Goal: Feedback & Contribution: Submit feedback/report problem

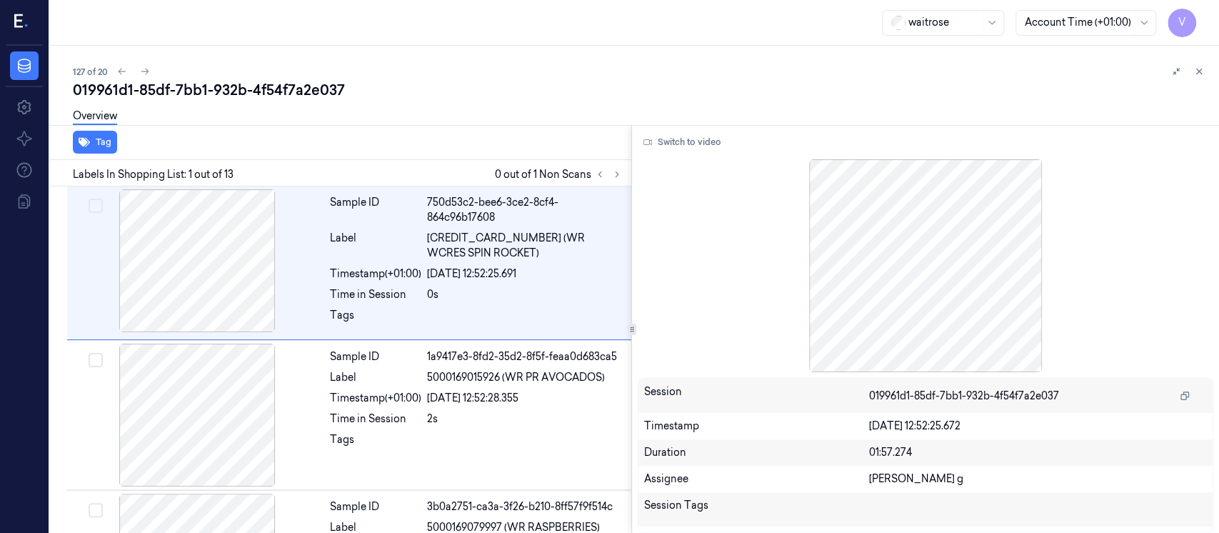
click at [1207, 76] on div "127 of 20 019961d1-85df-7bb1-932b-4f54f7a2e037 Overview Tag Labels In Shopping …" at bounding box center [634, 289] width 1169 height 487
click at [1200, 76] on icon at bounding box center [1199, 71] width 10 height 10
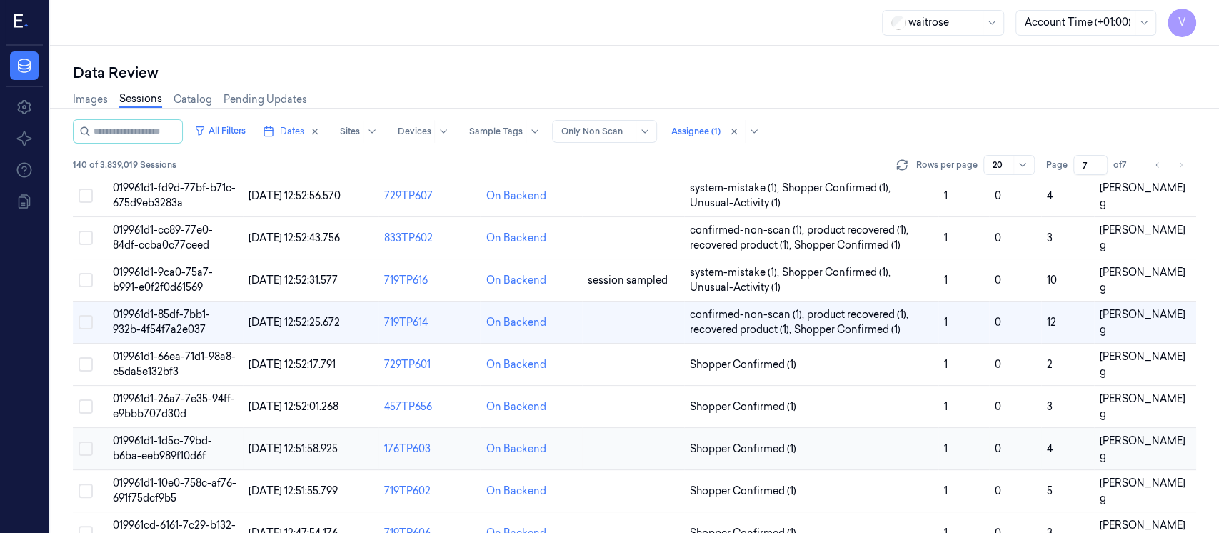
scroll to position [190, 0]
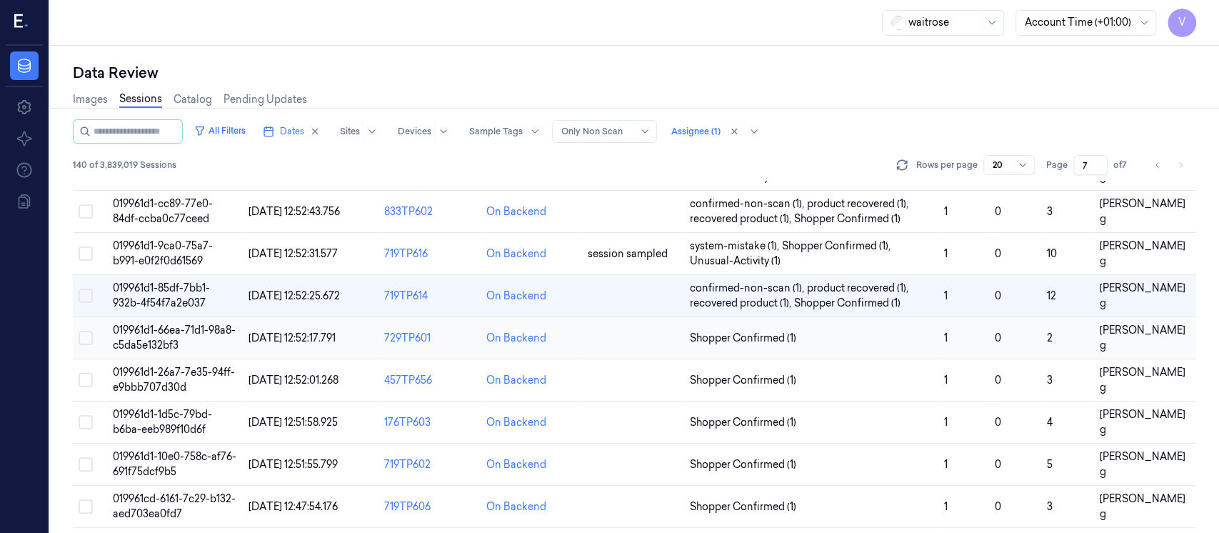
click at [633, 344] on td at bounding box center [633, 338] width 102 height 42
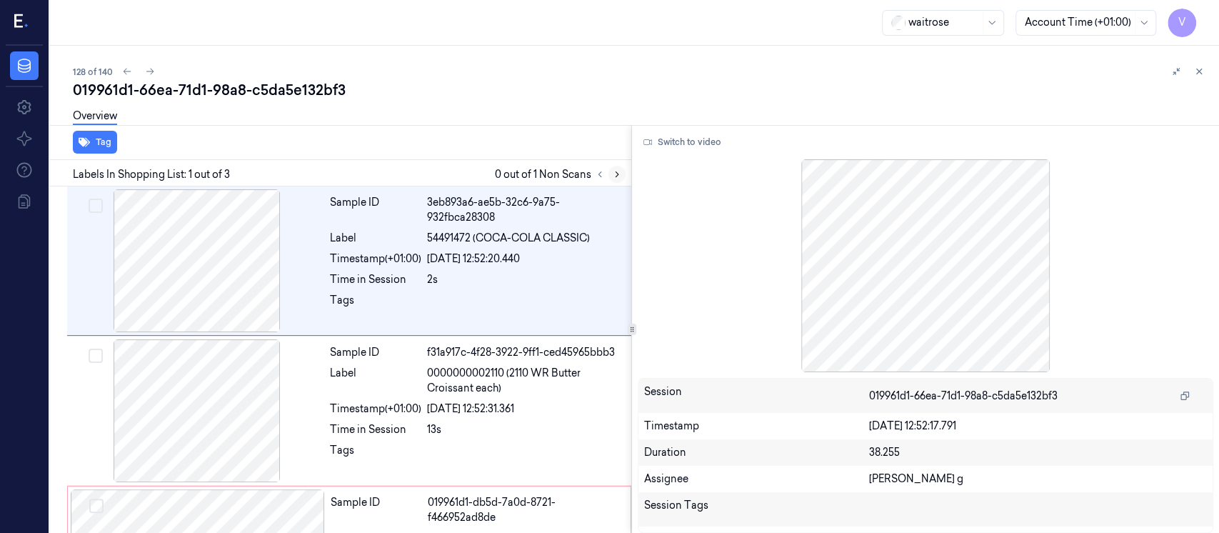
click at [618, 175] on icon at bounding box center [617, 174] width 10 height 10
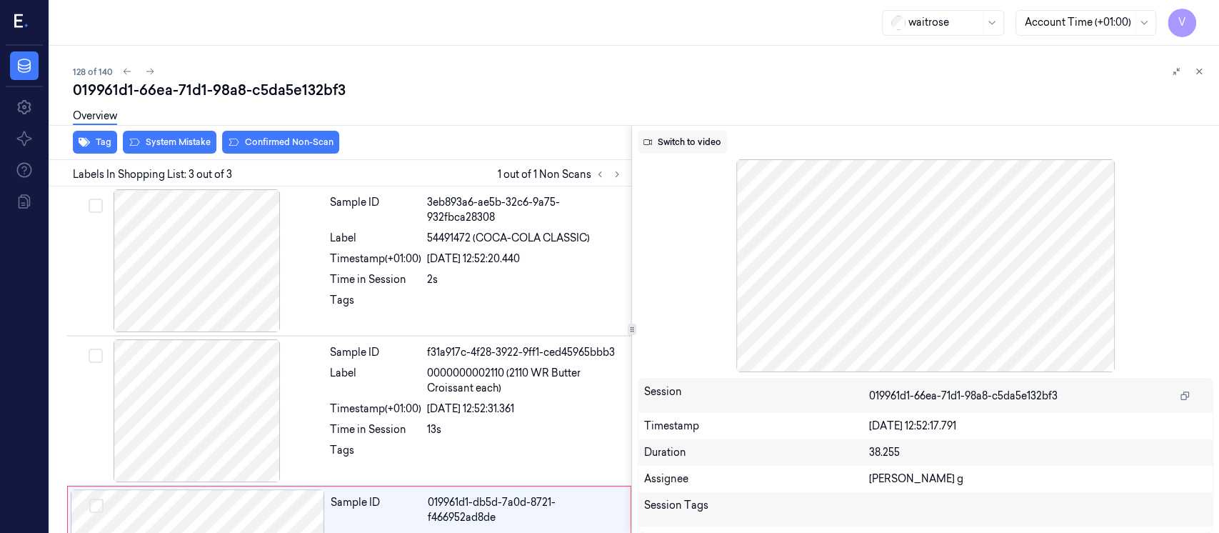
click at [669, 143] on button "Switch to video" at bounding box center [682, 142] width 89 height 23
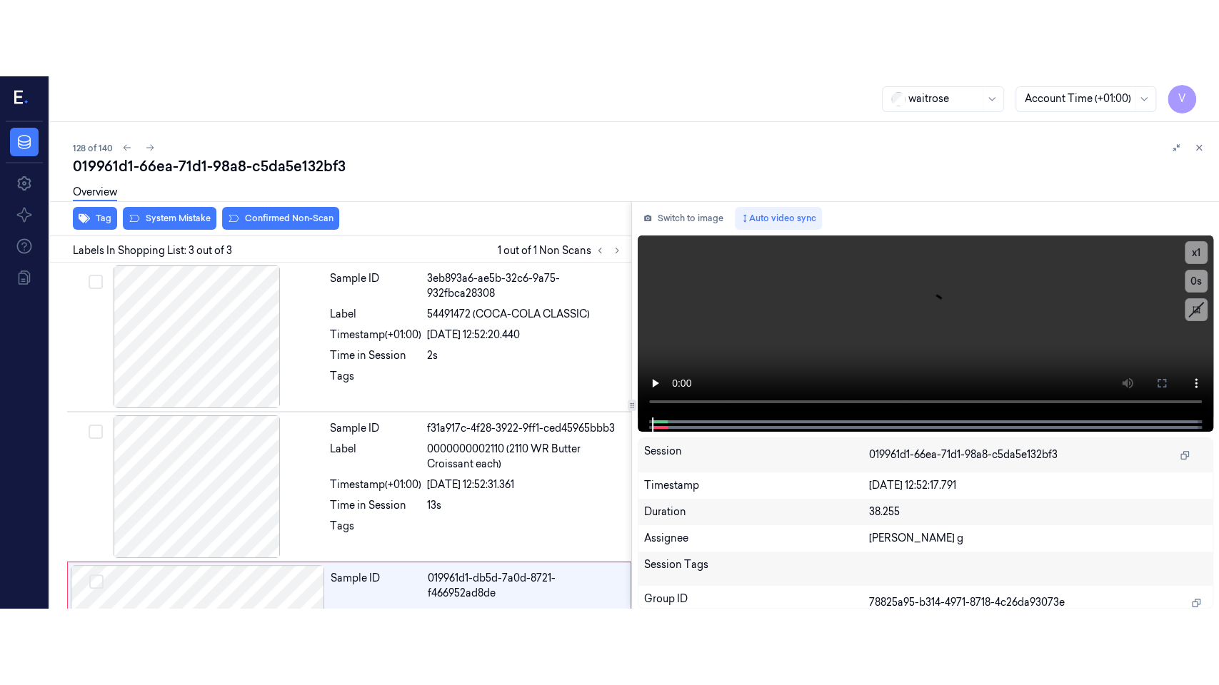
scroll to position [107, 0]
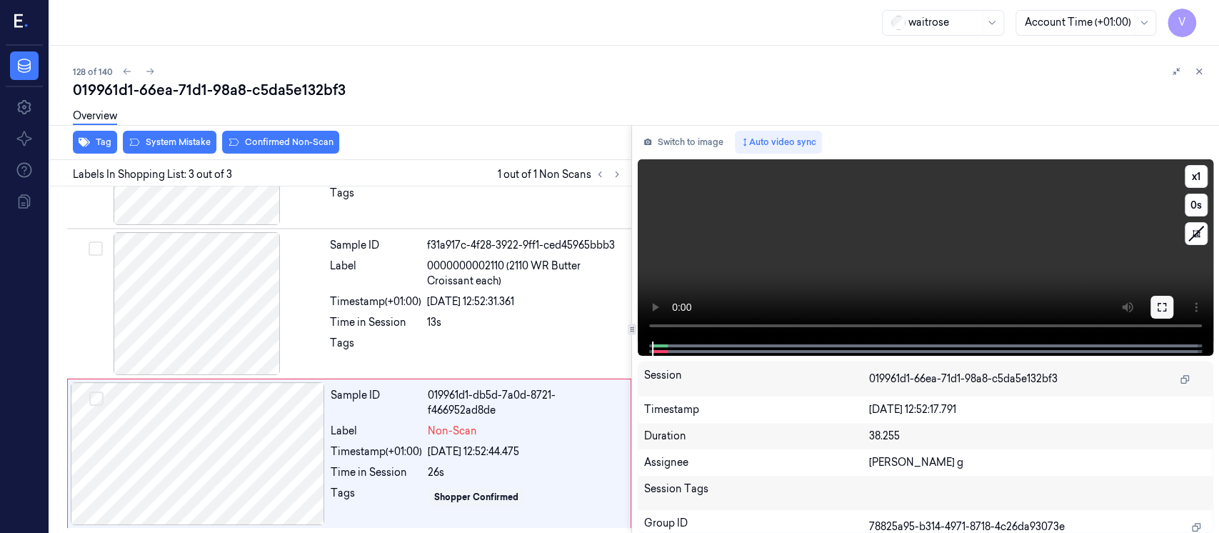
click at [1152, 308] on button at bounding box center [1161, 307] width 23 height 23
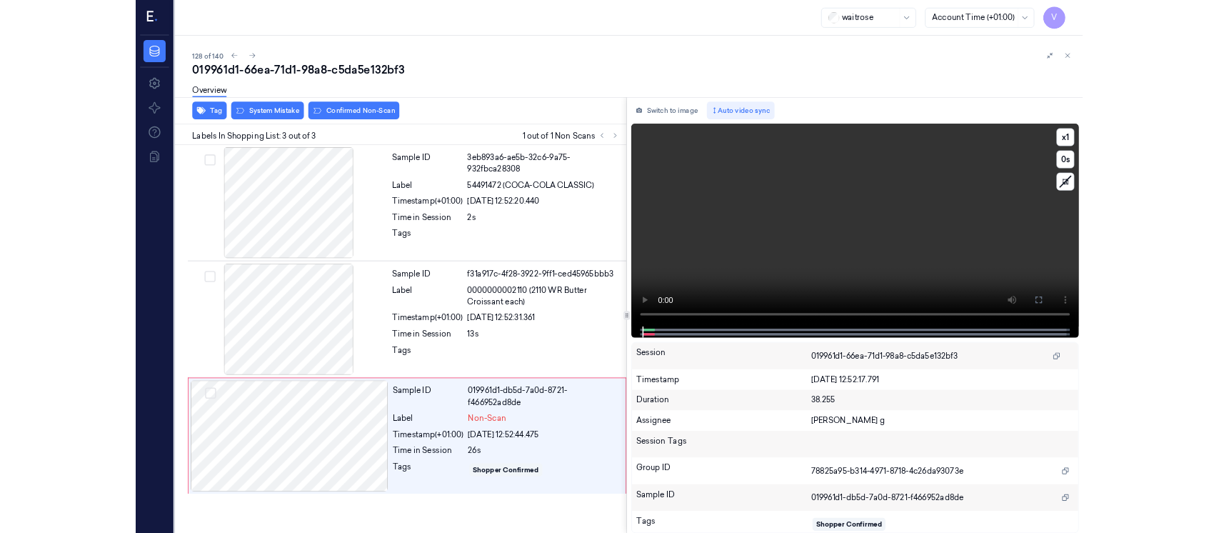
scroll to position [0, 0]
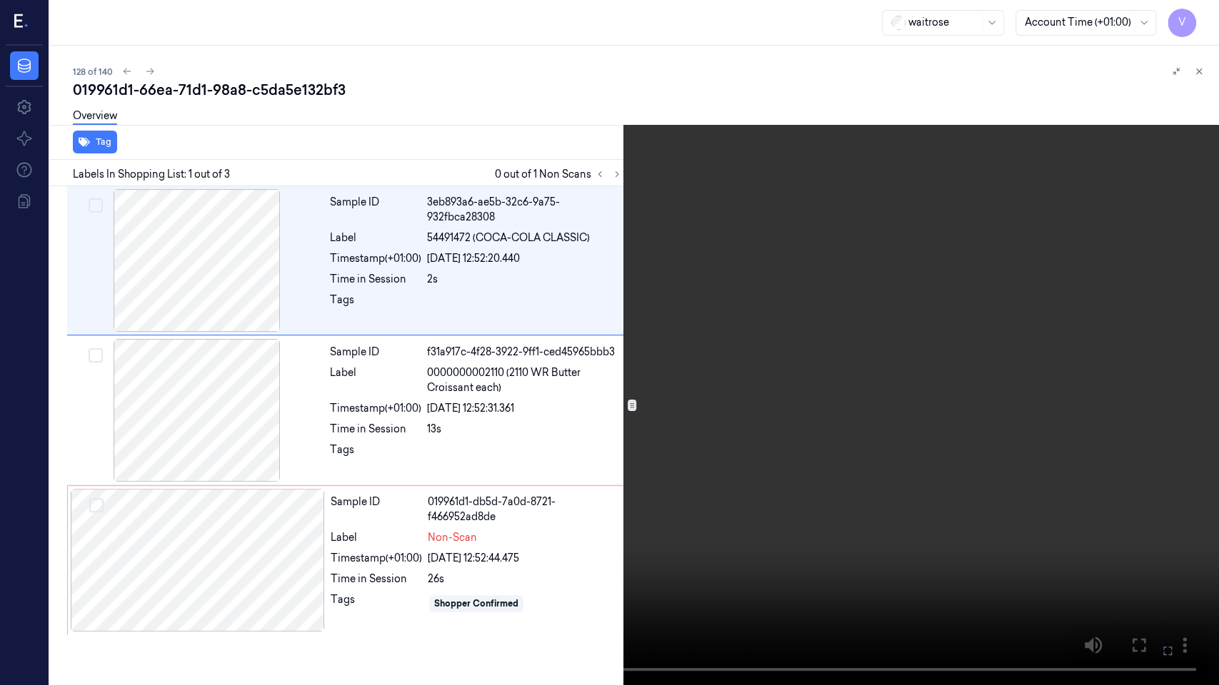
click at [969, 496] on video at bounding box center [609, 342] width 1219 height 685
click at [0, 0] on icon at bounding box center [0, 0] width 0 height 0
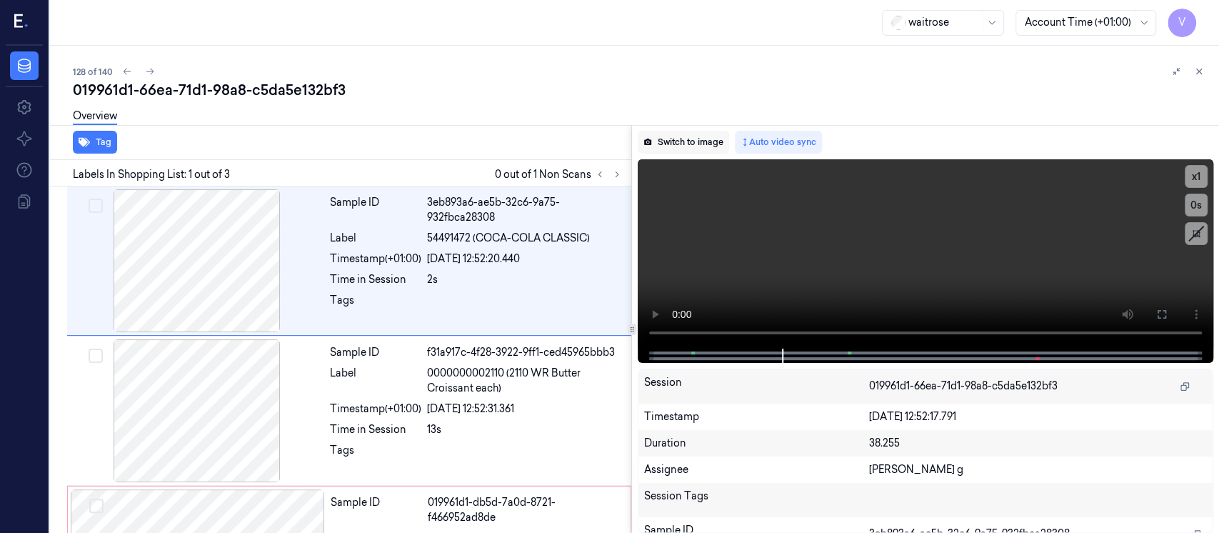
click at [685, 144] on button "Switch to image" at bounding box center [683, 142] width 91 height 23
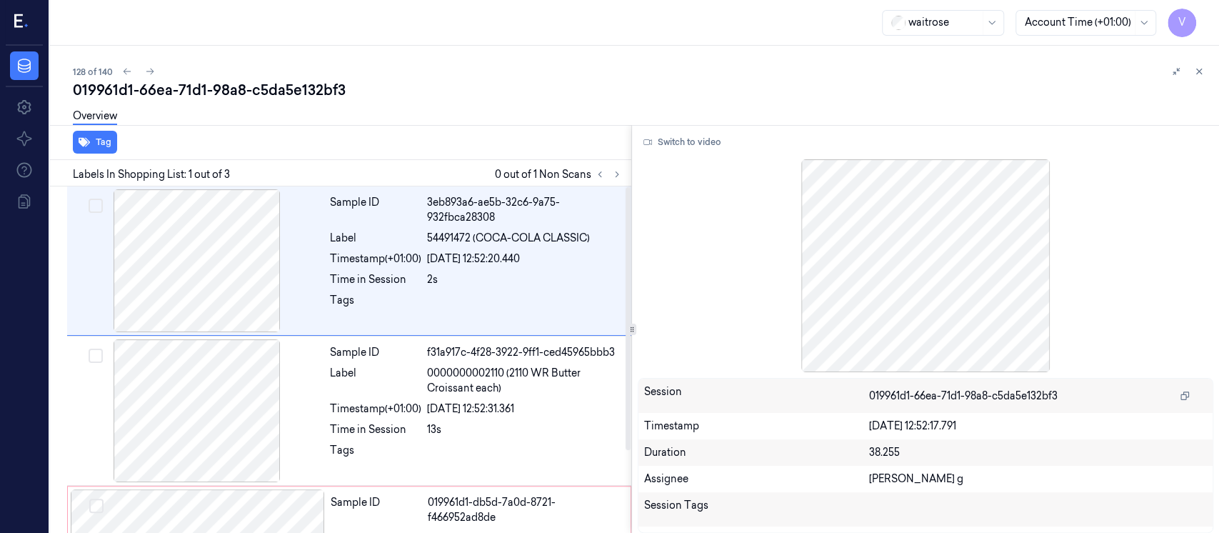
click at [540, 180] on span "0 out of 1 Non Scans" at bounding box center [560, 174] width 131 height 17
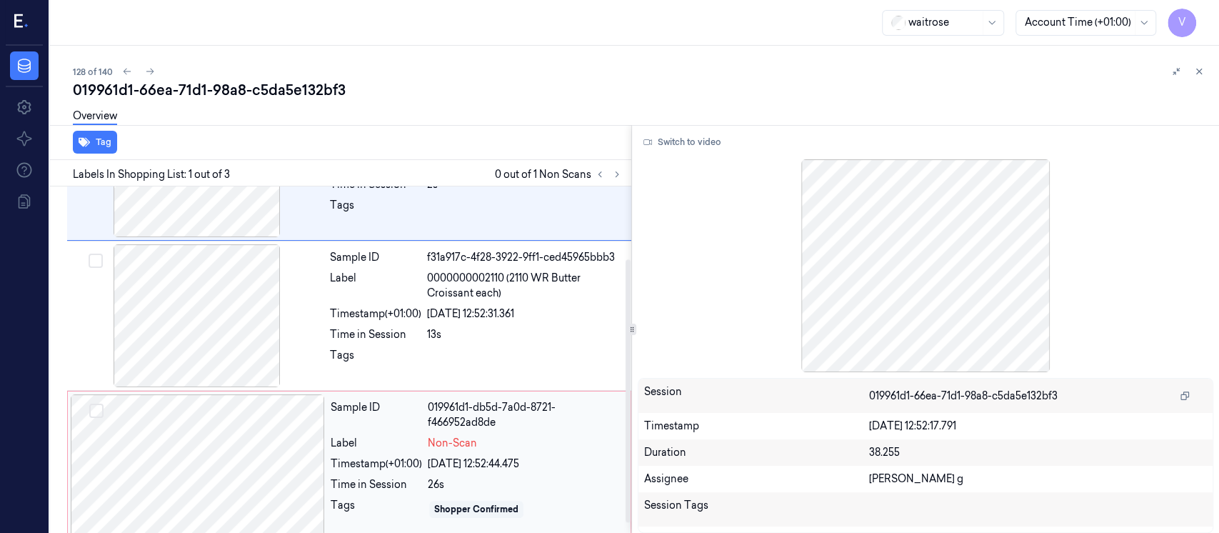
click at [255, 460] on div at bounding box center [198, 465] width 254 height 143
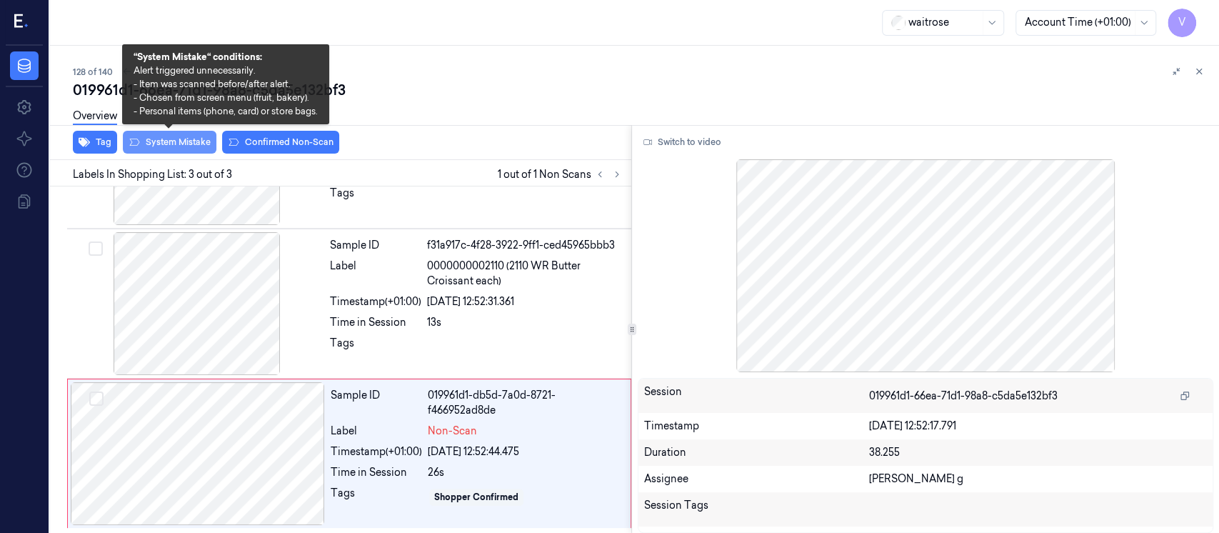
click at [178, 146] on button "System Mistake" at bounding box center [170, 142] width 94 height 23
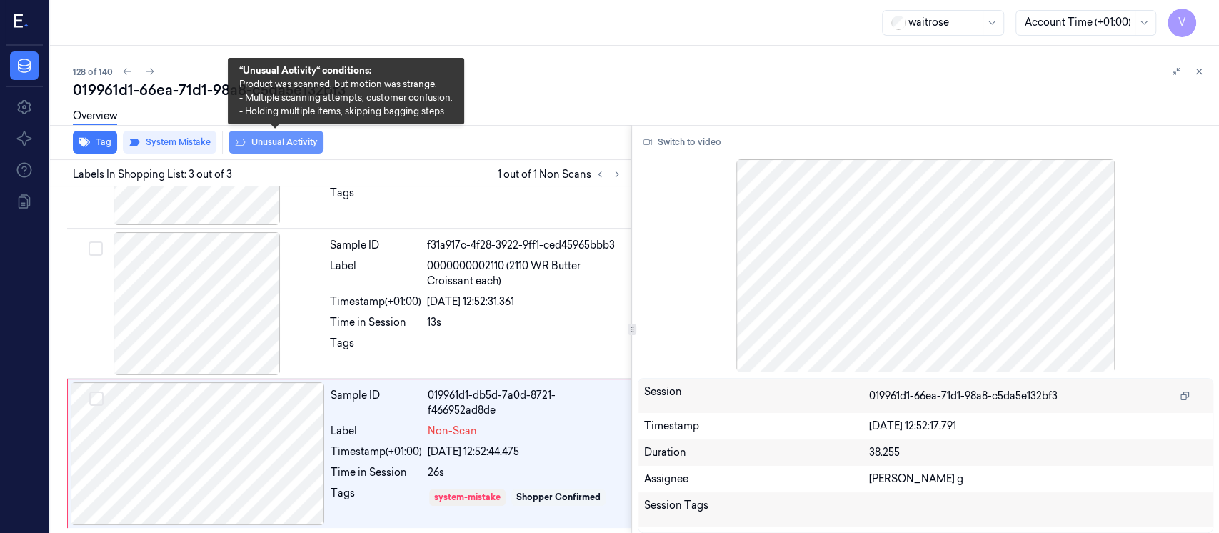
click at [248, 140] on button "Unusual Activity" at bounding box center [275, 142] width 95 height 23
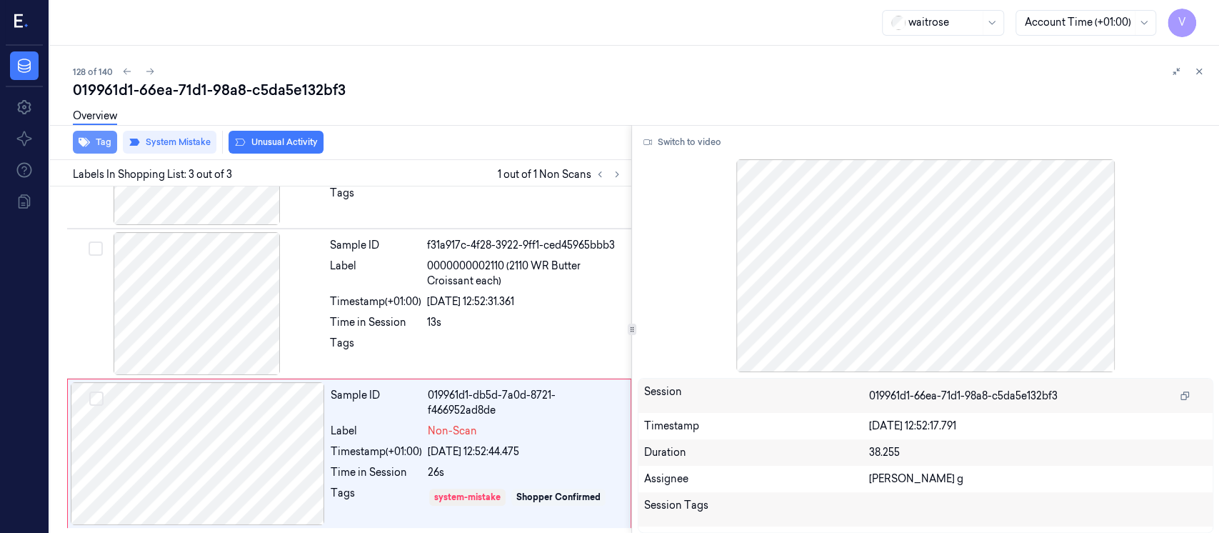
scroll to position [116, 0]
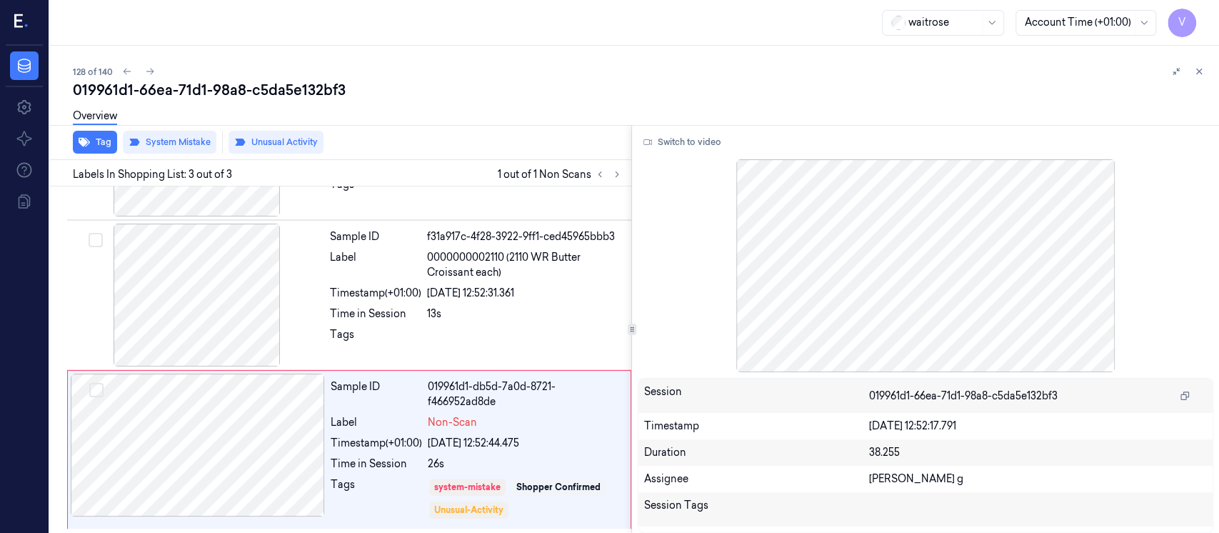
click at [93, 157] on div "Tag System Mistake Unusual Activity" at bounding box center [337, 142] width 587 height 35
click at [97, 143] on button "Tag" at bounding box center [95, 142] width 44 height 23
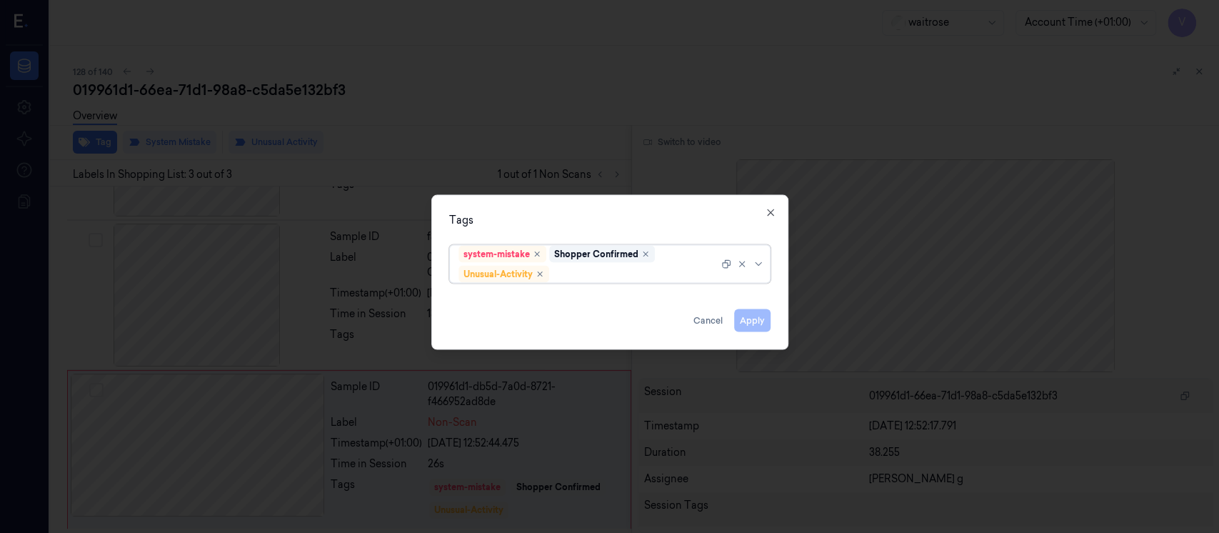
click at [595, 272] on div at bounding box center [635, 273] width 166 height 15
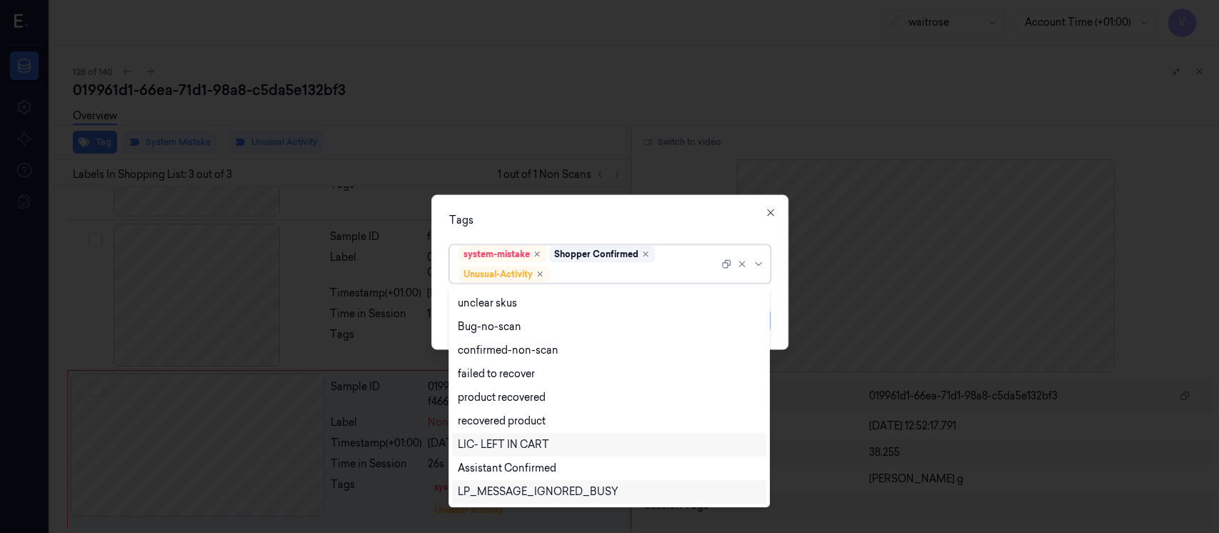
scroll to position [280, 0]
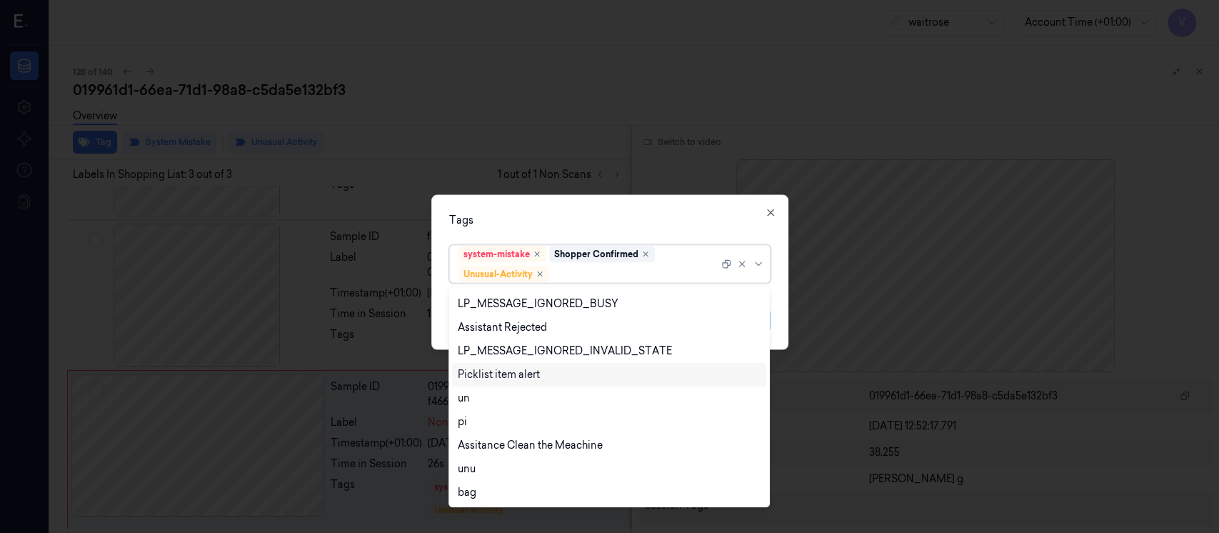
click at [491, 378] on div "Picklist item alert" at bounding box center [499, 374] width 82 height 15
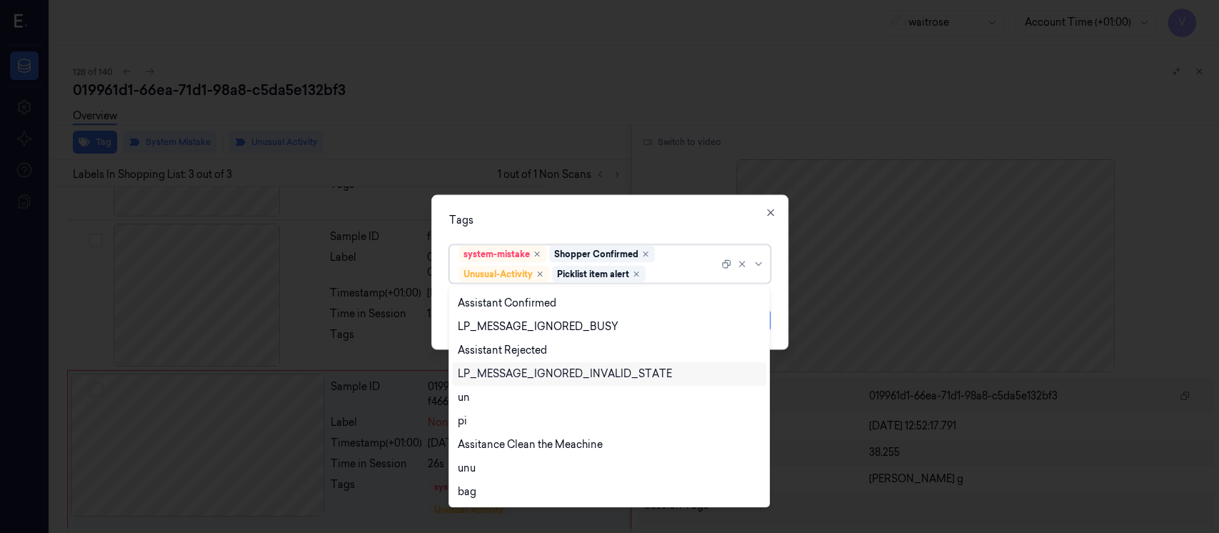
scroll to position [257, 0]
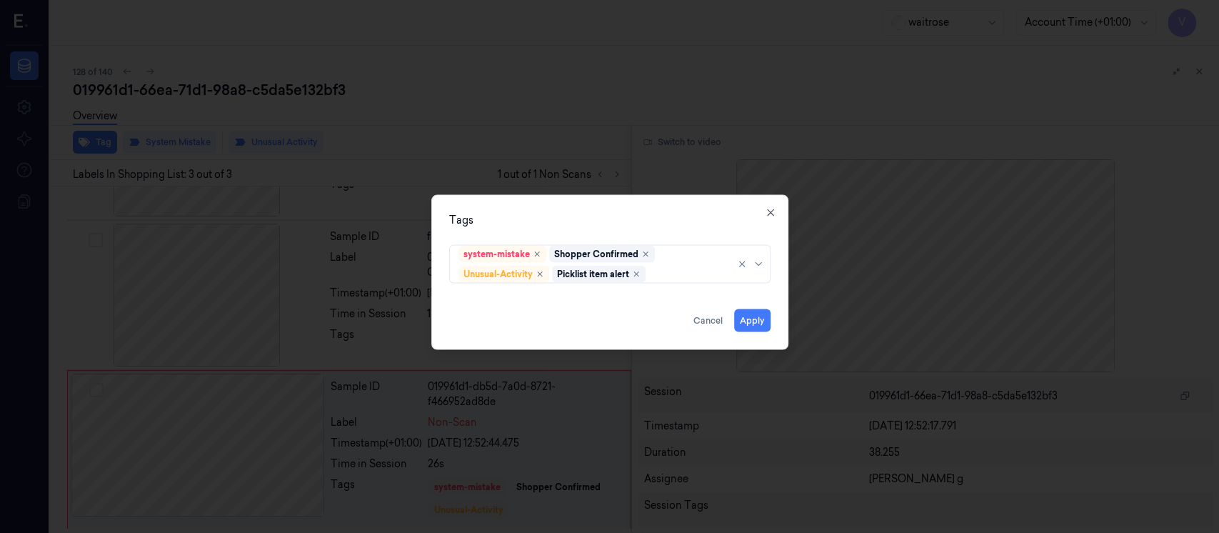
click at [663, 214] on div "Tags" at bounding box center [609, 220] width 321 height 15
click at [757, 322] on button "Apply" at bounding box center [752, 320] width 36 height 23
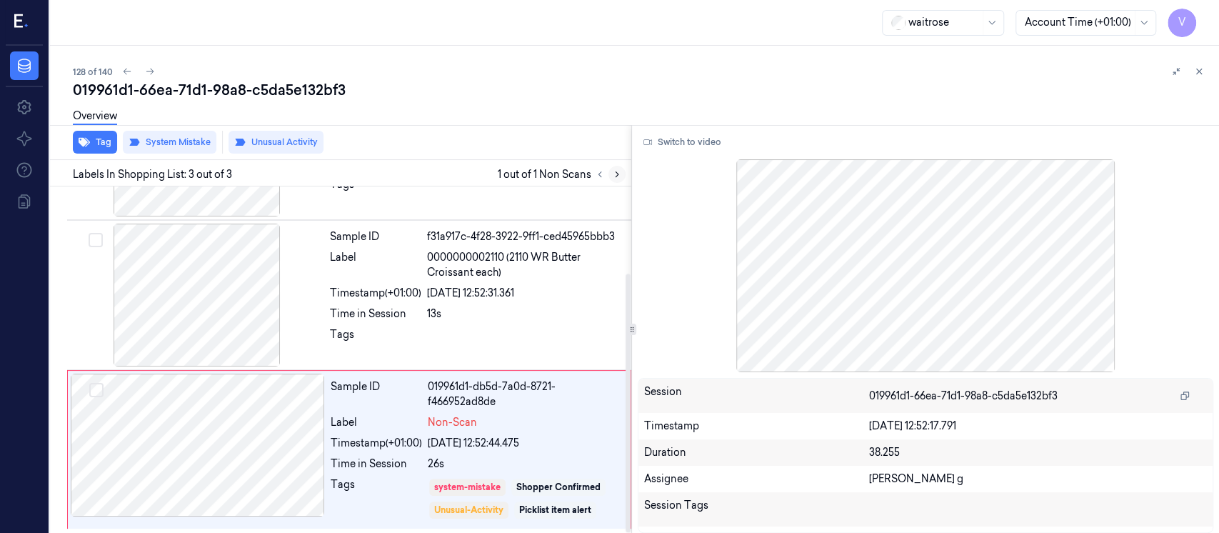
click at [617, 173] on icon at bounding box center [616, 174] width 3 height 5
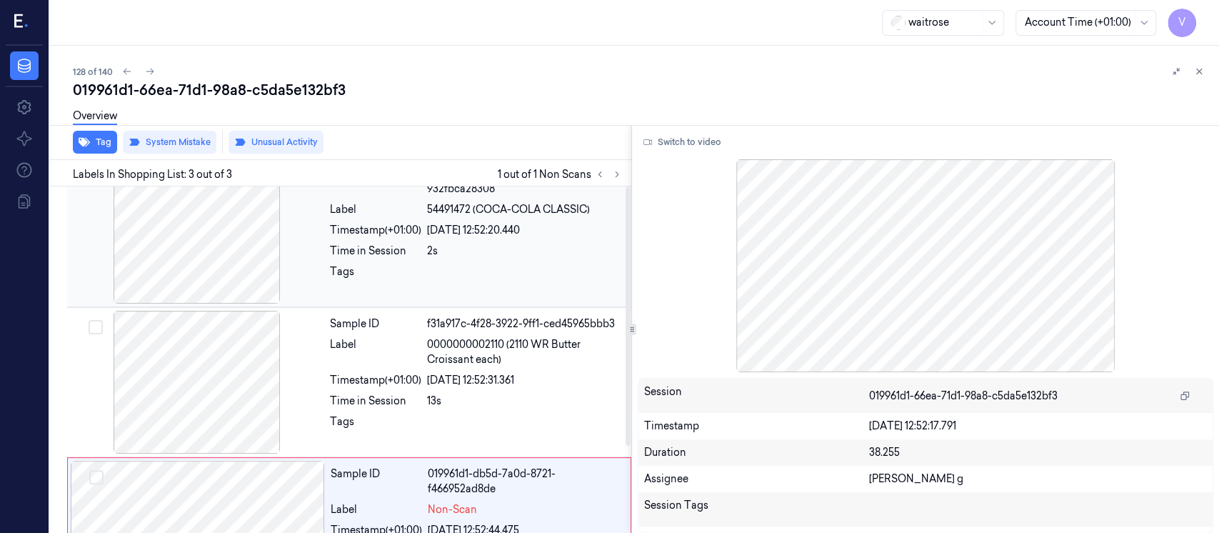
scroll to position [0, 0]
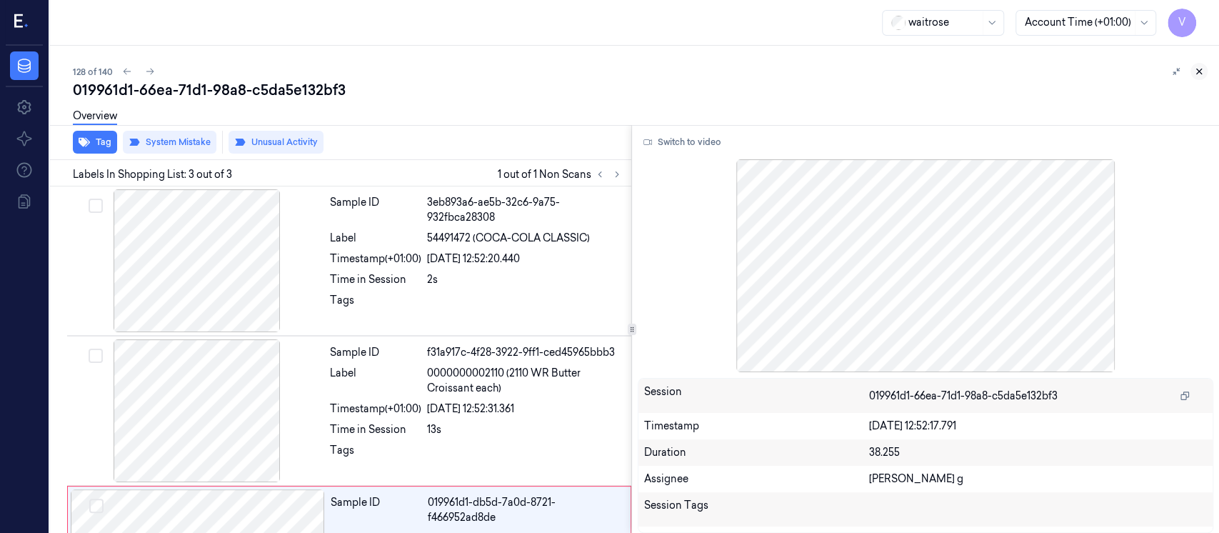
click at [1194, 67] on icon at bounding box center [1199, 71] width 10 height 10
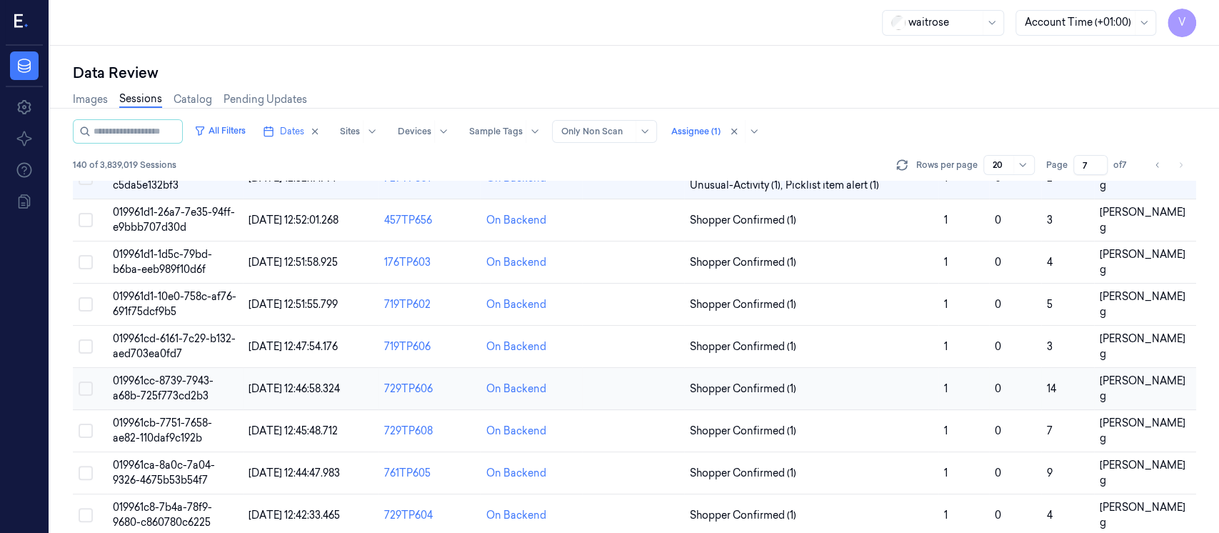
scroll to position [255, 0]
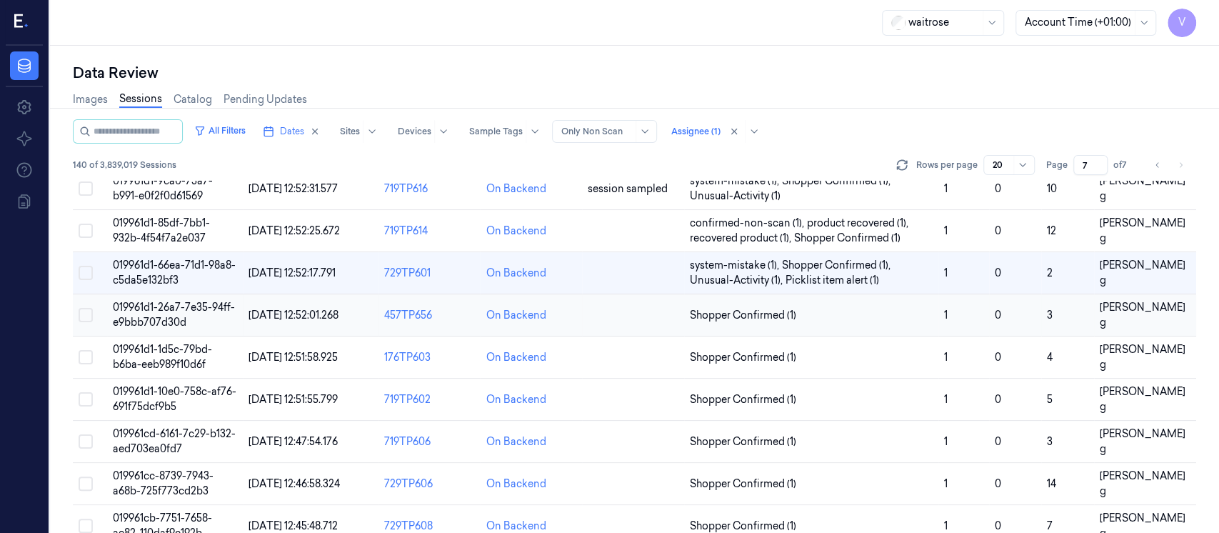
click at [590, 316] on td at bounding box center [633, 315] width 102 height 42
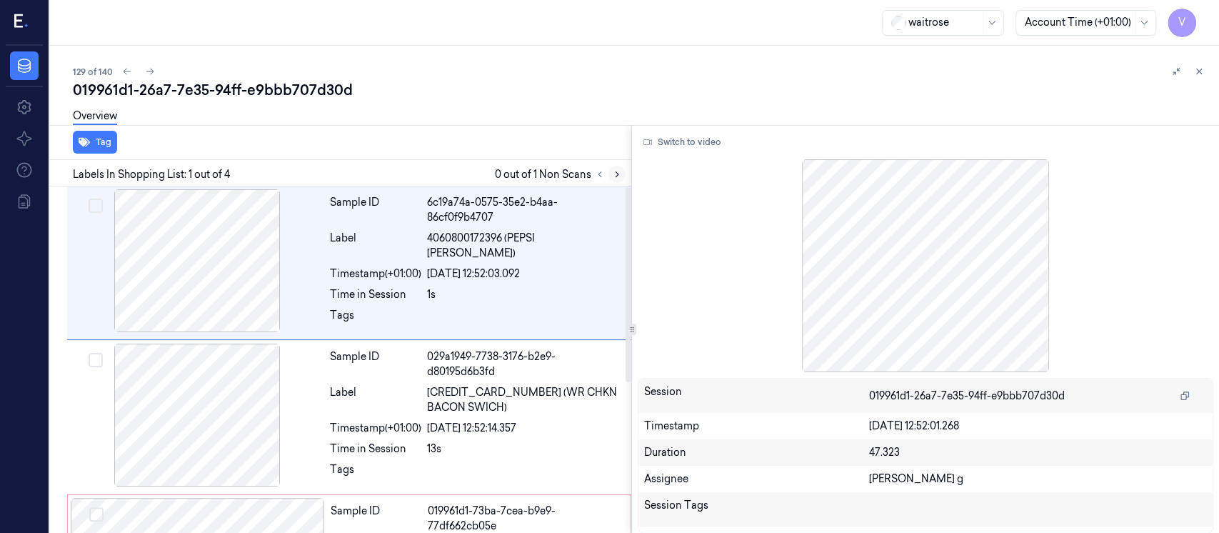
click at [620, 176] on icon at bounding box center [617, 174] width 10 height 10
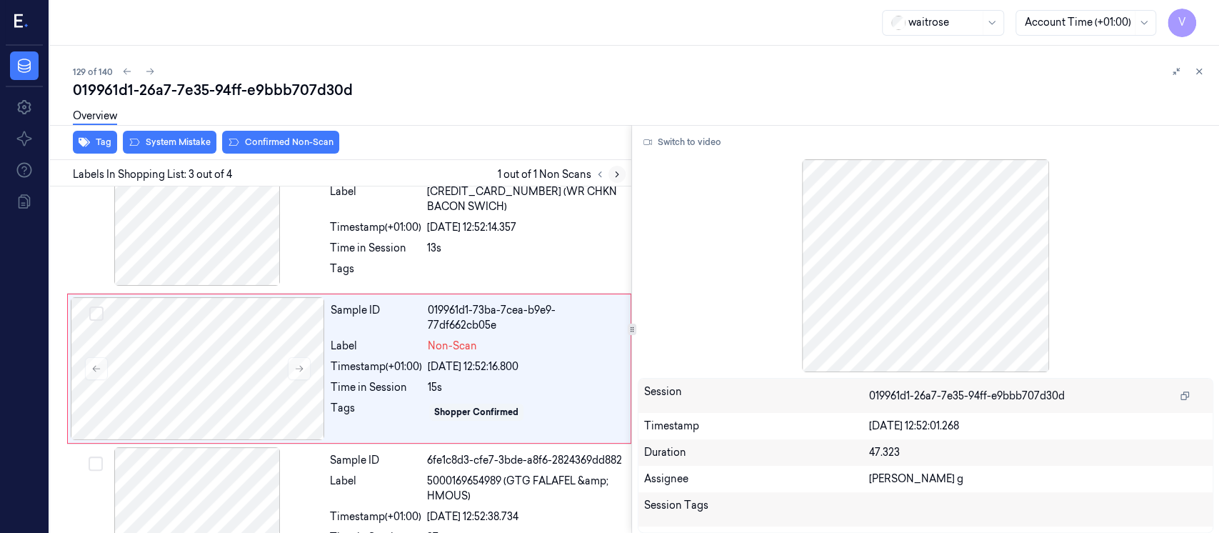
scroll to position [205, 0]
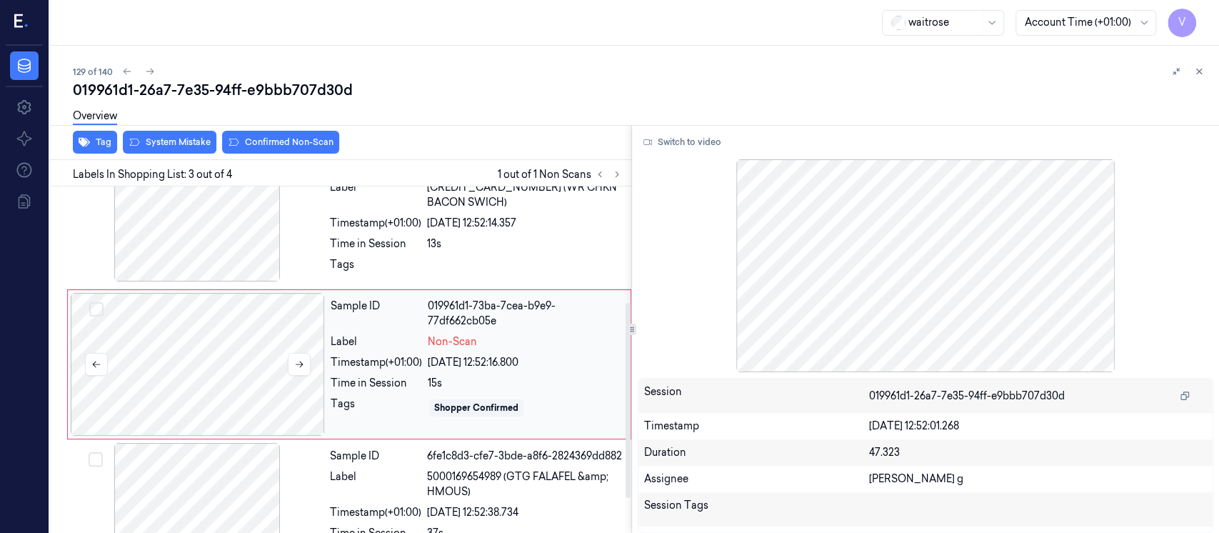
click at [231, 353] on div at bounding box center [198, 364] width 254 height 143
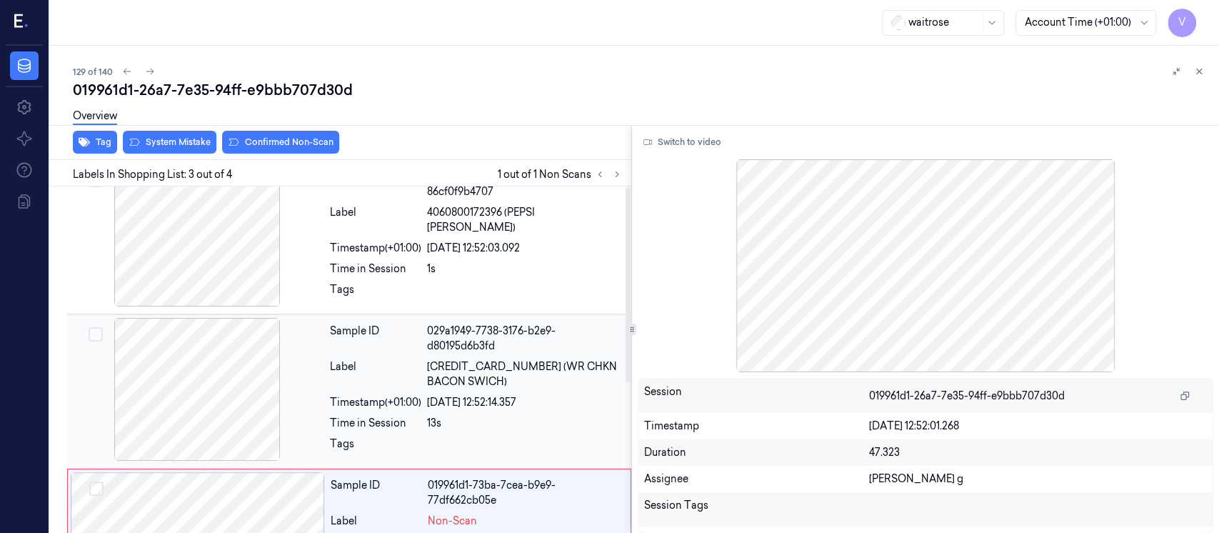
scroll to position [0, 0]
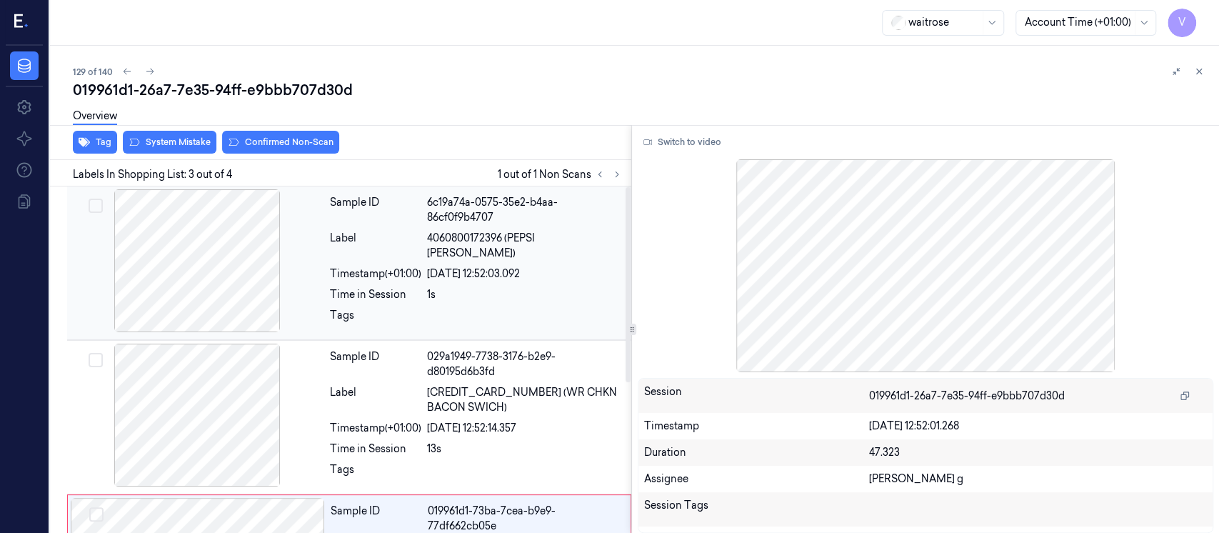
click at [444, 266] on div "19/09/2025 12:52:03.092" at bounding box center [525, 273] width 196 height 15
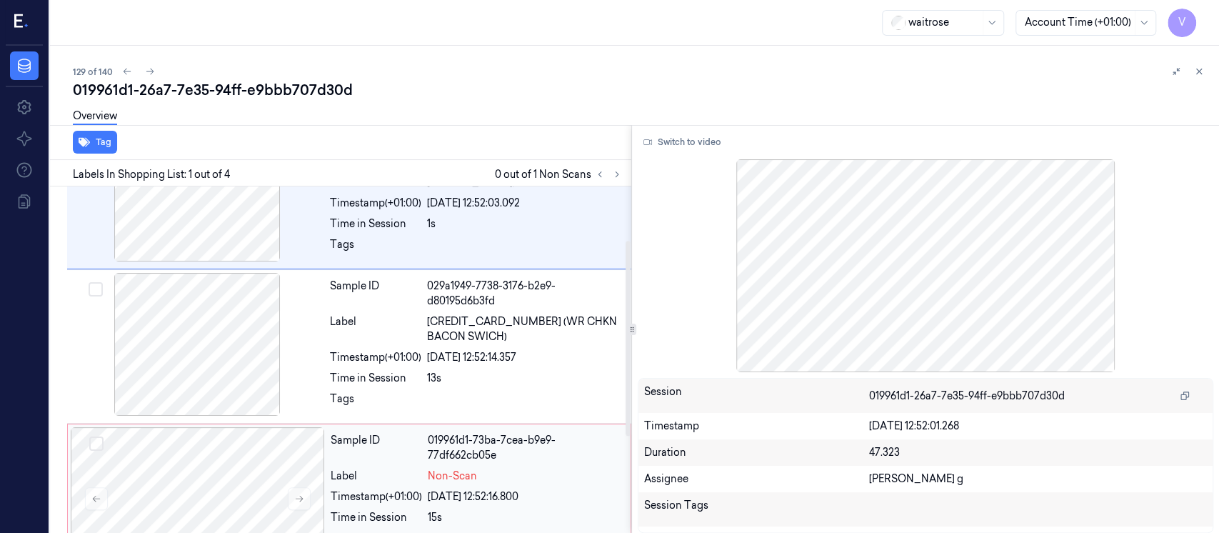
scroll to position [95, 0]
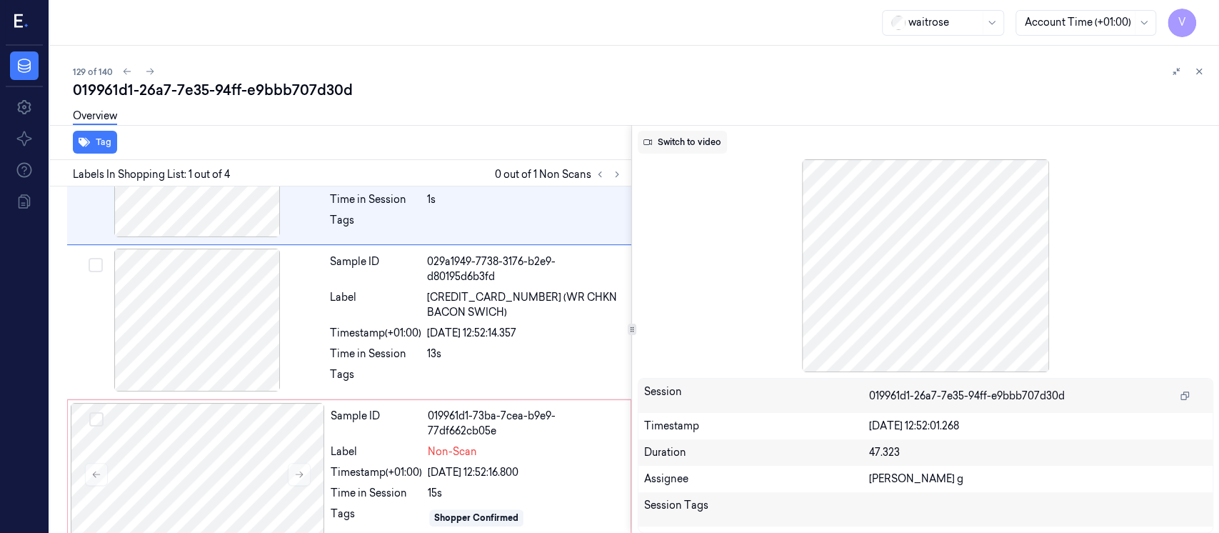
click at [671, 149] on button "Switch to video" at bounding box center [682, 142] width 89 height 23
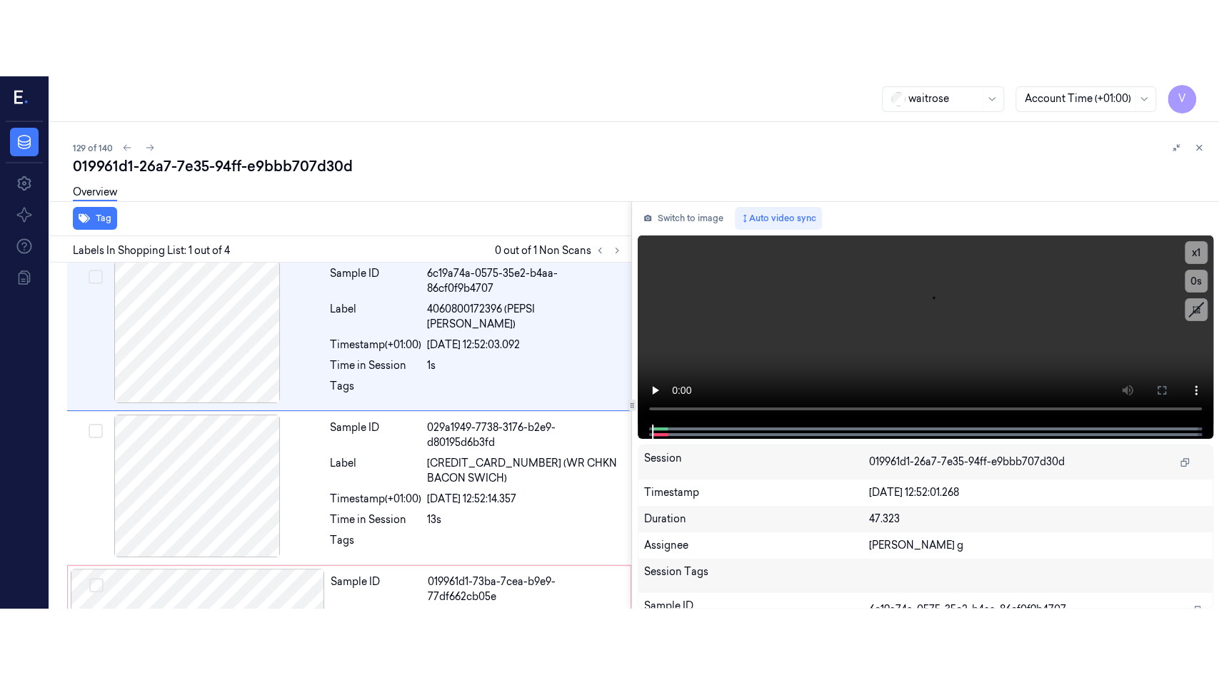
scroll to position [0, 0]
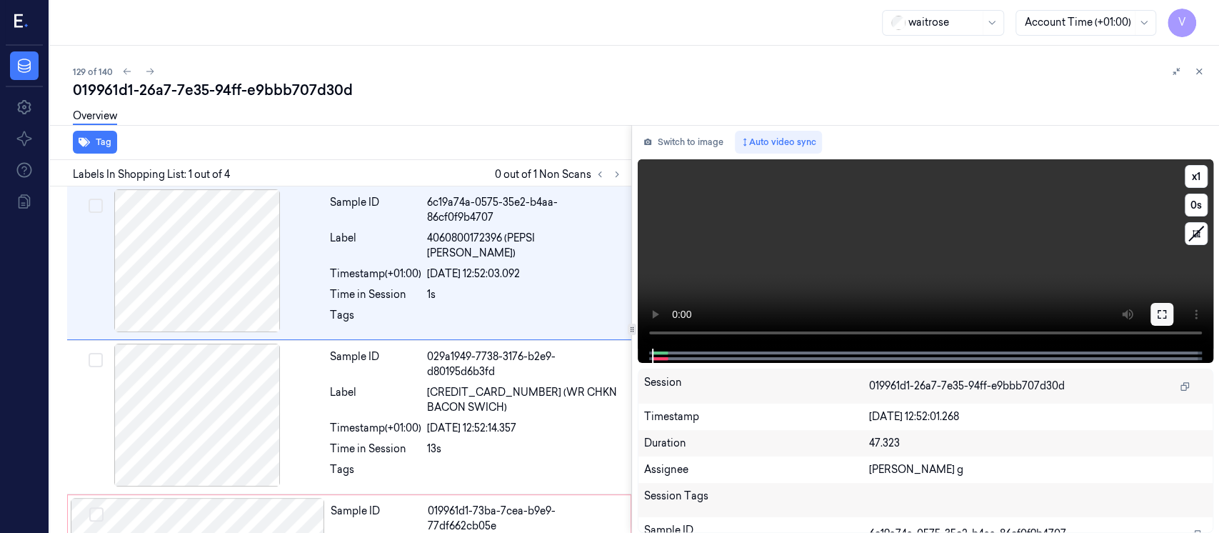
click at [1171, 316] on button at bounding box center [1161, 314] width 23 height 23
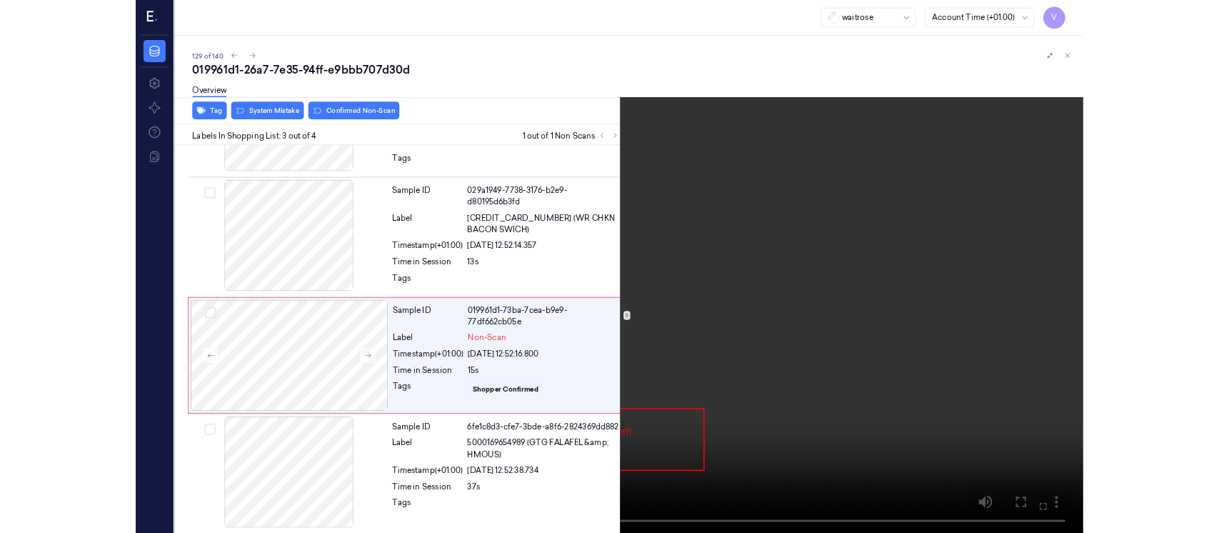
scroll to position [113, 0]
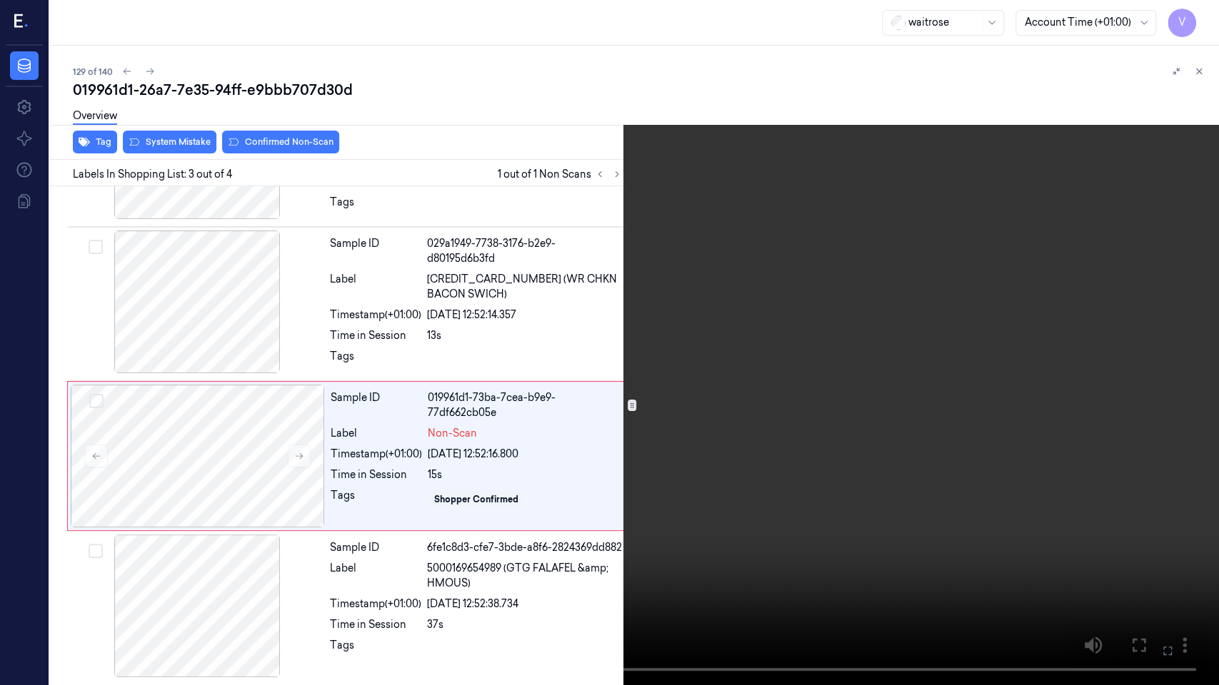
click at [0, 0] on button at bounding box center [0, 0] width 0 height 0
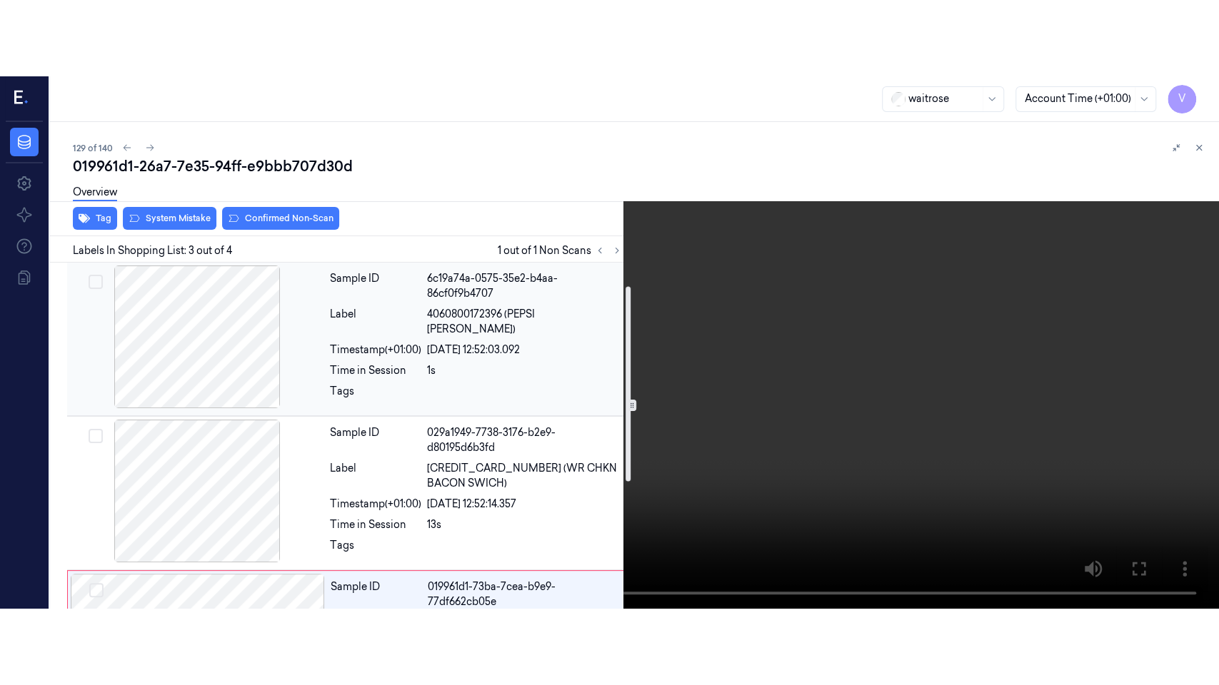
scroll to position [95, 0]
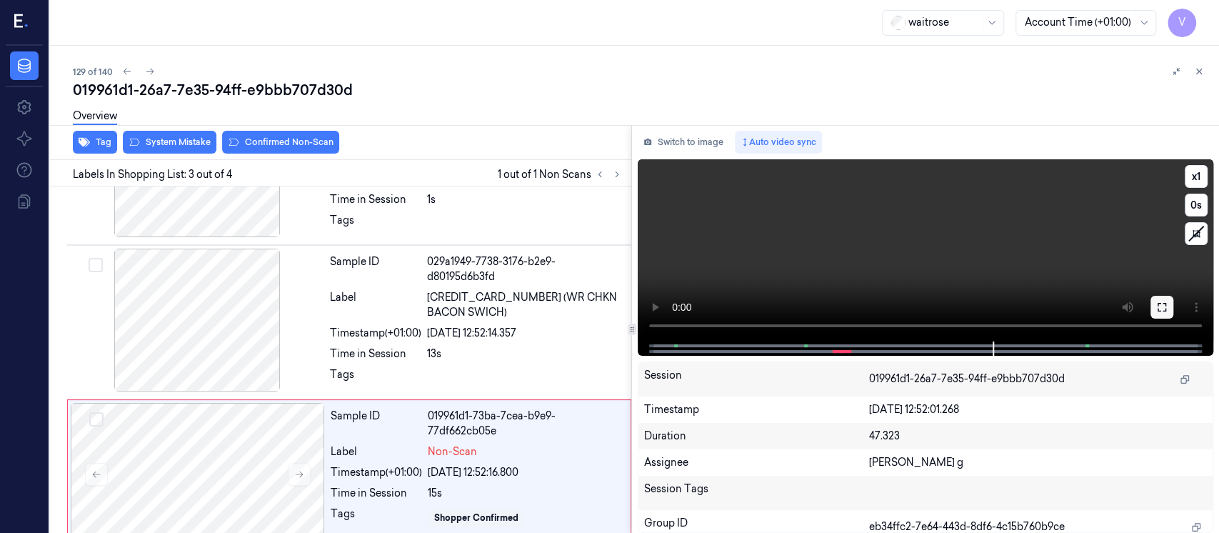
click at [1165, 311] on icon at bounding box center [1161, 307] width 9 height 9
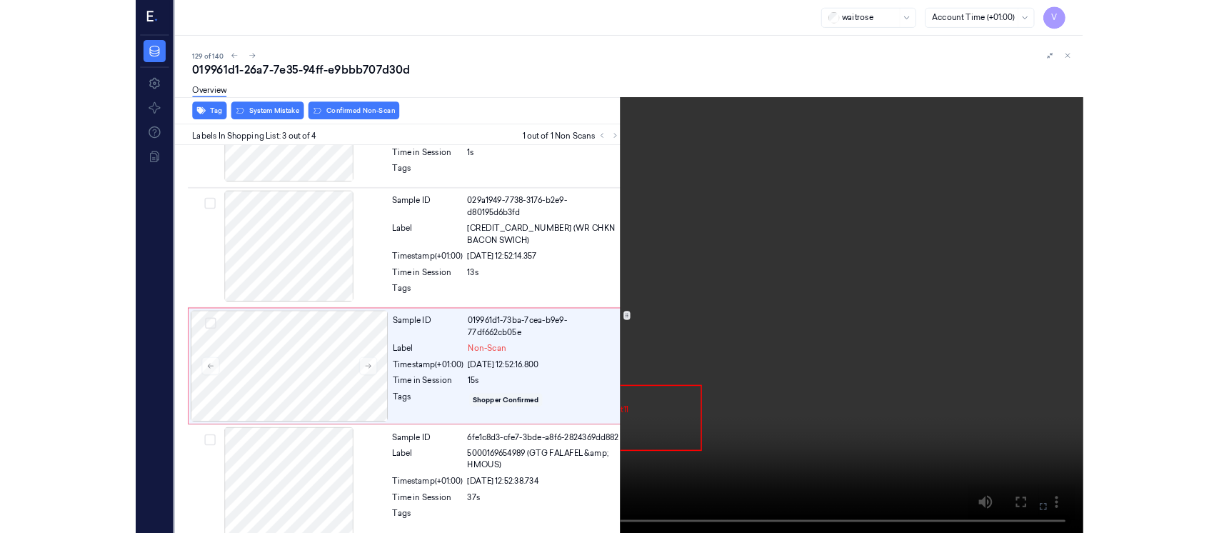
scroll to position [113, 0]
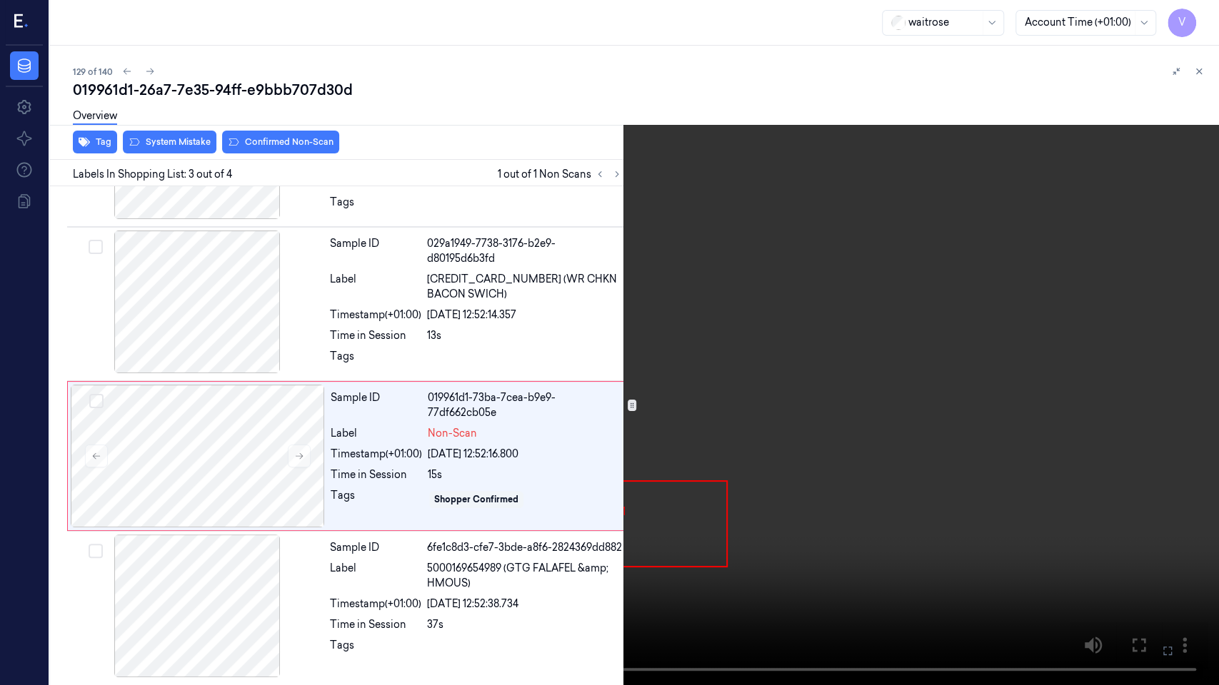
click at [0, 0] on icon at bounding box center [0, 0] width 0 height 0
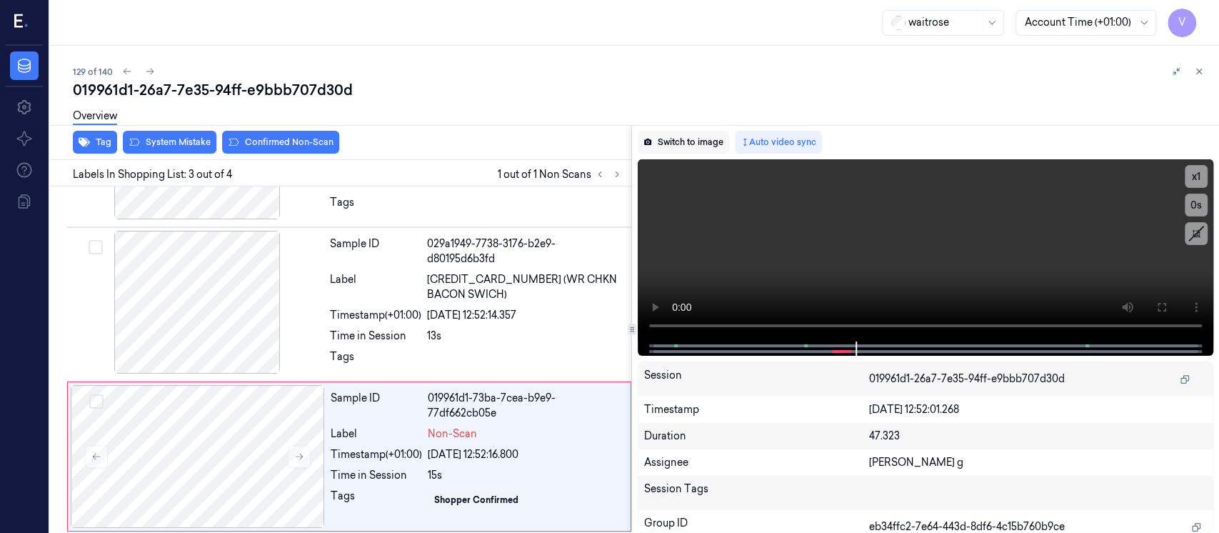
click at [703, 144] on button "Switch to image" at bounding box center [683, 142] width 91 height 23
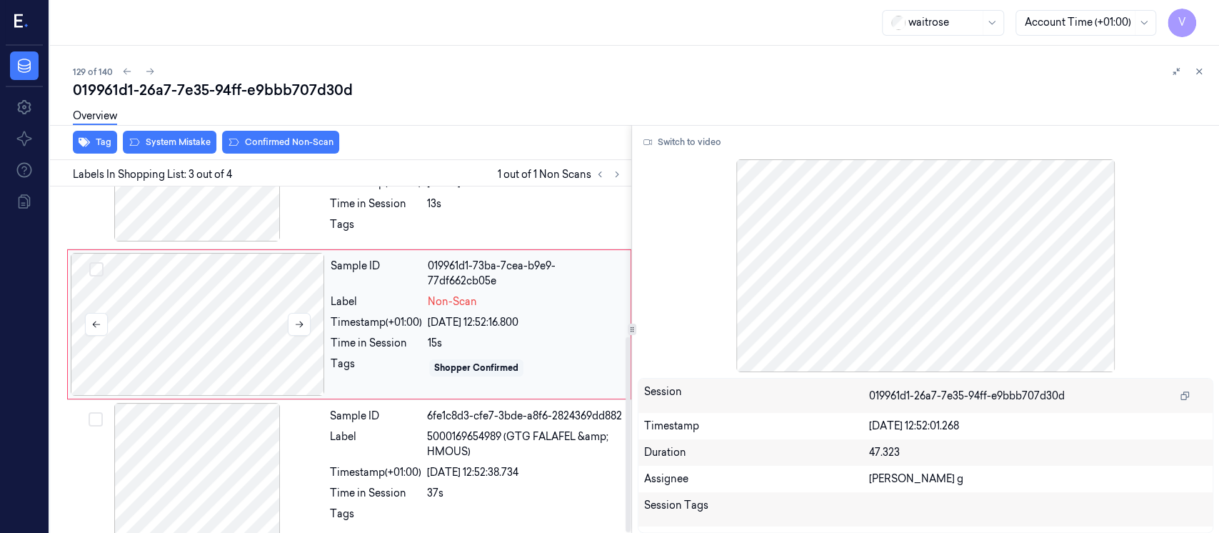
scroll to position [266, 0]
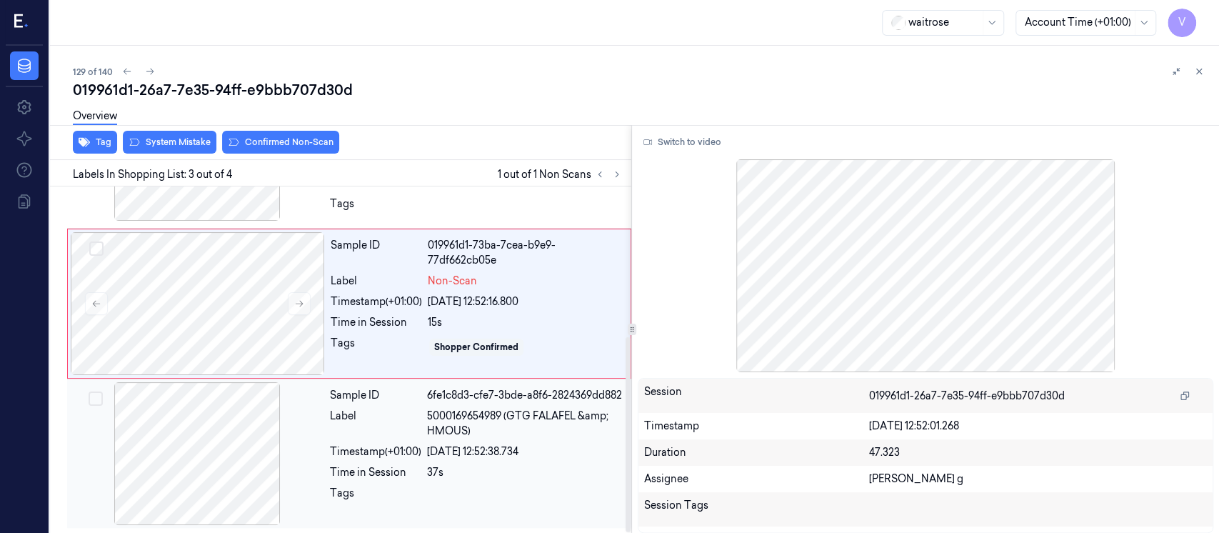
click at [192, 465] on div at bounding box center [197, 453] width 254 height 143
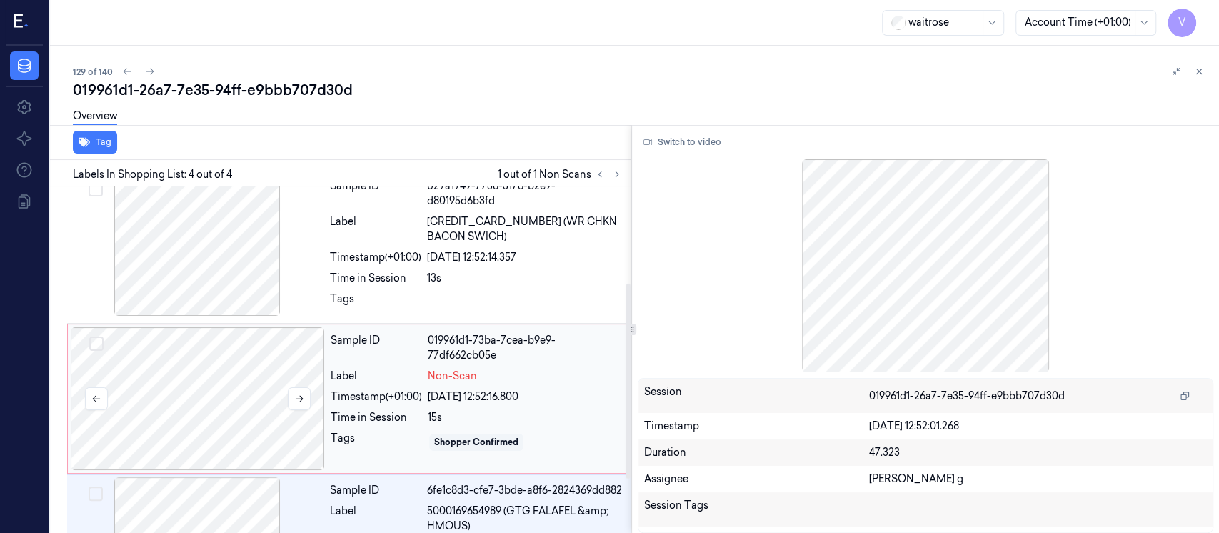
click at [302, 372] on div at bounding box center [198, 398] width 254 height 143
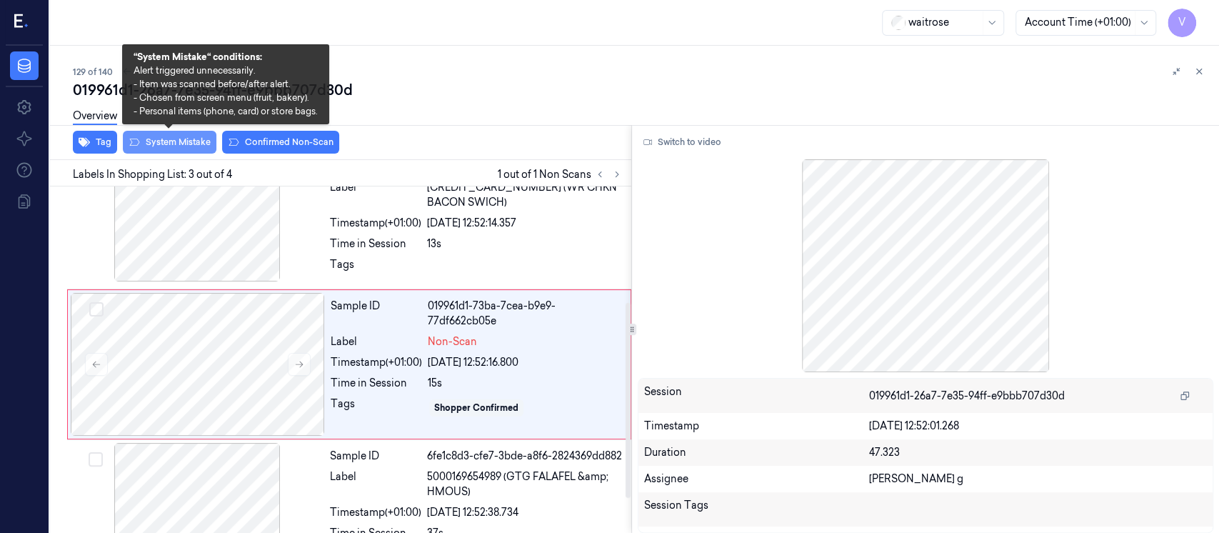
click at [169, 137] on button "System Mistake" at bounding box center [170, 142] width 94 height 23
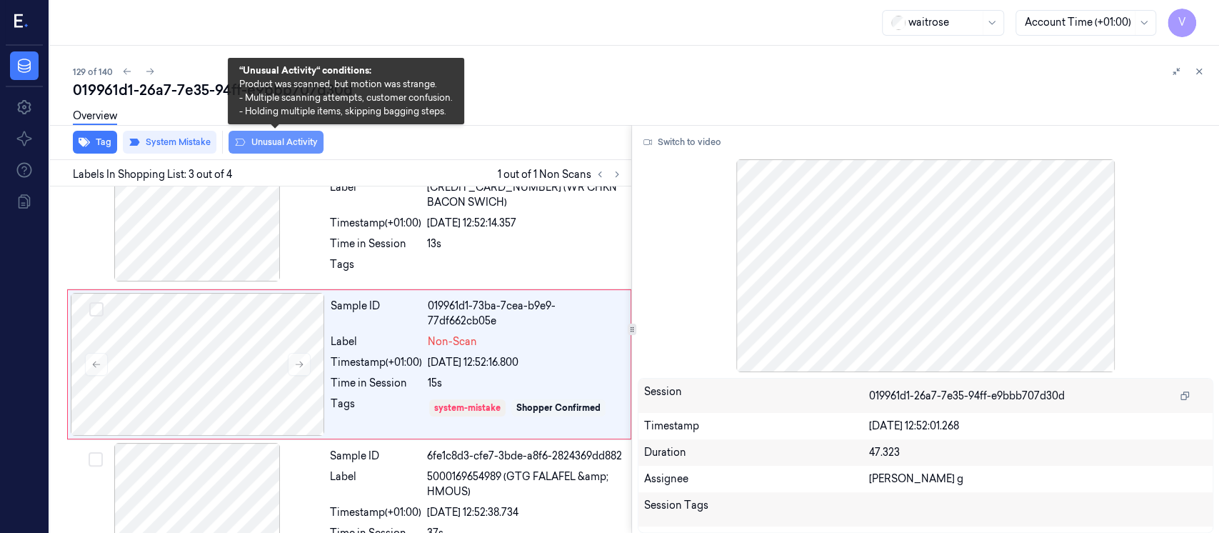
click at [288, 151] on button "Unusual Activity" at bounding box center [275, 142] width 95 height 23
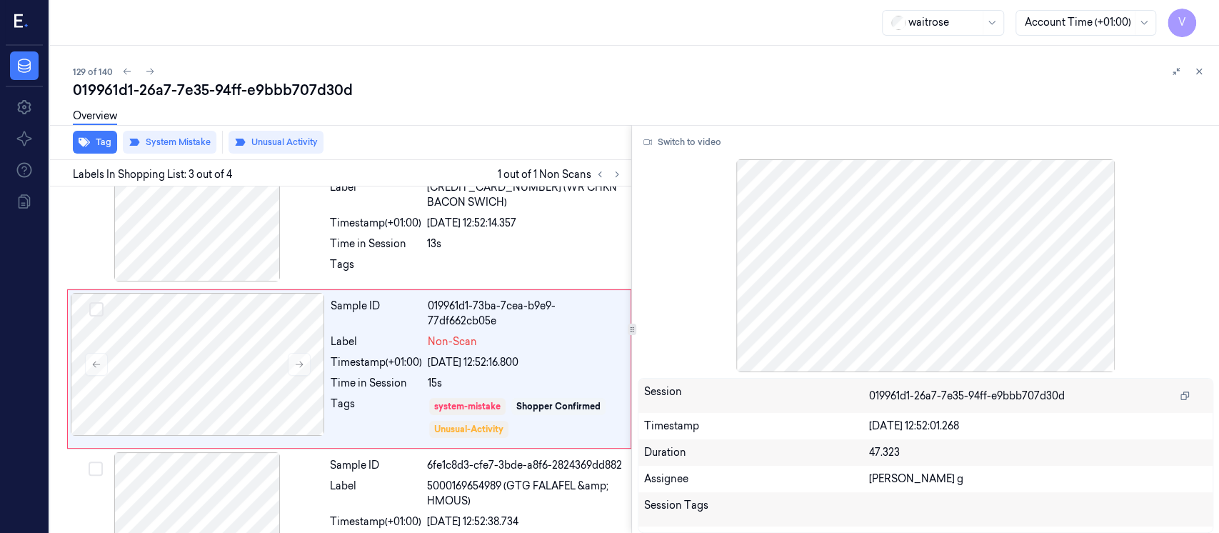
scroll to position [209, 0]
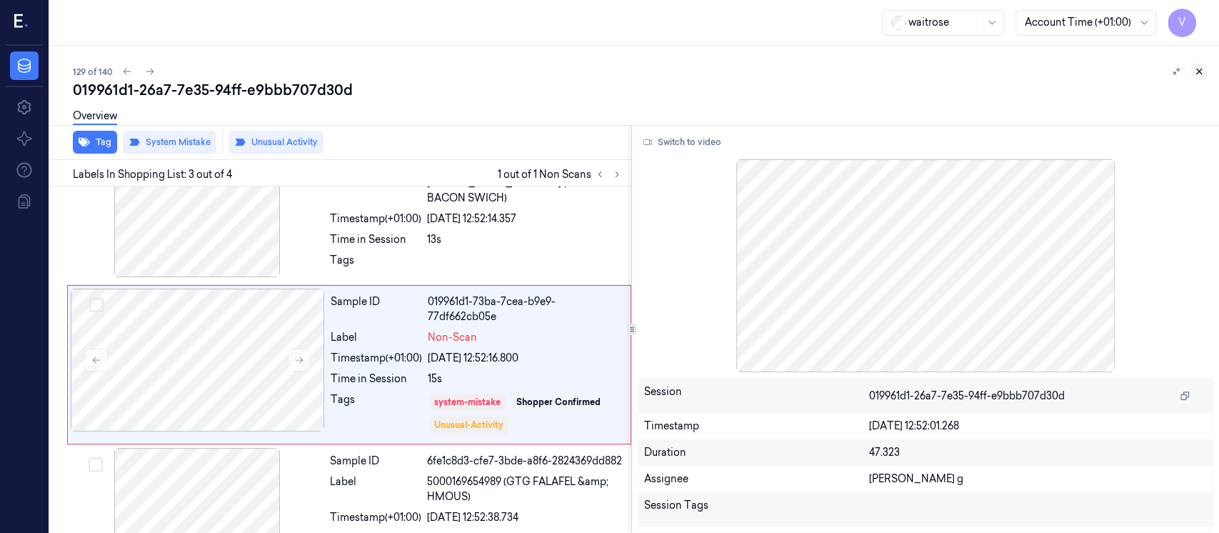
click at [1200, 71] on icon at bounding box center [1199, 71] width 10 height 10
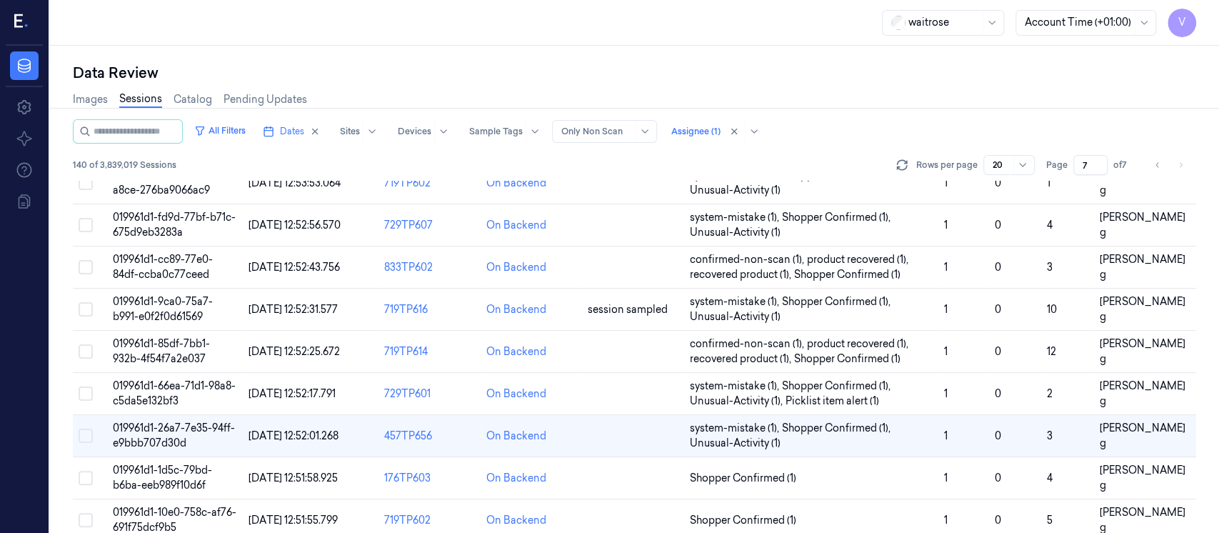
scroll to position [380, 0]
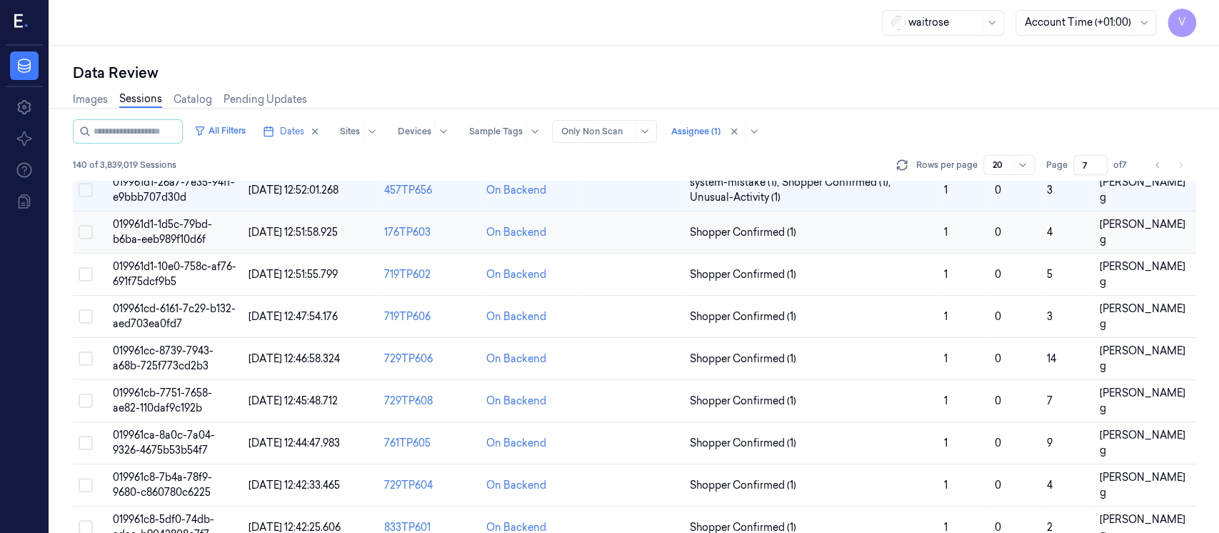
click at [620, 226] on td at bounding box center [633, 232] width 102 height 42
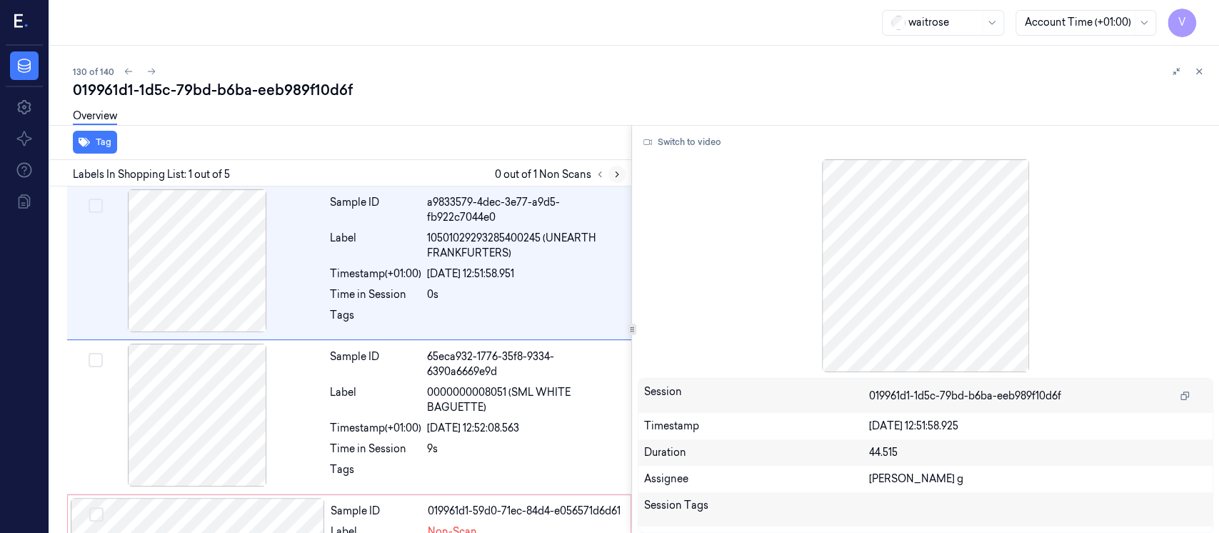
click at [612, 177] on icon at bounding box center [617, 174] width 10 height 10
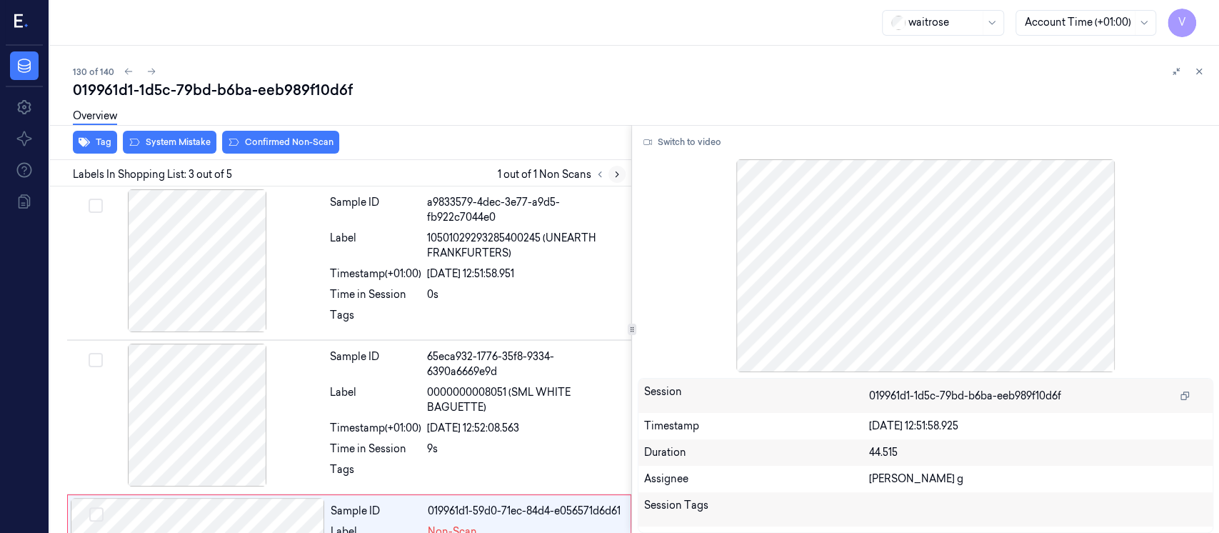
click at [618, 174] on icon at bounding box center [616, 174] width 3 height 5
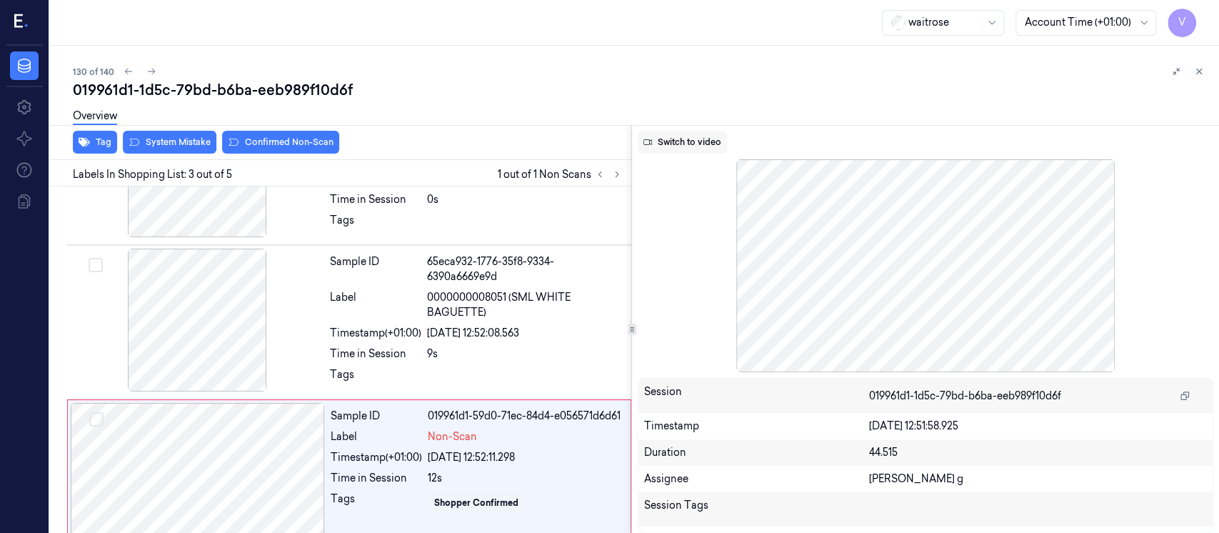
click at [647, 138] on icon at bounding box center [647, 142] width 9 height 9
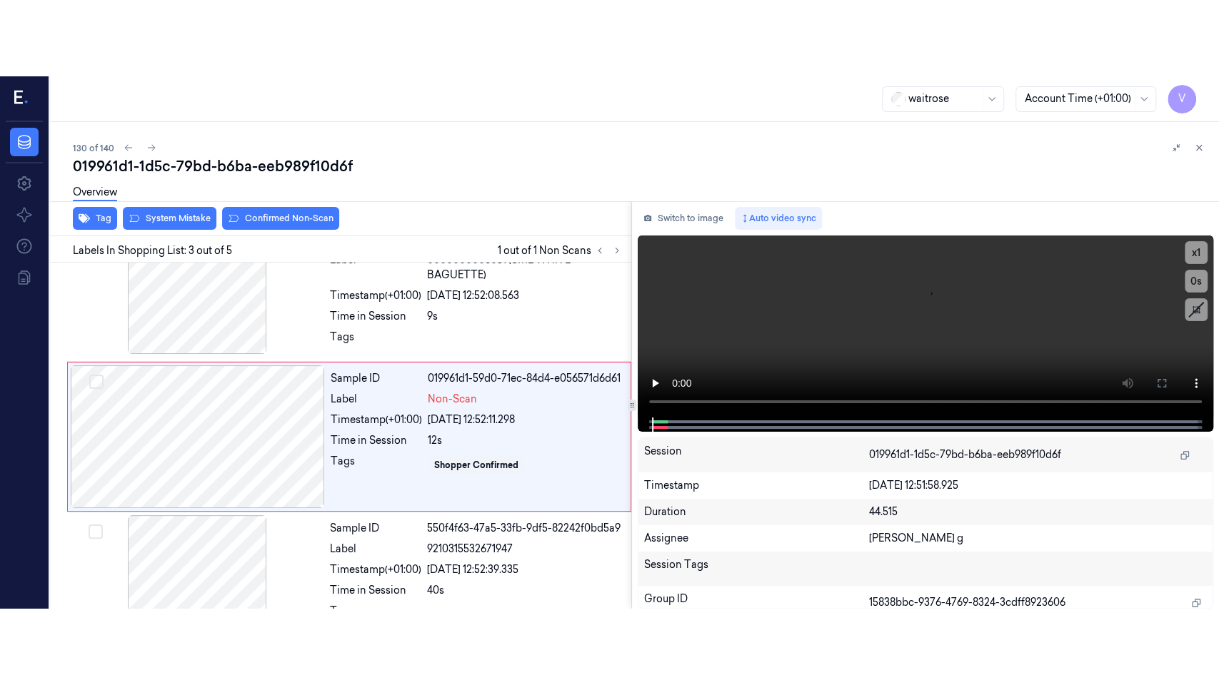
scroll to position [209, 0]
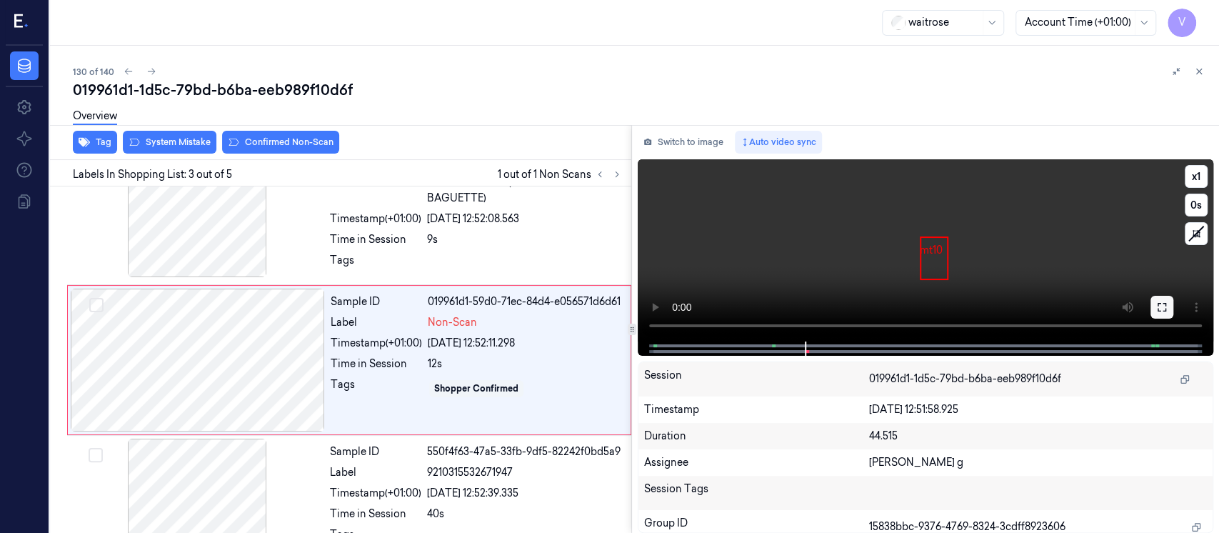
click at [1160, 313] on button at bounding box center [1161, 307] width 23 height 23
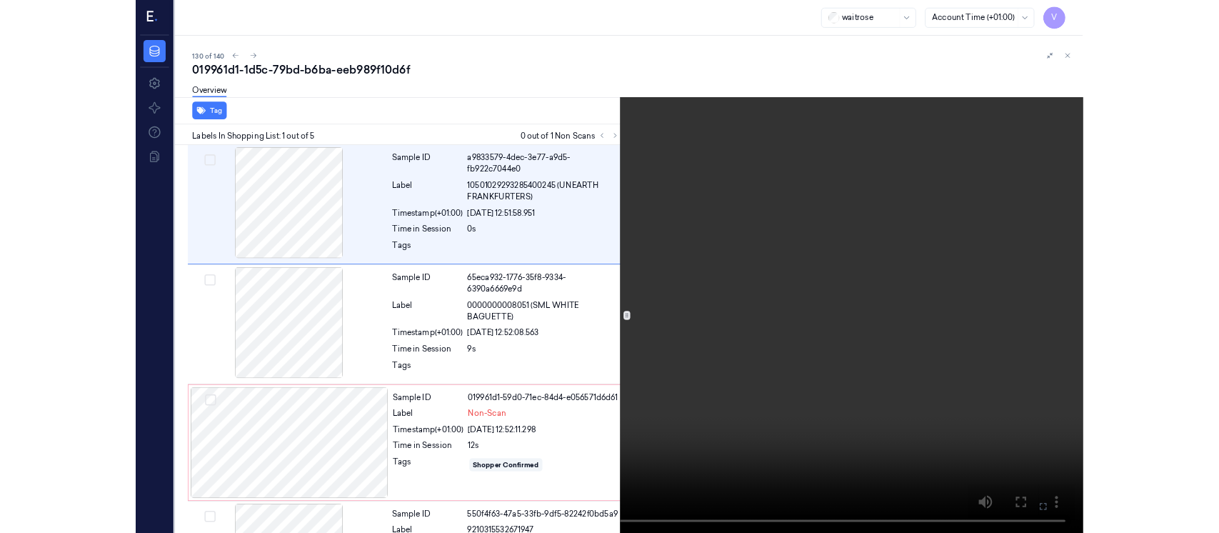
scroll to position [0, 0]
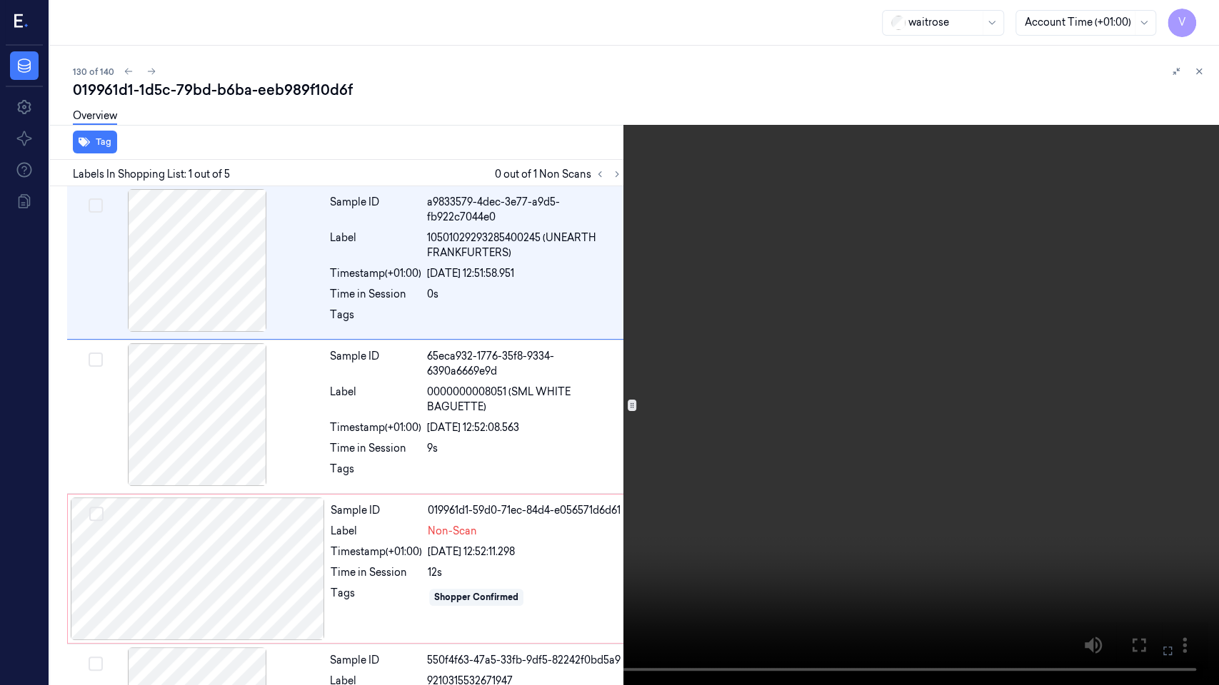
click at [0, 0] on button at bounding box center [0, 0] width 0 height 0
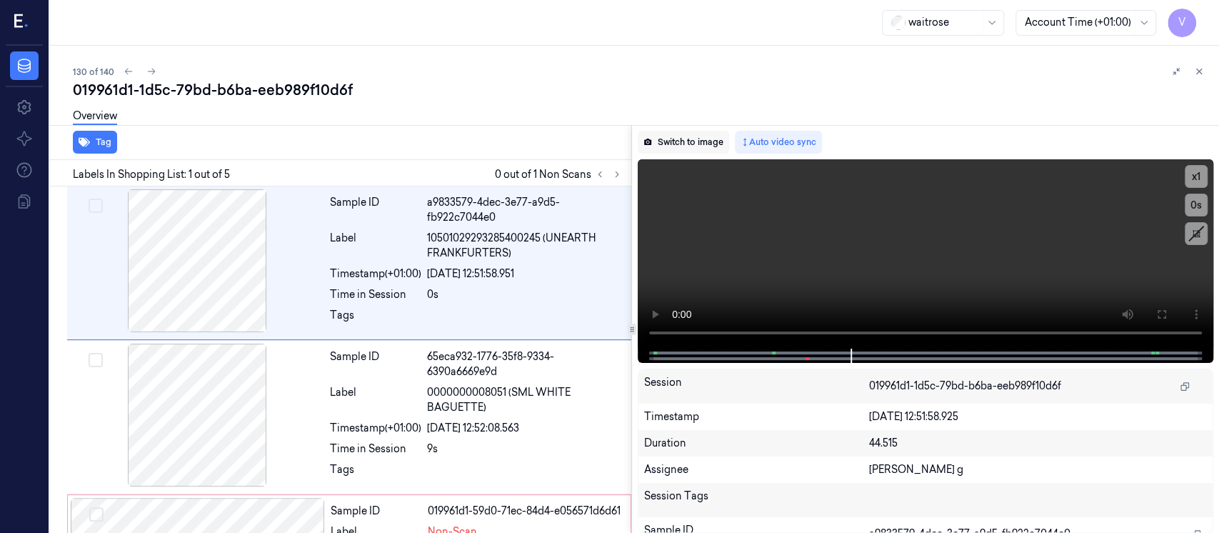
click at [671, 147] on button "Switch to image" at bounding box center [683, 142] width 91 height 23
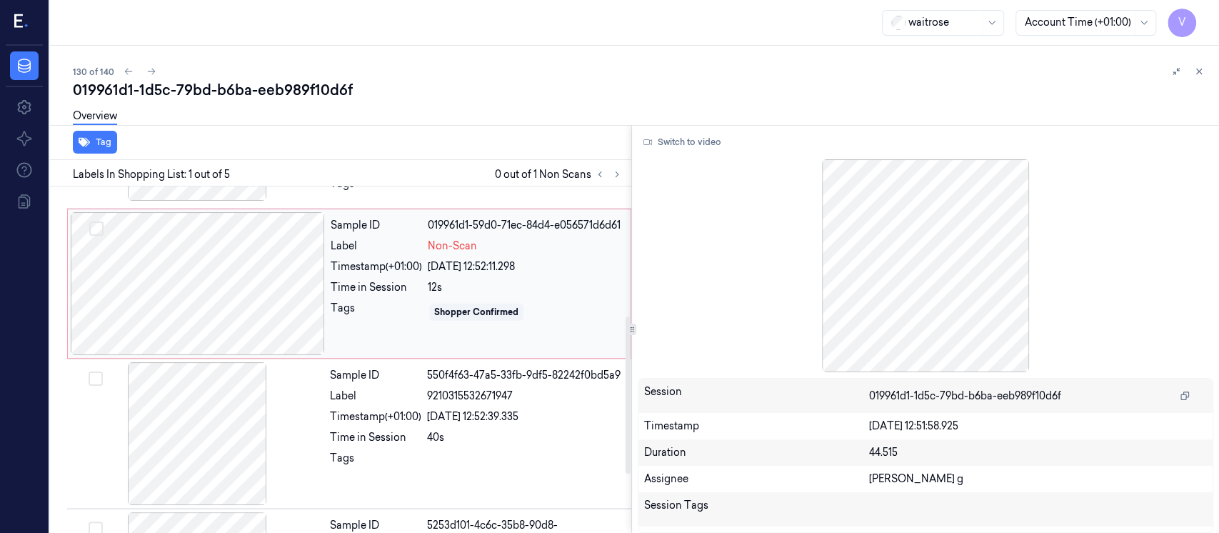
click at [251, 263] on div at bounding box center [198, 283] width 254 height 143
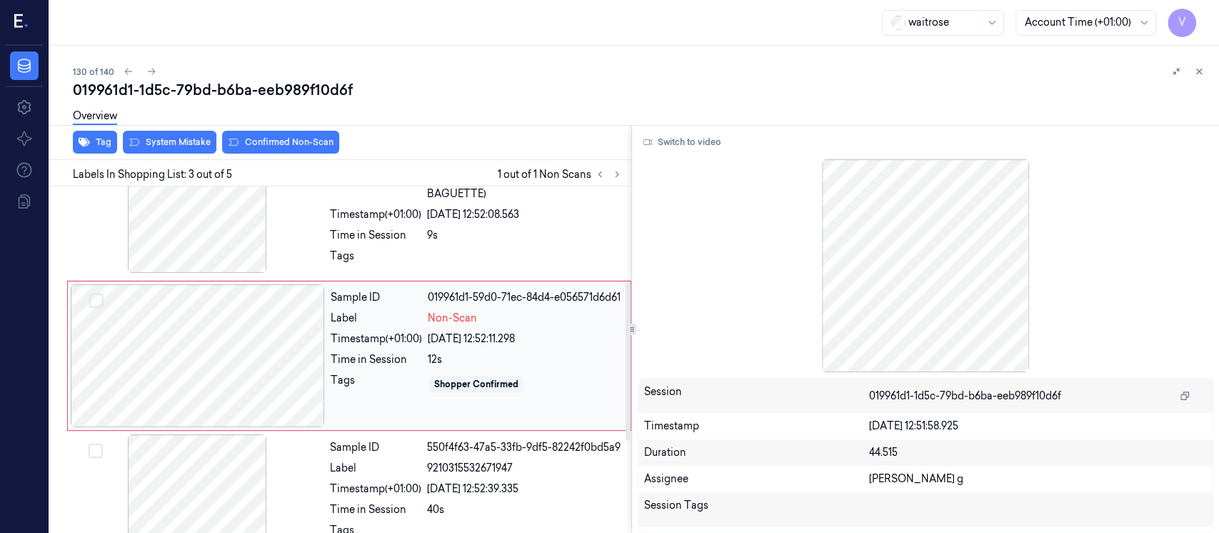
scroll to position [209, 0]
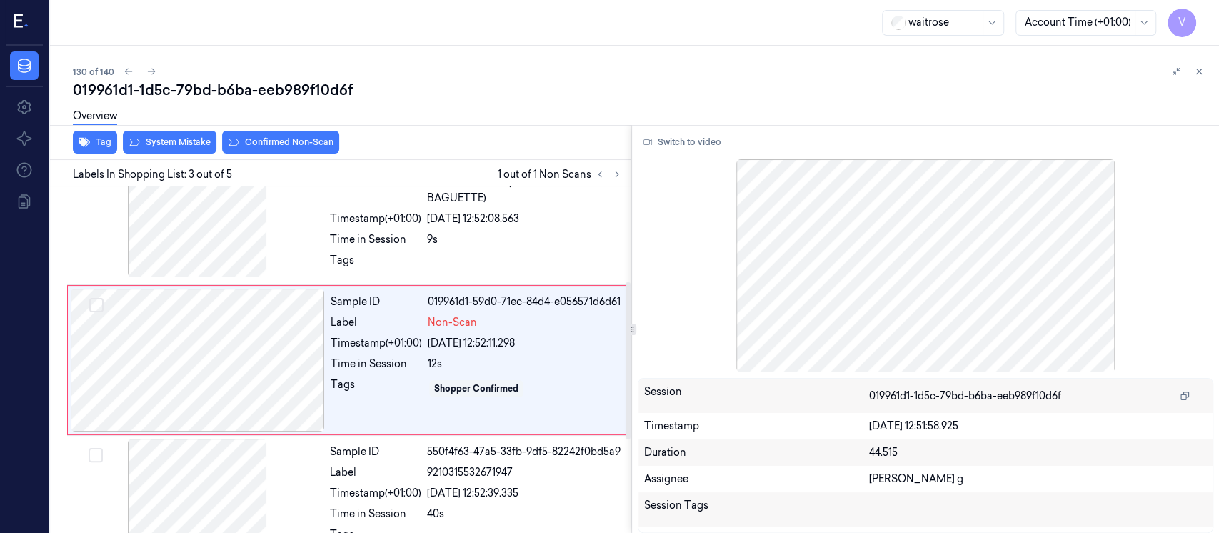
click at [178, 136] on button "System Mistake" at bounding box center [170, 142] width 94 height 23
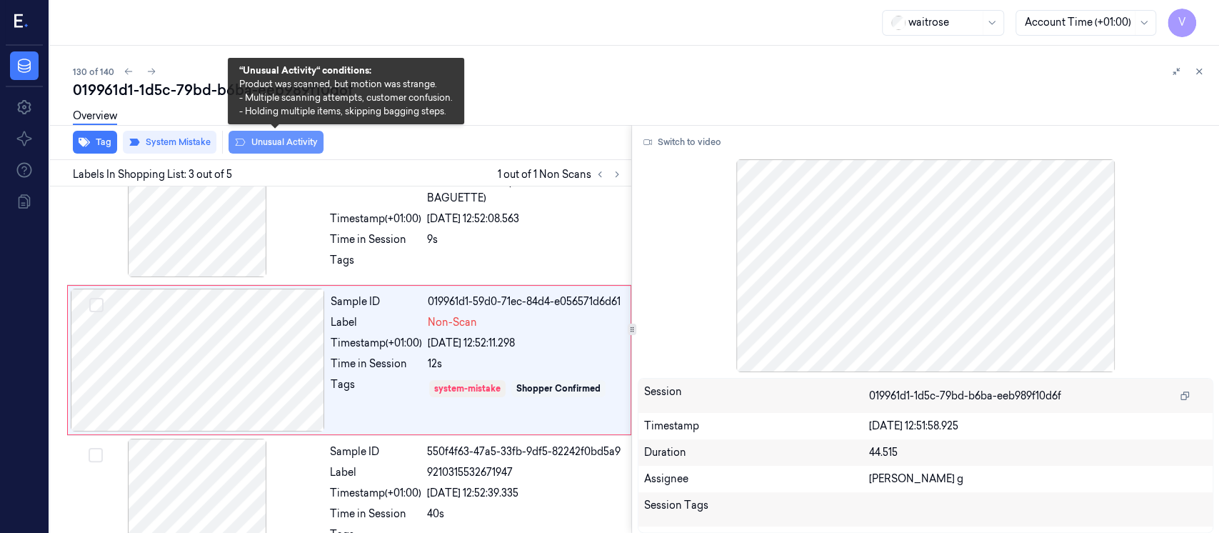
click at [295, 139] on button "Unusual Activity" at bounding box center [275, 142] width 95 height 23
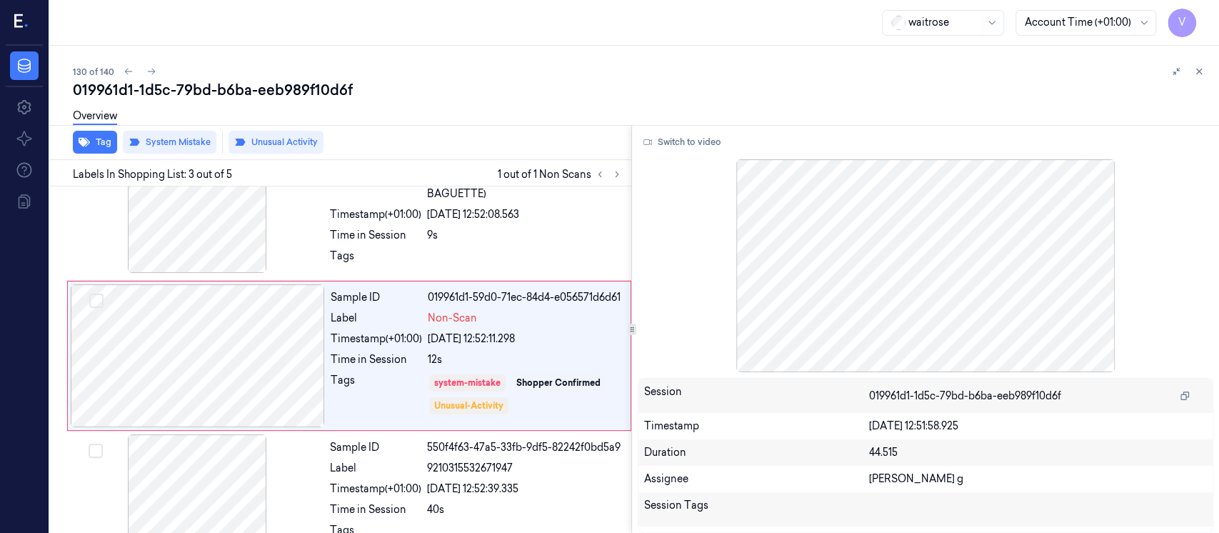
click at [93, 135] on div "Overview" at bounding box center [95, 118] width 44 height 36
click at [109, 145] on button "Tag" at bounding box center [95, 142] width 44 height 23
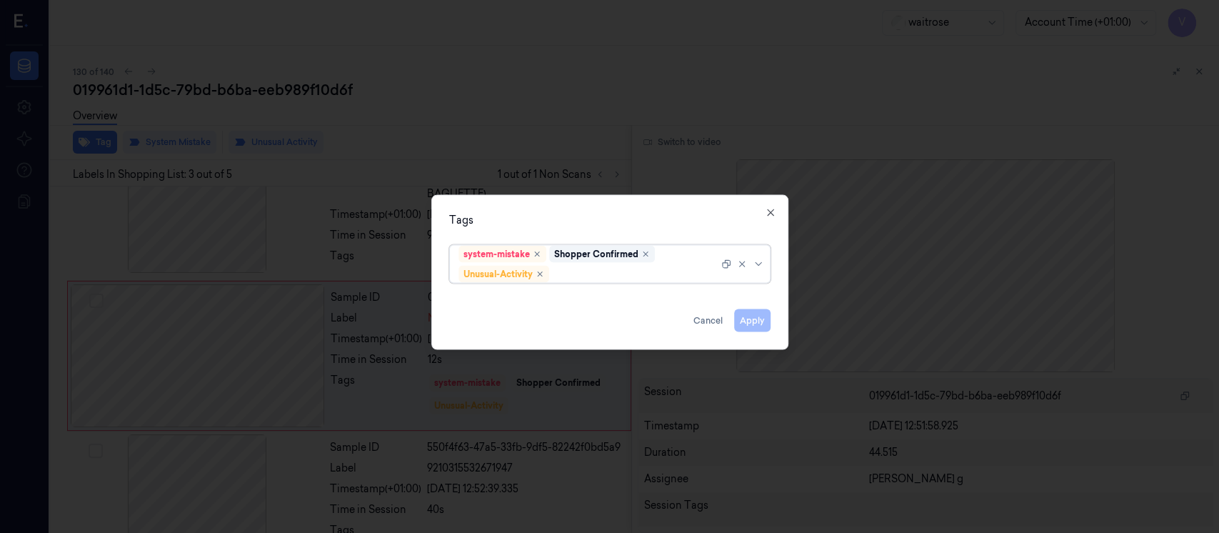
click at [570, 274] on div at bounding box center [635, 273] width 166 height 15
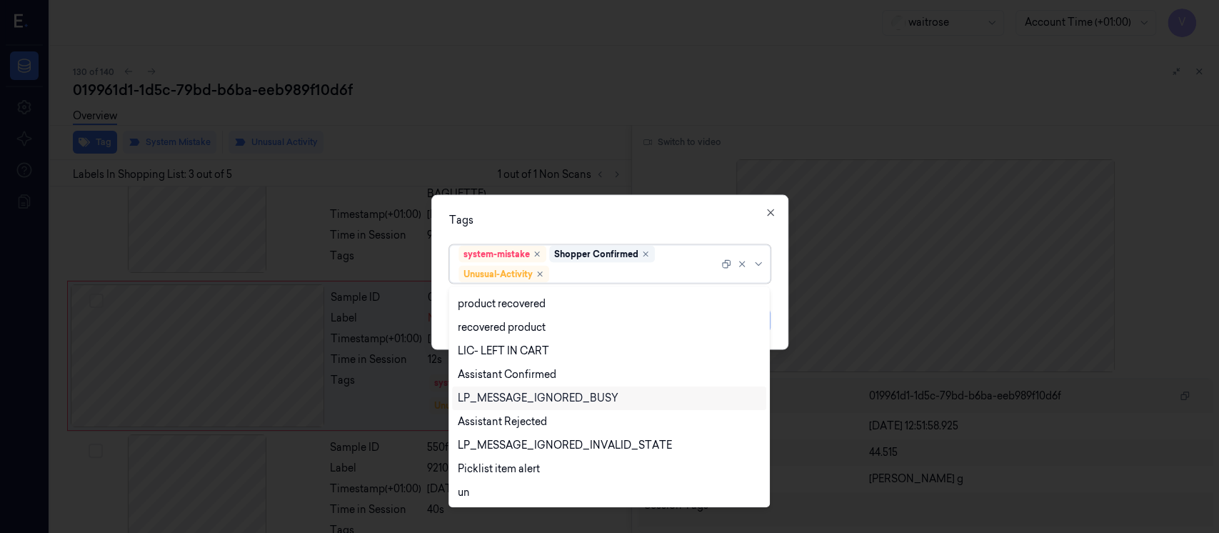
scroll to position [280, 0]
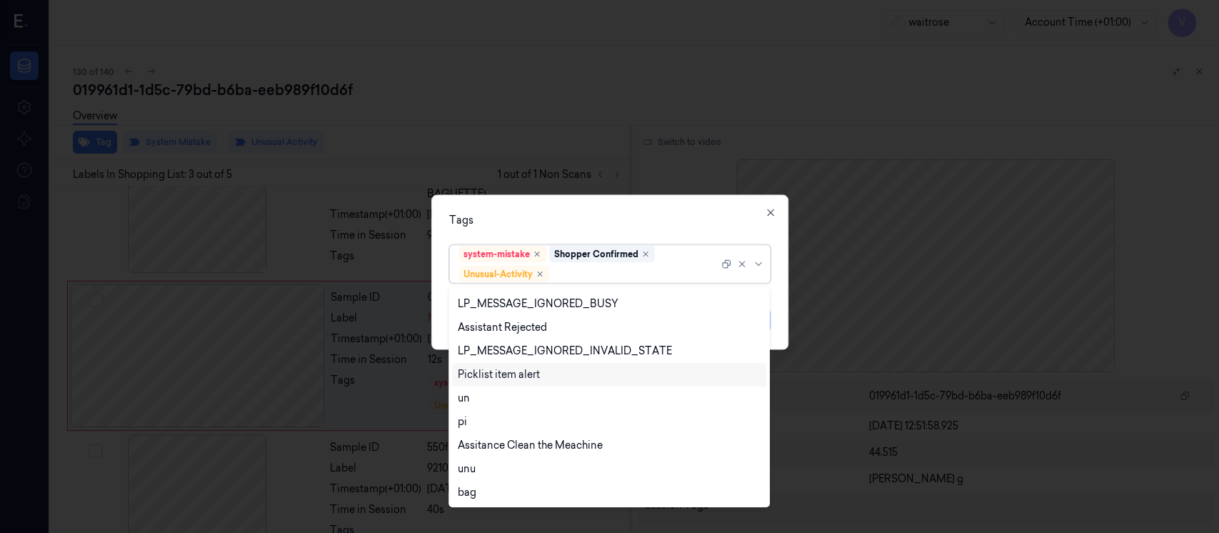
click at [492, 378] on div "Picklist item alert" at bounding box center [499, 374] width 82 height 15
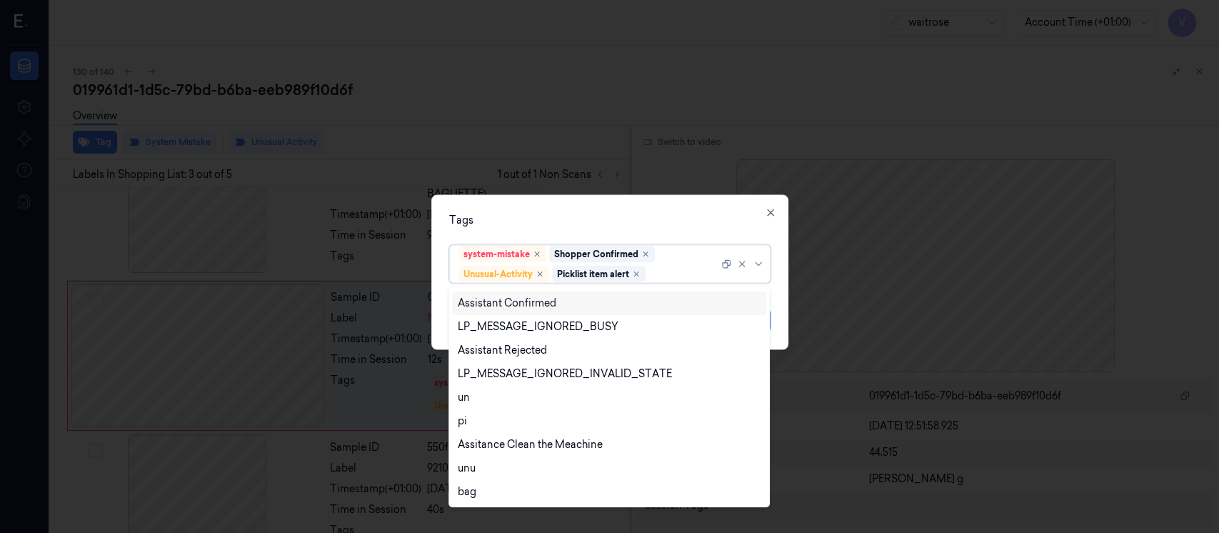
click at [663, 216] on div "Tags" at bounding box center [609, 220] width 321 height 15
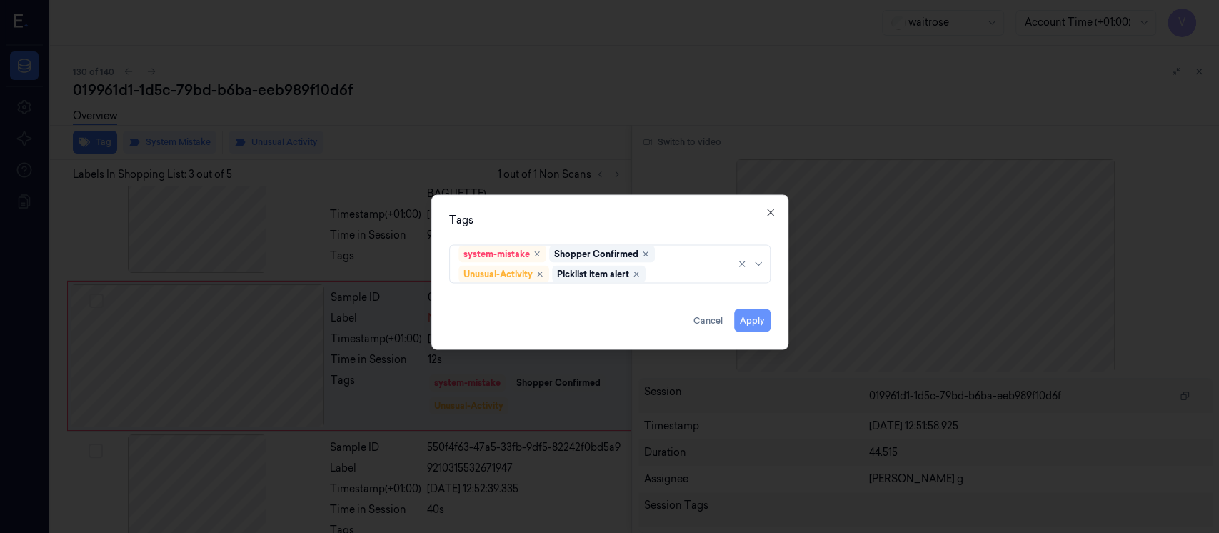
click at [738, 323] on button "Apply" at bounding box center [752, 320] width 36 height 23
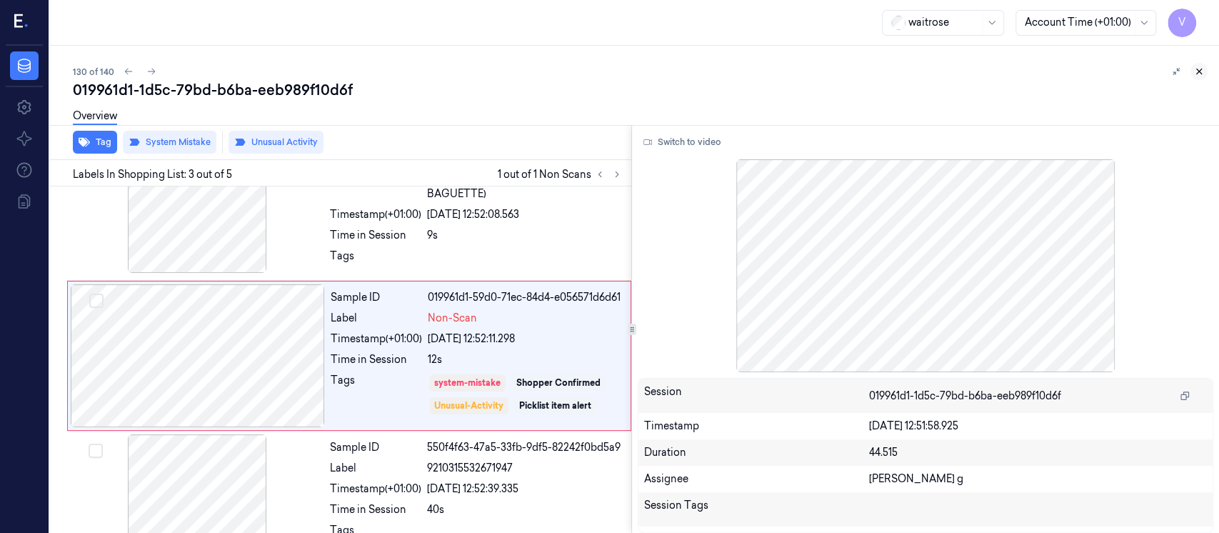
click at [1203, 75] on icon at bounding box center [1199, 71] width 10 height 10
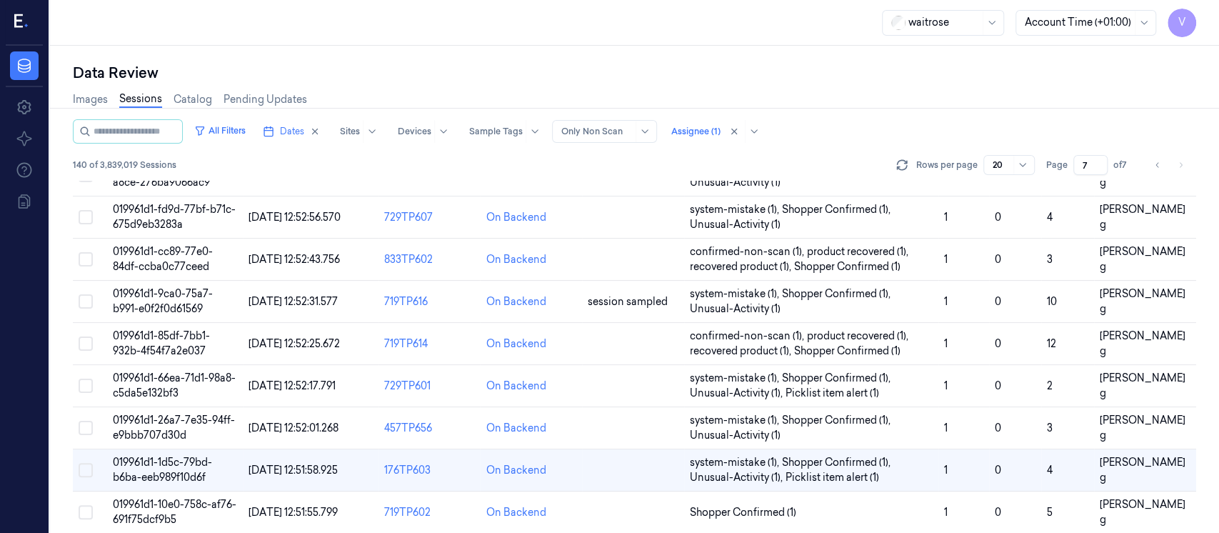
scroll to position [381, 0]
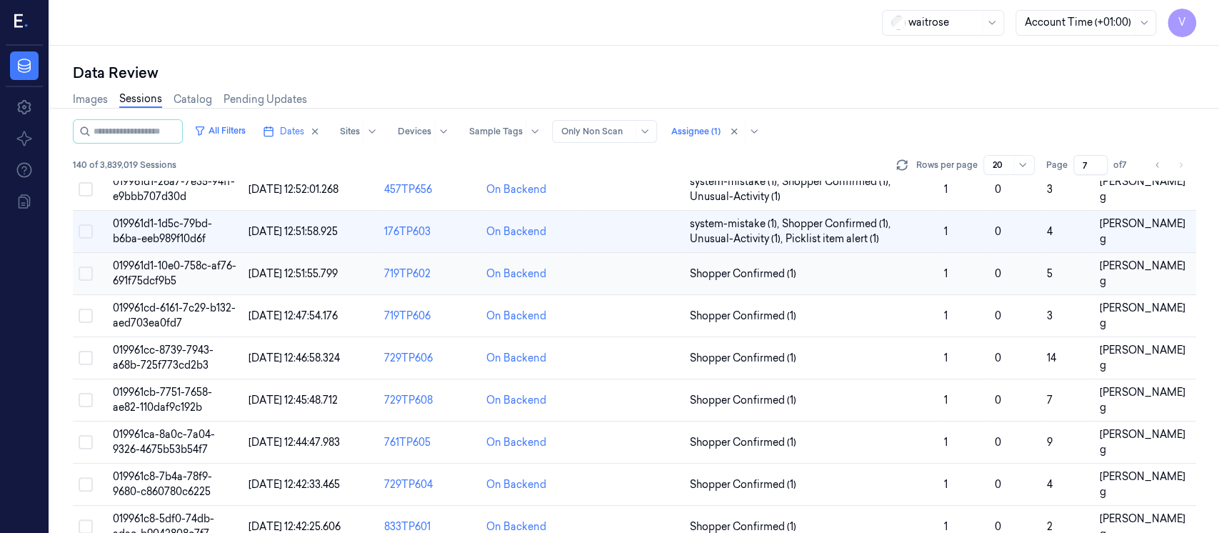
click at [638, 274] on td at bounding box center [633, 274] width 102 height 42
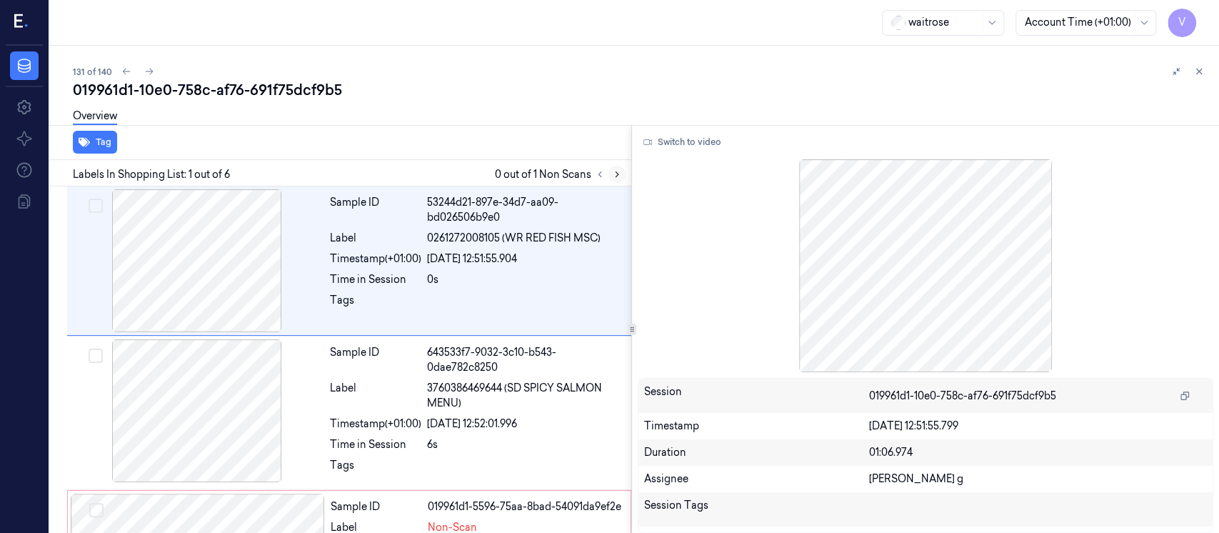
click at [616, 176] on icon at bounding box center [616, 174] width 3 height 5
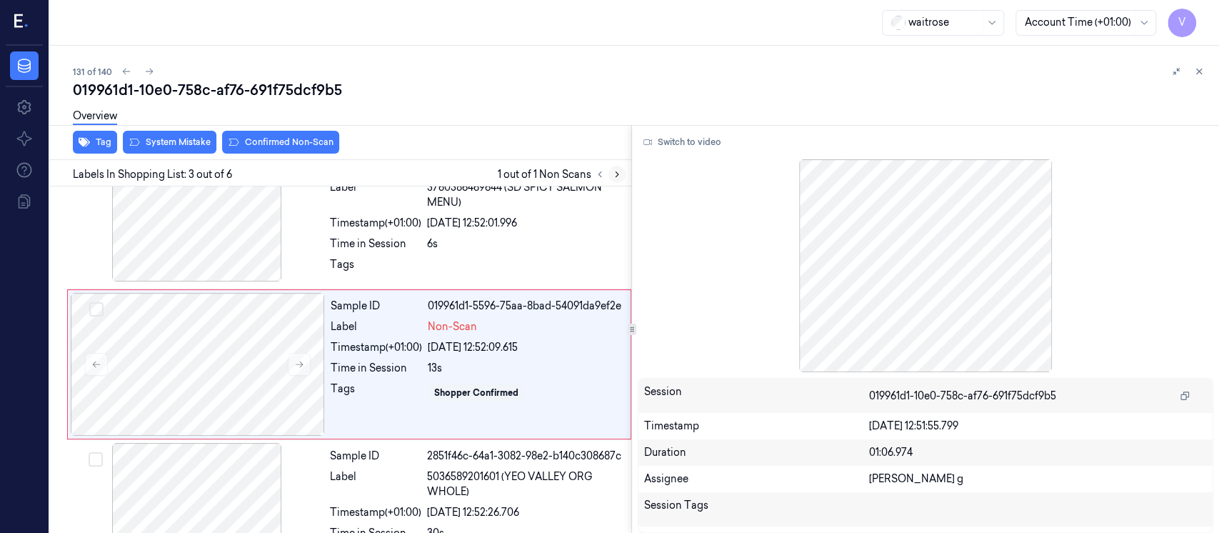
scroll to position [205, 0]
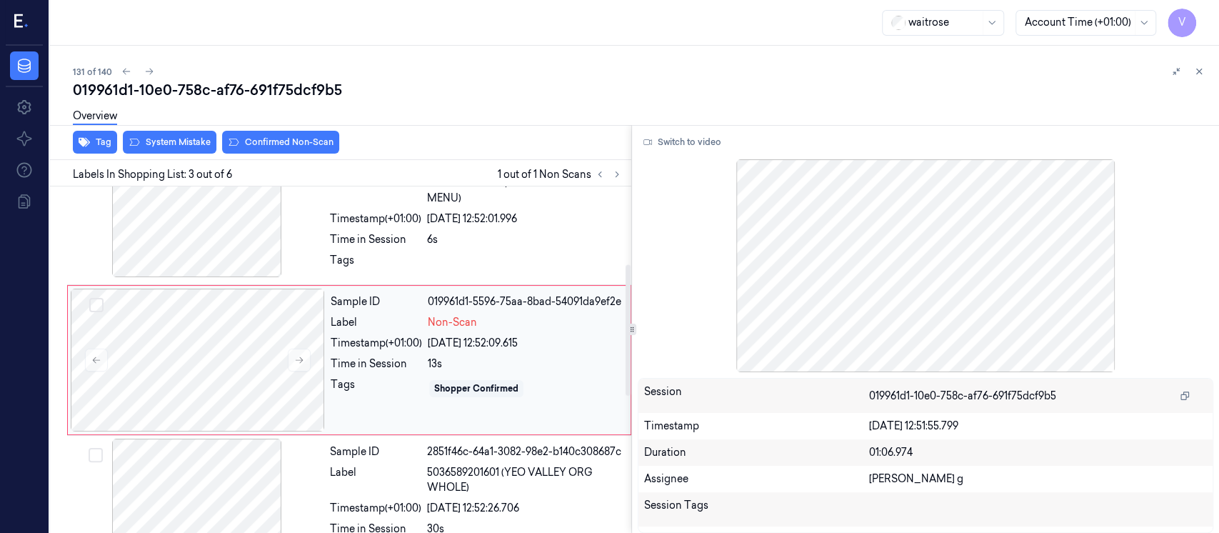
click at [343, 357] on div "Time in Session" at bounding box center [376, 363] width 91 height 15
click at [870, 305] on div at bounding box center [925, 265] width 575 height 213
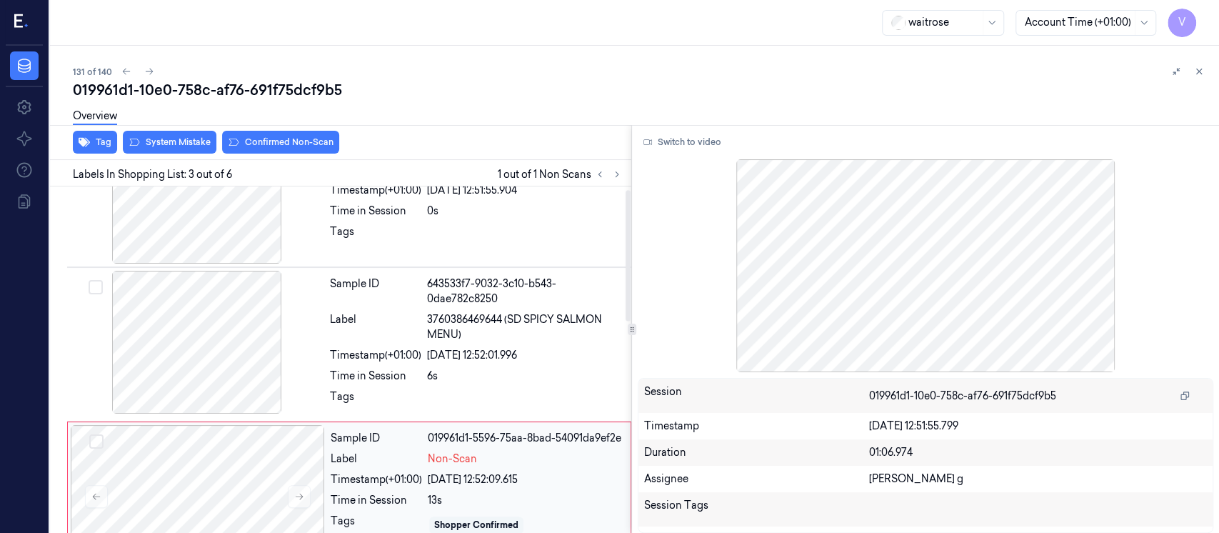
scroll to position [0, 0]
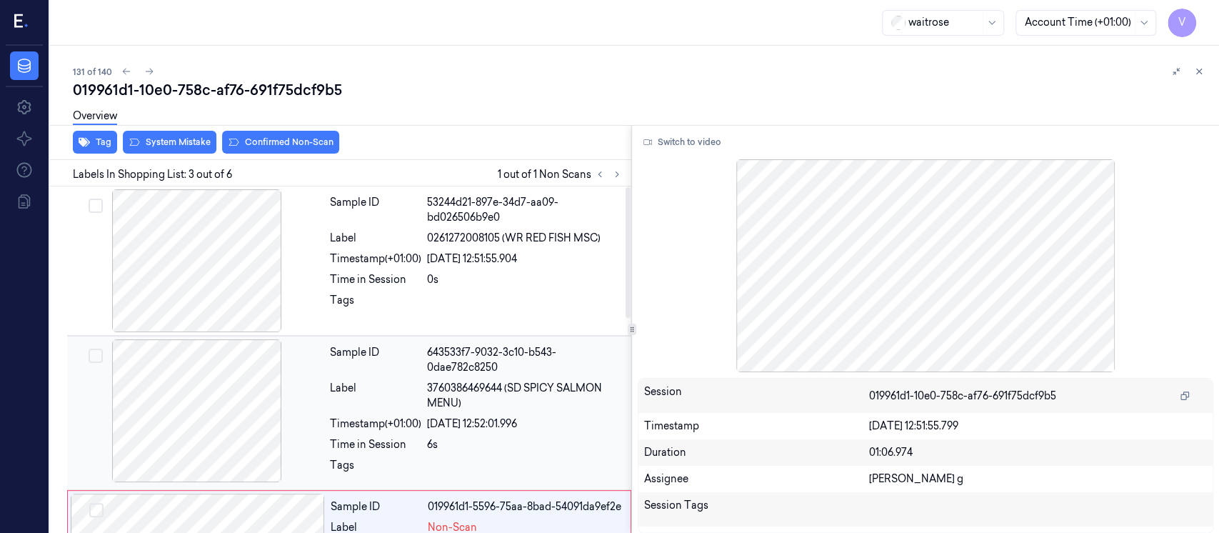
click at [211, 394] on div at bounding box center [197, 410] width 254 height 143
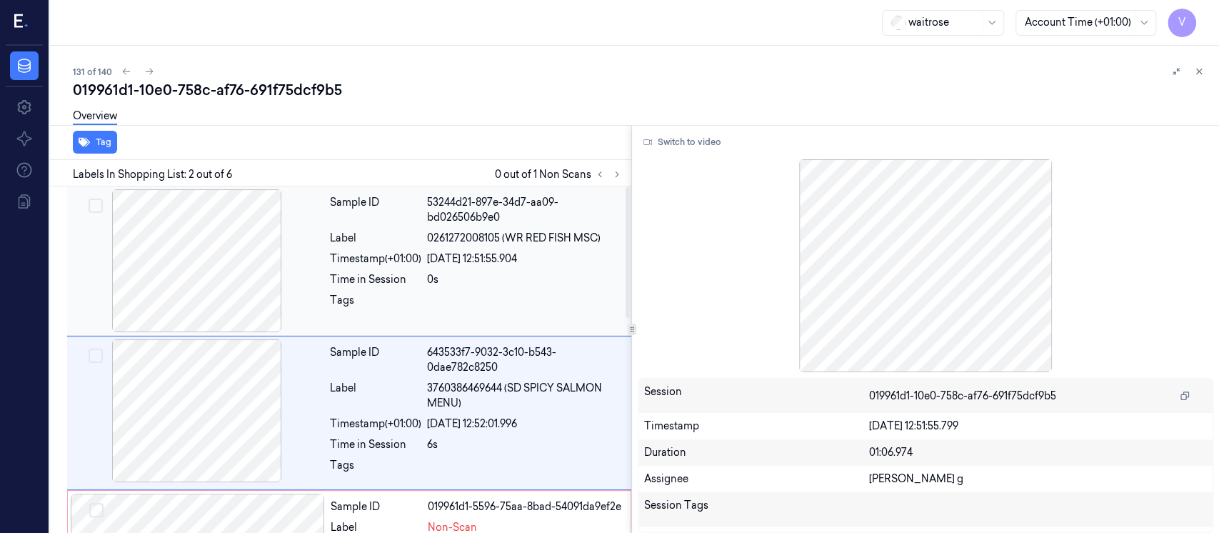
click at [439, 269] on div "Sample ID 53244d21-897e-34d7-aa09-bd026506b9e0 Label 0261272008105 (WR RED FISH…" at bounding box center [476, 260] width 304 height 143
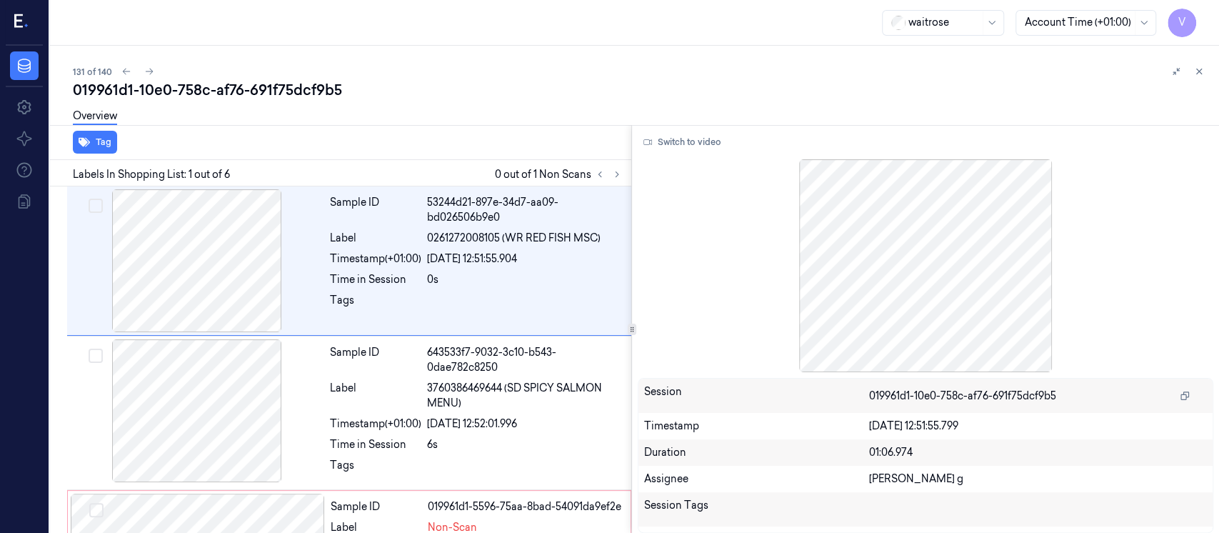
click at [685, 156] on div "Switch to video Session 019961d1-10e0-758c-af76-691f75dcf9b5 Timestamp 19/09/20…" at bounding box center [925, 329] width 587 height 408
click at [695, 143] on button "Switch to video" at bounding box center [682, 142] width 89 height 23
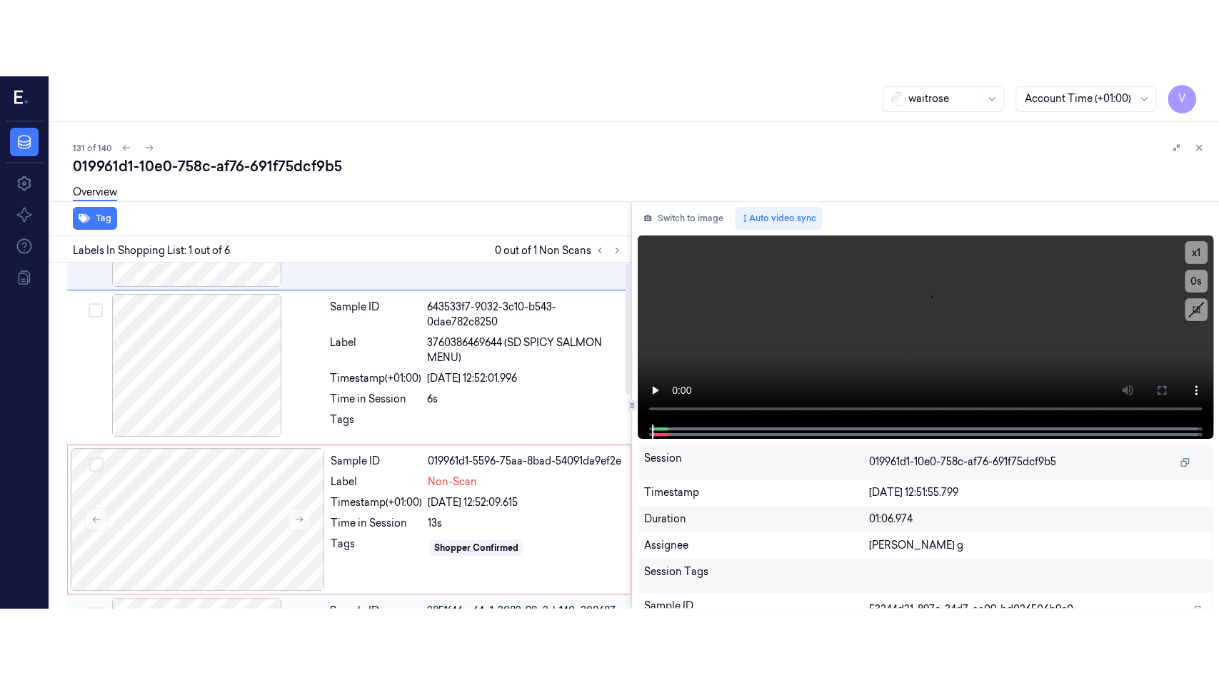
scroll to position [190, 0]
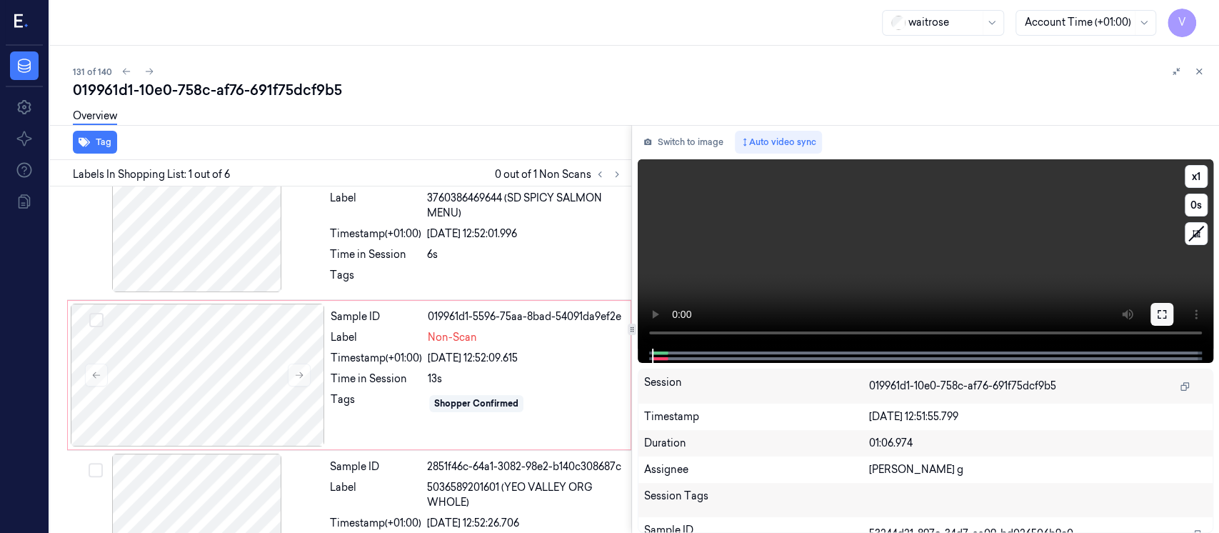
click at [1165, 318] on icon at bounding box center [1161, 313] width 11 height 11
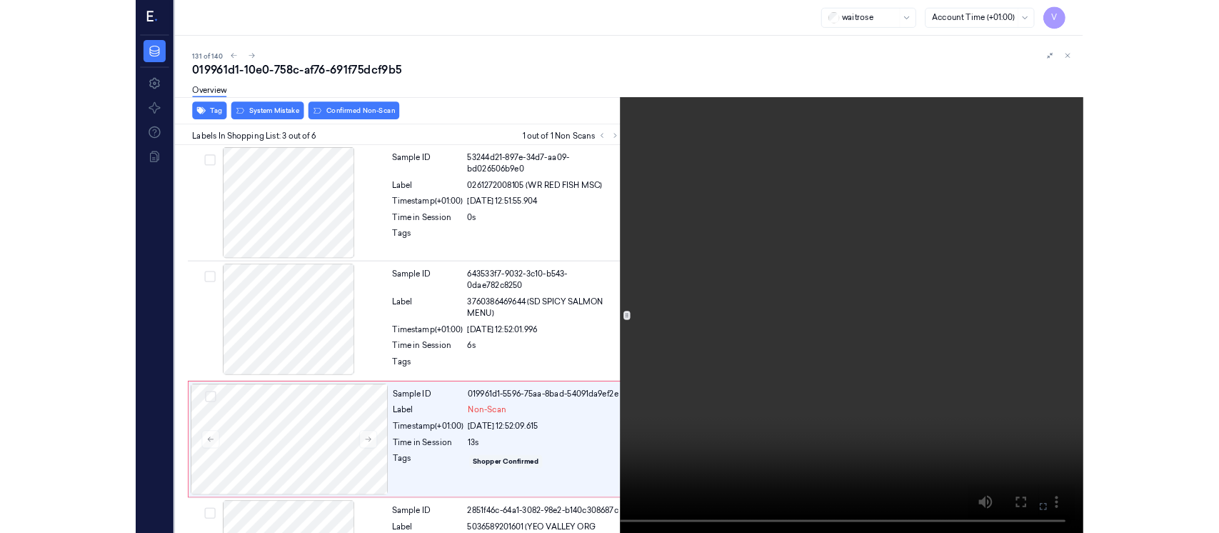
scroll to position [128, 0]
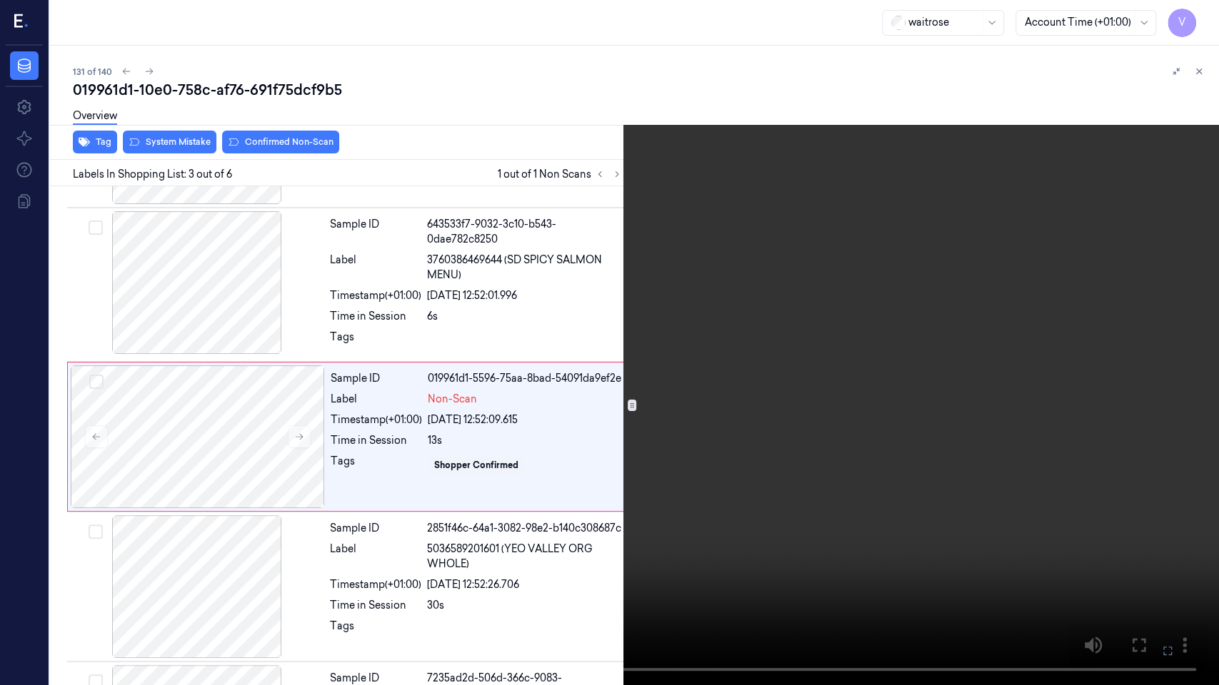
click at [0, 0] on icon at bounding box center [0, 0] width 0 height 0
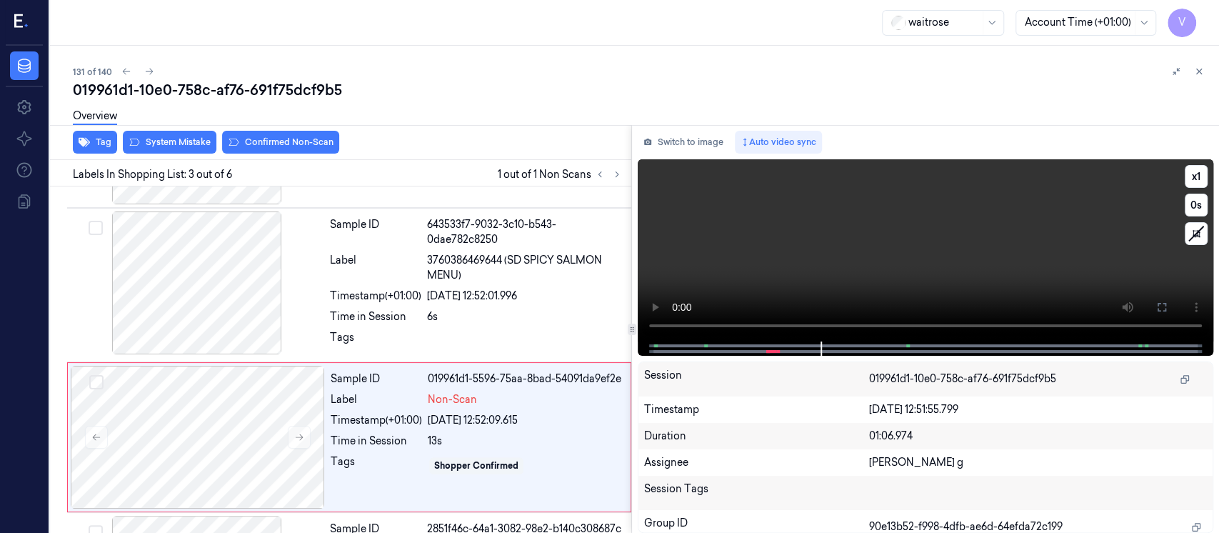
click at [702, 342] on div at bounding box center [924, 348] width 545 height 14
click at [652, 349] on div at bounding box center [924, 348] width 545 height 14
click at [653, 349] on div at bounding box center [924, 348] width 545 height 14
click at [656, 344] on span at bounding box center [657, 345] width 2 height 7
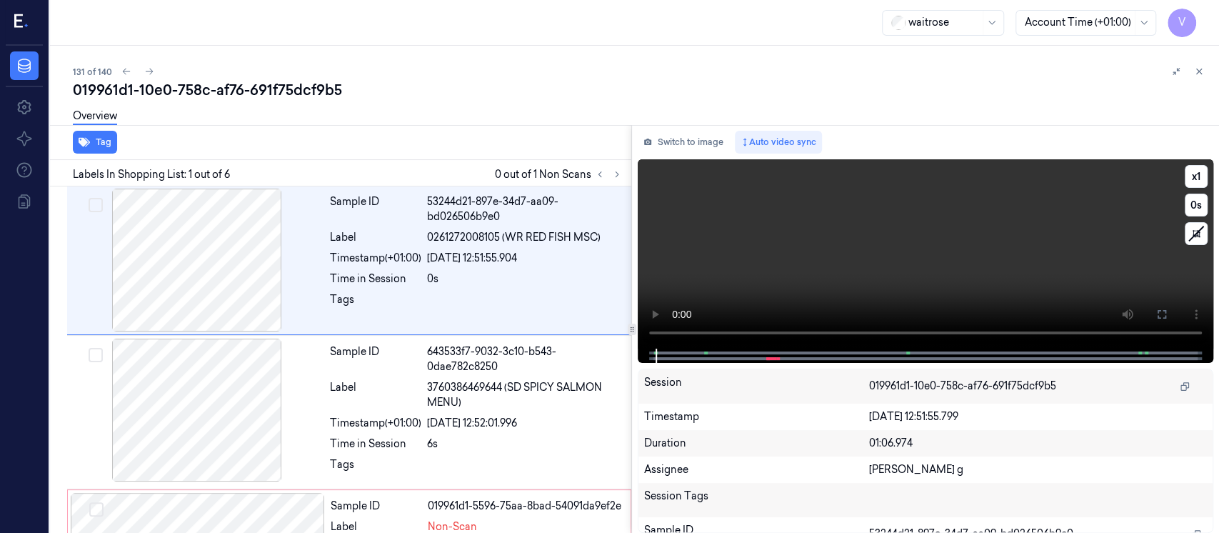
scroll to position [0, 0]
drag, startPoint x: 670, startPoint y: 361, endPoint x: 650, endPoint y: 366, distance: 20.4
click at [650, 366] on div "Switch to image Auto video sync x 1 0 s Session 019961d1-10e0-758c-af76-691f75d…" at bounding box center [925, 329] width 587 height 408
click at [656, 357] on div at bounding box center [924, 355] width 545 height 14
click at [657, 351] on span at bounding box center [657, 352] width 2 height 7
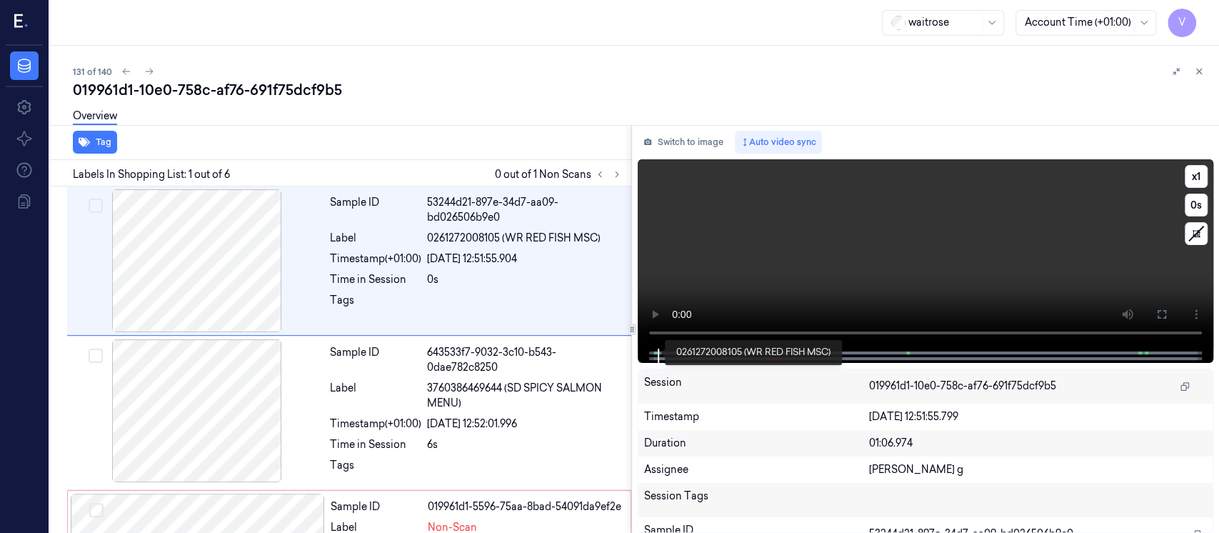
click at [657, 351] on span at bounding box center [657, 352] width 2 height 7
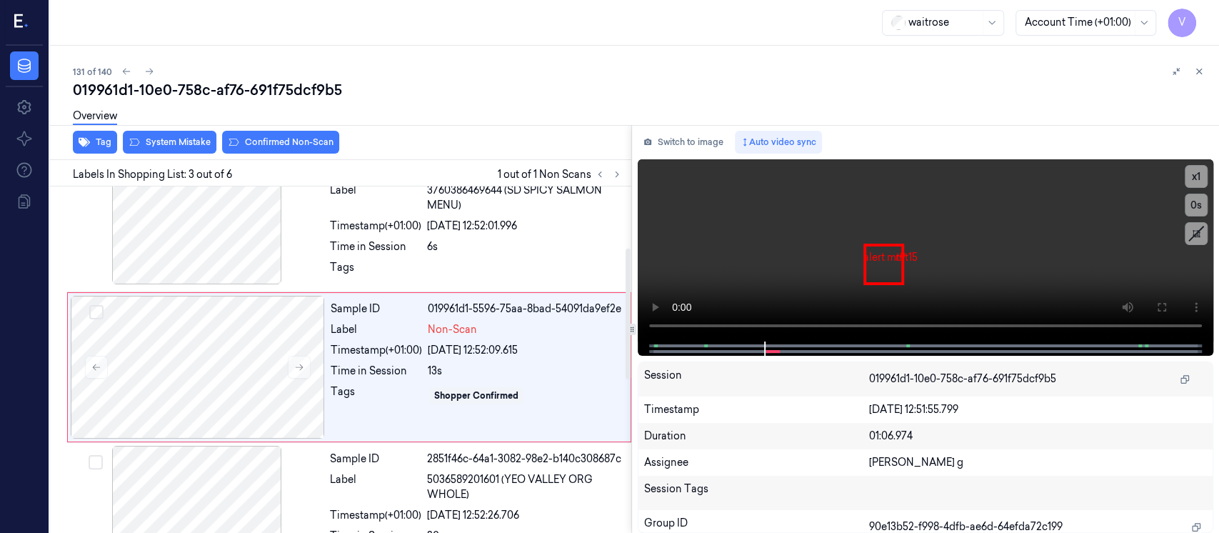
scroll to position [205, 0]
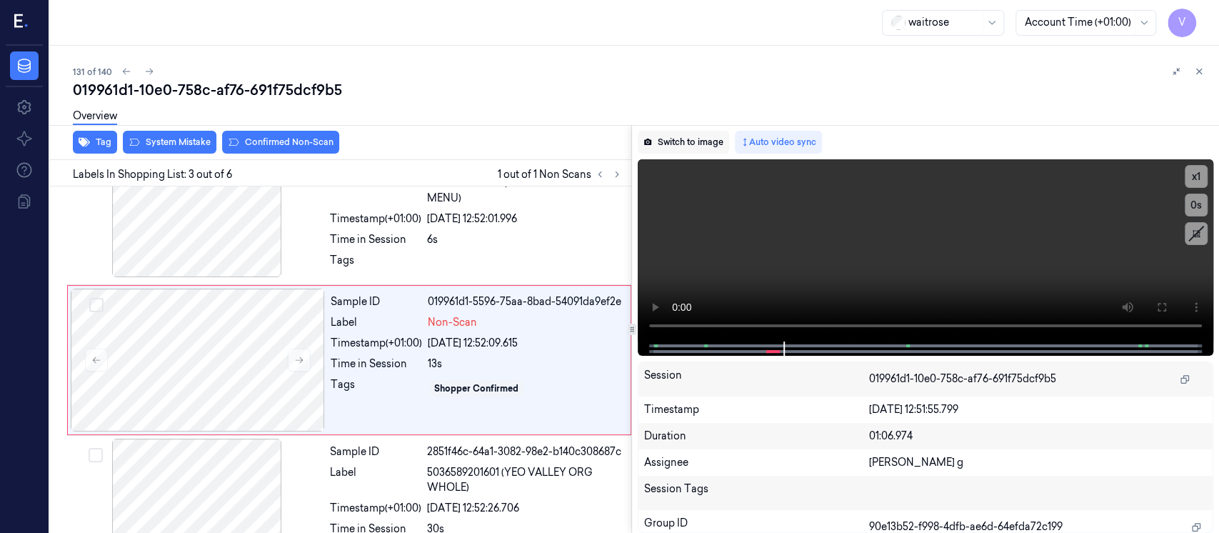
click at [685, 146] on button "Switch to image" at bounding box center [683, 142] width 91 height 23
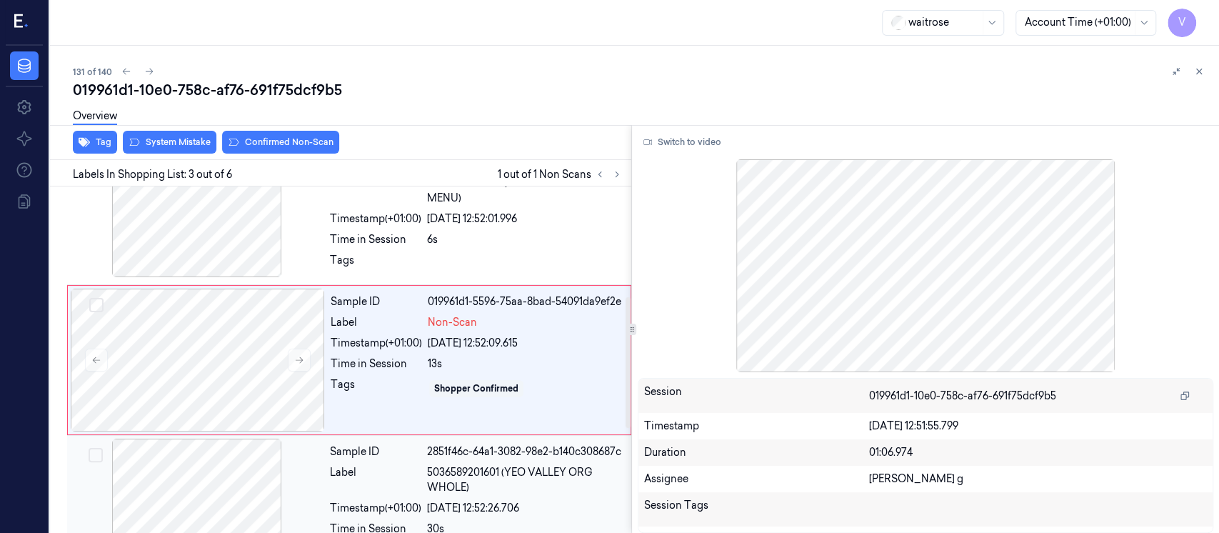
scroll to position [395, 0]
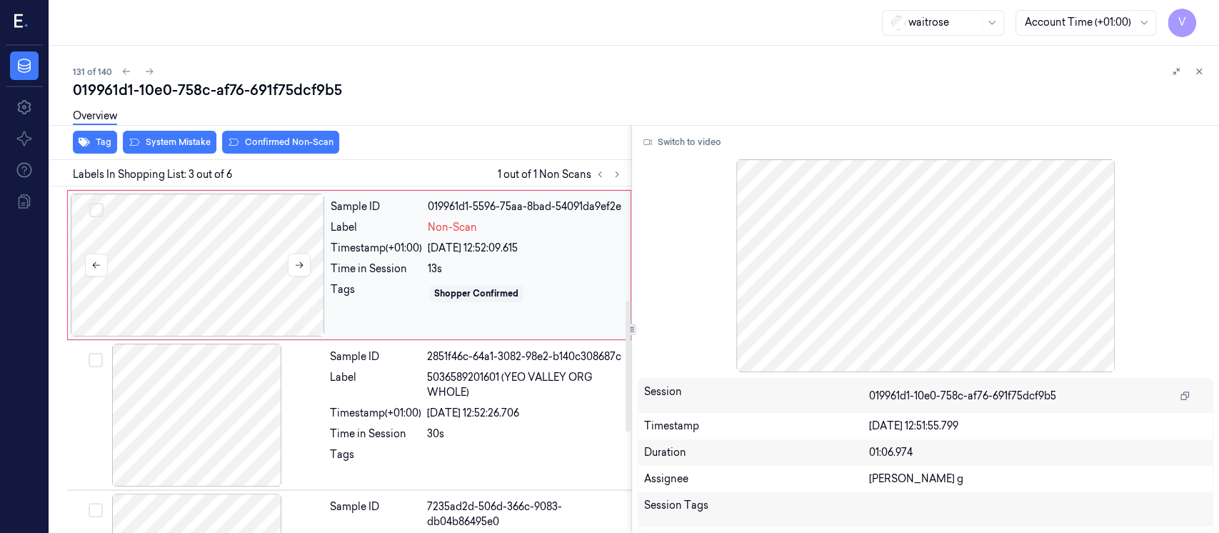
click at [246, 282] on div at bounding box center [198, 264] width 254 height 143
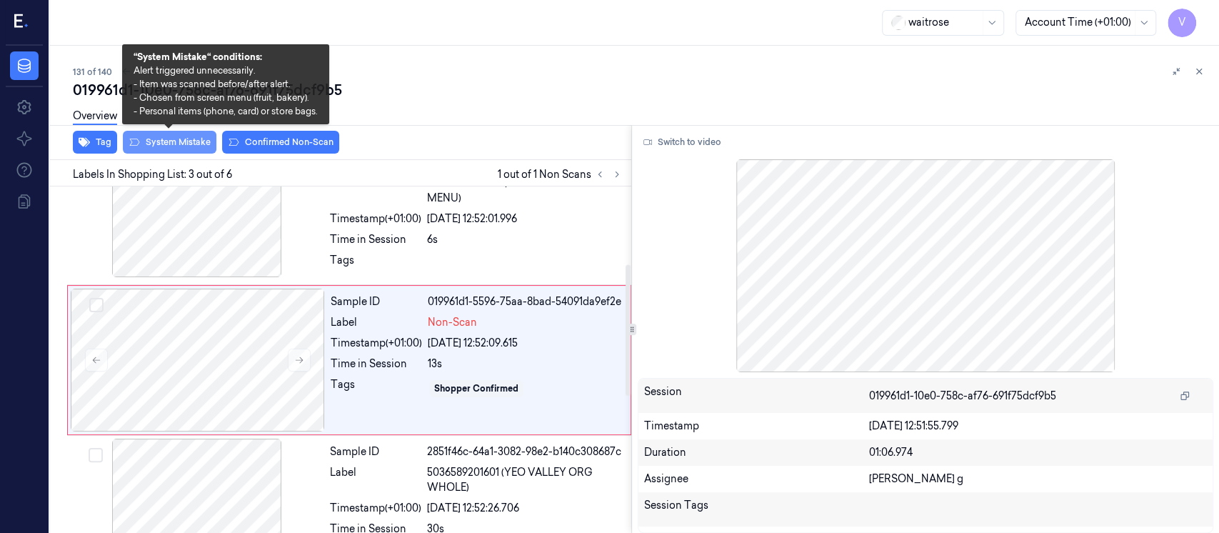
click at [177, 151] on button "System Mistake" at bounding box center [170, 142] width 94 height 23
click at [181, 143] on button "System Mistake" at bounding box center [170, 142] width 94 height 23
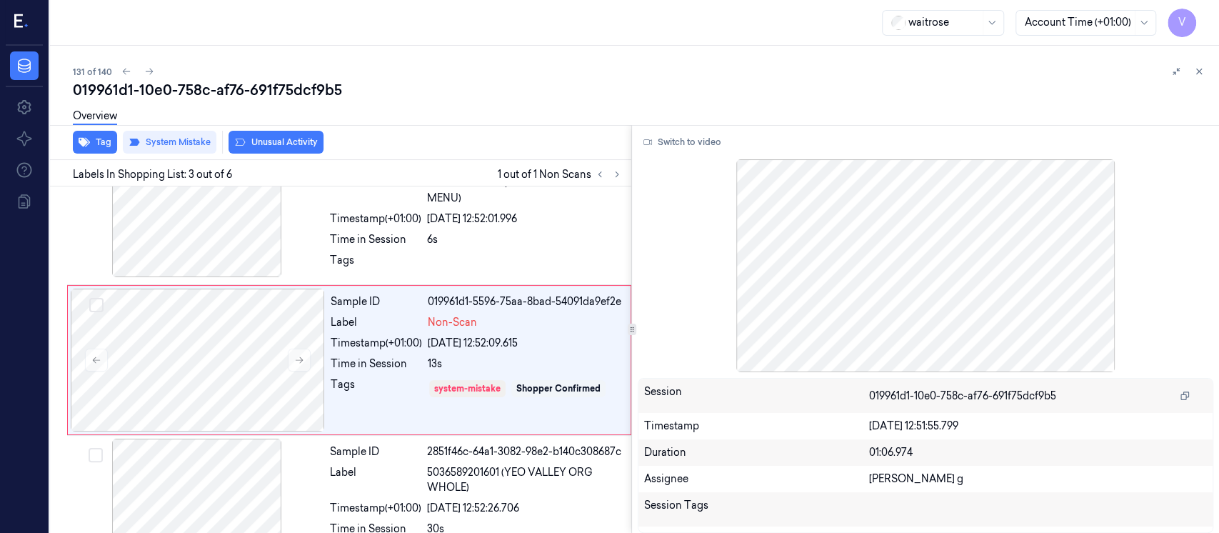
click at [308, 151] on button "Unusual Activity" at bounding box center [275, 142] width 95 height 23
click at [1203, 66] on button at bounding box center [1198, 71] width 17 height 17
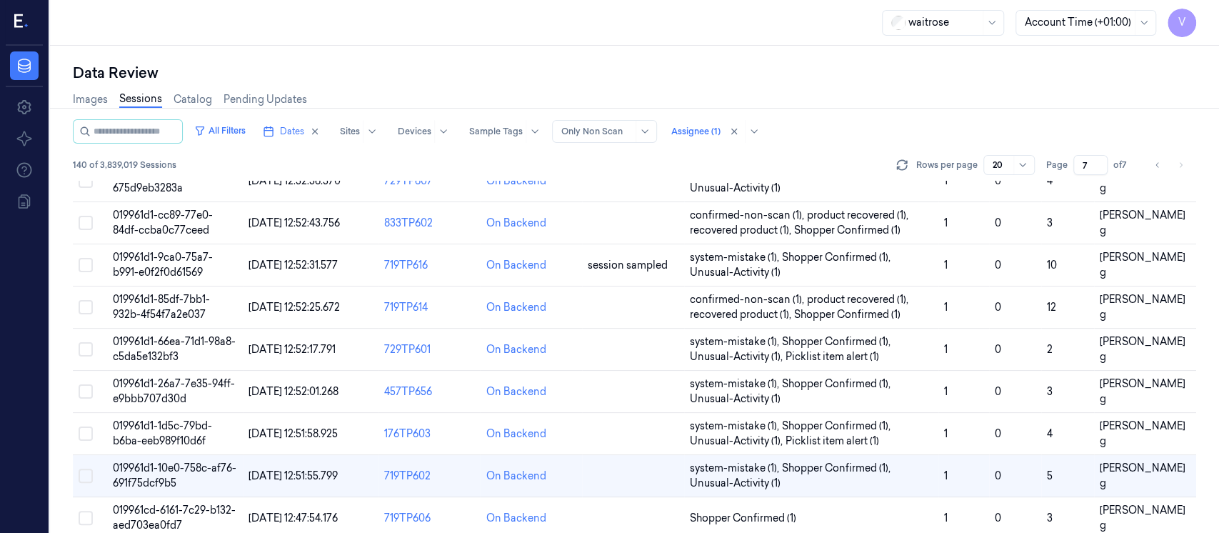
scroll to position [433, 0]
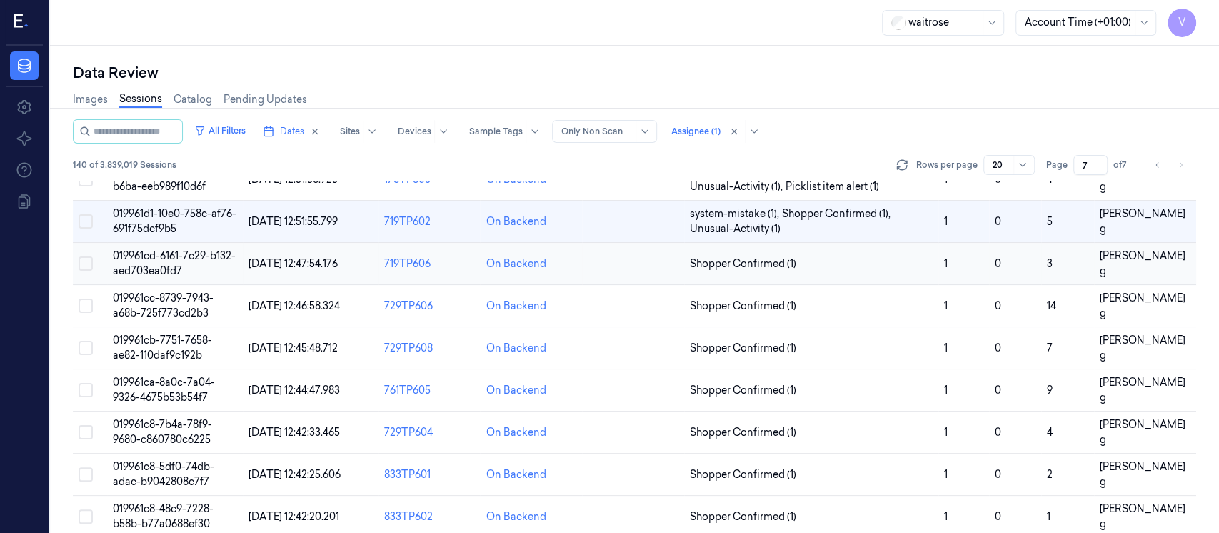
click at [607, 260] on td at bounding box center [633, 264] width 102 height 42
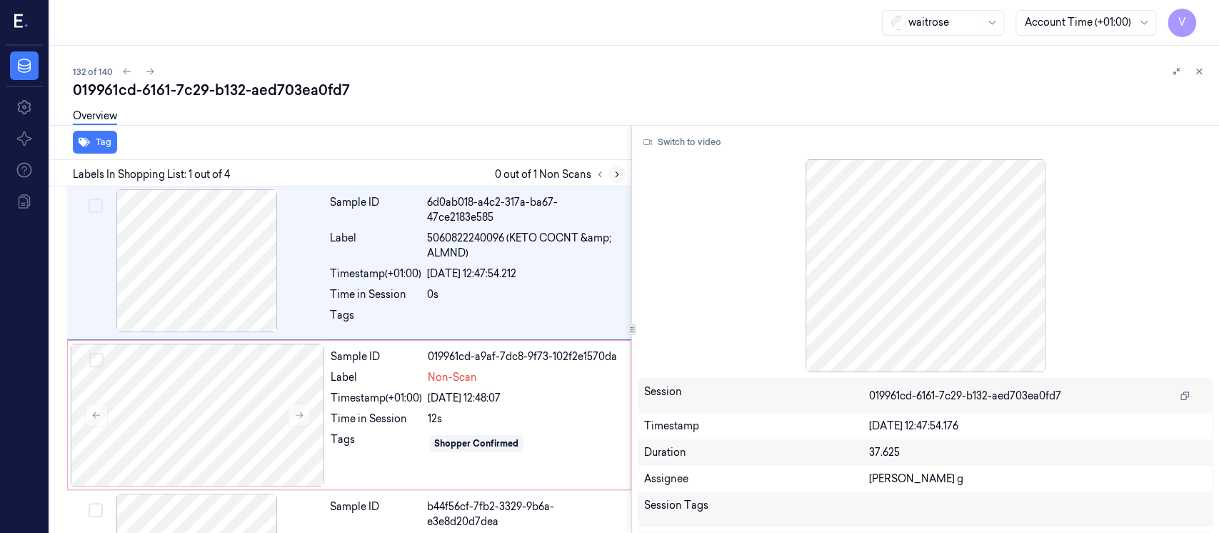
click at [613, 173] on icon at bounding box center [617, 174] width 10 height 10
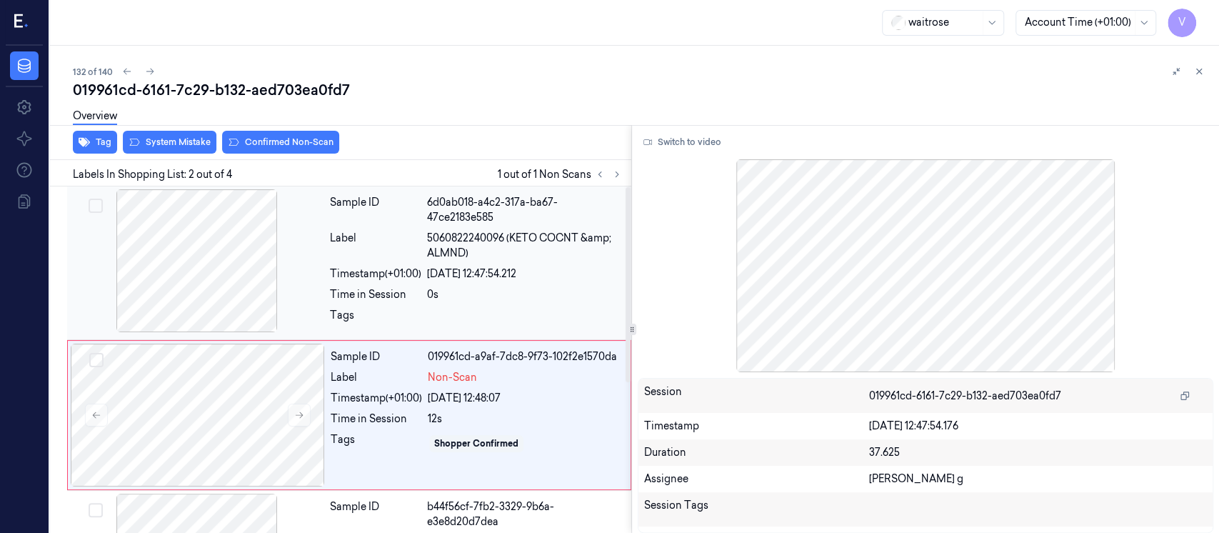
click at [331, 286] on div "Sample ID 6d0ab018-a4c2-317a-ba67-47ce2183e585 Label 5060822240096 (KETO COCNT …" at bounding box center [476, 262] width 304 height 147
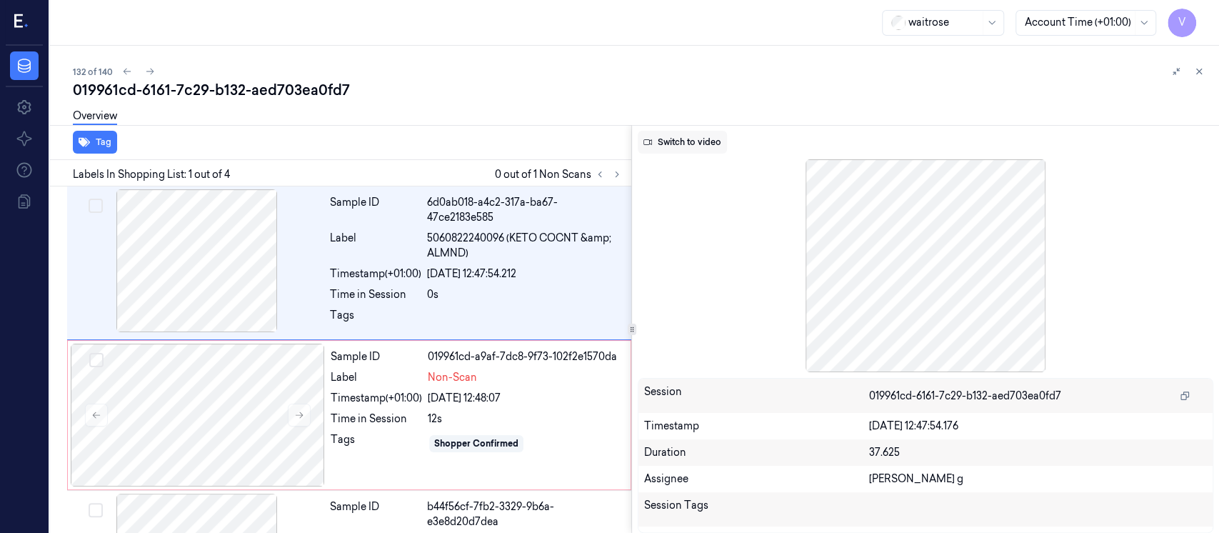
click at [673, 143] on button "Switch to video" at bounding box center [682, 142] width 89 height 23
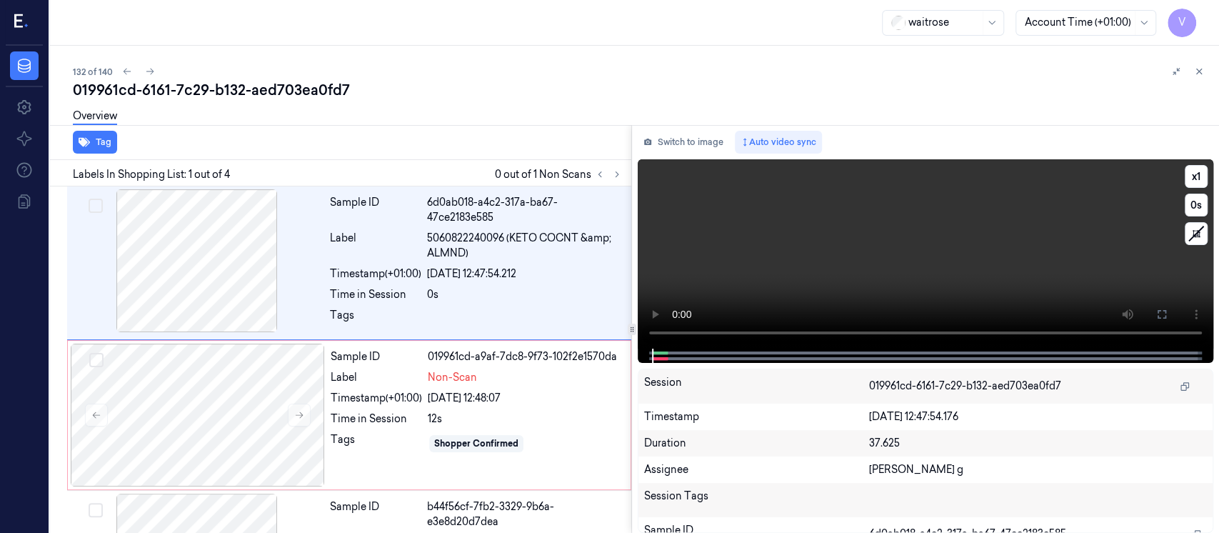
click at [1154, 324] on button at bounding box center [1161, 314] width 23 height 23
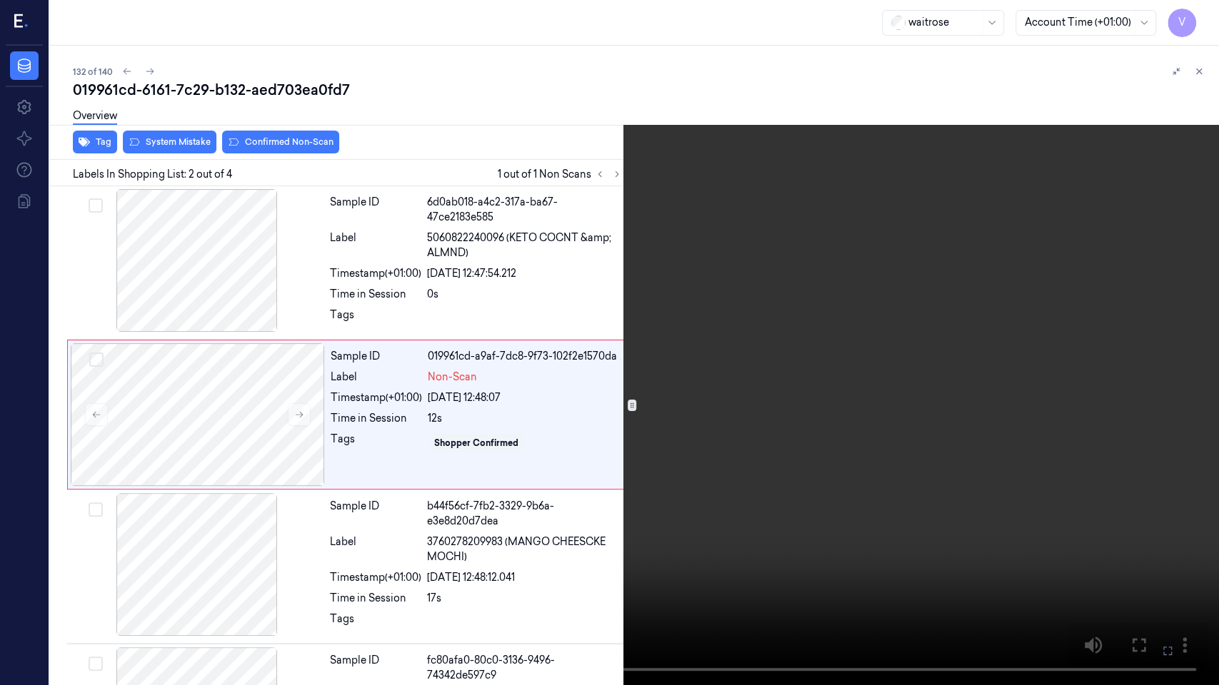
click at [0, 0] on icon at bounding box center [0, 0] width 0 height 0
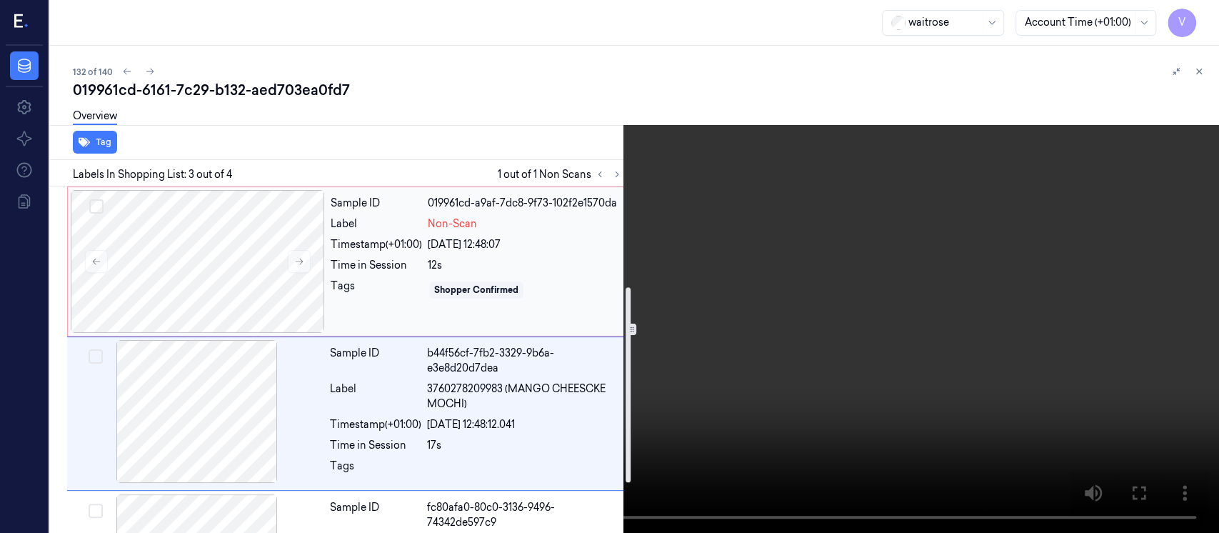
scroll to position [206, 0]
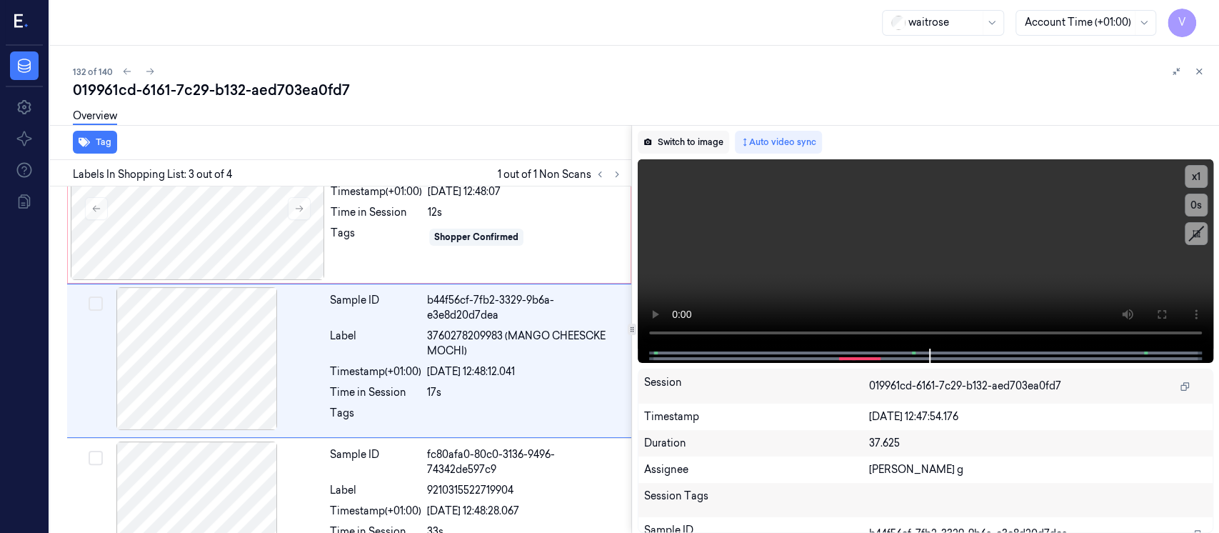
click at [677, 139] on button "Switch to image" at bounding box center [683, 142] width 91 height 23
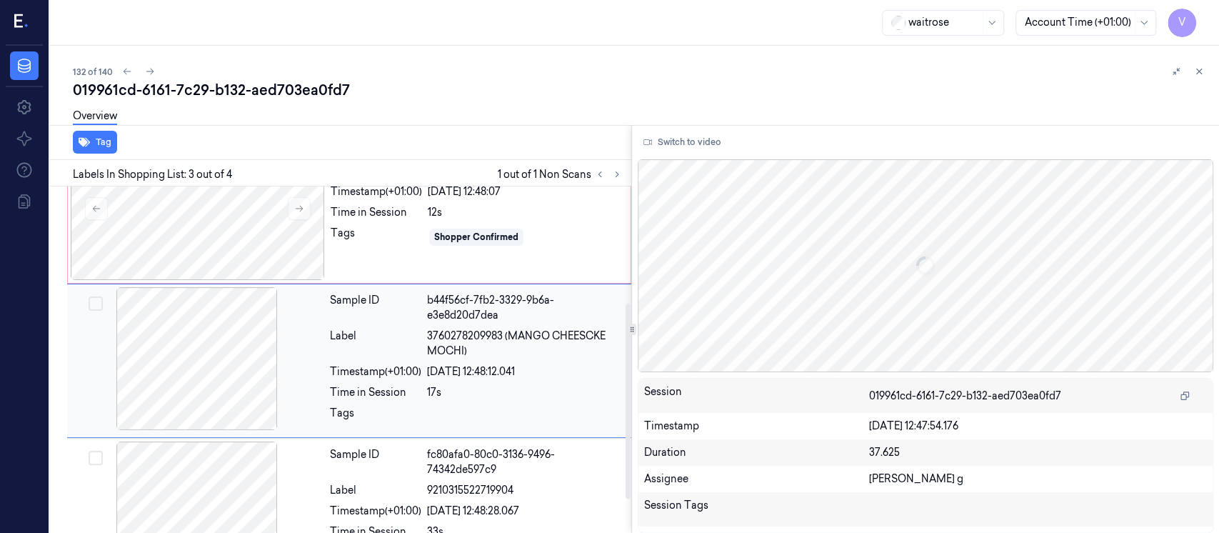
scroll to position [0, 0]
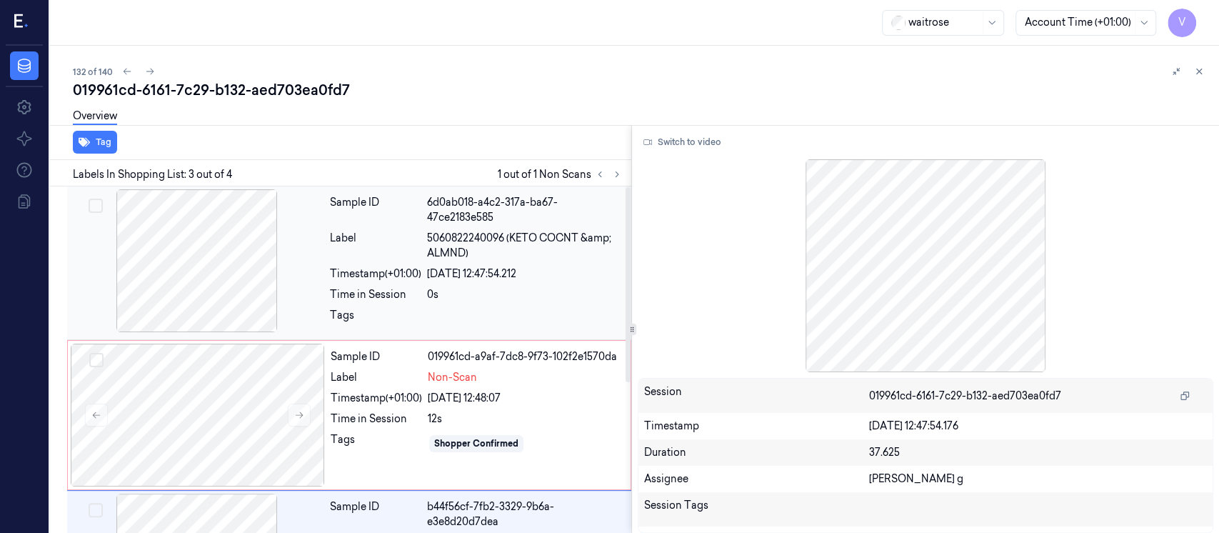
click at [246, 245] on div at bounding box center [197, 260] width 254 height 143
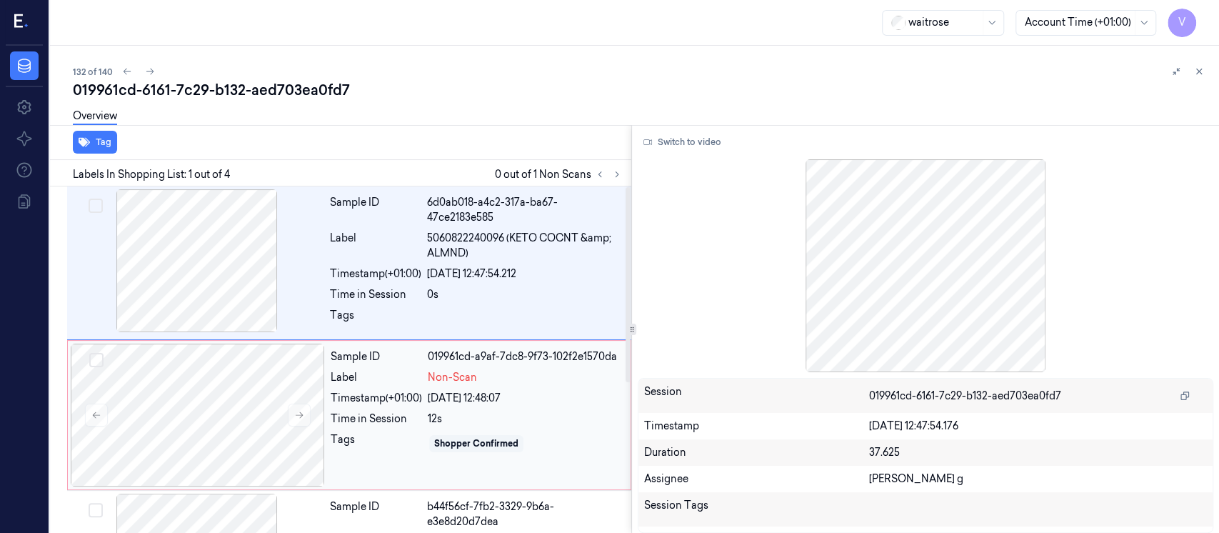
click at [406, 384] on div "Label" at bounding box center [376, 377] width 91 height 15
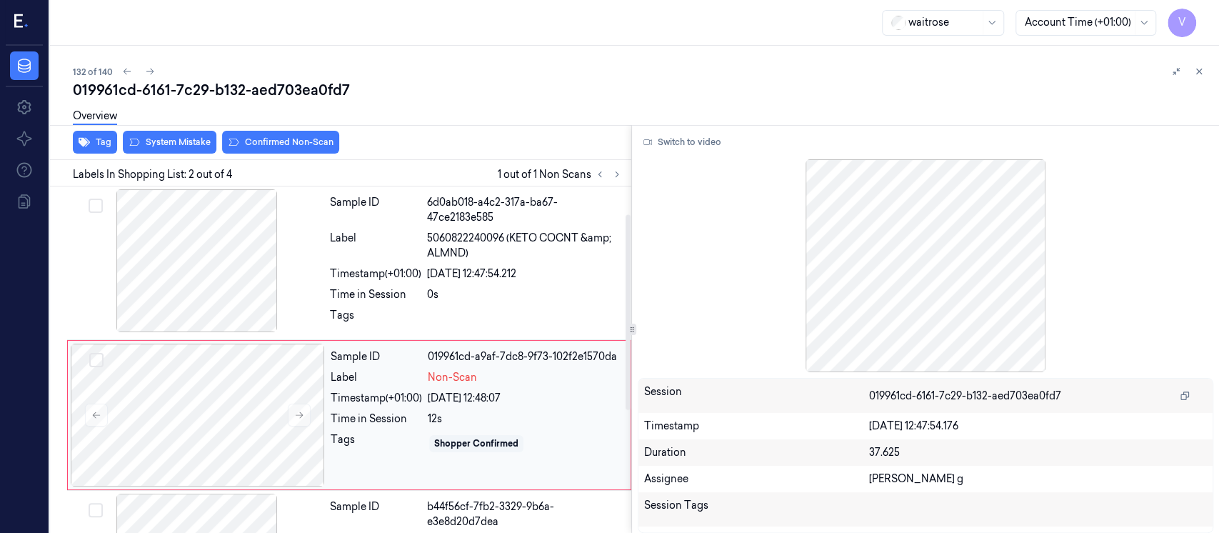
scroll to position [55, 0]
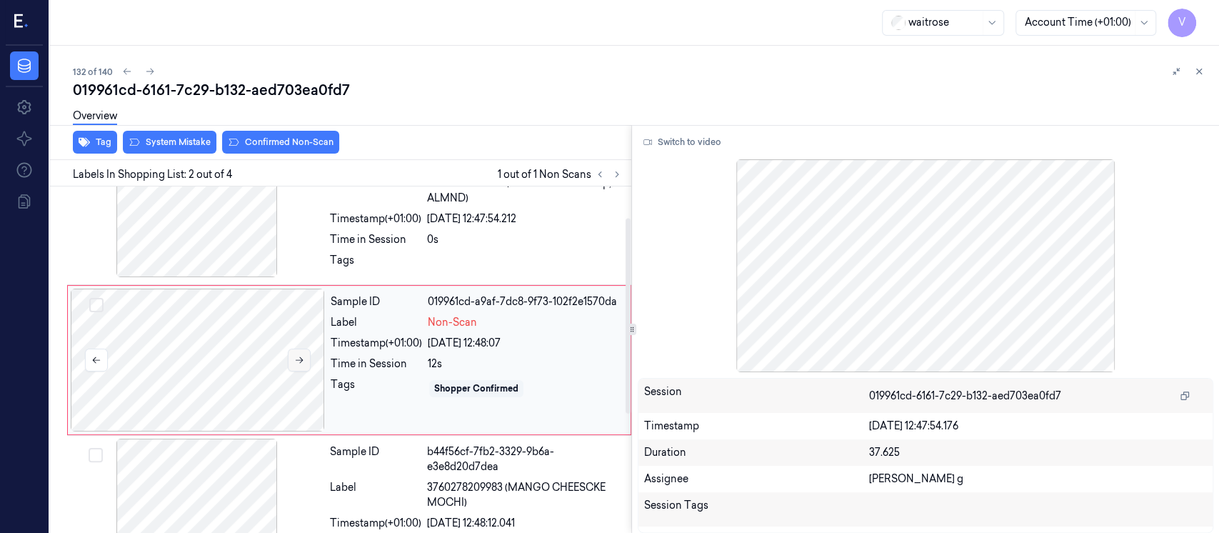
click at [296, 363] on icon at bounding box center [299, 360] width 10 height 10
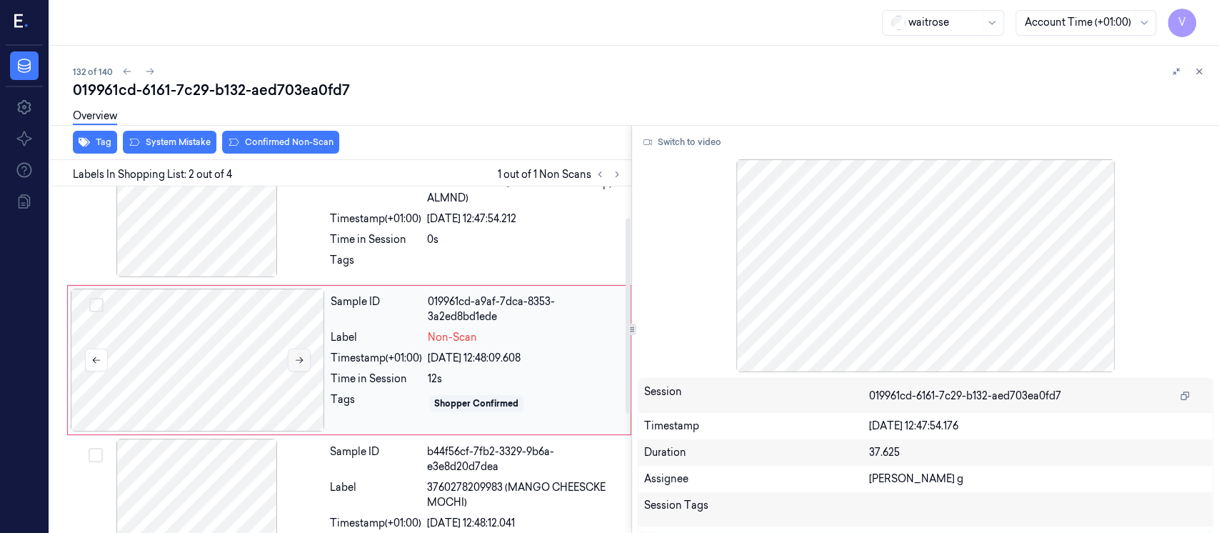
click at [296, 363] on icon at bounding box center [299, 360] width 10 height 10
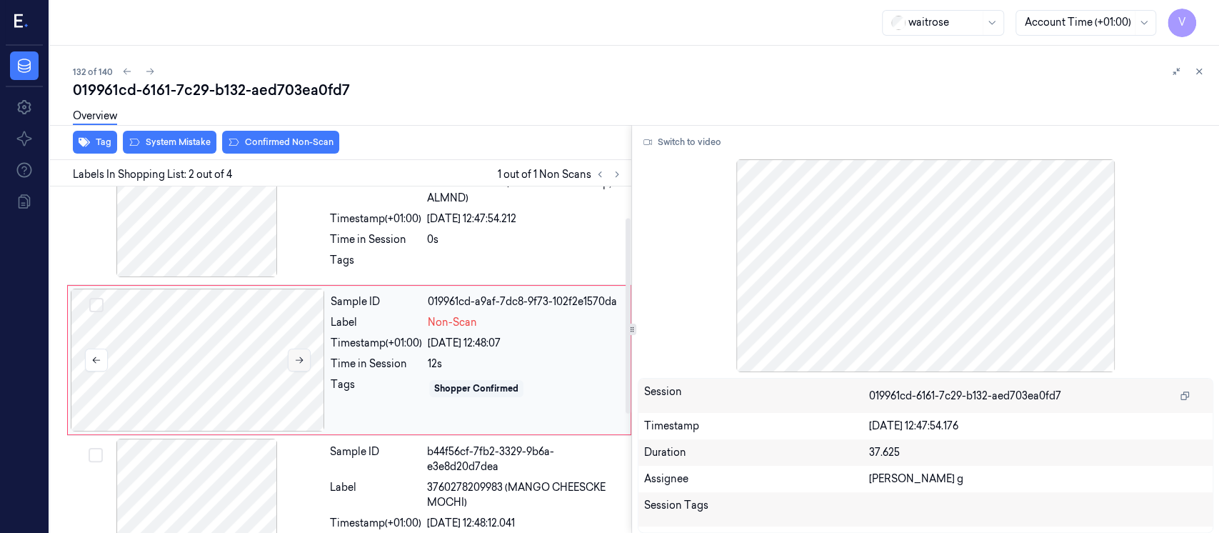
click at [296, 363] on icon at bounding box center [299, 360] width 10 height 10
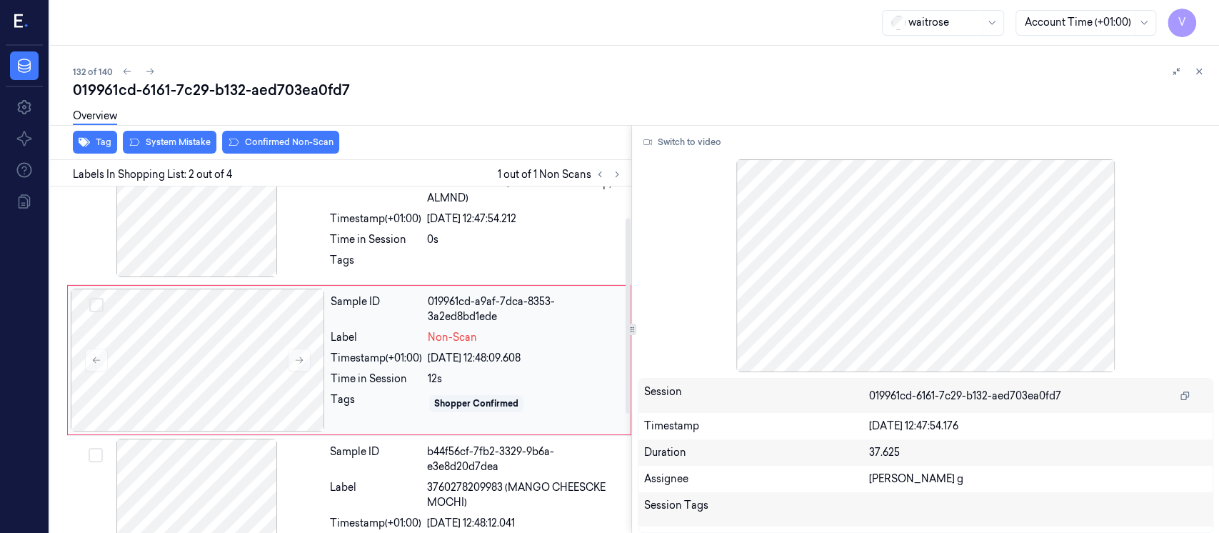
click at [503, 348] on div "Sample ID 019961cd-a9af-7dca-8353-3a2ed8bd1ede Label Non-Scan Timestamp (+01:00…" at bounding box center [476, 359] width 303 height 143
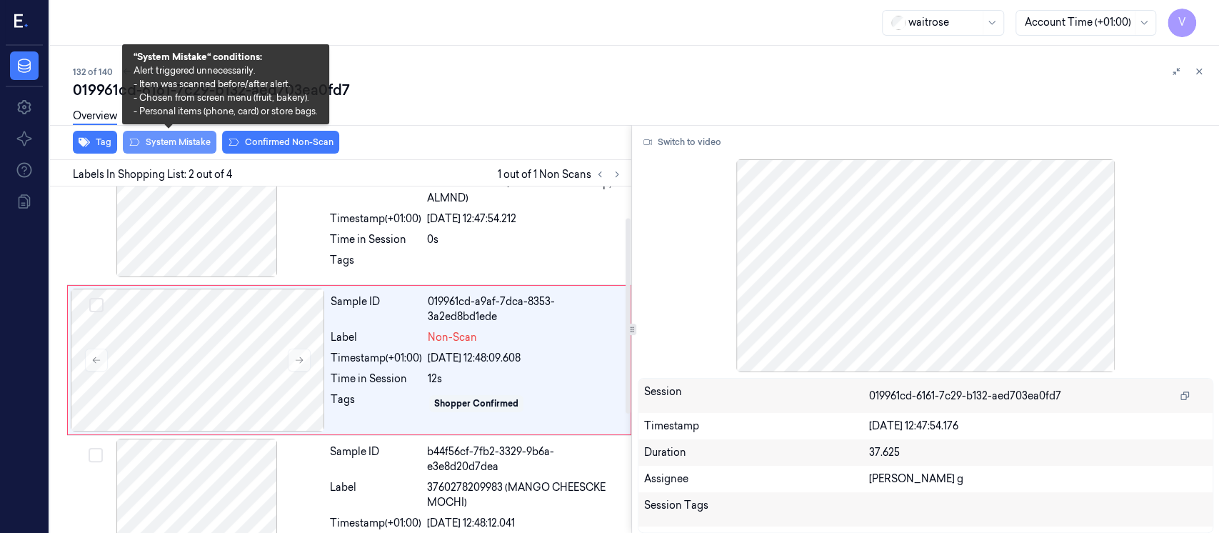
click at [200, 149] on button "System Mistake" at bounding box center [170, 142] width 94 height 23
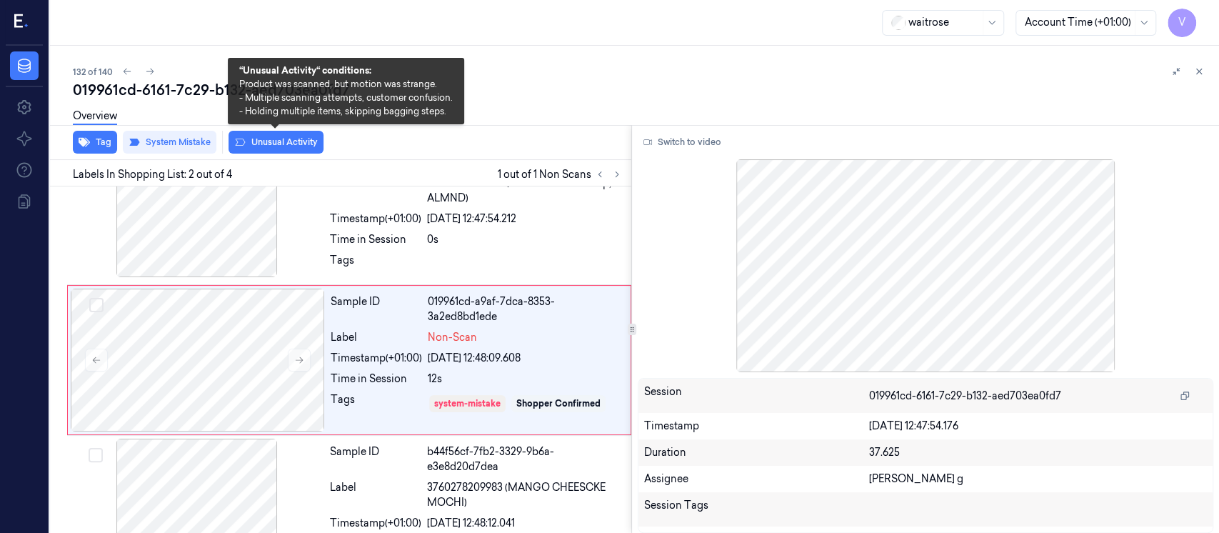
click at [257, 141] on button "Unusual Activity" at bounding box center [275, 142] width 95 height 23
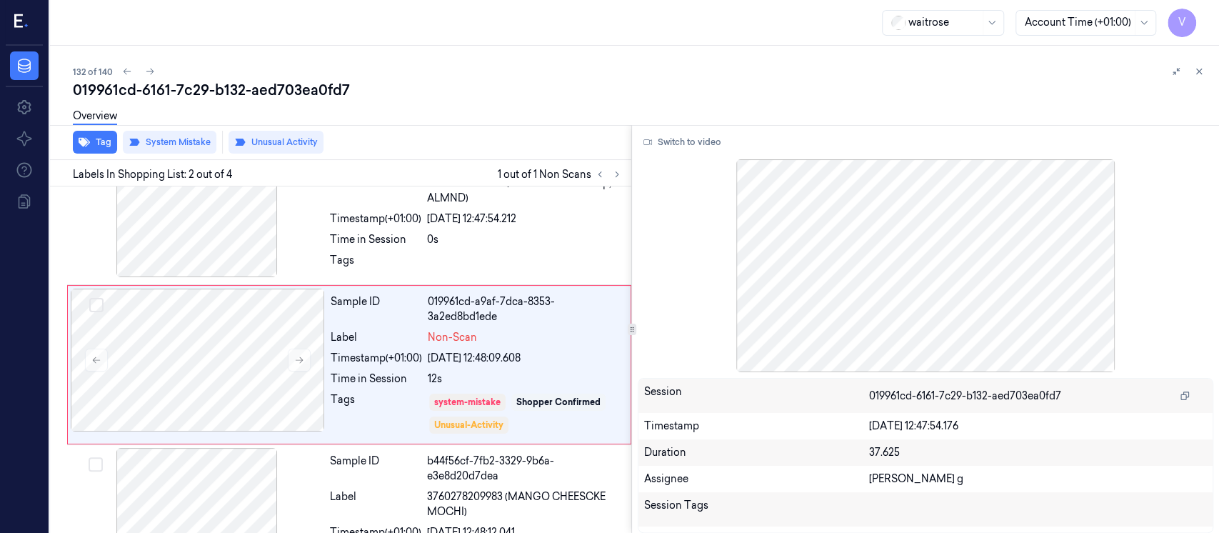
scroll to position [59, 0]
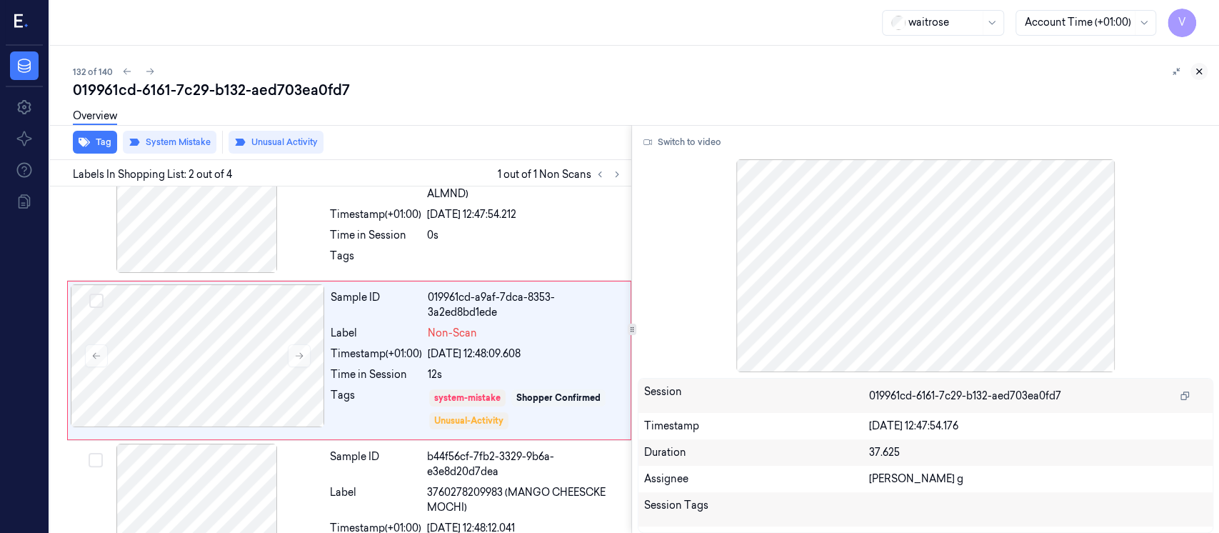
click at [1204, 69] on button at bounding box center [1198, 71] width 17 height 17
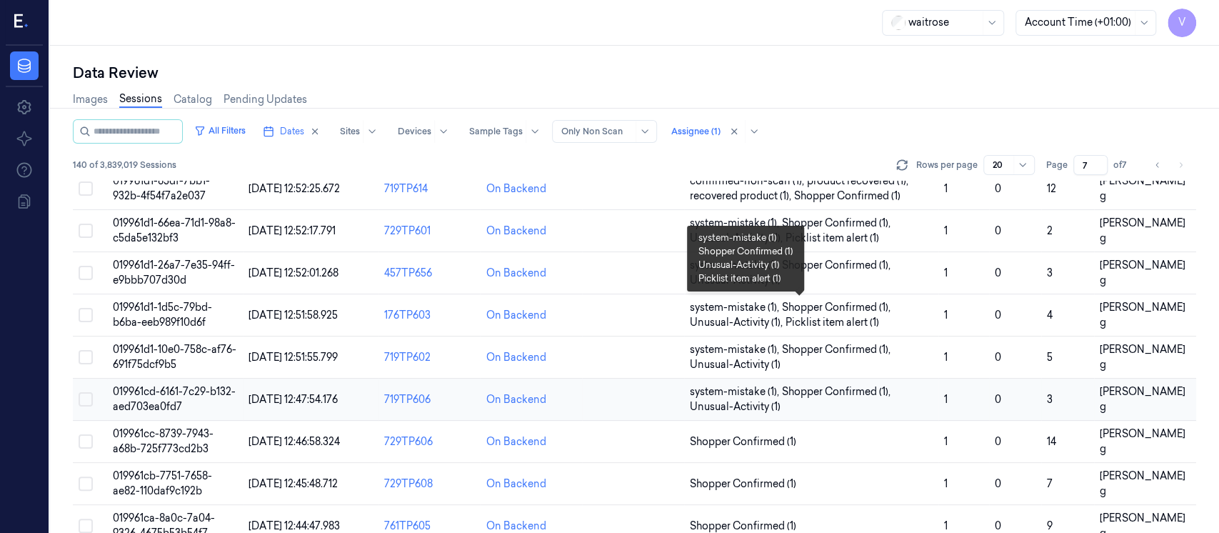
scroll to position [341, 0]
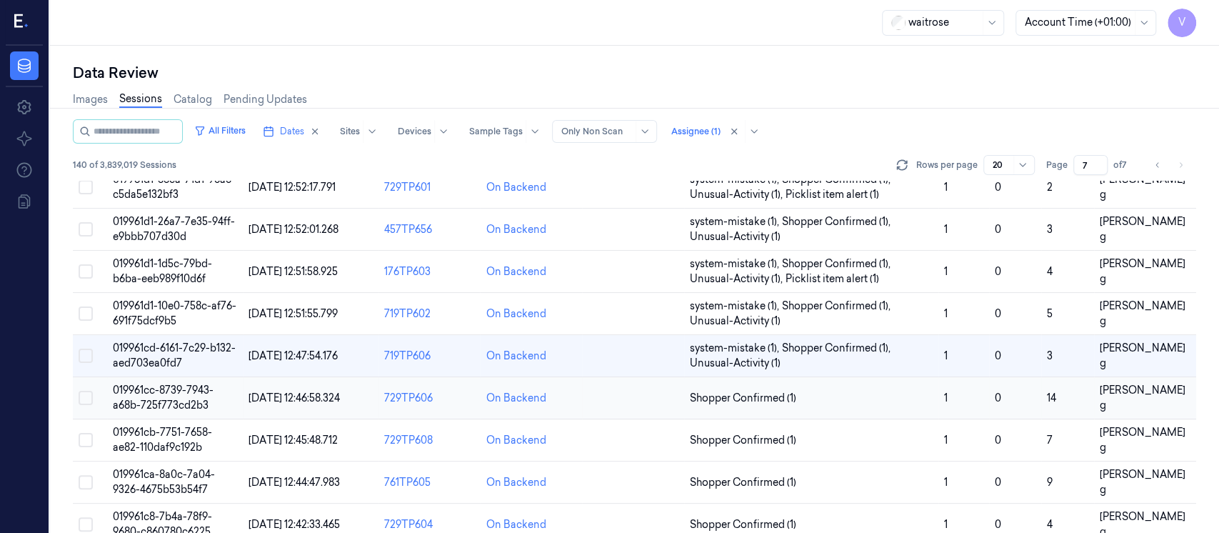
click at [615, 393] on td at bounding box center [633, 398] width 102 height 42
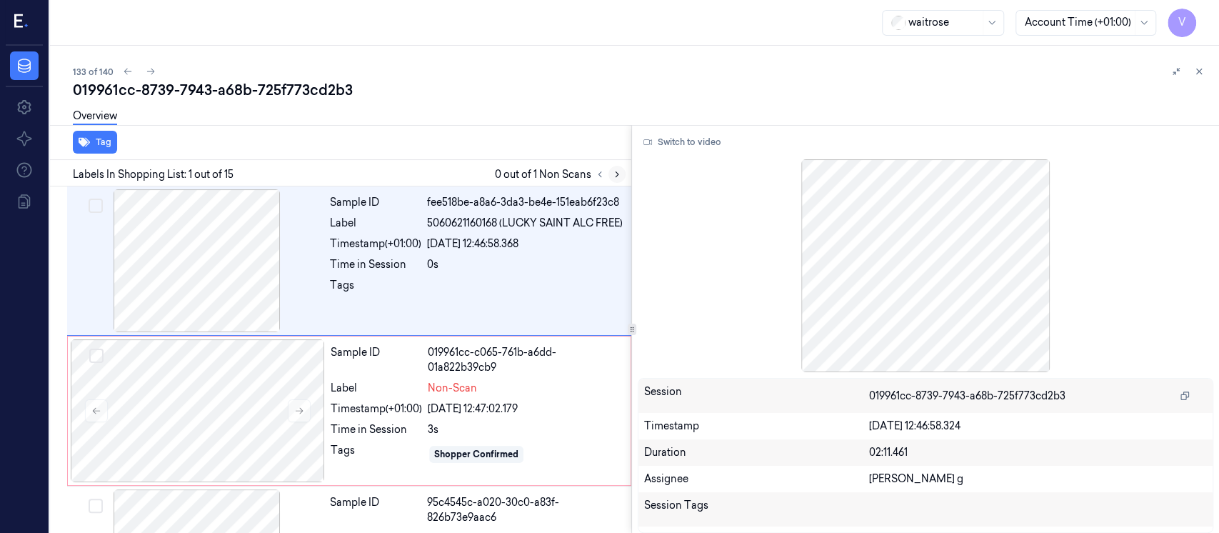
click at [616, 173] on icon at bounding box center [617, 174] width 10 height 10
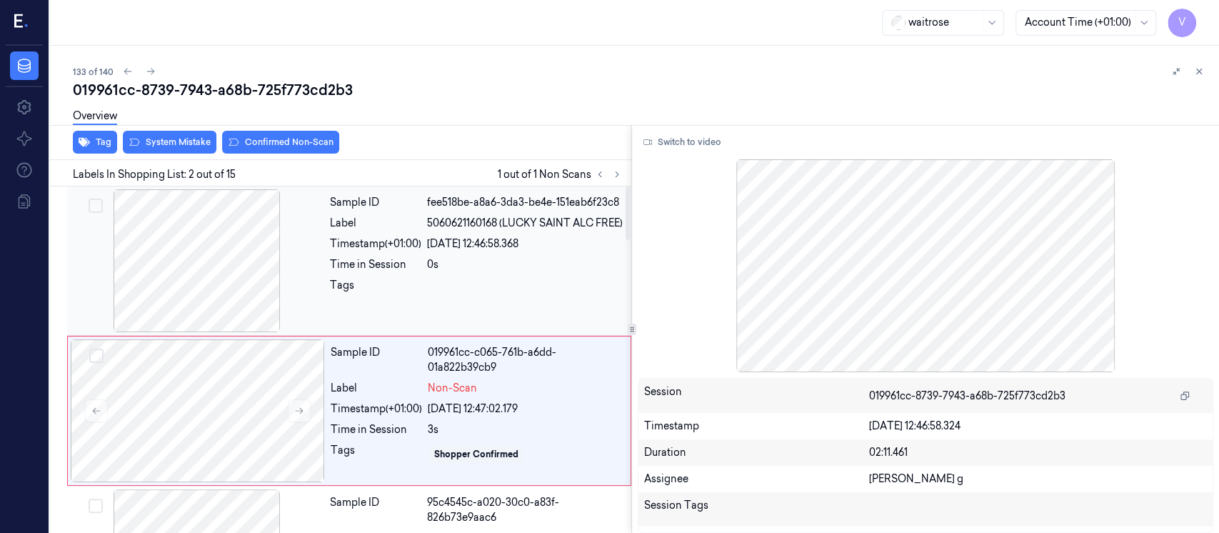
click at [234, 217] on div at bounding box center [197, 260] width 254 height 143
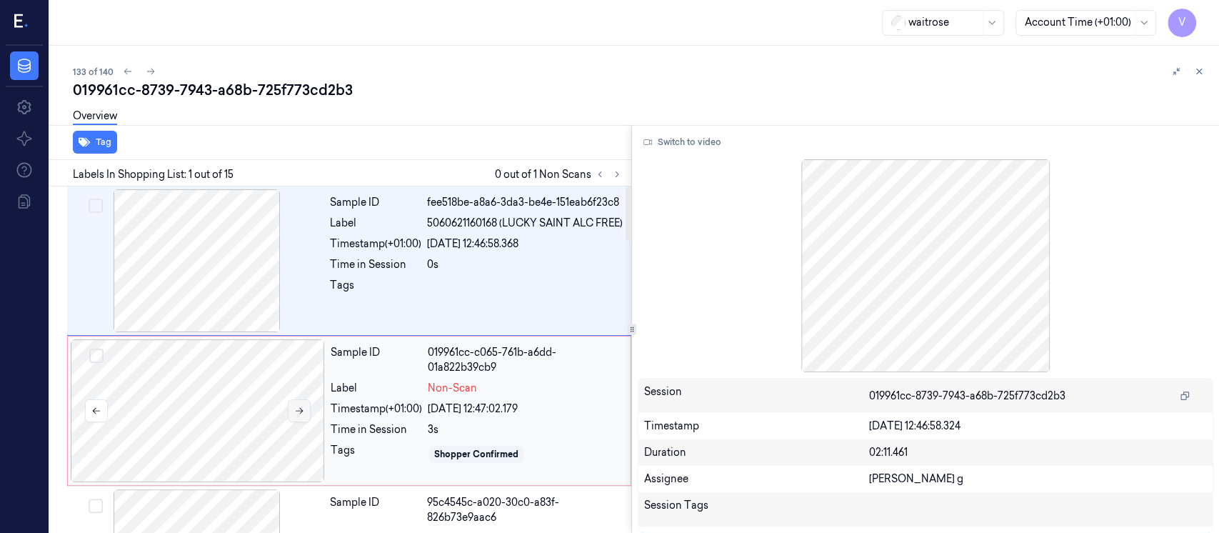
click at [302, 412] on icon at bounding box center [299, 411] width 10 height 10
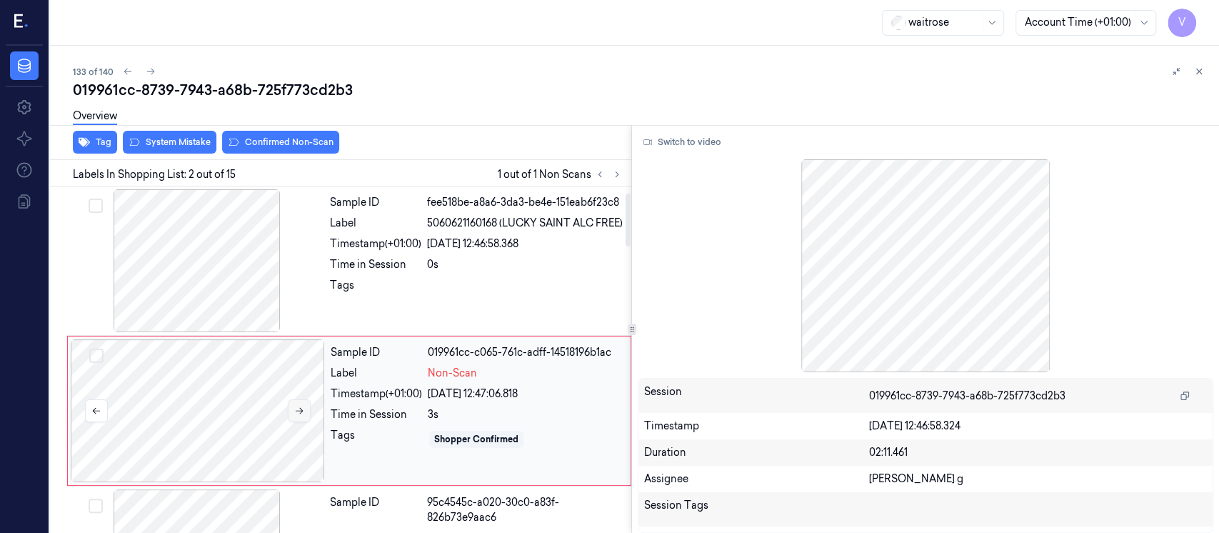
scroll to position [51, 0]
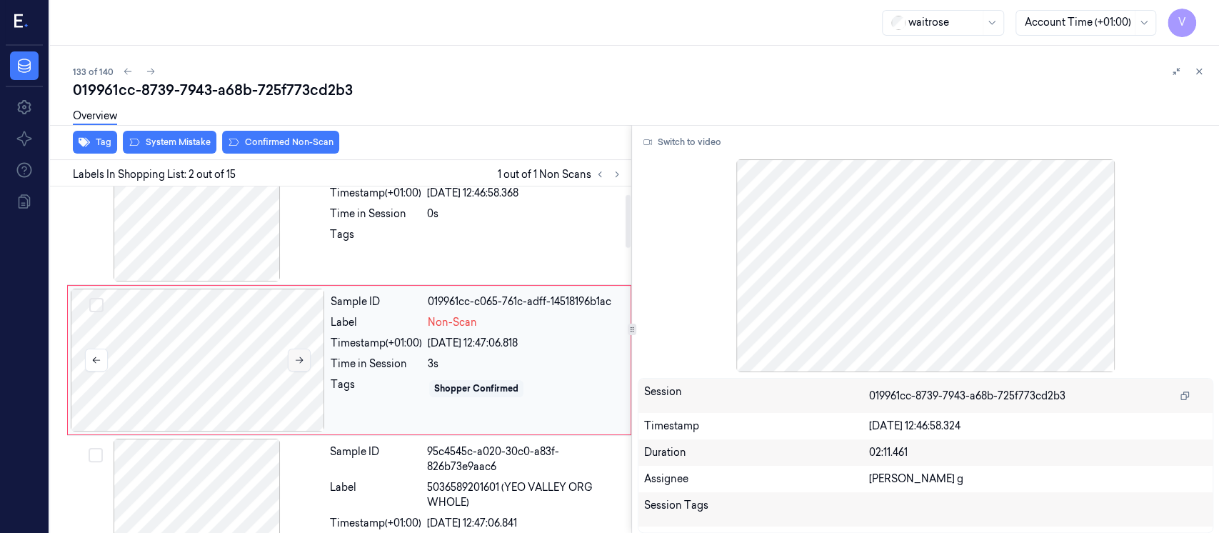
click at [296, 357] on icon at bounding box center [299, 360] width 10 height 10
click at [422, 219] on div "Sample ID fee518be-a8a6-3da3-be4e-151eab6f23c8 Label 5060621160168 (LUCKY SAINT…" at bounding box center [476, 210] width 304 height 143
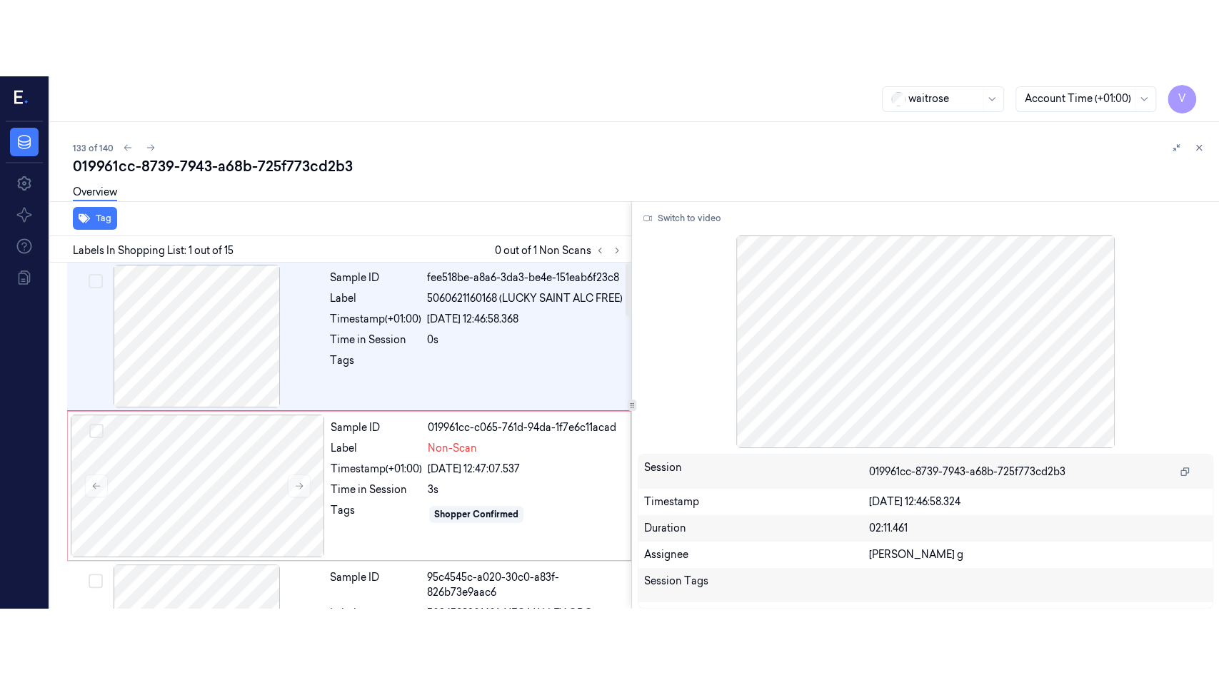
scroll to position [0, 0]
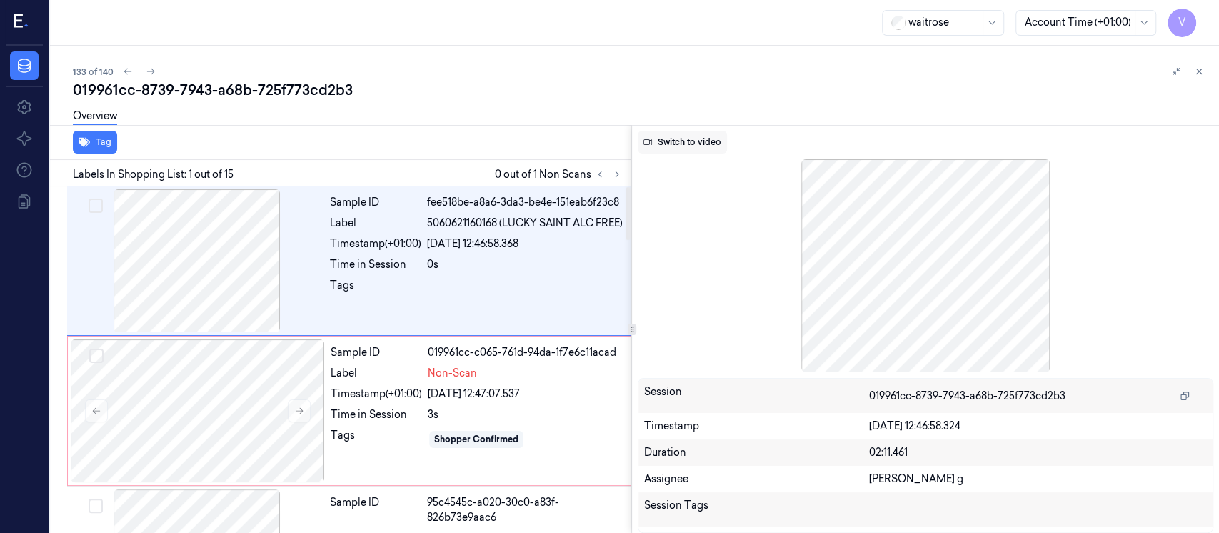
click at [668, 136] on button "Switch to video" at bounding box center [682, 142] width 89 height 23
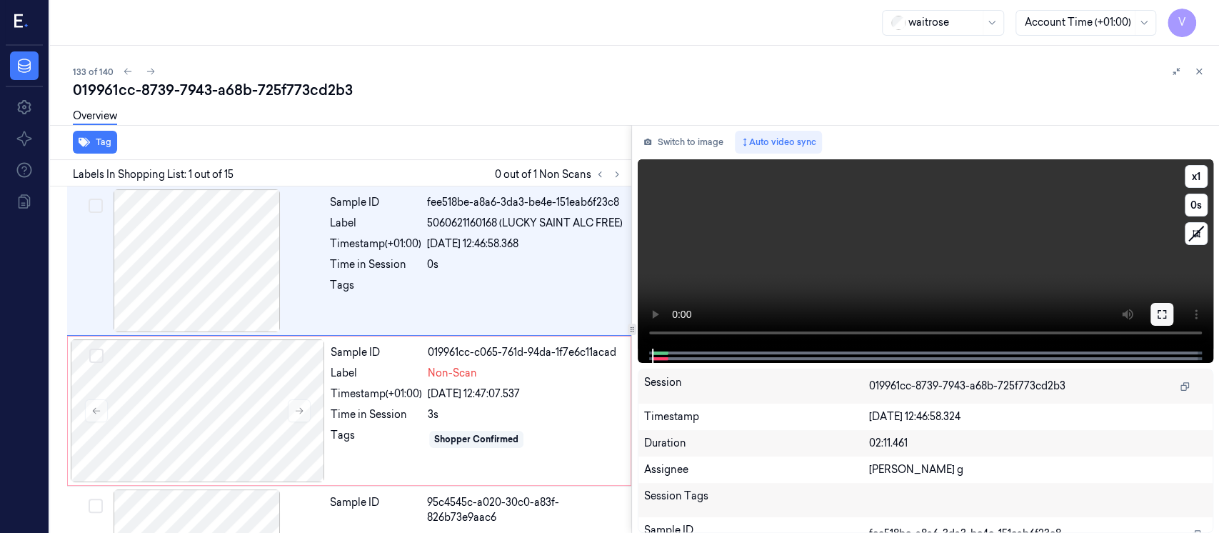
click at [1154, 323] on button at bounding box center [1161, 314] width 23 height 23
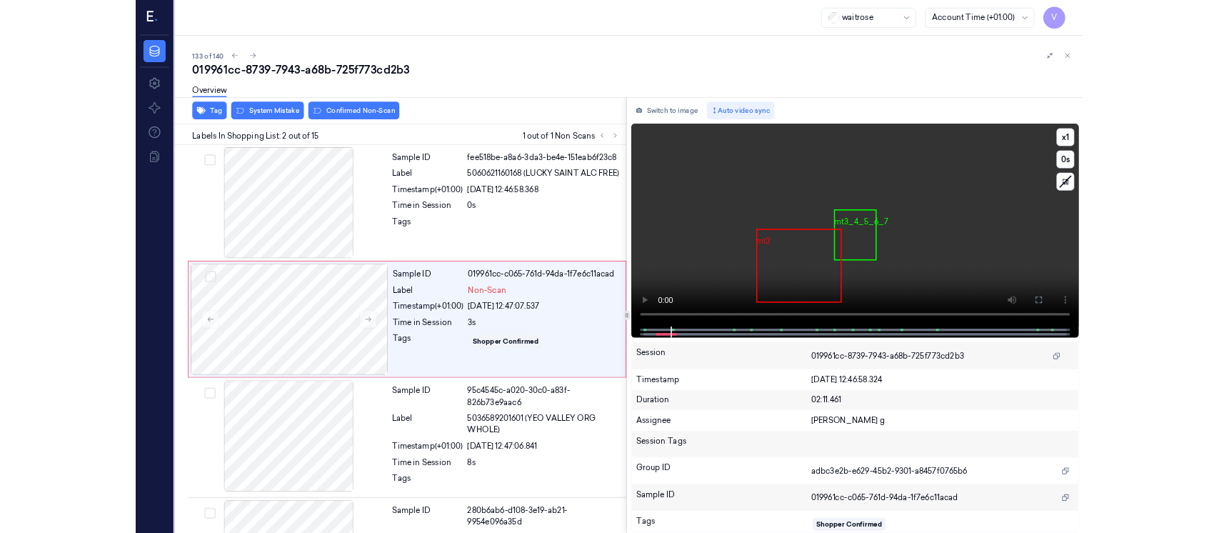
scroll to position [31, 0]
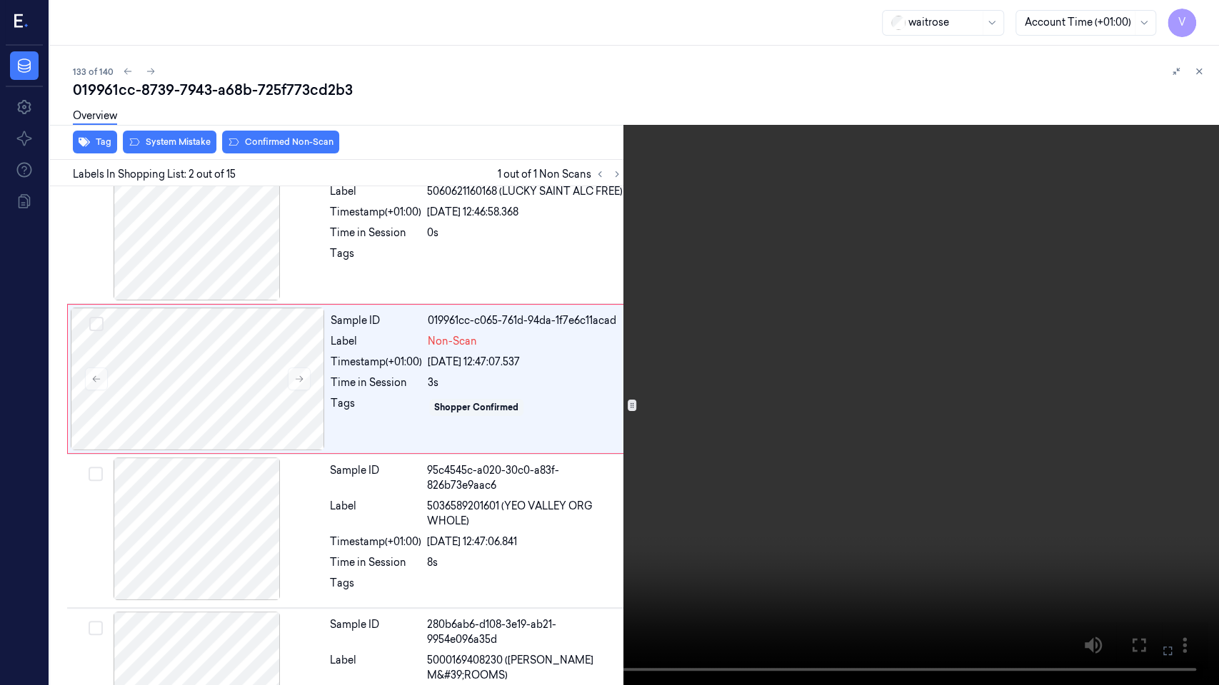
click at [0, 0] on icon at bounding box center [0, 0] width 0 height 0
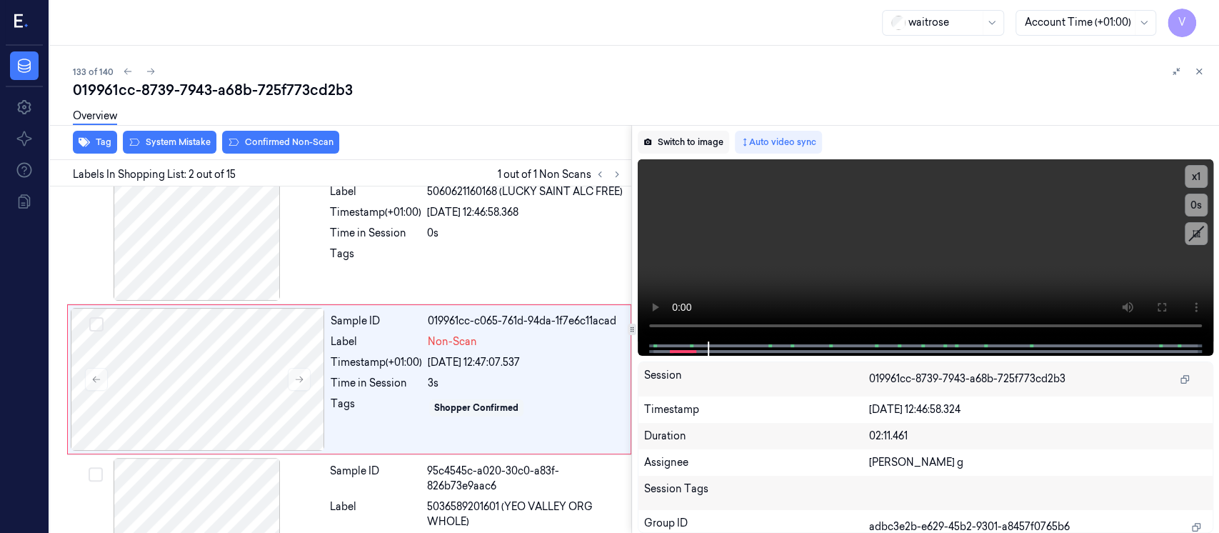
click at [678, 148] on button "Switch to image" at bounding box center [683, 142] width 91 height 23
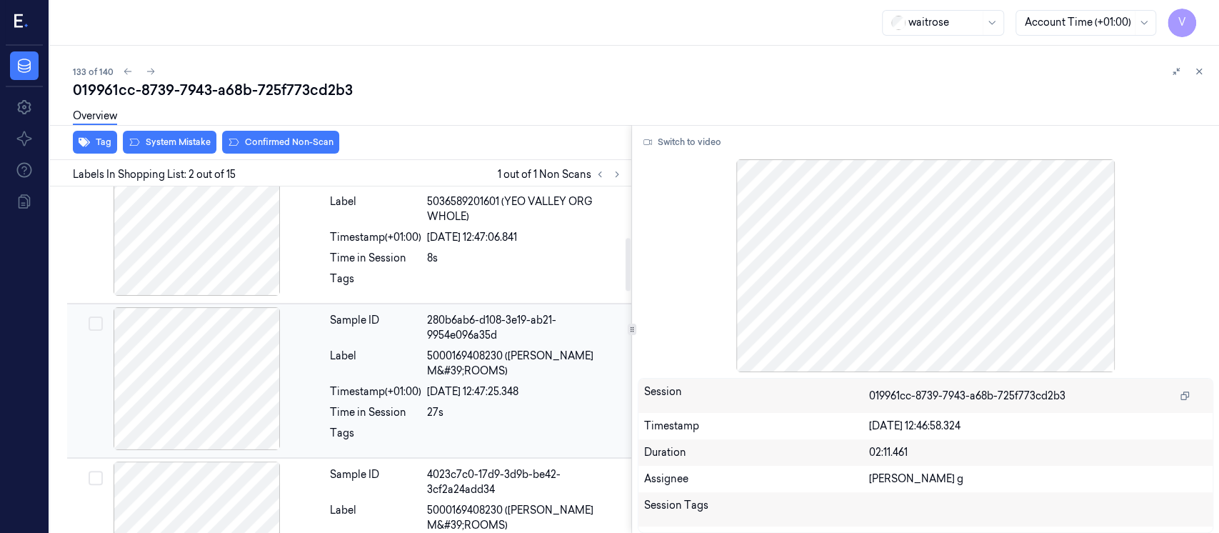
scroll to position [0, 0]
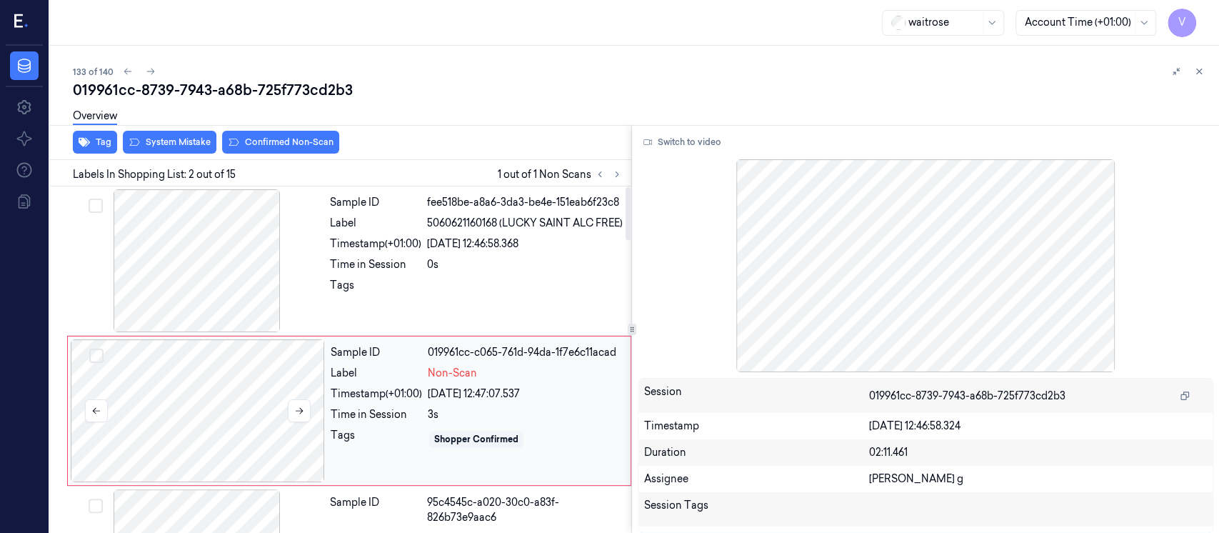
click at [203, 407] on div at bounding box center [198, 410] width 254 height 143
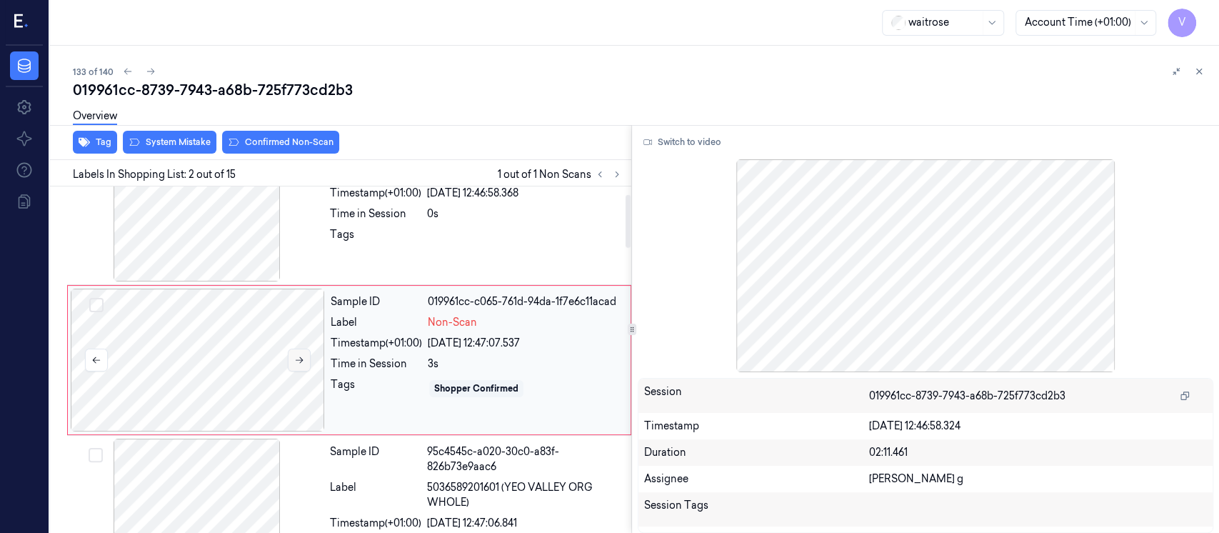
click at [302, 361] on icon at bounding box center [299, 360] width 10 height 10
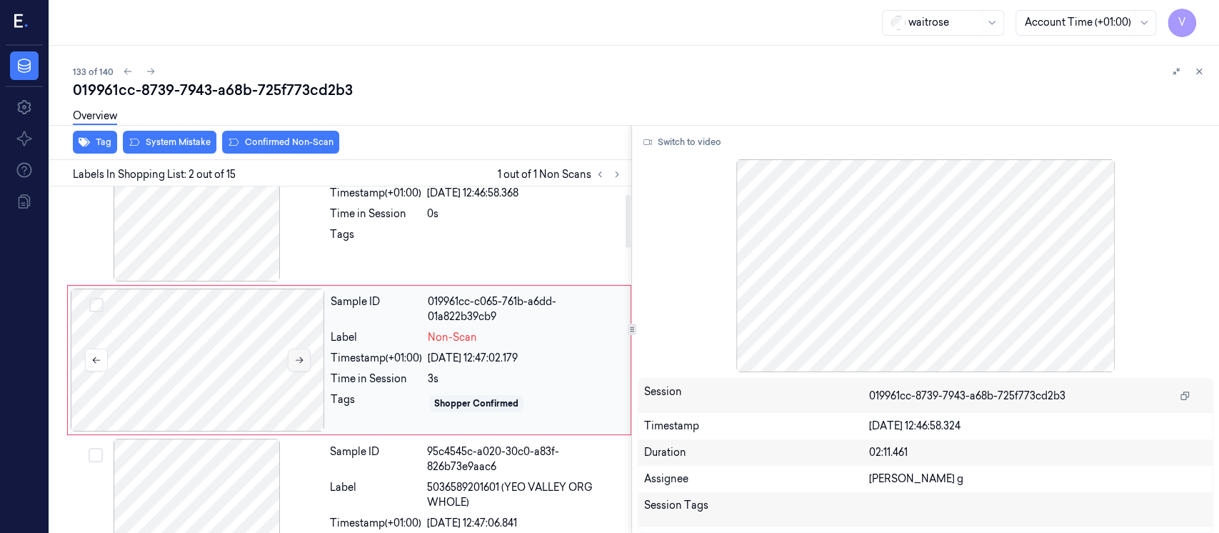
click at [302, 361] on icon at bounding box center [299, 360] width 10 height 10
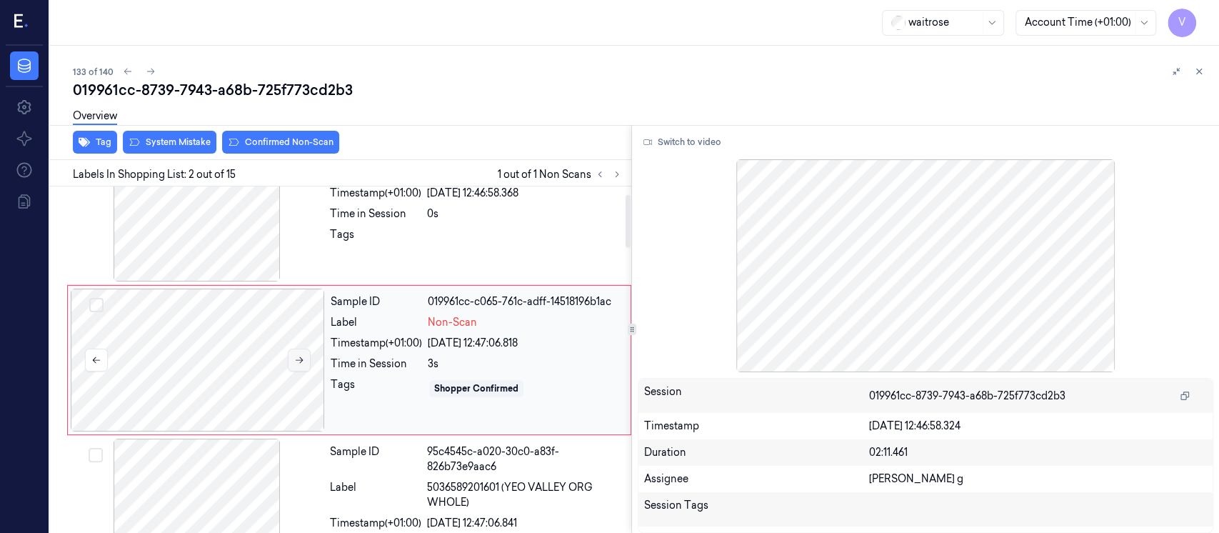
click at [302, 361] on icon at bounding box center [299, 360] width 10 height 10
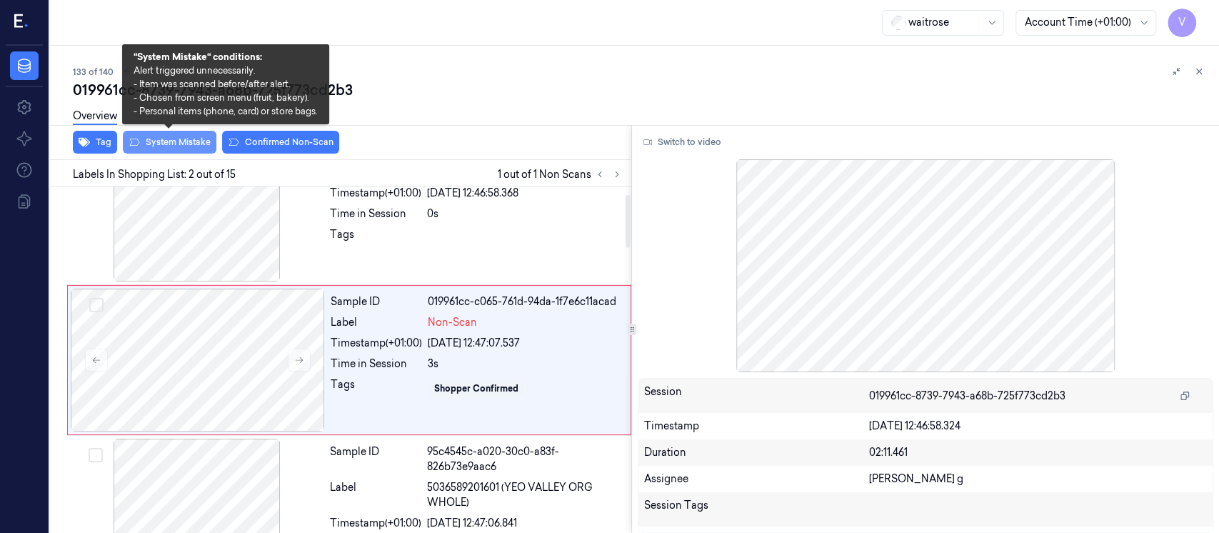
click at [182, 151] on button "System Mistake" at bounding box center [170, 142] width 94 height 23
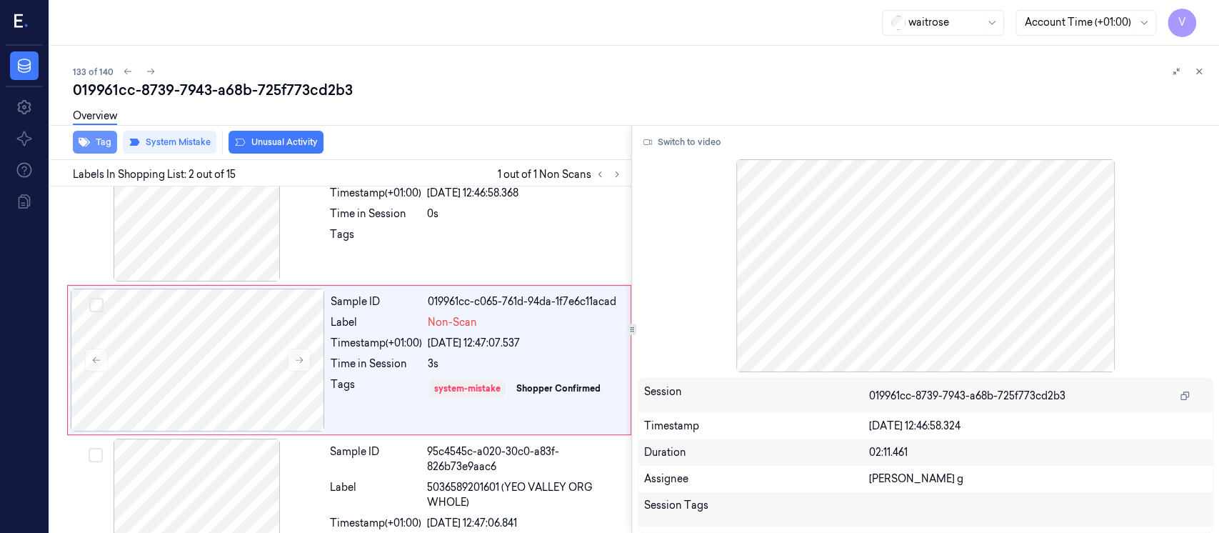
click at [97, 151] on button "Tag" at bounding box center [95, 142] width 44 height 23
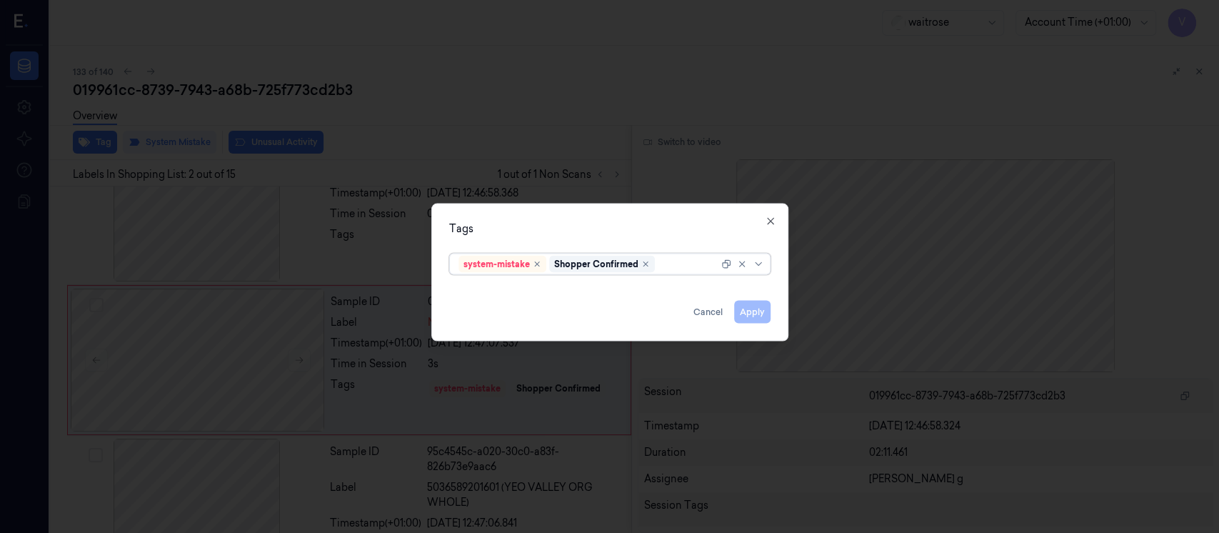
click at [666, 271] on div "system-mistake Shopper Confirmed" at bounding box center [588, 264] width 260 height 20
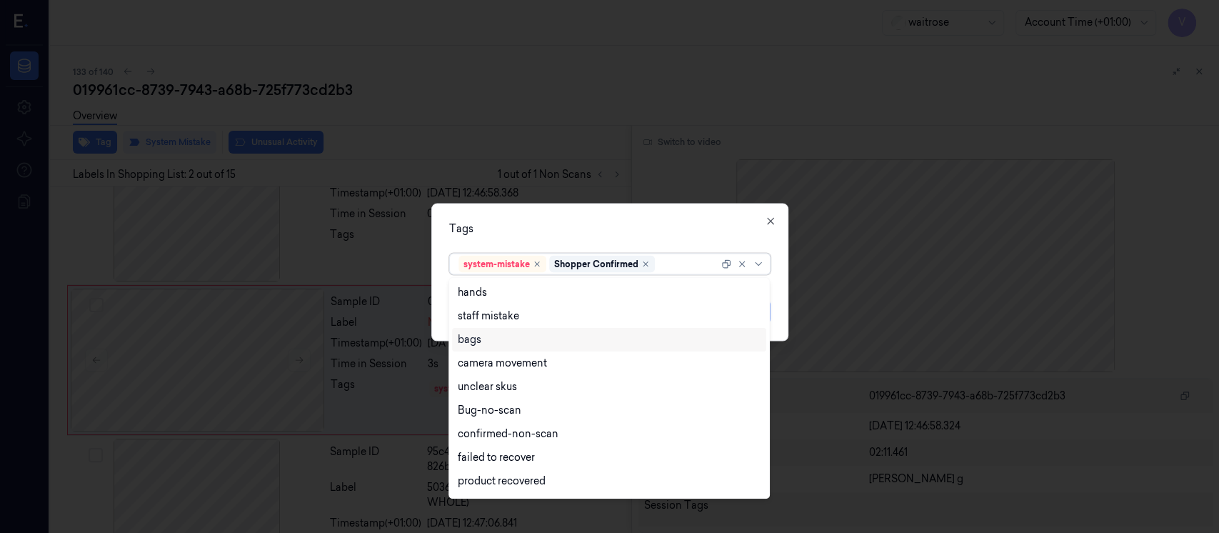
click at [481, 341] on div "bags" at bounding box center [470, 339] width 24 height 15
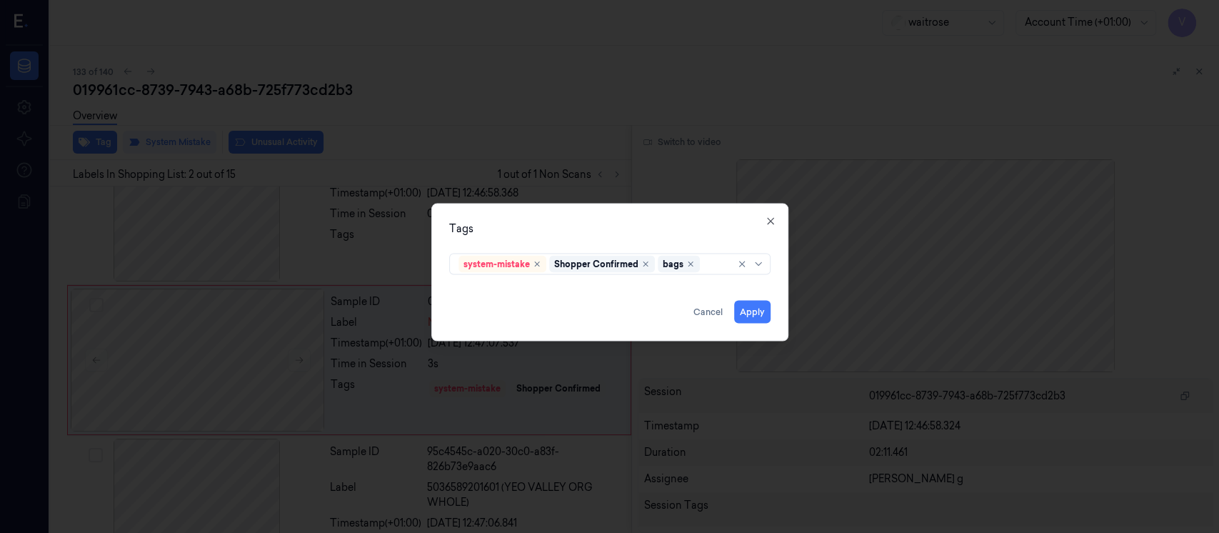
click at [689, 210] on div "Tags system-mistake Shopper Confirmed bags Apply Cancel Close" at bounding box center [609, 272] width 357 height 138
click at [754, 309] on button "Apply" at bounding box center [752, 312] width 36 height 23
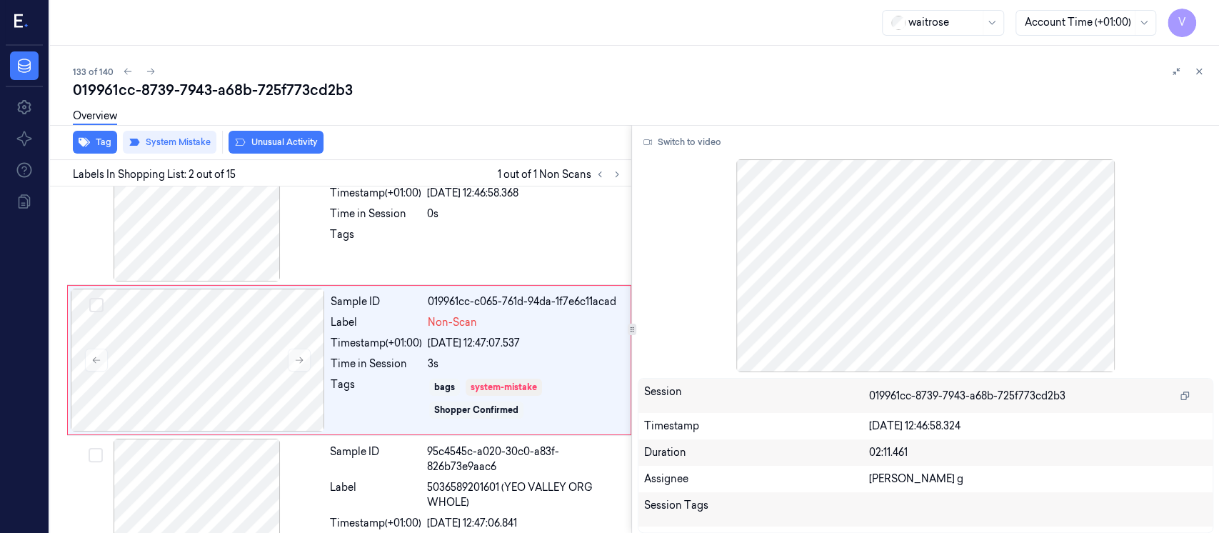
click at [726, 96] on div "019961cc-8739-7943-a68b-725f773cd2b3" at bounding box center [640, 90] width 1135 height 20
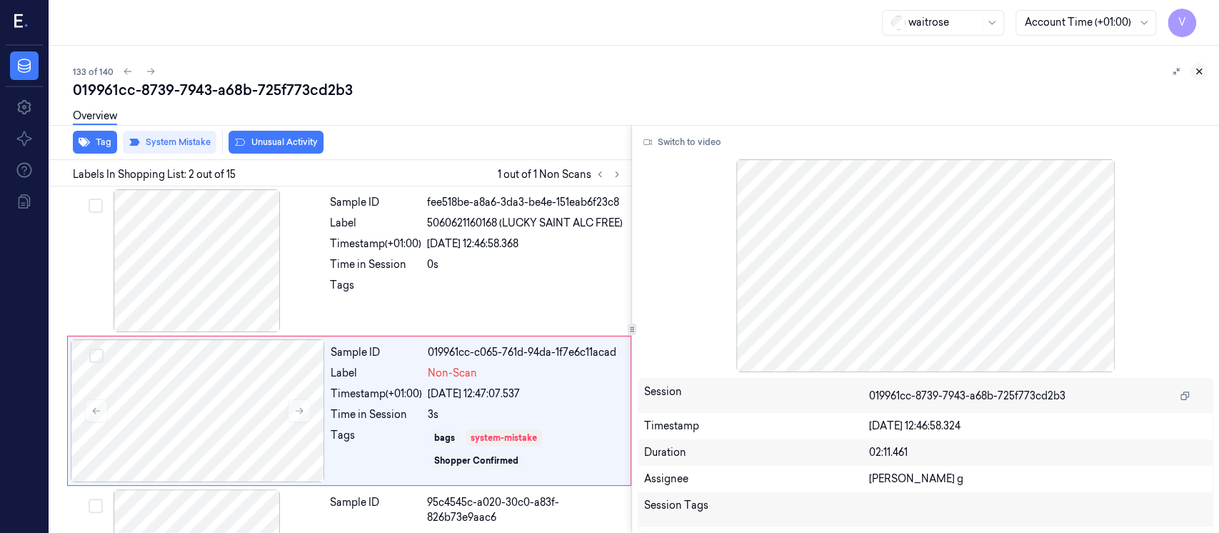
click at [1194, 71] on icon at bounding box center [1199, 71] width 10 height 10
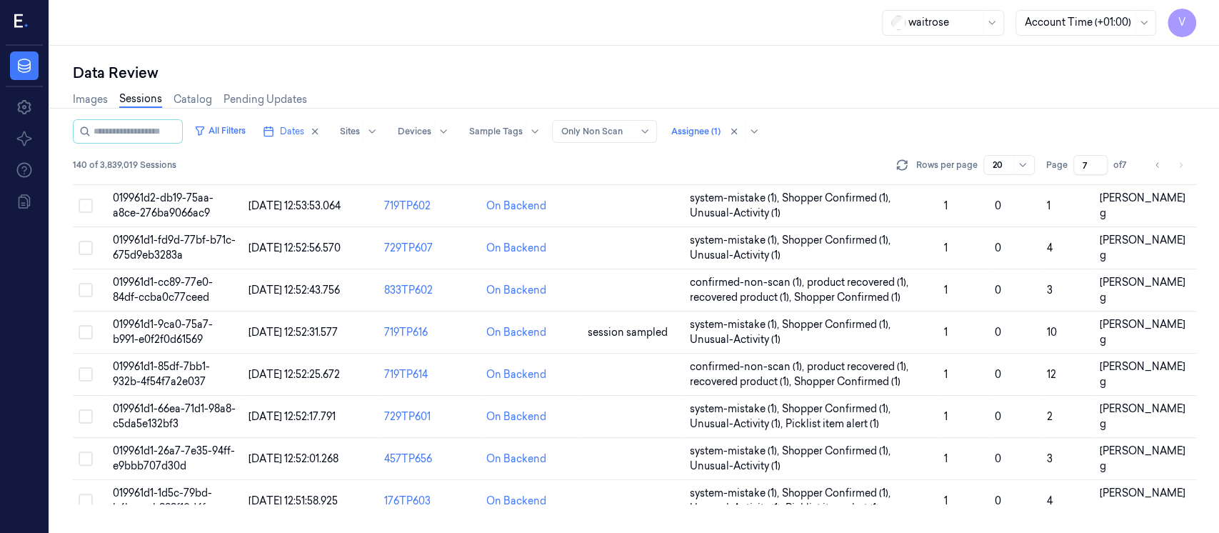
scroll to position [531, 0]
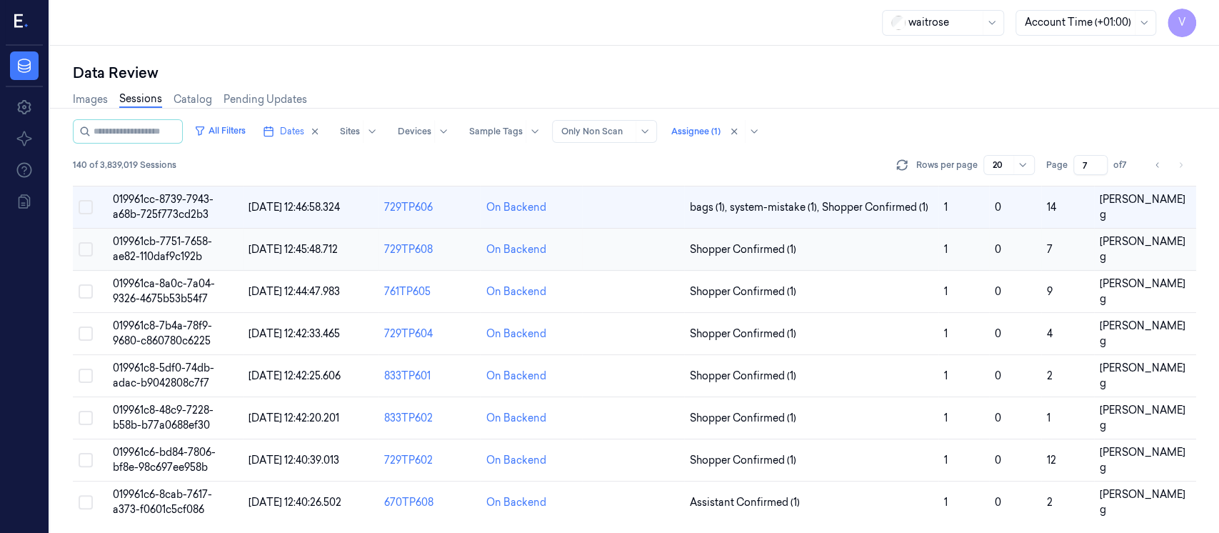
click at [630, 241] on td at bounding box center [633, 249] width 102 height 42
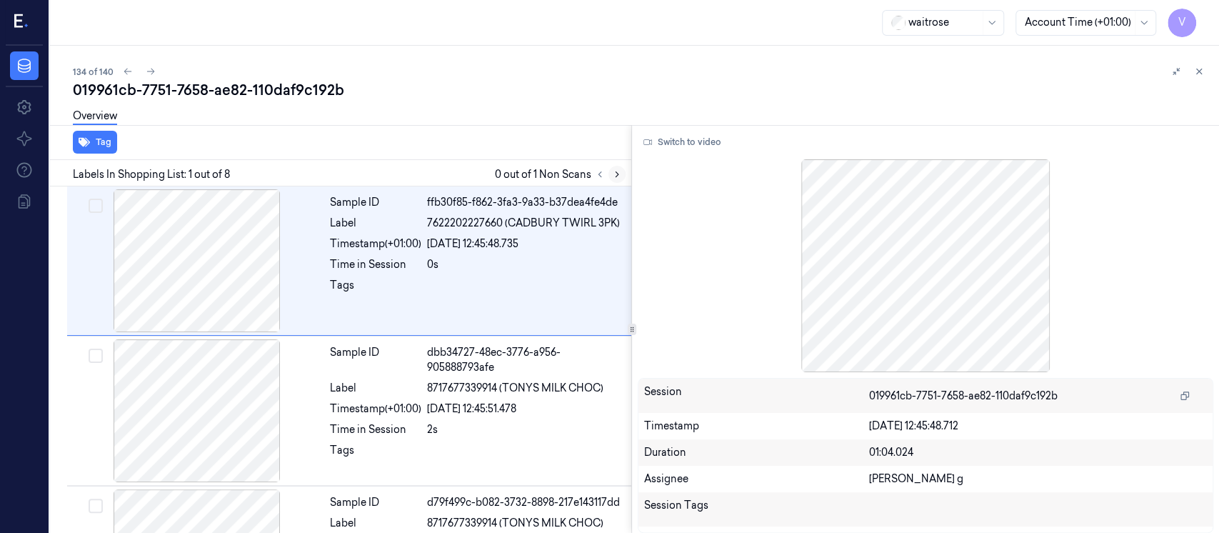
click at [620, 180] on button at bounding box center [616, 174] width 17 height 17
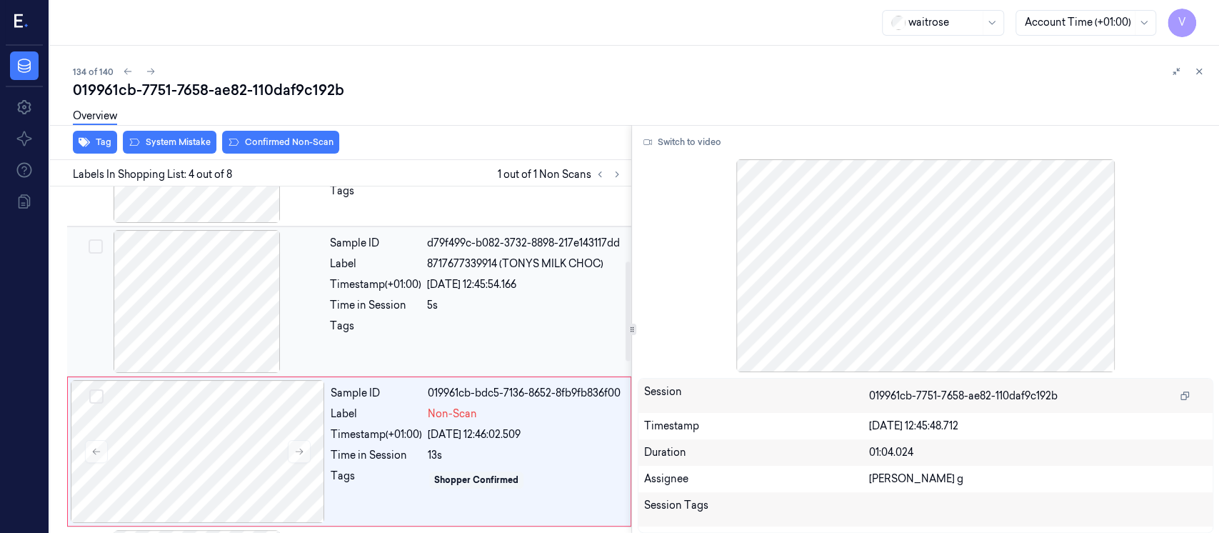
scroll to position [286, 0]
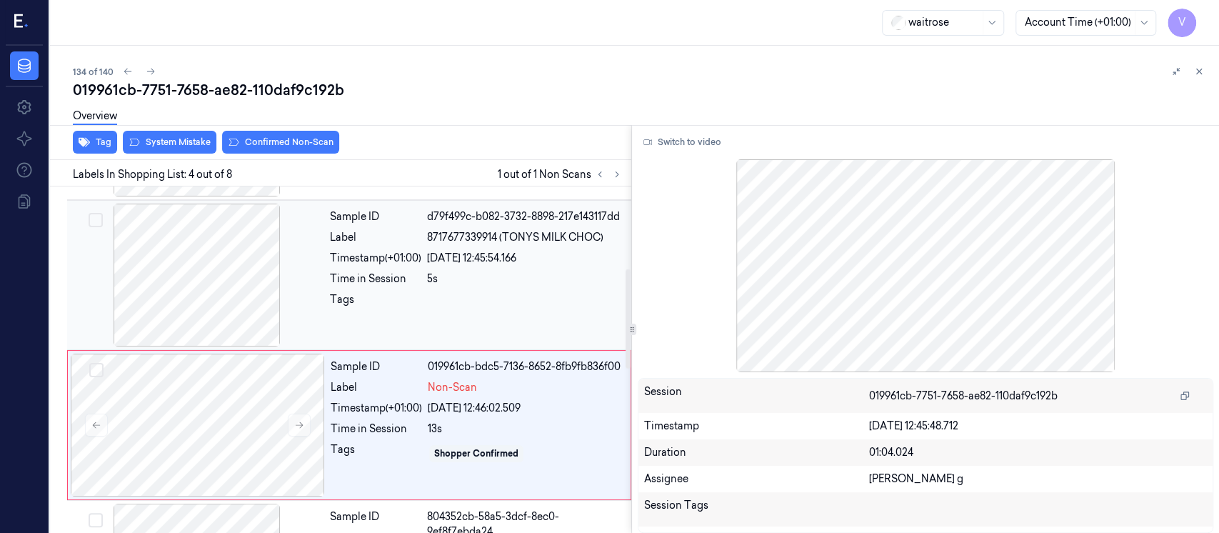
click at [228, 287] on div at bounding box center [197, 274] width 254 height 143
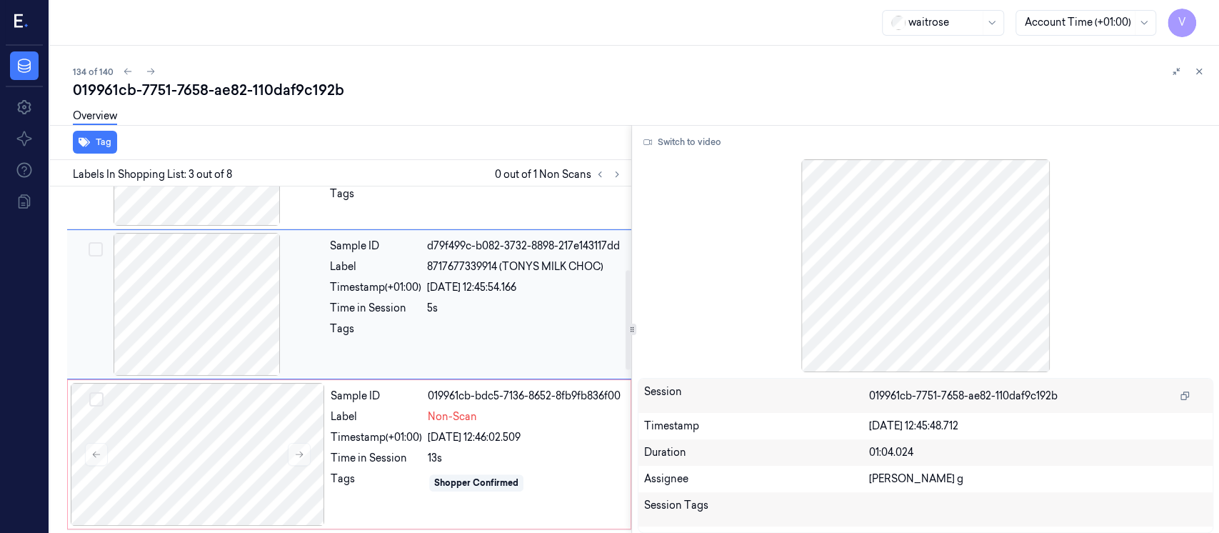
scroll to position [200, 0]
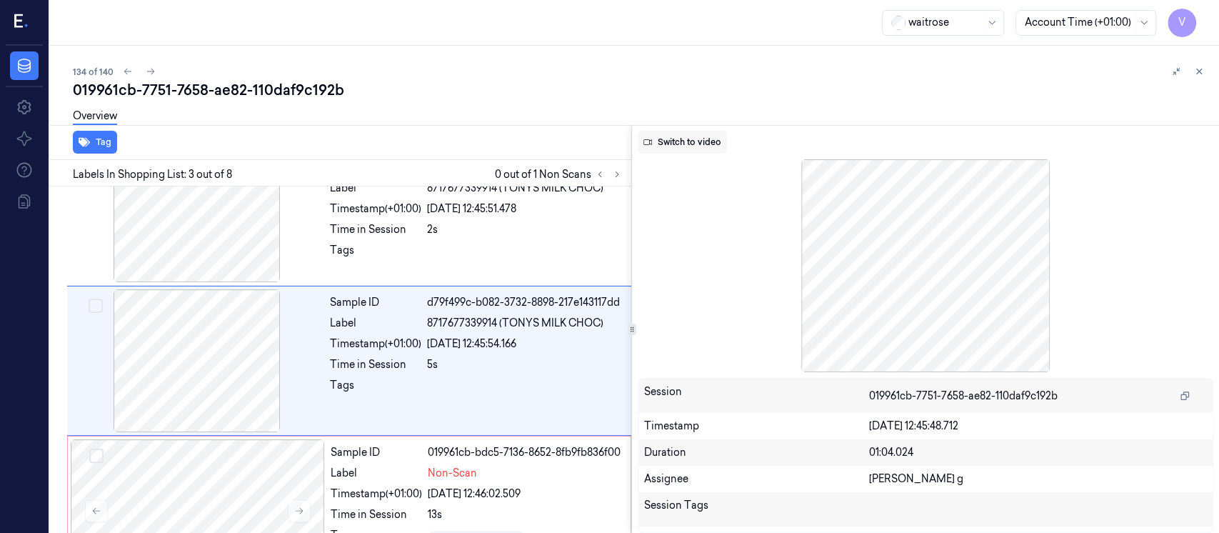
click at [688, 151] on button "Switch to video" at bounding box center [682, 142] width 89 height 23
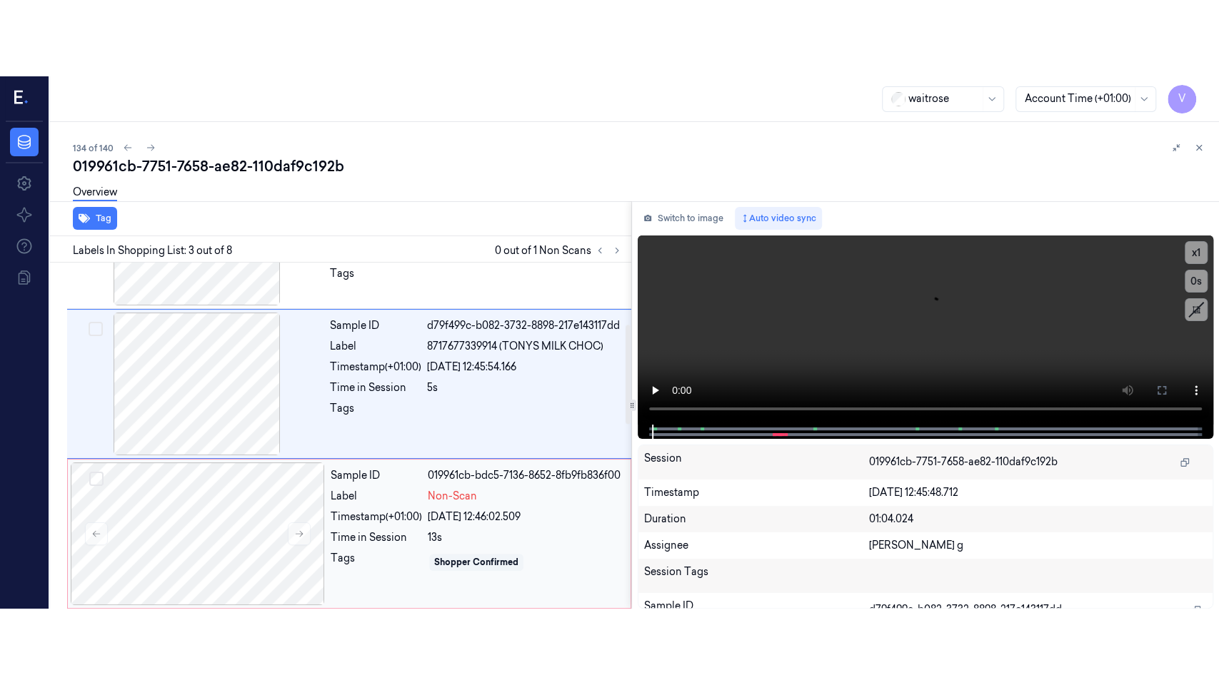
scroll to position [296, 0]
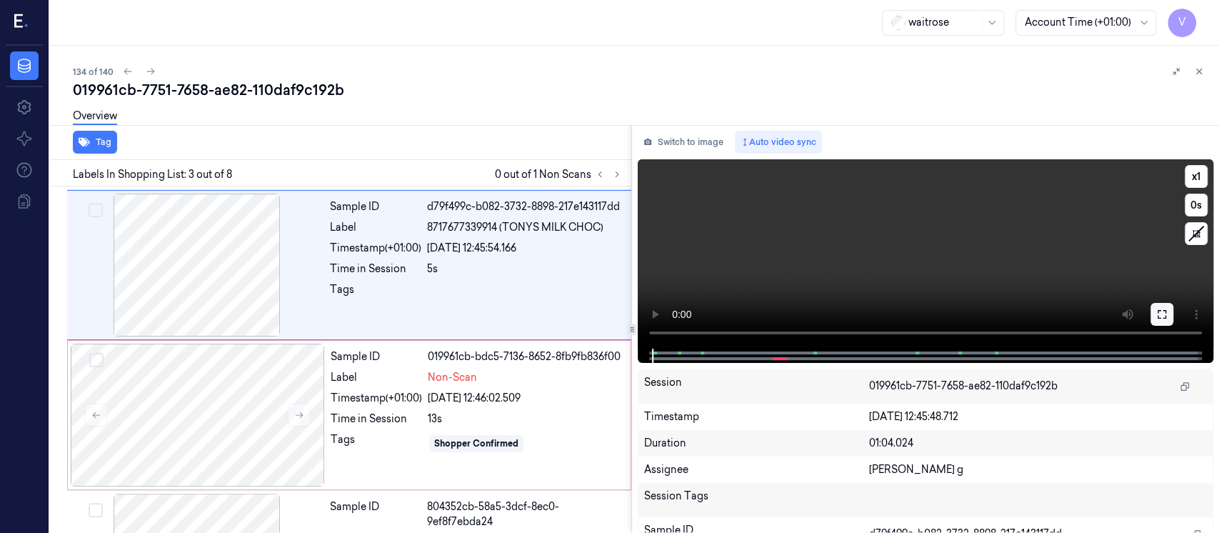
click at [1160, 308] on icon at bounding box center [1161, 313] width 11 height 11
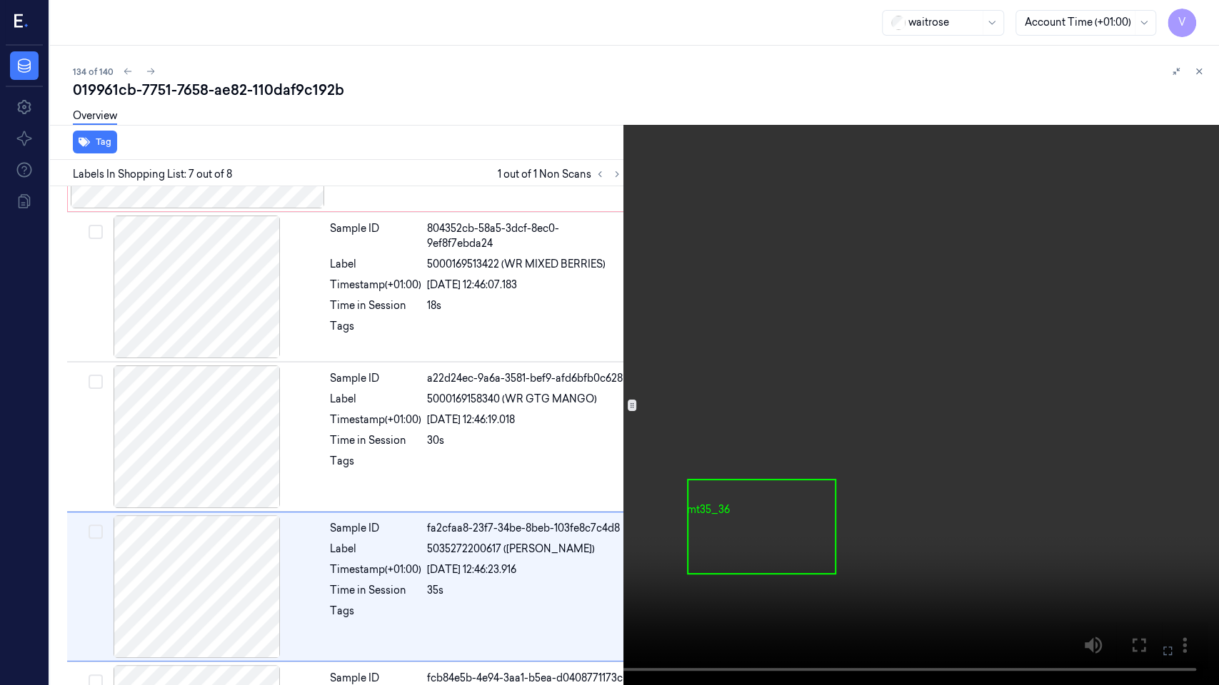
scroll to position [703, 0]
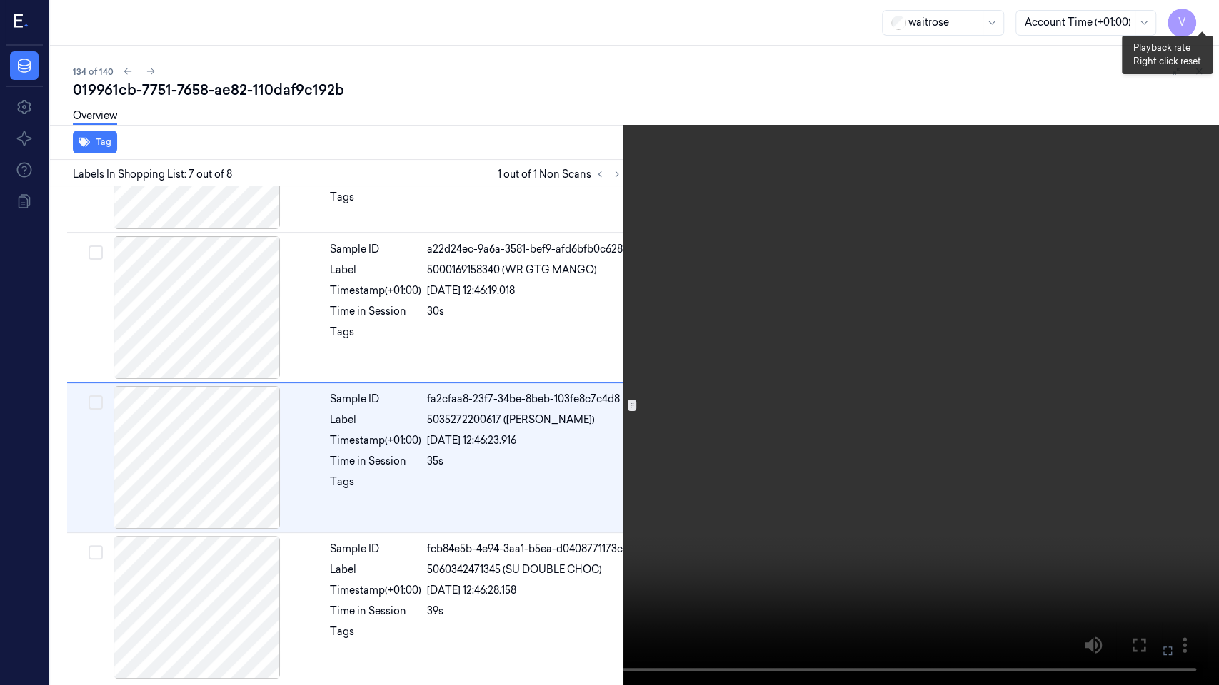
click at [1204, 17] on button "x 1" at bounding box center [1201, 17] width 23 height 23
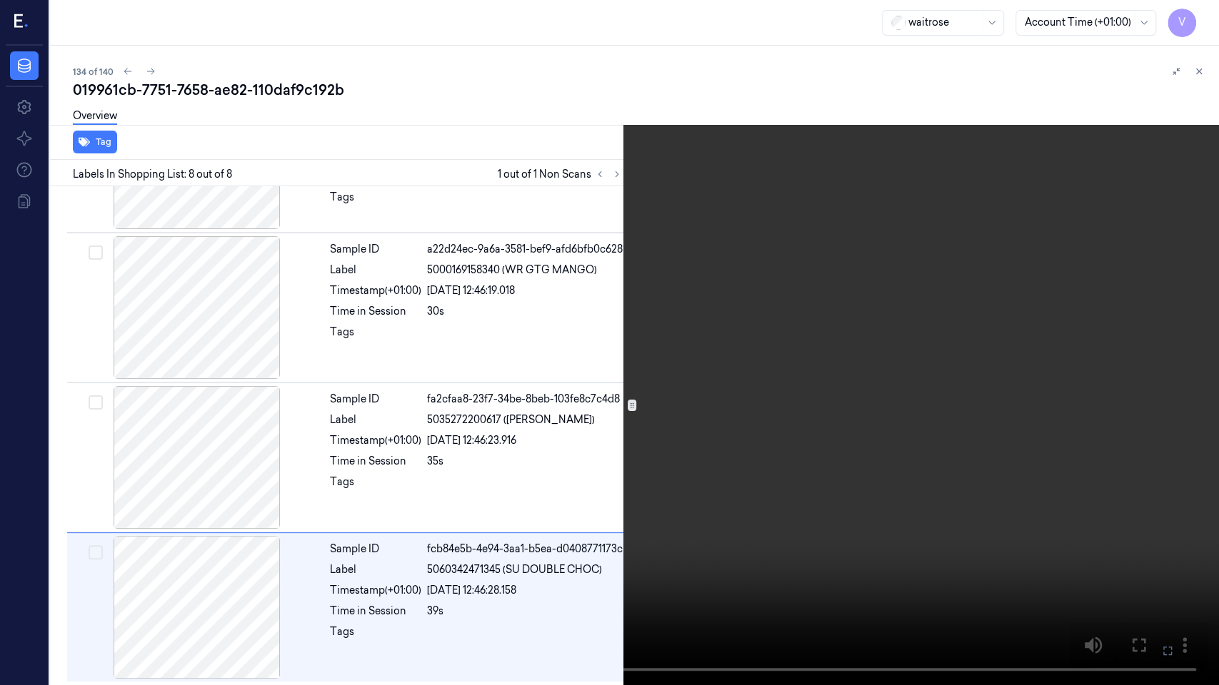
click at [0, 0] on icon at bounding box center [0, 0] width 0 height 0
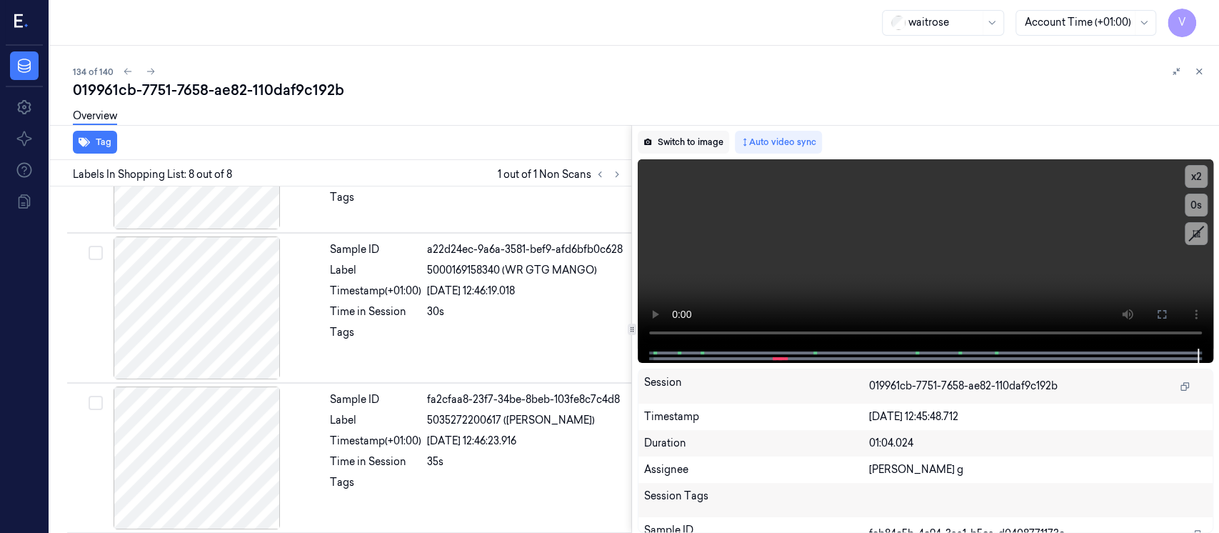
click at [688, 144] on button "Switch to image" at bounding box center [683, 142] width 91 height 23
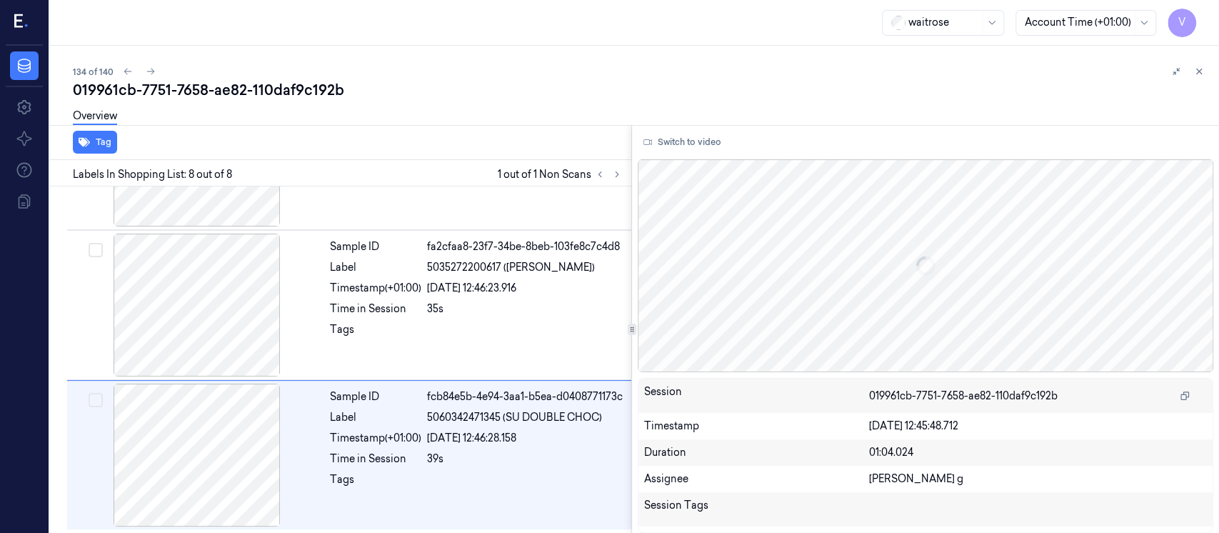
scroll to position [856, 0]
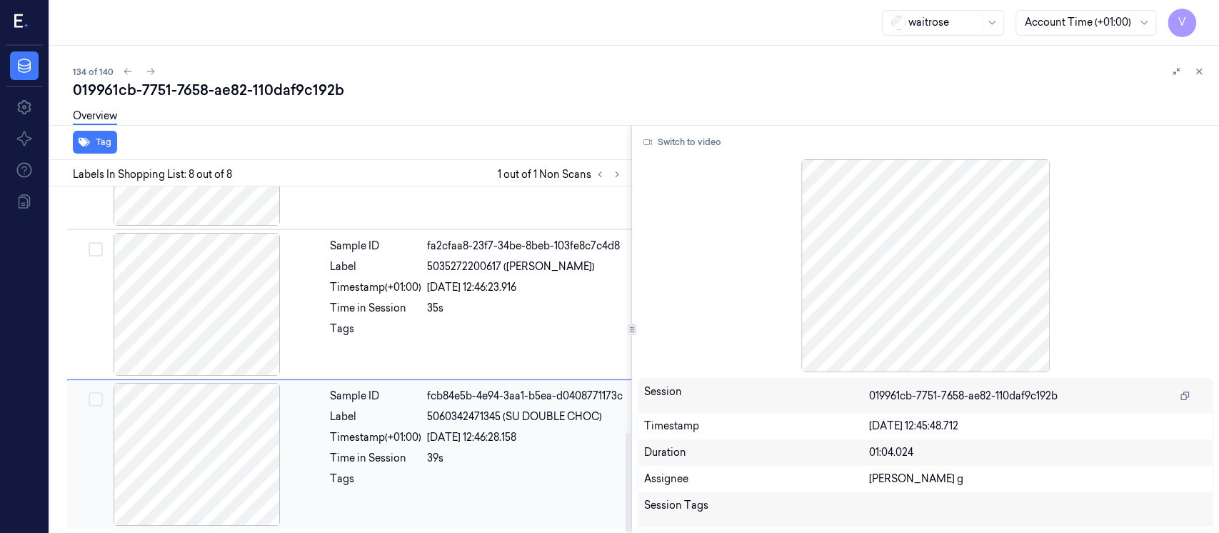
click at [248, 471] on div at bounding box center [197, 454] width 254 height 143
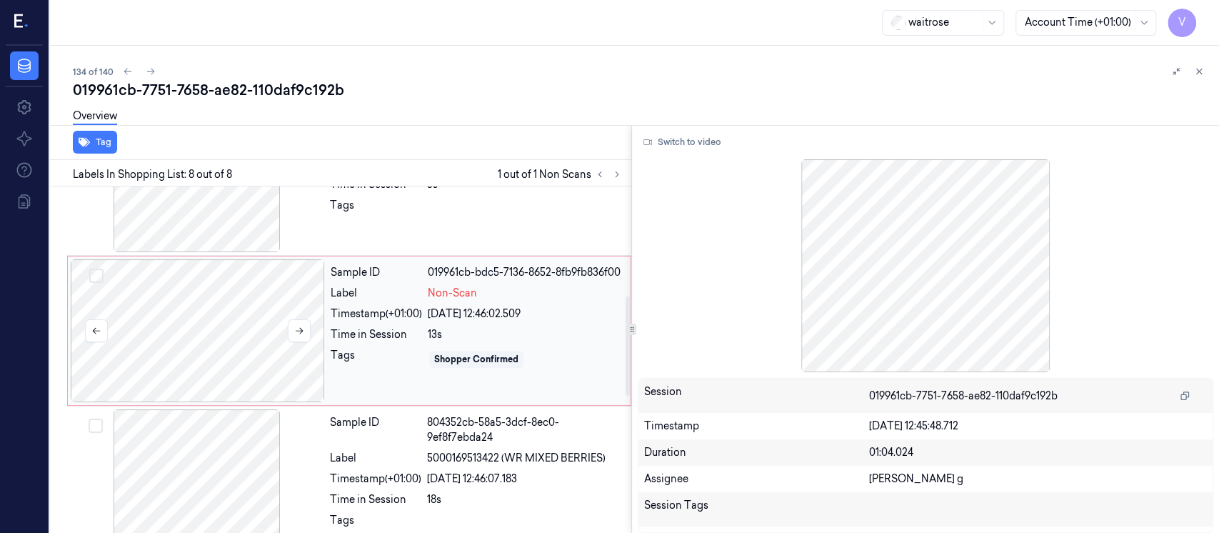
click at [258, 322] on div at bounding box center [198, 330] width 254 height 143
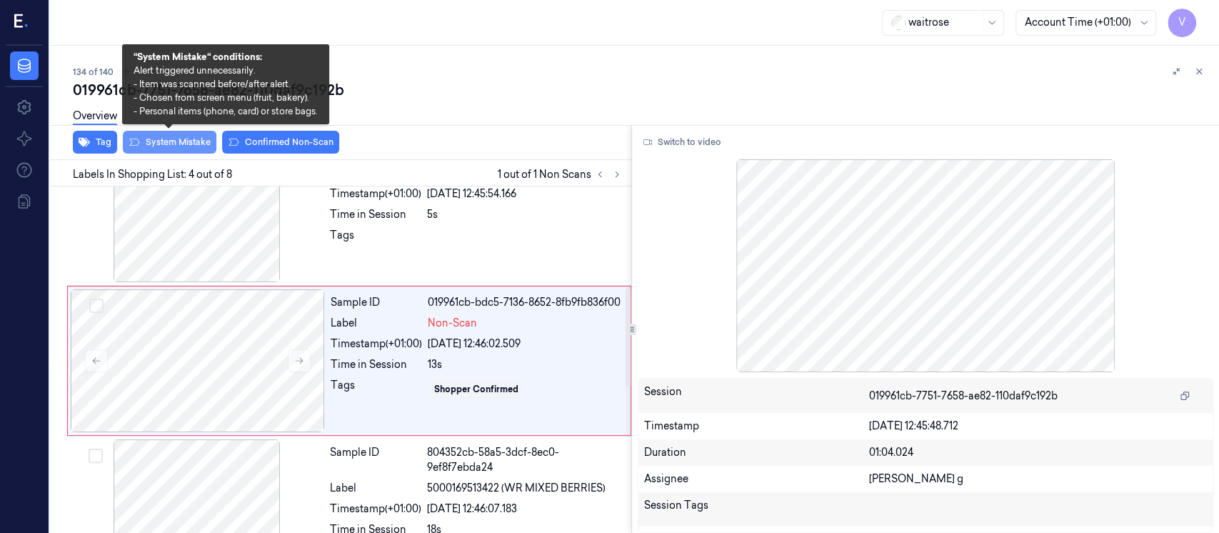
click at [171, 139] on button "System Mistake" at bounding box center [170, 142] width 94 height 23
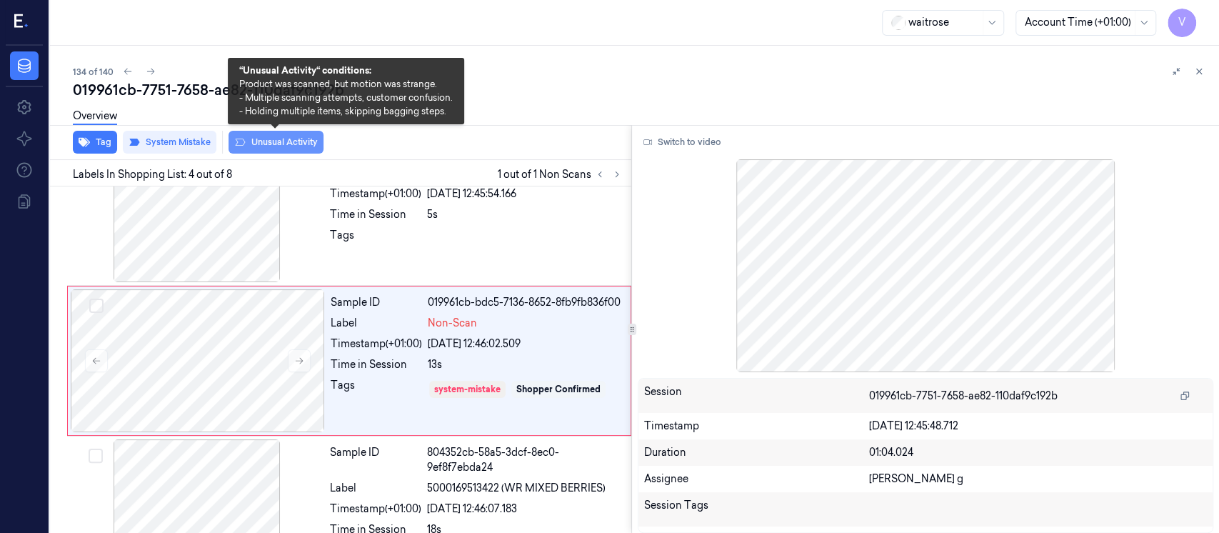
click at [257, 140] on button "Unusual Activity" at bounding box center [275, 142] width 95 height 23
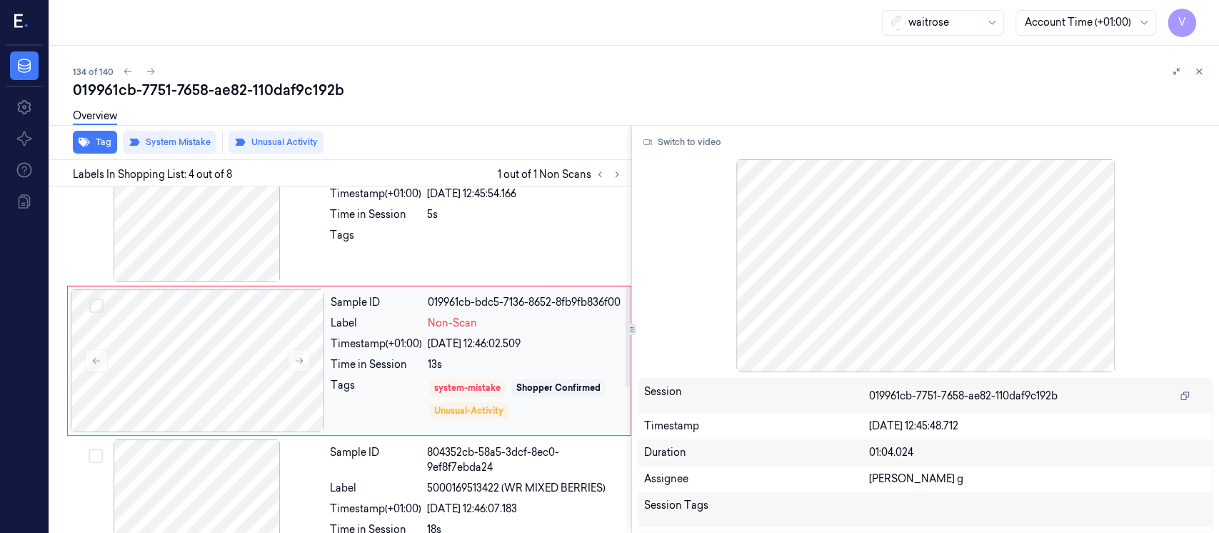
click at [372, 336] on div "Timestamp (+01:00)" at bounding box center [376, 343] width 91 height 15
click at [1200, 69] on icon at bounding box center [1199, 71] width 10 height 10
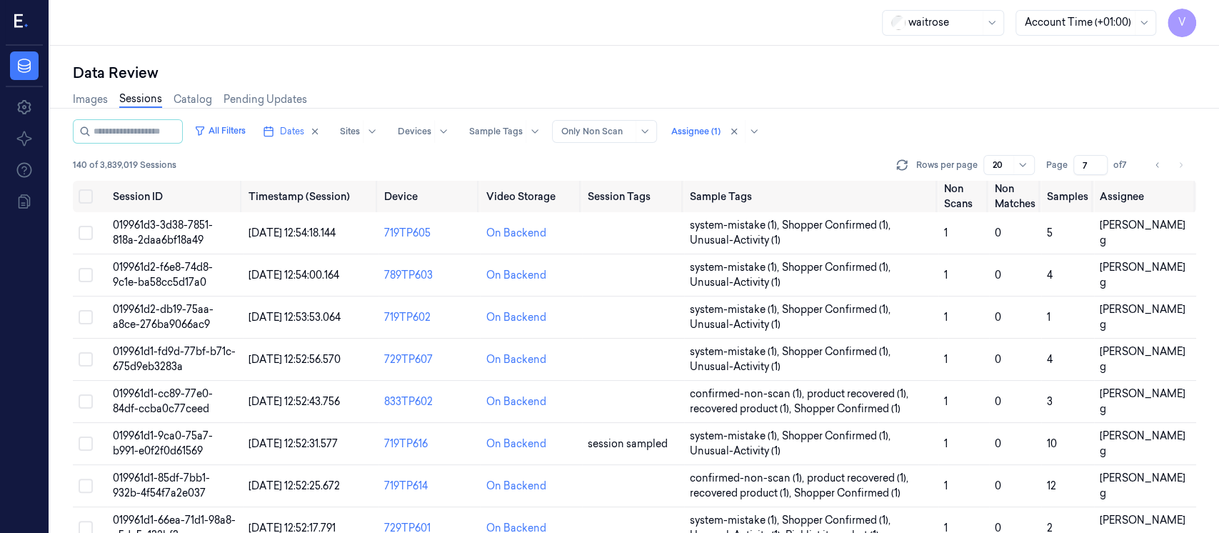
scroll to position [531, 0]
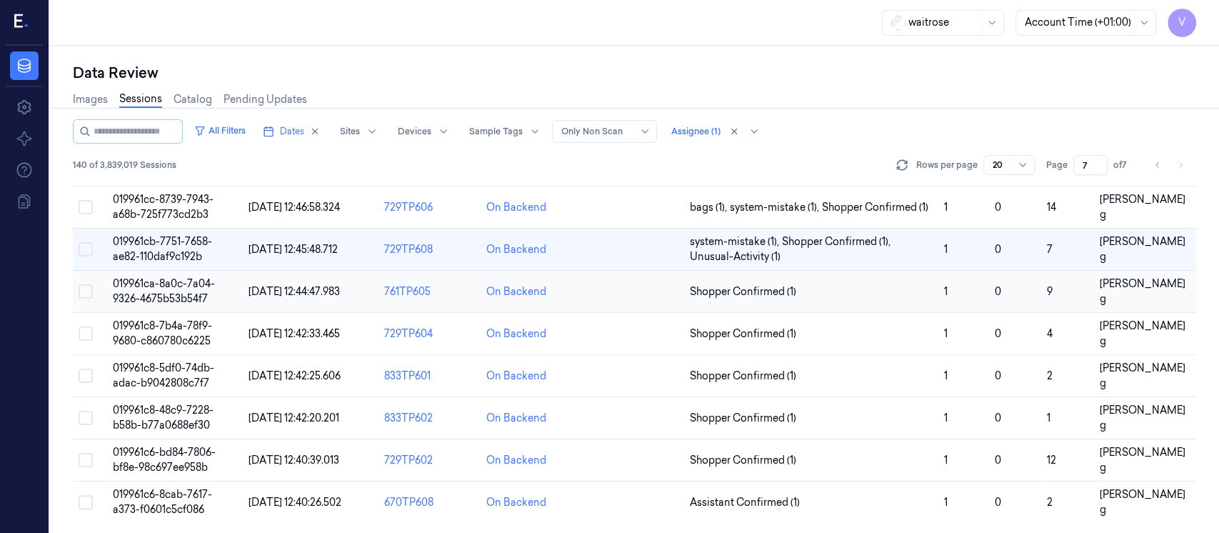
click at [639, 289] on td at bounding box center [633, 292] width 102 height 42
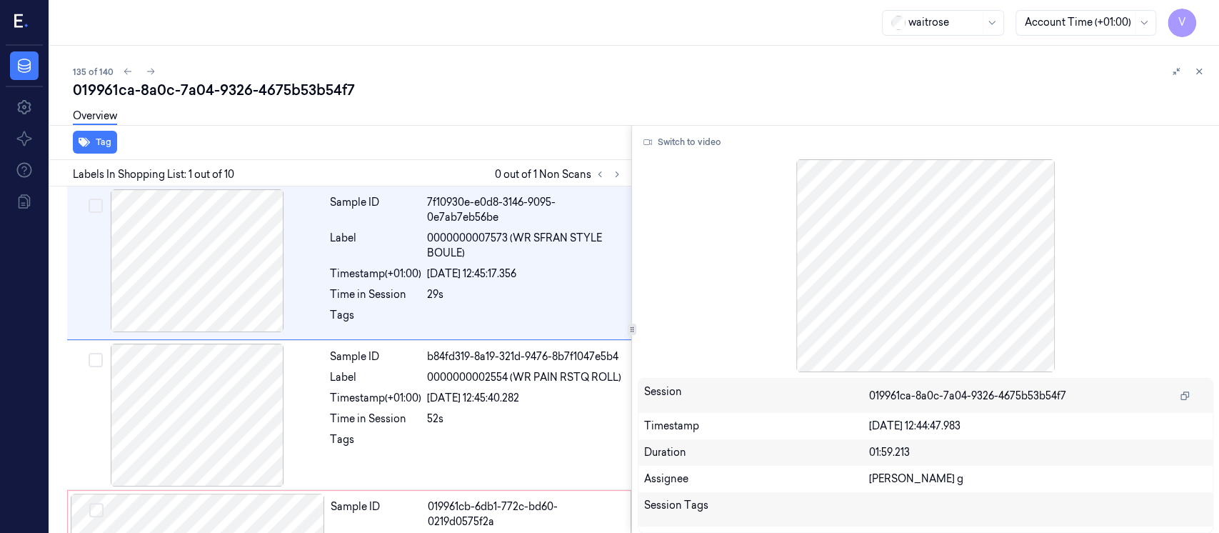
click at [472, 88] on div "019961ca-8a0c-7a04-9326-4675b53b54f7" at bounding box center [640, 90] width 1135 height 20
click at [617, 177] on icon at bounding box center [617, 174] width 10 height 10
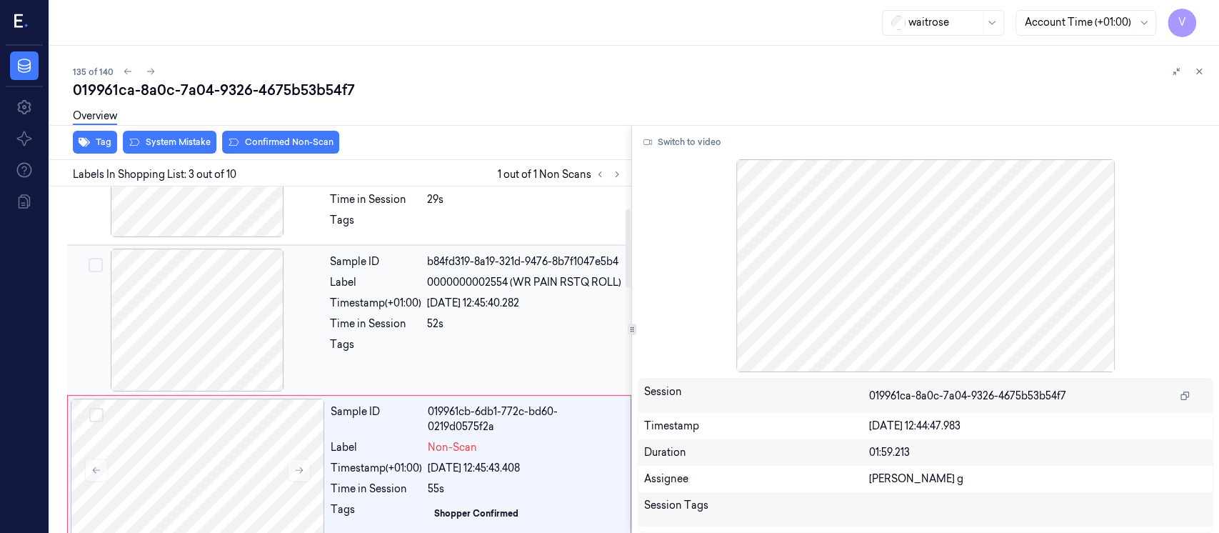
click at [233, 343] on div at bounding box center [197, 319] width 254 height 143
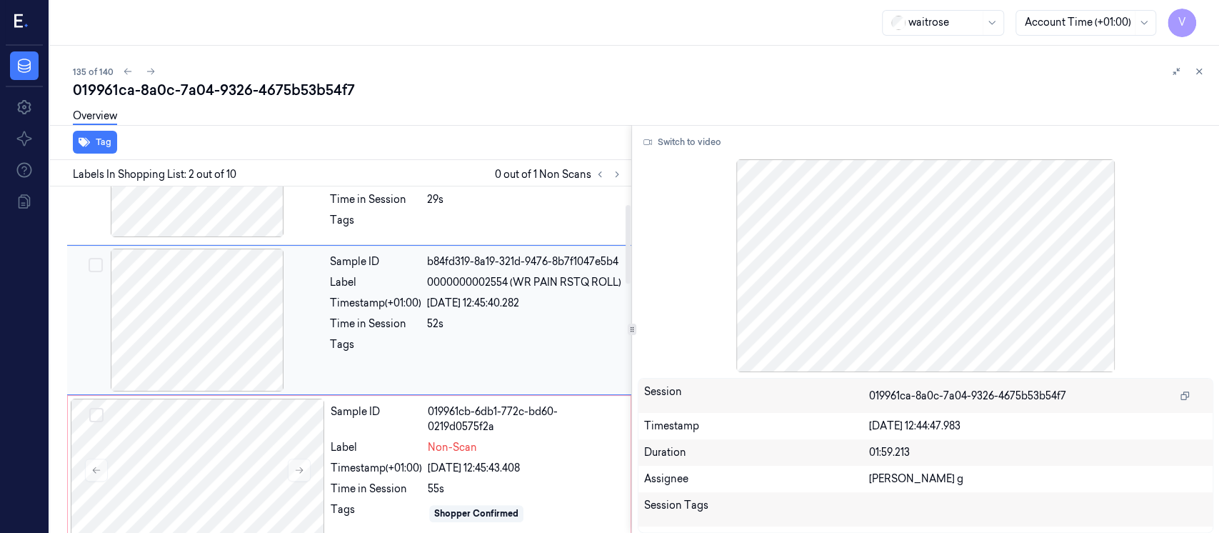
scroll to position [55, 0]
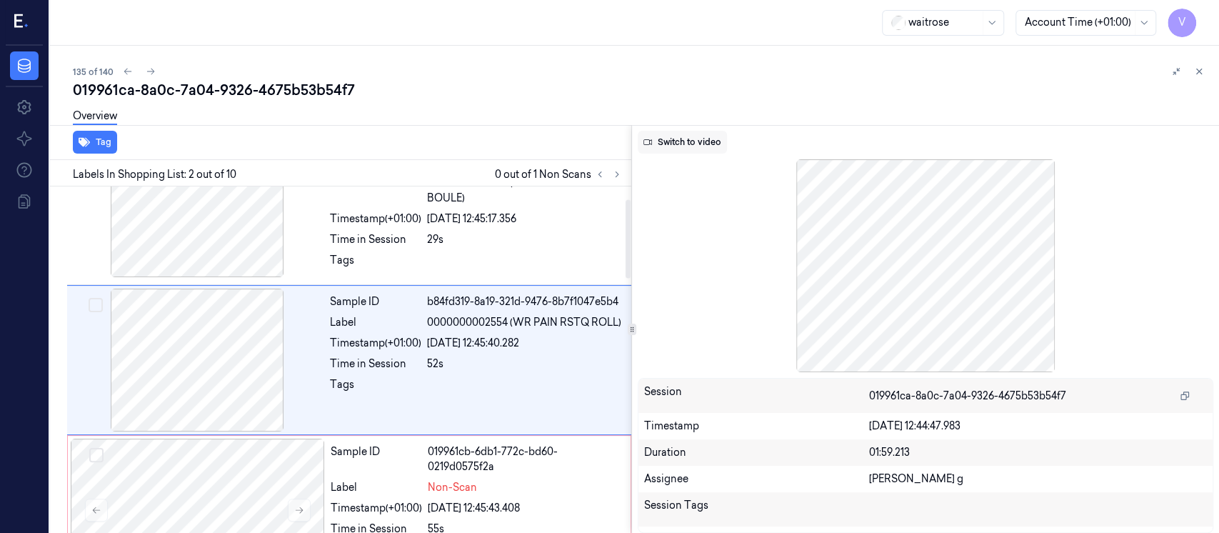
click at [645, 135] on button "Switch to video" at bounding box center [682, 142] width 89 height 23
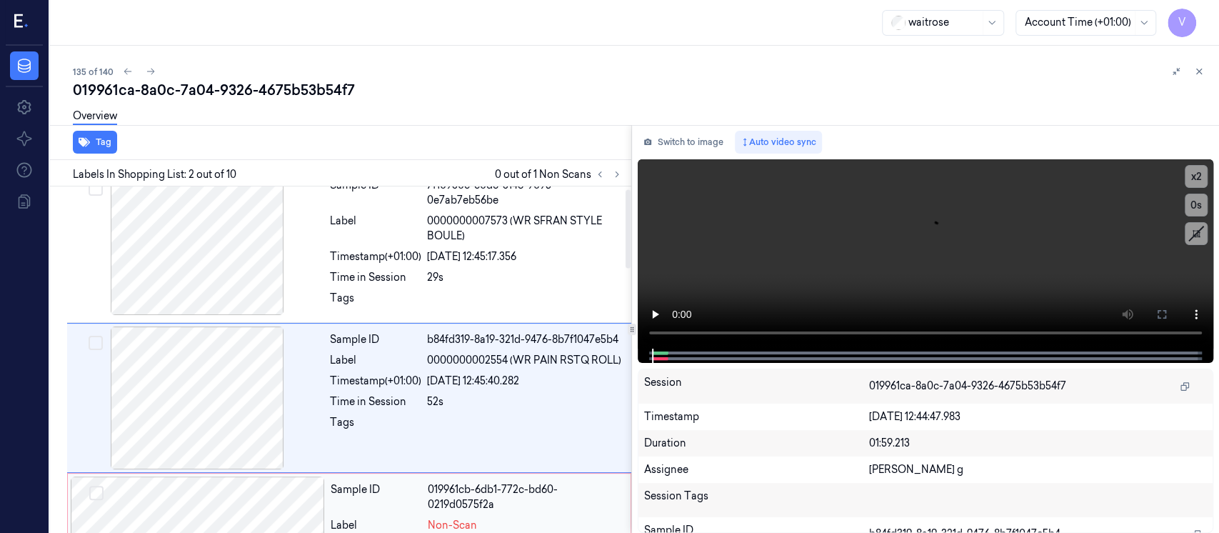
scroll to position [0, 0]
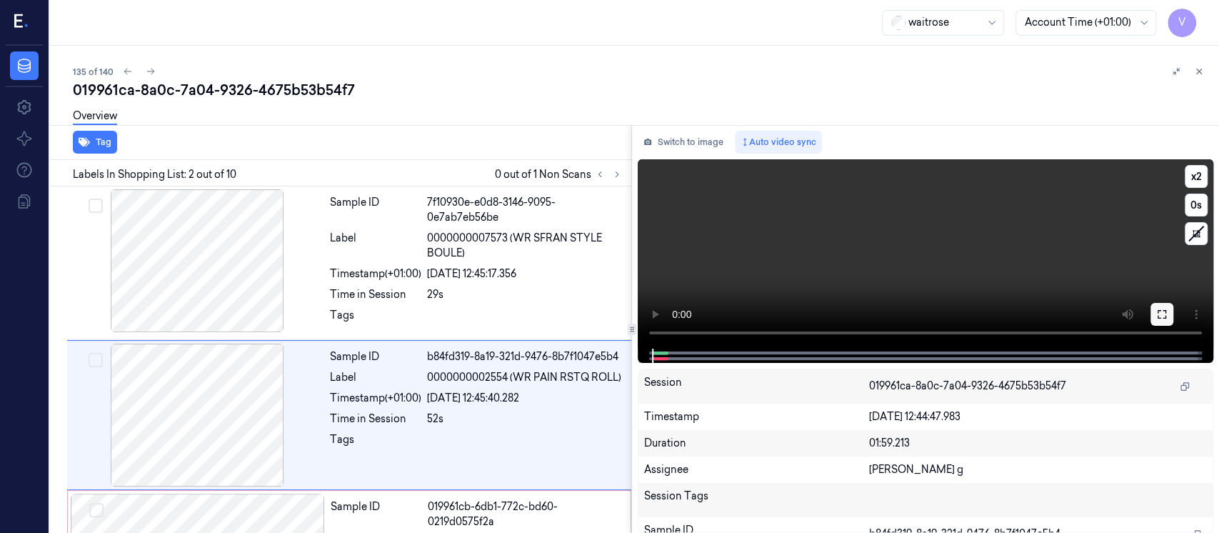
click at [1155, 311] on button at bounding box center [1161, 314] width 23 height 23
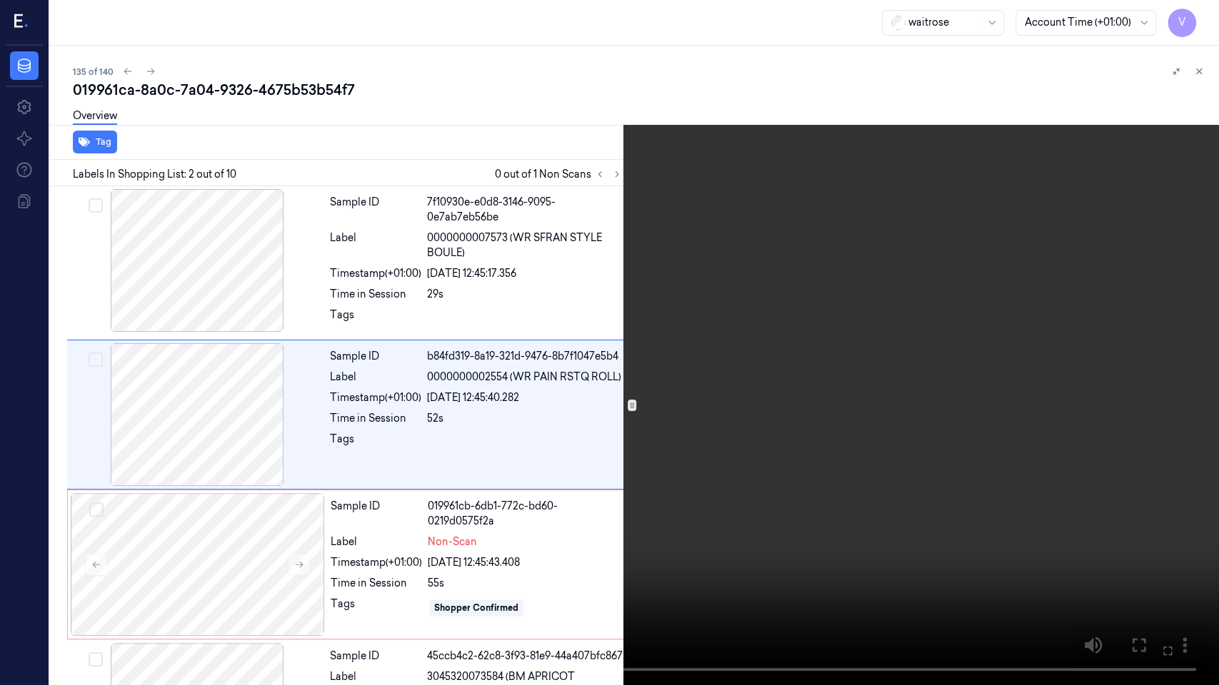
click at [0, 0] on icon at bounding box center [0, 0] width 0 height 0
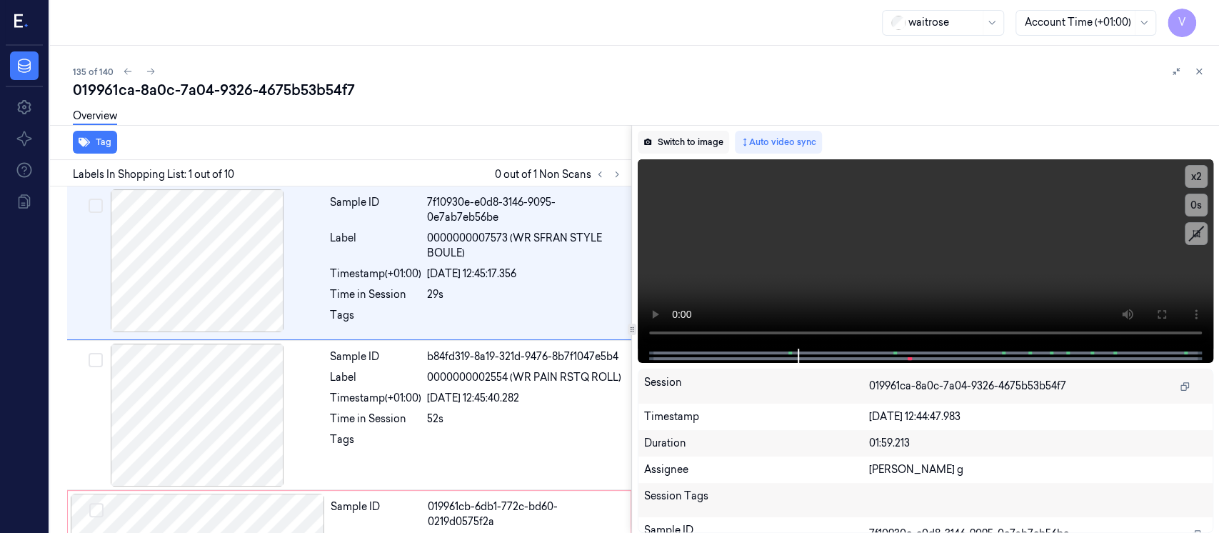
click at [681, 141] on button "Switch to image" at bounding box center [683, 142] width 91 height 23
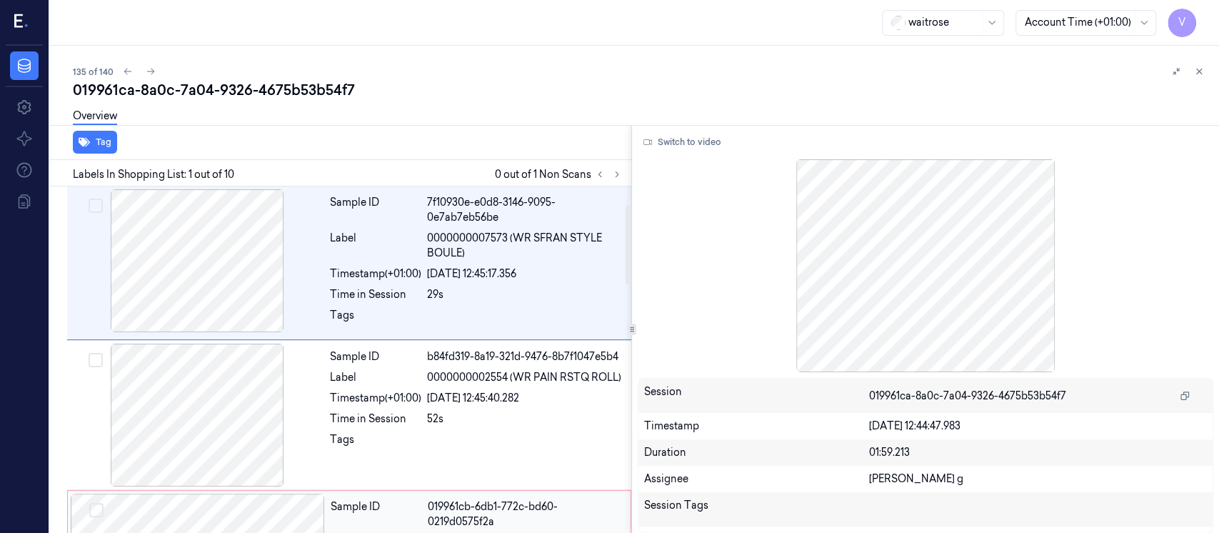
scroll to position [286, 0]
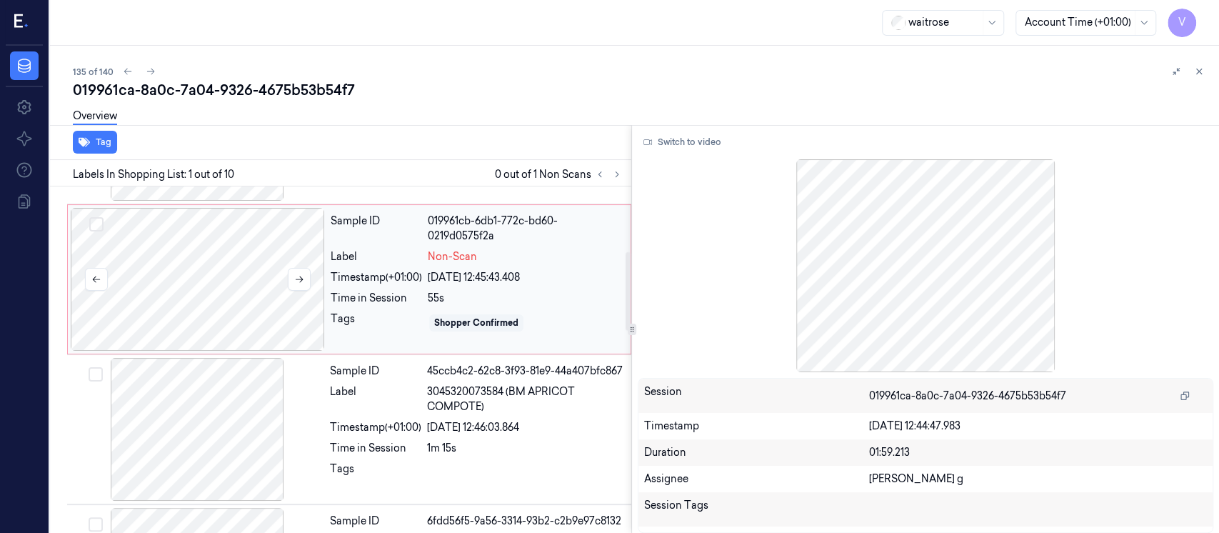
click at [241, 285] on div at bounding box center [198, 279] width 254 height 143
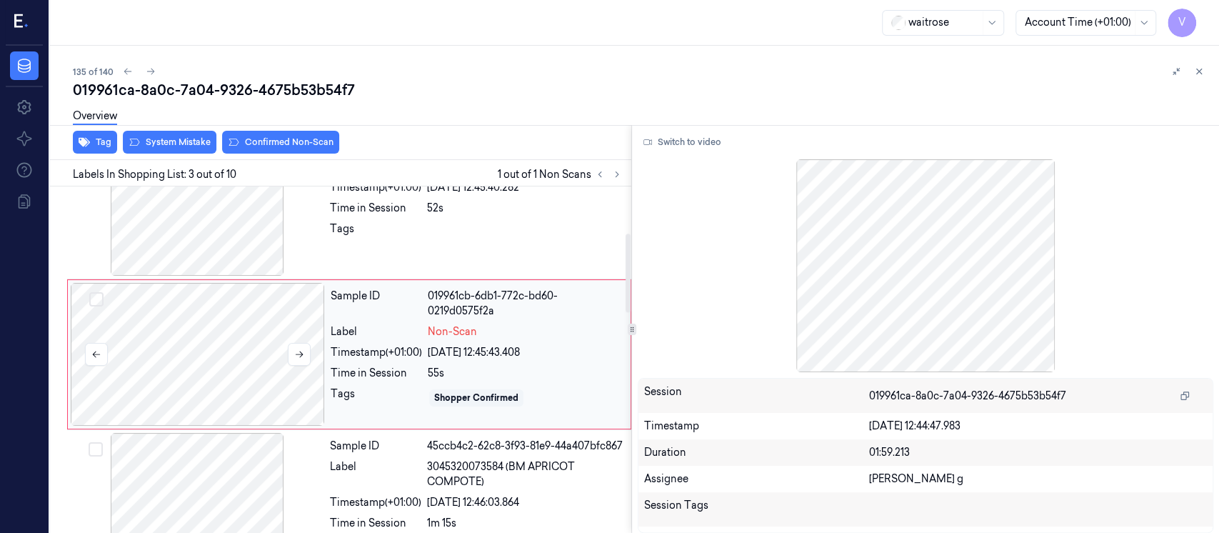
scroll to position [205, 0]
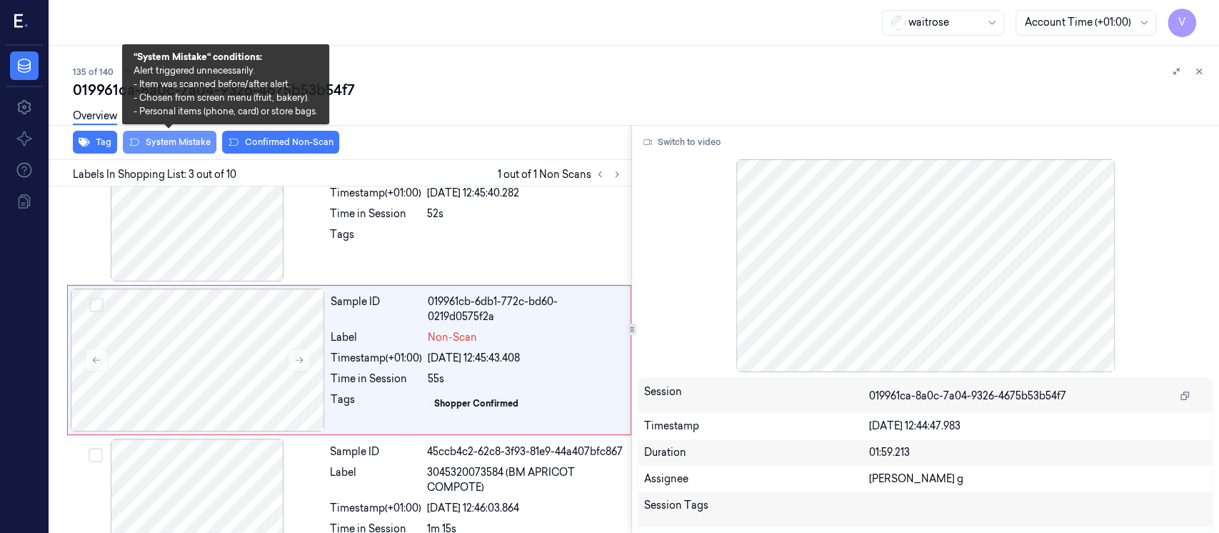
click at [163, 137] on button "System Mistake" at bounding box center [170, 142] width 94 height 23
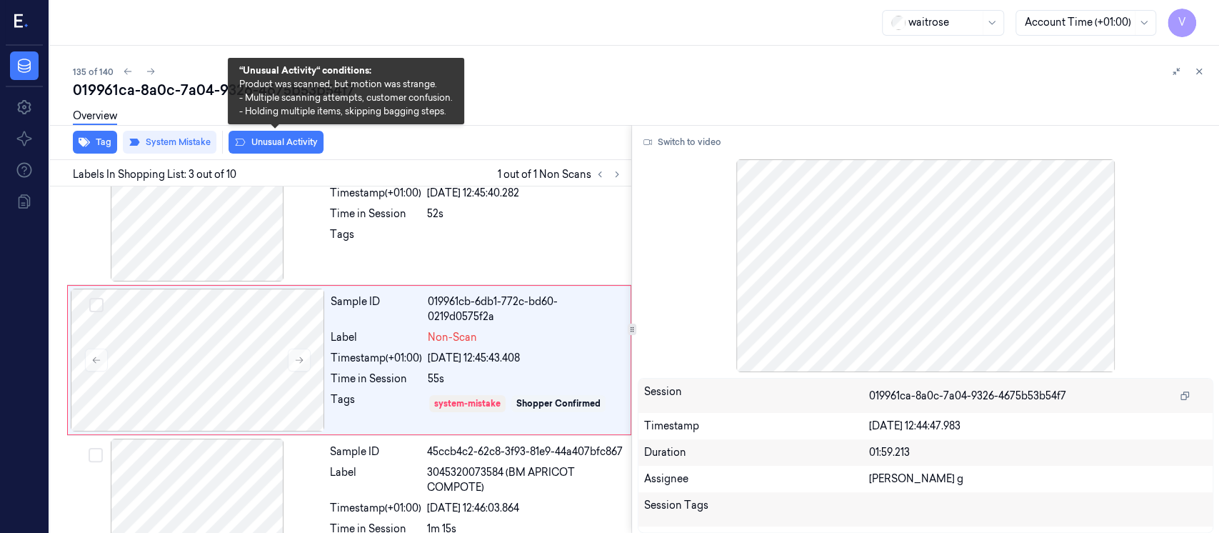
click at [261, 141] on button "Unusual Activity" at bounding box center [275, 142] width 95 height 23
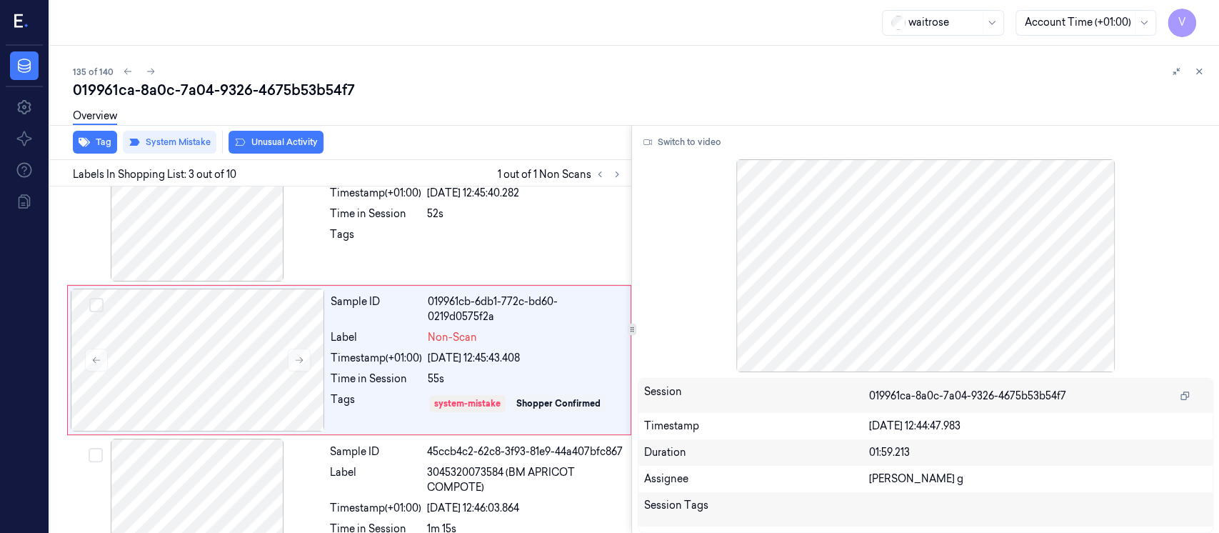
scroll to position [209, 0]
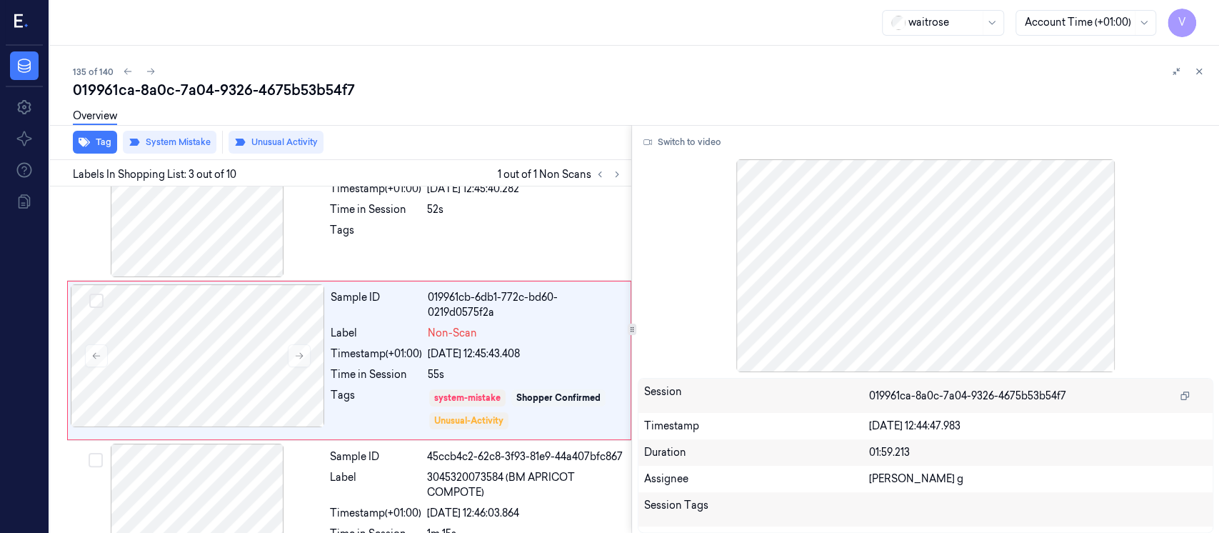
click at [86, 136] on div "Overview" at bounding box center [95, 118] width 44 height 36
click at [94, 146] on button "Tag" at bounding box center [95, 142] width 44 height 23
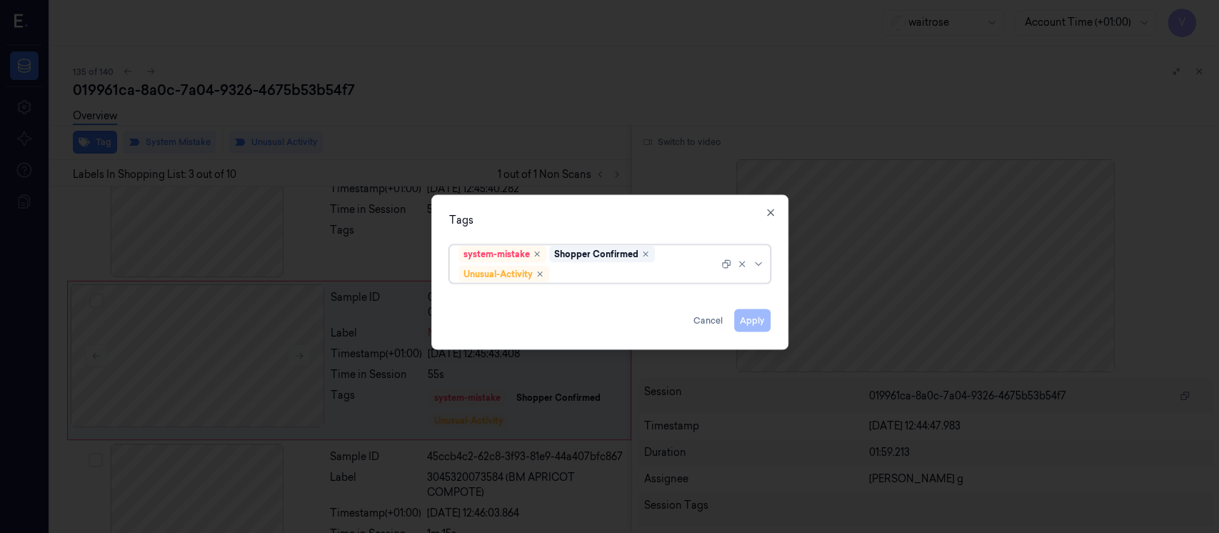
click at [585, 276] on div at bounding box center [635, 273] width 166 height 15
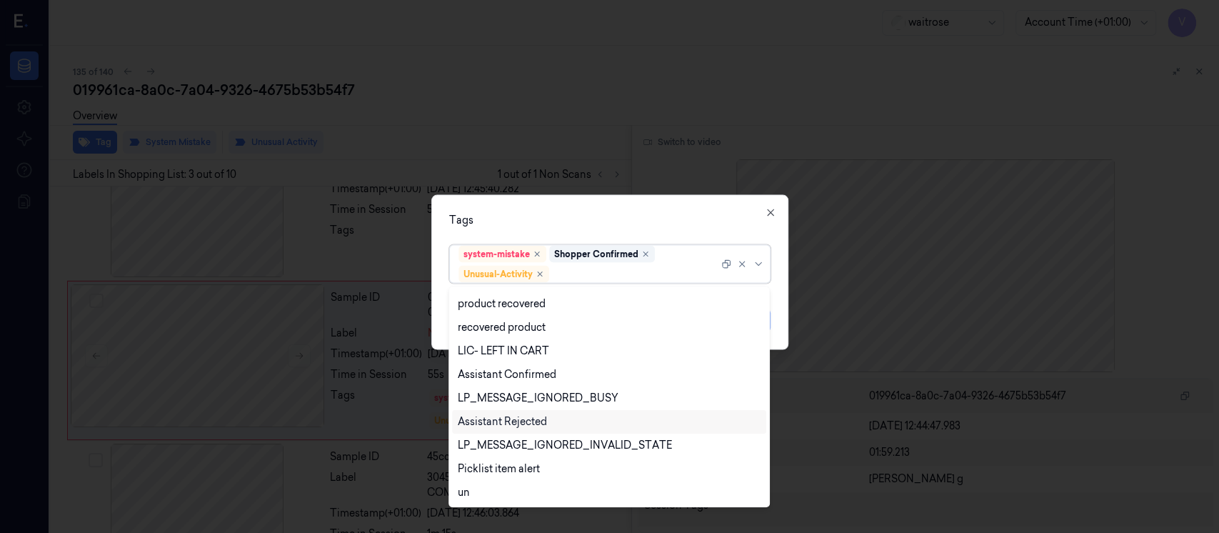
scroll to position [280, 0]
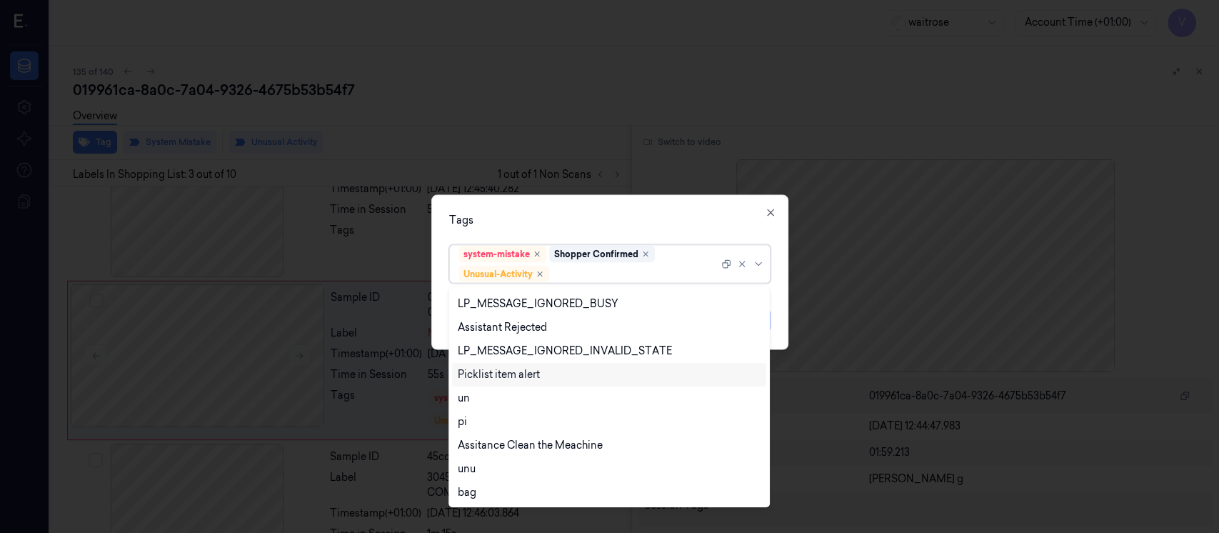
click at [497, 367] on div "Picklist item alert" at bounding box center [499, 374] width 82 height 15
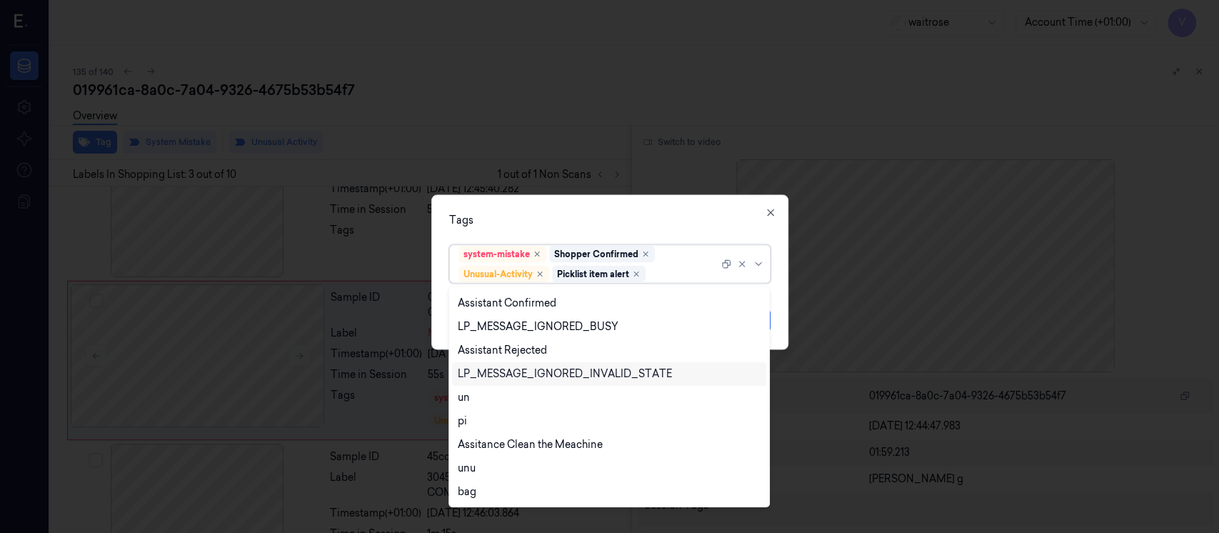
scroll to position [257, 0]
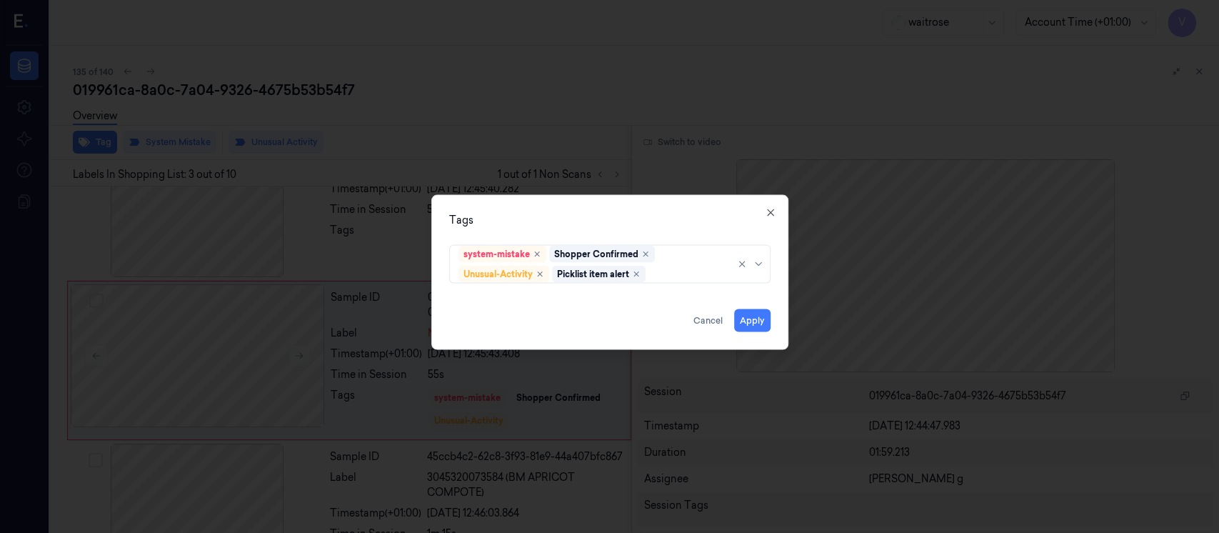
click at [610, 226] on div "Tags" at bounding box center [609, 220] width 321 height 15
click at [733, 314] on div "Apply Cancel" at bounding box center [609, 315] width 321 height 34
click at [763, 313] on button "Apply" at bounding box center [752, 320] width 36 height 23
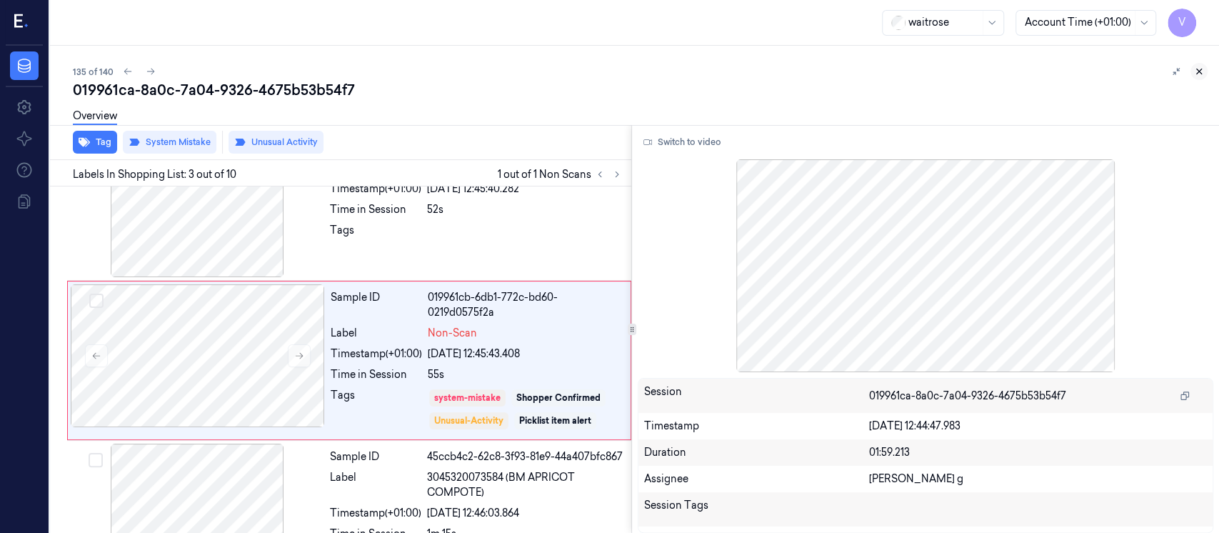
click at [1200, 73] on icon at bounding box center [1199, 71] width 10 height 10
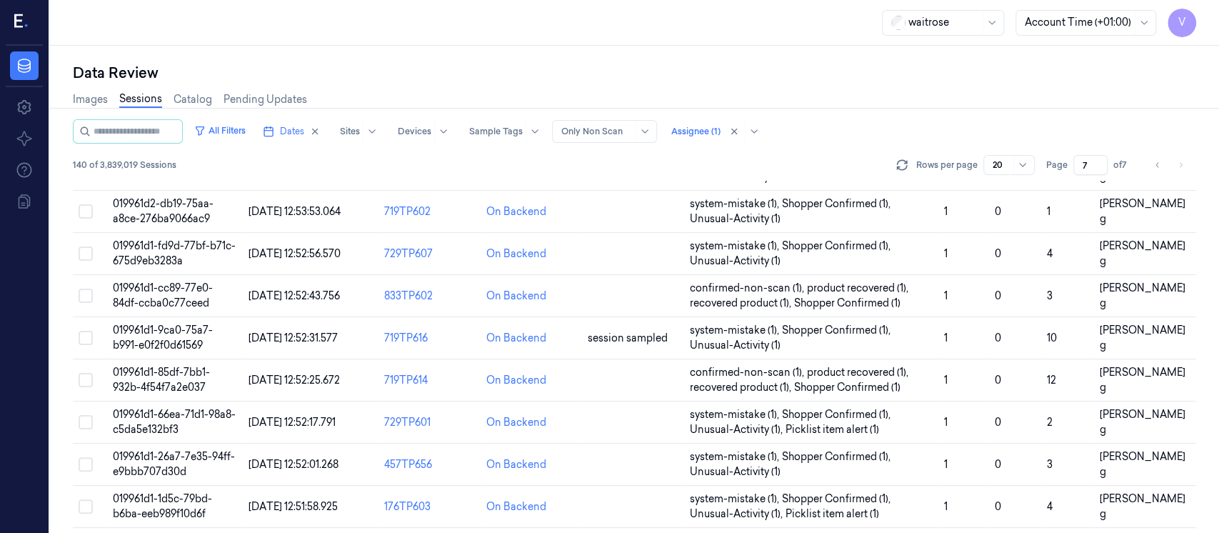
scroll to position [531, 0]
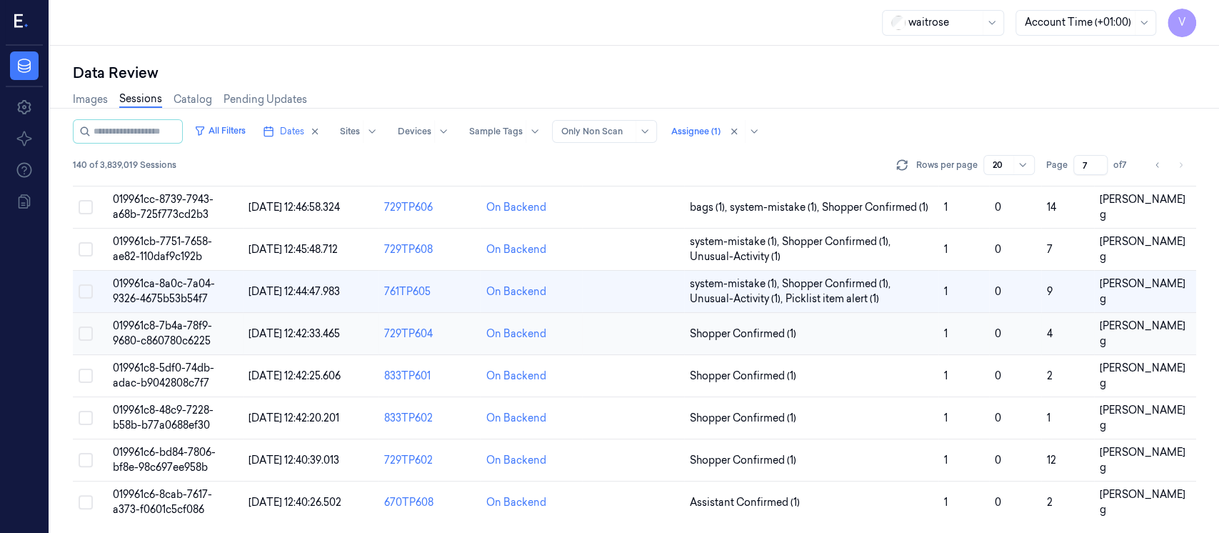
click at [613, 340] on td at bounding box center [633, 334] width 102 height 42
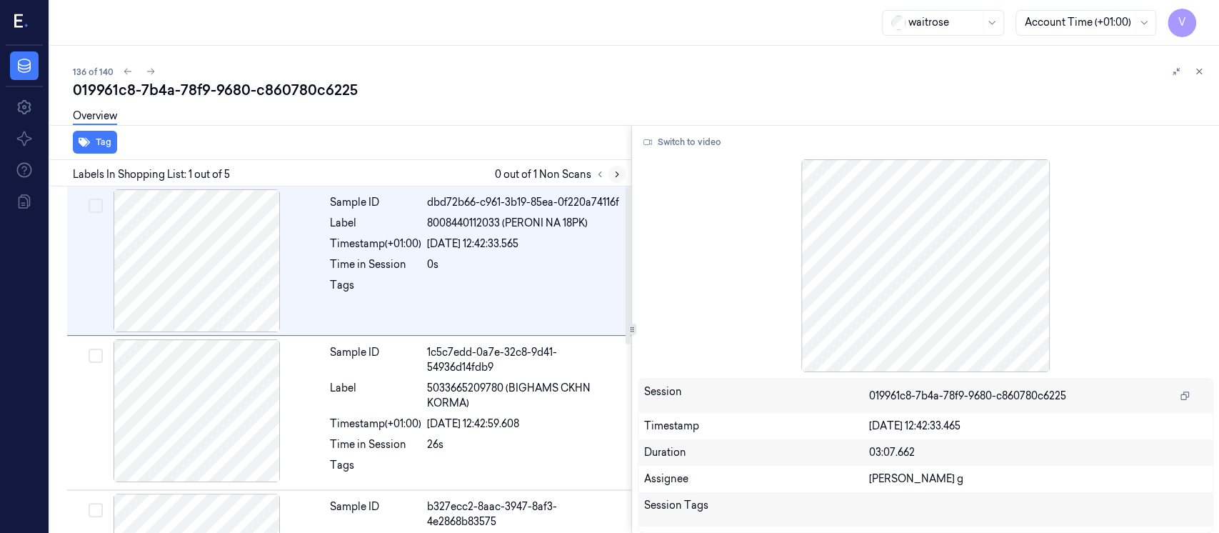
click at [613, 166] on button at bounding box center [616, 174] width 17 height 17
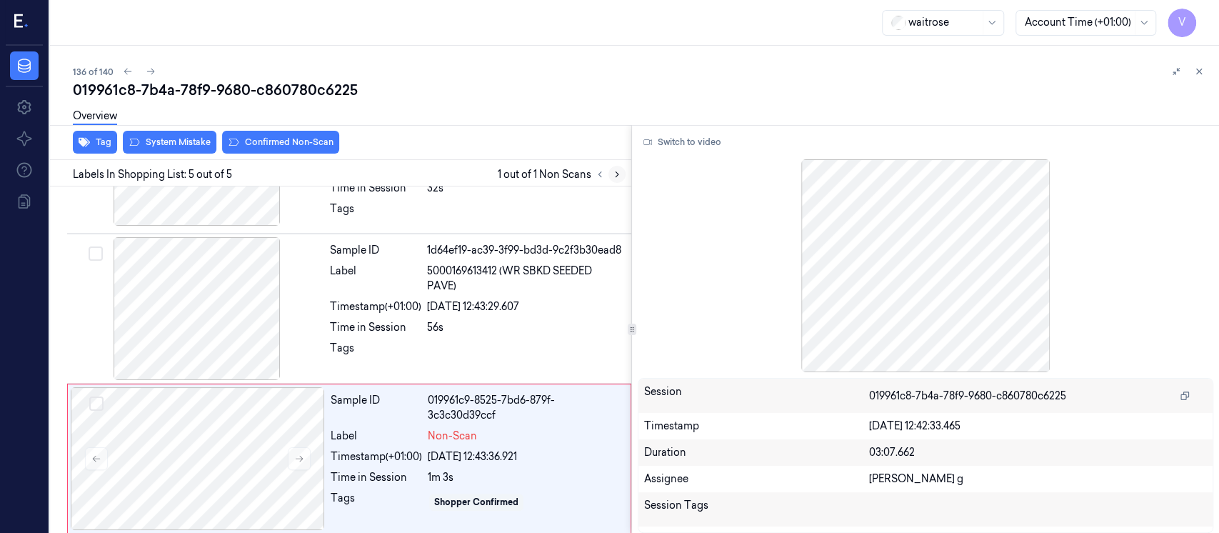
scroll to position [416, 0]
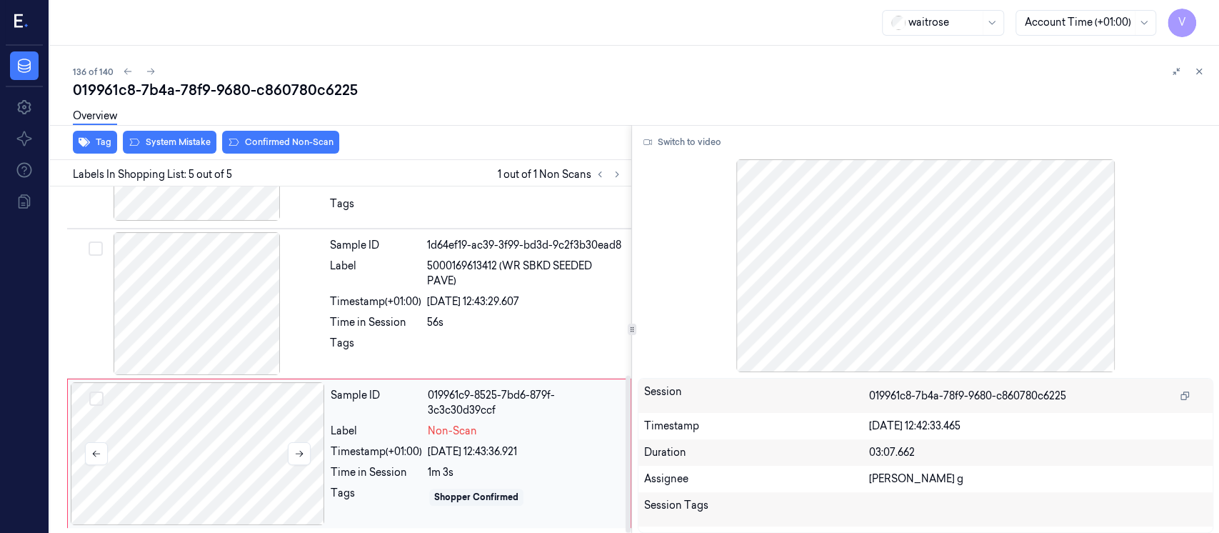
click at [265, 436] on div at bounding box center [198, 453] width 254 height 143
click at [221, 282] on div at bounding box center [197, 303] width 254 height 143
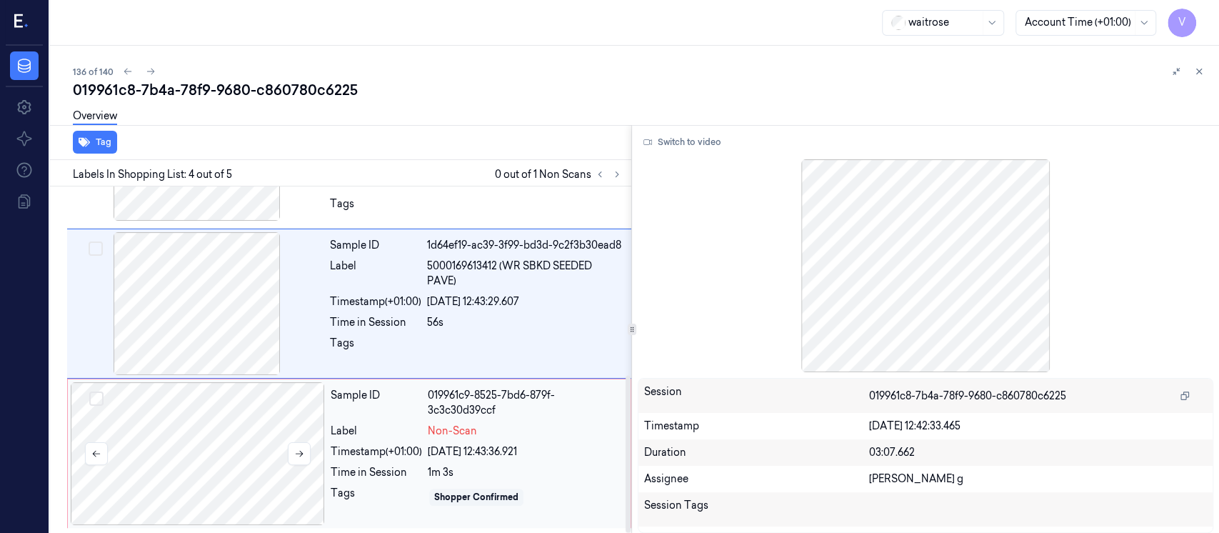
click at [221, 464] on div at bounding box center [198, 453] width 254 height 143
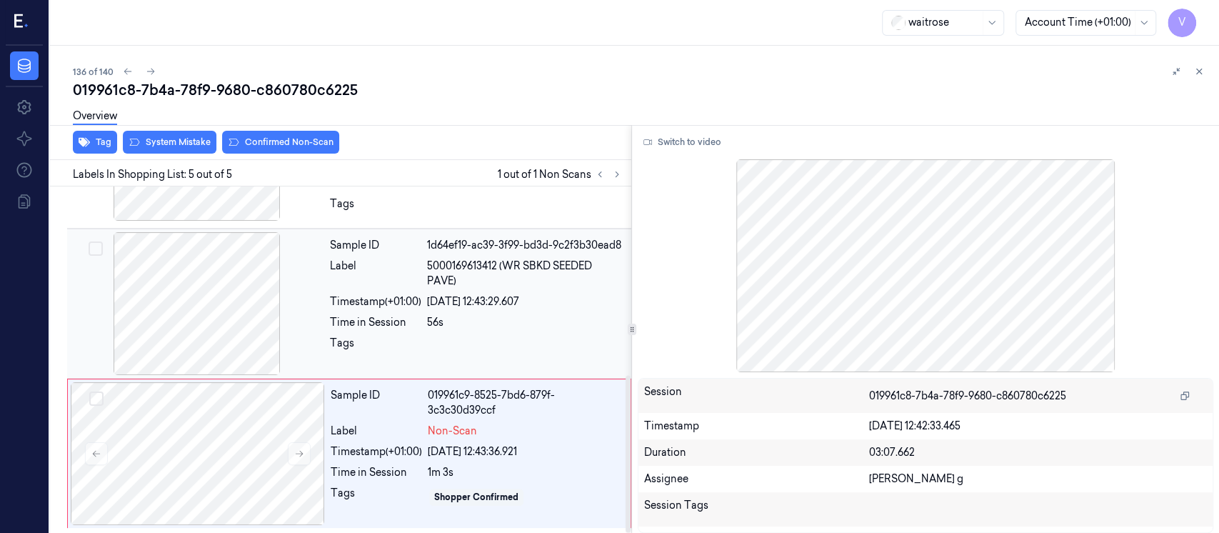
click at [288, 321] on div at bounding box center [197, 303] width 254 height 143
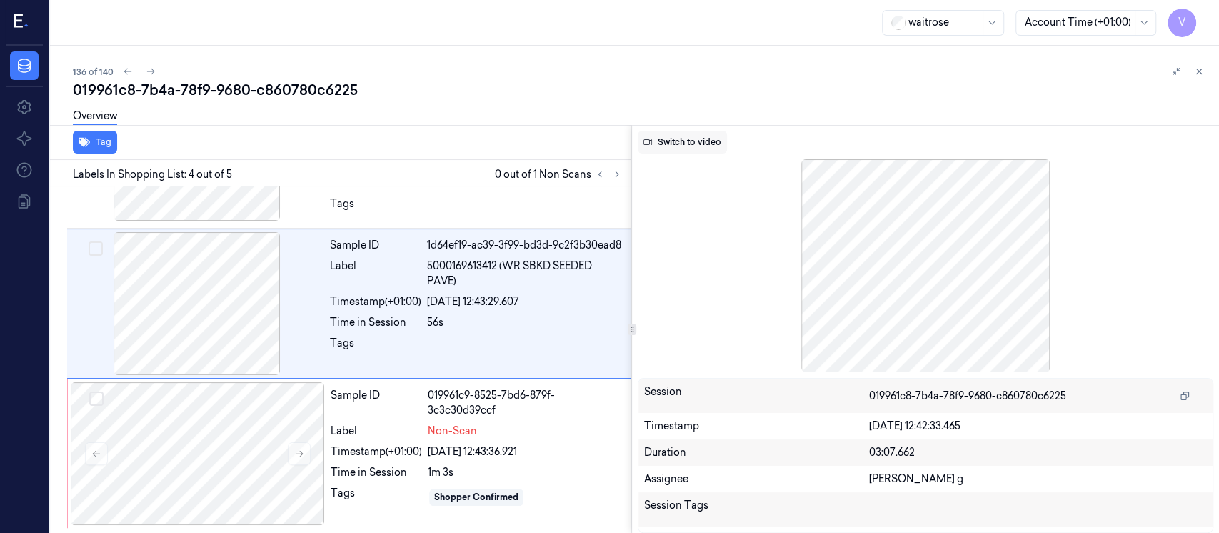
click at [702, 134] on button "Switch to video" at bounding box center [682, 142] width 89 height 23
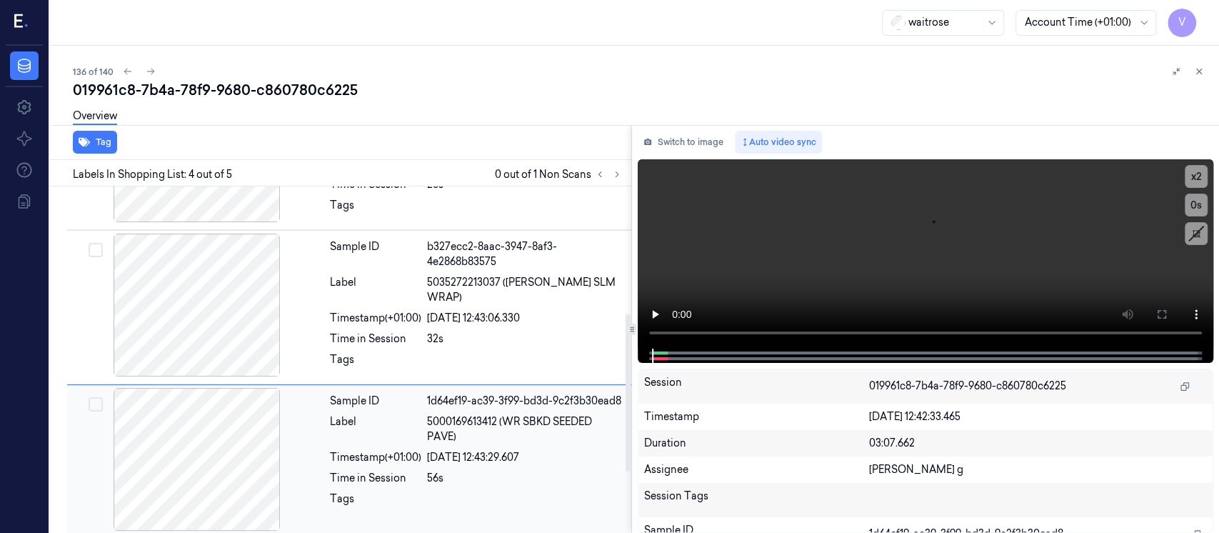
scroll to position [286, 0]
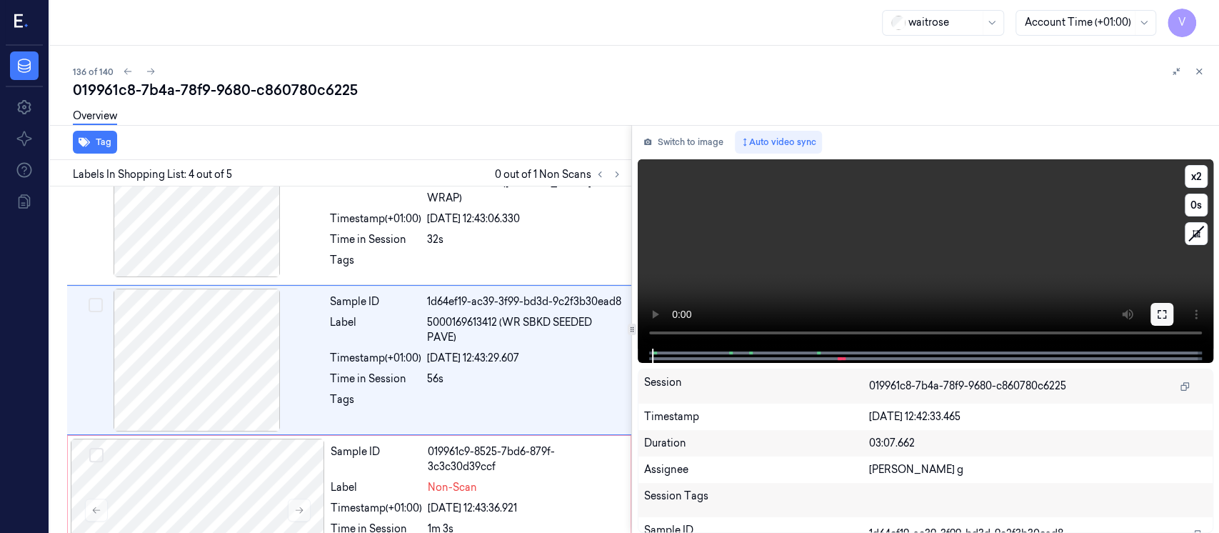
click at [1170, 313] on button at bounding box center [1161, 314] width 23 height 23
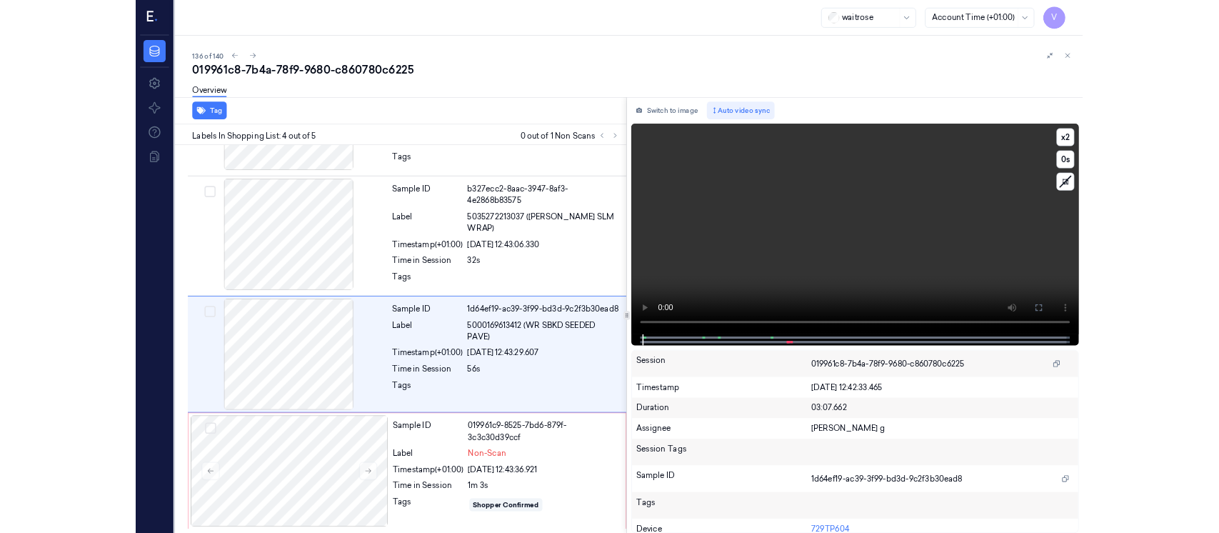
scroll to position [263, 0]
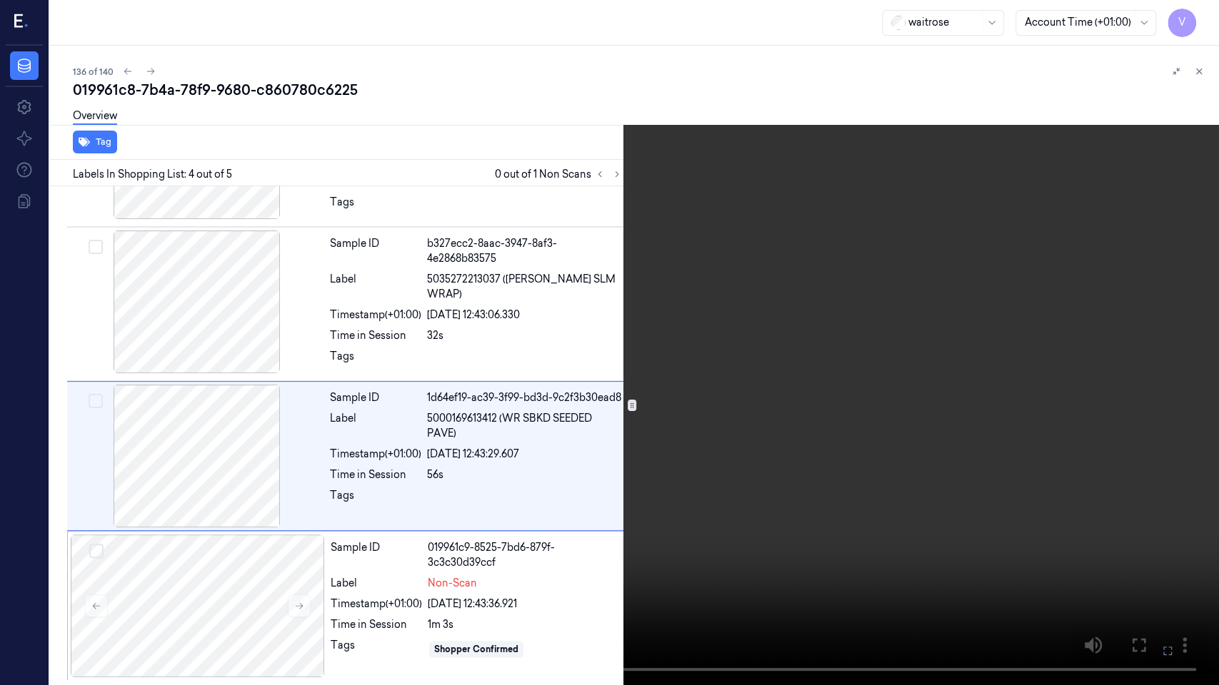
click at [0, 0] on icon at bounding box center [0, 0] width 0 height 0
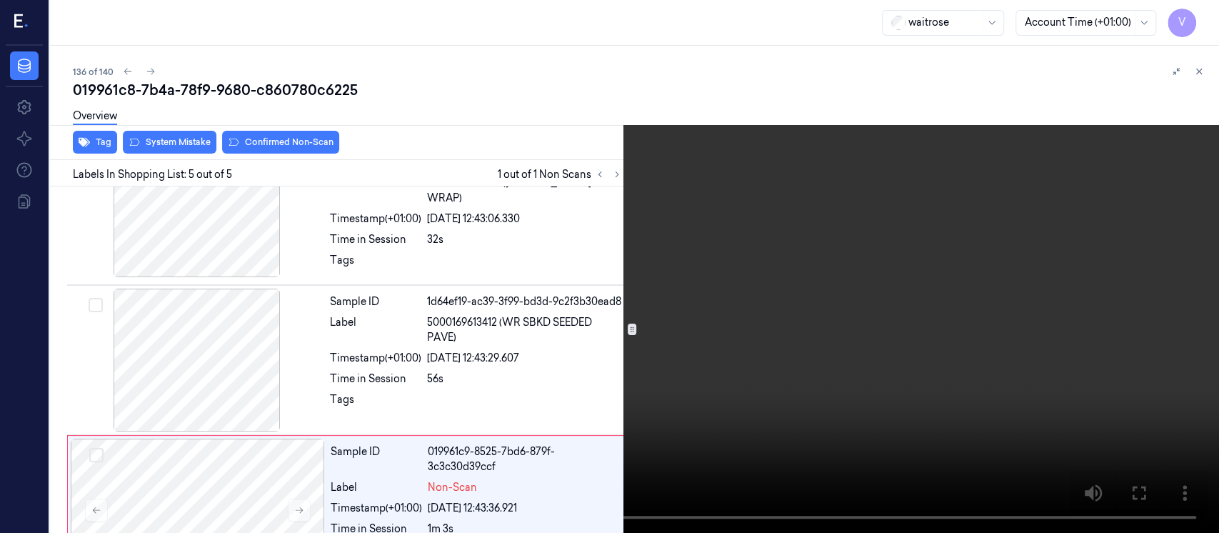
scroll to position [416, 0]
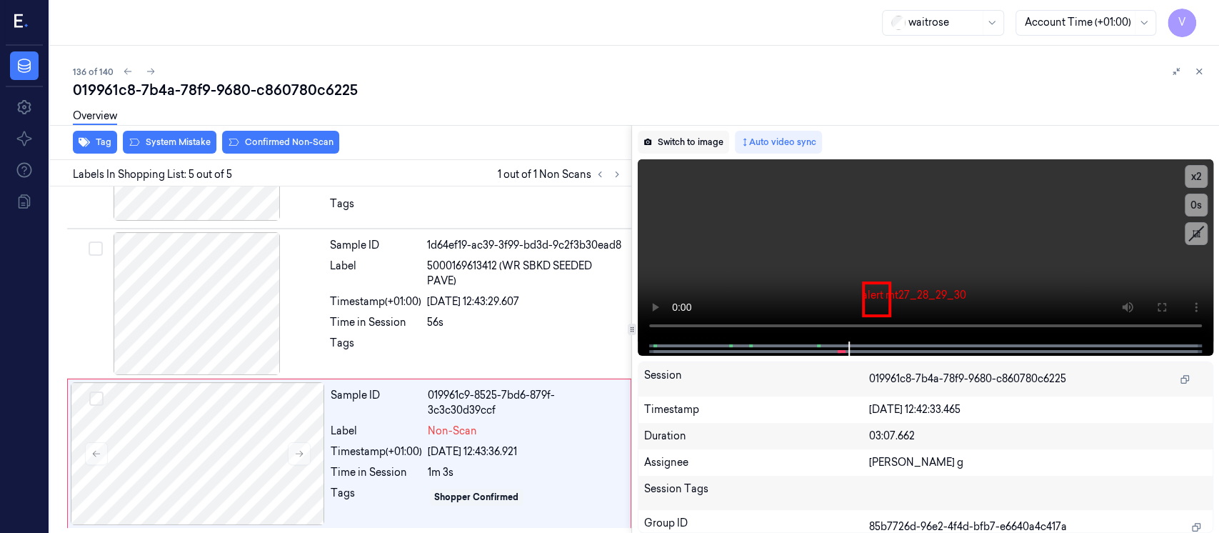
click at [670, 148] on button "Switch to image" at bounding box center [683, 142] width 91 height 23
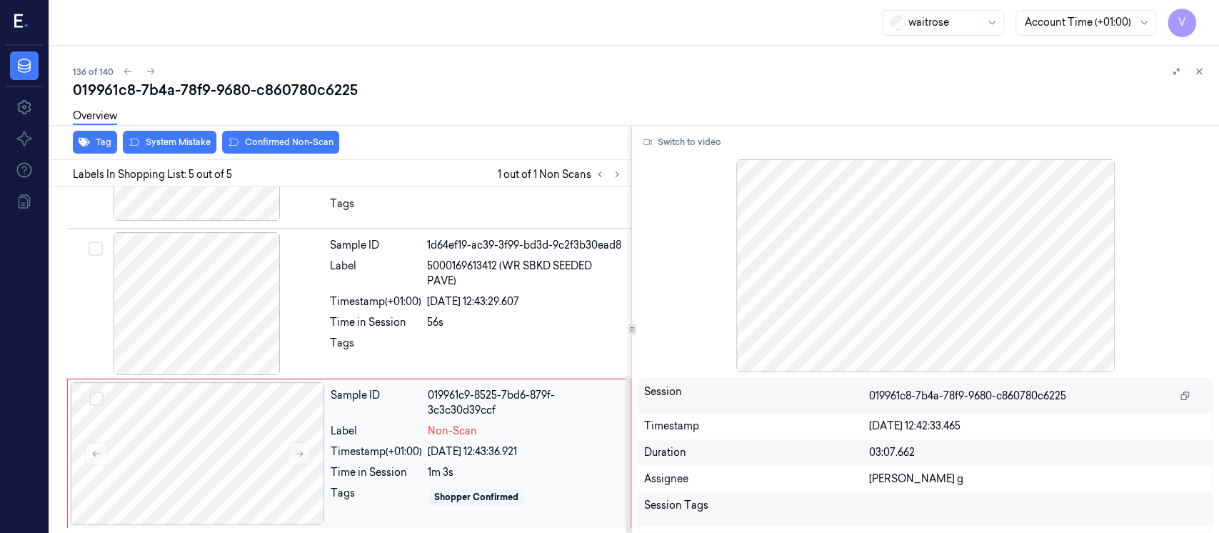
click at [337, 423] on div "Label" at bounding box center [376, 430] width 91 height 15
click at [185, 151] on button "System Mistake" at bounding box center [170, 142] width 94 height 23
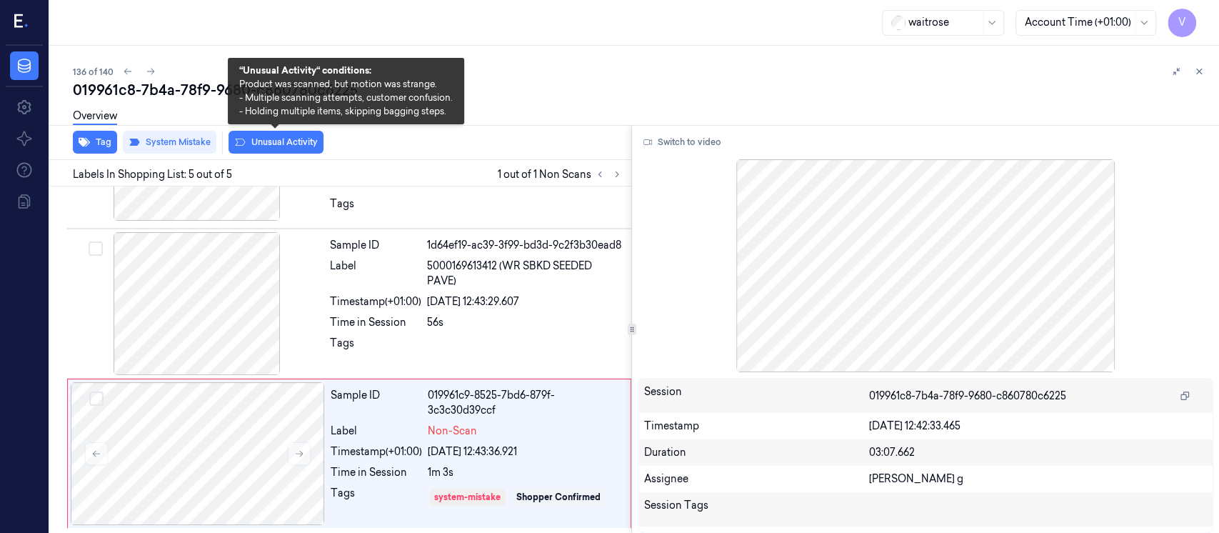
click at [283, 144] on button "Unusual Activity" at bounding box center [275, 142] width 95 height 23
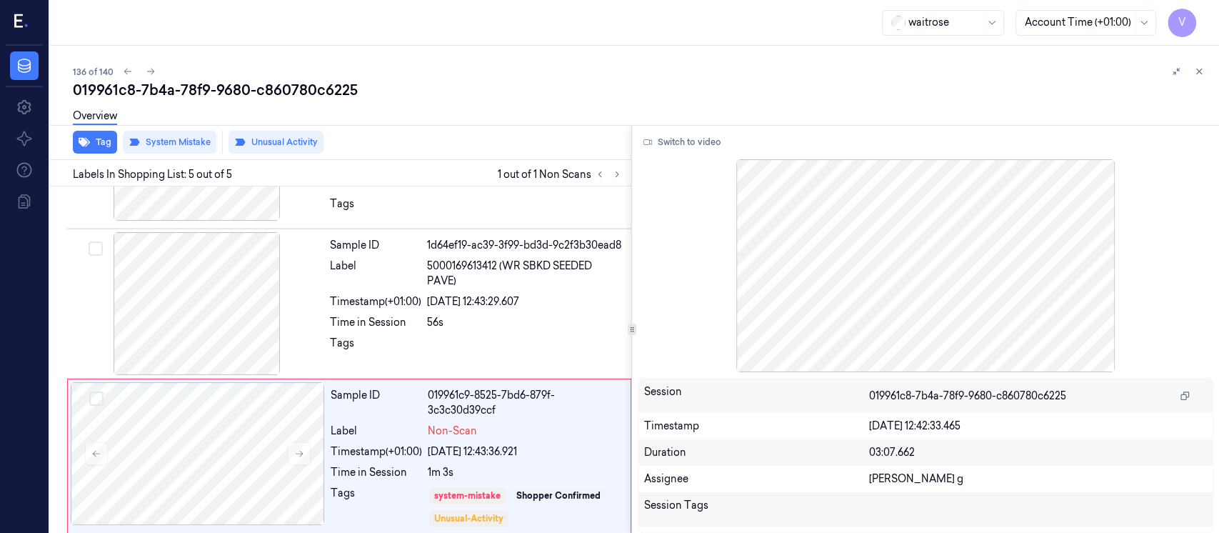
scroll to position [424, 0]
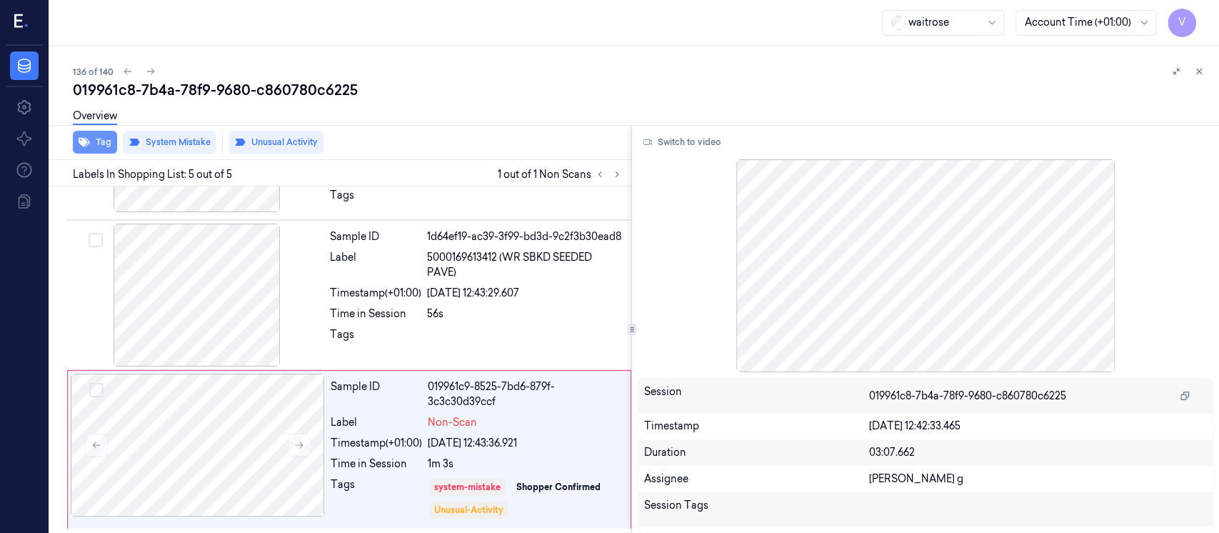
click at [93, 141] on button "Tag" at bounding box center [95, 142] width 44 height 23
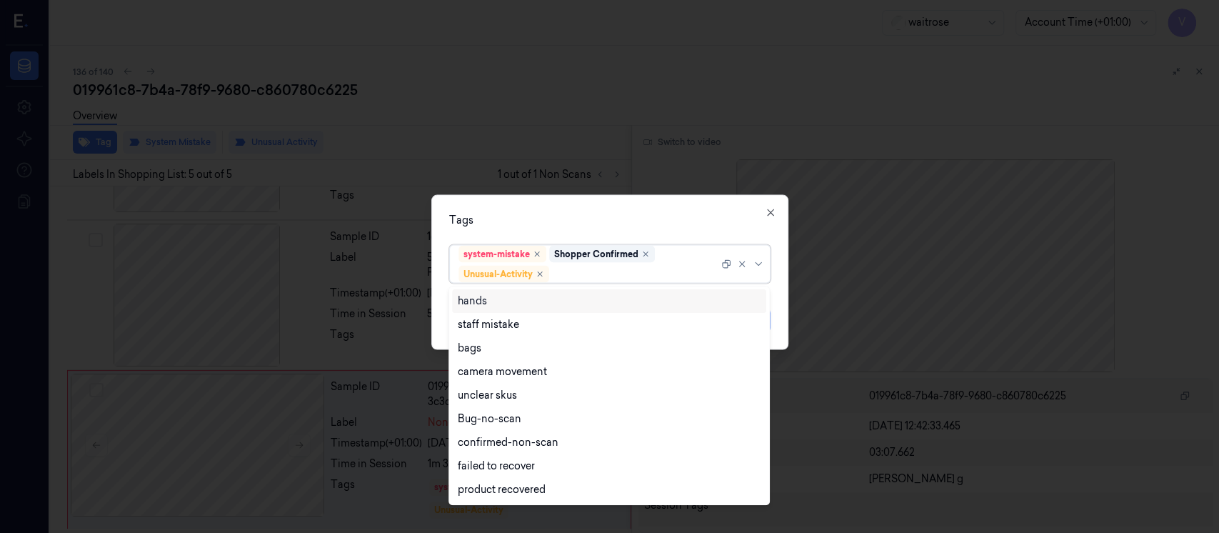
click at [587, 275] on div at bounding box center [635, 273] width 166 height 15
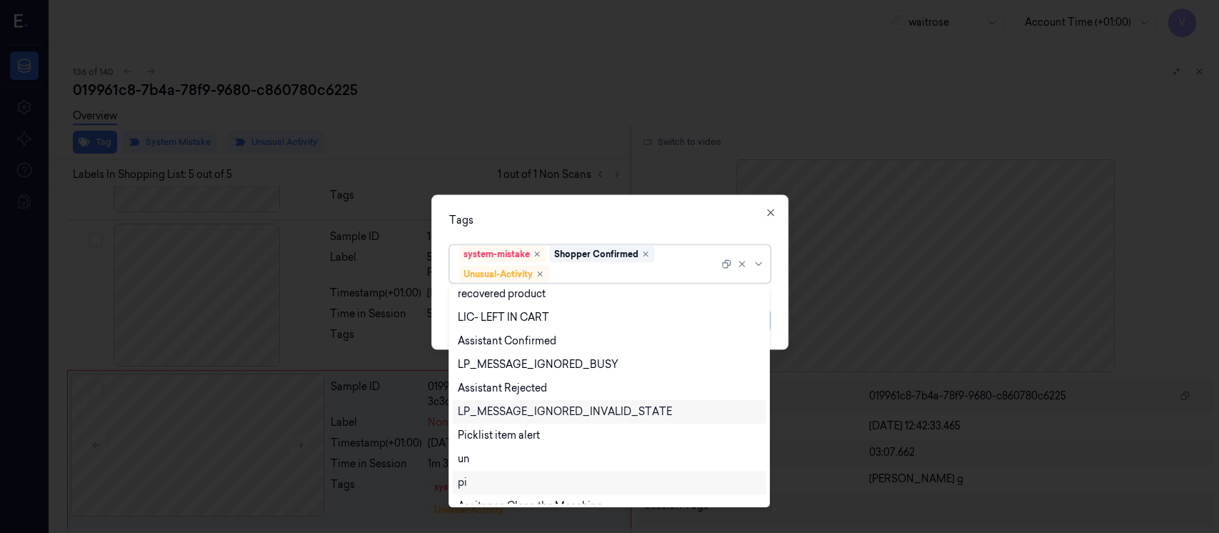
scroll to position [280, 0]
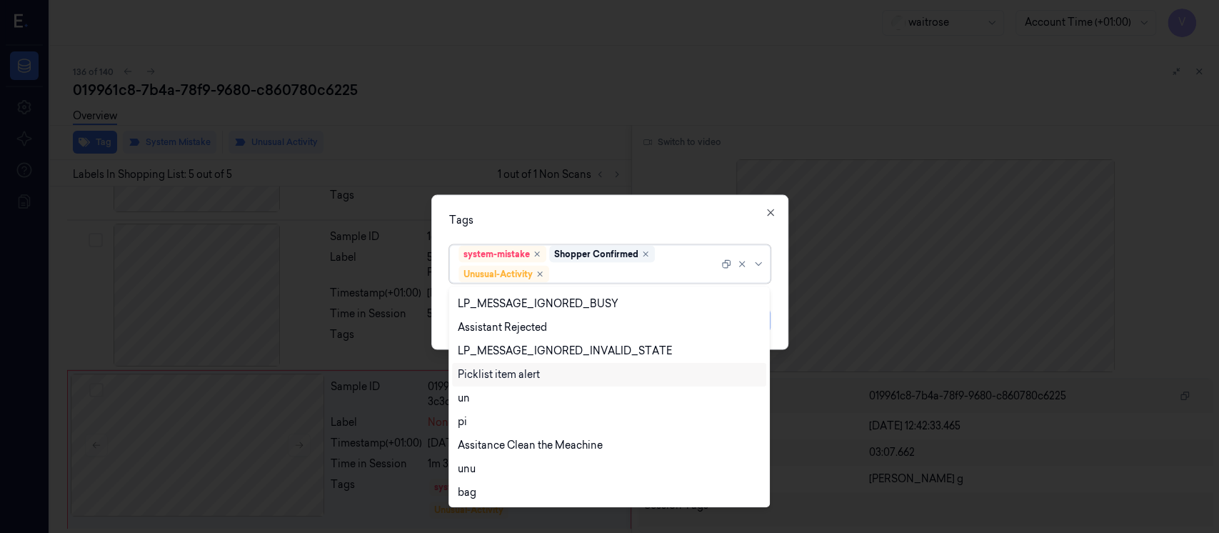
click at [491, 370] on div "Picklist item alert" at bounding box center [499, 374] width 82 height 15
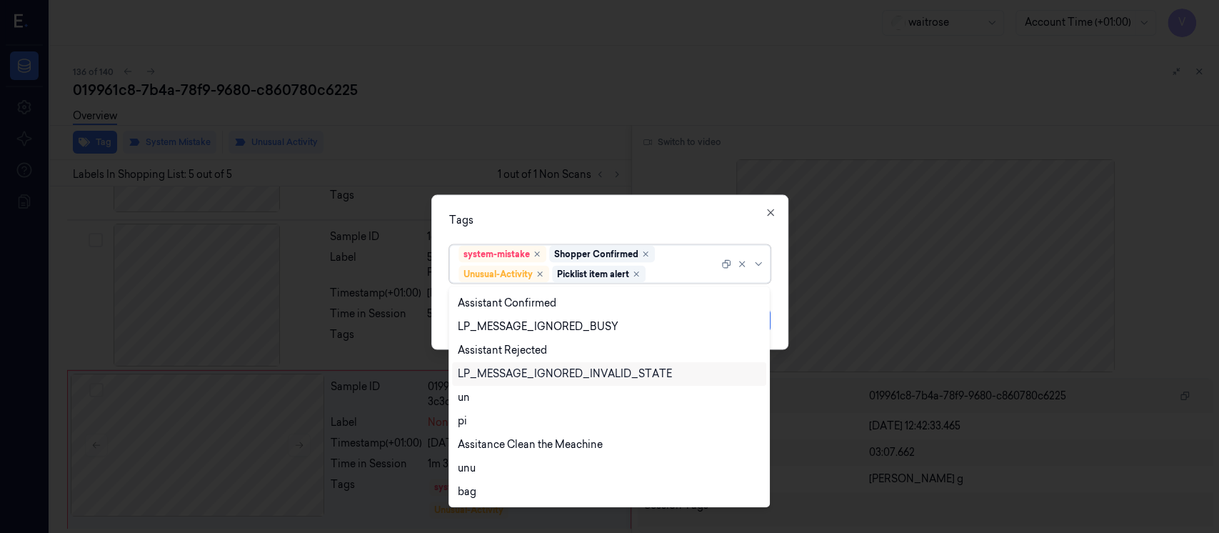
scroll to position [257, 0]
click at [640, 196] on div "Tags option Picklist item alert, selected. 20 results available. Use Up and Dow…" at bounding box center [609, 272] width 357 height 155
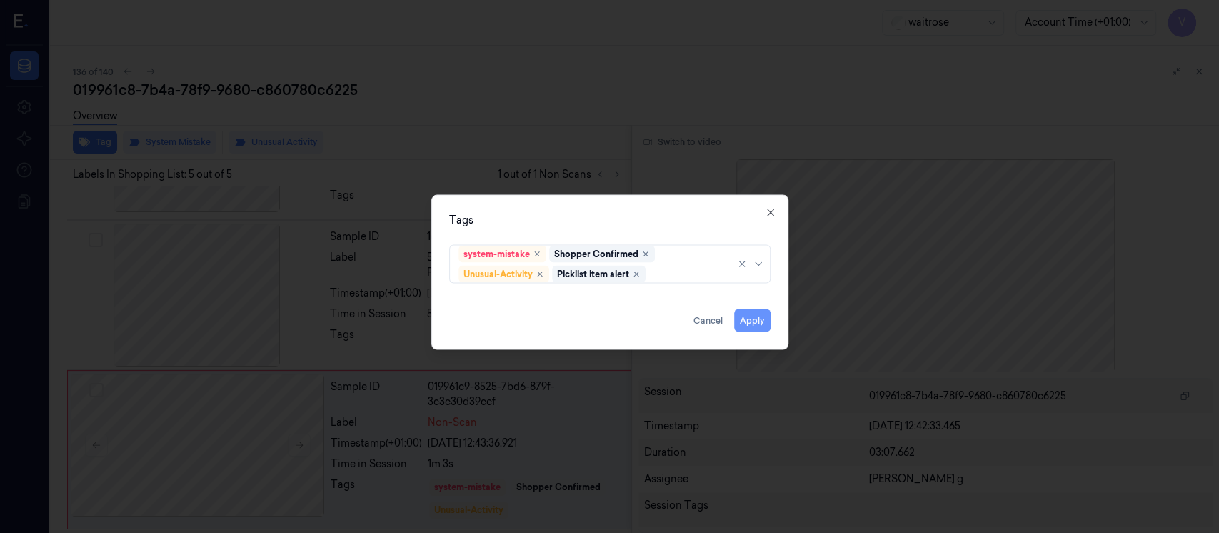
click at [750, 321] on button "Apply" at bounding box center [752, 320] width 36 height 23
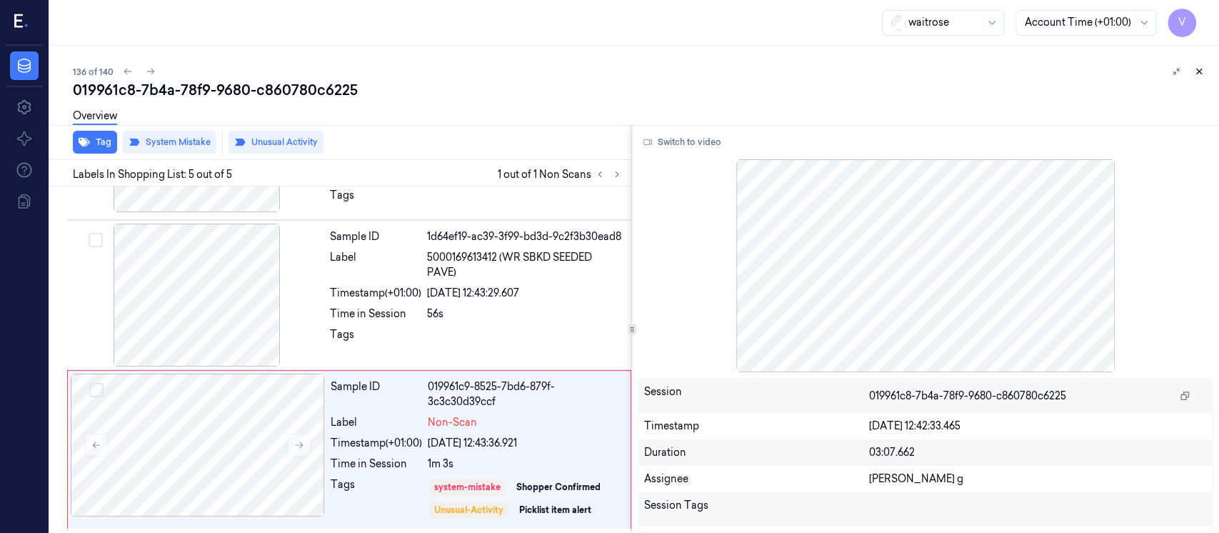
click at [1200, 75] on icon at bounding box center [1199, 71] width 10 height 10
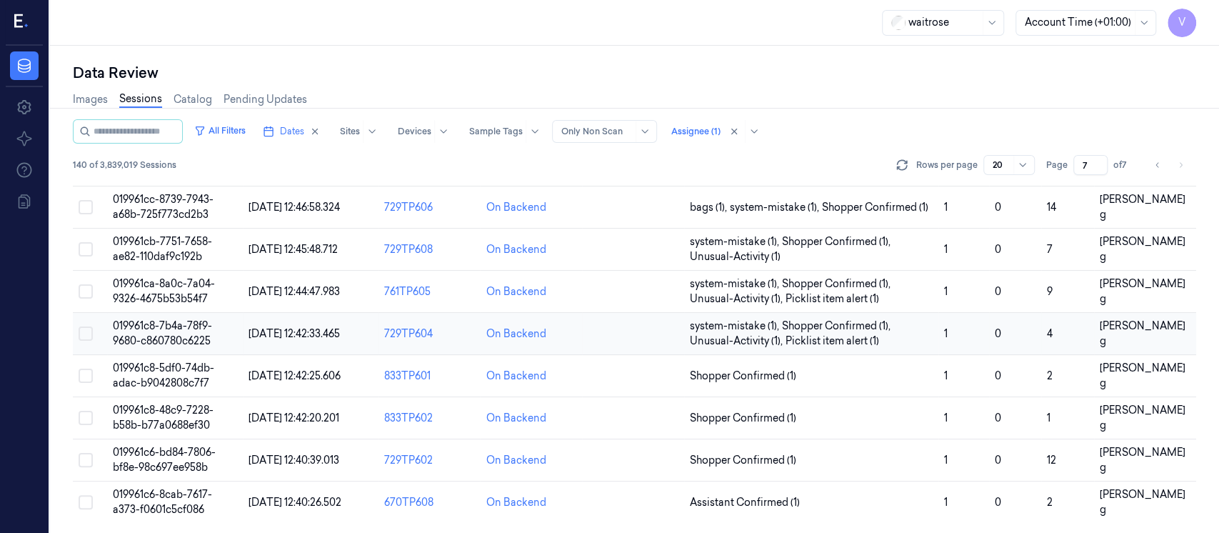
scroll to position [531, 0]
click at [645, 384] on td at bounding box center [633, 376] width 102 height 42
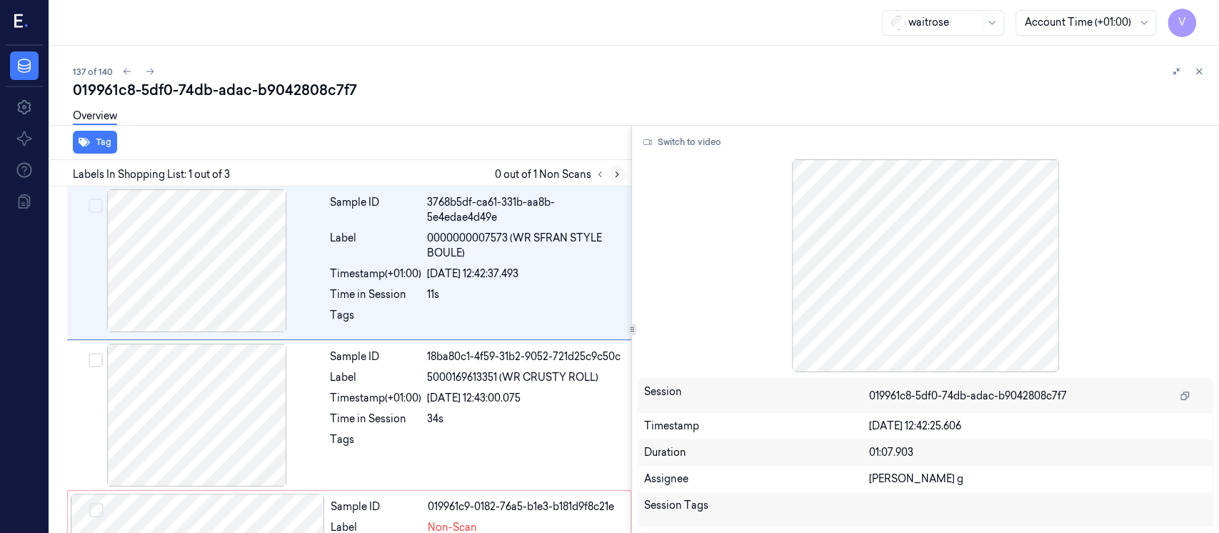
click at [624, 171] on button at bounding box center [616, 174] width 17 height 17
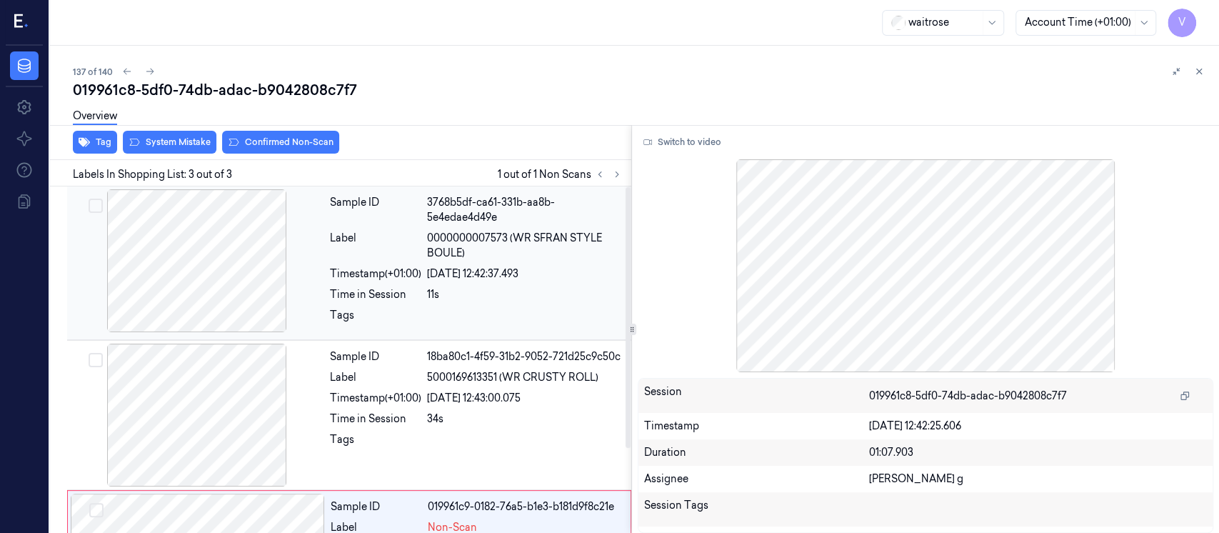
click at [429, 256] on span "0000000007573 (WR SFRAN STYLE BOULE)" at bounding box center [525, 246] width 196 height 30
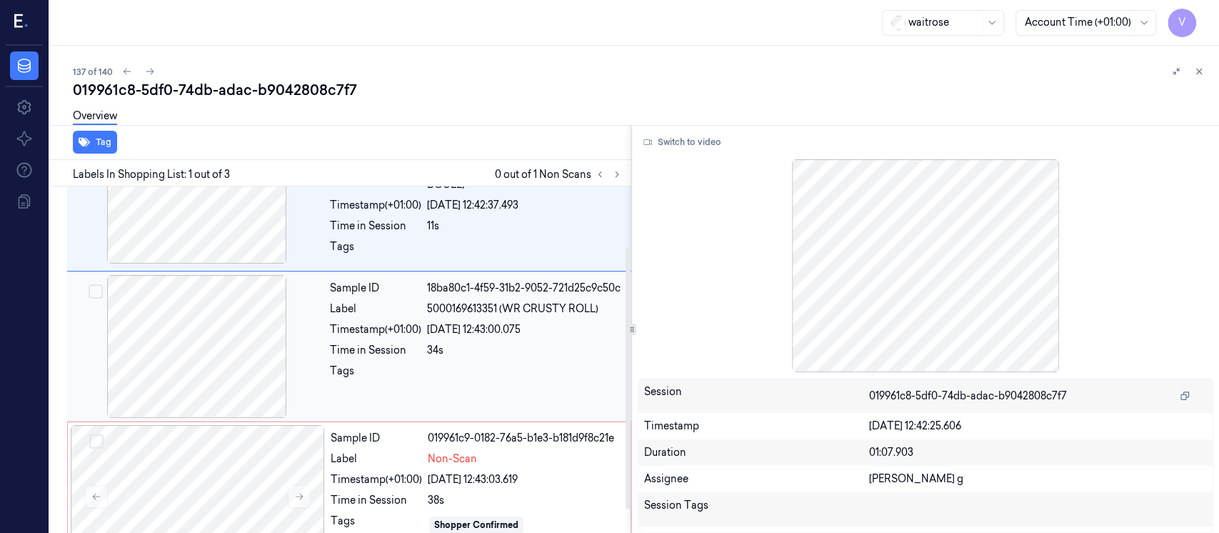
scroll to position [95, 0]
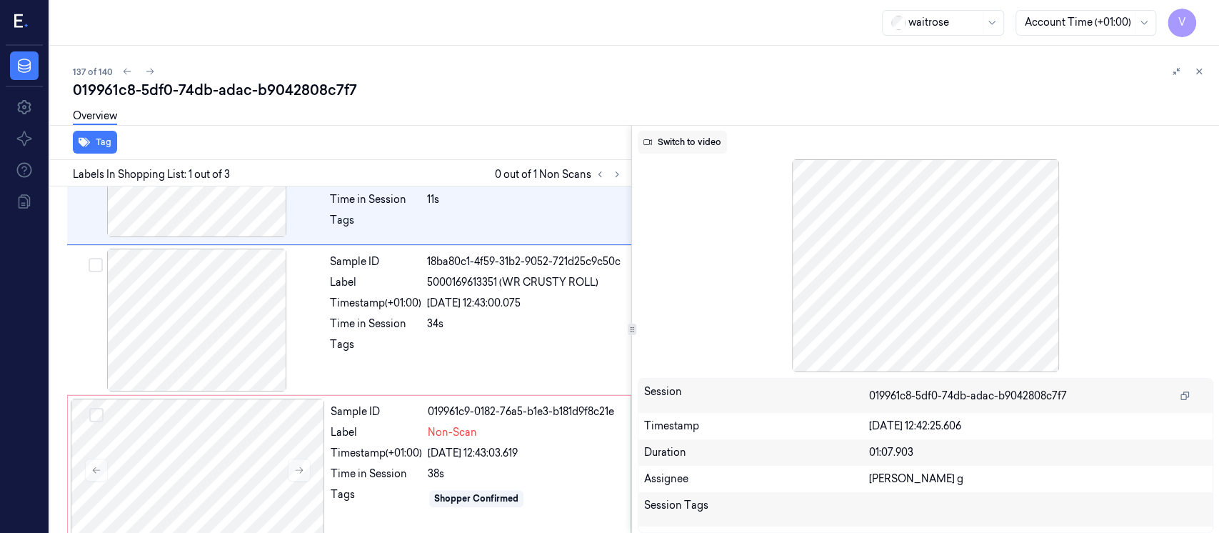
click at [675, 142] on button "Switch to video" at bounding box center [682, 142] width 89 height 23
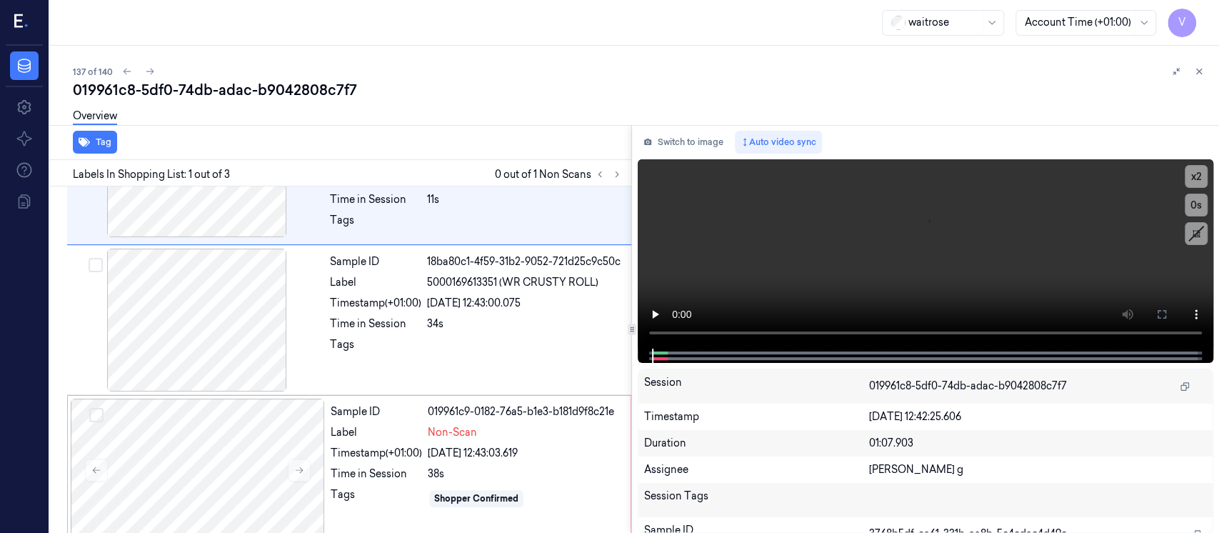
scroll to position [0, 0]
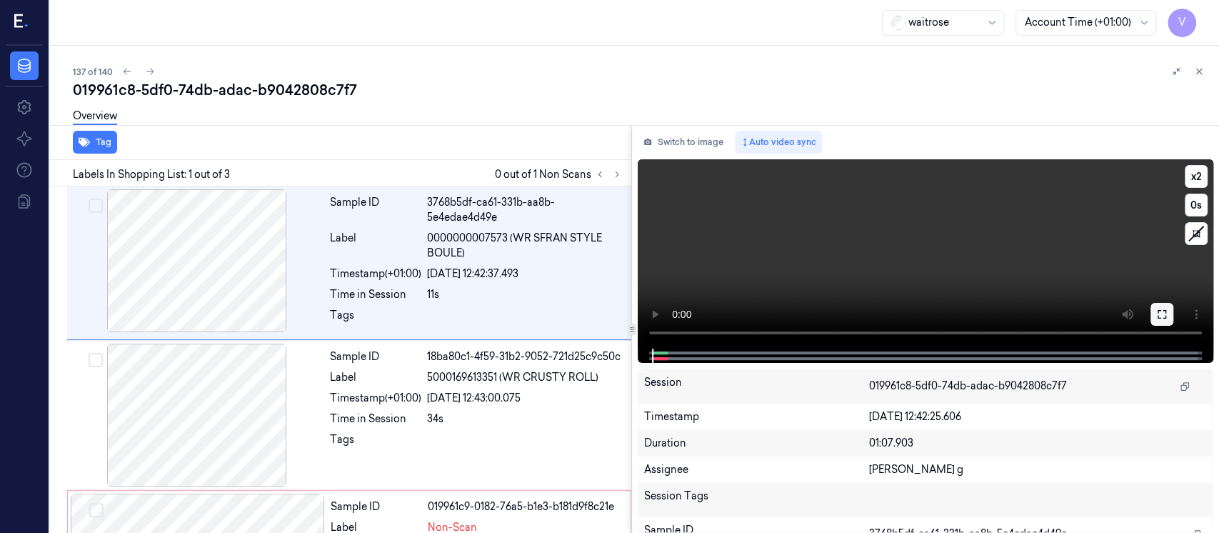
click at [1161, 313] on icon at bounding box center [1161, 313] width 11 height 11
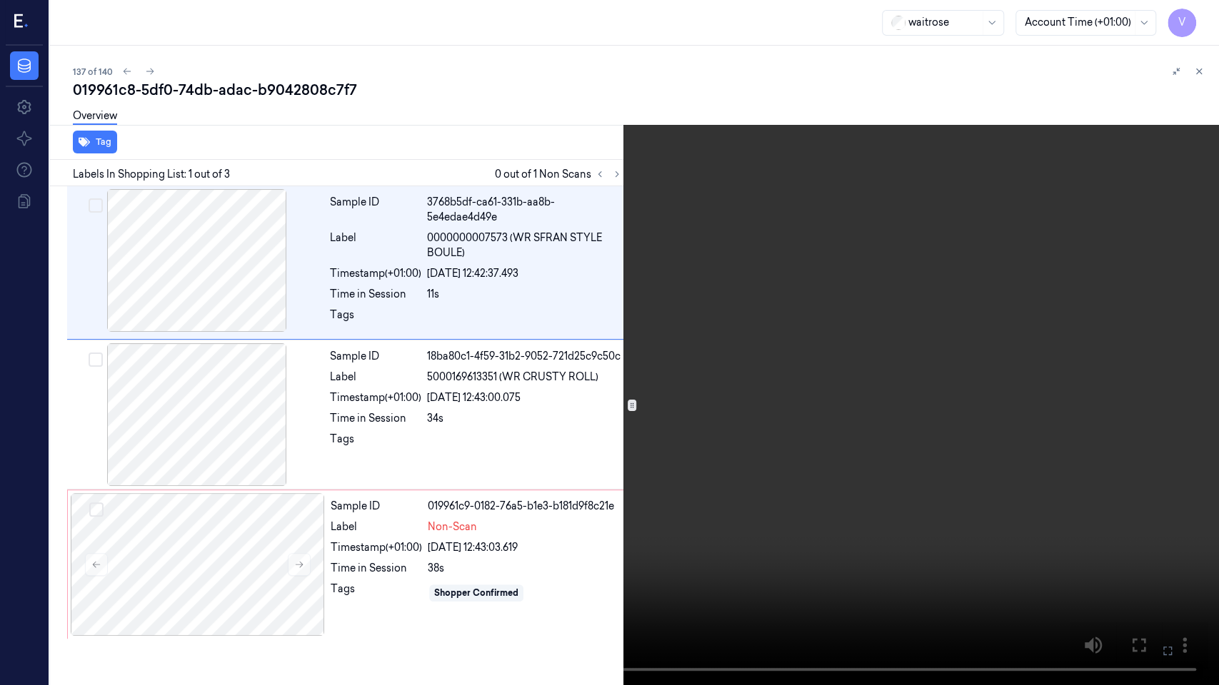
click at [0, 0] on button at bounding box center [0, 0] width 0 height 0
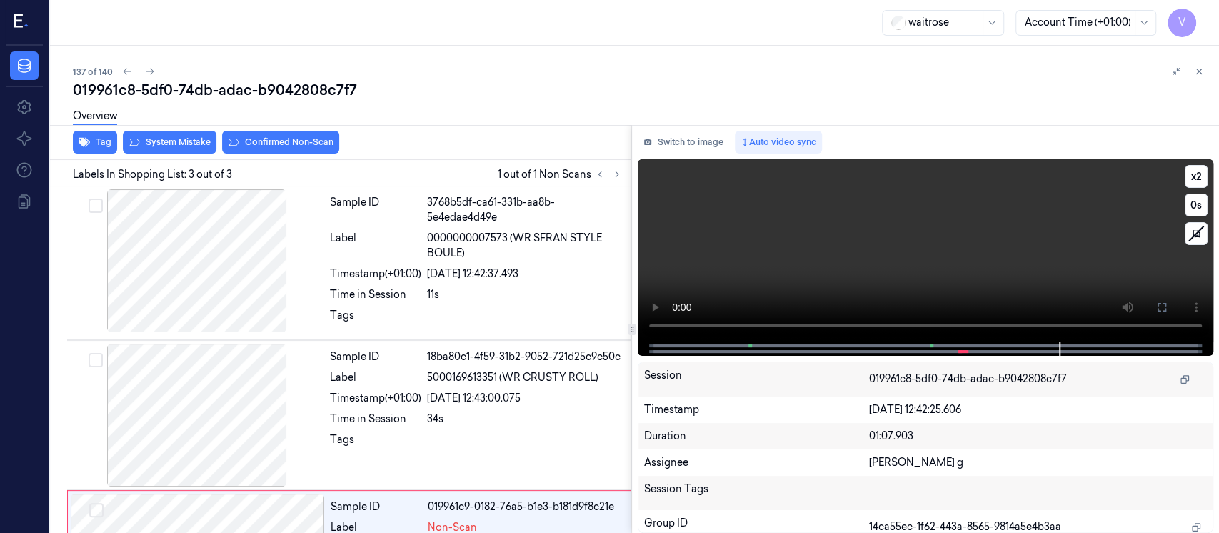
click at [654, 350] on div at bounding box center [924, 348] width 545 height 14
click at [658, 346] on div at bounding box center [924, 348] width 545 height 14
click at [1156, 305] on icon at bounding box center [1161, 306] width 11 height 11
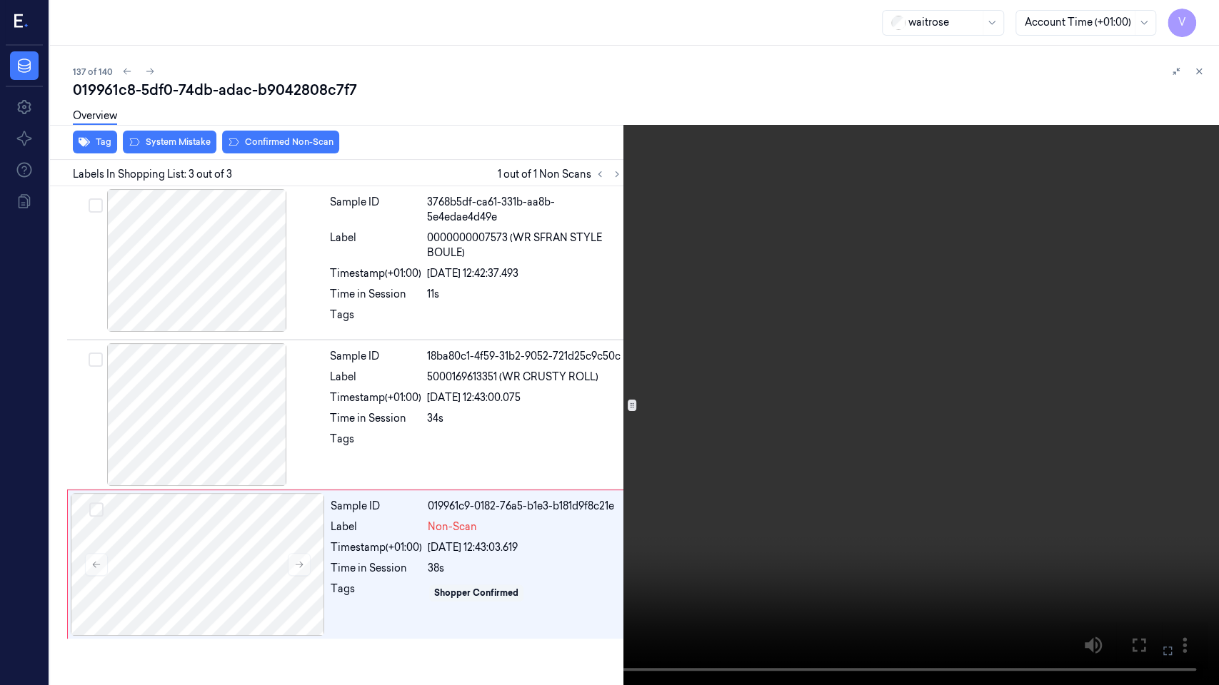
click at [0, 0] on icon at bounding box center [0, 0] width 0 height 0
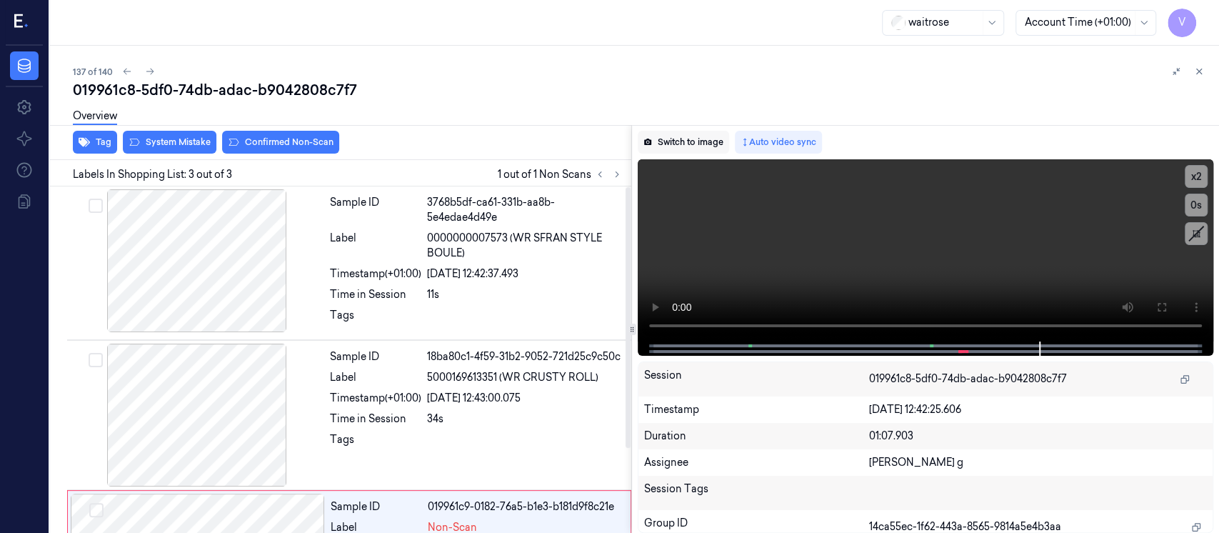
click at [700, 149] on button "Switch to image" at bounding box center [683, 142] width 91 height 23
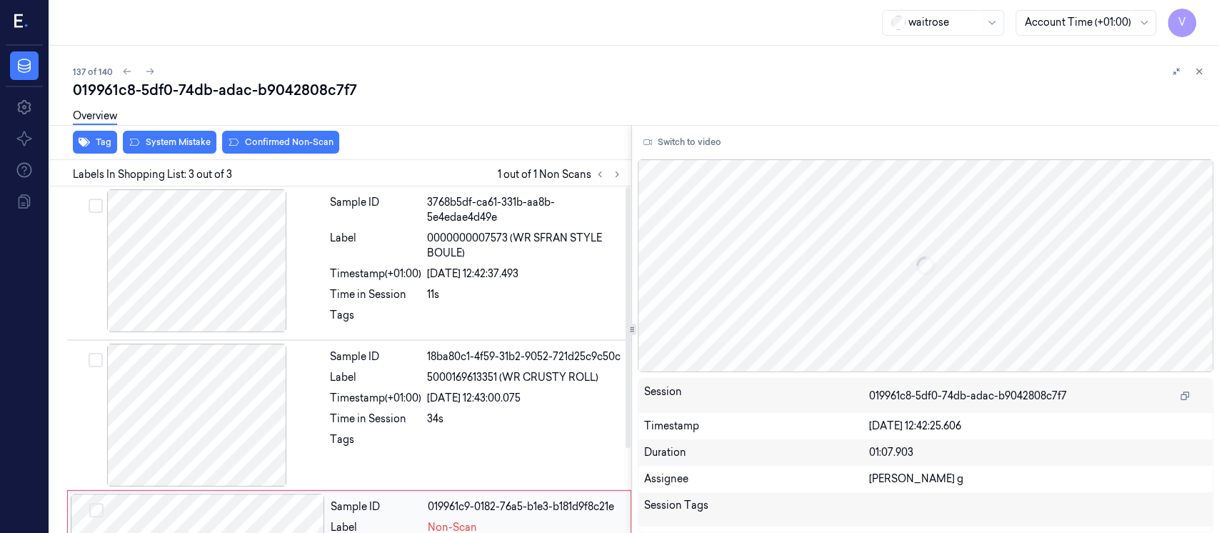
scroll to position [111, 0]
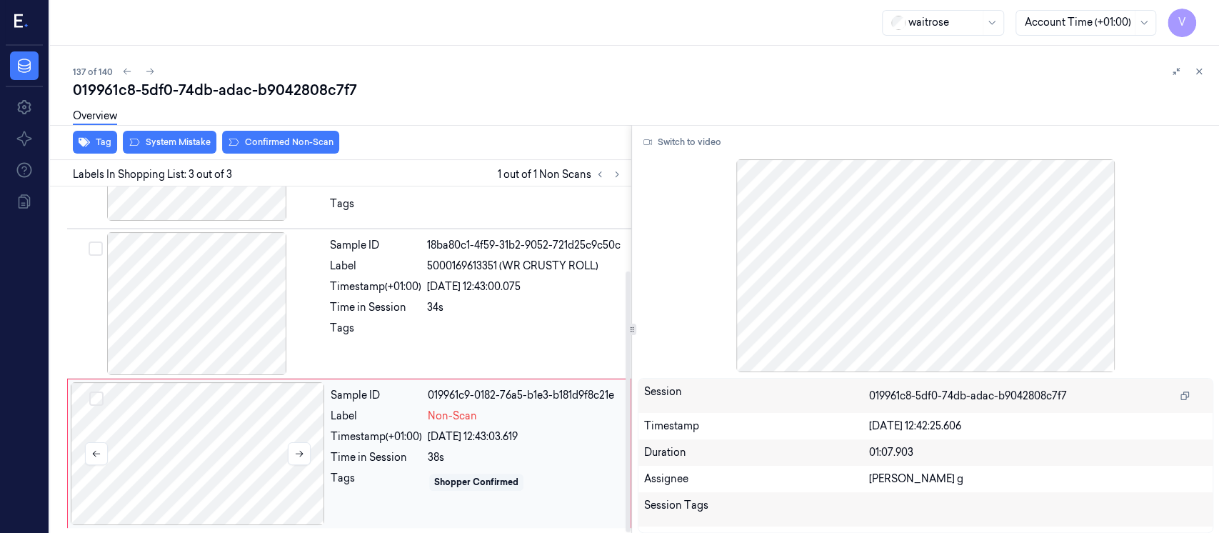
click at [223, 445] on div at bounding box center [198, 453] width 254 height 143
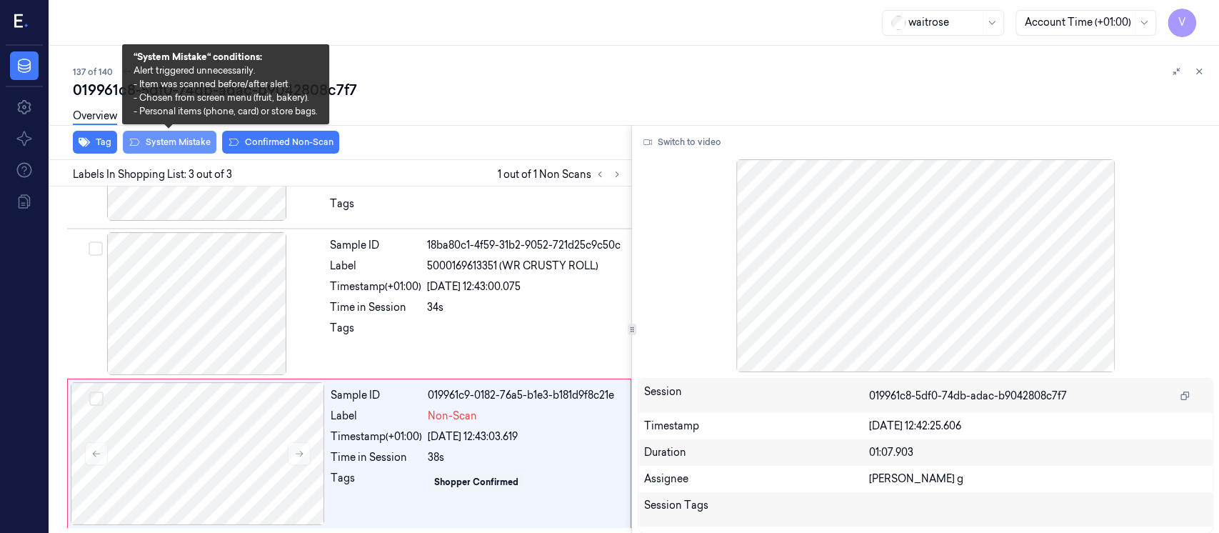
click at [170, 149] on button "System Mistake" at bounding box center [170, 142] width 94 height 23
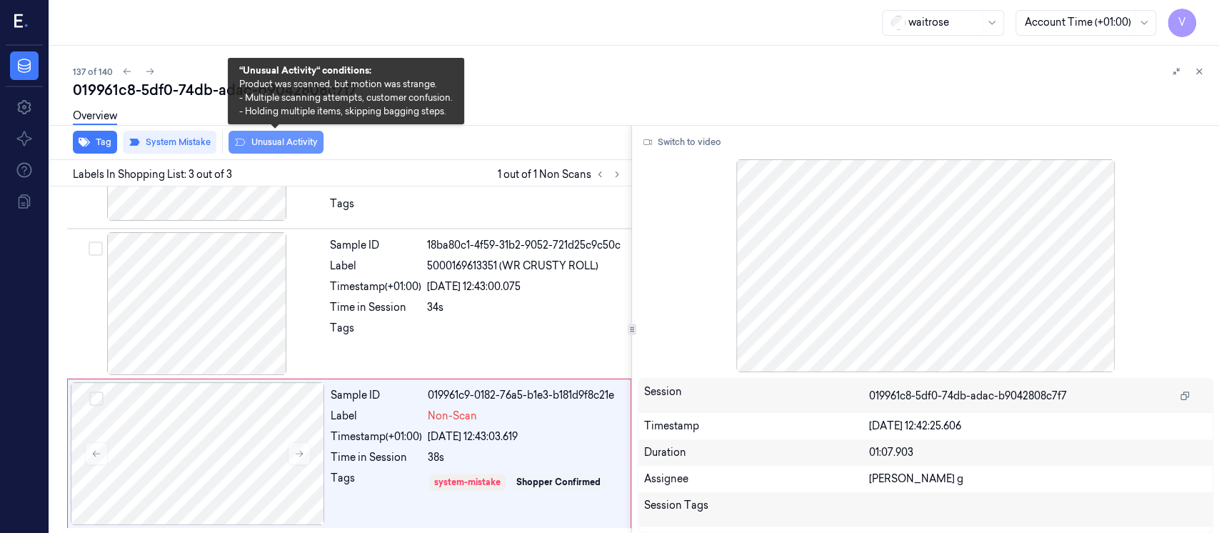
click at [314, 146] on button "Unusual Activity" at bounding box center [275, 142] width 95 height 23
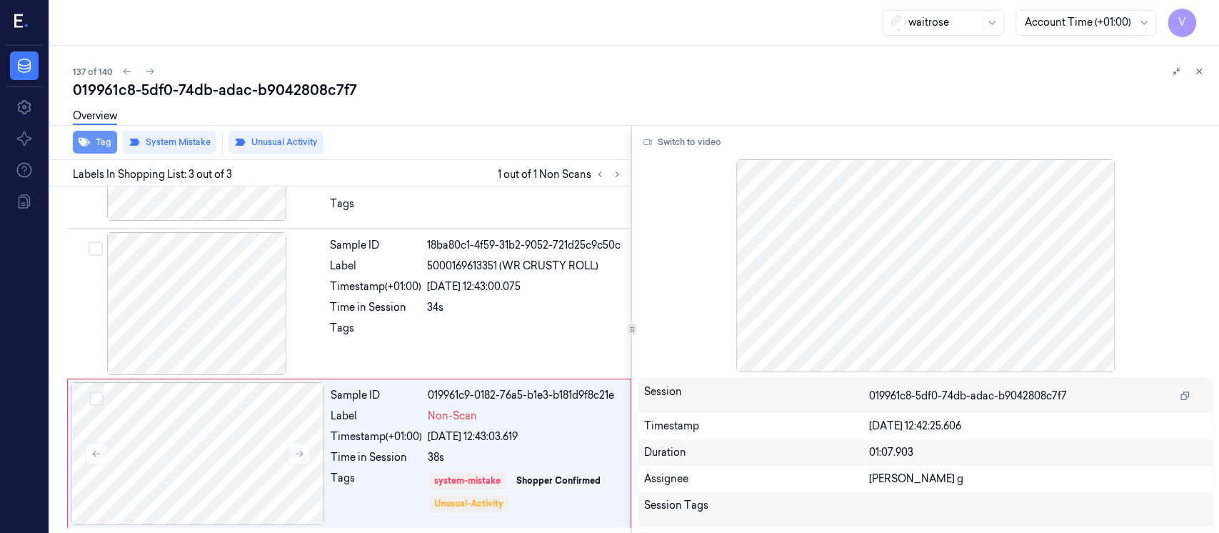
click at [81, 144] on icon "button" at bounding box center [84, 142] width 11 height 9
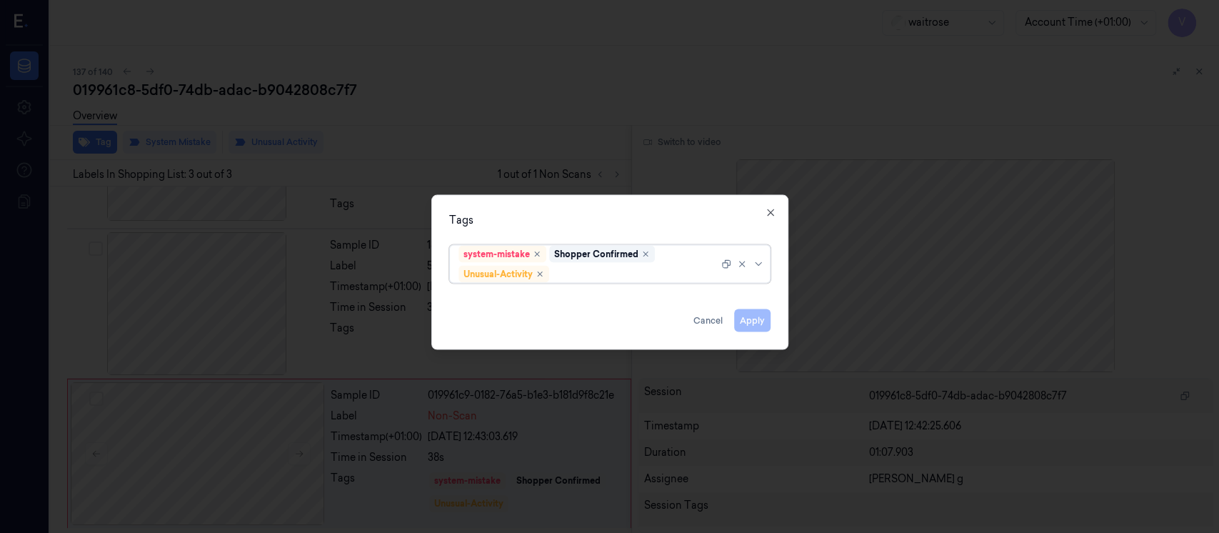
click at [590, 278] on div at bounding box center [635, 273] width 166 height 15
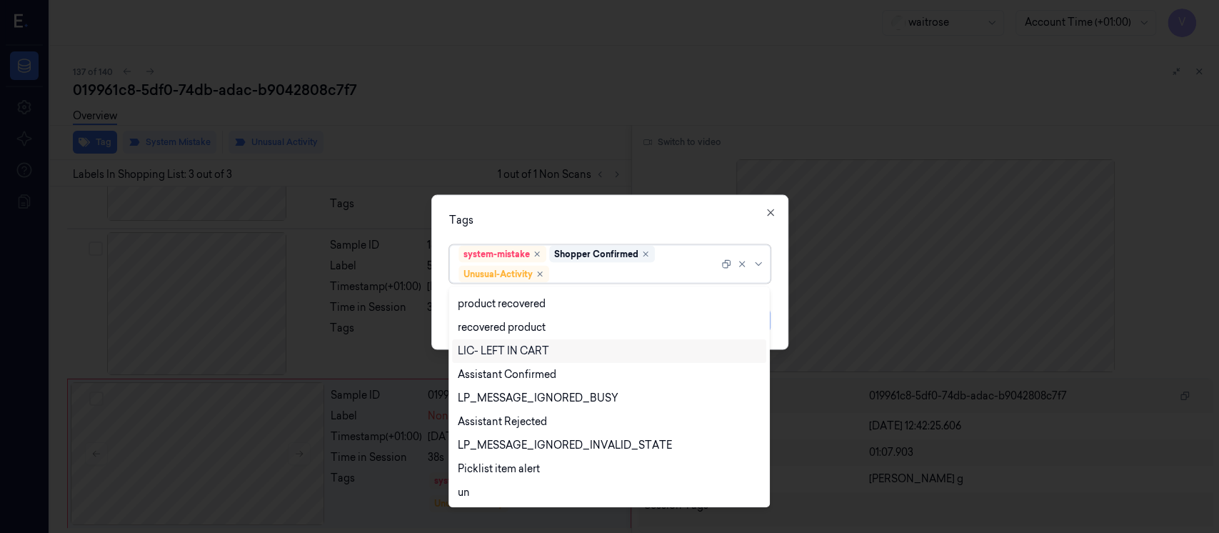
scroll to position [280, 0]
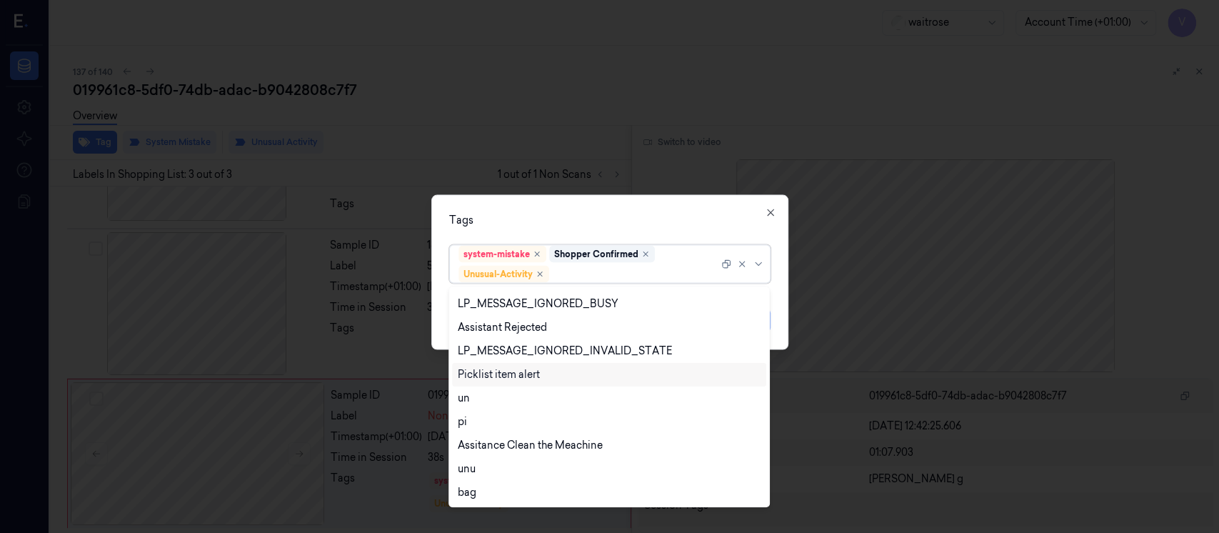
click at [501, 369] on div "Picklist item alert" at bounding box center [499, 374] width 82 height 15
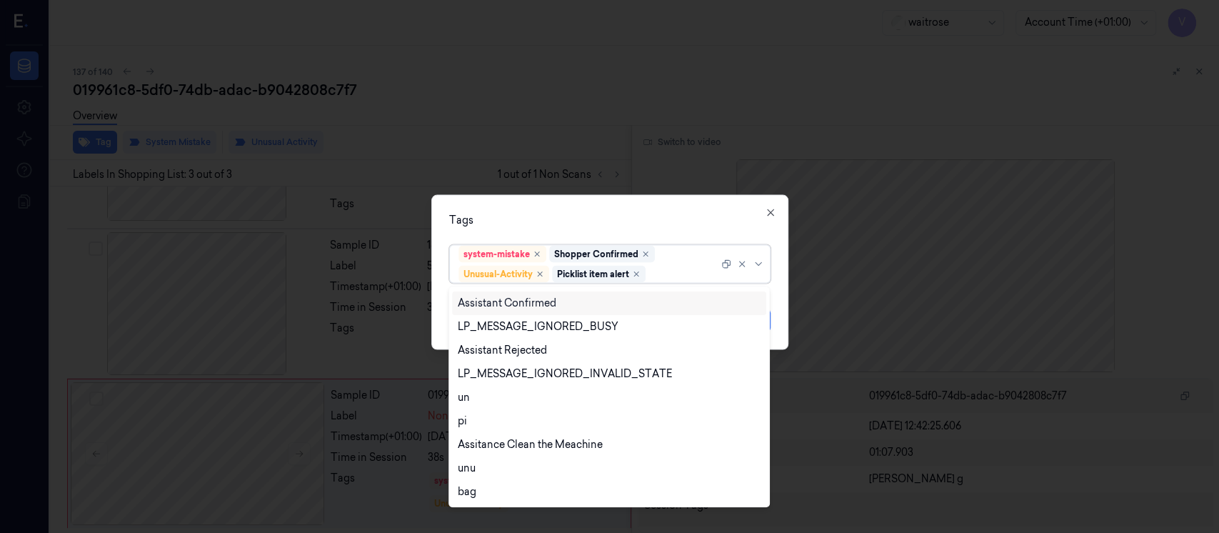
click at [690, 224] on div "Tags" at bounding box center [609, 220] width 321 height 15
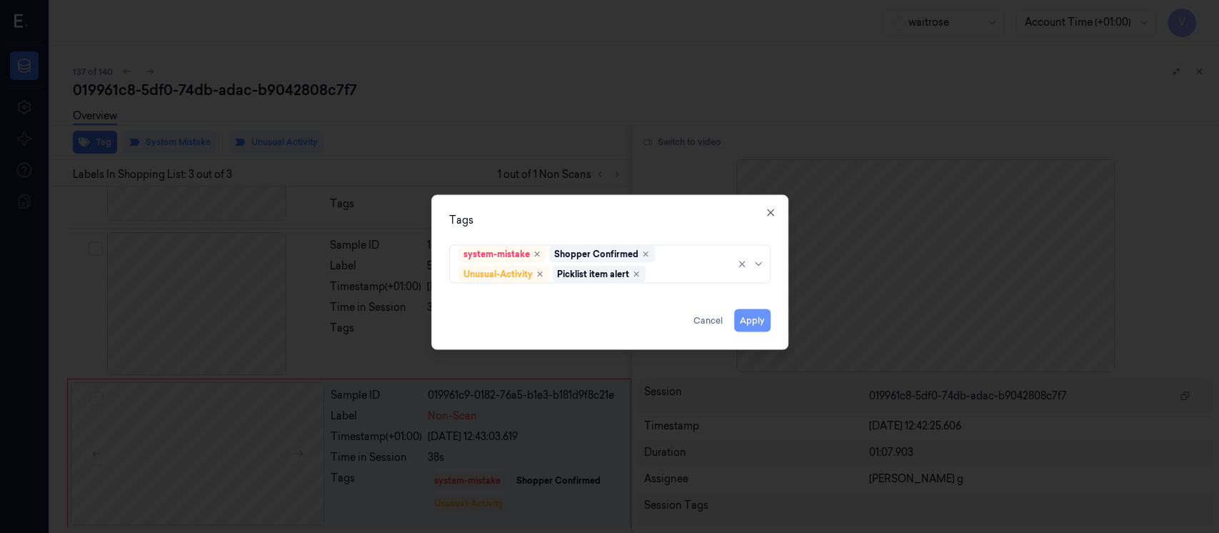
click at [754, 317] on button "Apply" at bounding box center [752, 320] width 36 height 23
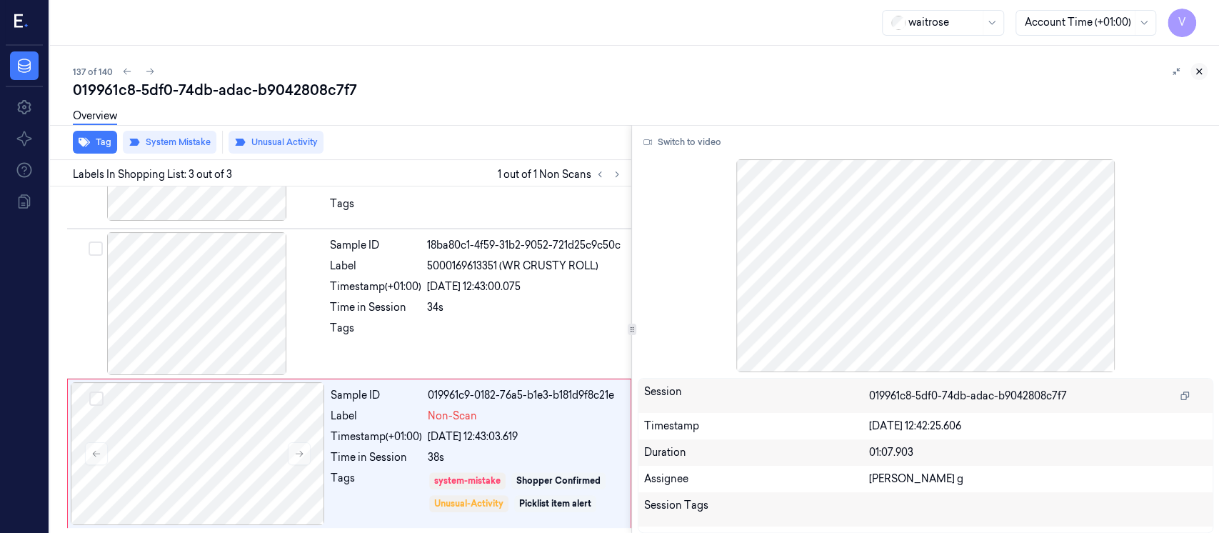
click at [1197, 74] on icon at bounding box center [1199, 71] width 10 height 10
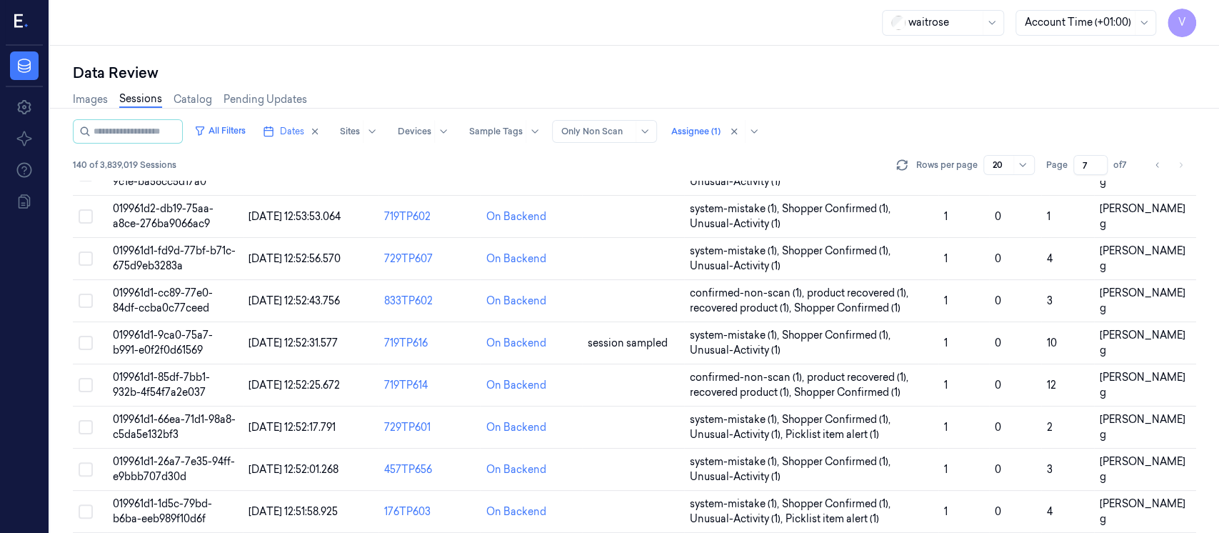
scroll to position [531, 0]
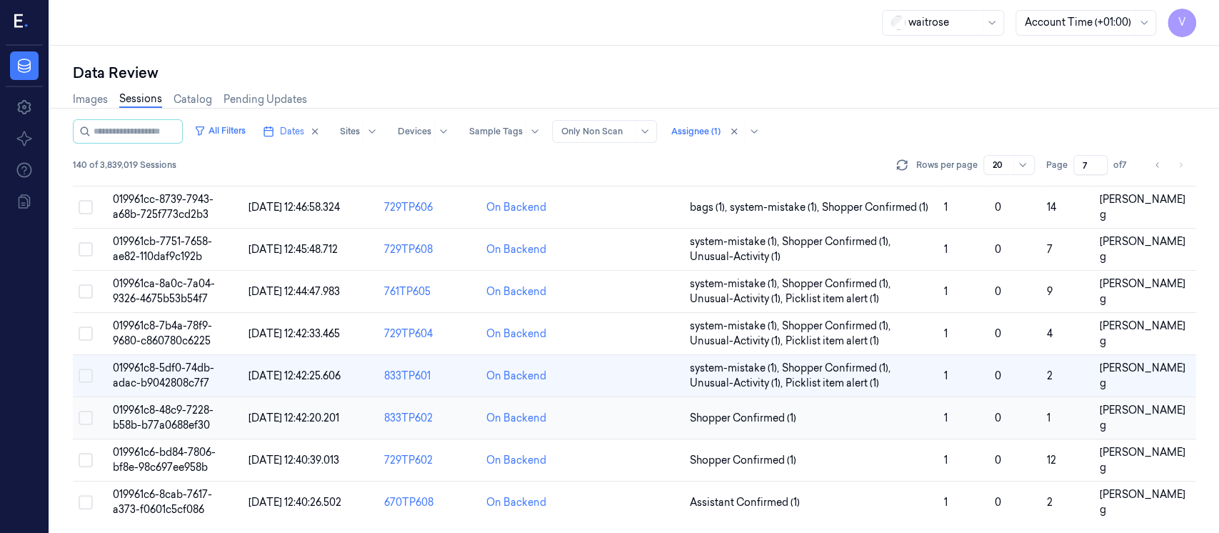
click at [621, 431] on td at bounding box center [633, 418] width 102 height 42
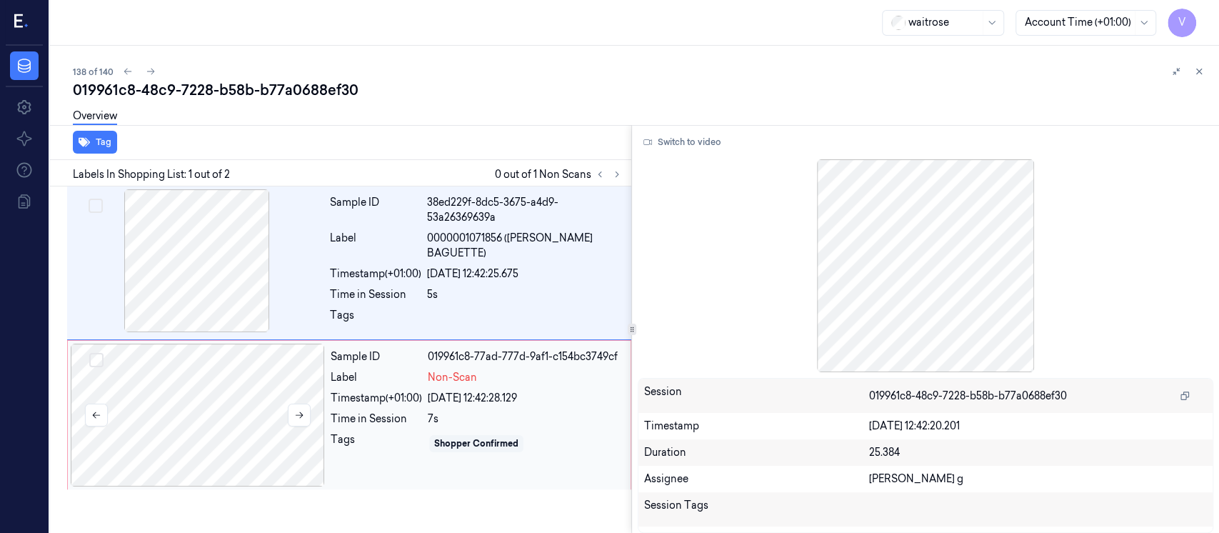
click at [239, 421] on div at bounding box center [198, 414] width 254 height 143
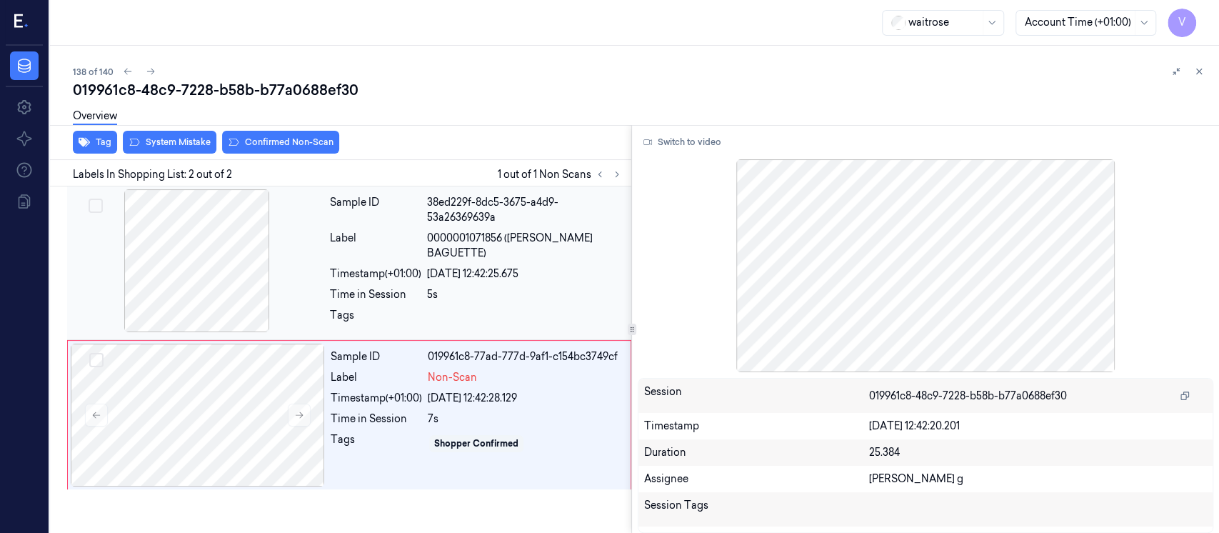
click at [428, 246] on span "0000001071856 ([PERSON_NAME] BAGUETTE)" at bounding box center [525, 246] width 196 height 30
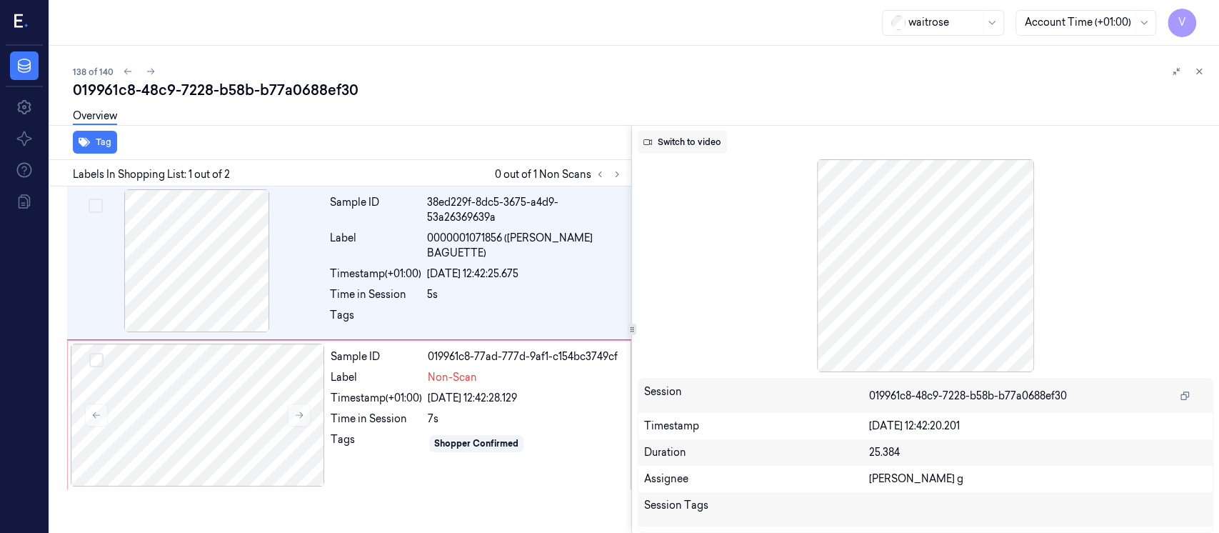
click at [686, 143] on button "Switch to video" at bounding box center [682, 142] width 89 height 23
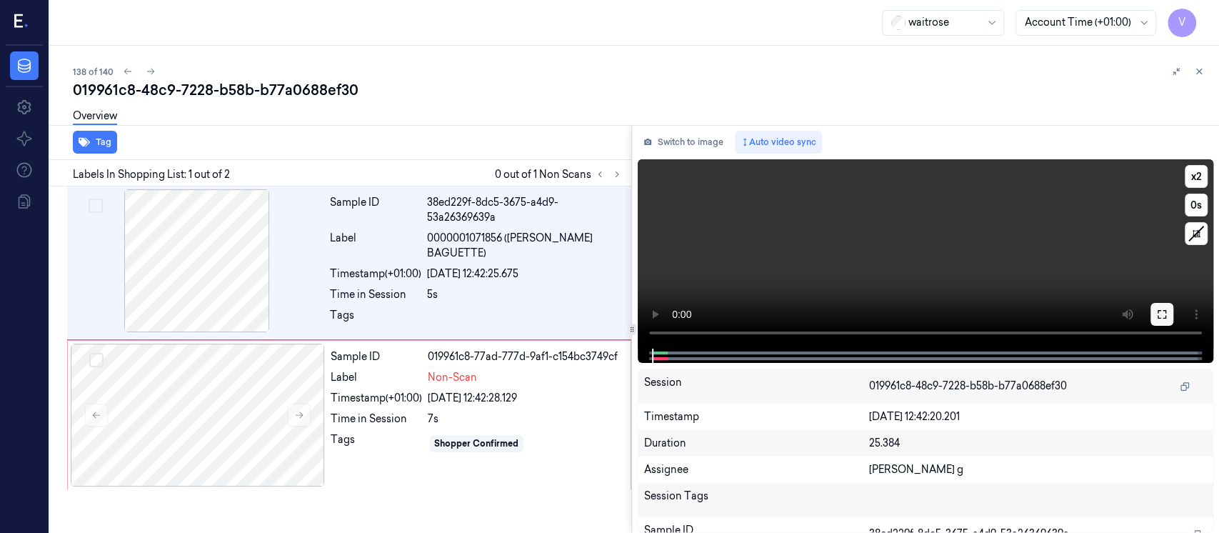
click at [1171, 321] on button at bounding box center [1161, 314] width 23 height 23
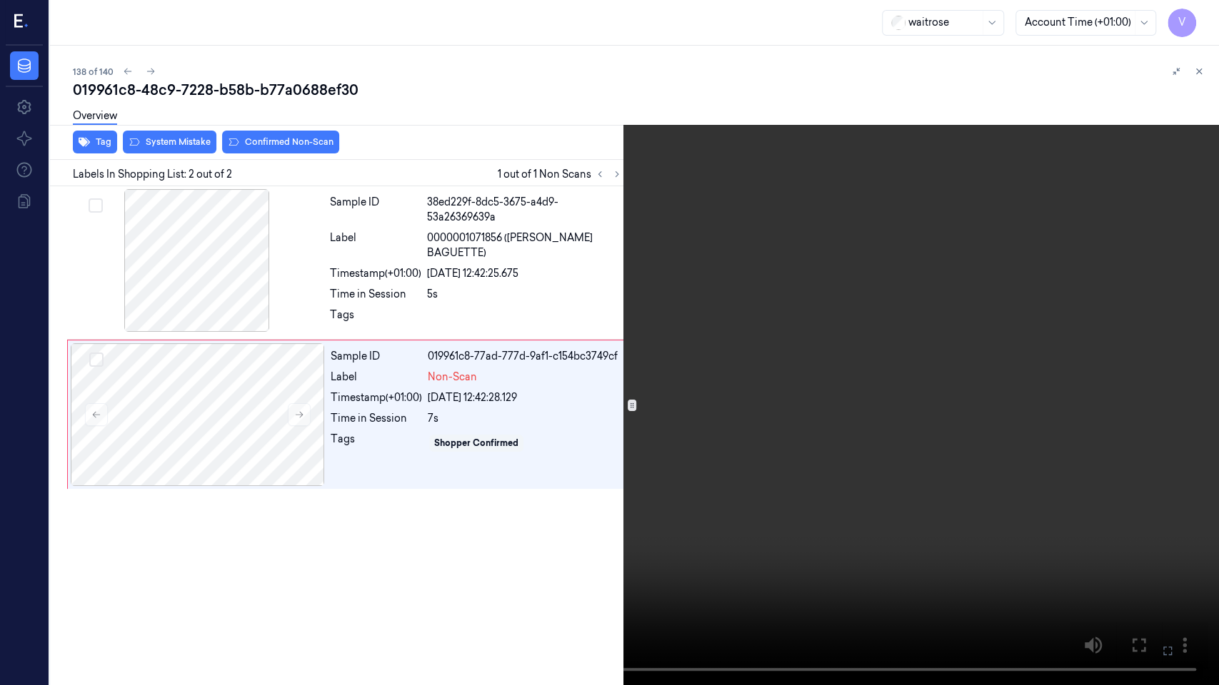
click at [0, 0] on icon at bounding box center [0, 0] width 0 height 0
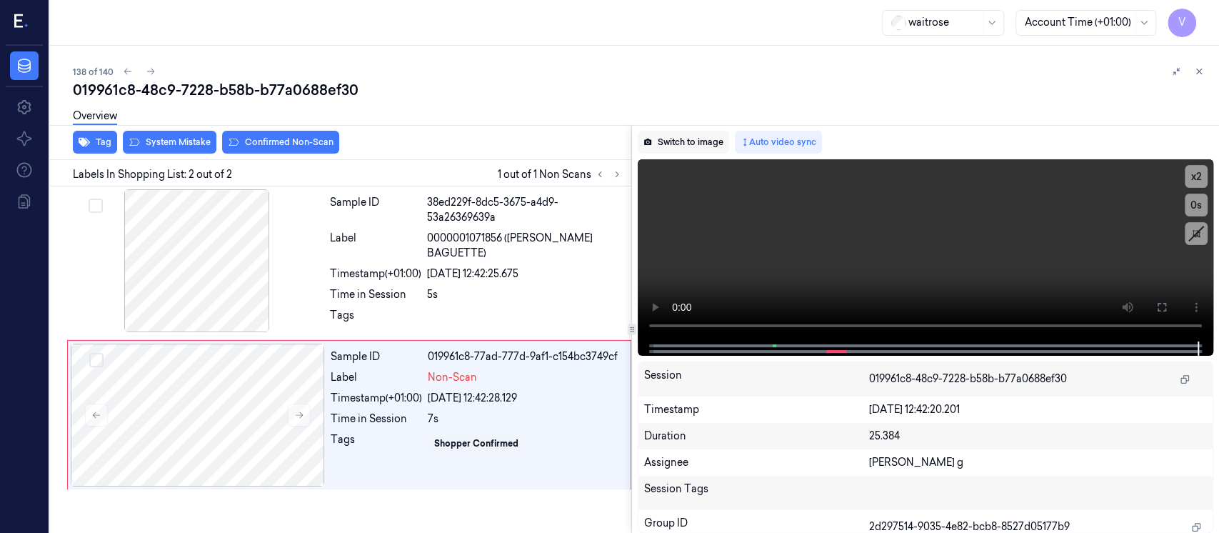
click at [663, 147] on button "Switch to image" at bounding box center [683, 142] width 91 height 23
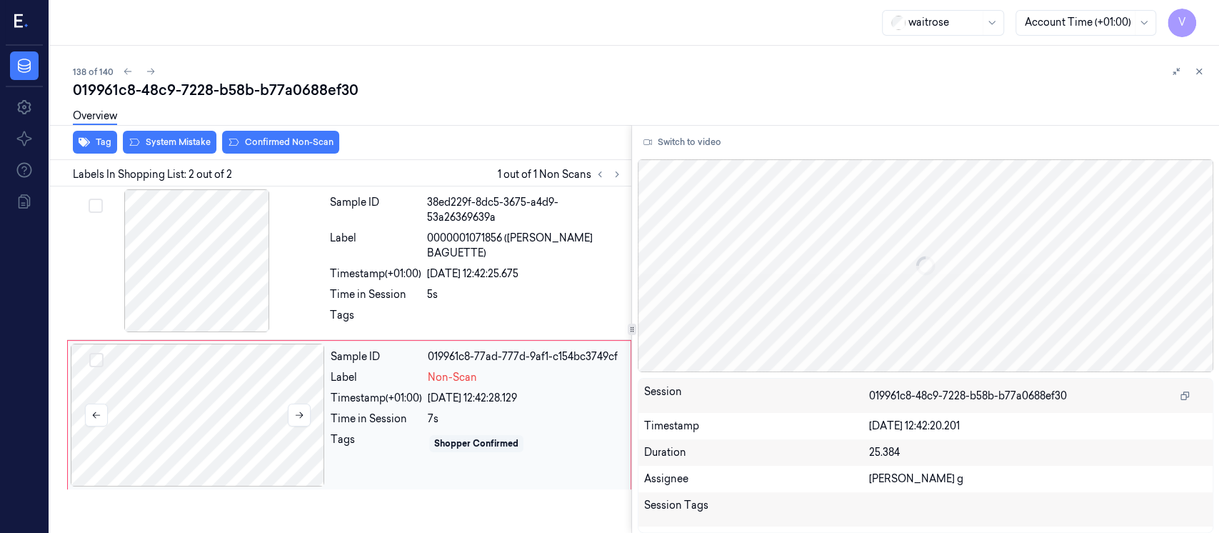
click at [175, 414] on div at bounding box center [198, 414] width 254 height 143
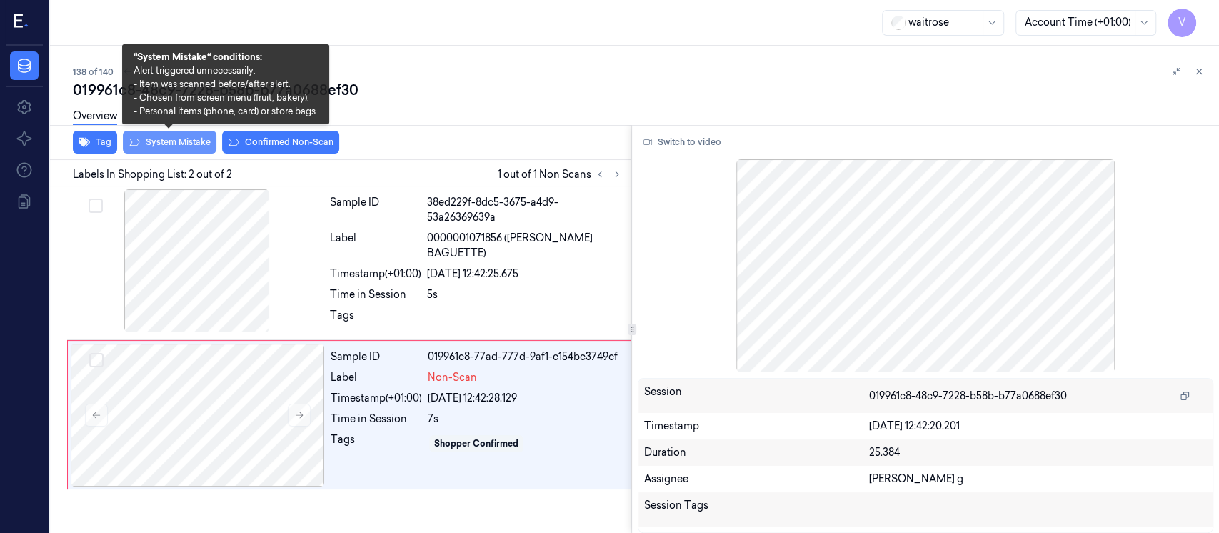
click at [156, 143] on button "System Mistake" at bounding box center [170, 142] width 94 height 23
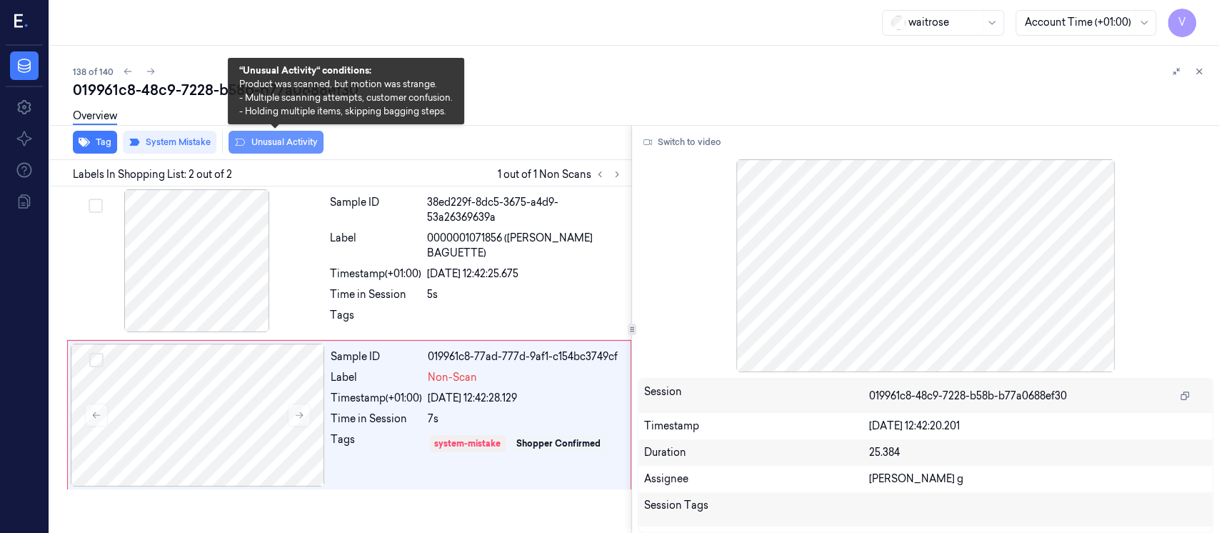
click at [268, 144] on button "Unusual Activity" at bounding box center [275, 142] width 95 height 23
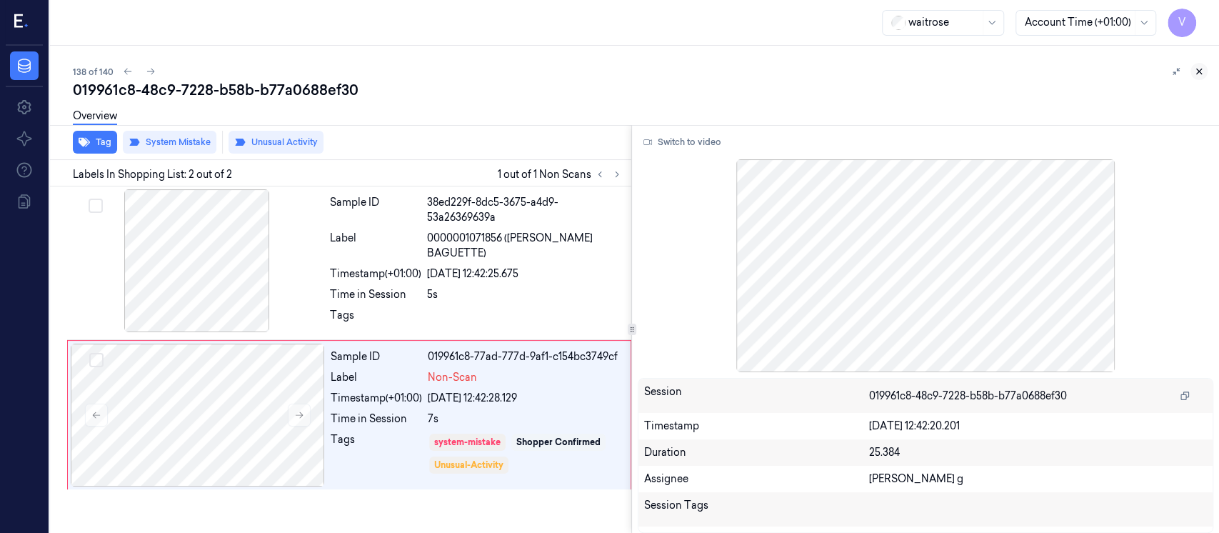
click at [1200, 77] on button at bounding box center [1198, 71] width 17 height 17
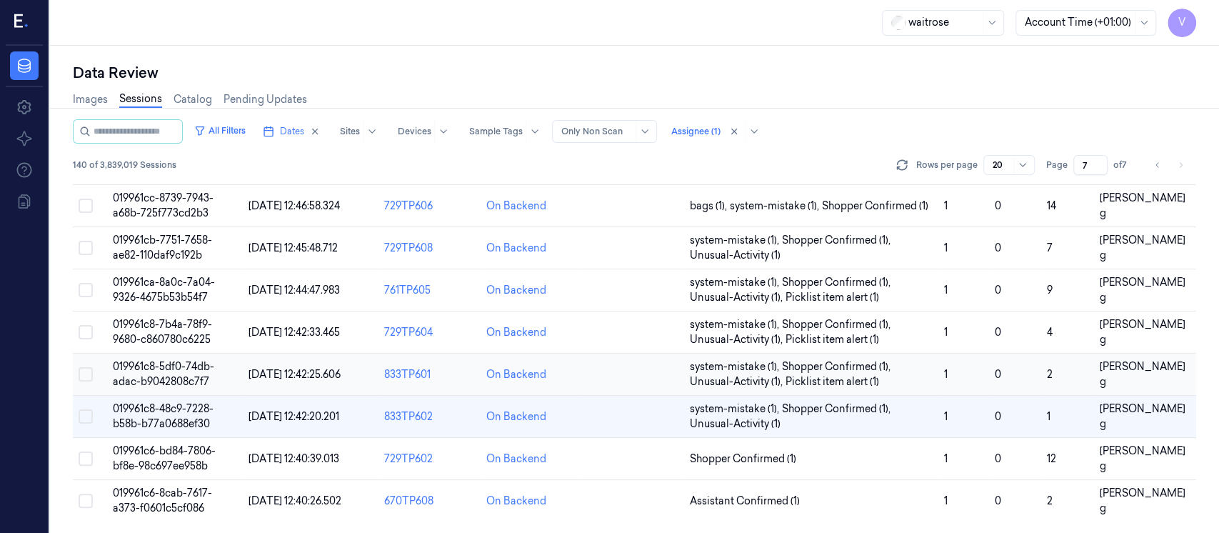
scroll to position [531, 0]
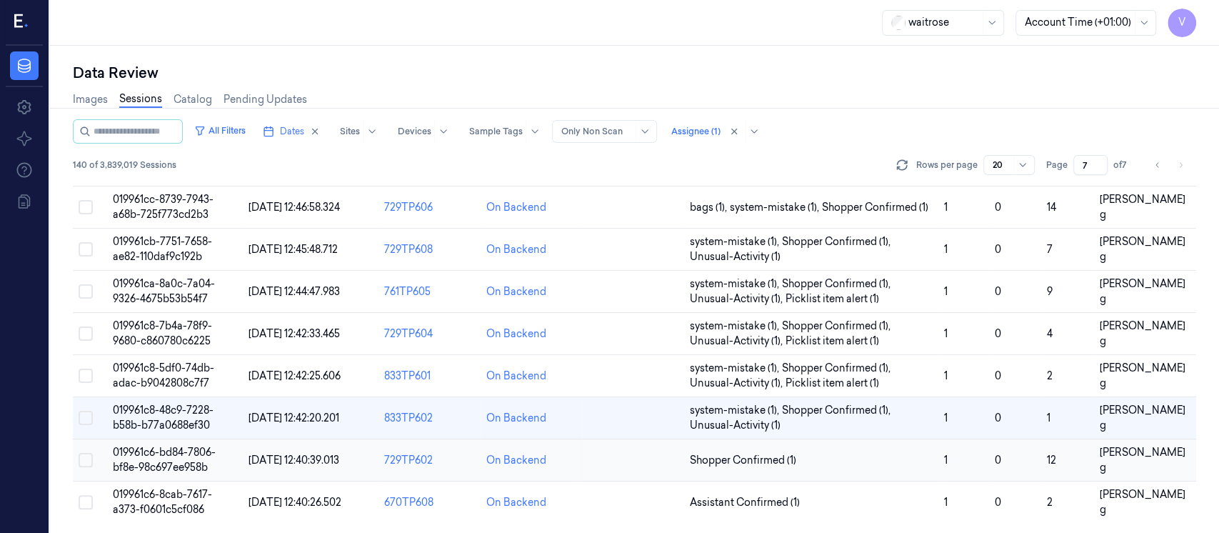
click at [629, 456] on td at bounding box center [633, 460] width 102 height 42
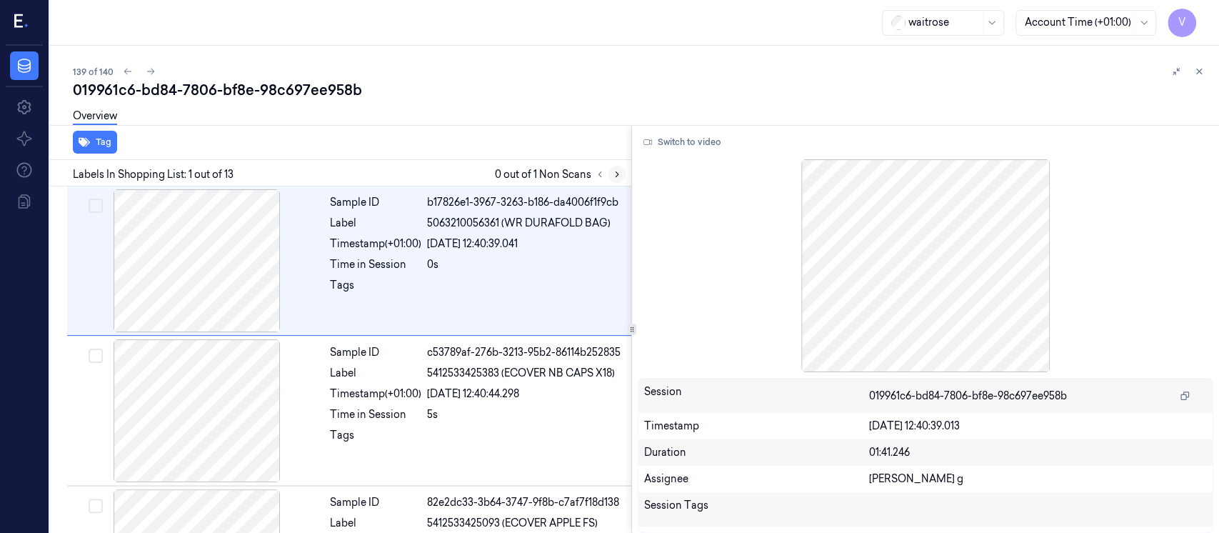
click at [619, 178] on icon at bounding box center [617, 174] width 10 height 10
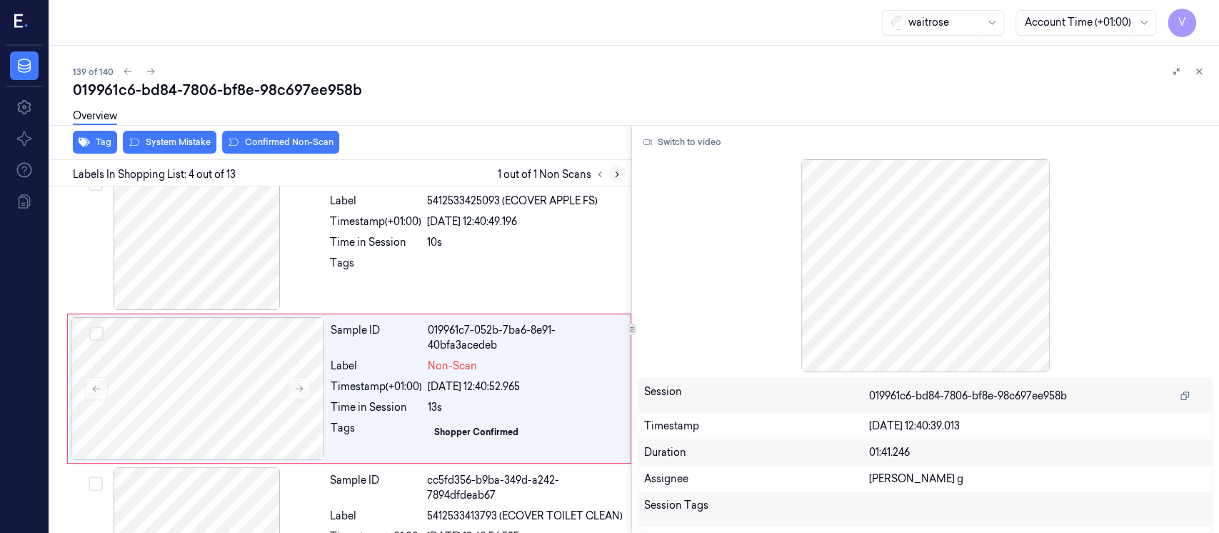
scroll to position [350, 0]
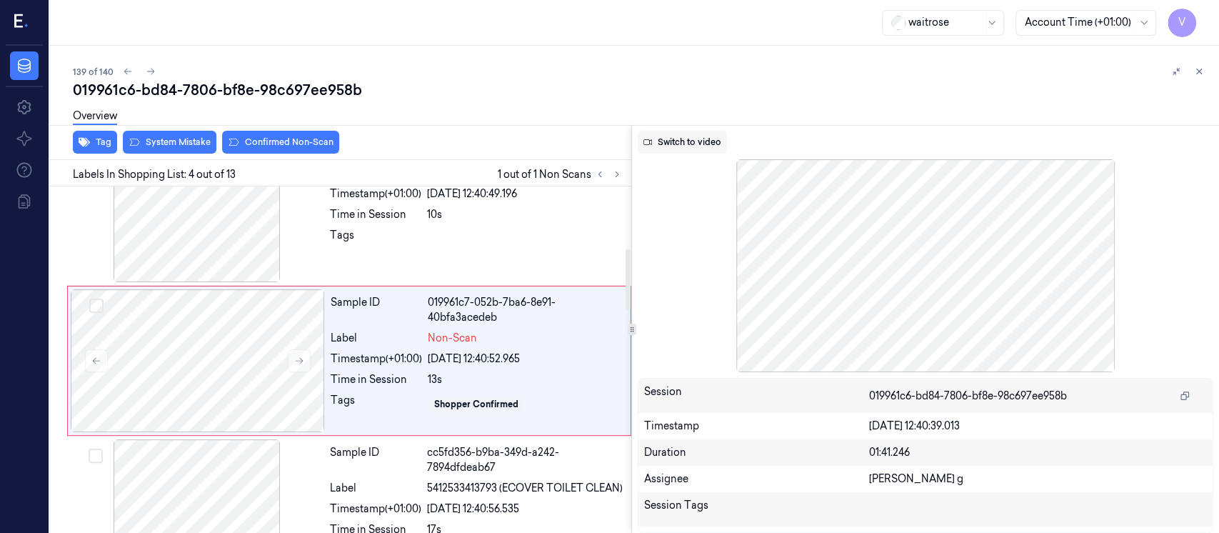
click at [669, 149] on button "Switch to video" at bounding box center [682, 142] width 89 height 23
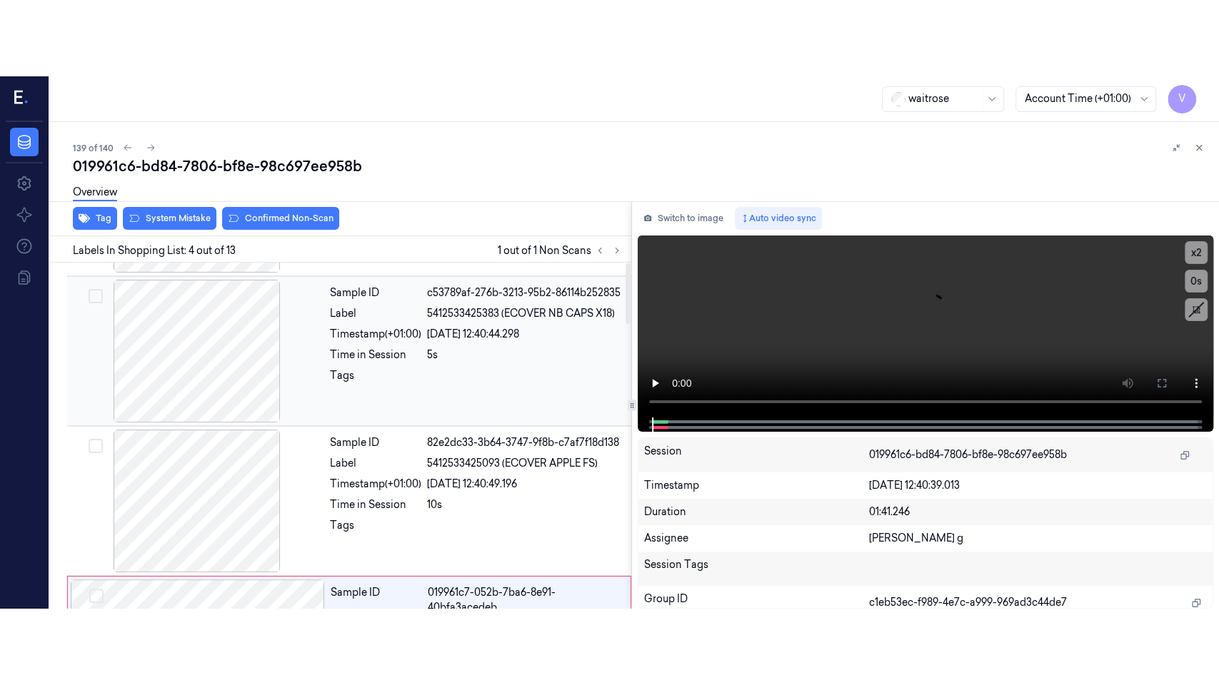
scroll to position [286, 0]
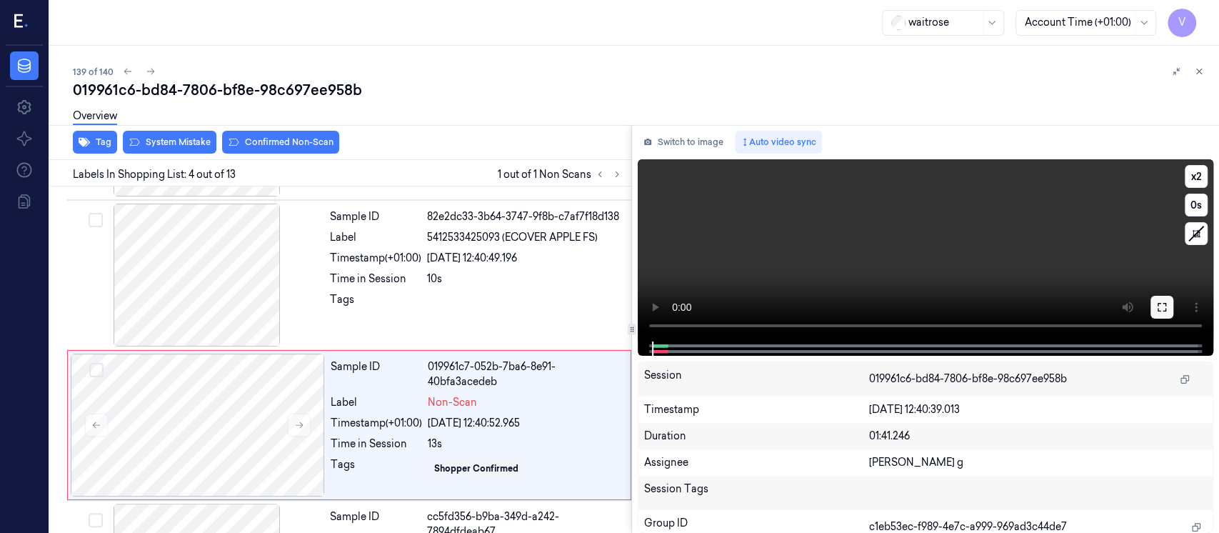
click at [1162, 306] on icon at bounding box center [1161, 306] width 11 height 11
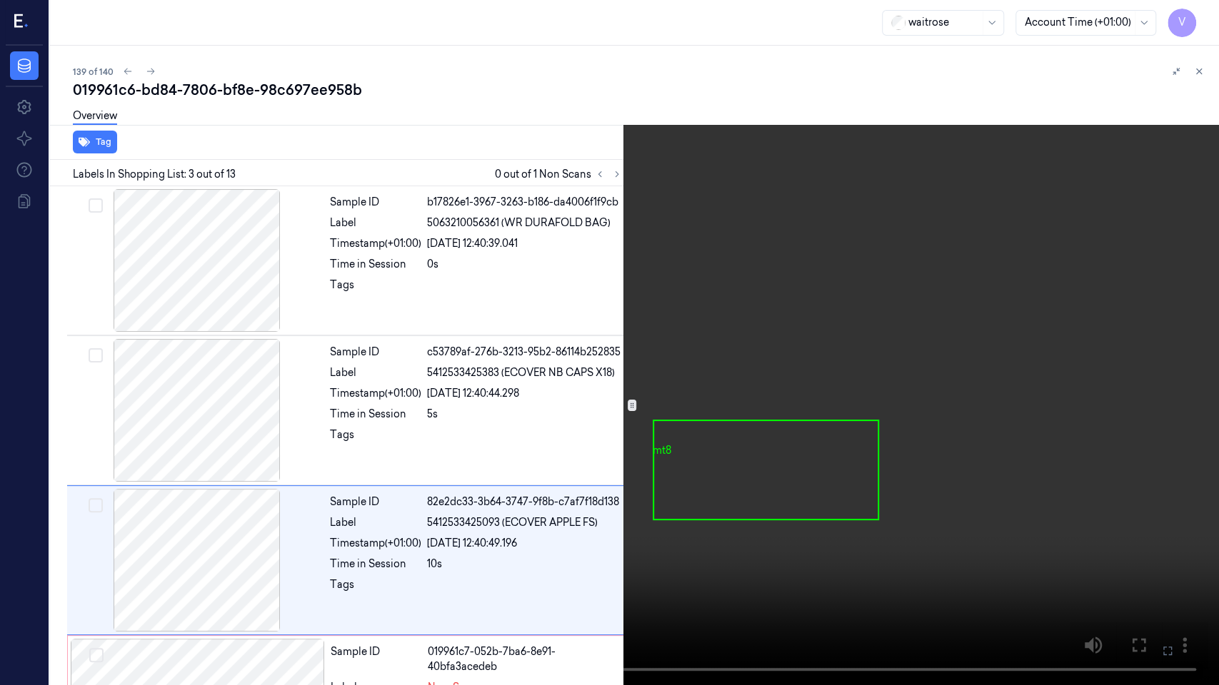
scroll to position [124, 0]
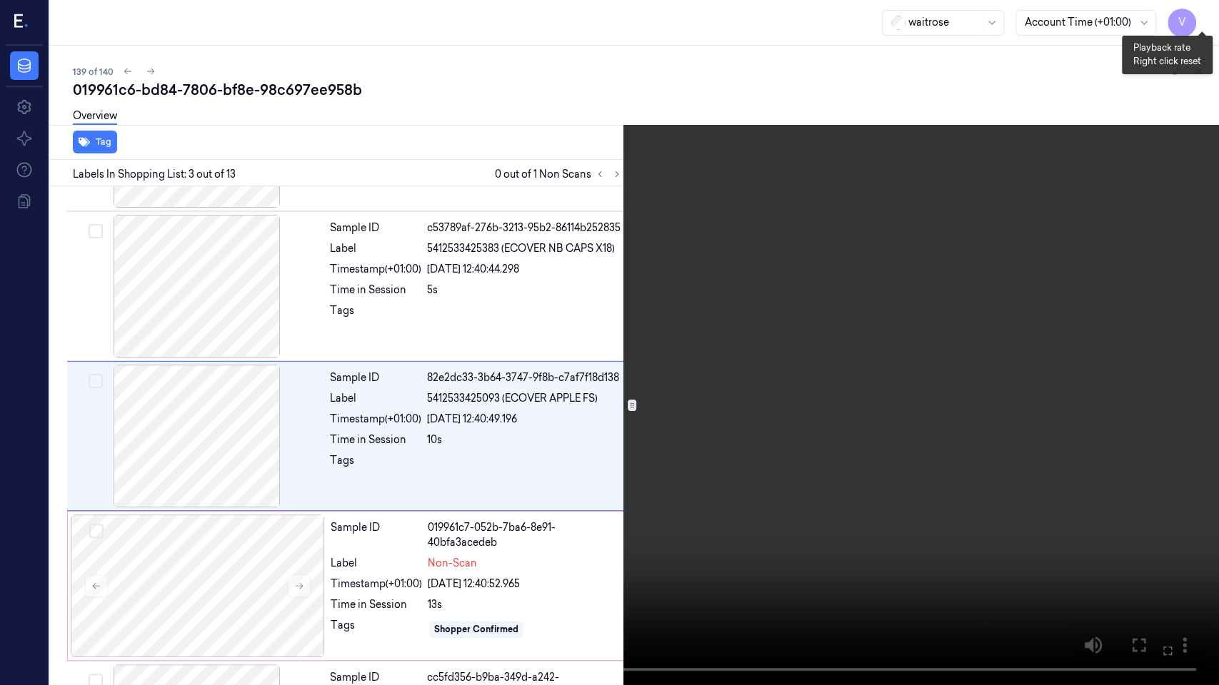
click at [1199, 11] on button "x 2" at bounding box center [1201, 17] width 23 height 23
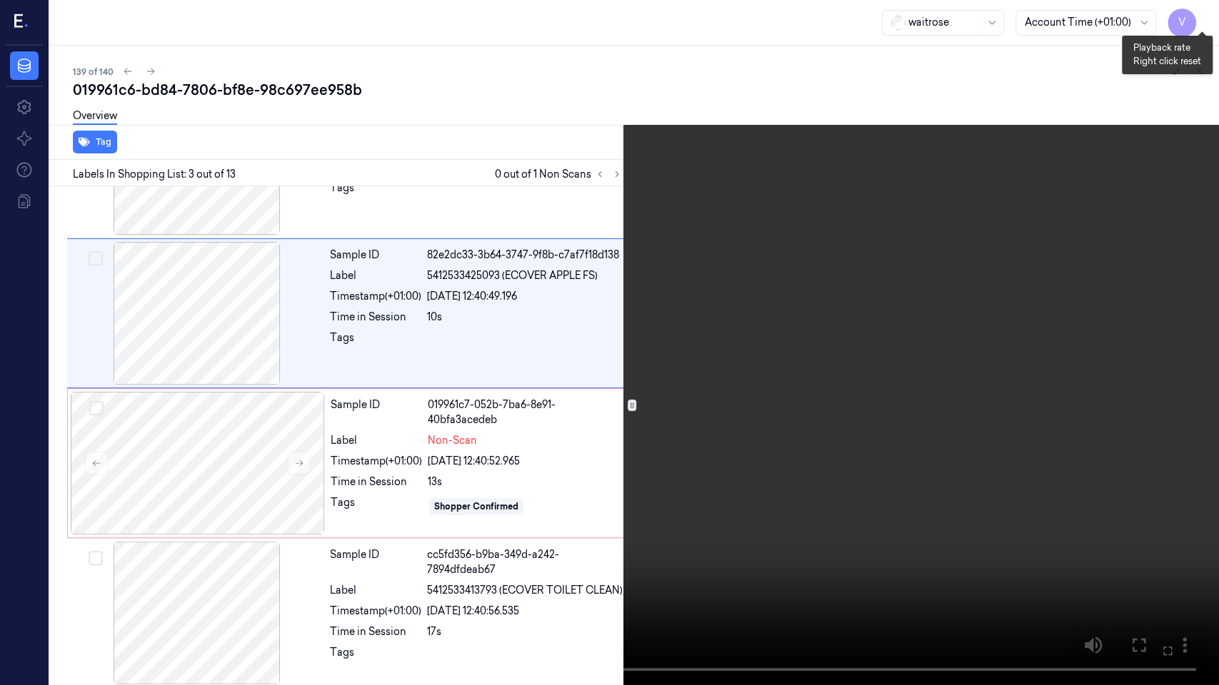
click at [1199, 11] on button "x 4" at bounding box center [1201, 17] width 23 height 23
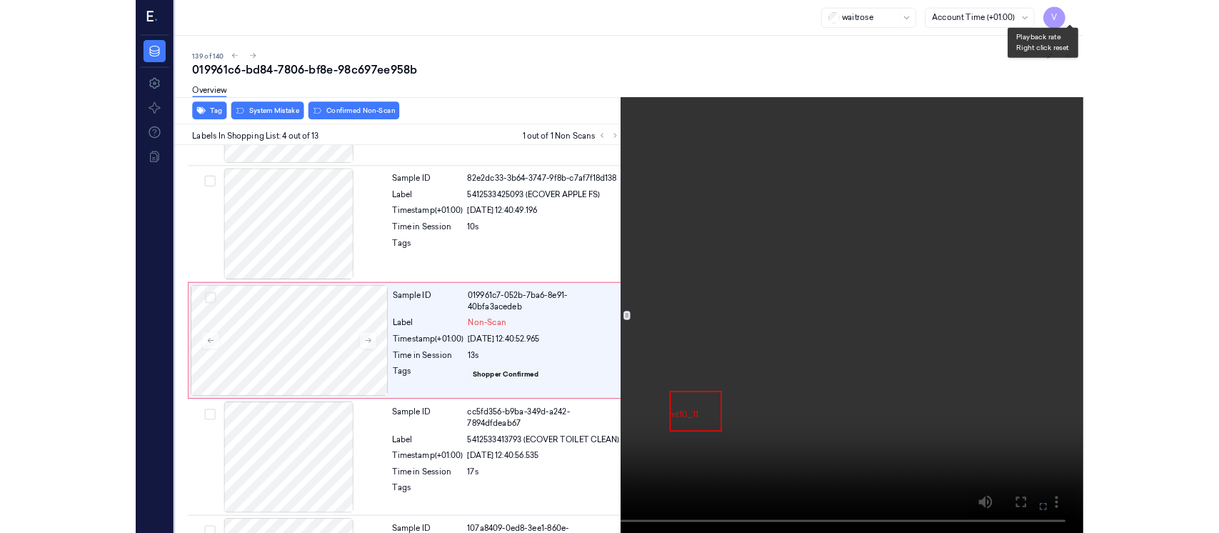
scroll to position [274, 0]
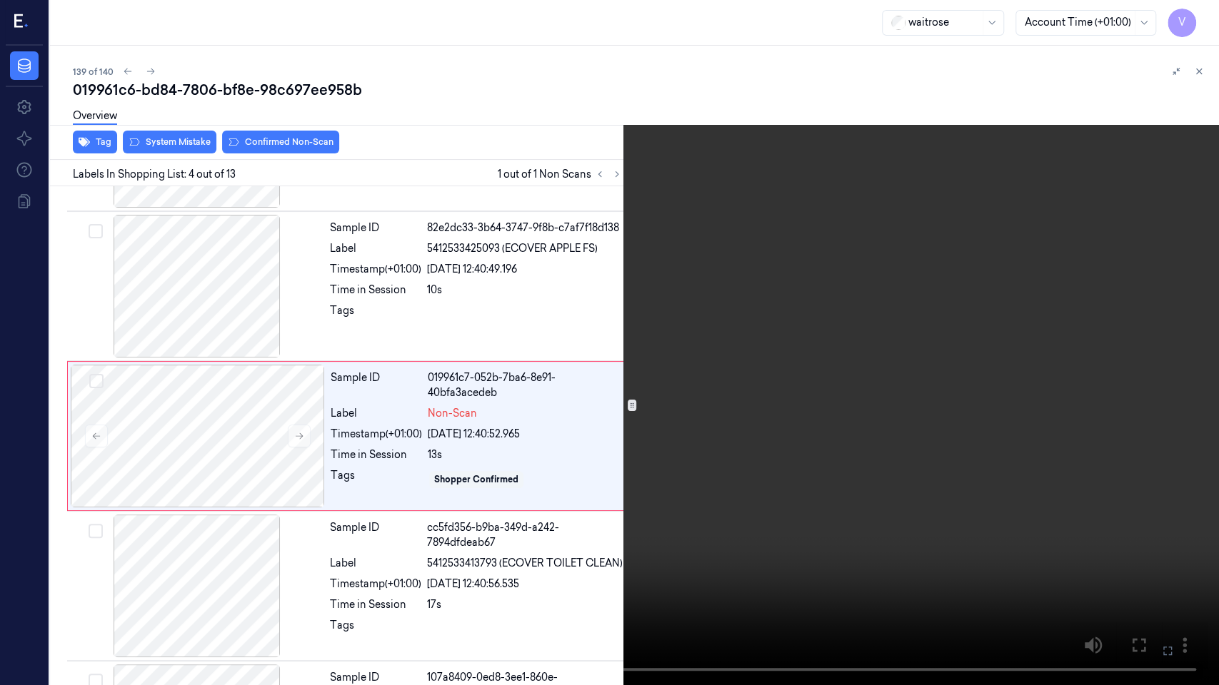
click at [0, 0] on button at bounding box center [0, 0] width 0 height 0
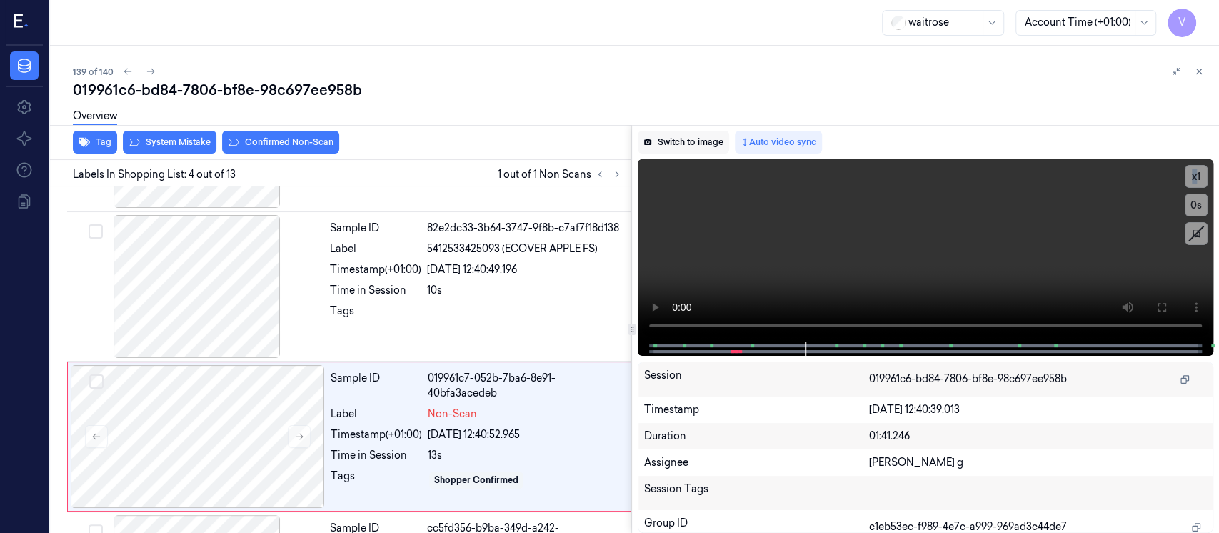
click at [690, 146] on button "Switch to image" at bounding box center [683, 142] width 91 height 23
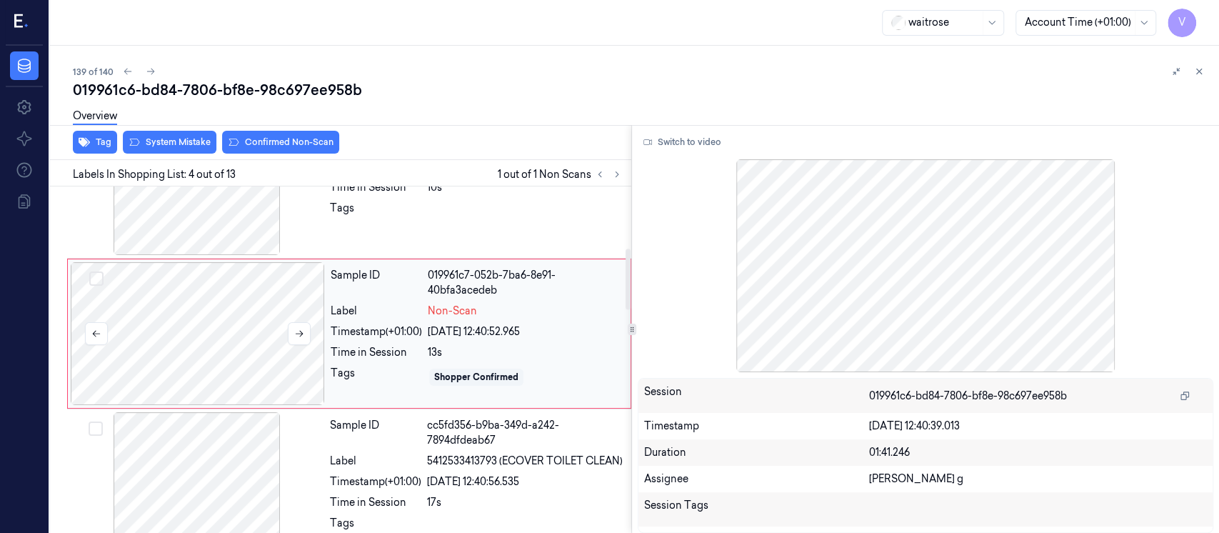
scroll to position [350, 0]
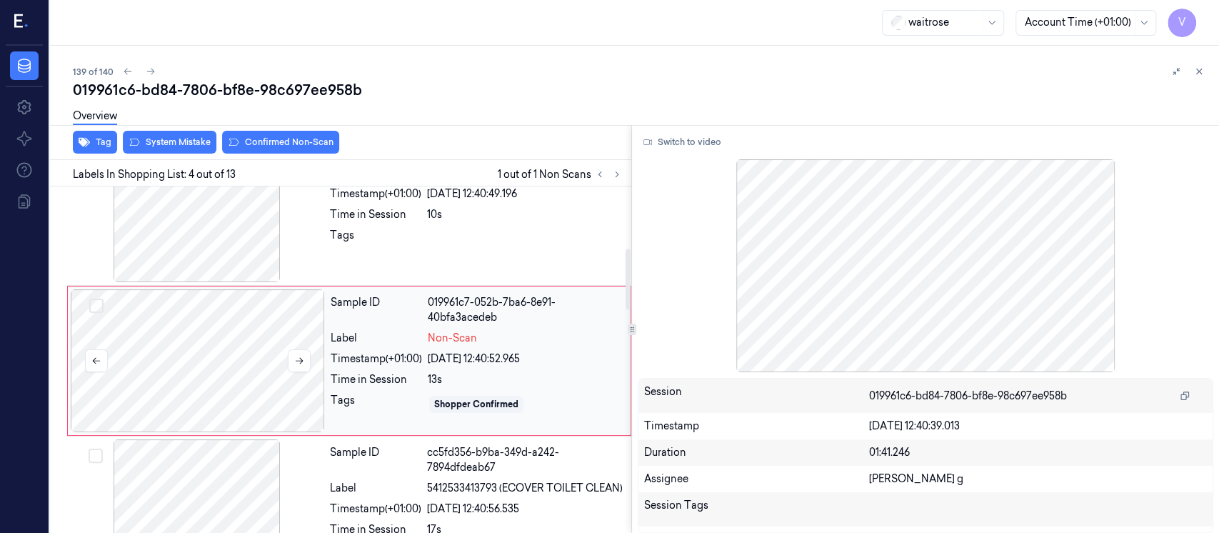
click at [183, 356] on div at bounding box center [198, 360] width 254 height 143
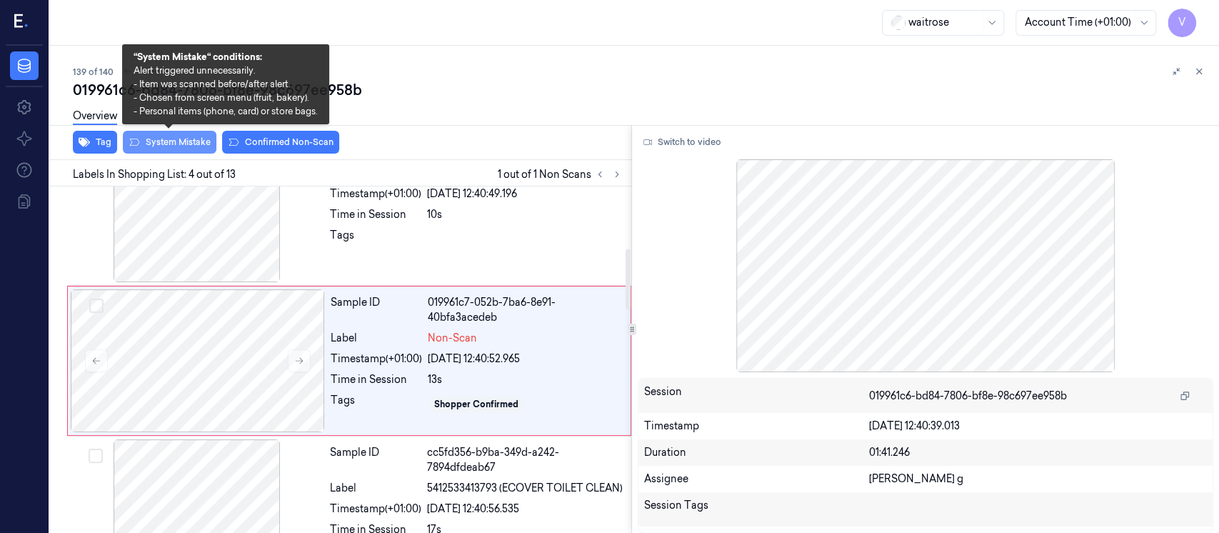
click at [159, 141] on button "System Mistake" at bounding box center [170, 142] width 94 height 23
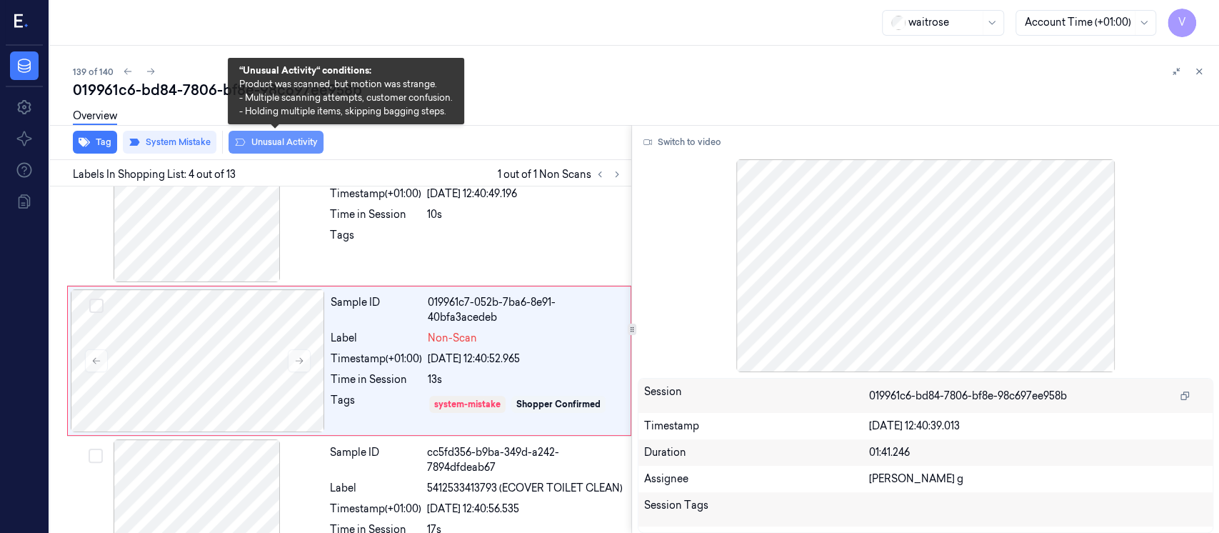
click at [282, 139] on button "Unusual Activity" at bounding box center [275, 142] width 95 height 23
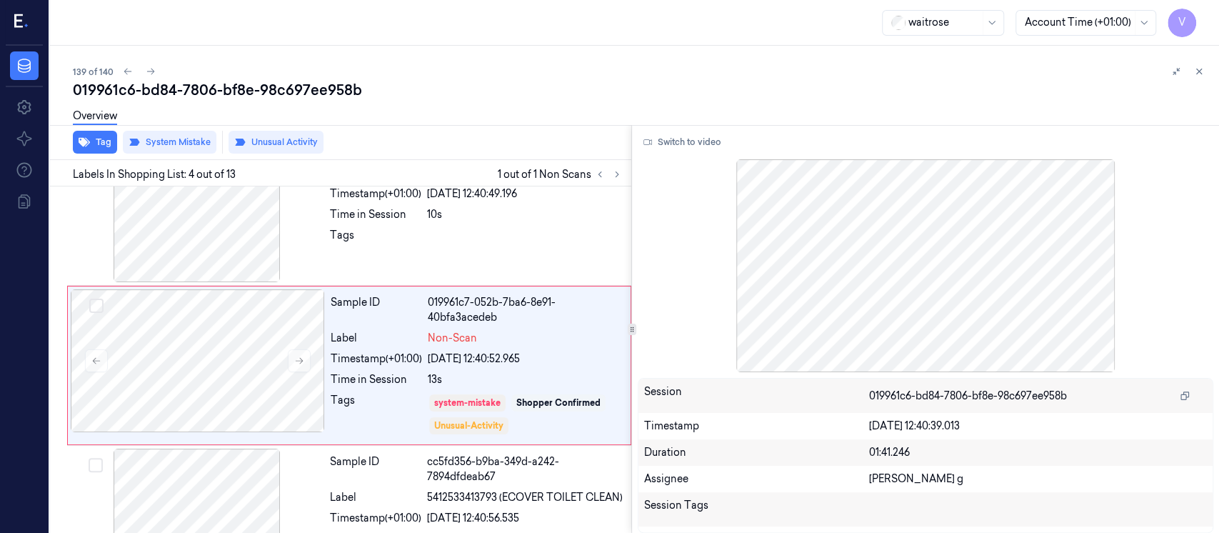
scroll to position [354, 0]
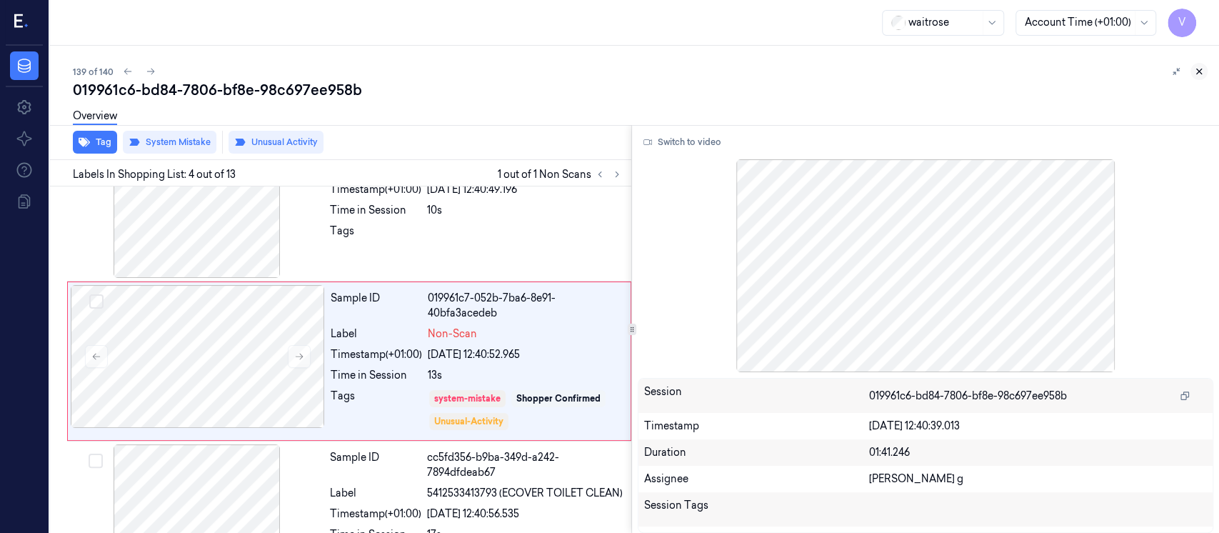
click at [1202, 72] on icon at bounding box center [1199, 71] width 10 height 10
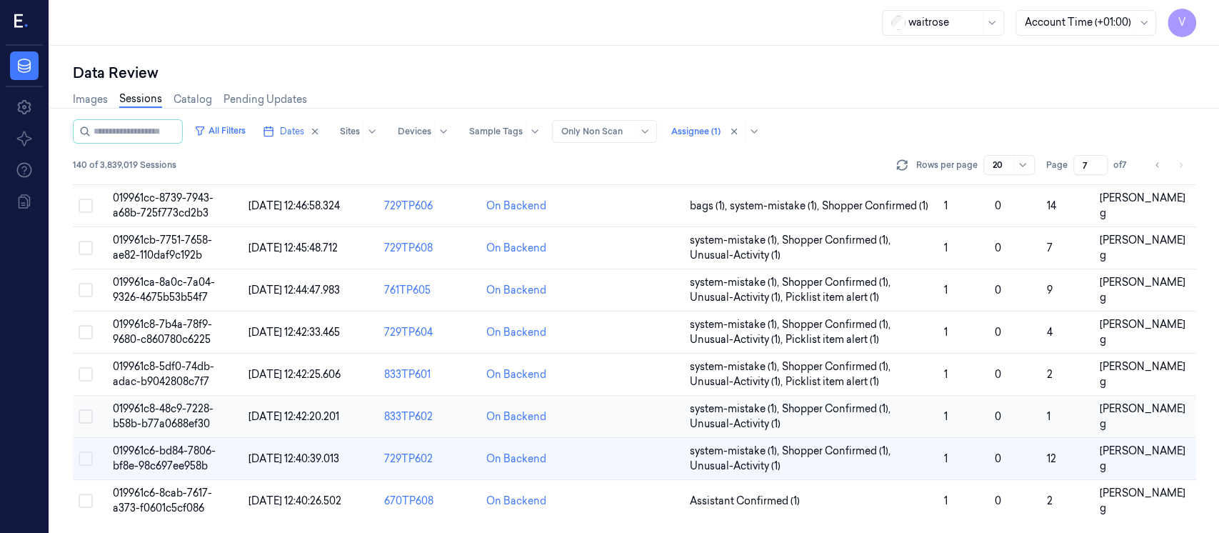
scroll to position [531, 0]
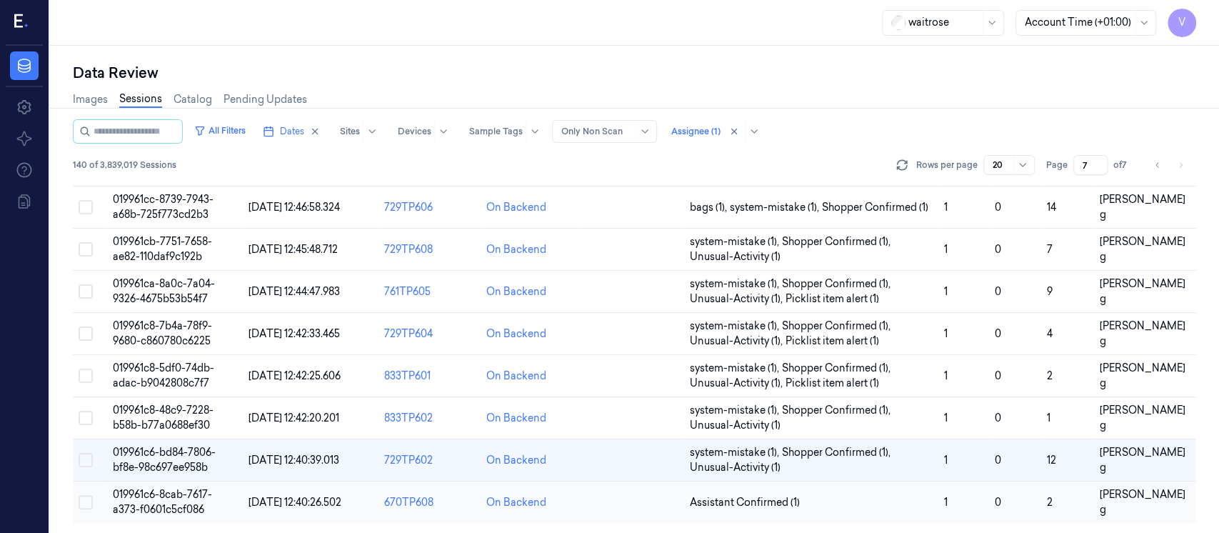
click at [621, 505] on td at bounding box center [633, 502] width 102 height 42
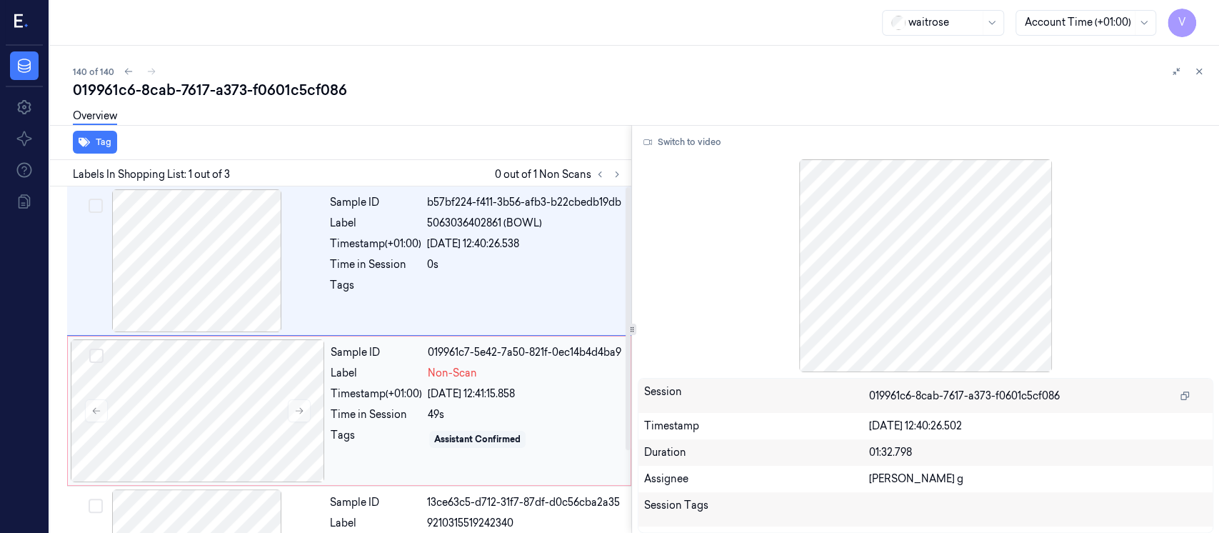
click at [398, 419] on div "Sample ID 019961c7-5e42-7a50-821f-0ec14b4d4ba9 Label Non-Scan Timestamp (+01:00…" at bounding box center [476, 410] width 303 height 143
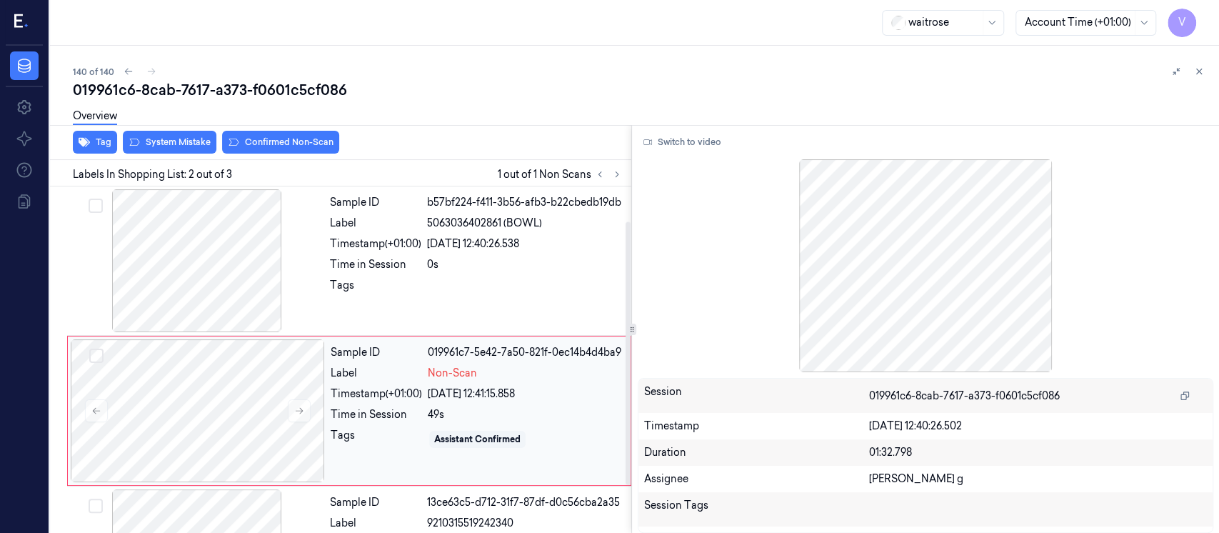
scroll to position [51, 0]
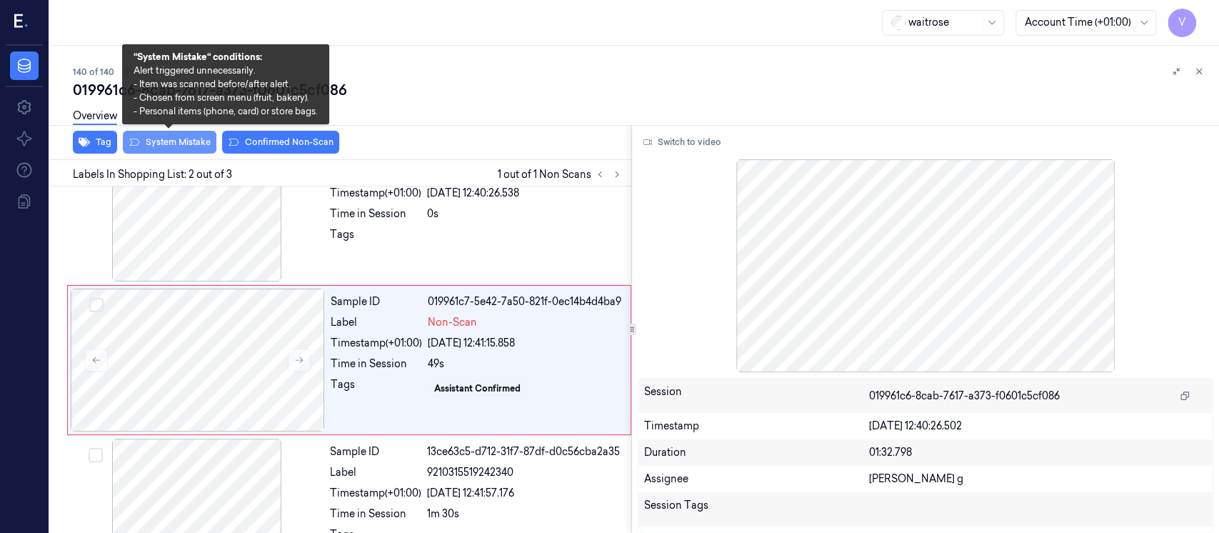
click at [194, 146] on button "System Mistake" at bounding box center [170, 142] width 94 height 23
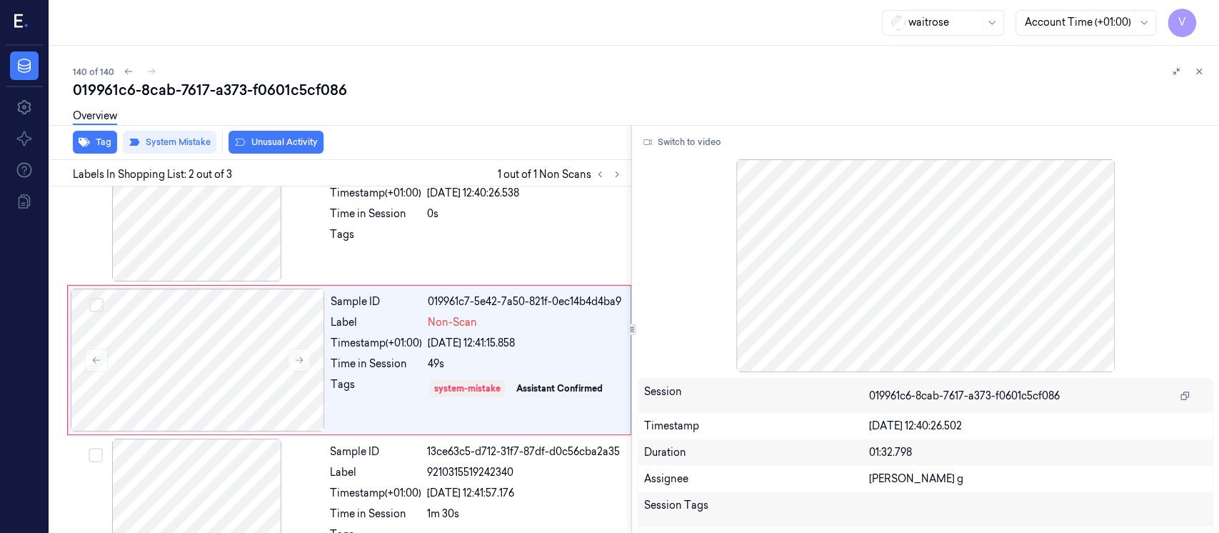
scroll to position [54, 0]
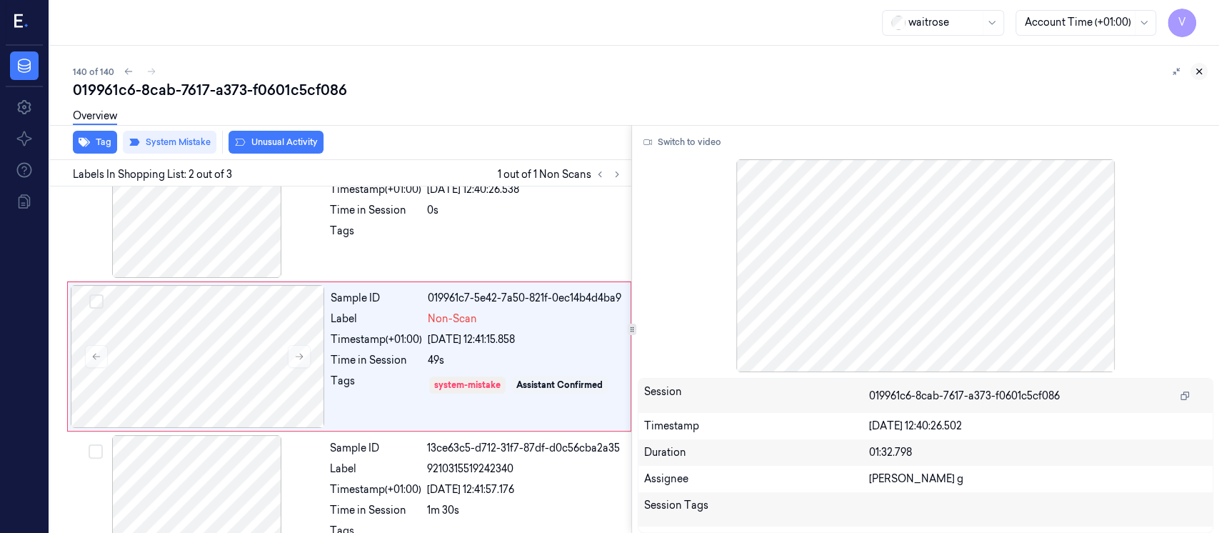
click at [1200, 71] on icon at bounding box center [1199, 71] width 10 height 10
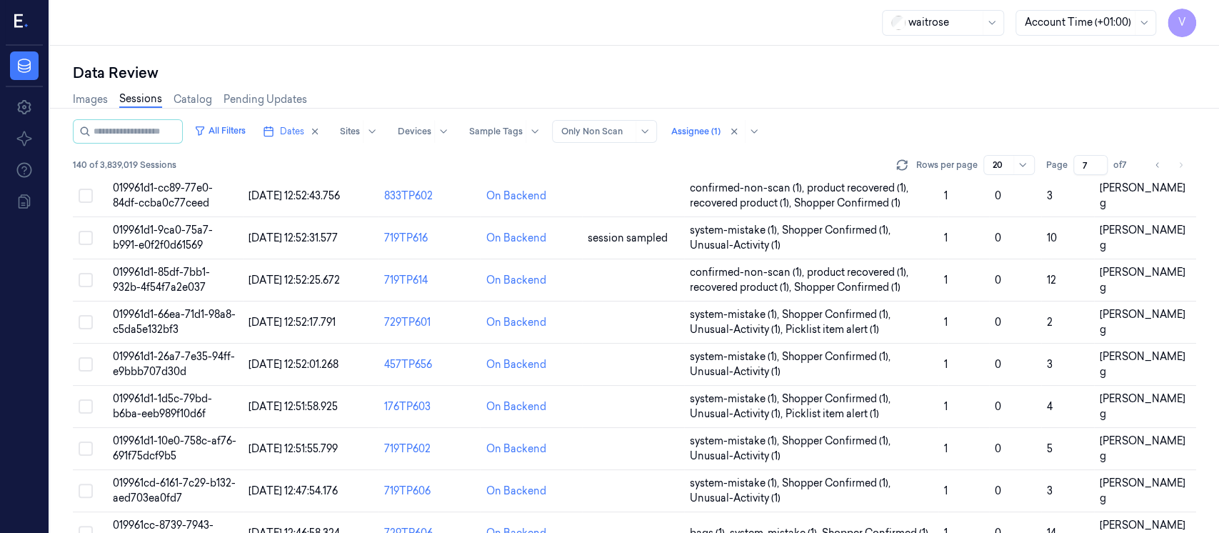
scroll to position [531, 0]
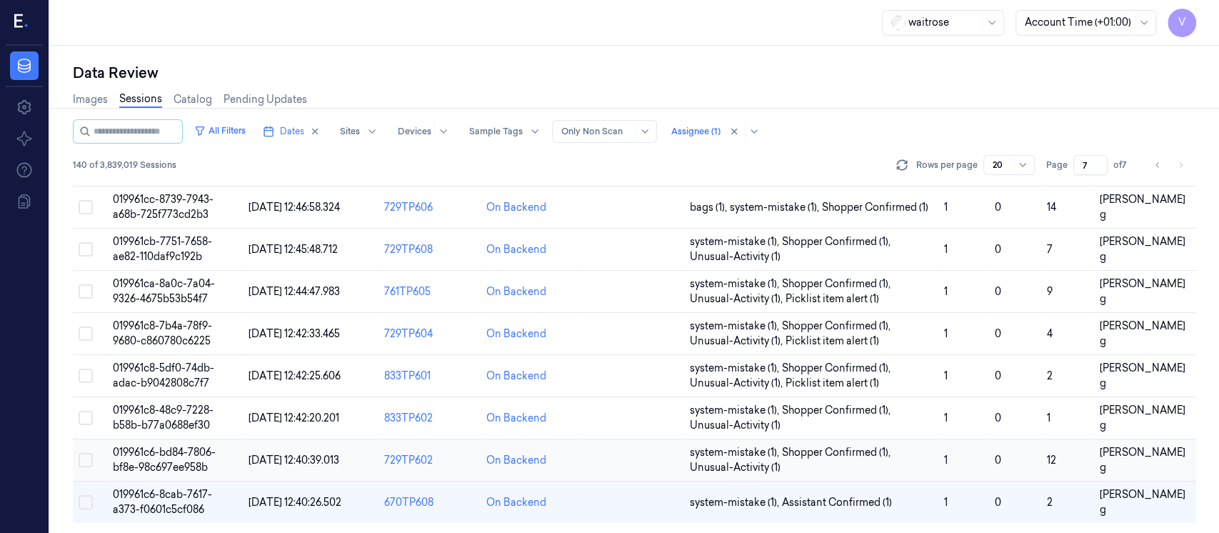
click at [638, 464] on td at bounding box center [633, 460] width 102 height 42
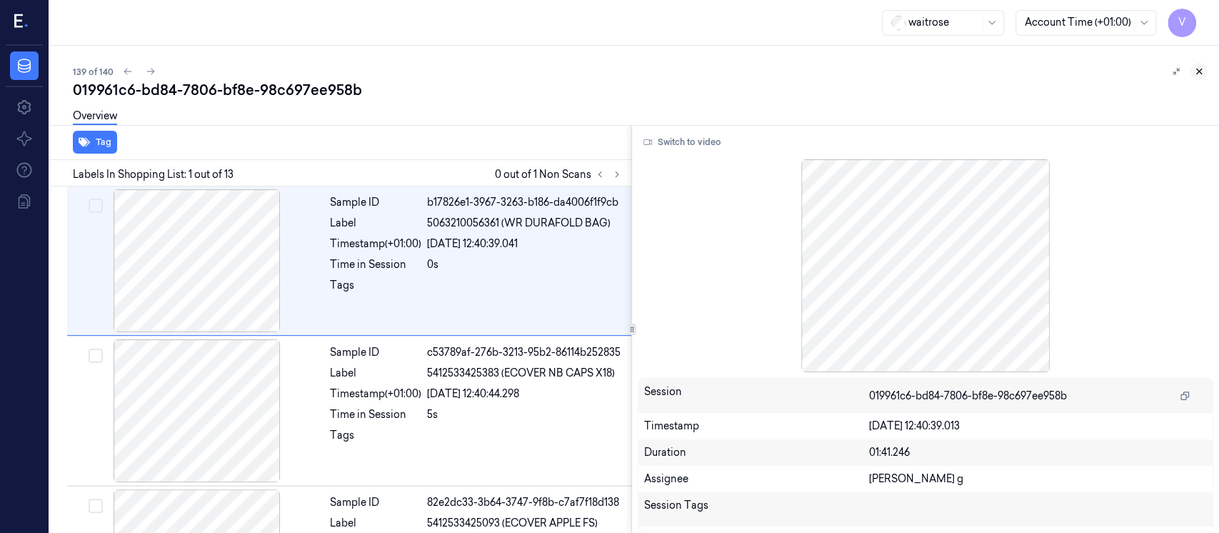
click at [1200, 69] on icon at bounding box center [1199, 71] width 5 height 5
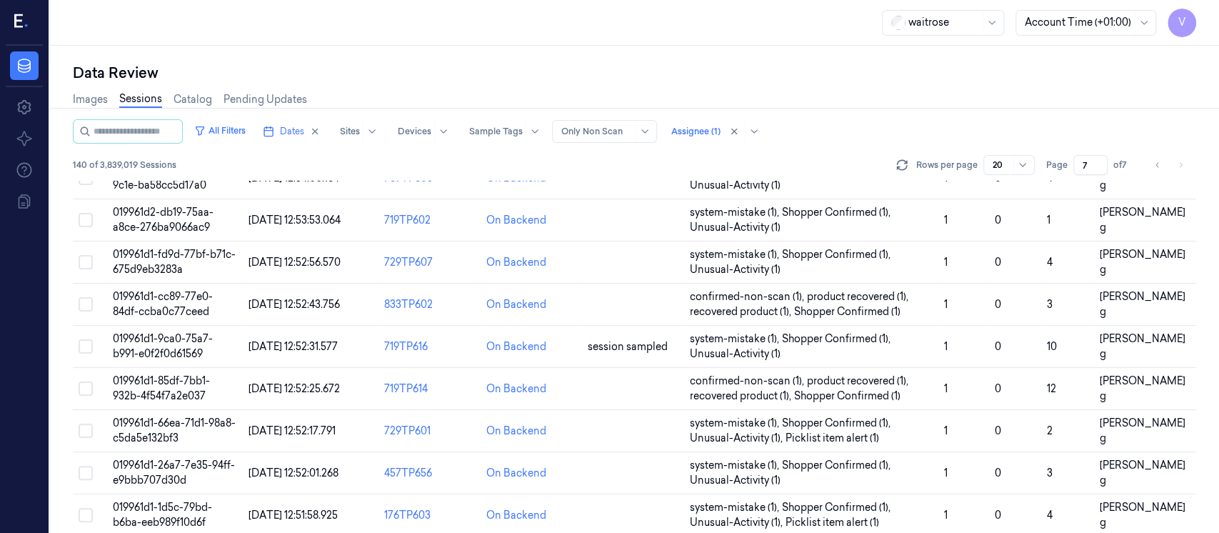
scroll to position [531, 0]
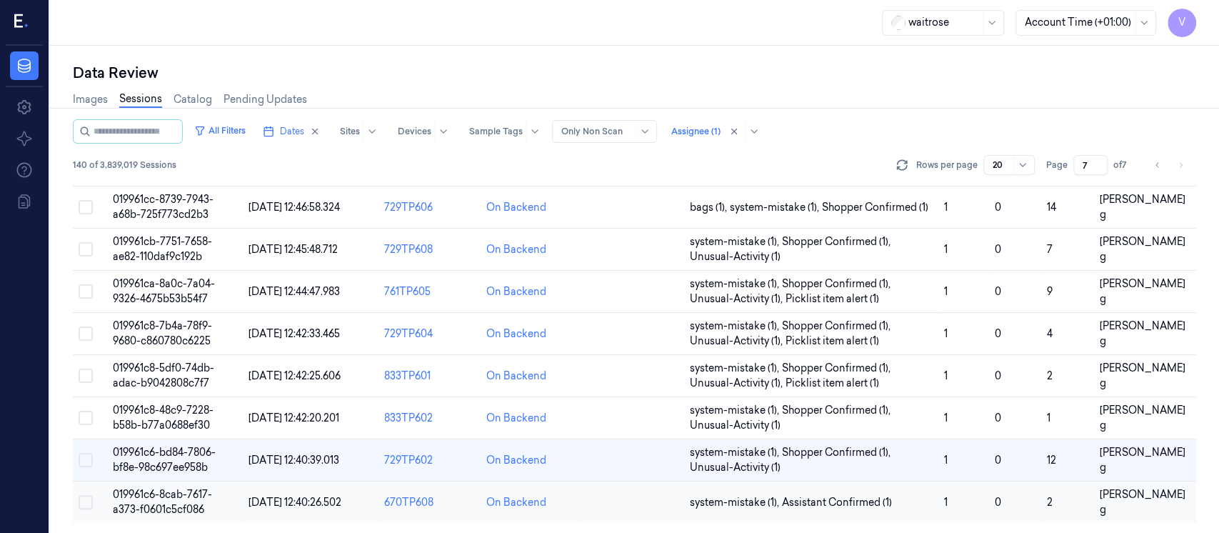
click at [621, 515] on td at bounding box center [633, 502] width 102 height 42
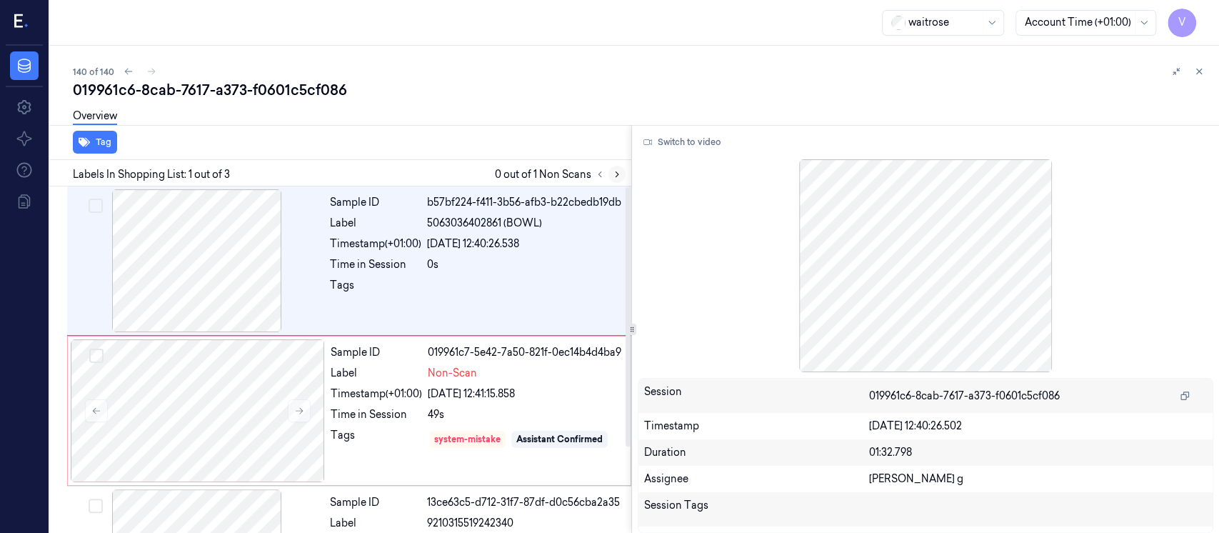
click at [618, 170] on icon at bounding box center [617, 174] width 10 height 10
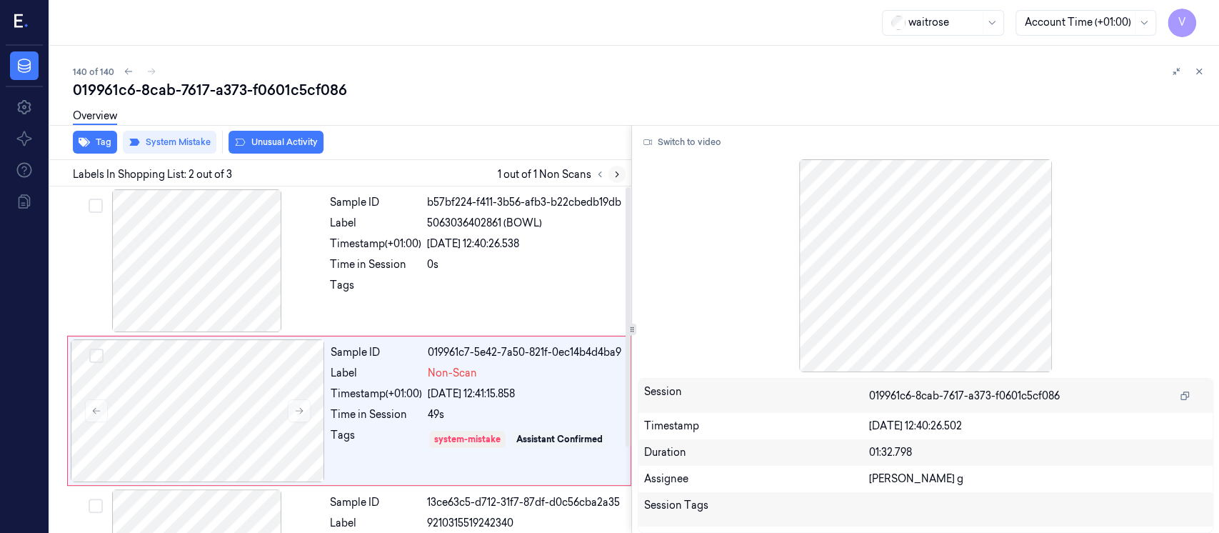
scroll to position [54, 0]
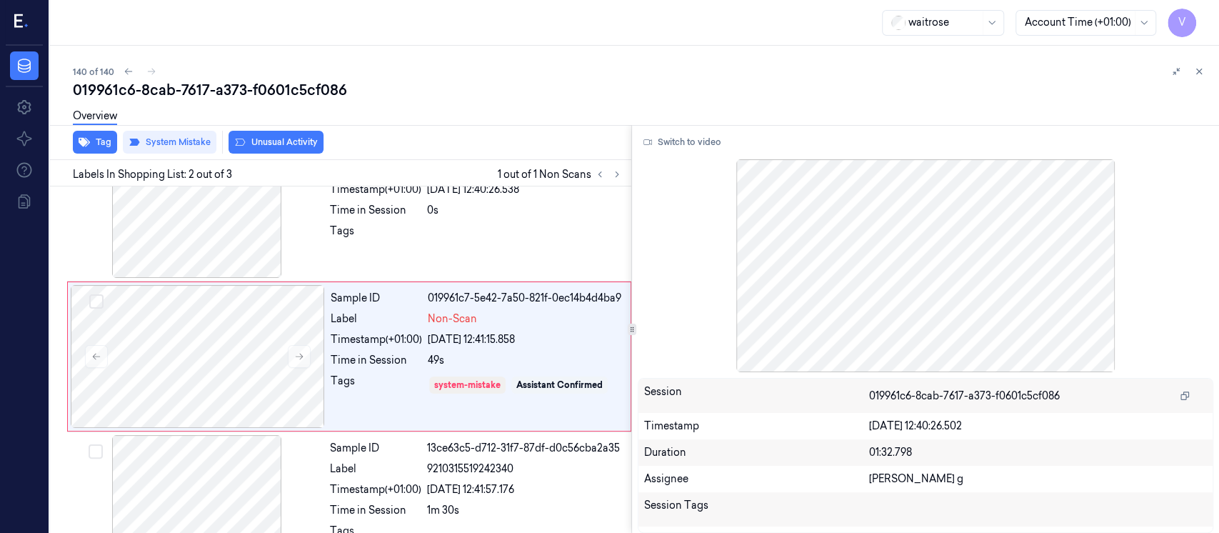
click at [278, 135] on div "Overview" at bounding box center [640, 118] width 1135 height 36
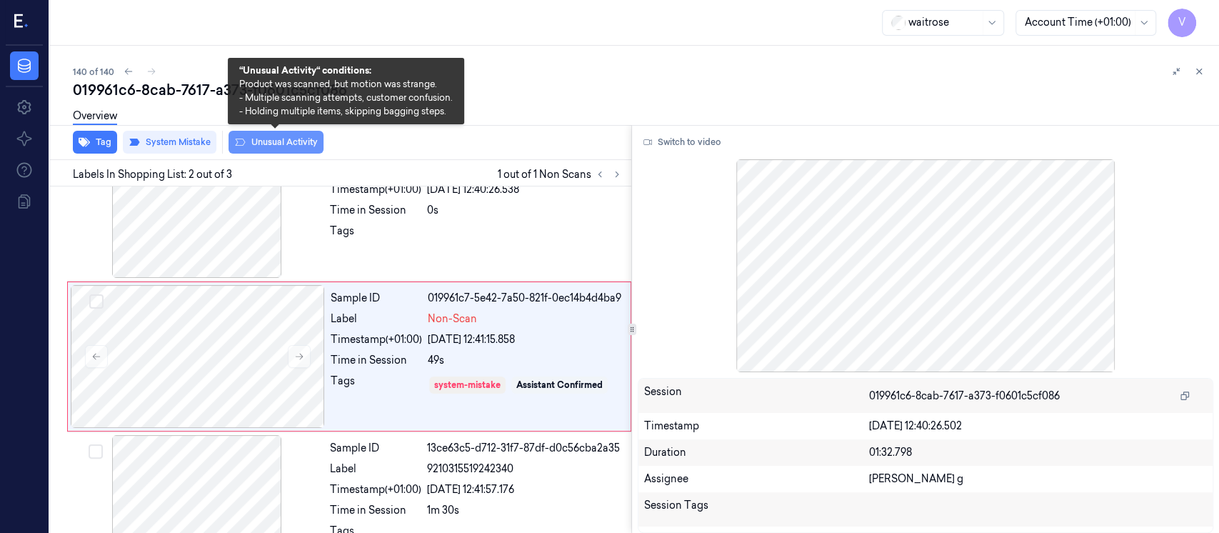
click at [276, 146] on button "Unusual Activity" at bounding box center [275, 142] width 95 height 23
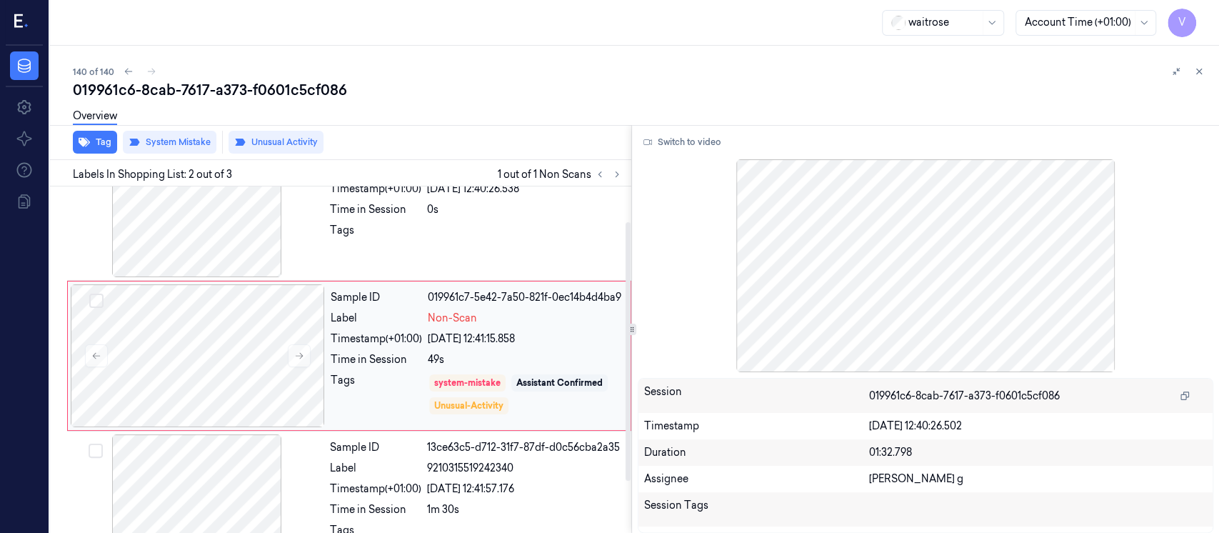
scroll to position [0, 0]
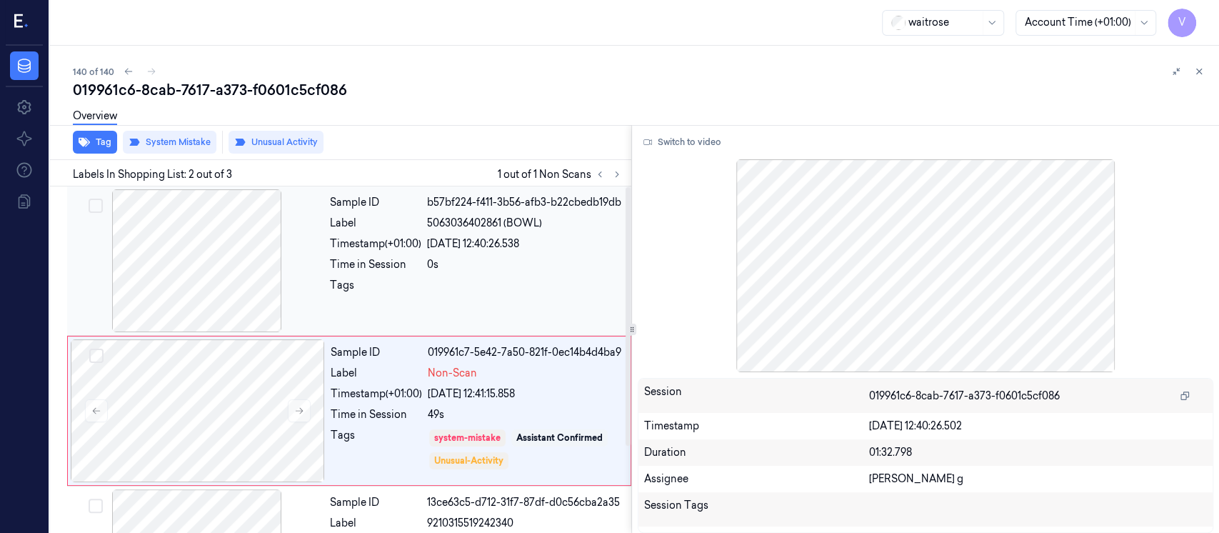
click at [473, 216] on span "5063036402861 (BOWL)" at bounding box center [484, 223] width 115 height 15
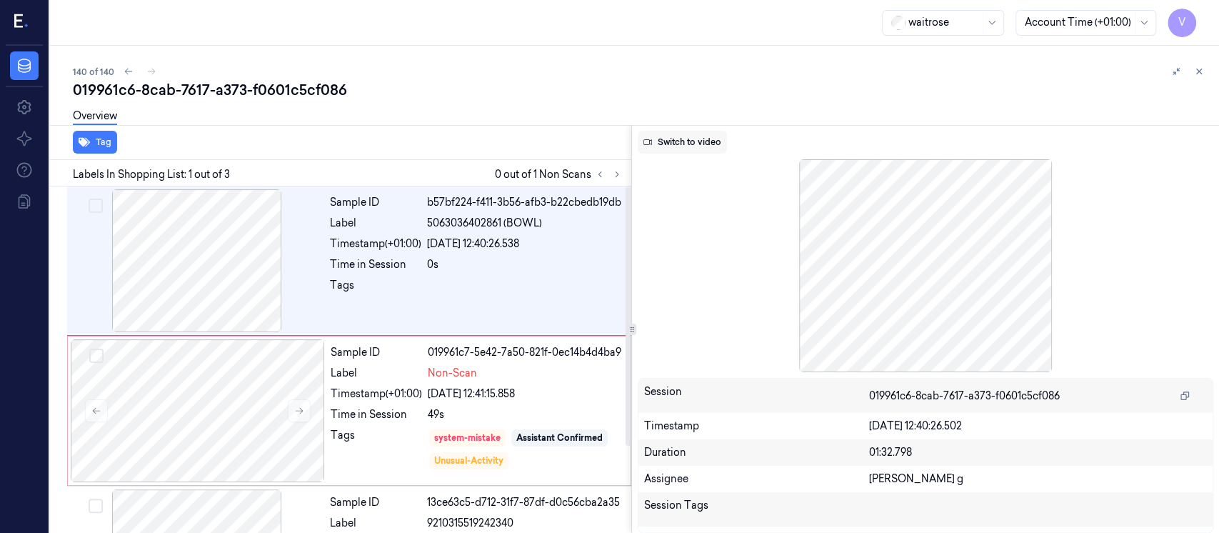
click at [701, 140] on button "Switch to video" at bounding box center [682, 142] width 89 height 23
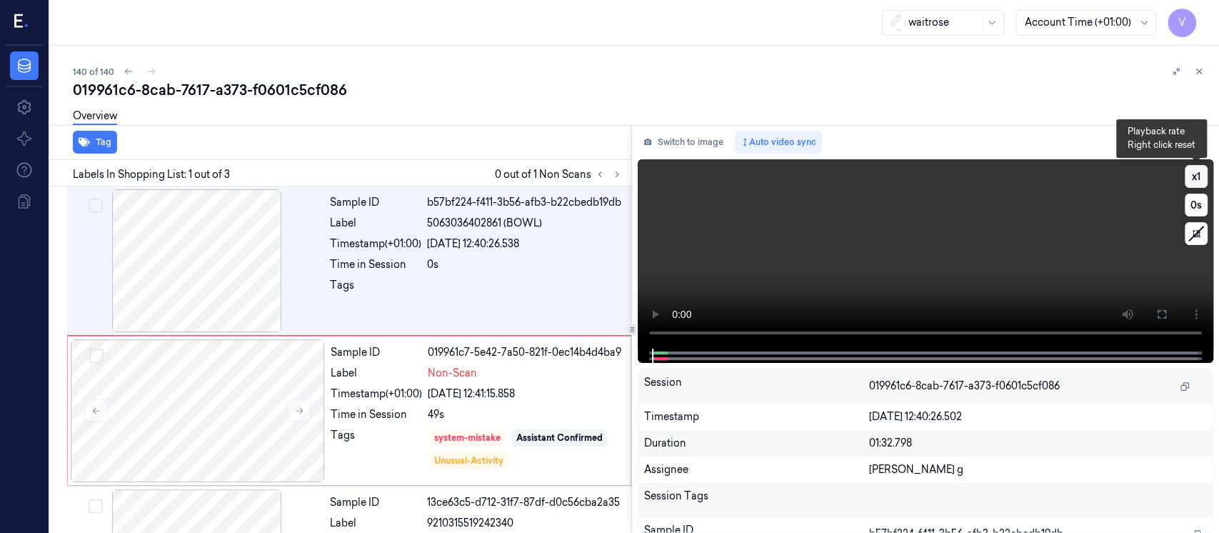
click at [1194, 176] on button "x 1" at bounding box center [1196, 176] width 23 height 23
click at [1160, 317] on icon at bounding box center [1161, 313] width 11 height 11
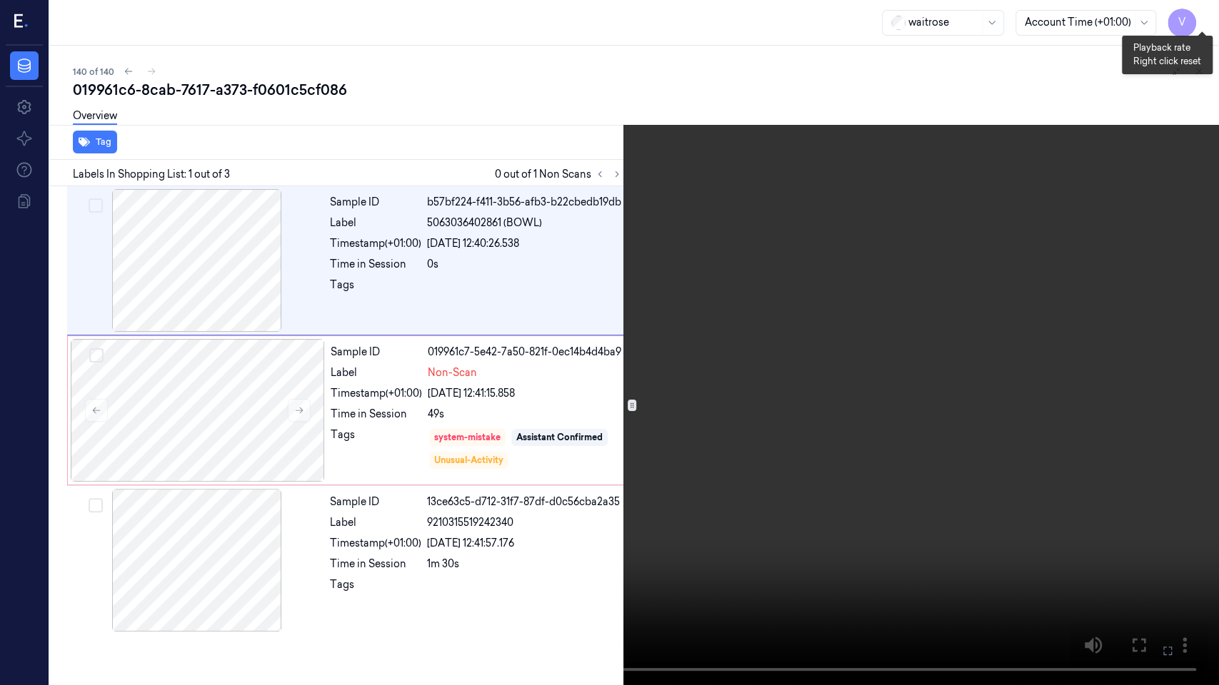
click at [1205, 26] on button "x 2" at bounding box center [1201, 17] width 23 height 23
click at [1206, 17] on button "x 4" at bounding box center [1201, 17] width 23 height 23
click at [1206, 17] on button "x 1" at bounding box center [1201, 17] width 23 height 23
click at [0, 0] on icon at bounding box center [0, 0] width 0 height 0
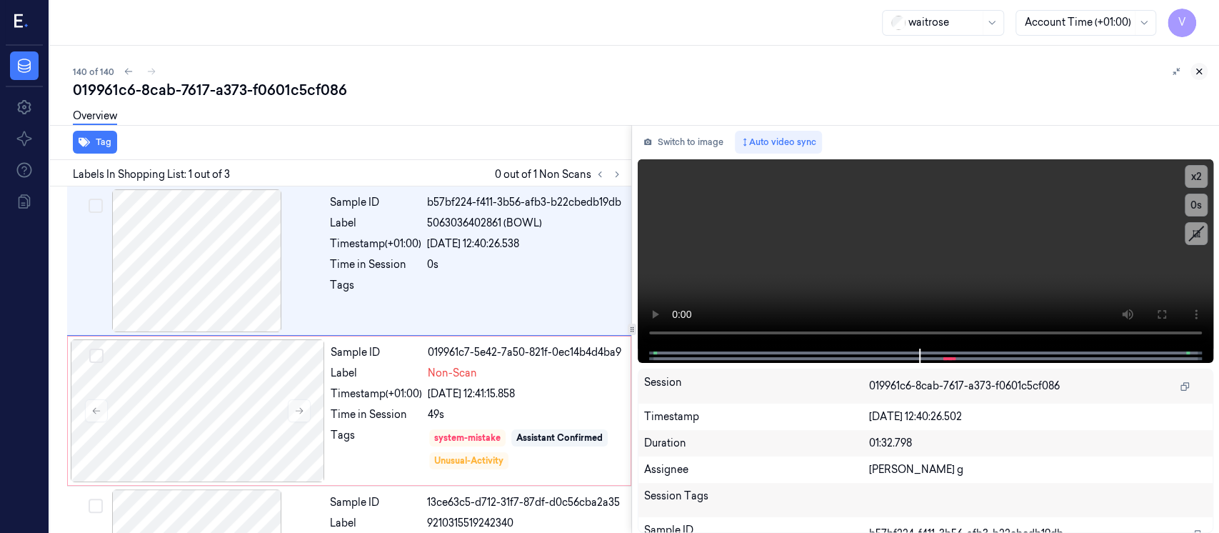
click at [1205, 71] on button at bounding box center [1198, 71] width 17 height 17
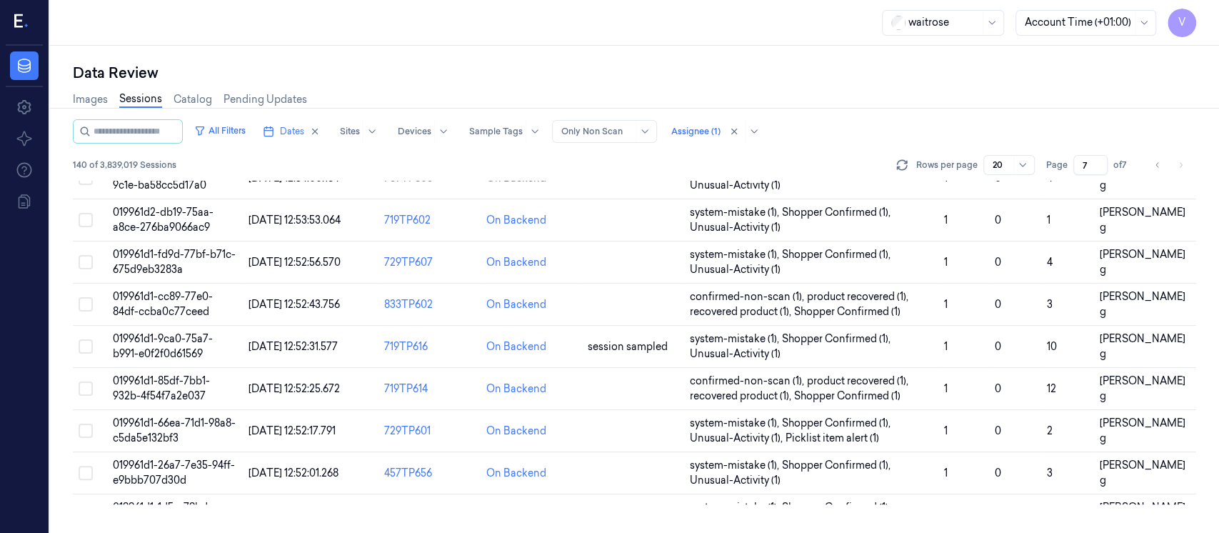
scroll to position [531, 0]
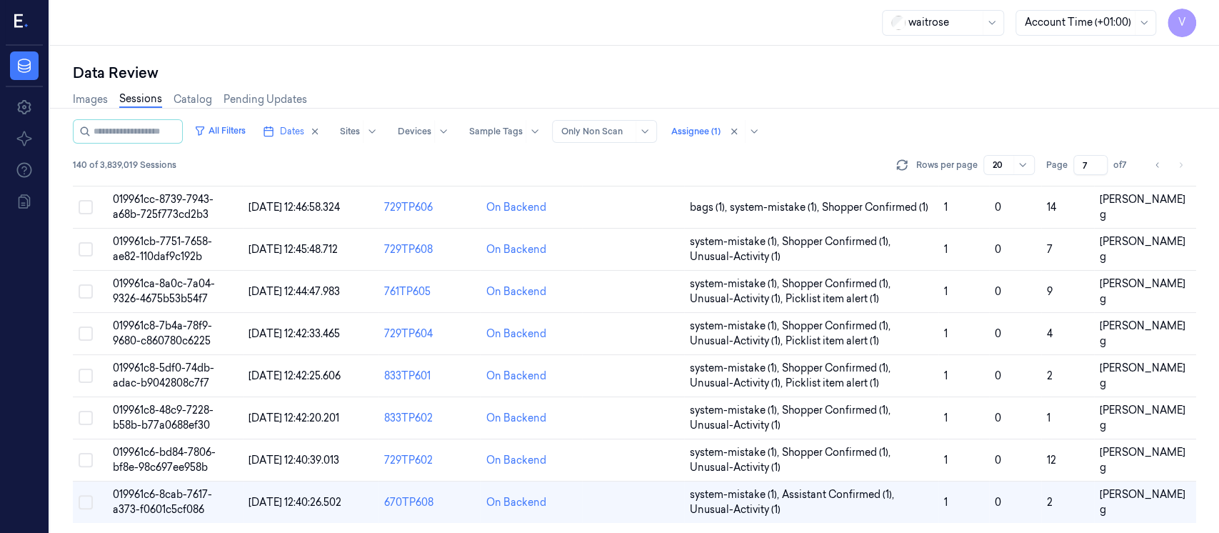
click at [1182, 168] on li "pagination" at bounding box center [1180, 165] width 20 height 20
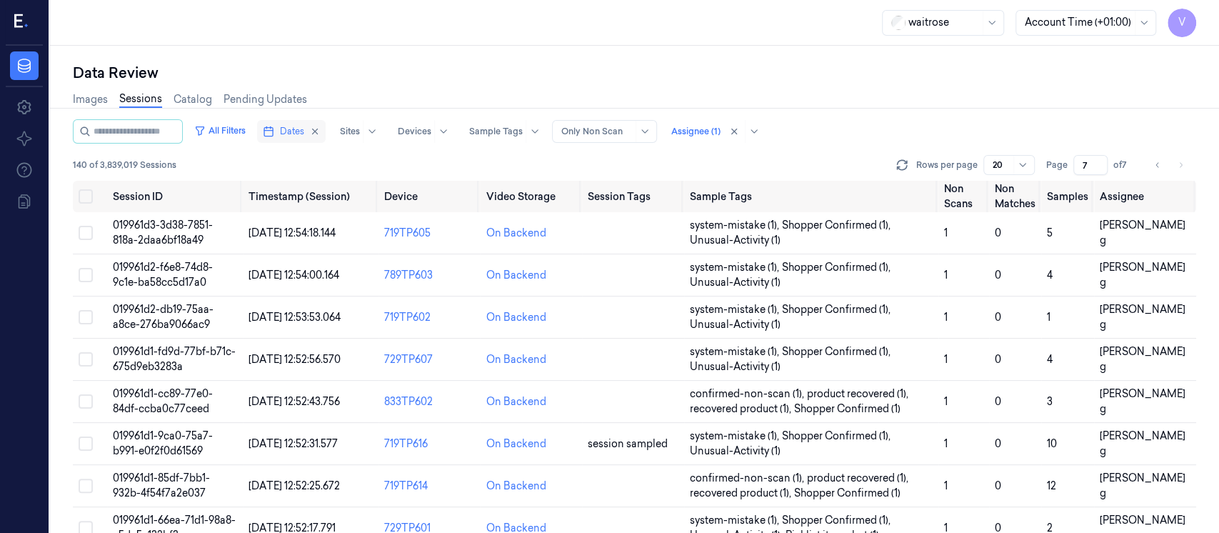
click at [304, 125] on span "Dates" at bounding box center [292, 131] width 24 height 13
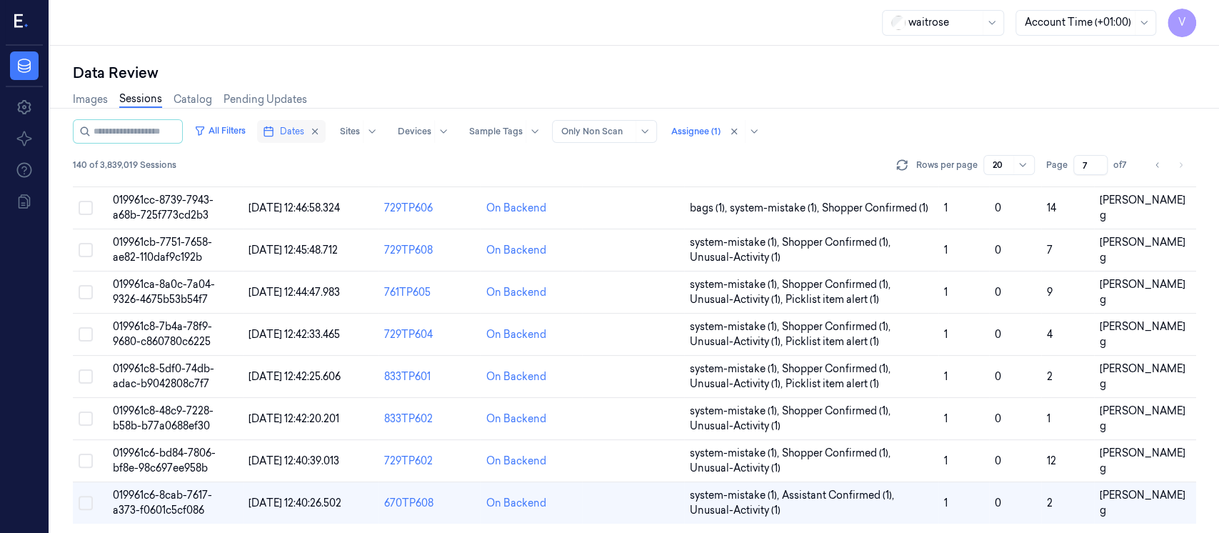
scroll to position [531, 0]
click at [304, 129] on span "Dates" at bounding box center [292, 131] width 24 height 13
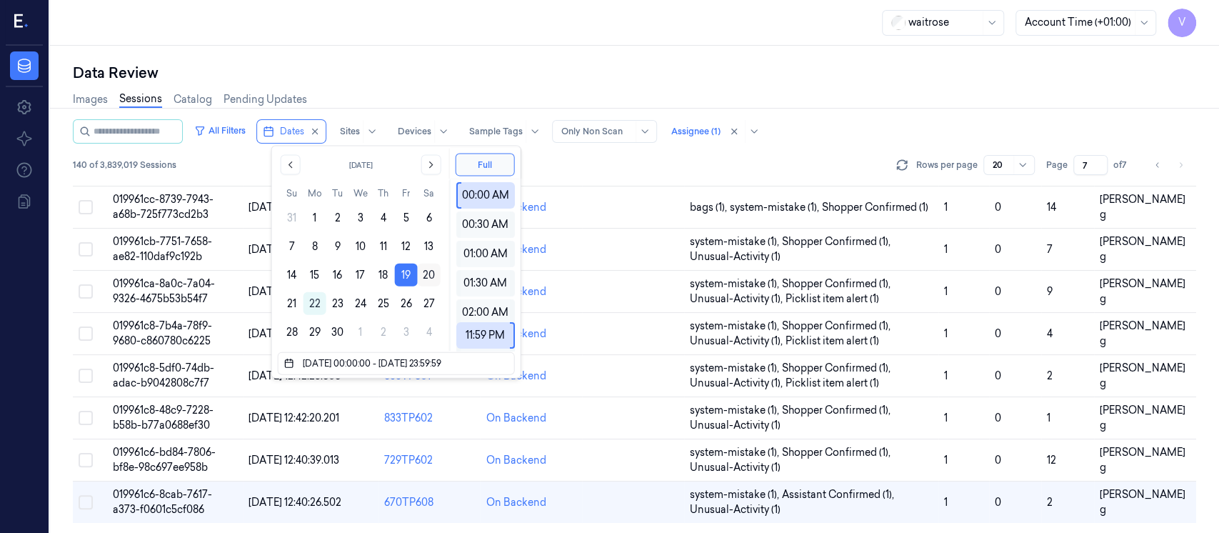
click at [428, 276] on button "20" at bounding box center [429, 274] width 23 height 23
click at [429, 276] on button "20" at bounding box center [429, 274] width 23 height 23
type input "20/09/2025 00:00:00 - 20/09/2025 23:59:59"
click at [425, 94] on div "Images Sessions Catalog Pending Updates" at bounding box center [634, 101] width 1123 height 36
type input "1"
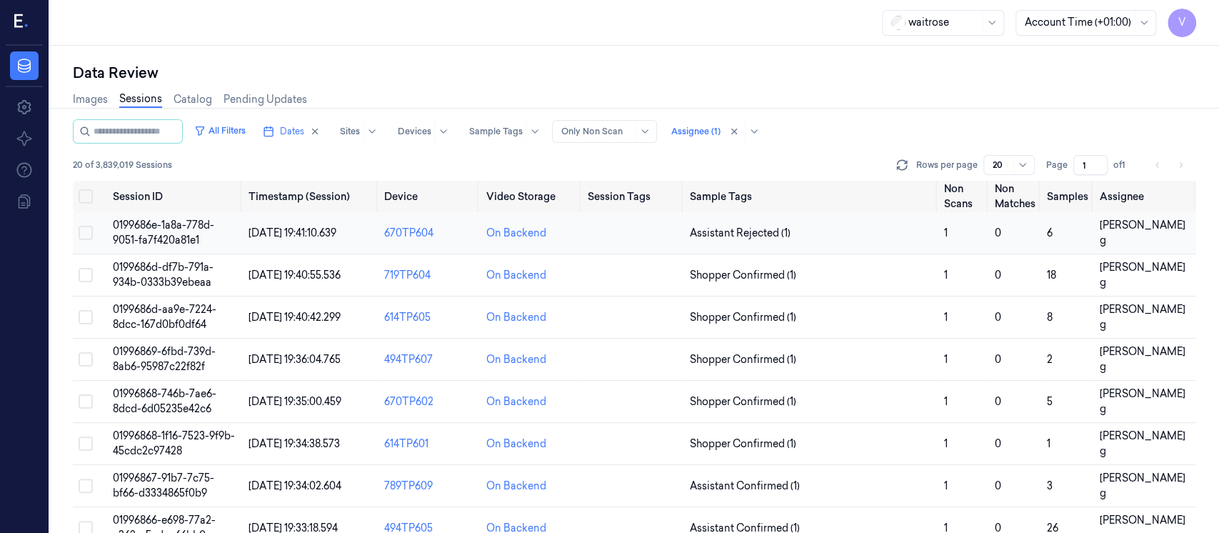
click at [640, 232] on td at bounding box center [633, 233] width 102 height 42
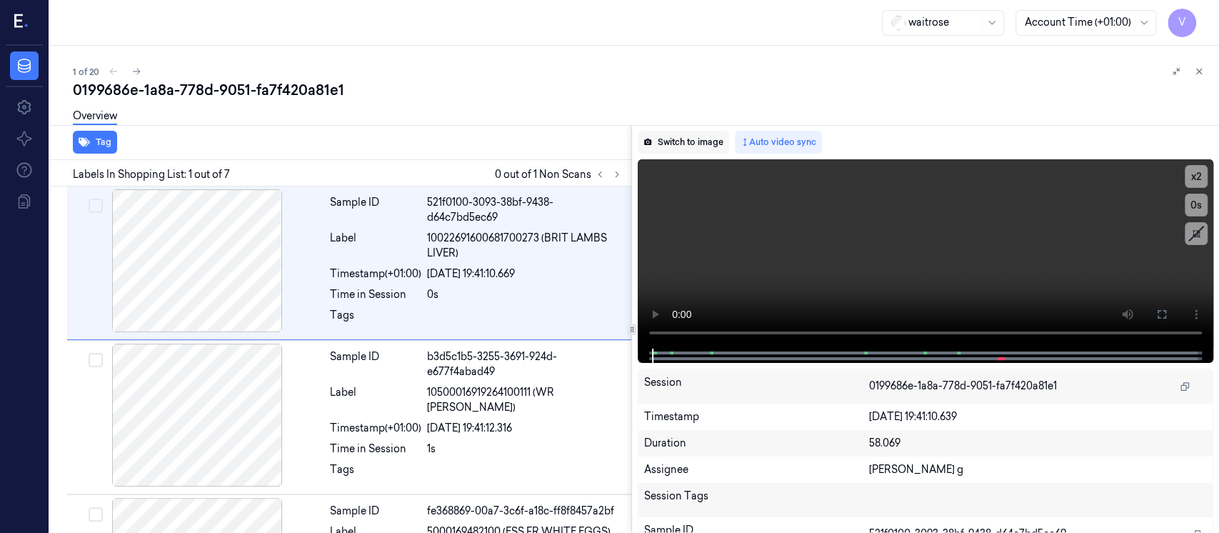
click at [670, 147] on button "Switch to image" at bounding box center [683, 142] width 91 height 23
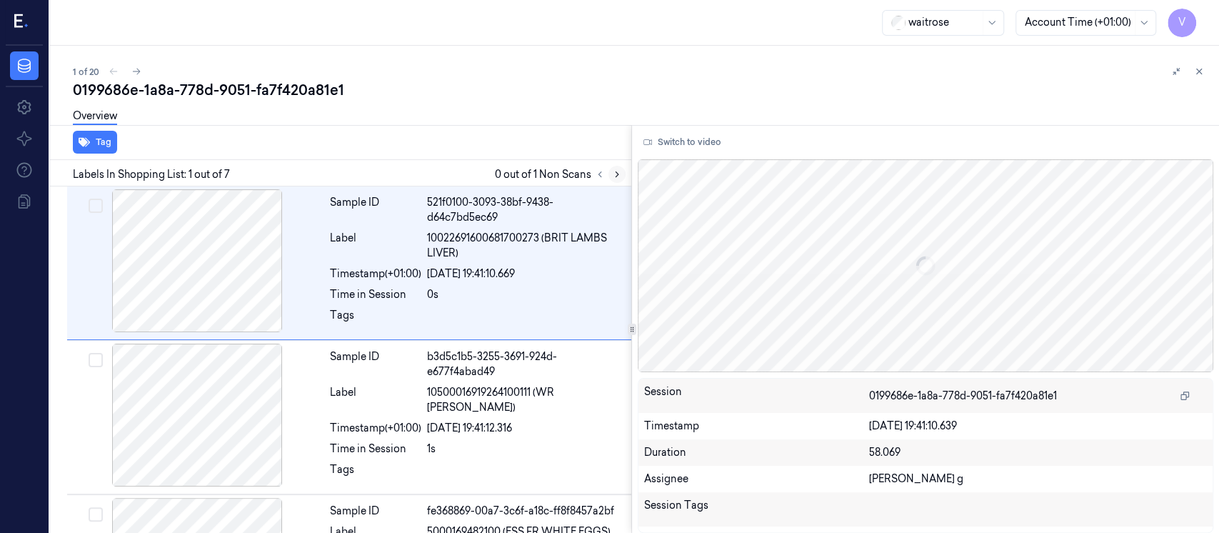
click at [614, 174] on icon at bounding box center [617, 174] width 10 height 10
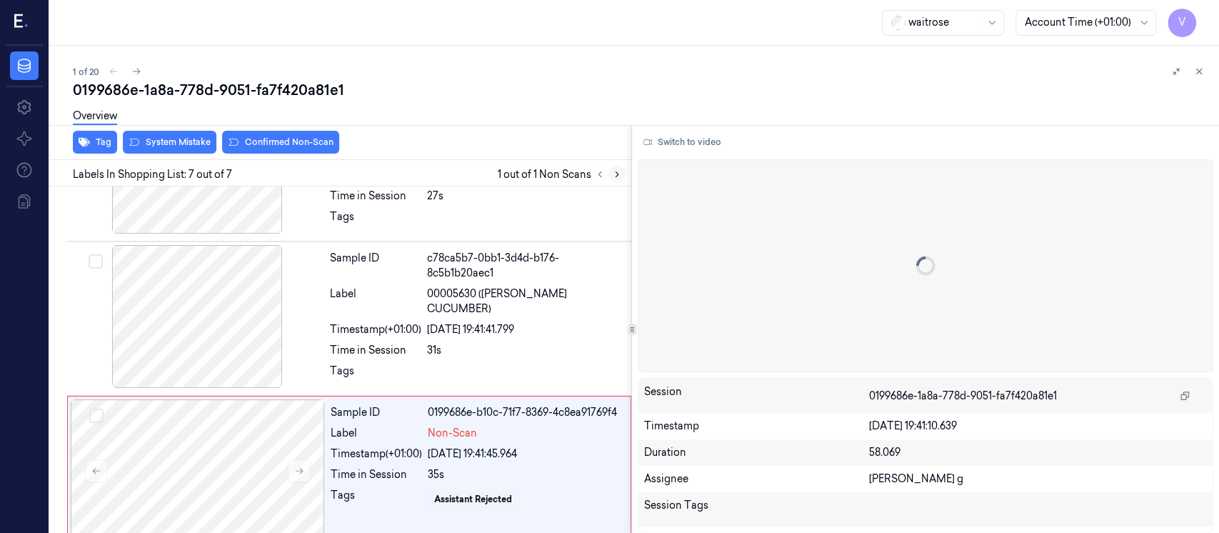
scroll to position [719, 0]
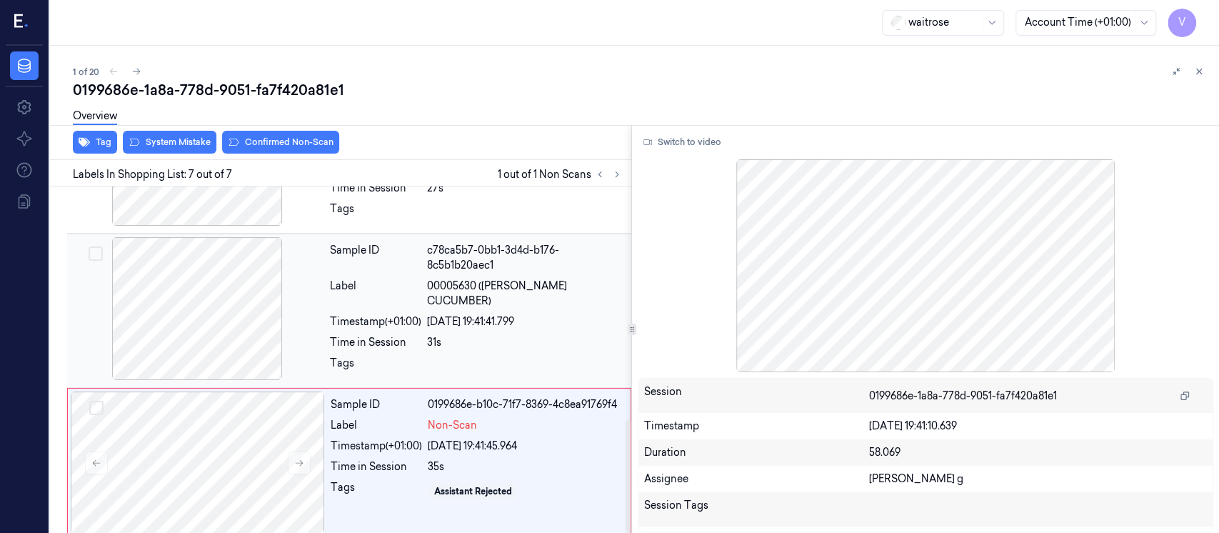
click at [216, 300] on div at bounding box center [197, 308] width 254 height 143
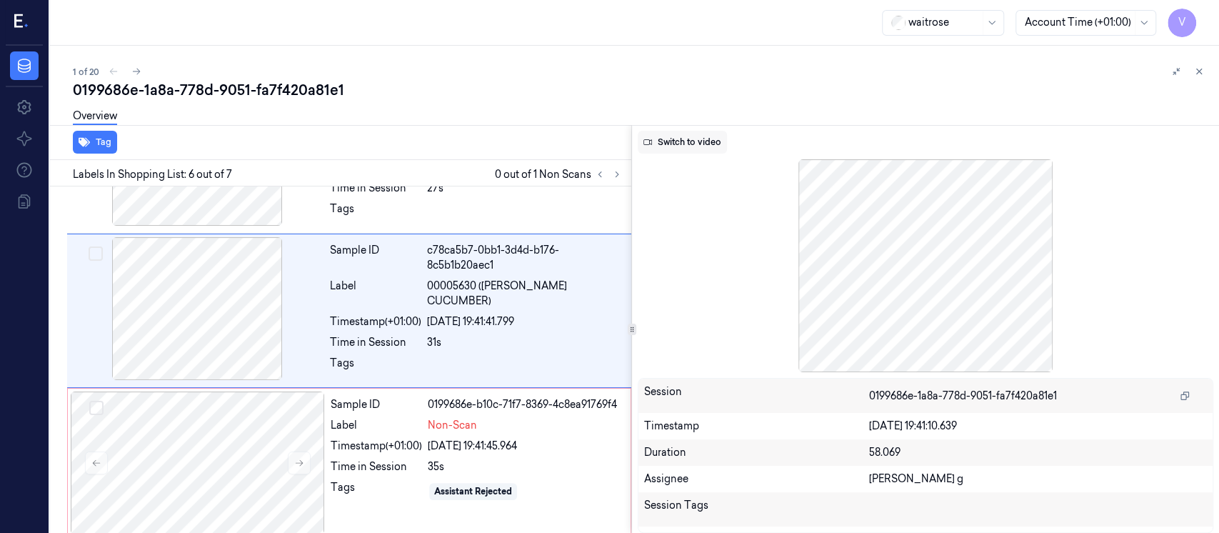
click at [685, 140] on button "Switch to video" at bounding box center [682, 142] width 89 height 23
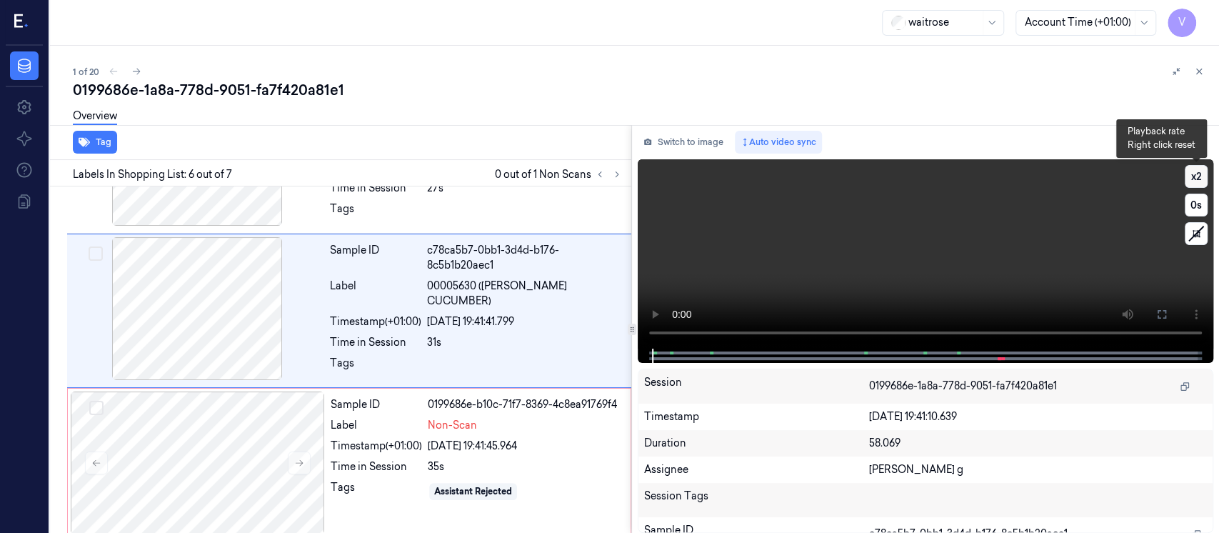
click at [1201, 180] on button "x 2" at bounding box center [1196, 176] width 23 height 23
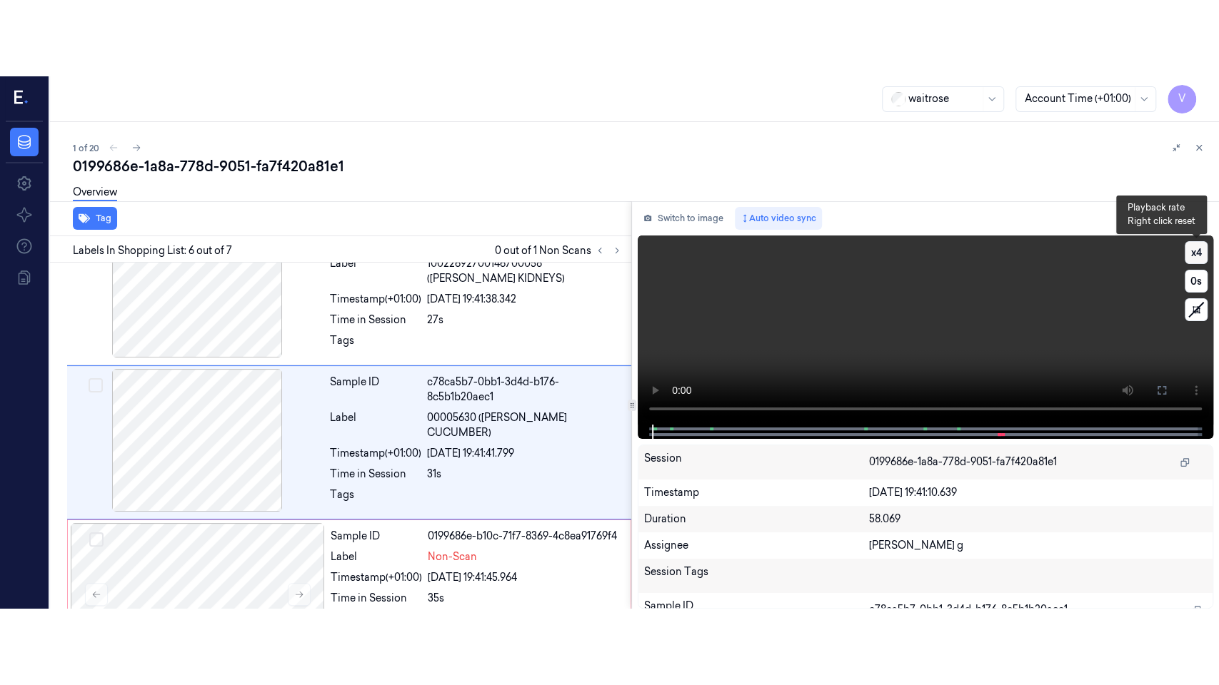
scroll to position [663, 0]
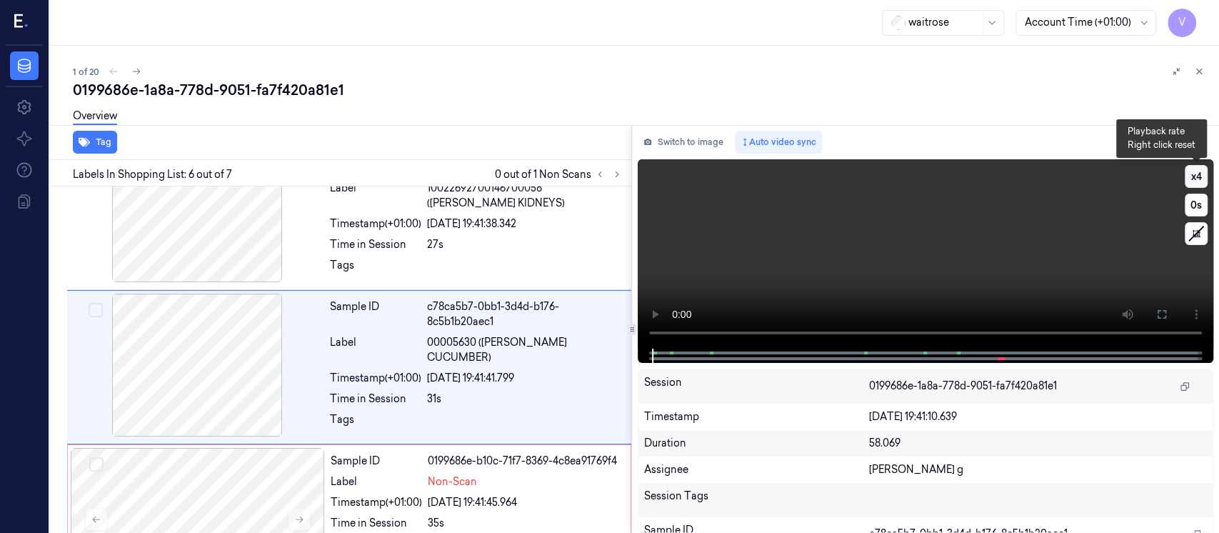
click at [1201, 180] on button "x 4" at bounding box center [1196, 176] width 23 height 23
click at [1167, 317] on button at bounding box center [1161, 314] width 23 height 23
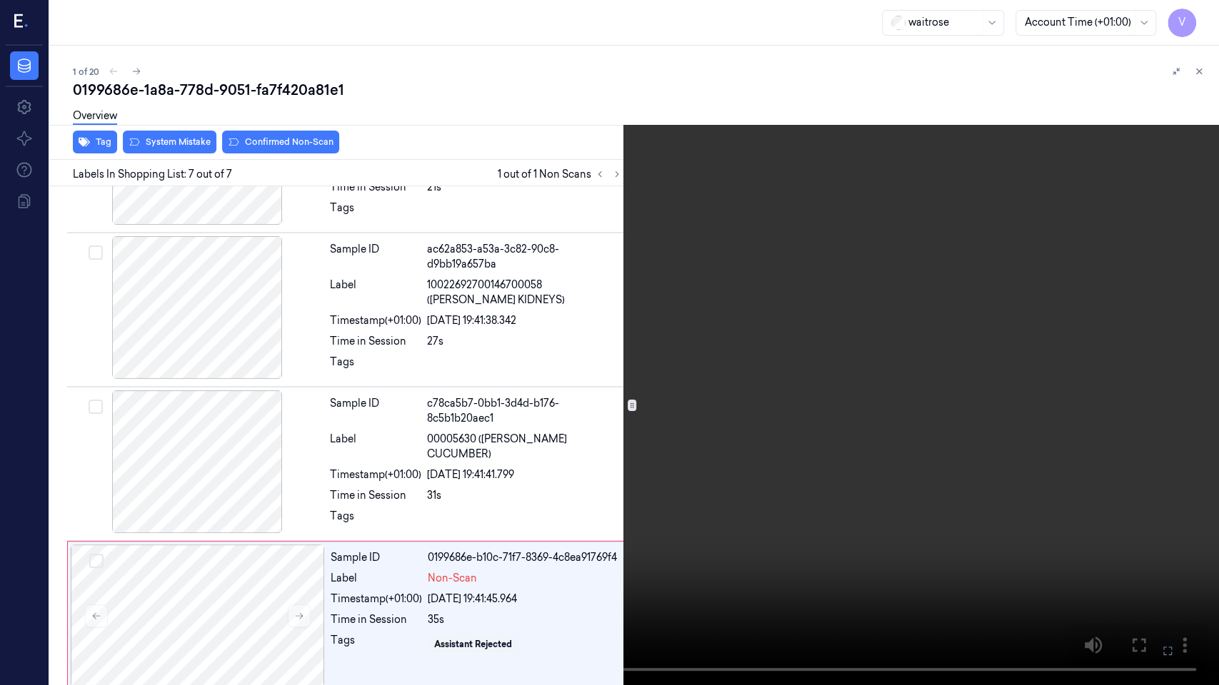
click at [0, 0] on icon at bounding box center [0, 0] width 0 height 0
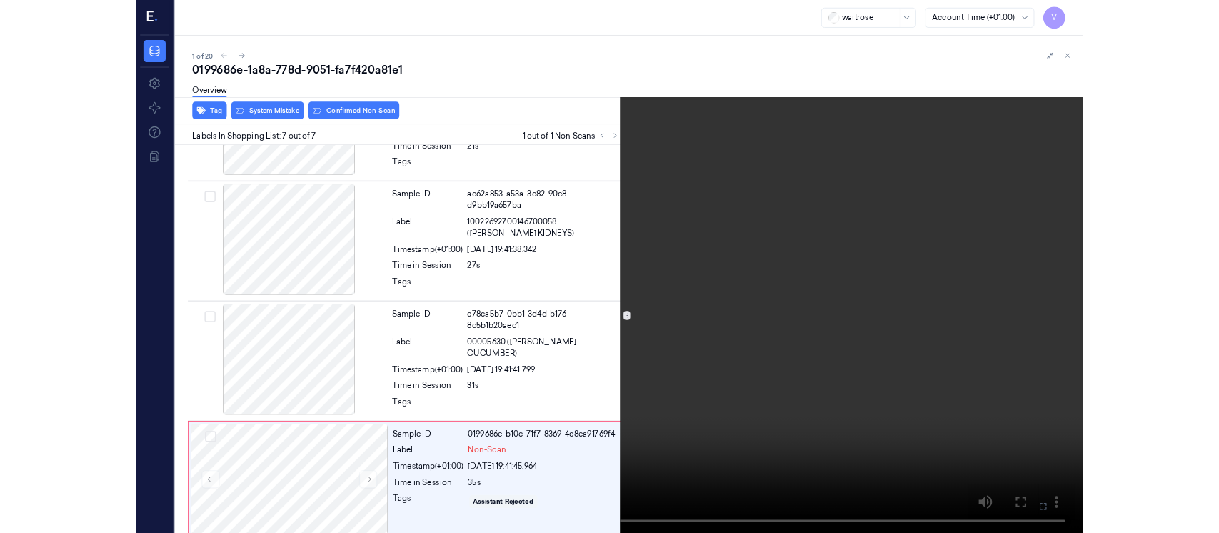
scroll to position [663, 0]
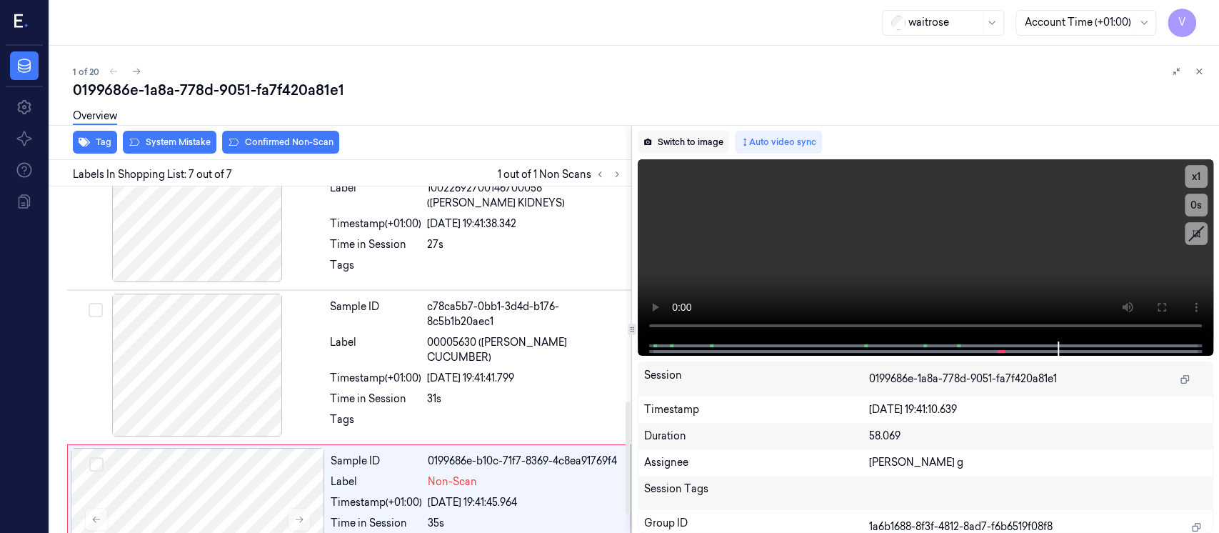
click at [682, 133] on button "Switch to image" at bounding box center [683, 142] width 91 height 23
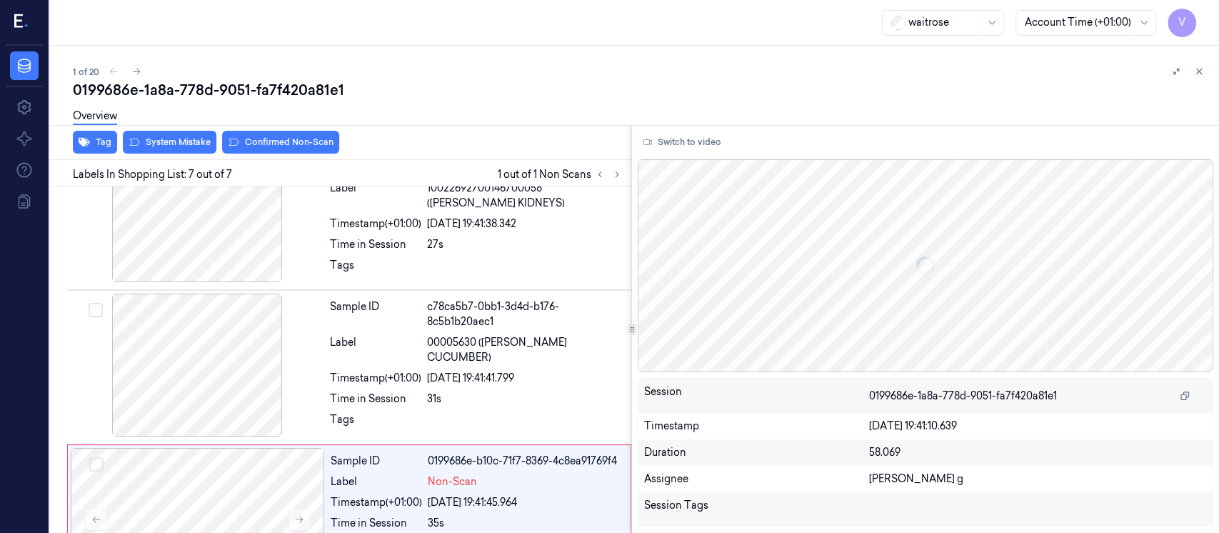
scroll to position [719, 0]
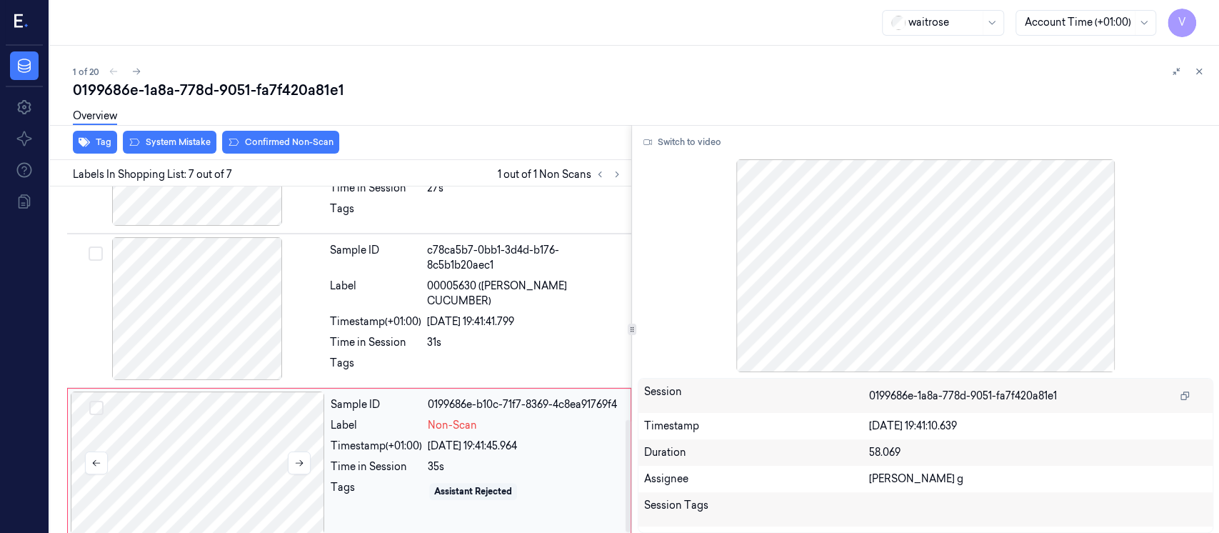
click at [248, 476] on div at bounding box center [198, 462] width 254 height 143
click at [292, 453] on button at bounding box center [299, 462] width 23 height 23
click at [196, 452] on div at bounding box center [198, 462] width 254 height 143
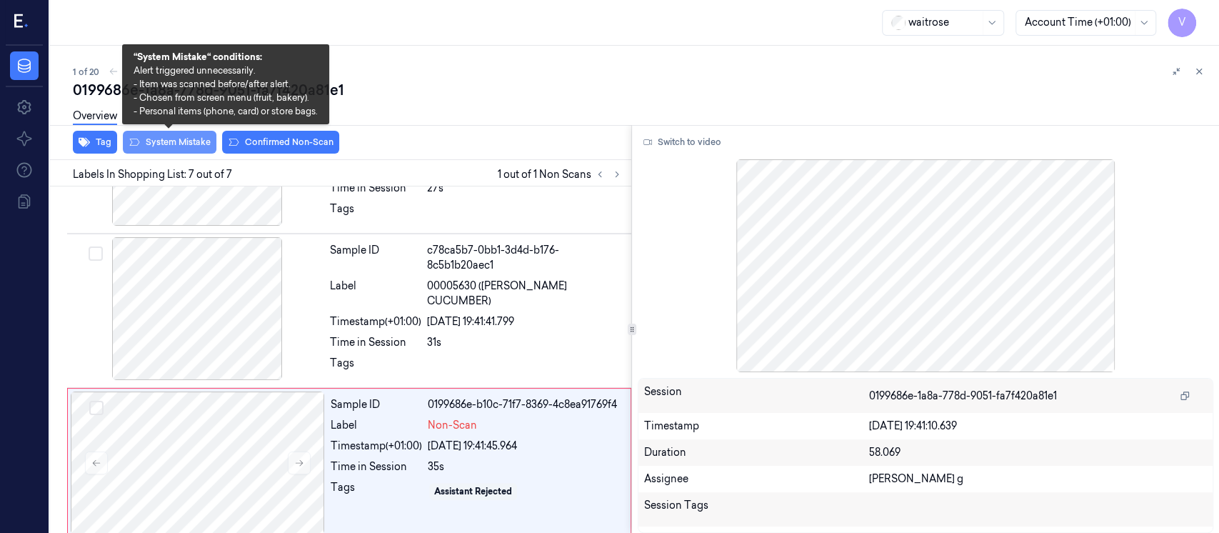
click at [157, 143] on button "System Mistake" at bounding box center [170, 142] width 94 height 23
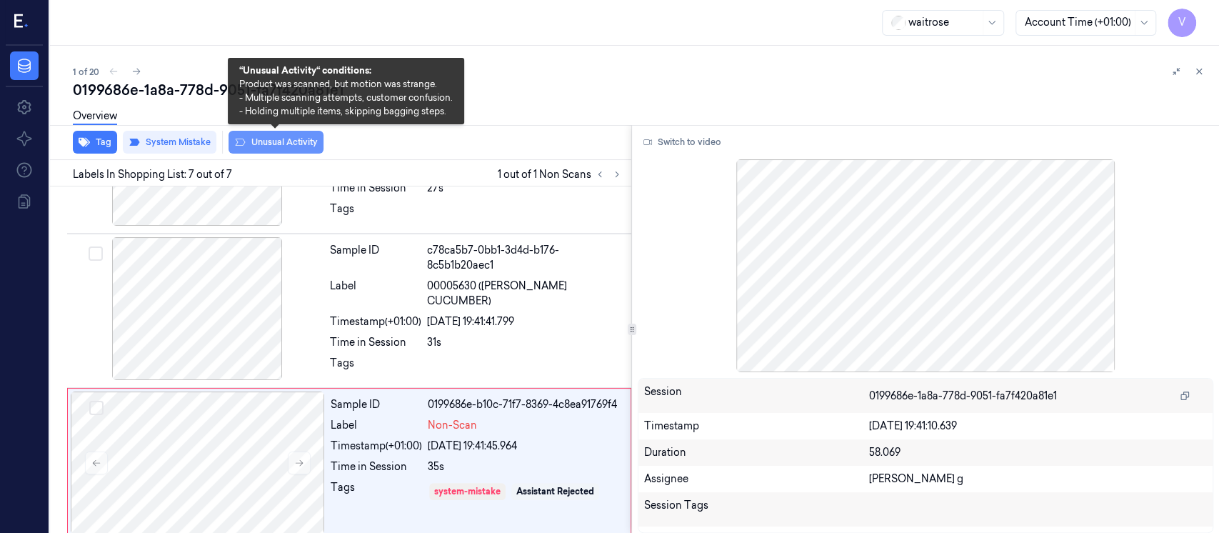
click at [266, 138] on button "Unusual Activity" at bounding box center [275, 142] width 95 height 23
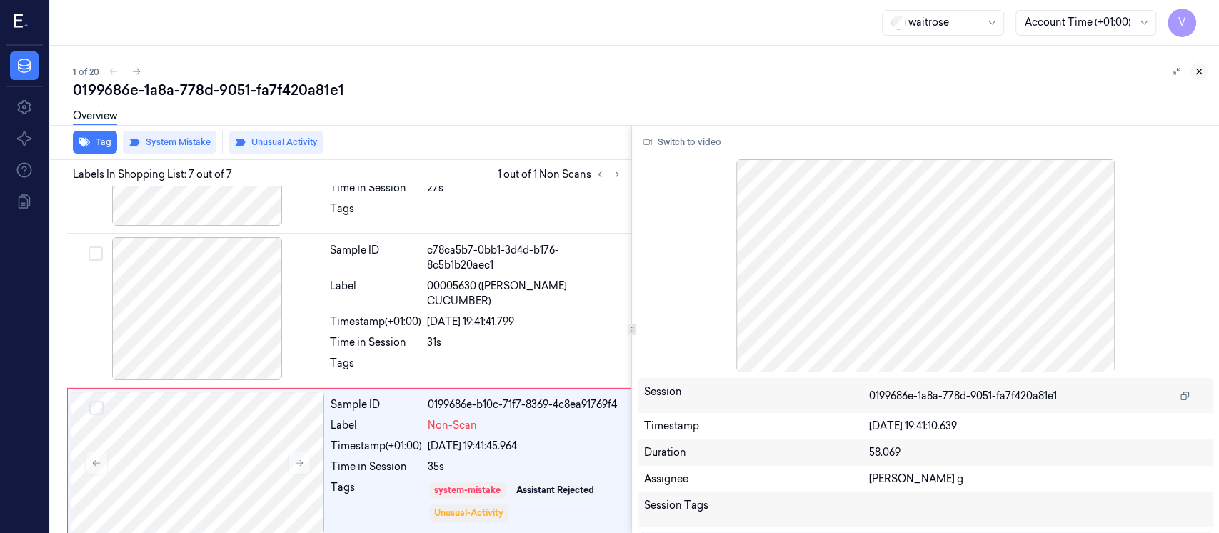
click at [1205, 74] on button at bounding box center [1198, 71] width 17 height 17
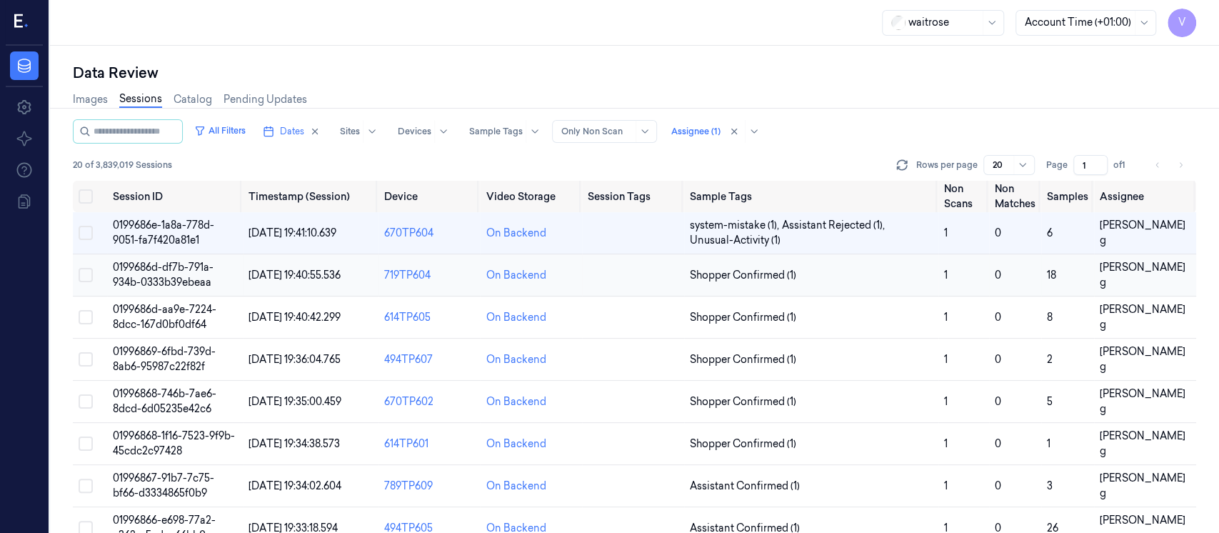
click at [578, 280] on td "On Backend" at bounding box center [531, 275] width 102 height 42
click at [615, 275] on td at bounding box center [633, 275] width 102 height 42
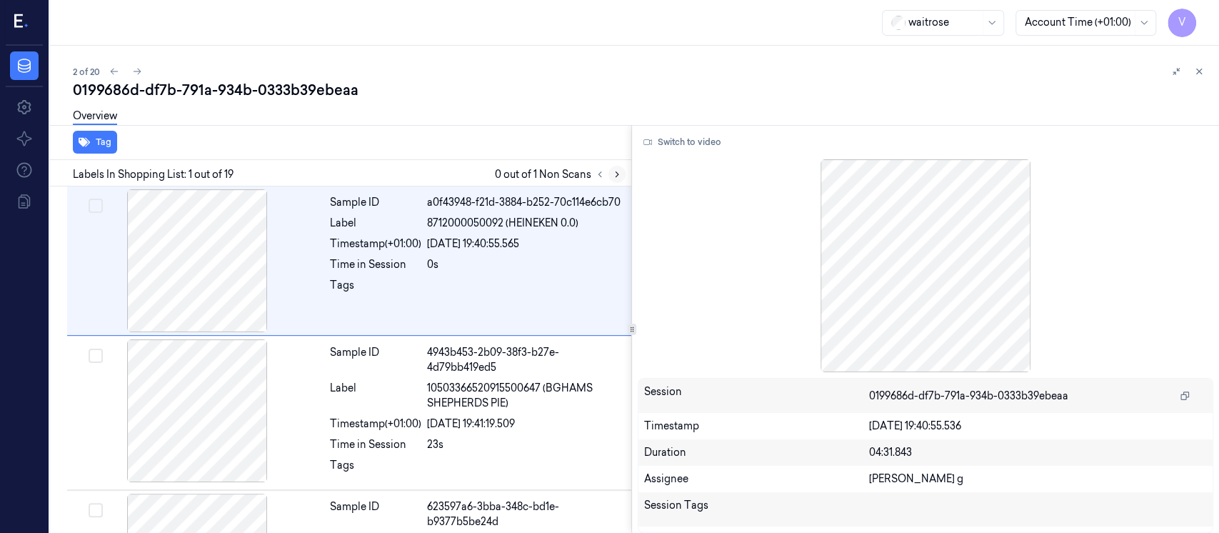
click at [612, 171] on icon at bounding box center [617, 174] width 10 height 10
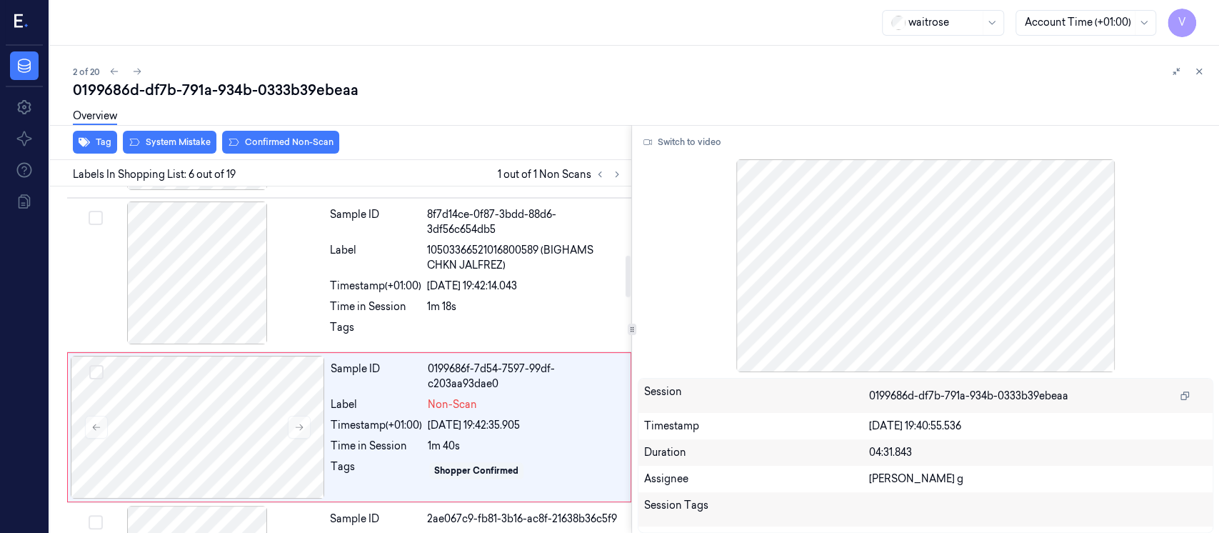
scroll to position [571, 0]
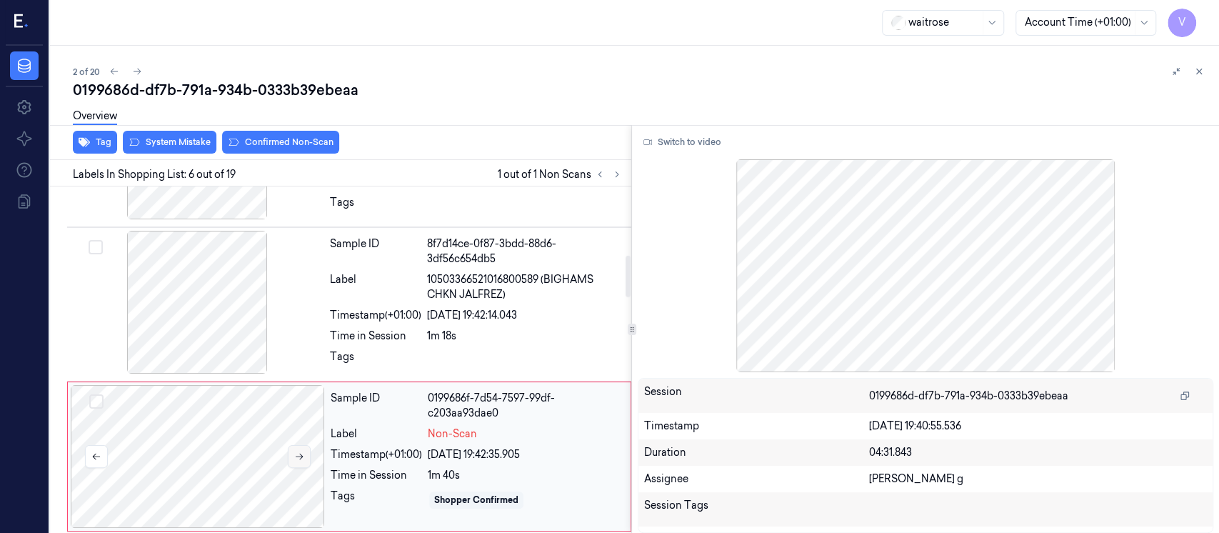
click at [298, 461] on button at bounding box center [299, 456] width 23 height 23
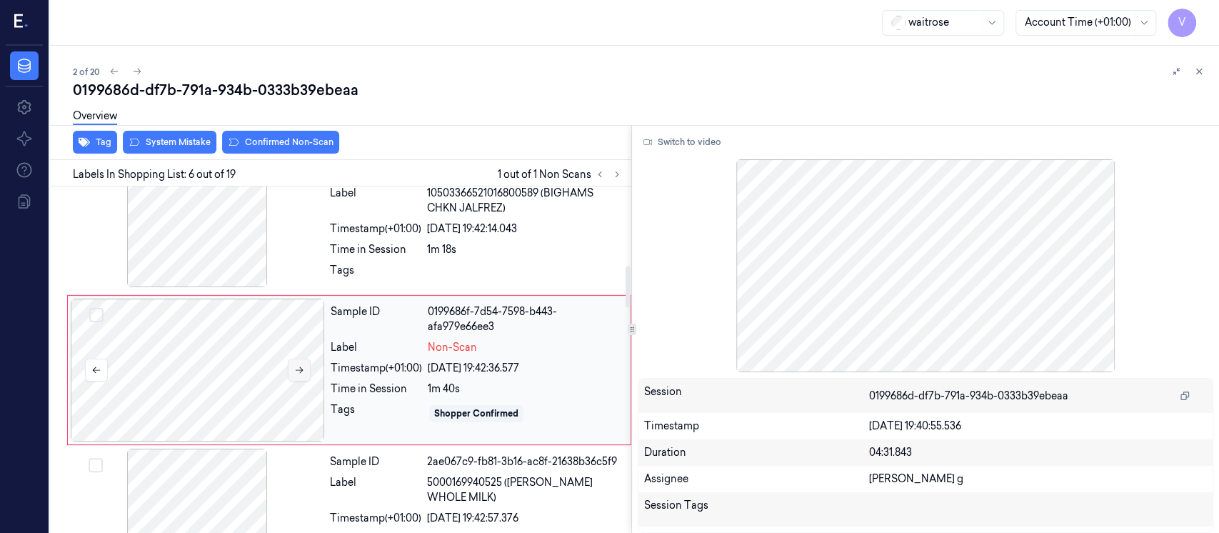
scroll to position [667, 0]
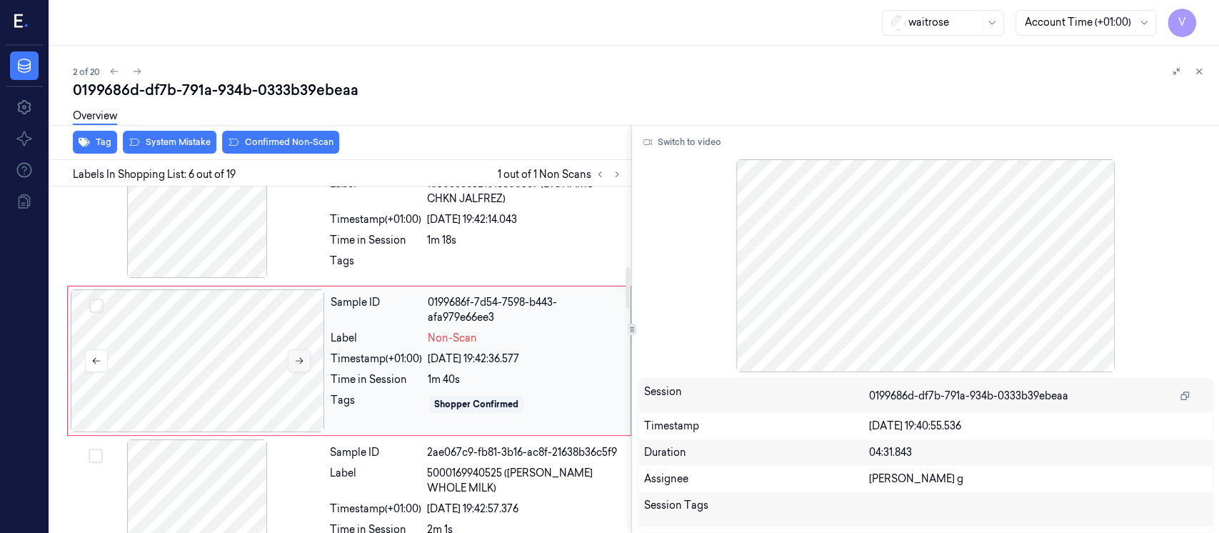
click at [298, 461] on div at bounding box center [197, 510] width 254 height 143
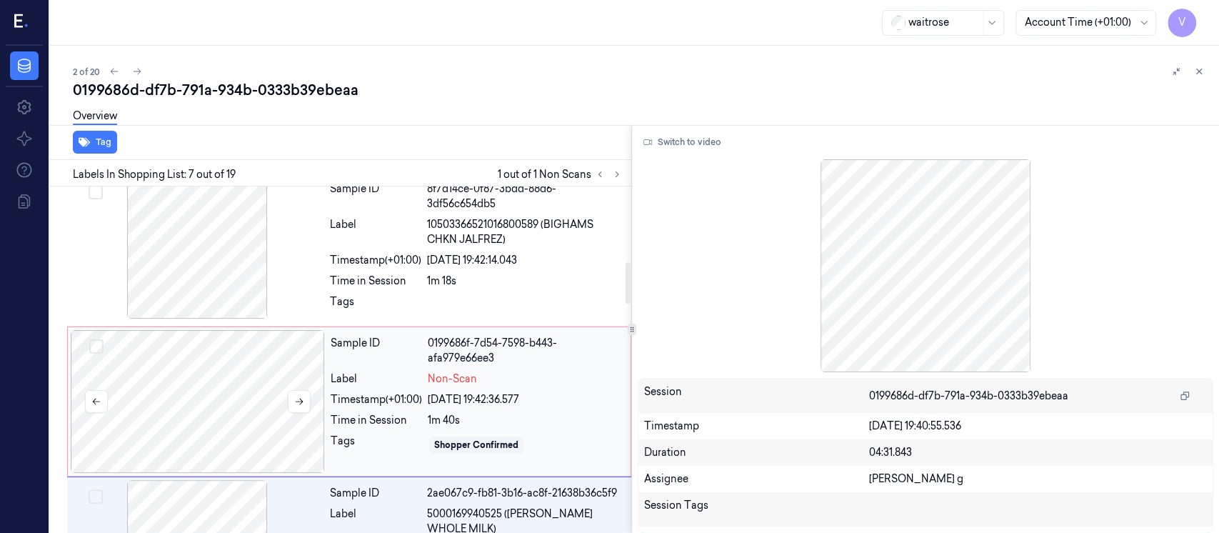
click at [263, 391] on div at bounding box center [198, 401] width 254 height 143
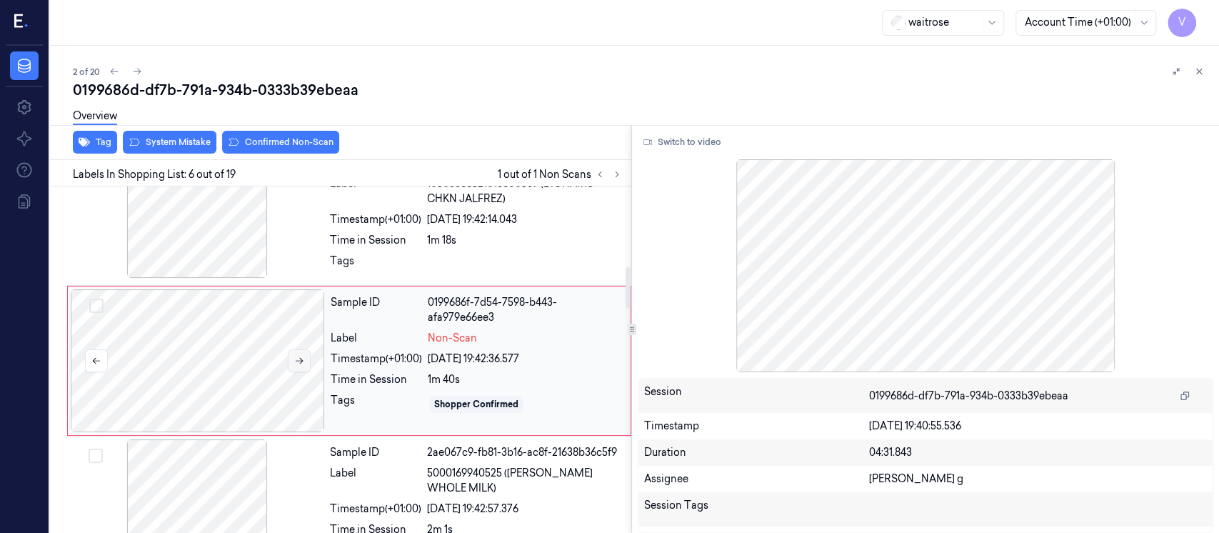
click at [295, 363] on icon at bounding box center [299, 361] width 10 height 10
click at [251, 374] on div at bounding box center [198, 360] width 254 height 143
click at [263, 359] on div at bounding box center [198, 360] width 254 height 143
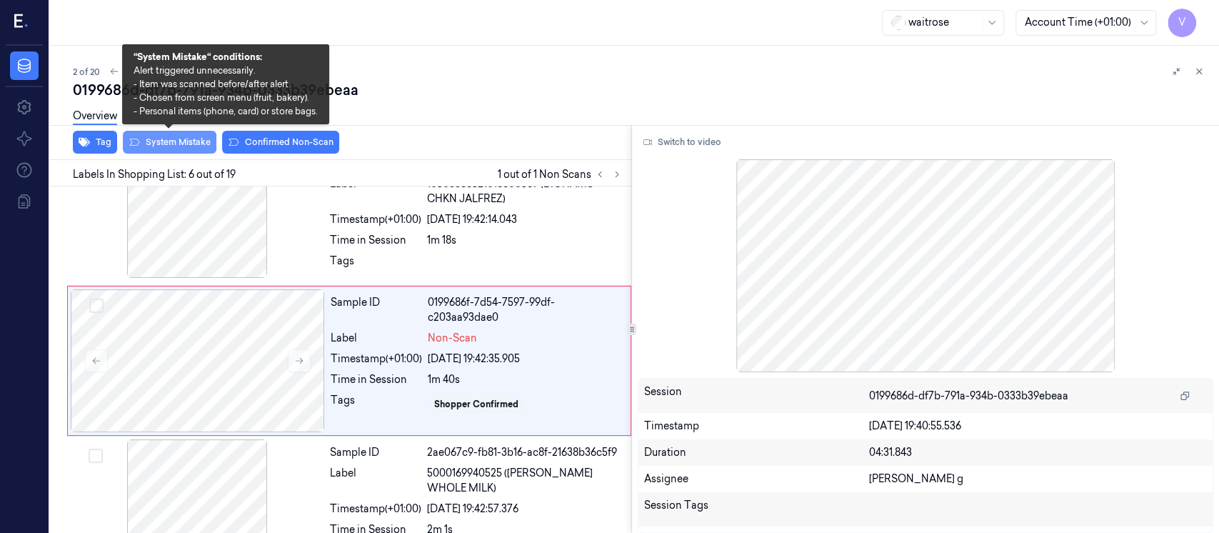
click at [176, 149] on button "System Mistake" at bounding box center [170, 142] width 94 height 23
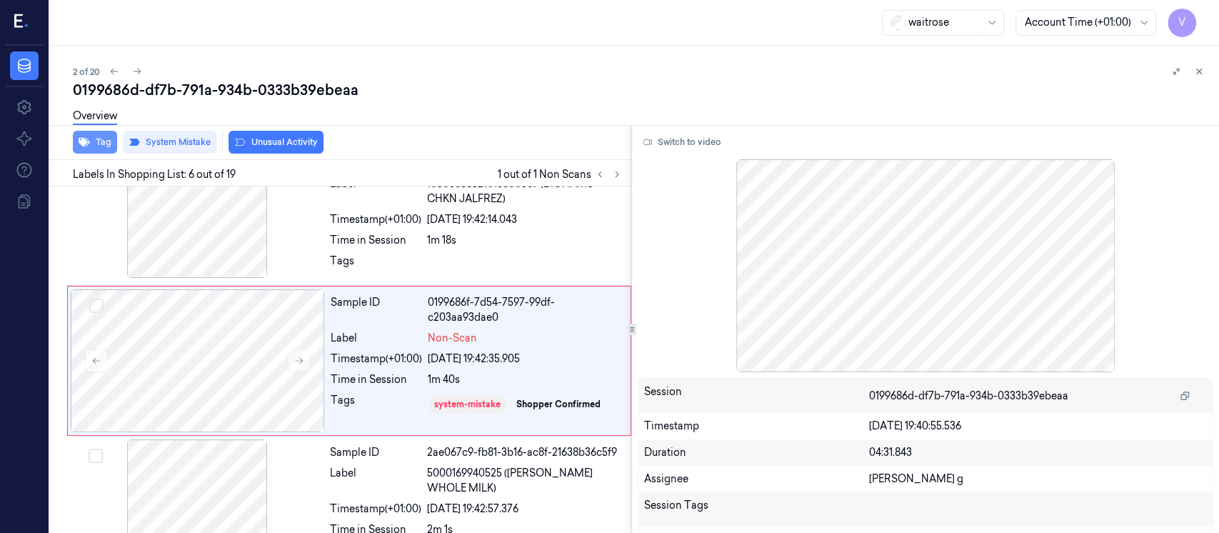
click at [80, 140] on icon "button" at bounding box center [84, 142] width 11 height 9
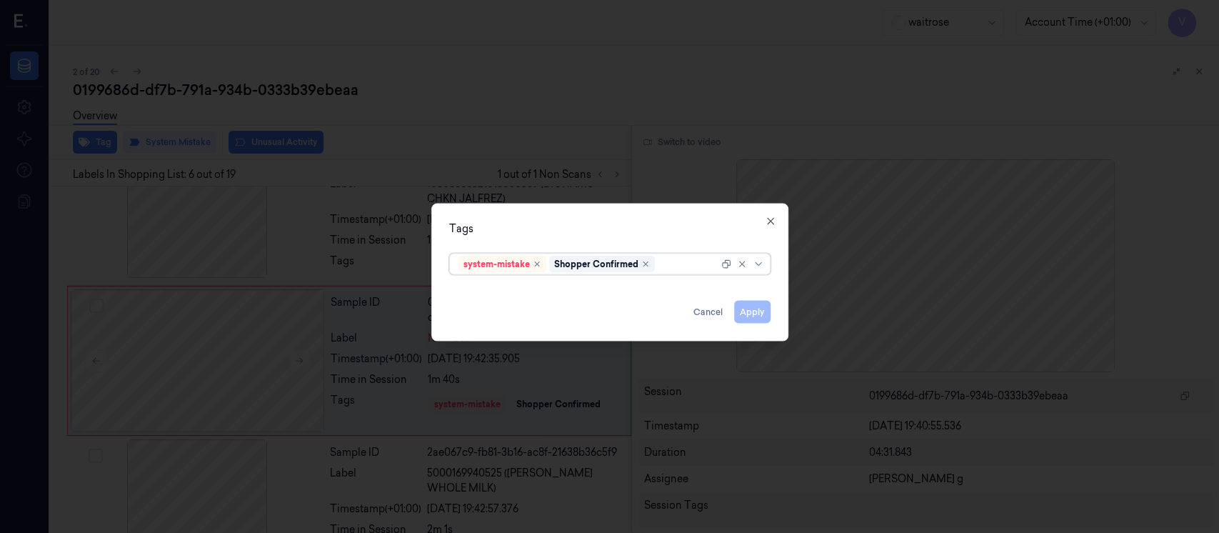
click at [671, 265] on div at bounding box center [688, 263] width 61 height 15
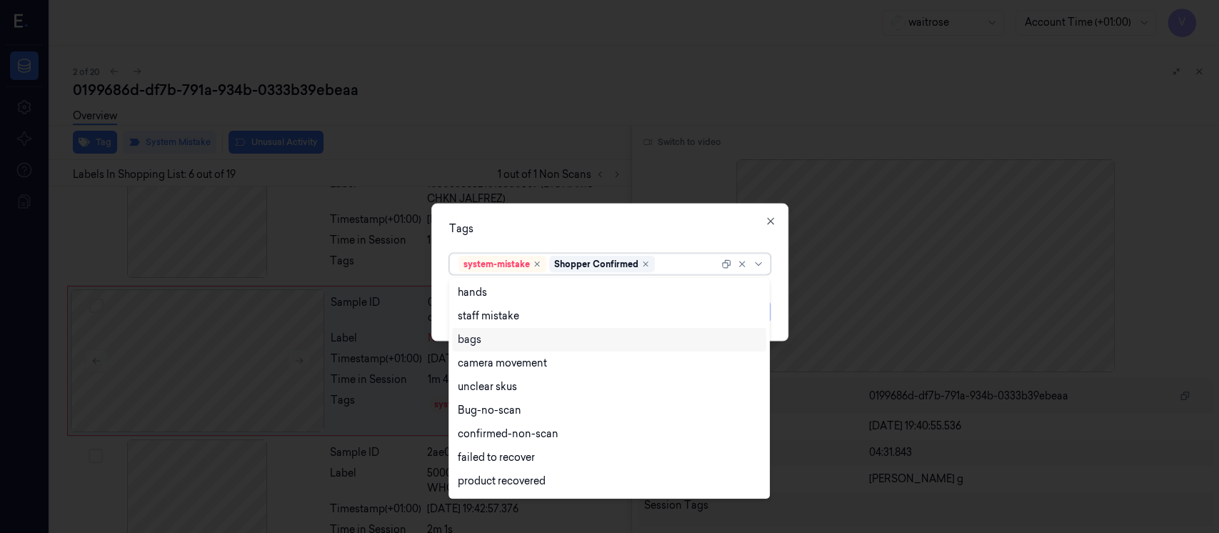
click at [481, 339] on div "bags" at bounding box center [609, 339] width 303 height 15
click at [694, 230] on div "Tags" at bounding box center [609, 228] width 321 height 15
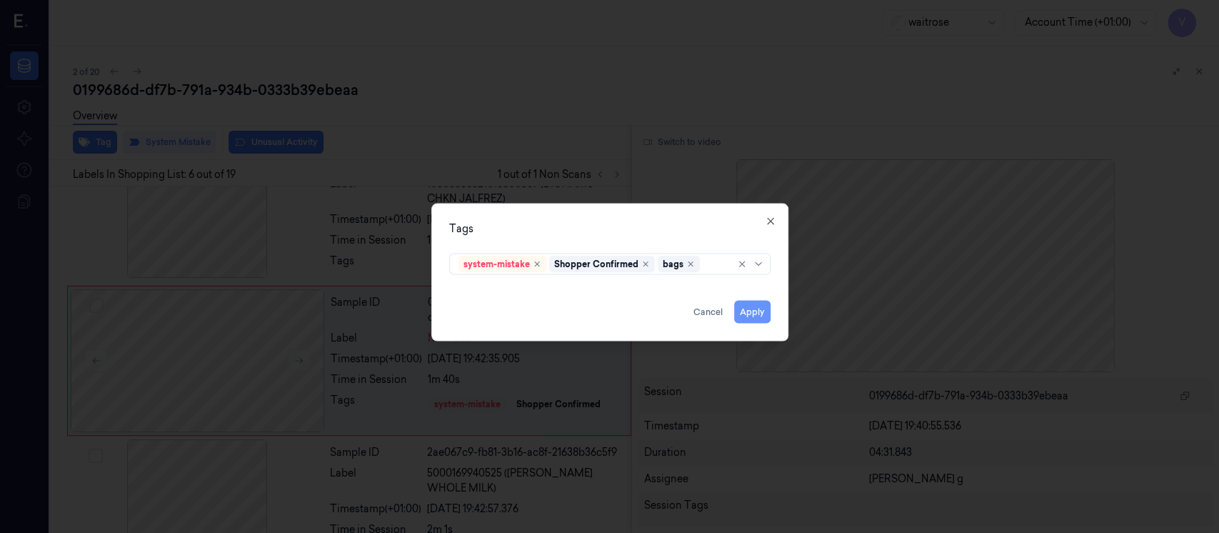
click at [753, 309] on button "Apply" at bounding box center [752, 312] width 36 height 23
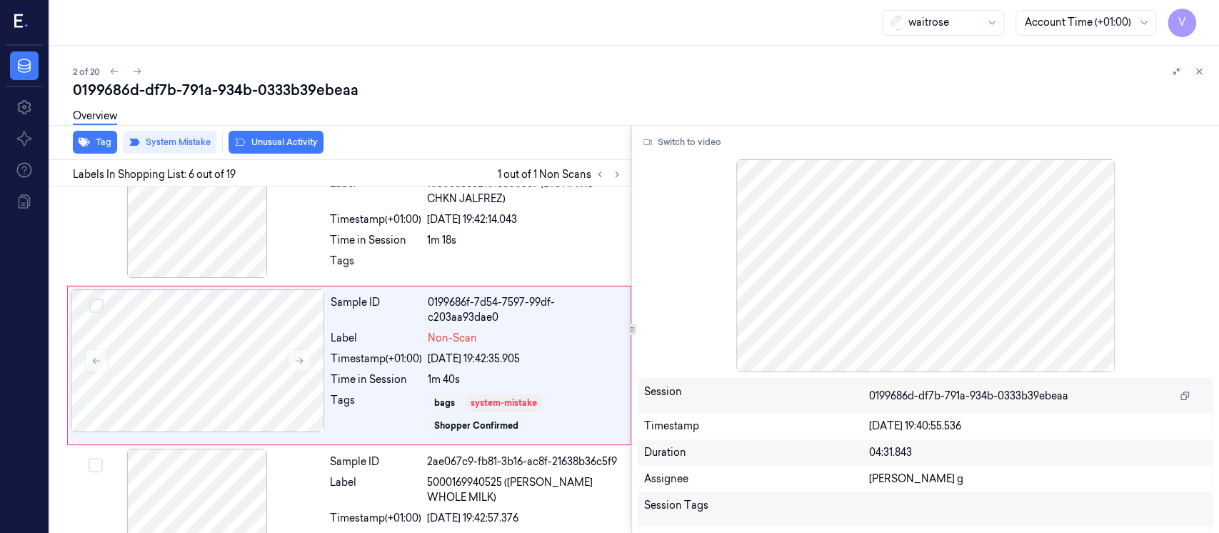
scroll to position [671, 0]
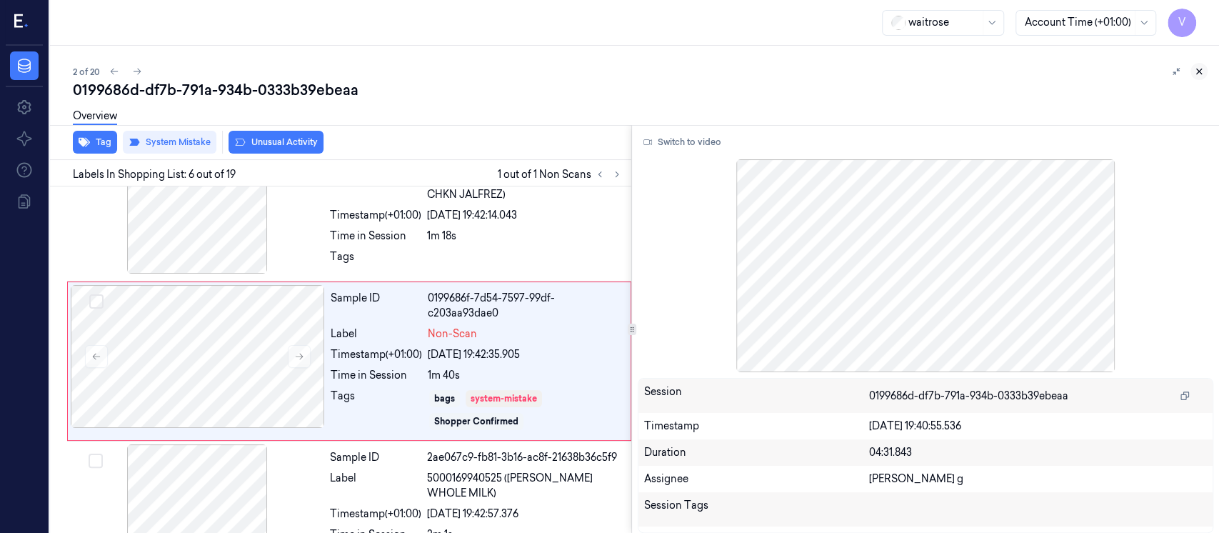
click at [1199, 69] on icon at bounding box center [1199, 71] width 10 height 10
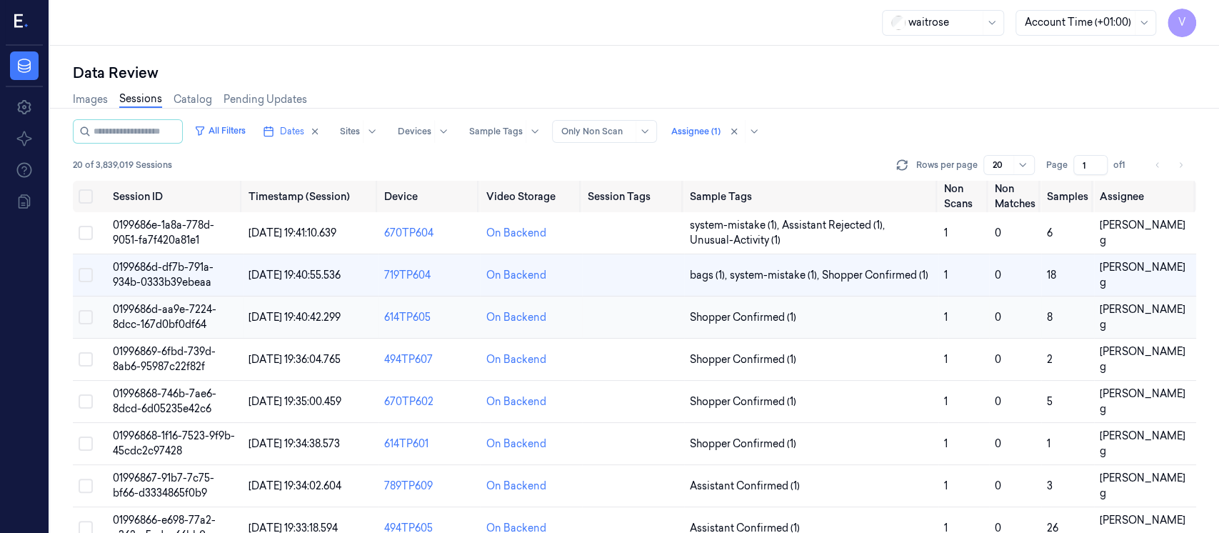
click at [623, 320] on td at bounding box center [633, 317] width 102 height 42
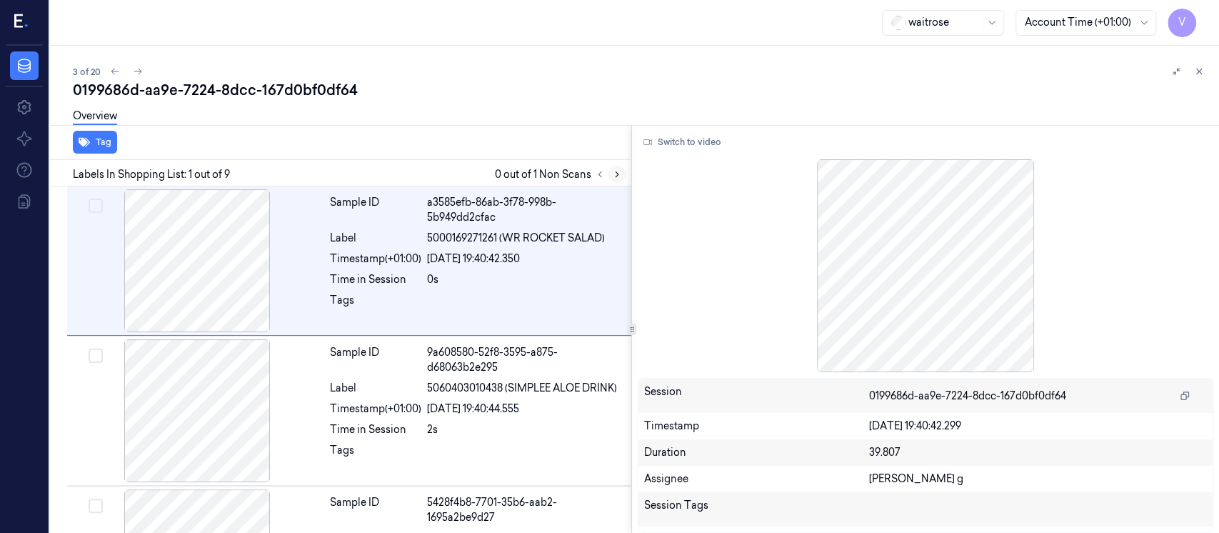
click at [619, 177] on icon at bounding box center [617, 174] width 10 height 10
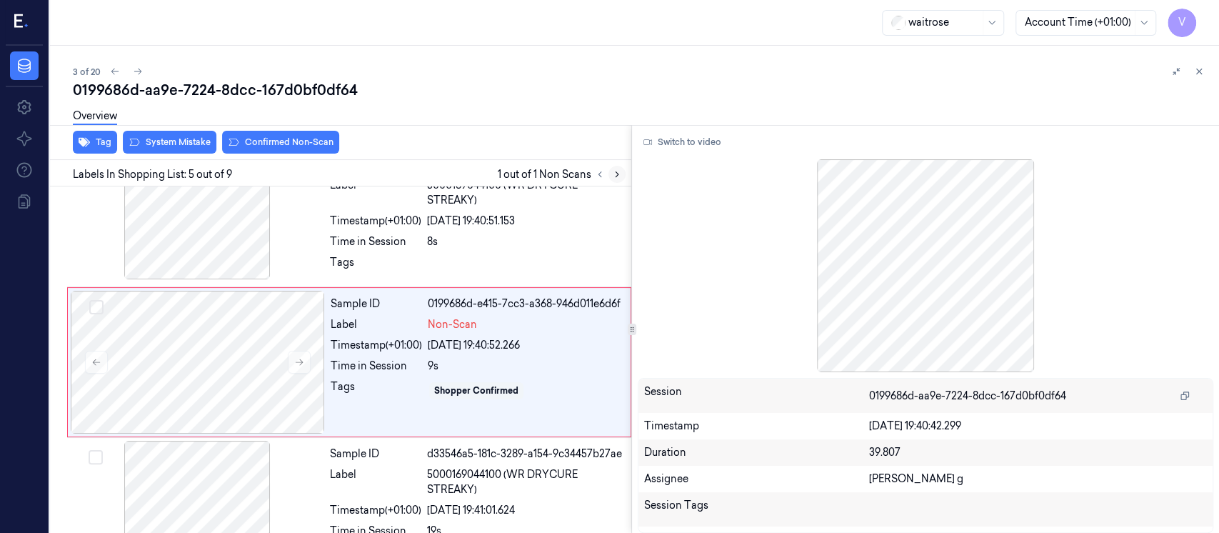
scroll to position [504, 0]
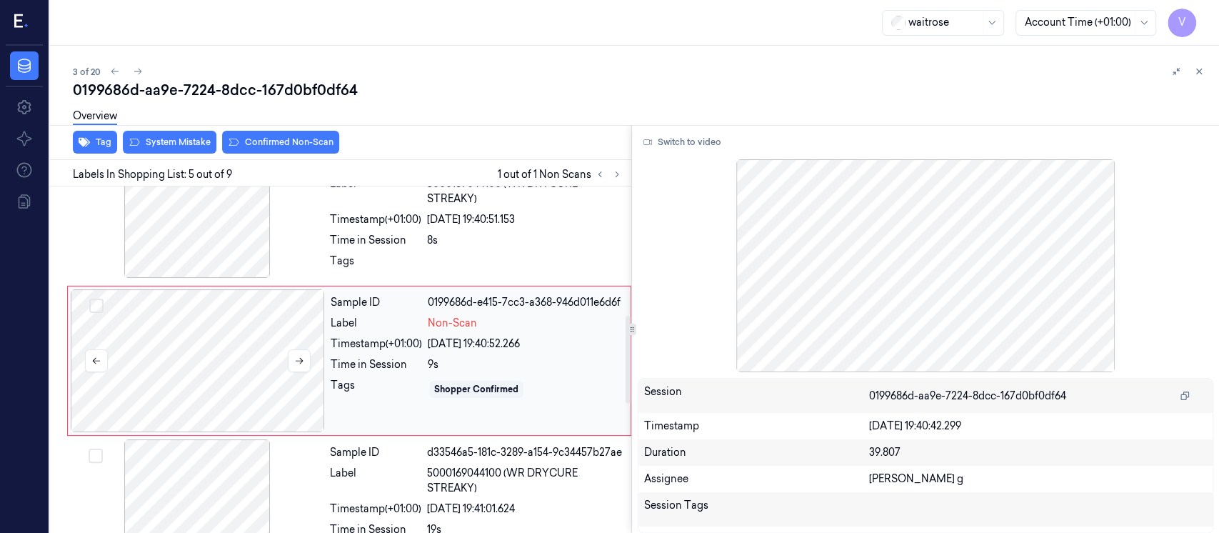
click at [223, 367] on div at bounding box center [198, 360] width 254 height 143
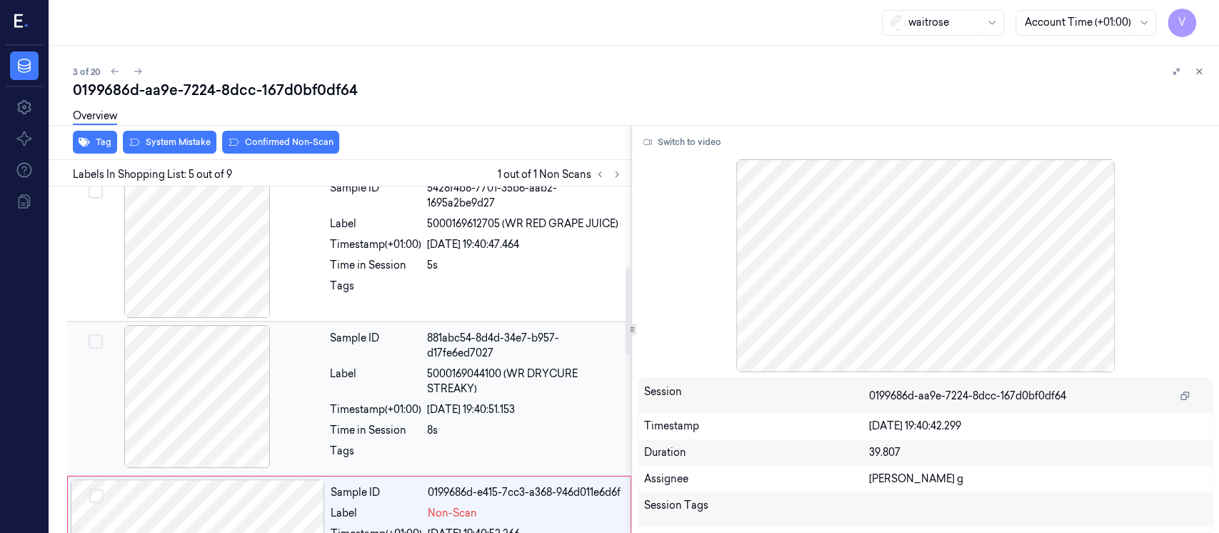
click at [330, 393] on div "Label" at bounding box center [375, 381] width 91 height 30
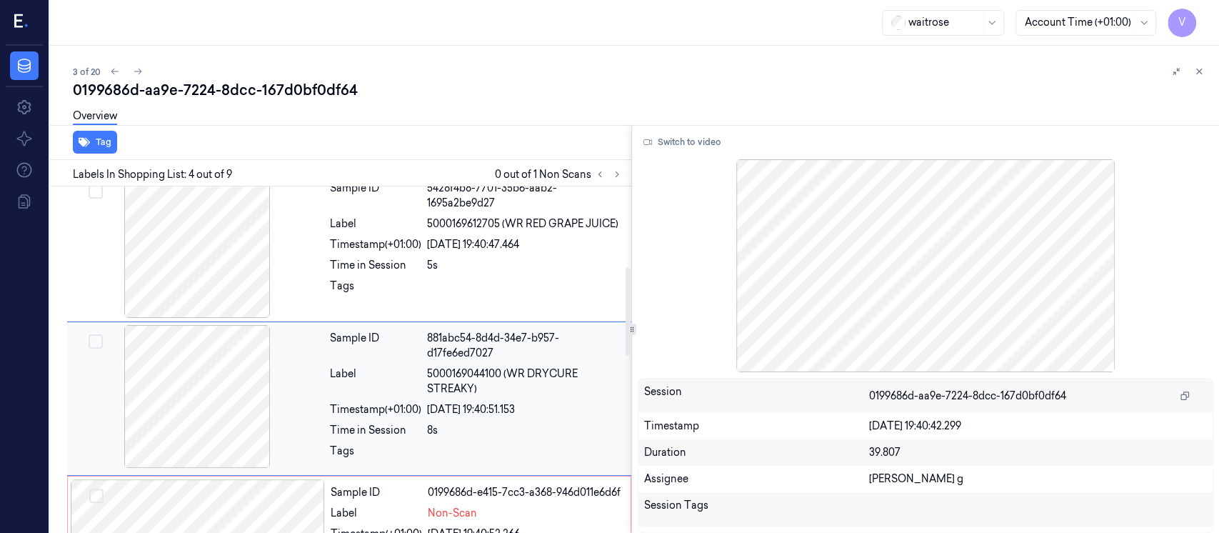
scroll to position [352, 0]
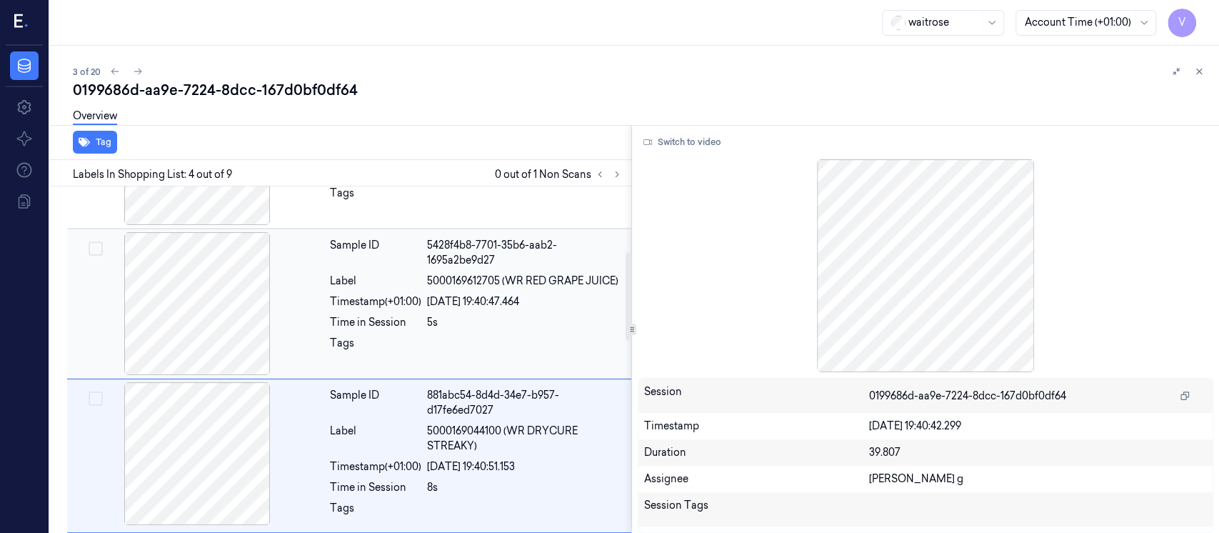
click at [378, 304] on div "Timestamp (+01:00)" at bounding box center [375, 301] width 91 height 15
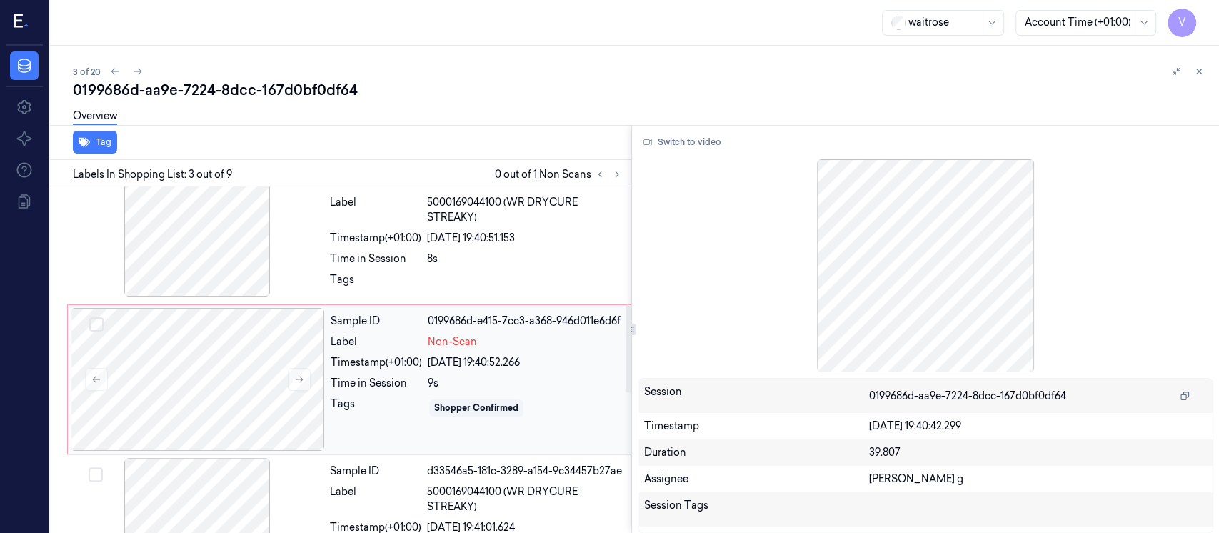
scroll to position [391, 0]
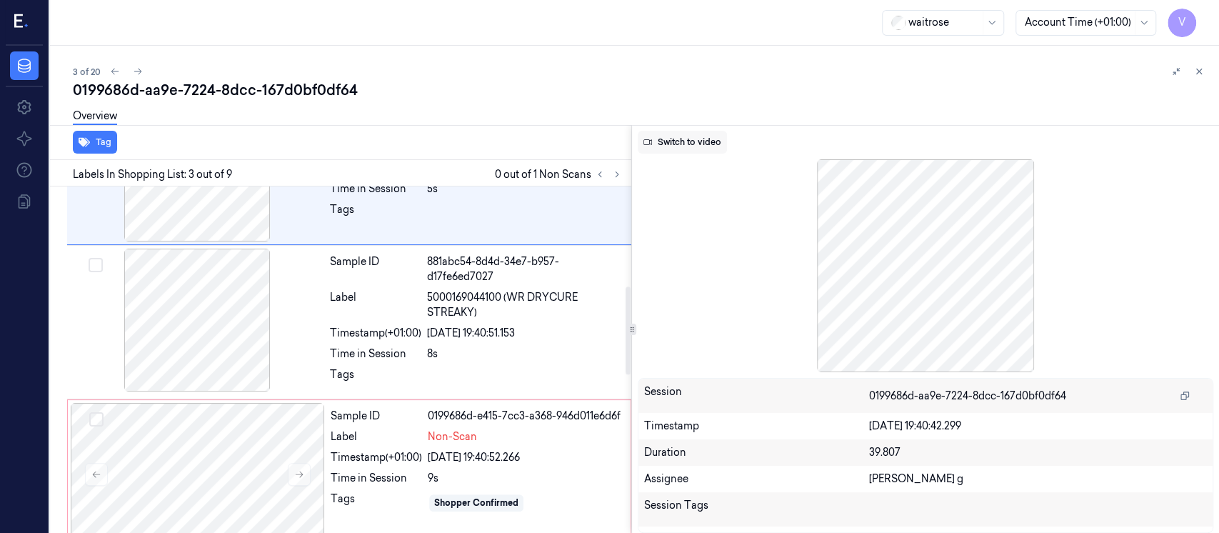
click at [704, 142] on button "Switch to video" at bounding box center [682, 142] width 89 height 23
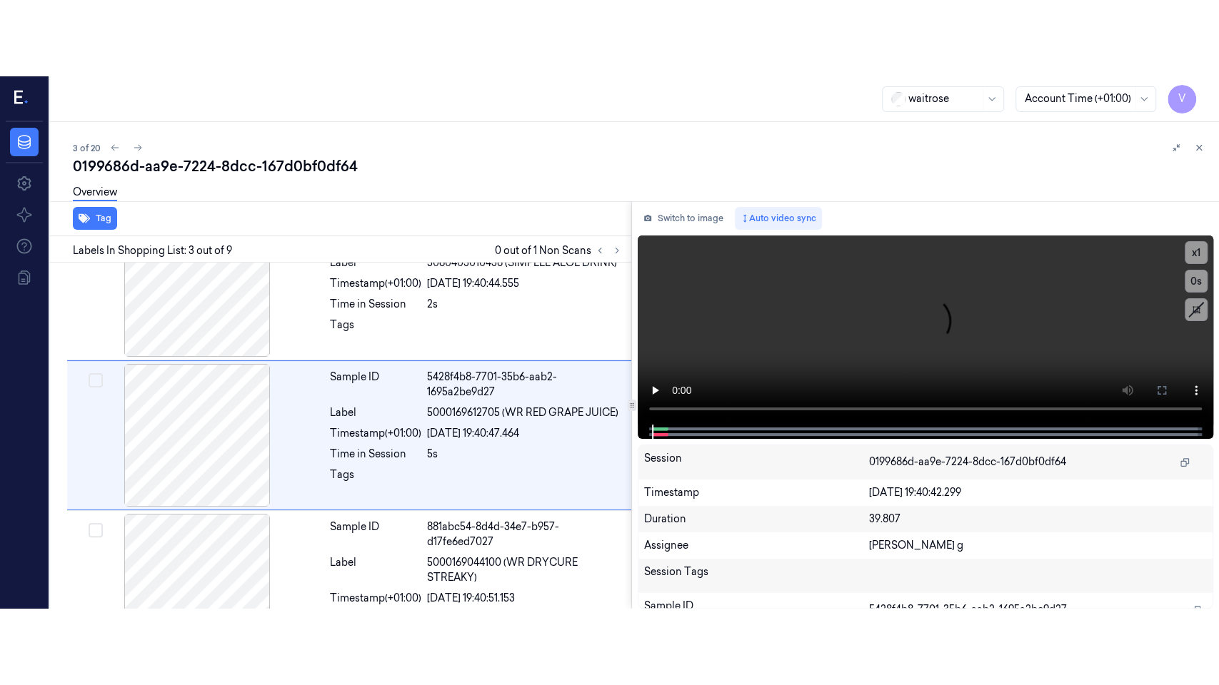
scroll to position [200, 0]
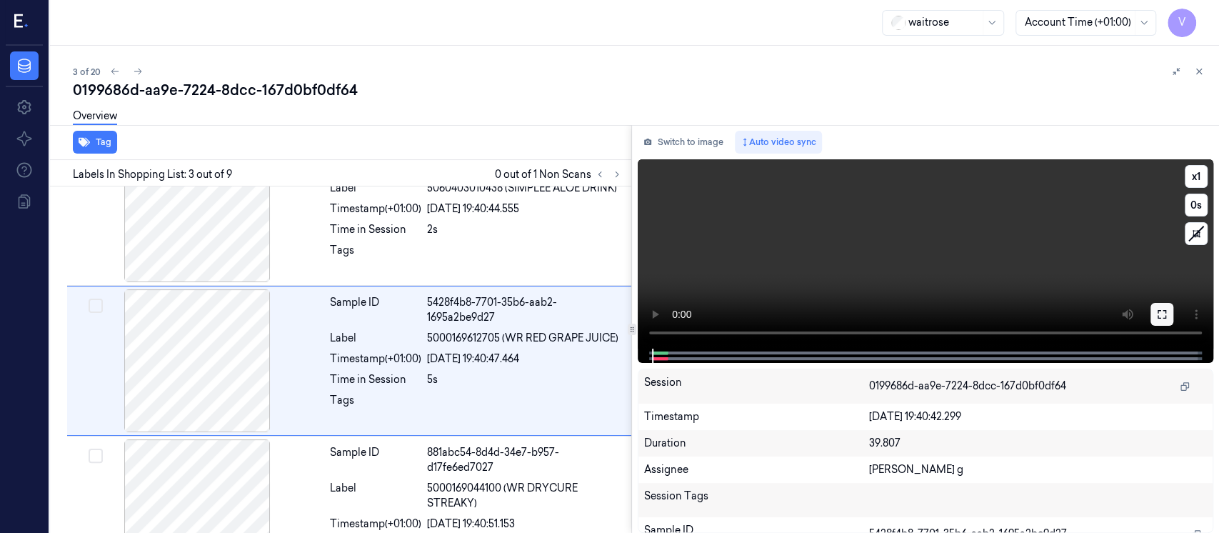
click at [1157, 313] on icon at bounding box center [1161, 313] width 11 height 11
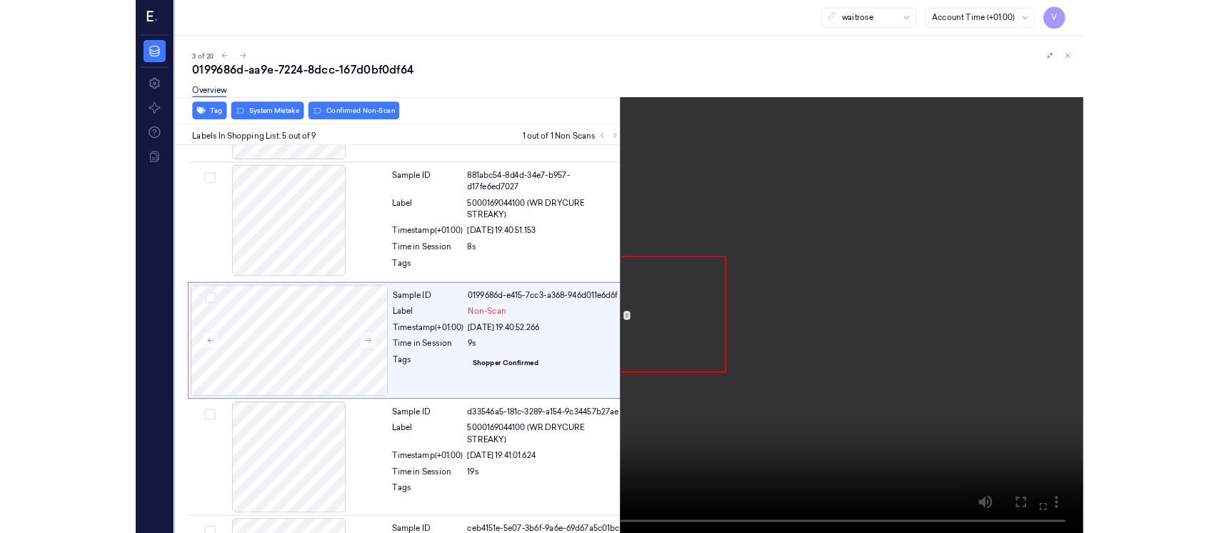
scroll to position [428, 0]
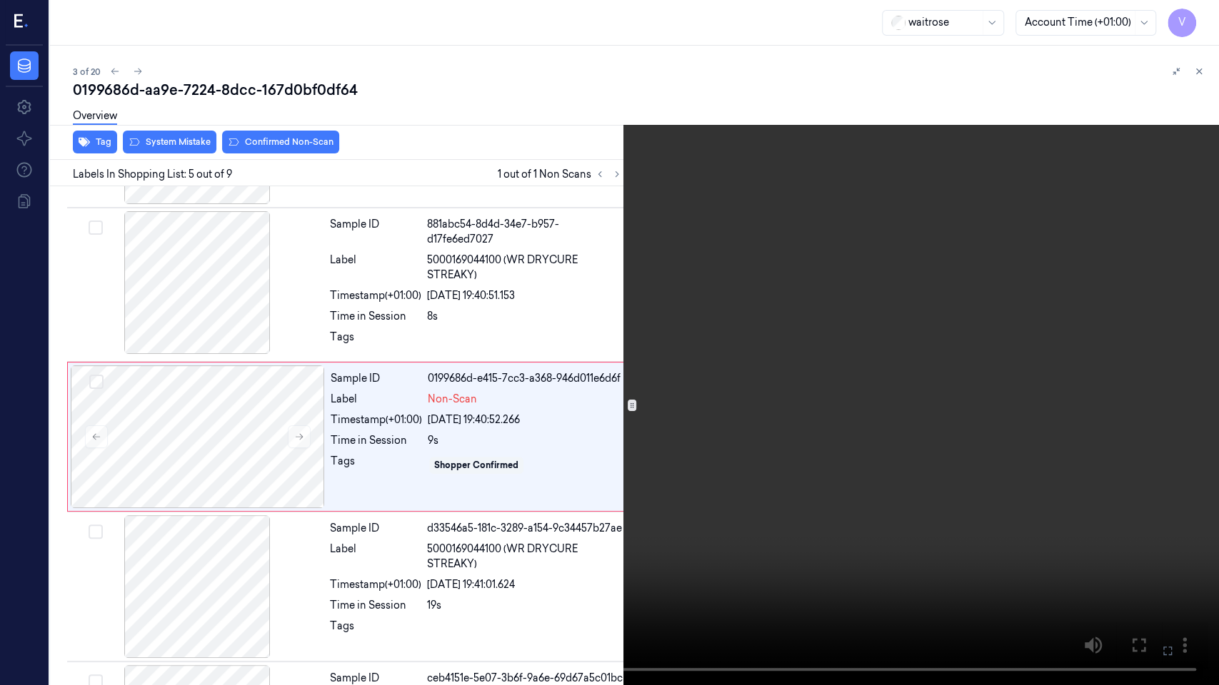
click at [0, 0] on button at bounding box center [0, 0] width 0 height 0
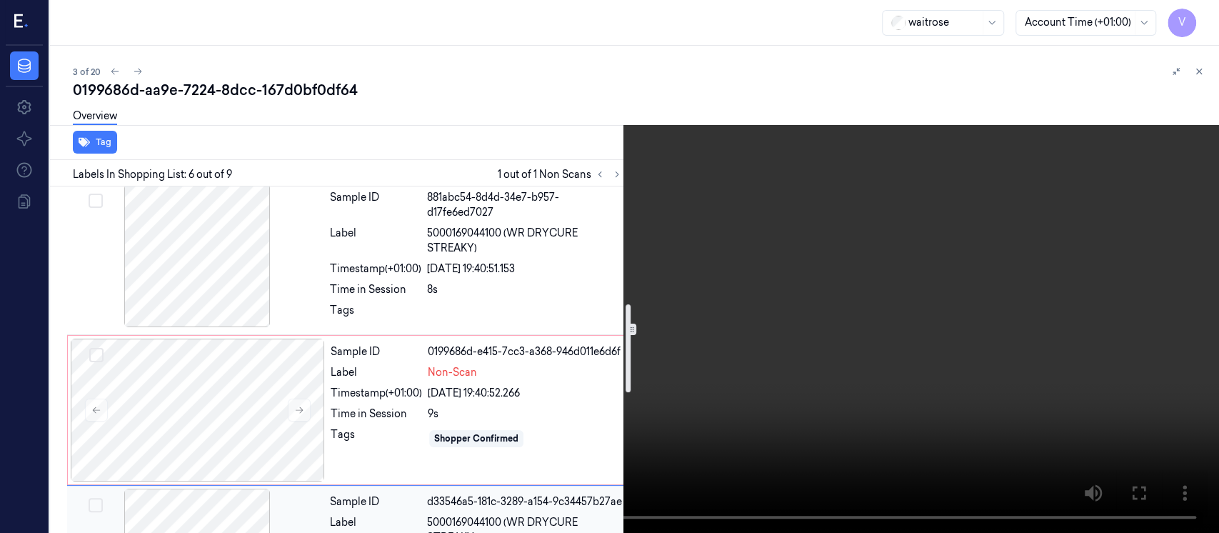
scroll to position [368, 0]
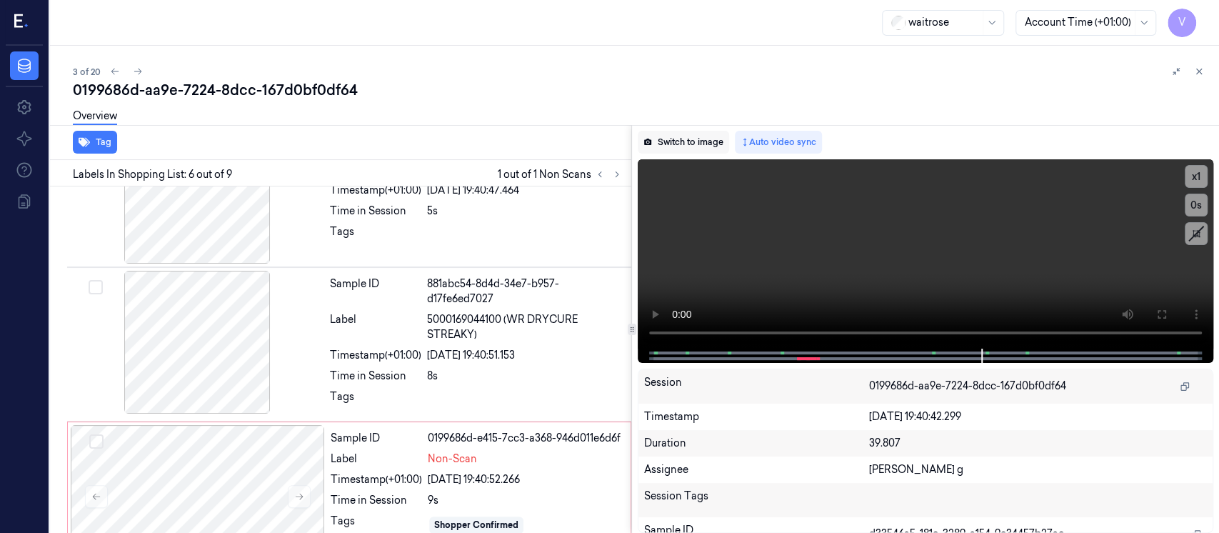
click at [716, 143] on button "Switch to image" at bounding box center [683, 142] width 91 height 23
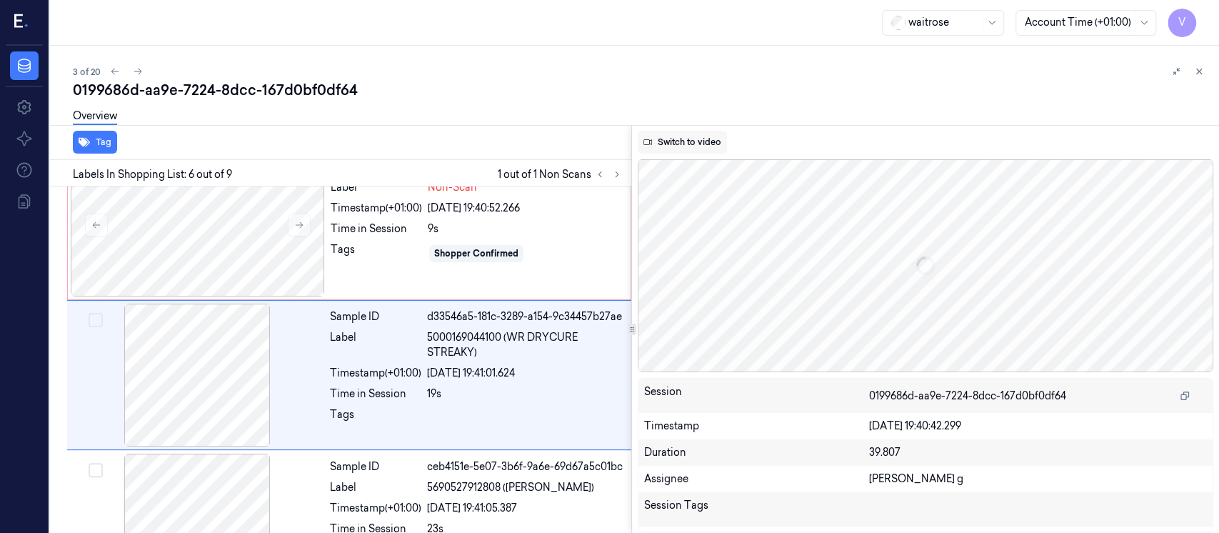
scroll to position [654, 0]
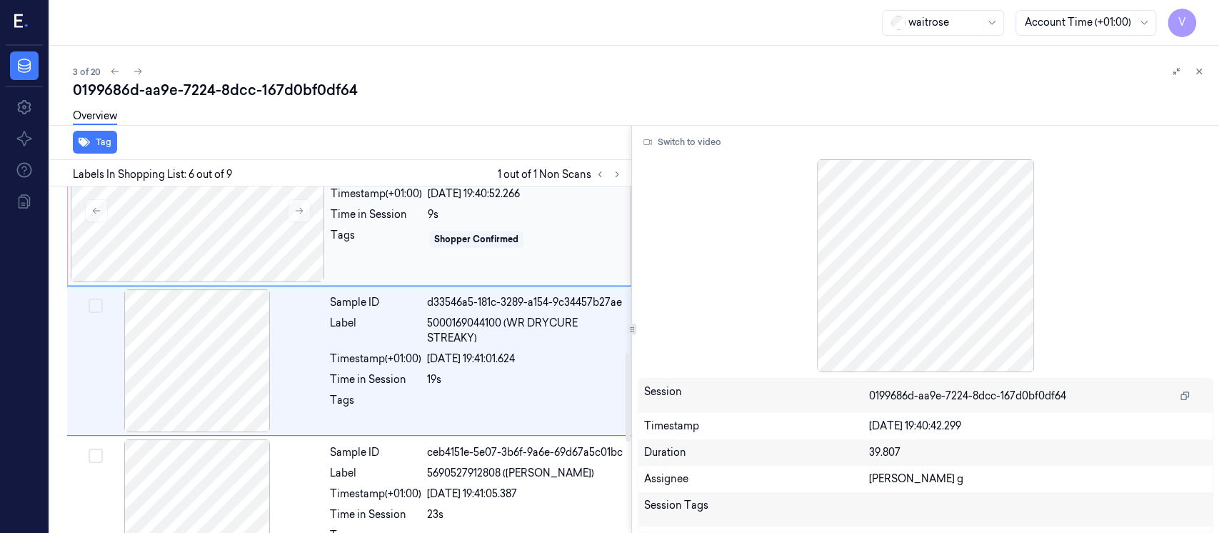
click at [457, 222] on div "9s" at bounding box center [525, 214] width 194 height 15
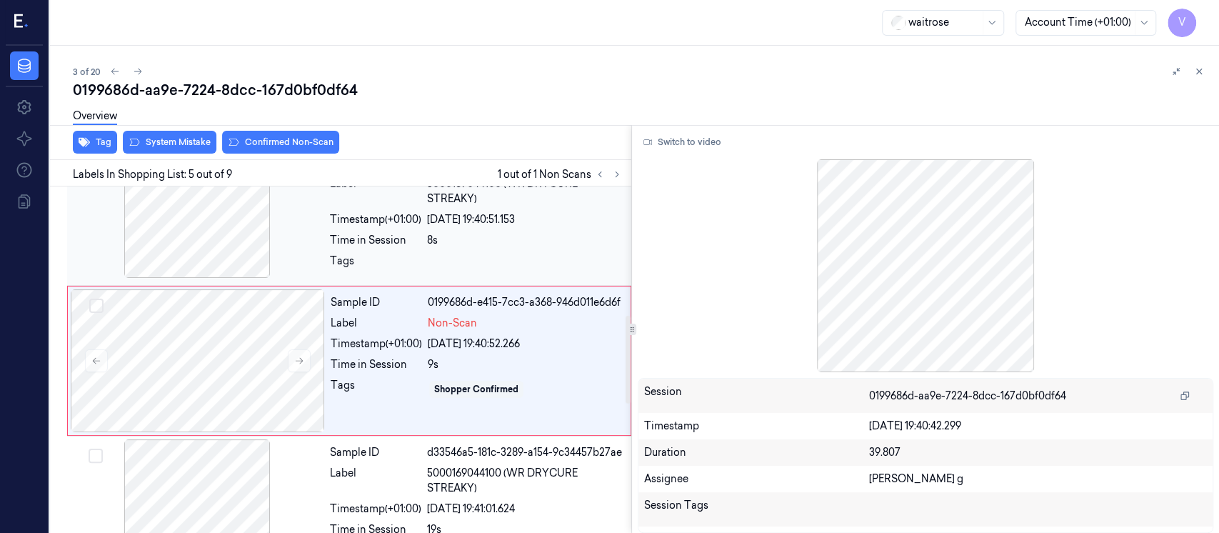
click at [471, 238] on div "8s" at bounding box center [525, 240] width 196 height 15
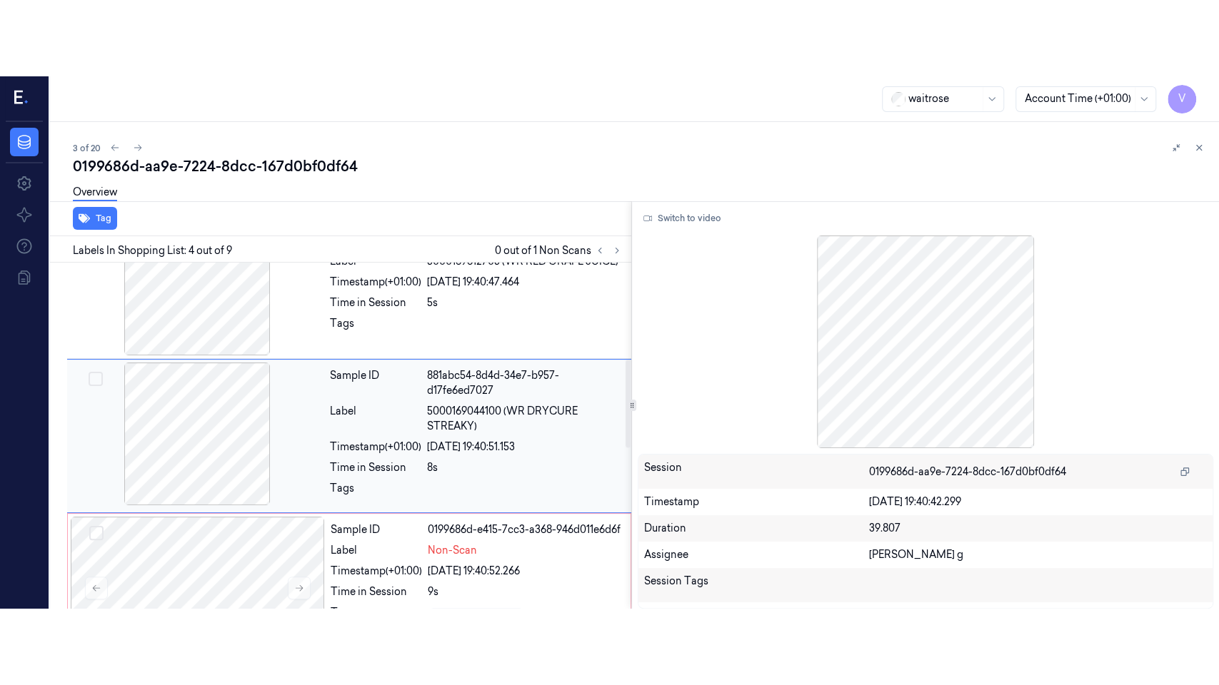
scroll to position [352, 0]
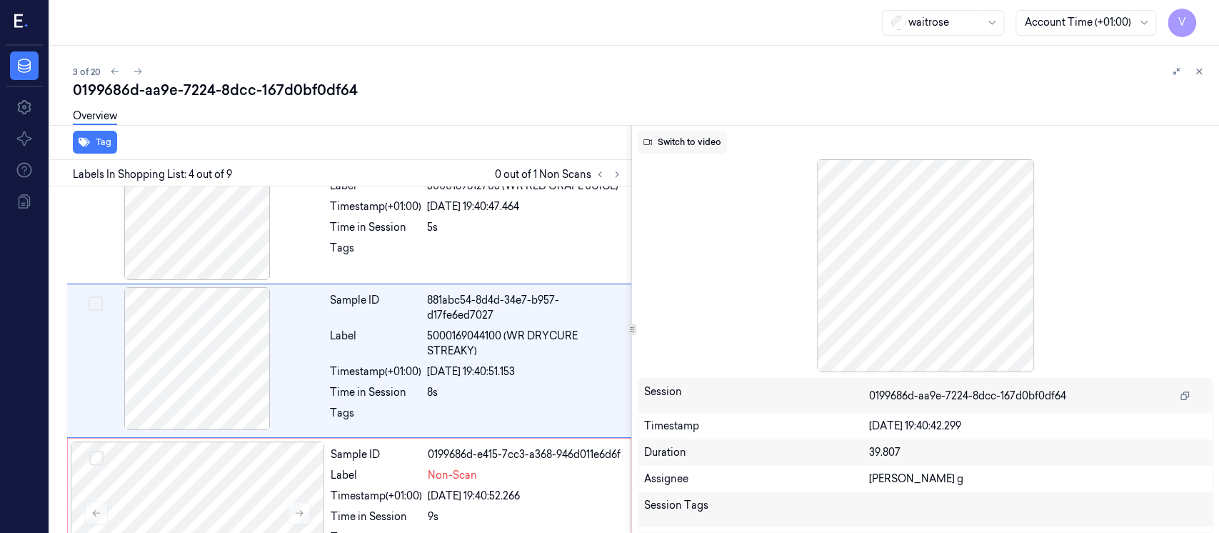
click at [690, 143] on button "Switch to video" at bounding box center [682, 142] width 89 height 23
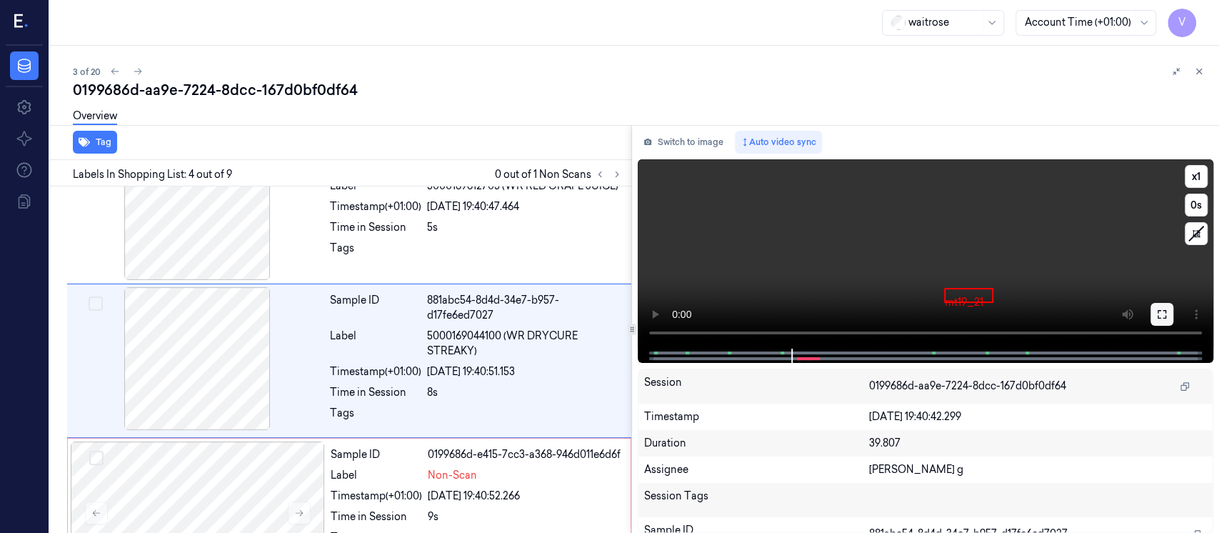
click at [1160, 318] on icon at bounding box center [1161, 313] width 11 height 11
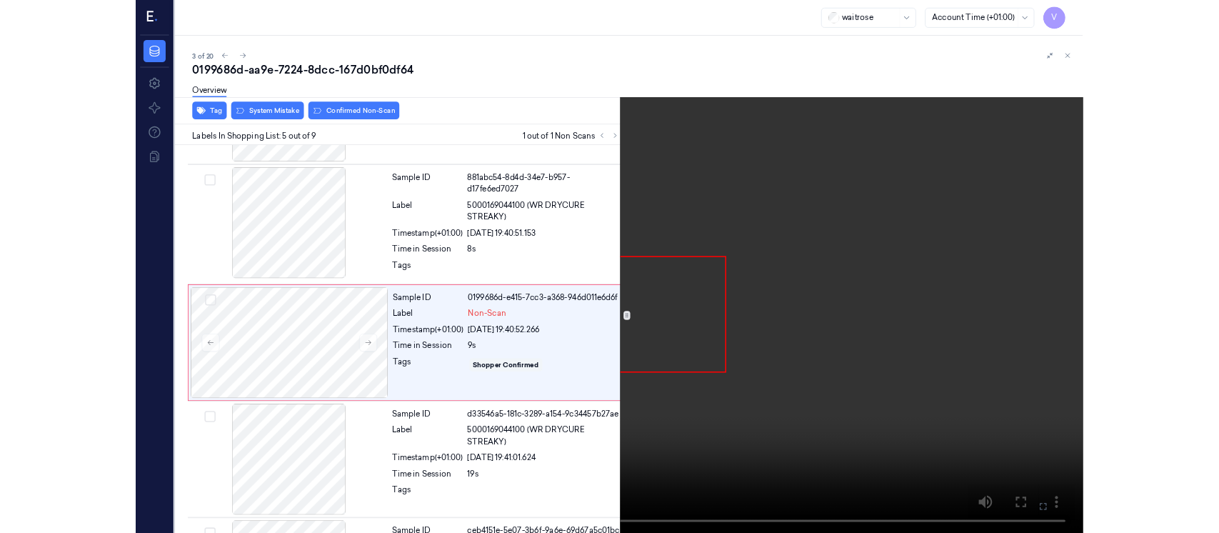
scroll to position [428, 0]
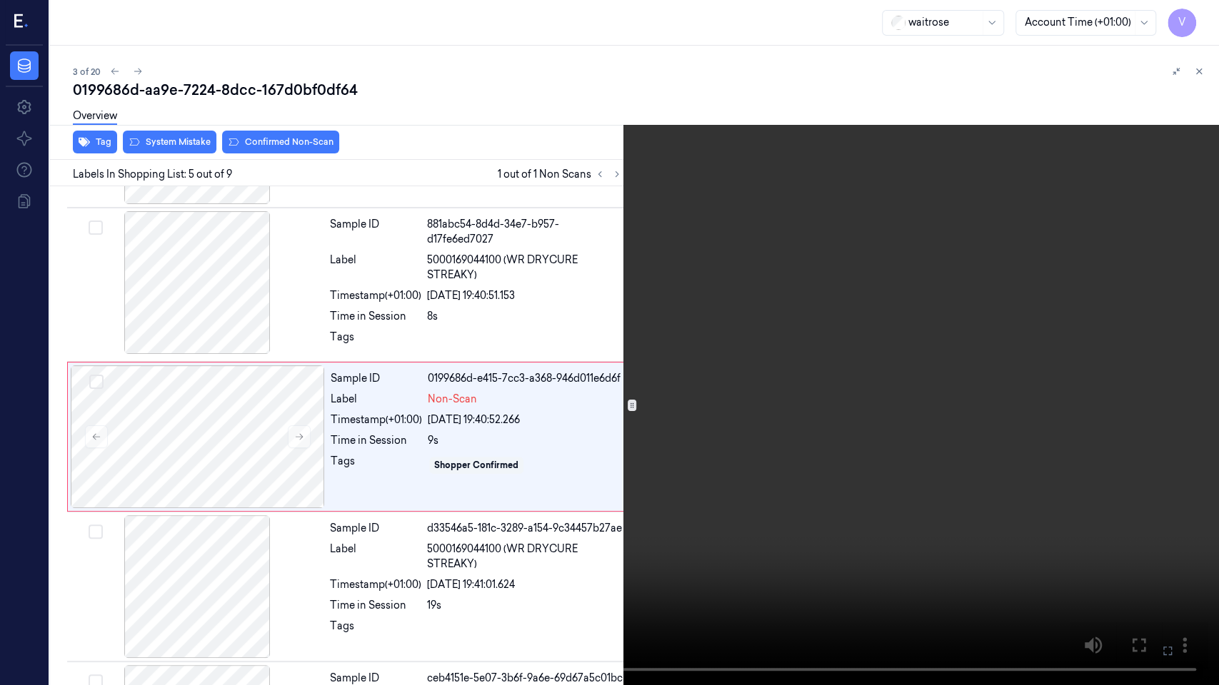
click at [0, 0] on icon at bounding box center [0, 0] width 0 height 0
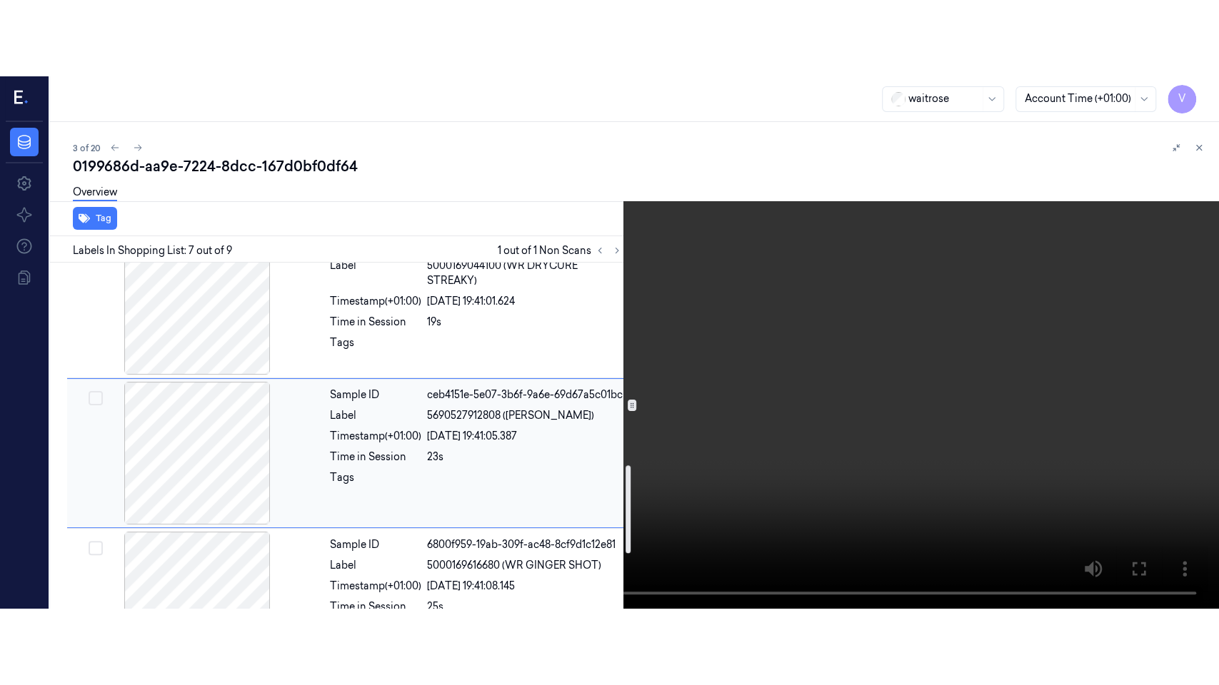
scroll to position [804, 0]
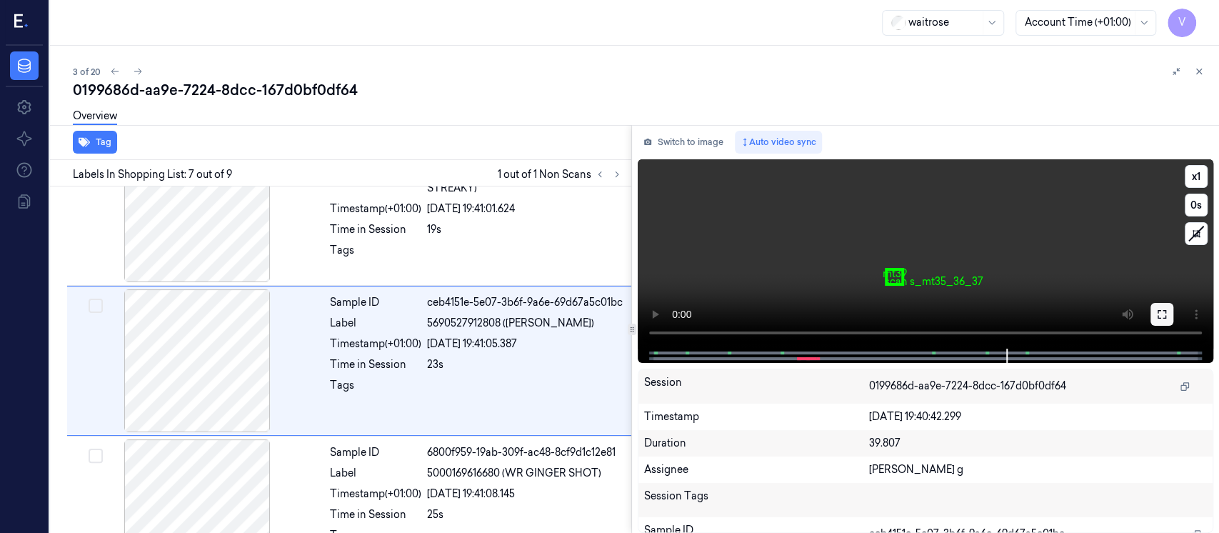
click at [1167, 320] on button at bounding box center [1161, 314] width 23 height 23
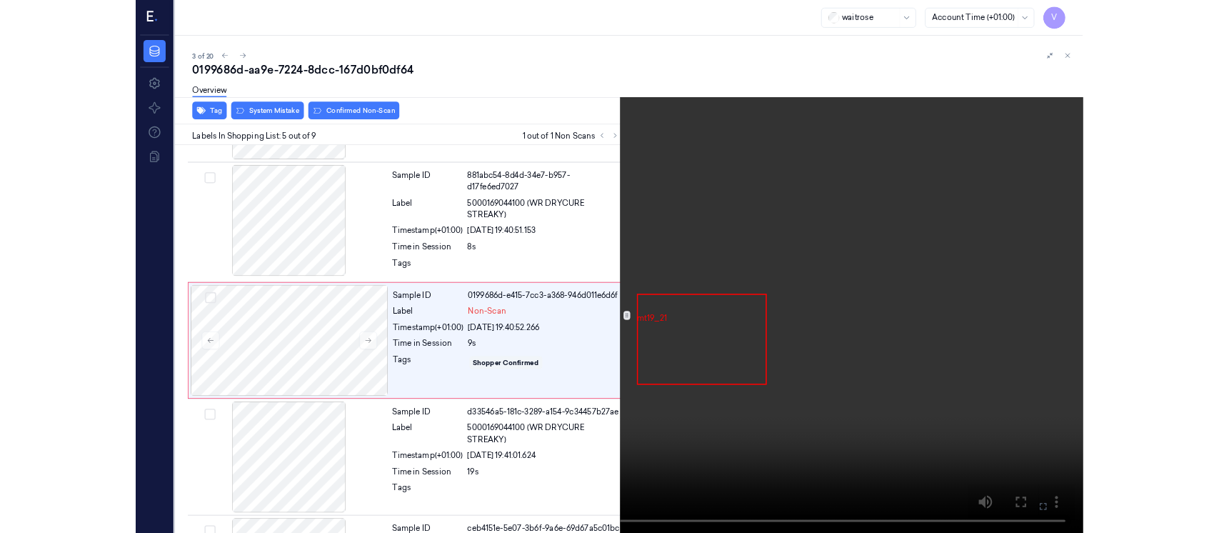
scroll to position [428, 0]
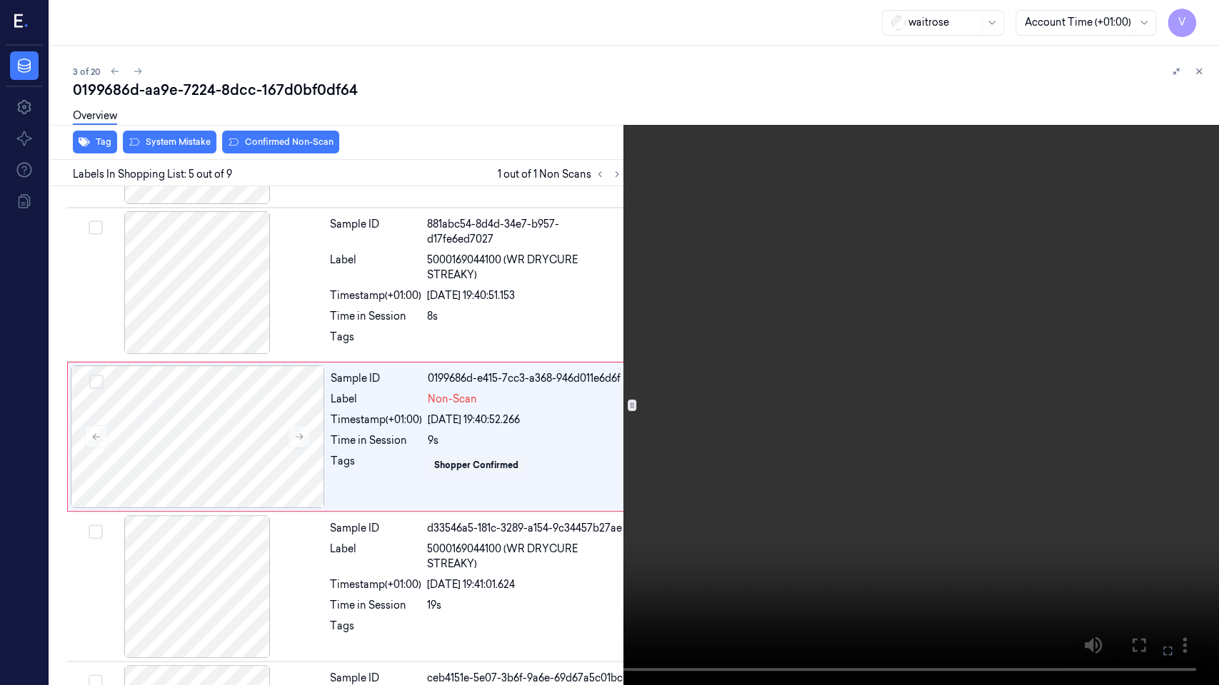
click at [0, 0] on icon at bounding box center [0, 0] width 0 height 0
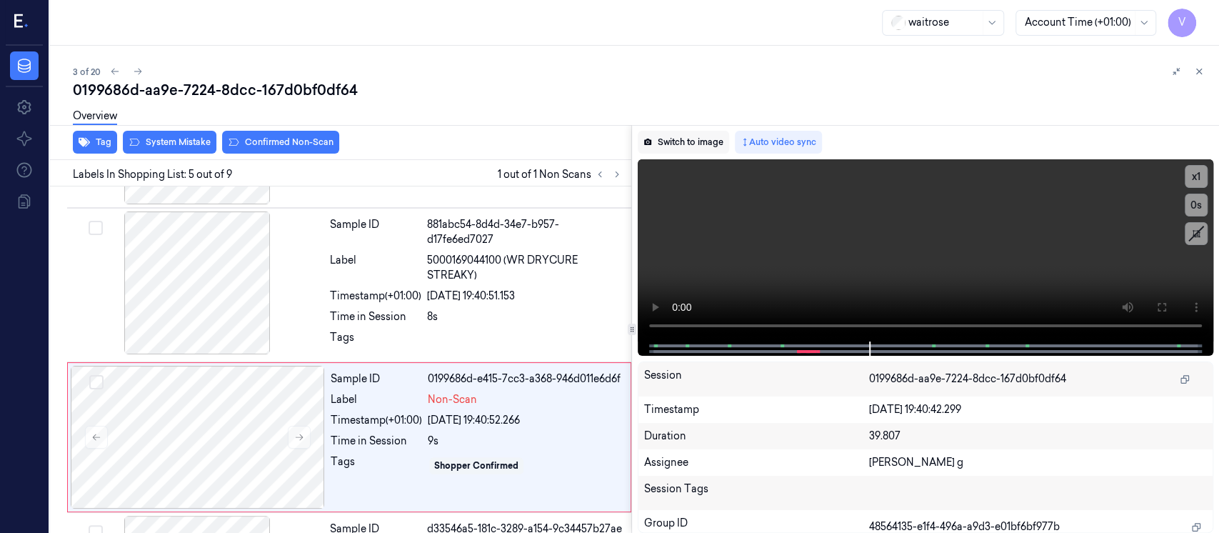
click at [716, 143] on button "Switch to image" at bounding box center [683, 142] width 91 height 23
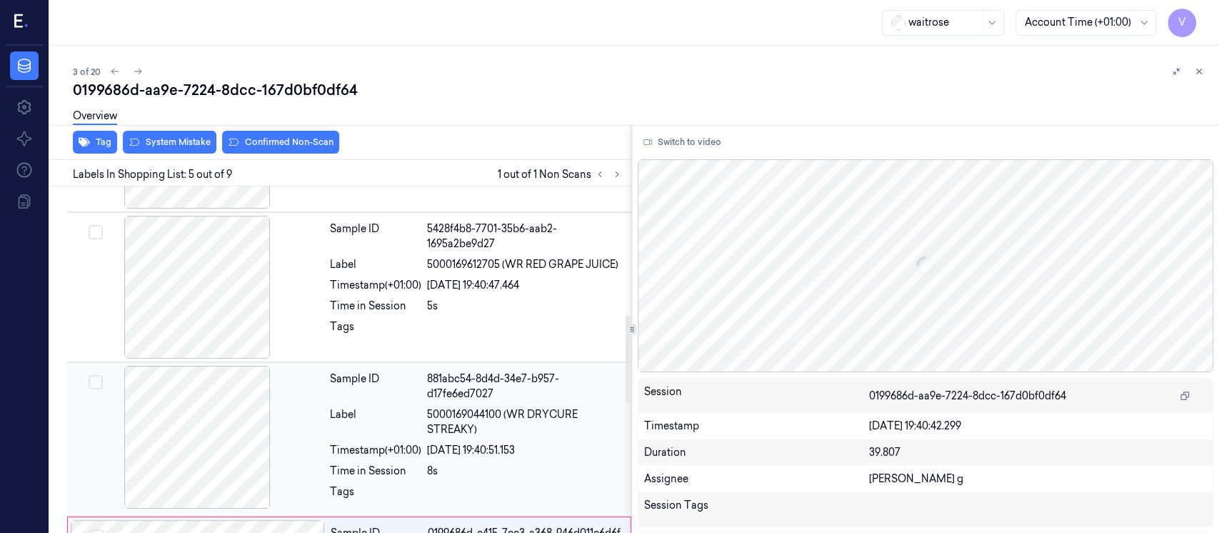
scroll to position [218, 0]
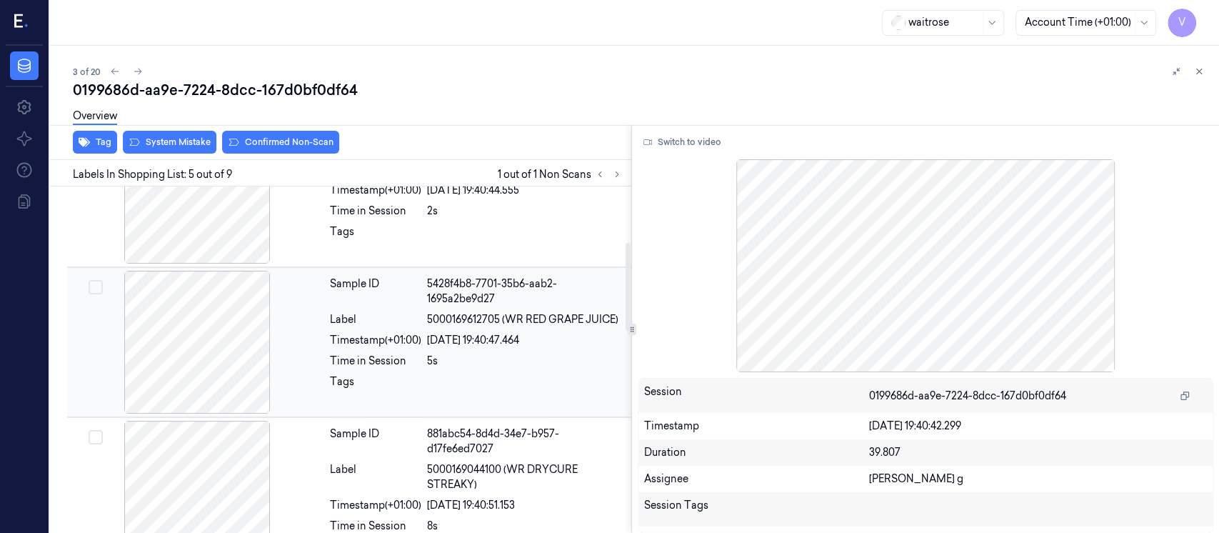
click at [243, 291] on div at bounding box center [197, 342] width 254 height 143
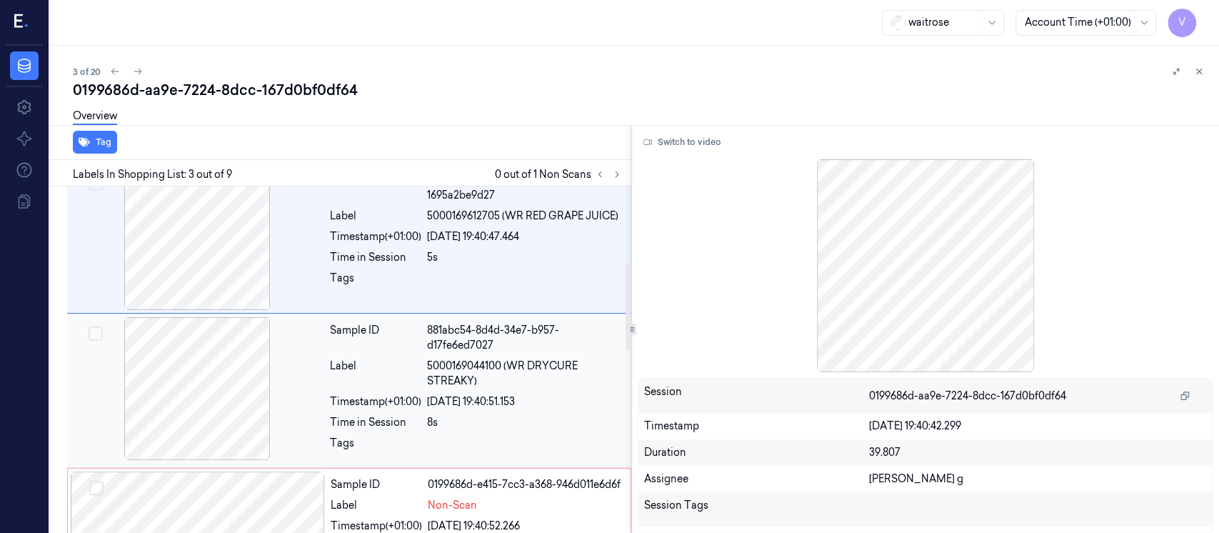
scroll to position [296, 0]
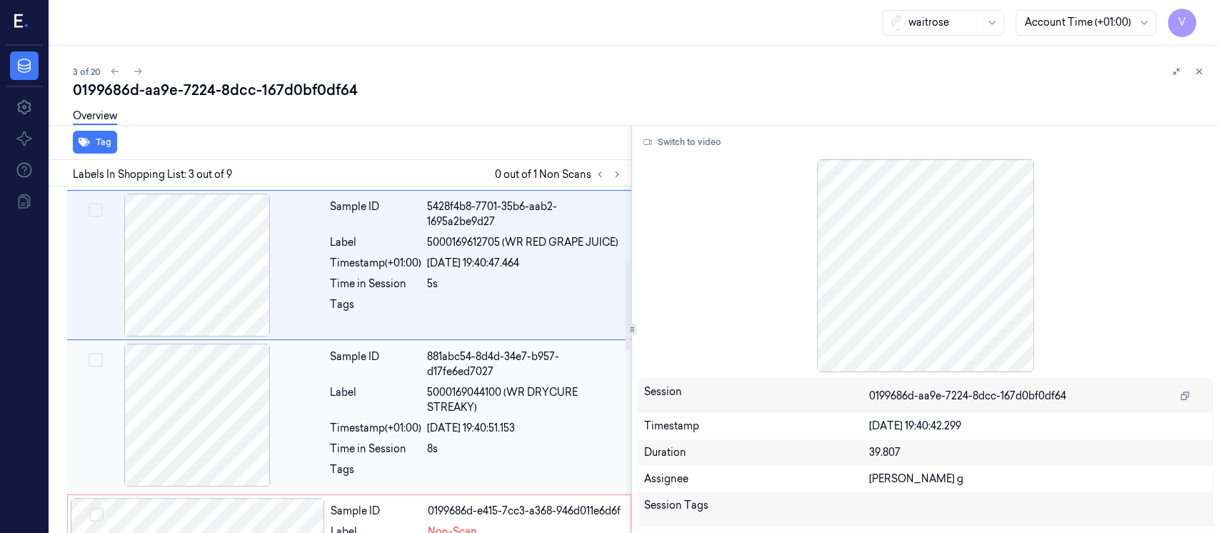
click at [274, 450] on div at bounding box center [197, 414] width 254 height 143
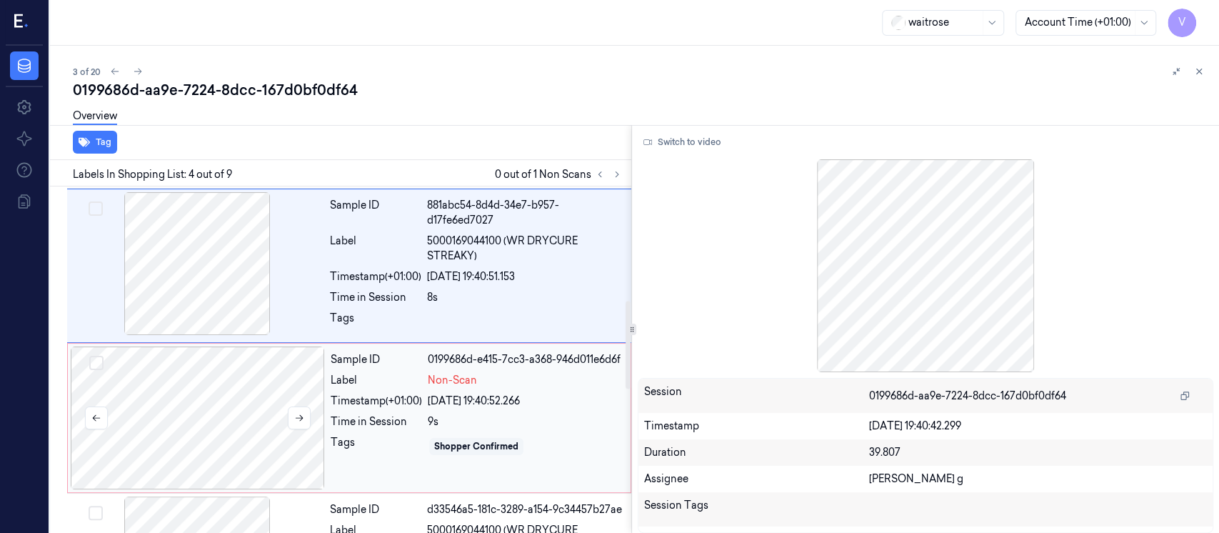
click at [226, 414] on div at bounding box center [198, 417] width 254 height 143
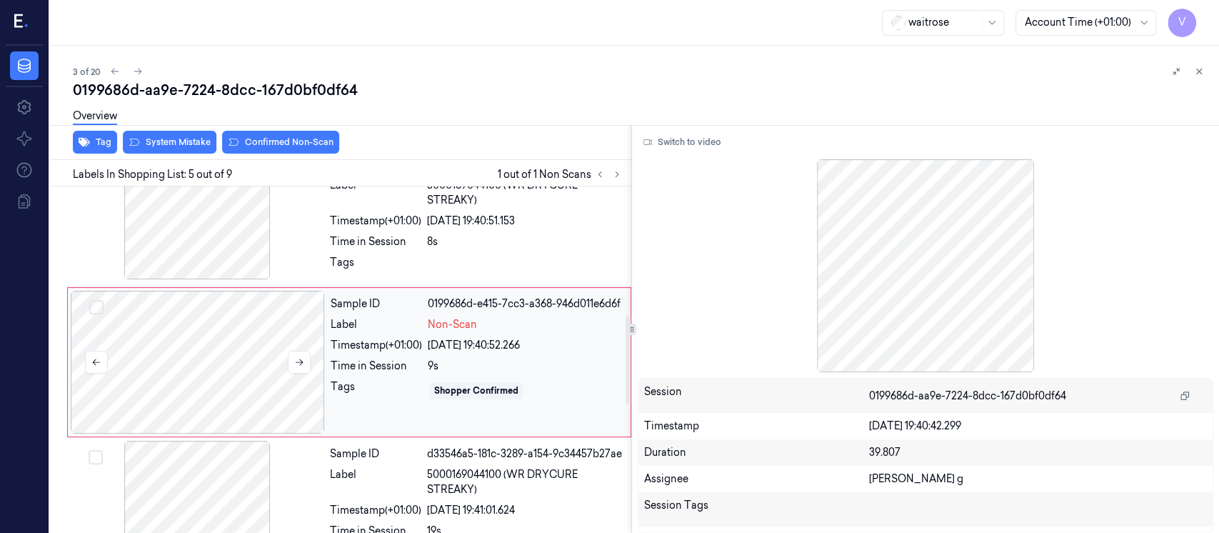
scroll to position [504, 0]
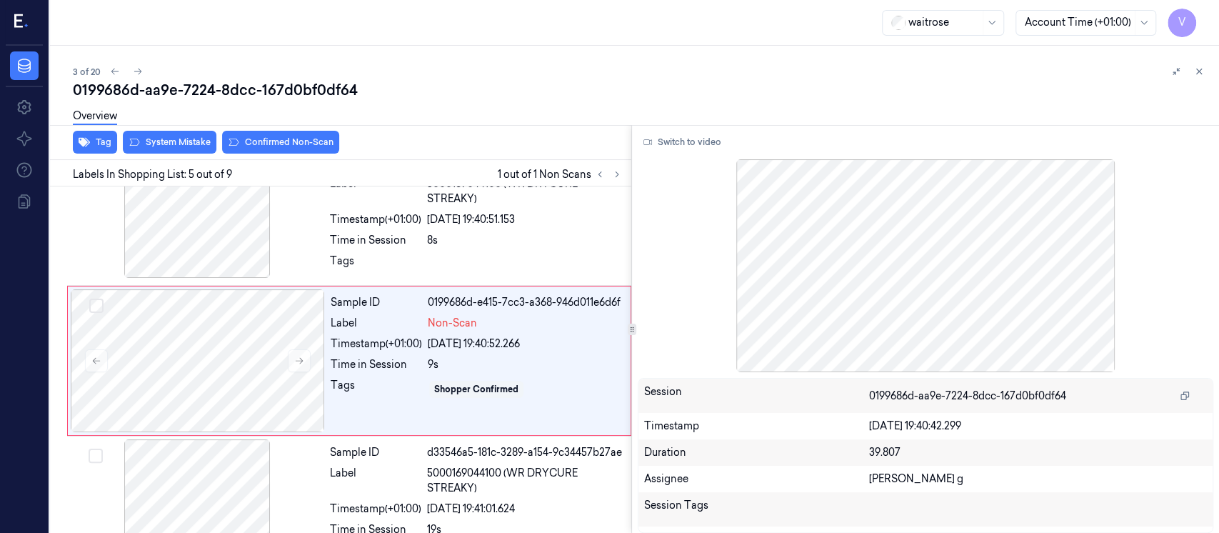
click at [240, 130] on div "Overview" at bounding box center [640, 118] width 1135 height 36
click at [245, 136] on div "Overview" at bounding box center [640, 118] width 1135 height 36
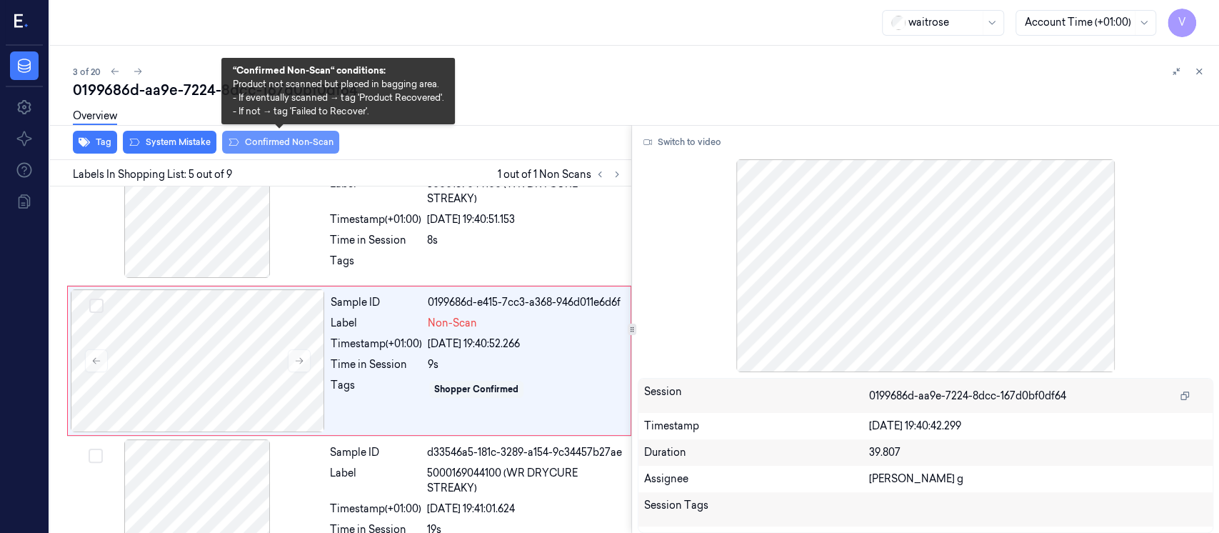
click at [252, 146] on button "Confirmed Non-Scan" at bounding box center [280, 142] width 117 height 23
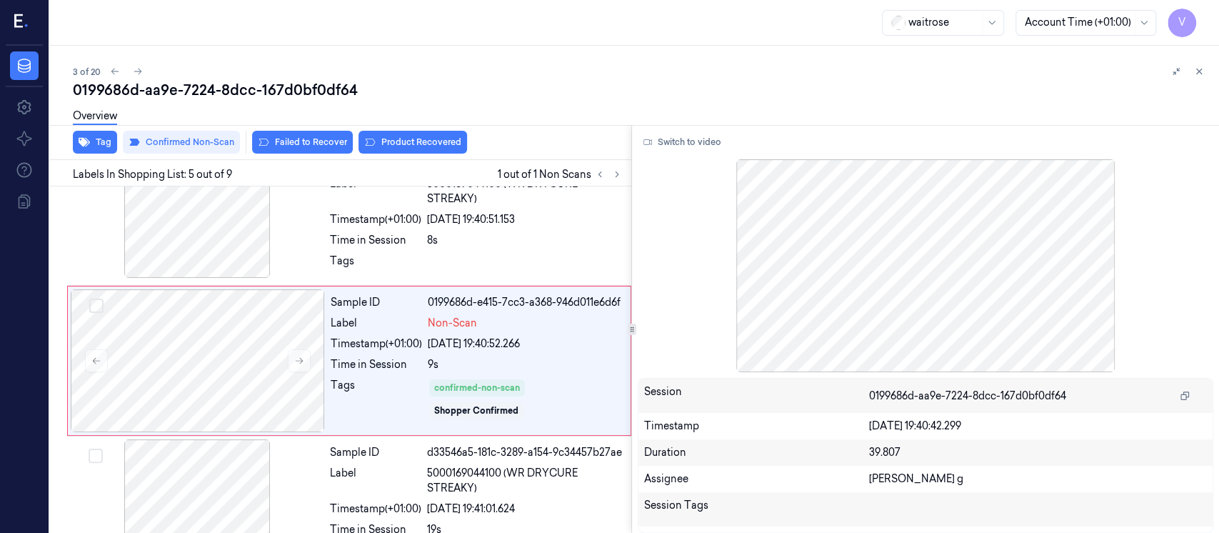
scroll to position [508, 0]
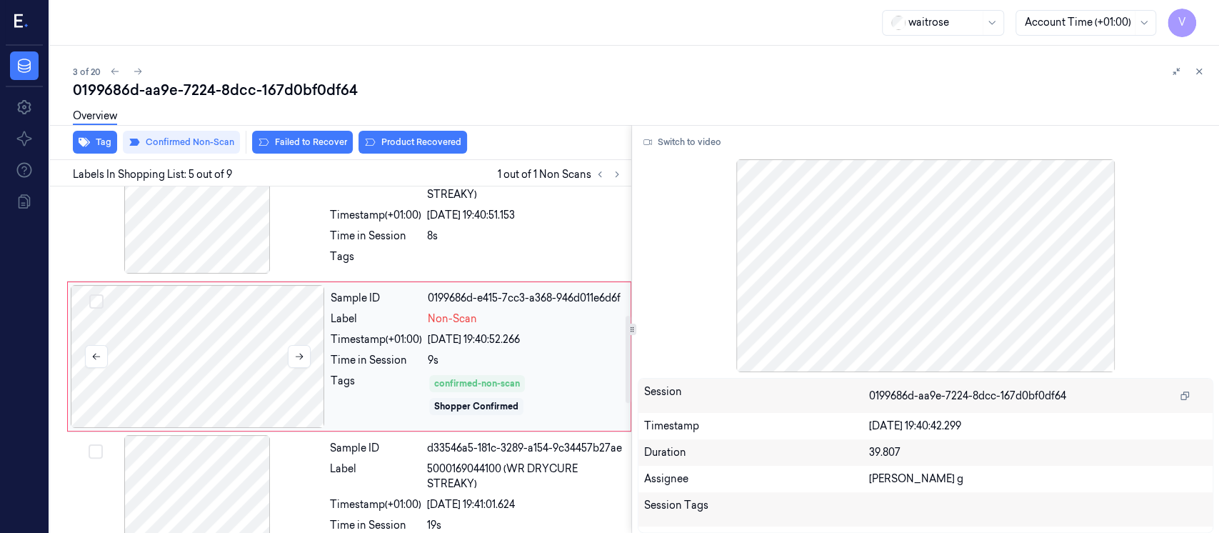
click at [206, 355] on div at bounding box center [198, 356] width 254 height 143
click at [404, 142] on button "Product Recovered" at bounding box center [412, 142] width 109 height 23
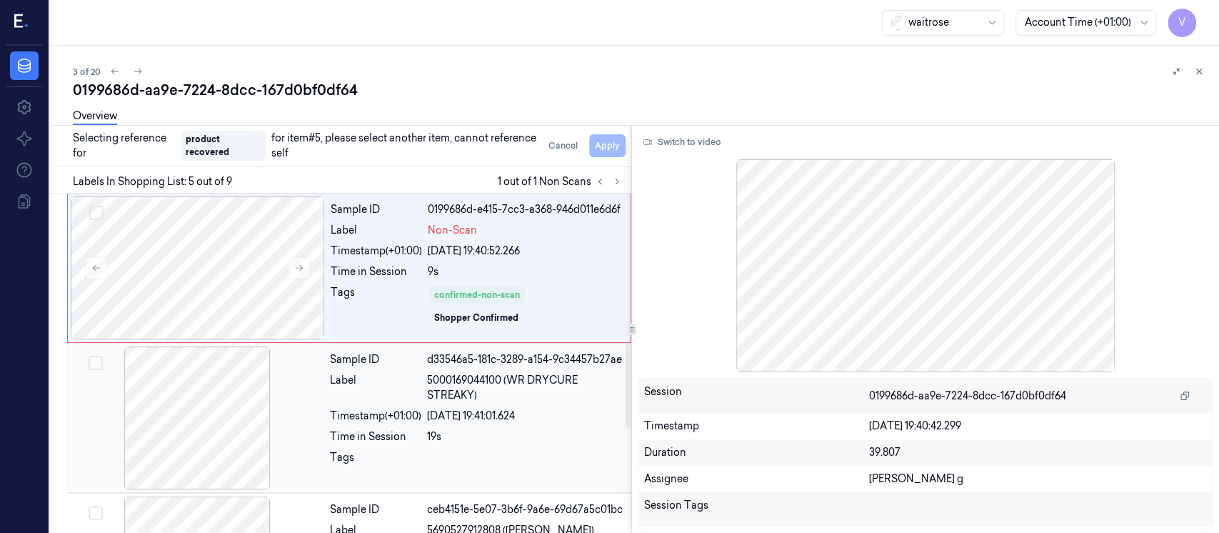
click at [304, 407] on div at bounding box center [197, 417] width 254 height 143
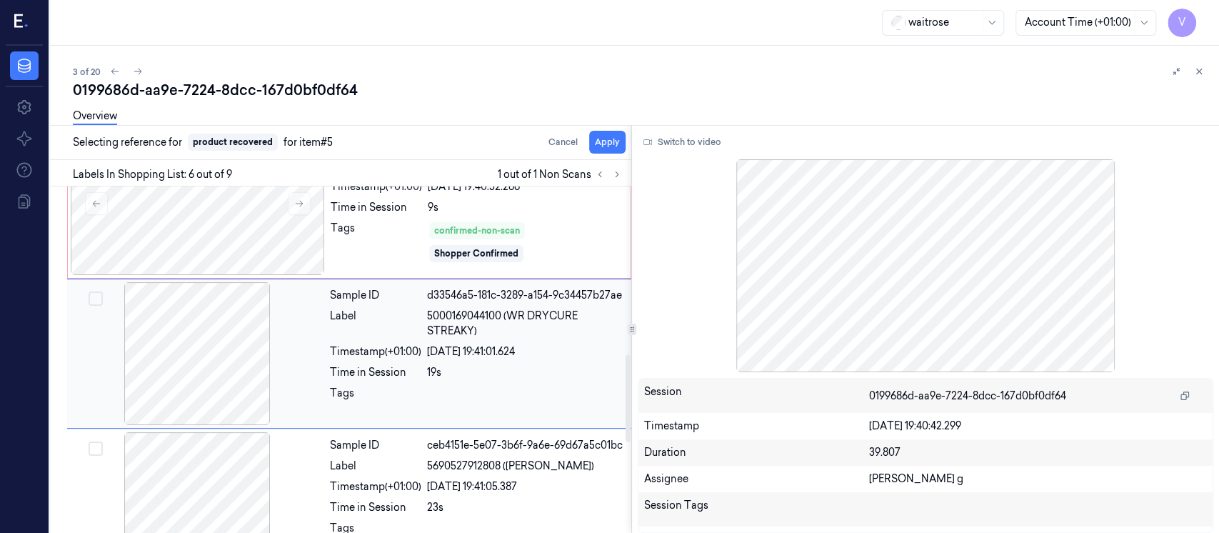
scroll to position [663, 0]
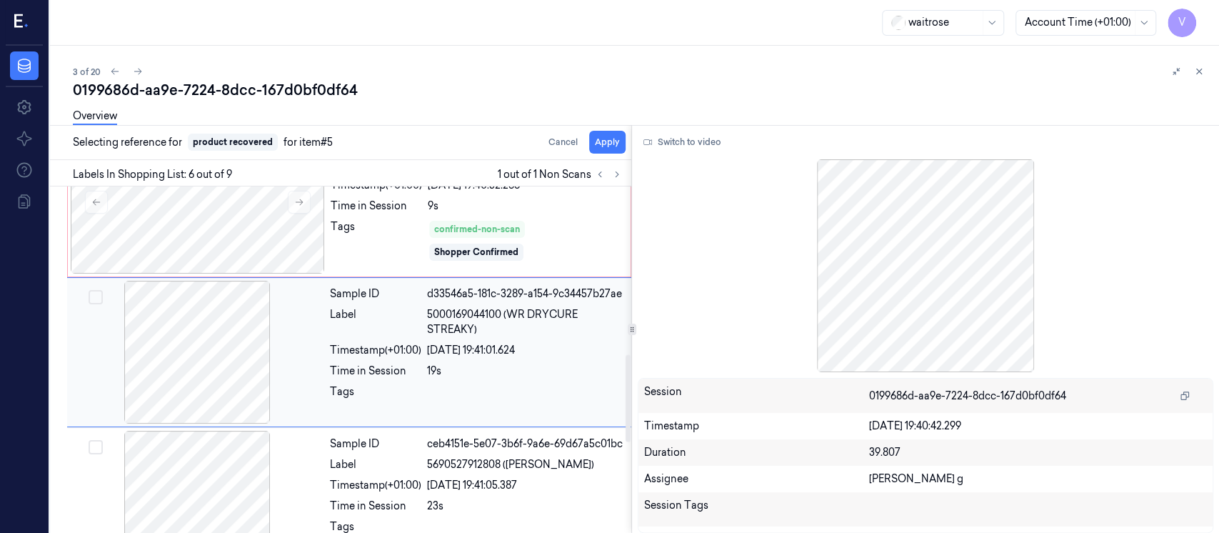
click at [220, 367] on div at bounding box center [197, 352] width 254 height 143
click at [602, 140] on button "Apply" at bounding box center [607, 142] width 36 height 23
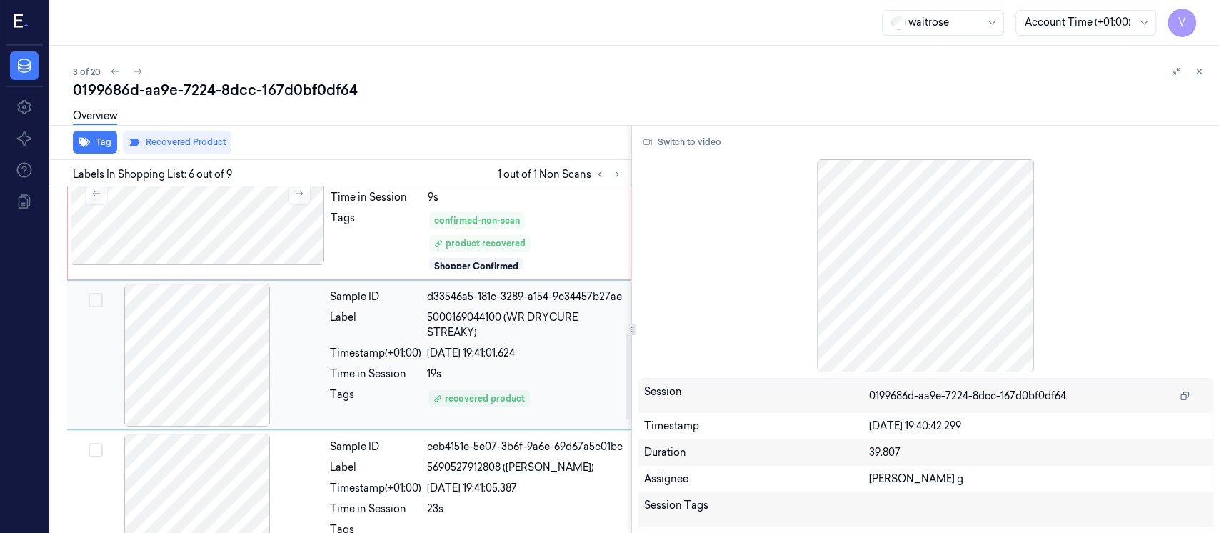
scroll to position [680, 0]
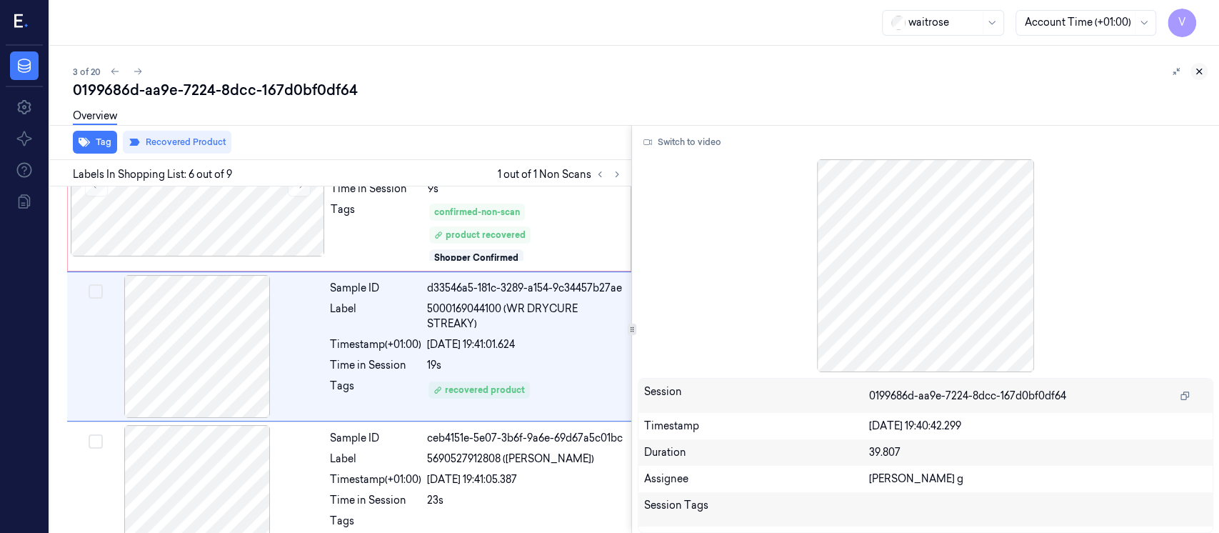
click at [1203, 69] on icon at bounding box center [1199, 71] width 10 height 10
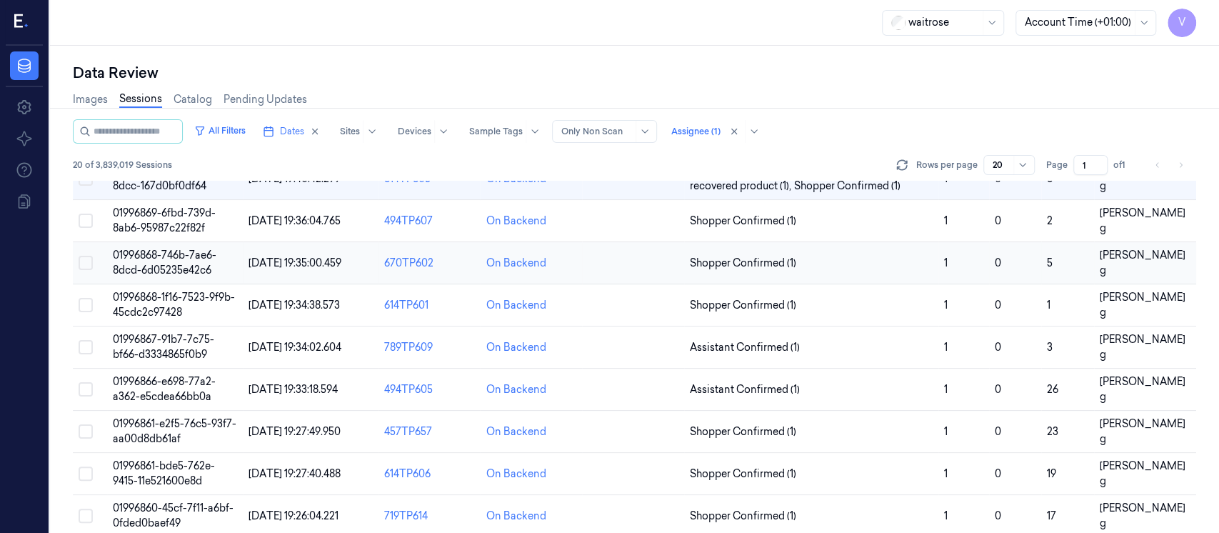
scroll to position [6, 0]
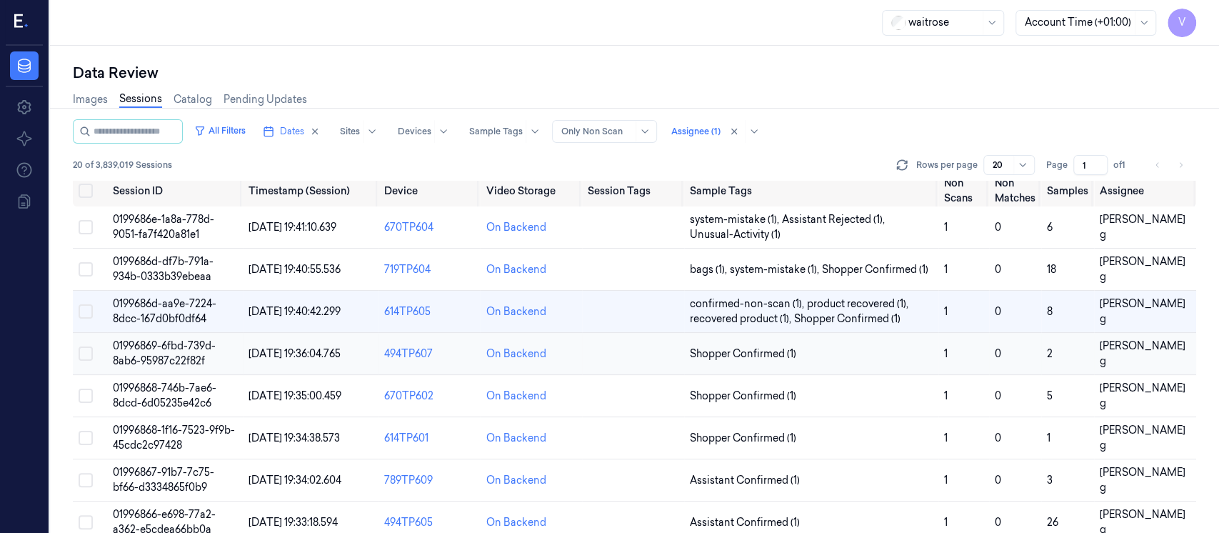
click at [611, 356] on td at bounding box center [633, 354] width 102 height 42
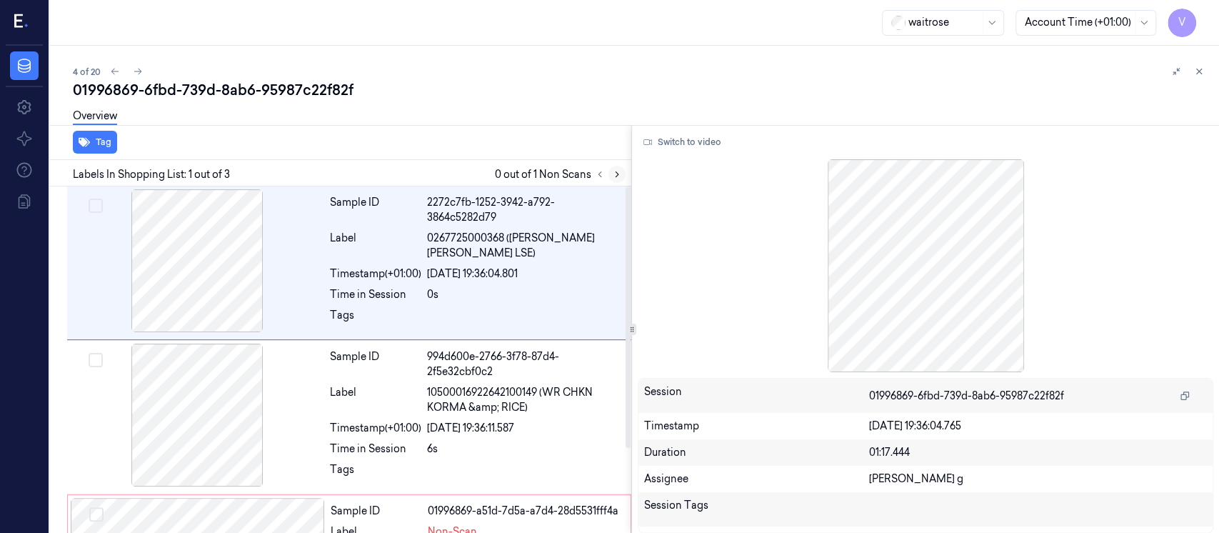
click at [609, 178] on button at bounding box center [616, 174] width 17 height 17
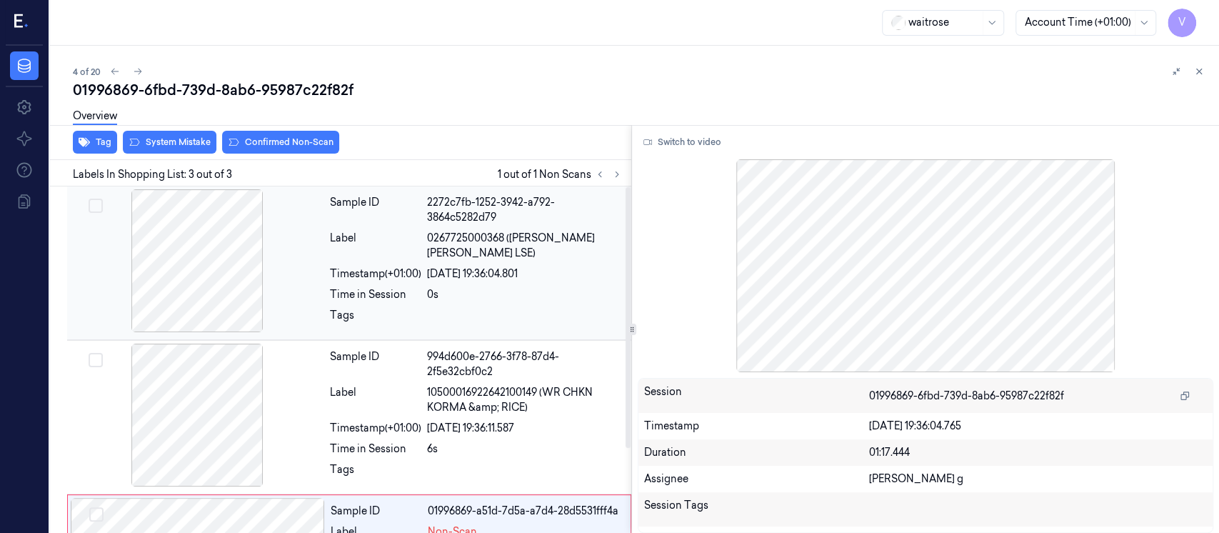
click at [466, 231] on div "Sample ID 2272c7fb-1252-3942-a792-3864c5282d79 Label 0267725000368 (WR ESS BROC…" at bounding box center [476, 262] width 304 height 147
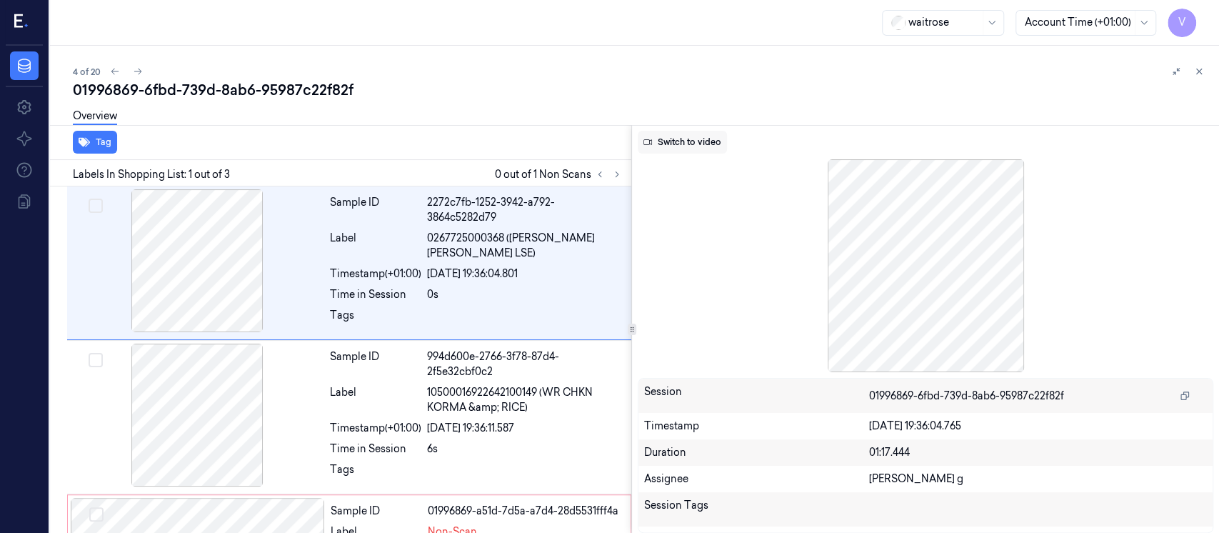
click at [707, 146] on button "Switch to video" at bounding box center [682, 142] width 89 height 23
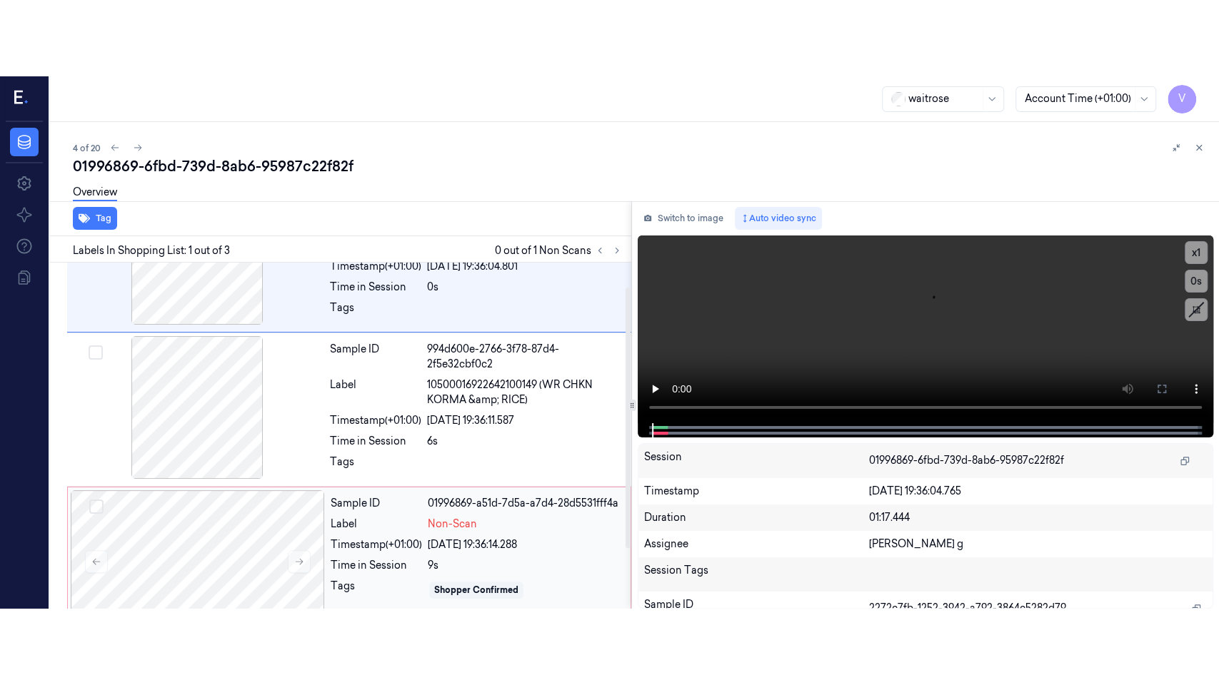
scroll to position [111, 0]
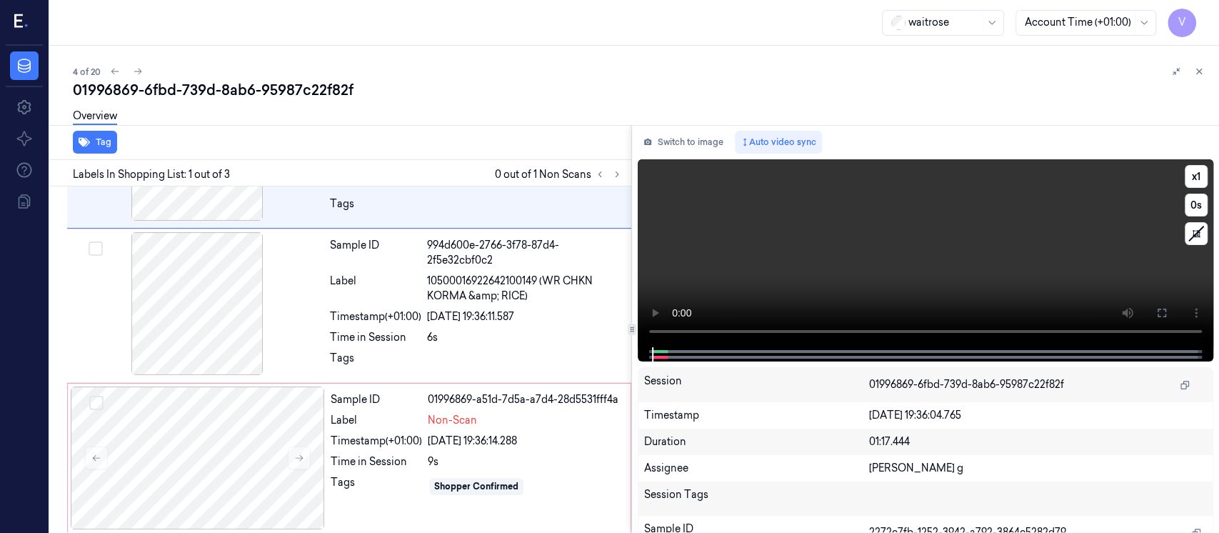
drag, startPoint x: 1162, startPoint y: 313, endPoint x: 1161, endPoint y: 428, distance: 115.0
click at [1162, 313] on icon at bounding box center [1161, 312] width 11 height 11
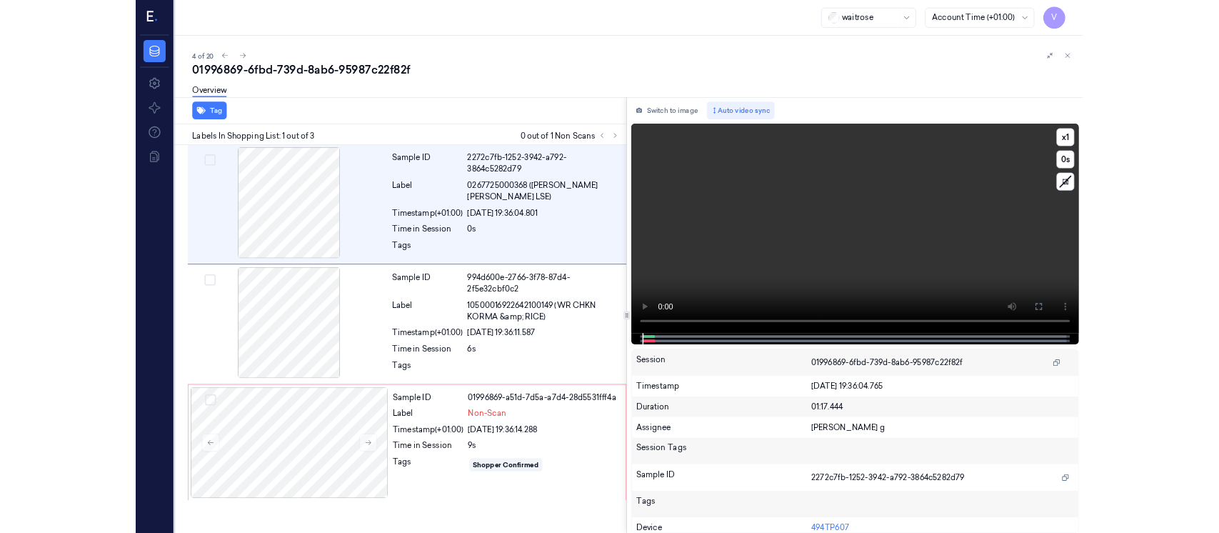
scroll to position [0, 0]
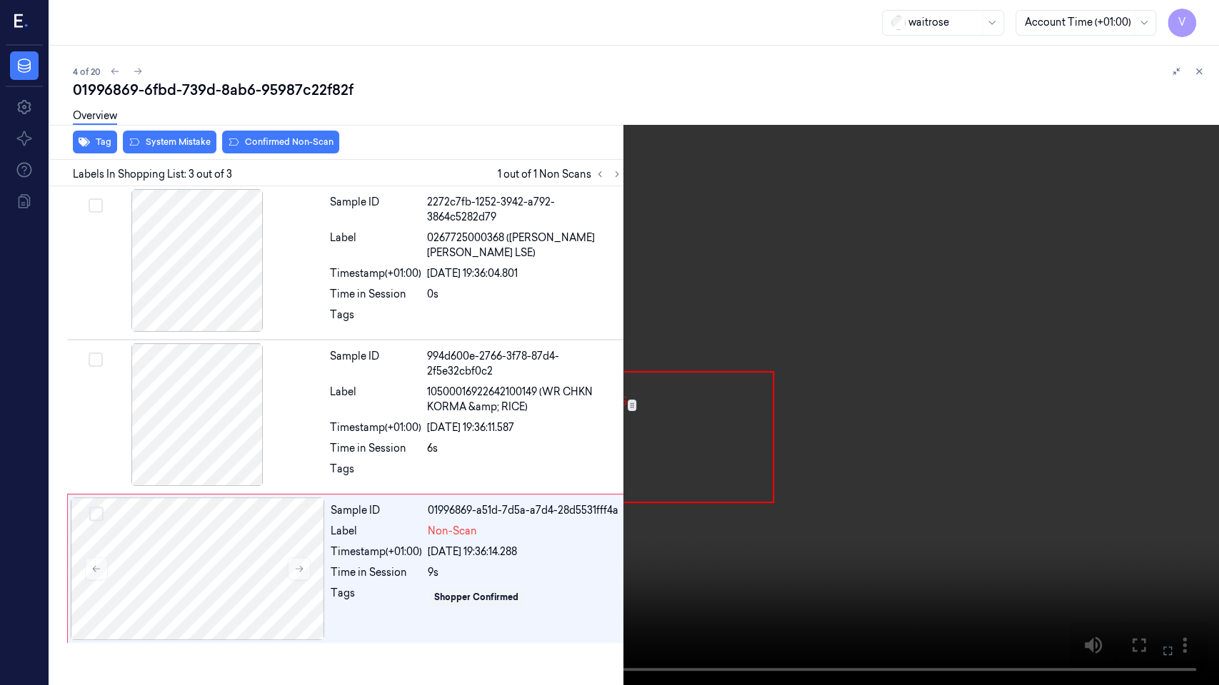
click at [0, 0] on icon at bounding box center [0, 0] width 0 height 0
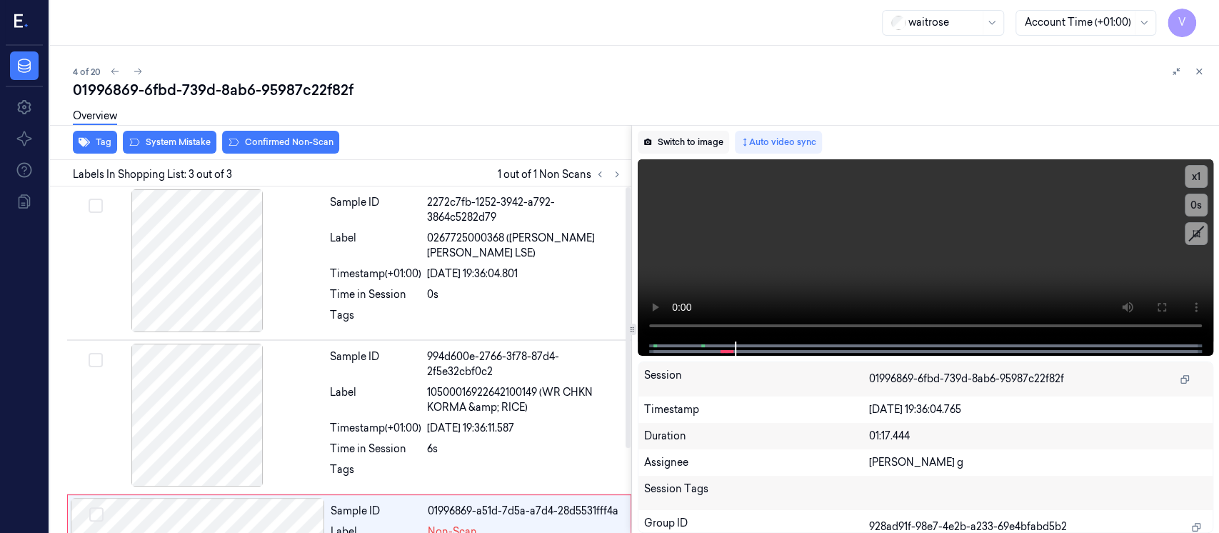
click at [715, 141] on button "Switch to image" at bounding box center [683, 142] width 91 height 23
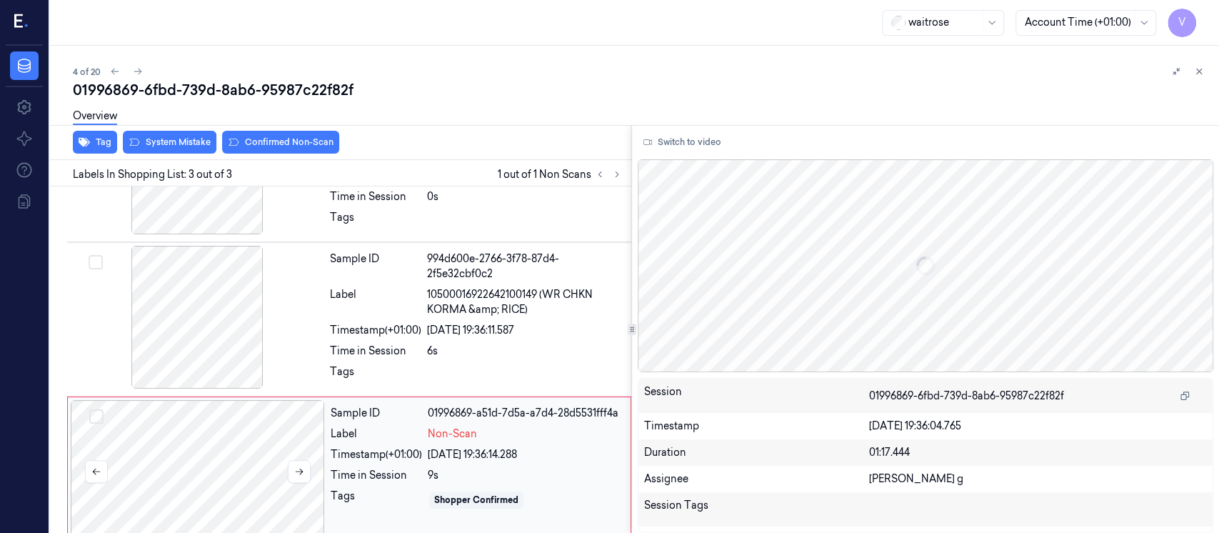
scroll to position [111, 0]
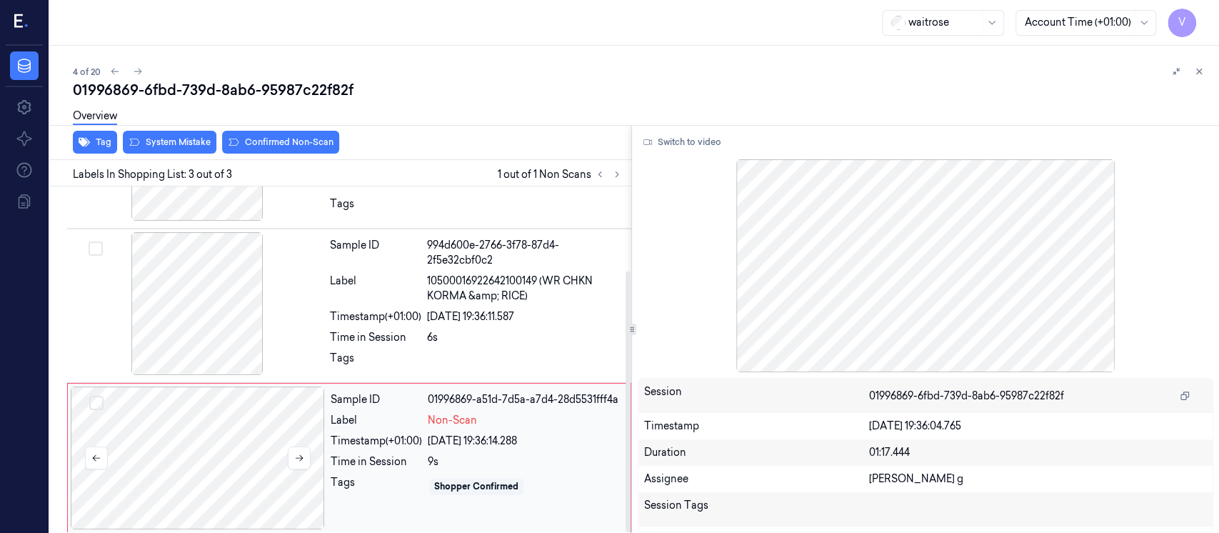
click at [178, 426] on div at bounding box center [198, 457] width 254 height 143
click at [177, 131] on div "Overview" at bounding box center [640, 118] width 1135 height 36
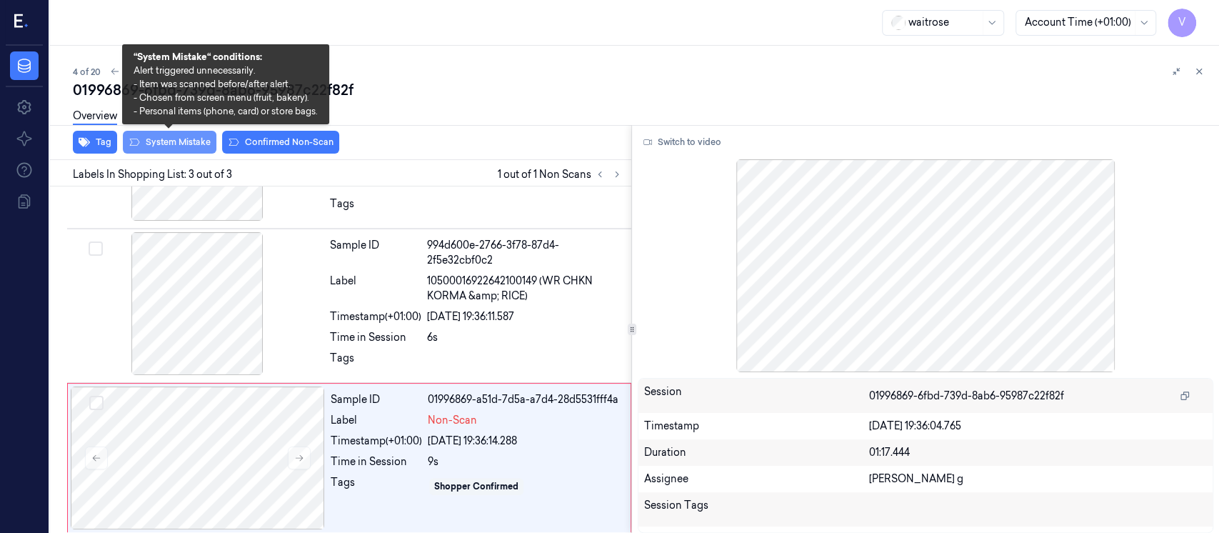
click at [167, 140] on button "System Mistake" at bounding box center [170, 142] width 94 height 23
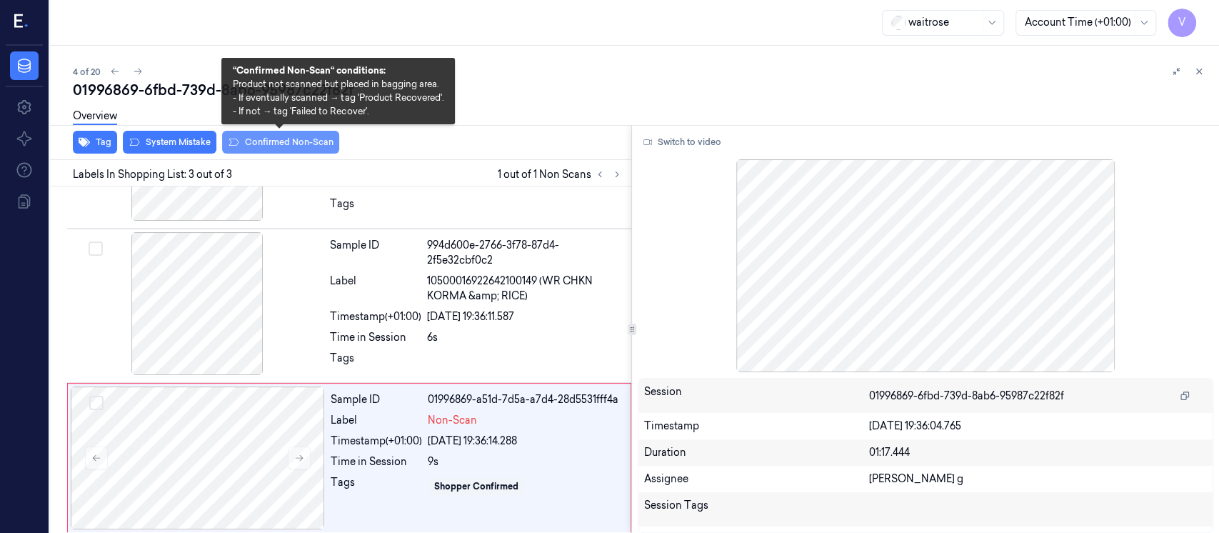
click at [323, 144] on button "Confirmed Non-Scan" at bounding box center [280, 142] width 117 height 23
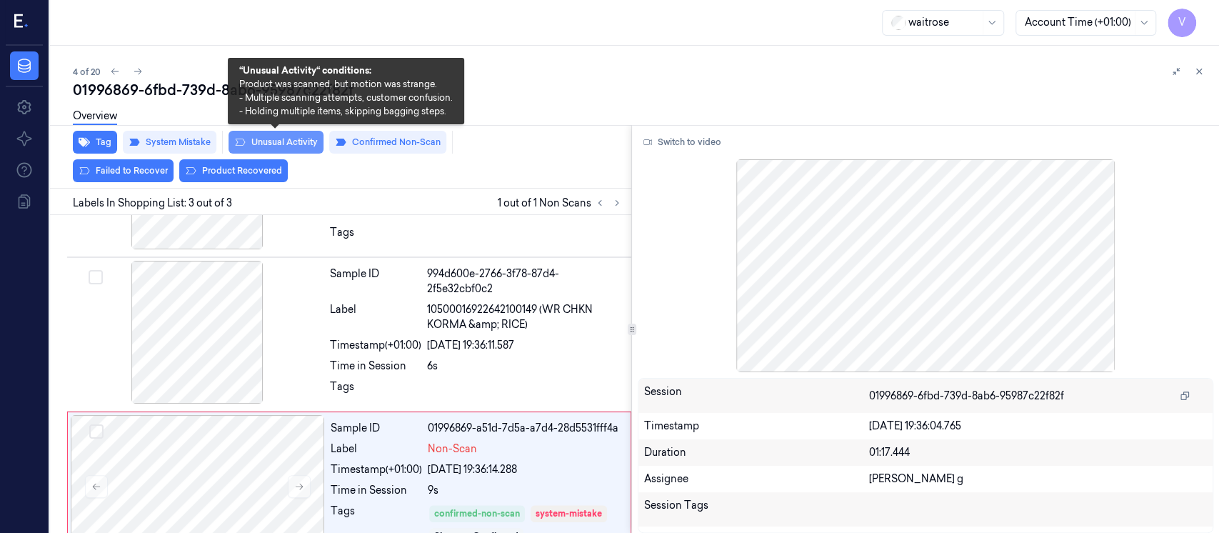
scroll to position [140, 0]
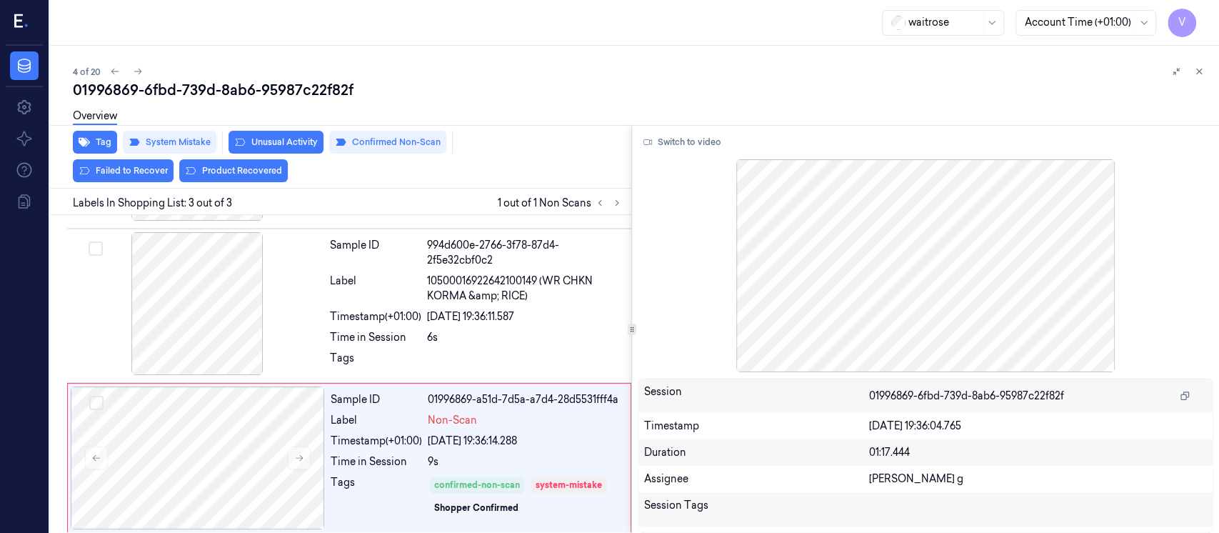
click at [385, 158] on div "Tag System Mistake Unusual Activity Confirmed Non-Scan Failed to Recover Produc…" at bounding box center [337, 157] width 587 height 64
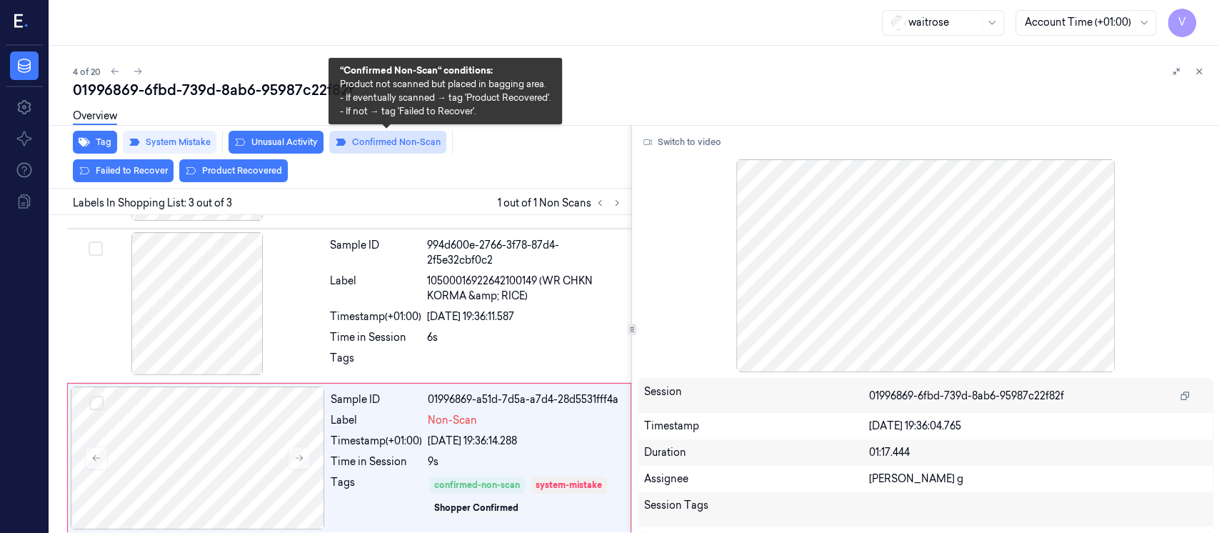
click at [411, 150] on button "Confirmed Non-Scan" at bounding box center [387, 142] width 117 height 23
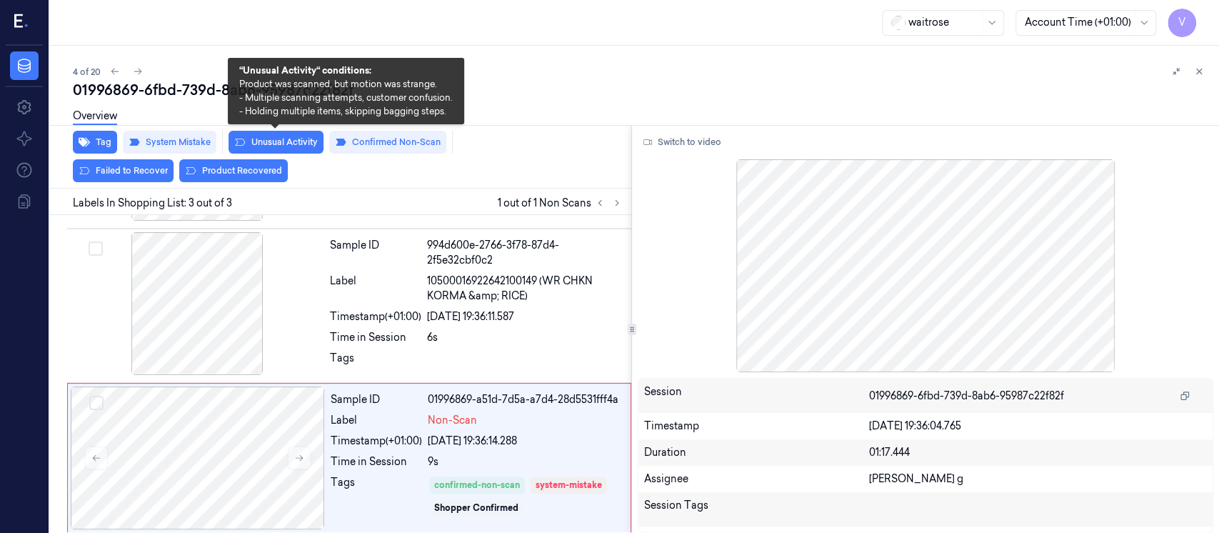
click at [275, 139] on button "Unusual Activity" at bounding box center [275, 142] width 95 height 23
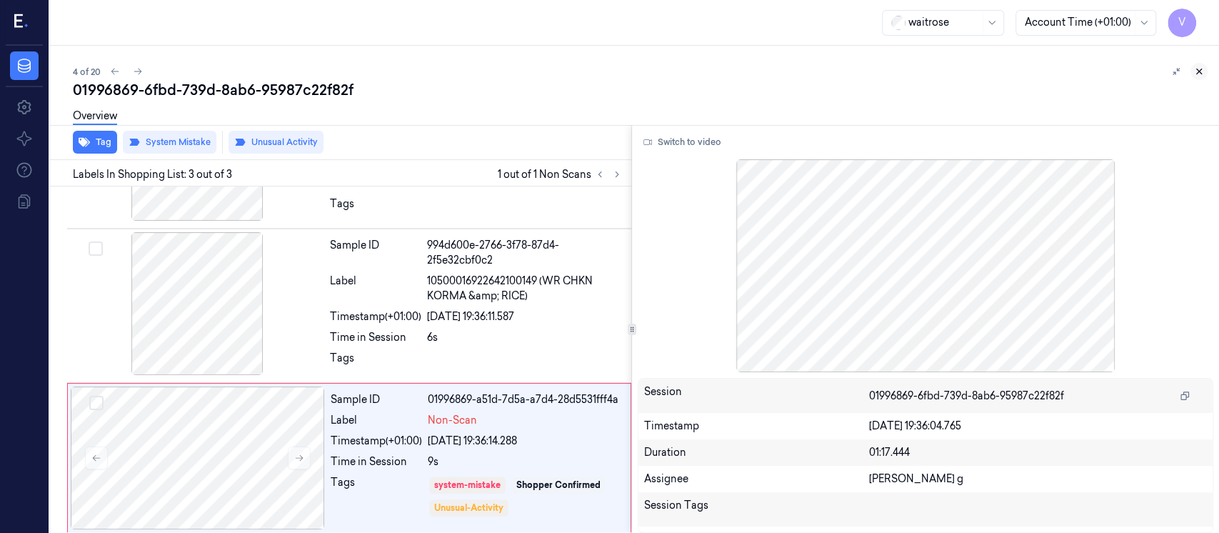
click at [1201, 71] on icon at bounding box center [1199, 71] width 10 height 10
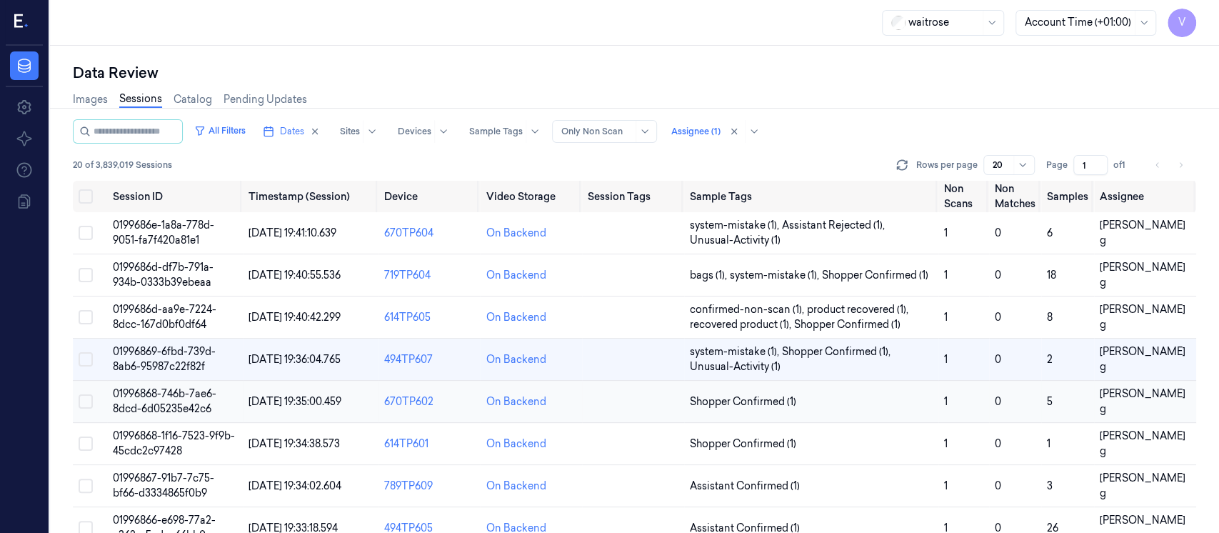
click at [636, 405] on td at bounding box center [633, 402] width 102 height 42
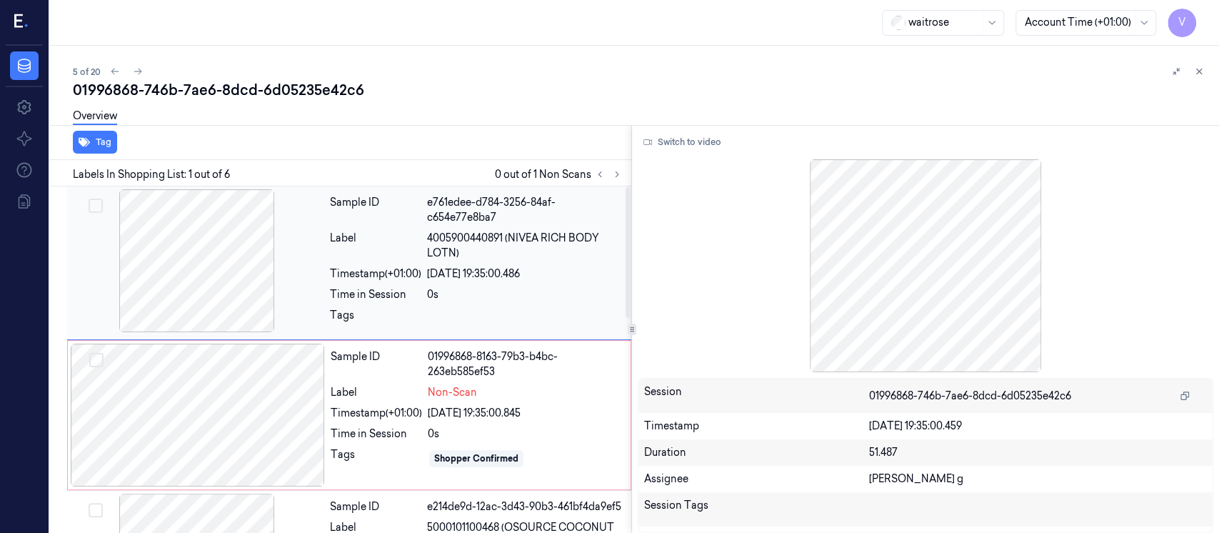
click at [320, 243] on div at bounding box center [197, 260] width 254 height 143
click at [231, 413] on div at bounding box center [198, 414] width 254 height 143
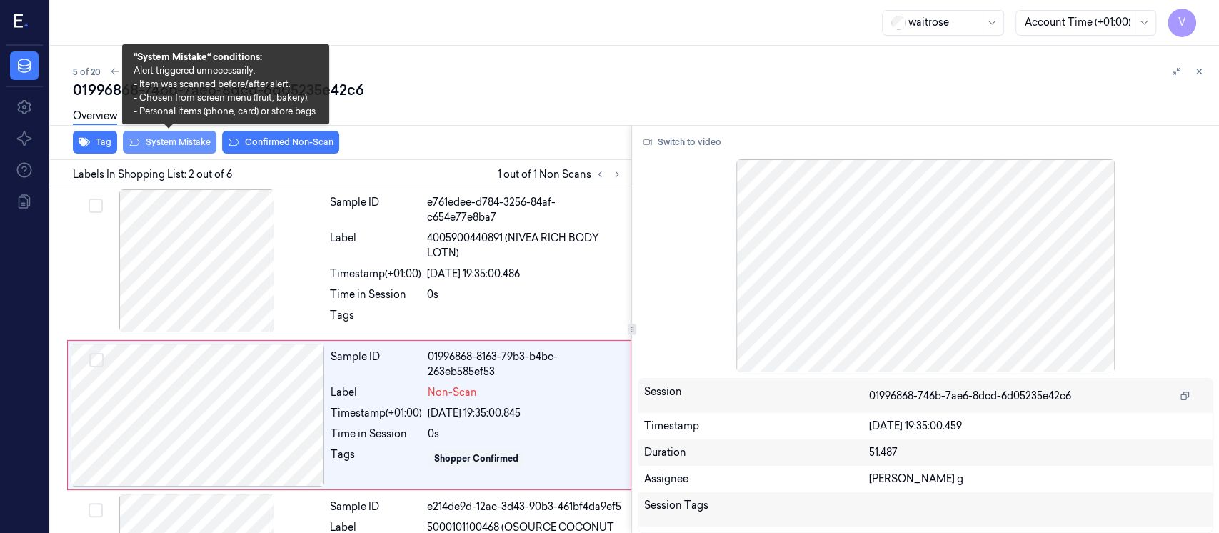
click at [166, 139] on button "System Mistake" at bounding box center [170, 142] width 94 height 23
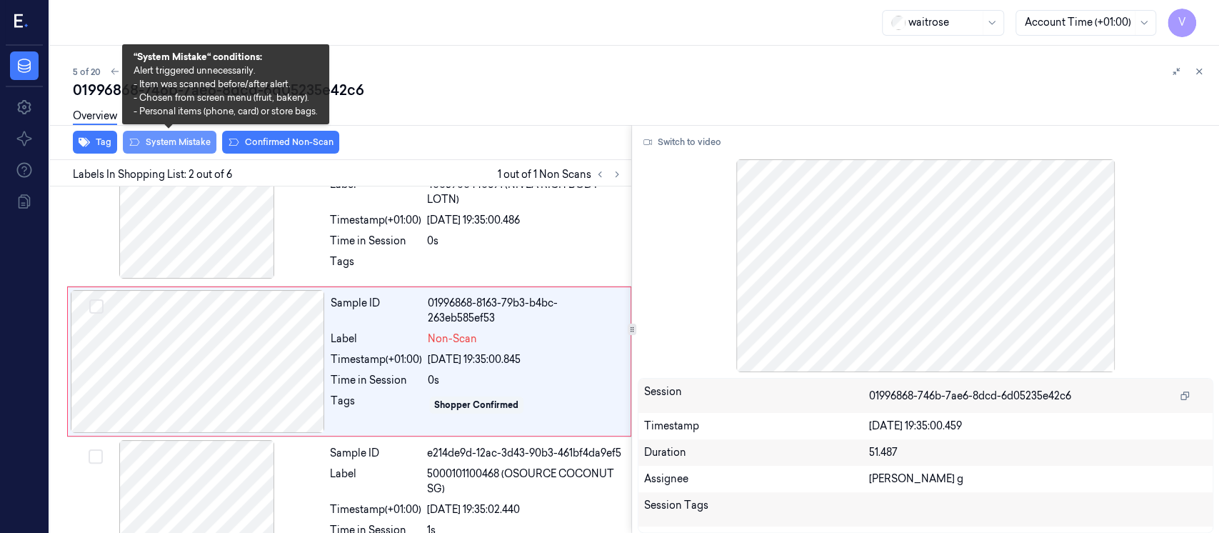
scroll to position [55, 0]
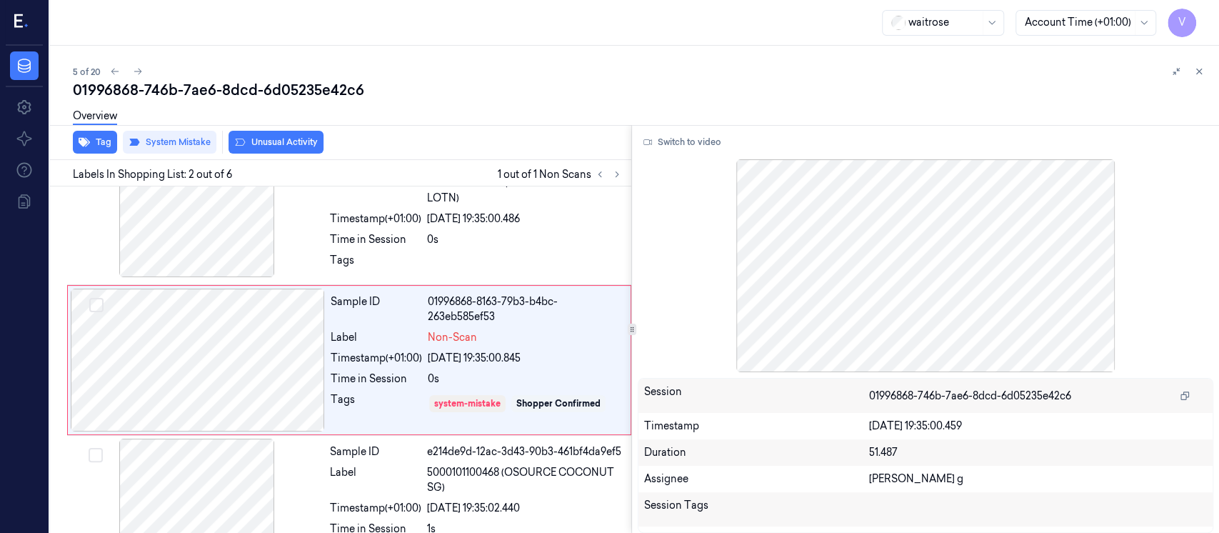
click at [312, 136] on div "Overview" at bounding box center [640, 118] width 1135 height 36
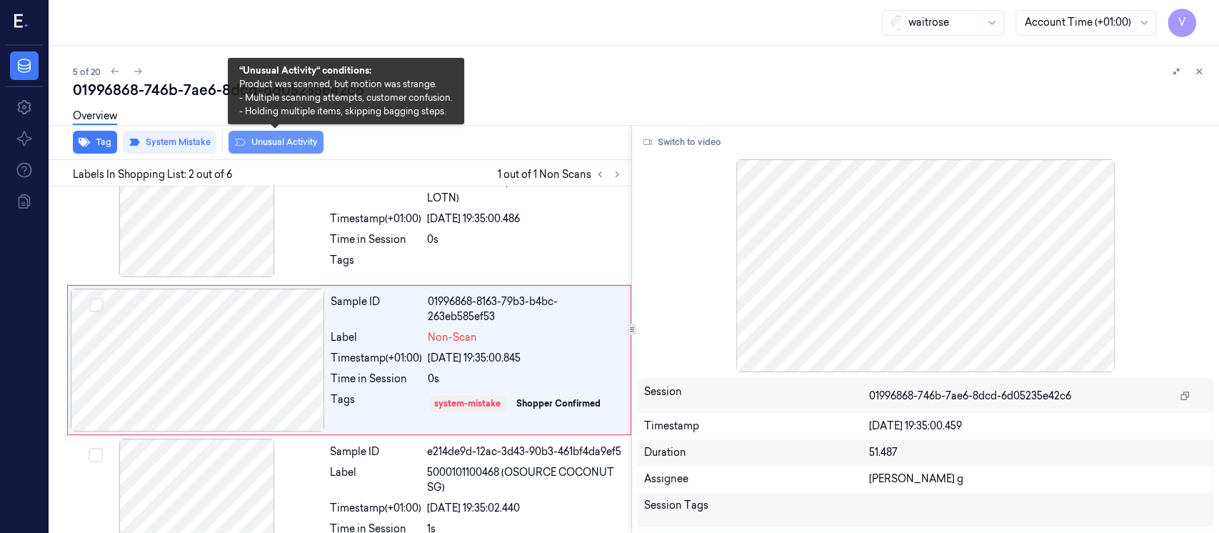
click at [255, 139] on button "Unusual Activity" at bounding box center [275, 142] width 95 height 23
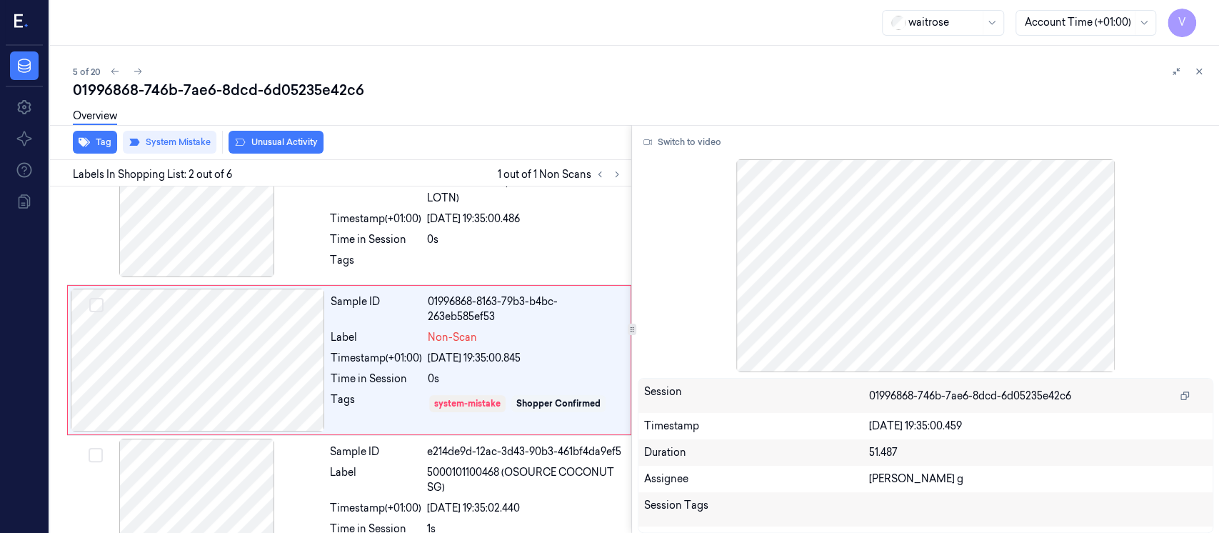
scroll to position [59, 0]
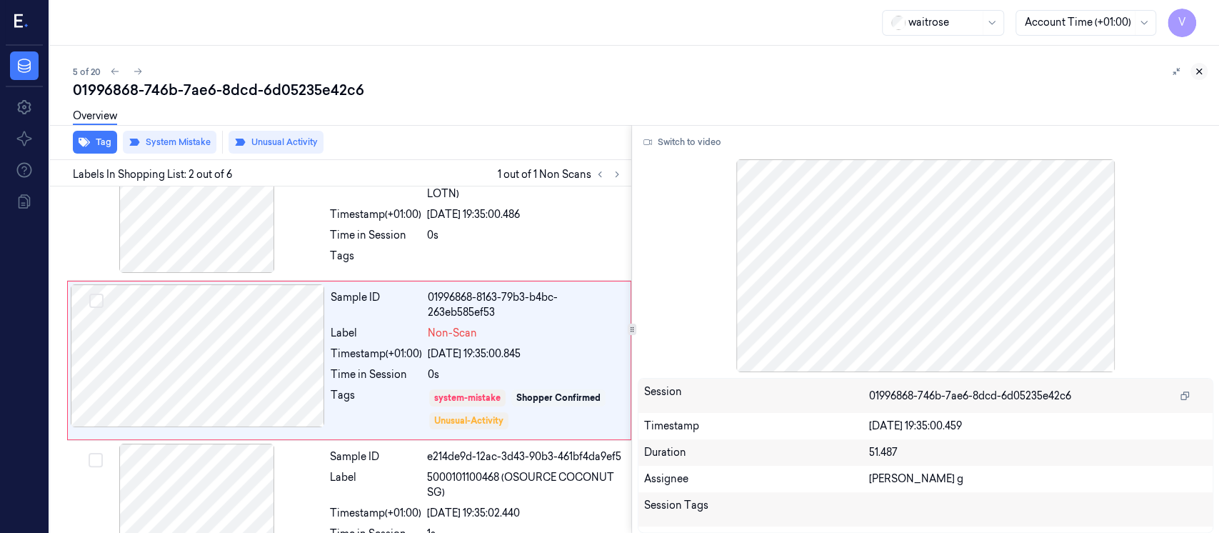
click at [1200, 71] on icon at bounding box center [1199, 71] width 10 height 10
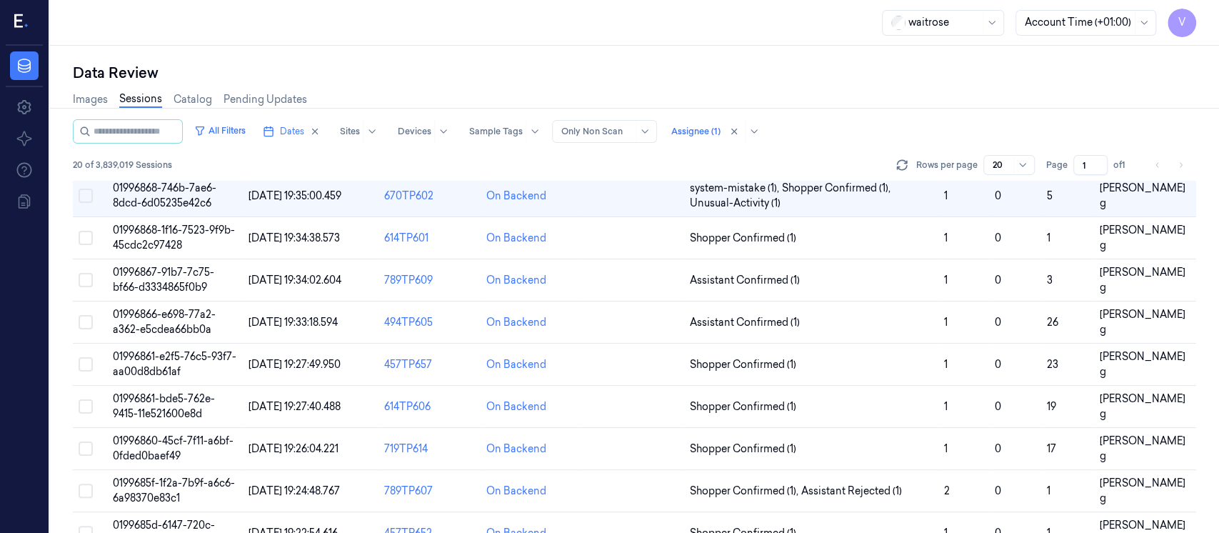
scroll to position [111, 0]
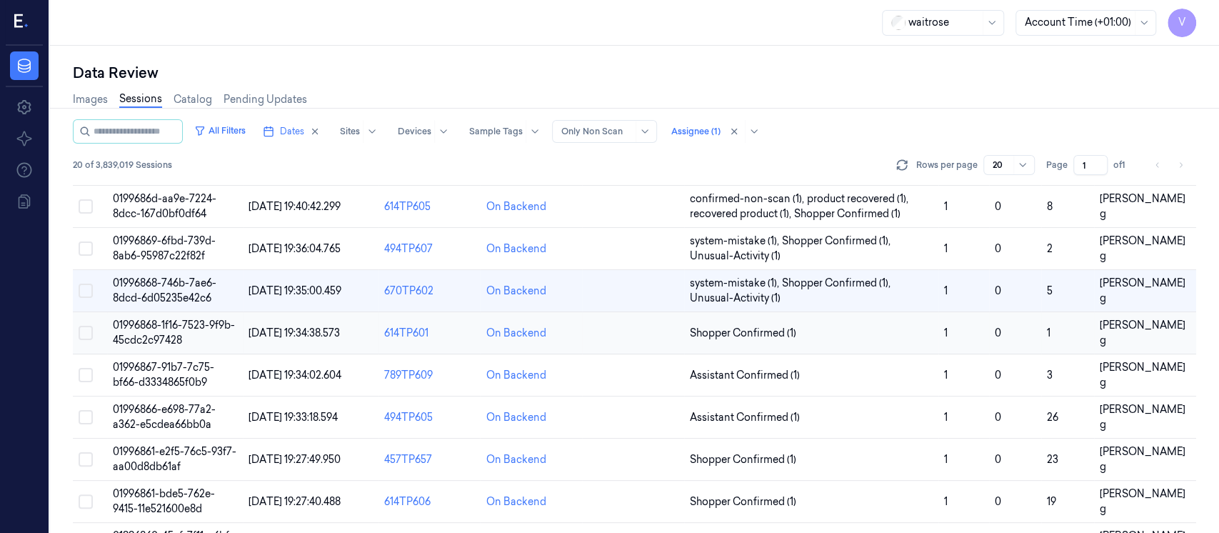
click at [611, 342] on td at bounding box center [633, 333] width 102 height 42
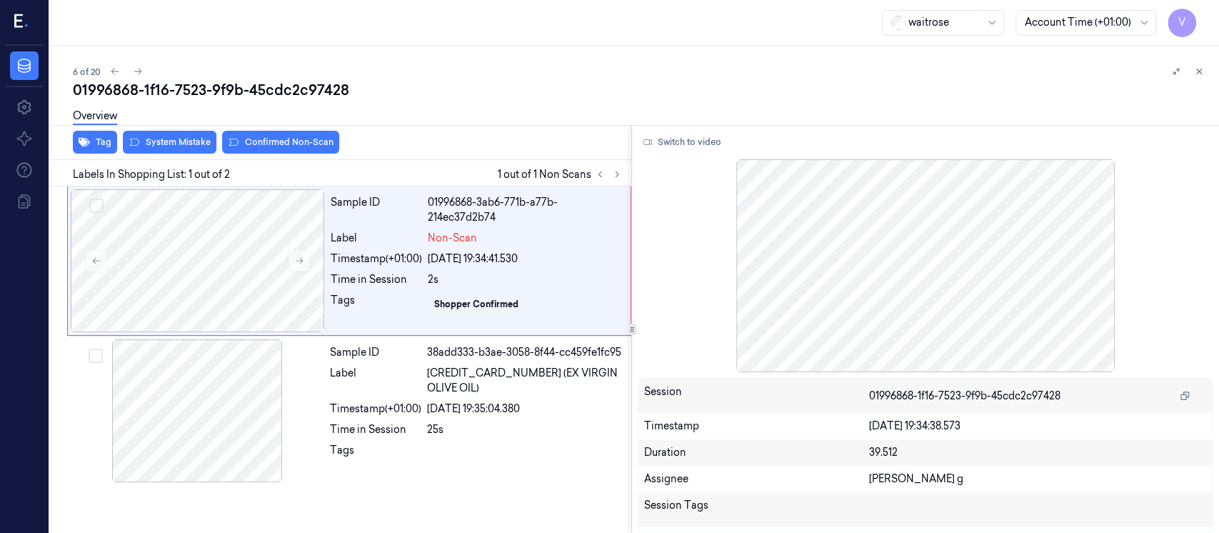
click at [1202, 73] on icon at bounding box center [1199, 71] width 10 height 10
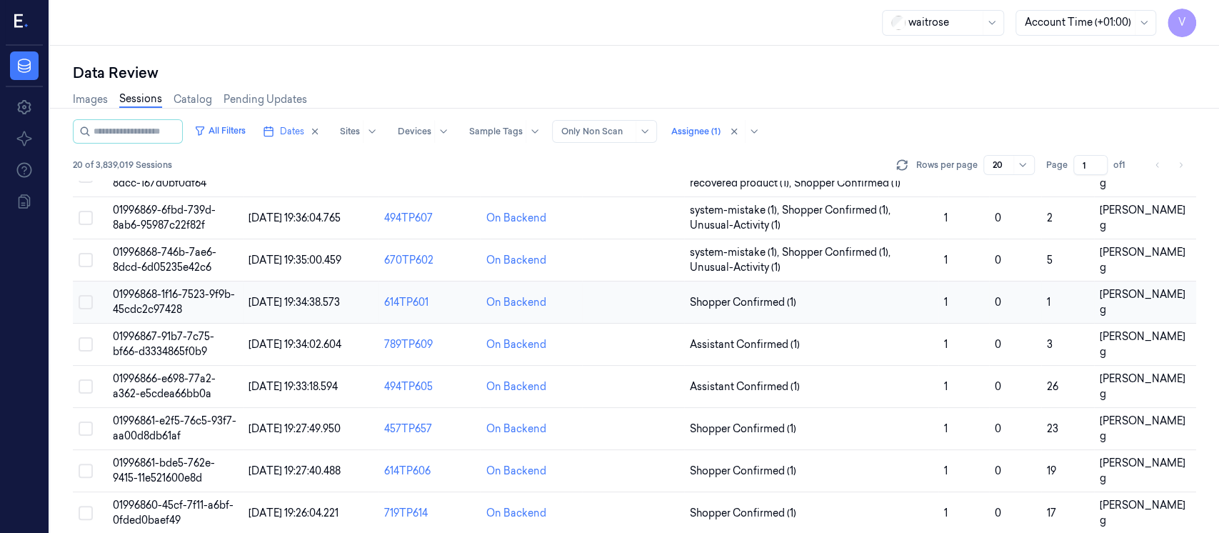
scroll to position [134, 0]
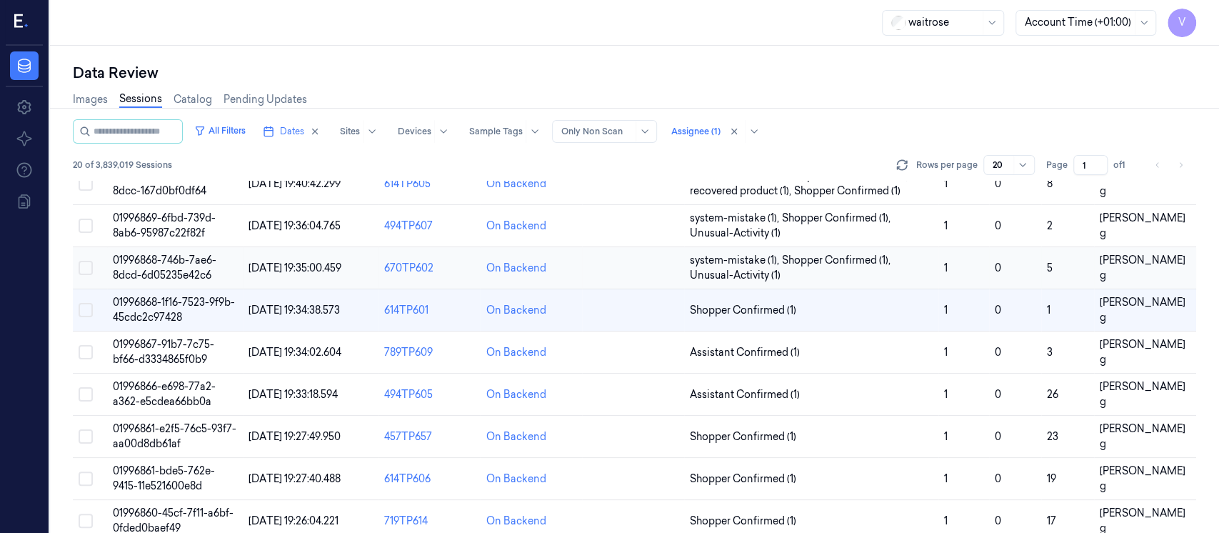
click at [644, 277] on td at bounding box center [633, 268] width 102 height 42
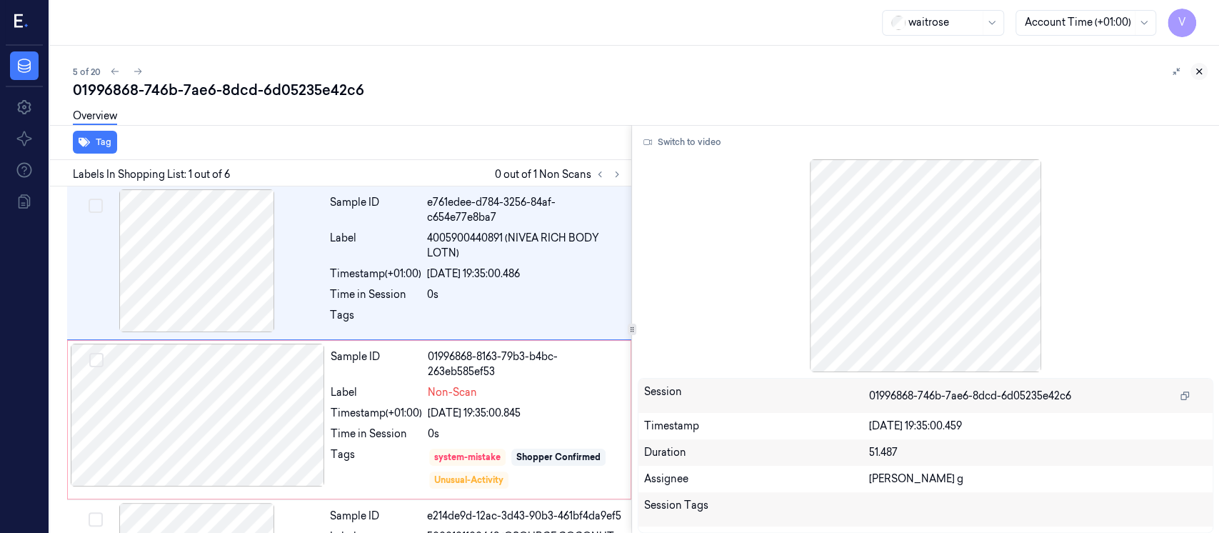
click at [1203, 72] on icon at bounding box center [1199, 71] width 10 height 10
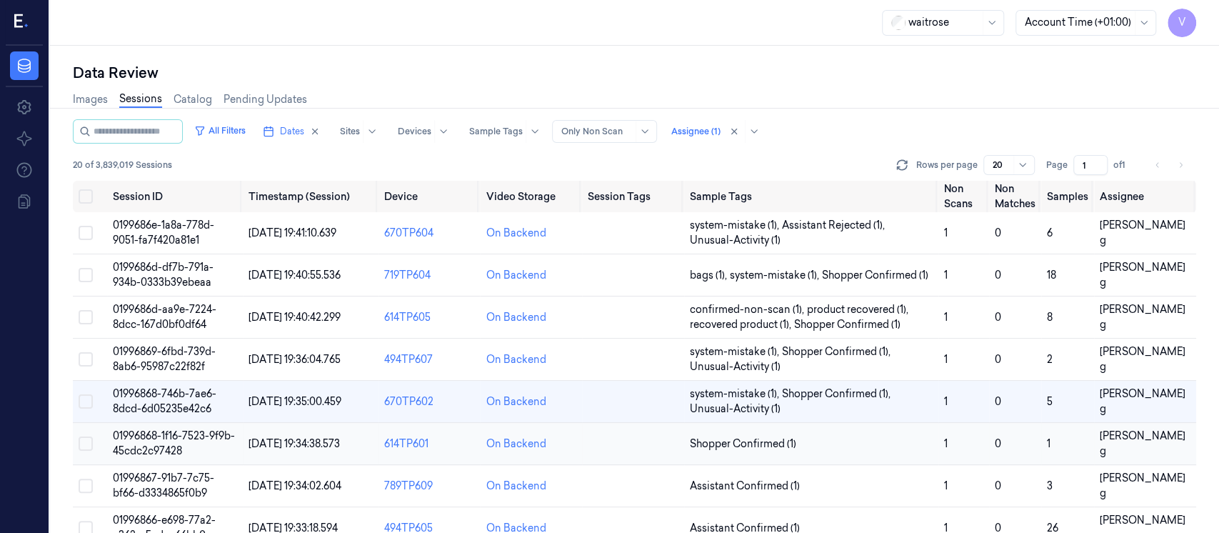
click at [606, 447] on td at bounding box center [633, 444] width 102 height 42
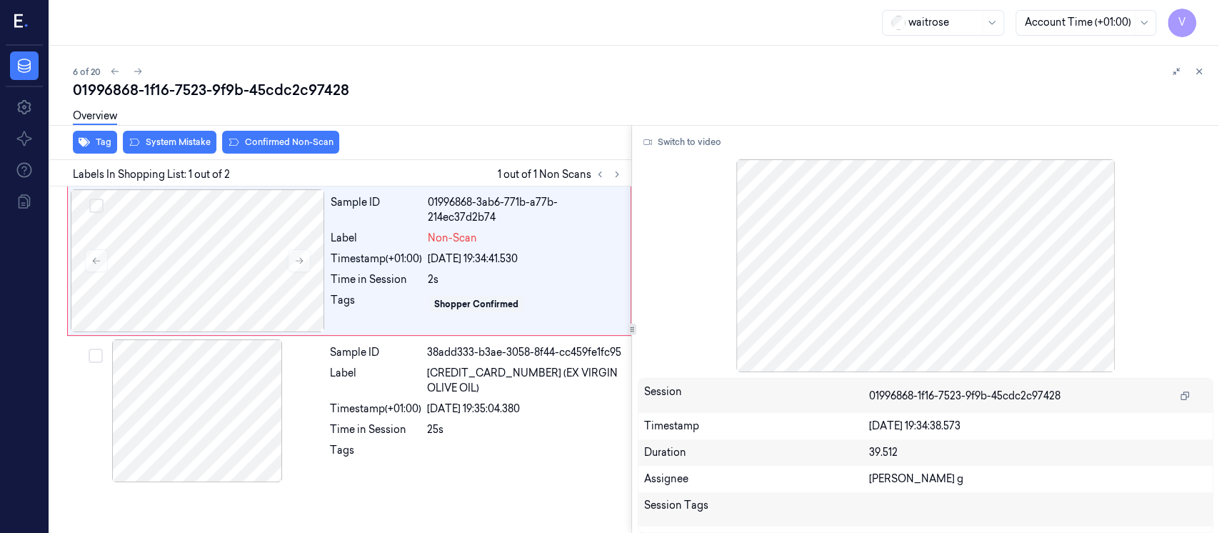
click at [487, 119] on div "Overview" at bounding box center [640, 118] width 1135 height 36
click at [245, 256] on div at bounding box center [198, 260] width 254 height 143
click at [682, 139] on button "Switch to video" at bounding box center [682, 142] width 89 height 23
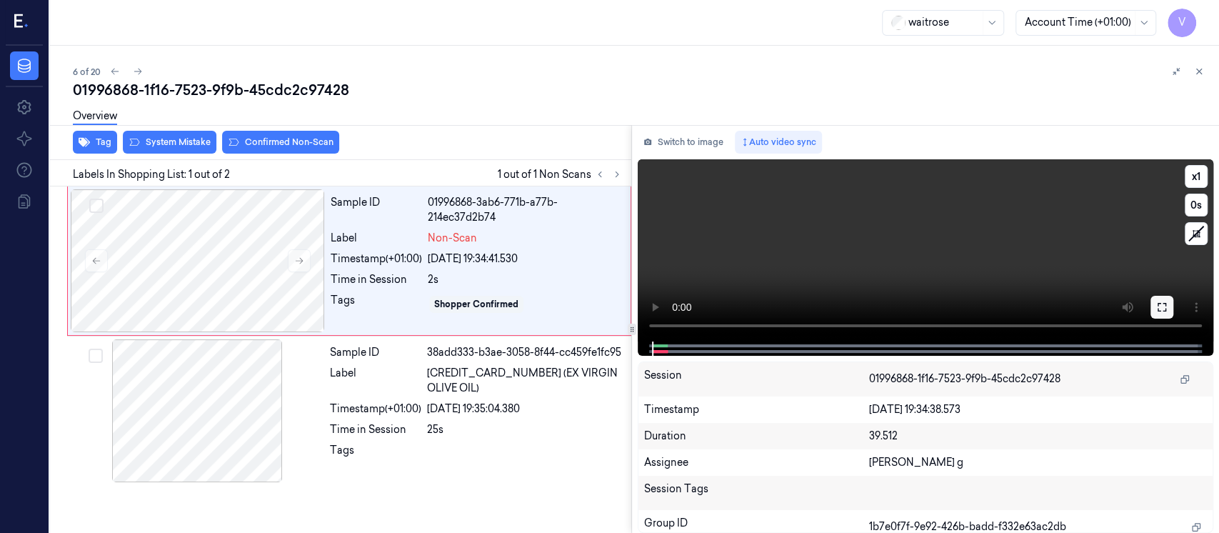
click at [1157, 310] on icon at bounding box center [1161, 307] width 9 height 9
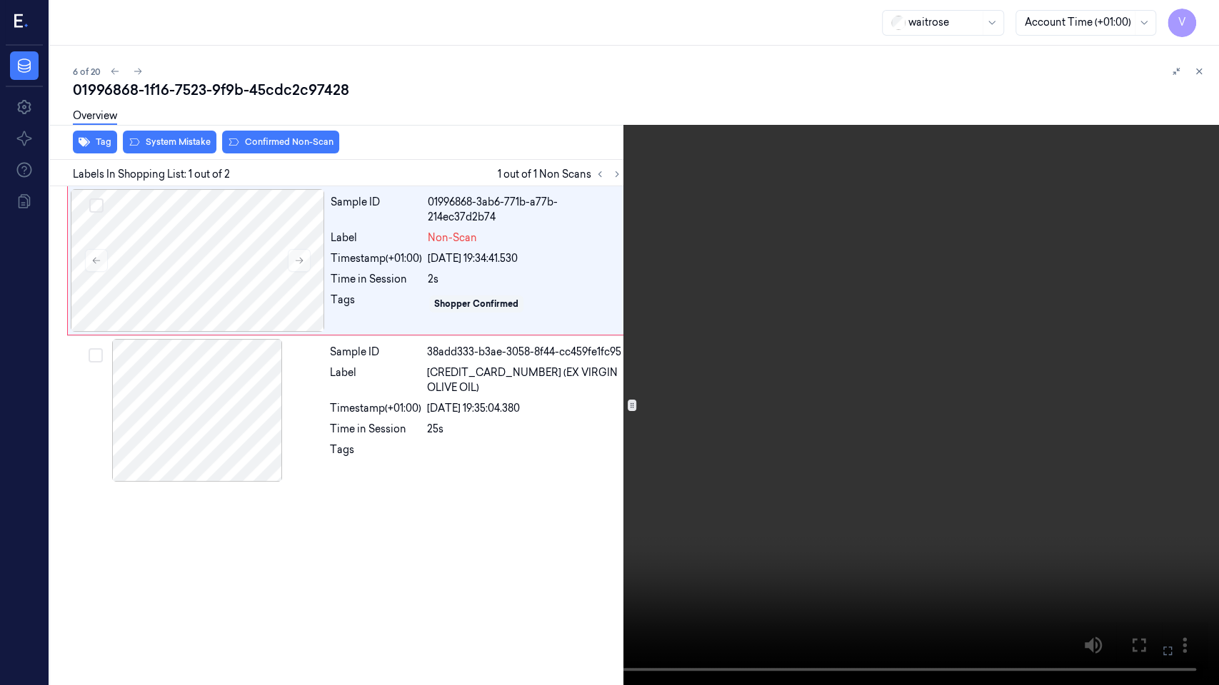
click at [0, 0] on button at bounding box center [0, 0] width 0 height 0
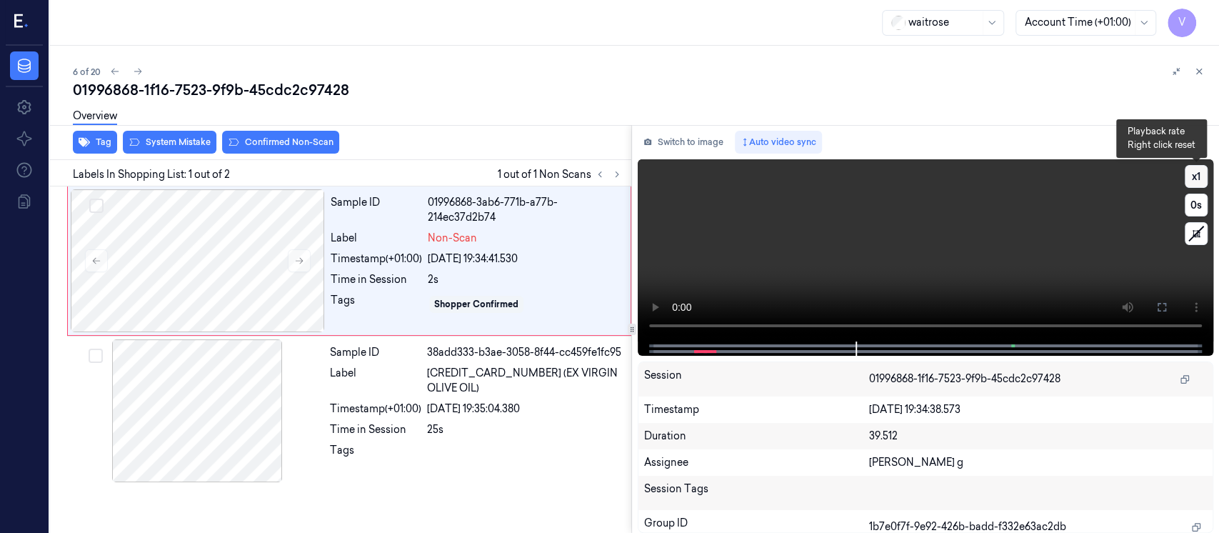
click at [1200, 178] on button "x 1" at bounding box center [1196, 176] width 23 height 23
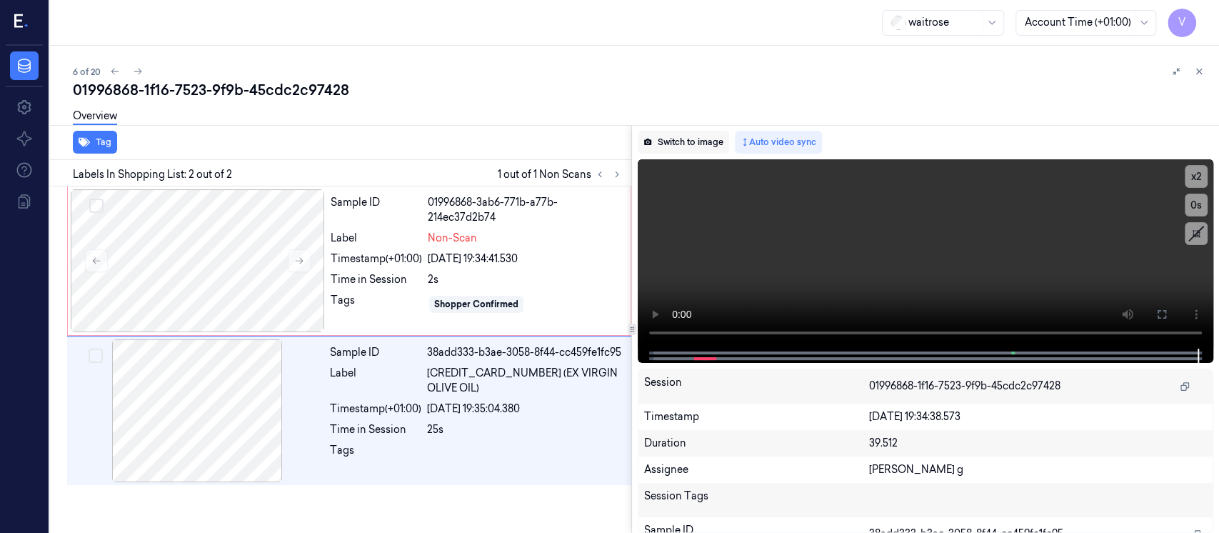
click at [677, 139] on button "Switch to image" at bounding box center [683, 142] width 91 height 23
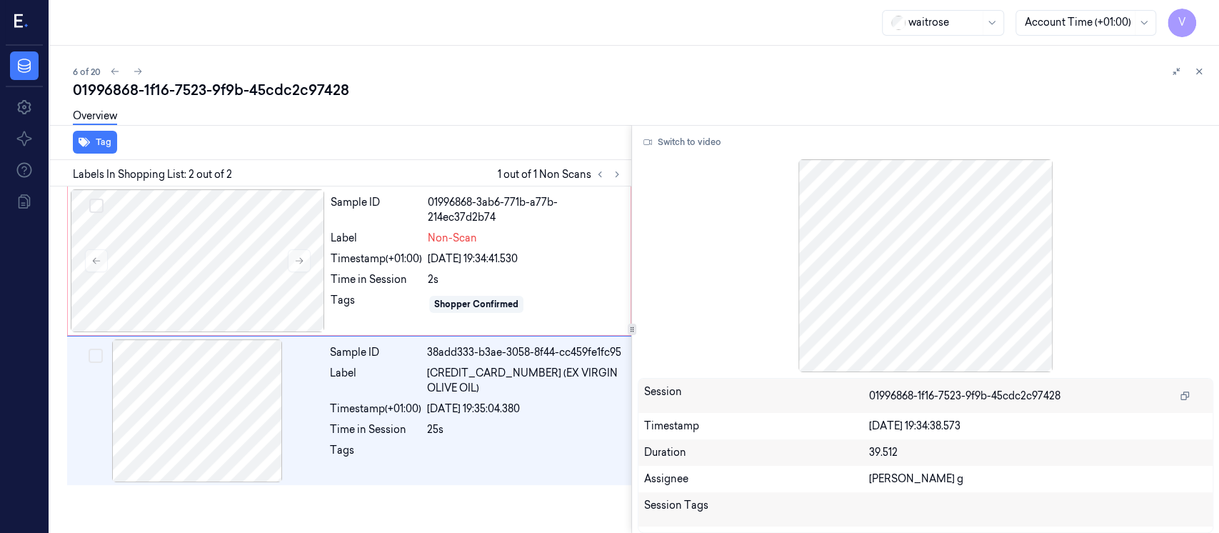
click at [820, 144] on div "Switch to video" at bounding box center [925, 142] width 575 height 23
click at [362, 236] on div "Label" at bounding box center [376, 238] width 91 height 15
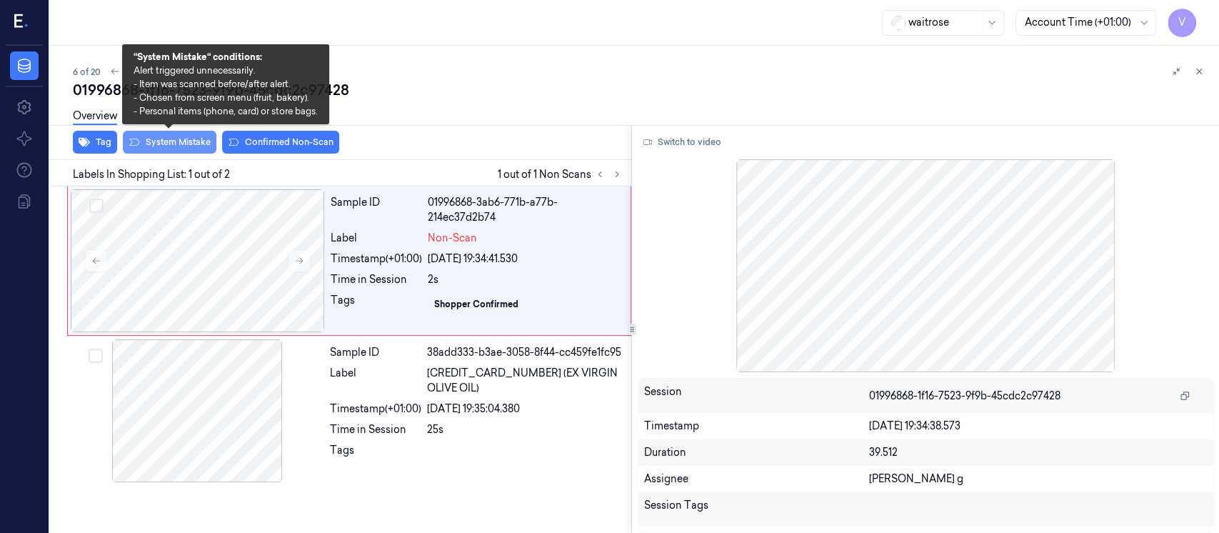
click at [168, 136] on button "System Mistake" at bounding box center [170, 142] width 94 height 23
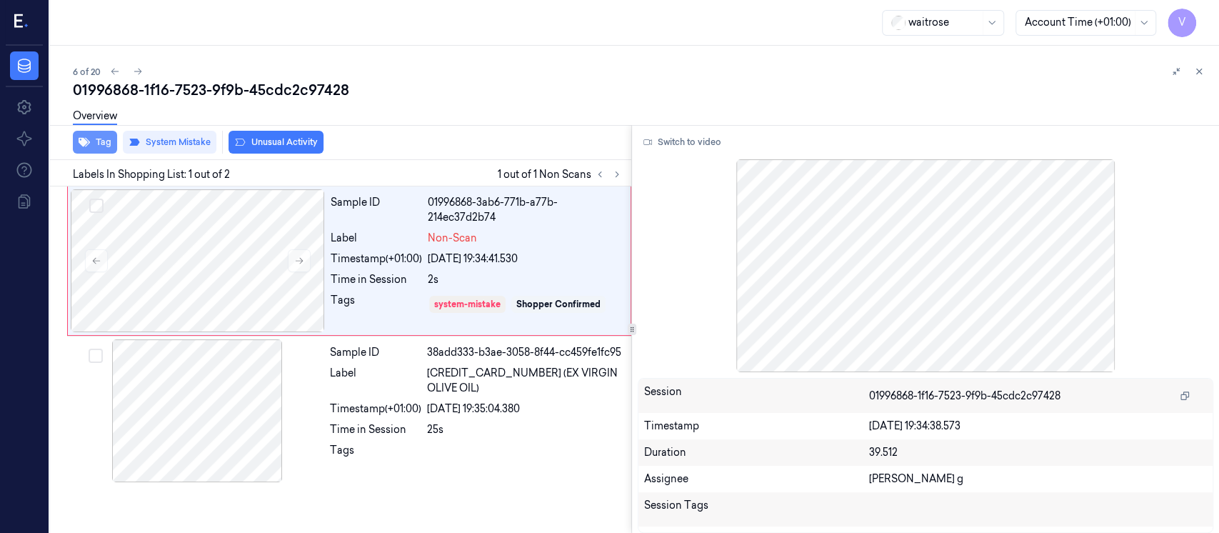
click at [91, 146] on button "Tag" at bounding box center [95, 142] width 44 height 23
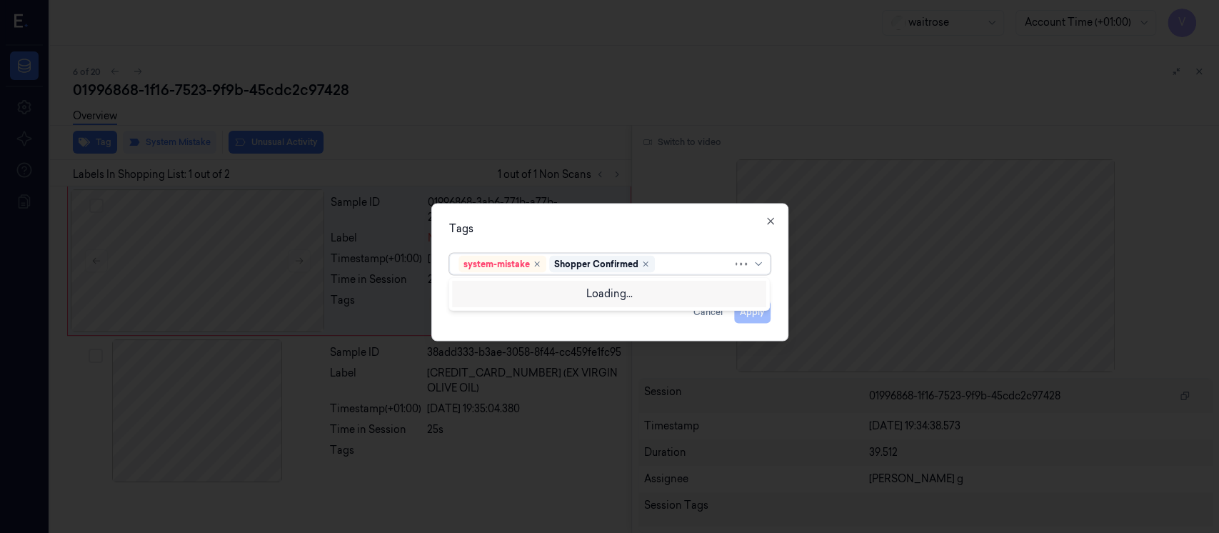
click at [664, 264] on div at bounding box center [695, 263] width 75 height 15
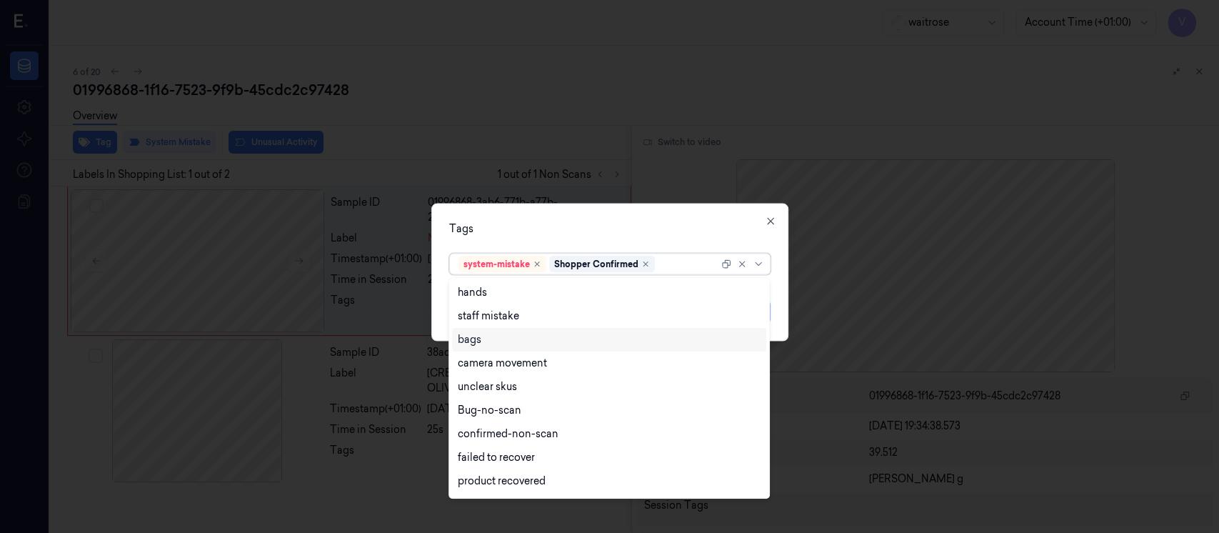
click at [483, 341] on div "bags" at bounding box center [609, 339] width 303 height 15
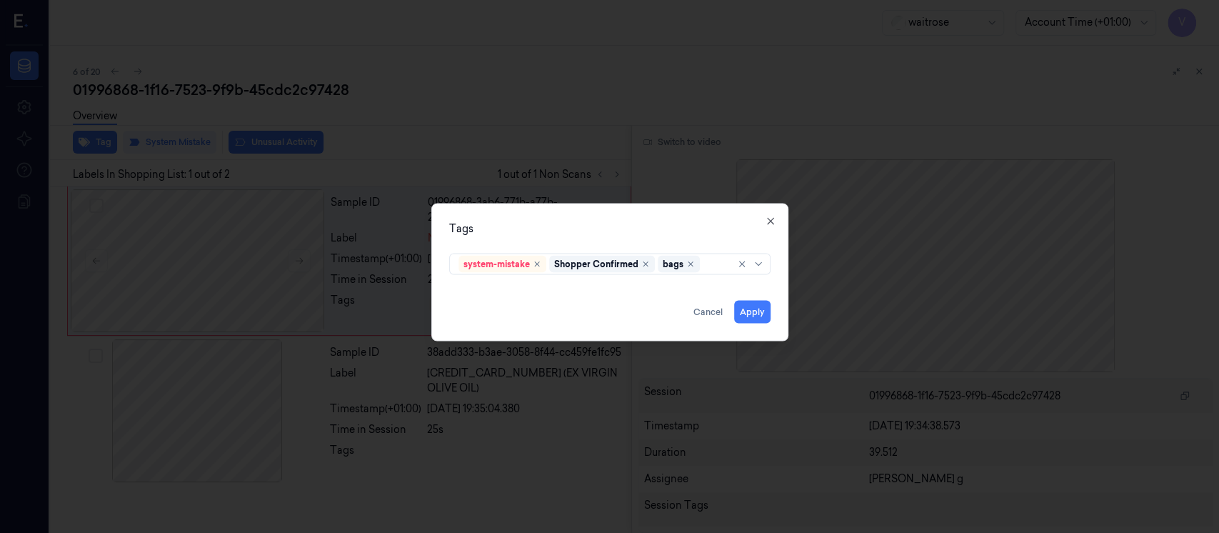
click at [636, 234] on div "Tags" at bounding box center [609, 228] width 321 height 15
click at [747, 311] on button "Apply" at bounding box center [752, 312] width 36 height 23
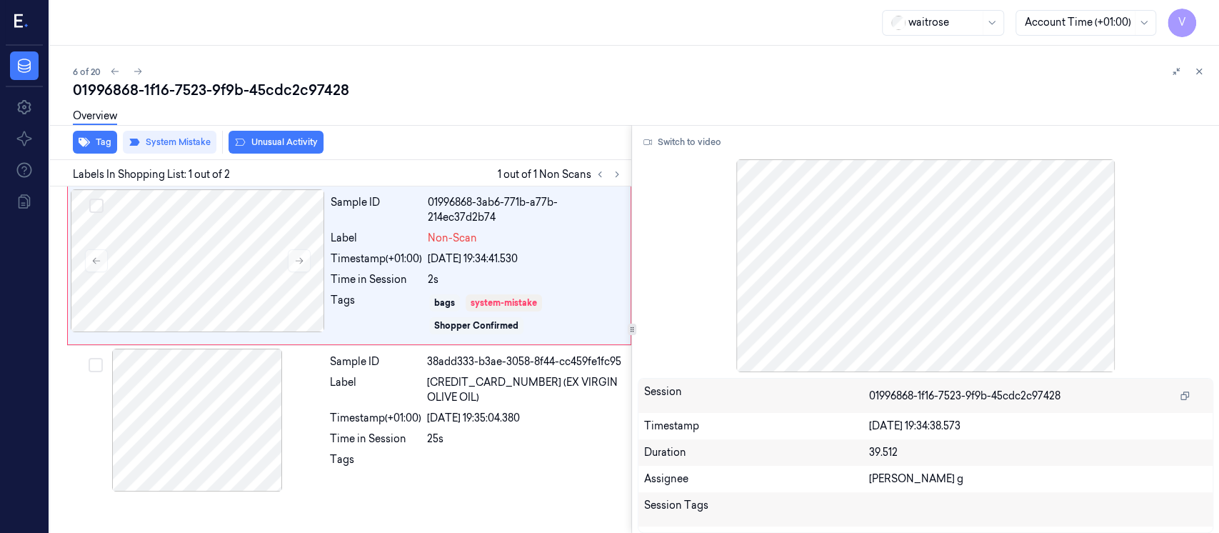
click at [937, 89] on div "01996868-1f16-7523-9f9b-45cdc2c97428" at bounding box center [640, 90] width 1135 height 20
click at [1205, 69] on button at bounding box center [1198, 71] width 17 height 17
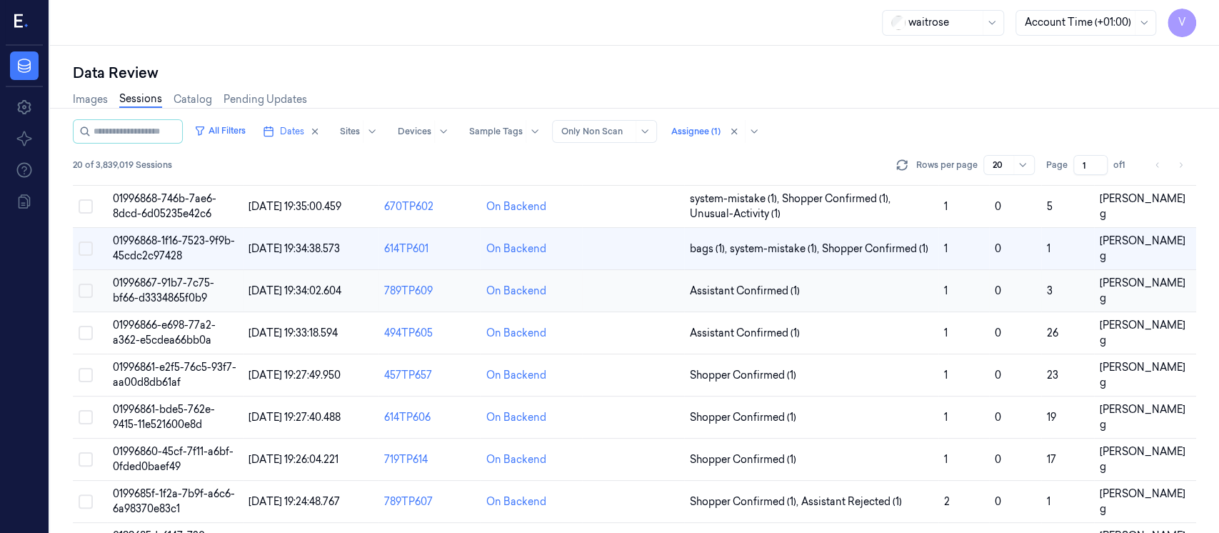
scroll to position [178, 0]
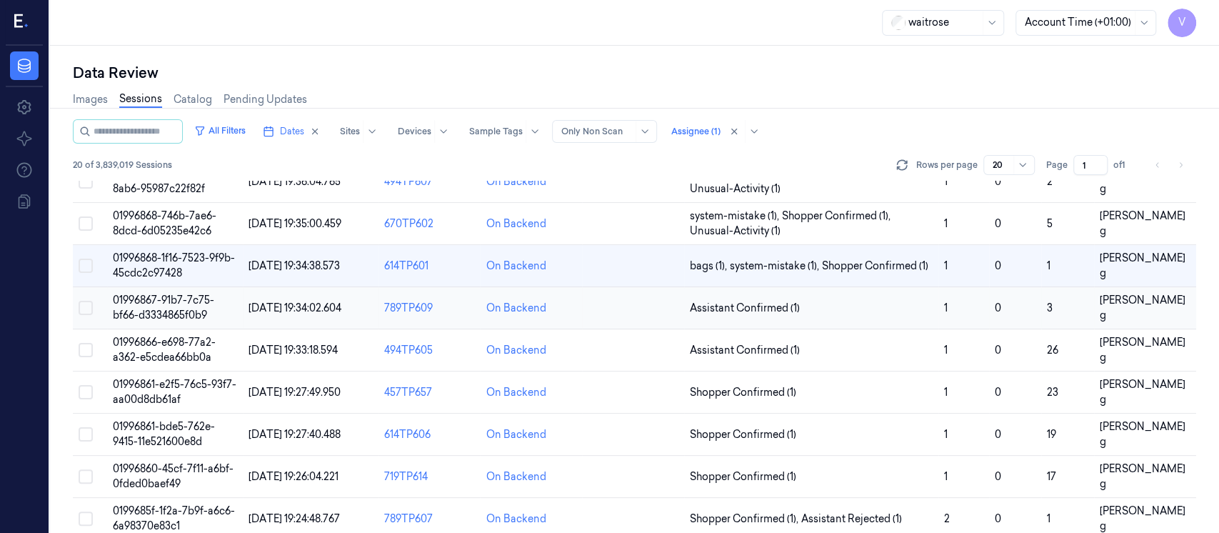
click at [630, 313] on td at bounding box center [633, 308] width 102 height 42
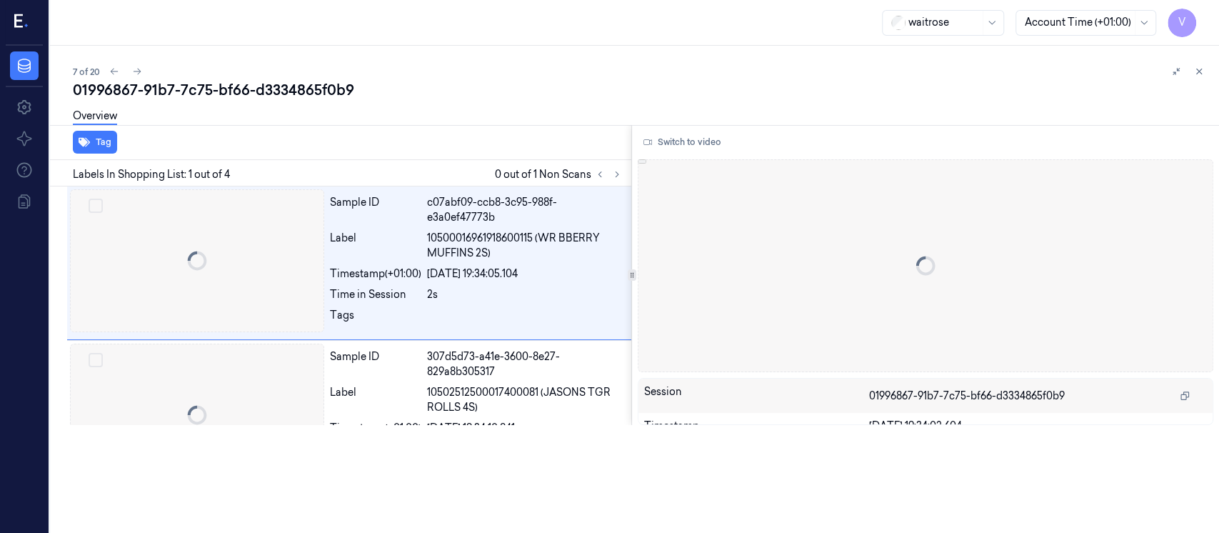
scroll to position [36, 23]
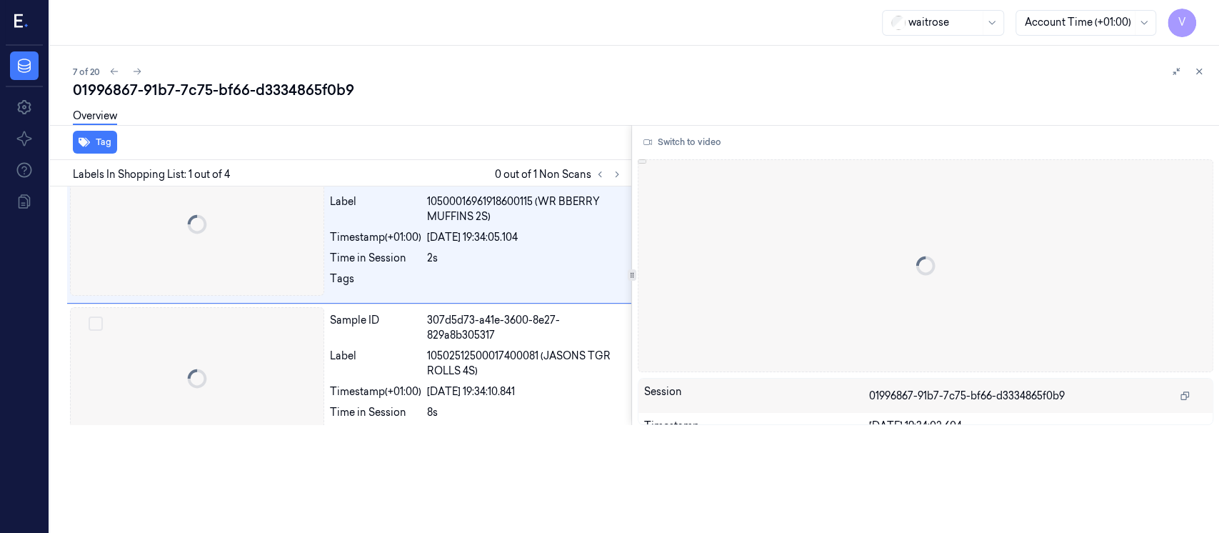
click at [630, 313] on div "7 of 20 01996867-91b7-7c75-bf66-d3334865f0b9 Overview Tag Labels In Shopping Li…" at bounding box center [634, 289] width 1169 height 487
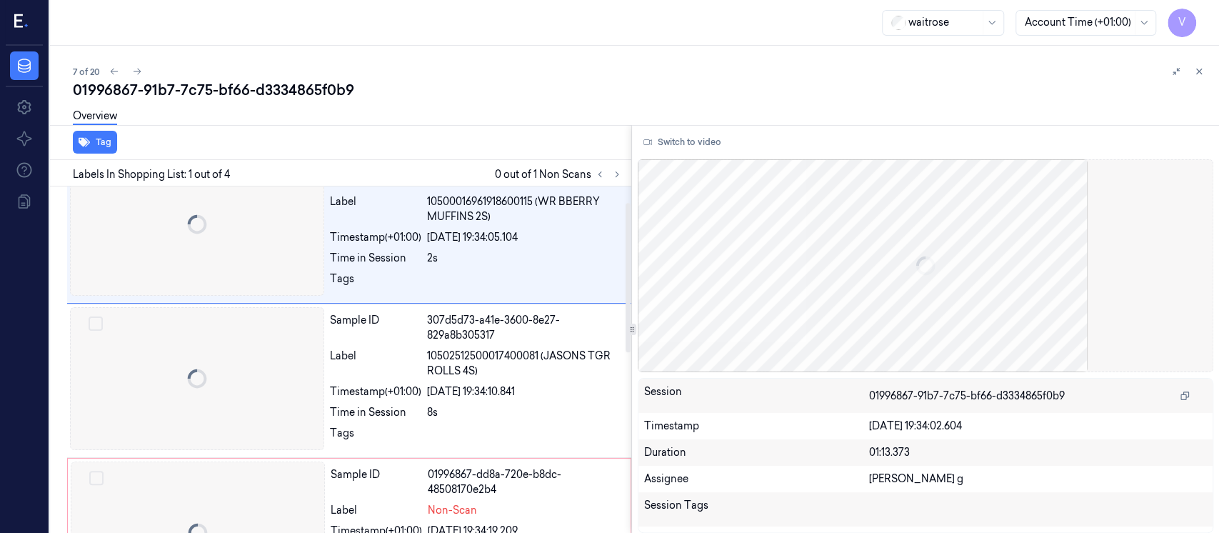
scroll to position [36, 0]
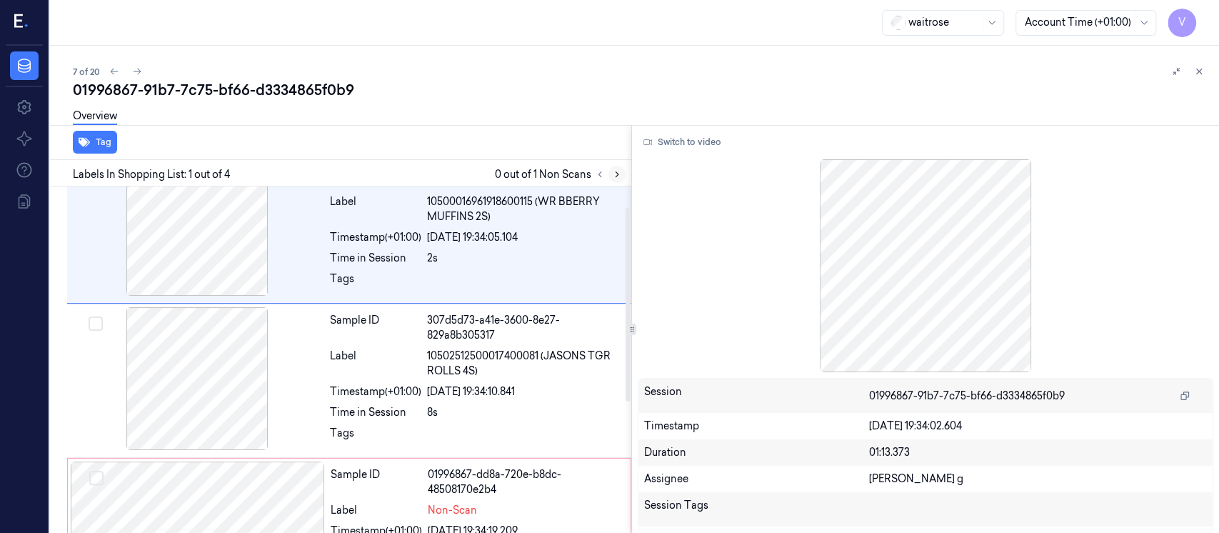
click at [613, 169] on icon at bounding box center [617, 174] width 10 height 10
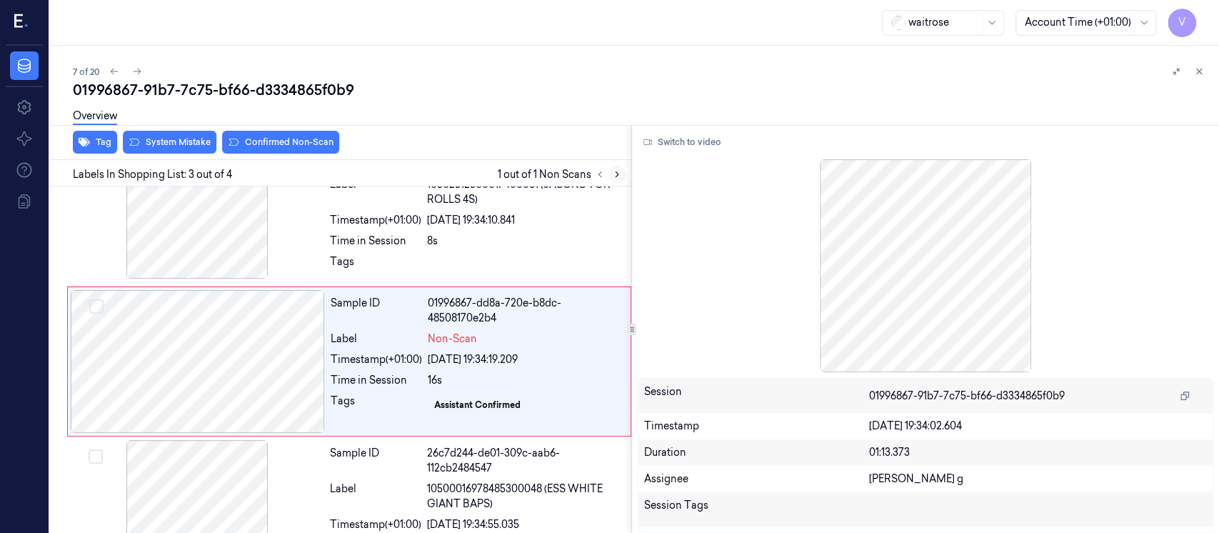
scroll to position [209, 0]
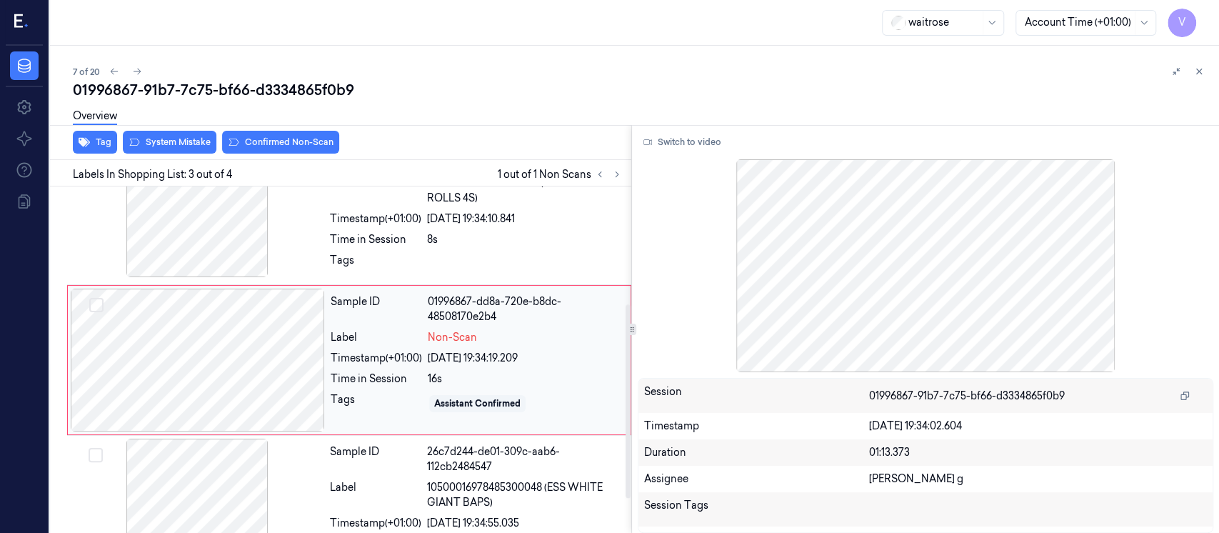
click at [273, 380] on div at bounding box center [198, 359] width 254 height 143
click at [211, 338] on div at bounding box center [198, 359] width 254 height 143
click at [377, 222] on div "Timestamp (+01:00)" at bounding box center [375, 218] width 91 height 15
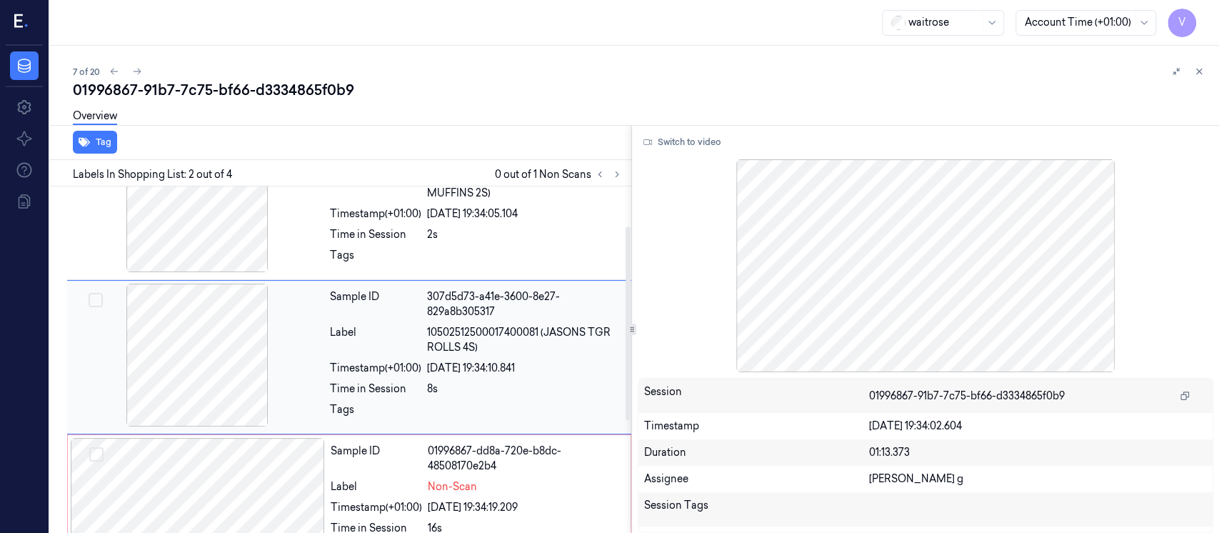
scroll to position [57, 0]
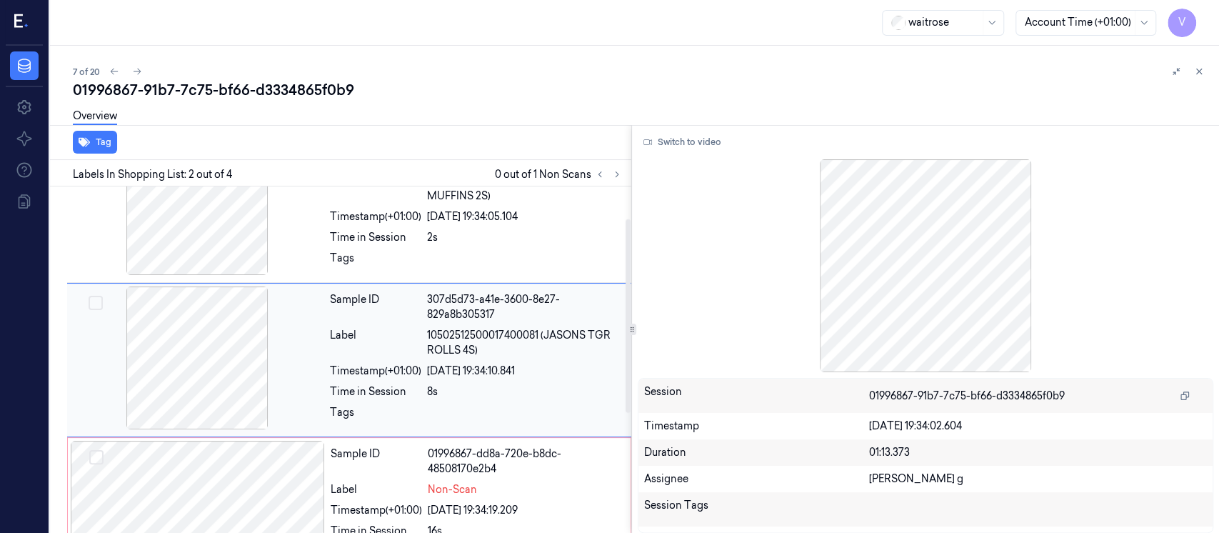
click at [228, 376] on div at bounding box center [197, 357] width 254 height 143
click at [265, 371] on div at bounding box center [197, 357] width 254 height 143
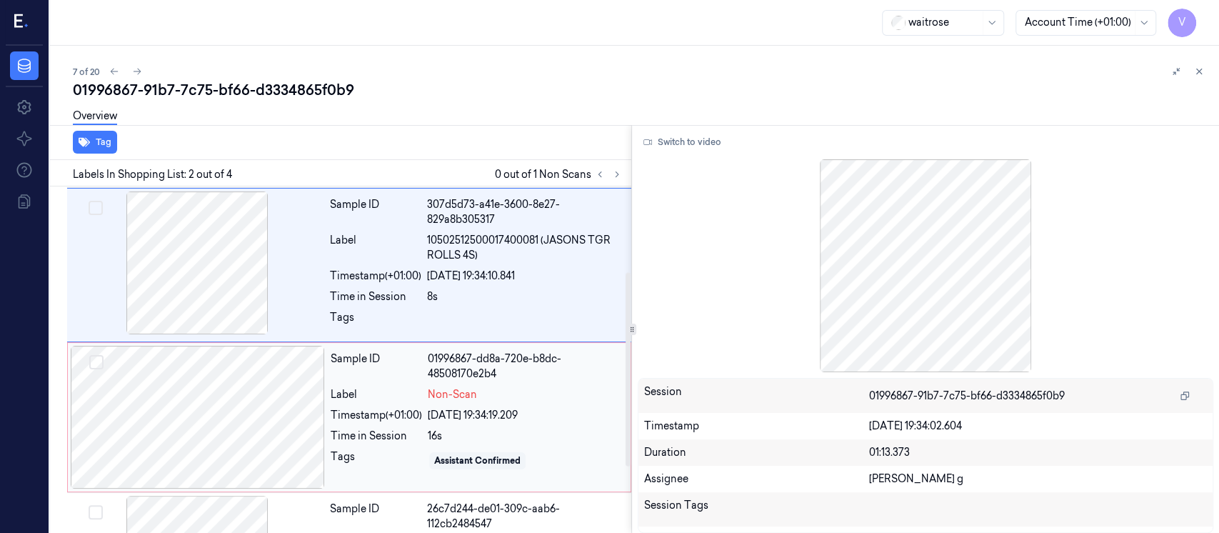
click at [280, 400] on div at bounding box center [198, 417] width 254 height 143
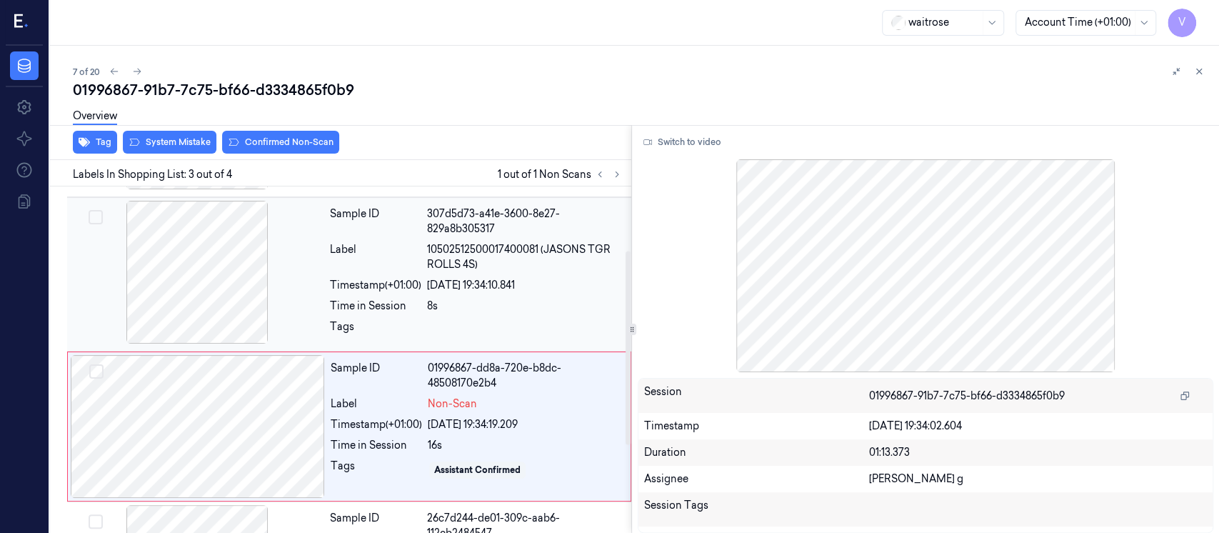
scroll to position [114, 0]
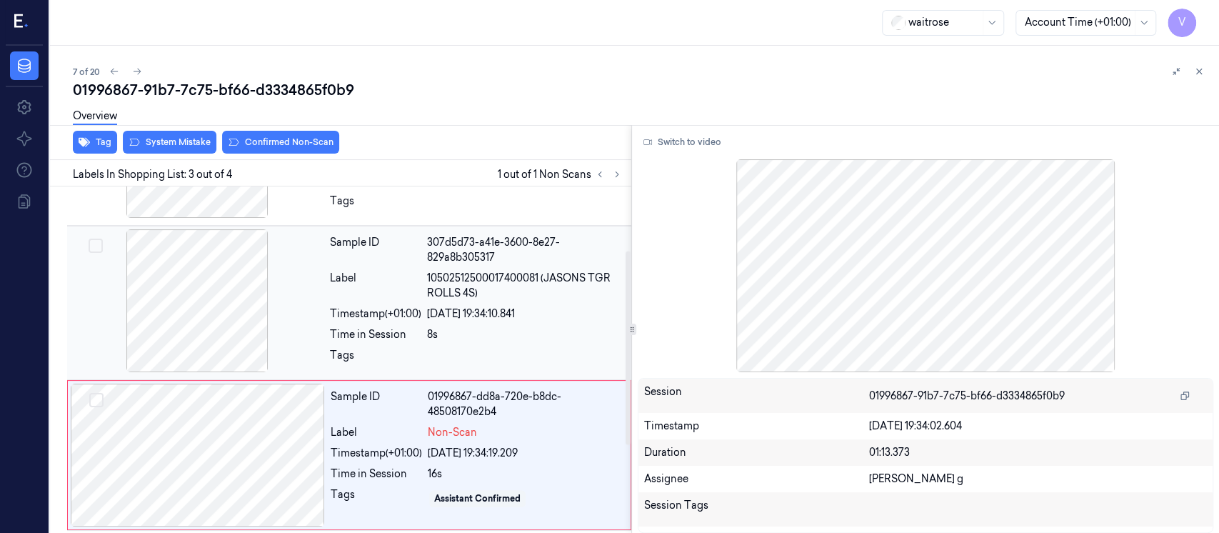
click at [436, 304] on div "Sample ID 307d5d73-a41e-3600-8e27-829a8b305317 Label 10502512500017400081 (JASO…" at bounding box center [476, 302] width 304 height 147
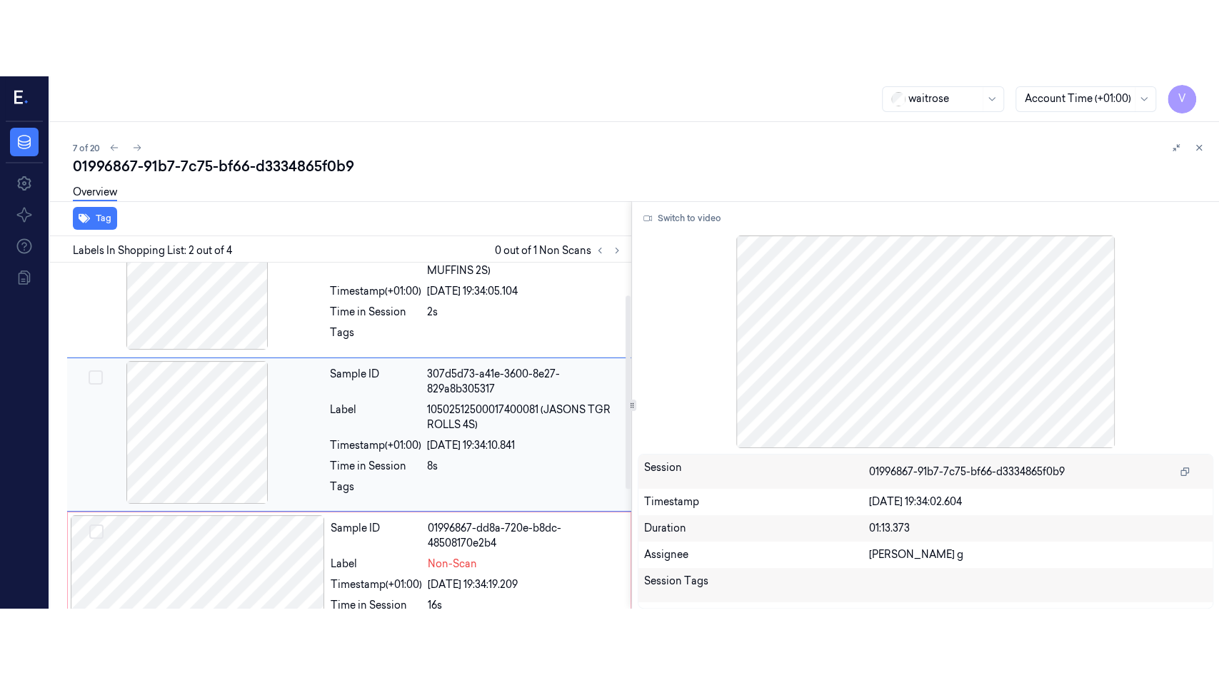
scroll to position [57, 0]
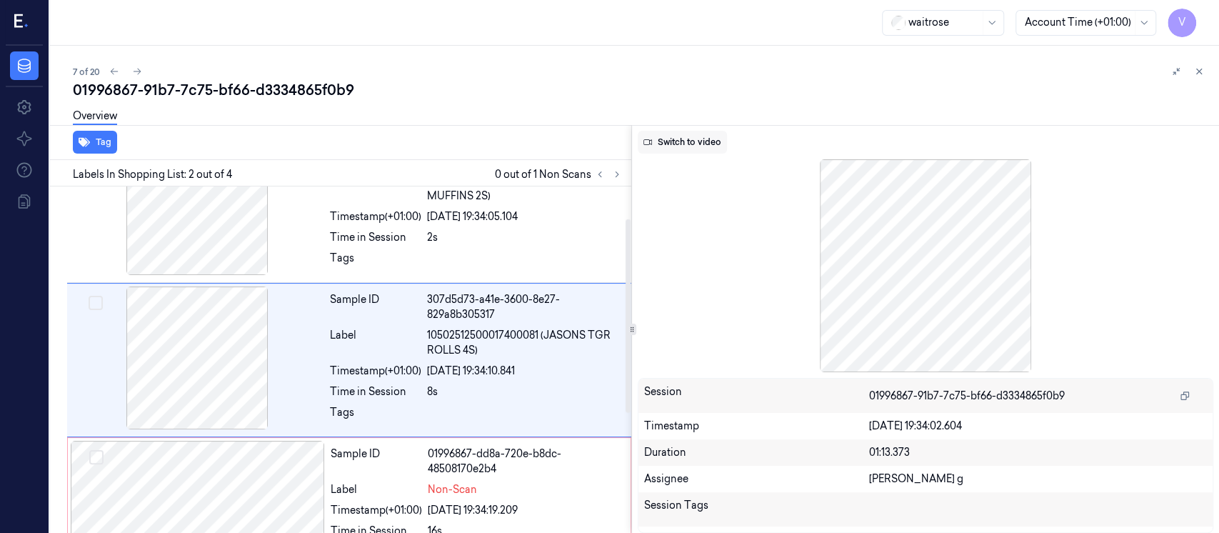
click at [693, 143] on button "Switch to video" at bounding box center [682, 142] width 89 height 23
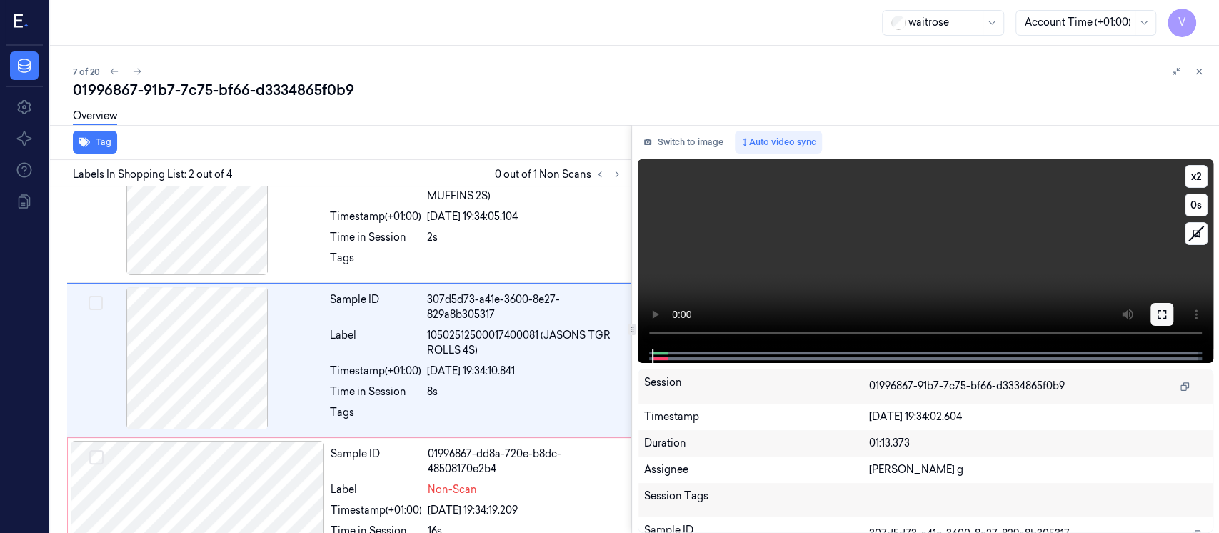
click at [1162, 317] on icon at bounding box center [1161, 313] width 11 height 11
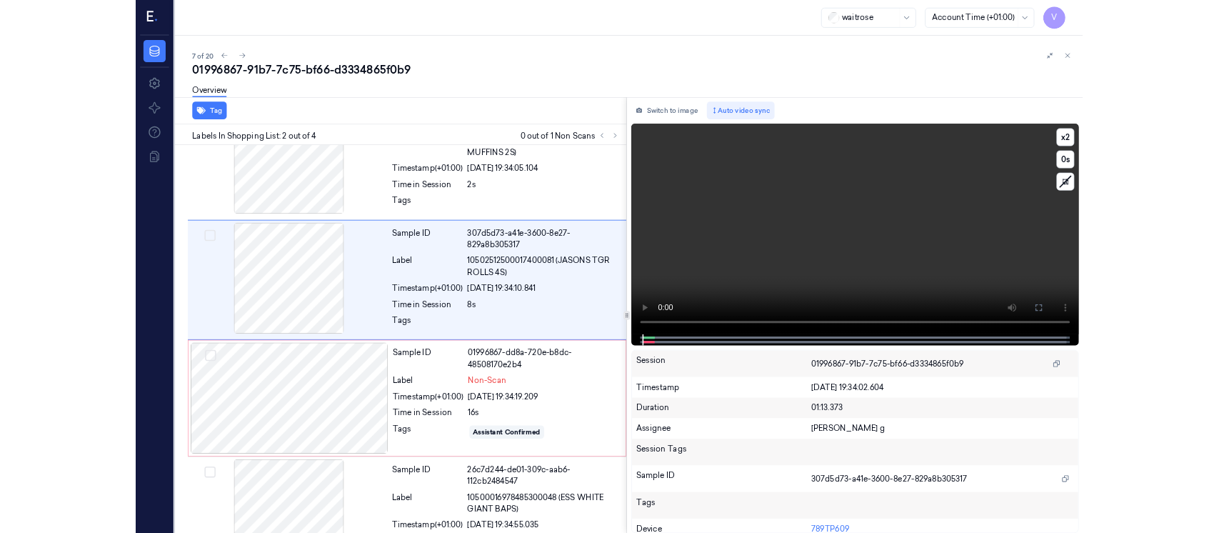
scroll to position [0, 0]
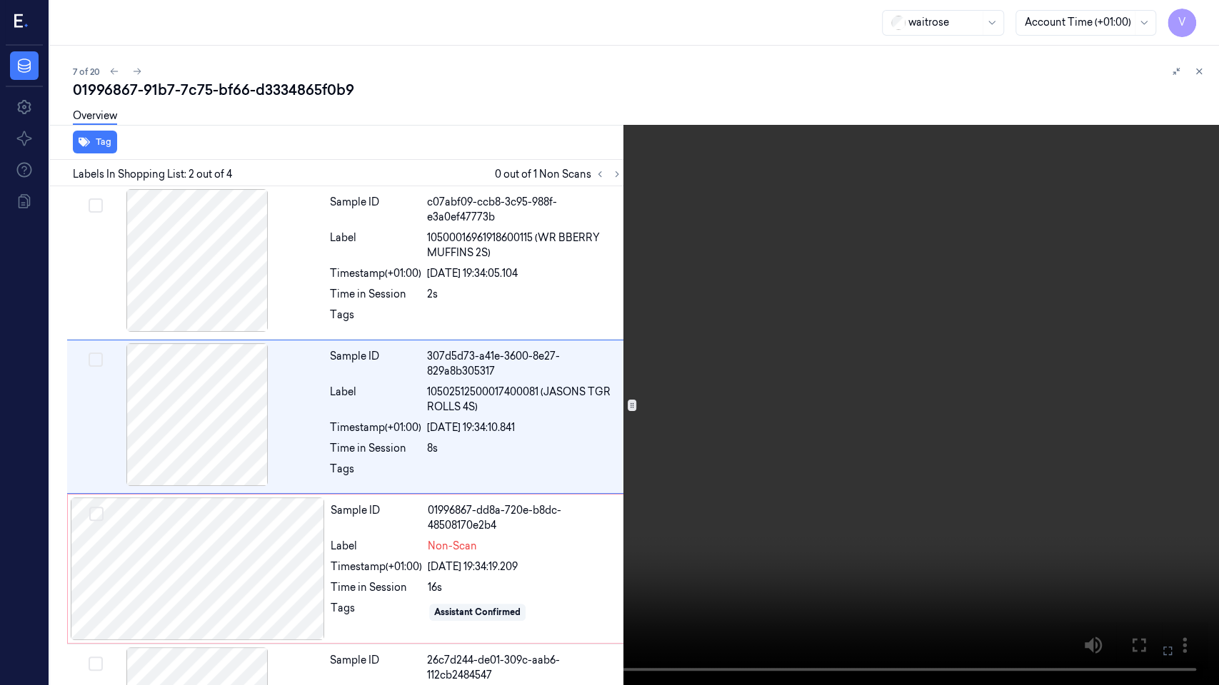
click at [0, 0] on icon at bounding box center [0, 0] width 0 height 0
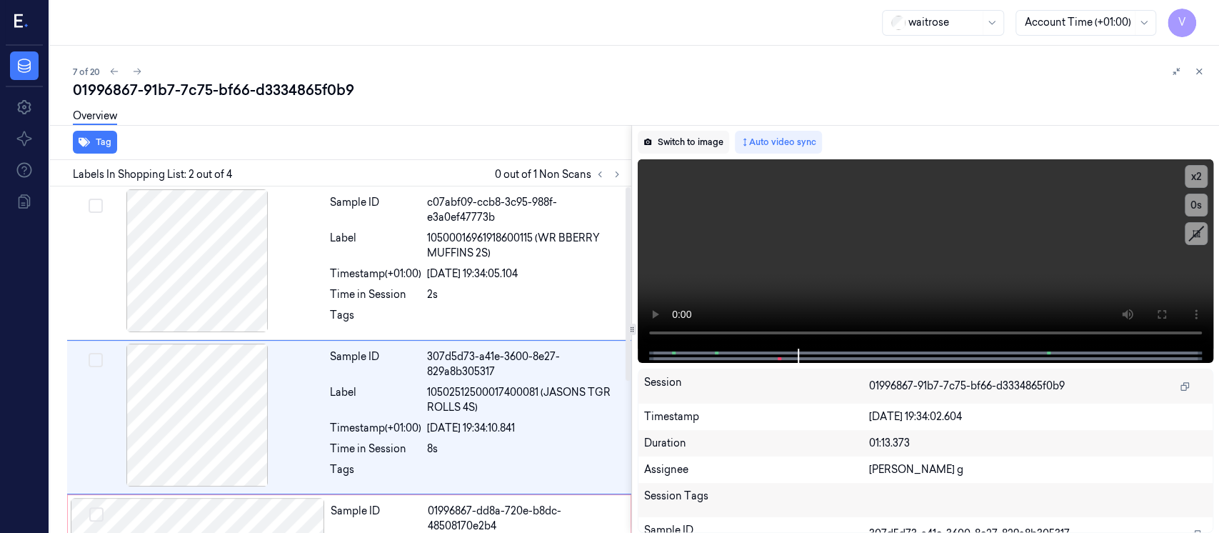
click at [678, 141] on button "Switch to image" at bounding box center [683, 142] width 91 height 23
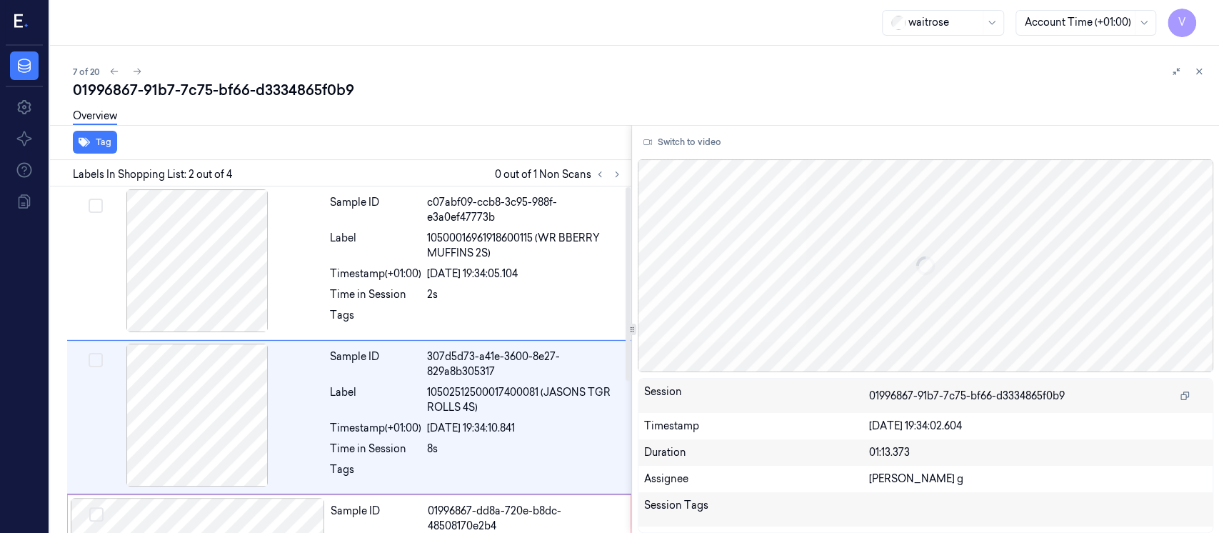
scroll to position [57, 0]
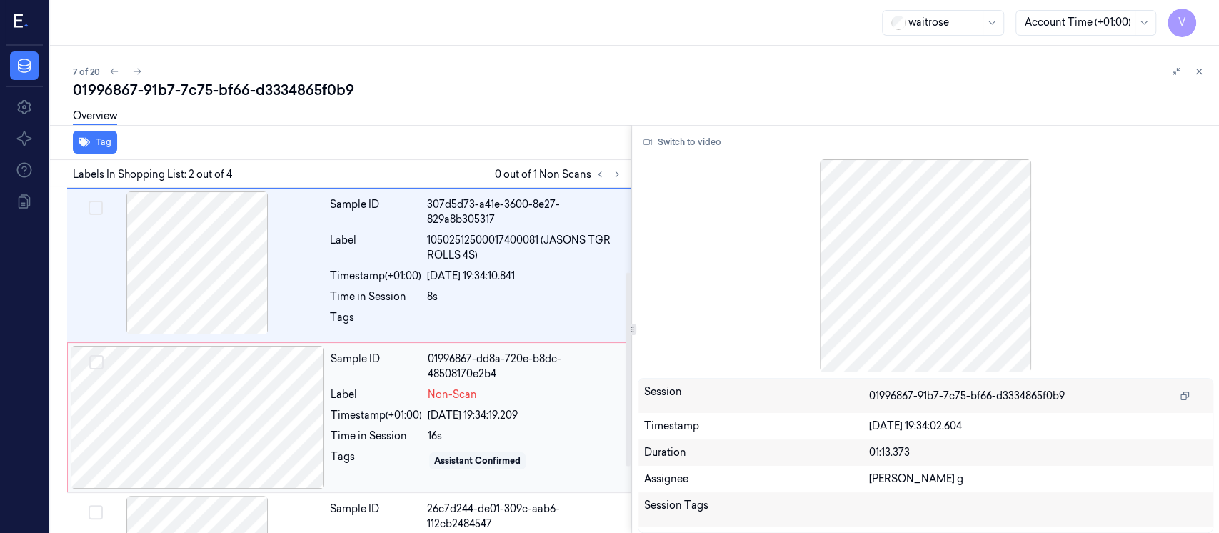
click at [181, 413] on div at bounding box center [198, 417] width 254 height 143
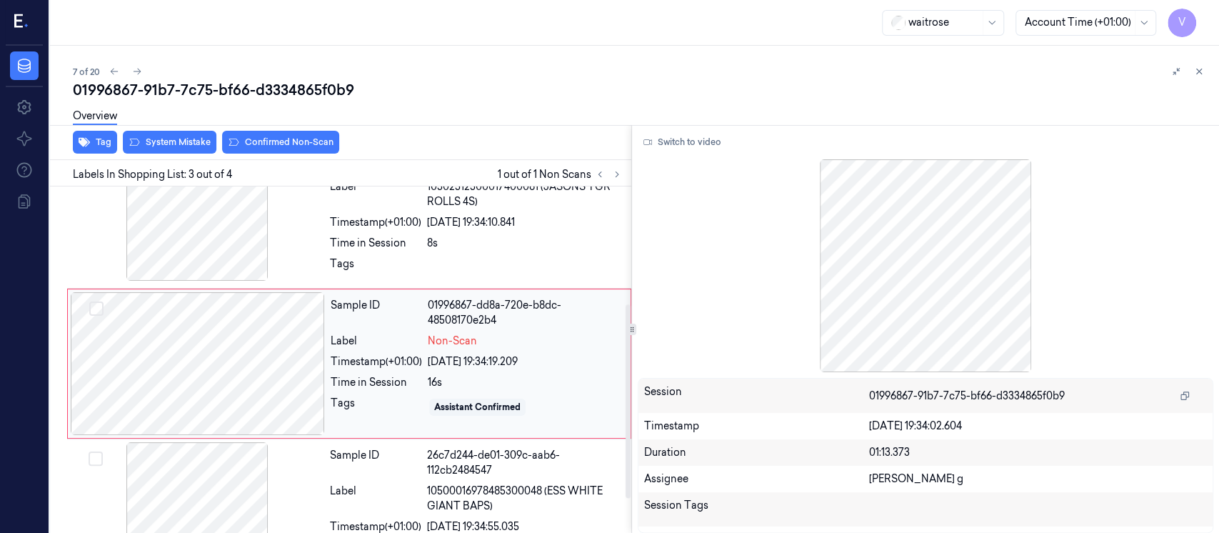
scroll to position [209, 0]
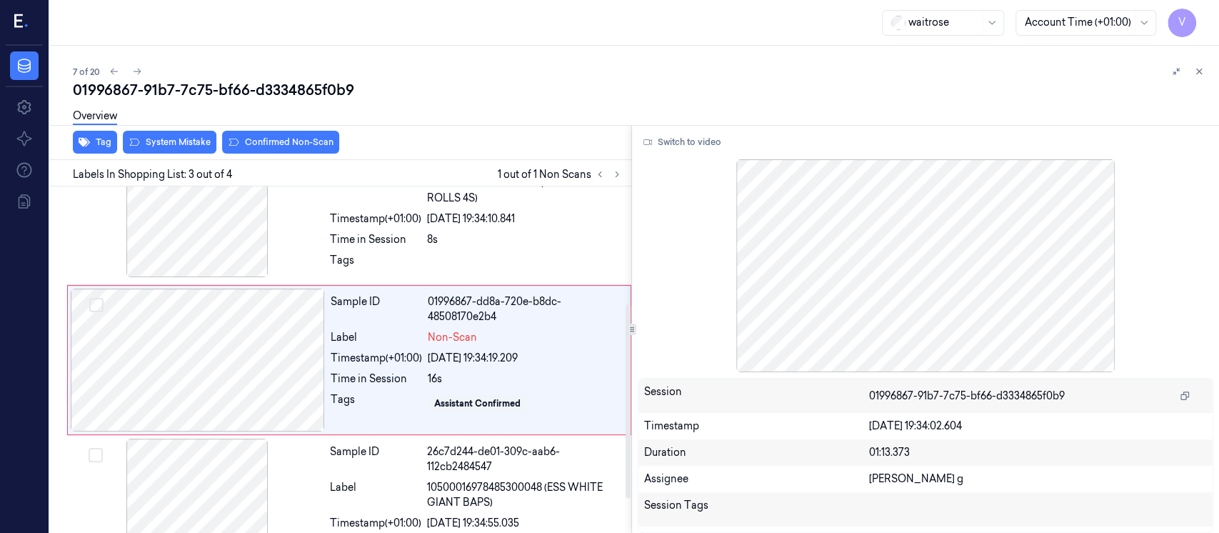
click at [178, 135] on div "Overview" at bounding box center [640, 118] width 1135 height 36
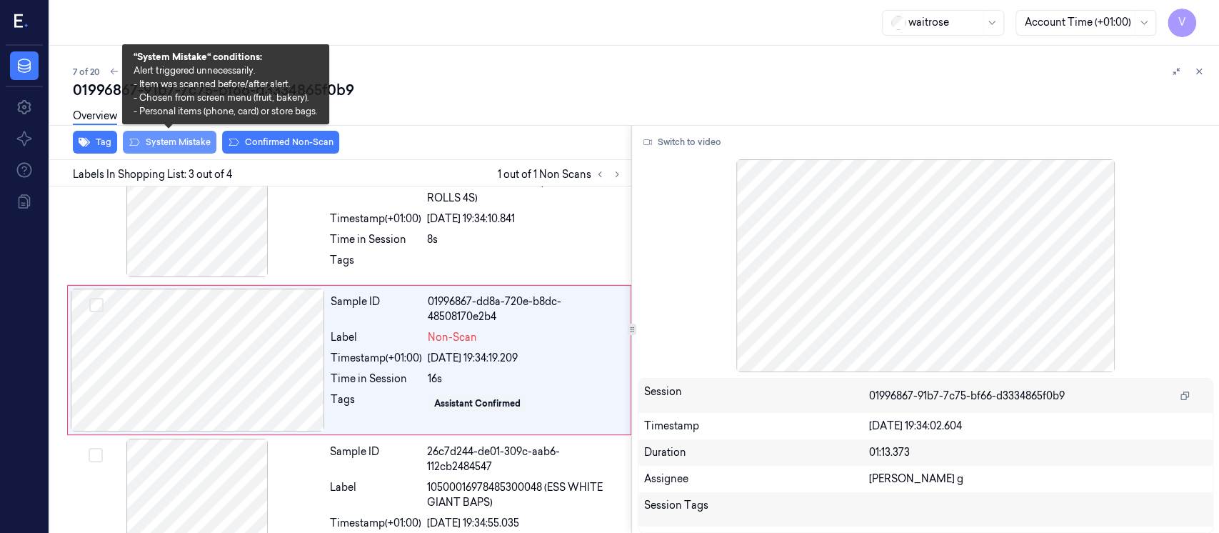
click at [158, 144] on button "System Mistake" at bounding box center [170, 142] width 94 height 23
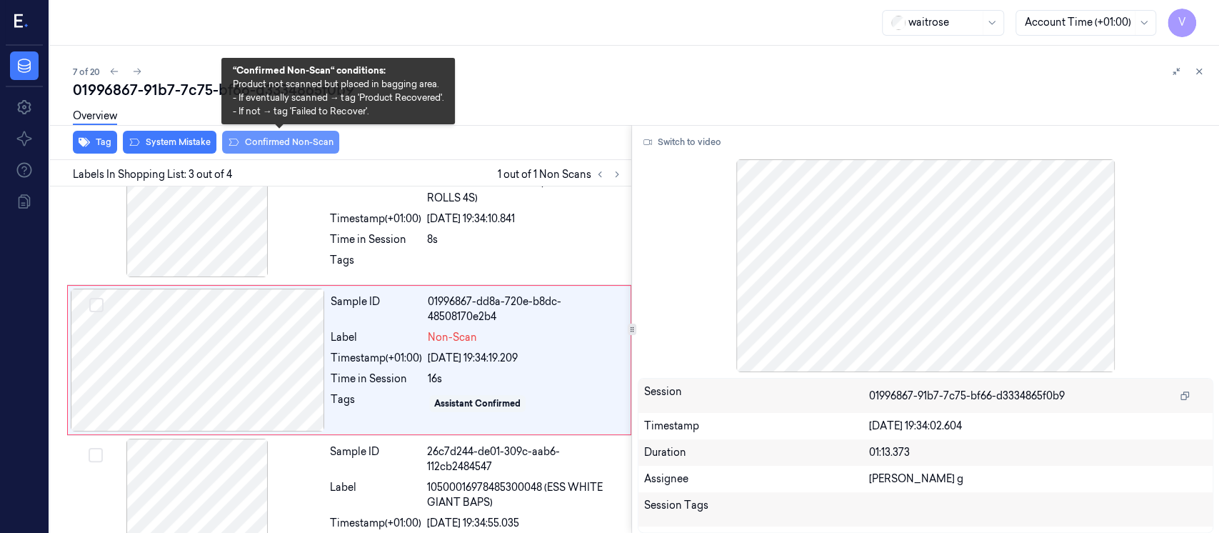
click at [286, 146] on button "Confirmed Non-Scan" at bounding box center [280, 142] width 117 height 23
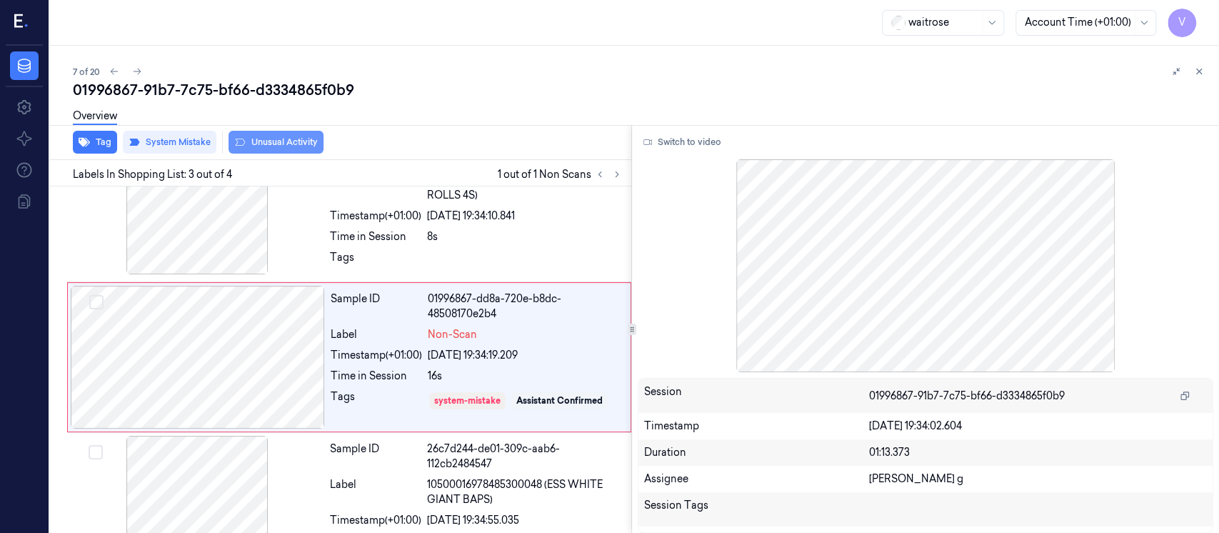
scroll to position [228, 0]
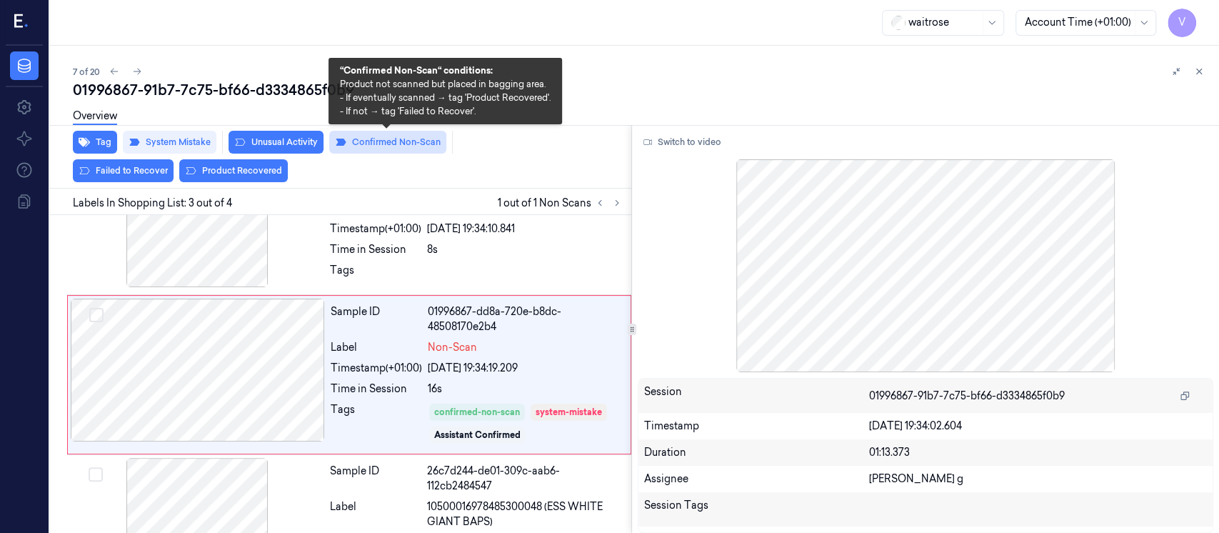
click at [408, 146] on button "Confirmed Non-Scan" at bounding box center [387, 142] width 117 height 23
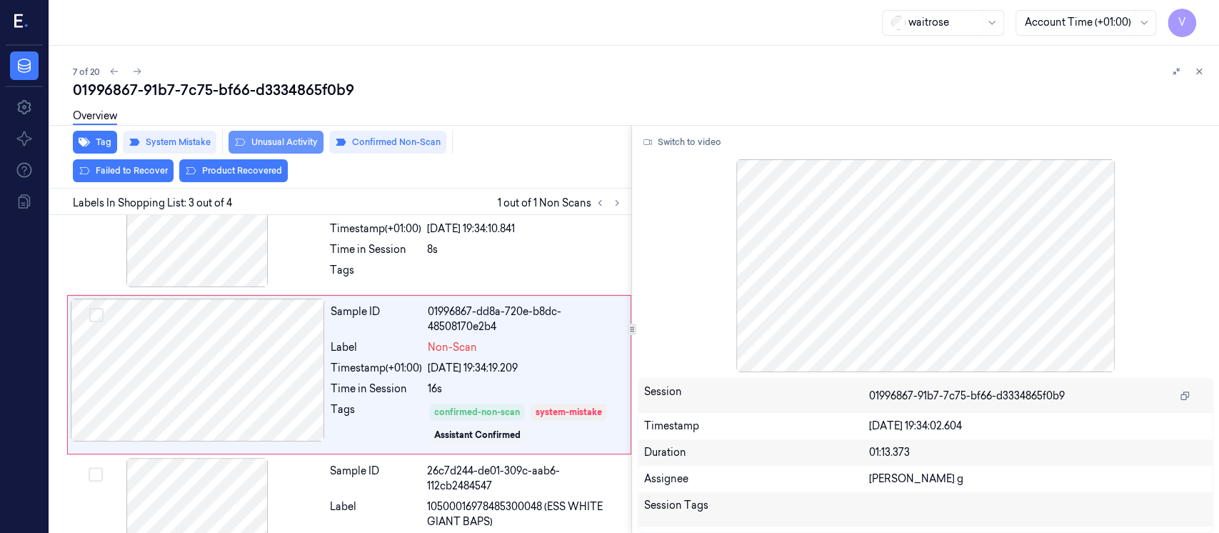
scroll to position [212, 0]
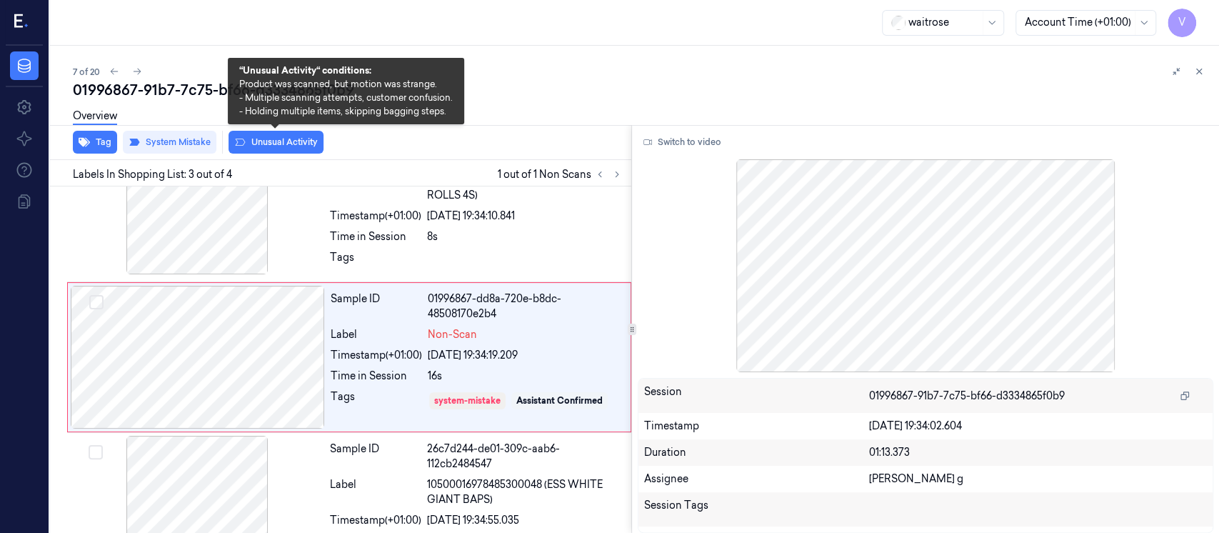
click at [280, 142] on button "Unusual Activity" at bounding box center [275, 142] width 95 height 23
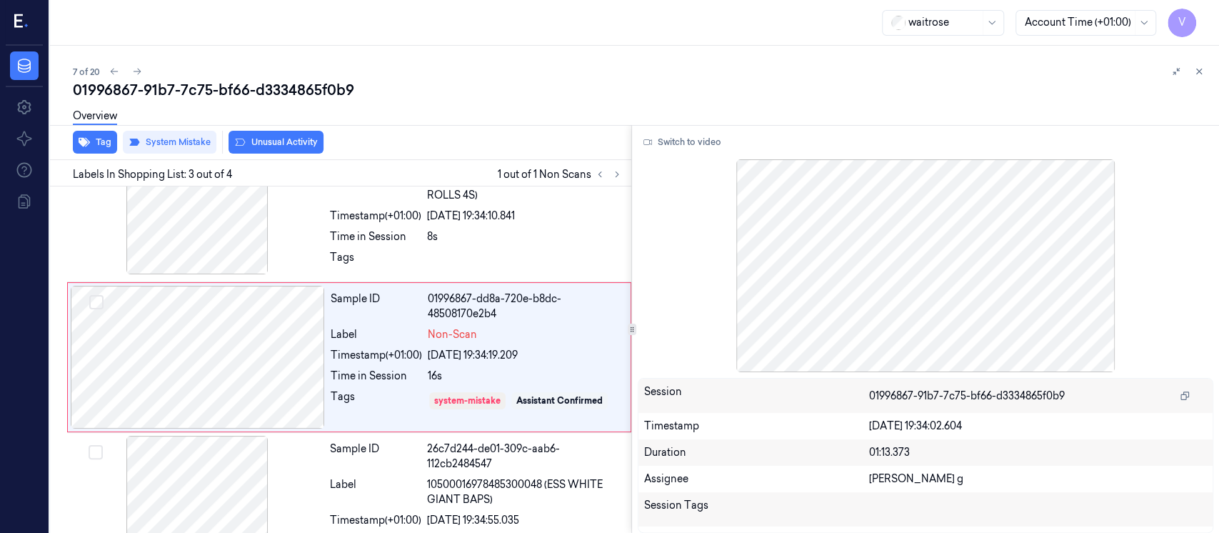
scroll to position [213, 0]
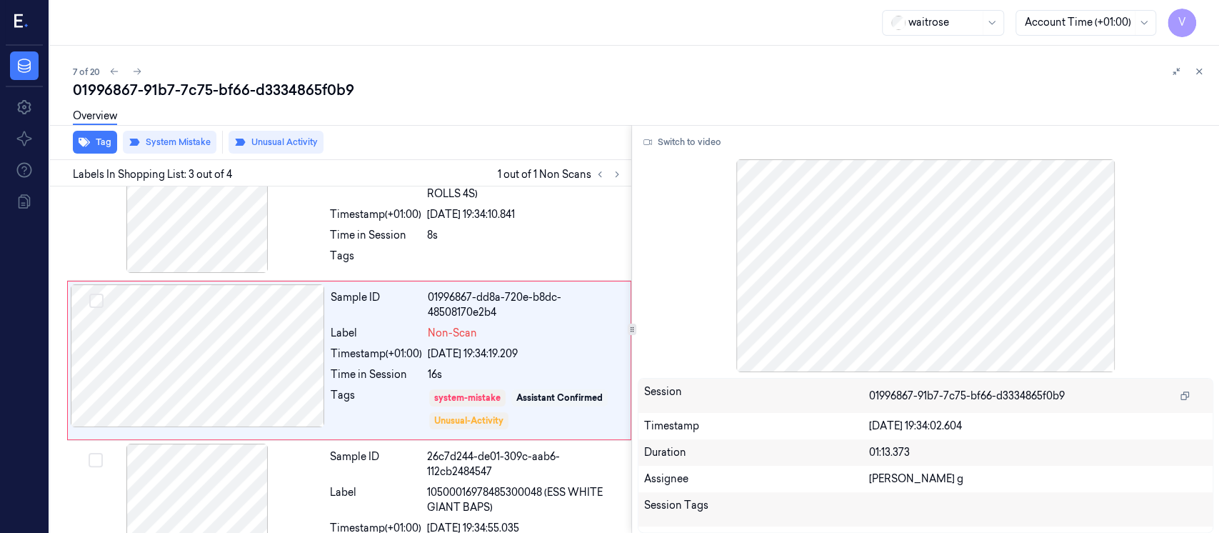
click at [450, 142] on div "Tag System Mistake Unusual Activity" at bounding box center [337, 142] width 587 height 35
click at [1205, 63] on div at bounding box center [1187, 71] width 40 height 17
click at [1200, 74] on icon at bounding box center [1199, 71] width 10 height 10
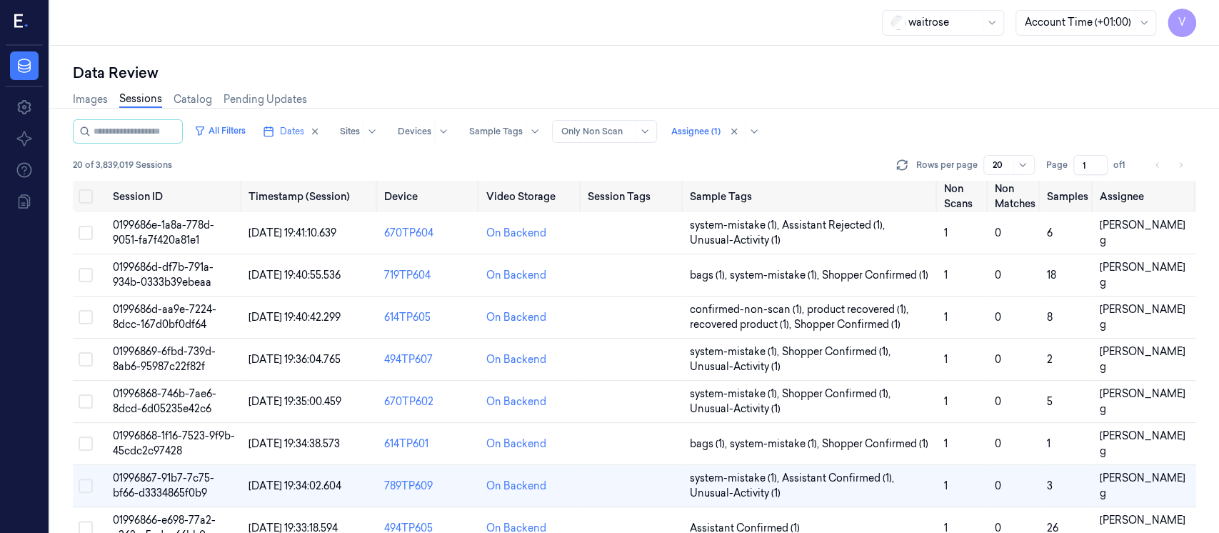
scroll to position [202, 0]
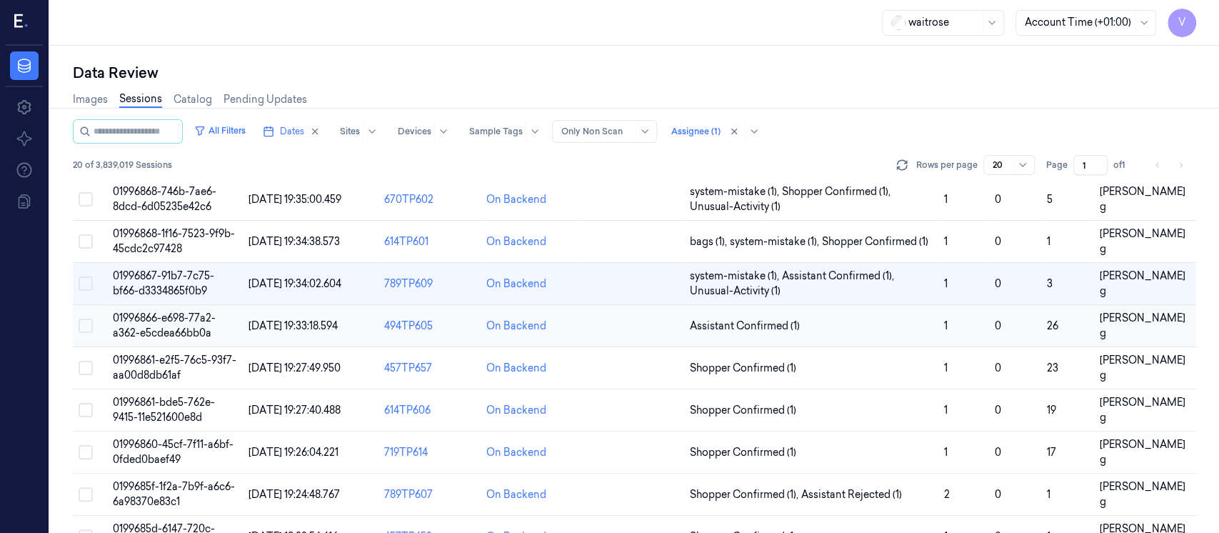
click at [609, 339] on td at bounding box center [633, 326] width 102 height 42
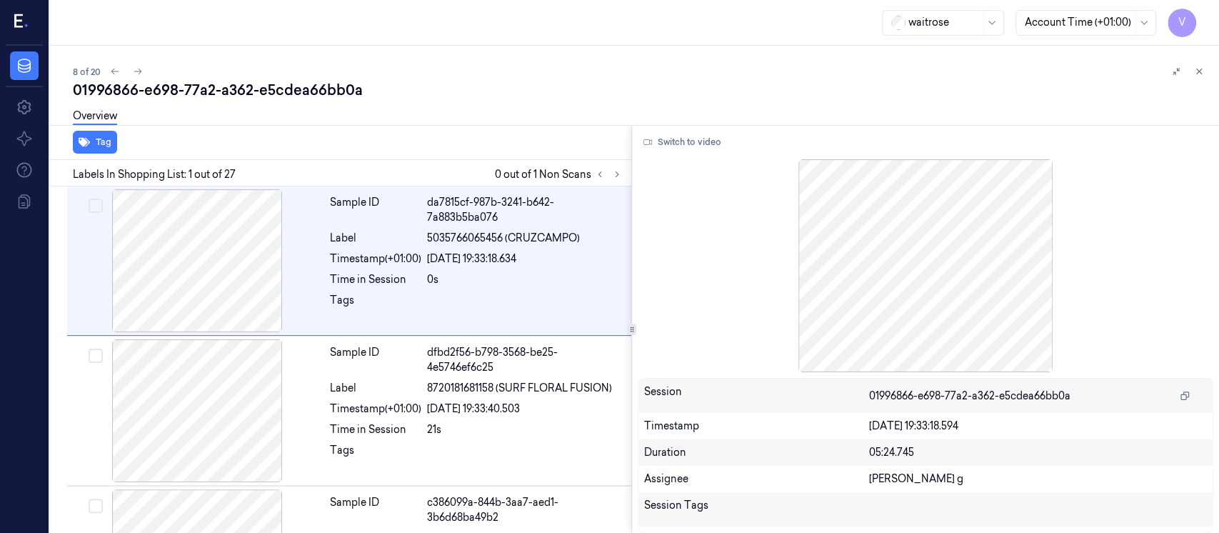
click at [623, 169] on div at bounding box center [608, 174] width 34 height 17
click at [619, 171] on icon at bounding box center [617, 174] width 10 height 10
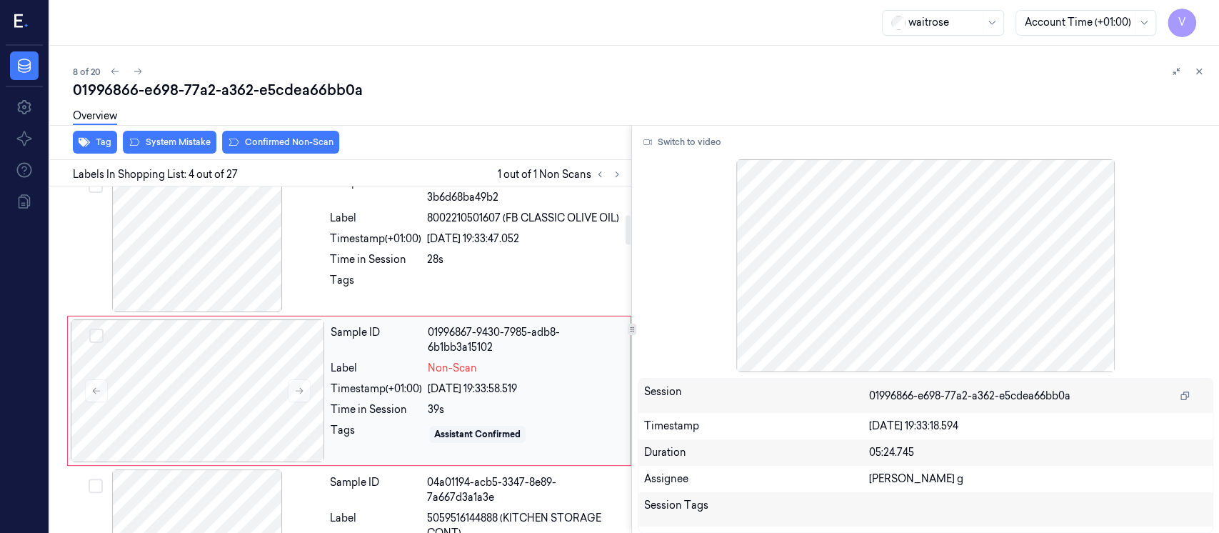
scroll to position [350, 0]
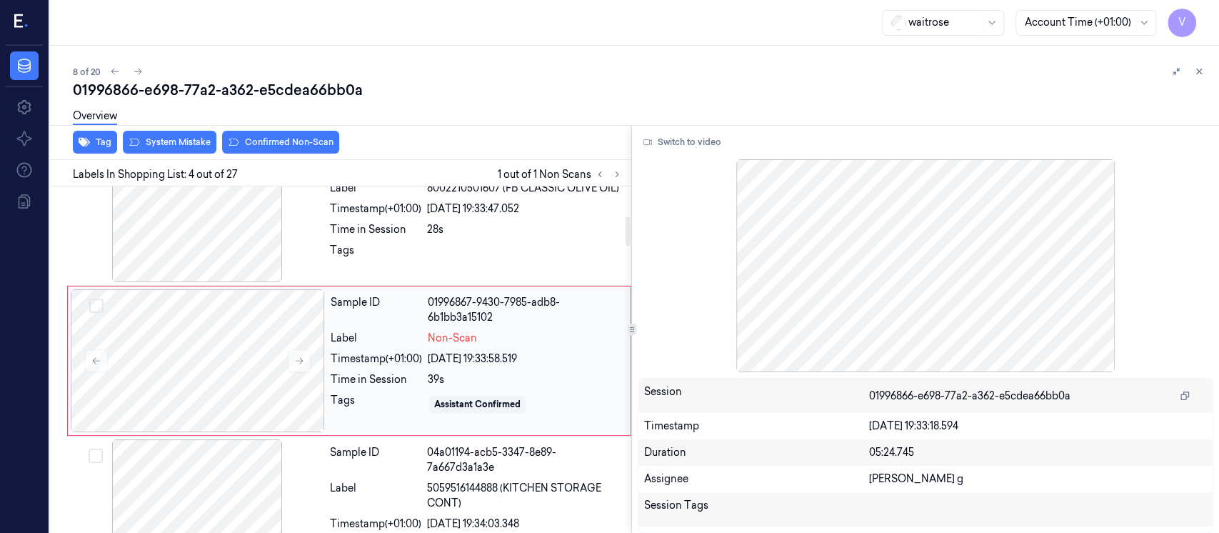
click at [416, 363] on div "Timestamp (+01:00)" at bounding box center [376, 358] width 91 height 15
click at [241, 249] on div at bounding box center [197, 210] width 254 height 143
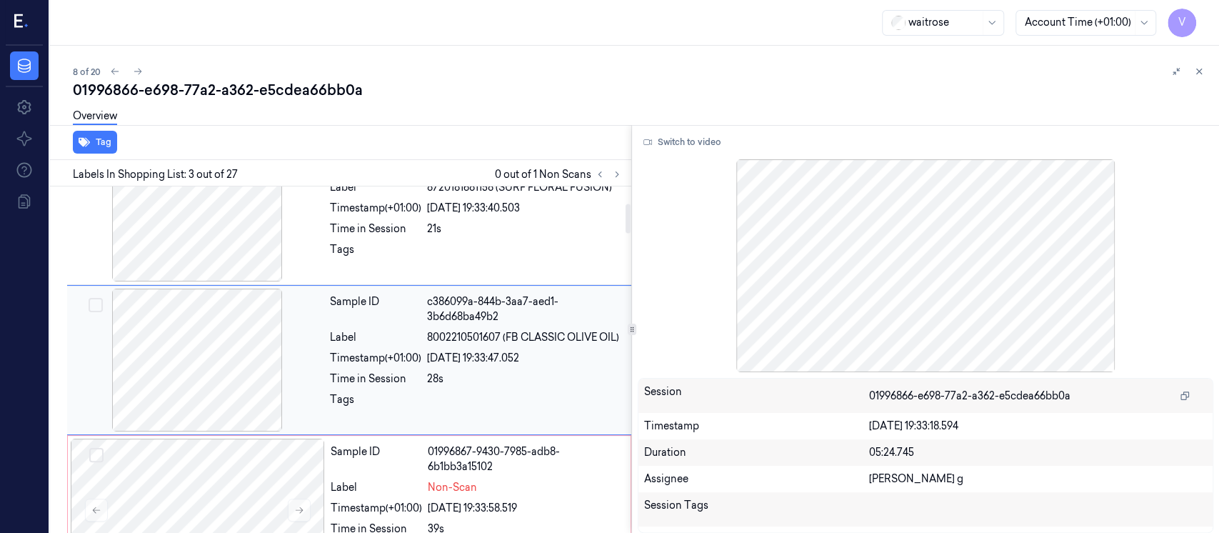
scroll to position [200, 0]
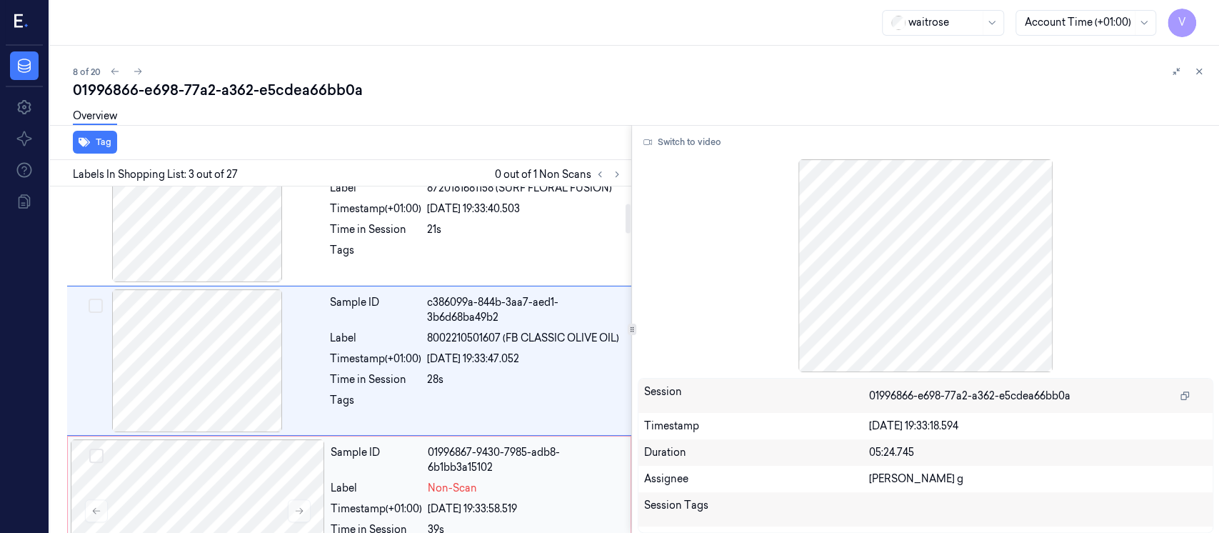
click at [348, 495] on div "Sample ID 01996867-9430-7985-adb8-6b1bb3a15102 Label Non-Scan Timestamp (+01:00…" at bounding box center [476, 510] width 303 height 143
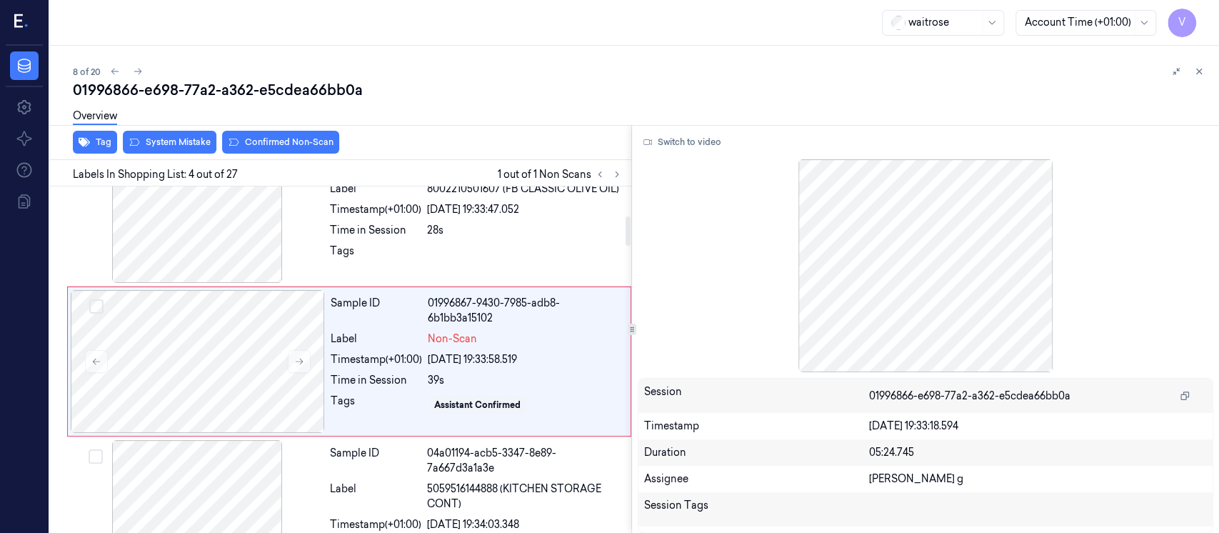
scroll to position [350, 0]
click at [411, 233] on div "Time in Session" at bounding box center [375, 229] width 91 height 15
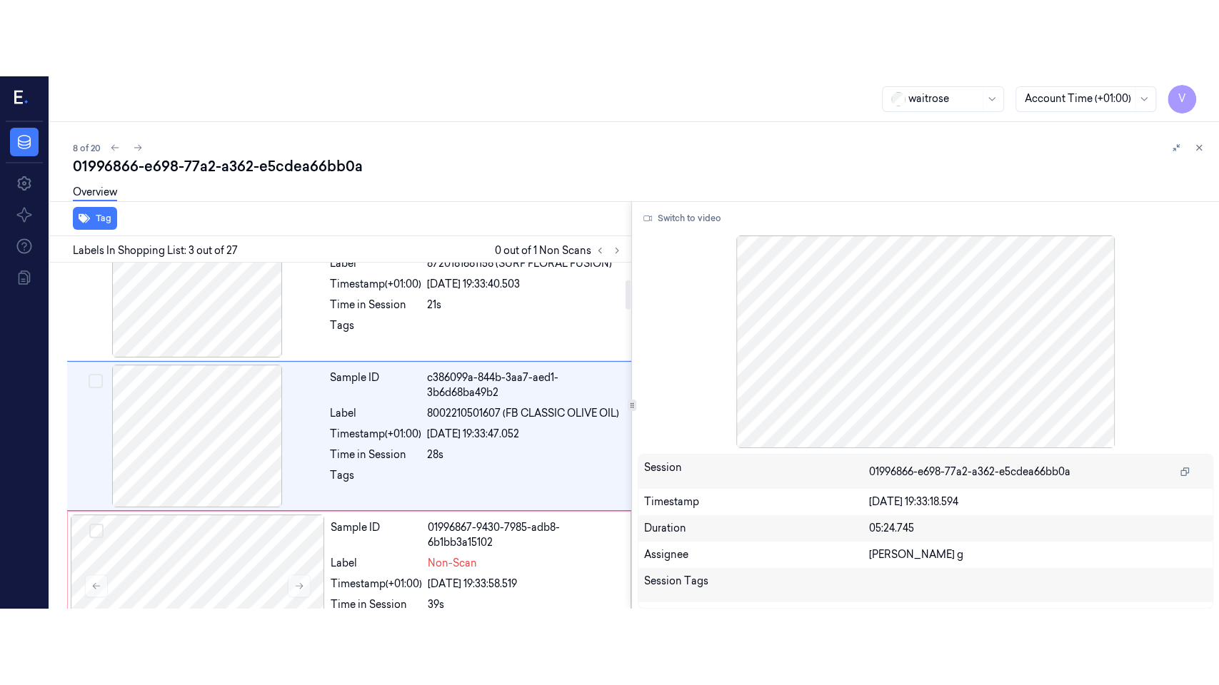
scroll to position [200, 0]
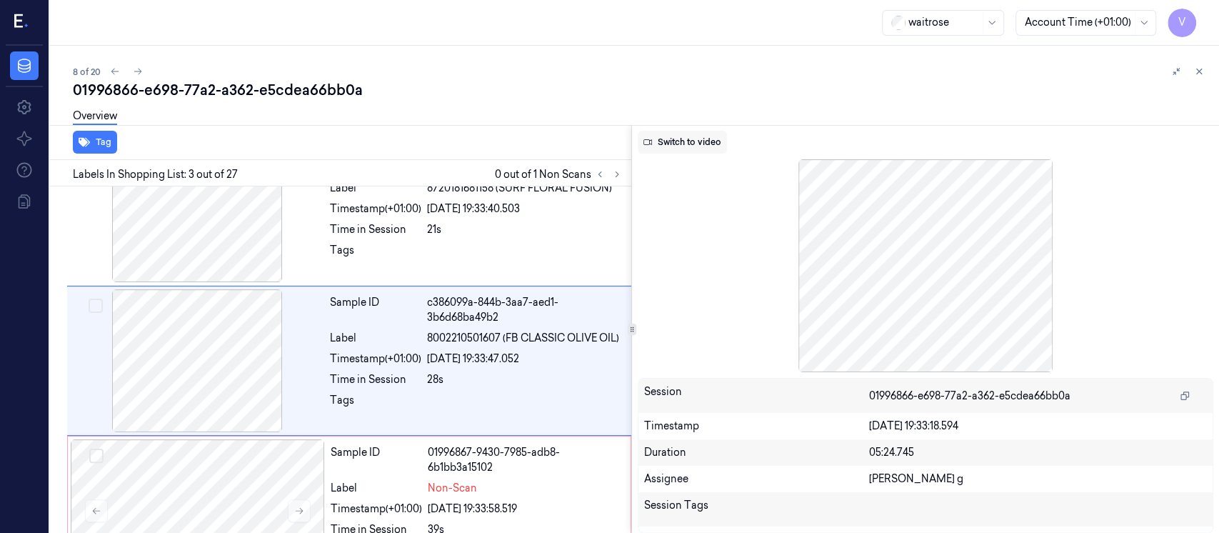
click at [700, 139] on button "Switch to video" at bounding box center [682, 142] width 89 height 23
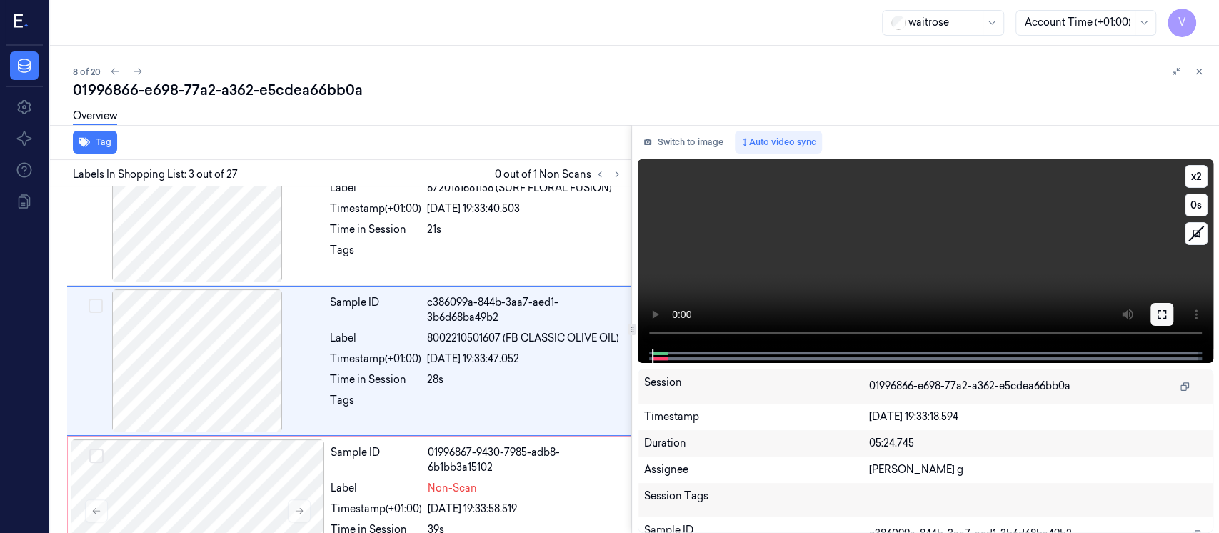
click at [1161, 317] on icon at bounding box center [1161, 313] width 11 height 11
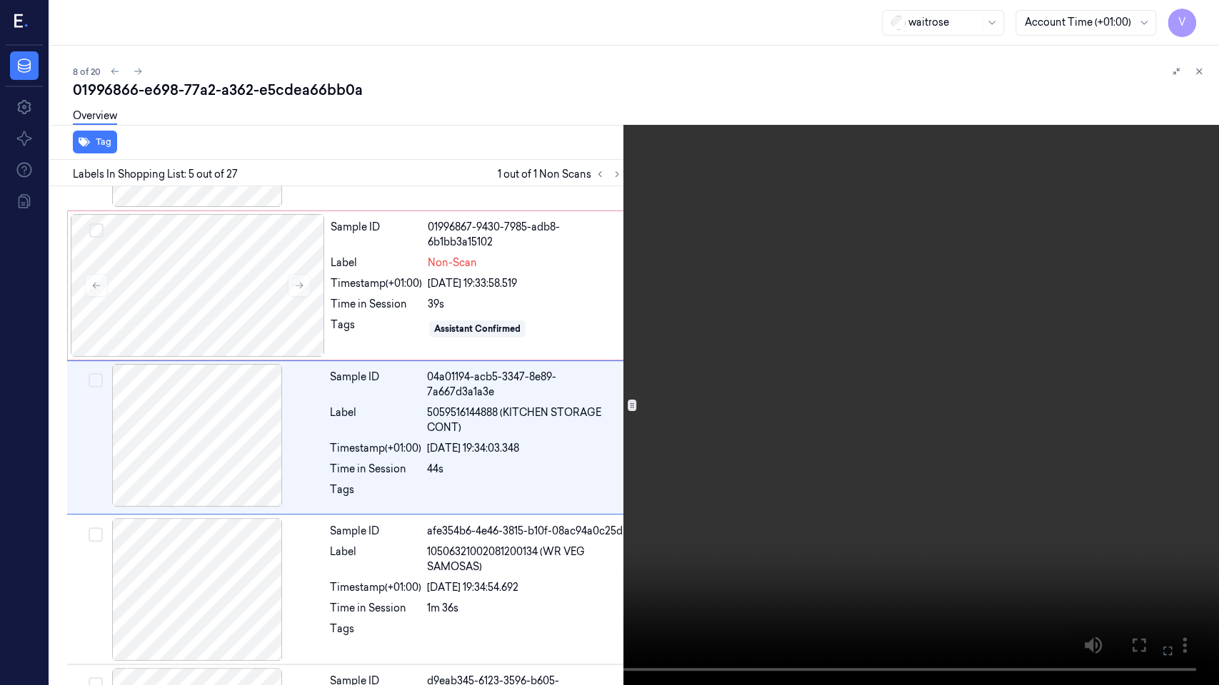
scroll to position [426, 0]
click at [1201, 19] on button "x 2" at bounding box center [1201, 17] width 23 height 23
click at [1201, 19] on button "x 4" at bounding box center [1201, 17] width 23 height 23
click at [1203, 25] on button "x 1" at bounding box center [1201, 17] width 23 height 23
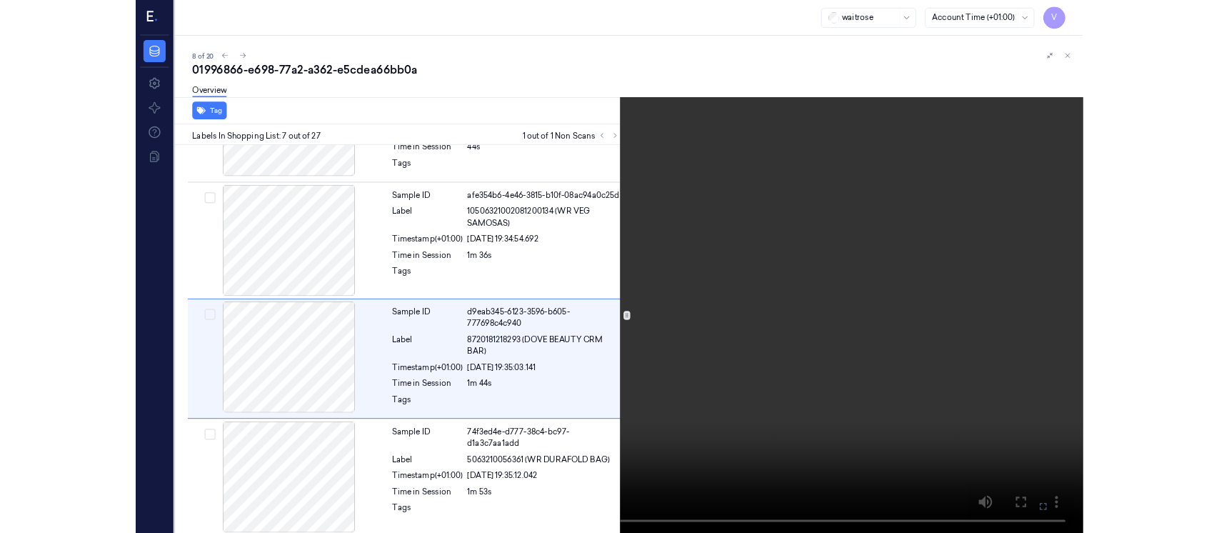
scroll to position [733, 0]
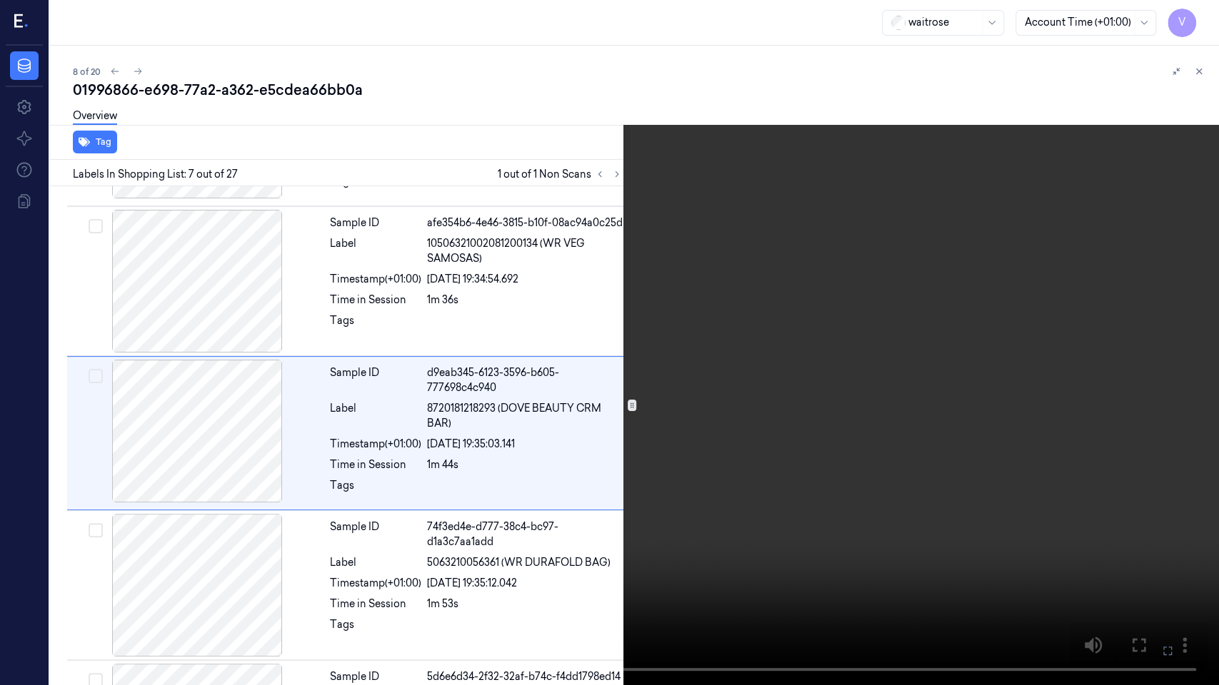
click at [0, 0] on icon at bounding box center [0, 0] width 0 height 0
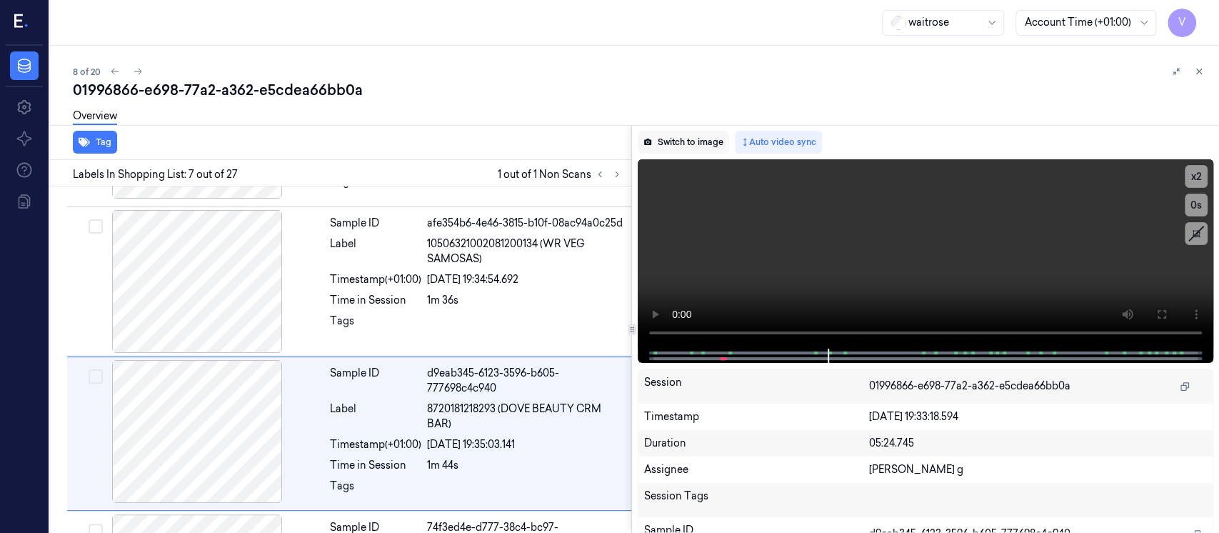
click at [680, 143] on button "Switch to image" at bounding box center [683, 142] width 91 height 23
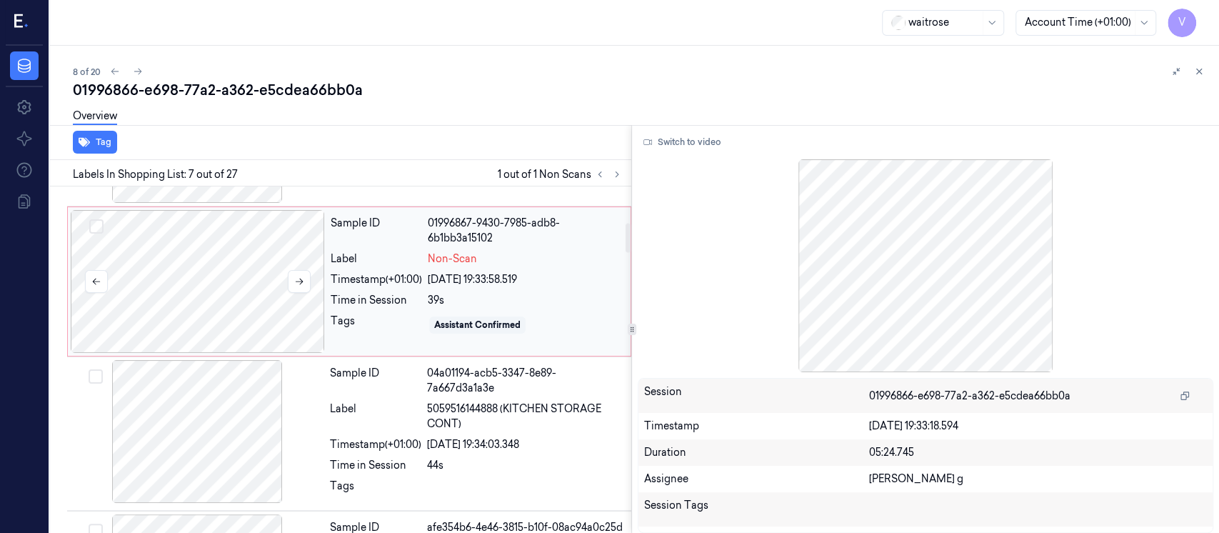
click at [251, 288] on div at bounding box center [198, 281] width 254 height 143
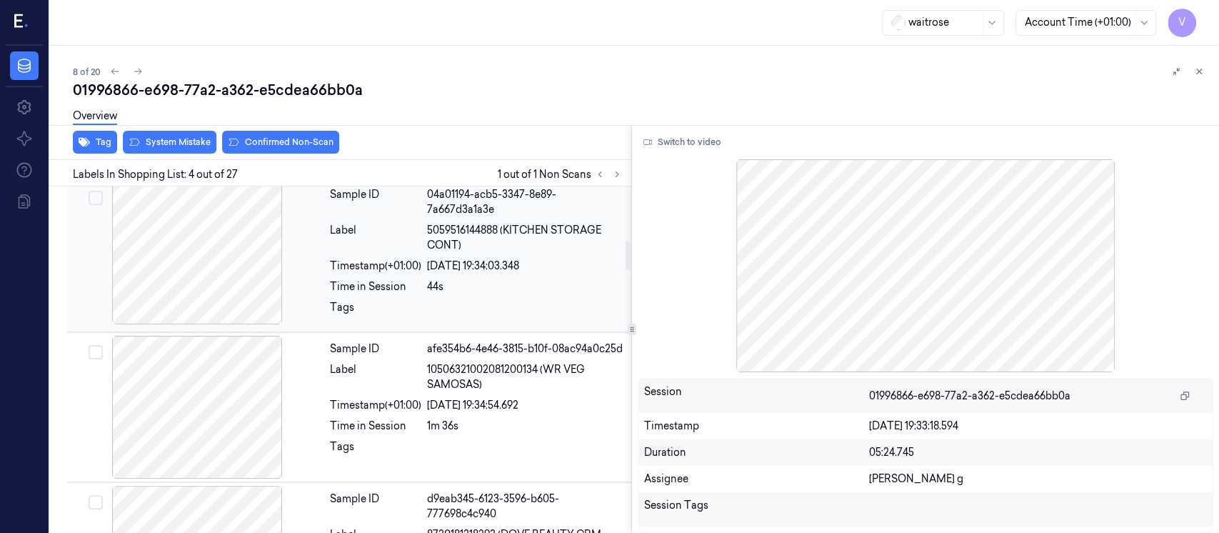
scroll to position [635, 0]
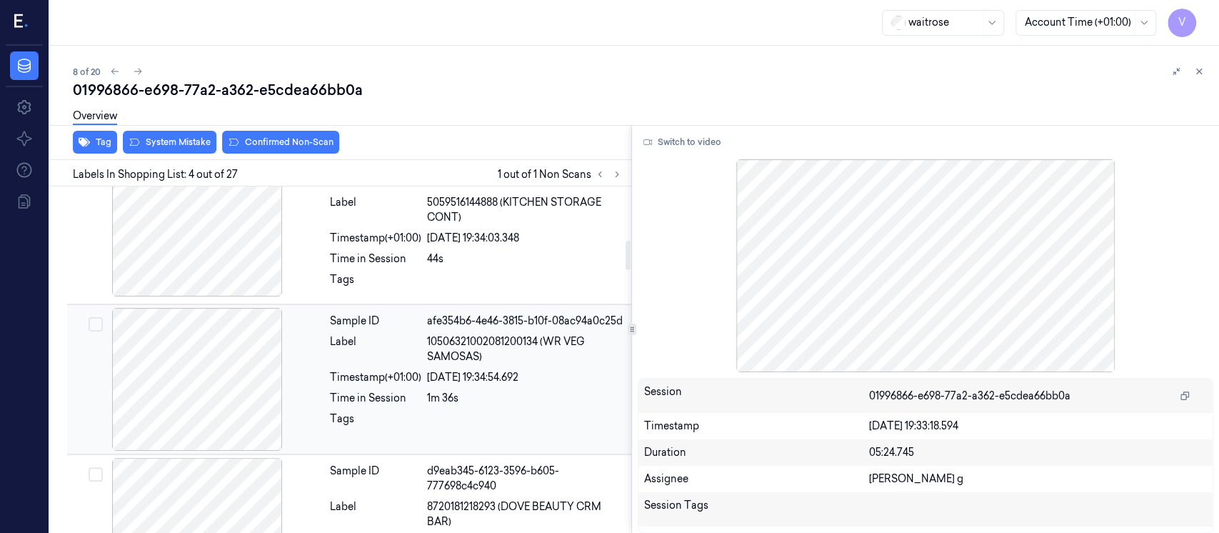
click at [474, 364] on span "10506321002081200134 (WR VEG SAMOSAS)" at bounding box center [525, 349] width 196 height 30
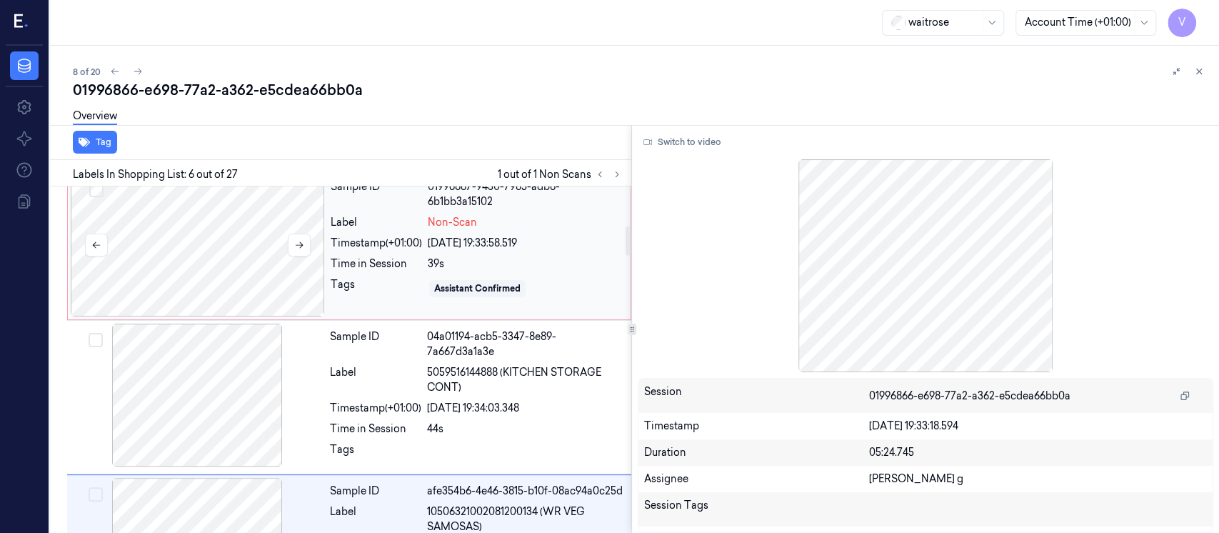
click at [243, 248] on div at bounding box center [198, 245] width 254 height 143
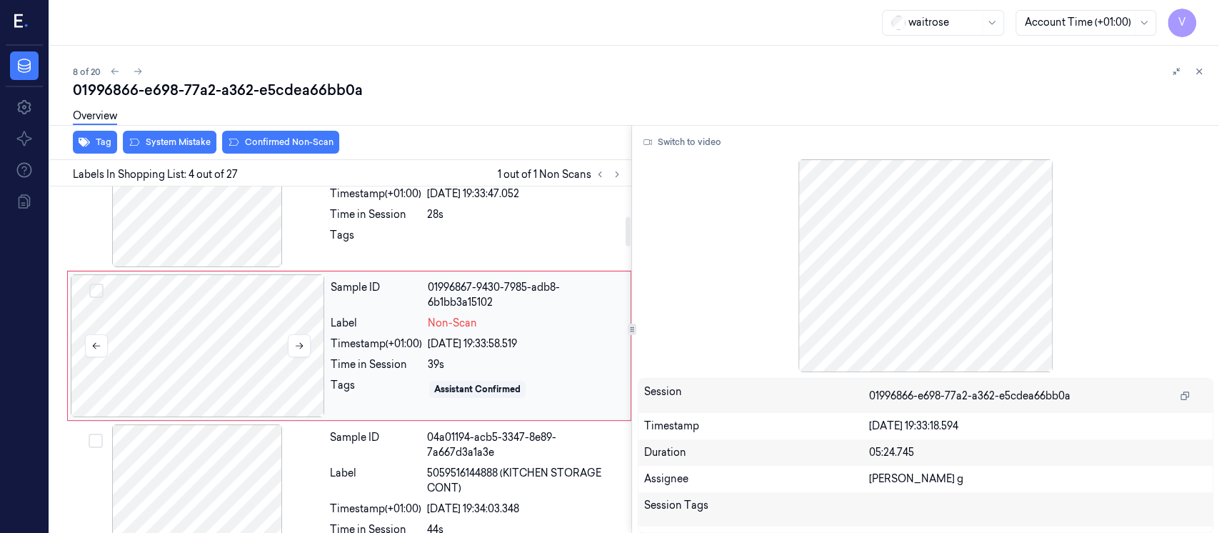
scroll to position [350, 0]
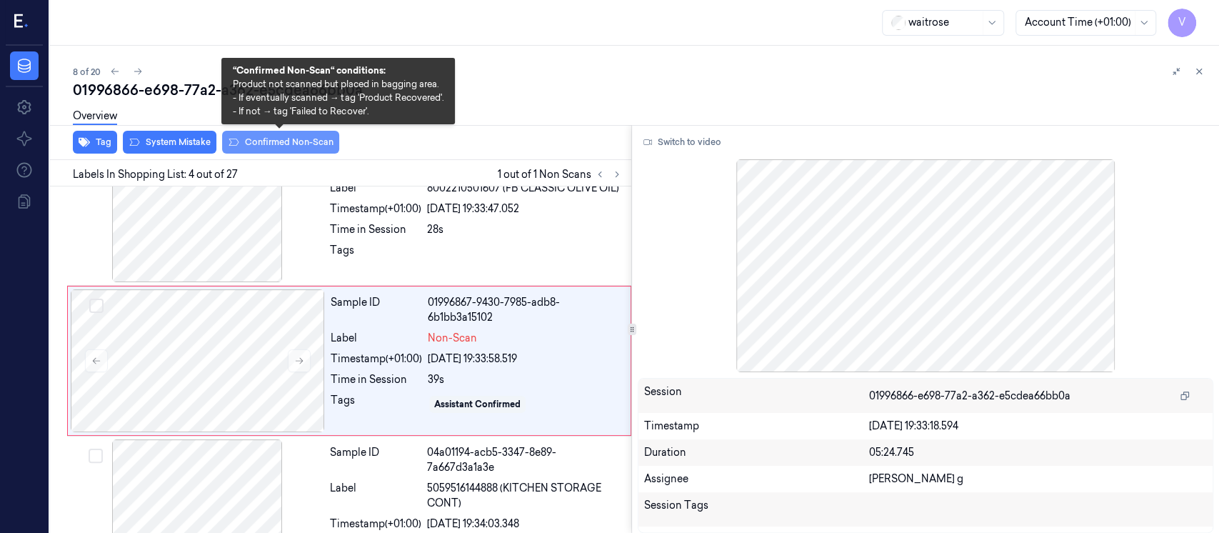
click at [274, 142] on button "Confirmed Non-Scan" at bounding box center [280, 142] width 117 height 23
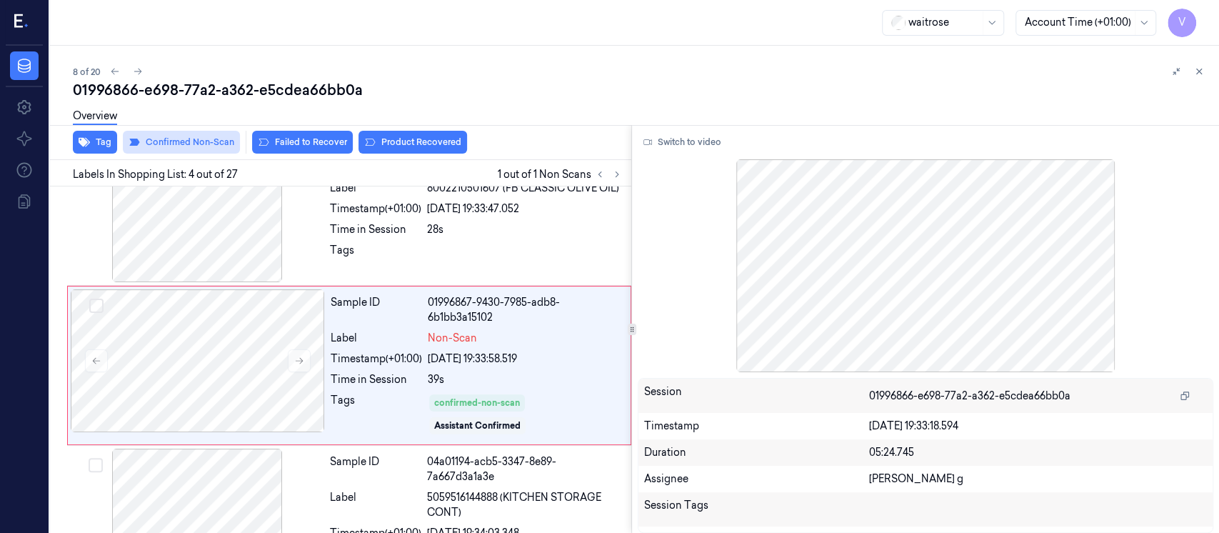
scroll to position [354, 0]
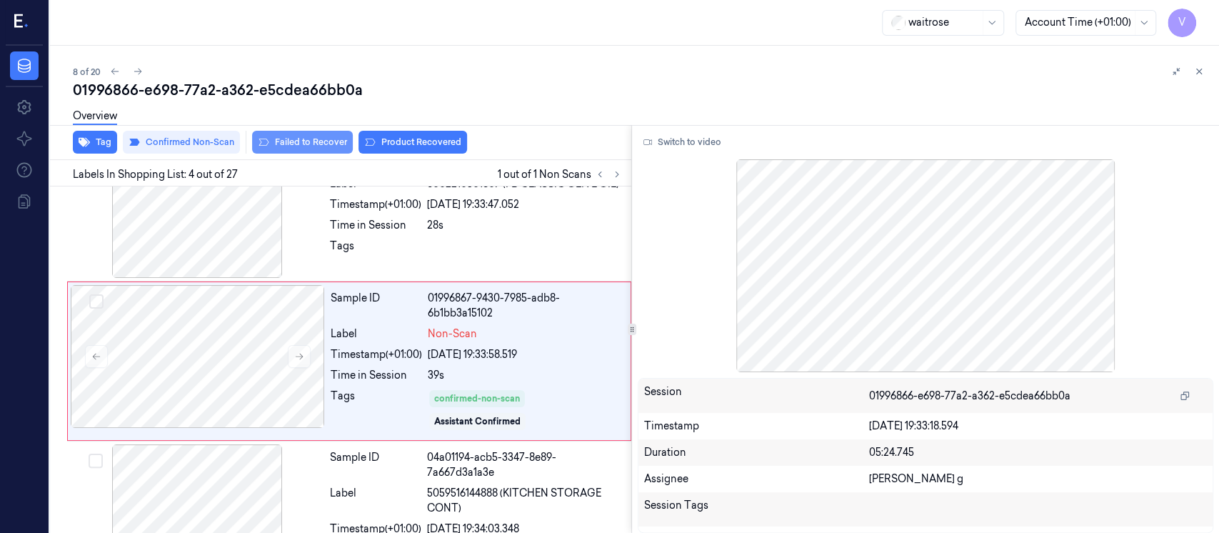
click at [321, 137] on button "Failed to Recover" at bounding box center [302, 142] width 101 height 23
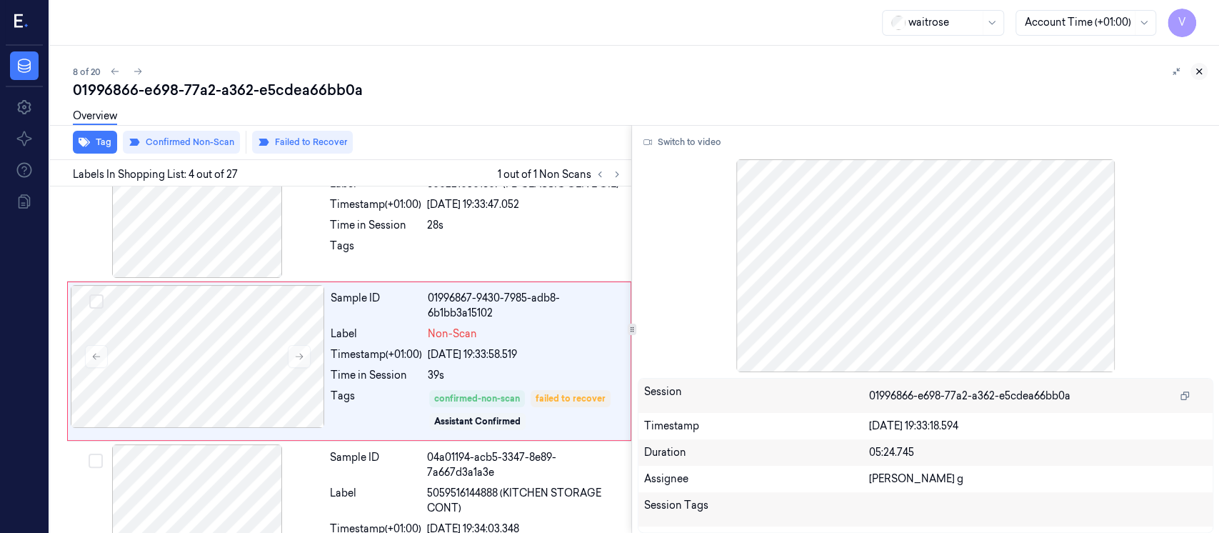
click at [1200, 75] on icon at bounding box center [1199, 71] width 10 height 10
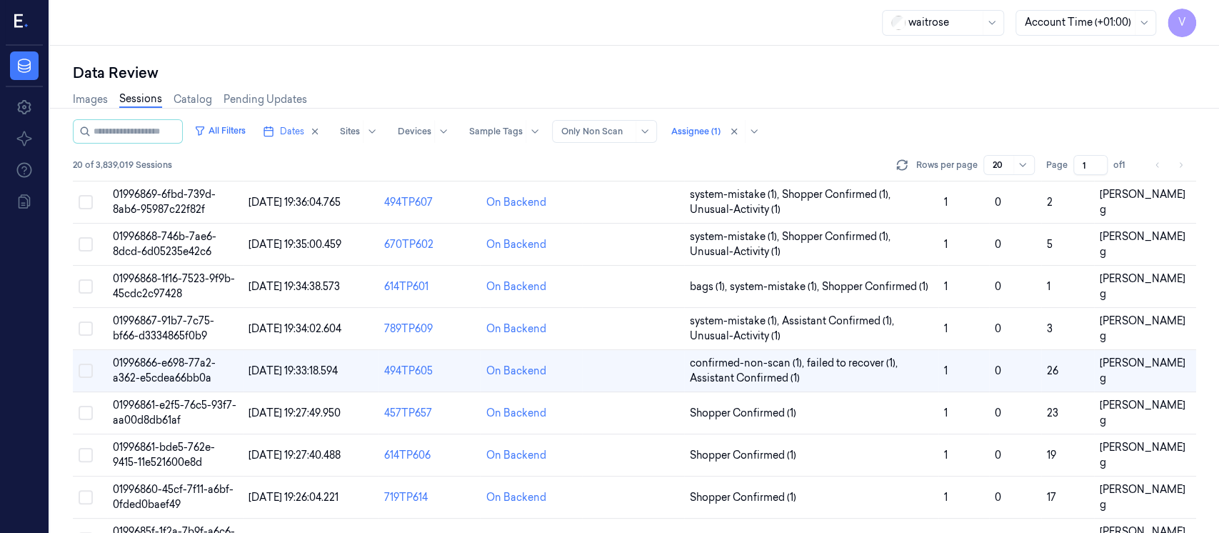
scroll to position [282, 0]
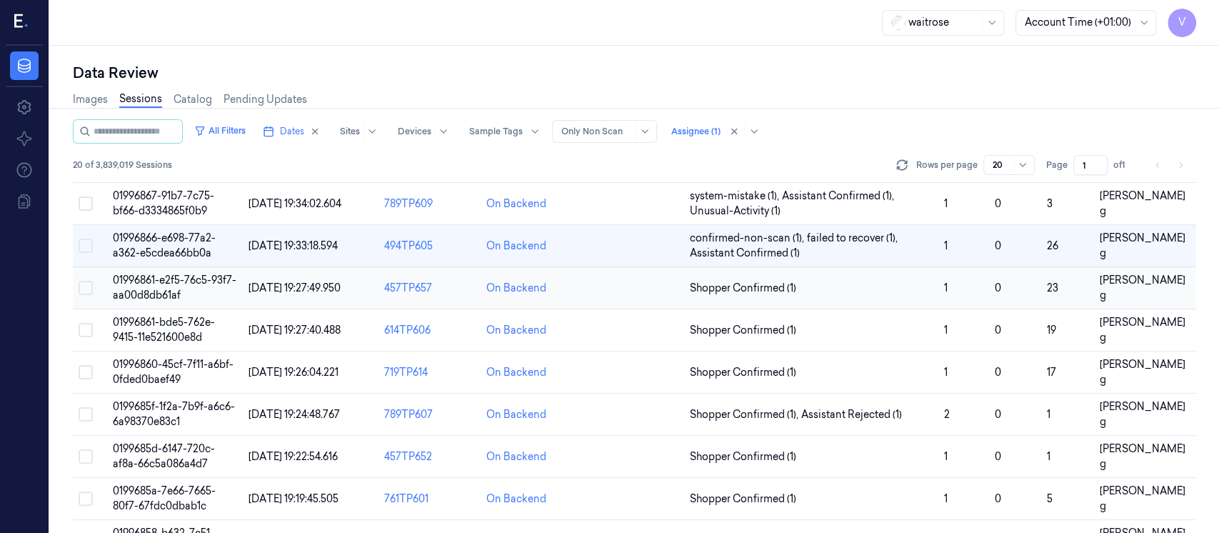
click at [632, 293] on td at bounding box center [633, 288] width 102 height 42
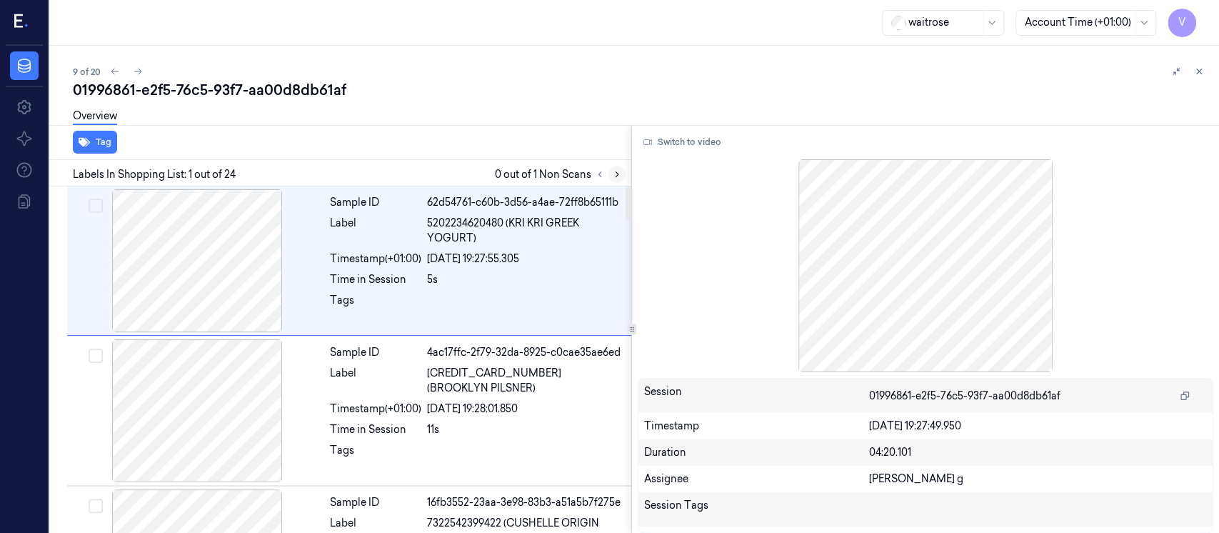
click at [618, 175] on icon at bounding box center [617, 174] width 10 height 10
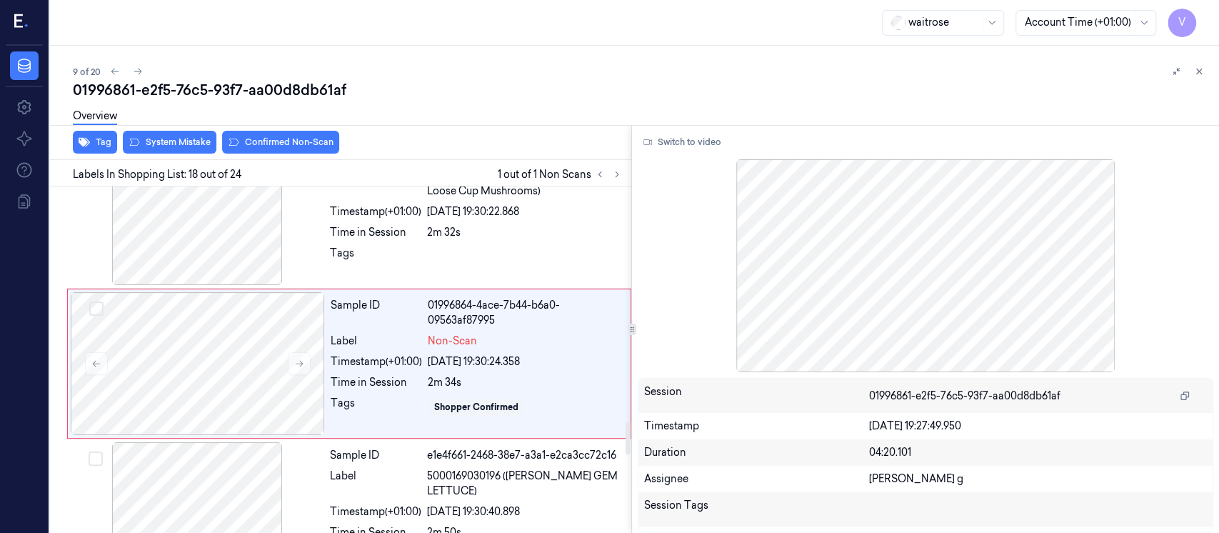
scroll to position [2464, 0]
click at [301, 353] on button at bounding box center [299, 362] width 23 height 23
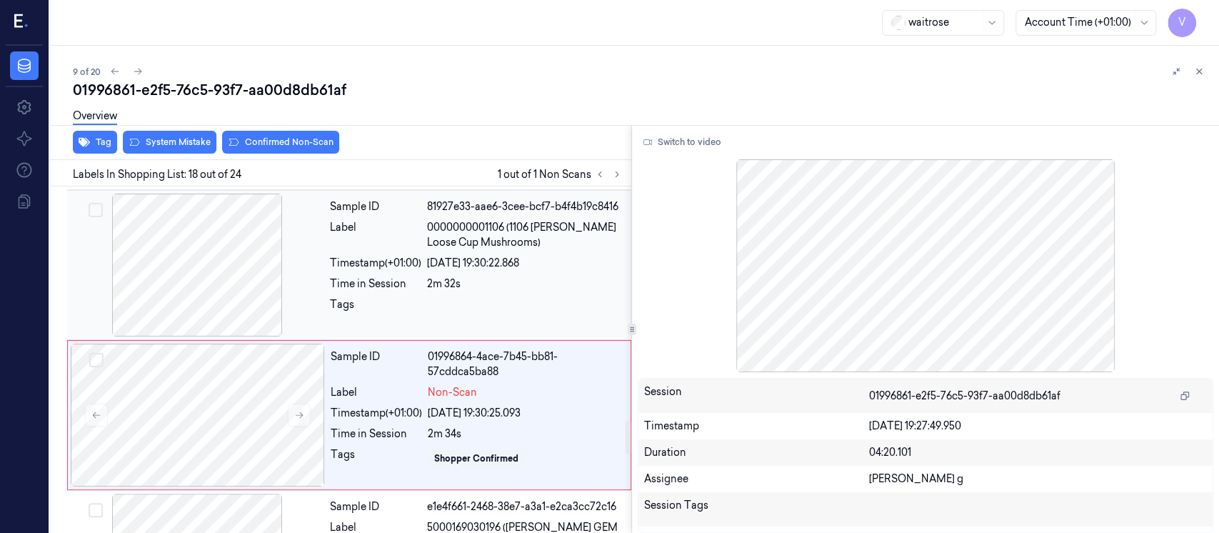
scroll to position [2369, 0]
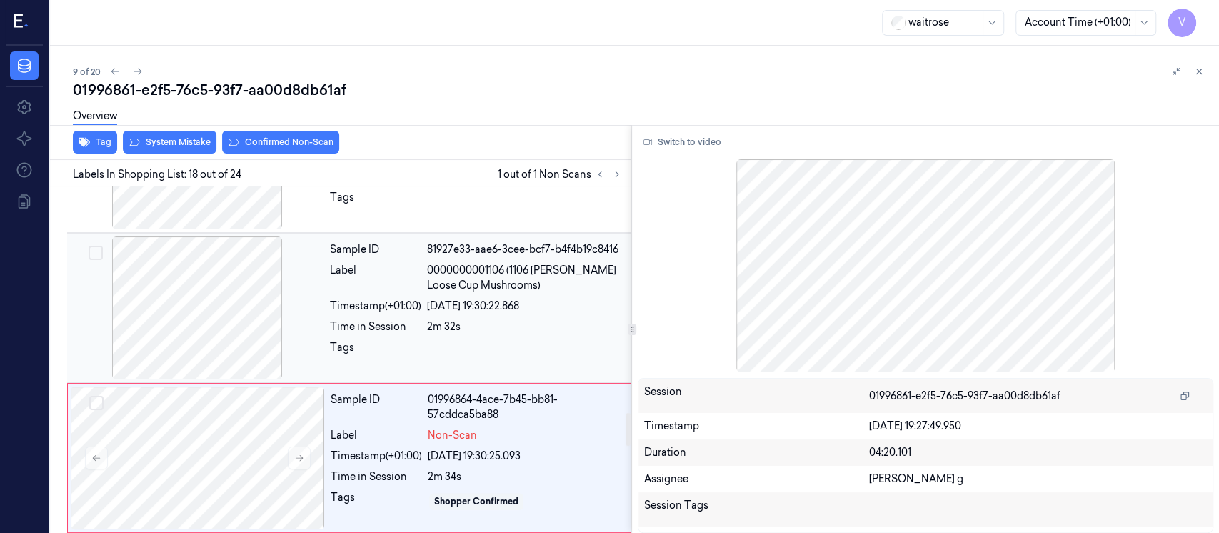
click at [478, 319] on div "2m 32s" at bounding box center [525, 326] width 196 height 15
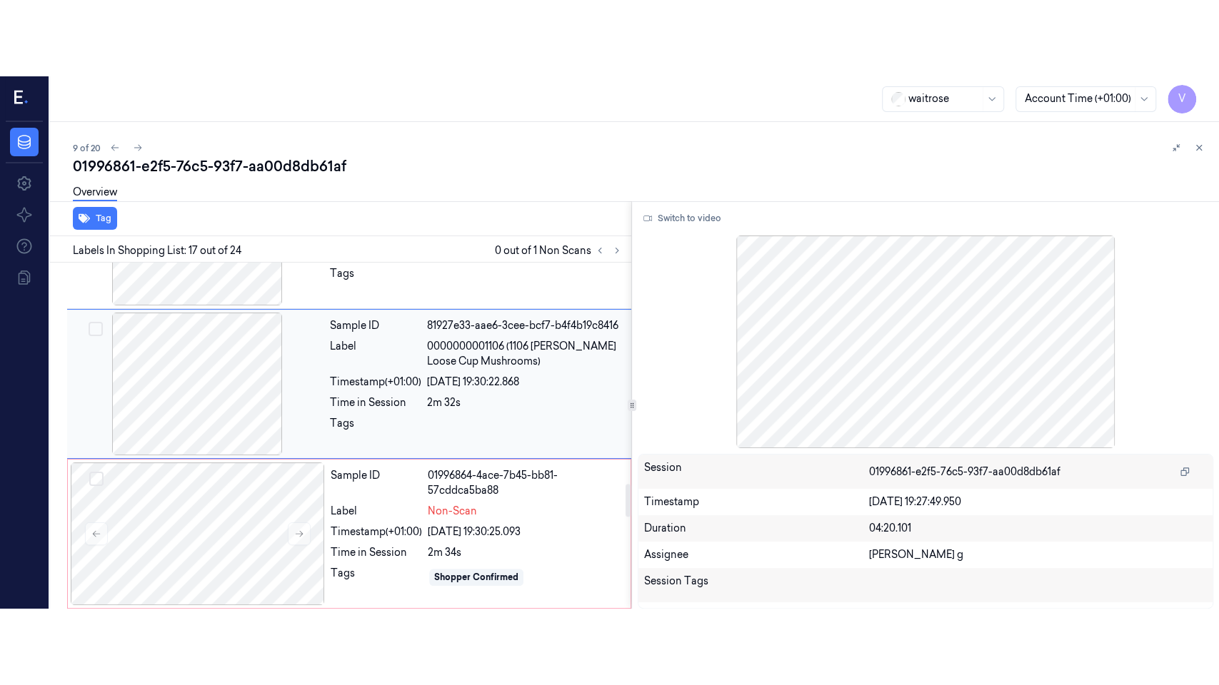
scroll to position [2314, 0]
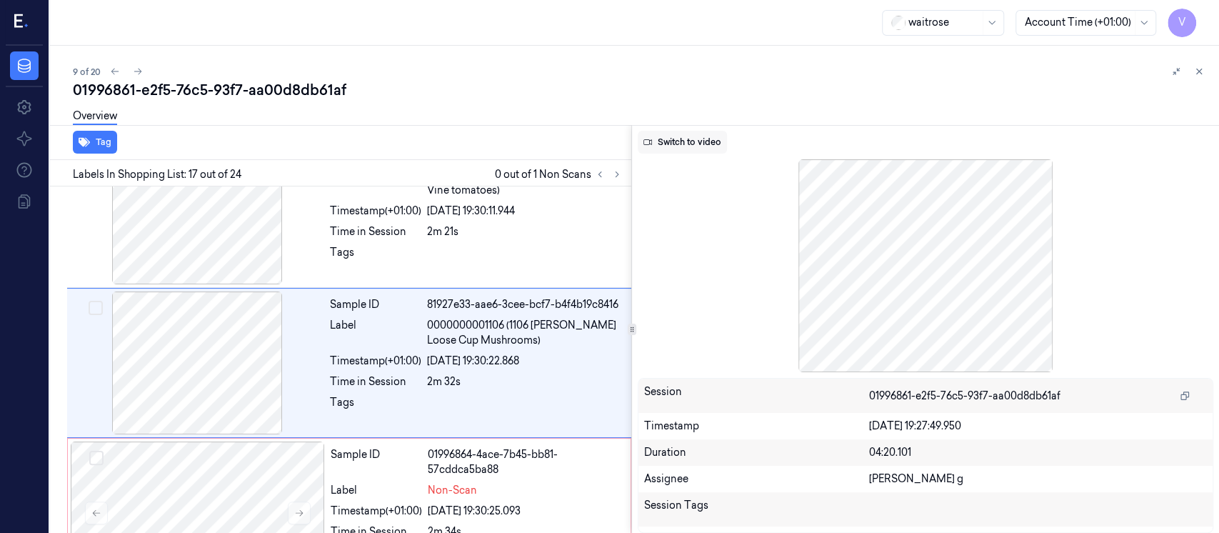
click at [687, 141] on button "Switch to video" at bounding box center [682, 142] width 89 height 23
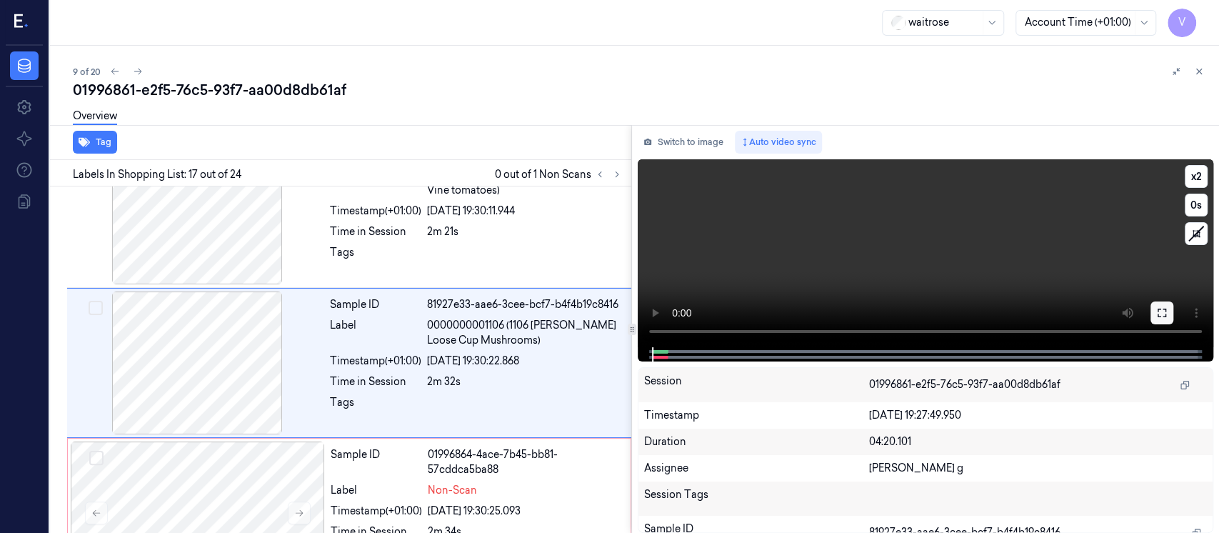
click at [1167, 313] on button at bounding box center [1161, 312] width 23 height 23
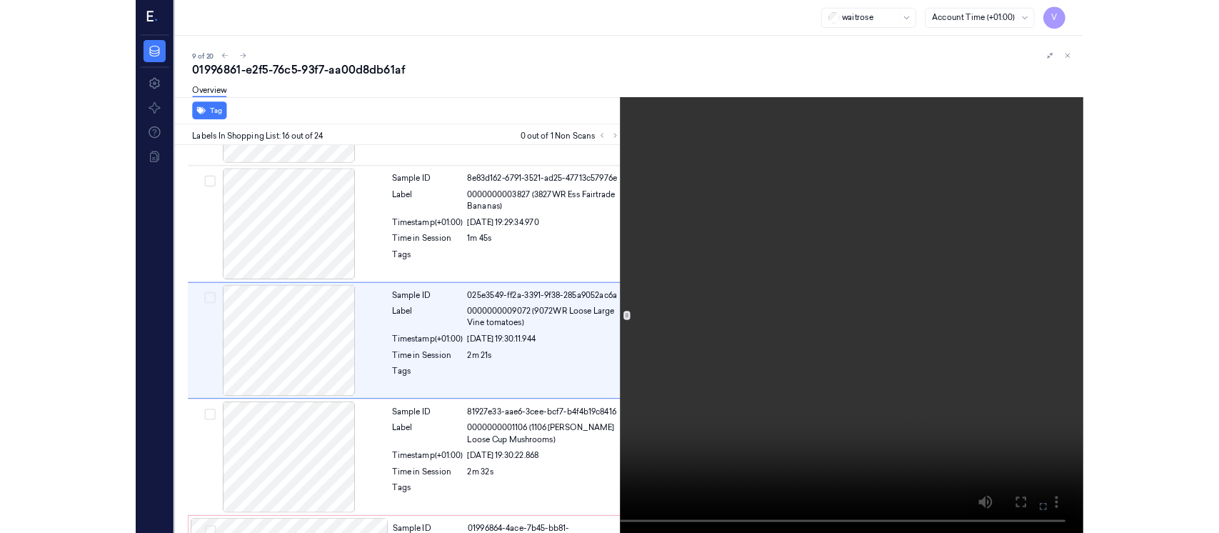
scroll to position [2088, 0]
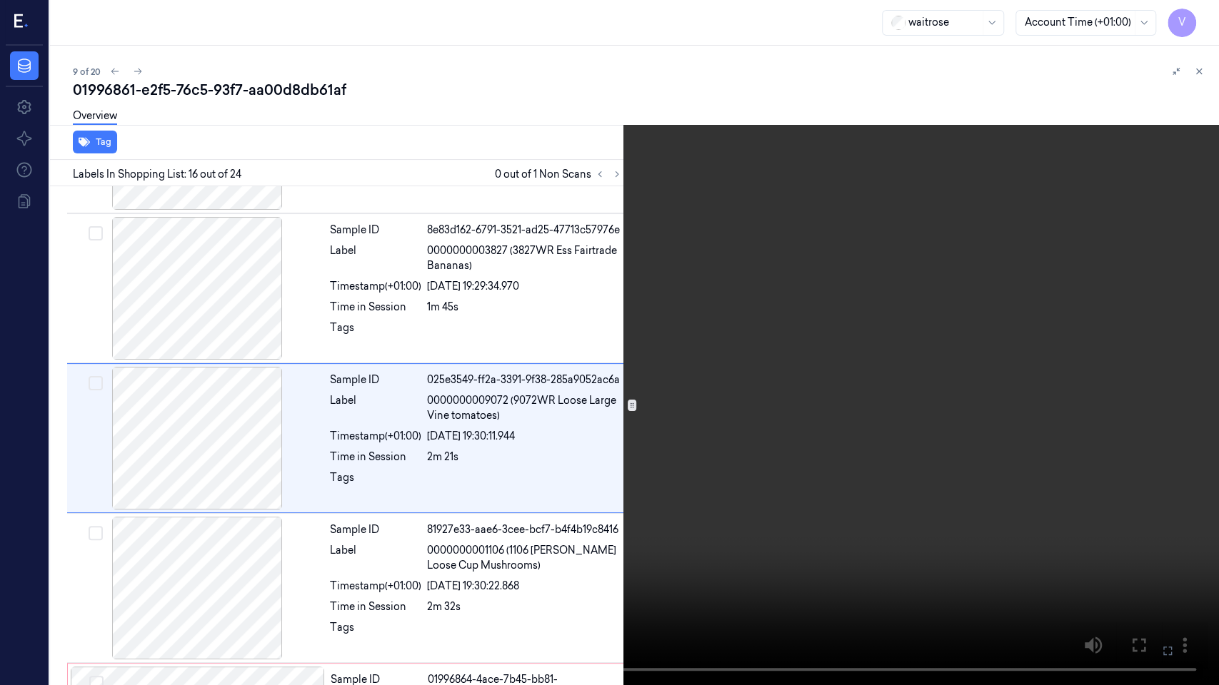
click at [0, 0] on icon at bounding box center [0, 0] width 0 height 0
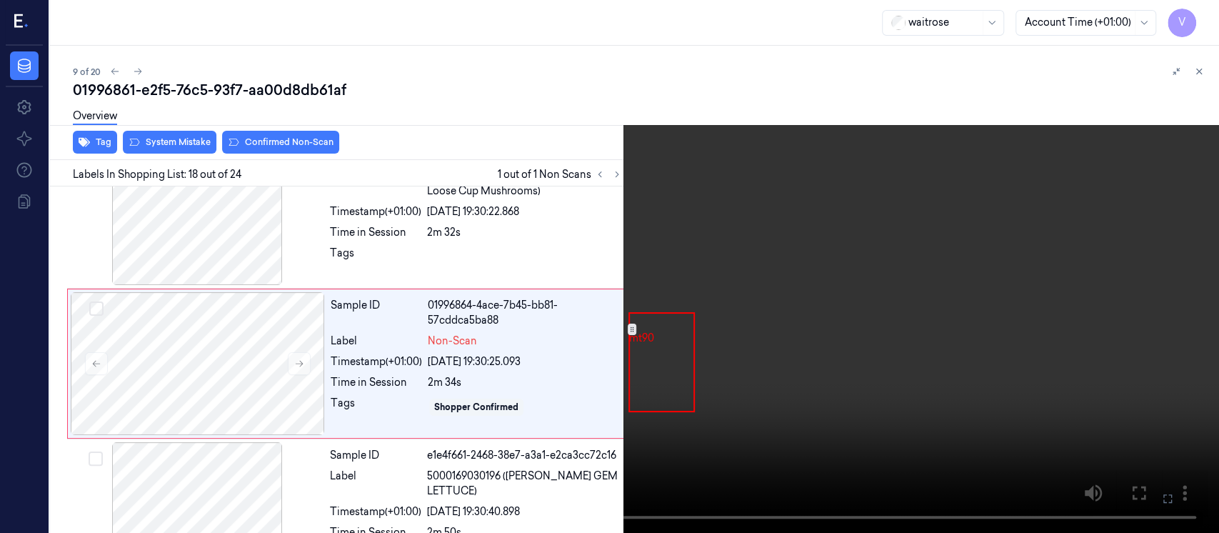
scroll to position [2464, 0]
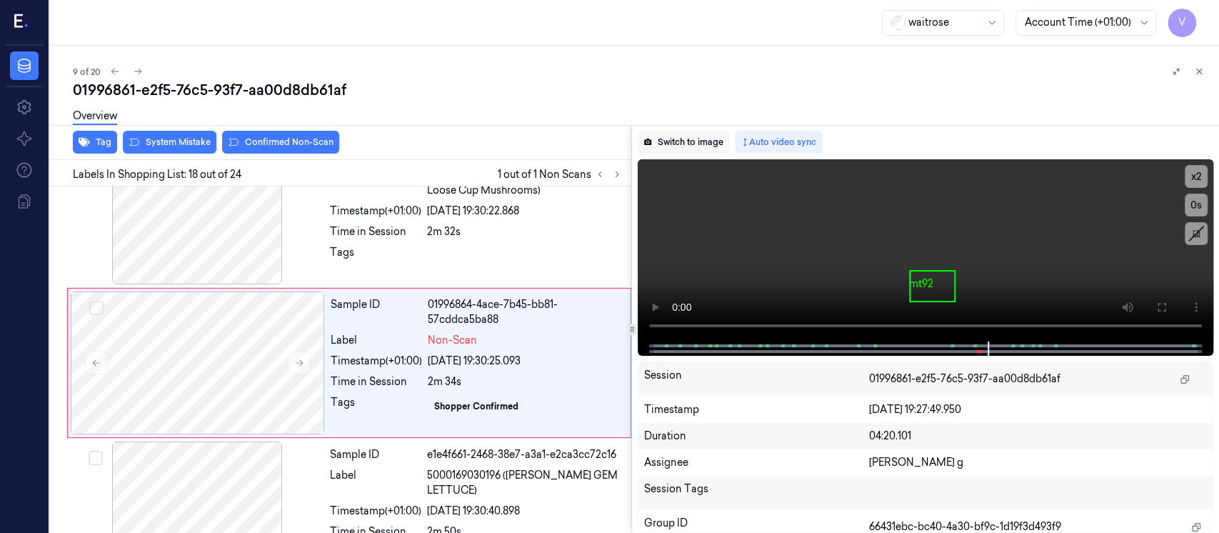
click at [692, 134] on button "Switch to image" at bounding box center [683, 142] width 91 height 23
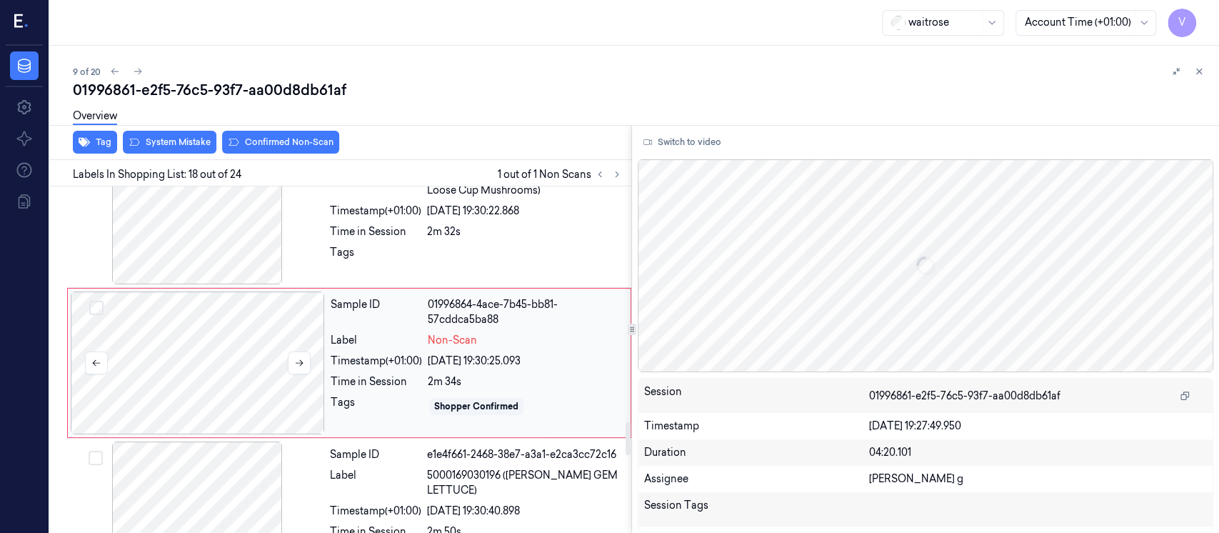
click at [186, 334] on div at bounding box center [198, 362] width 254 height 143
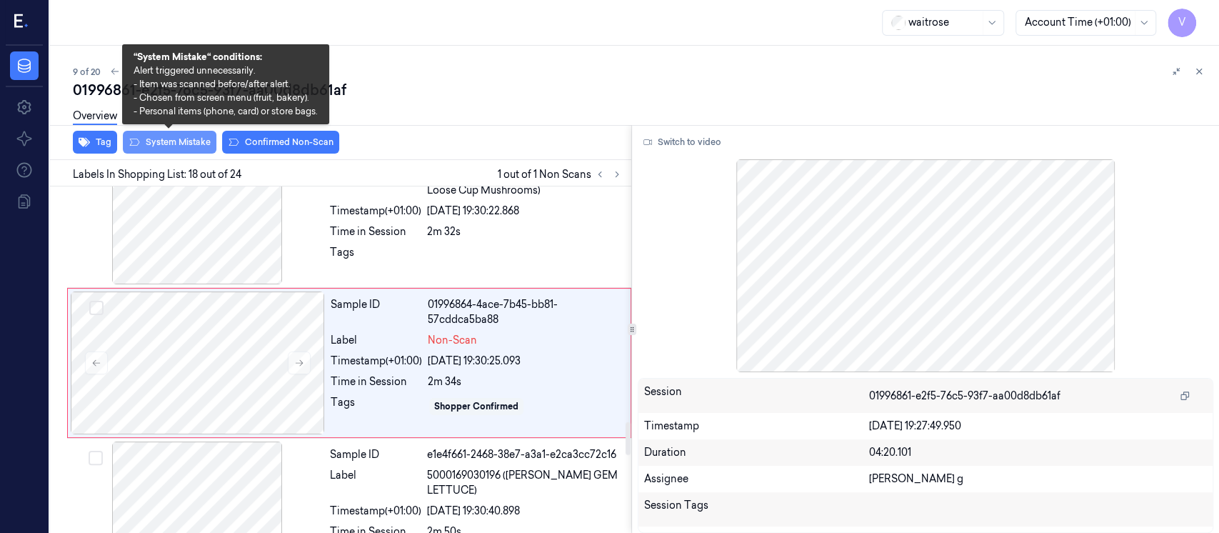
click at [181, 146] on button "System Mistake" at bounding box center [170, 142] width 94 height 23
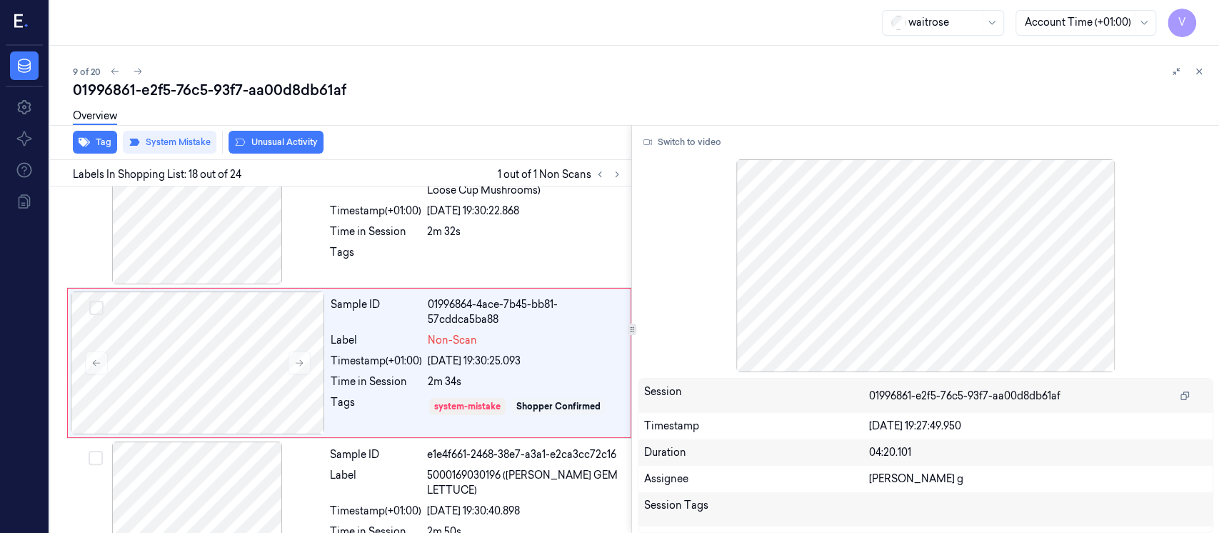
click at [293, 141] on button "Unusual Activity" at bounding box center [275, 142] width 95 height 23
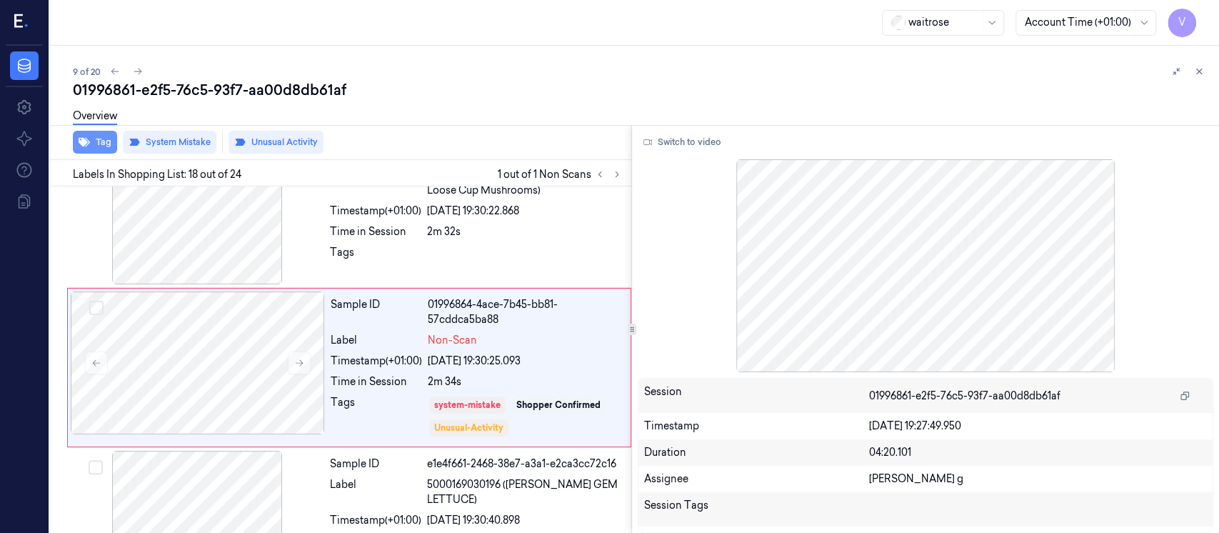
scroll to position [2468, 0]
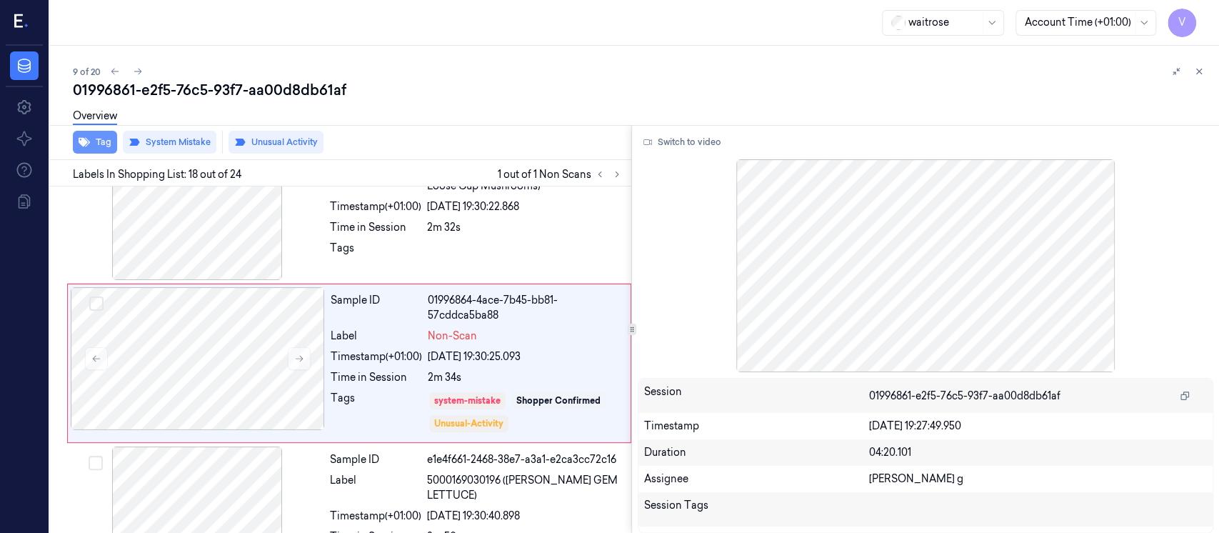
click at [81, 145] on icon "button" at bounding box center [84, 142] width 11 height 9
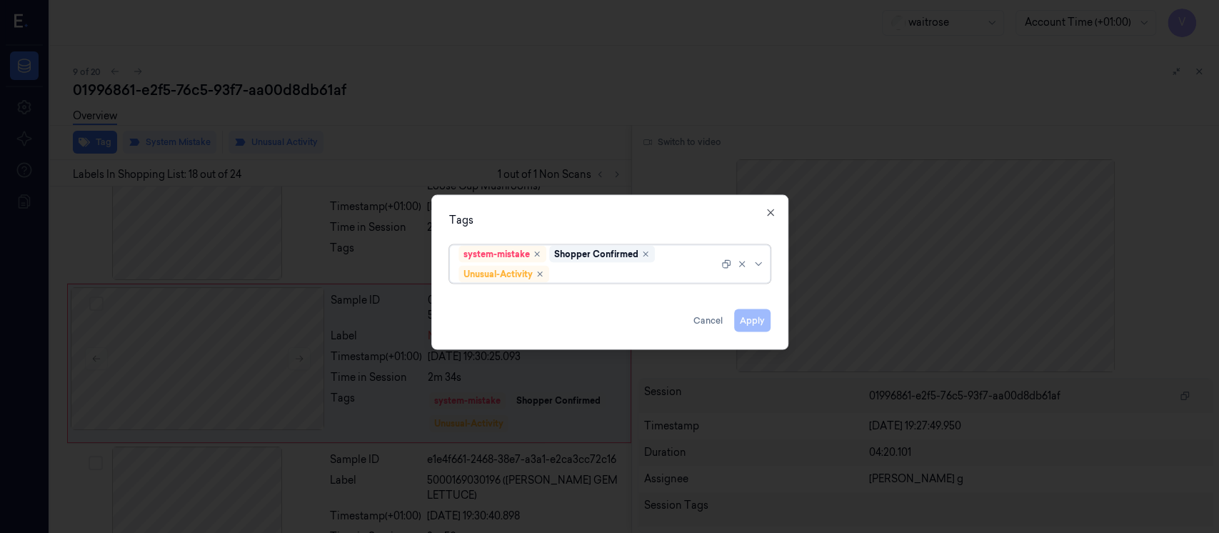
click at [600, 275] on div at bounding box center [635, 273] width 166 height 15
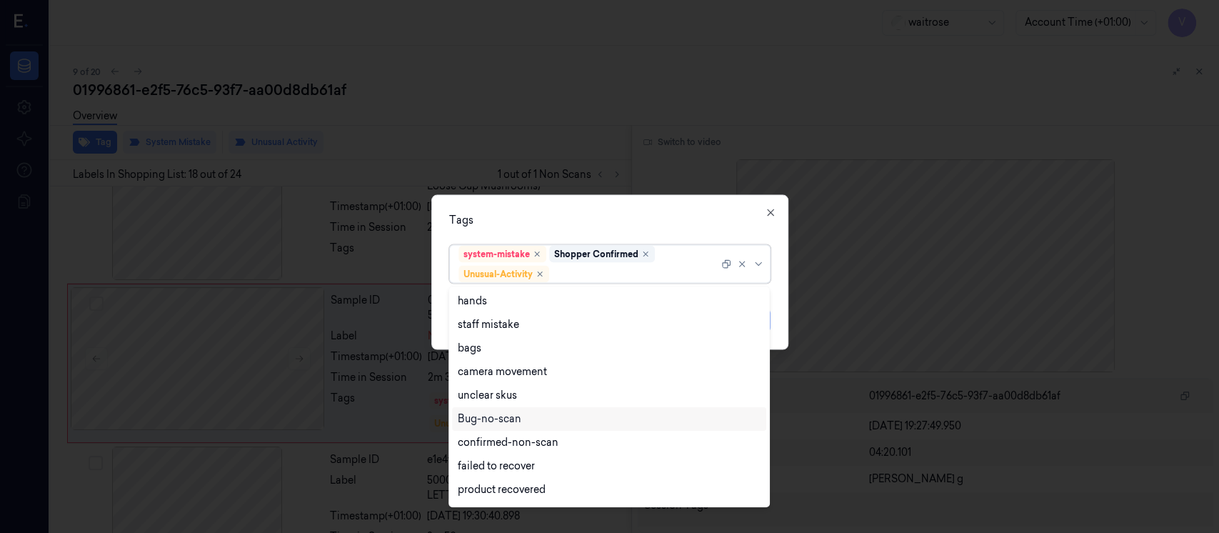
scroll to position [186, 0]
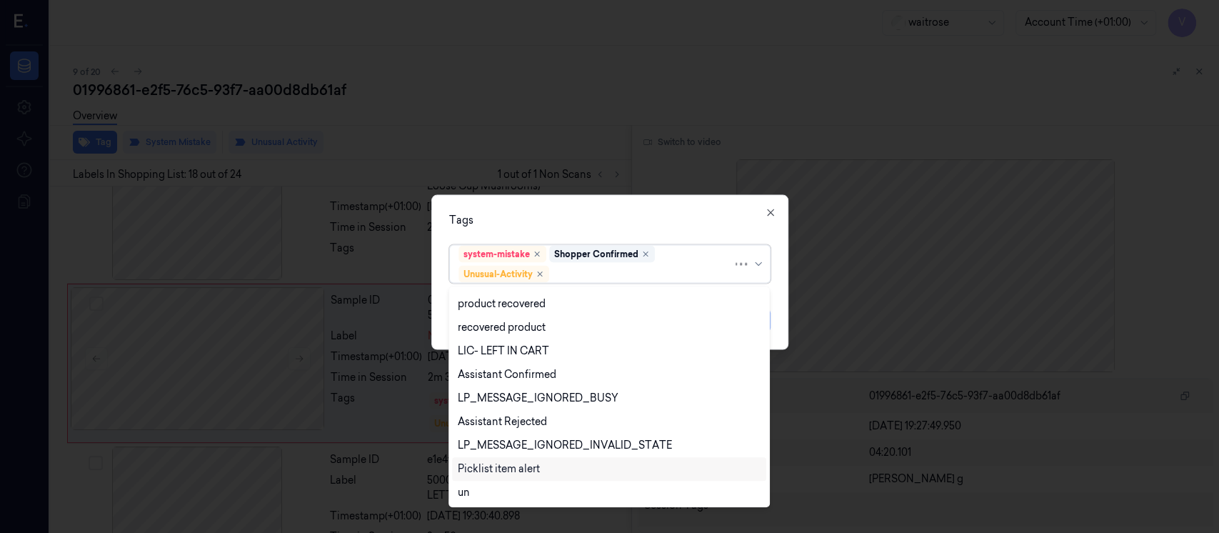
click at [499, 465] on div "Picklist item alert" at bounding box center [499, 468] width 82 height 15
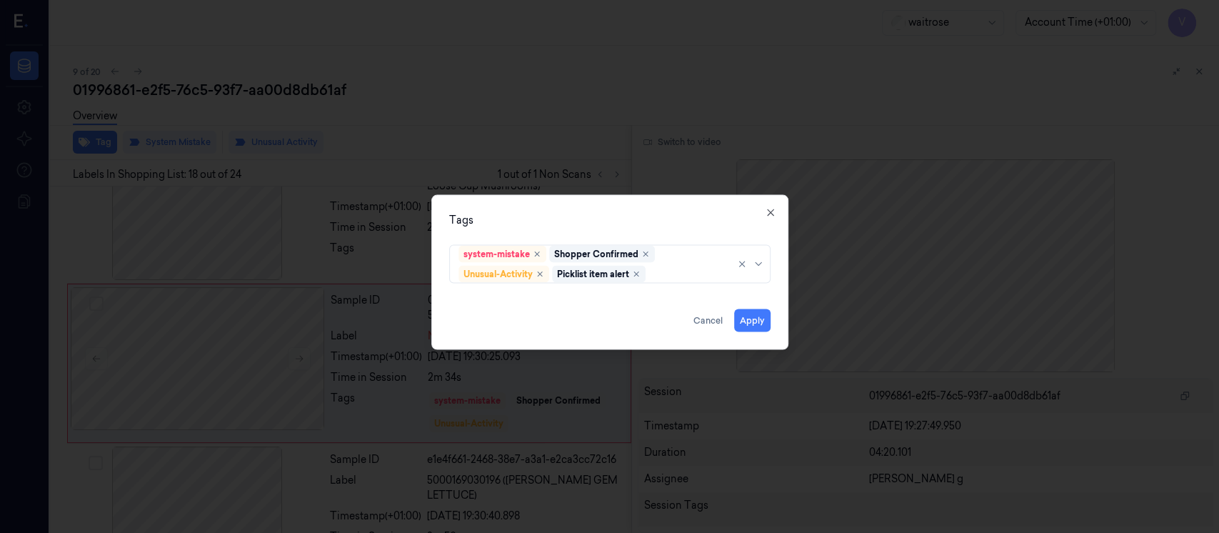
click at [660, 208] on div "Tags system-mistake Shopper Confirmed Unusual-Activity Picklist item alert Appl…" at bounding box center [609, 272] width 357 height 155
click at [747, 324] on button "Apply" at bounding box center [752, 320] width 36 height 23
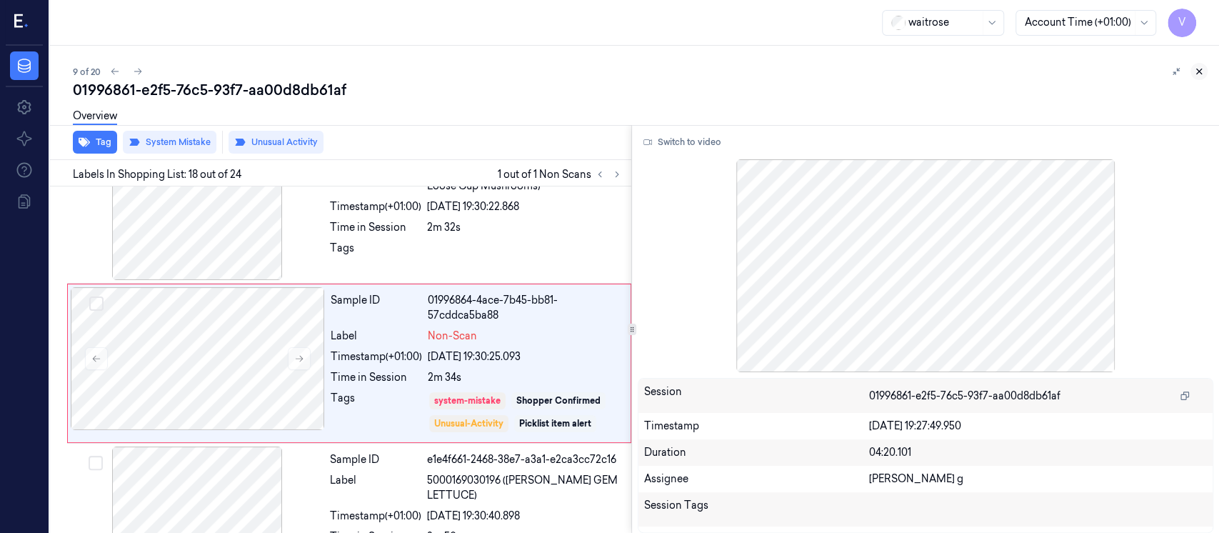
click at [1200, 71] on icon at bounding box center [1199, 71] width 10 height 10
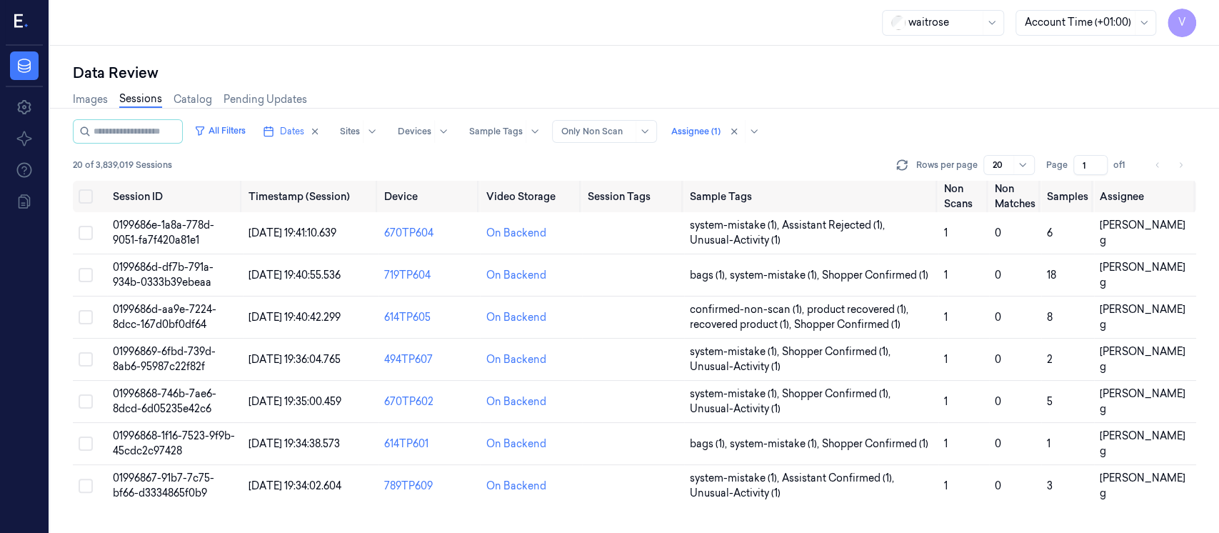
scroll to position [346, 0]
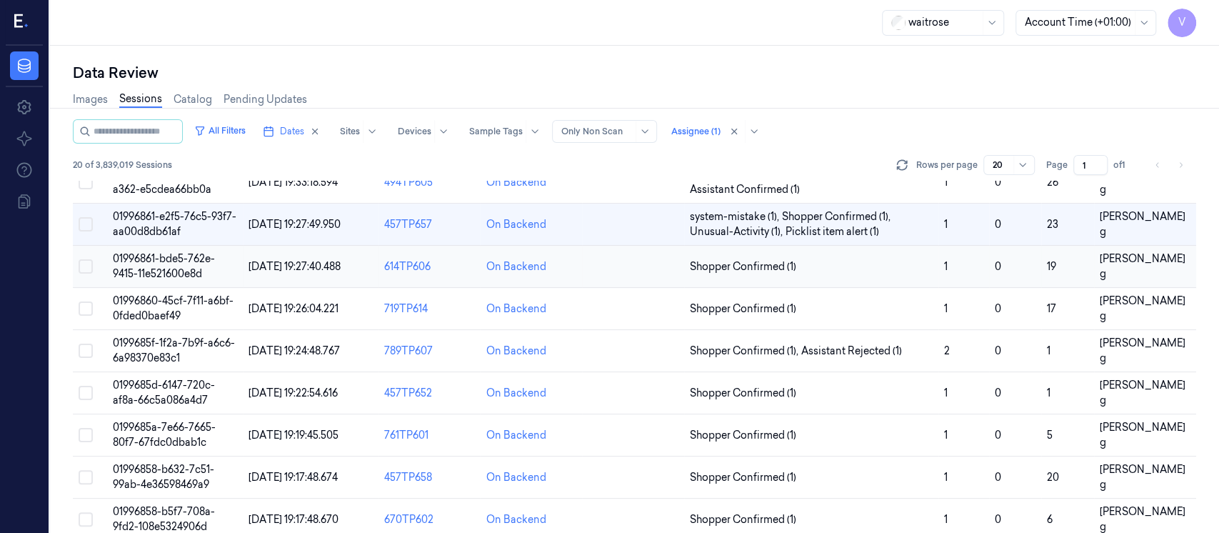
click at [680, 268] on td at bounding box center [633, 267] width 102 height 42
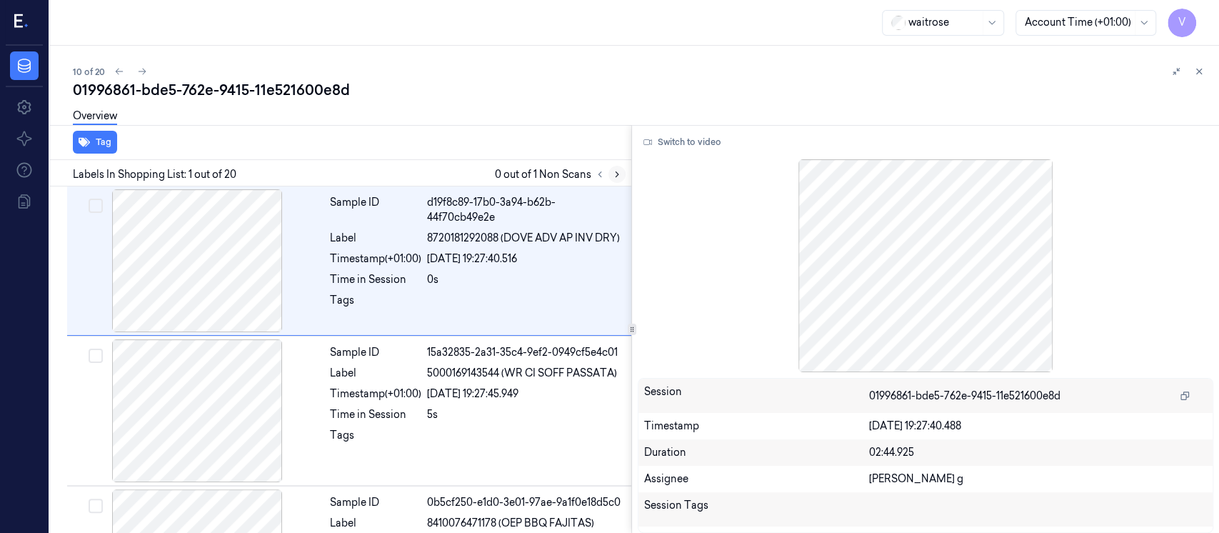
click at [619, 177] on icon at bounding box center [617, 174] width 10 height 10
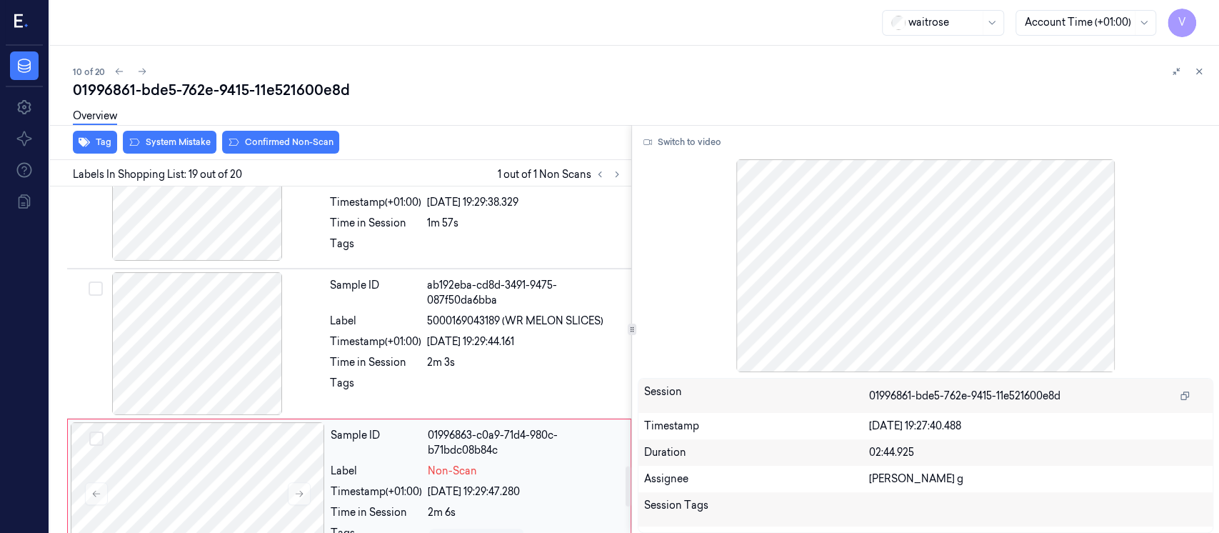
scroll to position [2415, 0]
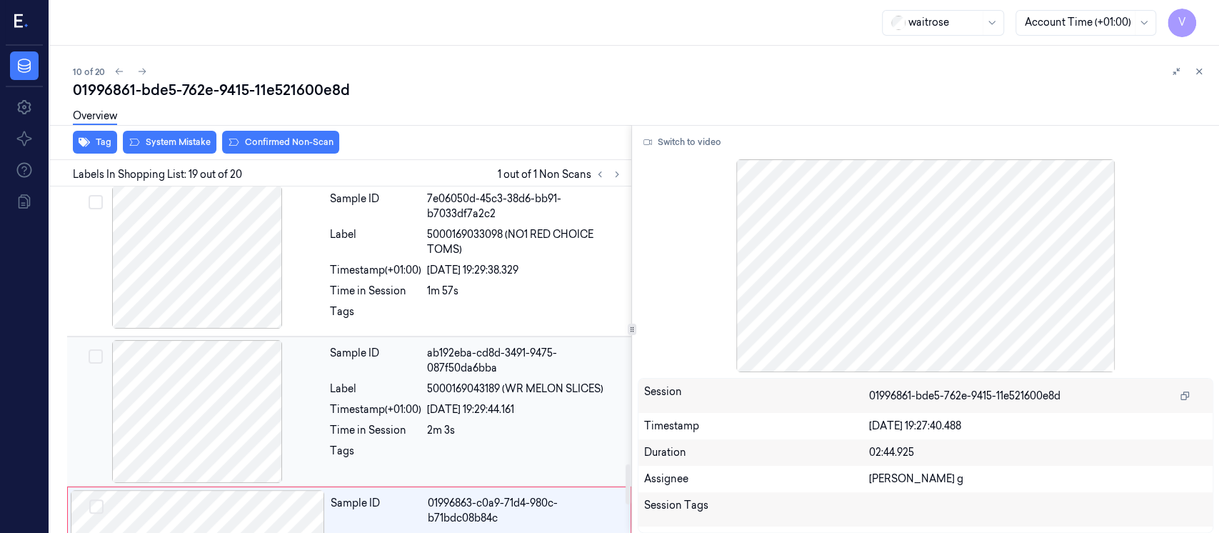
click at [518, 368] on div "Sample ID ab192eba-cd8d-3491-9475-087f50da6bba Label 5000169043189 (WR MELON SL…" at bounding box center [476, 411] width 304 height 143
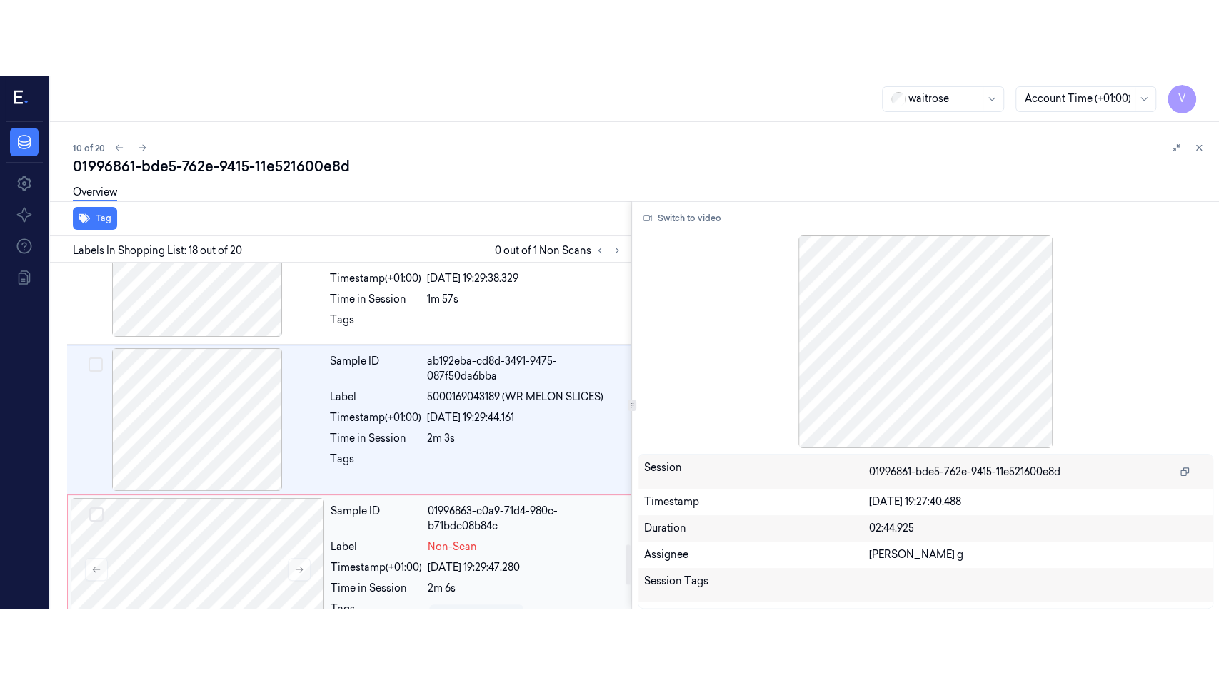
scroll to position [2456, 0]
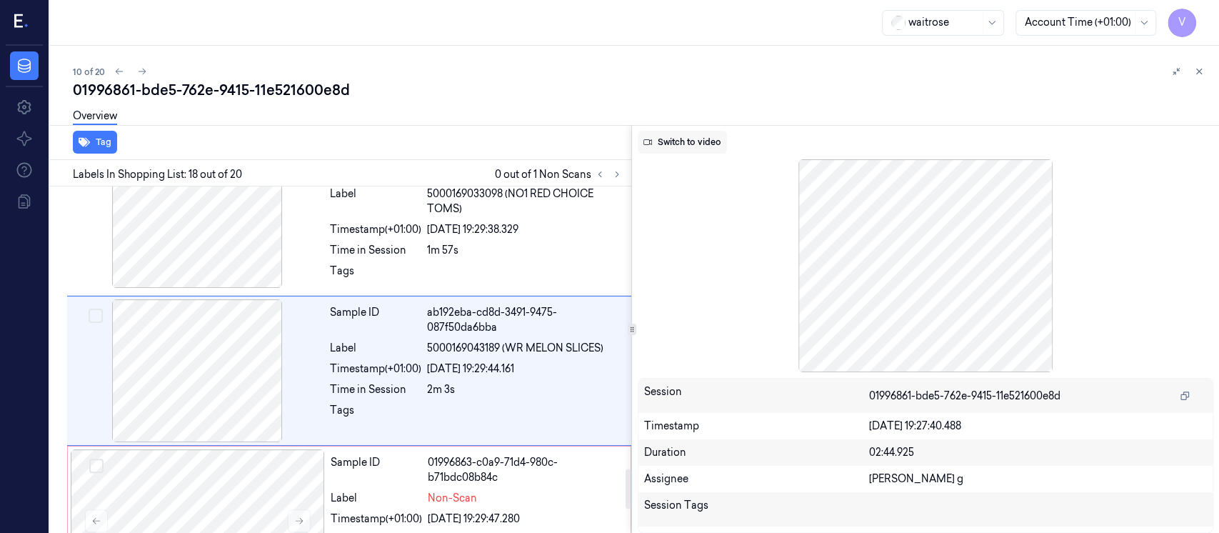
click at [685, 135] on button "Switch to video" at bounding box center [682, 142] width 89 height 23
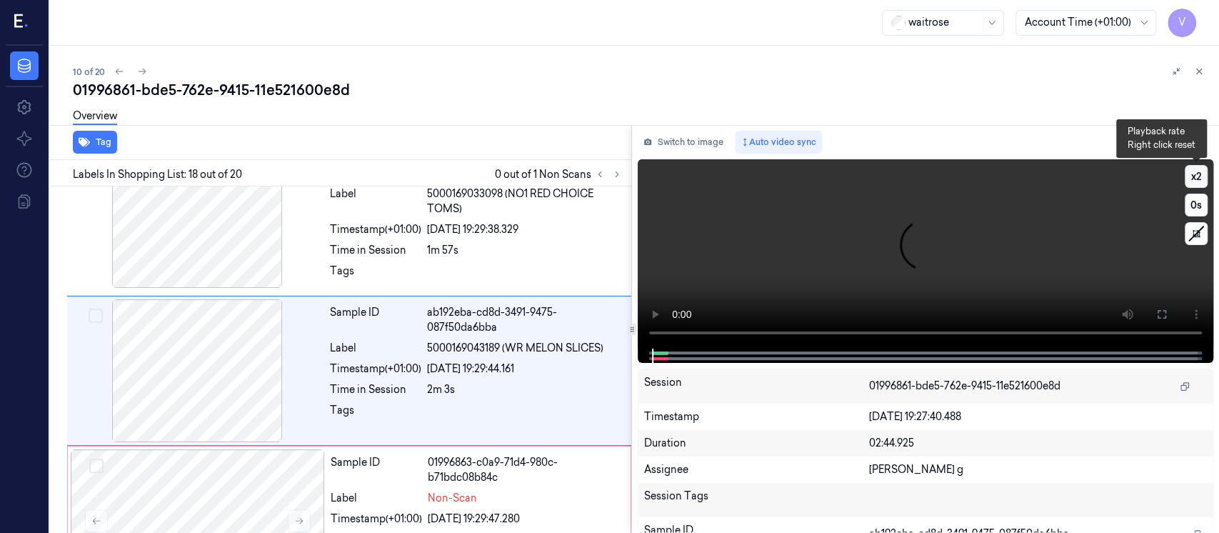
click at [1188, 169] on button "x 2" at bounding box center [1196, 176] width 23 height 23
click at [1202, 176] on button "x 4" at bounding box center [1196, 176] width 23 height 23
click at [1165, 319] on button at bounding box center [1161, 314] width 23 height 23
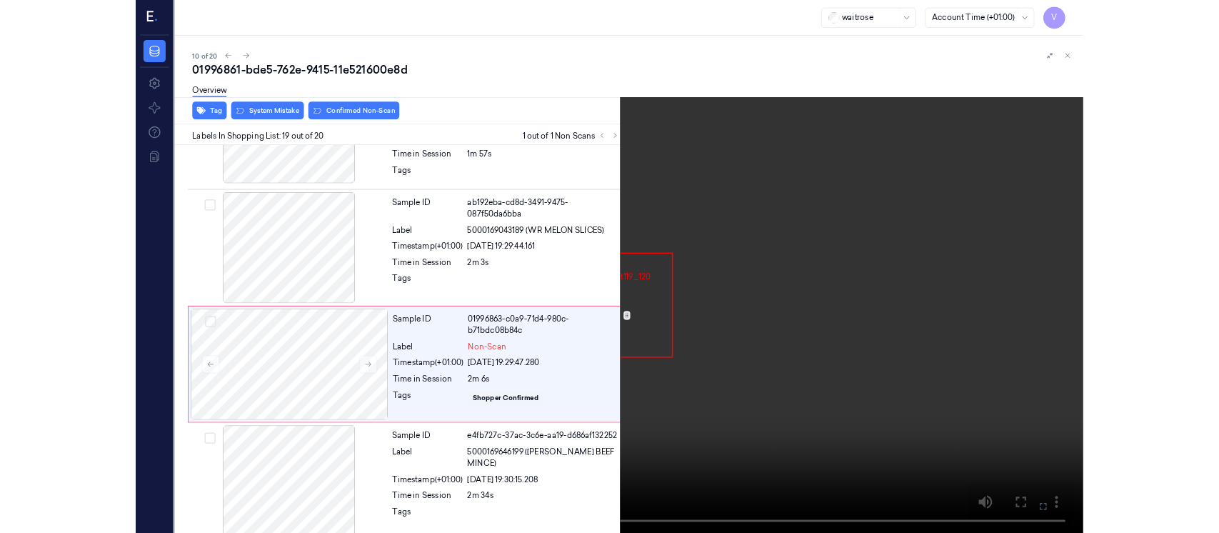
scroll to position [2509, 0]
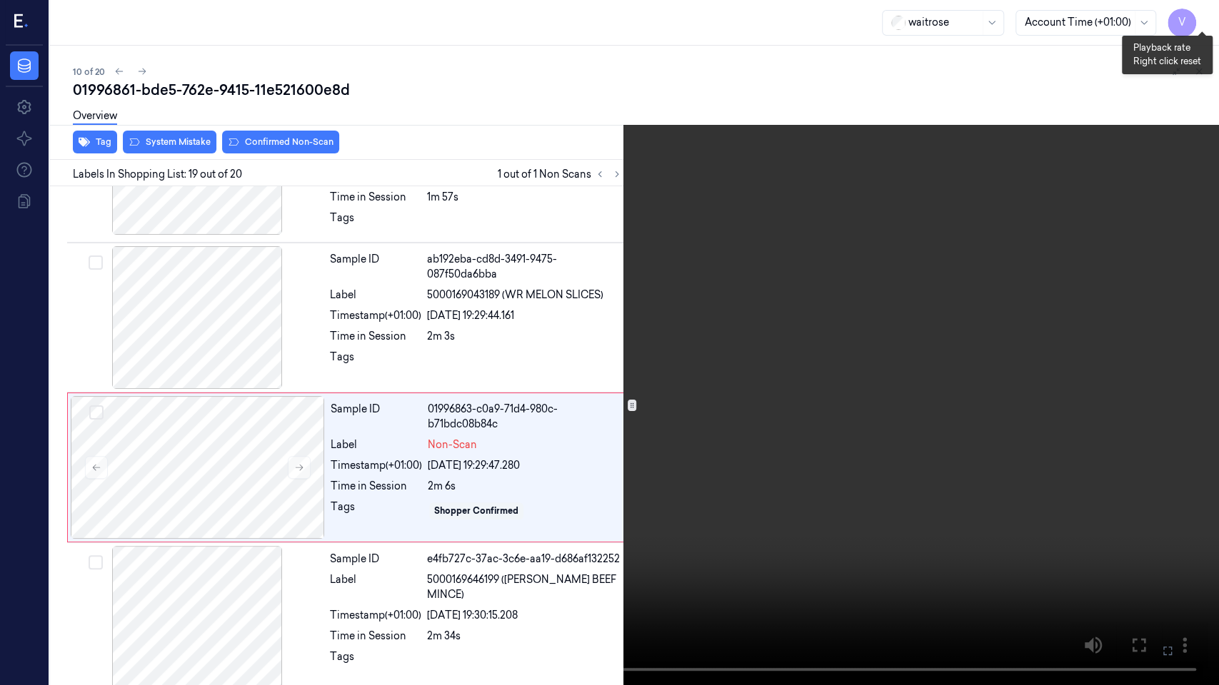
click at [1200, 21] on button "x 1" at bounding box center [1201, 17] width 23 height 23
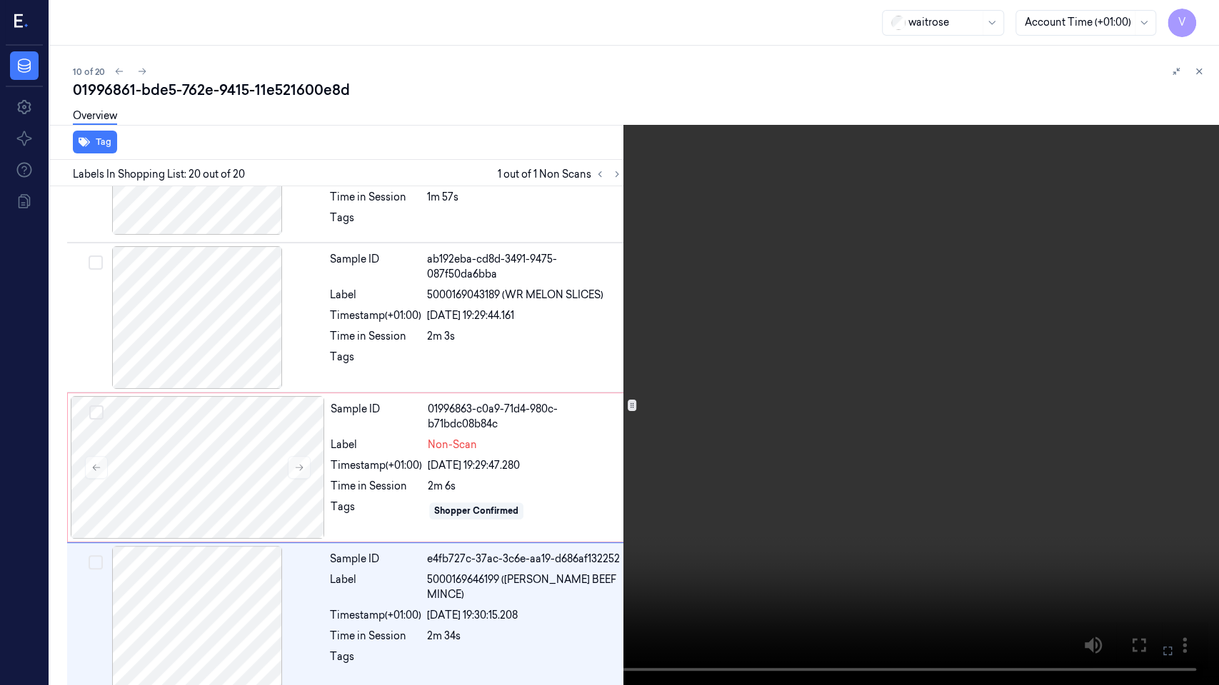
click at [0, 0] on button at bounding box center [0, 0] width 0 height 0
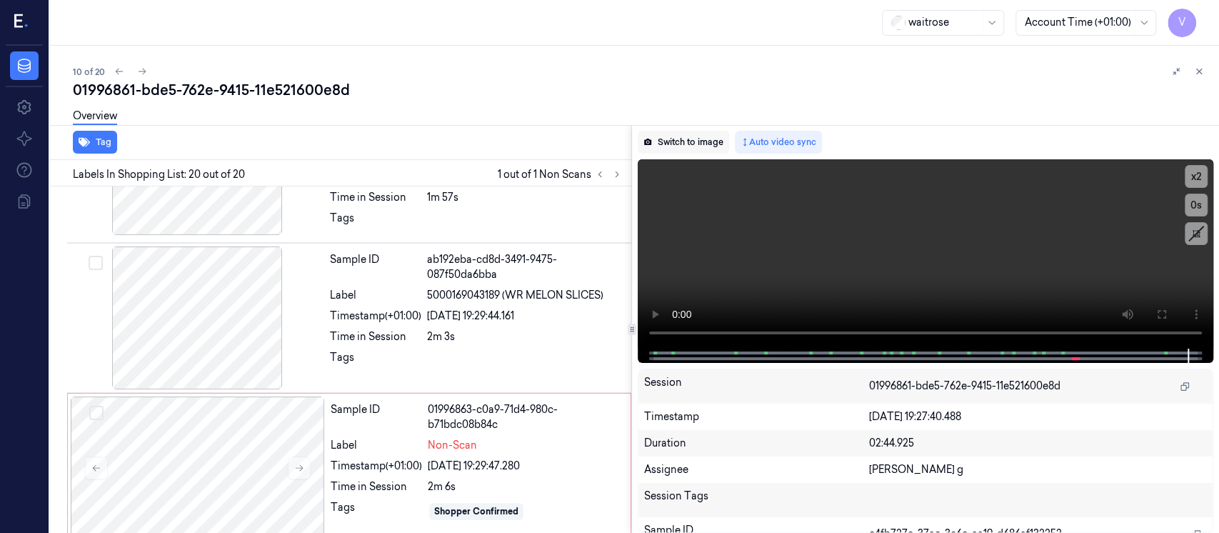
click at [666, 138] on button "Switch to image" at bounding box center [683, 142] width 91 height 23
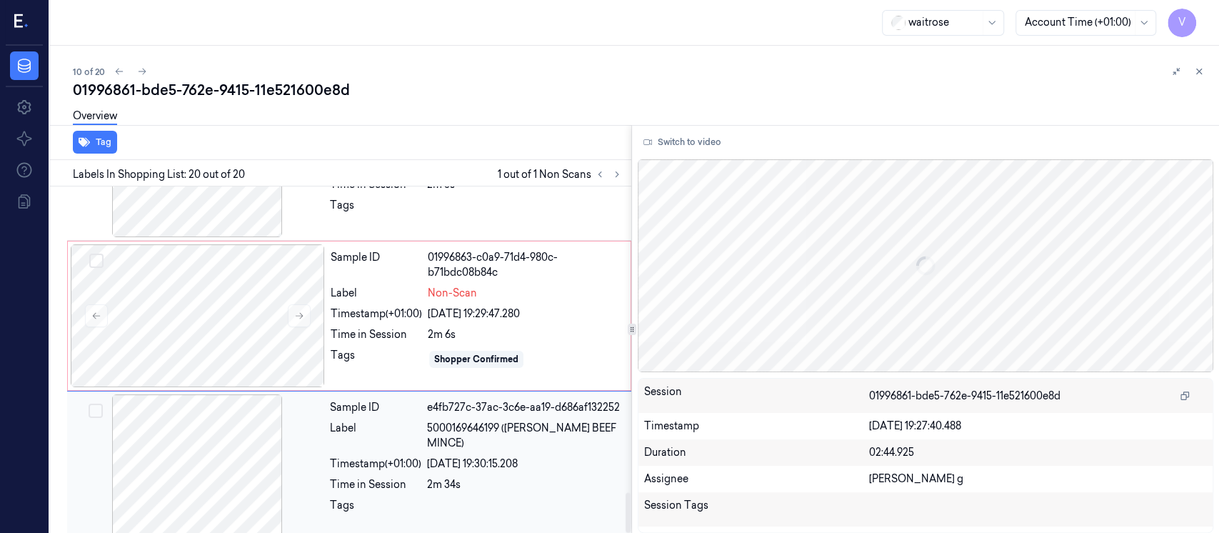
scroll to position [2662, 0]
click at [423, 306] on div "Timestamp (+01:00) 20/09/2025 19:29:47.280" at bounding box center [476, 313] width 291 height 15
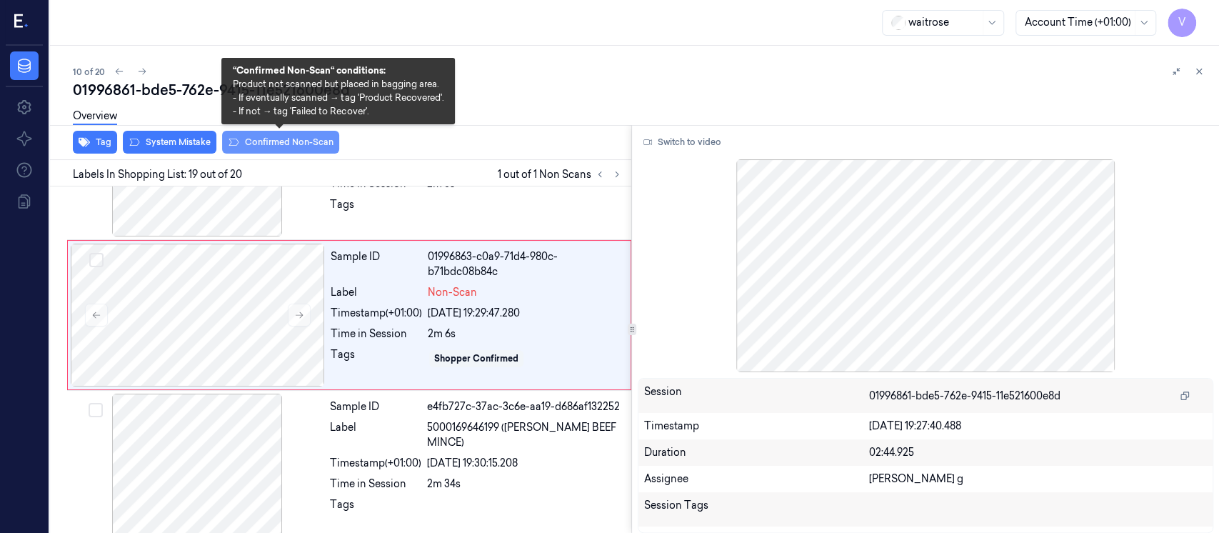
click at [271, 146] on button "Confirmed Non-Scan" at bounding box center [280, 142] width 117 height 23
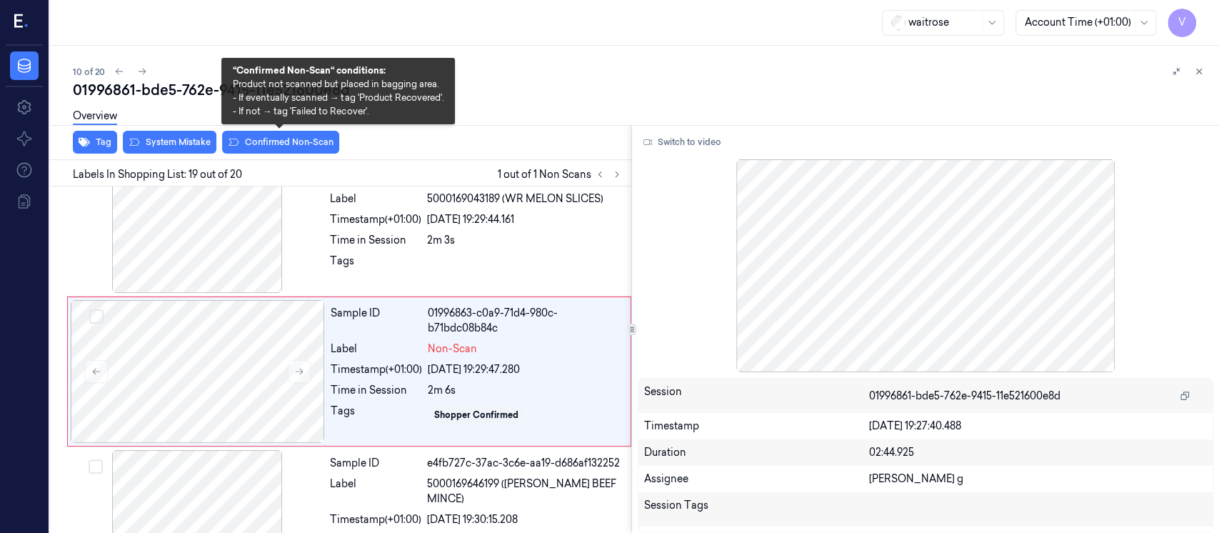
scroll to position [2610, 0]
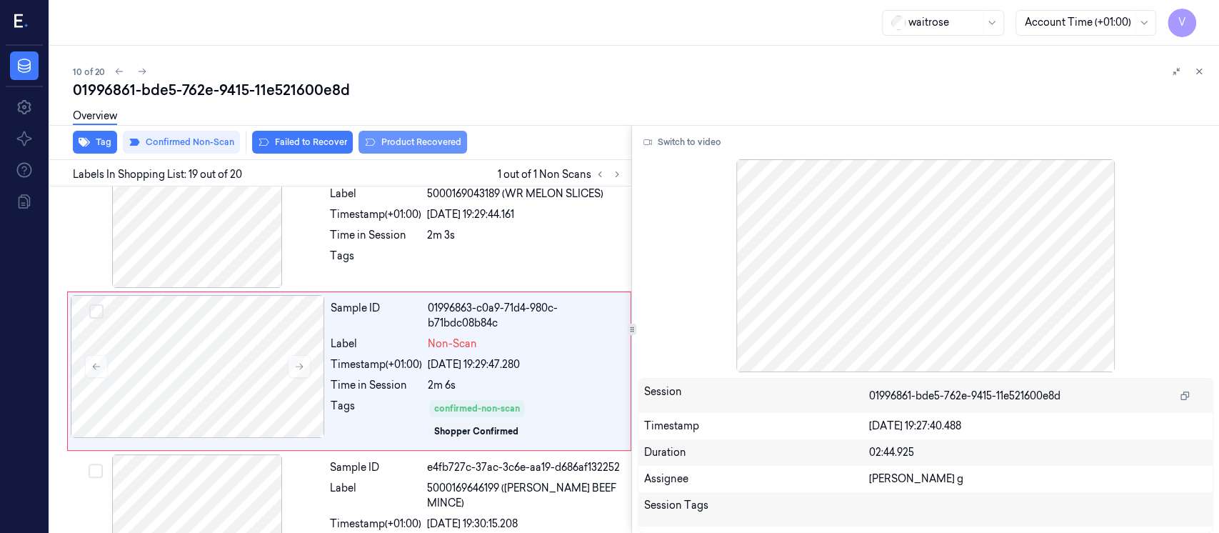
click at [407, 140] on button "Product Recovered" at bounding box center [412, 142] width 109 height 23
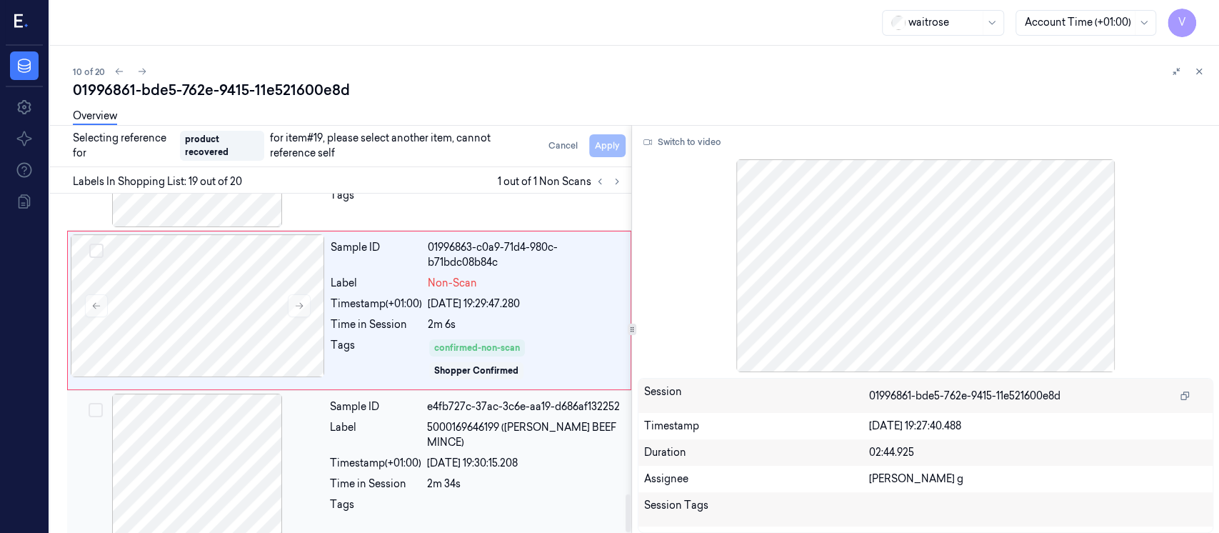
click at [239, 463] on div at bounding box center [197, 464] width 254 height 143
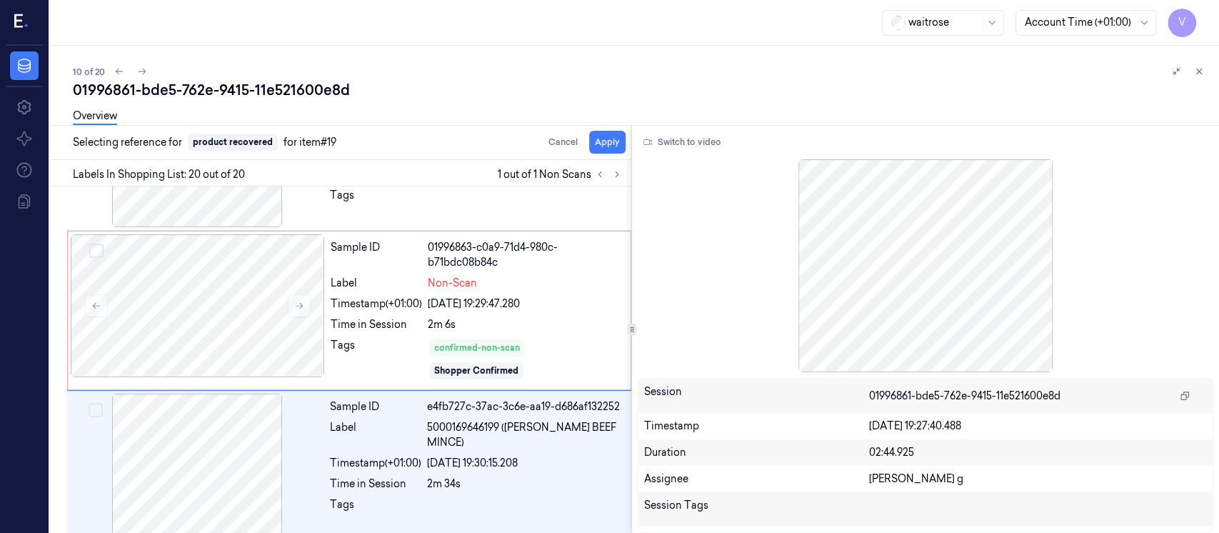
click at [608, 135] on div "Overview" at bounding box center [640, 118] width 1135 height 36
click at [596, 144] on button "Apply" at bounding box center [607, 142] width 36 height 23
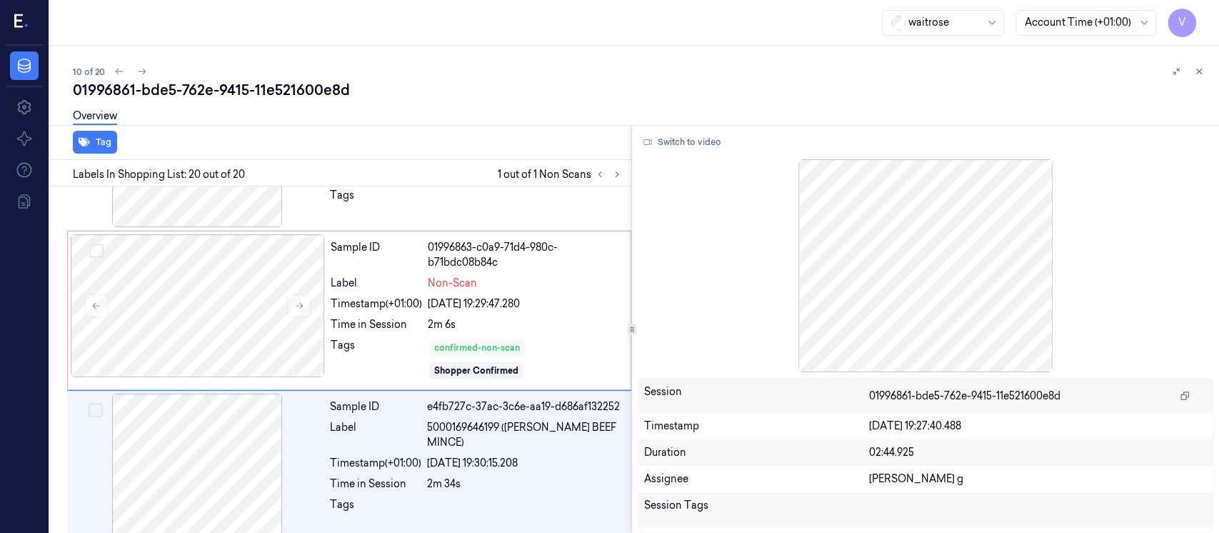
scroll to position [2688, 0]
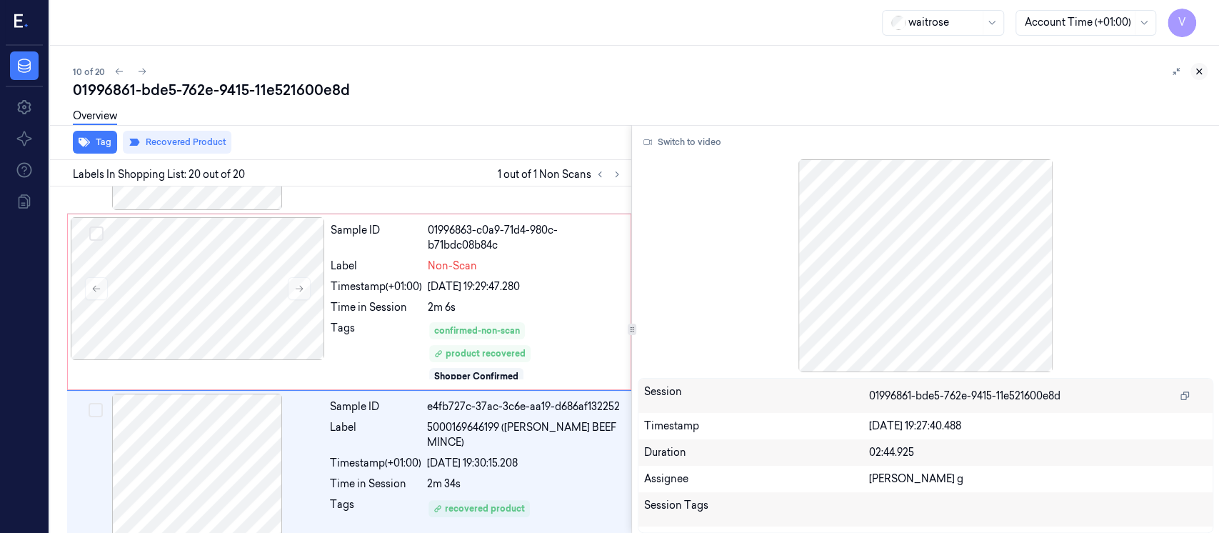
click at [1199, 71] on icon at bounding box center [1199, 71] width 5 height 5
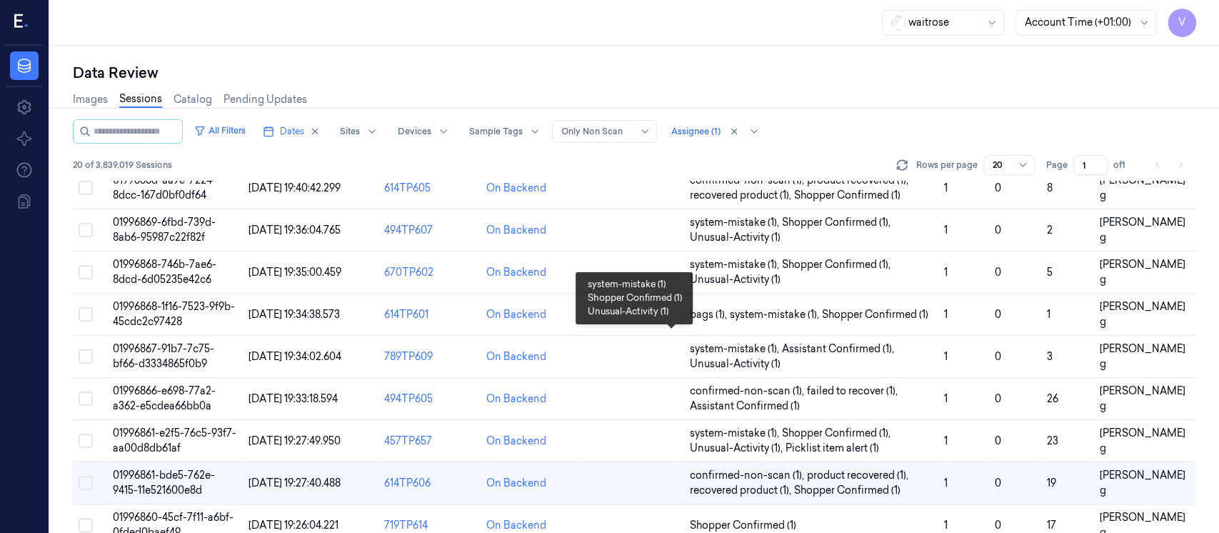
scroll to position [379, 0]
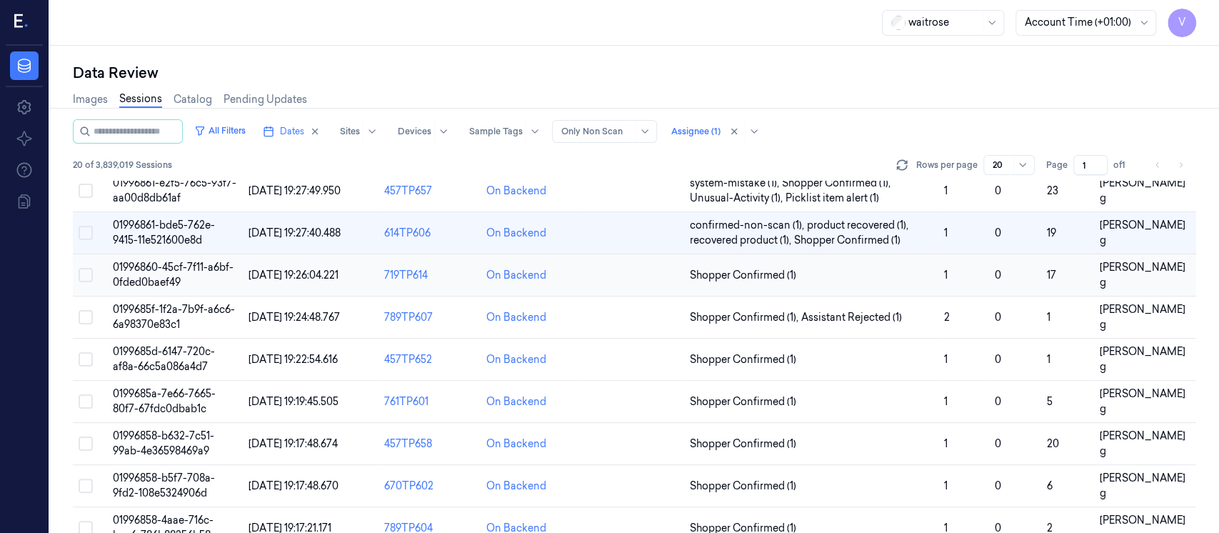
click at [604, 288] on td at bounding box center [633, 275] width 102 height 42
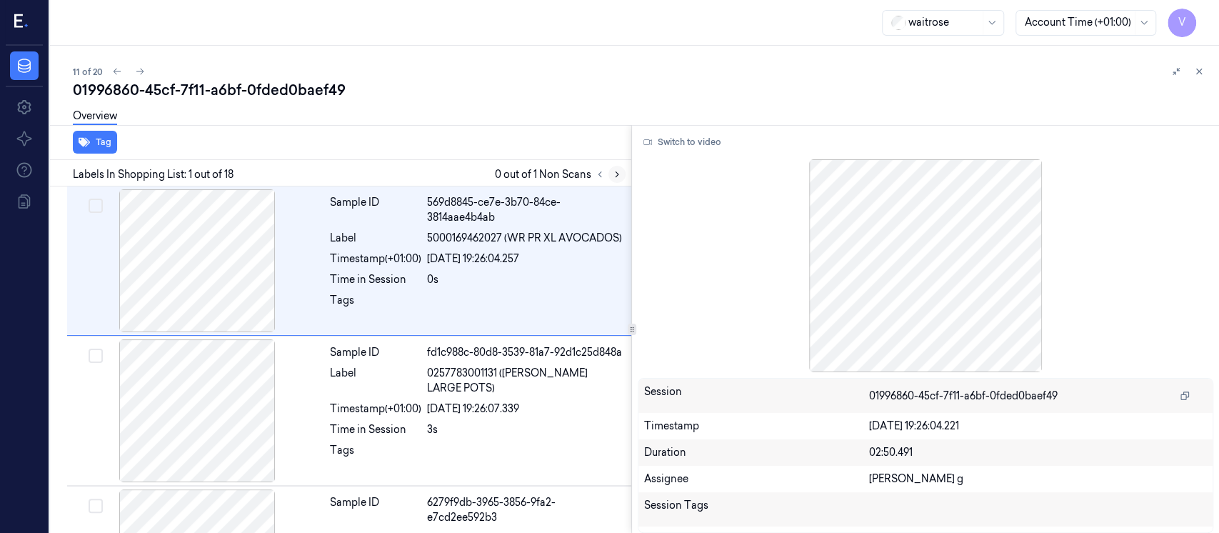
click at [612, 178] on icon at bounding box center [617, 174] width 10 height 10
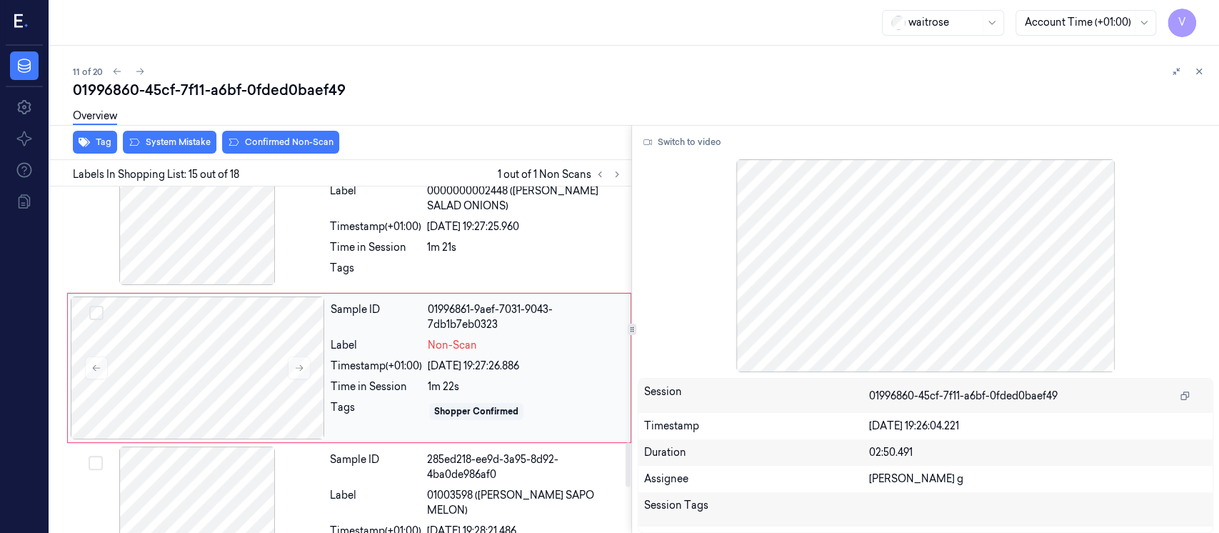
scroll to position [2015, 0]
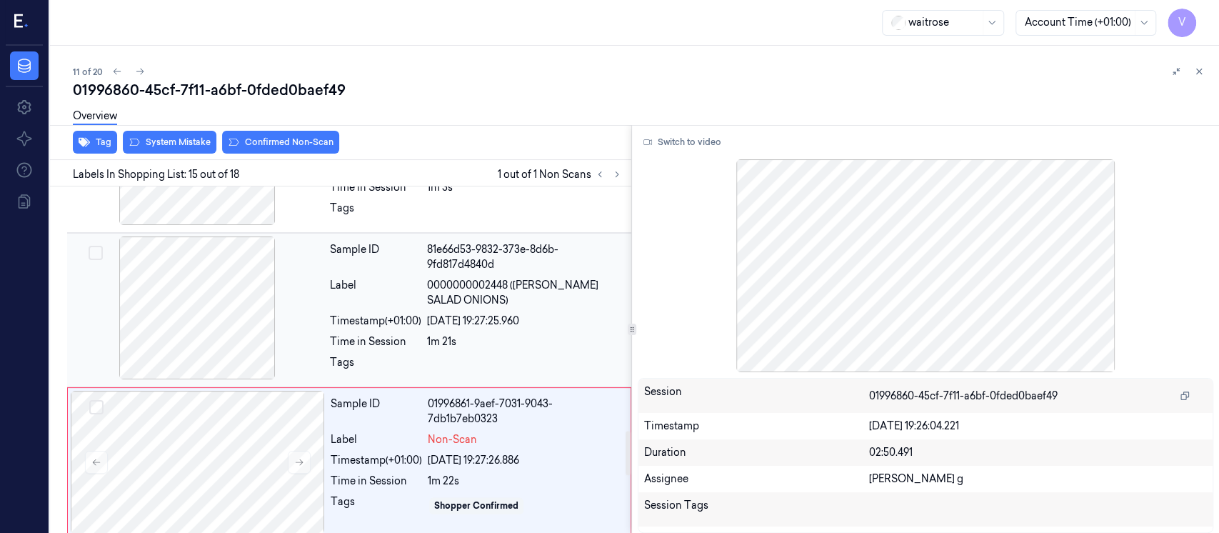
click at [206, 294] on div at bounding box center [197, 307] width 254 height 143
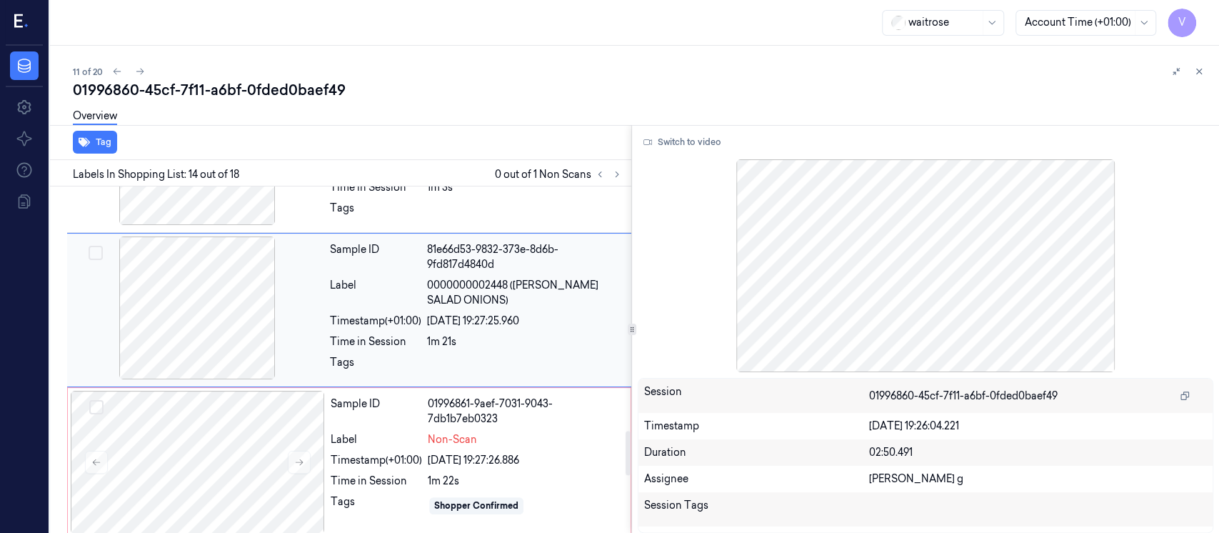
scroll to position [1863, 0]
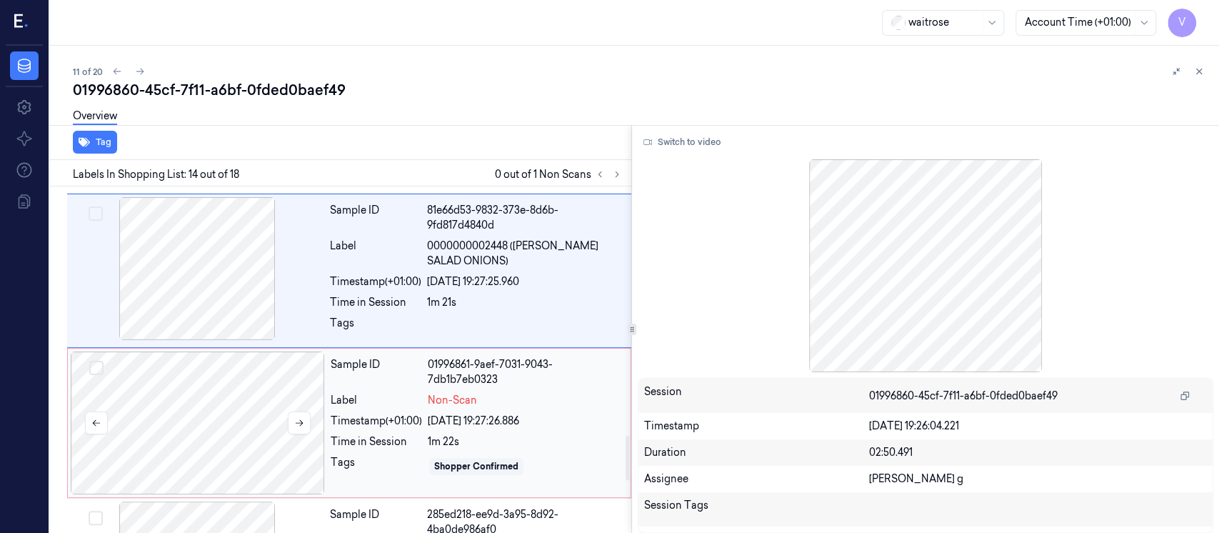
click at [208, 385] on div at bounding box center [198, 422] width 254 height 143
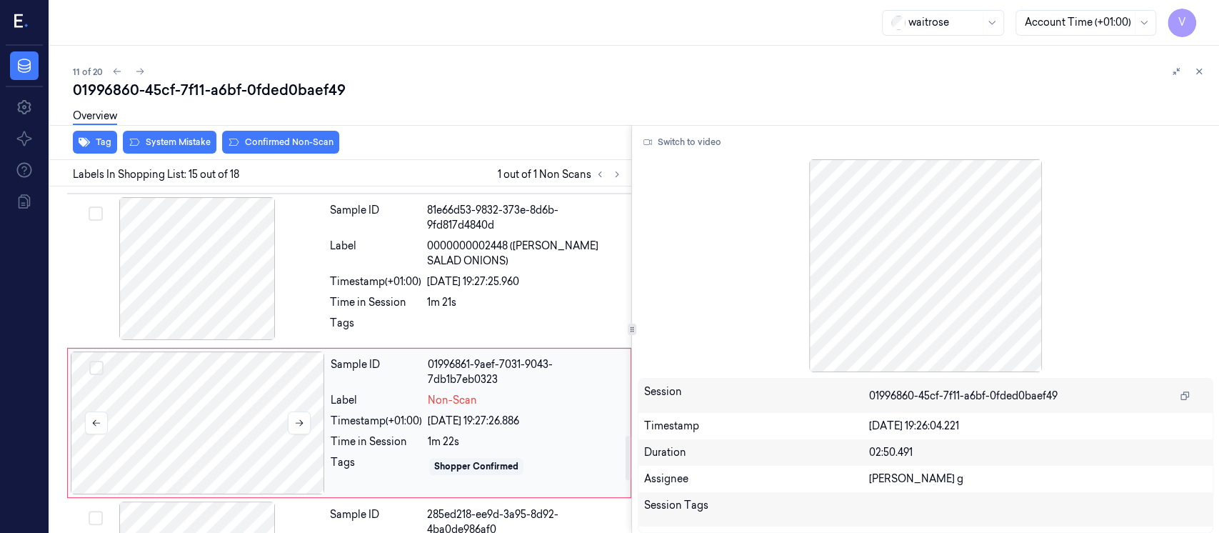
scroll to position [2015, 0]
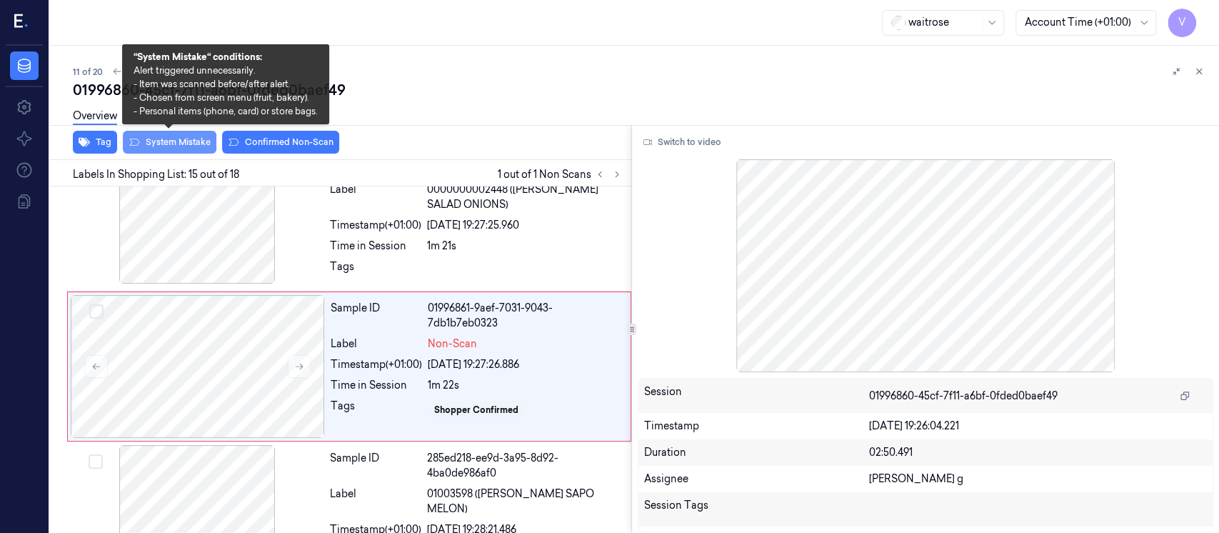
click at [160, 151] on button "System Mistake" at bounding box center [170, 142] width 94 height 23
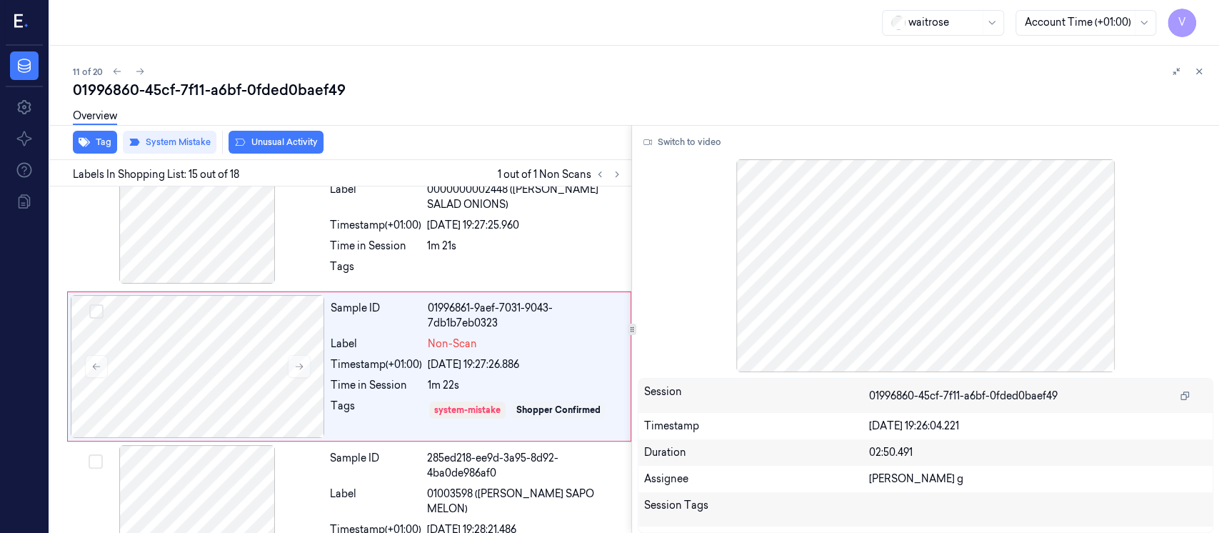
click at [293, 146] on button "Unusual Activity" at bounding box center [275, 142] width 95 height 23
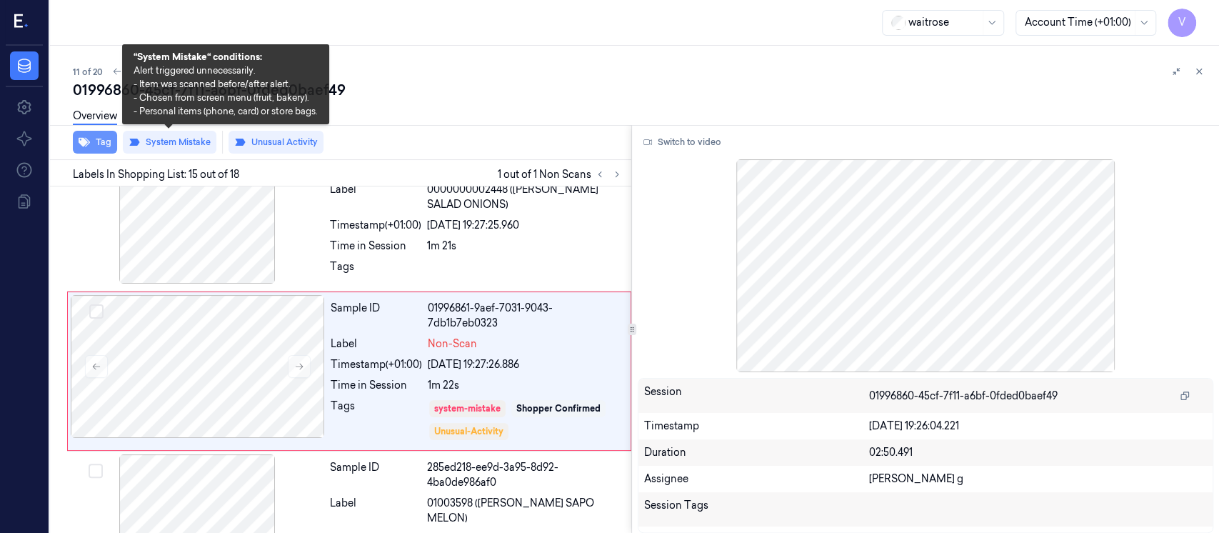
scroll to position [2019, 0]
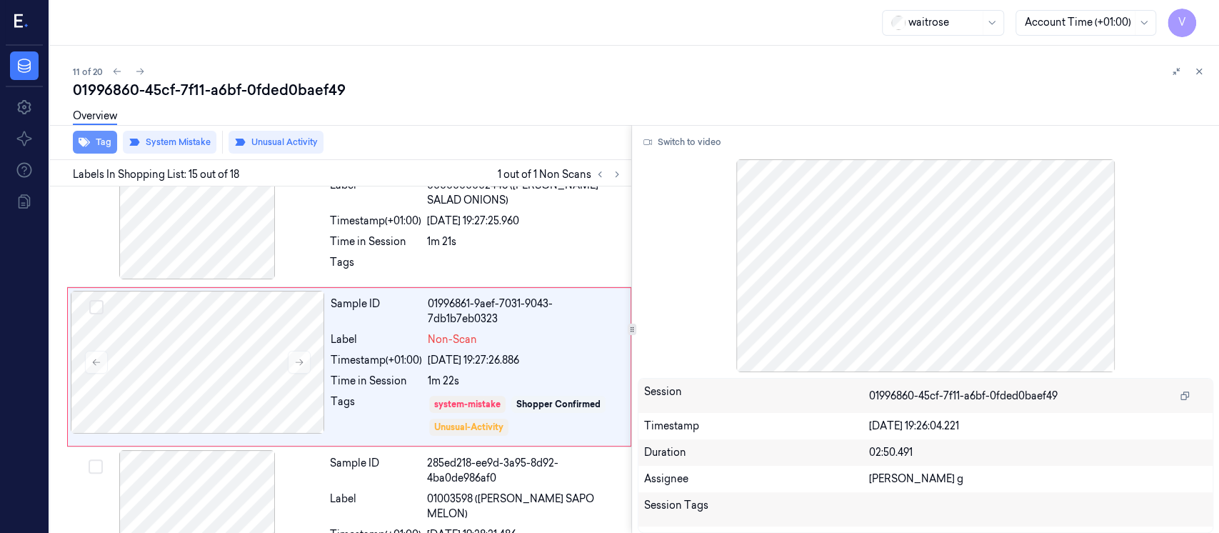
click at [93, 136] on button "Tag" at bounding box center [95, 142] width 44 height 23
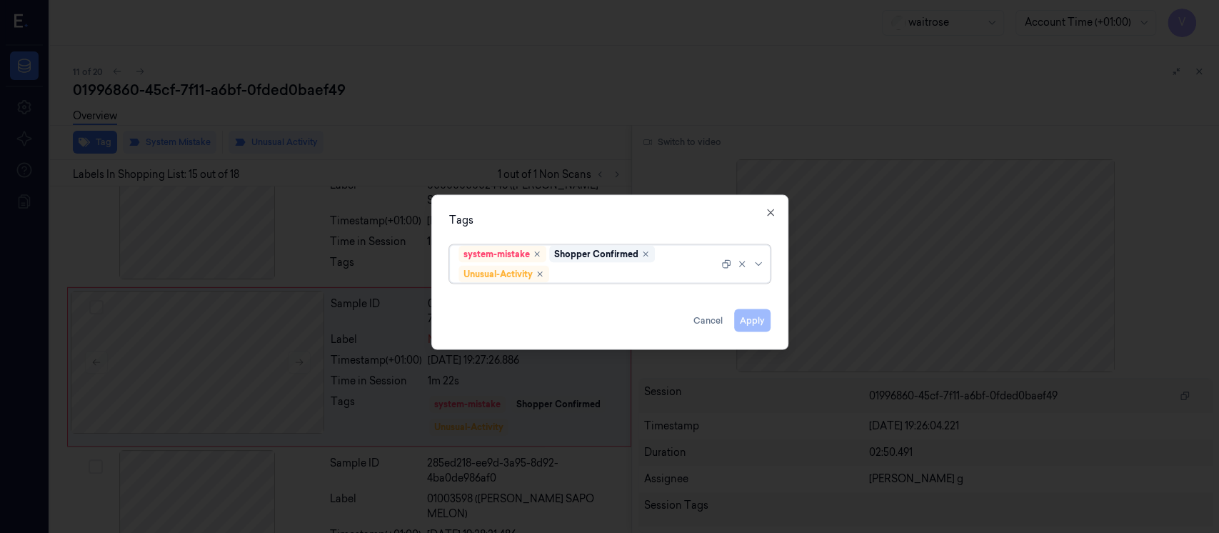
click at [642, 278] on div at bounding box center [635, 273] width 166 height 15
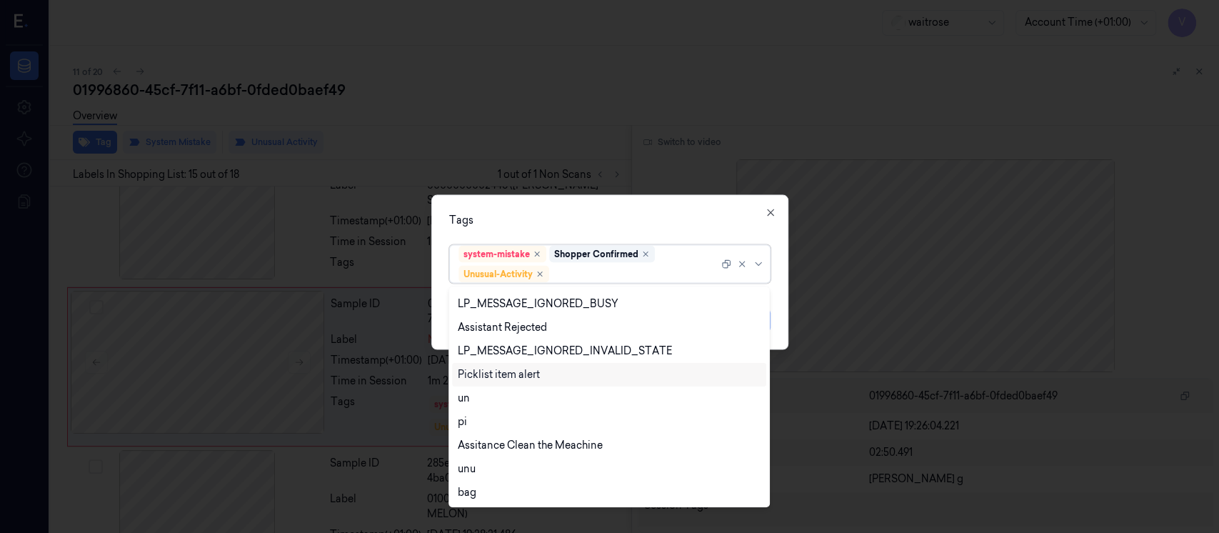
click at [504, 377] on div "Picklist item alert" at bounding box center [499, 374] width 82 height 15
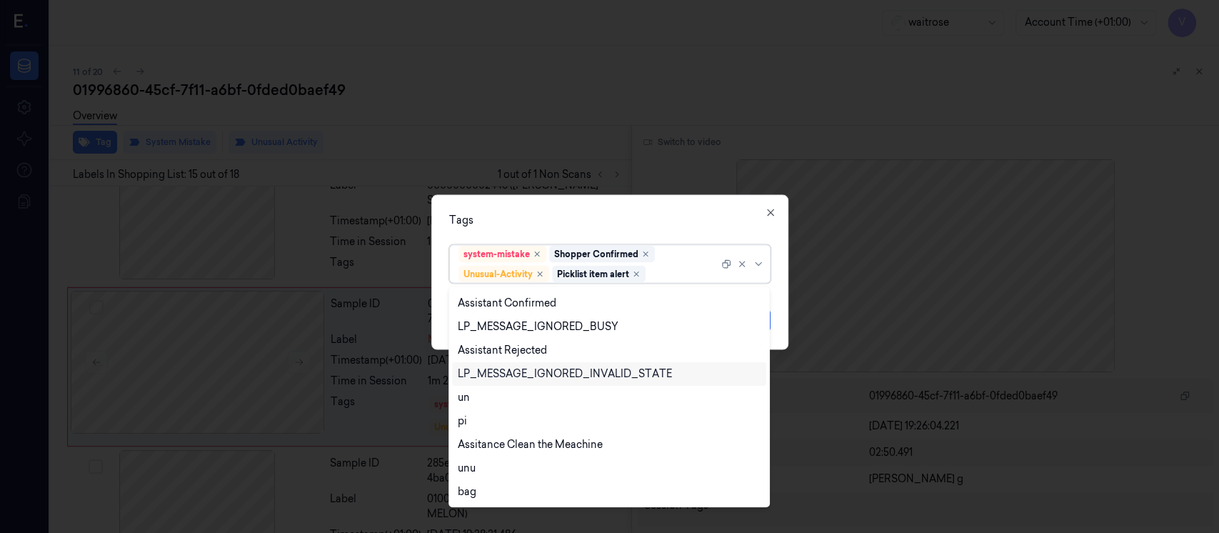
scroll to position [257, 0]
click at [615, 203] on div "Tags option Picklist item alert, selected. 20 results available. Use Up and Dow…" at bounding box center [609, 272] width 357 height 155
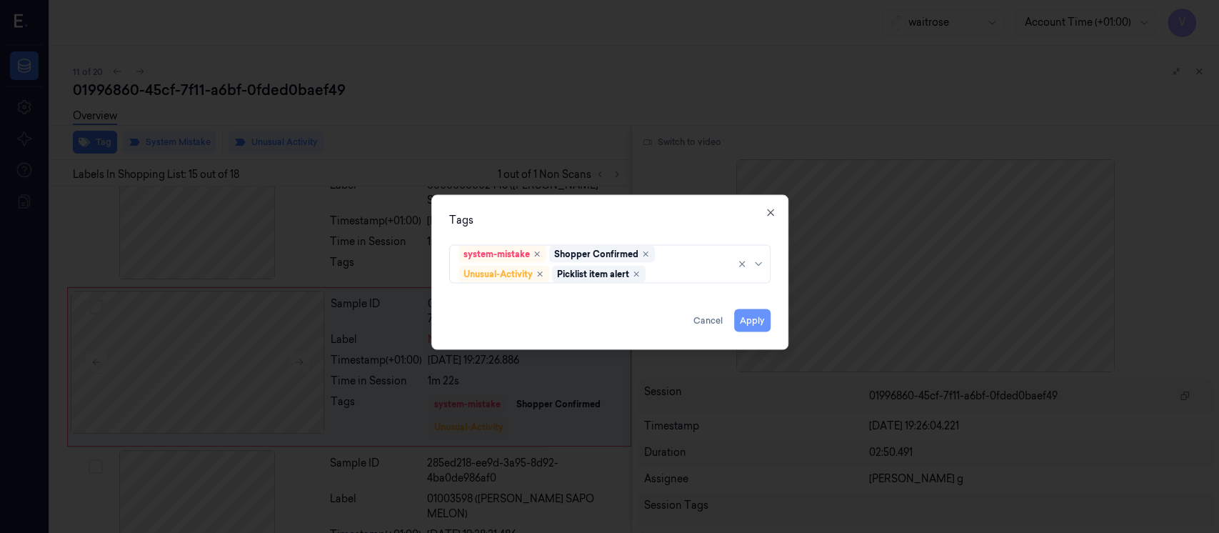
click at [755, 325] on button "Apply" at bounding box center [752, 320] width 36 height 23
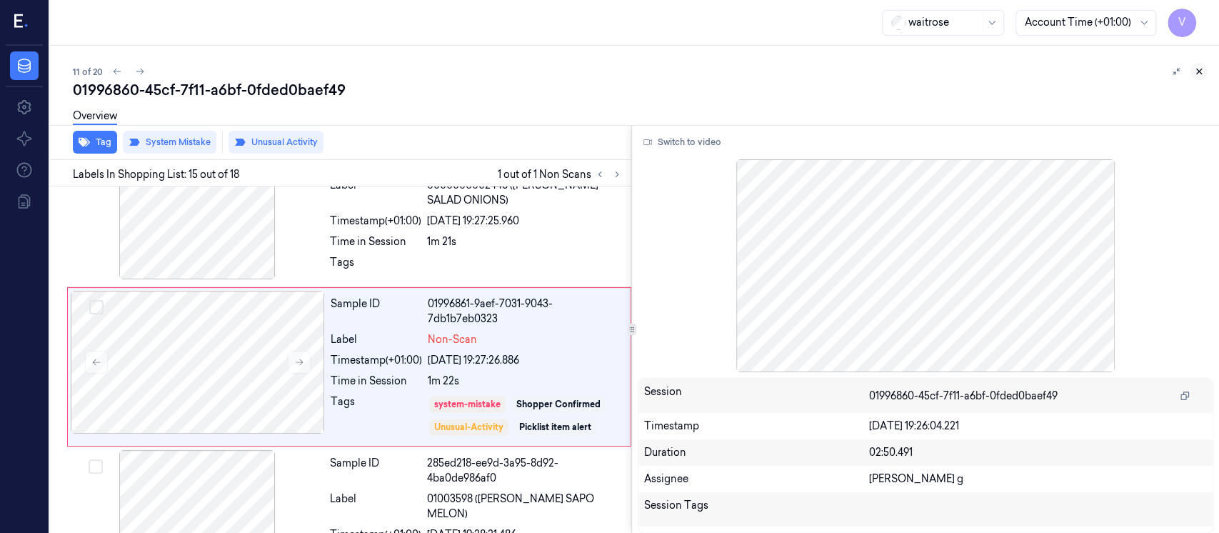
click at [1200, 67] on icon at bounding box center [1199, 71] width 10 height 10
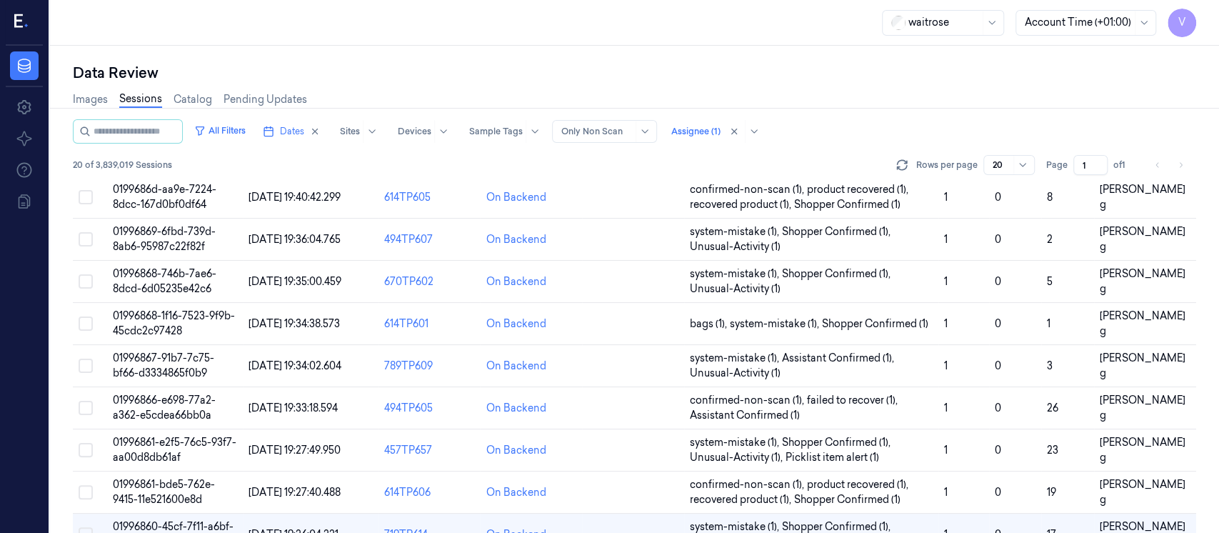
scroll to position [446, 0]
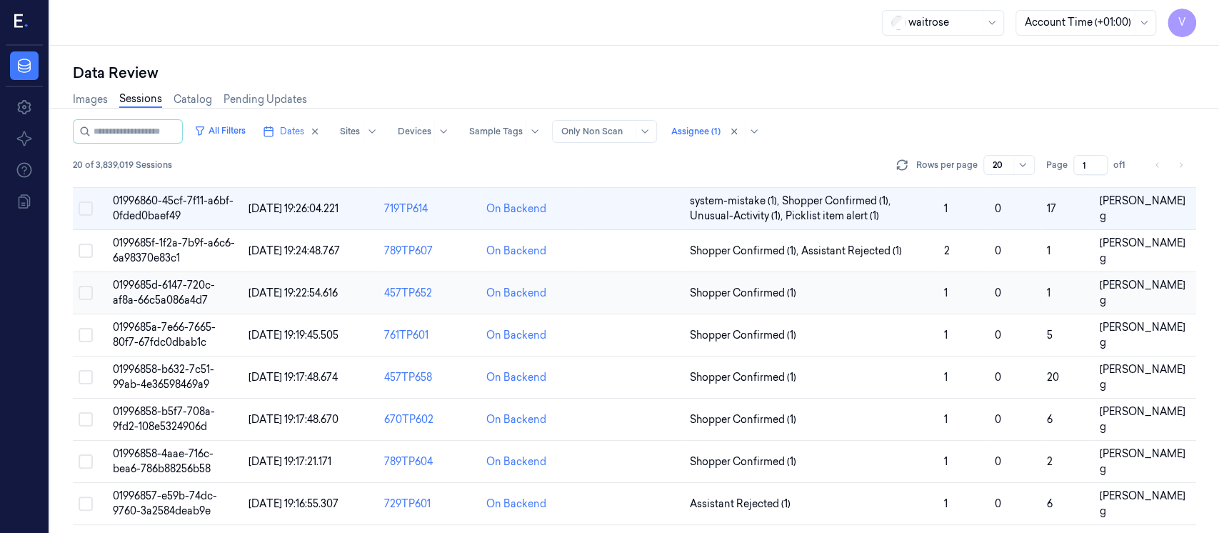
click at [650, 288] on td at bounding box center [633, 293] width 102 height 42
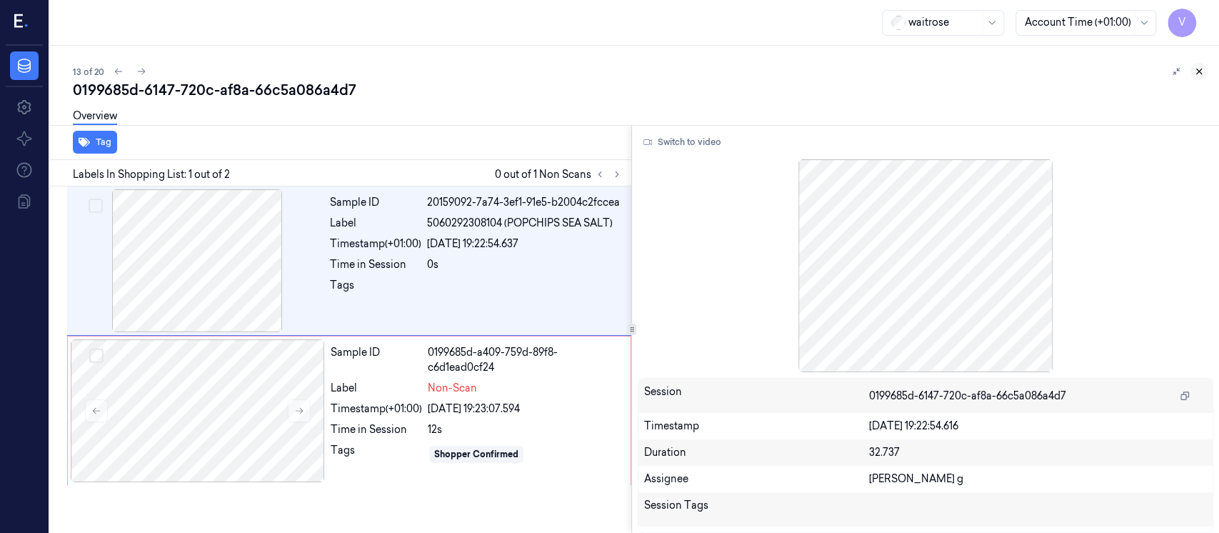
click at [1198, 74] on icon at bounding box center [1199, 71] width 10 height 10
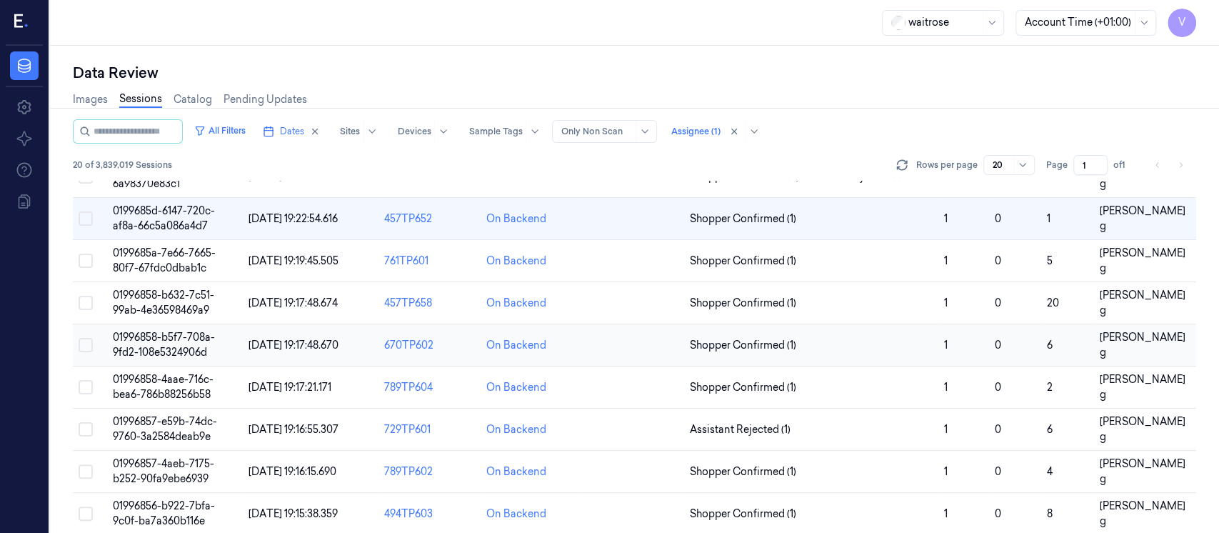
scroll to position [425, 0]
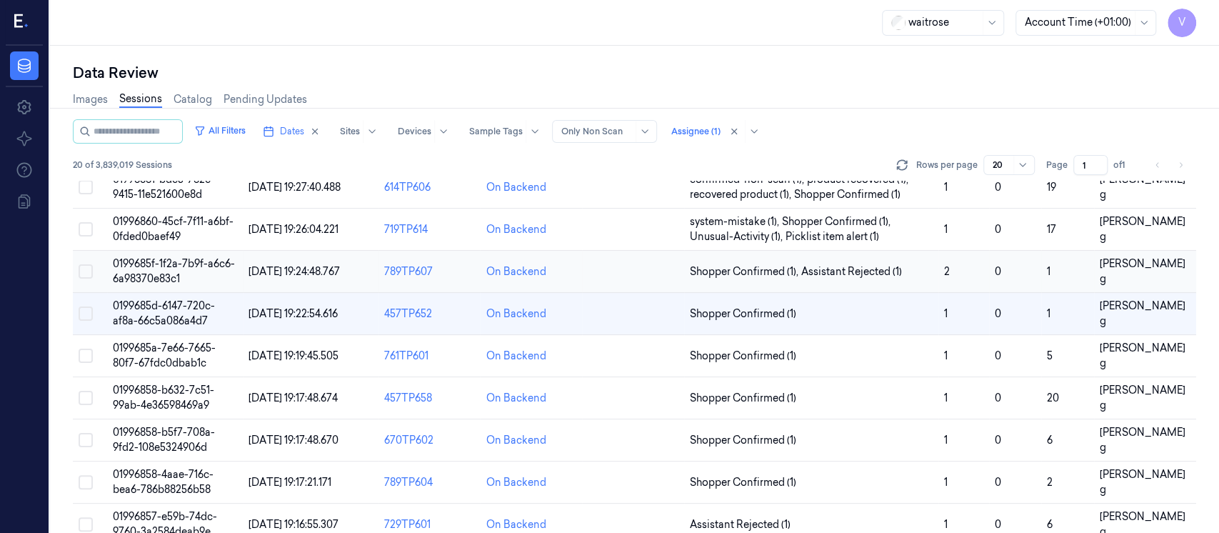
click at [623, 273] on td at bounding box center [633, 272] width 102 height 42
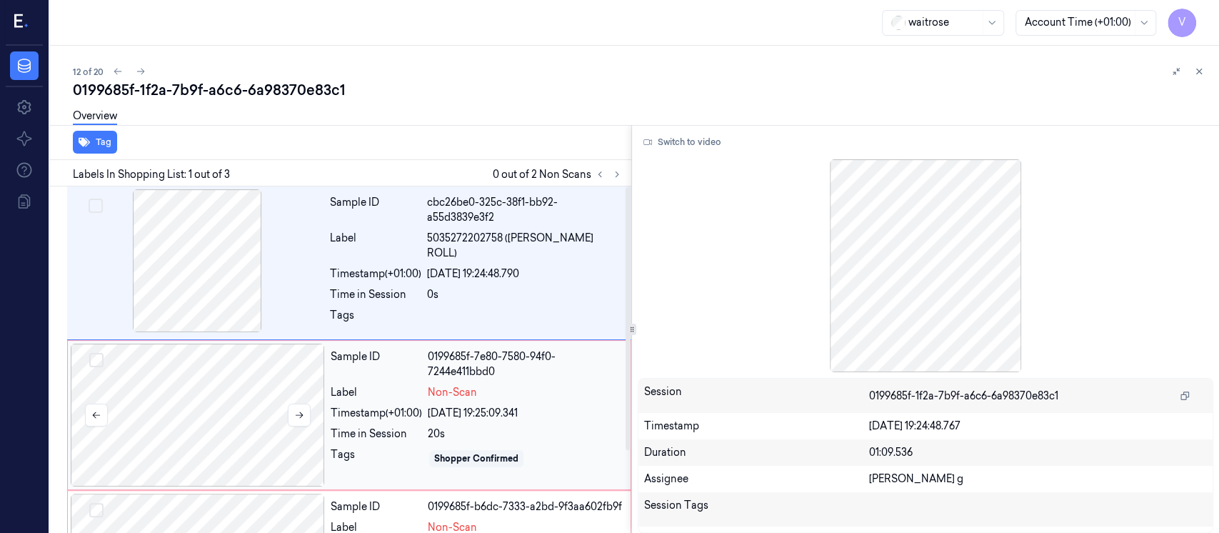
click at [203, 386] on div at bounding box center [198, 414] width 254 height 143
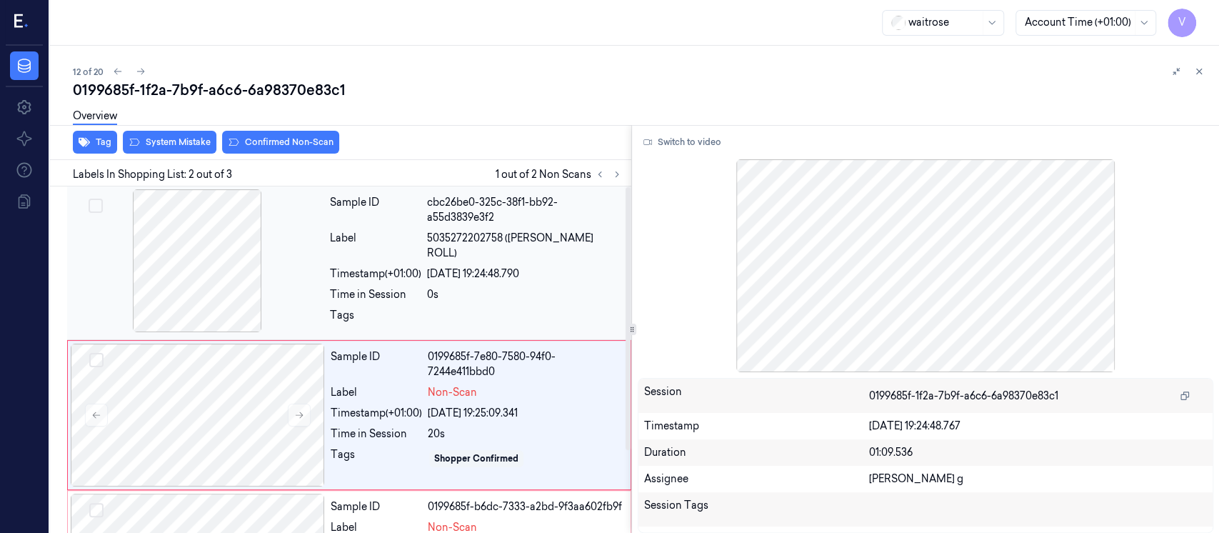
click at [380, 244] on div "Label" at bounding box center [375, 246] width 91 height 30
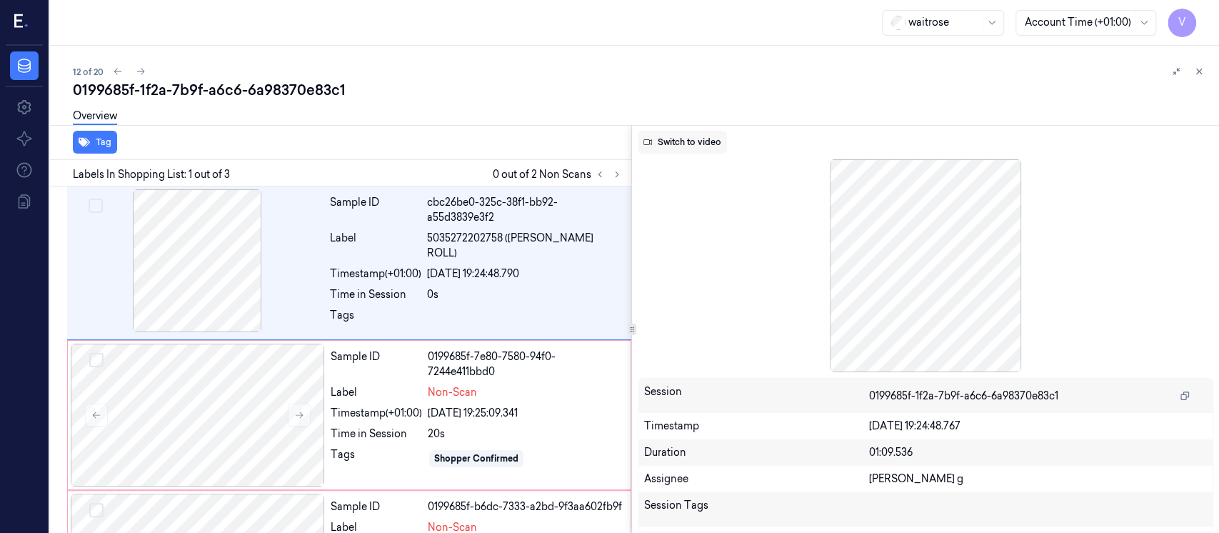
click at [698, 145] on button "Switch to video" at bounding box center [682, 142] width 89 height 23
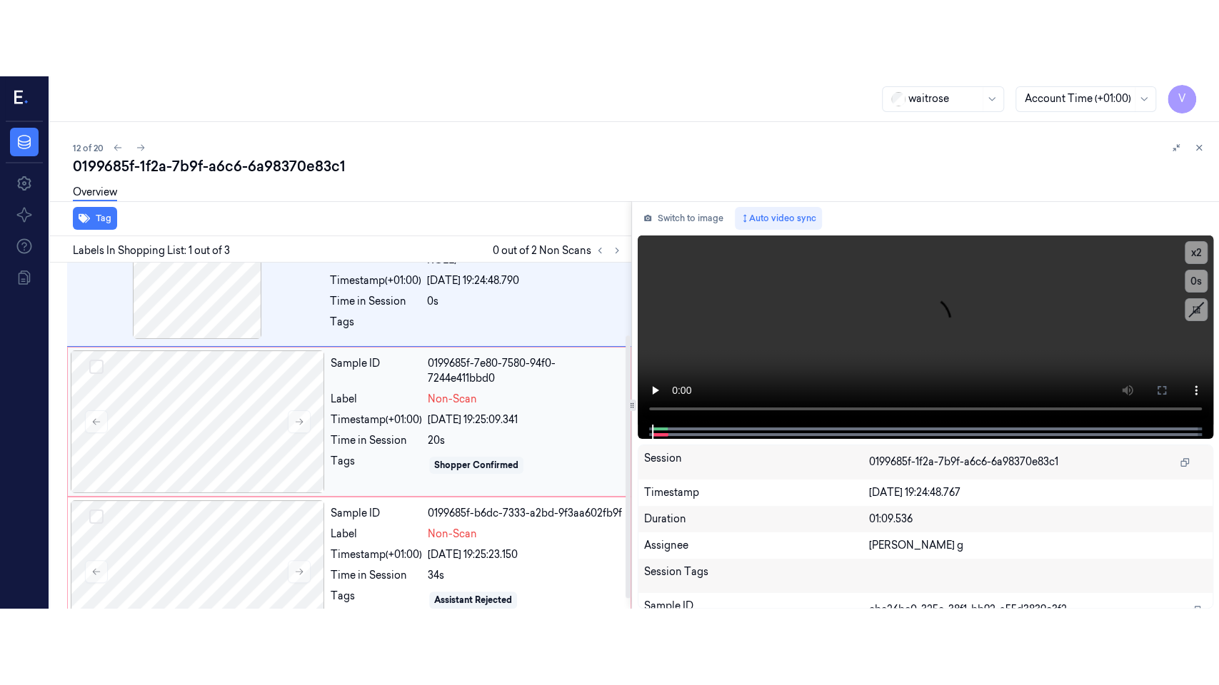
scroll to position [95, 0]
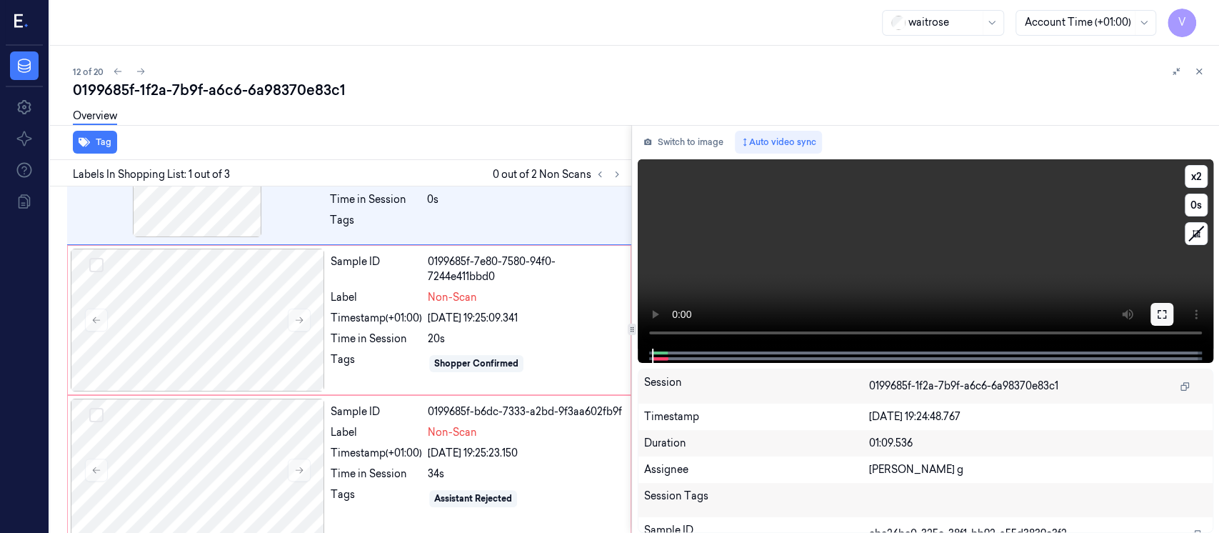
click at [1160, 321] on button at bounding box center [1161, 314] width 23 height 23
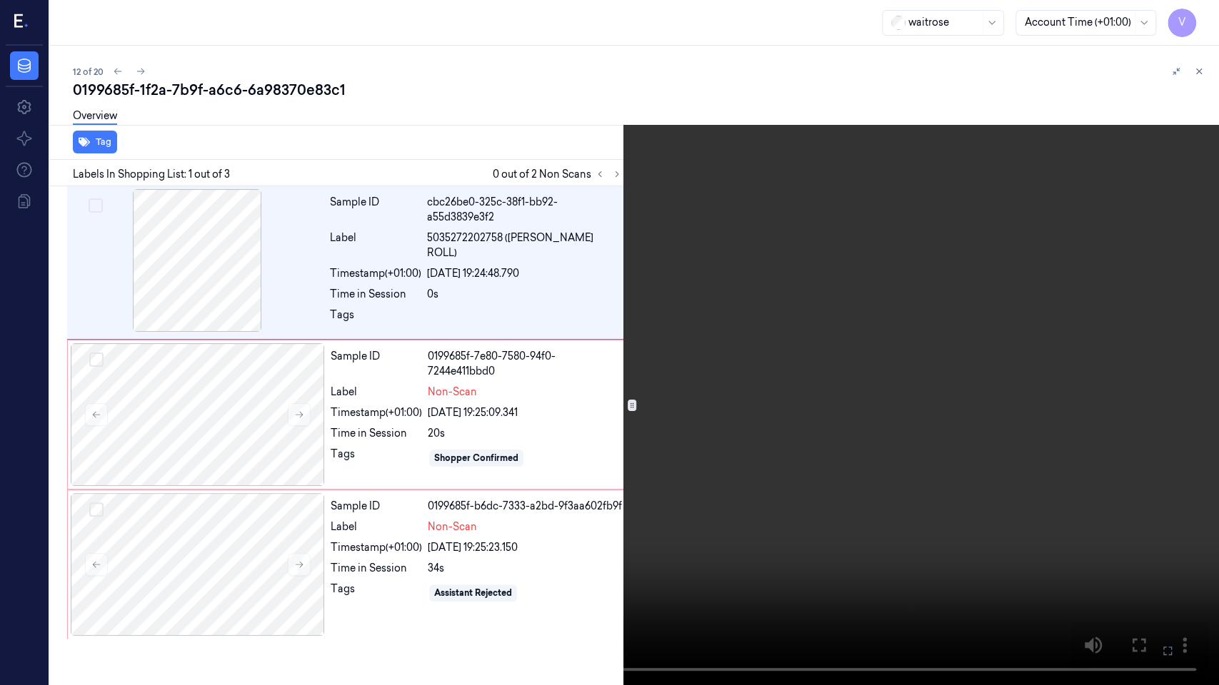
click at [0, 0] on button at bounding box center [0, 0] width 0 height 0
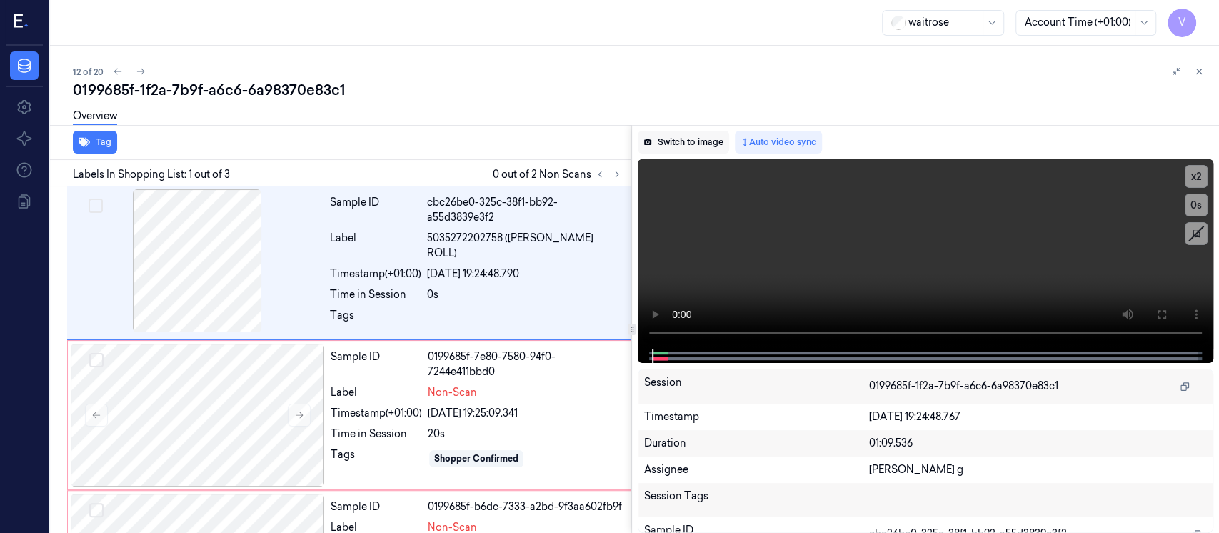
click at [691, 139] on button "Switch to image" at bounding box center [683, 142] width 91 height 23
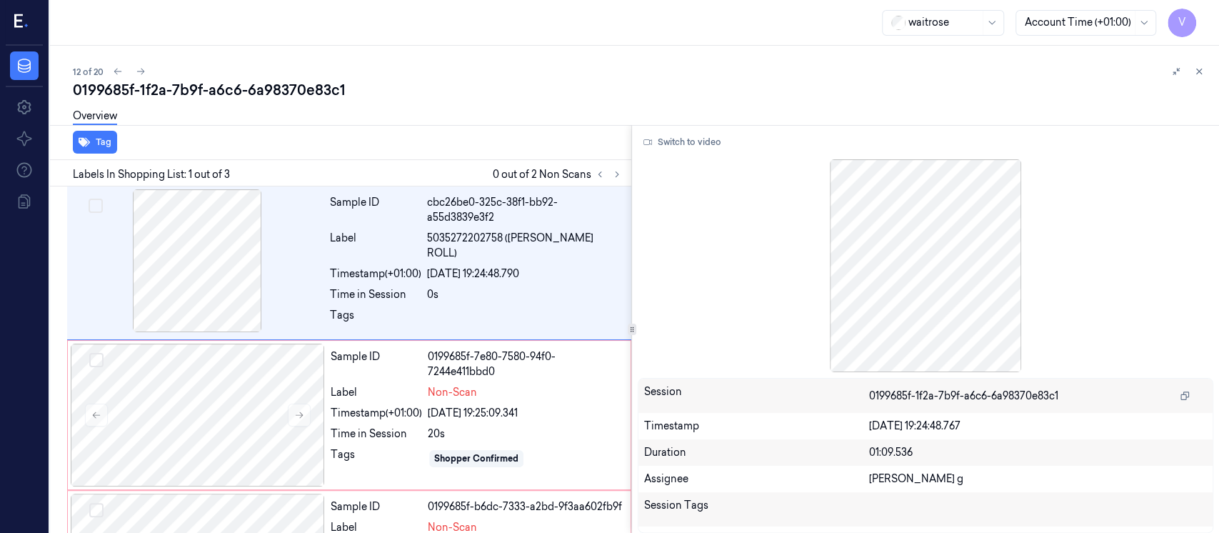
click at [691, 139] on button "Switch to video" at bounding box center [682, 142] width 89 height 23
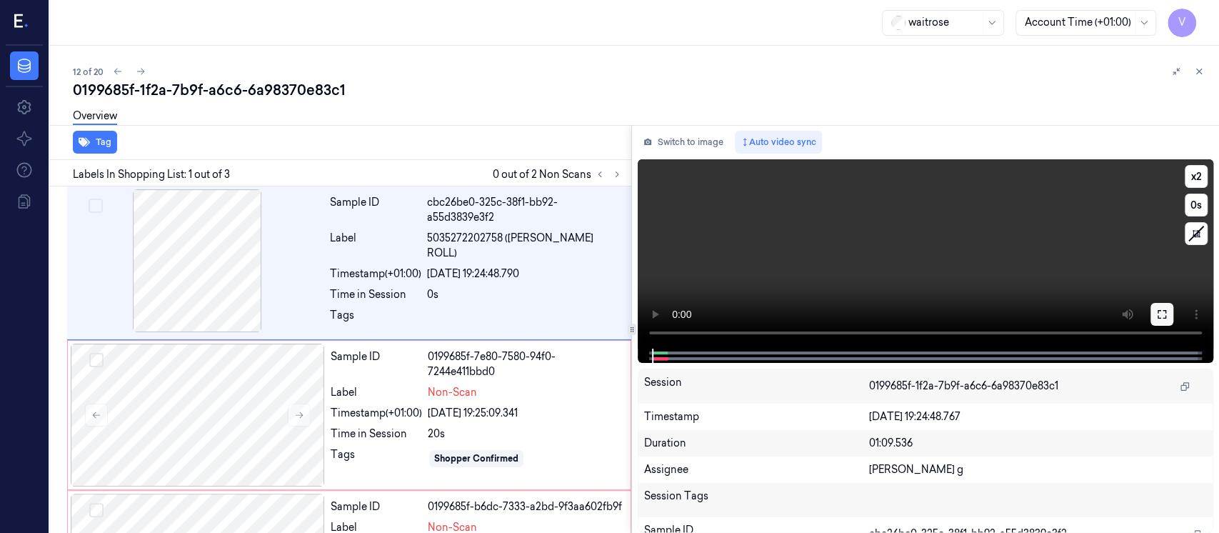
click at [1159, 316] on icon at bounding box center [1161, 313] width 11 height 11
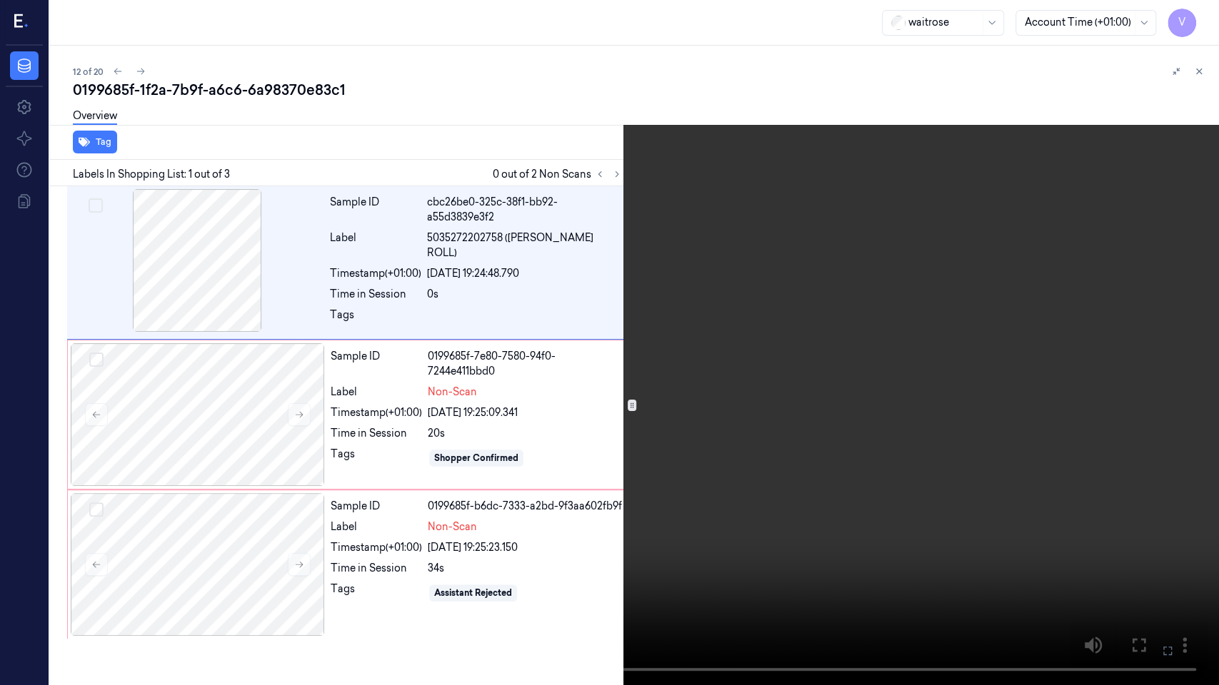
click at [0, 0] on icon at bounding box center [0, 0] width 0 height 0
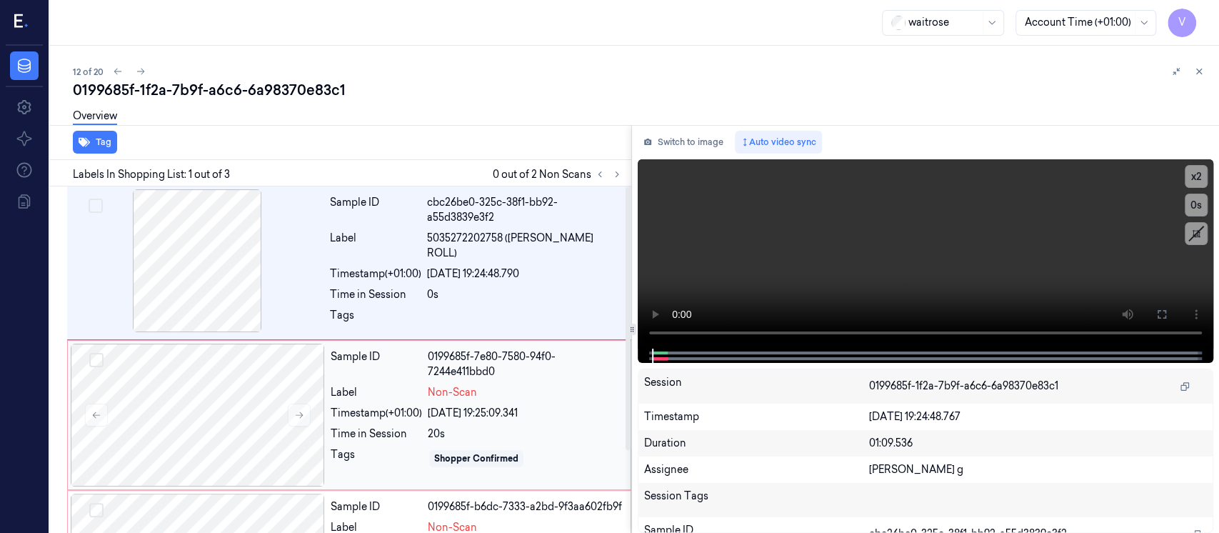
click at [363, 429] on div "Time in Session" at bounding box center [376, 433] width 91 height 15
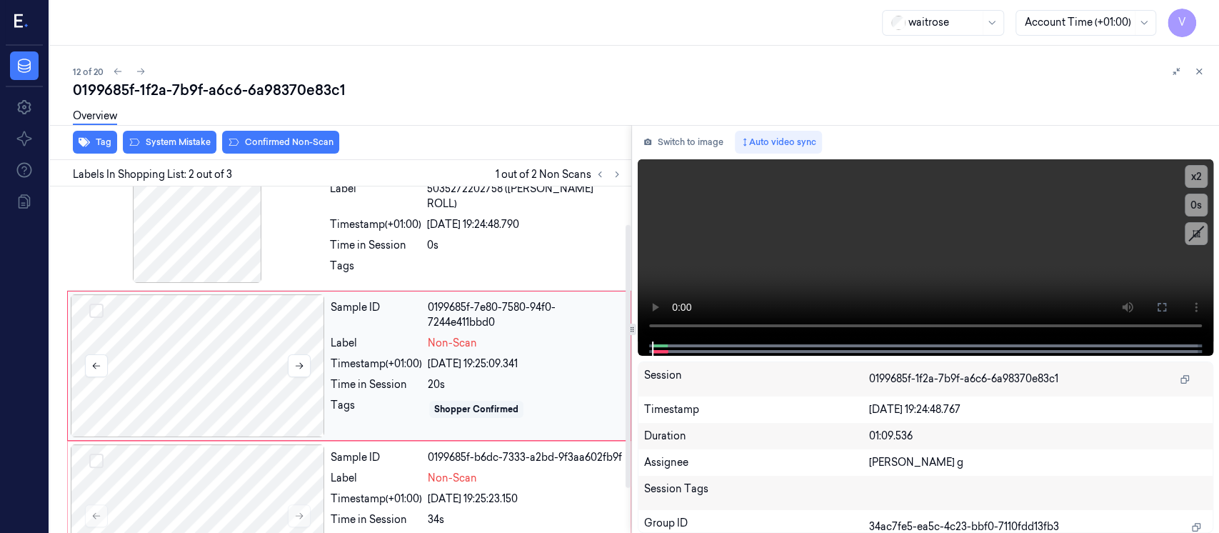
scroll to position [51, 0]
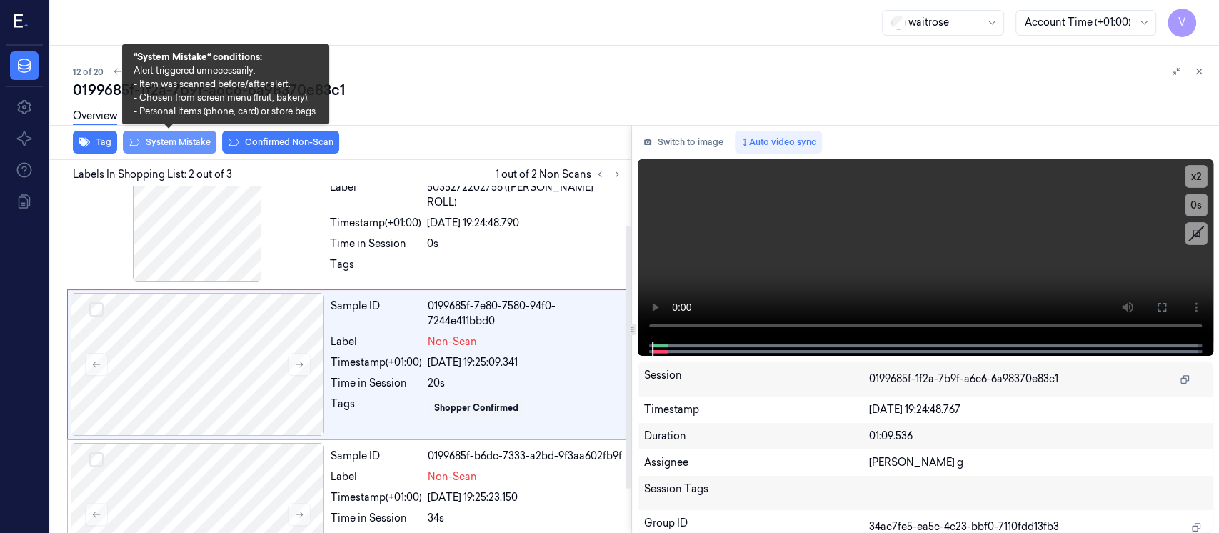
click at [165, 149] on button "System Mistake" at bounding box center [170, 142] width 94 height 23
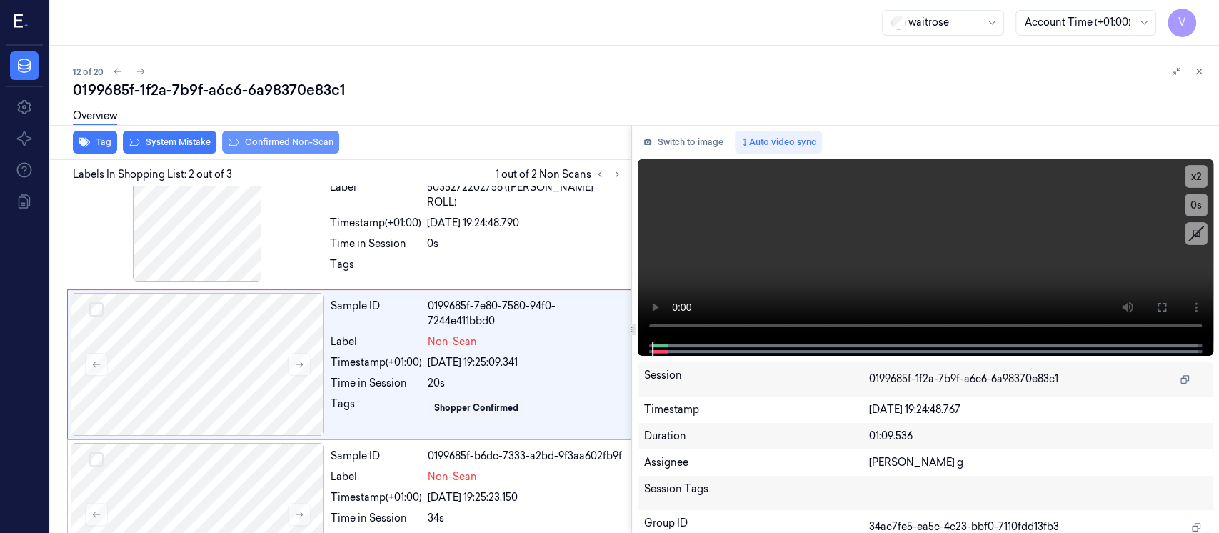
click at [291, 151] on button "Confirmed Non-Scan" at bounding box center [280, 142] width 117 height 23
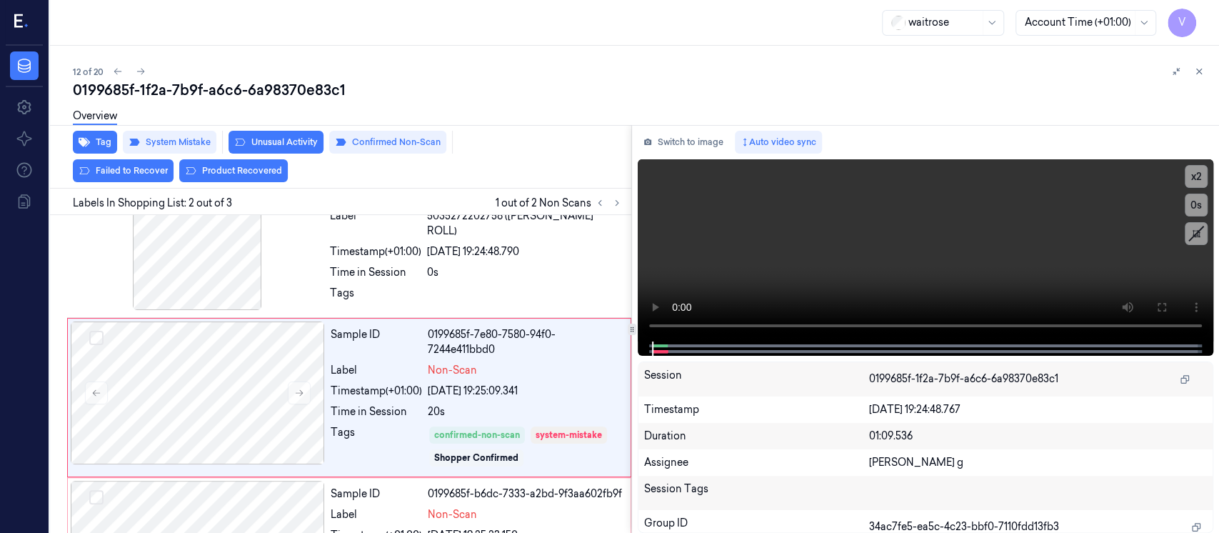
scroll to position [69, 0]
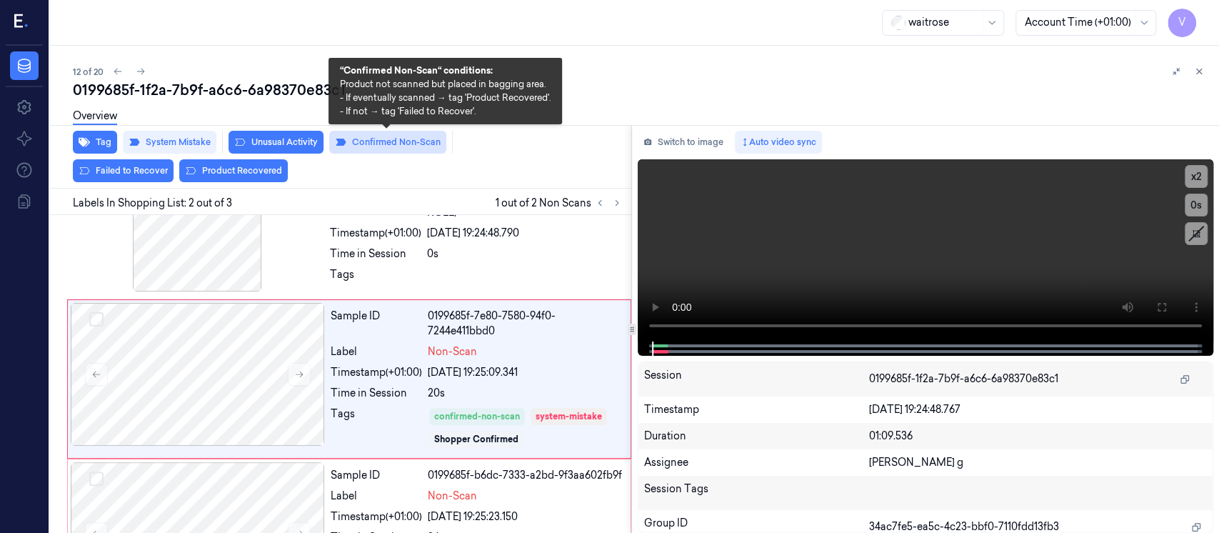
click at [388, 141] on button "Confirmed Non-Scan" at bounding box center [387, 142] width 117 height 23
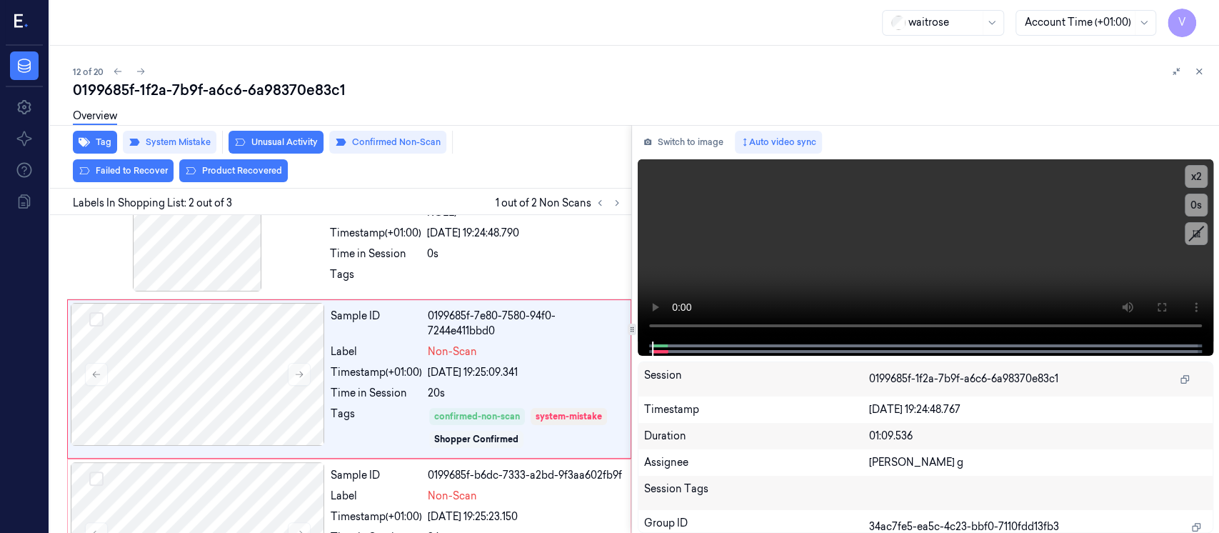
click at [273, 148] on button "Unusual Activity" at bounding box center [275, 142] width 95 height 23
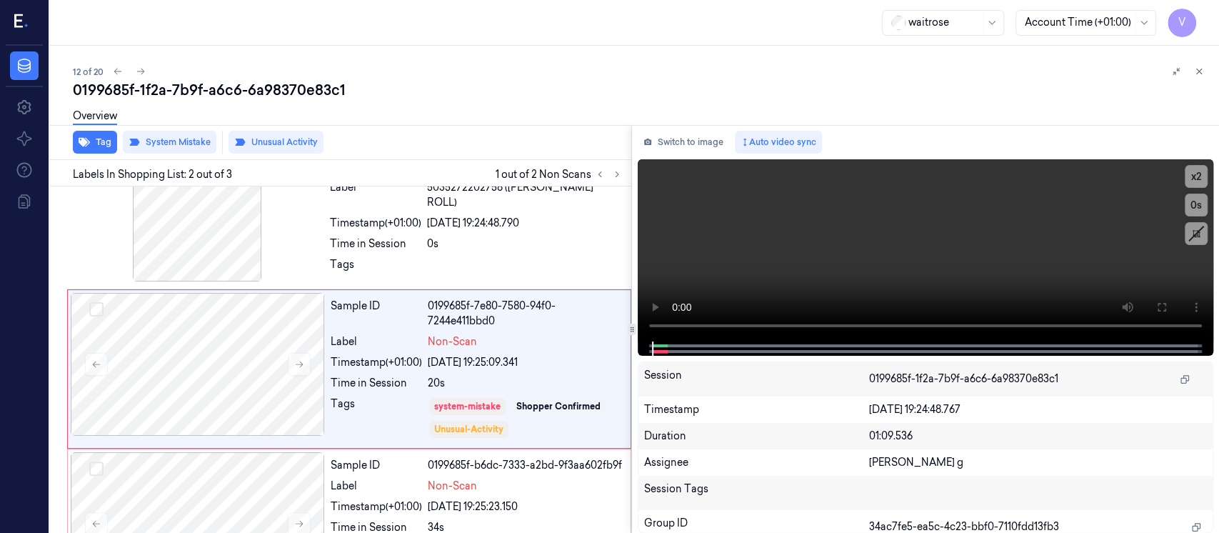
scroll to position [55, 0]
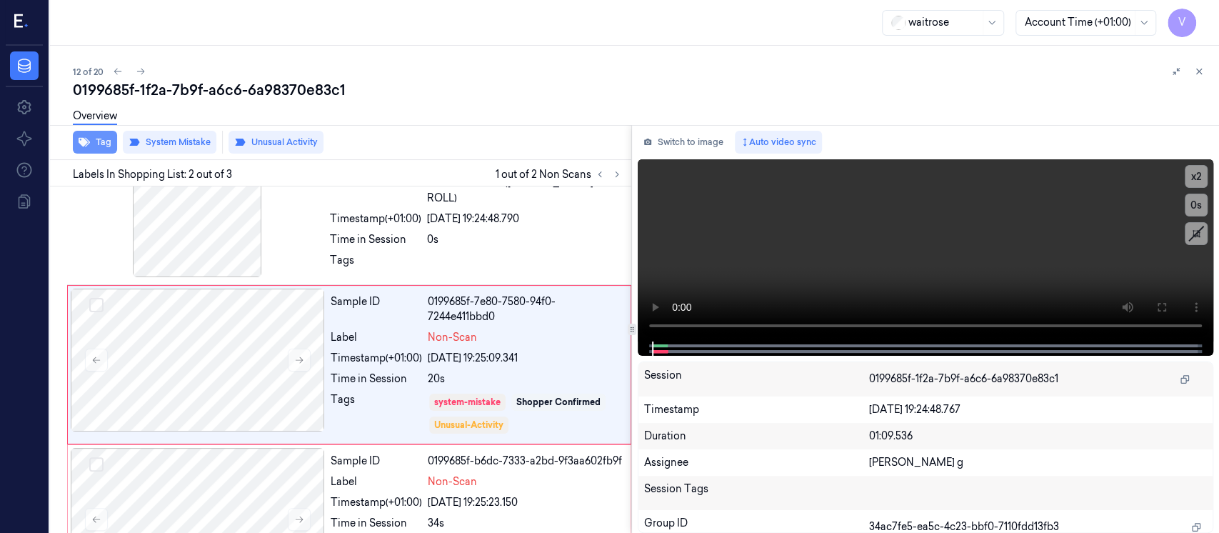
click at [114, 144] on button "Tag" at bounding box center [95, 142] width 44 height 23
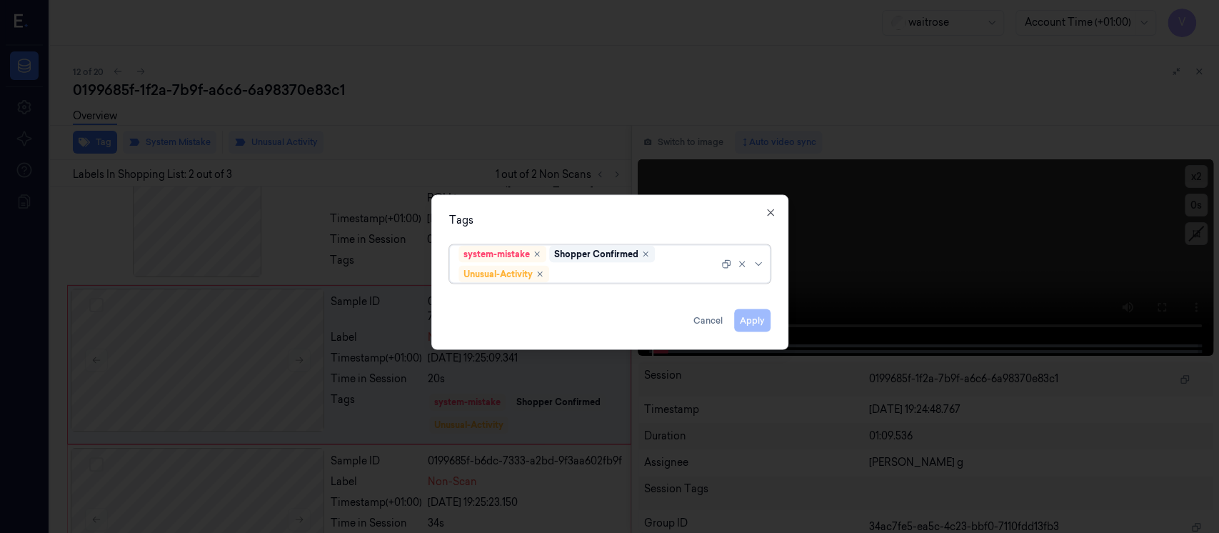
click at [611, 273] on div at bounding box center [635, 273] width 166 height 15
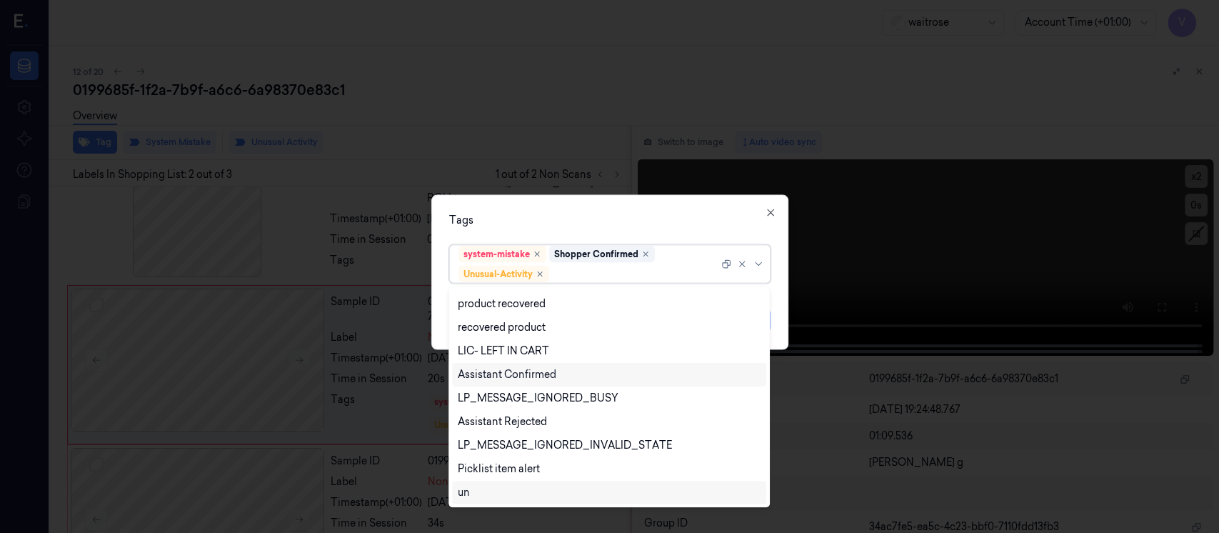
scroll to position [280, 0]
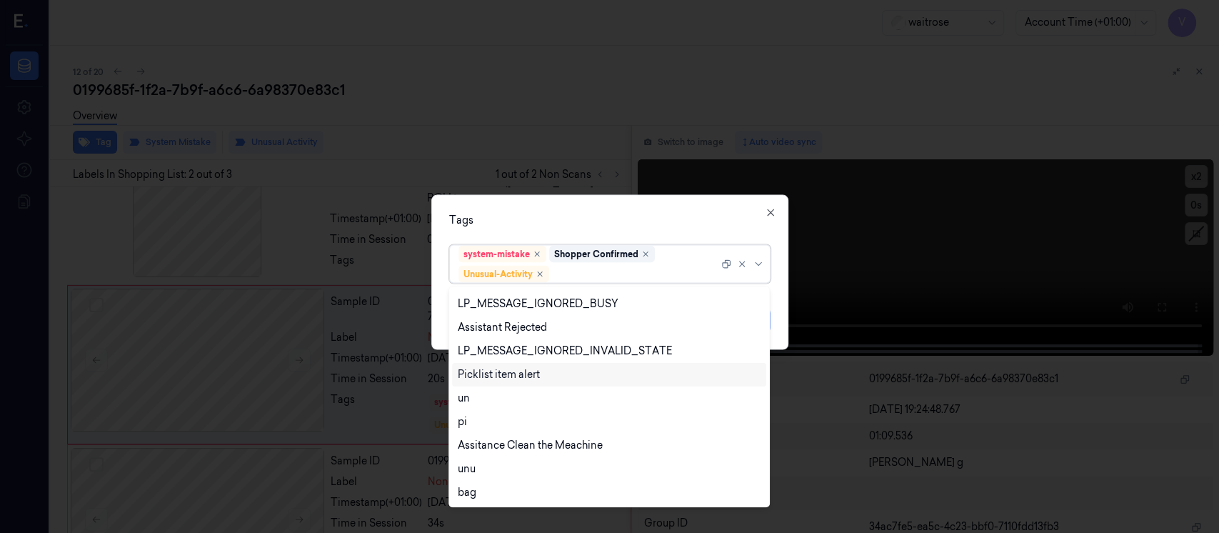
click at [497, 371] on div "Picklist item alert" at bounding box center [499, 374] width 82 height 15
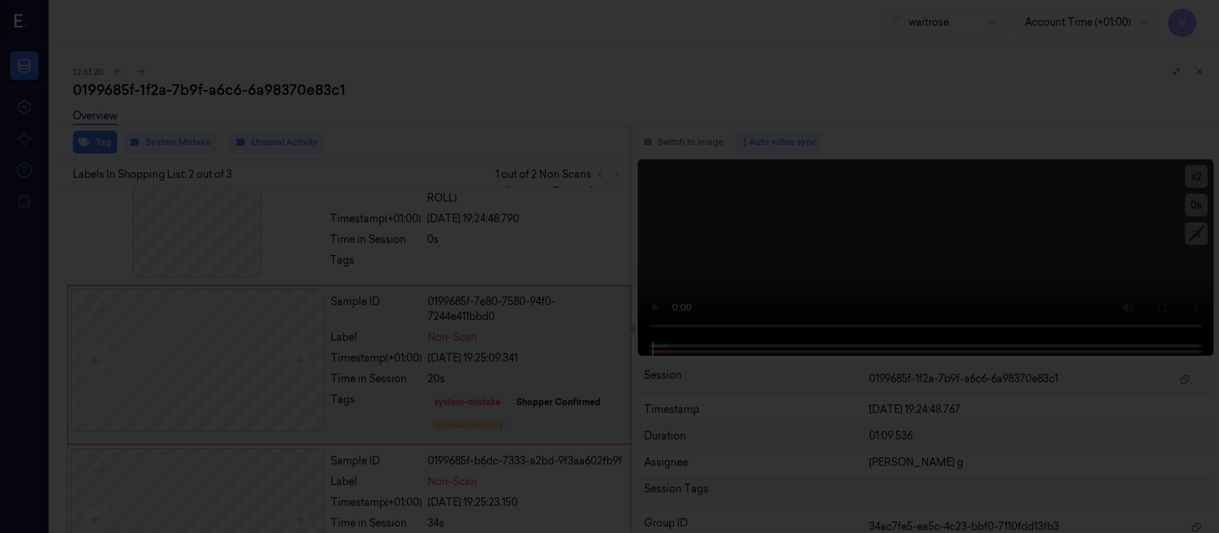
click at [668, 146] on div at bounding box center [609, 266] width 1219 height 533
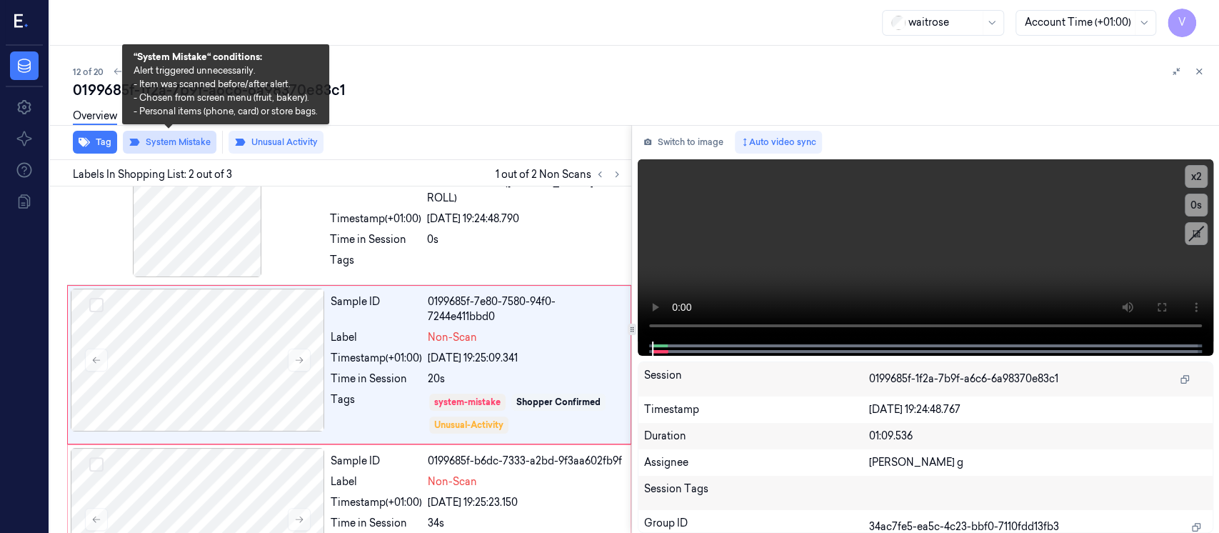
click at [123, 140] on button "System Mistake" at bounding box center [170, 142] width 94 height 23
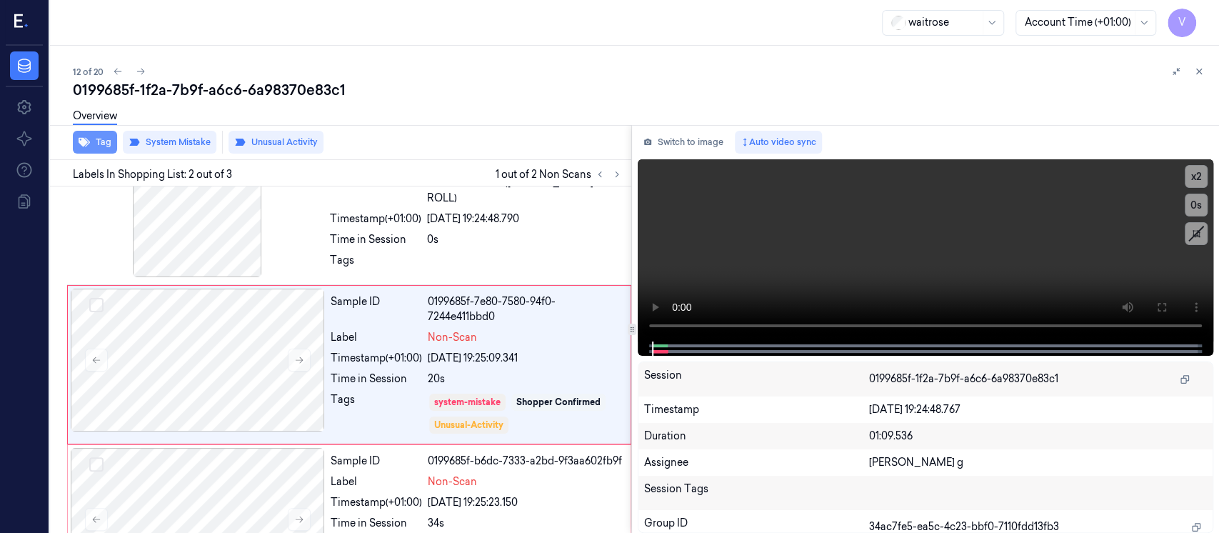
click at [111, 143] on button "Tag" at bounding box center [95, 142] width 44 height 23
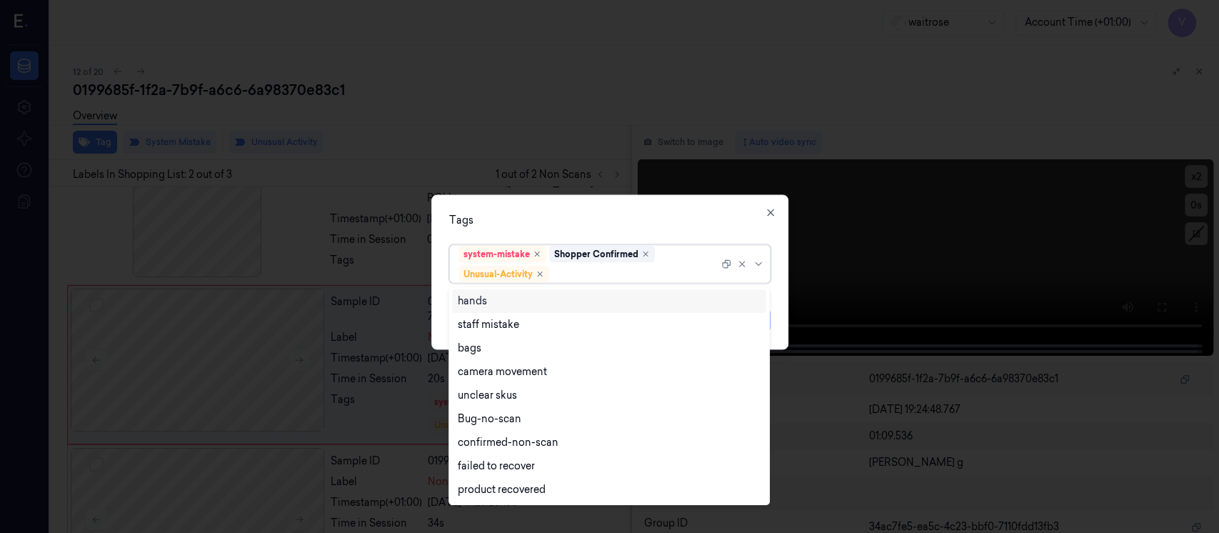
click at [596, 282] on div "system-mistake Shopper Confirmed Unusual-Activity" at bounding box center [588, 264] width 260 height 37
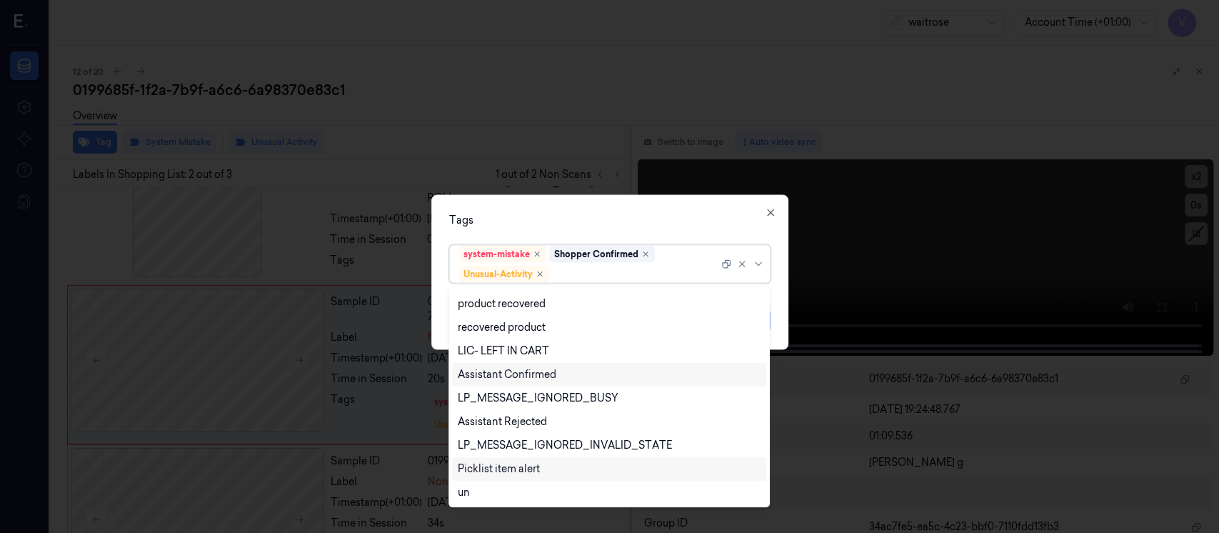
scroll to position [51, 0]
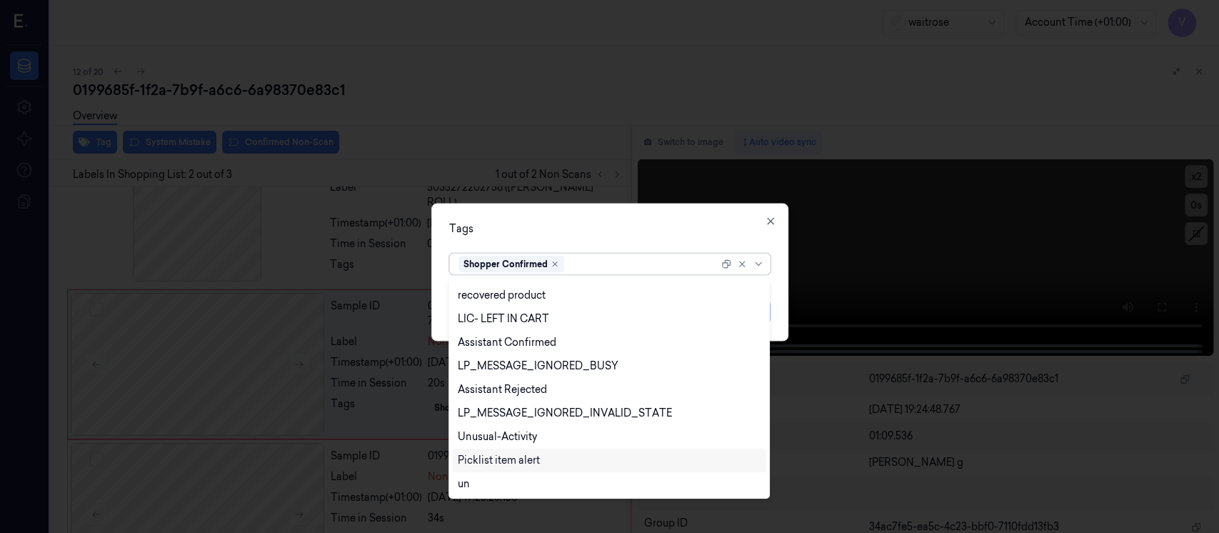
click at [496, 458] on div "Picklist item alert" at bounding box center [499, 460] width 82 height 15
click at [614, 237] on div "Tags option Picklist item alert, selected. 24 results available. Use Up and Dow…" at bounding box center [609, 272] width 357 height 138
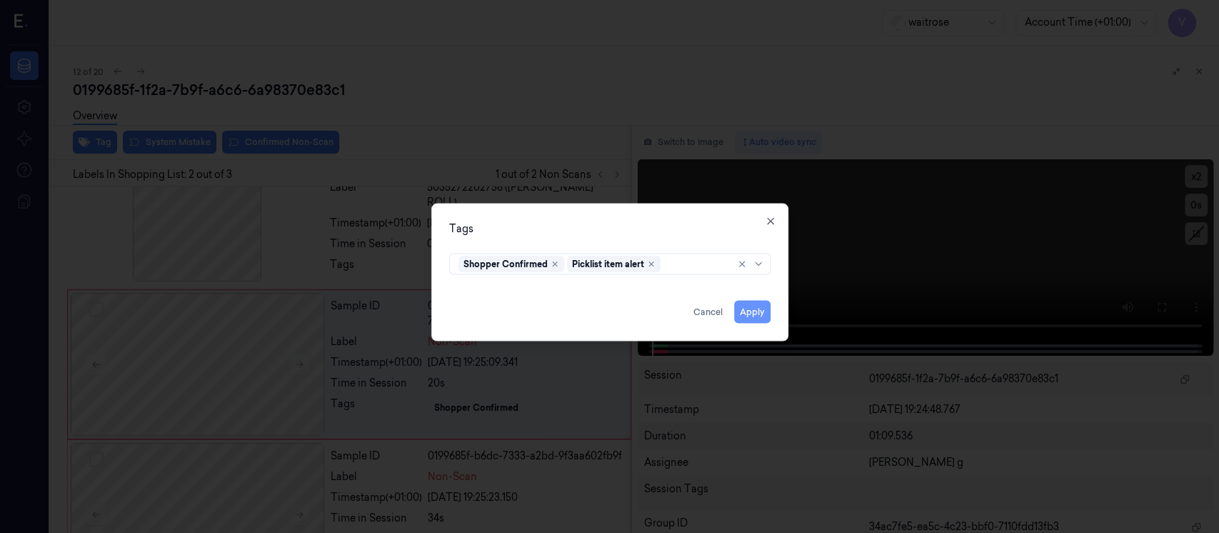
click at [753, 306] on button "Apply" at bounding box center [752, 312] width 36 height 23
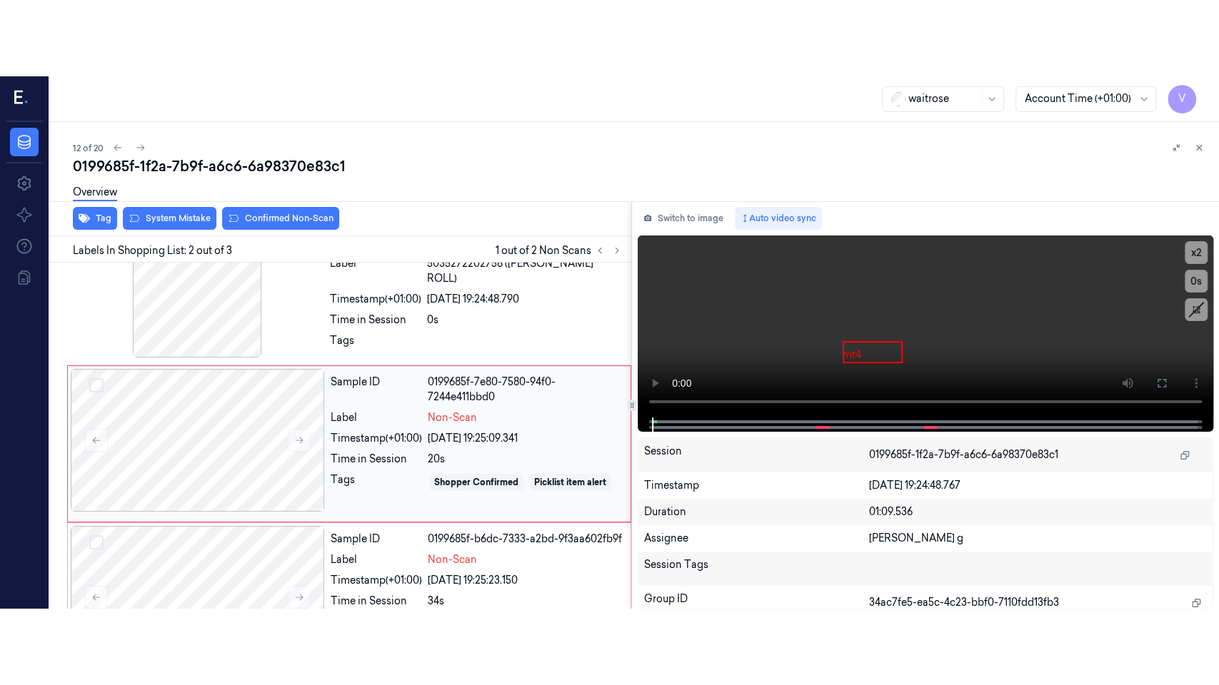
scroll to position [54, 0]
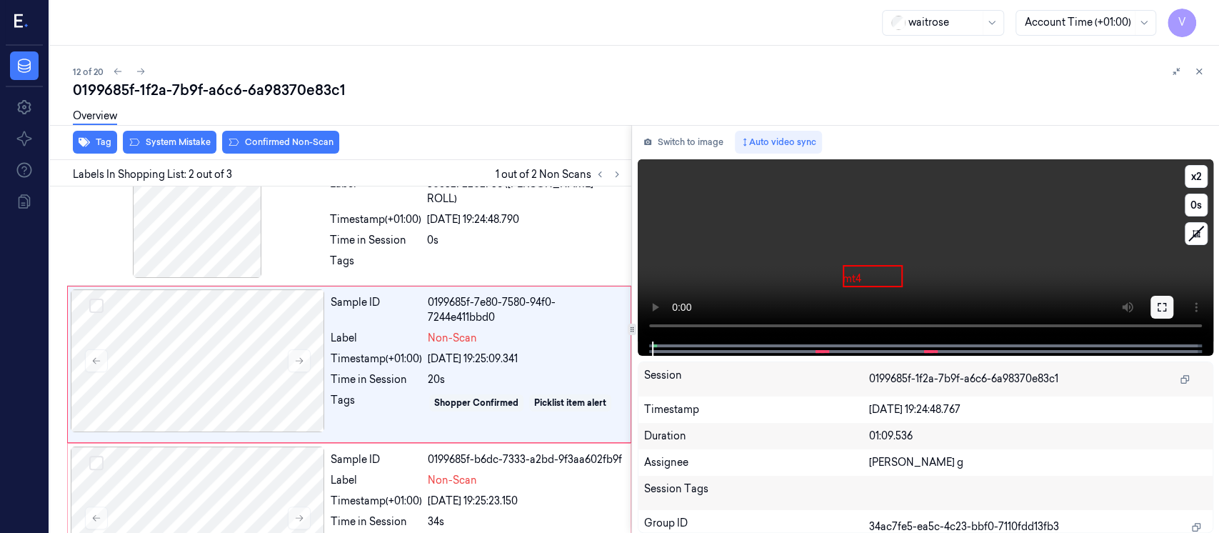
click at [1165, 313] on button at bounding box center [1161, 307] width 23 height 23
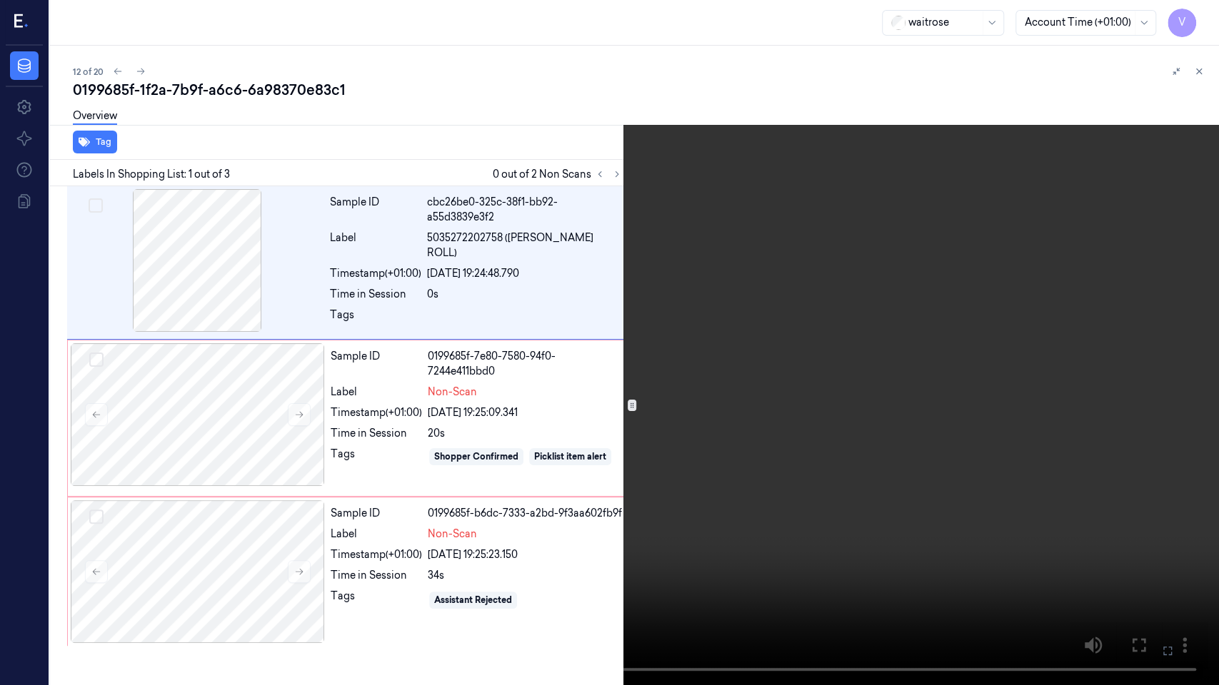
click at [0, 0] on icon at bounding box center [0, 0] width 0 height 0
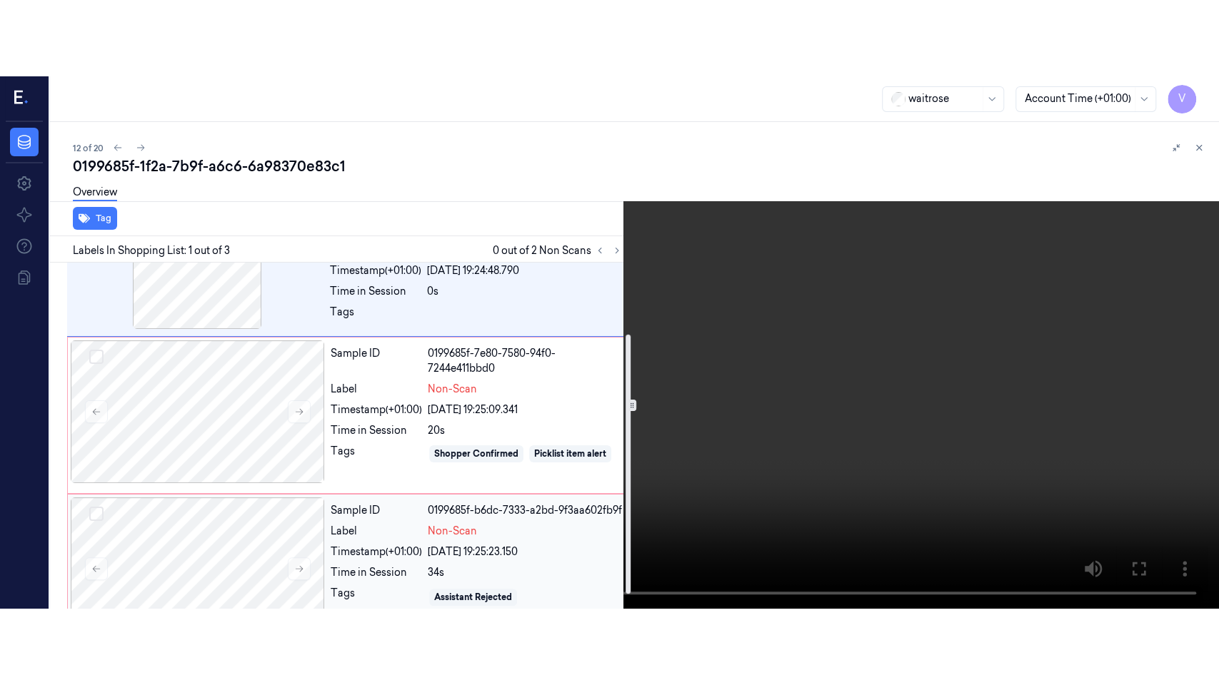
scroll to position [95, 0]
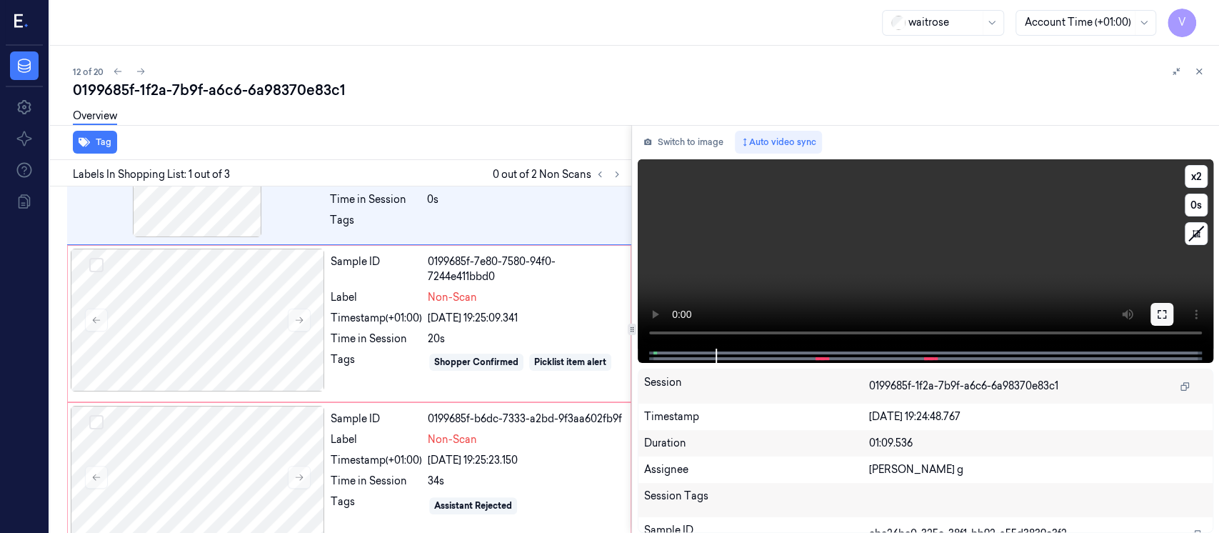
click at [1160, 311] on icon at bounding box center [1161, 313] width 11 height 11
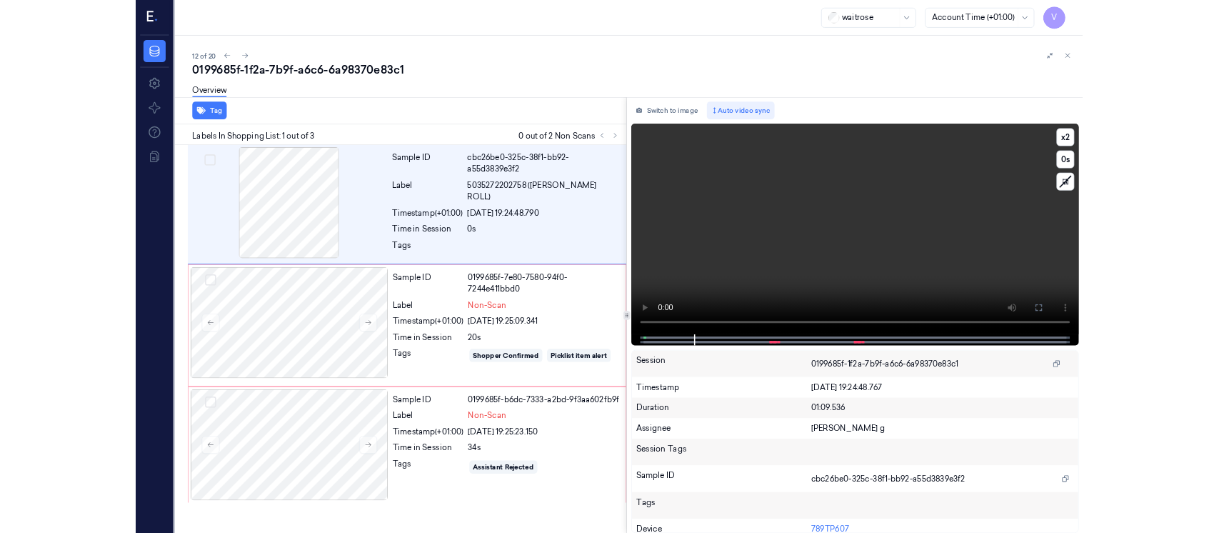
scroll to position [0, 0]
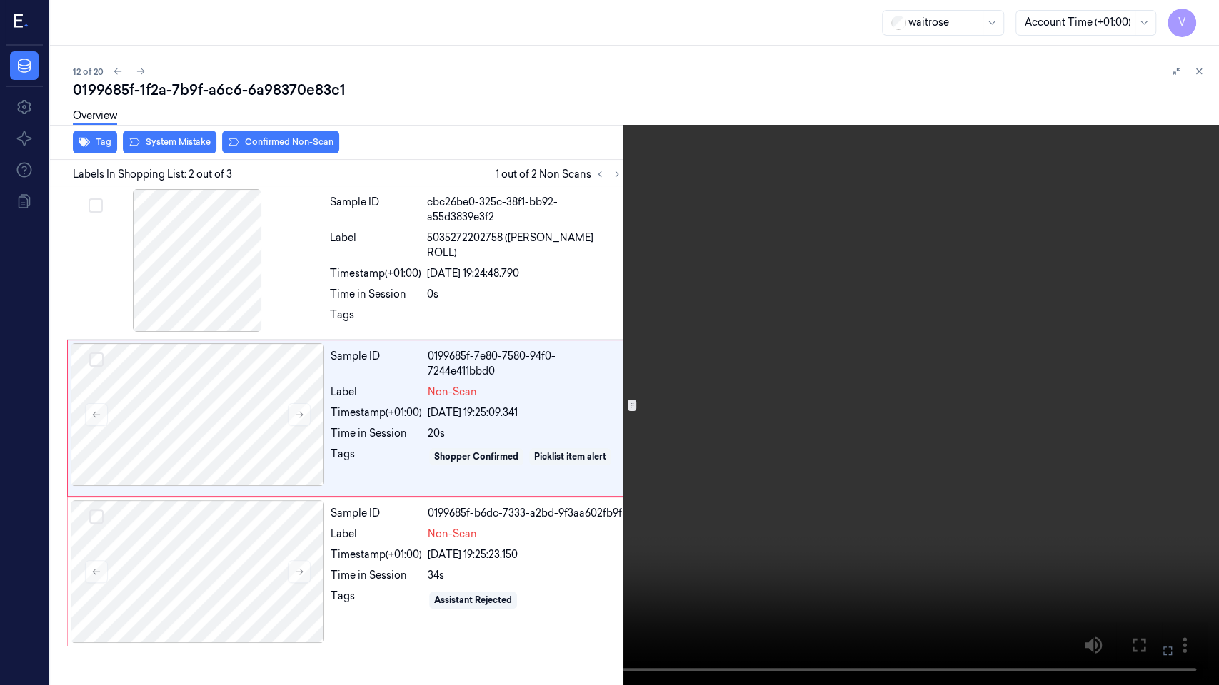
click at [0, 0] on icon at bounding box center [0, 0] width 0 height 0
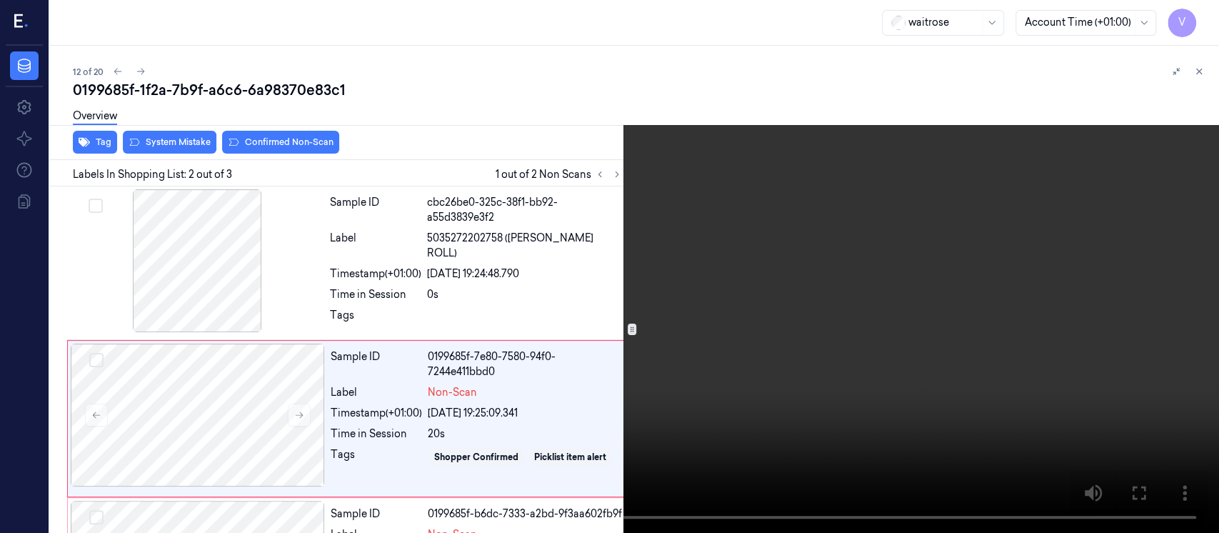
scroll to position [54, 0]
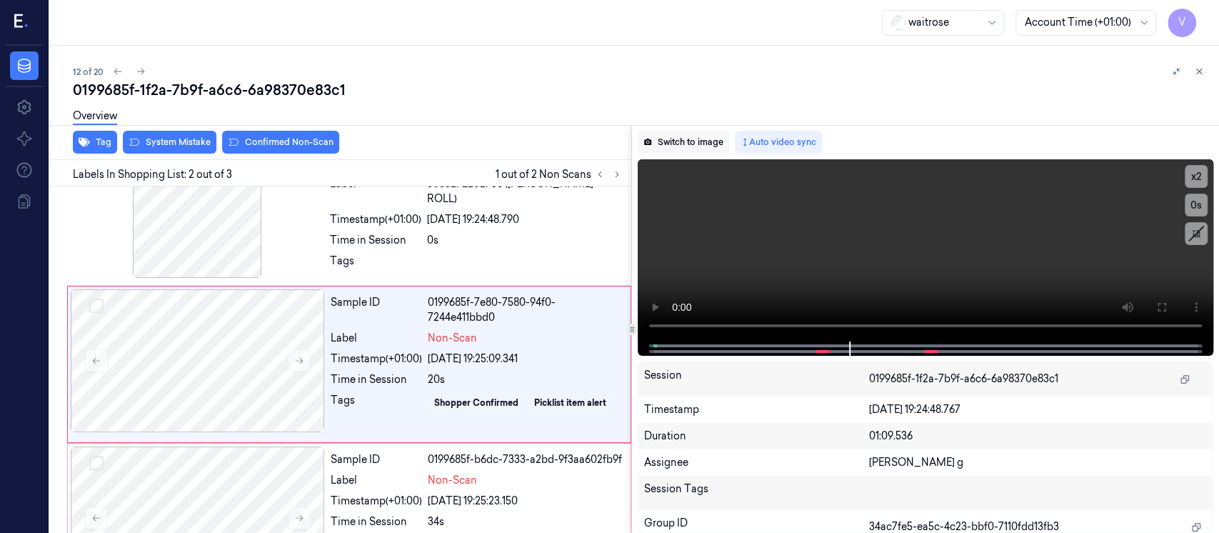
click at [665, 144] on button "Switch to image" at bounding box center [683, 142] width 91 height 23
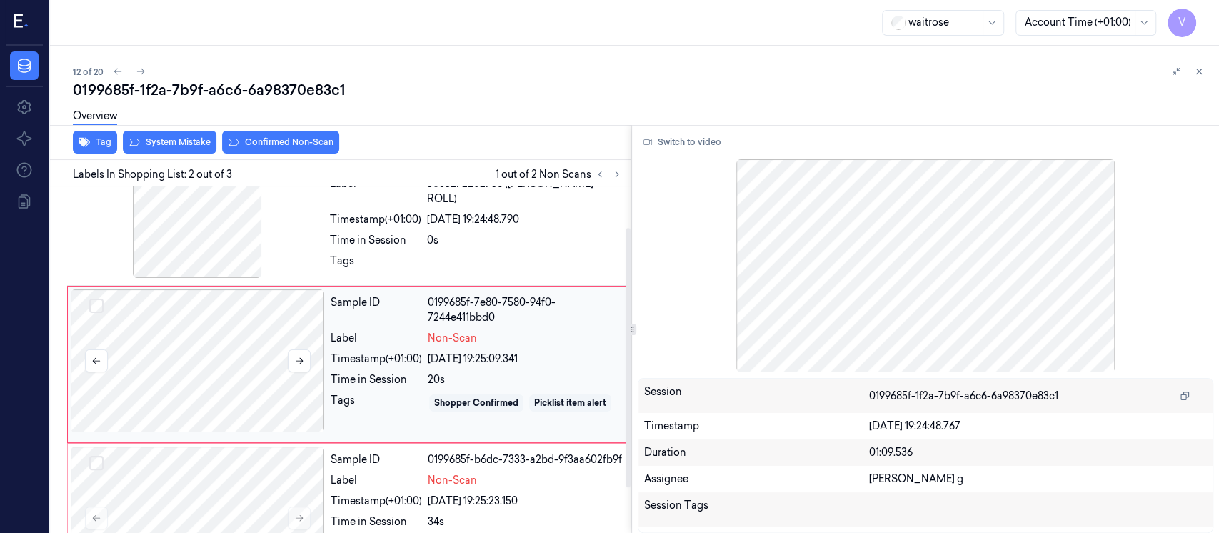
click at [210, 364] on div at bounding box center [198, 360] width 254 height 143
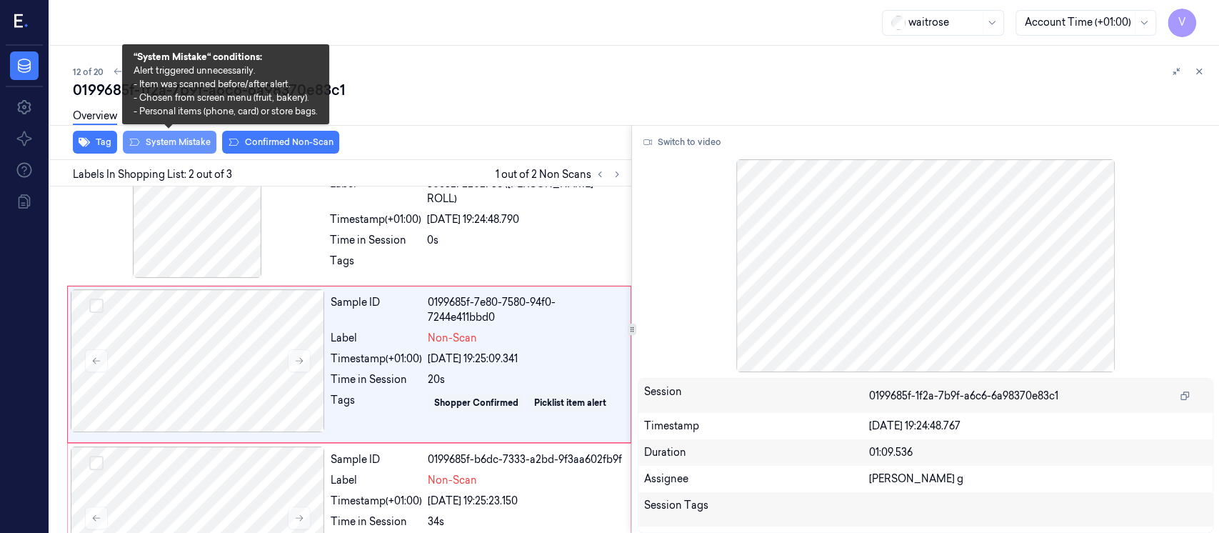
click at [164, 140] on button "System Mistake" at bounding box center [170, 142] width 94 height 23
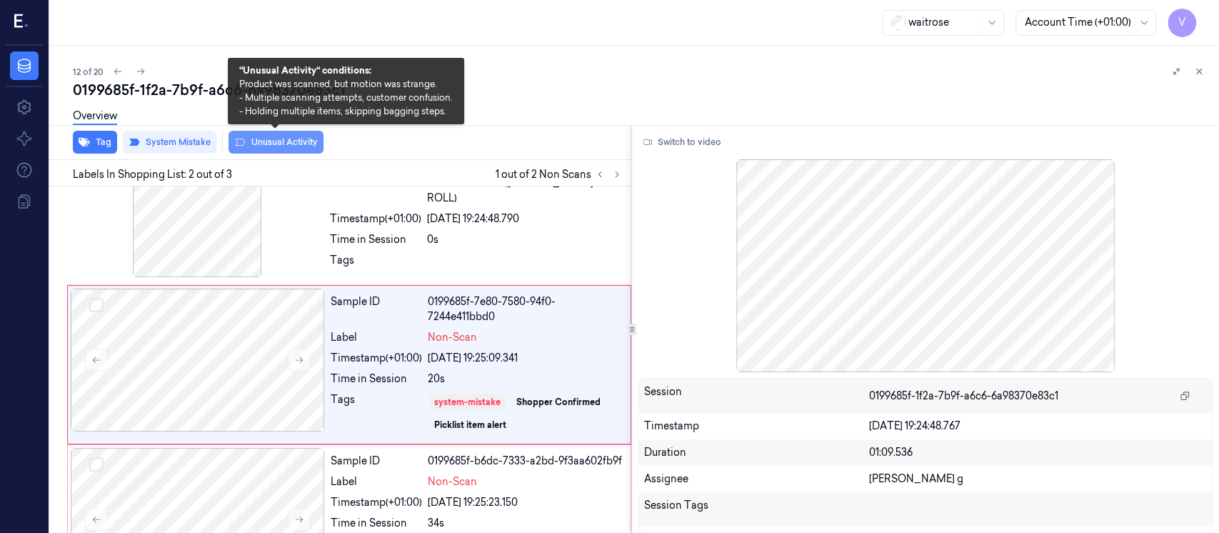
click at [270, 142] on button "Unusual Activity" at bounding box center [275, 142] width 95 height 23
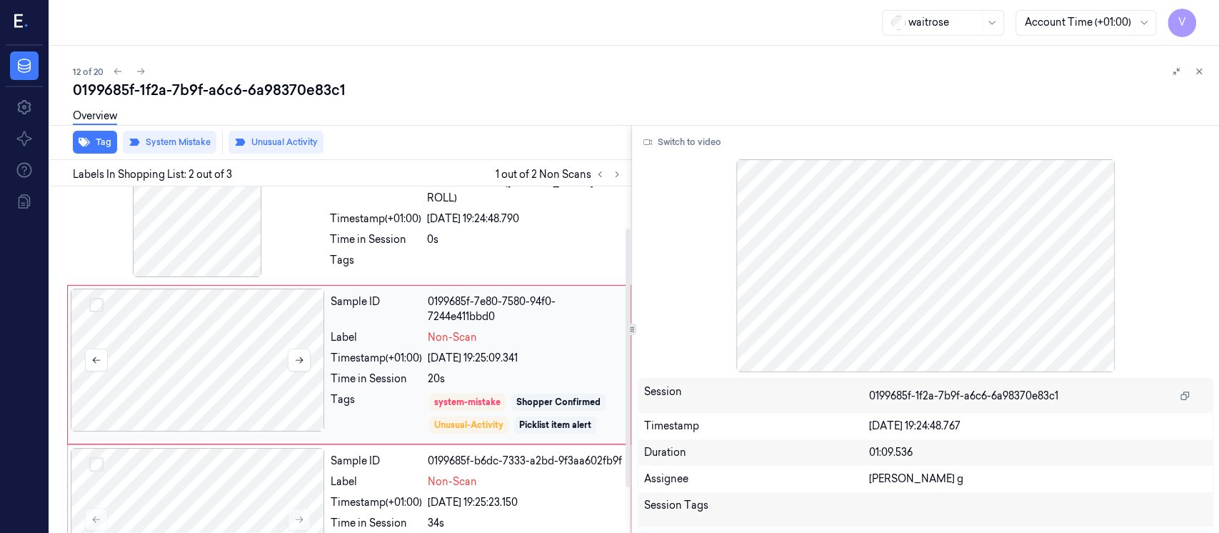
scroll to position [0, 0]
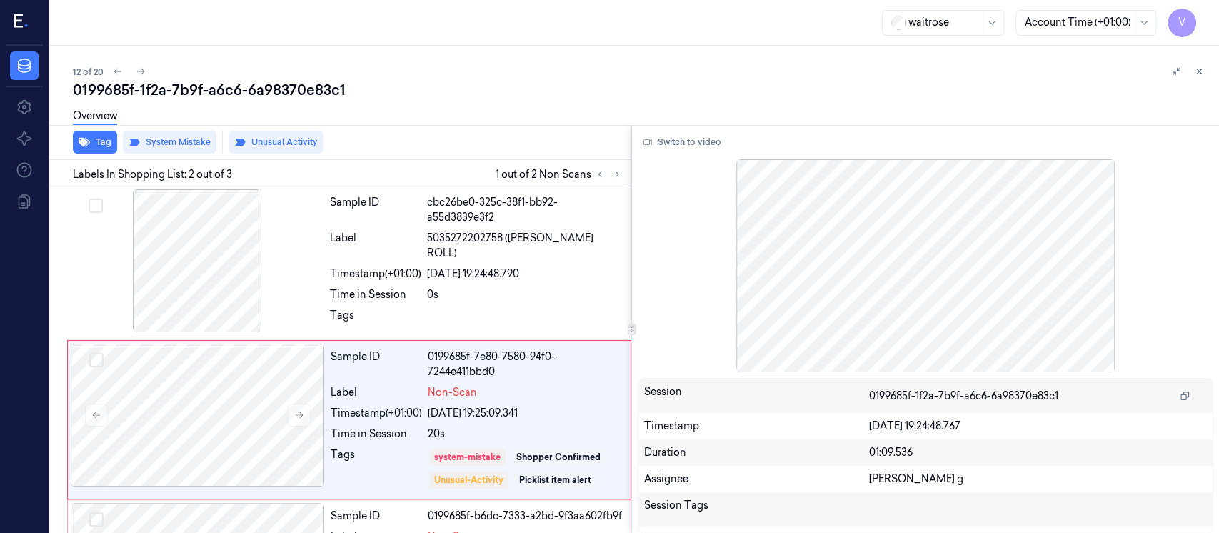
click at [94, 125] on div at bounding box center [631, 125] width 1175 height 1
click at [96, 138] on button "Tag" at bounding box center [95, 142] width 44 height 23
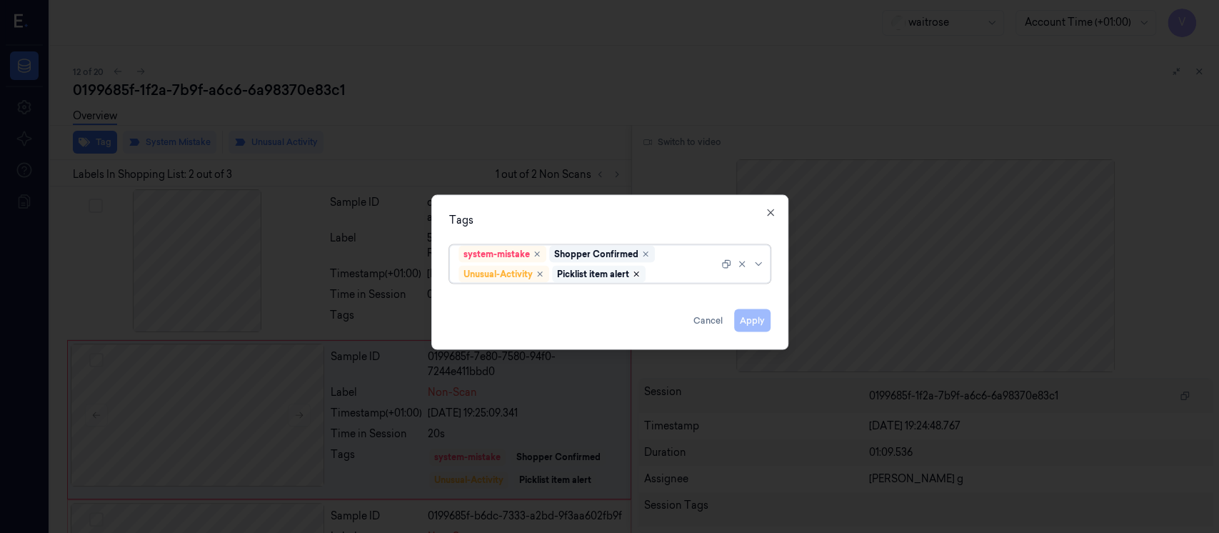
click at [634, 275] on icon "Remove ,Picklist item alert" at bounding box center [636, 274] width 9 height 9
click at [688, 221] on div "Tags" at bounding box center [609, 220] width 321 height 15
click at [754, 322] on button "Apply" at bounding box center [752, 320] width 36 height 23
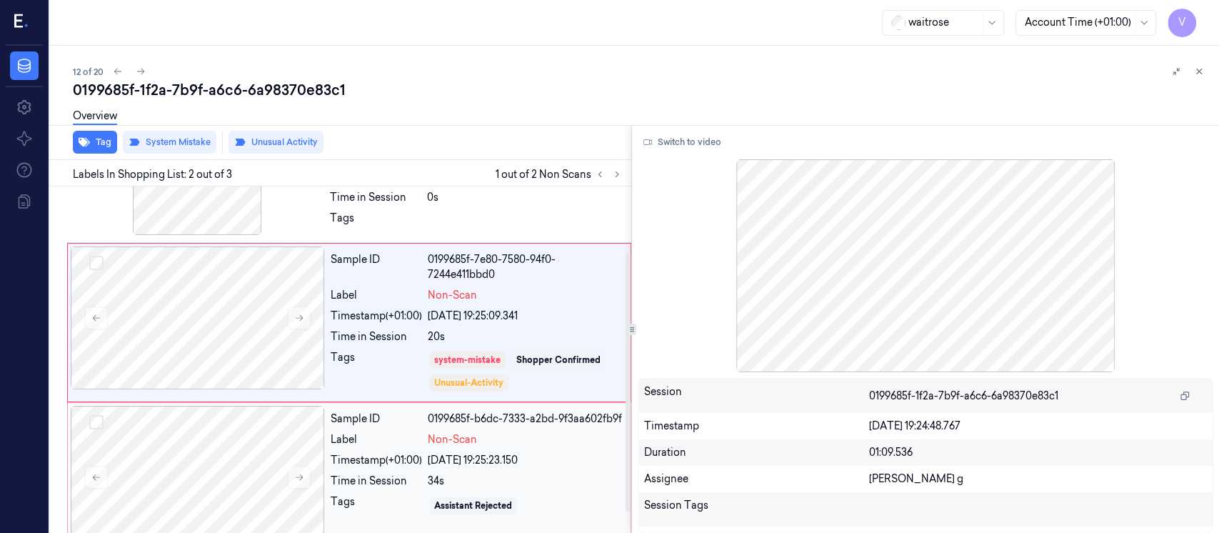
scroll to position [116, 0]
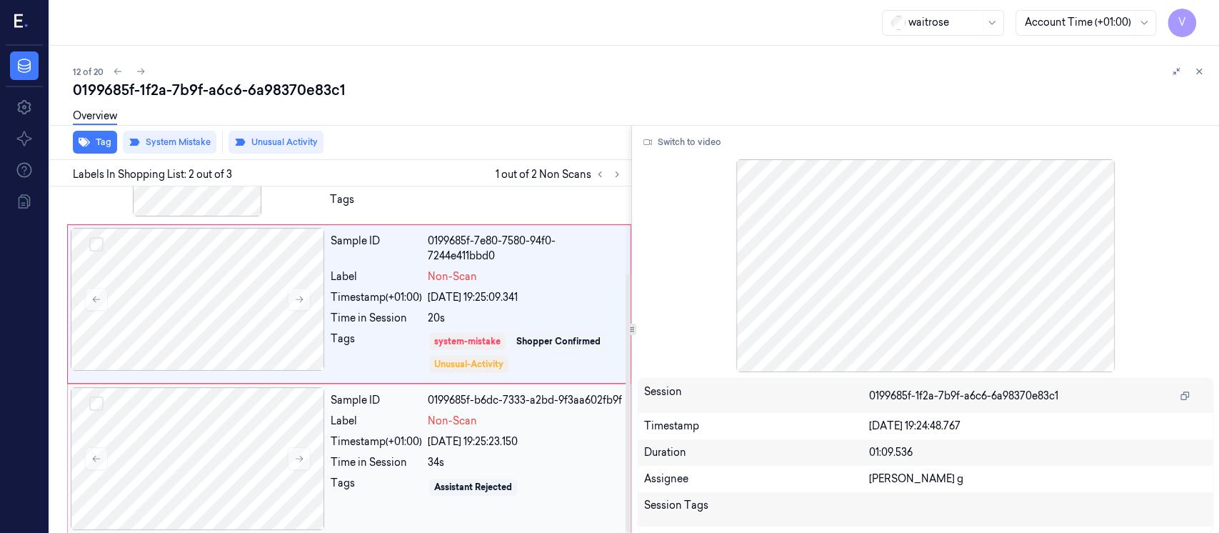
click at [388, 434] on div "Timestamp (+01:00)" at bounding box center [376, 441] width 91 height 15
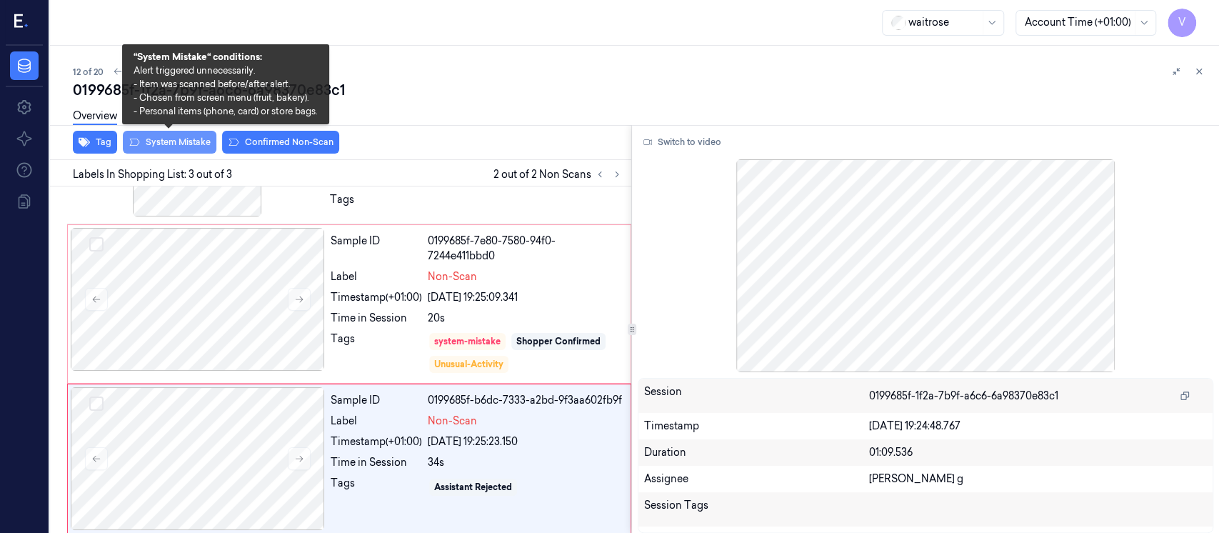
click at [160, 148] on button "System Mistake" at bounding box center [170, 142] width 94 height 23
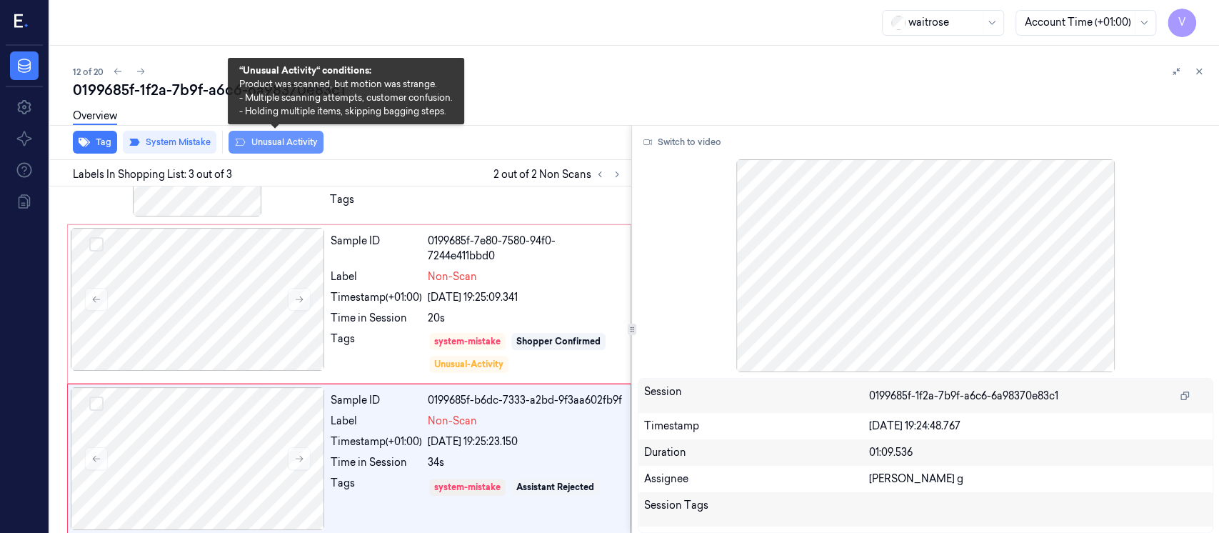
click at [276, 144] on button "Unusual Activity" at bounding box center [275, 142] width 95 height 23
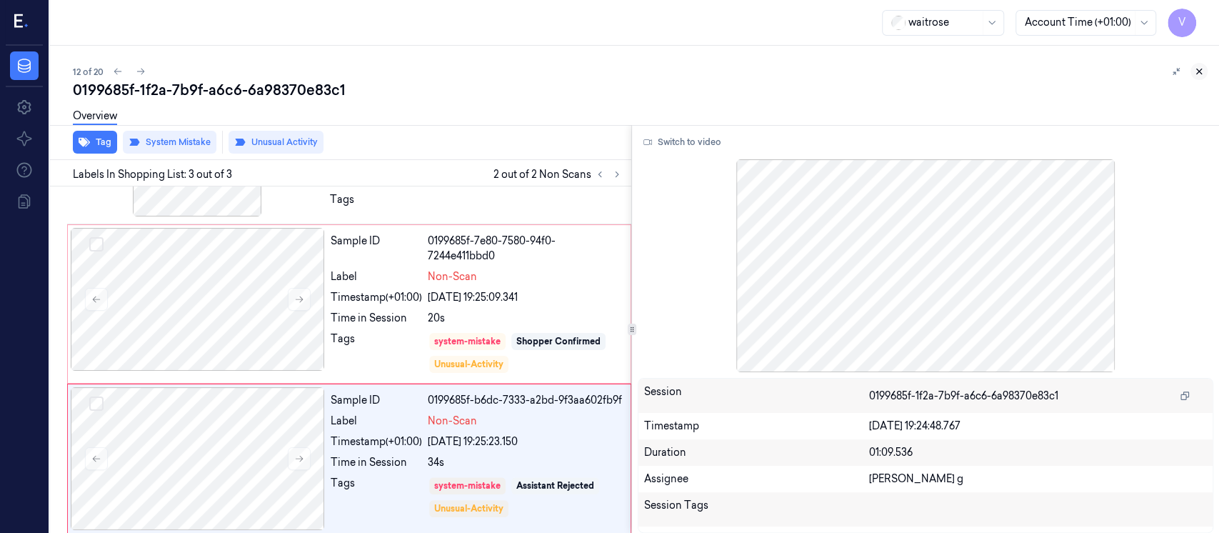
click at [1205, 68] on button at bounding box center [1198, 71] width 17 height 17
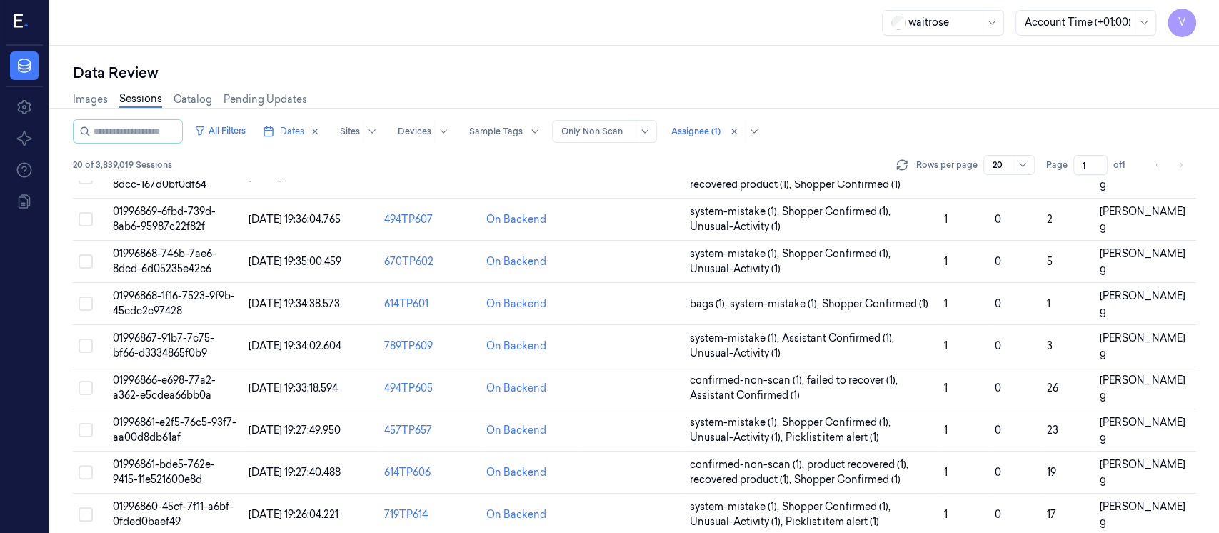
scroll to position [480, 0]
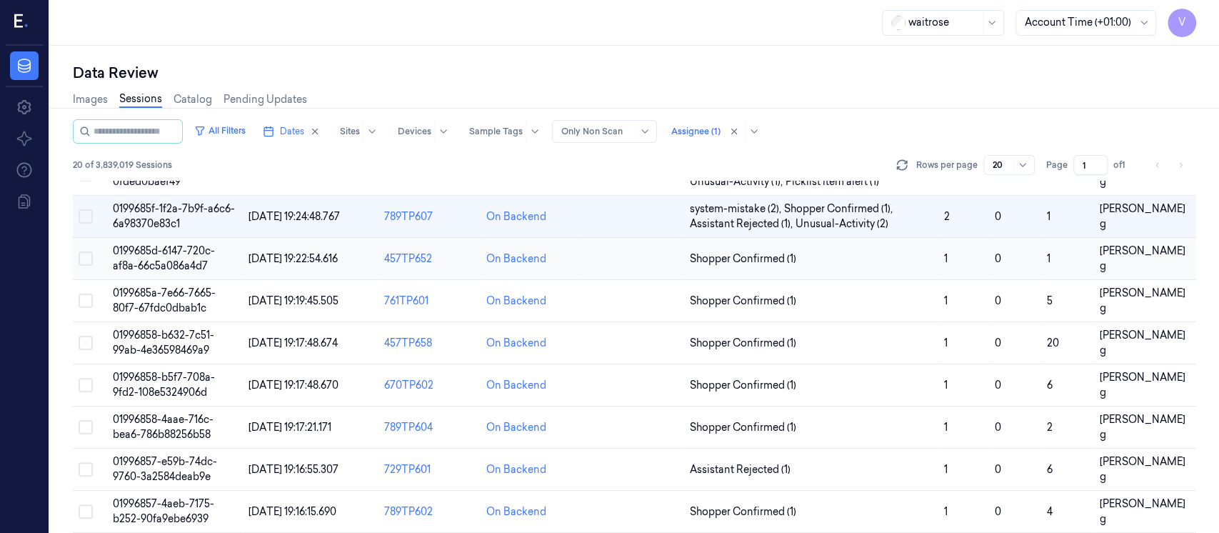
click at [620, 255] on td at bounding box center [633, 259] width 102 height 42
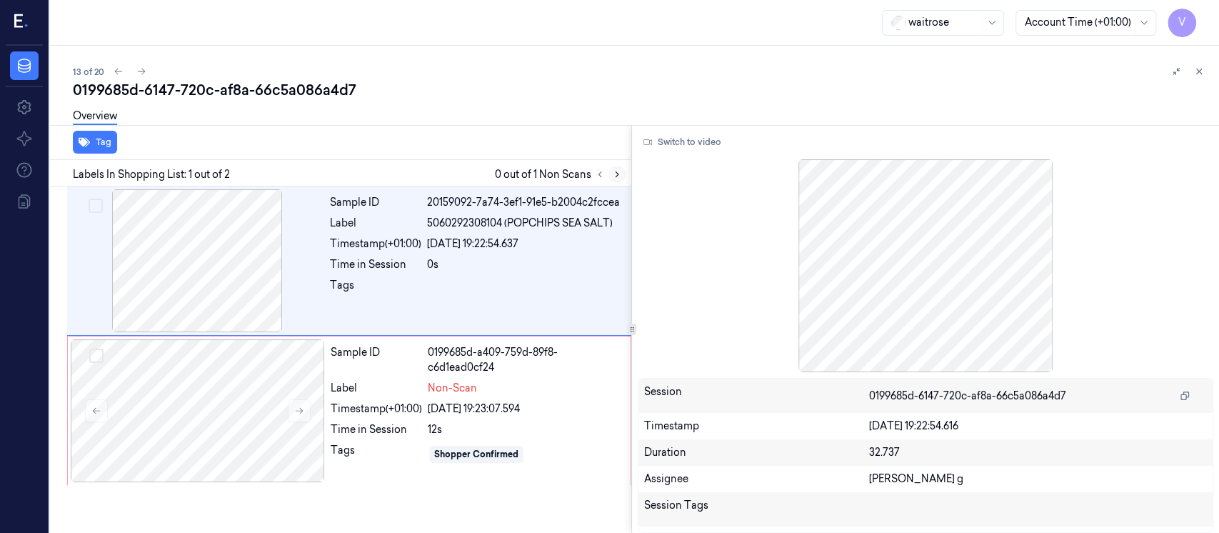
click at [616, 179] on button at bounding box center [616, 174] width 17 height 17
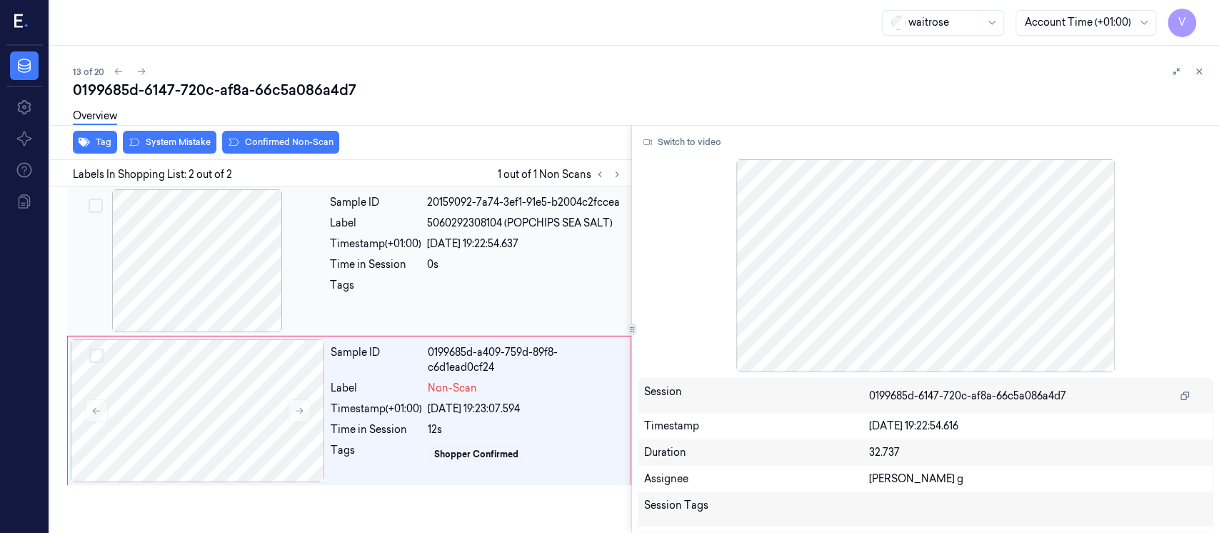
click at [220, 274] on div at bounding box center [197, 260] width 254 height 143
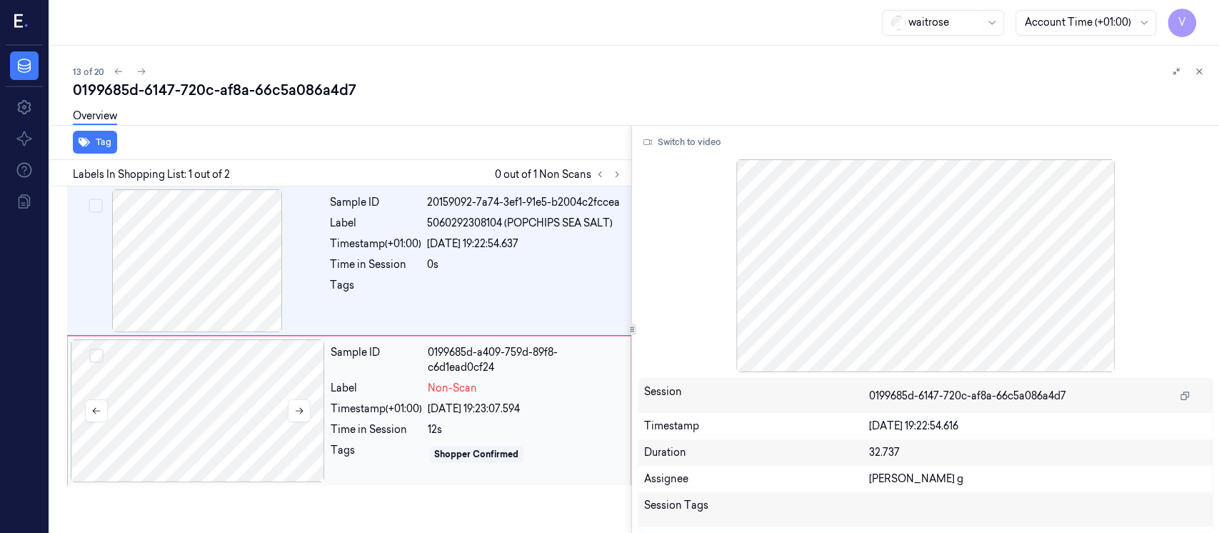
click at [211, 386] on div at bounding box center [198, 410] width 254 height 143
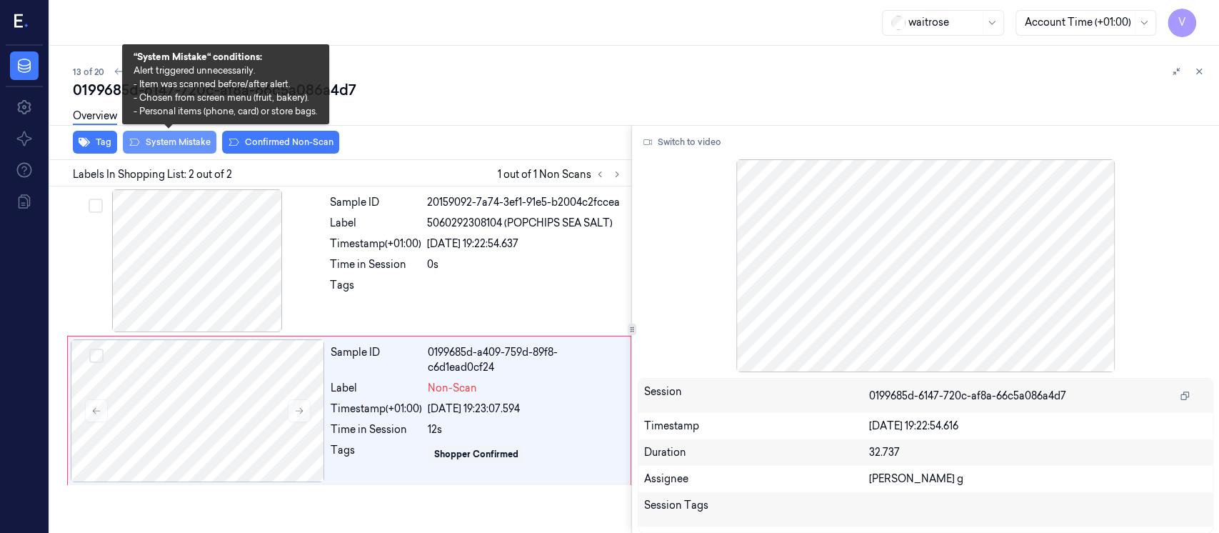
click at [176, 141] on button "System Mistake" at bounding box center [170, 142] width 94 height 23
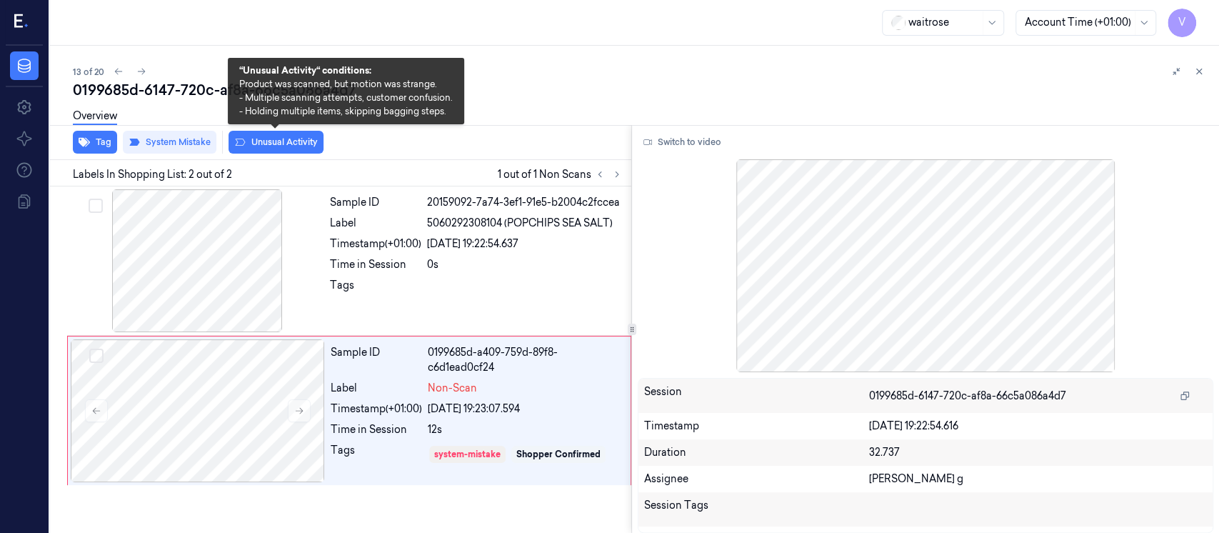
click at [265, 141] on button "Unusual Activity" at bounding box center [275, 142] width 95 height 23
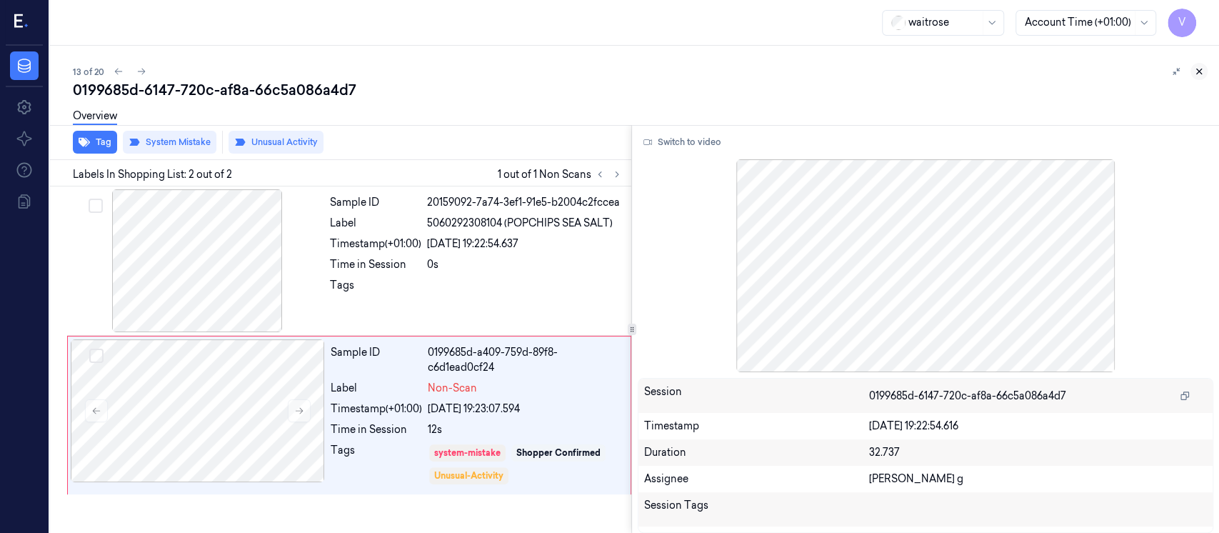
click at [1202, 74] on icon at bounding box center [1199, 71] width 10 height 10
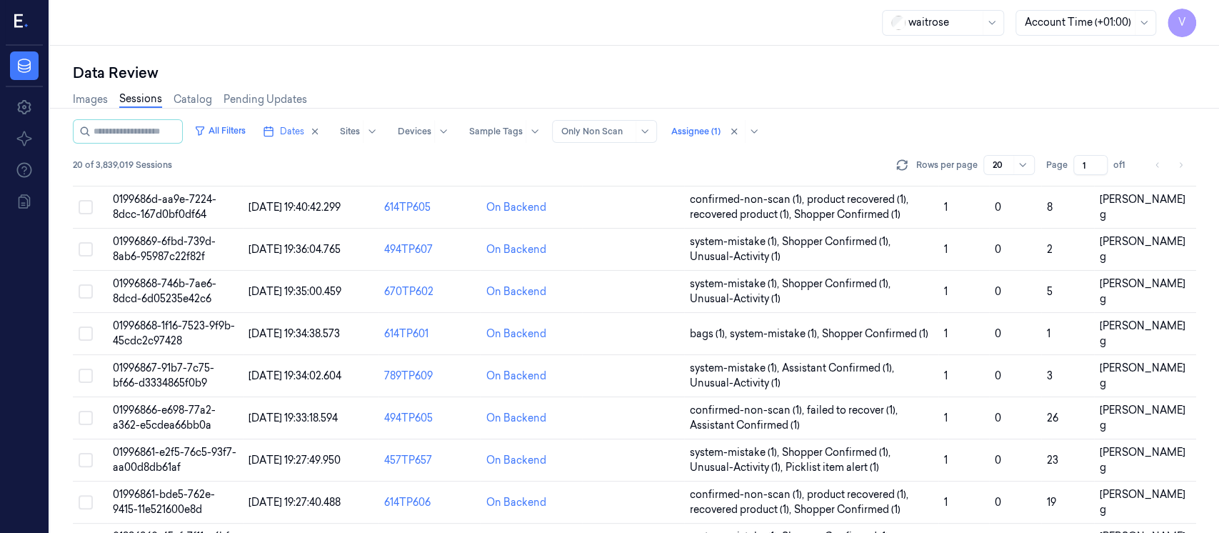
scroll to position [518, 0]
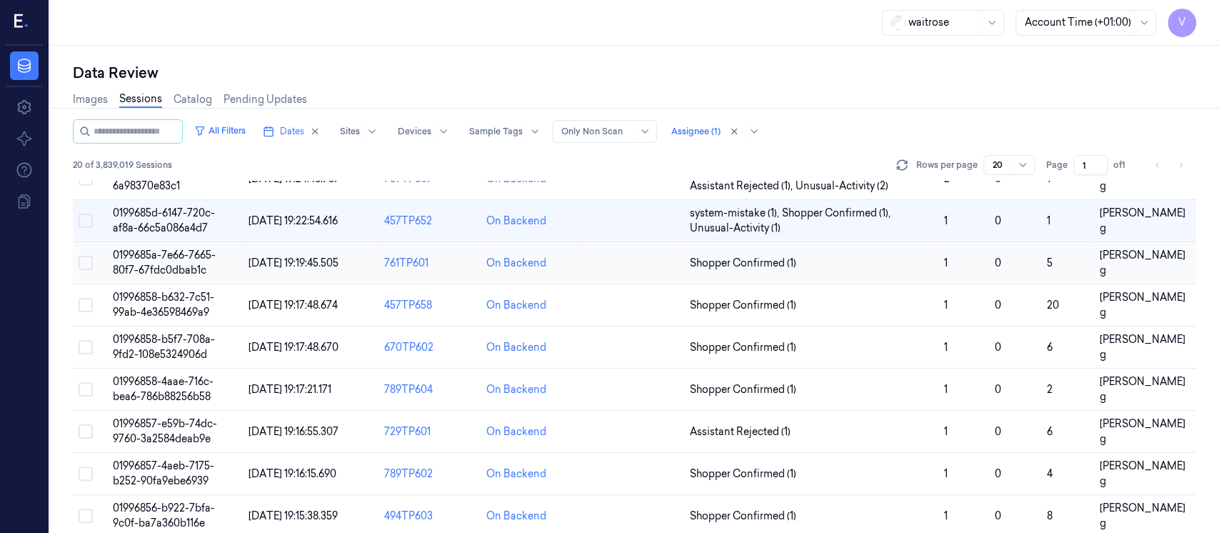
click at [617, 271] on td at bounding box center [633, 263] width 102 height 42
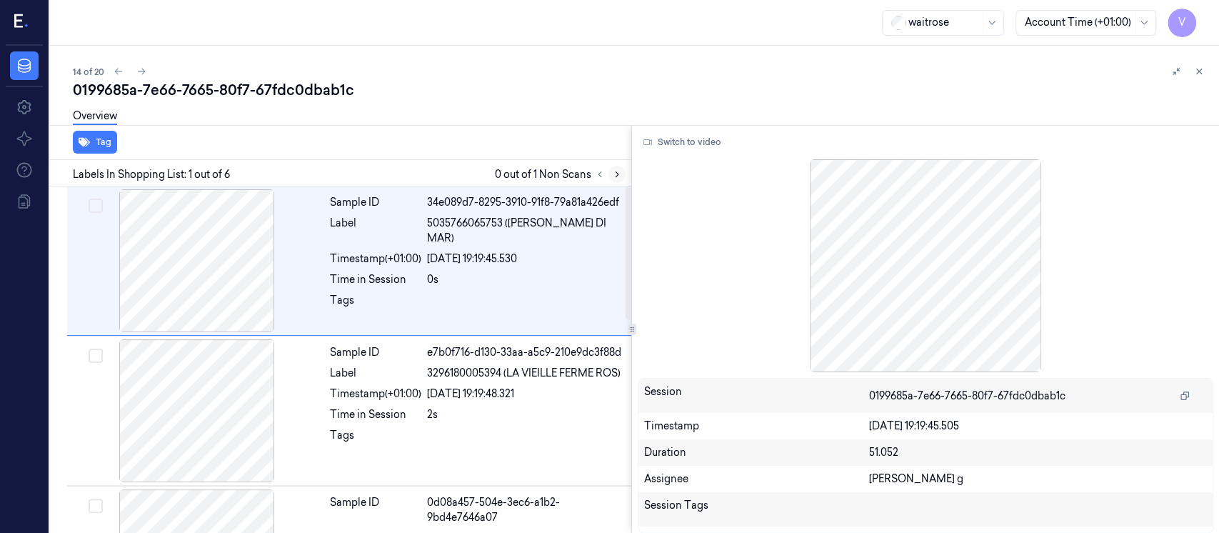
click at [613, 172] on icon at bounding box center [617, 174] width 10 height 10
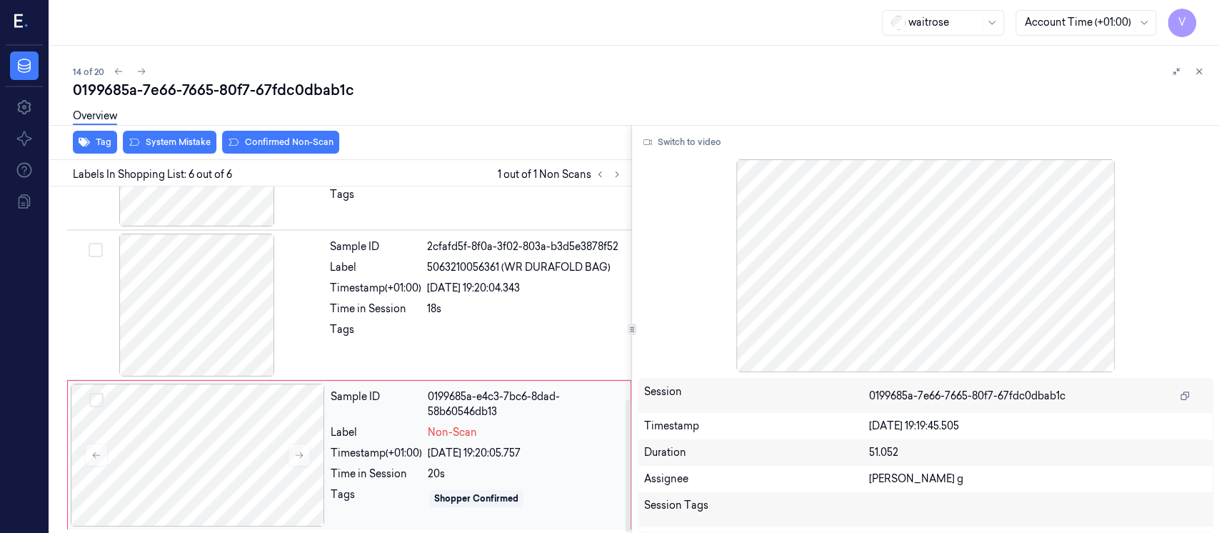
scroll to position [556, 0]
click at [219, 443] on div at bounding box center [198, 454] width 254 height 143
click at [340, 294] on div "Sample ID 2cfafd5f-8f0a-3f02-803a-b3d5e3878f52 Label 5063210056361 (WR DURAFOLD…" at bounding box center [476, 304] width 304 height 143
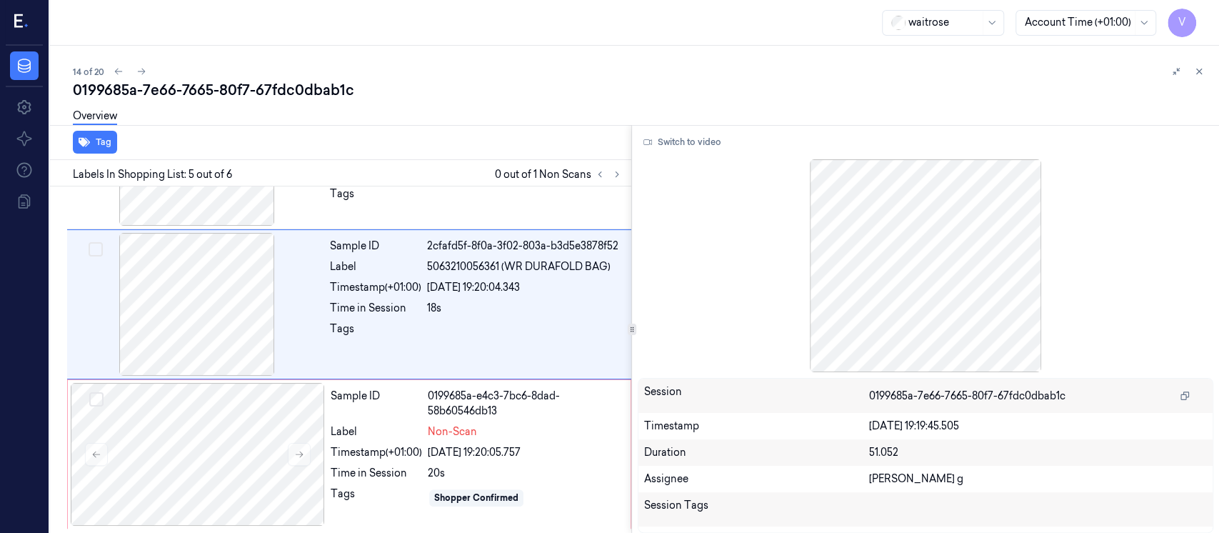
click at [688, 154] on div "Switch to video Session 0199685a-7e66-7665-80f7-67fdc0dbab1c Timestamp 20/09/20…" at bounding box center [925, 329] width 587 height 408
click at [685, 146] on button "Switch to video" at bounding box center [682, 142] width 89 height 23
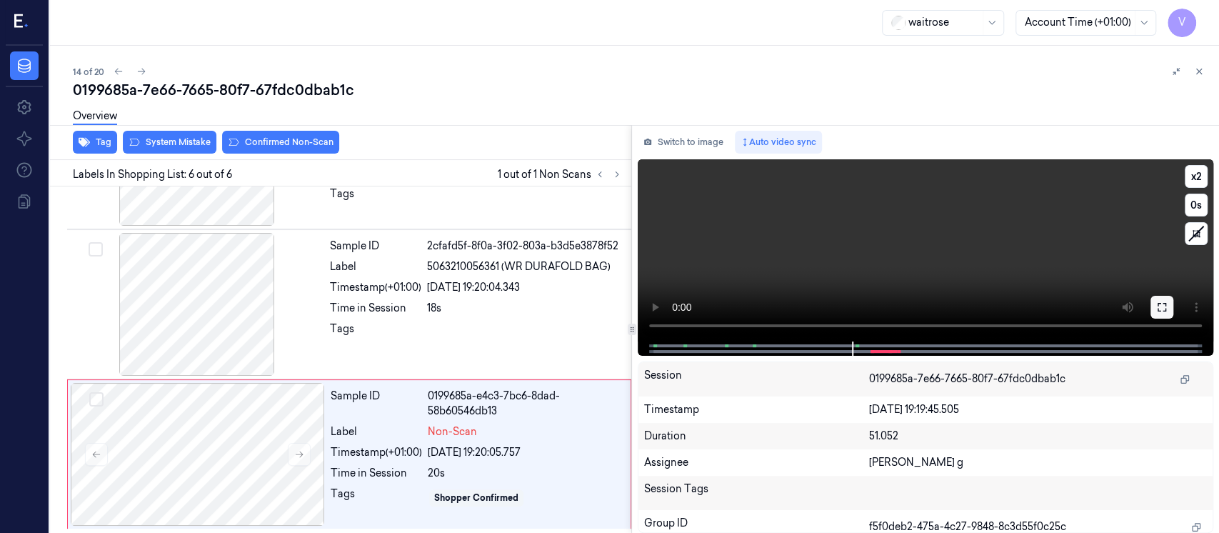
click at [1152, 311] on button at bounding box center [1161, 307] width 23 height 23
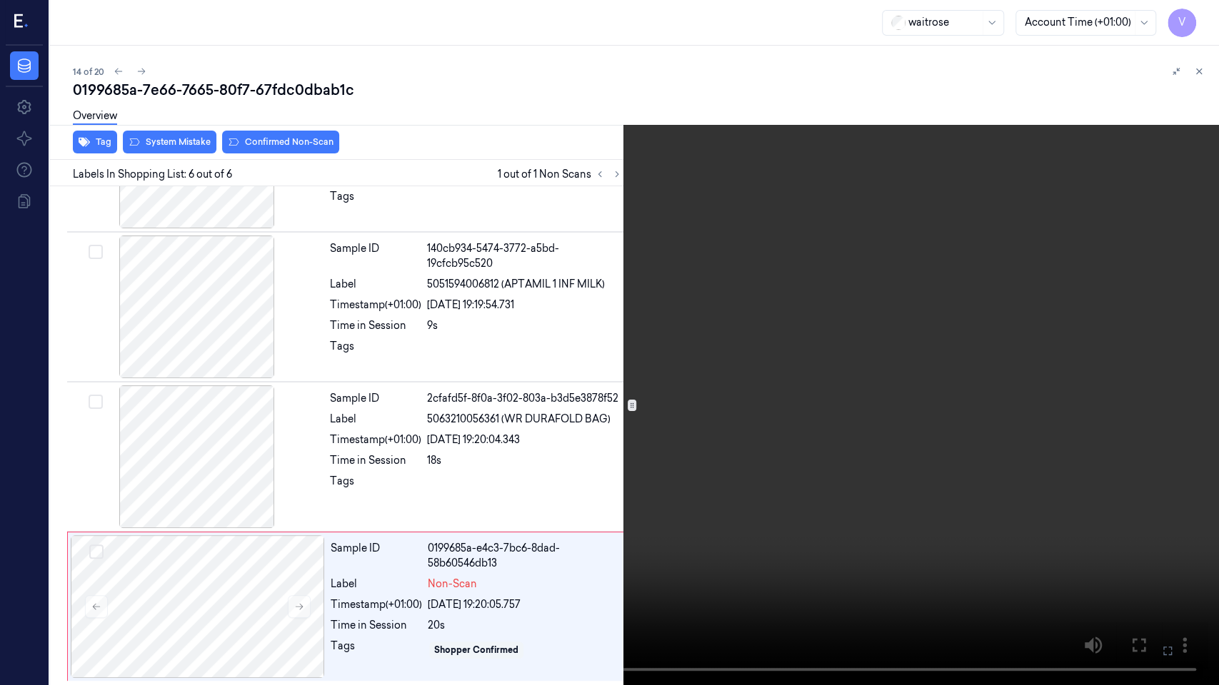
click at [0, 0] on button at bounding box center [0, 0] width 0 height 0
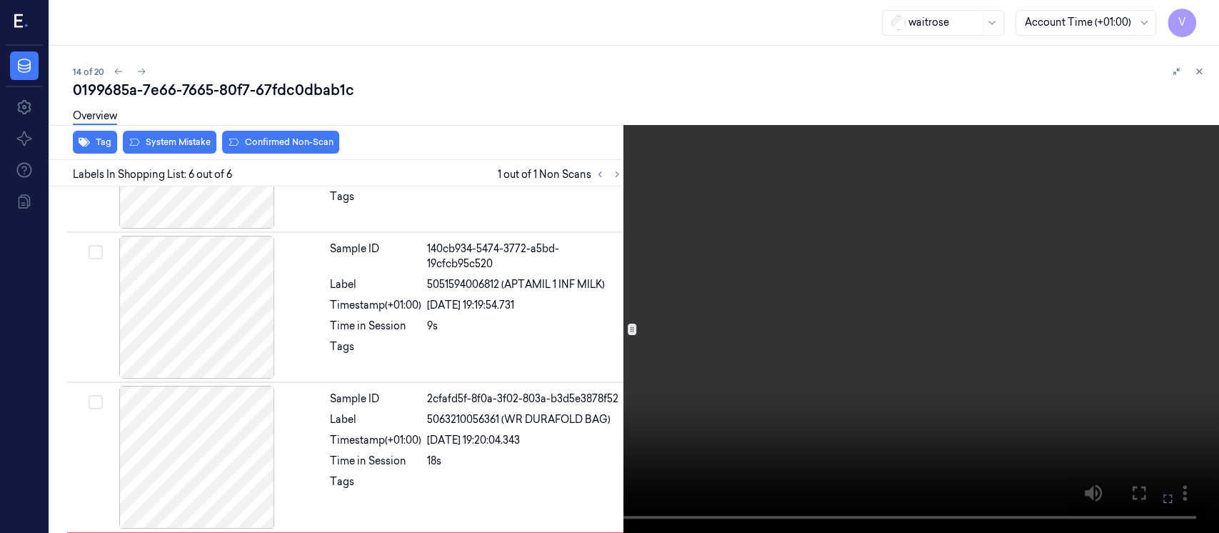
scroll to position [556, 0]
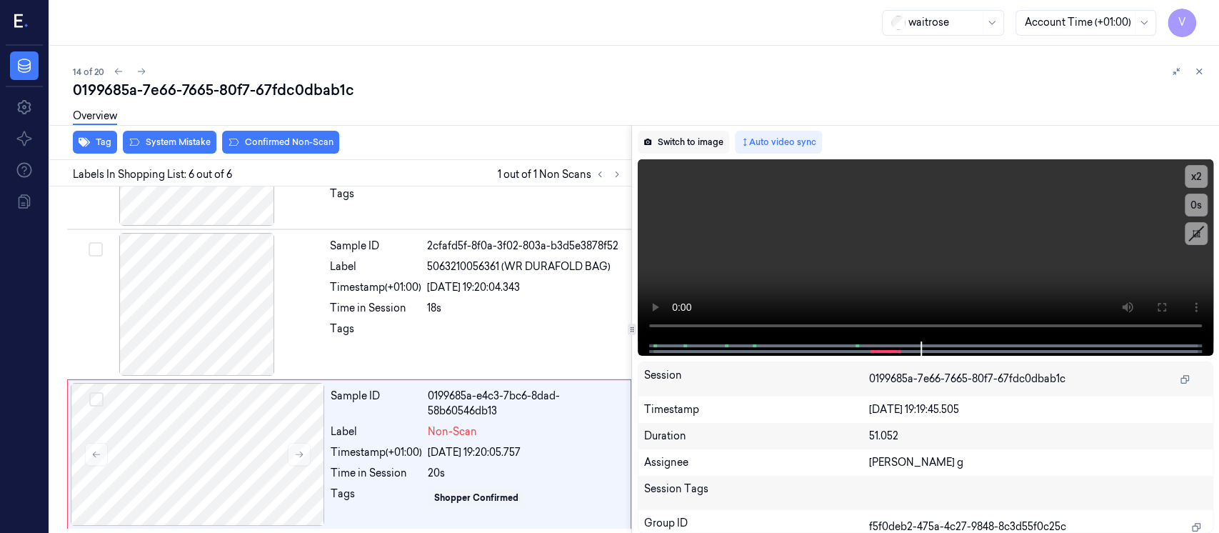
click at [686, 141] on button "Switch to image" at bounding box center [683, 142] width 91 height 23
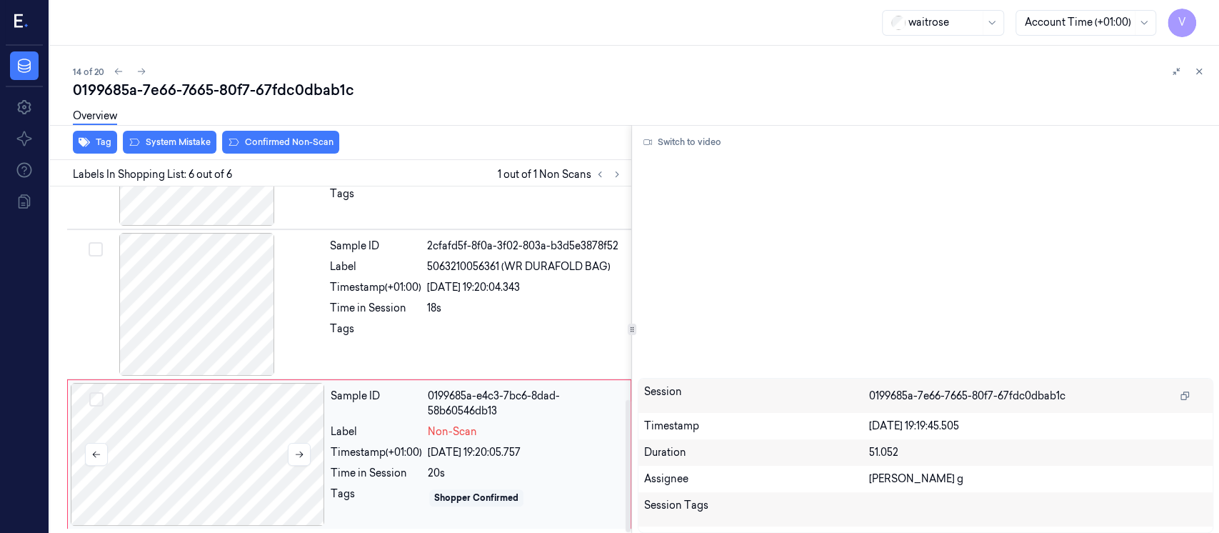
click at [201, 386] on div at bounding box center [198, 454] width 254 height 143
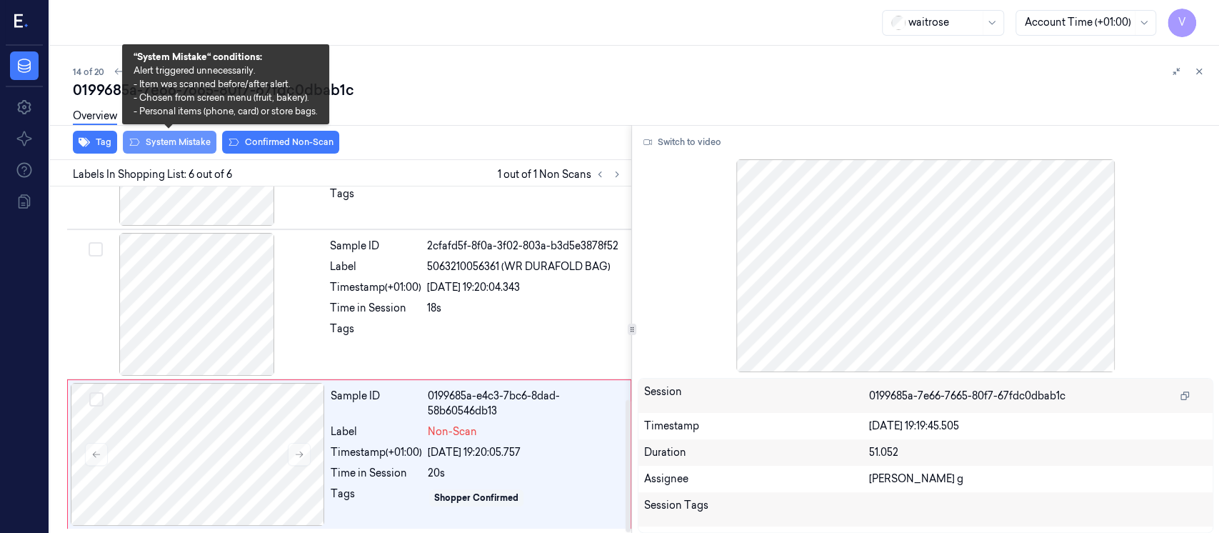
click at [158, 141] on button "System Mistake" at bounding box center [170, 142] width 94 height 23
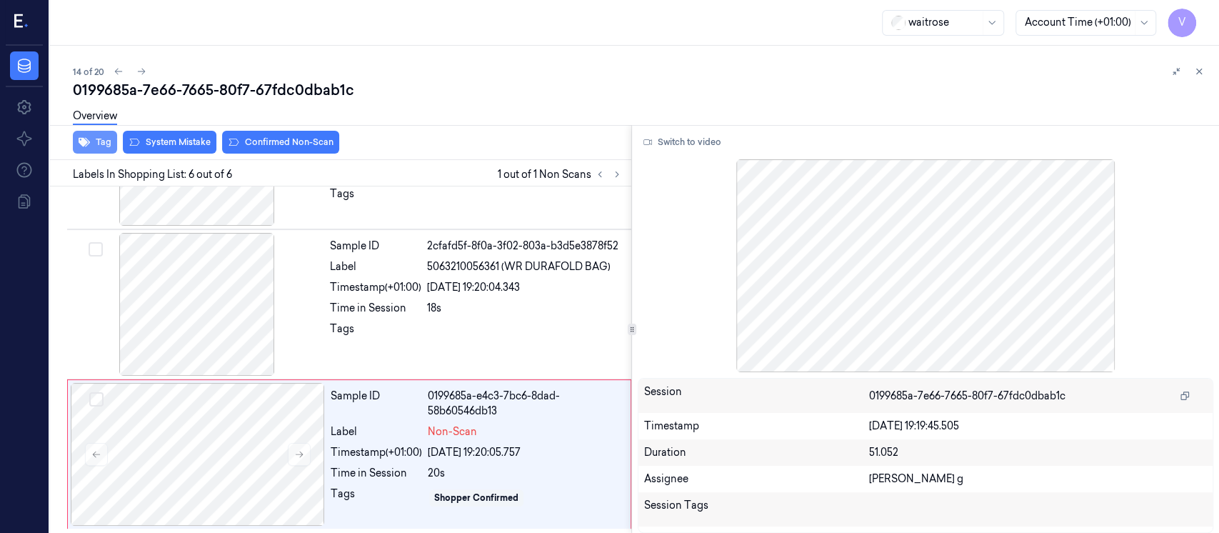
click at [86, 147] on icon "button" at bounding box center [84, 141] width 11 height 11
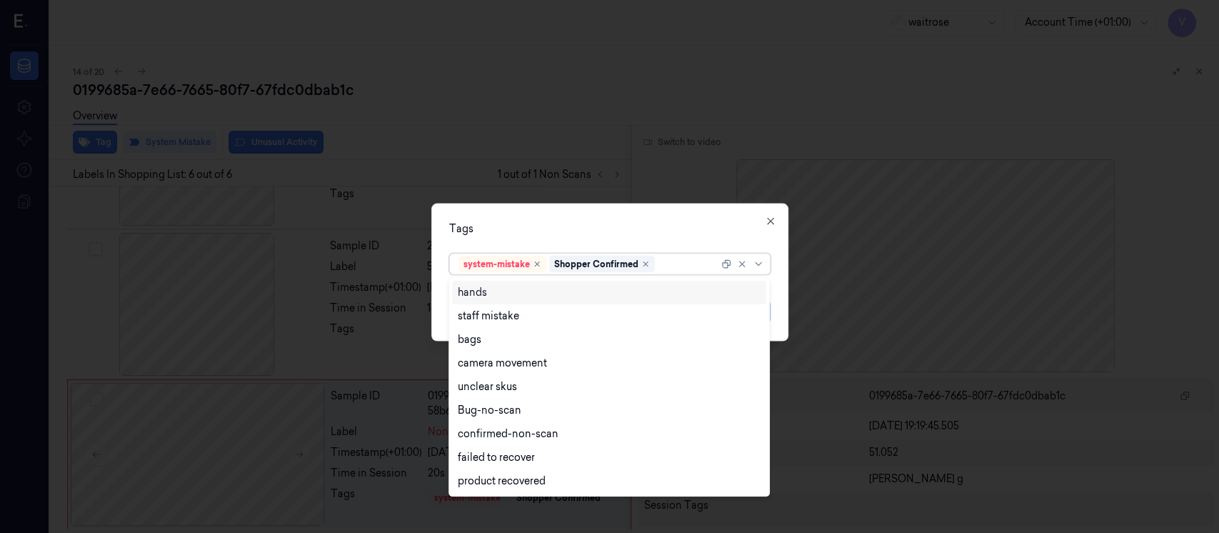
click at [686, 267] on div at bounding box center [688, 263] width 61 height 15
click at [474, 342] on div "bags" at bounding box center [470, 339] width 24 height 15
click at [650, 221] on div "Tags" at bounding box center [609, 228] width 321 height 15
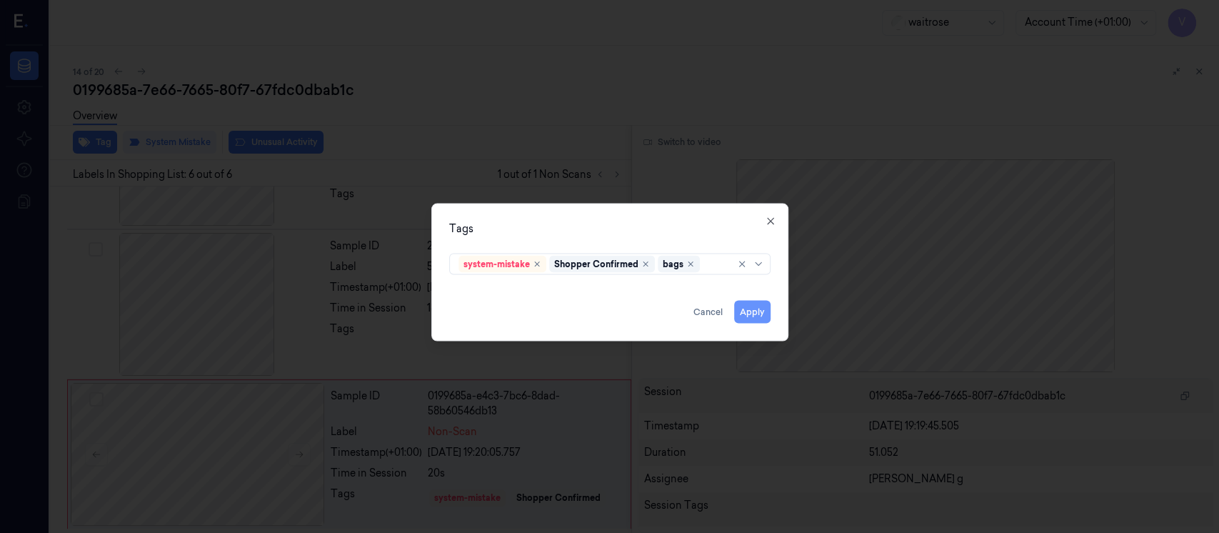
click at [766, 316] on button "Apply" at bounding box center [752, 312] width 36 height 23
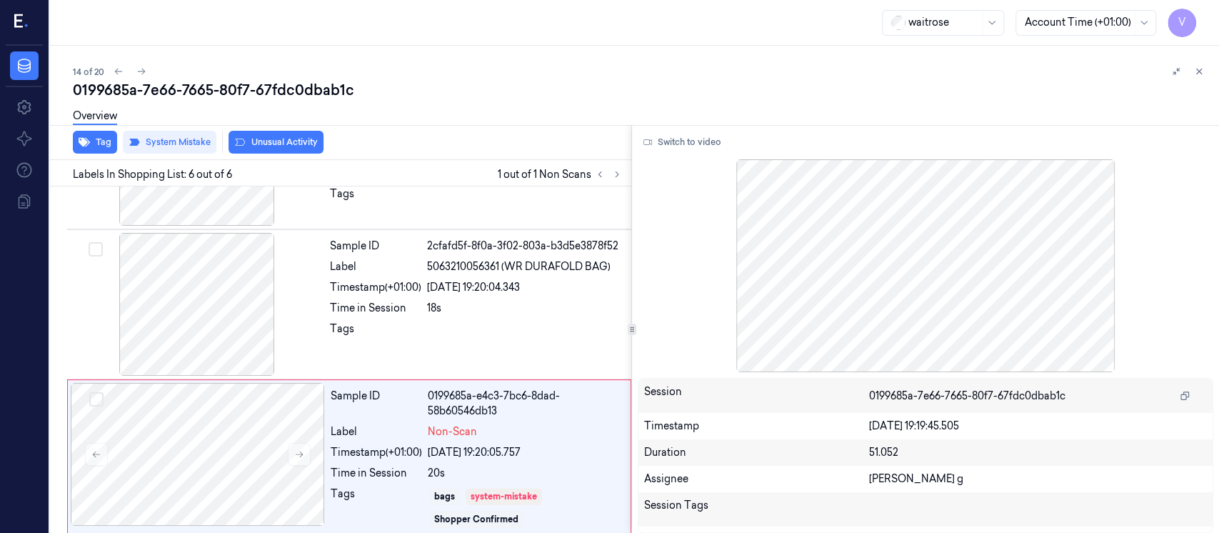
scroll to position [565, 0]
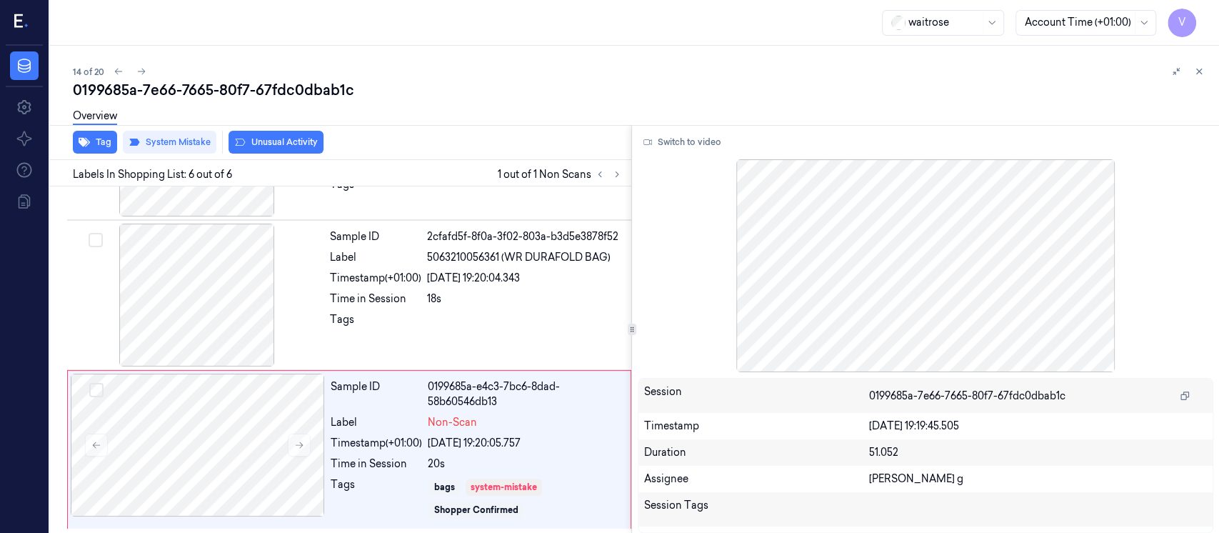
click at [496, 129] on div "Overview" at bounding box center [640, 118] width 1135 height 36
click at [1197, 76] on icon at bounding box center [1199, 71] width 10 height 10
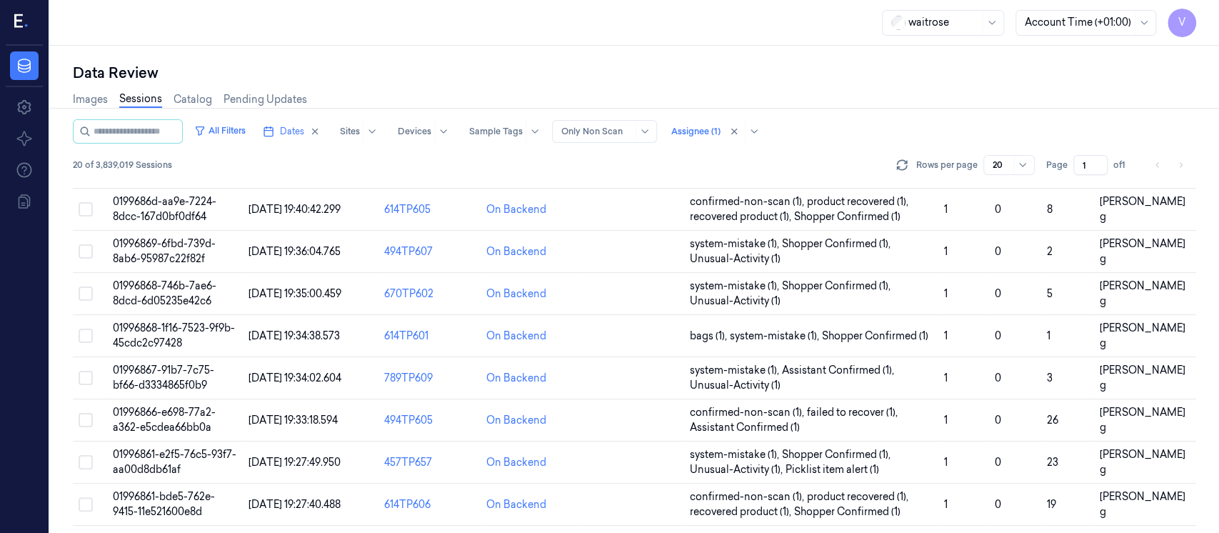
scroll to position [531, 0]
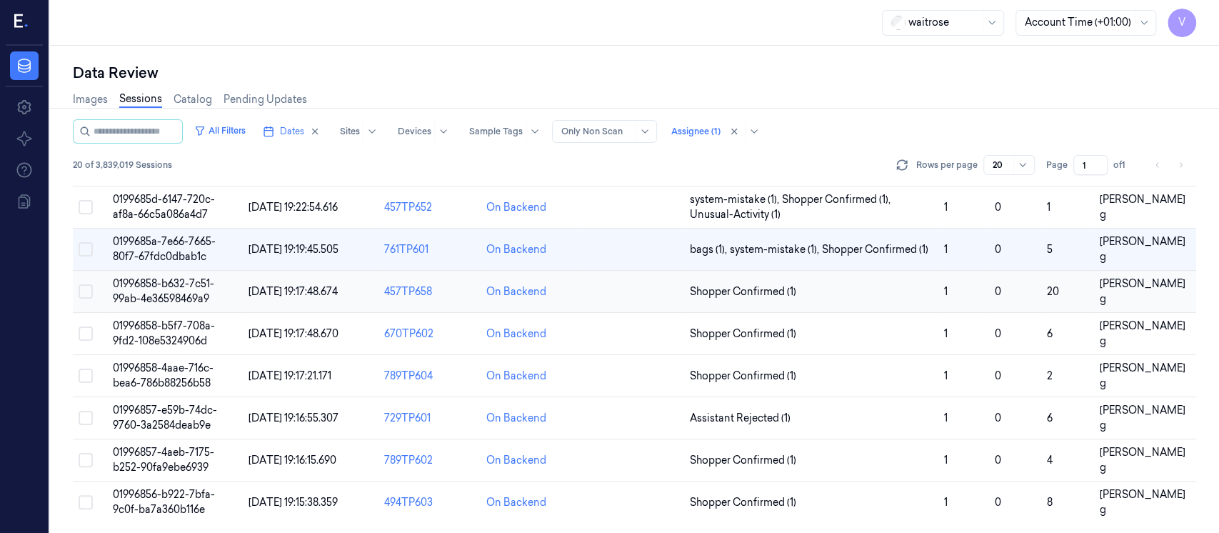
click at [622, 292] on td at bounding box center [633, 292] width 102 height 42
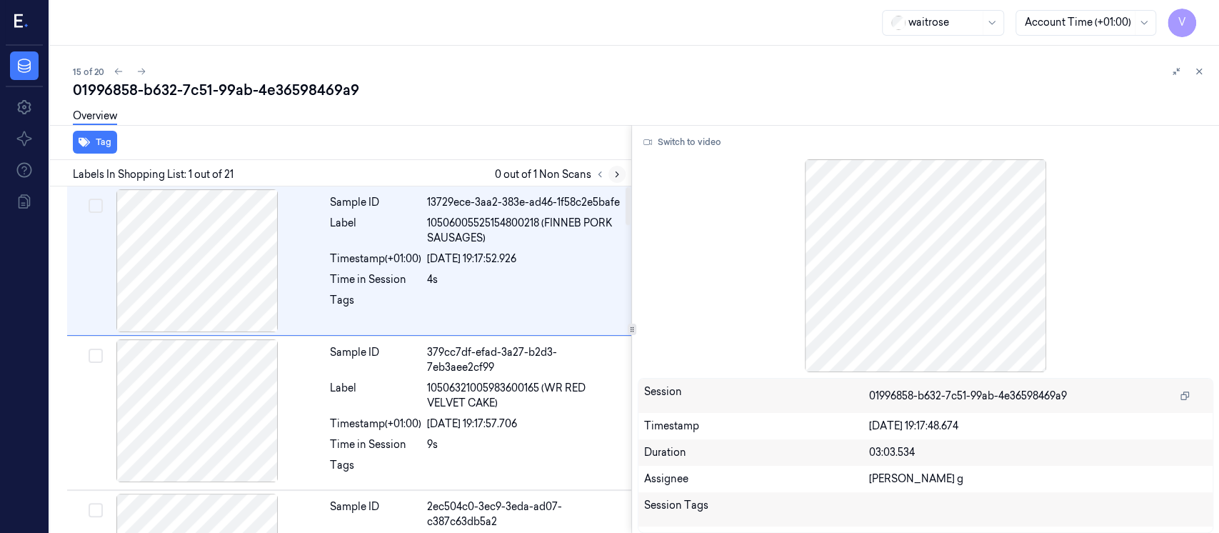
click at [615, 173] on icon at bounding box center [617, 174] width 10 height 10
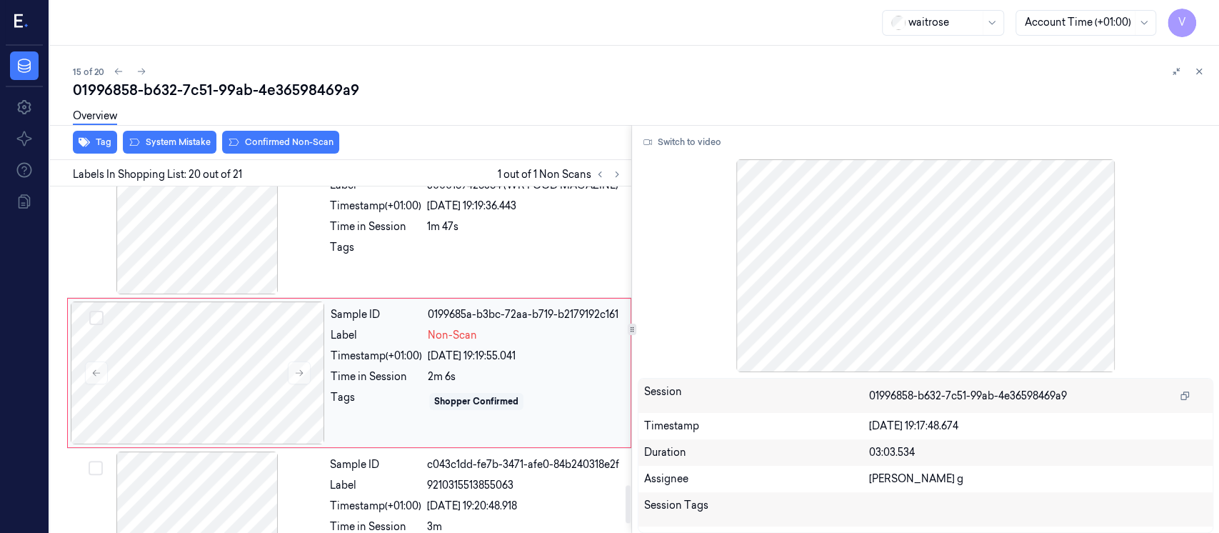
scroll to position [2772, 0]
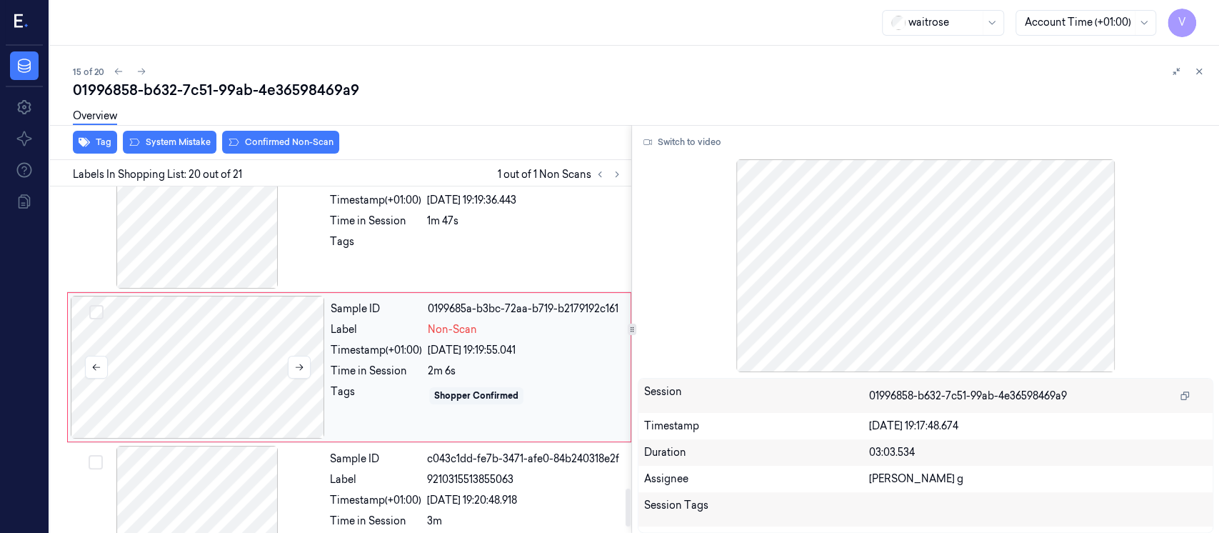
click at [211, 370] on div at bounding box center [198, 367] width 254 height 143
click at [483, 234] on div at bounding box center [525, 245] width 196 height 23
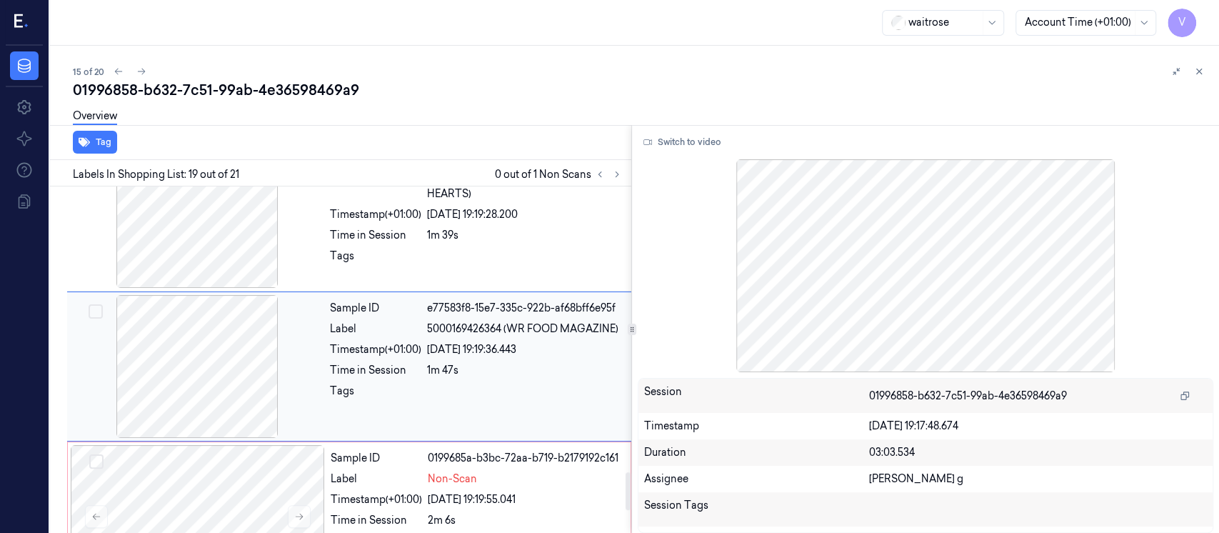
scroll to position [2623, 0]
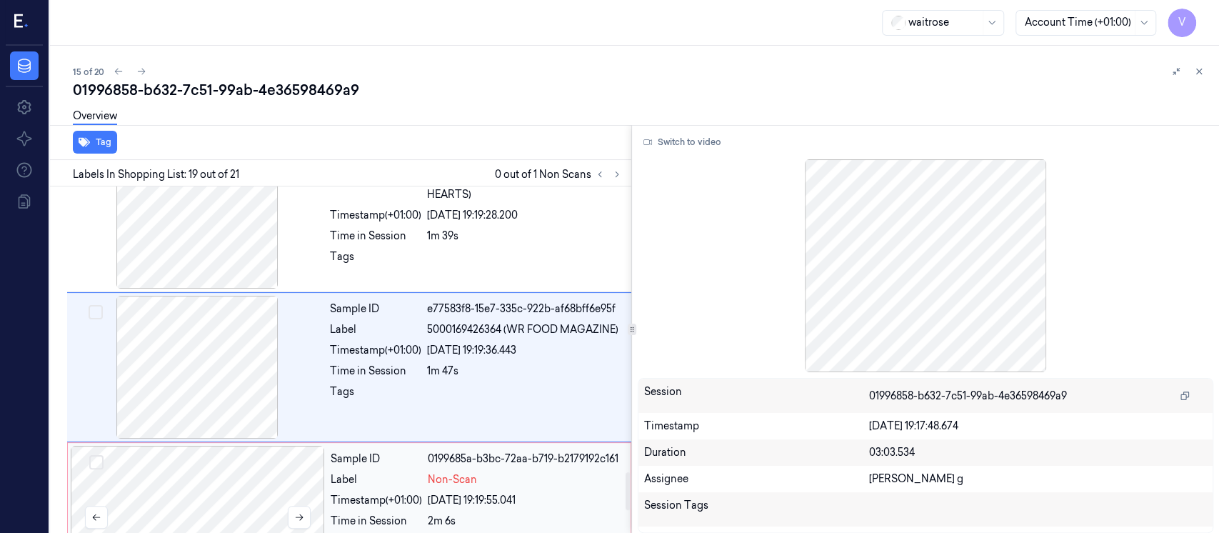
click at [221, 479] on div at bounding box center [198, 517] width 254 height 143
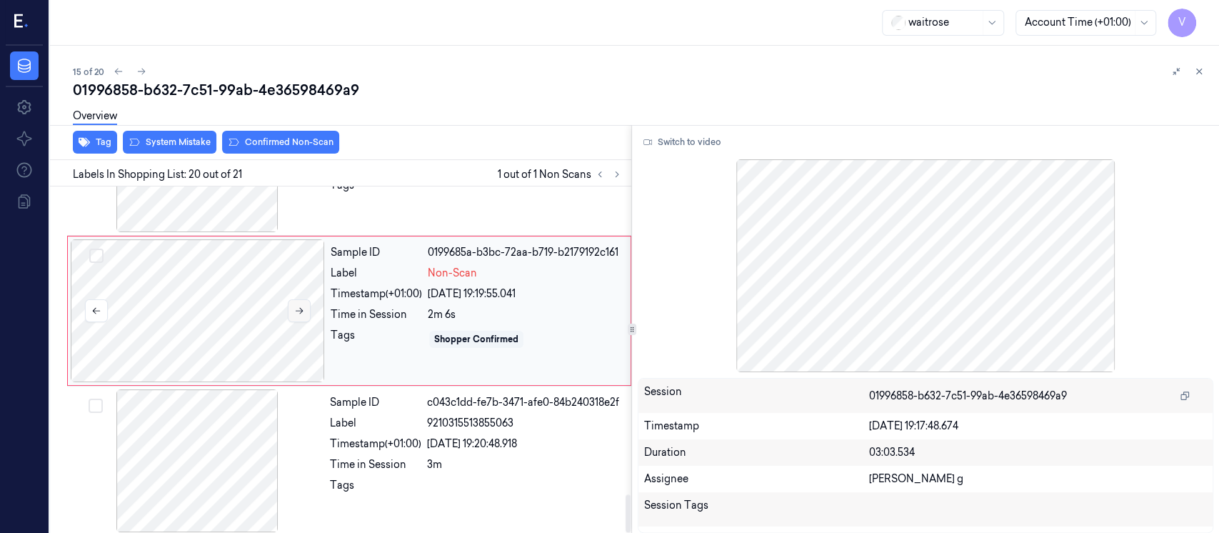
click at [298, 309] on button at bounding box center [299, 310] width 23 height 23
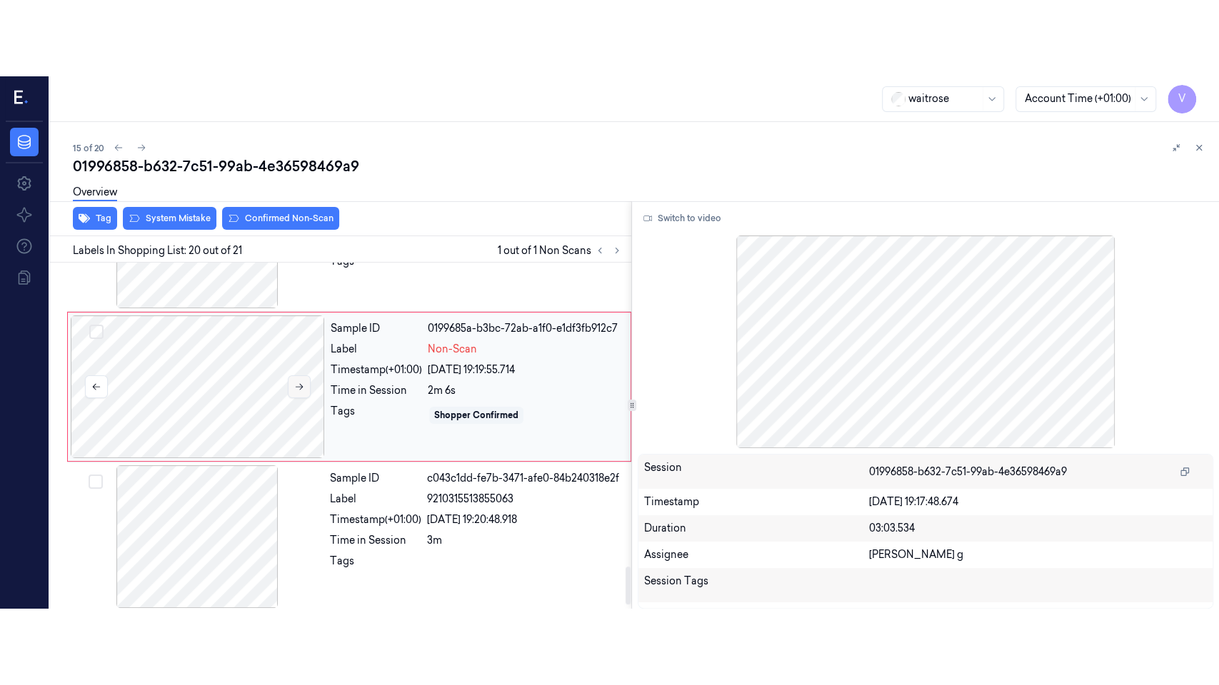
scroll to position [2772, 0]
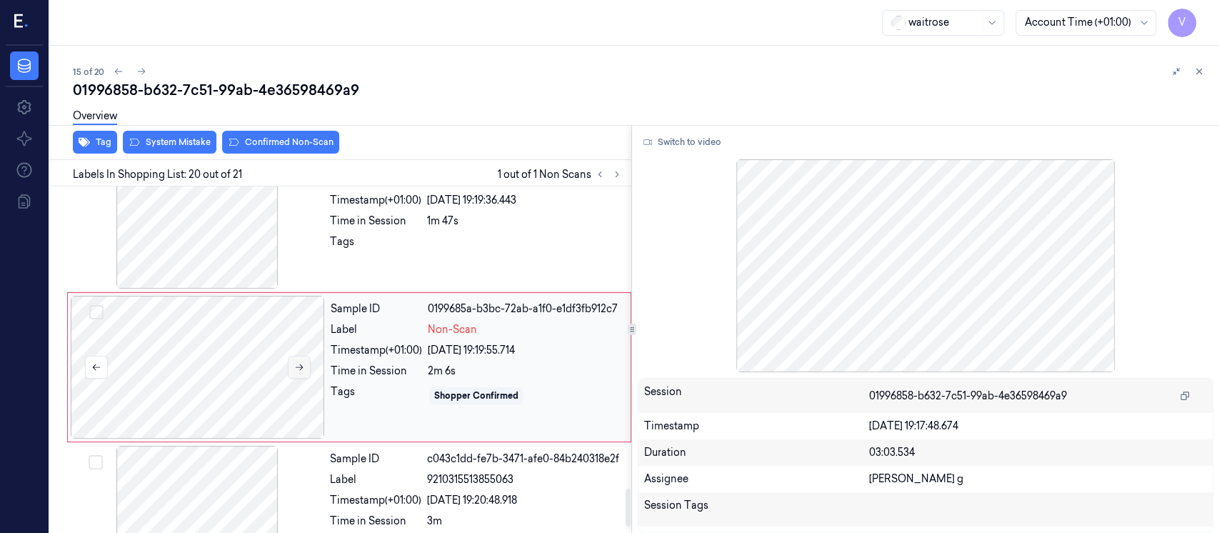
click at [298, 309] on div at bounding box center [198, 367] width 254 height 143
click at [298, 362] on icon at bounding box center [299, 367] width 10 height 10
click at [672, 147] on button "Switch to video" at bounding box center [682, 142] width 89 height 23
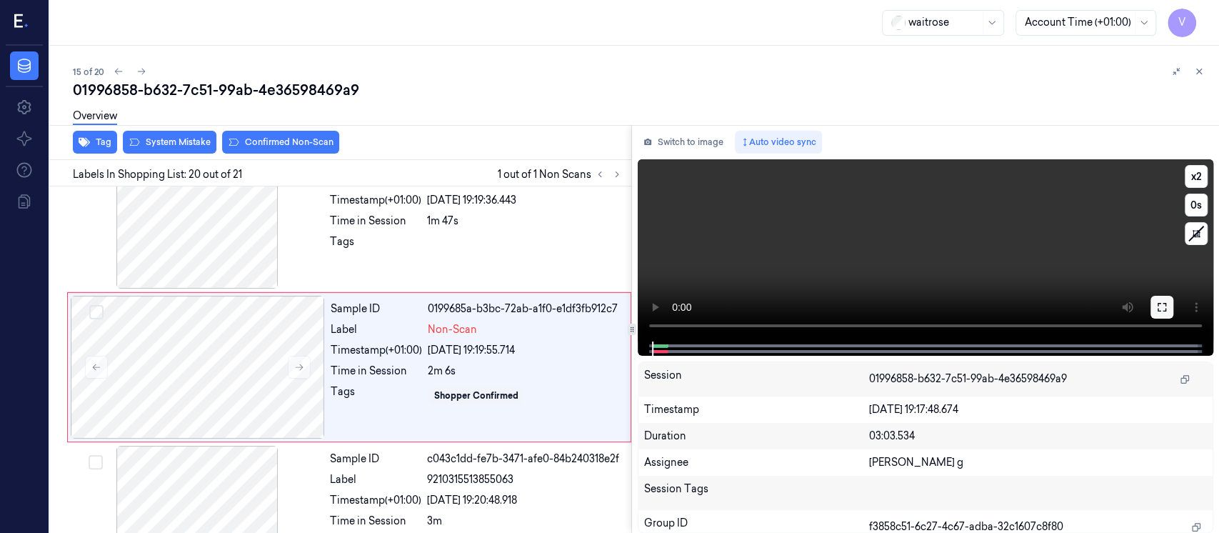
click at [1160, 314] on button at bounding box center [1161, 307] width 23 height 23
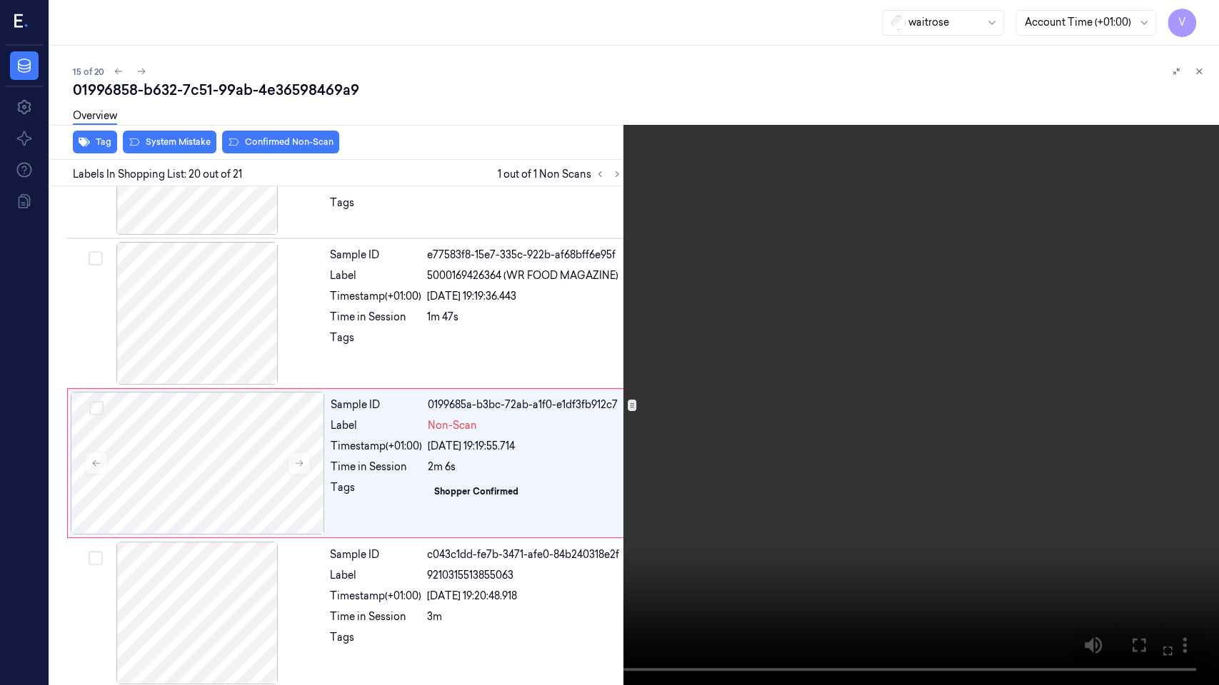
click at [0, 0] on icon at bounding box center [0, 0] width 0 height 0
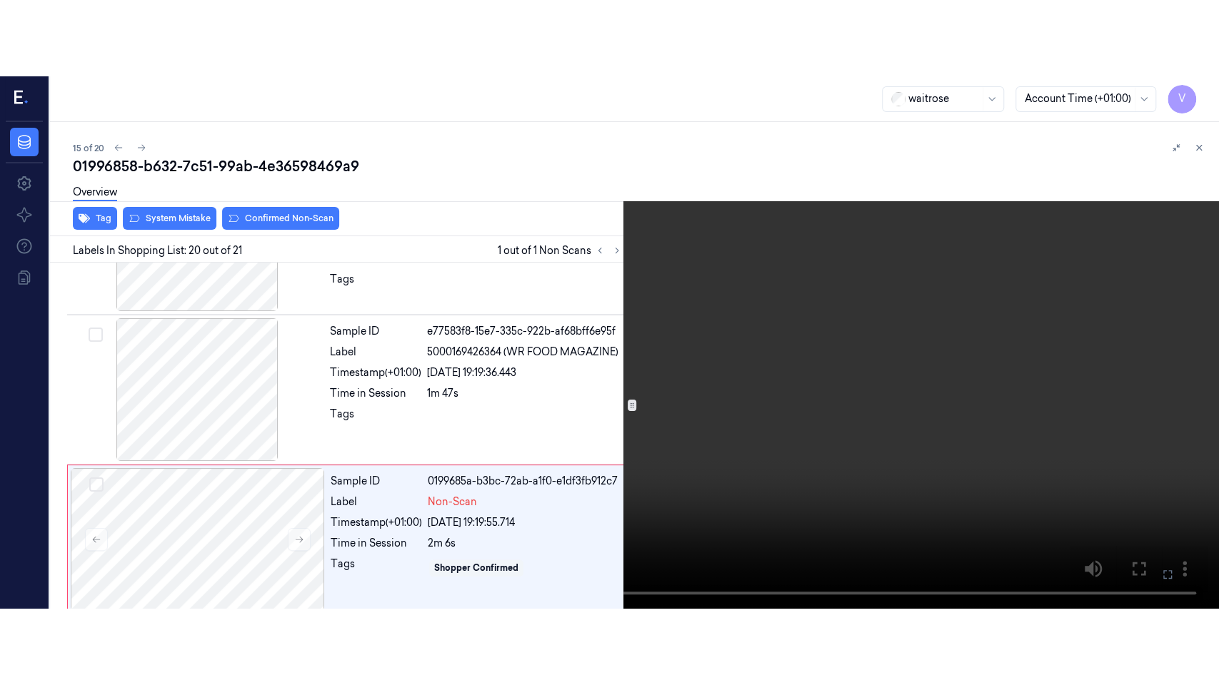
scroll to position [2772, 0]
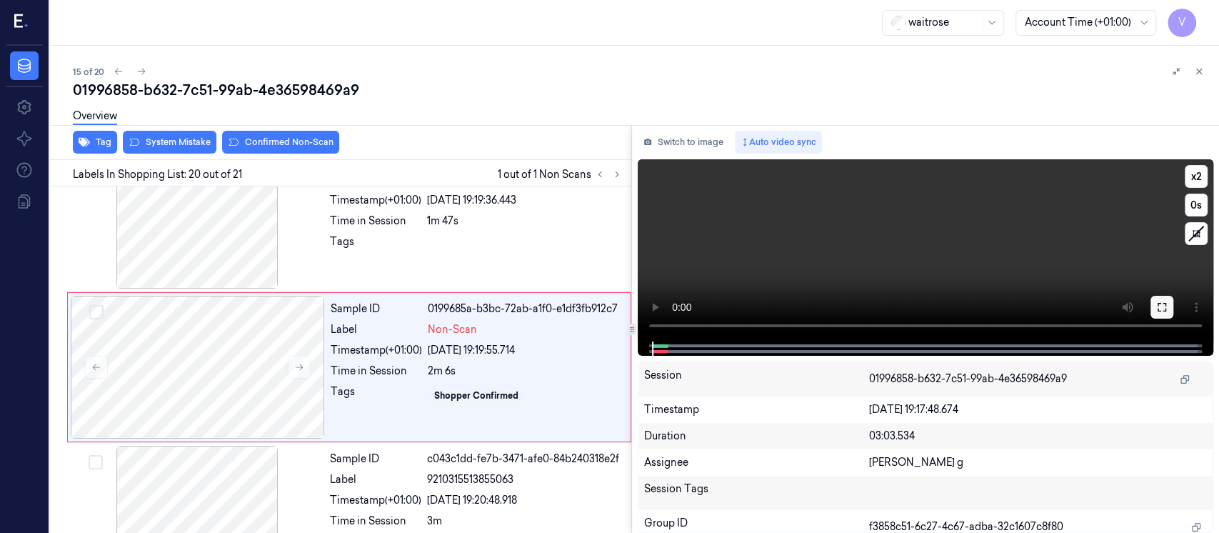
click at [1171, 304] on button at bounding box center [1161, 307] width 23 height 23
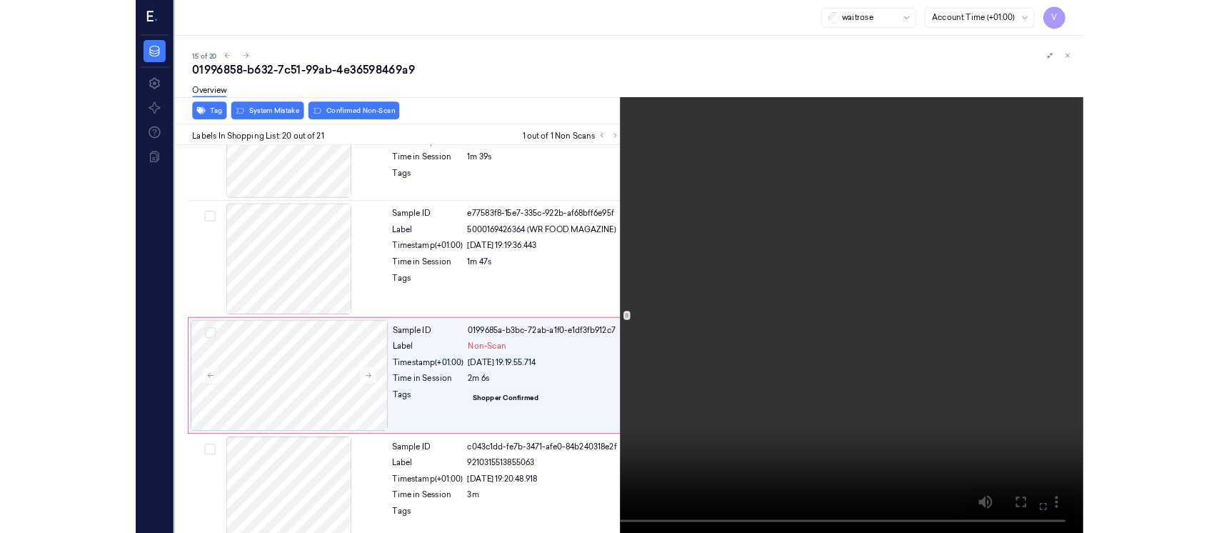
scroll to position [2676, 0]
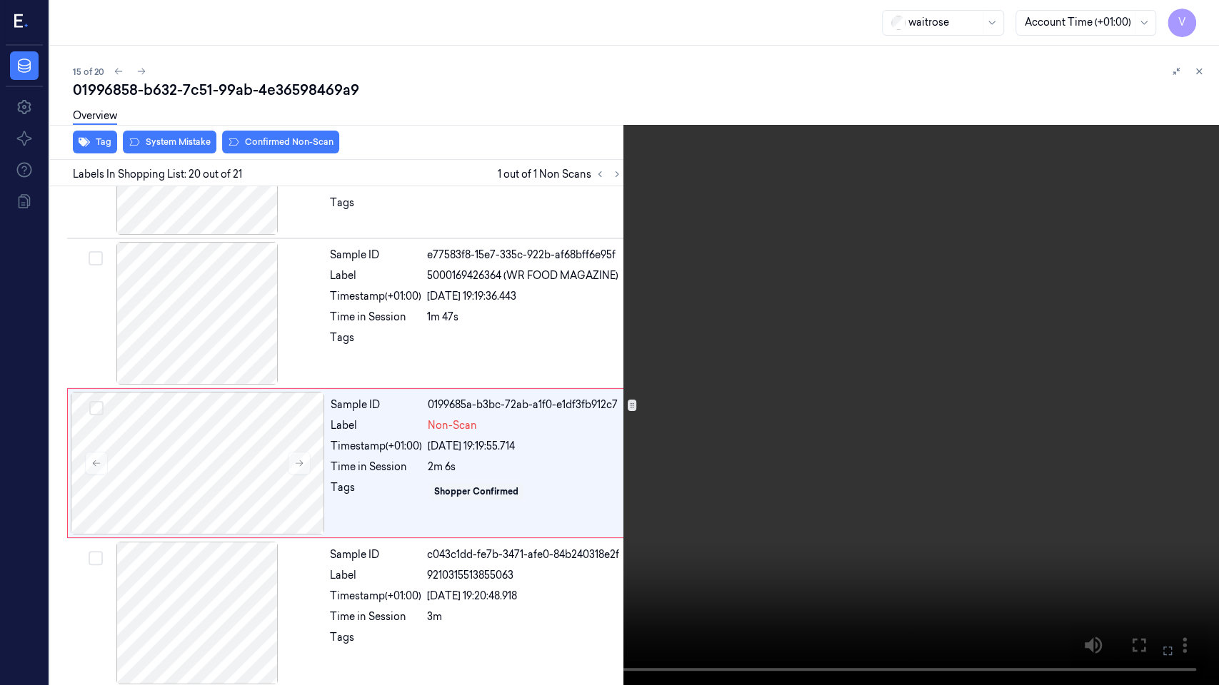
click at [0, 0] on icon at bounding box center [0, 0] width 0 height 0
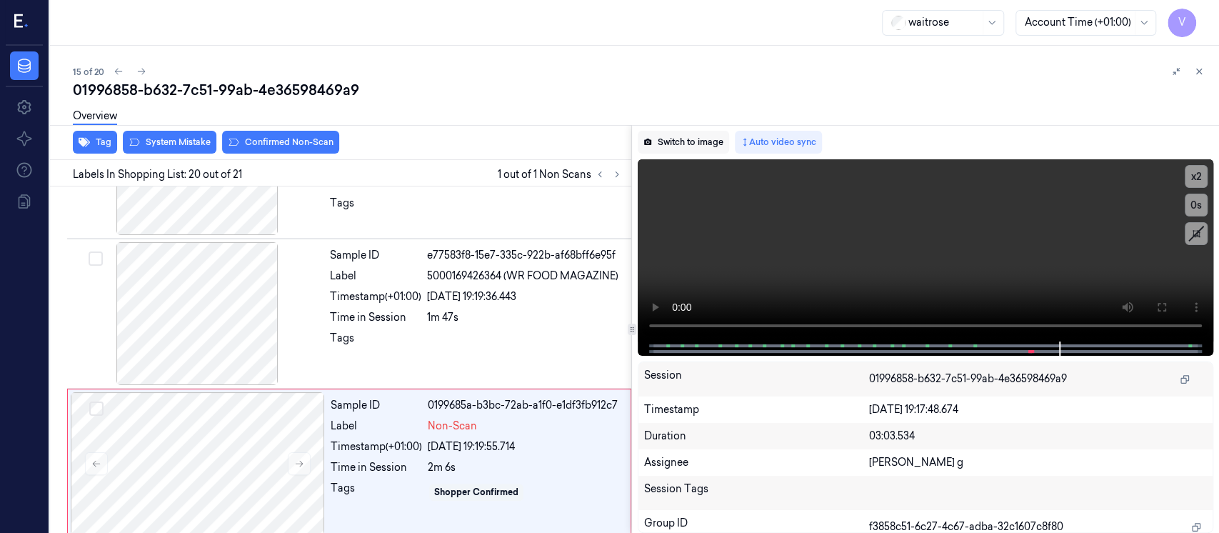
click at [715, 145] on button "Switch to image" at bounding box center [683, 142] width 91 height 23
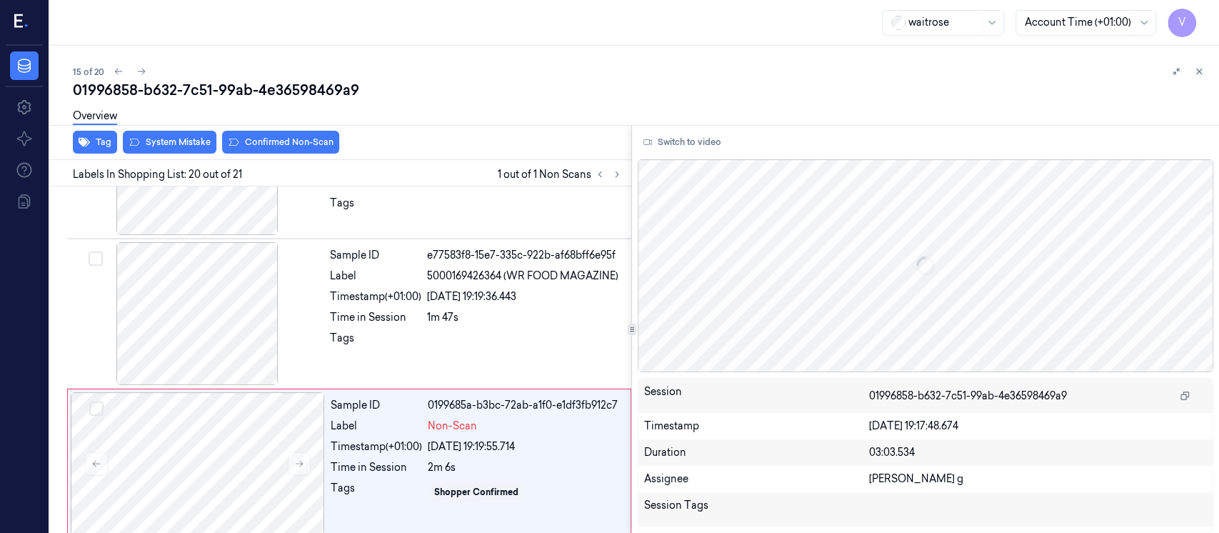
scroll to position [2772, 0]
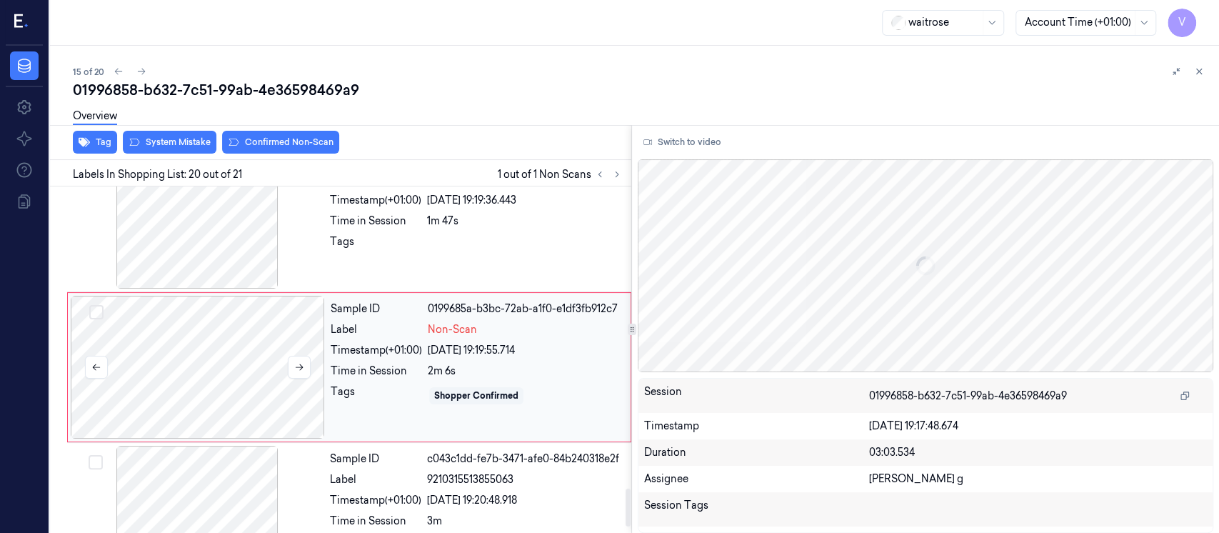
click at [243, 349] on div at bounding box center [198, 367] width 254 height 143
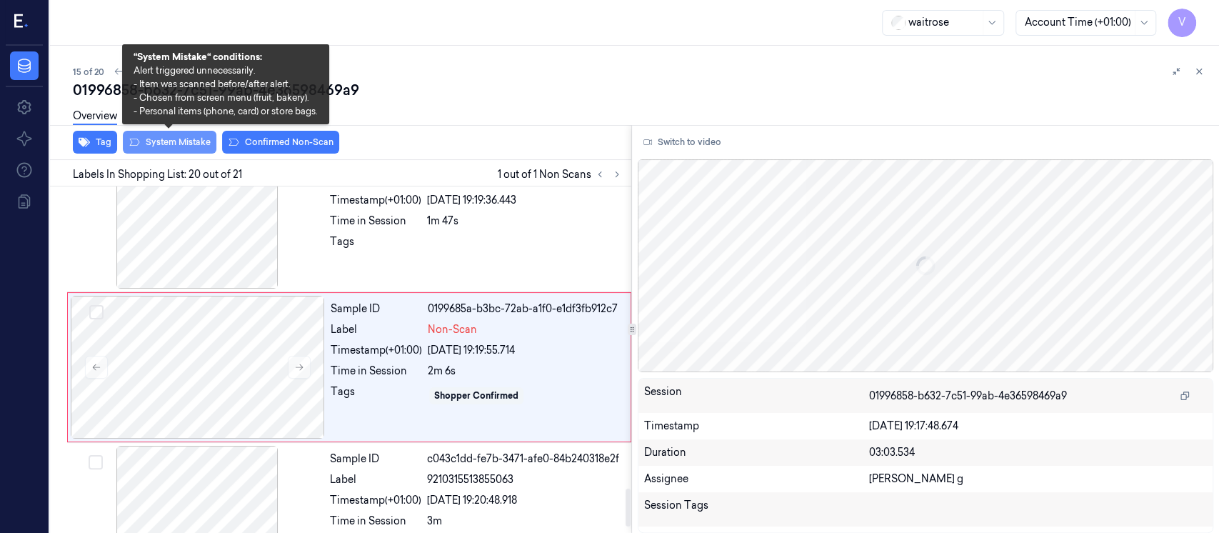
click at [166, 151] on button "System Mistake" at bounding box center [170, 142] width 94 height 23
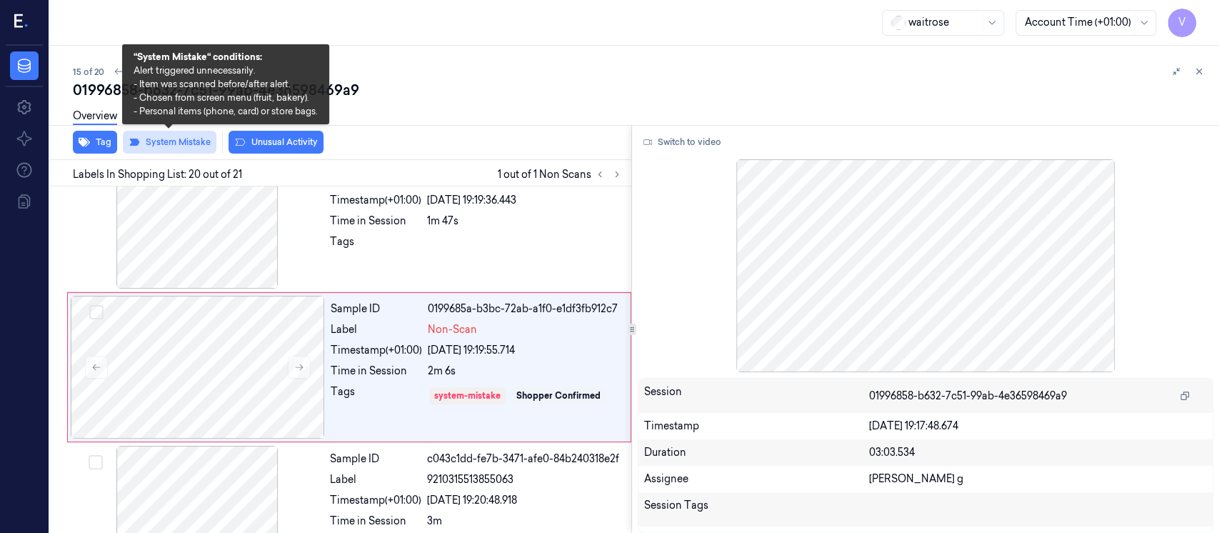
click at [166, 146] on button "System Mistake" at bounding box center [170, 142] width 94 height 23
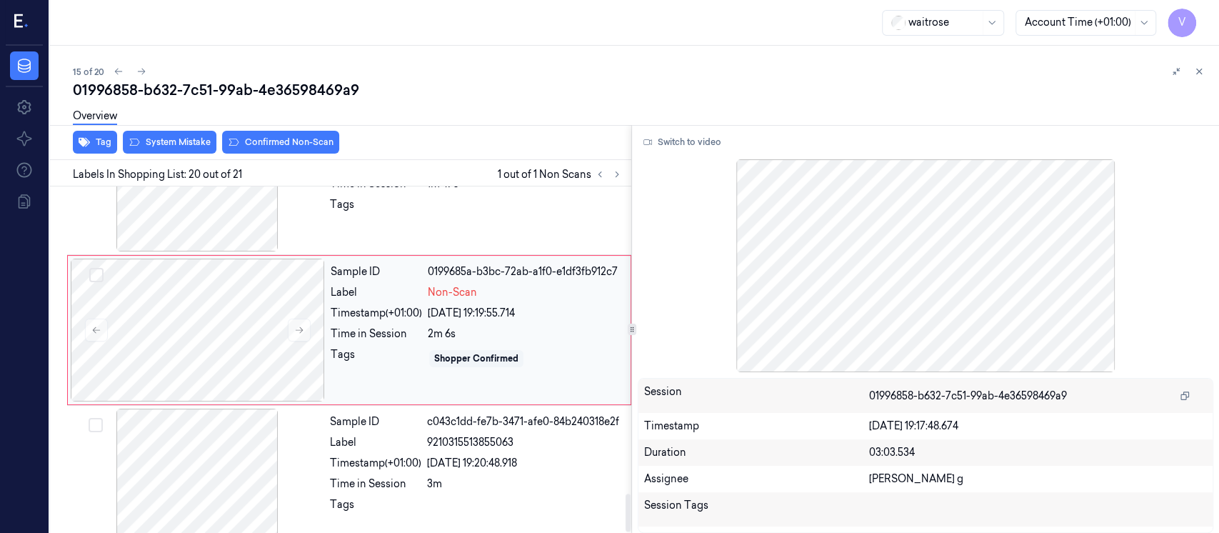
scroll to position [2829, 0]
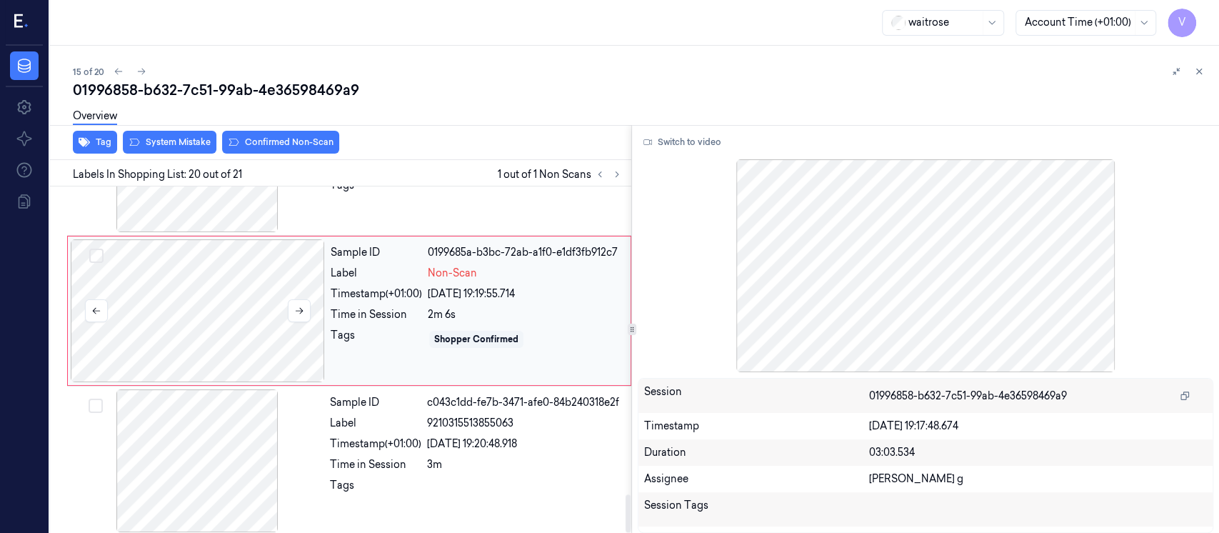
click at [199, 314] on div at bounding box center [198, 310] width 254 height 143
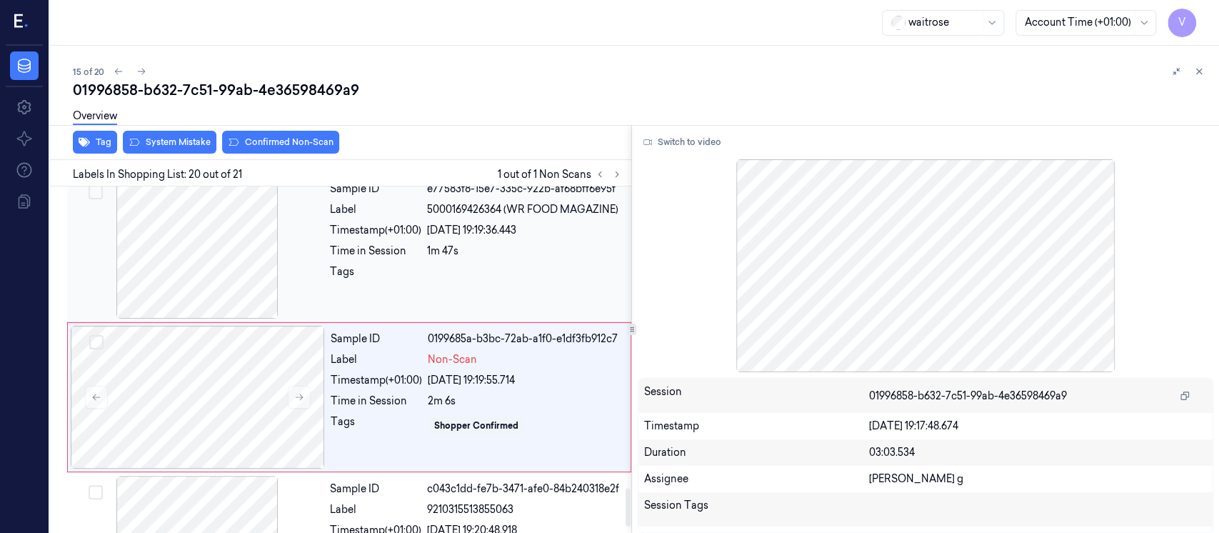
scroll to position [2772, 0]
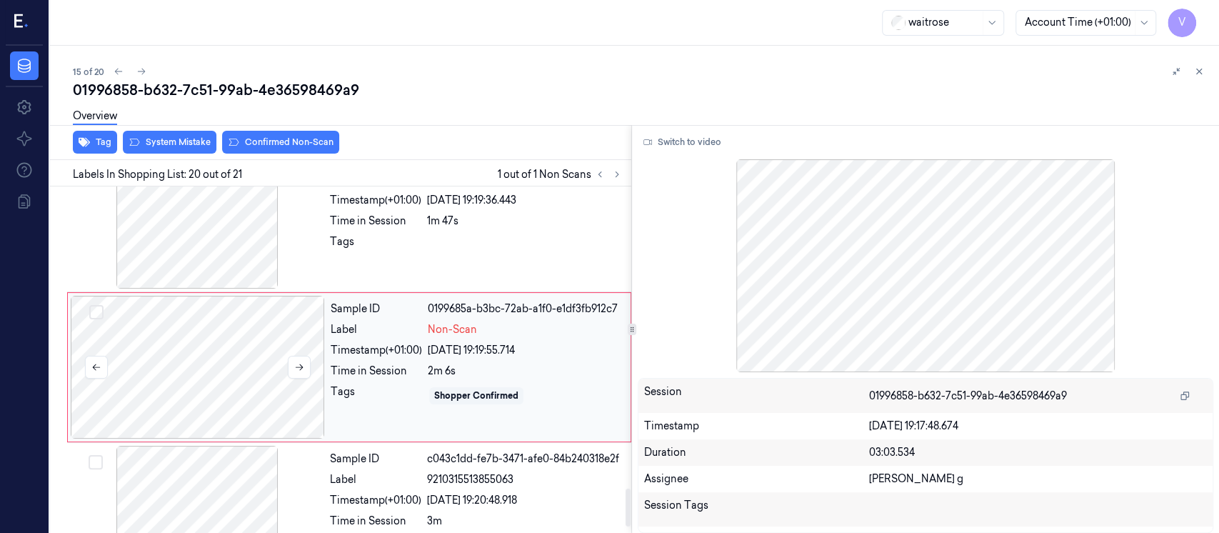
click at [236, 344] on div at bounding box center [198, 367] width 254 height 143
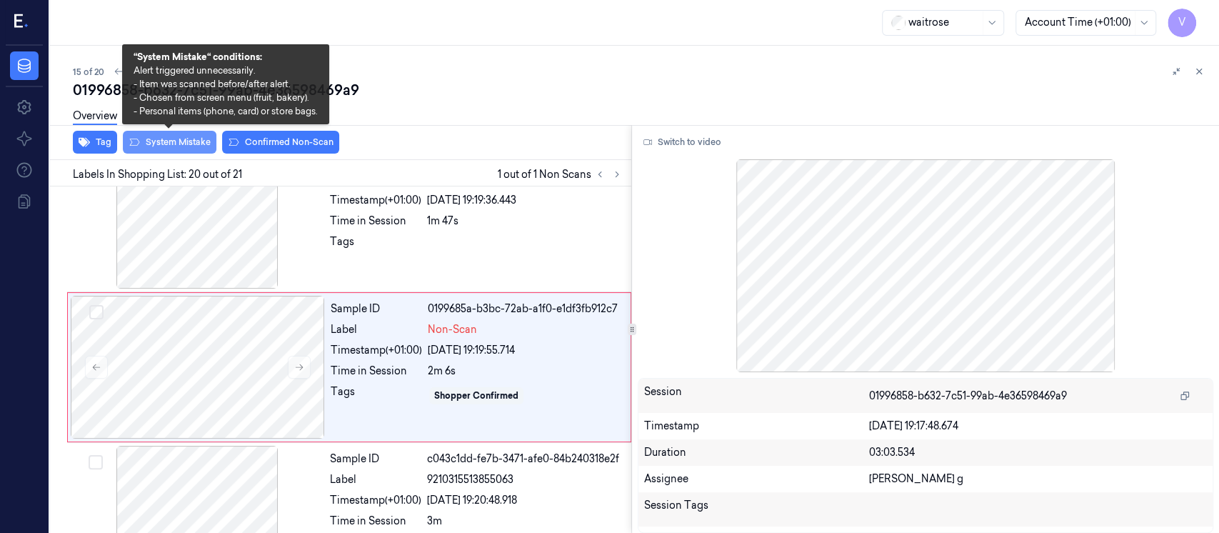
click at [168, 144] on button "System Mistake" at bounding box center [170, 142] width 94 height 23
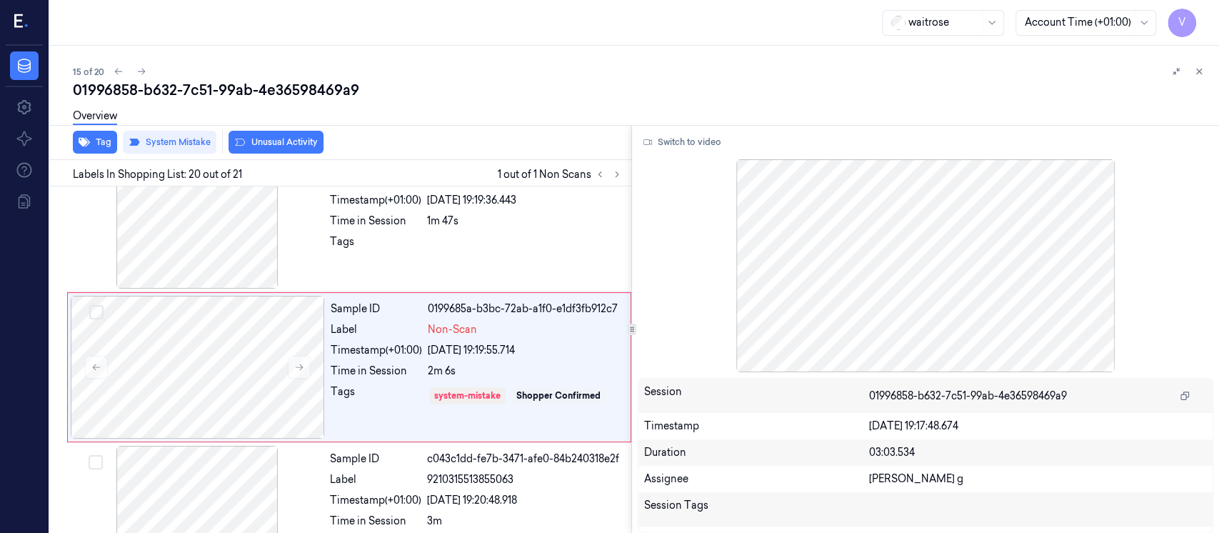
click at [425, 150] on div "Tag System Mistake Unusual Activity" at bounding box center [337, 142] width 587 height 35
click at [449, 134] on div "Overview" at bounding box center [640, 118] width 1135 height 36
click at [416, 171] on div "Labels In Shopping List: 20 out of 21 1 out of 1 Non Scans" at bounding box center [337, 173] width 587 height 26
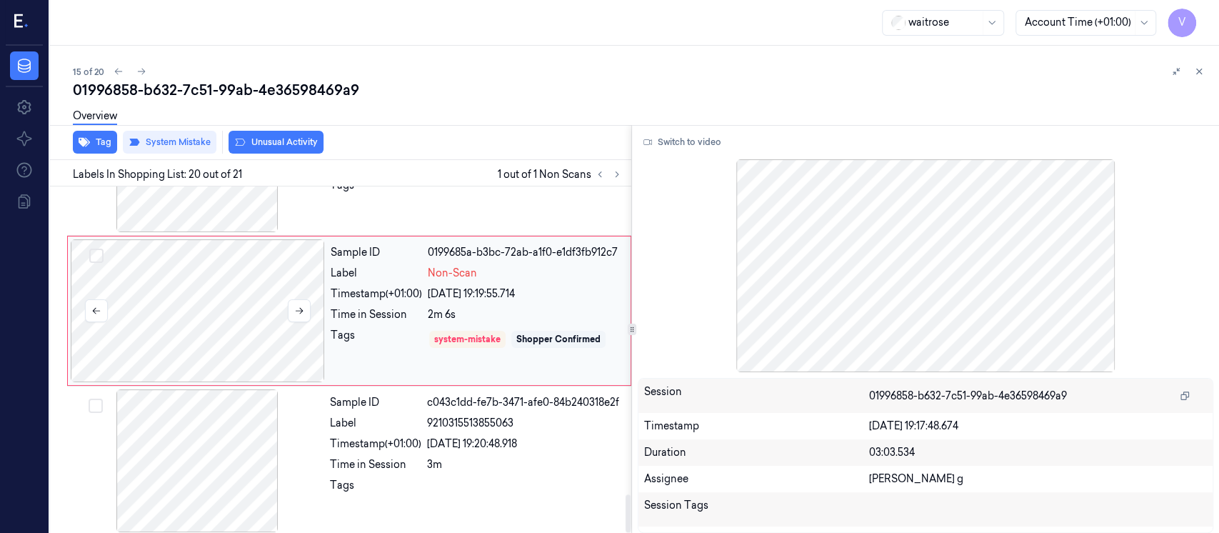
click at [173, 333] on div at bounding box center [198, 310] width 254 height 143
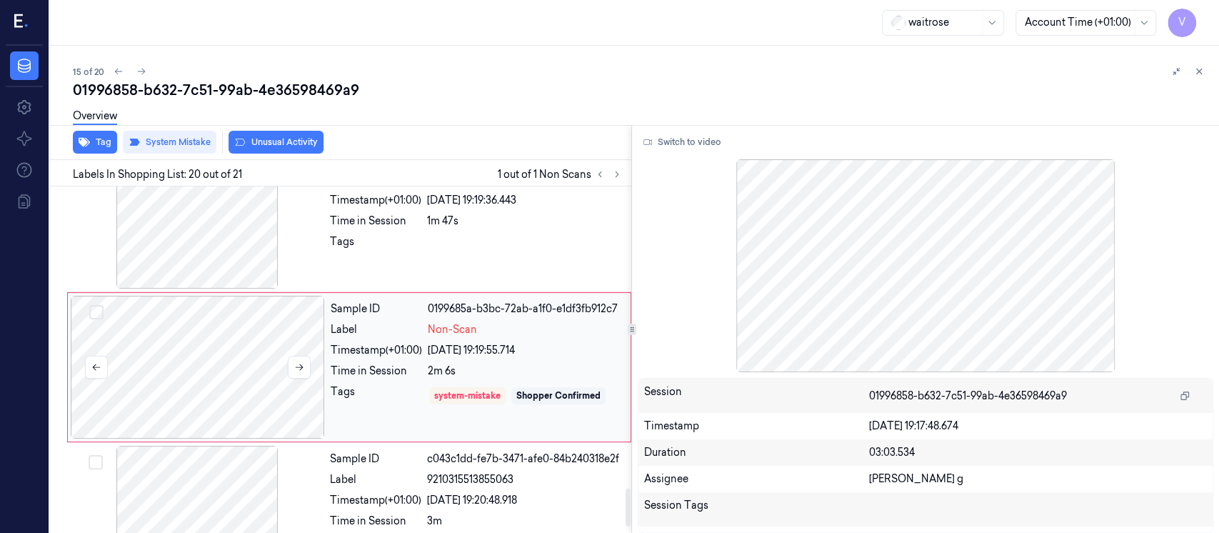
click at [204, 308] on div at bounding box center [198, 367] width 254 height 143
click at [431, 129] on div "Overview" at bounding box center [640, 118] width 1135 height 36
click at [275, 340] on div at bounding box center [198, 367] width 254 height 143
click at [453, 135] on div "Overview" at bounding box center [640, 118] width 1135 height 36
click at [1201, 71] on icon at bounding box center [1199, 71] width 10 height 10
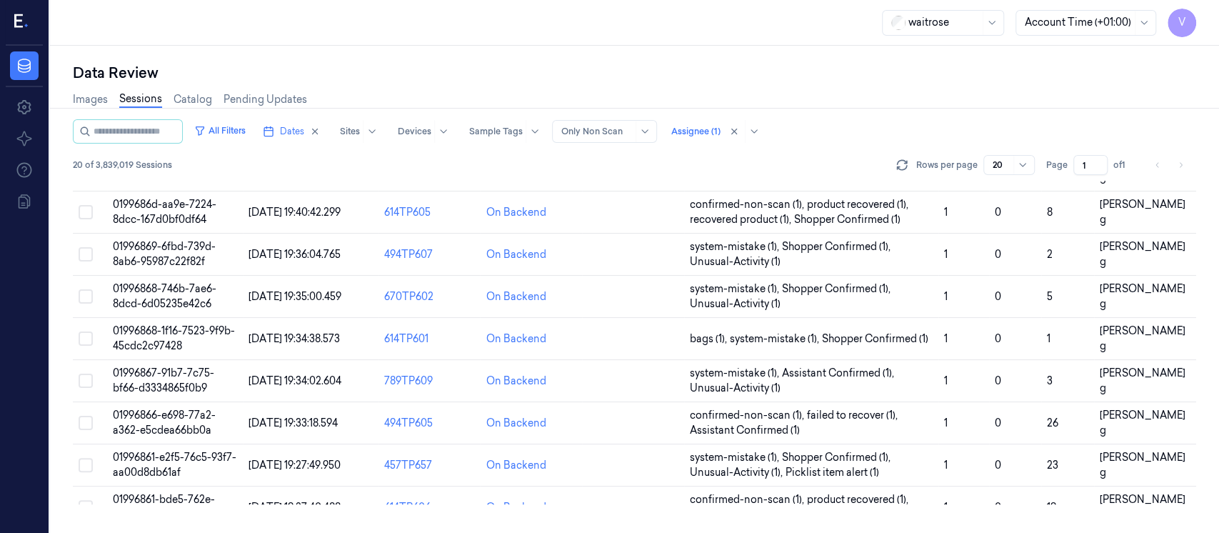
scroll to position [531, 0]
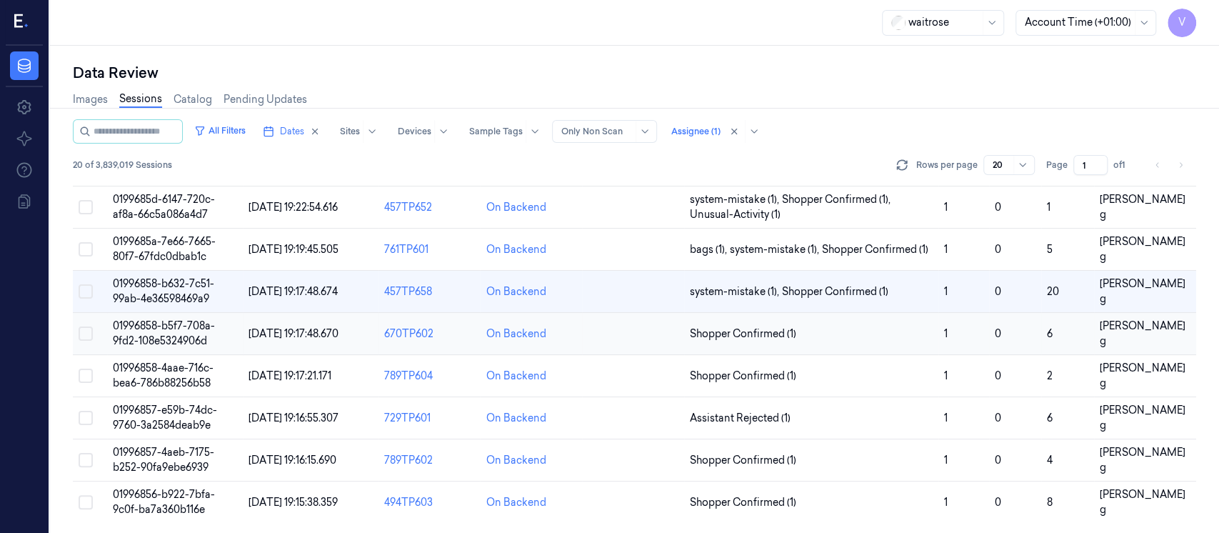
click at [623, 333] on td at bounding box center [633, 334] width 102 height 42
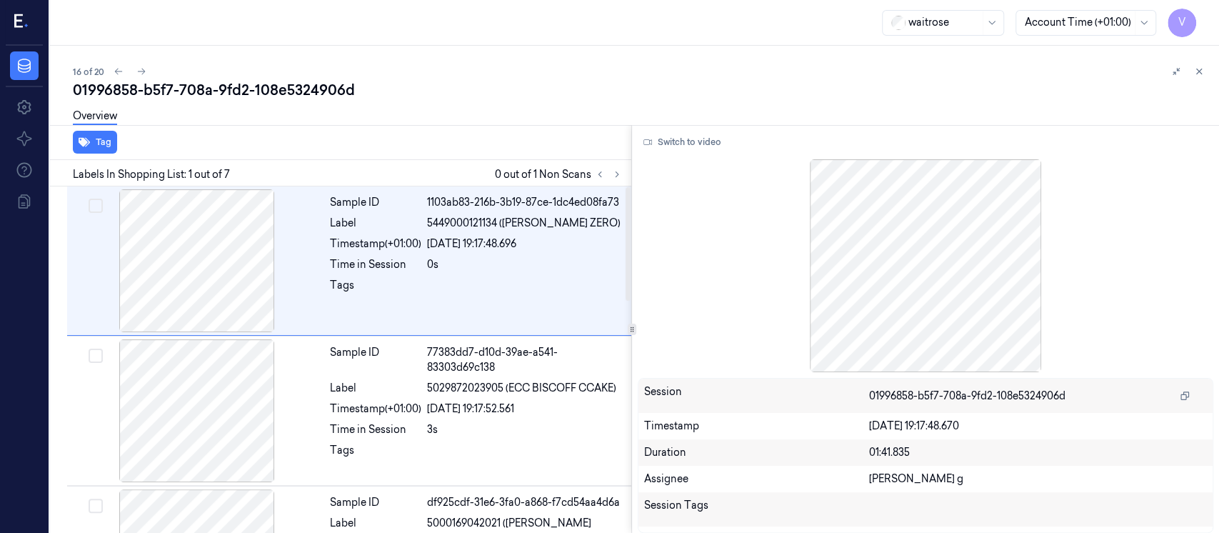
click at [458, 137] on div "Tag" at bounding box center [337, 142] width 587 height 35
click at [600, 169] on icon at bounding box center [600, 174] width 10 height 10
click at [614, 176] on icon at bounding box center [617, 174] width 10 height 10
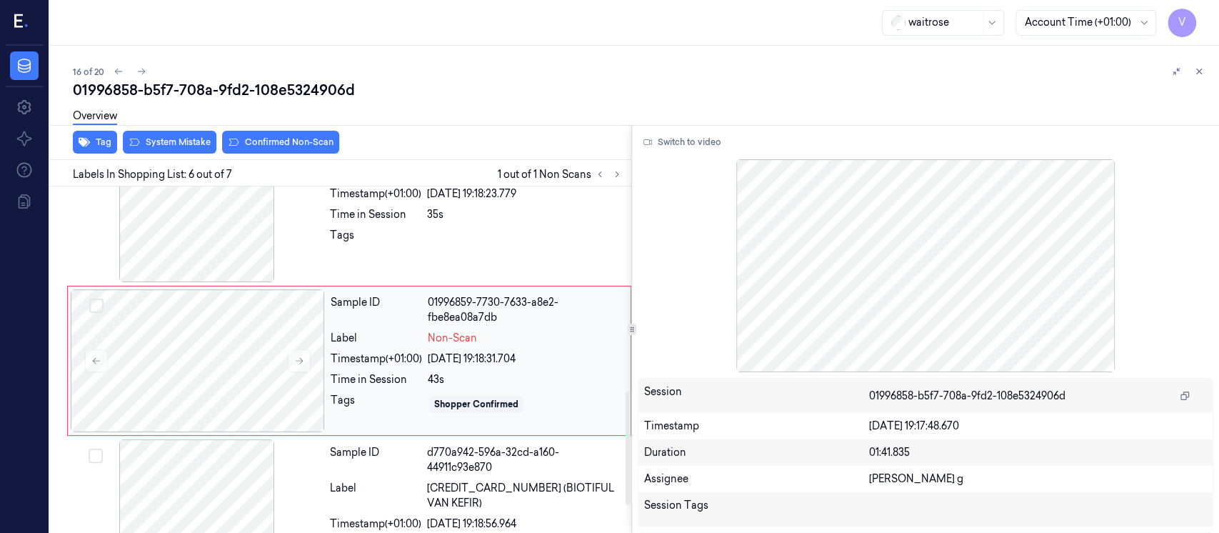
scroll to position [554, 0]
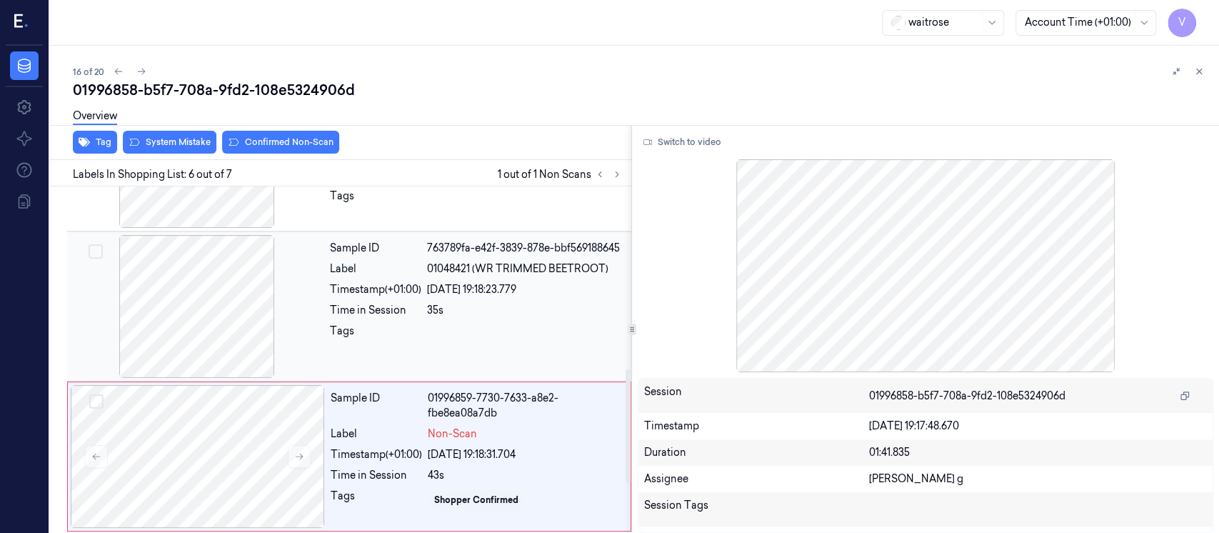
click at [225, 321] on div at bounding box center [197, 306] width 254 height 143
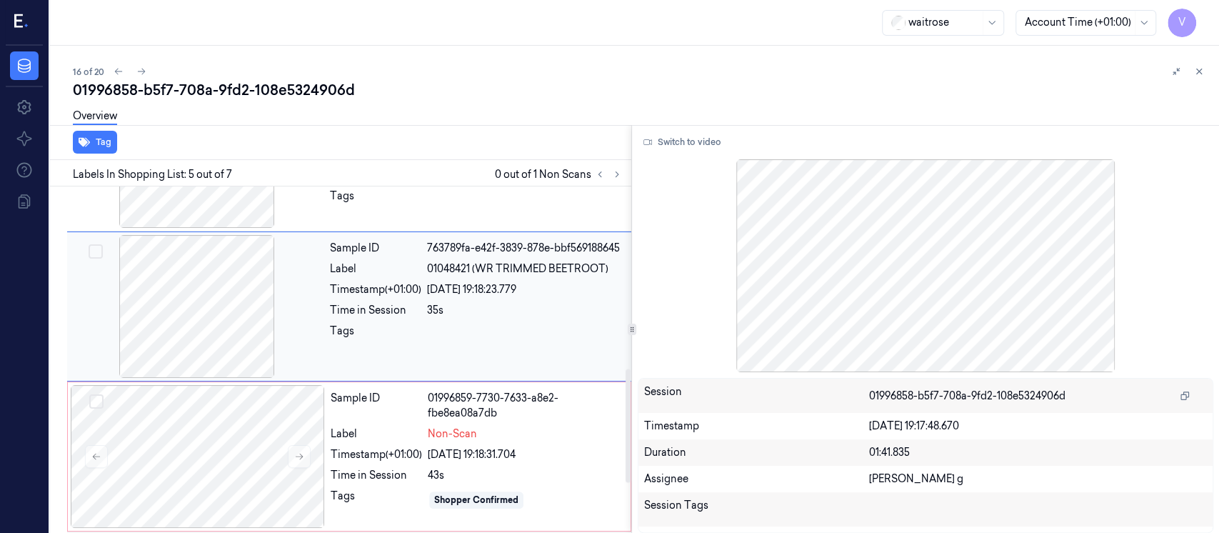
scroll to position [500, 0]
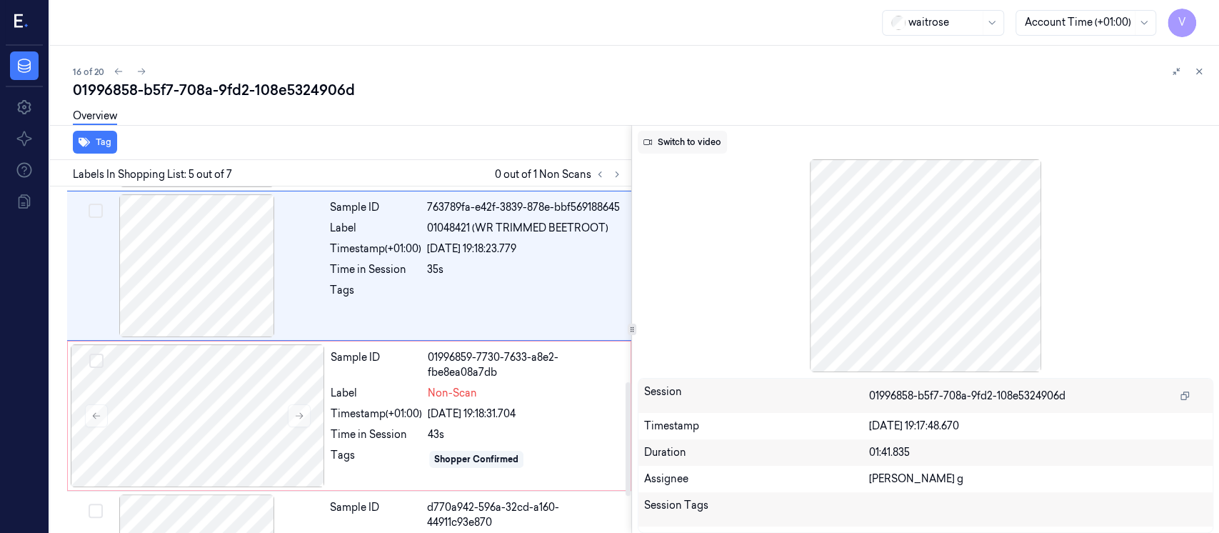
click at [674, 149] on button "Switch to video" at bounding box center [682, 142] width 89 height 23
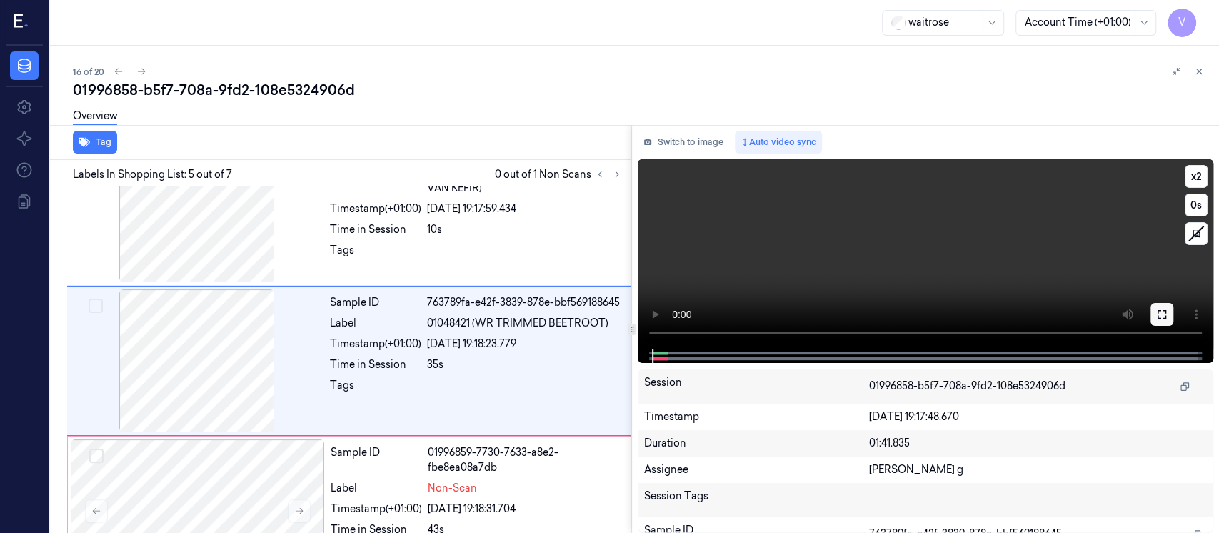
click at [1154, 313] on button at bounding box center [1161, 314] width 23 height 23
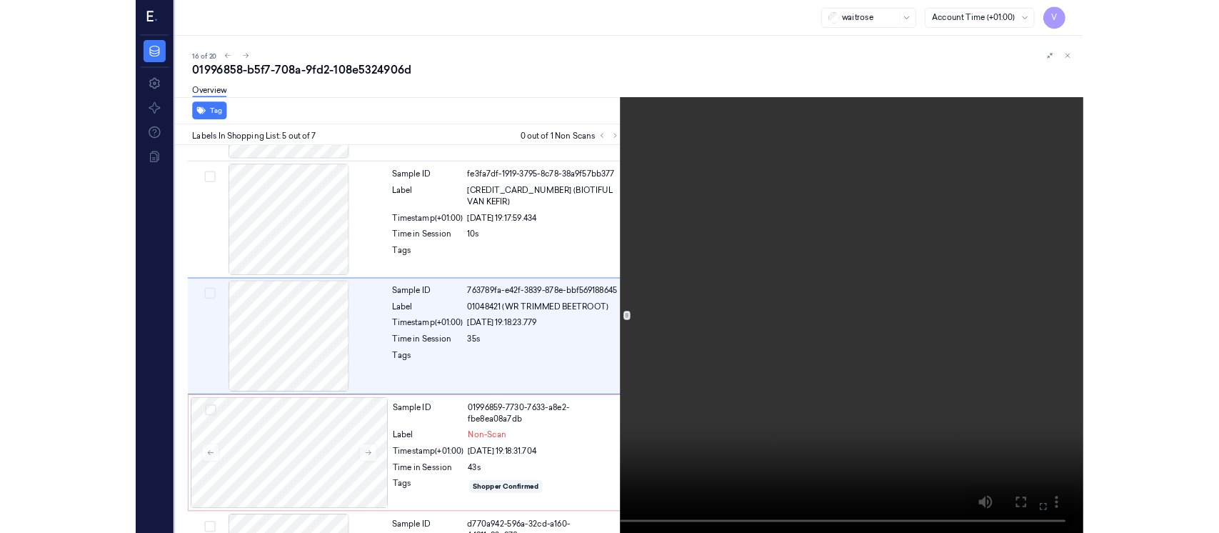
scroll to position [423, 0]
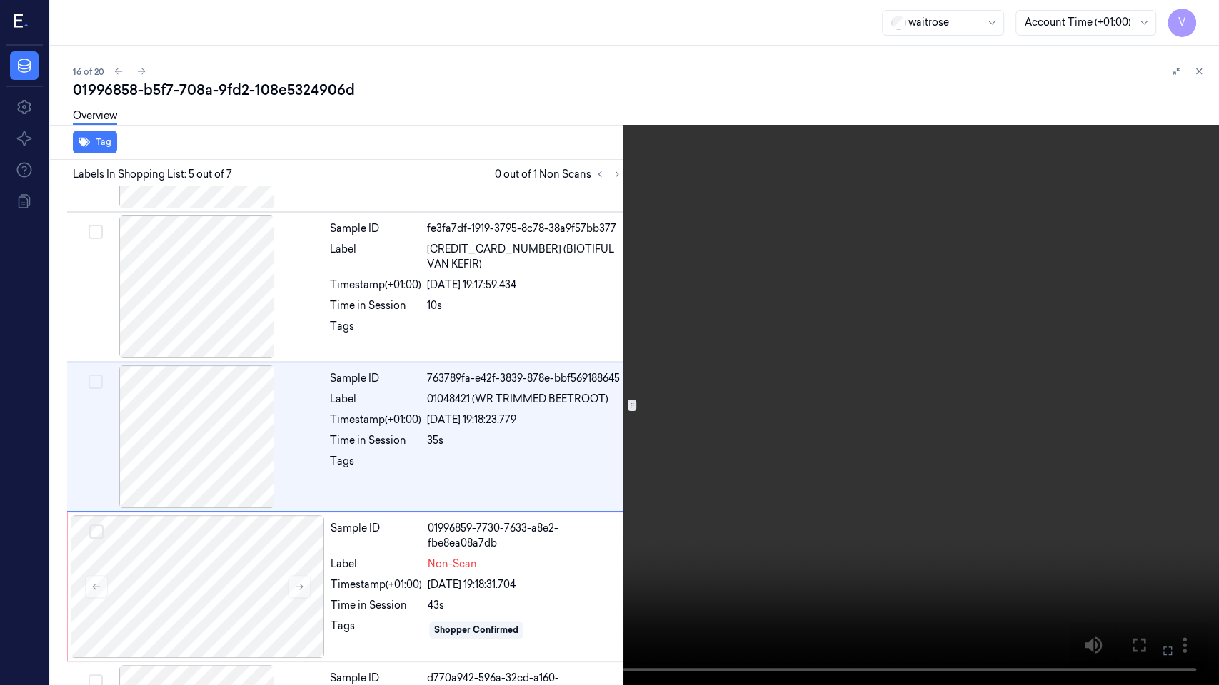
click at [0, 0] on icon at bounding box center [0, 0] width 0 height 0
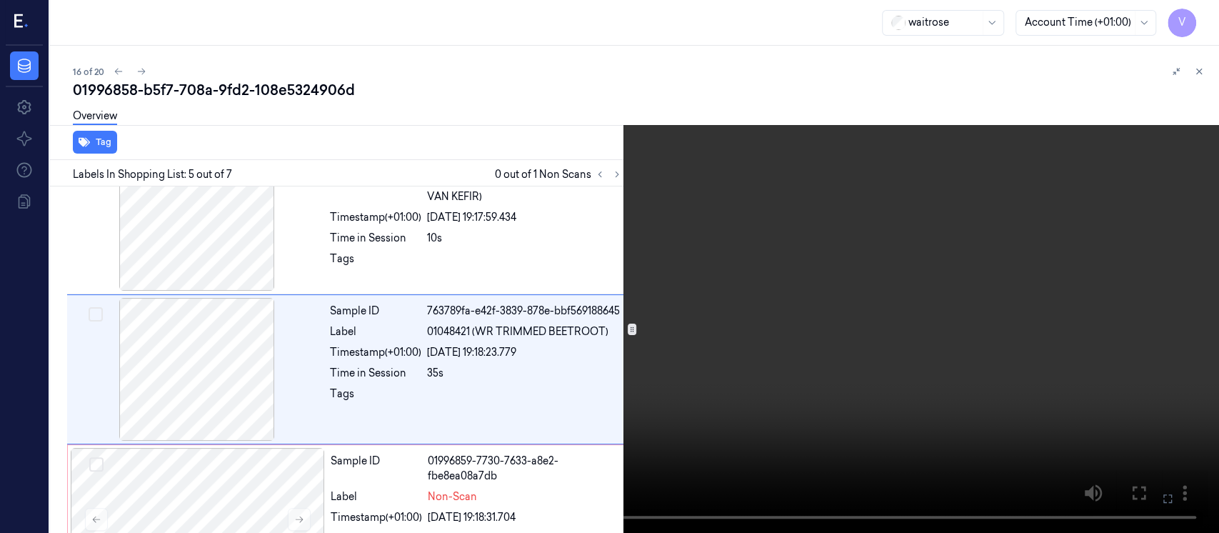
scroll to position [500, 0]
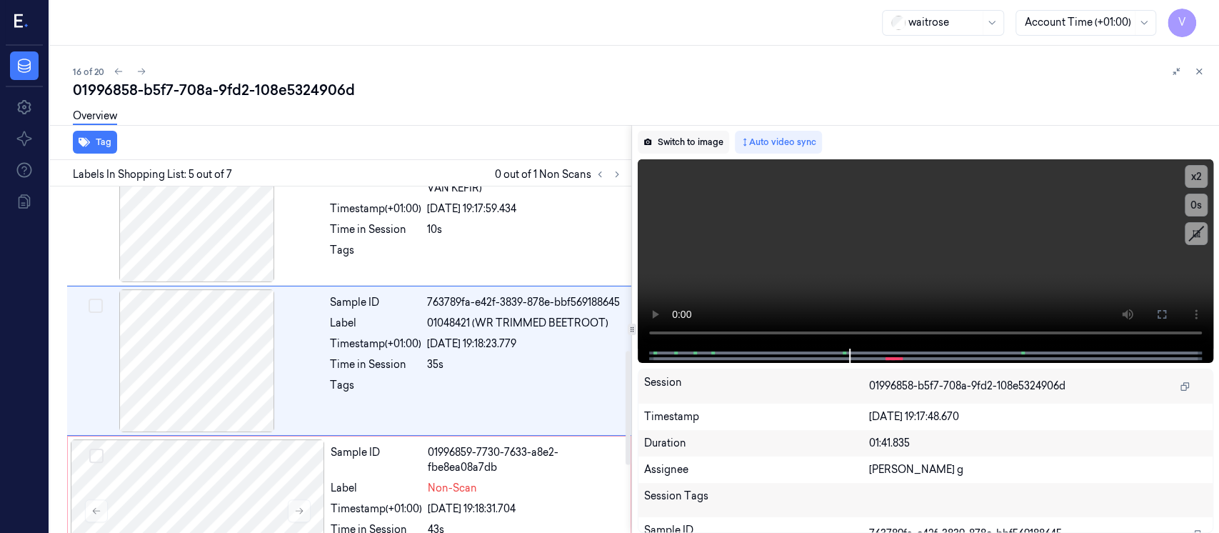
click at [683, 146] on button "Switch to image" at bounding box center [683, 142] width 91 height 23
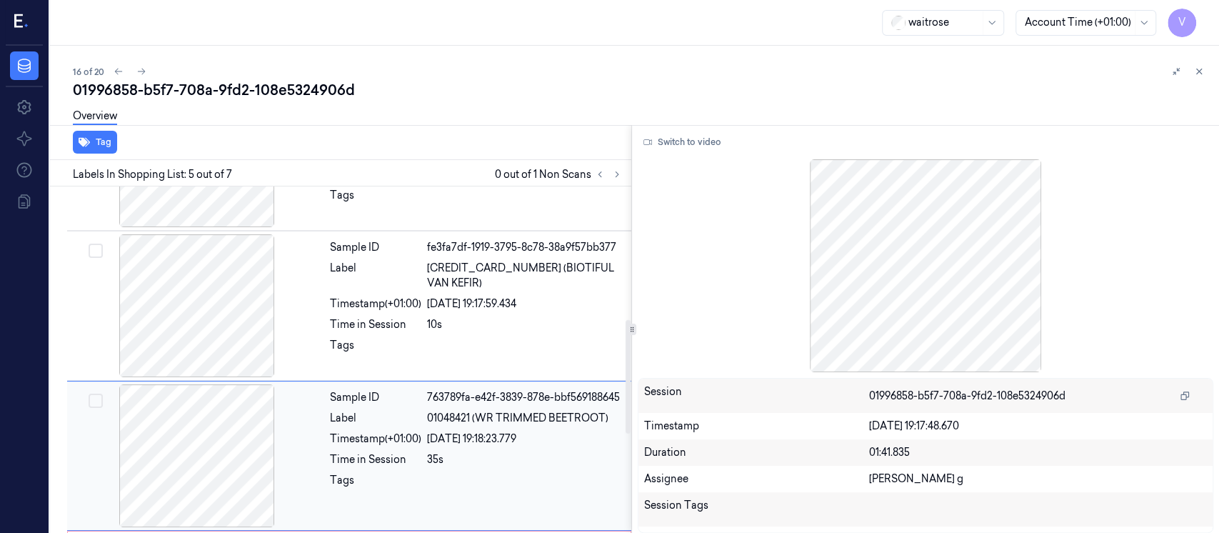
click at [160, 408] on div at bounding box center [197, 455] width 254 height 143
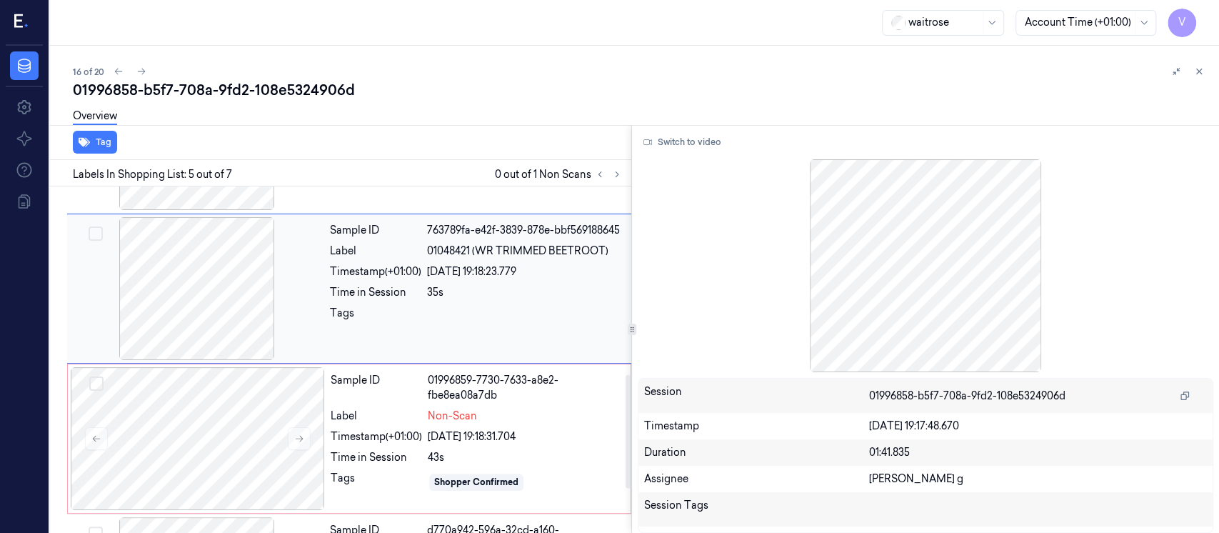
scroll to position [595, 0]
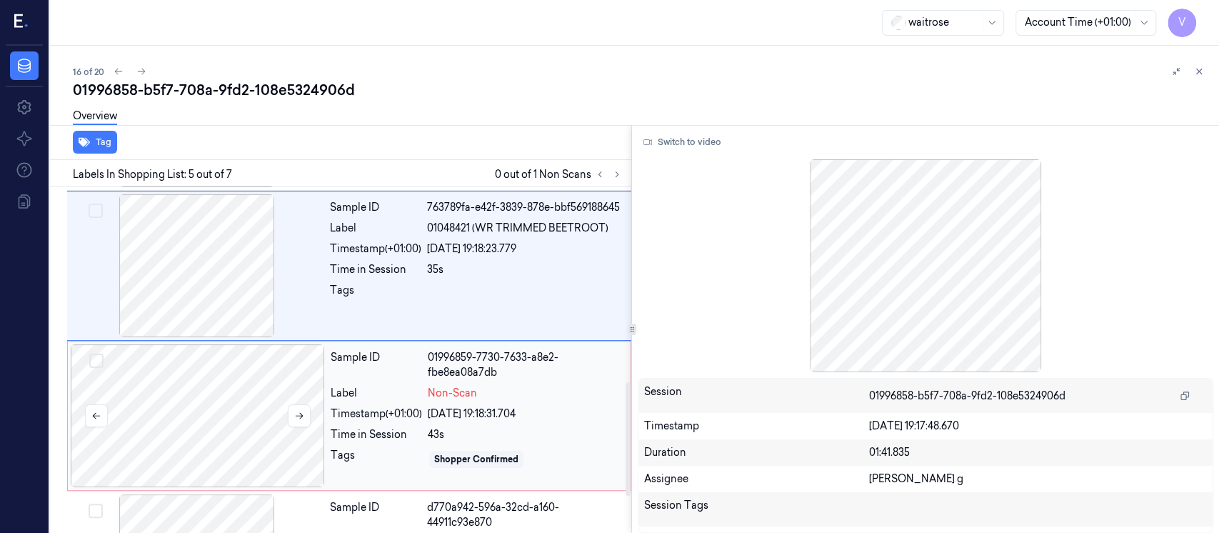
click at [211, 409] on div at bounding box center [198, 415] width 254 height 143
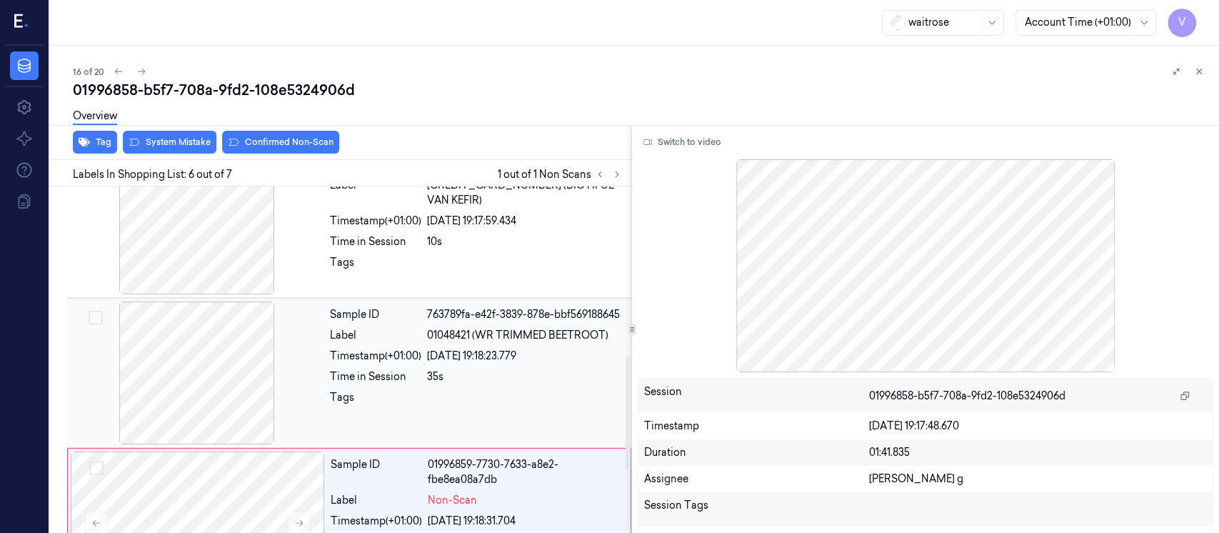
scroll to position [459, 0]
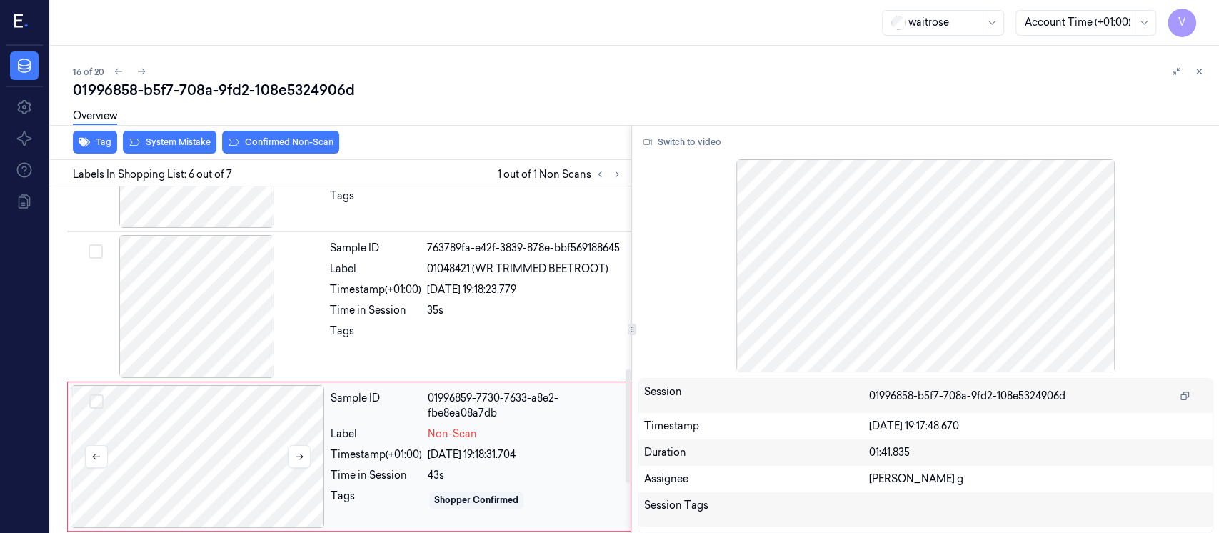
click at [214, 417] on div at bounding box center [198, 456] width 254 height 143
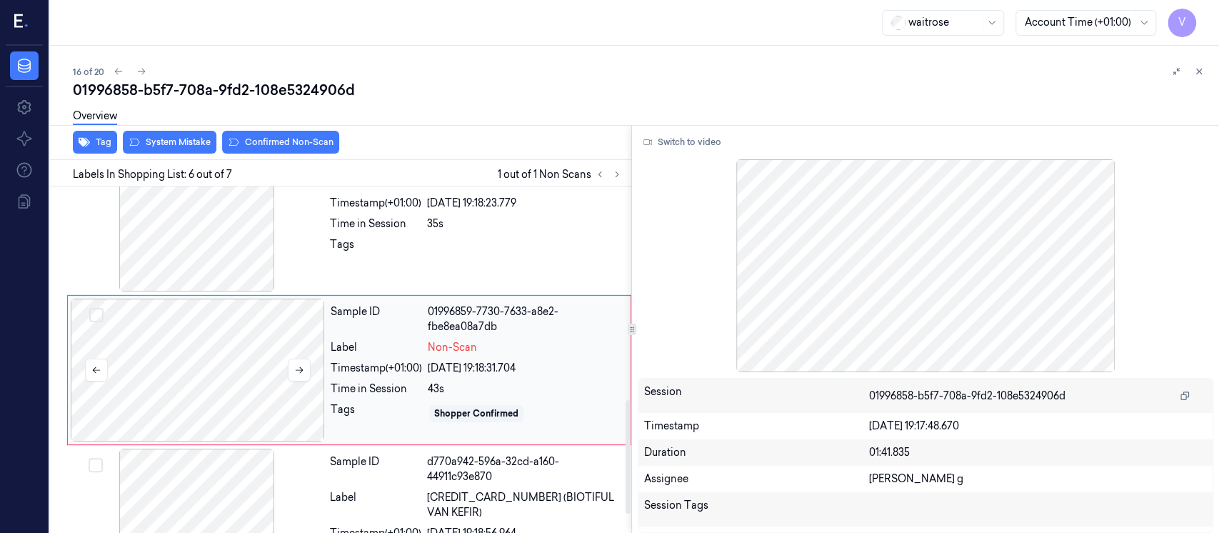
scroll to position [650, 0]
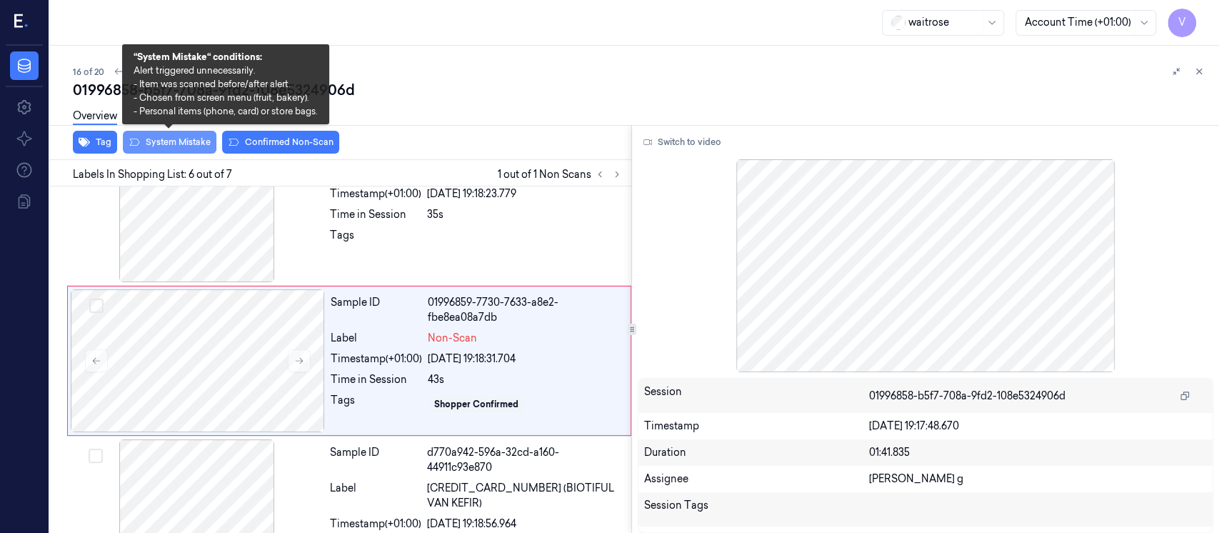
click at [181, 141] on button "System Mistake" at bounding box center [170, 142] width 94 height 23
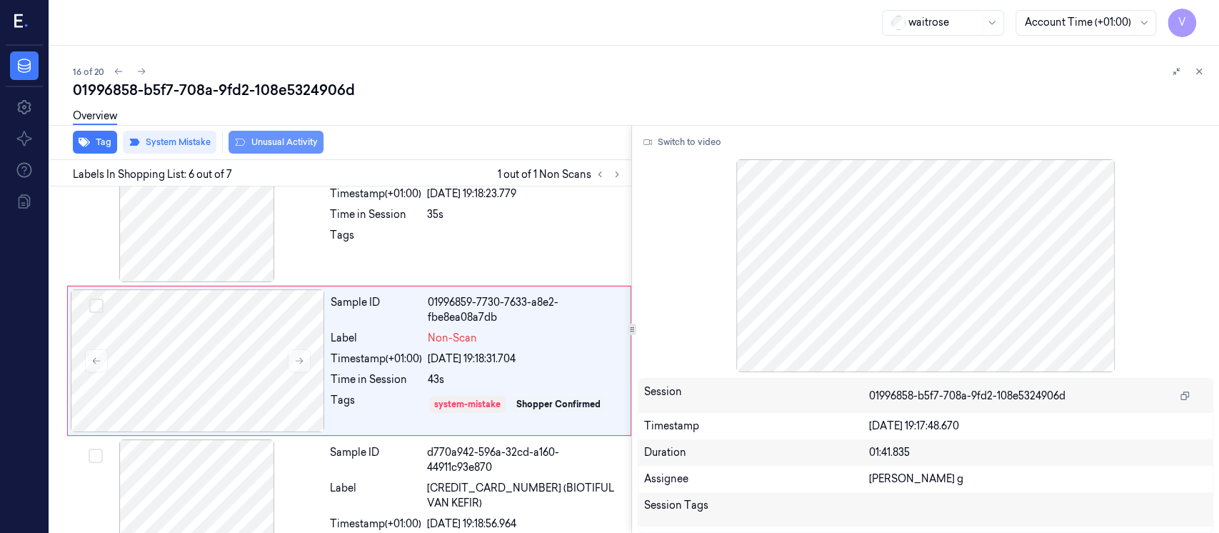
click at [263, 144] on button "Unusual Activity" at bounding box center [275, 142] width 95 height 23
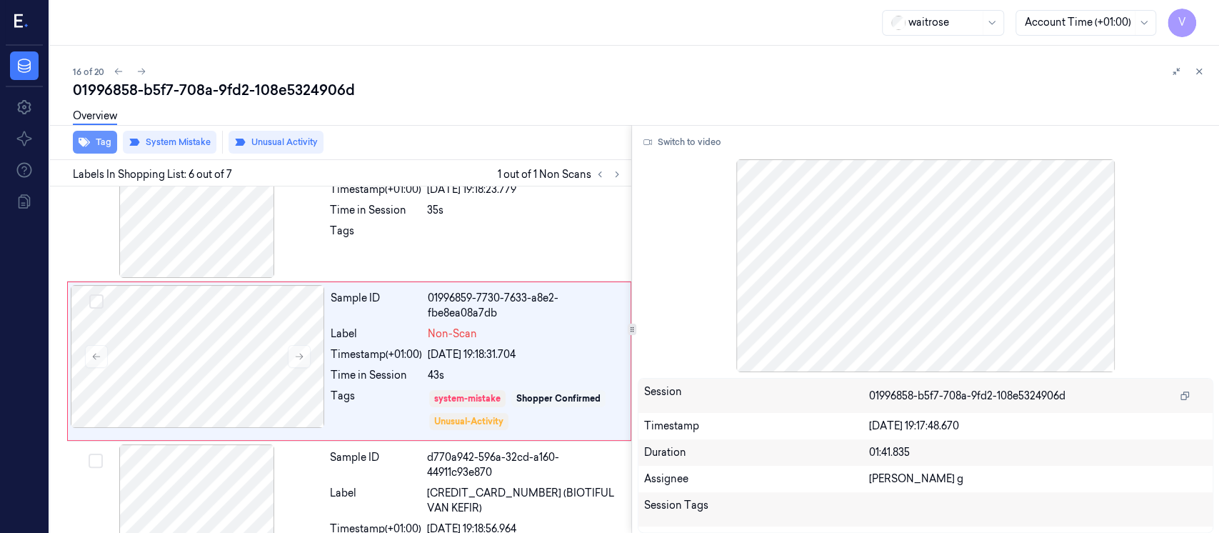
click at [94, 139] on button "Tag" at bounding box center [95, 142] width 44 height 23
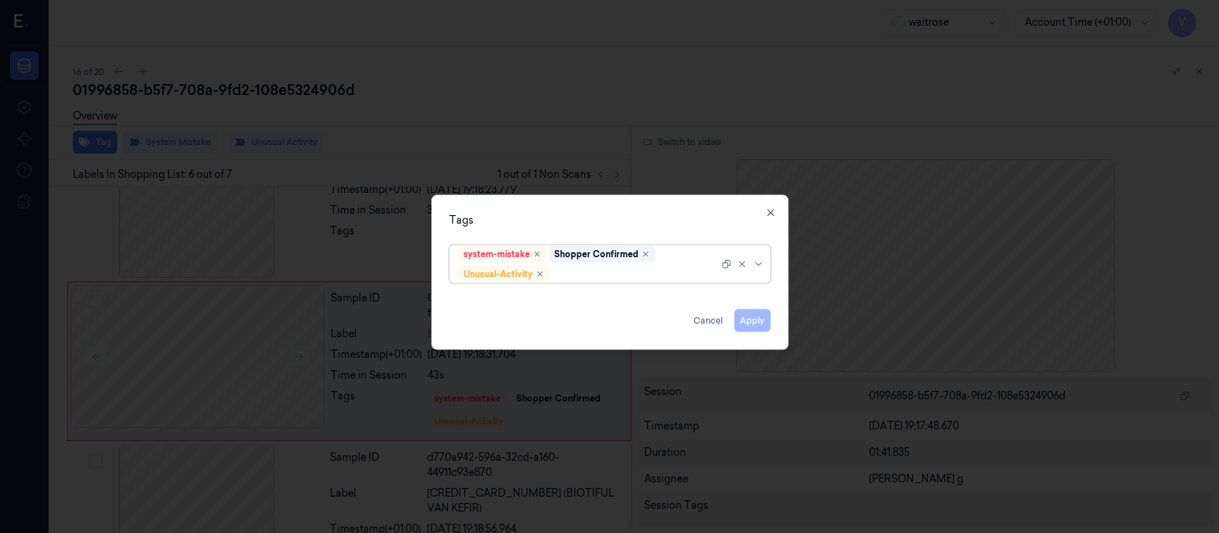
click at [593, 265] on div "system-mistake Shopper Confirmed Unusual-Activity" at bounding box center [588, 264] width 260 height 37
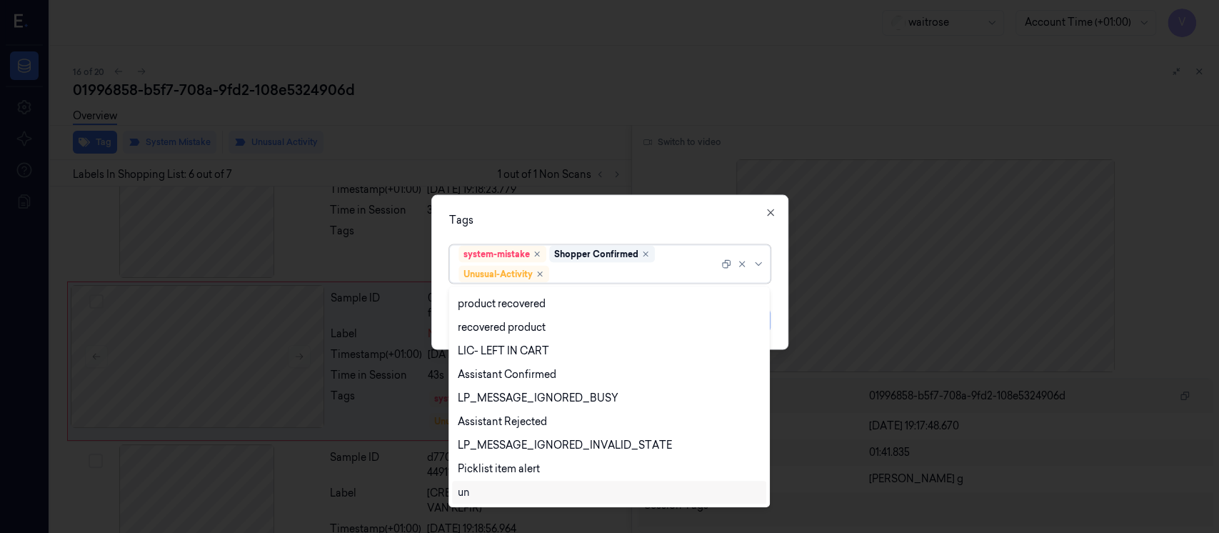
scroll to position [280, 0]
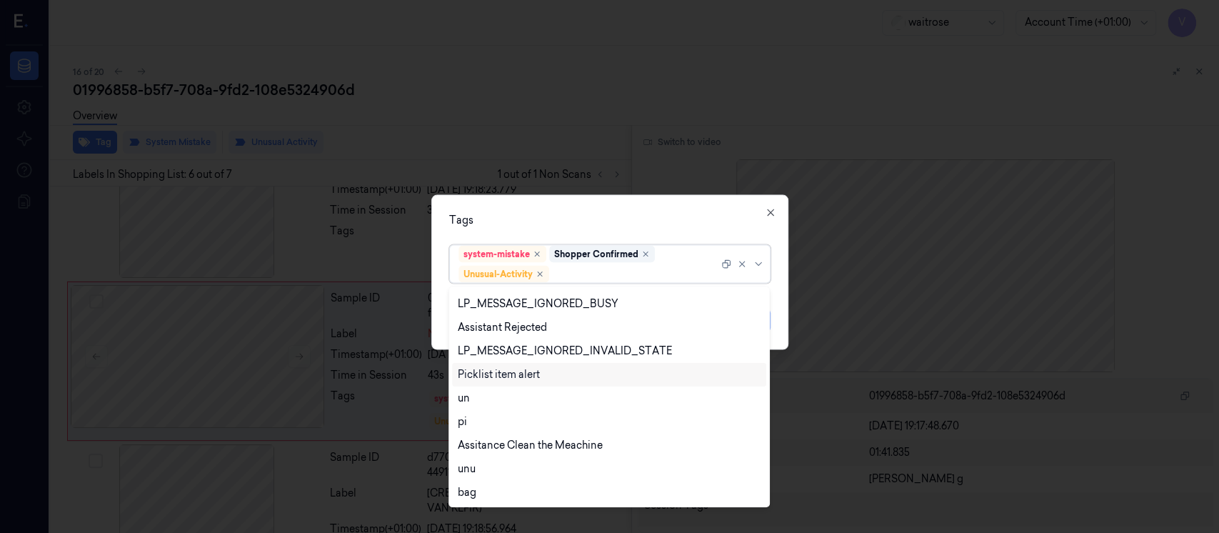
click at [487, 371] on div "Picklist item alert" at bounding box center [499, 374] width 82 height 15
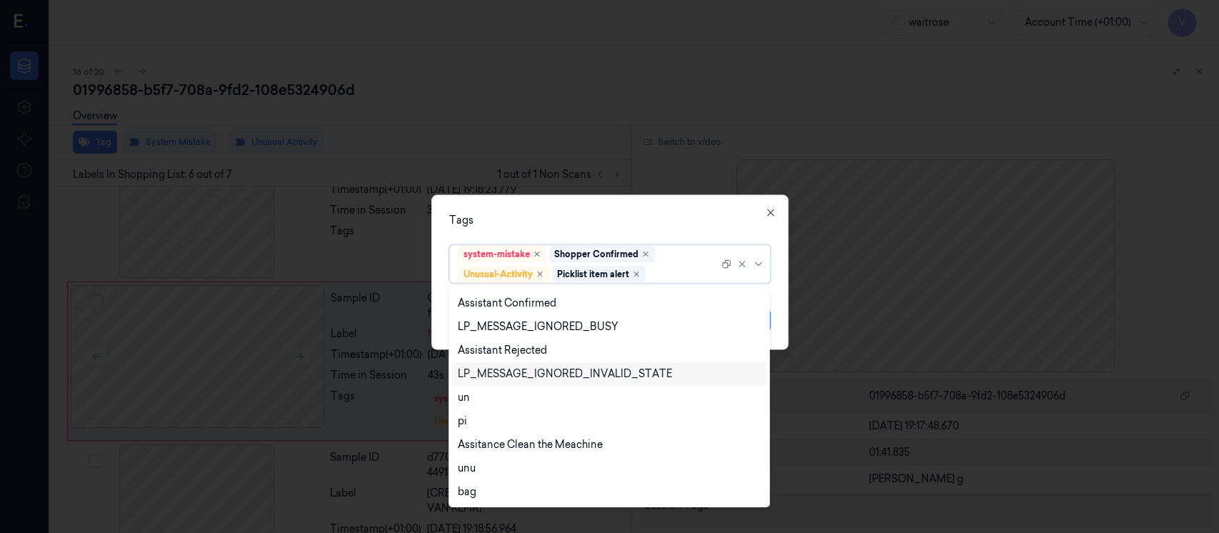
scroll to position [257, 0]
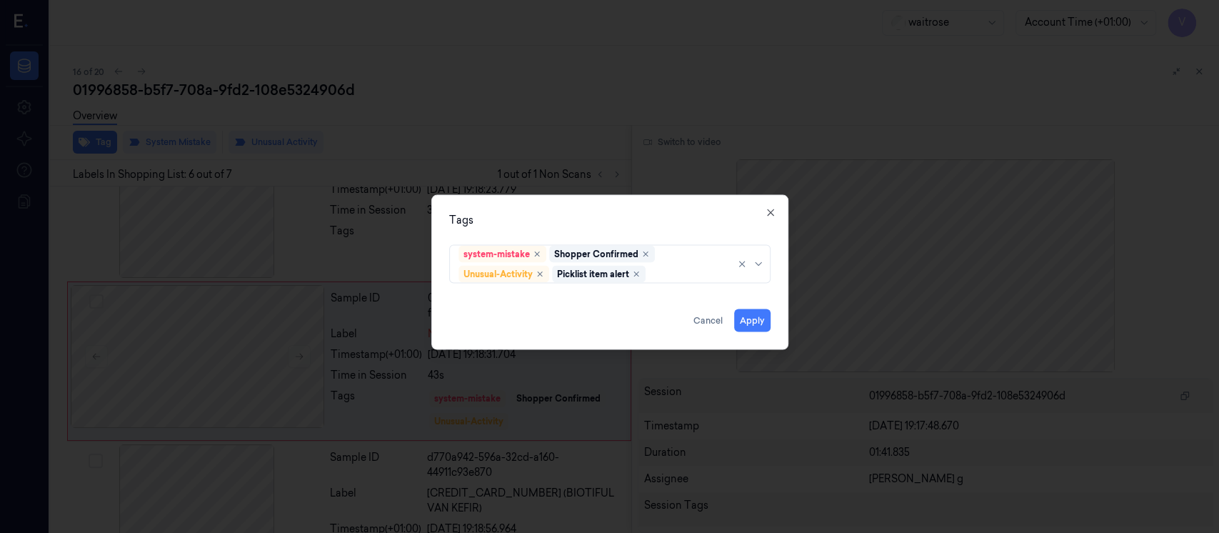
click at [662, 230] on div "Tags system-mistake Shopper Confirmed Unusual-Activity Picklist item alert Appl…" at bounding box center [609, 272] width 357 height 155
click at [768, 324] on button "Apply" at bounding box center [752, 320] width 36 height 23
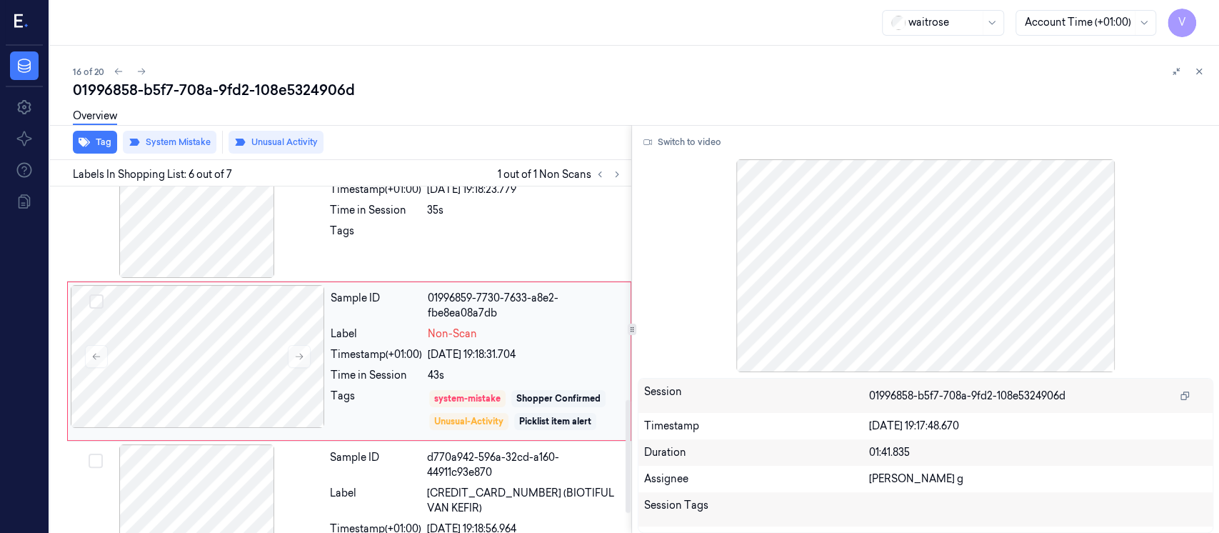
click at [392, 358] on div "Timestamp (+01:00)" at bounding box center [376, 354] width 91 height 15
click at [252, 363] on div at bounding box center [198, 356] width 254 height 143
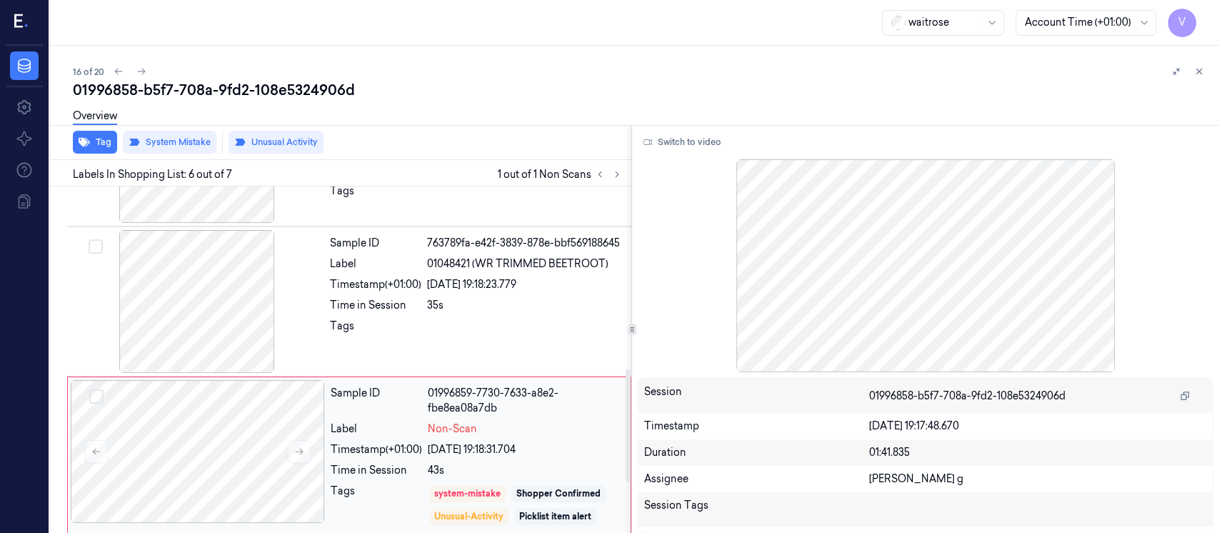
scroll to position [715, 0]
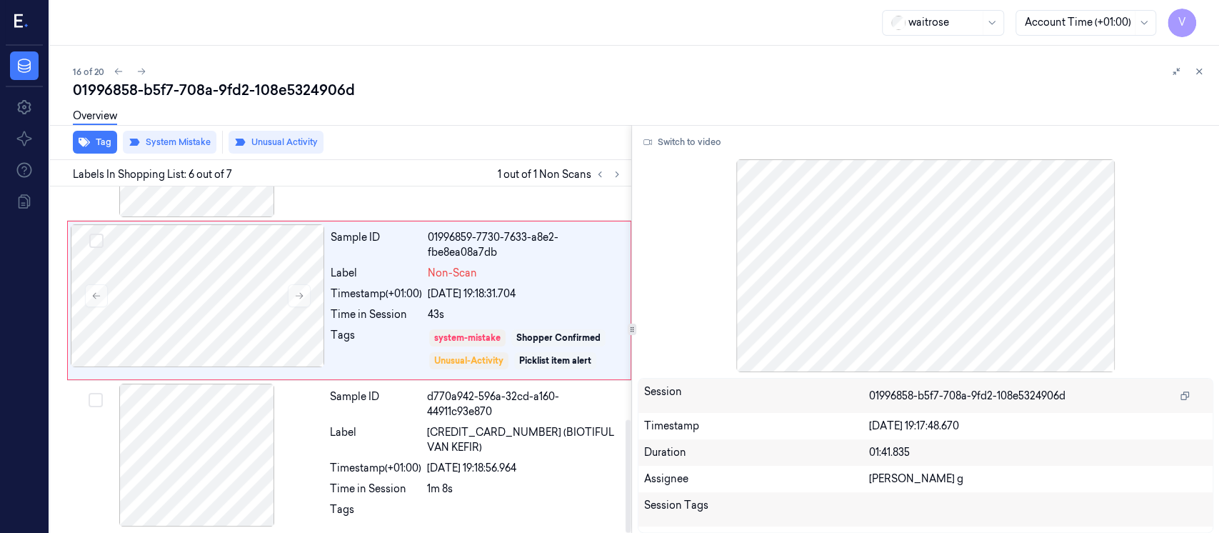
click at [848, 101] on div "Overview" at bounding box center [640, 118] width 1135 height 36
click at [1202, 71] on icon at bounding box center [1199, 71] width 10 height 10
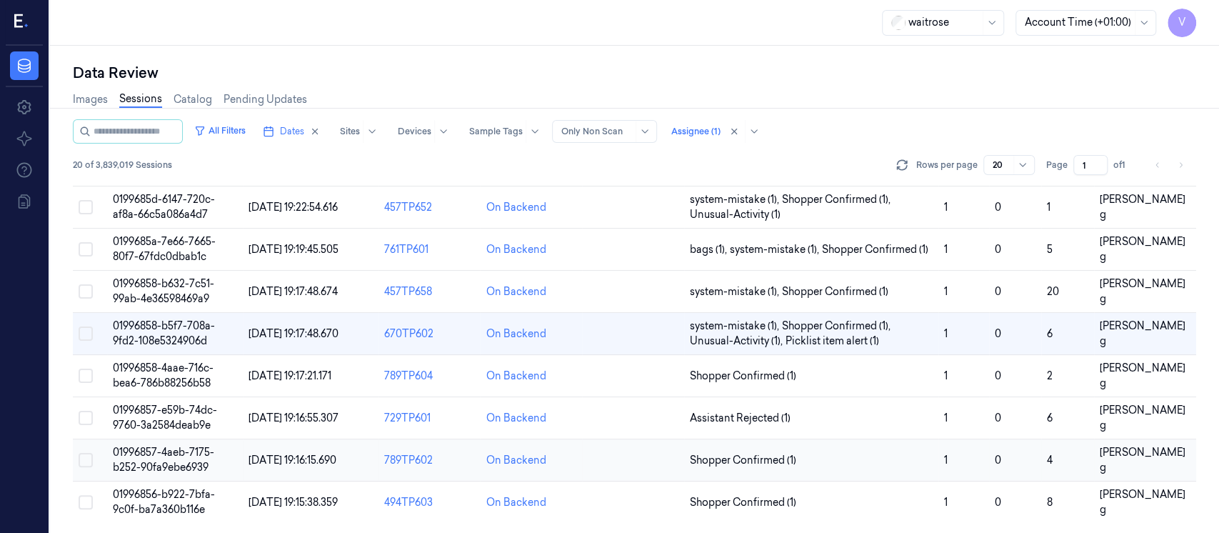
scroll to position [531, 0]
click at [611, 378] on td at bounding box center [633, 376] width 102 height 42
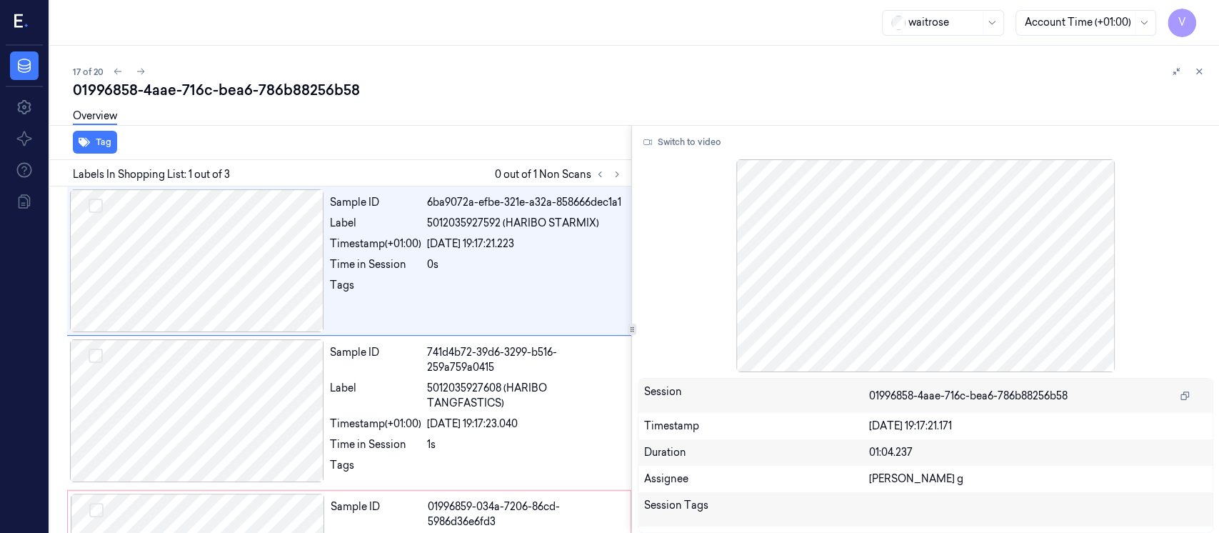
click at [483, 138] on div "Tag" at bounding box center [337, 142] width 587 height 35
click at [614, 174] on icon at bounding box center [617, 174] width 10 height 10
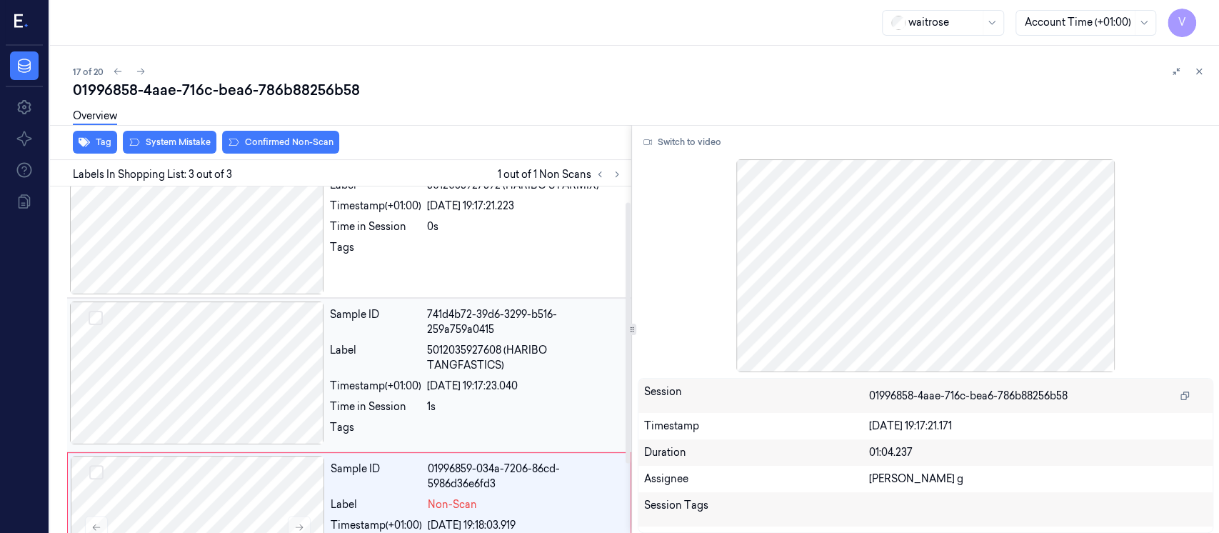
scroll to position [16, 0]
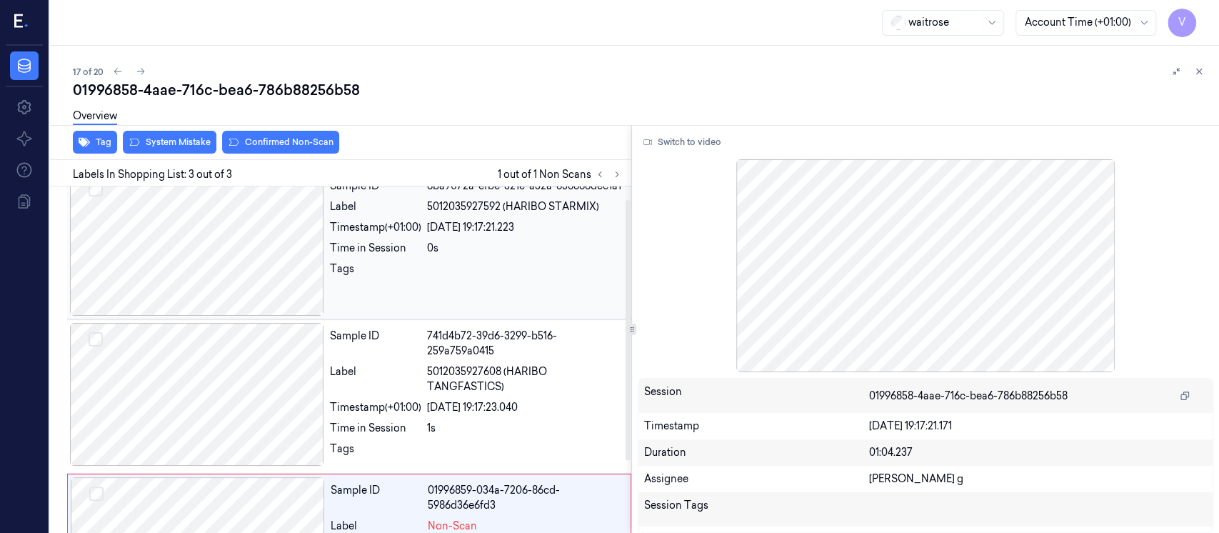
click at [241, 274] on div at bounding box center [197, 244] width 254 height 143
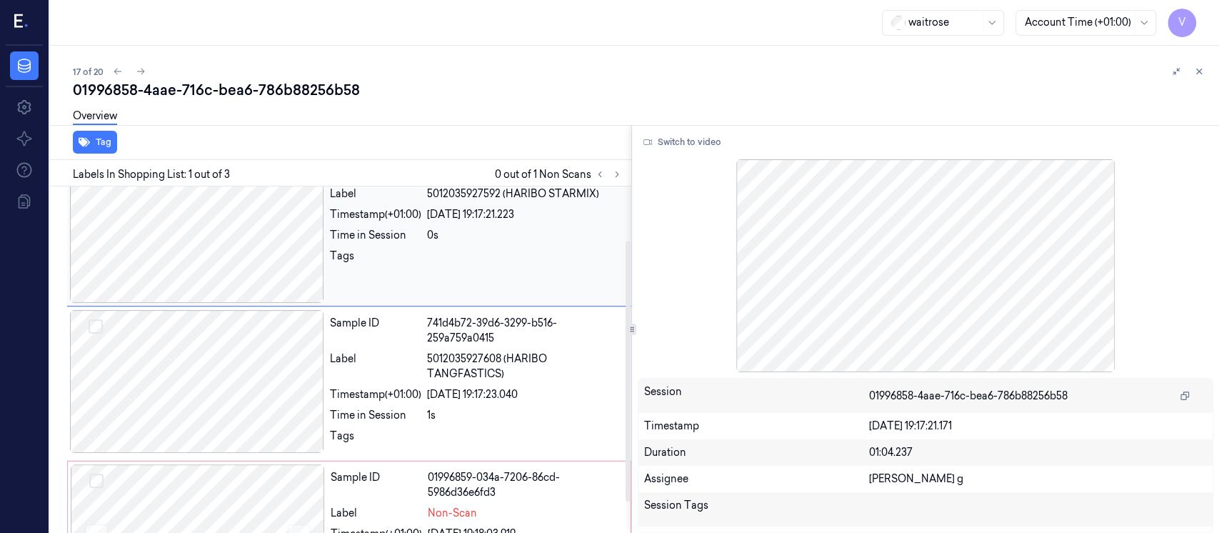
scroll to position [0, 0]
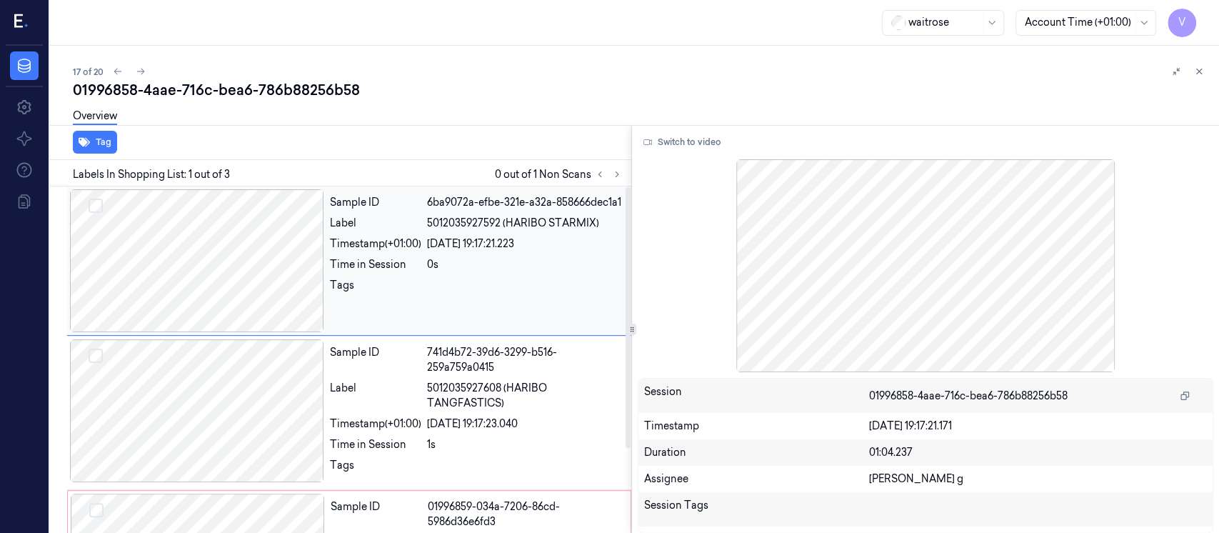
click at [443, 214] on div "Sample ID 6ba9072a-efbe-321e-a32a-858666dec1a1 Label 5012035927592 (HARIBO STAR…" at bounding box center [476, 260] width 304 height 143
click at [685, 137] on button "Switch to video" at bounding box center [682, 142] width 89 height 23
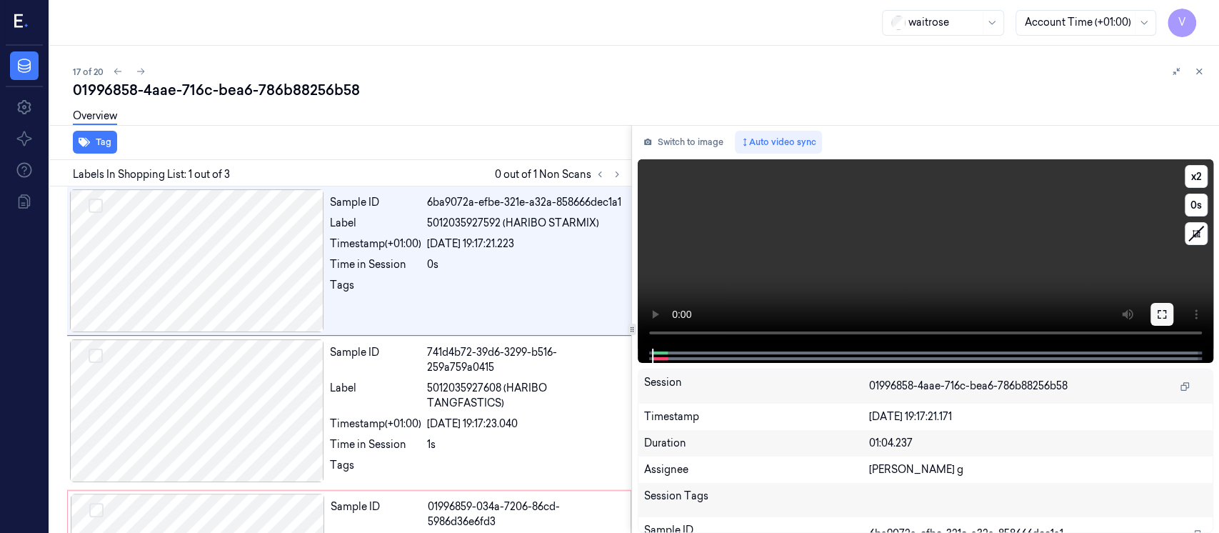
click at [1154, 321] on button at bounding box center [1161, 314] width 23 height 23
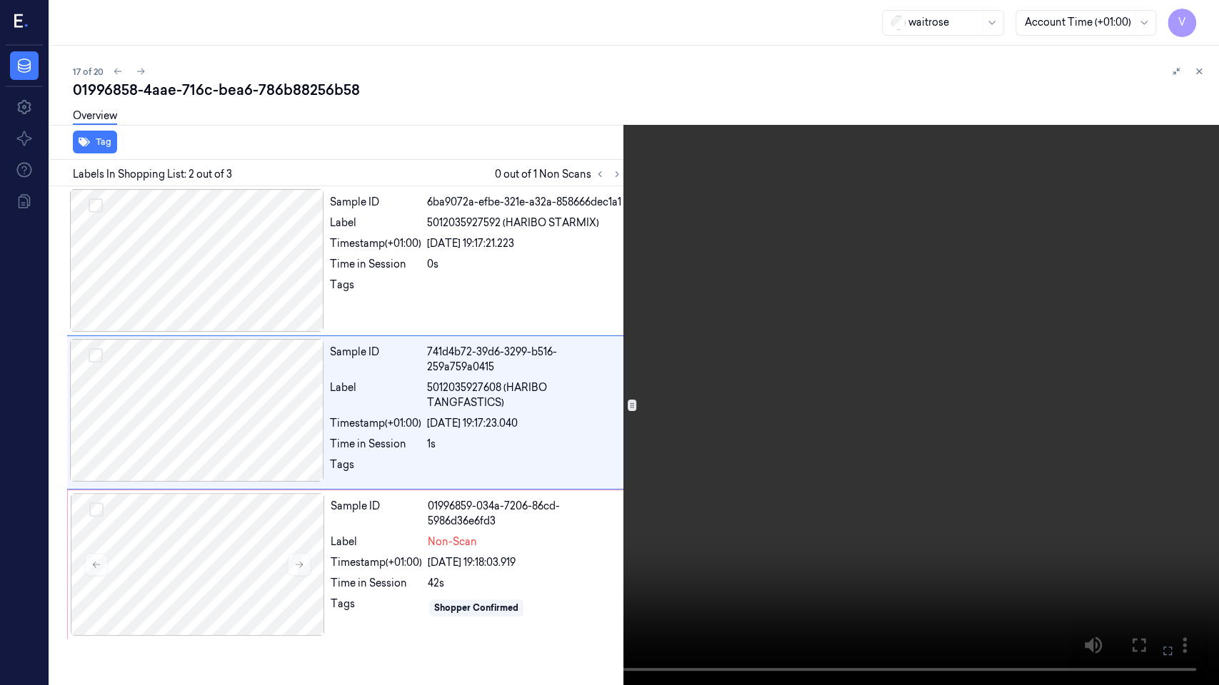
click at [0, 0] on icon at bounding box center [0, 0] width 0 height 0
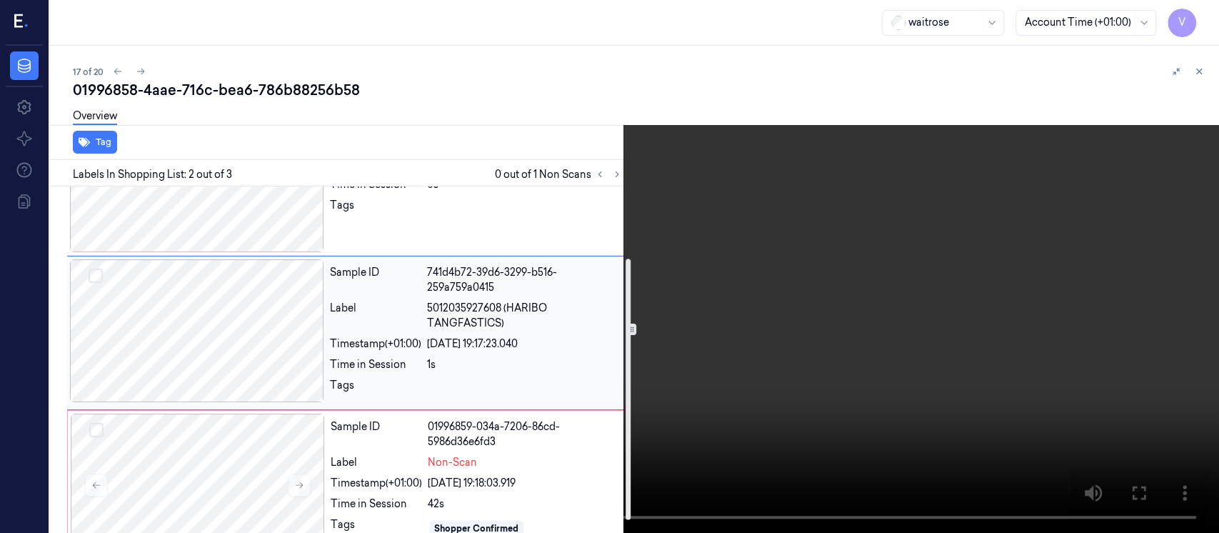
scroll to position [95, 0]
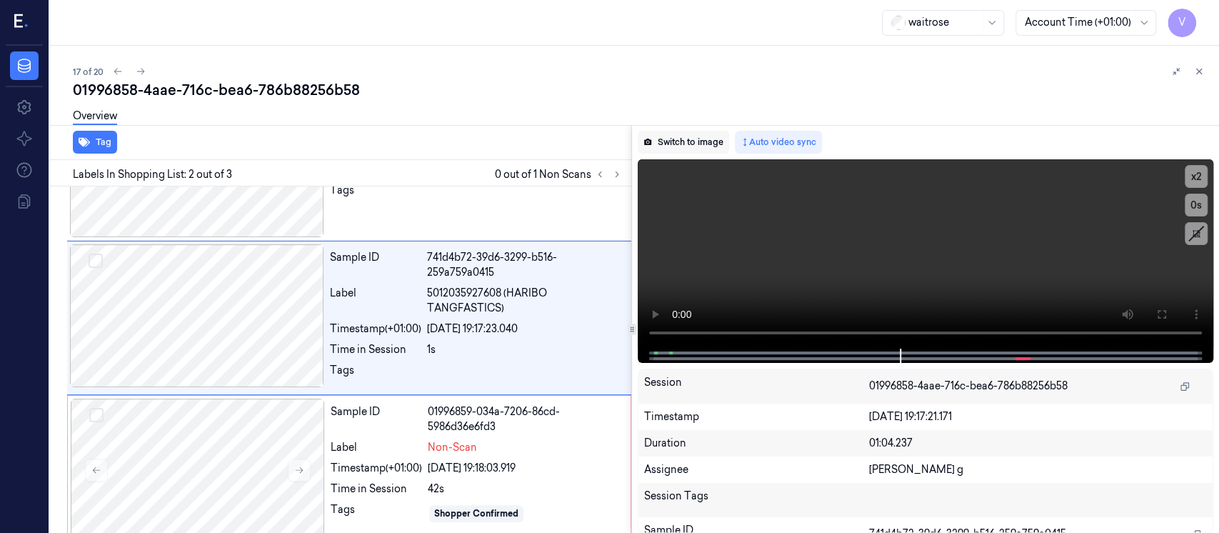
click at [692, 139] on button "Switch to image" at bounding box center [683, 142] width 91 height 23
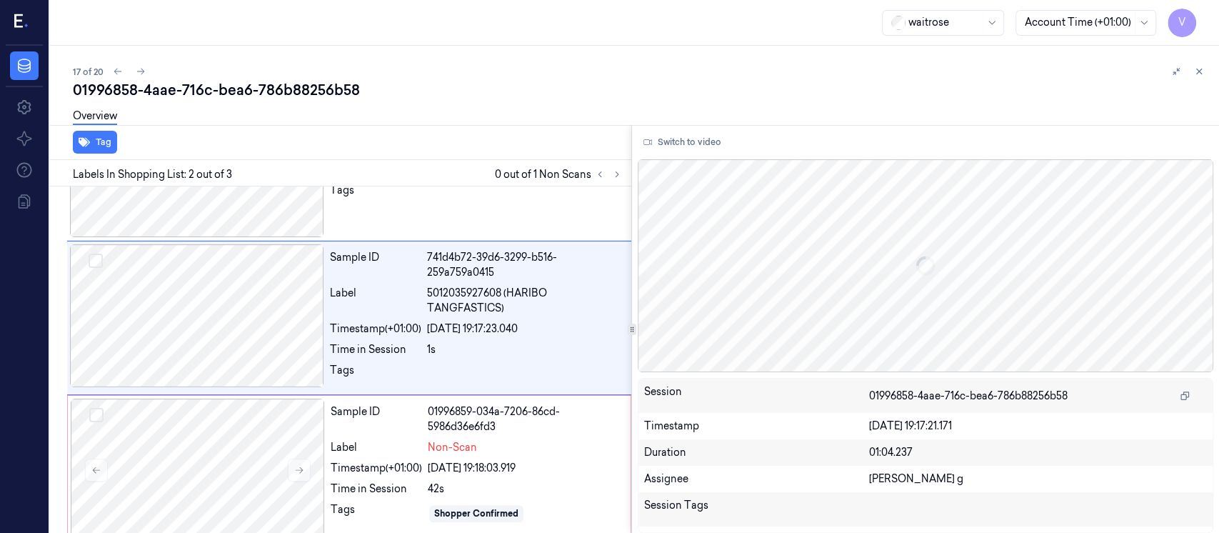
scroll to position [52, 0]
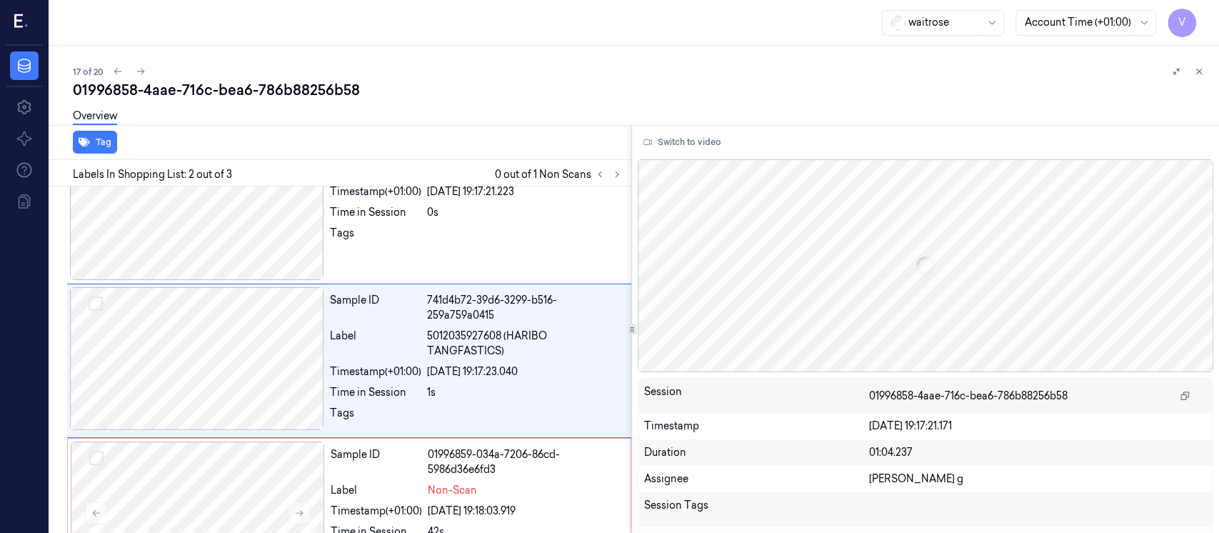
click at [692, 139] on button "Switch to video" at bounding box center [682, 142] width 89 height 23
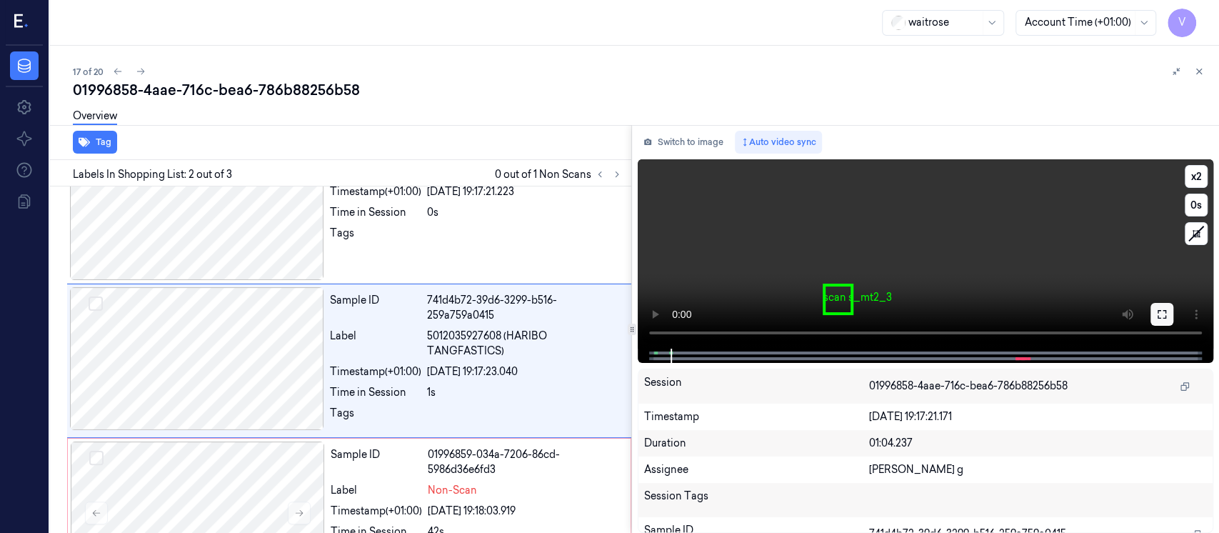
click at [1157, 317] on icon at bounding box center [1161, 314] width 9 height 9
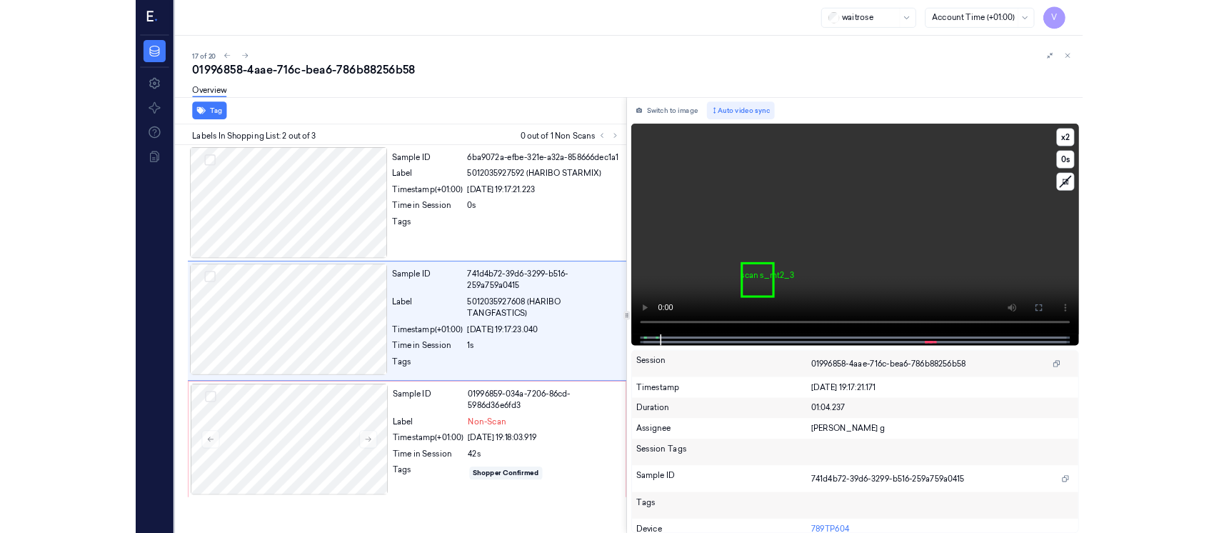
scroll to position [0, 0]
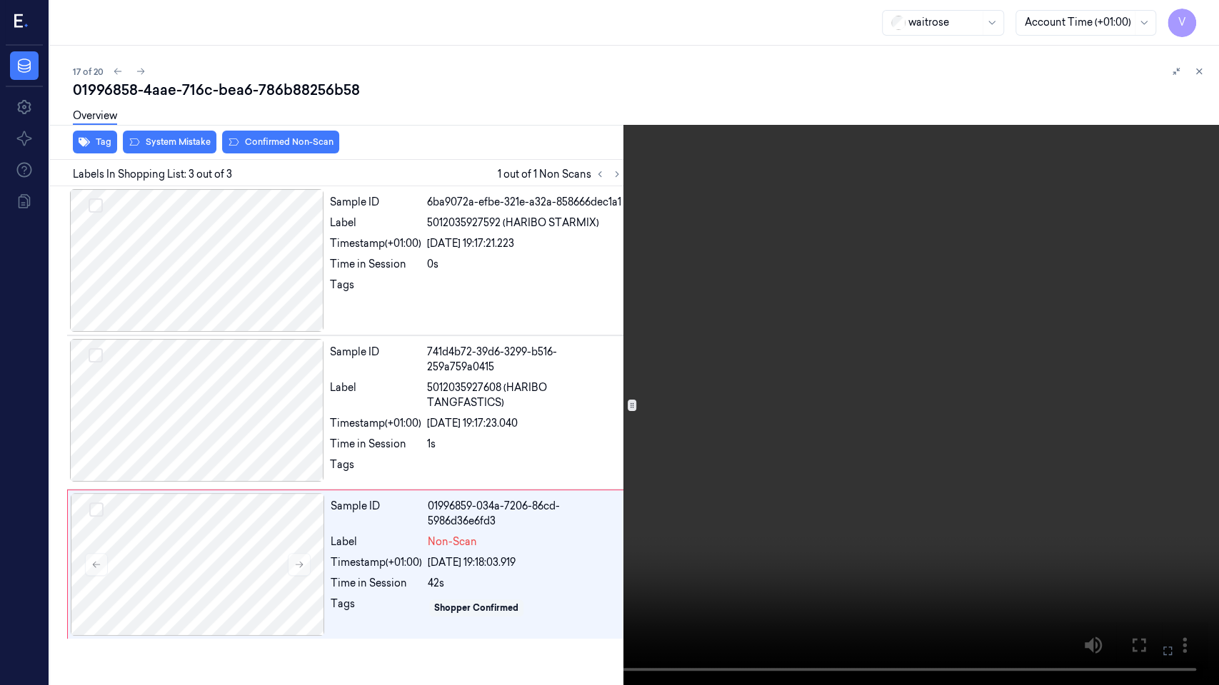
click at [0, 0] on button at bounding box center [0, 0] width 0 height 0
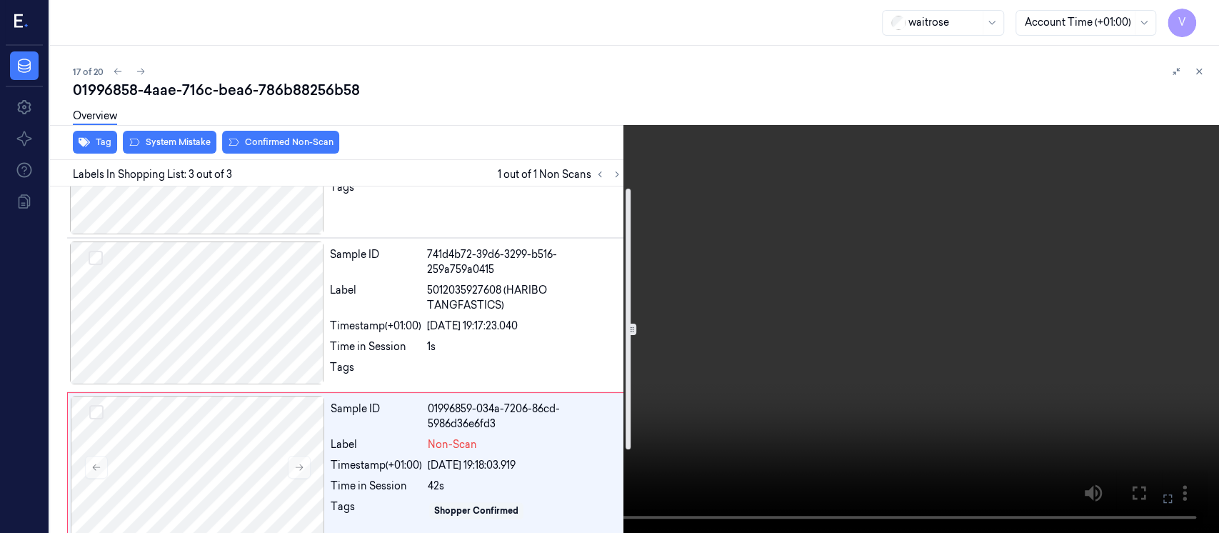
scroll to position [111, 0]
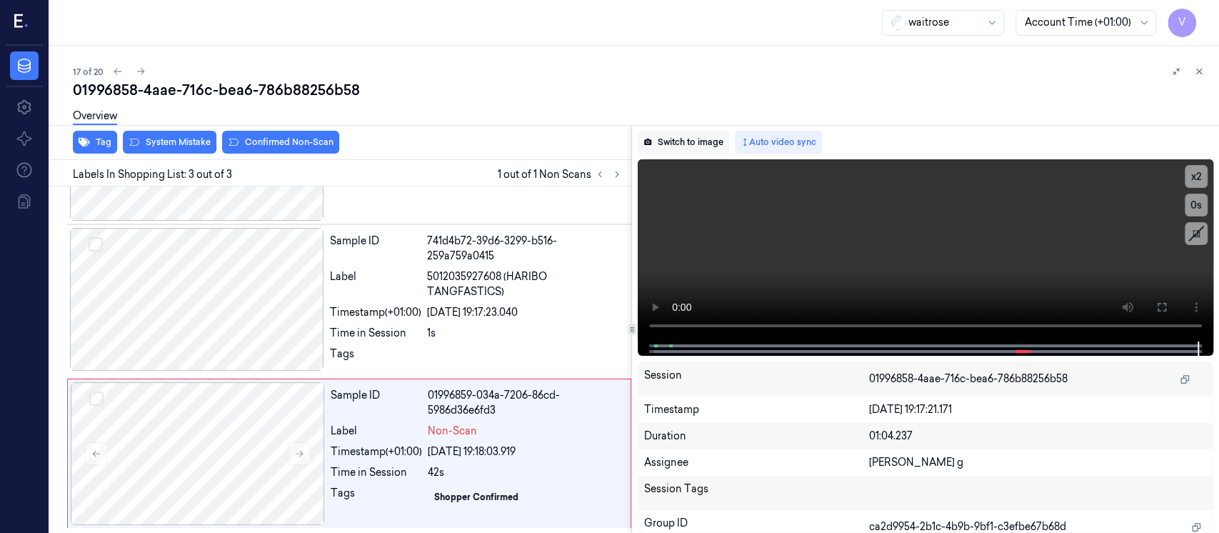
click at [698, 140] on button "Switch to image" at bounding box center [683, 142] width 91 height 23
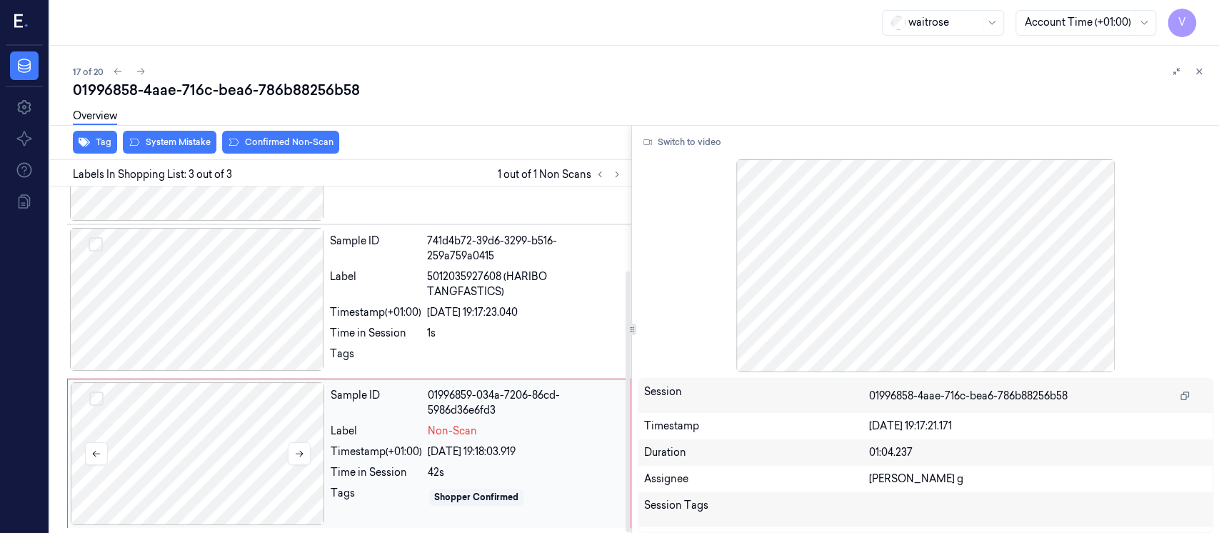
click at [193, 445] on div at bounding box center [198, 453] width 254 height 143
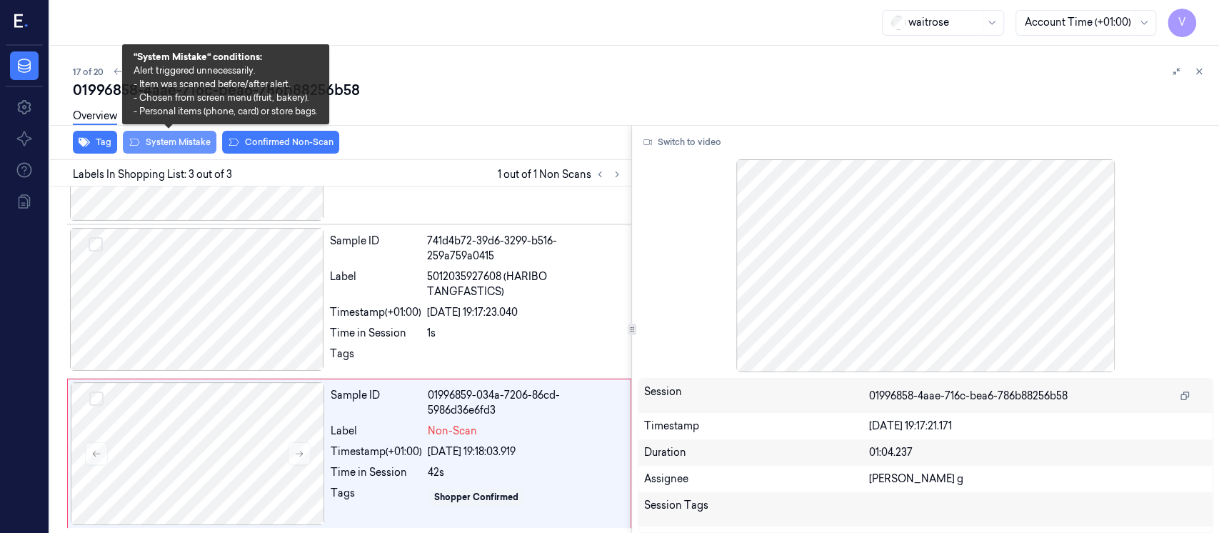
click at [174, 145] on button "System Mistake" at bounding box center [170, 142] width 94 height 23
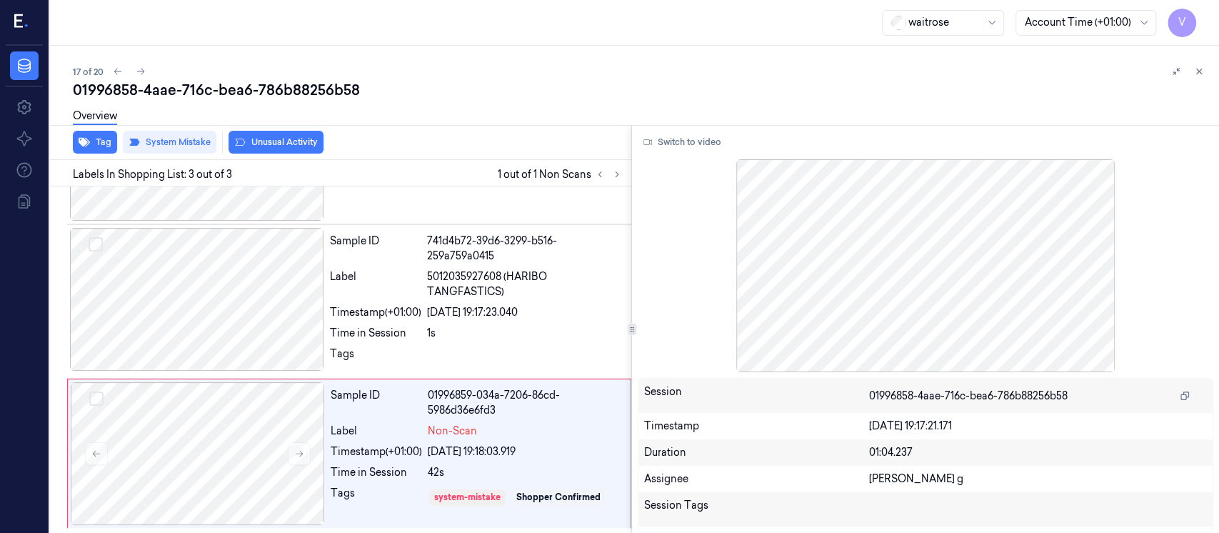
click at [277, 135] on div "Overview" at bounding box center [640, 118] width 1135 height 36
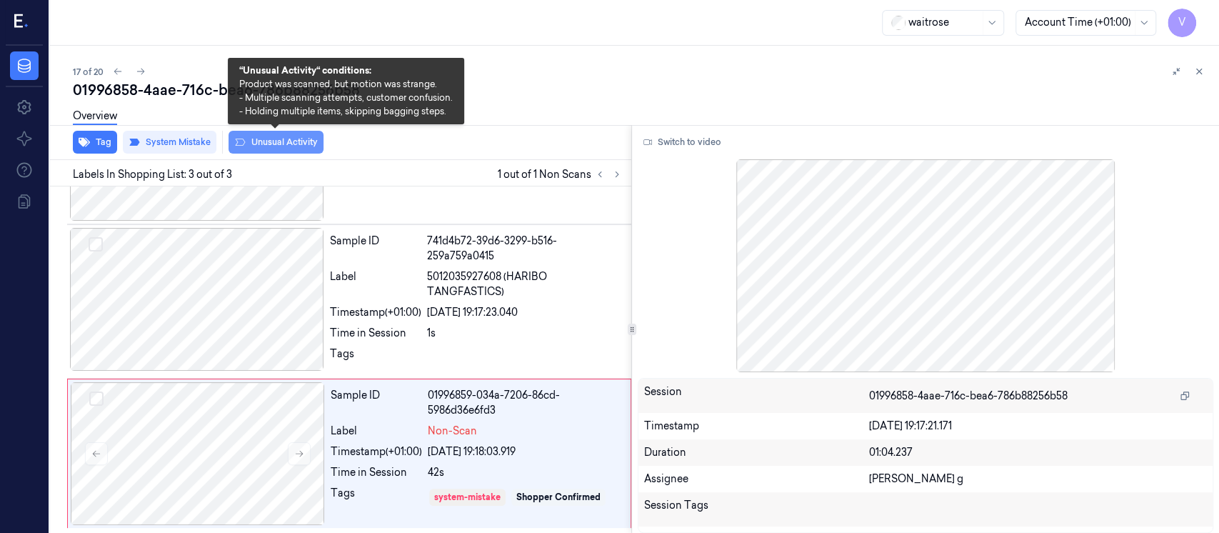
click at [271, 140] on button "Unusual Activity" at bounding box center [275, 142] width 95 height 23
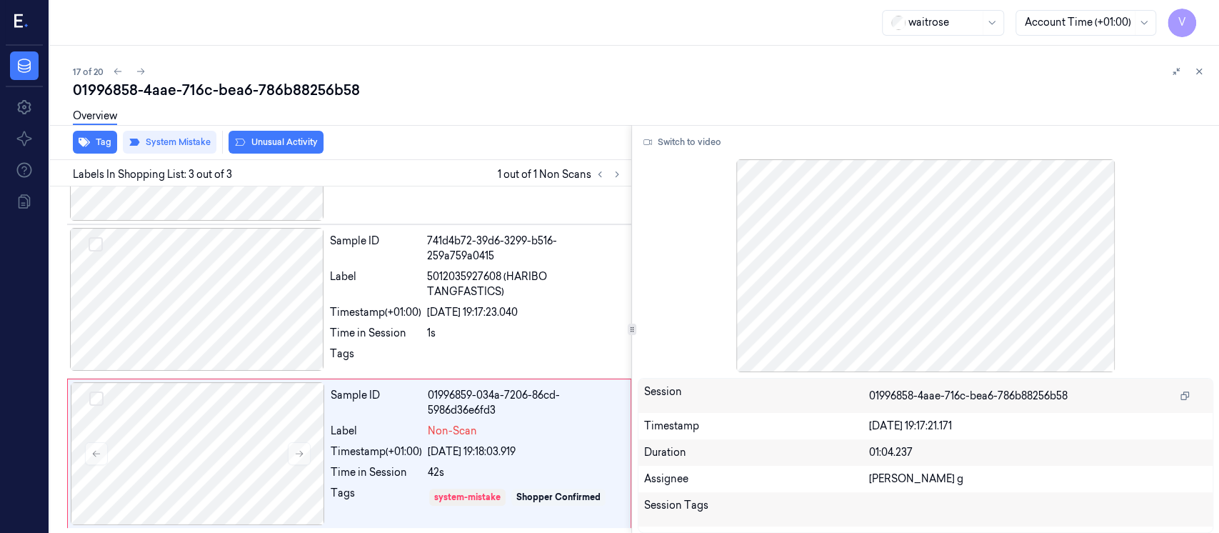
scroll to position [120, 0]
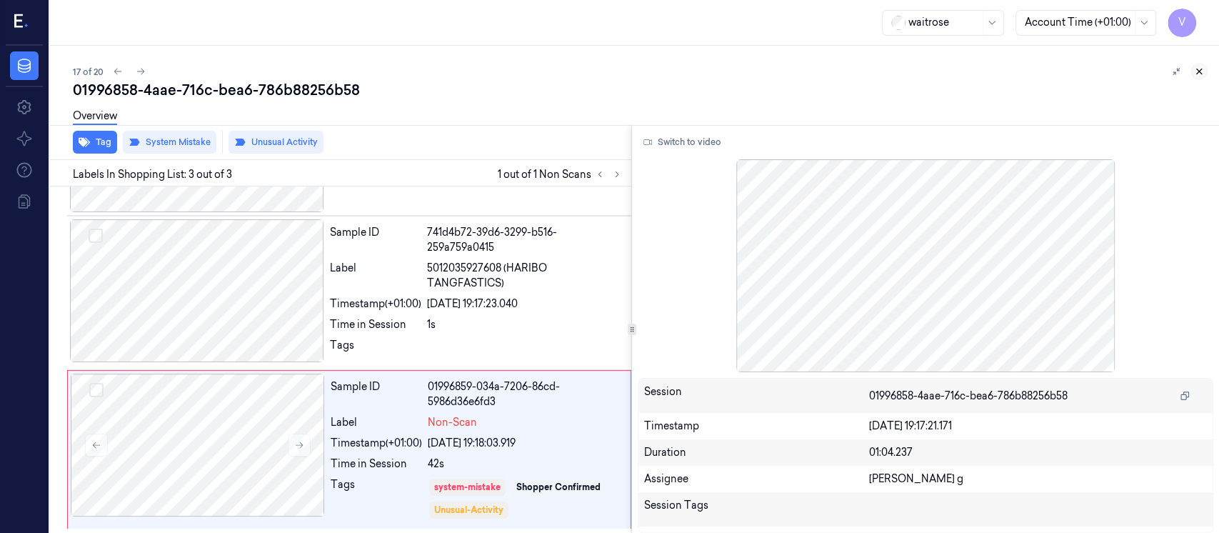
click at [1204, 71] on button at bounding box center [1198, 71] width 17 height 17
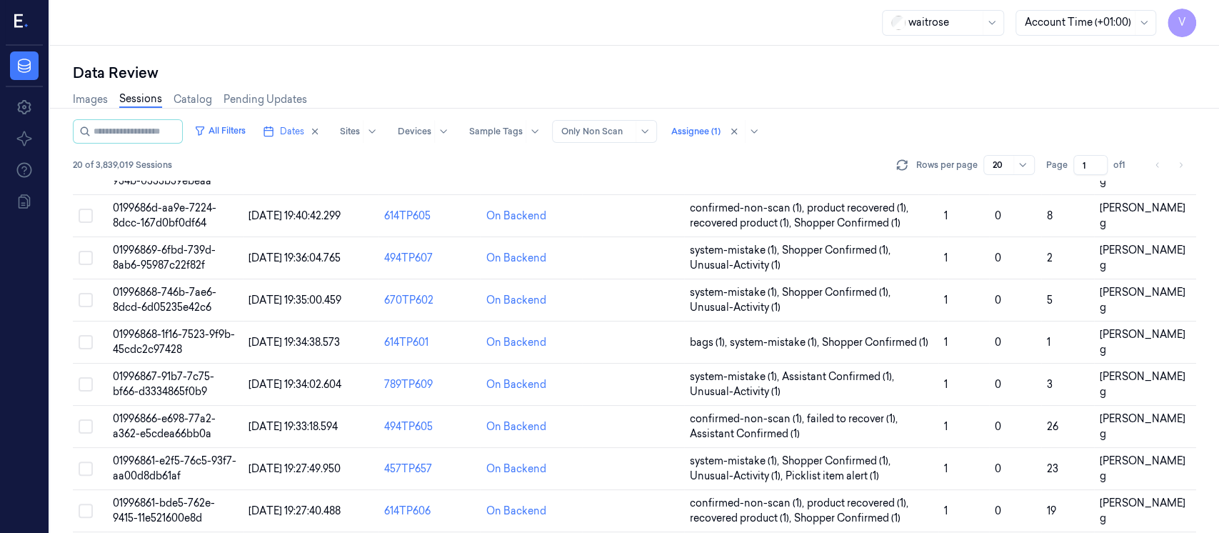
scroll to position [531, 0]
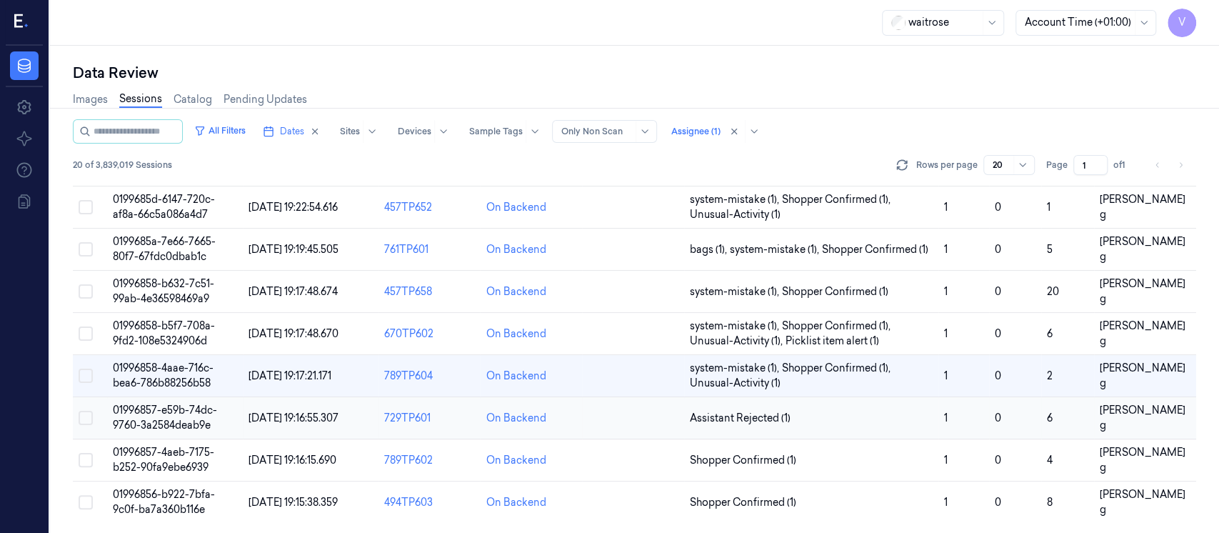
click at [603, 418] on td at bounding box center [633, 418] width 102 height 42
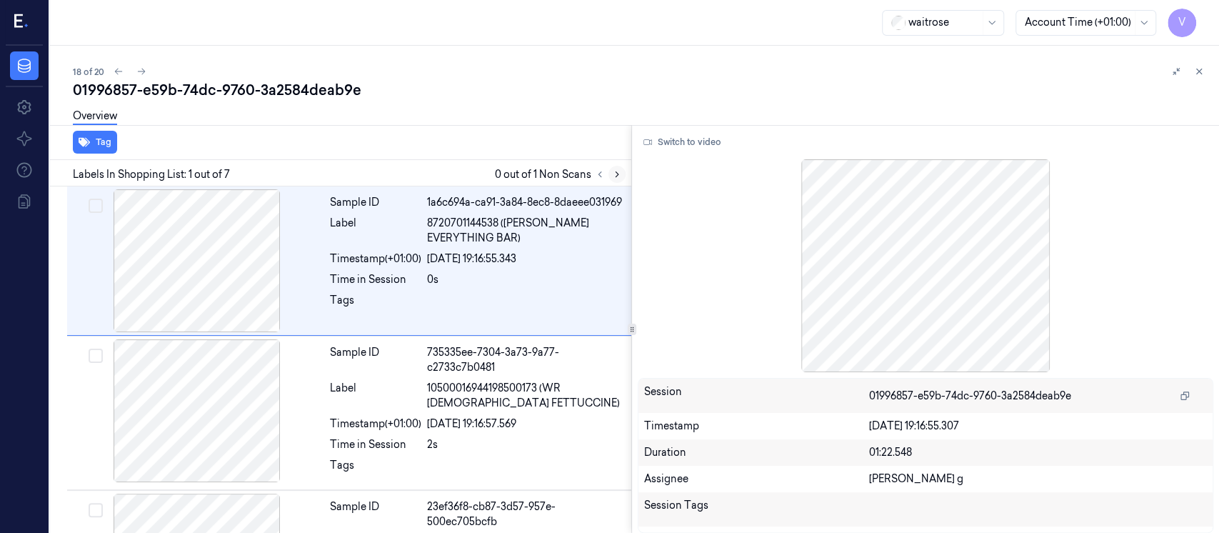
click at [618, 172] on icon at bounding box center [617, 174] width 10 height 10
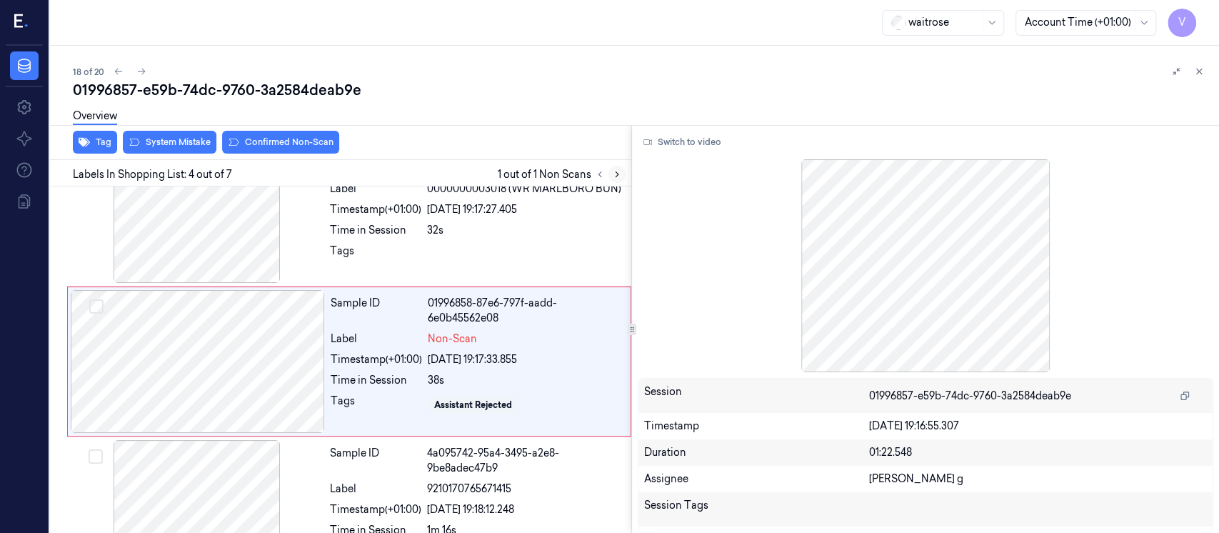
scroll to position [359, 0]
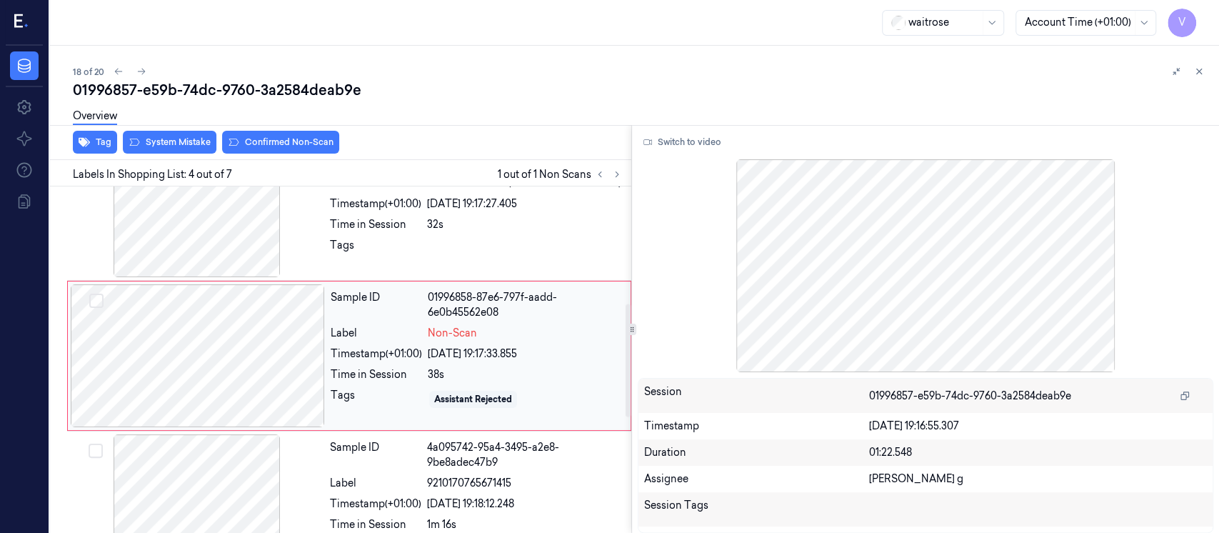
click at [224, 373] on div at bounding box center [198, 355] width 254 height 143
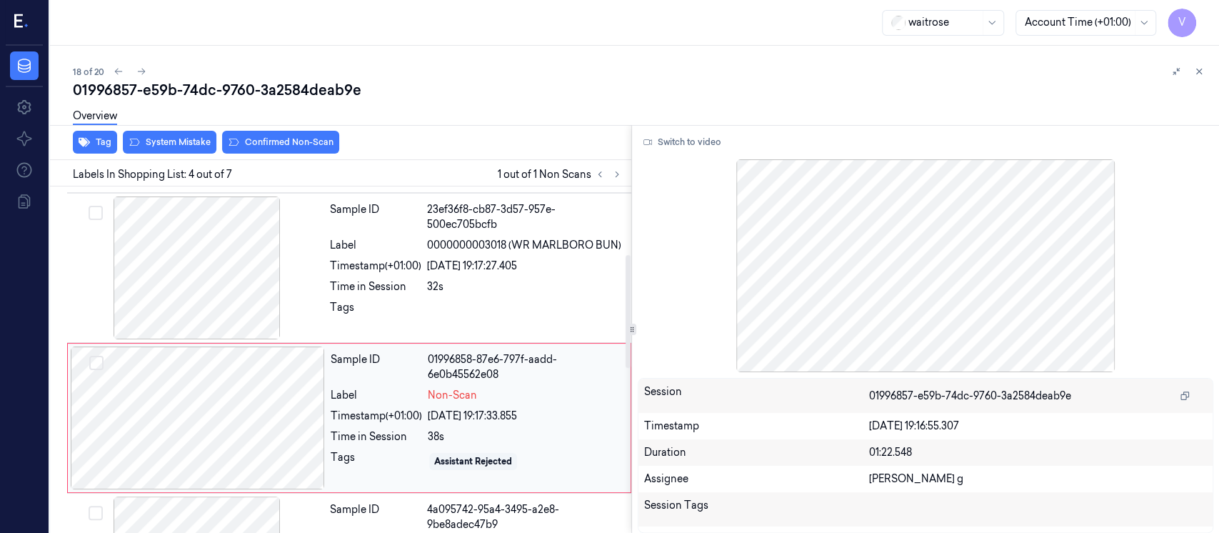
scroll to position [190, 0]
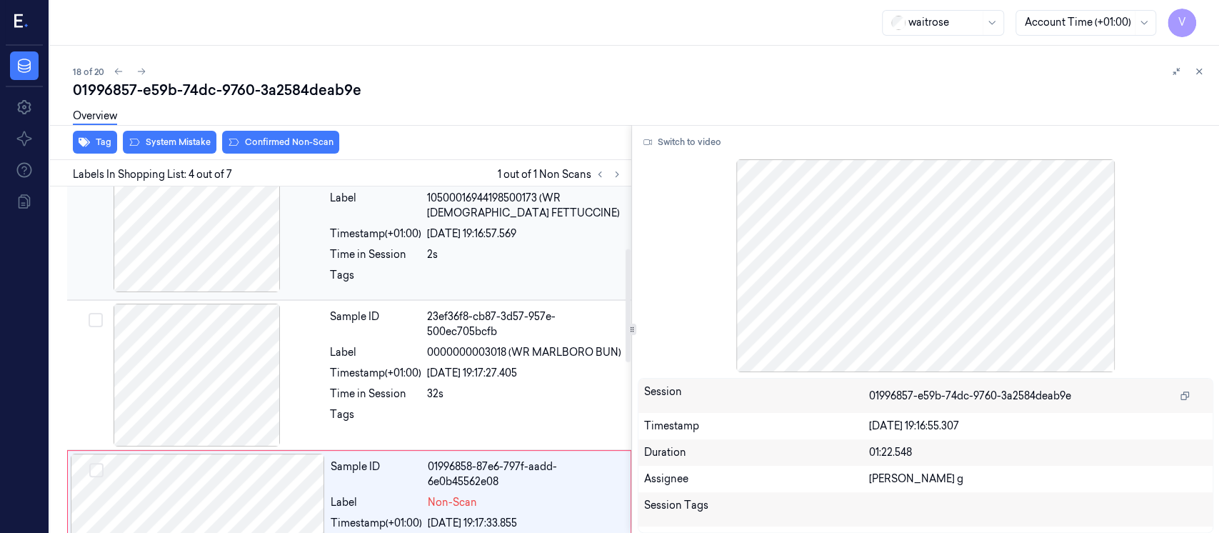
click at [202, 228] on div at bounding box center [197, 220] width 254 height 143
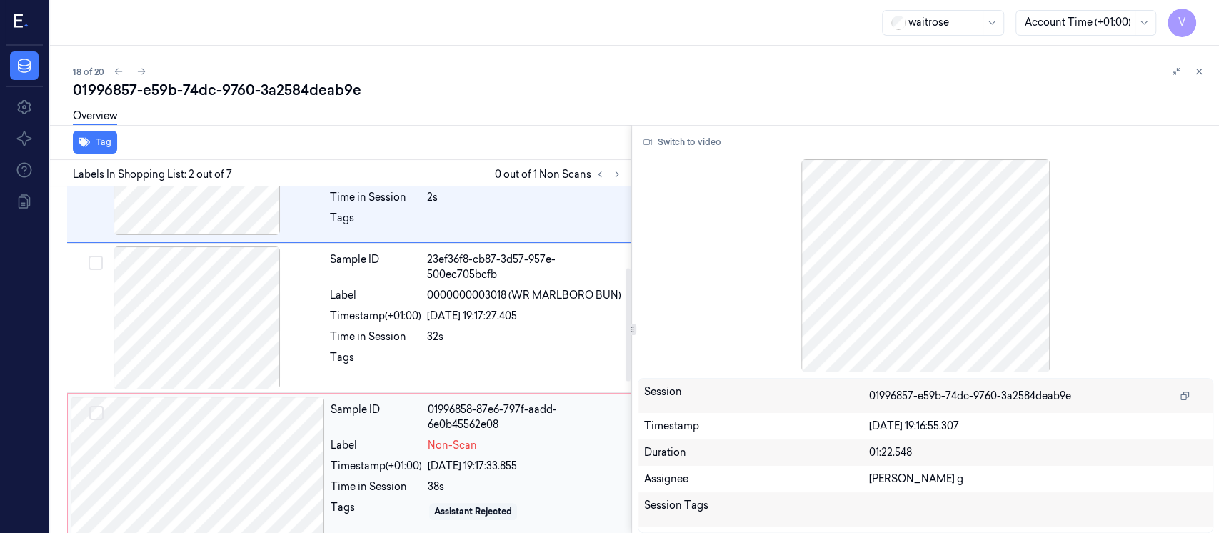
scroll to position [343, 0]
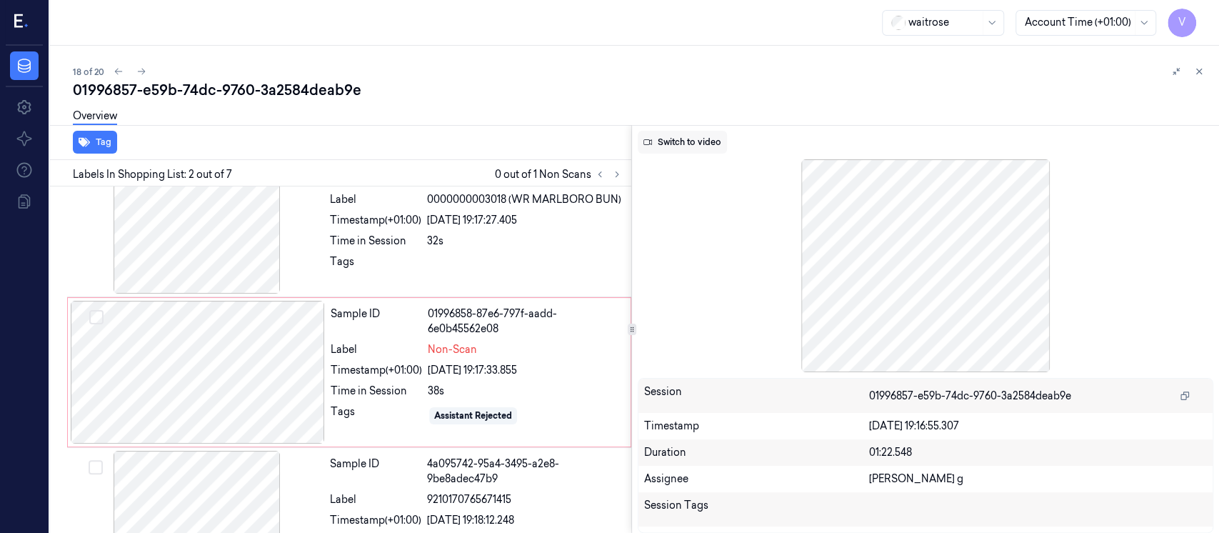
click at [687, 135] on button "Switch to video" at bounding box center [682, 142] width 89 height 23
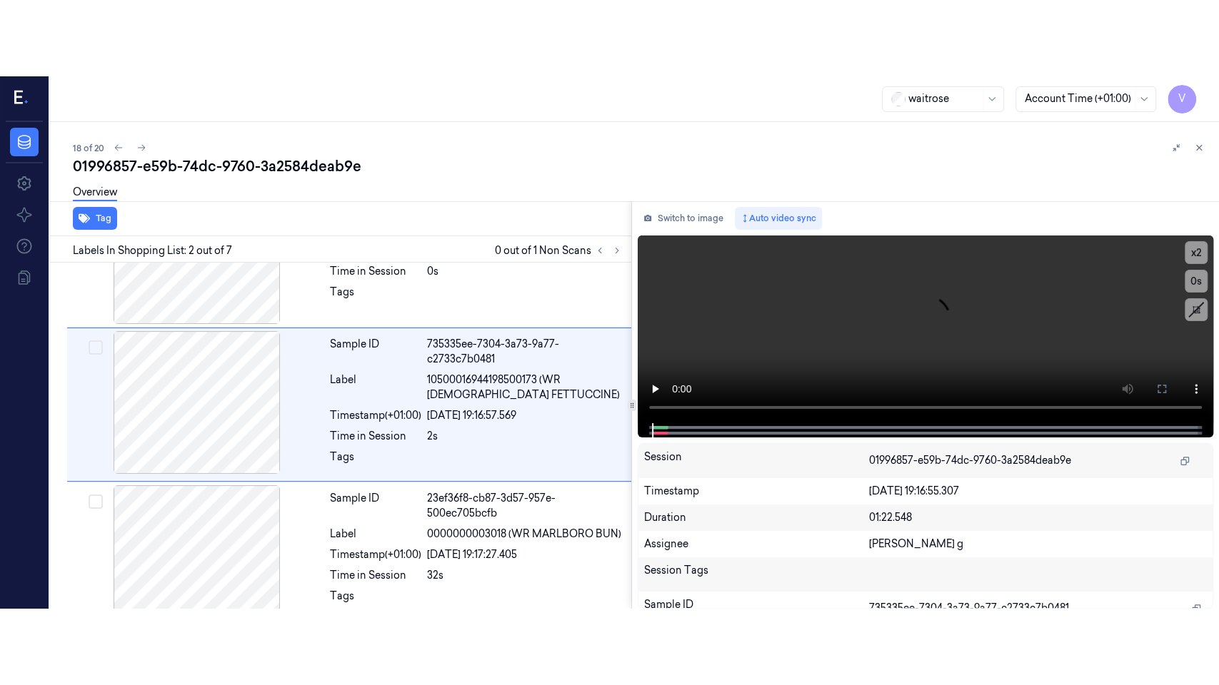
scroll to position [57, 0]
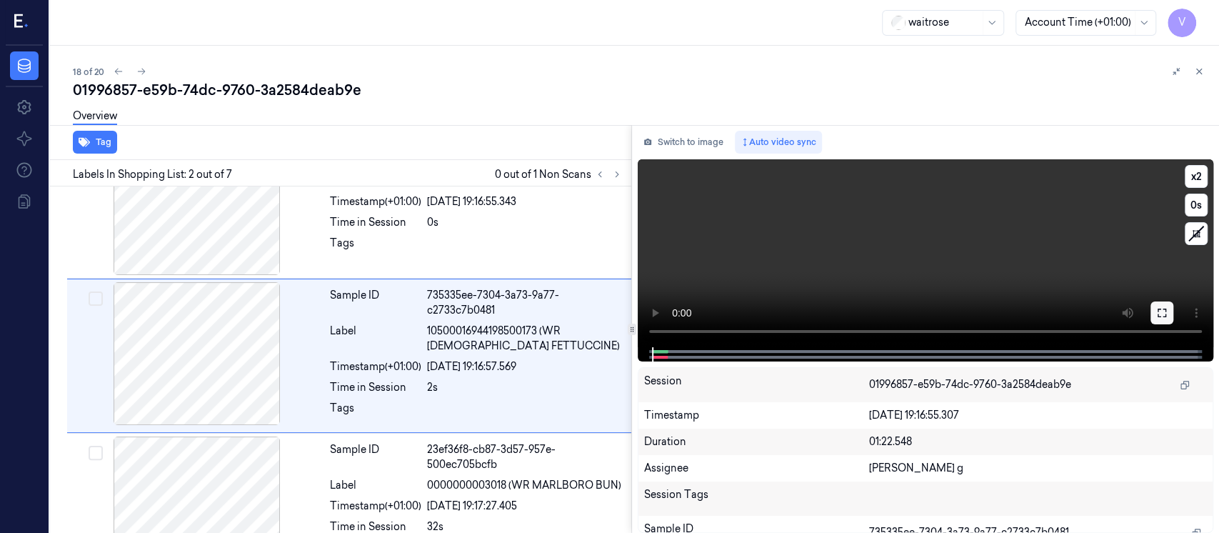
click at [1168, 314] on button at bounding box center [1161, 312] width 23 height 23
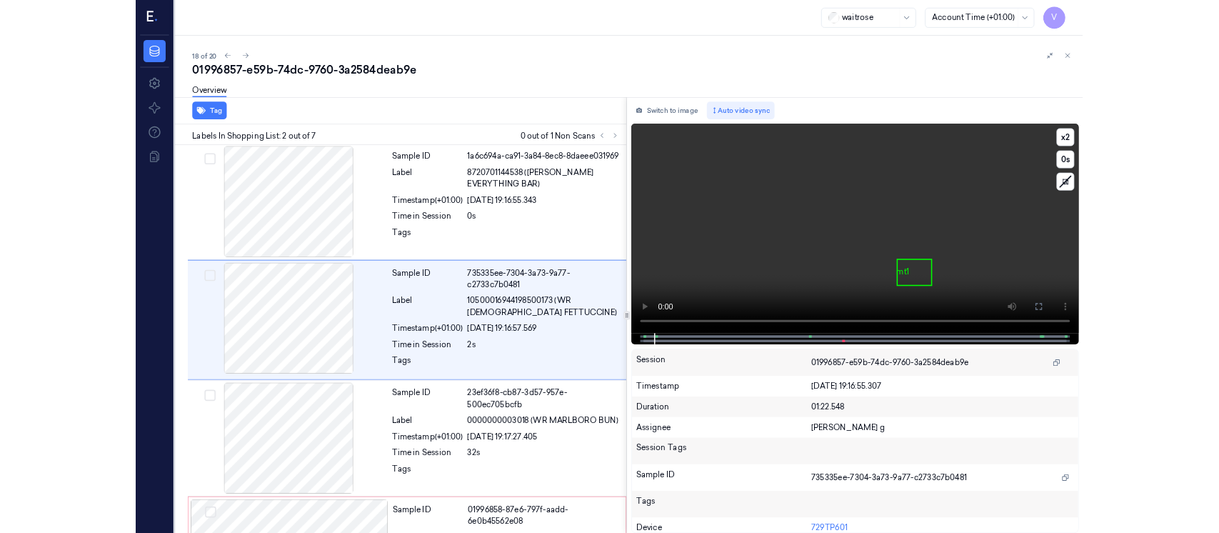
scroll to position [0, 0]
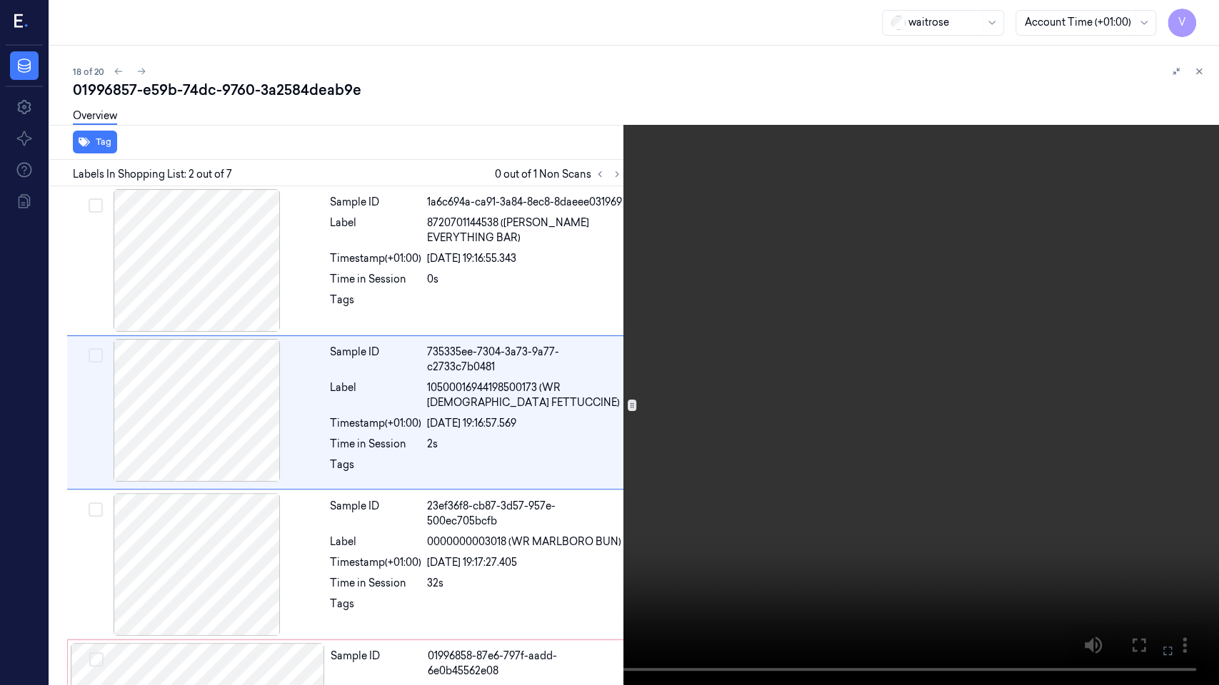
click at [0, 0] on icon at bounding box center [0, 0] width 0 height 0
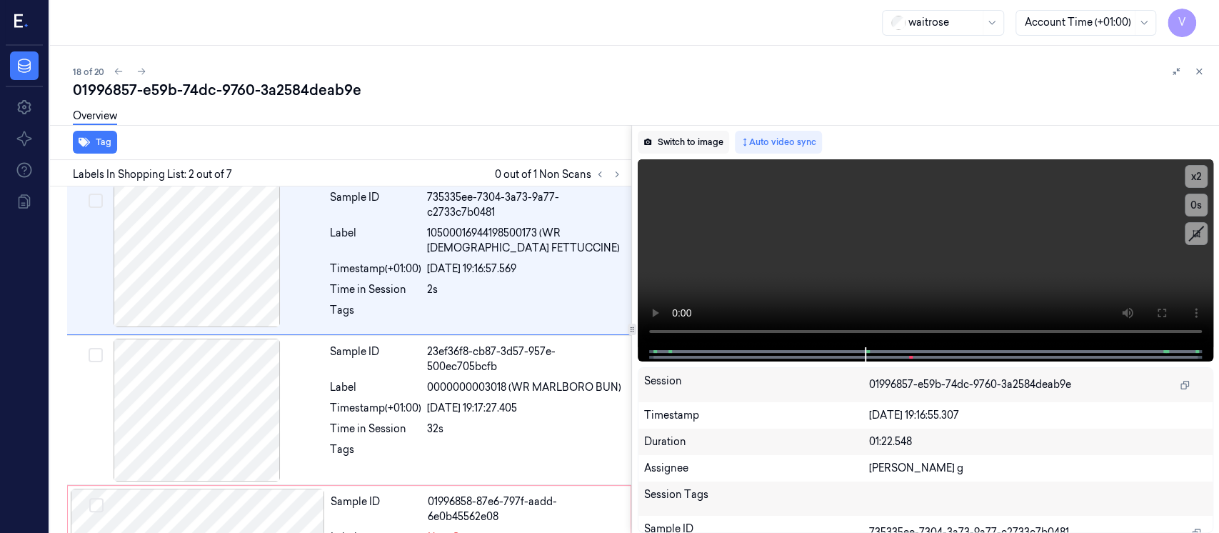
click at [670, 145] on button "Switch to image" at bounding box center [683, 142] width 91 height 23
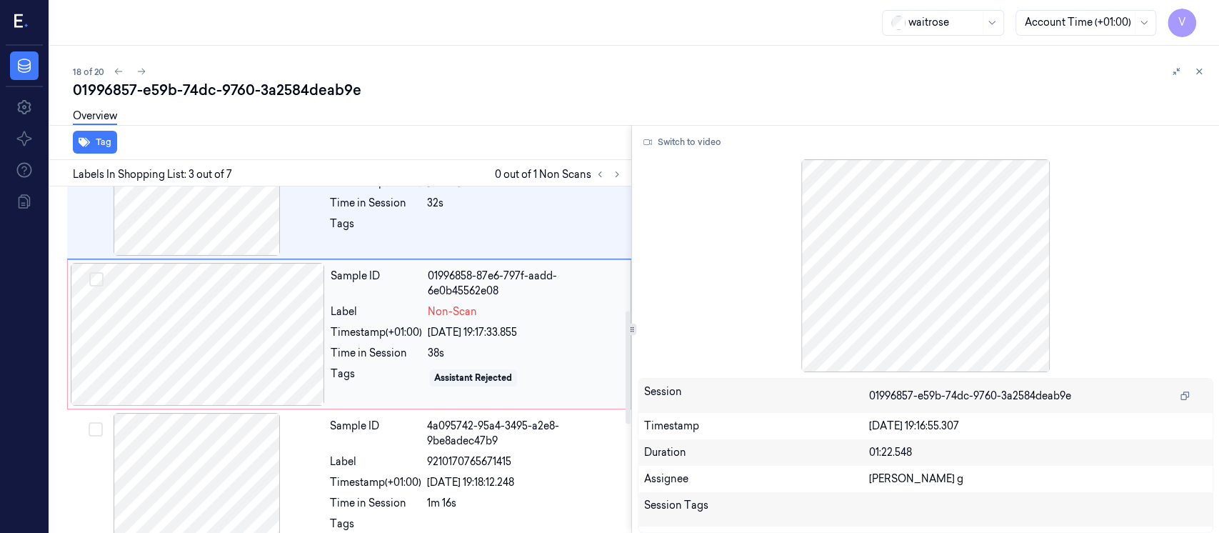
click at [213, 338] on div at bounding box center [198, 334] width 254 height 143
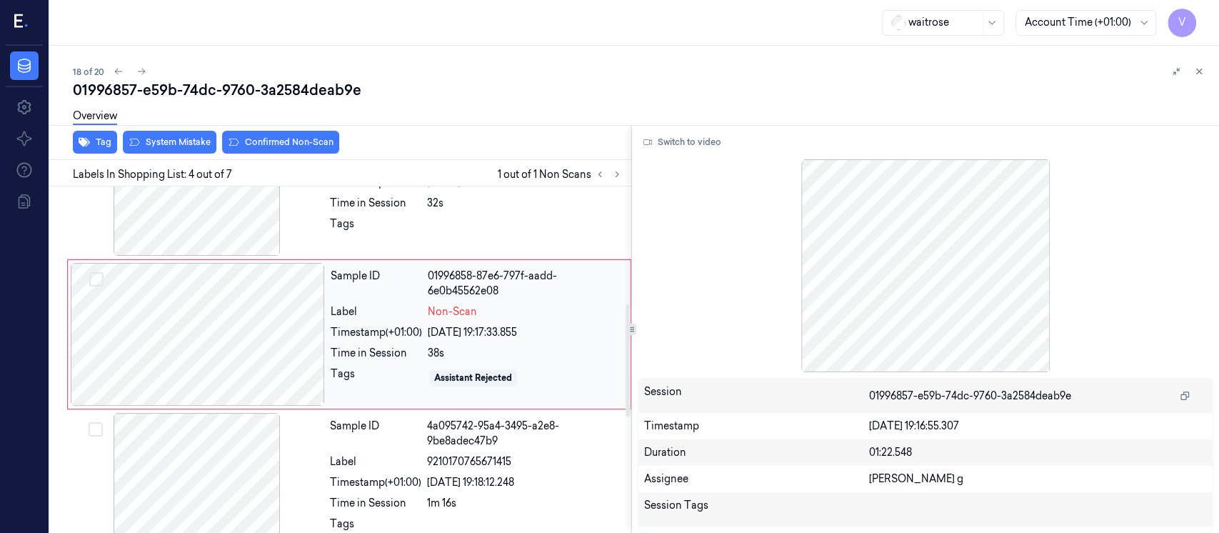
scroll to position [359, 0]
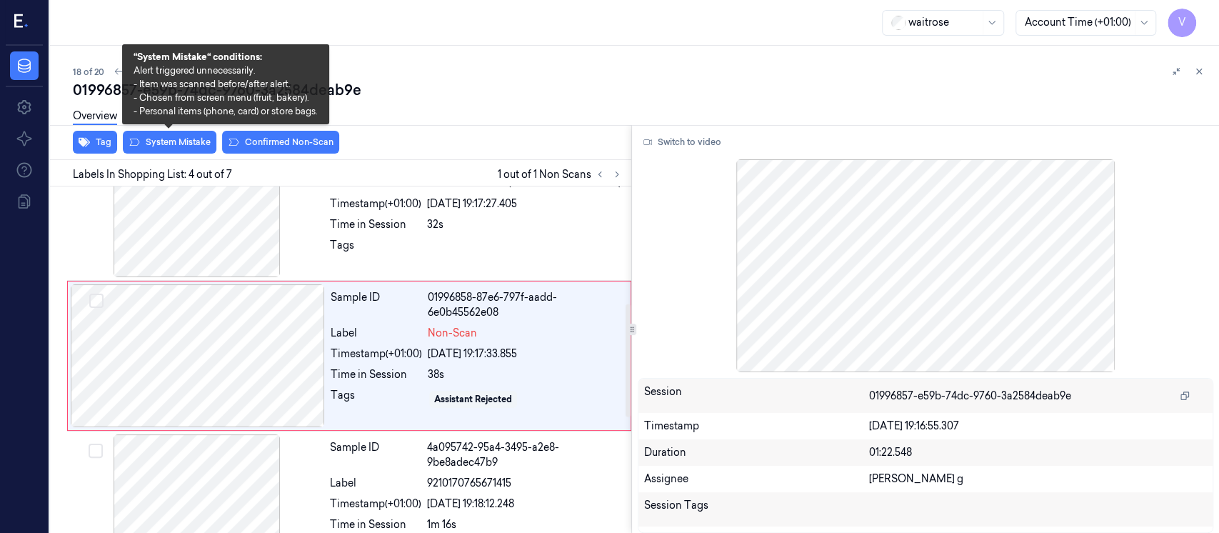
click at [169, 134] on div "Overview" at bounding box center [640, 118] width 1135 height 36
click at [159, 140] on button "System Mistake" at bounding box center [170, 142] width 94 height 23
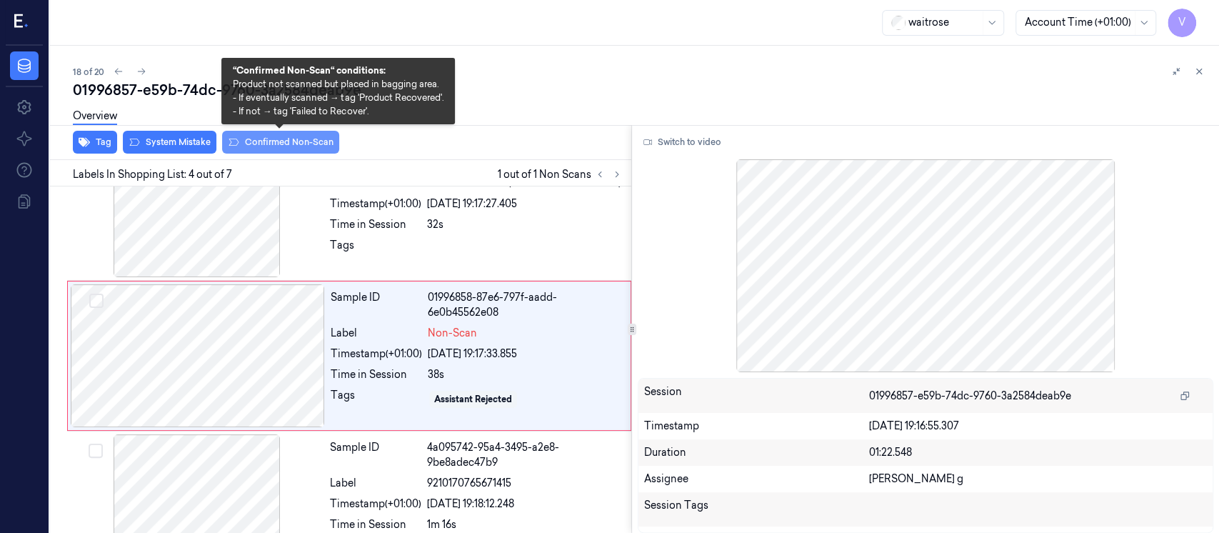
click at [307, 140] on button "Confirmed Non-Scan" at bounding box center [280, 142] width 117 height 23
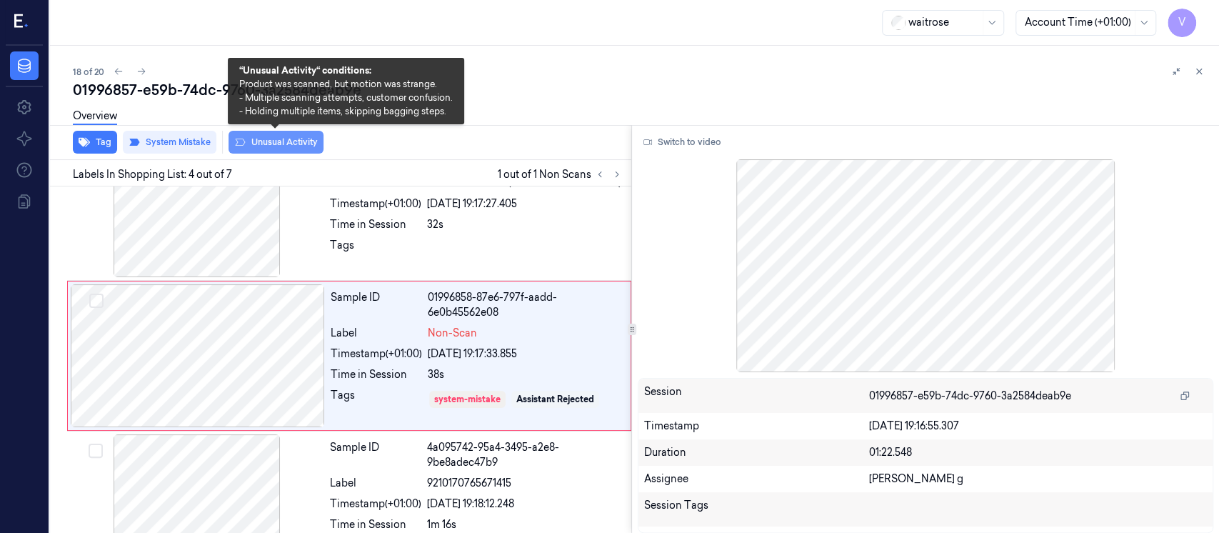
scroll to position [377, 0]
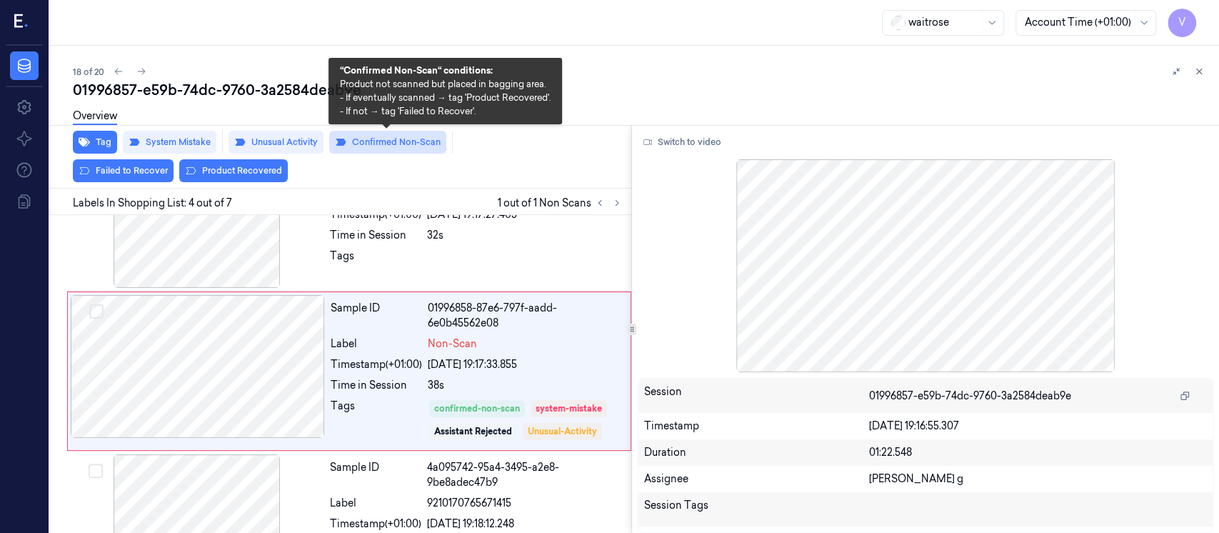
click at [386, 143] on button "Confirmed Non-Scan" at bounding box center [387, 142] width 117 height 23
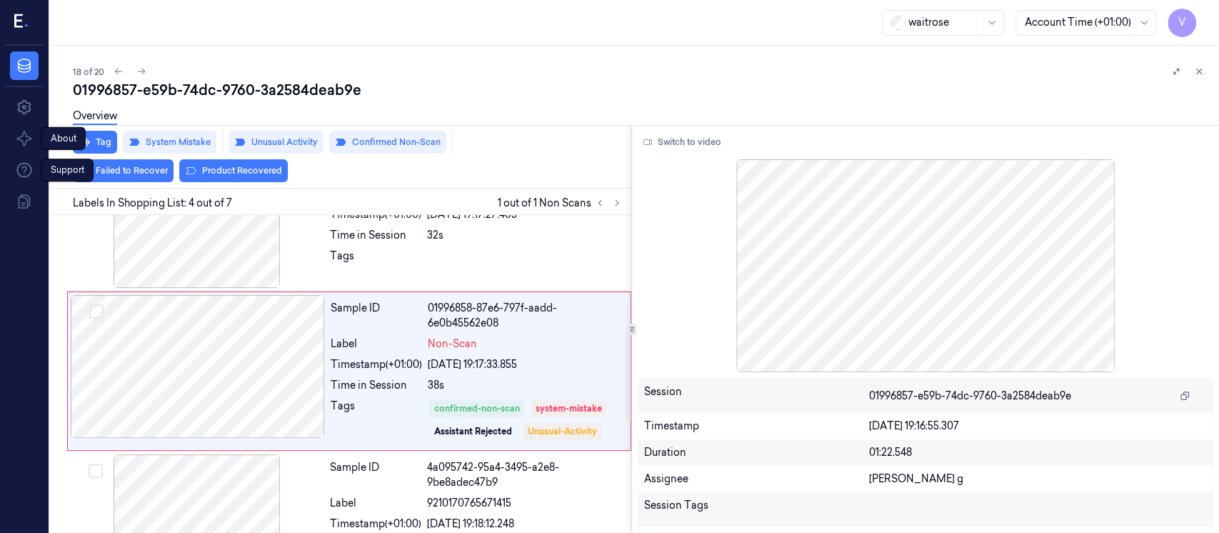
scroll to position [363, 0]
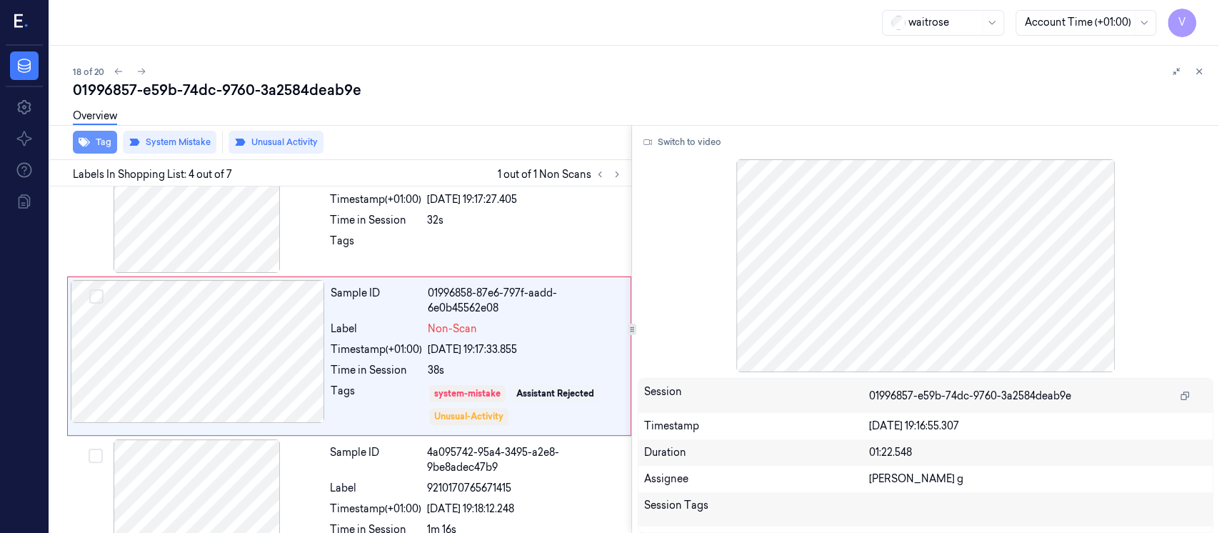
click at [106, 141] on button "Tag" at bounding box center [95, 142] width 44 height 23
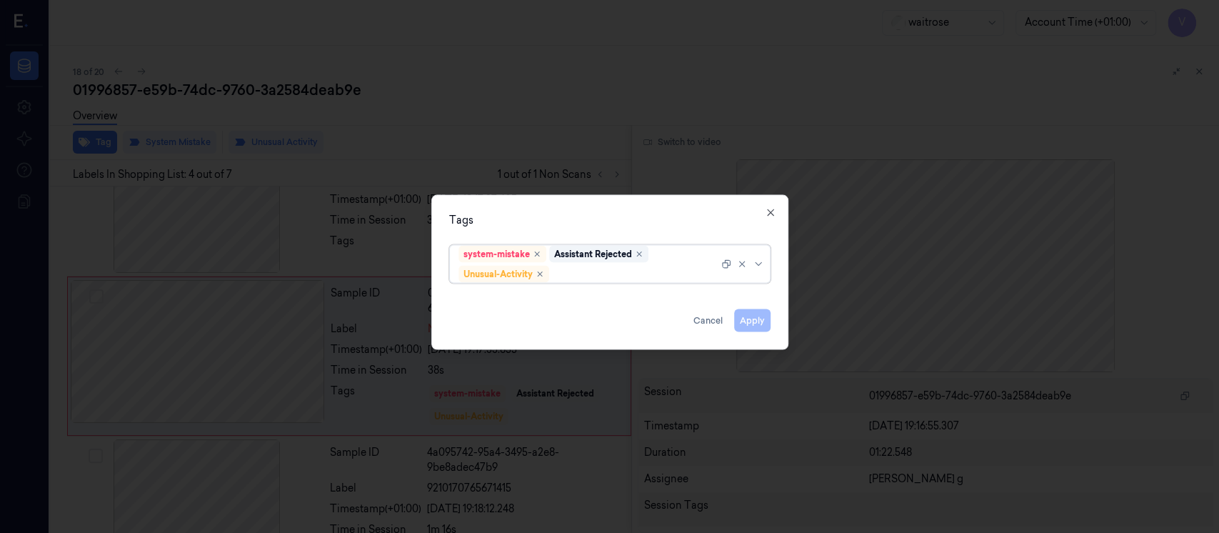
click at [641, 270] on div at bounding box center [635, 273] width 166 height 15
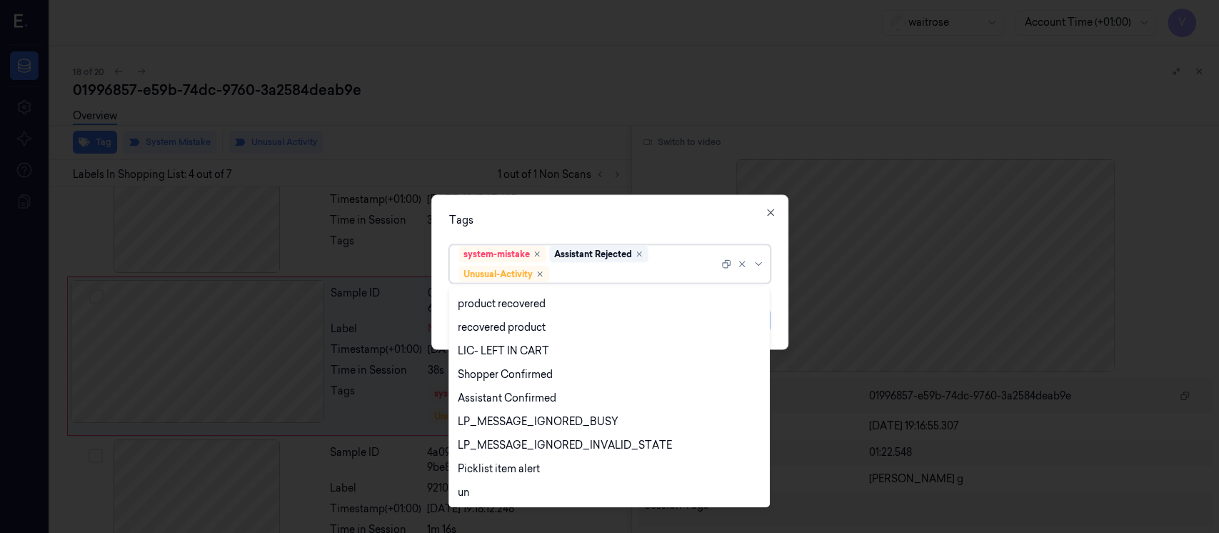
scroll to position [280, 0]
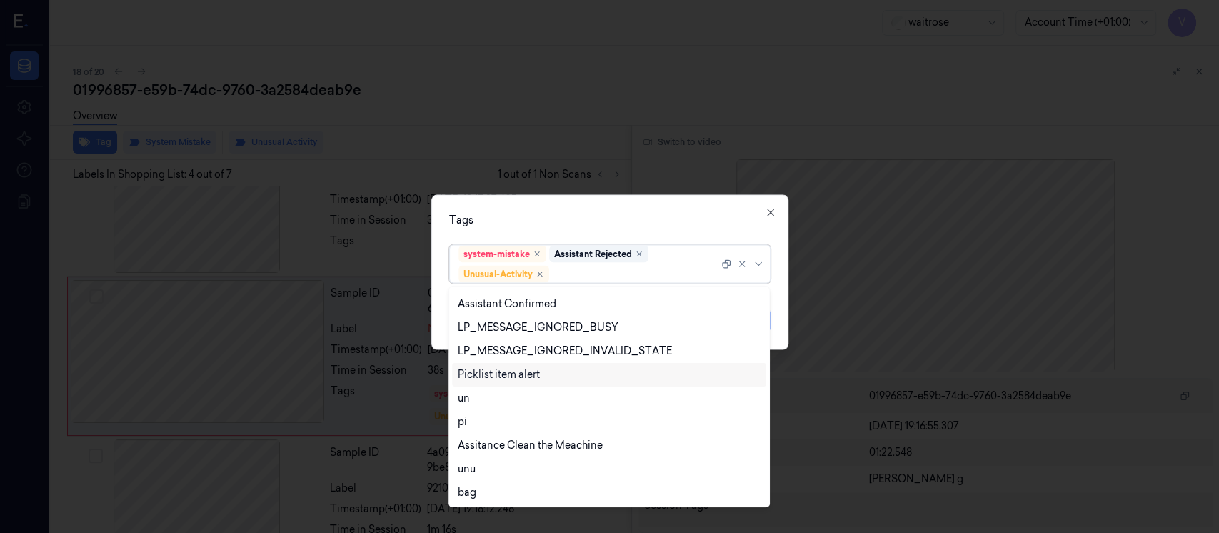
click at [497, 371] on div "Picklist item alert" at bounding box center [499, 374] width 82 height 15
click at [640, 221] on div "Tags" at bounding box center [609, 220] width 321 height 15
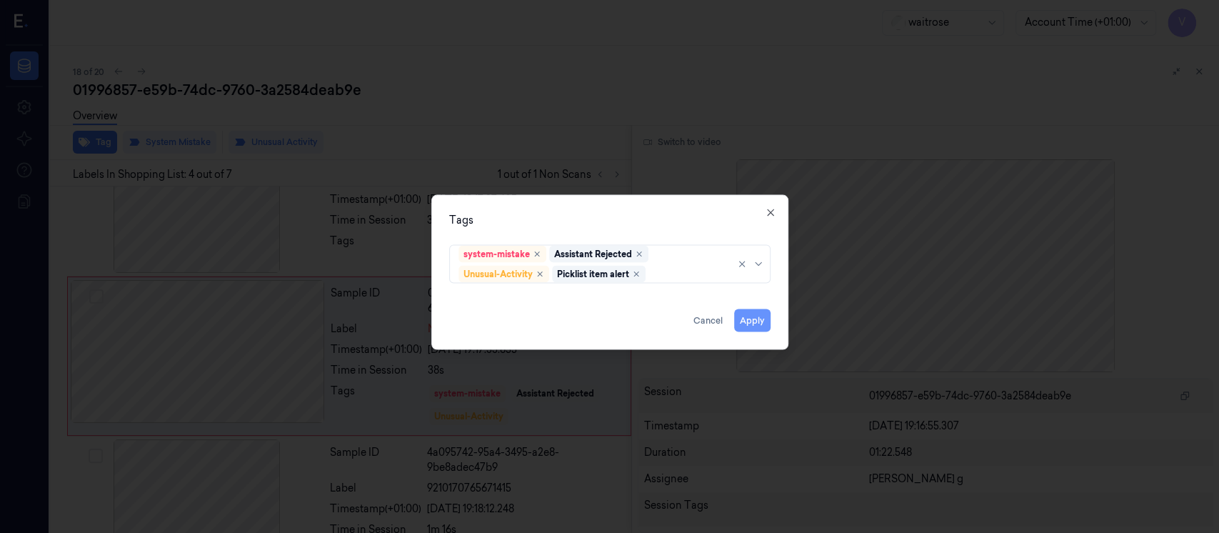
click at [744, 322] on button "Apply" at bounding box center [752, 320] width 36 height 23
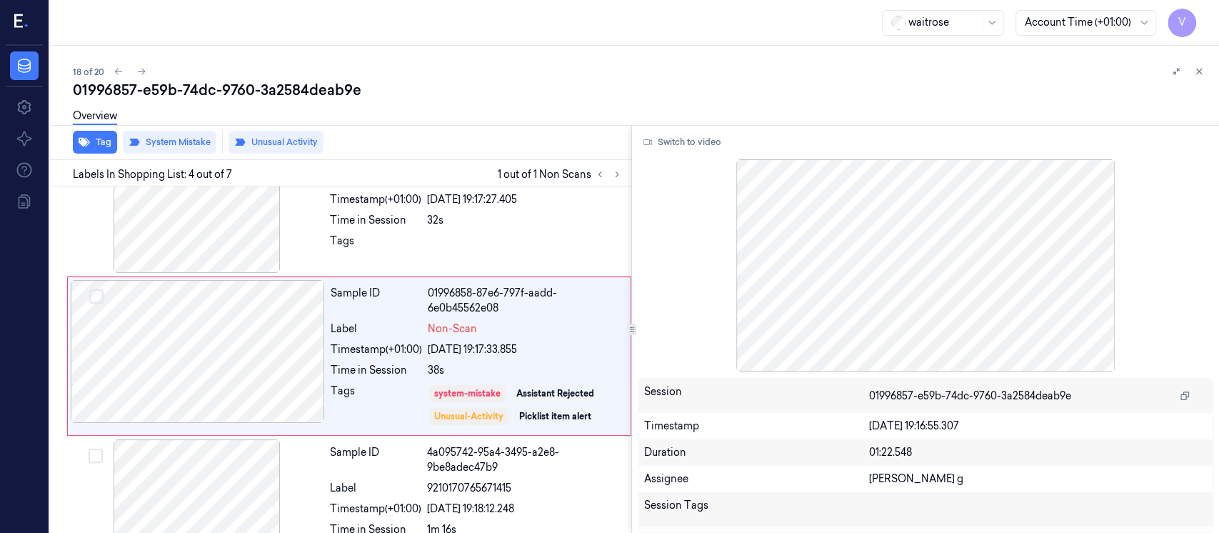
click at [782, 112] on div "Overview" at bounding box center [640, 118] width 1135 height 36
click at [1197, 70] on icon at bounding box center [1199, 71] width 5 height 5
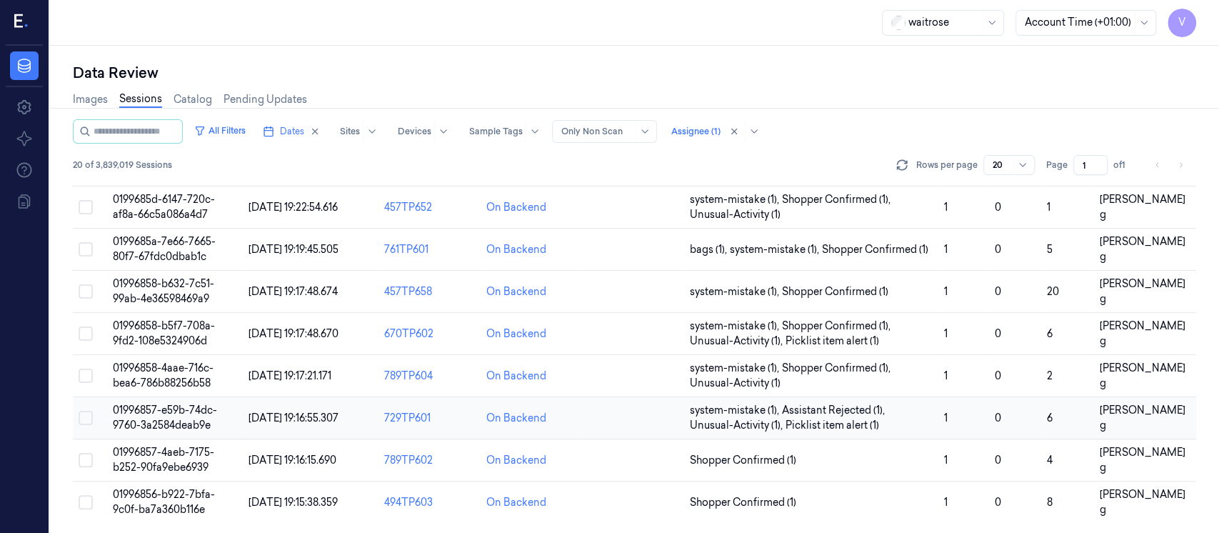
scroll to position [531, 0]
click at [619, 466] on td at bounding box center [633, 460] width 102 height 42
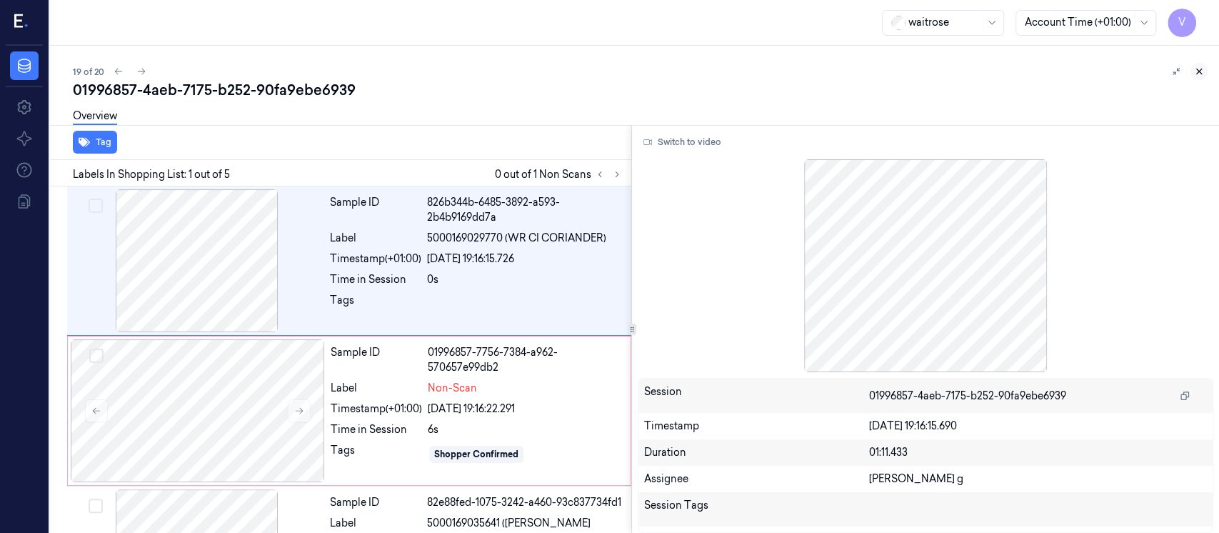
click at [1199, 77] on button at bounding box center [1198, 71] width 17 height 17
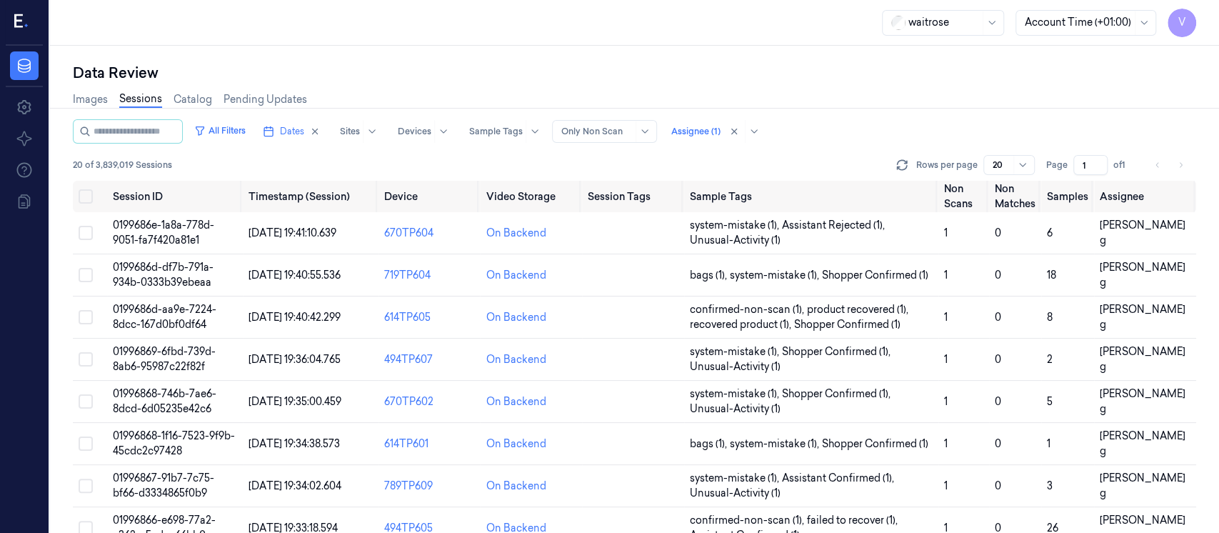
scroll to position [531, 0]
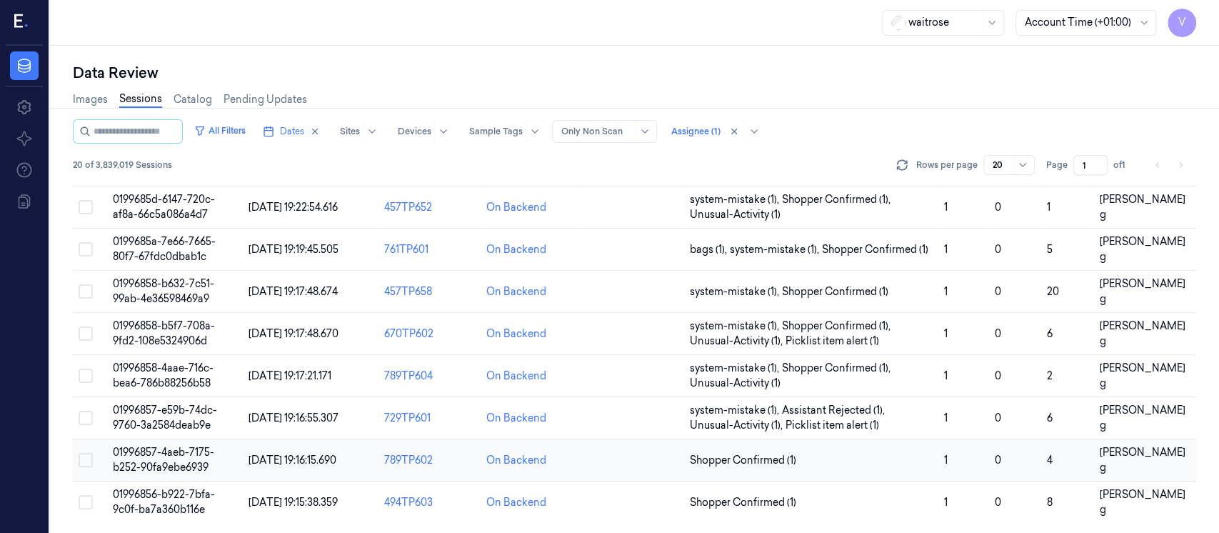
click at [611, 462] on td at bounding box center [633, 460] width 102 height 42
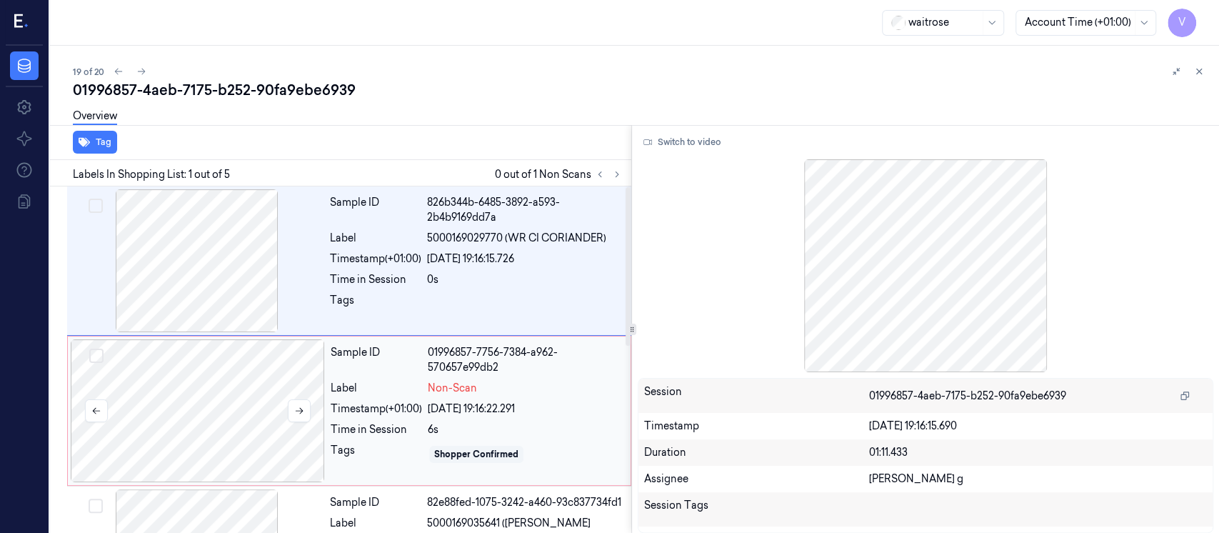
click at [181, 386] on div at bounding box center [198, 410] width 254 height 143
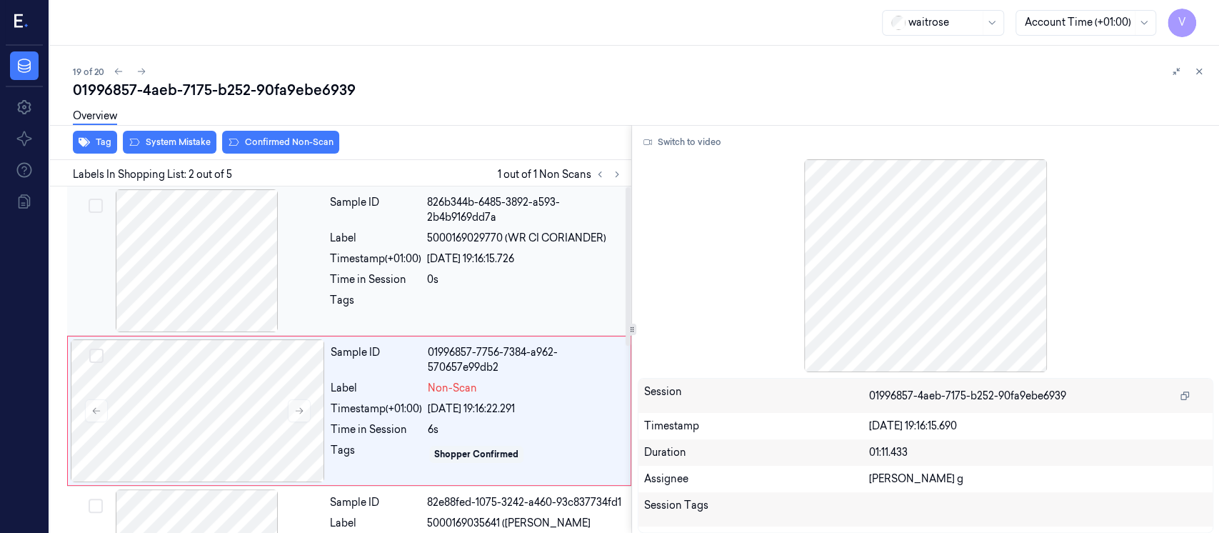
click at [483, 238] on span "5000169029770 (WR CI CORIANDER)" at bounding box center [516, 238] width 179 height 15
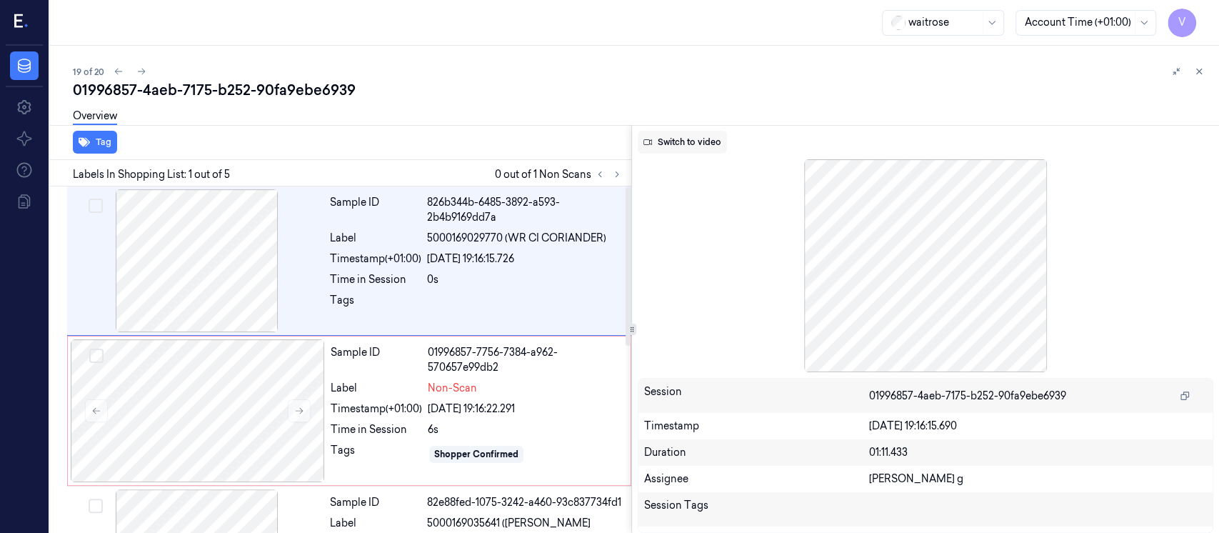
click at [678, 146] on button "Switch to video" at bounding box center [682, 142] width 89 height 23
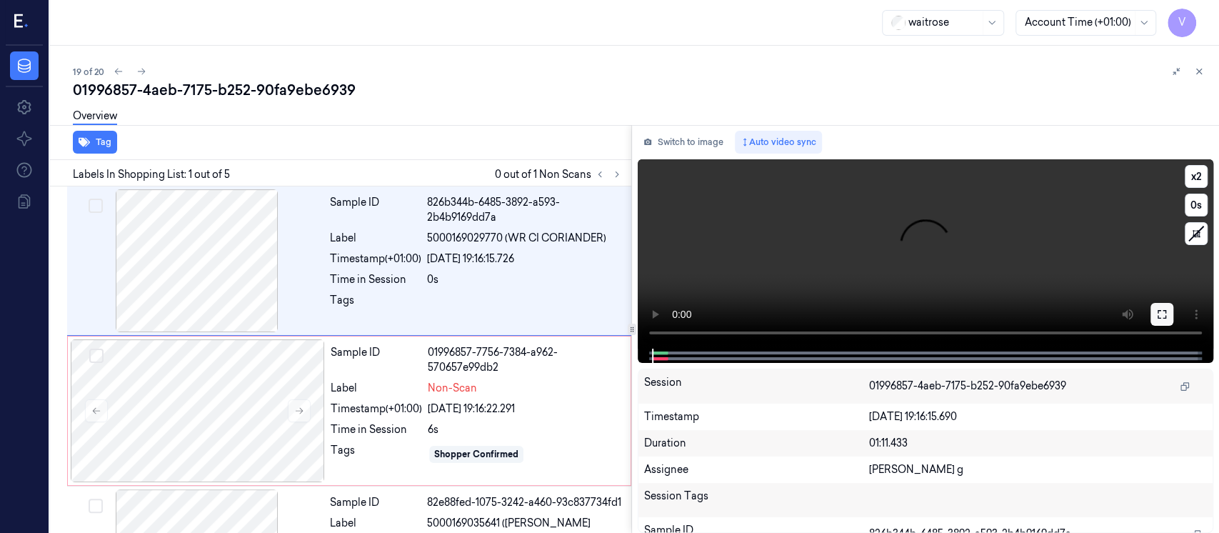
click at [1153, 308] on button at bounding box center [1161, 314] width 23 height 23
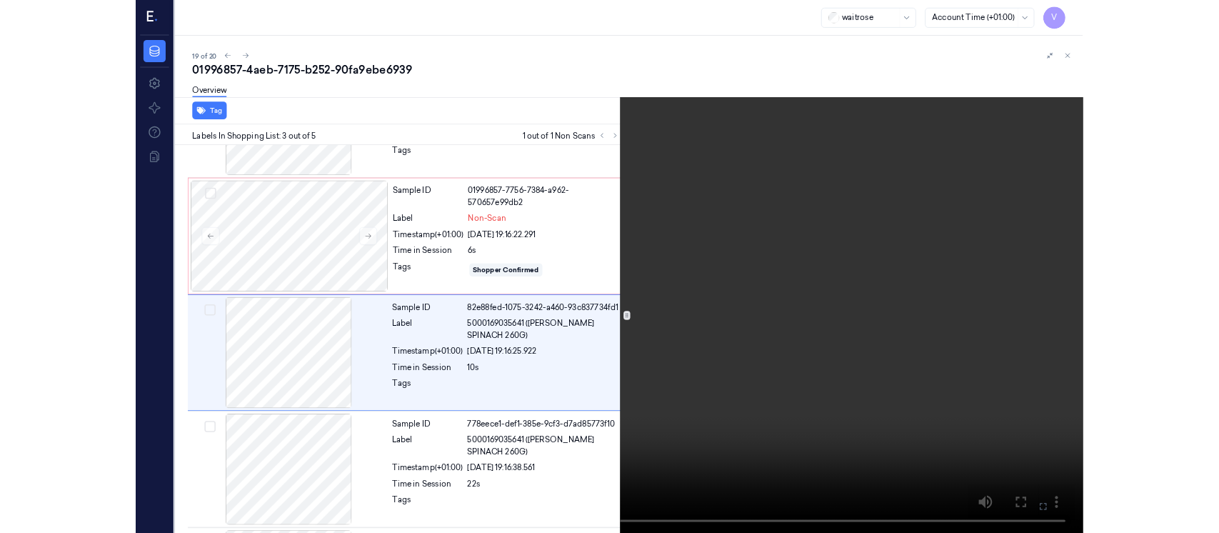
scroll to position [124, 0]
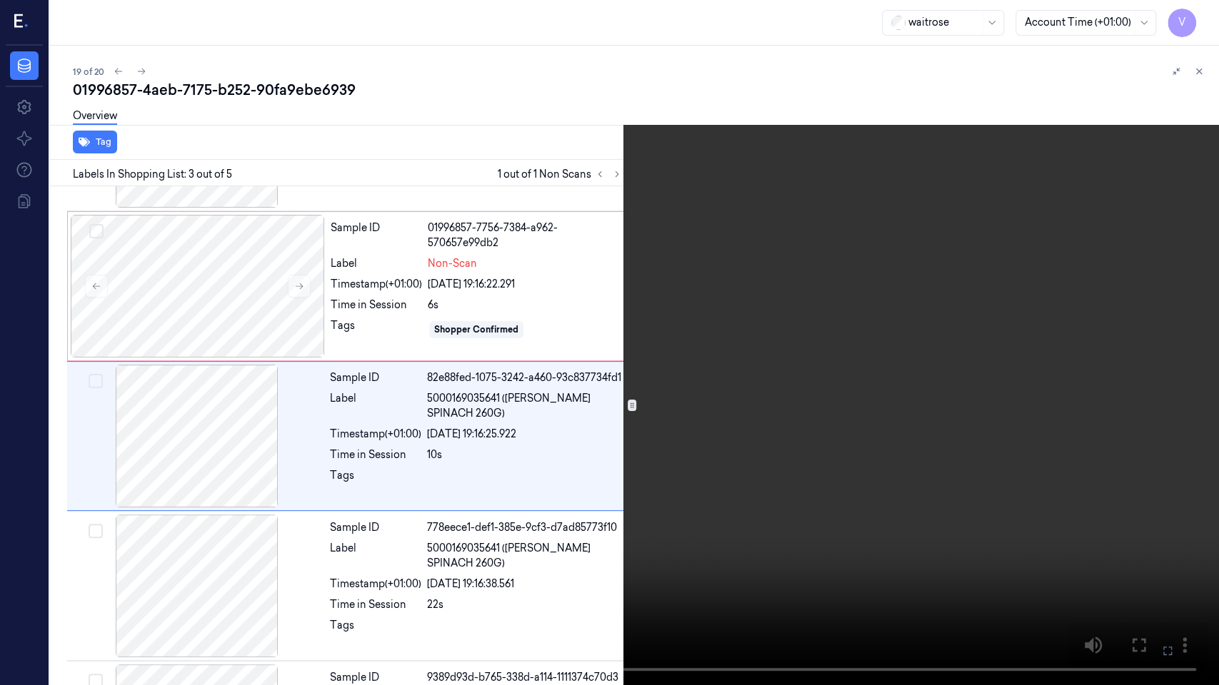
click at [0, 0] on icon at bounding box center [0, 0] width 0 height 0
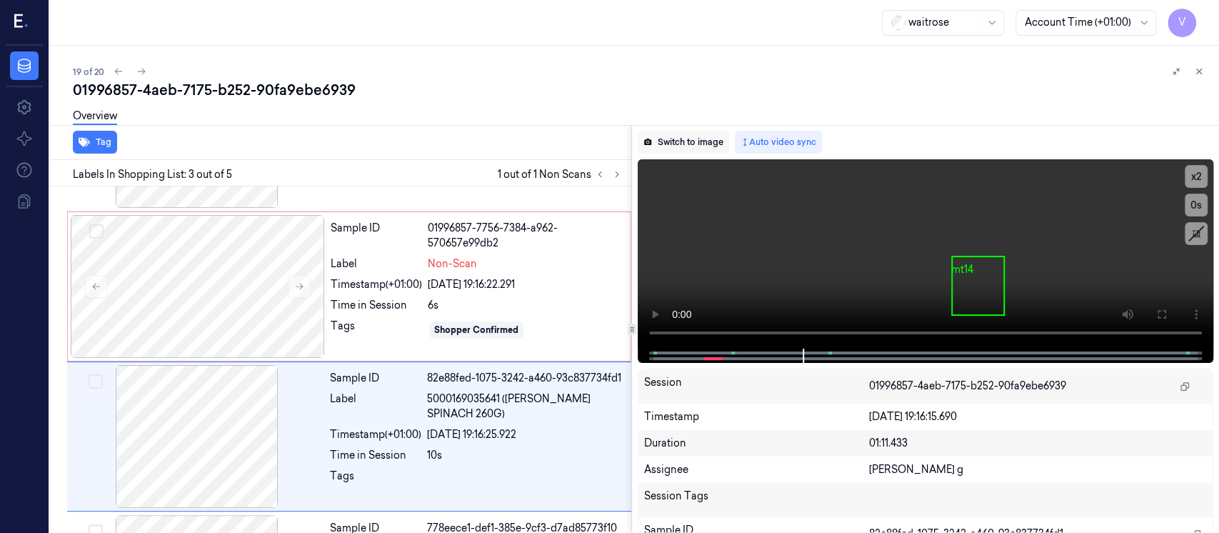
click at [680, 139] on button "Switch to image" at bounding box center [683, 142] width 91 height 23
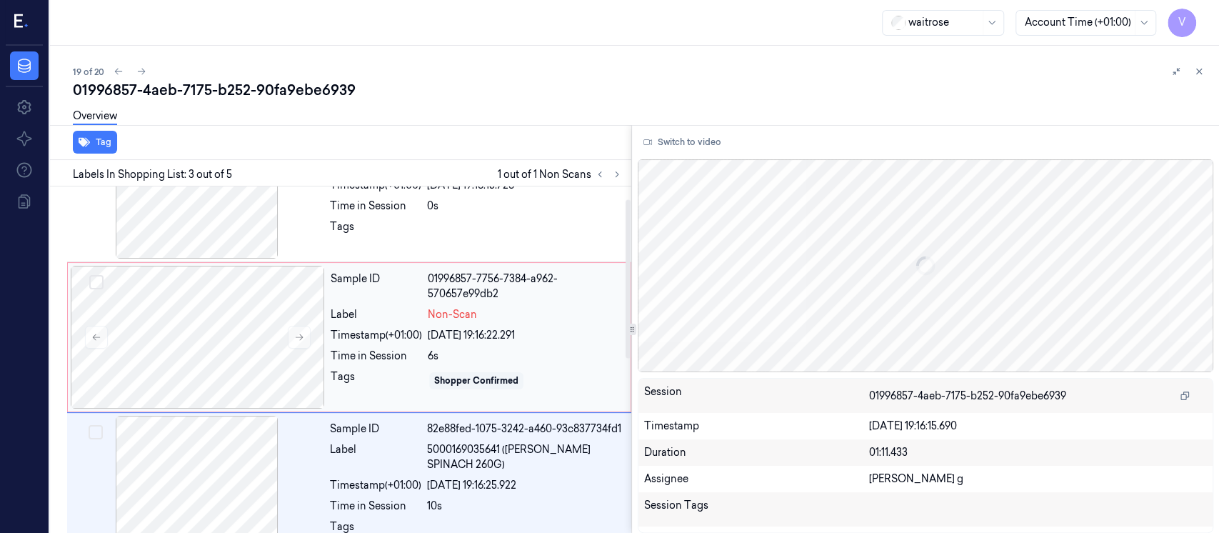
scroll to position [0, 0]
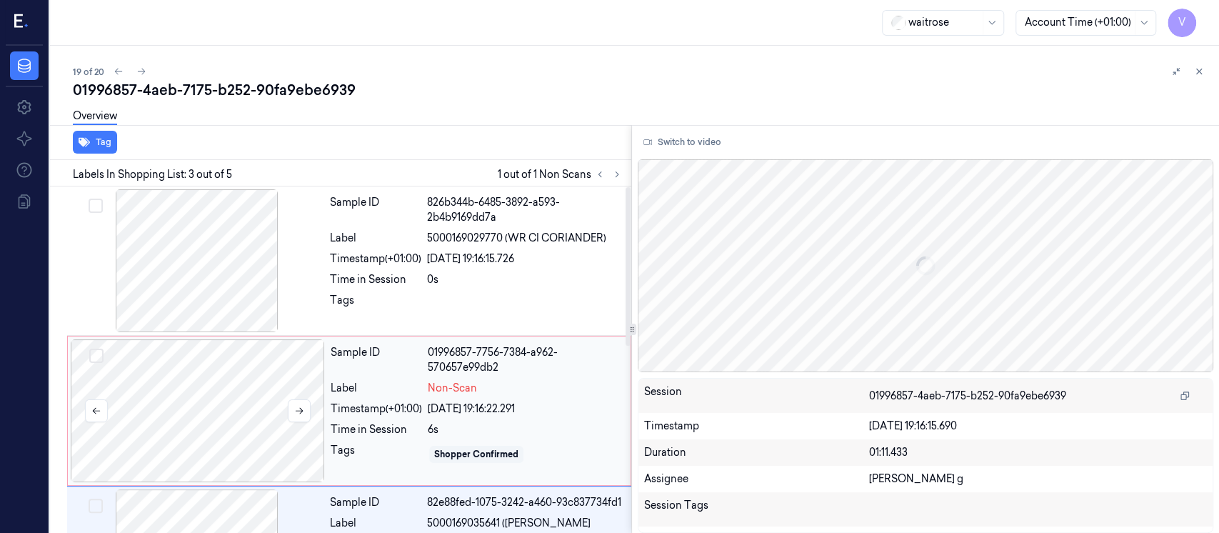
click at [233, 373] on div at bounding box center [198, 410] width 254 height 143
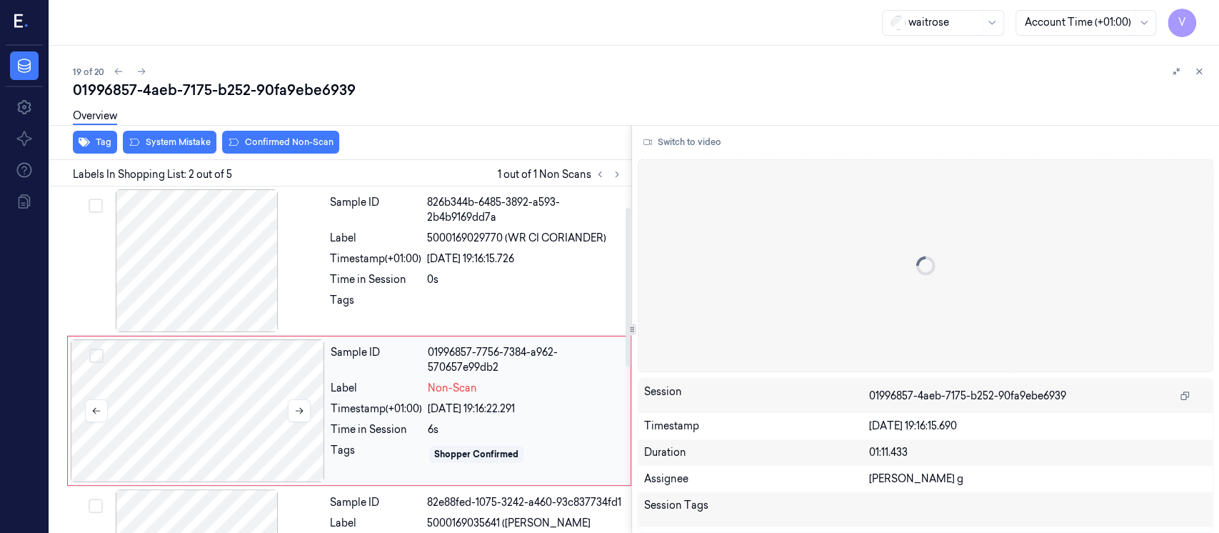
scroll to position [51, 0]
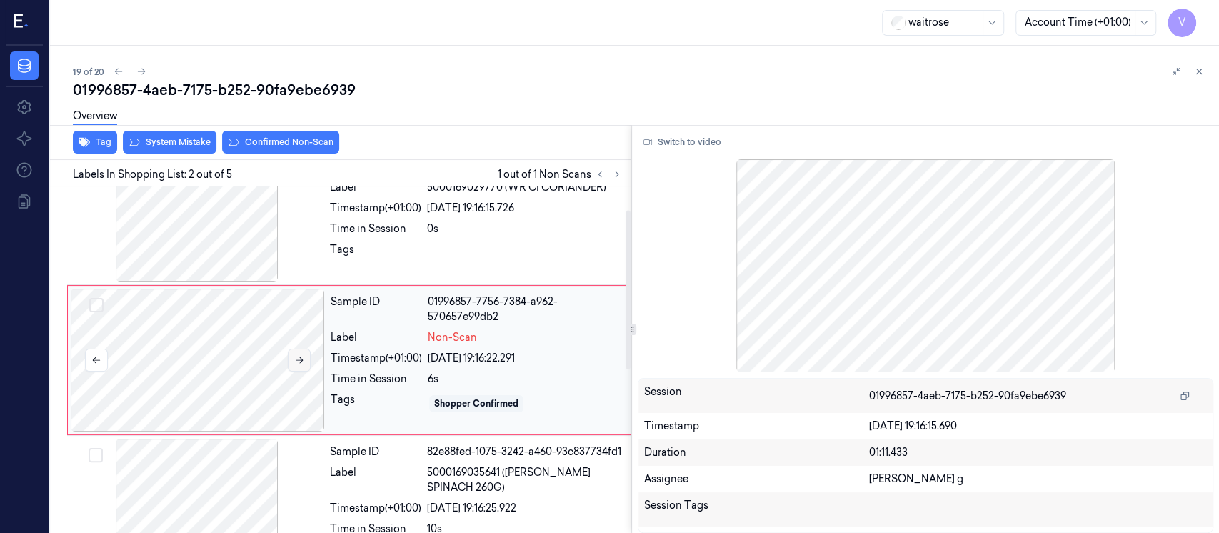
click at [294, 355] on icon at bounding box center [299, 360] width 10 height 10
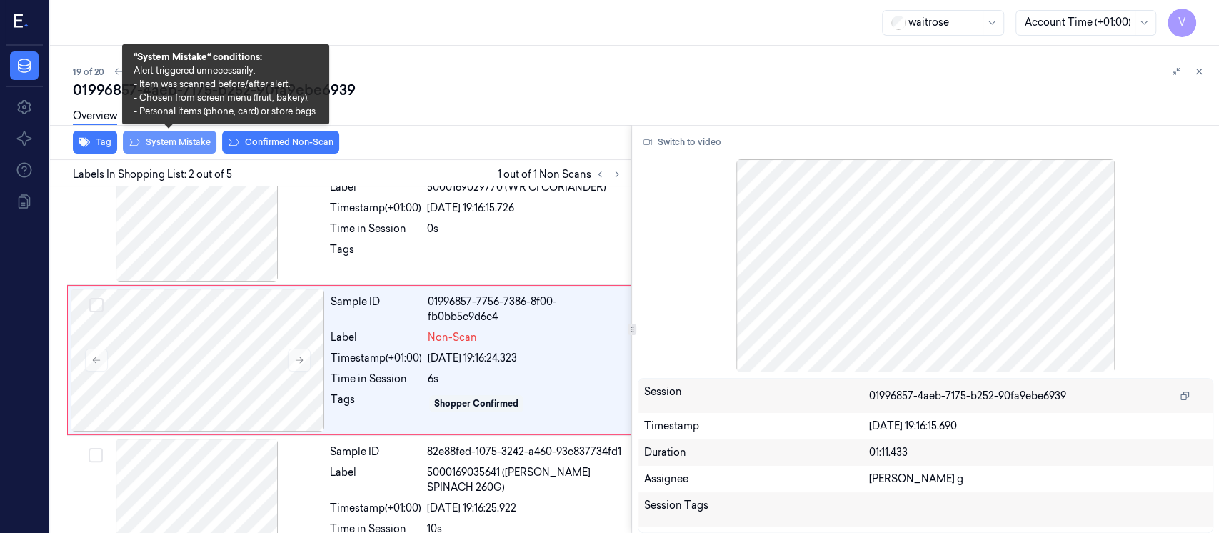
click at [171, 140] on button "System Mistake" at bounding box center [170, 142] width 94 height 23
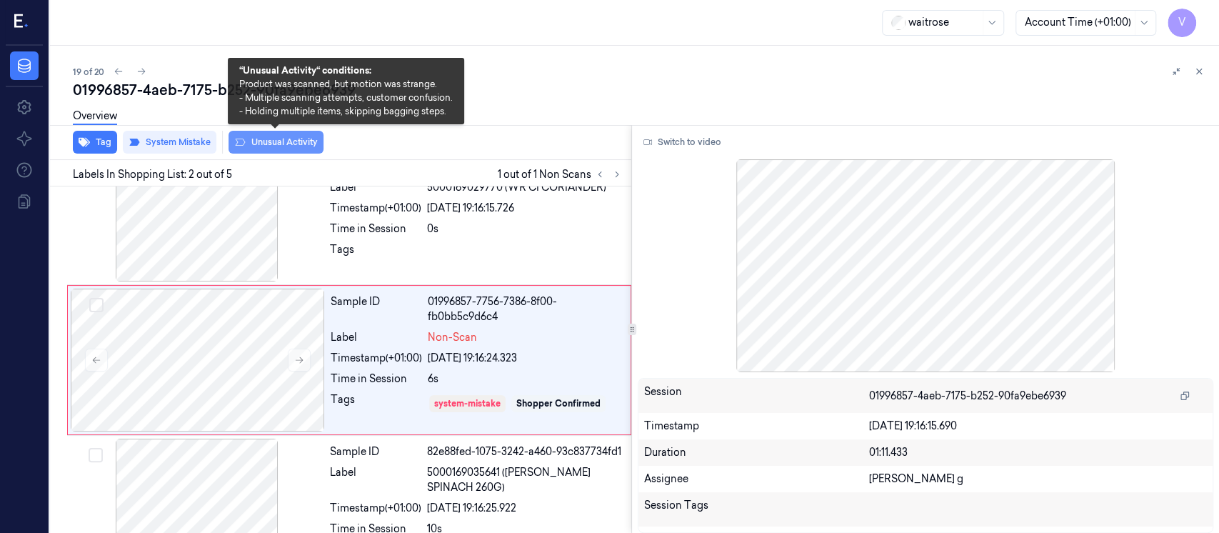
click at [261, 141] on button "Unusual Activity" at bounding box center [275, 142] width 95 height 23
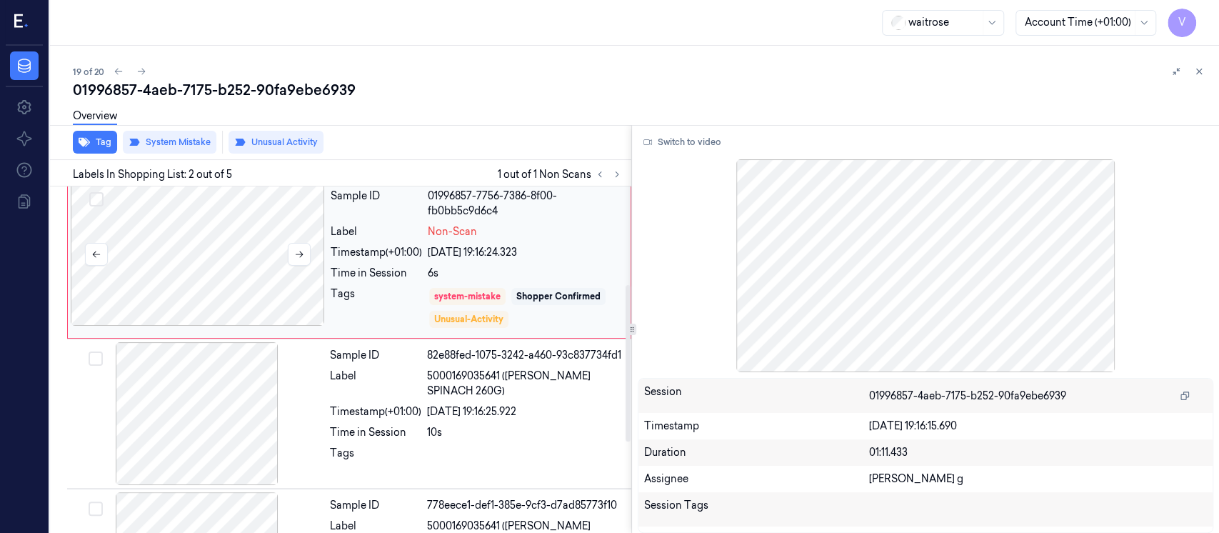
scroll to position [246, 0]
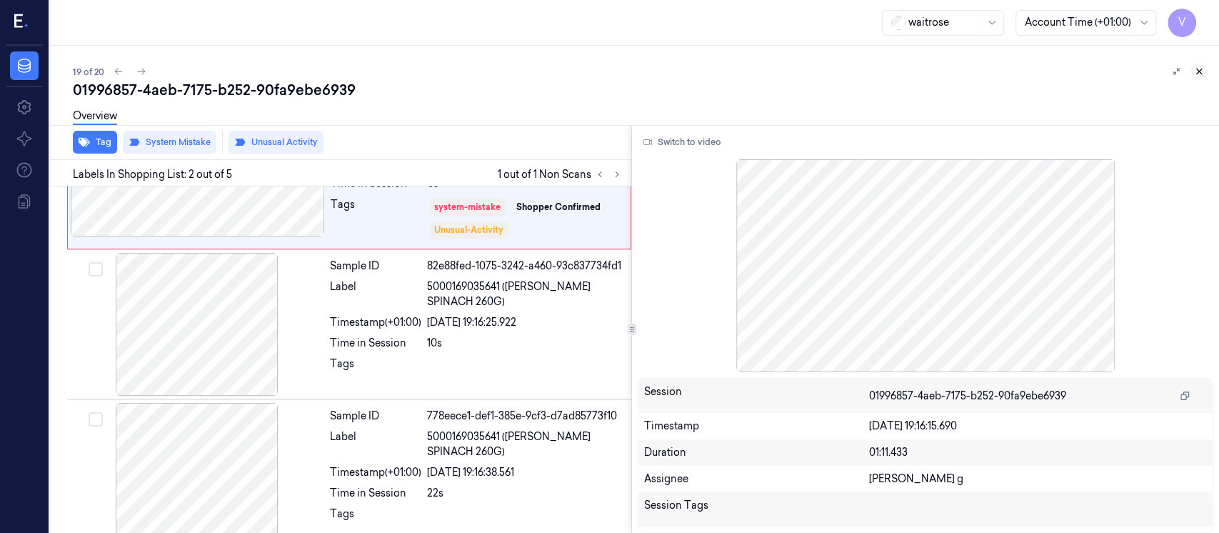
click at [1195, 79] on button at bounding box center [1198, 71] width 17 height 17
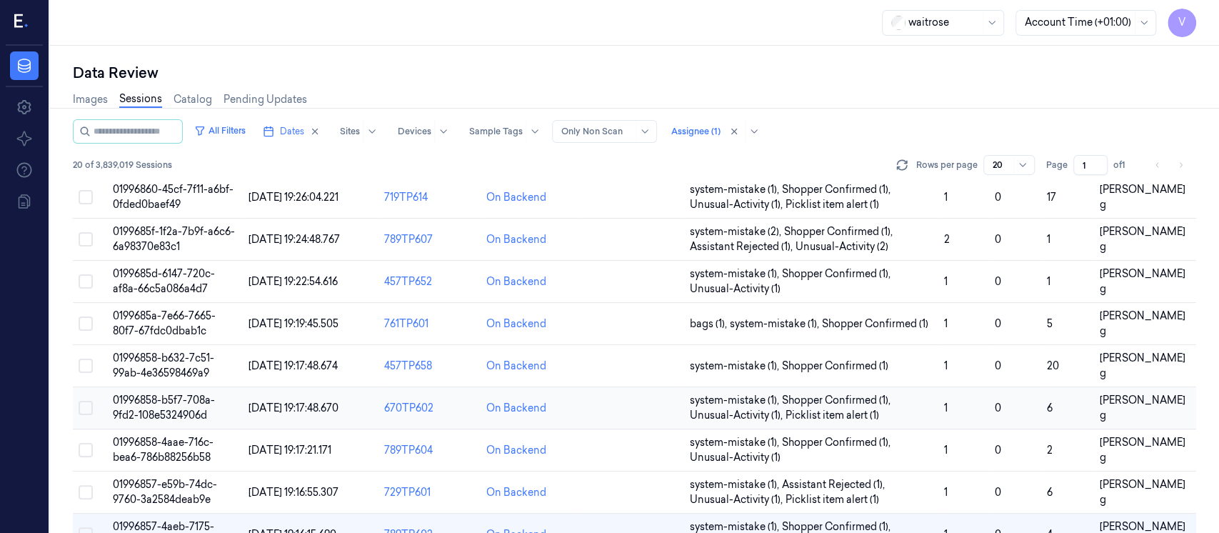
scroll to position [531, 0]
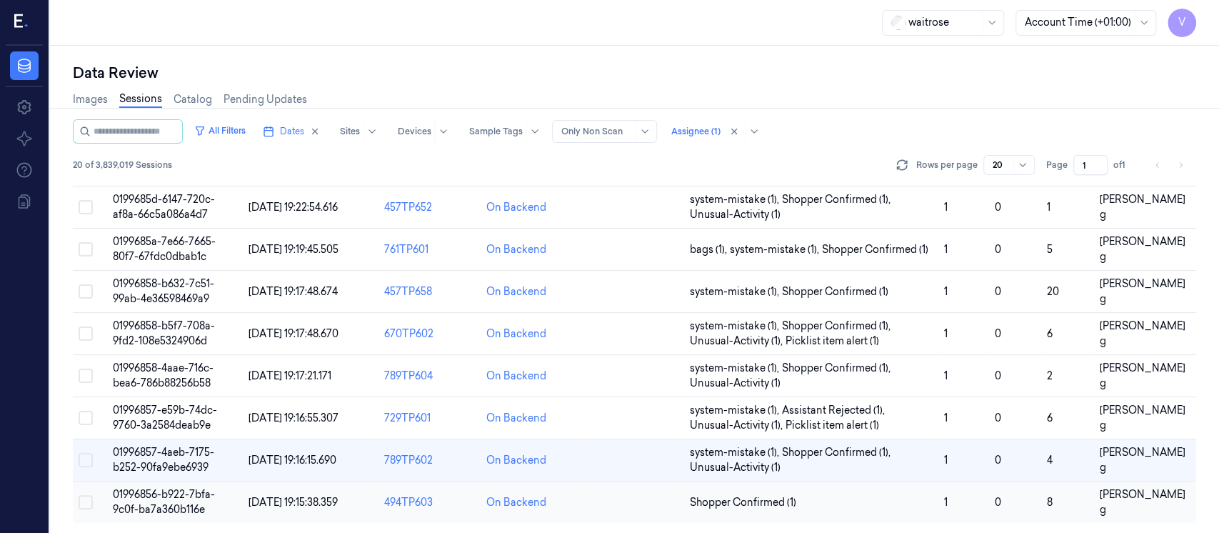
click at [606, 493] on td at bounding box center [633, 502] width 102 height 42
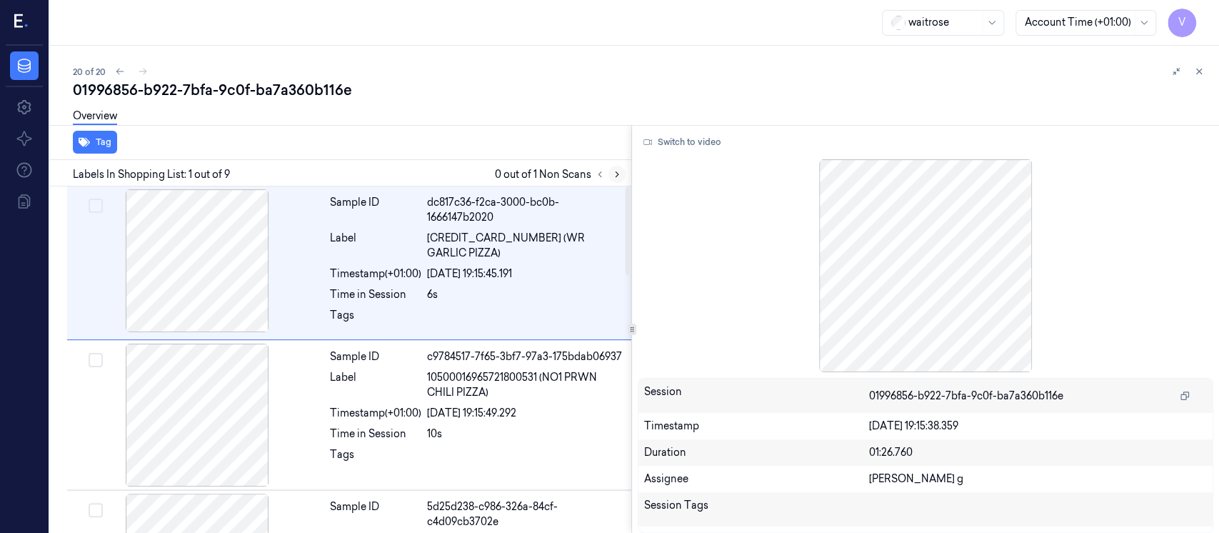
click at [612, 174] on icon at bounding box center [617, 174] width 10 height 10
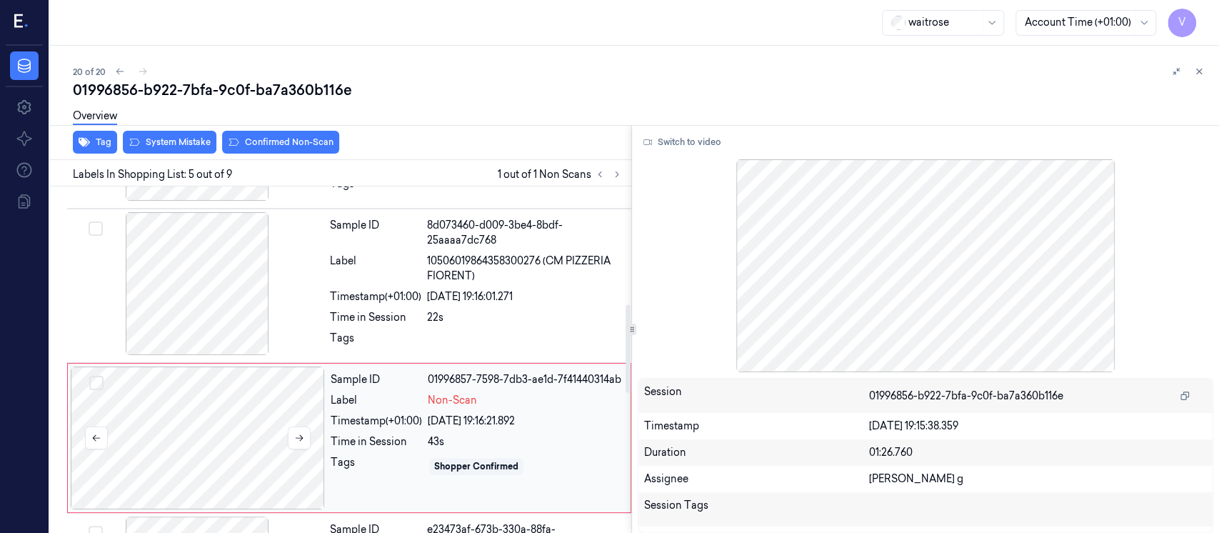
scroll to position [413, 0]
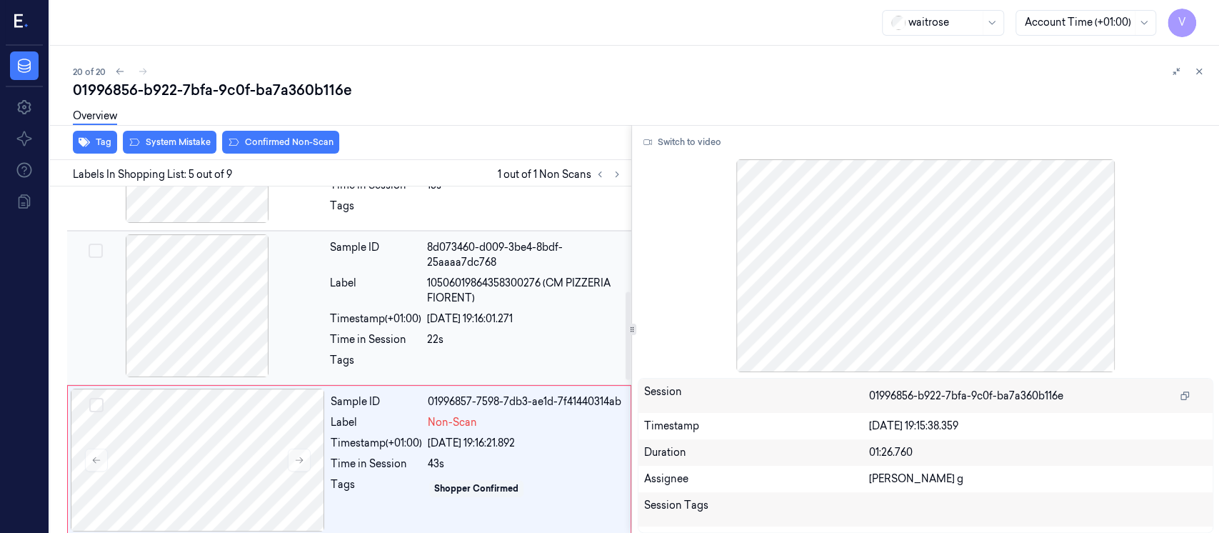
click at [406, 288] on div "Label" at bounding box center [375, 291] width 91 height 30
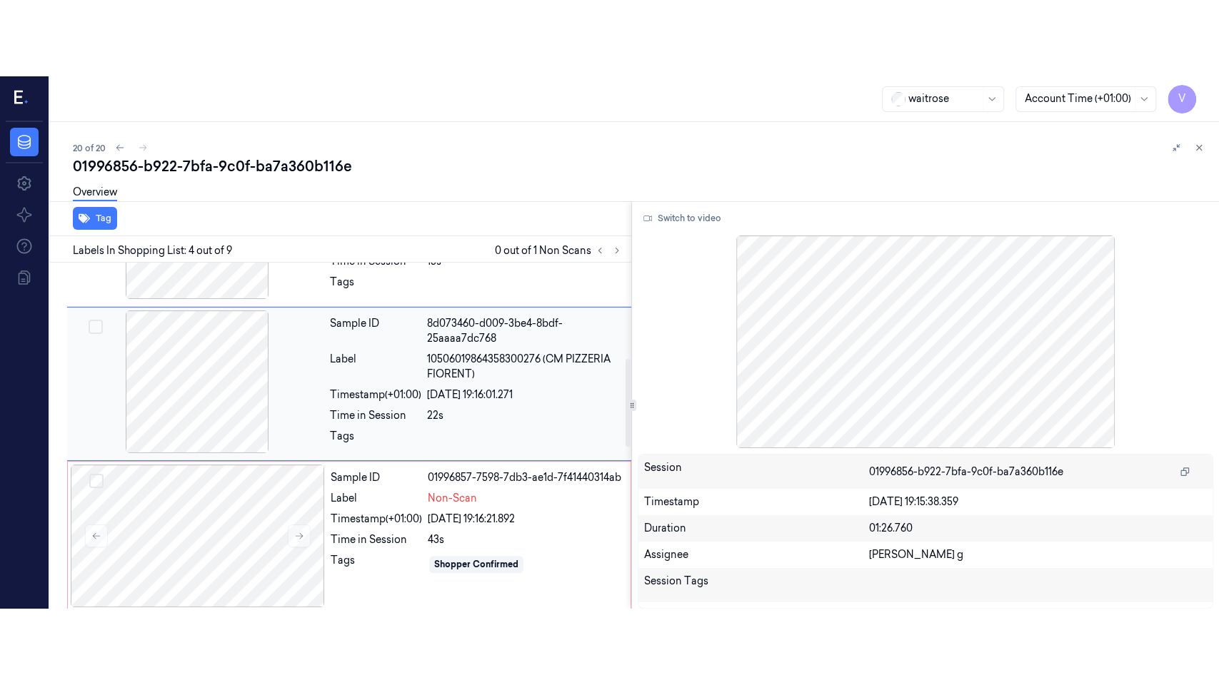
scroll to position [356, 0]
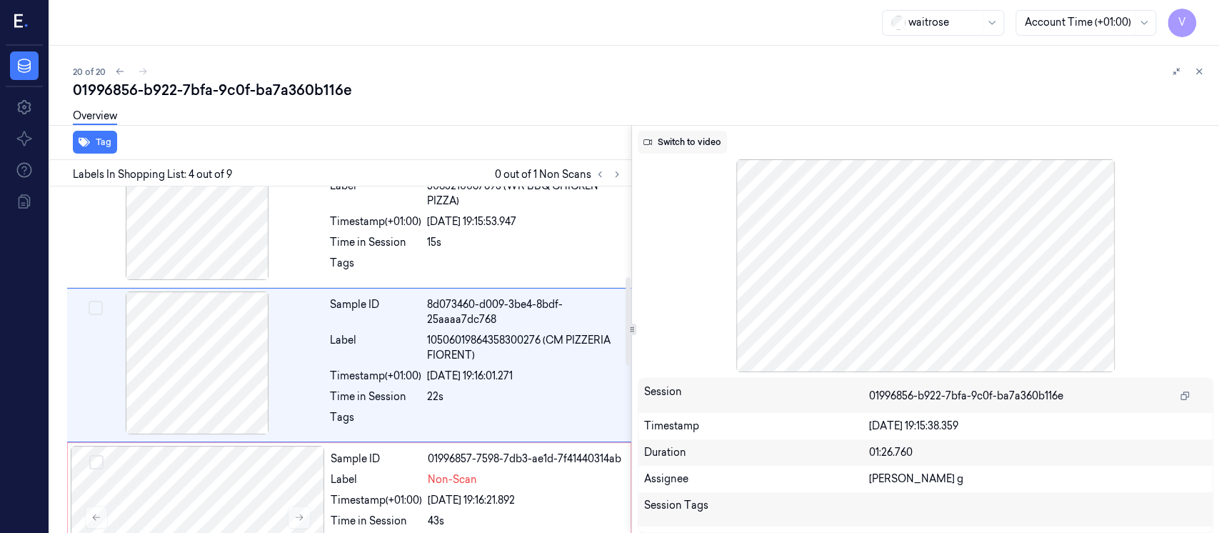
click at [695, 141] on button "Switch to video" at bounding box center [682, 142] width 89 height 23
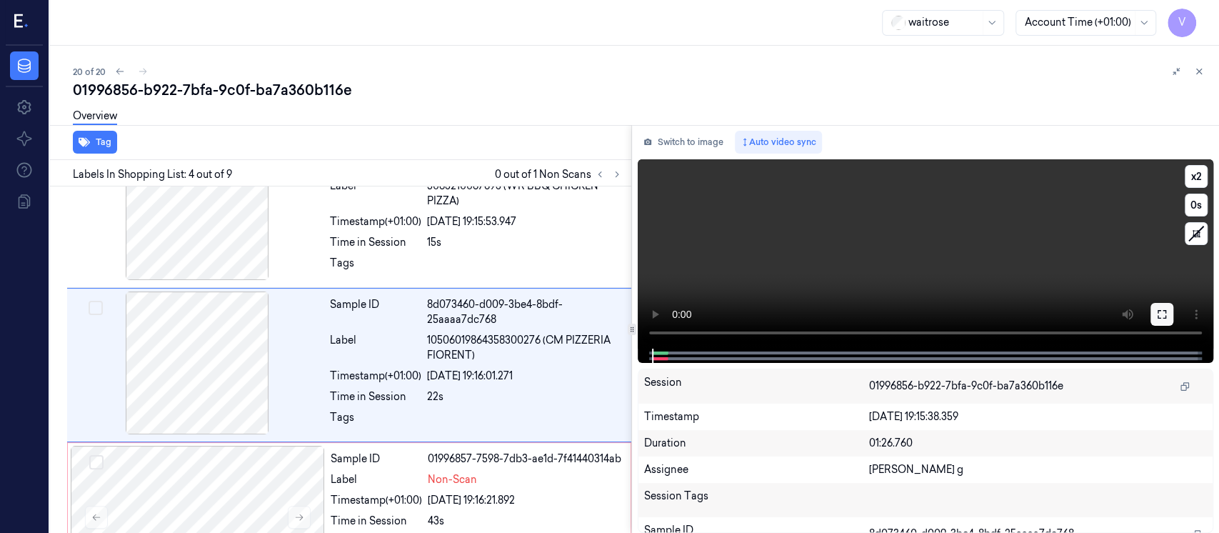
click at [1165, 318] on icon at bounding box center [1161, 313] width 11 height 11
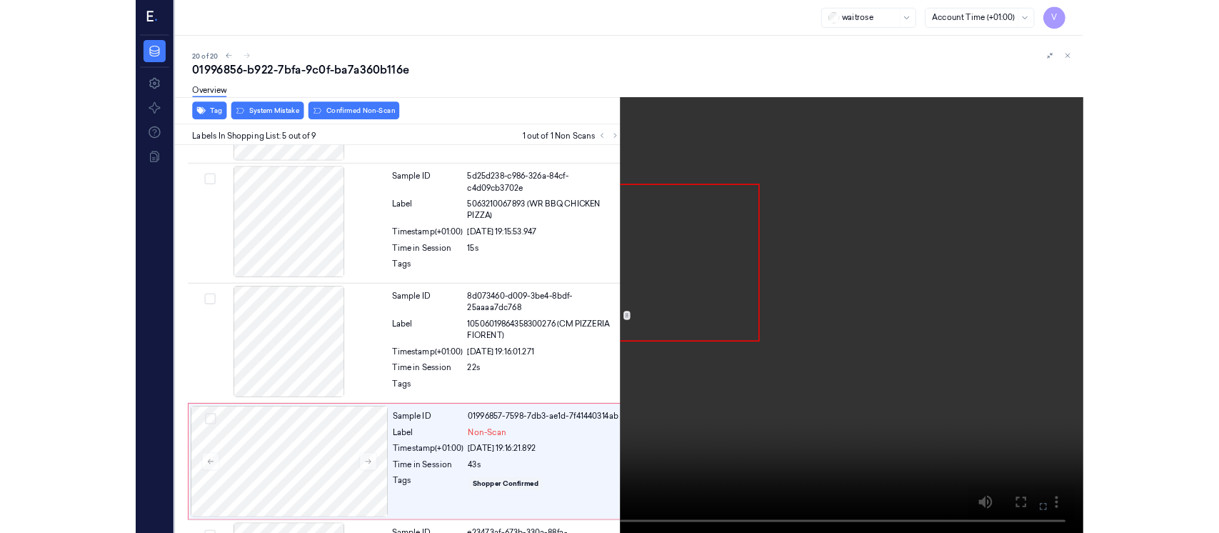
scroll to position [432, 0]
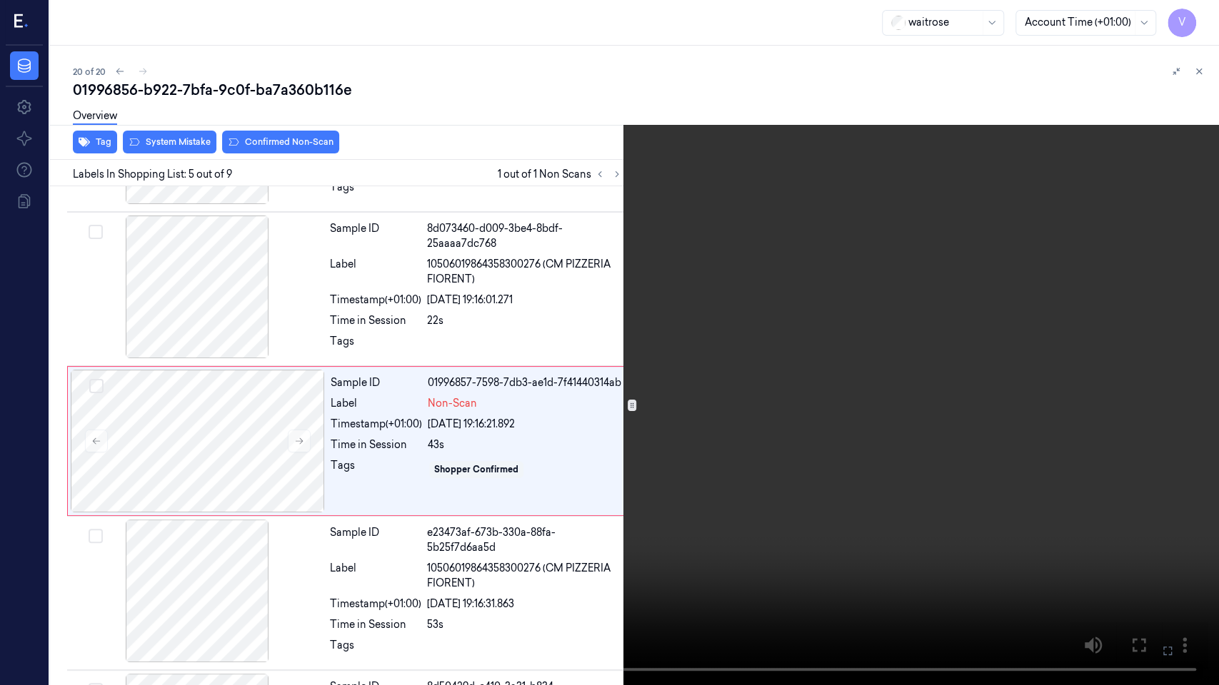
click at [0, 0] on icon at bounding box center [0, 0] width 0 height 0
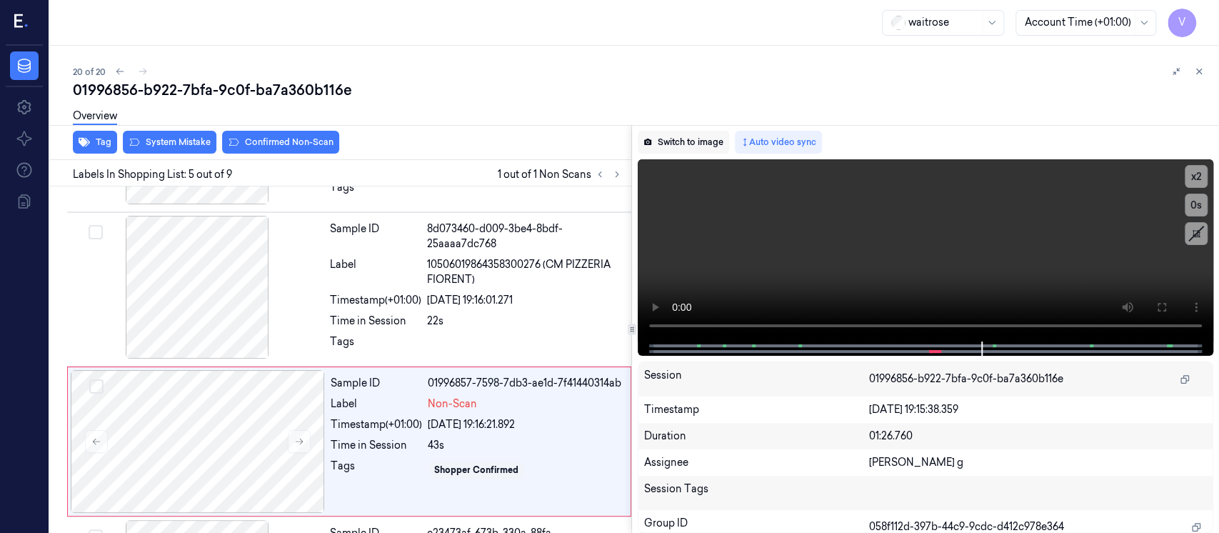
click at [677, 144] on button "Switch to image" at bounding box center [683, 142] width 91 height 23
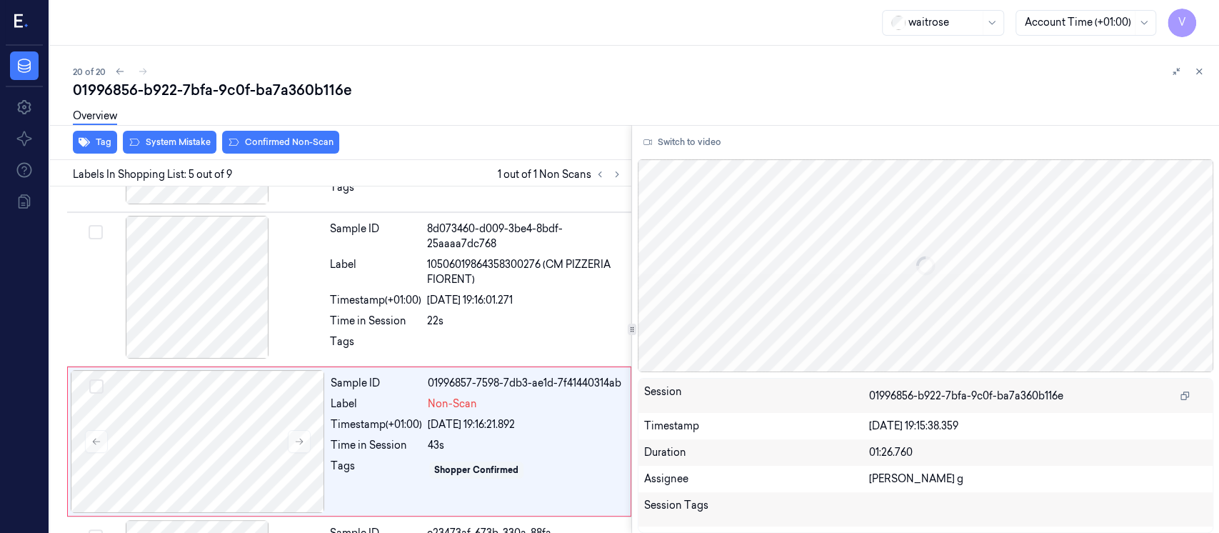
scroll to position [508, 0]
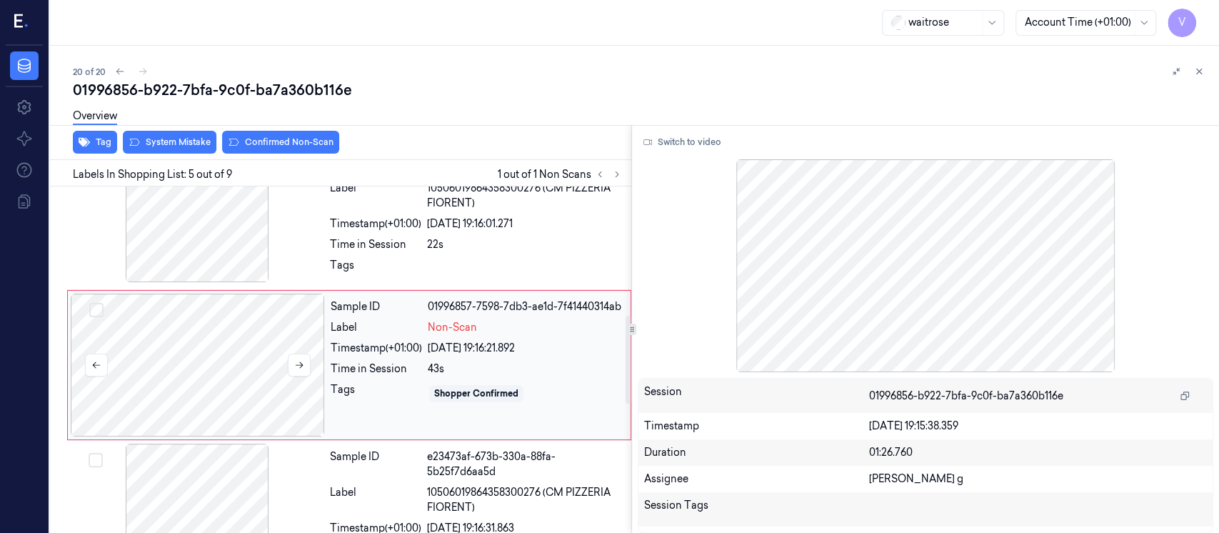
click at [241, 328] on div at bounding box center [198, 364] width 254 height 143
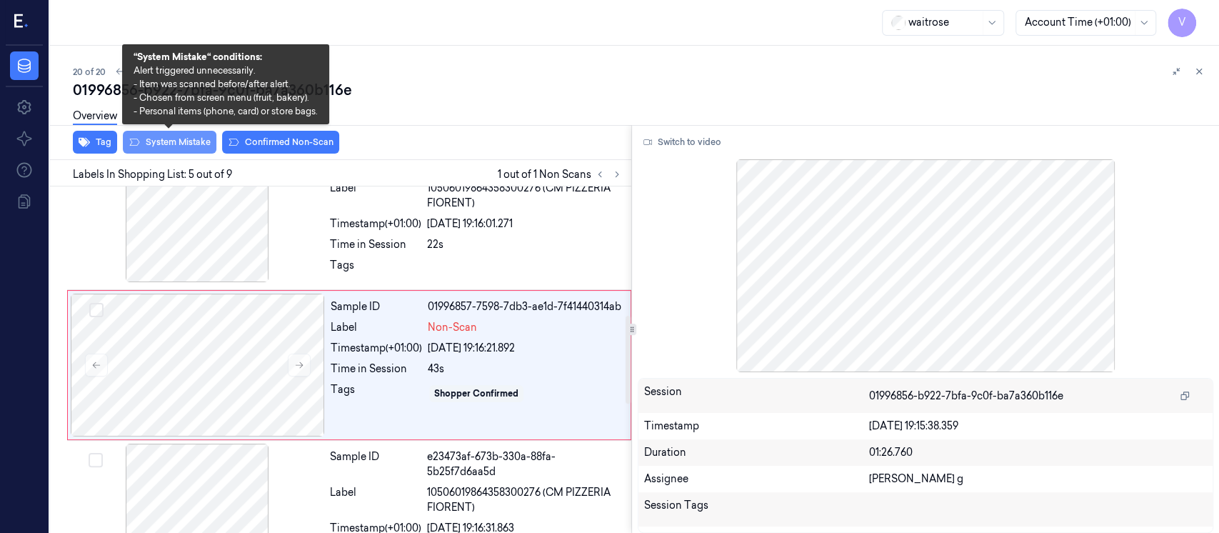
click at [161, 143] on button "System Mistake" at bounding box center [170, 142] width 94 height 23
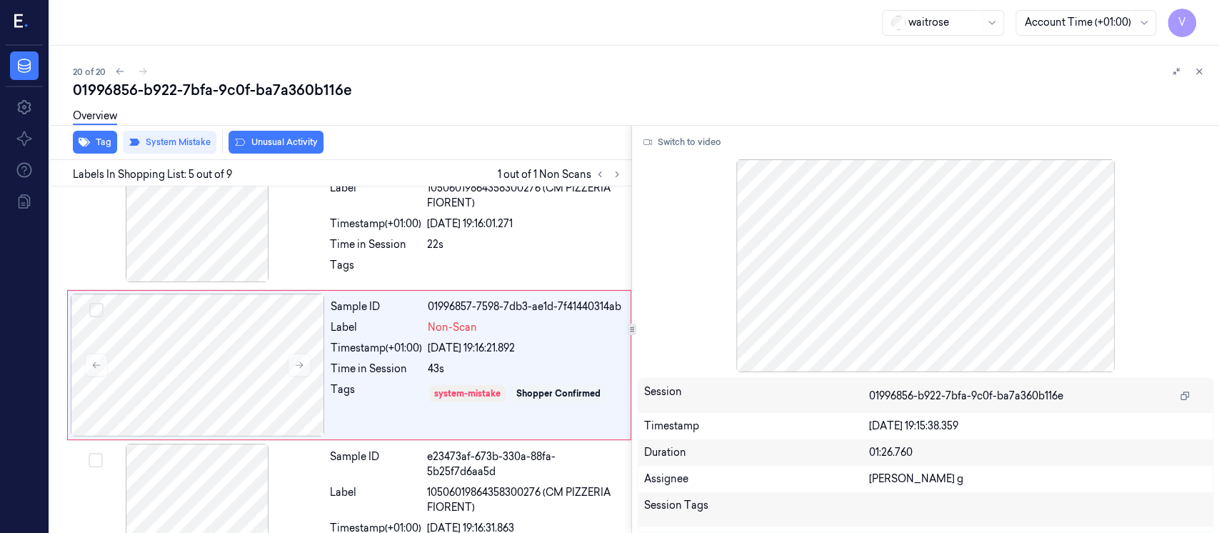
click at [269, 141] on button "Unusual Activity" at bounding box center [275, 142] width 95 height 23
click at [392, 342] on div "Timestamp (+01:00)" at bounding box center [376, 348] width 91 height 15
click at [613, 101] on div "Overview" at bounding box center [640, 118] width 1135 height 36
click at [1201, 73] on icon at bounding box center [1199, 71] width 10 height 10
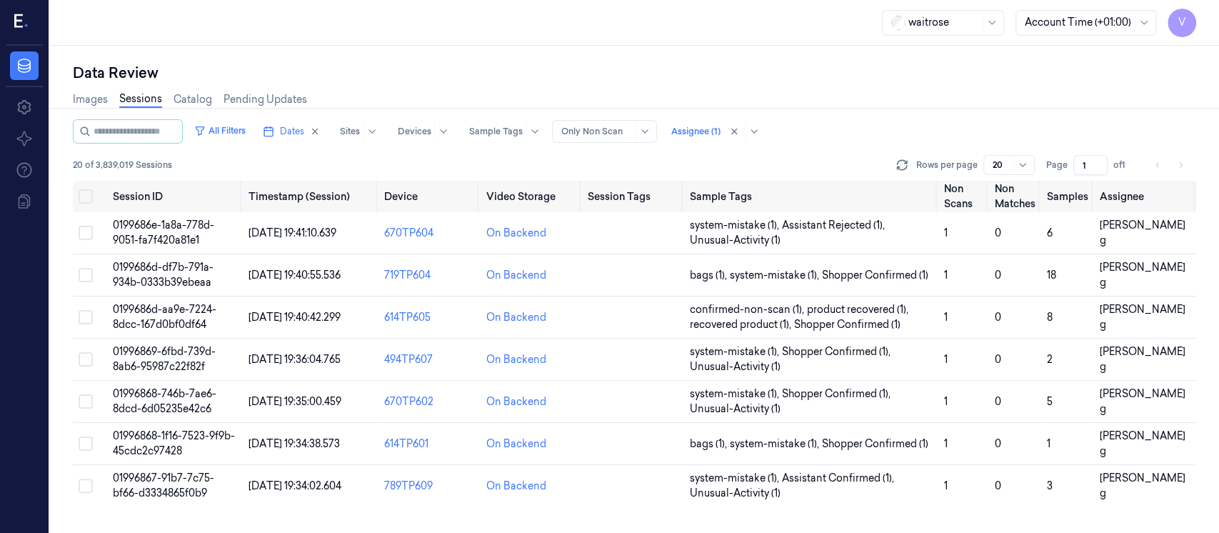
scroll to position [531, 0]
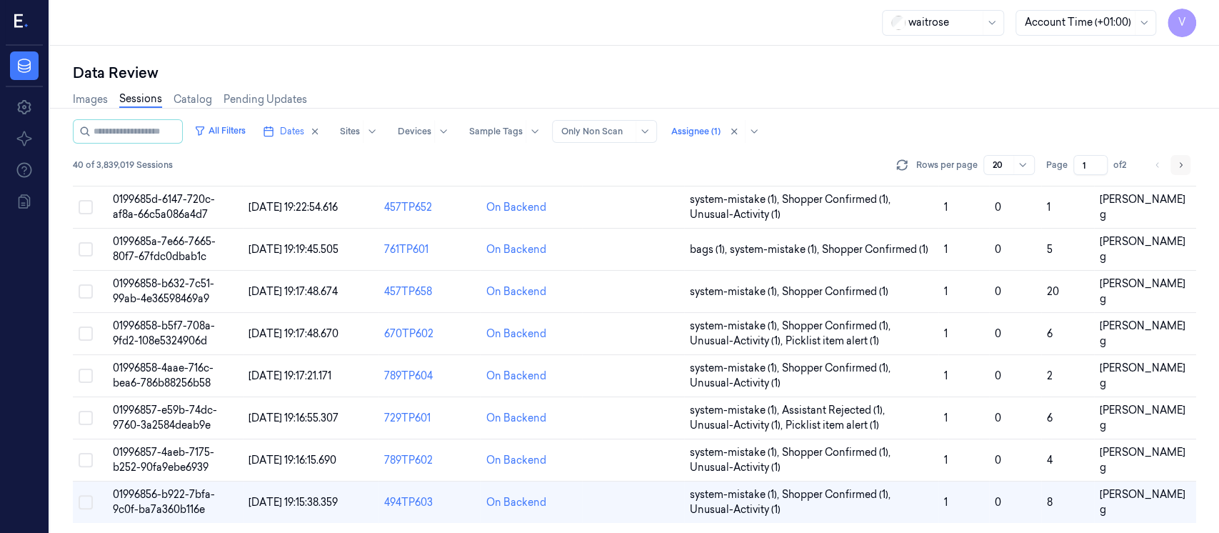
click at [1182, 165] on icon "Go to next page" at bounding box center [1180, 164] width 9 height 11
type input "2"
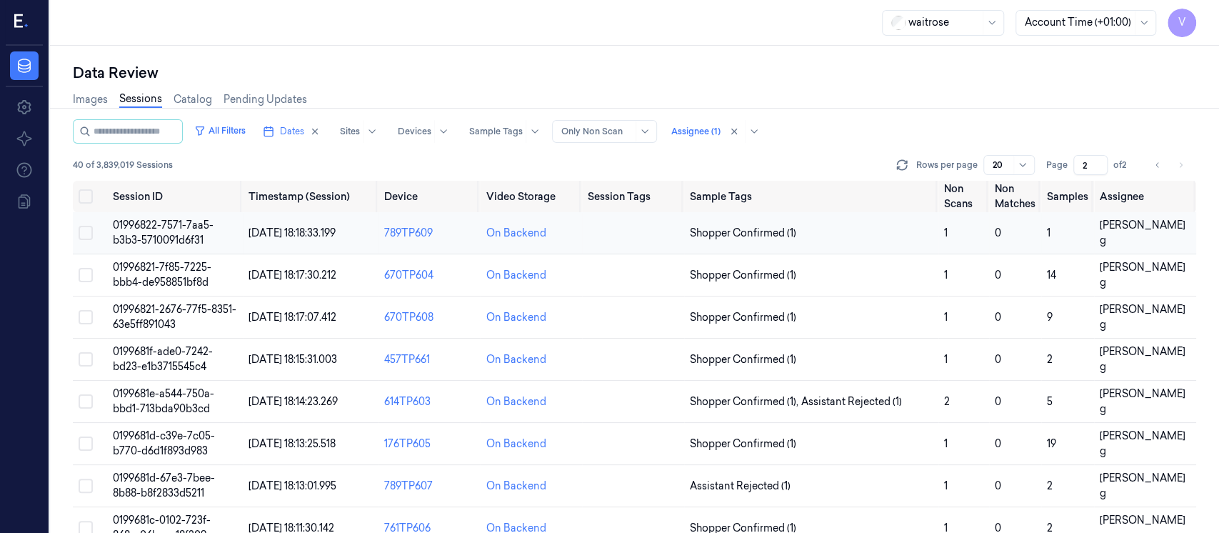
click at [618, 226] on td at bounding box center [633, 233] width 102 height 42
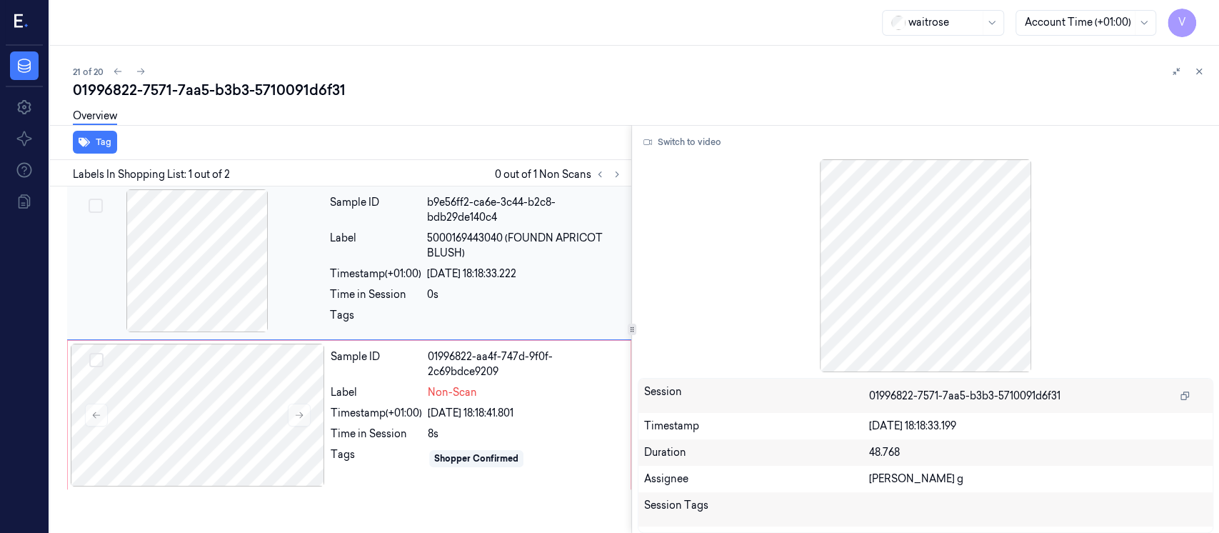
click at [201, 313] on div at bounding box center [197, 260] width 254 height 143
click at [200, 431] on div at bounding box center [198, 414] width 254 height 143
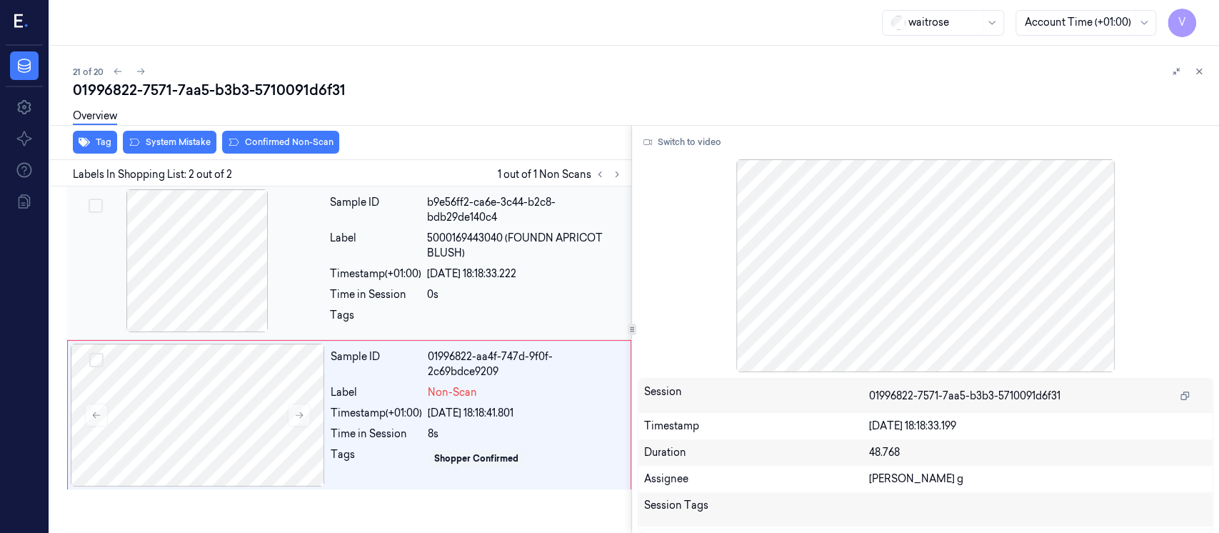
click at [249, 253] on div at bounding box center [197, 260] width 254 height 143
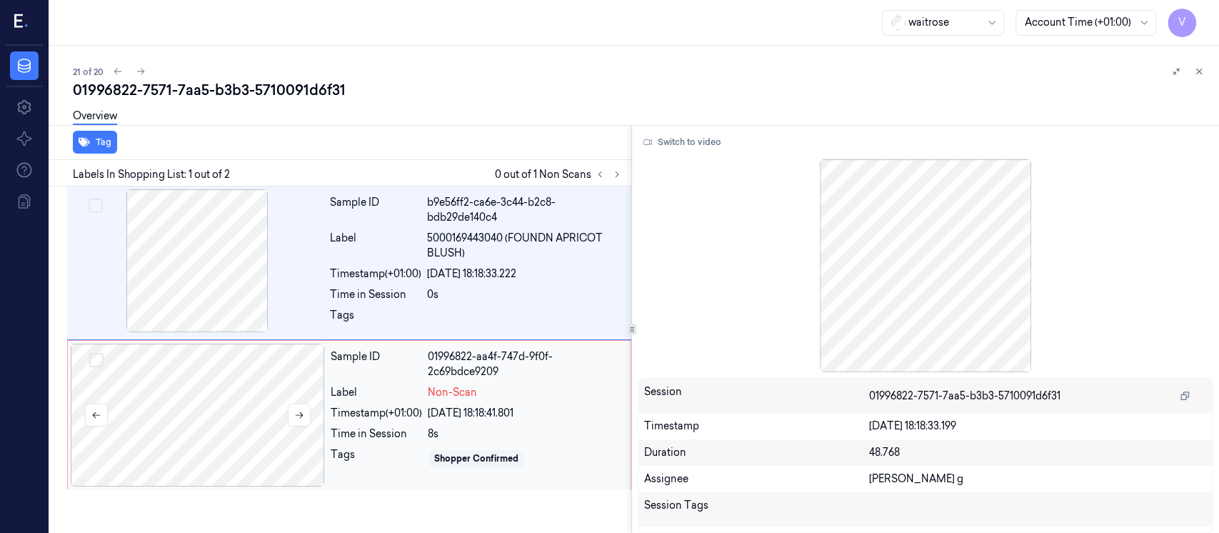
click at [274, 456] on div at bounding box center [198, 414] width 254 height 143
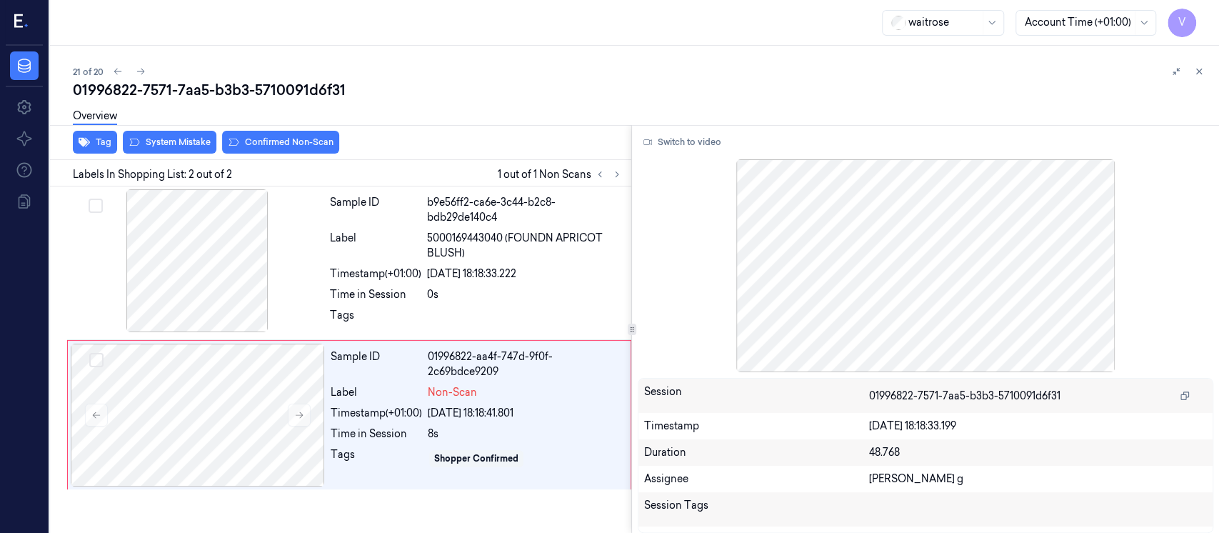
click at [169, 134] on div "Overview" at bounding box center [640, 118] width 1135 height 36
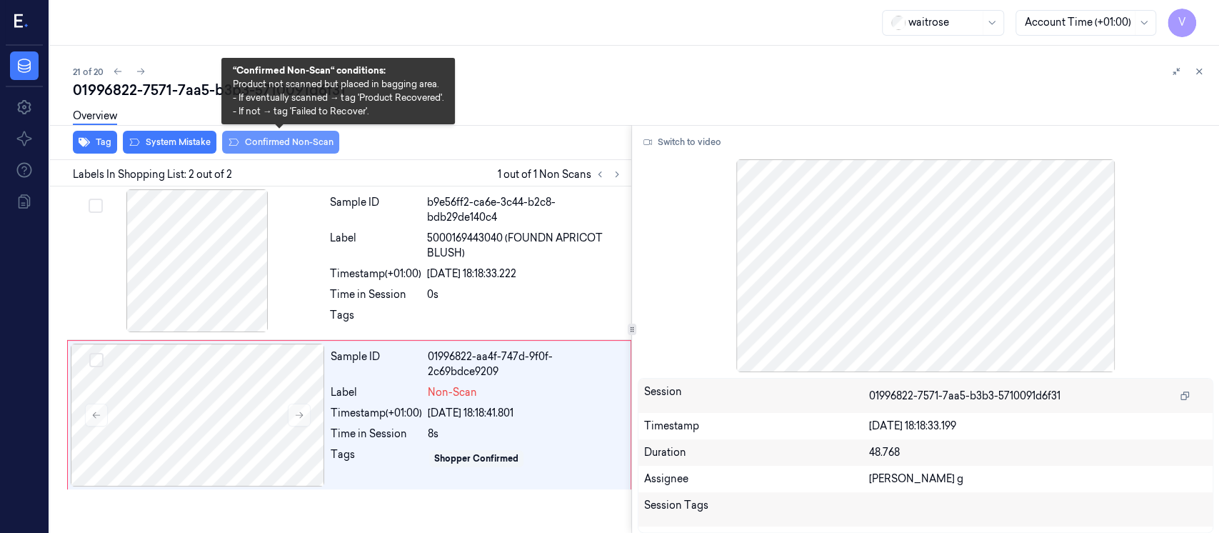
click at [248, 142] on button "Confirmed Non-Scan" at bounding box center [280, 142] width 117 height 23
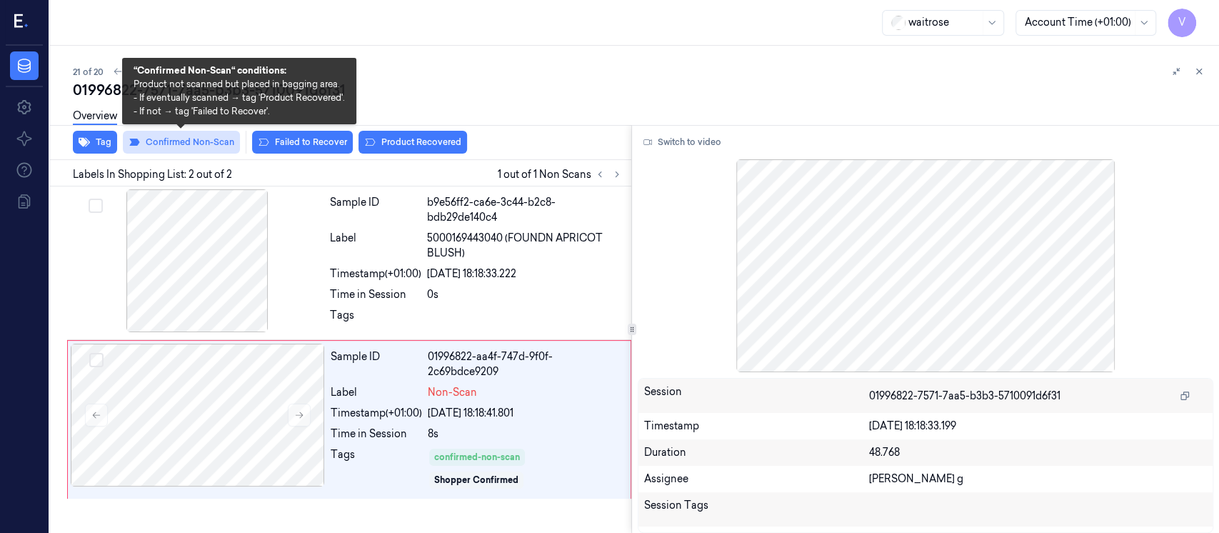
click at [195, 144] on button "Confirmed Non-Scan" at bounding box center [181, 142] width 117 height 23
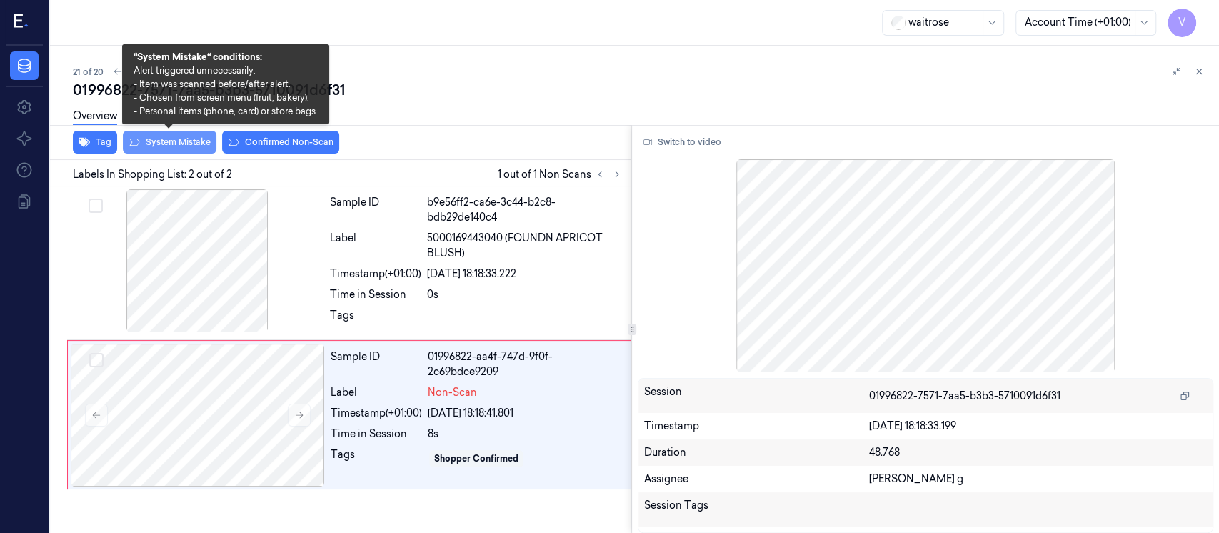
click at [159, 146] on button "System Mistake" at bounding box center [170, 142] width 94 height 23
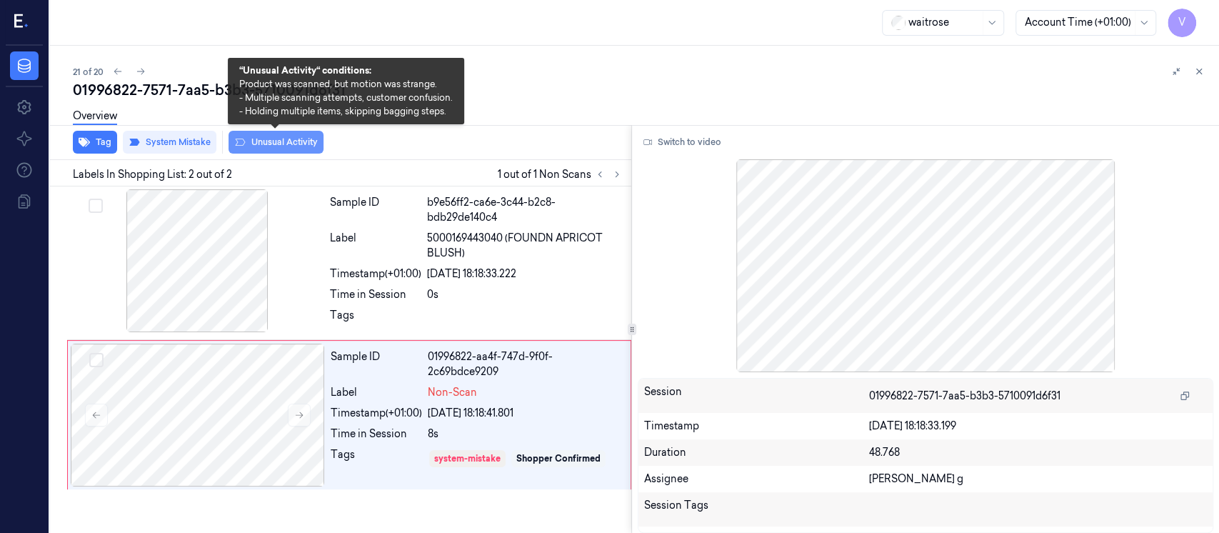
click at [316, 144] on button "Unusual Activity" at bounding box center [275, 142] width 95 height 23
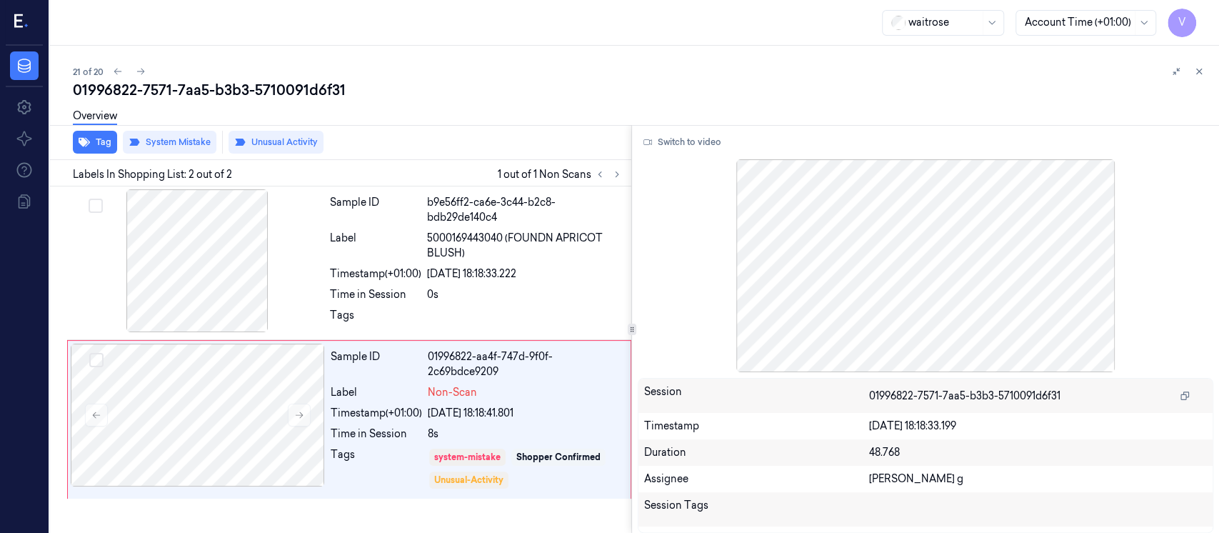
click at [779, 121] on div "Overview" at bounding box center [640, 118] width 1135 height 36
click at [1201, 69] on icon at bounding box center [1199, 71] width 5 height 5
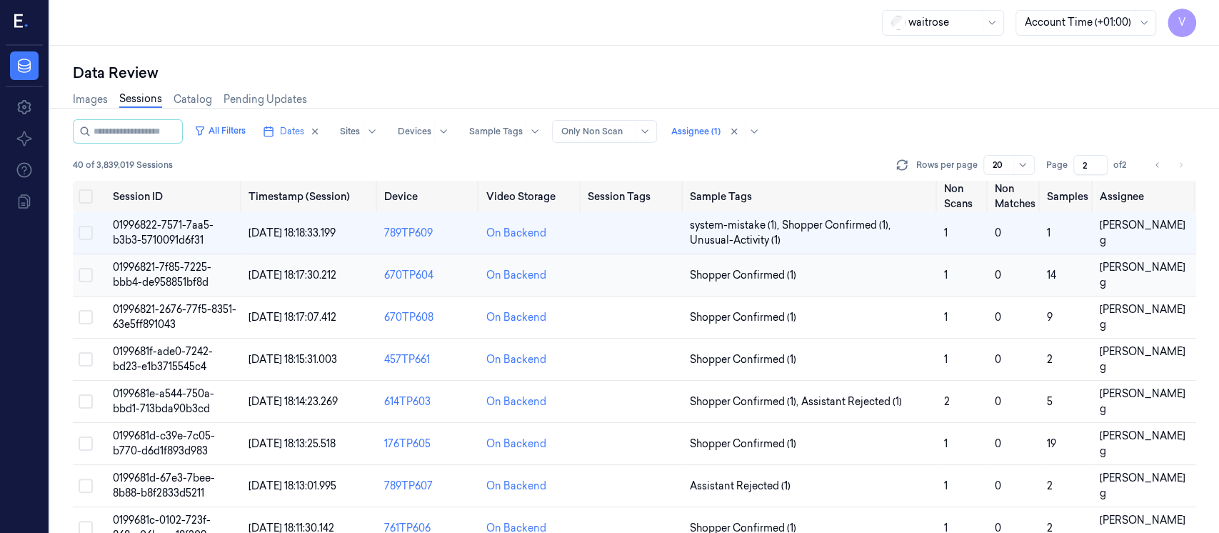
click at [607, 277] on td at bounding box center [633, 275] width 102 height 42
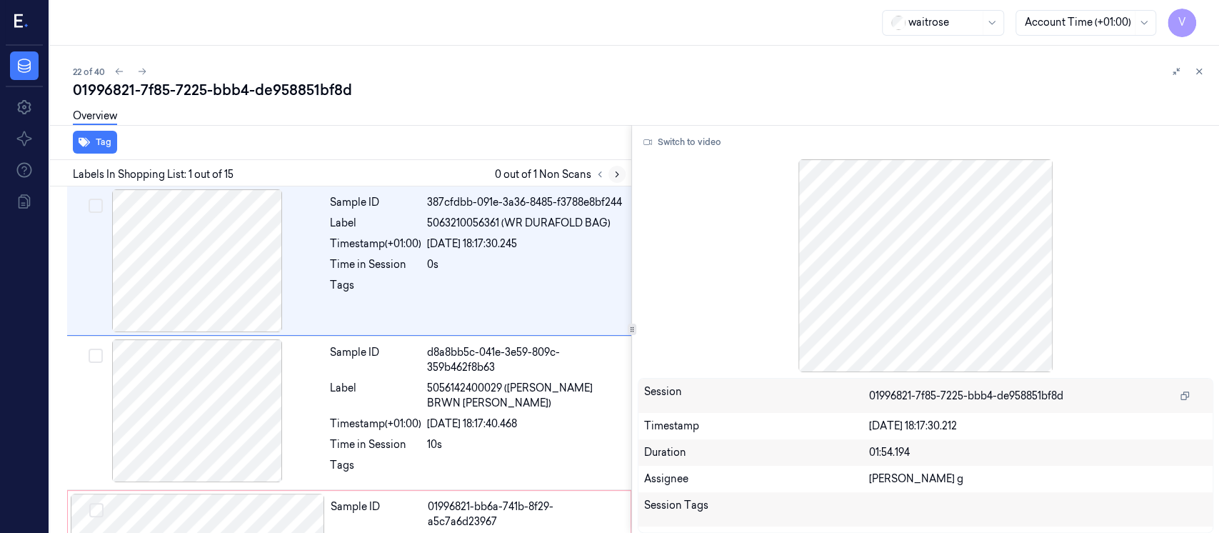
click at [620, 168] on button at bounding box center [616, 174] width 17 height 17
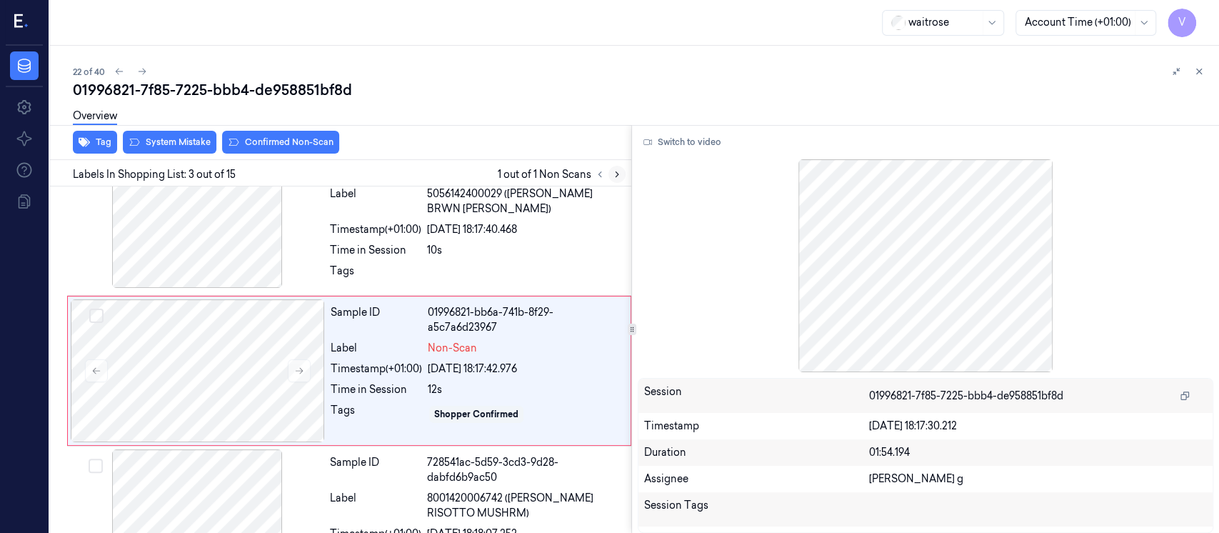
scroll to position [205, 0]
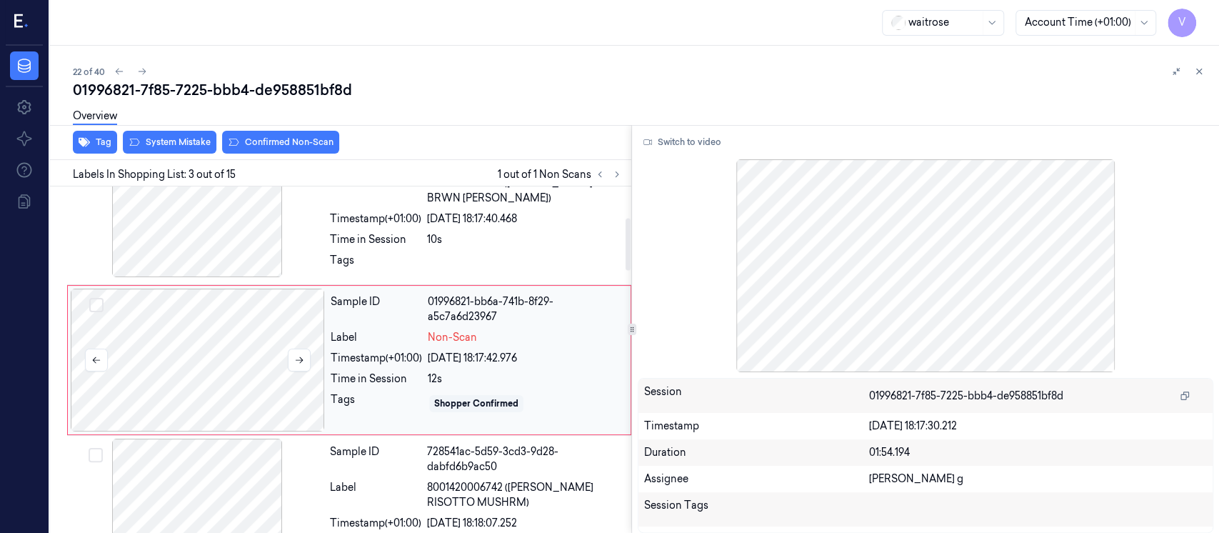
click at [218, 340] on div at bounding box center [198, 359] width 254 height 143
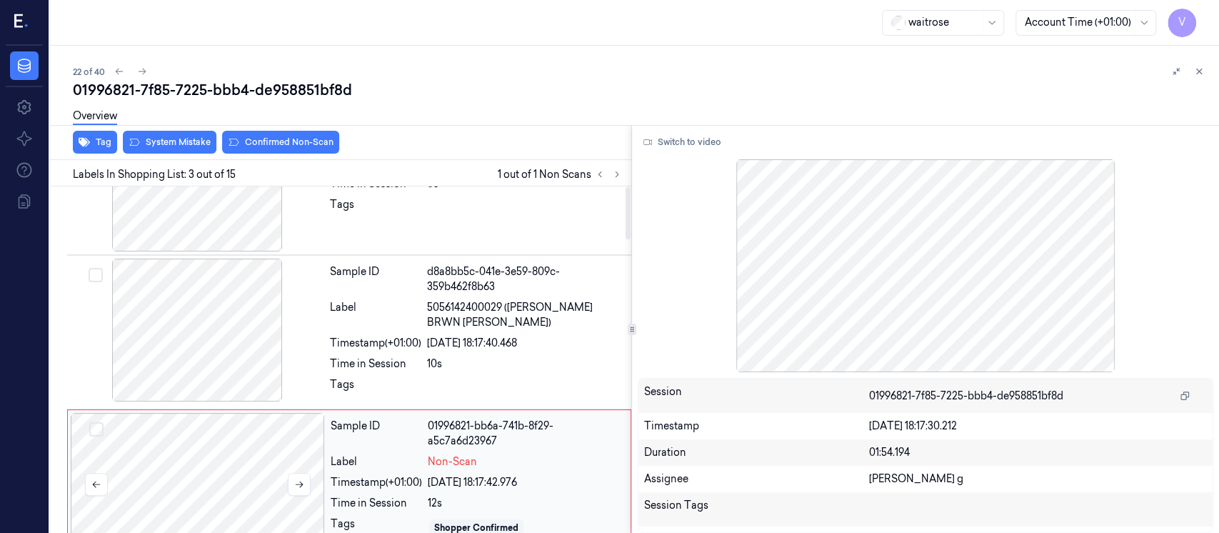
scroll to position [0, 0]
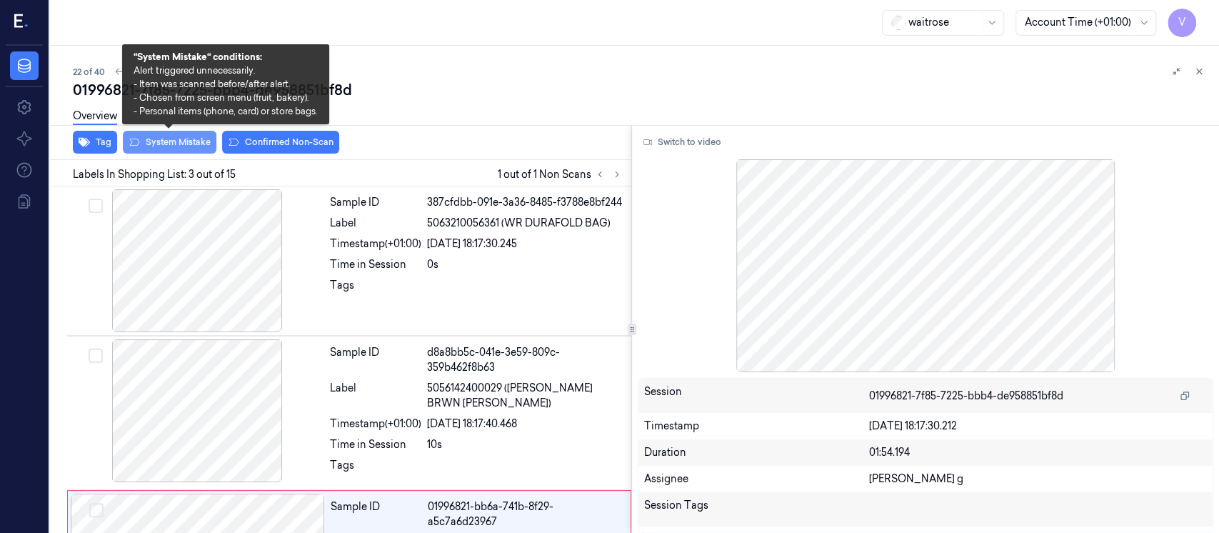
click at [159, 147] on button "System Mistake" at bounding box center [170, 142] width 94 height 23
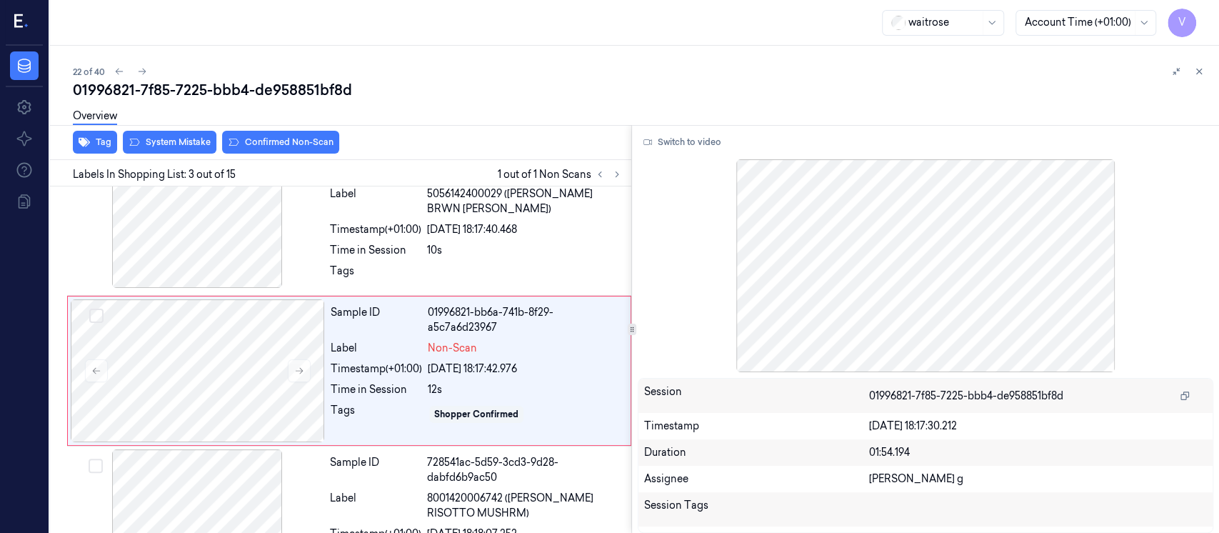
scroll to position [205, 0]
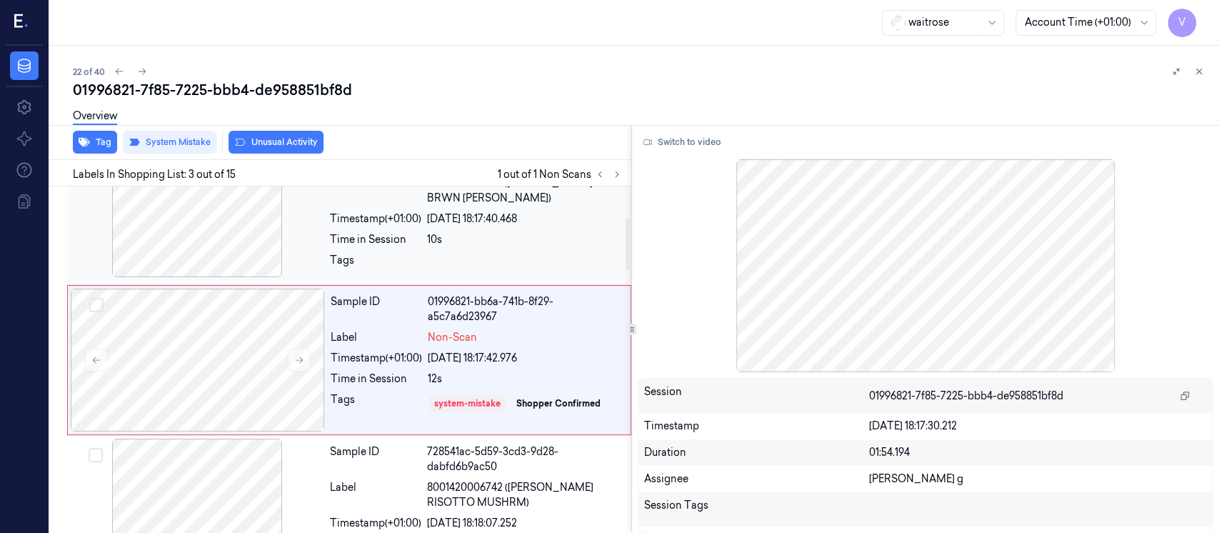
click at [443, 226] on div "Sample ID d8a8bb5c-041e-3e59-809c-359b462f8b63 Label 5056142400029 (JACKSON MG …" at bounding box center [476, 207] width 304 height 147
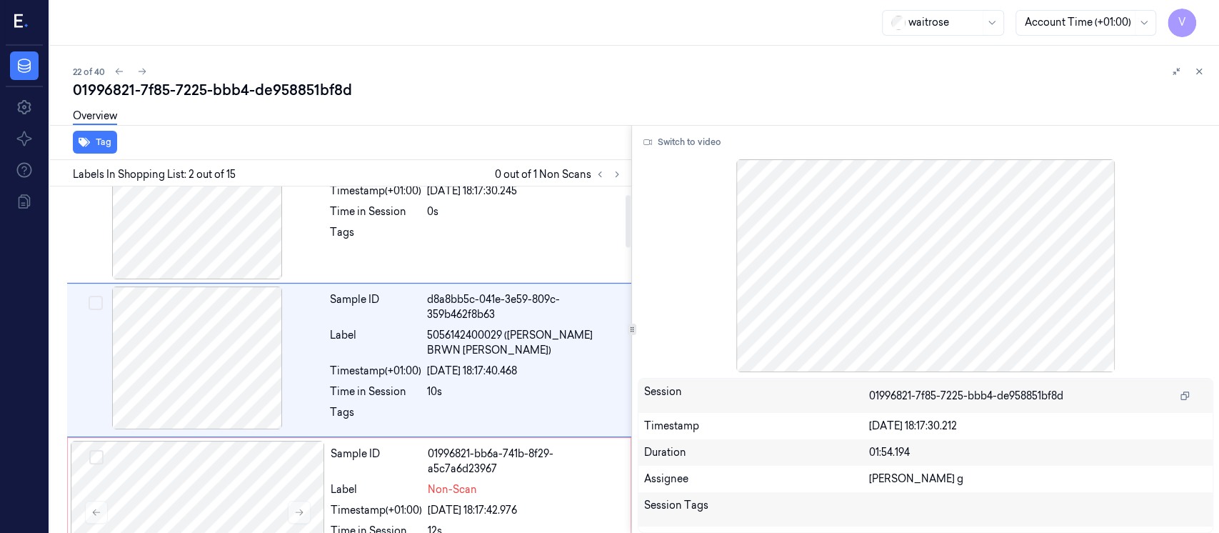
scroll to position [52, 0]
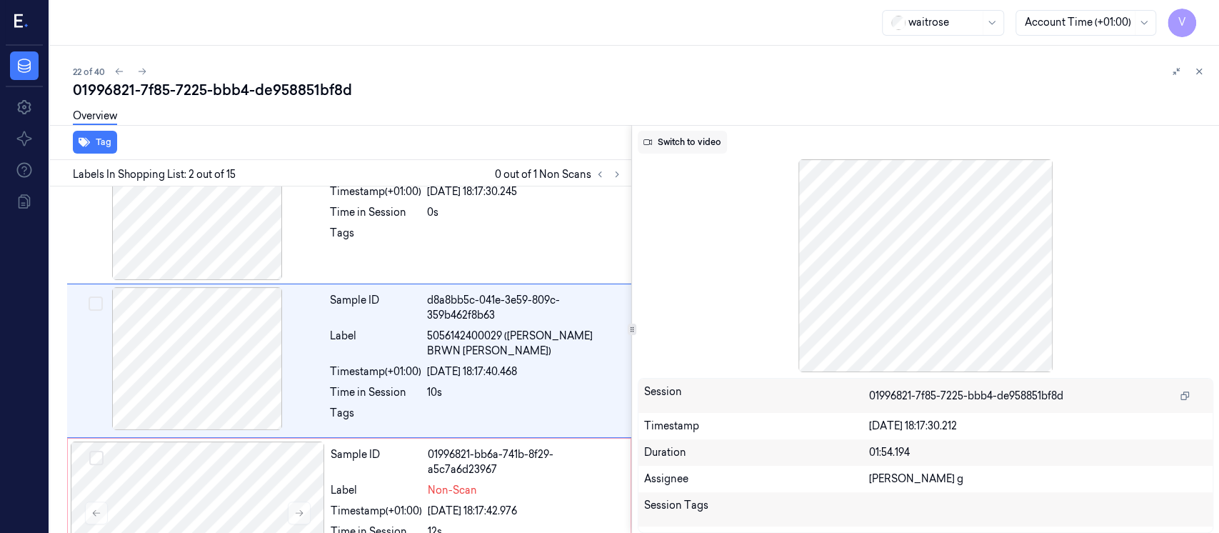
click at [705, 141] on button "Switch to video" at bounding box center [682, 142] width 89 height 23
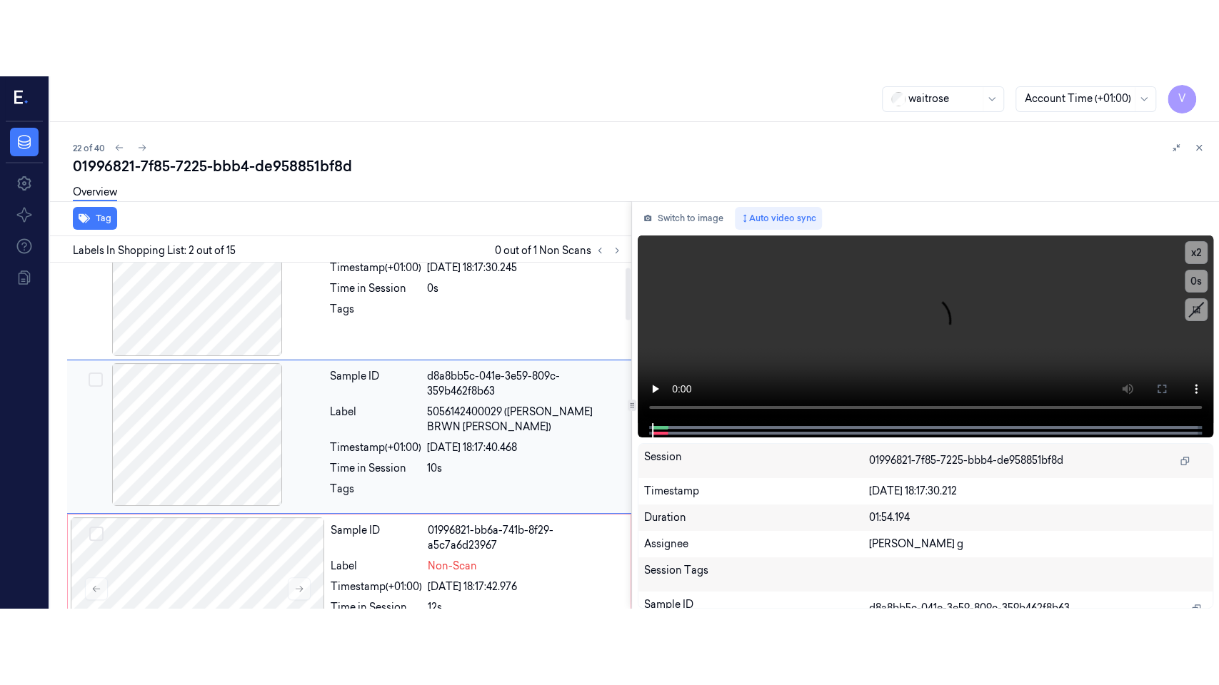
scroll to position [0, 0]
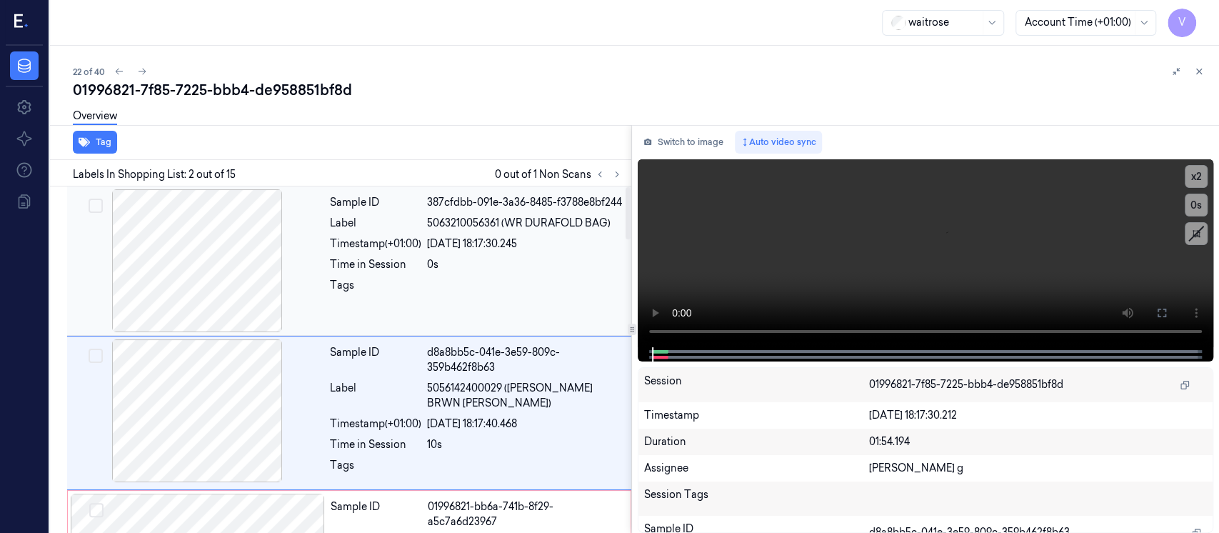
click at [506, 268] on div "Sample ID 387cfdbb-091e-3a36-8485-f3788e8bf244 Label 5063210056361 (WR DURAFOLD…" at bounding box center [476, 260] width 304 height 143
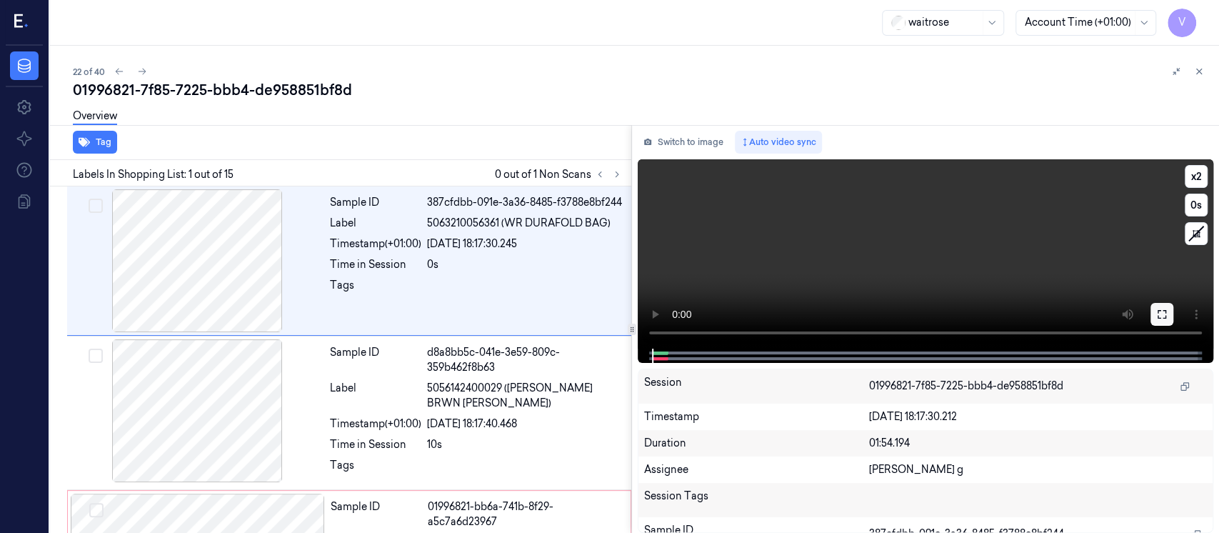
click at [1157, 314] on icon at bounding box center [1161, 313] width 11 height 11
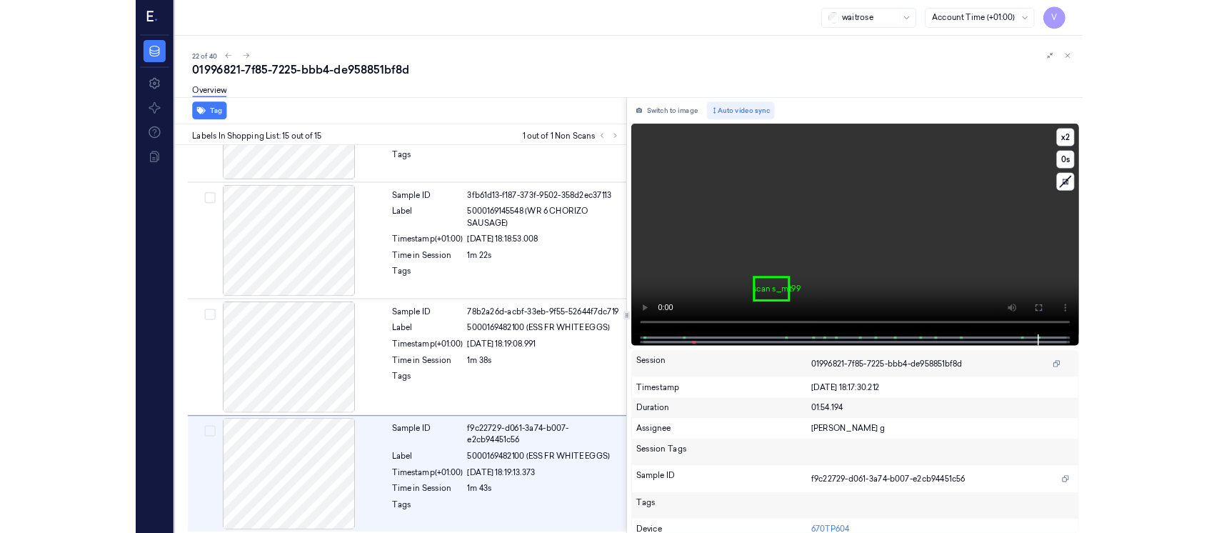
scroll to position [1777, 0]
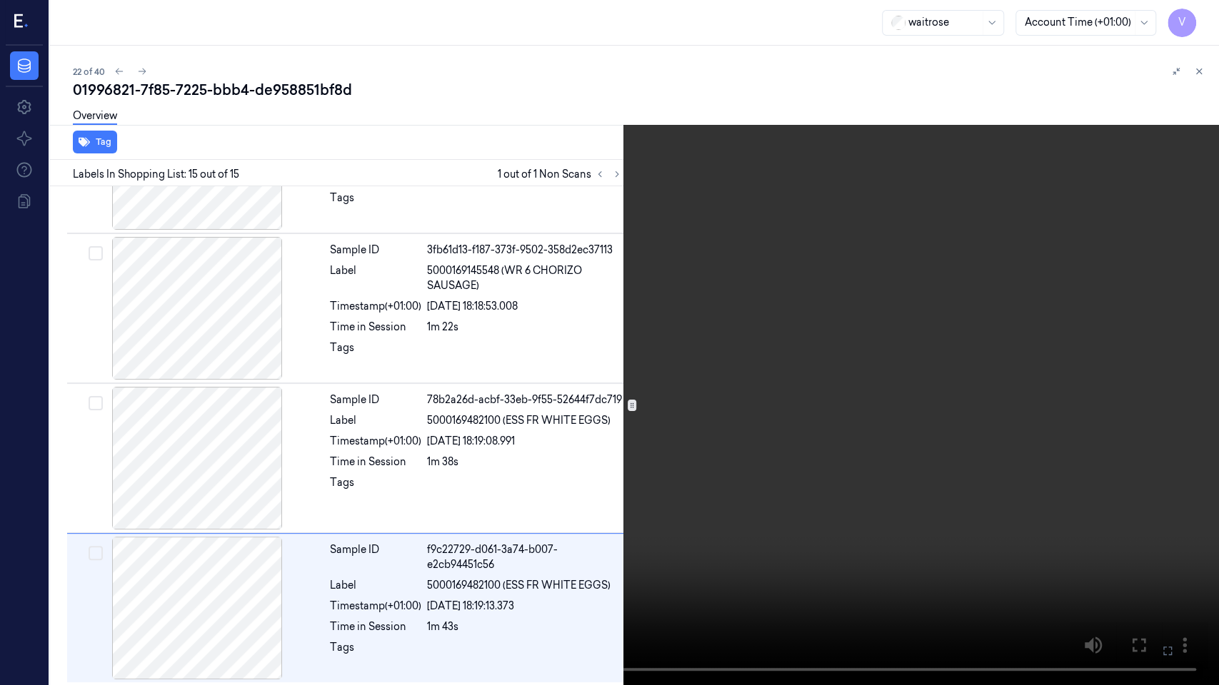
click at [0, 0] on icon at bounding box center [0, 0] width 0 height 0
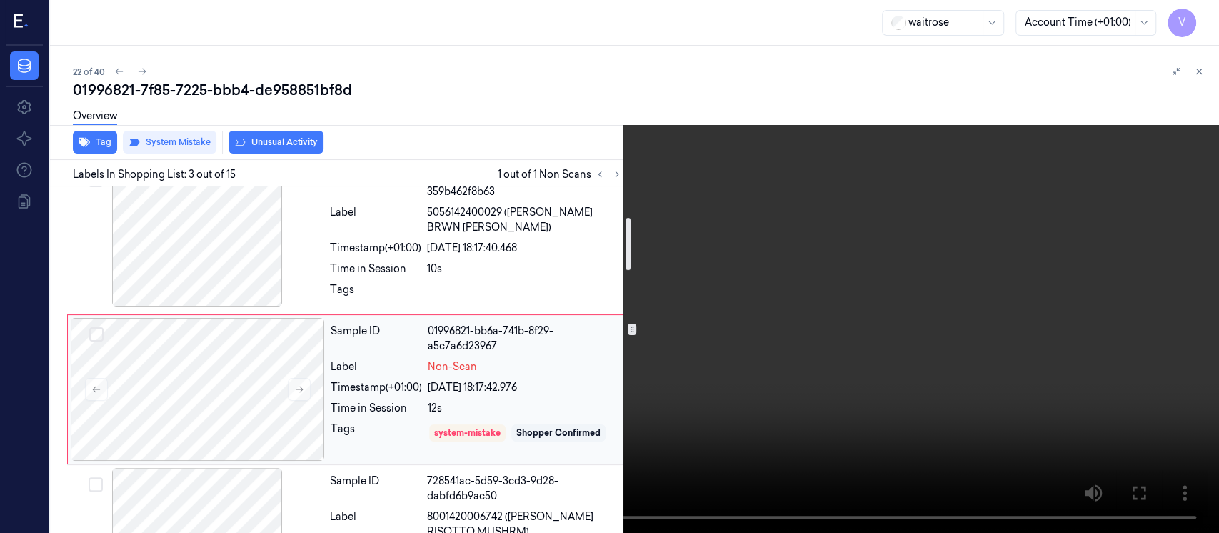
scroll to position [205, 0]
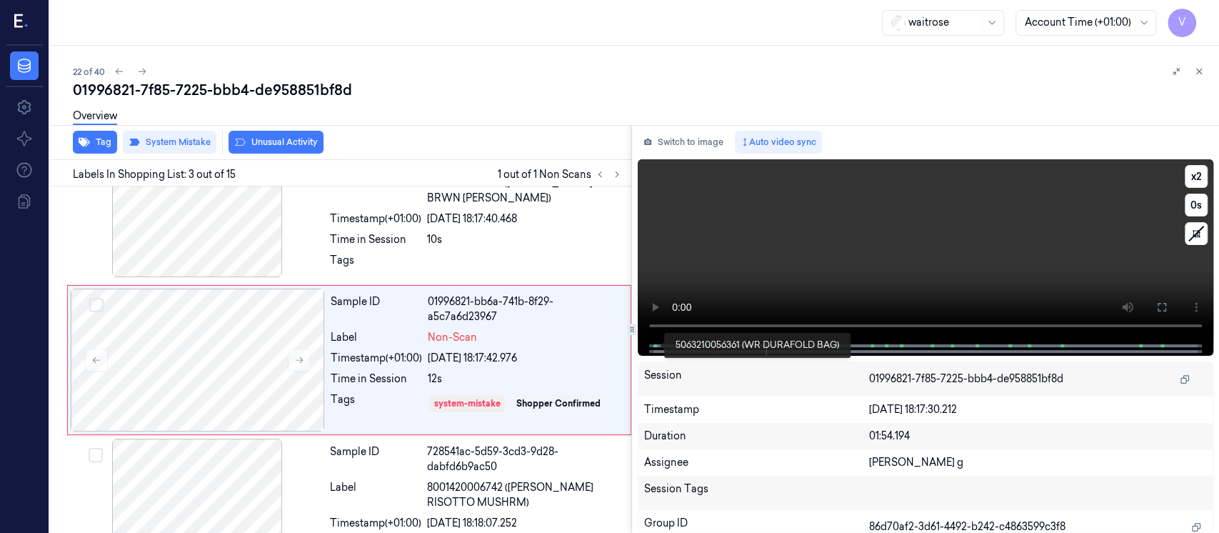
click at [653, 347] on span at bounding box center [654, 345] width 2 height 7
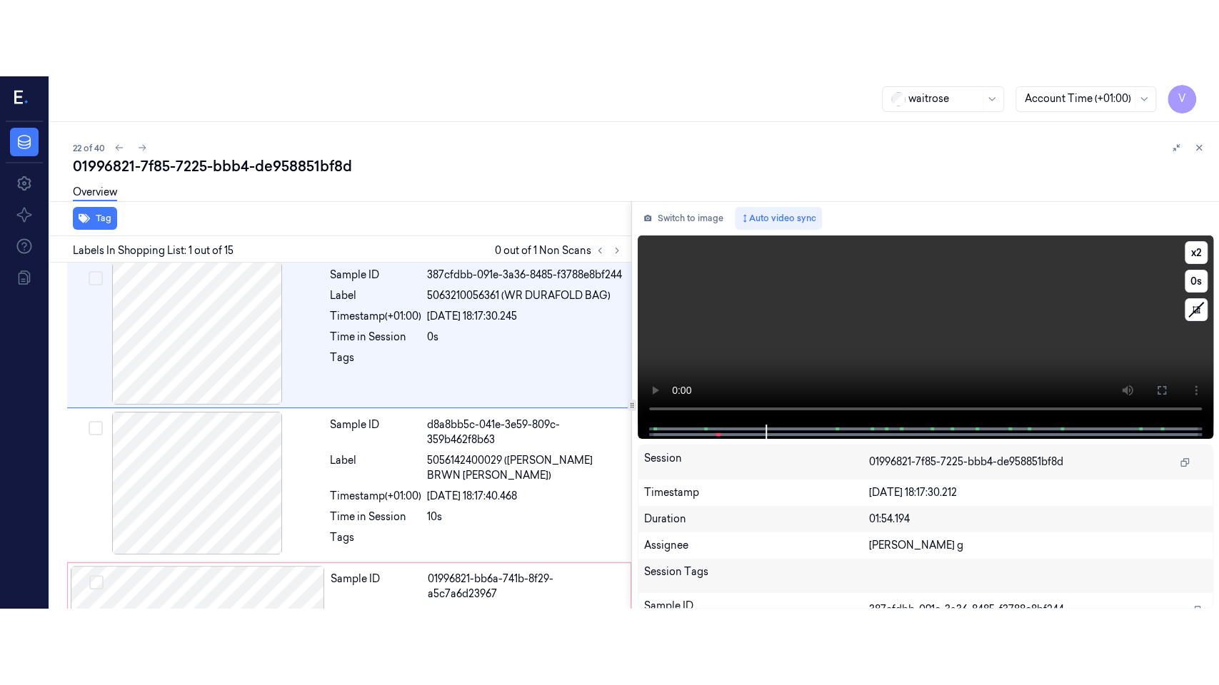
scroll to position [0, 0]
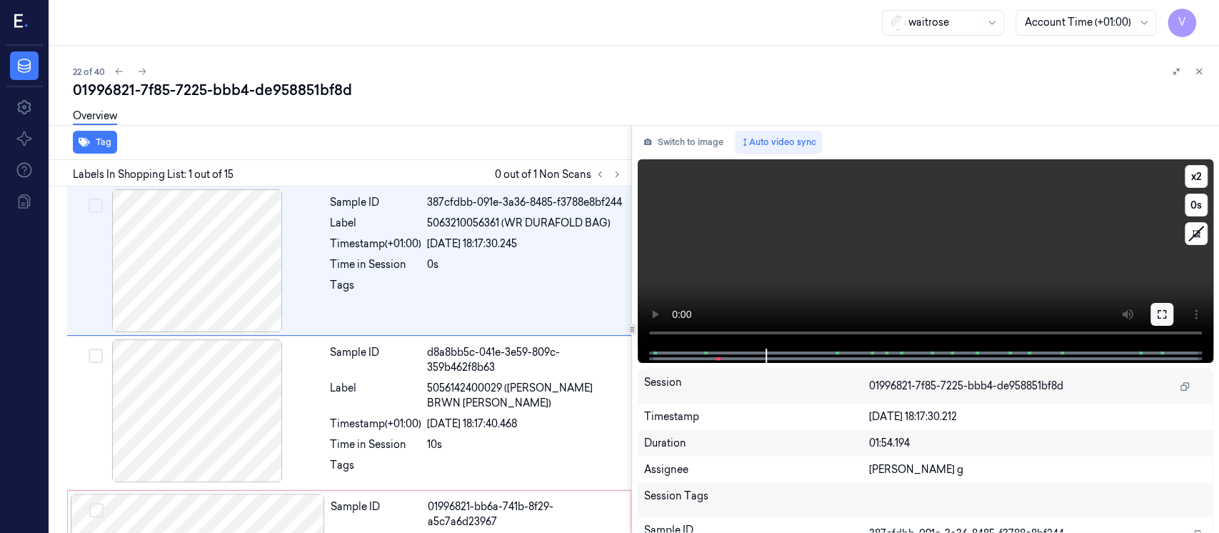
click at [1155, 313] on button at bounding box center [1161, 314] width 23 height 23
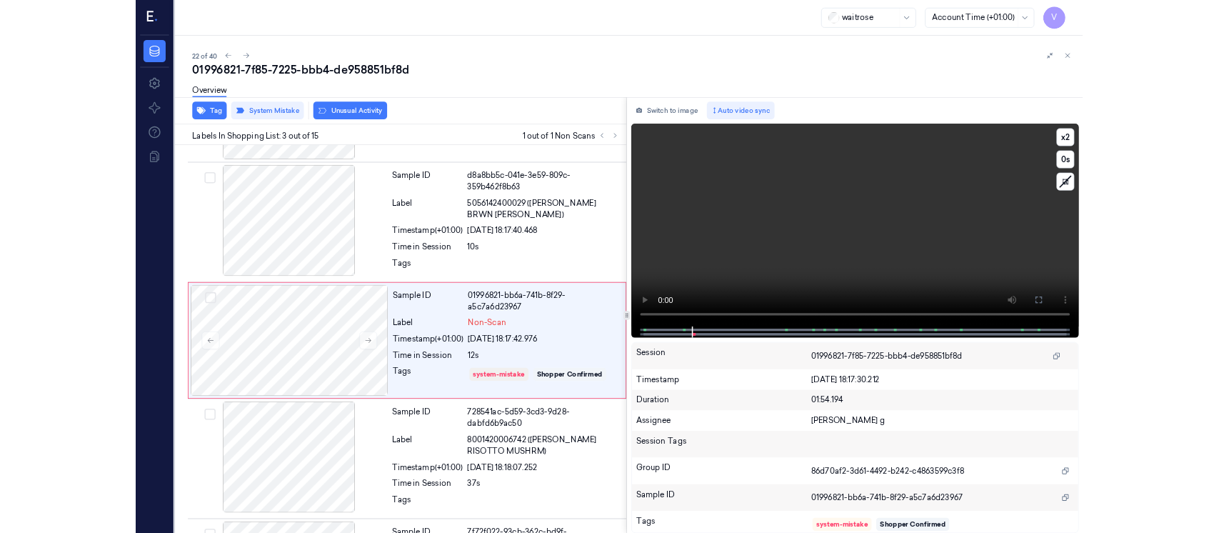
scroll to position [128, 0]
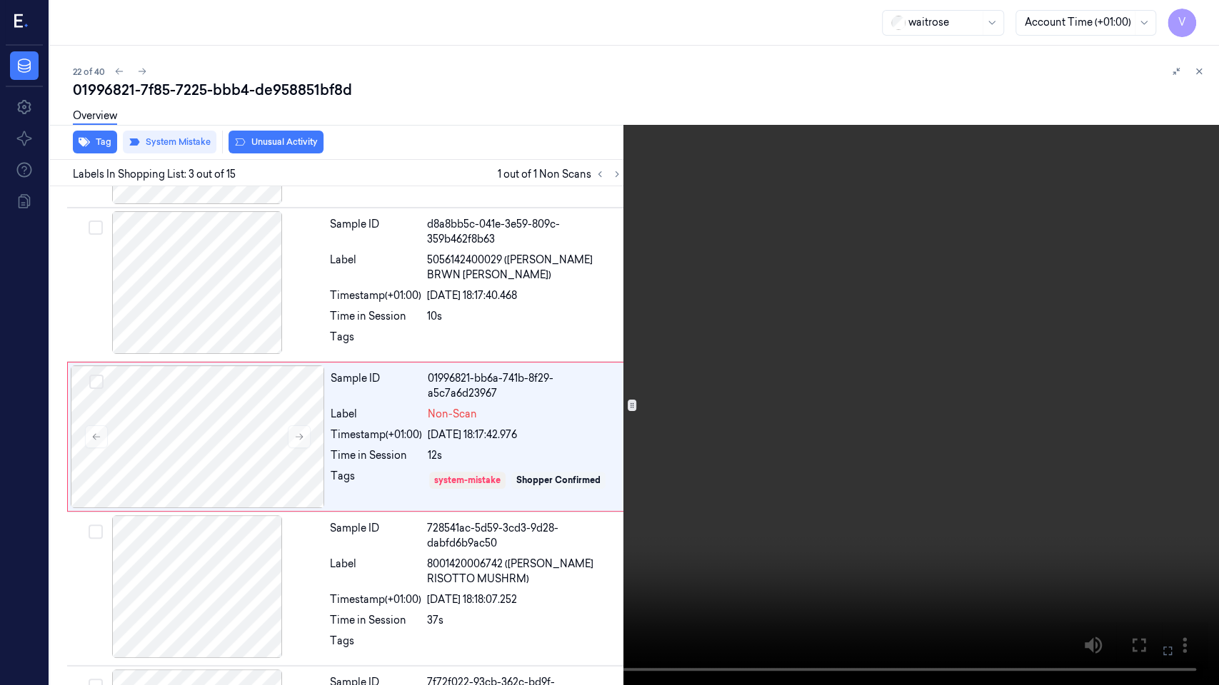
click at [0, 0] on button at bounding box center [0, 0] width 0 height 0
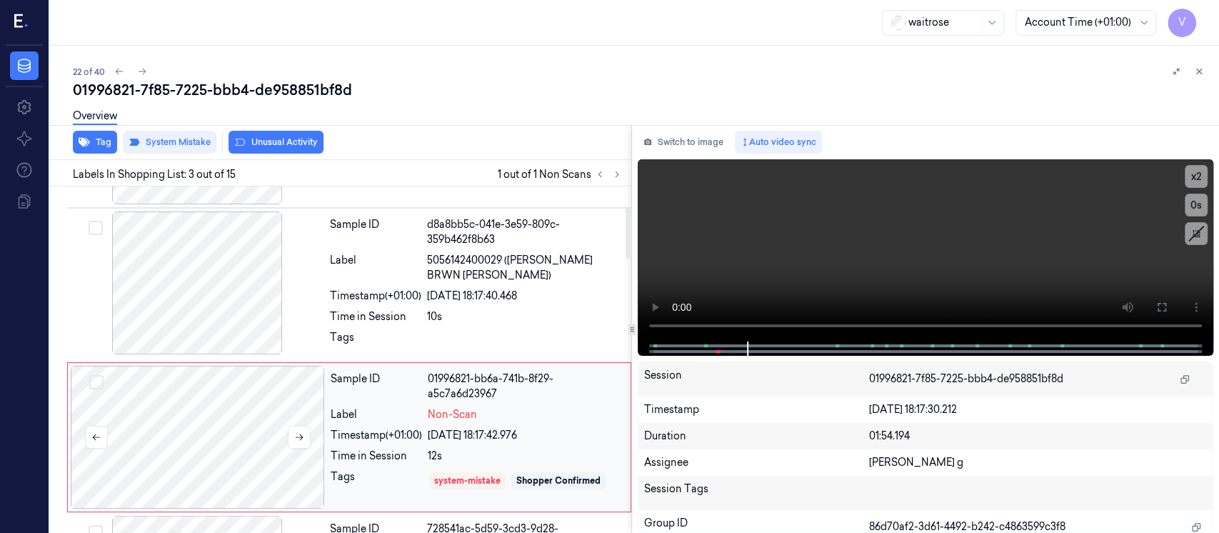
click at [180, 443] on div at bounding box center [198, 437] width 254 height 143
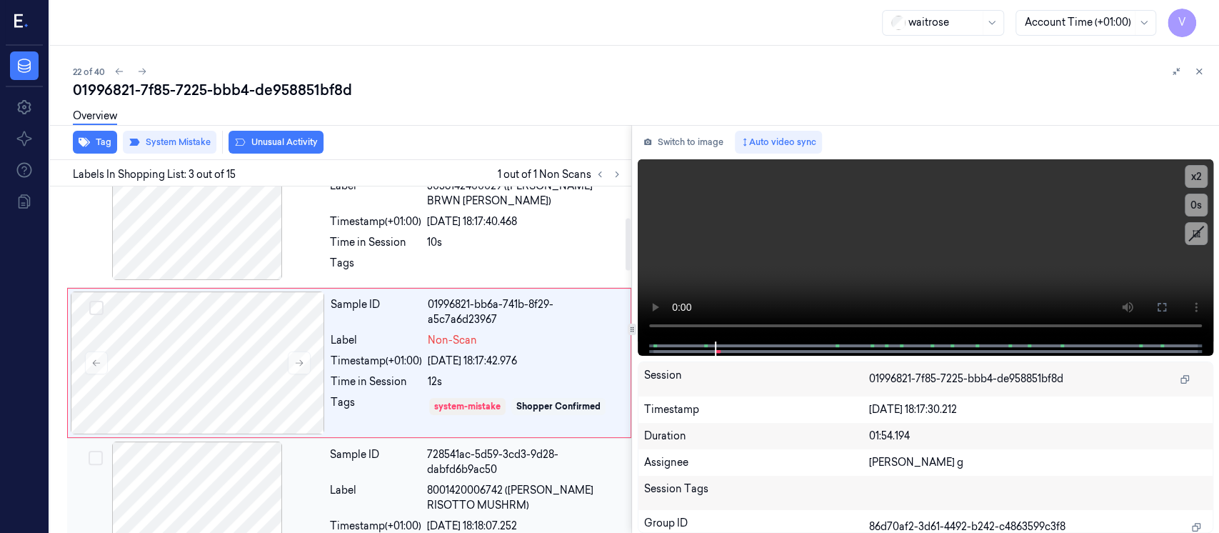
scroll to position [205, 0]
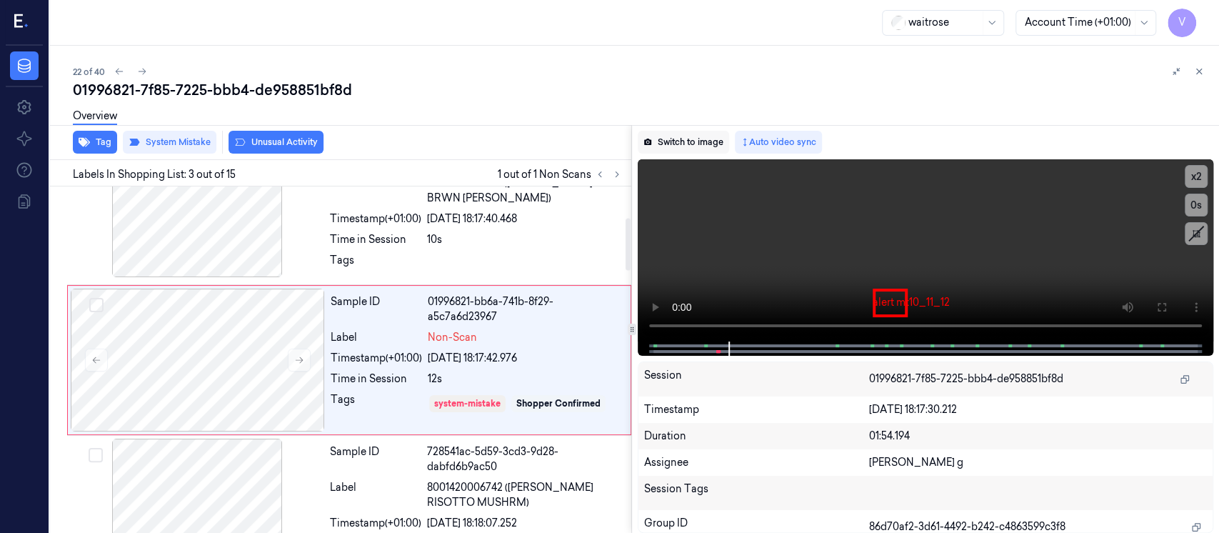
click at [663, 149] on button "Switch to image" at bounding box center [683, 142] width 91 height 23
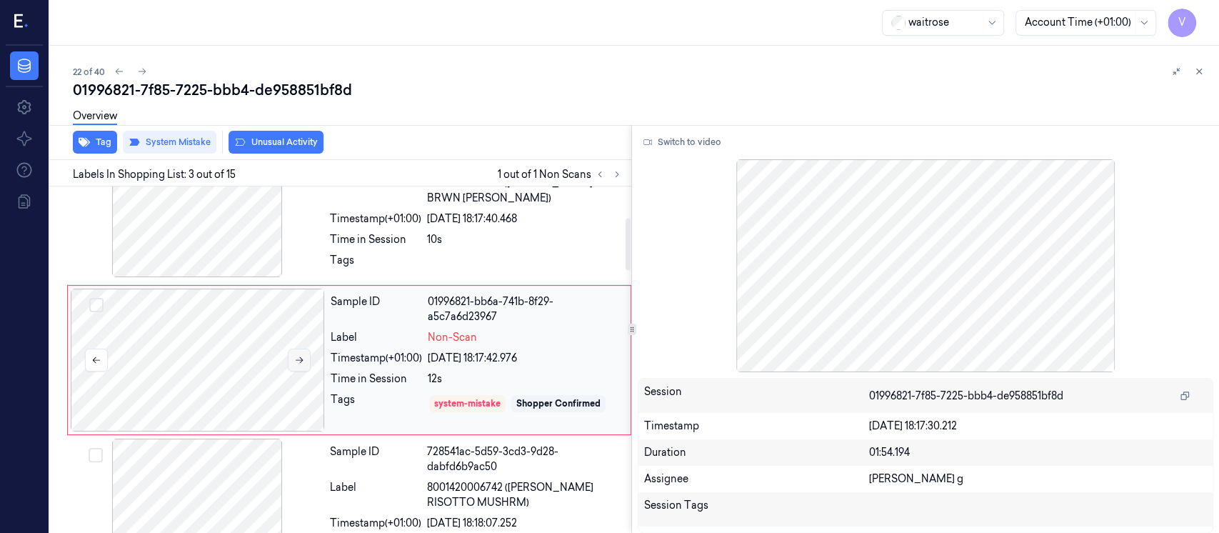
click at [303, 365] on button at bounding box center [299, 359] width 23 height 23
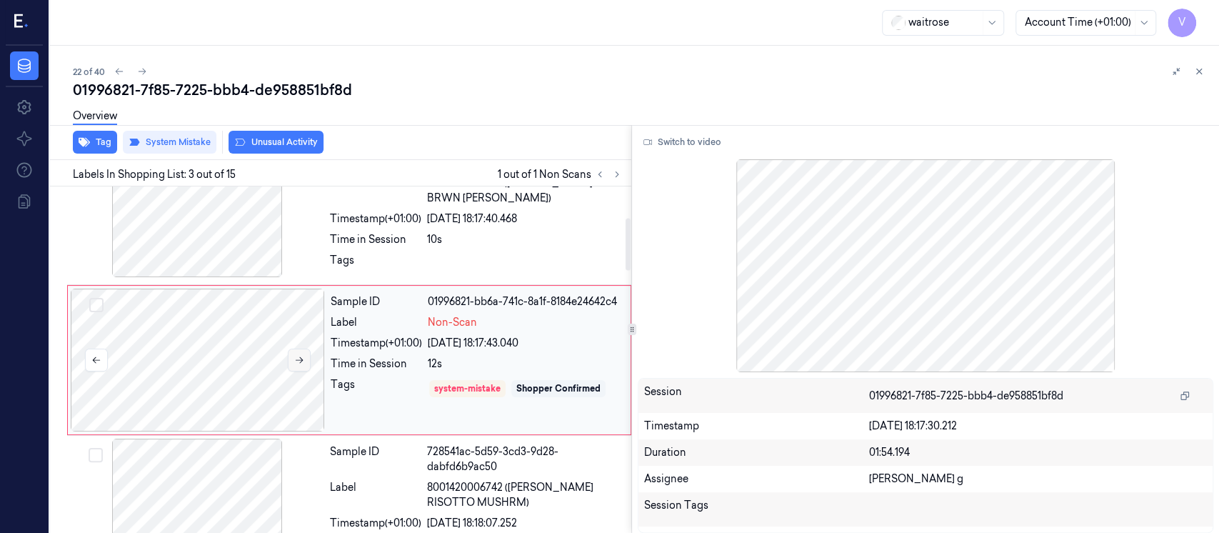
click at [303, 365] on button at bounding box center [299, 359] width 23 height 23
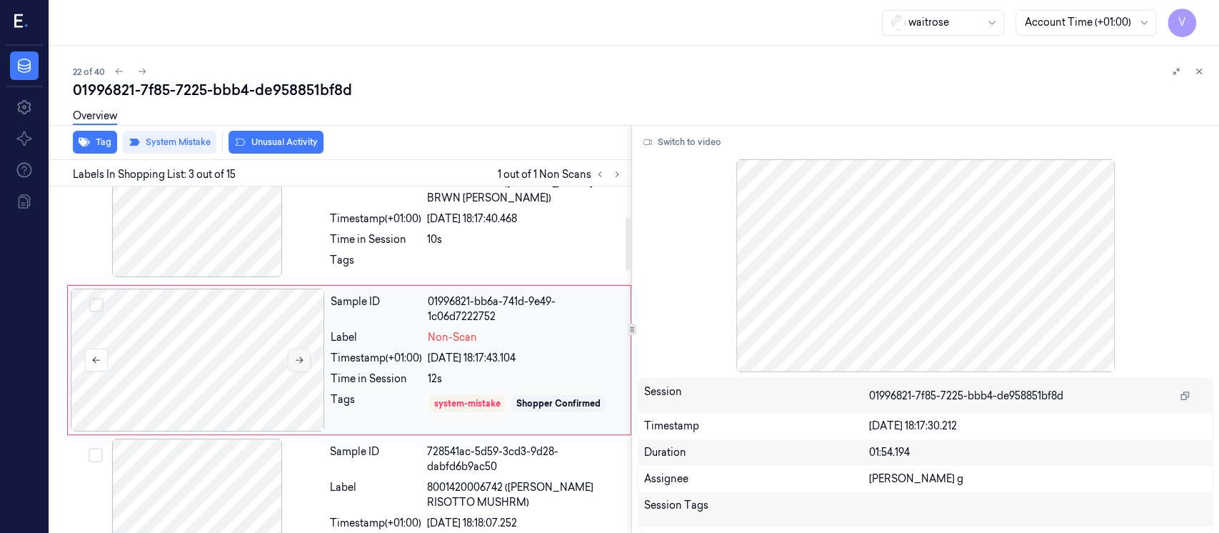
click at [305, 363] on button at bounding box center [299, 359] width 23 height 23
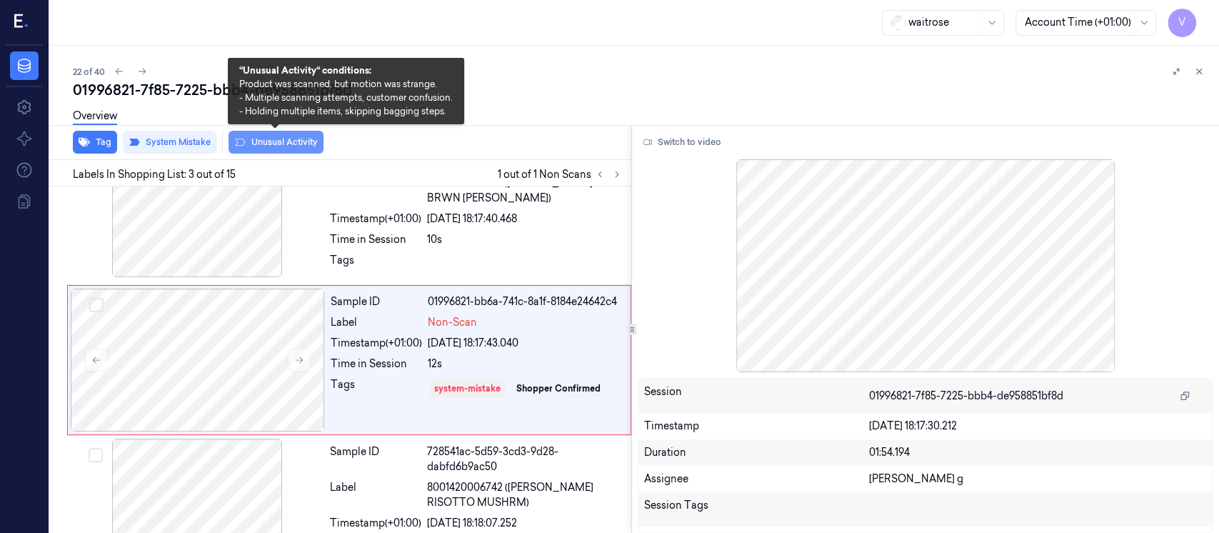
click at [266, 146] on button "Unusual Activity" at bounding box center [275, 142] width 95 height 23
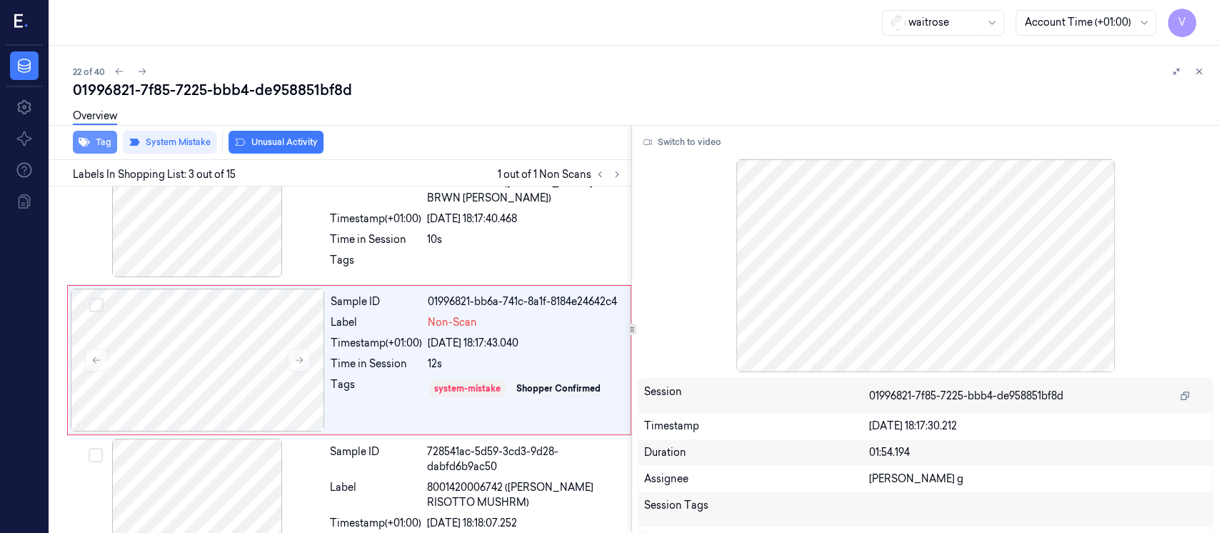
click at [84, 141] on icon "button" at bounding box center [84, 142] width 11 height 9
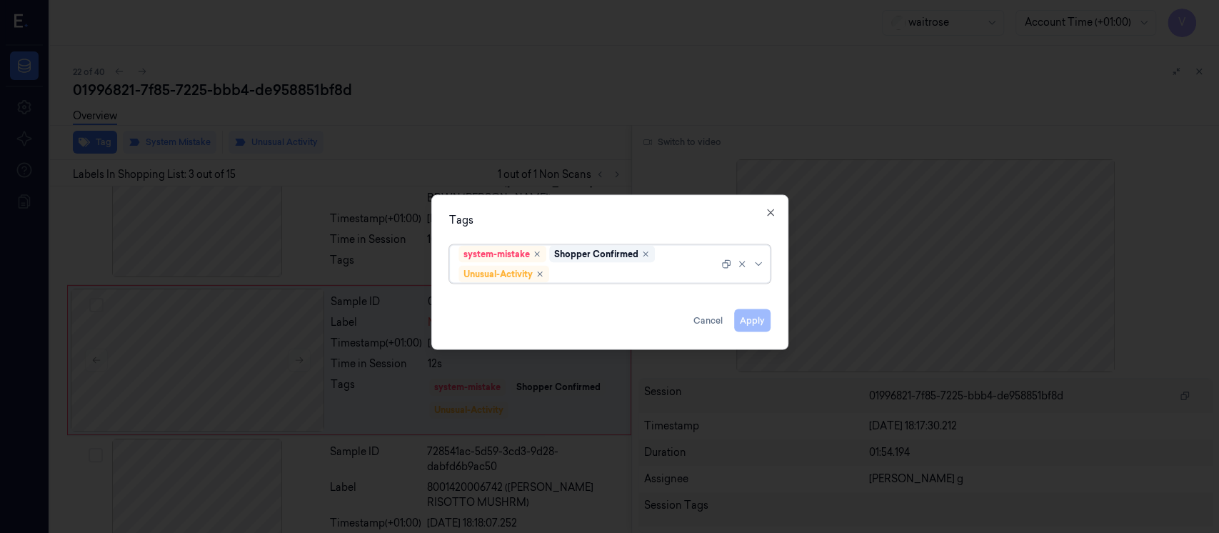
click at [605, 275] on div at bounding box center [635, 273] width 166 height 15
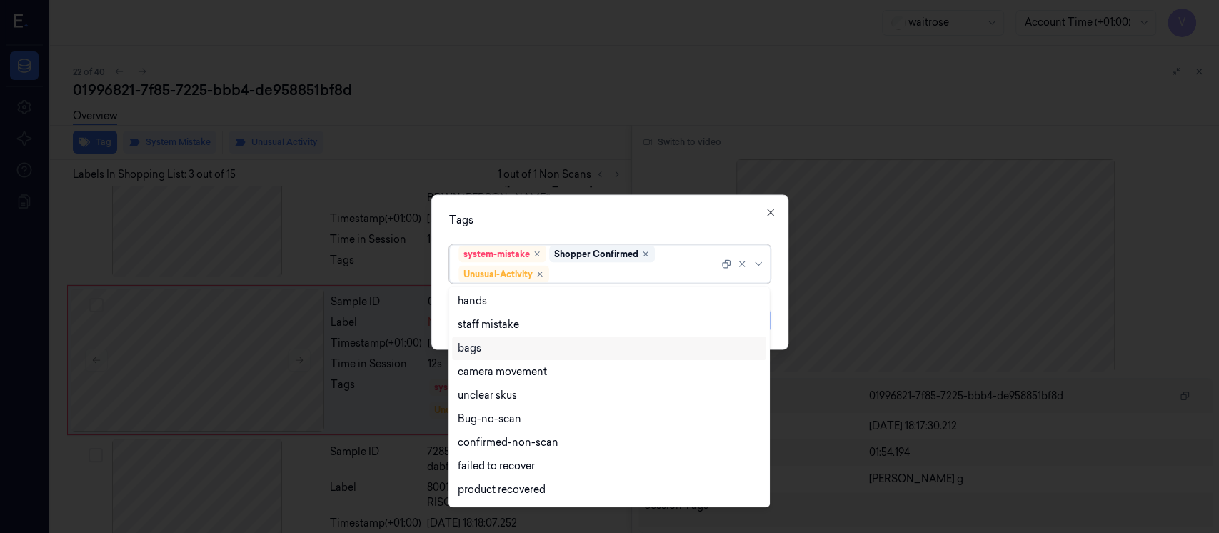
click at [603, 208] on div "Tags 17 results available. Use Up and Down to choose options, press Enter to se…" at bounding box center [609, 272] width 357 height 155
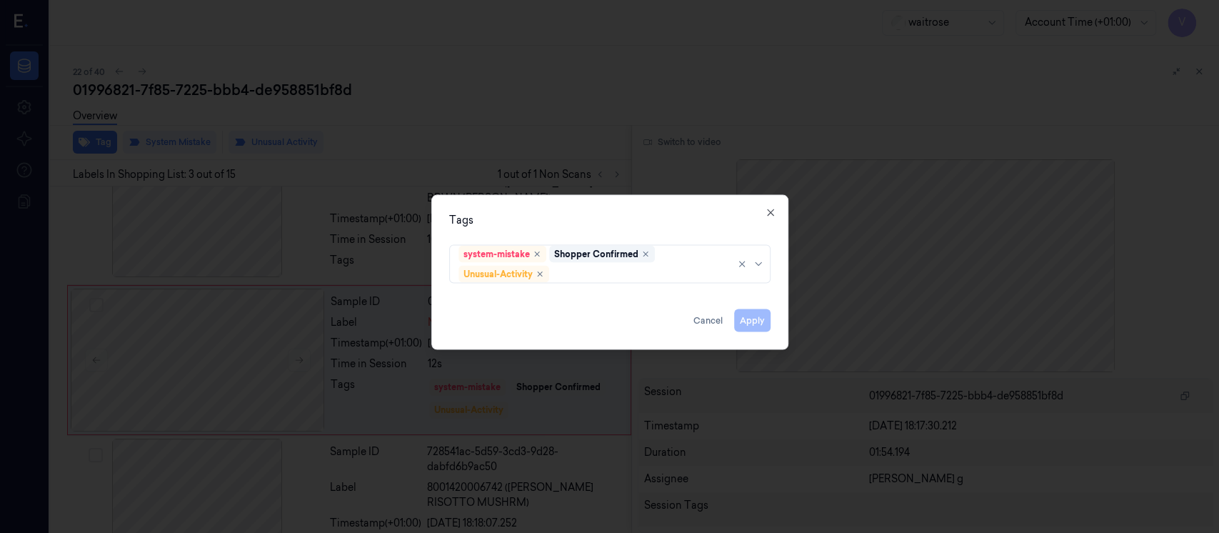
click at [670, 146] on div at bounding box center [609, 266] width 1219 height 533
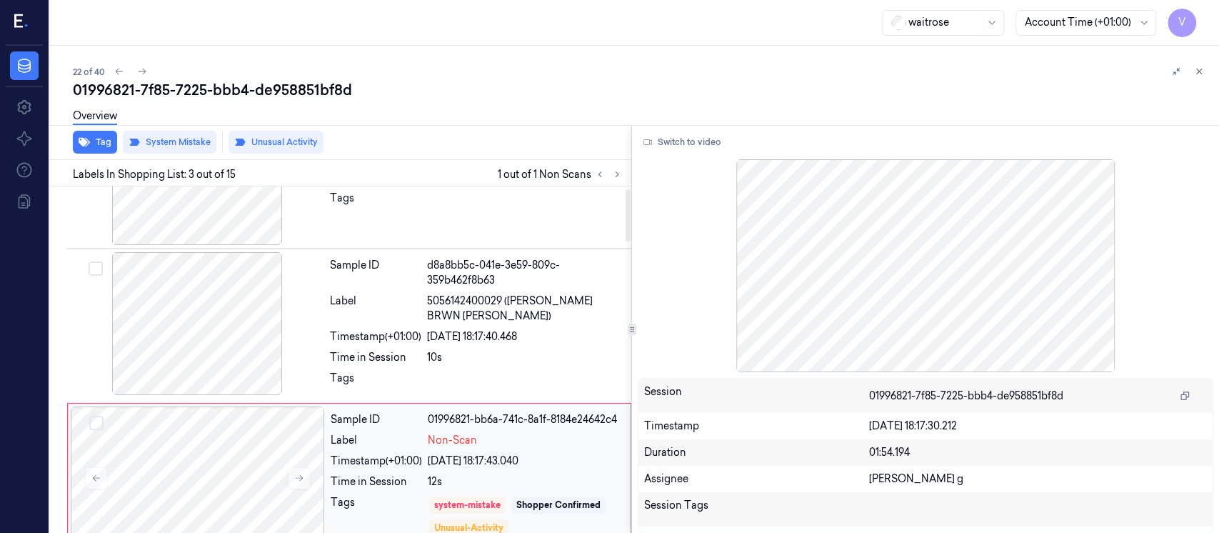
scroll to position [0, 0]
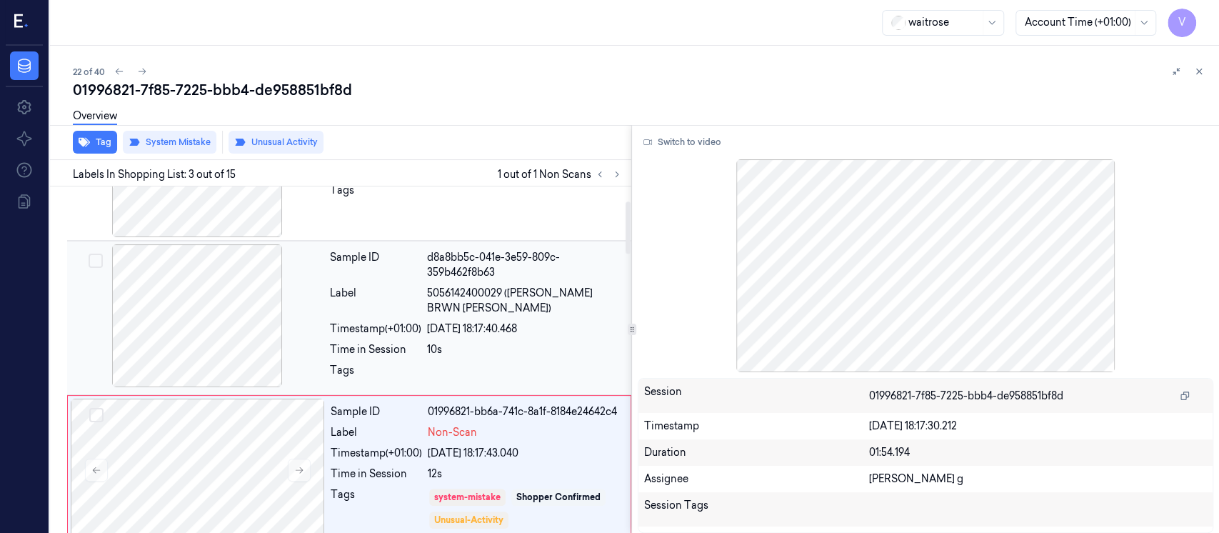
click at [320, 305] on div at bounding box center [197, 315] width 254 height 143
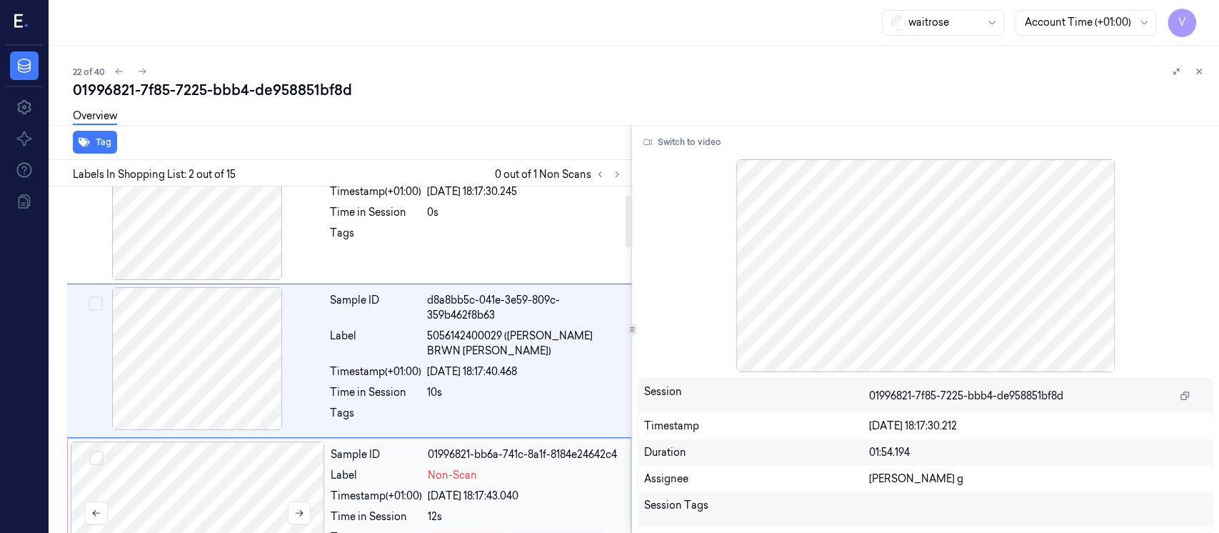
click at [166, 463] on div at bounding box center [198, 512] width 254 height 143
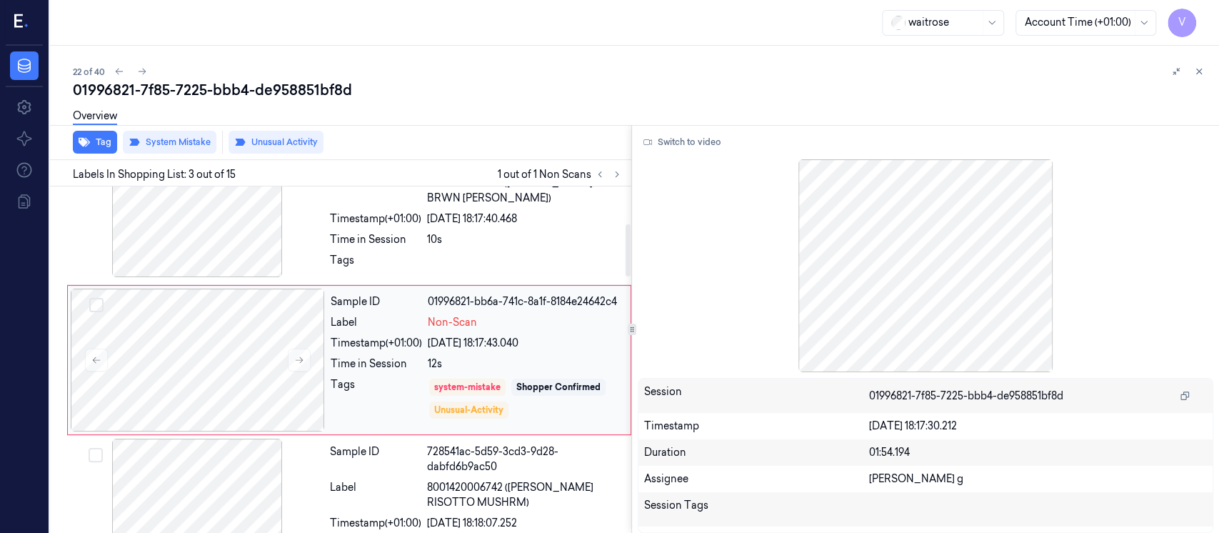
scroll to position [300, 0]
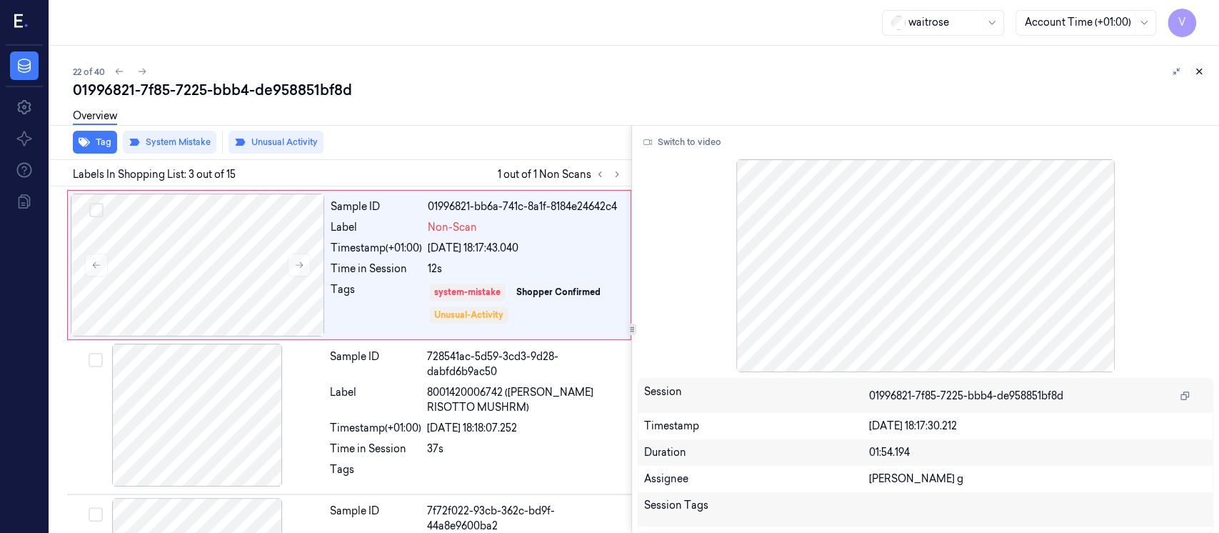
click at [1195, 76] on button at bounding box center [1198, 71] width 17 height 17
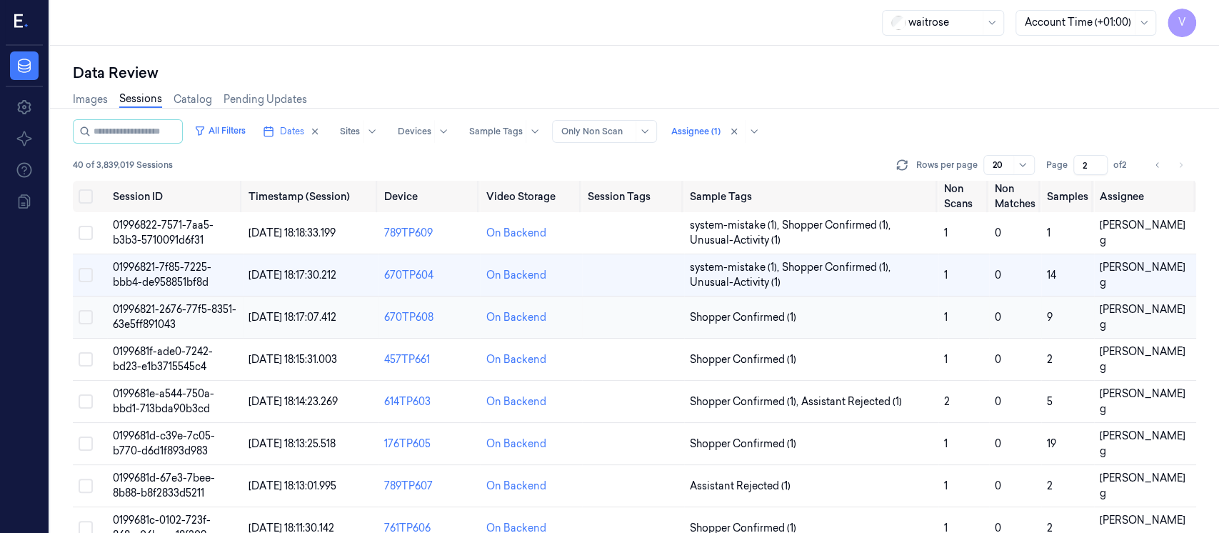
click at [599, 314] on td at bounding box center [633, 317] width 102 height 42
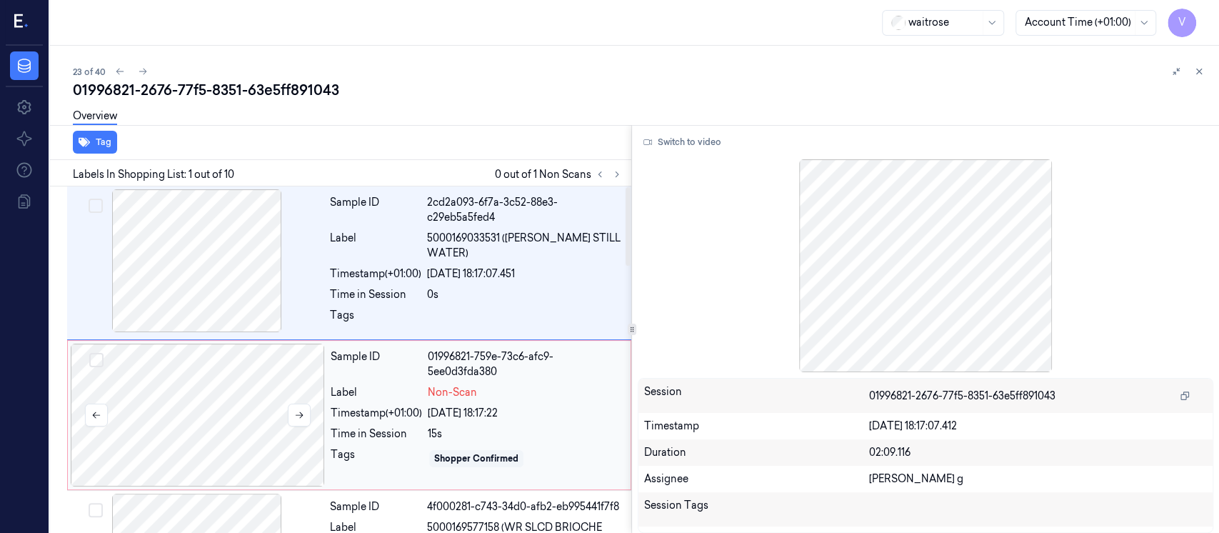
click at [246, 430] on div at bounding box center [198, 414] width 254 height 143
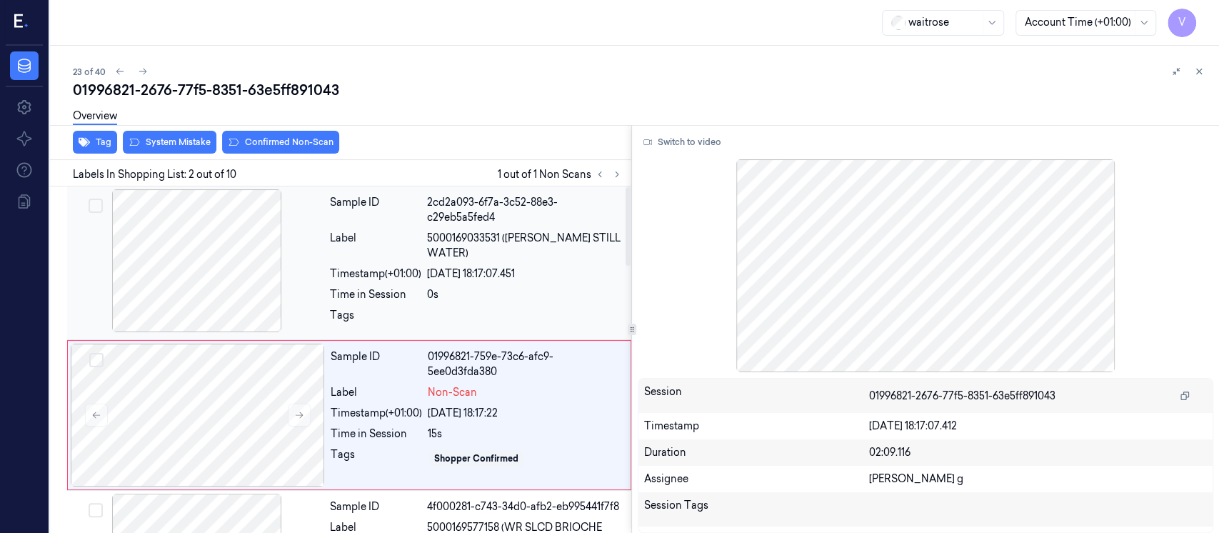
click at [473, 266] on div "Sample ID 2cd2a093-6f7a-3c52-88e3-c29eb5a5fed4 Label 5000169033531 (WR ESS STIL…" at bounding box center [476, 262] width 304 height 147
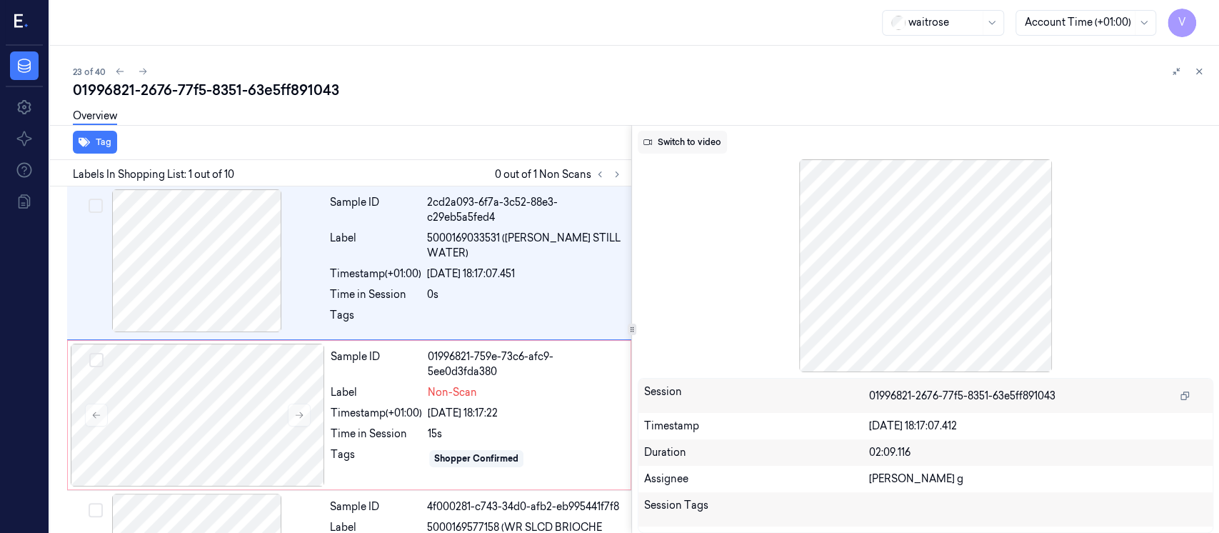
click at [680, 152] on button "Switch to video" at bounding box center [682, 142] width 89 height 23
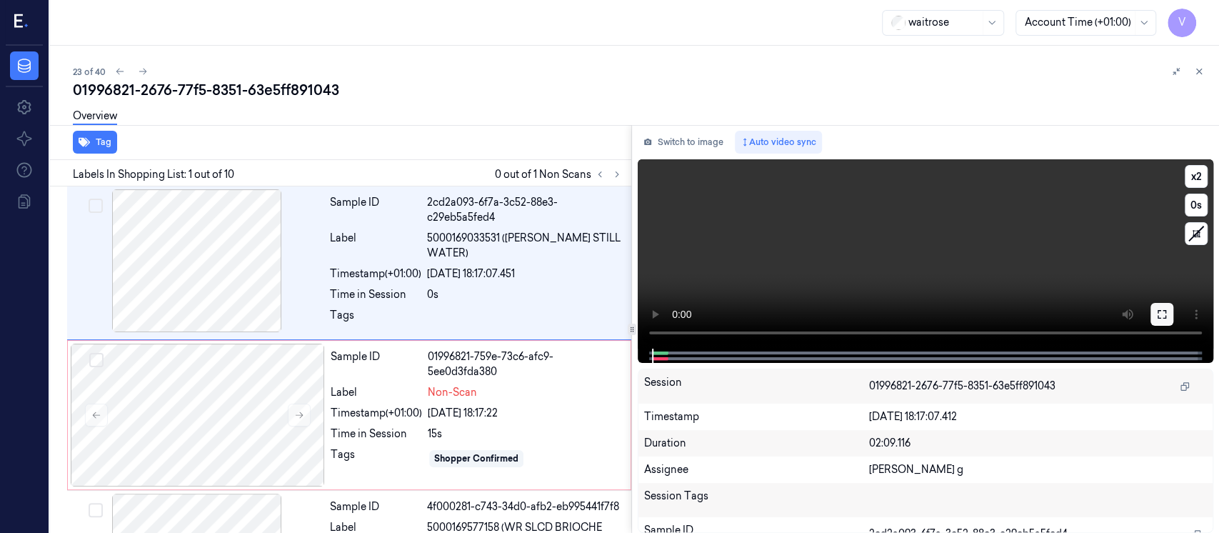
click at [1158, 318] on icon at bounding box center [1161, 313] width 11 height 11
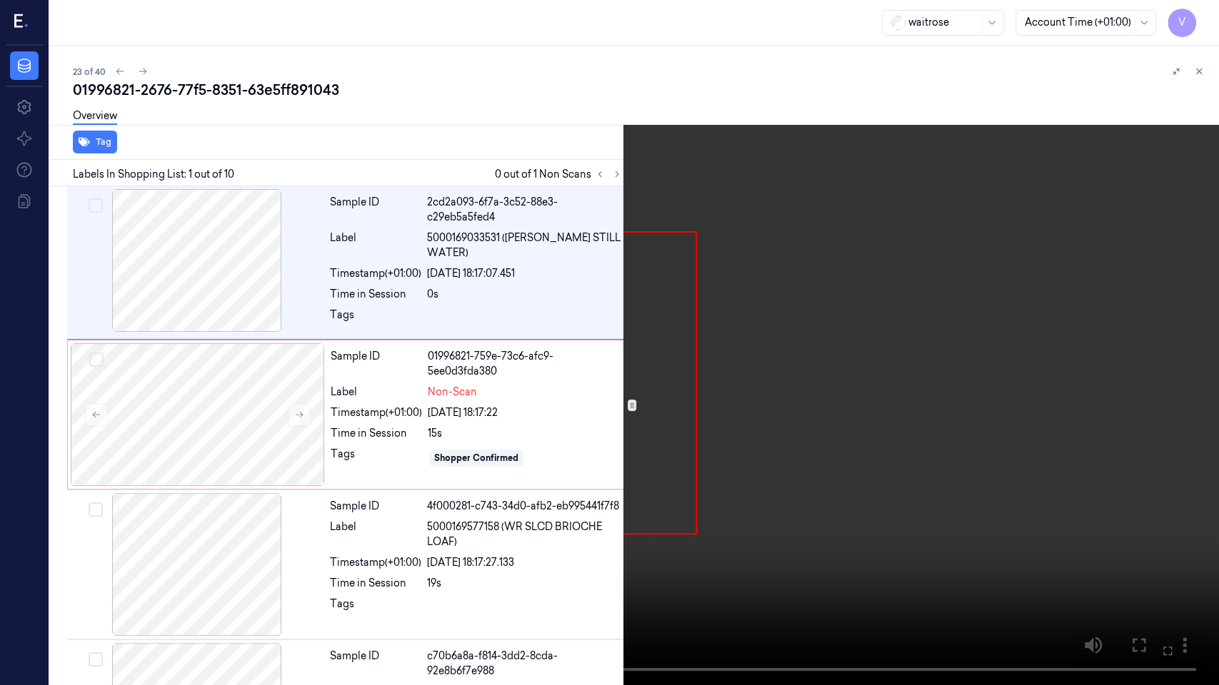
click at [0, 0] on icon at bounding box center [0, 0] width 0 height 0
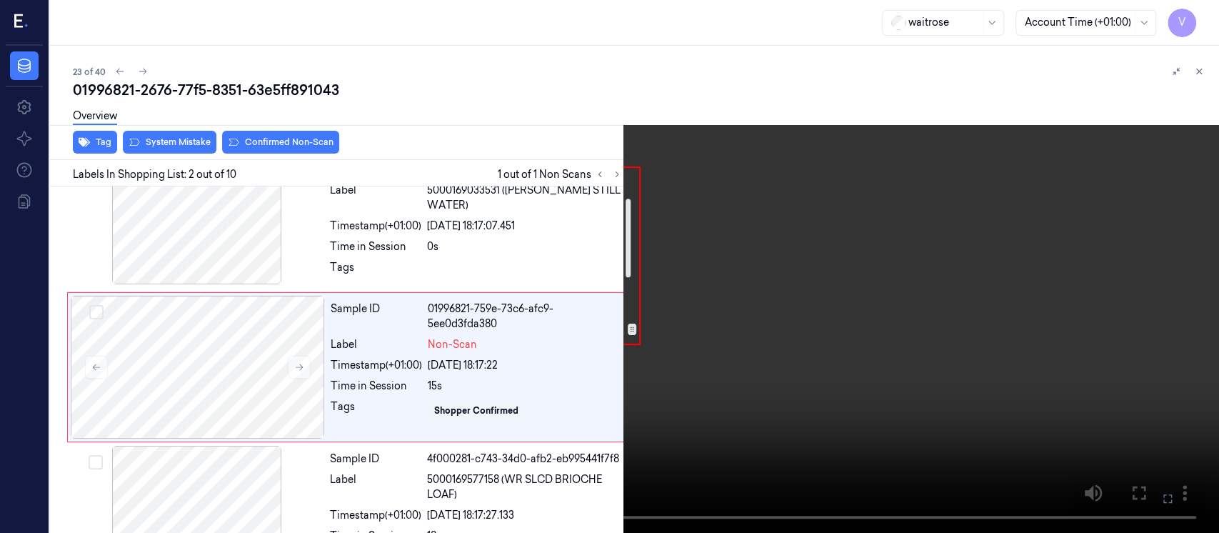
scroll to position [51, 0]
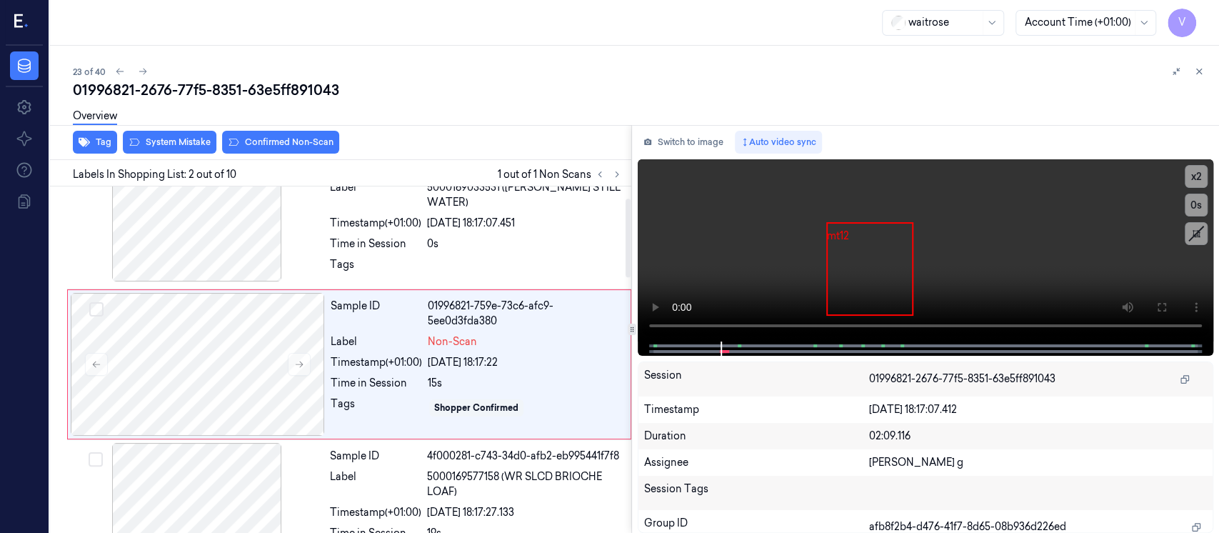
click at [670, 157] on div "Switch to image Auto video sync x 2 0 s mt12 Session 01996821-2676-77f5-8351-63…" at bounding box center [925, 329] width 587 height 408
click at [677, 146] on button "Switch to image" at bounding box center [683, 142] width 91 height 23
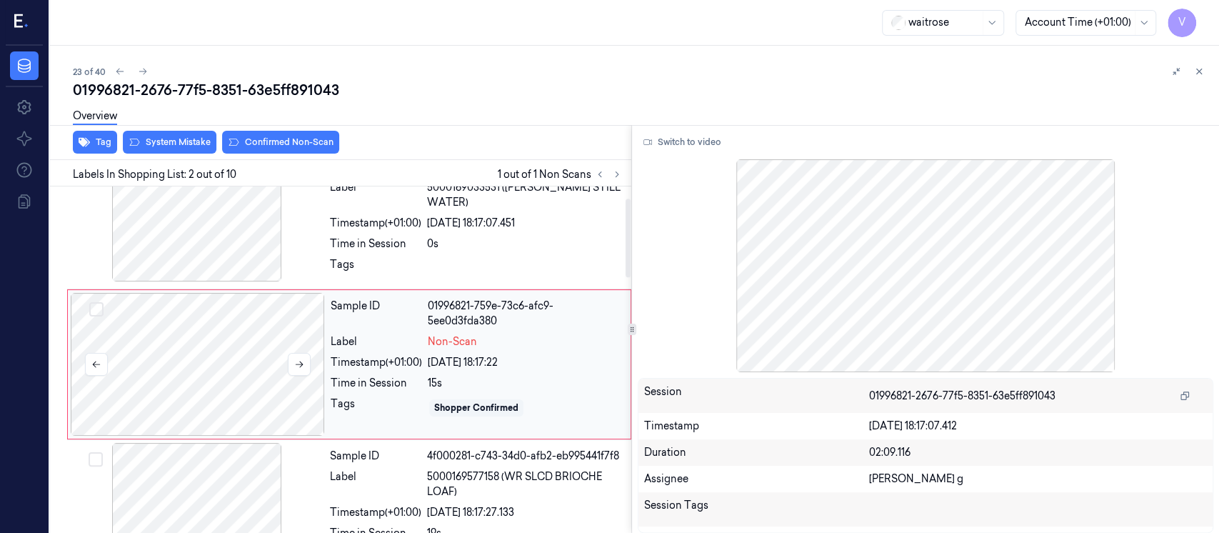
click at [205, 366] on div at bounding box center [198, 364] width 254 height 143
click at [166, 134] on div "Overview" at bounding box center [640, 118] width 1135 height 36
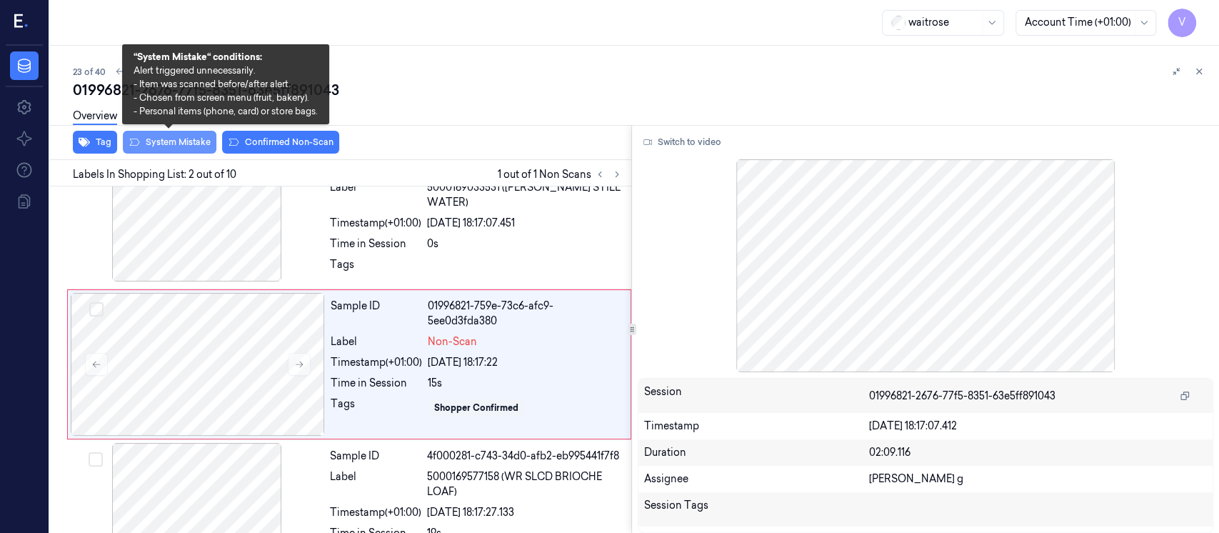
click at [164, 143] on button "System Mistake" at bounding box center [170, 142] width 94 height 23
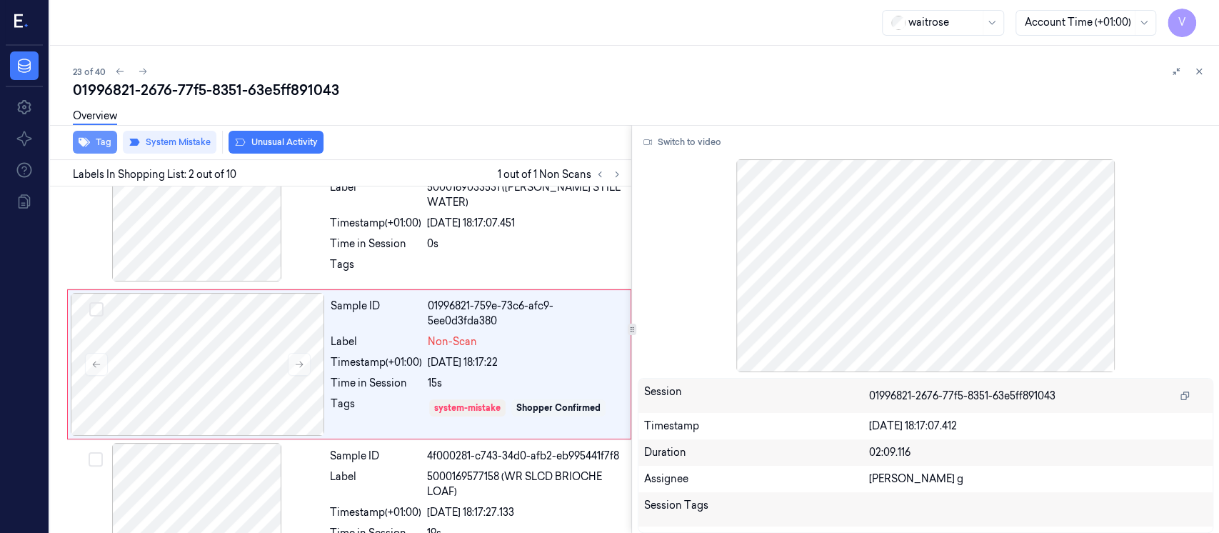
click at [97, 144] on button "Tag" at bounding box center [95, 142] width 44 height 23
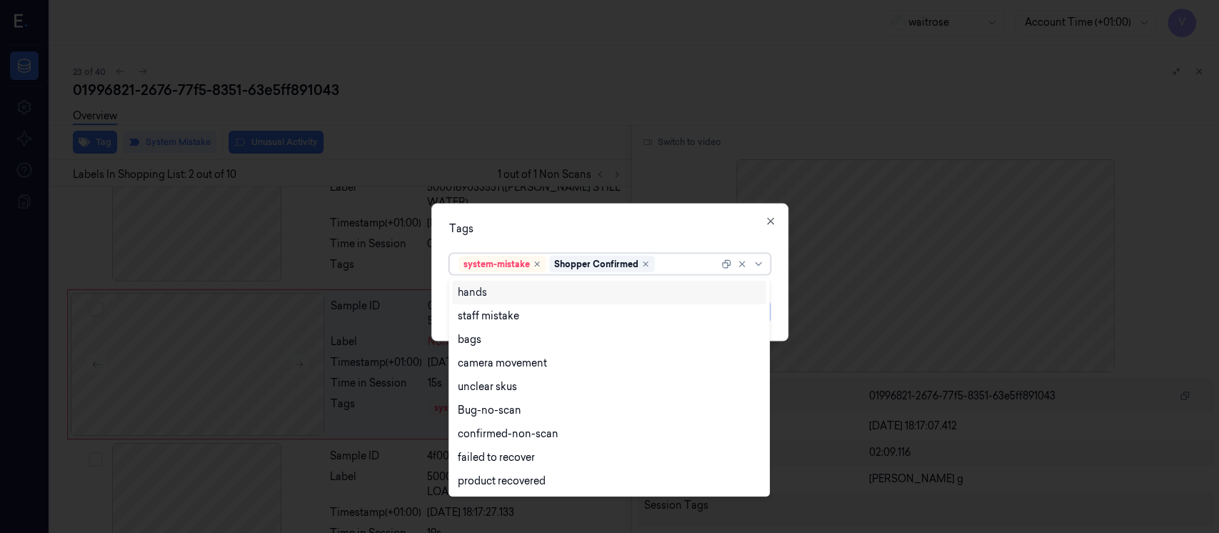
click at [667, 261] on div at bounding box center [688, 263] width 61 height 15
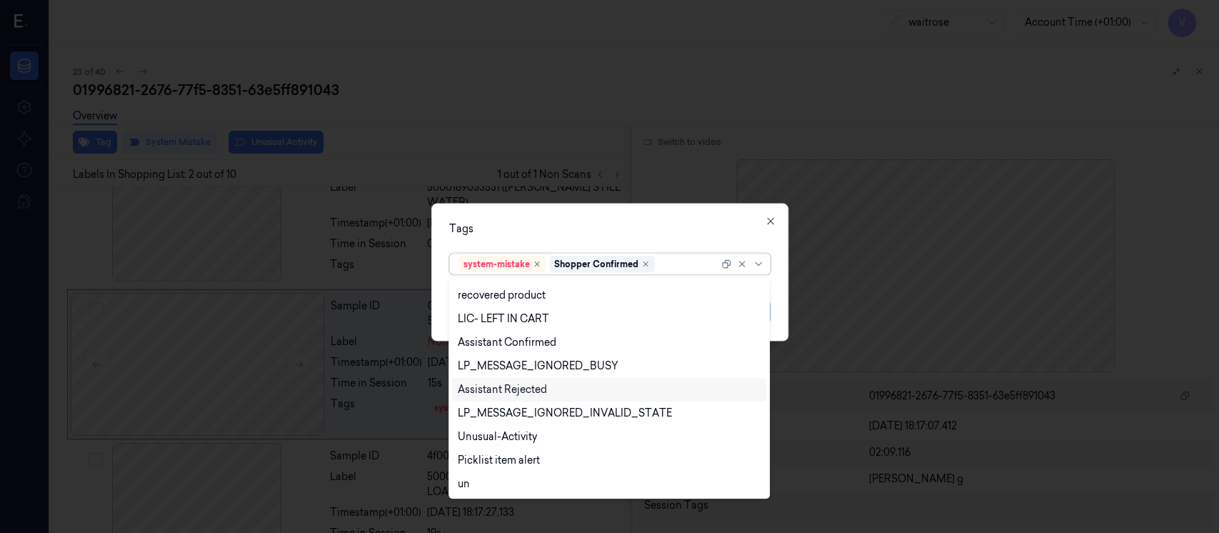
scroll to position [0, 0]
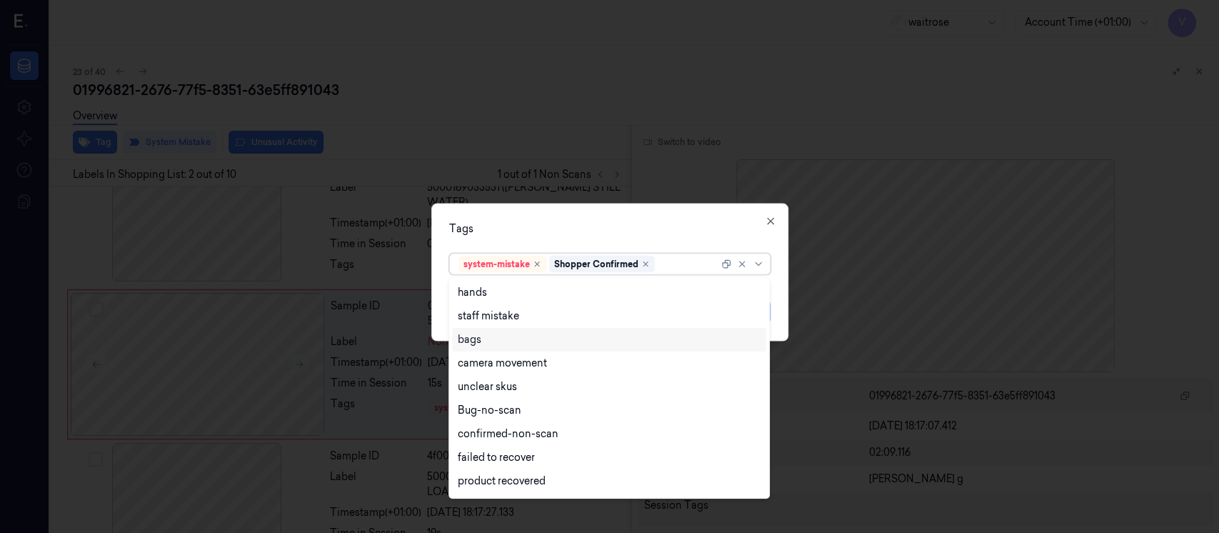
click at [485, 337] on div "bags" at bounding box center [609, 339] width 303 height 15
click at [612, 234] on div "Tags" at bounding box center [609, 228] width 321 height 15
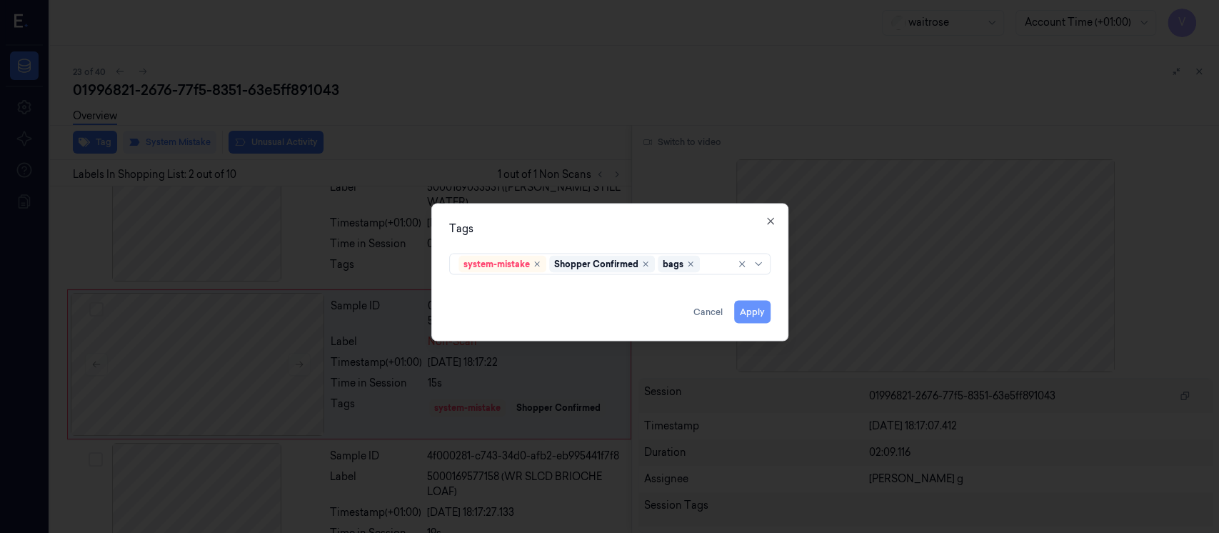
click at [760, 304] on button "Apply" at bounding box center [752, 312] width 36 height 23
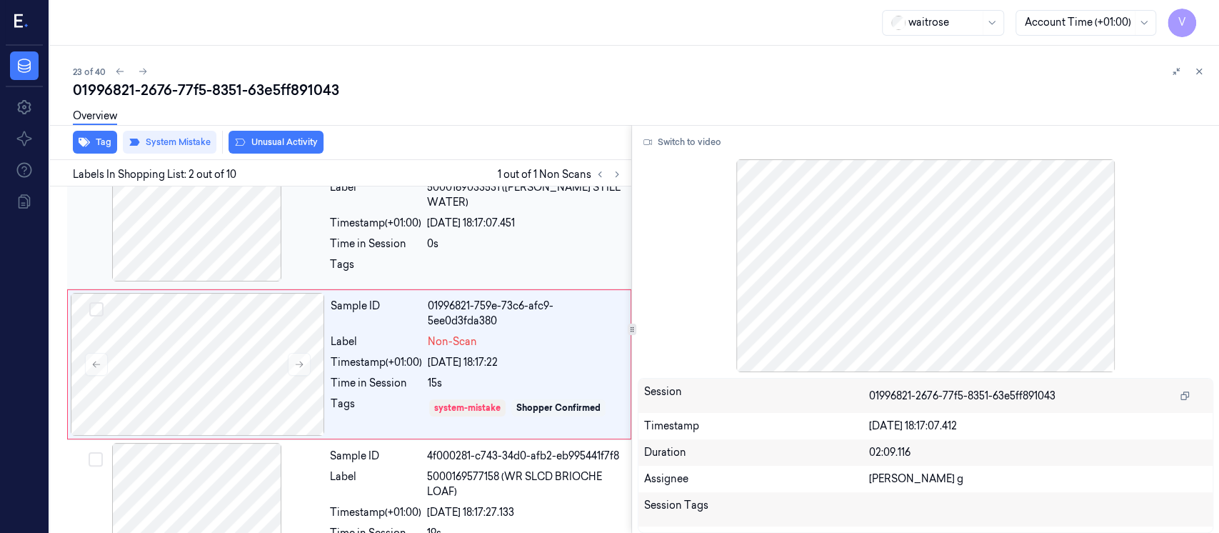
scroll to position [55, 0]
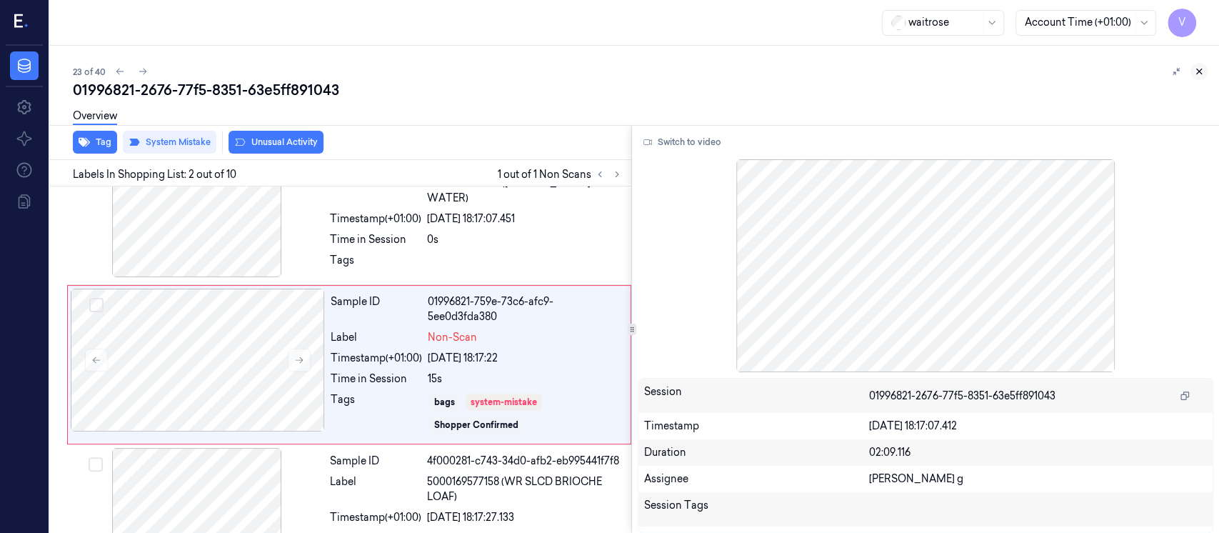
click at [1197, 74] on icon at bounding box center [1199, 71] width 10 height 10
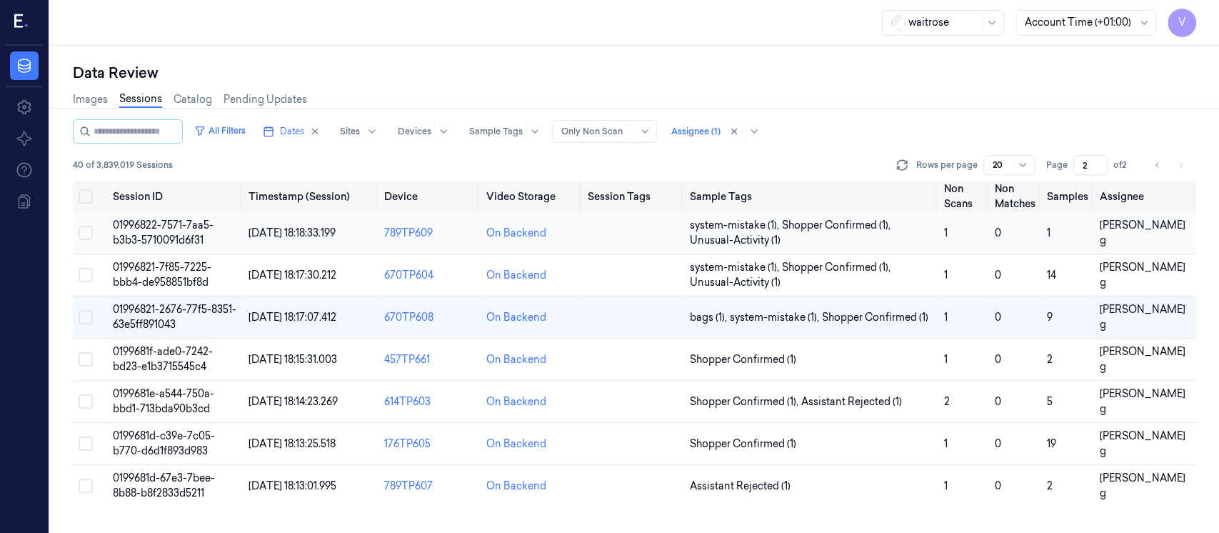
scroll to position [3, 0]
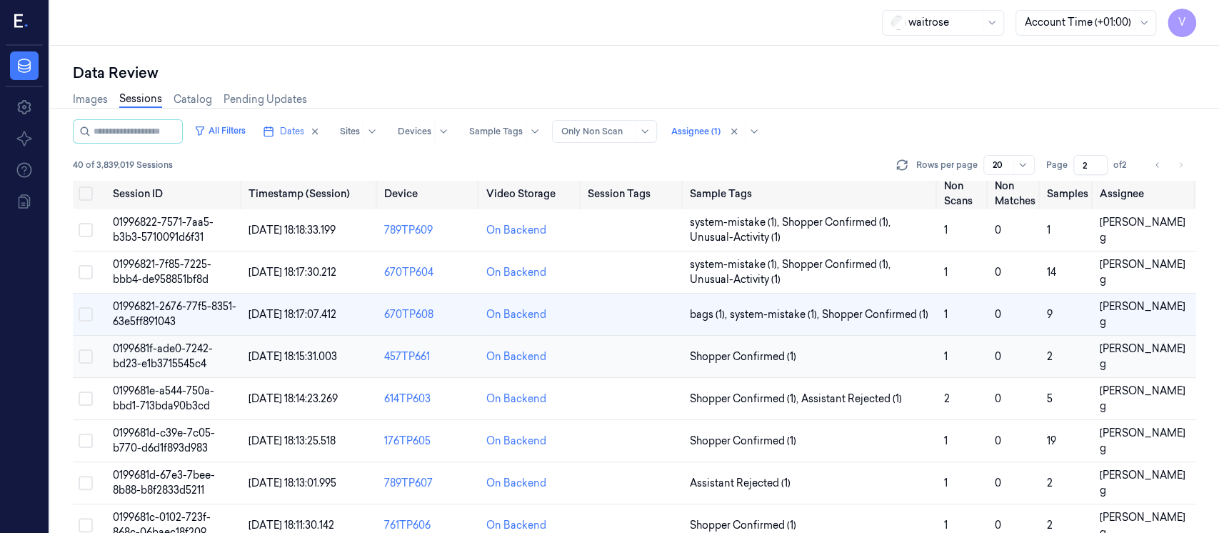
click at [630, 363] on td at bounding box center [633, 357] width 102 height 42
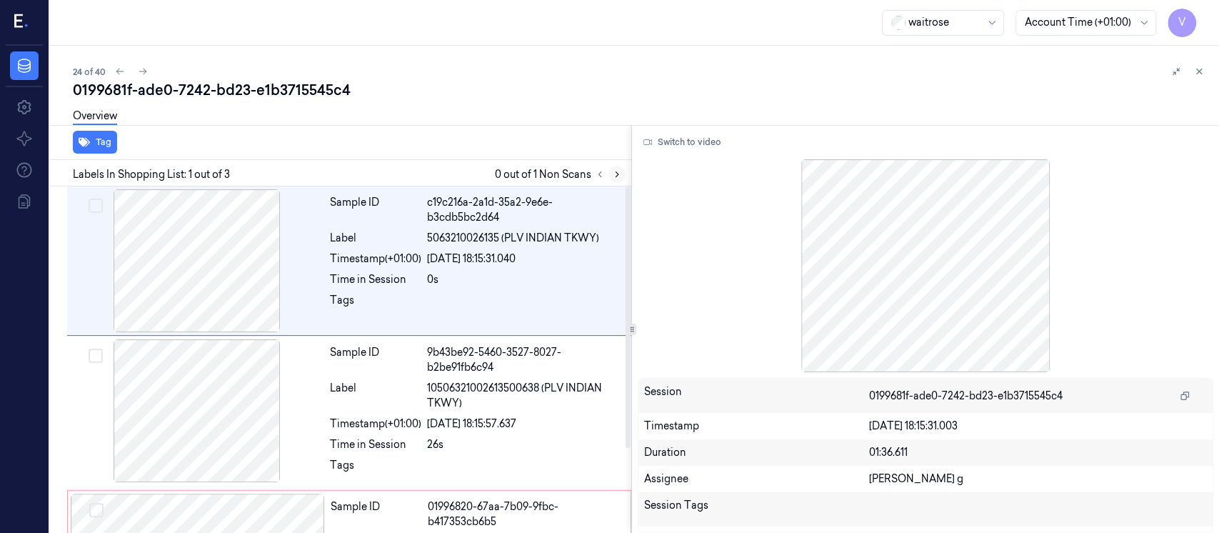
click at [620, 173] on icon at bounding box center [617, 174] width 10 height 10
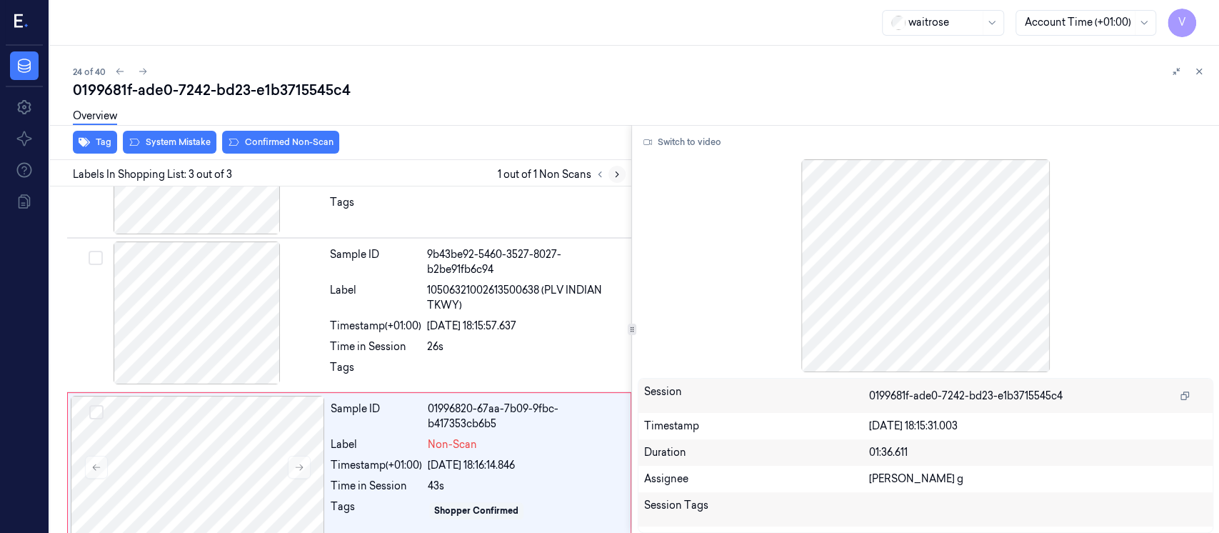
scroll to position [111, 0]
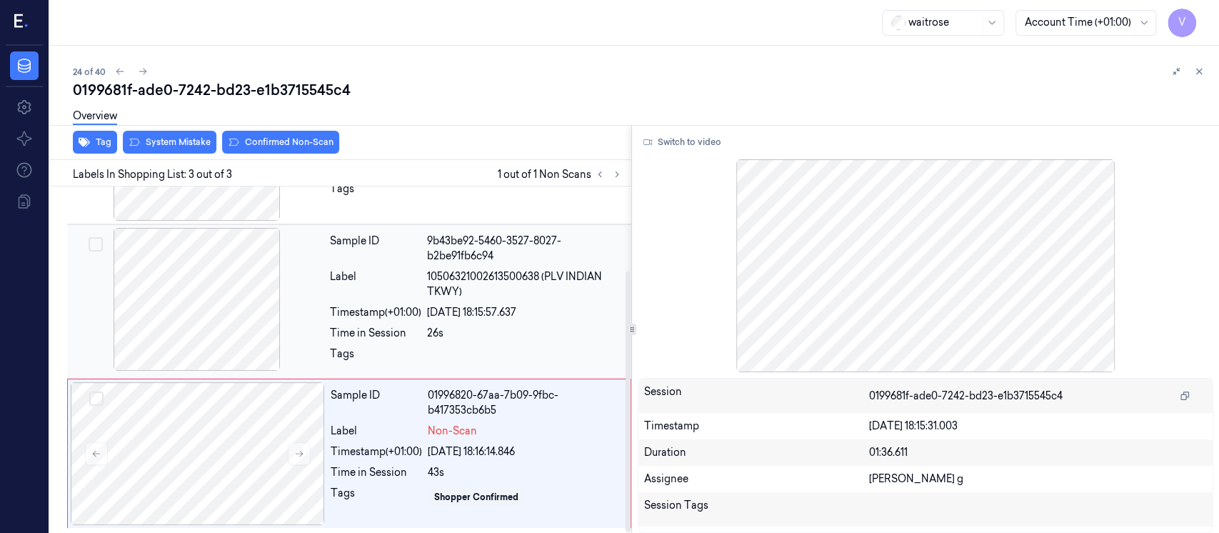
click at [196, 323] on div at bounding box center [197, 299] width 254 height 143
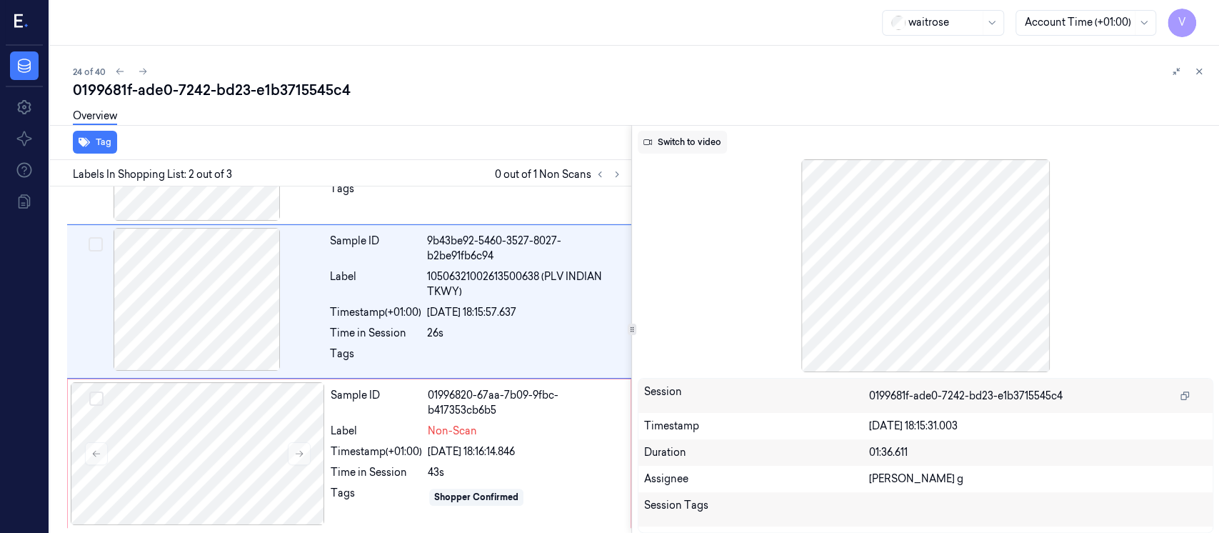
click at [699, 142] on button "Switch to video" at bounding box center [682, 142] width 89 height 23
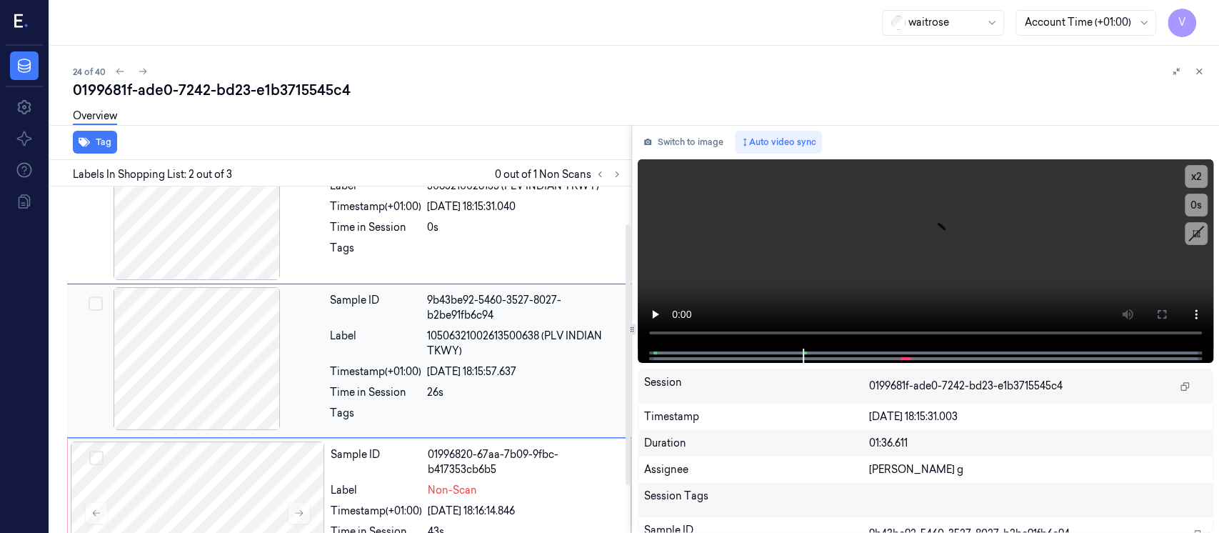
scroll to position [0, 0]
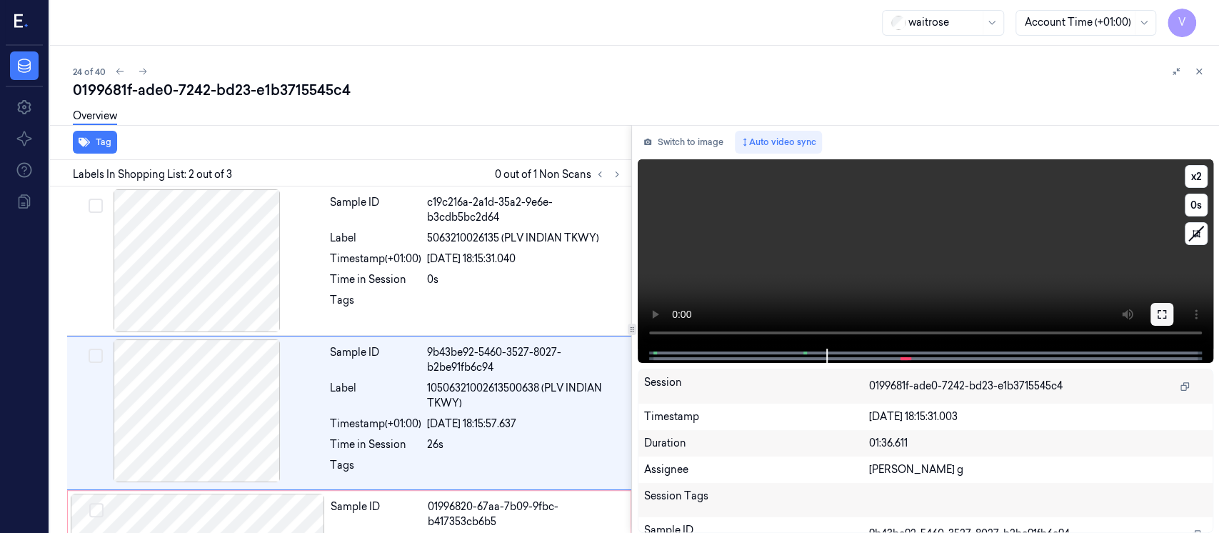
click at [1162, 316] on icon at bounding box center [1161, 313] width 11 height 11
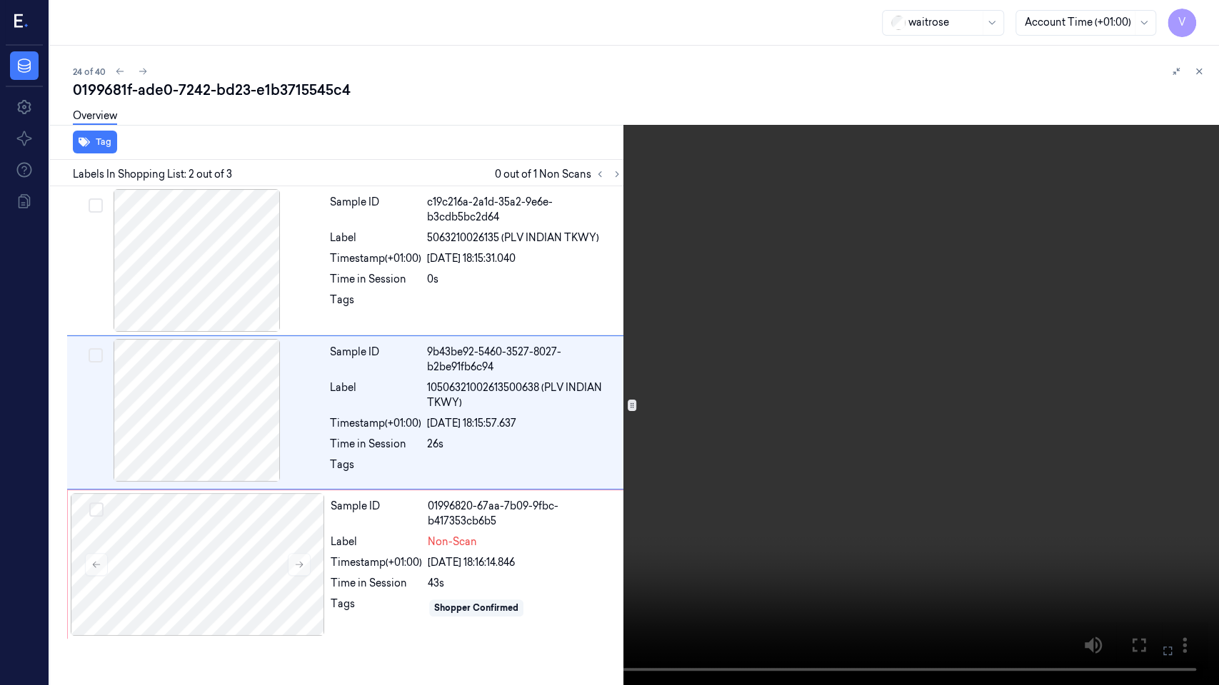
click at [0, 0] on icon at bounding box center [0, 0] width 0 height 0
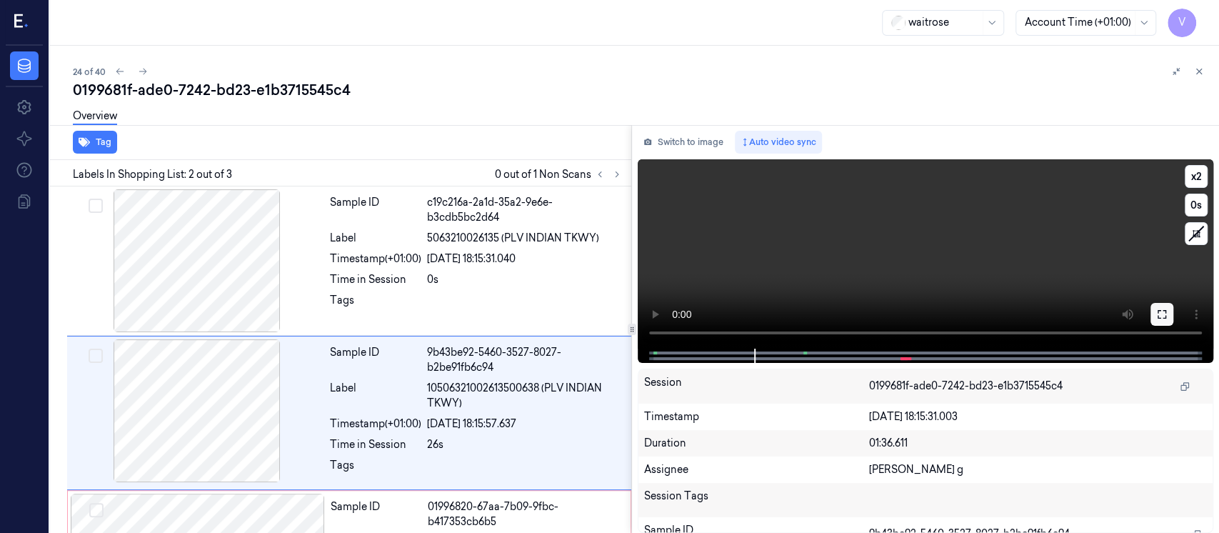
click at [1161, 311] on icon at bounding box center [1161, 313] width 11 height 11
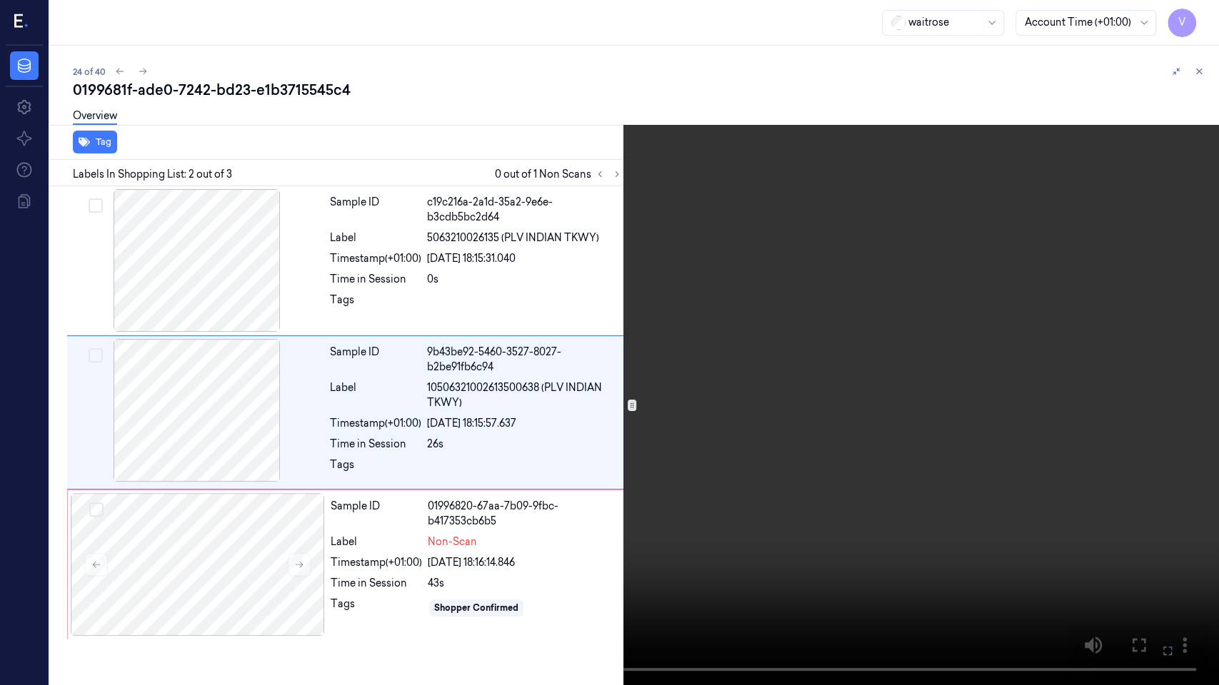
click at [0, 0] on icon at bounding box center [0, 0] width 0 height 0
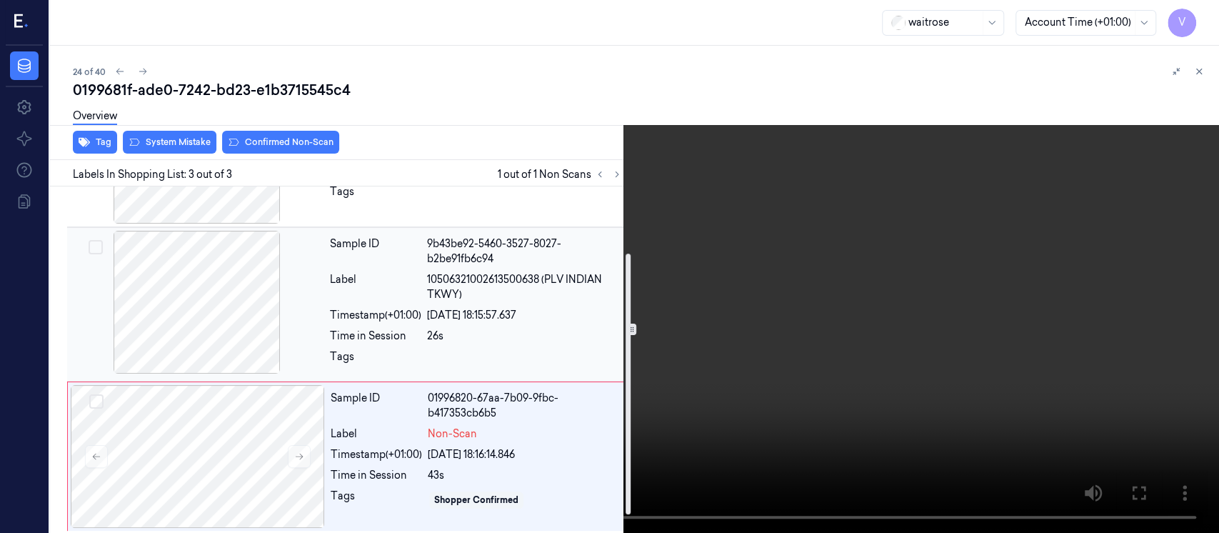
scroll to position [111, 0]
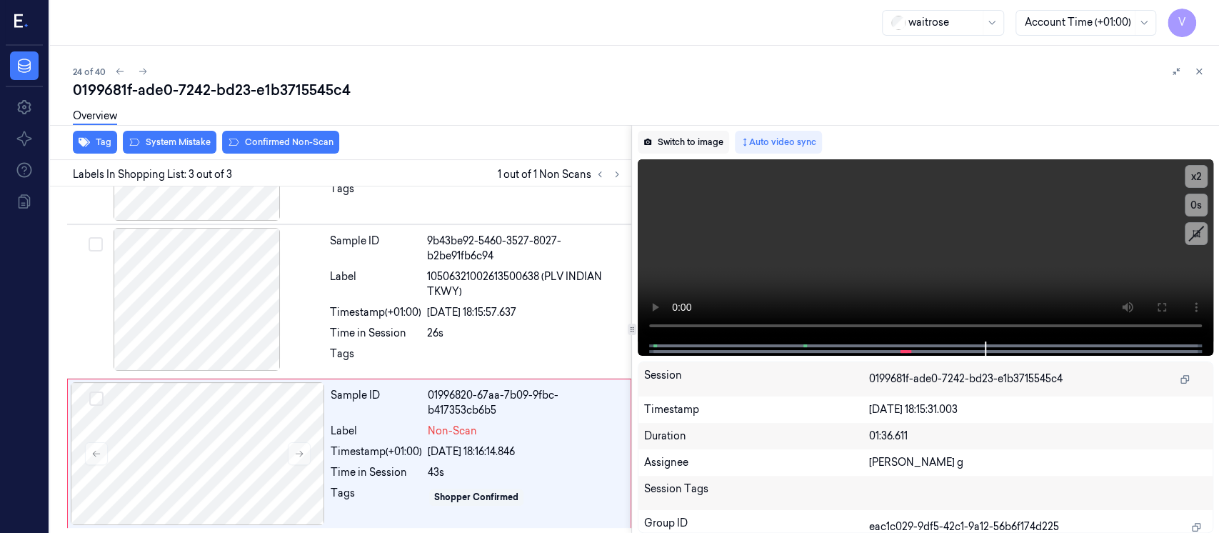
click at [685, 146] on button "Switch to image" at bounding box center [683, 142] width 91 height 23
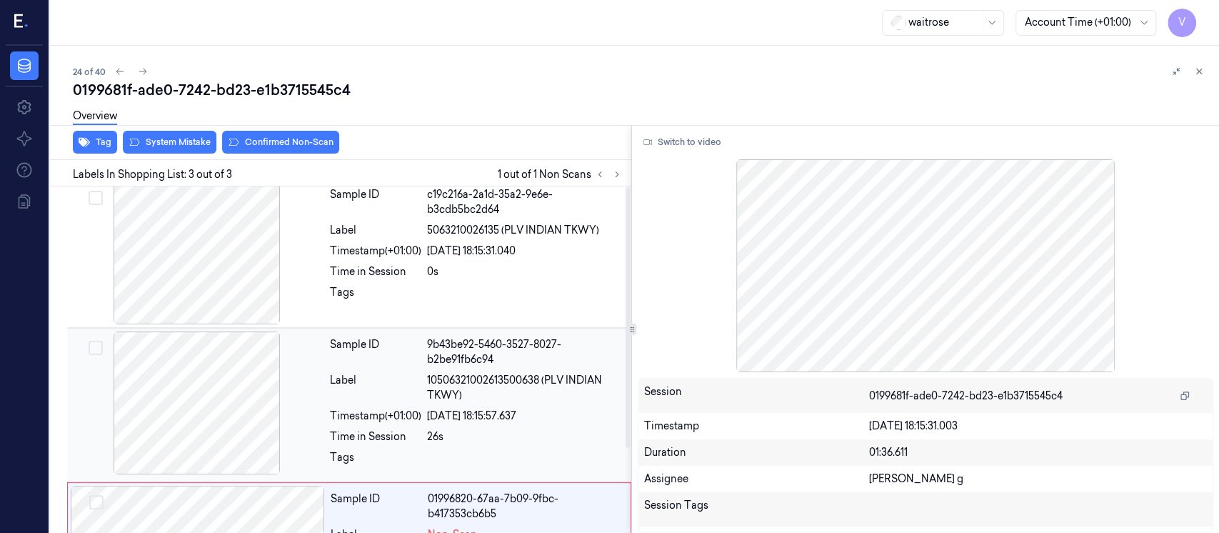
scroll to position [0, 0]
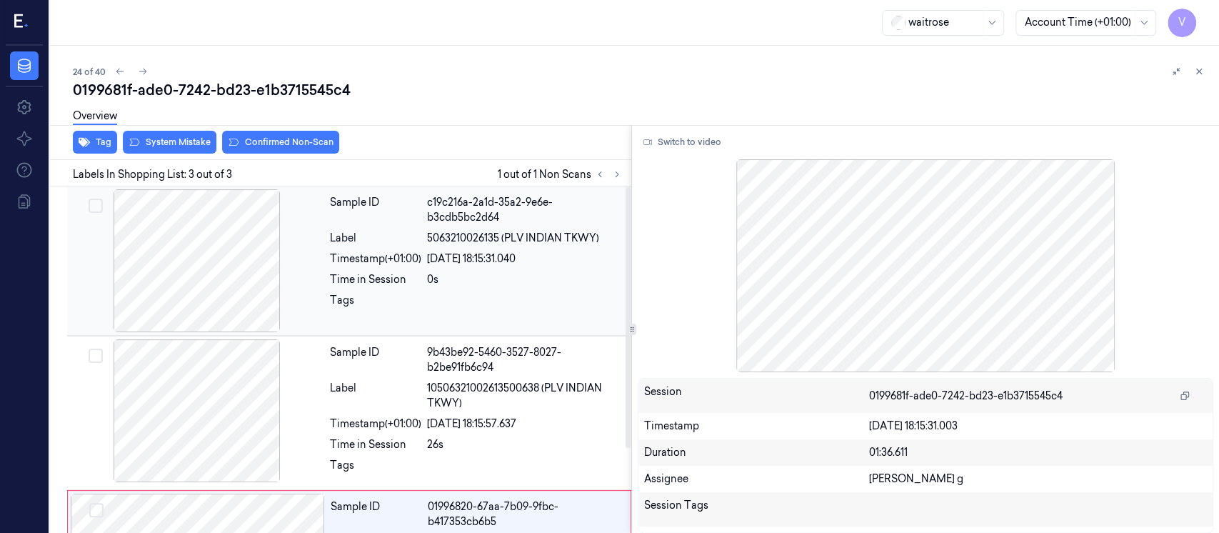
click at [497, 231] on span "5063210026135 (PLV INDIAN TKWY)" at bounding box center [513, 238] width 172 height 15
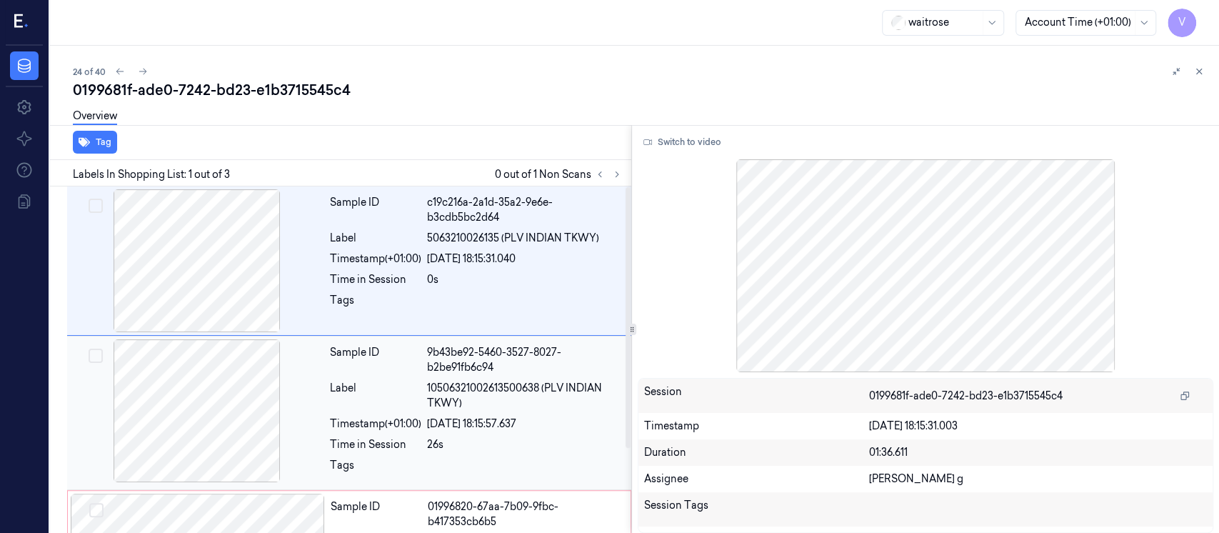
click at [481, 391] on span "10506321002613500638 (PLV INDIAN TKWY)" at bounding box center [525, 396] width 196 height 30
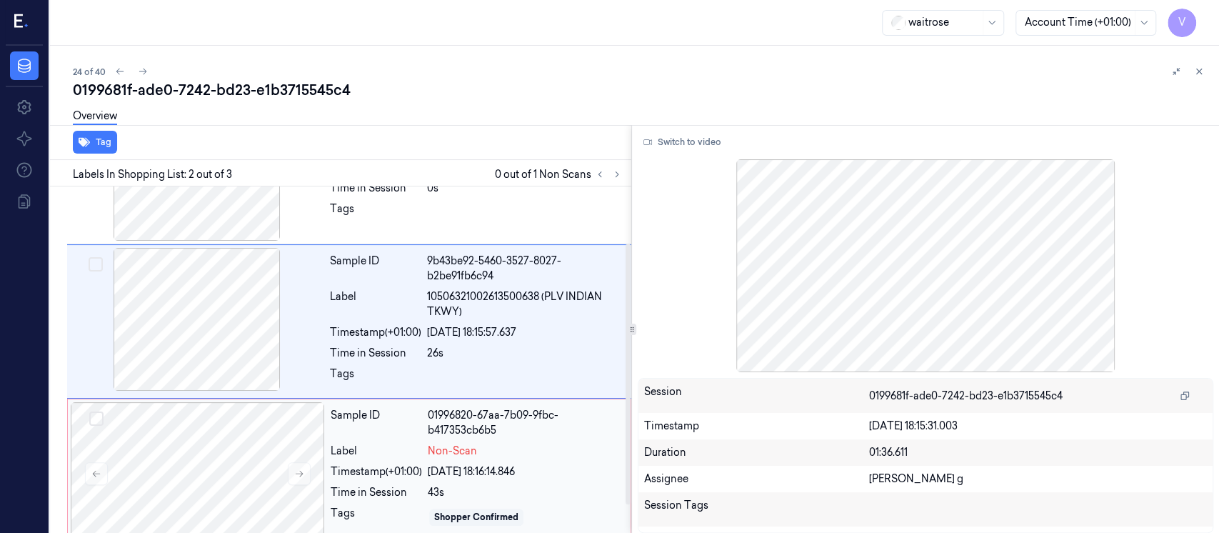
scroll to position [111, 0]
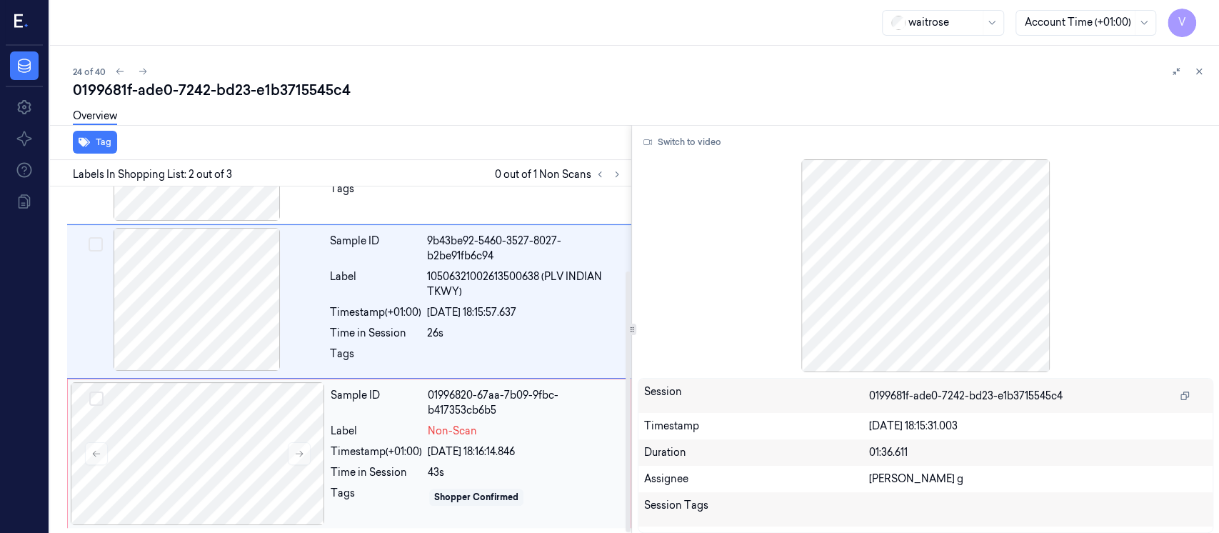
click at [424, 401] on div "Sample ID 01996820-67aa-7b09-9fbc-b417353cb6b5" at bounding box center [476, 403] width 291 height 30
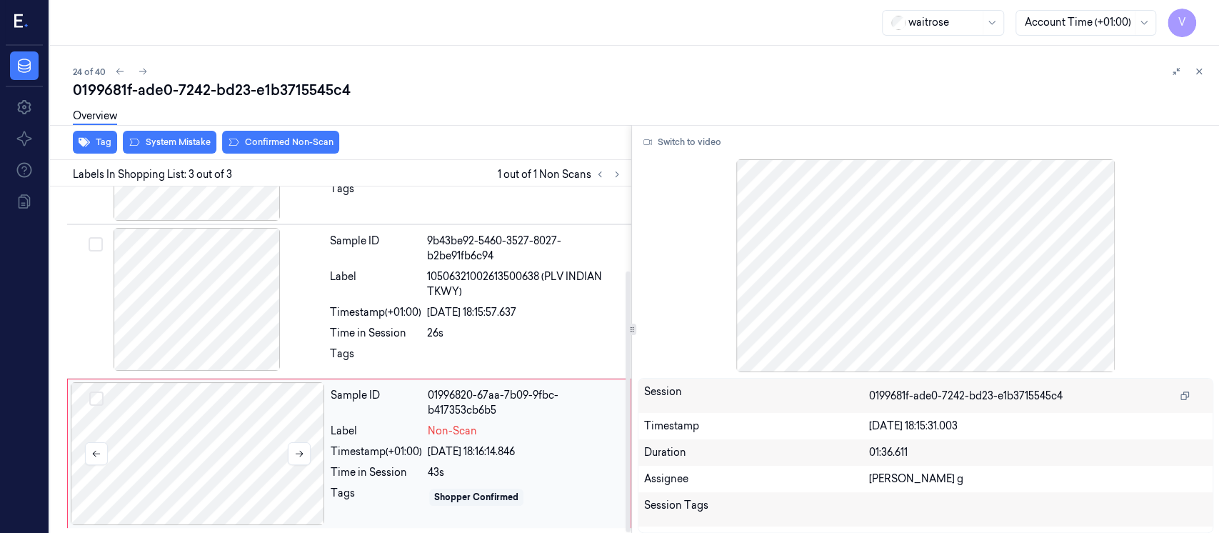
click at [229, 430] on div at bounding box center [198, 453] width 254 height 143
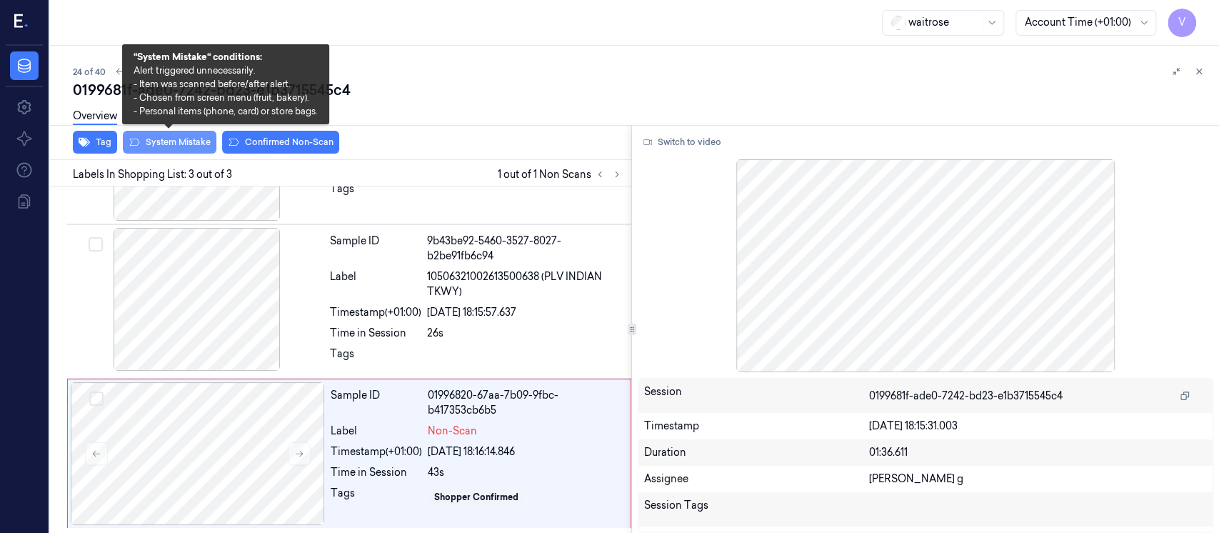
click at [154, 146] on button "System Mistake" at bounding box center [170, 142] width 94 height 23
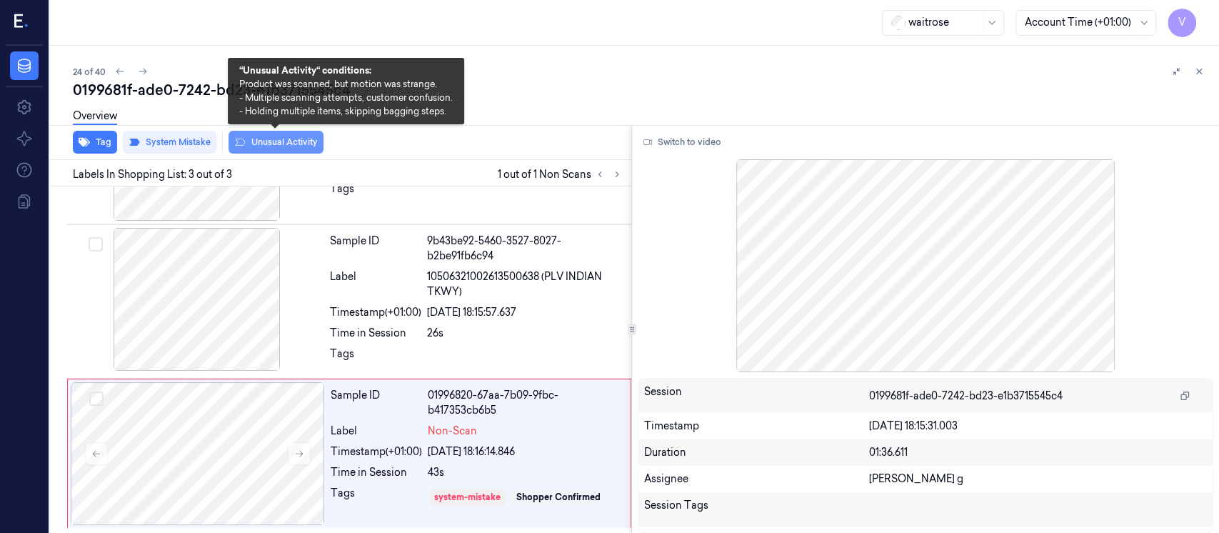
click at [253, 149] on button "Unusual Activity" at bounding box center [275, 142] width 95 height 23
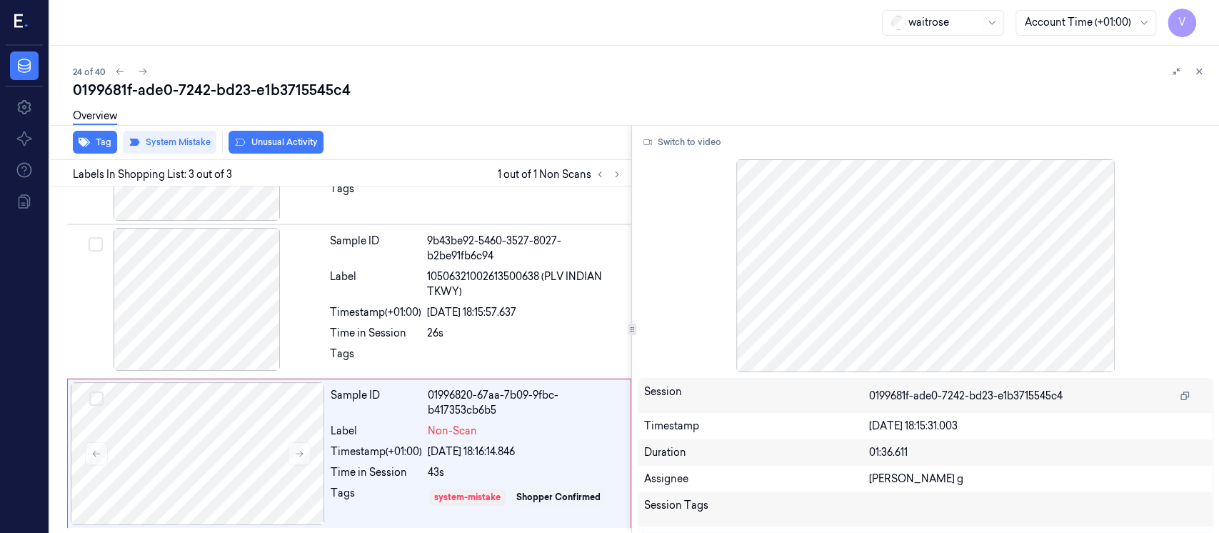
scroll to position [120, 0]
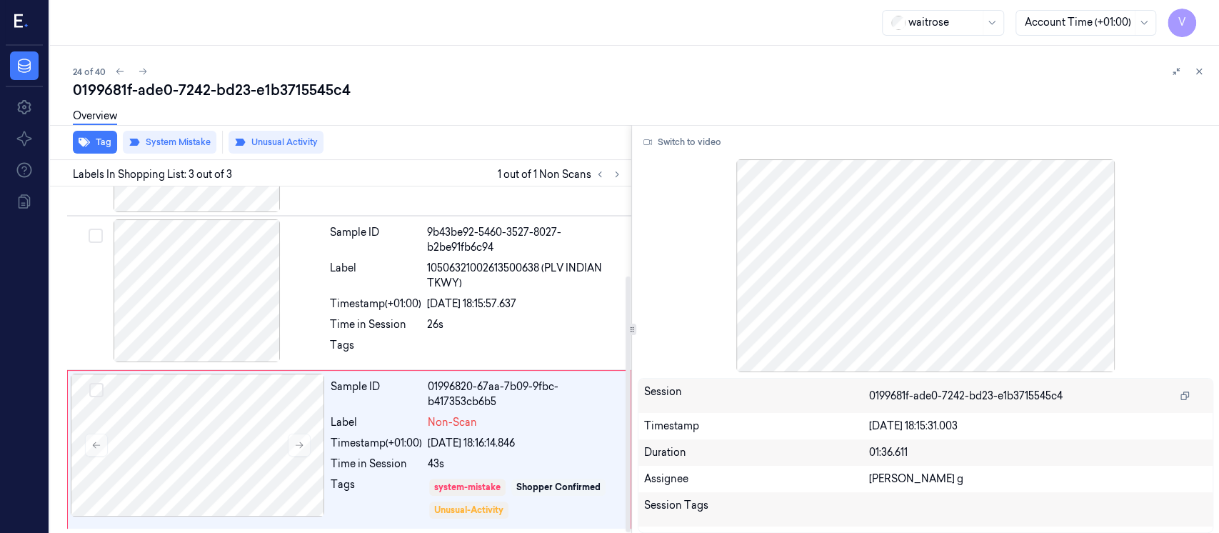
click at [397, 49] on div "24 of 40 0199681f-ade0-7242-bd23-e1b3715545c4 Overview Tag System Mistake Unusu…" at bounding box center [634, 289] width 1169 height 487
click at [1197, 71] on icon at bounding box center [1199, 71] width 10 height 10
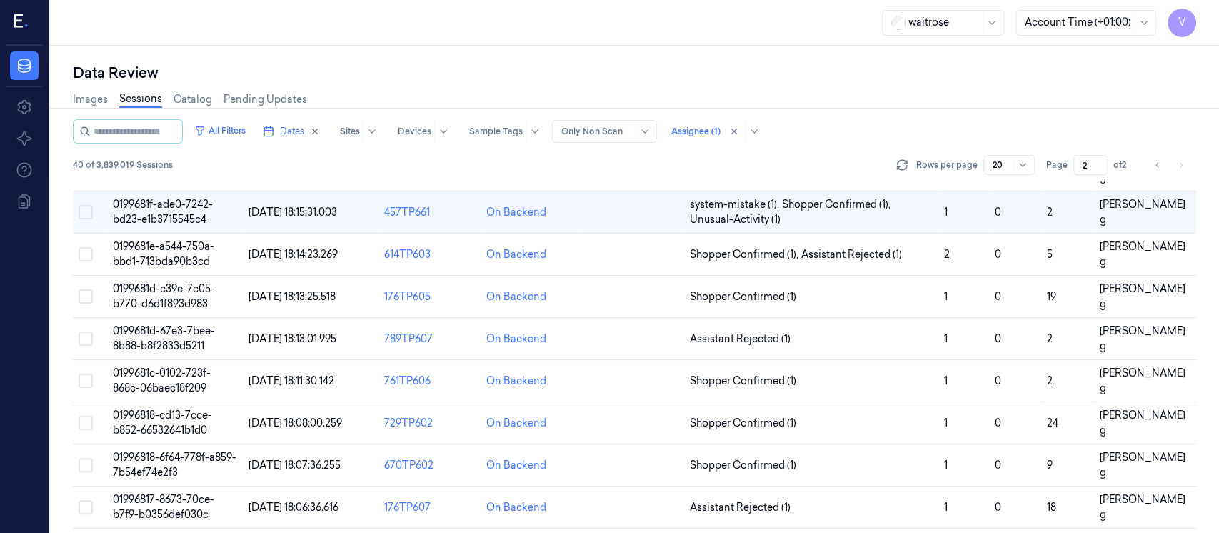
scroll to position [9, 0]
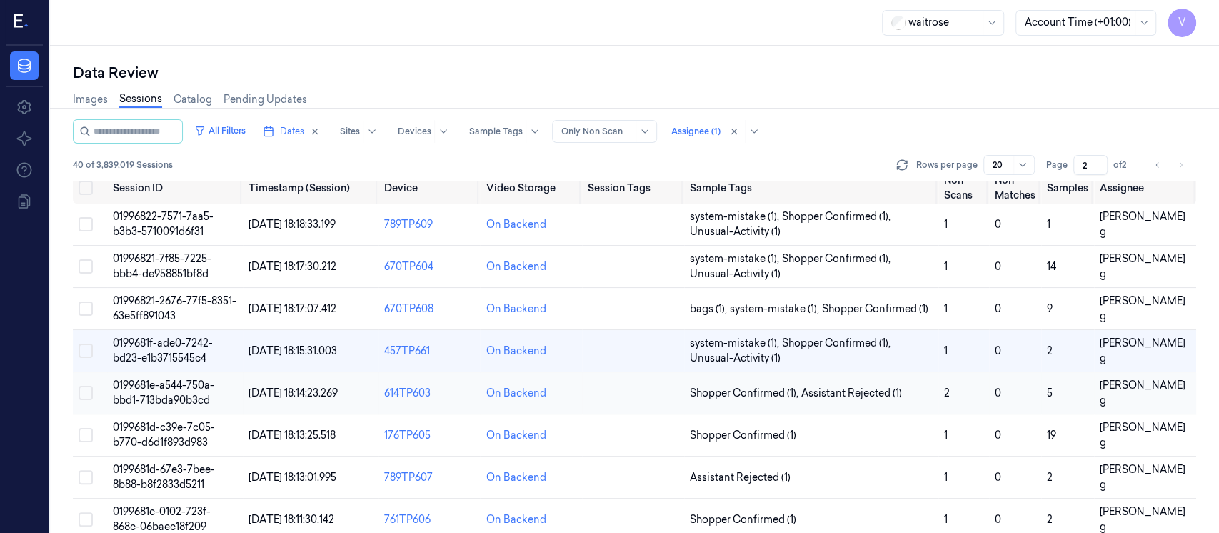
click at [644, 402] on td at bounding box center [633, 393] width 102 height 42
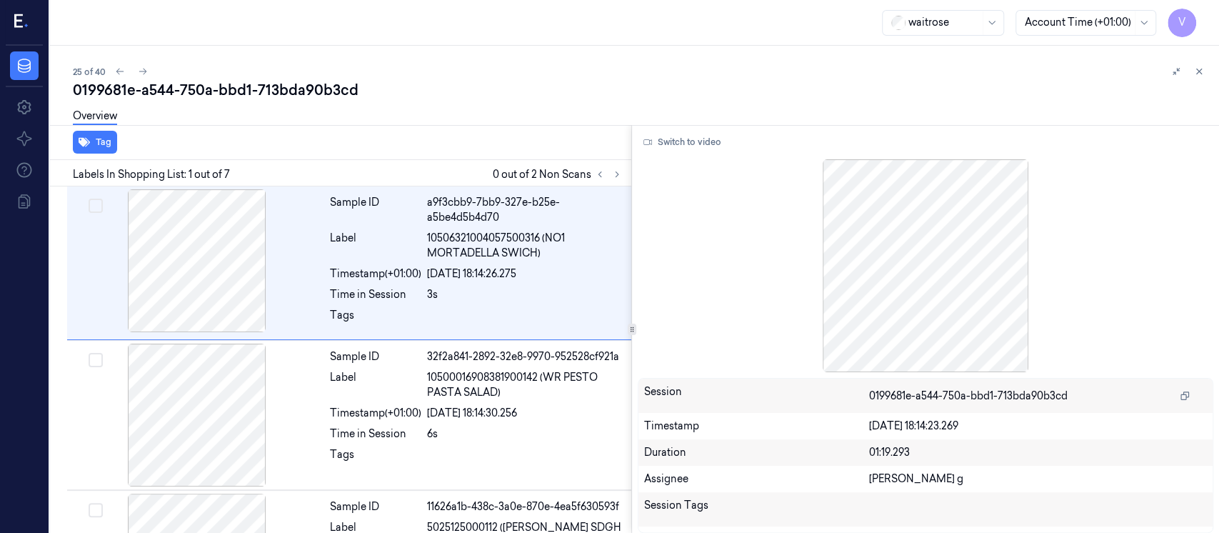
click at [478, 104] on div "Overview" at bounding box center [640, 118] width 1135 height 36
click at [621, 174] on icon at bounding box center [617, 174] width 10 height 10
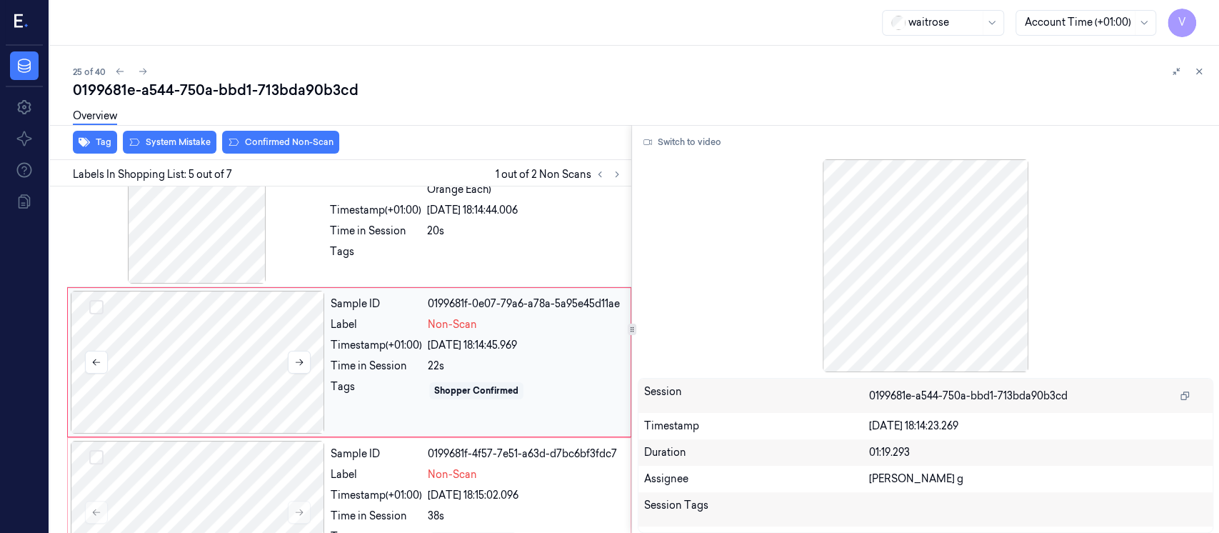
scroll to position [504, 0]
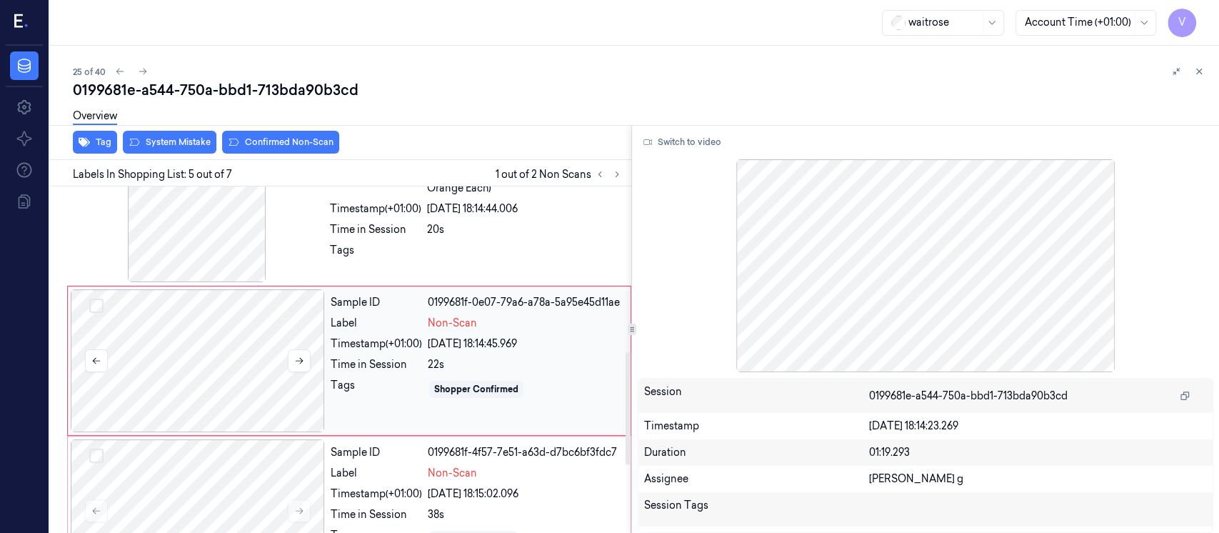
click at [261, 359] on div at bounding box center [198, 360] width 254 height 143
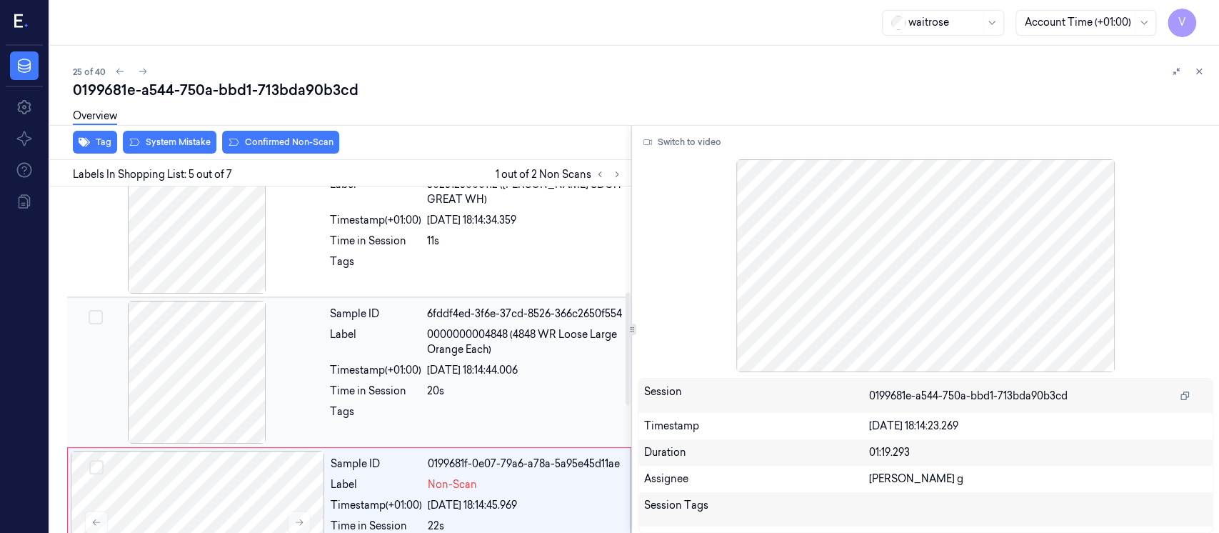
scroll to position [314, 0]
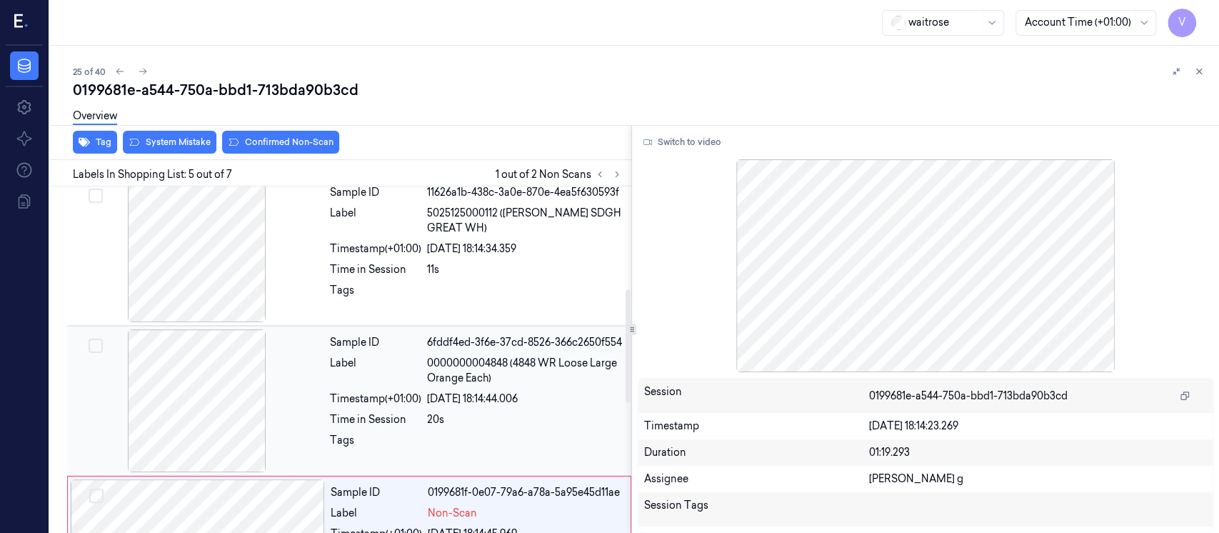
click at [343, 370] on div "Label" at bounding box center [375, 371] width 91 height 30
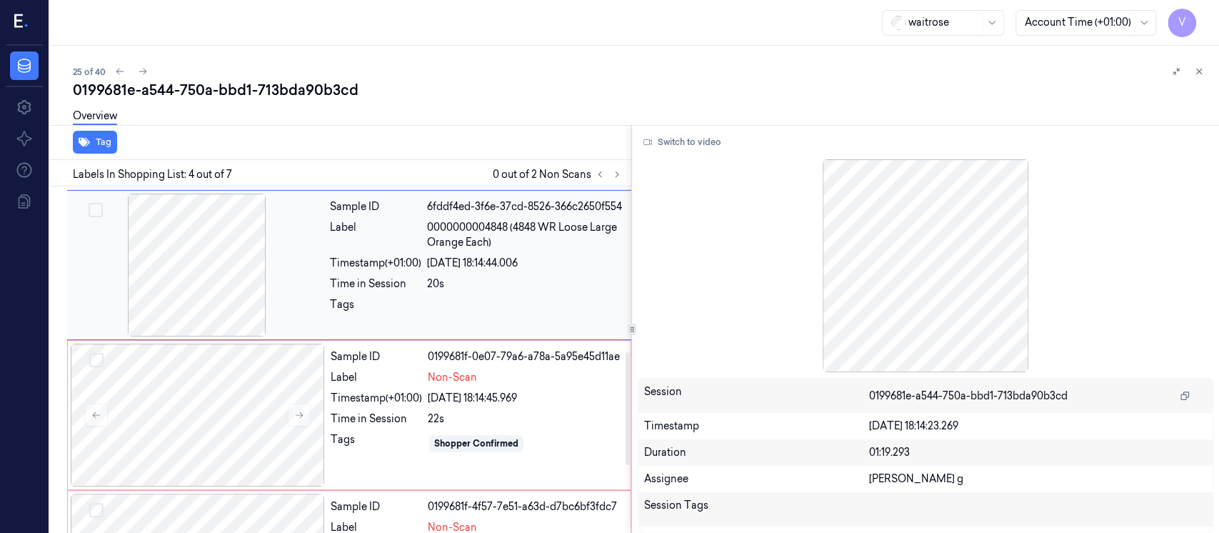
scroll to position [545, 0]
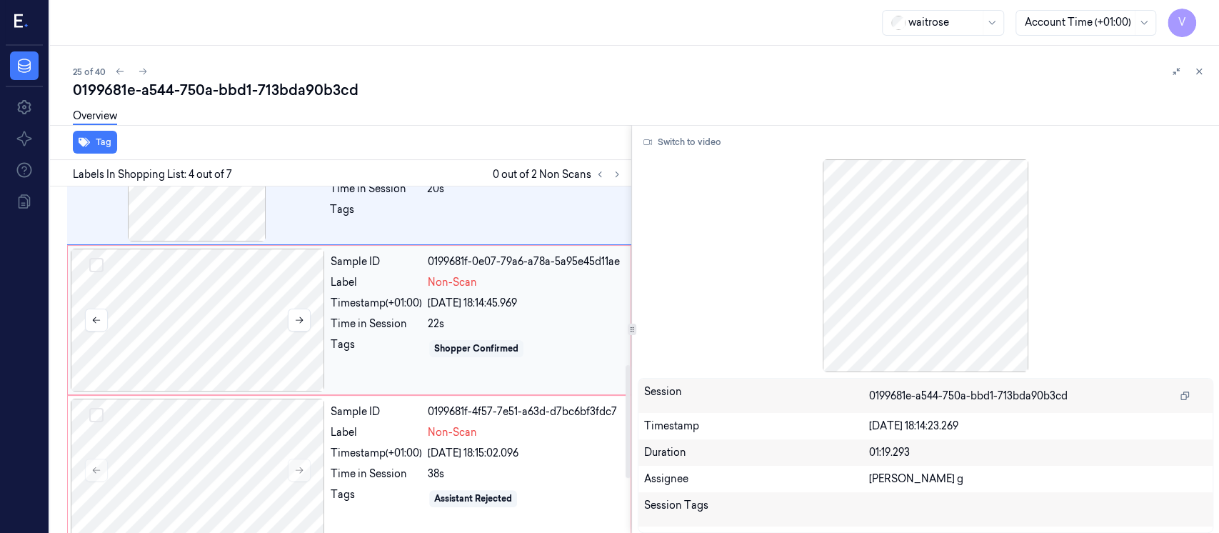
click at [245, 302] on div at bounding box center [198, 319] width 254 height 143
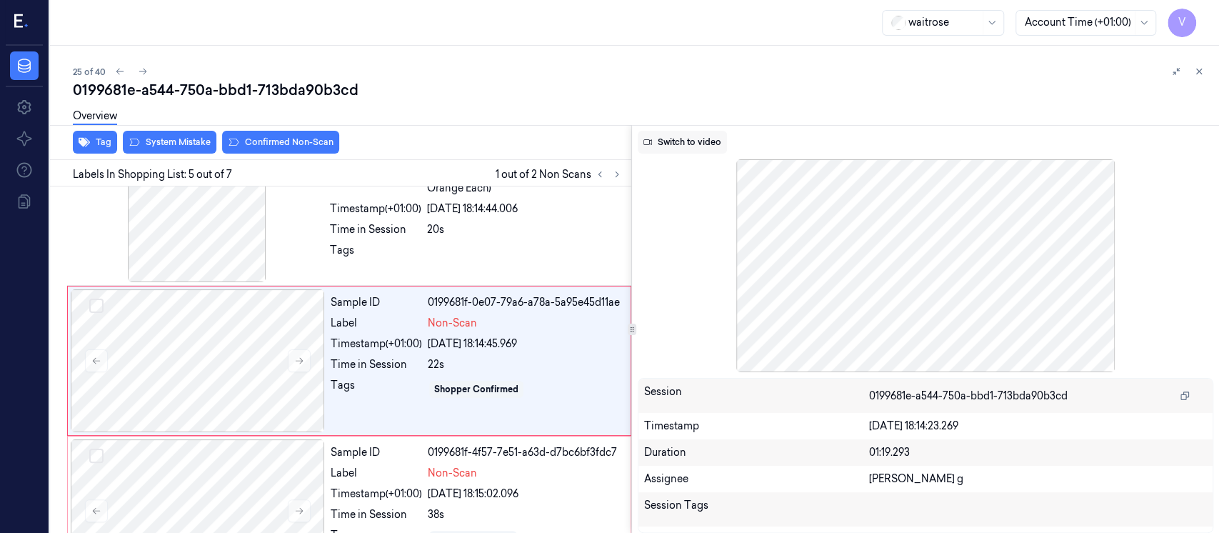
click at [684, 140] on button "Switch to video" at bounding box center [682, 142] width 89 height 23
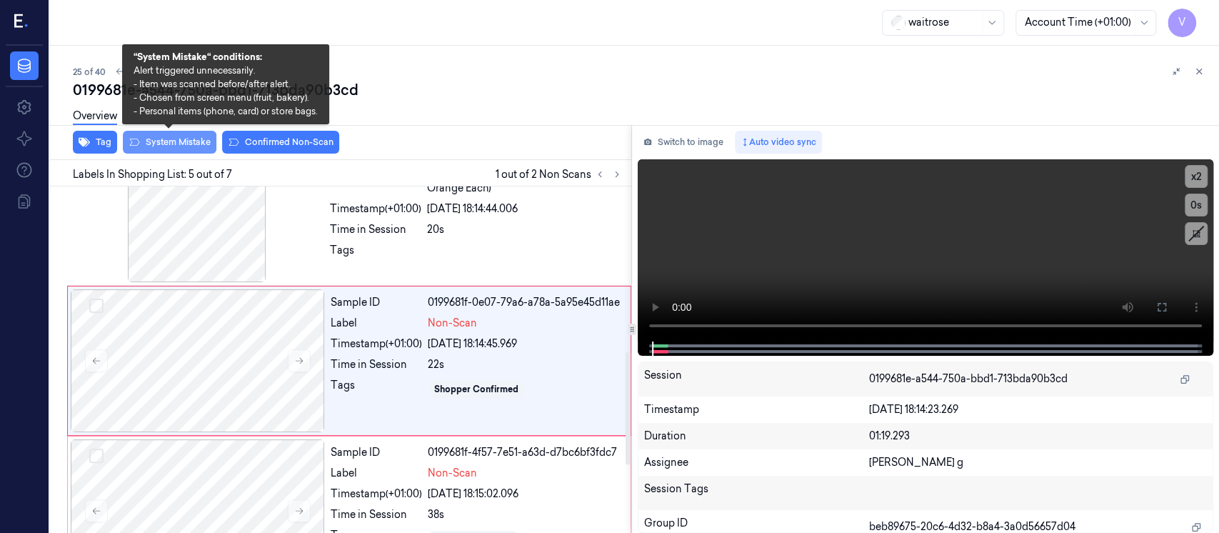
click at [173, 141] on button "System Mistake" at bounding box center [170, 142] width 94 height 23
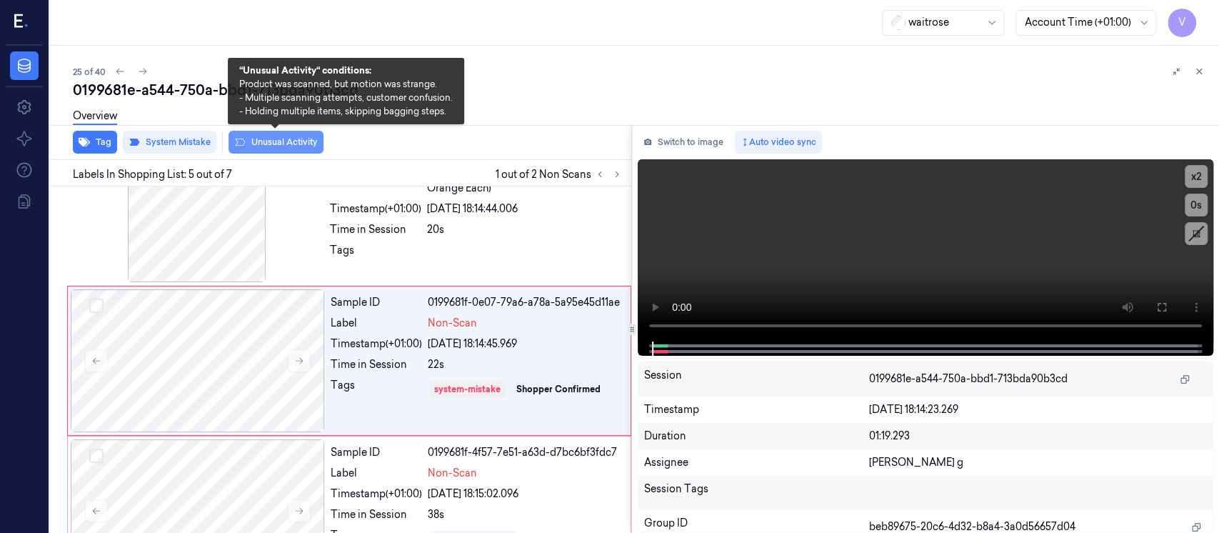
click at [256, 144] on button "Unusual Activity" at bounding box center [275, 142] width 95 height 23
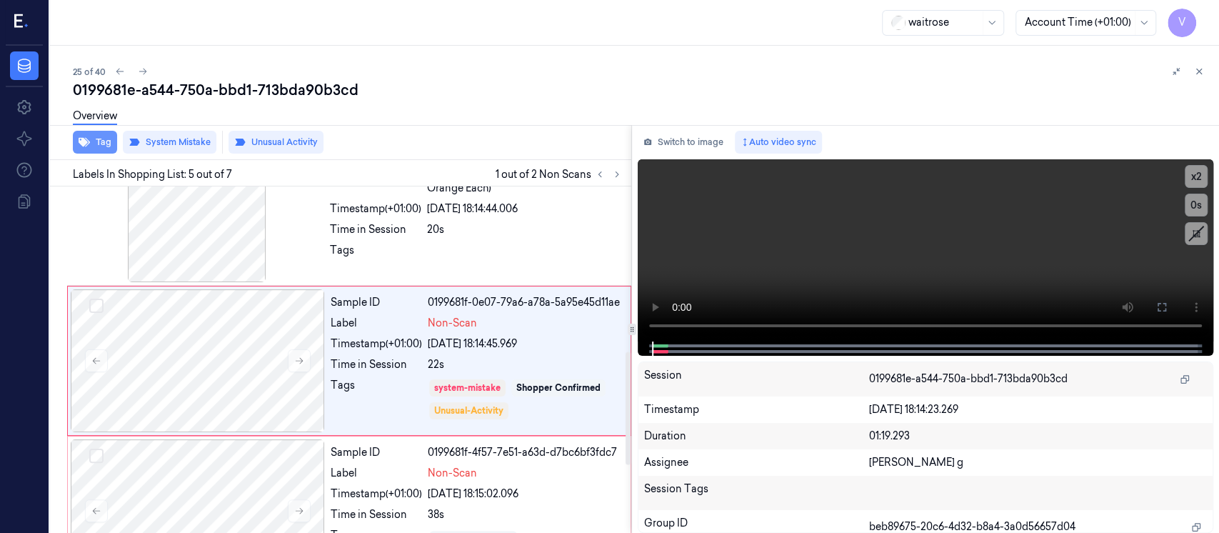
click at [91, 143] on button "Tag" at bounding box center [95, 142] width 44 height 23
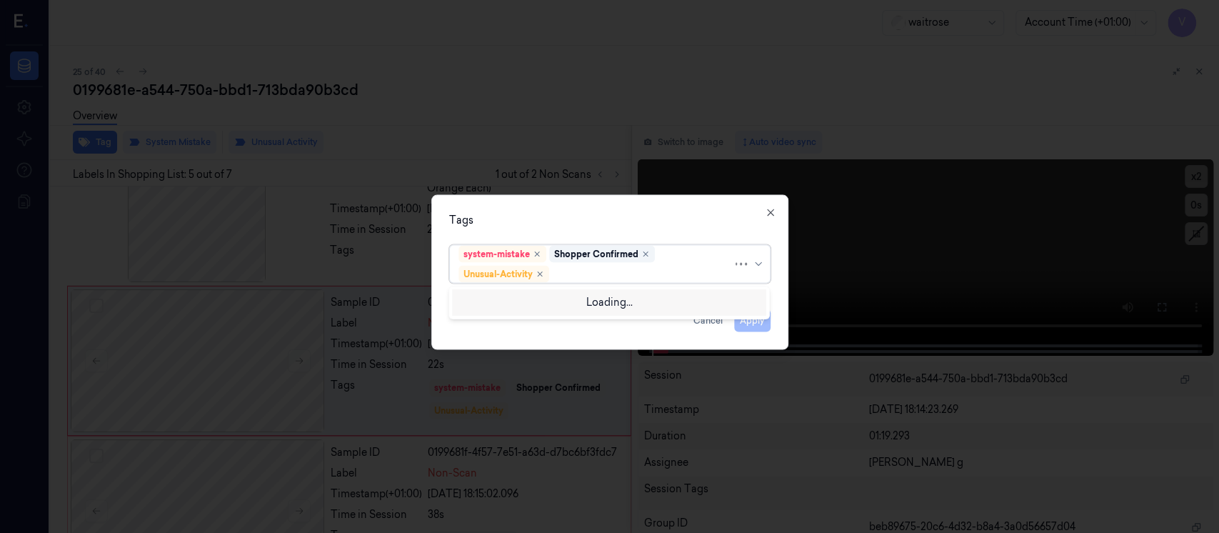
click at [635, 270] on div at bounding box center [642, 273] width 181 height 15
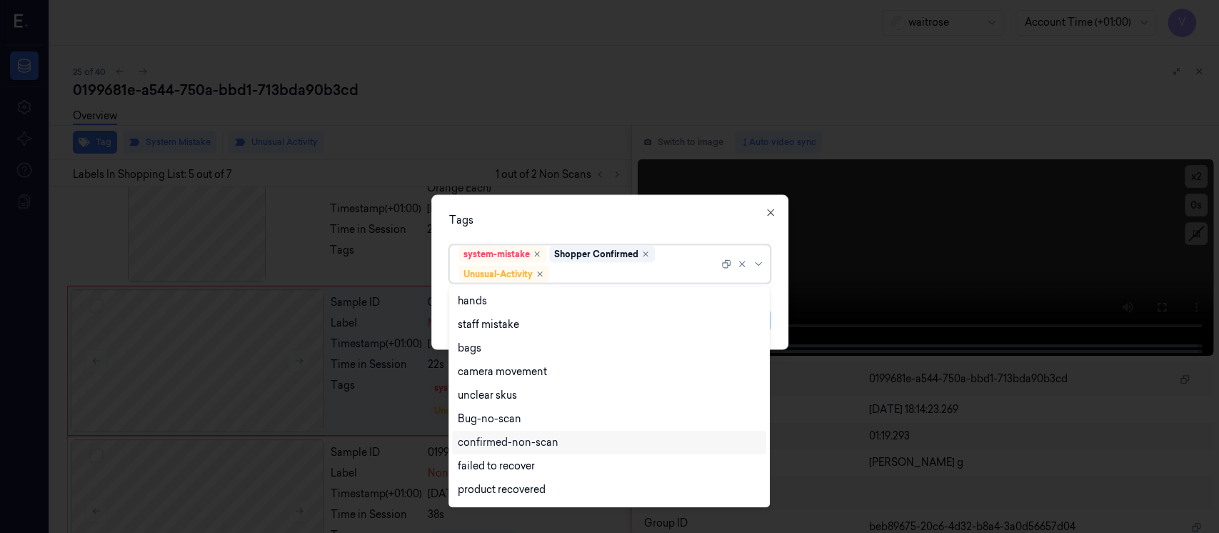
scroll to position [186, 0]
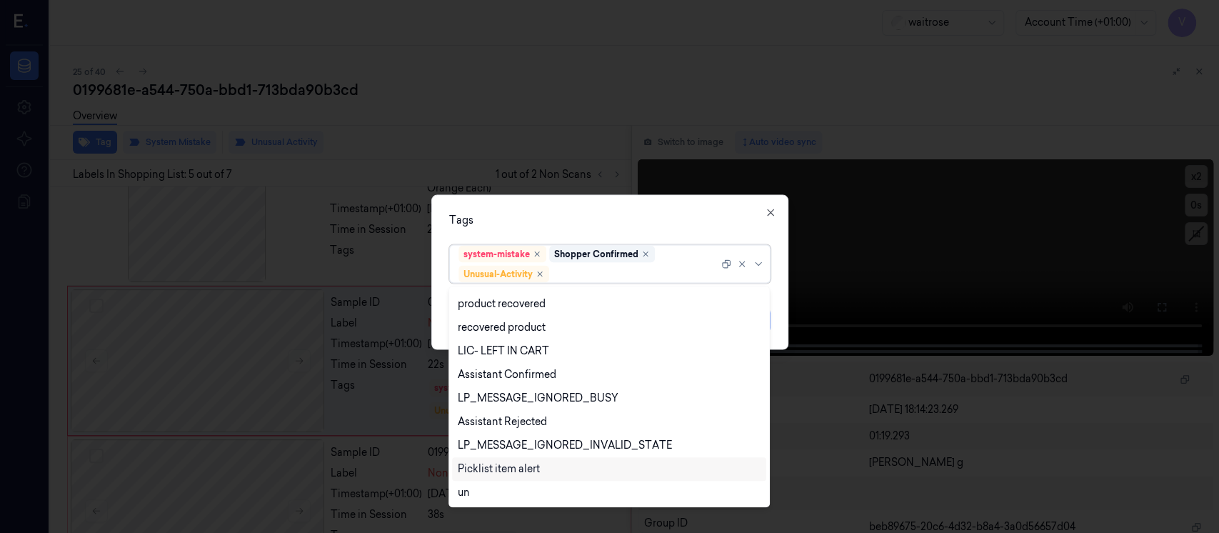
click at [517, 470] on div "Picklist item alert" at bounding box center [499, 468] width 82 height 15
click at [670, 221] on div "Tags" at bounding box center [609, 220] width 321 height 15
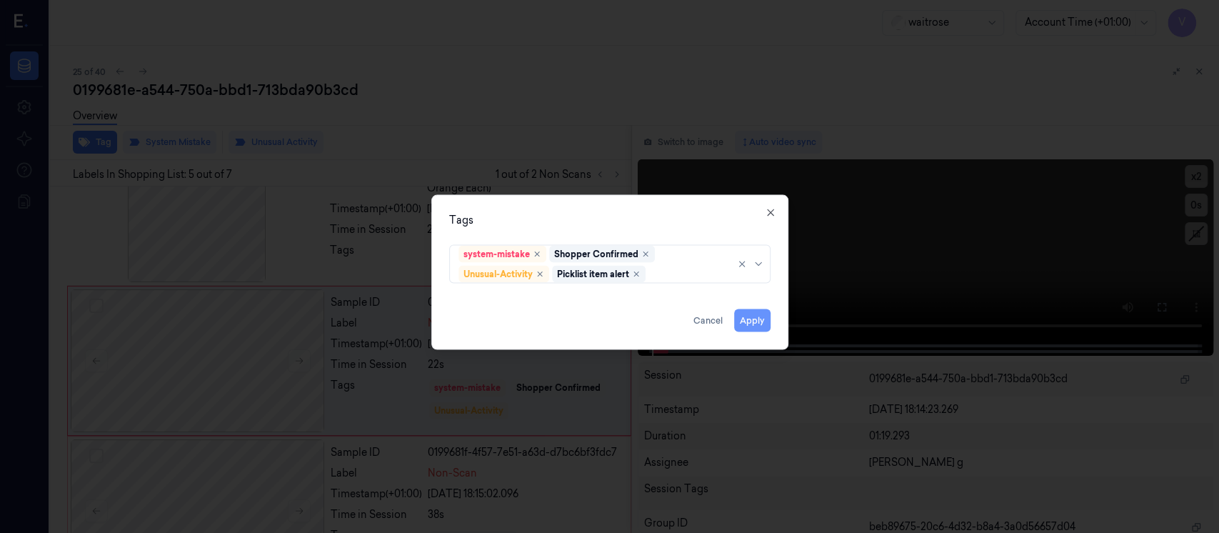
click at [763, 317] on button "Apply" at bounding box center [752, 320] width 36 height 23
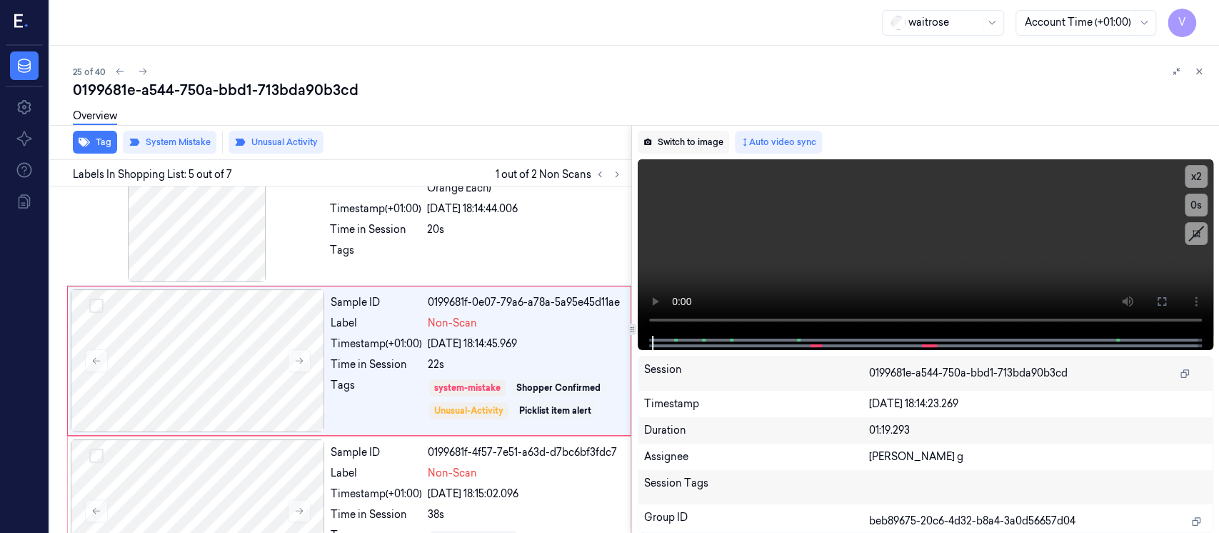
click at [708, 149] on button "Switch to image" at bounding box center [683, 142] width 91 height 23
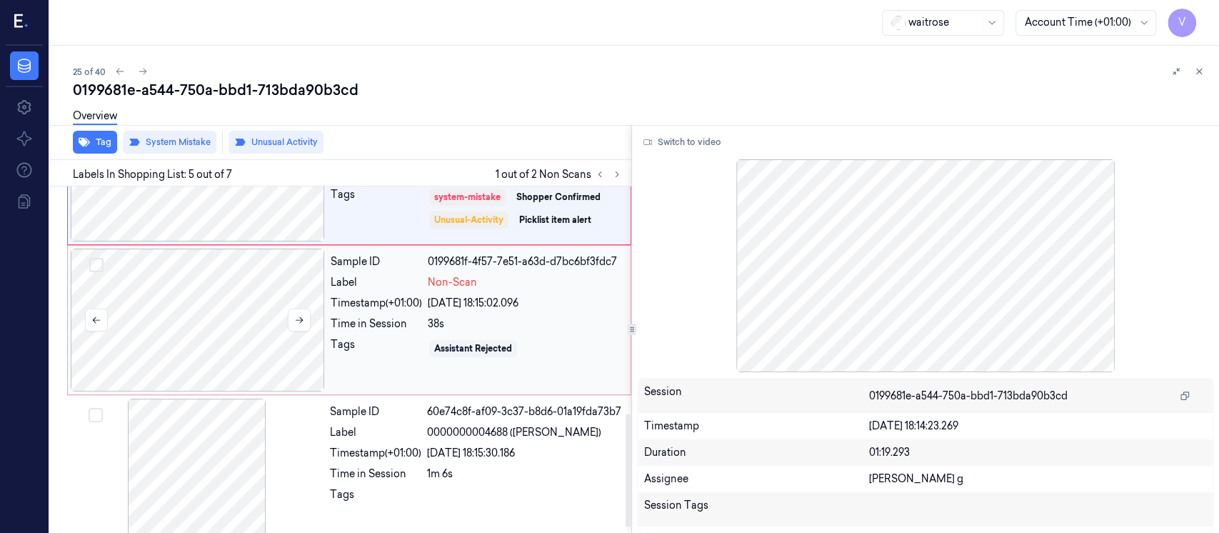
click at [218, 302] on div at bounding box center [198, 319] width 254 height 143
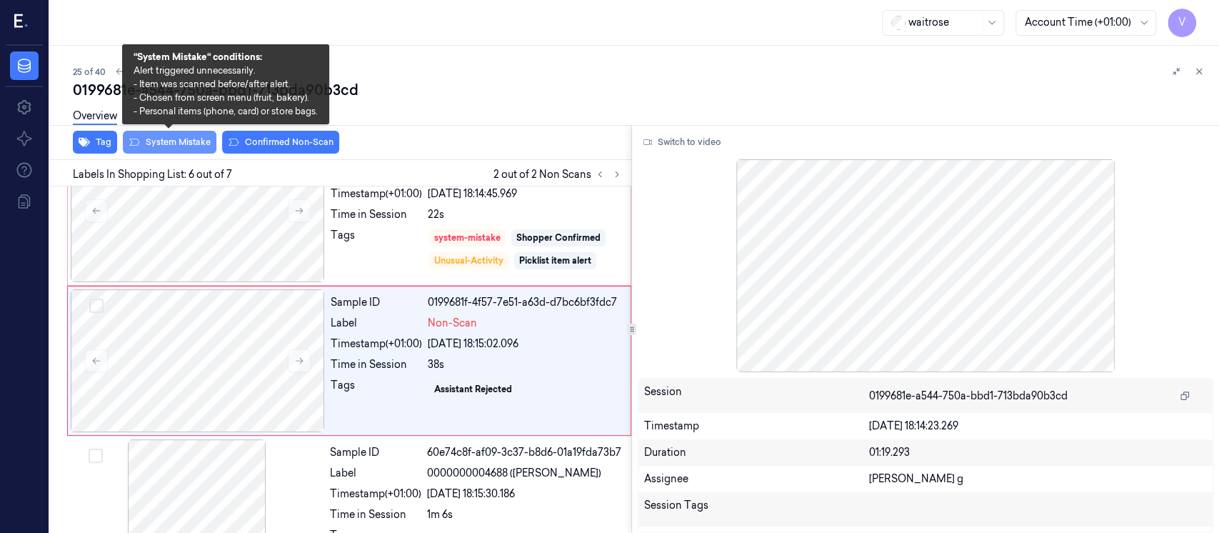
click at [143, 137] on button "System Mistake" at bounding box center [170, 142] width 94 height 23
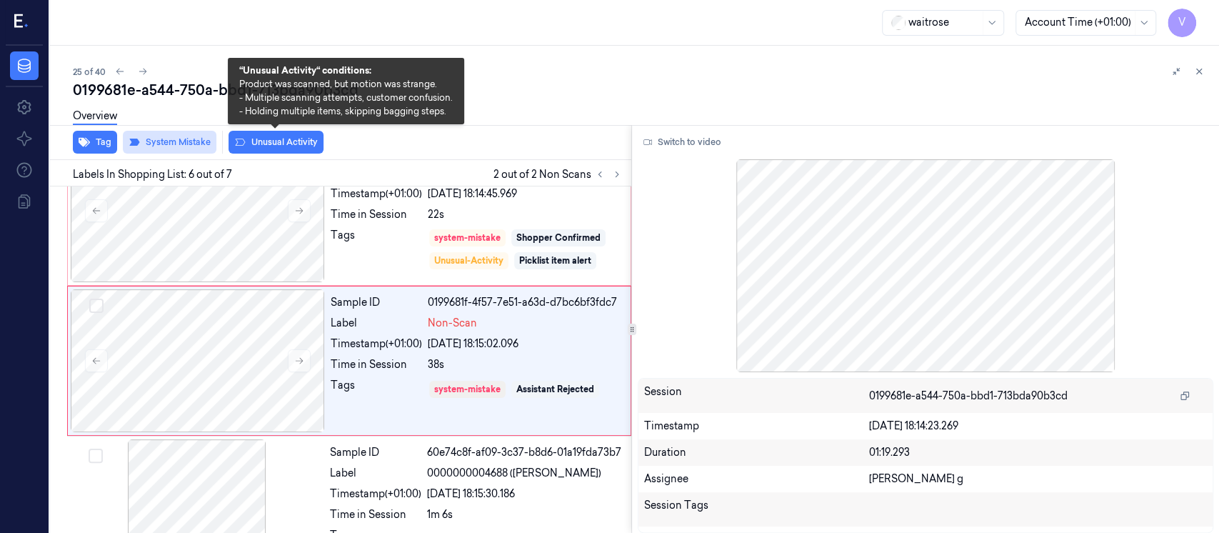
click at [292, 137] on button "Unusual Activity" at bounding box center [275, 142] width 95 height 23
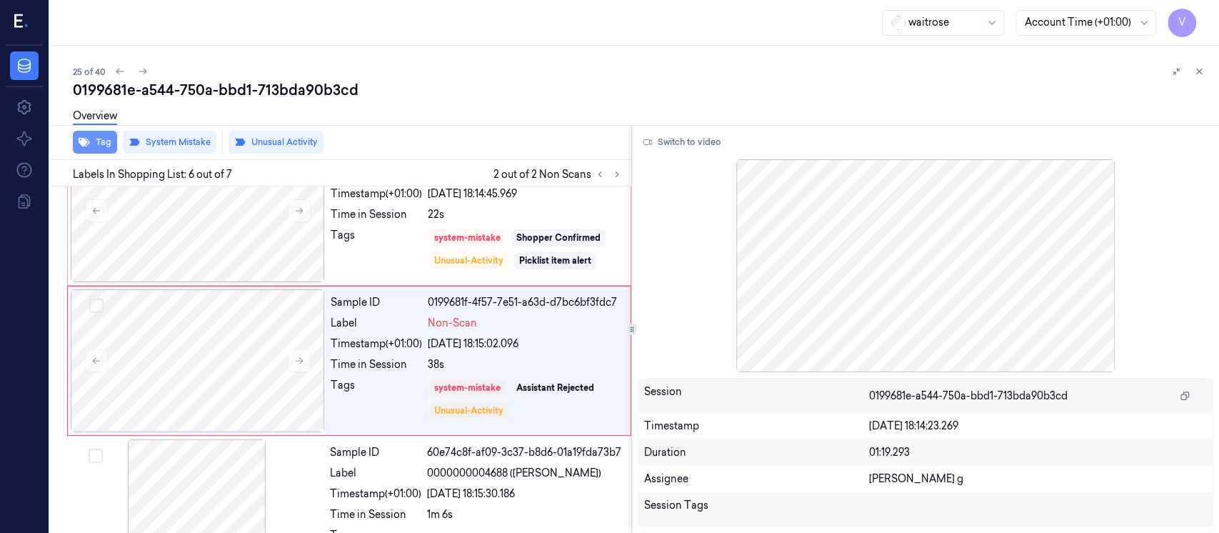
click at [100, 146] on button "Tag" at bounding box center [95, 142] width 44 height 23
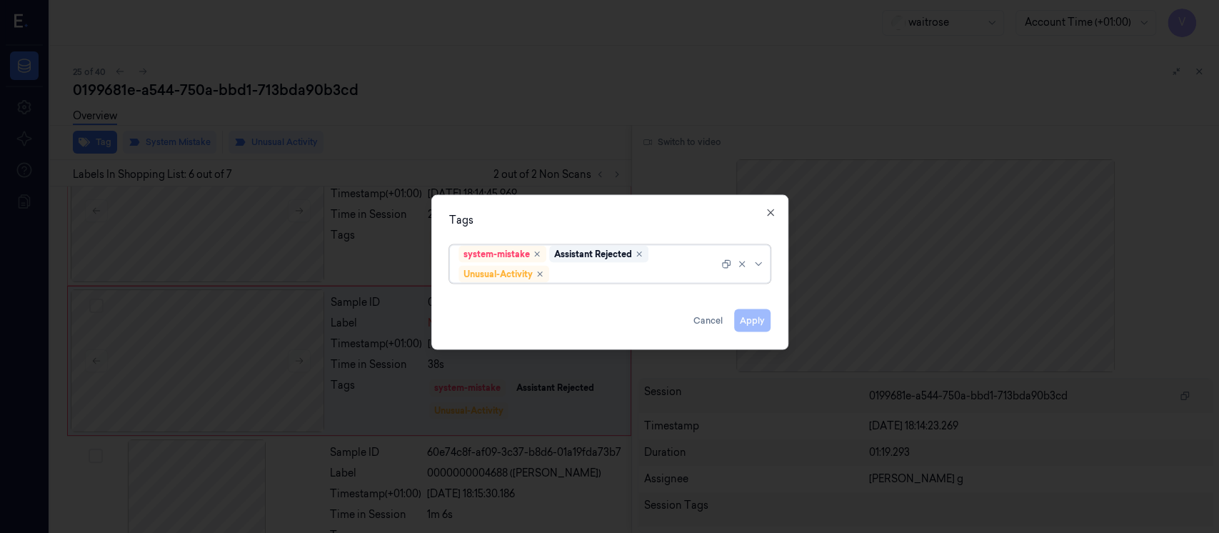
click at [600, 278] on div at bounding box center [635, 273] width 166 height 15
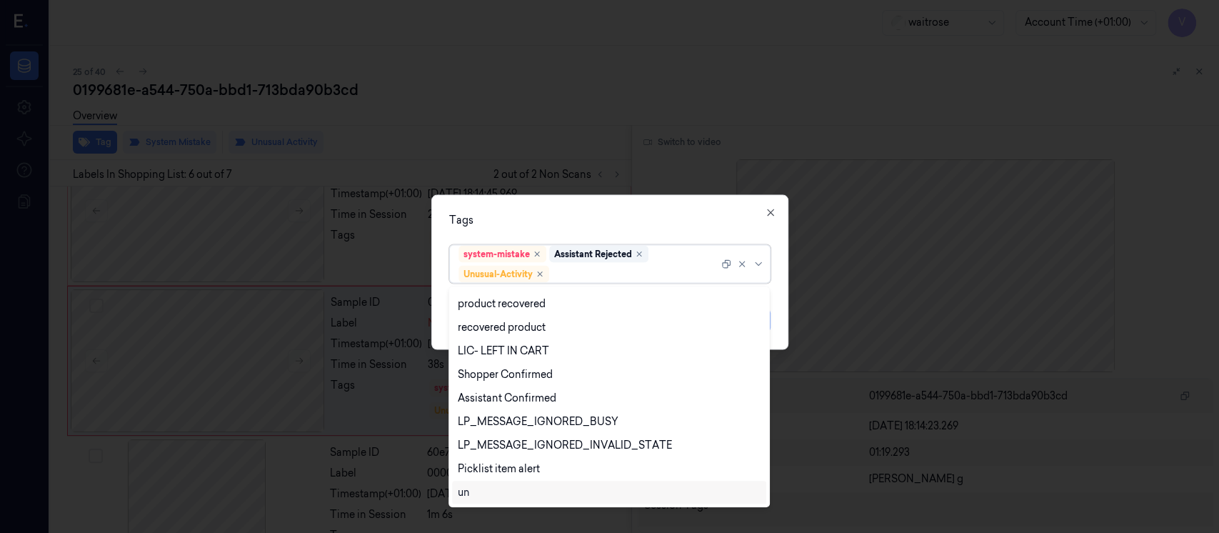
scroll to position [280, 0]
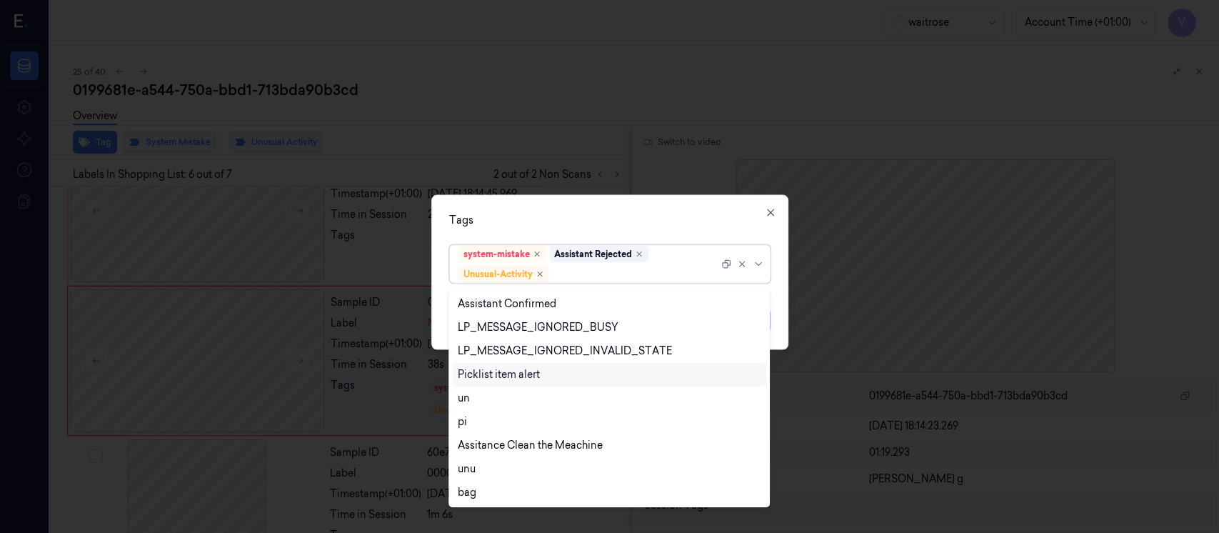
click at [505, 371] on div "Picklist item alert" at bounding box center [499, 374] width 82 height 15
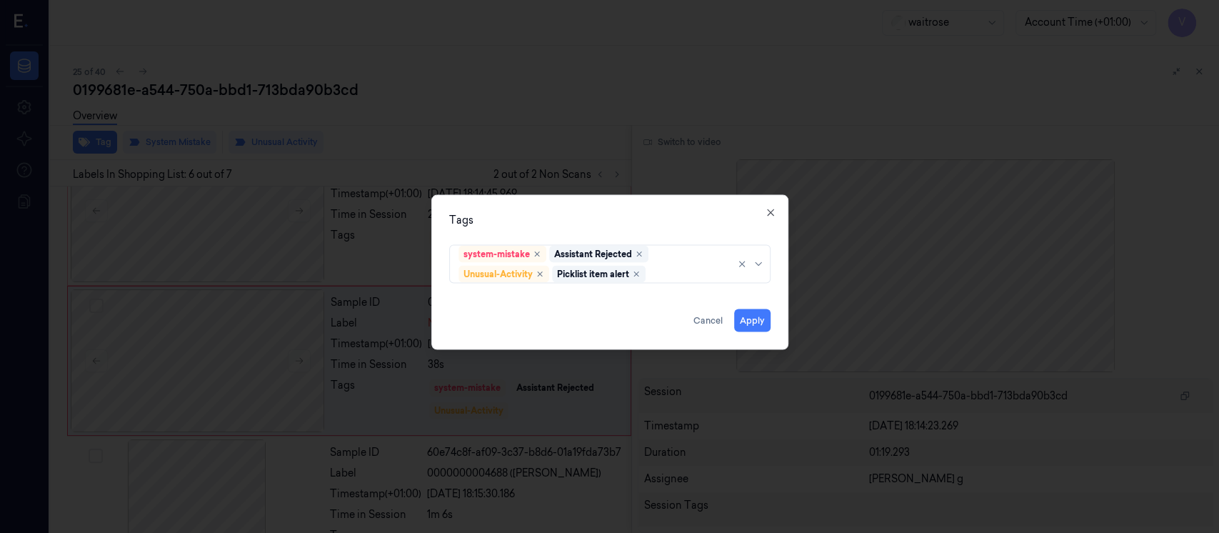
click at [668, 228] on div "Tags system-mistake Assistant Rejected Unusual-Activity Picklist item alert App…" at bounding box center [609, 272] width 357 height 155
click at [754, 321] on button "Apply" at bounding box center [752, 320] width 36 height 23
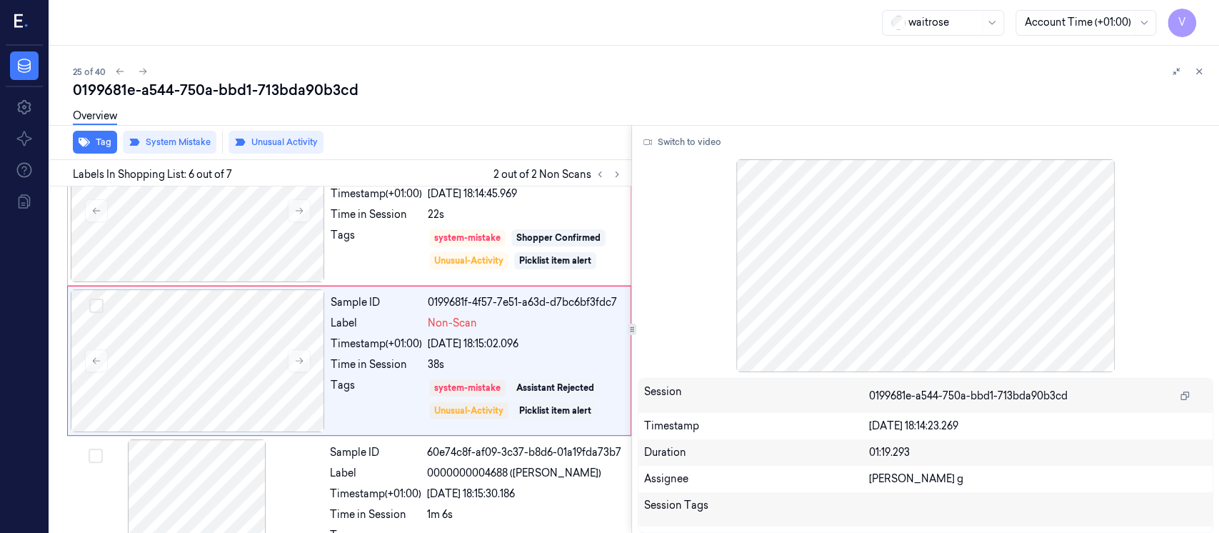
click at [973, 107] on div "Overview" at bounding box center [640, 118] width 1135 height 36
click at [1200, 73] on icon at bounding box center [1199, 71] width 5 height 5
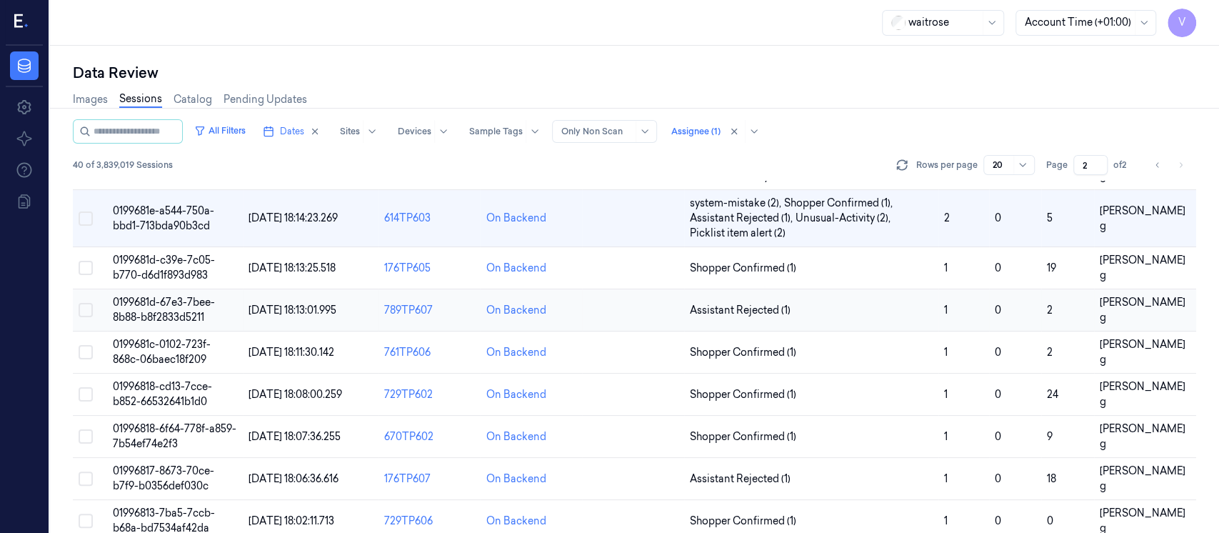
scroll to position [119, 0]
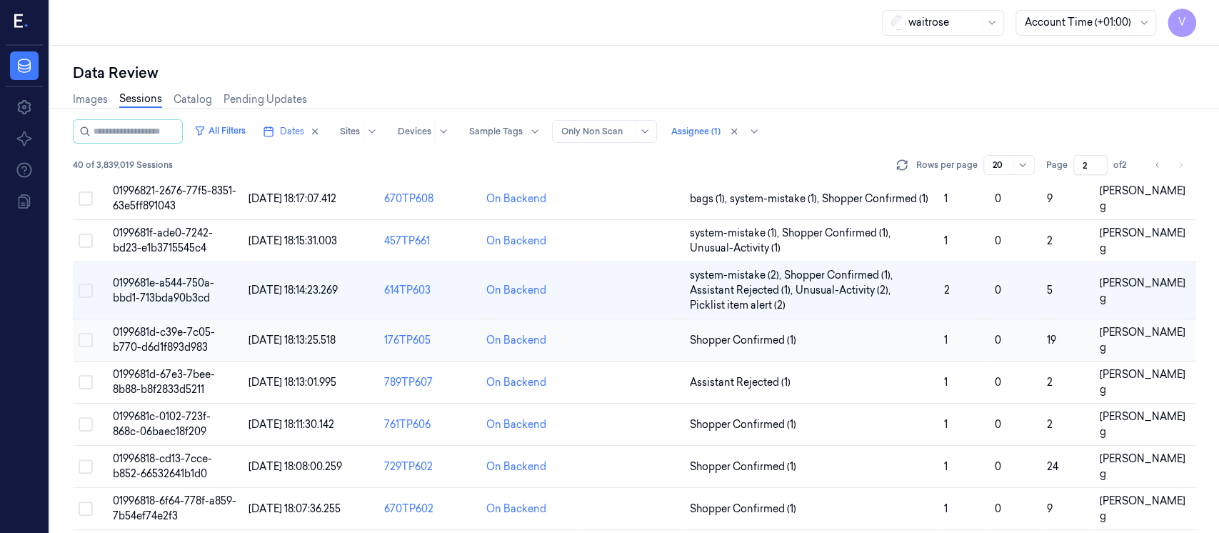
click at [608, 339] on td at bounding box center [633, 340] width 102 height 42
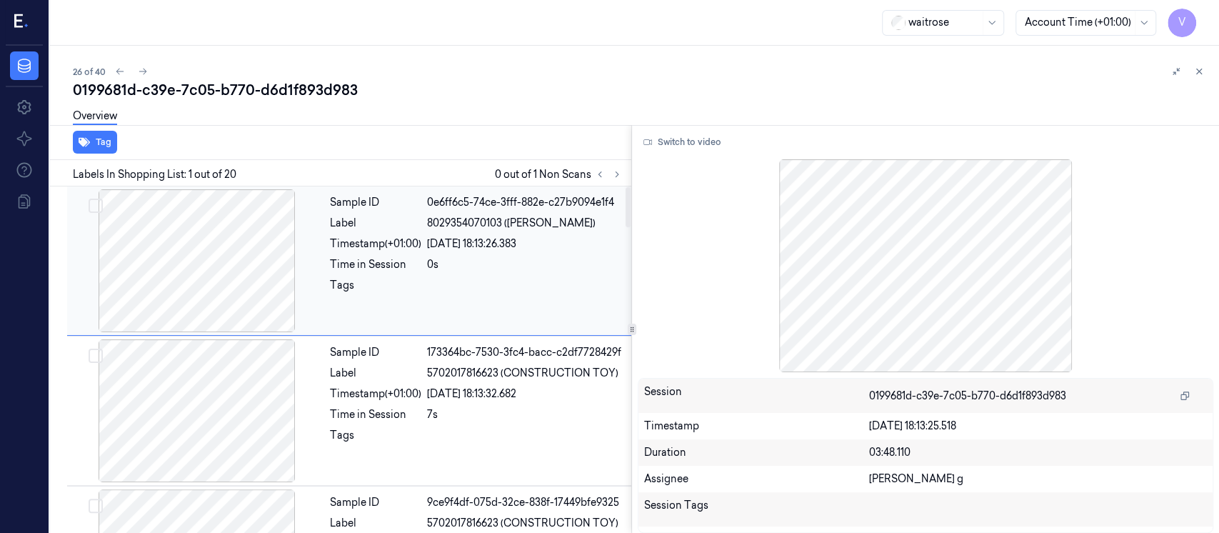
click at [229, 263] on div at bounding box center [197, 260] width 254 height 143
click at [241, 433] on div at bounding box center [197, 410] width 254 height 143
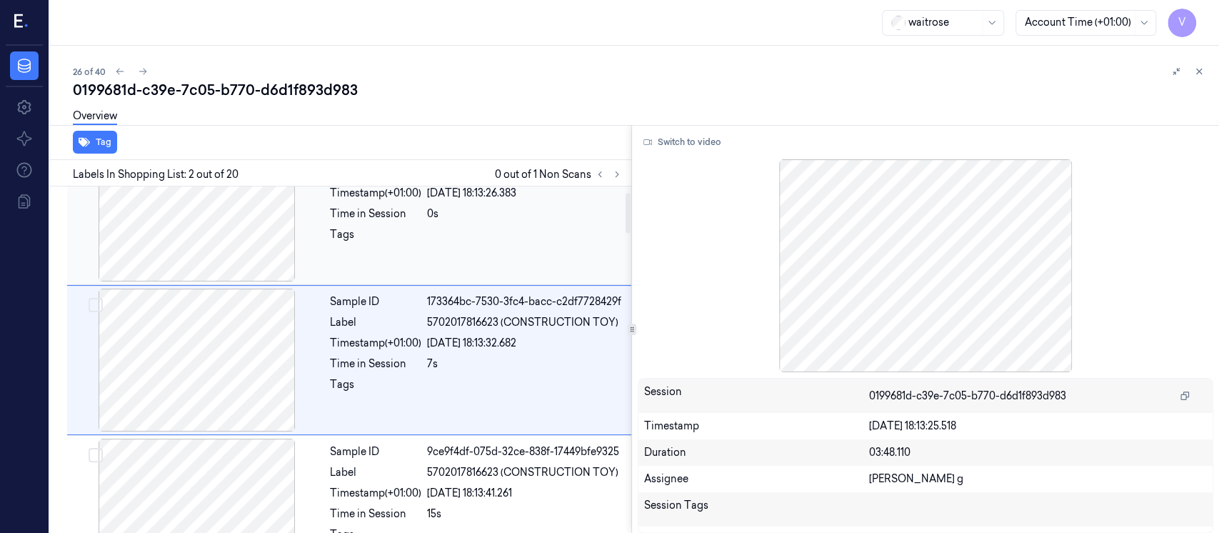
click at [427, 200] on div "Timestamp (+01:00) 20/09/2025 18:13:26.383" at bounding box center [476, 193] width 293 height 15
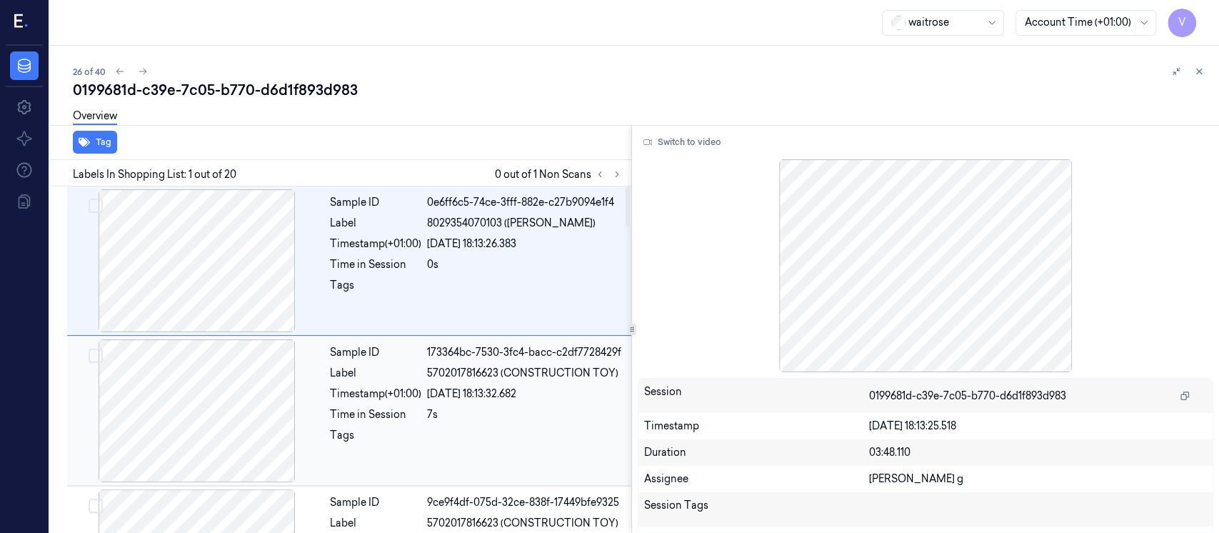
click at [415, 391] on div "Timestamp (+01:00)" at bounding box center [375, 393] width 91 height 15
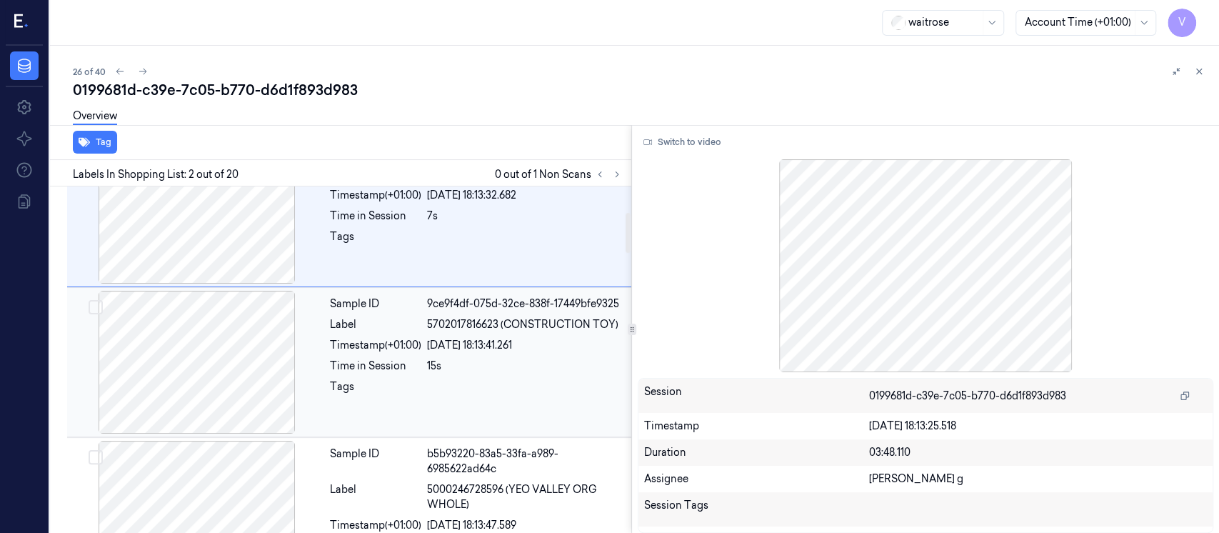
scroll to position [241, 0]
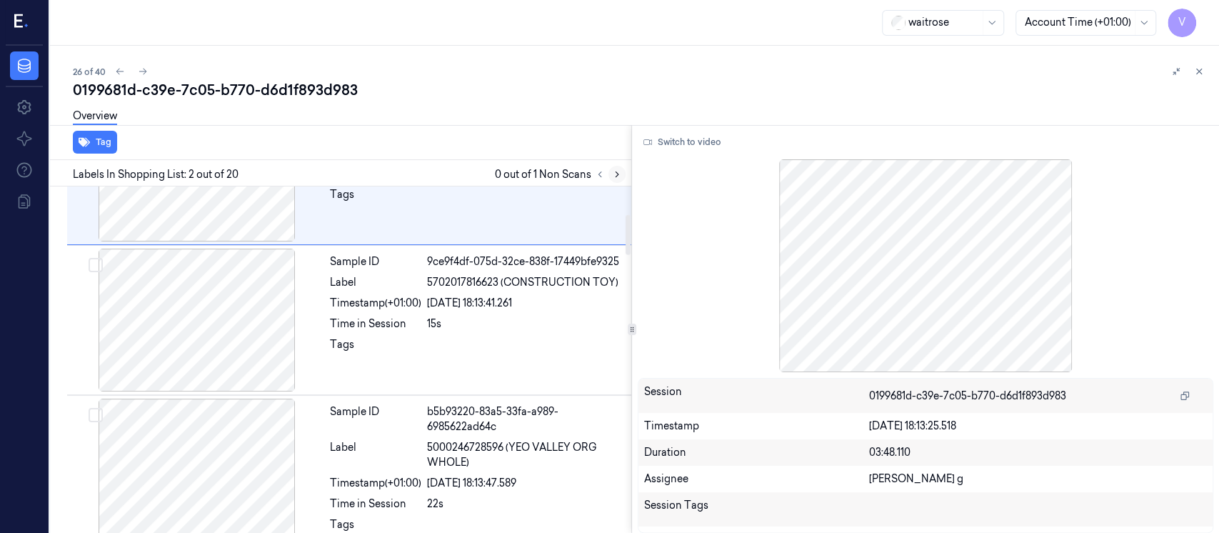
click at [617, 172] on icon at bounding box center [617, 174] width 10 height 10
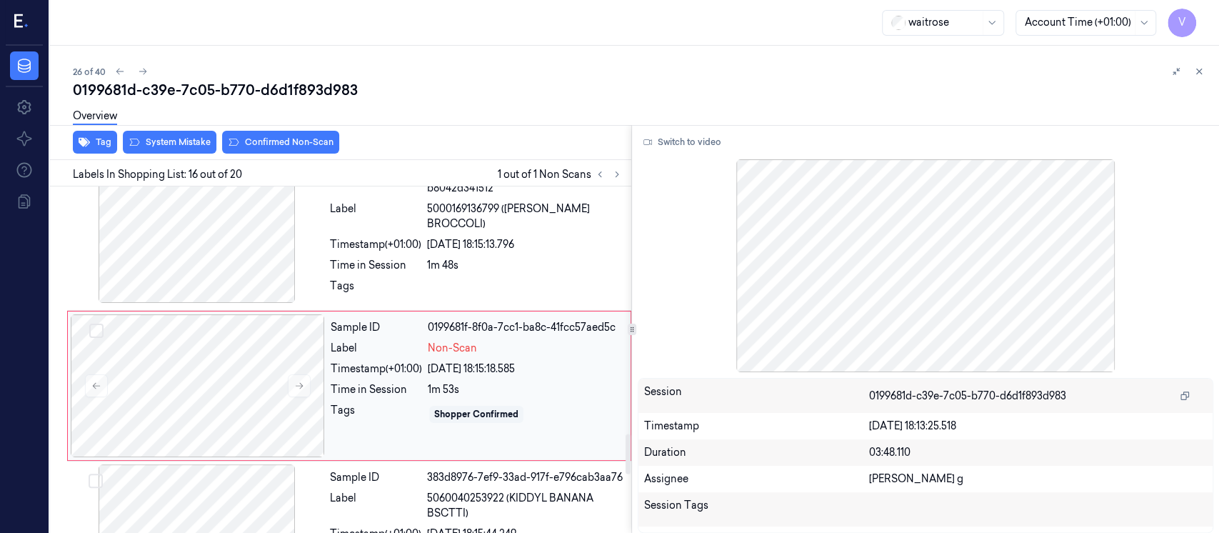
scroll to position [2156, 0]
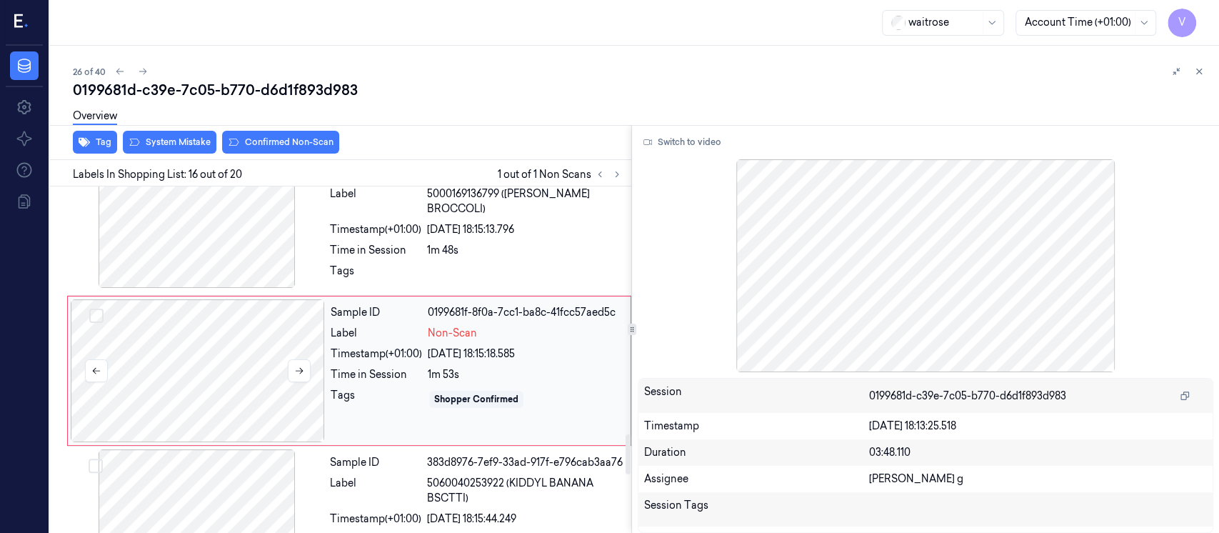
click at [169, 340] on div at bounding box center [198, 370] width 254 height 143
click at [233, 202] on div at bounding box center [197, 216] width 254 height 143
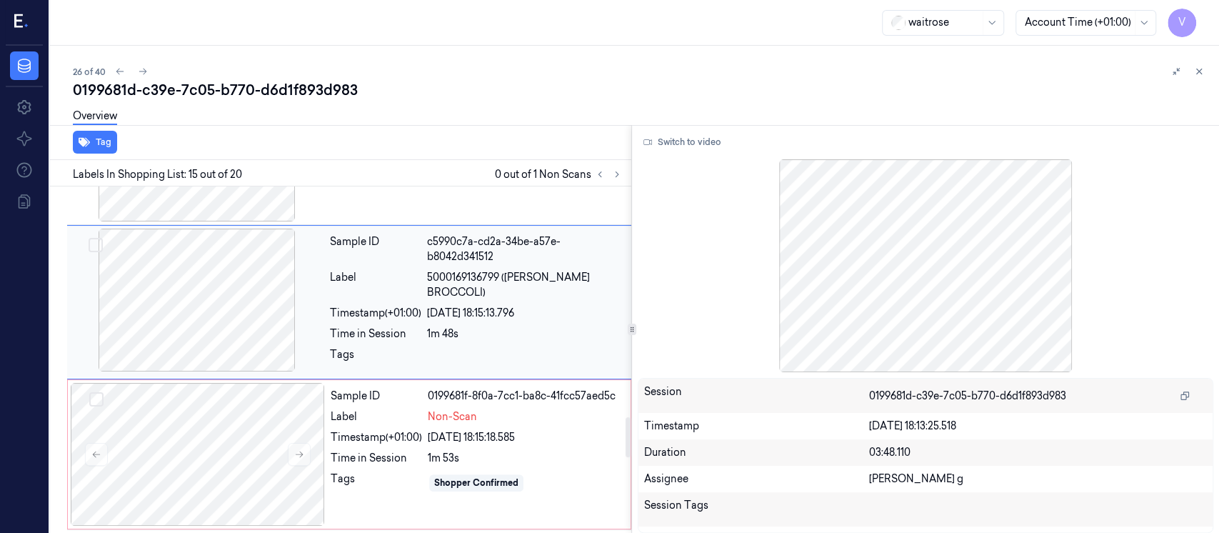
scroll to position [2102, 0]
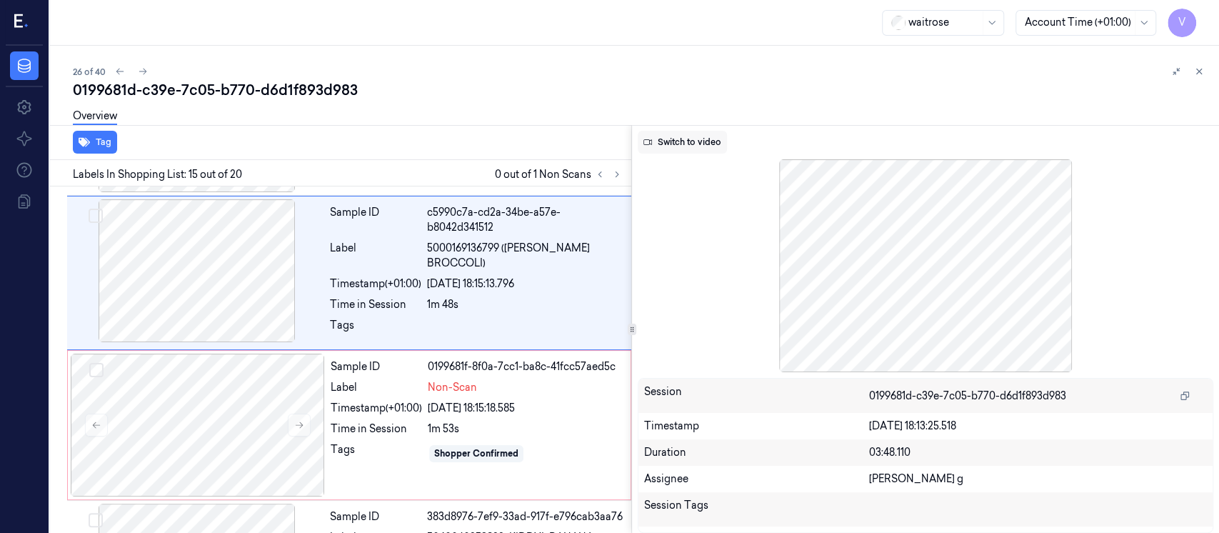
click at [688, 142] on button "Switch to video" at bounding box center [682, 142] width 89 height 23
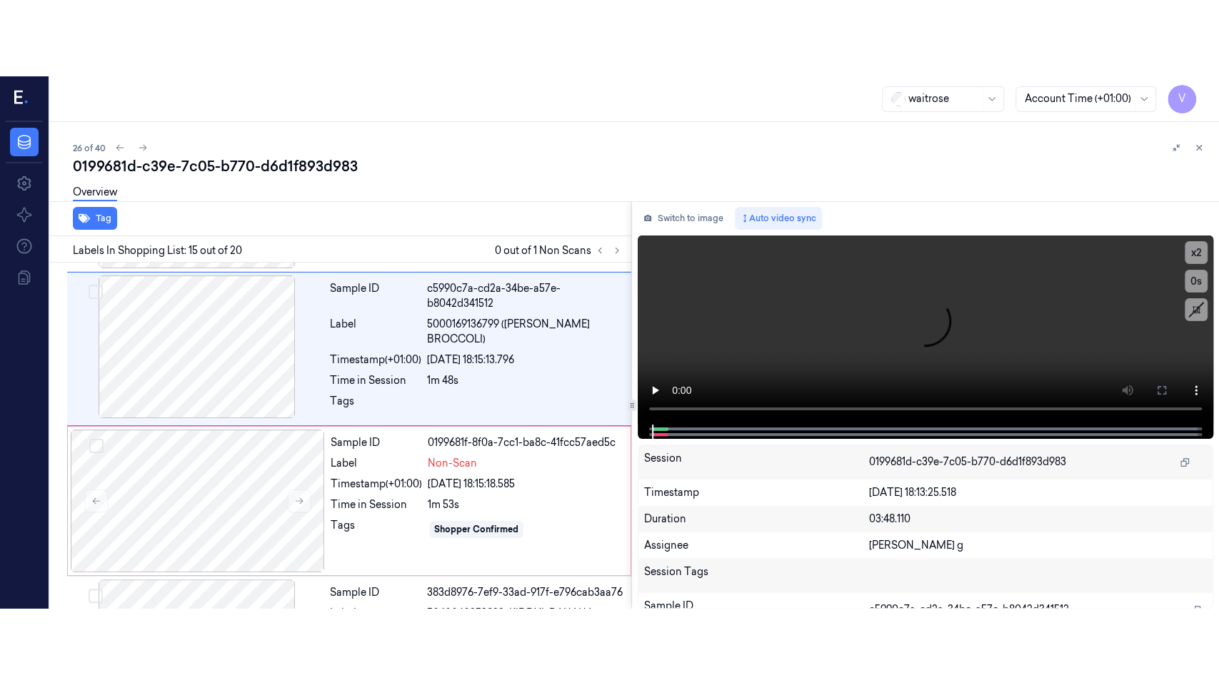
scroll to position [2006, 0]
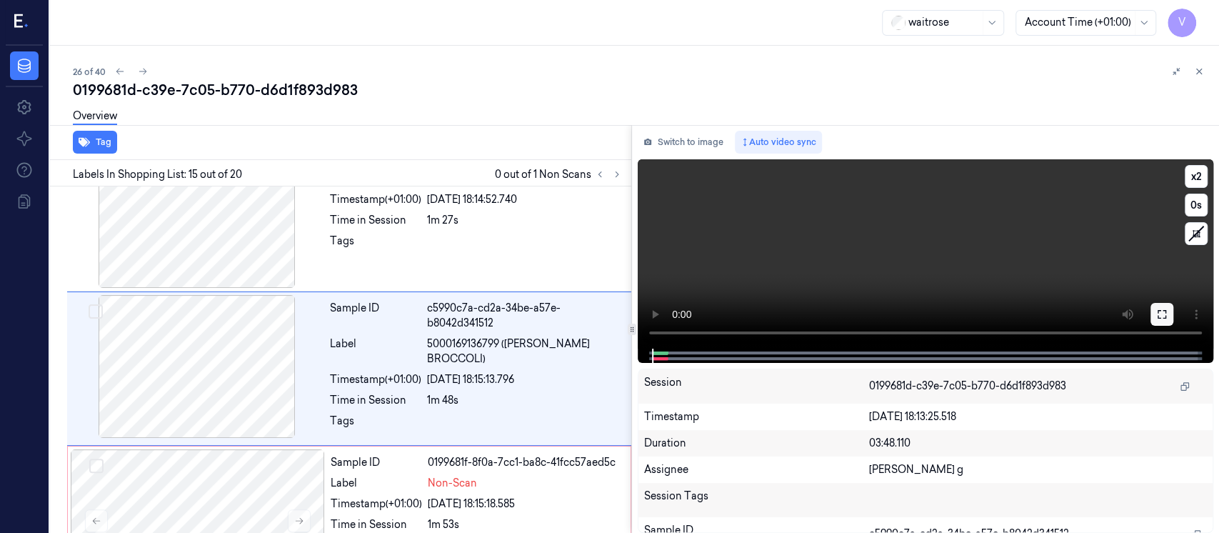
click at [1160, 316] on icon at bounding box center [1161, 313] width 11 height 11
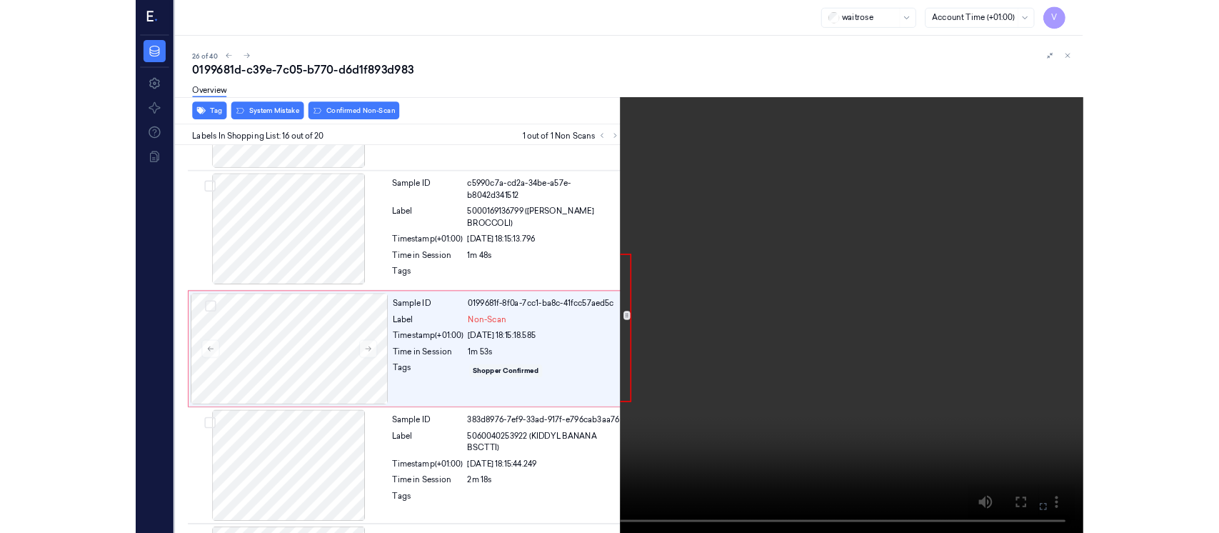
scroll to position [2079, 0]
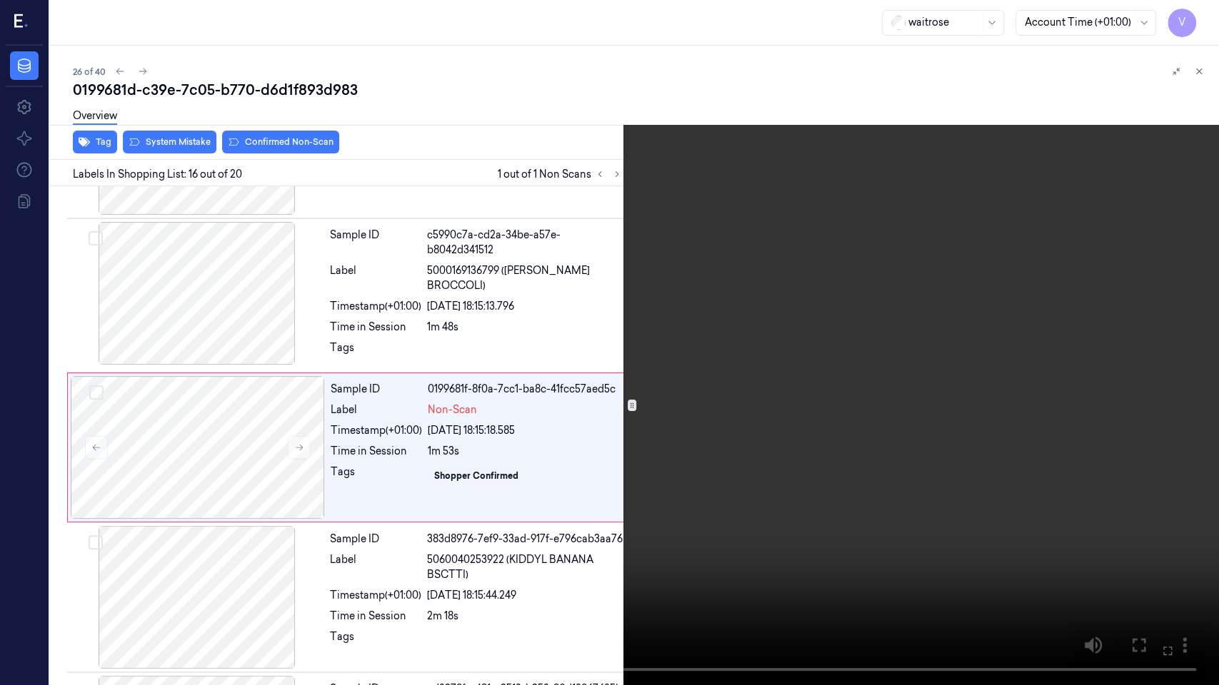
click at [0, 0] on icon at bounding box center [0, 0] width 0 height 0
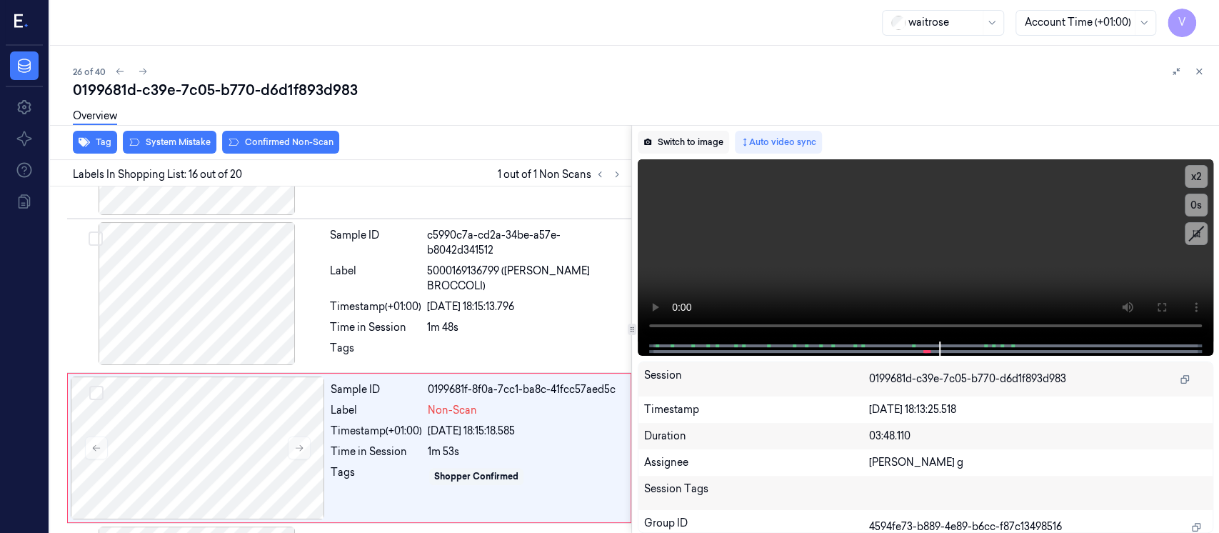
click at [688, 138] on button "Switch to image" at bounding box center [683, 142] width 91 height 23
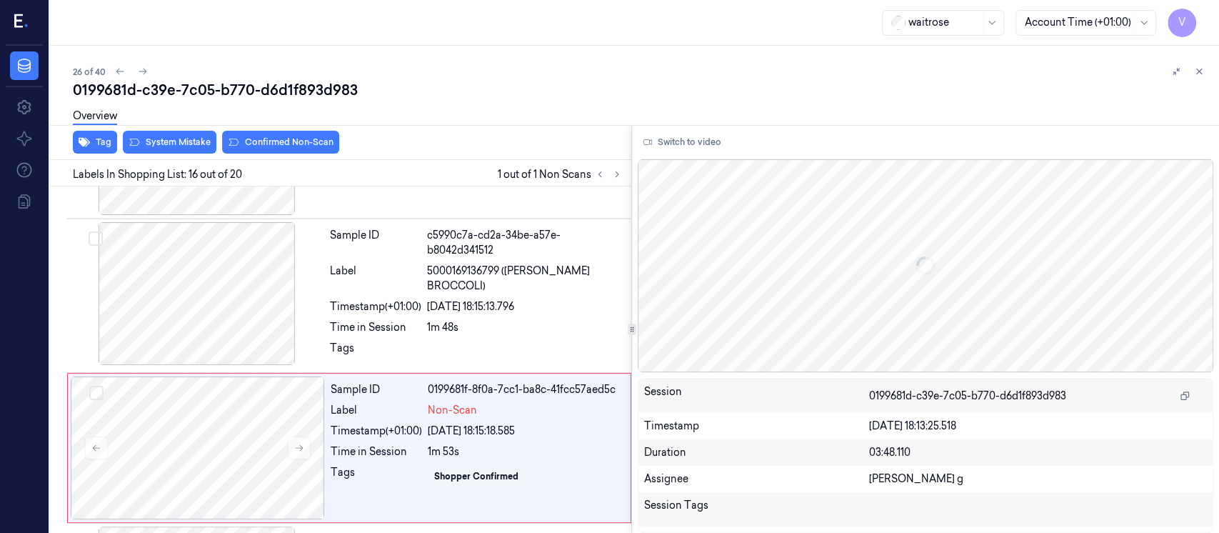
scroll to position [2156, 0]
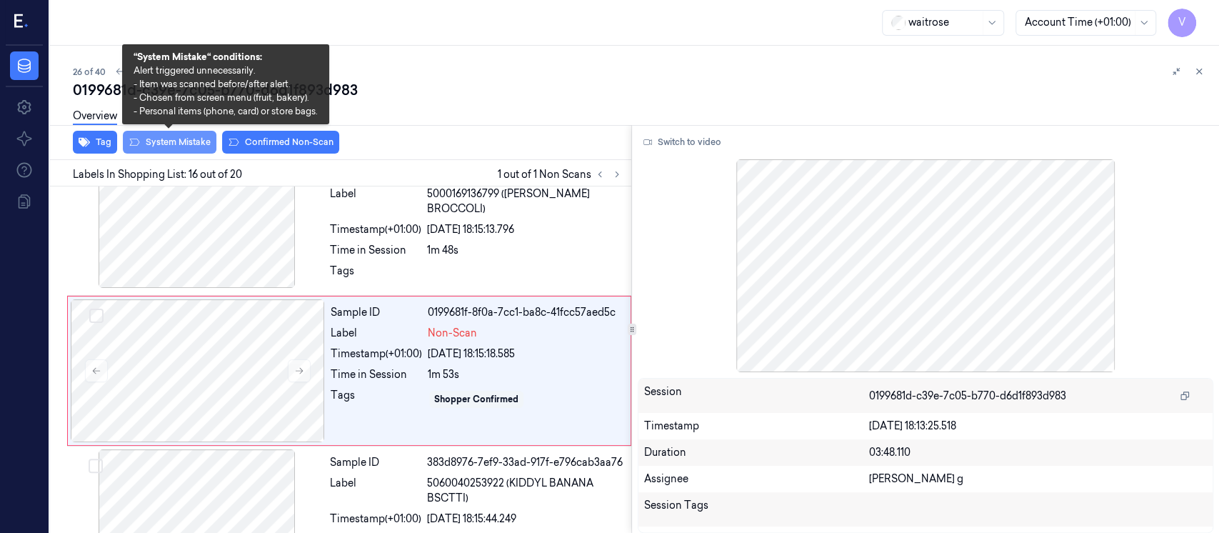
click at [164, 144] on button "System Mistake" at bounding box center [170, 142] width 94 height 23
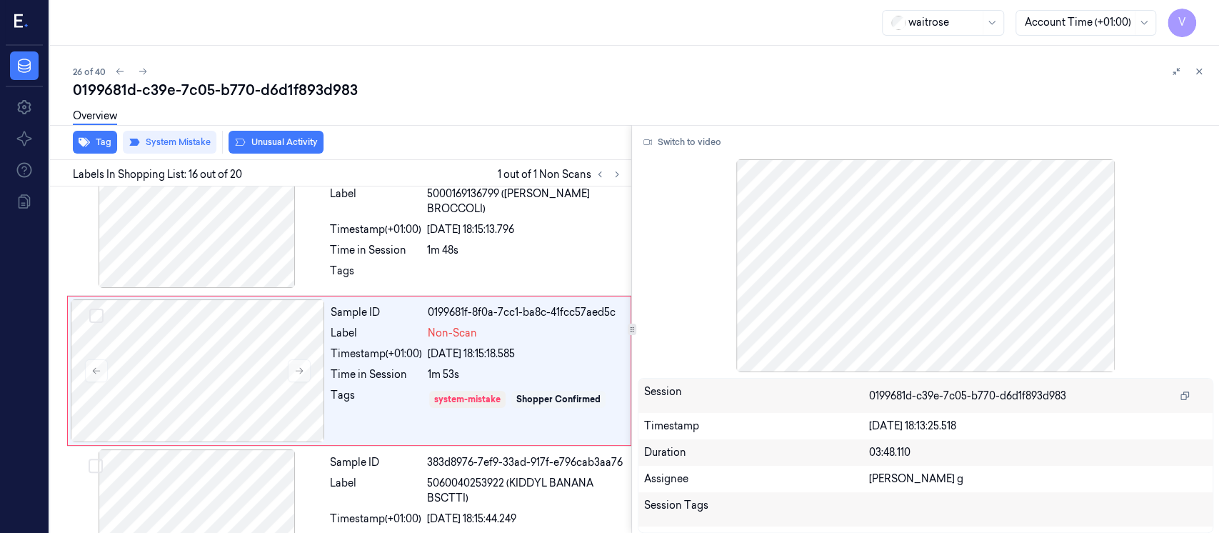
click at [518, 104] on div "Overview" at bounding box center [640, 118] width 1135 height 36
click at [515, 86] on div "0199681d-c39e-7c05-b770-d6d1f893d983" at bounding box center [640, 90] width 1135 height 20
click at [1197, 74] on icon at bounding box center [1199, 71] width 10 height 10
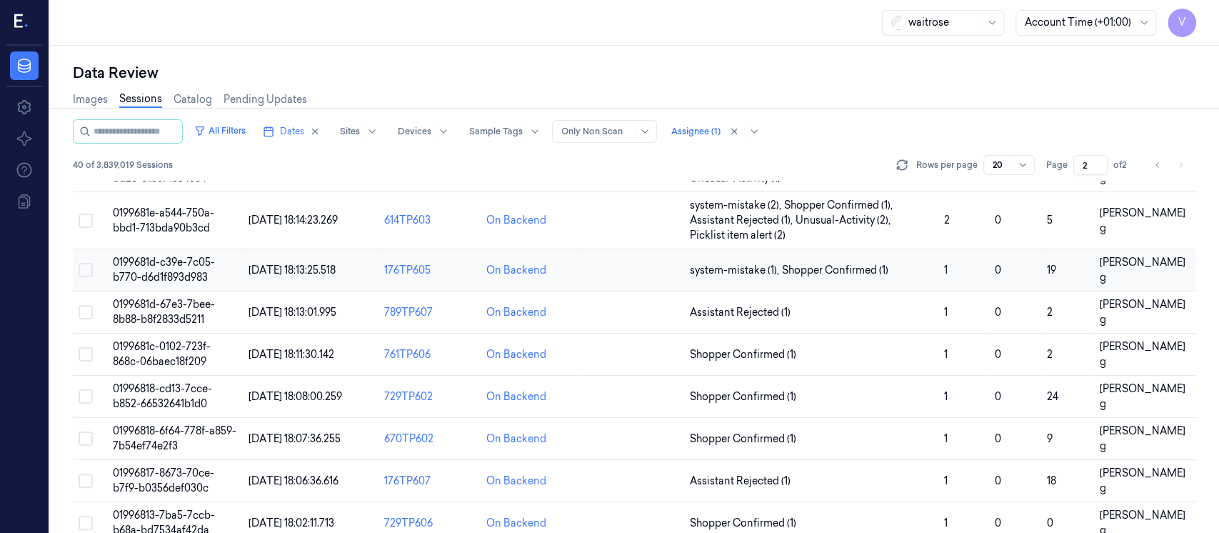
scroll to position [137, 0]
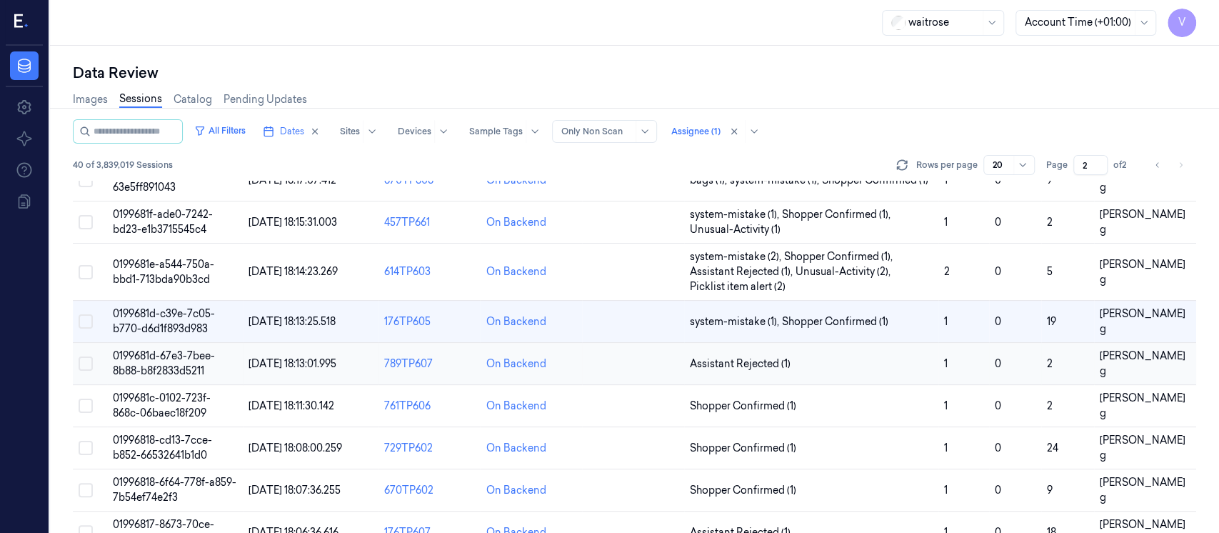
click at [625, 363] on td at bounding box center [633, 364] width 102 height 42
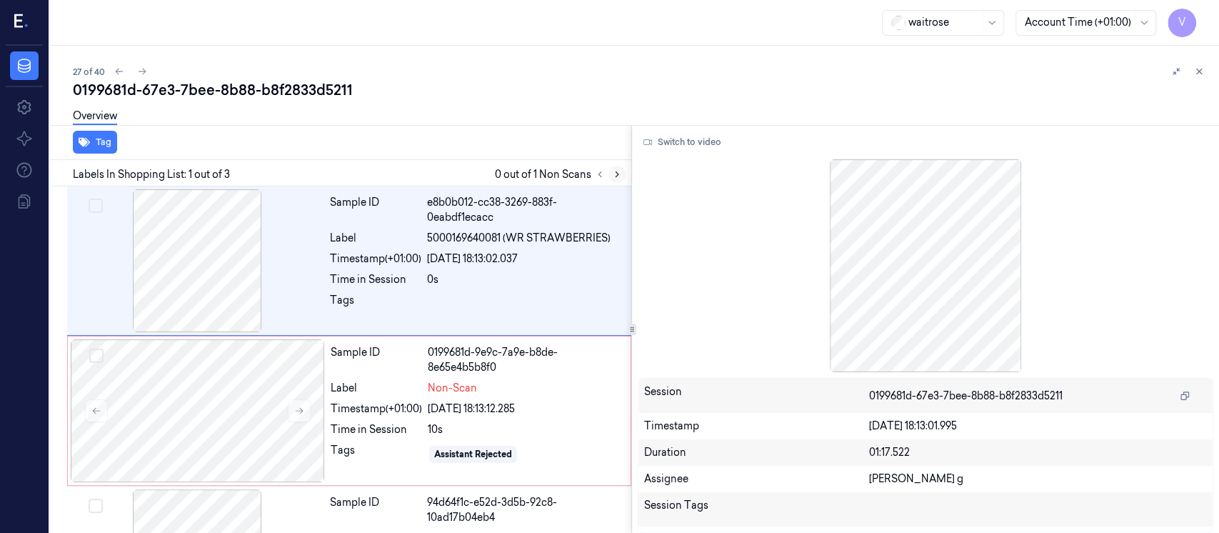
click at [616, 173] on icon at bounding box center [617, 174] width 10 height 10
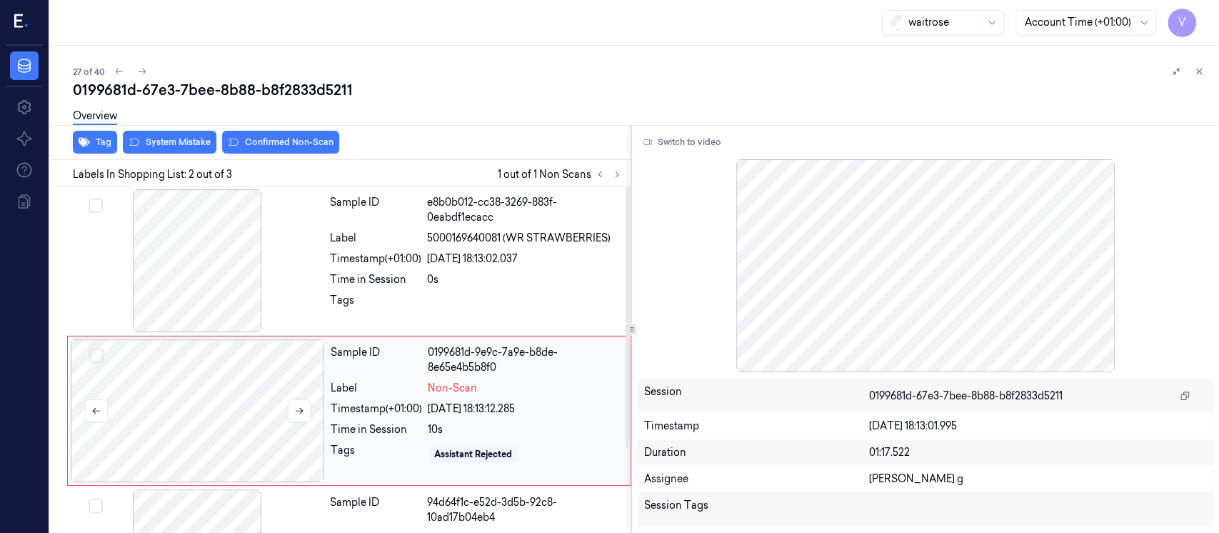
click at [240, 404] on div at bounding box center [198, 410] width 254 height 143
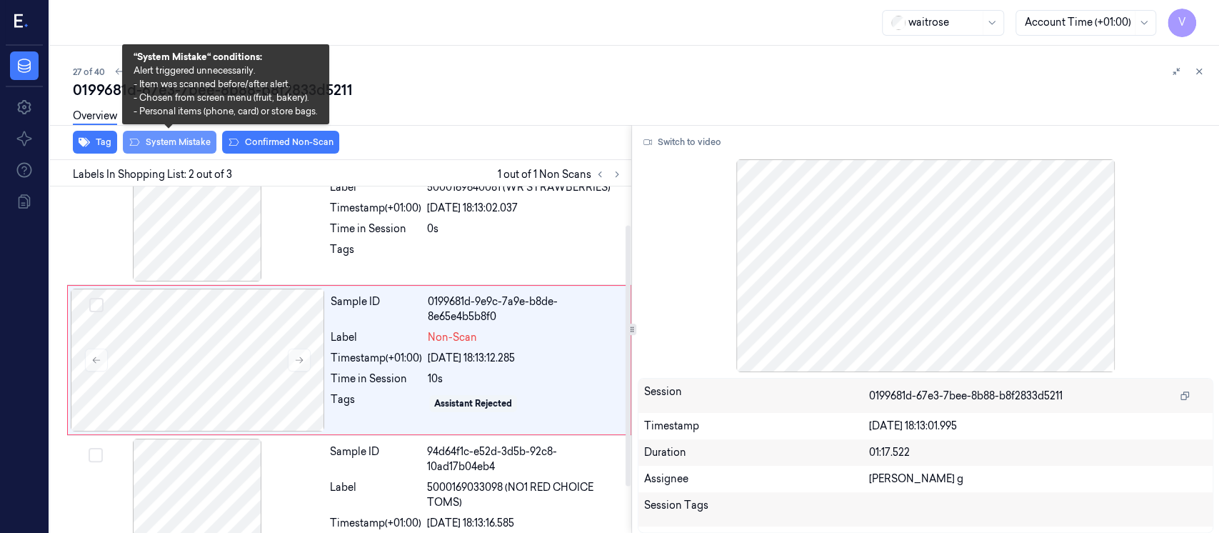
click at [162, 141] on button "System Mistake" at bounding box center [170, 142] width 94 height 23
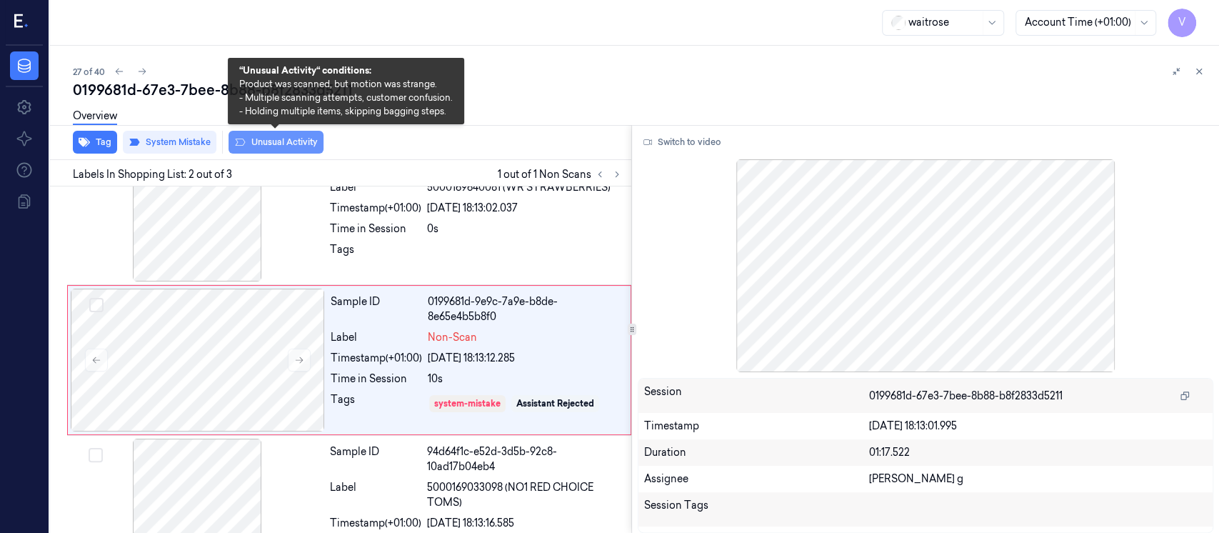
click at [278, 139] on button "Unusual Activity" at bounding box center [275, 142] width 95 height 23
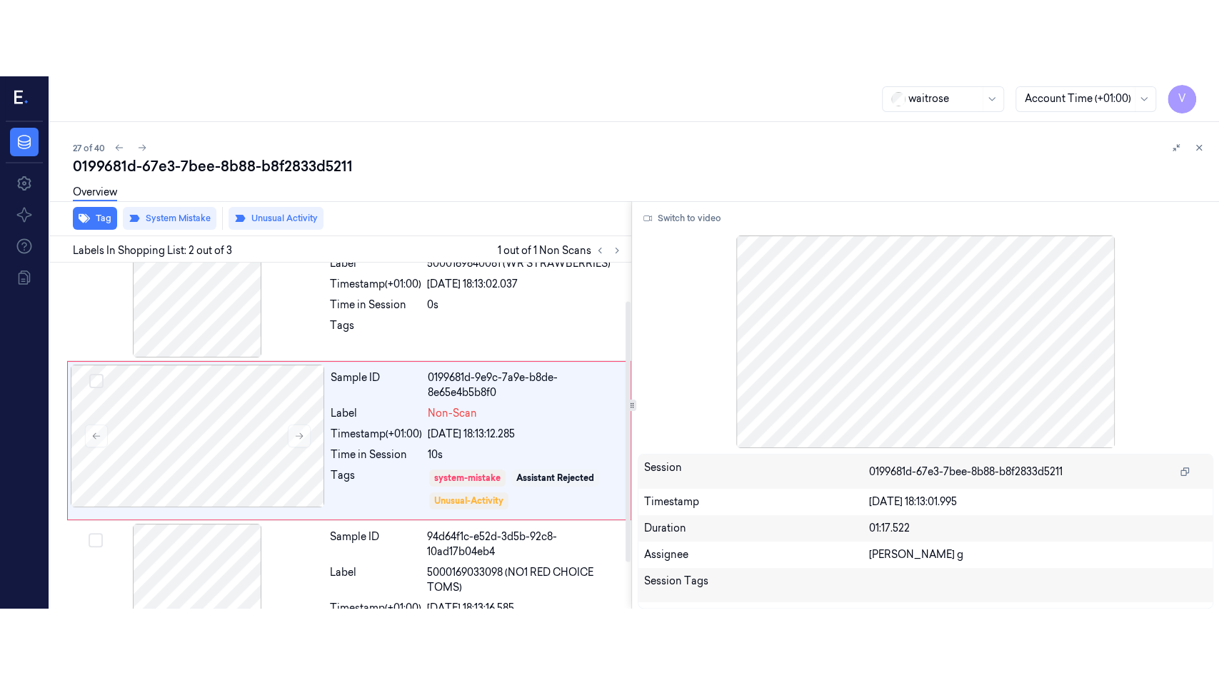
scroll to position [55, 0]
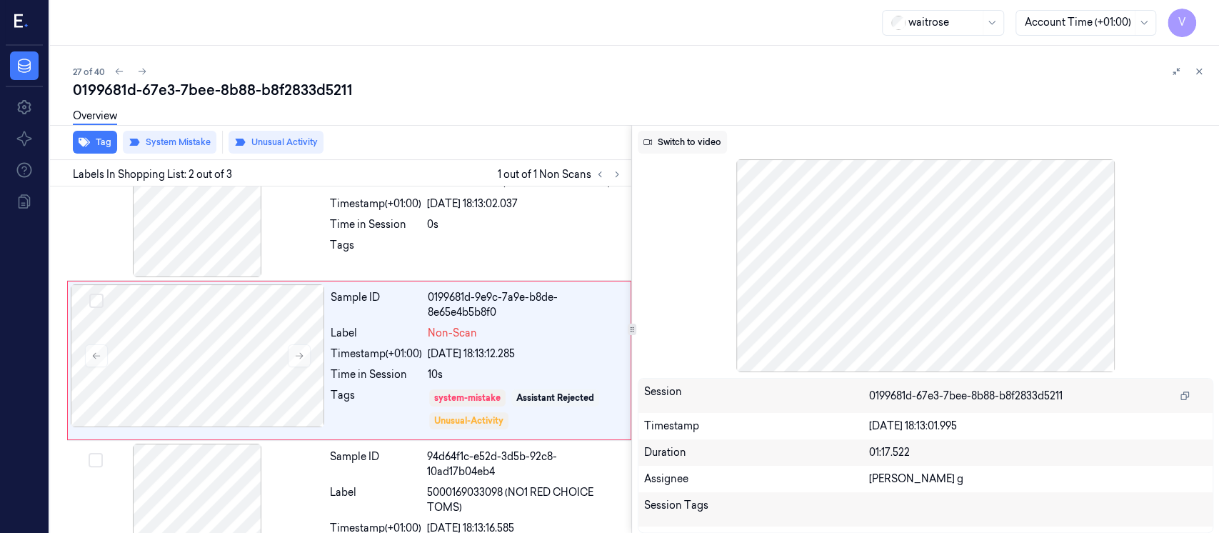
click at [675, 134] on button "Switch to video" at bounding box center [682, 142] width 89 height 23
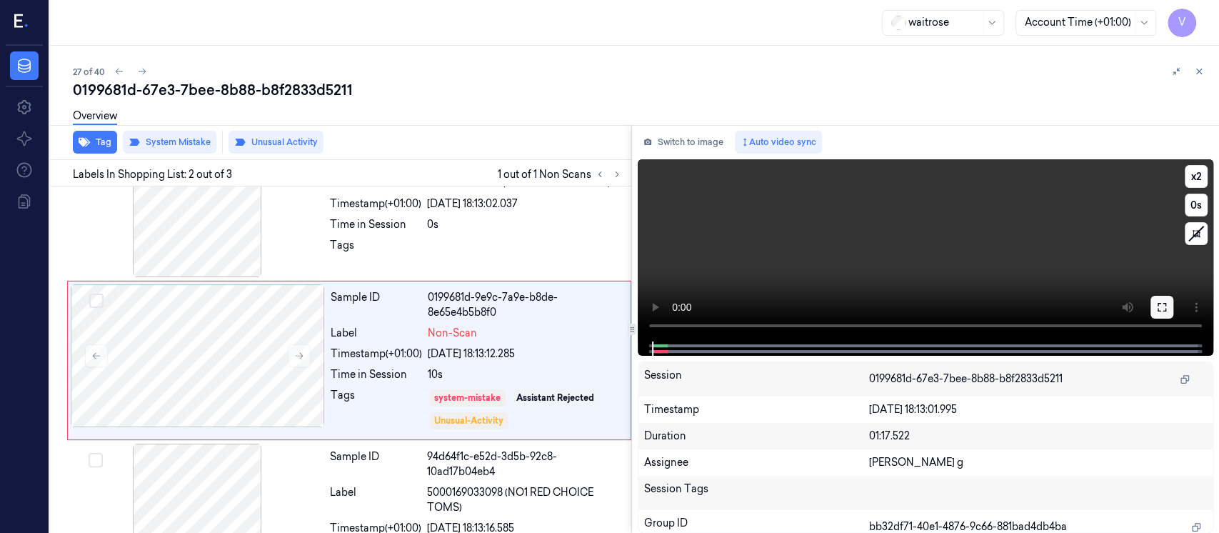
click at [1165, 310] on icon at bounding box center [1161, 307] width 9 height 9
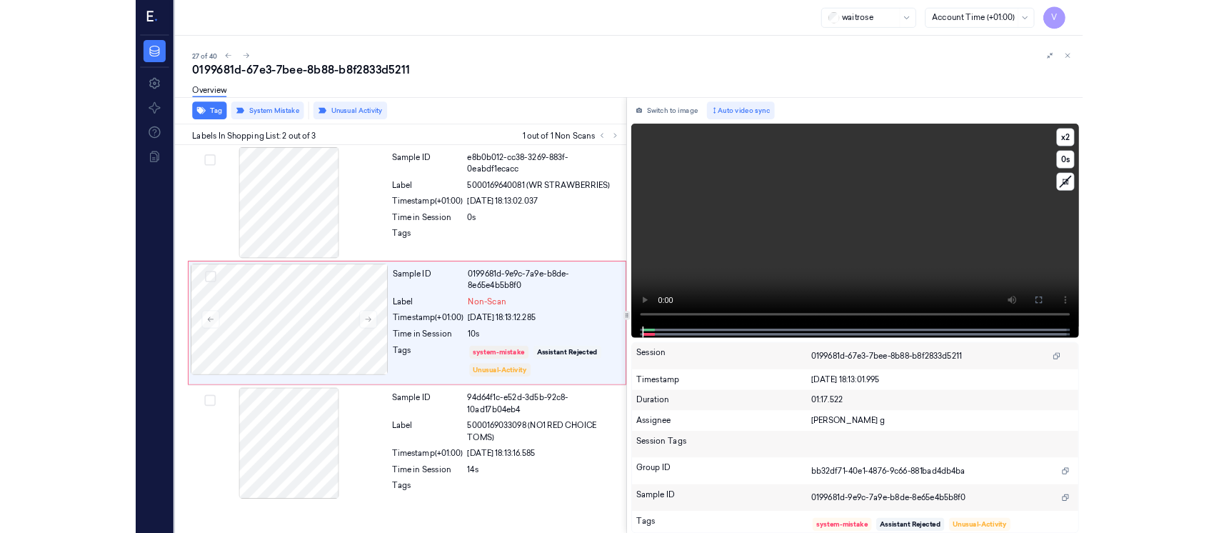
scroll to position [0, 0]
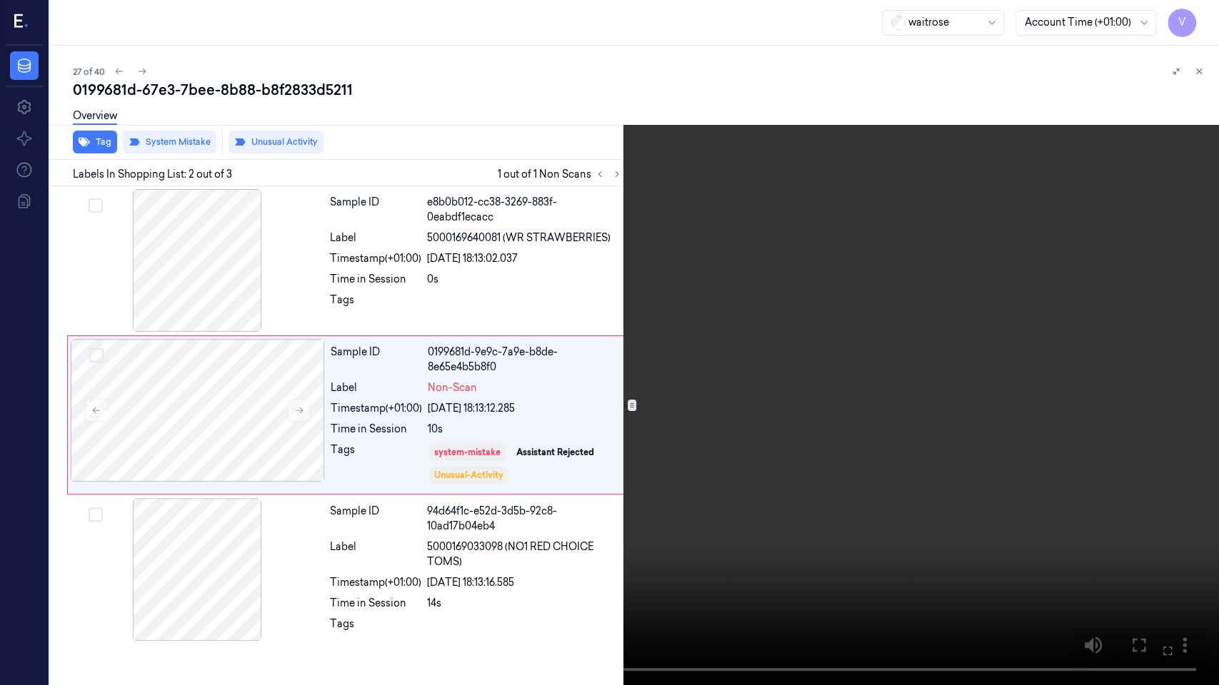
click at [0, 0] on icon at bounding box center [0, 0] width 0 height 0
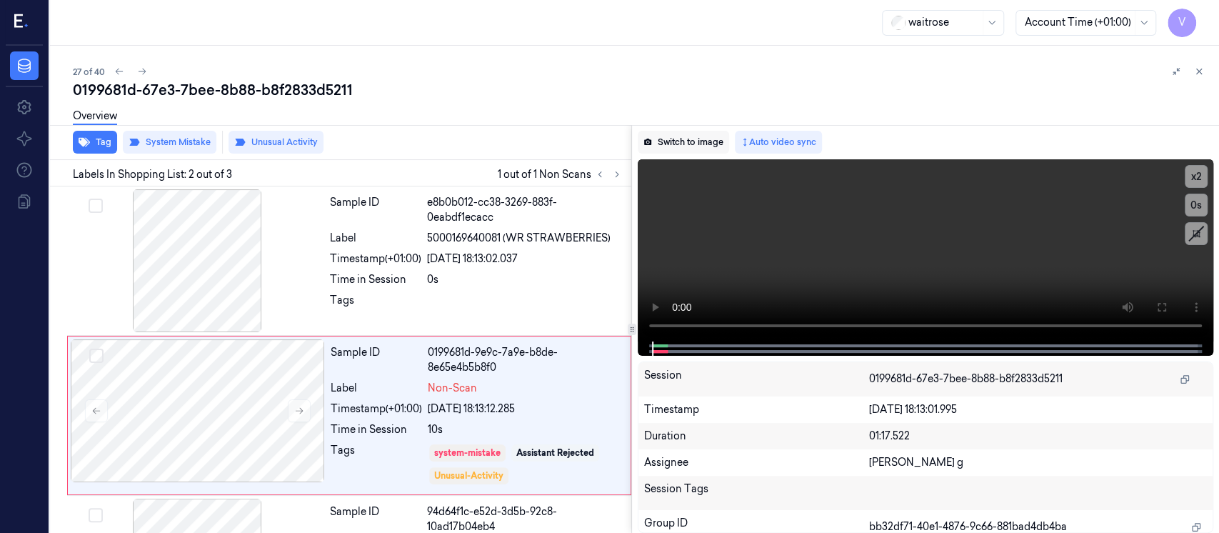
click at [680, 149] on button "Switch to image" at bounding box center [683, 142] width 91 height 23
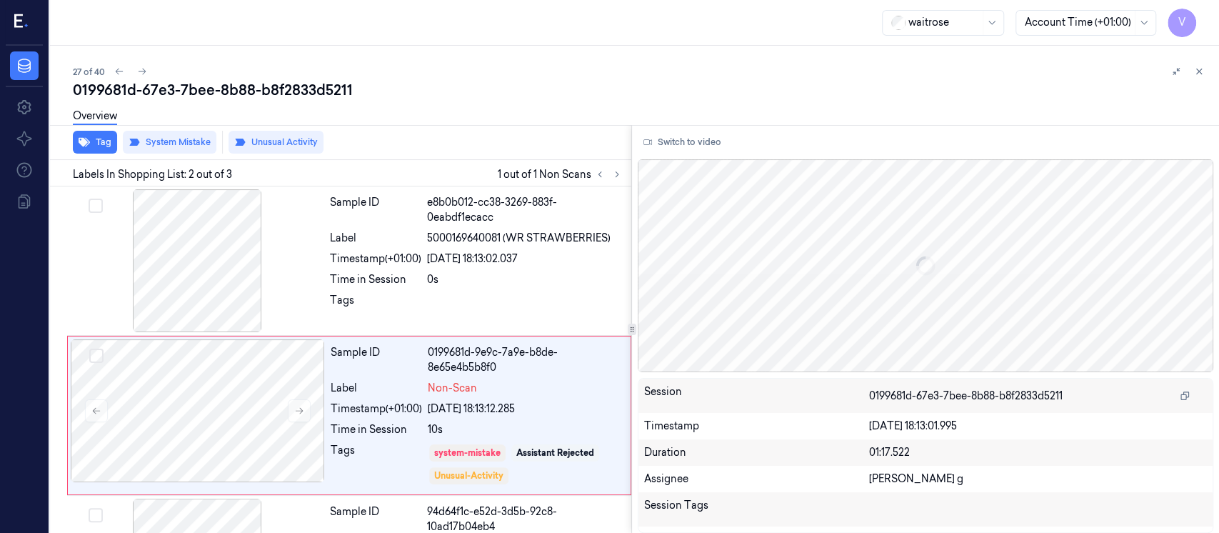
scroll to position [55, 0]
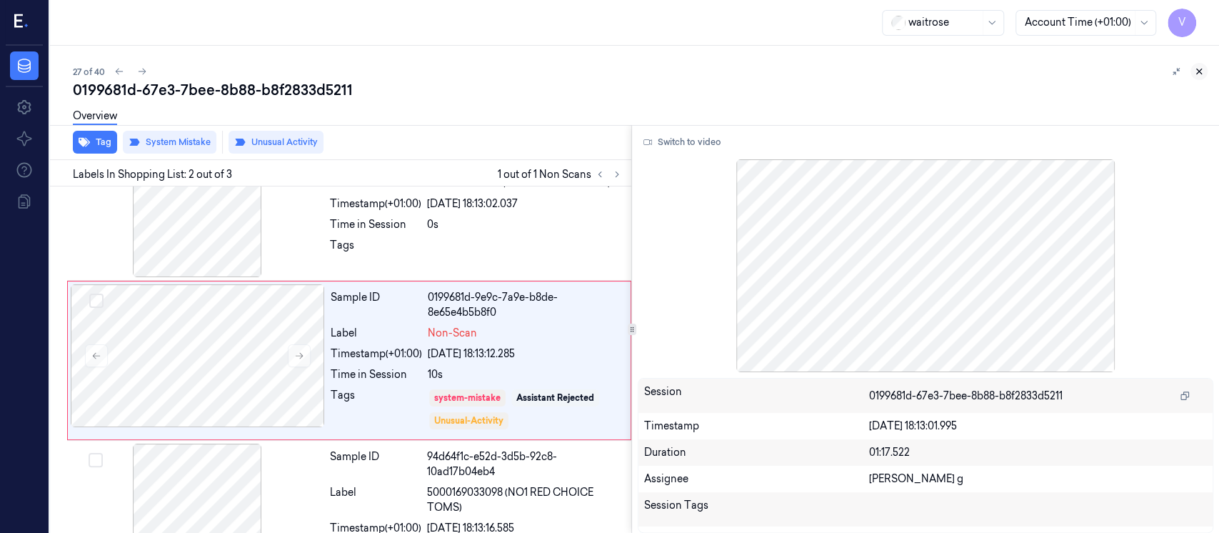
click at [1200, 68] on icon at bounding box center [1199, 71] width 10 height 10
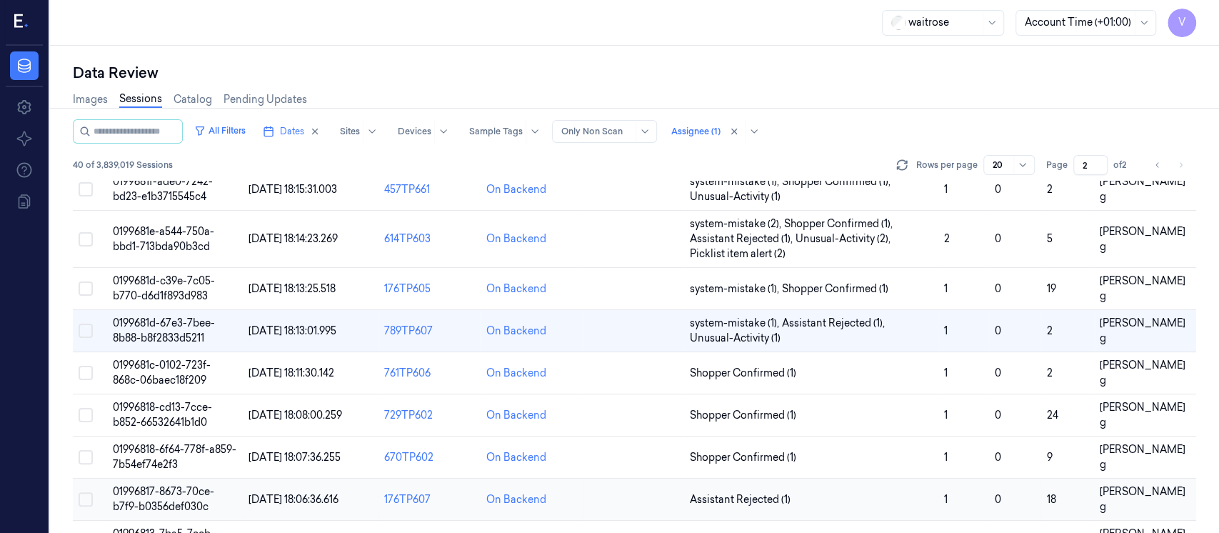
scroll to position [222, 0]
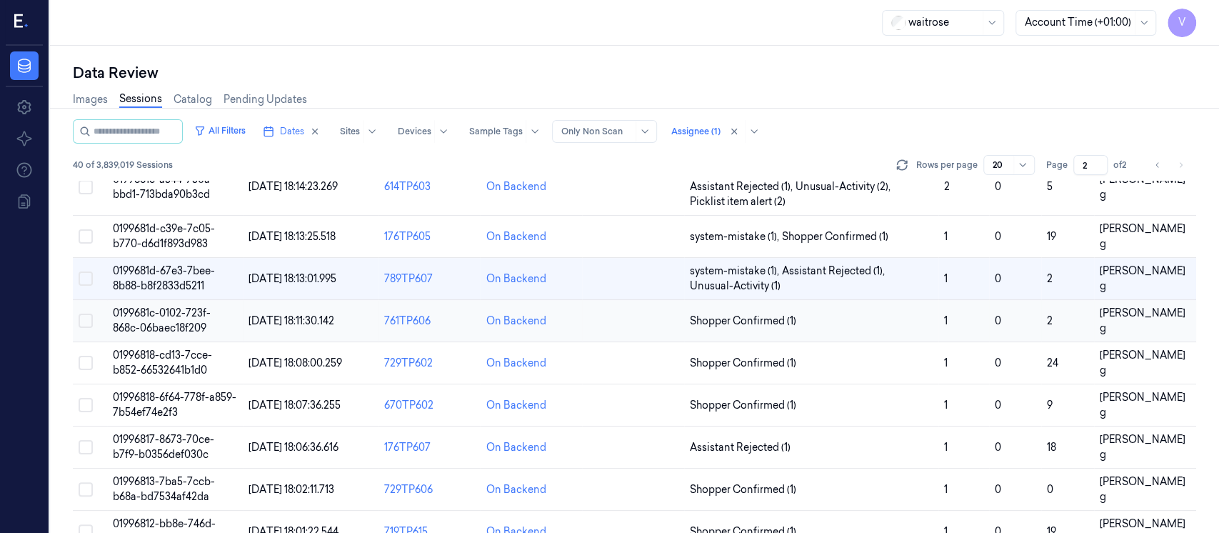
click at [608, 324] on td at bounding box center [633, 321] width 102 height 42
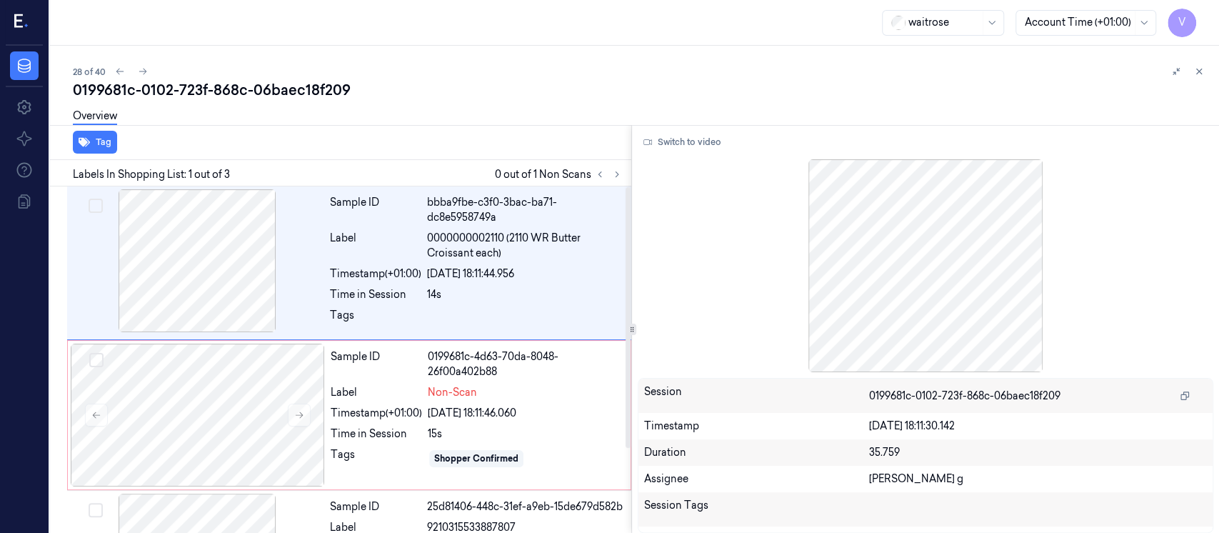
click at [505, 88] on div "0199681c-0102-723f-868c-06baec18f209" at bounding box center [640, 90] width 1135 height 20
click at [299, 406] on button at bounding box center [299, 414] width 23 height 23
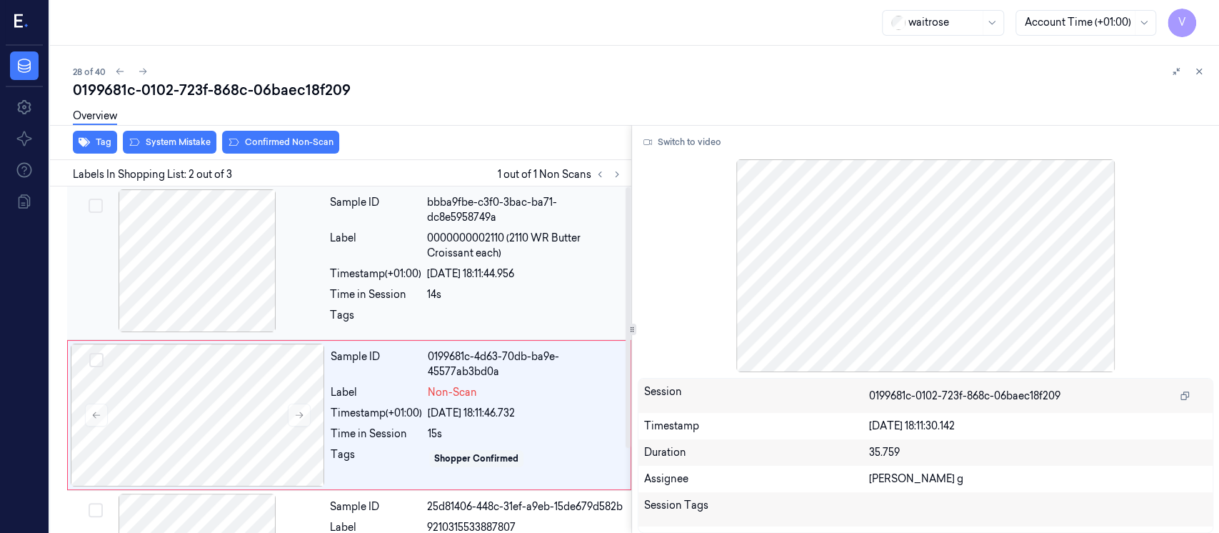
click at [234, 286] on div at bounding box center [197, 260] width 254 height 143
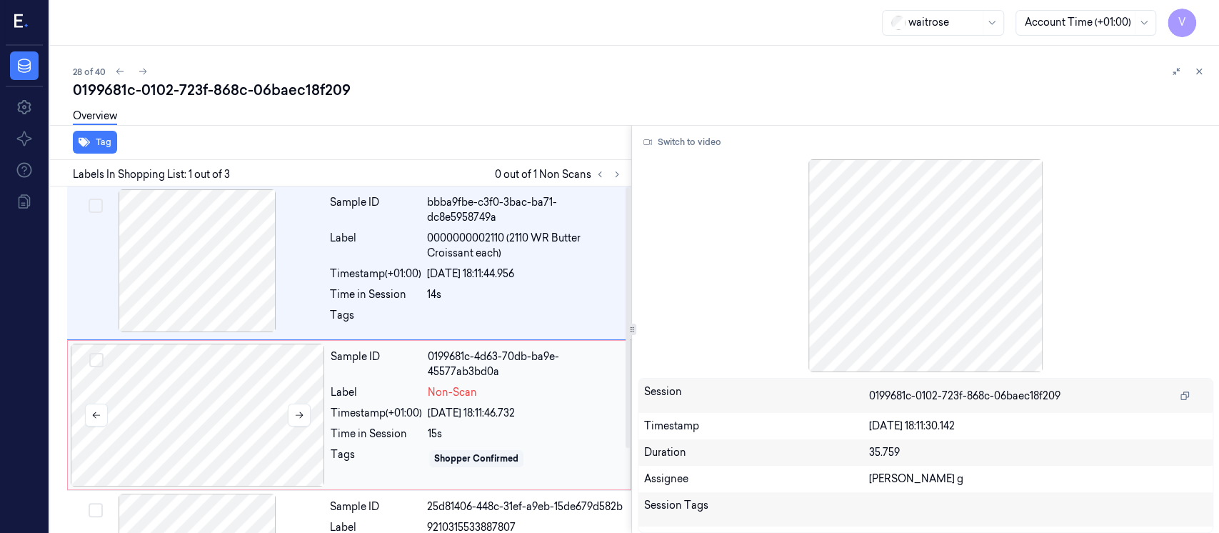
click at [228, 401] on div at bounding box center [198, 414] width 254 height 143
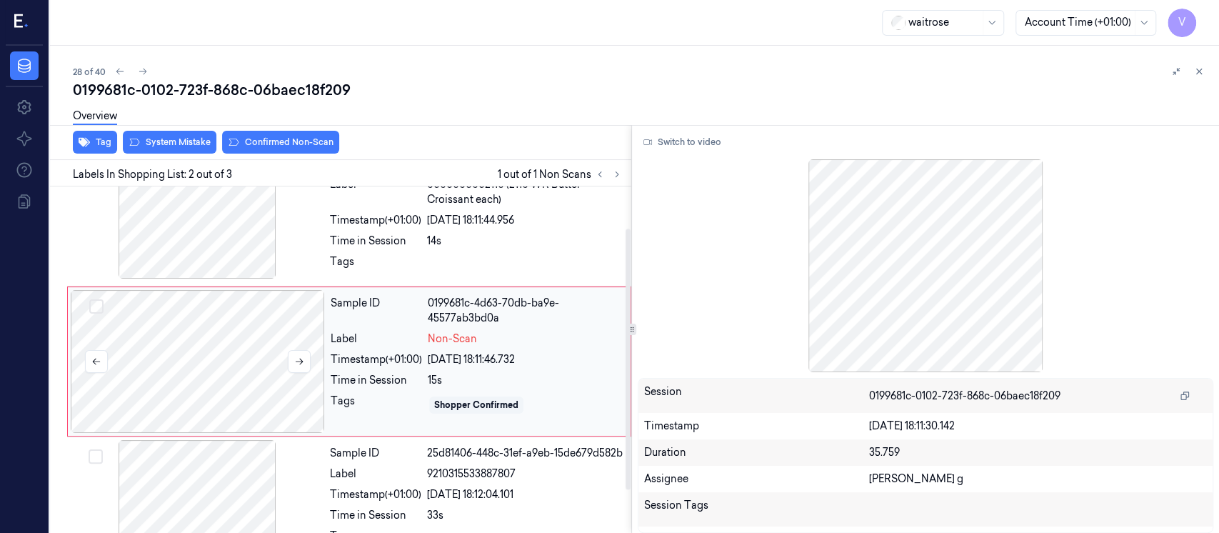
scroll to position [55, 0]
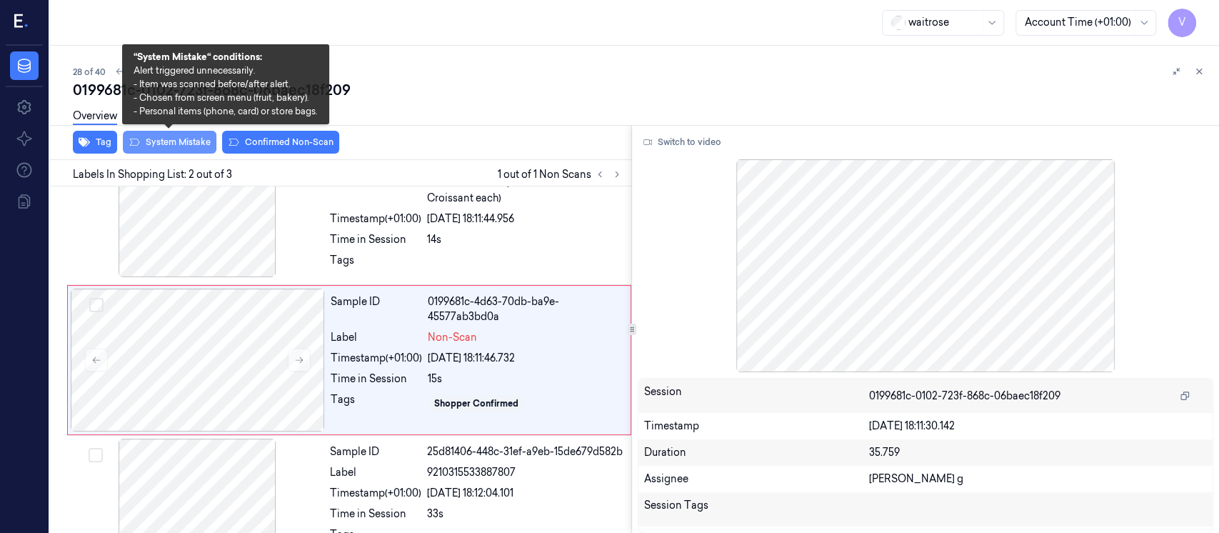
click at [175, 150] on button "System Mistake" at bounding box center [170, 142] width 94 height 23
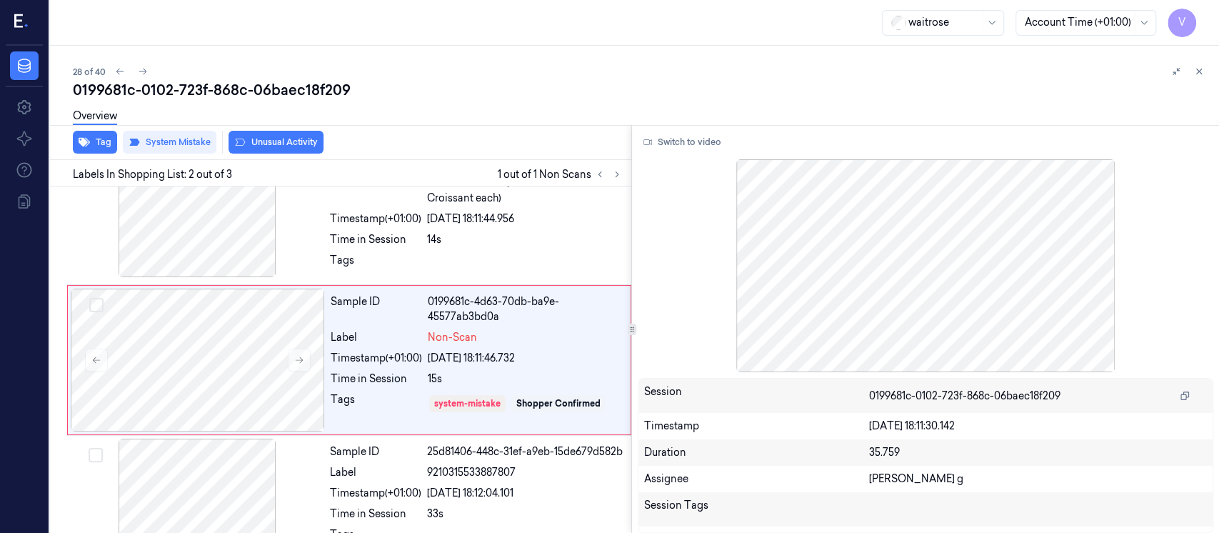
click at [267, 133] on div "Overview" at bounding box center [640, 118] width 1135 height 36
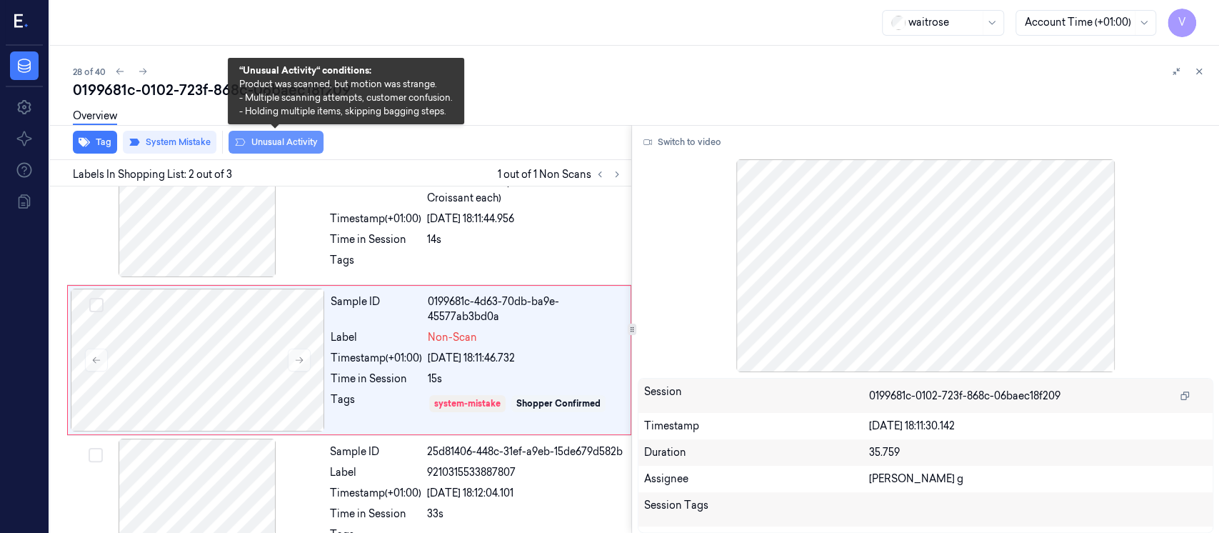
click at [263, 151] on button "Unusual Activity" at bounding box center [275, 142] width 95 height 23
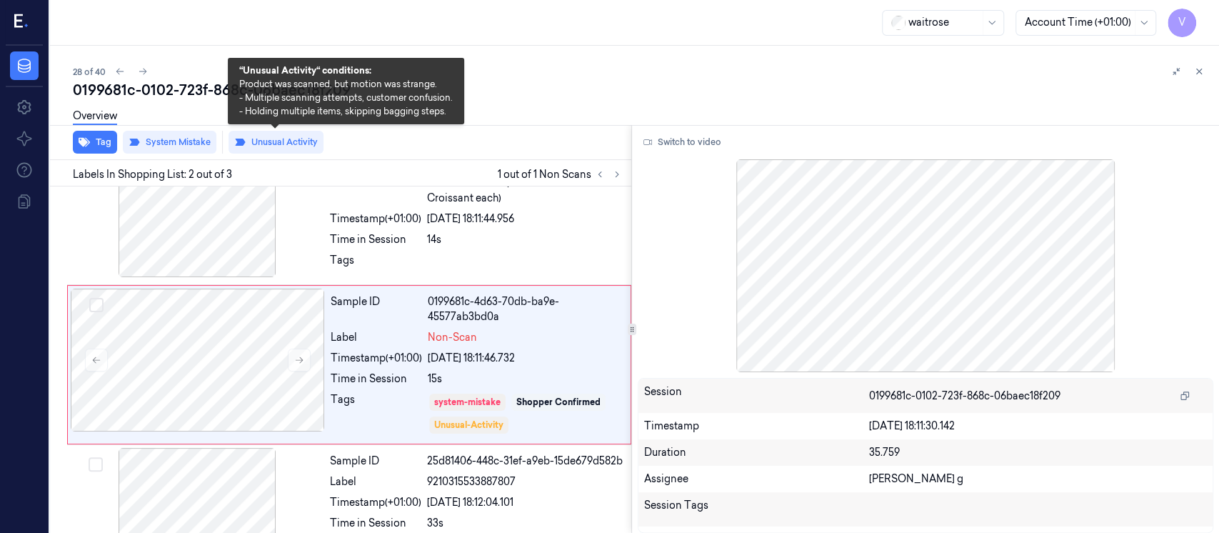
scroll to position [59, 0]
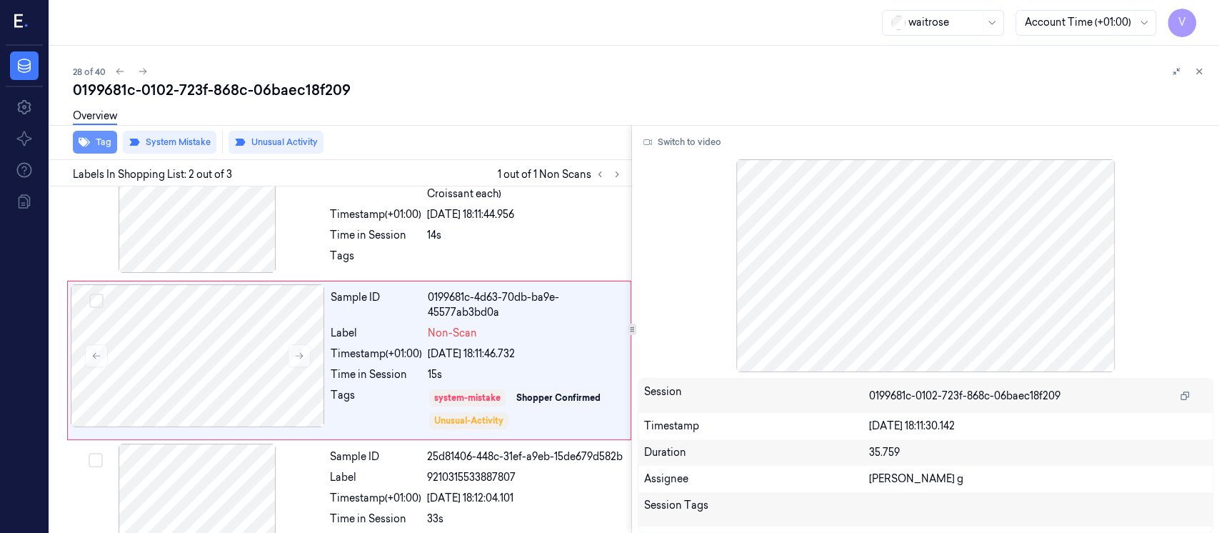
click at [105, 149] on button "Tag" at bounding box center [95, 142] width 44 height 23
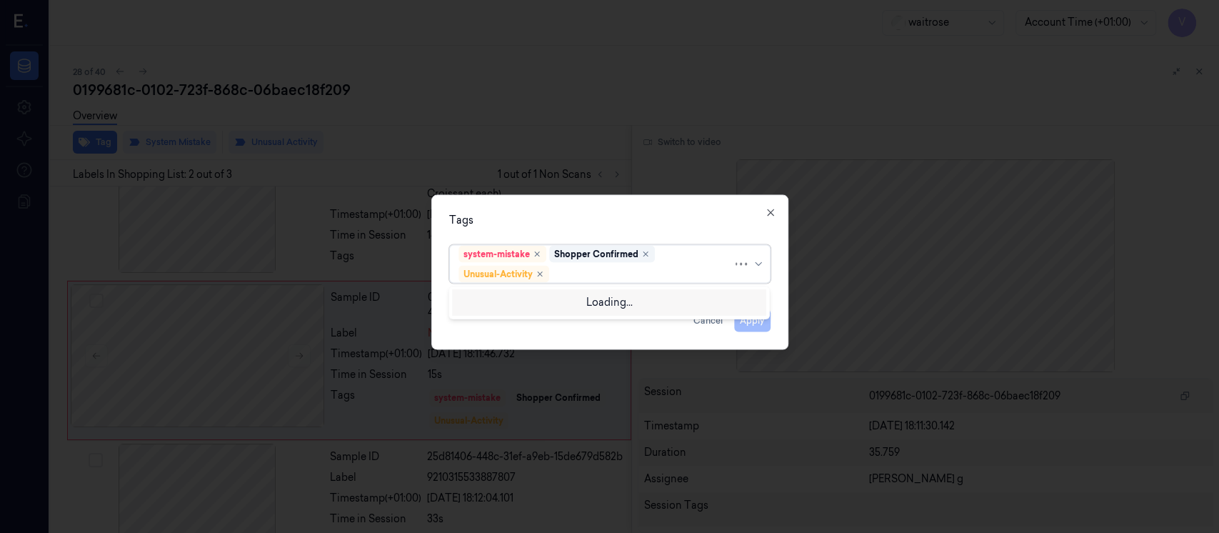
click at [630, 273] on div at bounding box center [642, 273] width 181 height 15
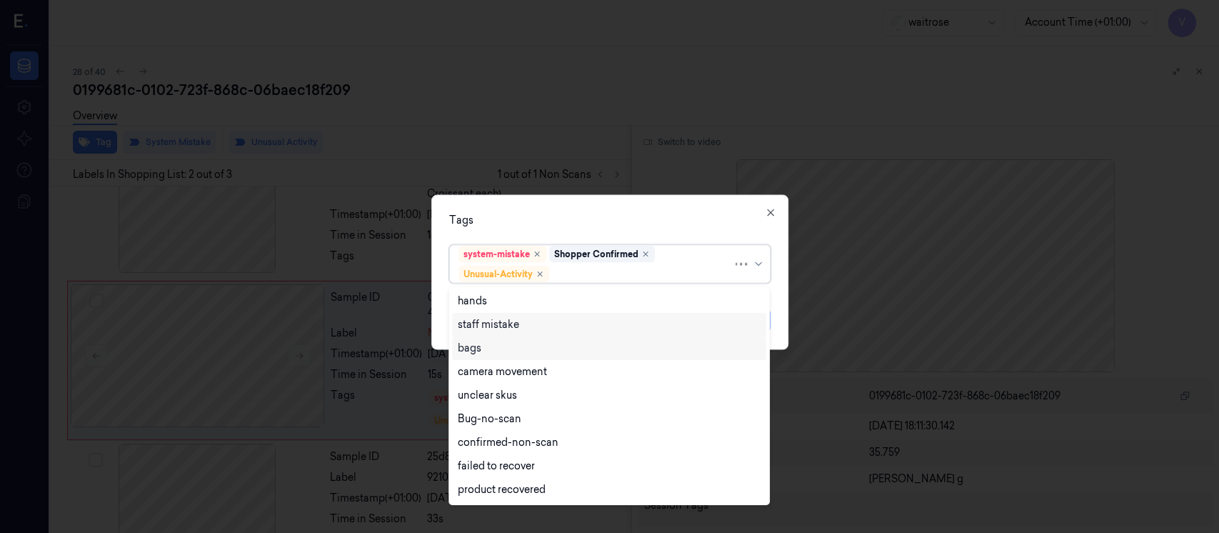
scroll to position [186, 0]
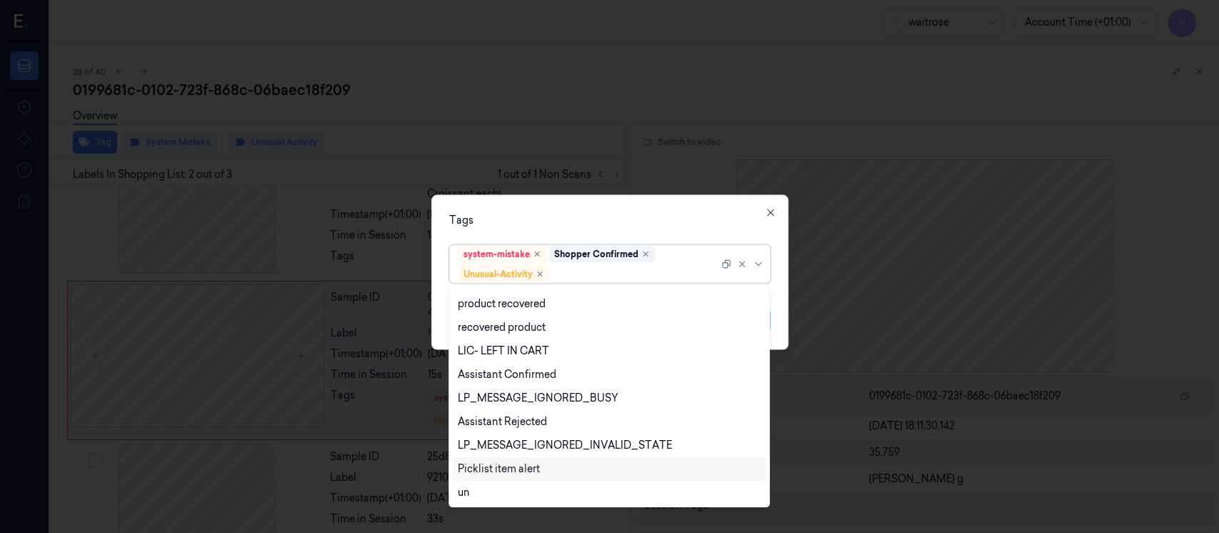
click at [496, 465] on div "Picklist item alert" at bounding box center [499, 468] width 82 height 15
click at [621, 226] on div "Tags" at bounding box center [609, 220] width 321 height 15
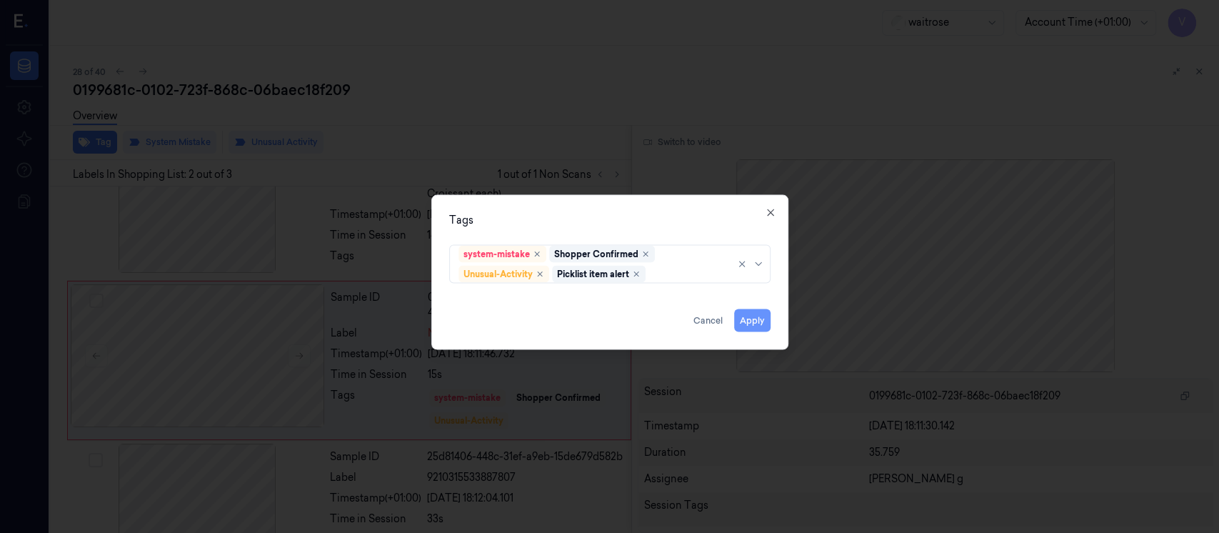
click at [754, 317] on button "Apply" at bounding box center [752, 320] width 36 height 23
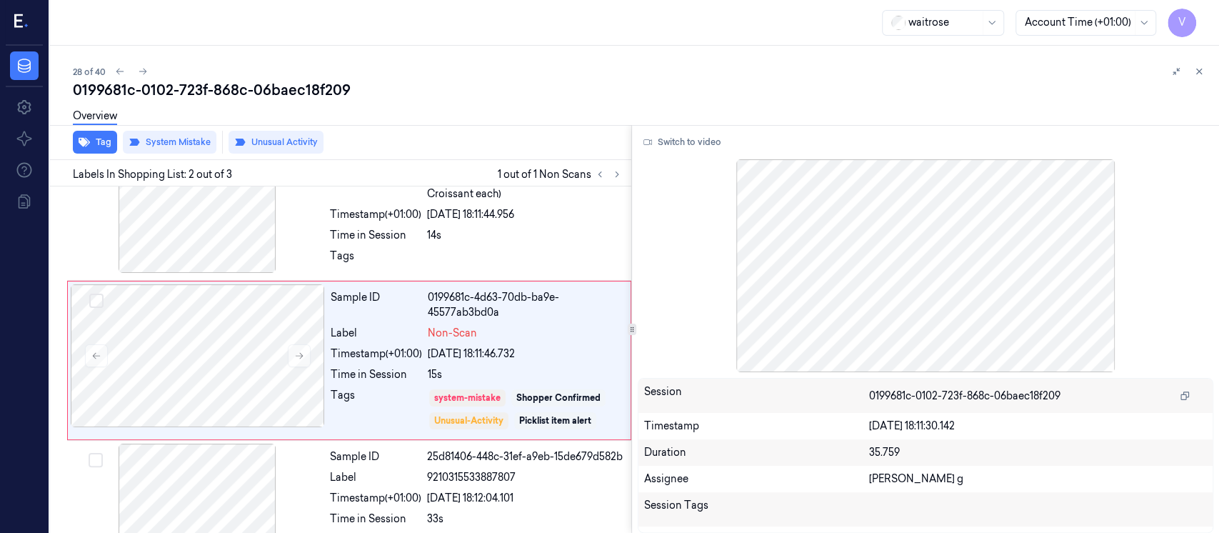
click at [980, 117] on div "Overview" at bounding box center [640, 118] width 1135 height 36
click at [1200, 69] on icon at bounding box center [1199, 71] width 10 height 10
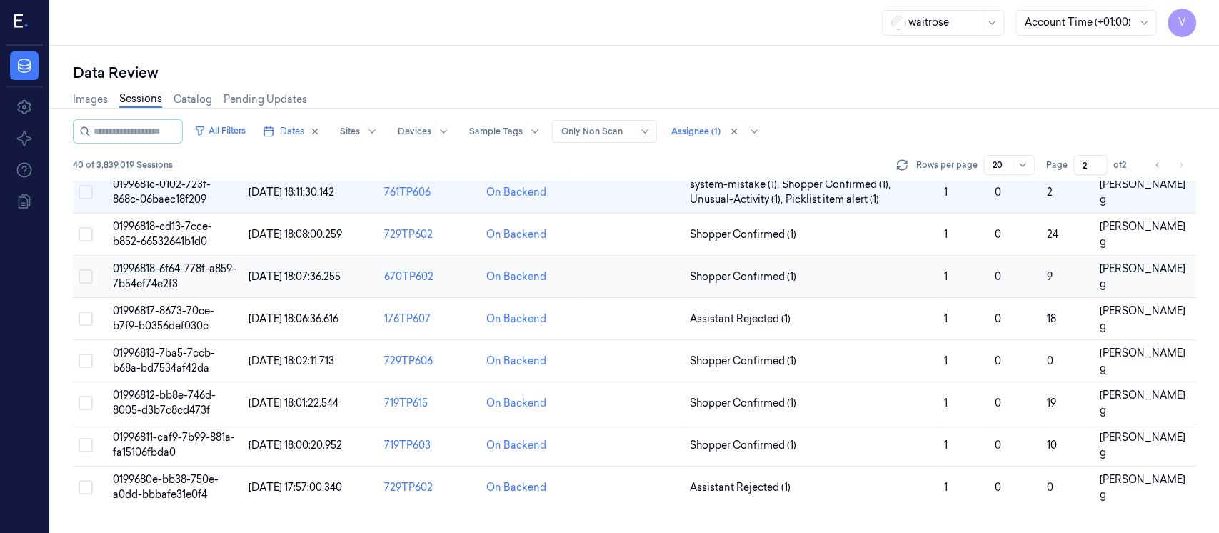
scroll to position [320, 0]
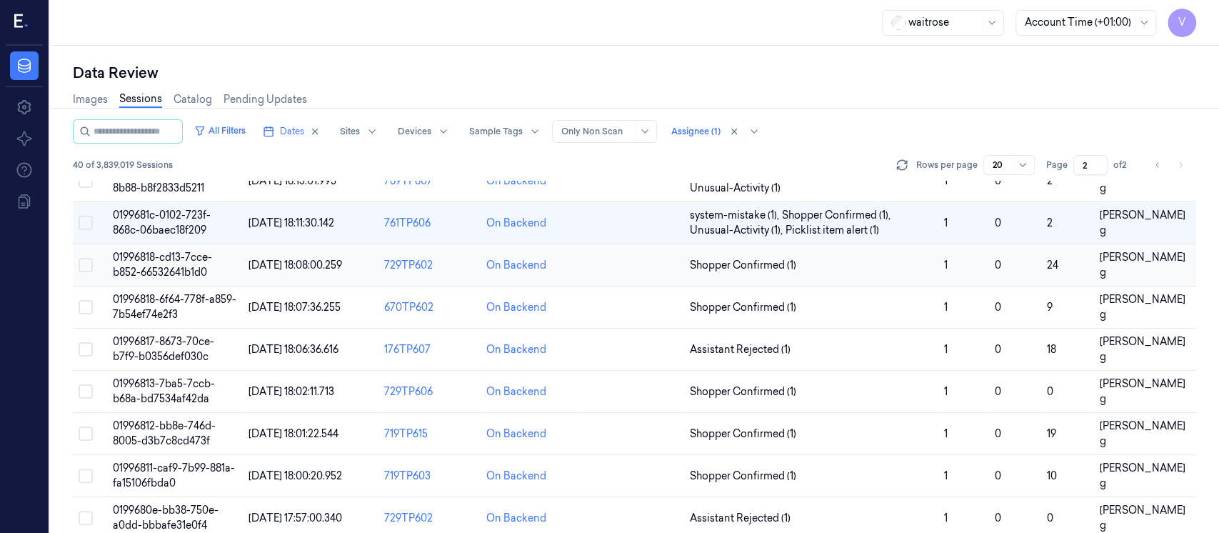
click at [630, 273] on td at bounding box center [633, 265] width 102 height 42
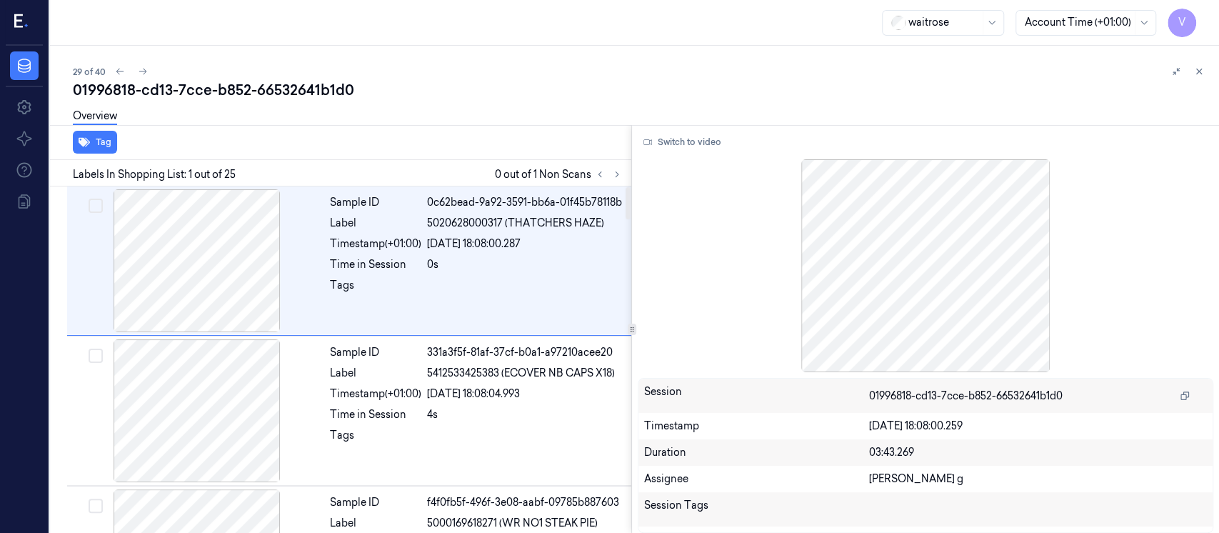
click at [500, 111] on div "Overview" at bounding box center [640, 118] width 1135 height 36
click at [480, 140] on div "Tag" at bounding box center [337, 142] width 587 height 35
click at [610, 169] on button at bounding box center [616, 174] width 17 height 17
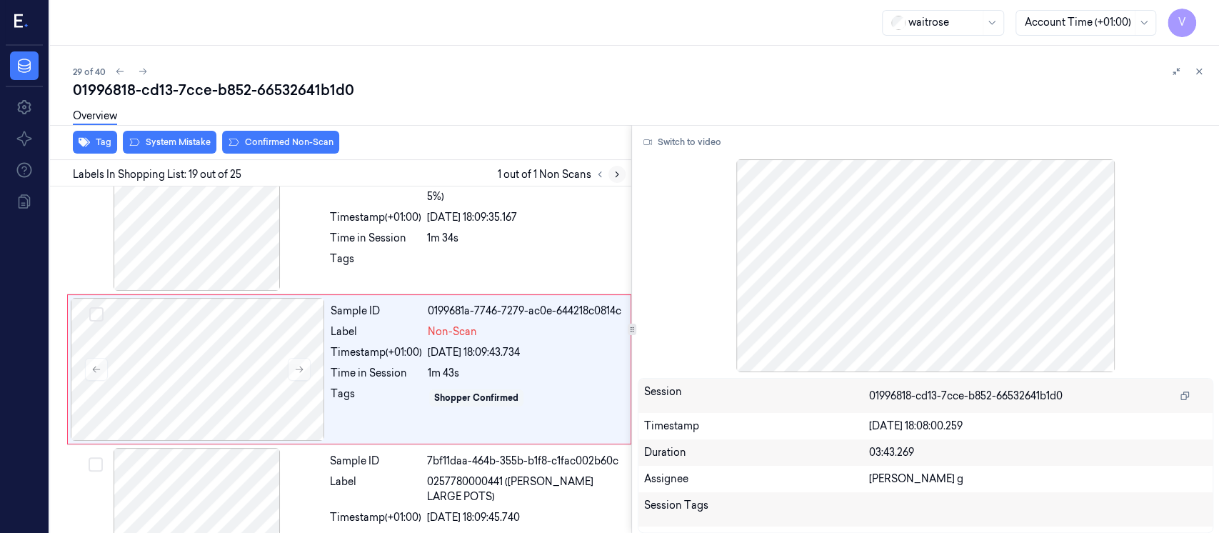
scroll to position [2601, 0]
click at [535, 111] on div "Overview" at bounding box center [640, 118] width 1135 height 36
click at [235, 359] on div at bounding box center [198, 367] width 254 height 143
click at [342, 239] on div "Sample ID a6972a12-1314-322f-9f05-93ab01640dbc Label 5000169646229 (WR NB BEEF …" at bounding box center [476, 217] width 304 height 143
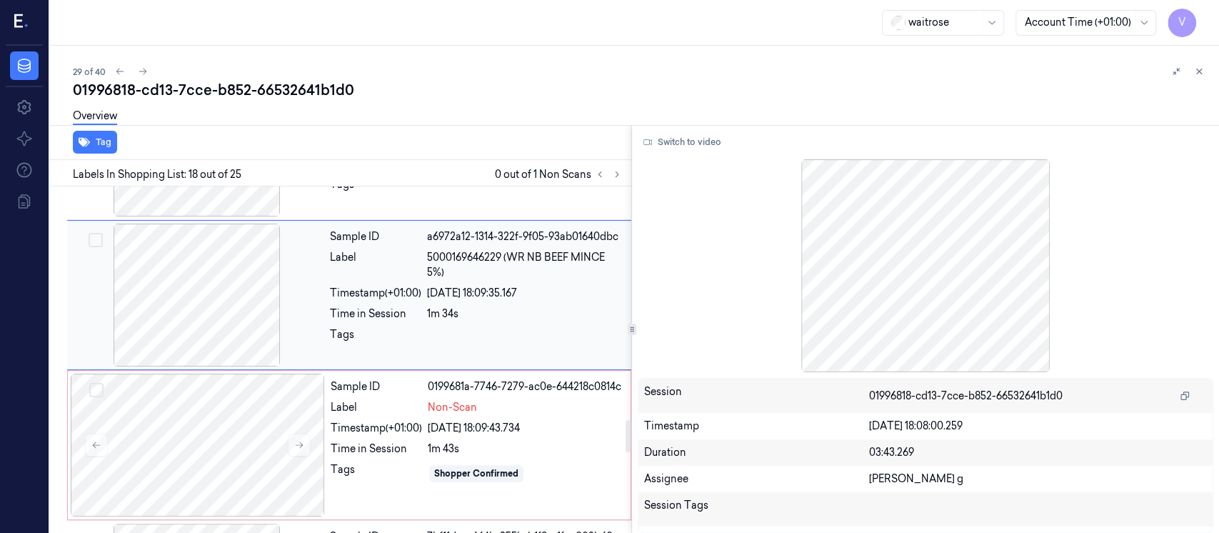
scroll to position [2547, 0]
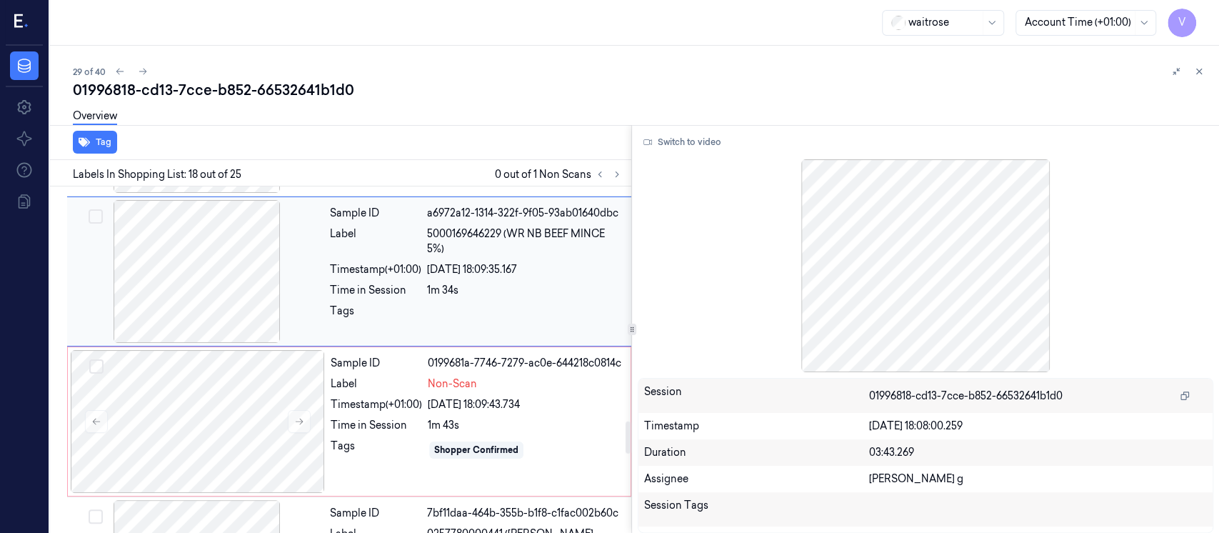
click at [460, 283] on div "1m 34s" at bounding box center [525, 290] width 196 height 15
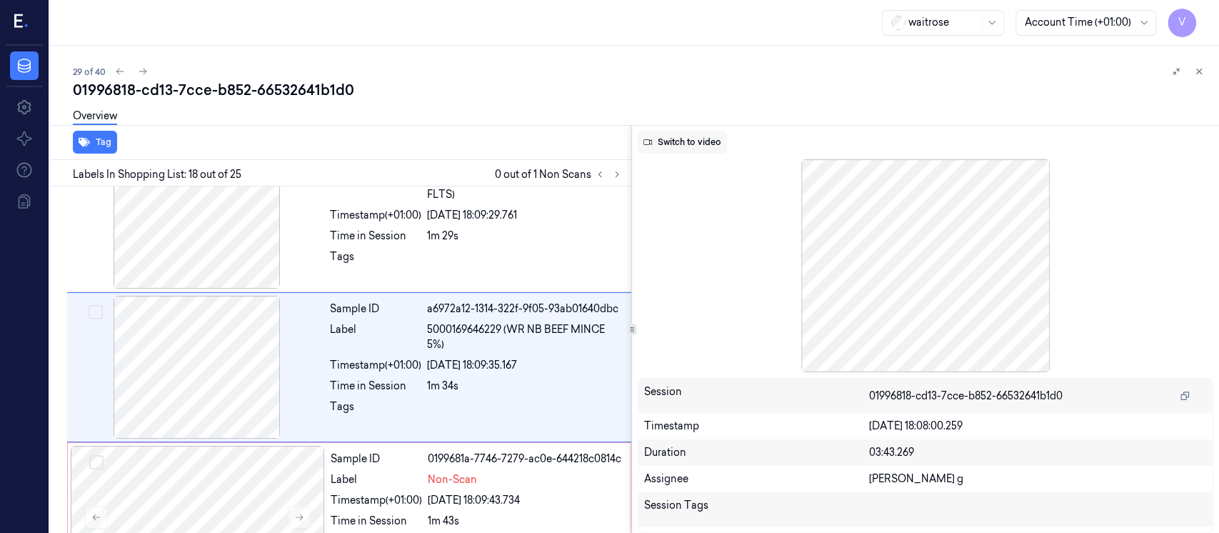
click at [679, 141] on button "Switch to video" at bounding box center [682, 142] width 89 height 23
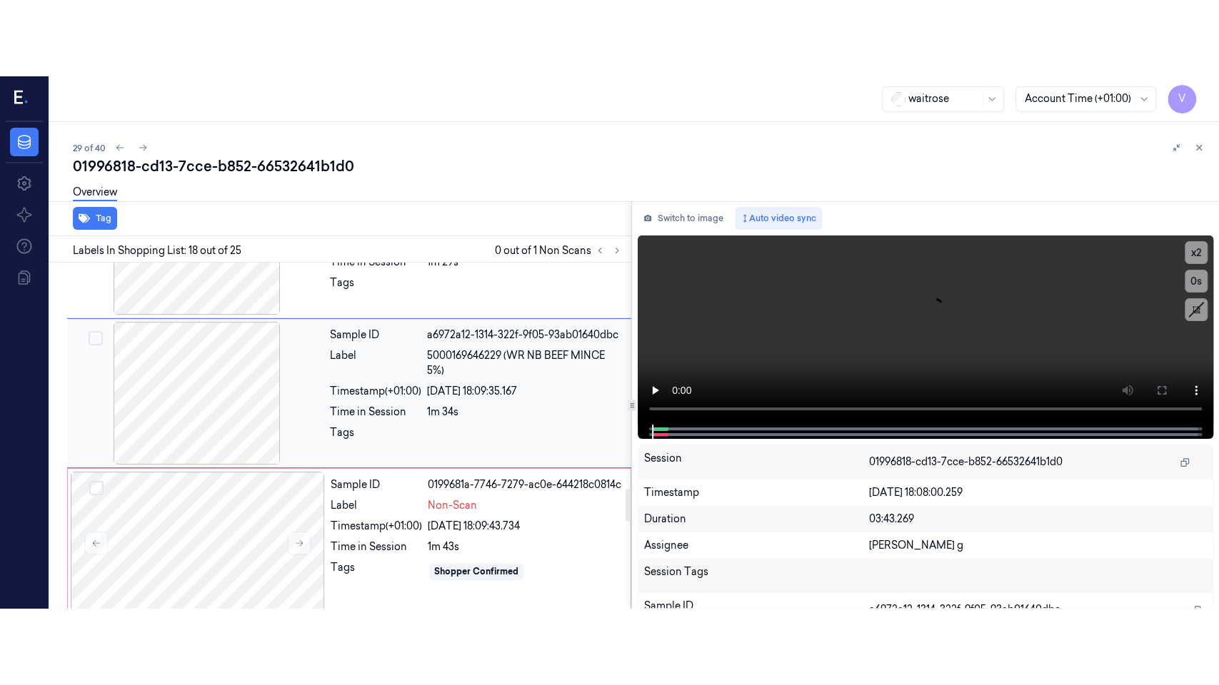
scroll to position [2642, 0]
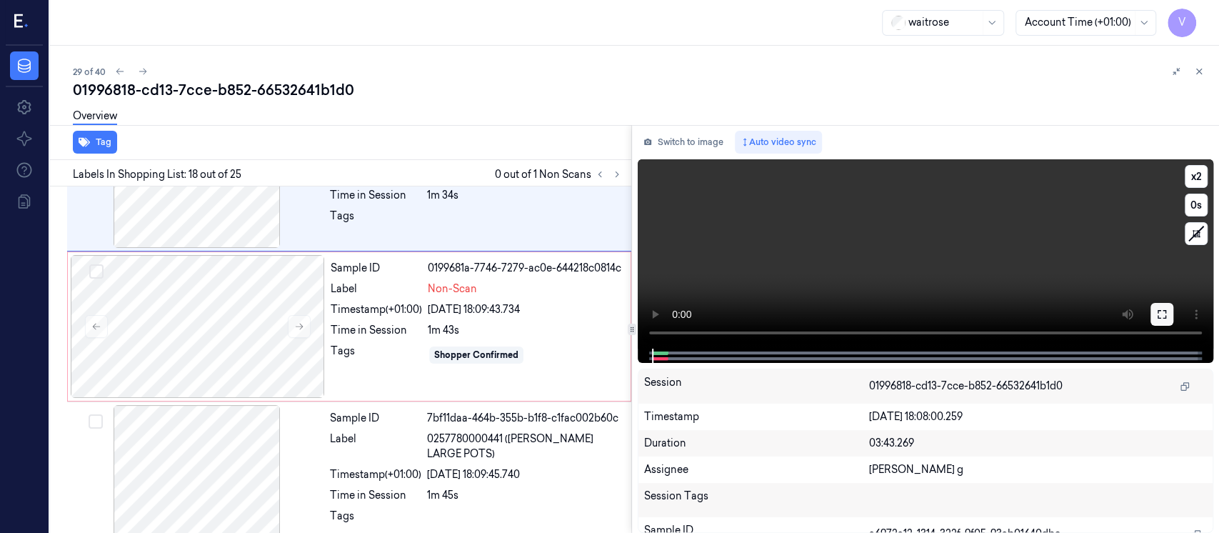
click at [1166, 310] on icon at bounding box center [1161, 313] width 11 height 11
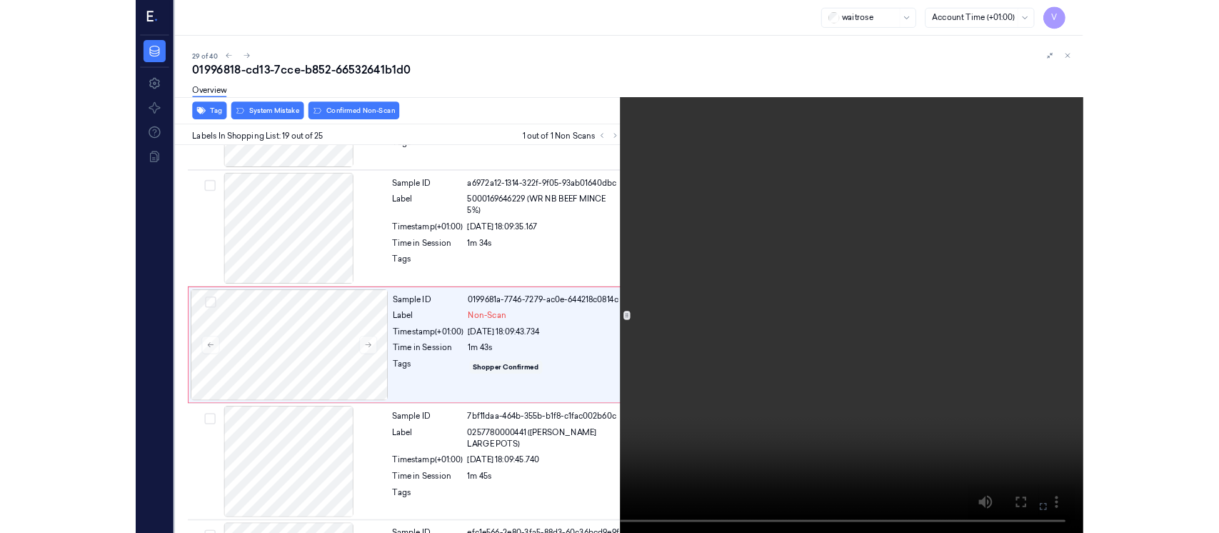
scroll to position [2553, 0]
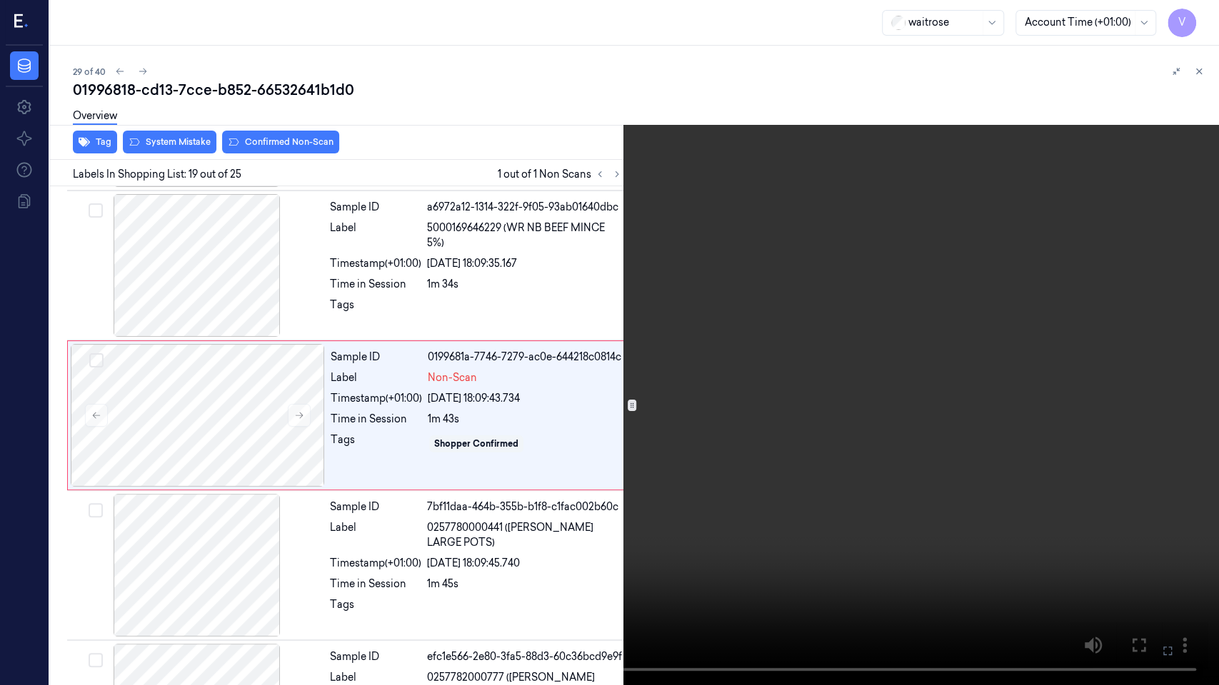
click at [0, 0] on icon at bounding box center [0, 0] width 0 height 0
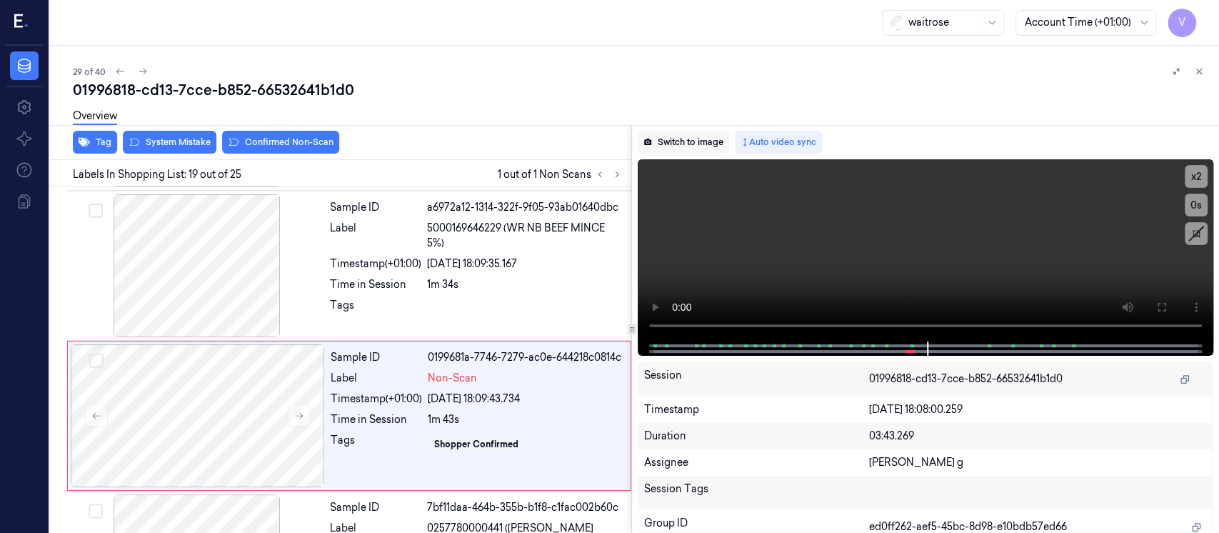
click at [665, 140] on button "Switch to image" at bounding box center [683, 142] width 91 height 23
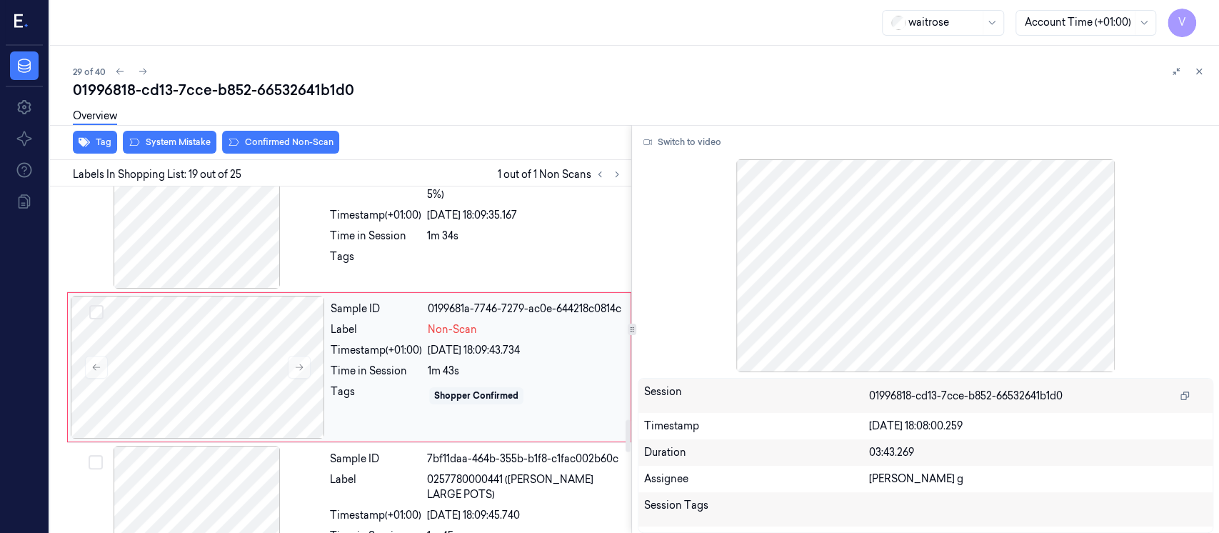
scroll to position [2506, 0]
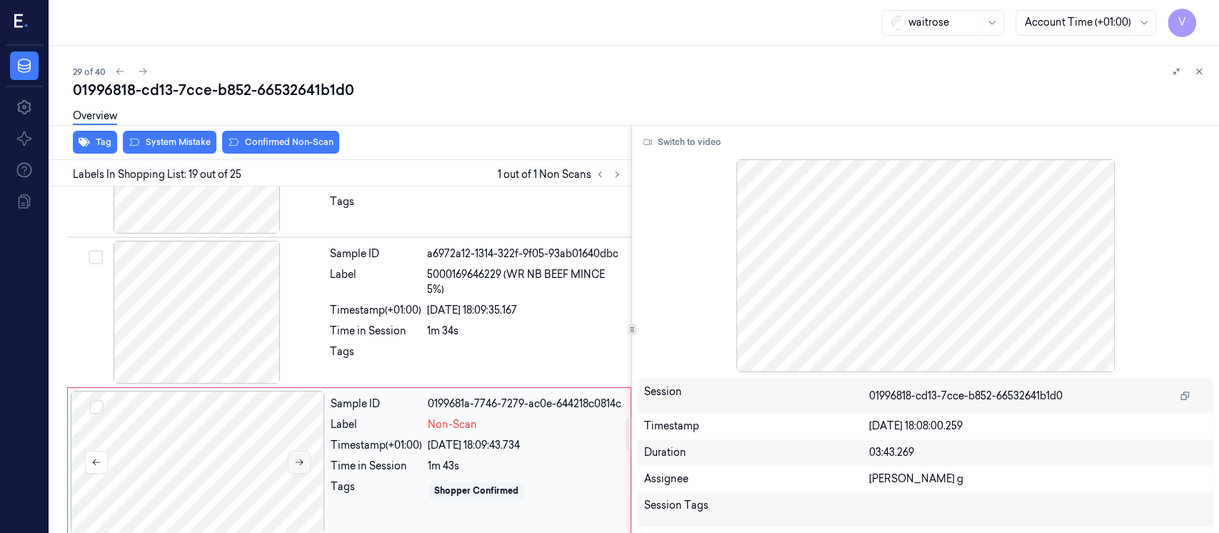
click at [297, 457] on icon at bounding box center [299, 462] width 10 height 10
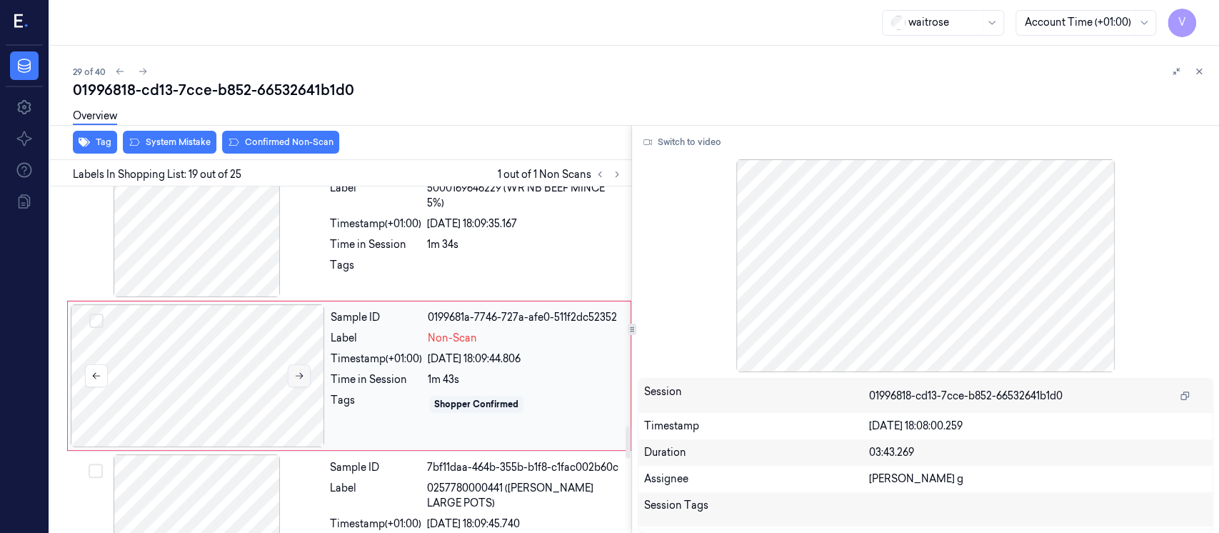
scroll to position [2601, 0]
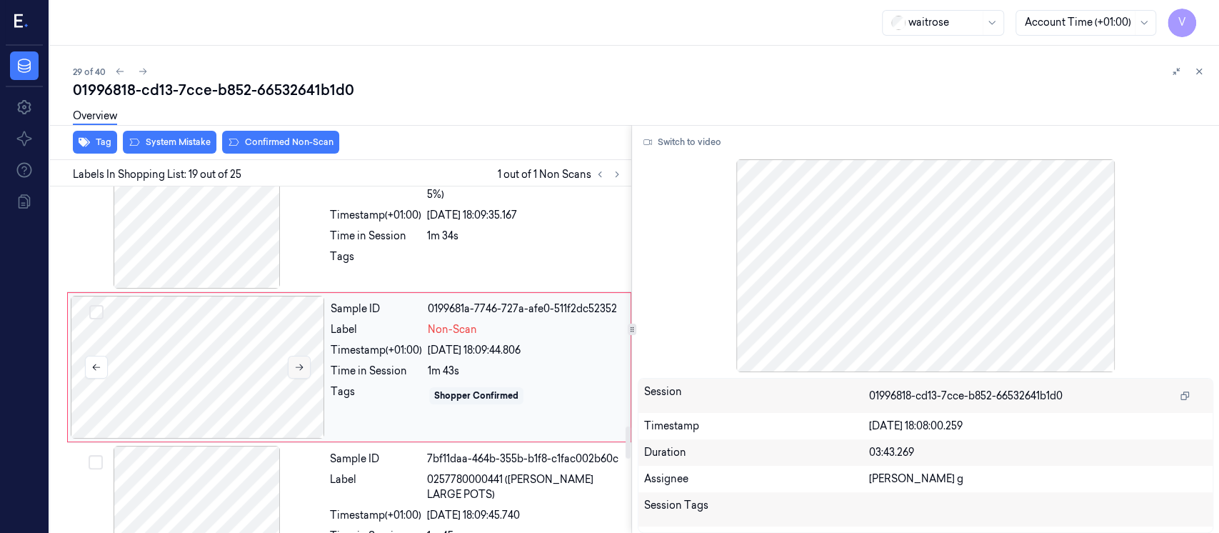
click at [298, 362] on icon at bounding box center [299, 367] width 10 height 10
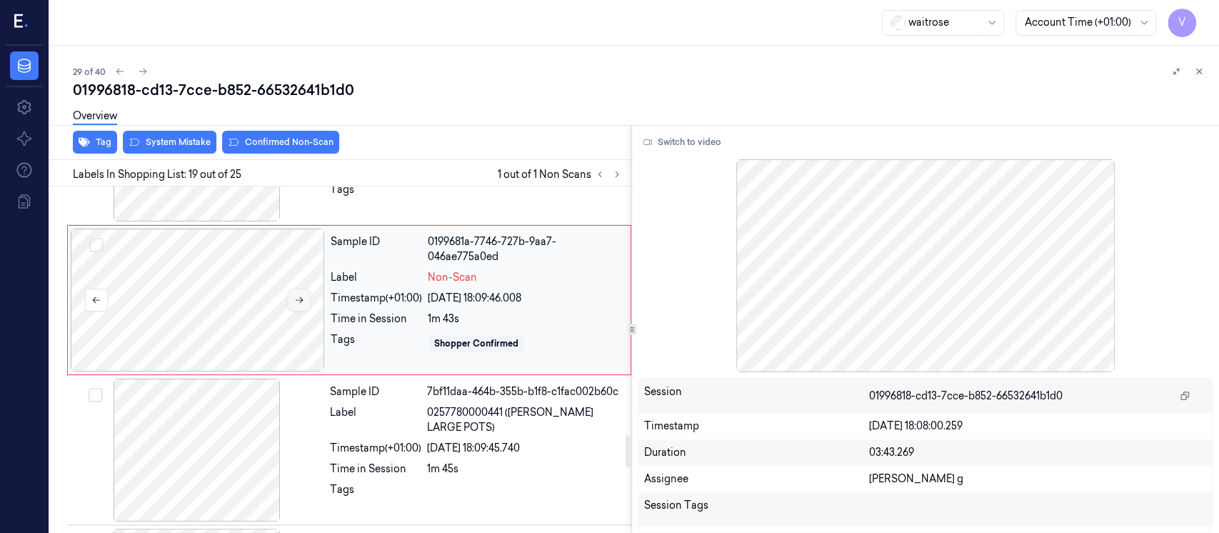
scroll to position [2696, 0]
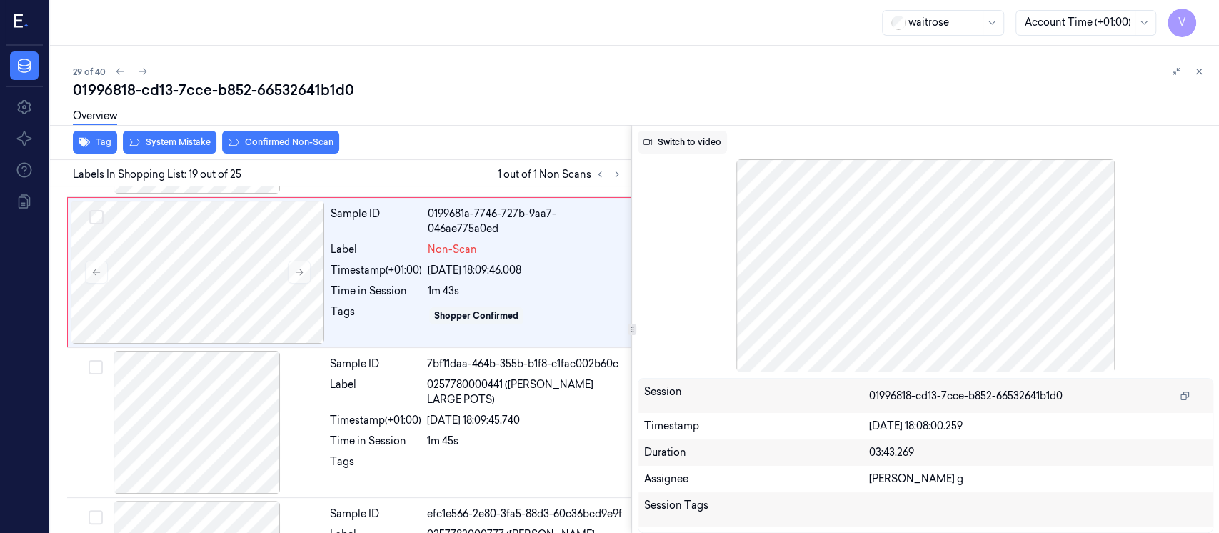
click at [685, 150] on button "Switch to video" at bounding box center [682, 142] width 89 height 23
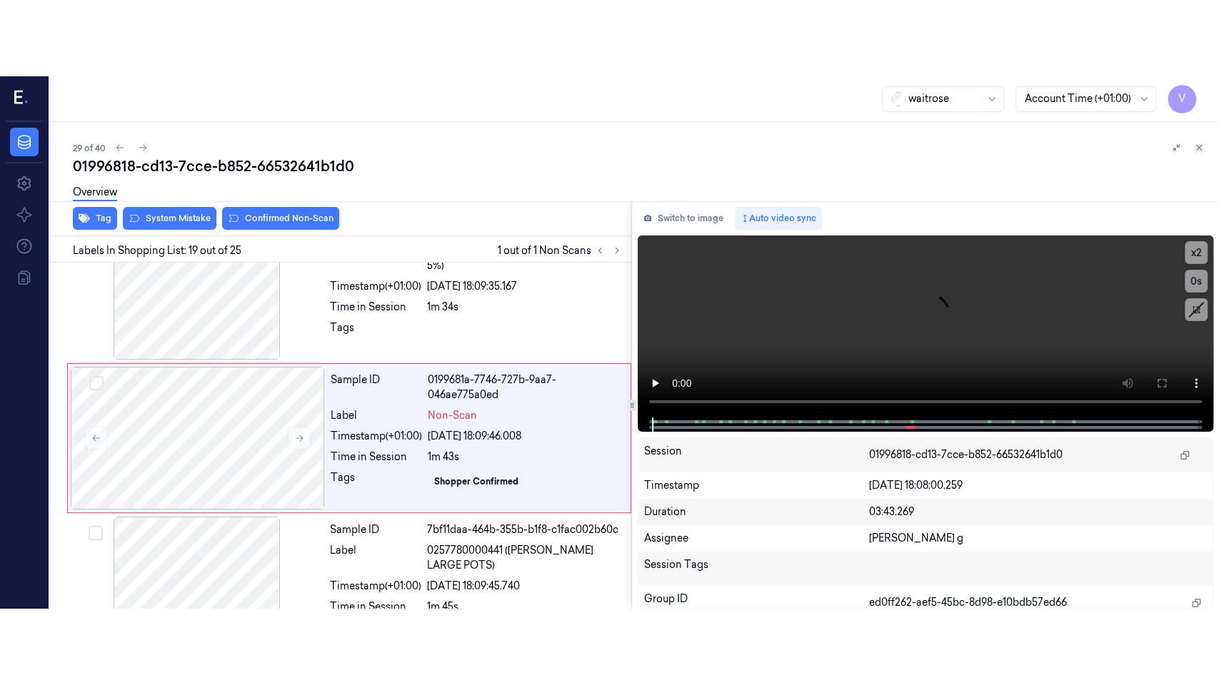
scroll to position [2601, 0]
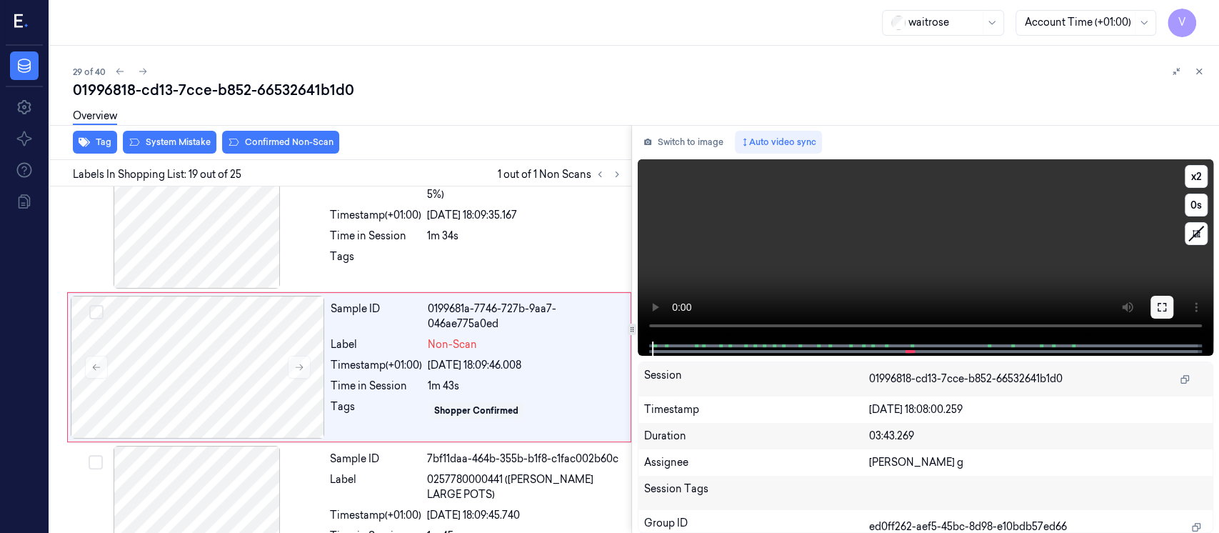
click at [1163, 311] on icon at bounding box center [1161, 307] width 9 height 9
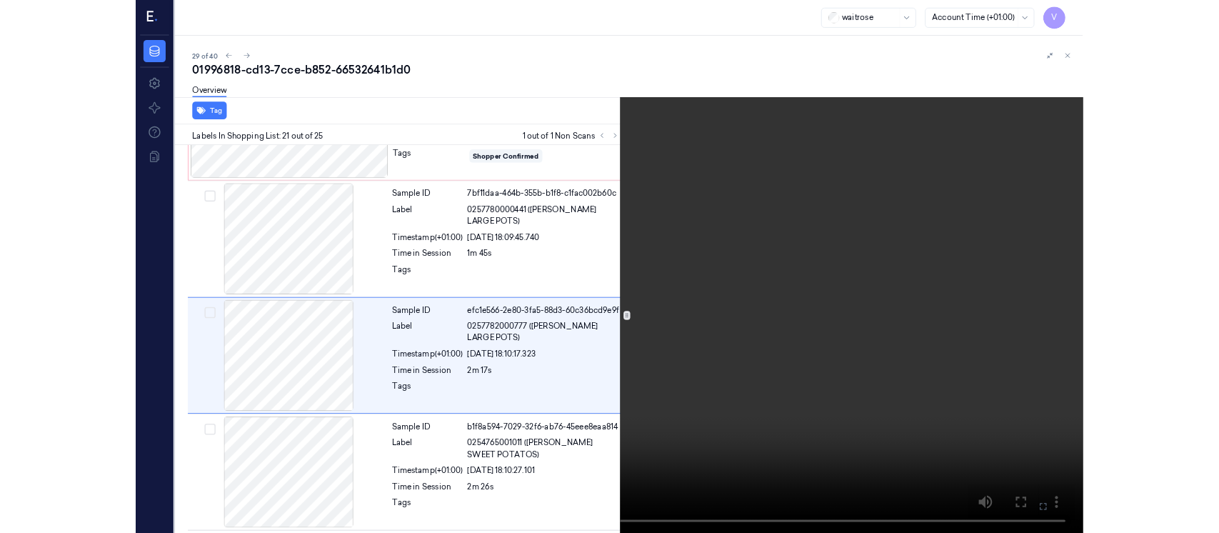
scroll to position [2824, 0]
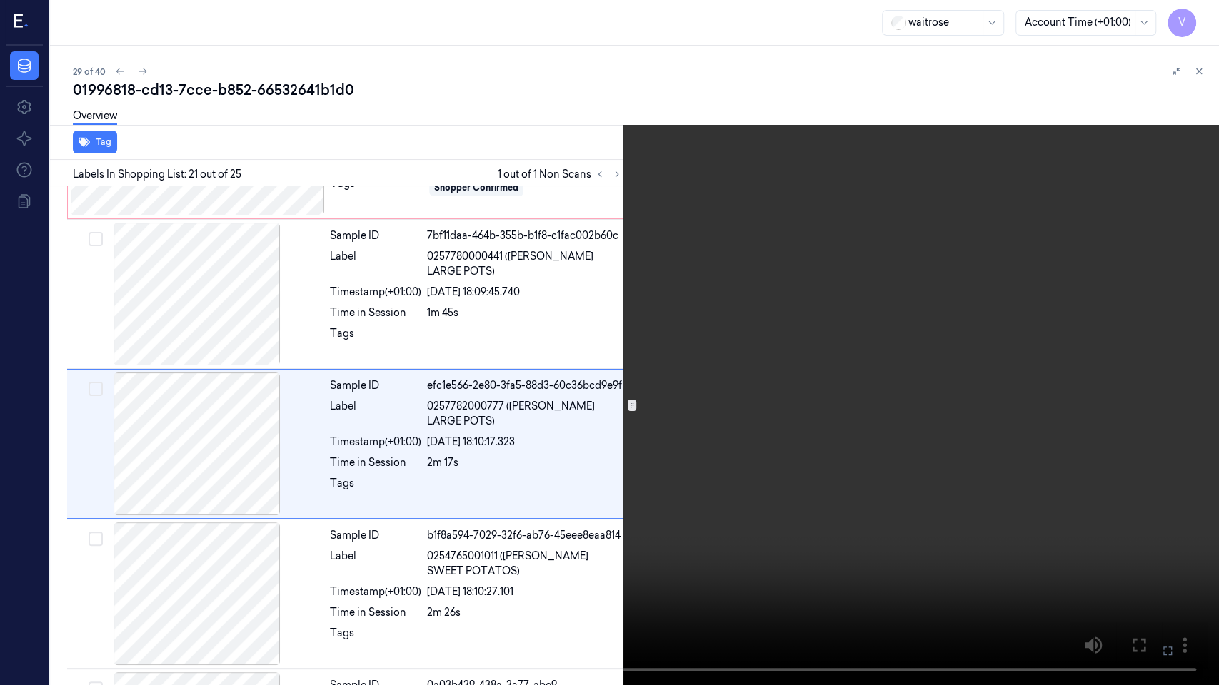
click at [0, 0] on icon at bounding box center [0, 0] width 0 height 0
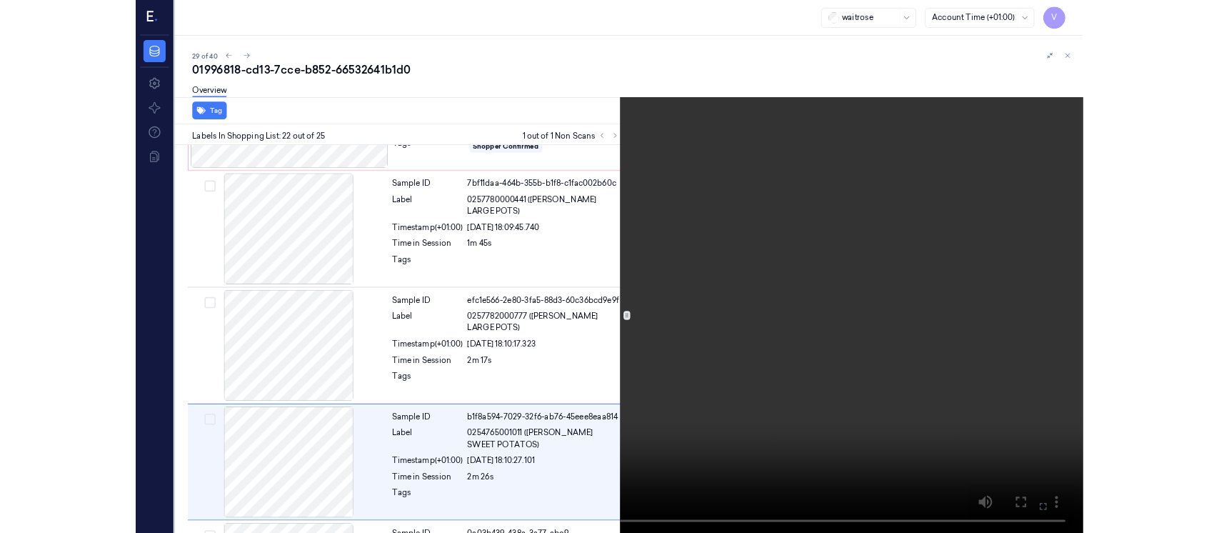
scroll to position [2974, 0]
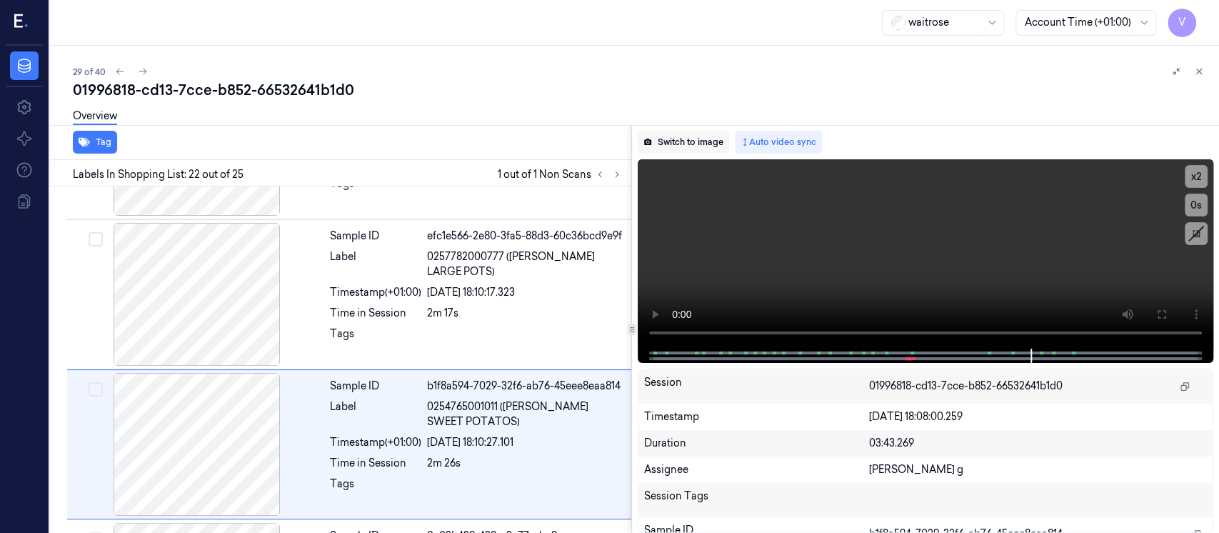
click at [690, 145] on button "Switch to image" at bounding box center [683, 142] width 91 height 23
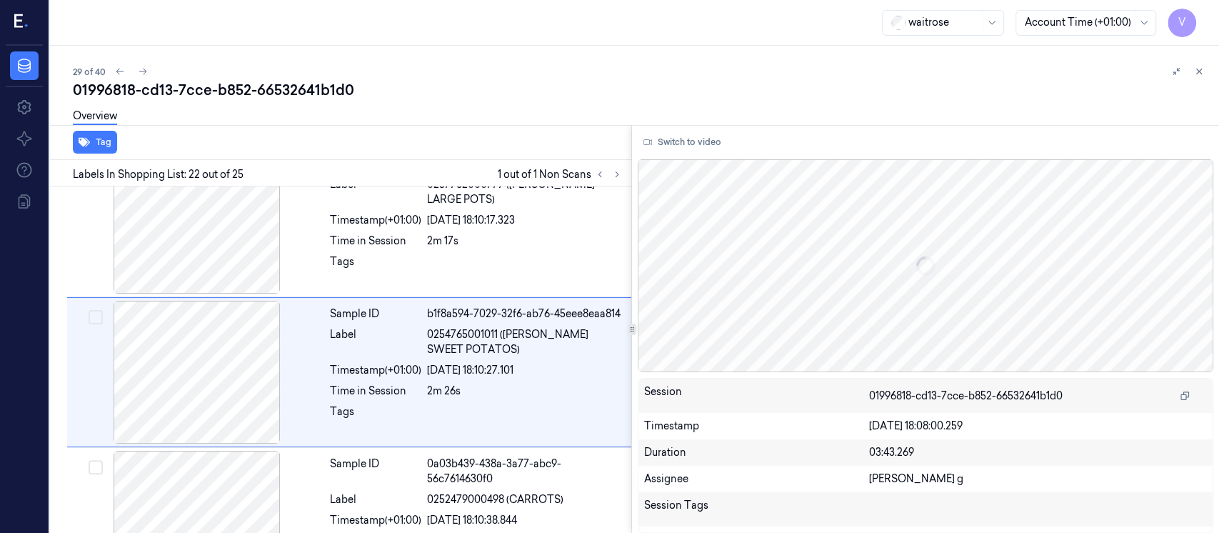
scroll to position [3050, 0]
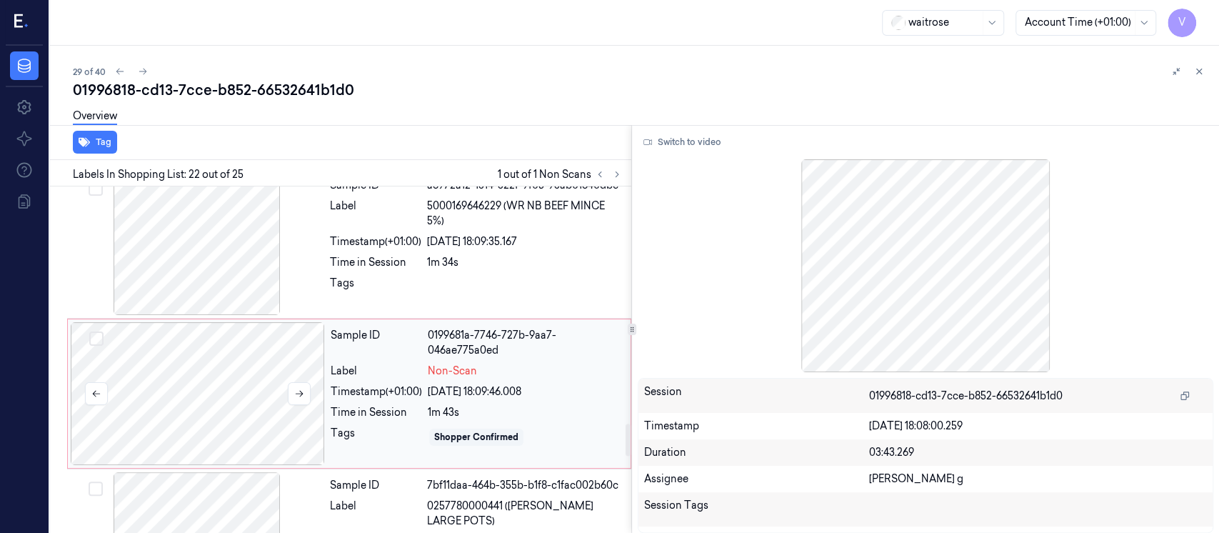
click at [206, 365] on div at bounding box center [198, 393] width 254 height 143
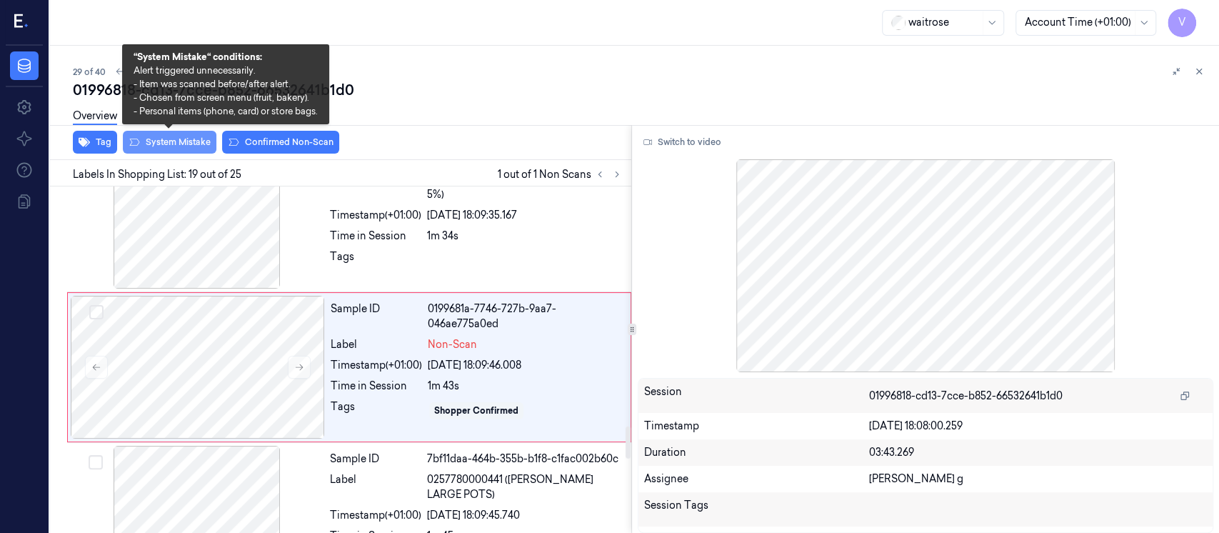
click at [186, 144] on button "System Mistake" at bounding box center [170, 142] width 94 height 23
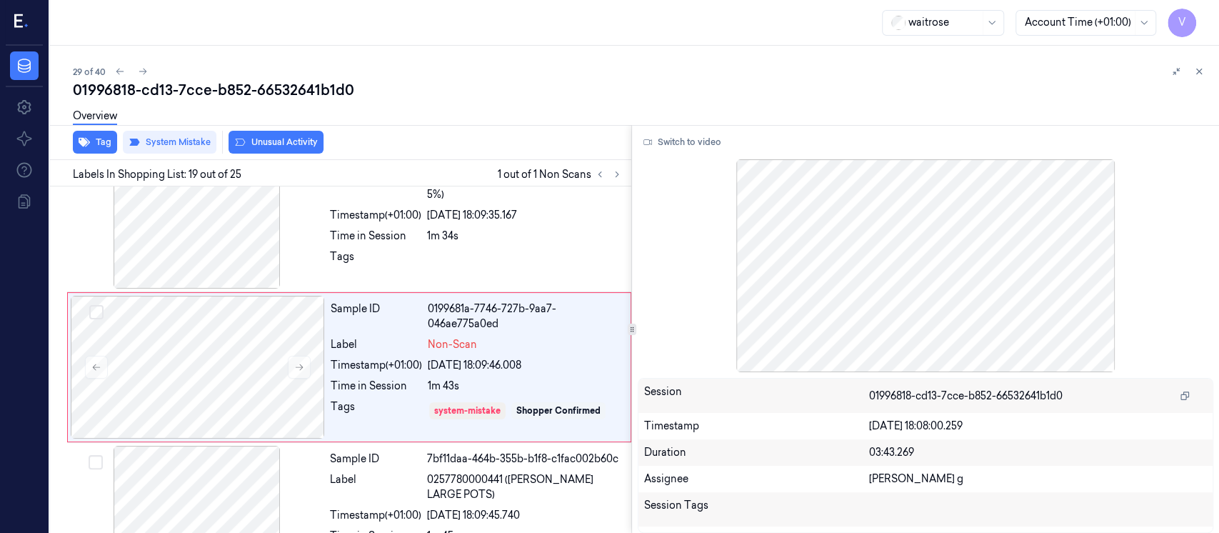
click at [276, 144] on button "Unusual Activity" at bounding box center [275, 142] width 95 height 23
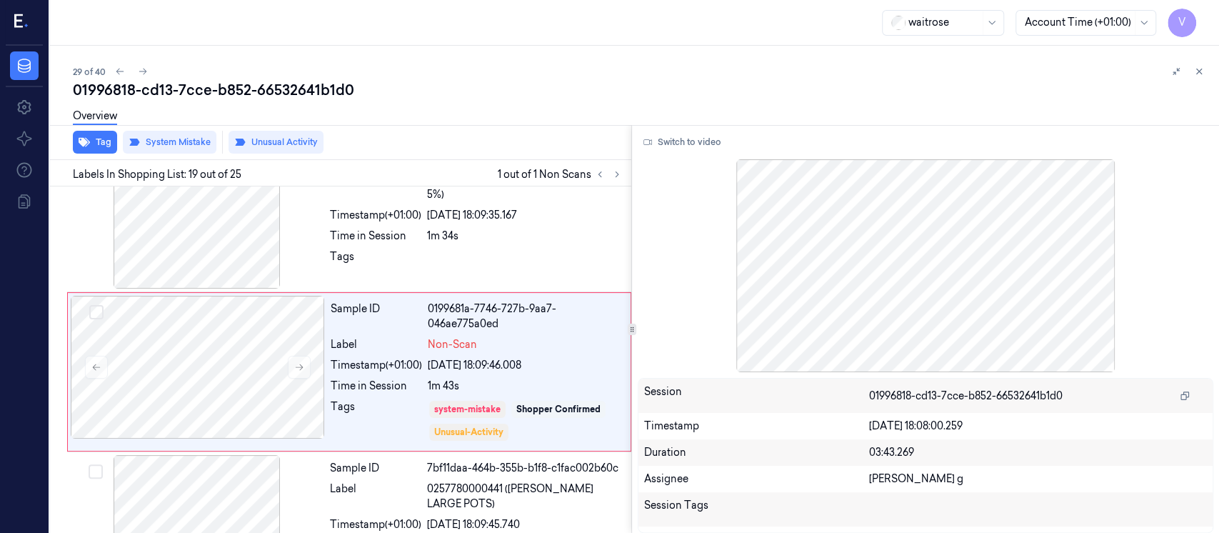
scroll to position [2605, 0]
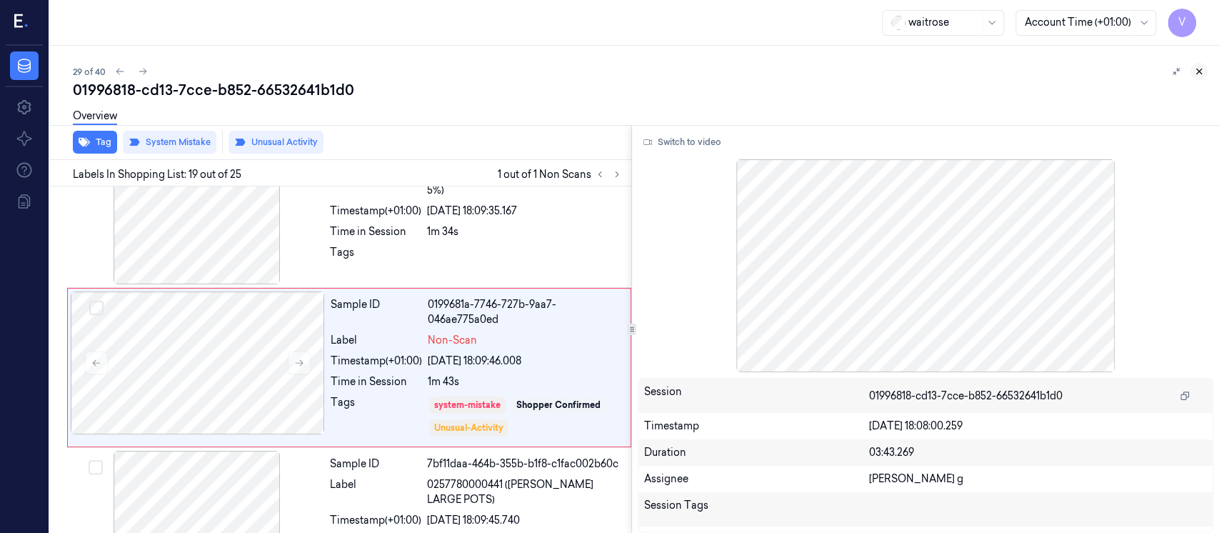
click at [1199, 71] on icon at bounding box center [1199, 71] width 5 height 5
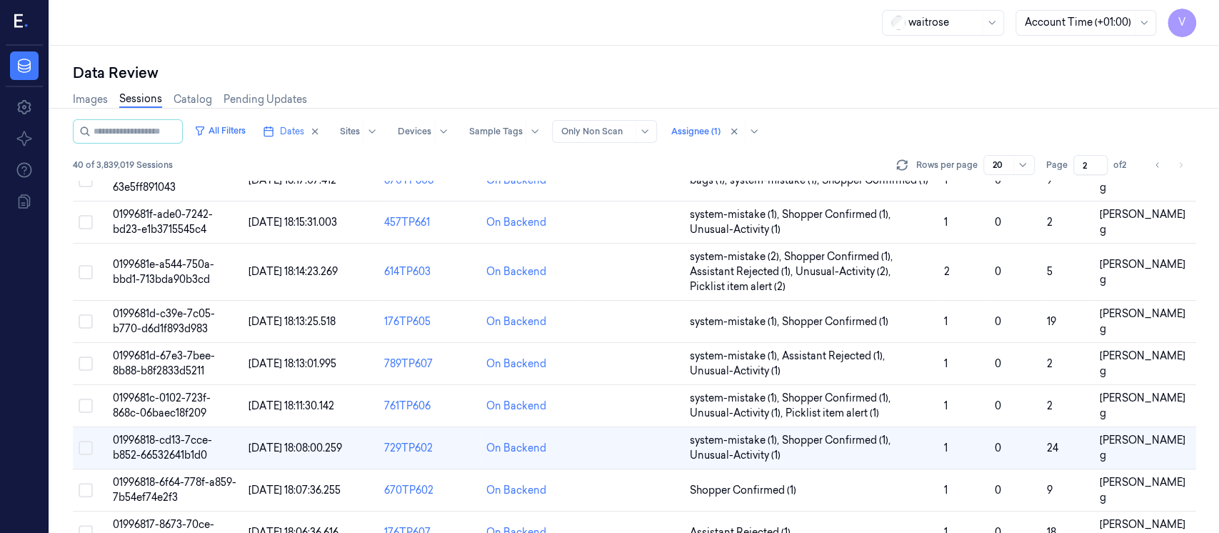
scroll to position [383, 0]
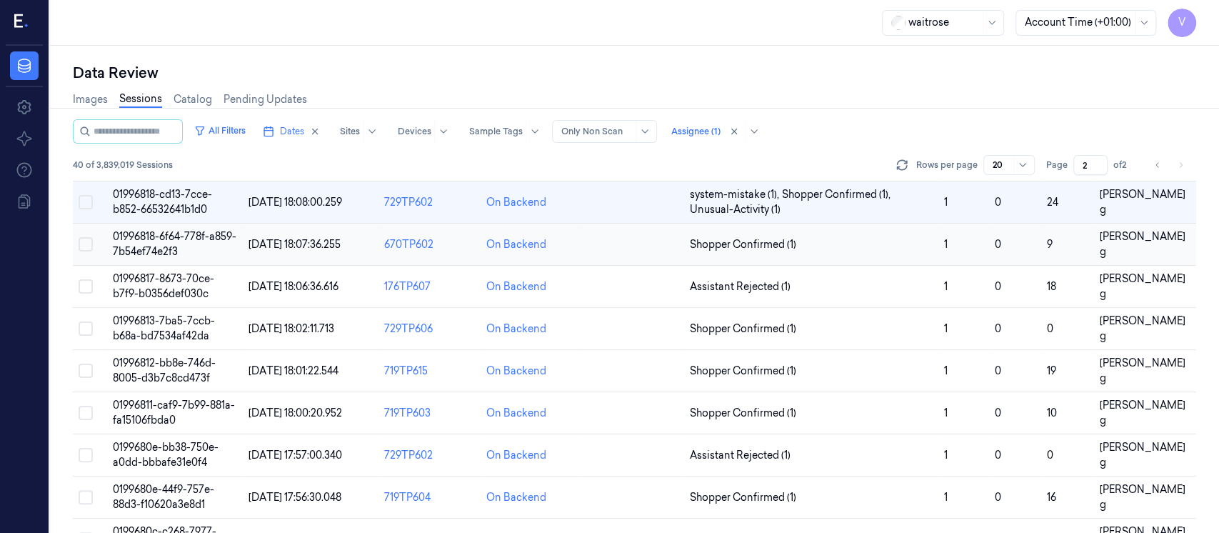
click at [649, 244] on td at bounding box center [633, 244] width 102 height 42
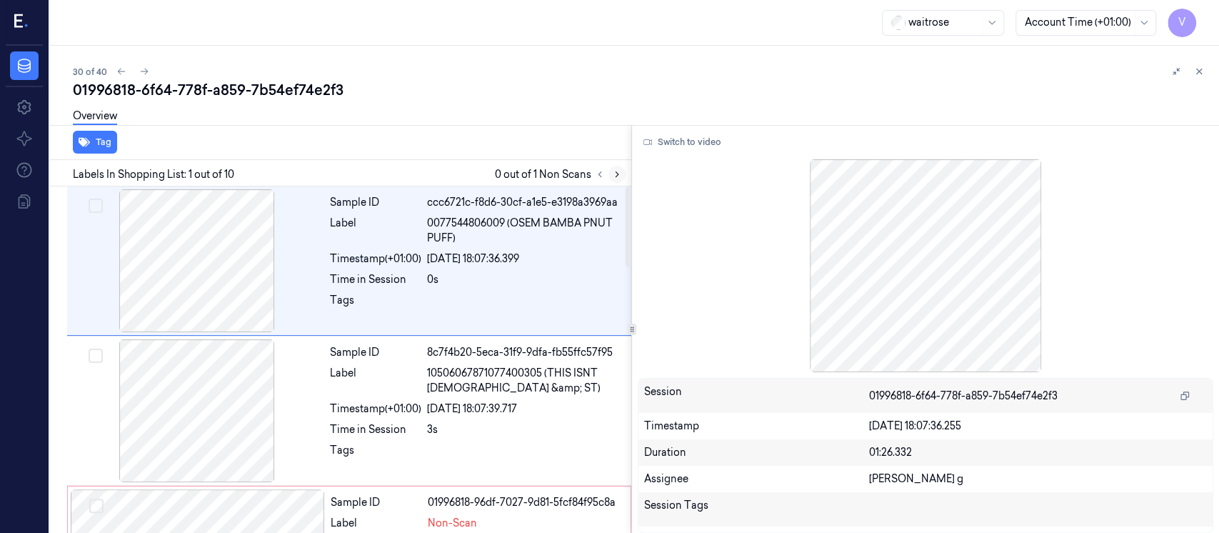
click at [614, 172] on icon at bounding box center [617, 174] width 10 height 10
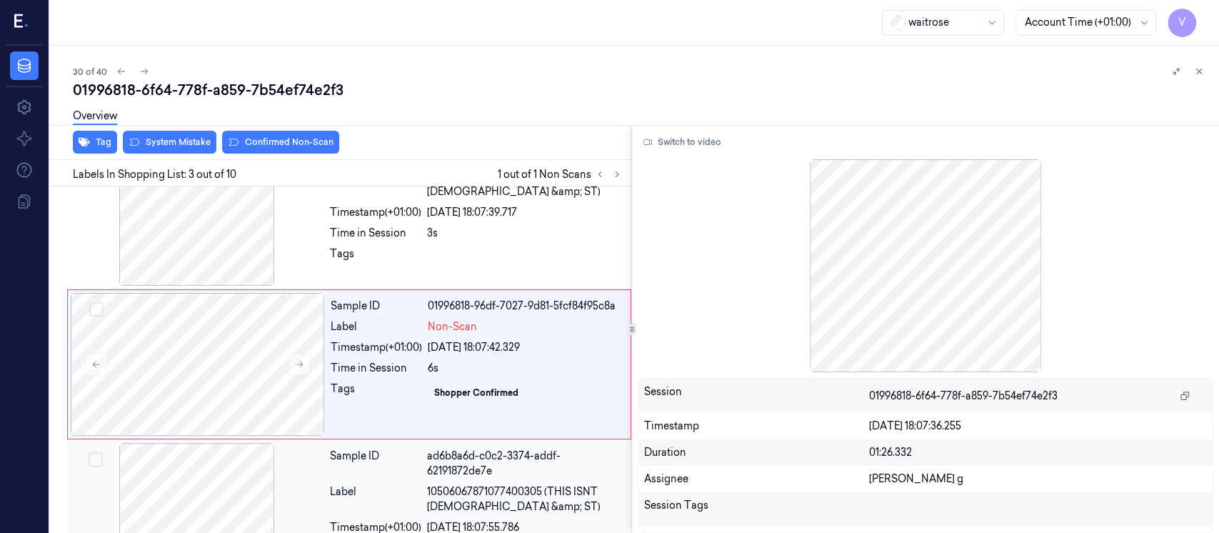
scroll to position [200, 0]
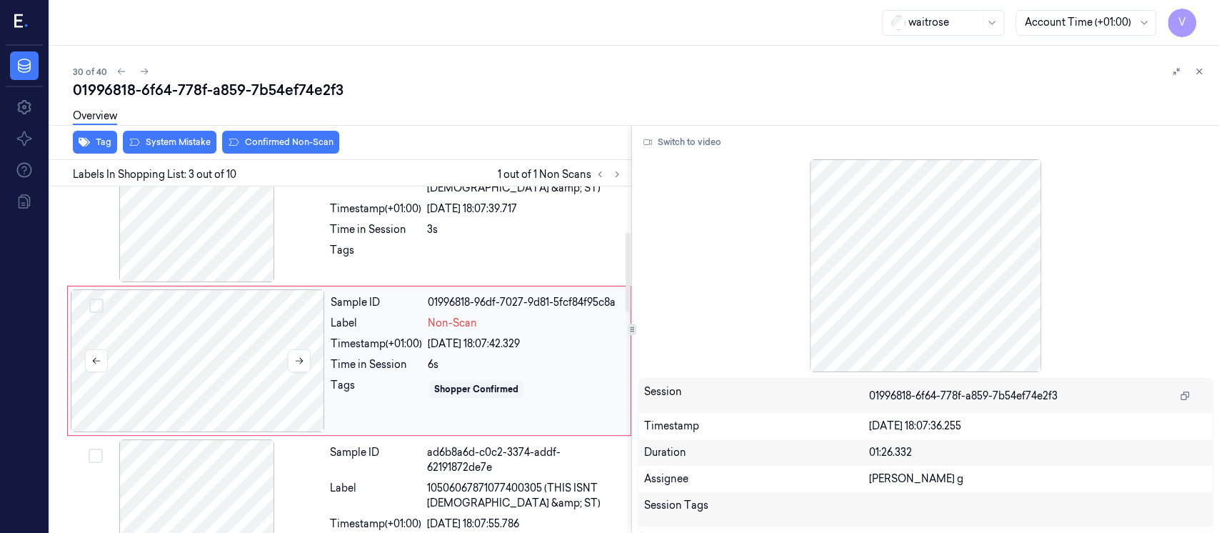
click at [231, 356] on div at bounding box center [198, 360] width 254 height 143
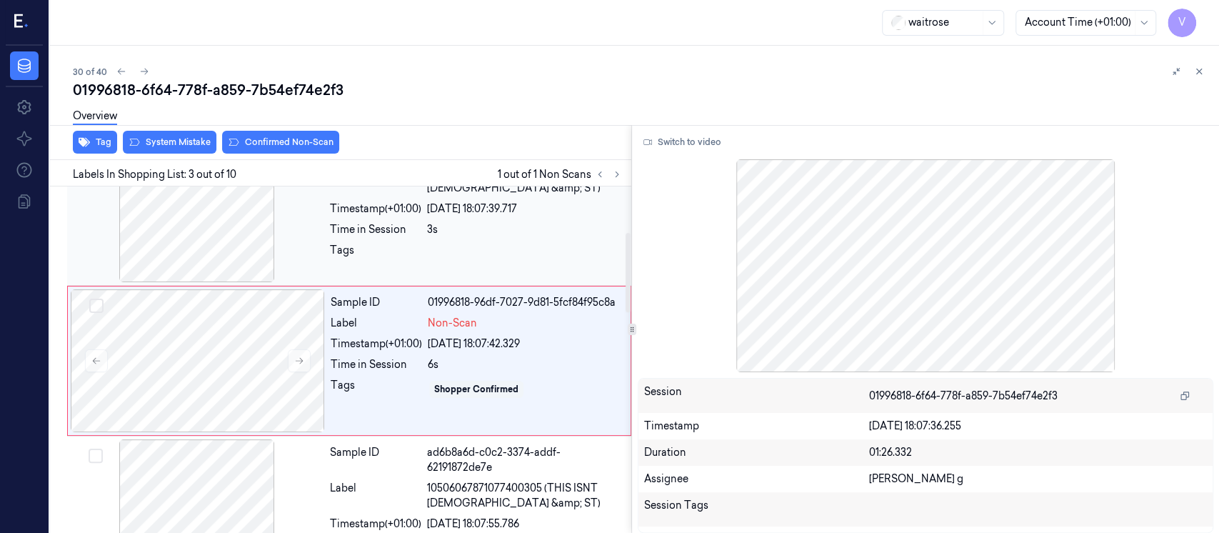
click at [258, 224] on div at bounding box center [197, 210] width 254 height 143
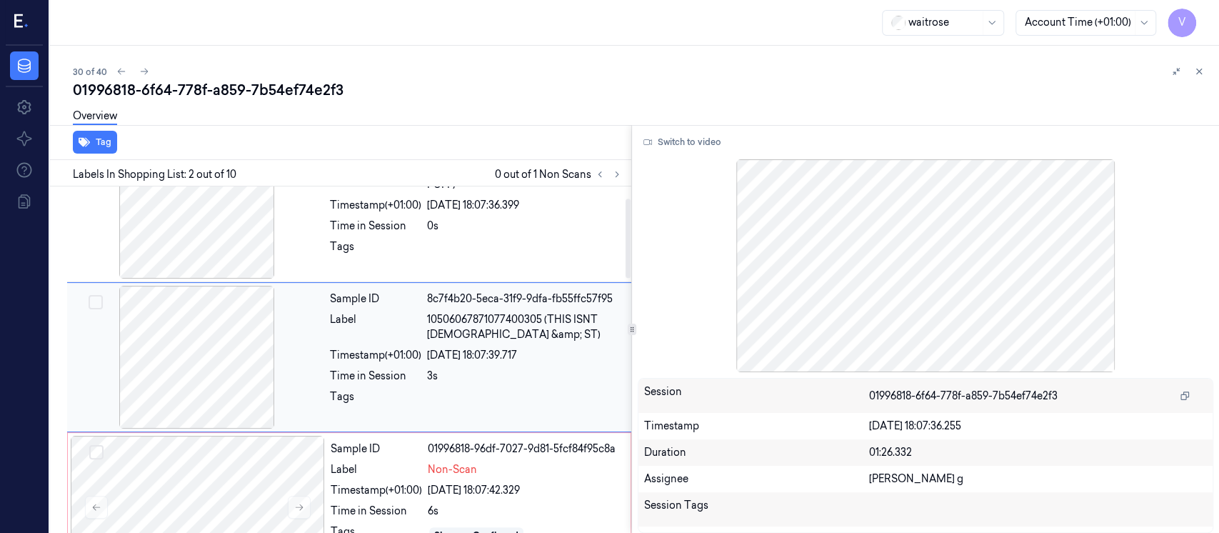
scroll to position [51, 0]
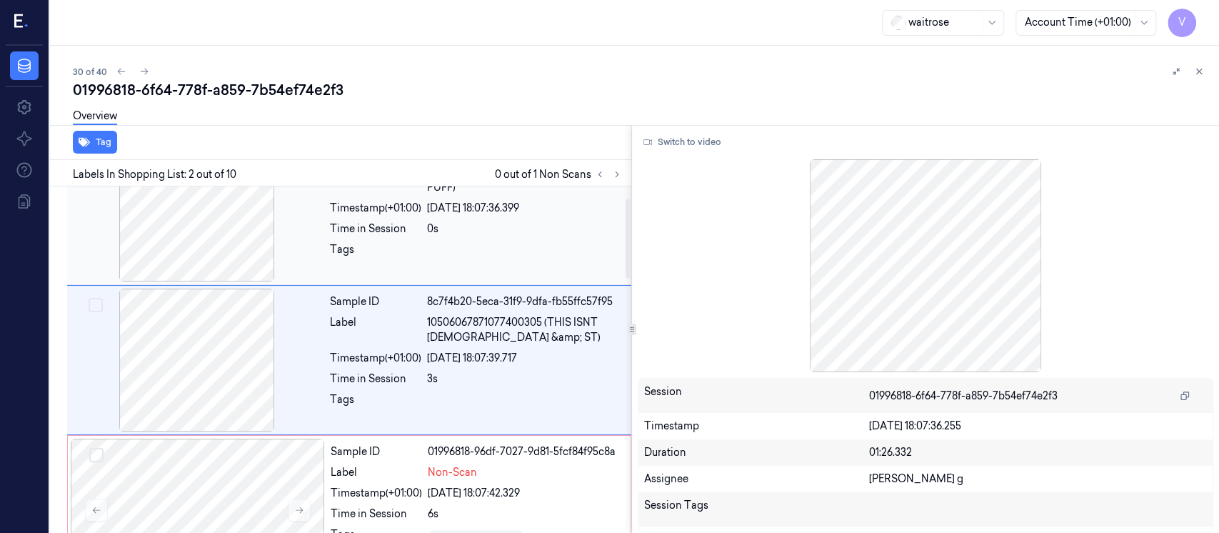
click at [486, 231] on div "0s" at bounding box center [525, 228] width 196 height 15
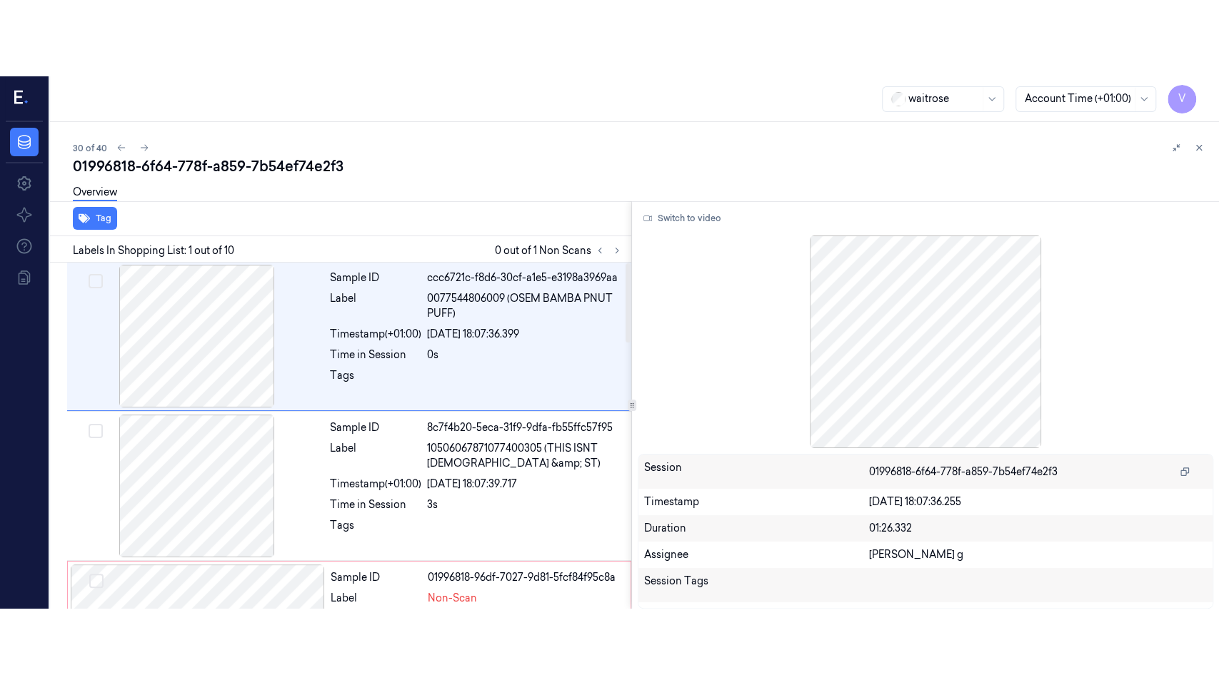
scroll to position [0, 0]
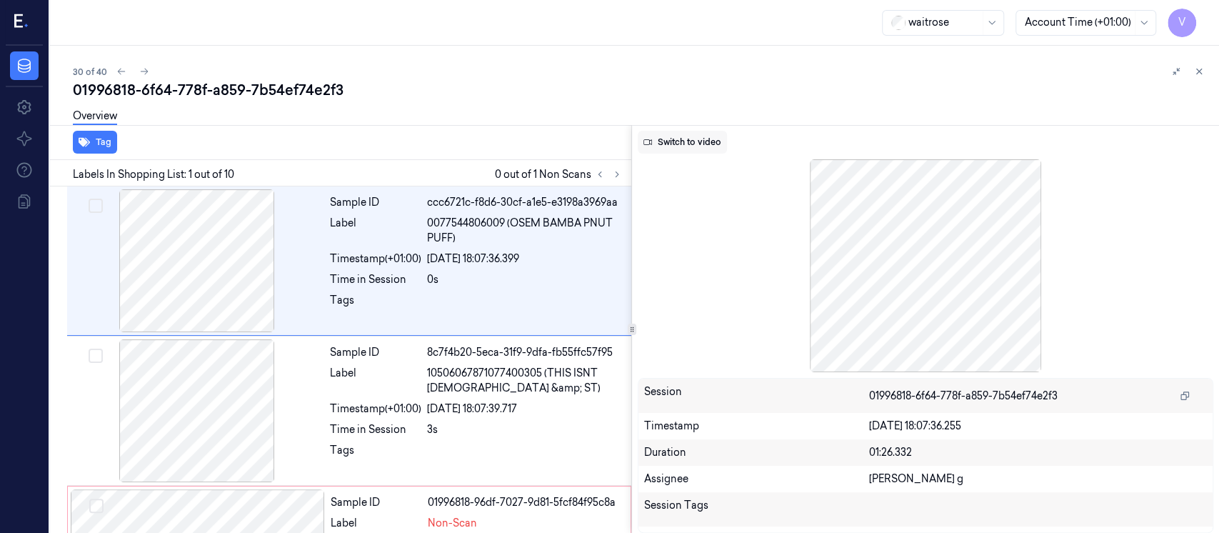
click at [653, 149] on button "Switch to video" at bounding box center [682, 142] width 89 height 23
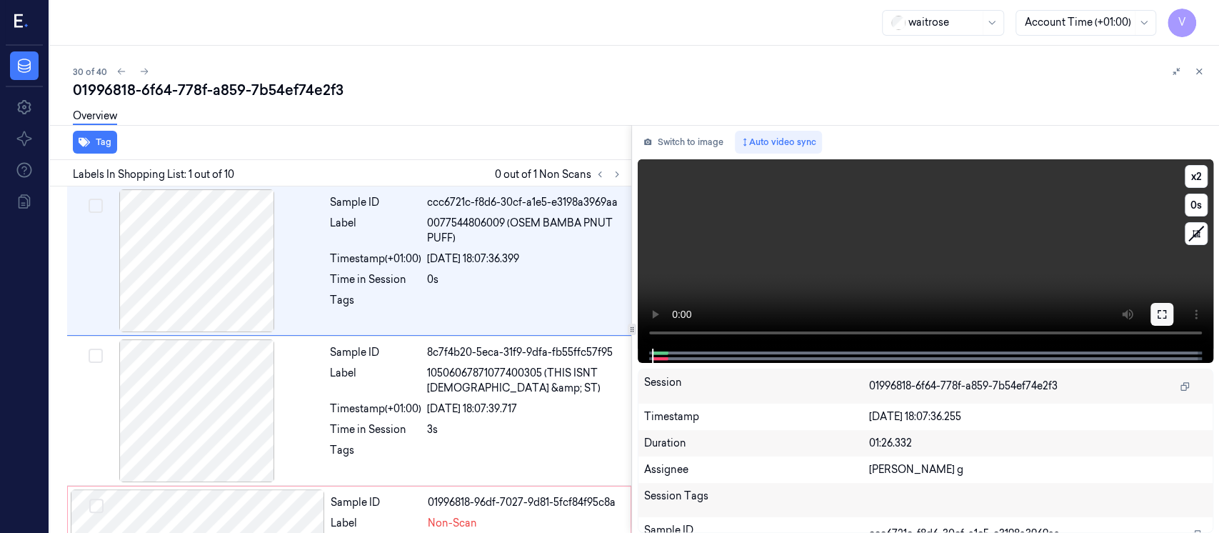
click at [1153, 313] on button at bounding box center [1161, 314] width 23 height 23
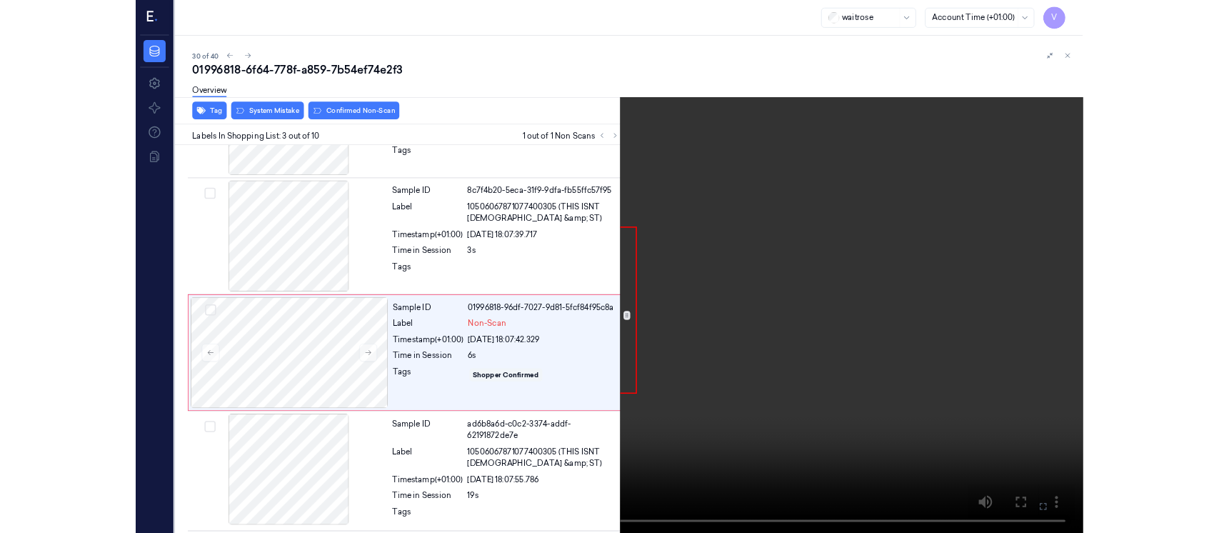
scroll to position [124, 0]
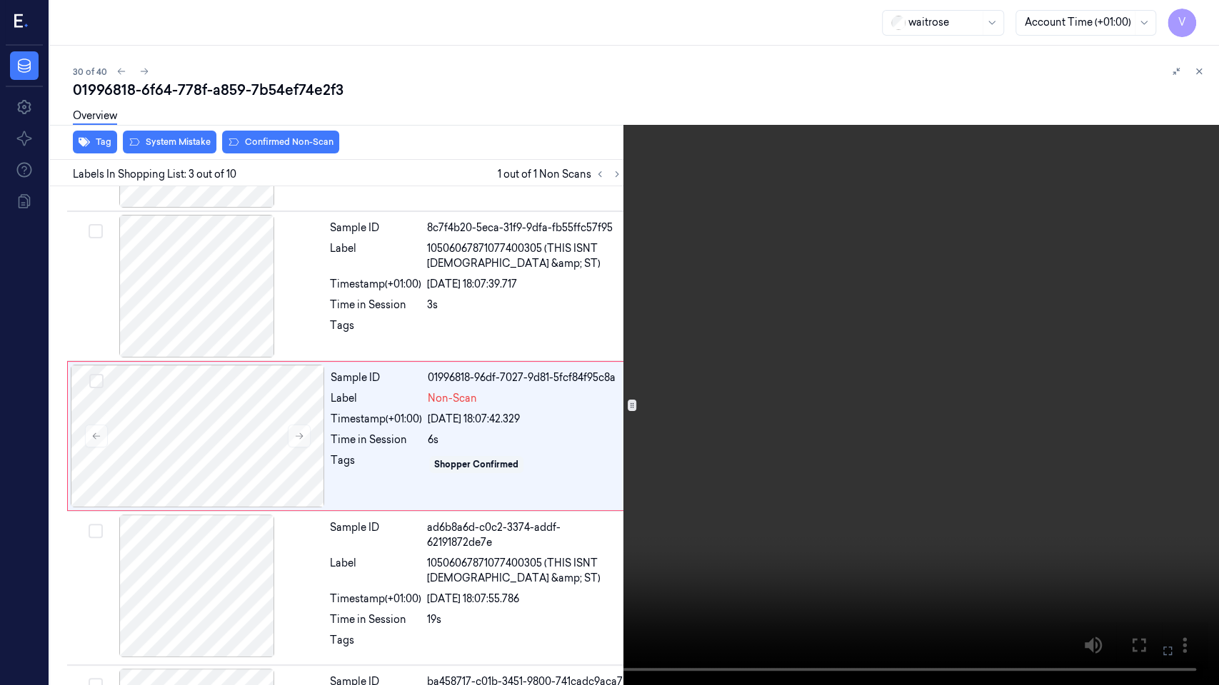
click at [0, 0] on icon at bounding box center [0, 0] width 0 height 0
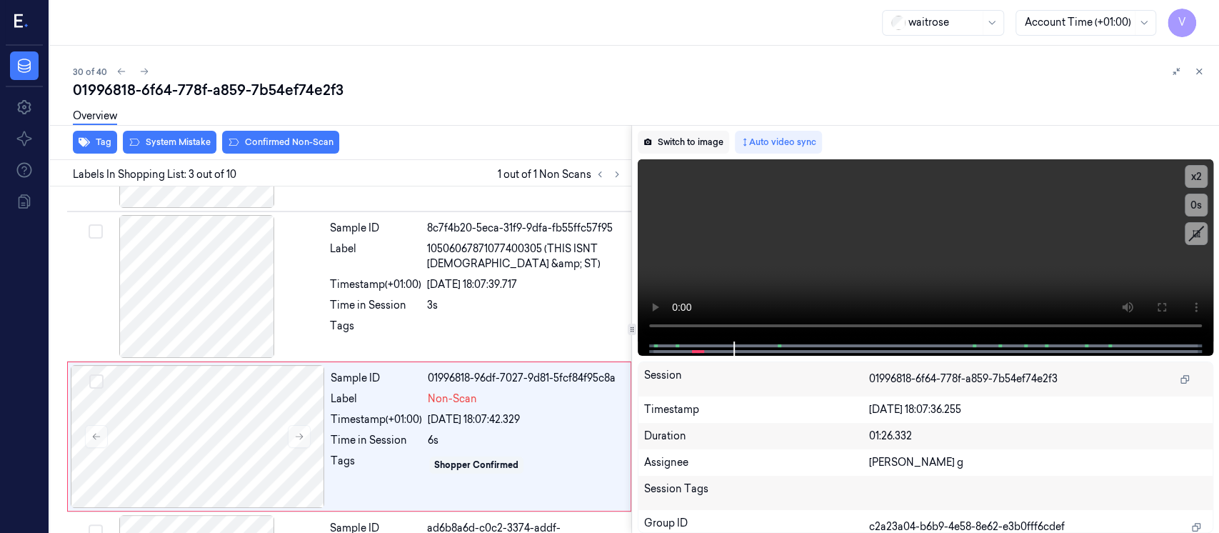
click at [663, 146] on button "Switch to image" at bounding box center [683, 142] width 91 height 23
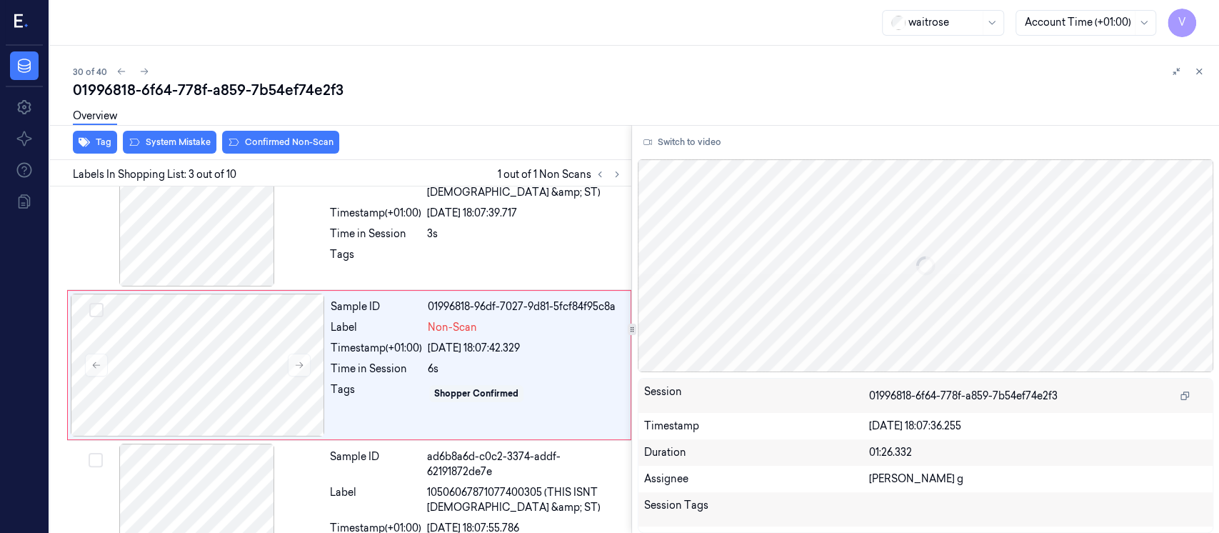
scroll to position [200, 0]
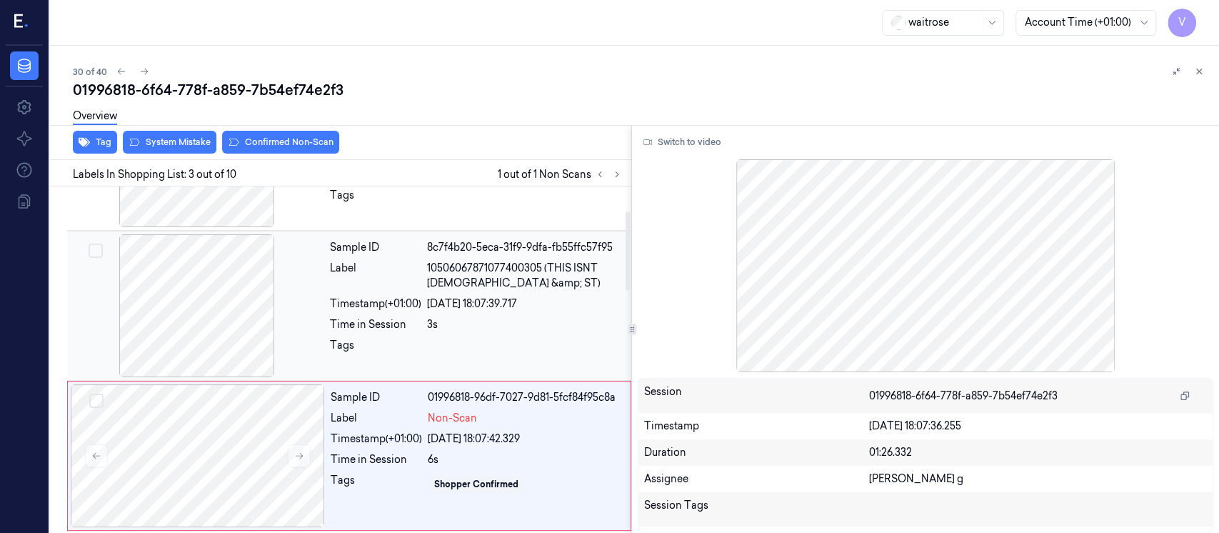
click at [444, 279] on span "10506067871077400305 (THIS ISNT CHICK &amp; ST)" at bounding box center [525, 276] width 196 height 30
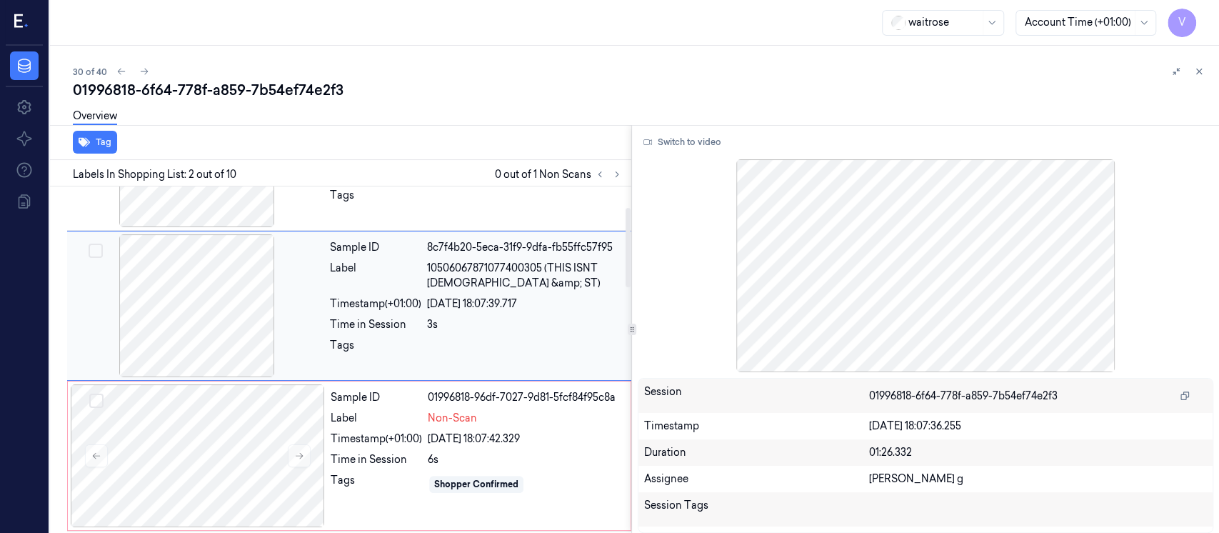
scroll to position [51, 0]
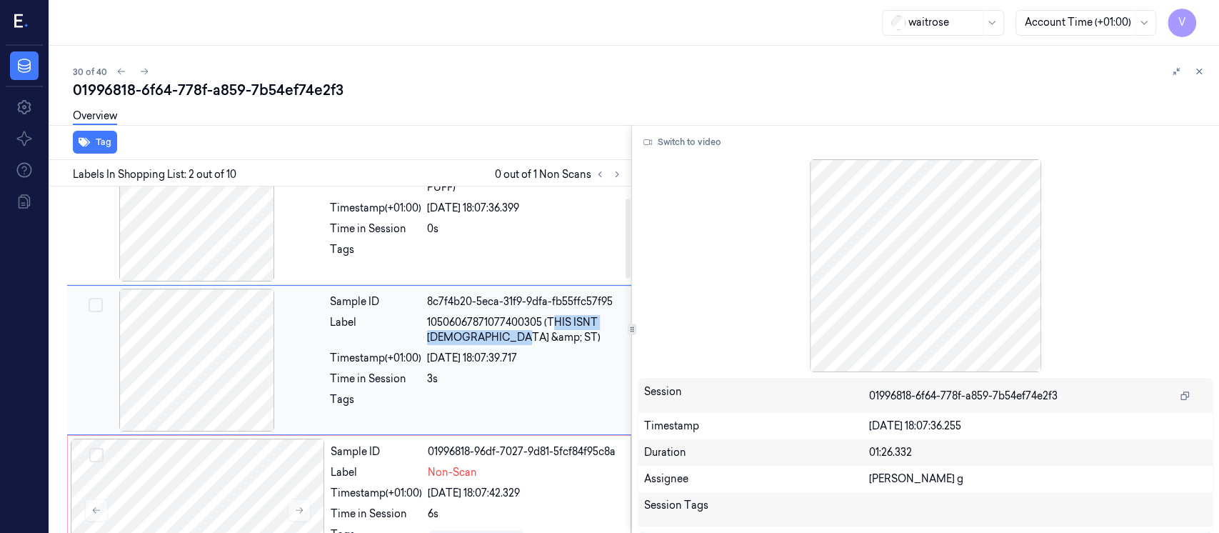
drag, startPoint x: 551, startPoint y: 320, endPoint x: 516, endPoint y: 340, distance: 40.3
click at [516, 340] on span "10506067871077400305 (THIS ISNT CHICK &amp; ST)" at bounding box center [525, 330] width 196 height 30
copy span "HIS ISNT CHICK &amp; ST)"
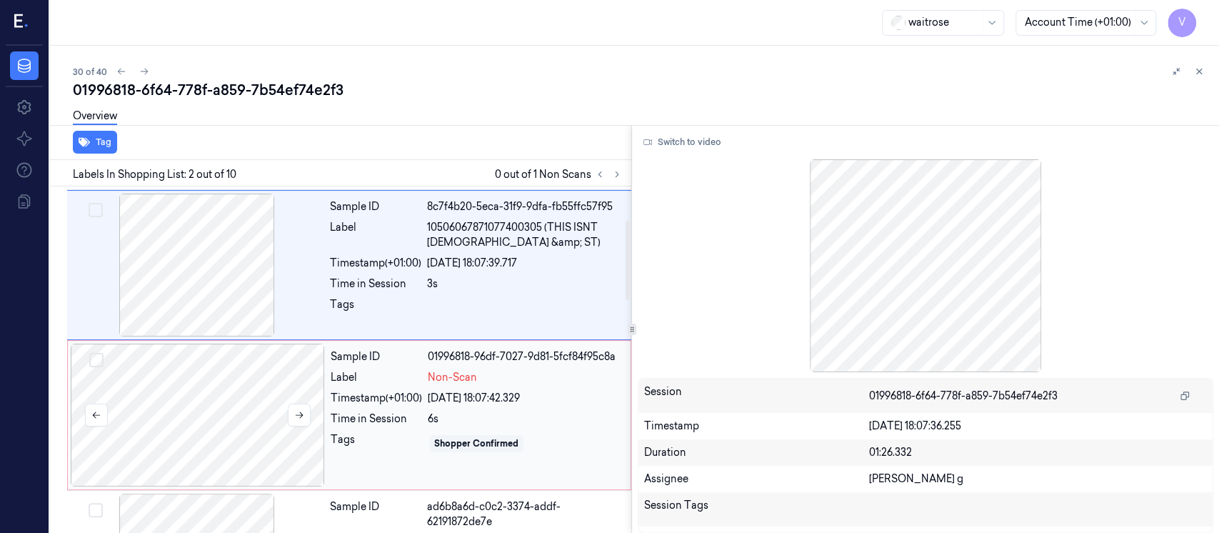
click at [151, 435] on div at bounding box center [198, 414] width 254 height 143
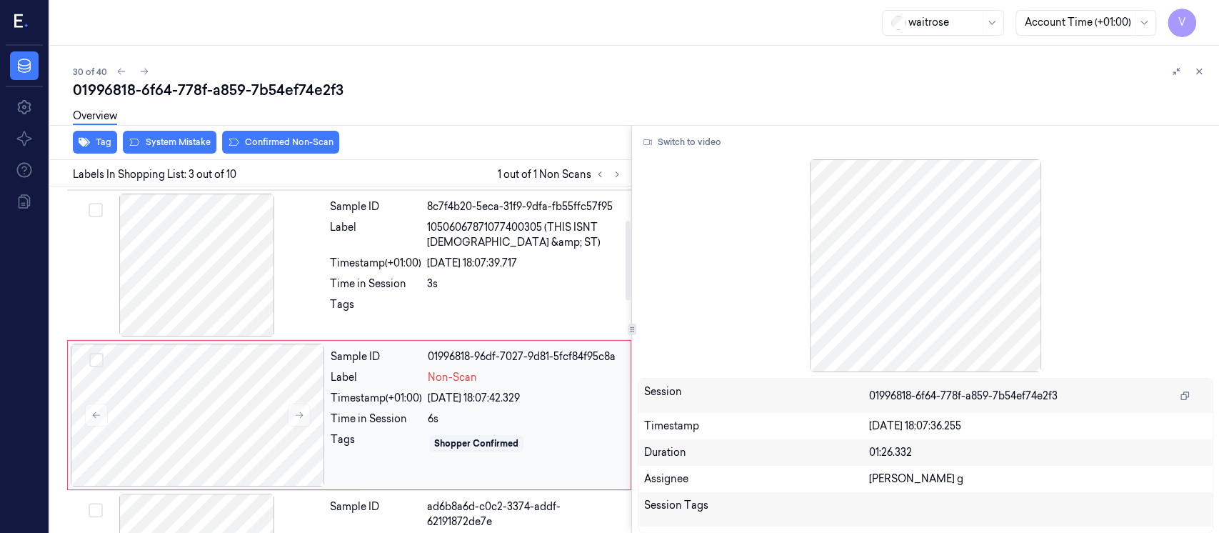
scroll to position [200, 0]
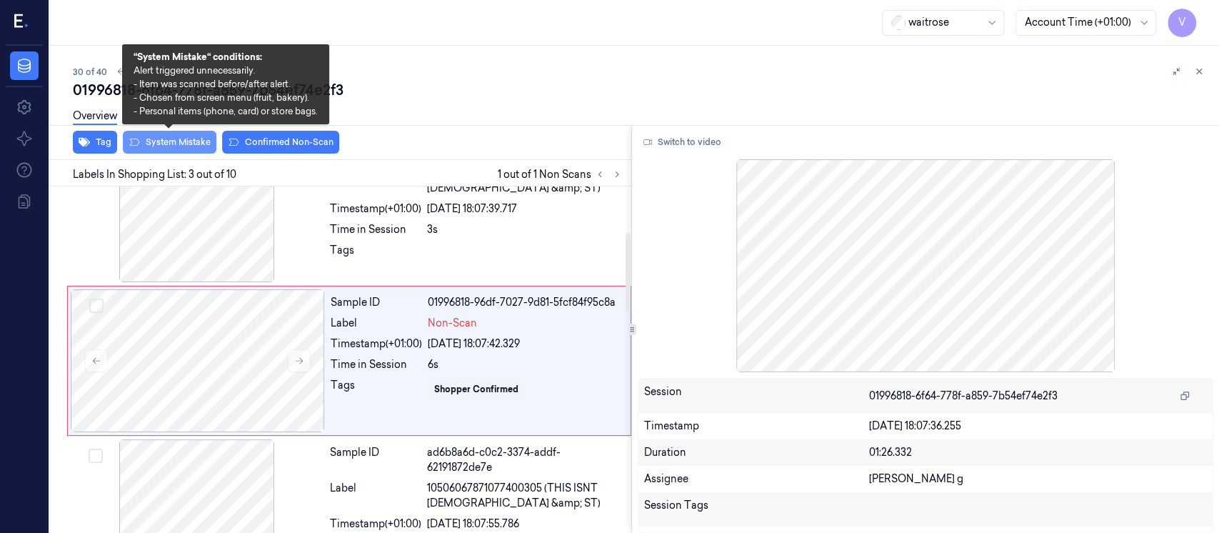
click at [159, 139] on button "System Mistake" at bounding box center [170, 142] width 94 height 23
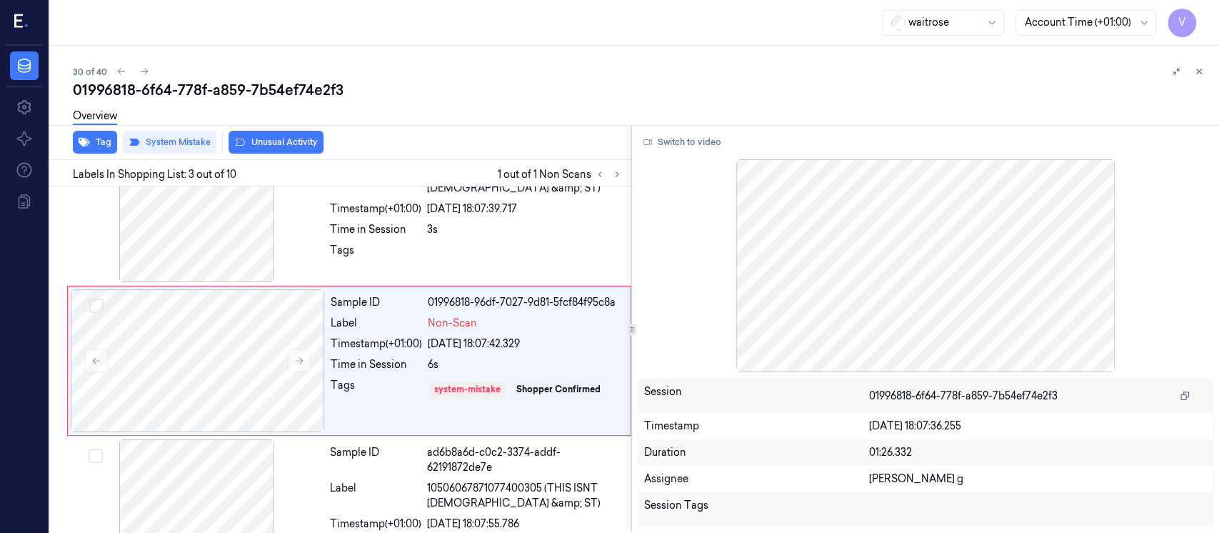
click at [280, 151] on button "Unusual Activity" at bounding box center [275, 142] width 95 height 23
click at [622, 125] on div at bounding box center [631, 125] width 1175 height 1
click at [1205, 72] on button at bounding box center [1198, 71] width 17 height 17
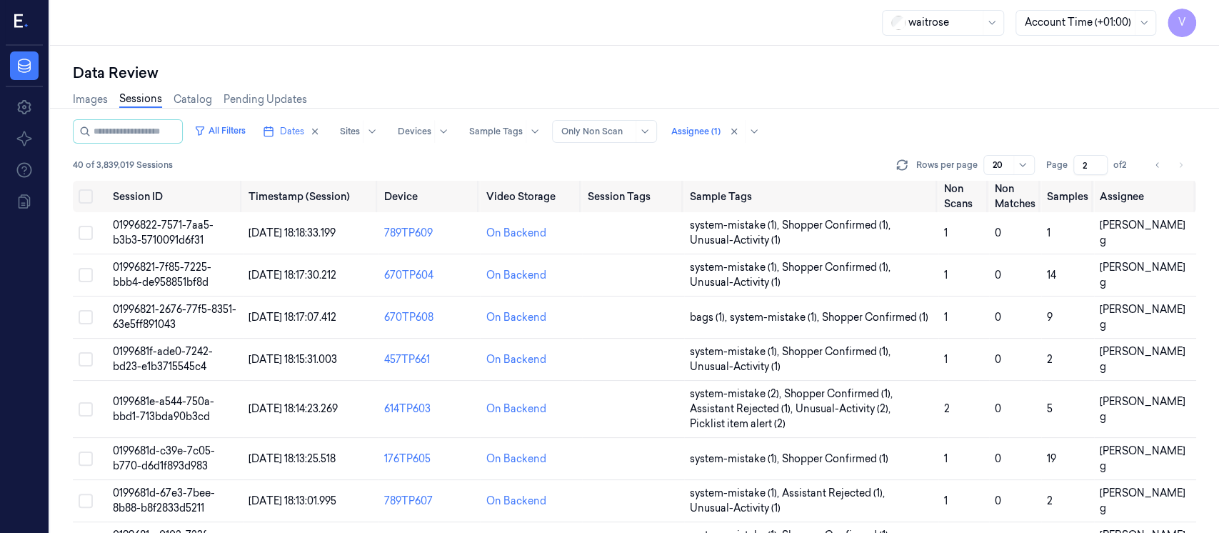
scroll to position [441, 0]
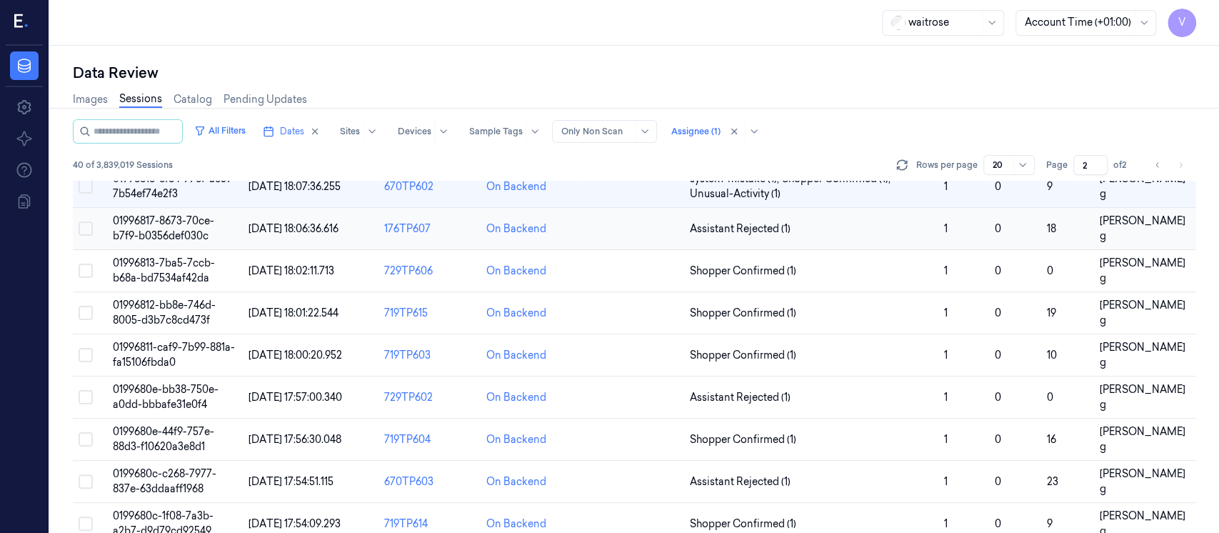
click at [637, 235] on td at bounding box center [633, 229] width 102 height 42
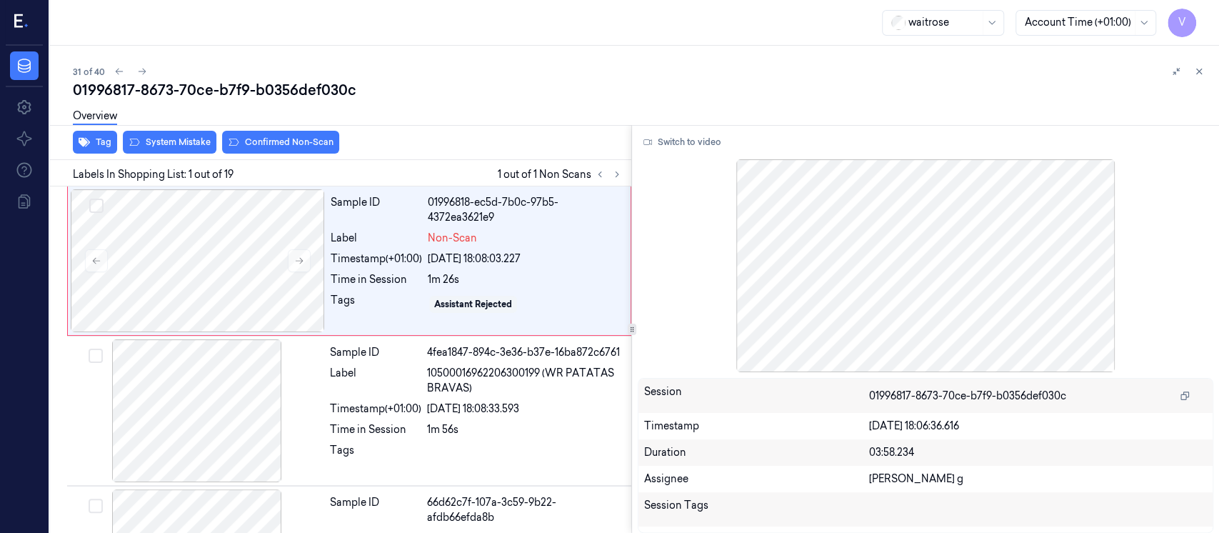
click at [435, 138] on div "Tag System Mistake Confirmed Non-Scan" at bounding box center [337, 142] width 587 height 35
click at [190, 269] on div at bounding box center [198, 260] width 254 height 143
click at [675, 140] on button "Switch to video" at bounding box center [682, 142] width 89 height 23
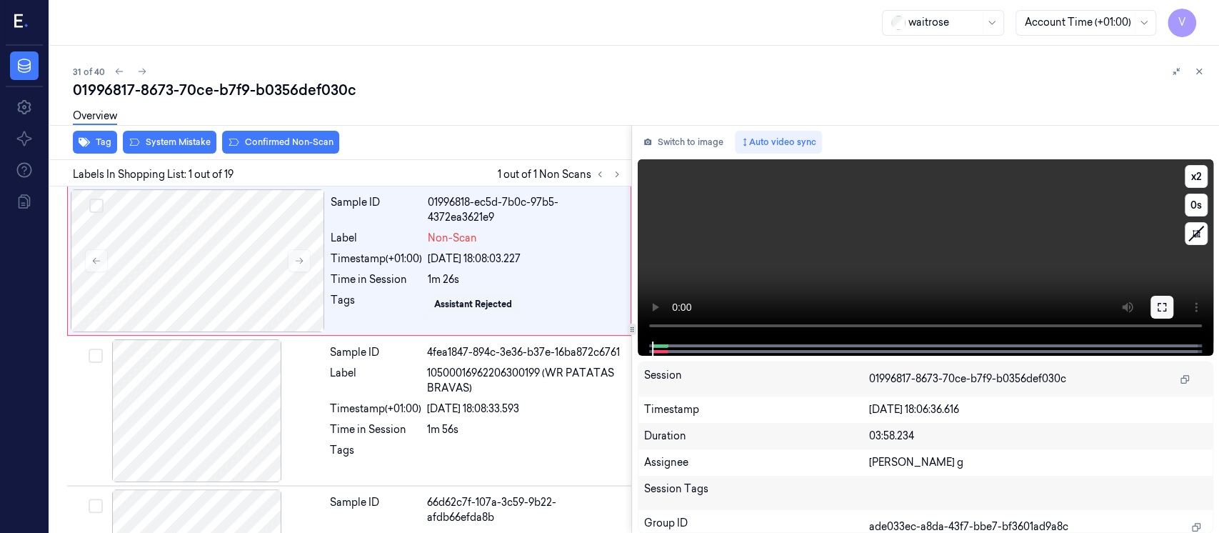
click at [1160, 306] on icon at bounding box center [1161, 306] width 11 height 11
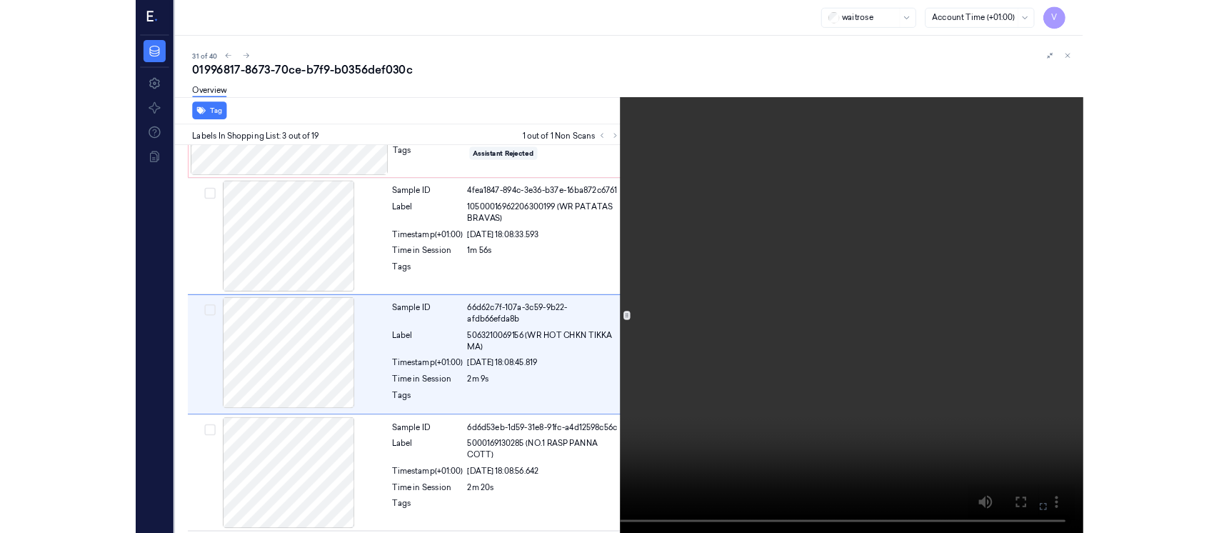
scroll to position [124, 0]
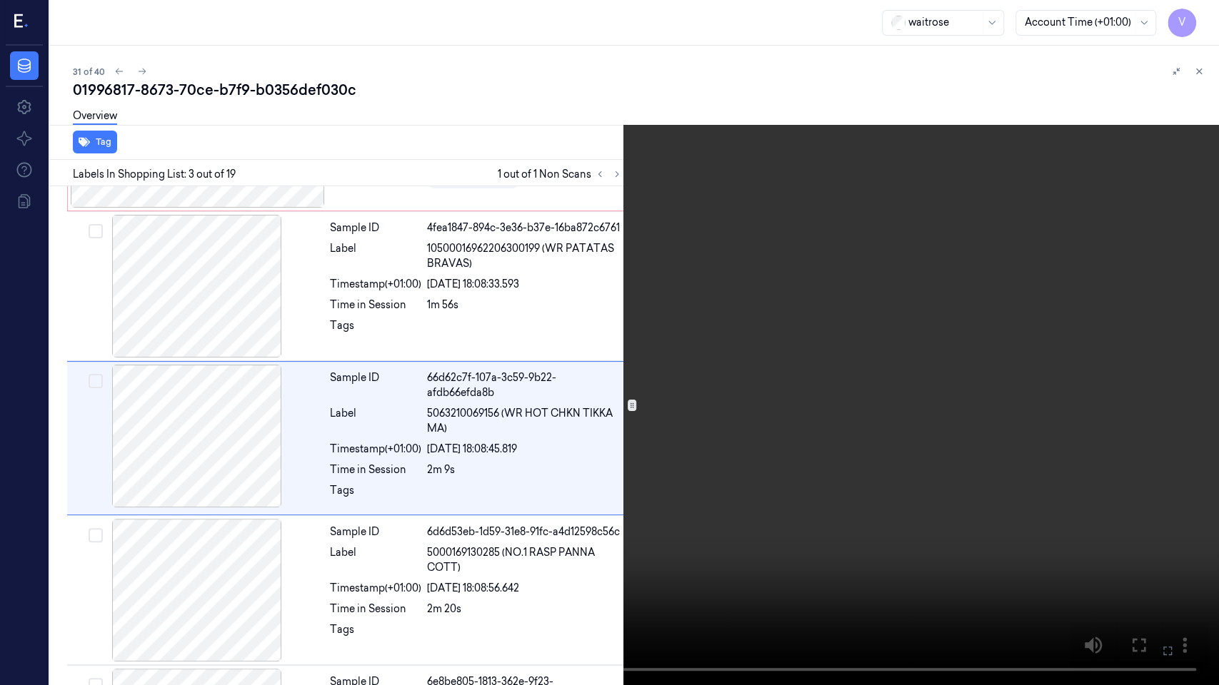
click at [0, 0] on button at bounding box center [0, 0] width 0 height 0
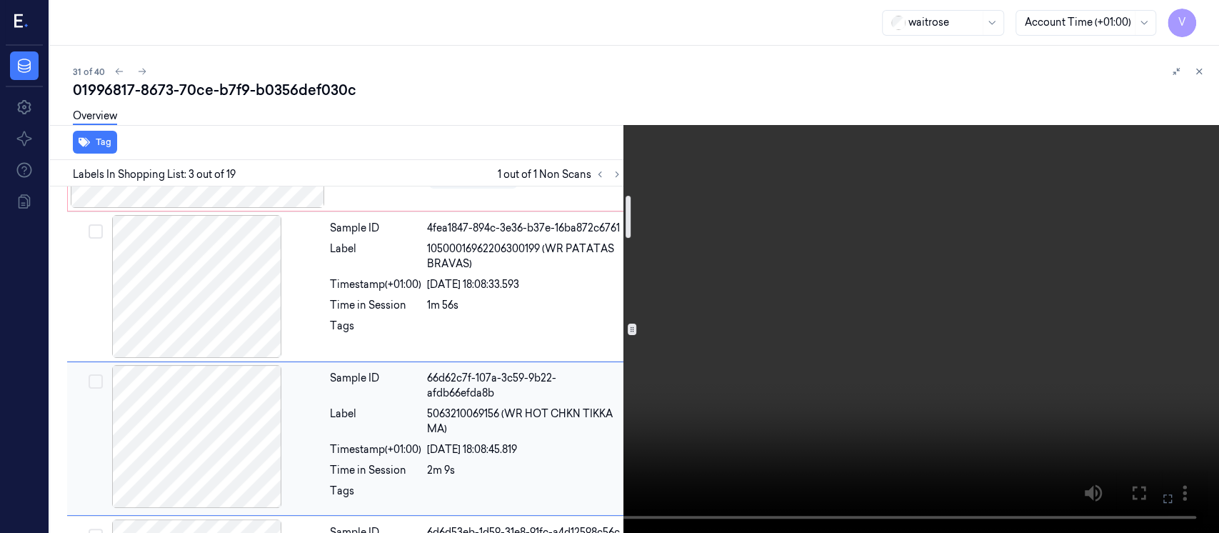
scroll to position [0, 0]
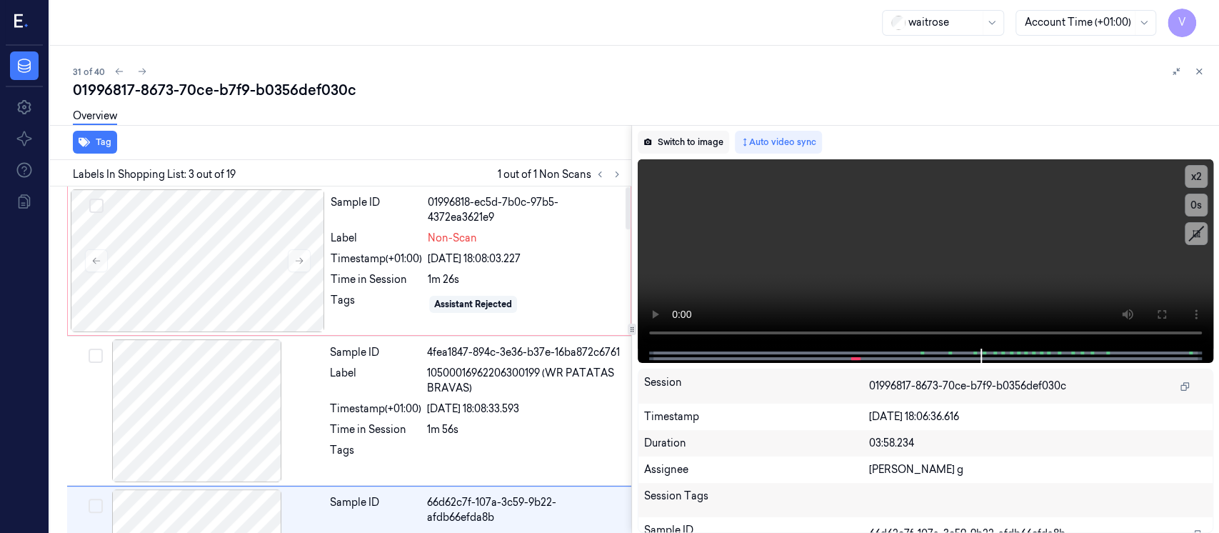
click at [678, 140] on button "Switch to image" at bounding box center [683, 142] width 91 height 23
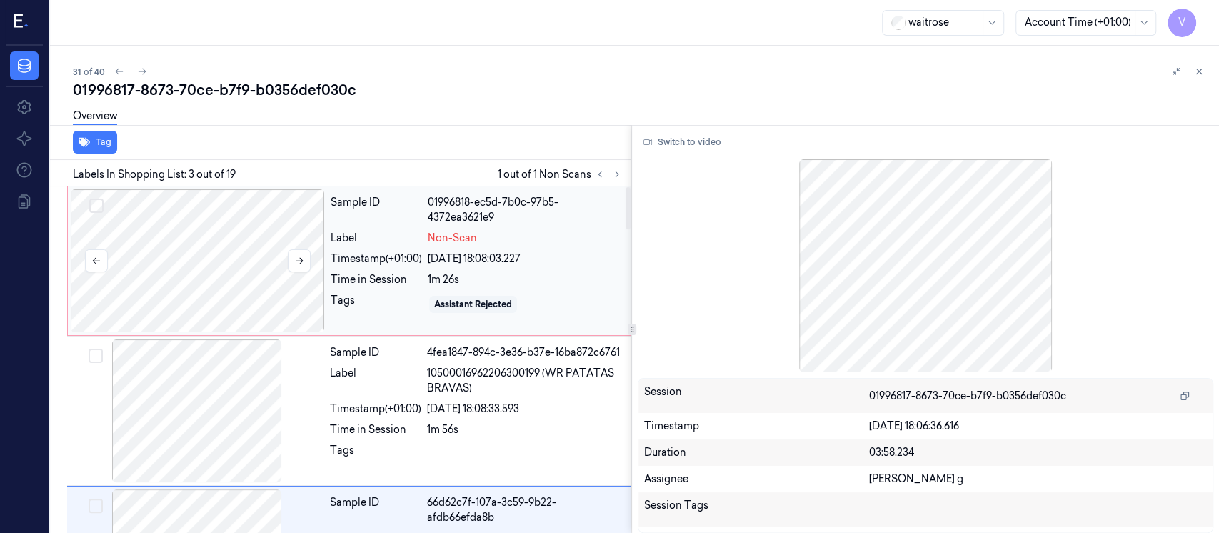
click at [198, 252] on div at bounding box center [198, 260] width 254 height 143
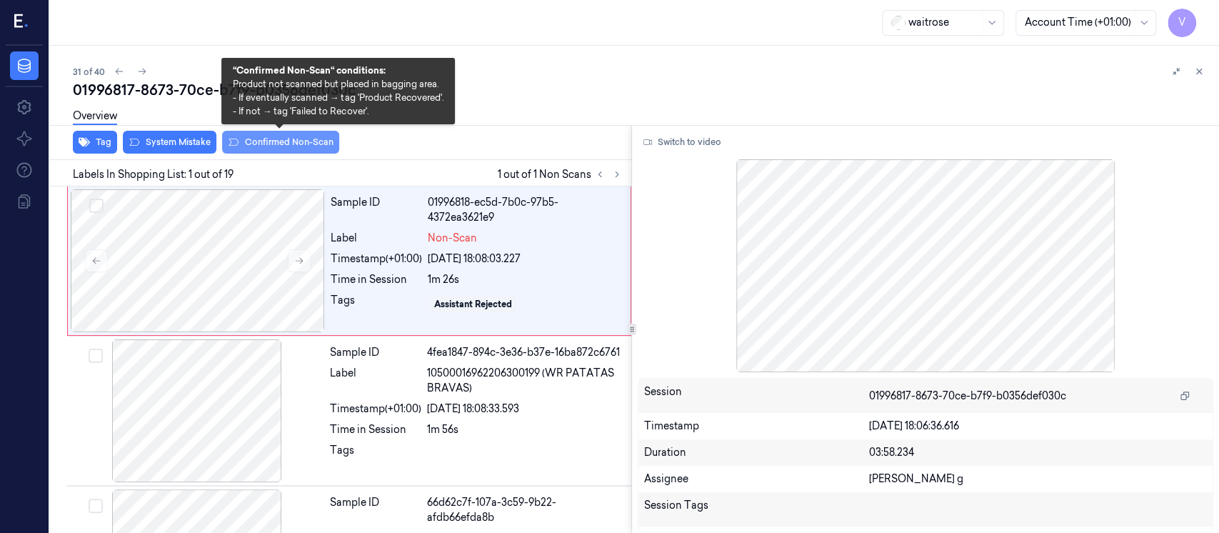
click at [264, 149] on button "Confirmed Non-Scan" at bounding box center [280, 142] width 117 height 23
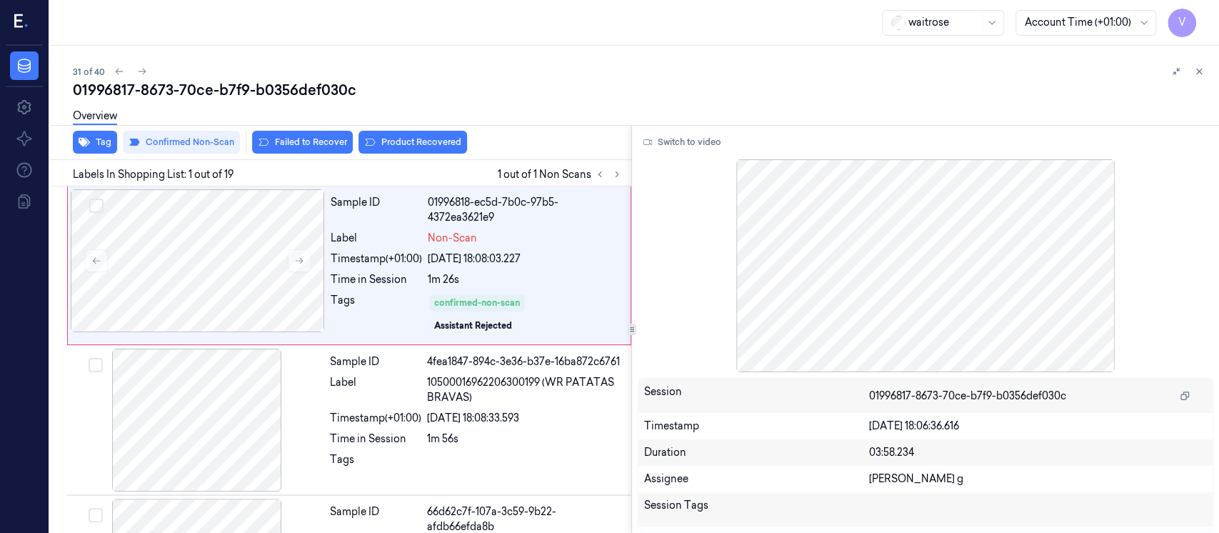
click at [415, 134] on div "Overview" at bounding box center [640, 118] width 1135 height 36
click at [396, 149] on button "Product Recovered" at bounding box center [412, 142] width 109 height 23
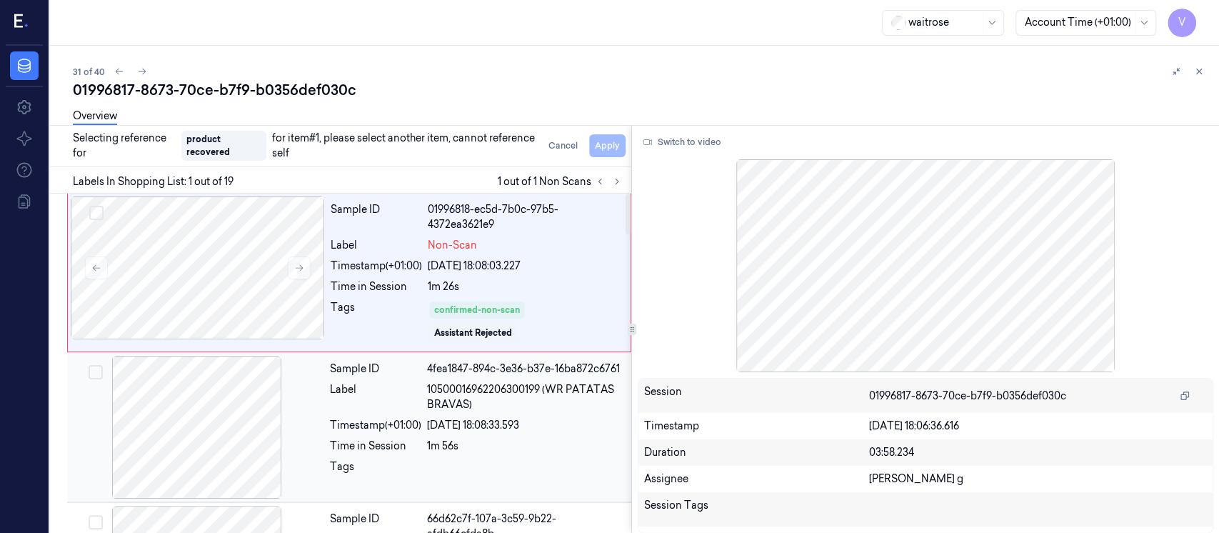
click at [209, 422] on div at bounding box center [197, 427] width 254 height 143
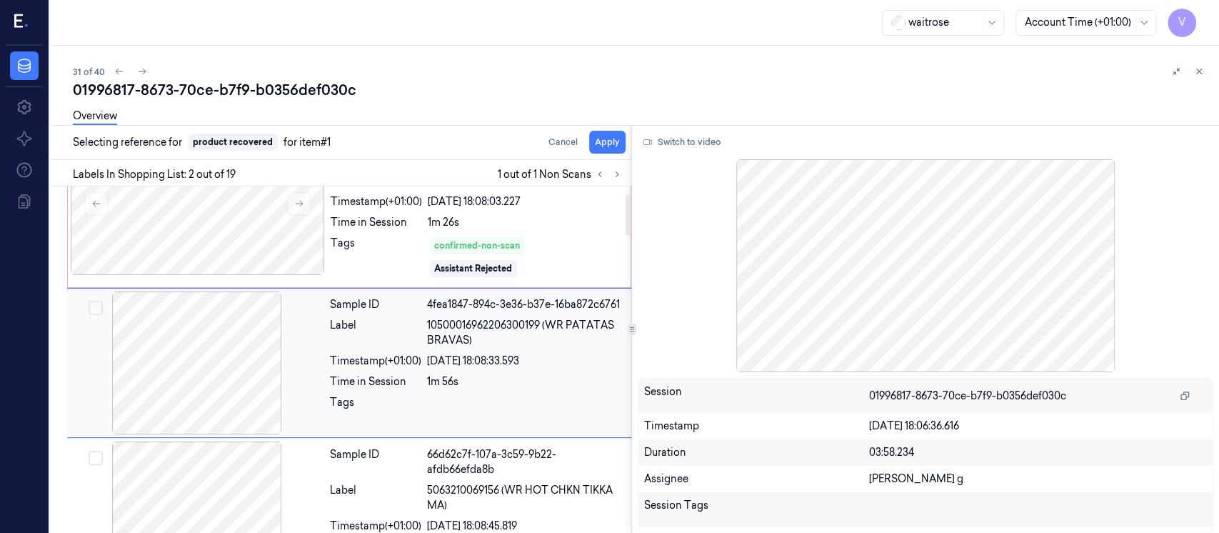
scroll to position [59, 0]
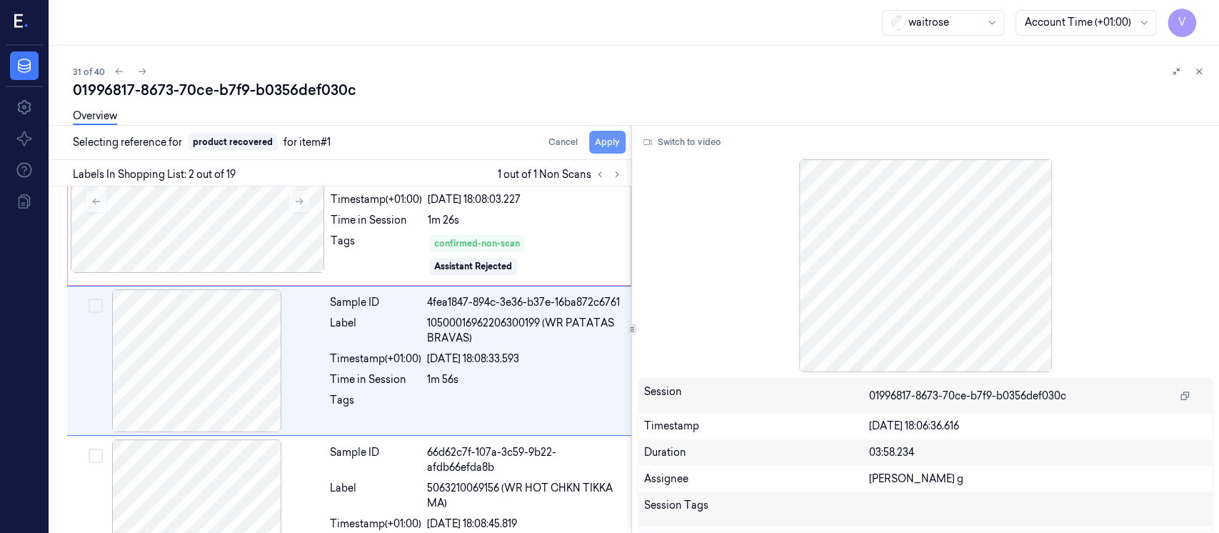
click at [613, 138] on button "Apply" at bounding box center [607, 142] width 36 height 23
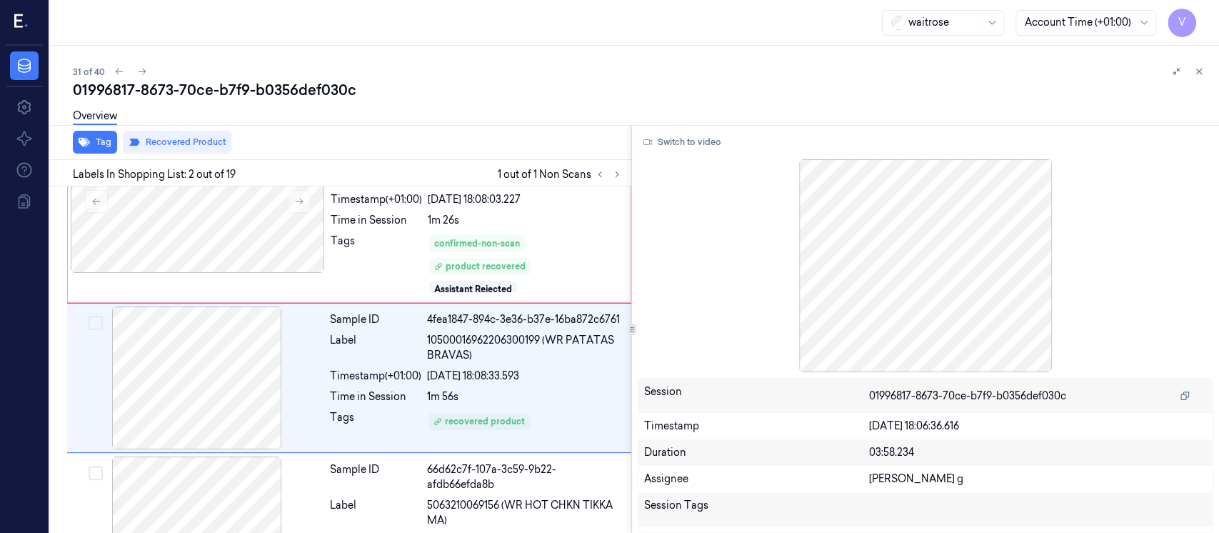
scroll to position [77, 0]
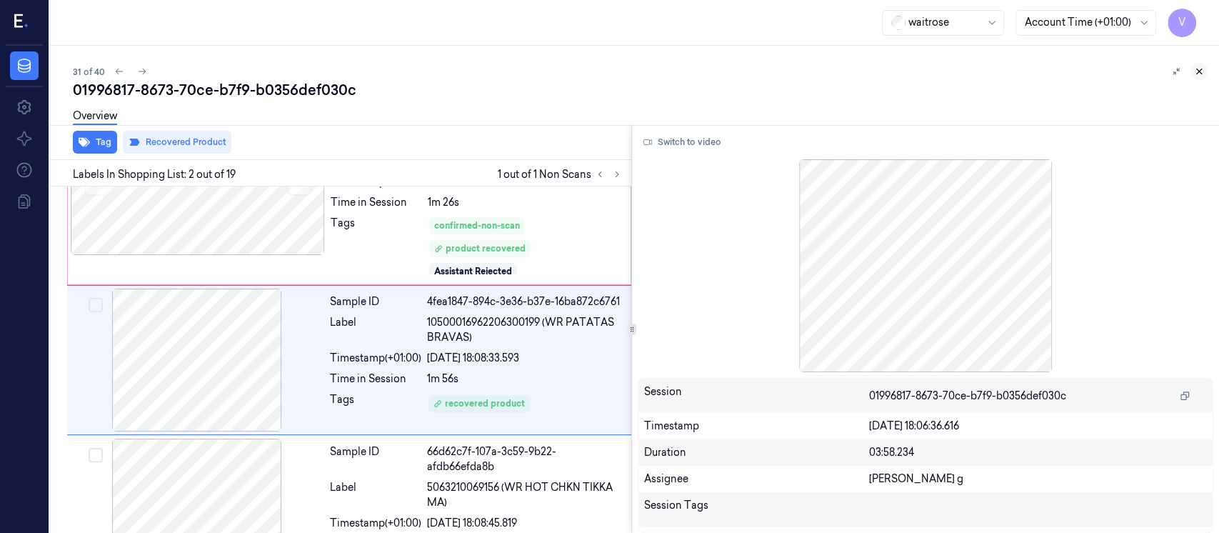
click at [1202, 72] on icon at bounding box center [1199, 71] width 10 height 10
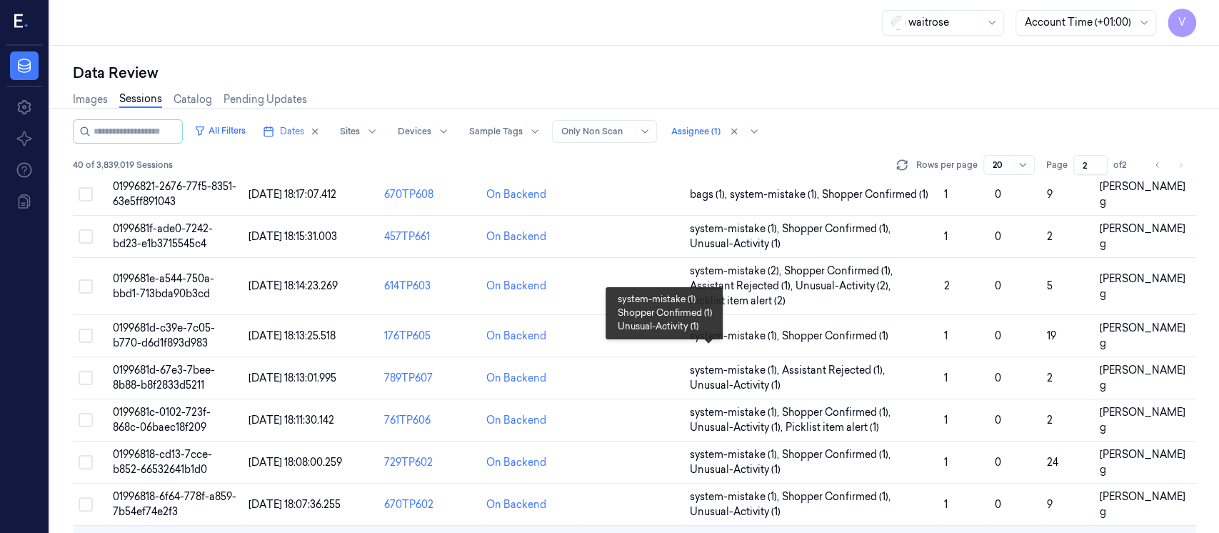
scroll to position [434, 0]
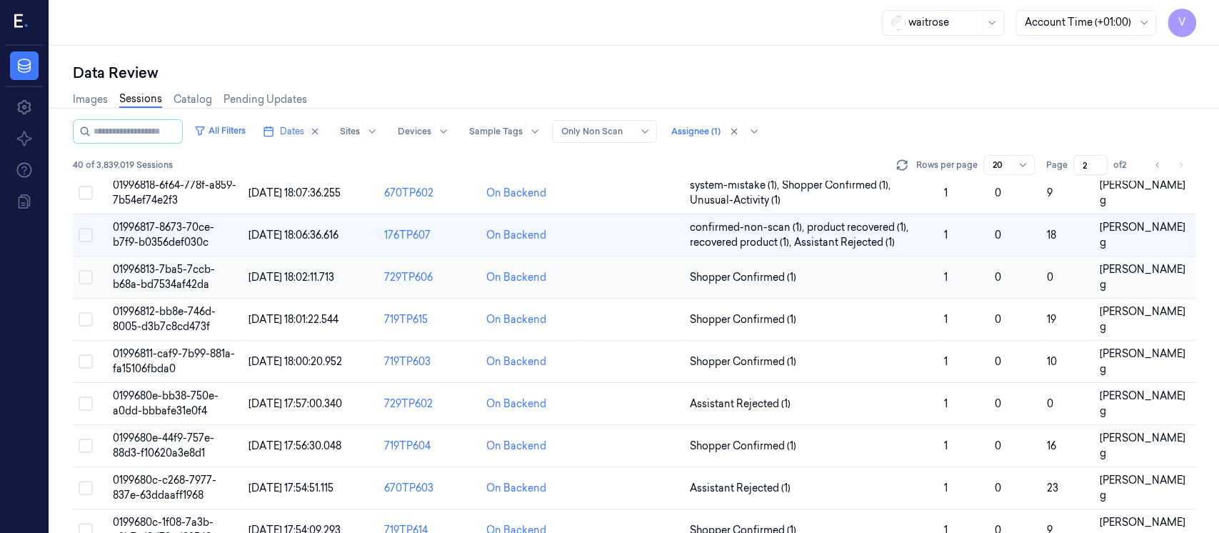
click at [608, 283] on td at bounding box center [633, 277] width 102 height 42
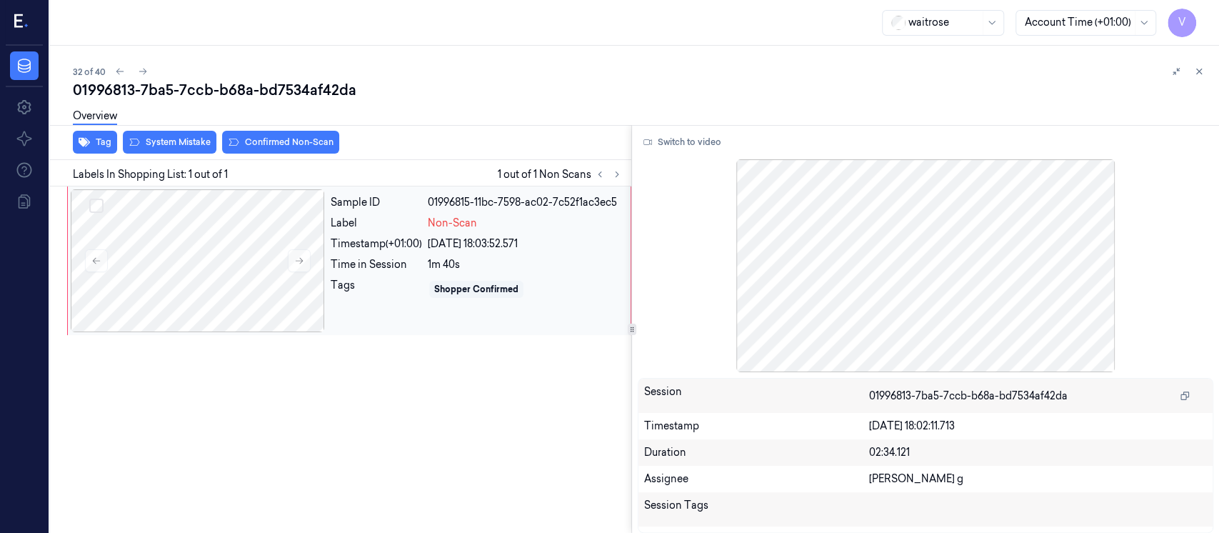
click at [378, 191] on div "Sample ID 01996815-11bc-7598-ac02-7c52f1ac3ec5 Label Non-Scan Timestamp (+01:00…" at bounding box center [476, 260] width 303 height 143
click at [688, 144] on button "Switch to video" at bounding box center [682, 142] width 89 height 23
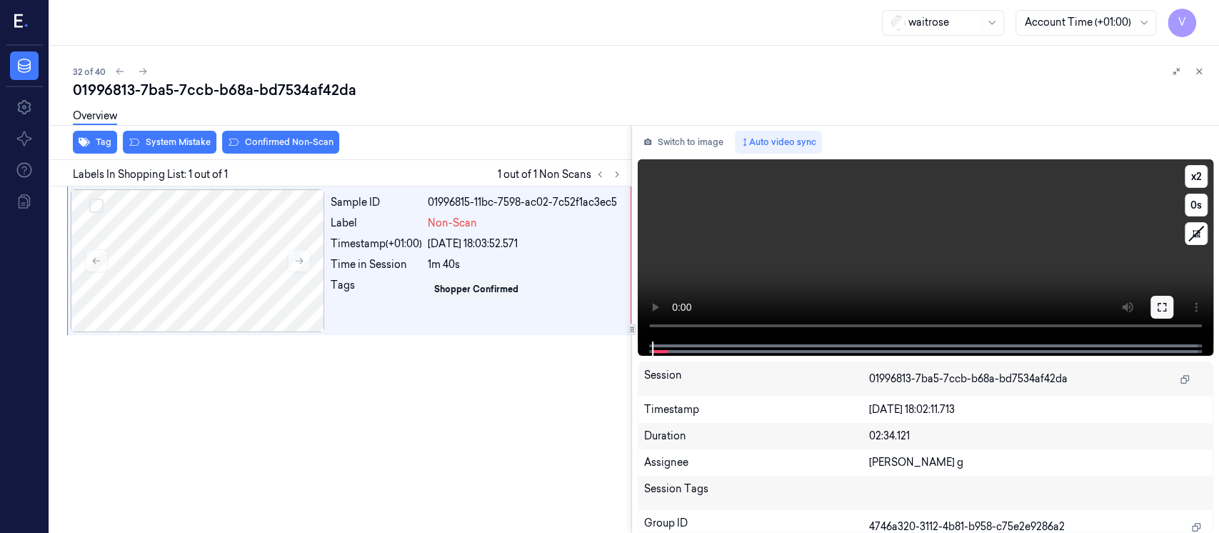
click at [1162, 313] on button at bounding box center [1161, 307] width 23 height 23
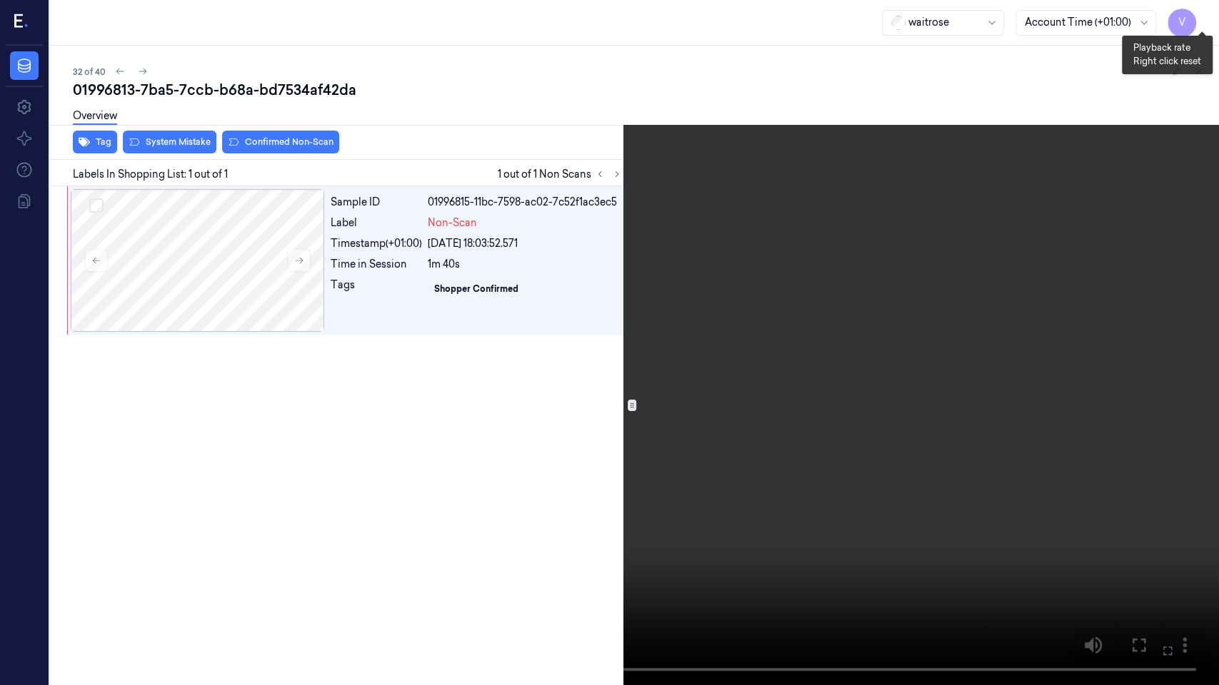
click at [1194, 17] on button "x 2" at bounding box center [1201, 17] width 23 height 23
click at [0, 0] on button at bounding box center [0, 0] width 0 height 0
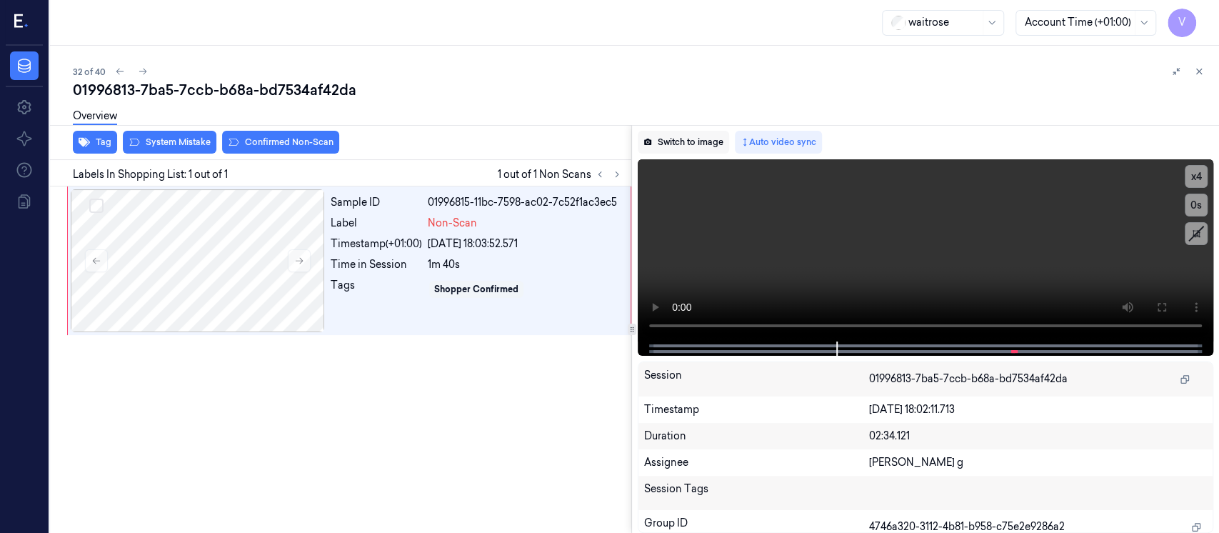
click at [698, 139] on button "Switch to image" at bounding box center [683, 142] width 91 height 23
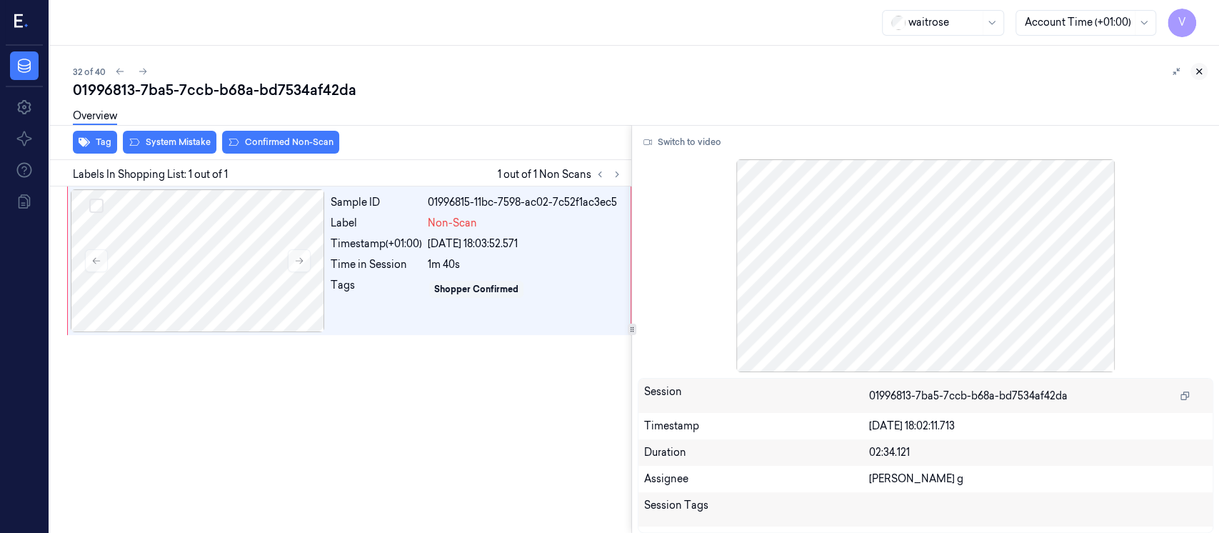
click at [1198, 71] on icon at bounding box center [1199, 71] width 5 height 5
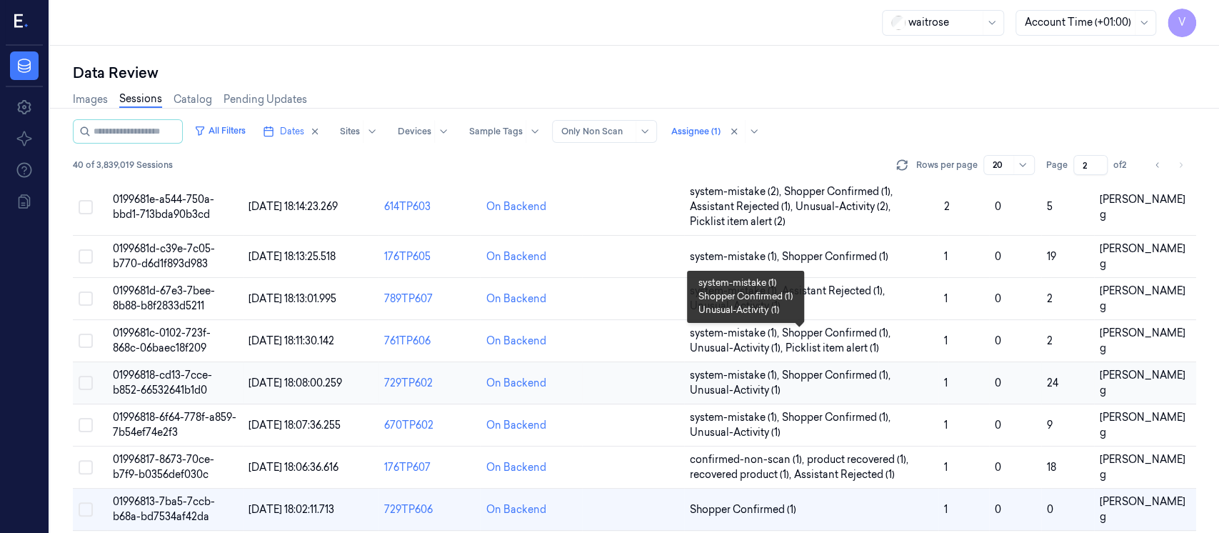
scroll to position [286, 0]
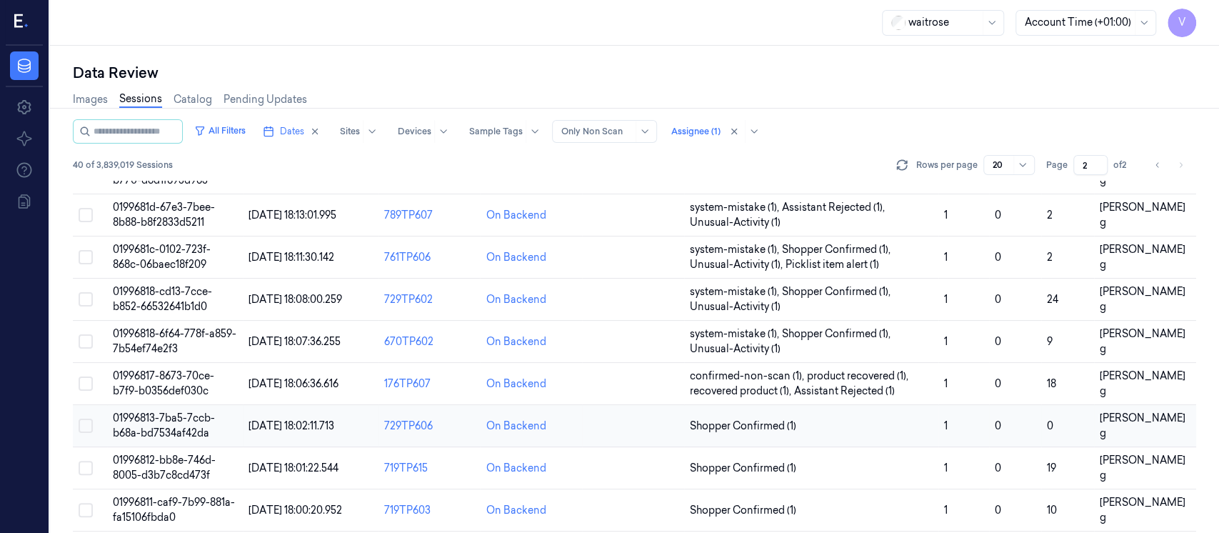
click at [653, 431] on td at bounding box center [633, 426] width 102 height 42
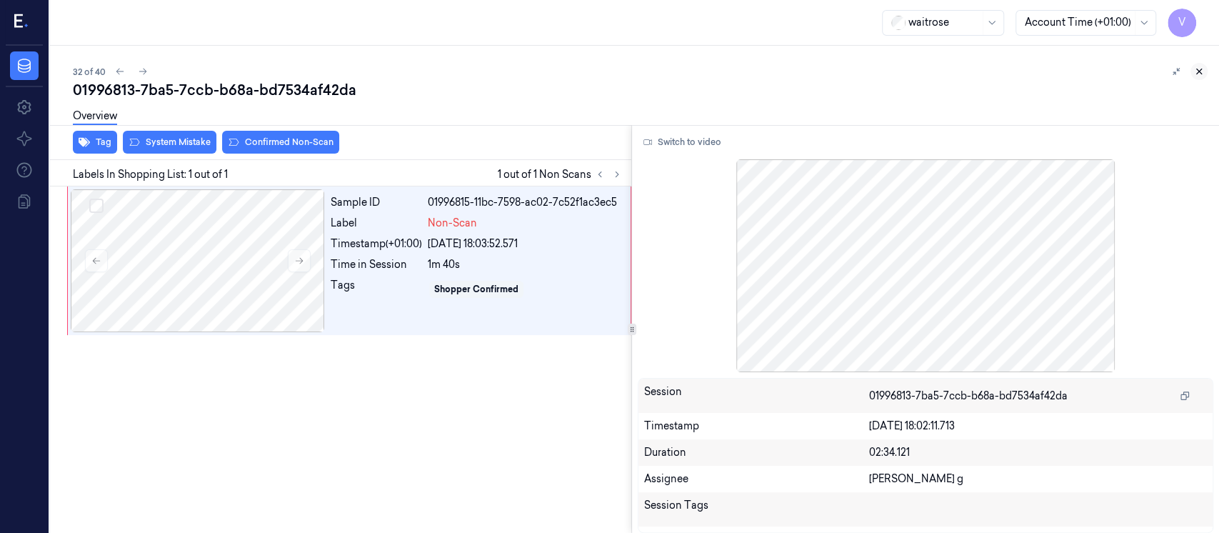
click at [1192, 77] on button at bounding box center [1198, 71] width 17 height 17
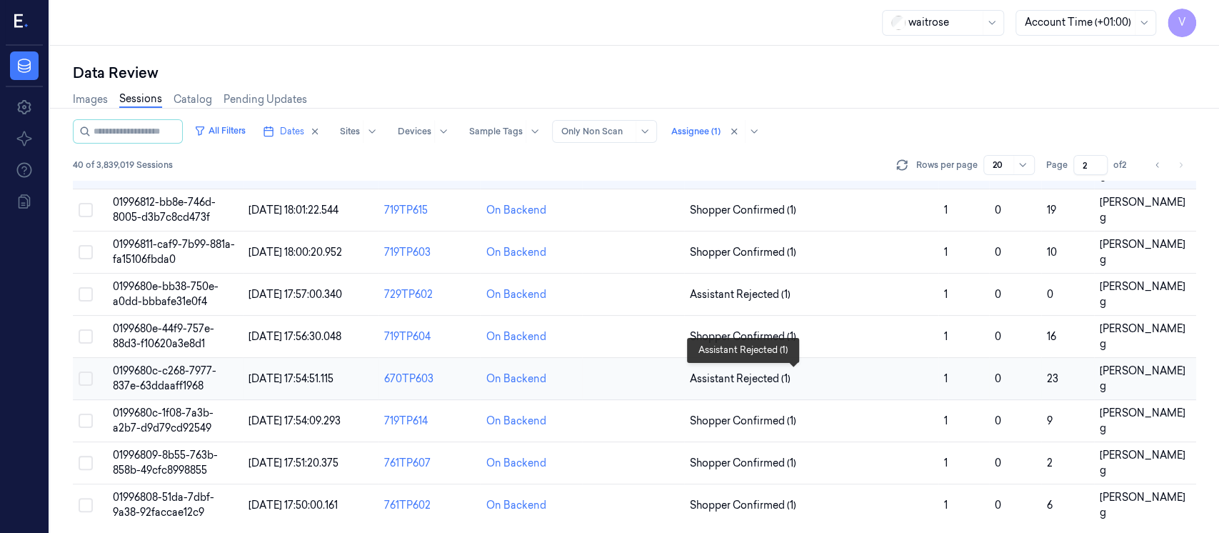
scroll to position [545, 0]
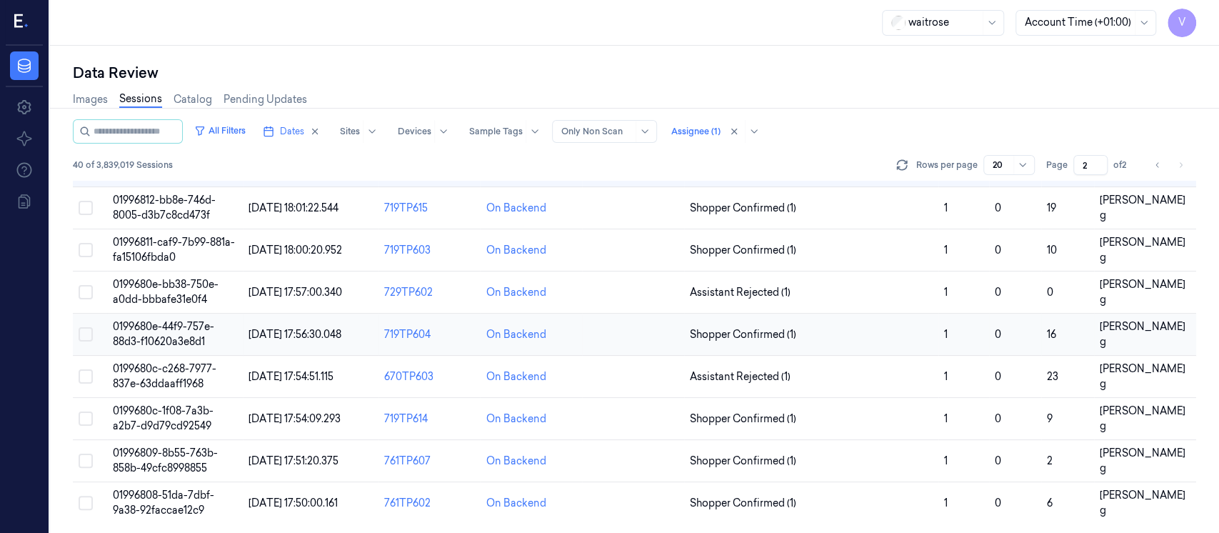
click at [628, 334] on td at bounding box center [633, 334] width 102 height 42
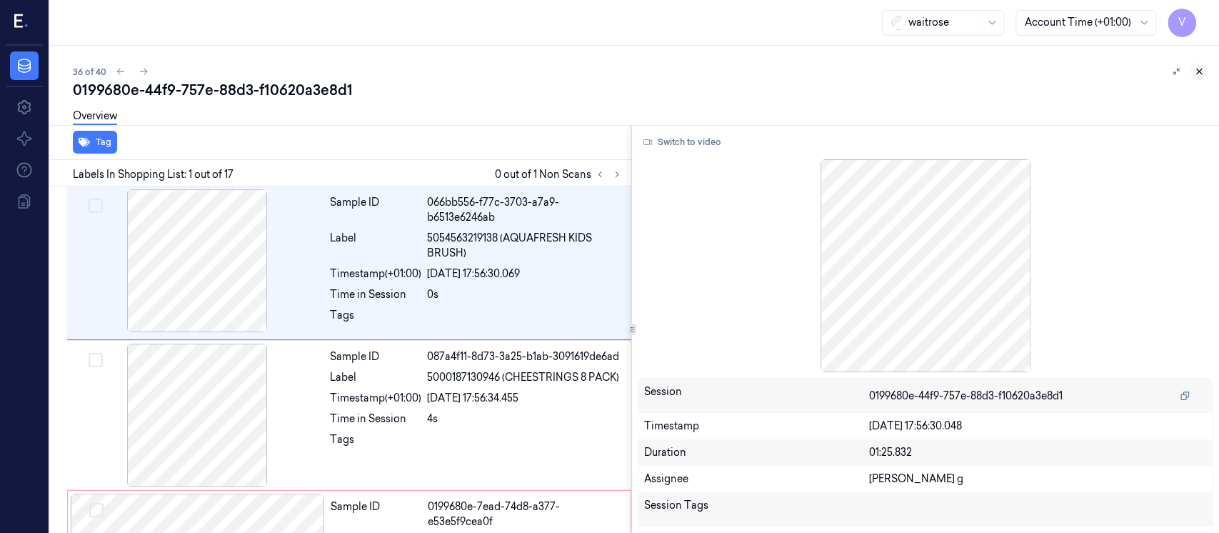
click at [1197, 74] on icon at bounding box center [1199, 71] width 10 height 10
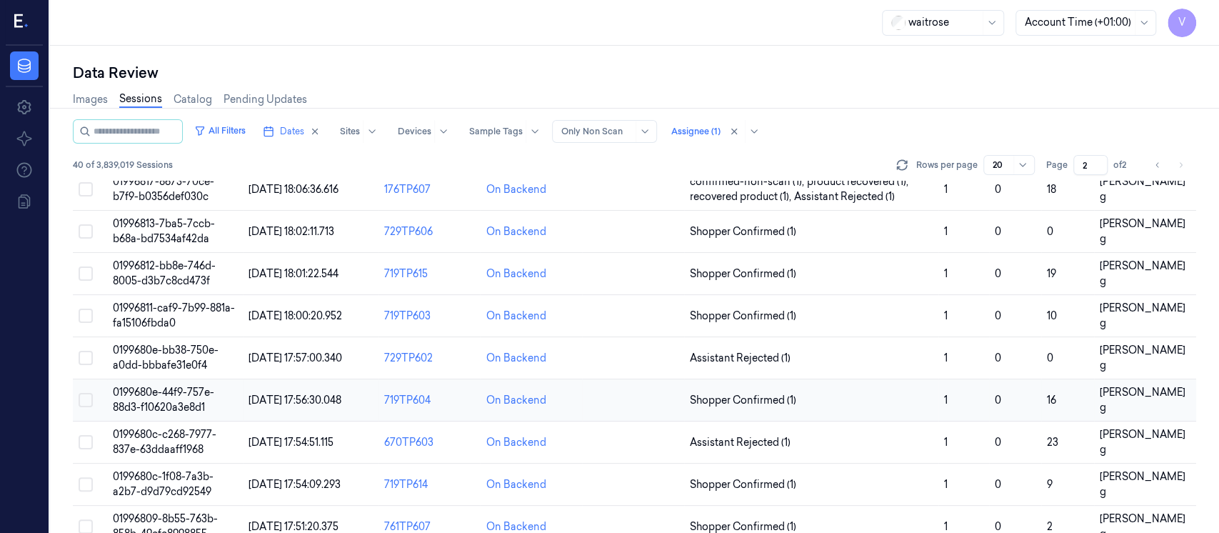
scroll to position [451, 0]
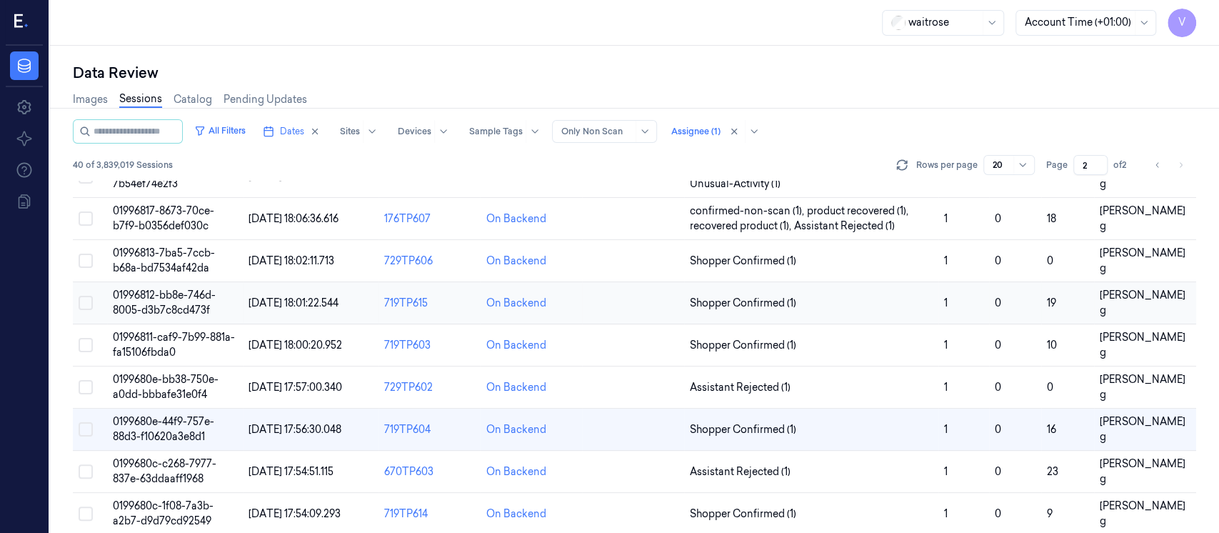
click at [629, 303] on td at bounding box center [633, 303] width 102 height 42
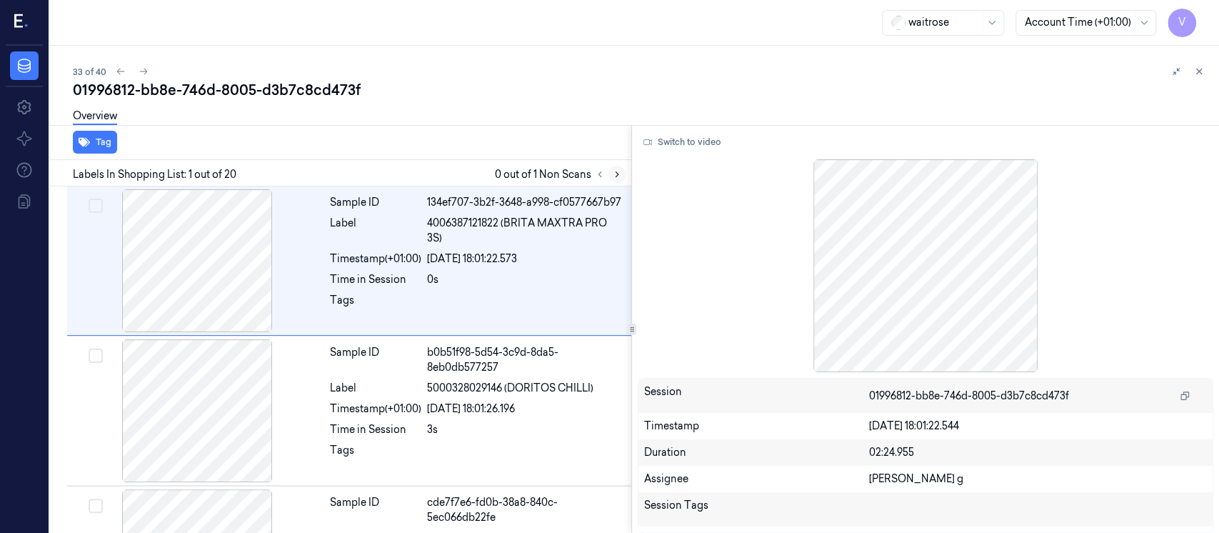
click at [609, 176] on button at bounding box center [616, 174] width 17 height 17
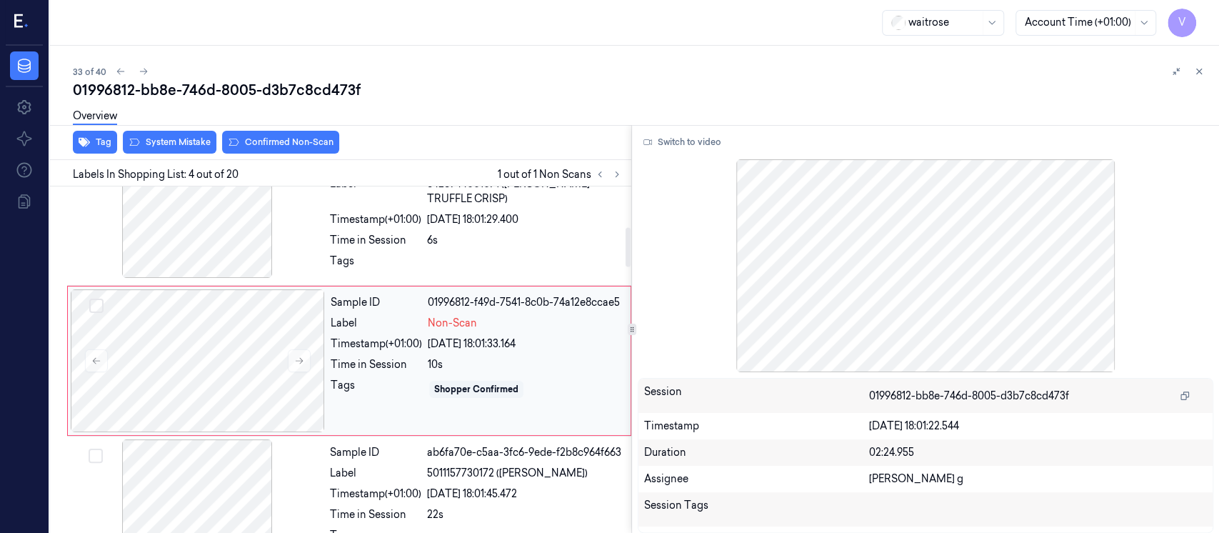
scroll to position [259, 0]
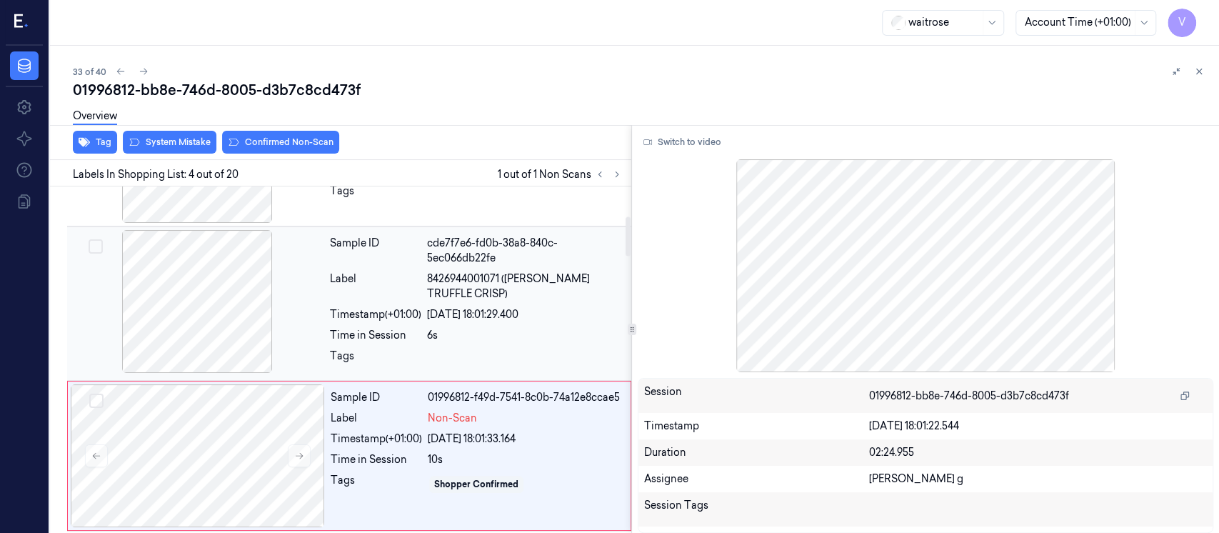
click at [546, 271] on span "8426944001071 (TORRES TRUFFLE CRISP)" at bounding box center [525, 286] width 196 height 30
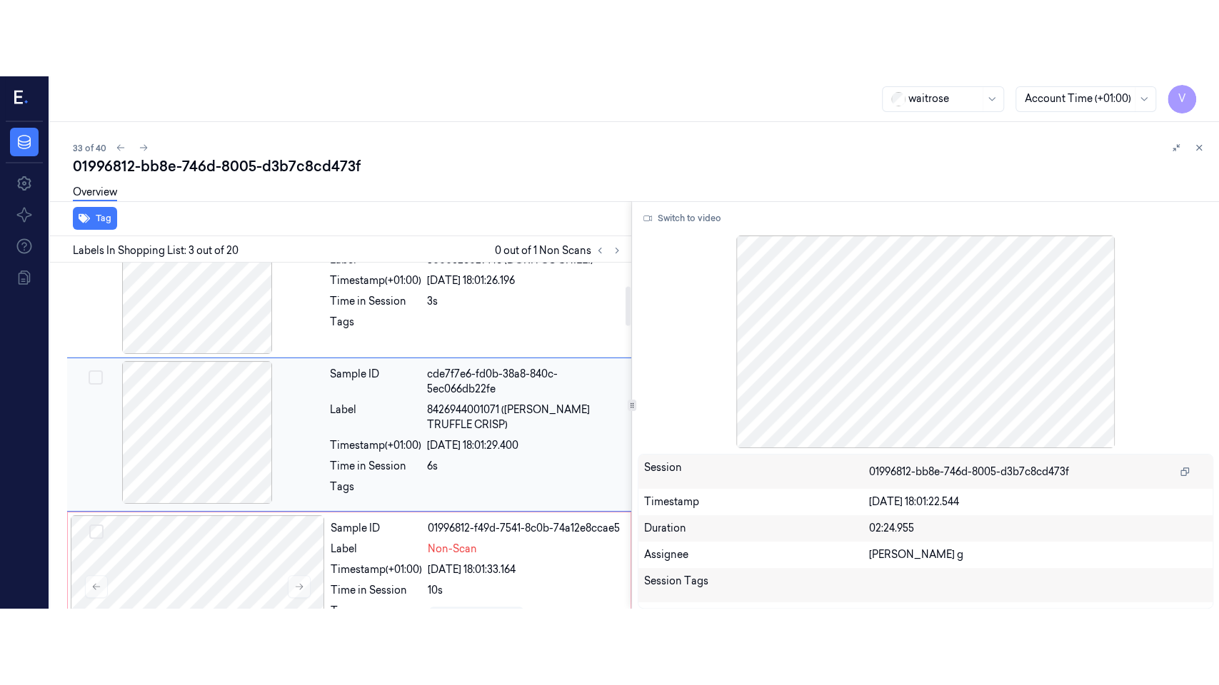
scroll to position [202, 0]
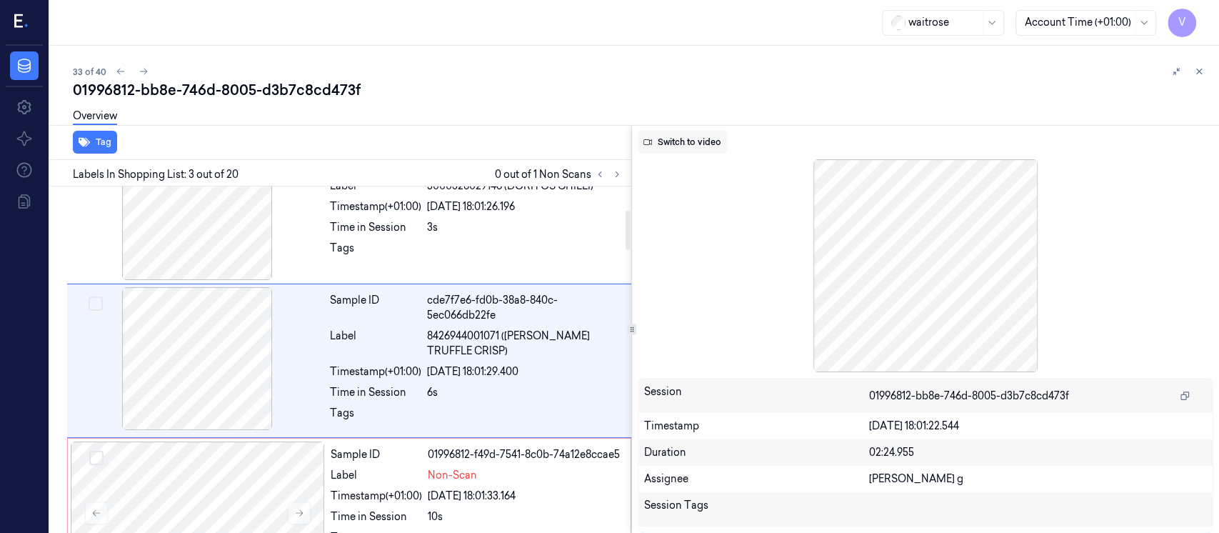
click at [668, 146] on button "Switch to video" at bounding box center [682, 142] width 89 height 23
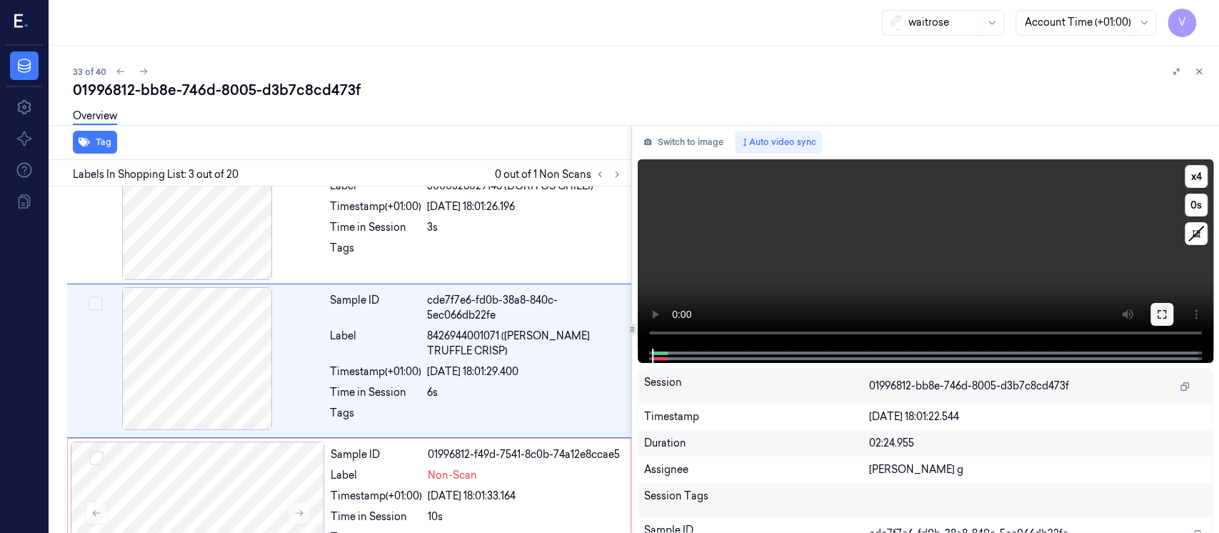
click at [1159, 316] on icon at bounding box center [1161, 313] width 11 height 11
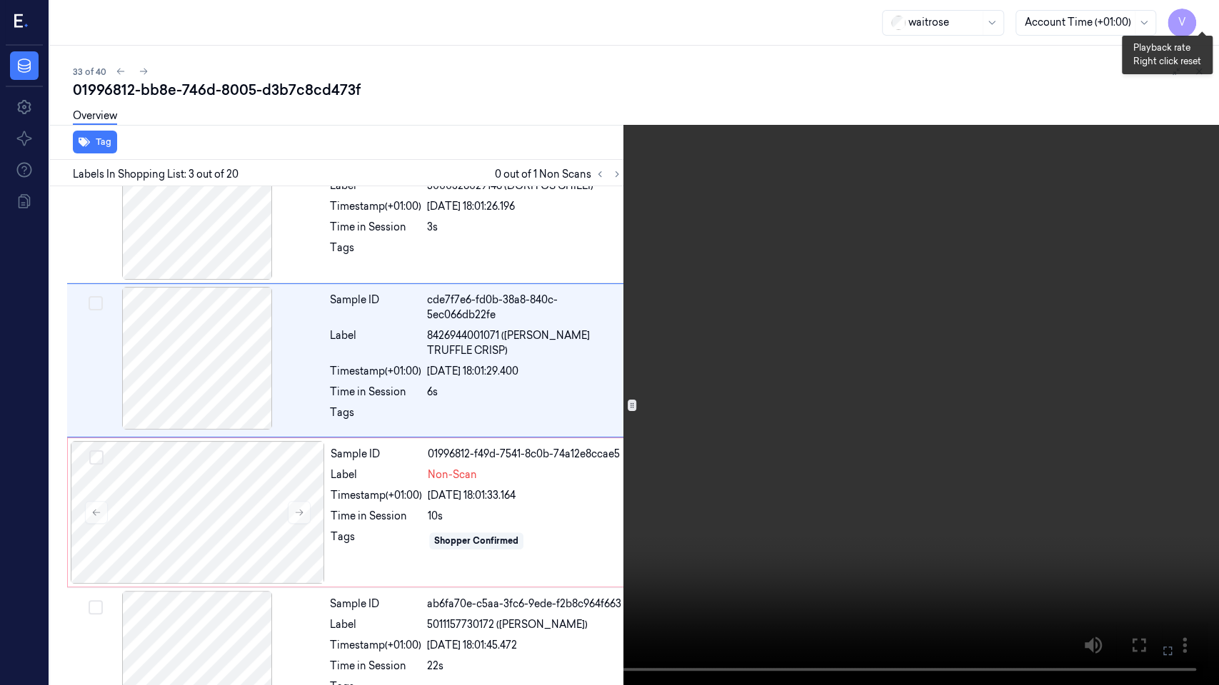
click at [1205, 17] on button "x 4" at bounding box center [1201, 17] width 23 height 23
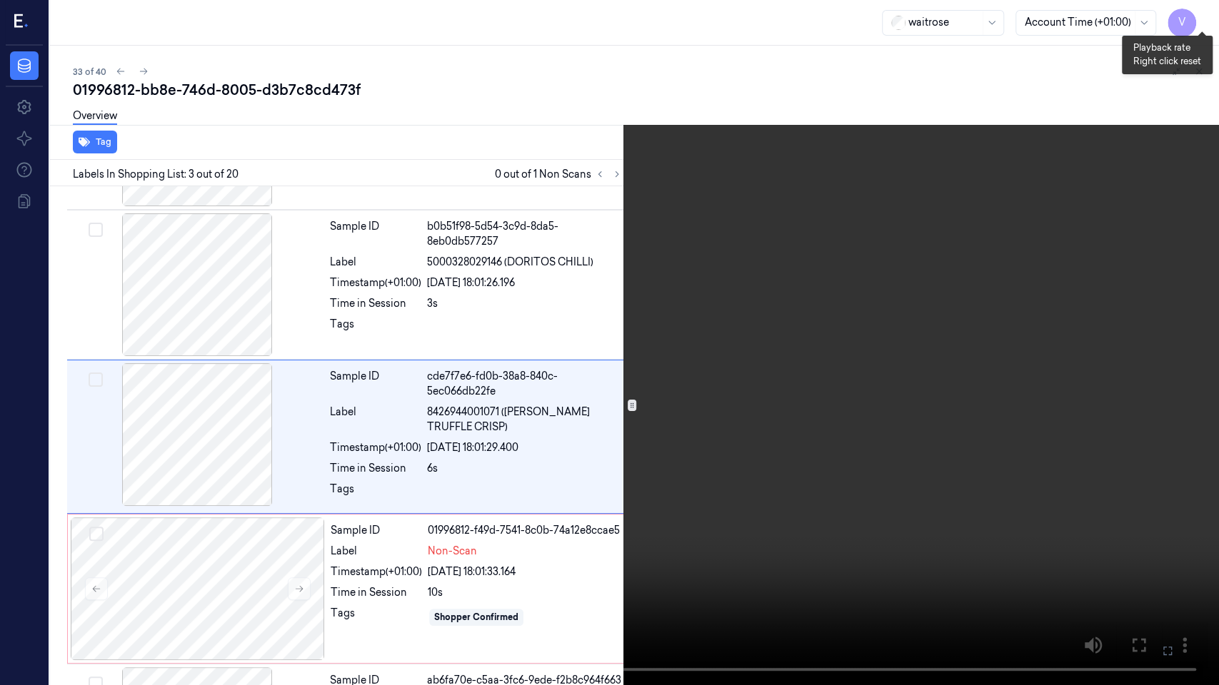
click at [1205, 17] on button "x 1" at bounding box center [1201, 17] width 23 height 23
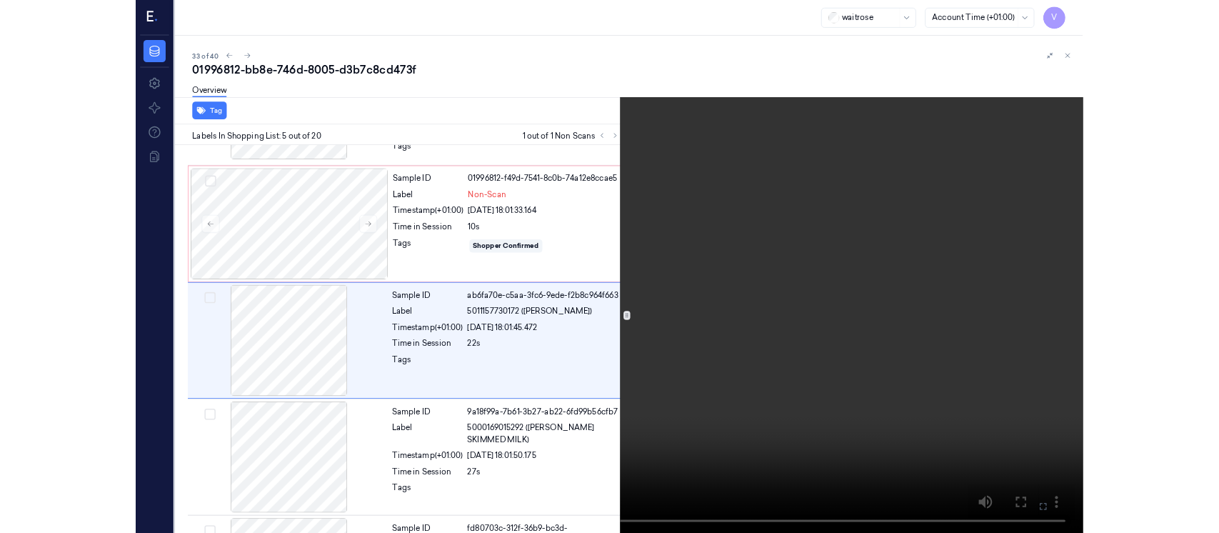
scroll to position [428, 0]
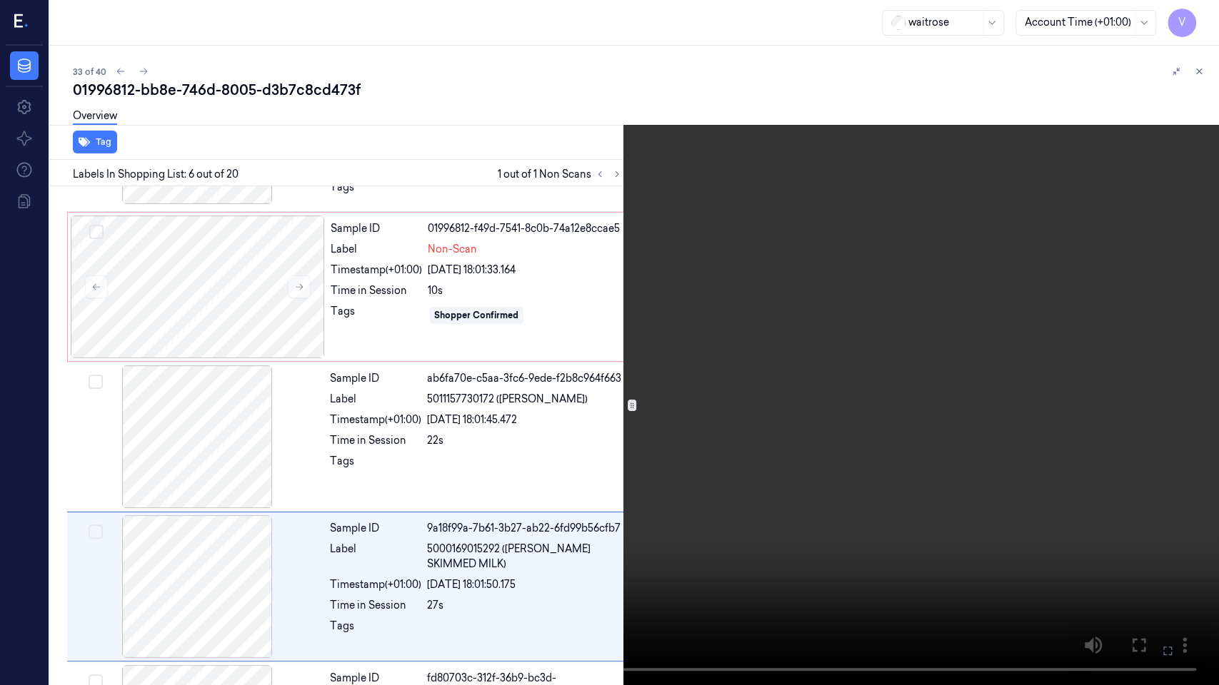
click at [0, 0] on icon at bounding box center [0, 0] width 0 height 0
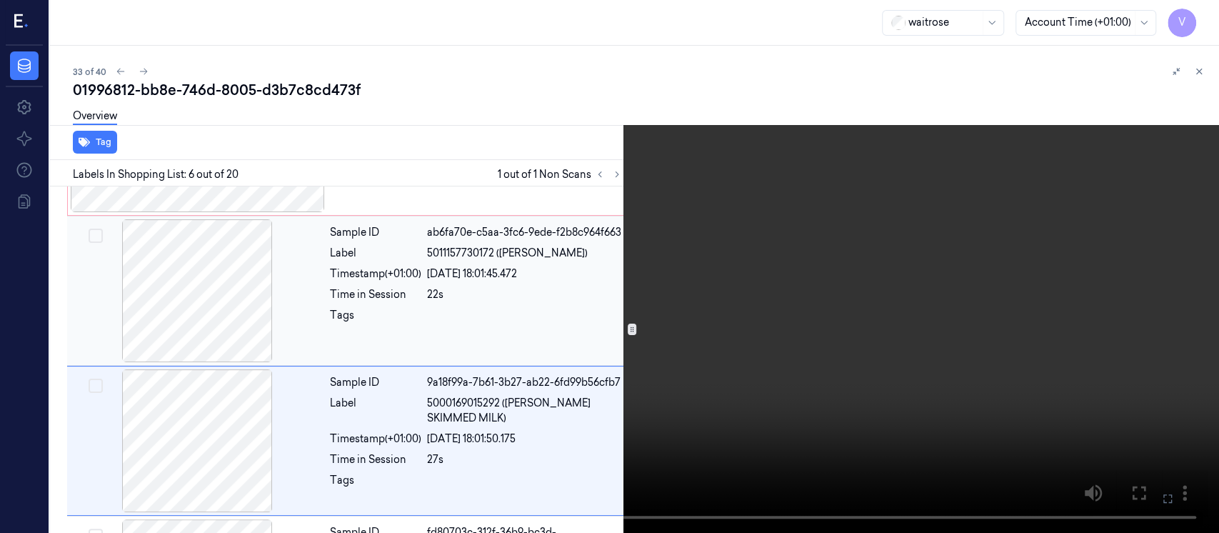
scroll to position [577, 0]
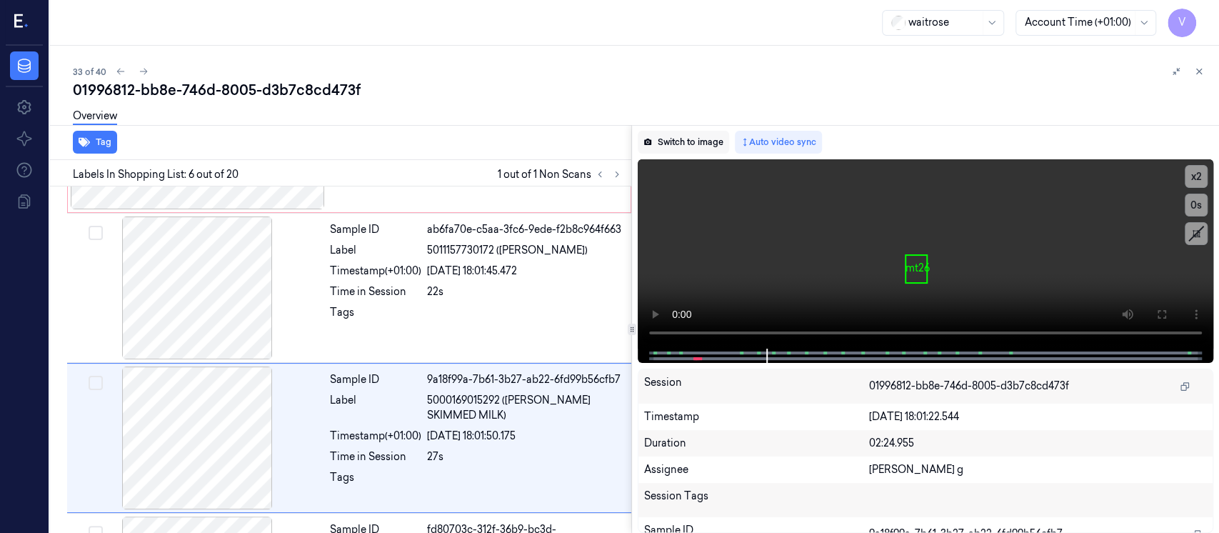
click at [685, 143] on button "Switch to image" at bounding box center [683, 142] width 91 height 23
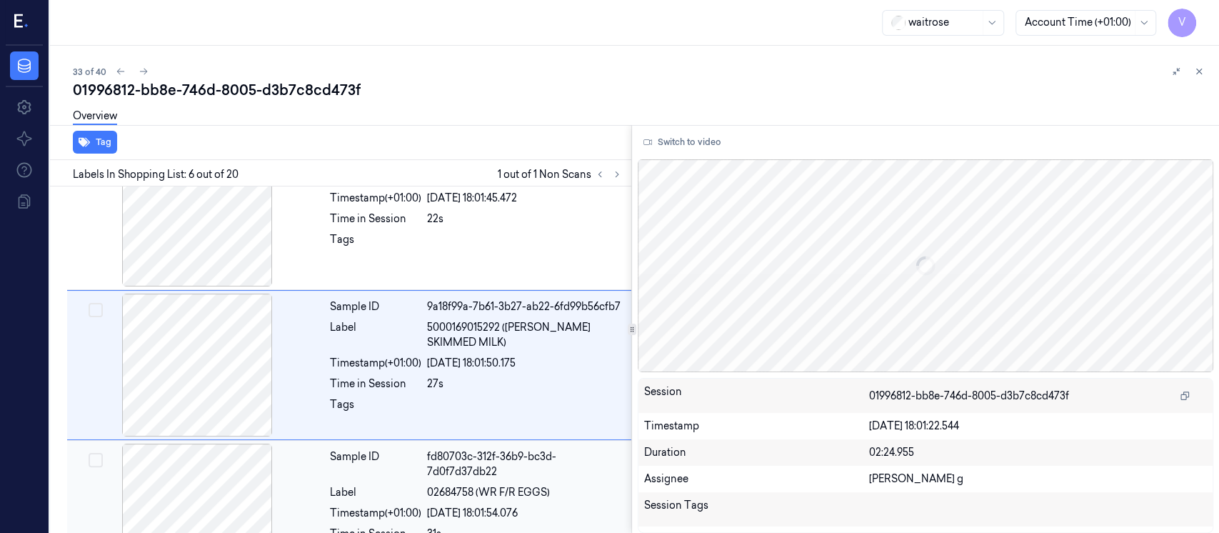
scroll to position [654, 0]
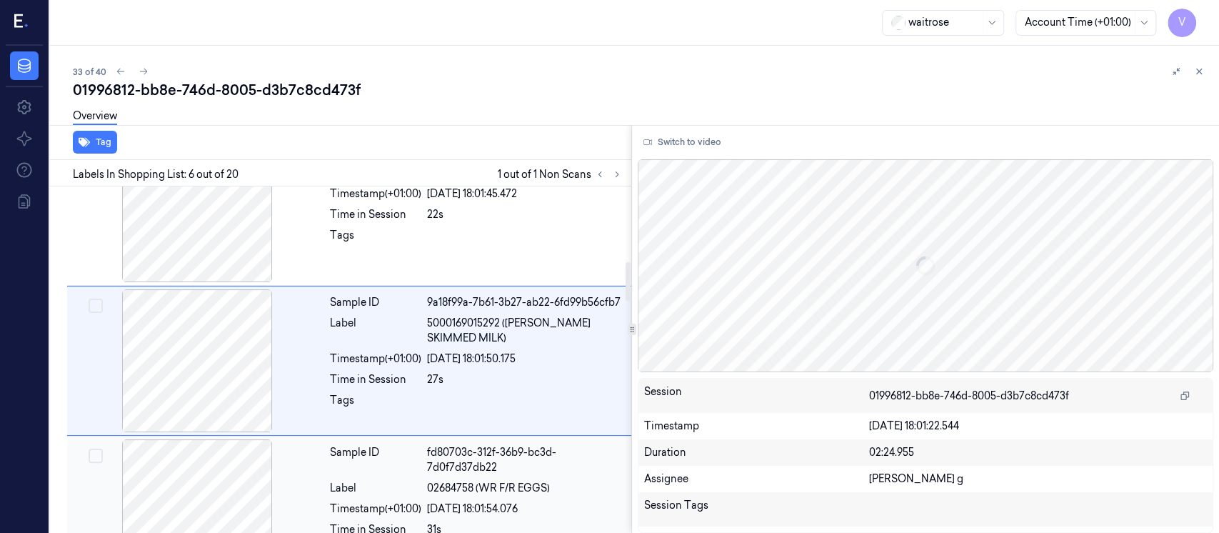
click at [214, 492] on div at bounding box center [197, 510] width 254 height 143
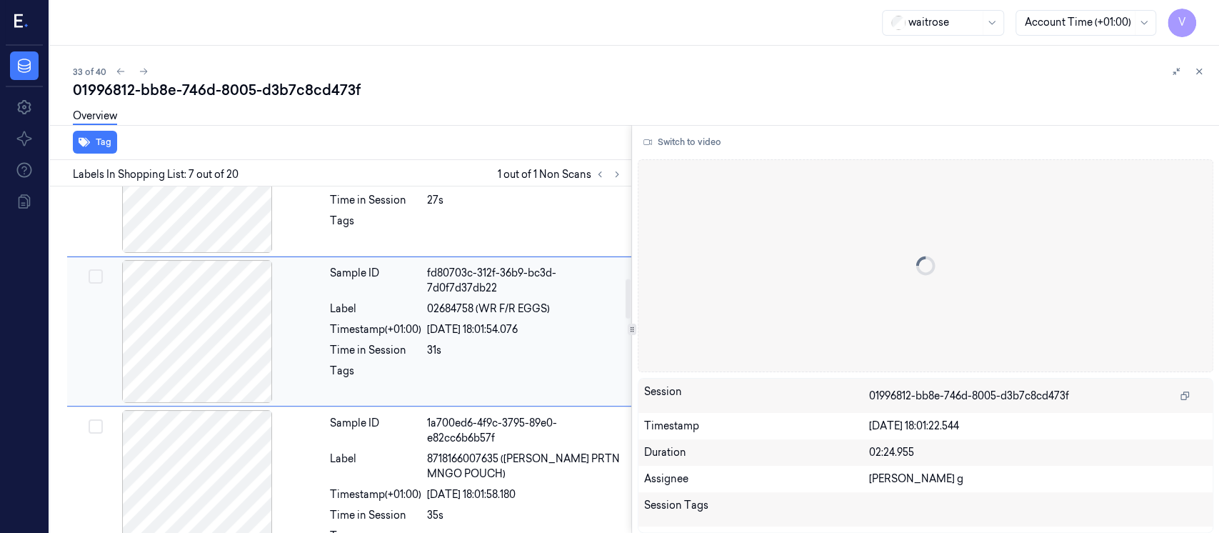
scroll to position [899, 0]
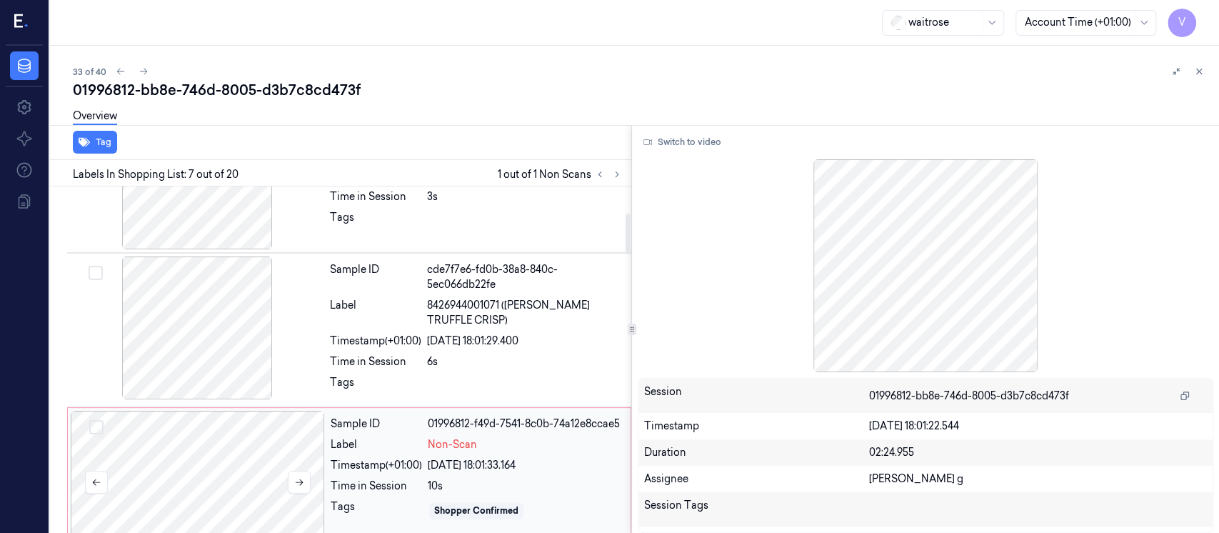
click at [226, 440] on div at bounding box center [198, 482] width 254 height 143
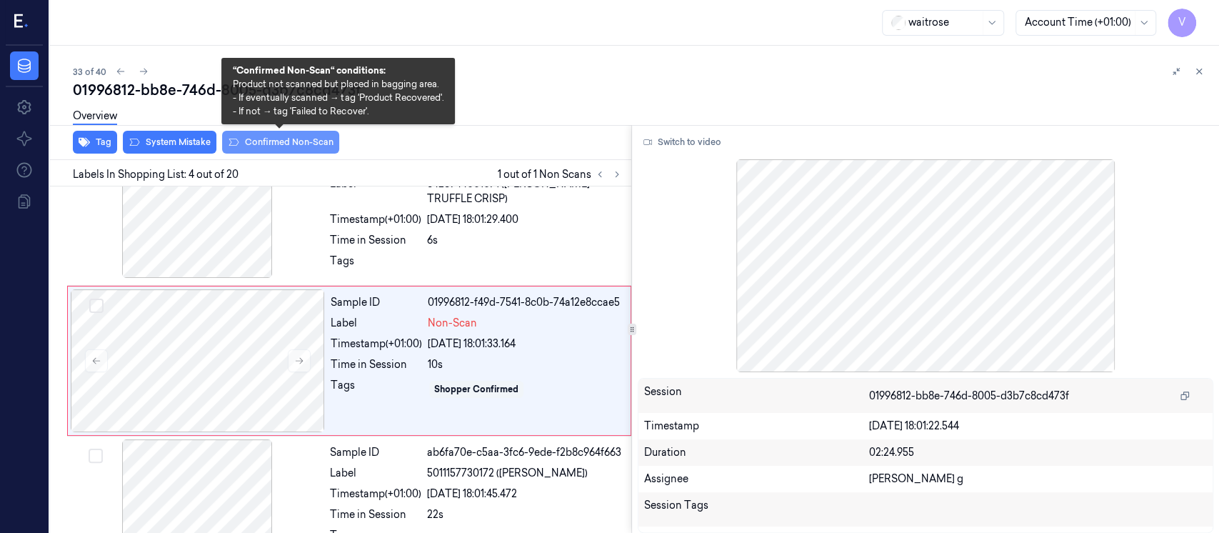
click at [278, 140] on button "Confirmed Non-Scan" at bounding box center [280, 142] width 117 height 23
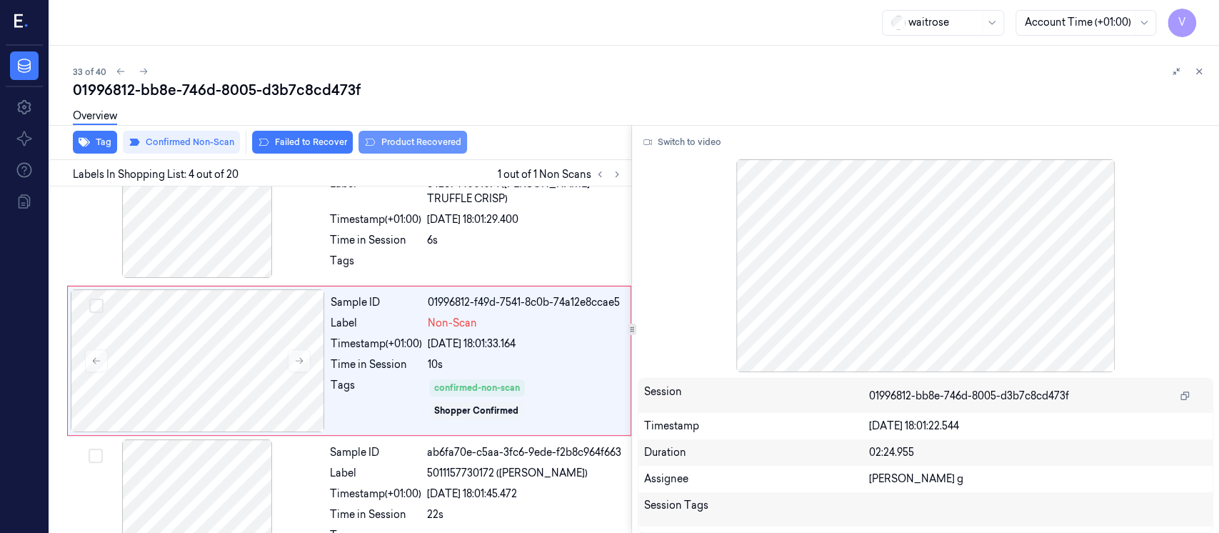
click at [401, 139] on button "Product Recovered" at bounding box center [412, 142] width 109 height 23
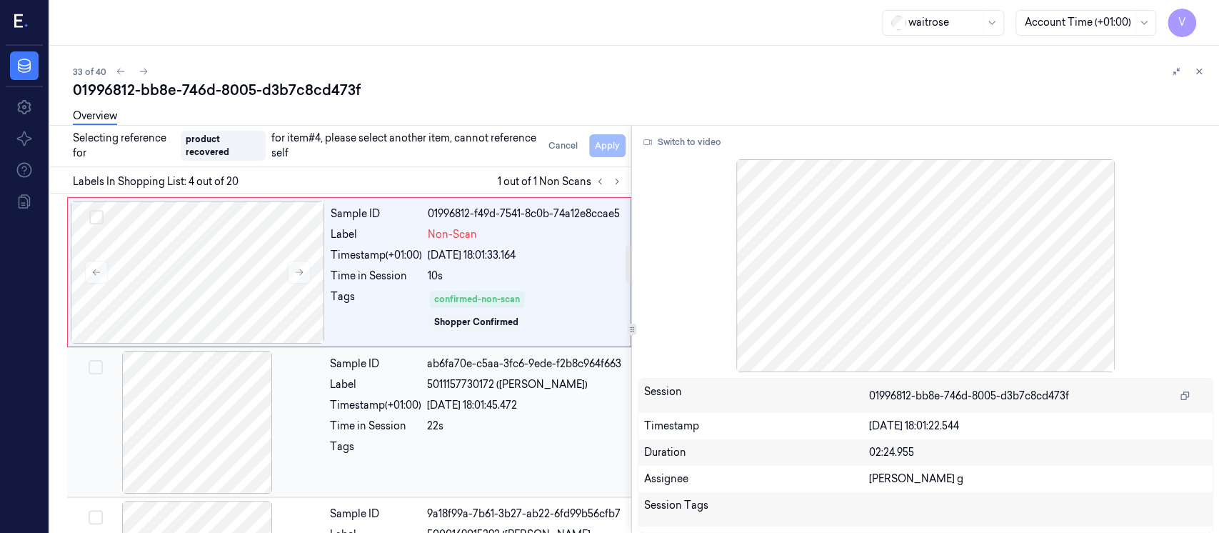
click at [227, 414] on div at bounding box center [197, 422] width 254 height 143
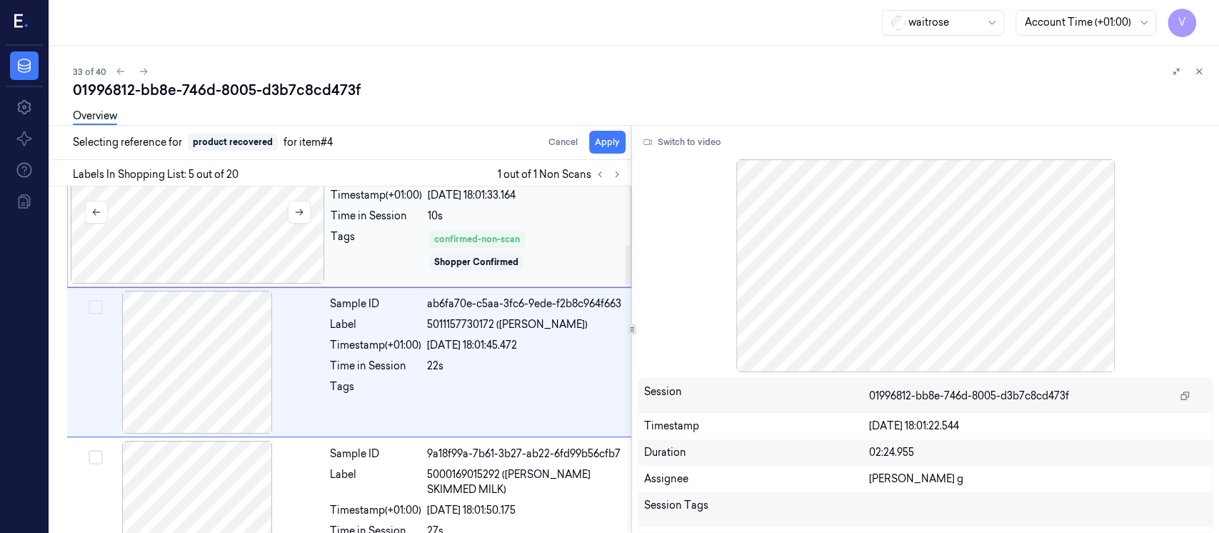
scroll to position [504, 0]
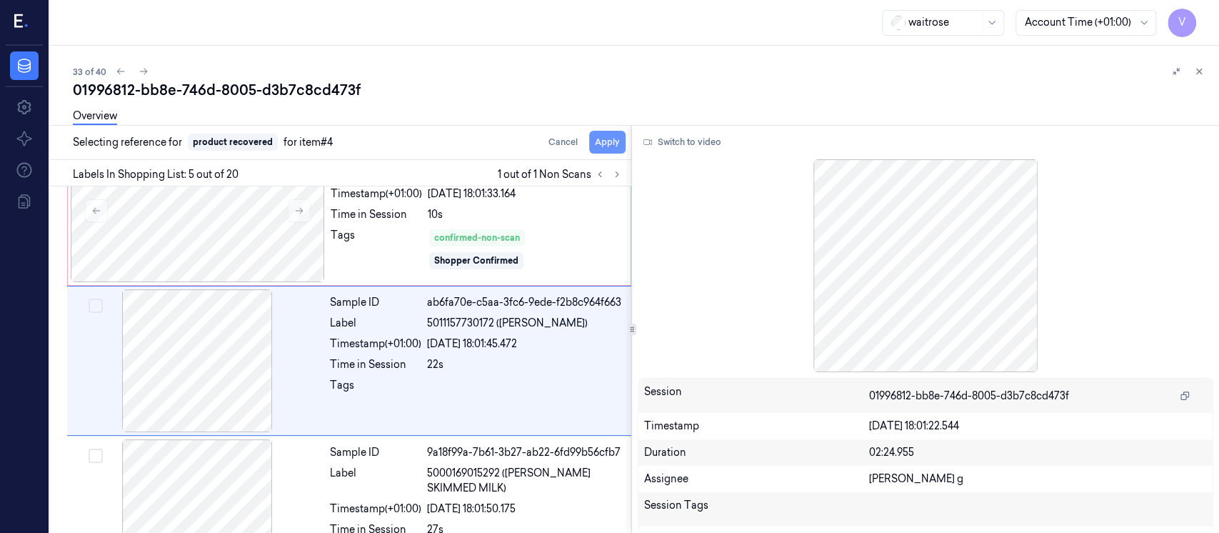
click at [599, 146] on button "Apply" at bounding box center [607, 142] width 36 height 23
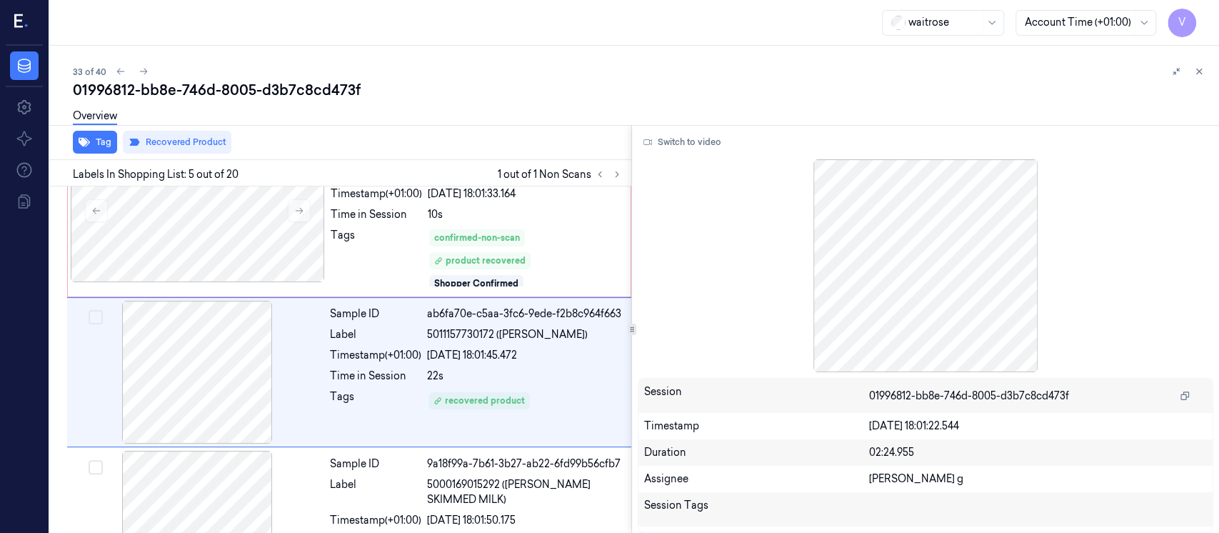
scroll to position [516, 0]
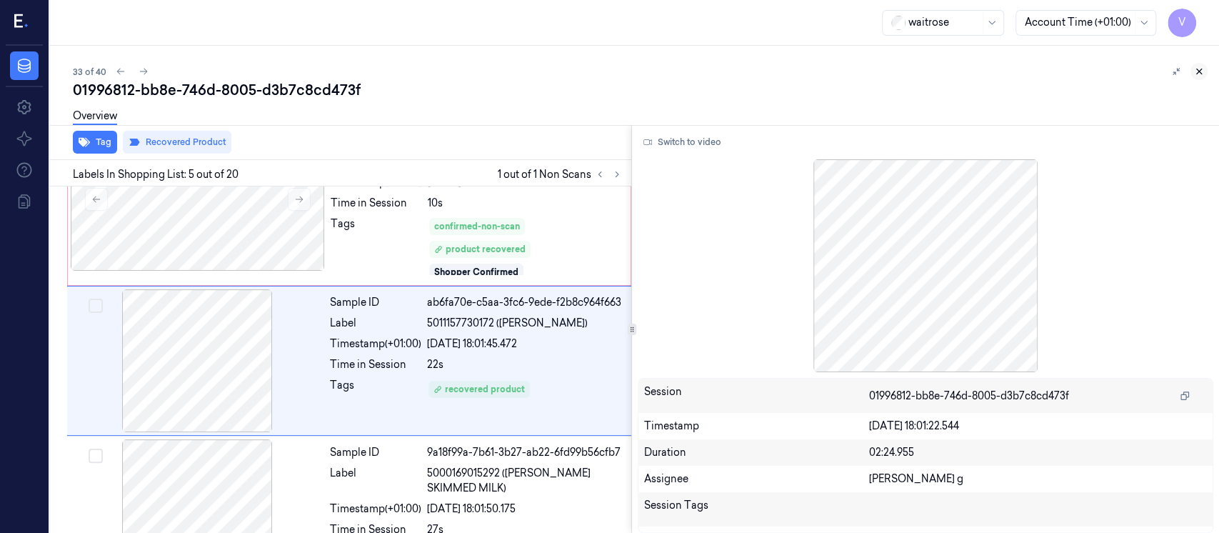
click at [1200, 72] on icon at bounding box center [1199, 71] width 10 height 10
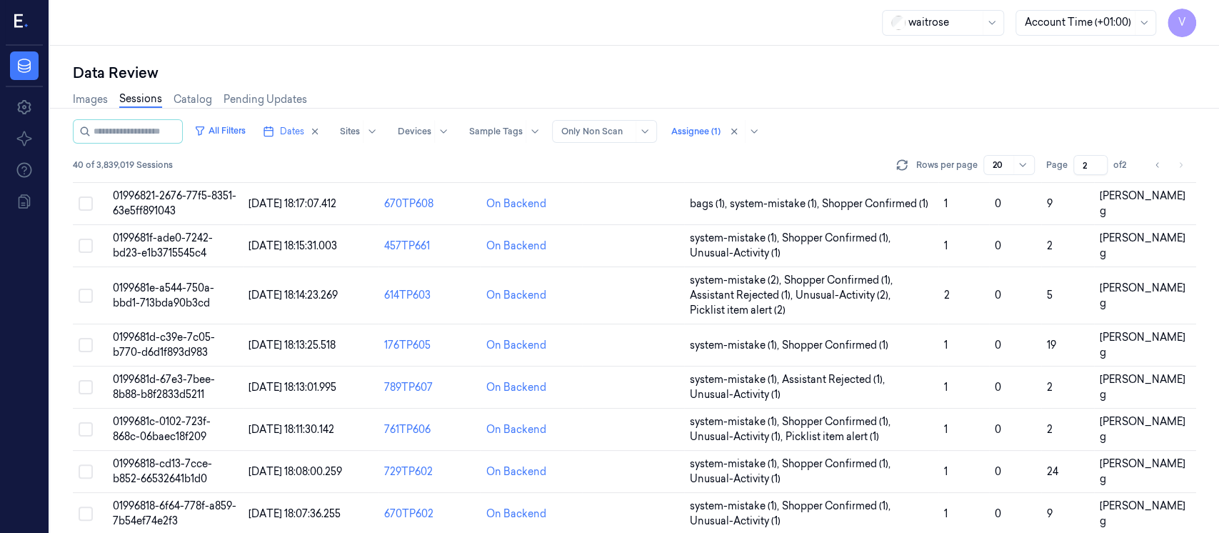
scroll to position [545, 0]
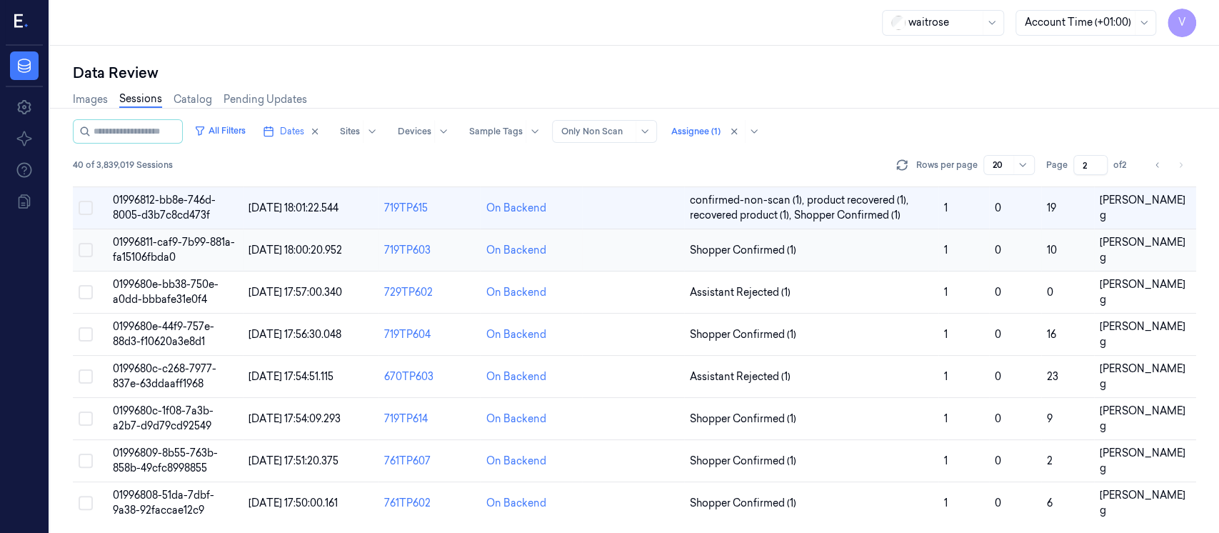
click at [635, 253] on td at bounding box center [633, 250] width 102 height 42
click at [599, 248] on td at bounding box center [633, 250] width 102 height 42
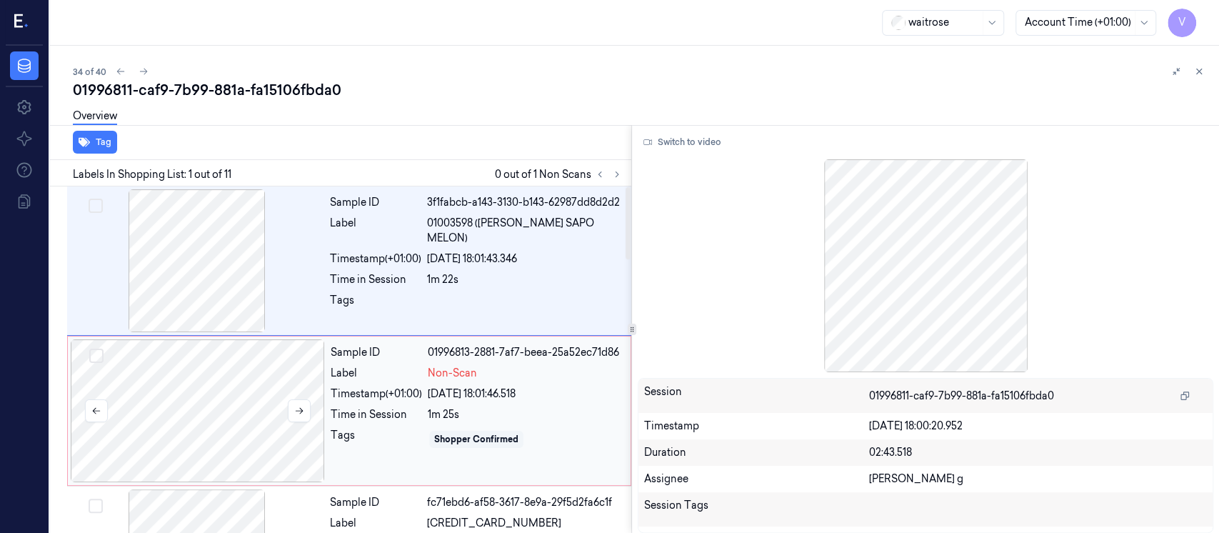
click at [226, 416] on div at bounding box center [198, 410] width 254 height 143
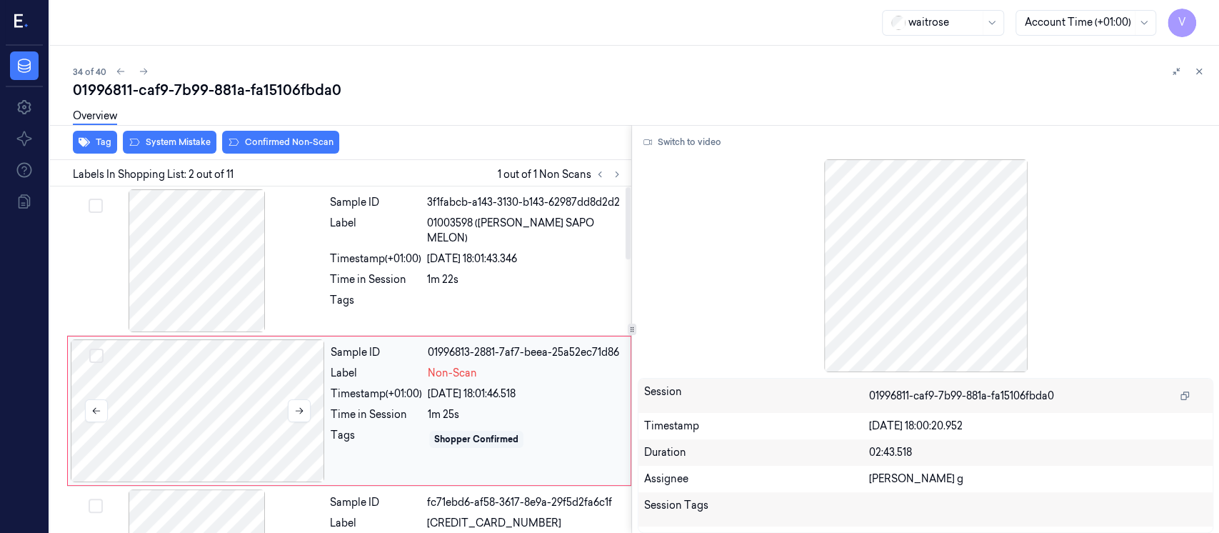
scroll to position [51, 0]
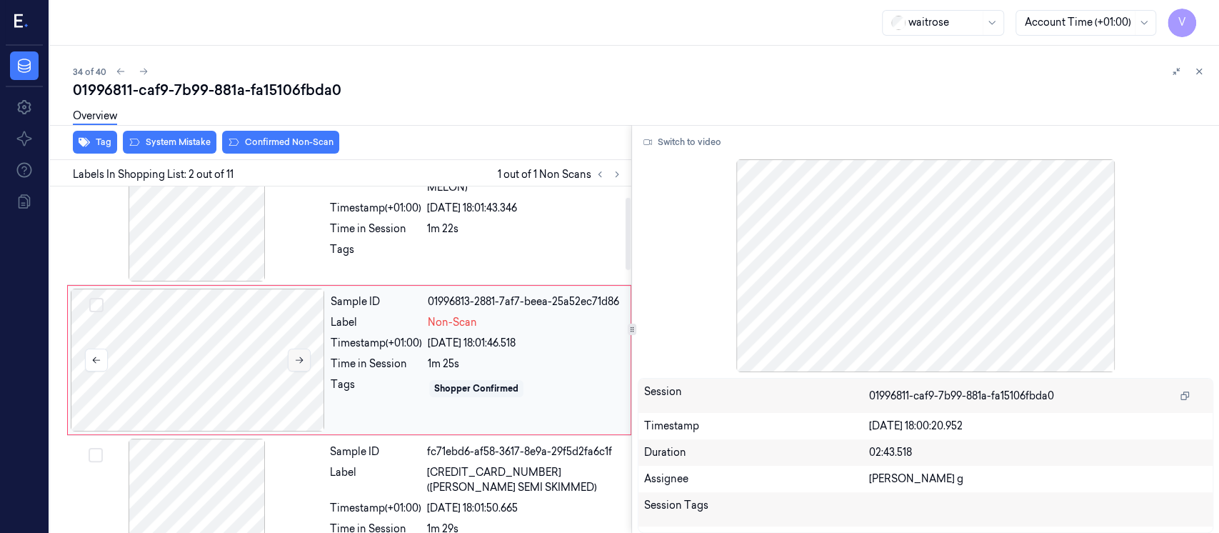
click at [291, 357] on button at bounding box center [299, 359] width 23 height 23
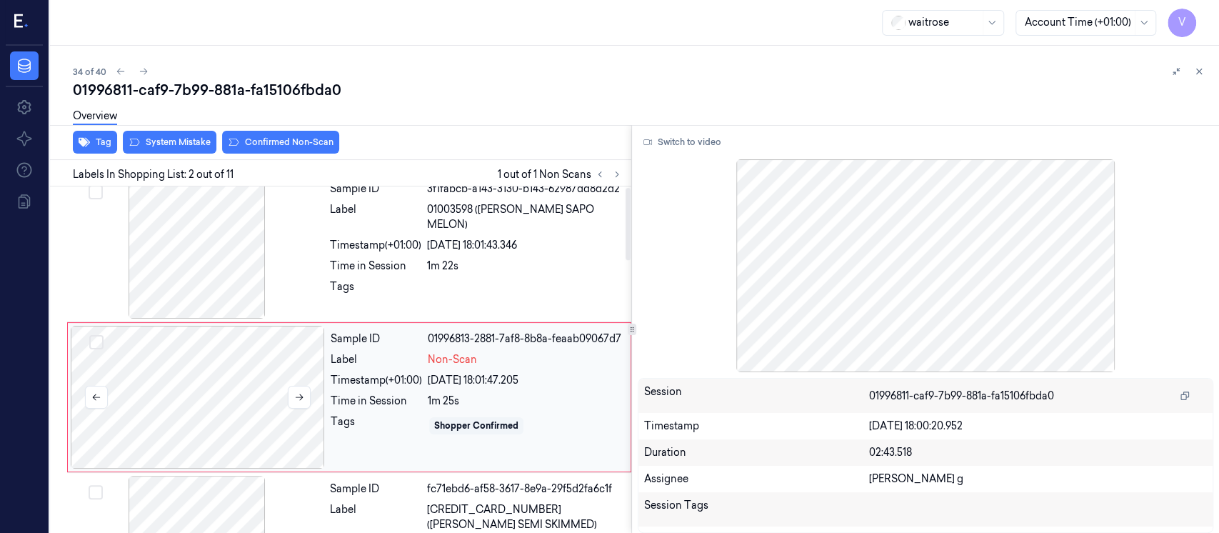
scroll to position [0, 0]
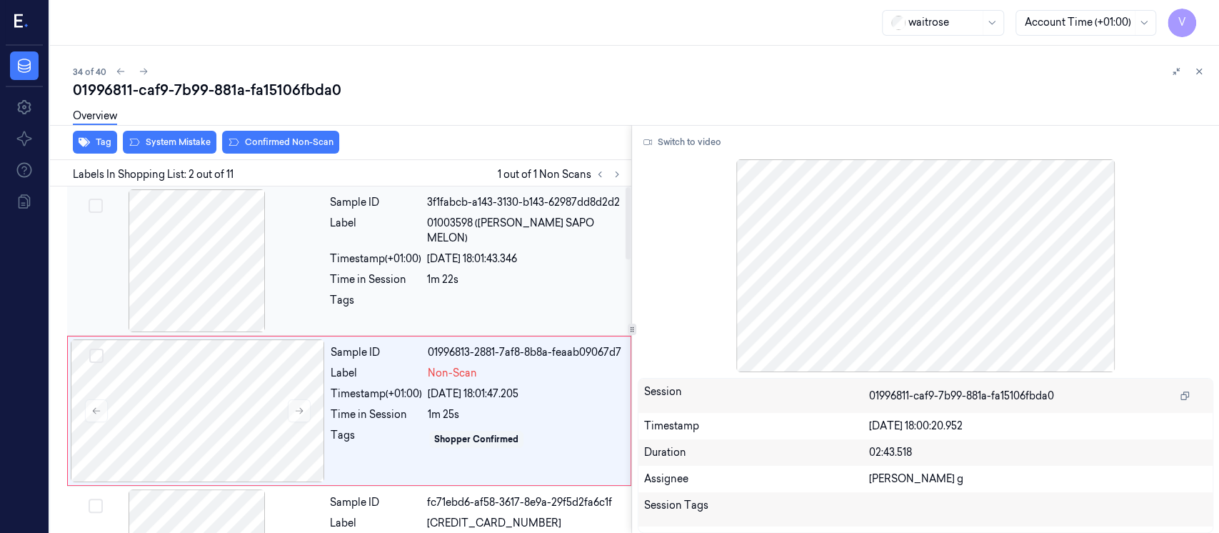
click at [466, 272] on div "1m 22s" at bounding box center [525, 279] width 196 height 15
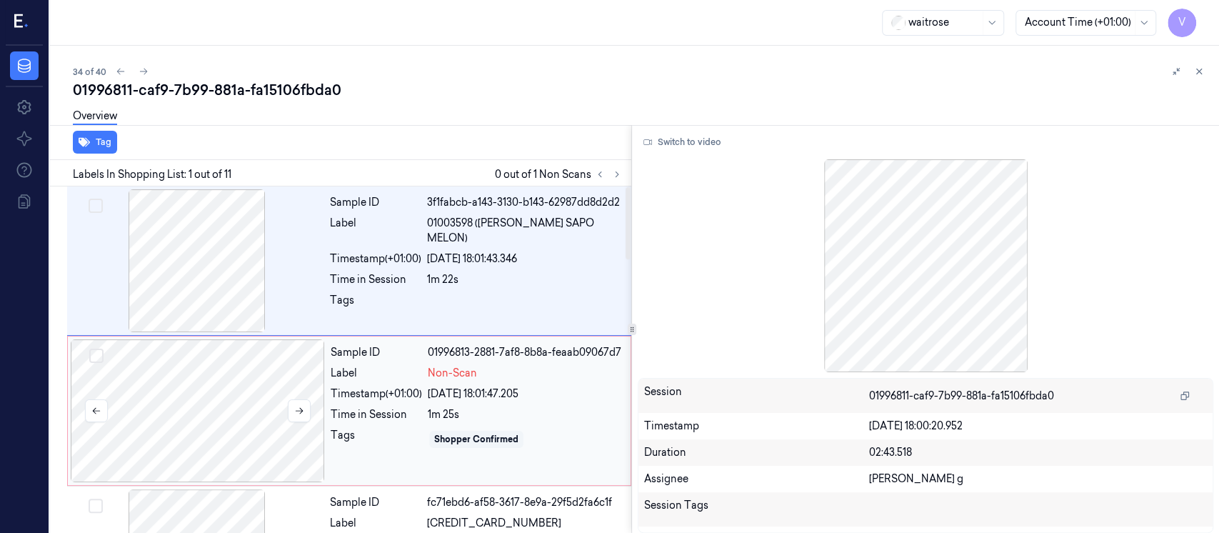
click at [268, 401] on div at bounding box center [198, 410] width 254 height 143
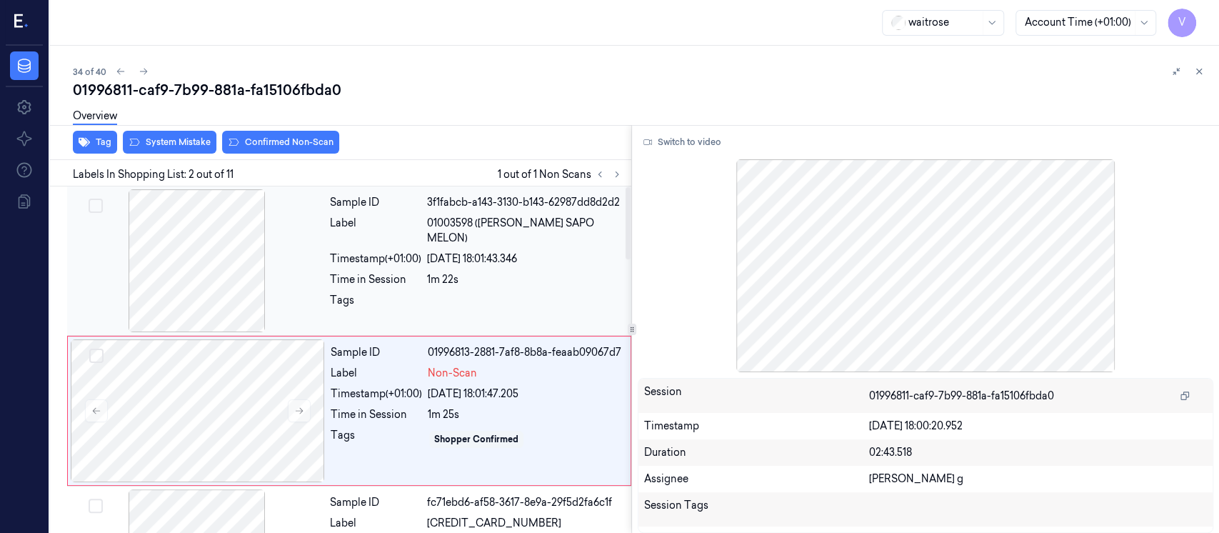
click at [483, 251] on div "20/09/2025 18:01:43.346" at bounding box center [525, 258] width 196 height 15
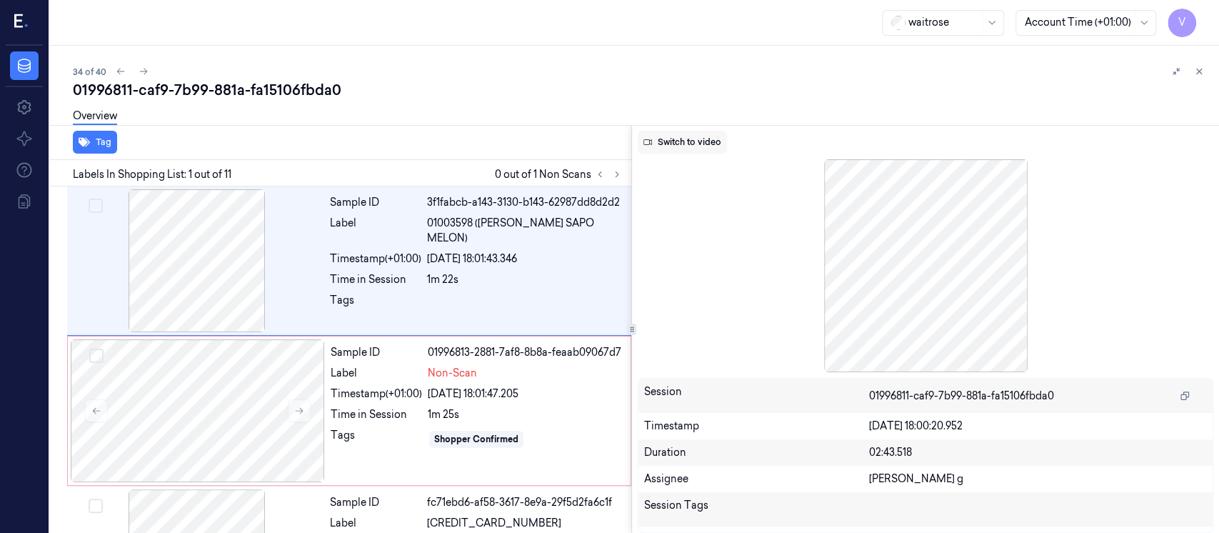
click at [670, 142] on button "Switch to video" at bounding box center [682, 142] width 89 height 23
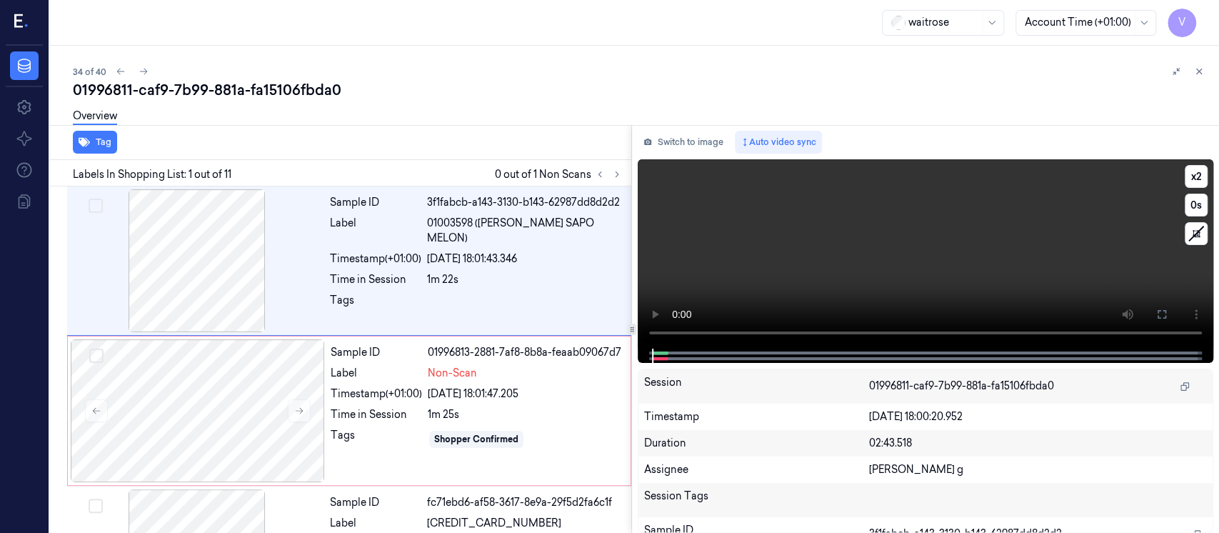
click at [1164, 311] on icon at bounding box center [1161, 313] width 11 height 11
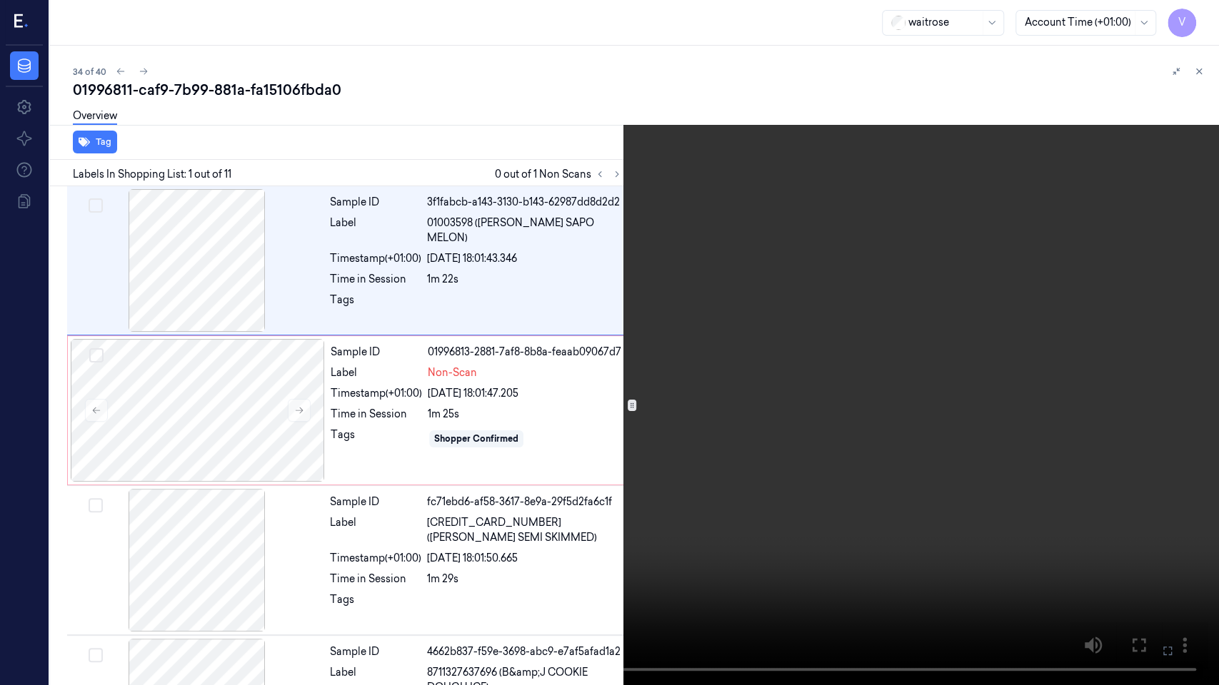
click at [0, 0] on icon at bounding box center [0, 0] width 0 height 0
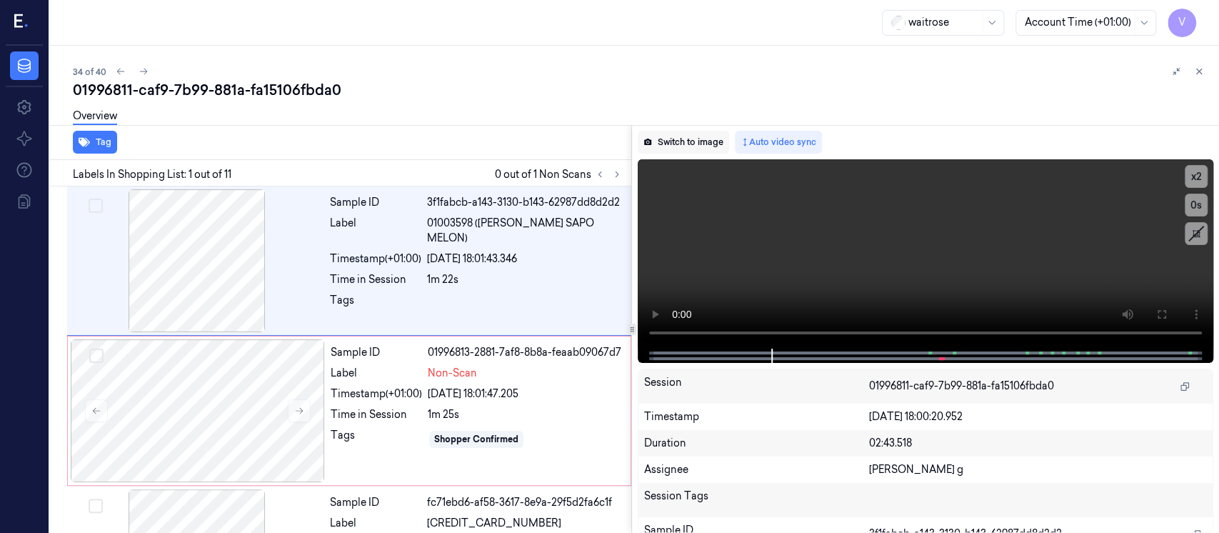
click at [703, 146] on button "Switch to image" at bounding box center [683, 142] width 91 height 23
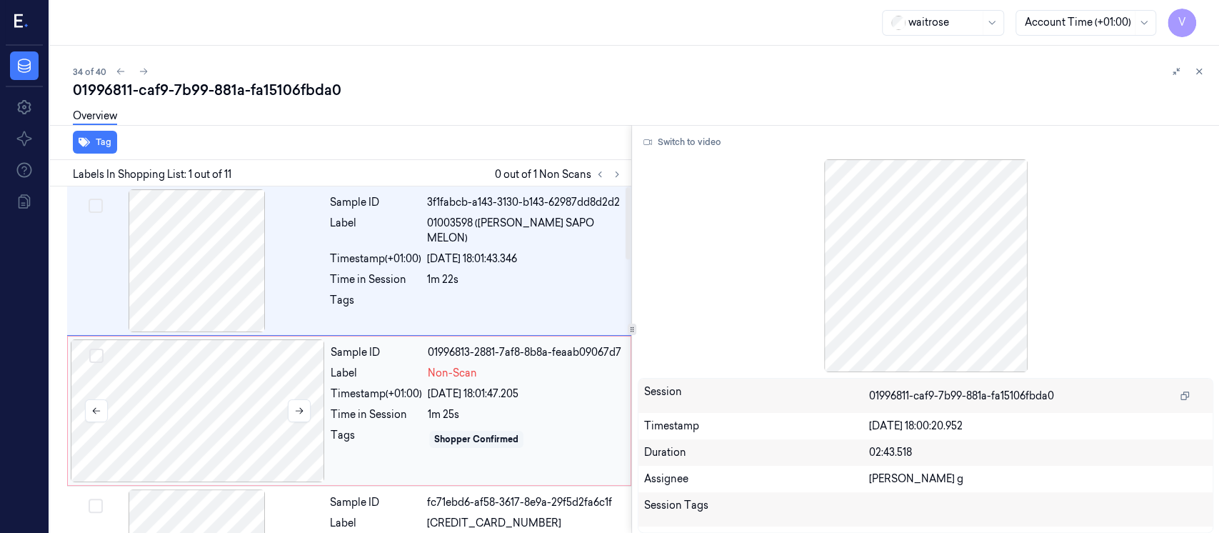
click at [198, 415] on div at bounding box center [198, 410] width 254 height 143
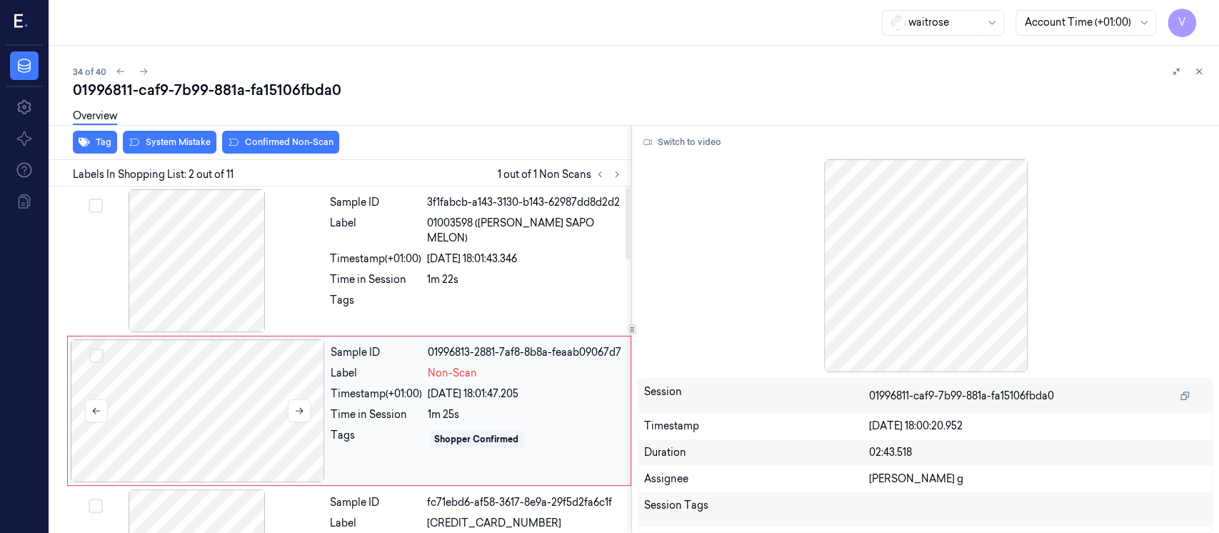
scroll to position [51, 0]
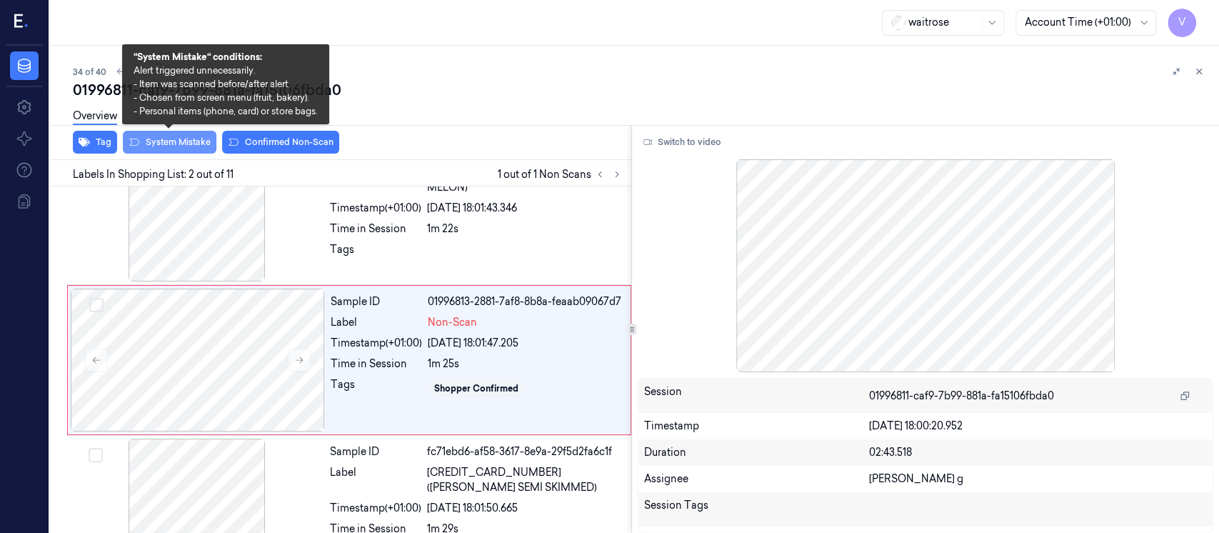
click at [171, 141] on button "System Mistake" at bounding box center [170, 142] width 94 height 23
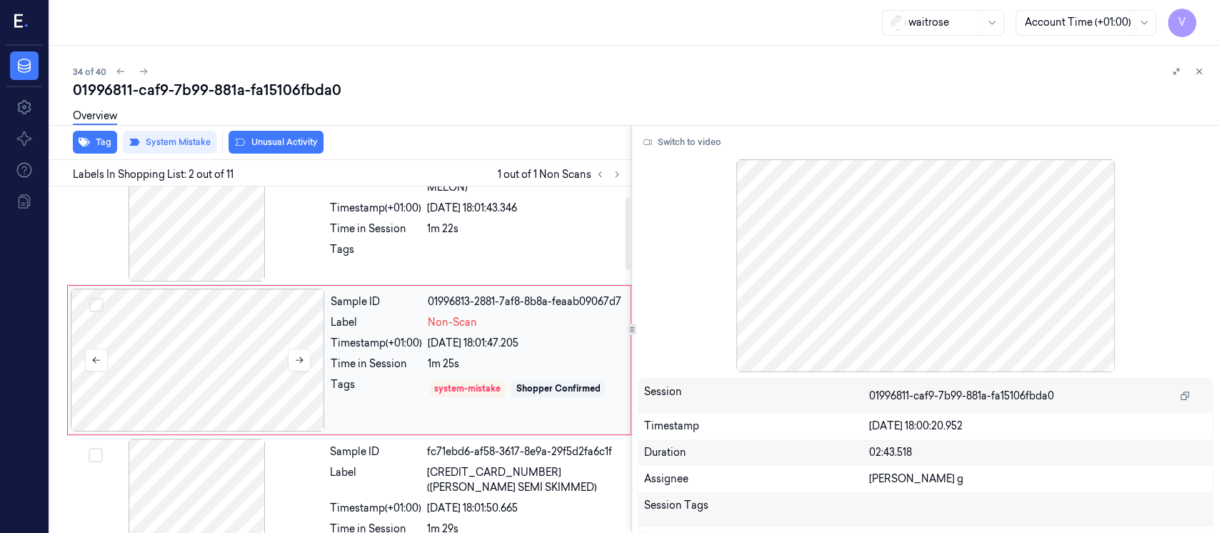
scroll to position [0, 0]
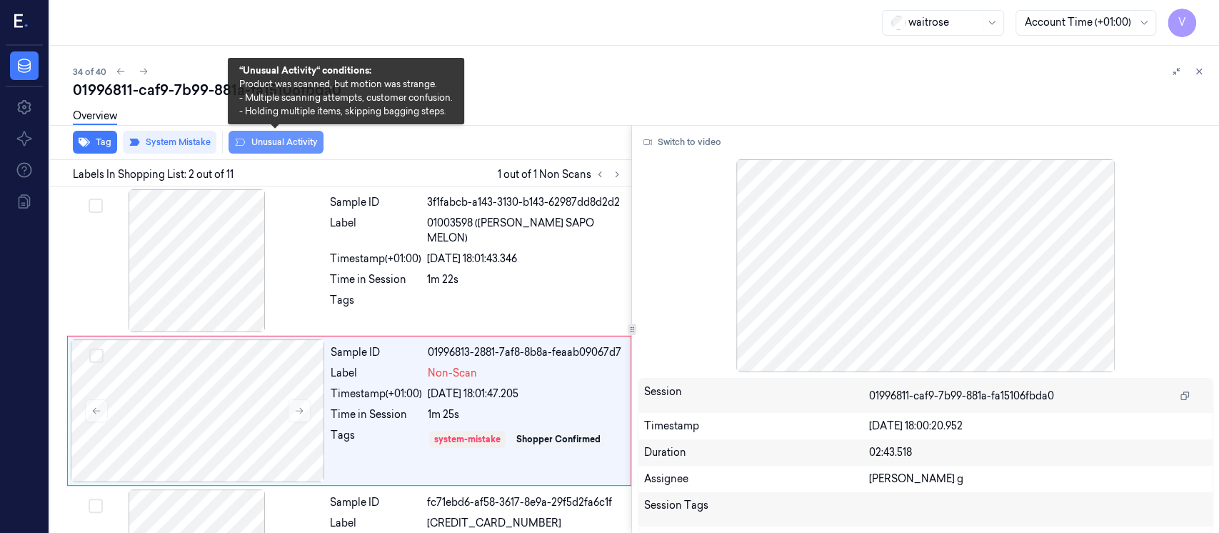
click at [263, 141] on button "Unusual Activity" at bounding box center [275, 142] width 95 height 23
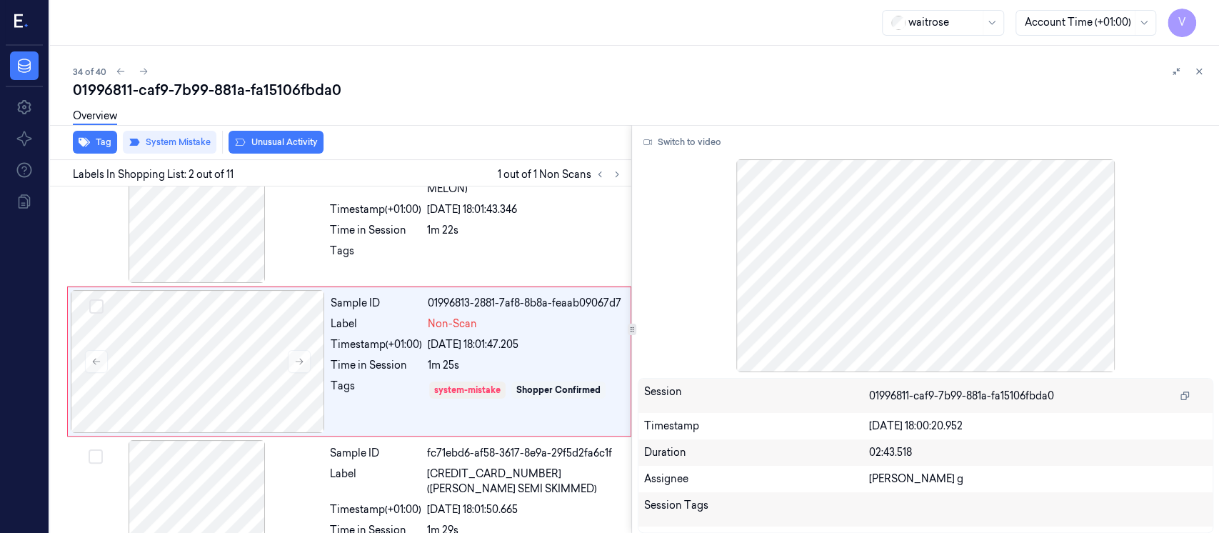
scroll to position [51, 0]
click at [86, 143] on icon "button" at bounding box center [84, 142] width 11 height 9
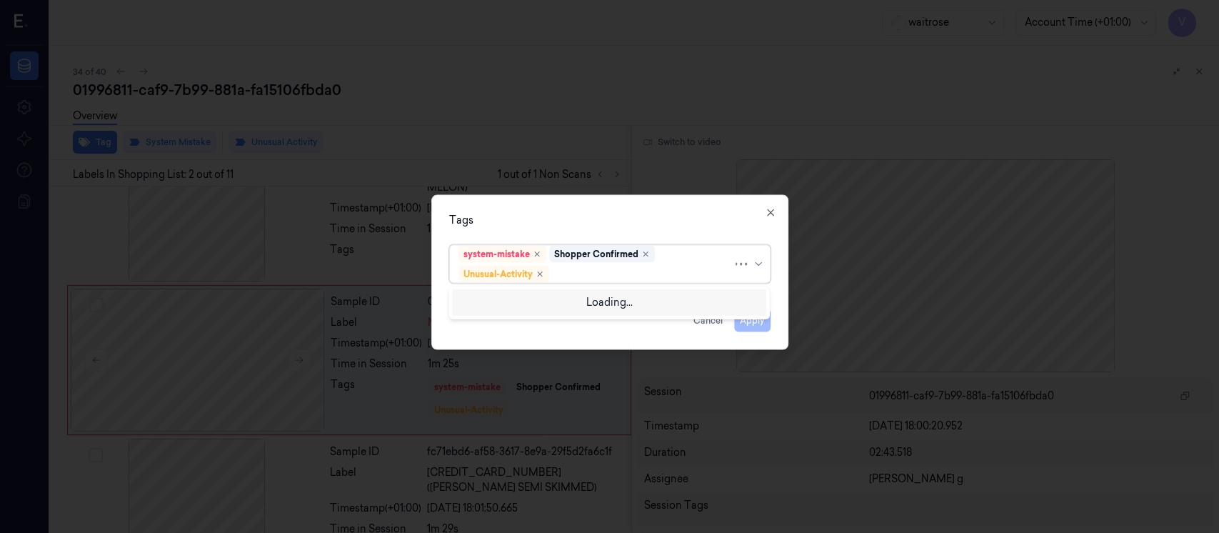
click at [586, 273] on div at bounding box center [642, 273] width 181 height 15
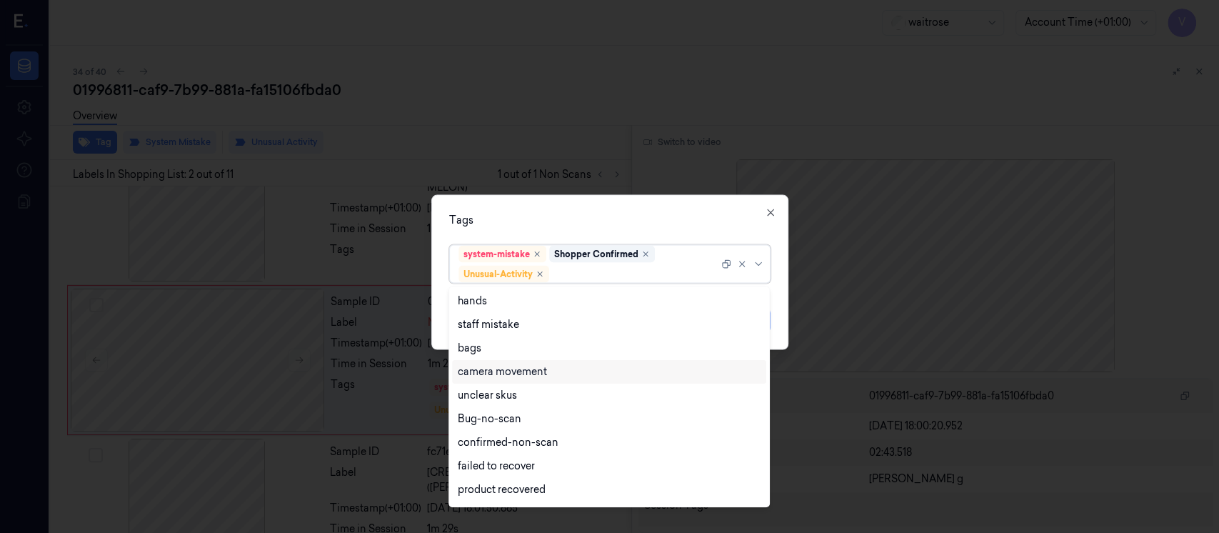
scroll to position [186, 0]
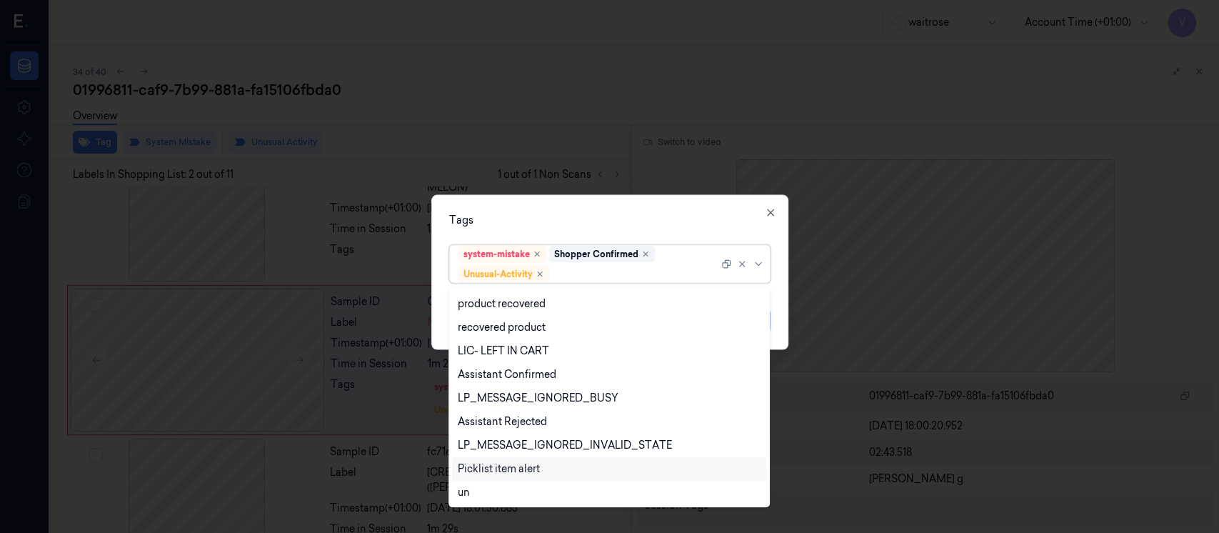
click at [498, 468] on div "Picklist item alert" at bounding box center [499, 468] width 82 height 15
click at [642, 228] on div "Tags option Picklist item alert, selected. 20 results available. Use Up and Dow…" at bounding box center [609, 272] width 357 height 155
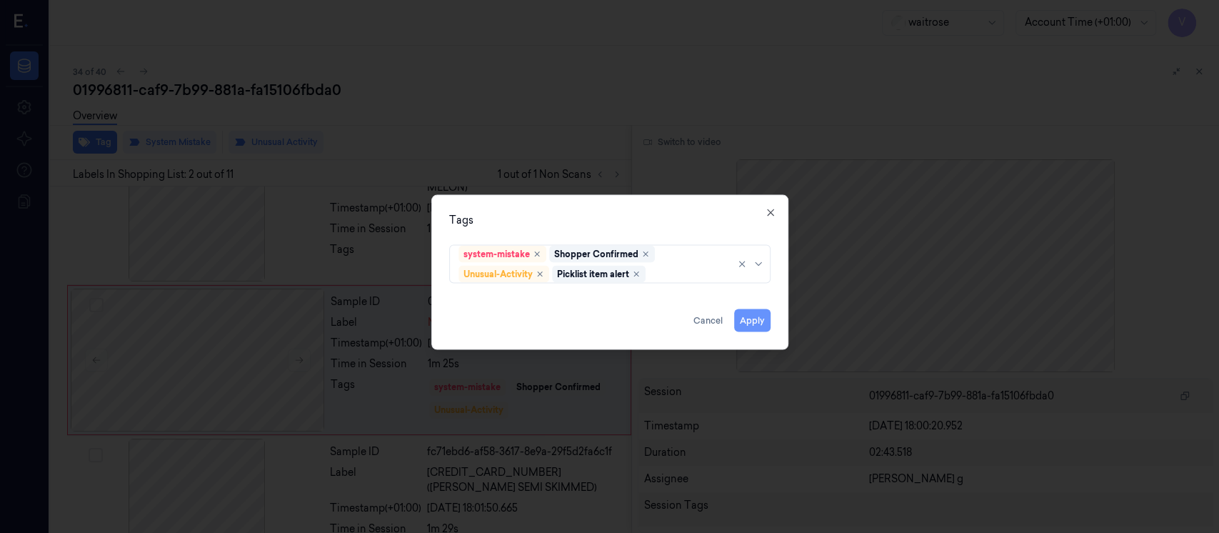
click at [747, 322] on button "Apply" at bounding box center [752, 320] width 36 height 23
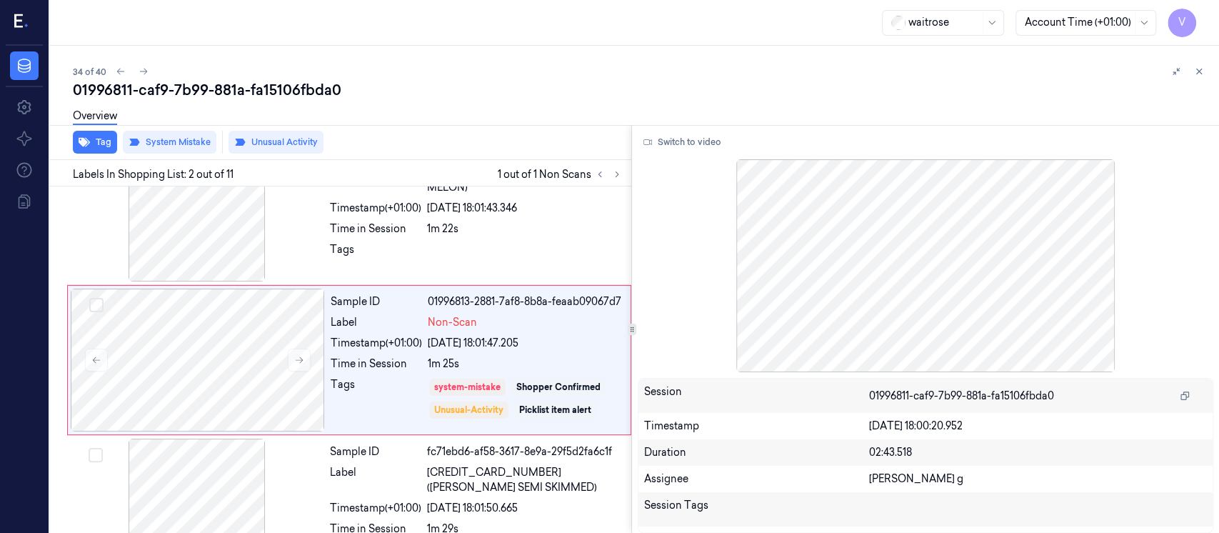
click at [691, 91] on div "01996811-caf9-7b99-881a-fa15106fbda0" at bounding box center [640, 90] width 1135 height 20
click at [1202, 74] on icon at bounding box center [1199, 71] width 10 height 10
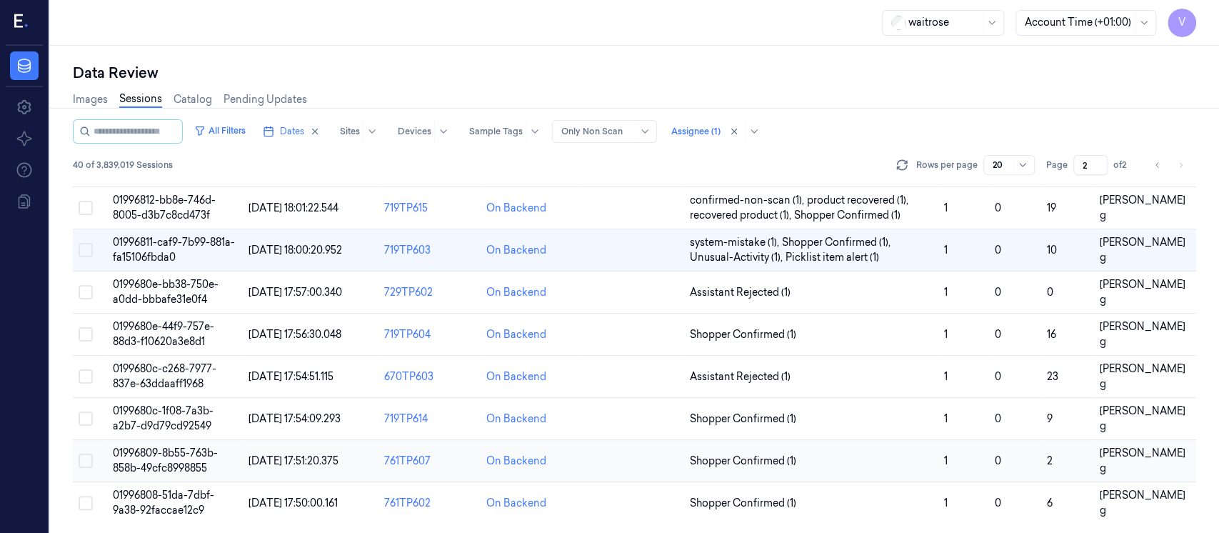
scroll to position [545, 0]
click at [640, 295] on td at bounding box center [633, 292] width 102 height 42
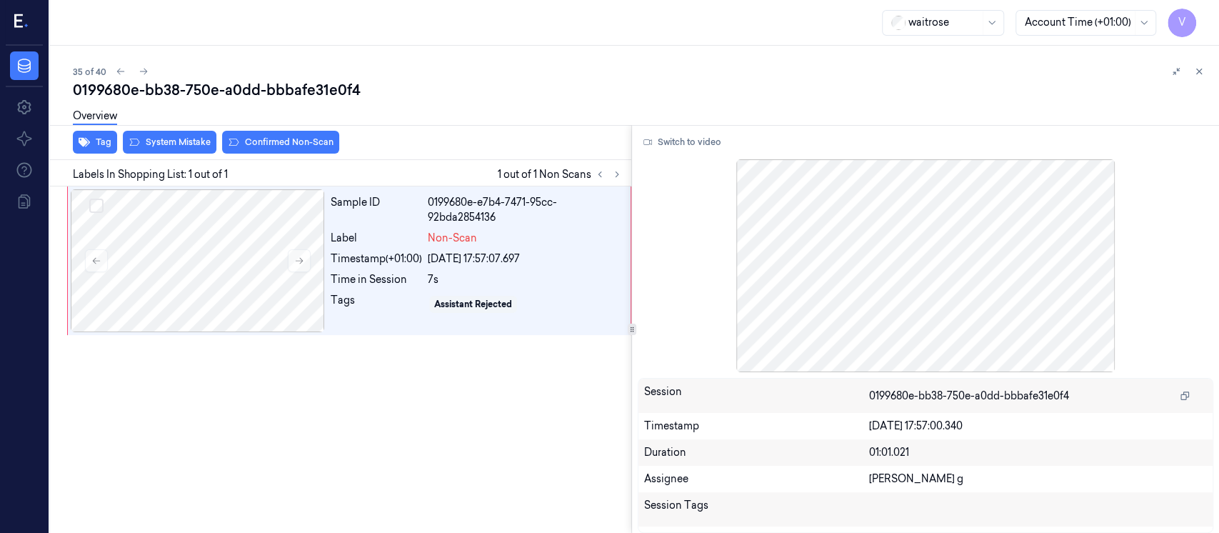
click at [401, 368] on div "Sample ID 0199680e-e7b4-7471-95cc-92bda2854136 Label Non-Scan Timestamp (+01:00…" at bounding box center [337, 359] width 587 height 346
click at [1204, 71] on button at bounding box center [1198, 71] width 17 height 17
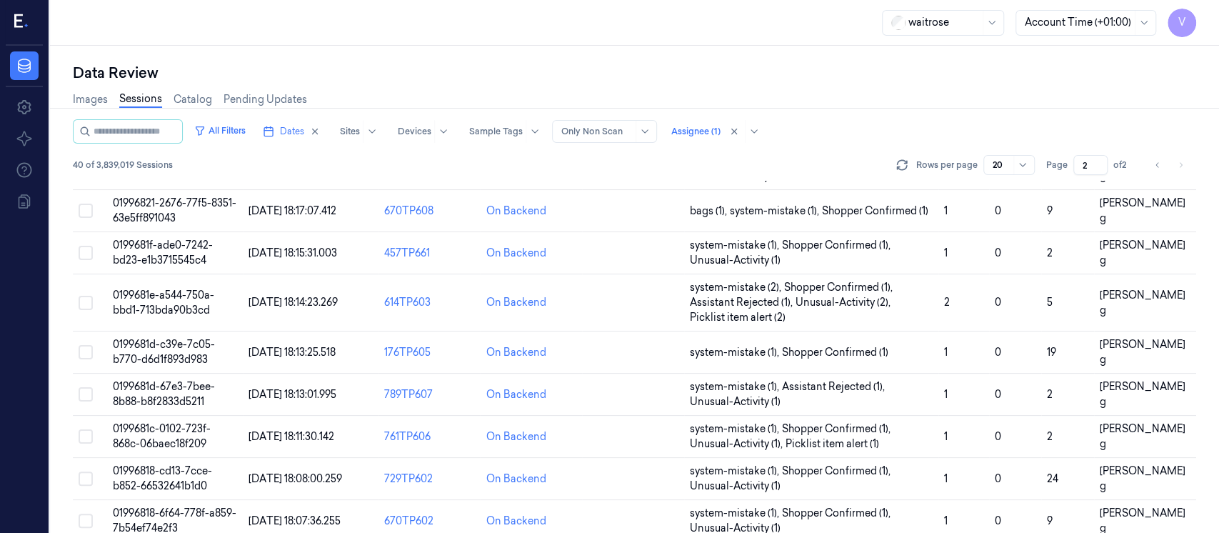
scroll to position [545, 0]
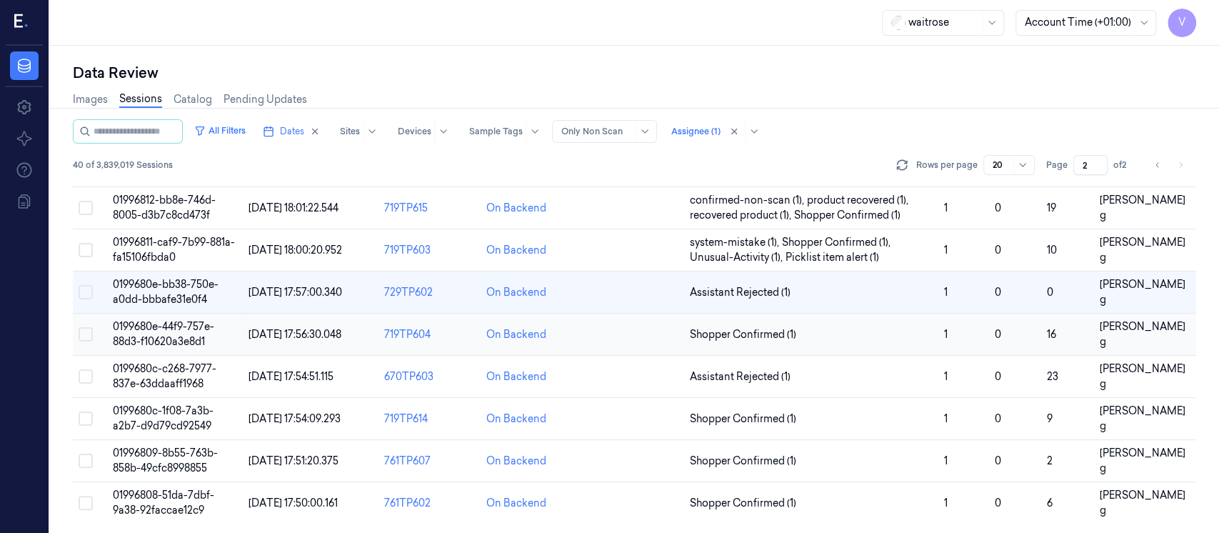
click at [603, 331] on td at bounding box center [633, 334] width 102 height 42
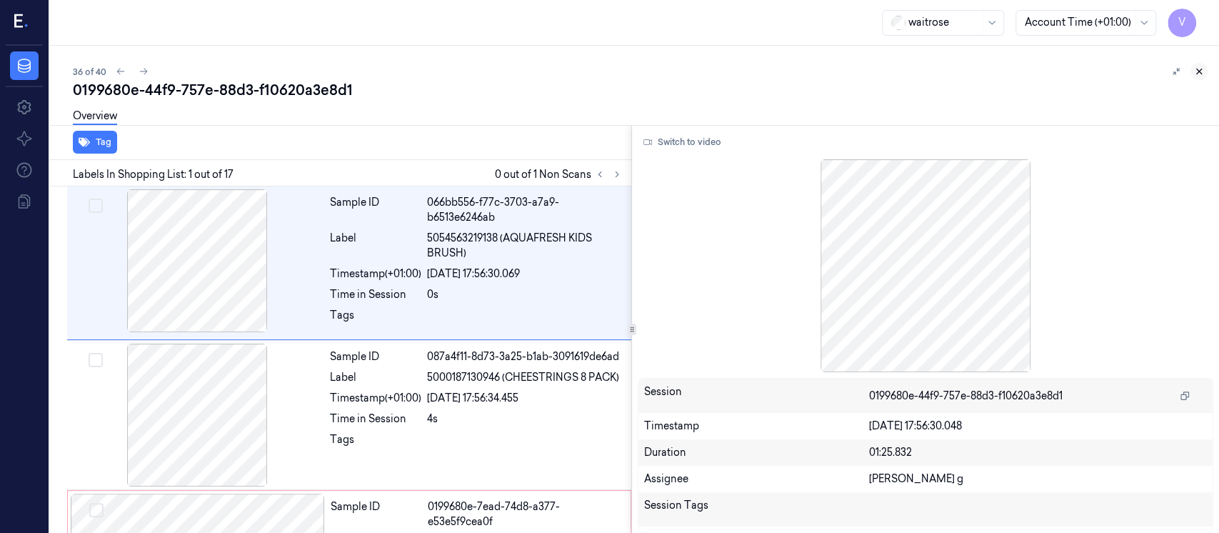
click at [1204, 76] on button at bounding box center [1198, 71] width 17 height 17
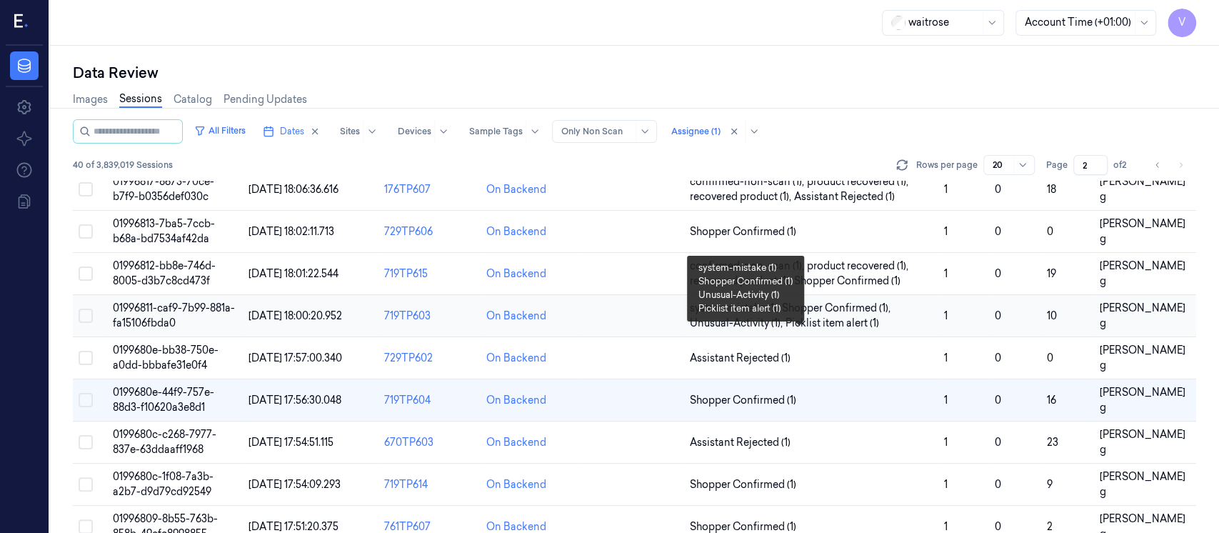
scroll to position [451, 0]
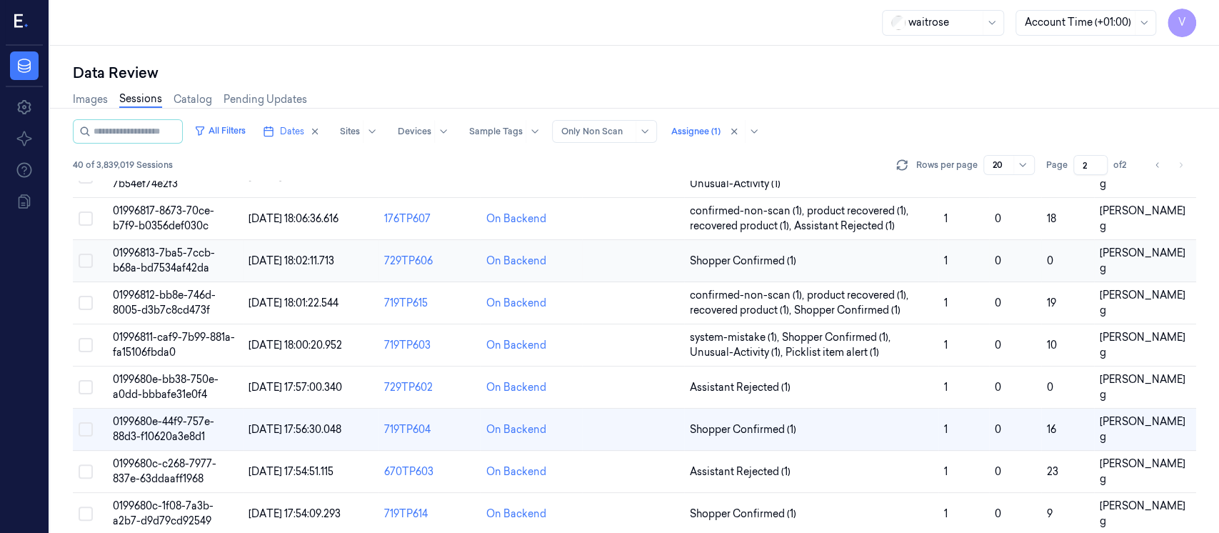
click at [576, 261] on td "On Backend" at bounding box center [531, 261] width 102 height 42
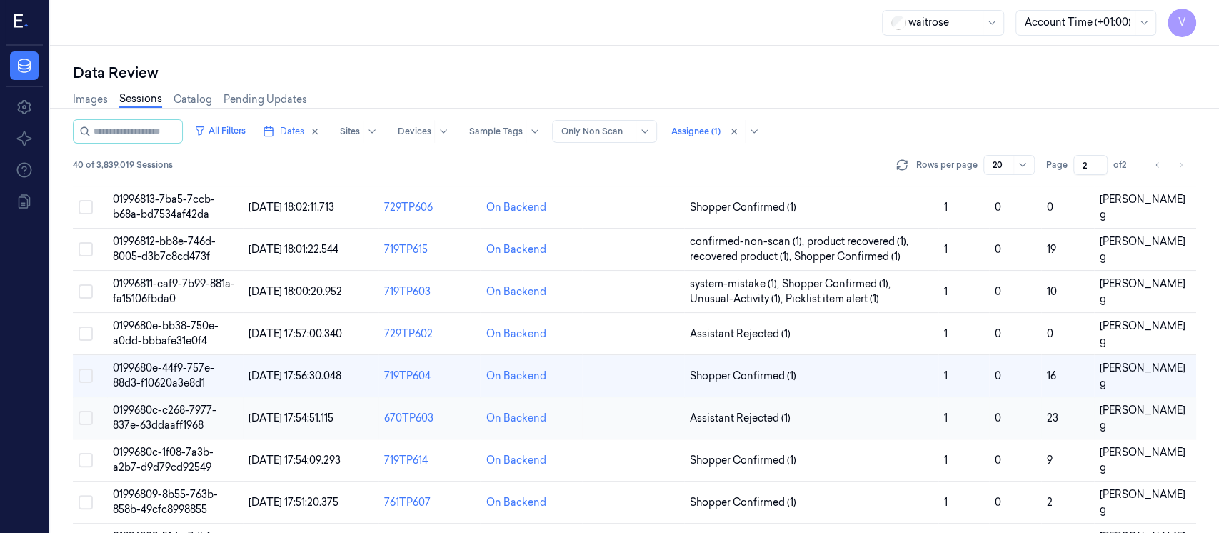
scroll to position [545, 0]
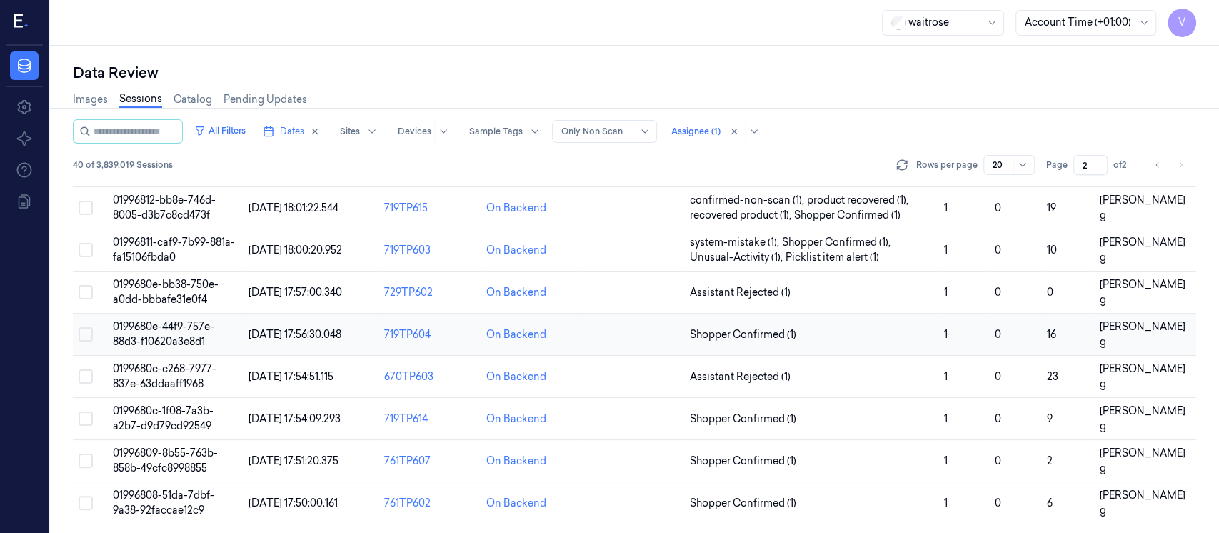
click at [633, 334] on td at bounding box center [633, 334] width 102 height 42
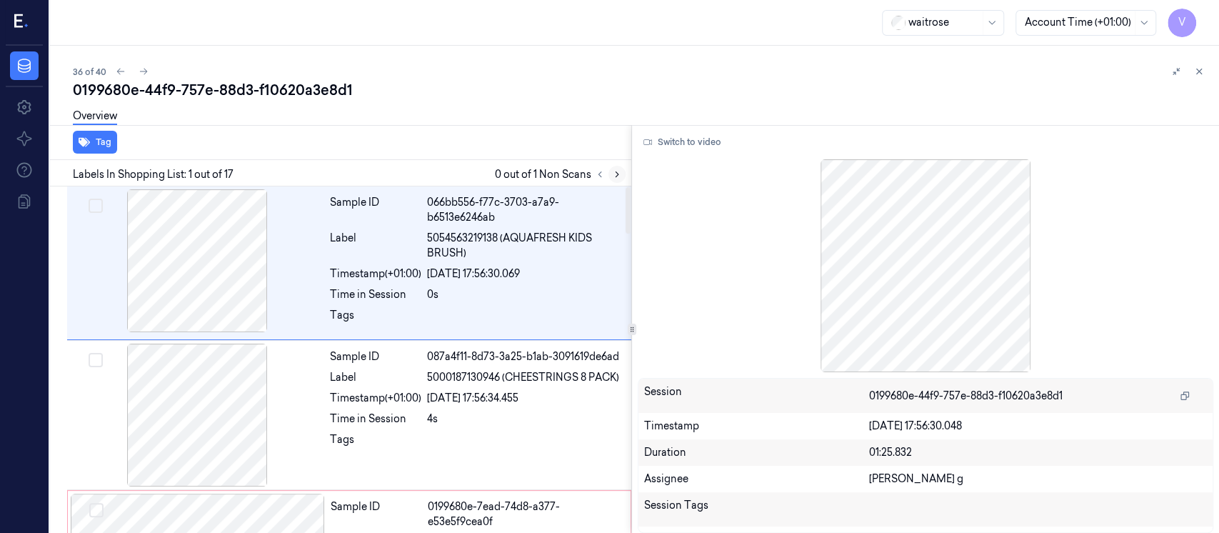
click at [615, 175] on icon at bounding box center [617, 174] width 10 height 10
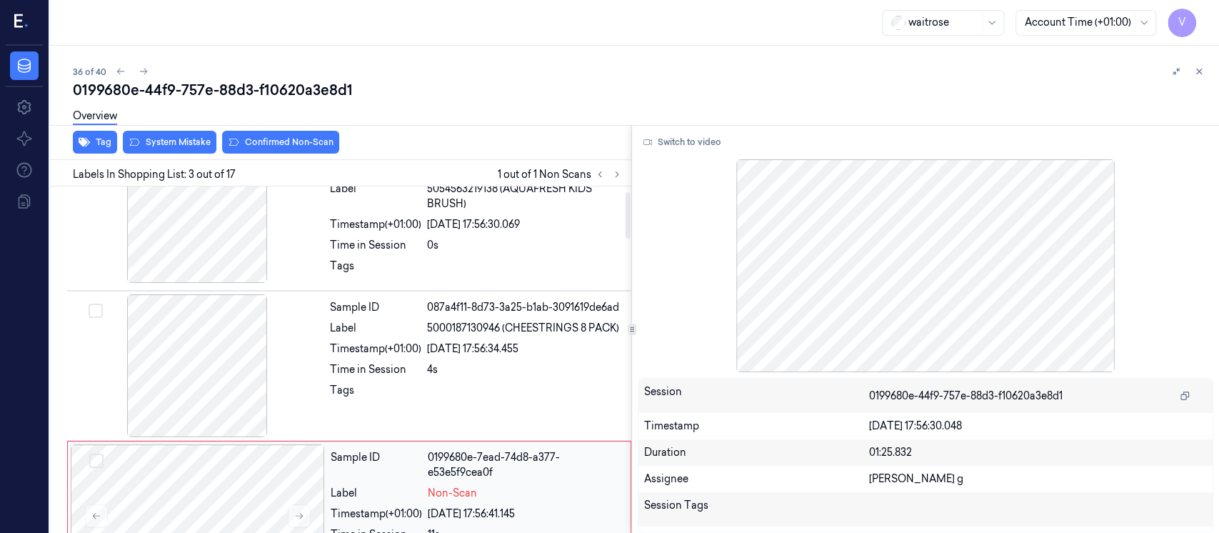
scroll to position [14, 0]
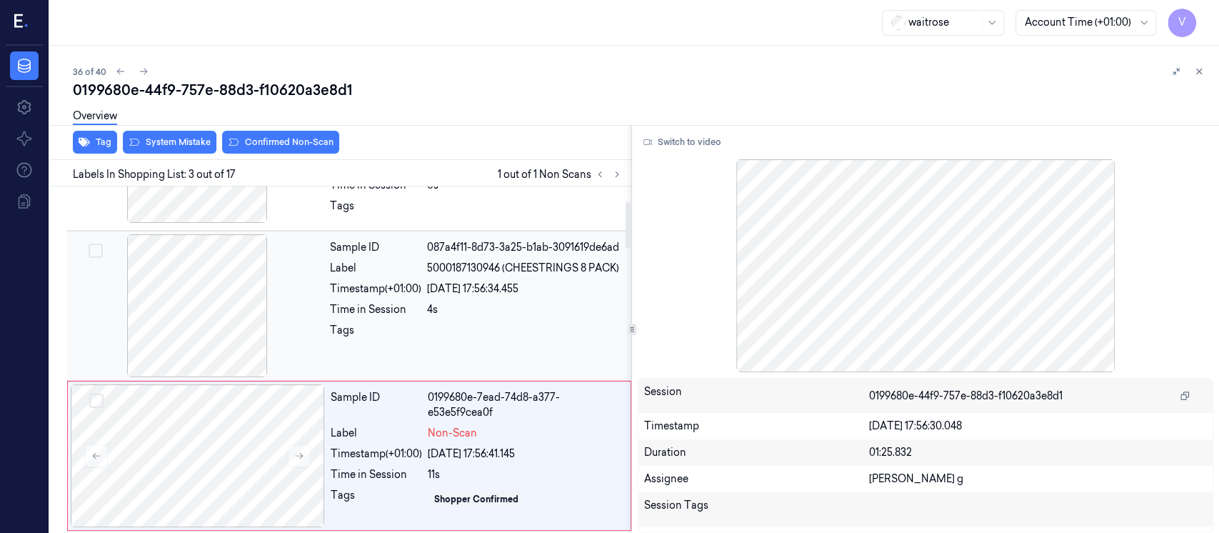
click at [413, 288] on div "Timestamp (+01:00)" at bounding box center [375, 288] width 91 height 15
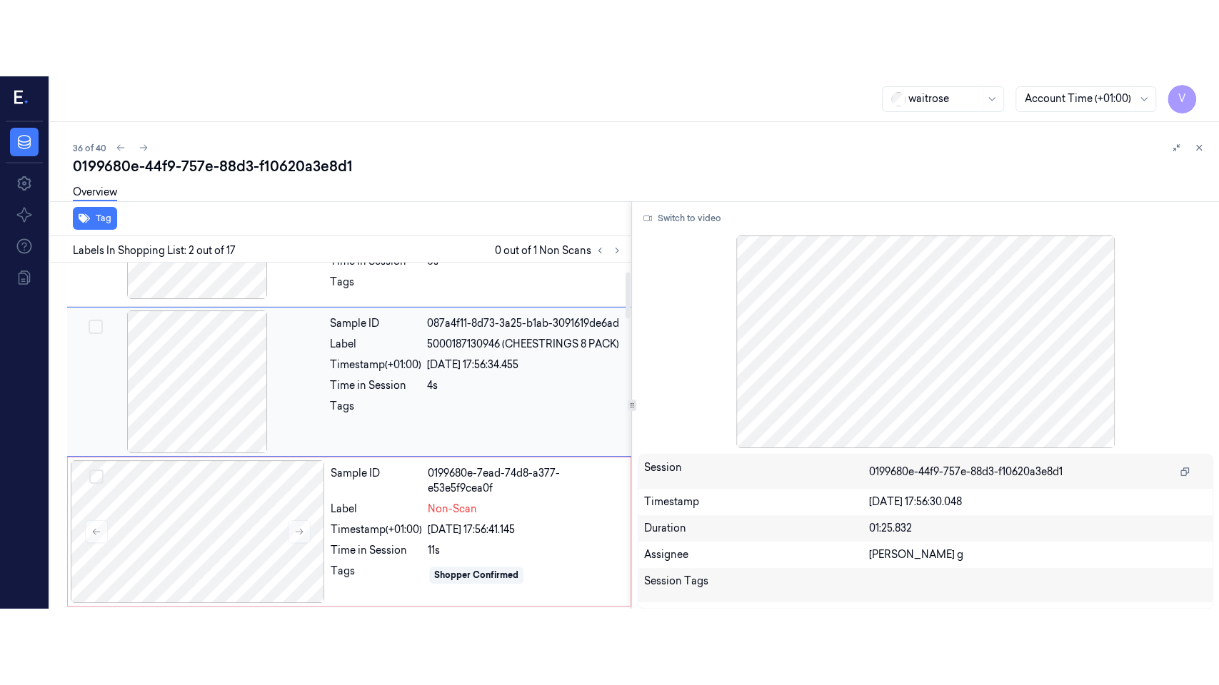
scroll to position [55, 0]
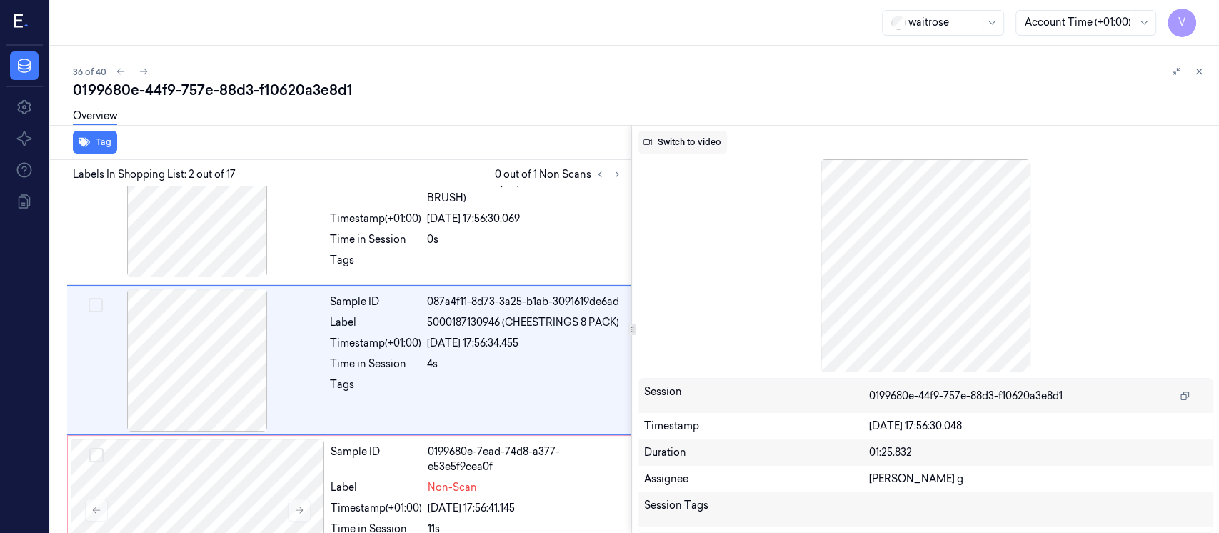
click at [713, 134] on button "Switch to video" at bounding box center [682, 142] width 89 height 23
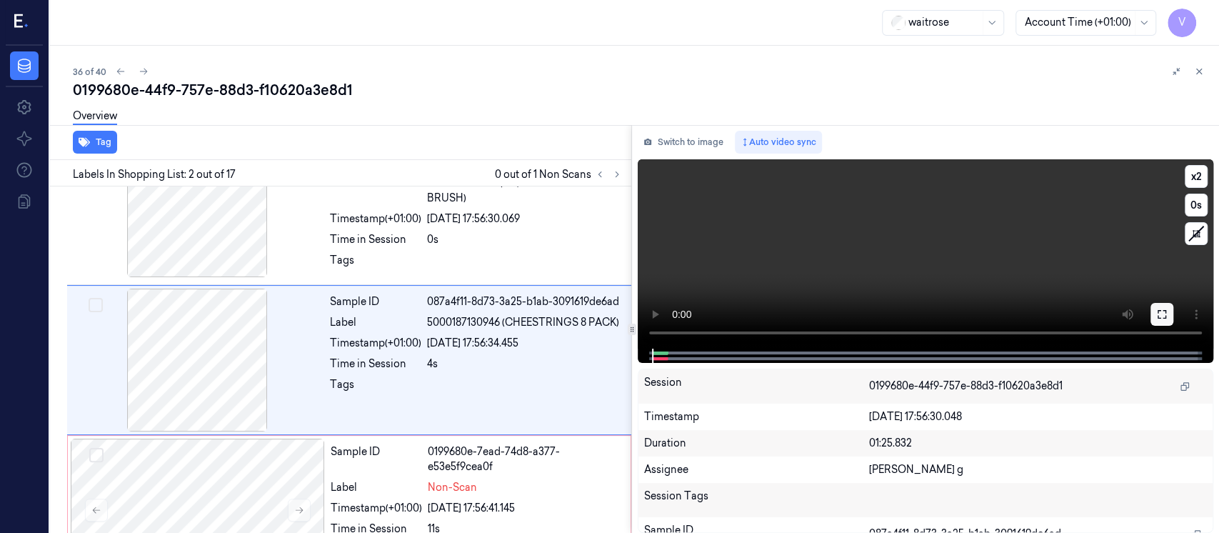
click at [1162, 317] on icon at bounding box center [1161, 313] width 11 height 11
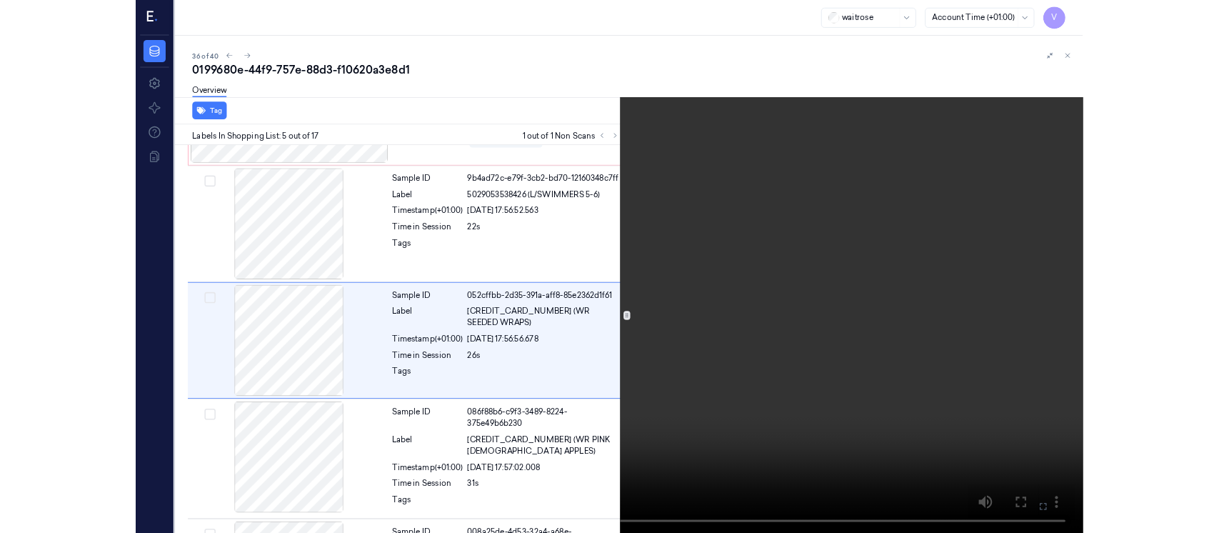
scroll to position [428, 0]
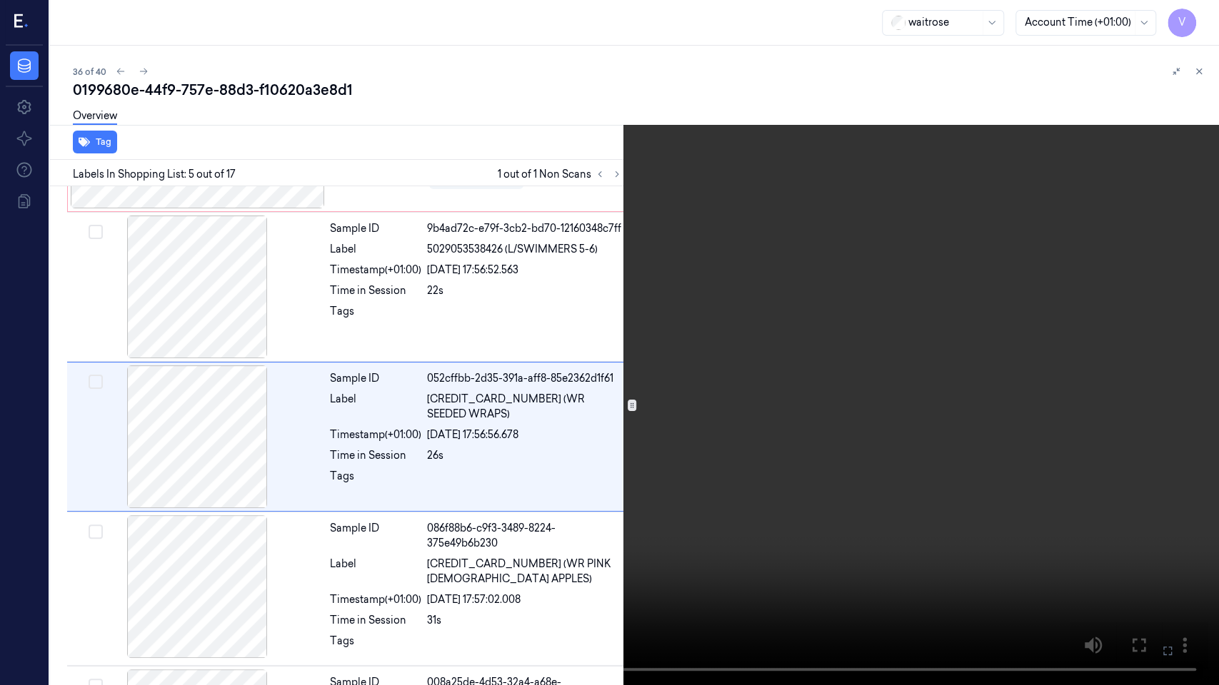
click at [0, 0] on icon at bounding box center [0, 0] width 0 height 0
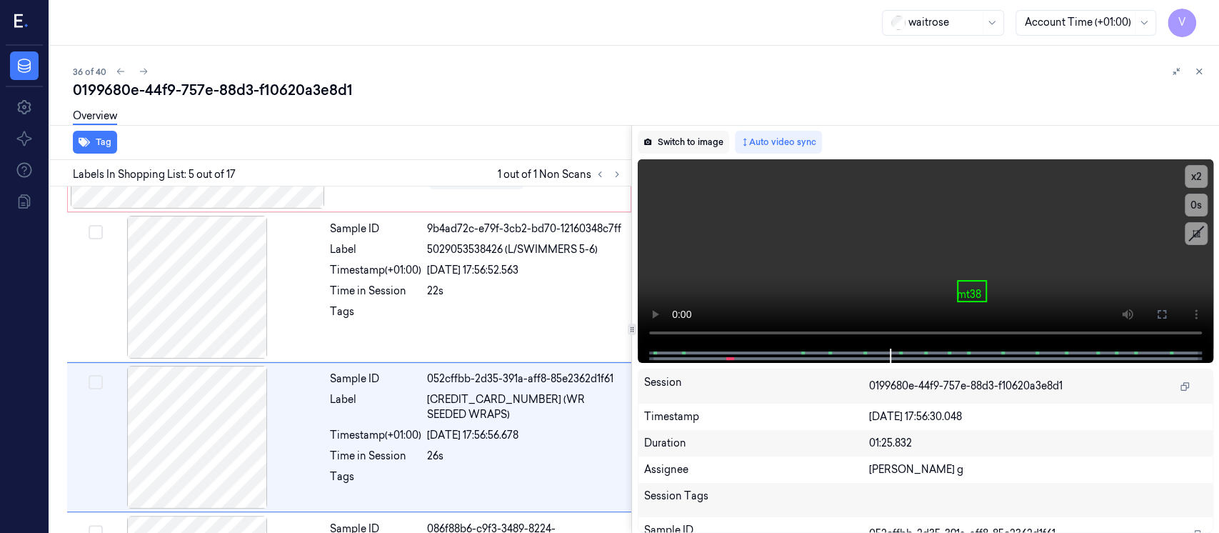
click at [669, 136] on button "Switch to image" at bounding box center [683, 142] width 91 height 23
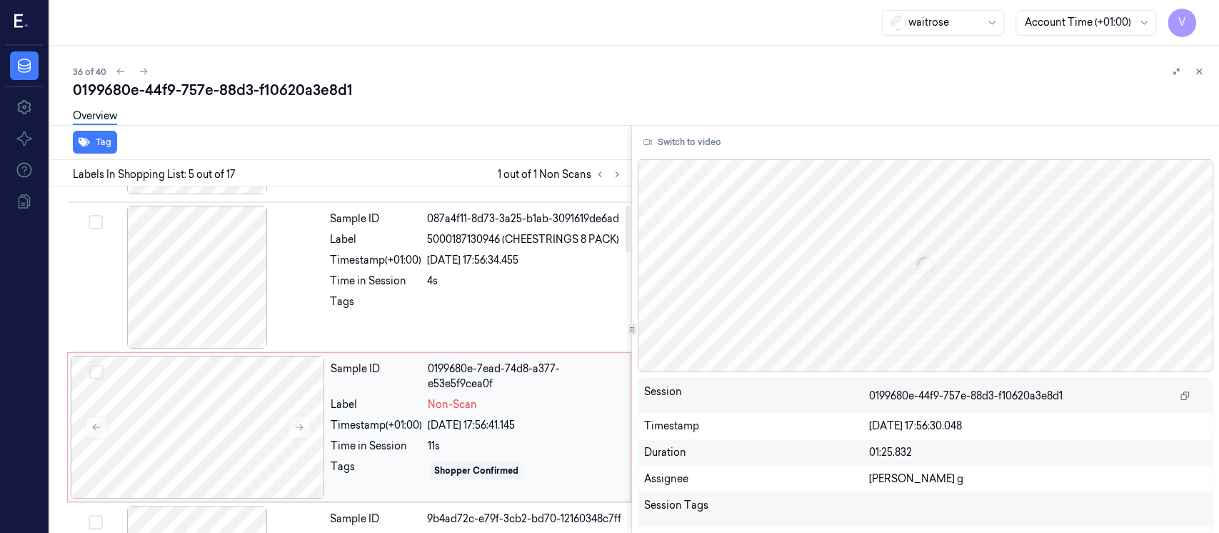
scroll to position [0, 0]
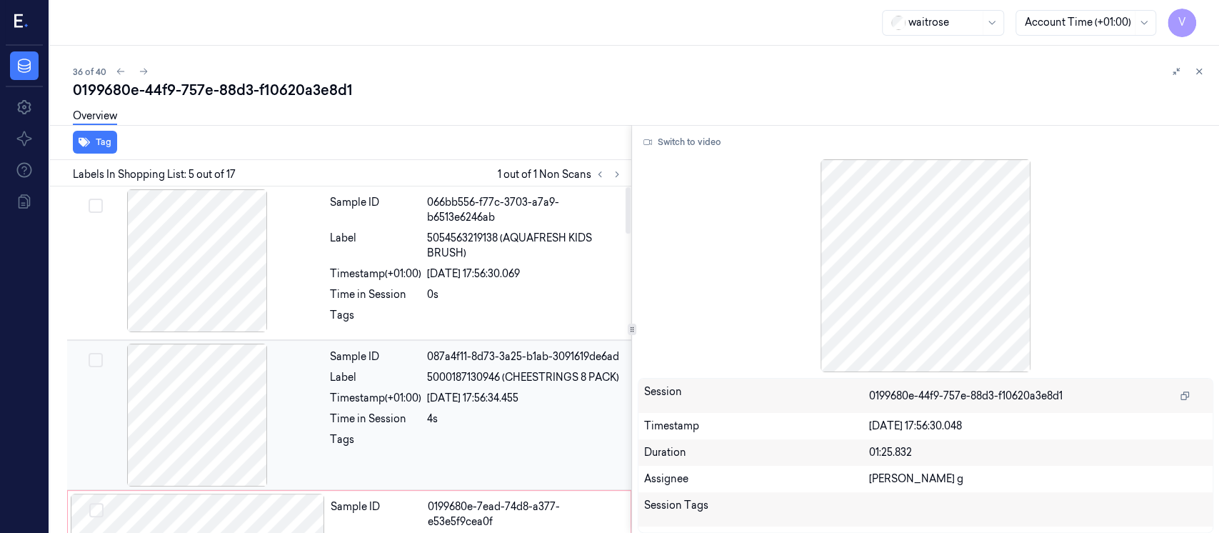
click at [214, 388] on div at bounding box center [197, 414] width 254 height 143
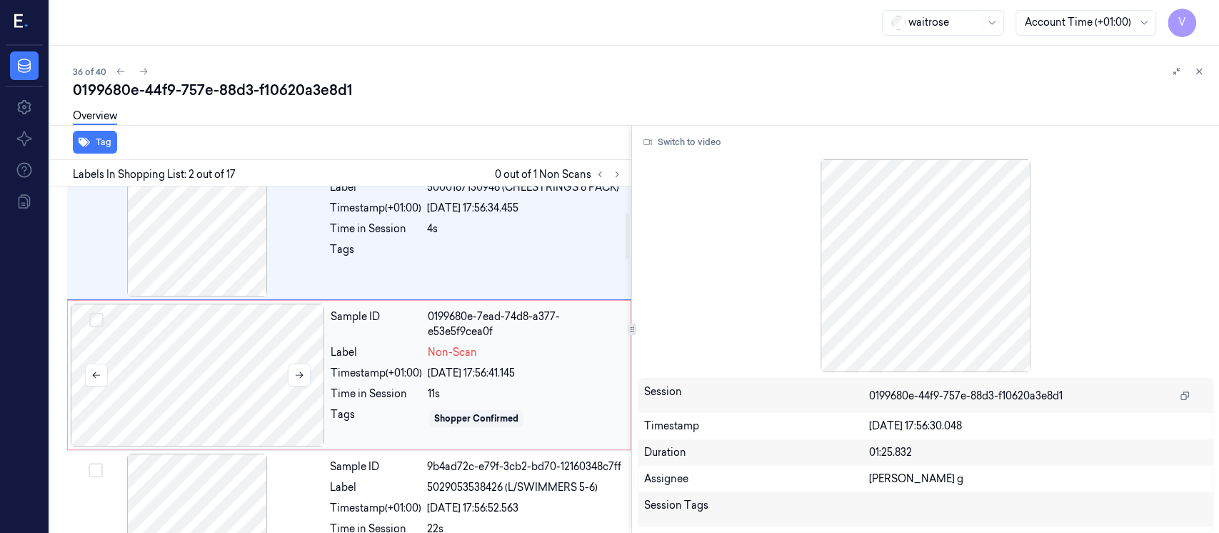
click at [208, 413] on div at bounding box center [198, 374] width 254 height 143
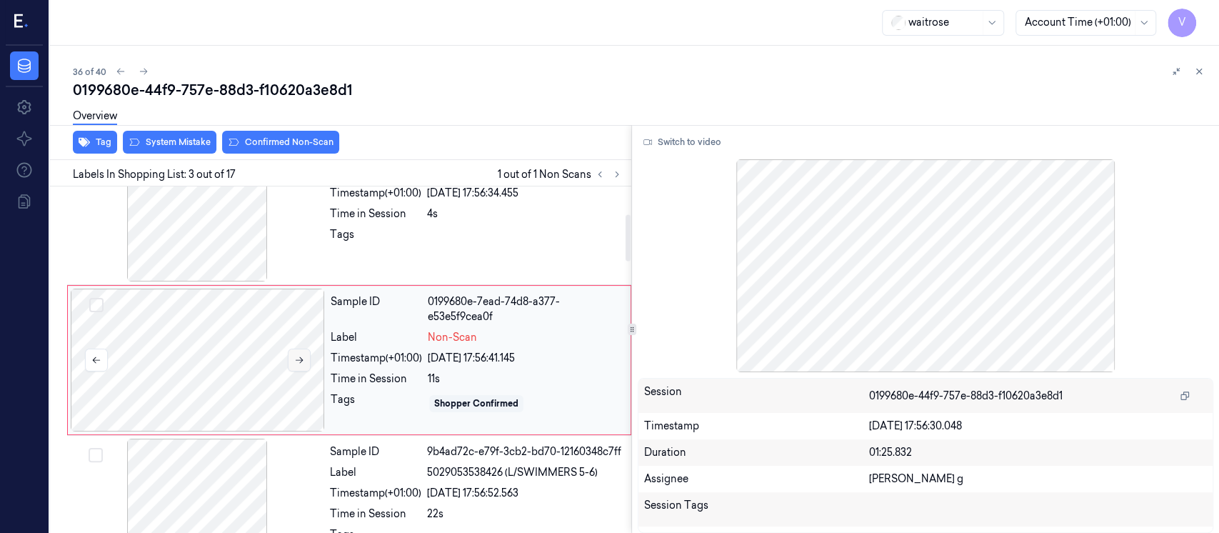
click at [302, 356] on icon at bounding box center [299, 360] width 10 height 10
click at [198, 336] on div at bounding box center [198, 359] width 254 height 143
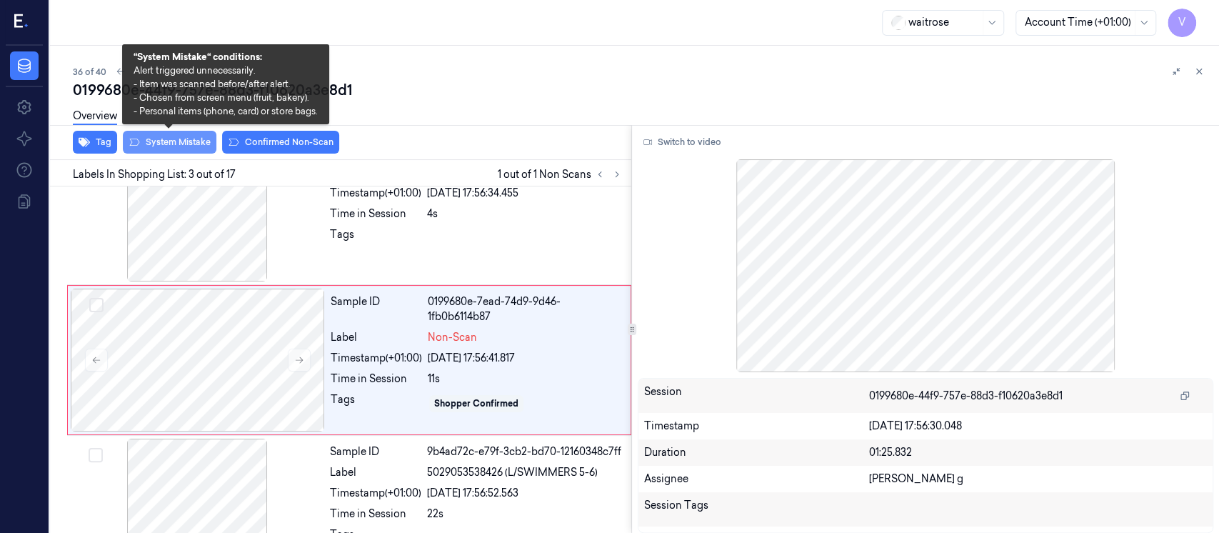
click at [167, 141] on button "System Mistake" at bounding box center [170, 142] width 94 height 23
click at [196, 145] on button "System Mistake" at bounding box center [170, 142] width 94 height 23
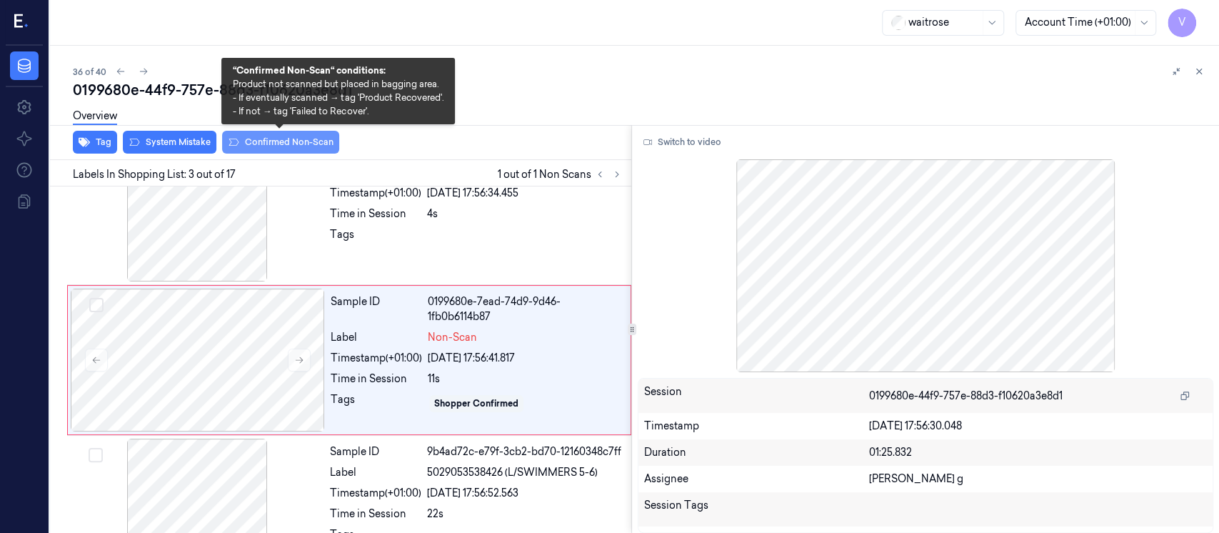
click at [253, 145] on button "Confirmed Non-Scan" at bounding box center [280, 142] width 117 height 23
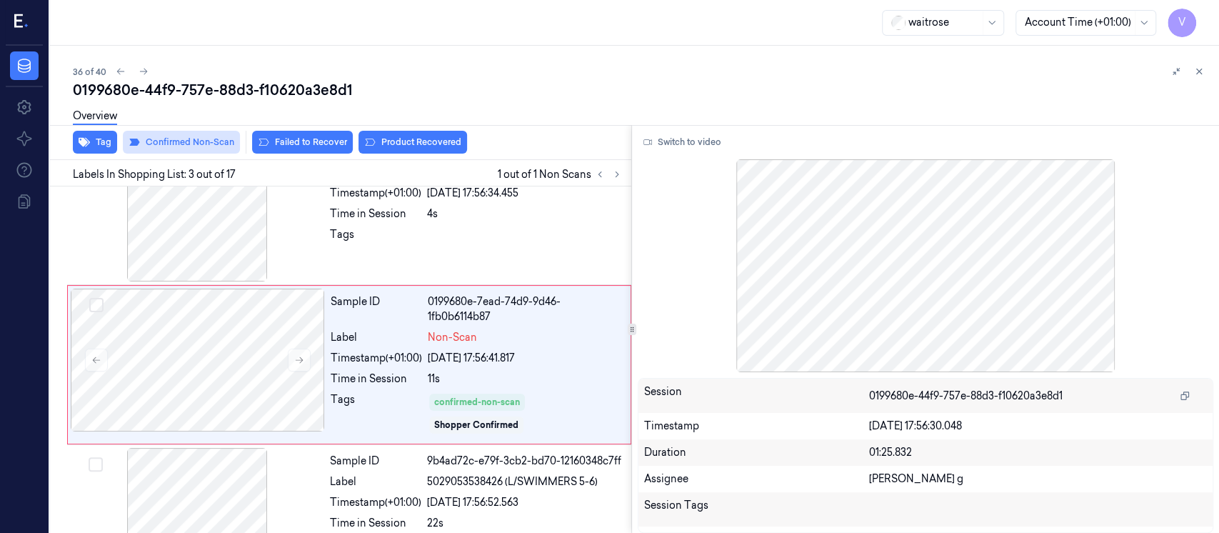
scroll to position [209, 0]
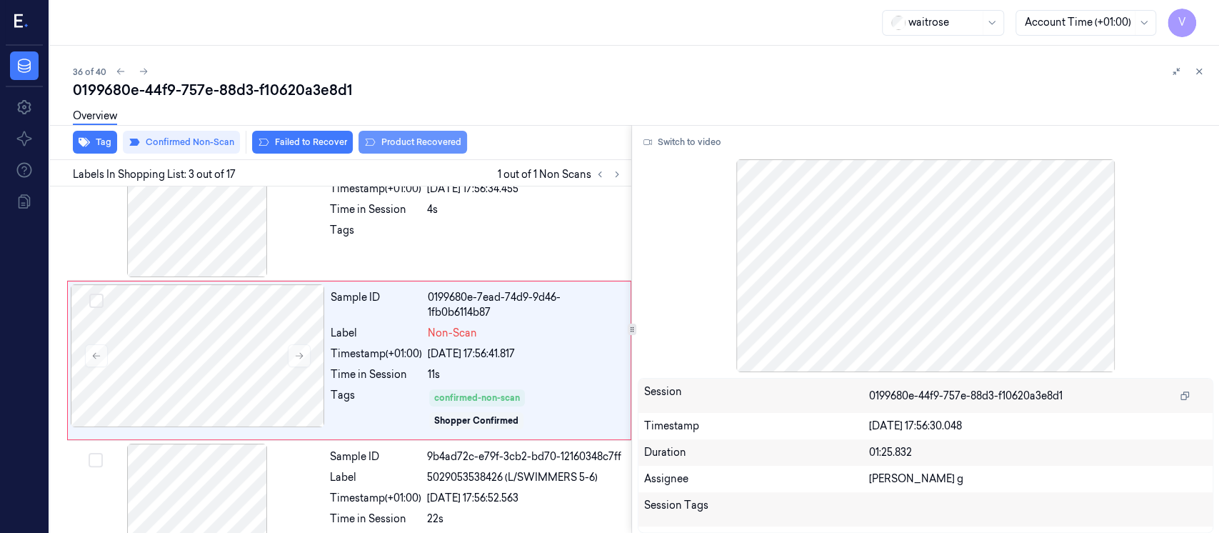
click at [413, 146] on button "Product Recovered" at bounding box center [412, 142] width 109 height 23
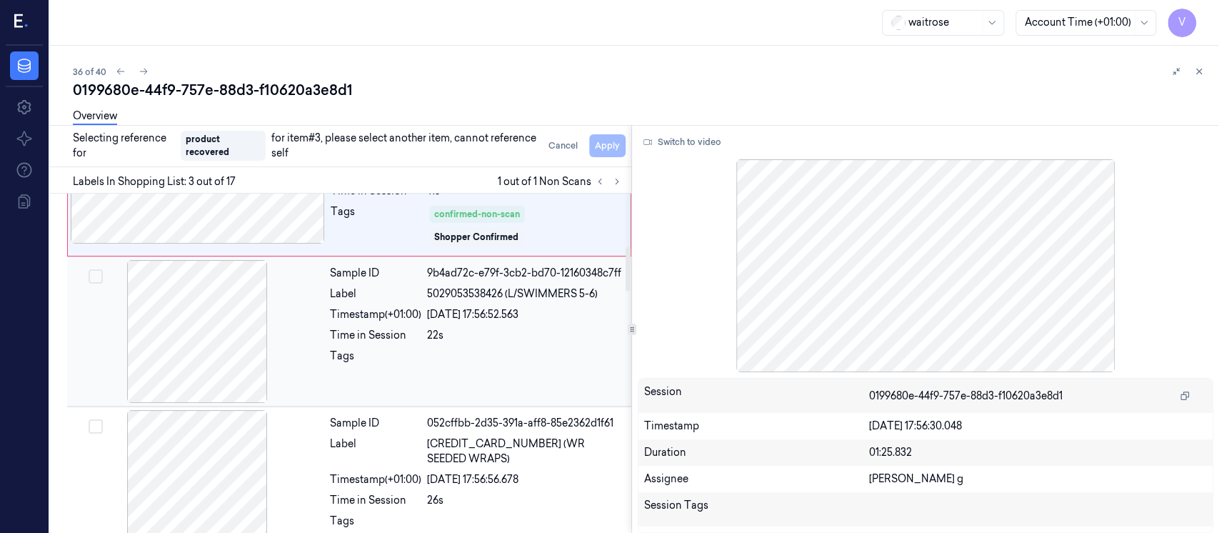
click at [191, 306] on div at bounding box center [197, 331] width 254 height 143
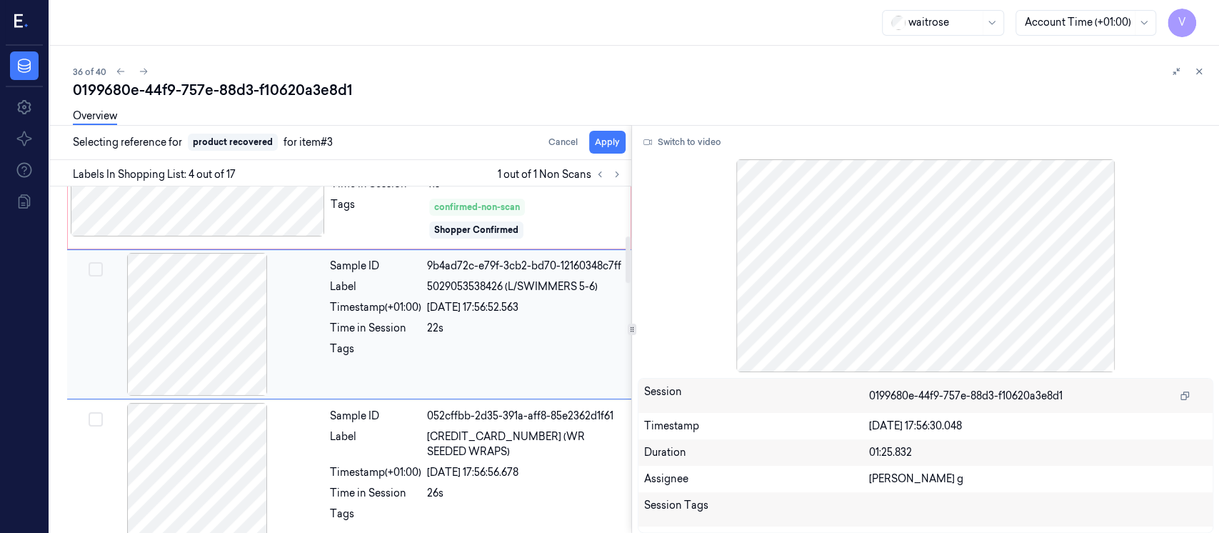
scroll to position [363, 0]
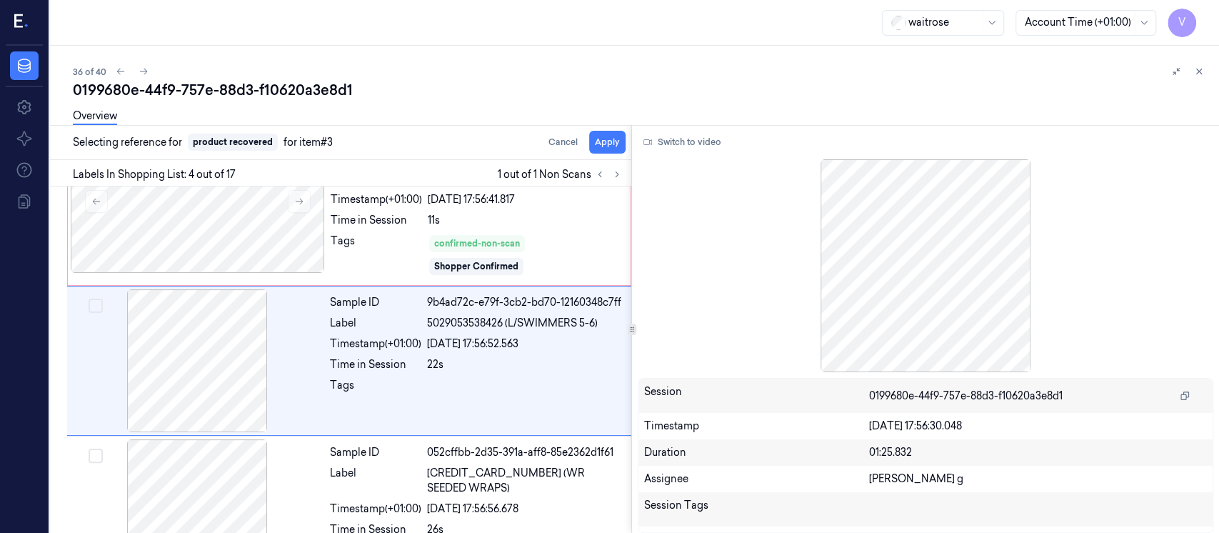
click at [621, 136] on div "Overview" at bounding box center [640, 118] width 1135 height 36
click at [606, 146] on button "Apply" at bounding box center [607, 142] width 36 height 23
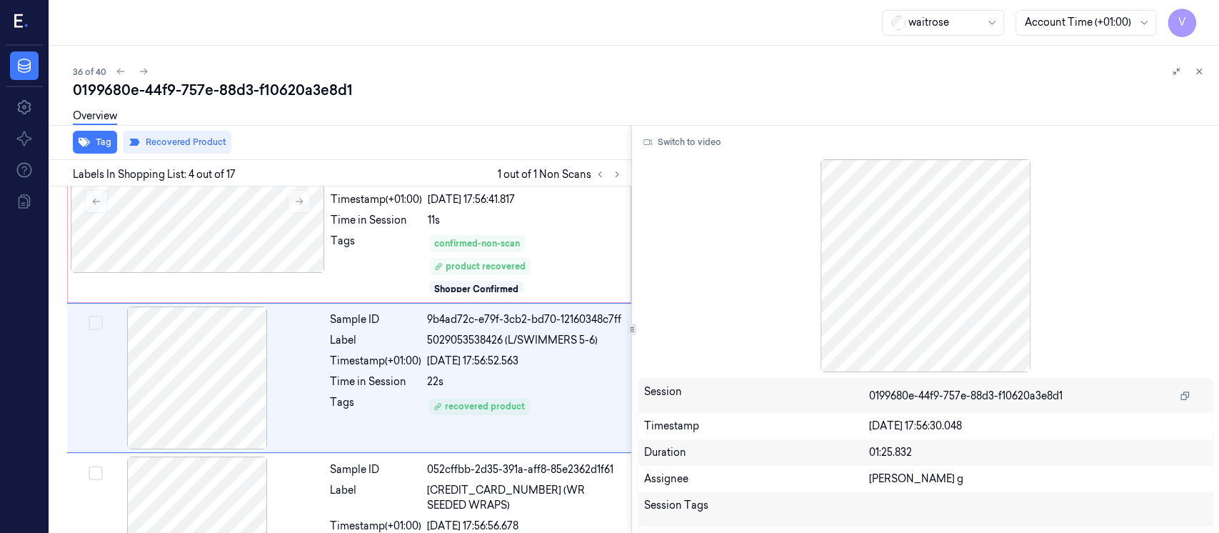
scroll to position [381, 0]
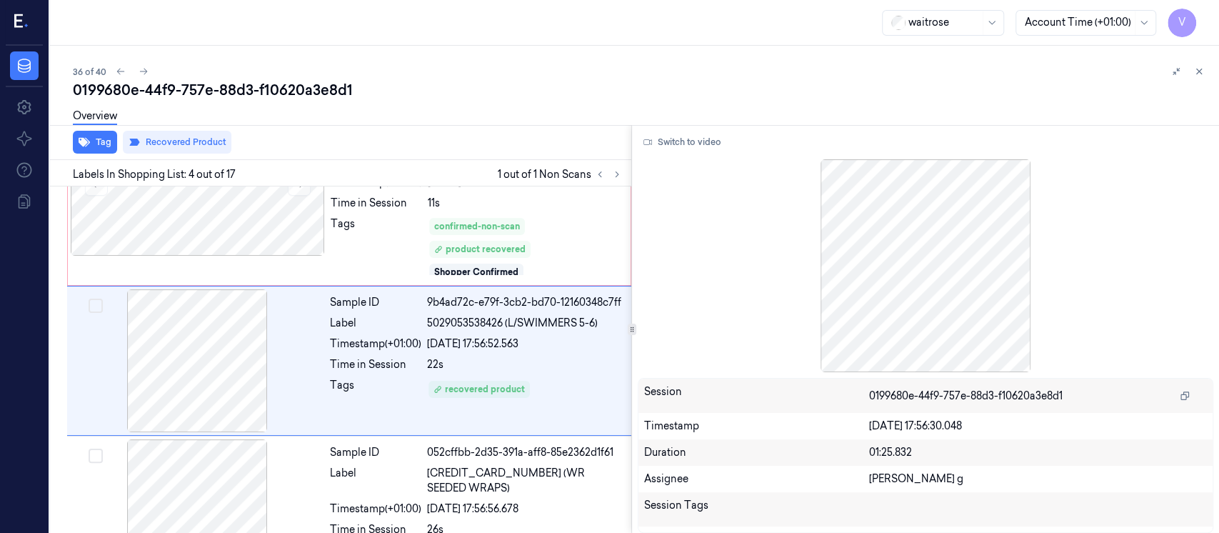
click at [558, 73] on div "36 of 40" at bounding box center [640, 71] width 1135 height 17
click at [1200, 79] on button at bounding box center [1198, 71] width 17 height 17
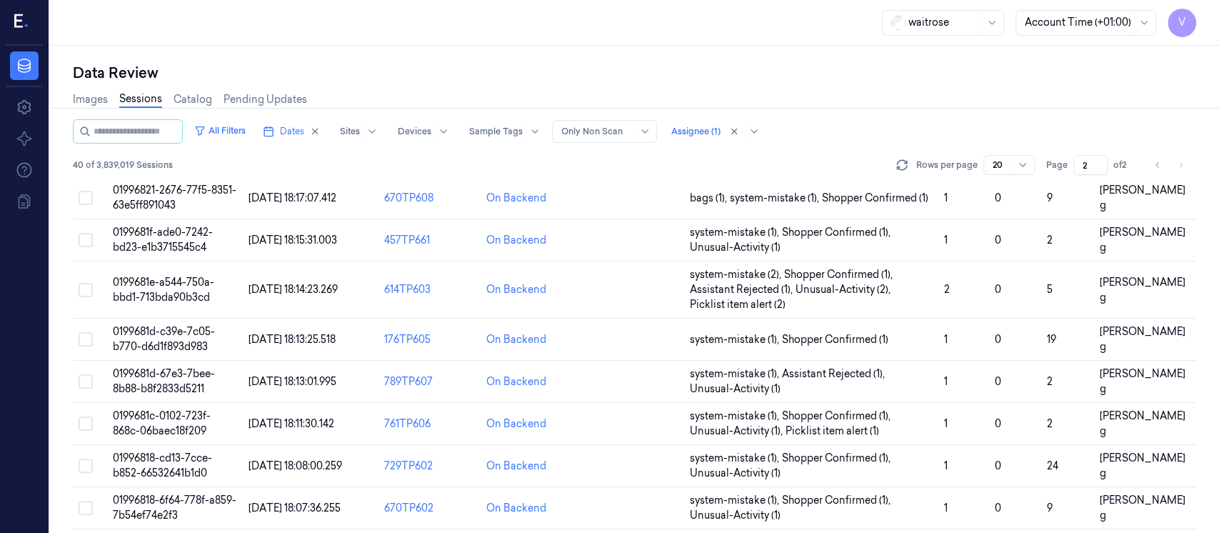
scroll to position [545, 0]
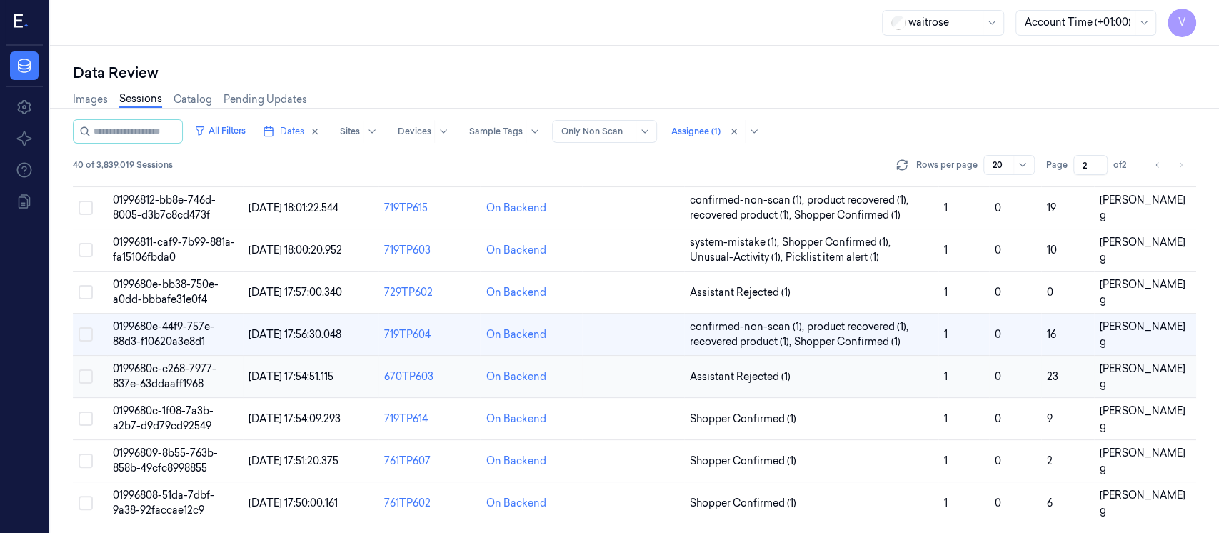
click at [645, 376] on td at bounding box center [633, 377] width 102 height 42
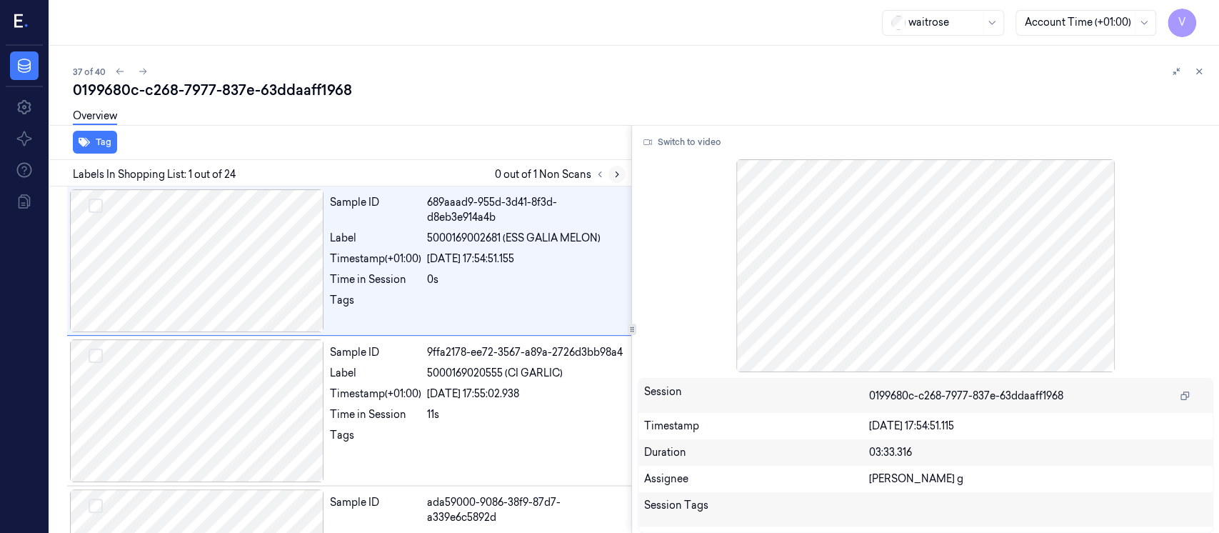
click at [615, 180] on button at bounding box center [616, 174] width 17 height 17
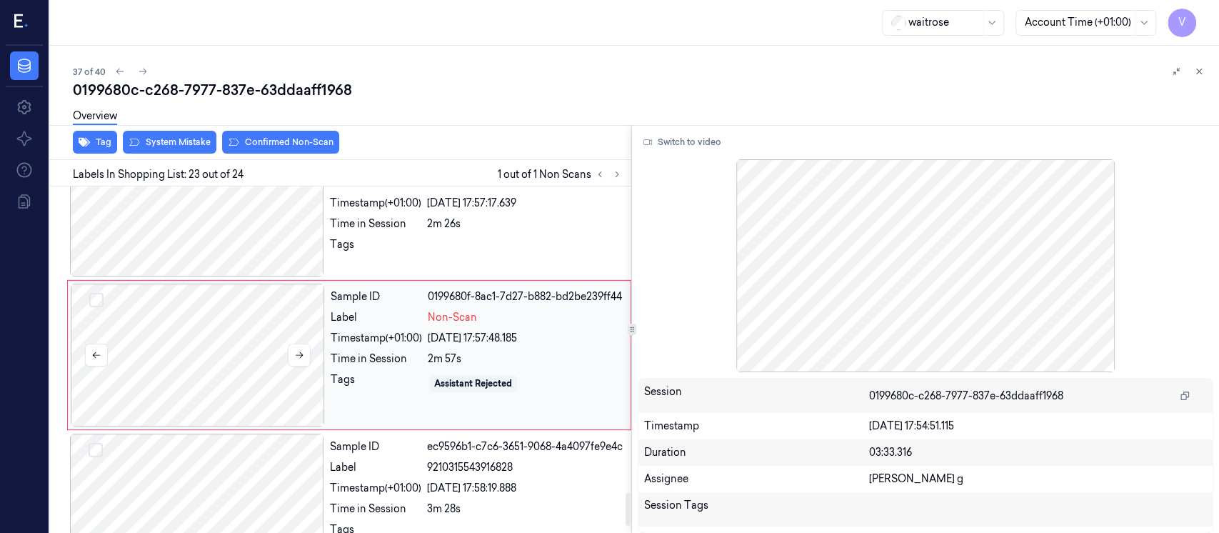
scroll to position [3222, 0]
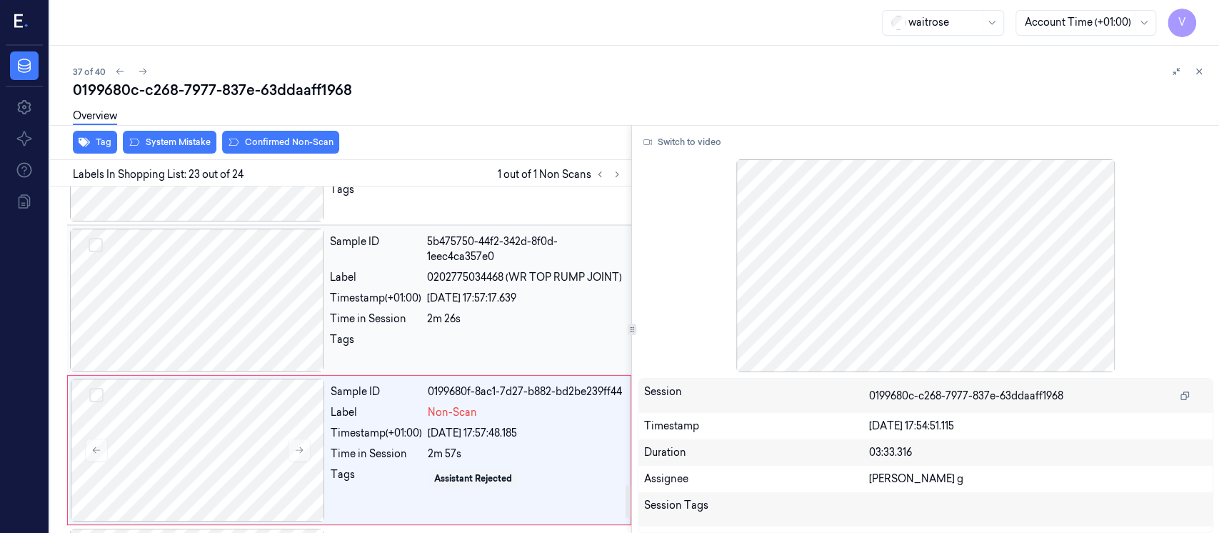
click at [232, 282] on div at bounding box center [197, 299] width 254 height 143
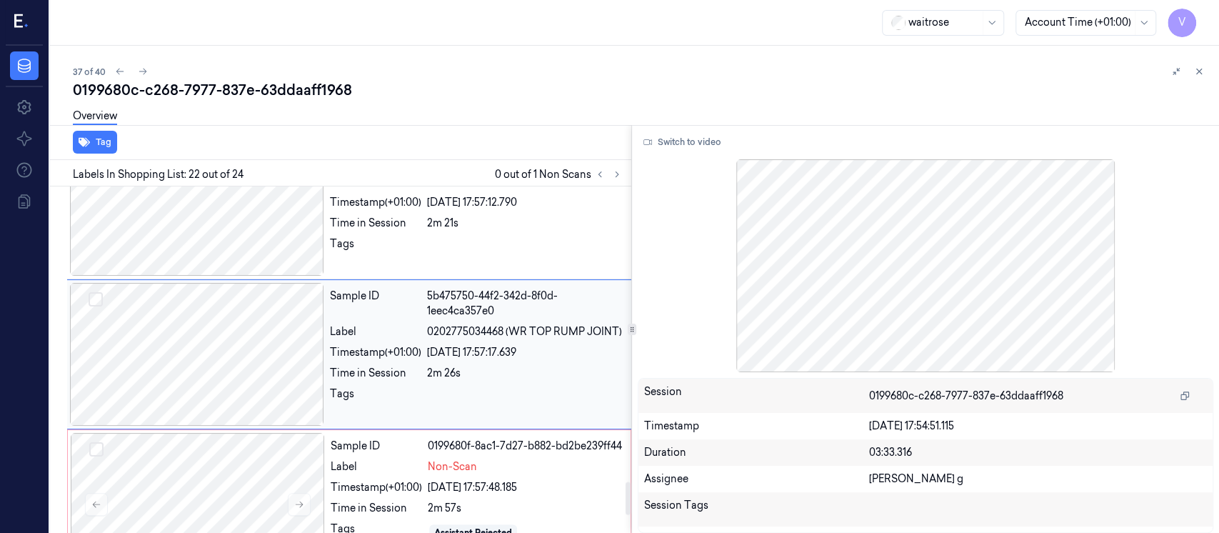
scroll to position [3167, 0]
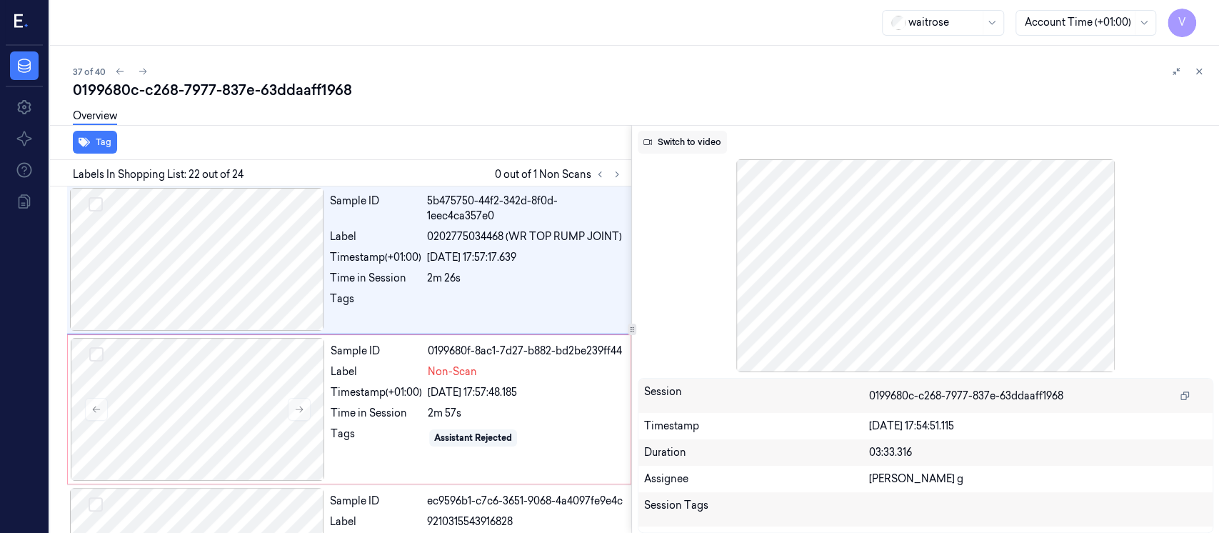
click at [688, 151] on button "Switch to video" at bounding box center [682, 142] width 89 height 23
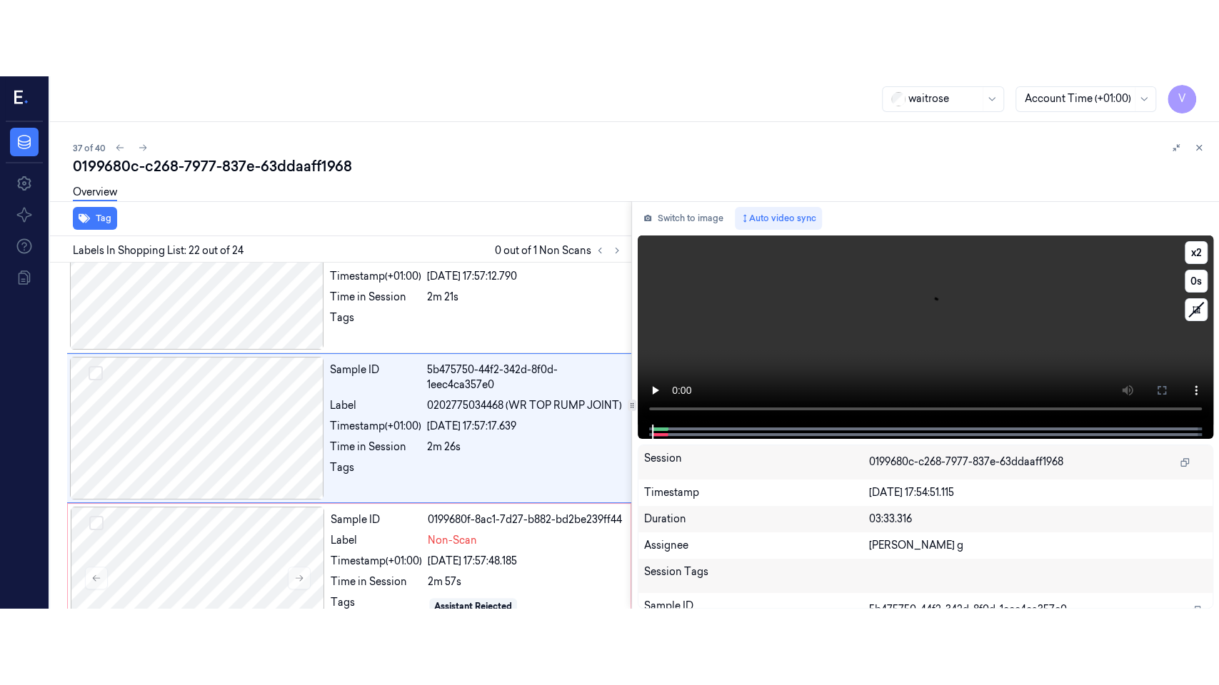
scroll to position [3072, 0]
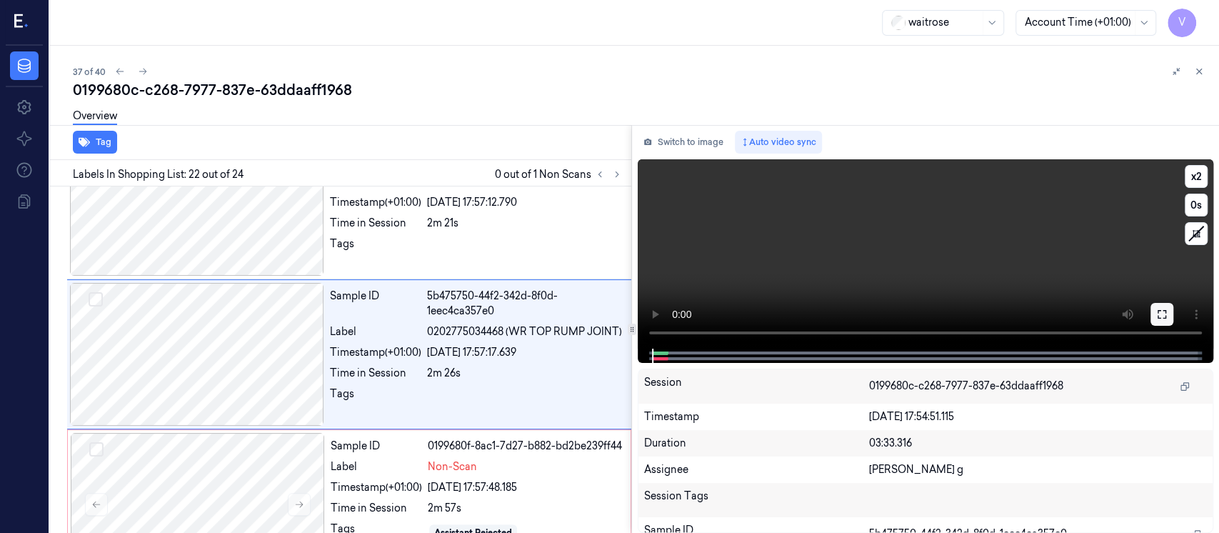
click at [1165, 311] on icon at bounding box center [1161, 314] width 9 height 9
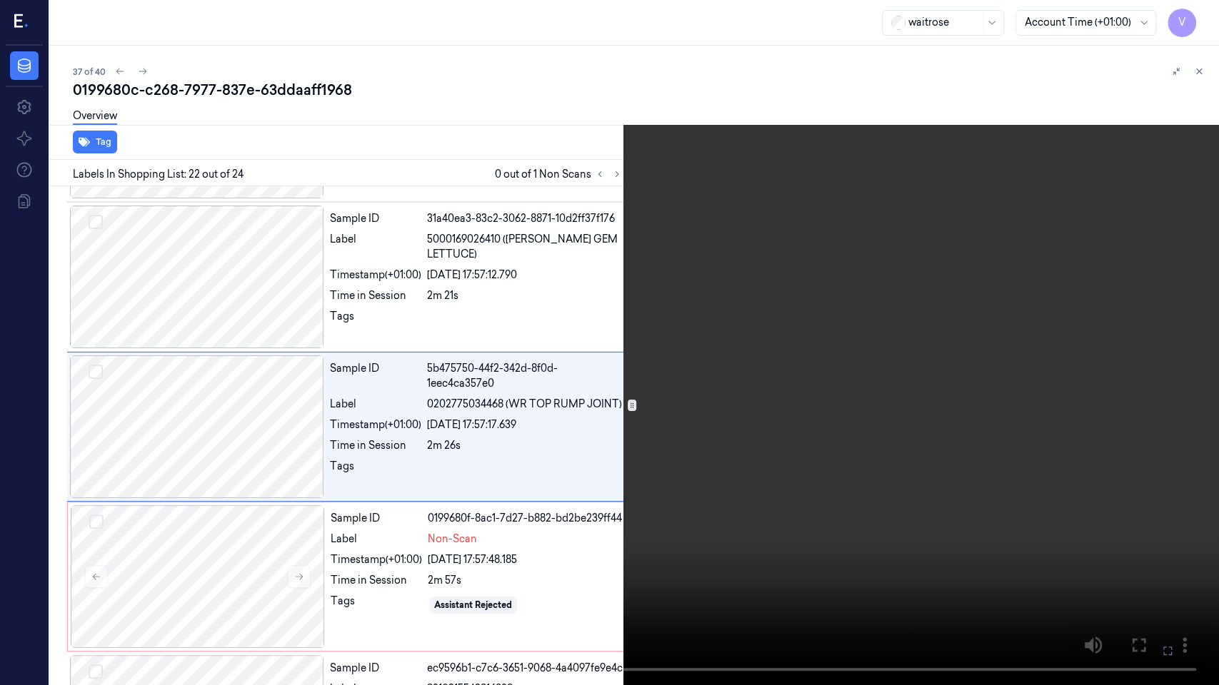
scroll to position [2995, 0]
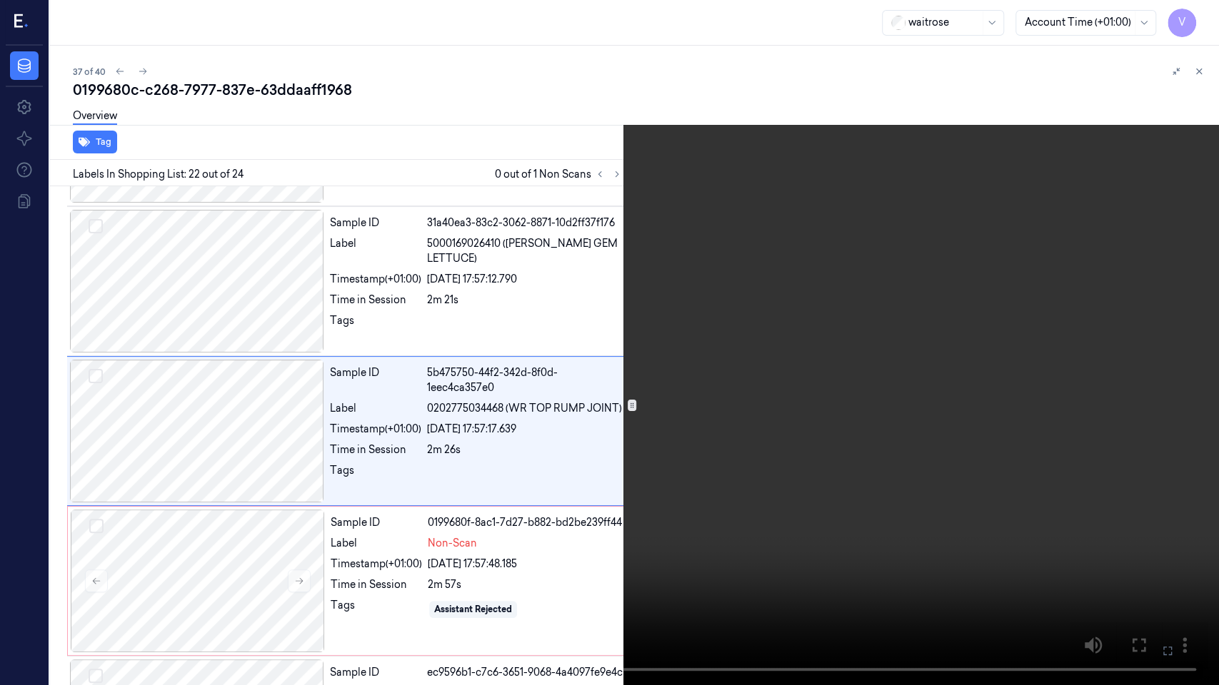
click at [0, 0] on icon at bounding box center [0, 0] width 0 height 0
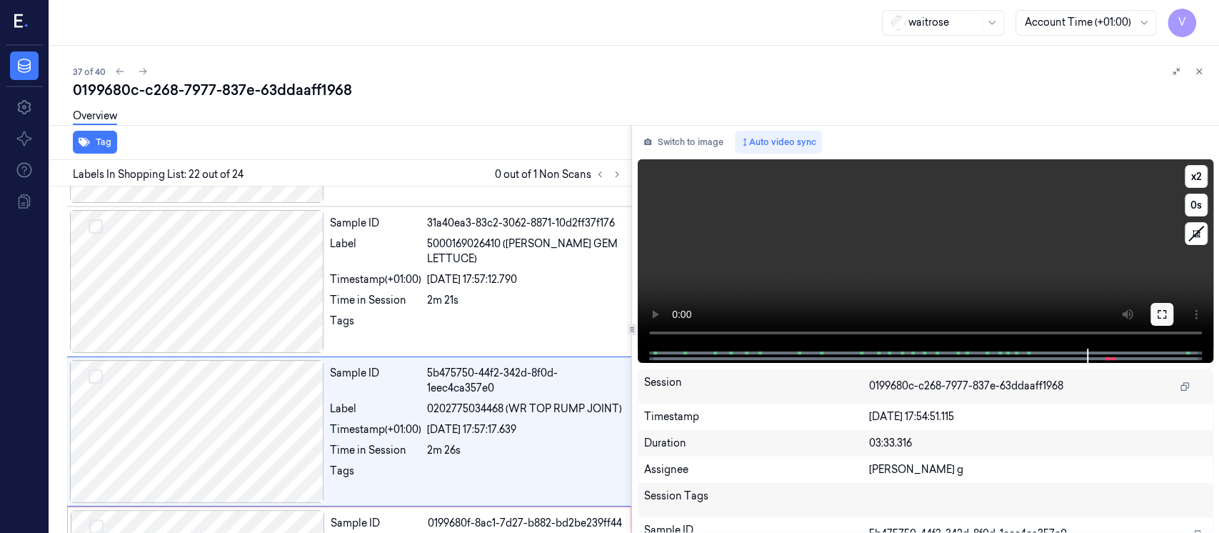
click at [1163, 318] on icon at bounding box center [1161, 313] width 11 height 11
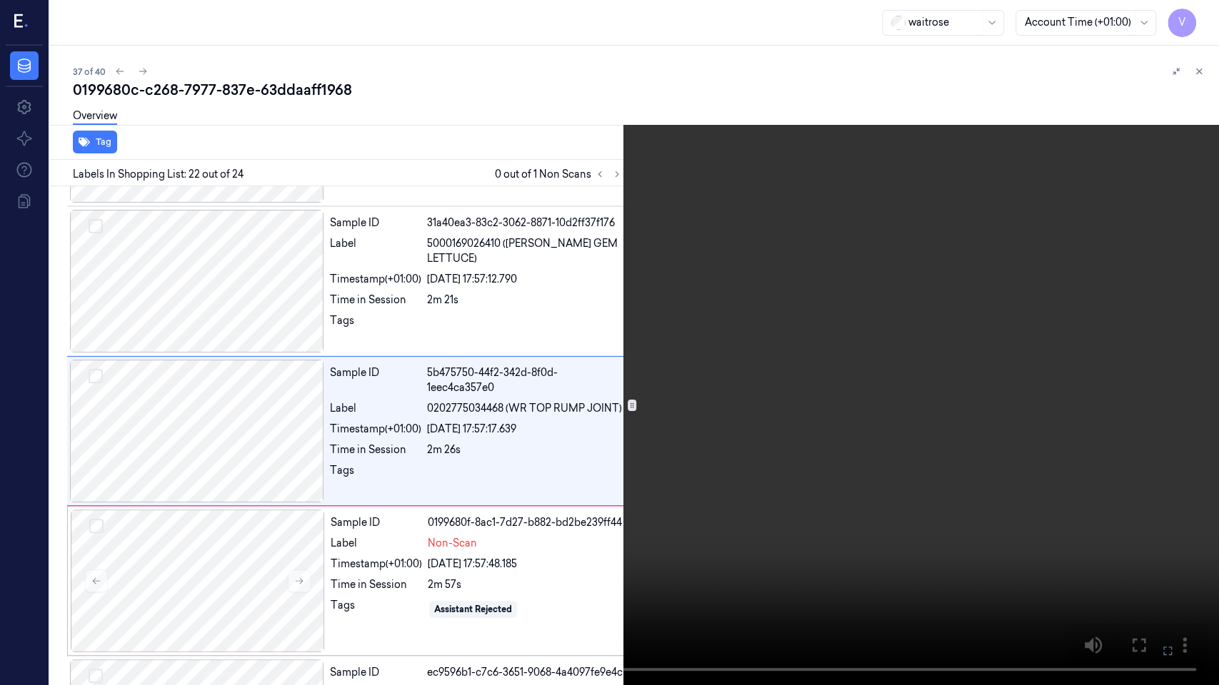
click at [0, 0] on icon at bounding box center [0, 0] width 0 height 0
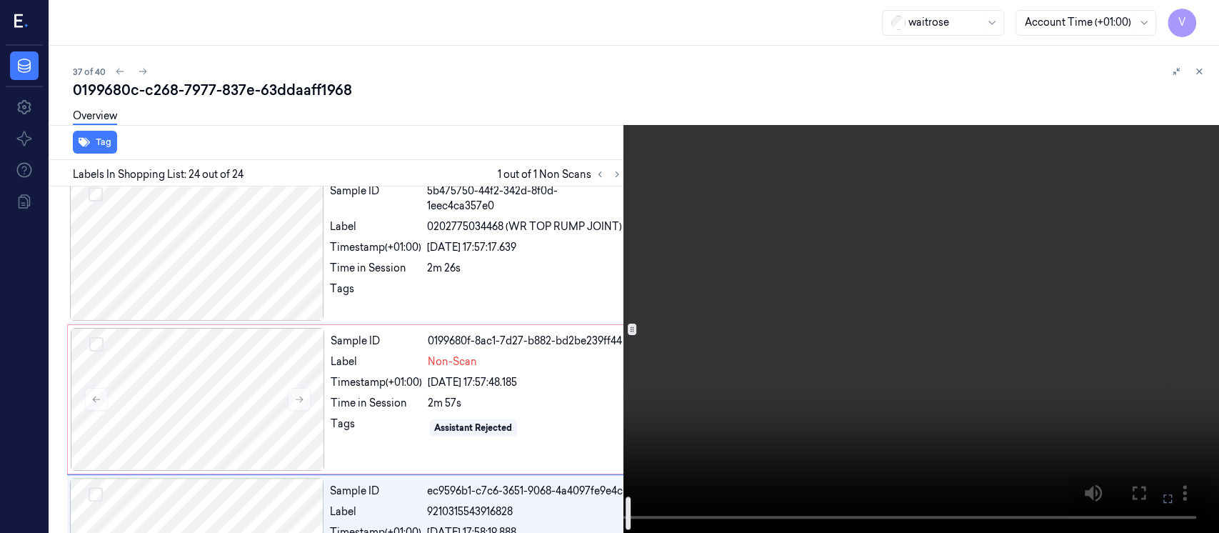
scroll to position [3279, 0]
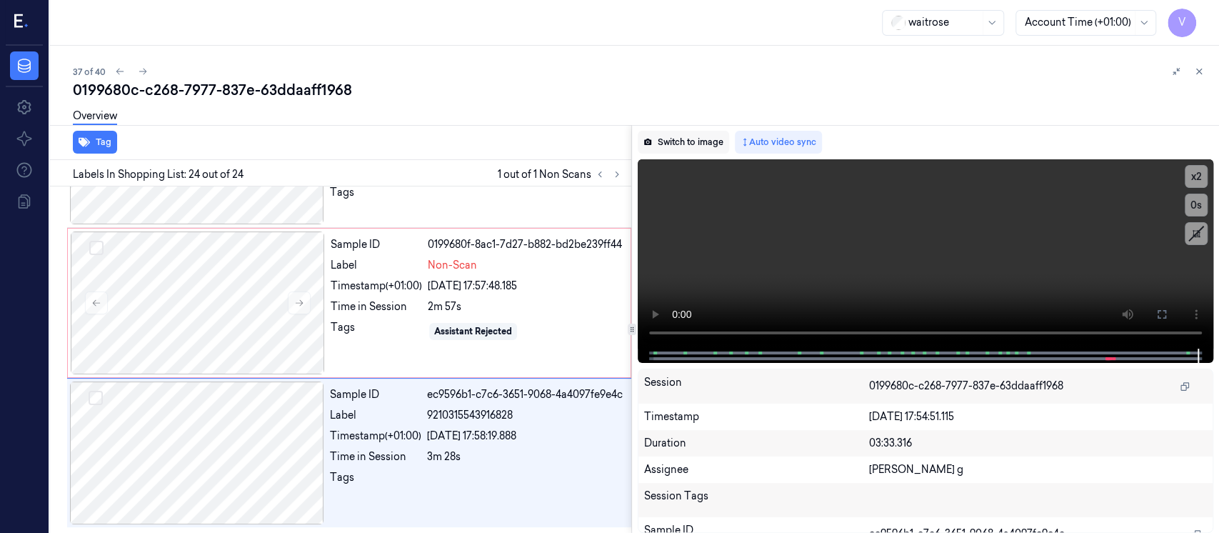
click at [697, 144] on button "Switch to image" at bounding box center [683, 142] width 91 height 23
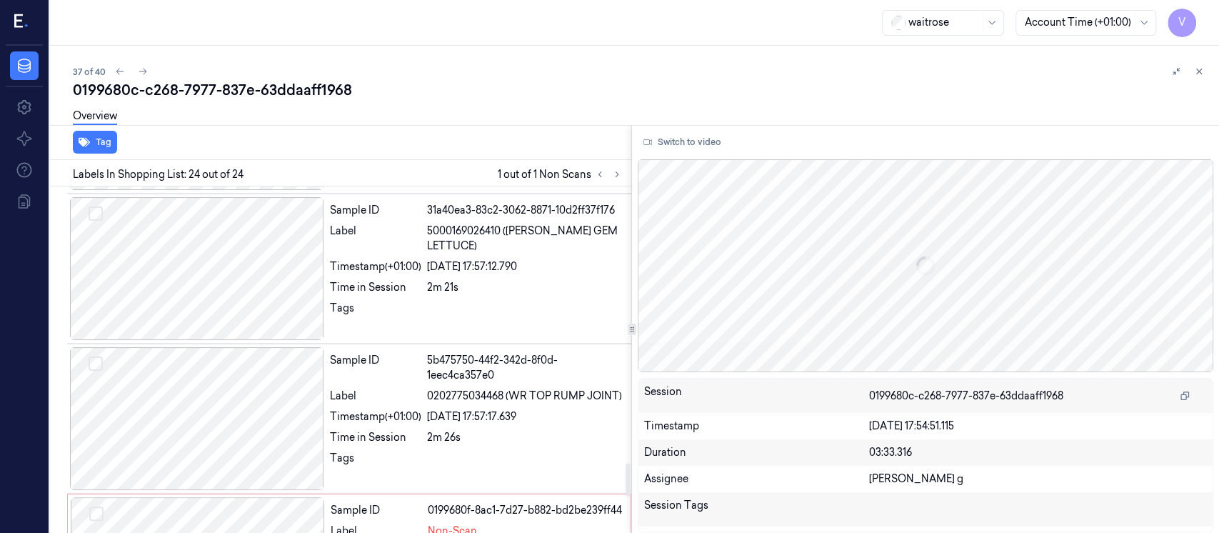
scroll to position [2897, 0]
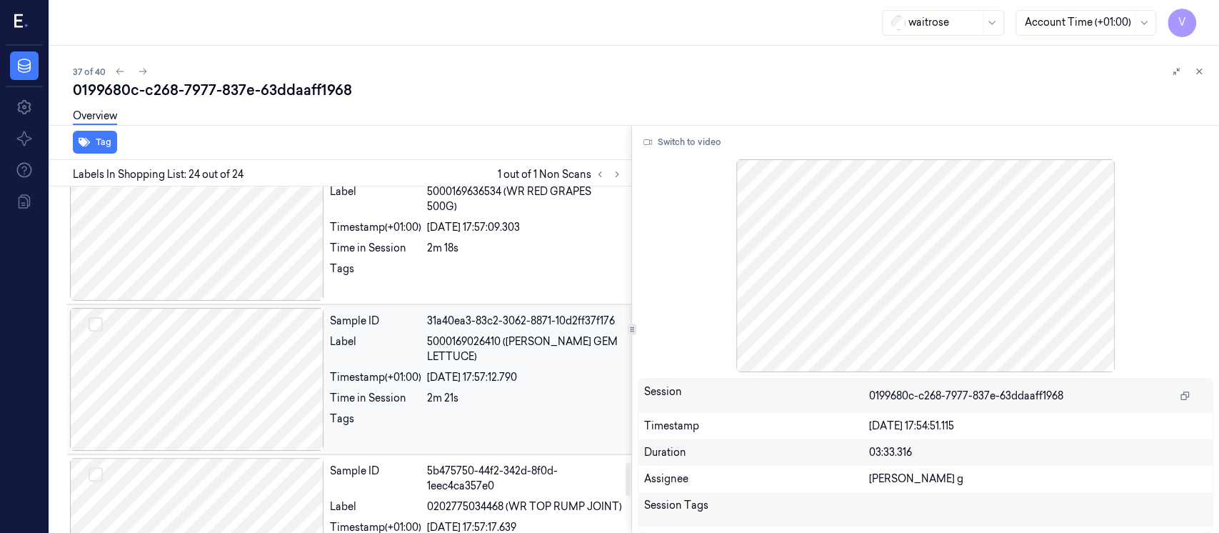
click at [374, 385] on div "Timestamp (+01:00)" at bounding box center [375, 377] width 91 height 15
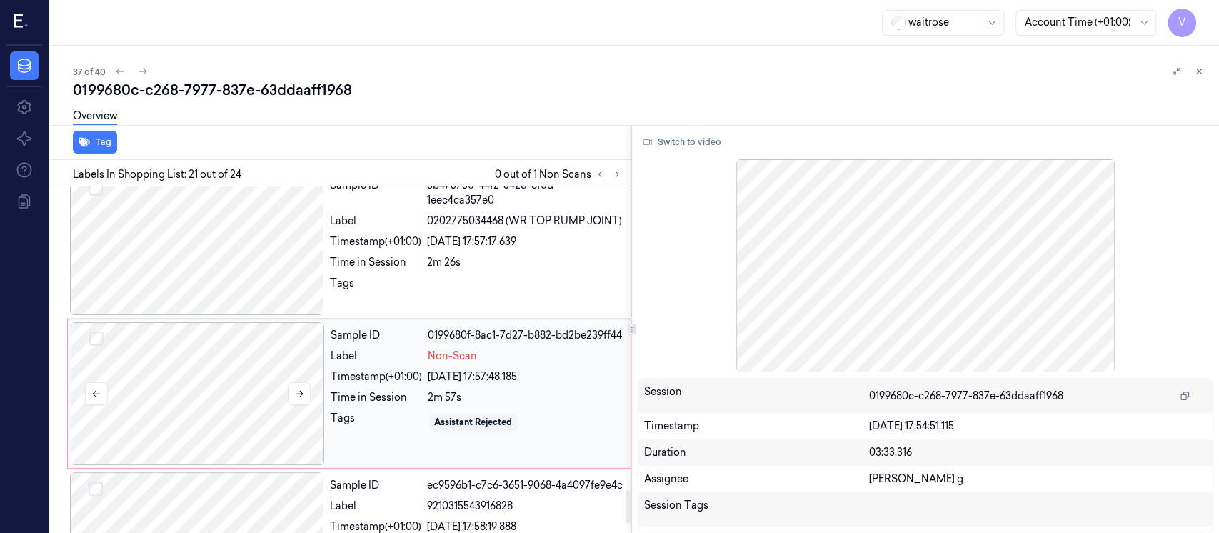
click at [223, 403] on div at bounding box center [198, 393] width 254 height 143
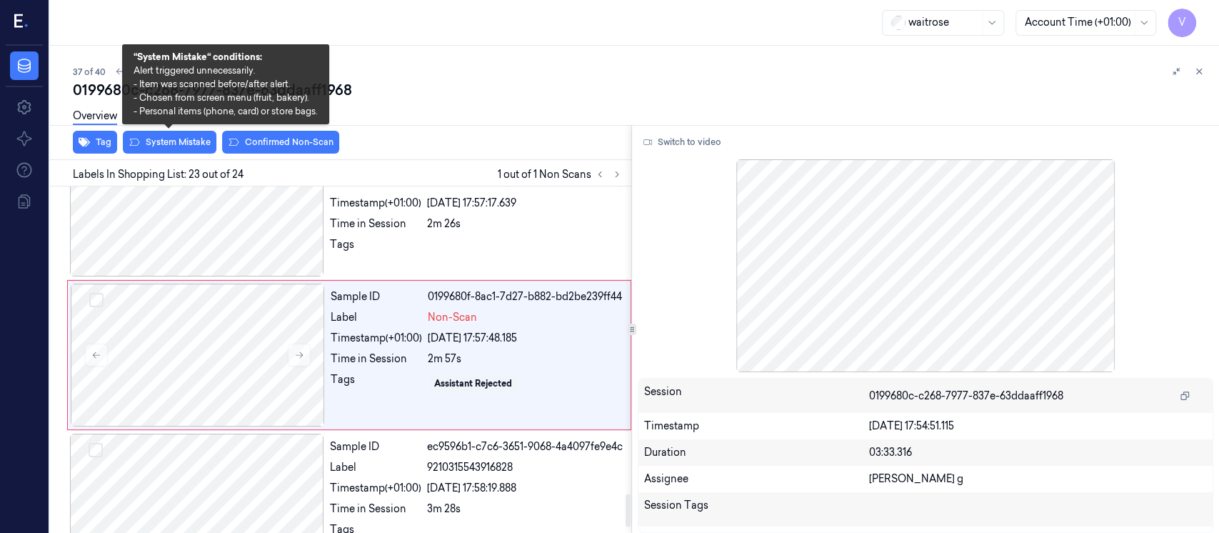
click at [170, 135] on div "Overview" at bounding box center [640, 118] width 1135 height 36
click at [169, 144] on button "System Mistake" at bounding box center [170, 142] width 94 height 23
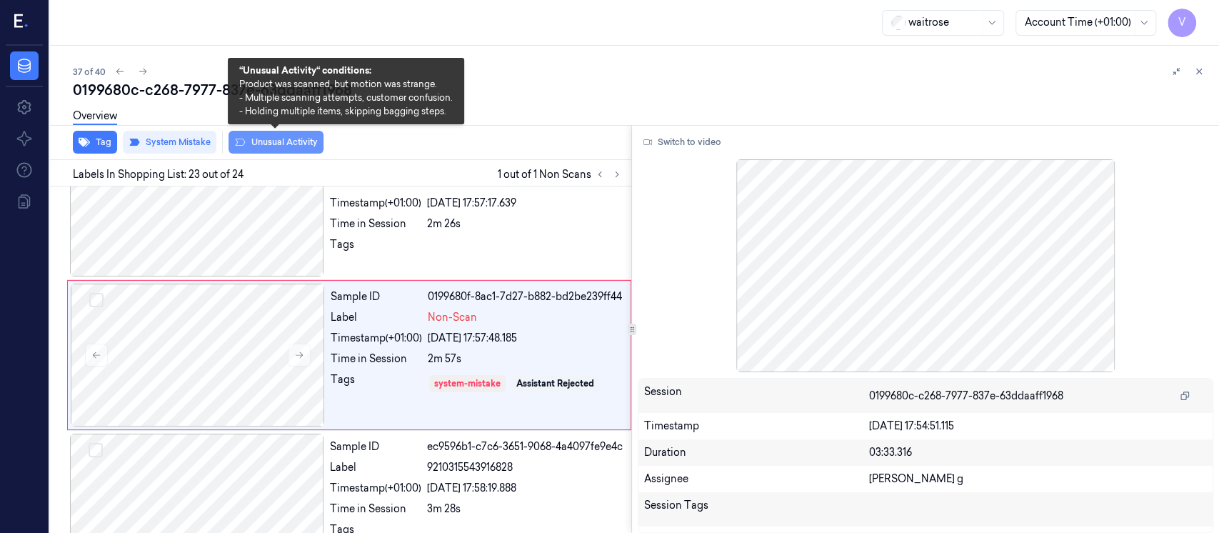
click at [286, 144] on button "Unusual Activity" at bounding box center [275, 142] width 95 height 23
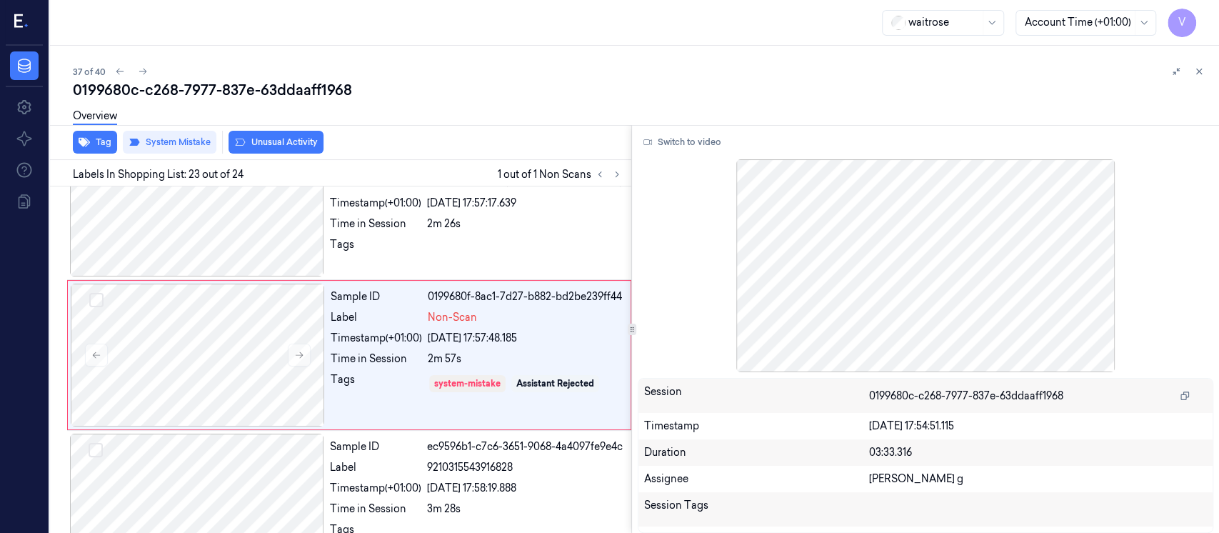
scroll to position [3227, 0]
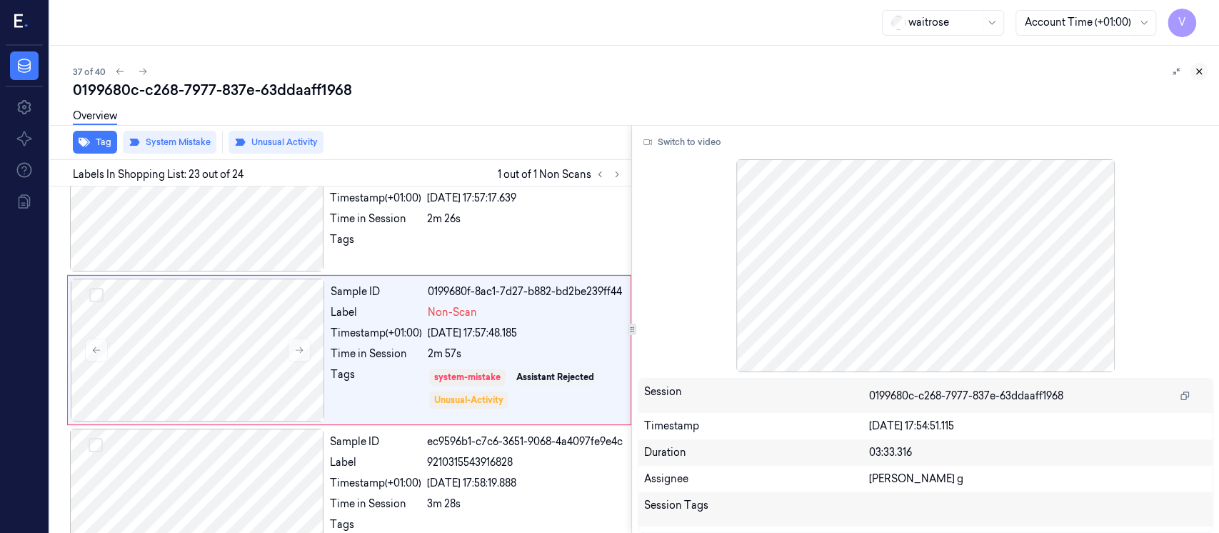
click at [1197, 69] on icon at bounding box center [1199, 71] width 5 height 5
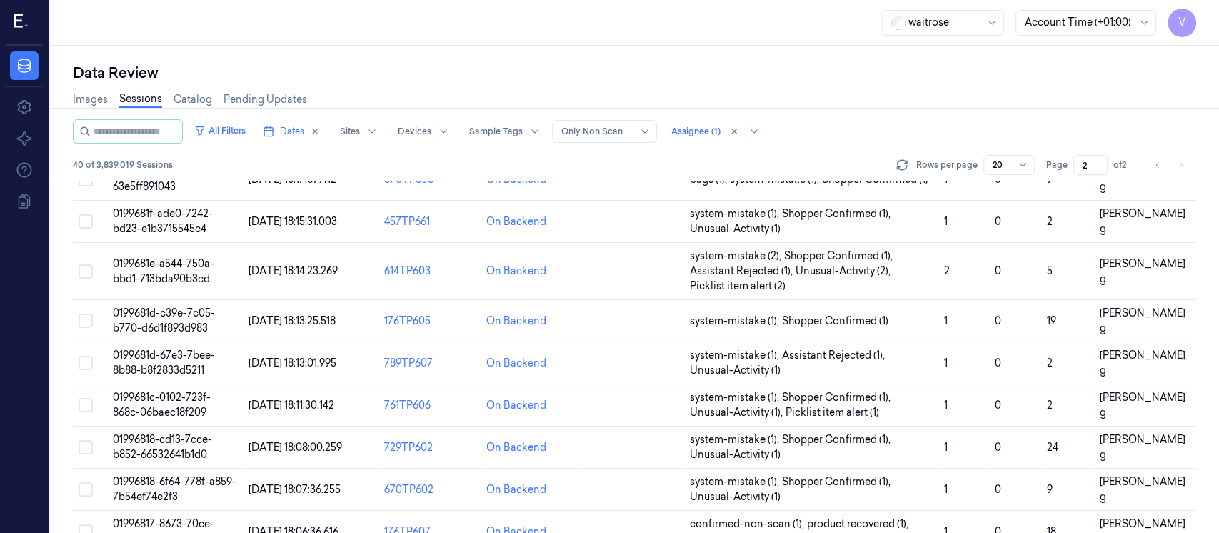
scroll to position [545, 0]
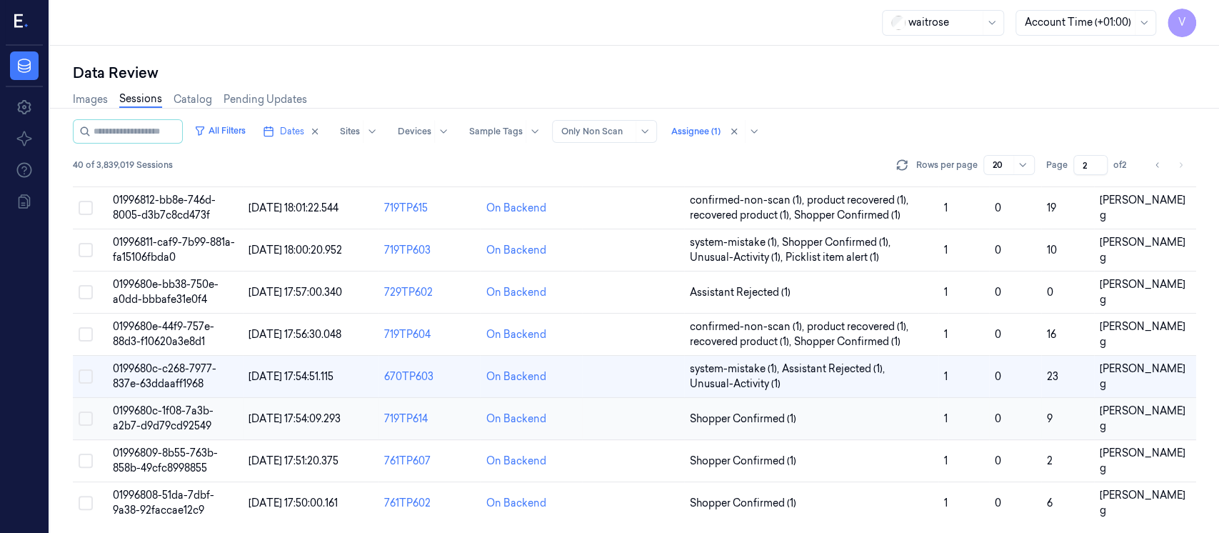
click at [632, 408] on td at bounding box center [633, 419] width 102 height 42
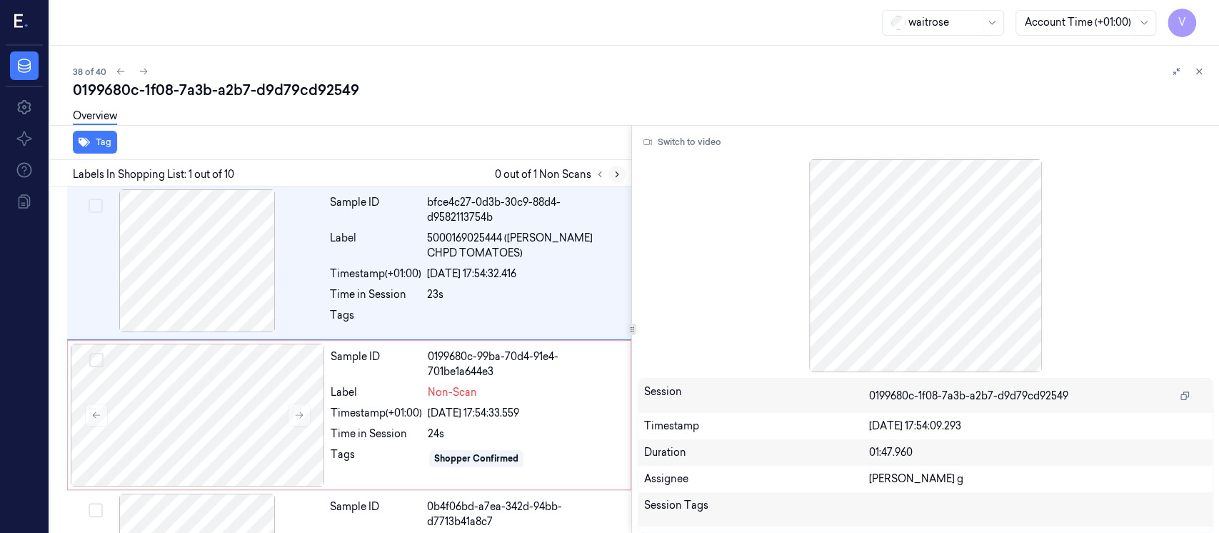
click at [618, 175] on icon at bounding box center [617, 174] width 10 height 10
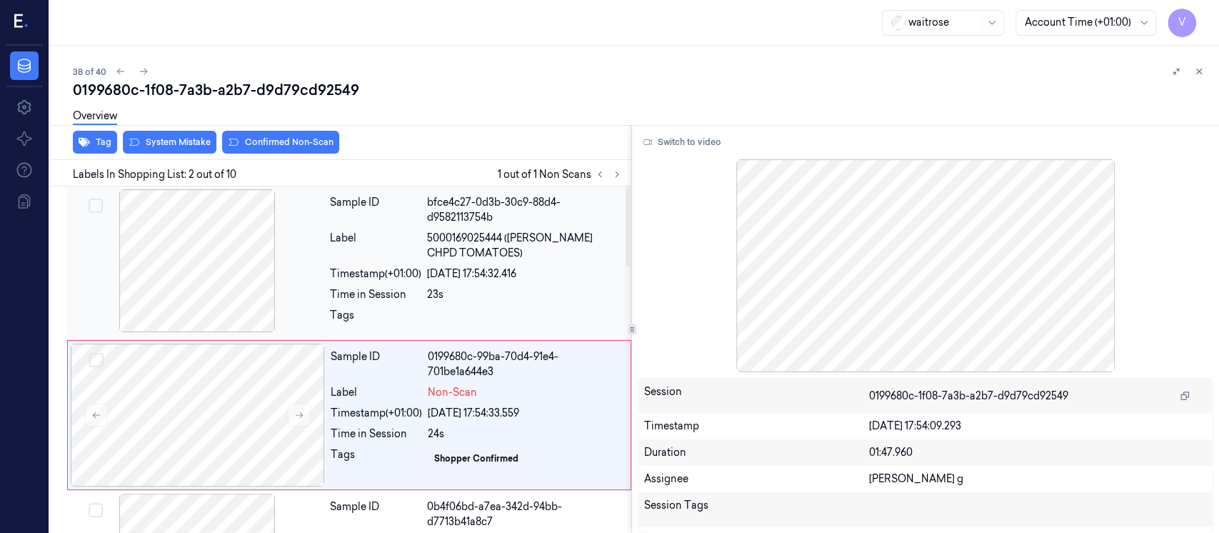
click at [399, 268] on div "Timestamp (+01:00)" at bounding box center [375, 273] width 91 height 15
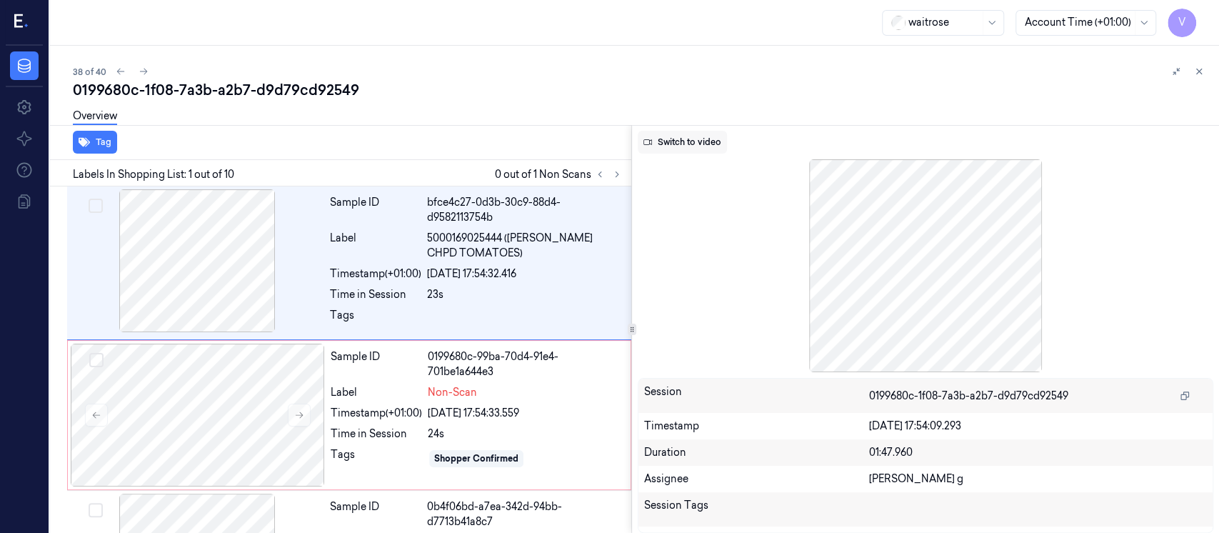
click at [695, 148] on button "Switch to video" at bounding box center [682, 142] width 89 height 23
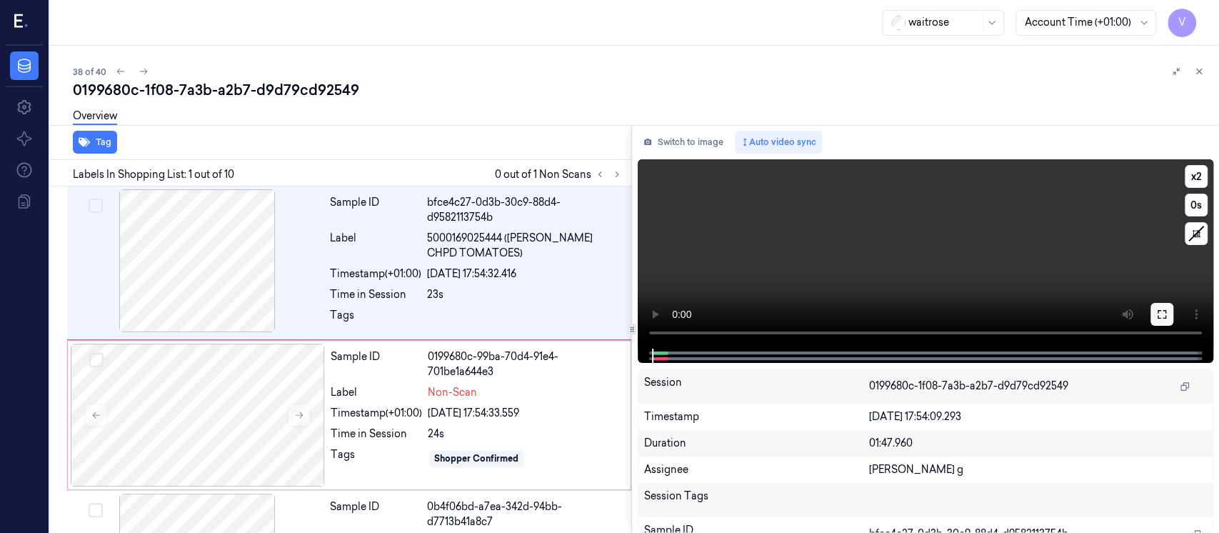
click at [1164, 316] on icon at bounding box center [1161, 313] width 11 height 11
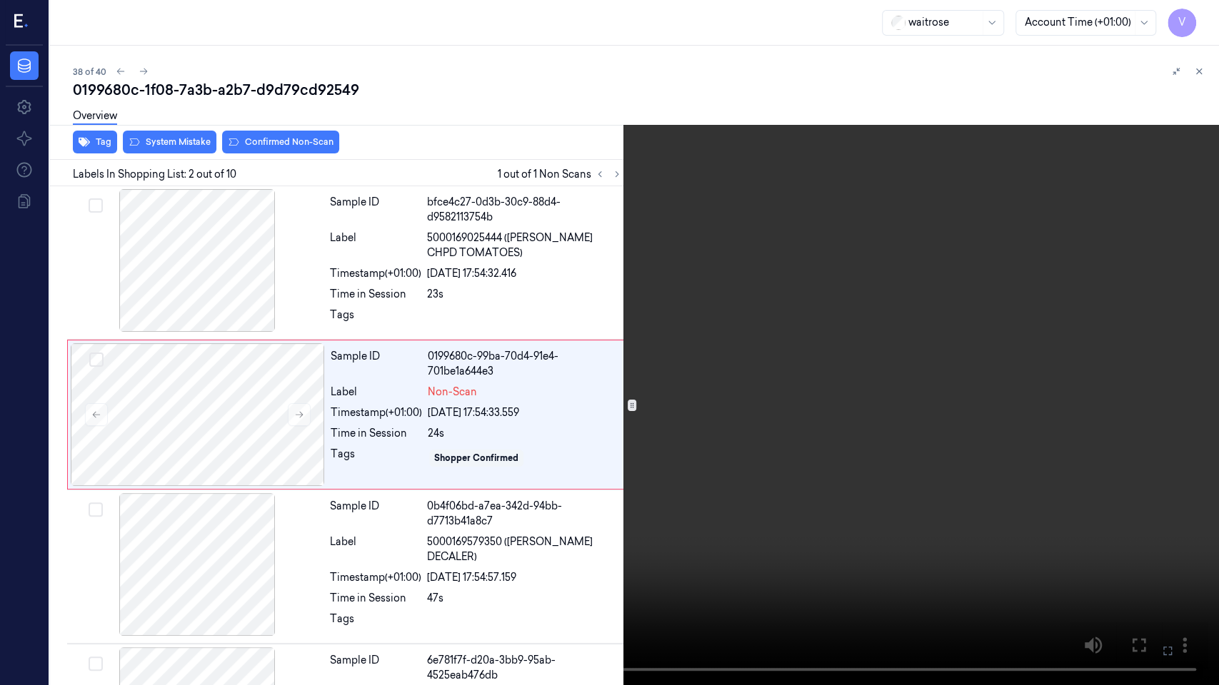
click at [0, 0] on icon at bounding box center [0, 0] width 0 height 0
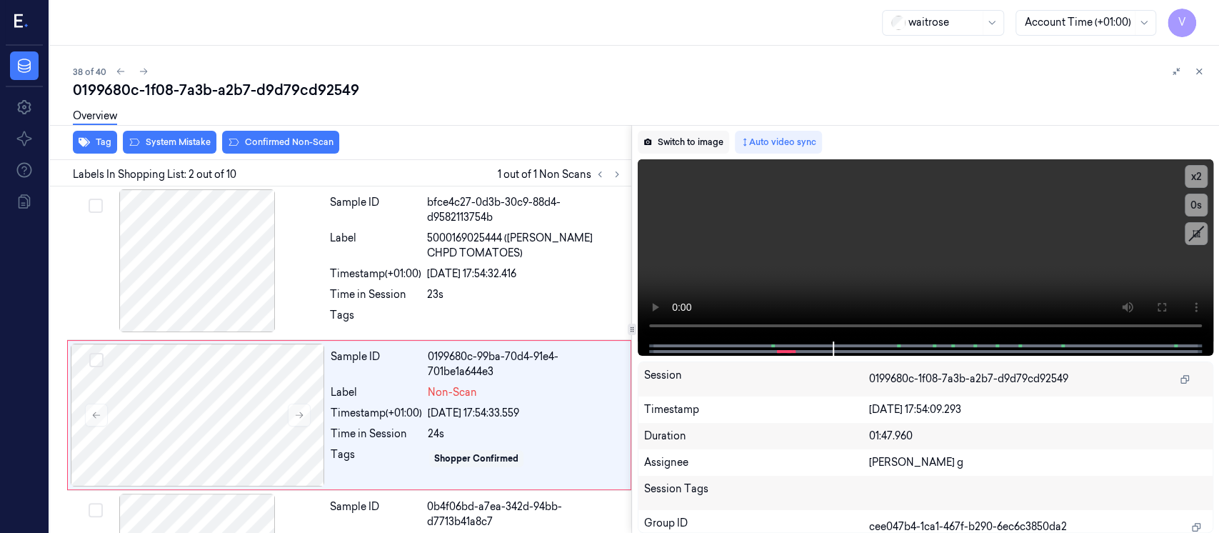
click at [701, 140] on button "Switch to image" at bounding box center [683, 142] width 91 height 23
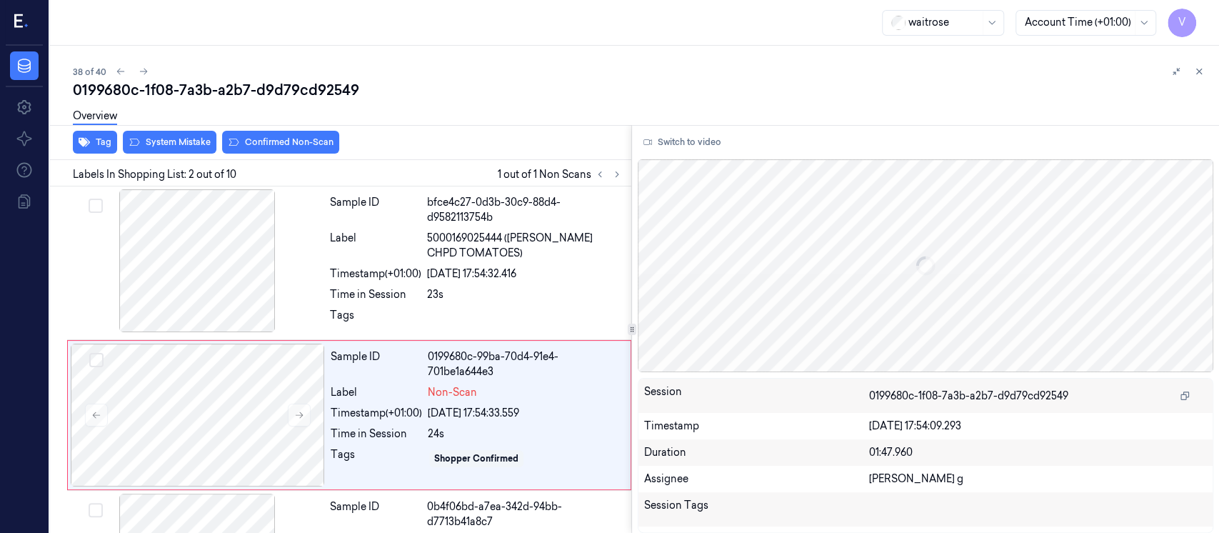
scroll to position [55, 0]
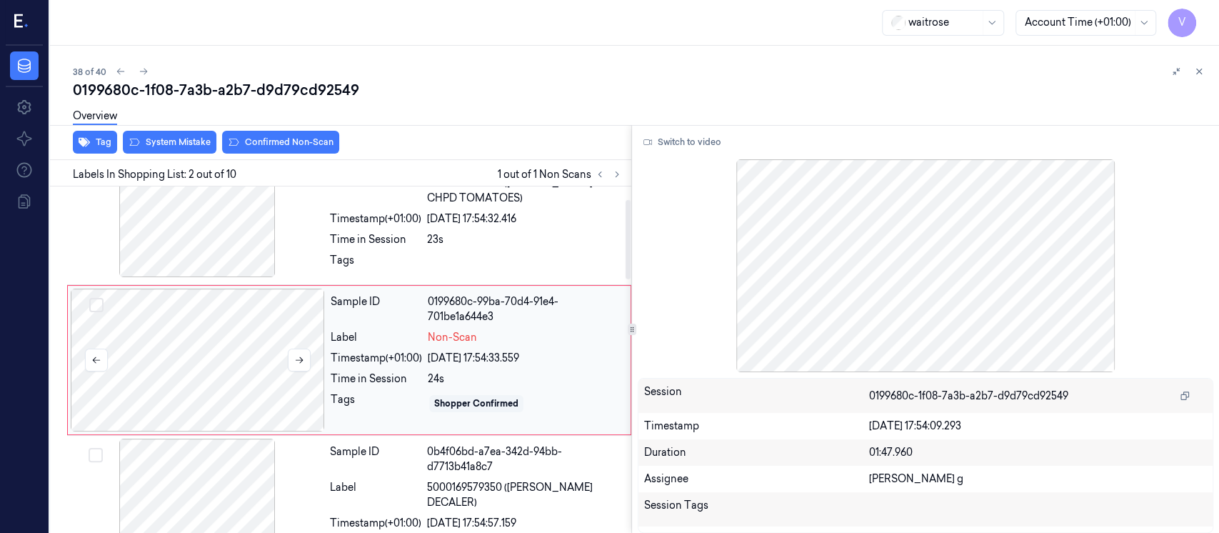
click at [192, 360] on div at bounding box center [198, 359] width 254 height 143
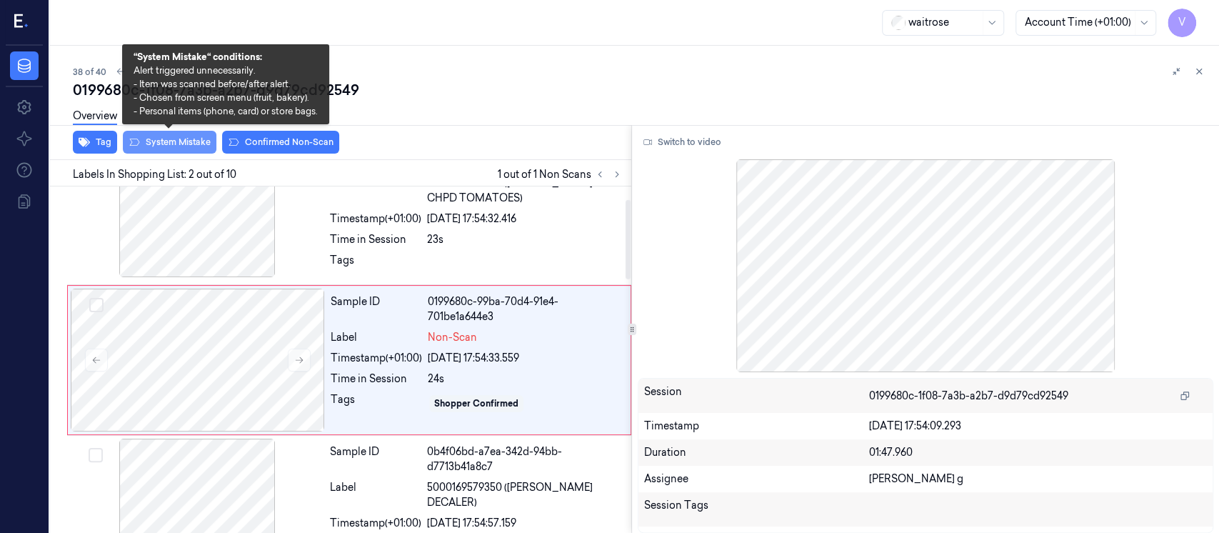
click at [164, 150] on button "System Mistake" at bounding box center [170, 142] width 94 height 23
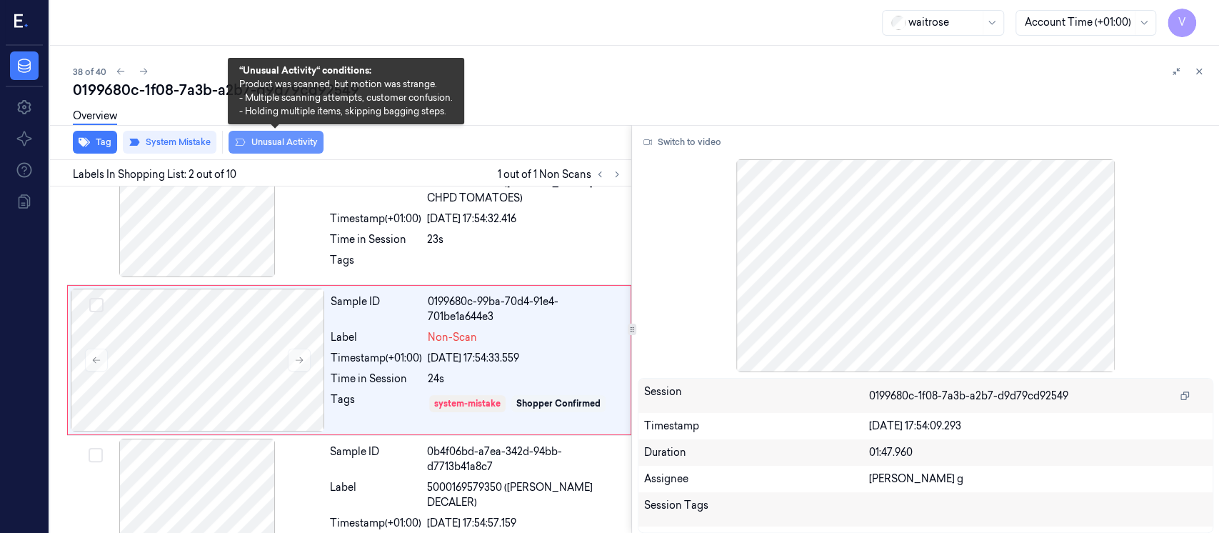
click at [269, 146] on button "Unusual Activity" at bounding box center [275, 142] width 95 height 23
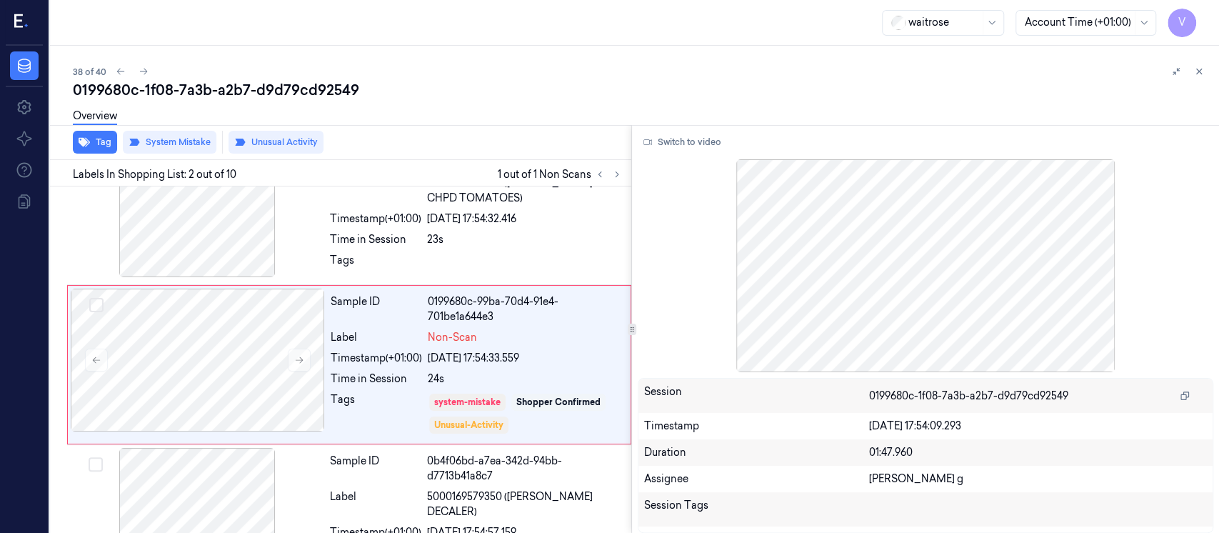
scroll to position [59, 0]
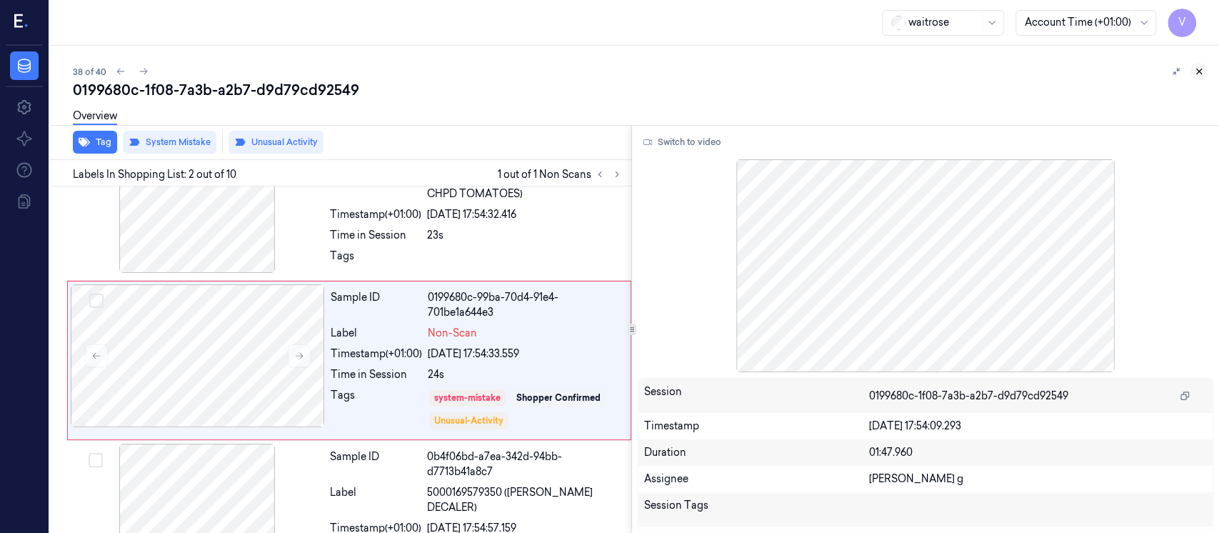
click at [1199, 72] on icon at bounding box center [1199, 71] width 10 height 10
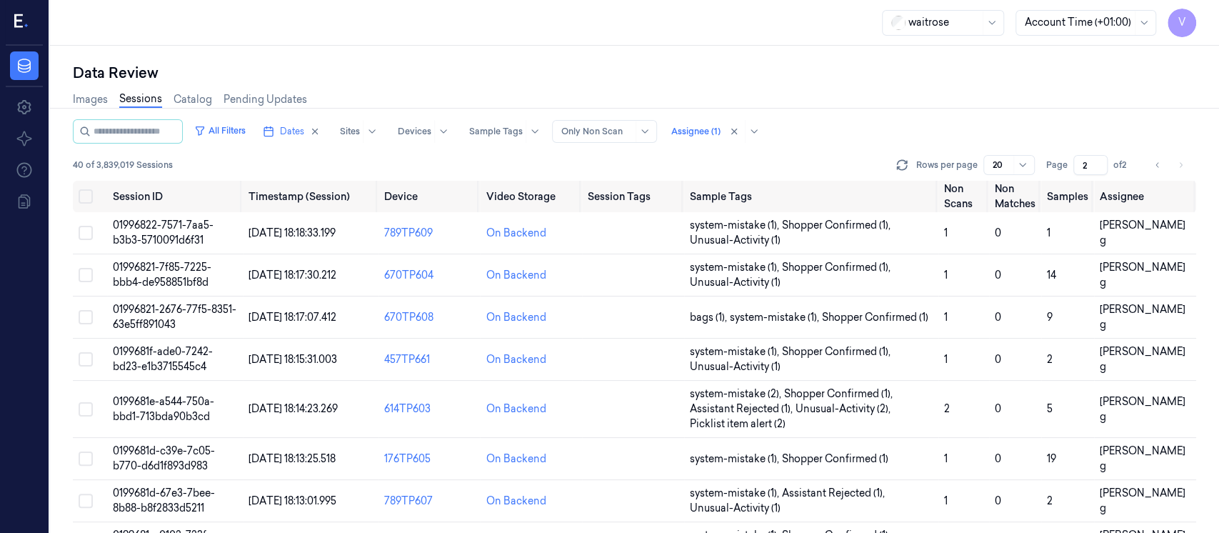
scroll to position [545, 0]
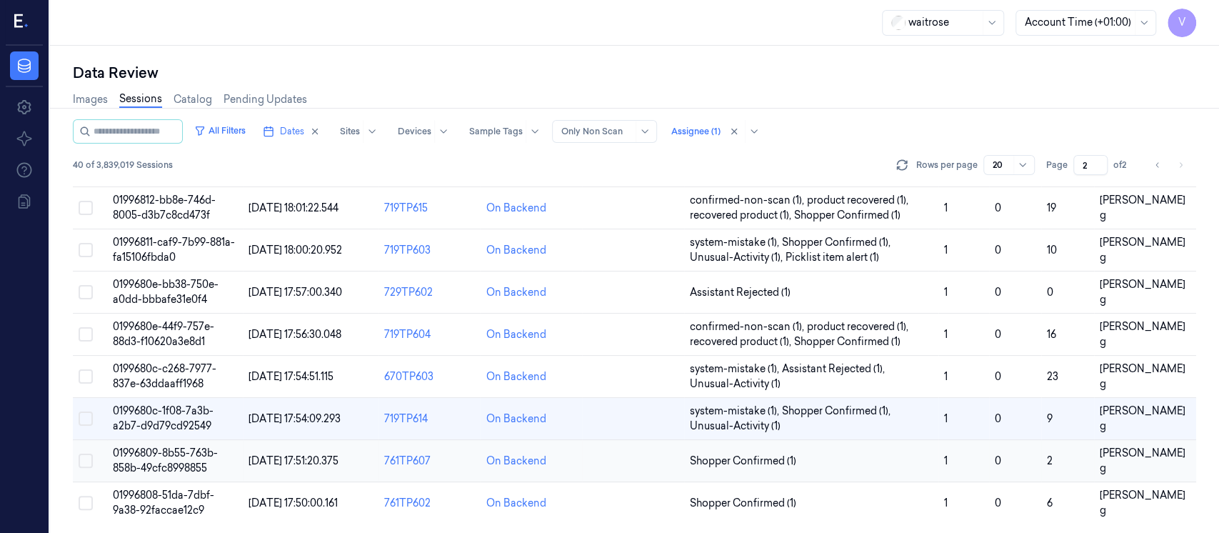
click at [641, 460] on td at bounding box center [633, 461] width 102 height 42
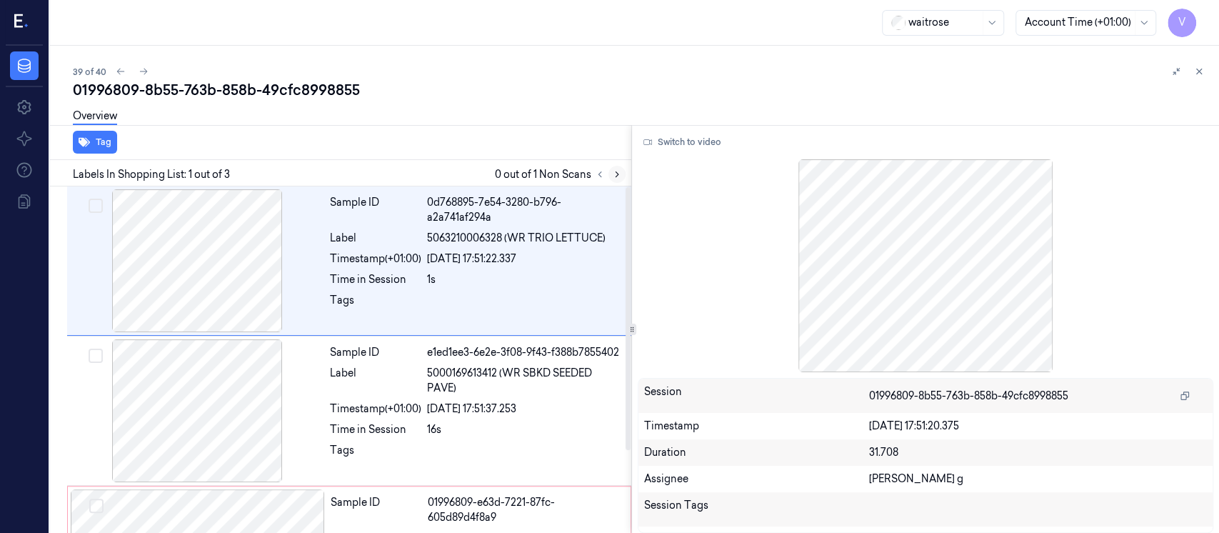
click at [623, 178] on button at bounding box center [616, 174] width 17 height 17
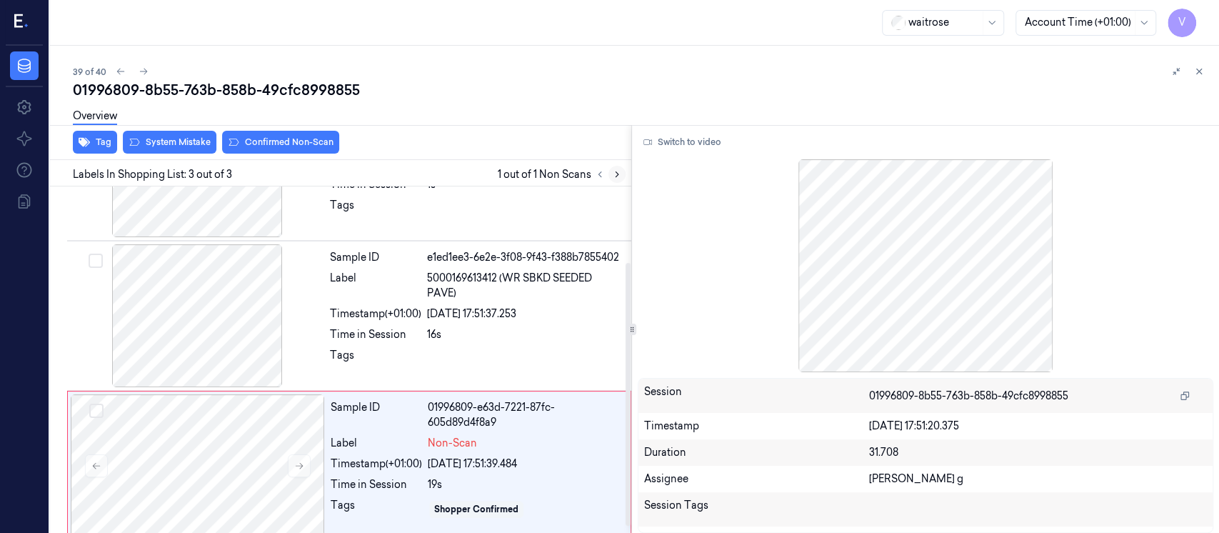
scroll to position [107, 0]
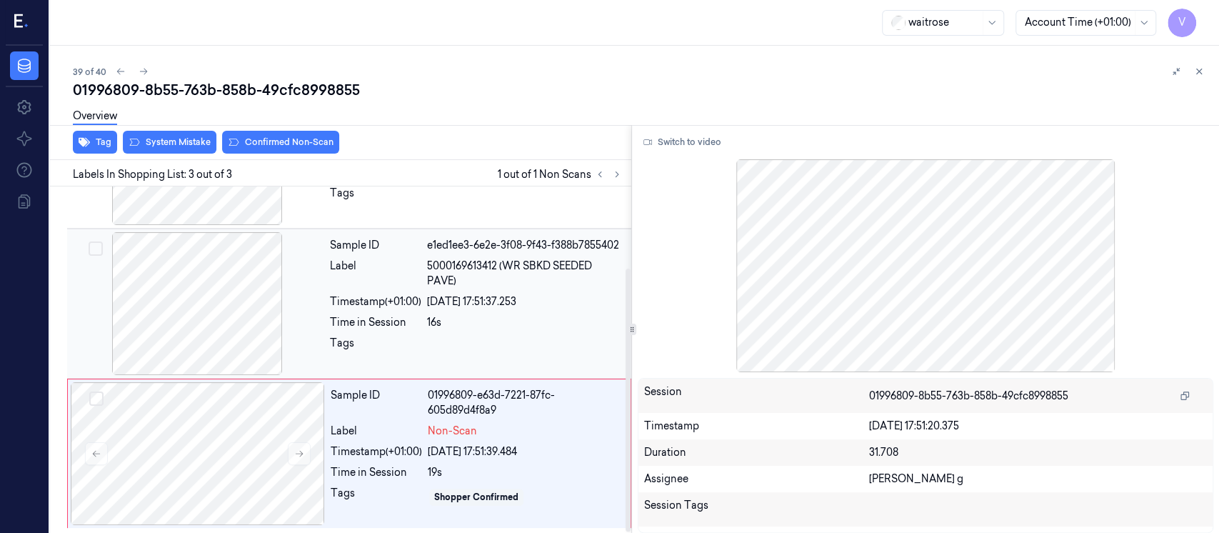
click at [226, 297] on div at bounding box center [197, 303] width 254 height 143
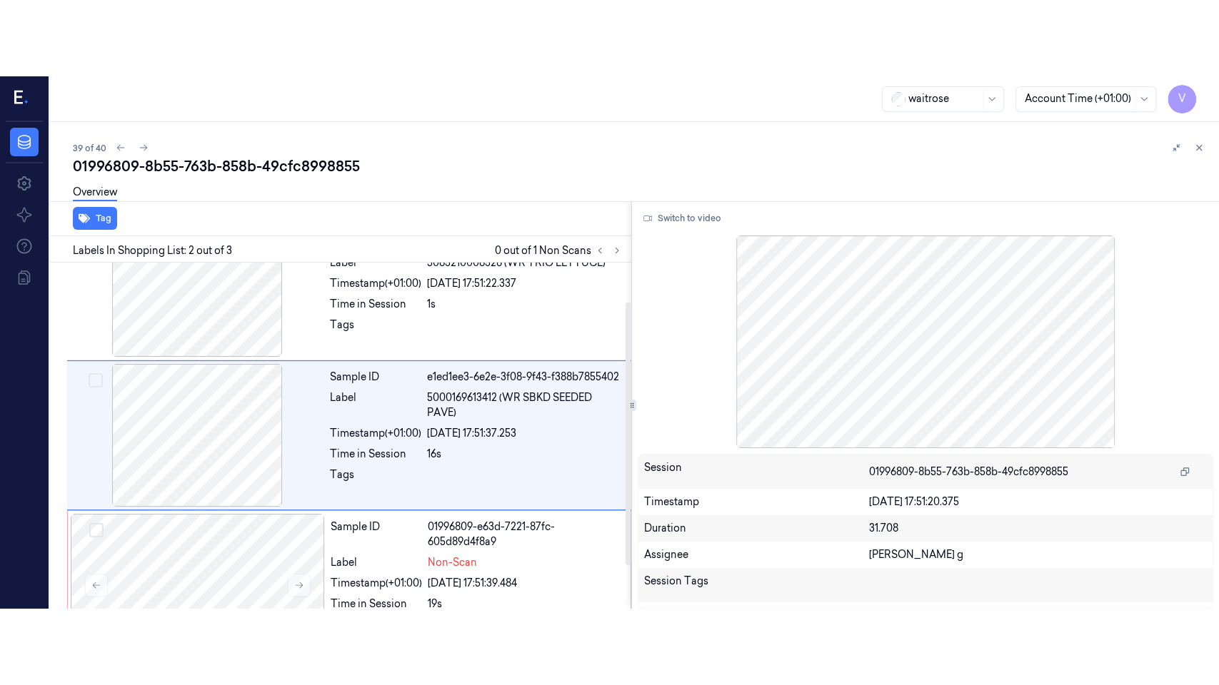
scroll to position [51, 0]
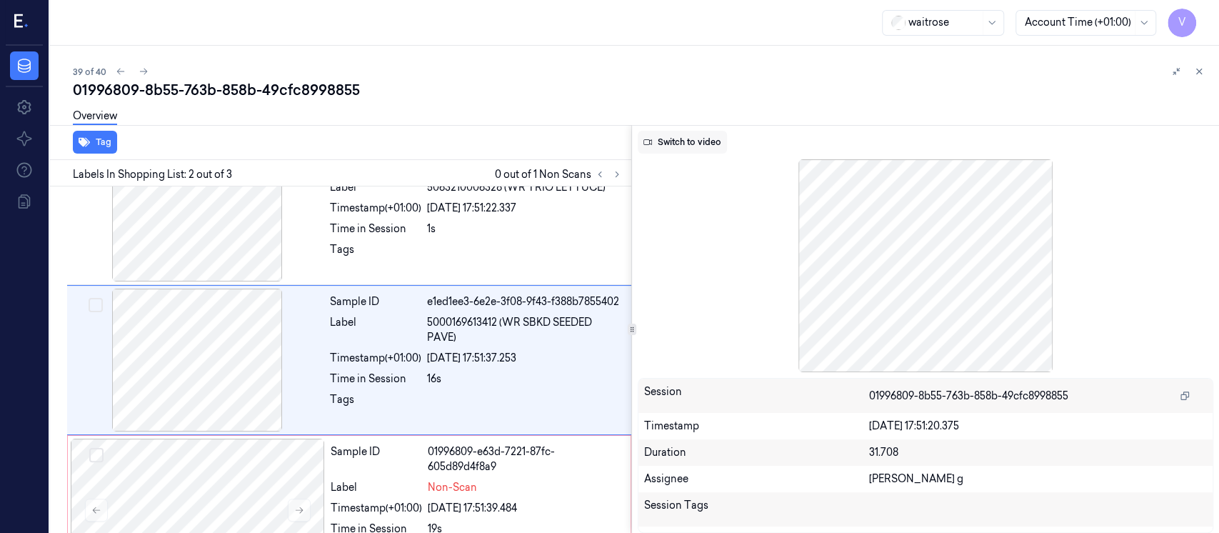
click at [691, 141] on button "Switch to video" at bounding box center [682, 142] width 89 height 23
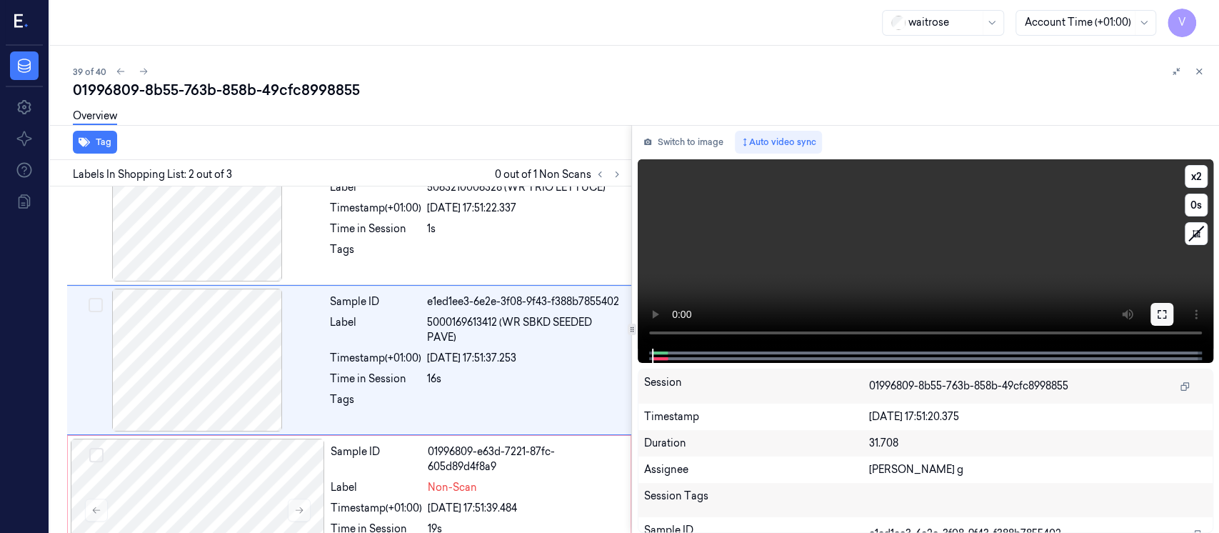
click at [1168, 316] on button at bounding box center [1161, 314] width 23 height 23
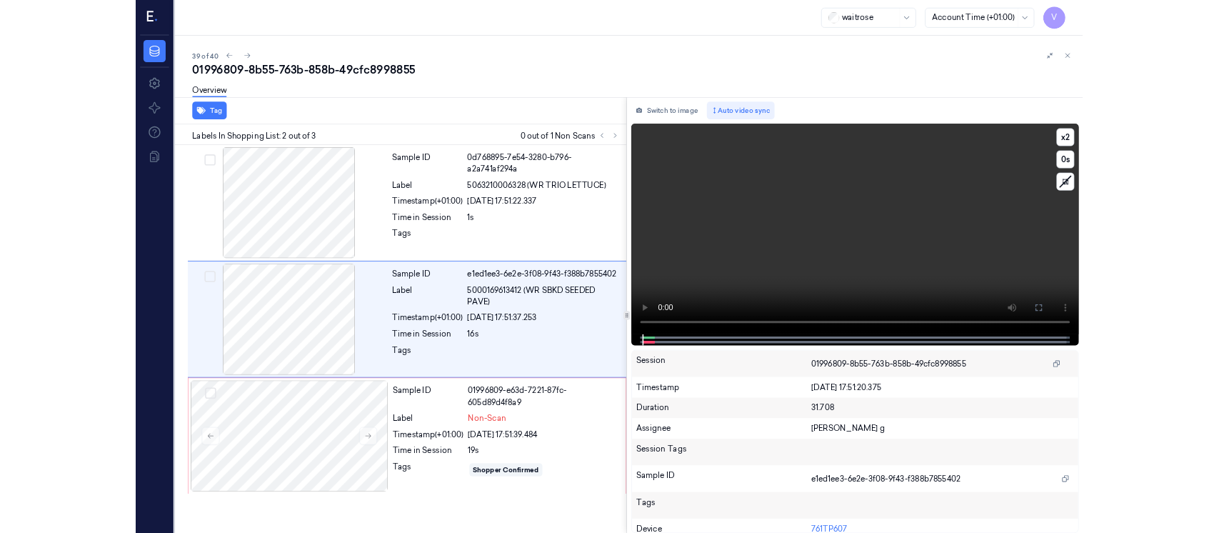
scroll to position [0, 0]
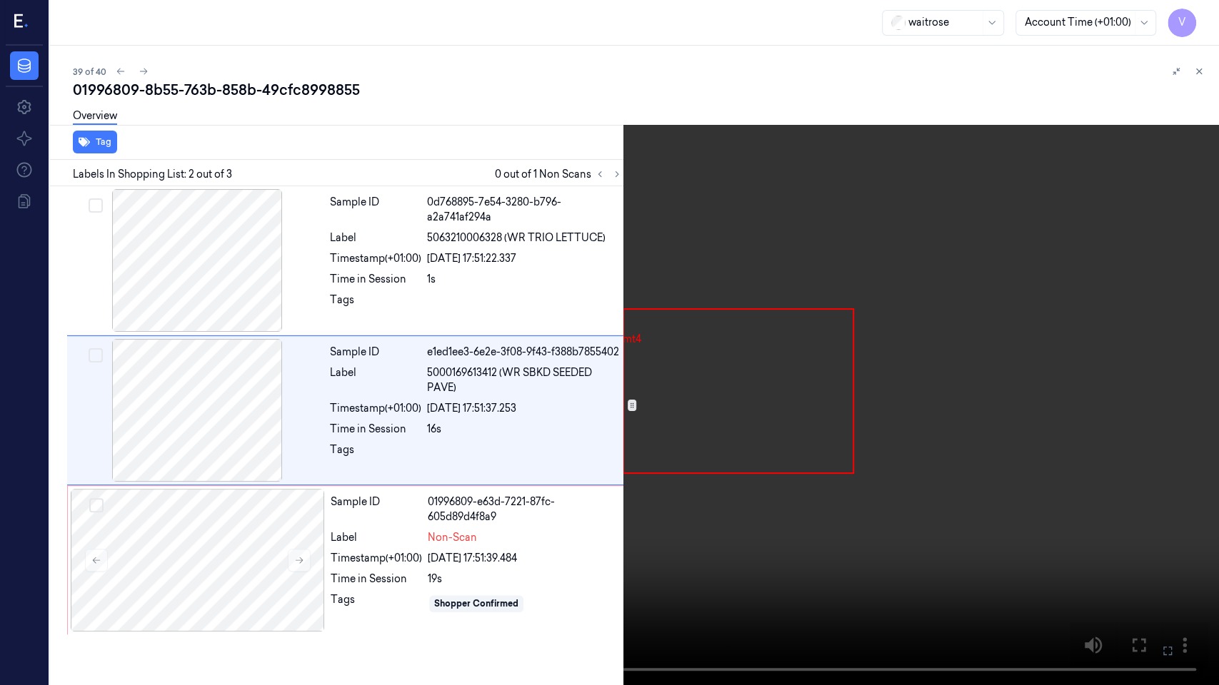
click at [0, 0] on button at bounding box center [0, 0] width 0 height 0
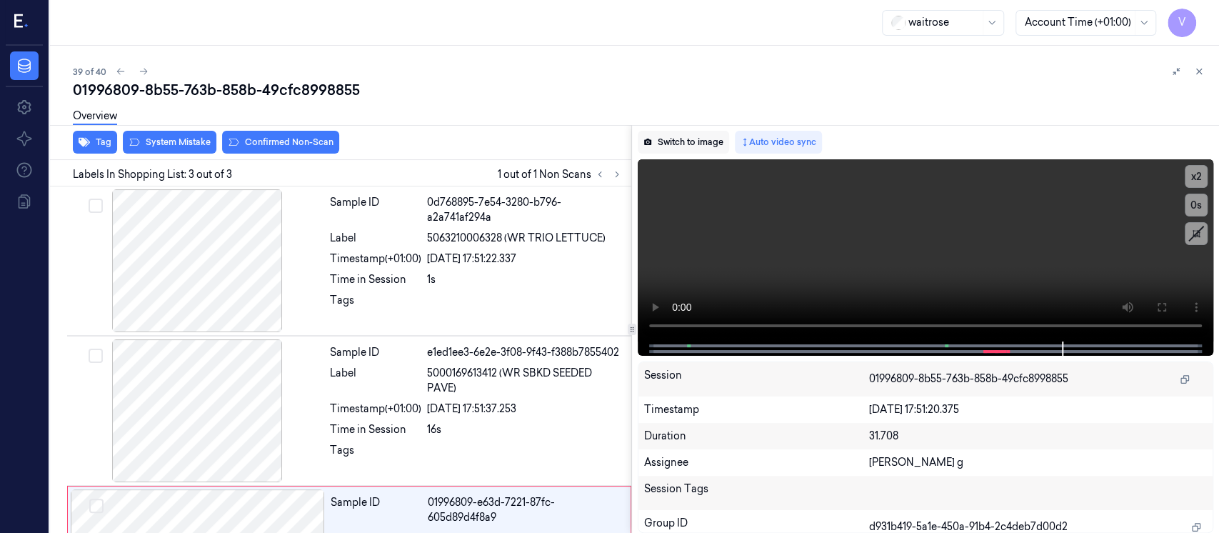
click at [695, 144] on button "Switch to image" at bounding box center [683, 142] width 91 height 23
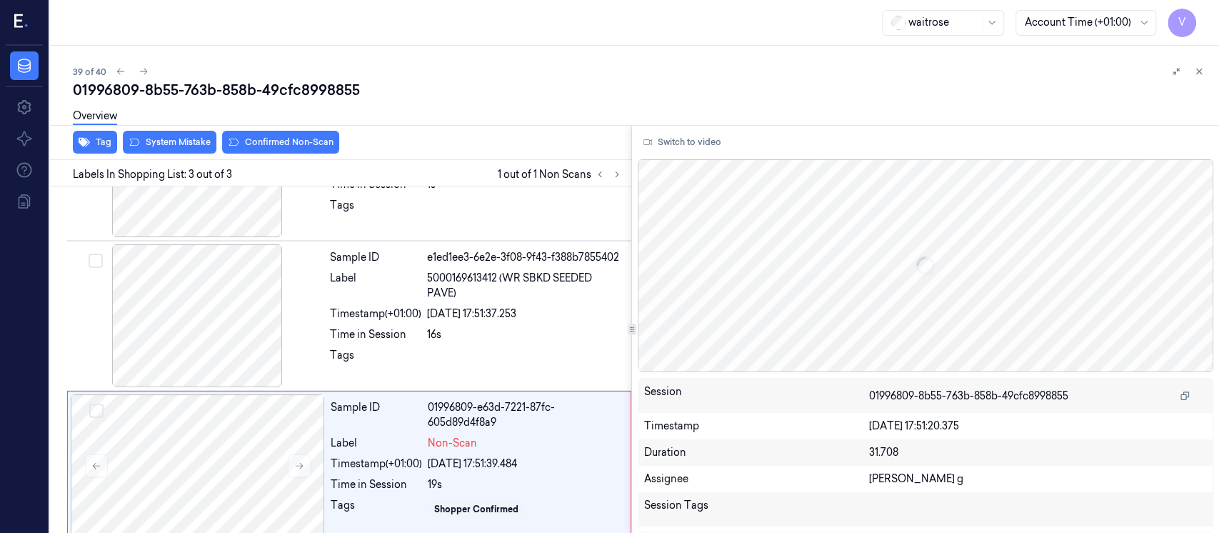
scroll to position [107, 0]
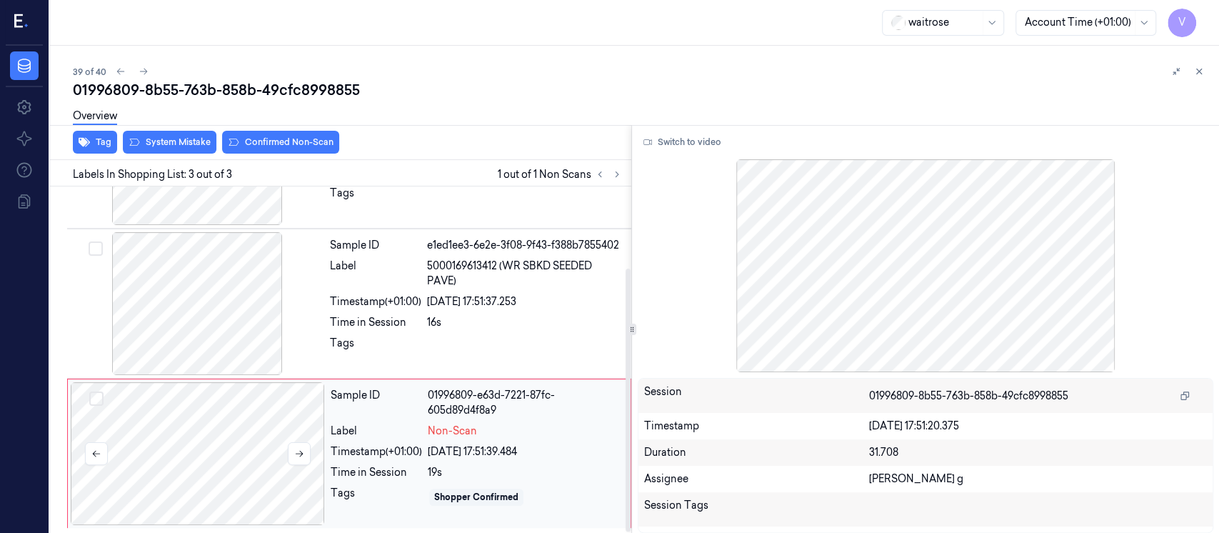
click at [316, 443] on div at bounding box center [198, 453] width 254 height 143
click at [317, 442] on div at bounding box center [198, 453] width 254 height 143
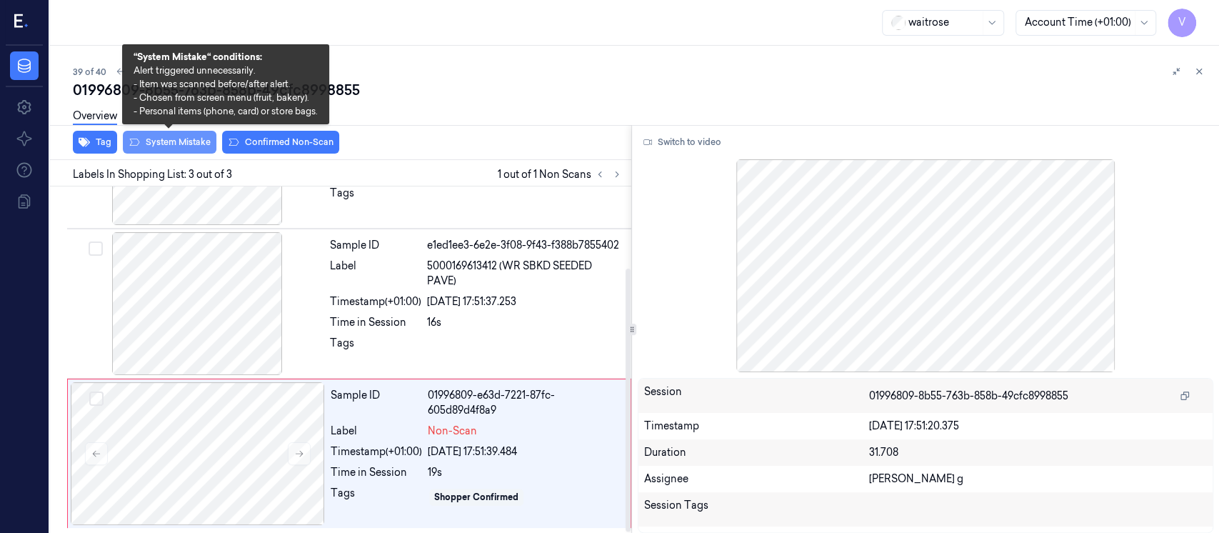
click at [181, 148] on button "System Mistake" at bounding box center [170, 142] width 94 height 23
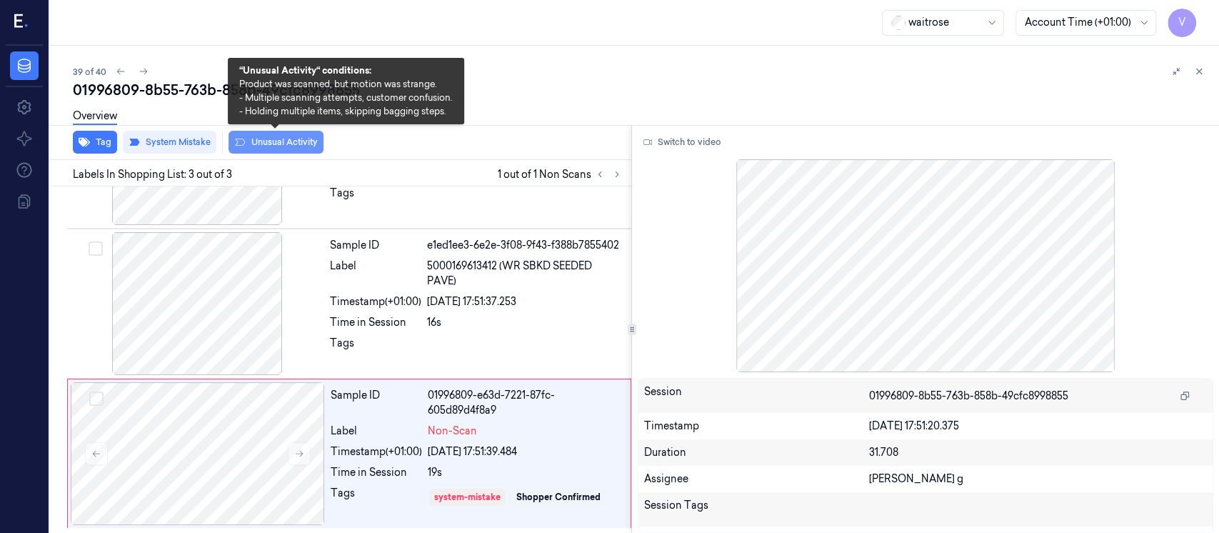
click at [289, 146] on button "Unusual Activity" at bounding box center [275, 142] width 95 height 23
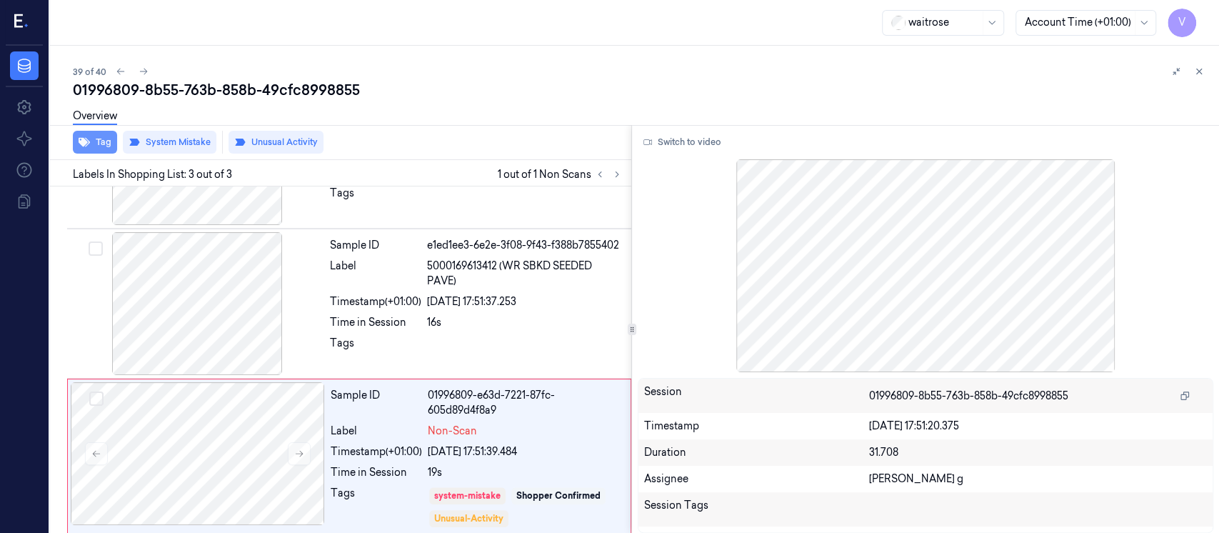
scroll to position [116, 0]
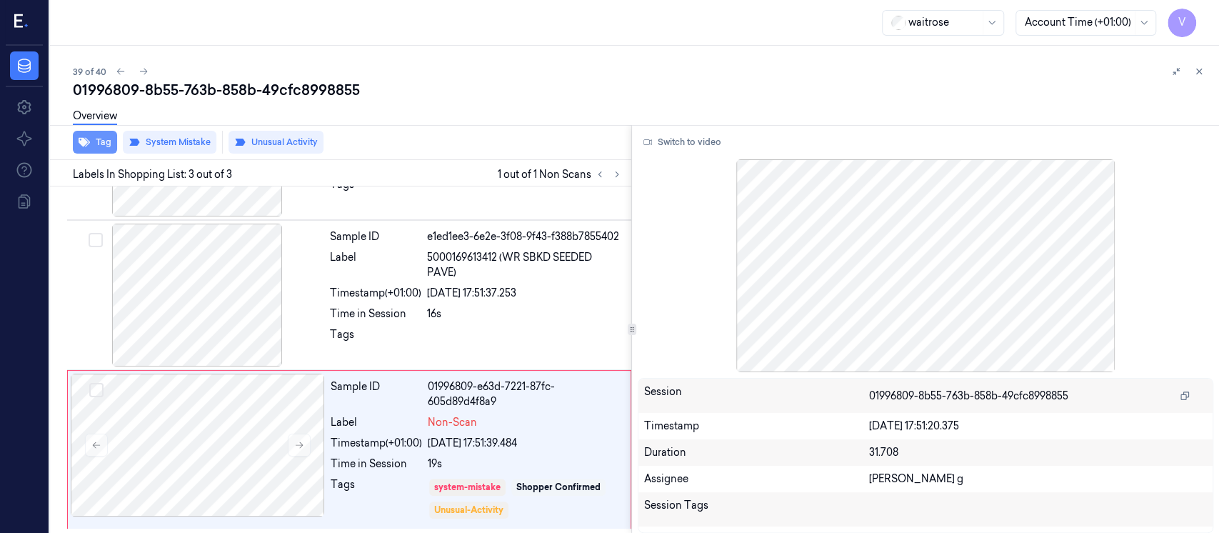
click at [85, 146] on icon "button" at bounding box center [84, 142] width 11 height 9
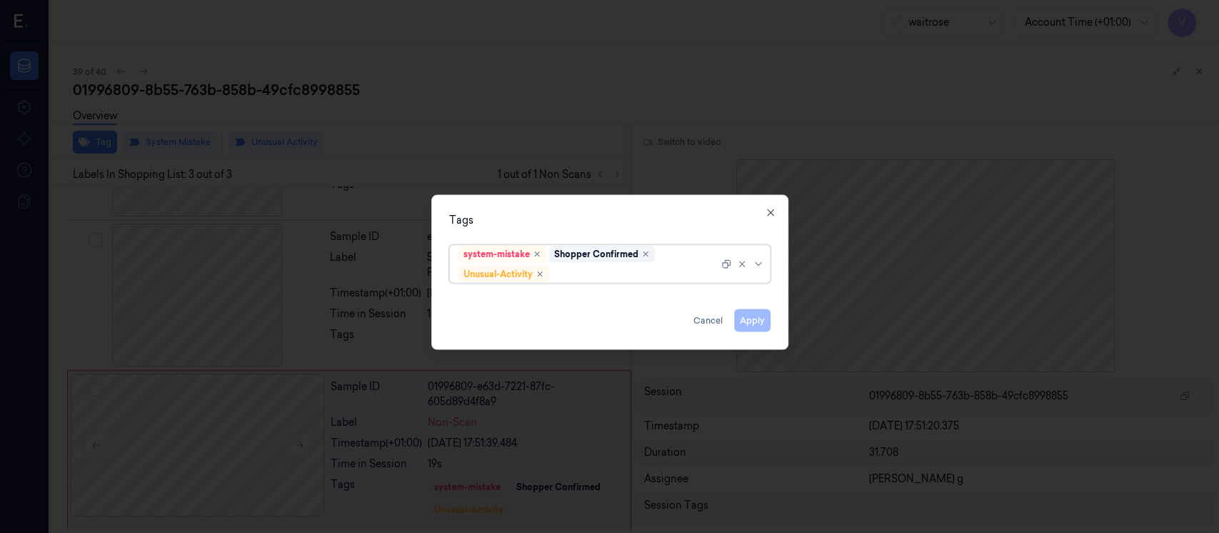
click at [601, 272] on div at bounding box center [635, 273] width 166 height 15
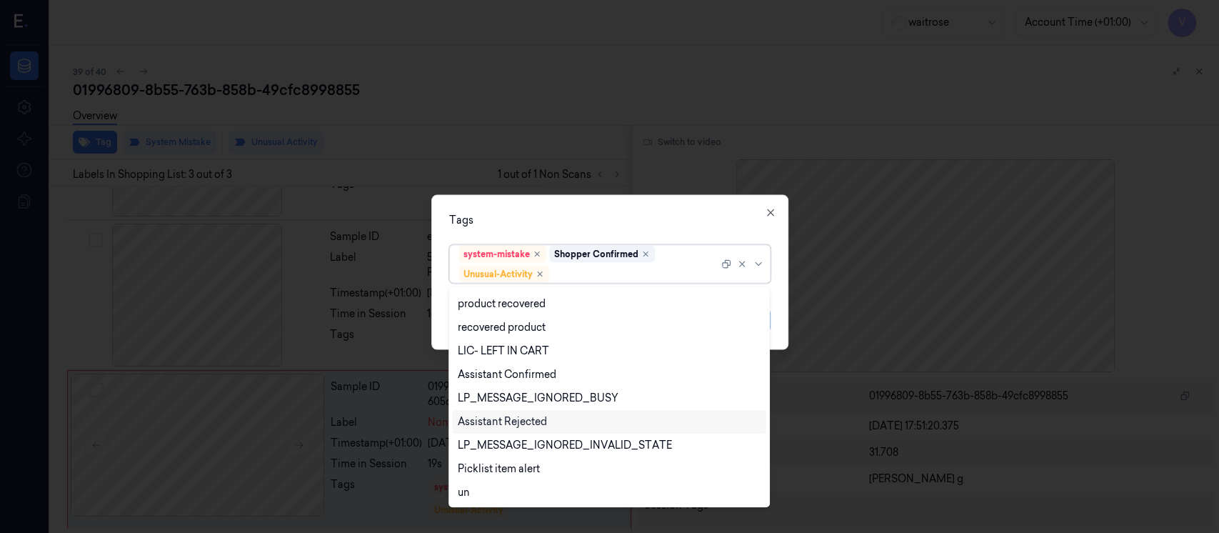
scroll to position [280, 0]
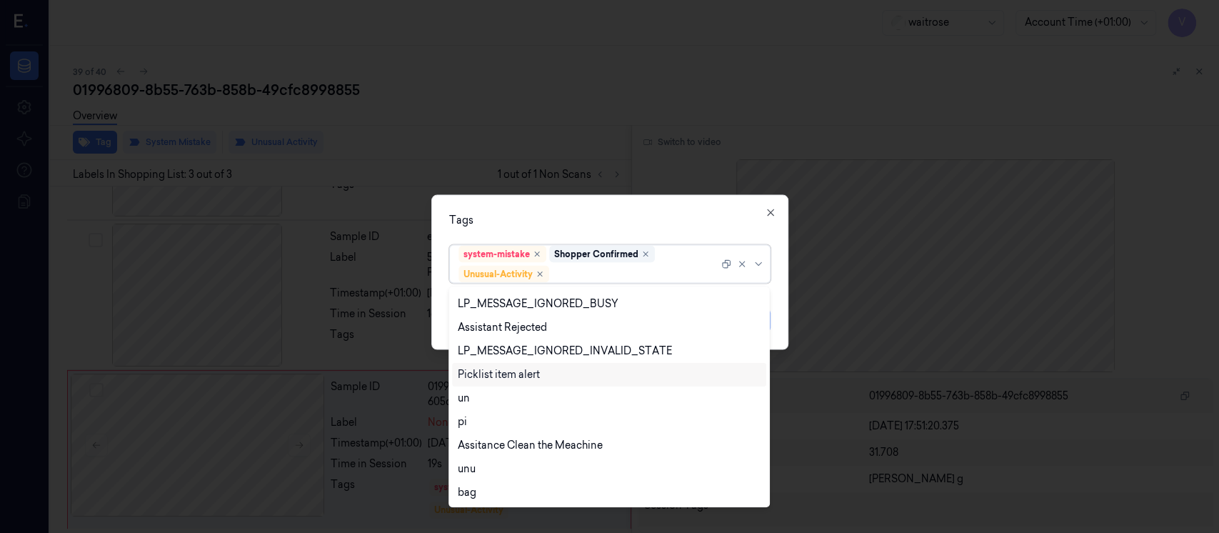
click at [496, 379] on div "Picklist item alert" at bounding box center [499, 374] width 82 height 15
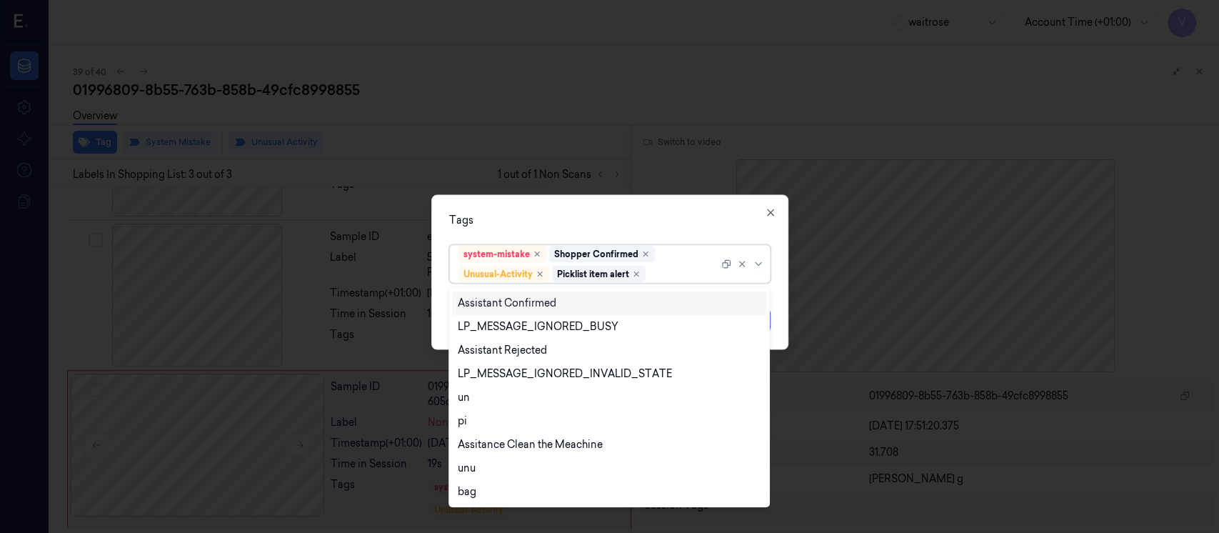
click at [662, 213] on div "Tags" at bounding box center [609, 220] width 321 height 15
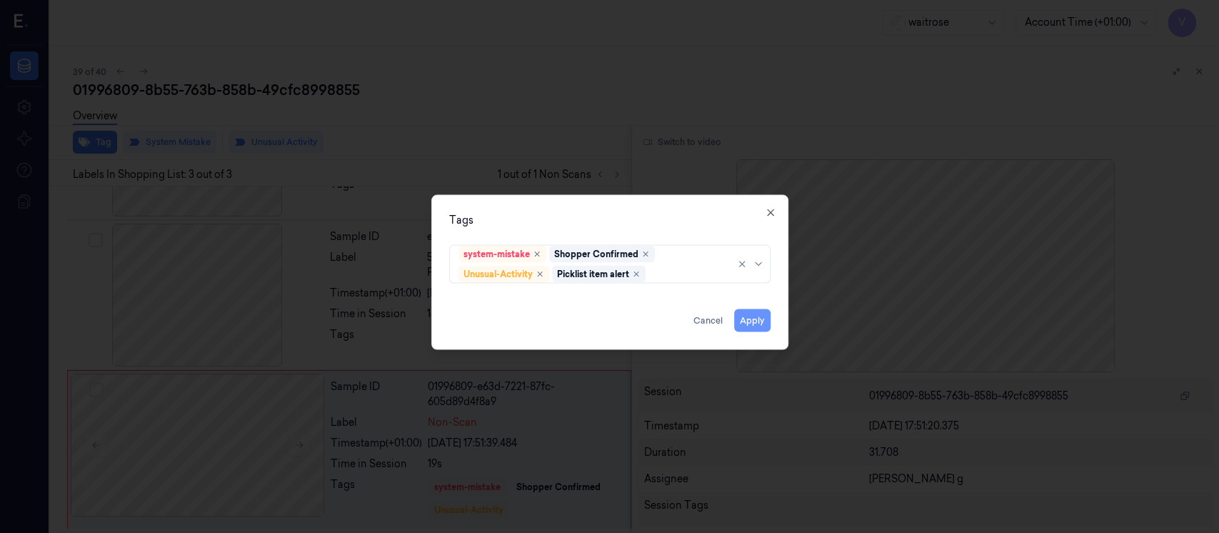
click at [760, 323] on button "Apply" at bounding box center [752, 320] width 36 height 23
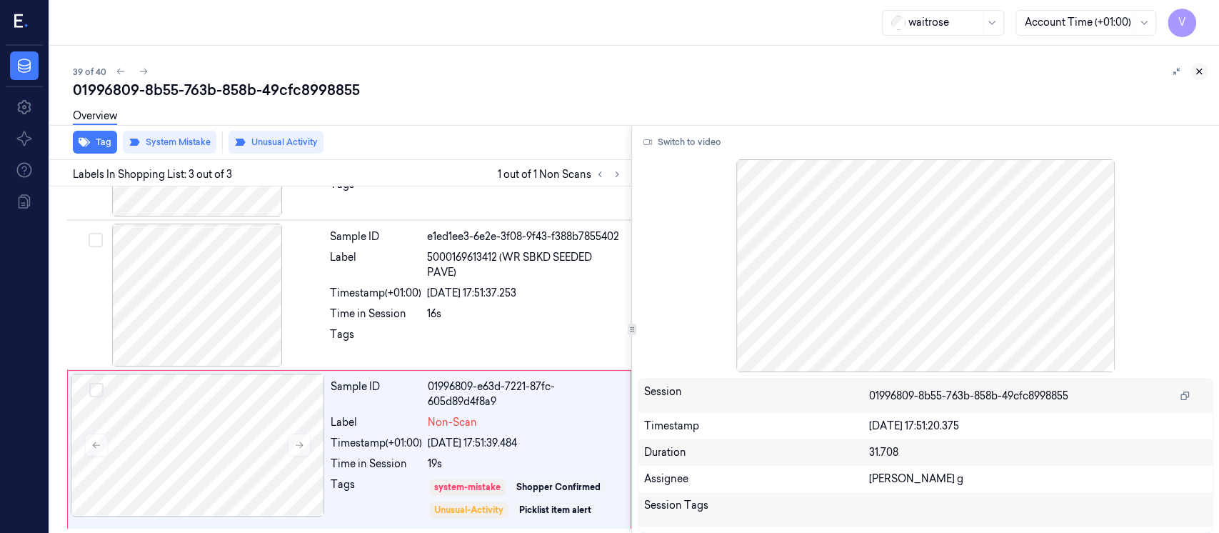
click at [1200, 69] on icon at bounding box center [1199, 71] width 5 height 5
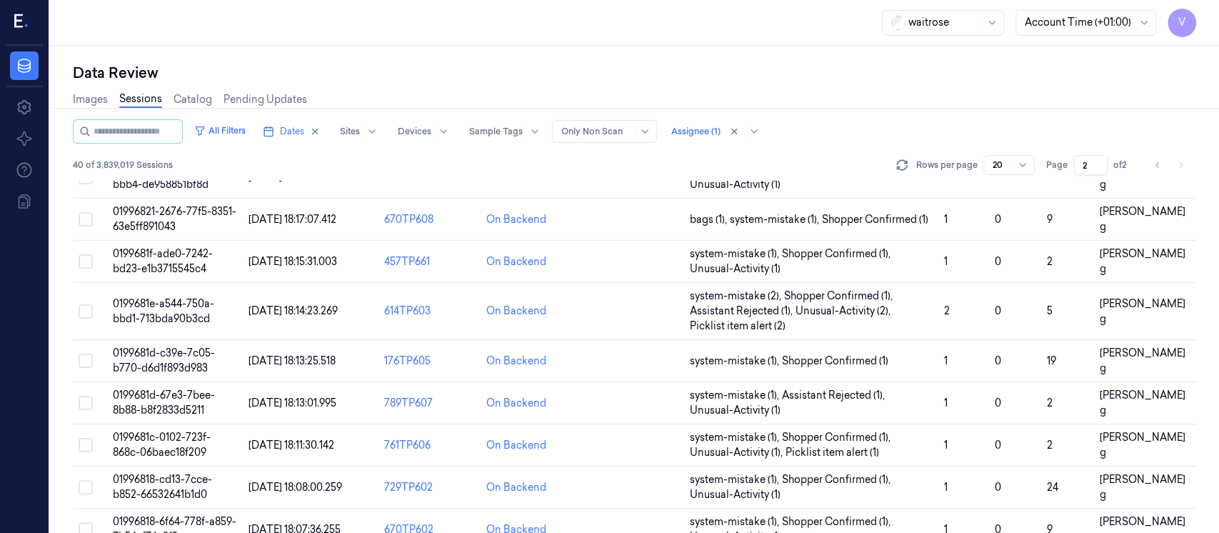
scroll to position [545, 0]
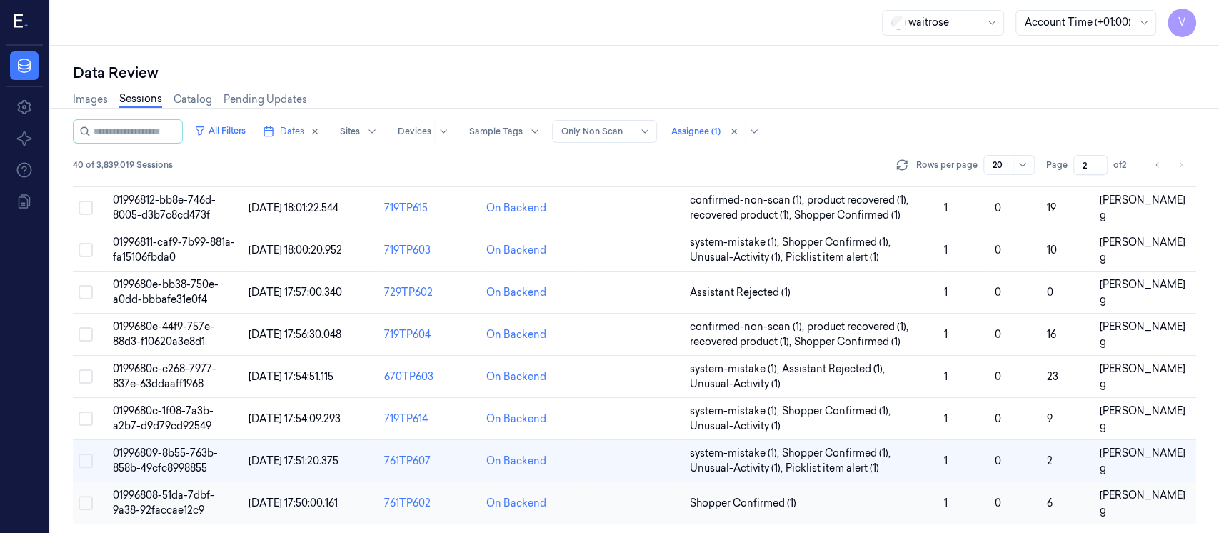
click at [593, 505] on td at bounding box center [633, 503] width 102 height 42
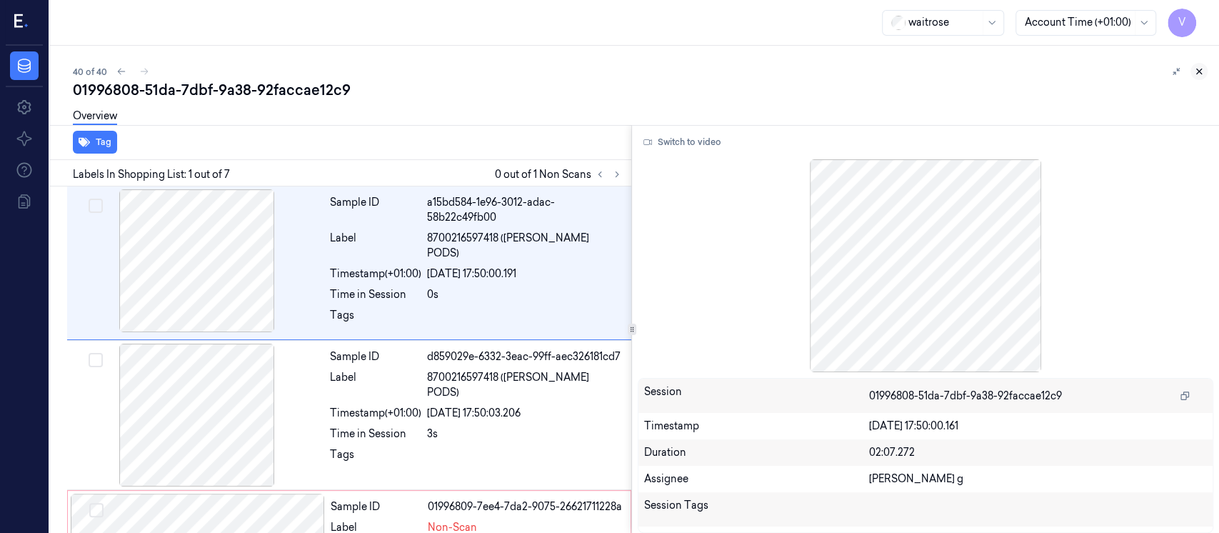
click at [1202, 71] on icon at bounding box center [1199, 71] width 10 height 10
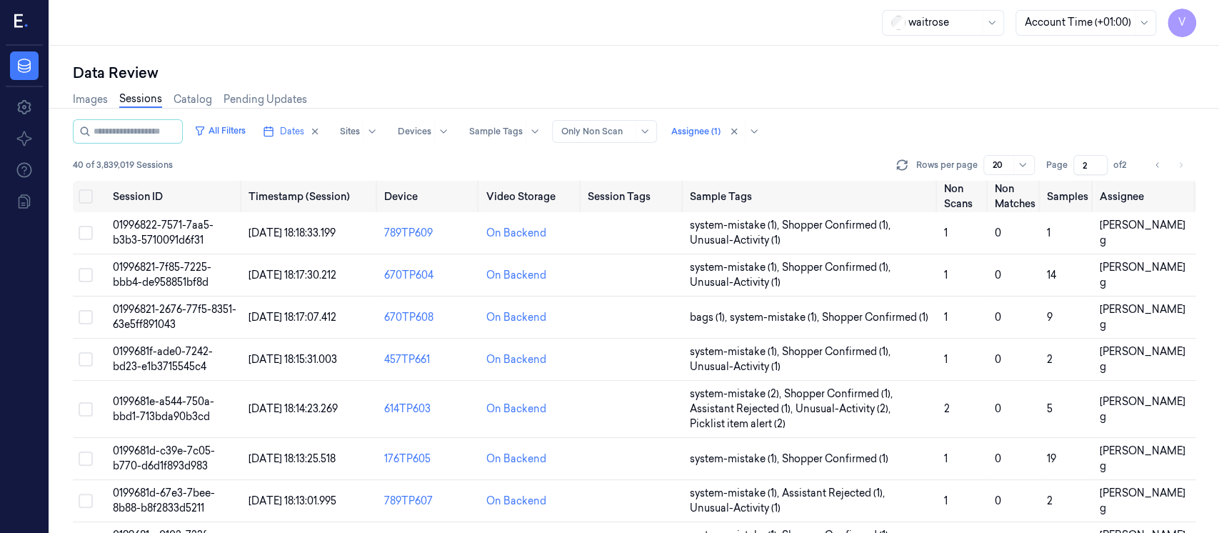
click at [1182, 162] on li "pagination" at bounding box center [1180, 165] width 20 height 20
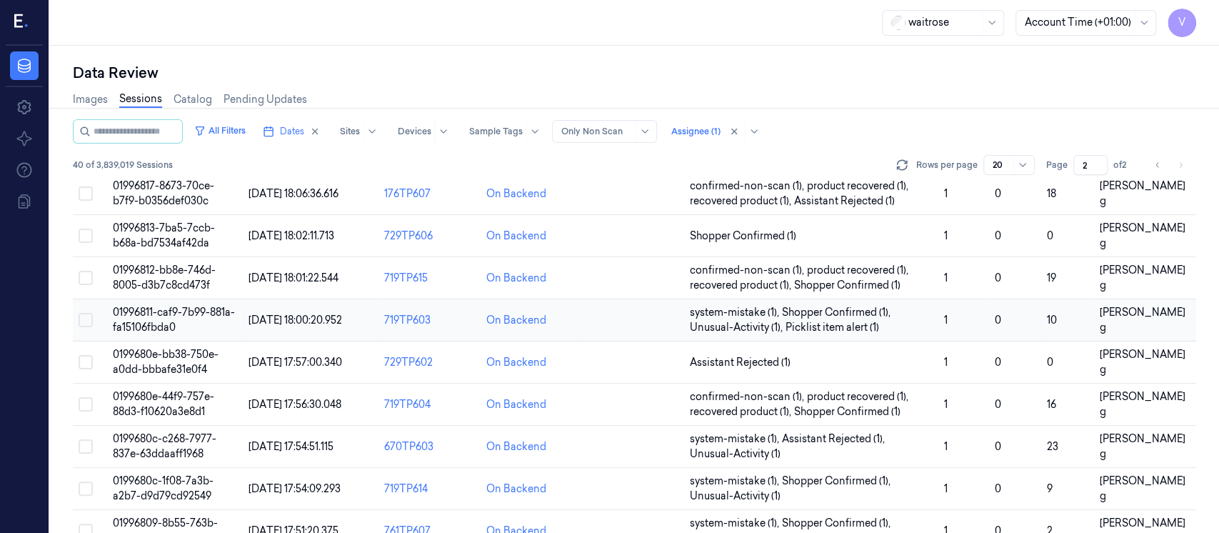
scroll to position [545, 0]
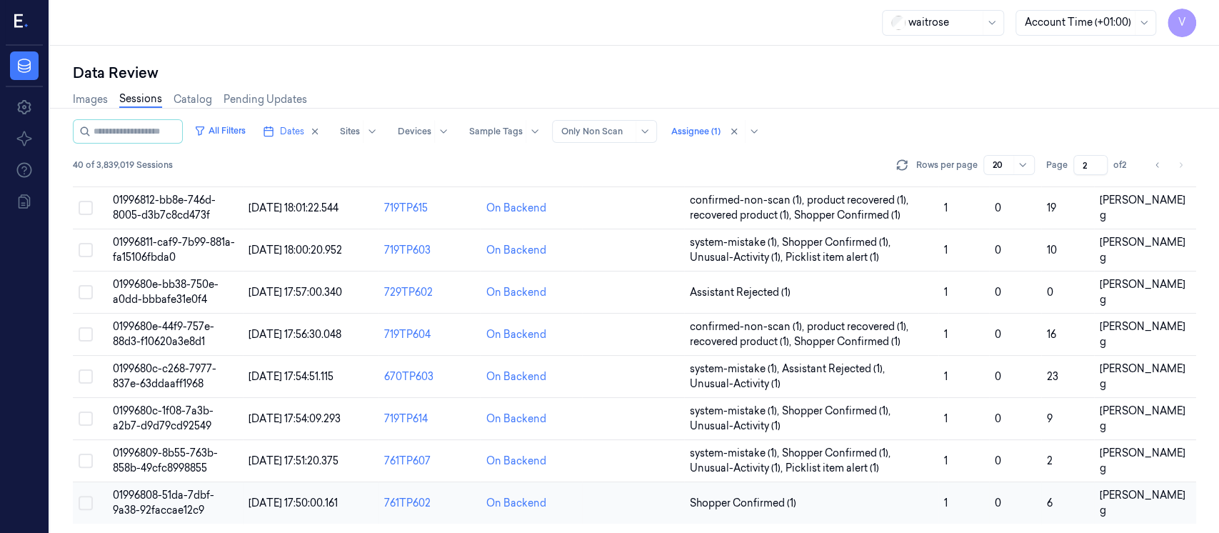
click at [623, 506] on td at bounding box center [633, 503] width 102 height 42
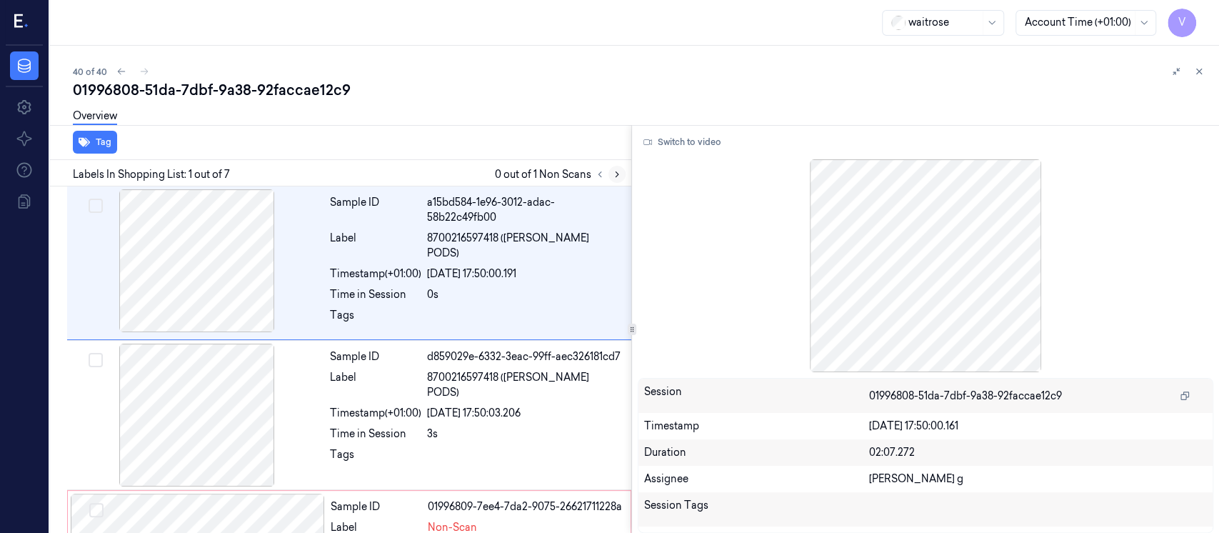
click at [617, 174] on icon at bounding box center [616, 174] width 3 height 5
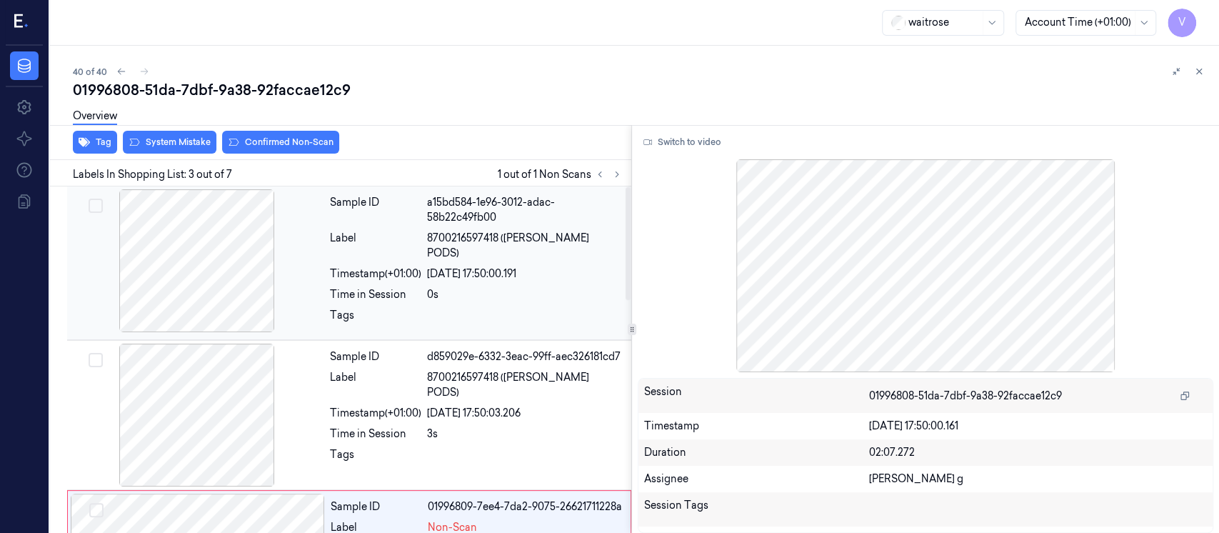
click at [474, 221] on div "a15bd584-1e96-3012-adac-58b22c49fb00" at bounding box center [525, 210] width 196 height 30
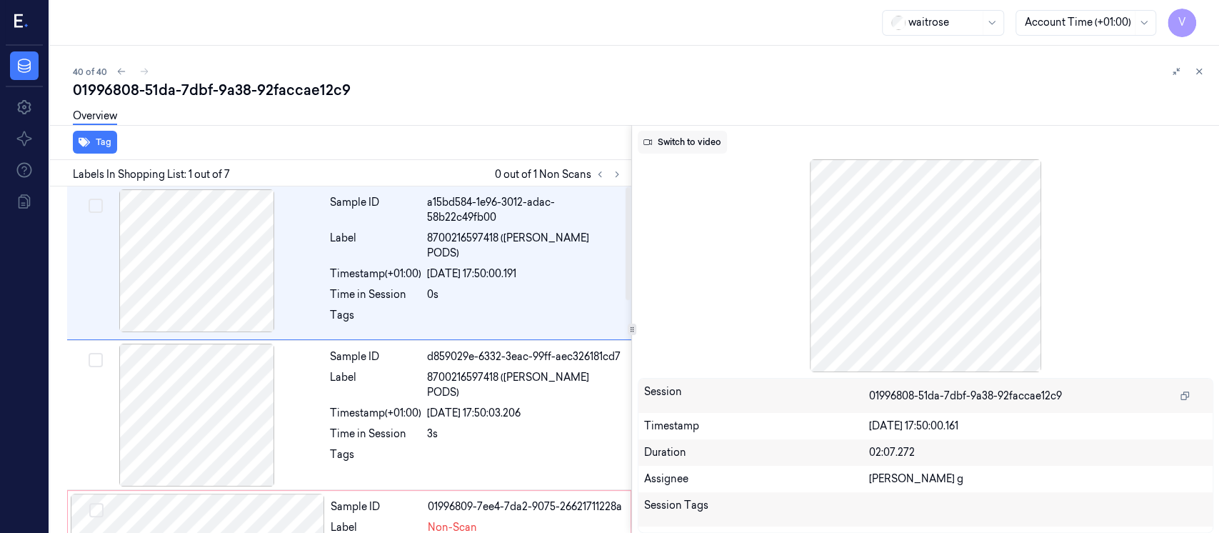
click at [663, 143] on button "Switch to video" at bounding box center [682, 142] width 89 height 23
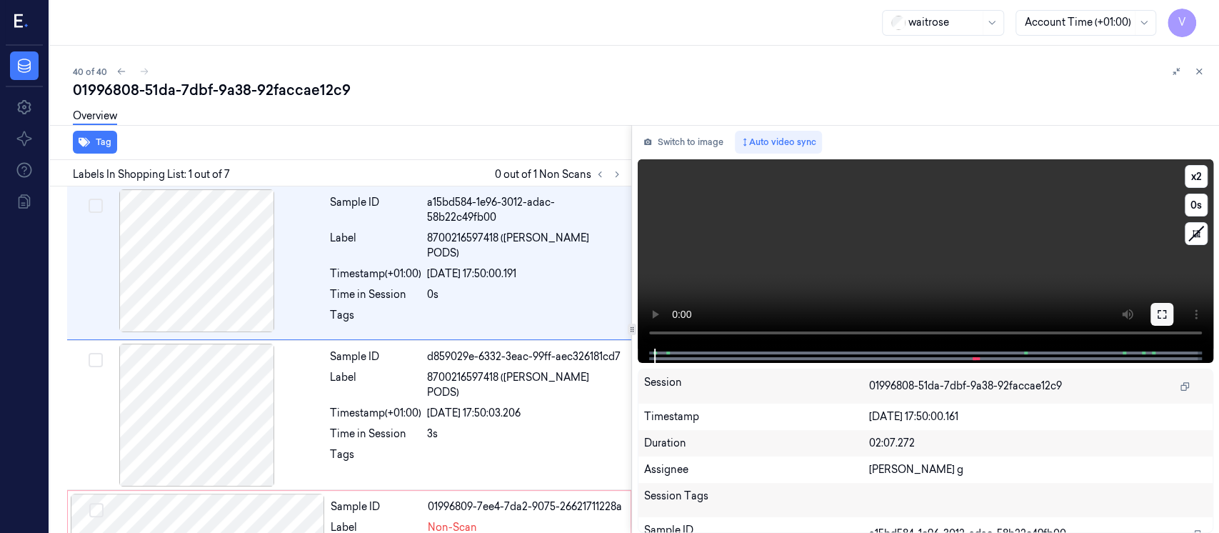
click at [1163, 311] on icon at bounding box center [1161, 313] width 11 height 11
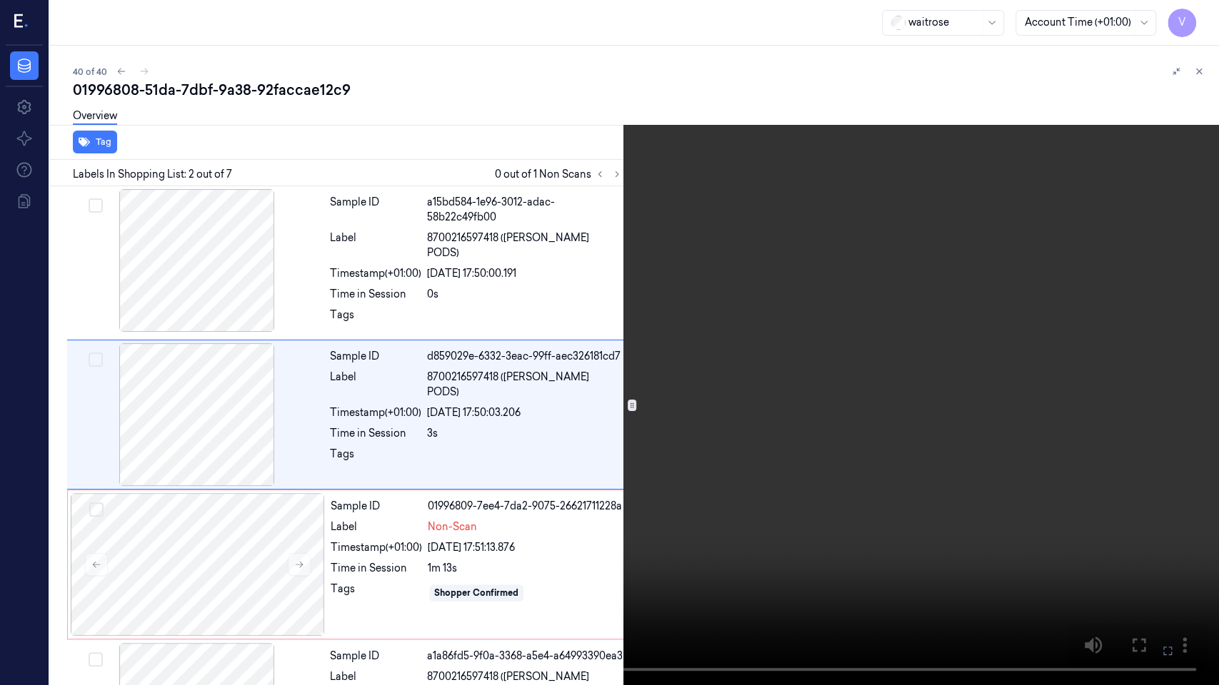
click at [0, 0] on icon at bounding box center [0, 0] width 0 height 0
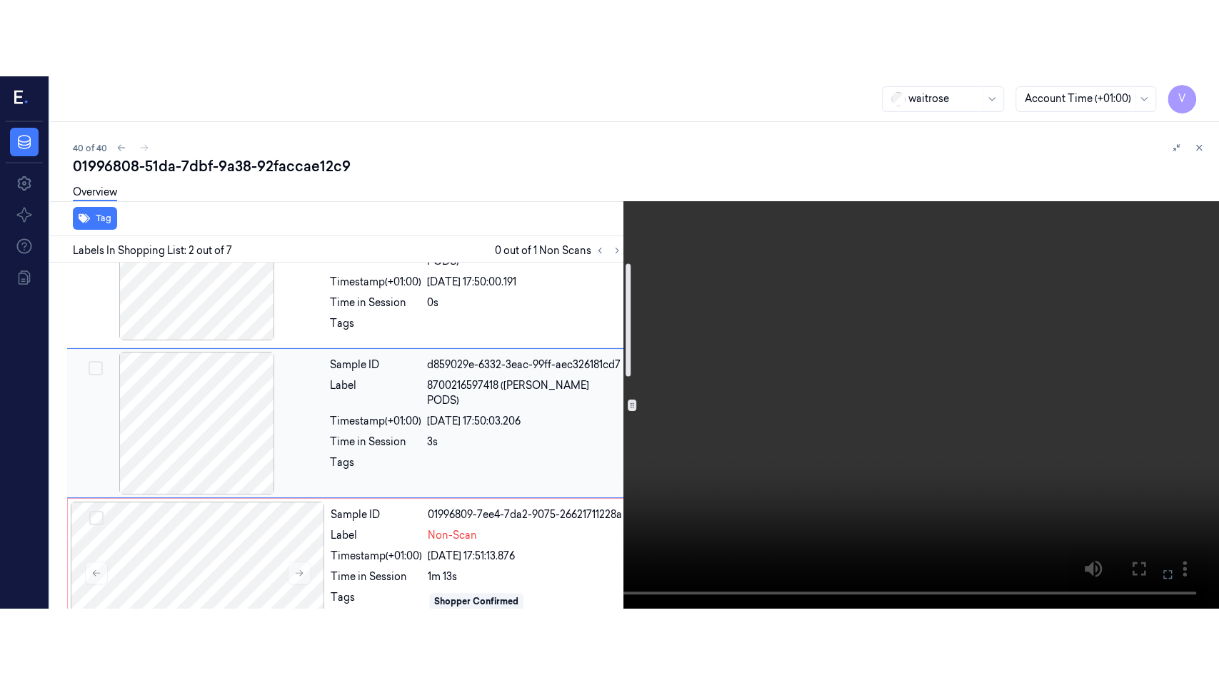
scroll to position [95, 0]
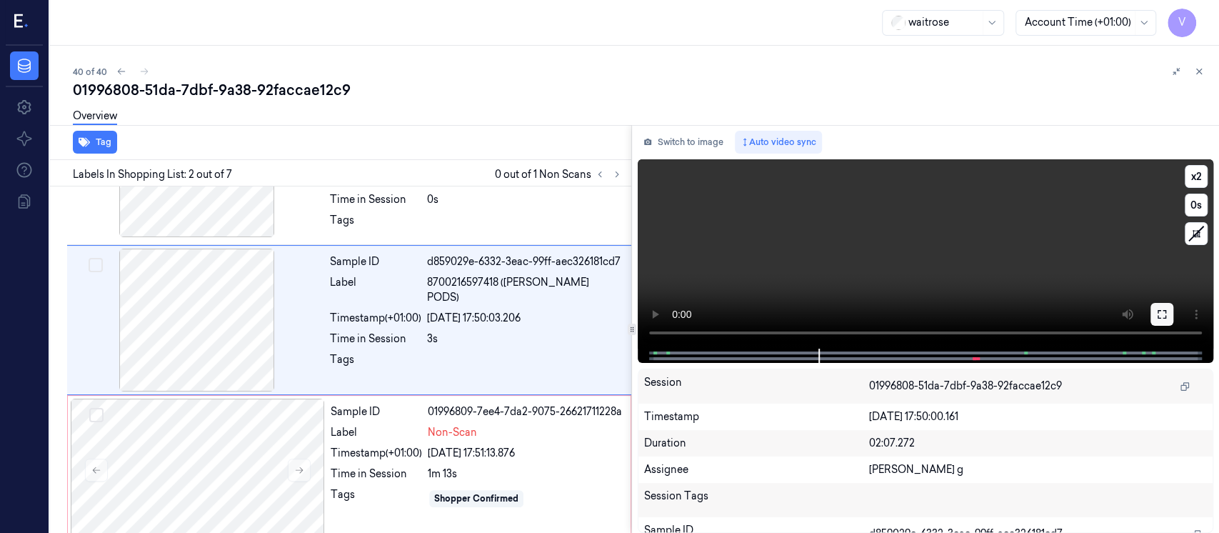
click at [1167, 313] on button at bounding box center [1161, 314] width 23 height 23
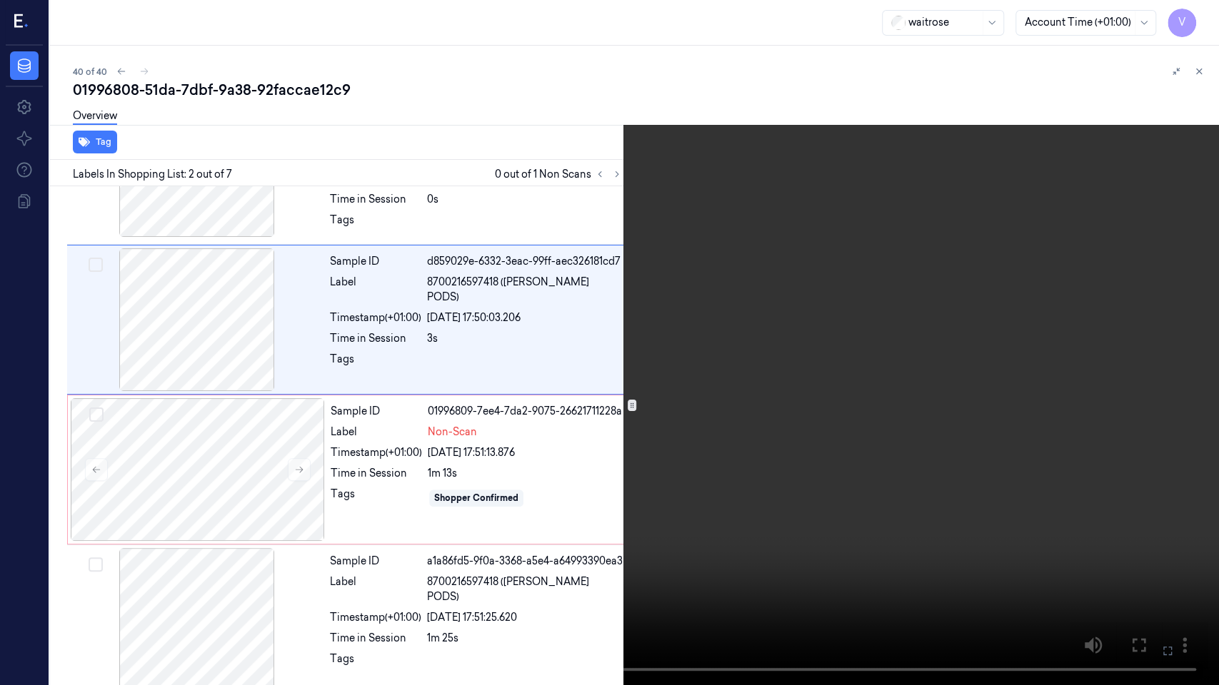
scroll to position [0, 0]
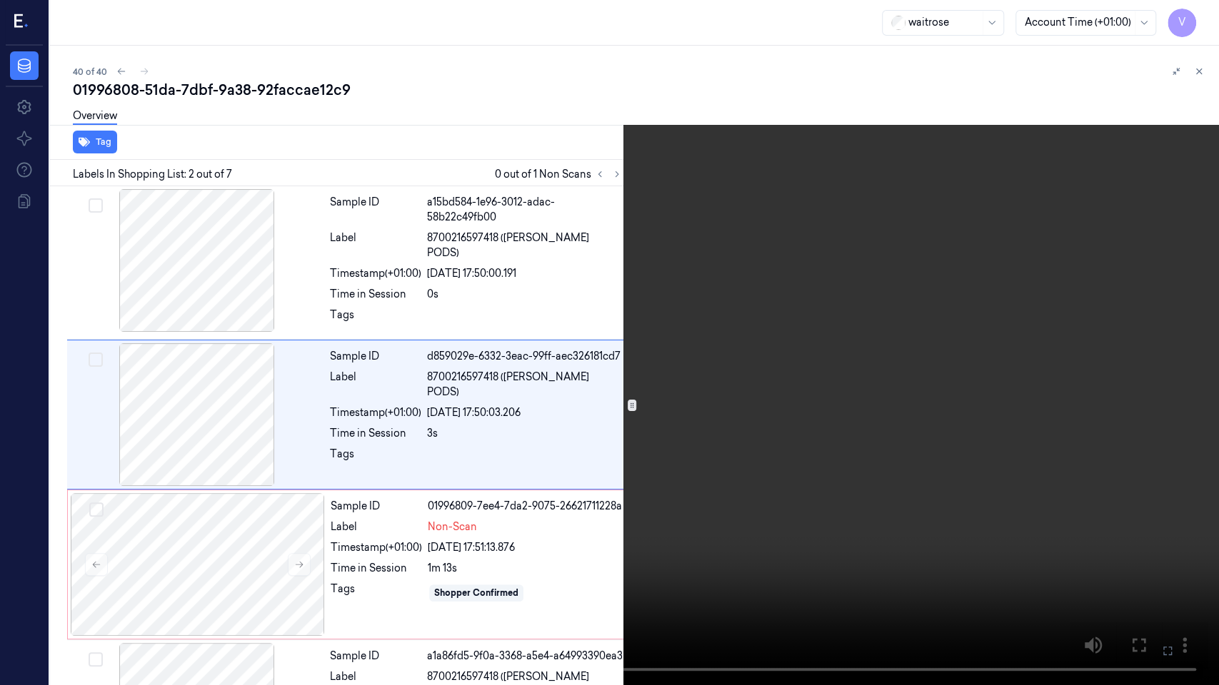
click at [0, 0] on icon at bounding box center [0, 0] width 0 height 0
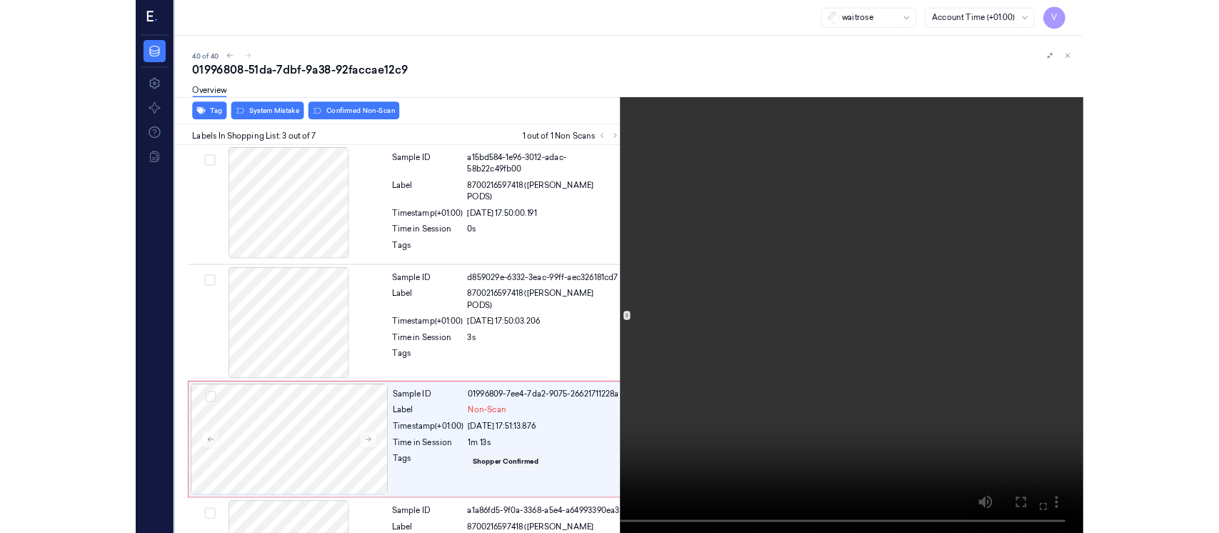
scroll to position [124, 0]
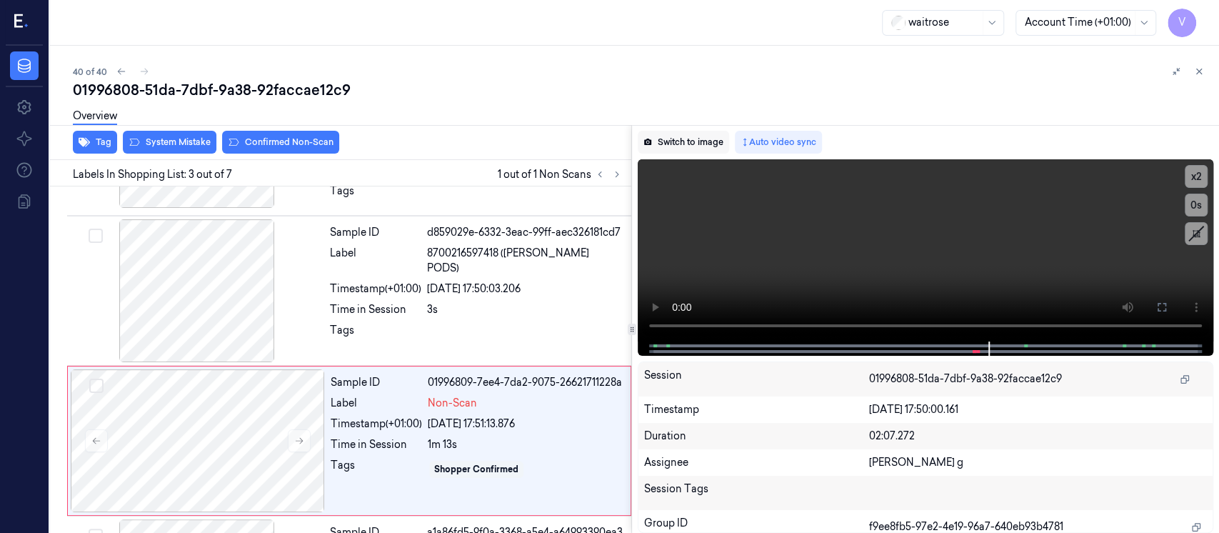
click at [658, 151] on button "Switch to image" at bounding box center [683, 142] width 91 height 23
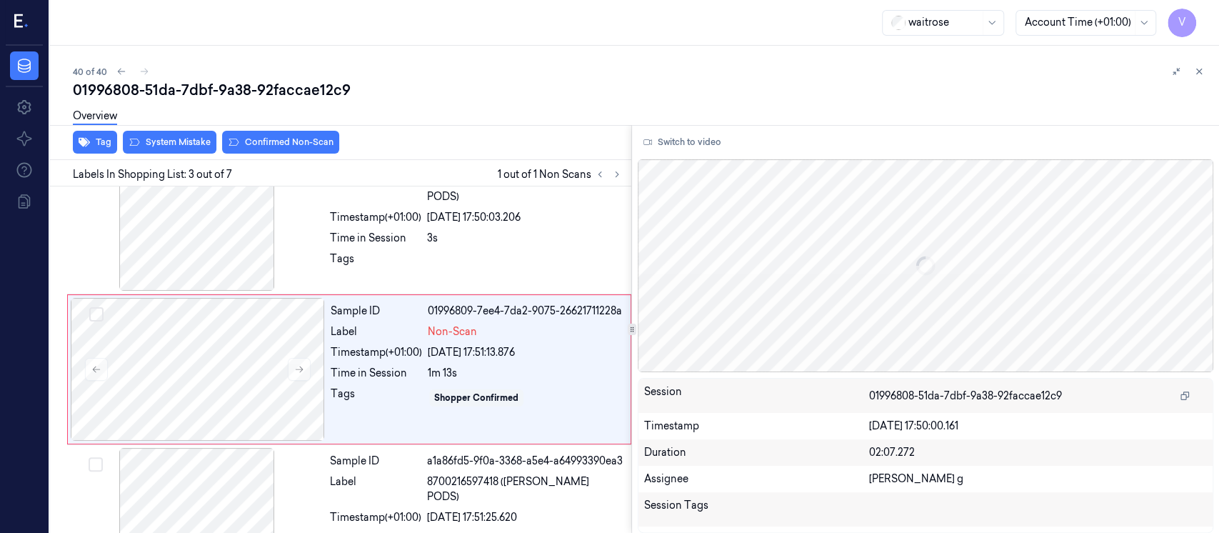
scroll to position [200, 0]
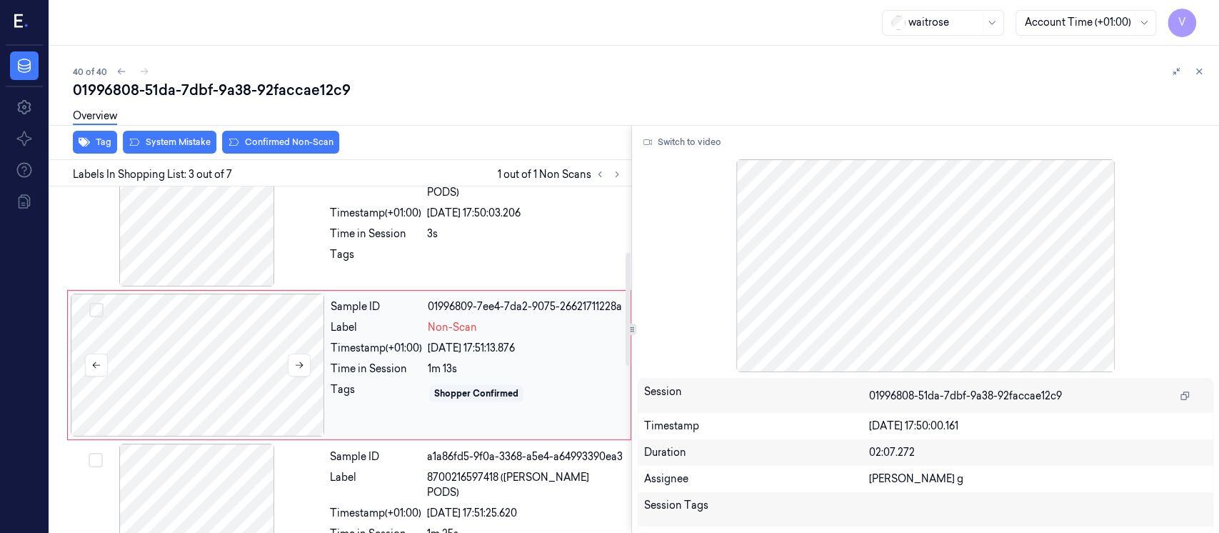
click at [228, 367] on div at bounding box center [198, 364] width 254 height 143
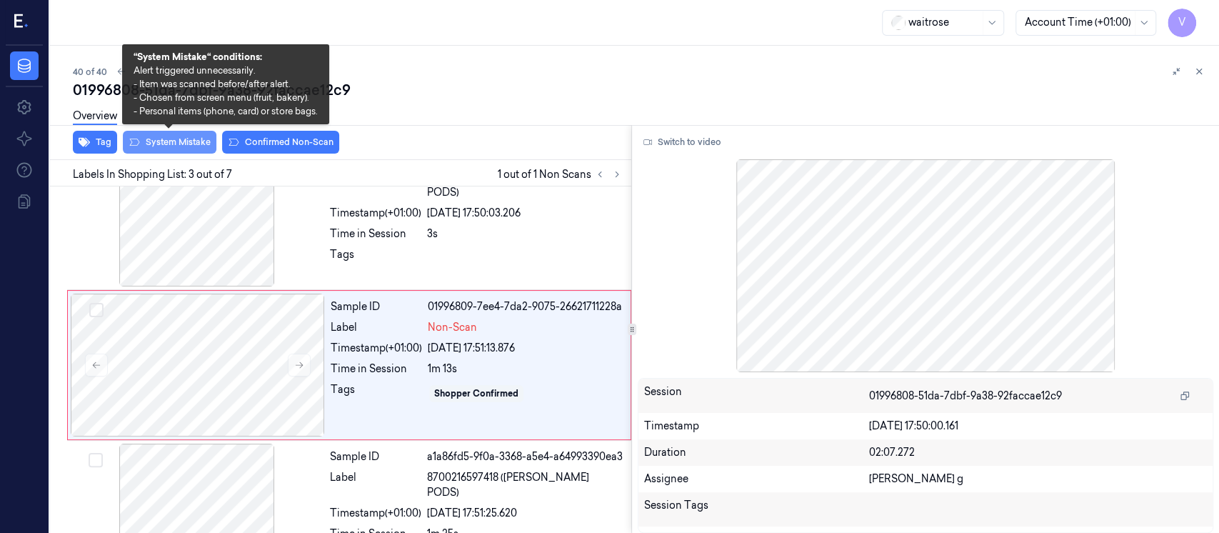
click at [154, 137] on button "System Mistake" at bounding box center [170, 142] width 94 height 23
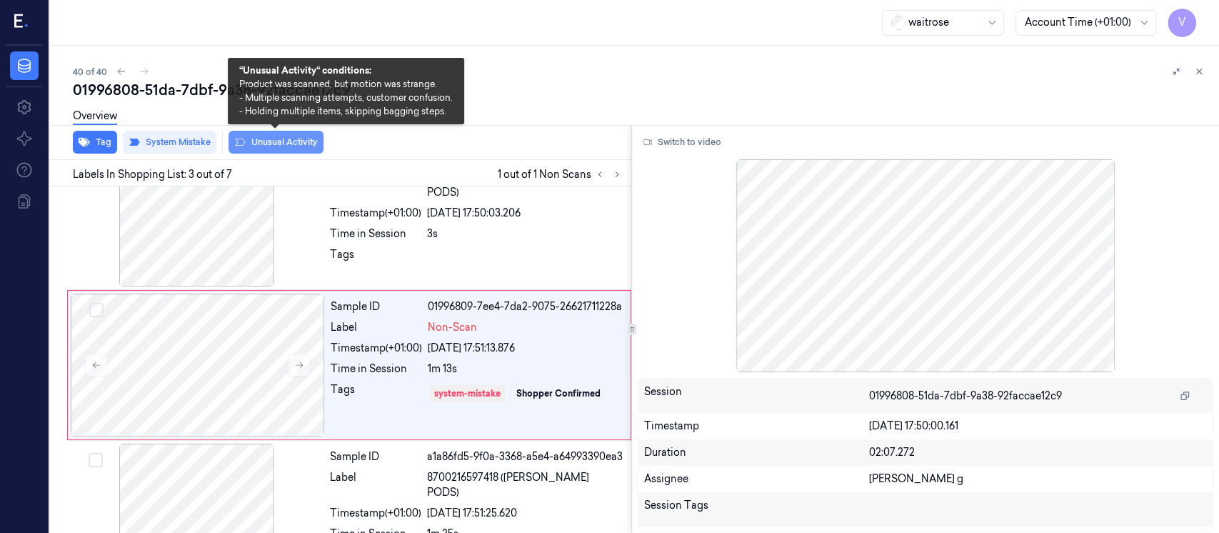
click at [286, 141] on button "Unusual Activity" at bounding box center [275, 142] width 95 height 23
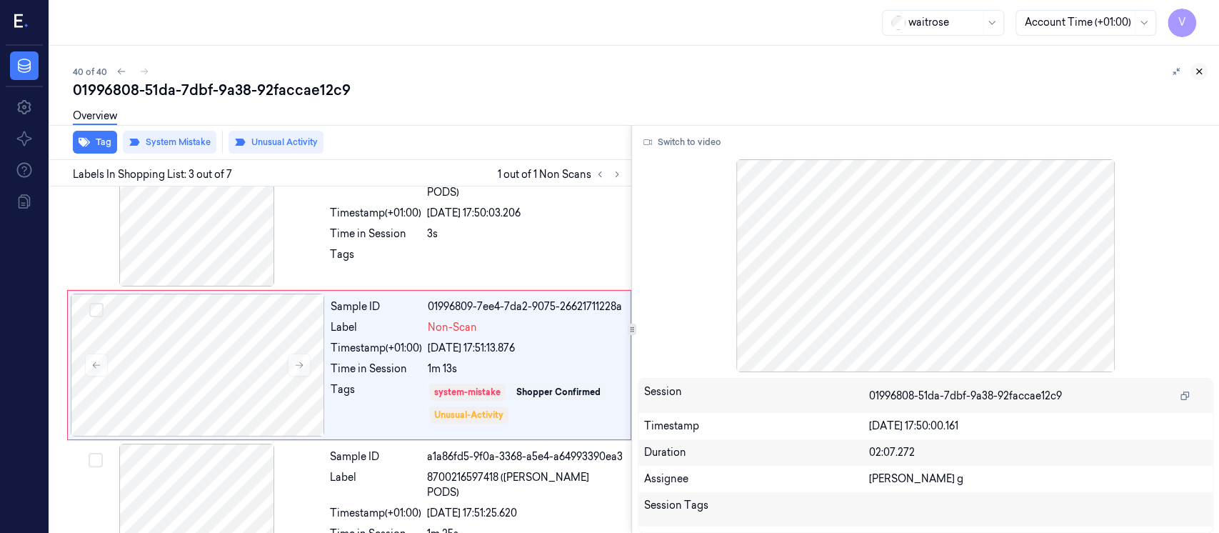
click at [1200, 74] on icon at bounding box center [1199, 71] width 10 height 10
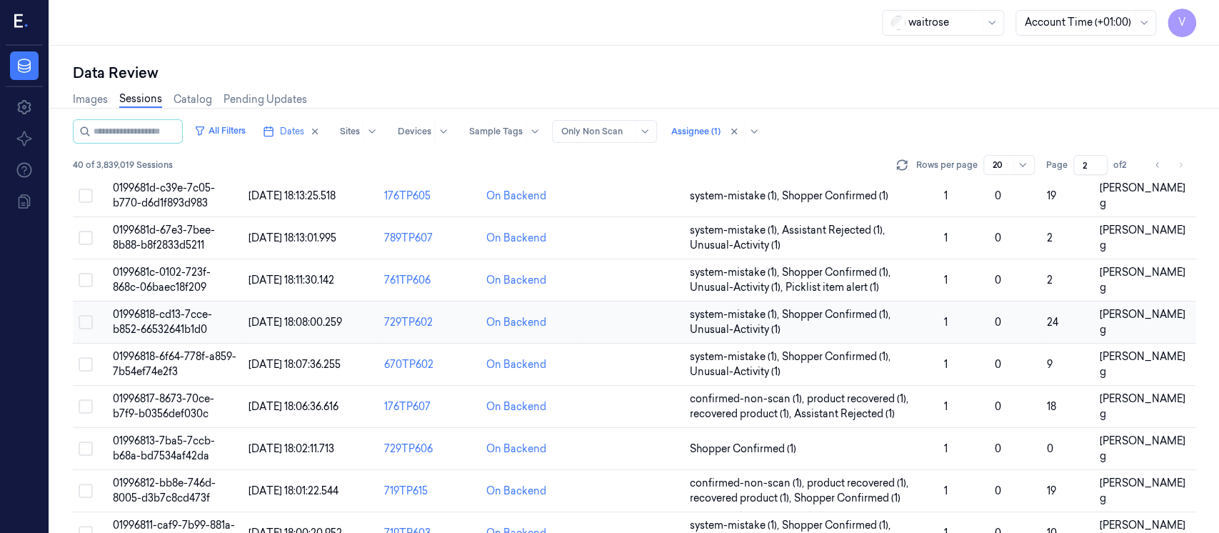
scroll to position [286, 0]
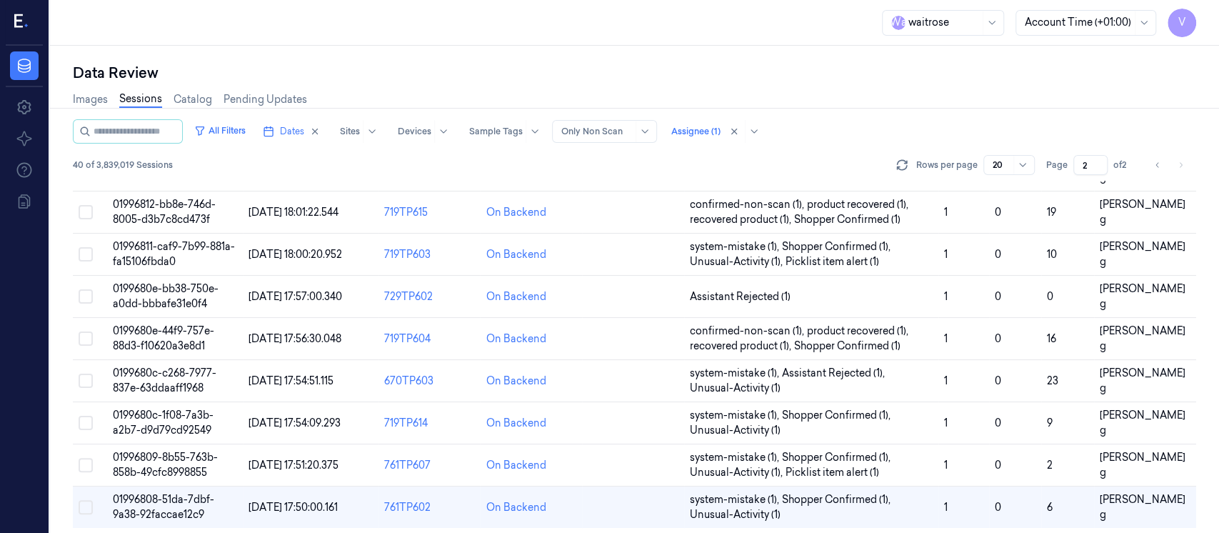
scroll to position [545, 0]
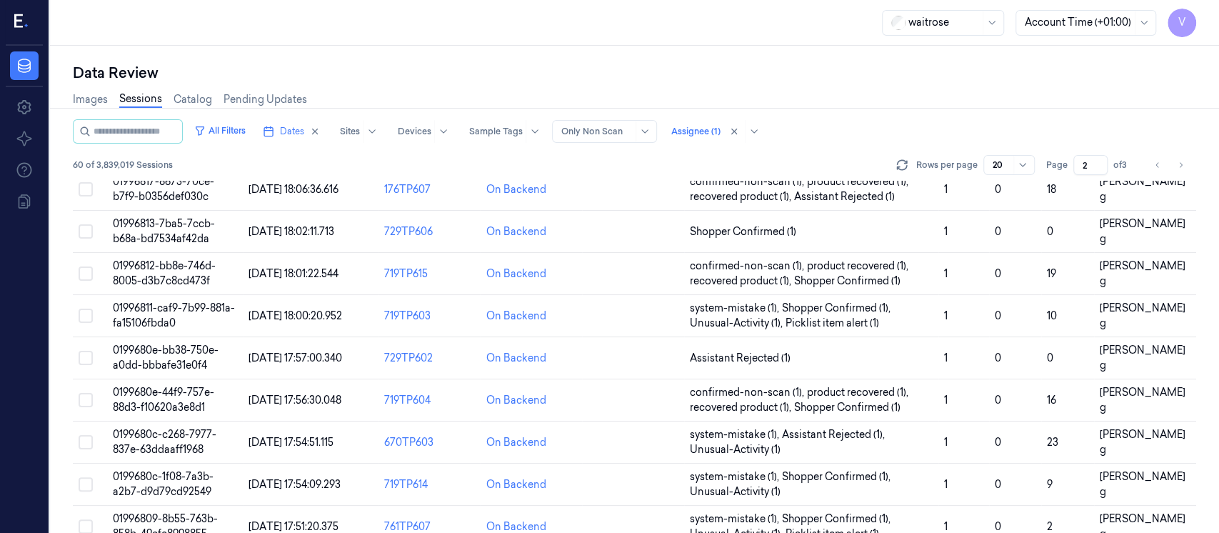
scroll to position [451, 0]
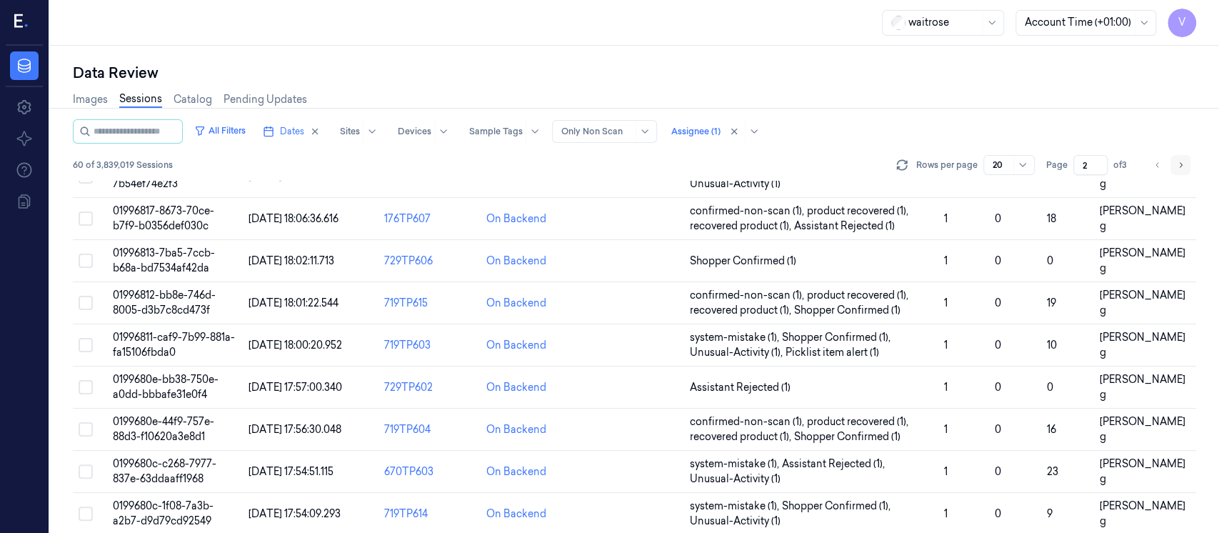
click at [1180, 166] on icon "Go to next page" at bounding box center [1181, 164] width 3 height 5
type input "3"
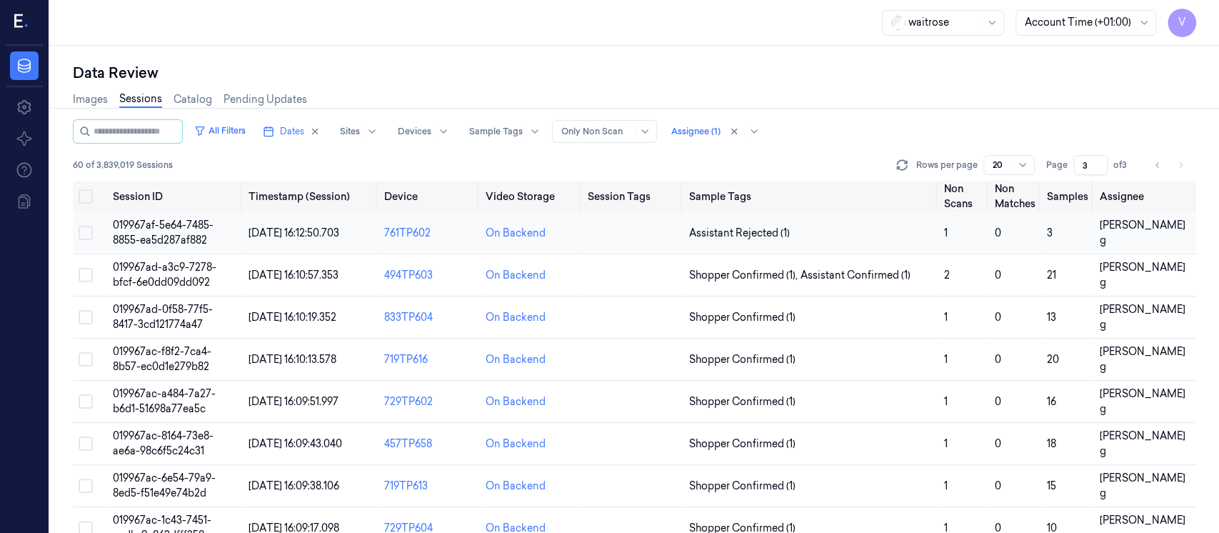
click at [603, 235] on td at bounding box center [632, 233] width 101 height 42
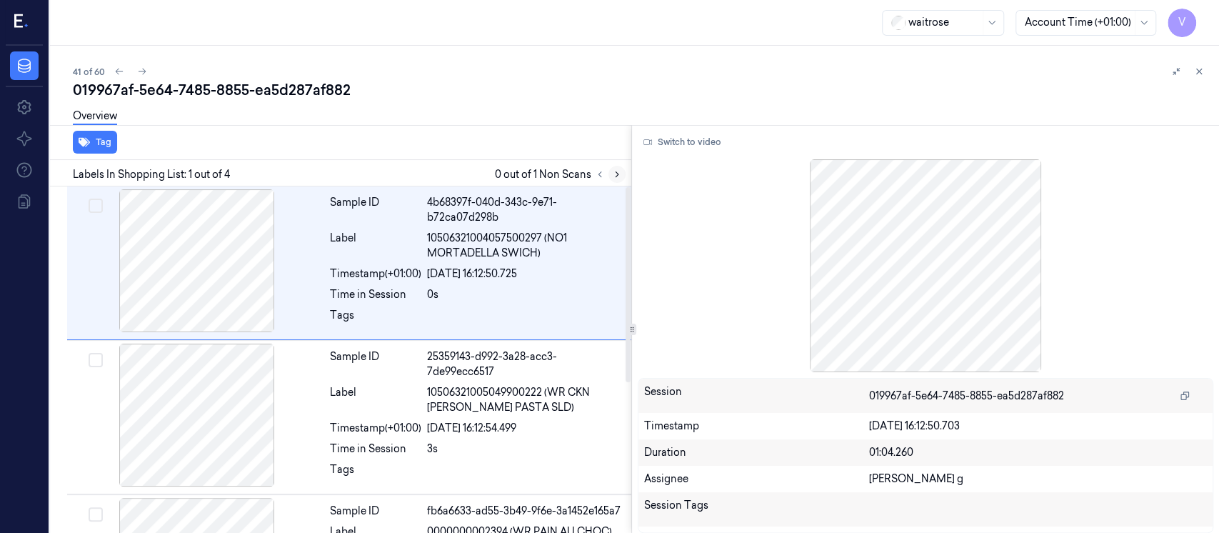
click at [612, 178] on icon at bounding box center [617, 174] width 10 height 10
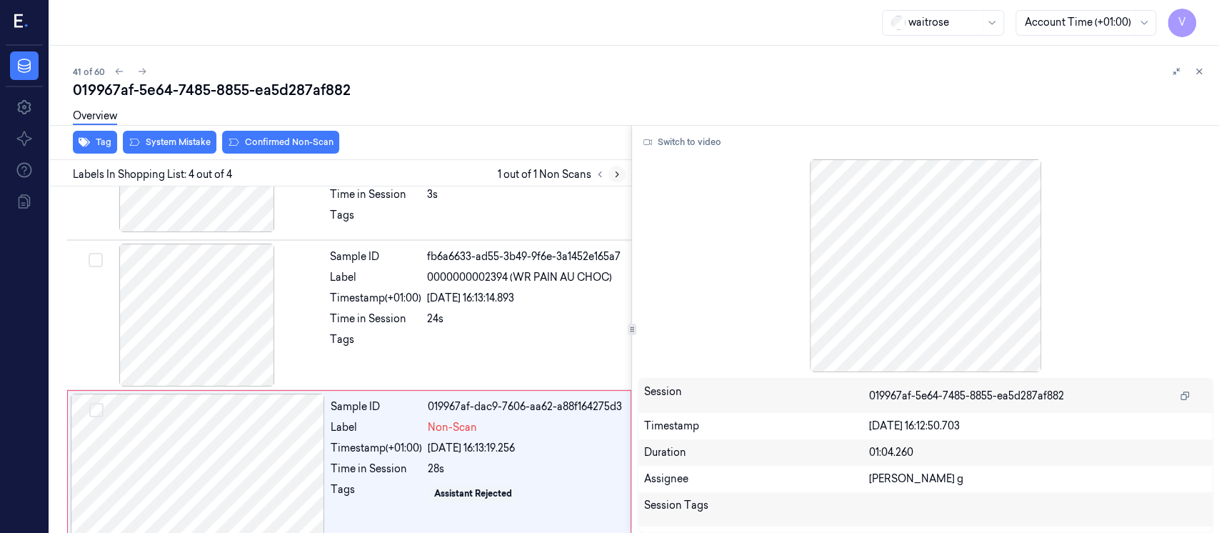
scroll to position [266, 0]
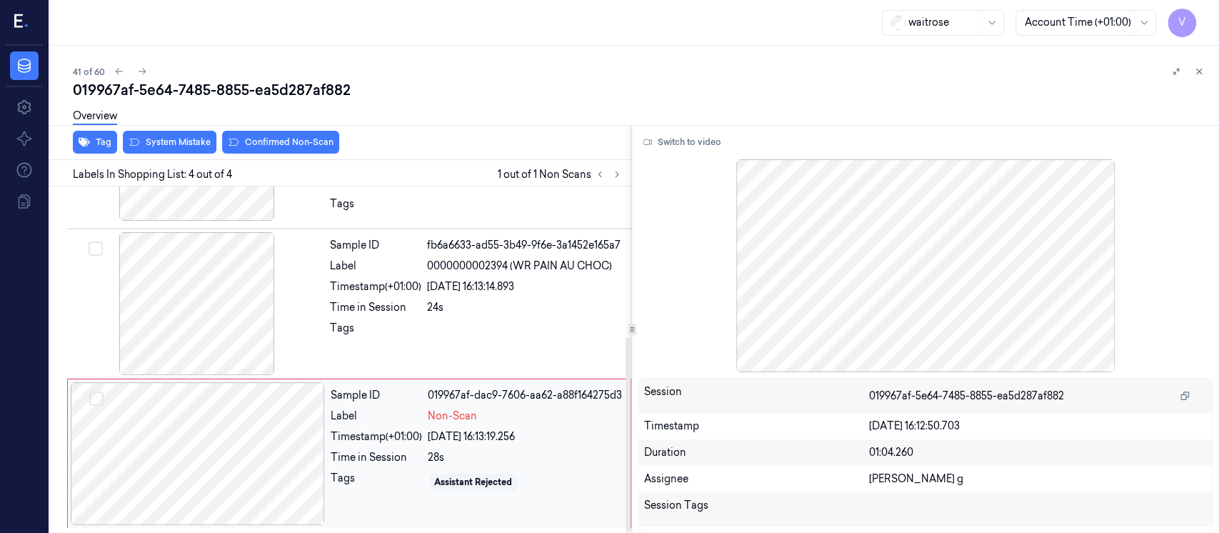
click at [225, 443] on div at bounding box center [198, 453] width 254 height 143
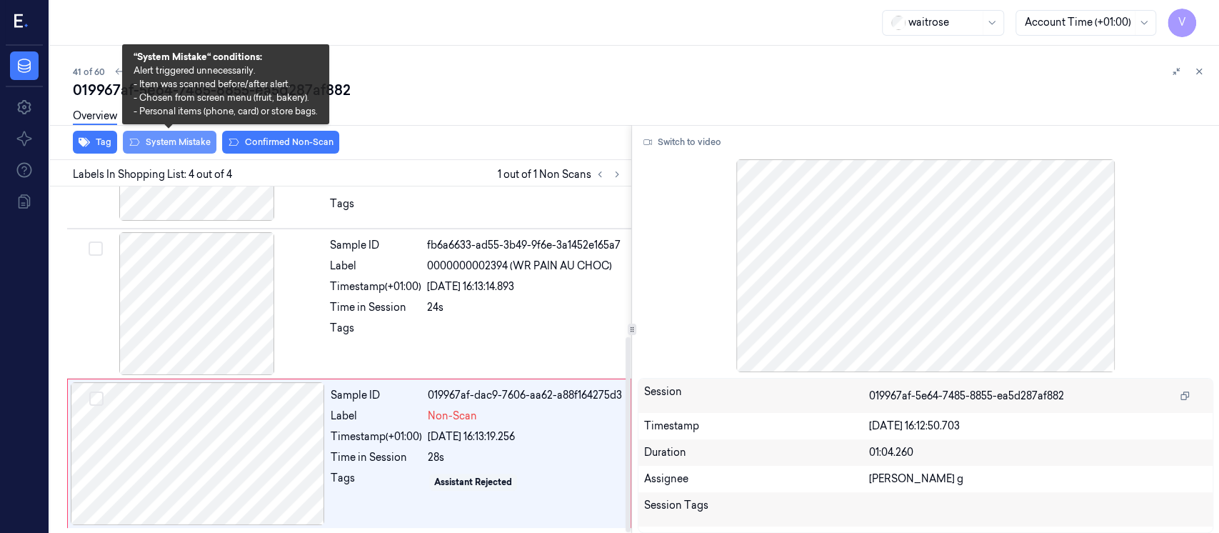
click at [177, 150] on button "System Mistake" at bounding box center [170, 142] width 94 height 23
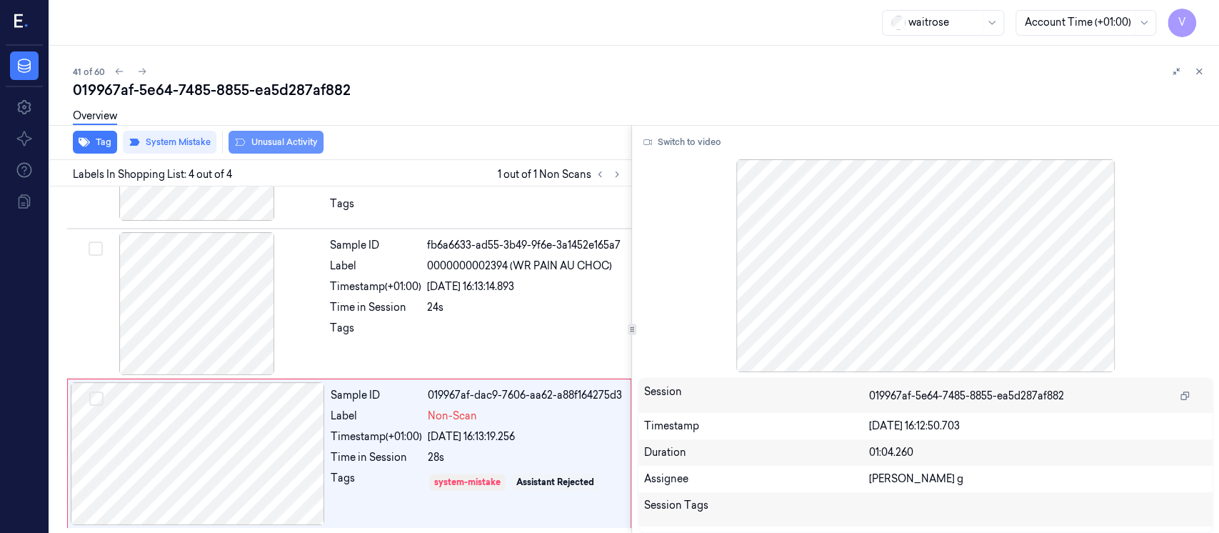
click at [262, 141] on button "Unusual Activity" at bounding box center [275, 142] width 95 height 23
click at [95, 139] on button "Tag" at bounding box center [95, 142] width 44 height 23
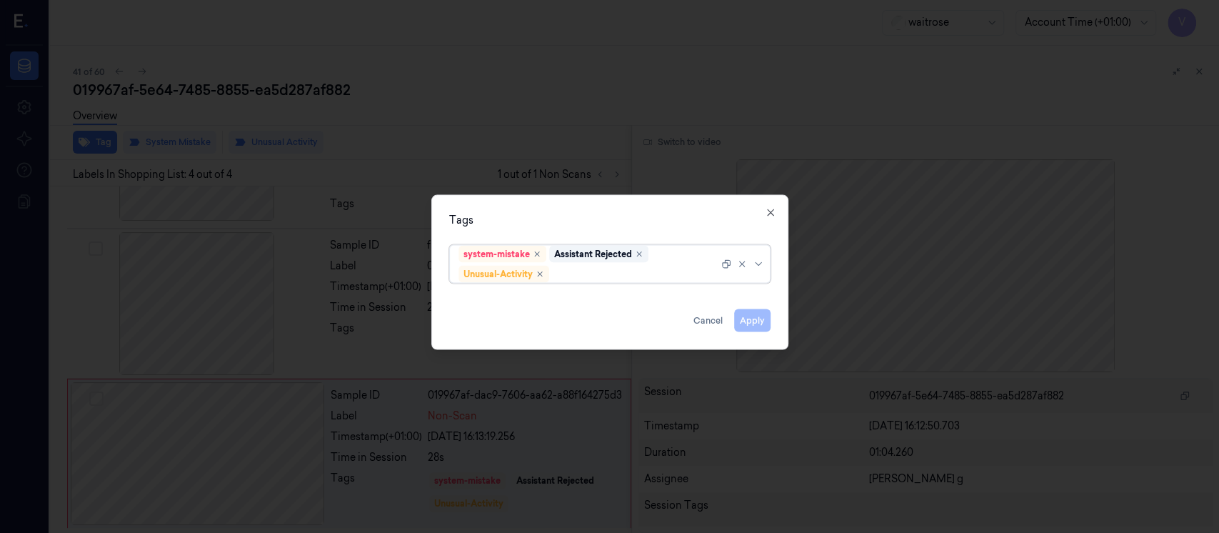
click at [623, 278] on div at bounding box center [635, 273] width 166 height 15
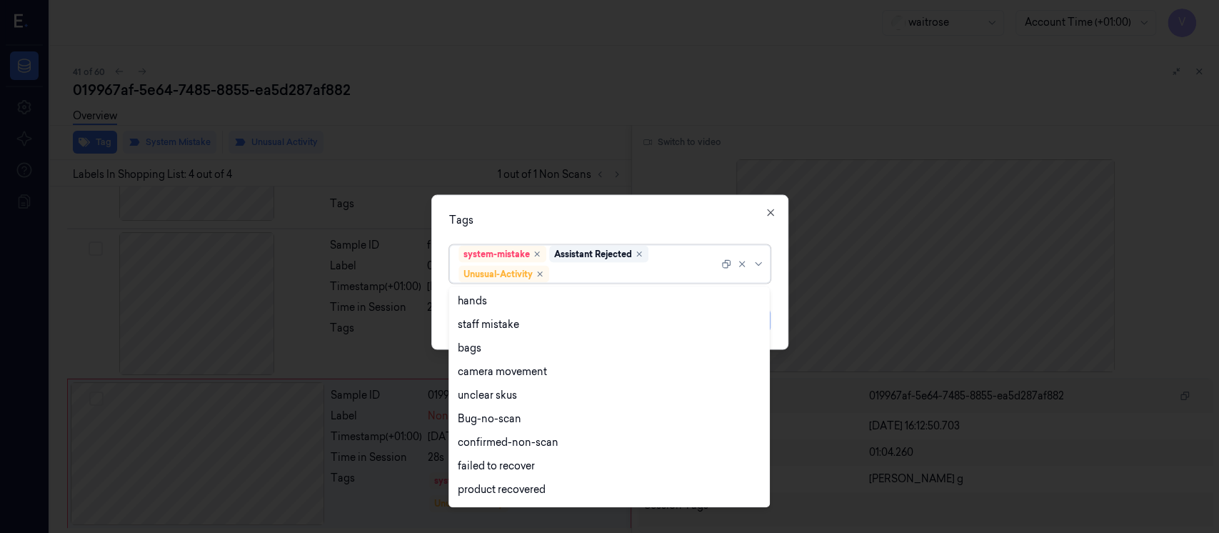
scroll to position [186, 0]
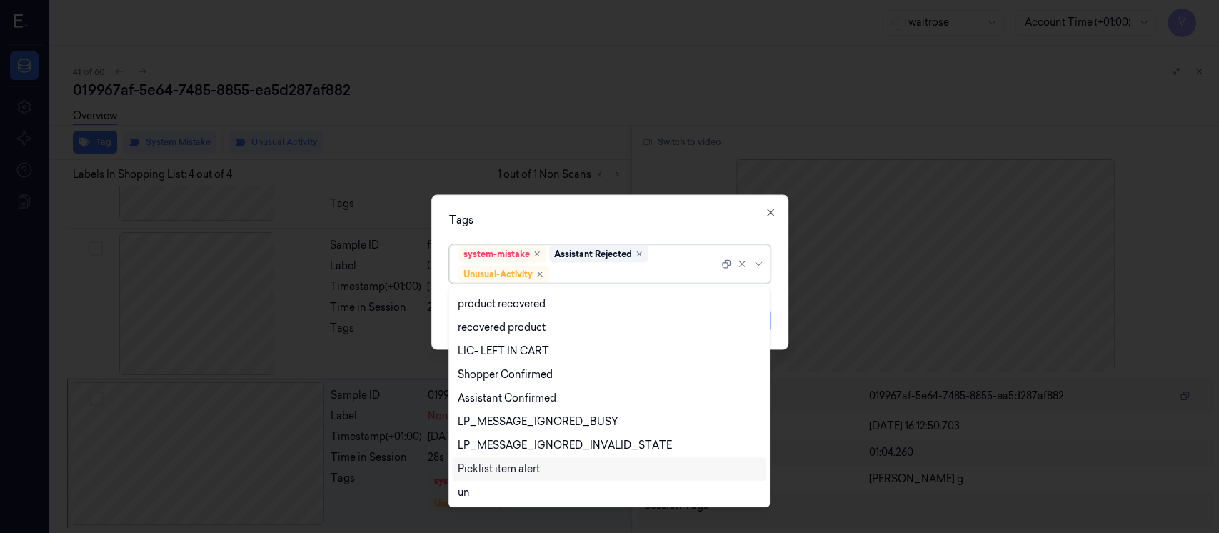
click at [488, 470] on div "Picklist item alert" at bounding box center [499, 468] width 82 height 15
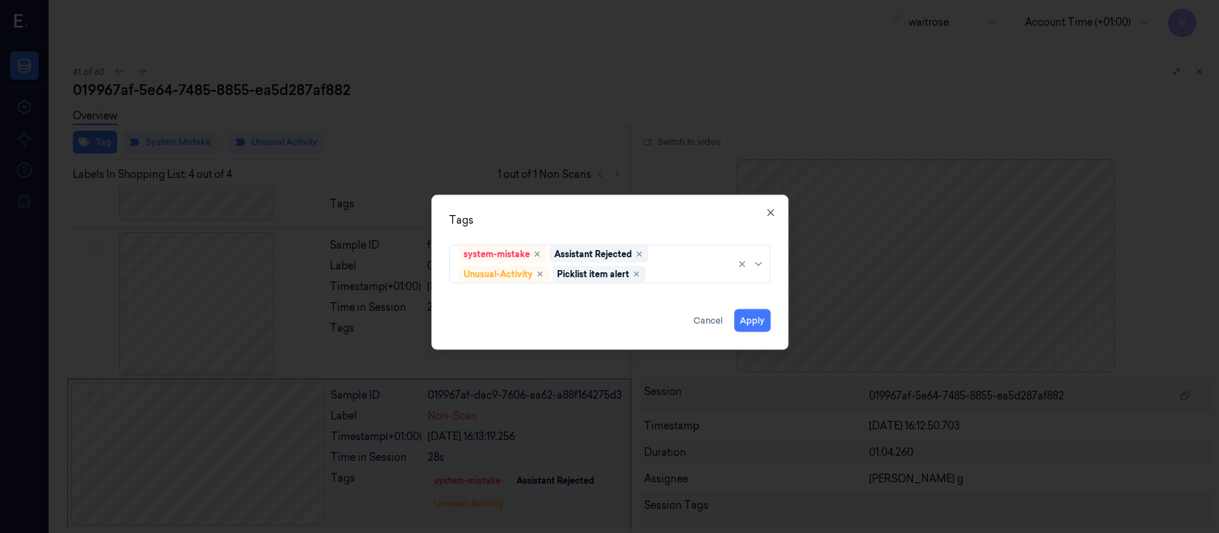
click at [598, 198] on div "Tags system-mistake Assistant Rejected Unusual-Activity Picklist item alert App…" at bounding box center [609, 272] width 357 height 155
click at [646, 207] on div "Tags system-mistake Assistant Rejected Unusual-Activity Picklist item alert App…" at bounding box center [609, 272] width 357 height 155
click at [740, 322] on button "Apply" at bounding box center [752, 320] width 36 height 23
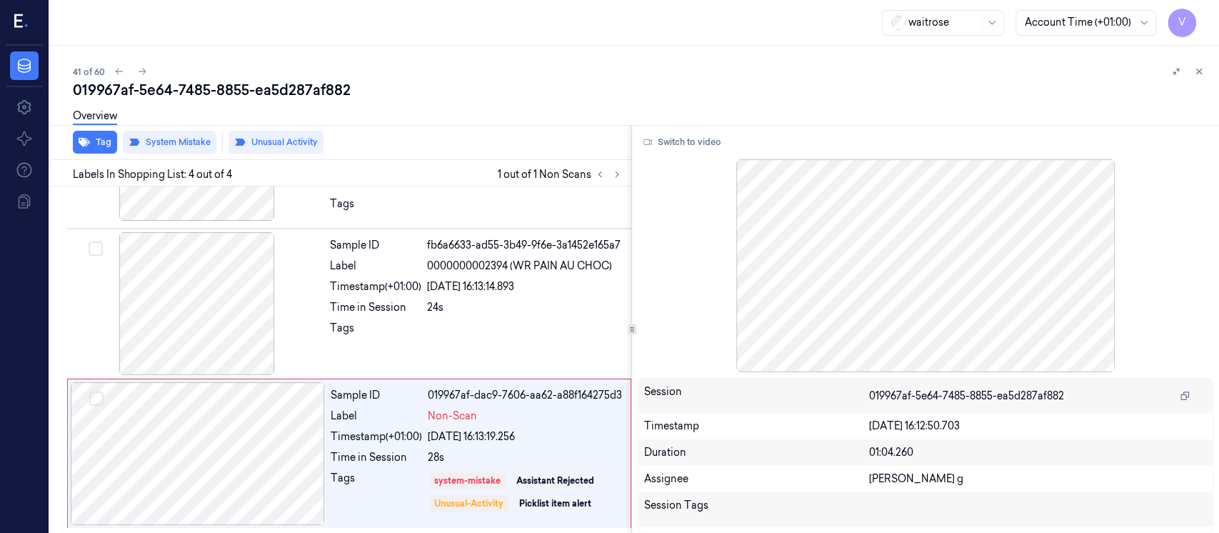
click at [1087, 72] on div "41 of 60" at bounding box center [640, 71] width 1135 height 17
click at [1199, 76] on icon at bounding box center [1199, 71] width 10 height 10
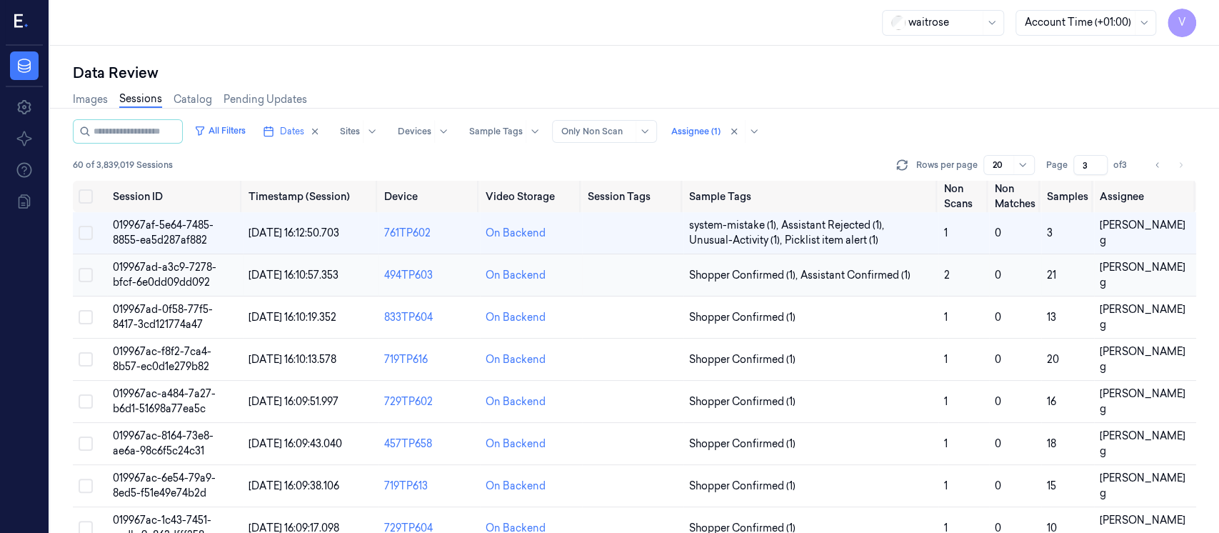
click at [621, 280] on td at bounding box center [632, 275] width 101 height 42
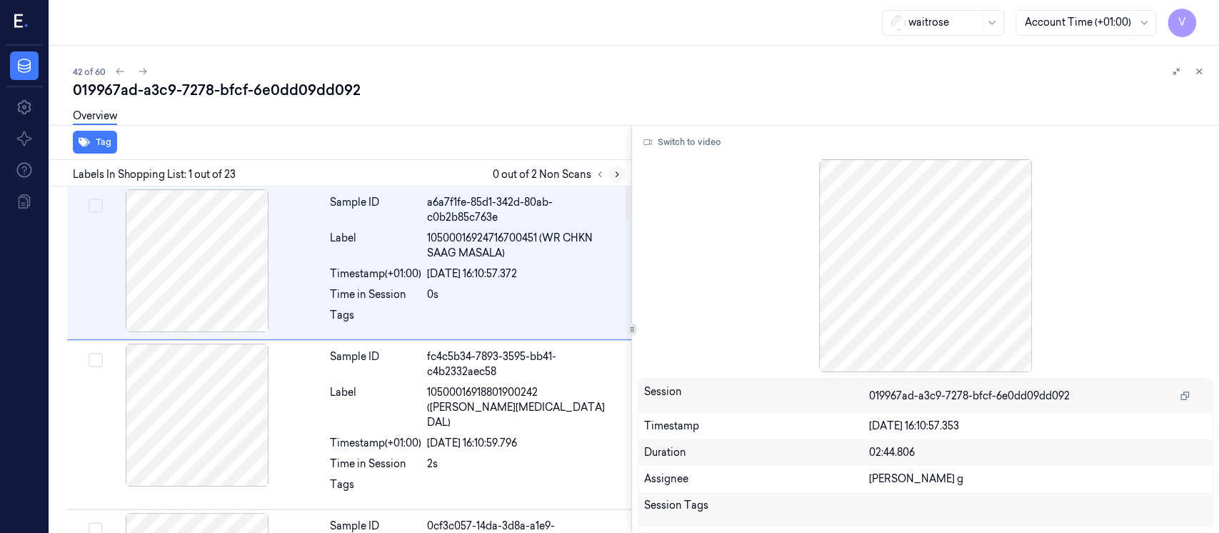
click at [613, 176] on icon at bounding box center [617, 174] width 10 height 10
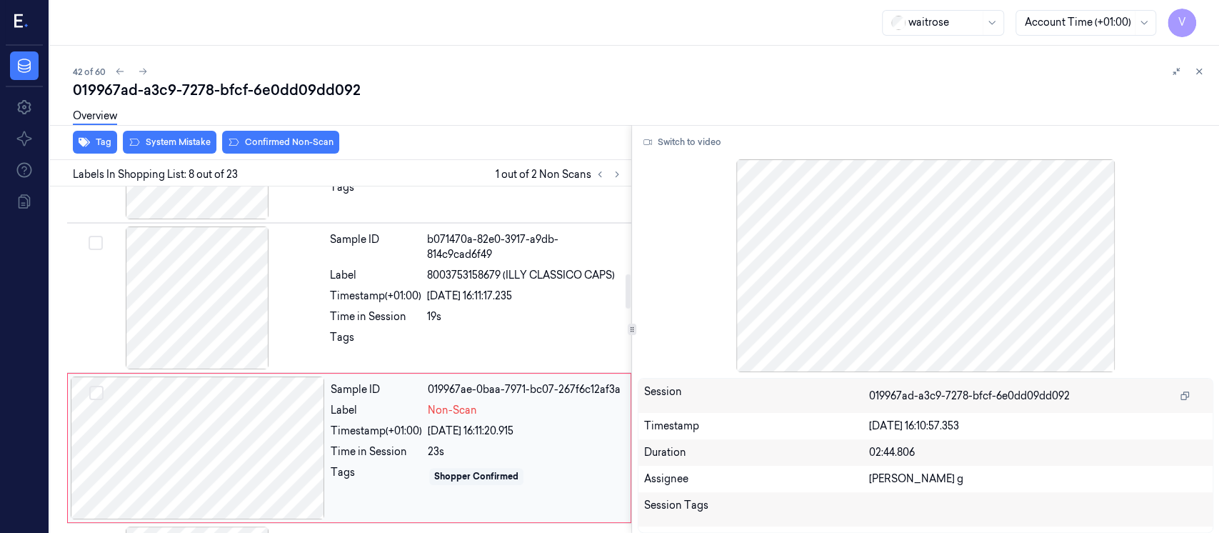
scroll to position [863, 0]
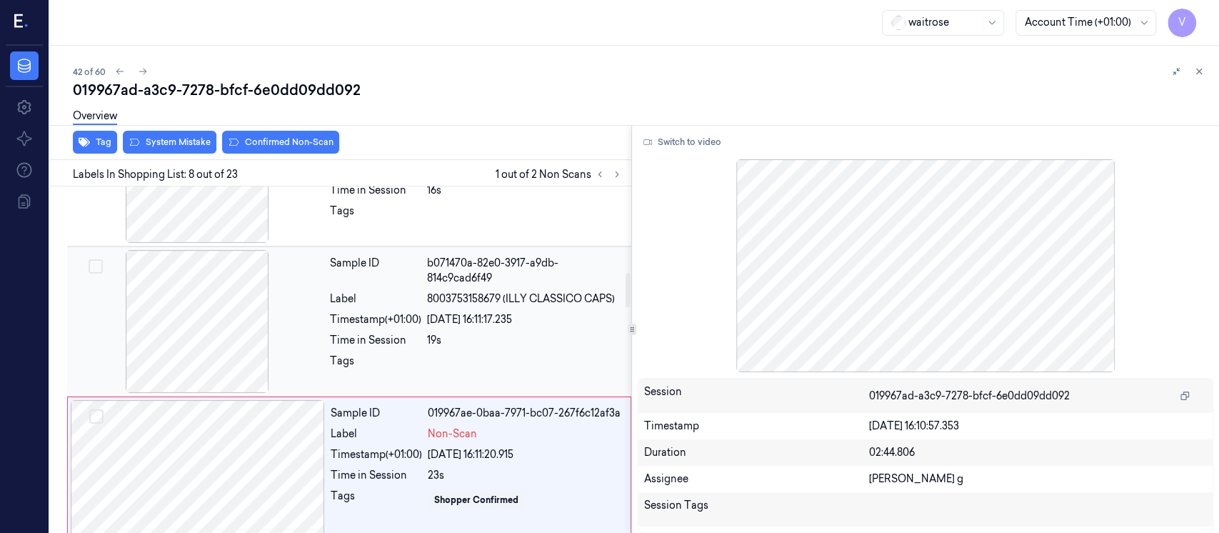
click at [319, 305] on div at bounding box center [197, 321] width 254 height 143
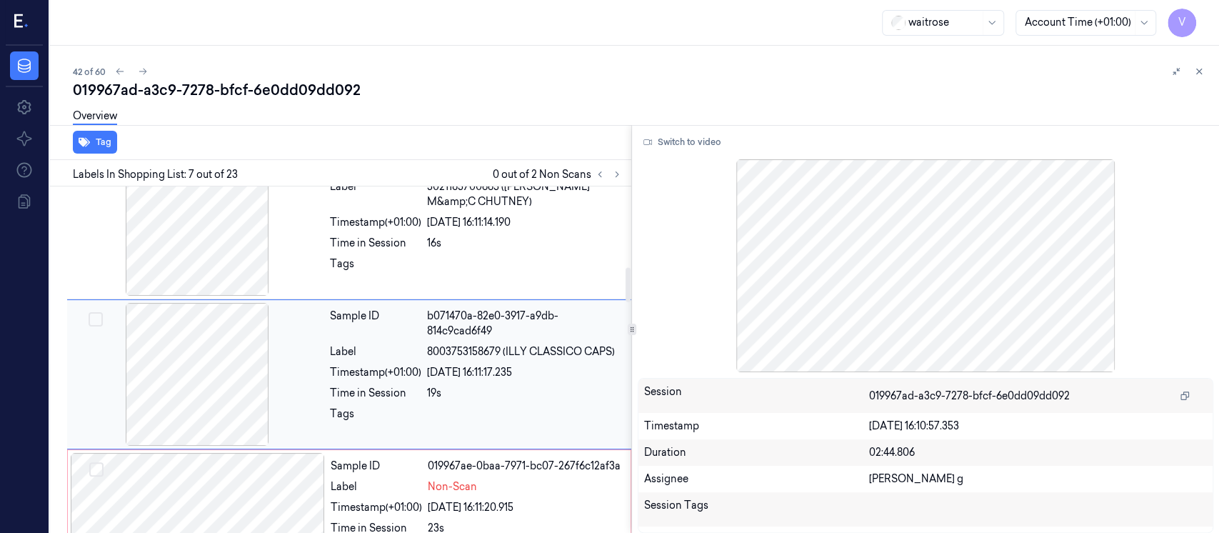
scroll to position [808, 0]
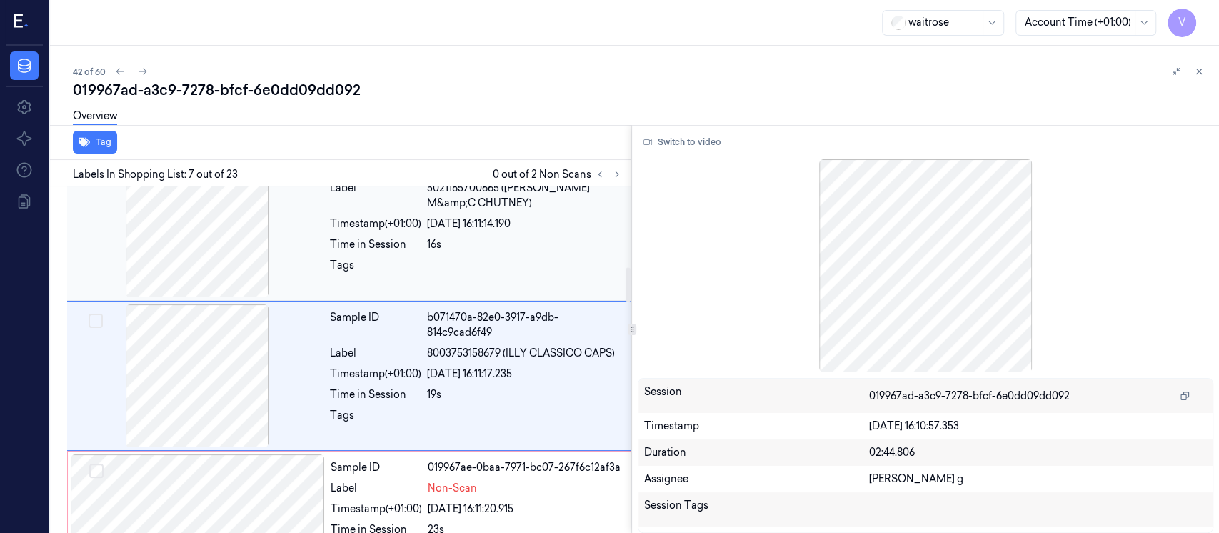
click at [451, 237] on div "16s" at bounding box center [525, 244] width 196 height 15
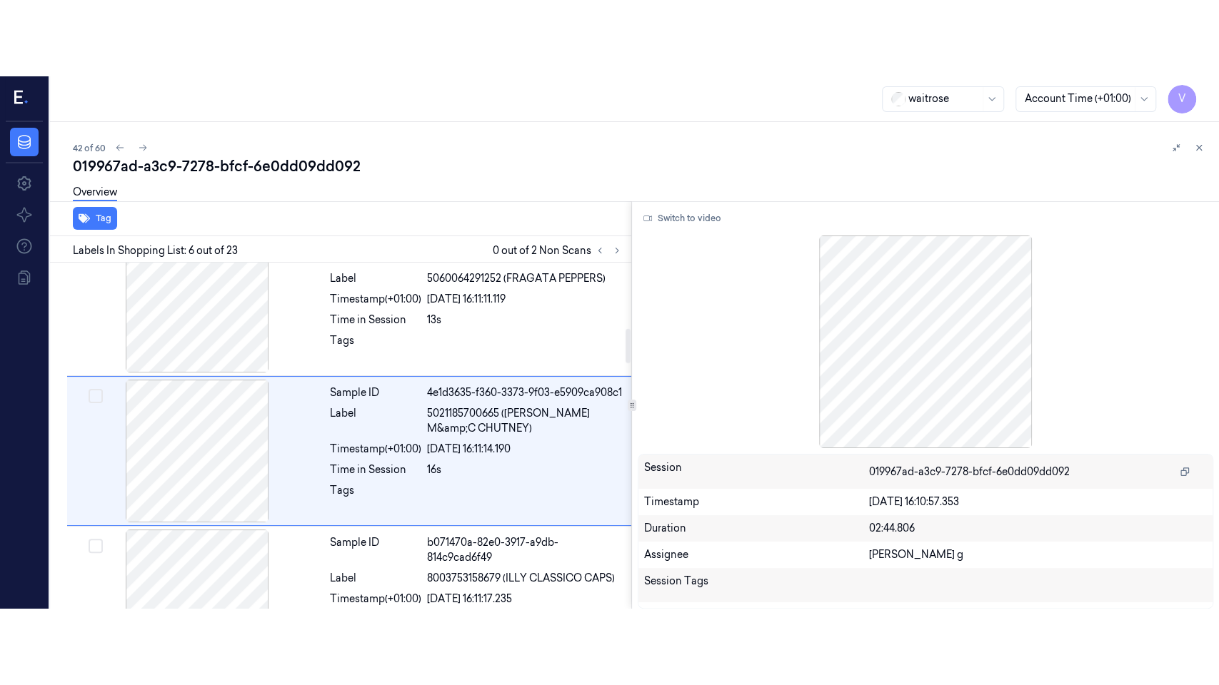
scroll to position [658, 0]
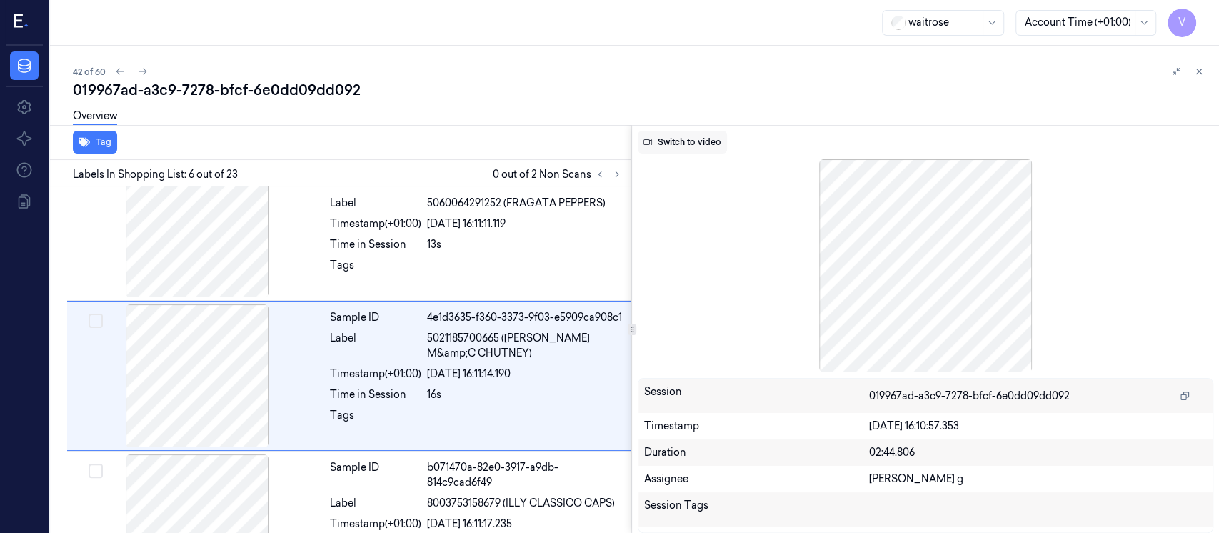
click at [680, 141] on button "Switch to video" at bounding box center [682, 142] width 89 height 23
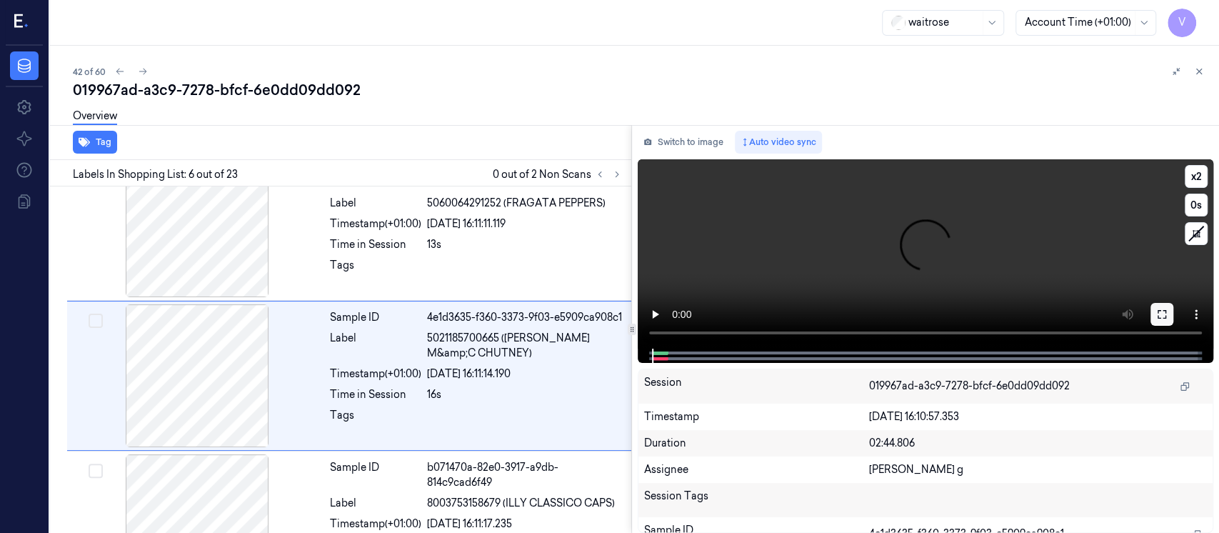
click at [1155, 314] on button at bounding box center [1161, 314] width 23 height 23
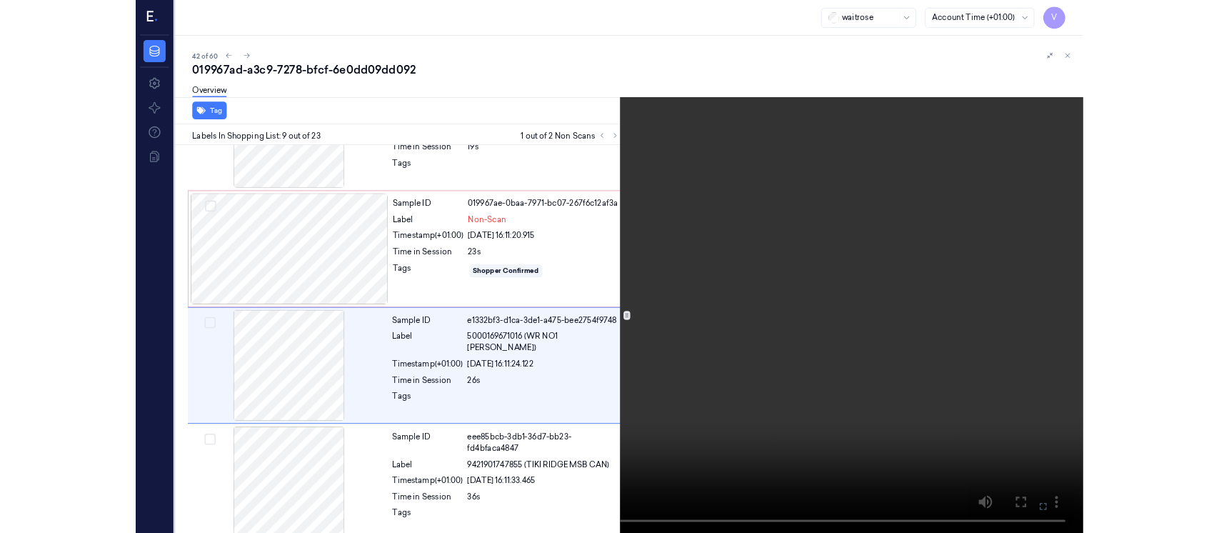
scroll to position [1031, 0]
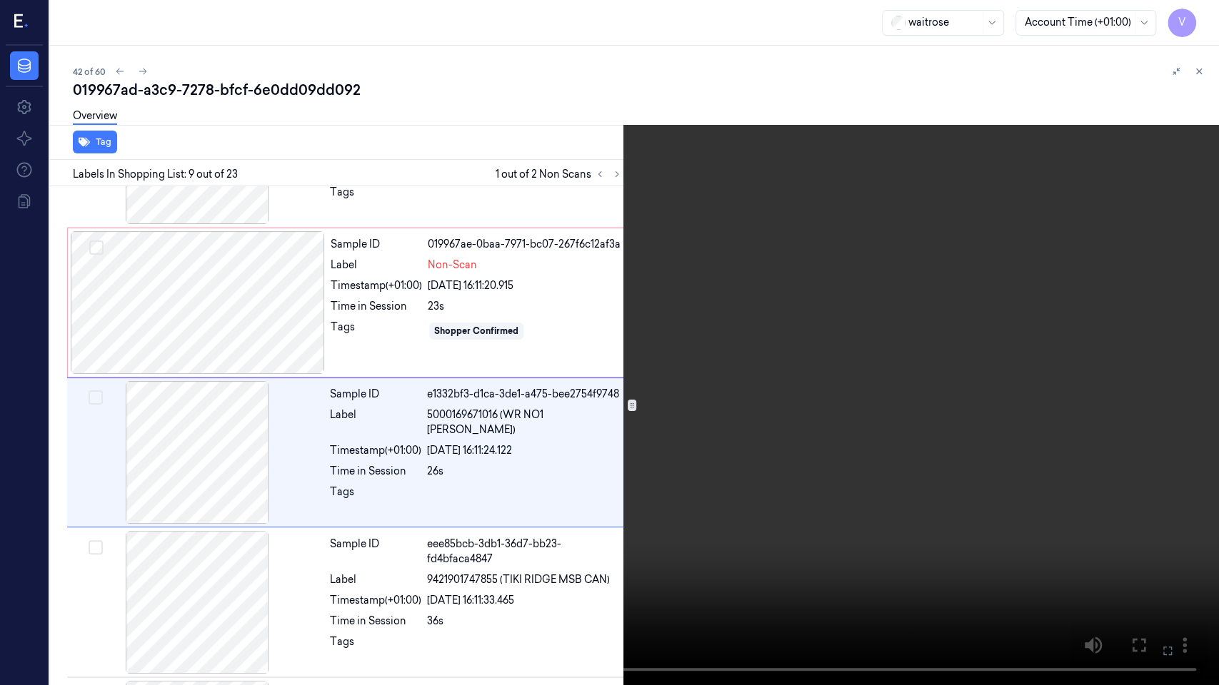
click at [0, 0] on icon at bounding box center [0, 0] width 0 height 0
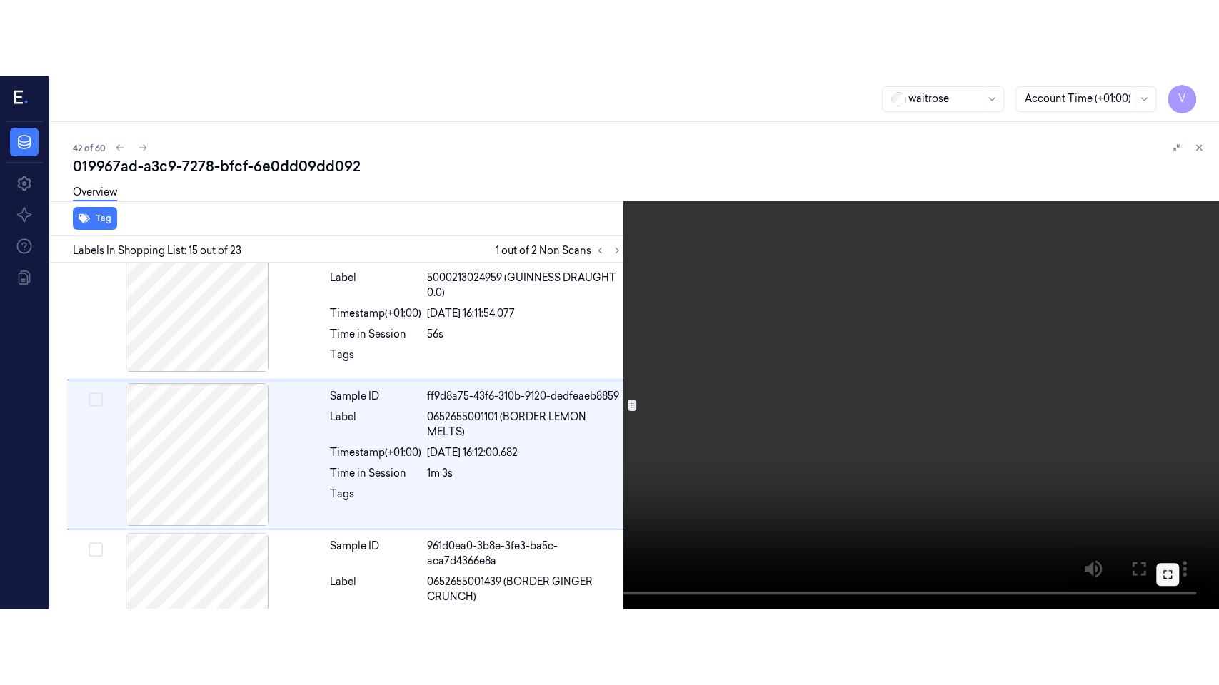
scroll to position [2011, 0]
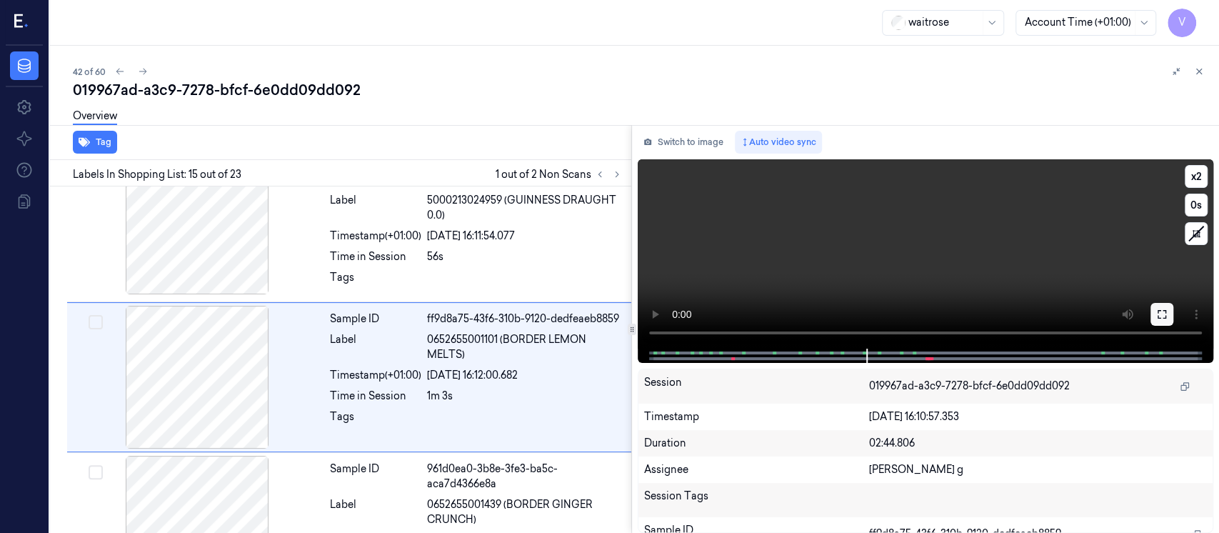
click at [1165, 319] on button at bounding box center [1161, 314] width 23 height 23
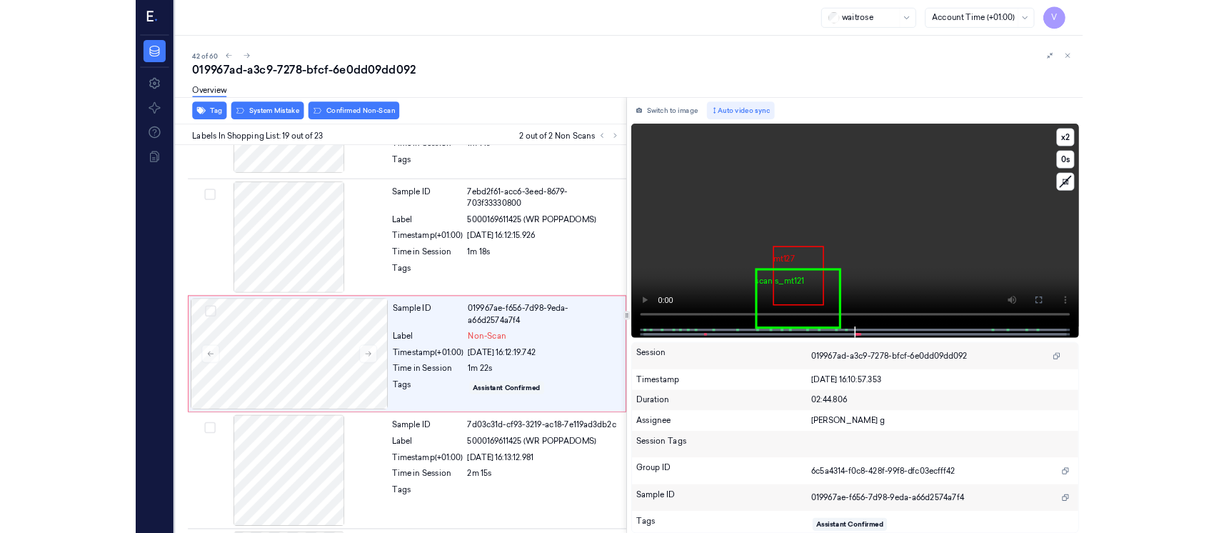
scroll to position [2542, 0]
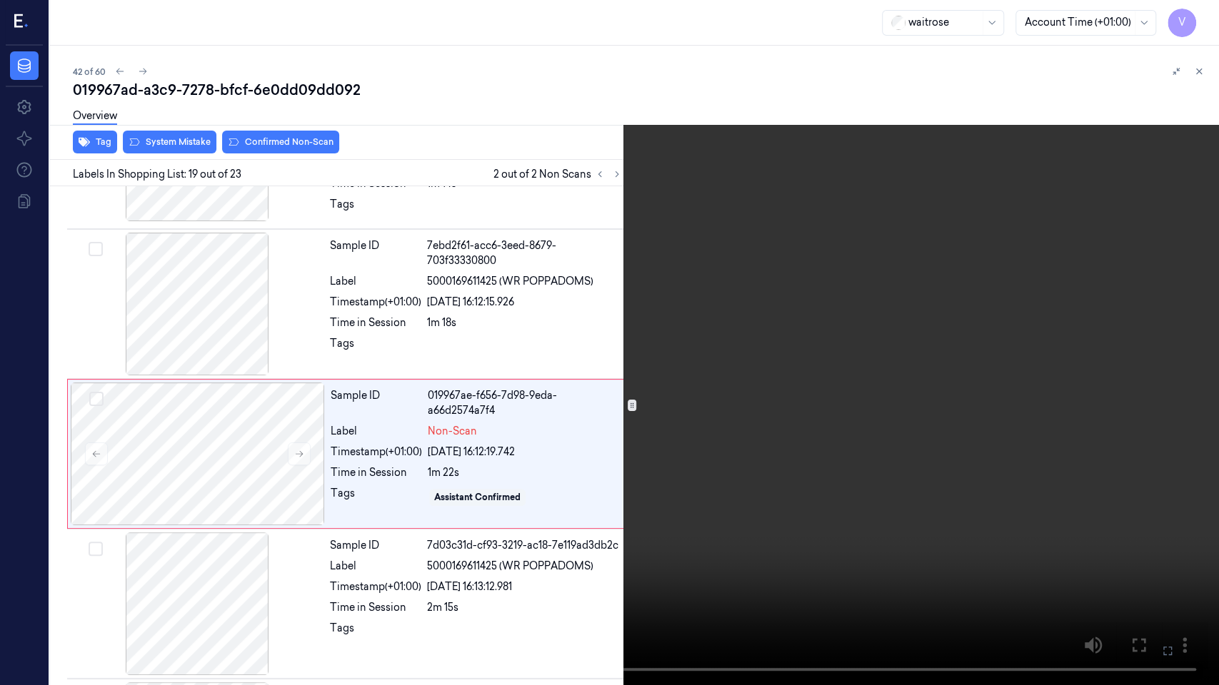
click at [0, 0] on icon at bounding box center [0, 0] width 0 height 0
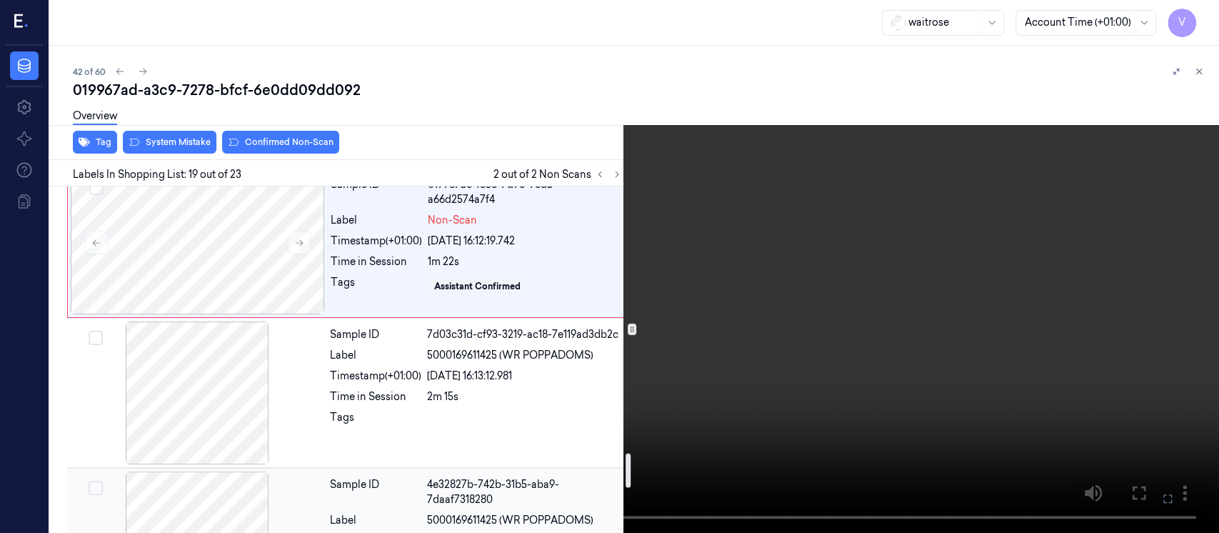
scroll to position [2827, 0]
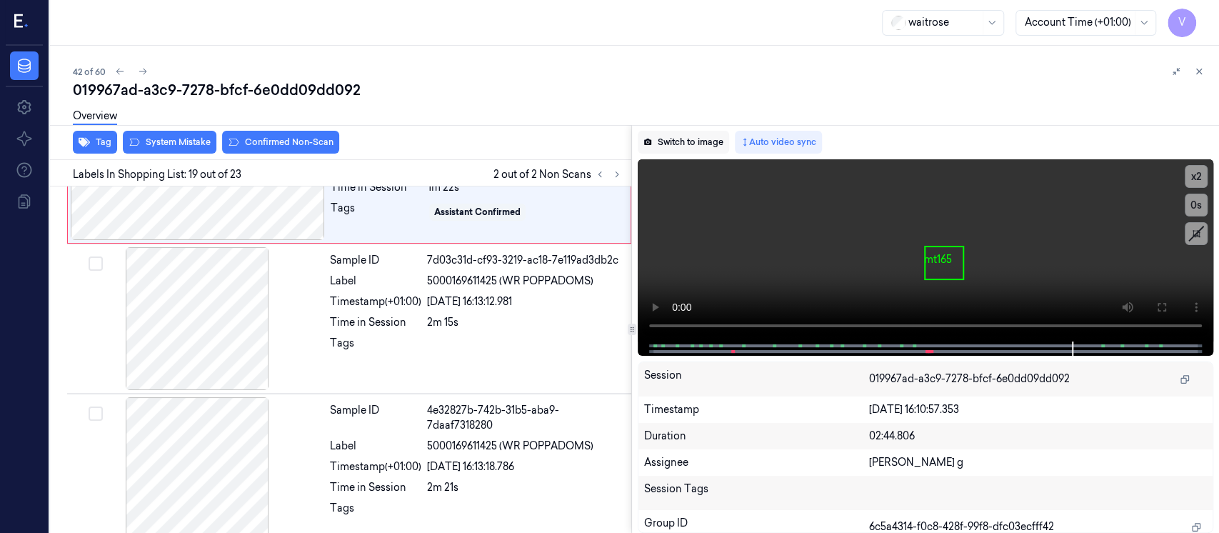
click at [683, 146] on button "Switch to image" at bounding box center [683, 142] width 91 height 23
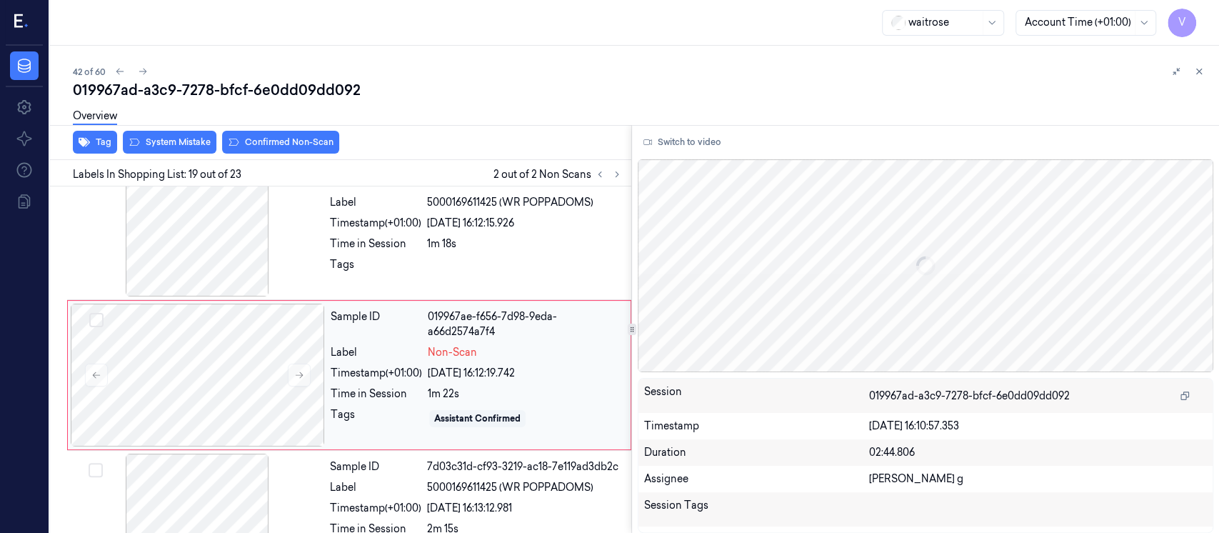
scroll to position [2618, 0]
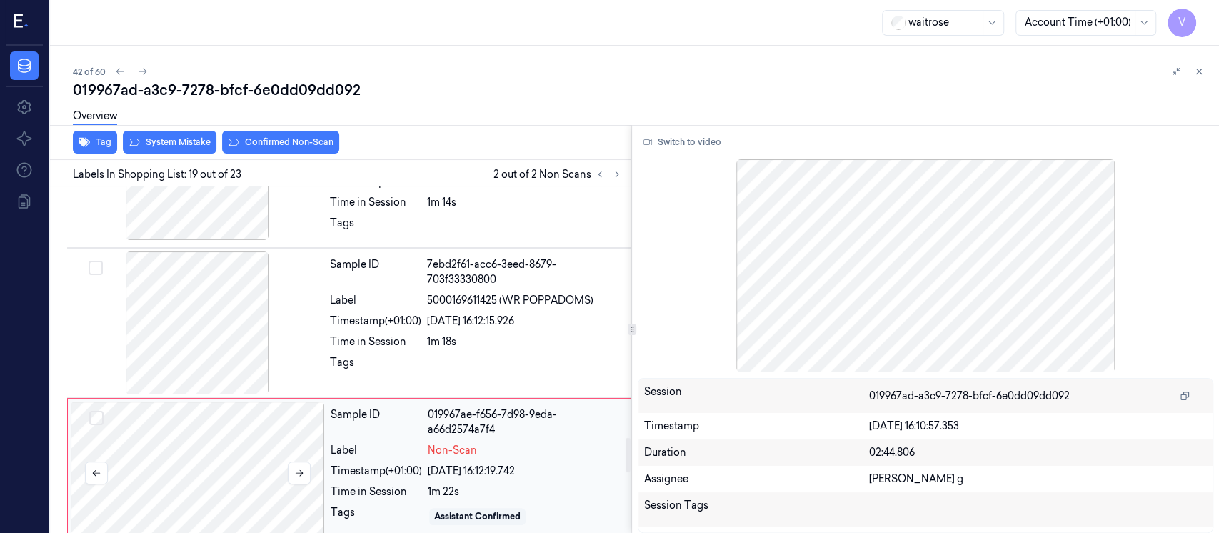
click at [206, 426] on div at bounding box center [198, 472] width 254 height 143
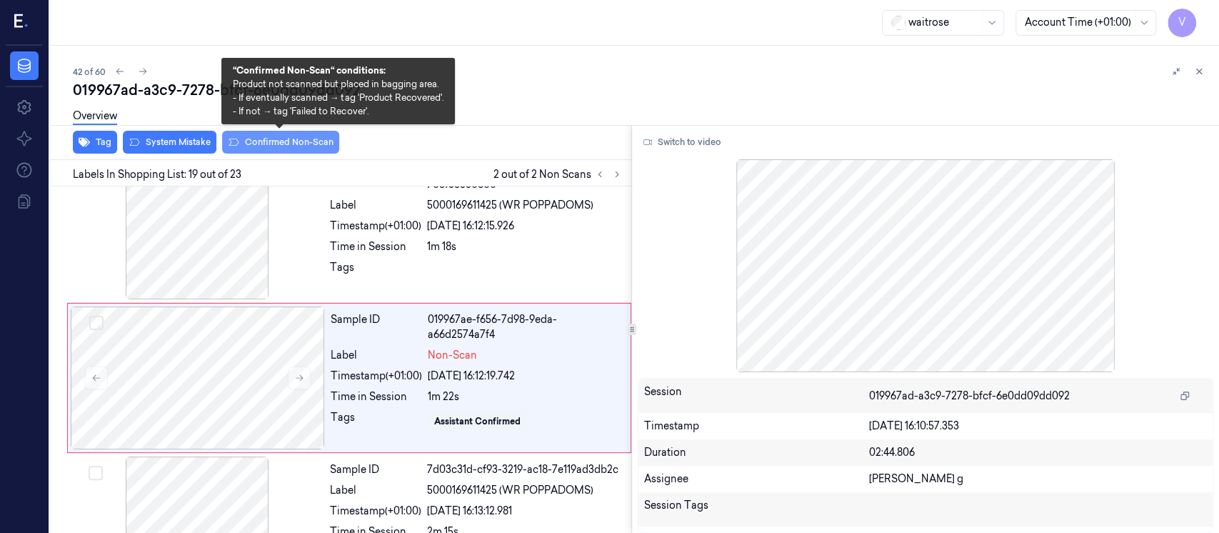
click at [298, 149] on button "Confirmed Non-Scan" at bounding box center [280, 142] width 117 height 23
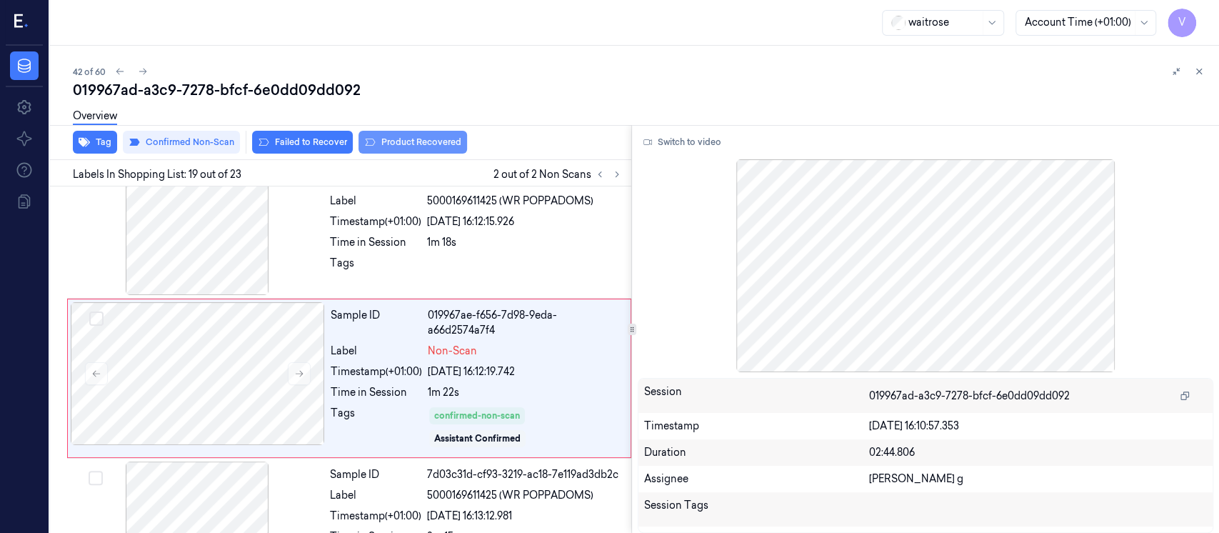
click at [396, 139] on button "Product Recovered" at bounding box center [412, 142] width 109 height 23
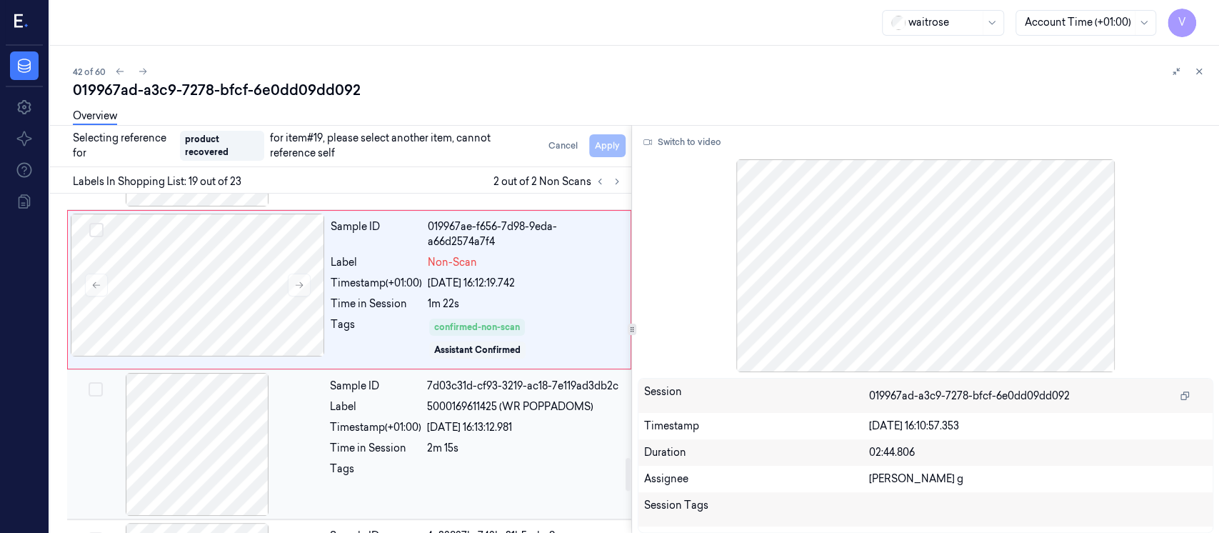
click at [199, 426] on div at bounding box center [197, 444] width 254 height 143
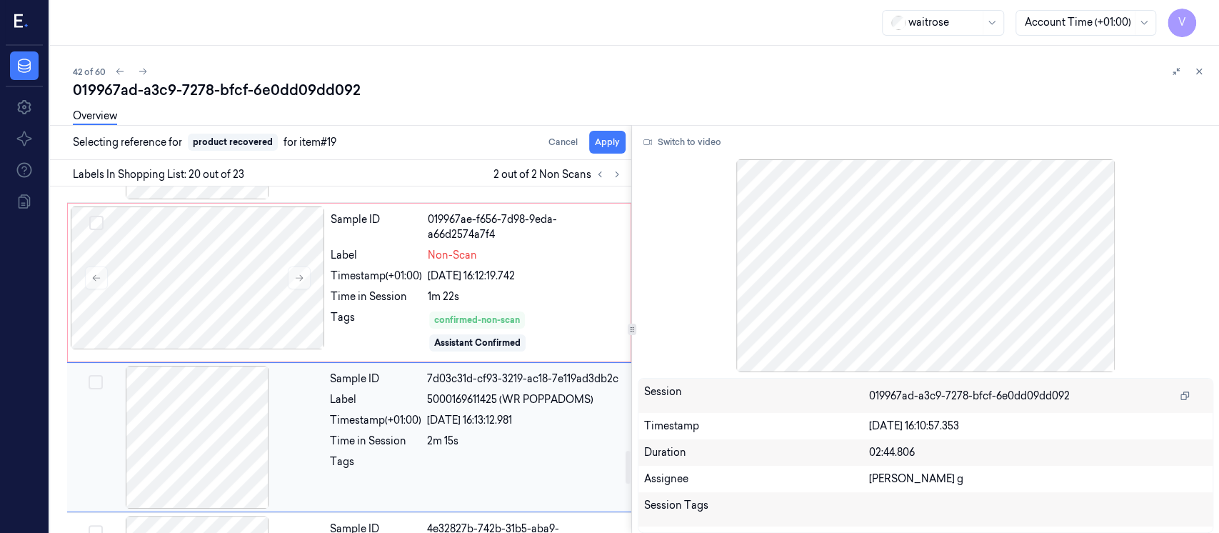
scroll to position [2777, 0]
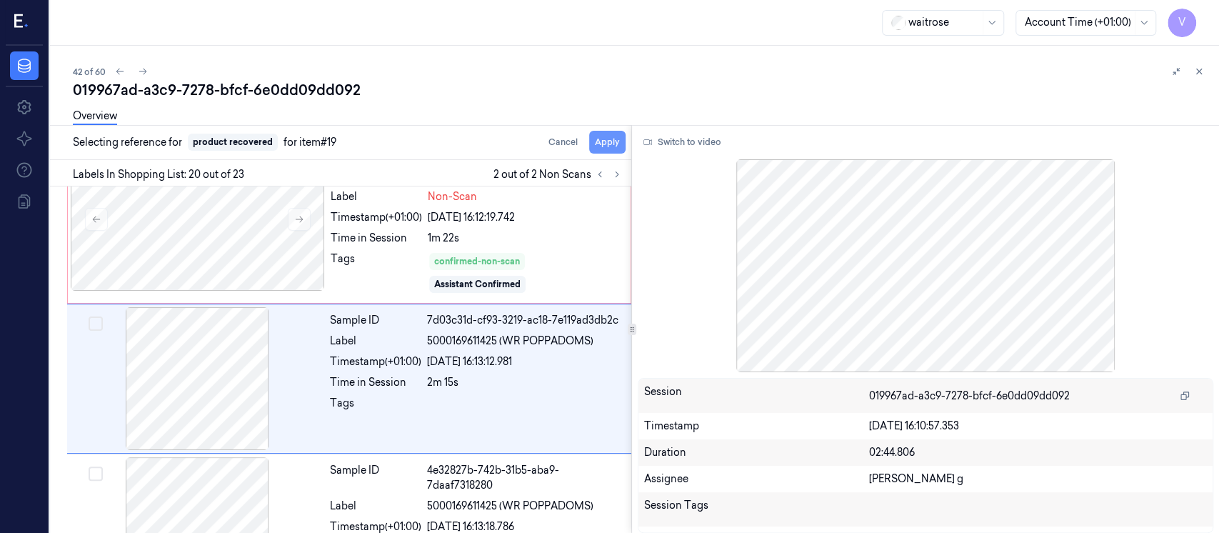
click at [613, 146] on button "Apply" at bounding box center [607, 142] width 36 height 23
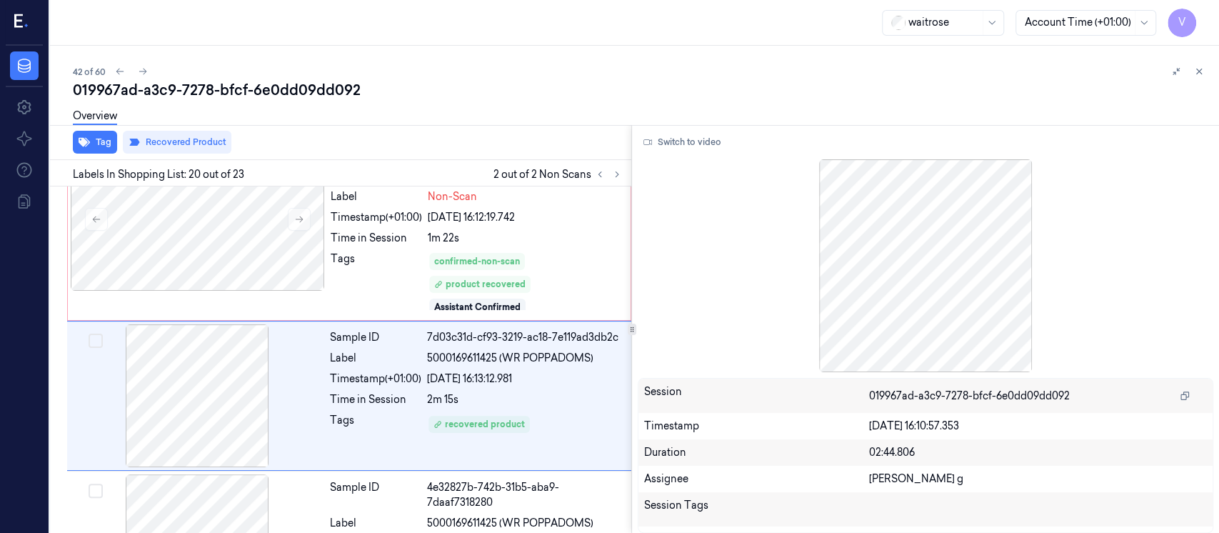
scroll to position [2794, 0]
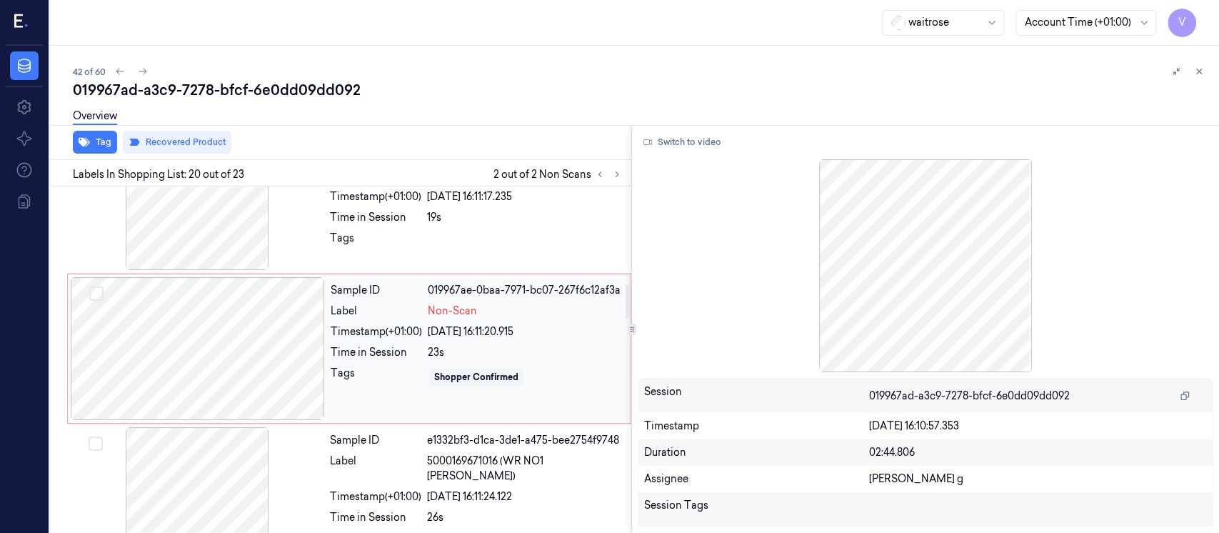
click at [175, 346] on div at bounding box center [198, 348] width 254 height 143
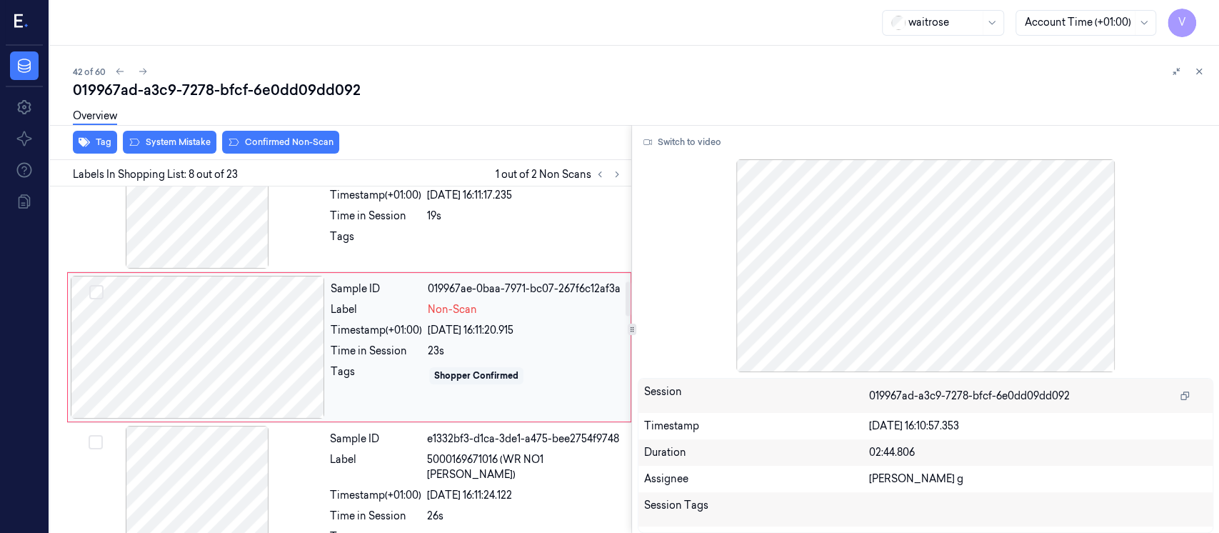
scroll to position [958, 0]
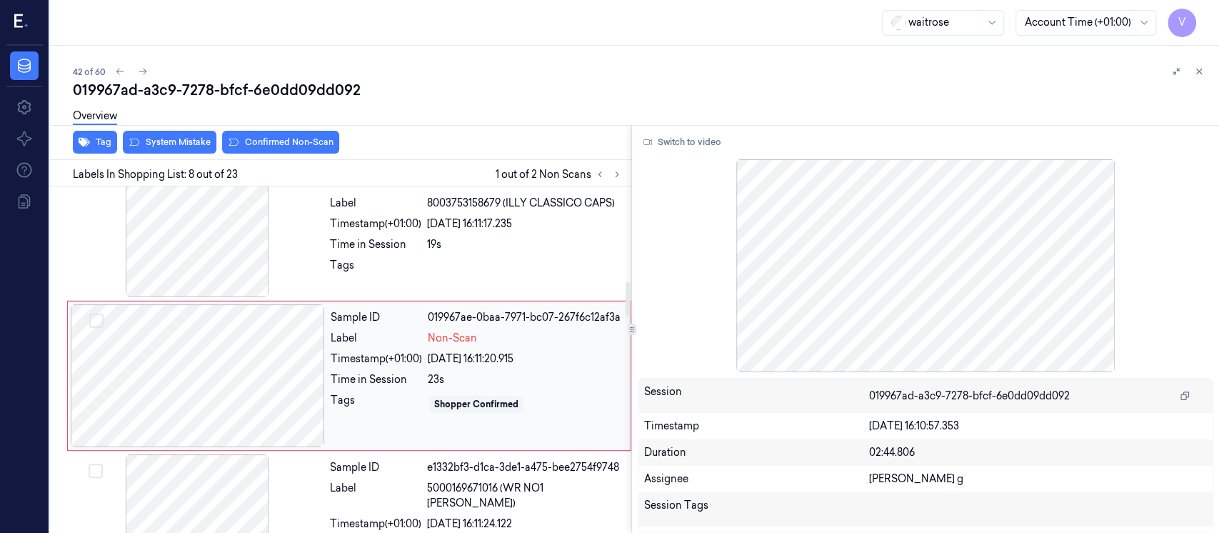
click at [211, 362] on div at bounding box center [198, 375] width 254 height 143
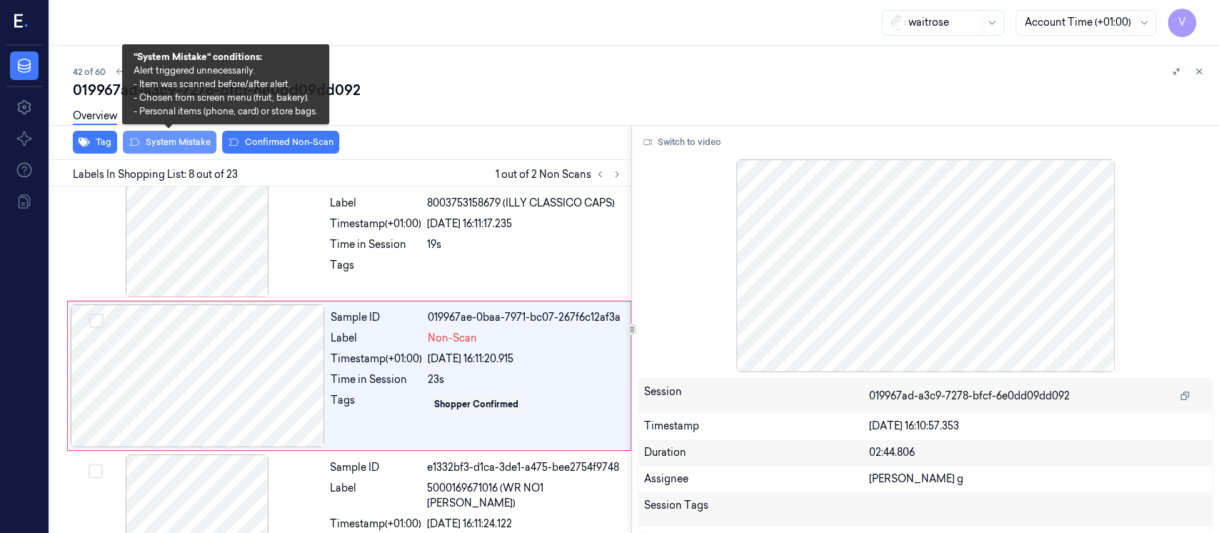
click at [182, 145] on button "System Mistake" at bounding box center [170, 142] width 94 height 23
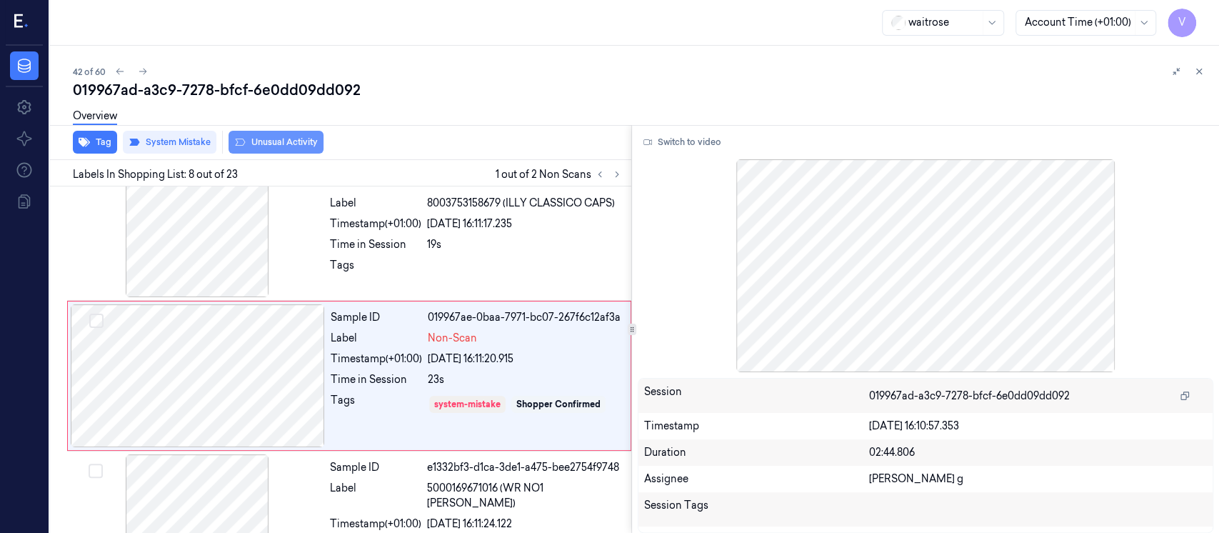
click at [256, 140] on button "Unusual Activity" at bounding box center [275, 142] width 95 height 23
click at [403, 148] on div "Tag System Mistake Unusual Activity" at bounding box center [337, 142] width 587 height 35
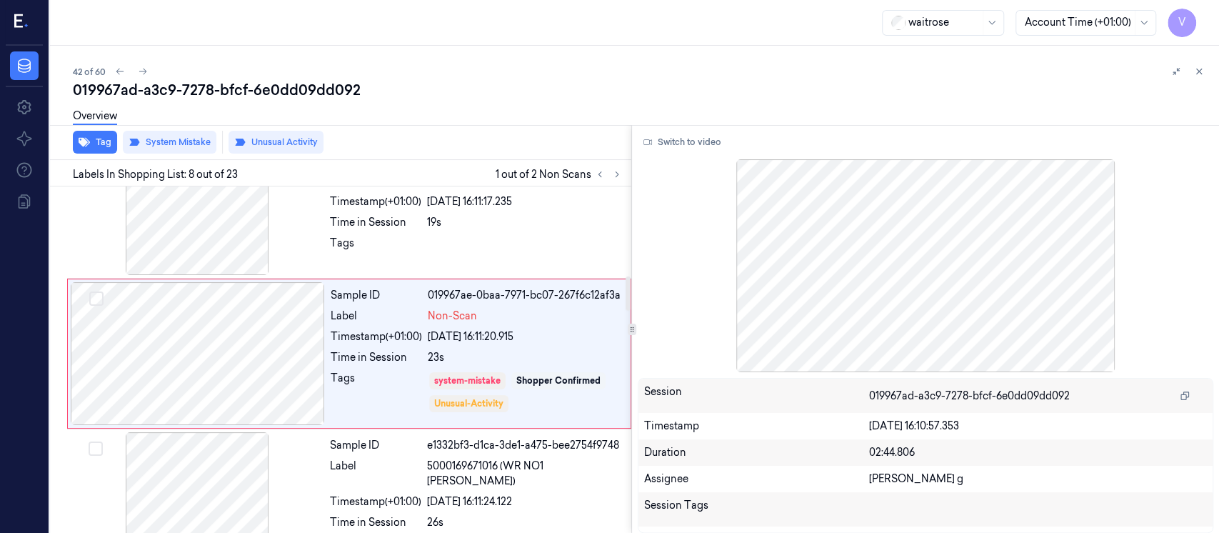
scroll to position [863, 0]
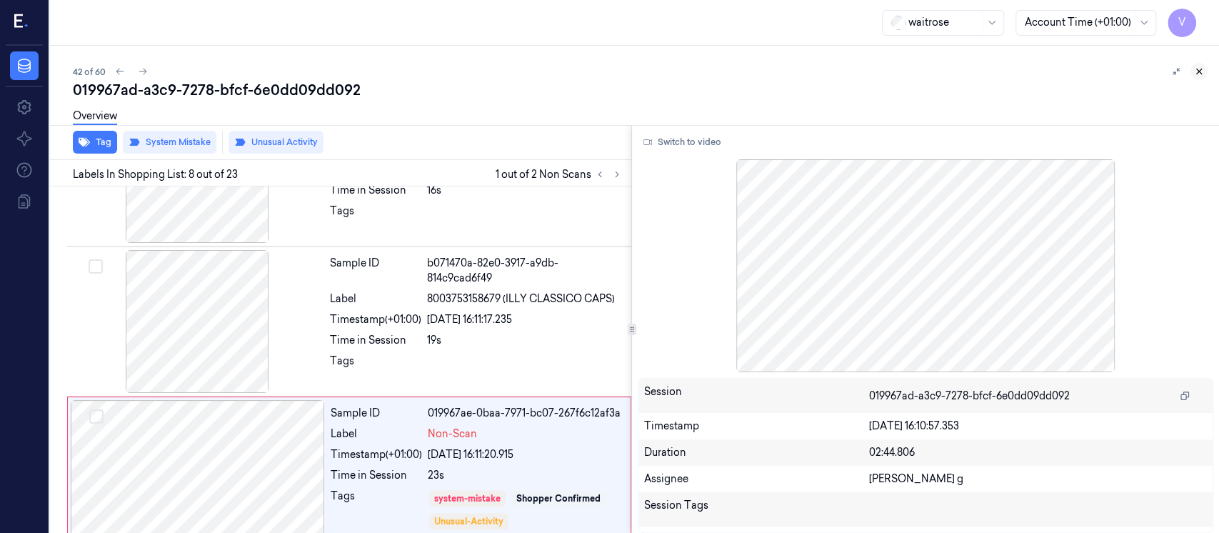
click at [1198, 71] on icon at bounding box center [1199, 71] width 5 height 5
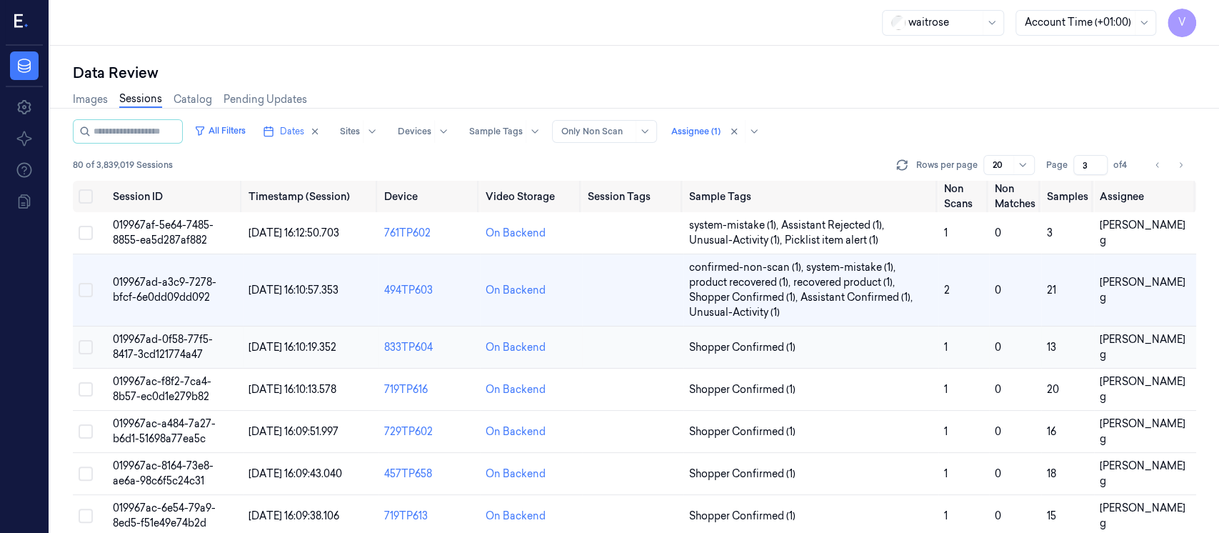
click at [654, 342] on td at bounding box center [632, 347] width 101 height 42
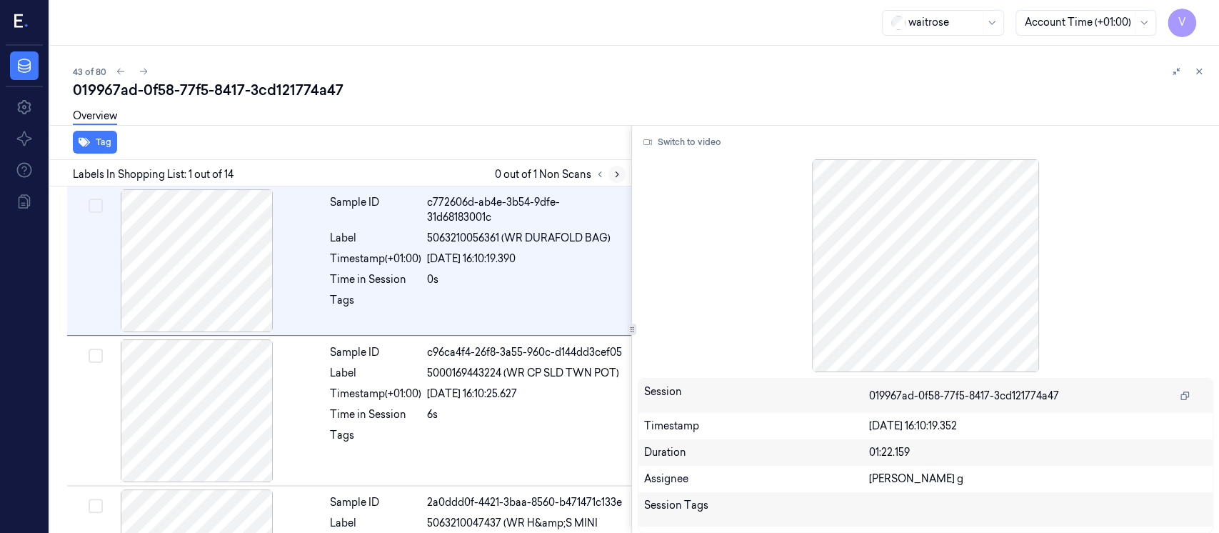
click at [614, 172] on icon at bounding box center [617, 174] width 10 height 10
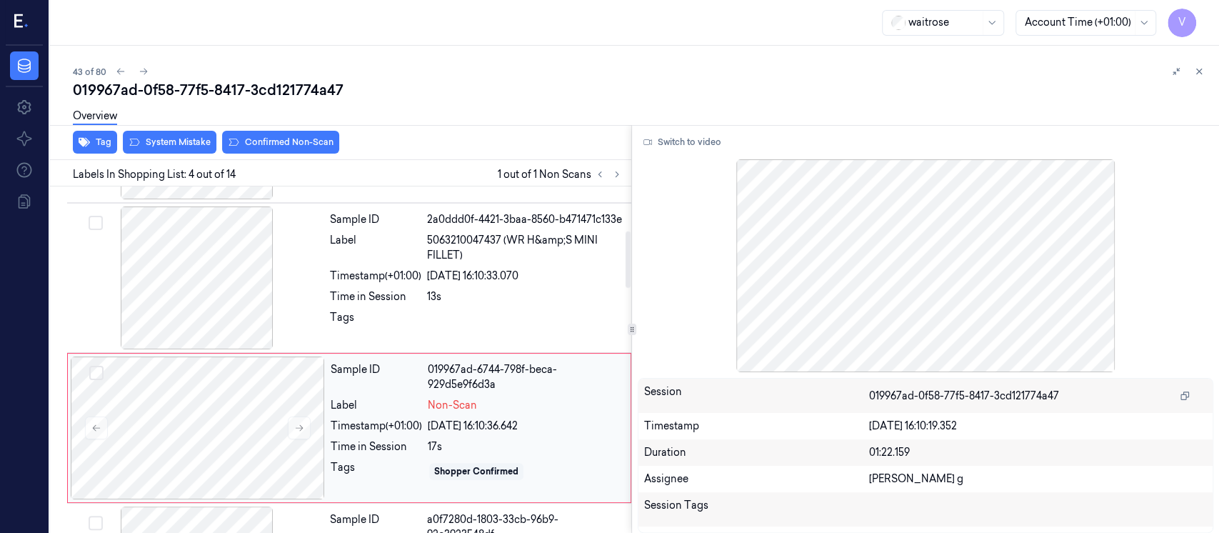
scroll to position [255, 0]
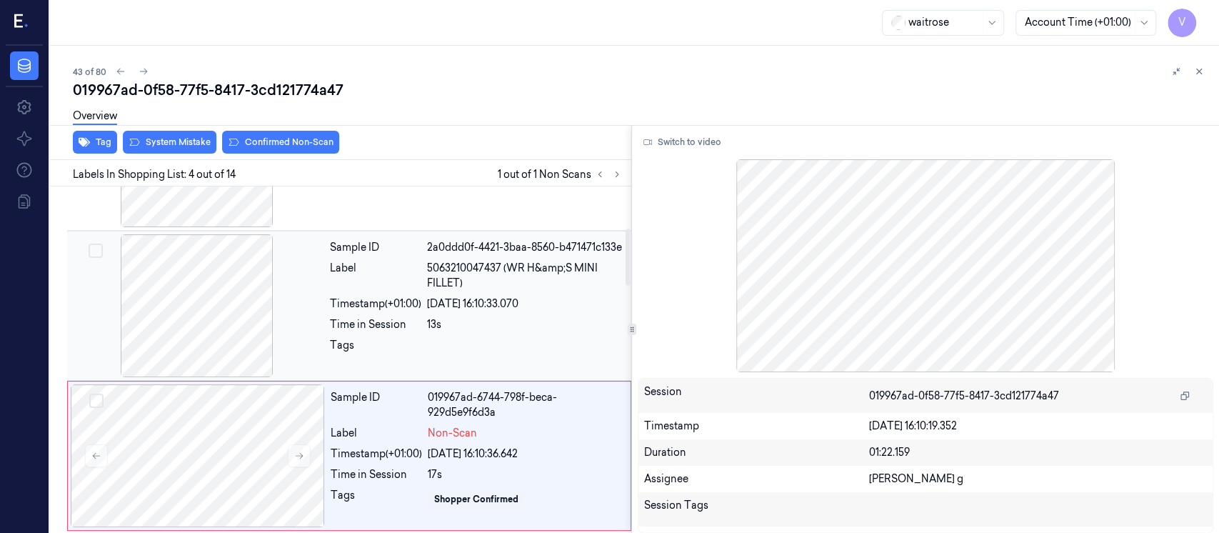
click at [413, 287] on div "Label" at bounding box center [375, 276] width 91 height 30
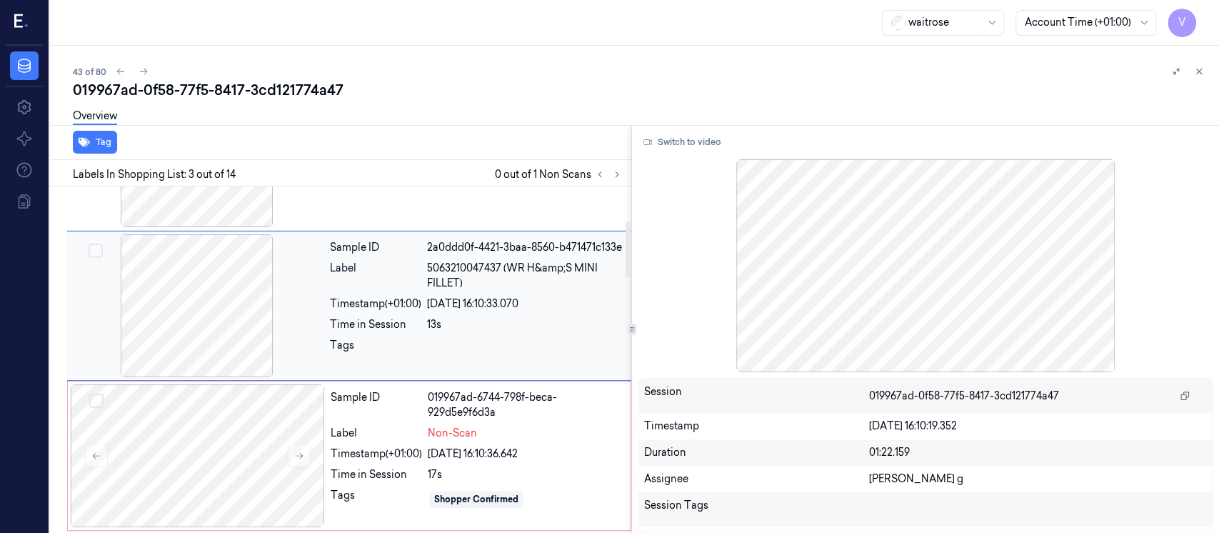
scroll to position [200, 0]
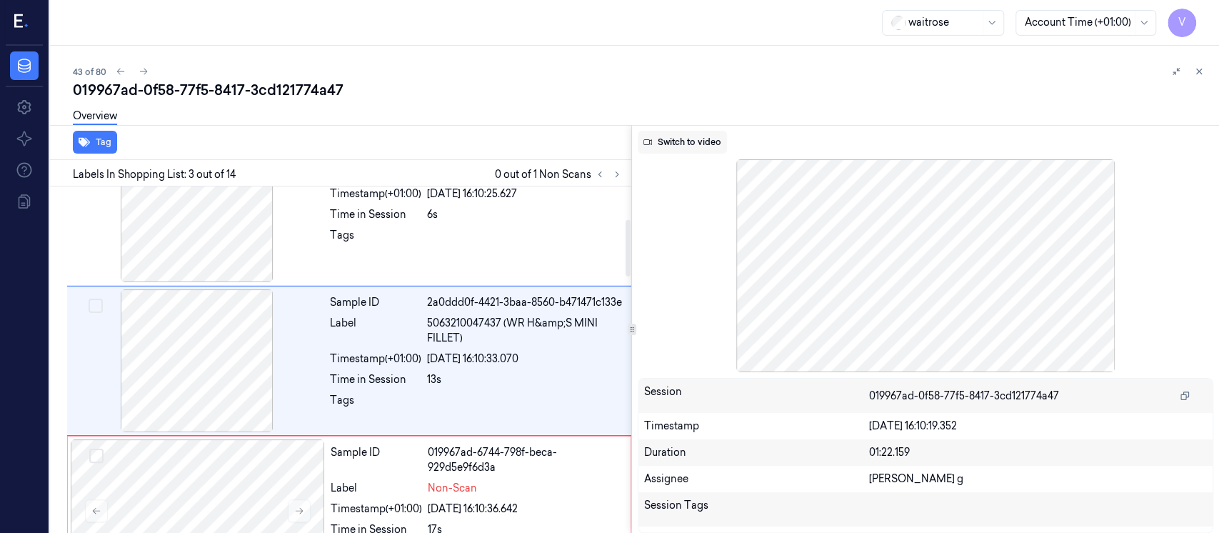
click at [695, 145] on button "Switch to video" at bounding box center [682, 142] width 89 height 23
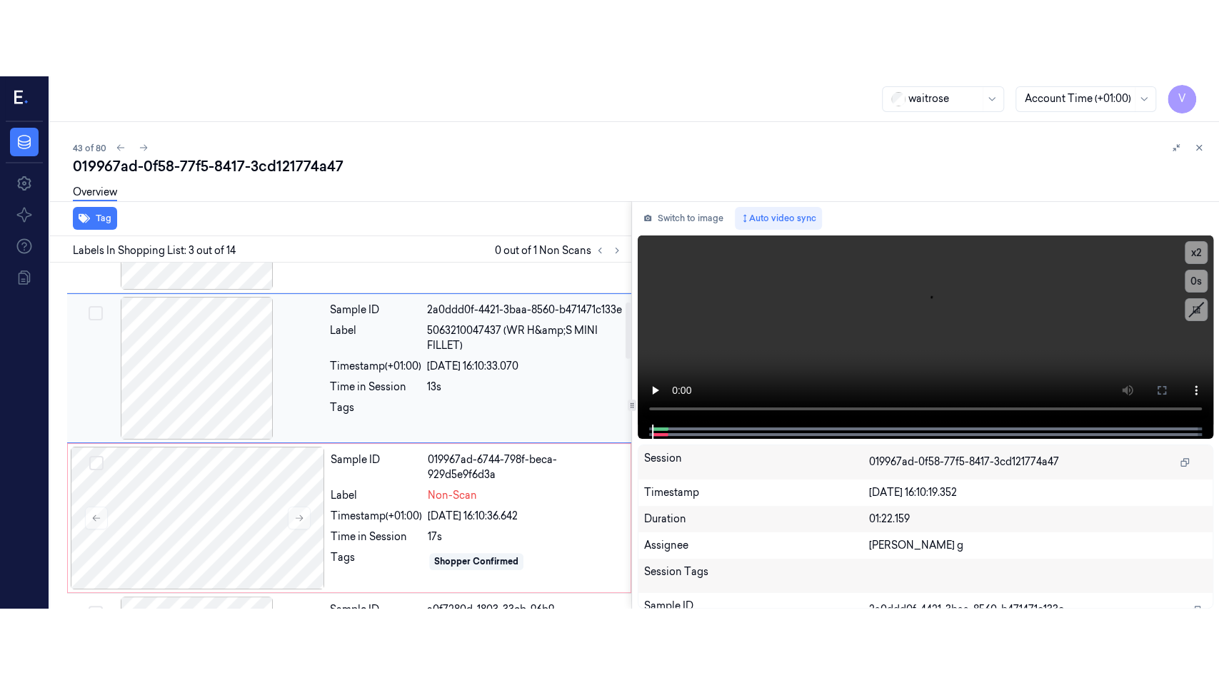
scroll to position [296, 0]
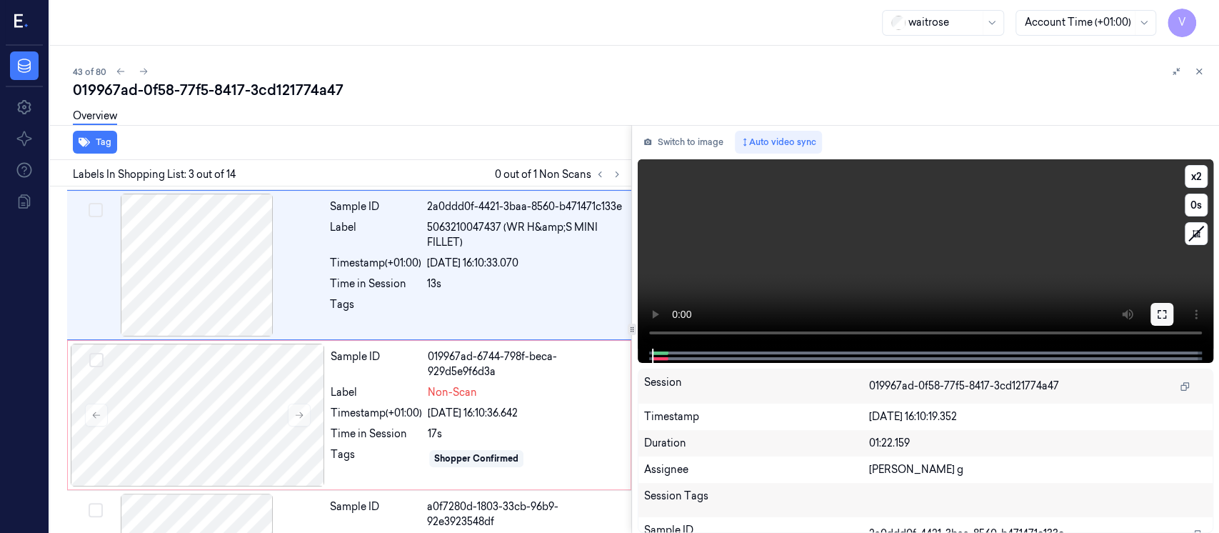
click at [1158, 318] on icon at bounding box center [1161, 313] width 11 height 11
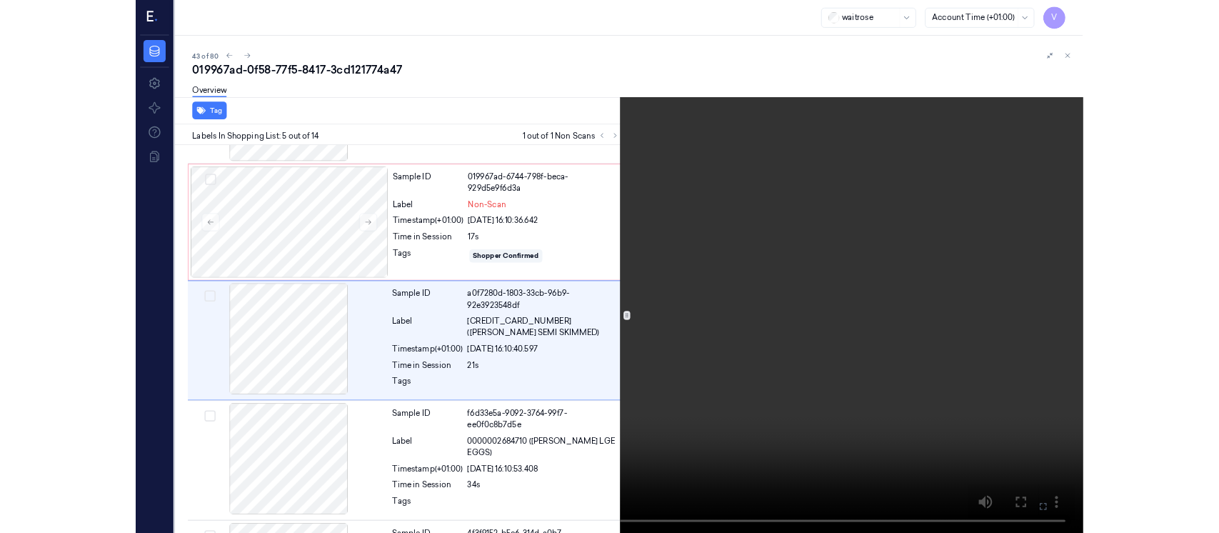
scroll to position [426, 0]
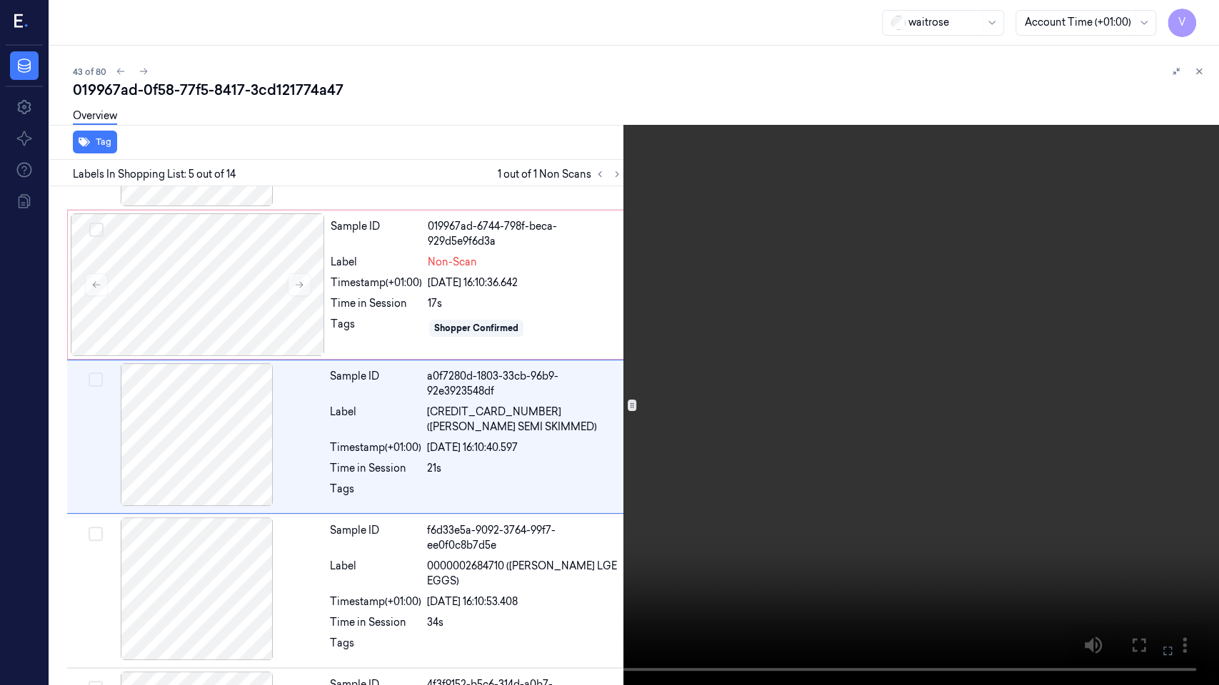
click at [0, 0] on icon at bounding box center [0, 0] width 0 height 0
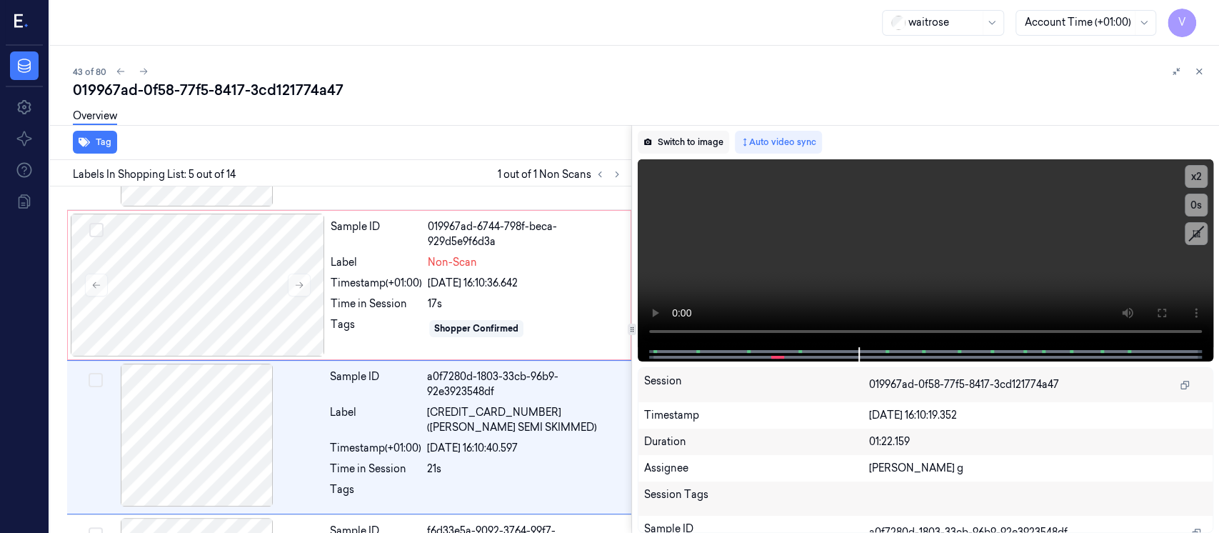
click at [661, 134] on button "Switch to image" at bounding box center [683, 142] width 91 height 23
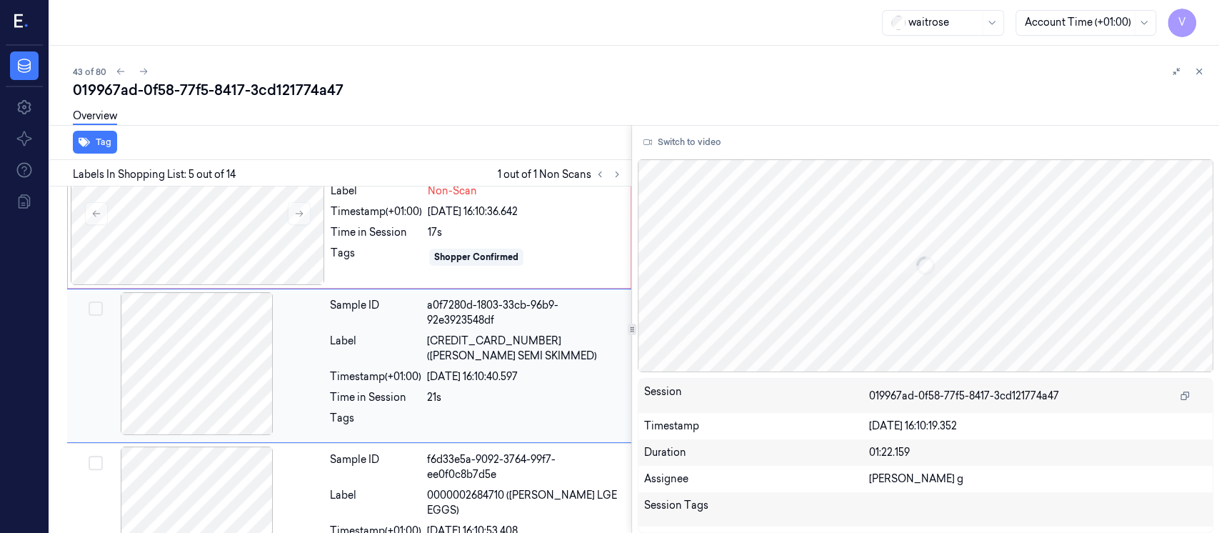
scroll to position [502, 0]
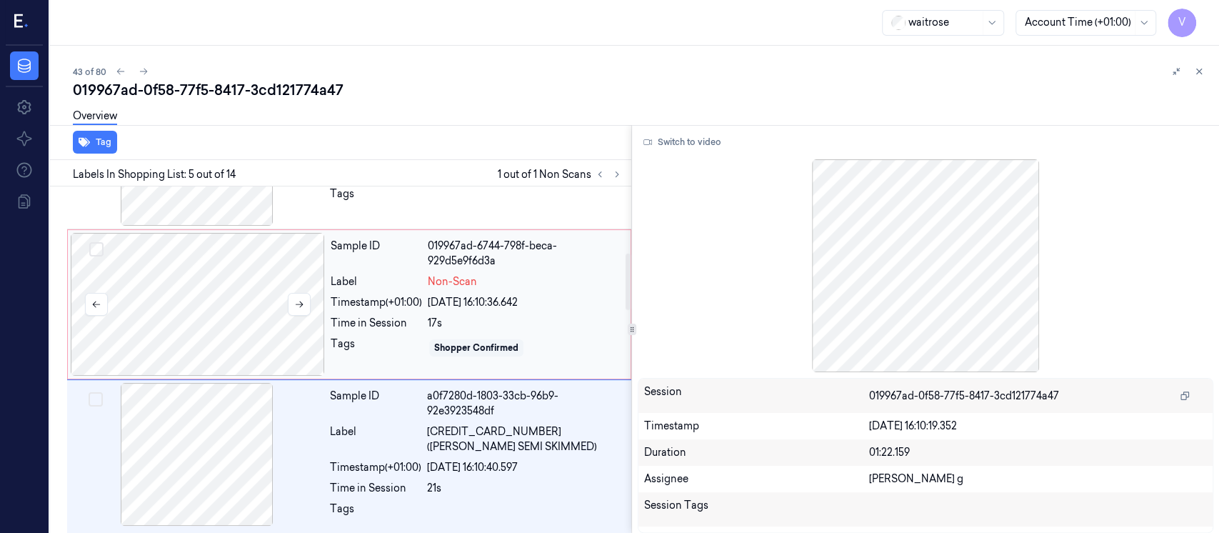
click at [247, 304] on div at bounding box center [198, 304] width 254 height 143
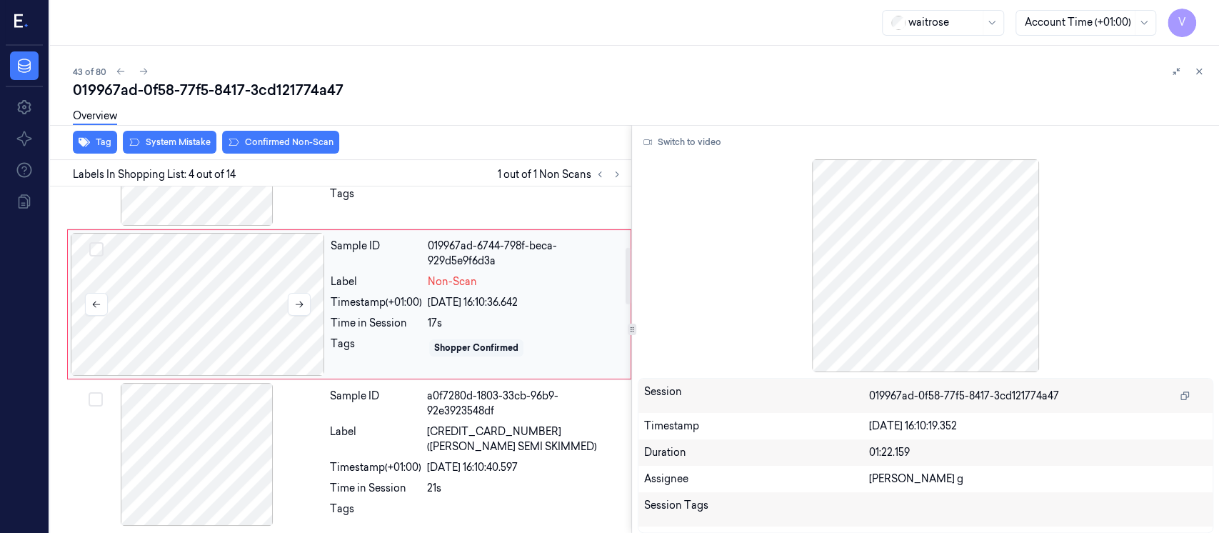
scroll to position [350, 0]
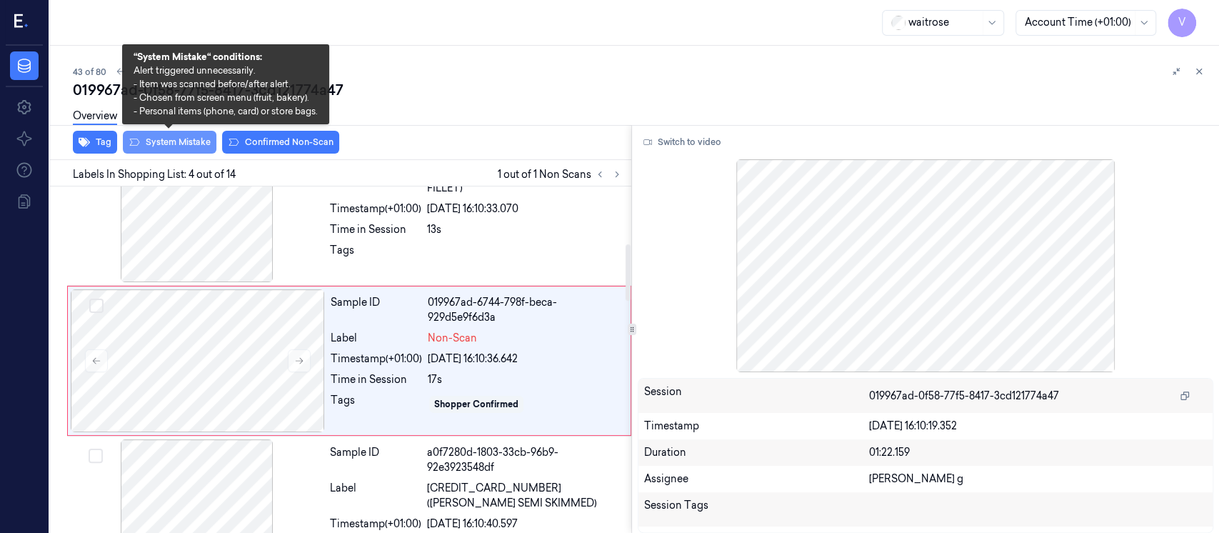
click at [198, 153] on button "System Mistake" at bounding box center [170, 142] width 94 height 23
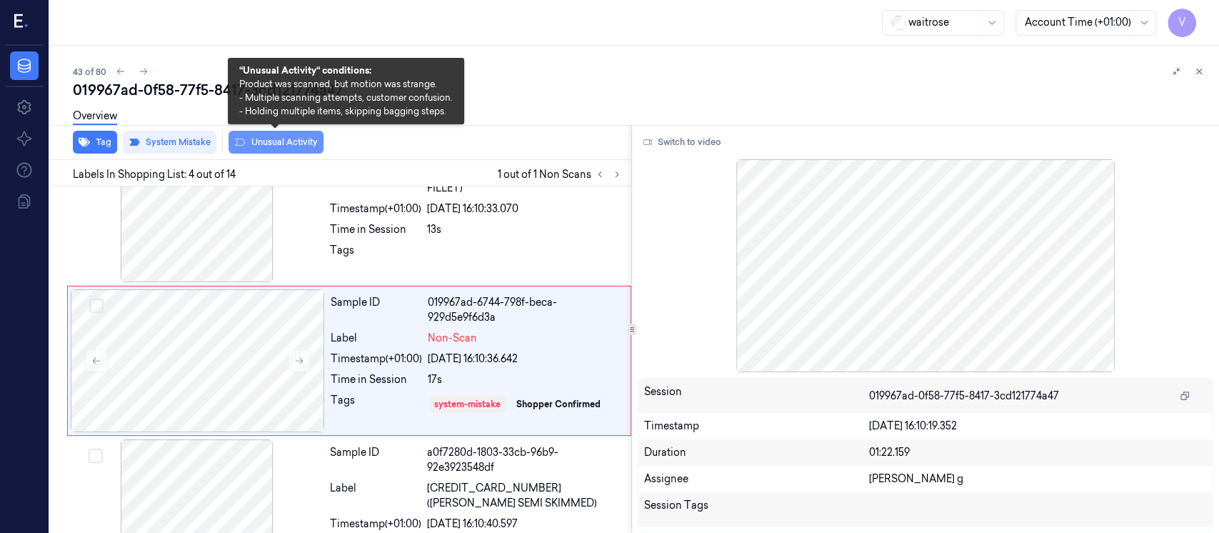
click at [252, 141] on button "Unusual Activity" at bounding box center [275, 142] width 95 height 23
click at [301, 140] on button "Unusual Activity" at bounding box center [275, 142] width 95 height 23
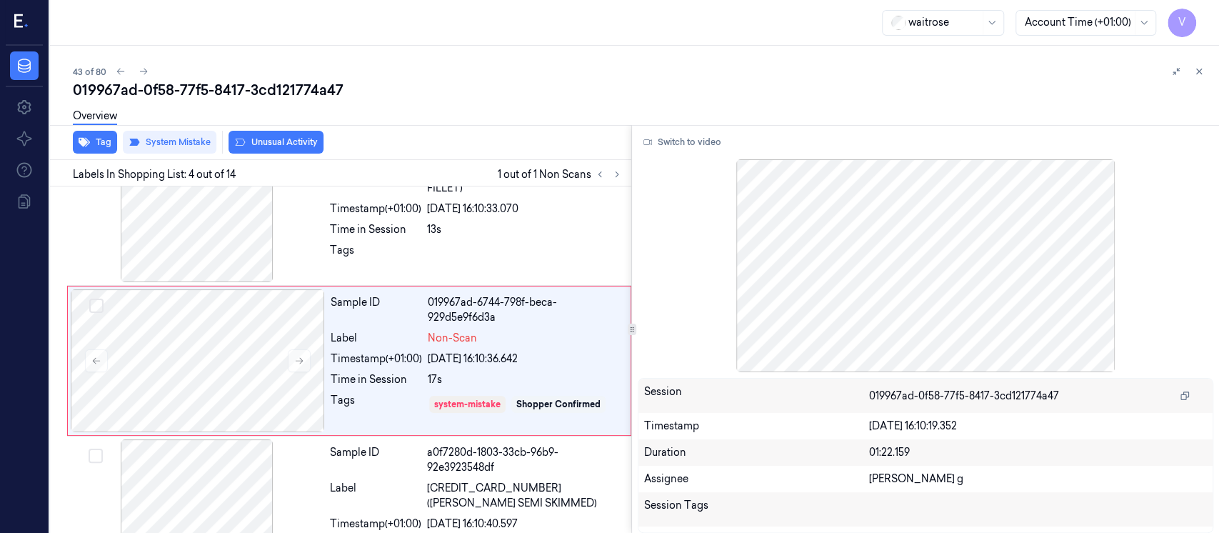
click at [307, 141] on button "Unusual Activity" at bounding box center [275, 142] width 95 height 23
click at [468, 145] on div "Tag System Mistake Unusual Activity" at bounding box center [337, 142] width 587 height 35
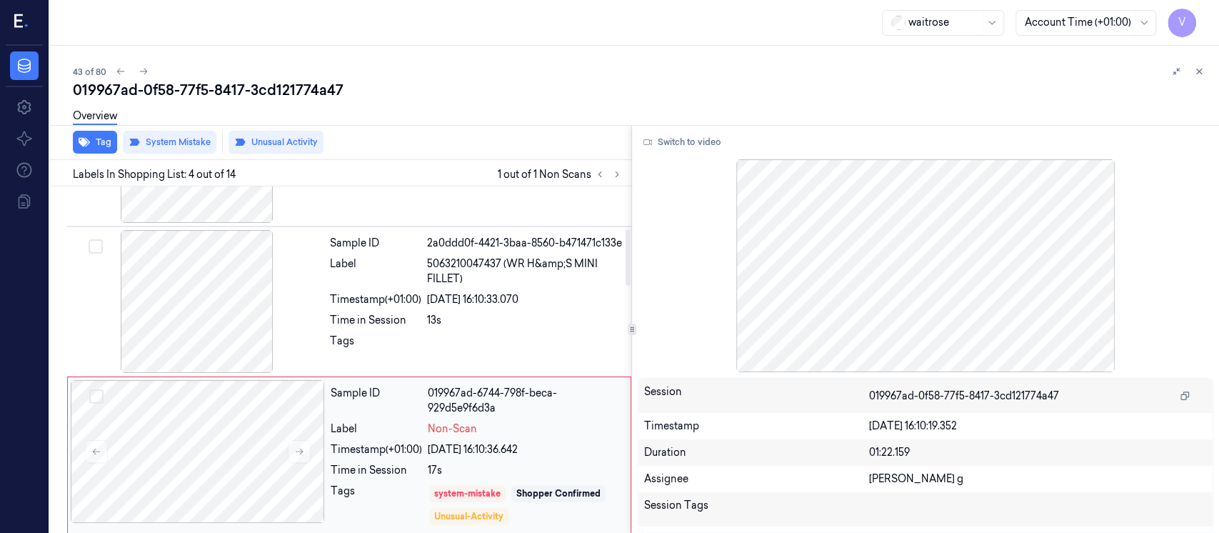
scroll to position [0, 0]
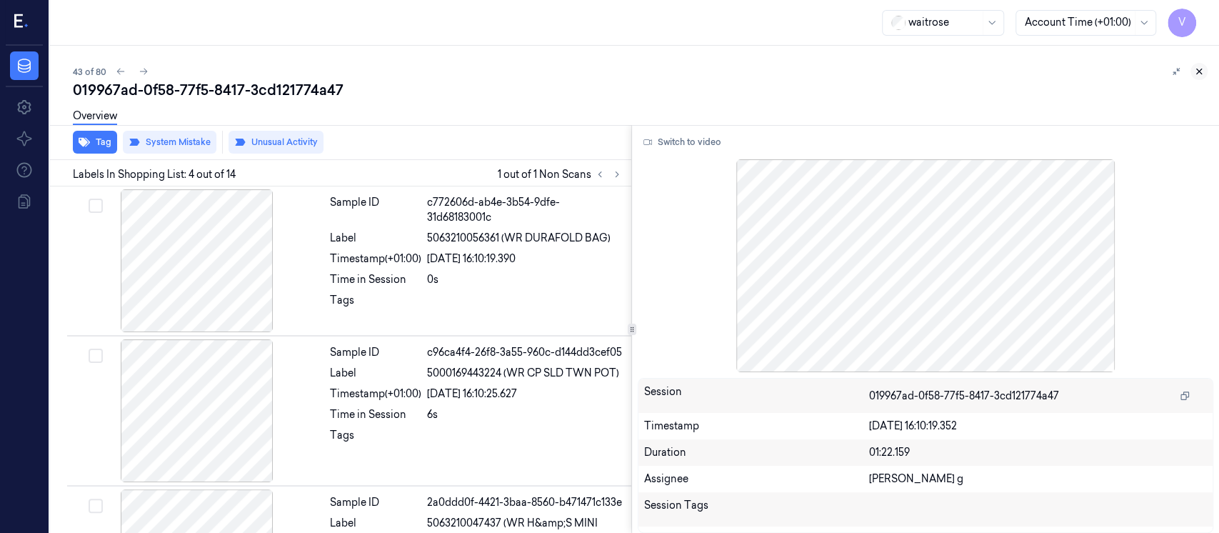
click at [1201, 74] on icon at bounding box center [1199, 71] width 10 height 10
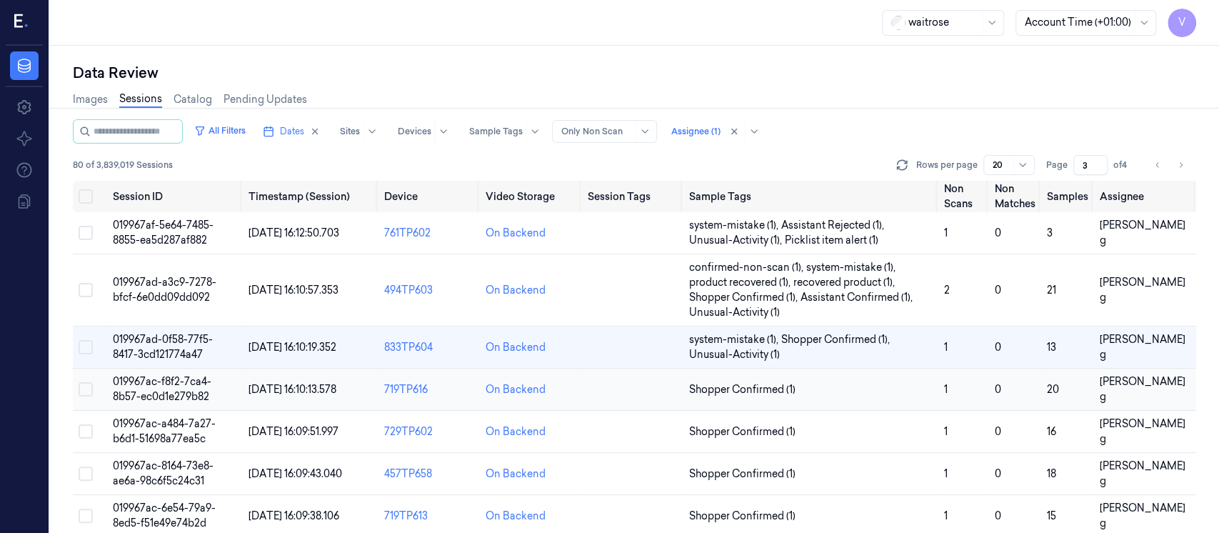
click at [582, 398] on td at bounding box center [632, 389] width 101 height 42
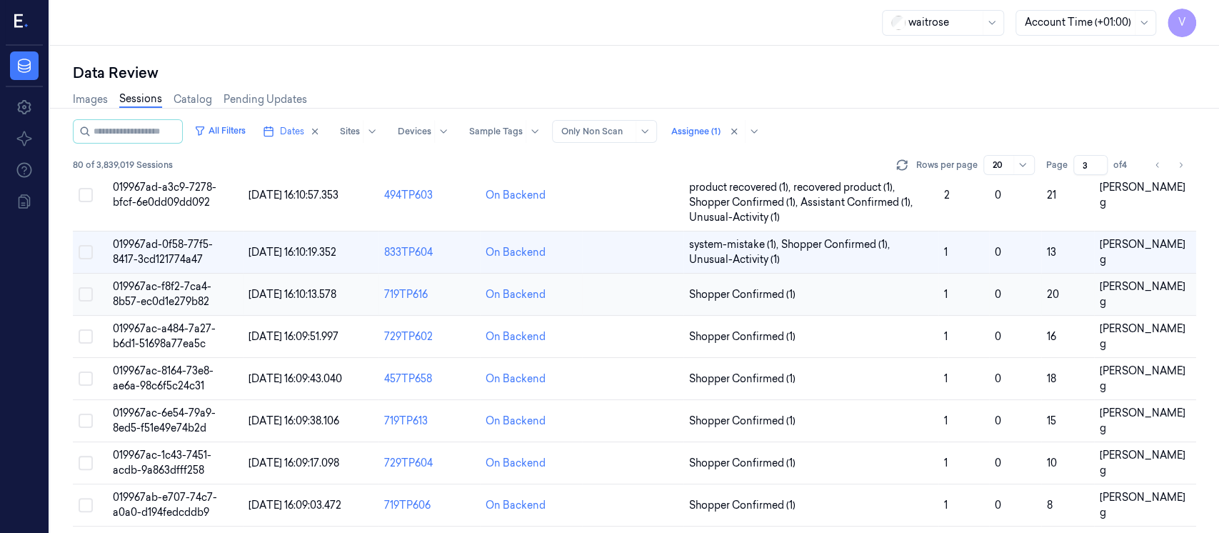
click at [628, 299] on td at bounding box center [632, 294] width 101 height 42
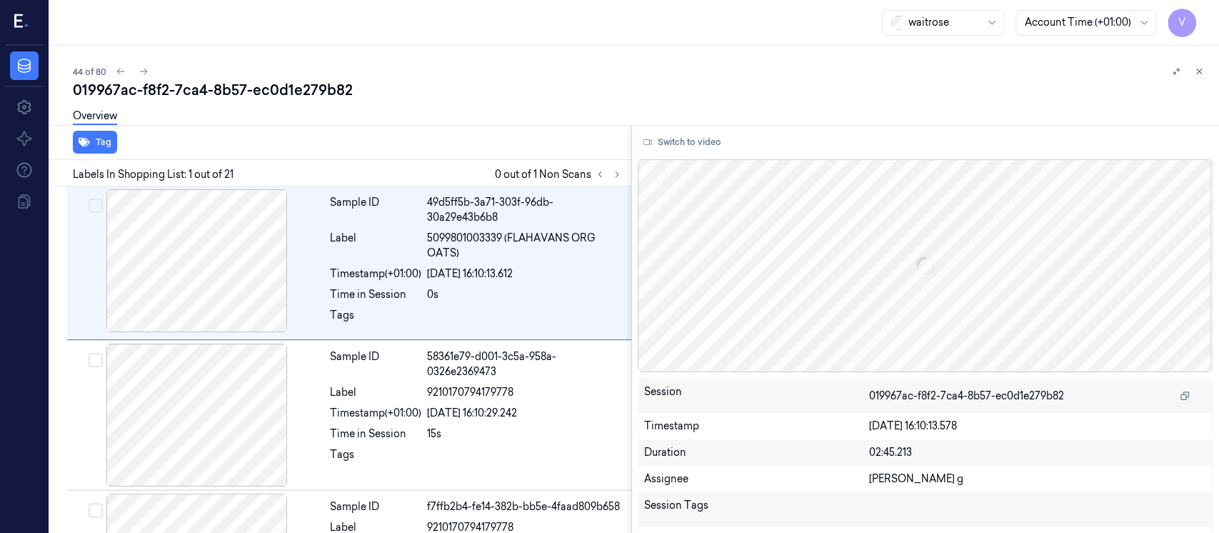
scroll to position [0, 0]
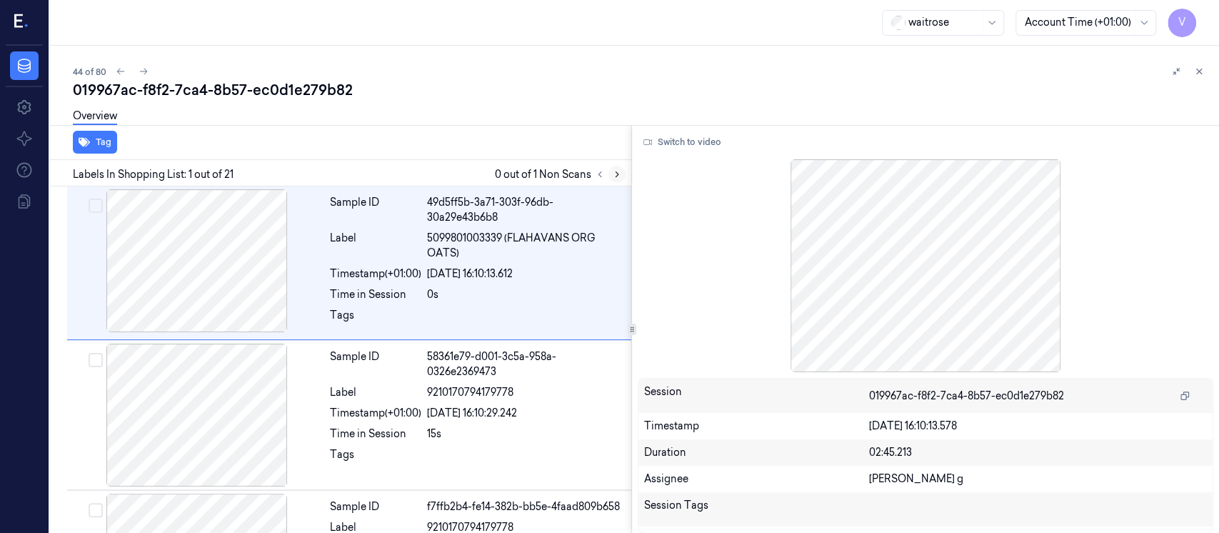
click at [617, 174] on icon at bounding box center [617, 174] width 10 height 10
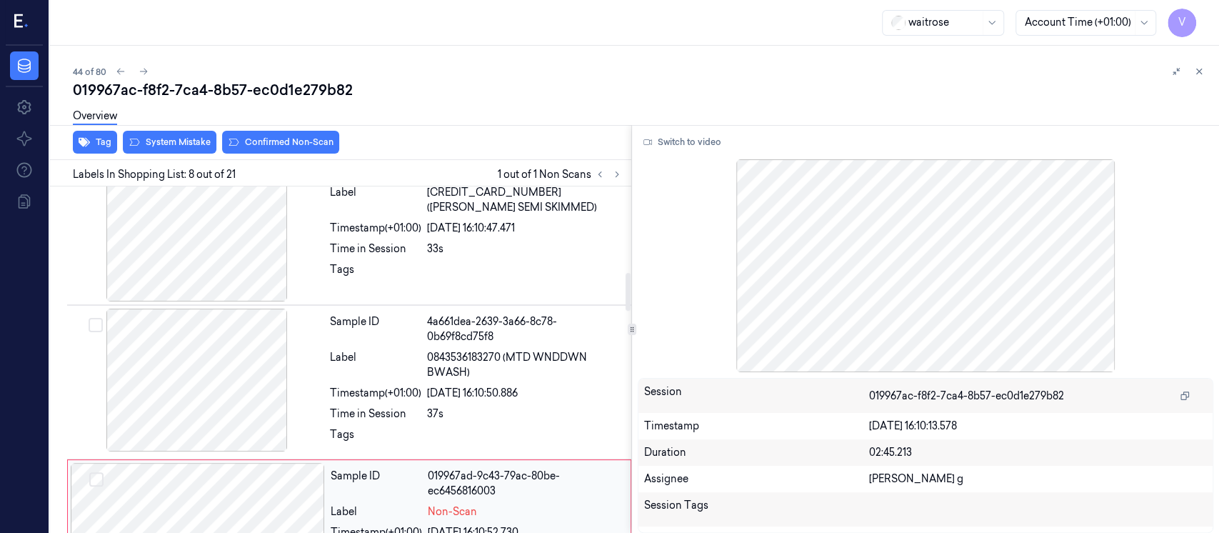
scroll to position [768, 0]
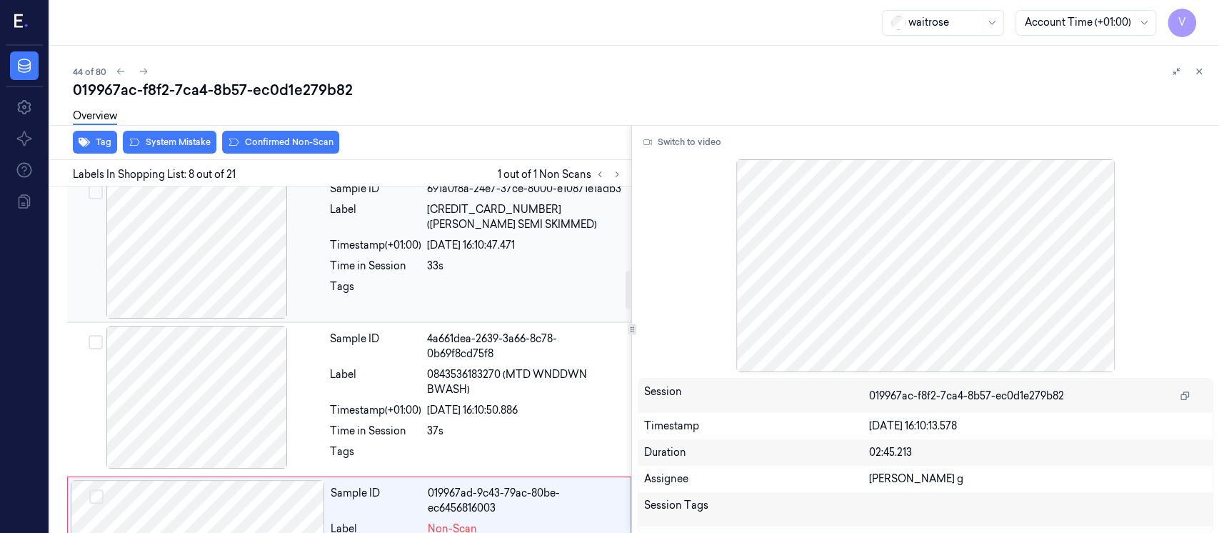
click at [548, 205] on span "[CREDIT_CARD_NUMBER] ([PERSON_NAME] SEMI SKIMMED)" at bounding box center [525, 217] width 196 height 30
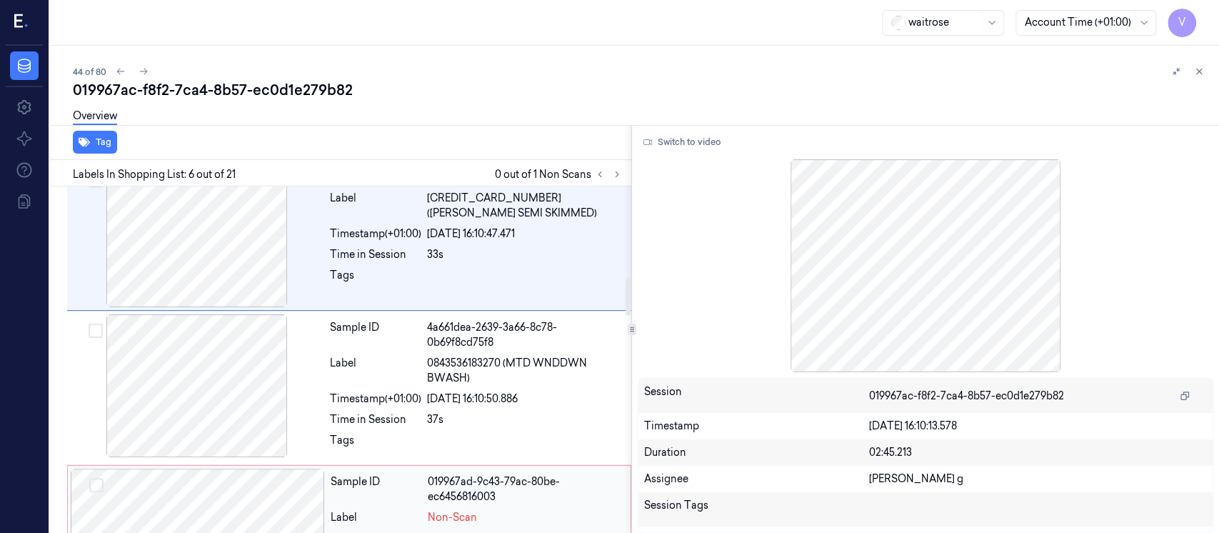
scroll to position [845, 0]
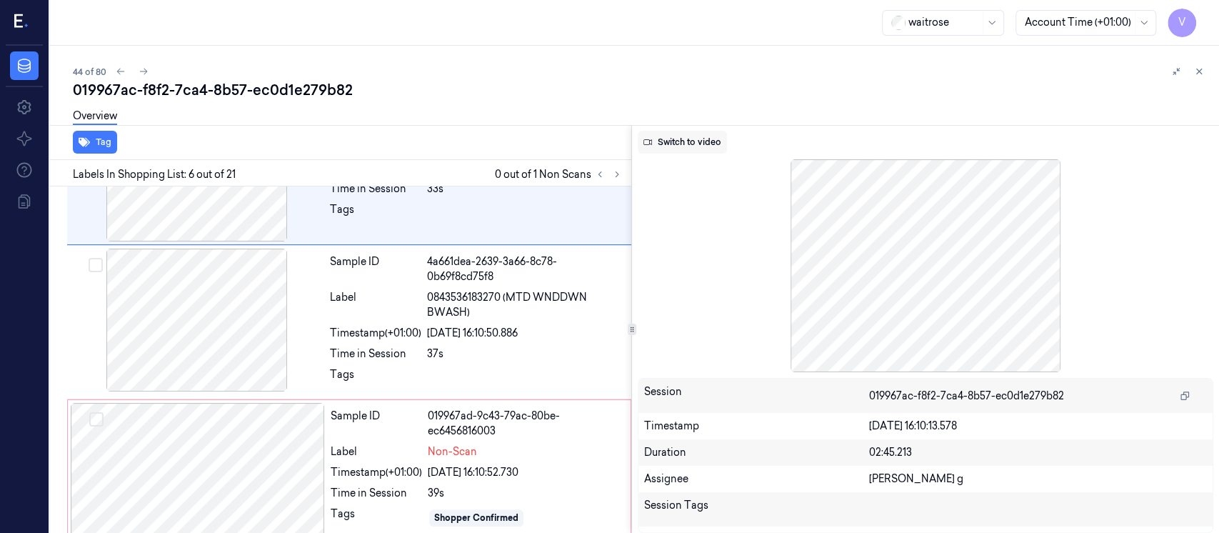
click at [688, 135] on button "Switch to video" at bounding box center [682, 142] width 89 height 23
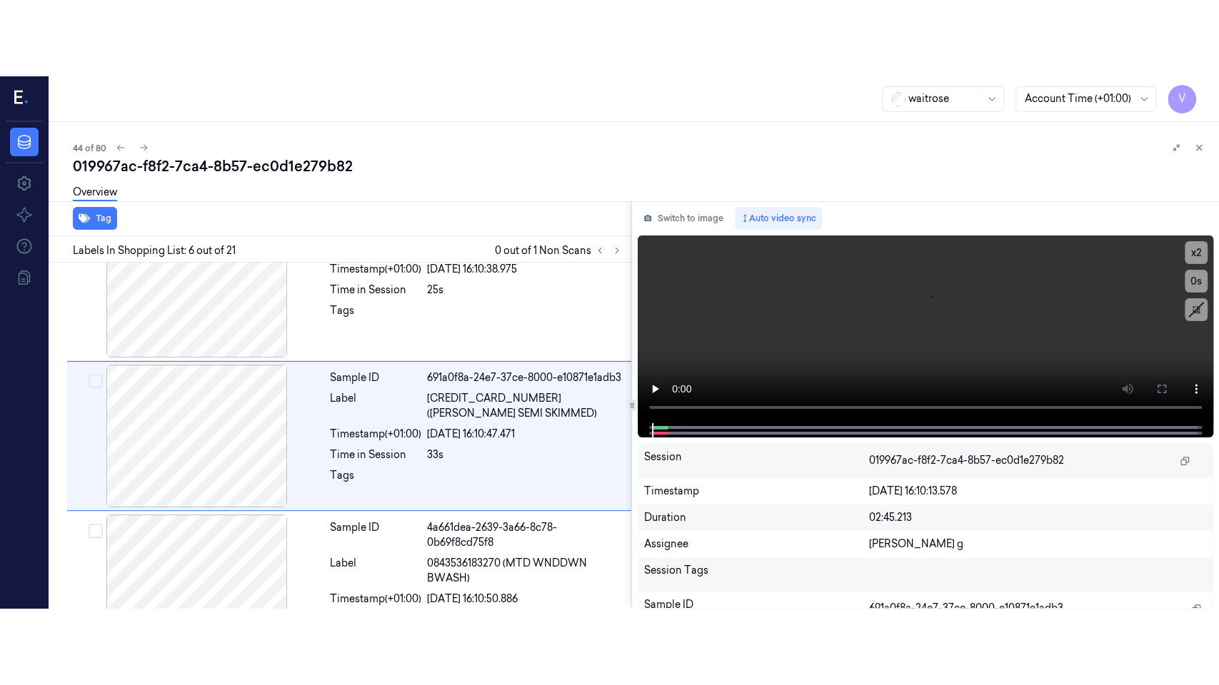
scroll to position [654, 0]
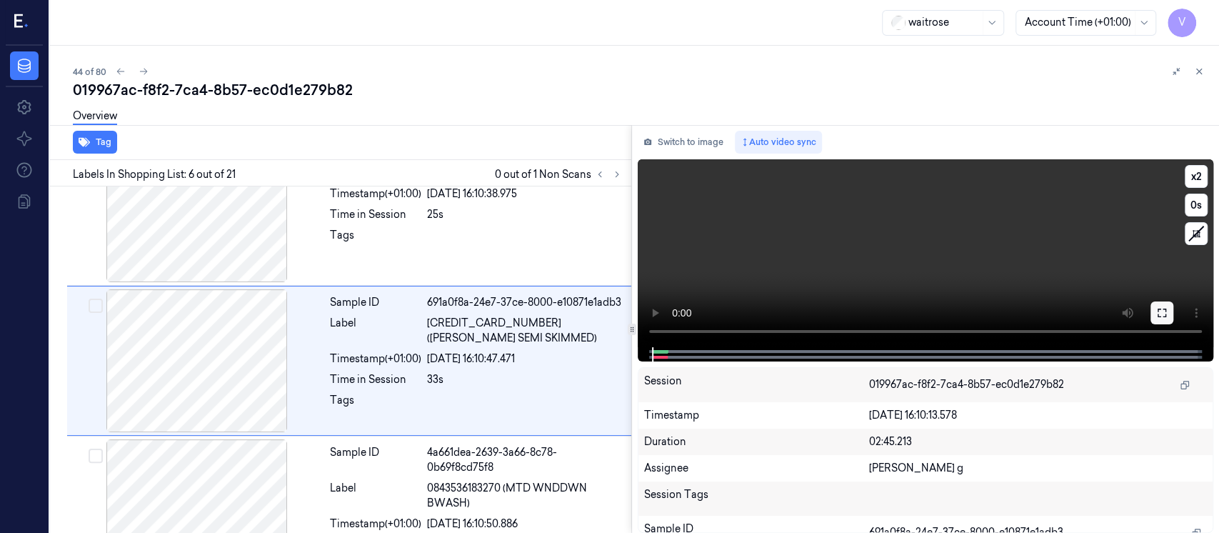
click at [1153, 319] on button at bounding box center [1161, 312] width 23 height 23
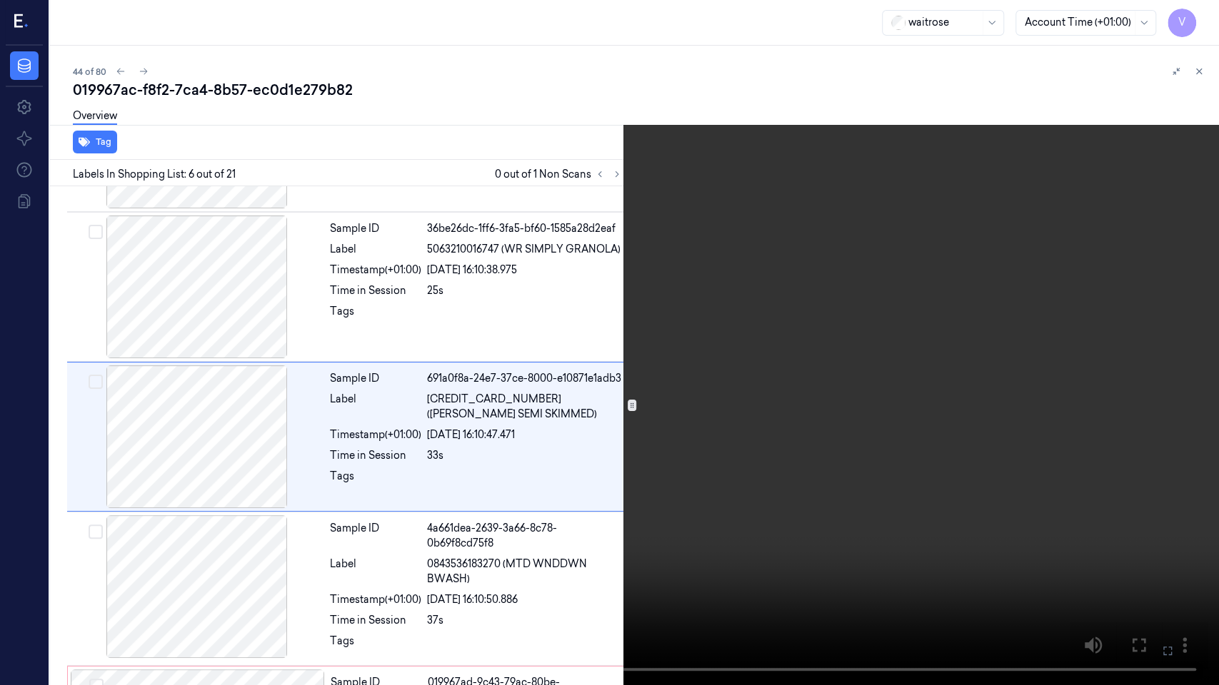
scroll to position [577, 0]
click at [1206, 19] on button "x 2" at bounding box center [1201, 17] width 23 height 23
click at [1206, 19] on button "x 4" at bounding box center [1201, 17] width 23 height 23
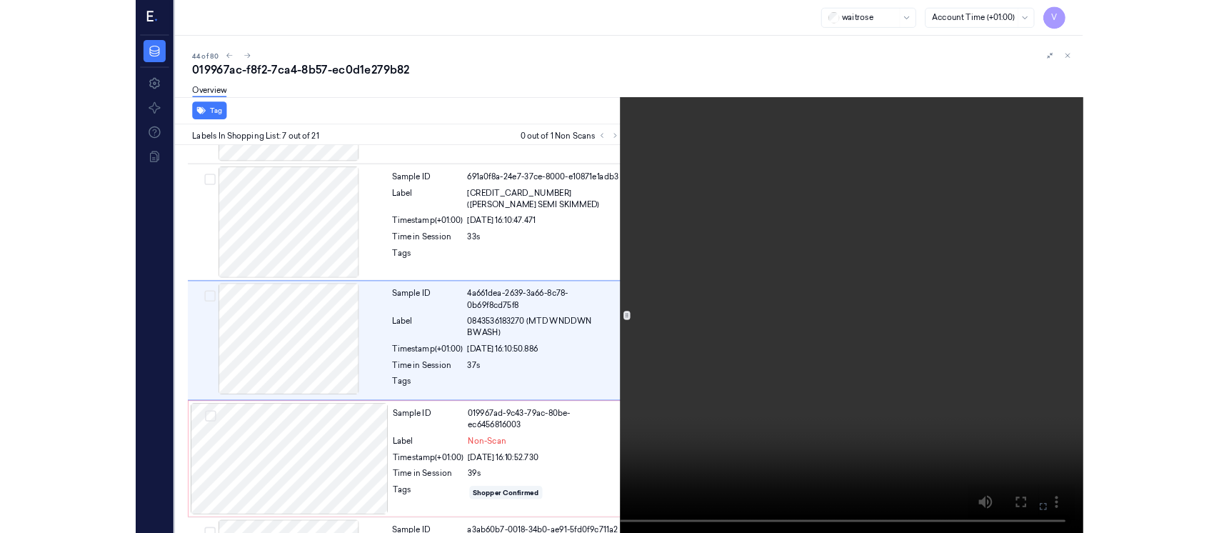
scroll to position [730, 0]
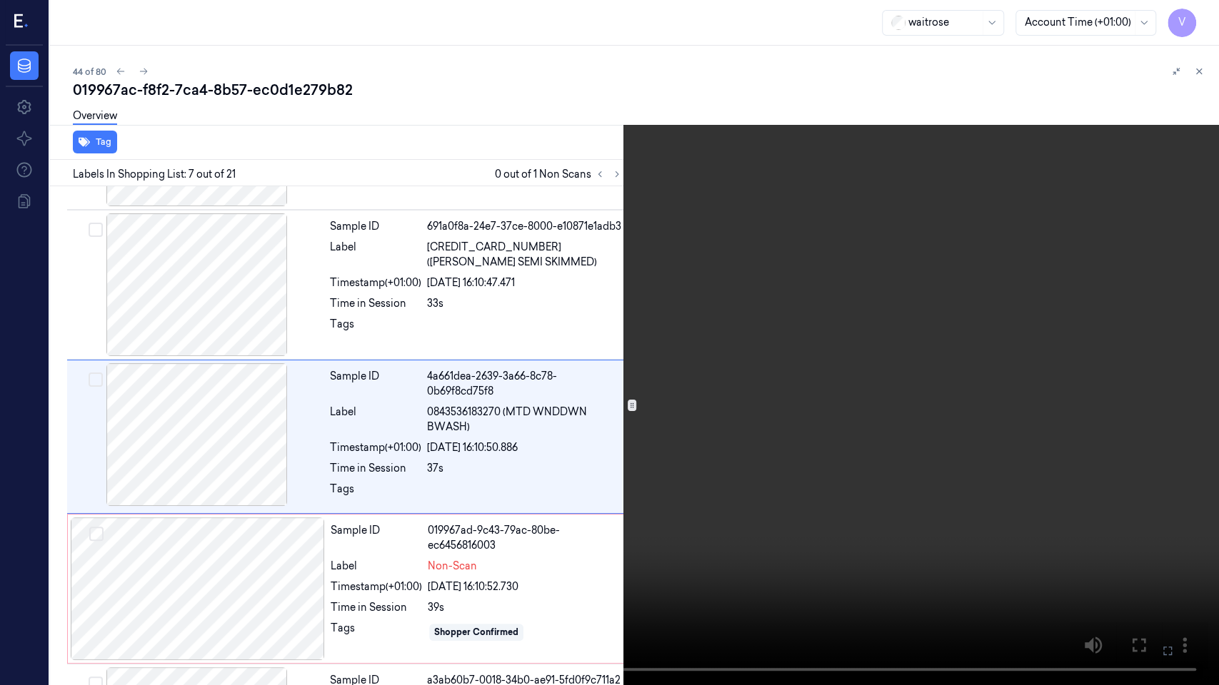
click at [0, 0] on icon at bounding box center [0, 0] width 0 height 0
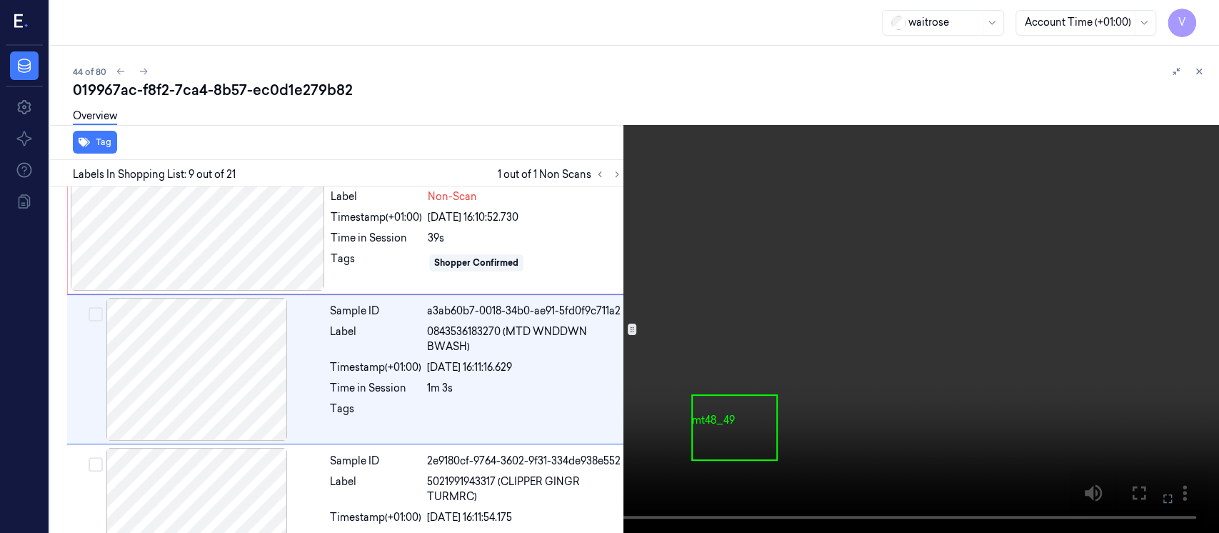
scroll to position [1108, 0]
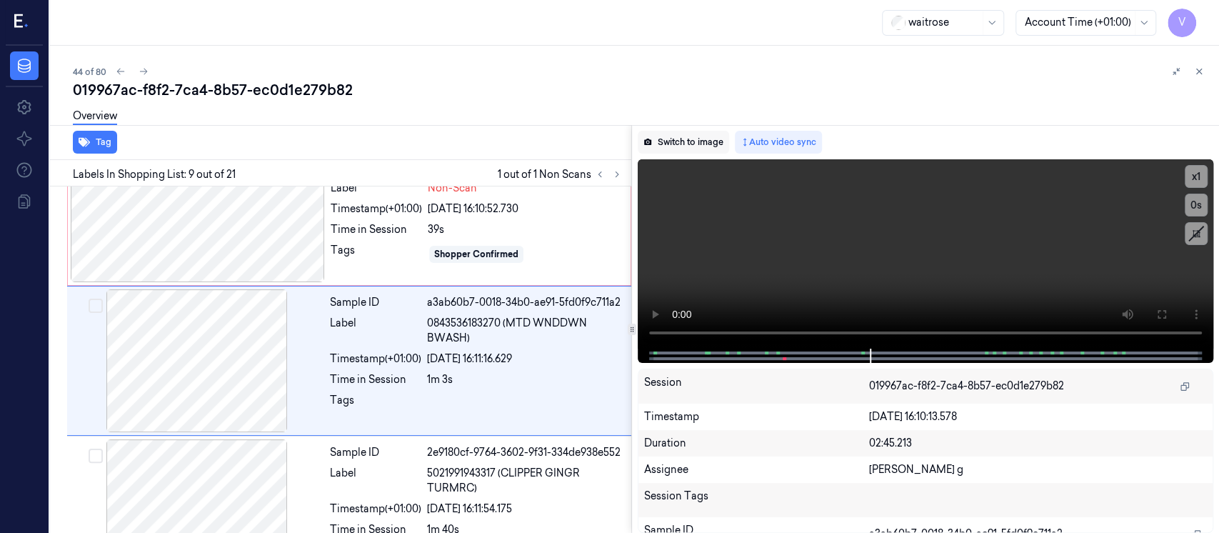
click at [674, 149] on button "Switch to image" at bounding box center [683, 142] width 91 height 23
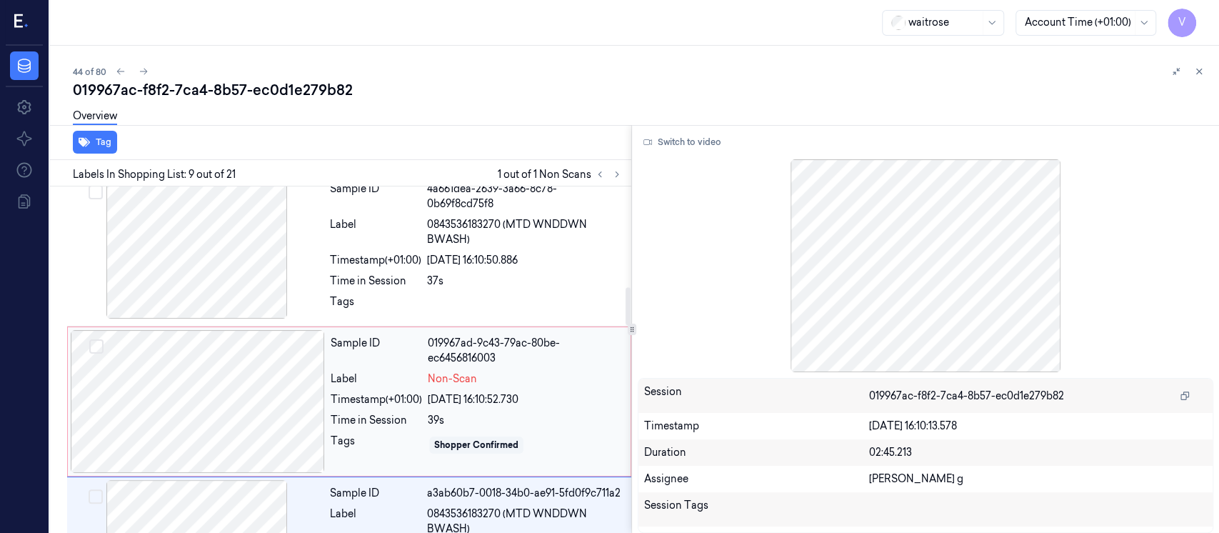
click at [183, 361] on div at bounding box center [198, 401] width 254 height 143
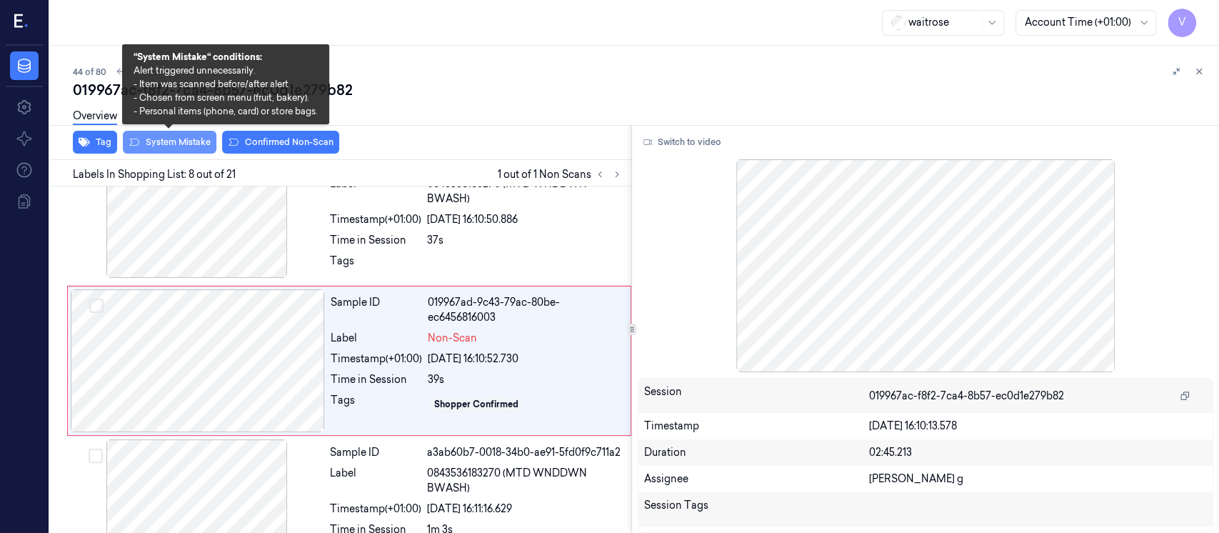
click at [191, 143] on button "System Mistake" at bounding box center [170, 142] width 94 height 23
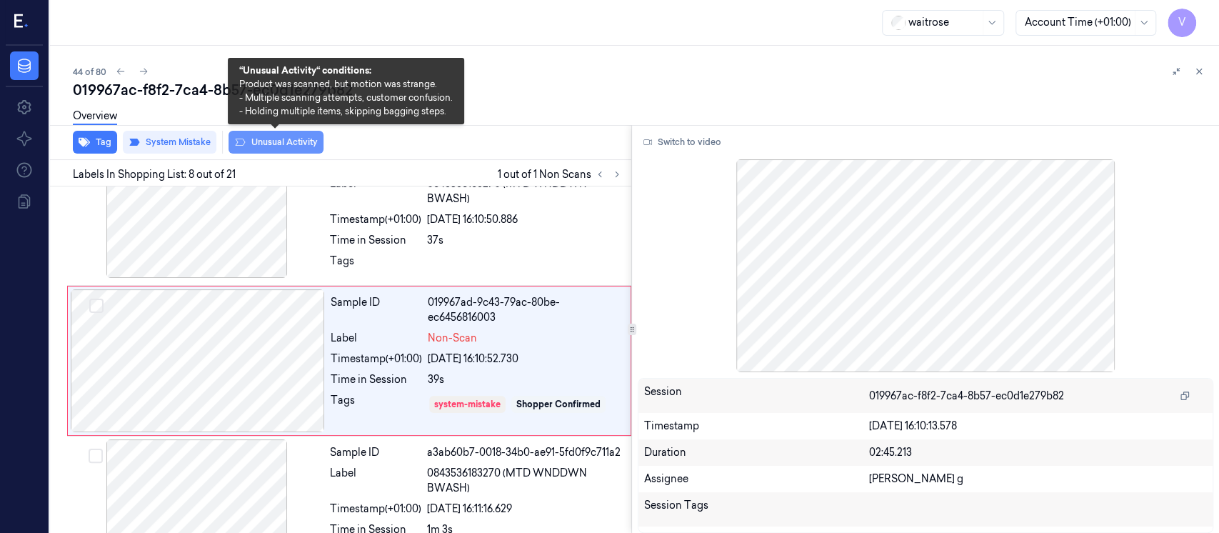
click at [269, 141] on button "Unusual Activity" at bounding box center [275, 142] width 95 height 23
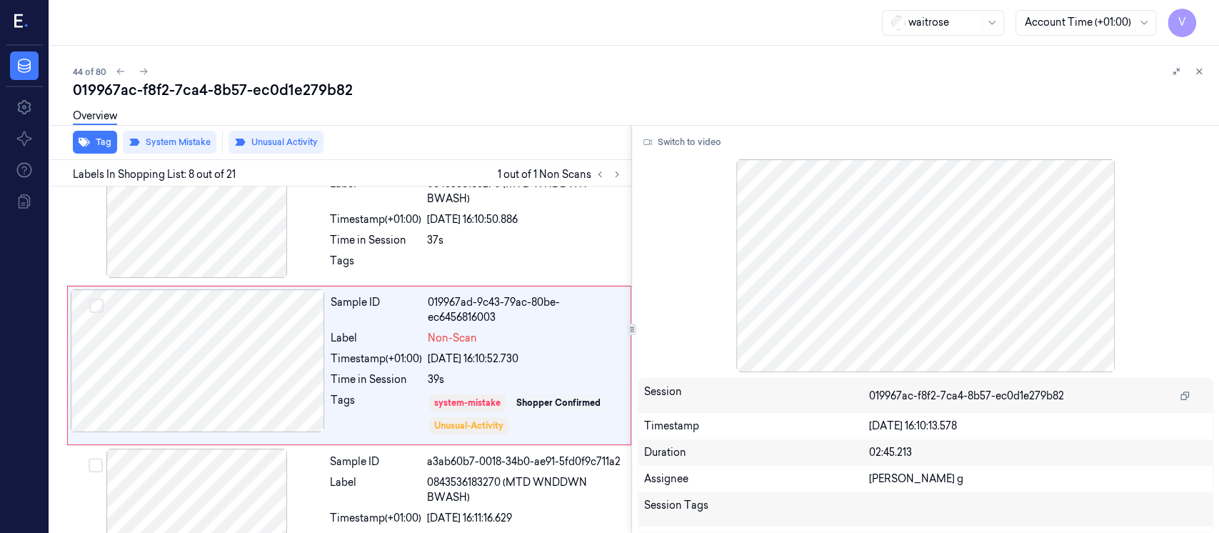
scroll to position [962, 0]
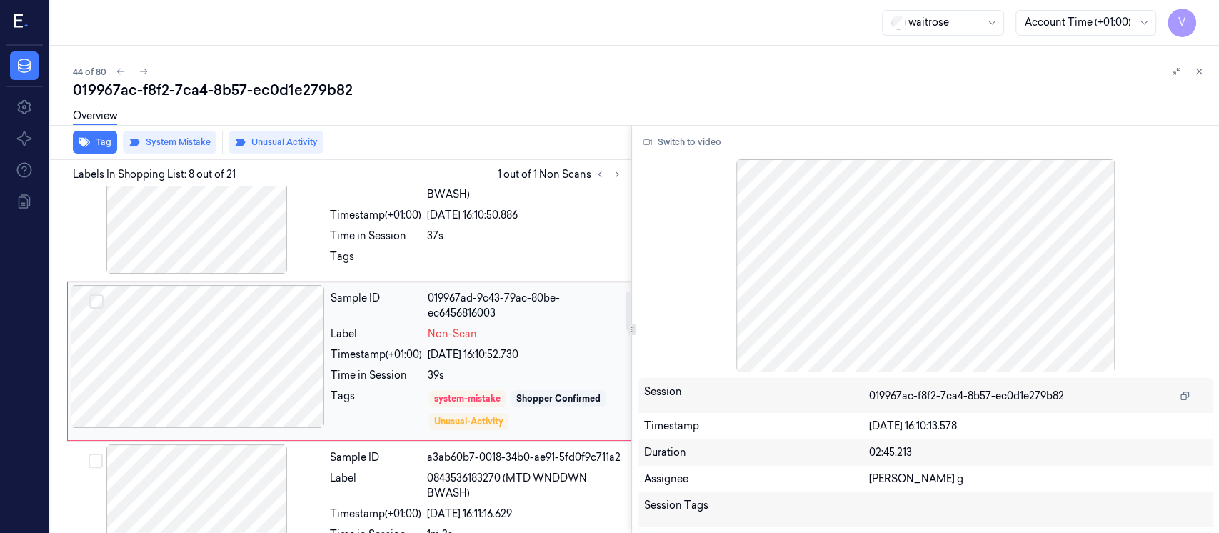
click at [202, 344] on div at bounding box center [198, 356] width 254 height 143
click at [1200, 73] on icon at bounding box center [1199, 71] width 5 height 5
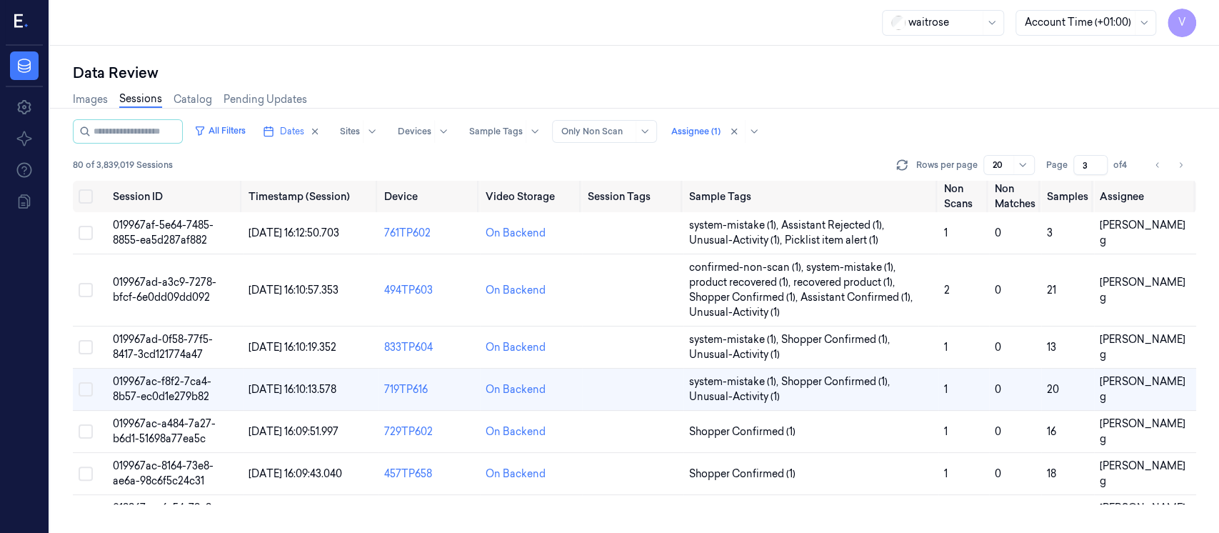
scroll to position [36, 0]
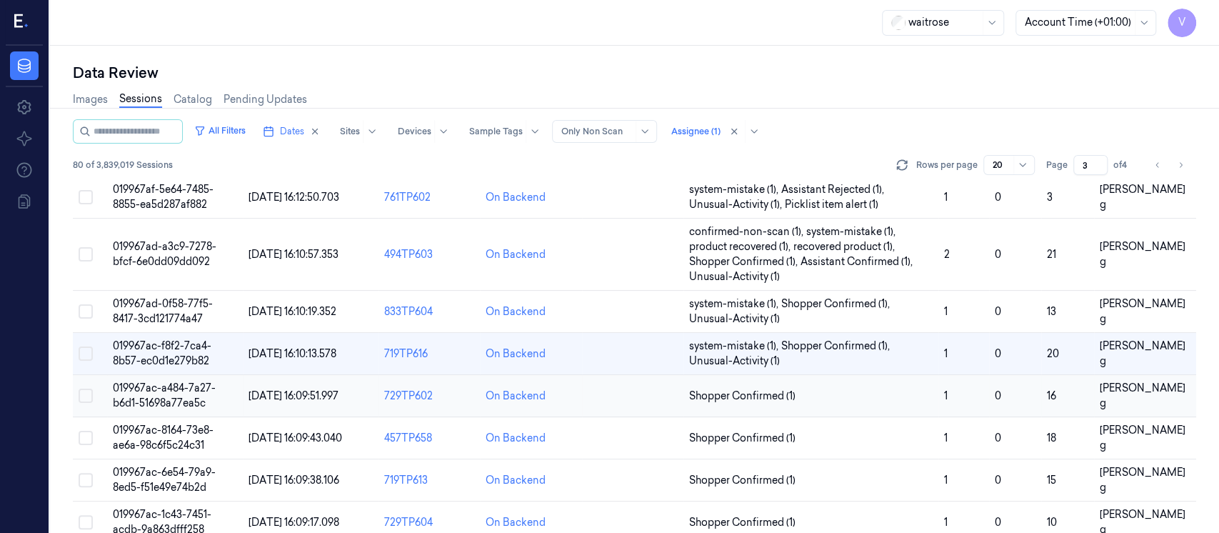
click at [617, 393] on td at bounding box center [632, 396] width 101 height 42
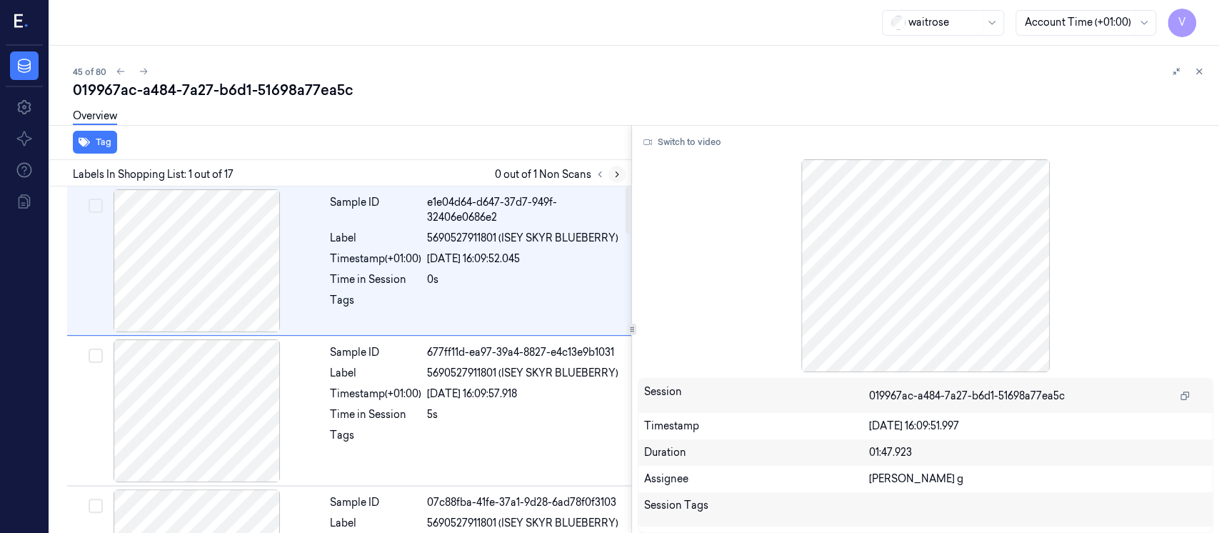
click at [616, 170] on icon at bounding box center [617, 174] width 10 height 10
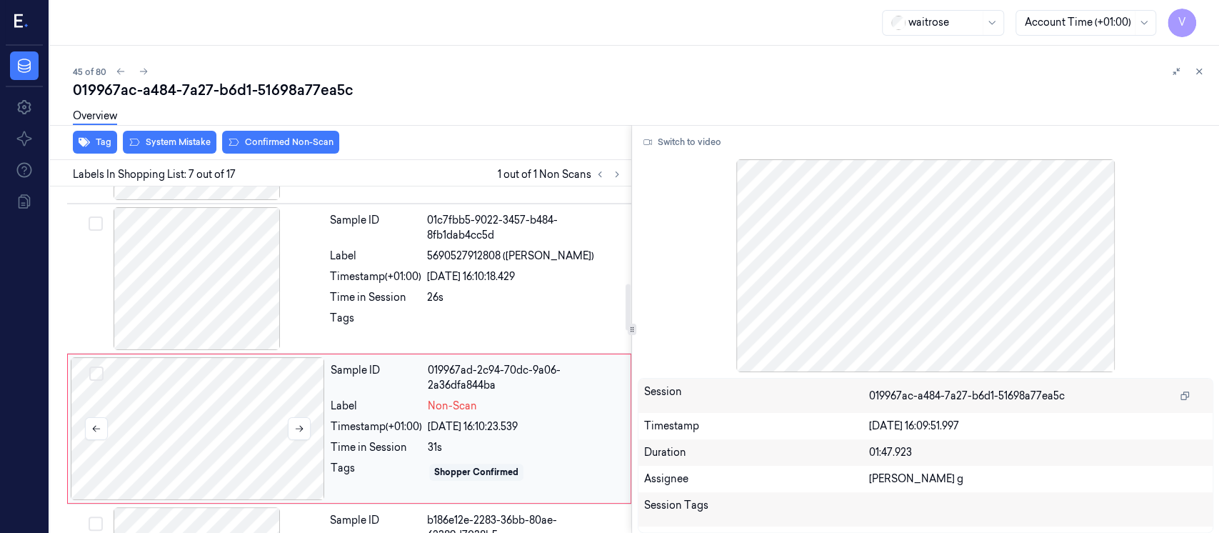
scroll to position [704, 0]
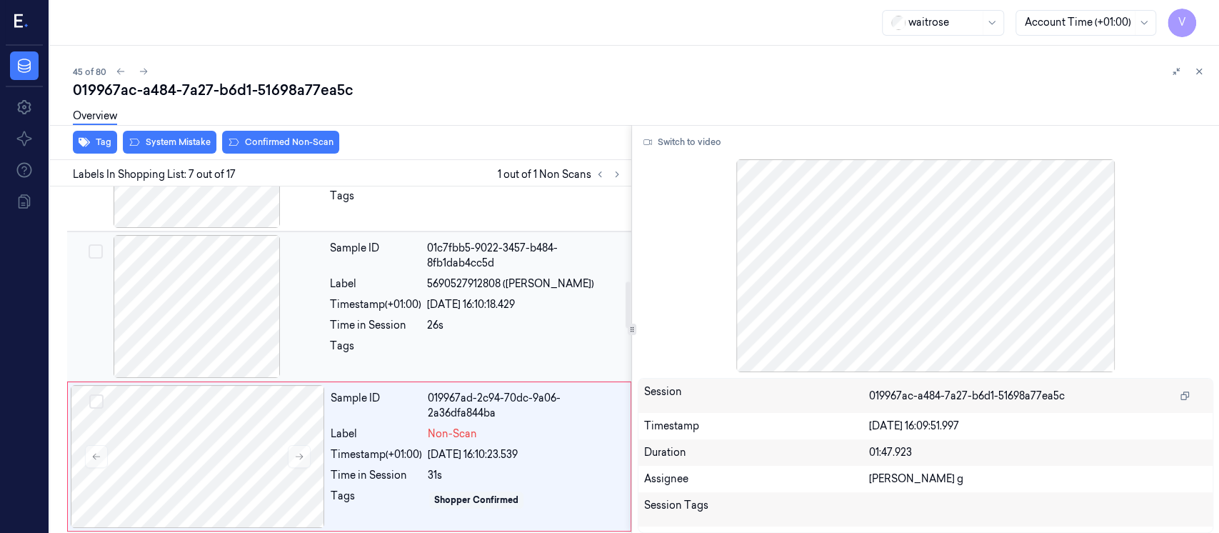
click at [354, 285] on div "Label" at bounding box center [375, 283] width 91 height 15
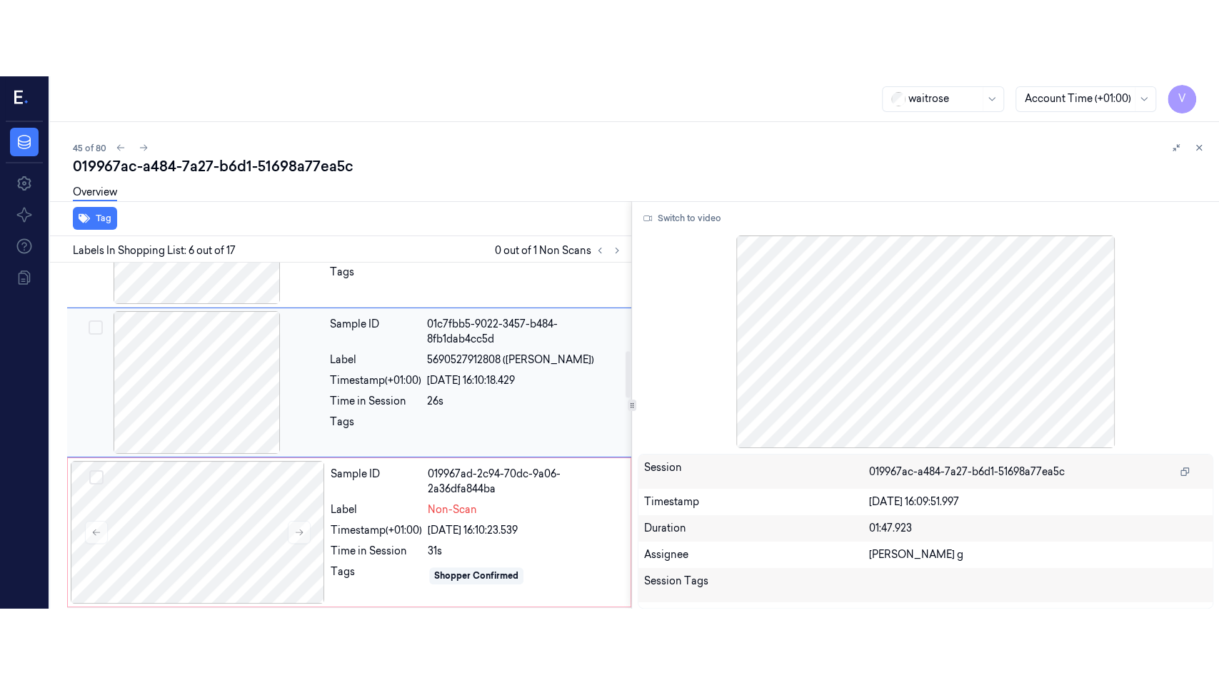
scroll to position [650, 0]
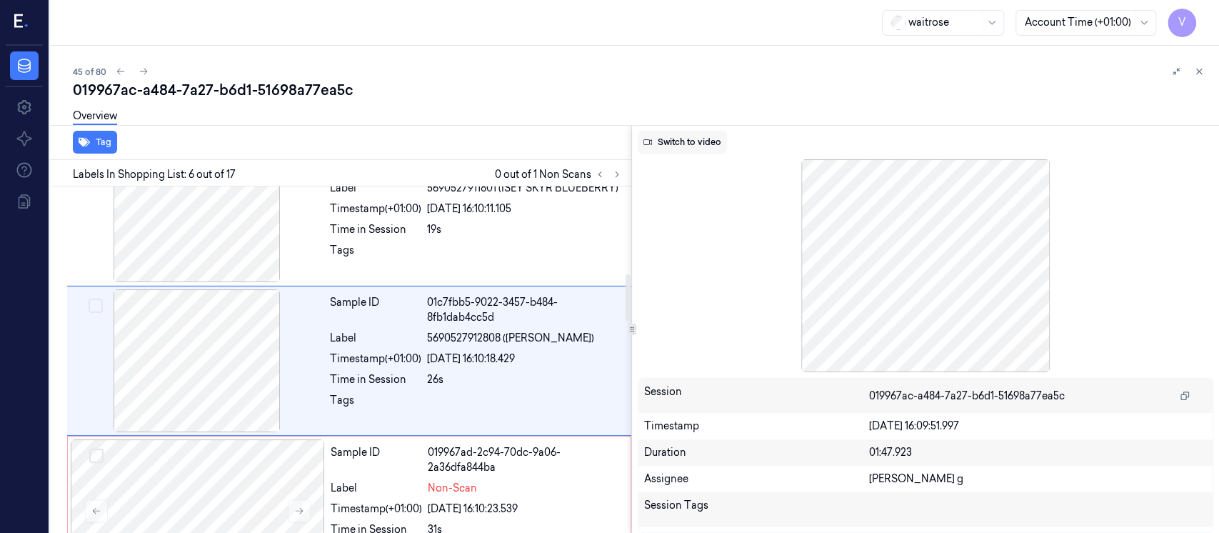
click at [668, 148] on button "Switch to video" at bounding box center [682, 142] width 89 height 23
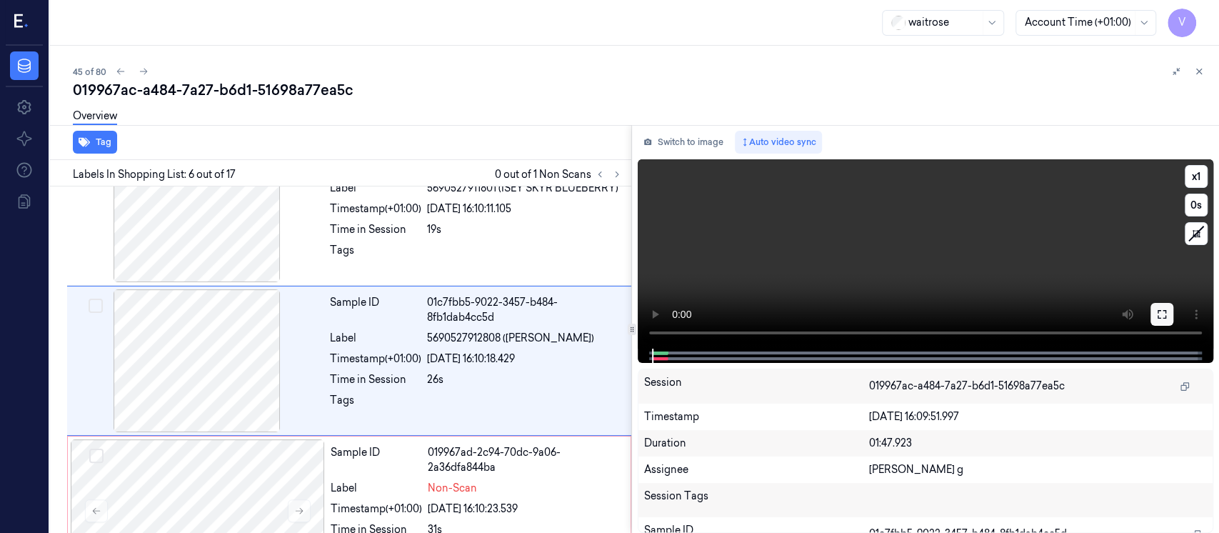
click at [1160, 316] on icon at bounding box center [1161, 313] width 11 height 11
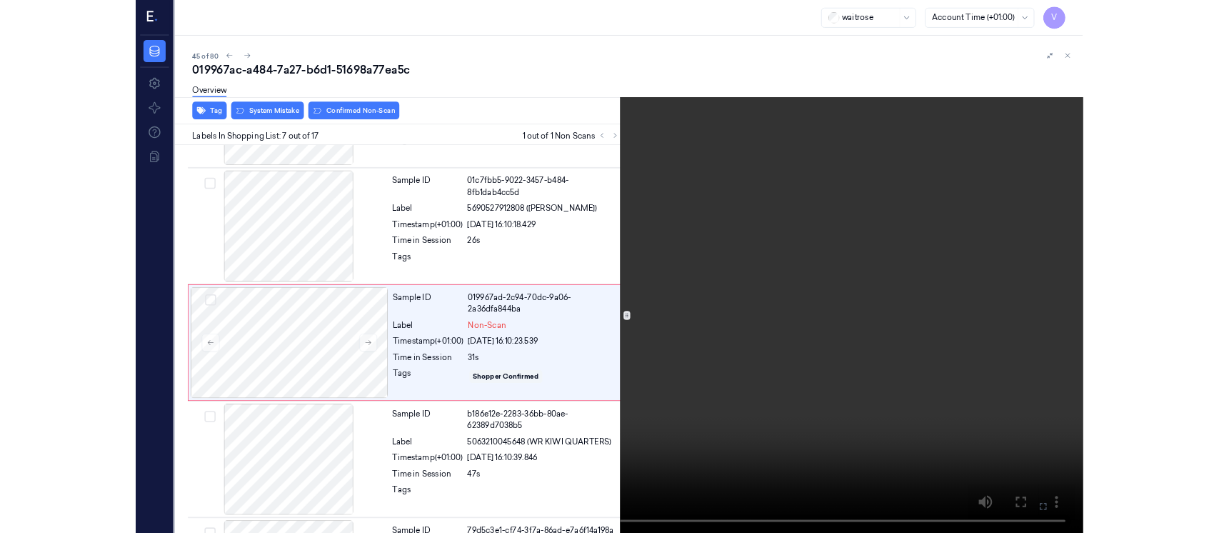
scroll to position [723, 0]
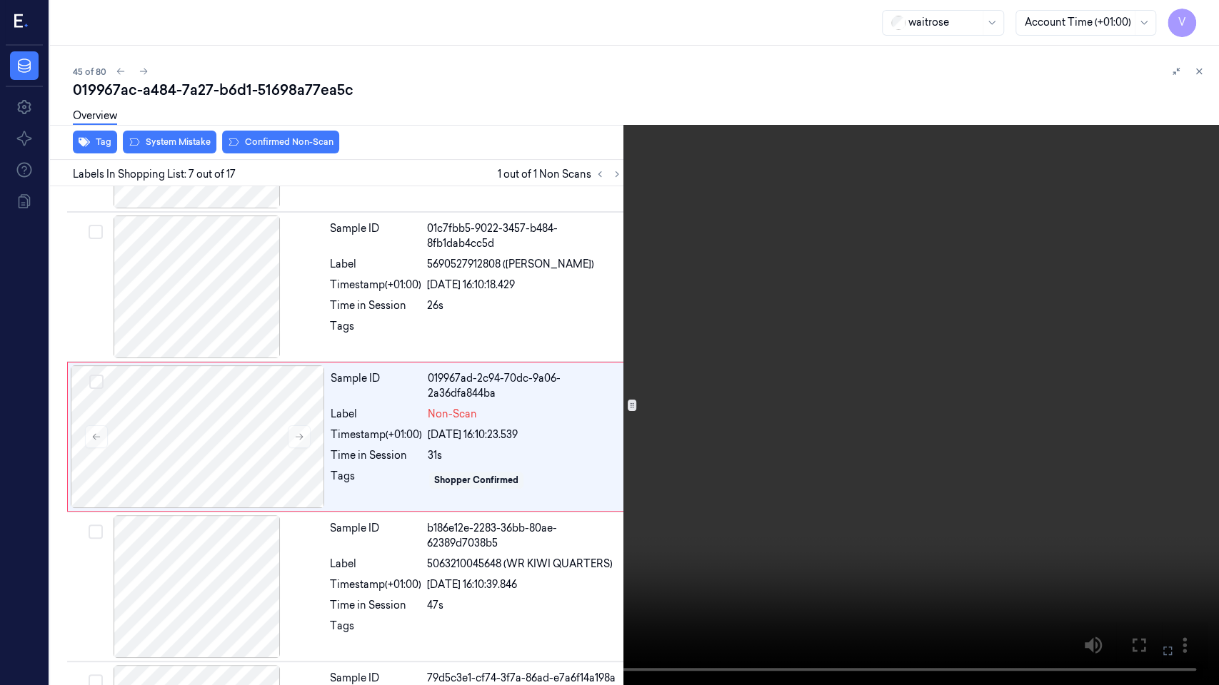
click at [0, 0] on icon at bounding box center [0, 0] width 0 height 0
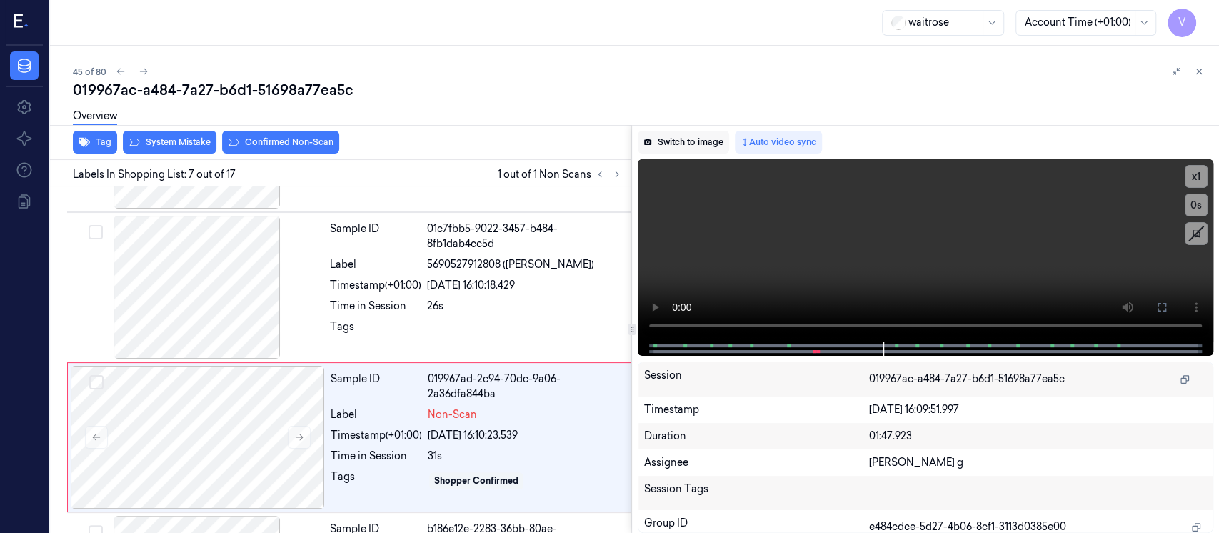
click at [677, 149] on button "Switch to image" at bounding box center [683, 142] width 91 height 23
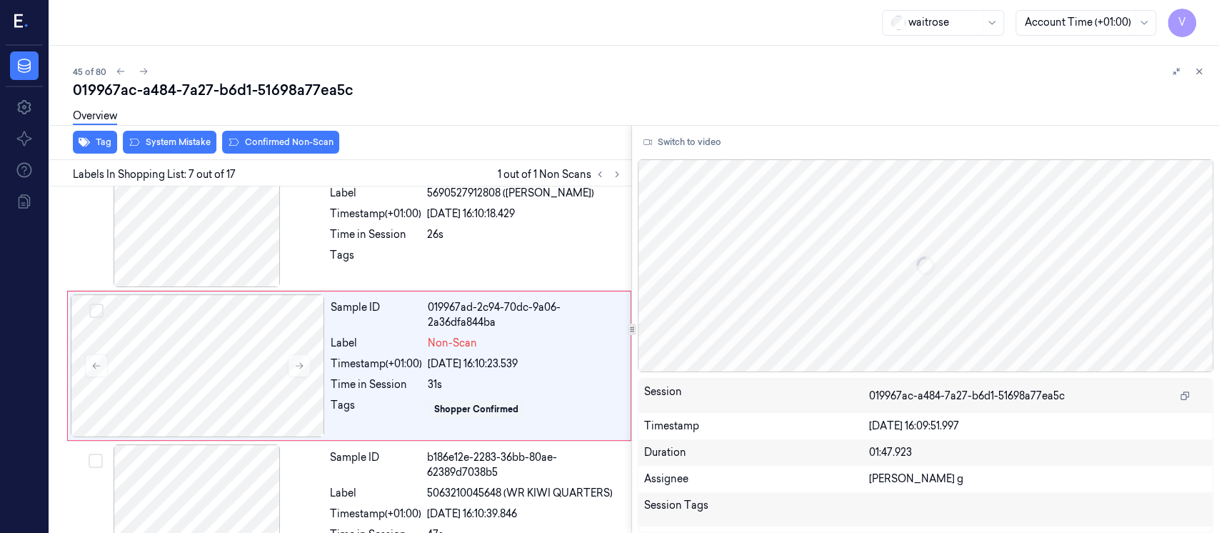
scroll to position [800, 0]
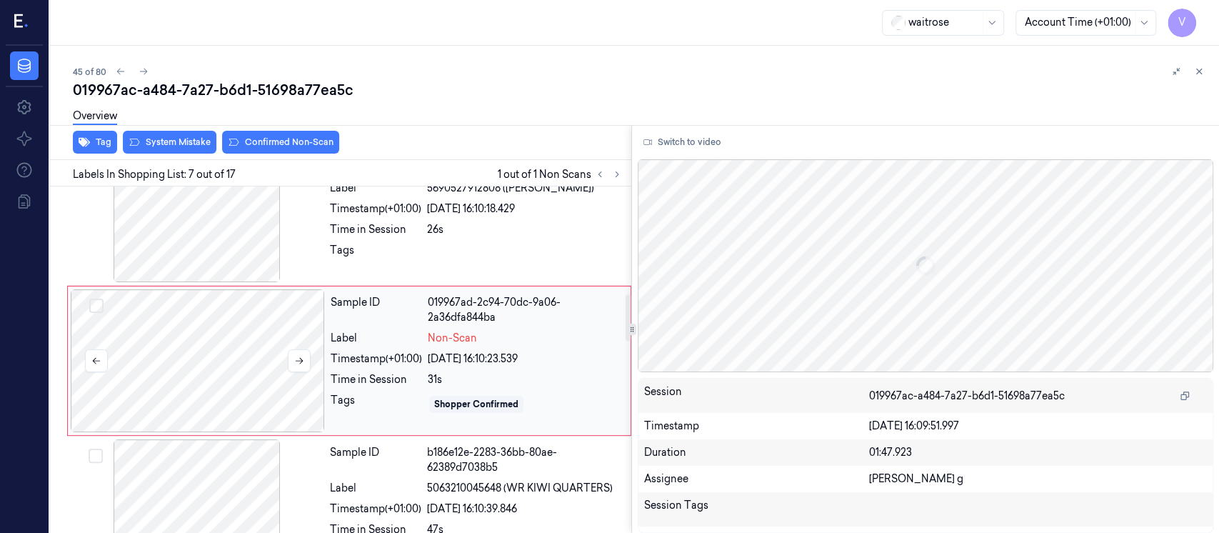
click at [192, 355] on div at bounding box center [198, 360] width 254 height 143
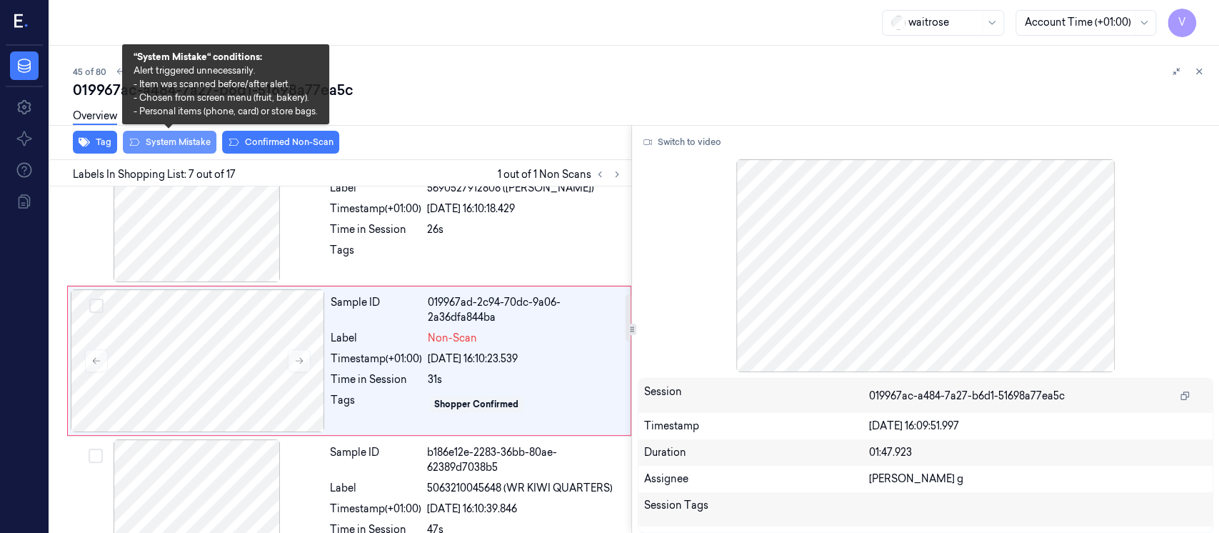
click at [155, 151] on button "System Mistake" at bounding box center [170, 142] width 94 height 23
click at [159, 139] on button "System Mistake" at bounding box center [170, 142] width 94 height 23
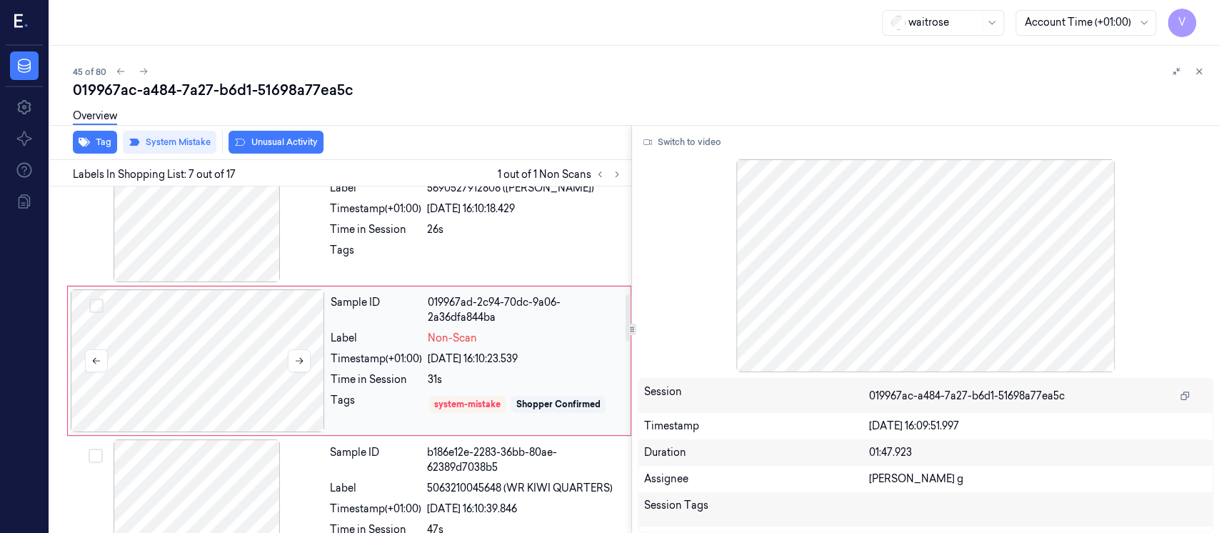
click at [240, 376] on div at bounding box center [198, 360] width 254 height 143
click at [1197, 70] on icon at bounding box center [1199, 71] width 5 height 5
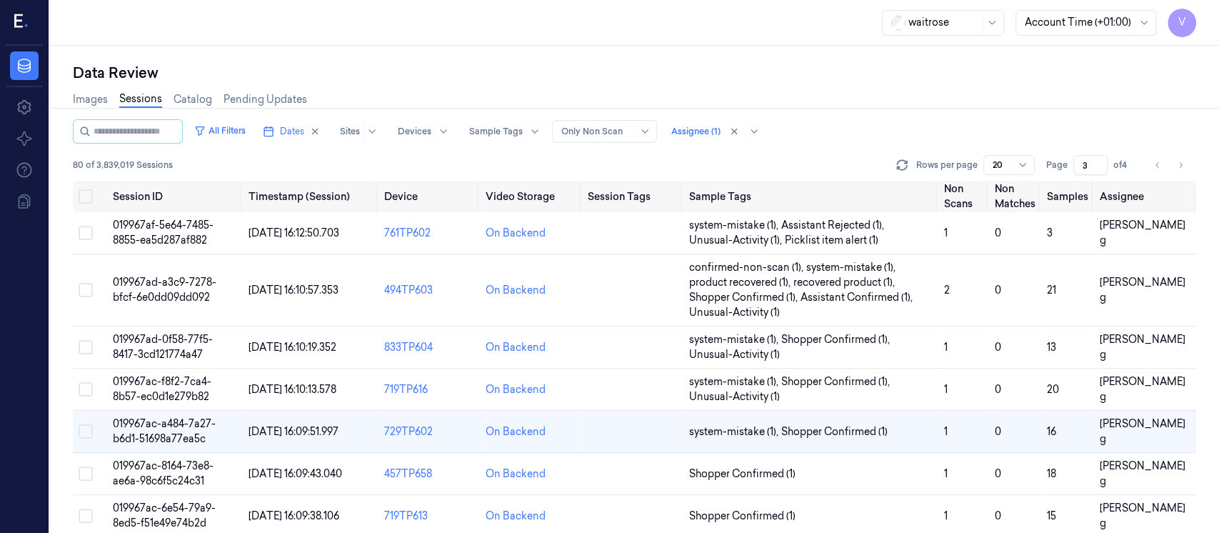
scroll to position [136, 0]
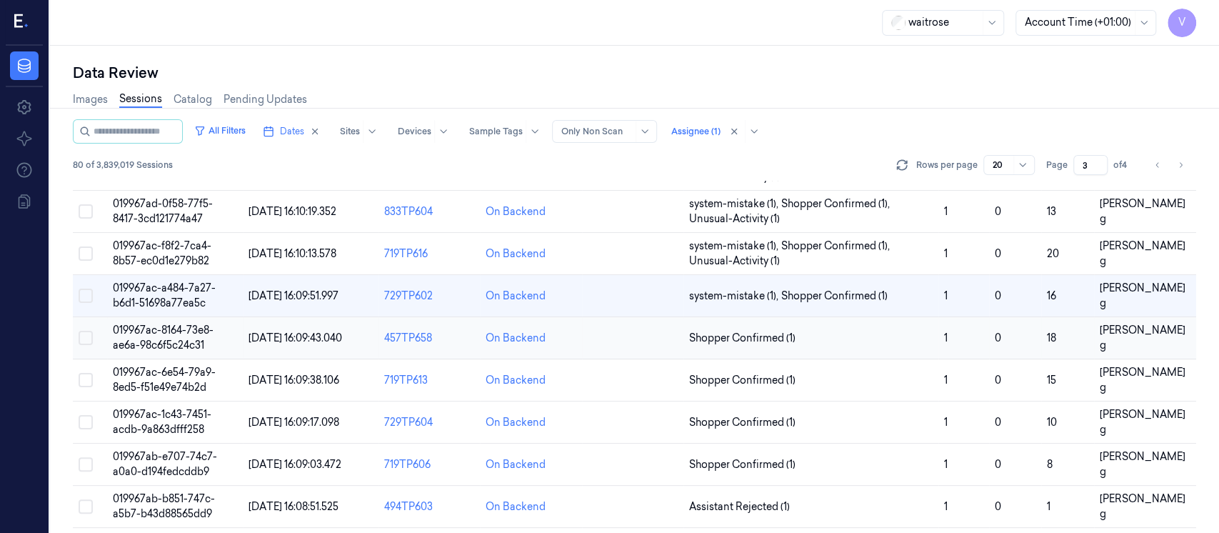
click at [605, 331] on td at bounding box center [632, 338] width 101 height 42
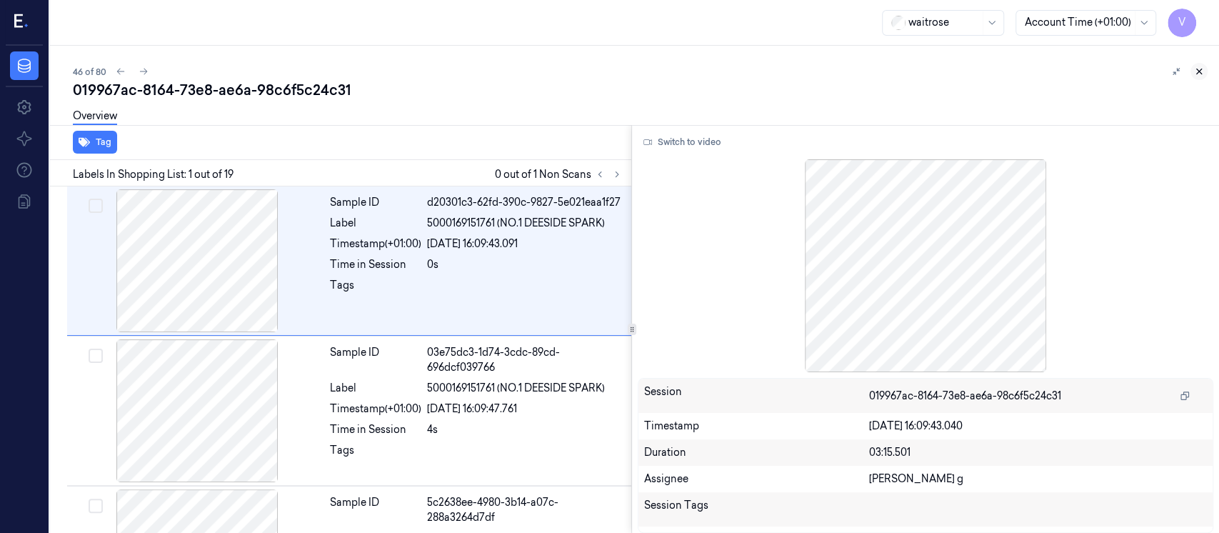
click at [1197, 73] on icon at bounding box center [1199, 71] width 5 height 5
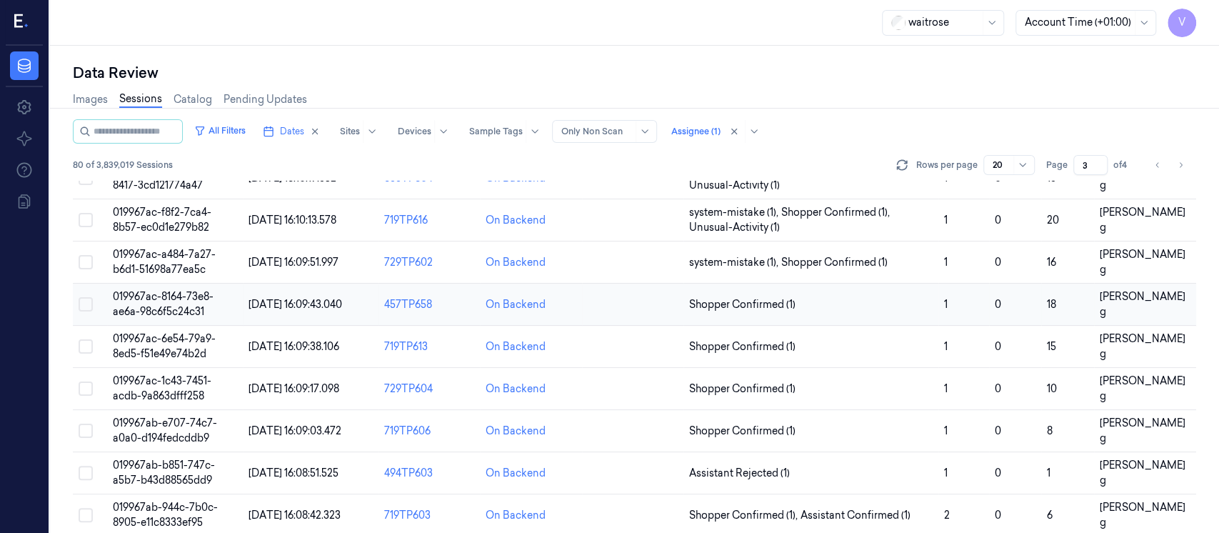
scroll to position [157, 0]
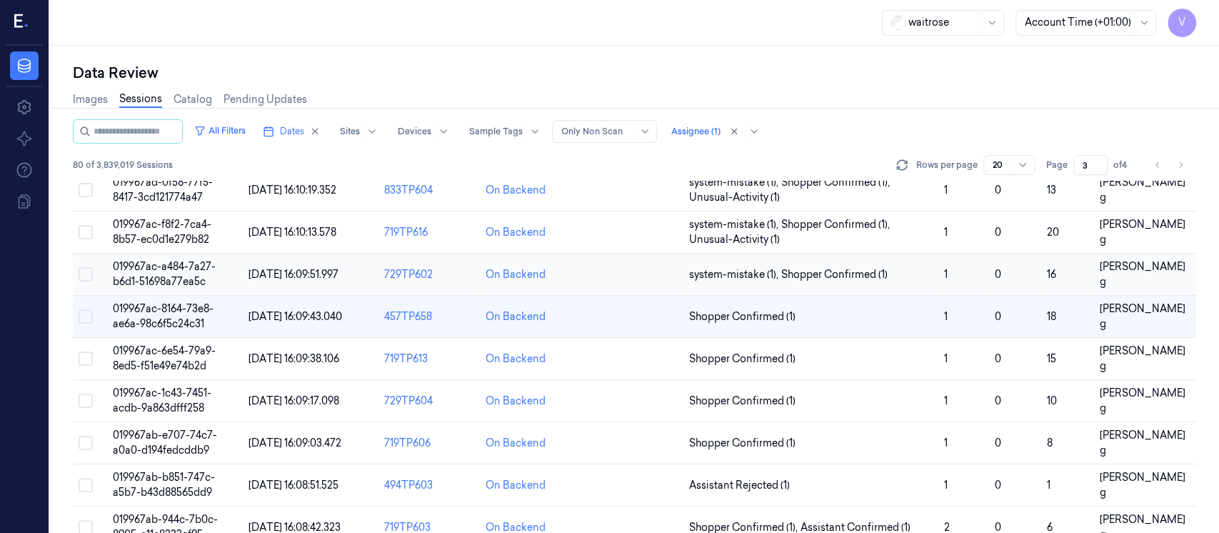
click at [636, 271] on td at bounding box center [632, 274] width 101 height 42
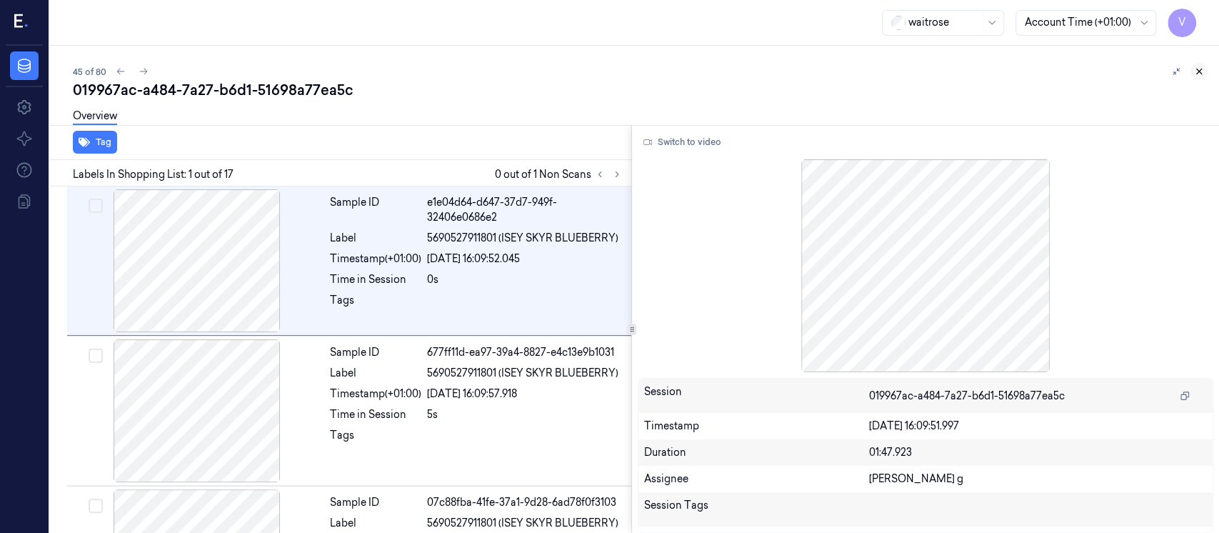
click at [1194, 71] on icon at bounding box center [1199, 71] width 10 height 10
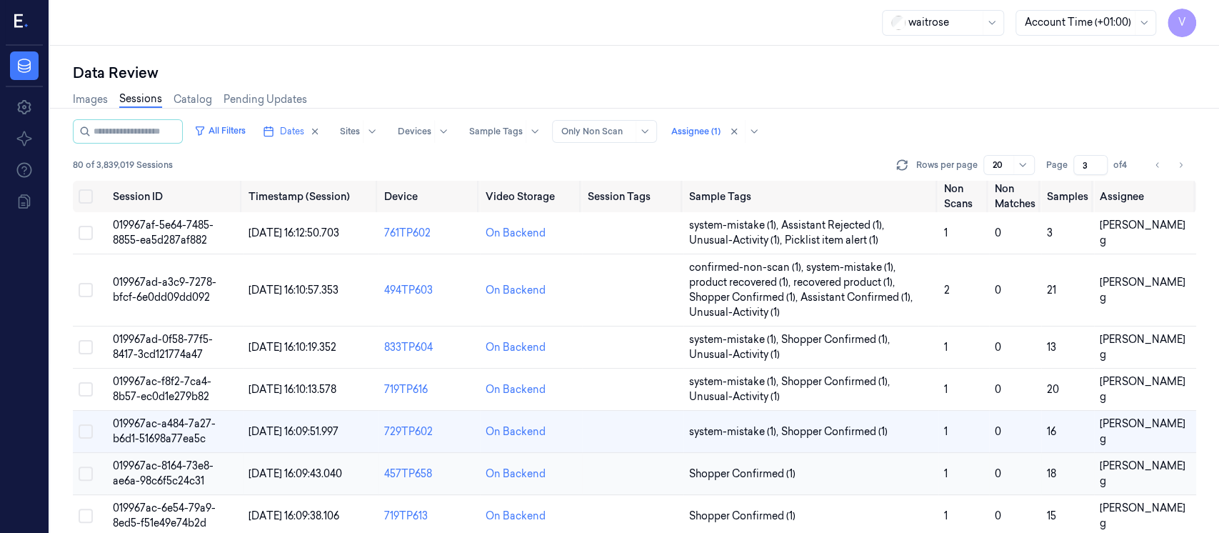
scroll to position [96, 0]
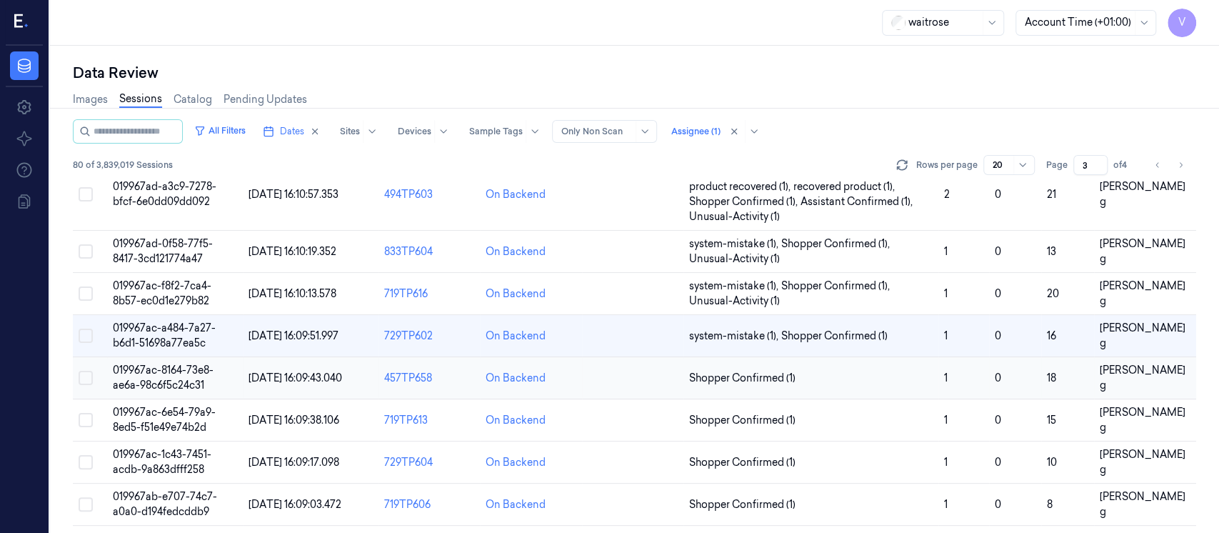
click at [604, 388] on td at bounding box center [632, 378] width 101 height 42
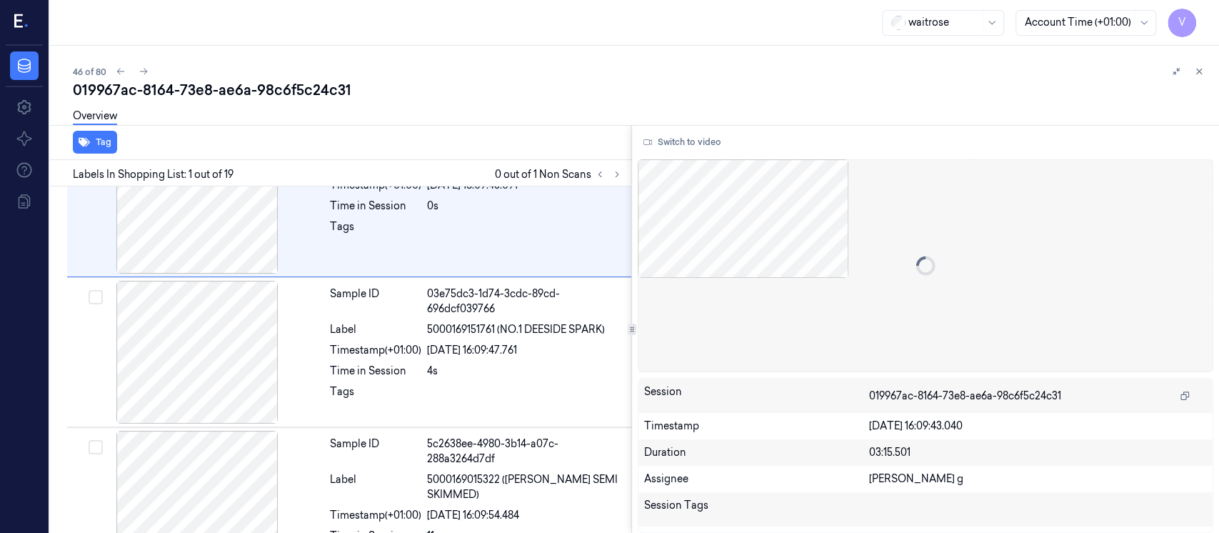
scroll to position [59, 0]
click at [424, 61] on div "46 of 80 019967ac-8164-73e8-ae6a-98c6f5c24c31 Overview Tag Labels In Shopping L…" at bounding box center [634, 289] width 1169 height 487
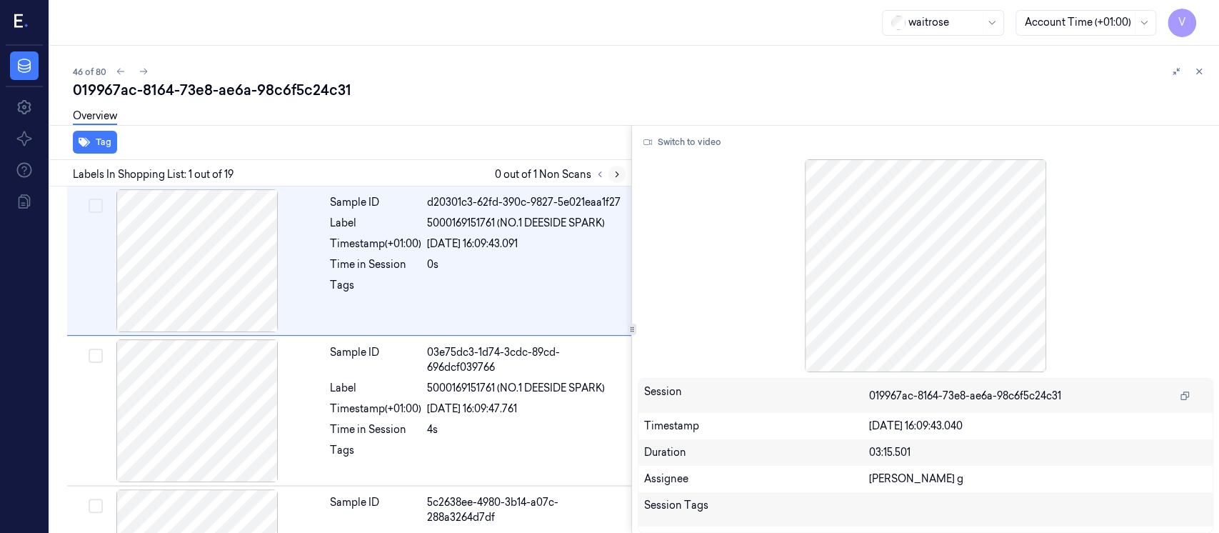
click at [616, 174] on icon at bounding box center [617, 174] width 10 height 10
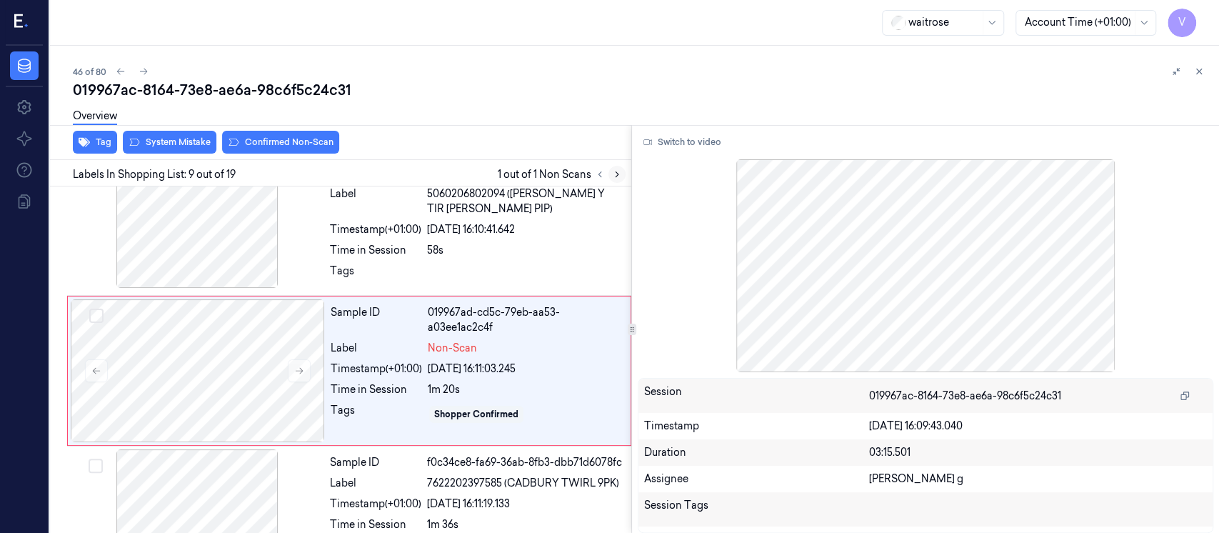
scroll to position [1112, 0]
click at [280, 350] on div at bounding box center [198, 369] width 254 height 143
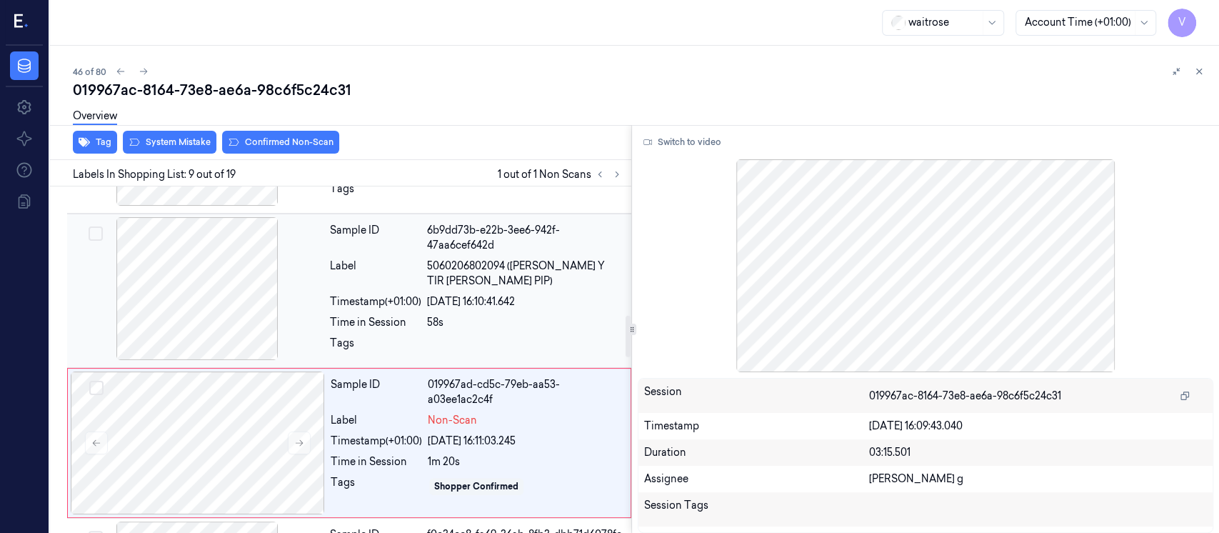
scroll to position [1017, 0]
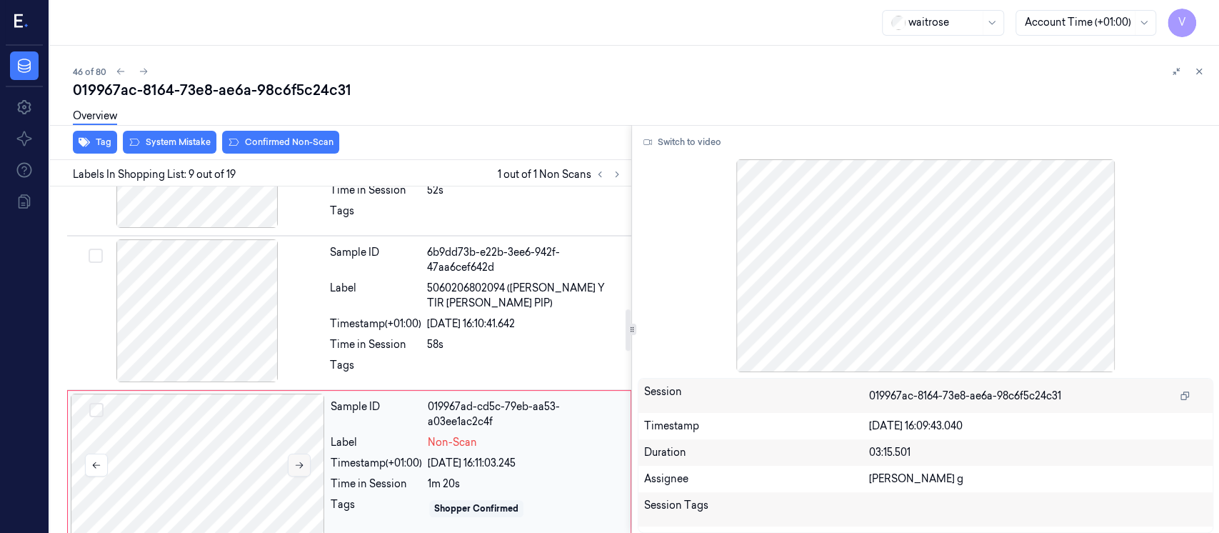
click at [301, 462] on icon at bounding box center [300, 465] width 8 height 6
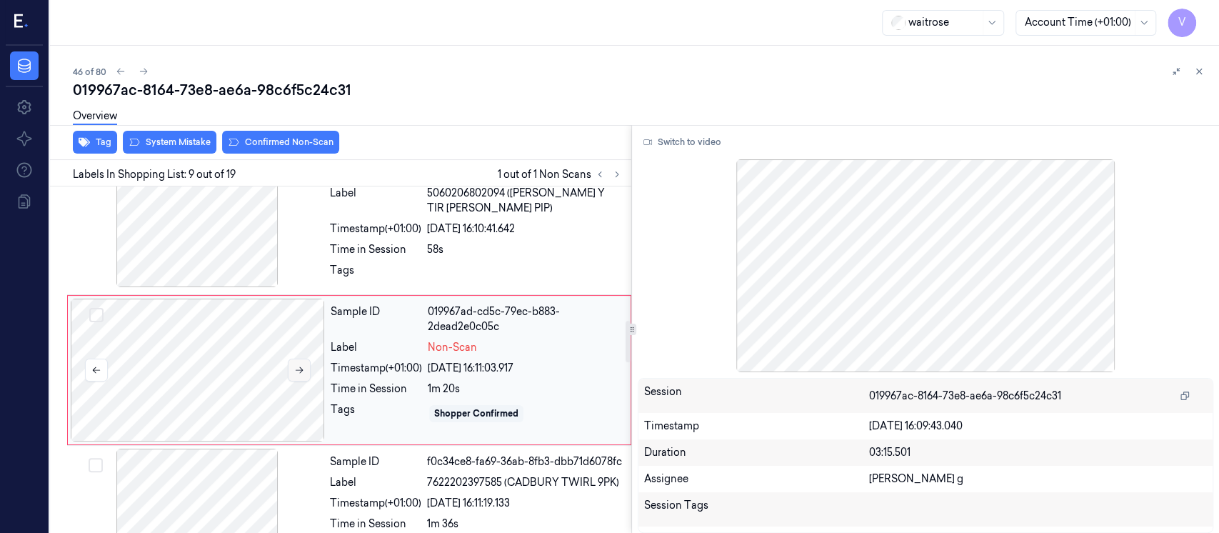
click at [299, 365] on icon at bounding box center [299, 370] width 10 height 10
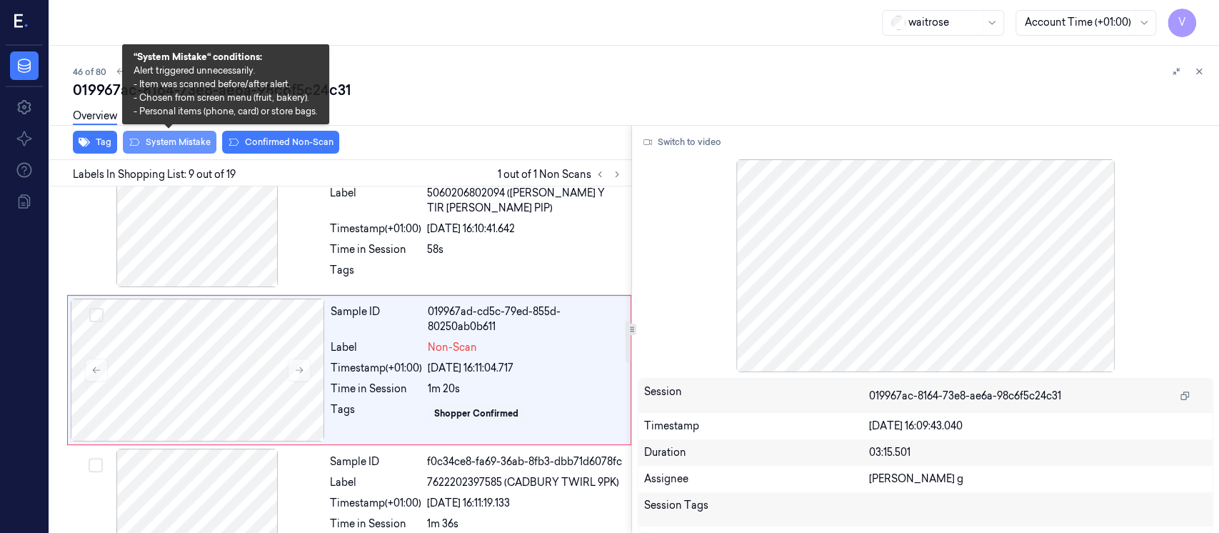
click at [182, 147] on button "System Mistake" at bounding box center [170, 142] width 94 height 23
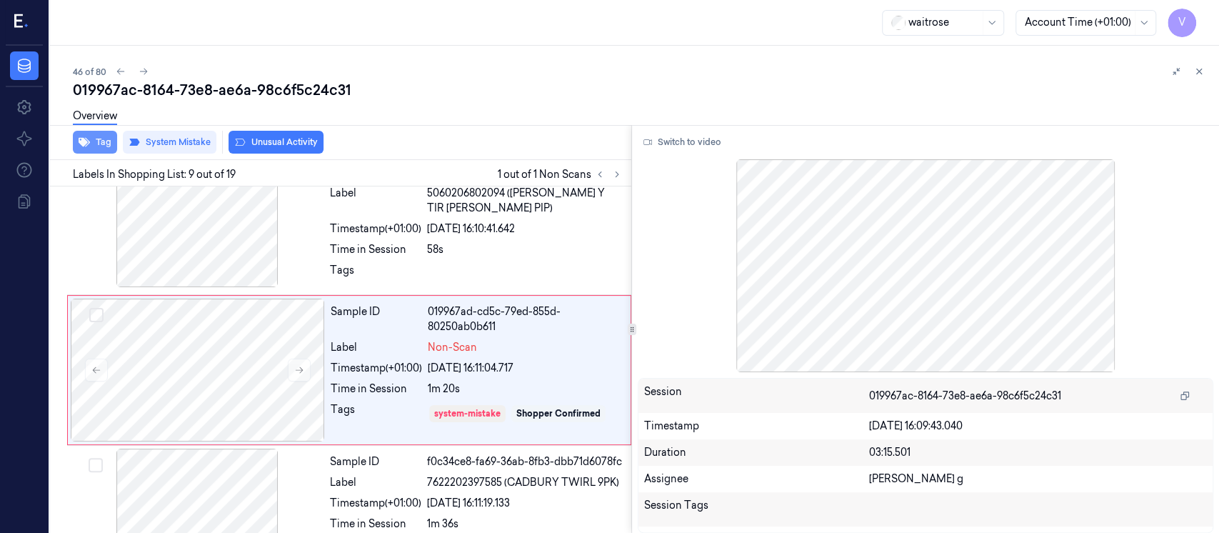
click at [101, 137] on button "Tag" at bounding box center [95, 142] width 44 height 23
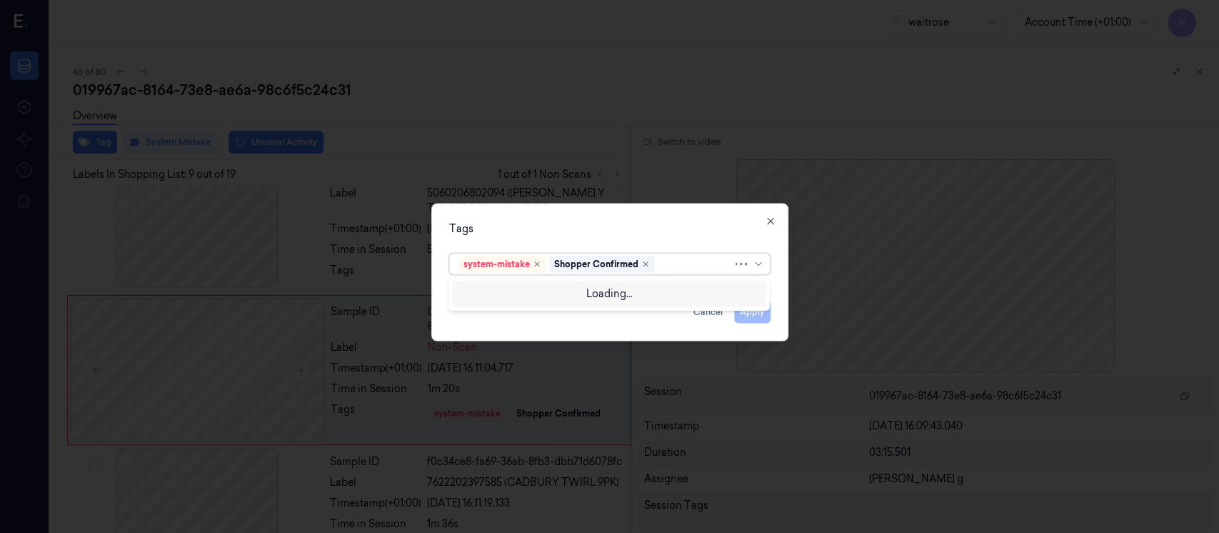
click at [668, 260] on div at bounding box center [695, 263] width 75 height 15
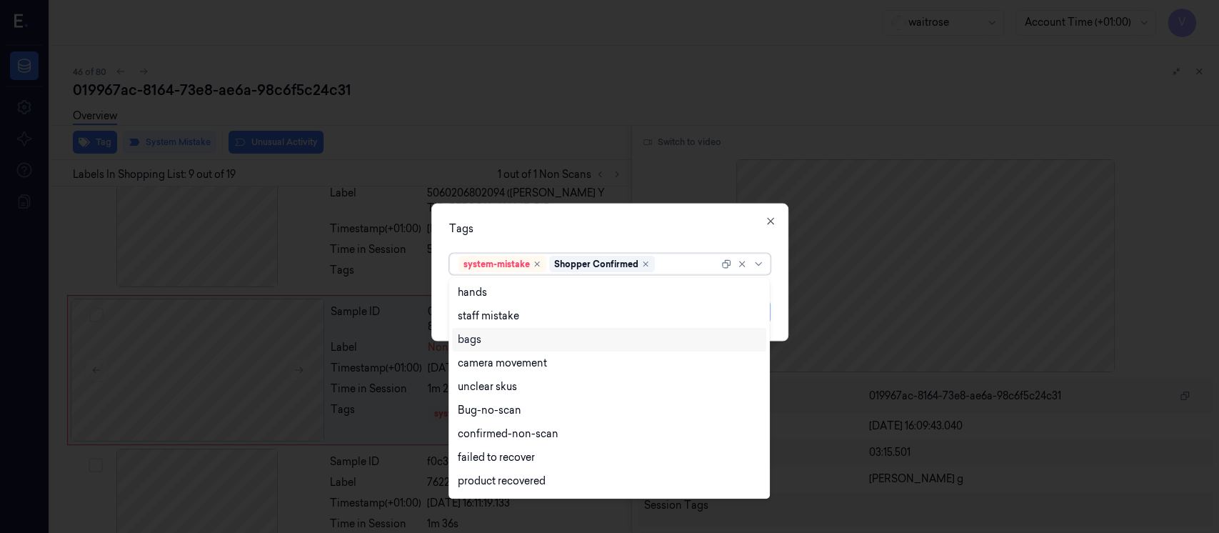
click at [497, 345] on div "bags" at bounding box center [609, 339] width 303 height 15
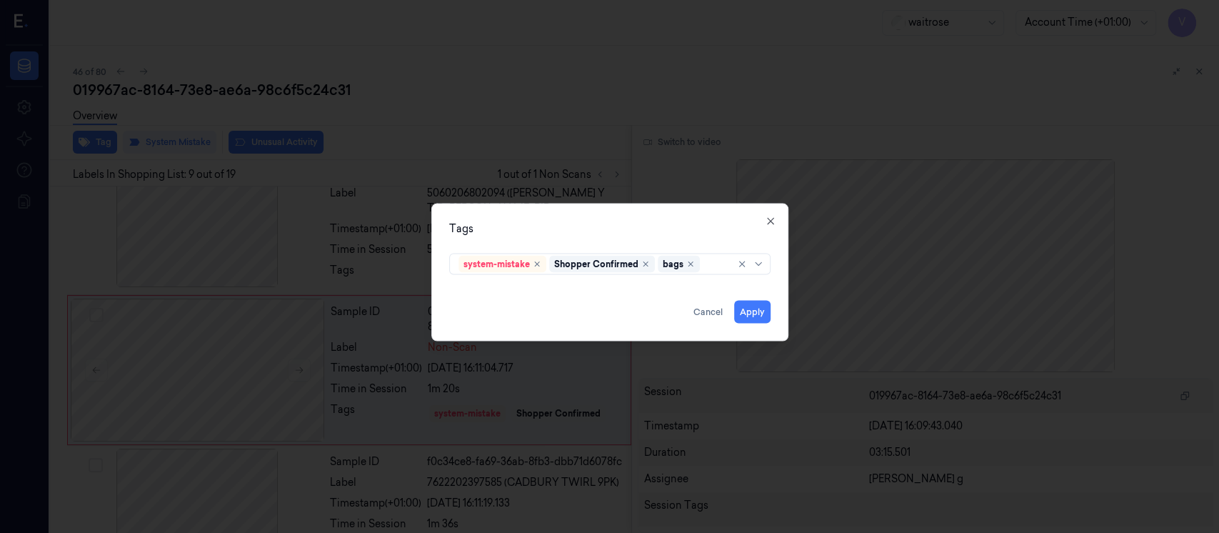
click at [615, 231] on div "Tags" at bounding box center [609, 228] width 321 height 15
click at [747, 307] on button "Apply" at bounding box center [752, 312] width 36 height 23
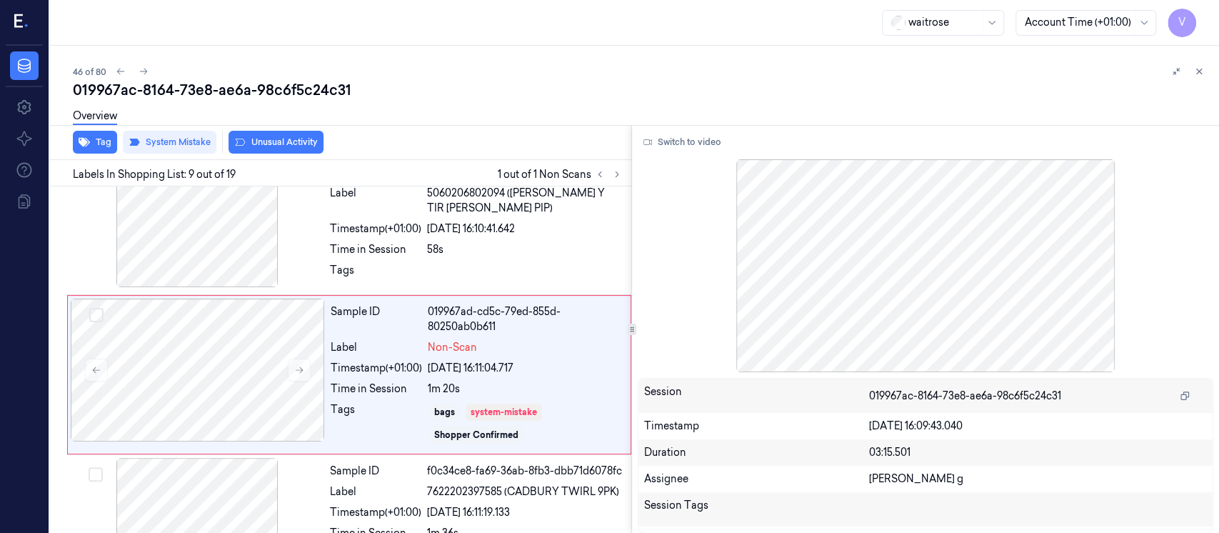
scroll to position [1116, 0]
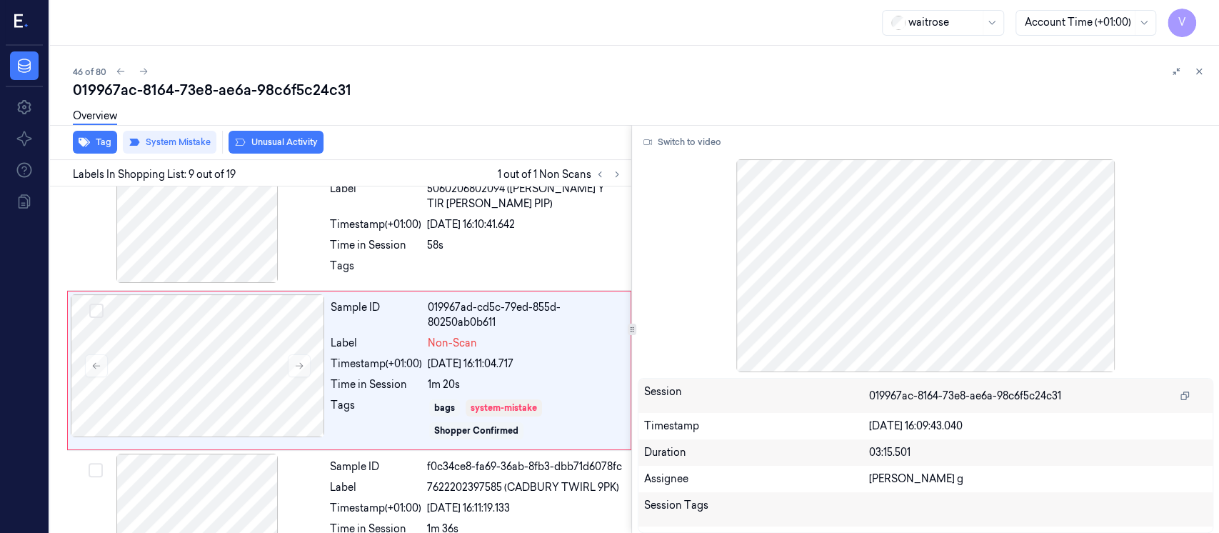
click at [1009, 71] on div "46 of 80" at bounding box center [640, 71] width 1135 height 17
click at [1202, 71] on icon at bounding box center [1199, 71] width 10 height 10
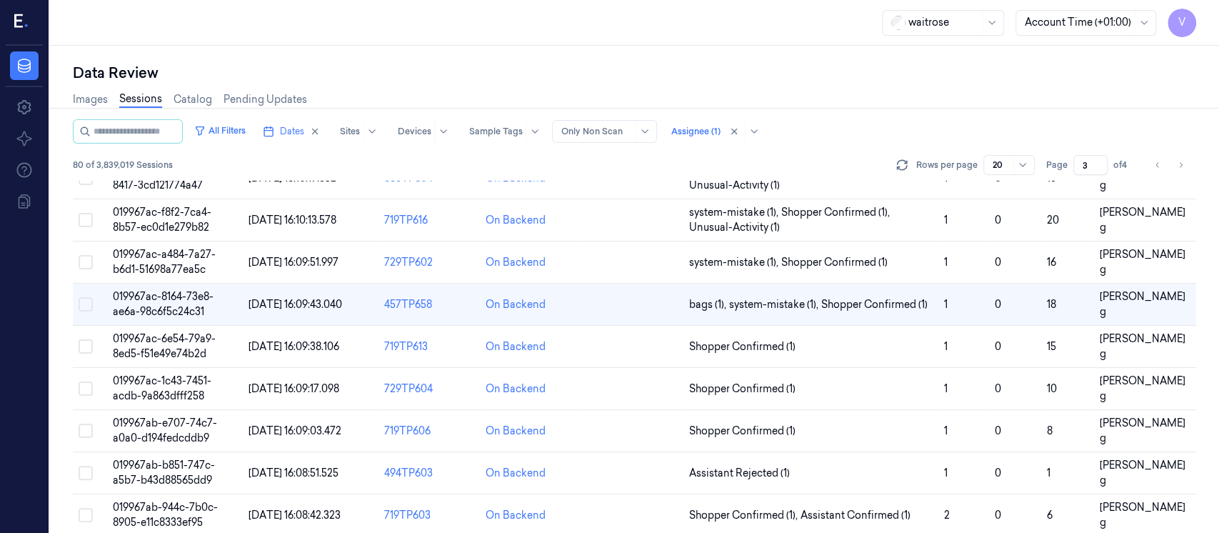
scroll to position [157, 0]
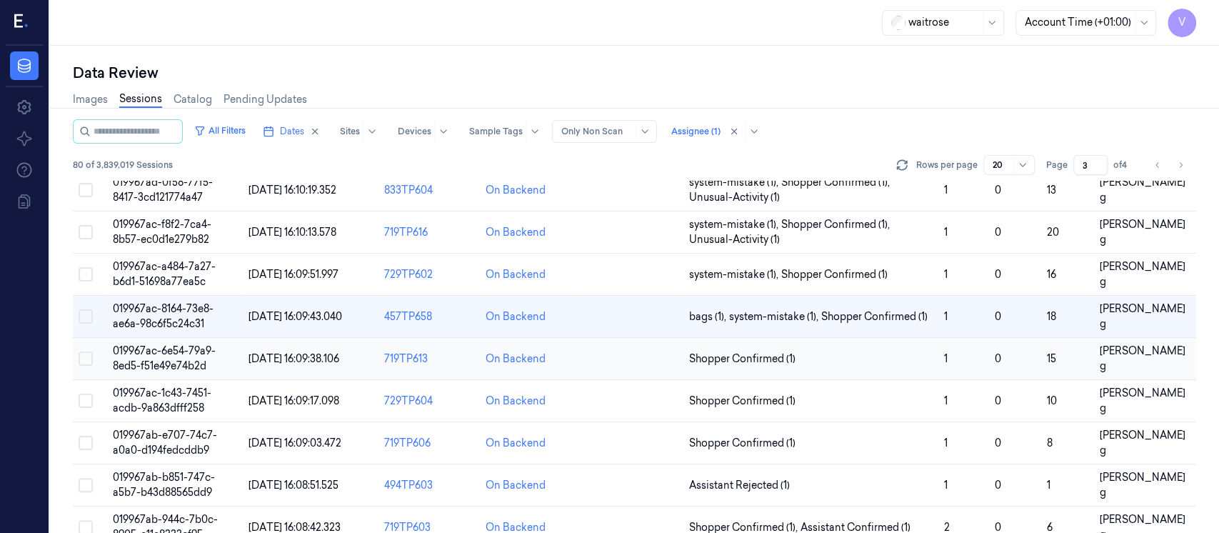
click at [630, 353] on td at bounding box center [632, 359] width 101 height 42
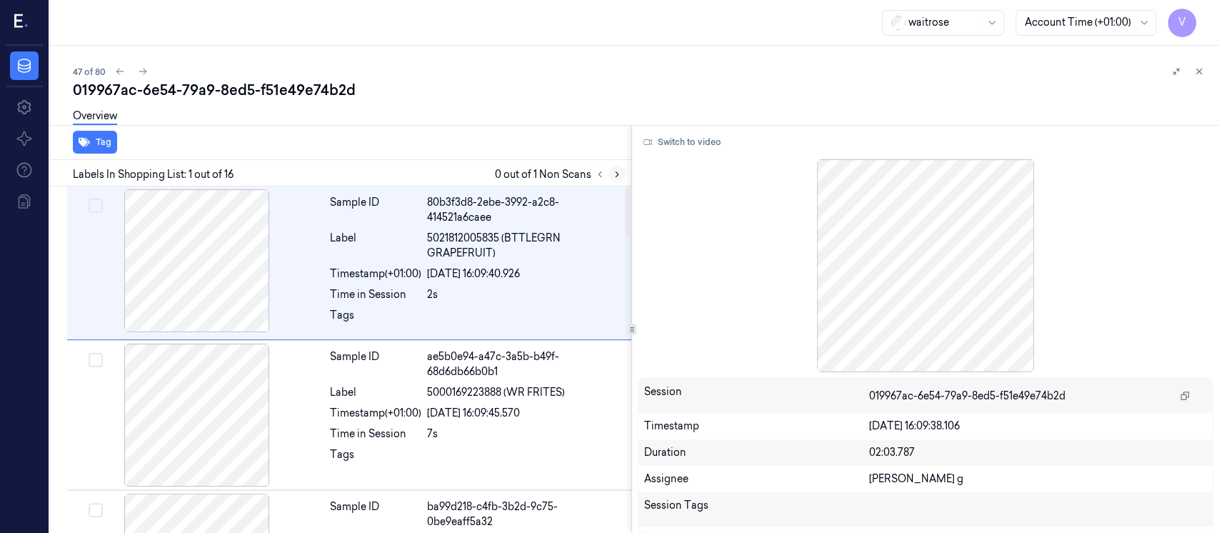
click at [615, 172] on icon at bounding box center [617, 174] width 10 height 10
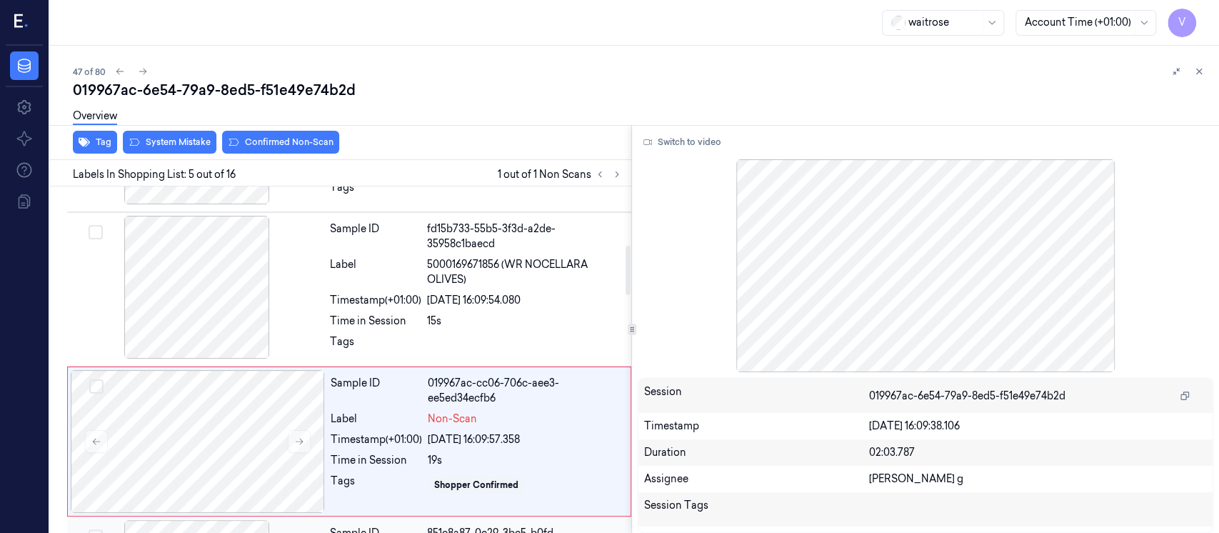
scroll to position [409, 0]
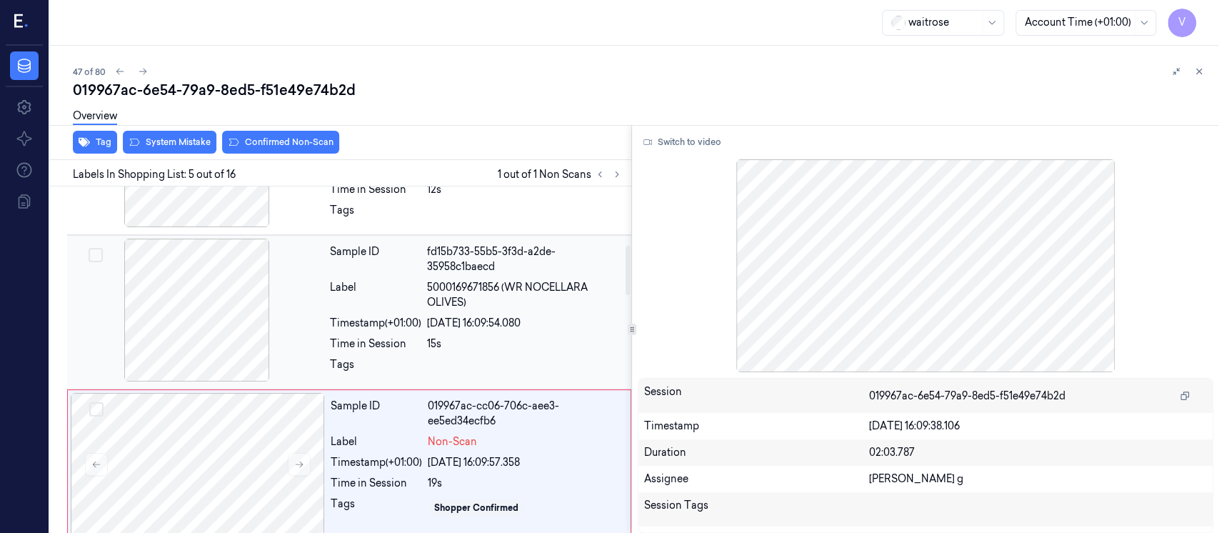
click at [389, 316] on div "Timestamp (+01:00)" at bounding box center [375, 323] width 91 height 15
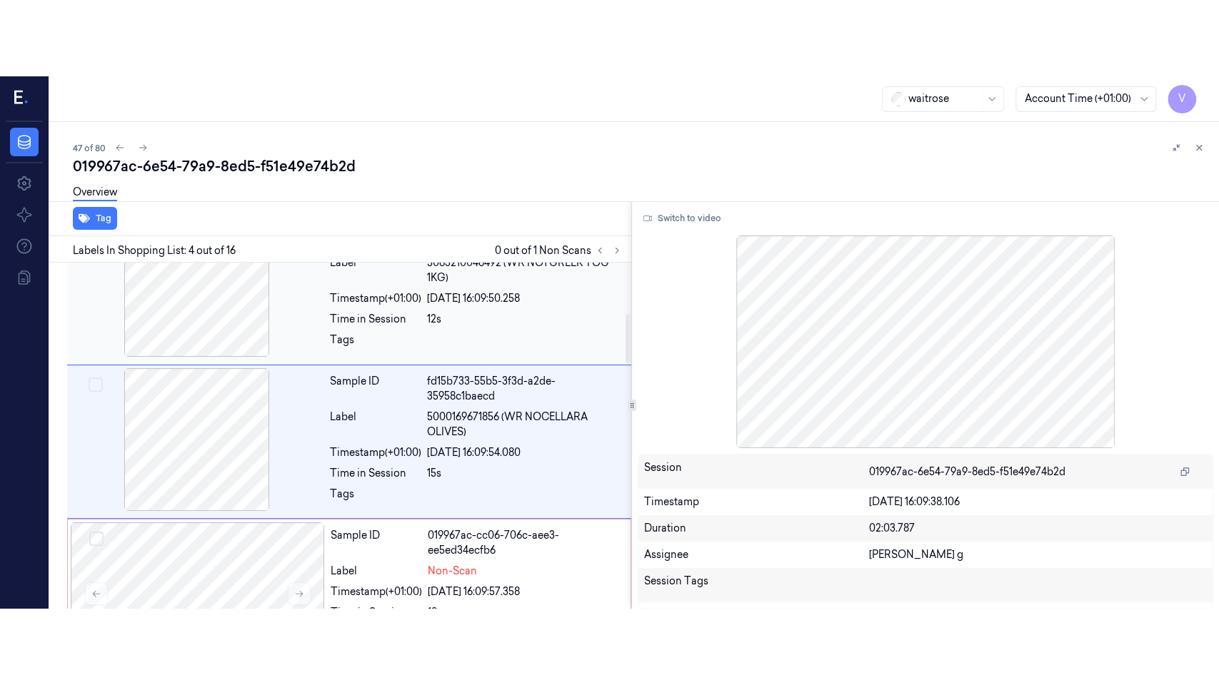
scroll to position [354, 0]
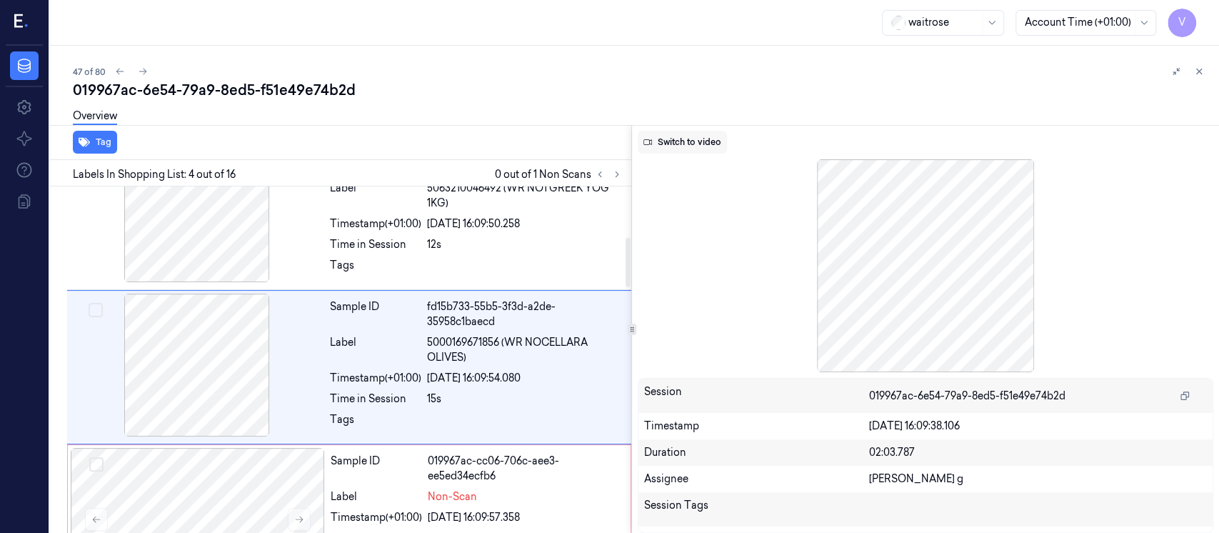
click at [665, 144] on button "Switch to video" at bounding box center [682, 142] width 89 height 23
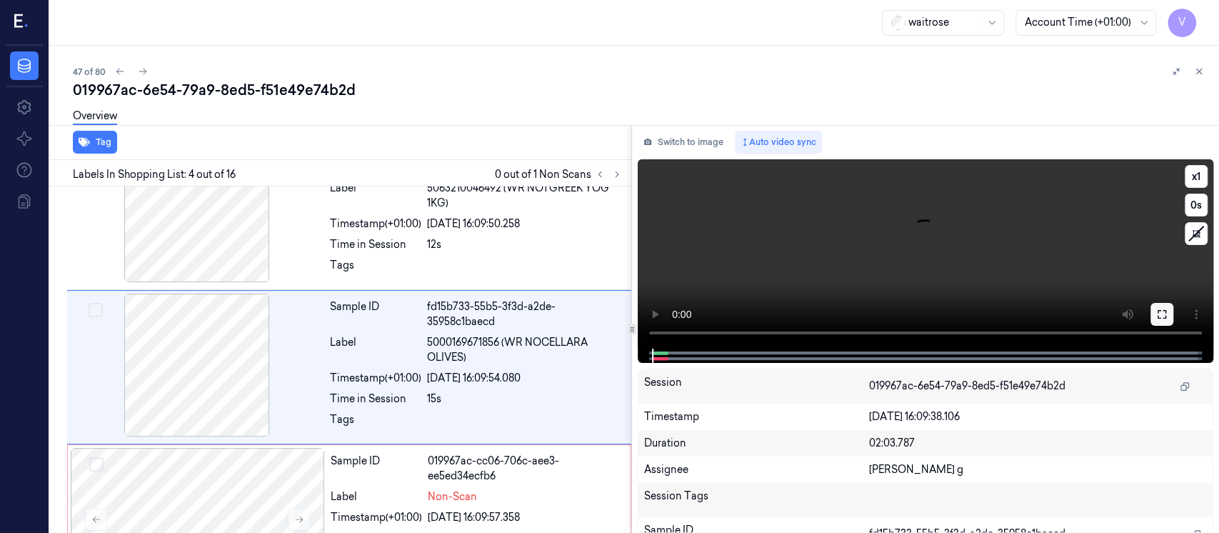
click at [1166, 311] on icon at bounding box center [1161, 313] width 11 height 11
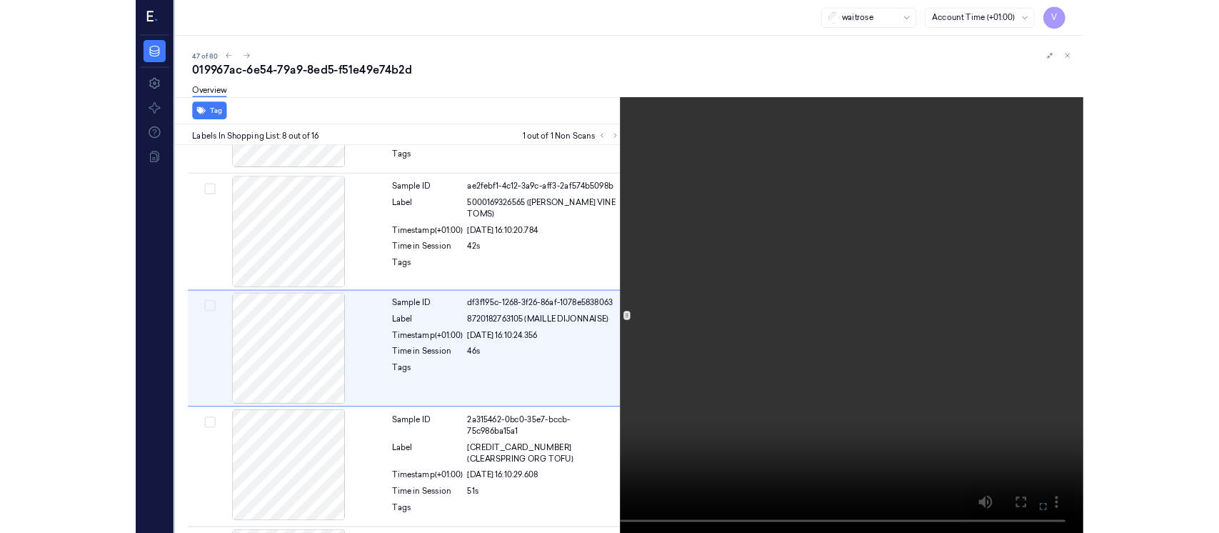
scroll to position [881, 0]
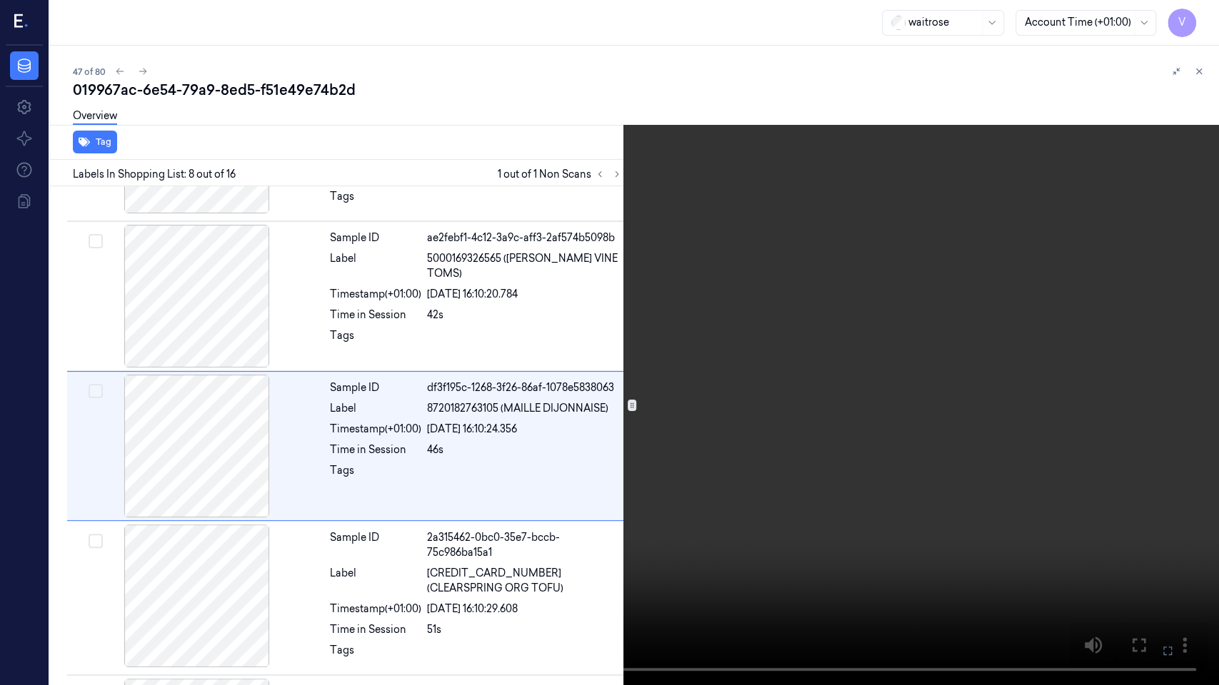
click at [0, 0] on button at bounding box center [0, 0] width 0 height 0
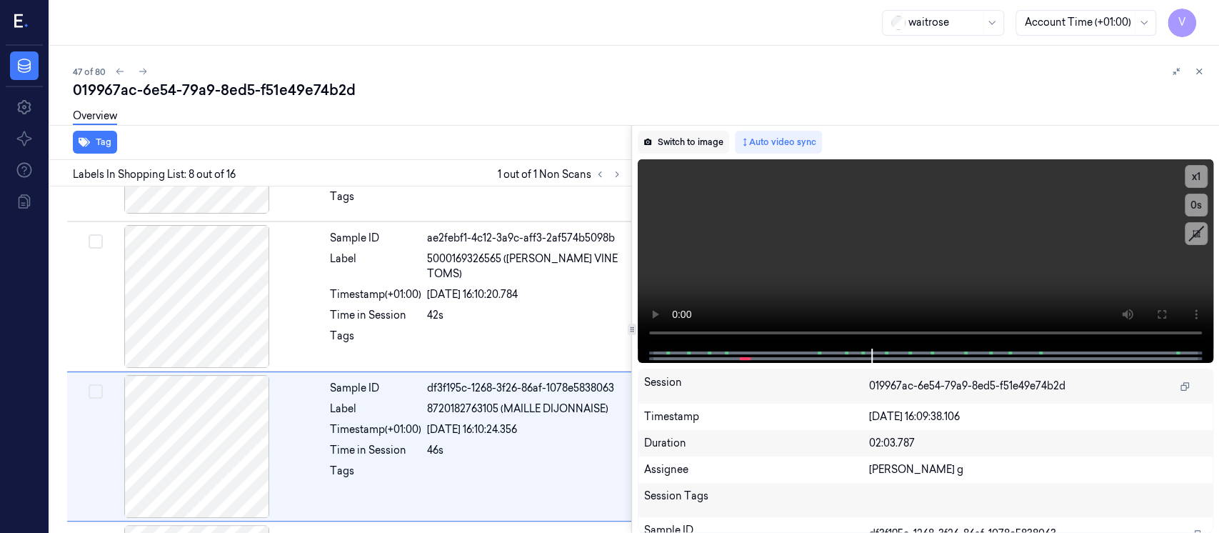
click at [682, 149] on button "Switch to image" at bounding box center [683, 142] width 91 height 23
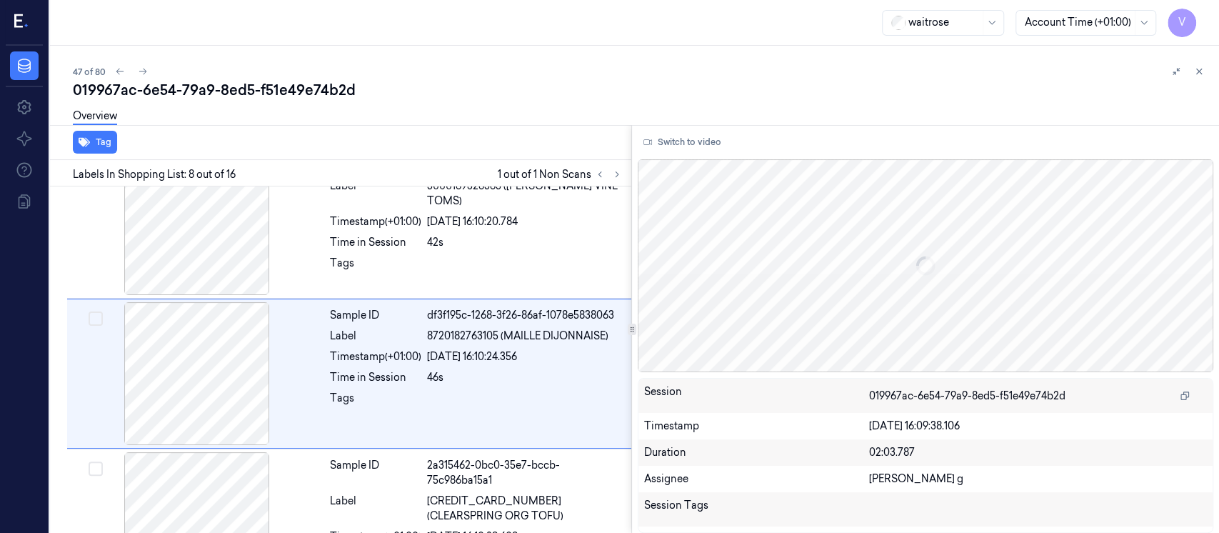
scroll to position [958, 0]
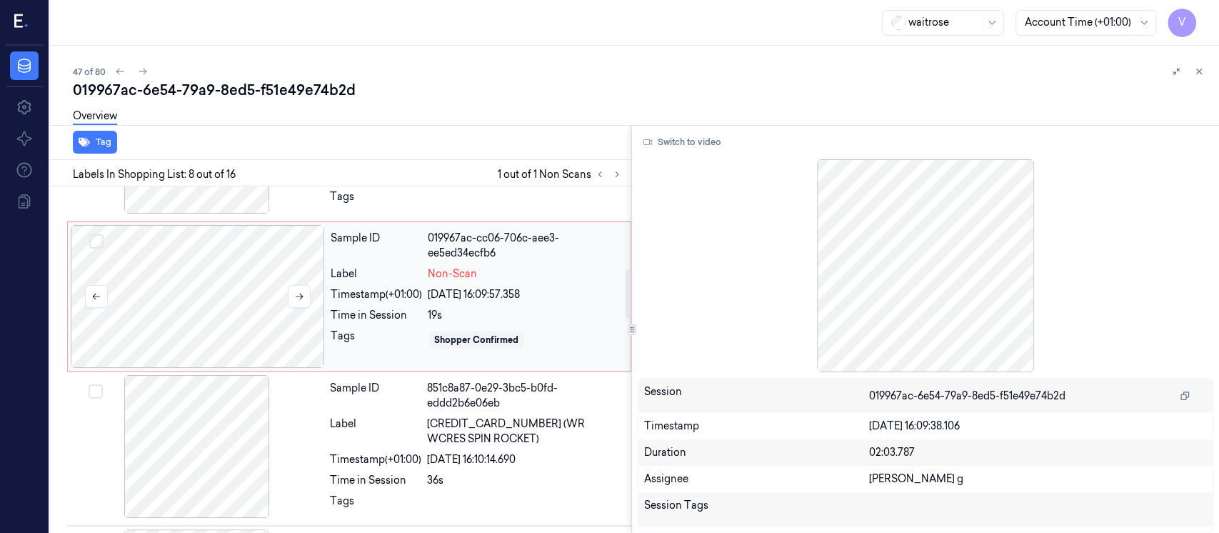
click at [243, 289] on div at bounding box center [198, 296] width 254 height 143
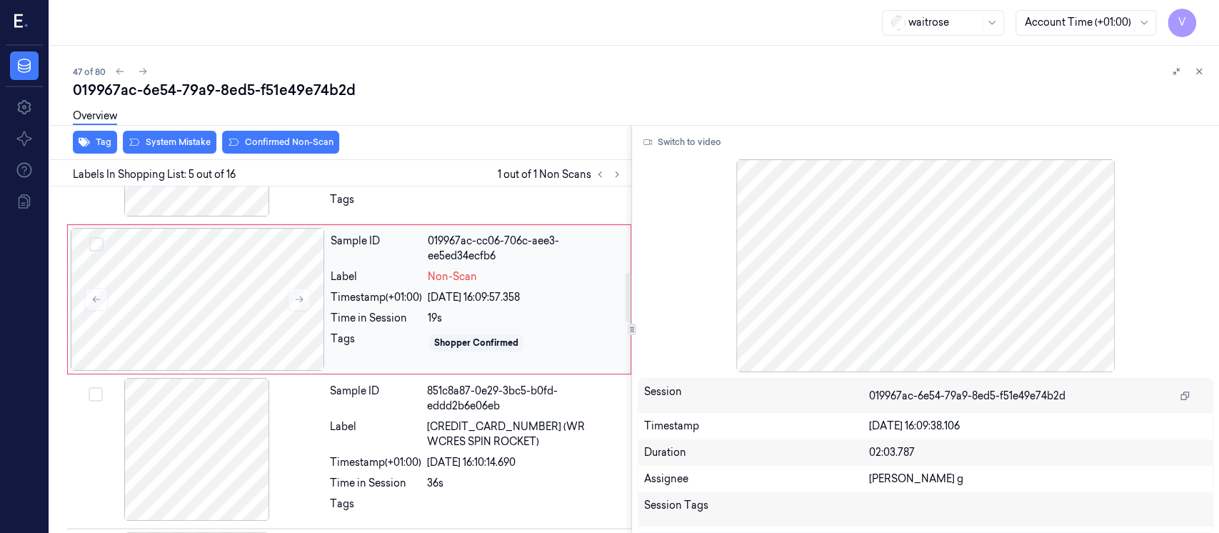
scroll to position [600, 0]
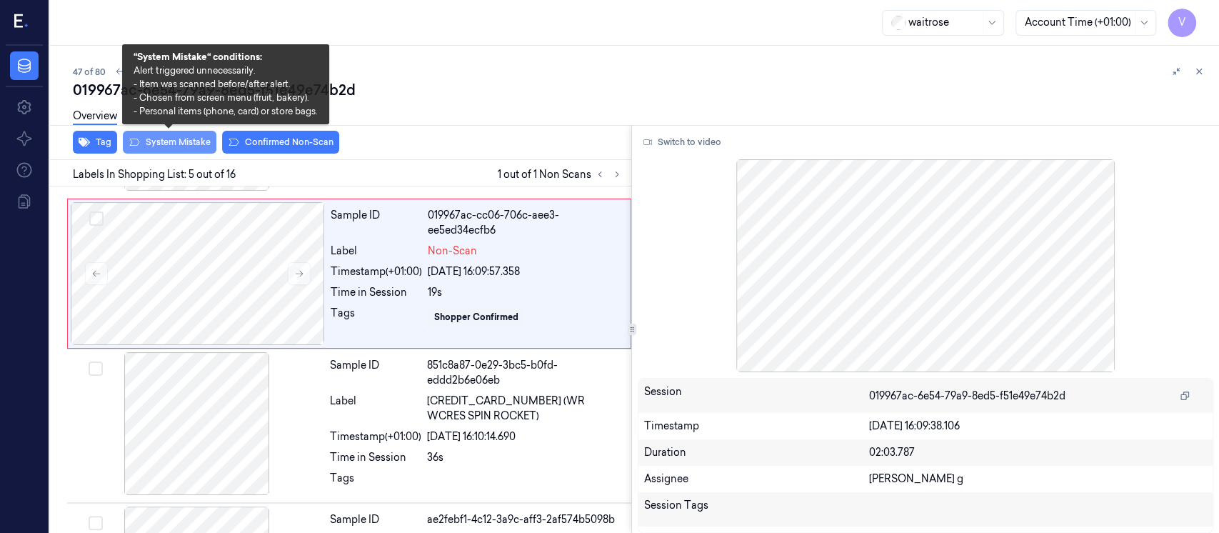
click at [162, 140] on button "System Mistake" at bounding box center [170, 142] width 94 height 23
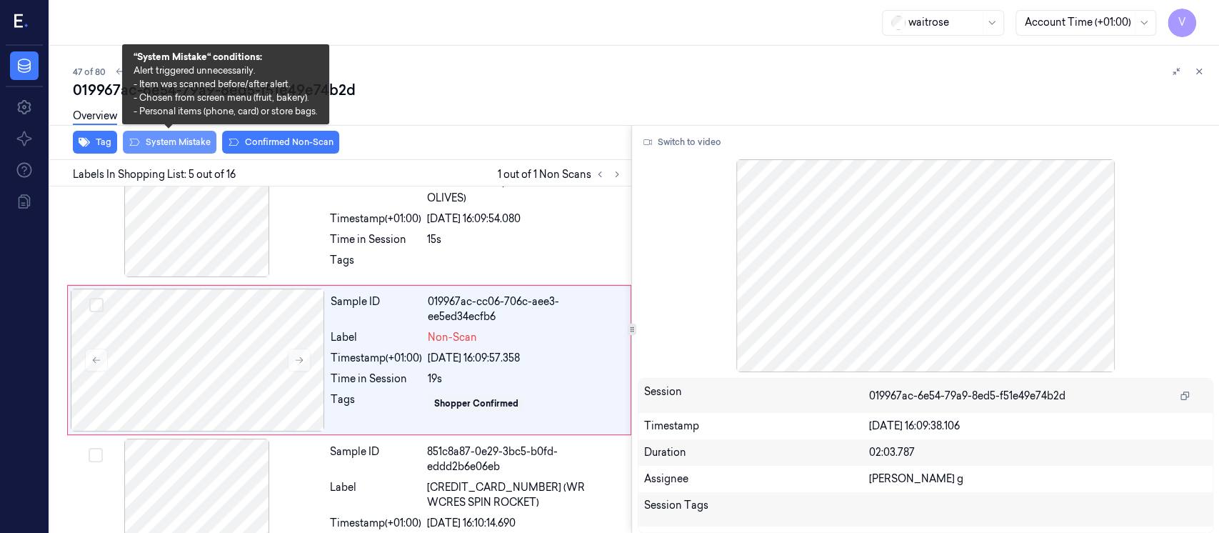
scroll to position [504, 0]
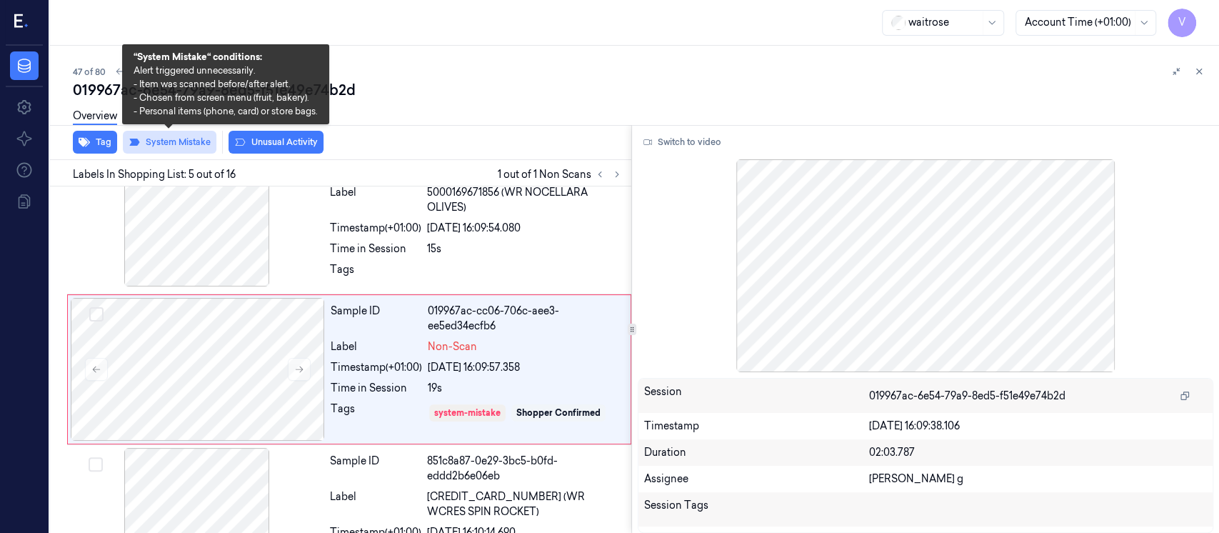
click at [162, 140] on button "System Mistake" at bounding box center [170, 142] width 94 height 23
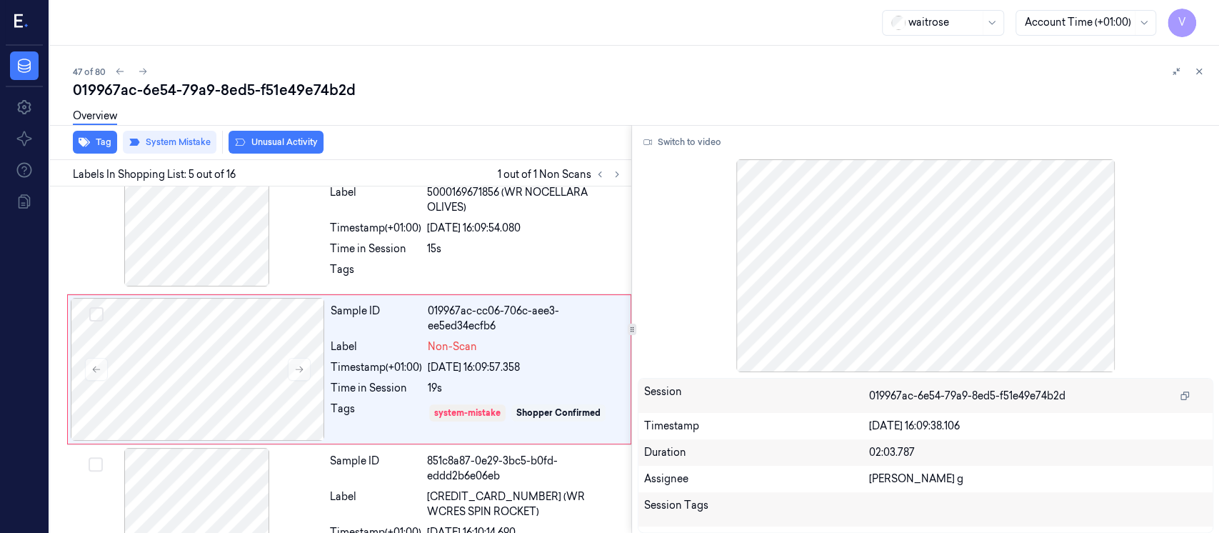
click at [254, 141] on button "Unusual Activity" at bounding box center [275, 142] width 95 height 23
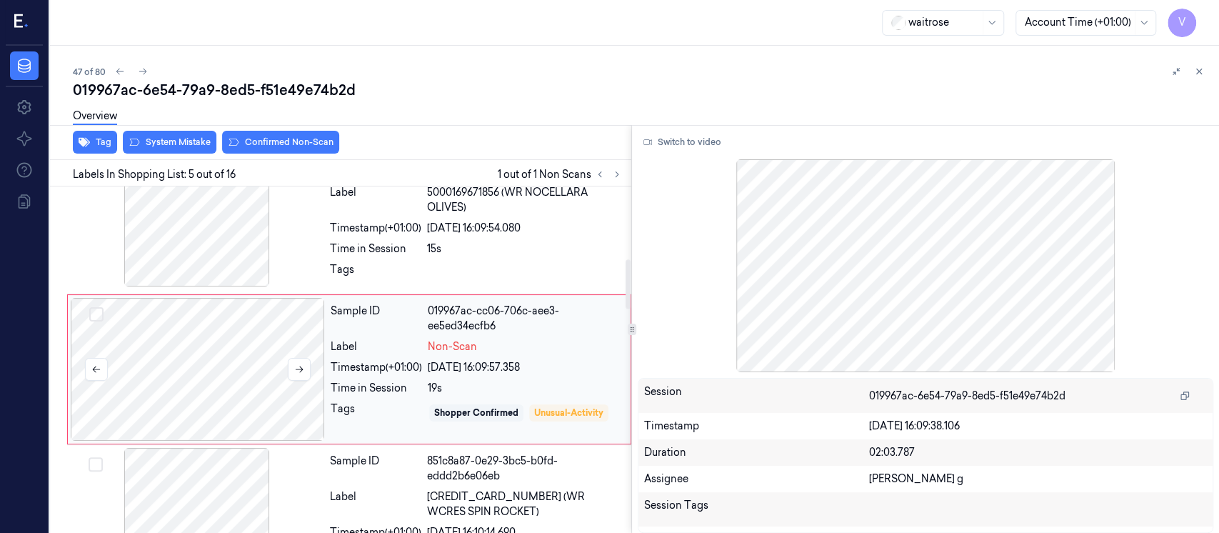
scroll to position [508, 0]
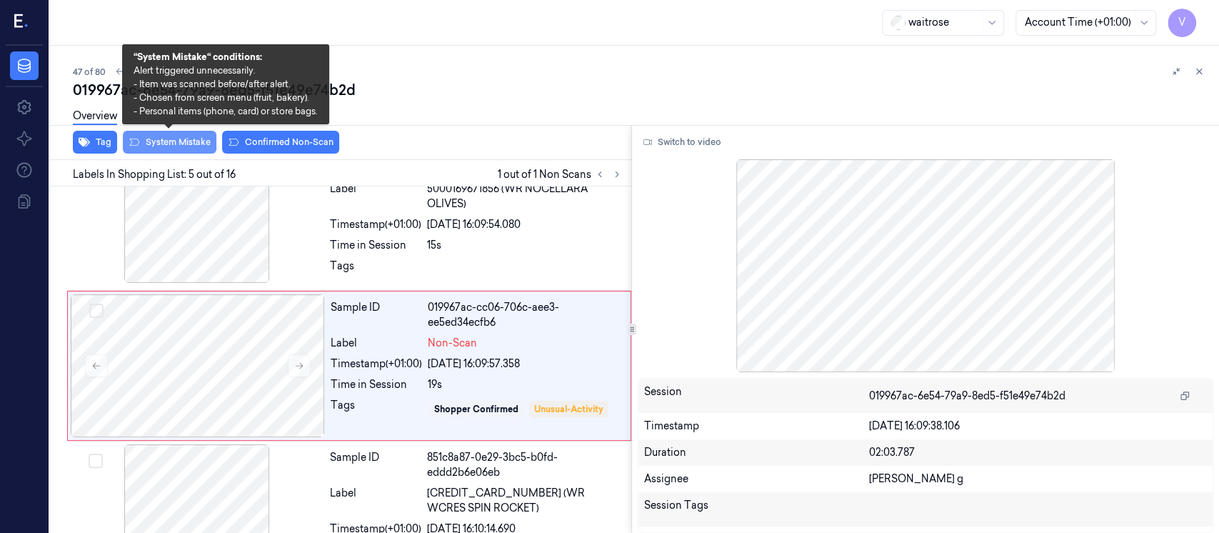
click at [171, 145] on button "System Mistake" at bounding box center [170, 142] width 94 height 23
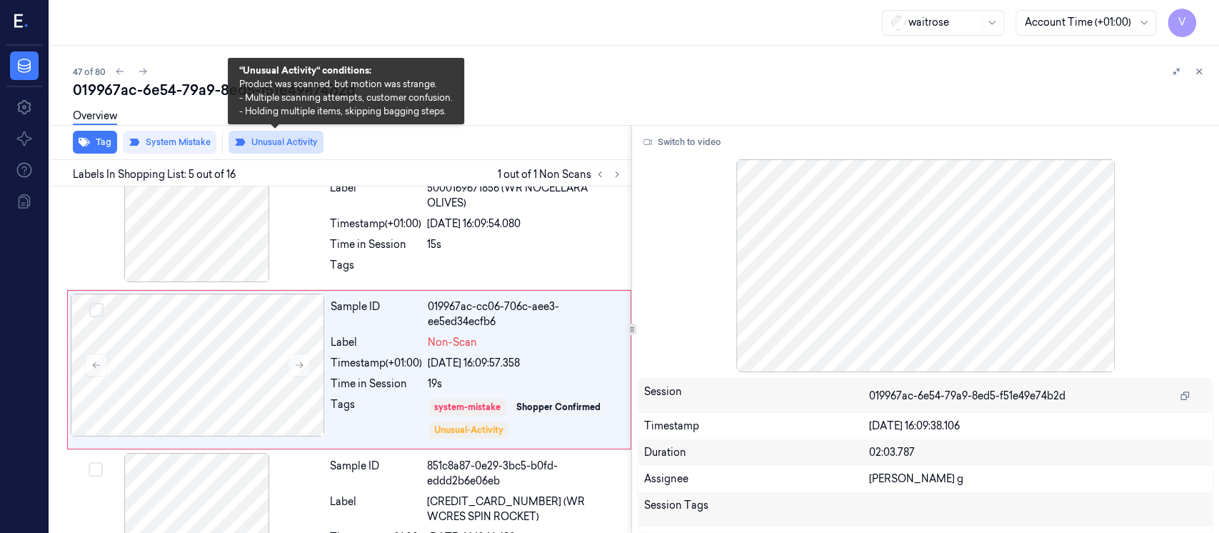
click at [271, 144] on button "Unusual Activity" at bounding box center [275, 142] width 95 height 23
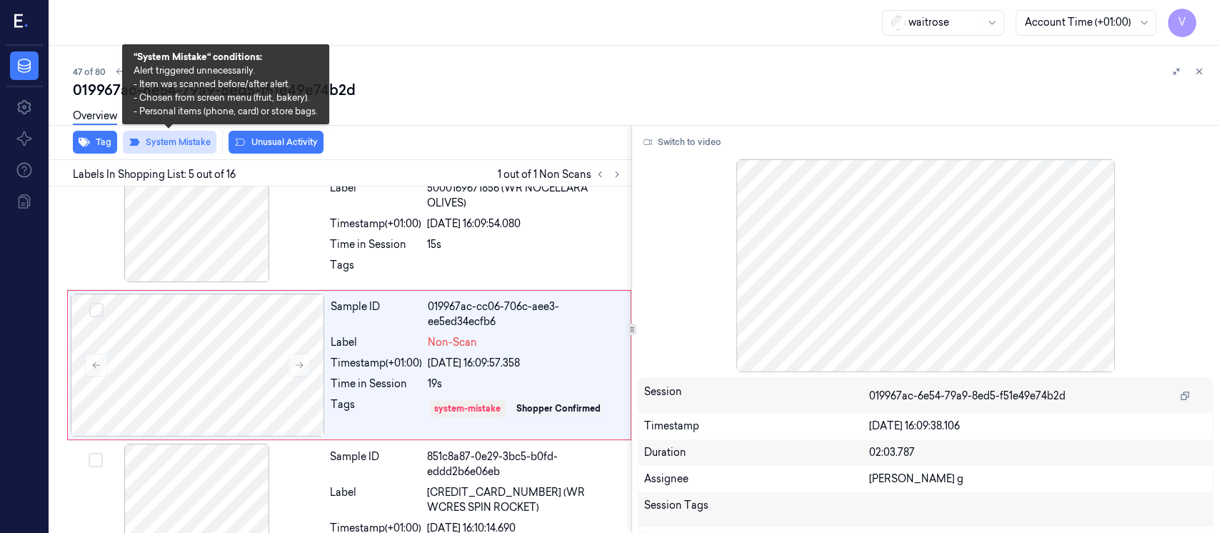
scroll to position [504, 0]
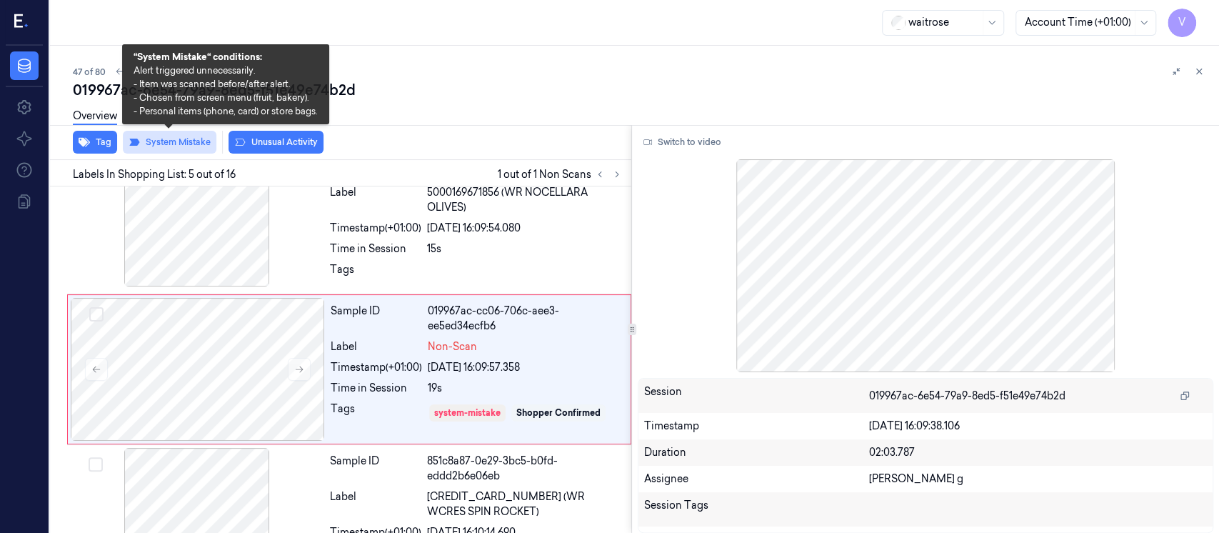
click at [164, 141] on button "System Mistake" at bounding box center [170, 142] width 94 height 23
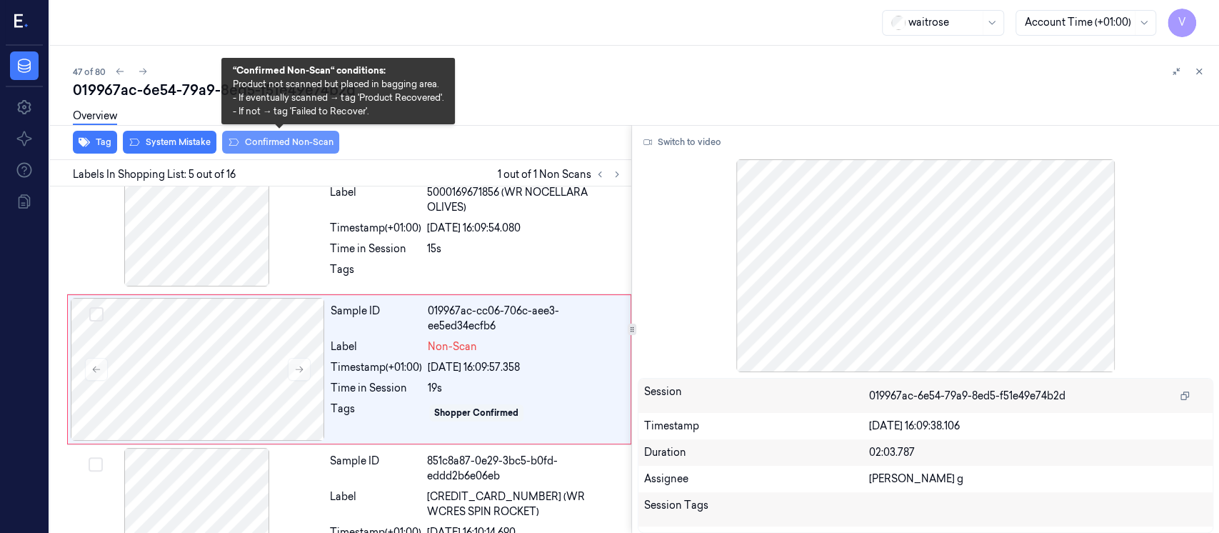
click at [253, 143] on button "Confirmed Non-Scan" at bounding box center [280, 142] width 117 height 23
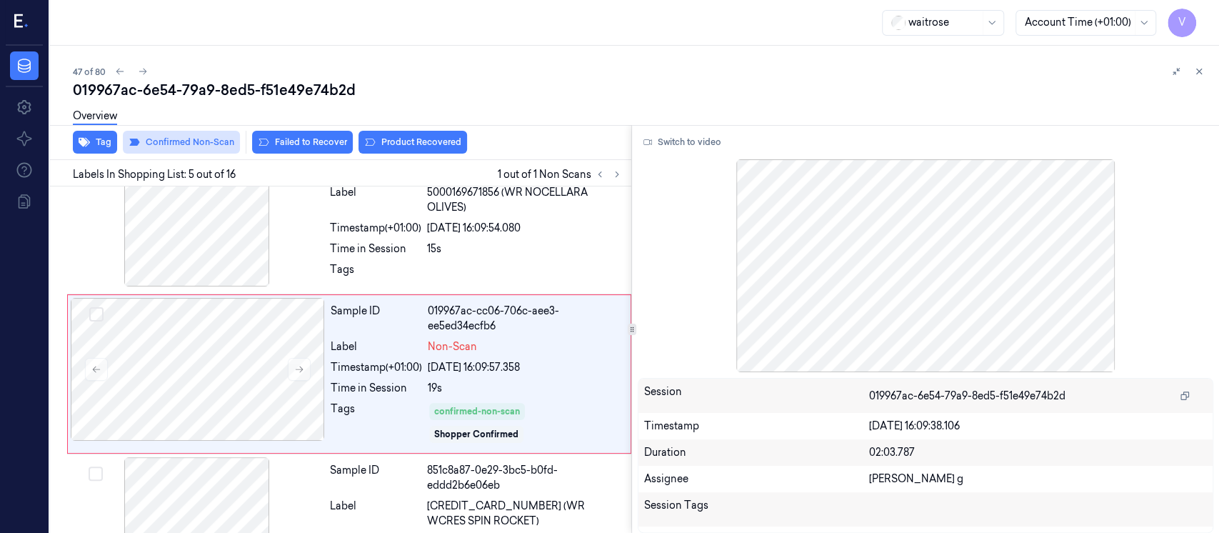
scroll to position [508, 0]
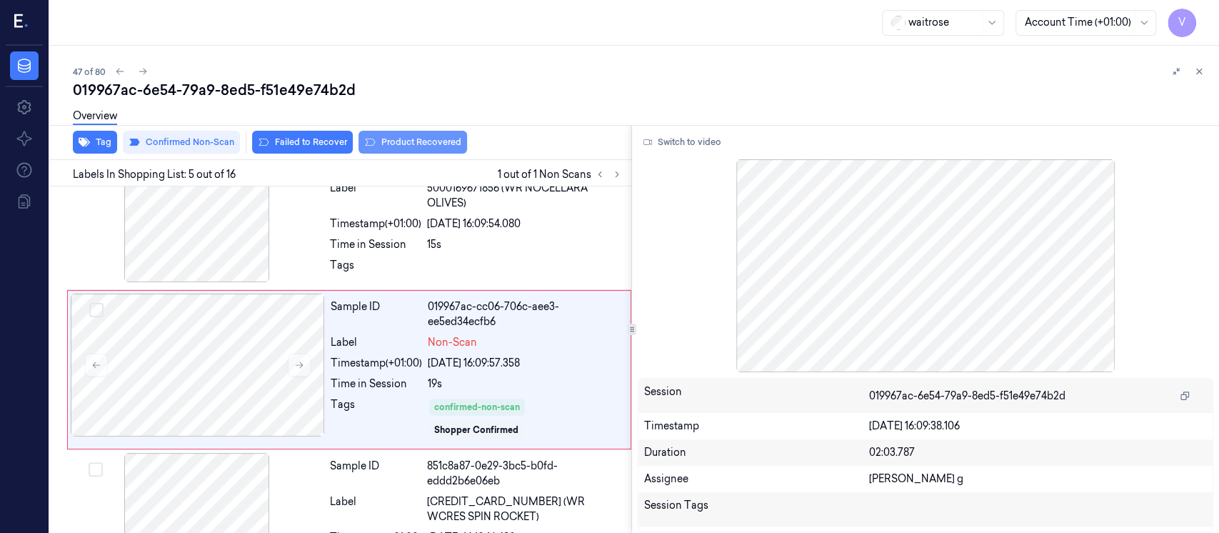
click at [401, 147] on button "Product Recovered" at bounding box center [412, 142] width 109 height 23
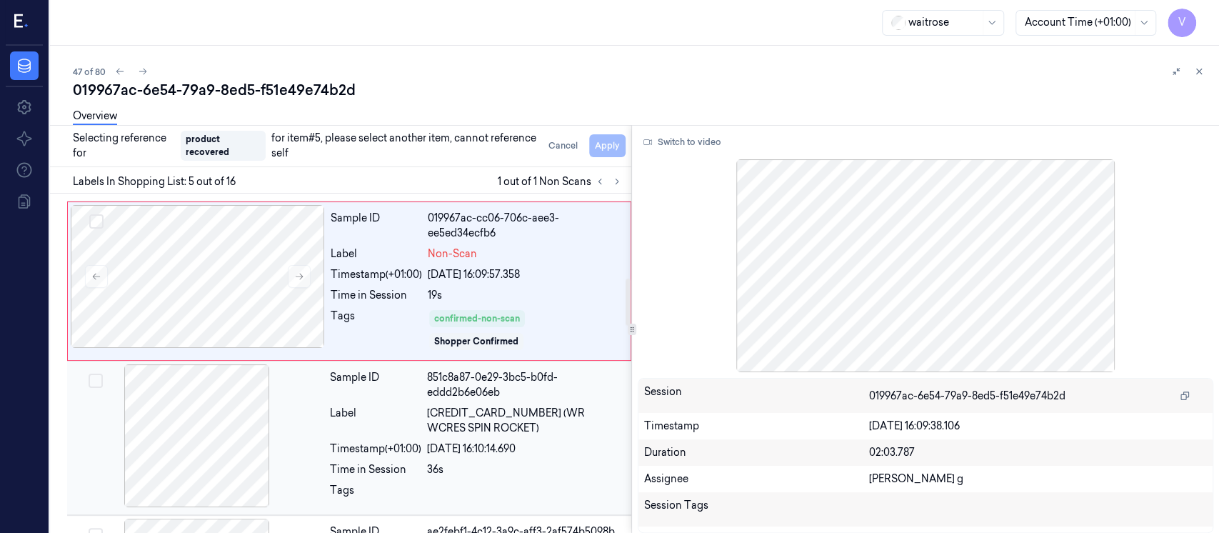
click at [198, 423] on div at bounding box center [197, 435] width 254 height 143
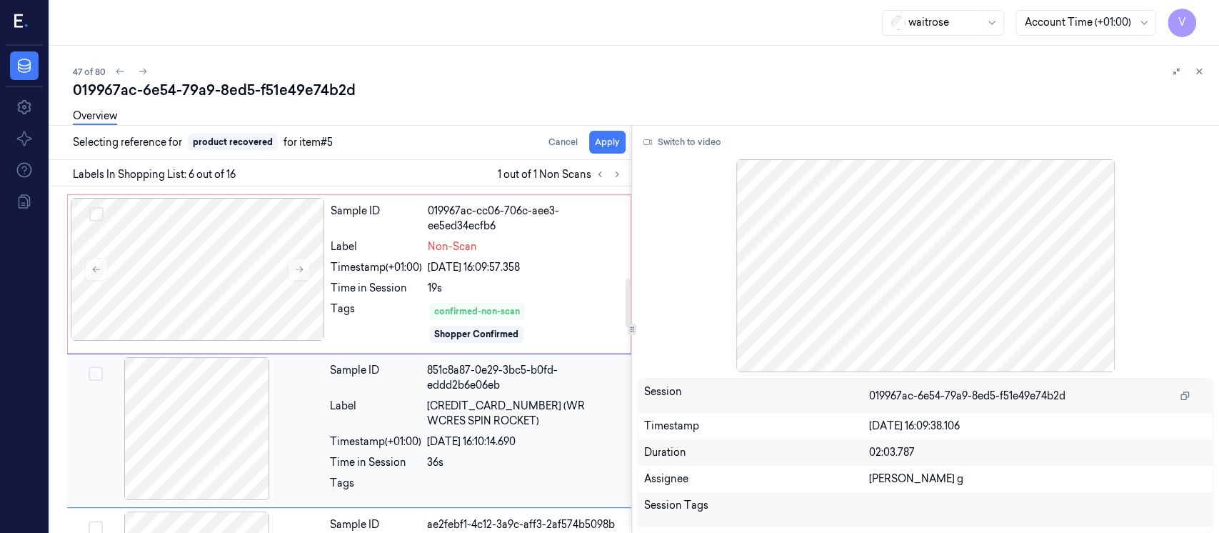
scroll to position [665, 0]
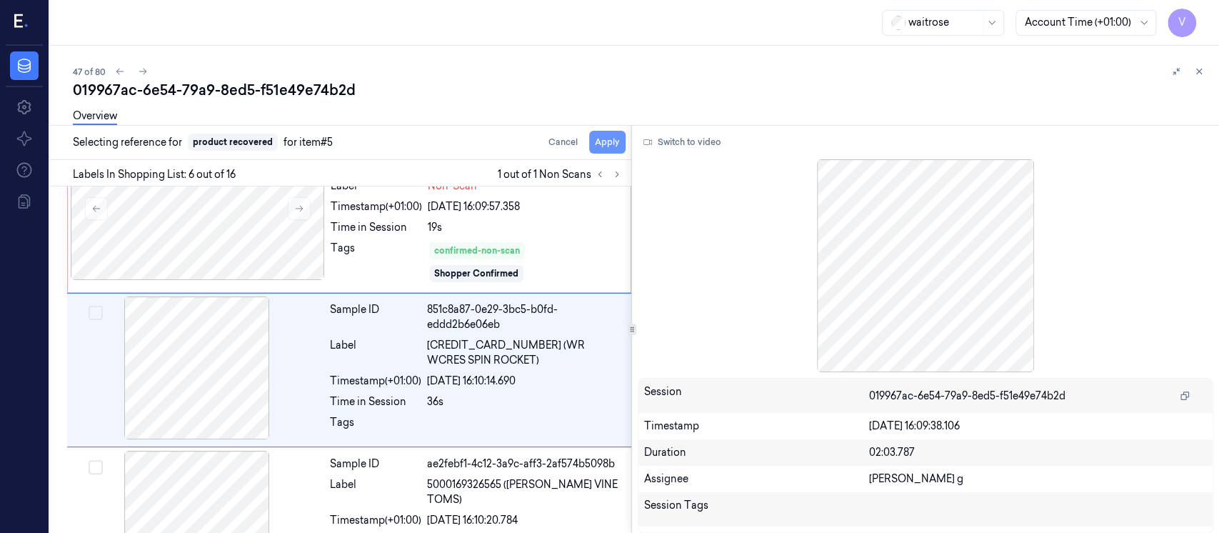
click at [611, 146] on button "Apply" at bounding box center [607, 142] width 36 height 23
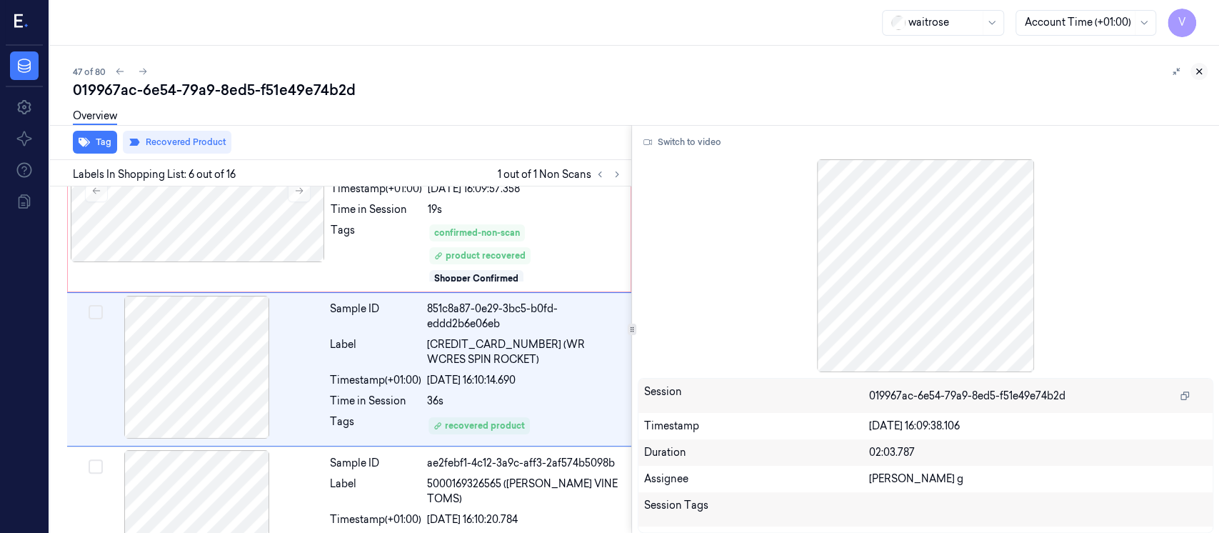
click at [1194, 76] on button at bounding box center [1198, 71] width 17 height 17
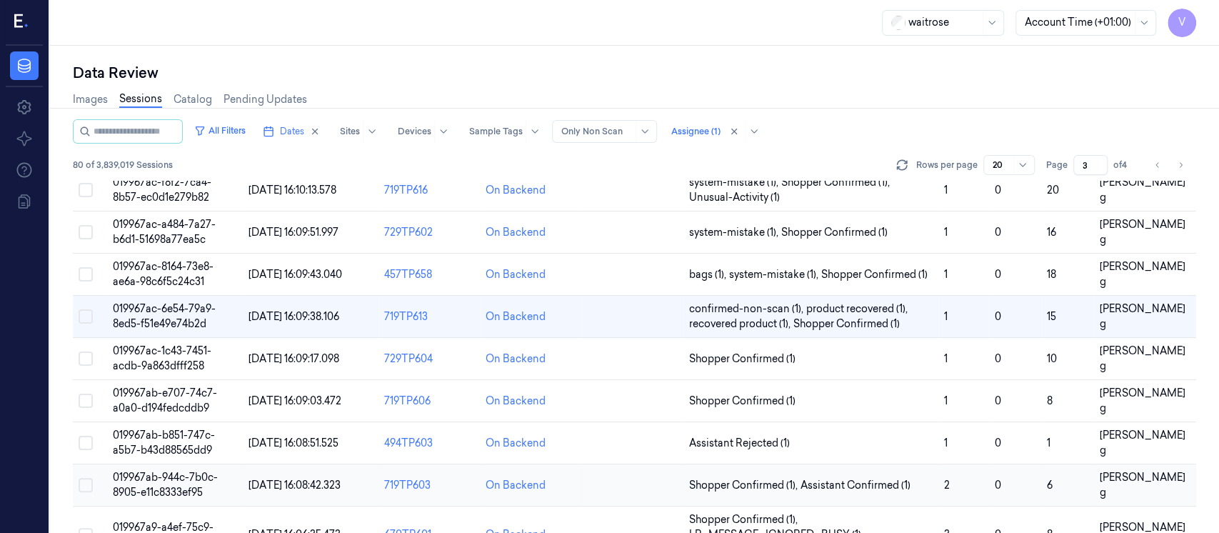
scroll to position [208, 0]
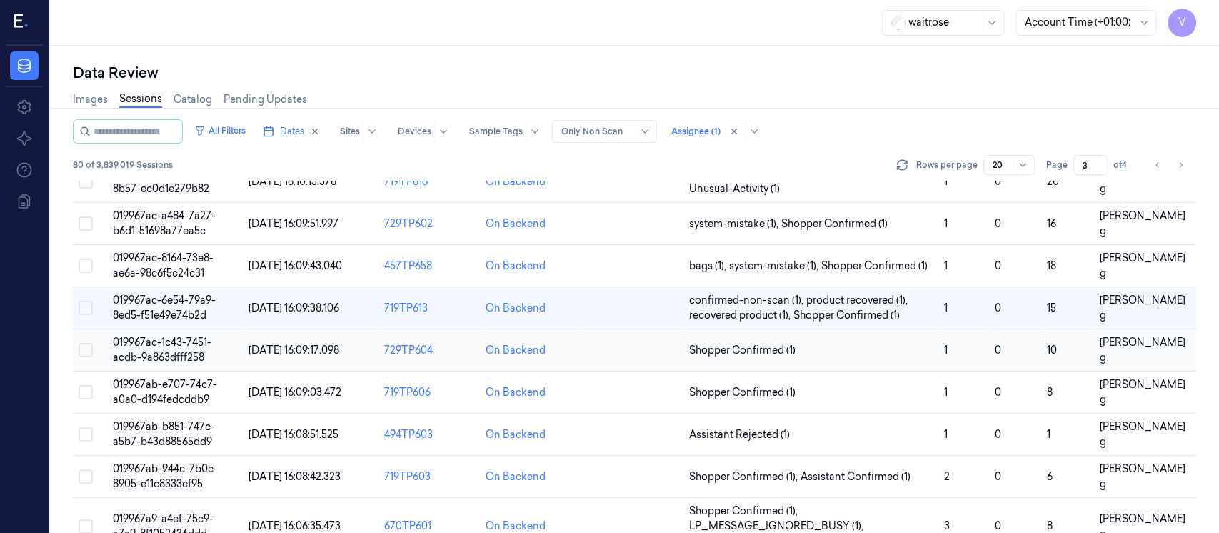
click at [594, 346] on td at bounding box center [632, 350] width 101 height 42
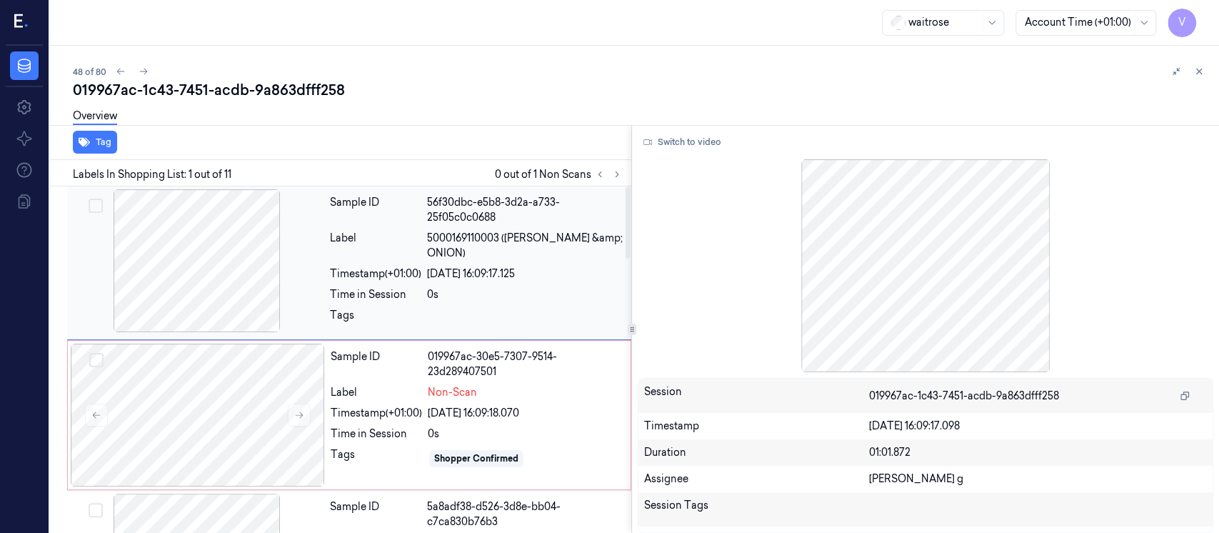
click at [401, 243] on div "Label" at bounding box center [375, 246] width 91 height 30
click at [682, 151] on button "Switch to video" at bounding box center [682, 142] width 89 height 23
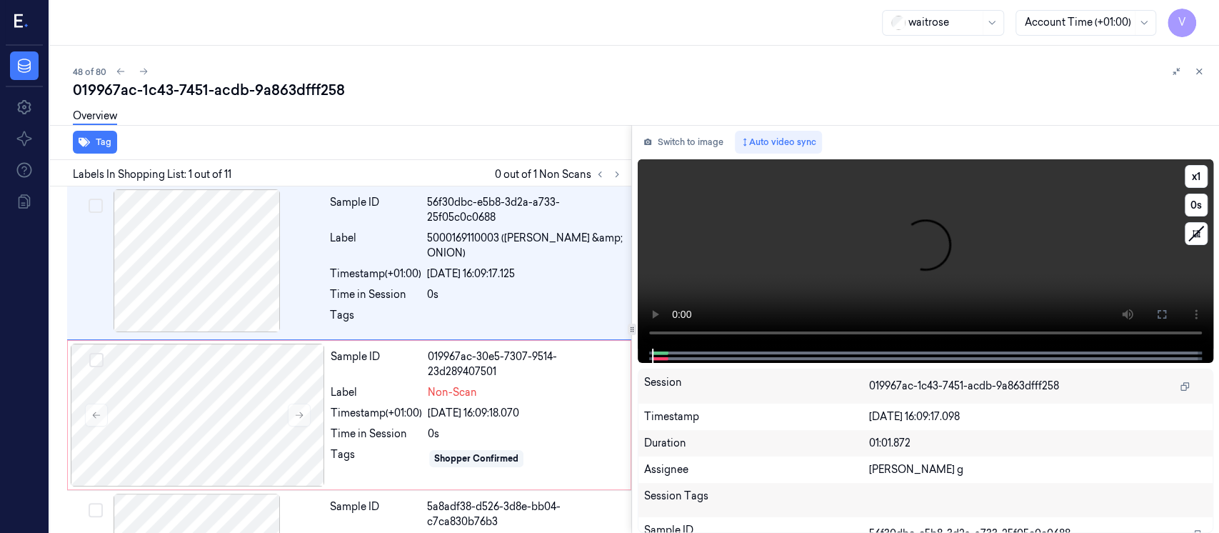
drag, startPoint x: 1171, startPoint y: 318, endPoint x: 1171, endPoint y: 433, distance: 115.7
click at [1171, 318] on button at bounding box center [1161, 314] width 23 height 23
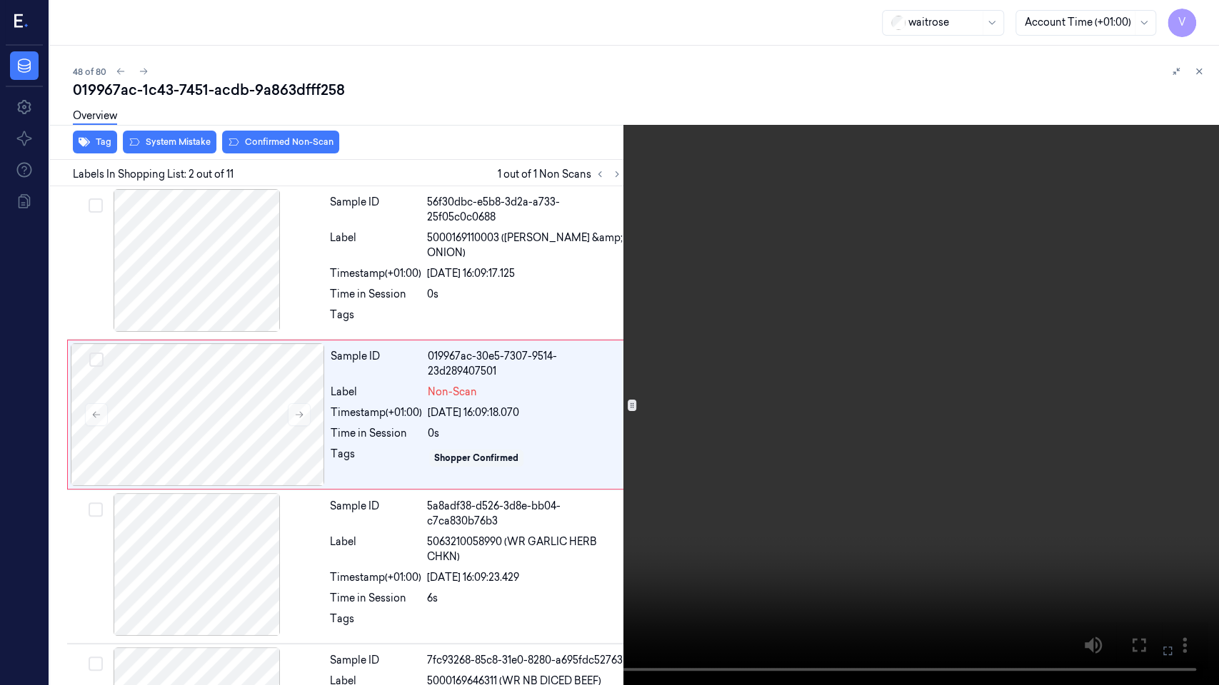
click at [0, 0] on button at bounding box center [0, 0] width 0 height 0
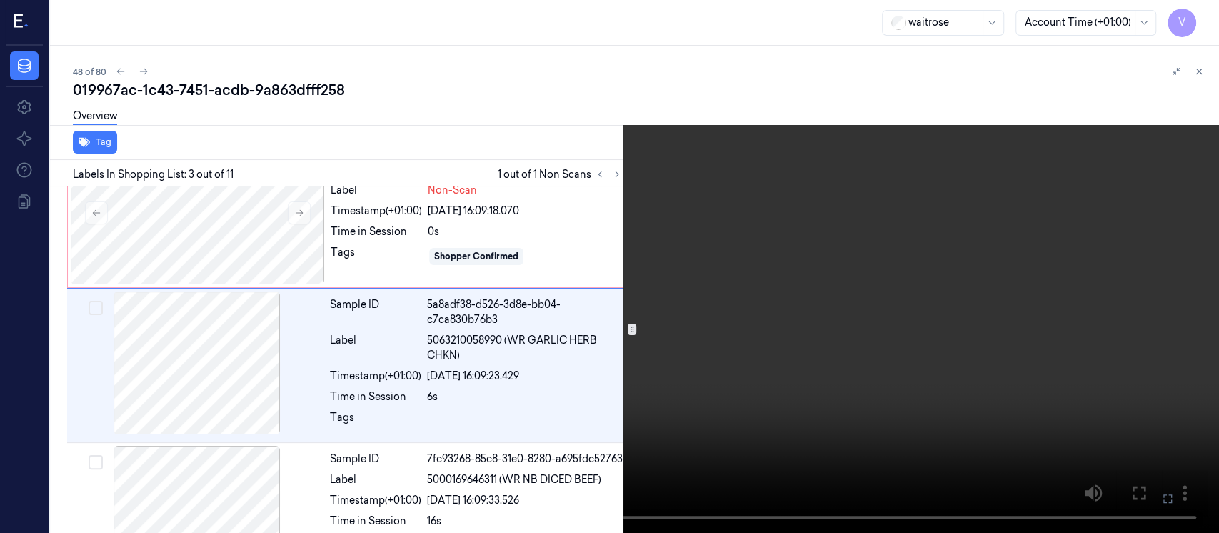
scroll to position [206, 0]
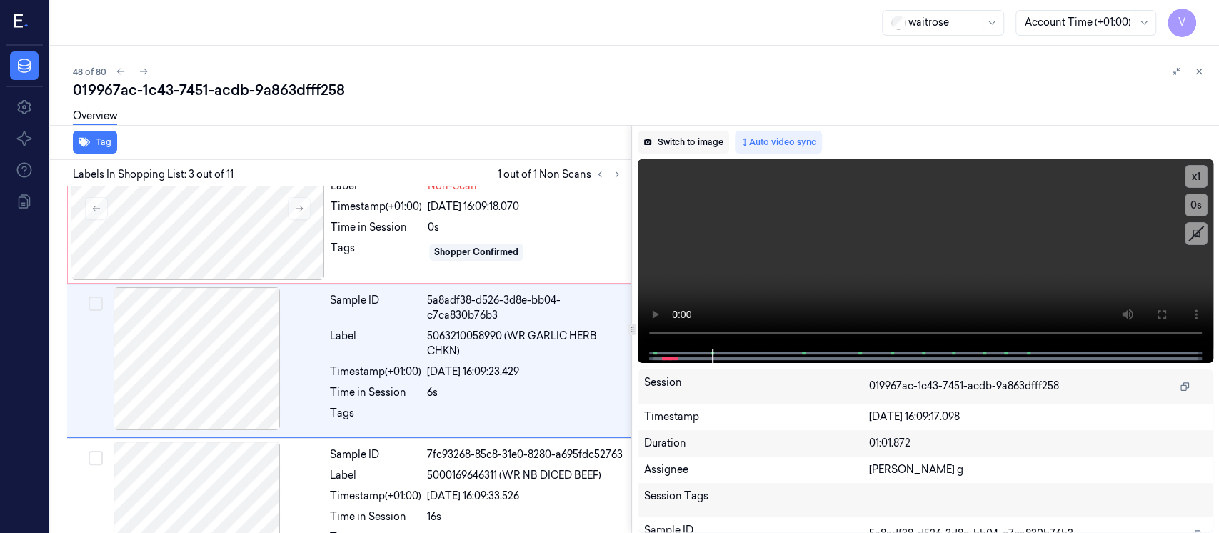
click at [675, 141] on button "Switch to image" at bounding box center [683, 142] width 91 height 23
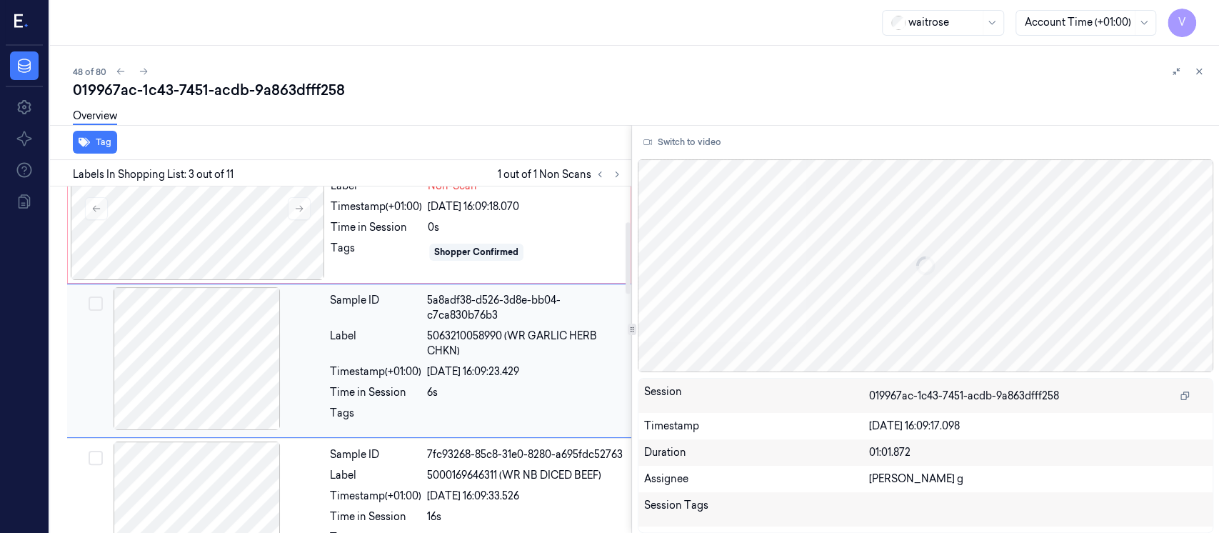
scroll to position [0, 0]
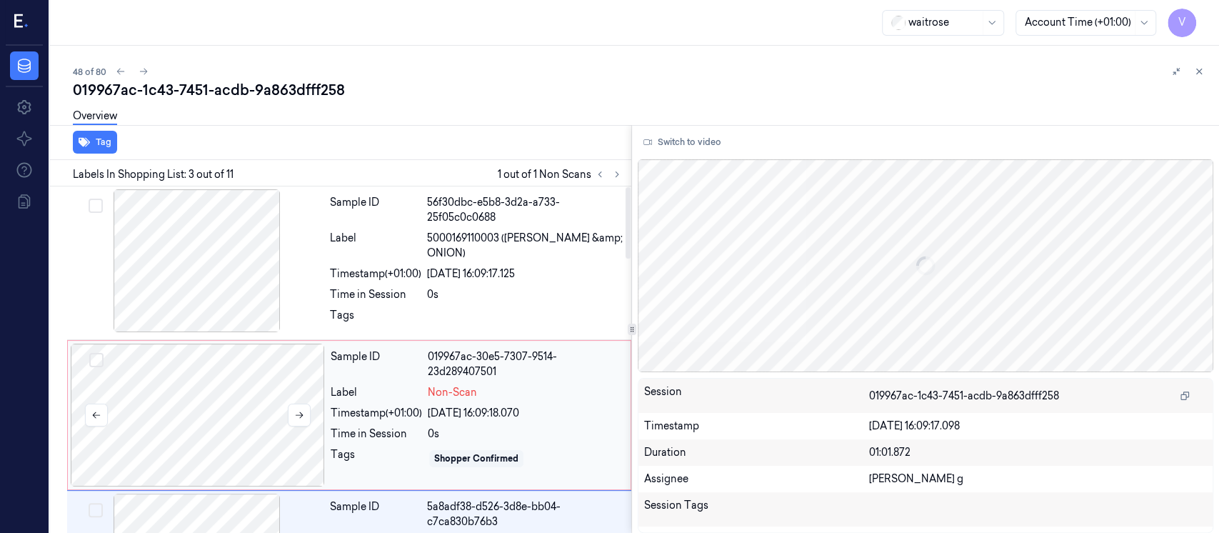
click at [186, 383] on div at bounding box center [198, 414] width 254 height 143
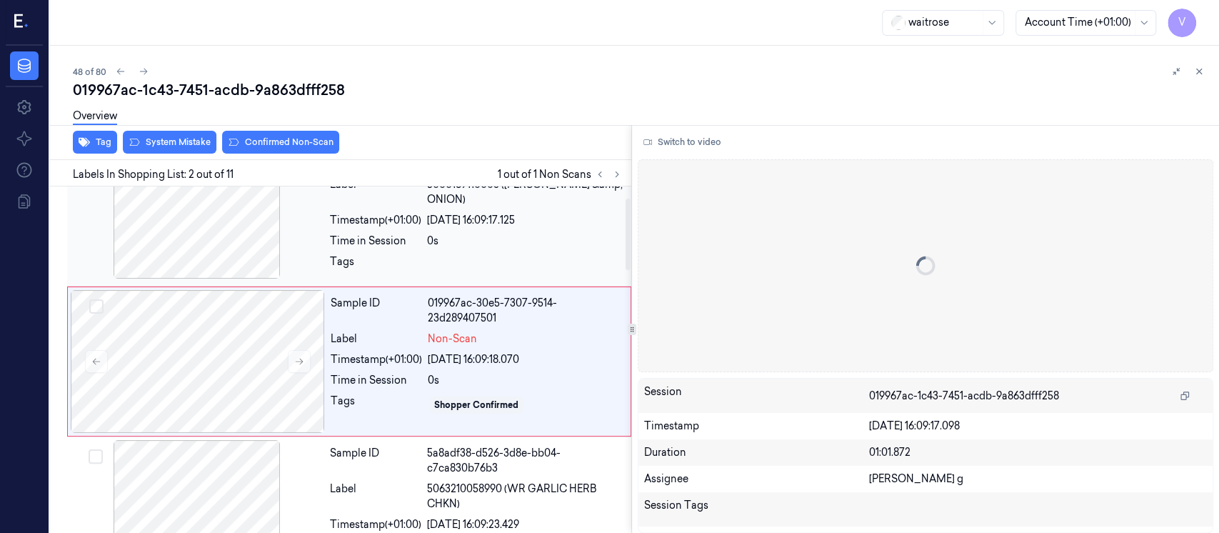
scroll to position [55, 0]
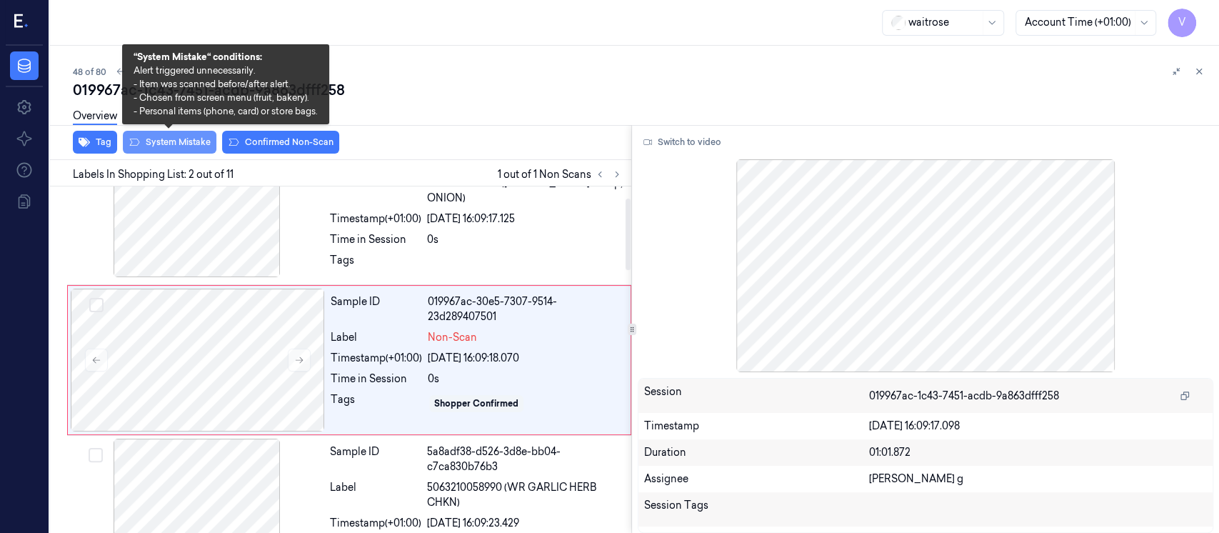
click at [154, 147] on button "System Mistake" at bounding box center [170, 142] width 94 height 23
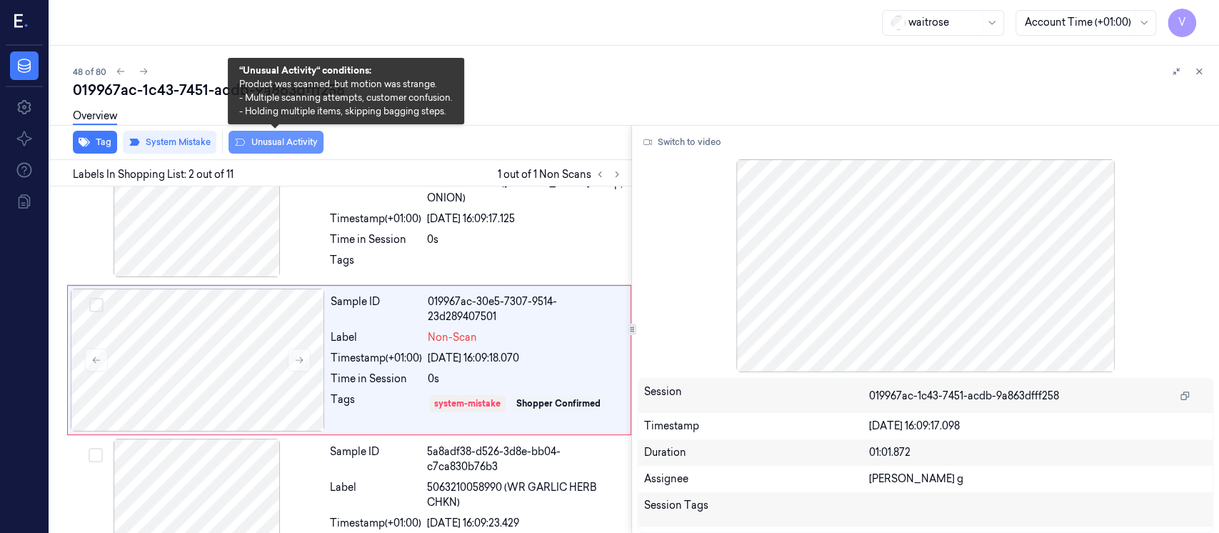
click at [257, 136] on button "Unusual Activity" at bounding box center [275, 142] width 95 height 23
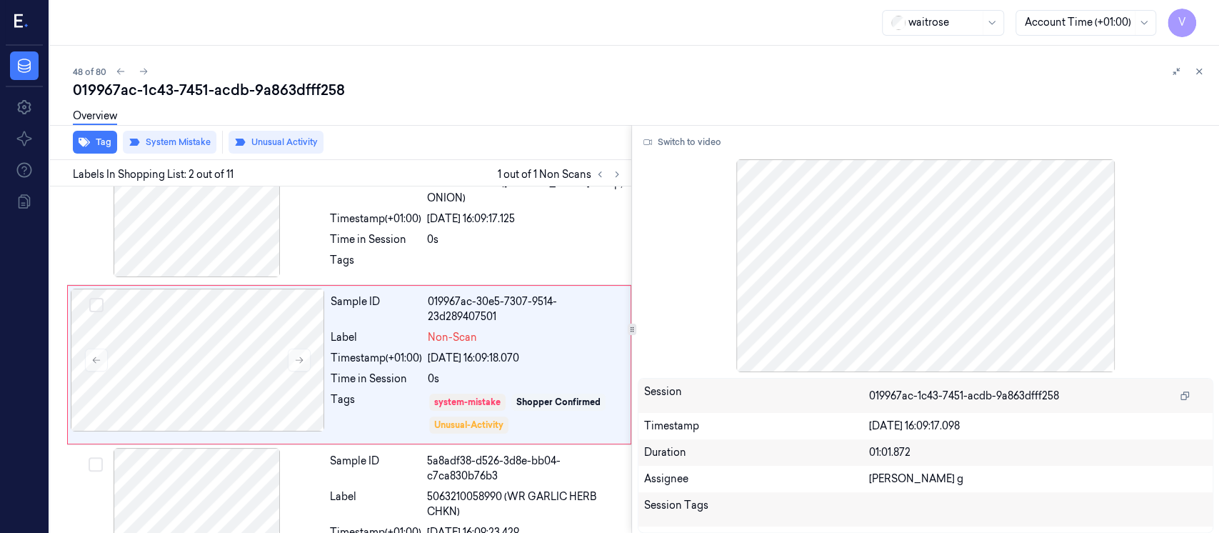
scroll to position [59, 0]
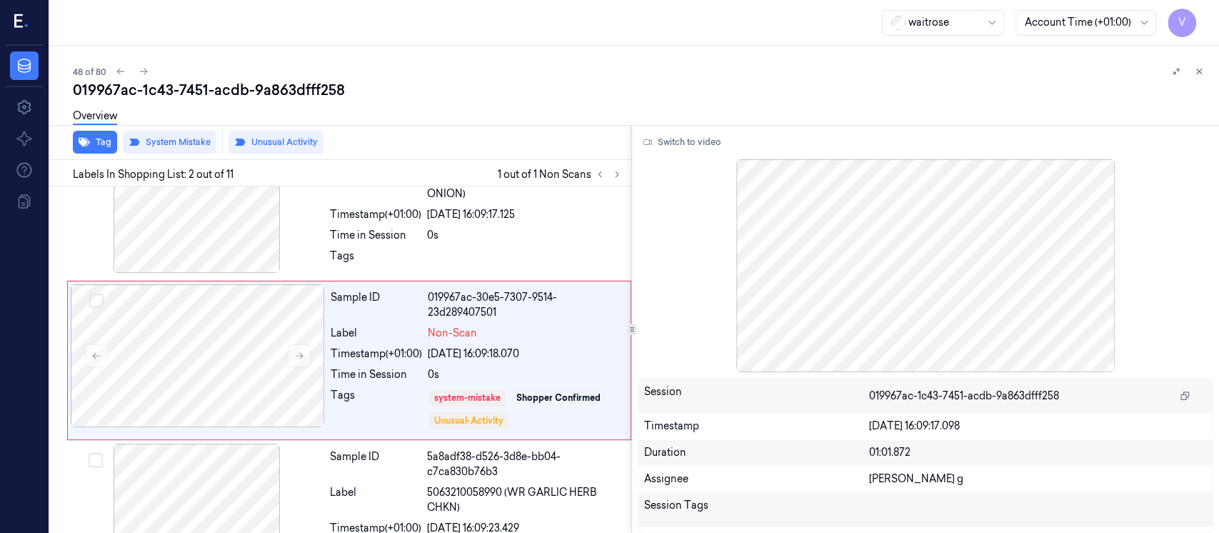
click at [493, 111] on div "Overview" at bounding box center [640, 118] width 1135 height 36
click at [1192, 74] on button at bounding box center [1198, 71] width 17 height 17
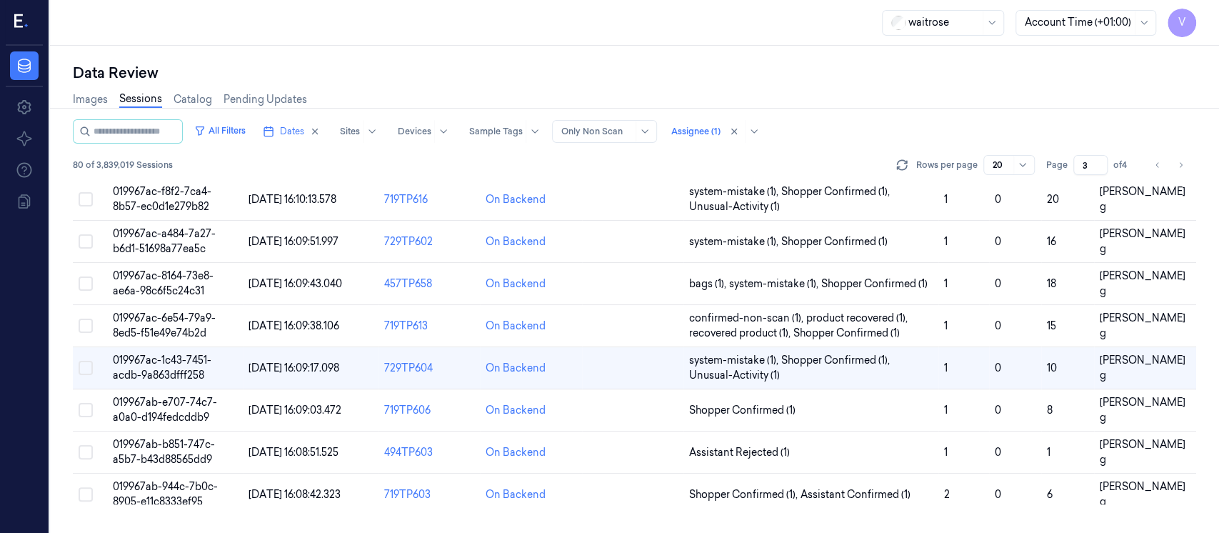
scroll to position [266, 0]
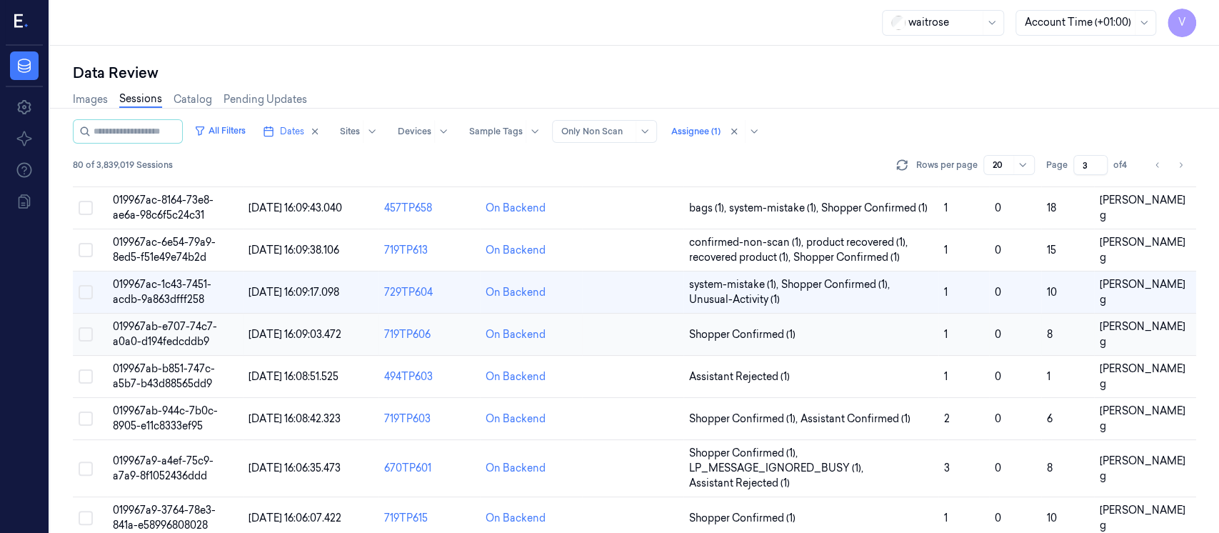
click at [613, 334] on td at bounding box center [632, 334] width 101 height 42
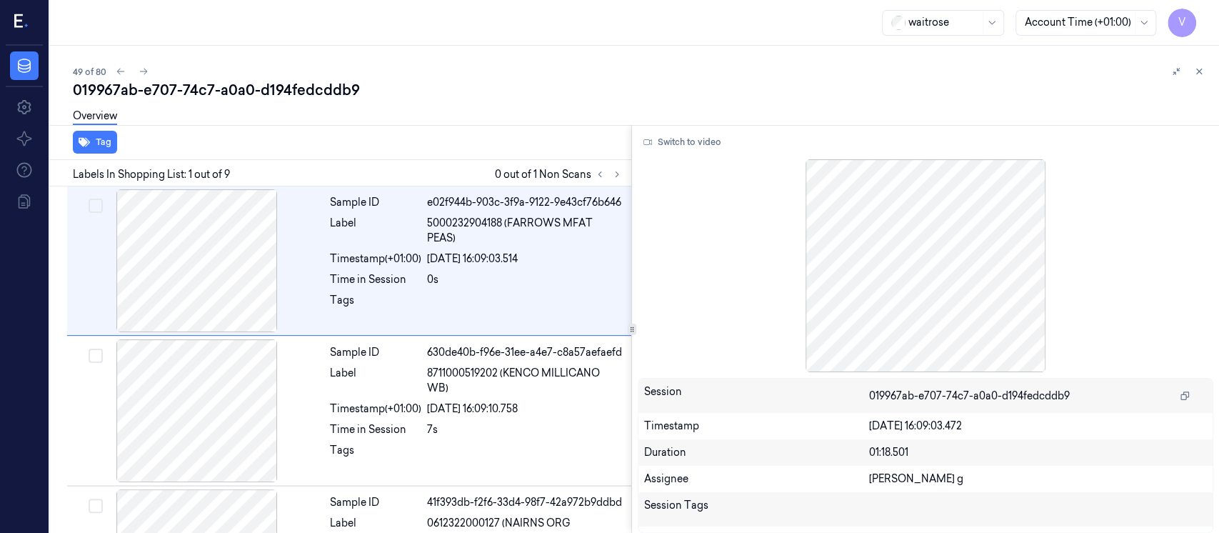
click at [501, 123] on div "Overview" at bounding box center [640, 118] width 1135 height 36
click at [610, 171] on button at bounding box center [616, 174] width 17 height 17
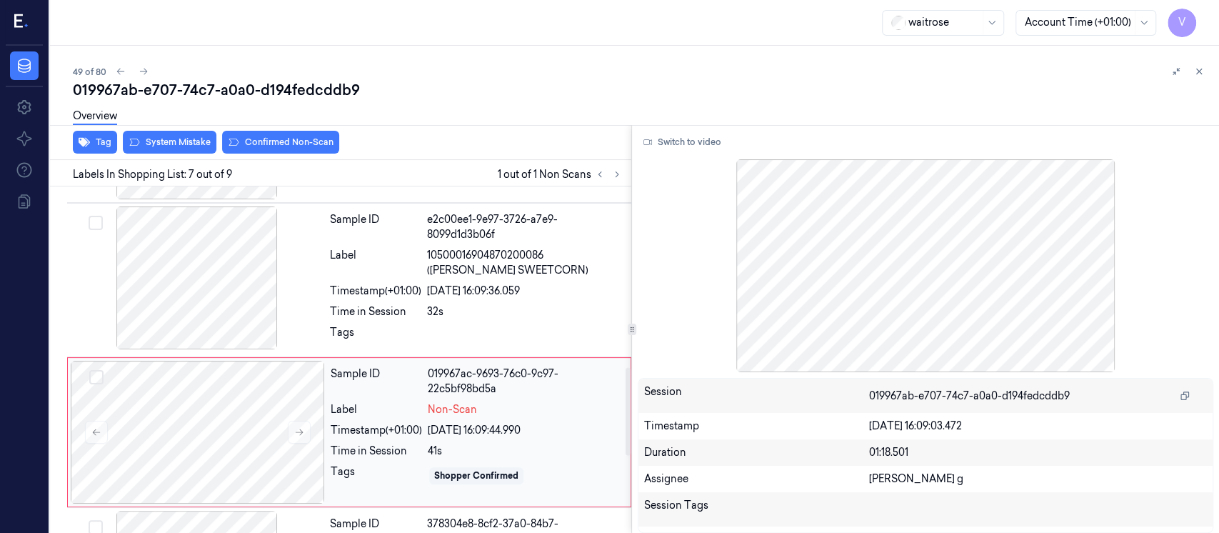
scroll to position [708, 0]
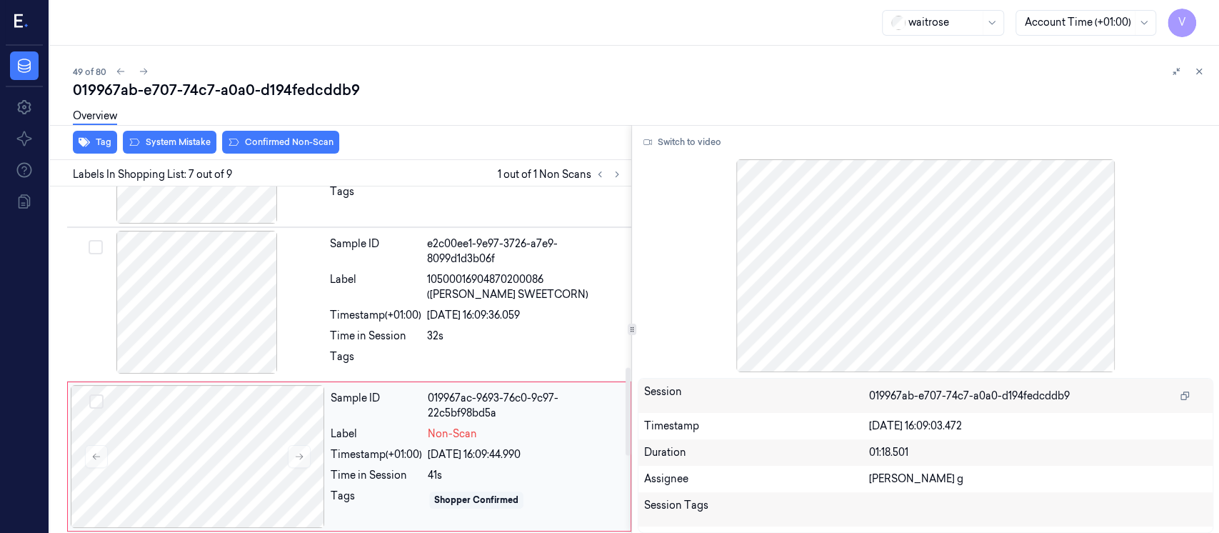
click at [355, 448] on div "Timestamp (+01:00)" at bounding box center [376, 454] width 91 height 15
click at [438, 276] on span "10500016904870200086 ([PERSON_NAME] SWEETCORN)" at bounding box center [525, 287] width 196 height 30
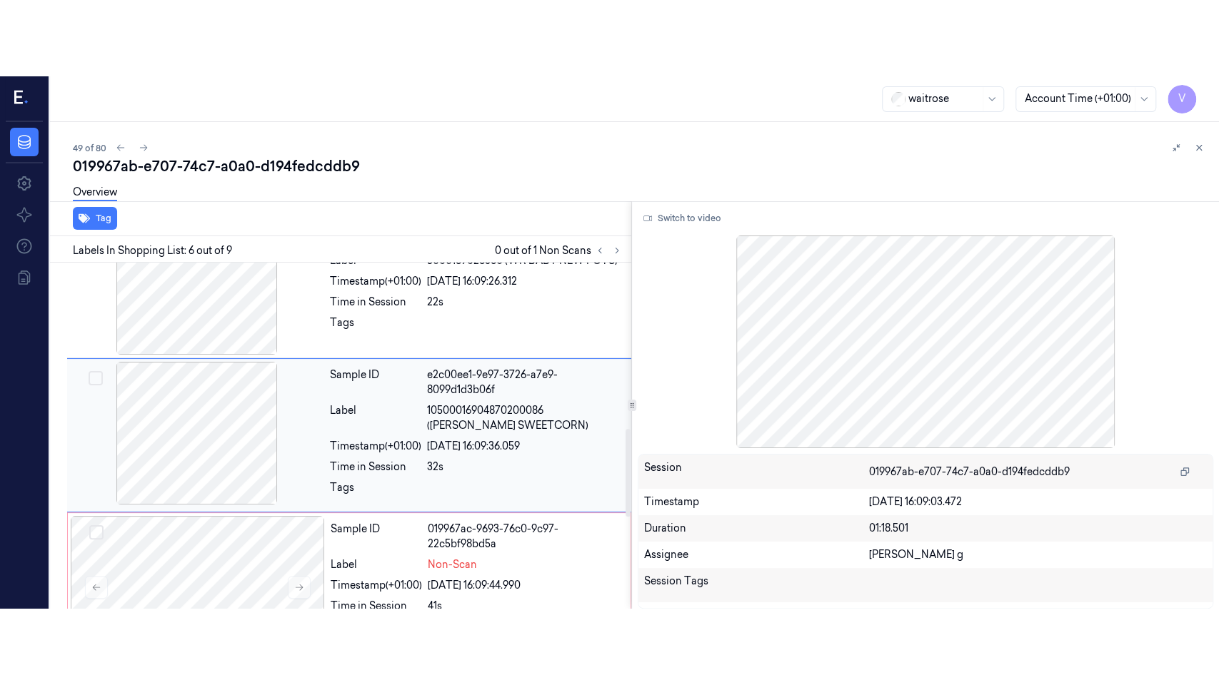
scroll to position [651, 0]
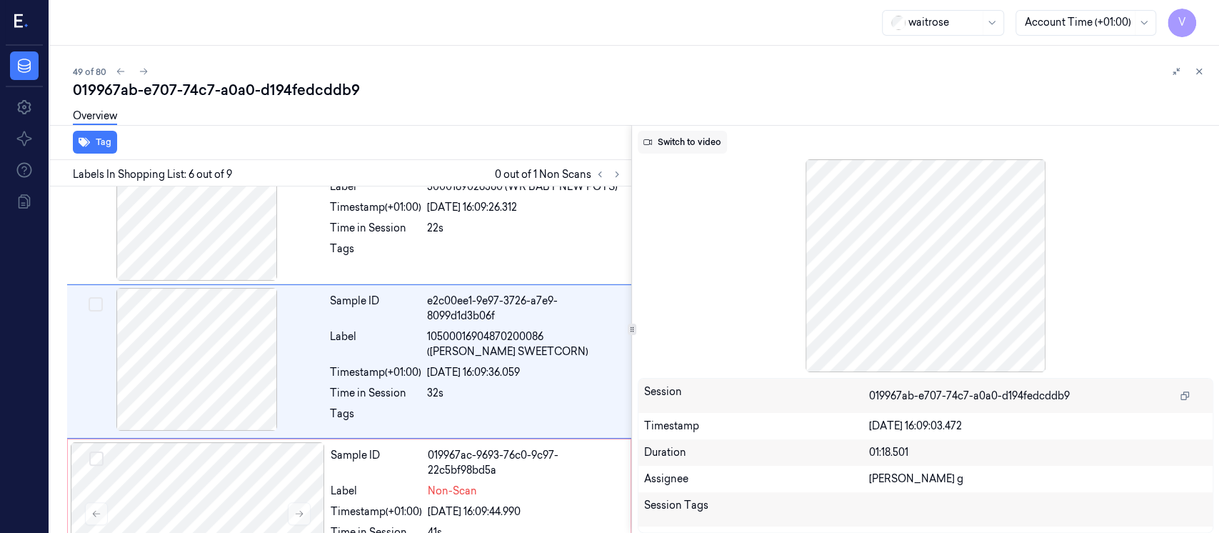
click at [689, 139] on button "Switch to video" at bounding box center [682, 142] width 89 height 23
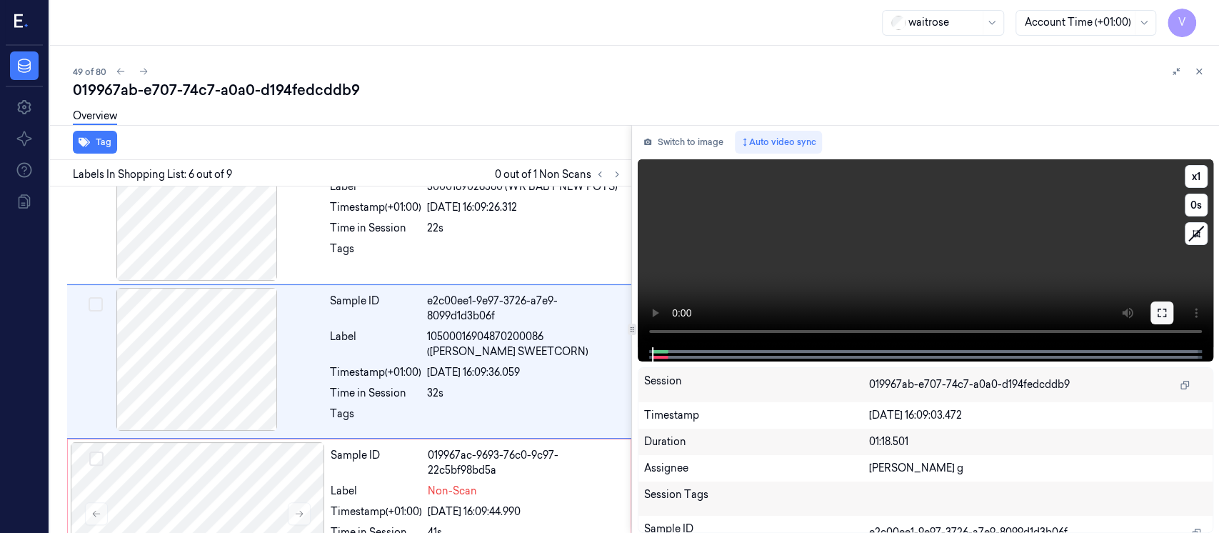
click at [1162, 321] on button at bounding box center [1161, 312] width 23 height 23
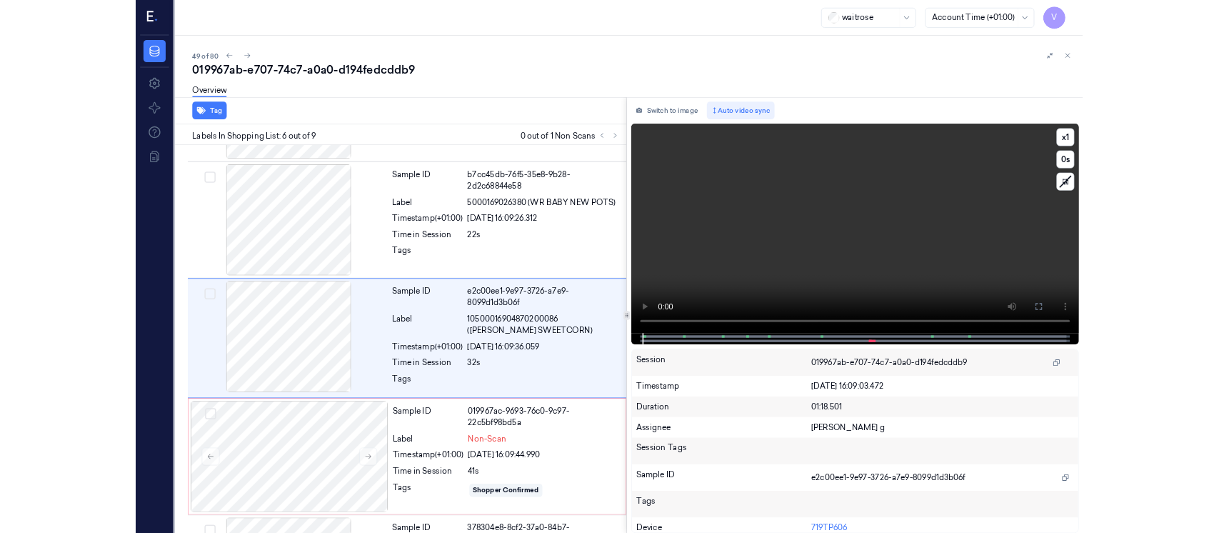
scroll to position [575, 0]
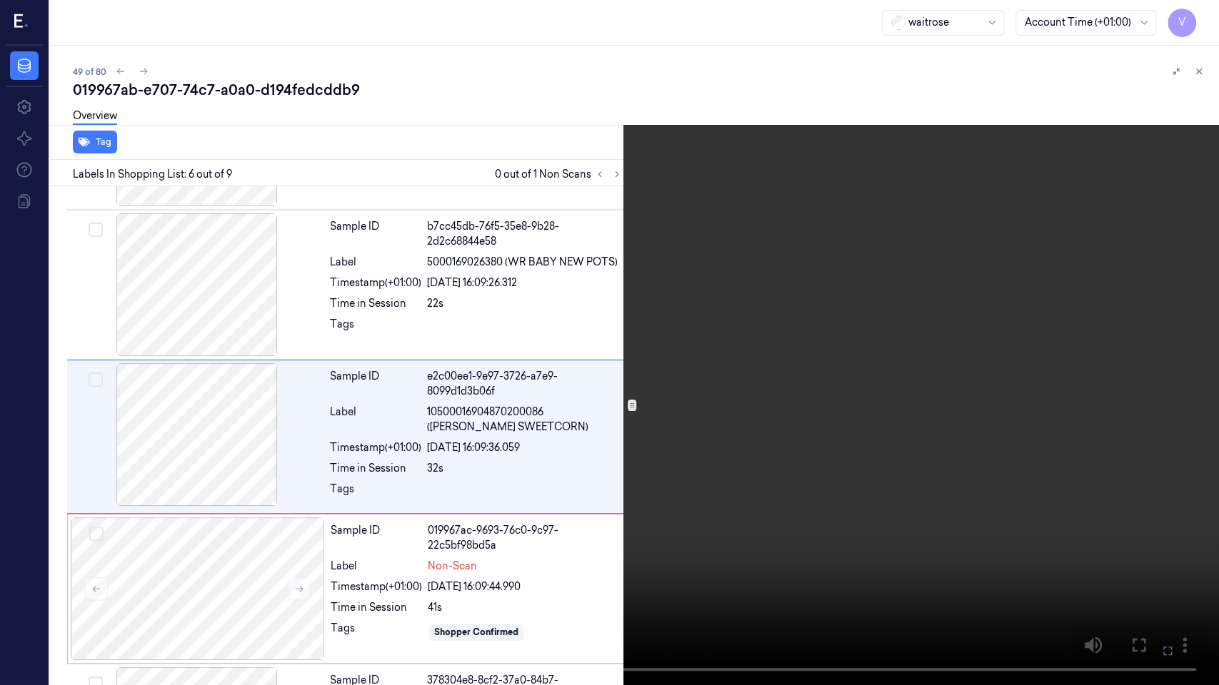
click at [0, 0] on icon at bounding box center [0, 0] width 0 height 0
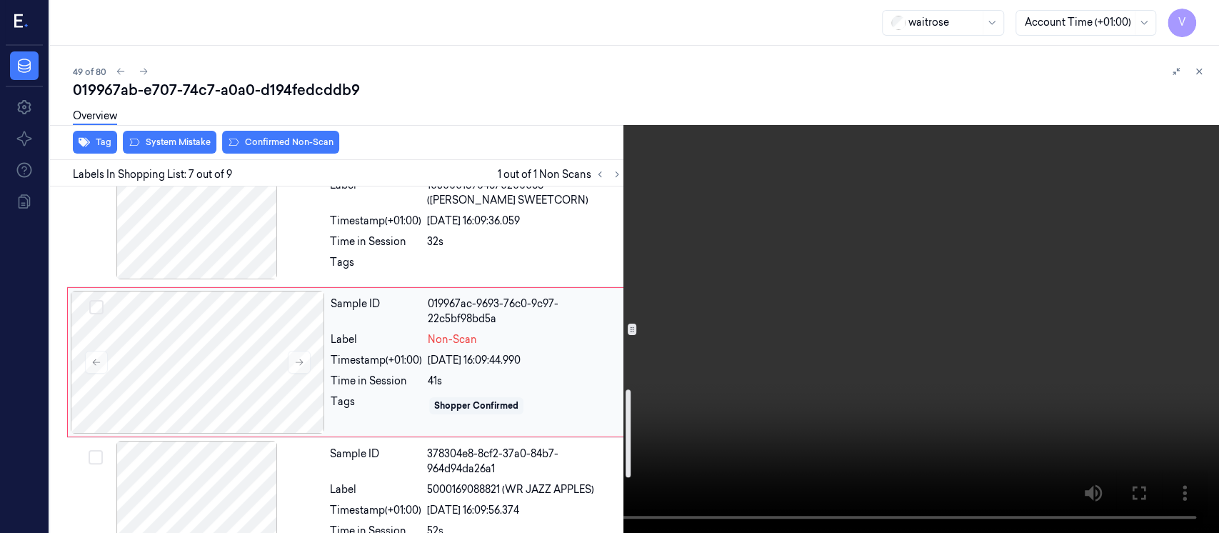
scroll to position [804, 0]
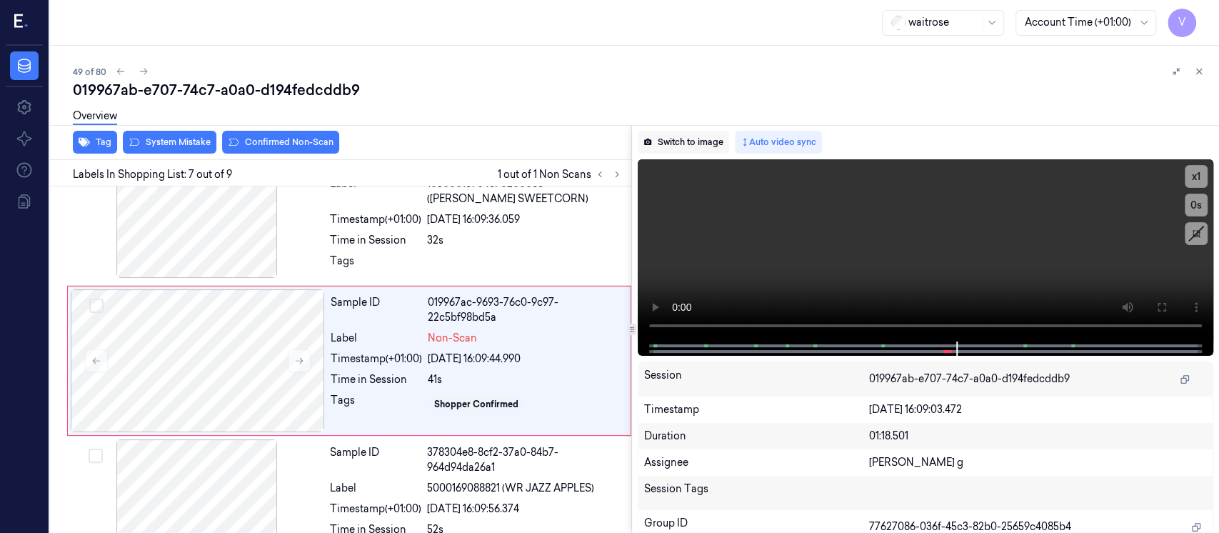
click at [668, 140] on button "Switch to image" at bounding box center [683, 142] width 91 height 23
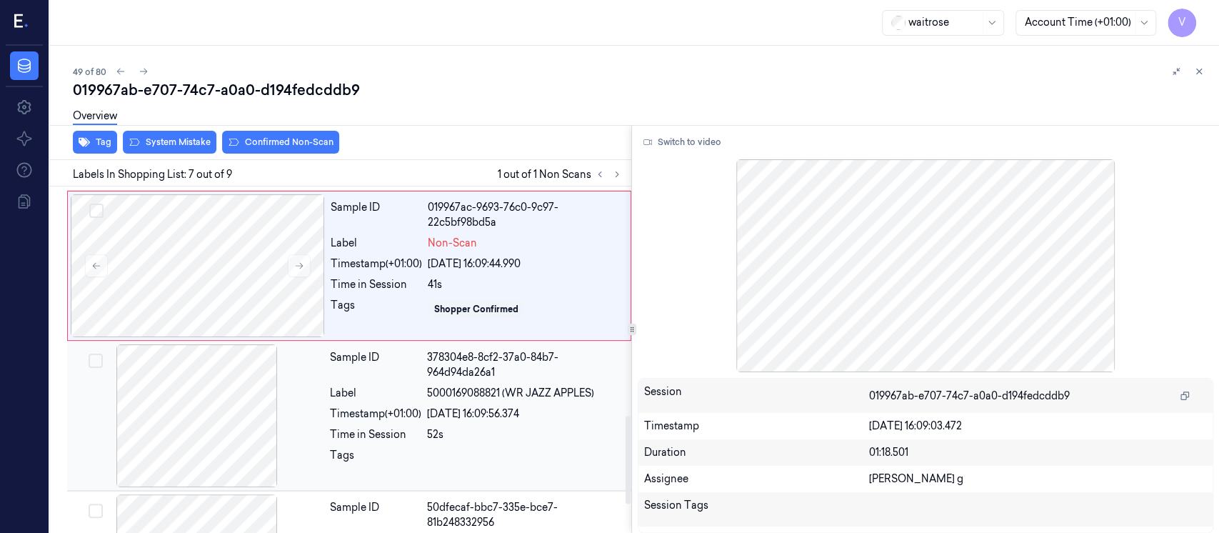
click at [211, 426] on div at bounding box center [197, 415] width 254 height 143
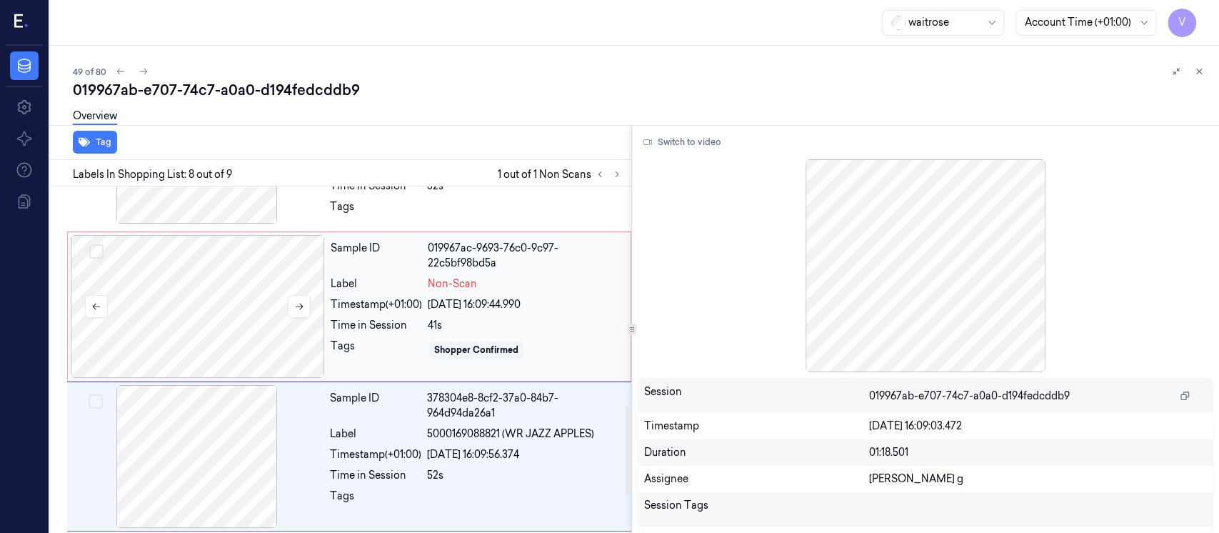
click at [233, 318] on div at bounding box center [198, 306] width 254 height 143
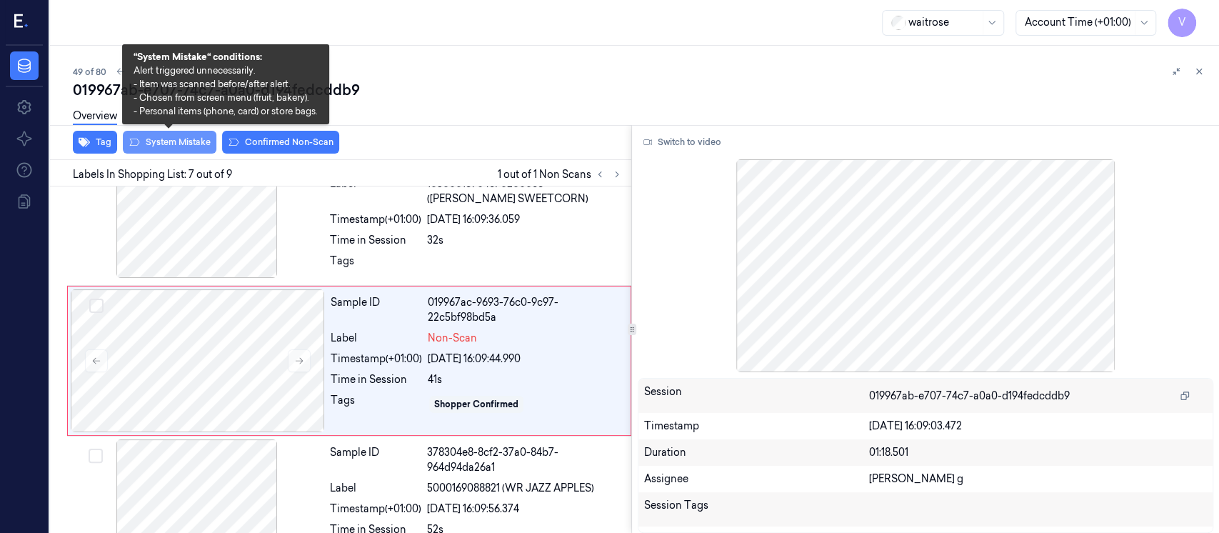
click at [176, 141] on button "System Mistake" at bounding box center [170, 142] width 94 height 23
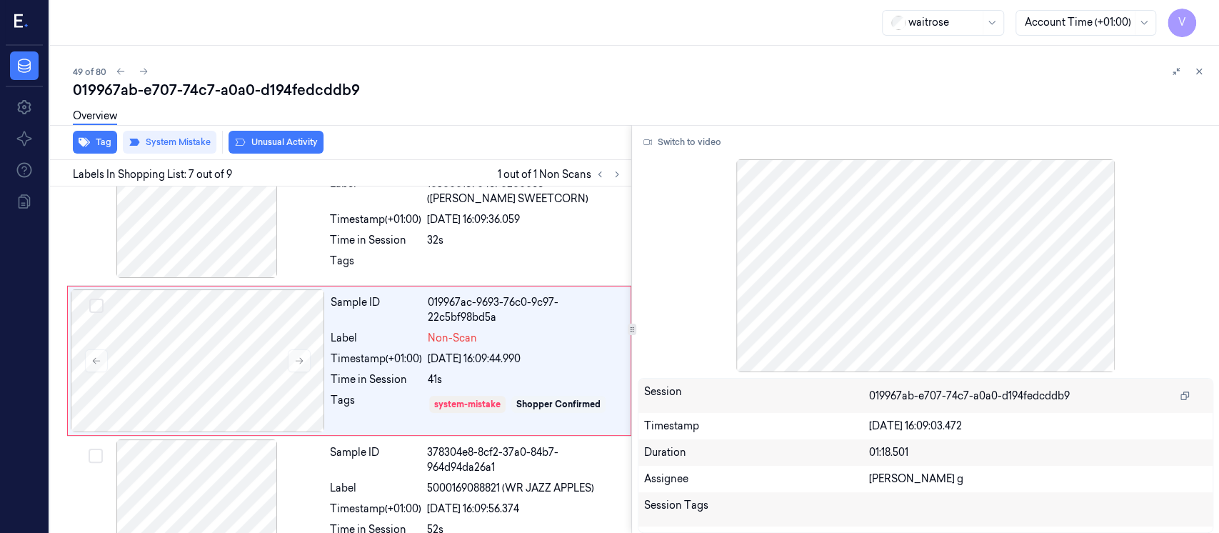
click at [267, 143] on button "Unusual Activity" at bounding box center [275, 142] width 95 height 23
click at [569, 118] on div "Overview" at bounding box center [640, 118] width 1135 height 36
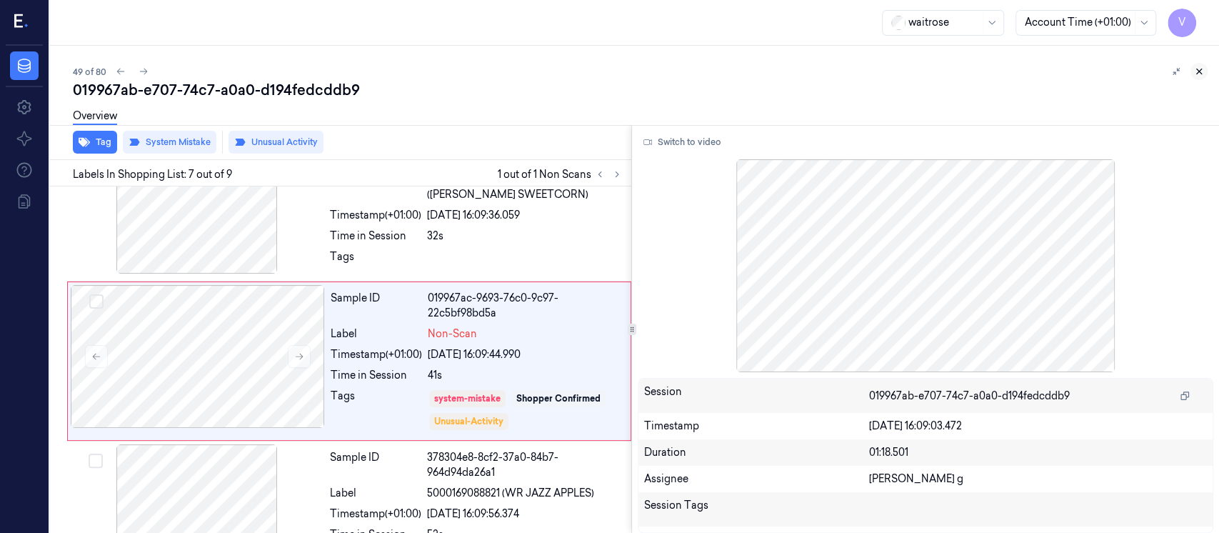
click at [1200, 75] on icon at bounding box center [1199, 71] width 10 height 10
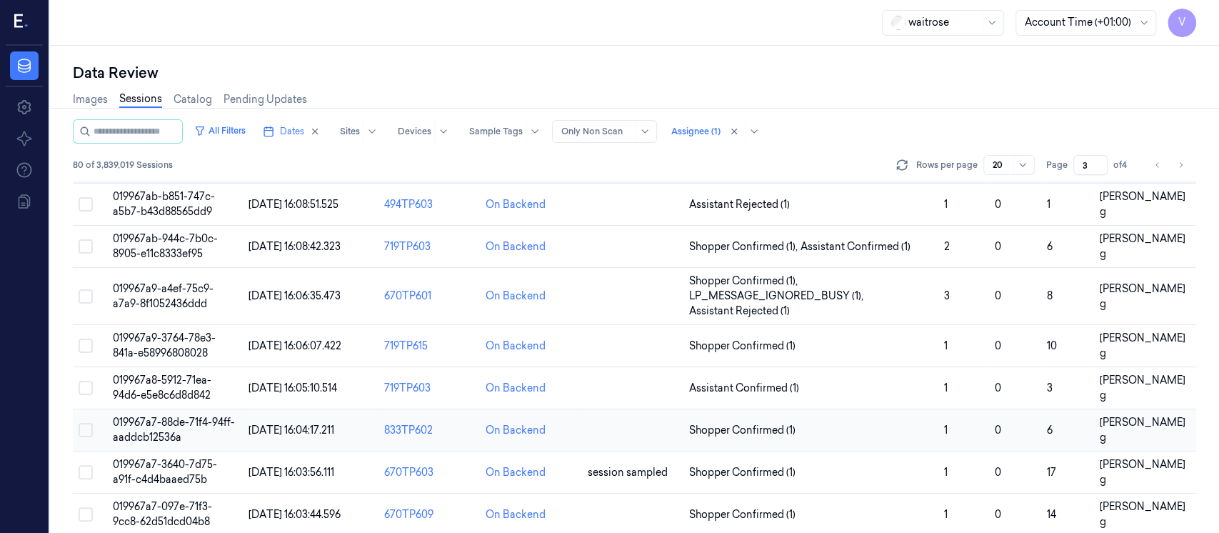
scroll to position [394, 0]
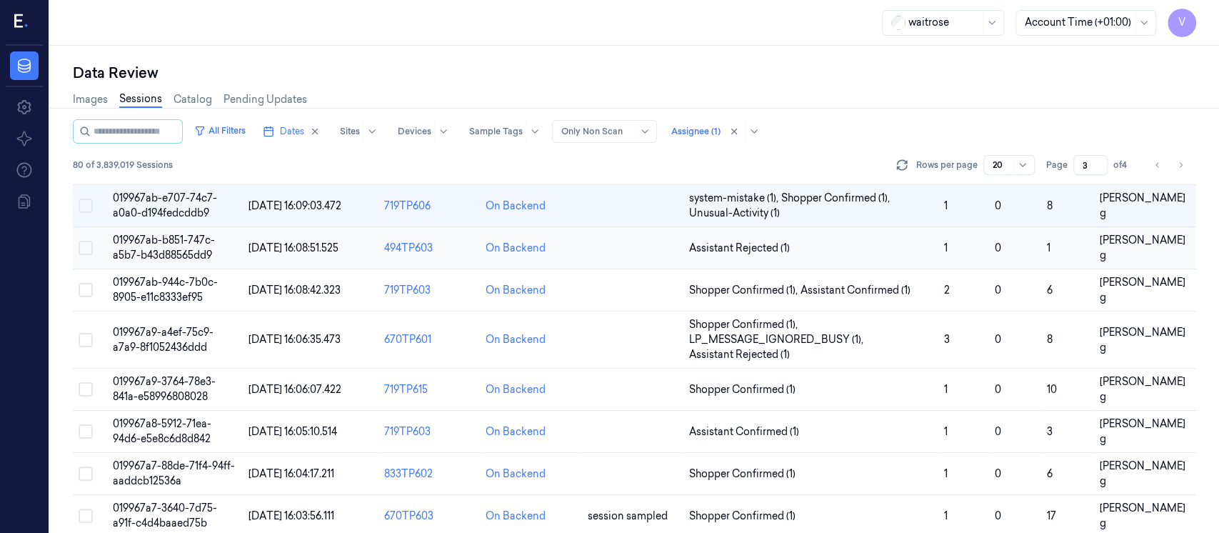
click at [588, 258] on td at bounding box center [632, 248] width 101 height 42
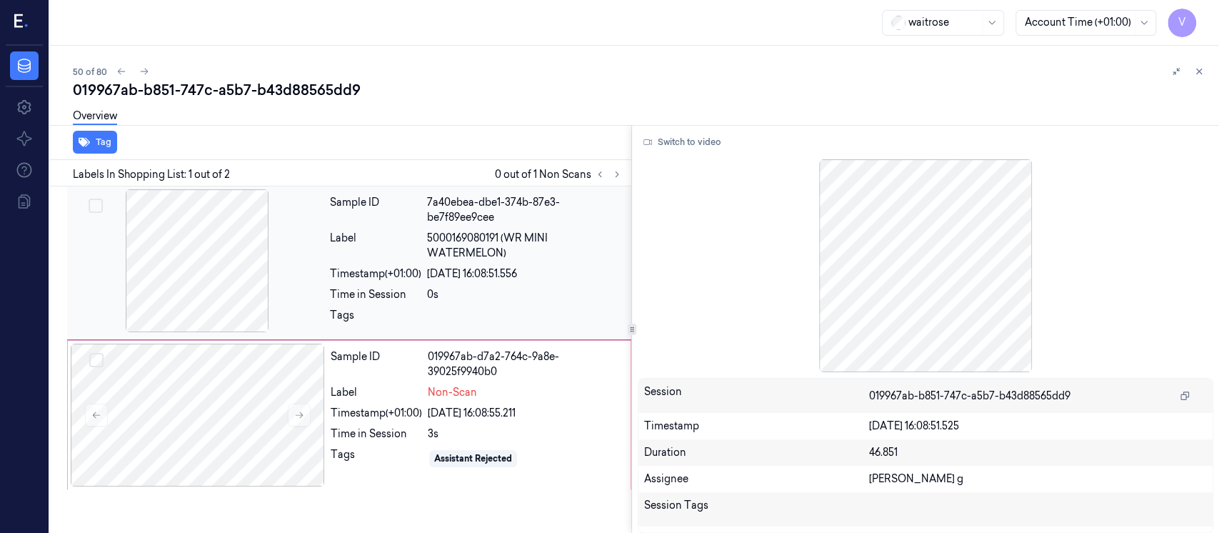
click at [333, 280] on div "Timestamp (+01:00)" at bounding box center [375, 273] width 91 height 15
click at [682, 147] on button "Switch to video" at bounding box center [682, 142] width 89 height 23
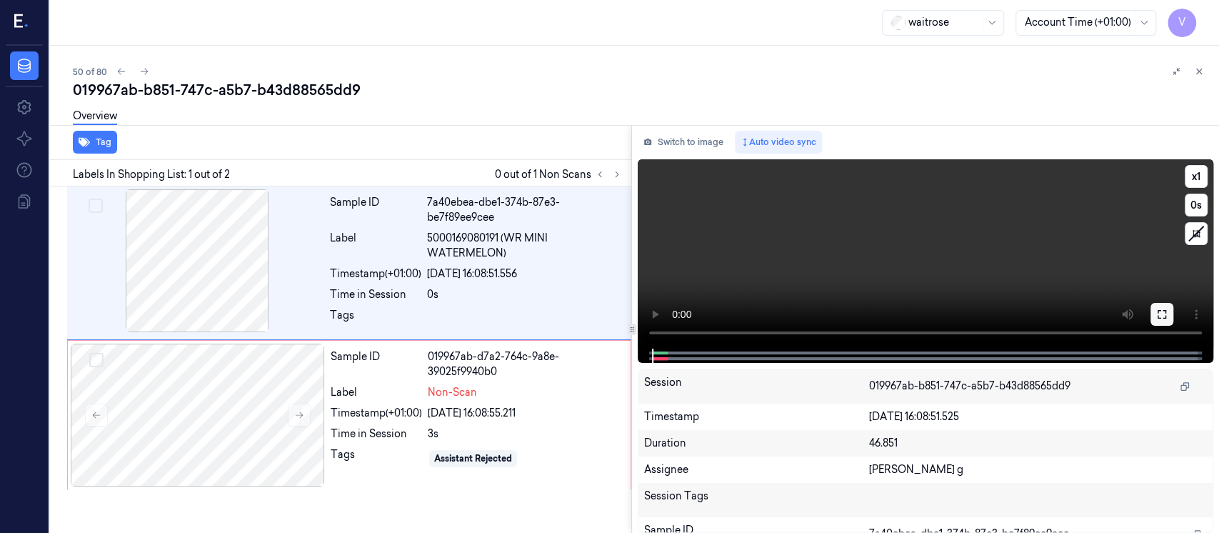
click at [1166, 321] on button at bounding box center [1161, 314] width 23 height 23
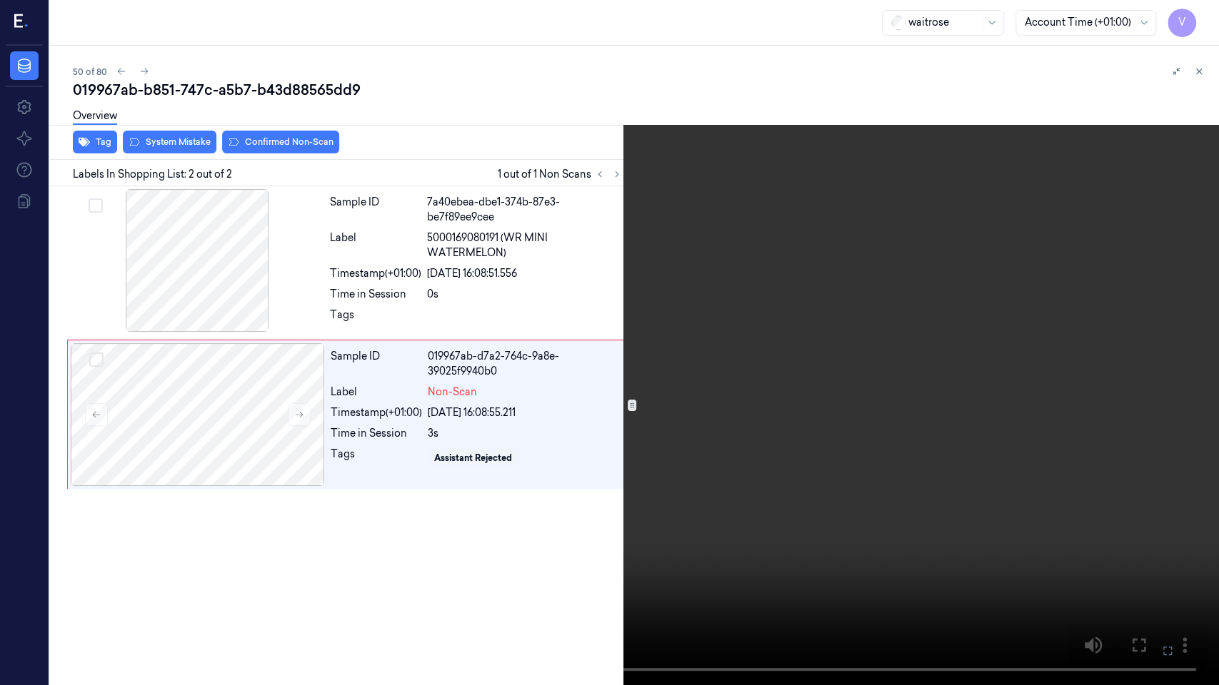
click at [0, 0] on icon at bounding box center [0, 0] width 0 height 0
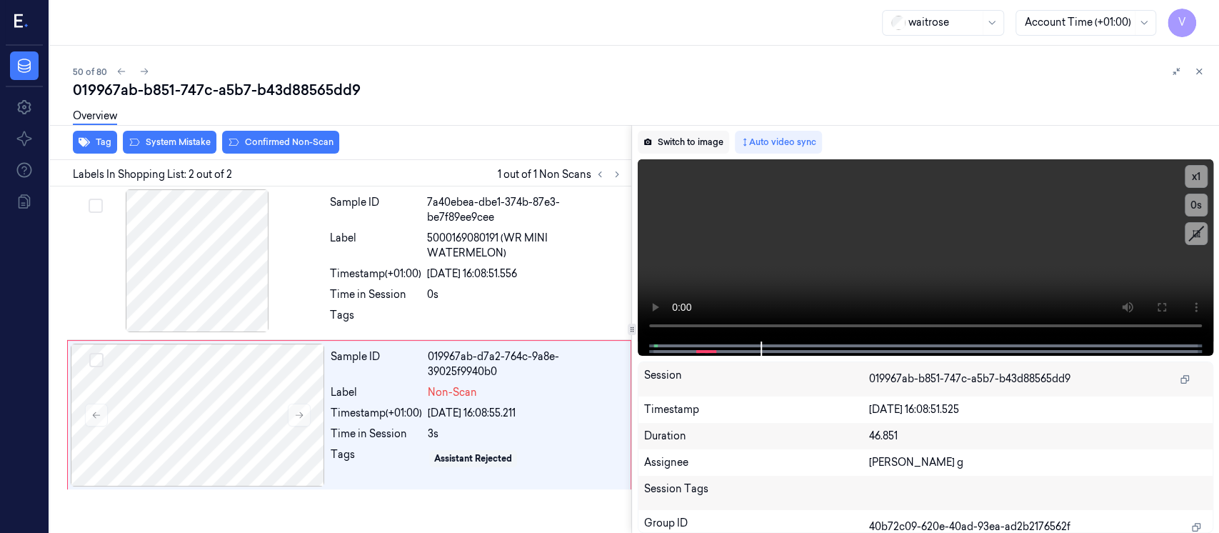
click at [676, 150] on button "Switch to image" at bounding box center [683, 142] width 91 height 23
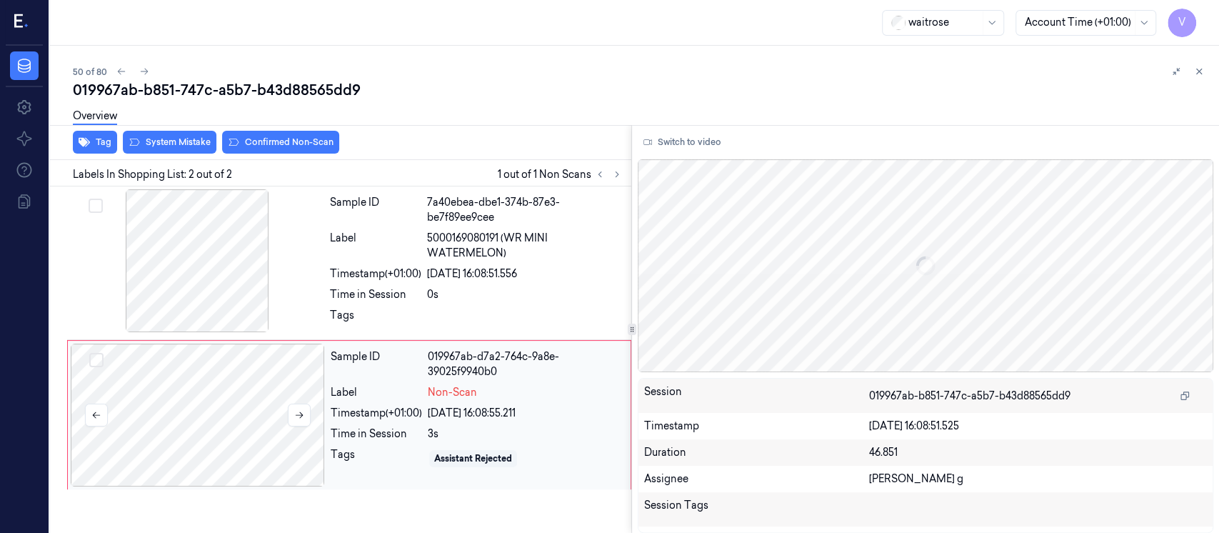
click at [281, 411] on div at bounding box center [198, 414] width 254 height 143
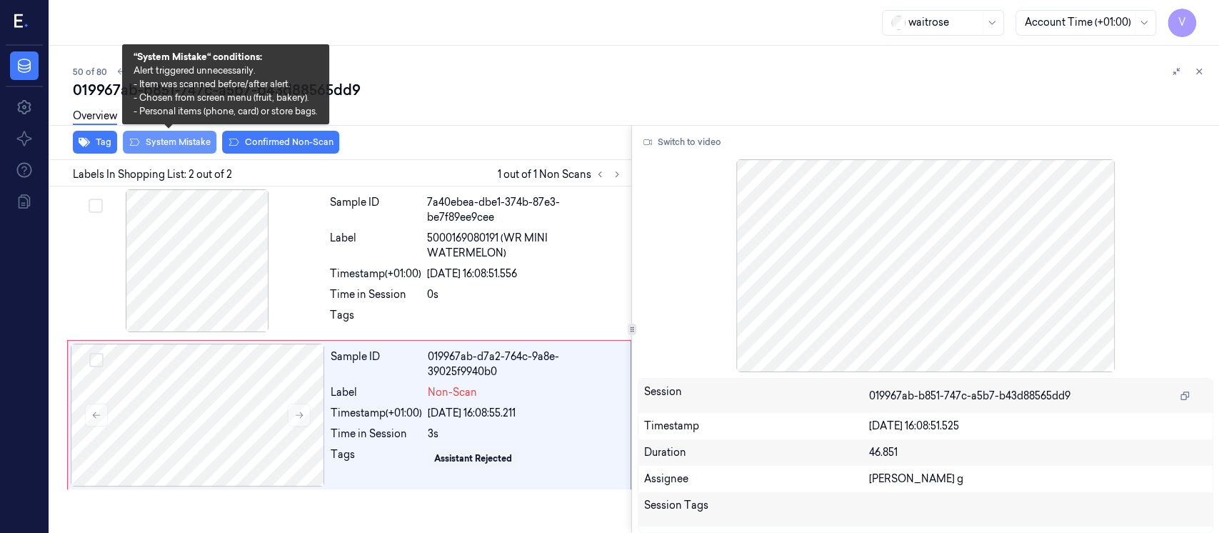
click at [196, 144] on button "System Mistake" at bounding box center [170, 142] width 94 height 23
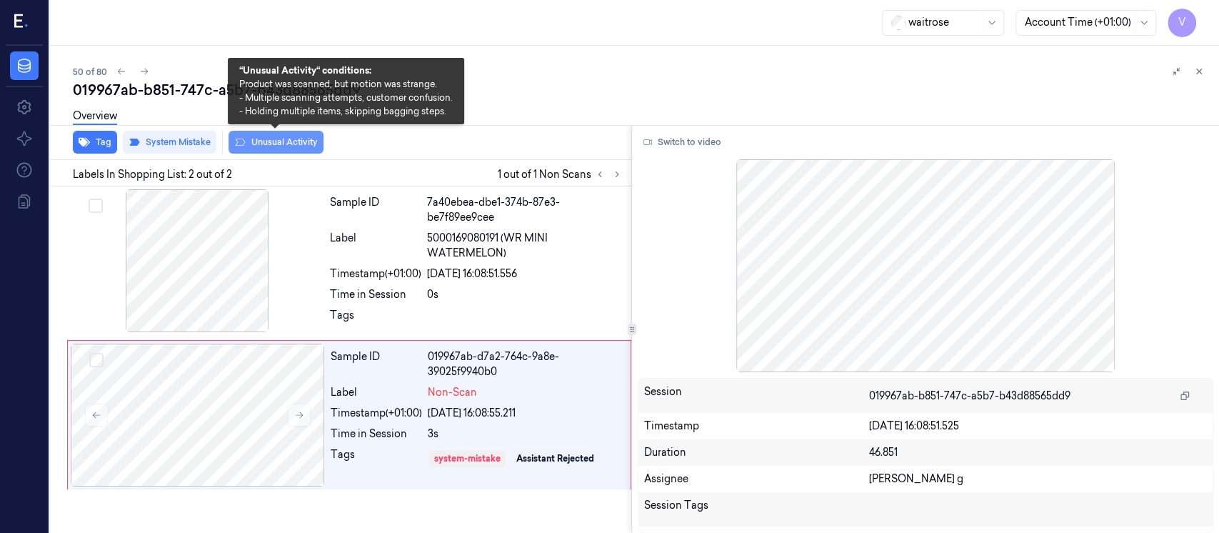
click at [256, 140] on button "Unusual Activity" at bounding box center [275, 142] width 95 height 23
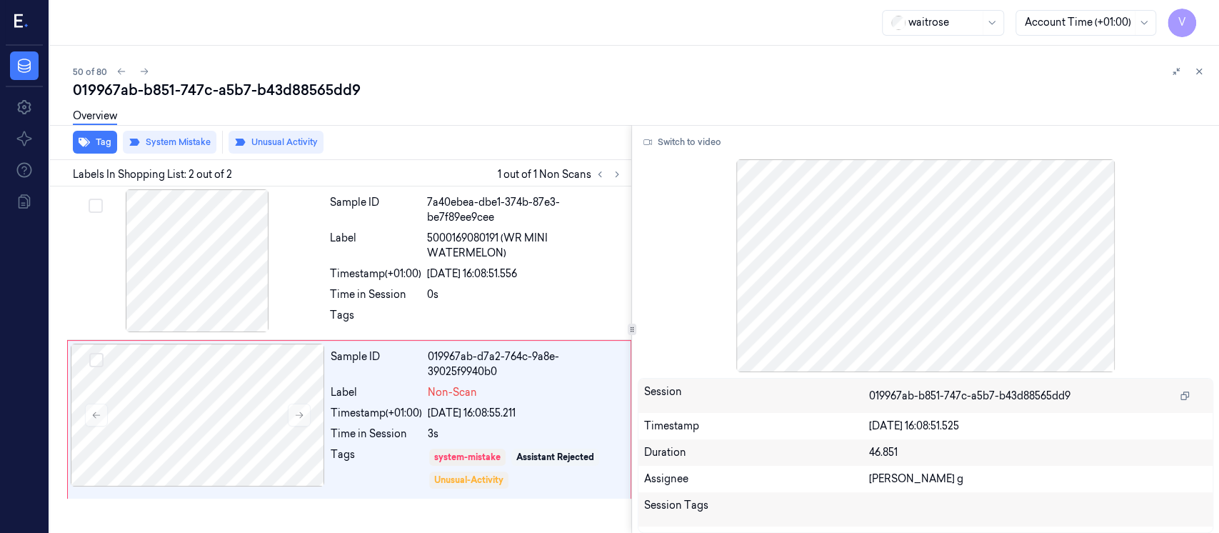
click at [519, 116] on div "Overview" at bounding box center [640, 118] width 1135 height 36
click at [1201, 74] on icon at bounding box center [1199, 71] width 10 height 10
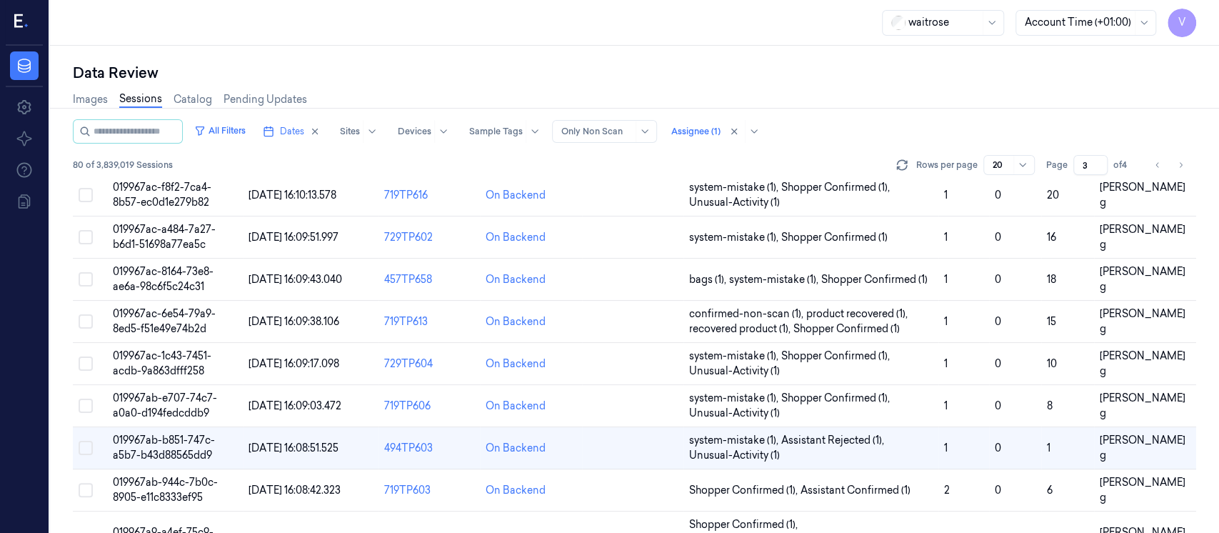
scroll to position [354, 0]
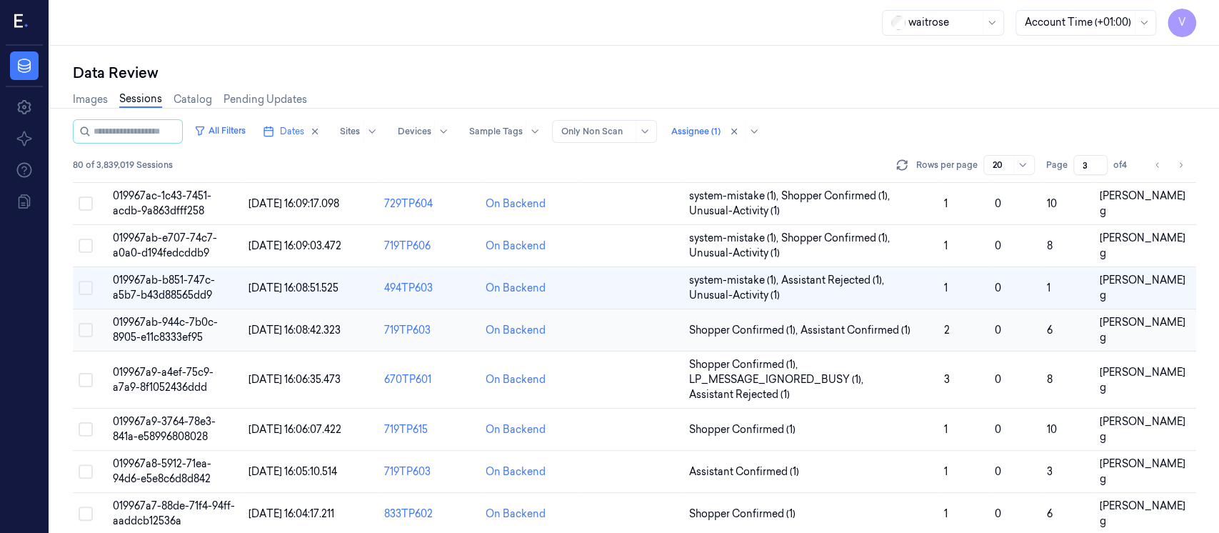
click at [624, 340] on td at bounding box center [632, 330] width 101 height 42
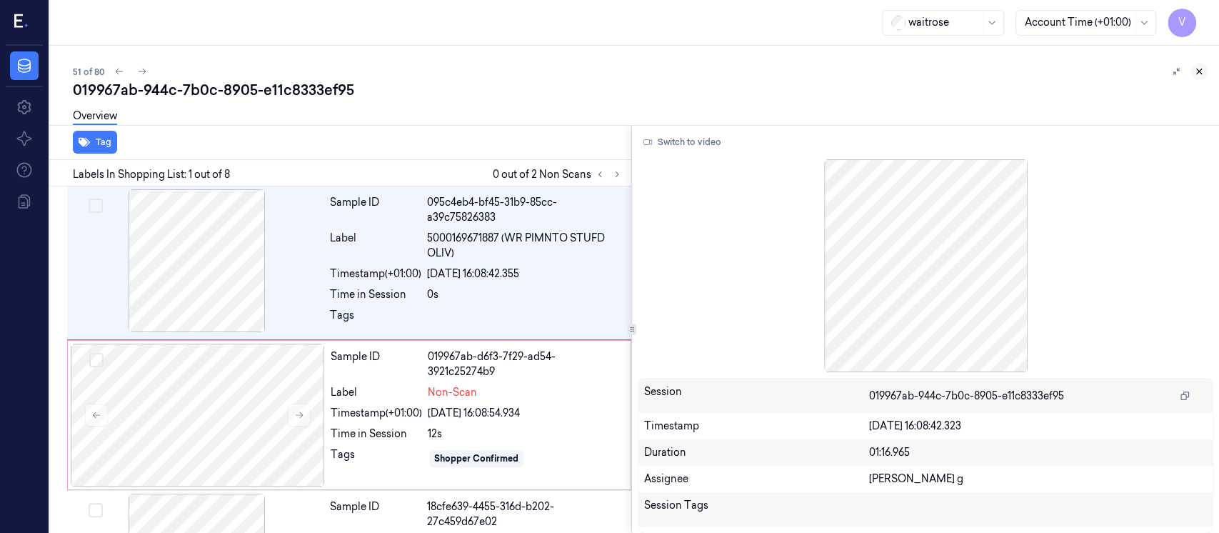
click at [1201, 70] on icon at bounding box center [1199, 71] width 10 height 10
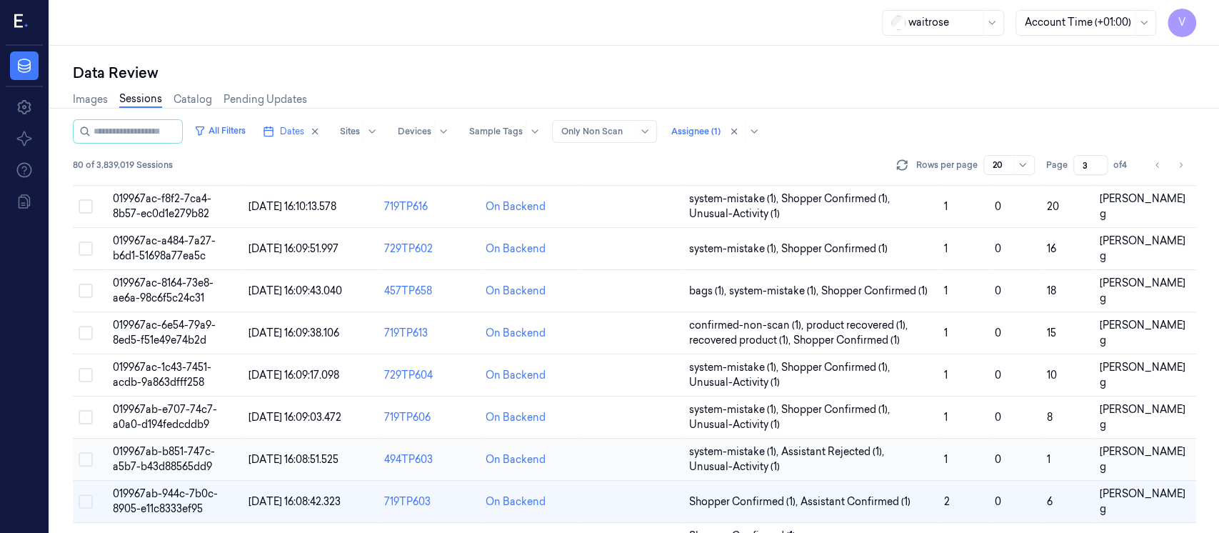
scroll to position [382, 0]
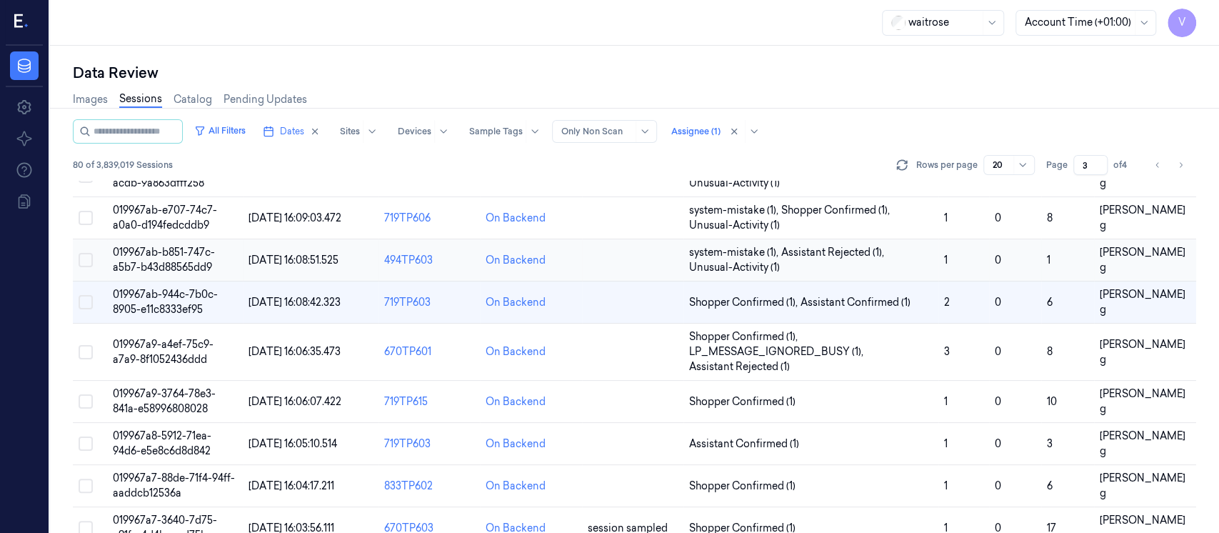
click at [610, 244] on td at bounding box center [632, 260] width 101 height 42
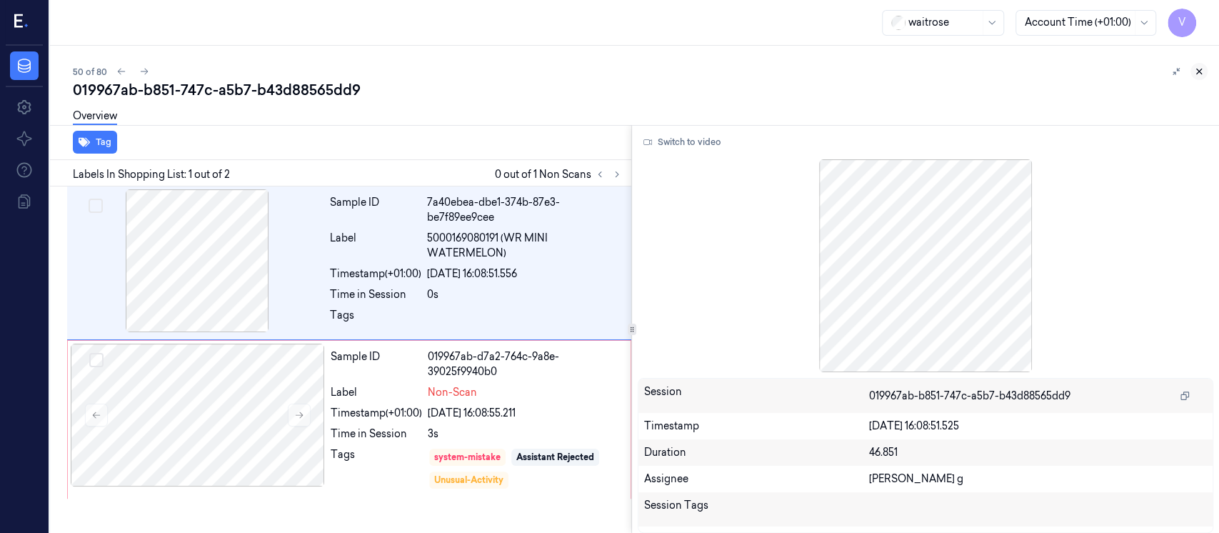
click at [1203, 69] on icon at bounding box center [1199, 71] width 10 height 10
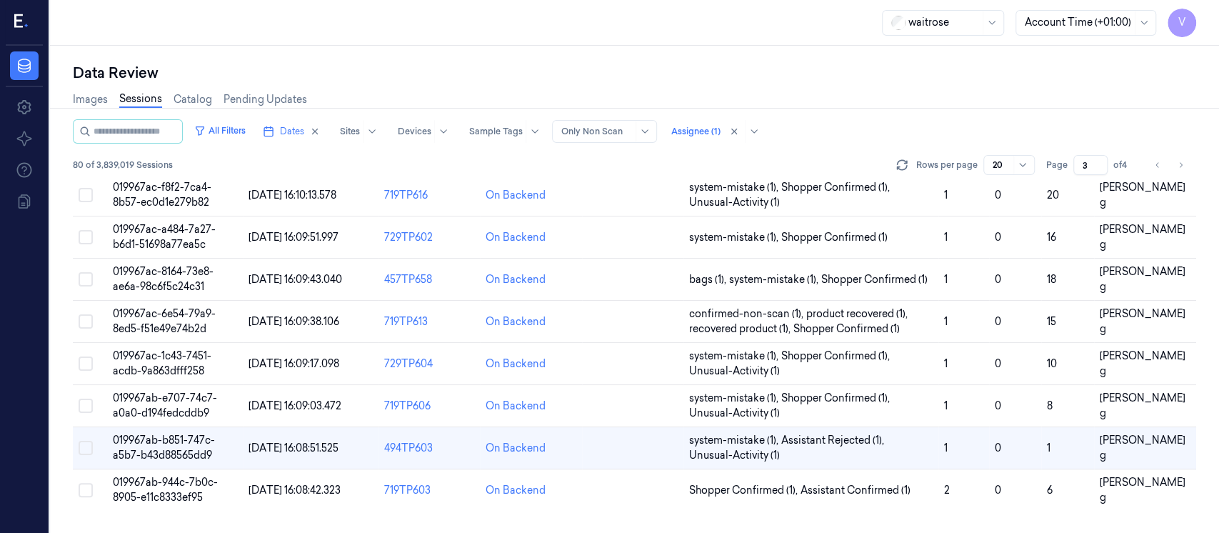
scroll to position [354, 0]
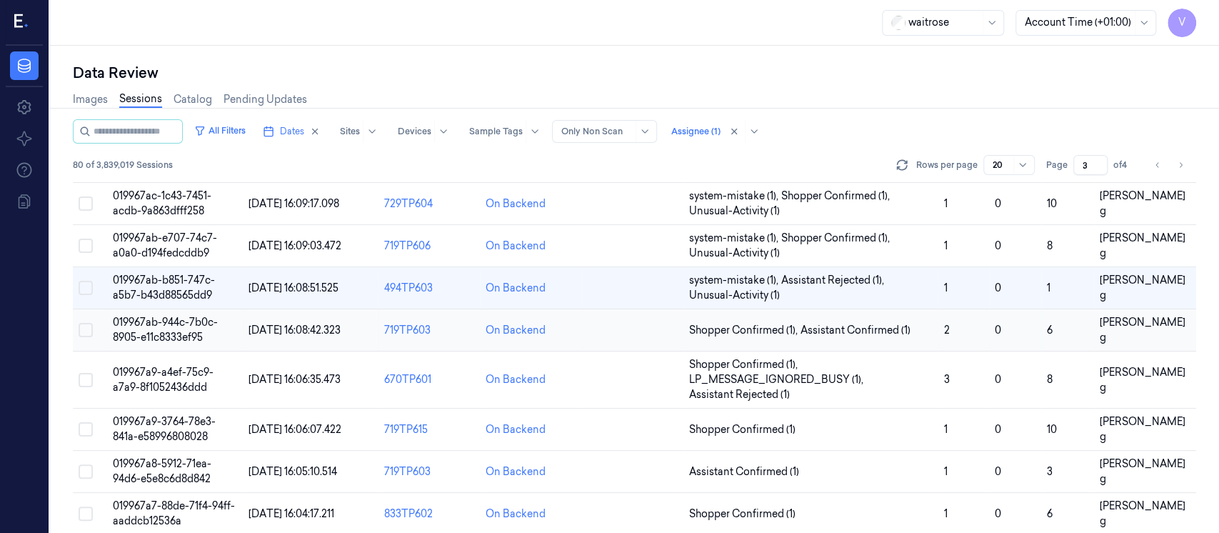
click at [611, 340] on td at bounding box center [632, 330] width 101 height 42
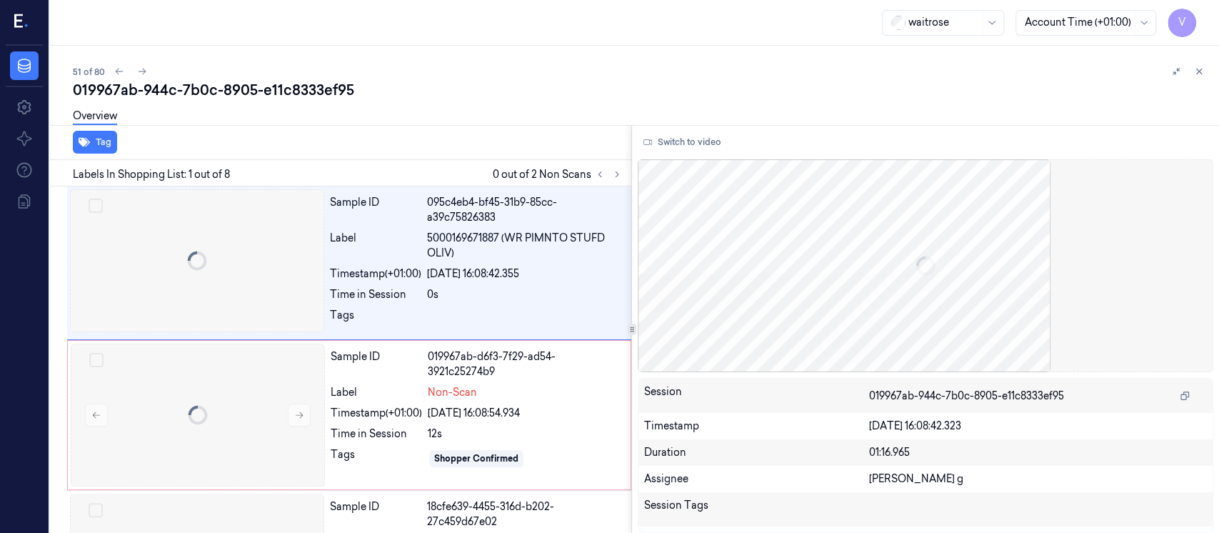
scroll to position [51, 0]
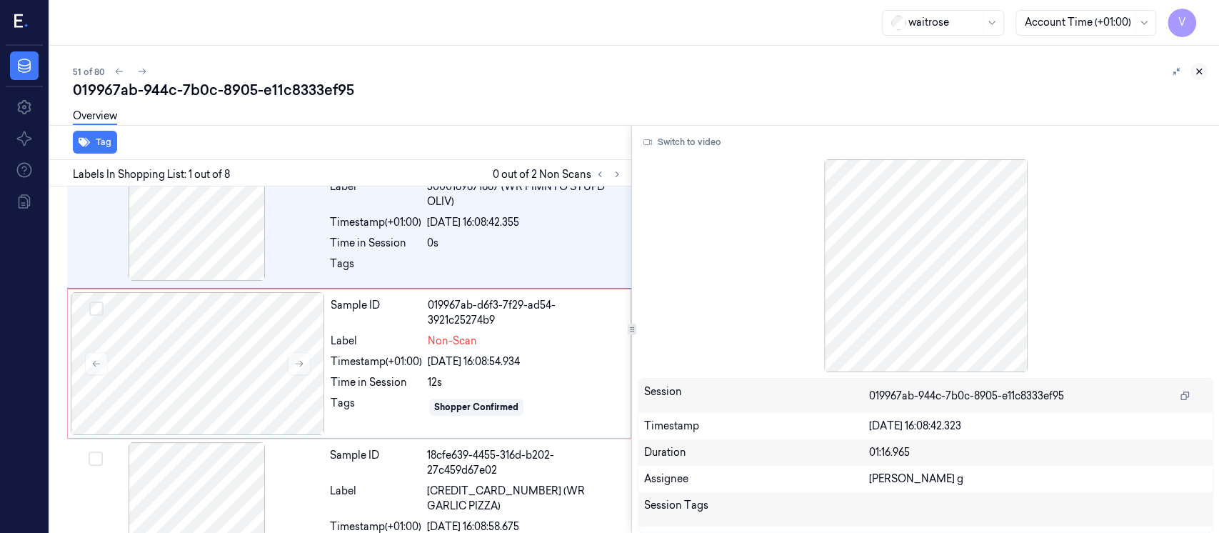
click at [1201, 75] on icon at bounding box center [1199, 71] width 10 height 10
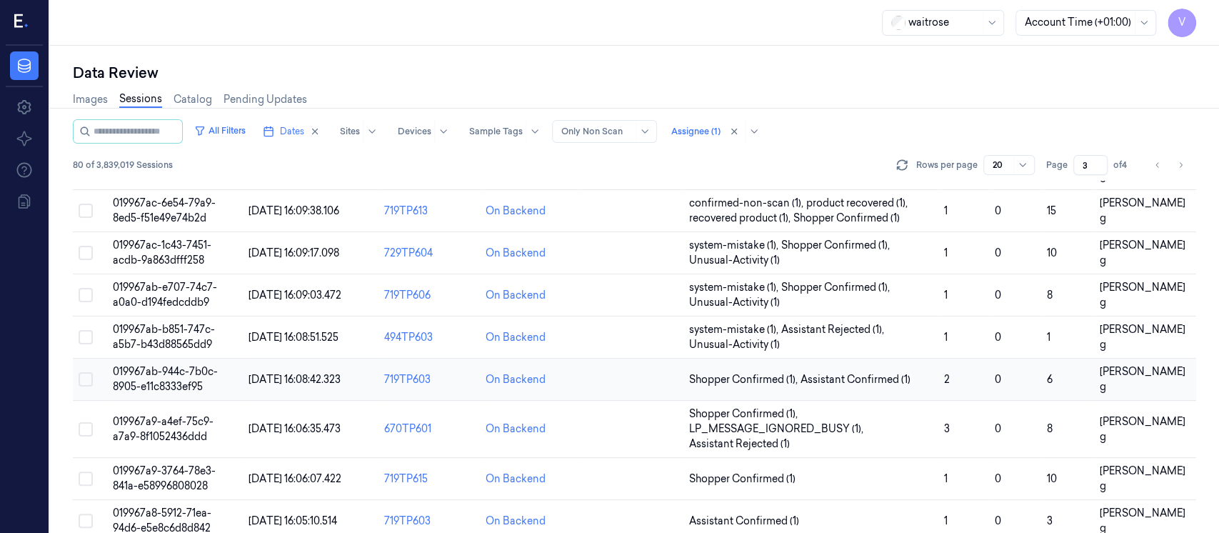
scroll to position [286, 0]
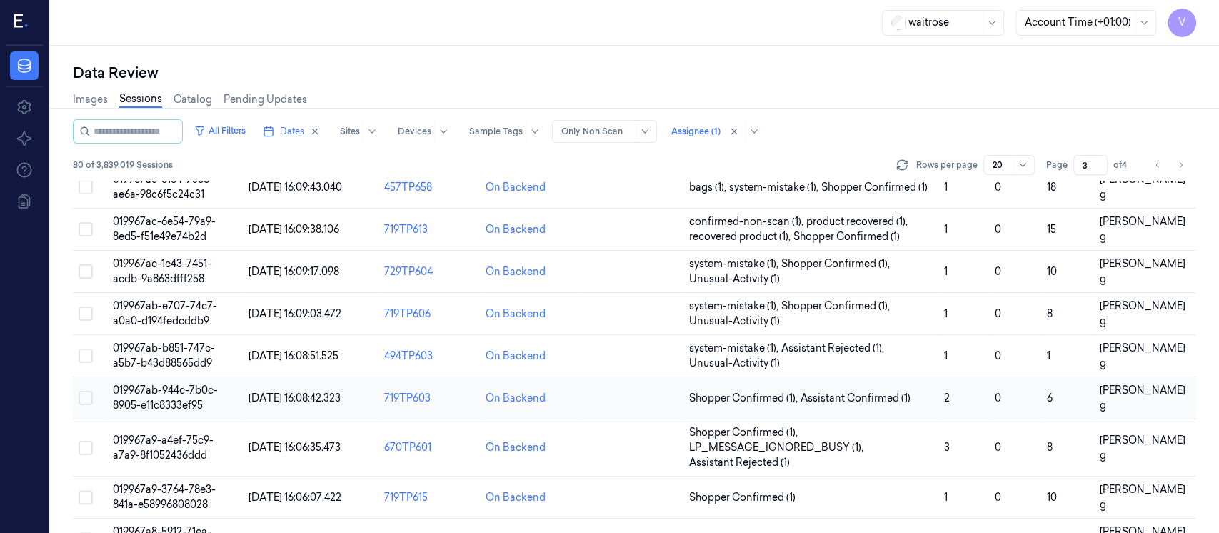
click at [614, 401] on td at bounding box center [632, 398] width 101 height 42
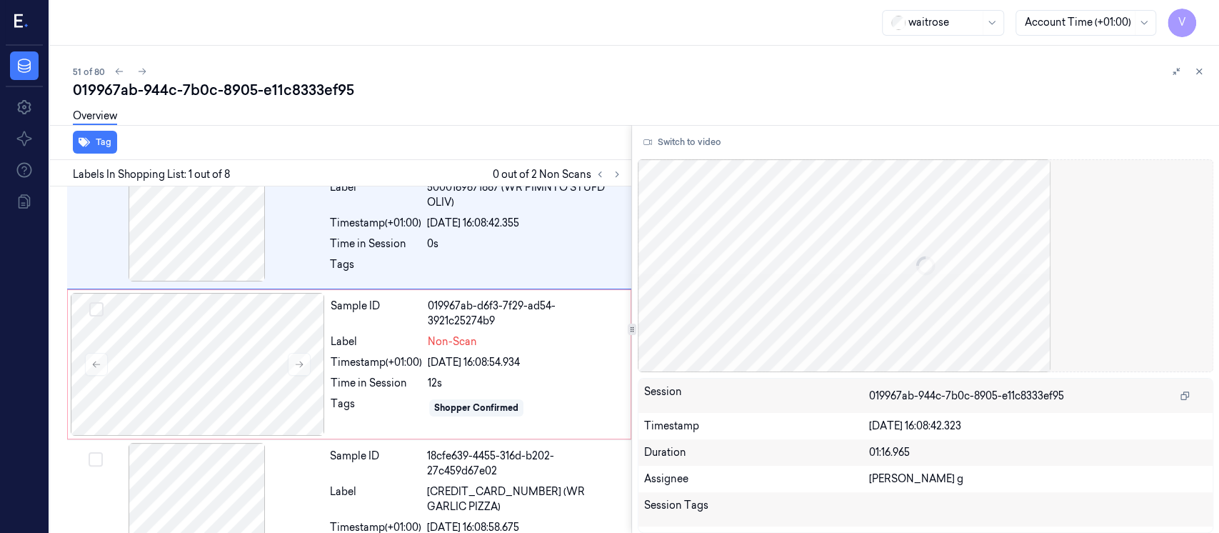
scroll to position [51, 0]
click at [498, 84] on div "019967ab-944c-7b0c-8905-e11c8333ef95" at bounding box center [640, 90] width 1135 height 20
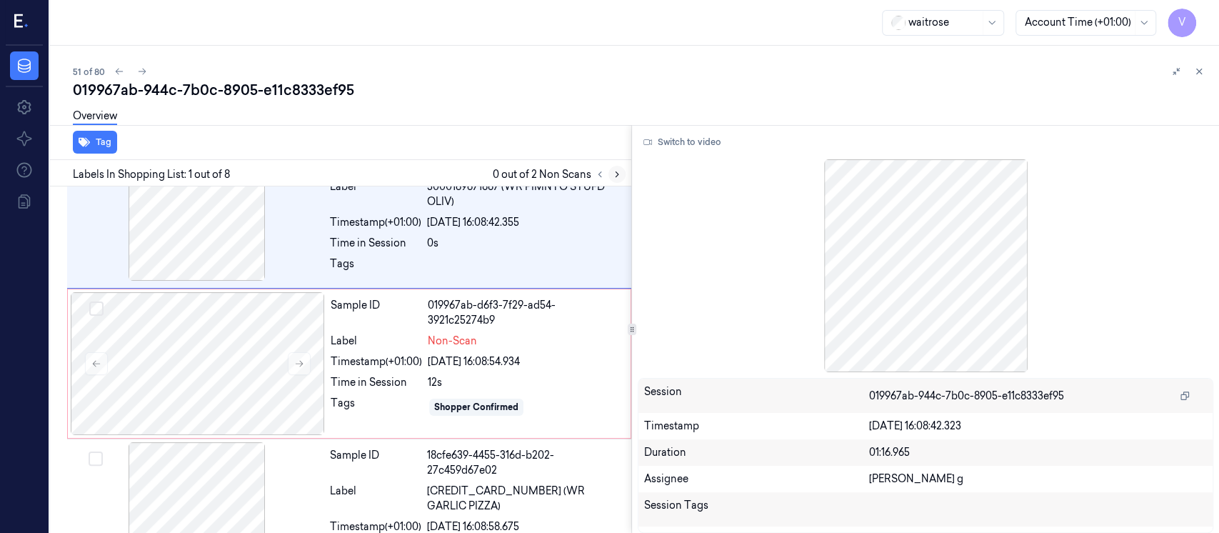
click at [616, 169] on icon at bounding box center [617, 174] width 10 height 10
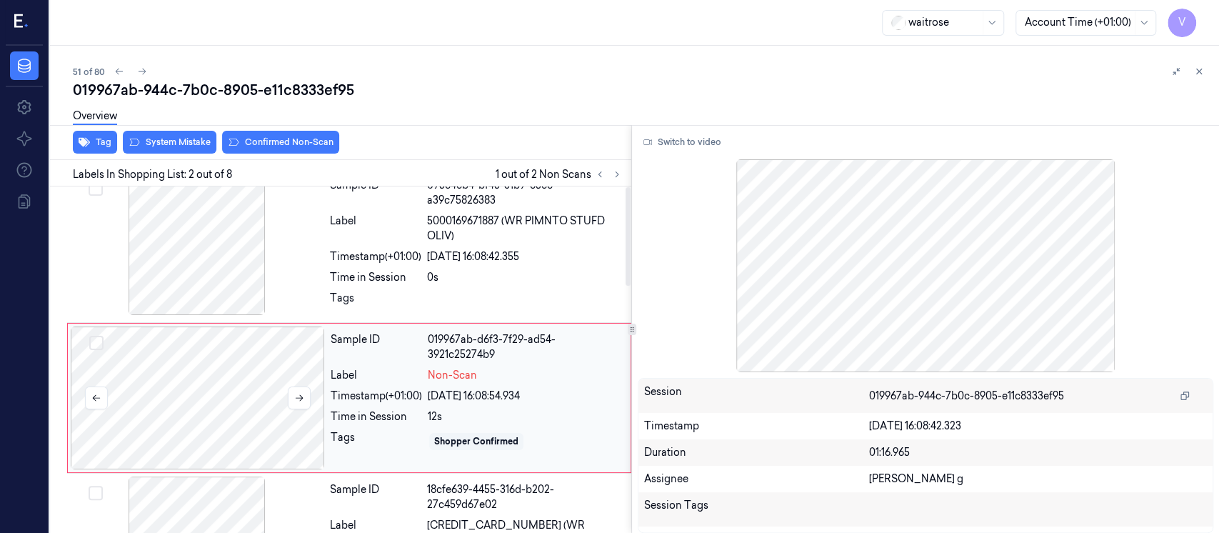
scroll to position [0, 0]
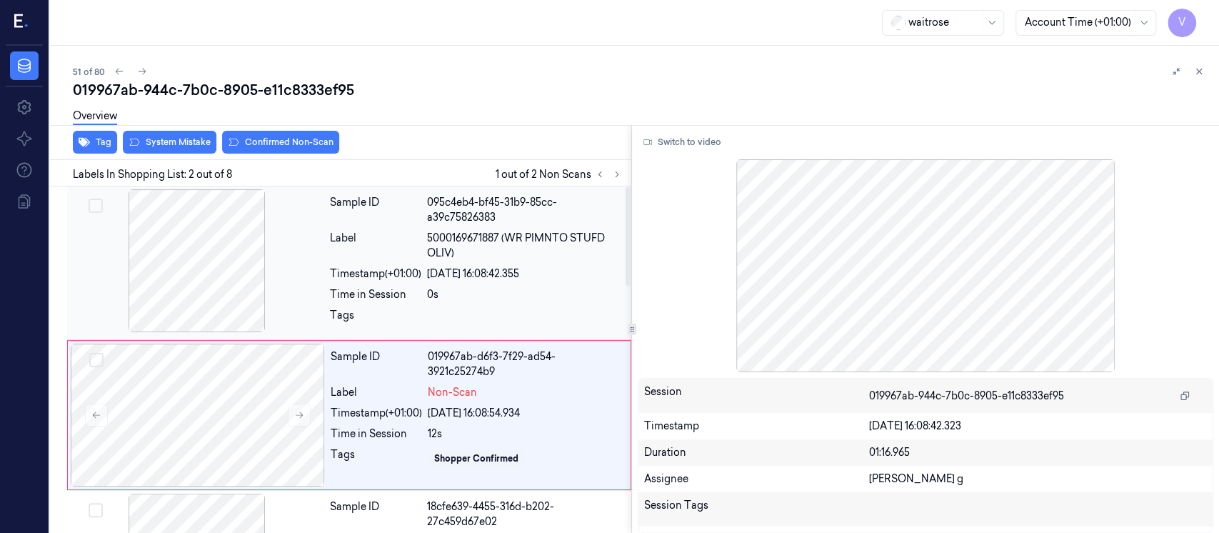
click at [412, 236] on div "Label" at bounding box center [375, 246] width 91 height 30
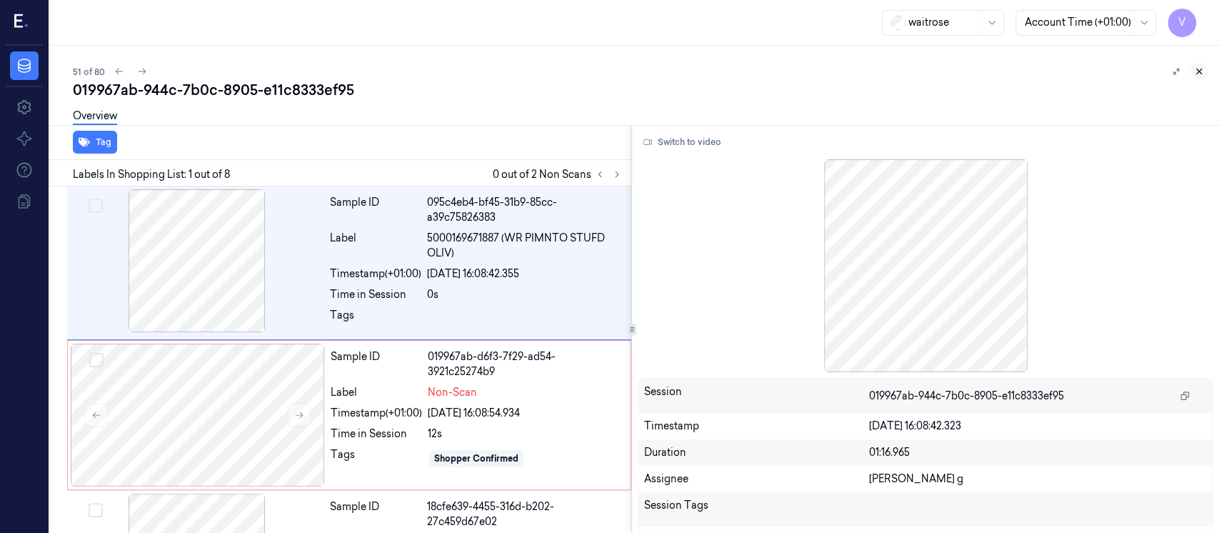
click at [1200, 71] on icon at bounding box center [1199, 71] width 10 height 10
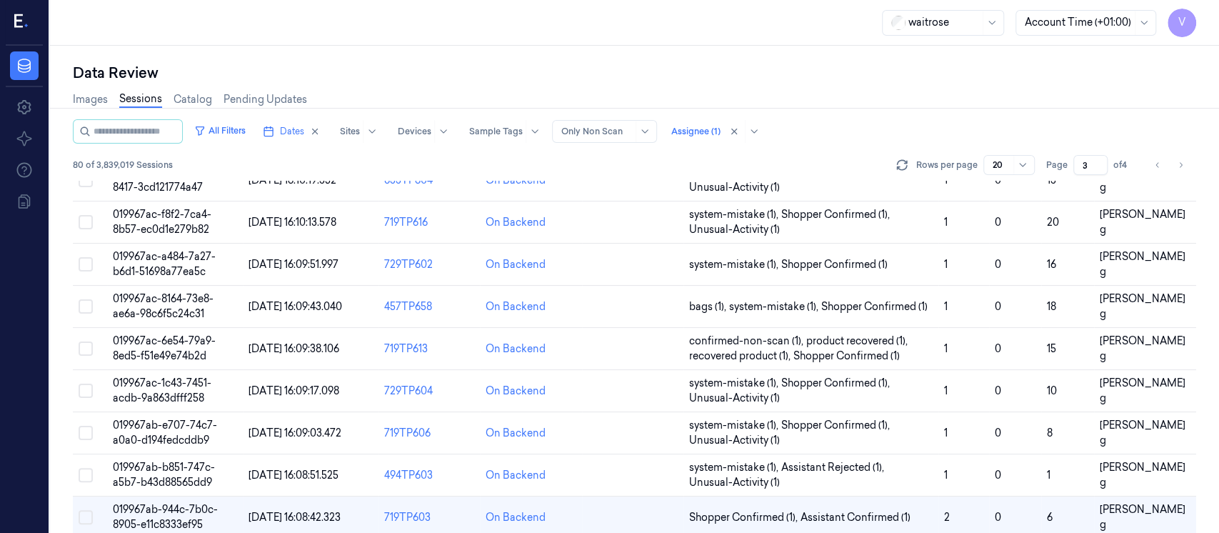
scroll to position [388, 0]
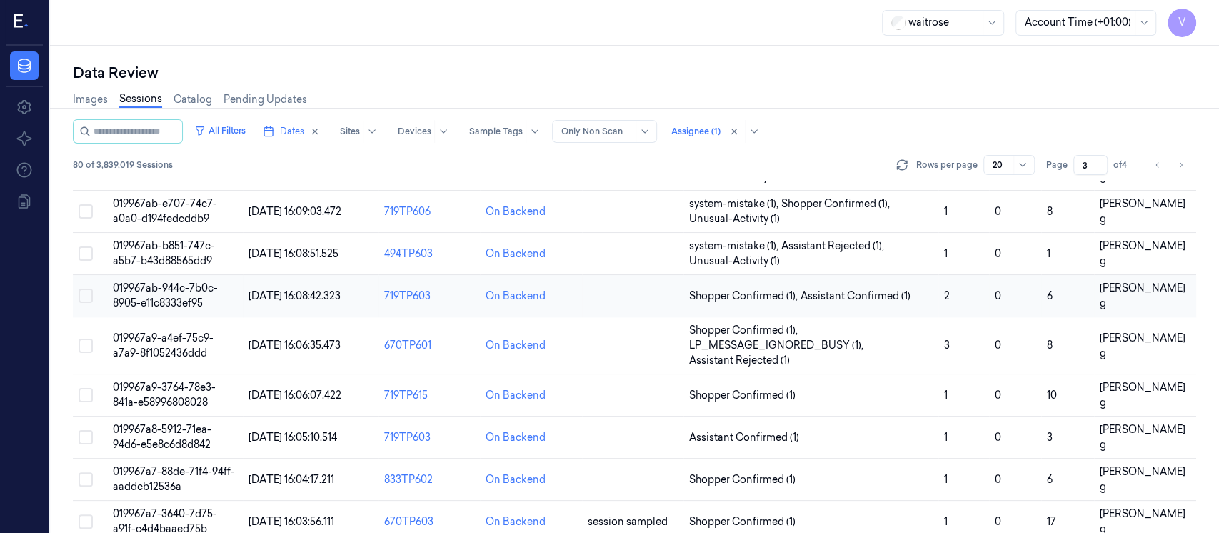
click at [617, 301] on td at bounding box center [632, 296] width 101 height 42
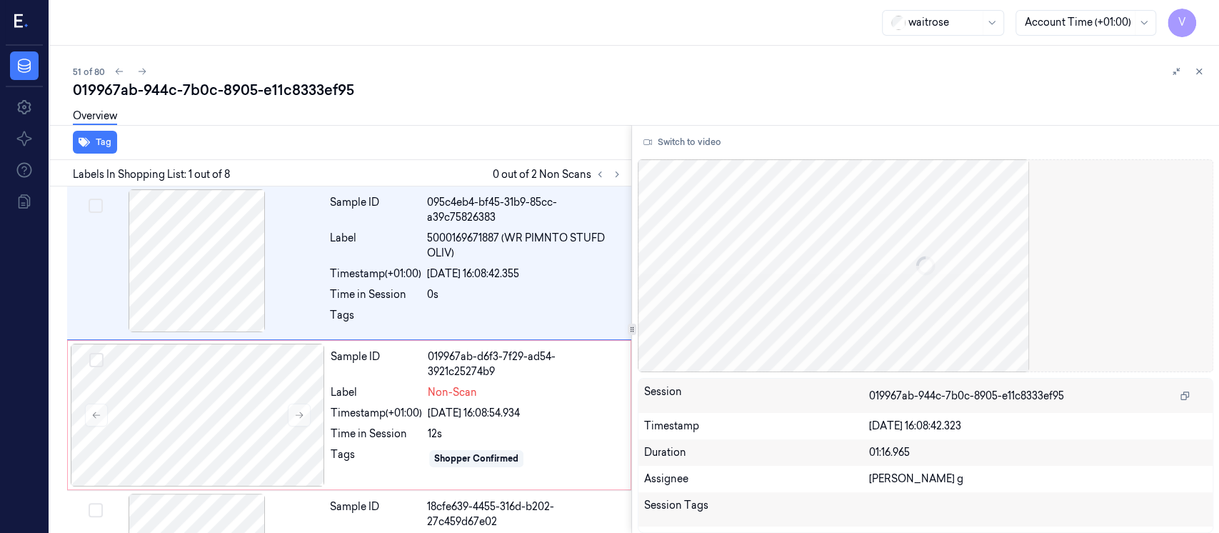
scroll to position [51, 0]
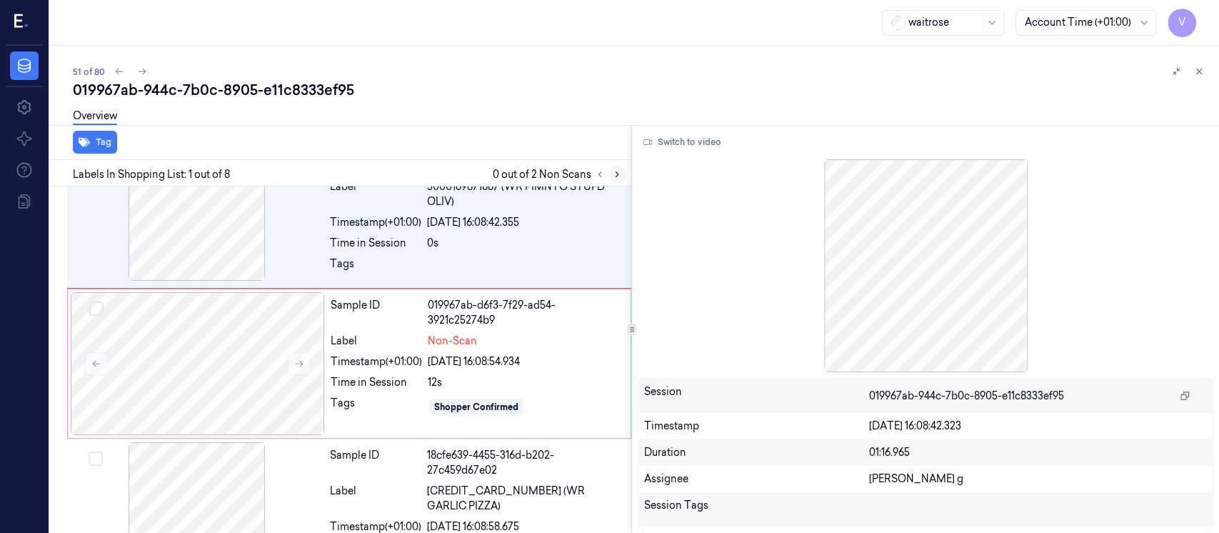
click at [620, 176] on icon at bounding box center [617, 174] width 10 height 10
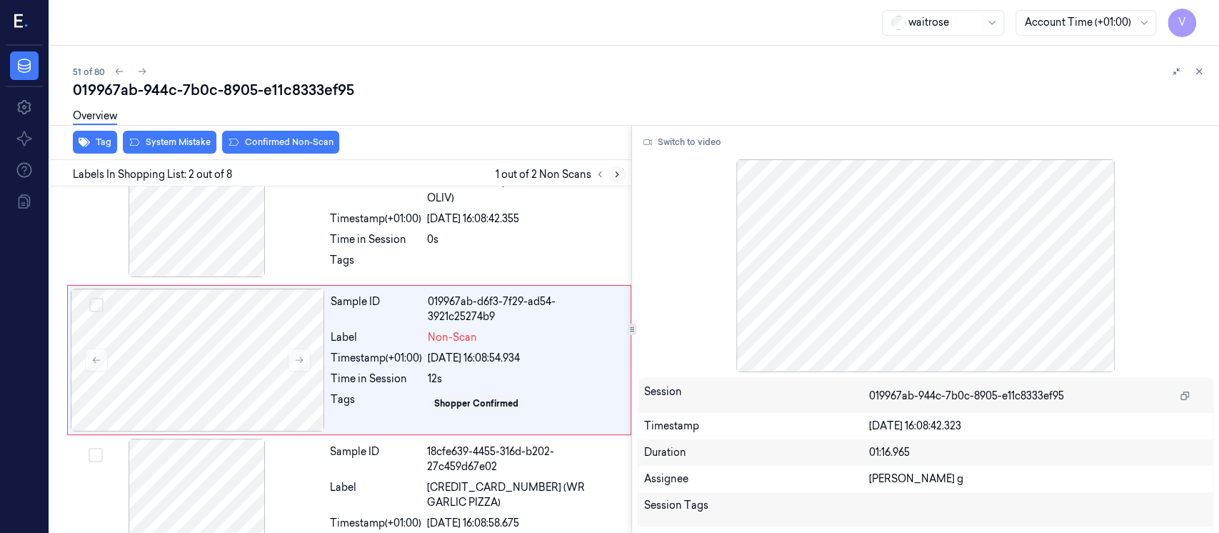
click at [620, 176] on icon at bounding box center [617, 174] width 10 height 10
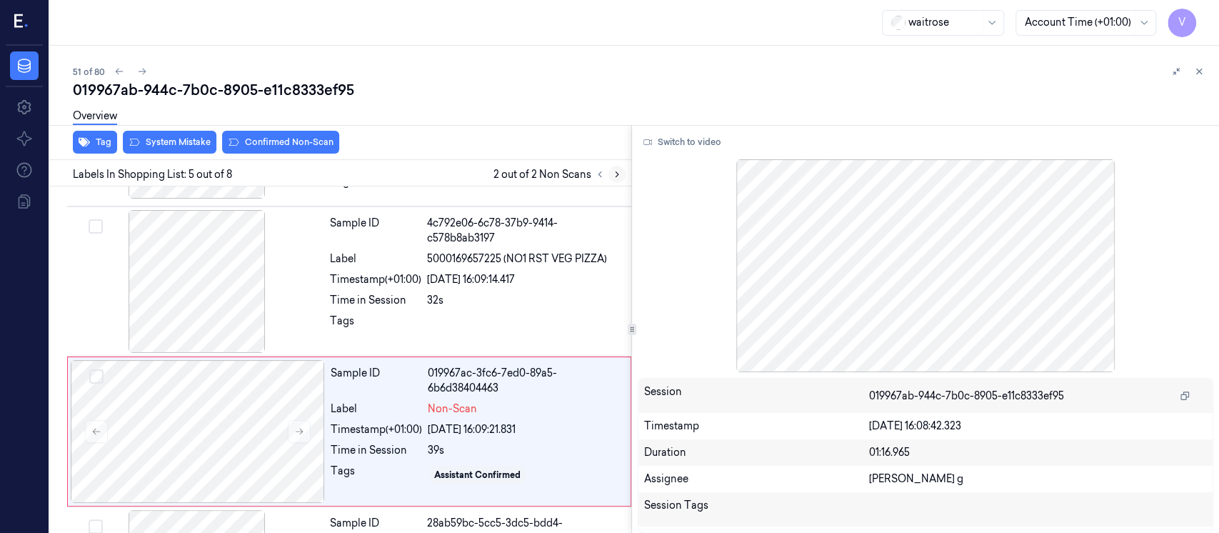
scroll to position [504, 0]
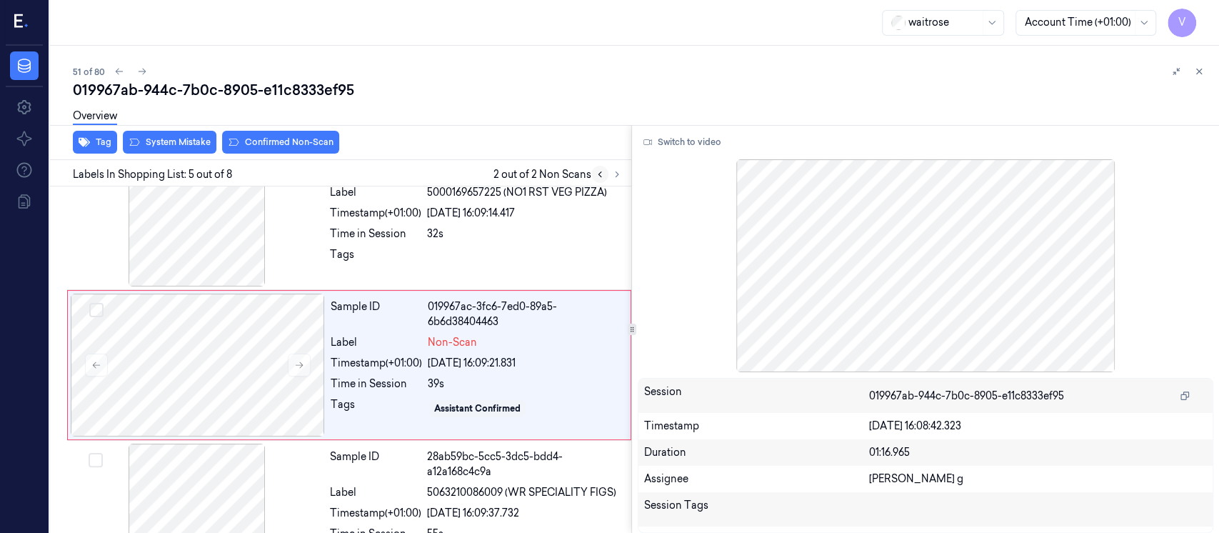
click at [600, 171] on icon at bounding box center [600, 174] width 10 height 10
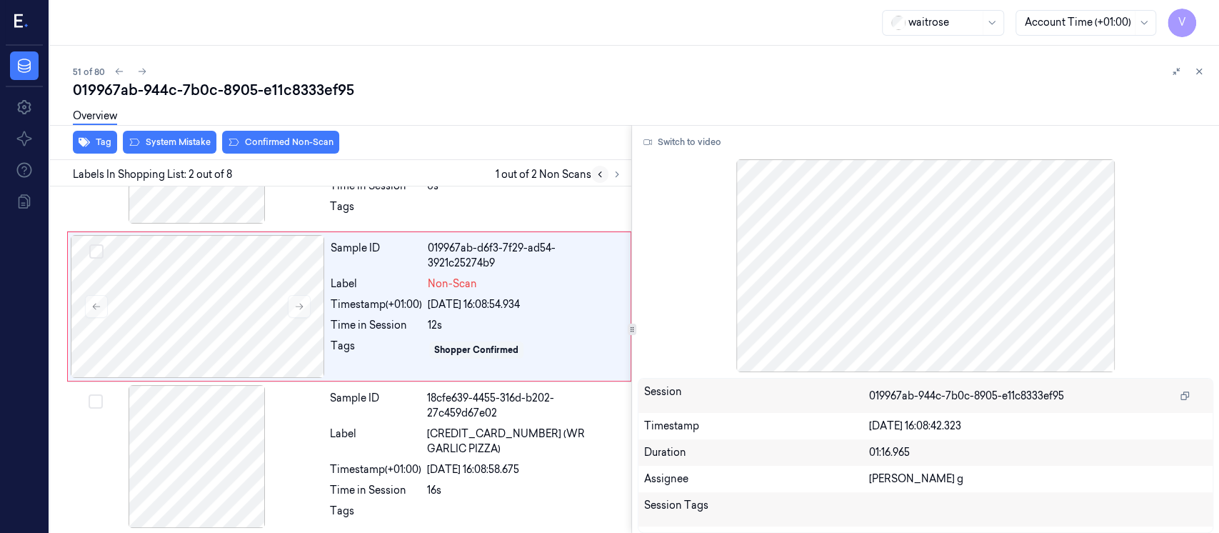
scroll to position [55, 0]
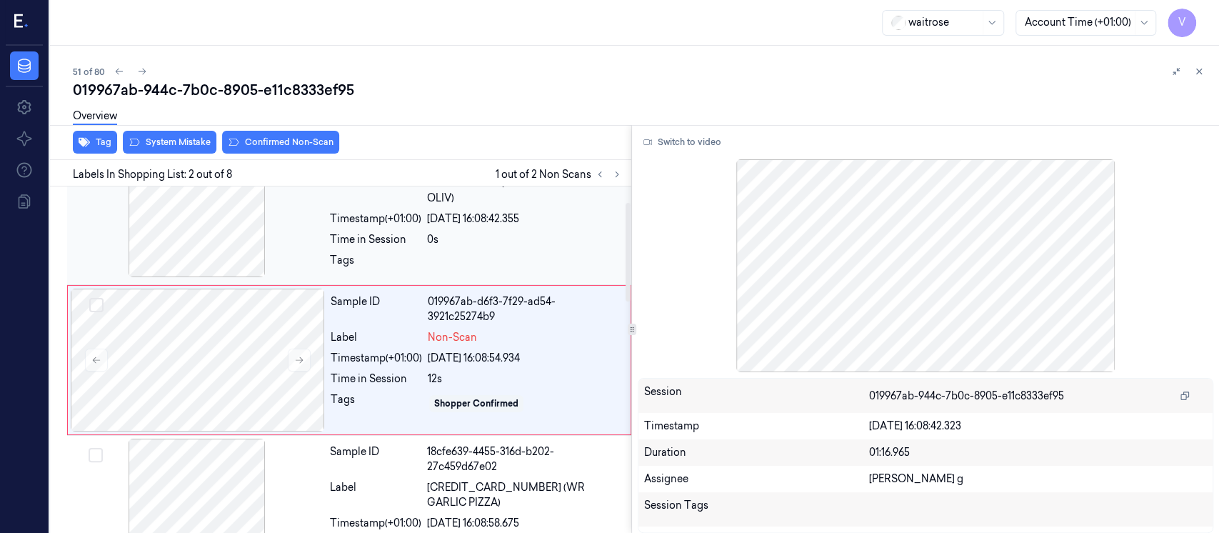
click at [483, 194] on span "5000169671887 (WR PIMNTO STUFD OLIV)" at bounding box center [525, 191] width 196 height 30
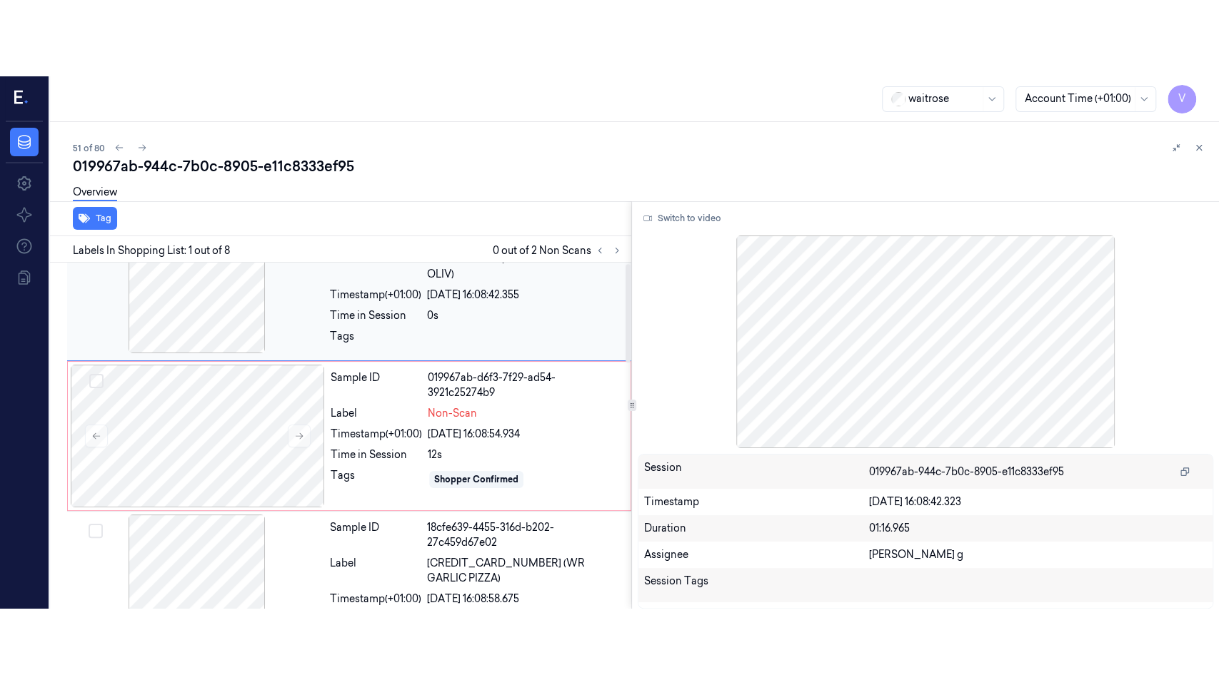
scroll to position [0, 0]
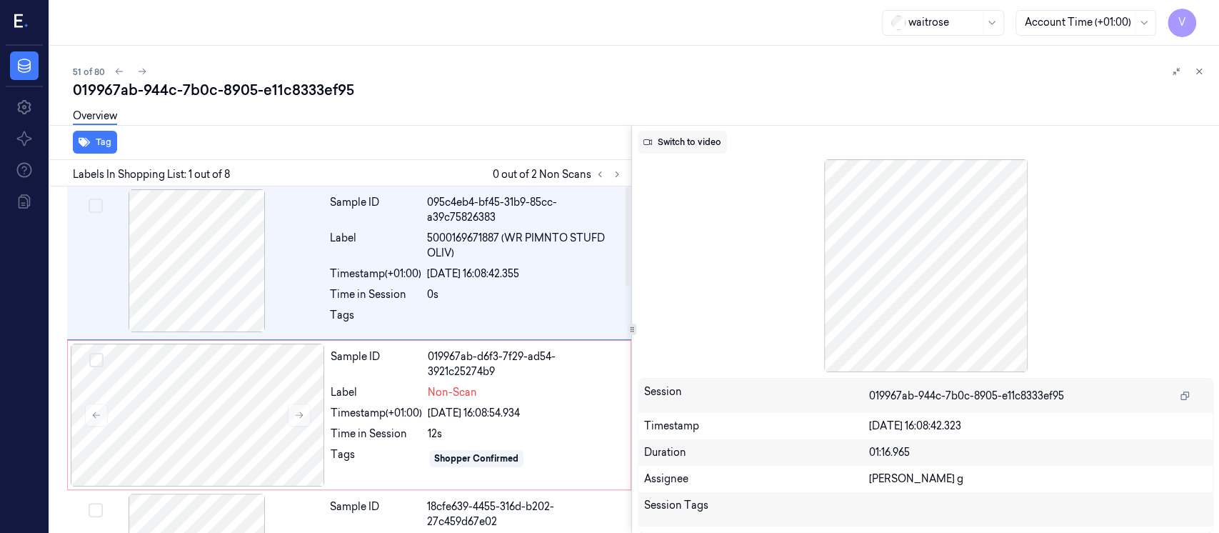
click at [690, 139] on button "Switch to video" at bounding box center [682, 142] width 89 height 23
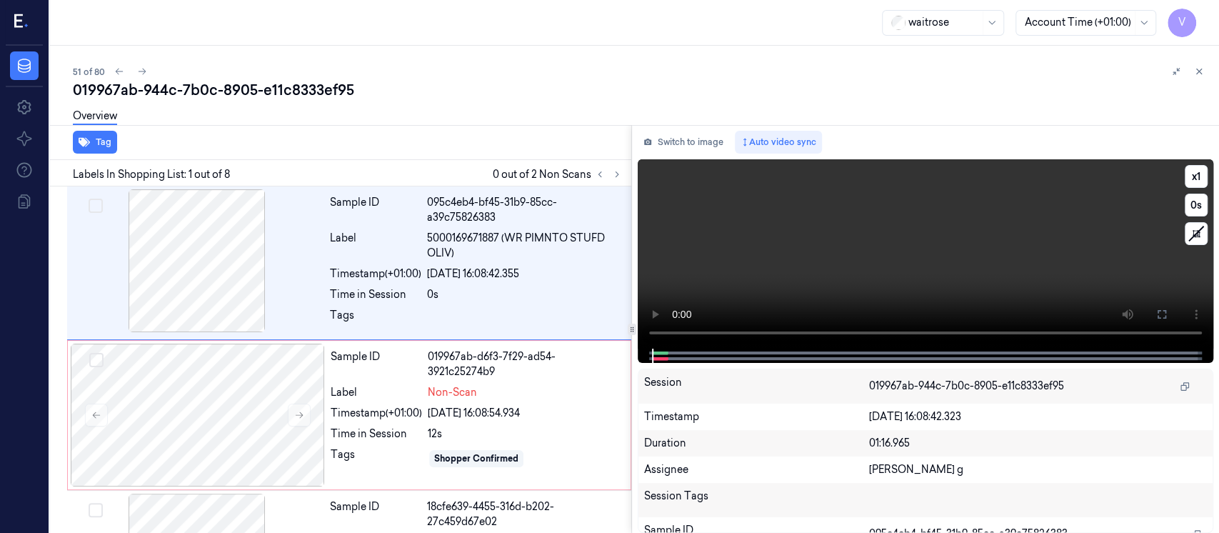
click at [1170, 308] on button at bounding box center [1161, 314] width 23 height 23
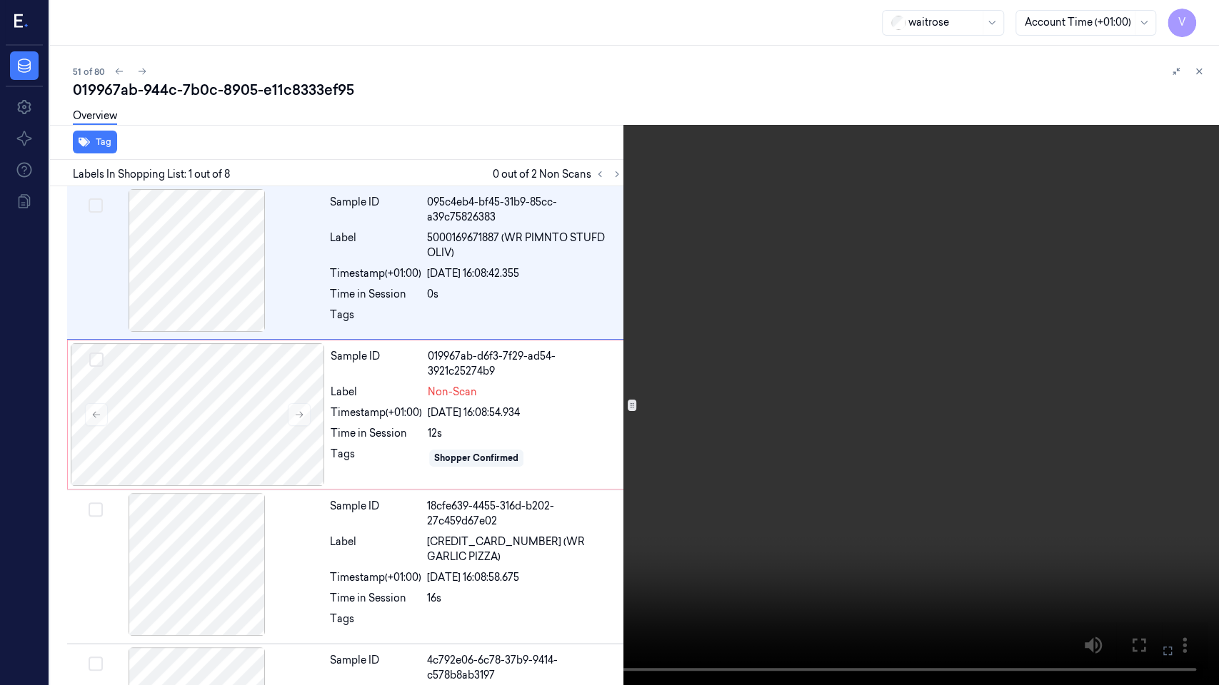
click at [0, 0] on icon at bounding box center [0, 0] width 0 height 0
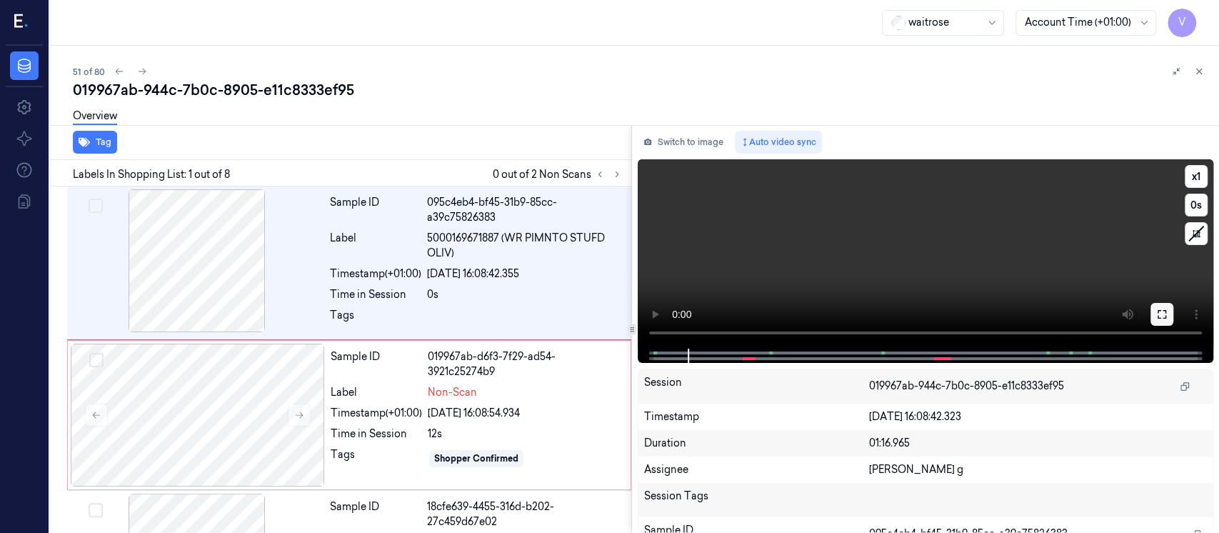
click at [1162, 314] on icon at bounding box center [1161, 313] width 11 height 11
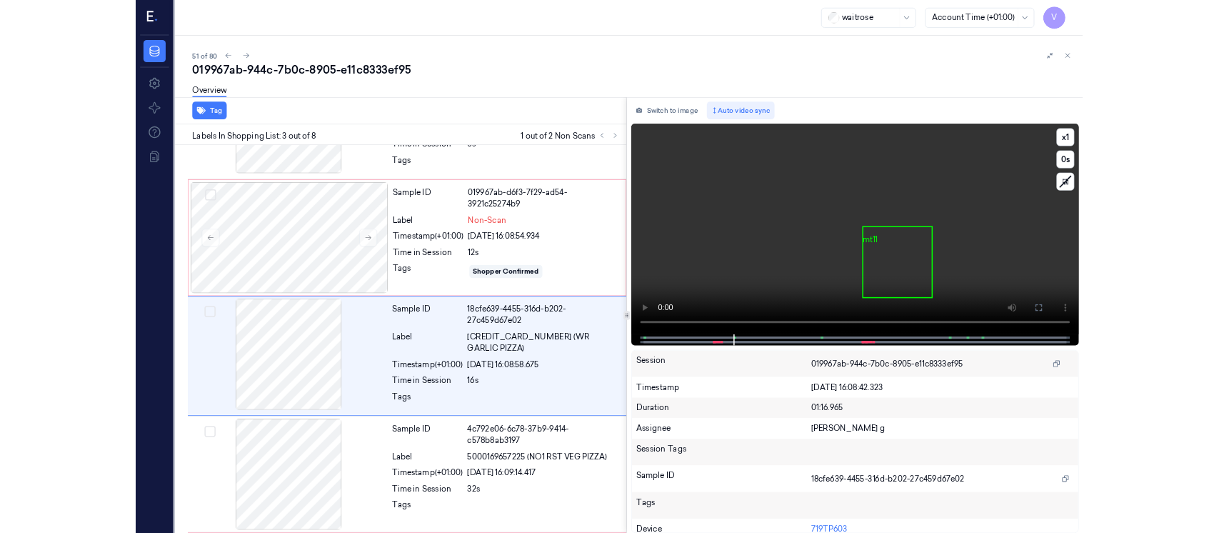
scroll to position [128, 0]
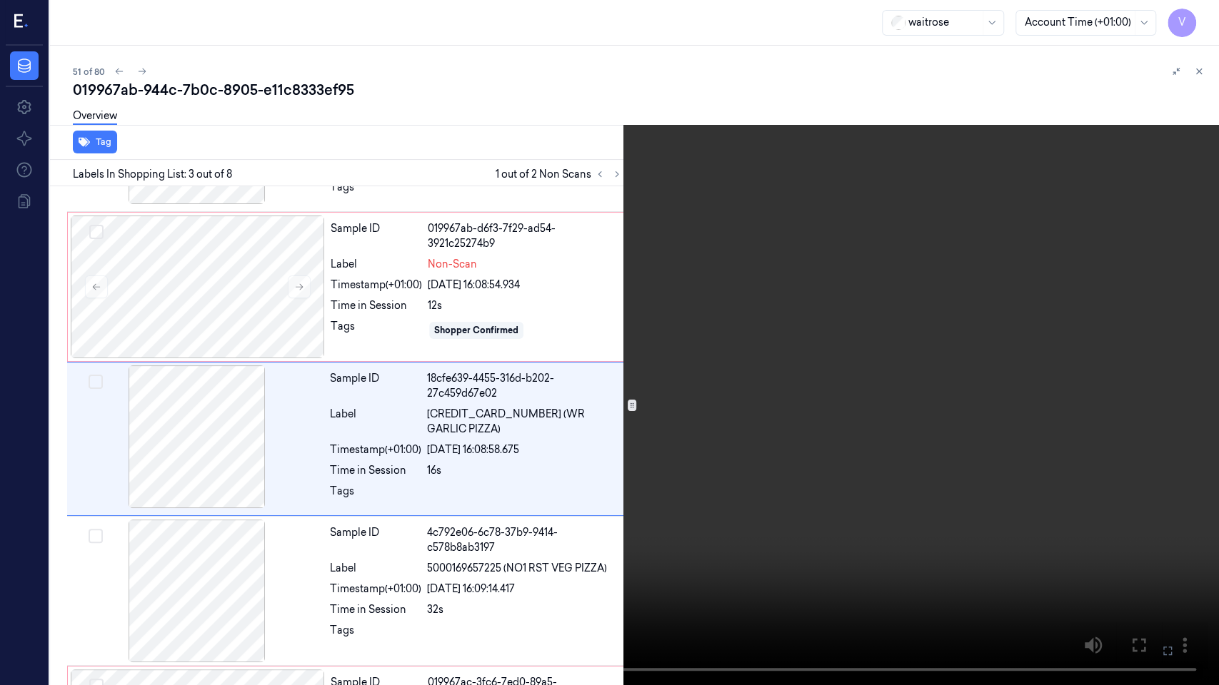
click at [0, 0] on icon at bounding box center [0, 0] width 0 height 0
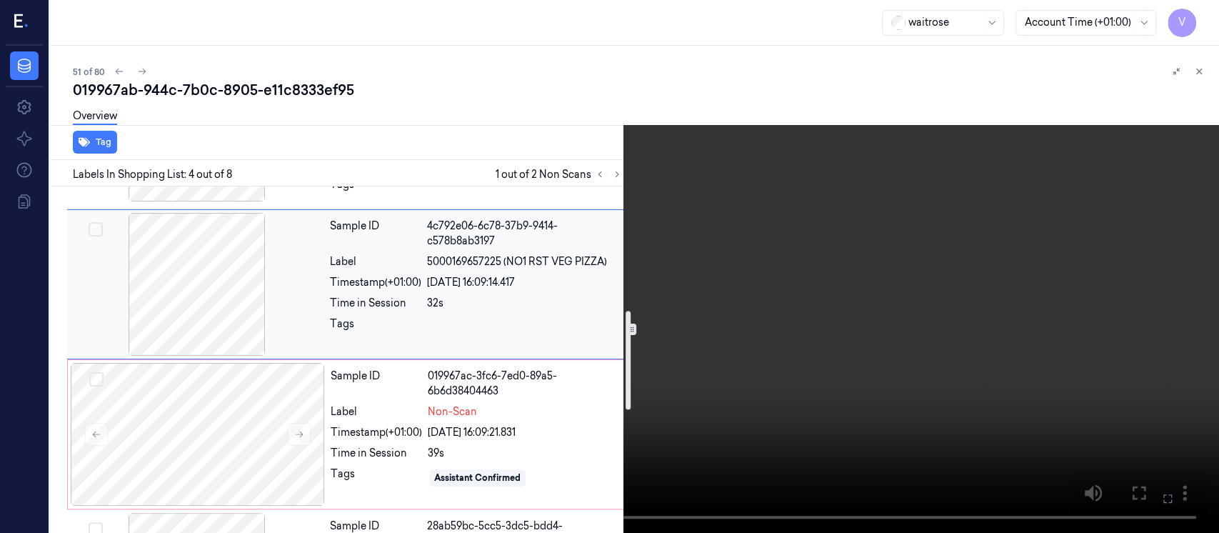
scroll to position [436, 0]
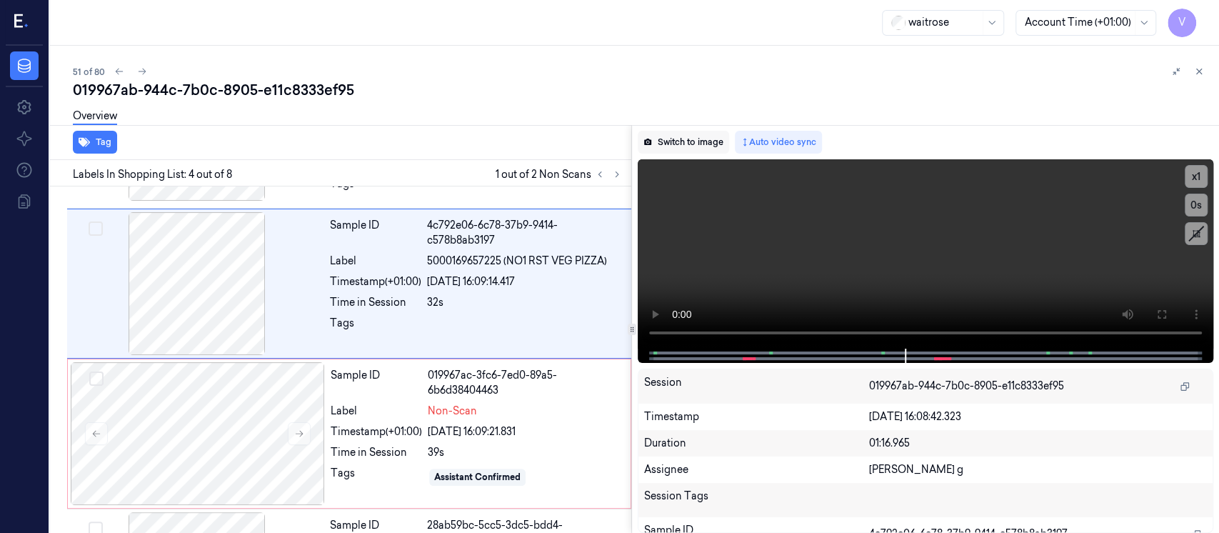
click at [680, 136] on button "Switch to image" at bounding box center [683, 142] width 91 height 23
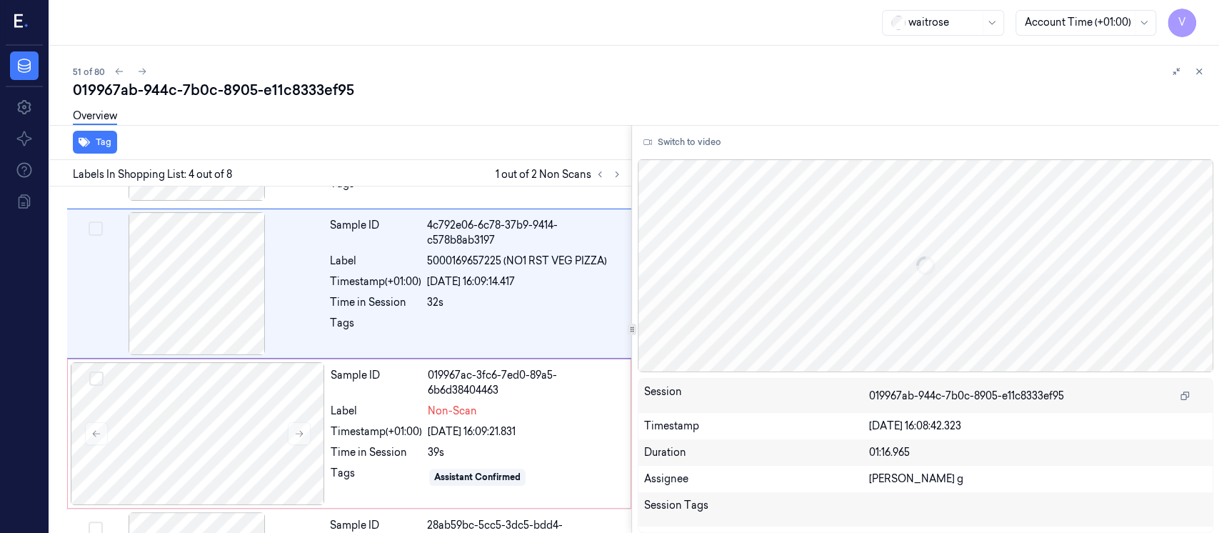
scroll to position [354, 0]
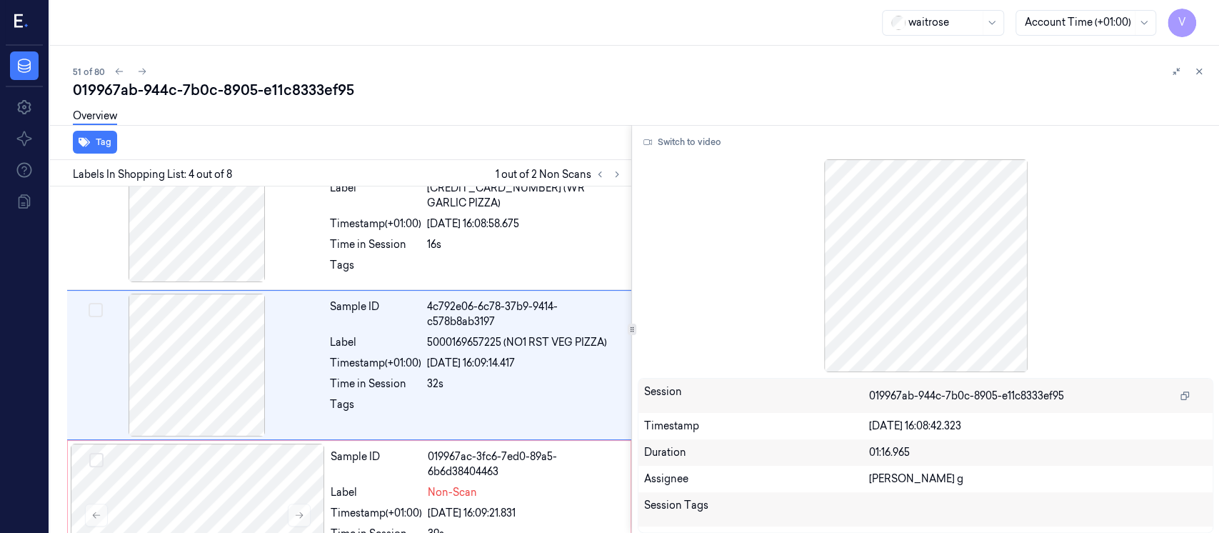
click at [554, 89] on div "019967ab-944c-7b0c-8905-e11c8333ef95" at bounding box center [640, 90] width 1135 height 20
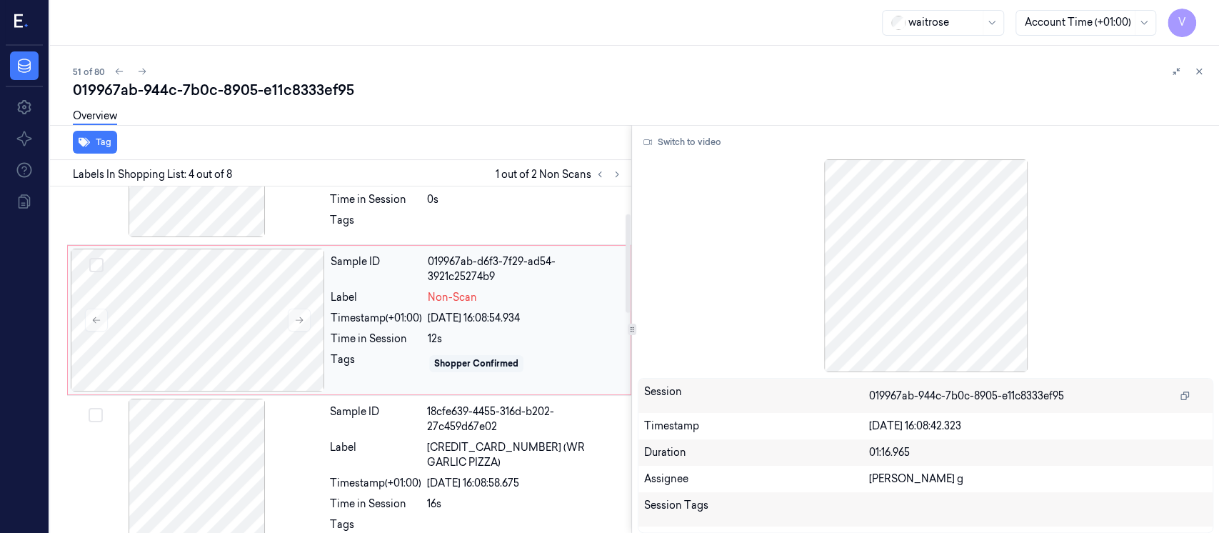
click at [426, 311] on div "Timestamp (+01:00) [DATE] 16:08:54.934" at bounding box center [476, 318] width 291 height 15
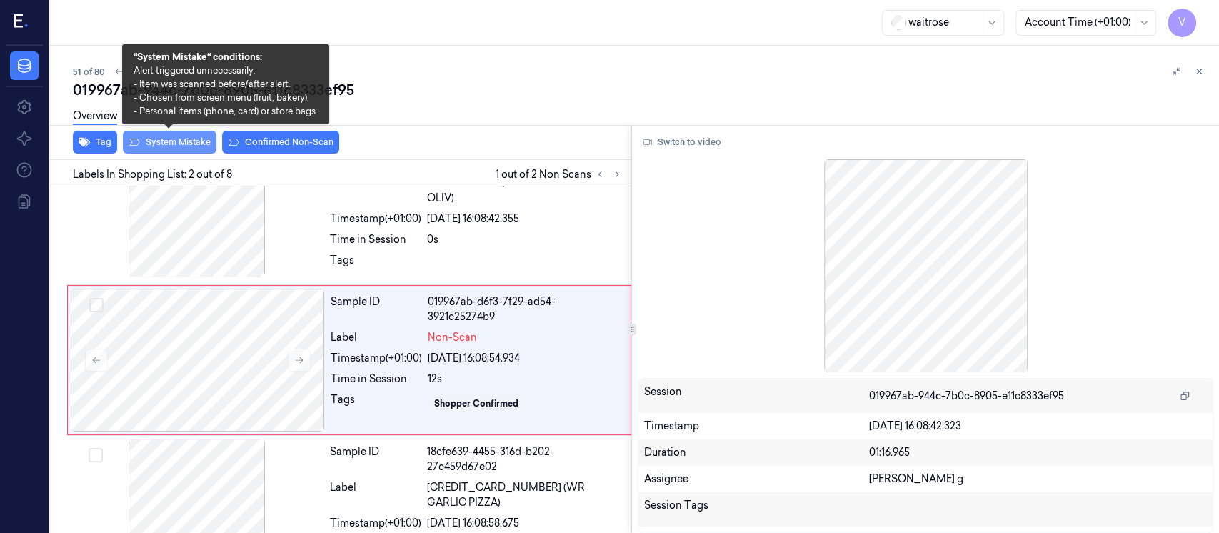
click at [183, 142] on button "System Mistake" at bounding box center [170, 142] width 94 height 23
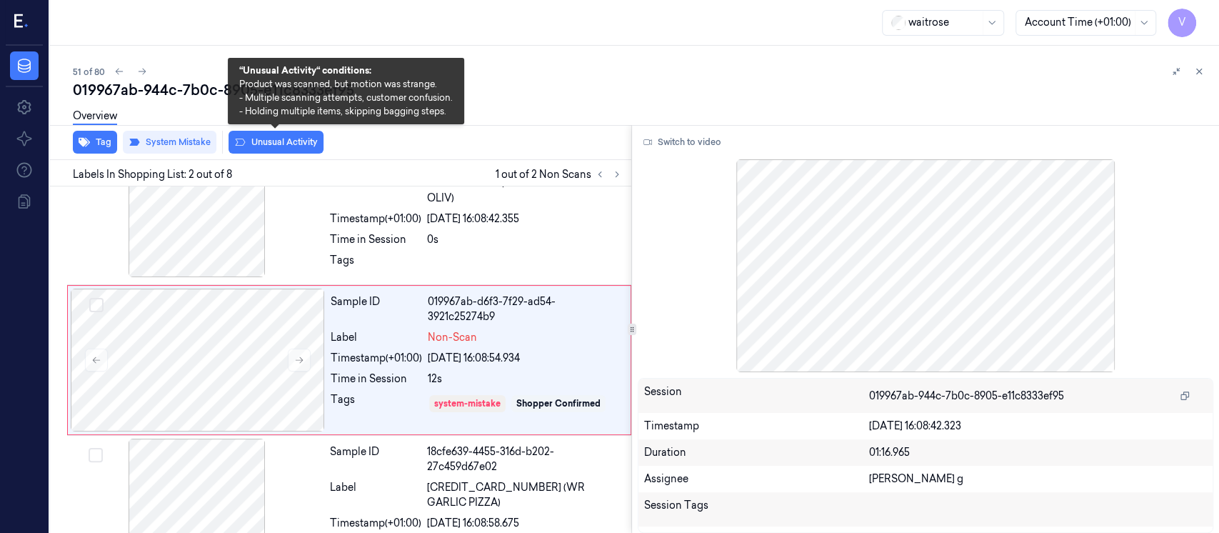
click at [264, 141] on button "Unusual Activity" at bounding box center [275, 142] width 95 height 23
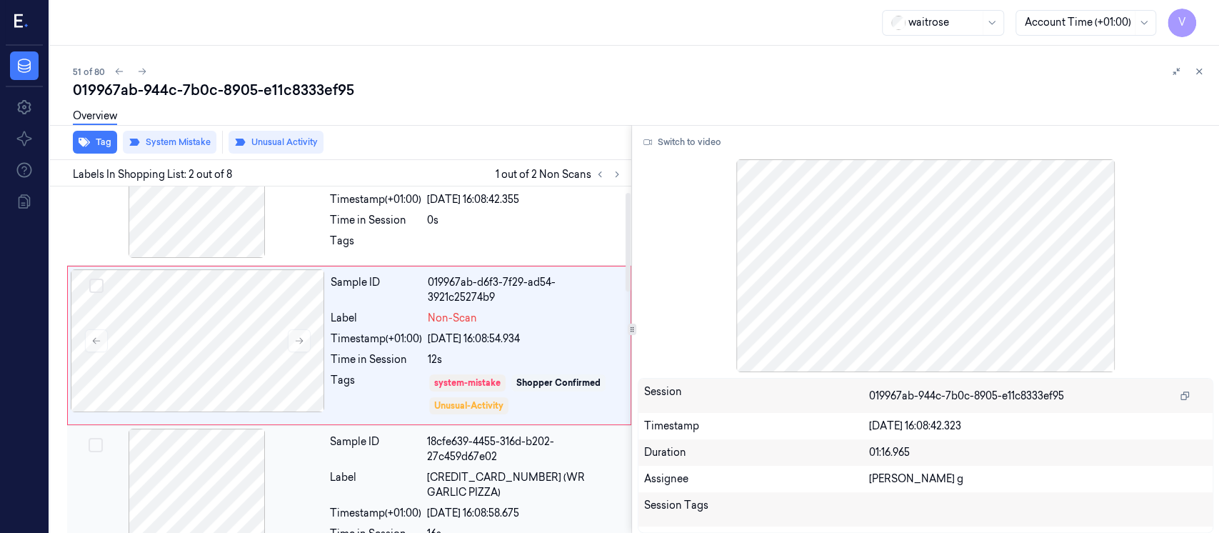
scroll to position [0, 0]
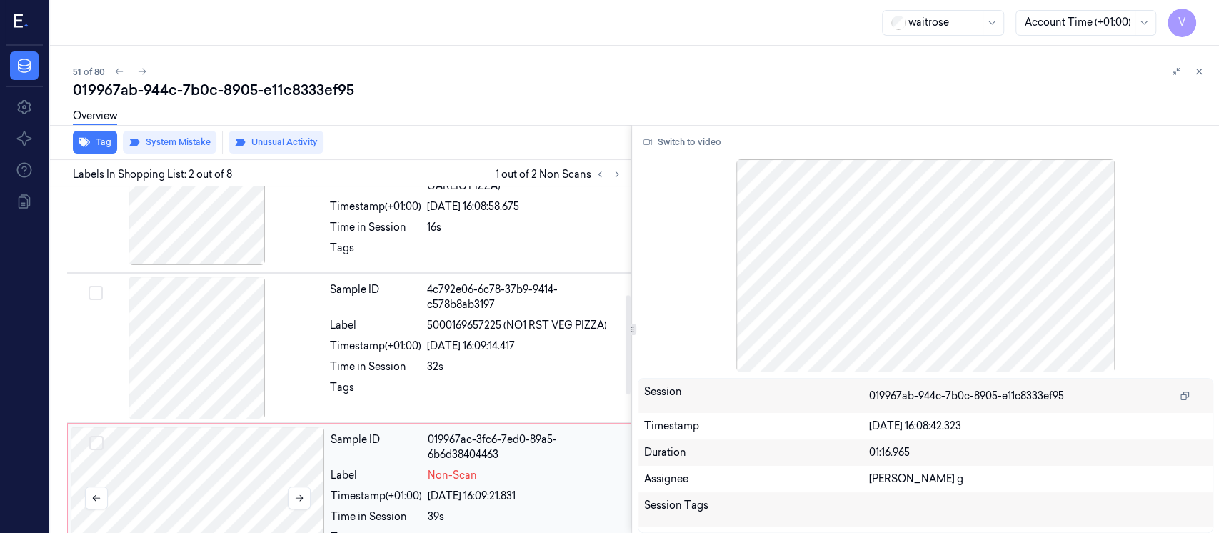
click at [208, 439] on div at bounding box center [198, 497] width 254 height 143
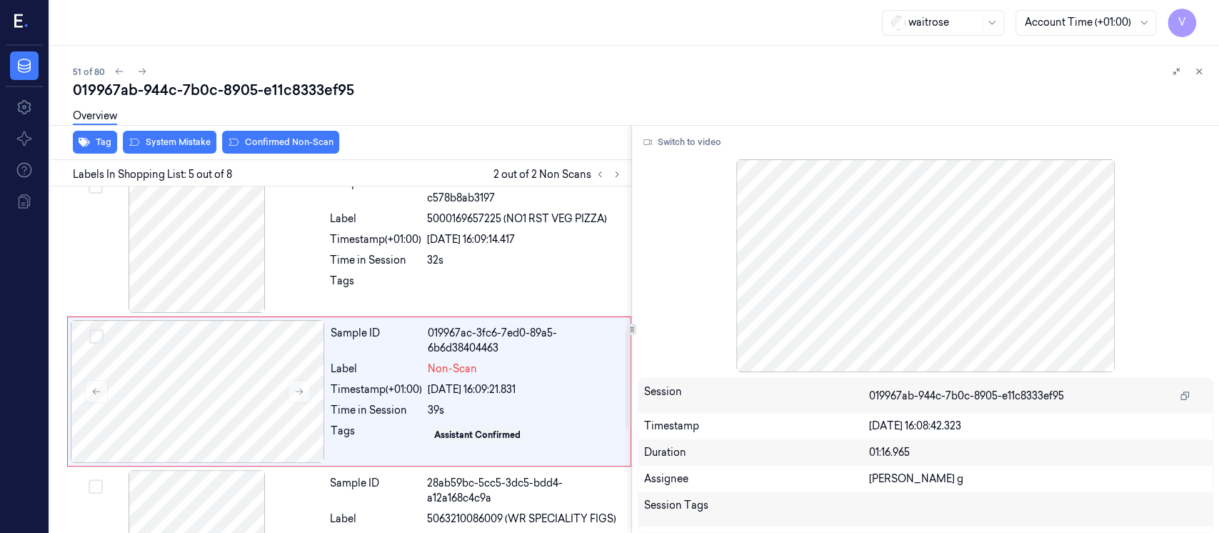
scroll to position [504, 0]
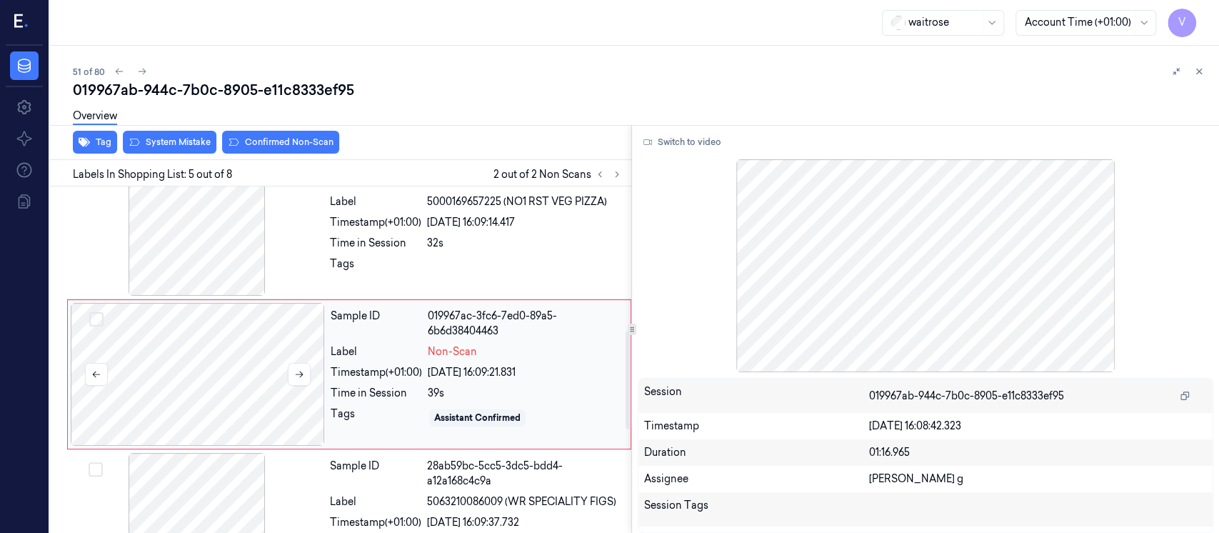
click at [186, 346] on div at bounding box center [198, 374] width 254 height 143
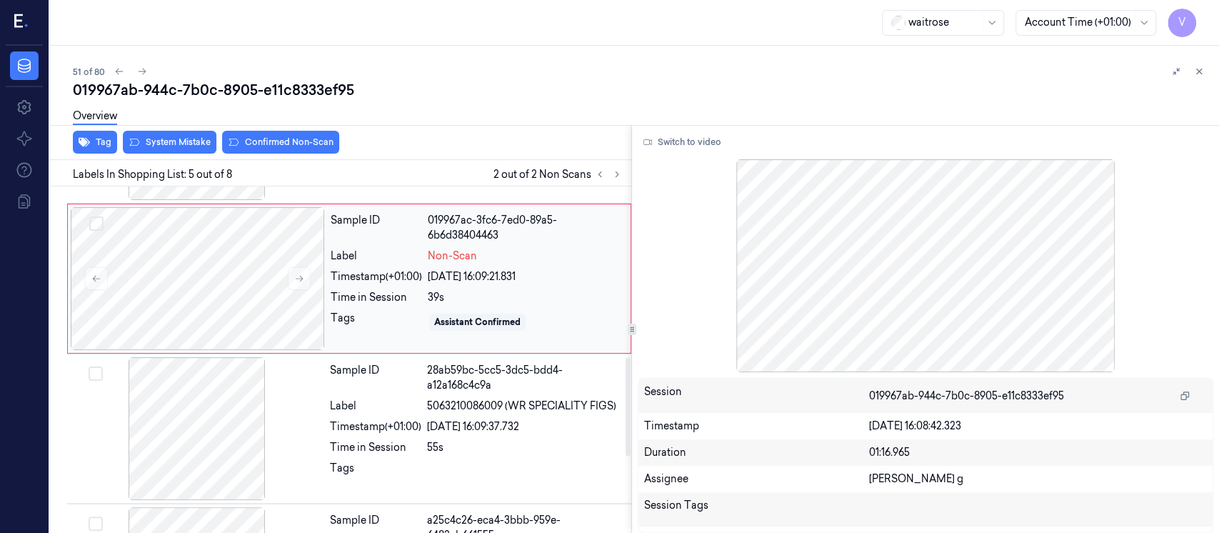
click at [427, 271] on div "Sample ID 019967ac-3fc6-7ed0-89a5-6b6d38404463 Label Non-Scan Timestamp (+01:00…" at bounding box center [476, 278] width 303 height 143
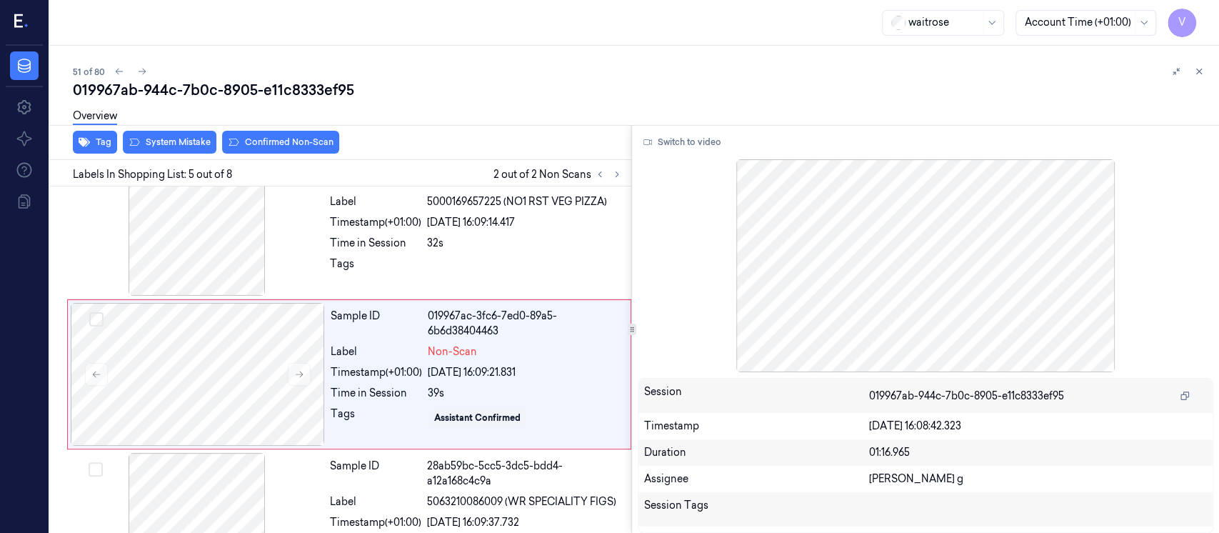
click at [163, 135] on div "Overview" at bounding box center [640, 118] width 1135 height 36
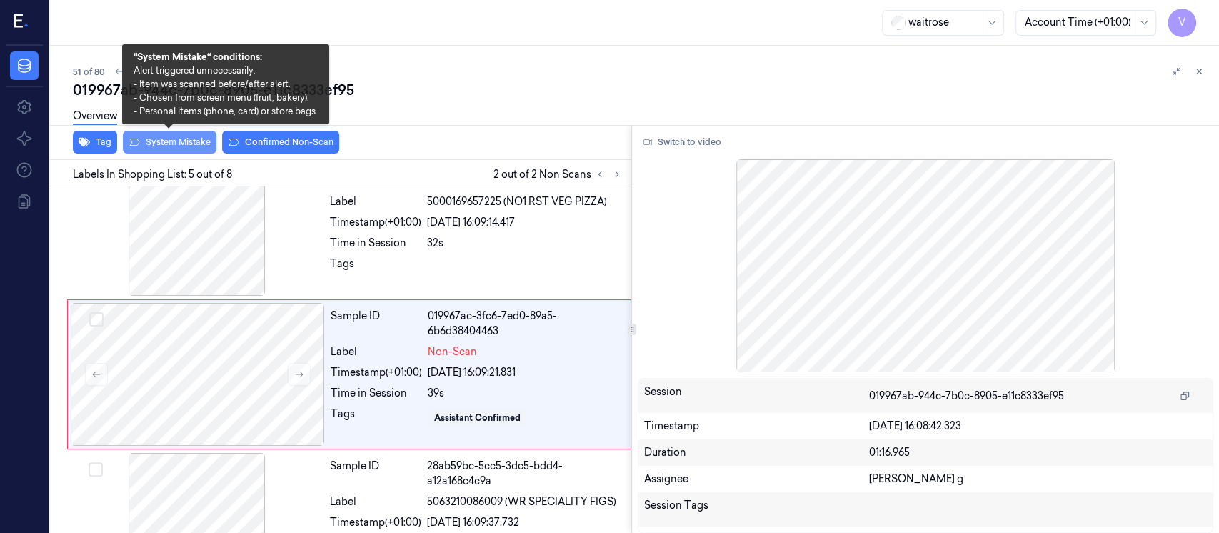
click at [202, 148] on button "System Mistake" at bounding box center [170, 142] width 94 height 23
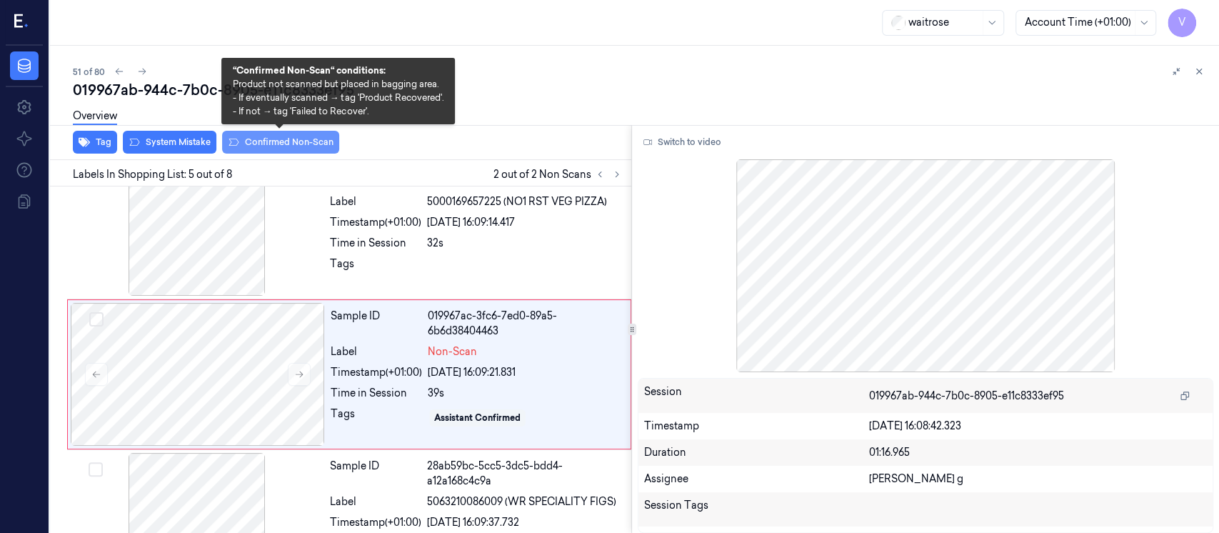
click at [268, 149] on button "Confirmed Non-Scan" at bounding box center [280, 142] width 117 height 23
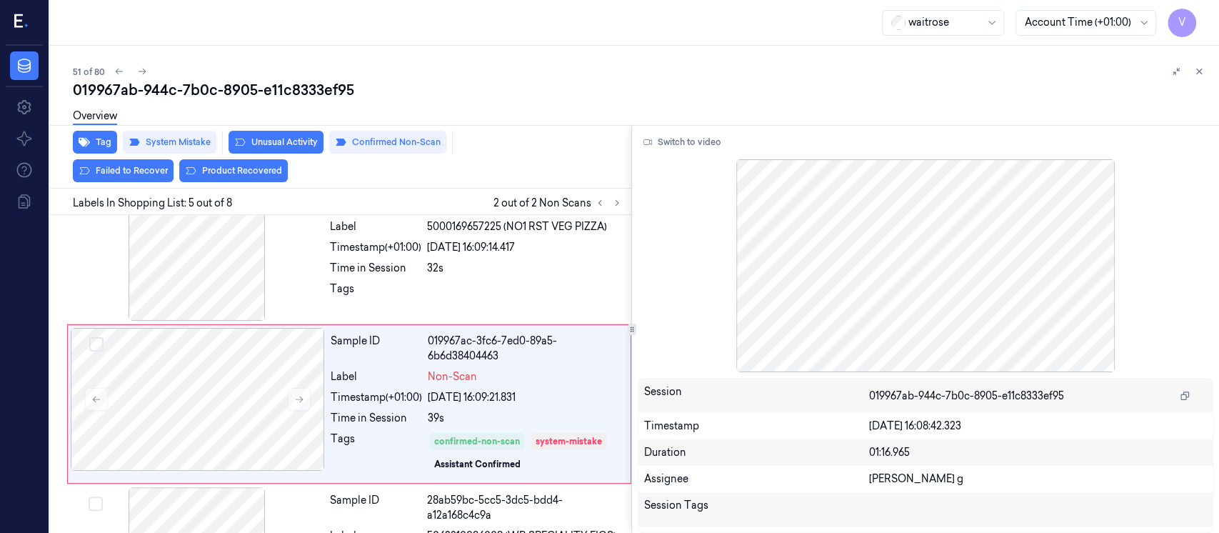
scroll to position [523, 0]
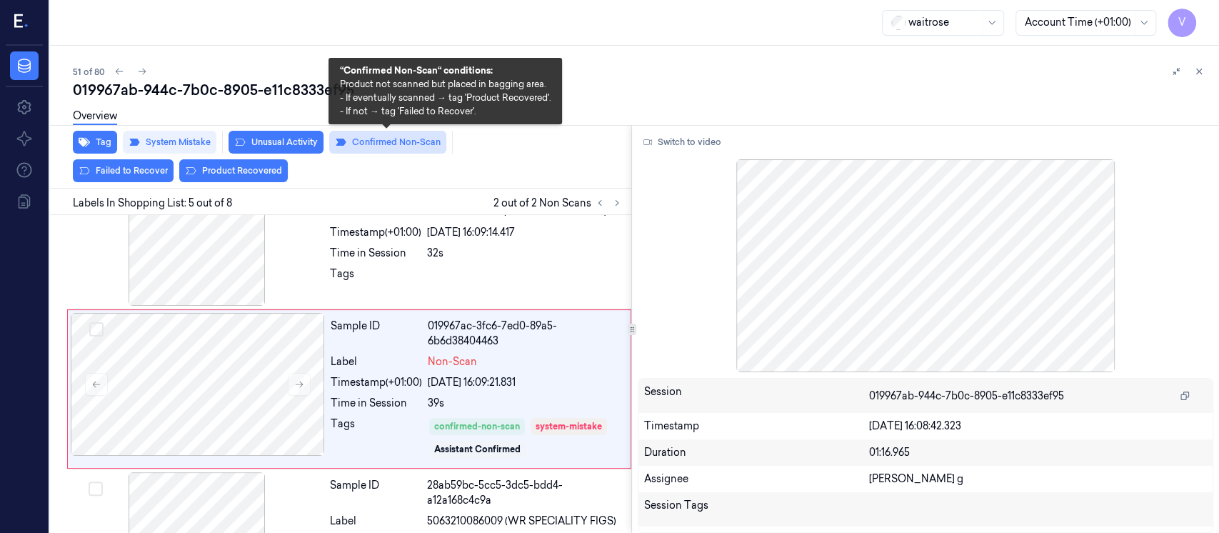
click at [397, 145] on button "Confirmed Non-Scan" at bounding box center [387, 142] width 117 height 23
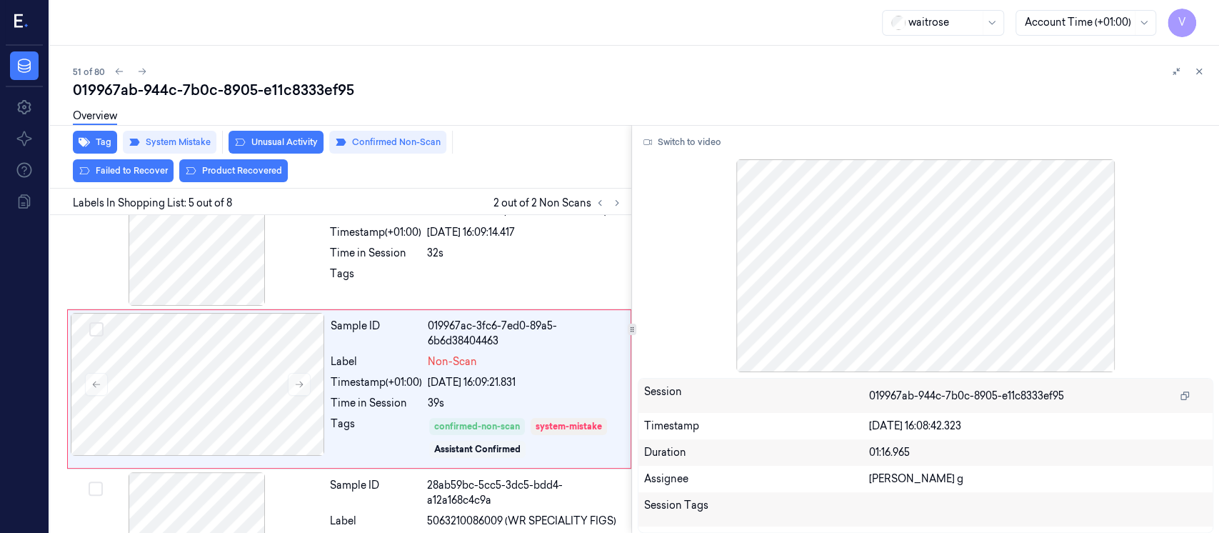
click at [302, 142] on button "Unusual Activity" at bounding box center [275, 142] width 95 height 23
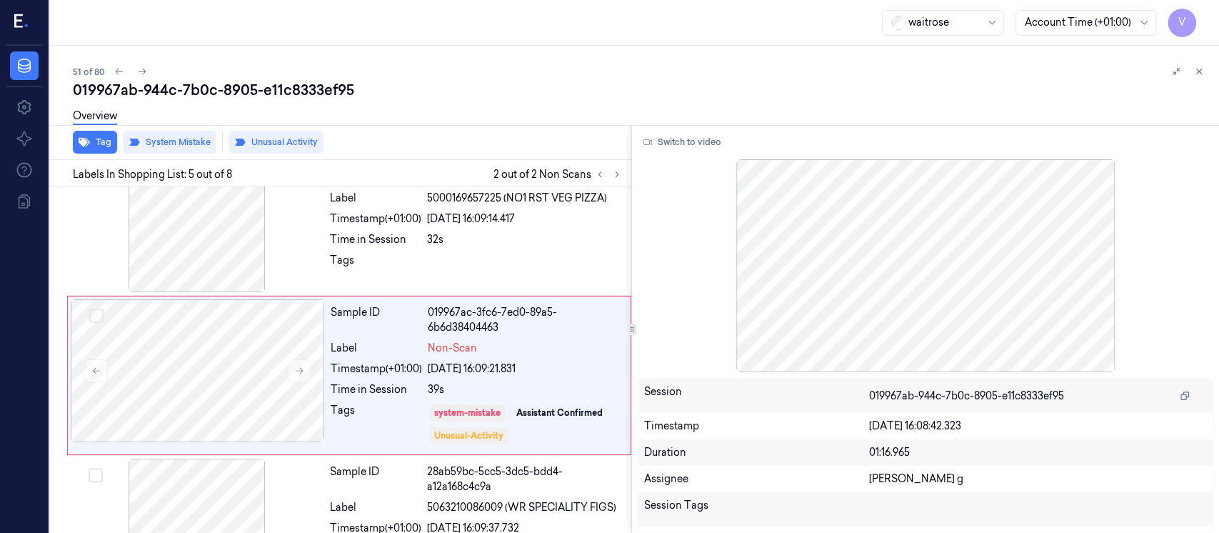
scroll to position [508, 0]
click at [1199, 71] on icon at bounding box center [1199, 71] width 10 height 10
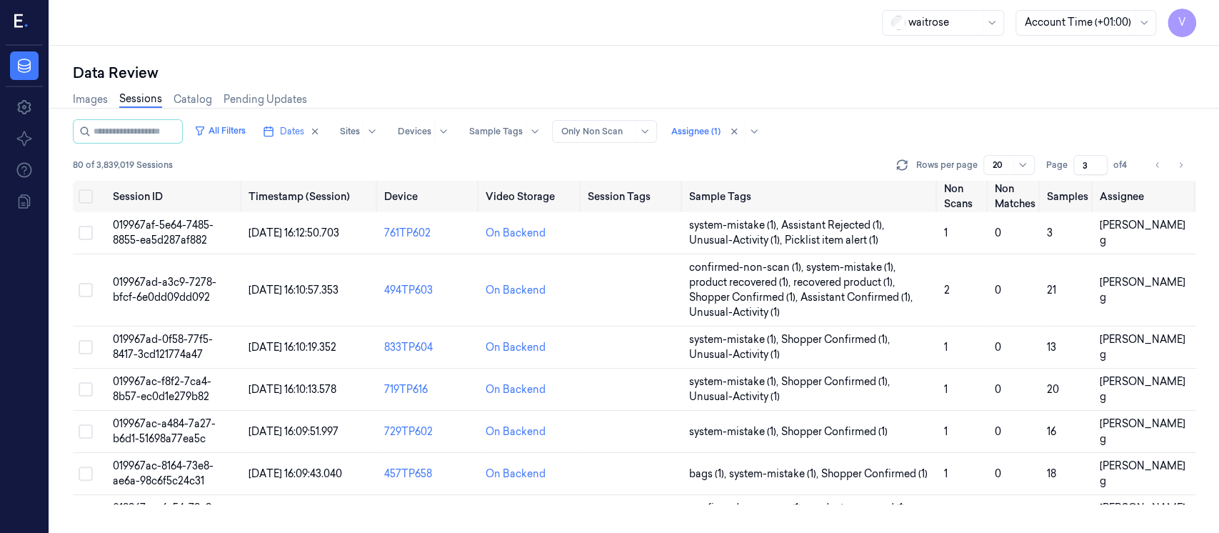
scroll to position [382, 0]
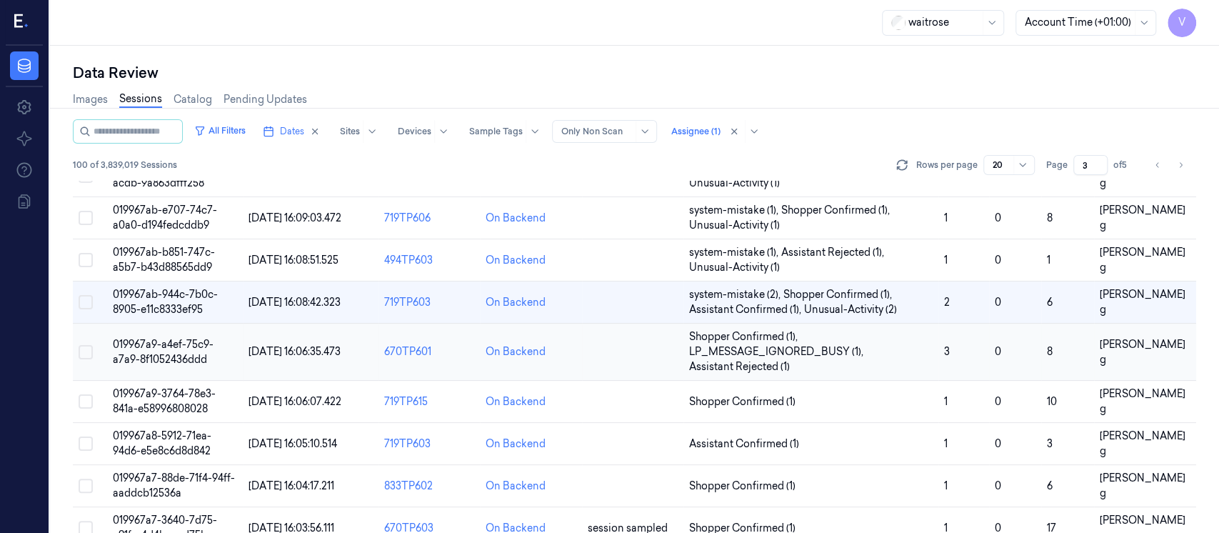
click at [610, 351] on td at bounding box center [632, 351] width 101 height 57
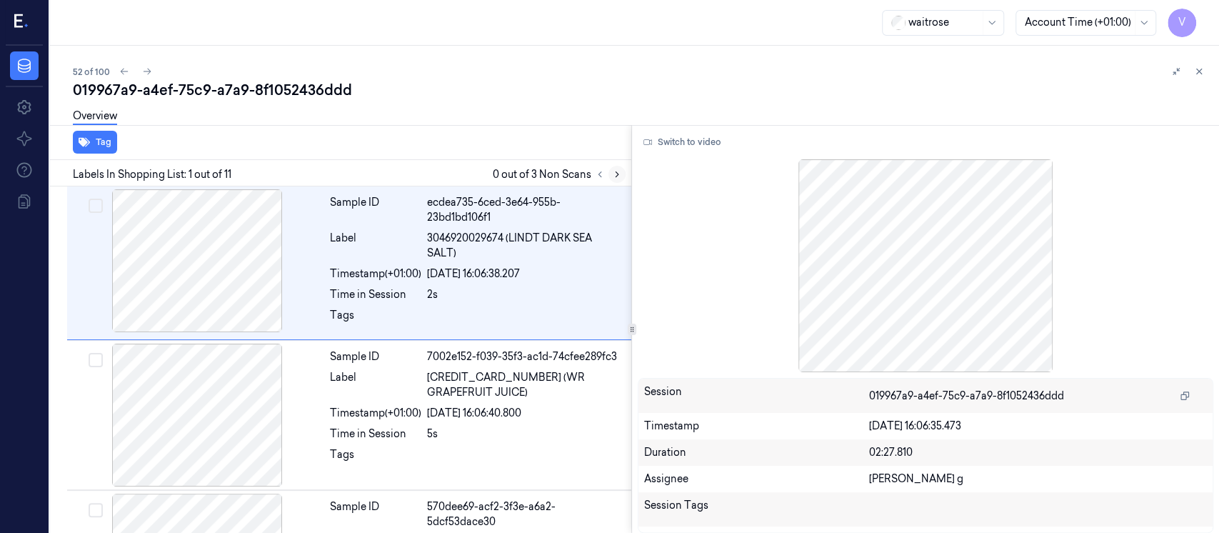
click at [616, 180] on button at bounding box center [616, 174] width 17 height 17
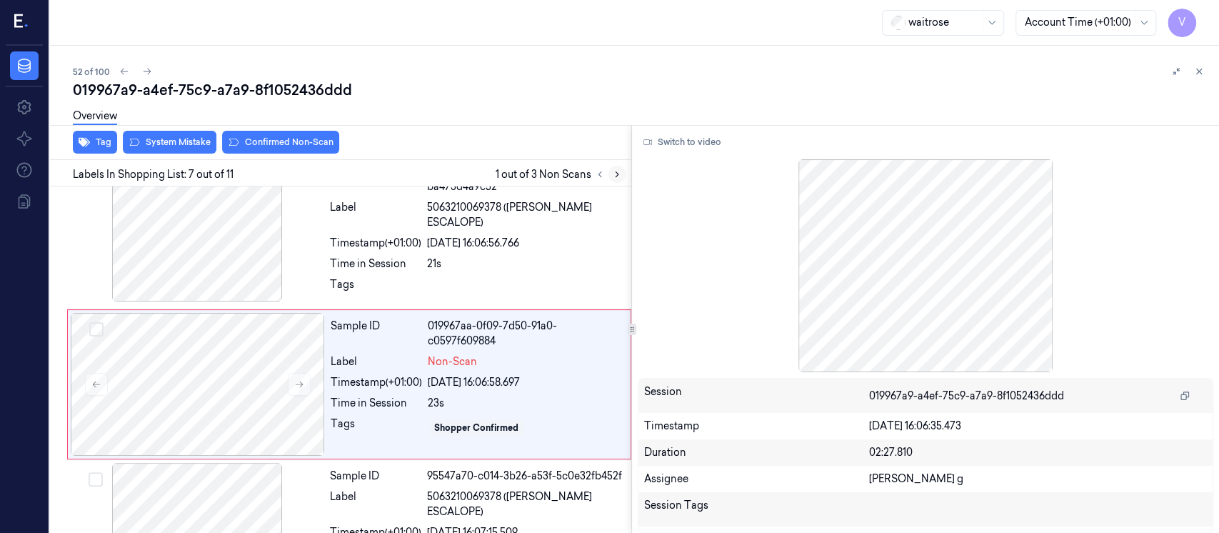
scroll to position [804, 0]
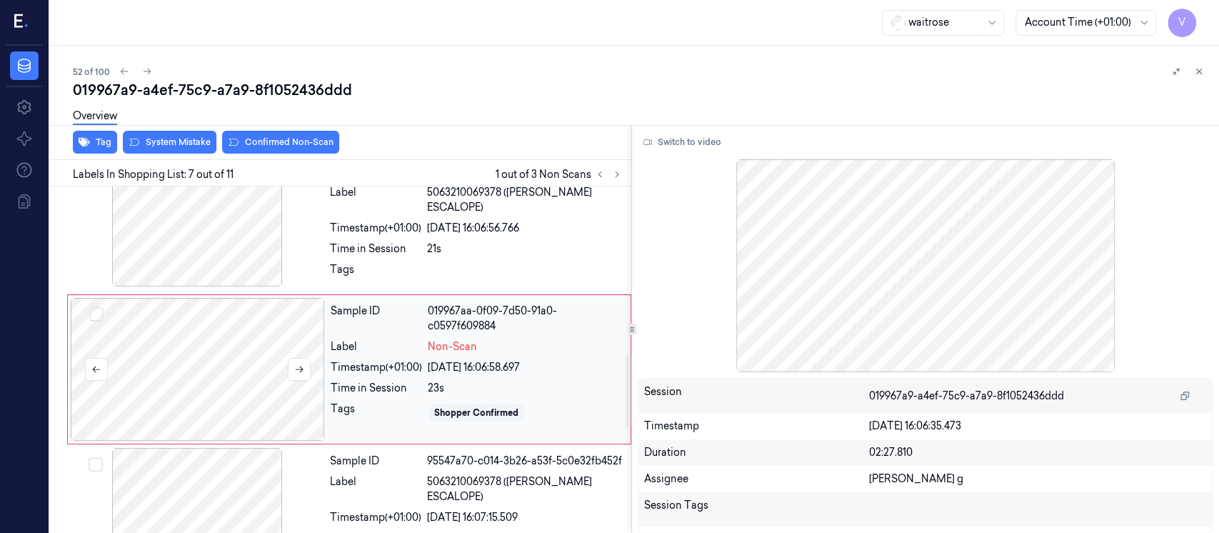
click at [251, 363] on div at bounding box center [198, 369] width 254 height 143
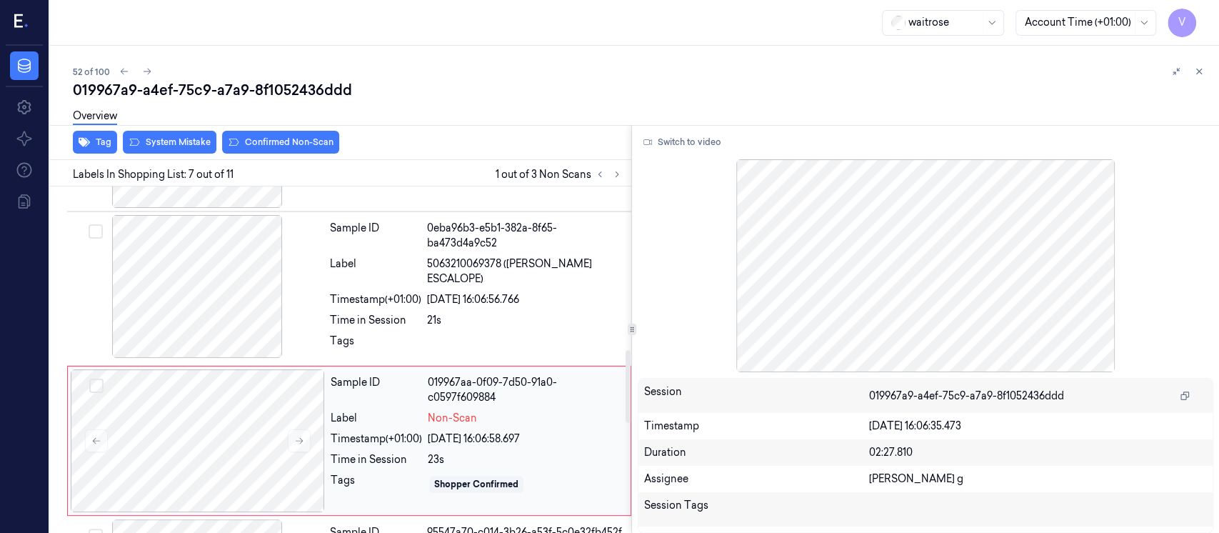
scroll to position [708, 0]
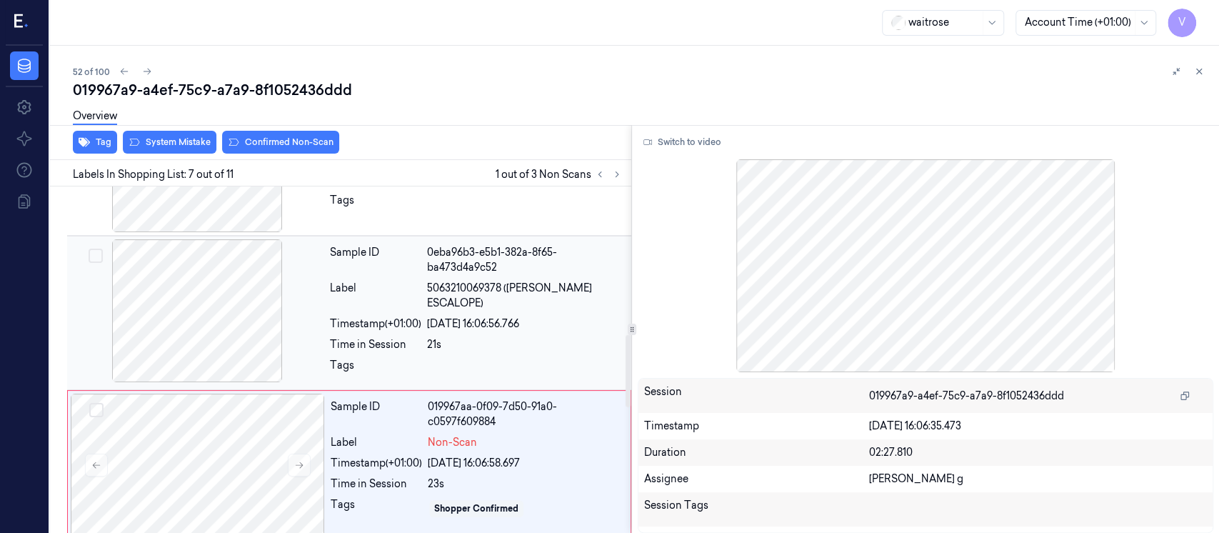
click at [354, 316] on div "Timestamp (+01:00)" at bounding box center [375, 323] width 91 height 15
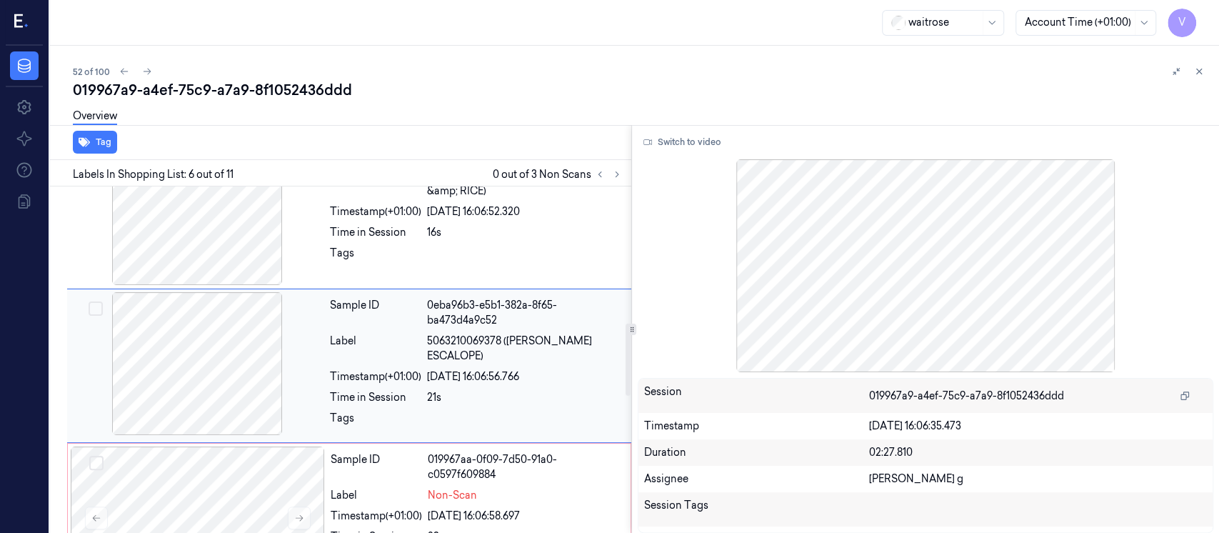
scroll to position [654, 0]
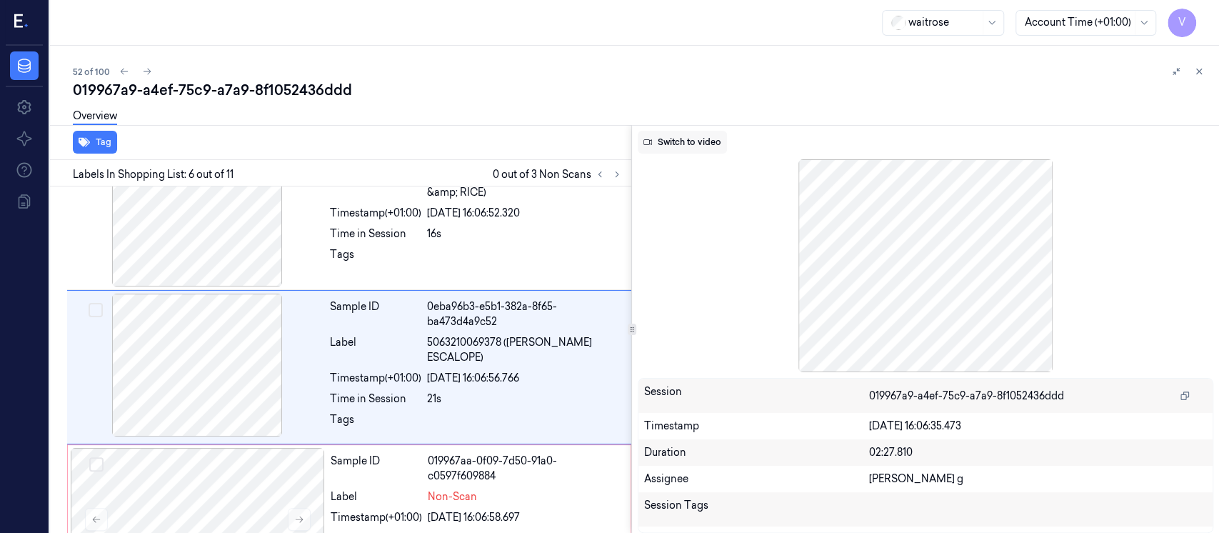
click at [668, 151] on button "Switch to video" at bounding box center [682, 142] width 89 height 23
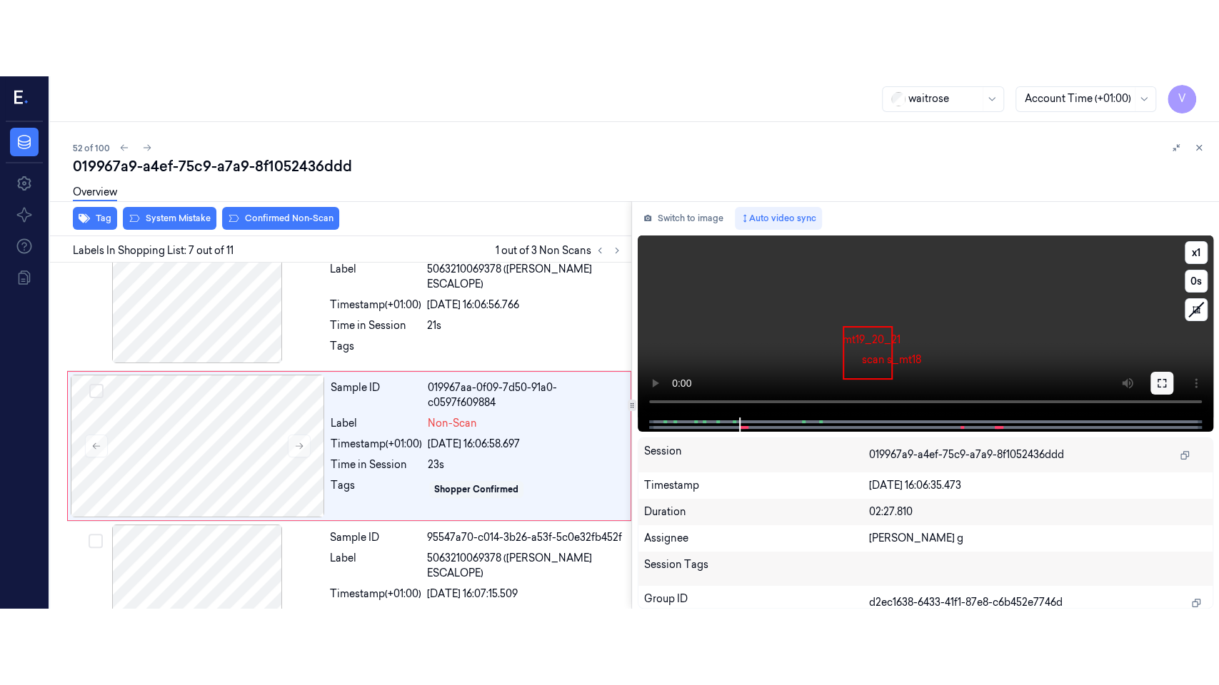
scroll to position [804, 0]
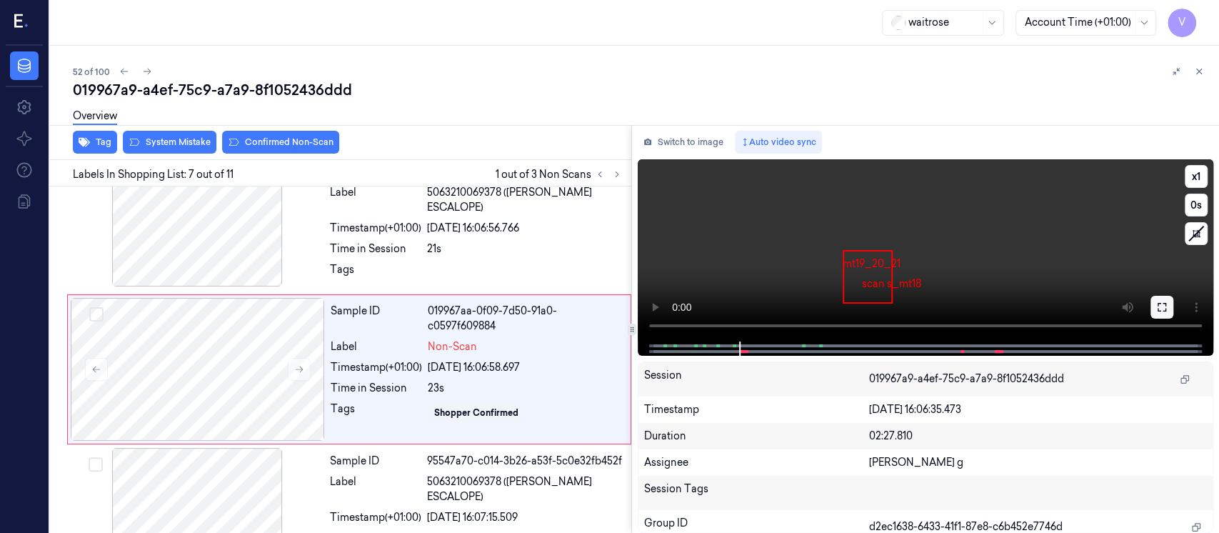
click at [1159, 309] on icon at bounding box center [1161, 306] width 11 height 11
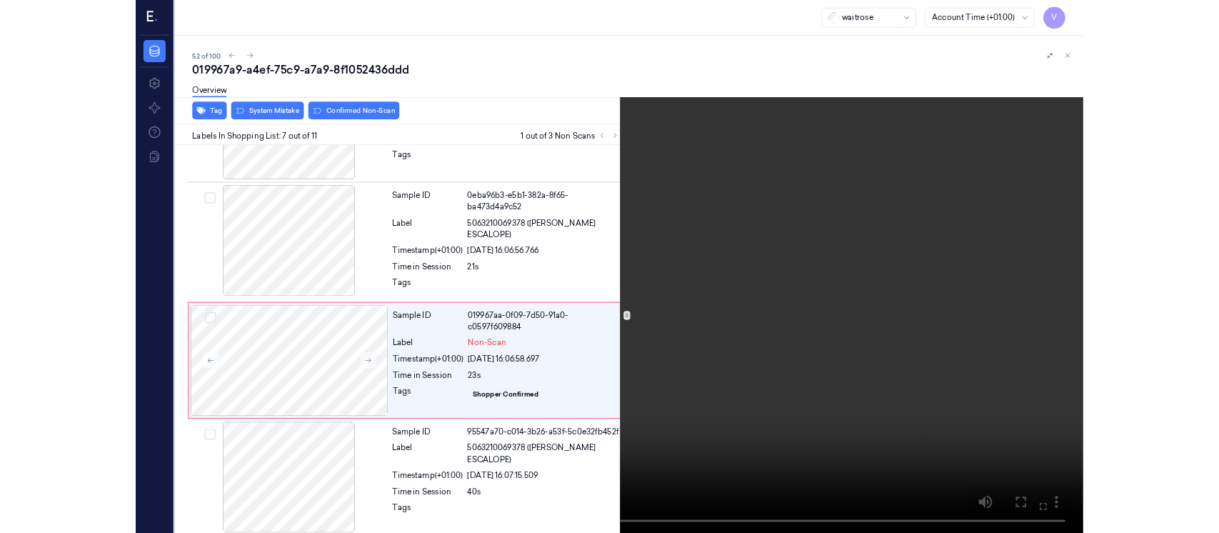
scroll to position [727, 0]
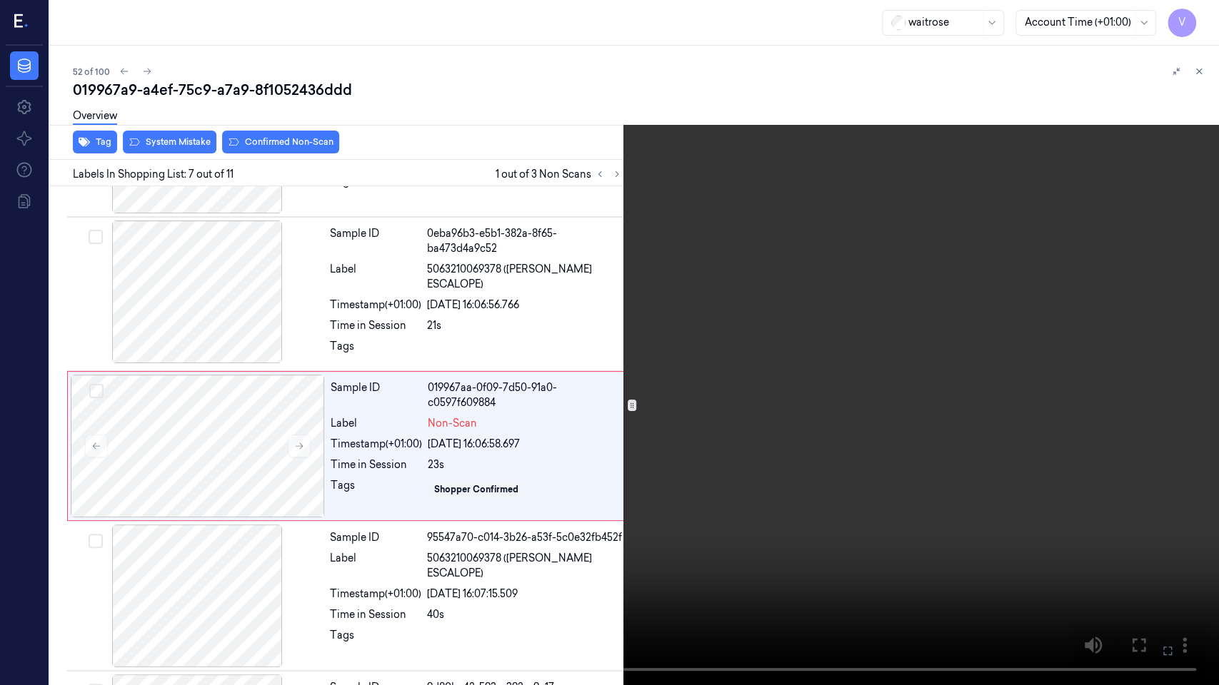
click at [0, 0] on icon at bounding box center [0, 0] width 0 height 0
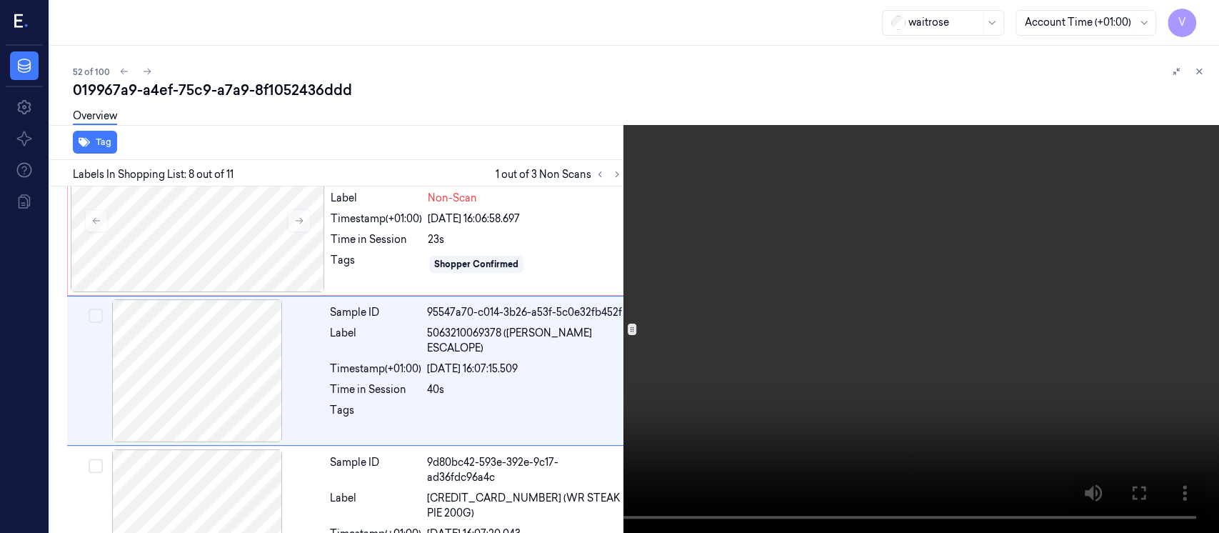
scroll to position [954, 0]
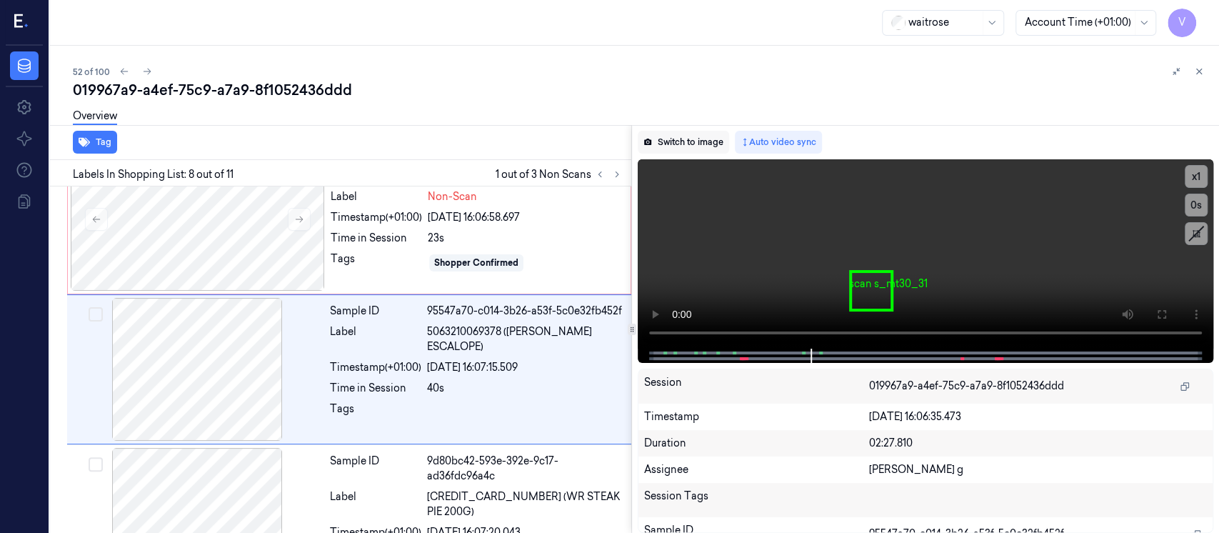
click at [697, 136] on button "Switch to image" at bounding box center [683, 142] width 91 height 23
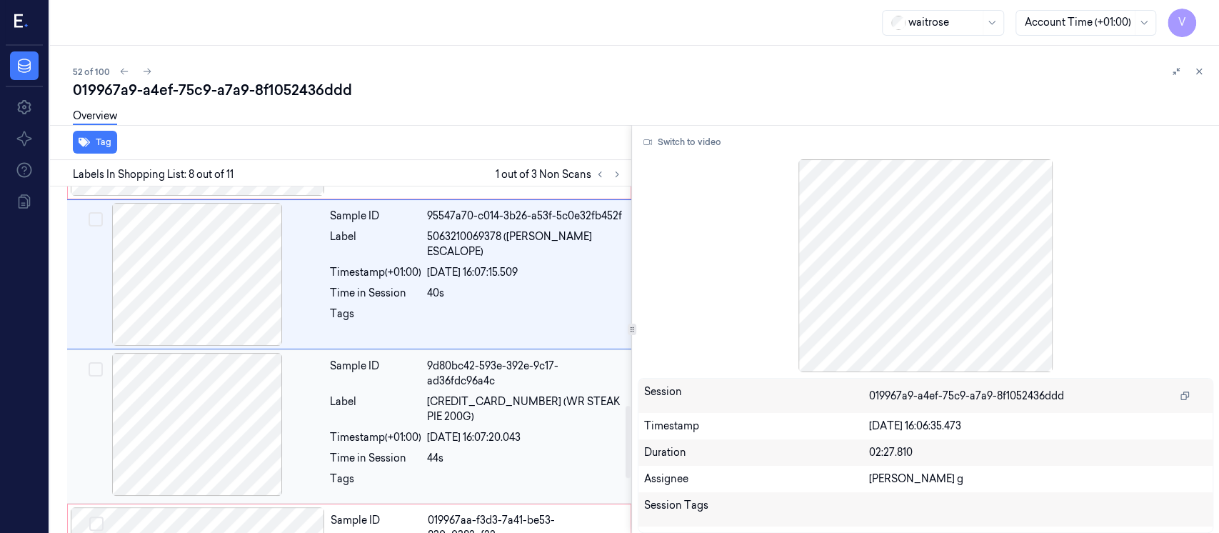
click at [502, 423] on div "Sample ID 9d80bc42-593e-392e-9c17-ad36fdc96a4c Label [CREDIT_CARD_NUMBER] (WR S…" at bounding box center [476, 426] width 304 height 147
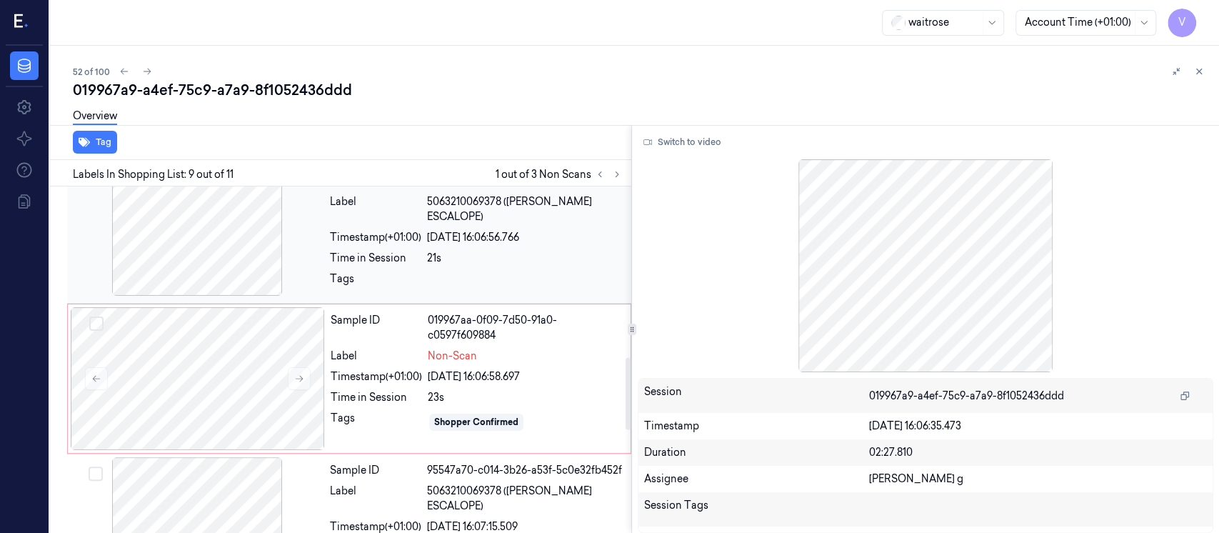
scroll to position [818, 0]
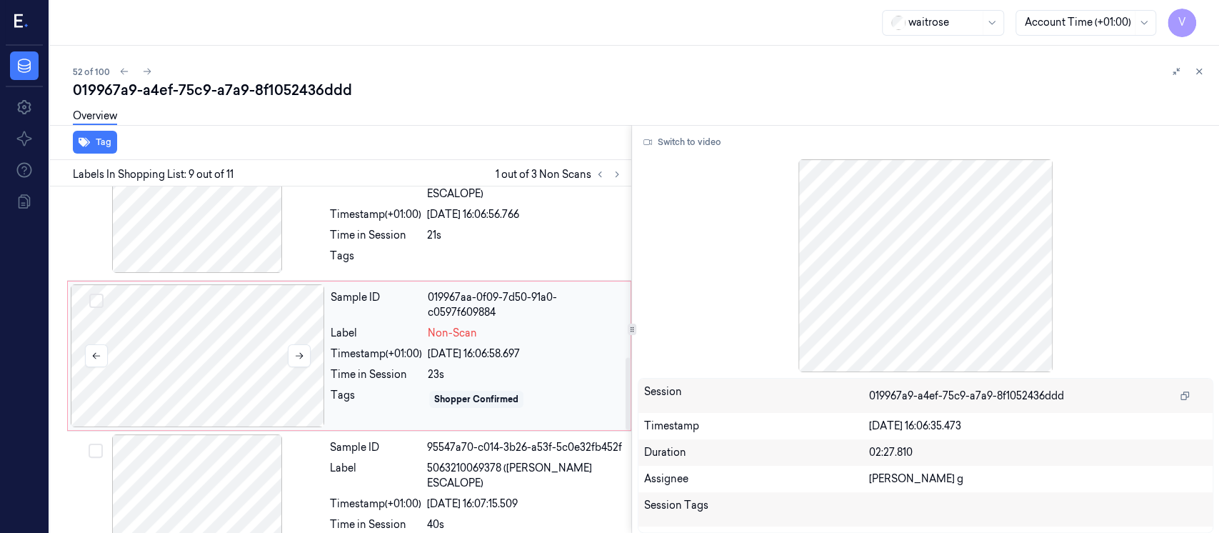
click at [240, 381] on div at bounding box center [198, 355] width 254 height 143
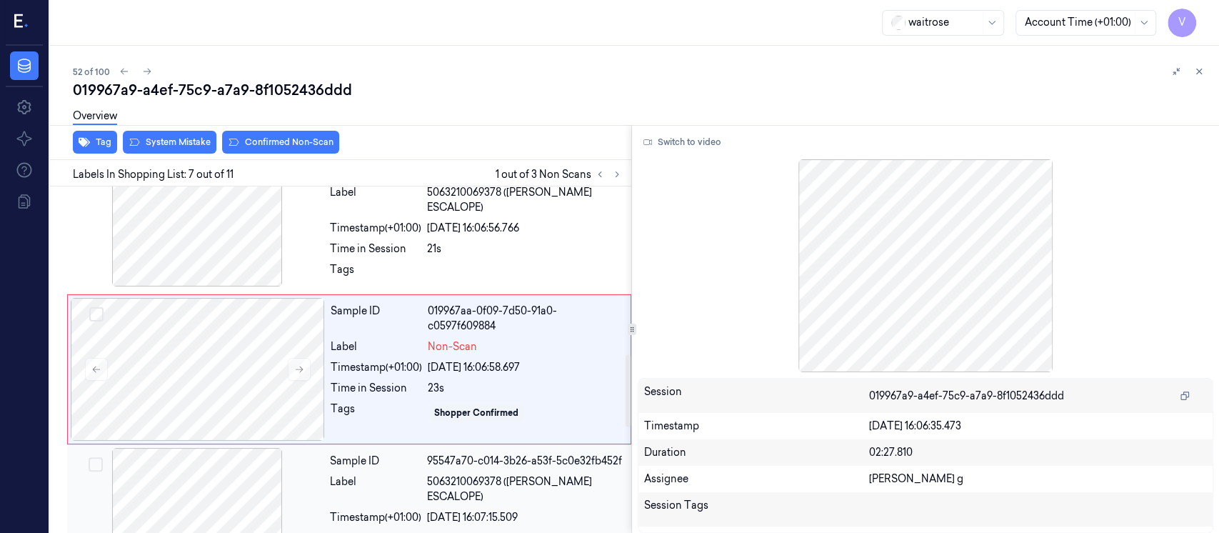
scroll to position [708, 0]
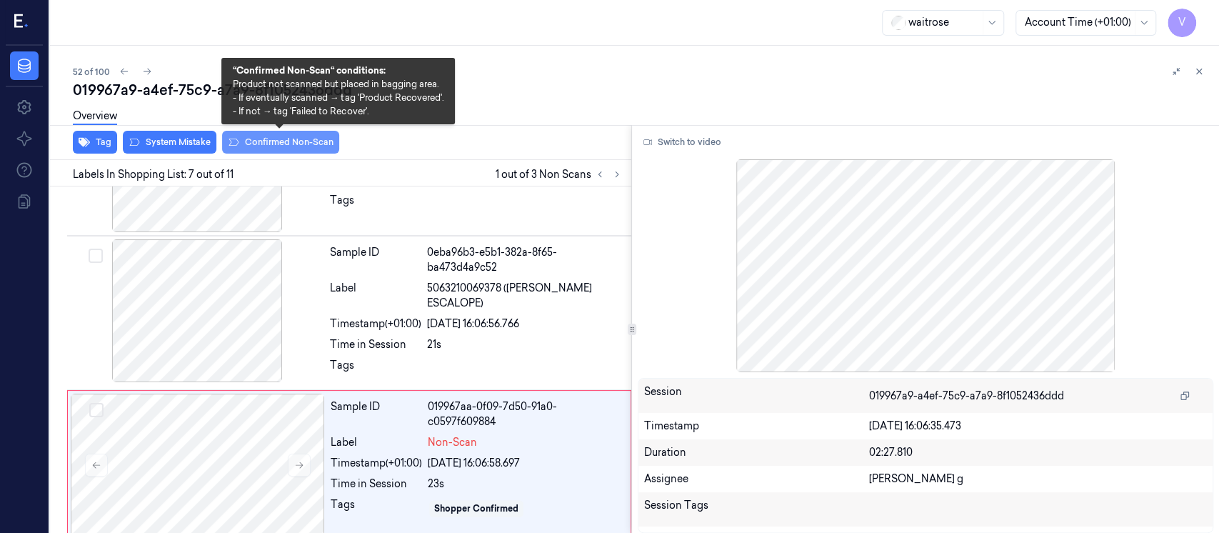
click at [257, 140] on button "Confirmed Non-Scan" at bounding box center [280, 142] width 117 height 23
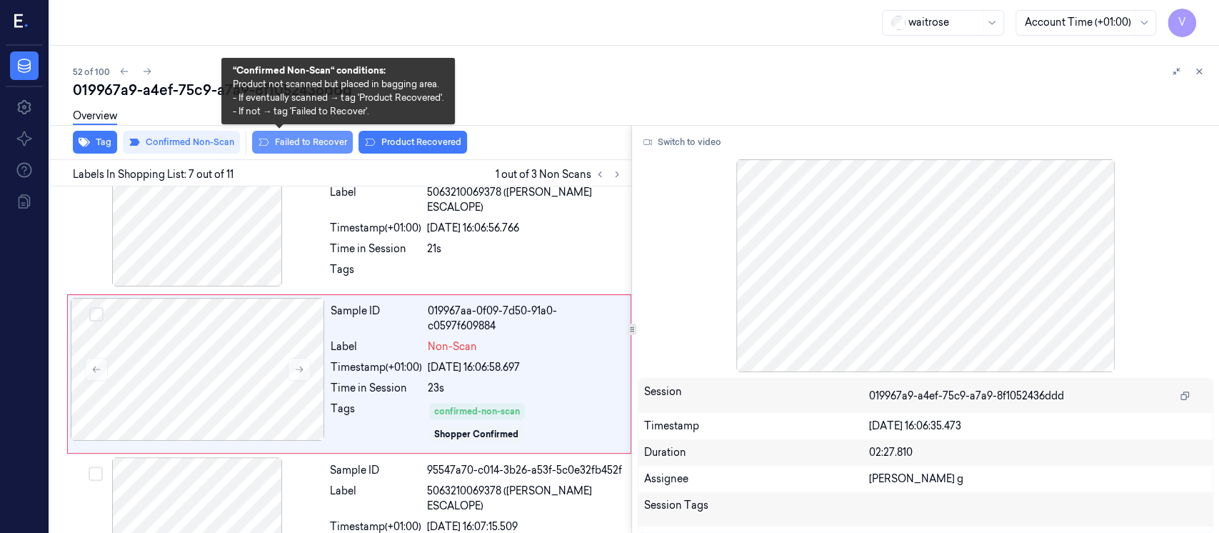
scroll to position [808, 0]
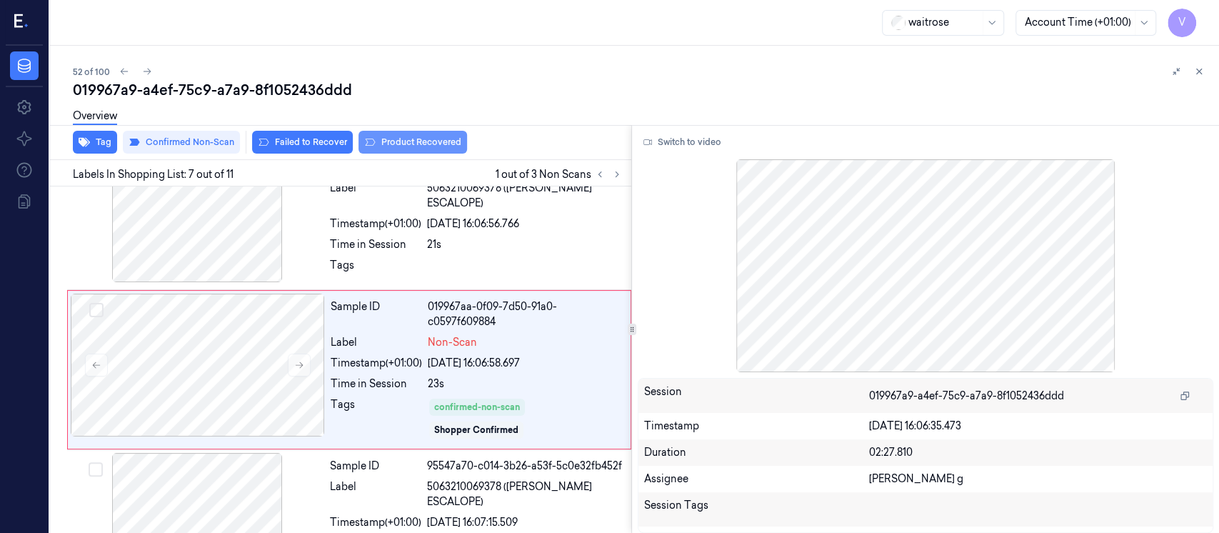
click at [421, 144] on button "Product Recovered" at bounding box center [412, 142] width 109 height 23
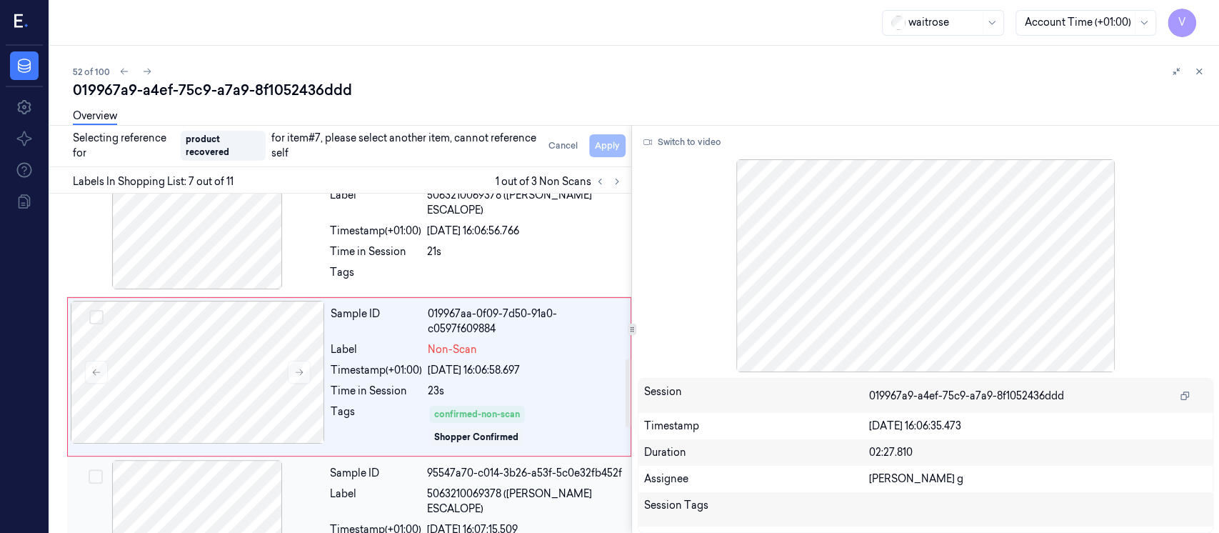
click at [246, 513] on div at bounding box center [197, 531] width 254 height 143
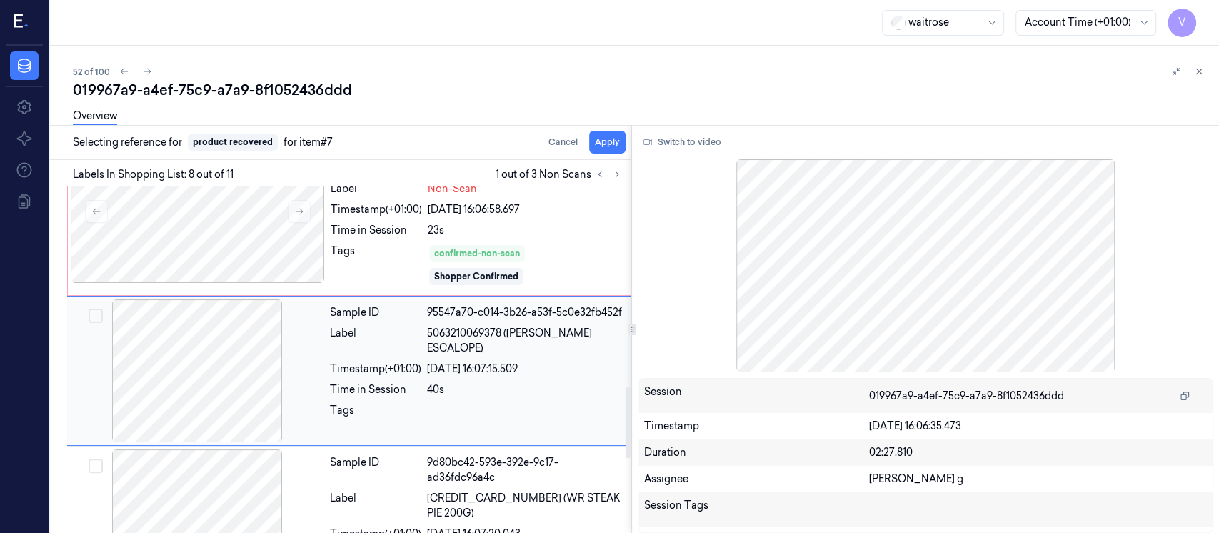
scroll to position [962, 0]
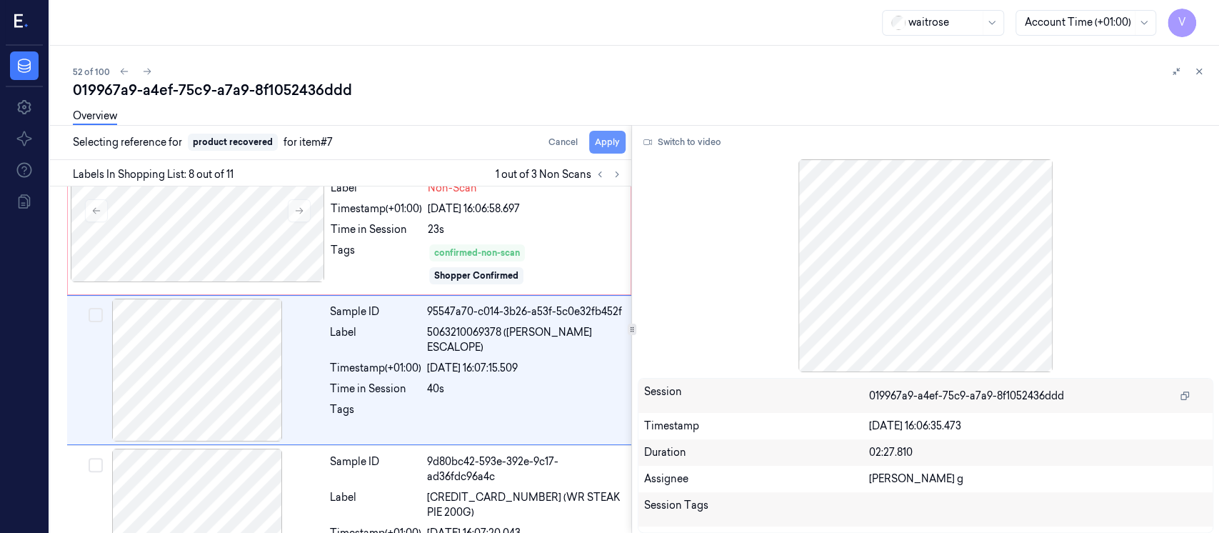
click at [600, 148] on button "Apply" at bounding box center [607, 142] width 36 height 23
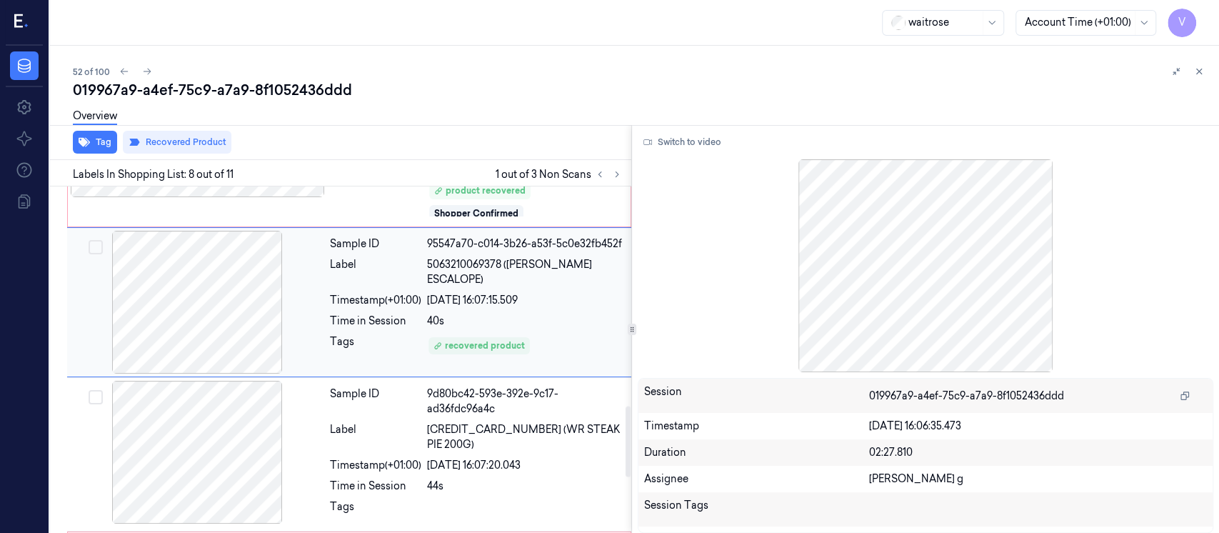
scroll to position [1075, 0]
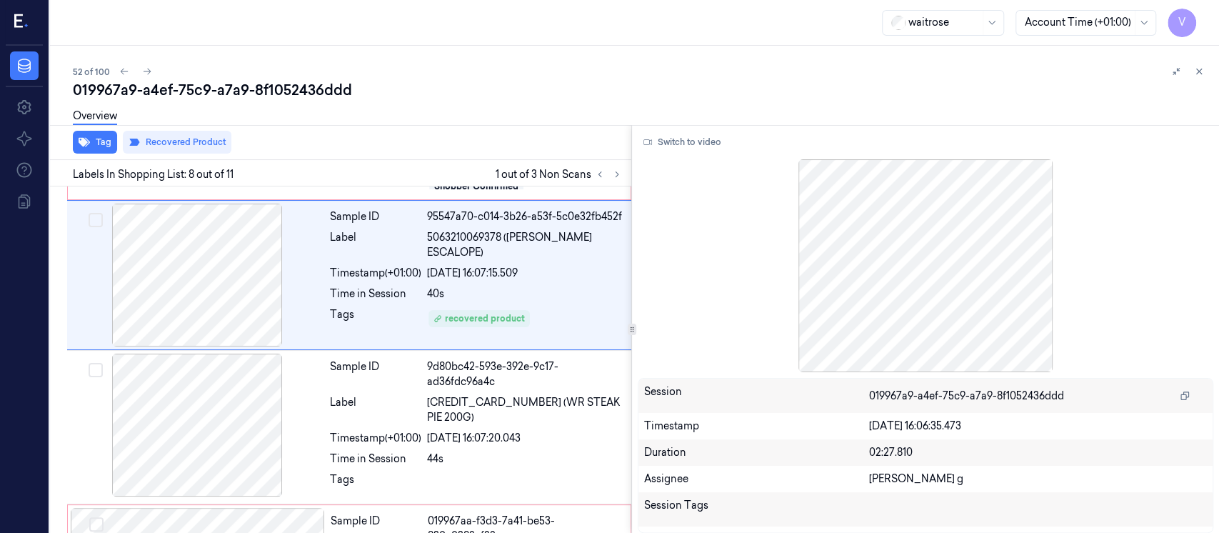
click at [620, 182] on div at bounding box center [608, 174] width 34 height 17
click at [619, 180] on button at bounding box center [616, 174] width 17 height 17
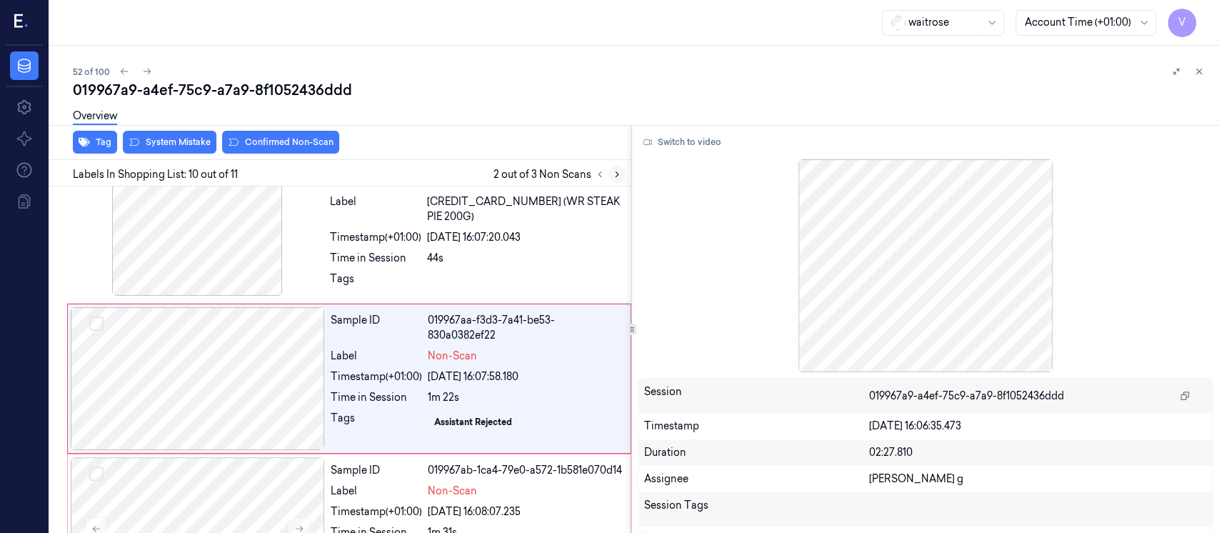
scroll to position [1279, 0]
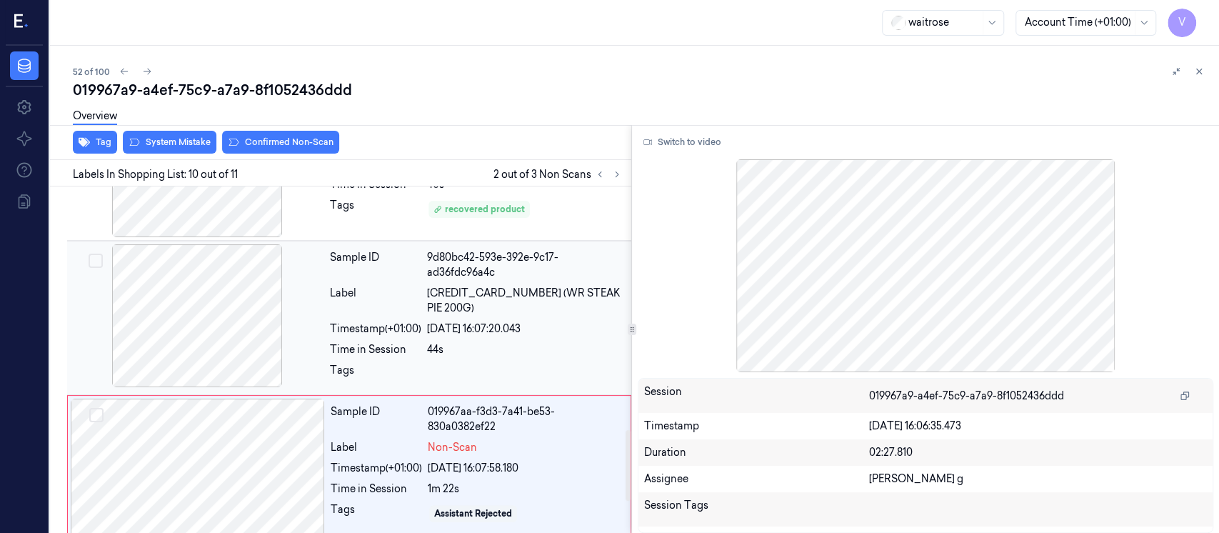
click at [219, 296] on div at bounding box center [197, 315] width 254 height 143
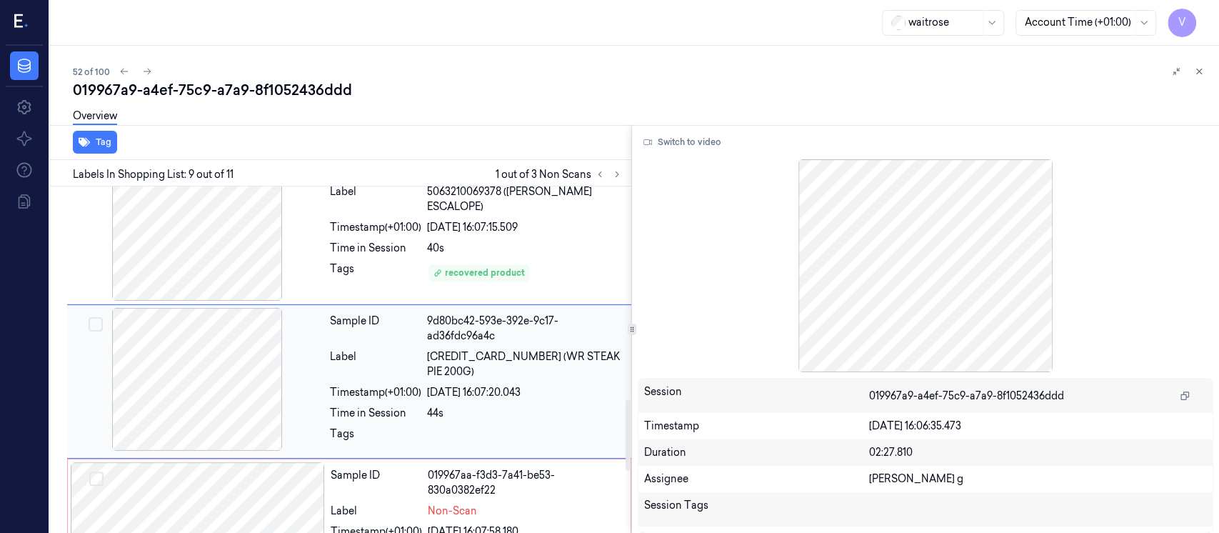
scroll to position [1130, 0]
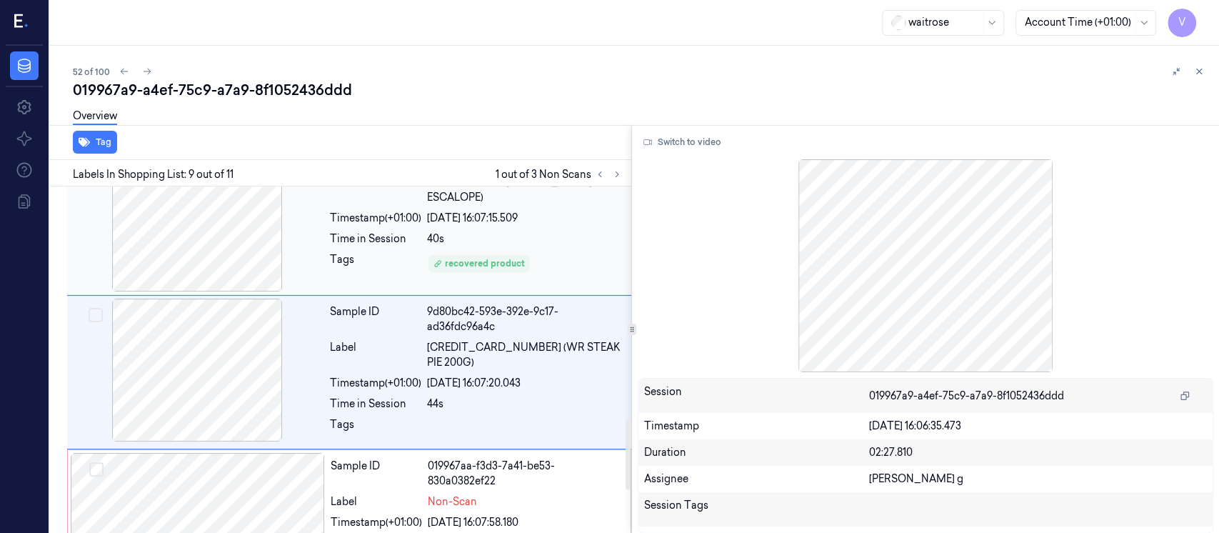
click at [537, 252] on div "recovered product" at bounding box center [525, 263] width 196 height 23
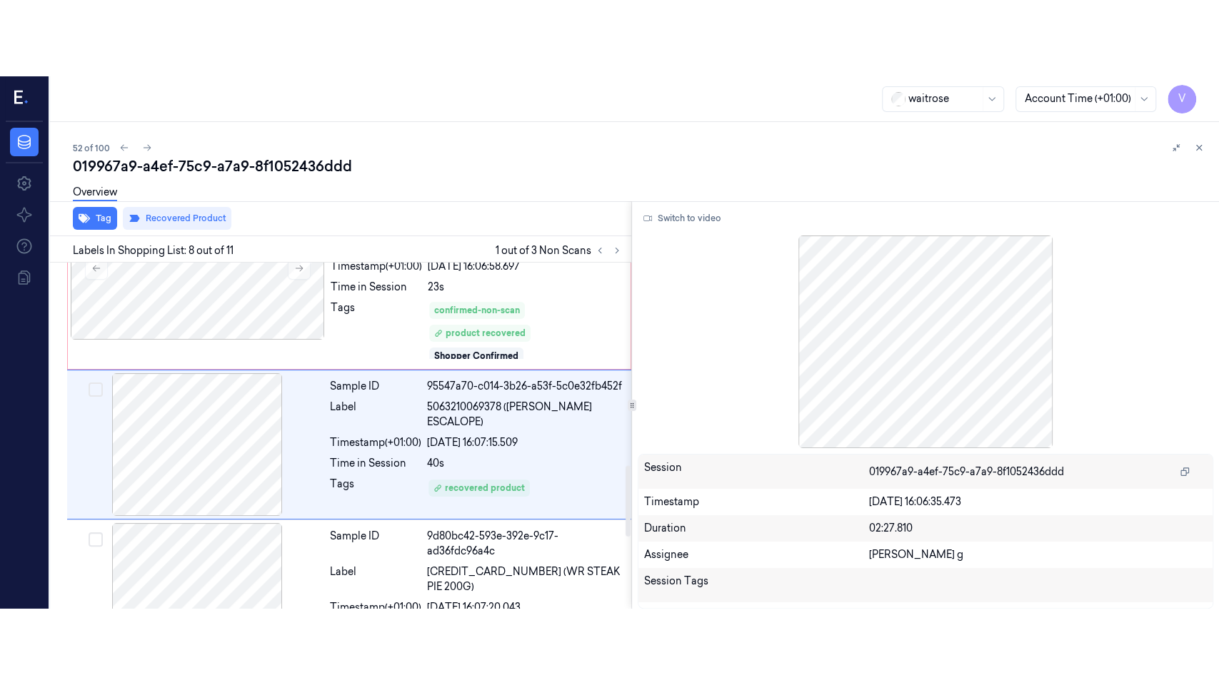
scroll to position [980, 0]
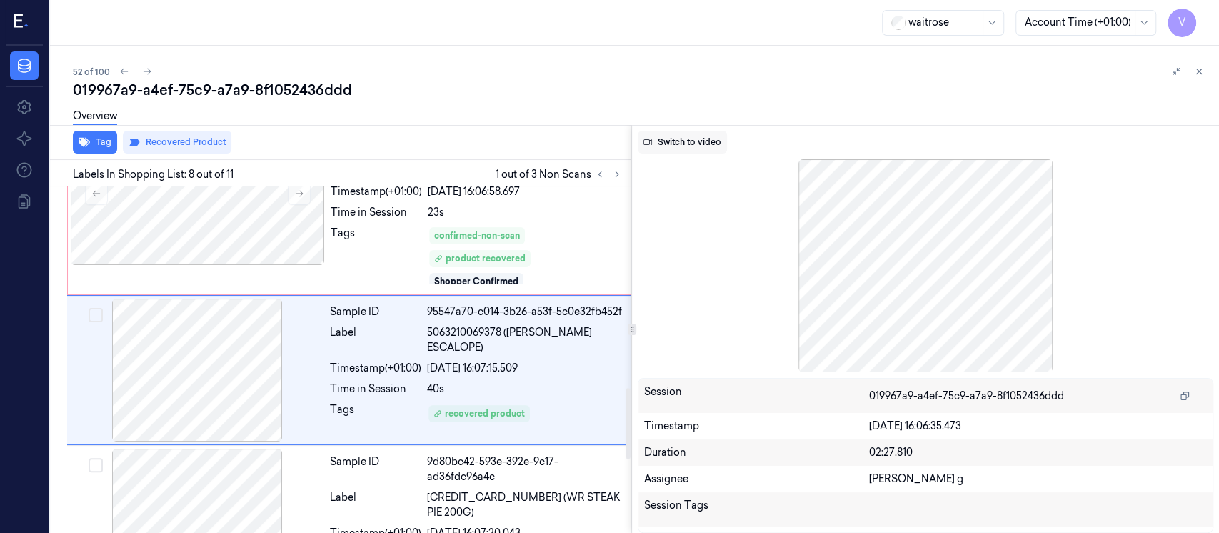
click at [681, 144] on button "Switch to video" at bounding box center [682, 142] width 89 height 23
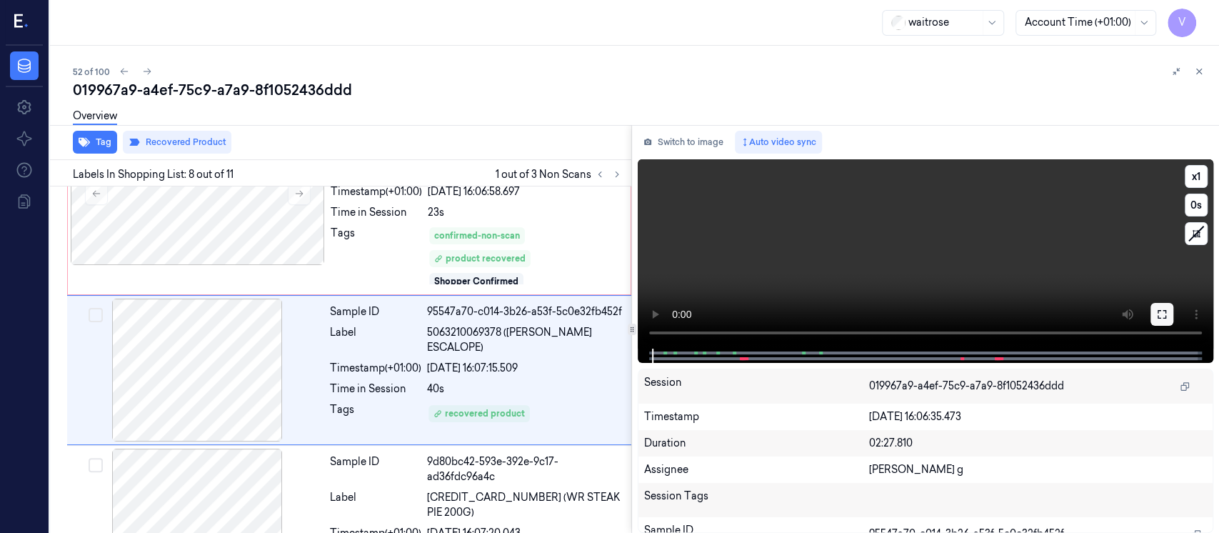
click at [1172, 318] on button at bounding box center [1161, 314] width 23 height 23
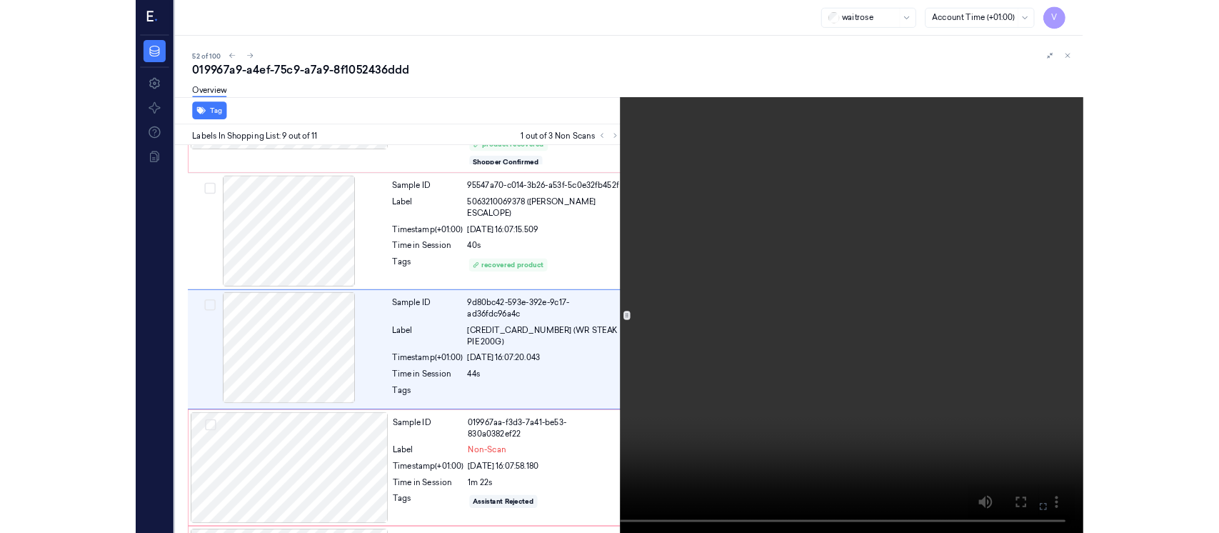
scroll to position [1053, 0]
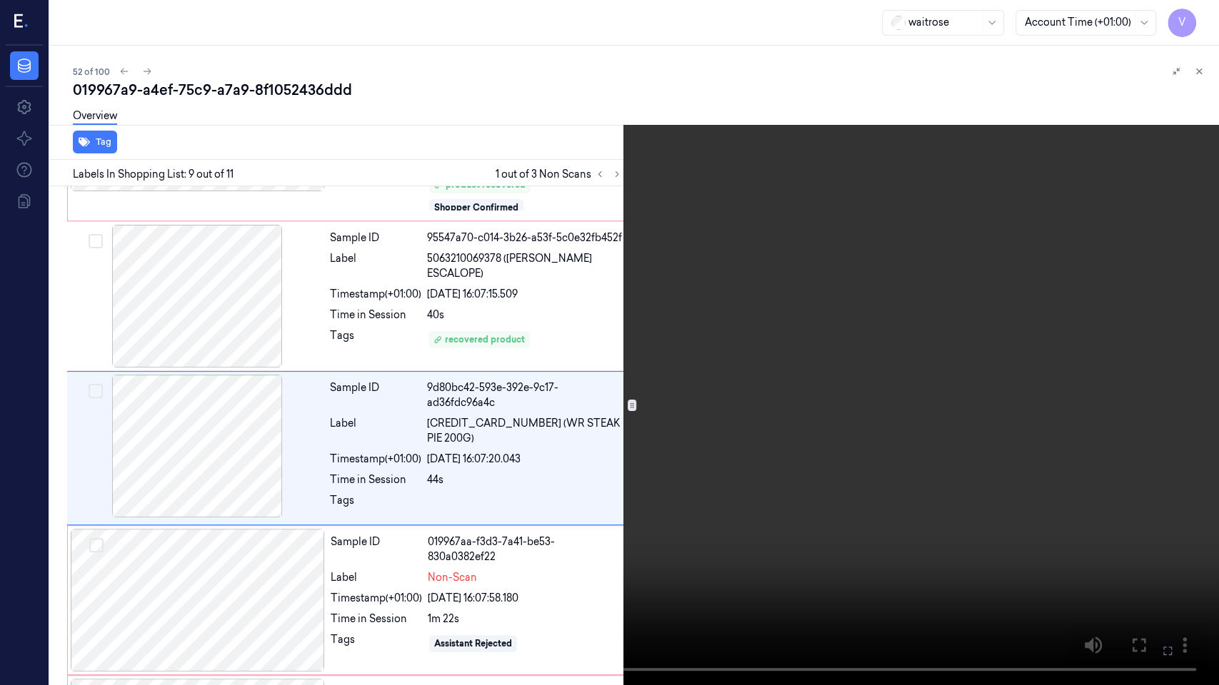
click at [0, 0] on icon at bounding box center [0, 0] width 0 height 0
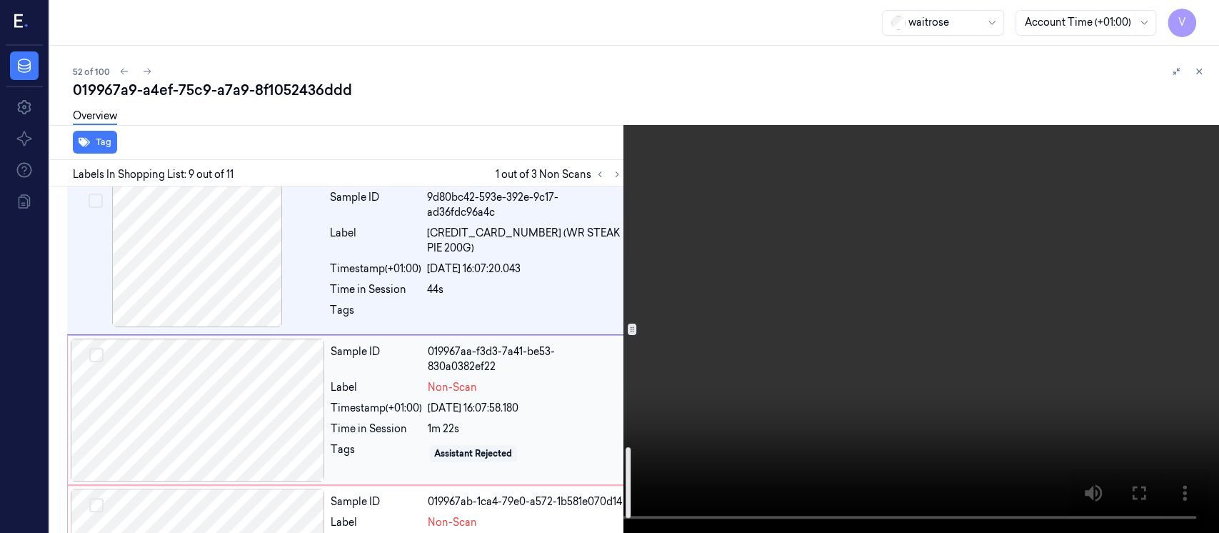
scroll to position [1336, 0]
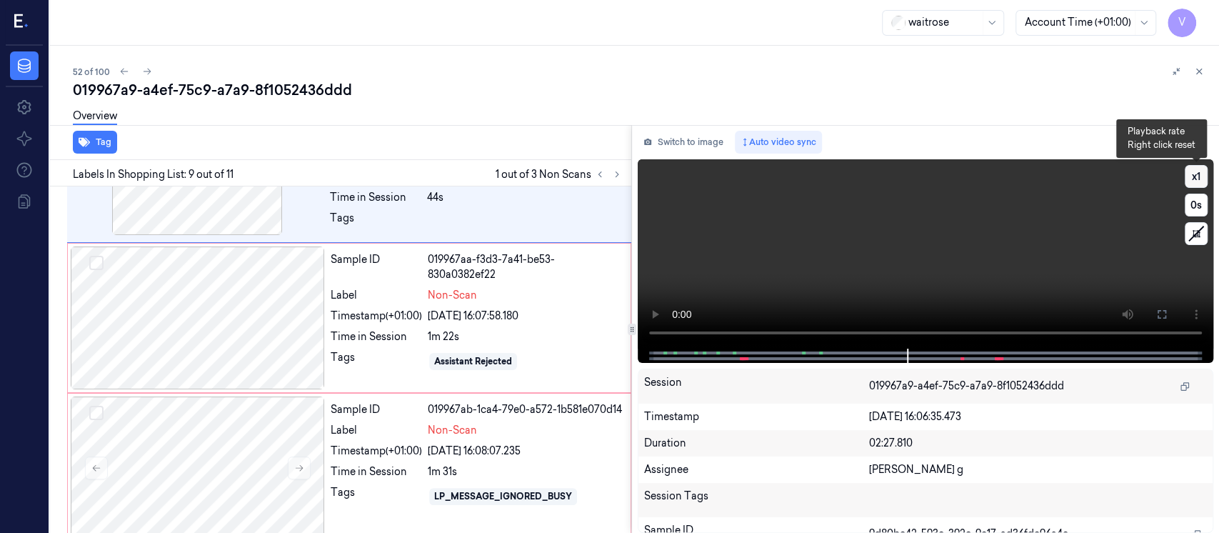
click at [1204, 172] on button "x 1" at bounding box center [1196, 176] width 23 height 23
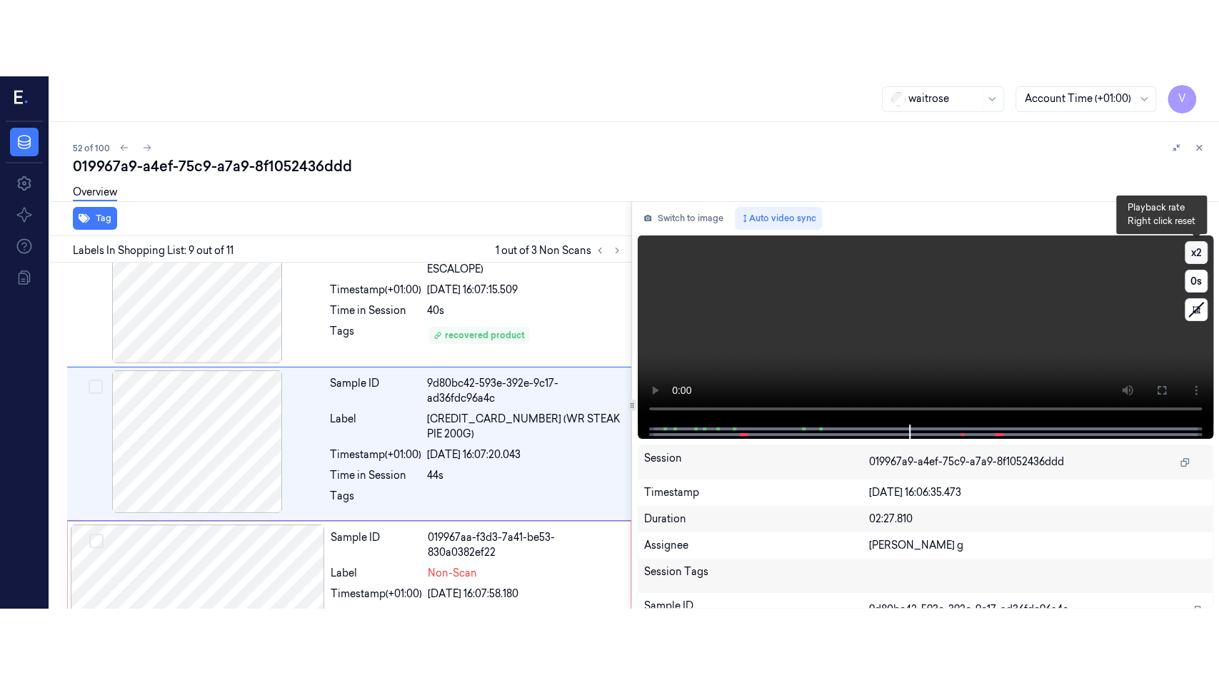
scroll to position [1130, 0]
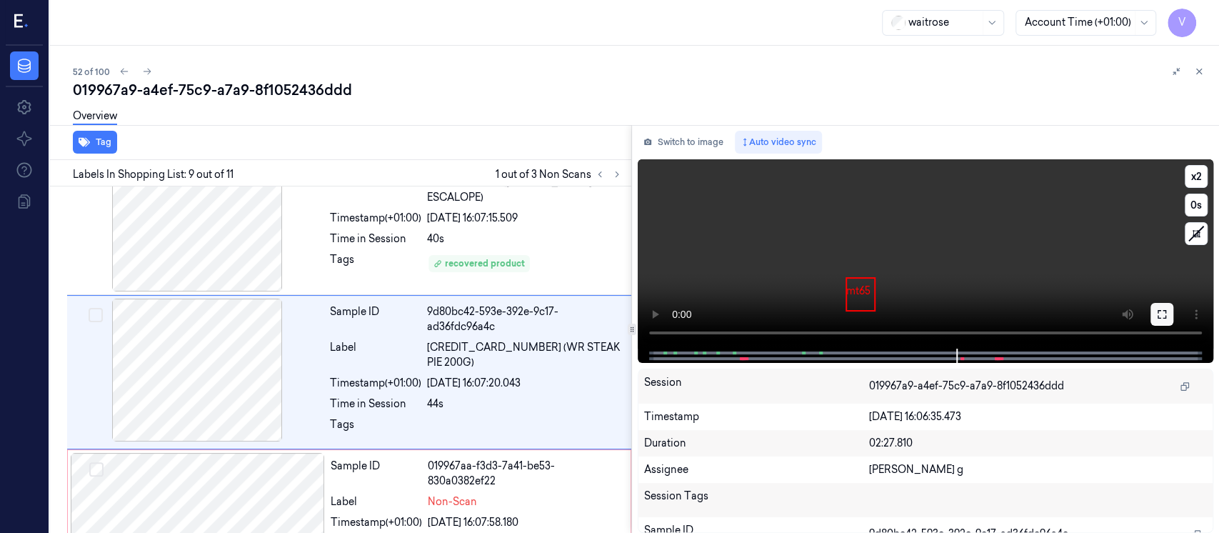
click at [1165, 321] on button at bounding box center [1161, 314] width 23 height 23
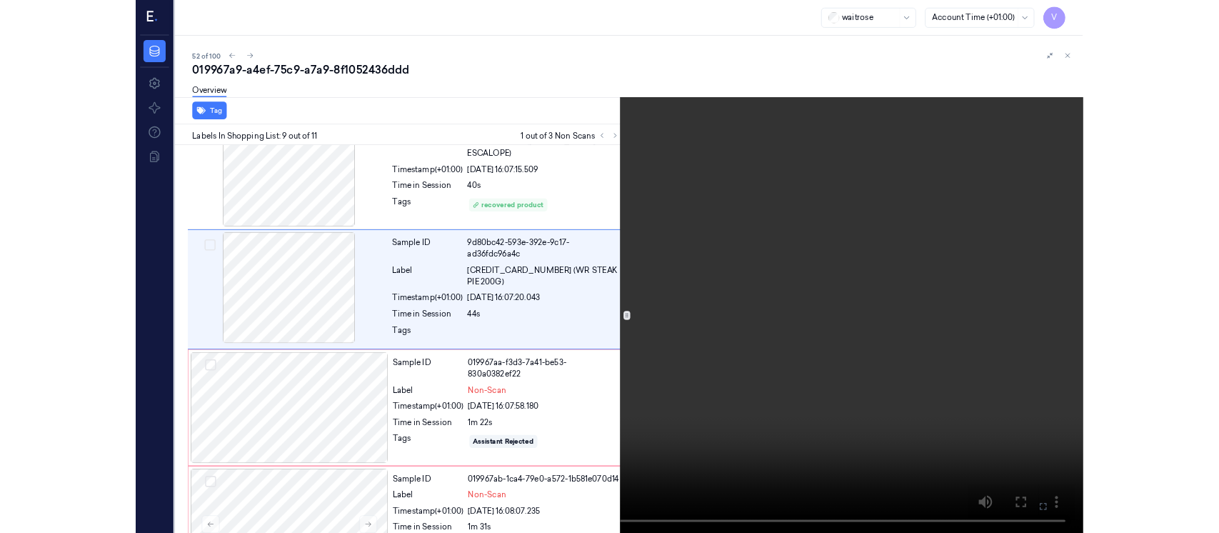
scroll to position [1053, 0]
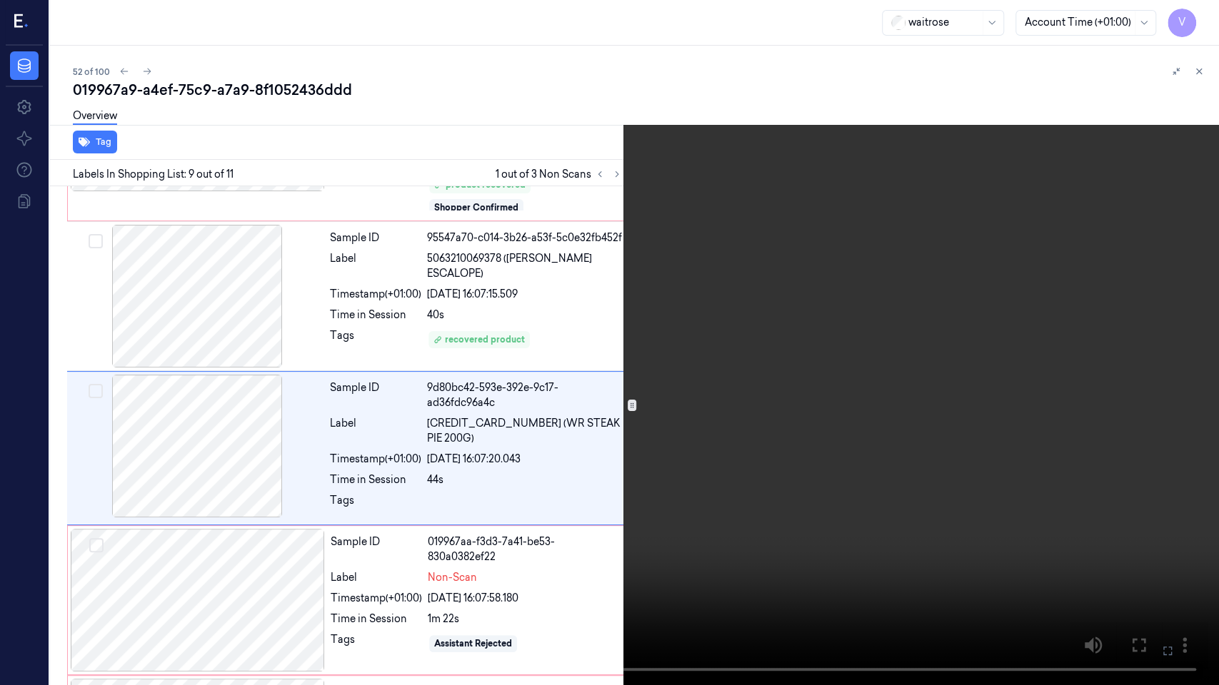
click at [0, 0] on icon at bounding box center [0, 0] width 0 height 0
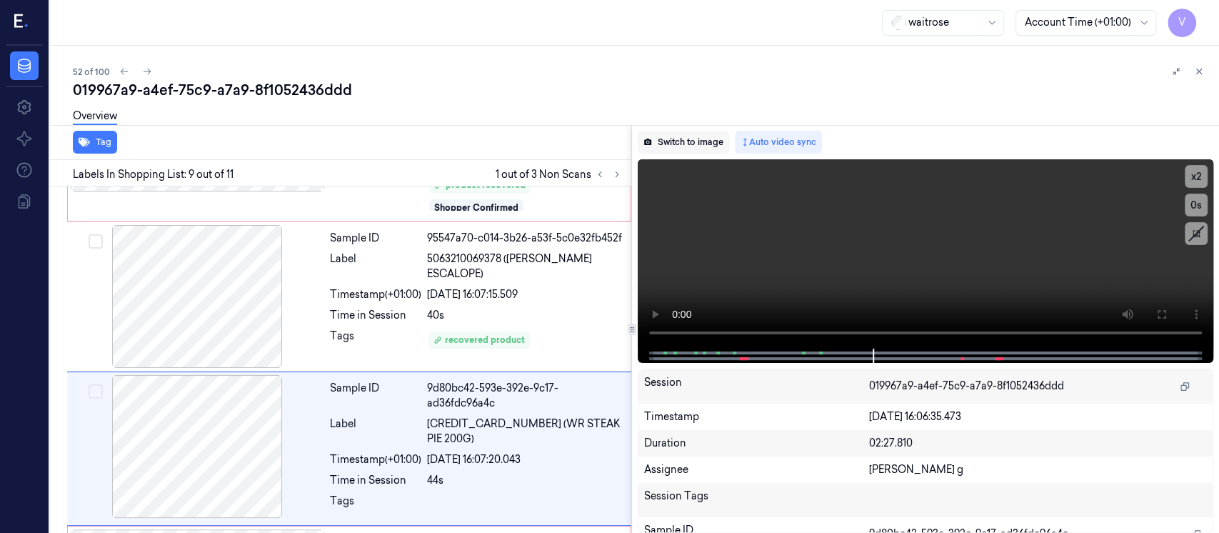
click at [702, 132] on button "Switch to image" at bounding box center [683, 142] width 91 height 23
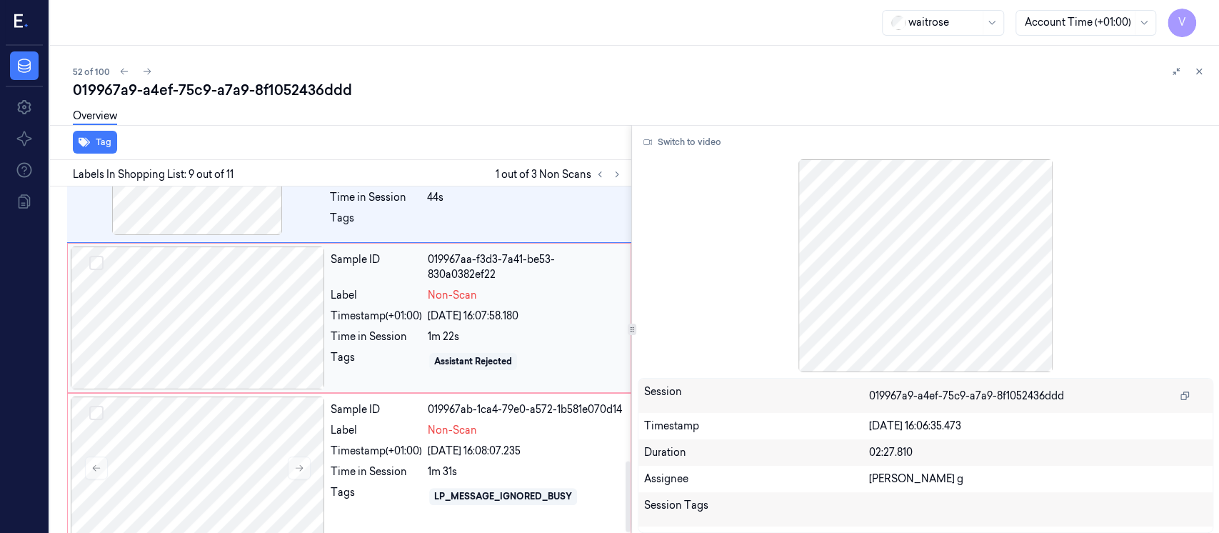
click at [226, 292] on div at bounding box center [198, 317] width 254 height 143
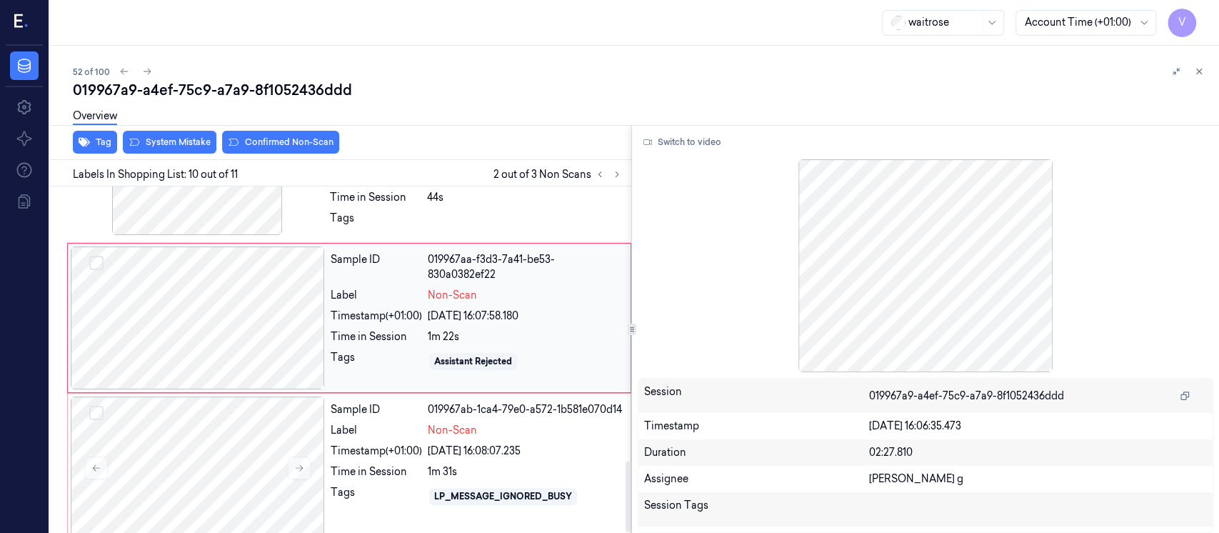
scroll to position [1279, 0]
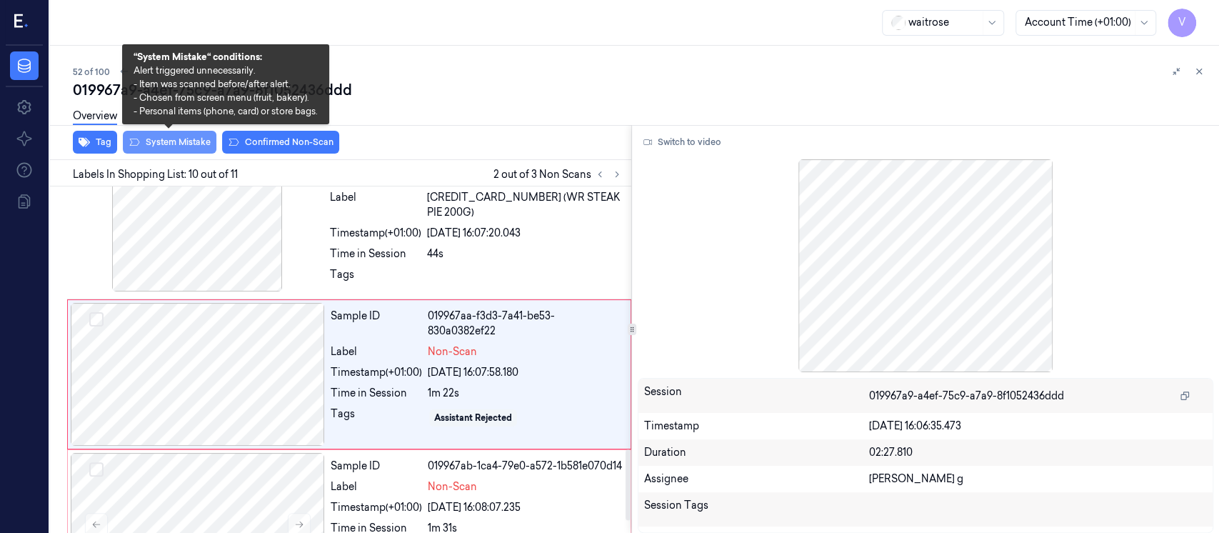
click at [164, 142] on button "System Mistake" at bounding box center [170, 142] width 94 height 23
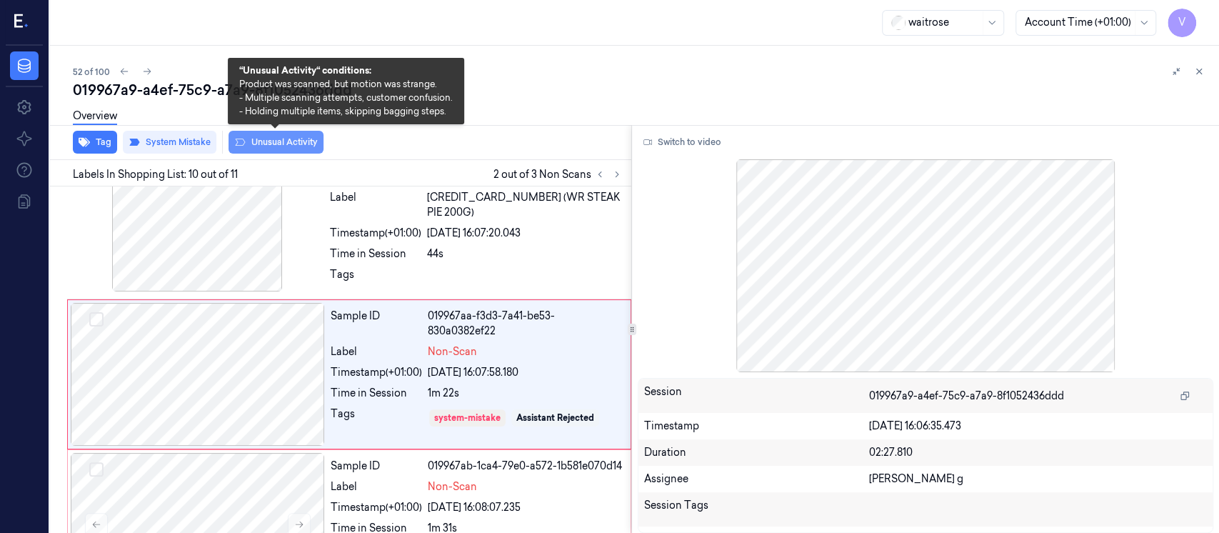
click at [283, 149] on button "Unusual Activity" at bounding box center [275, 142] width 95 height 23
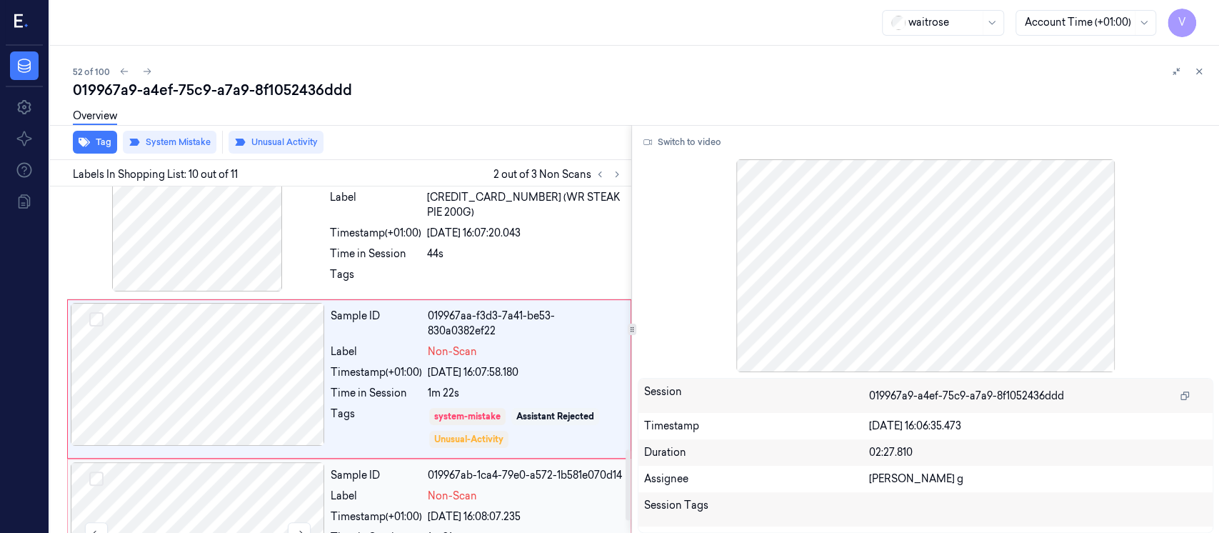
click at [223, 462] on div at bounding box center [198, 533] width 254 height 143
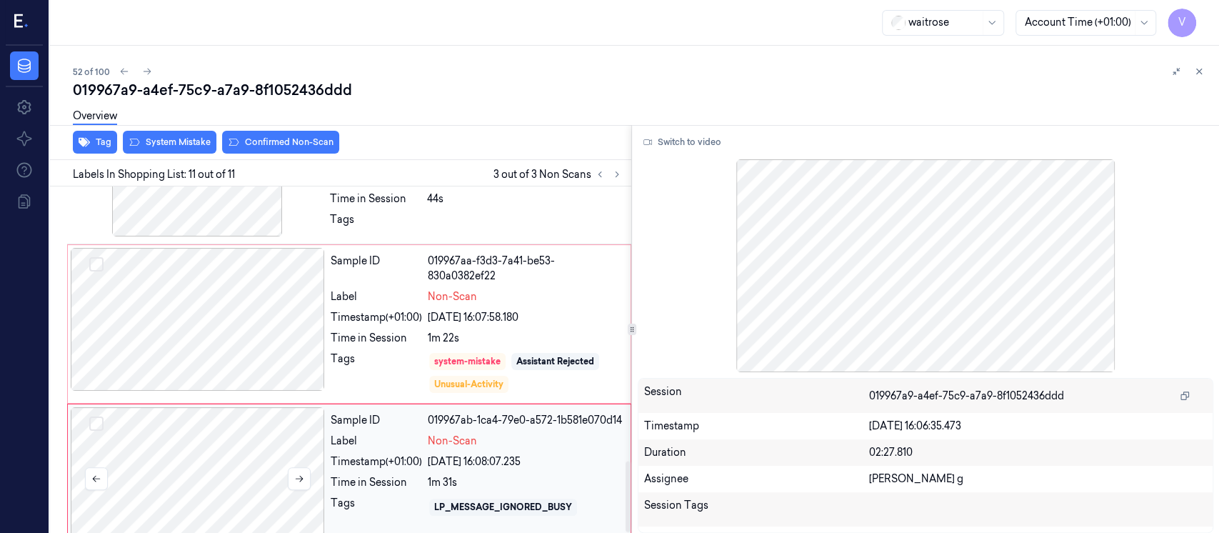
scroll to position [1336, 0]
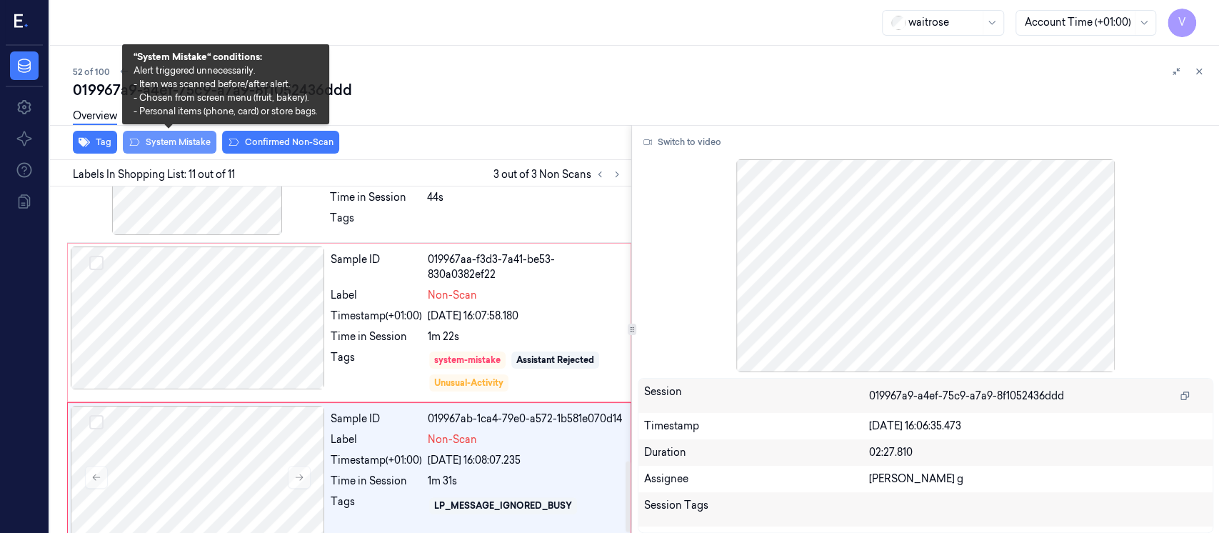
click at [192, 141] on button "System Mistake" at bounding box center [170, 142] width 94 height 23
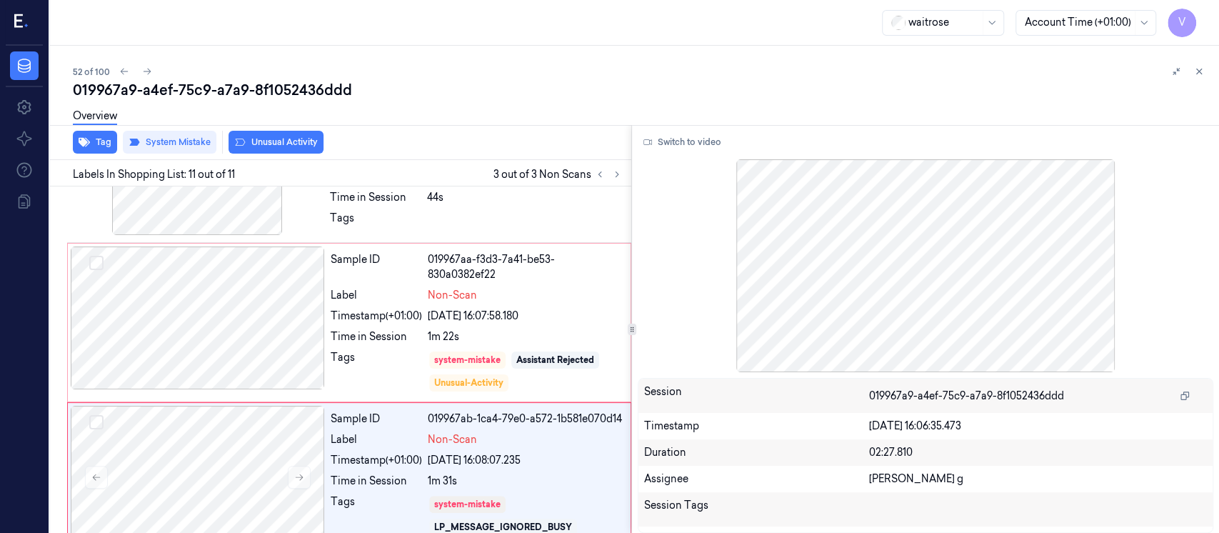
click at [273, 135] on div "Overview" at bounding box center [640, 118] width 1135 height 36
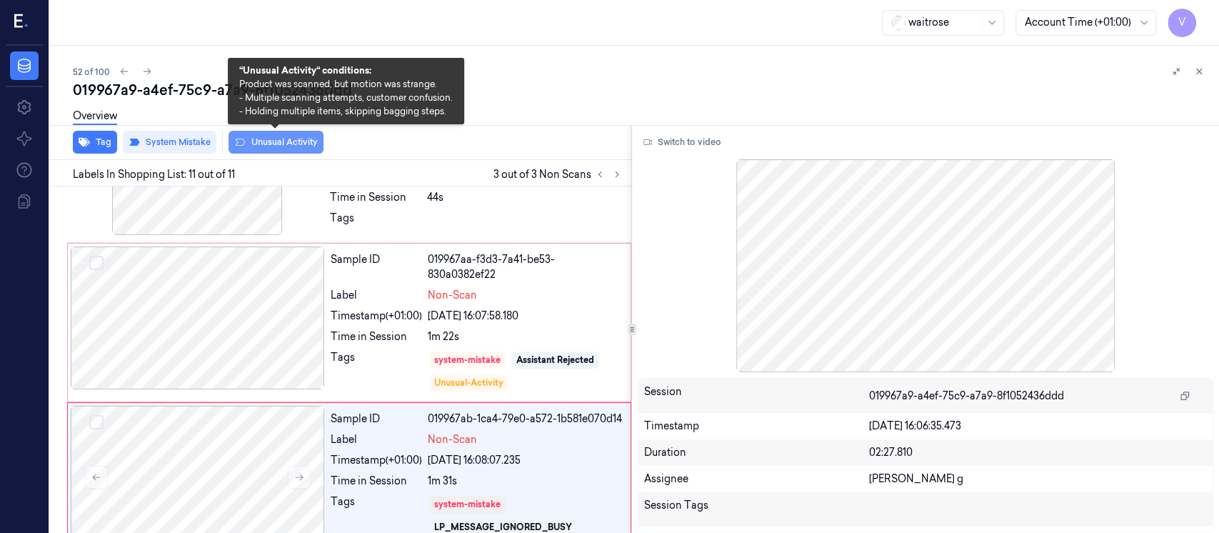
click at [277, 146] on button "Unusual Activity" at bounding box center [275, 142] width 95 height 23
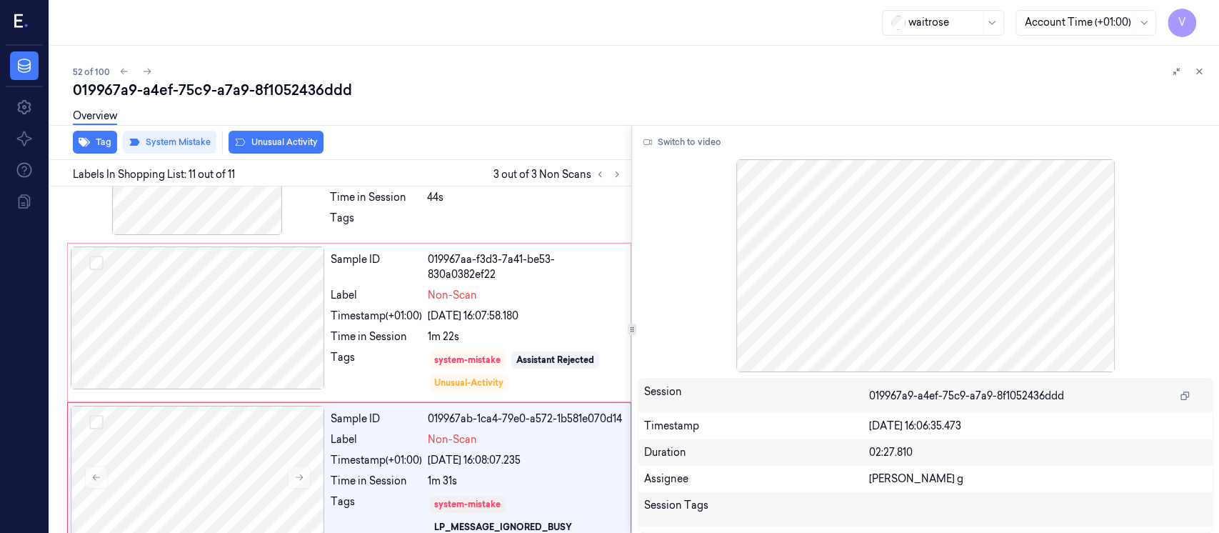
scroll to position [1347, 0]
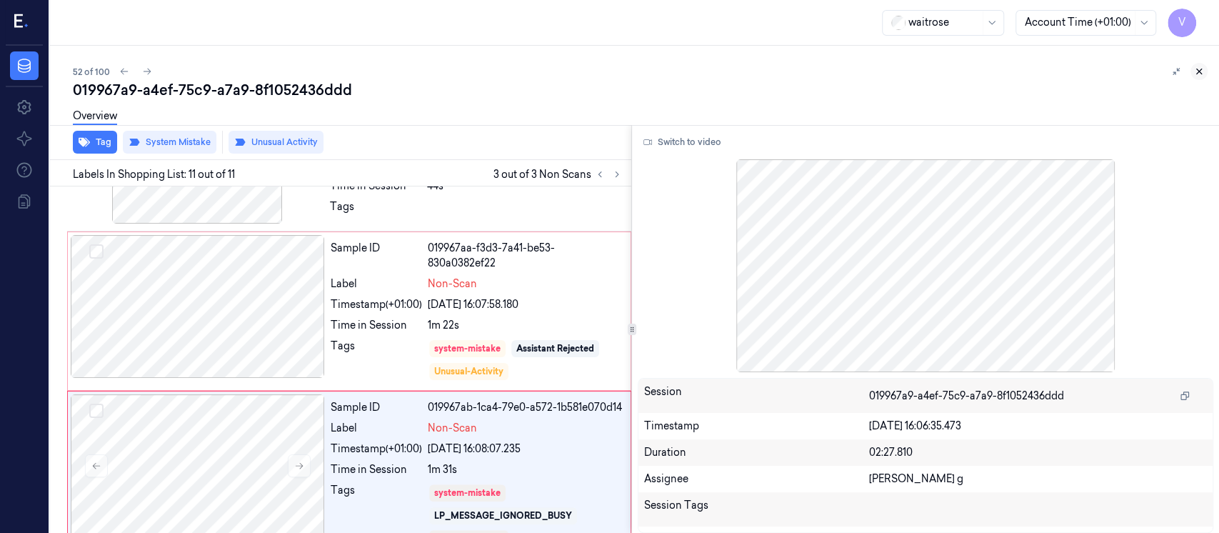
click at [1205, 71] on button at bounding box center [1198, 71] width 17 height 17
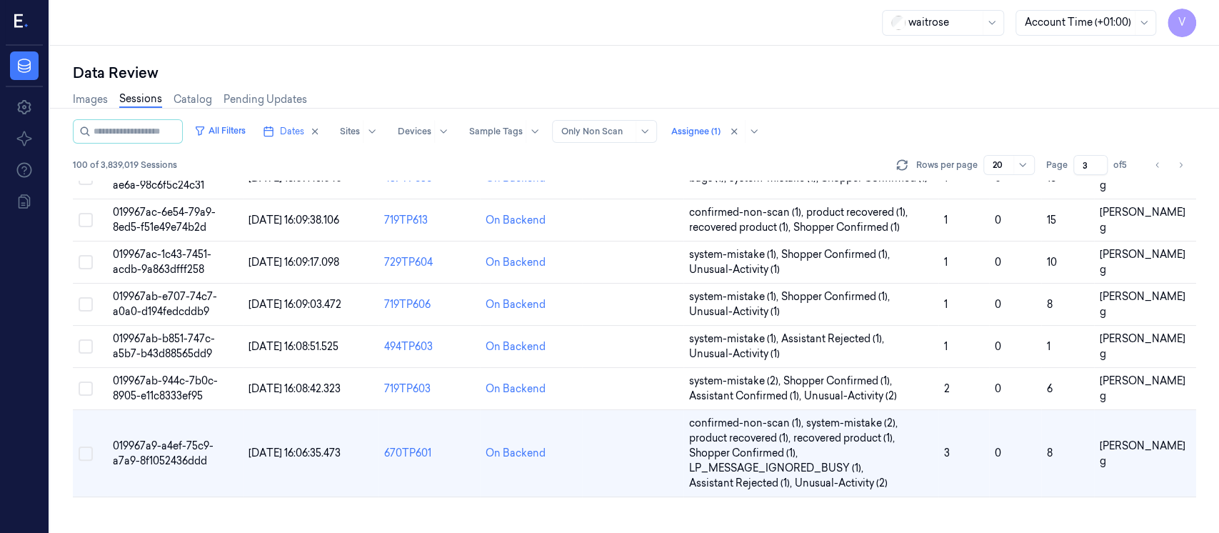
scroll to position [468, 0]
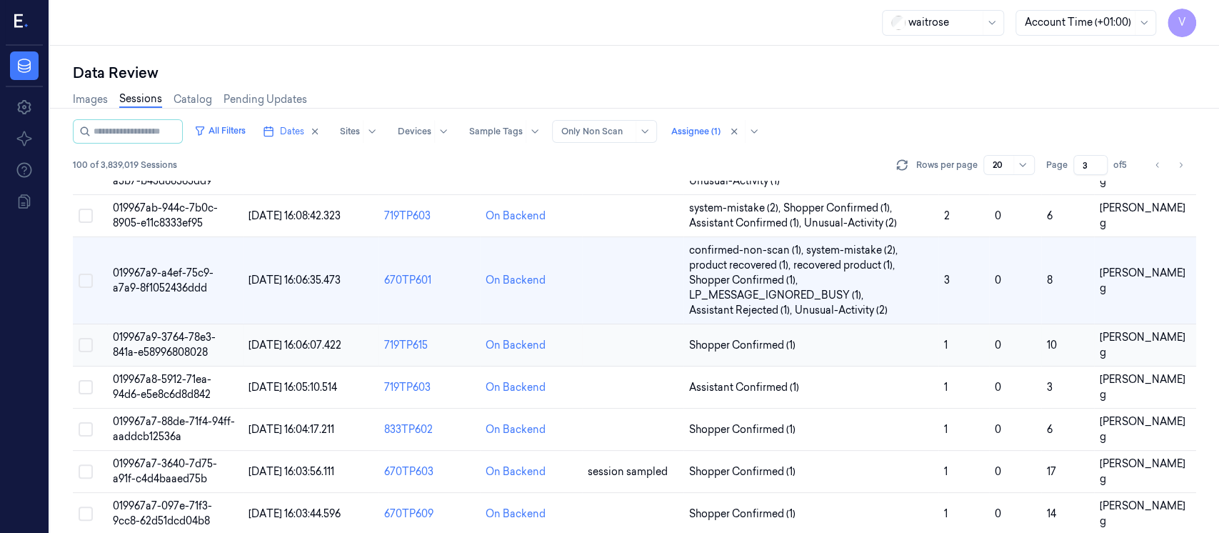
click at [611, 351] on td at bounding box center [632, 345] width 101 height 42
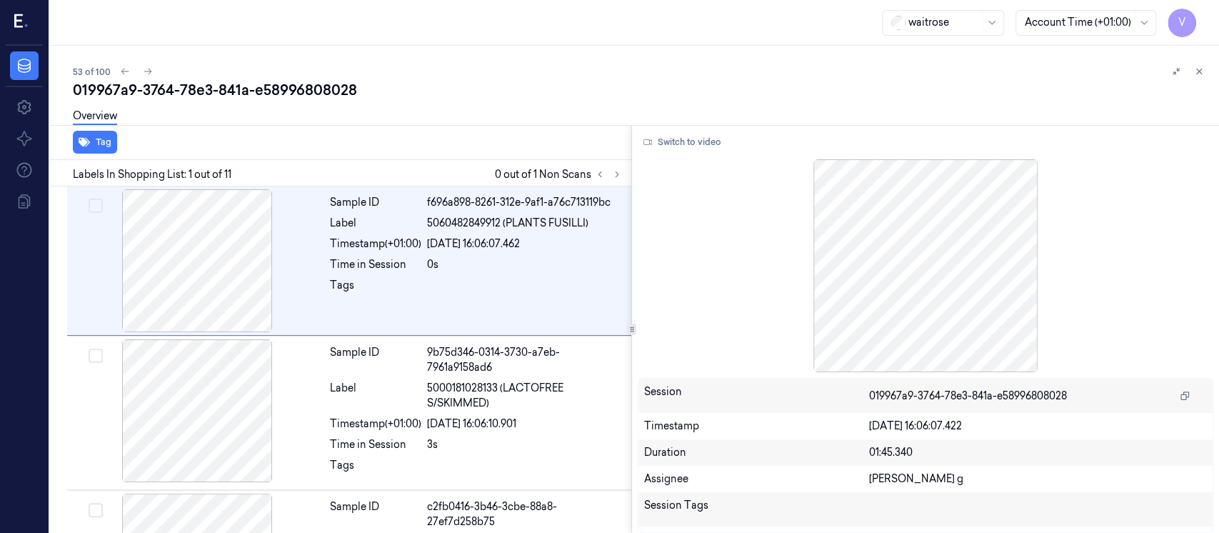
click at [1207, 62] on div "53 of 100 019967a9-3764-78e3-841a-e58996808028 Overview Tag Labels In Shopping …" at bounding box center [634, 289] width 1169 height 487
click at [1203, 71] on icon at bounding box center [1199, 71] width 10 height 10
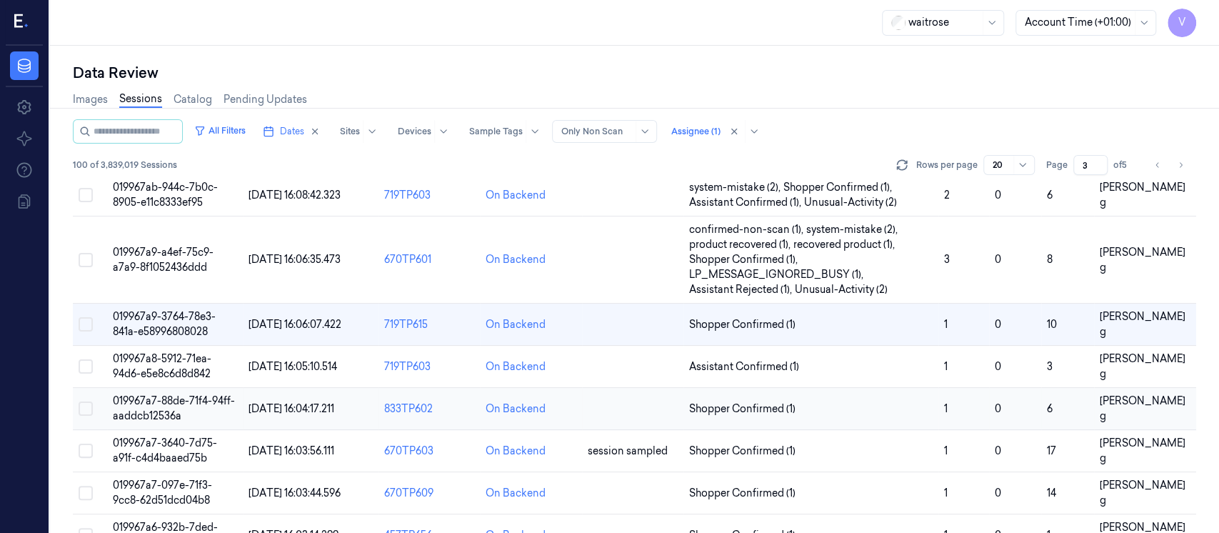
scroll to position [459, 0]
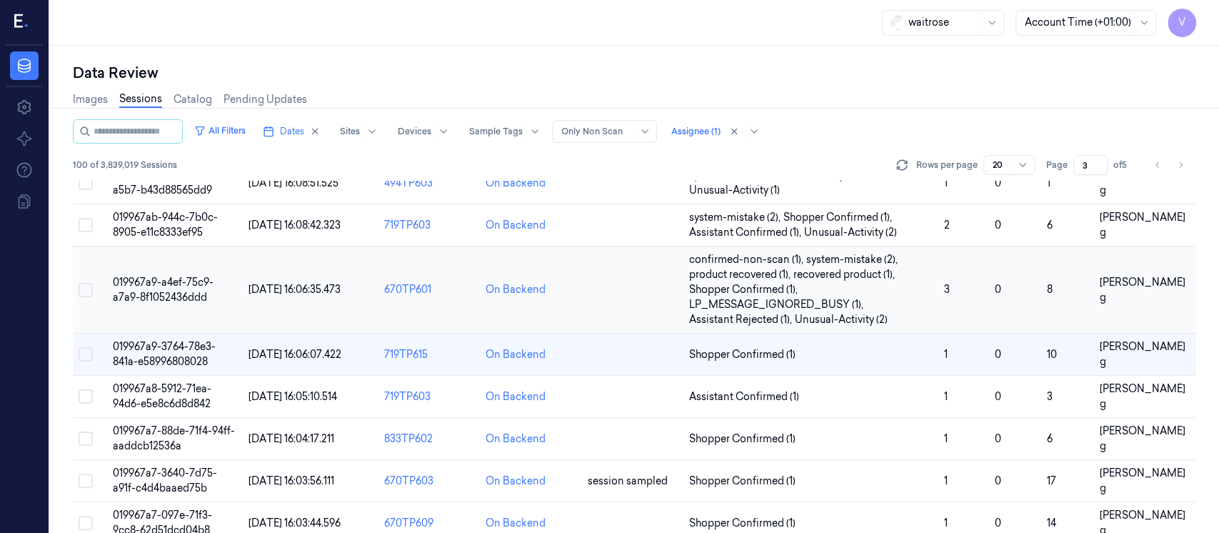
click at [620, 291] on td at bounding box center [632, 289] width 101 height 87
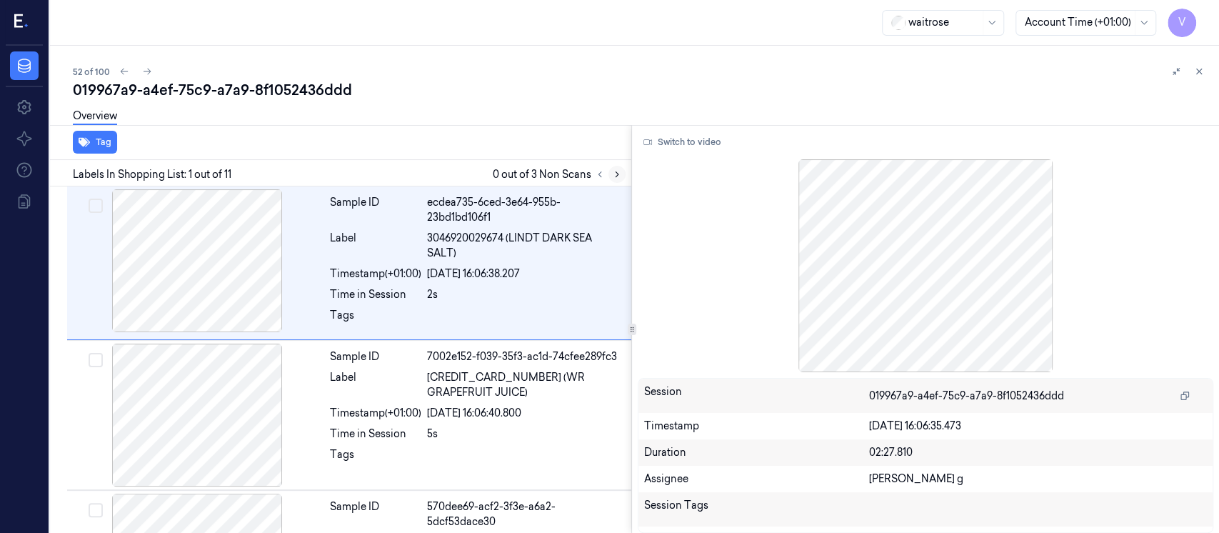
click at [615, 173] on icon at bounding box center [617, 174] width 10 height 10
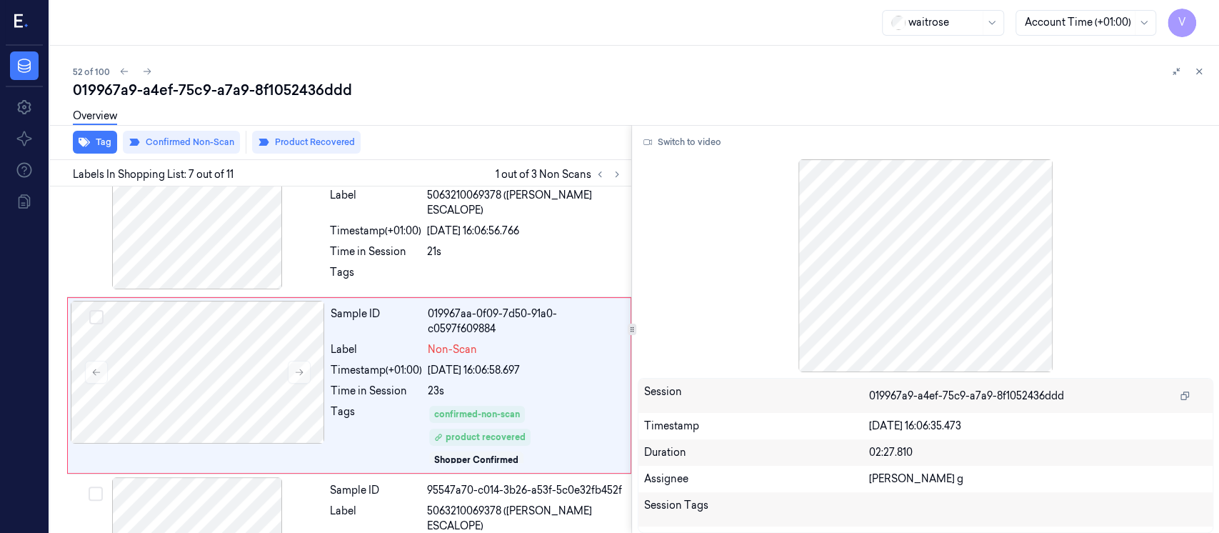
scroll to position [817, 0]
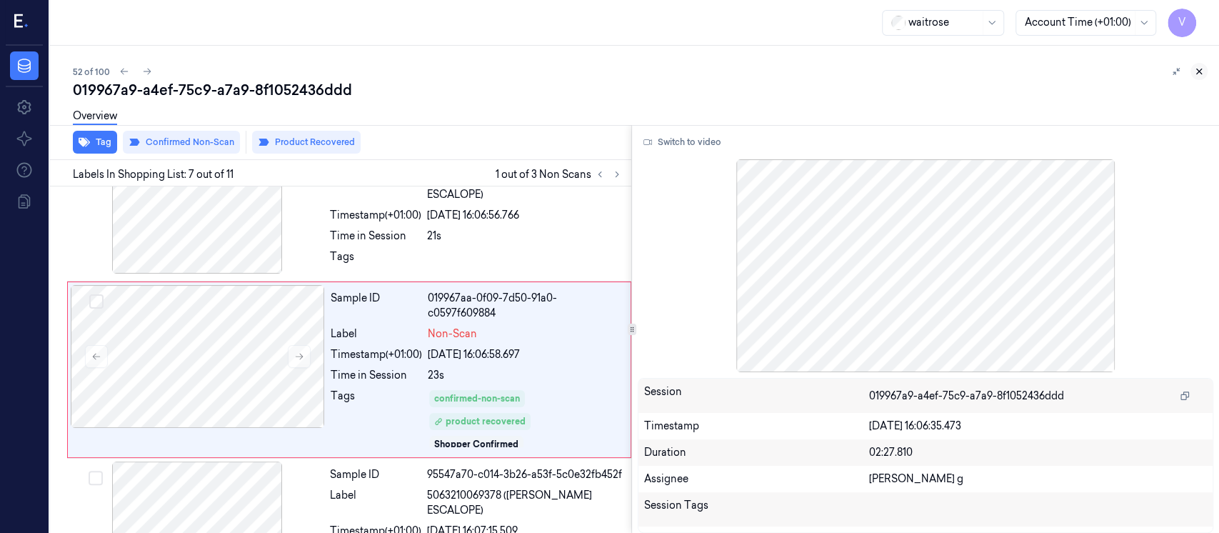
click at [1202, 70] on icon at bounding box center [1199, 71] width 10 height 10
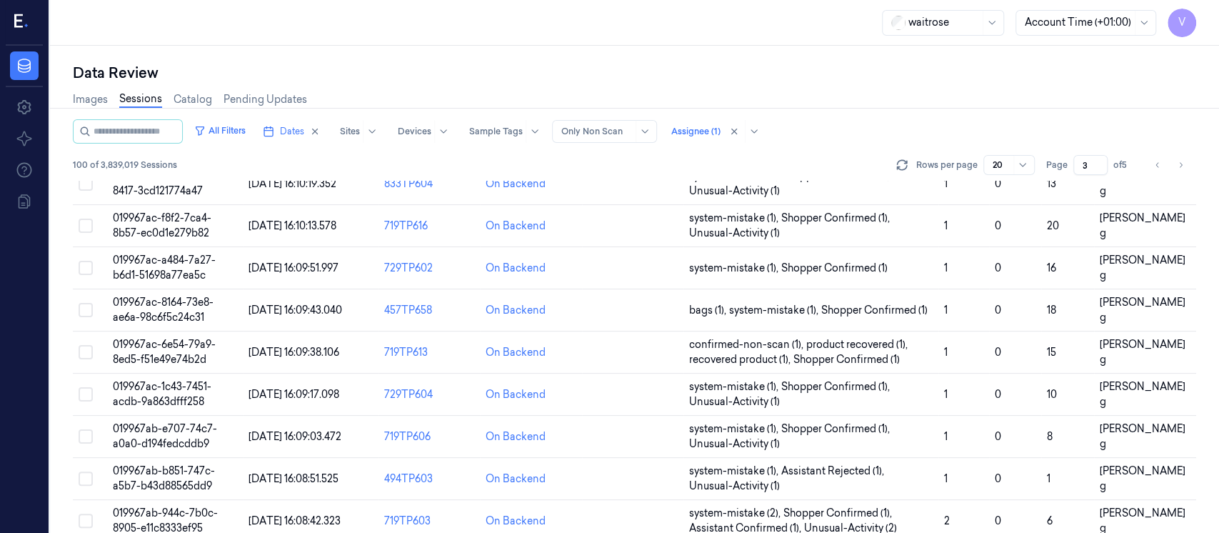
scroll to position [476, 0]
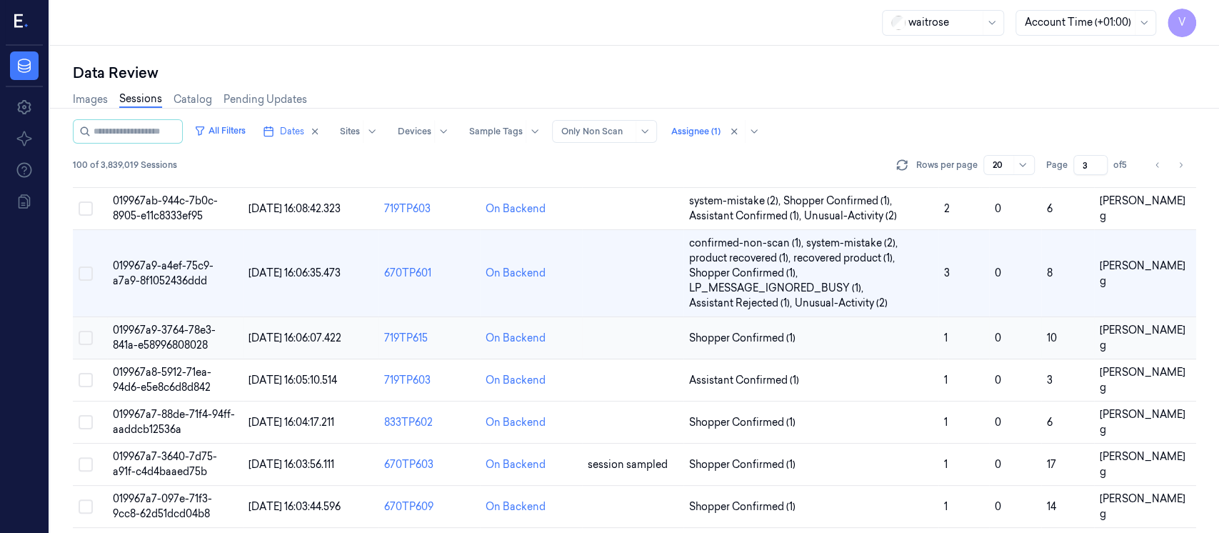
click at [635, 339] on td at bounding box center [632, 338] width 101 height 42
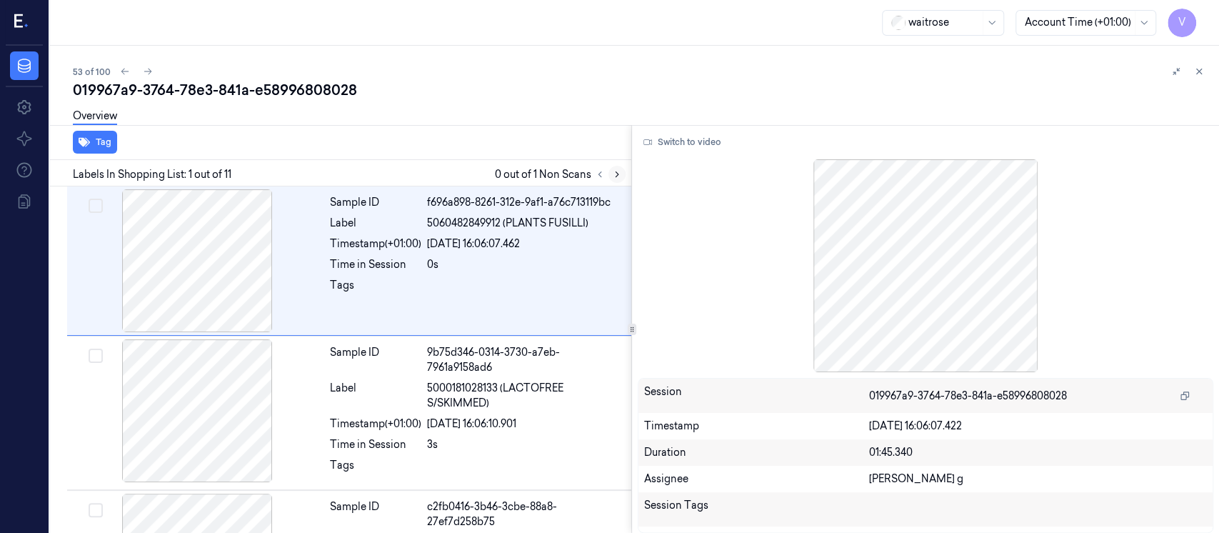
click at [617, 174] on icon at bounding box center [616, 174] width 3 height 5
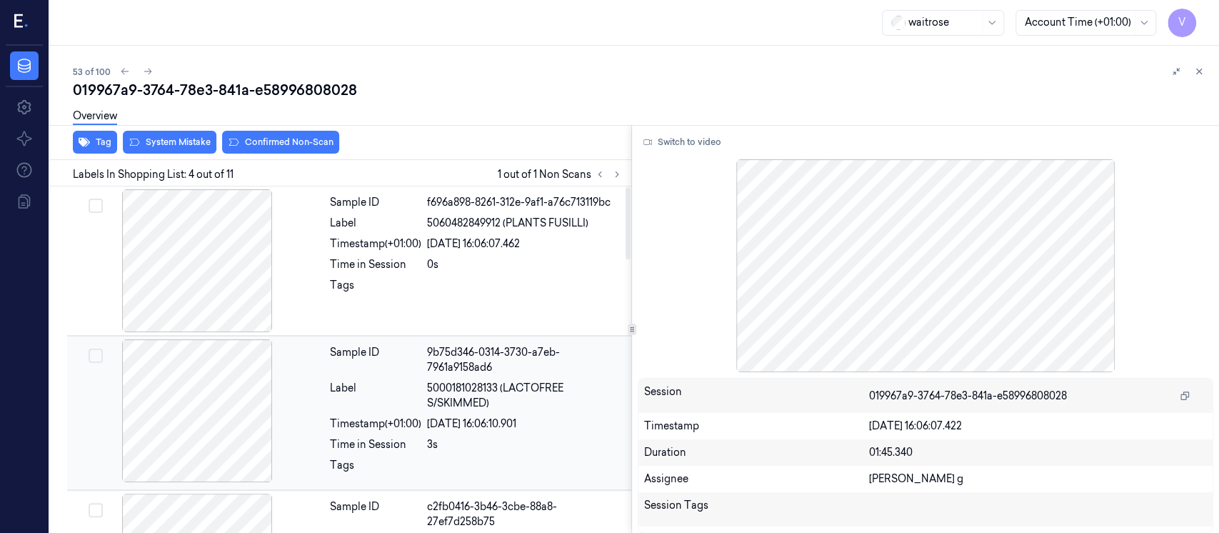
click at [393, 397] on div "Label" at bounding box center [375, 396] width 91 height 30
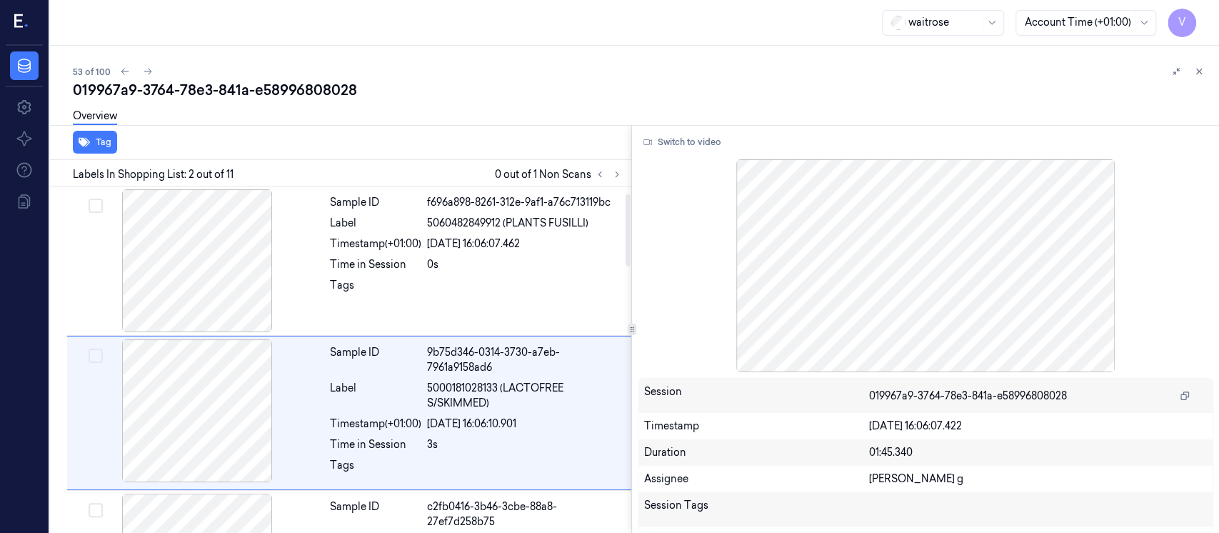
scroll to position [52, 0]
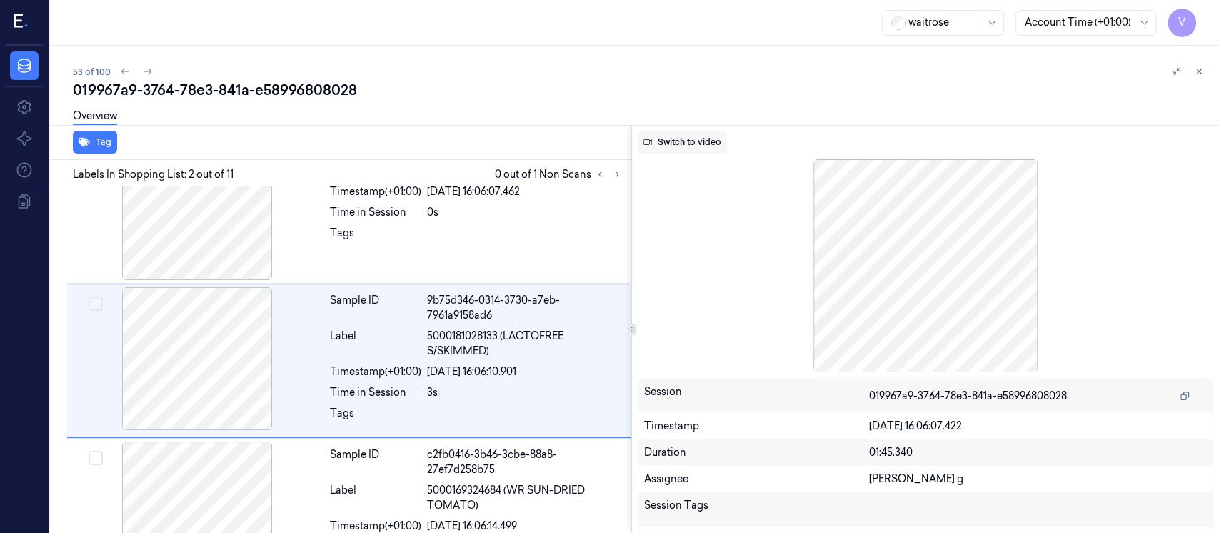
click at [658, 136] on button "Switch to video" at bounding box center [682, 142] width 89 height 23
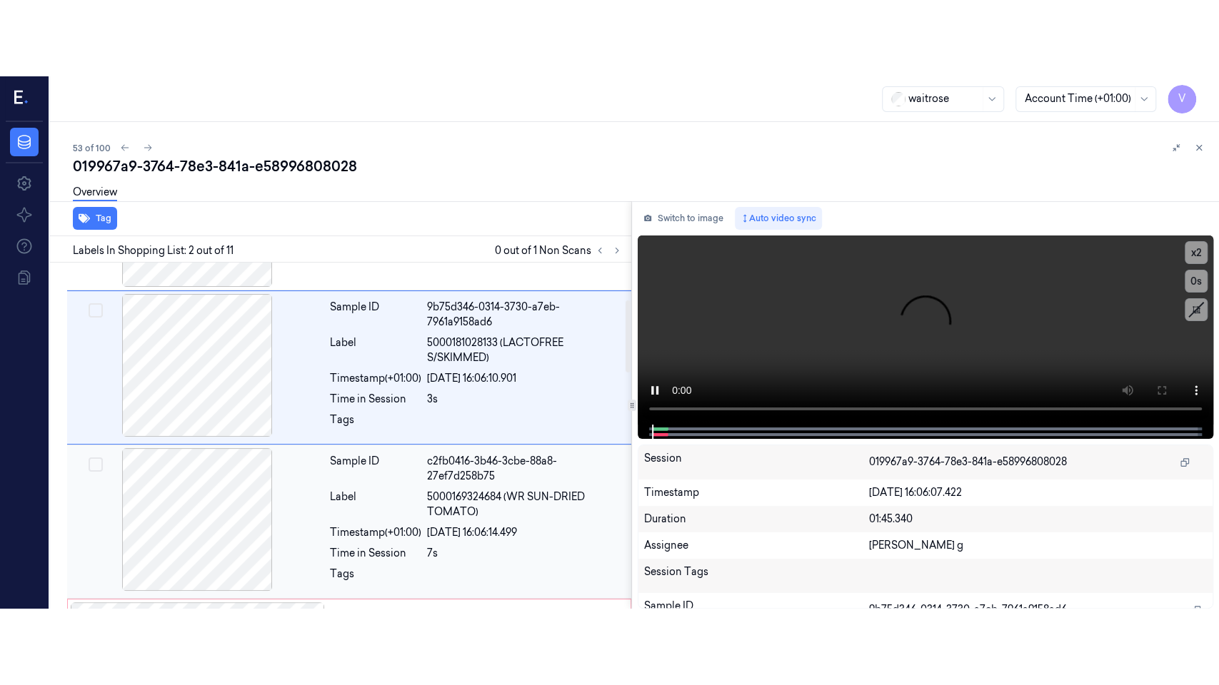
scroll to position [243, 0]
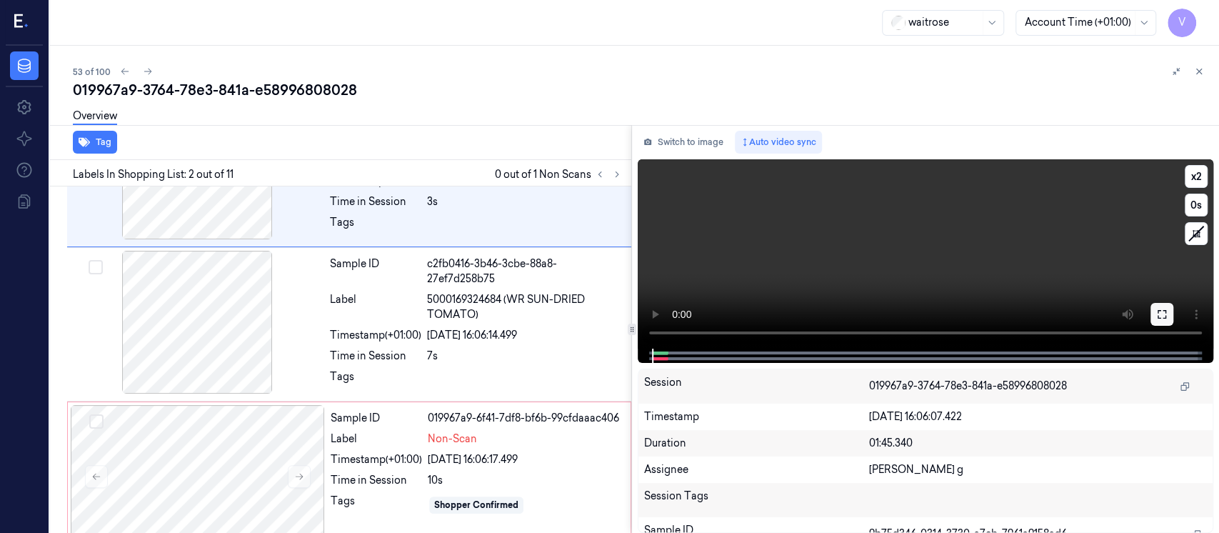
click at [1160, 317] on icon at bounding box center [1161, 313] width 11 height 11
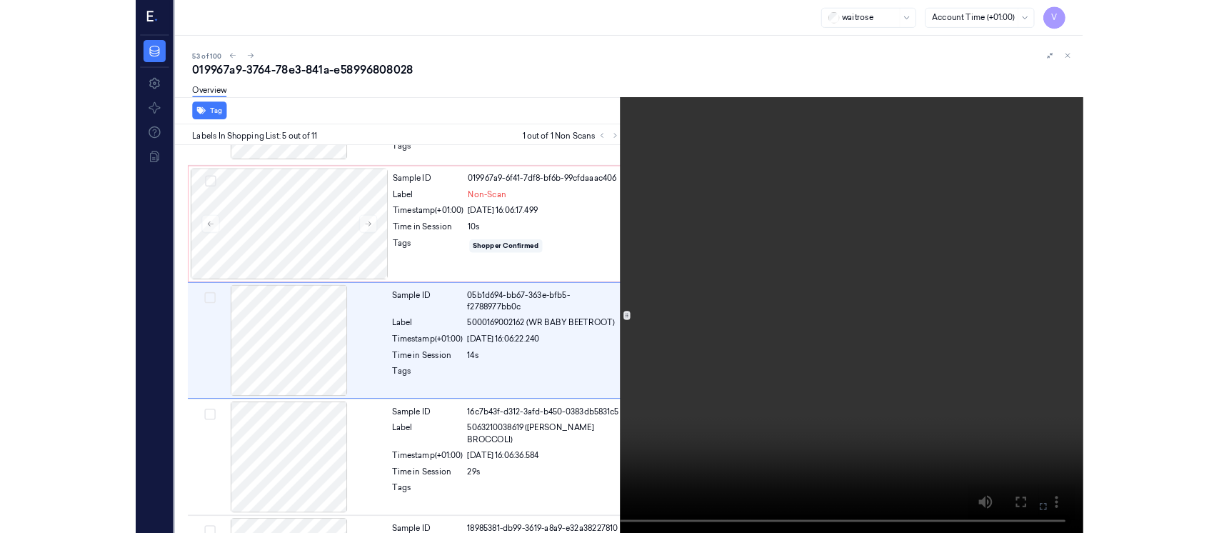
scroll to position [432, 0]
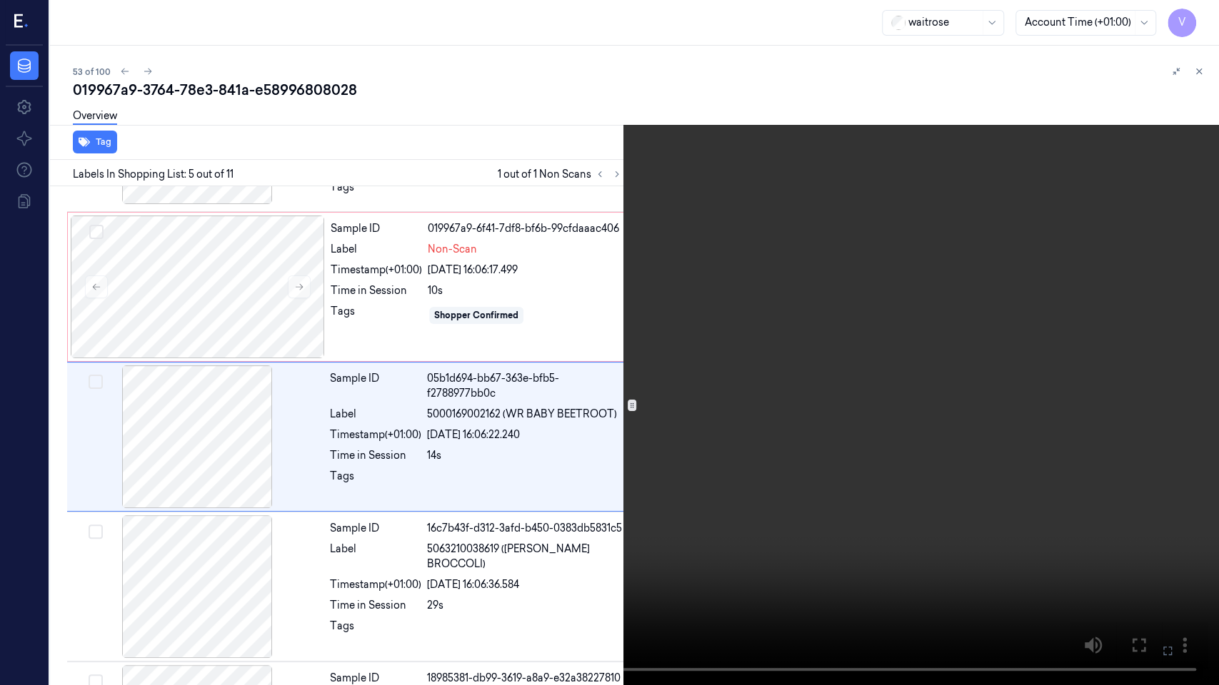
click at [0, 0] on button at bounding box center [0, 0] width 0 height 0
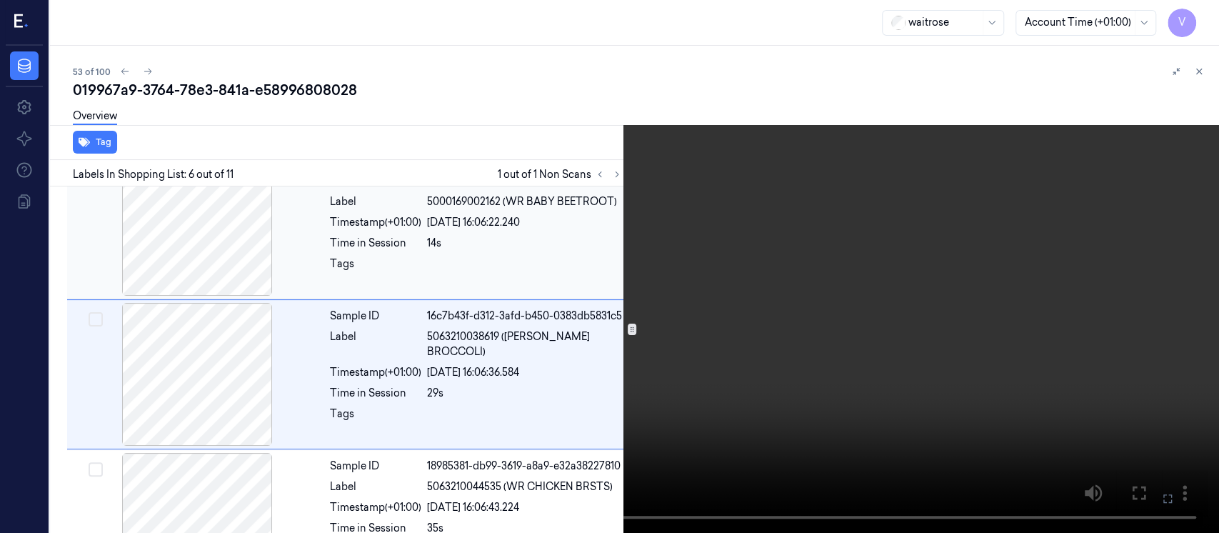
scroll to position [658, 0]
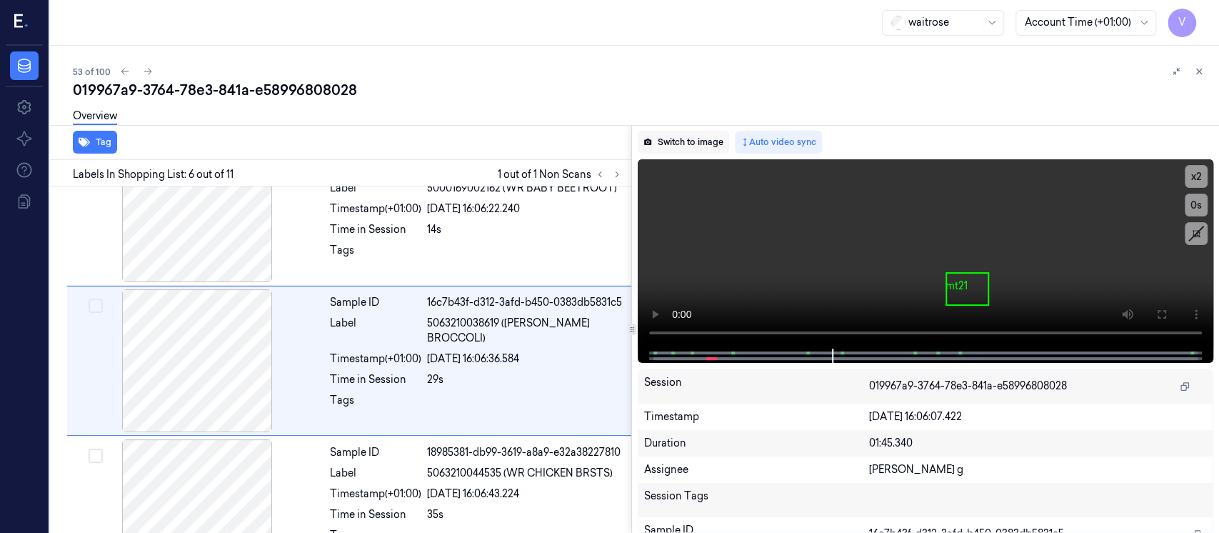
click at [682, 144] on button "Switch to image" at bounding box center [683, 142] width 91 height 23
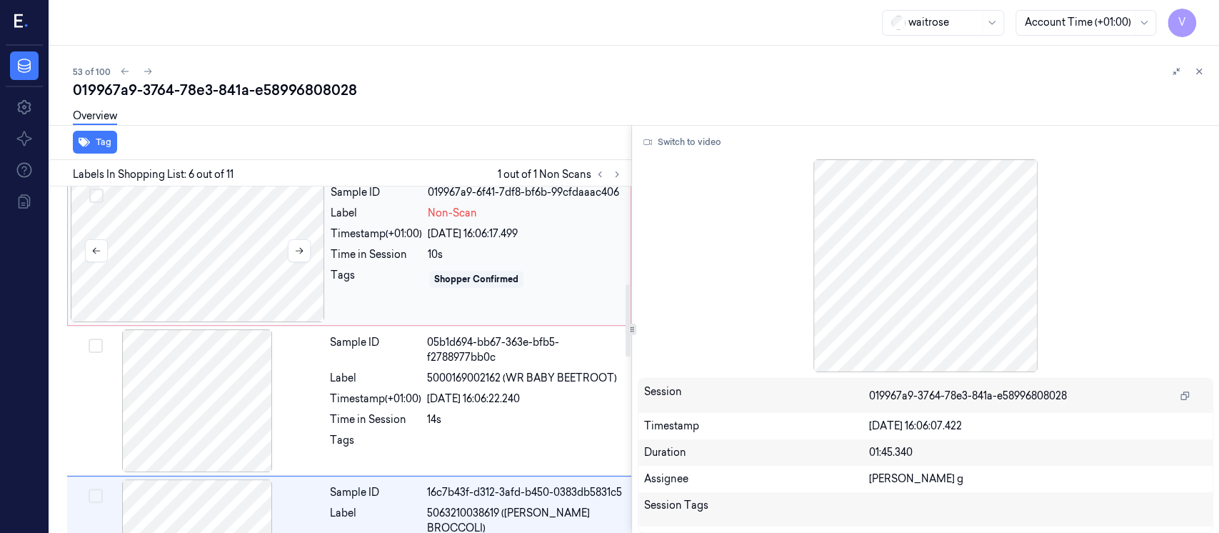
click at [222, 255] on div at bounding box center [198, 250] width 254 height 143
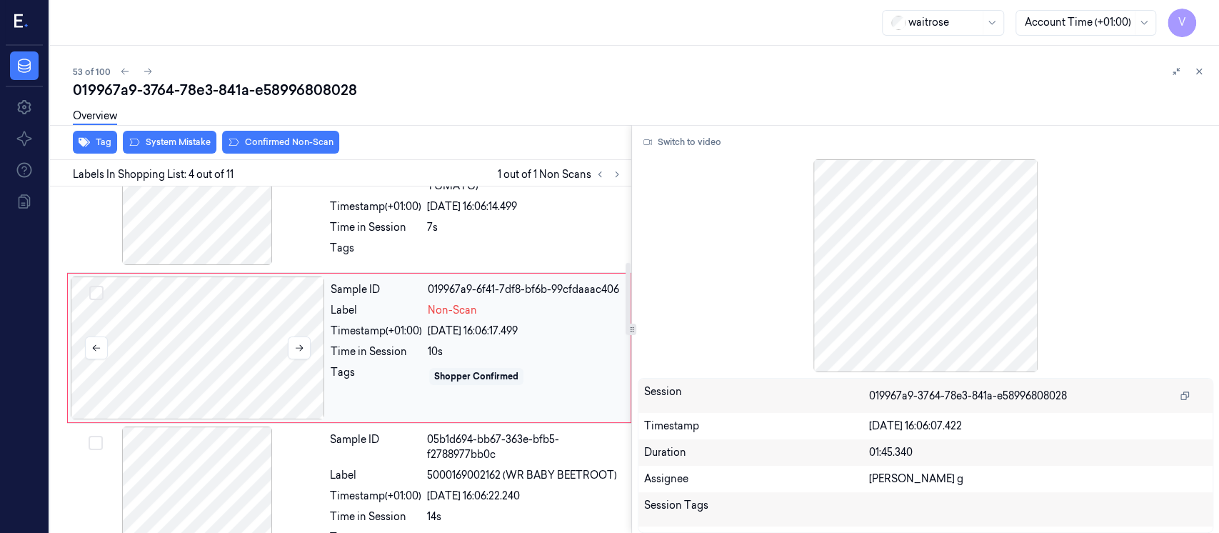
scroll to position [359, 0]
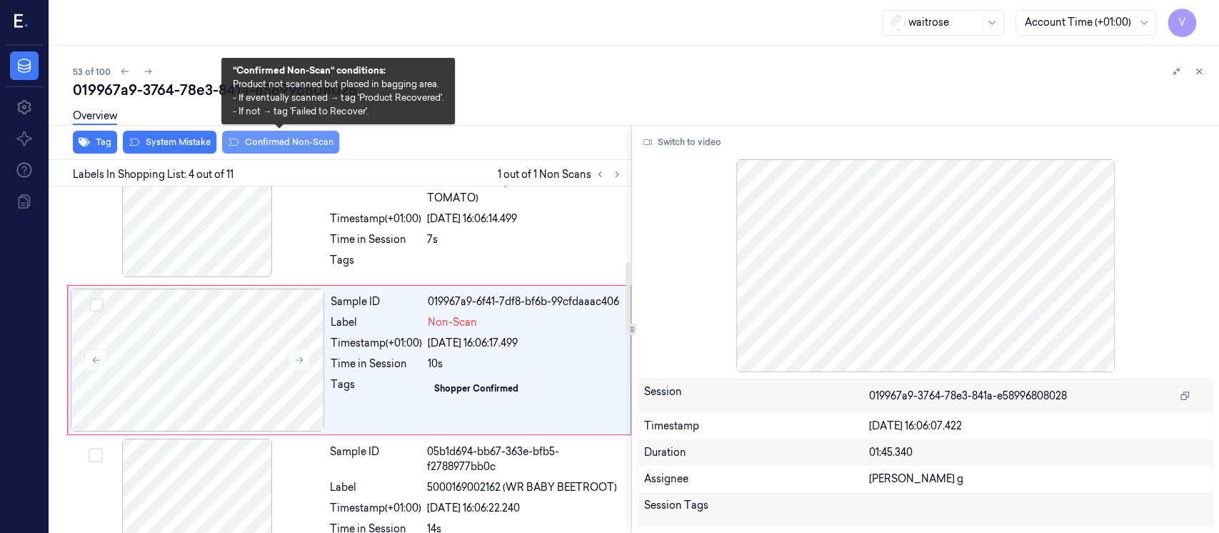
click at [278, 141] on button "Confirmed Non-Scan" at bounding box center [280, 142] width 117 height 23
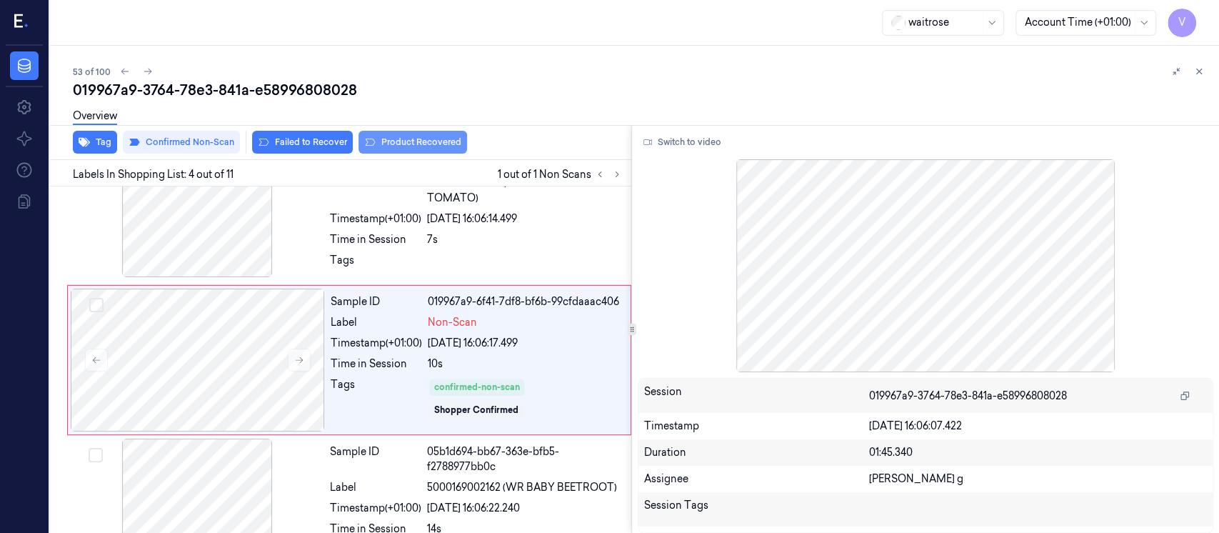
click at [401, 144] on button "Product Recovered" at bounding box center [412, 142] width 109 height 23
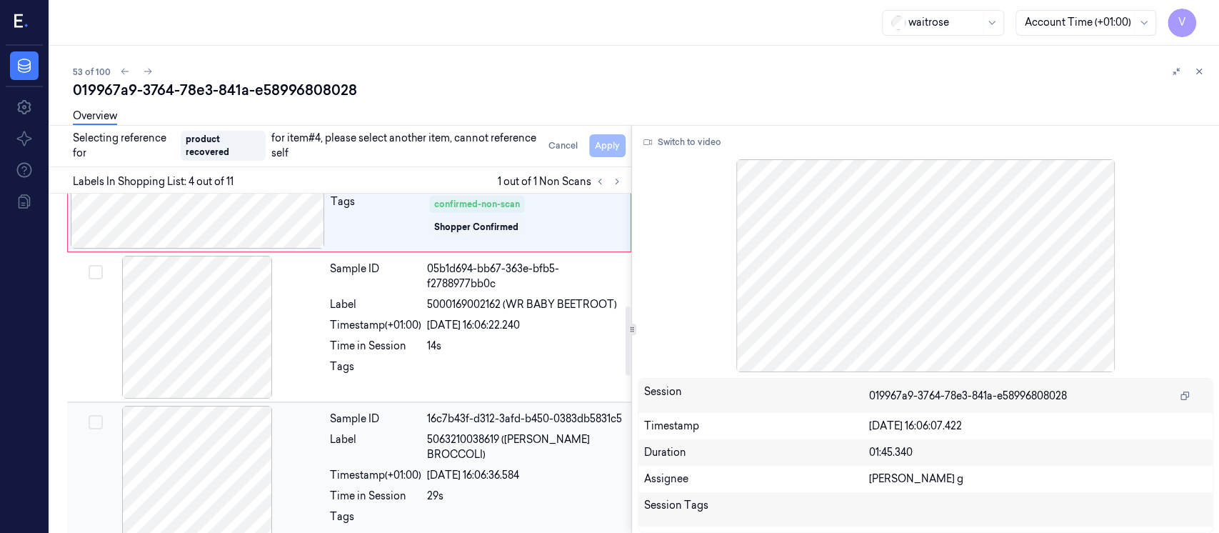
click at [226, 453] on div at bounding box center [197, 477] width 254 height 143
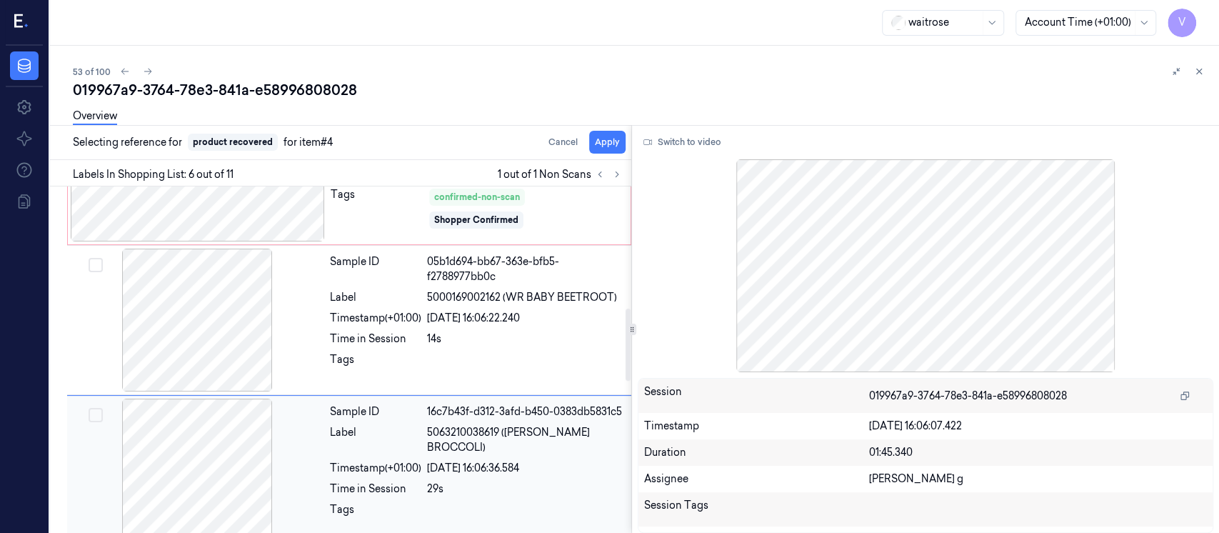
scroll to position [658, 0]
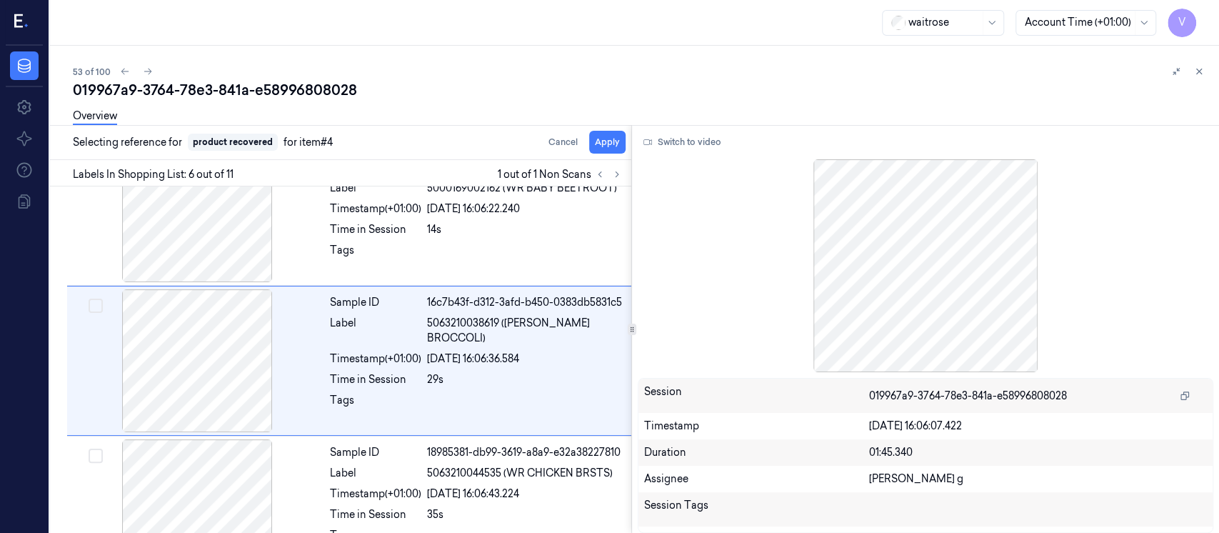
click at [604, 134] on div "Overview" at bounding box center [640, 118] width 1135 height 36
click at [594, 147] on button "Apply" at bounding box center [607, 142] width 36 height 23
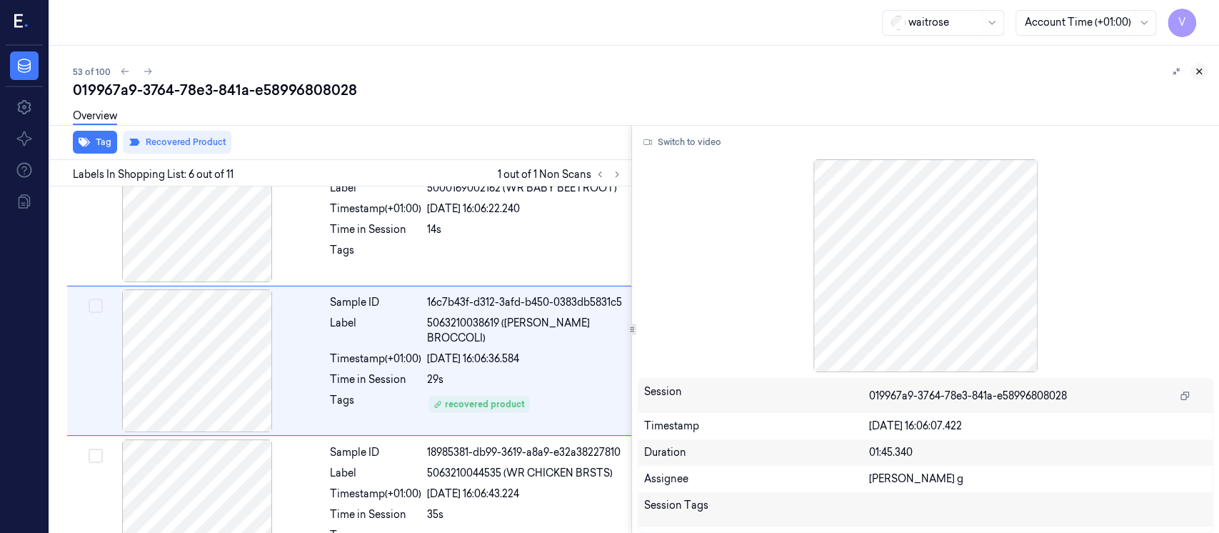
click at [1200, 71] on icon at bounding box center [1199, 71] width 5 height 5
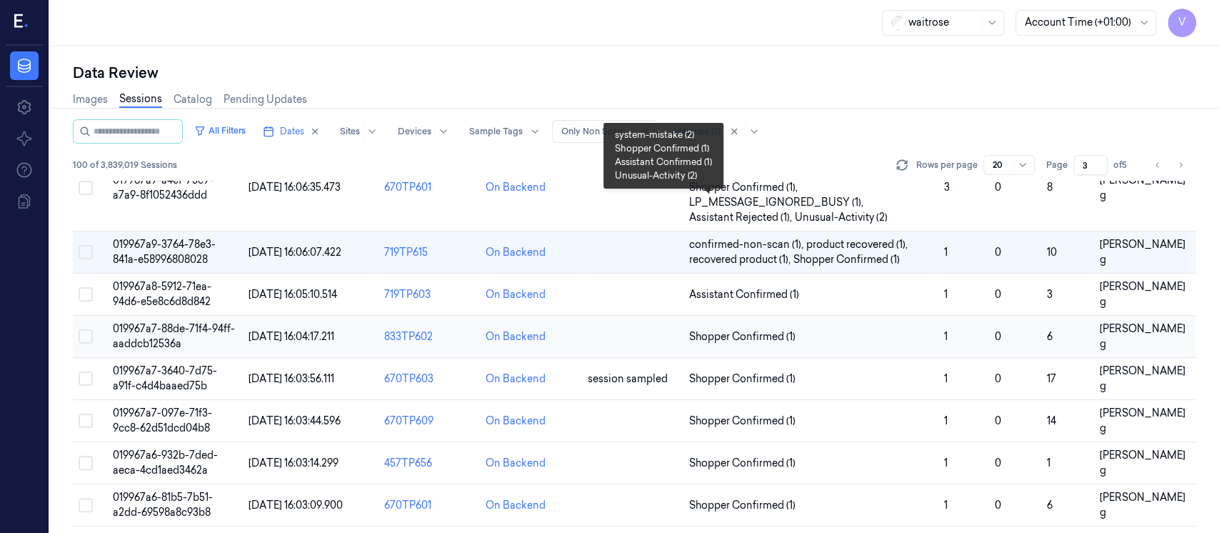
scroll to position [561, 0]
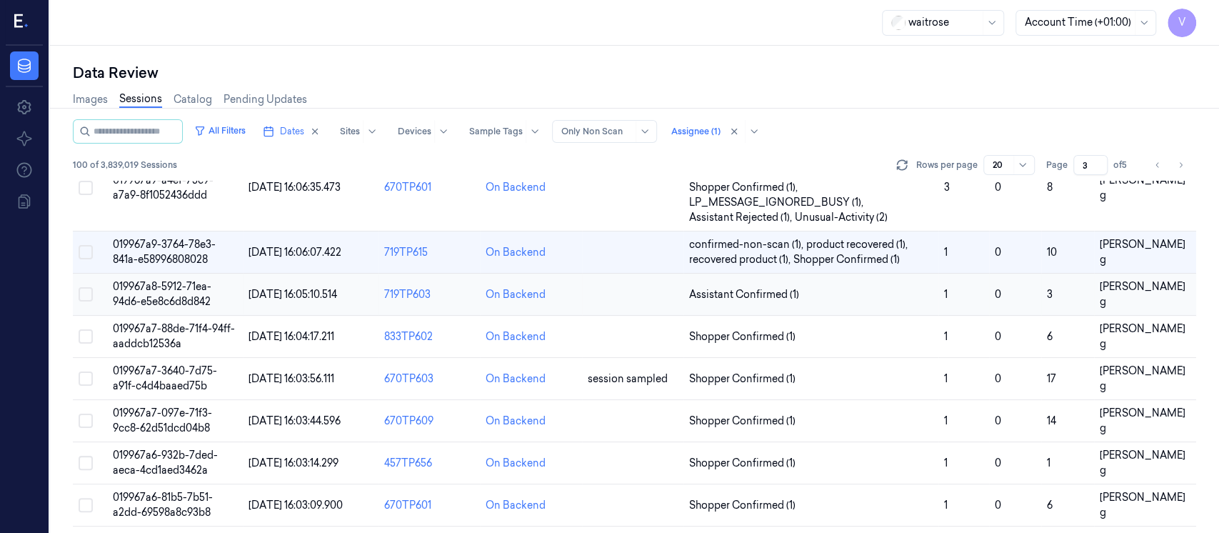
click at [651, 291] on td at bounding box center [632, 294] width 101 height 42
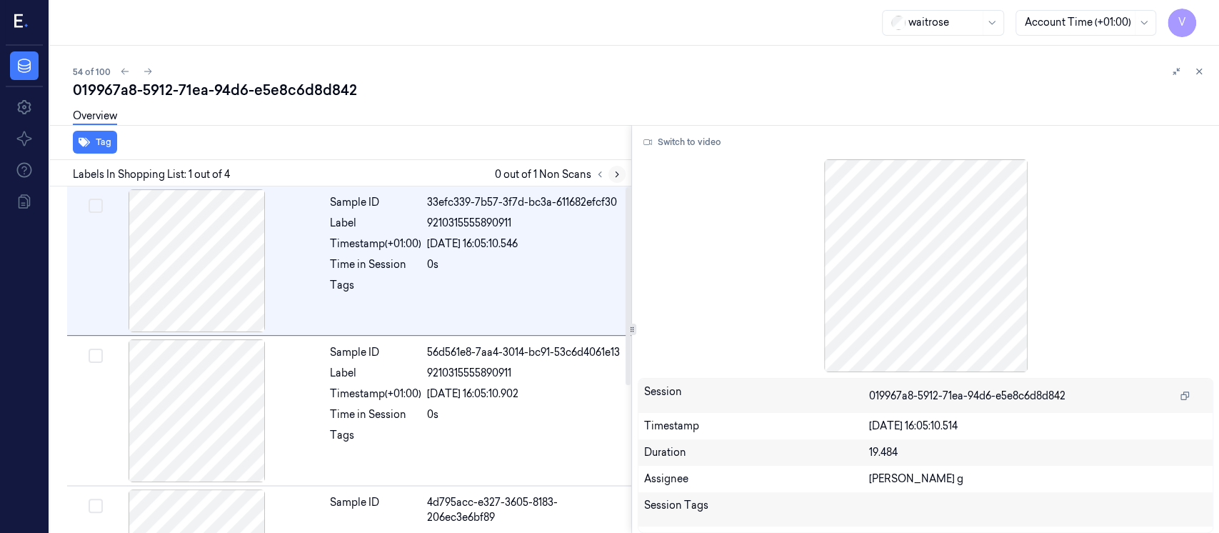
click at [618, 171] on icon at bounding box center [617, 174] width 10 height 10
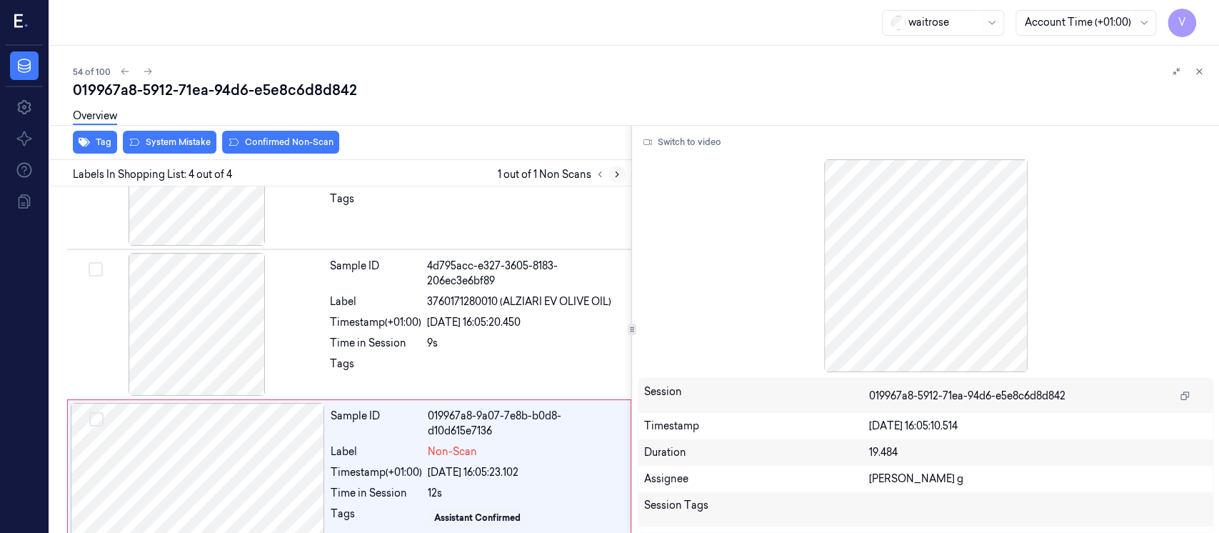
scroll to position [257, 0]
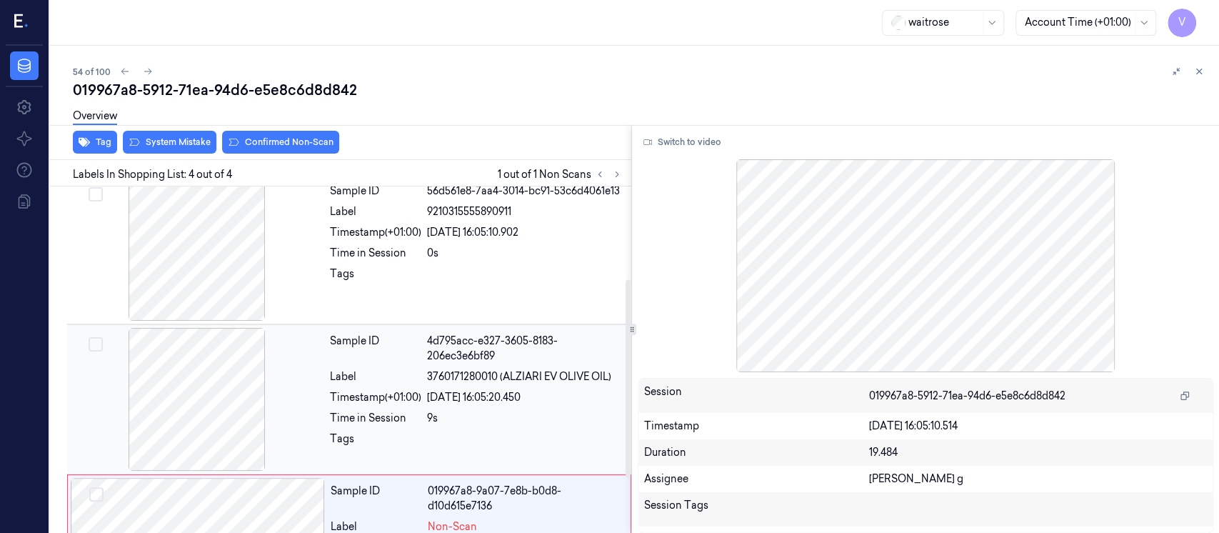
click at [218, 367] on div at bounding box center [197, 399] width 254 height 143
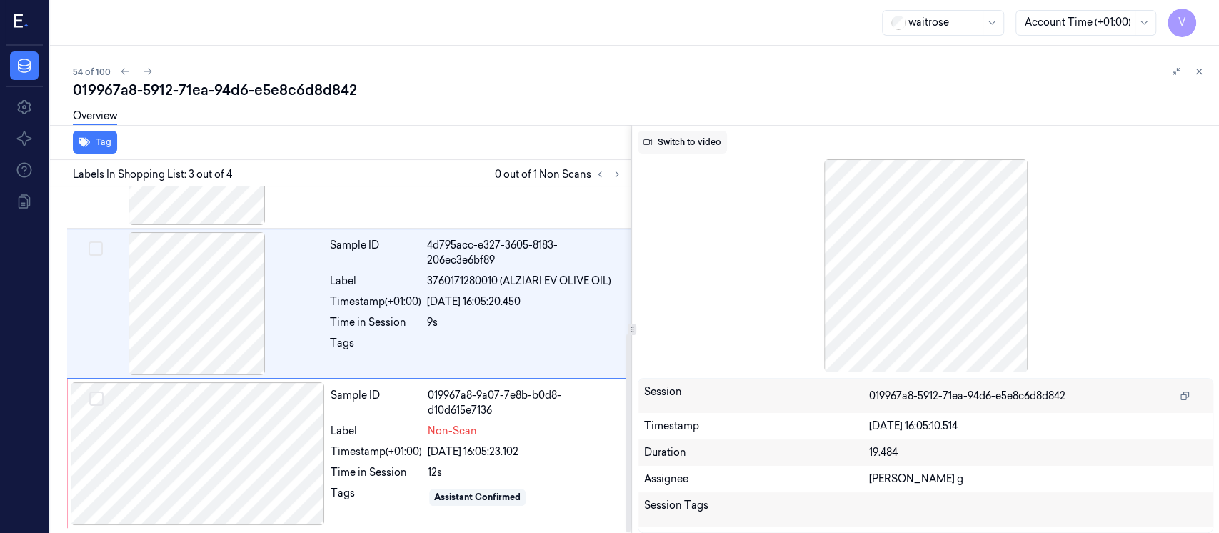
click at [680, 143] on button "Switch to video" at bounding box center [682, 142] width 89 height 23
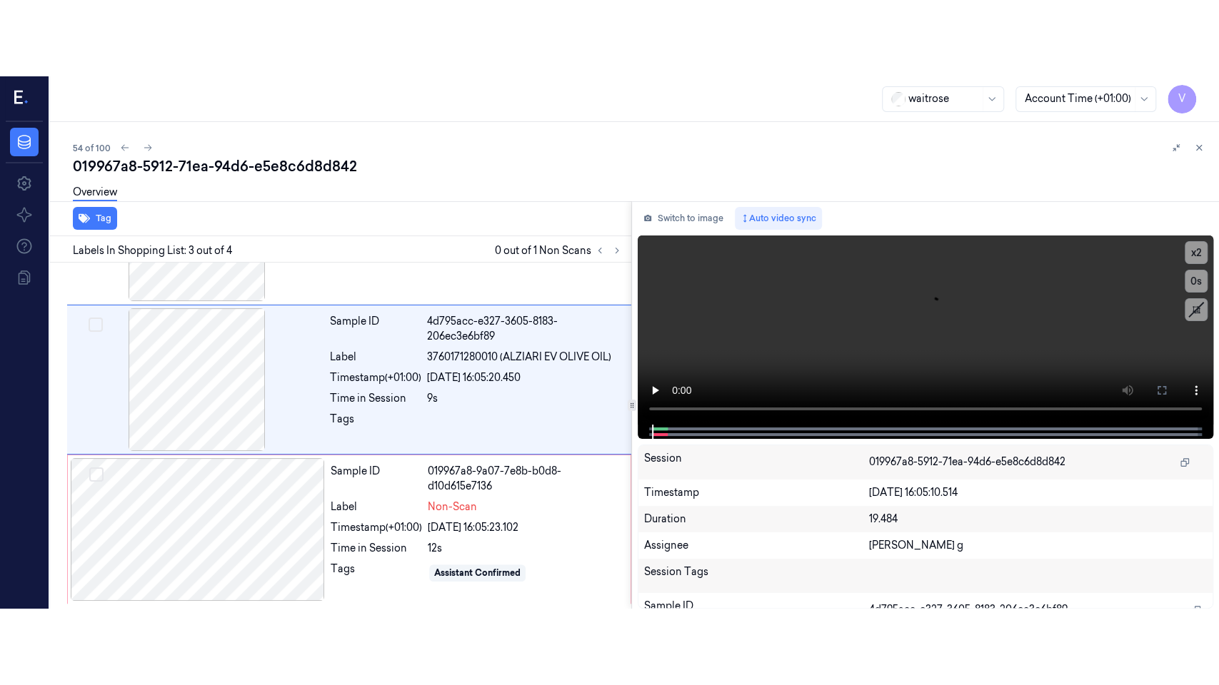
scroll to position [200, 0]
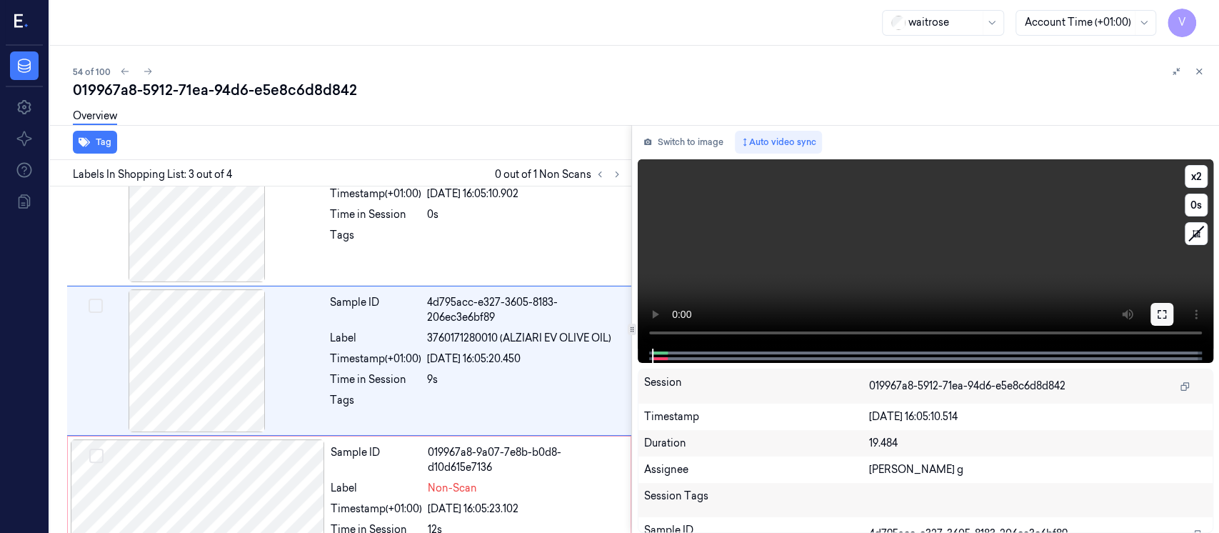
click at [1165, 311] on icon at bounding box center [1161, 313] width 11 height 11
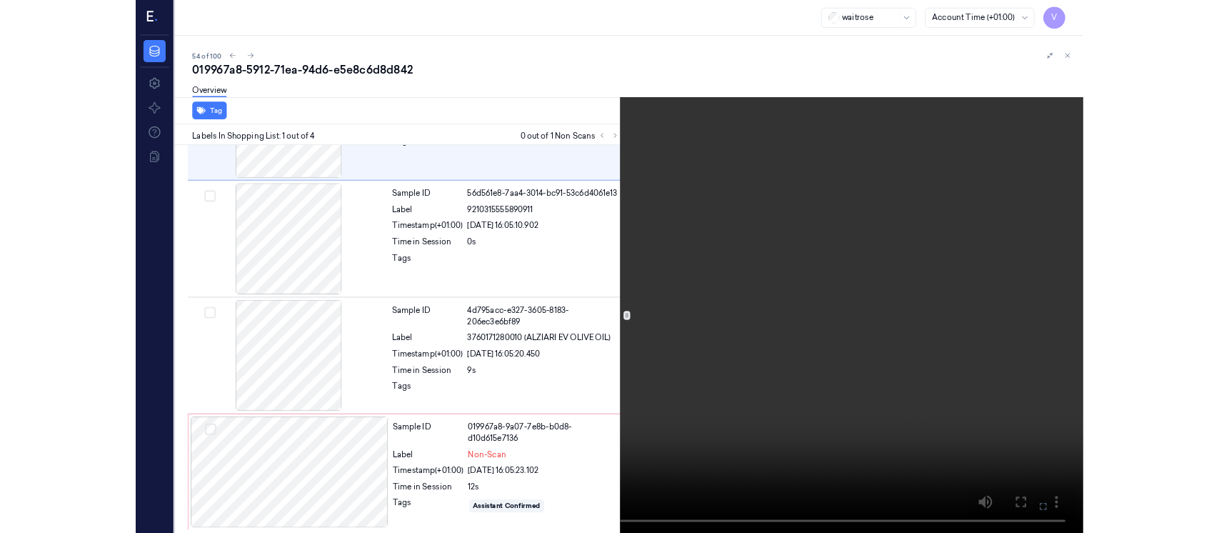
scroll to position [0, 0]
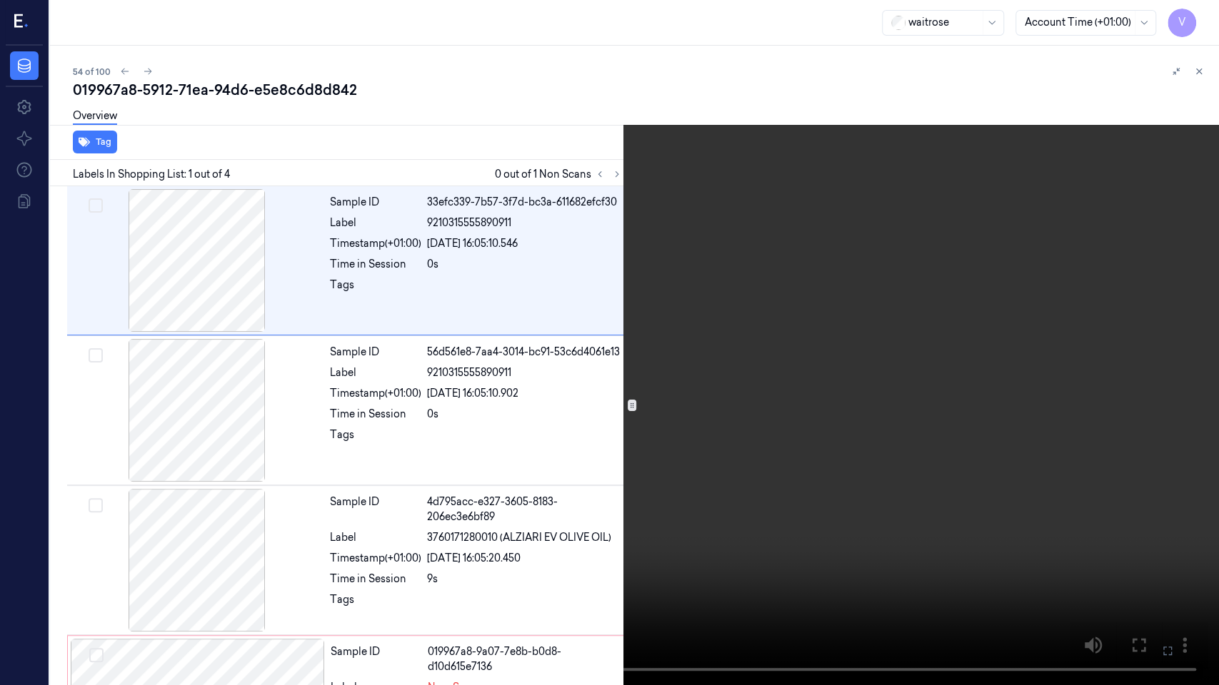
click at [0, 0] on icon at bounding box center [0, 0] width 0 height 0
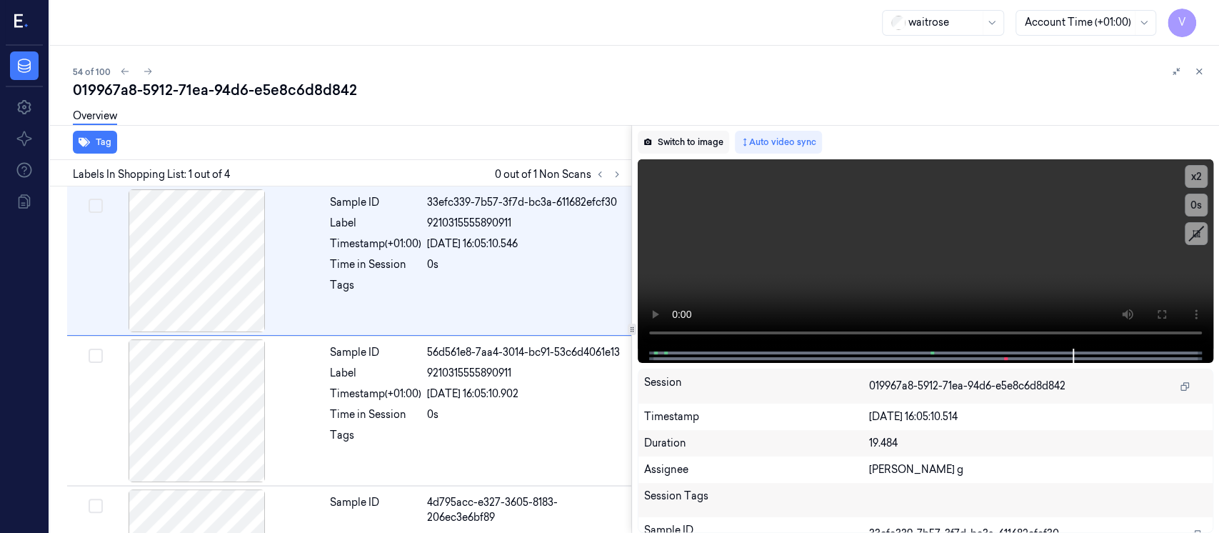
click at [705, 137] on button "Switch to image" at bounding box center [683, 142] width 91 height 23
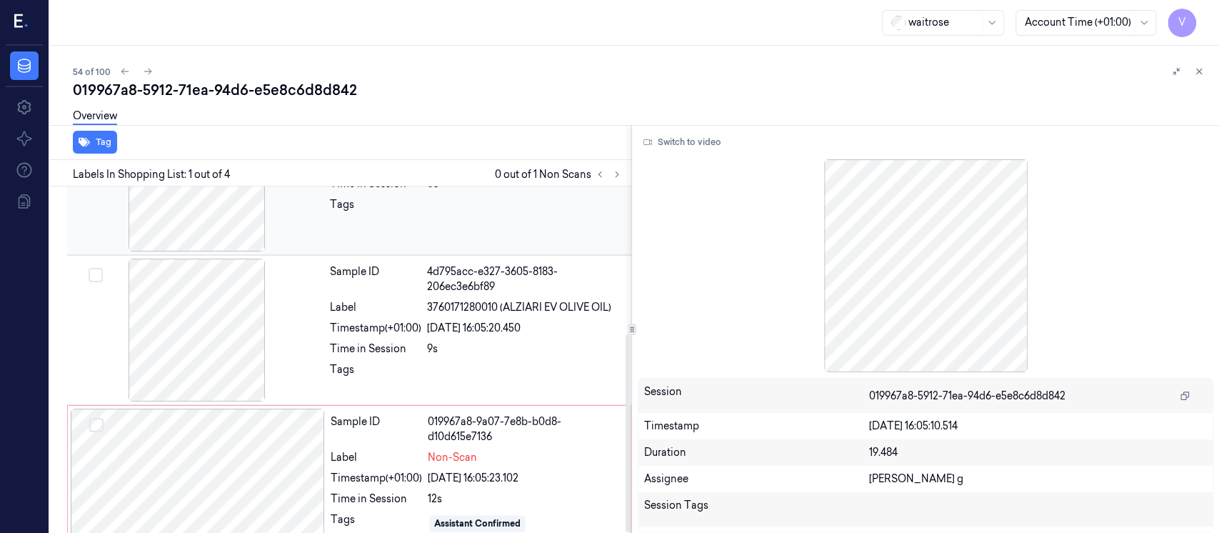
scroll to position [257, 0]
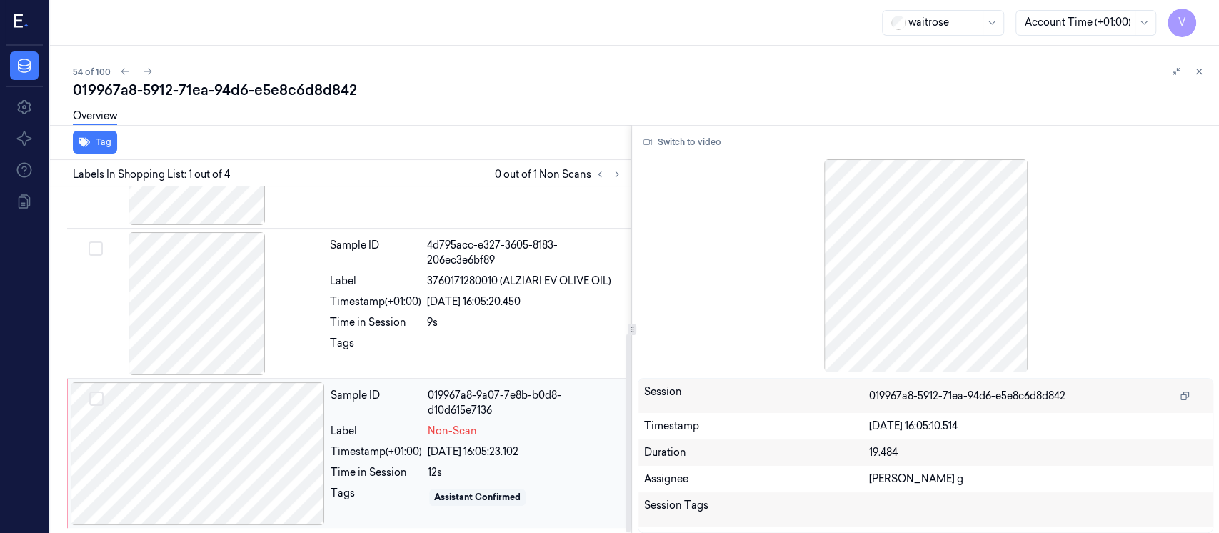
click at [200, 419] on div at bounding box center [198, 453] width 254 height 143
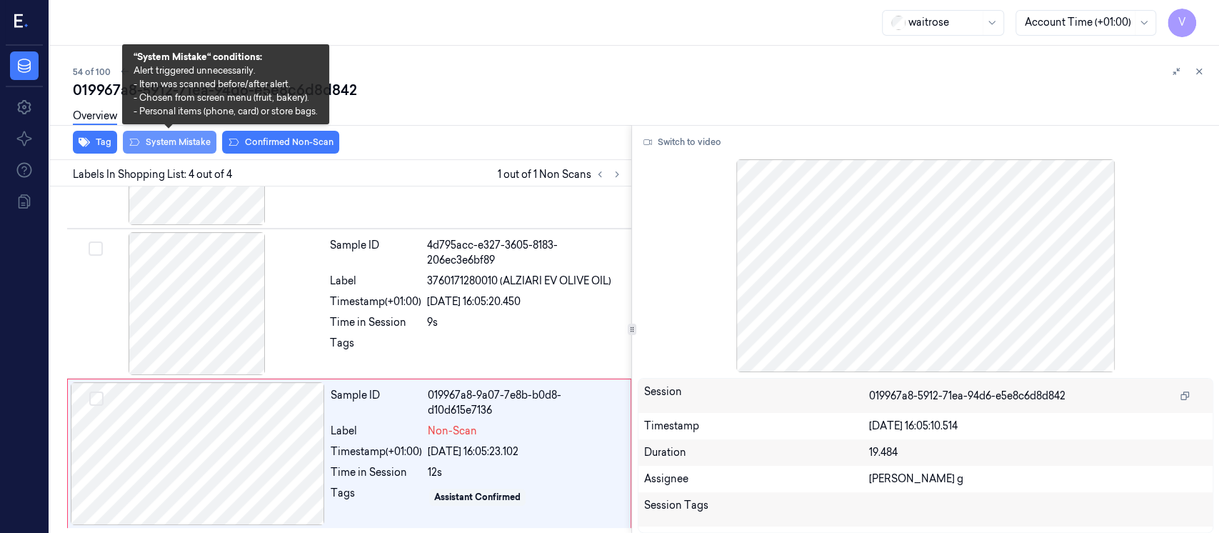
click at [191, 143] on button "System Mistake" at bounding box center [170, 142] width 94 height 23
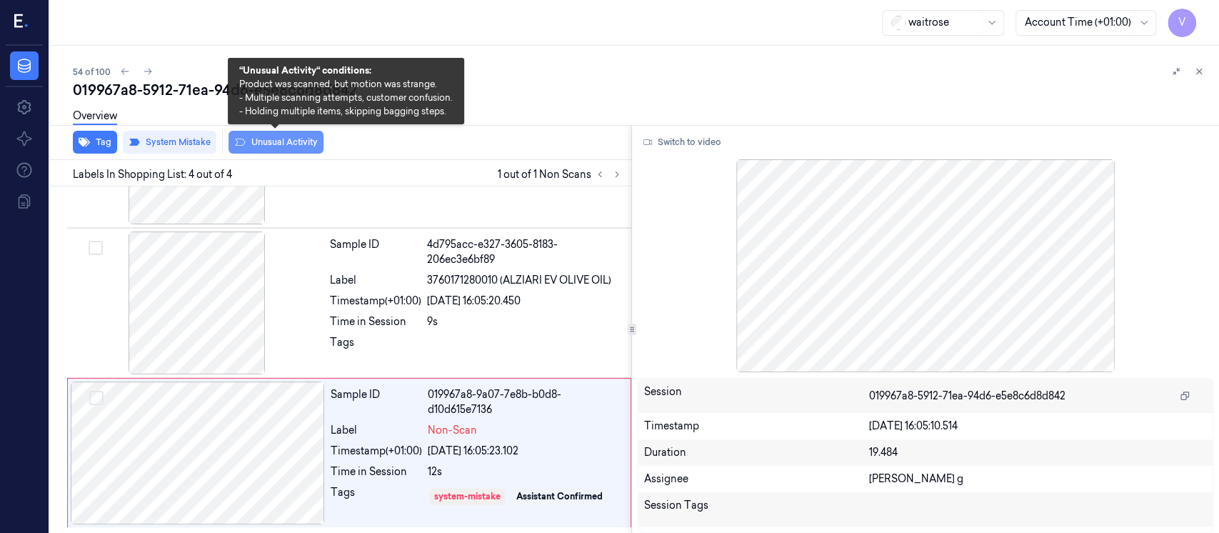
click at [260, 142] on button "Unusual Activity" at bounding box center [275, 142] width 95 height 23
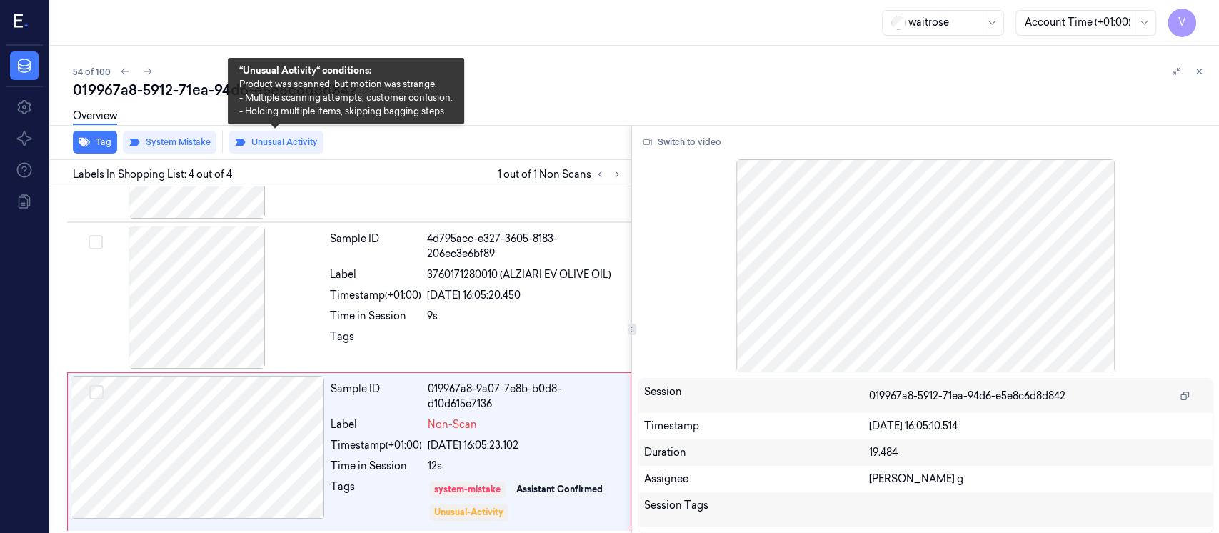
scroll to position [266, 0]
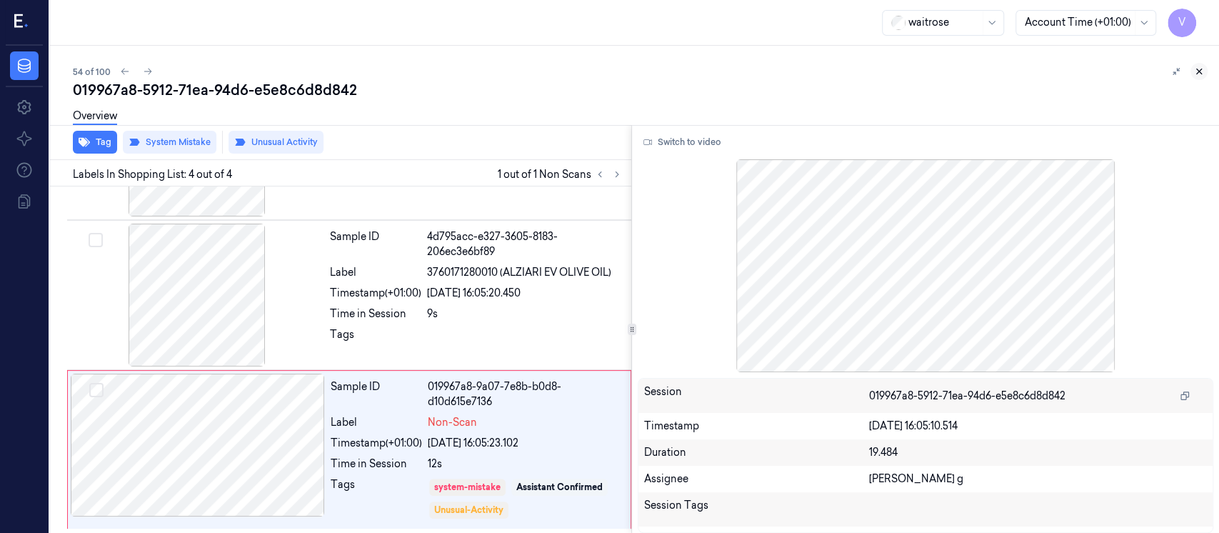
click at [1197, 69] on icon at bounding box center [1199, 71] width 5 height 5
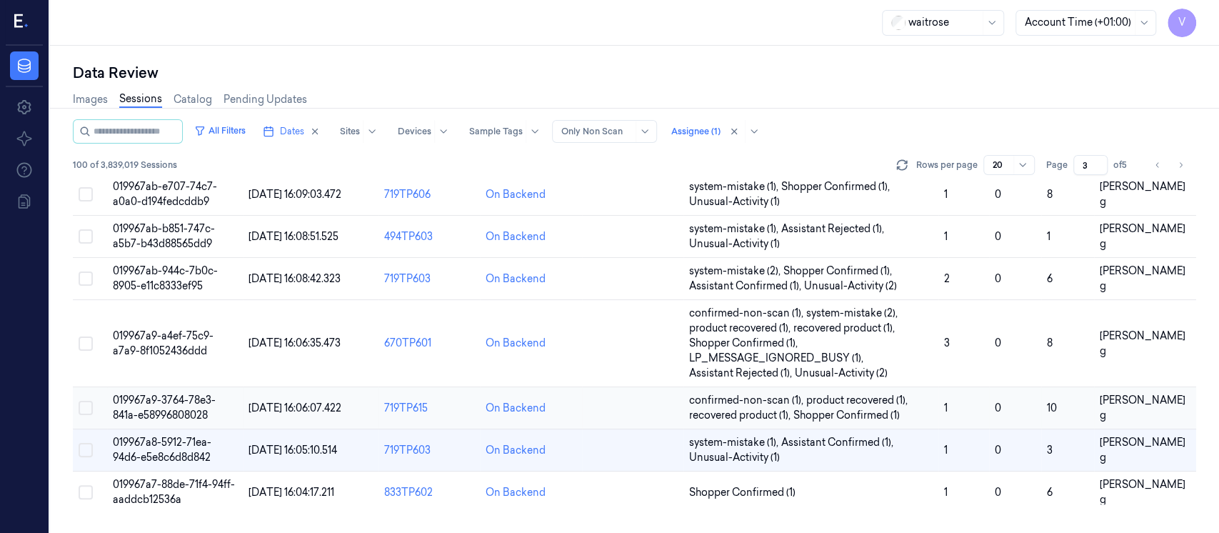
scroll to position [605, 0]
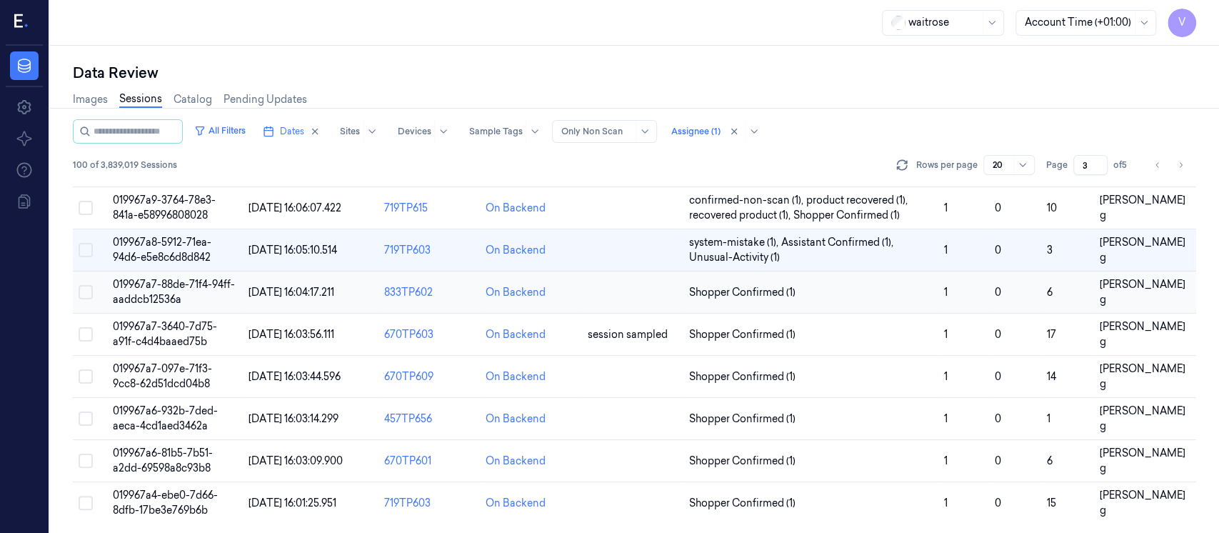
click at [588, 283] on td at bounding box center [632, 292] width 101 height 42
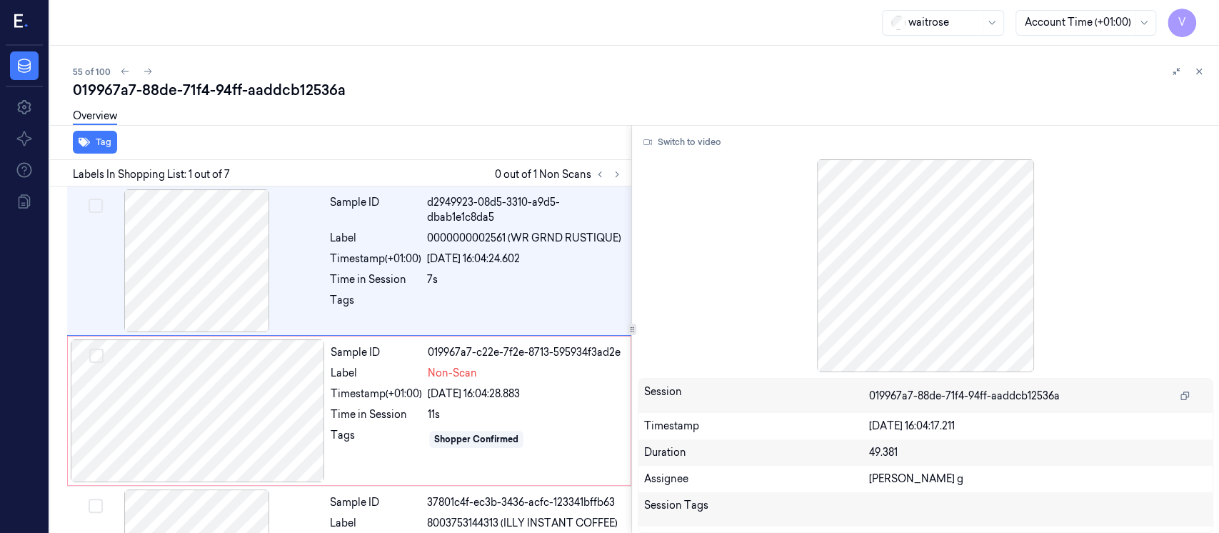
click at [111, 340] on div "V Data Settings About Support Documentation waitrose Account Time (+01:00) V 55…" at bounding box center [609, 266] width 1219 height 533
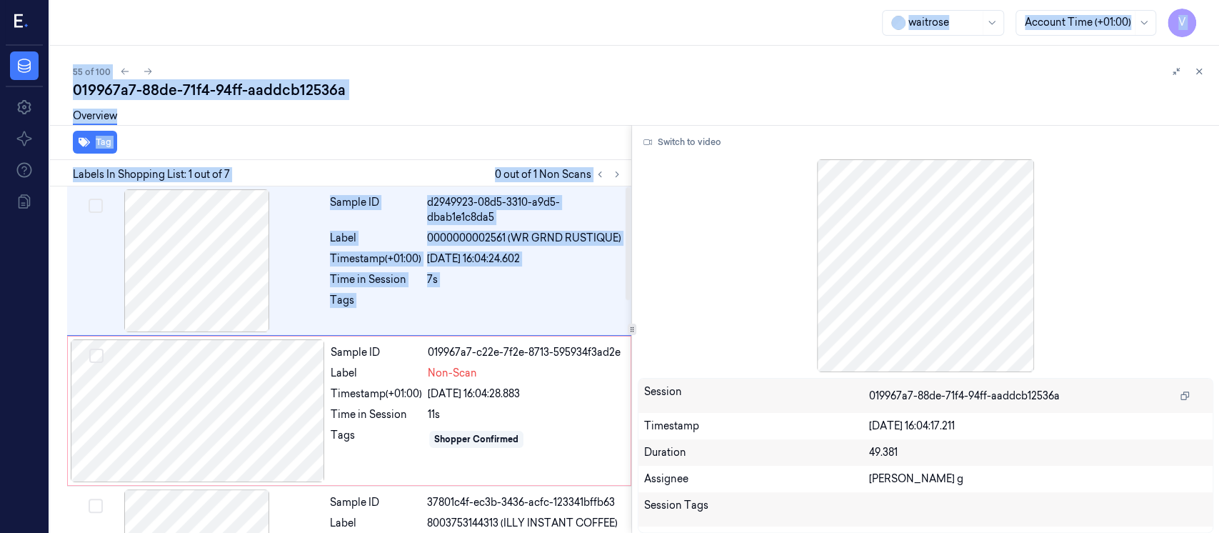
click at [496, 92] on div "019967a7-88de-71f4-94ff-aaddcb12536a" at bounding box center [640, 90] width 1135 height 20
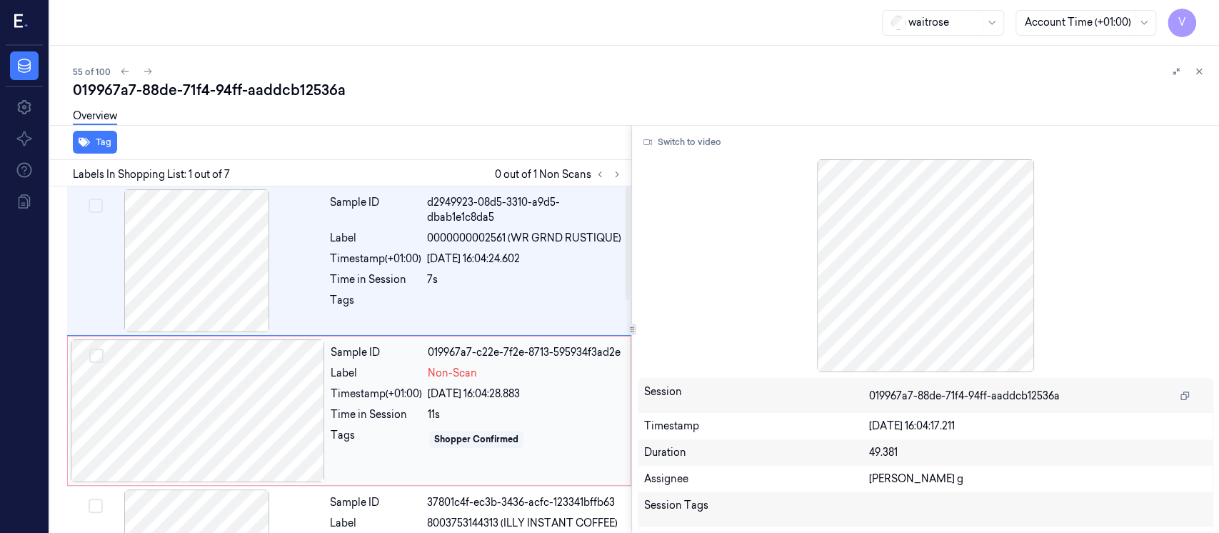
click at [211, 411] on div at bounding box center [198, 410] width 254 height 143
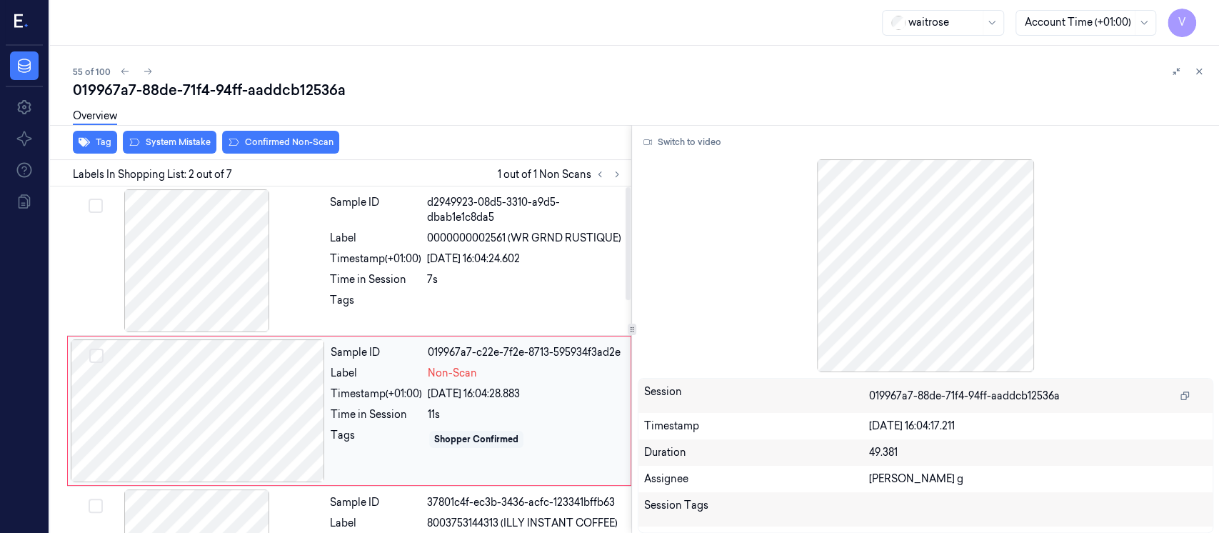
scroll to position [51, 0]
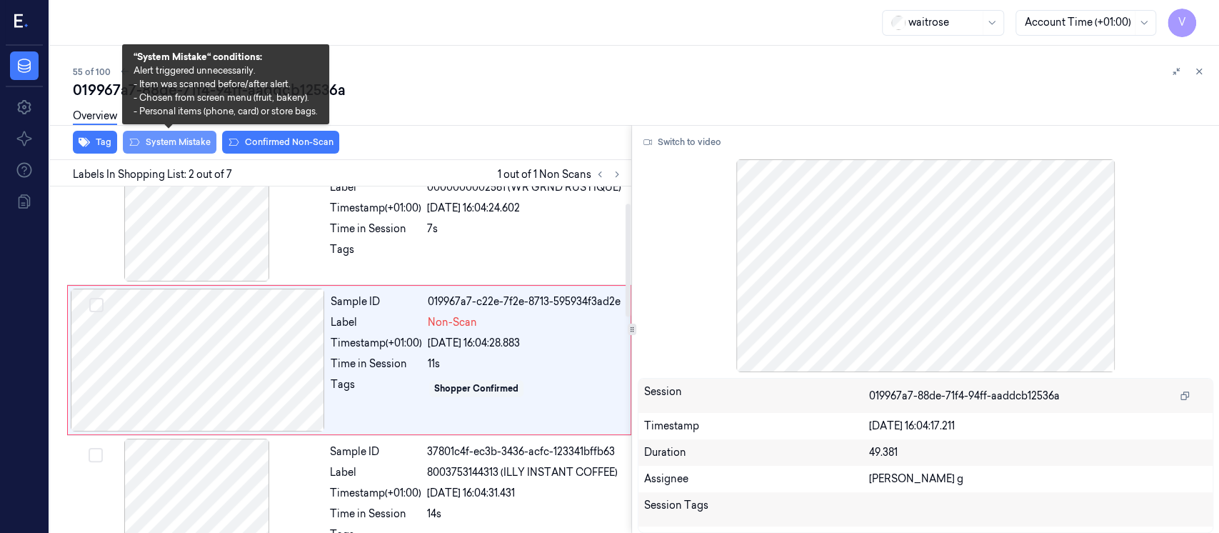
click at [175, 140] on button "System Mistake" at bounding box center [170, 142] width 94 height 23
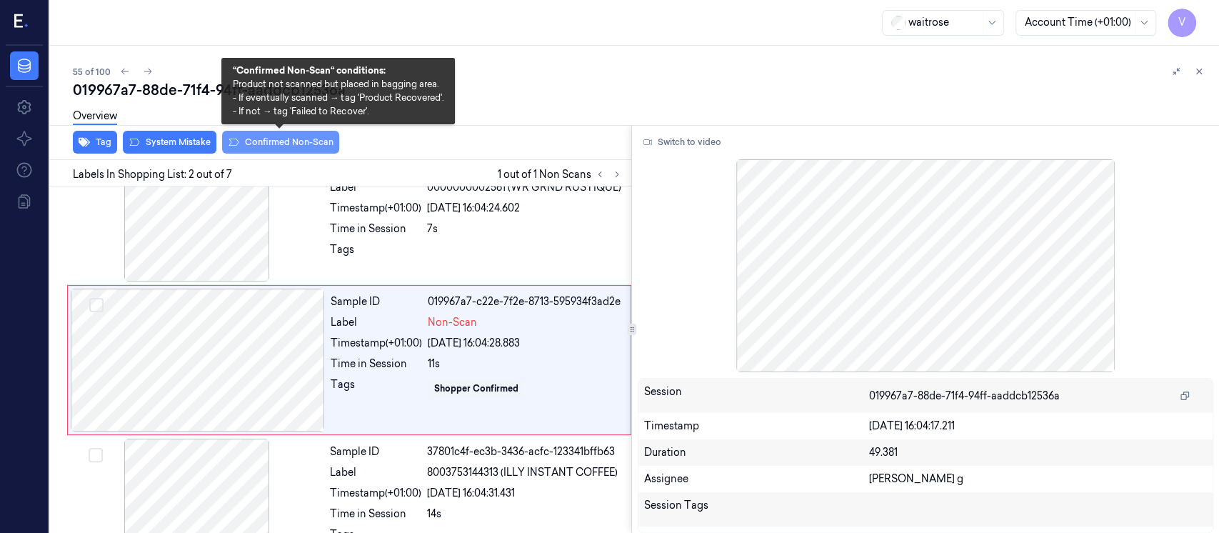
click at [284, 144] on button "Confirmed Non-Scan" at bounding box center [280, 142] width 117 height 23
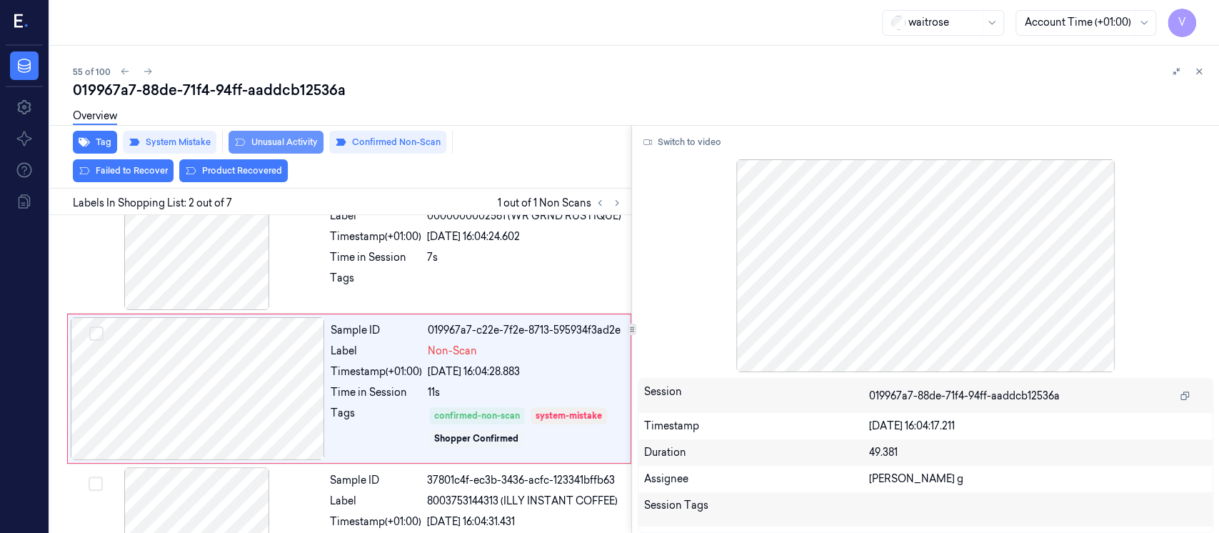
scroll to position [65, 0]
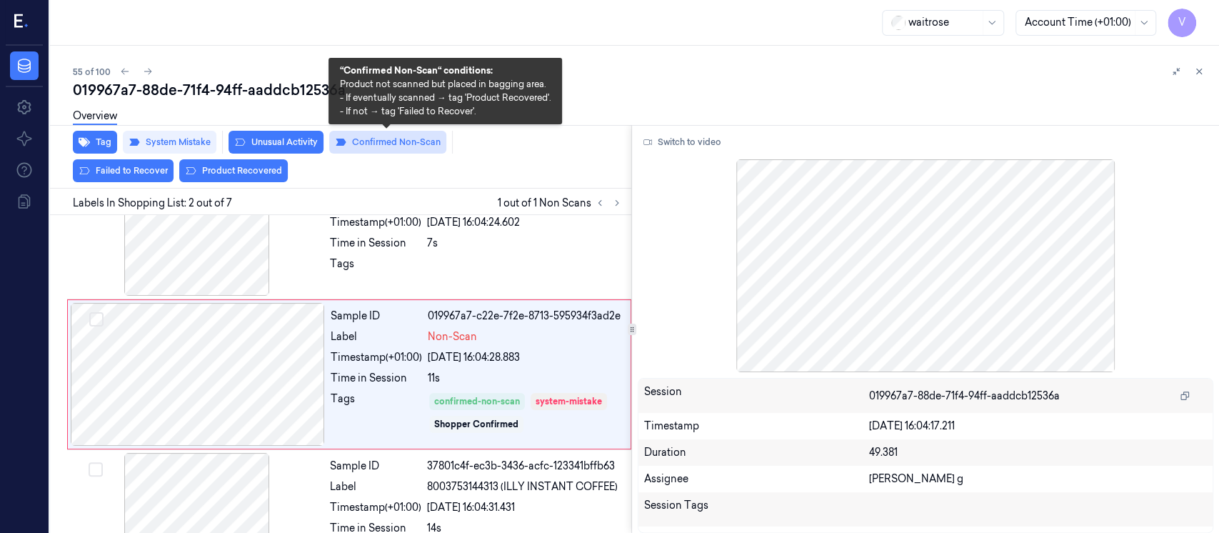
click at [398, 146] on button "Confirmed Non-Scan" at bounding box center [387, 142] width 117 height 23
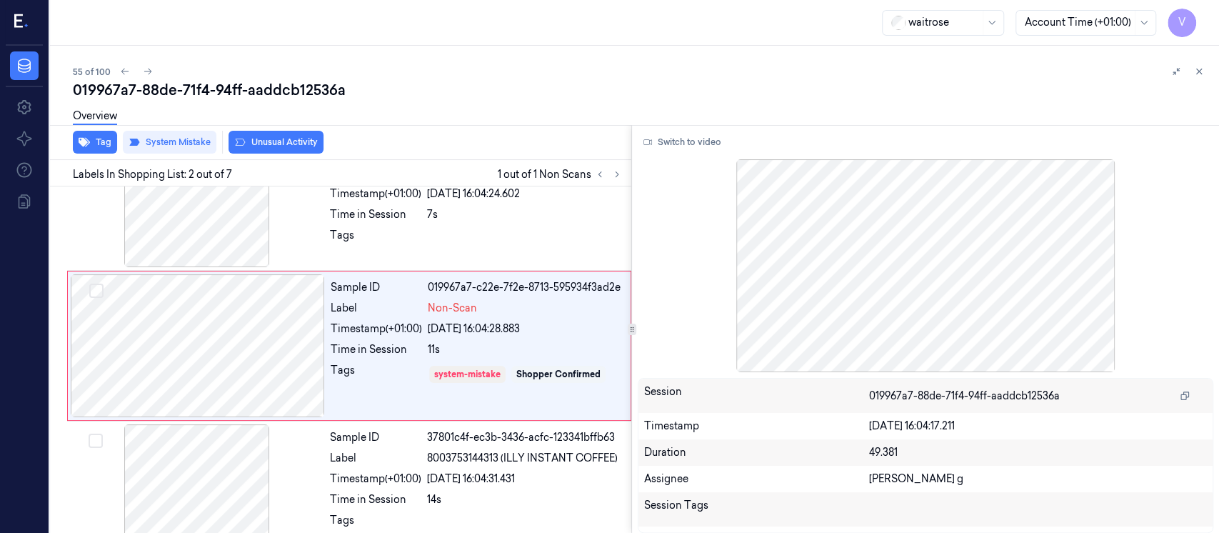
scroll to position [51, 0]
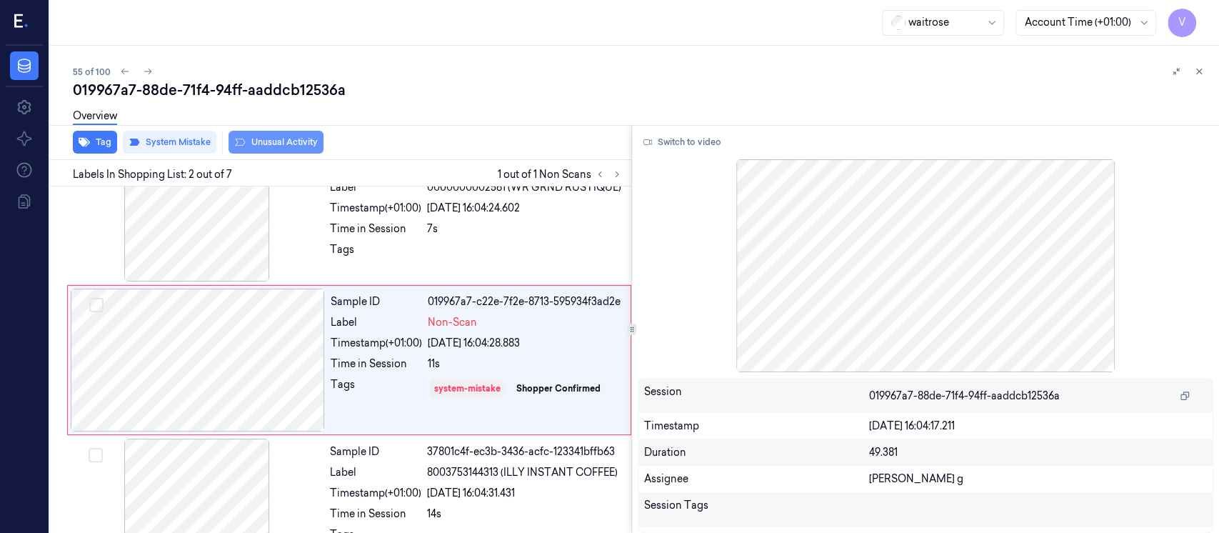
click at [264, 142] on button "Unusual Activity" at bounding box center [275, 142] width 95 height 23
click at [86, 135] on div "Overview" at bounding box center [95, 118] width 44 height 36
click at [87, 136] on div "Overview" at bounding box center [95, 118] width 44 height 36
click at [87, 141] on icon "button" at bounding box center [84, 141] width 11 height 11
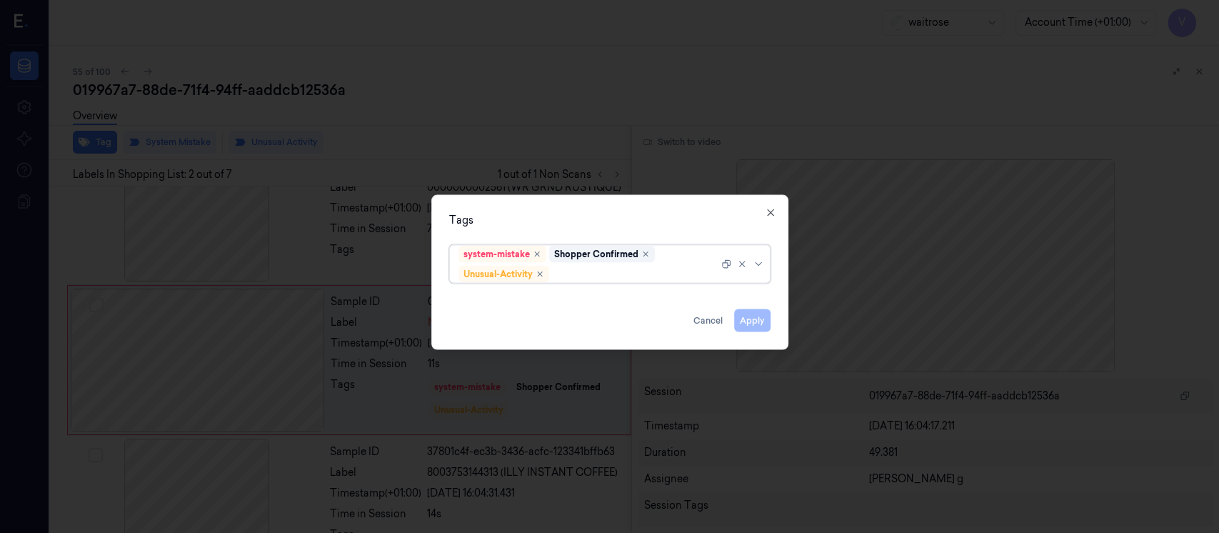
click at [631, 271] on div at bounding box center [635, 273] width 166 height 15
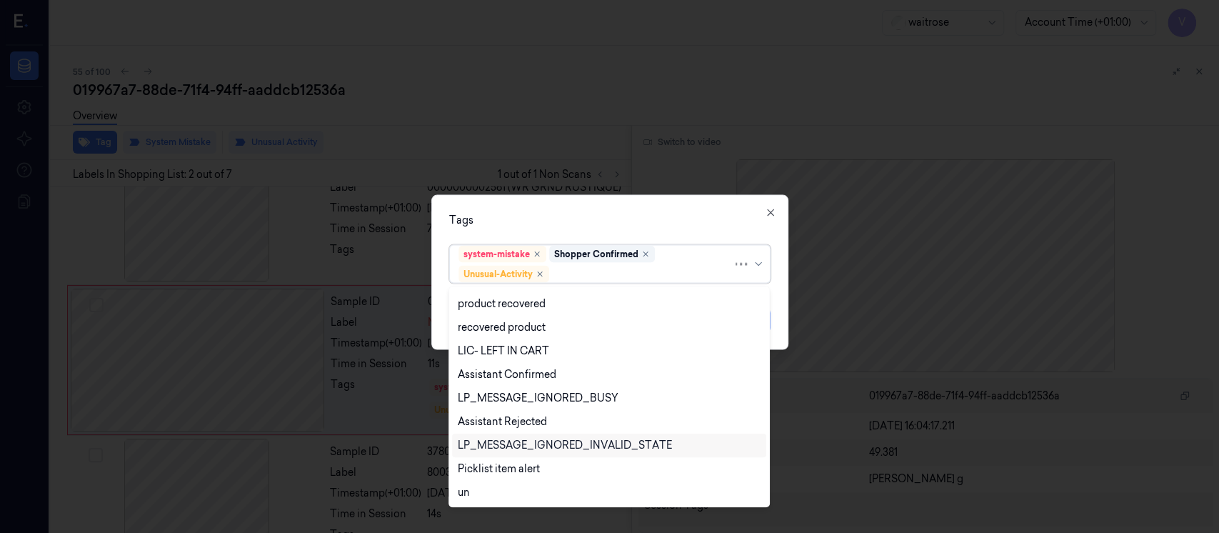
scroll to position [280, 0]
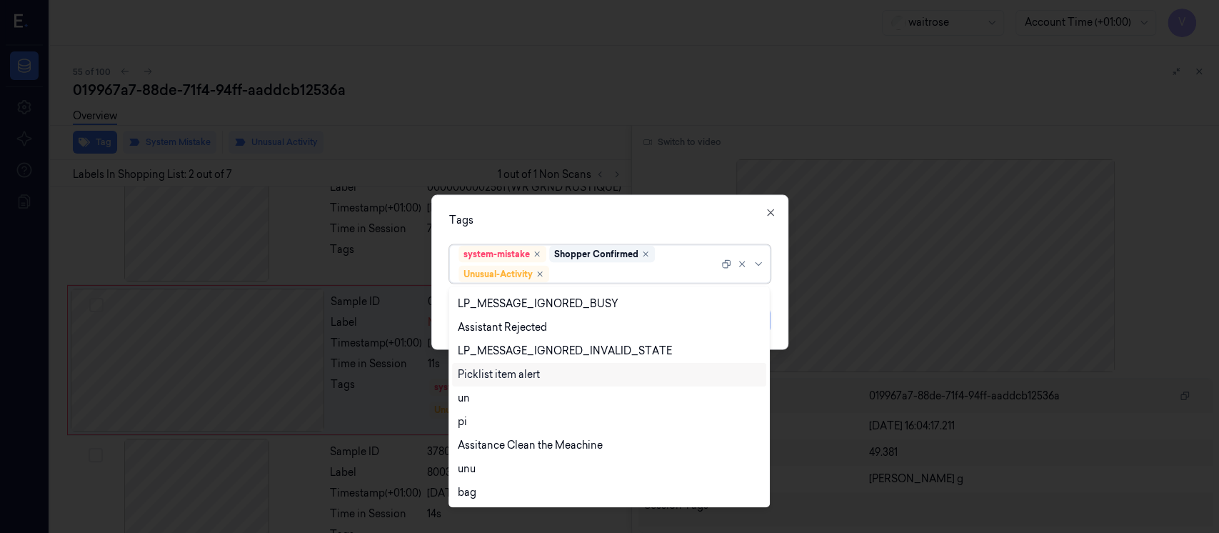
click at [501, 376] on div "Picklist item alert" at bounding box center [499, 374] width 82 height 15
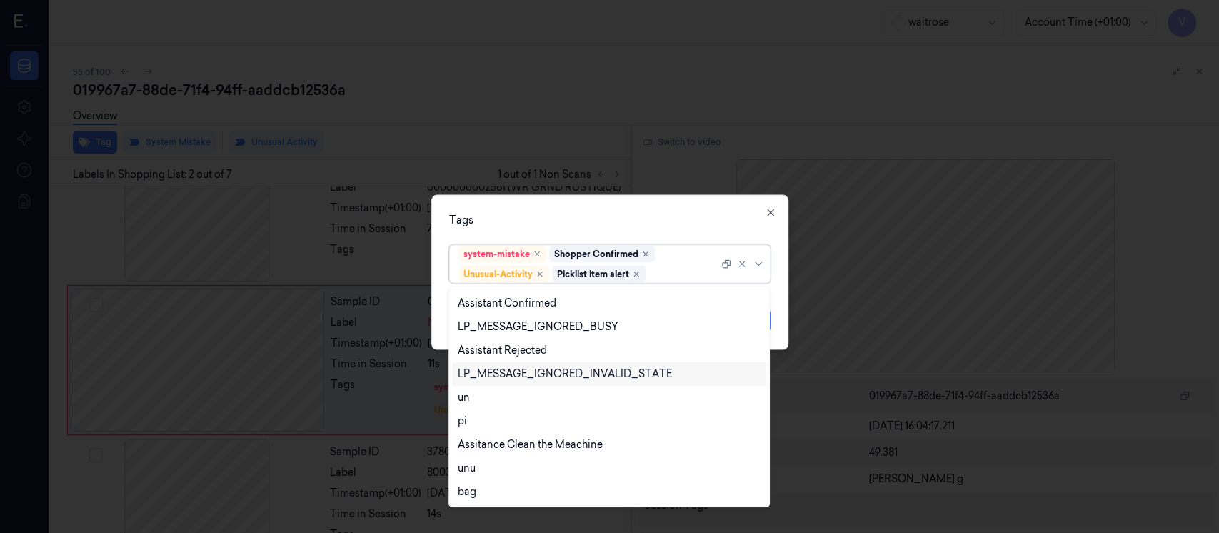
scroll to position [257, 0]
click at [626, 214] on div "Tags" at bounding box center [609, 220] width 321 height 15
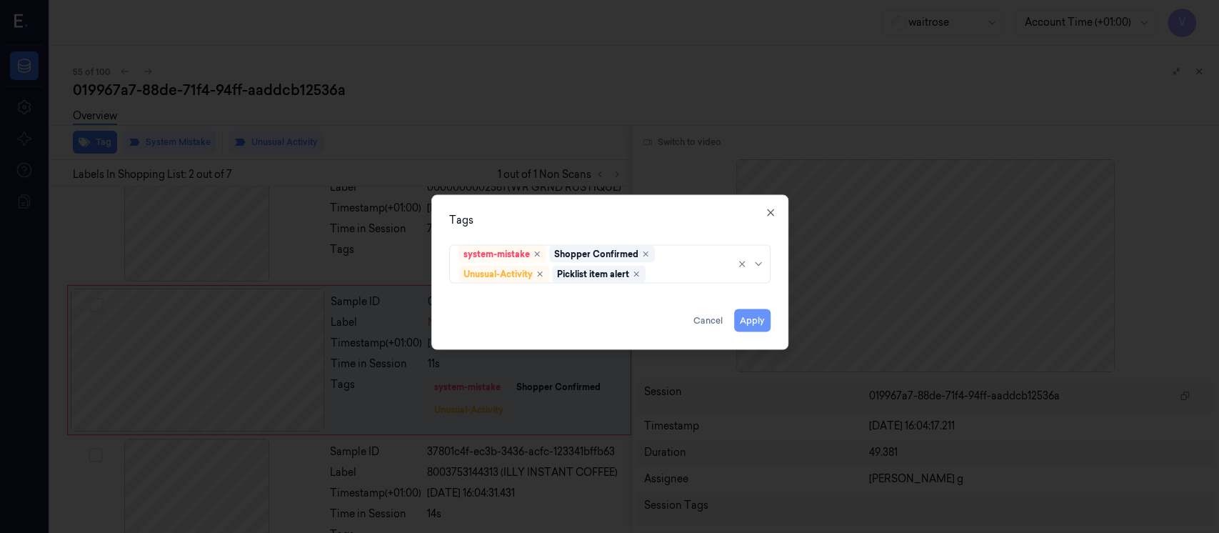
click at [755, 326] on button "Apply" at bounding box center [752, 320] width 36 height 23
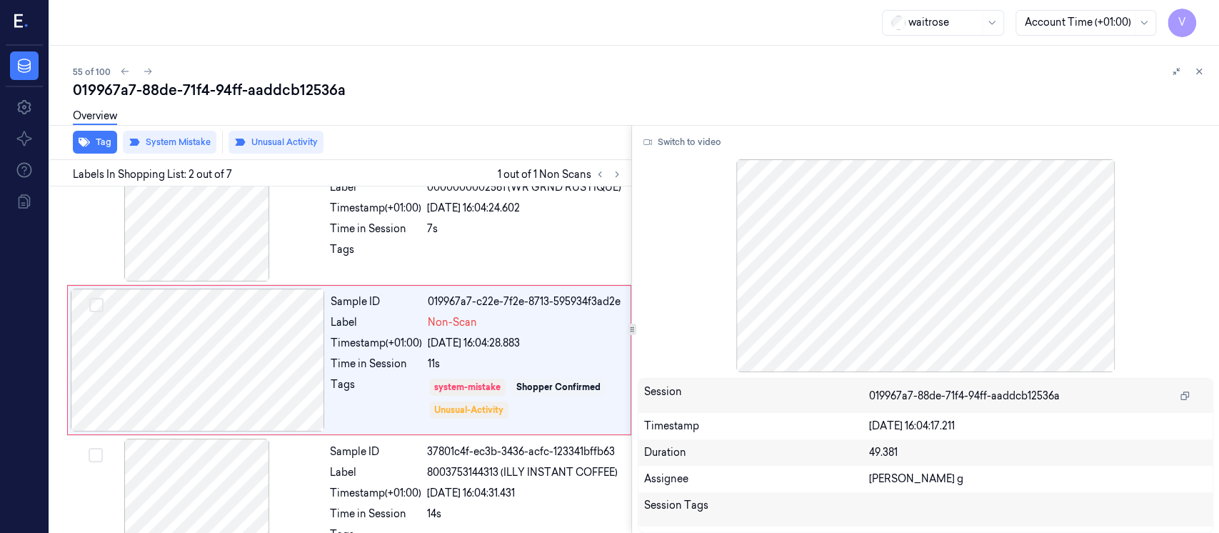
click at [755, 321] on div at bounding box center [925, 265] width 575 height 213
click at [863, 91] on div "019967a7-88de-71f4-94ff-aaddcb12536a" at bounding box center [640, 90] width 1135 height 20
click at [1194, 69] on icon at bounding box center [1199, 71] width 10 height 10
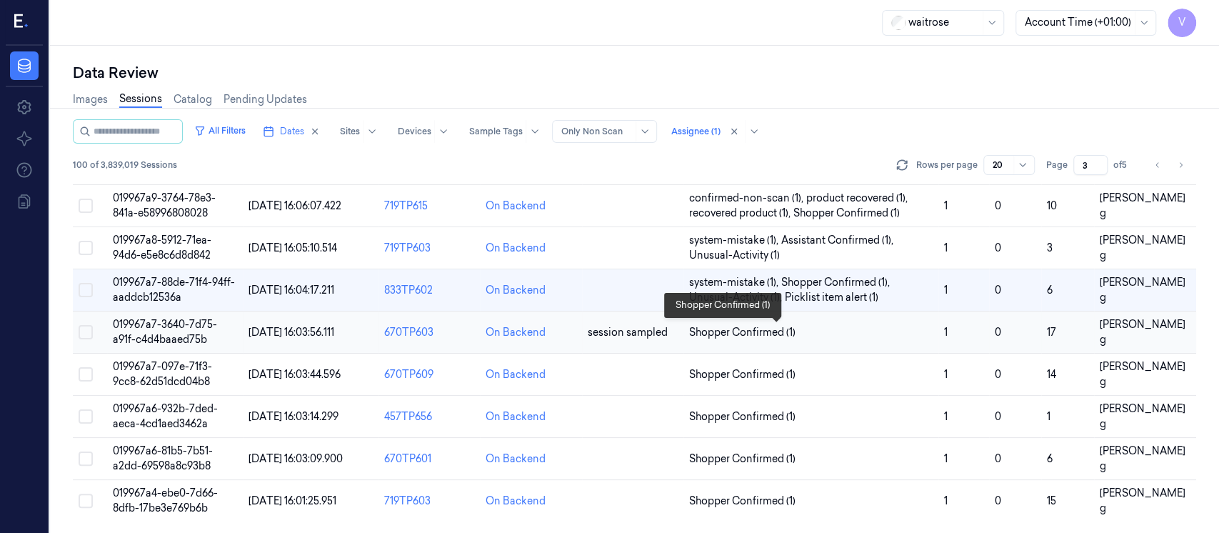
scroll to position [605, 0]
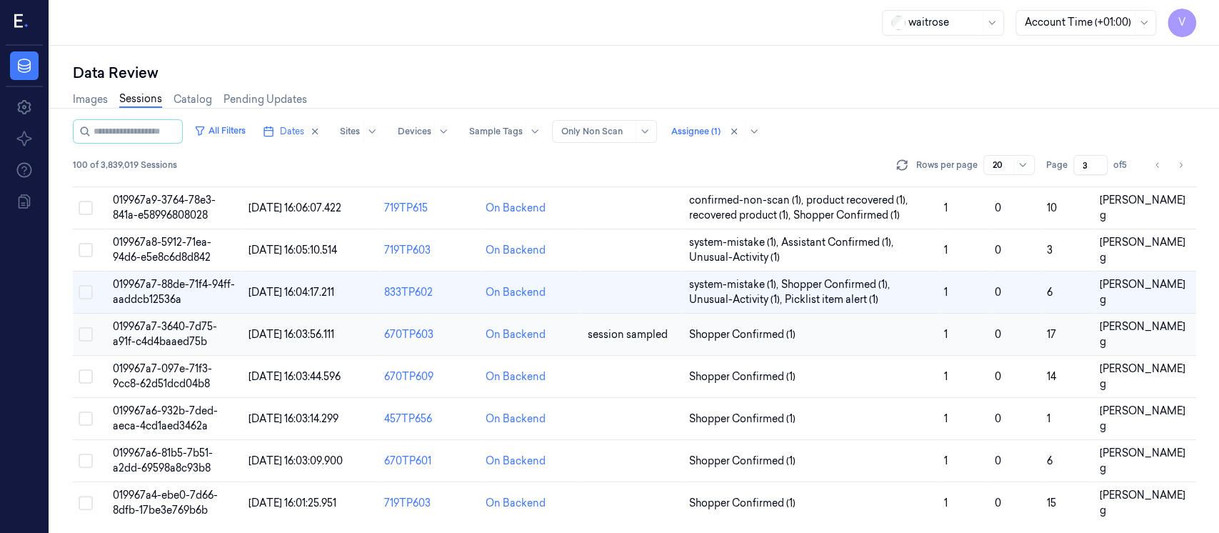
click at [625, 348] on td "session sampled" at bounding box center [632, 334] width 101 height 42
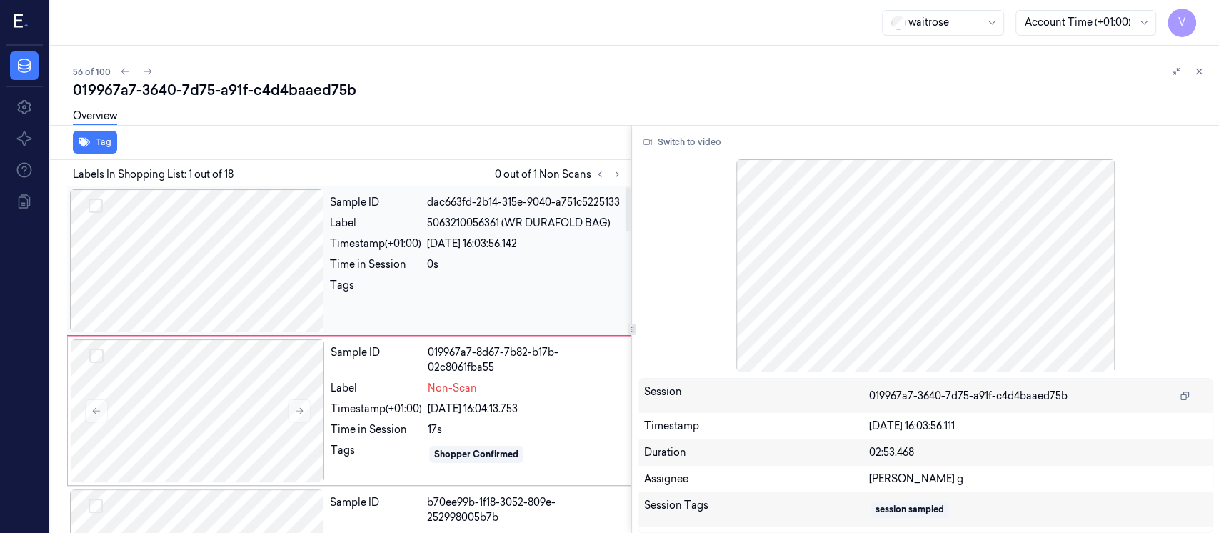
click at [154, 260] on div at bounding box center [197, 260] width 254 height 143
click at [673, 141] on button "Switch to video" at bounding box center [682, 142] width 89 height 23
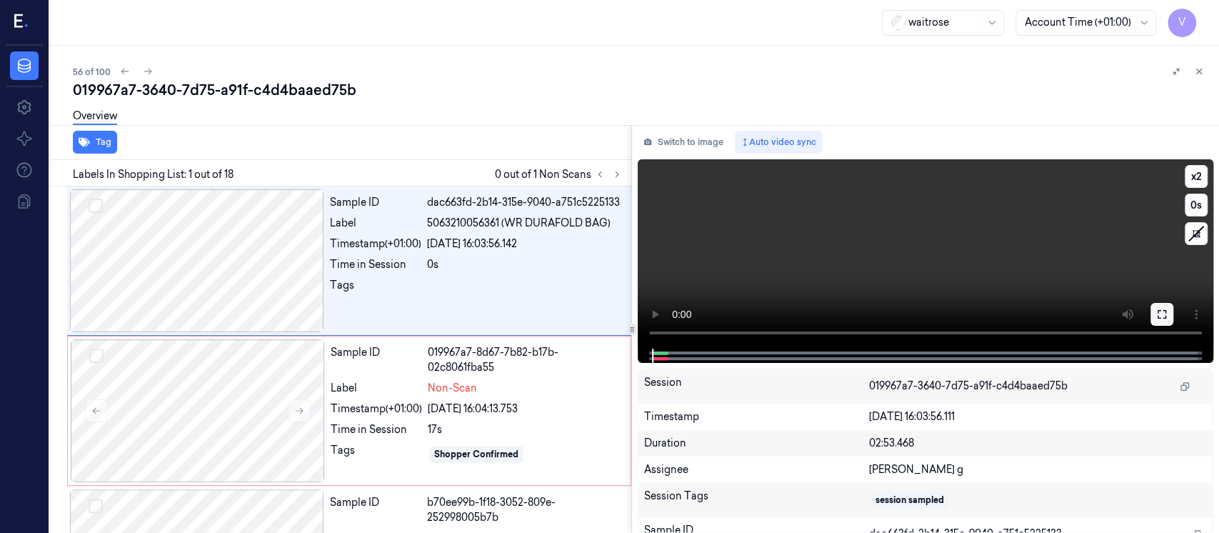
click at [1163, 311] on icon at bounding box center [1161, 313] width 11 height 11
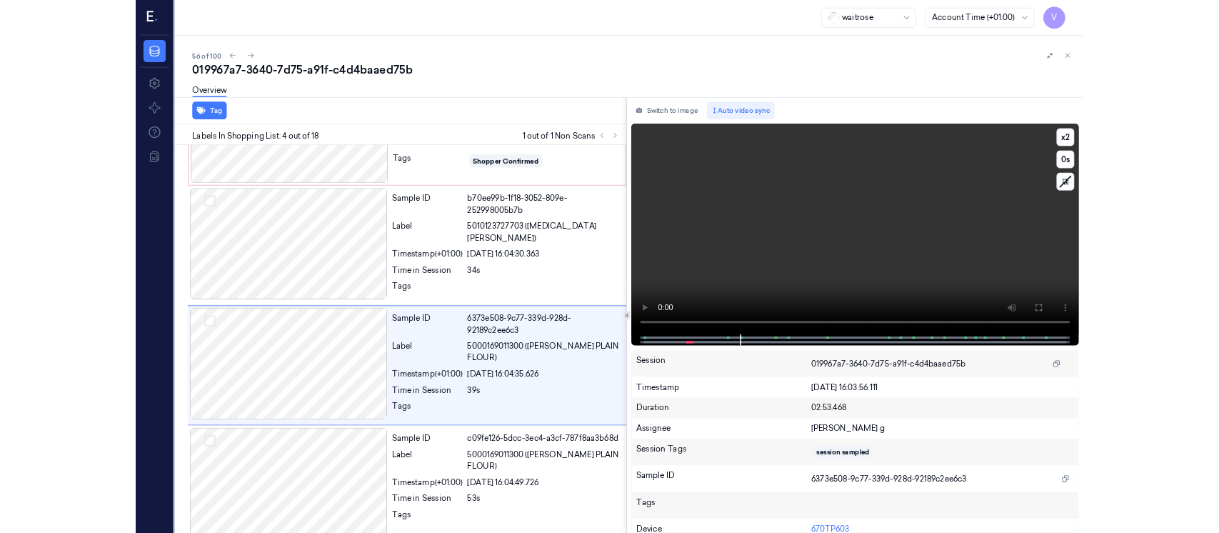
scroll to position [274, 0]
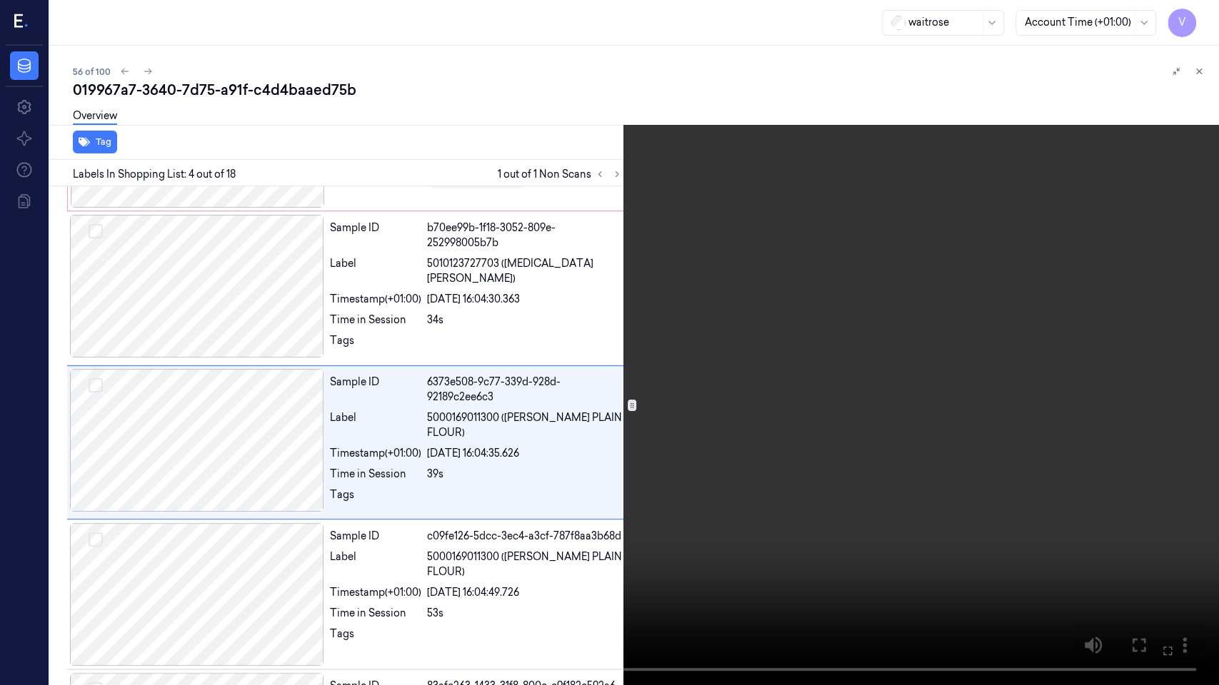
click at [0, 0] on icon at bounding box center [0, 0] width 0 height 0
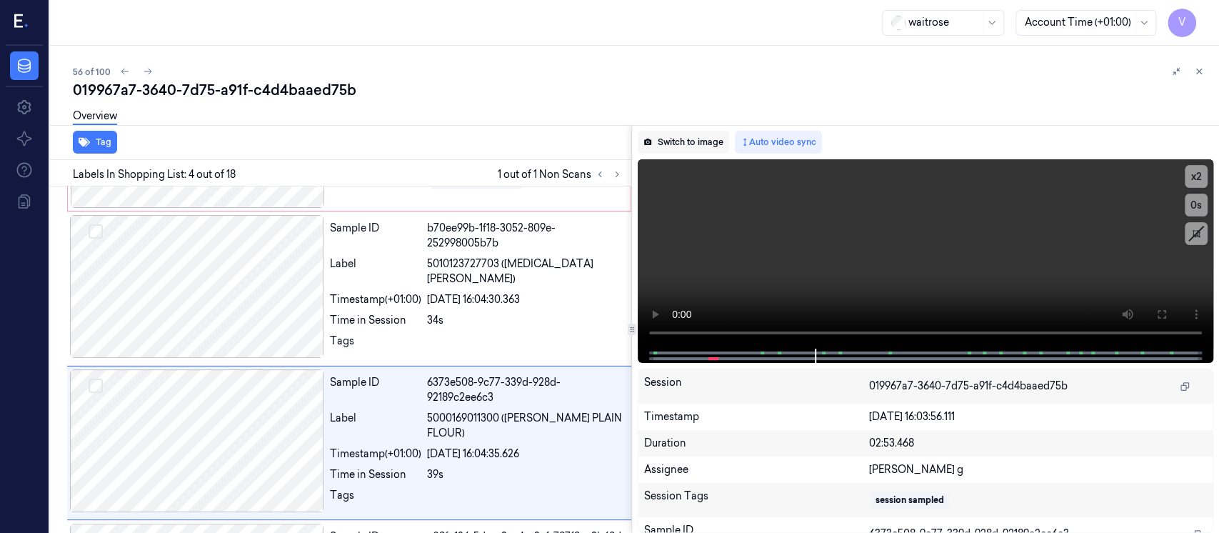
click at [688, 141] on button "Switch to image" at bounding box center [683, 142] width 91 height 23
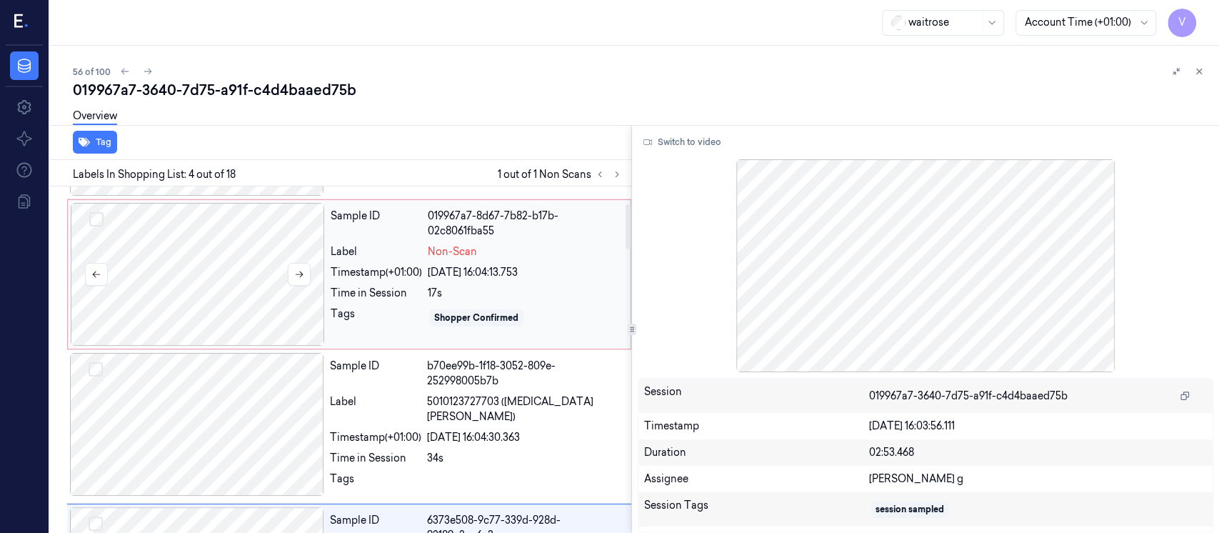
scroll to position [0, 0]
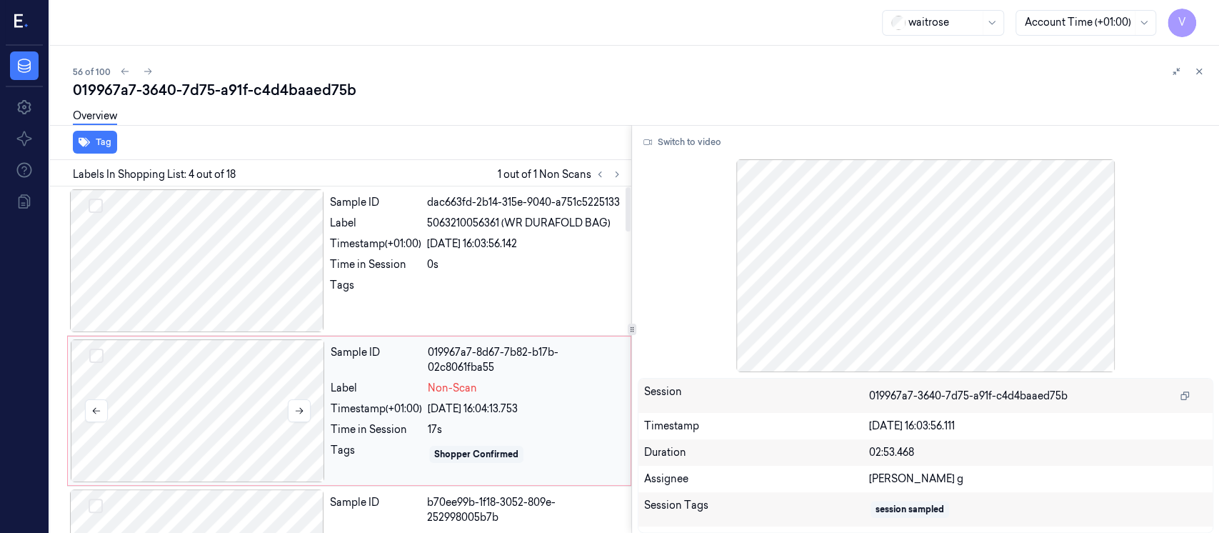
click at [185, 404] on div at bounding box center [198, 410] width 254 height 143
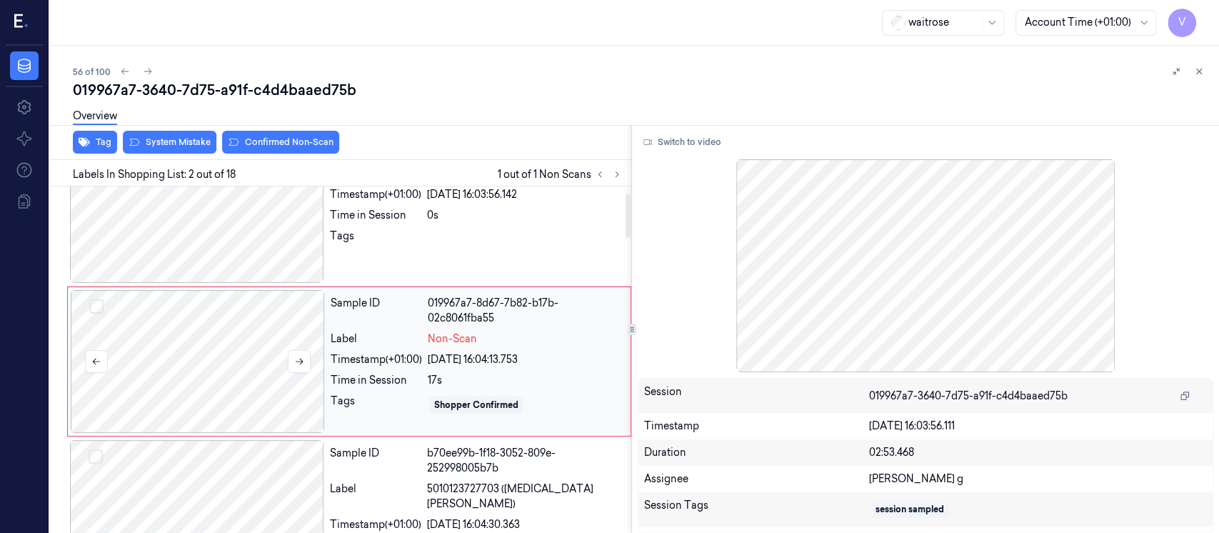
scroll to position [51, 0]
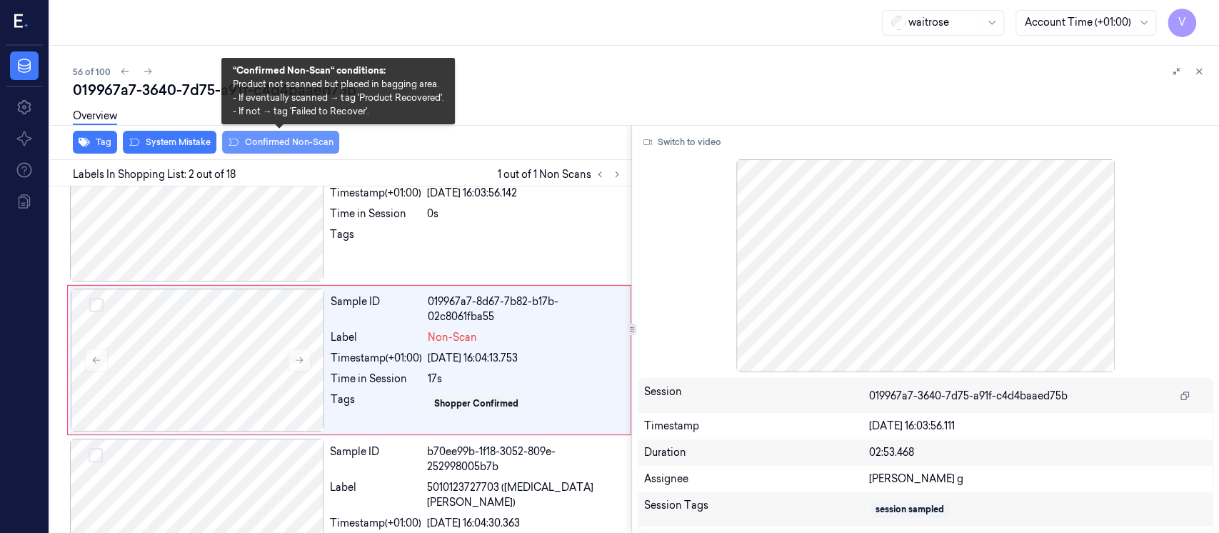
click at [291, 141] on button "Confirmed Non-Scan" at bounding box center [280, 142] width 117 height 23
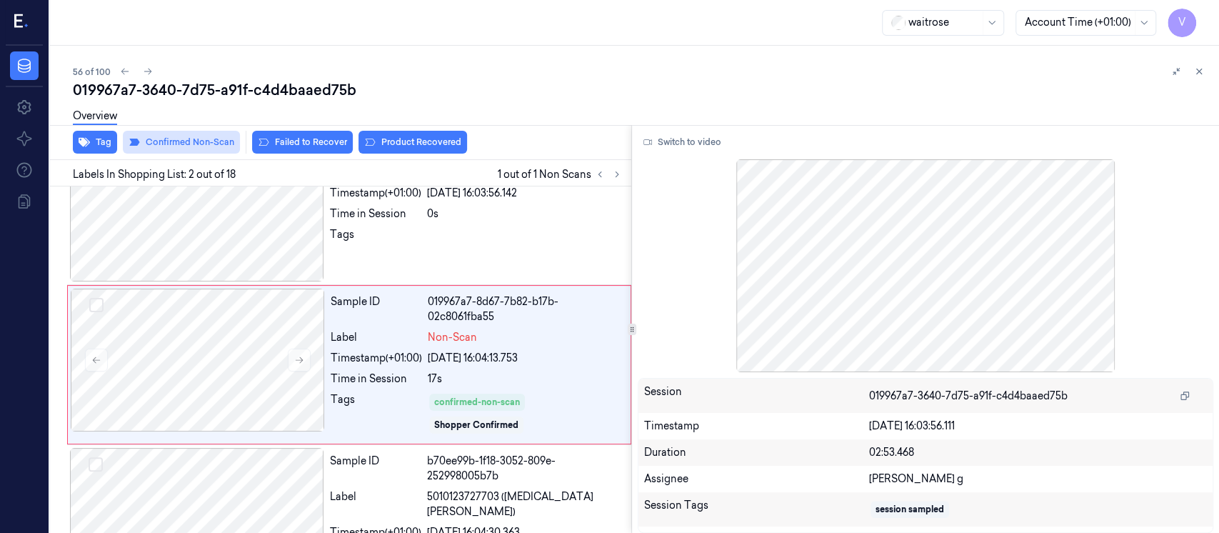
scroll to position [55, 0]
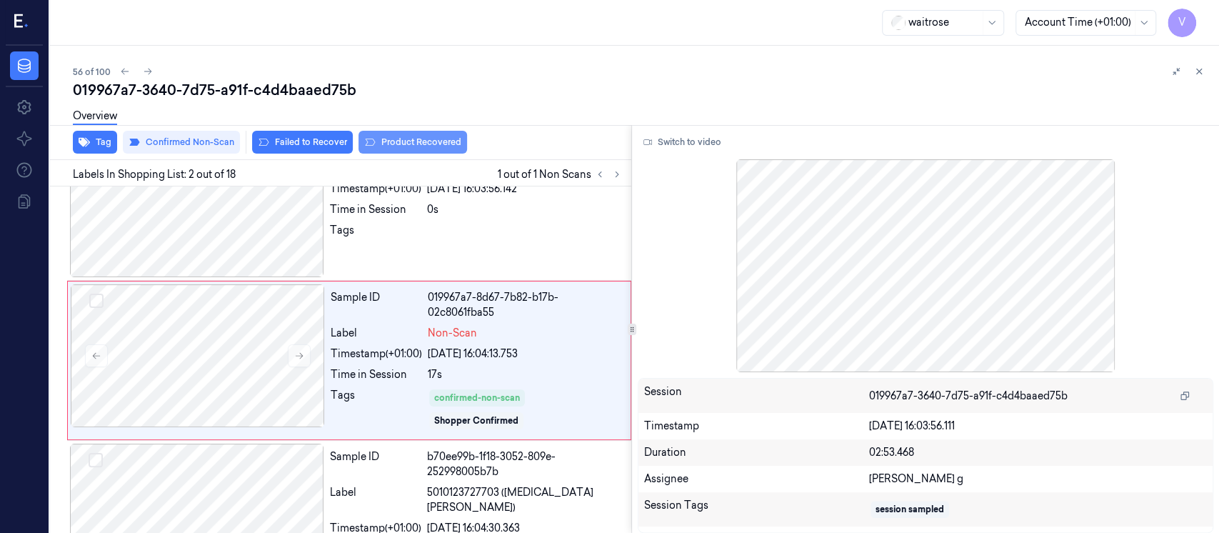
click at [403, 147] on button "Product Recovered" at bounding box center [412, 142] width 109 height 23
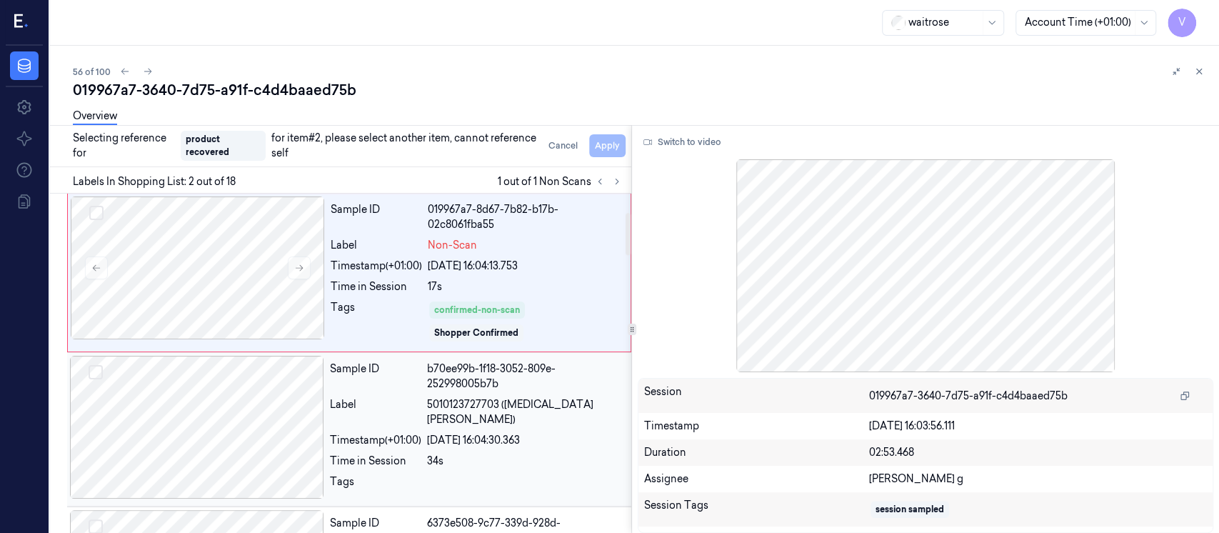
click at [218, 424] on div at bounding box center [197, 427] width 254 height 143
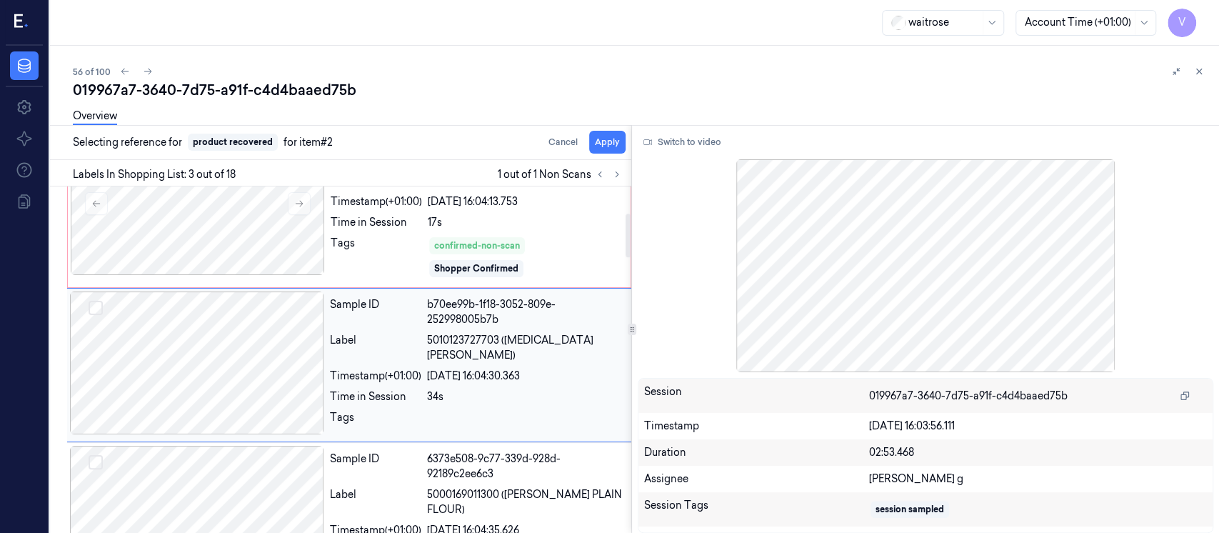
scroll to position [209, 0]
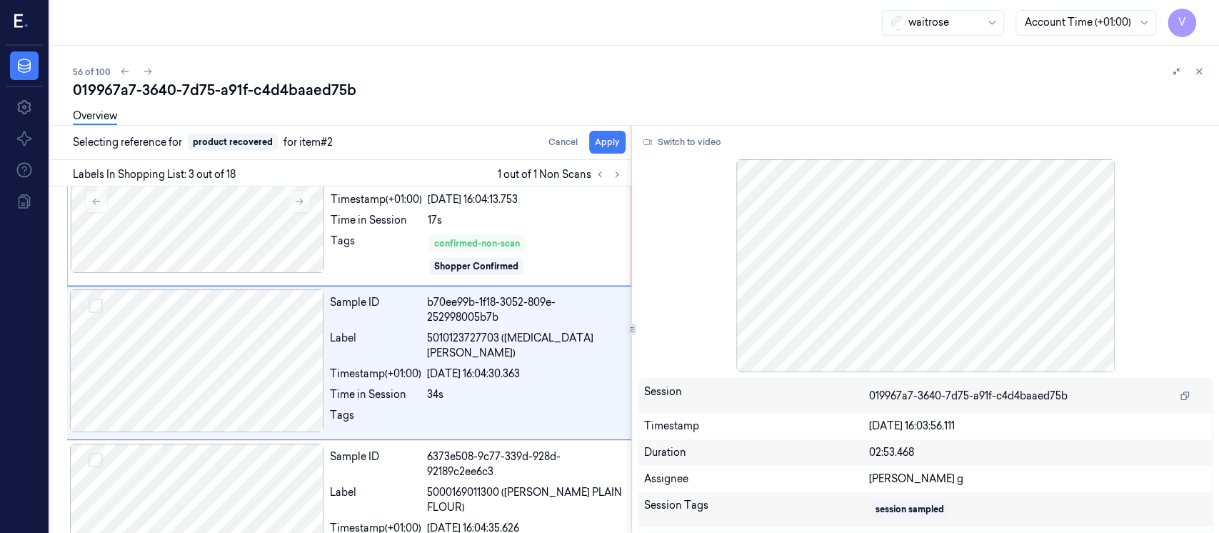
click at [616, 134] on div "Overview" at bounding box center [640, 118] width 1135 height 36
click at [610, 141] on button "Apply" at bounding box center [607, 142] width 36 height 23
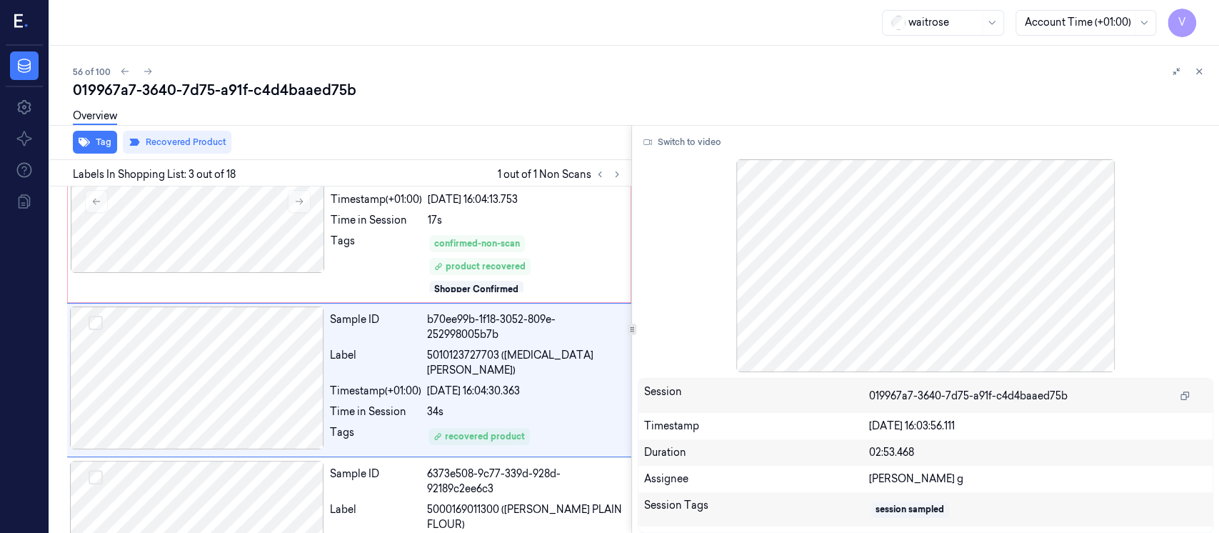
scroll to position [227, 0]
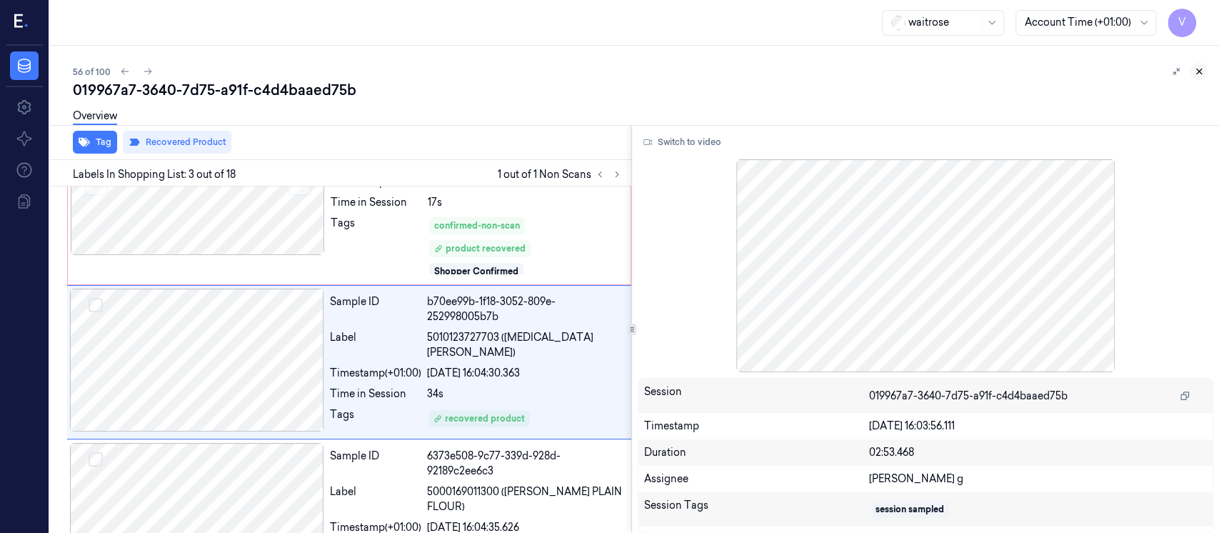
click at [1201, 66] on icon at bounding box center [1199, 71] width 10 height 10
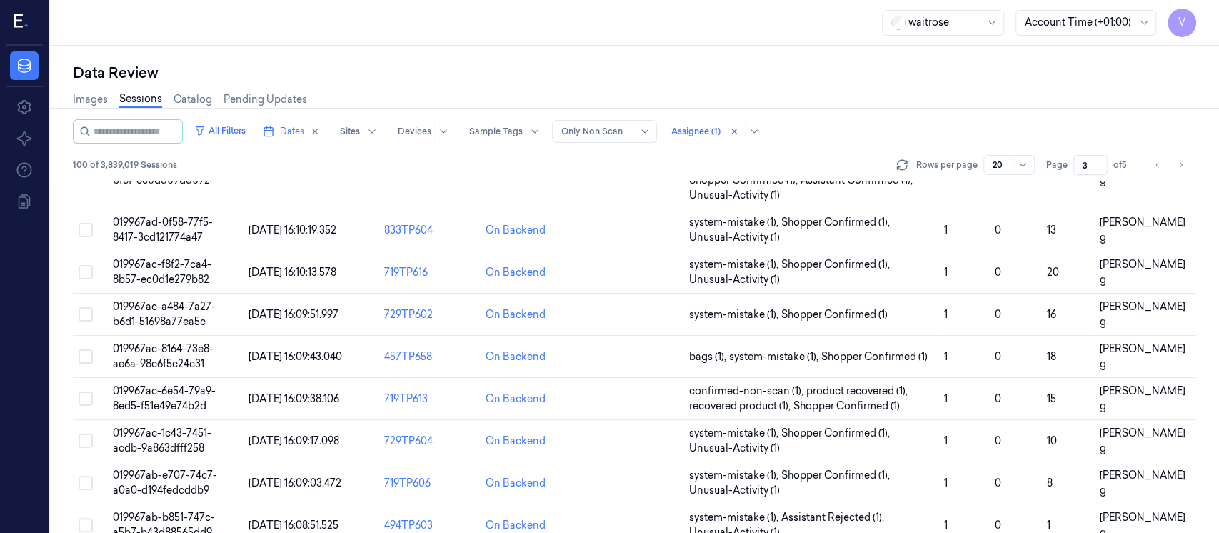
scroll to position [605, 0]
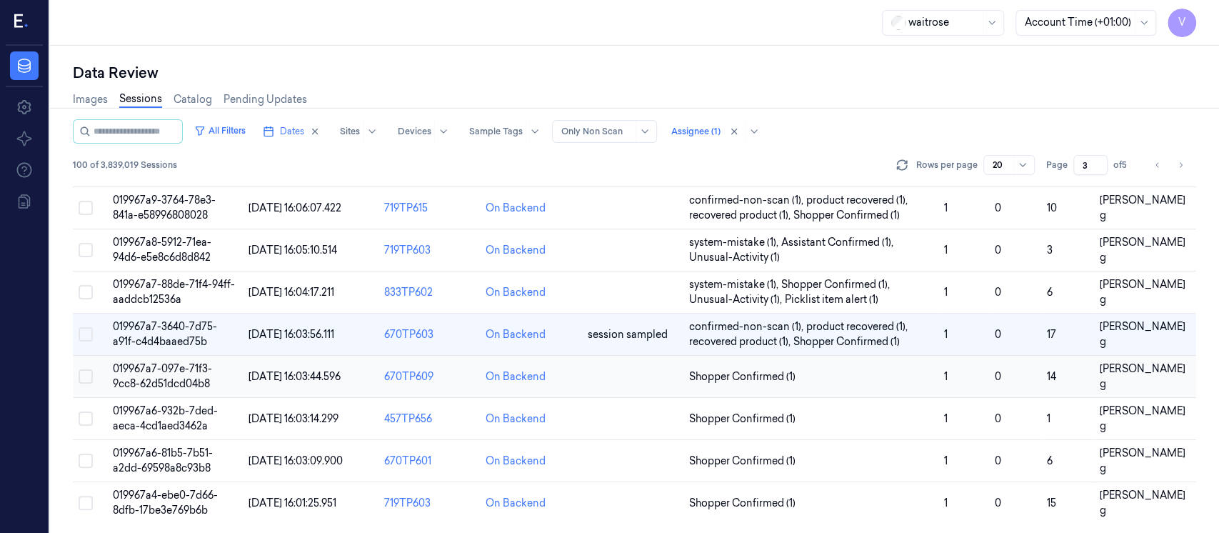
click at [627, 371] on td at bounding box center [632, 377] width 101 height 42
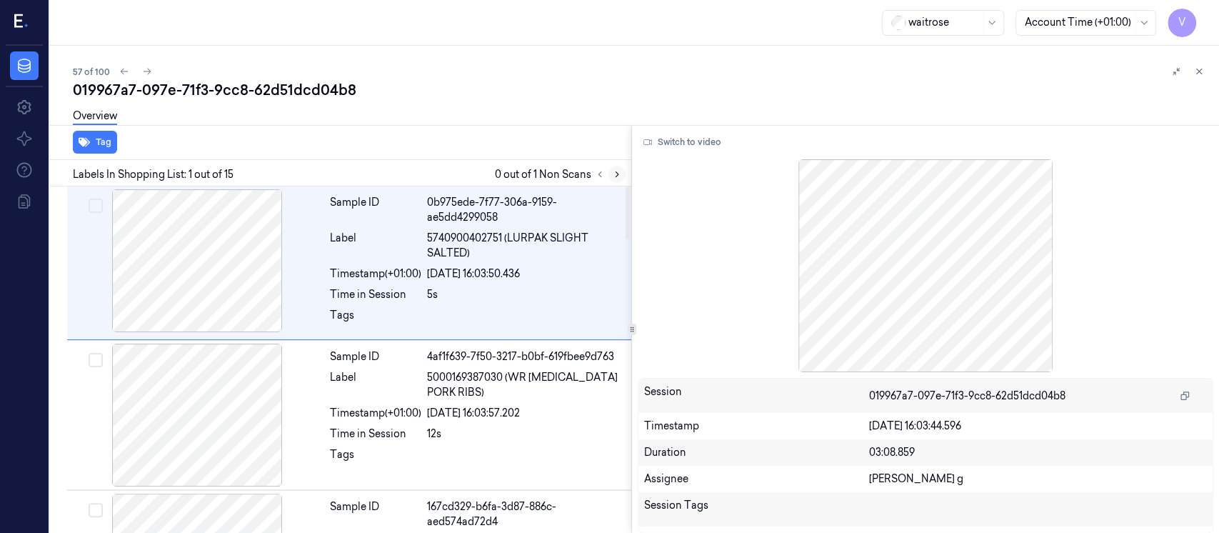
click at [619, 176] on icon at bounding box center [617, 174] width 10 height 10
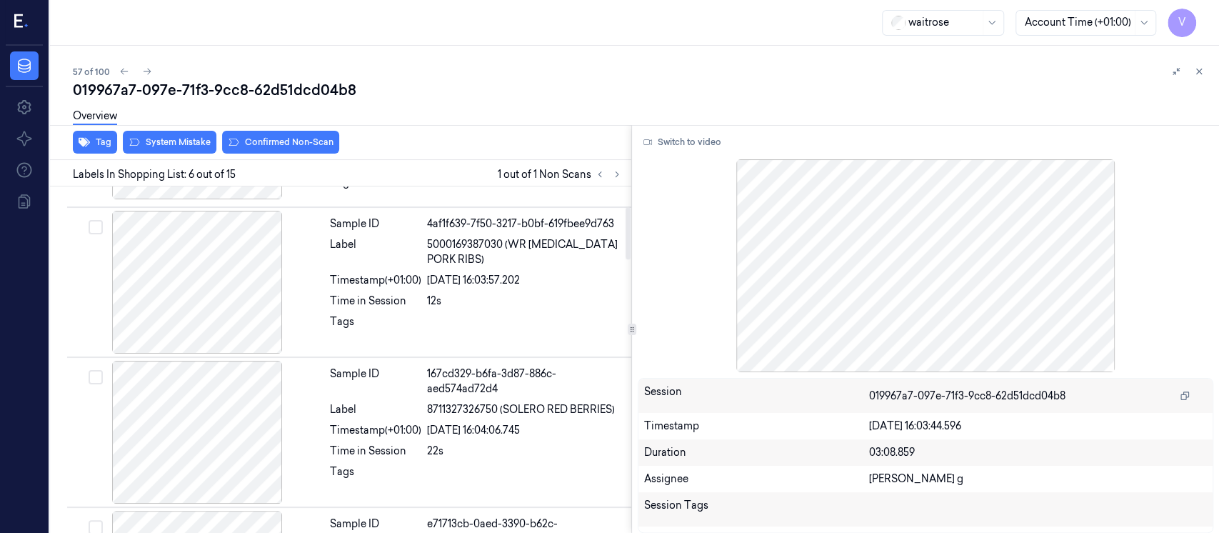
scroll to position [91, 0]
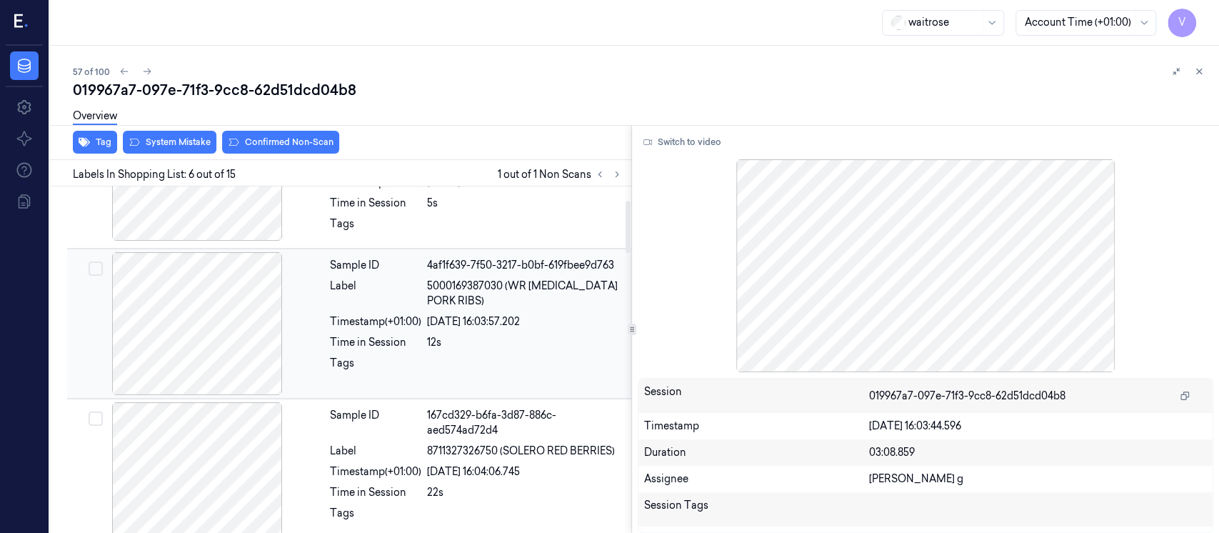
click at [459, 323] on div "20/09/2025 16:03:57.202" at bounding box center [525, 321] width 196 height 15
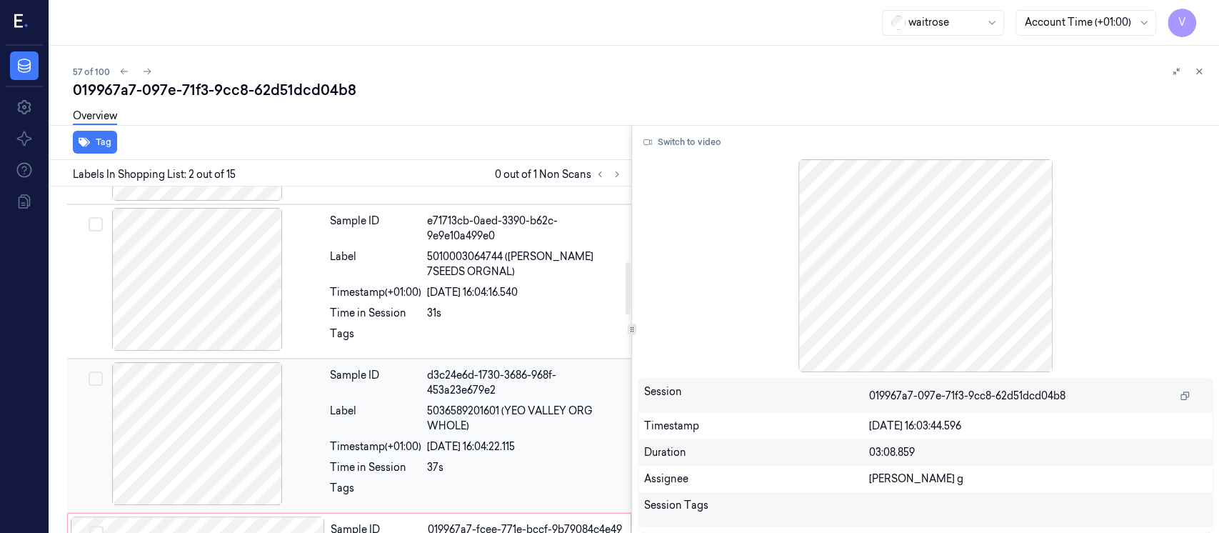
scroll to position [626, 0]
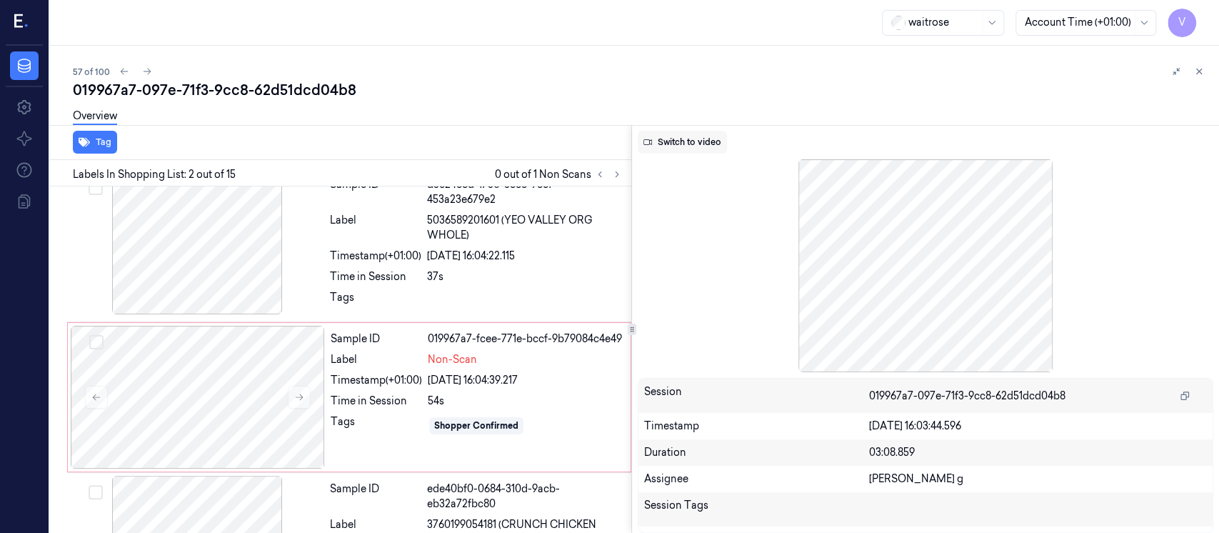
click at [688, 142] on button "Switch to video" at bounding box center [682, 142] width 89 height 23
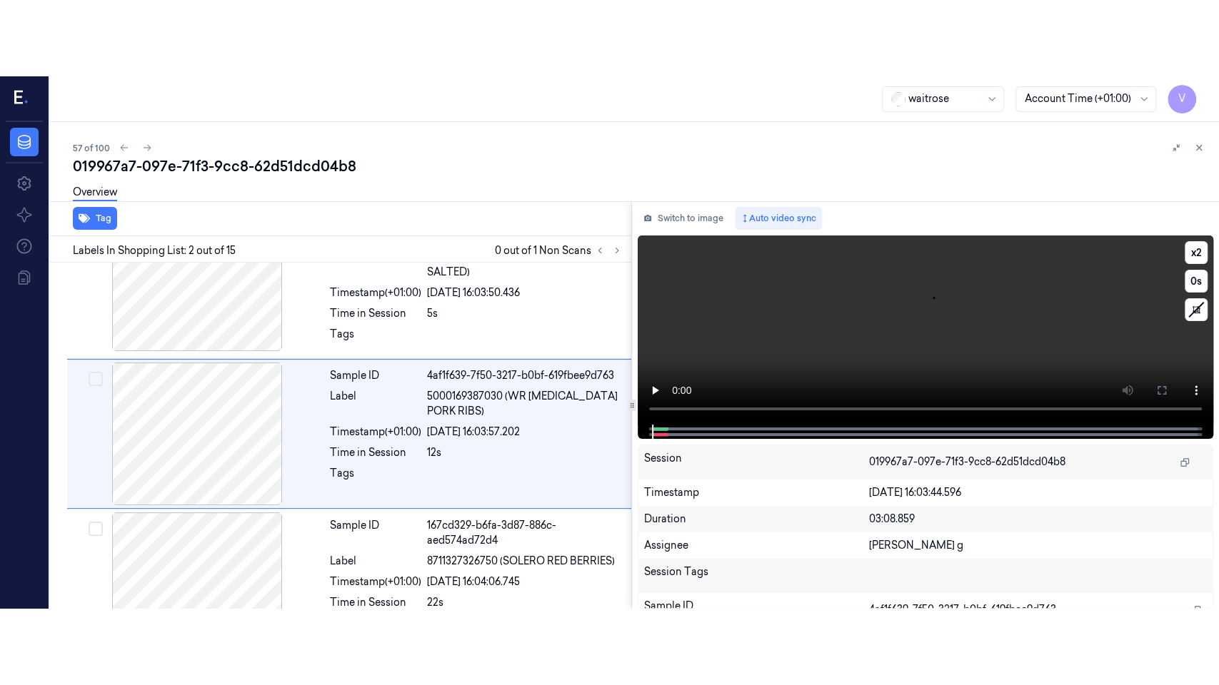
scroll to position [55, 0]
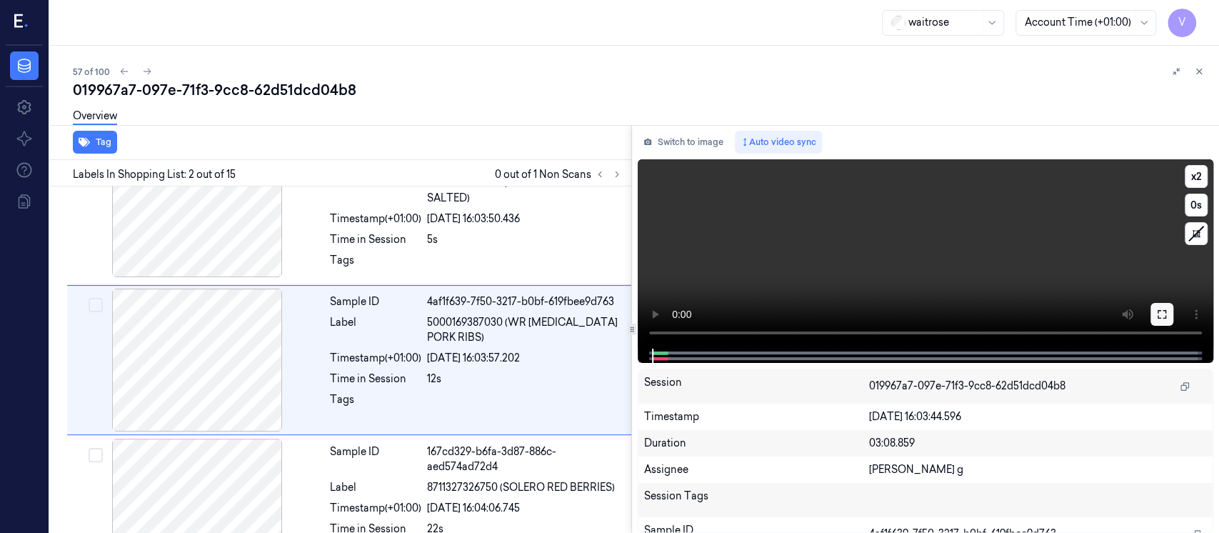
click at [1156, 311] on icon at bounding box center [1161, 313] width 11 height 11
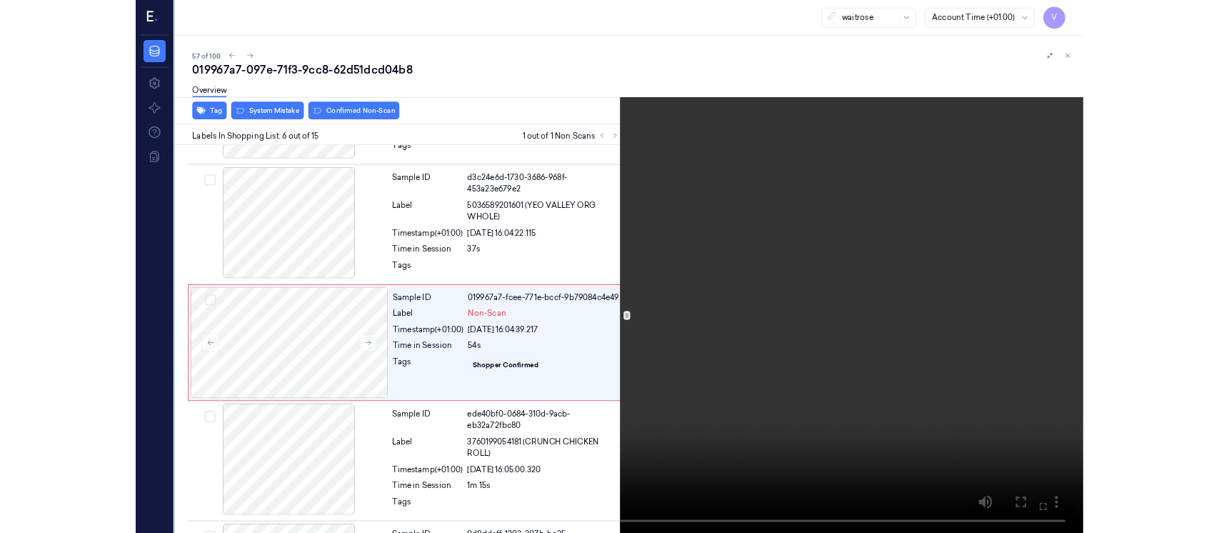
scroll to position [586, 0]
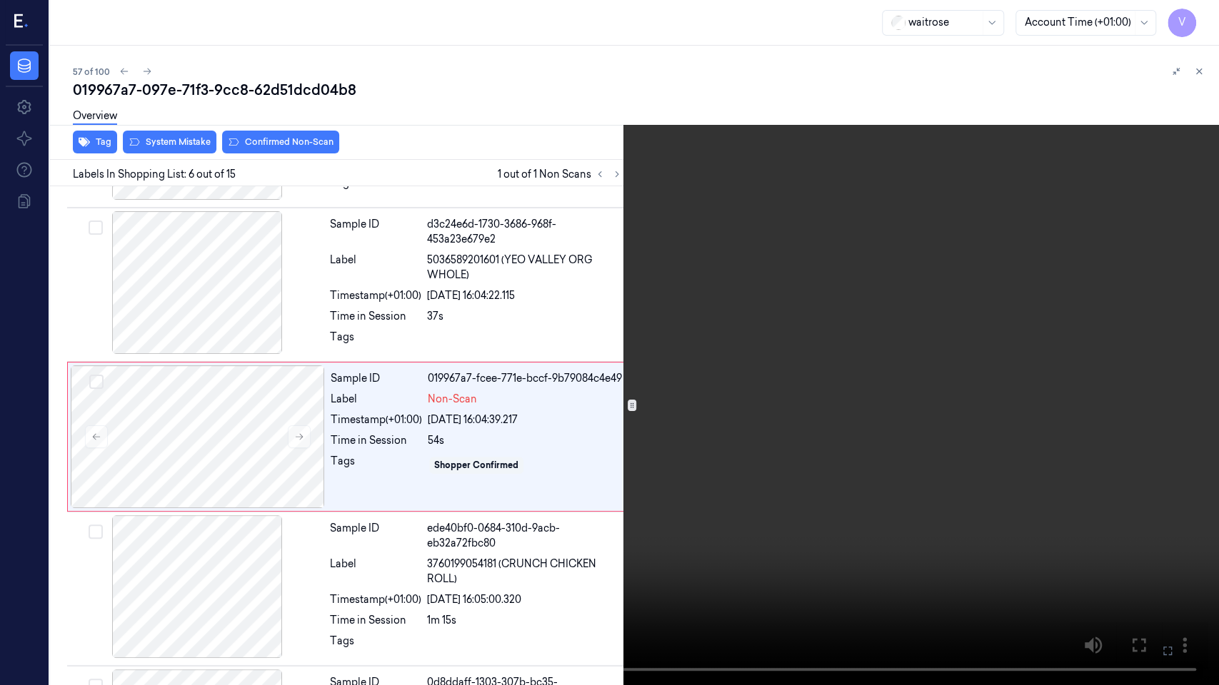
click at [0, 0] on icon at bounding box center [0, 0] width 0 height 0
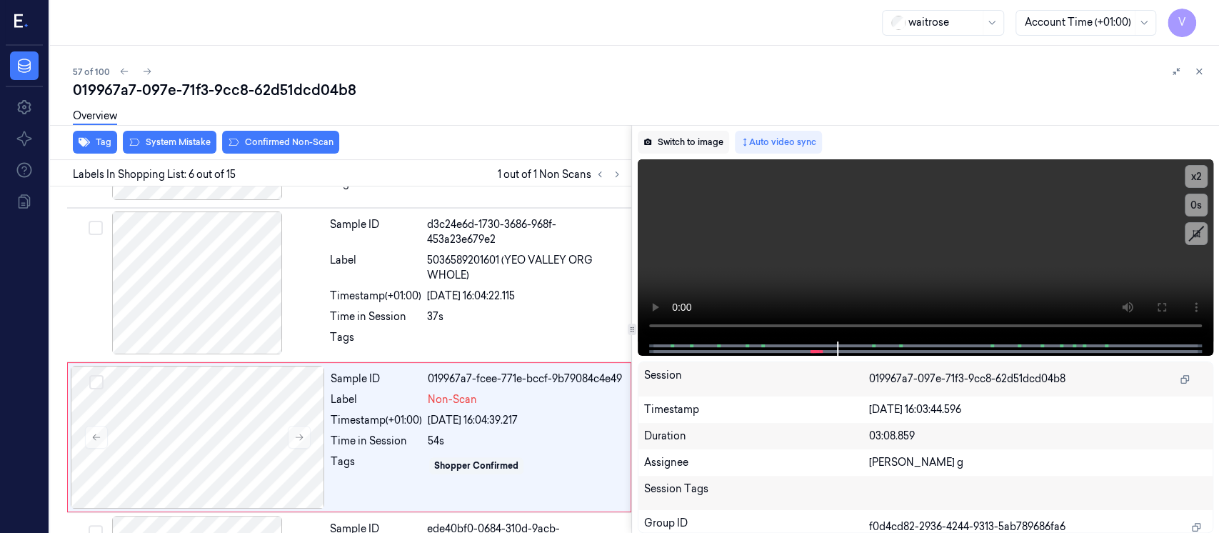
click at [656, 146] on button "Switch to image" at bounding box center [683, 142] width 91 height 23
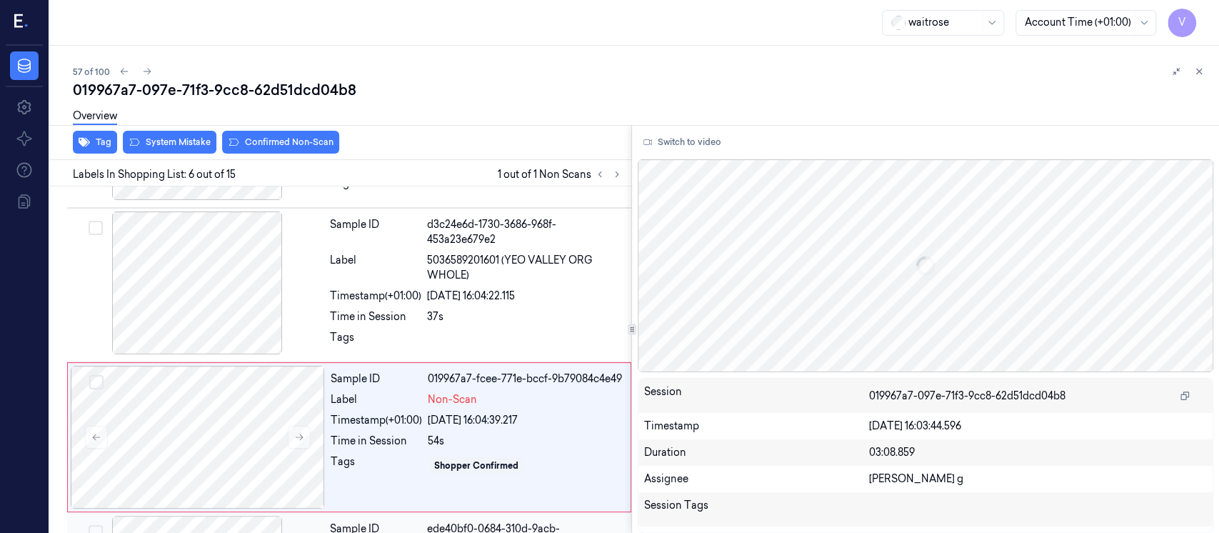
scroll to position [663, 0]
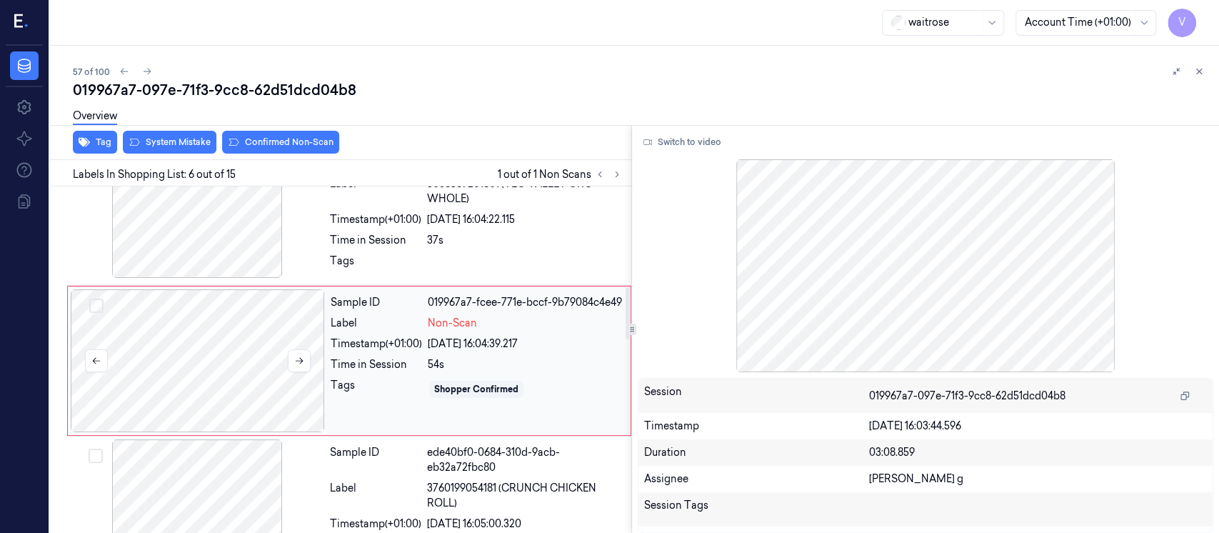
click at [229, 353] on div at bounding box center [198, 360] width 254 height 143
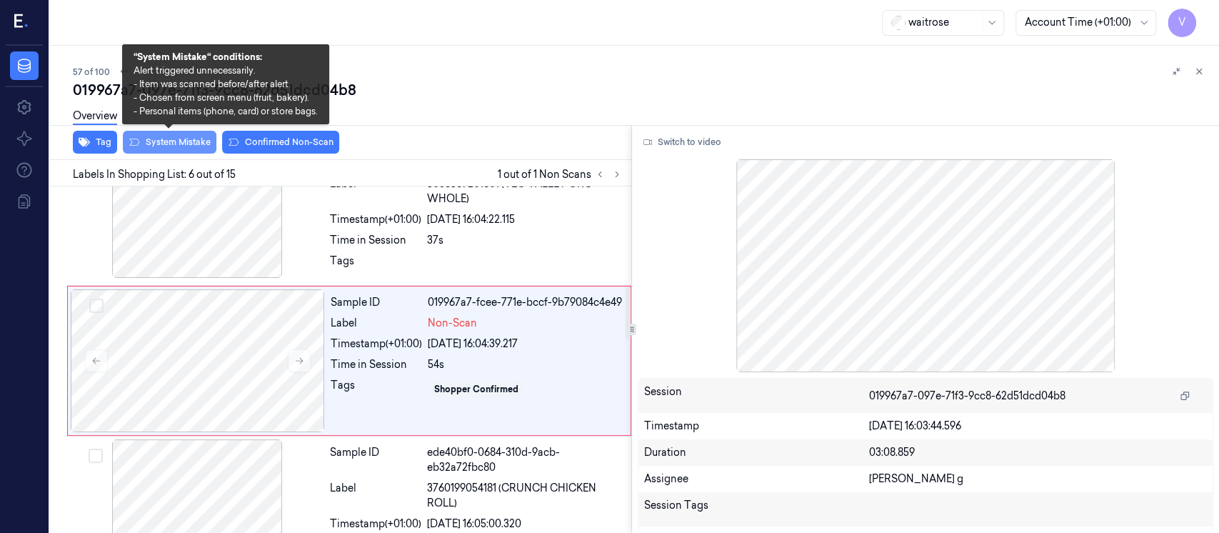
click at [150, 138] on button "System Mistake" at bounding box center [170, 142] width 94 height 23
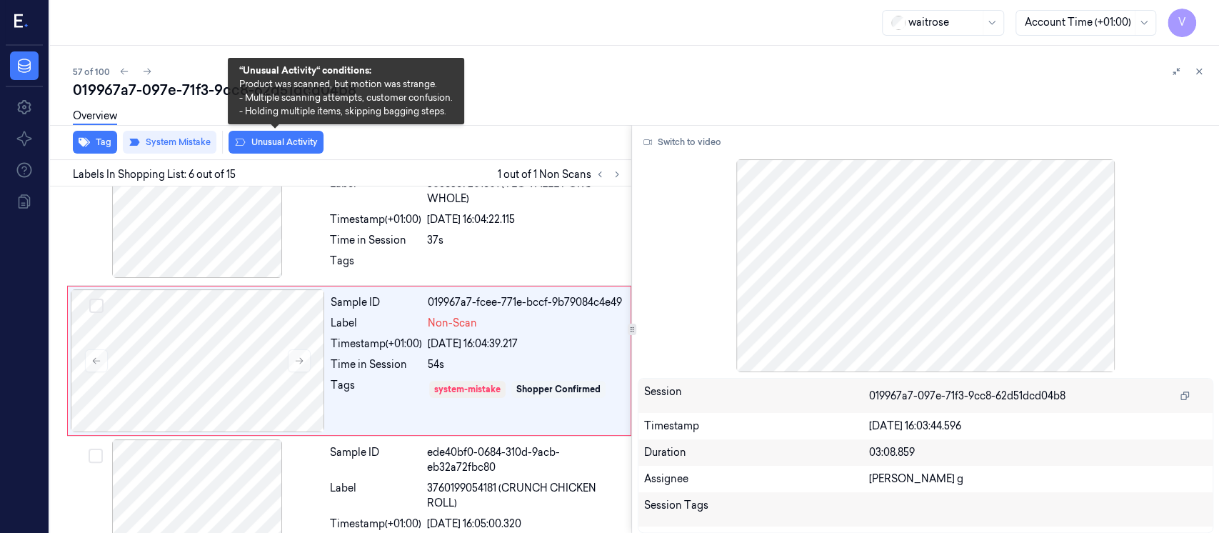
click at [280, 133] on div "Overview" at bounding box center [640, 118] width 1135 height 36
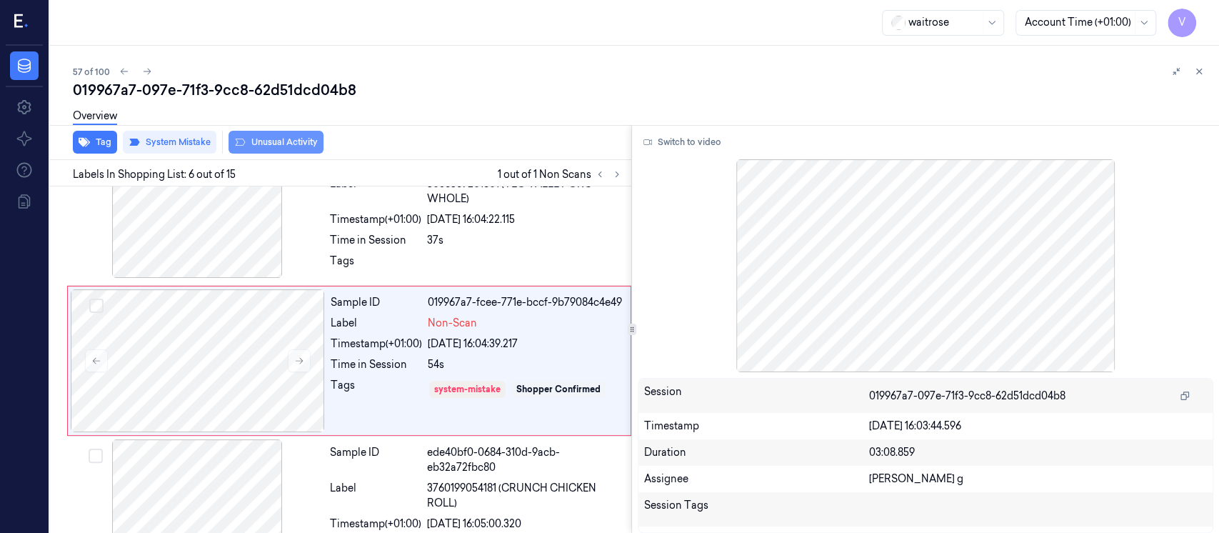
click at [275, 149] on button "Unusual Activity" at bounding box center [275, 142] width 95 height 23
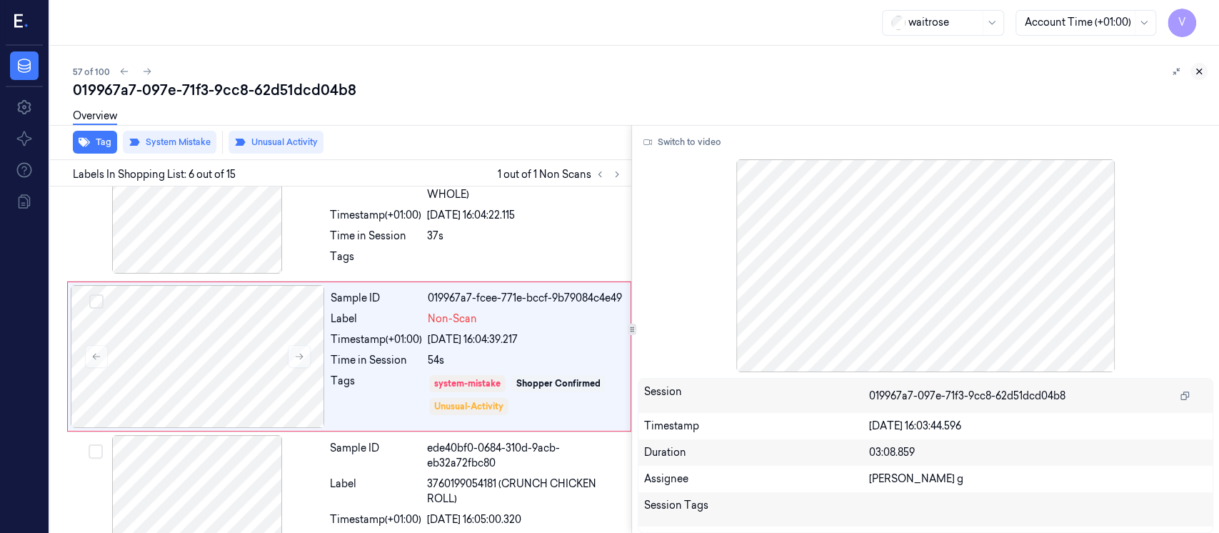
click at [1200, 67] on icon at bounding box center [1199, 71] width 10 height 10
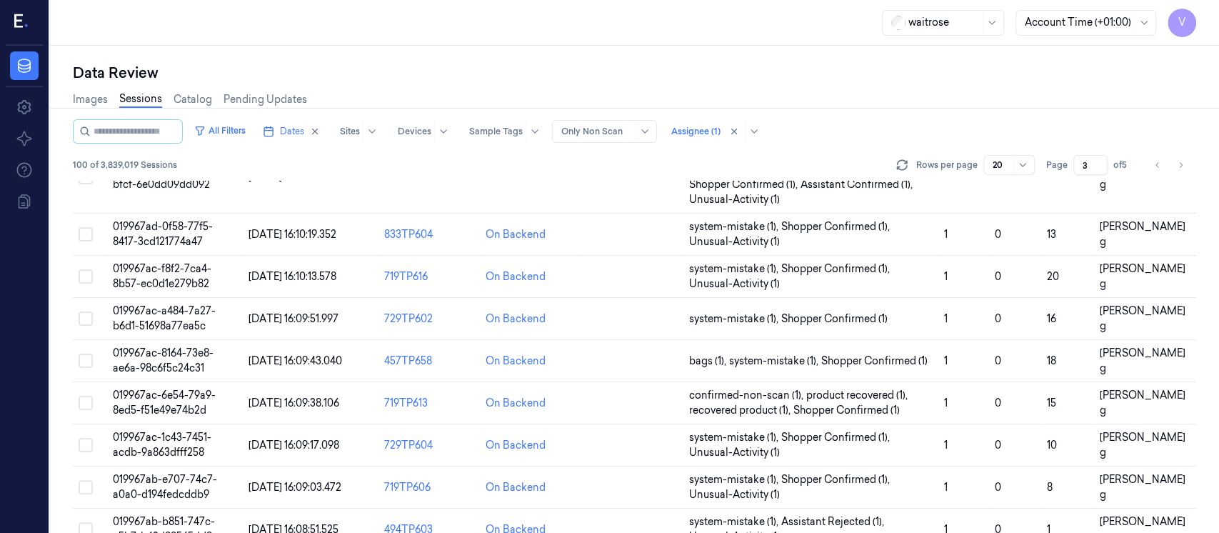
scroll to position [605, 0]
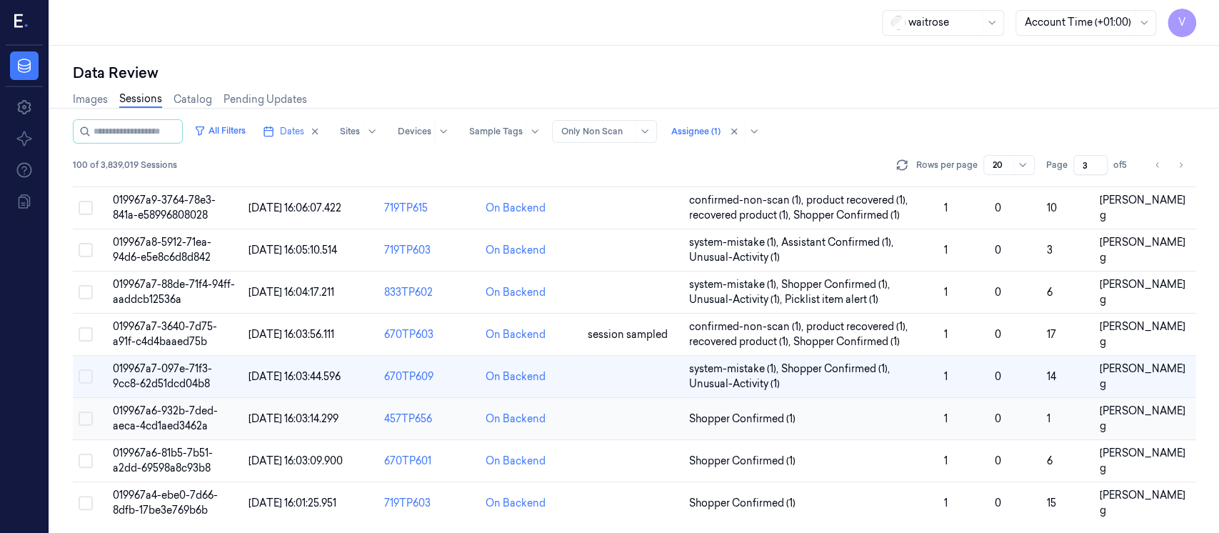
click at [599, 425] on td at bounding box center [632, 419] width 101 height 42
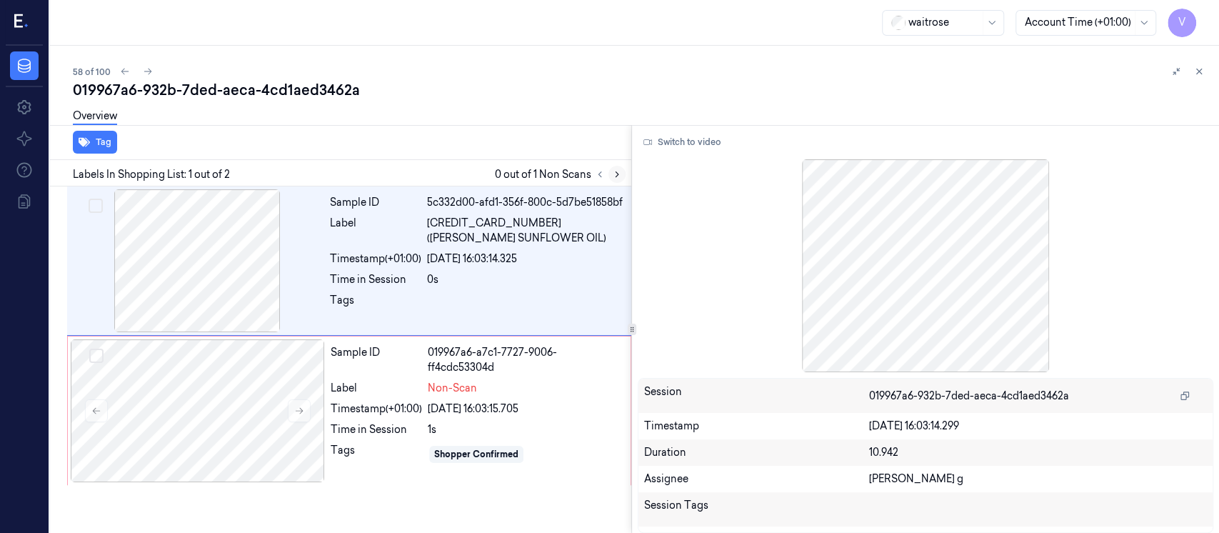
click at [616, 174] on icon at bounding box center [617, 174] width 10 height 10
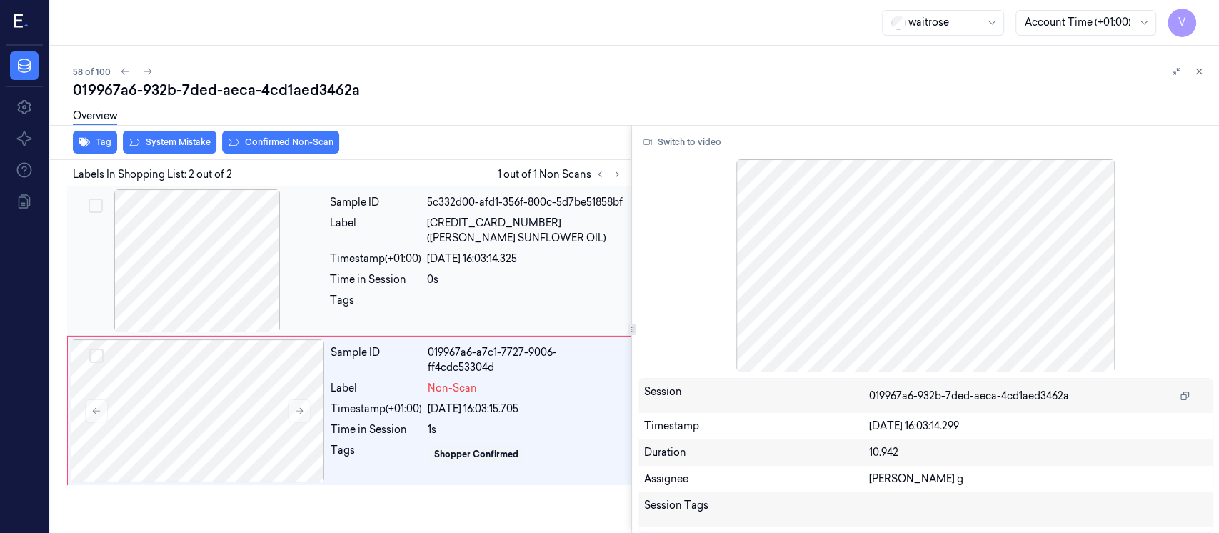
click at [216, 251] on div at bounding box center [197, 260] width 254 height 143
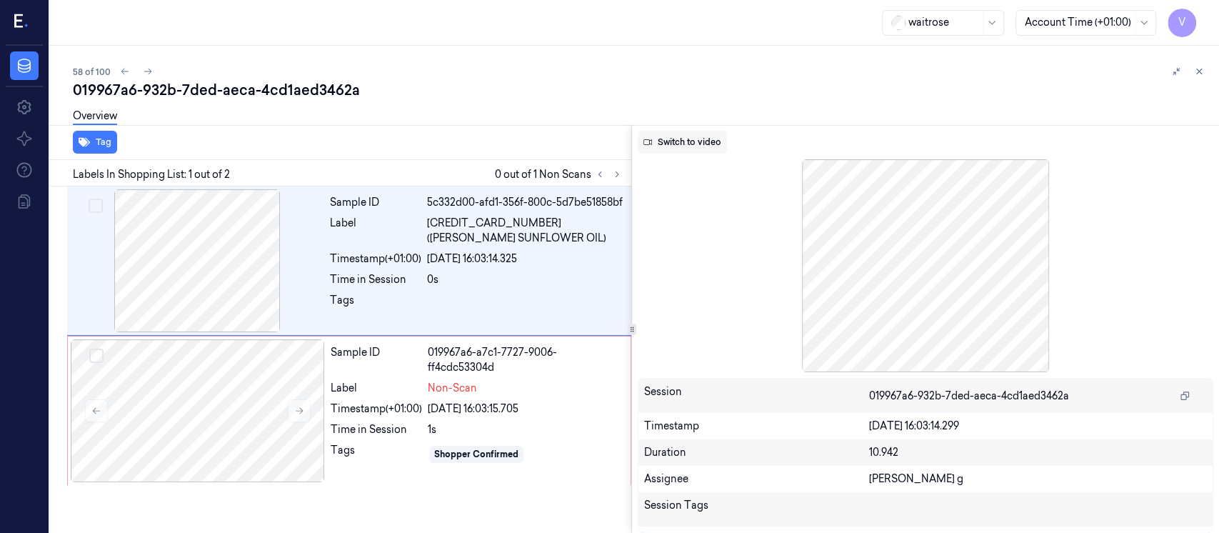
click at [685, 134] on button "Switch to video" at bounding box center [682, 142] width 89 height 23
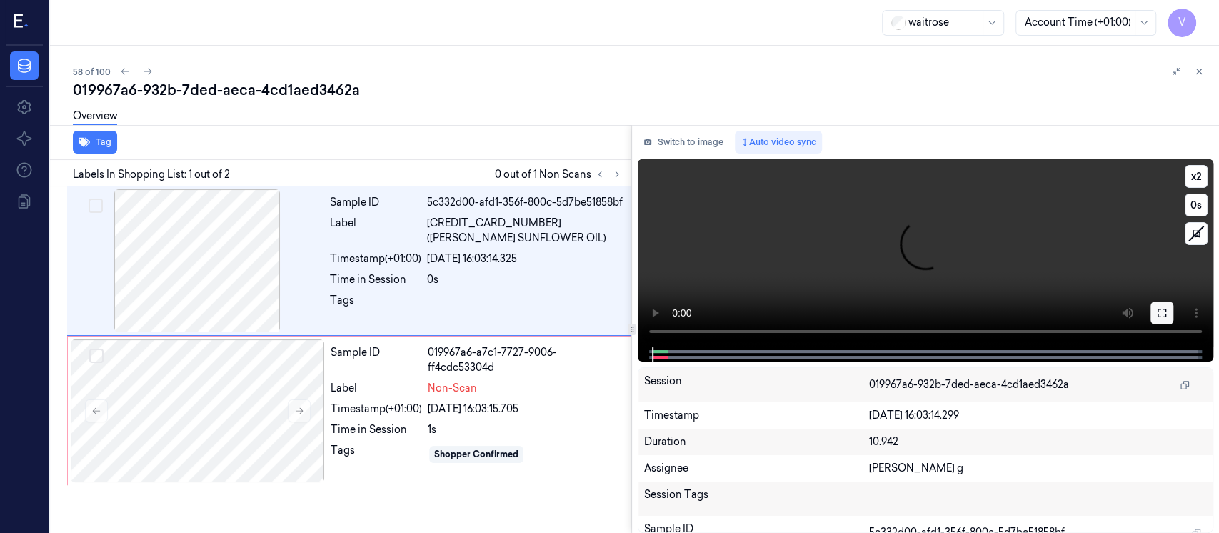
click at [1165, 308] on icon at bounding box center [1161, 312] width 11 height 11
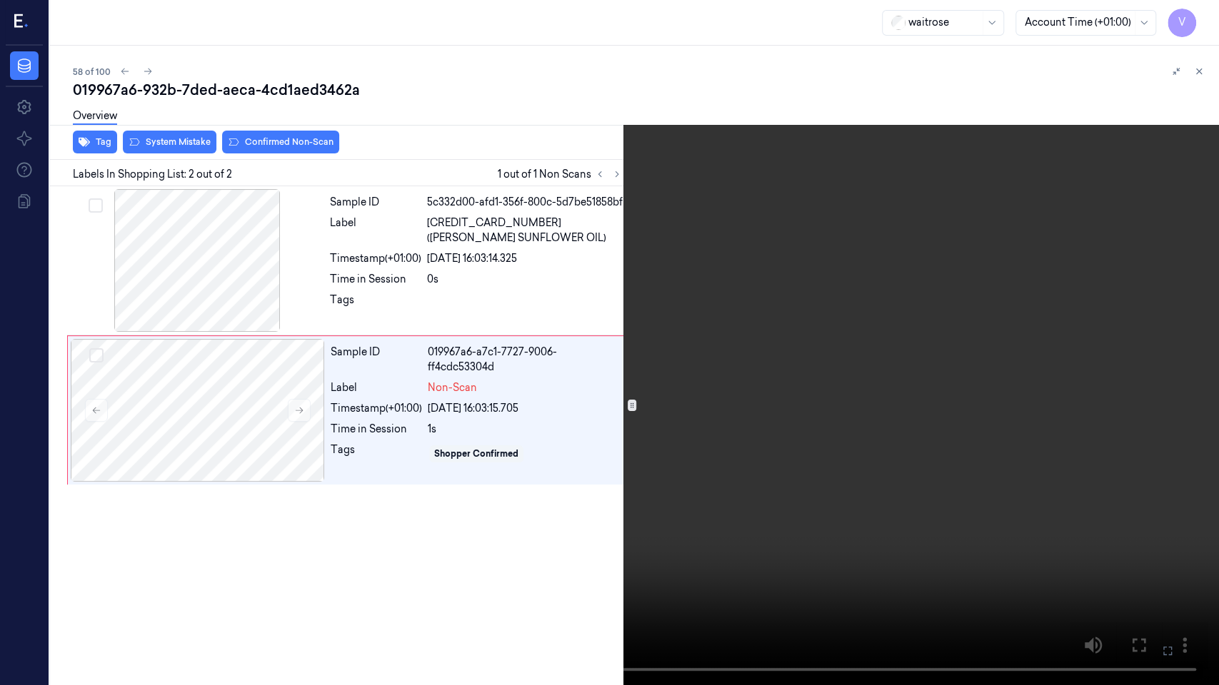
click at [0, 0] on icon at bounding box center [0, 0] width 0 height 0
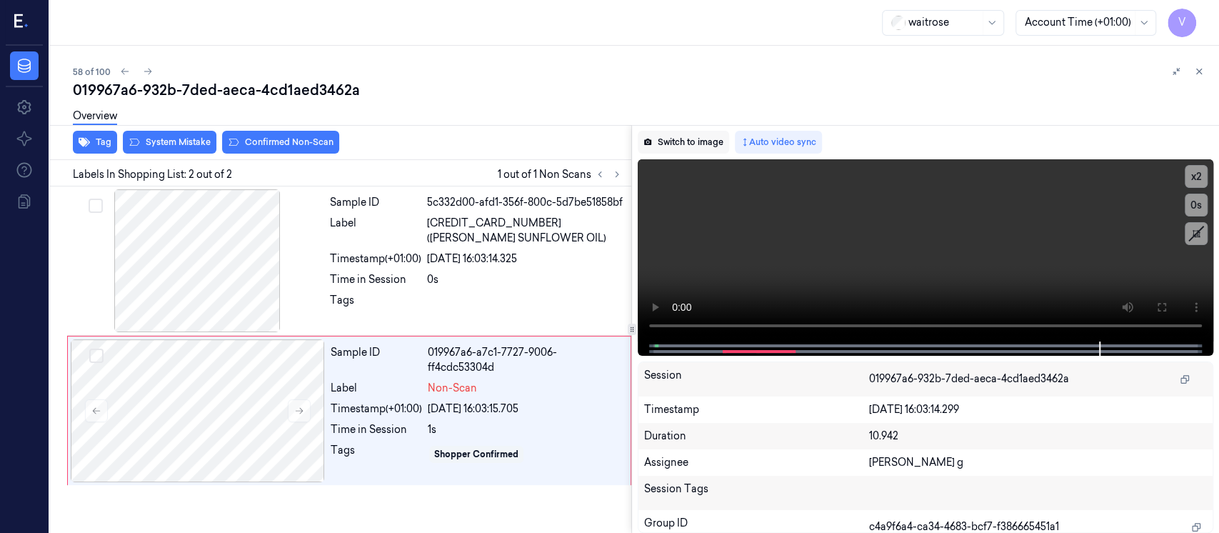
click at [683, 147] on button "Switch to image" at bounding box center [683, 142] width 91 height 23
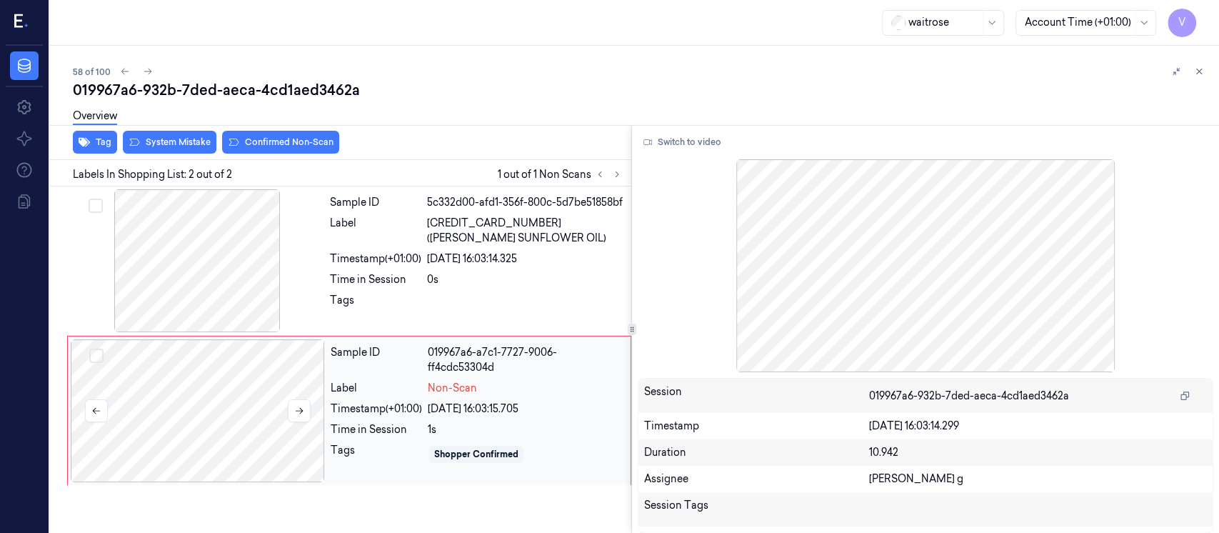
click at [193, 399] on div at bounding box center [198, 410] width 254 height 143
click at [204, 293] on div at bounding box center [197, 260] width 254 height 143
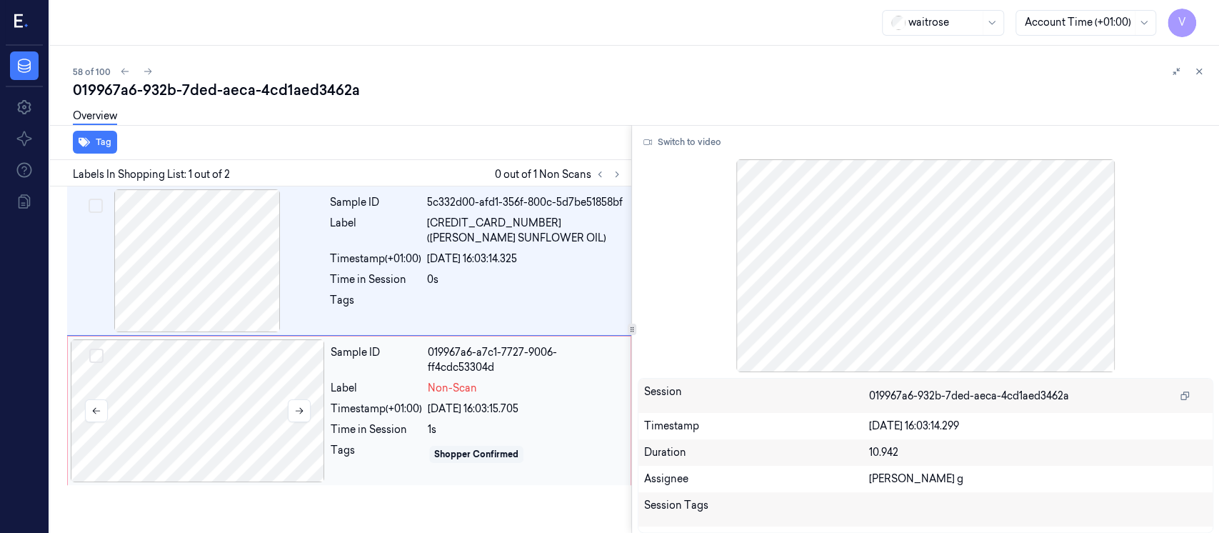
click at [198, 408] on div at bounding box center [198, 410] width 254 height 143
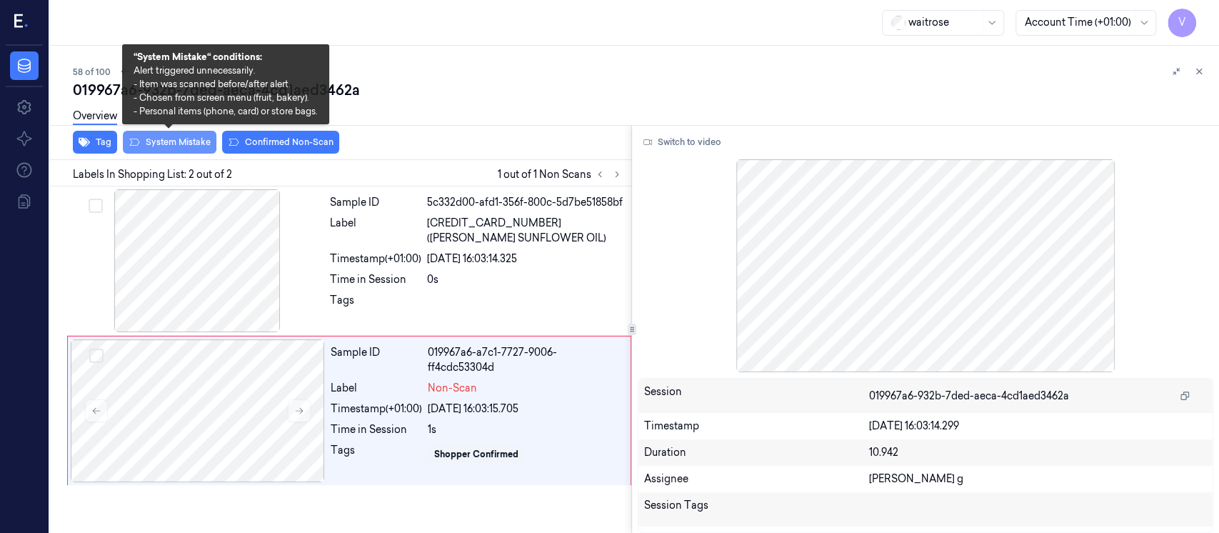
click at [181, 137] on button "System Mistake" at bounding box center [170, 142] width 94 height 23
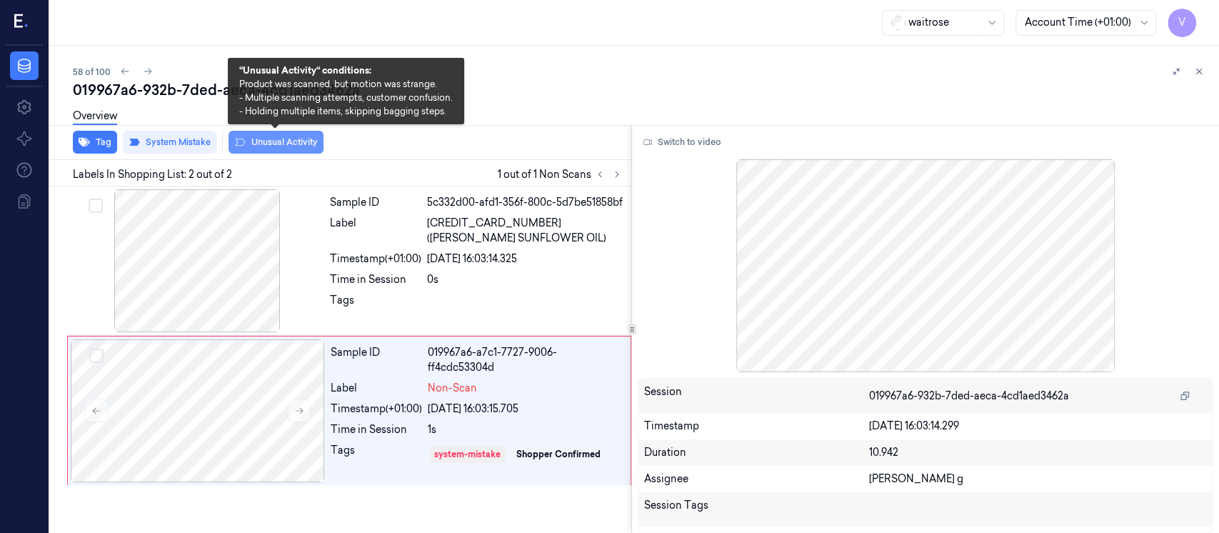
click at [278, 148] on button "Unusual Activity" at bounding box center [275, 142] width 95 height 23
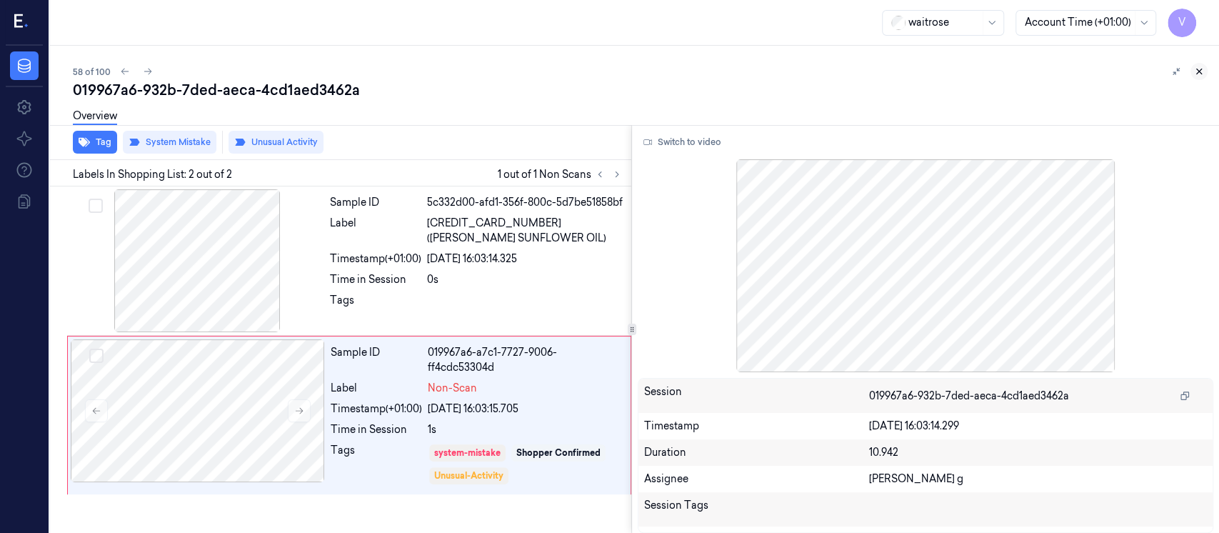
click at [1206, 71] on button at bounding box center [1198, 71] width 17 height 17
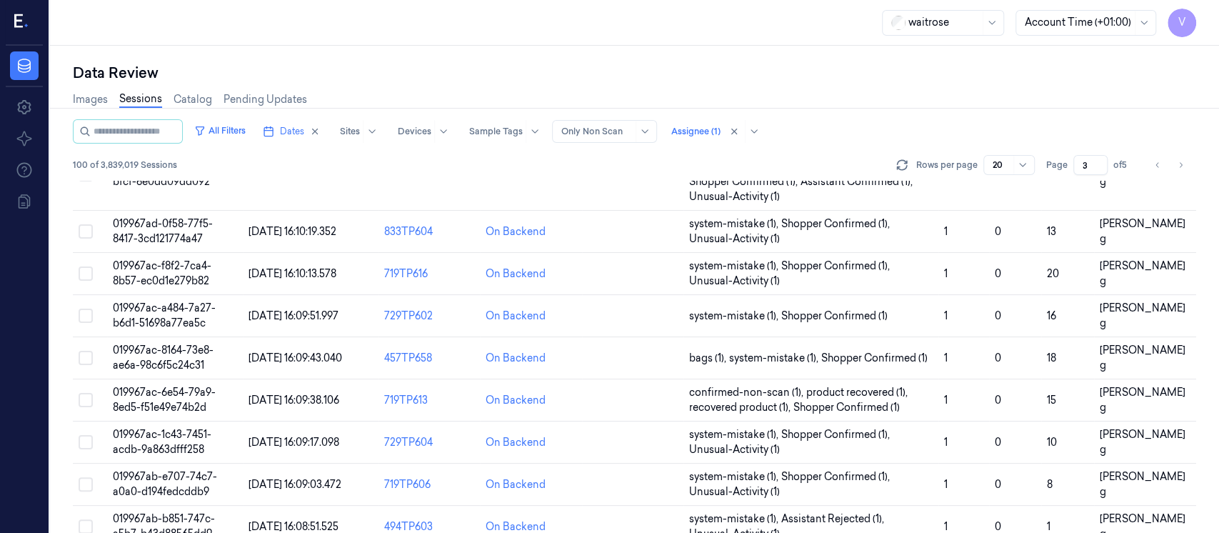
scroll to position [605, 0]
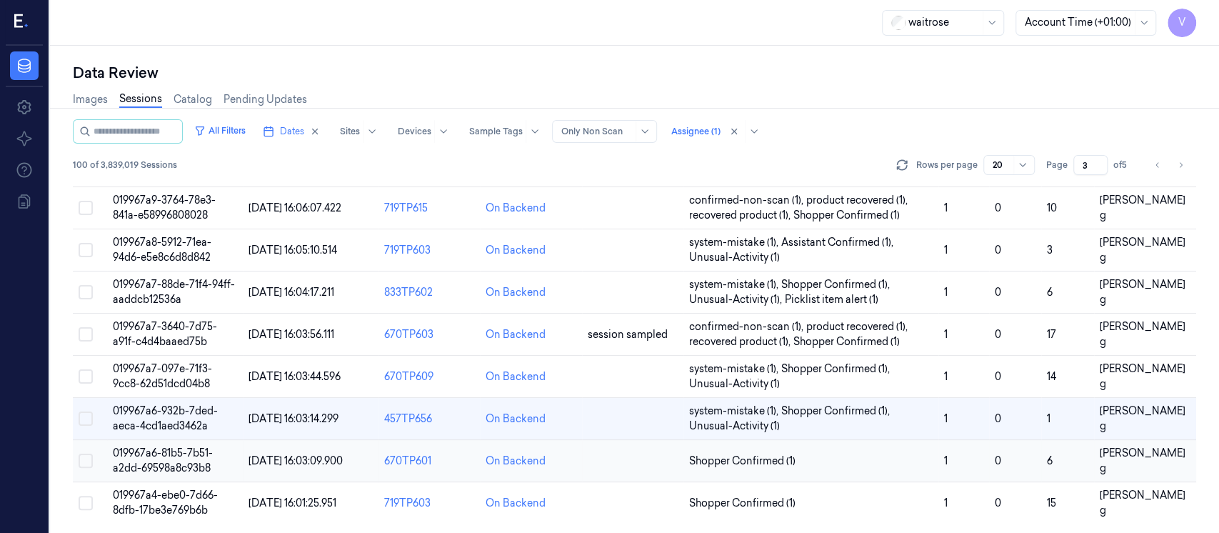
click at [605, 461] on td at bounding box center [632, 461] width 101 height 42
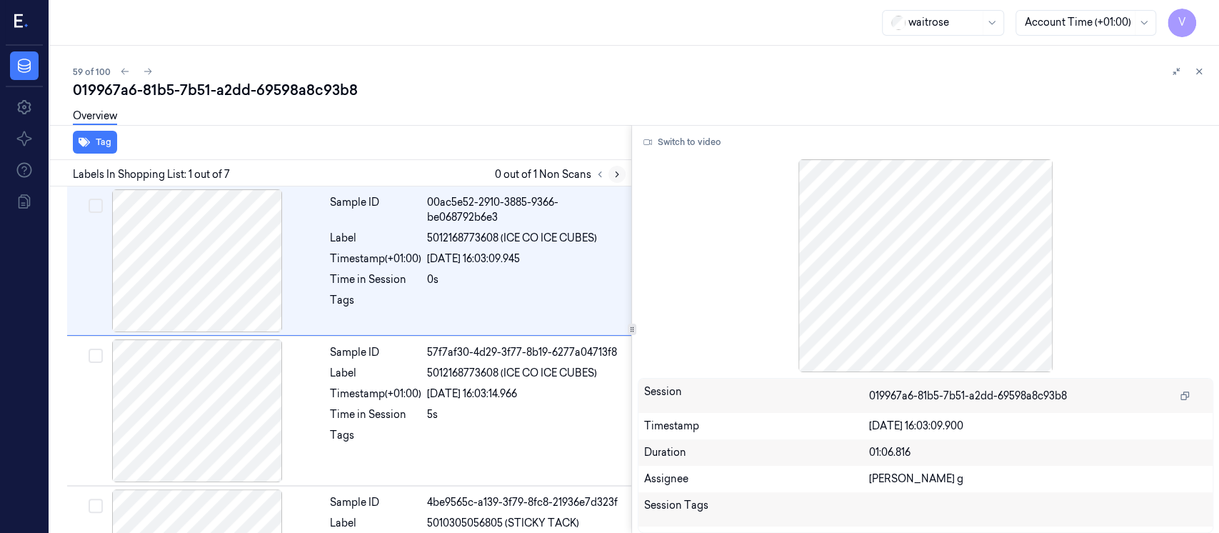
click at [620, 170] on icon at bounding box center [617, 174] width 10 height 10
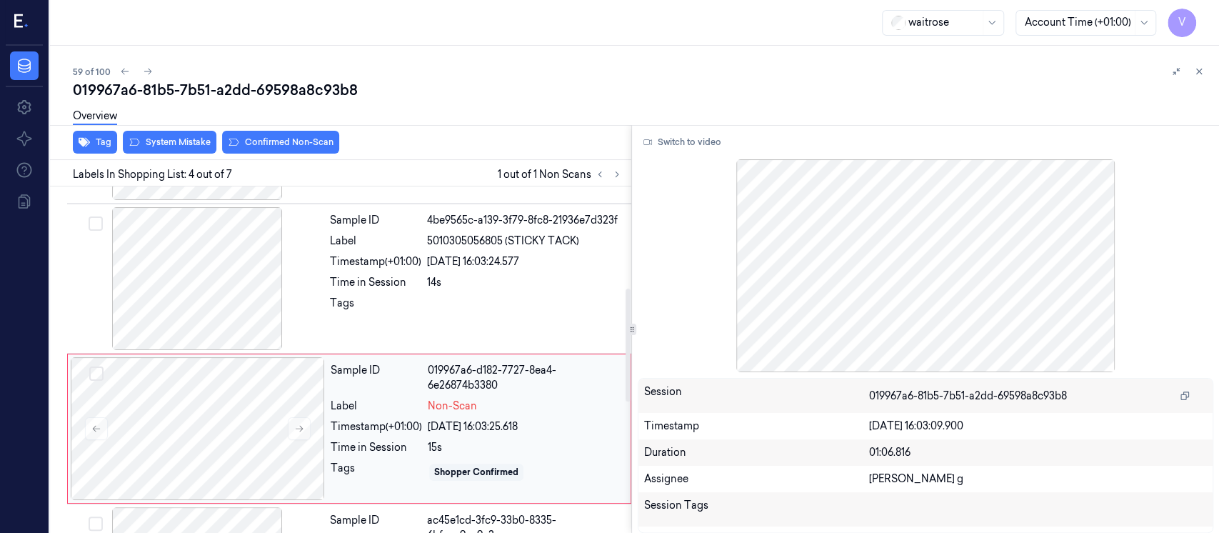
scroll to position [350, 0]
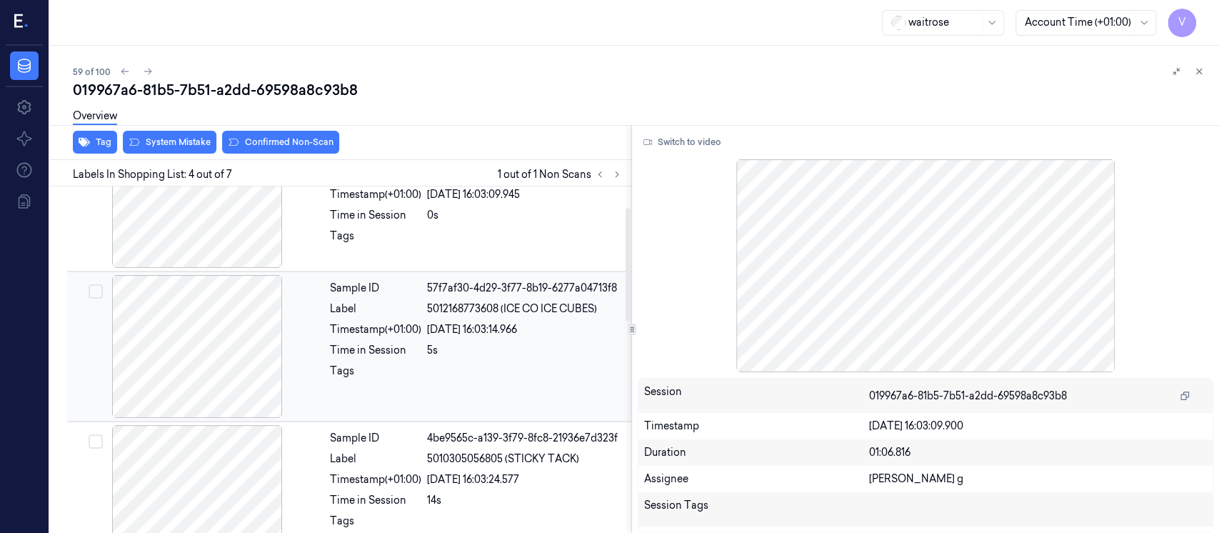
click at [436, 333] on div "20/09/2025 16:03:14.966" at bounding box center [525, 329] width 196 height 15
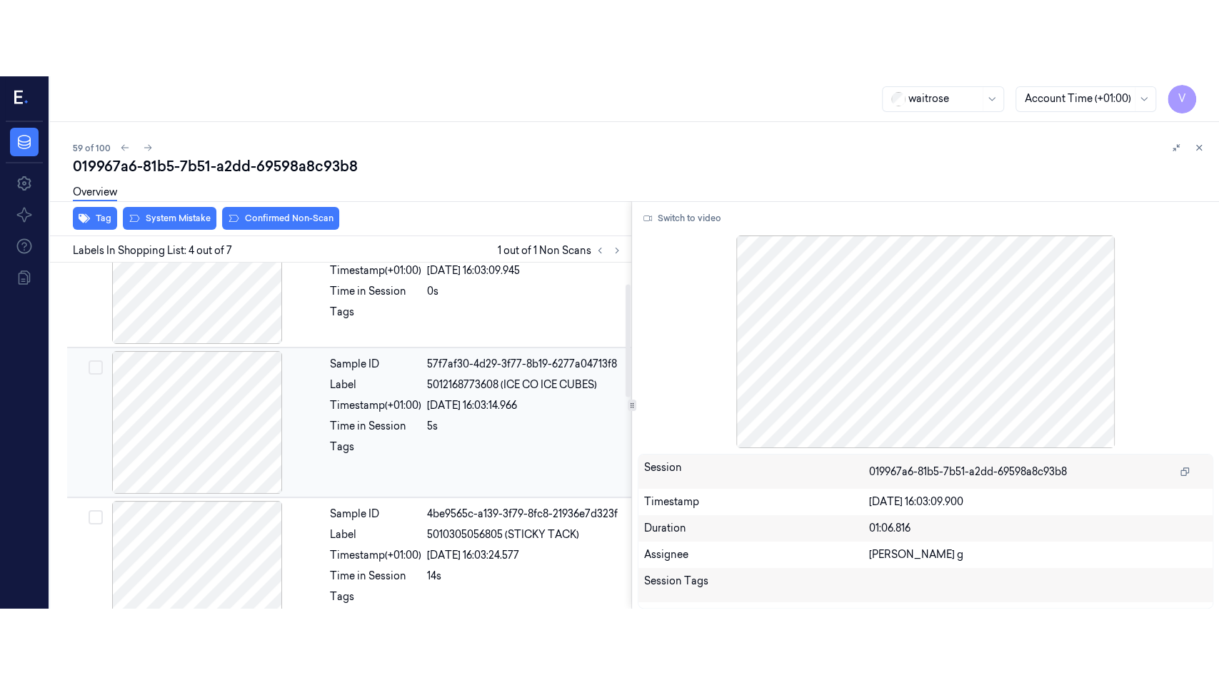
scroll to position [51, 0]
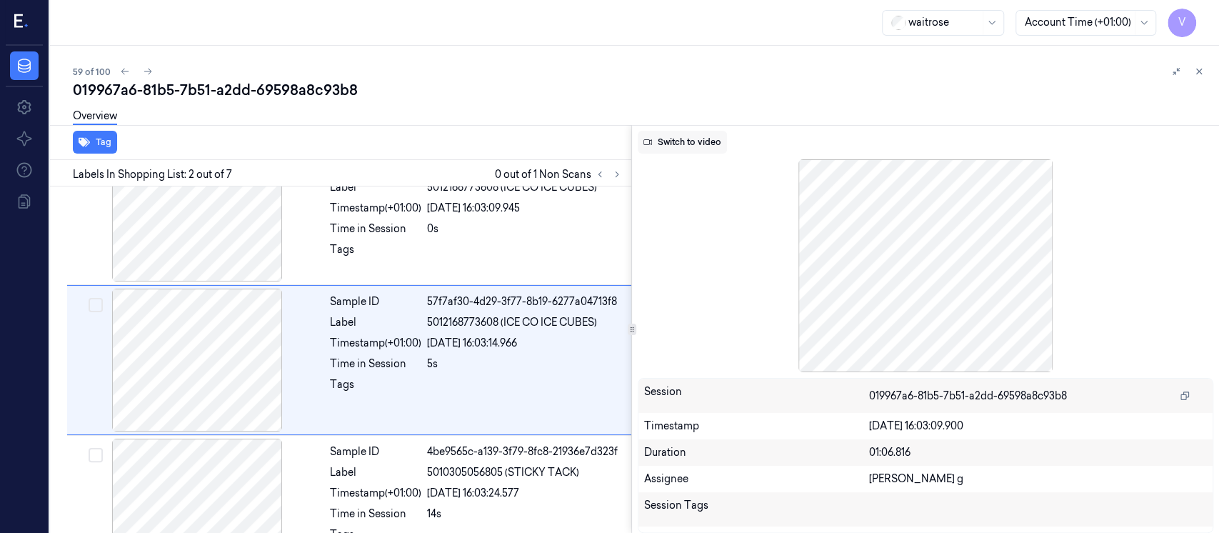
click at [693, 149] on button "Switch to video" at bounding box center [682, 142] width 89 height 23
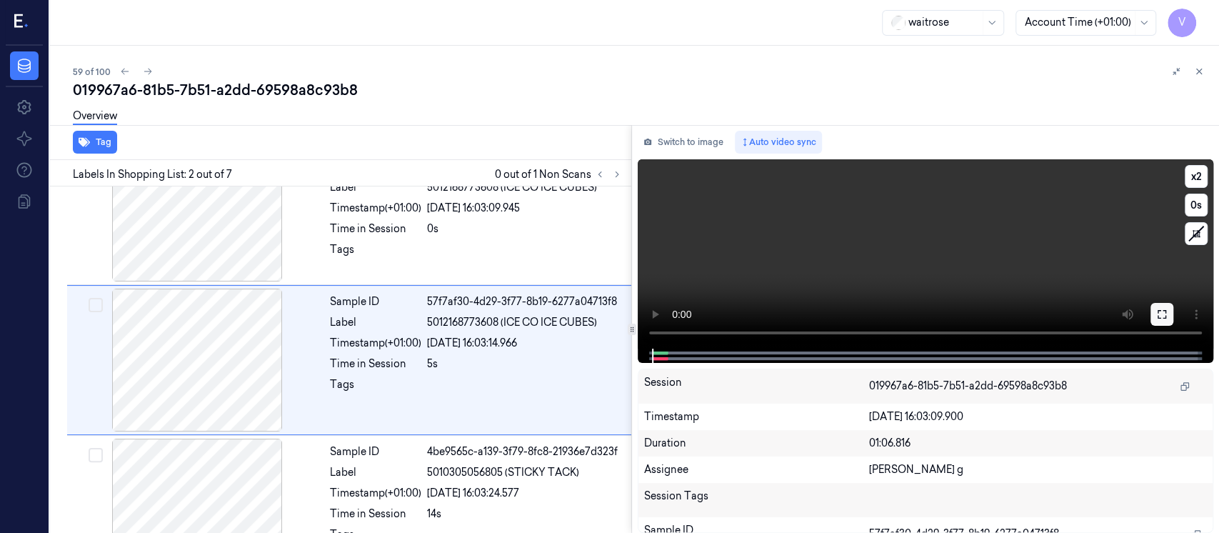
click at [1168, 312] on button at bounding box center [1161, 314] width 23 height 23
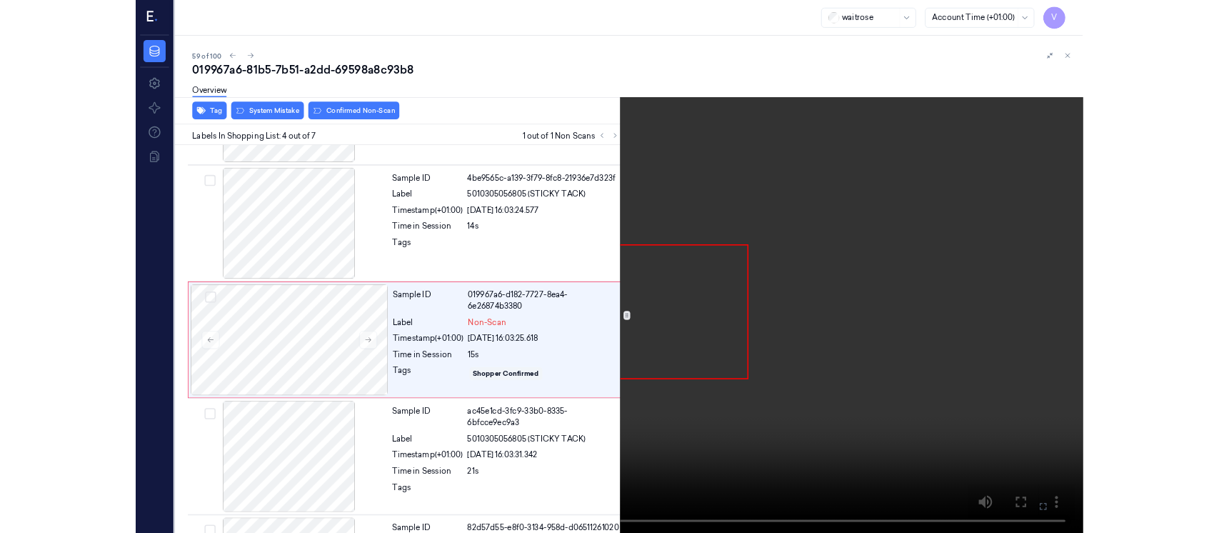
scroll to position [274, 0]
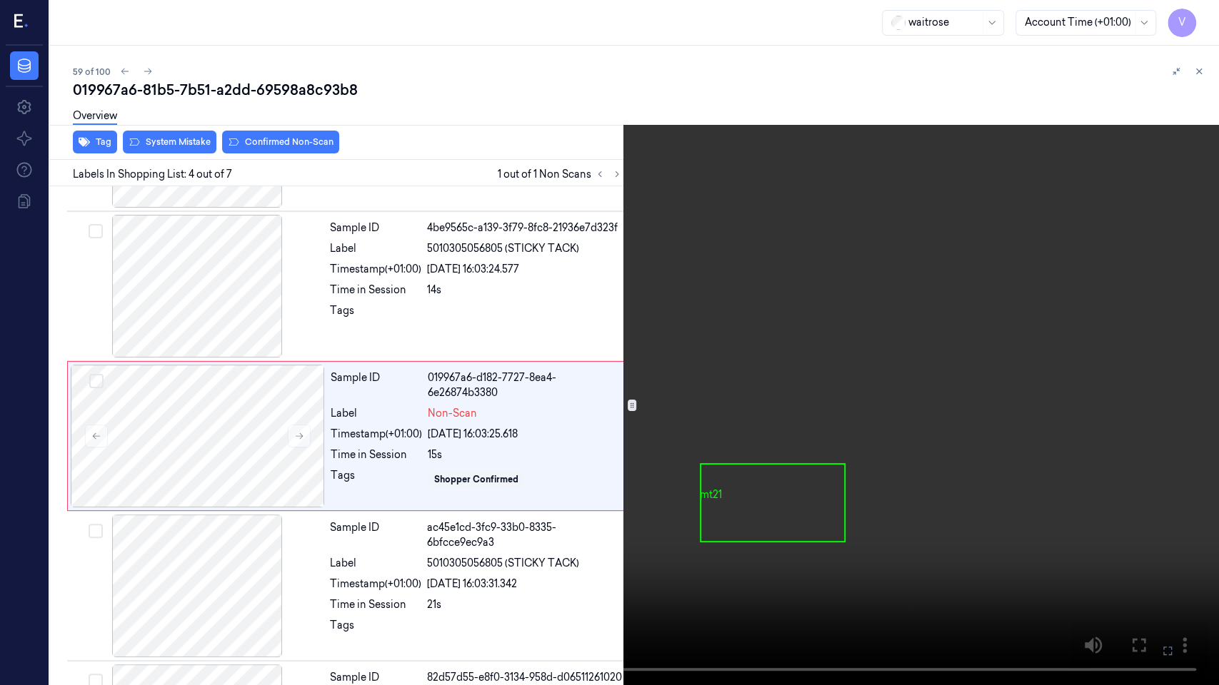
click at [0, 0] on button at bounding box center [0, 0] width 0 height 0
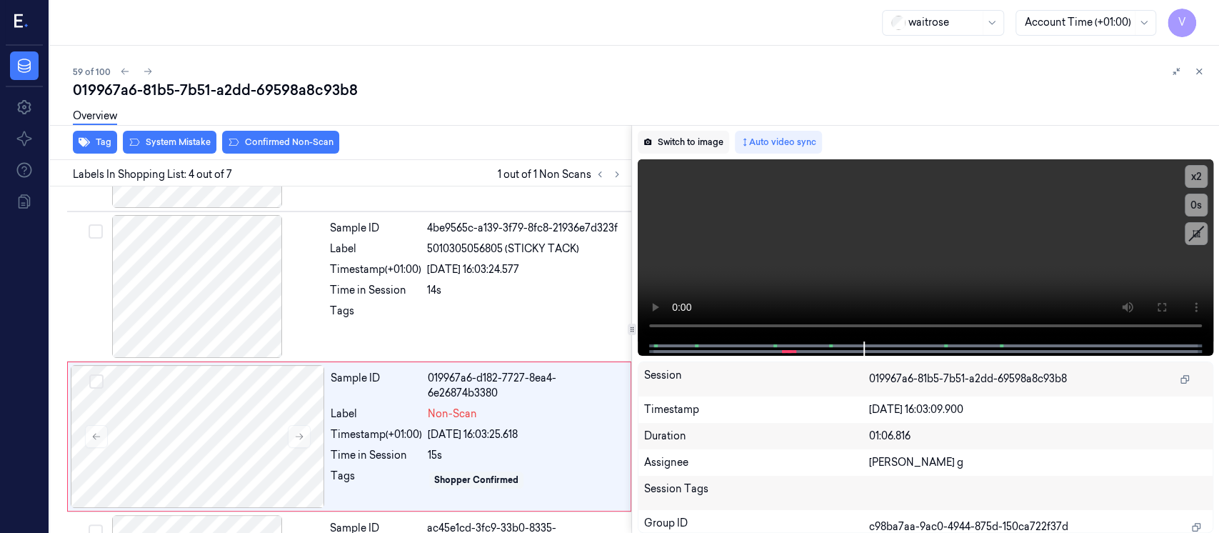
click at [689, 140] on button "Switch to image" at bounding box center [683, 142] width 91 height 23
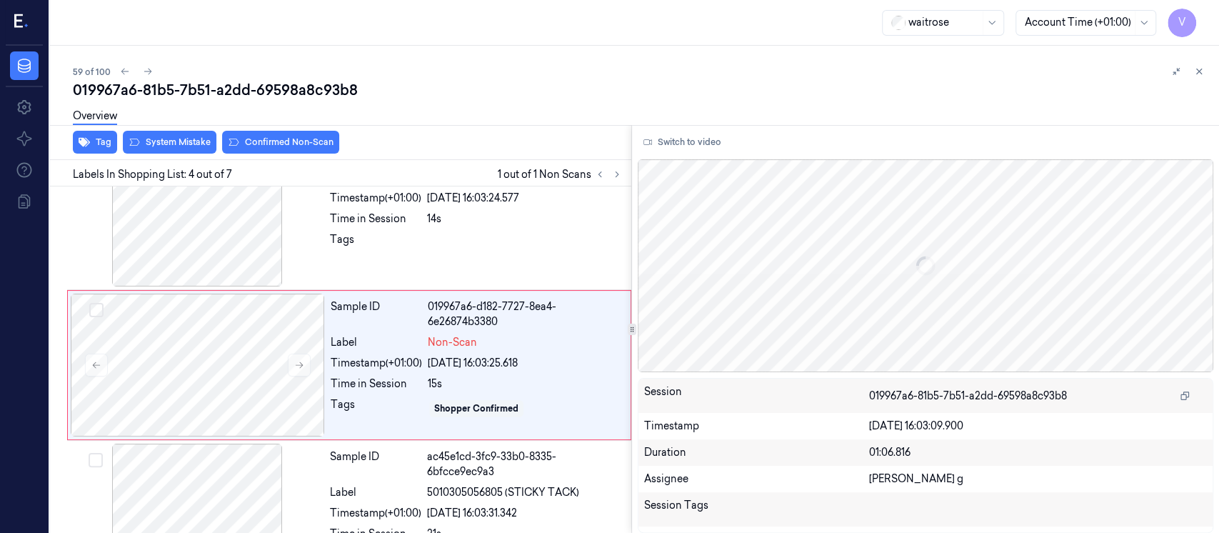
scroll to position [350, 0]
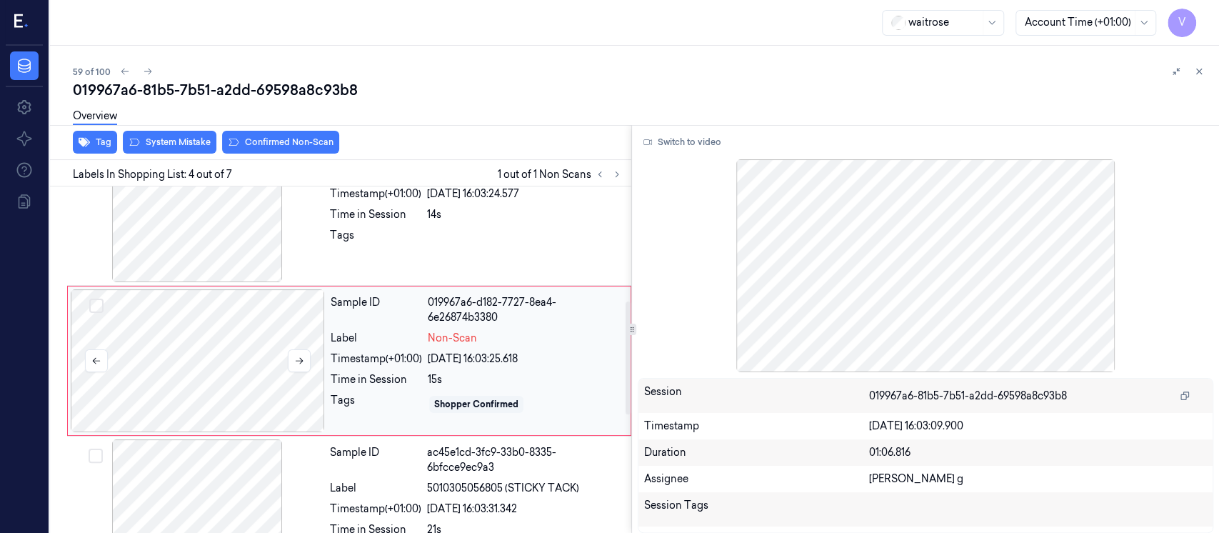
click at [182, 347] on div at bounding box center [198, 360] width 254 height 143
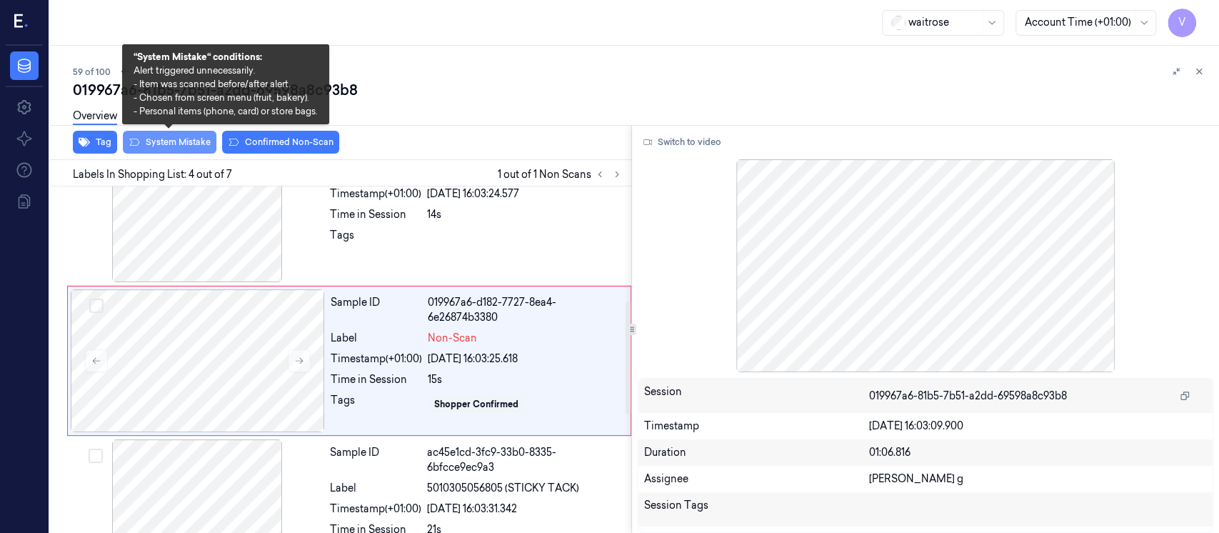
click at [168, 144] on button "System Mistake" at bounding box center [170, 142] width 94 height 23
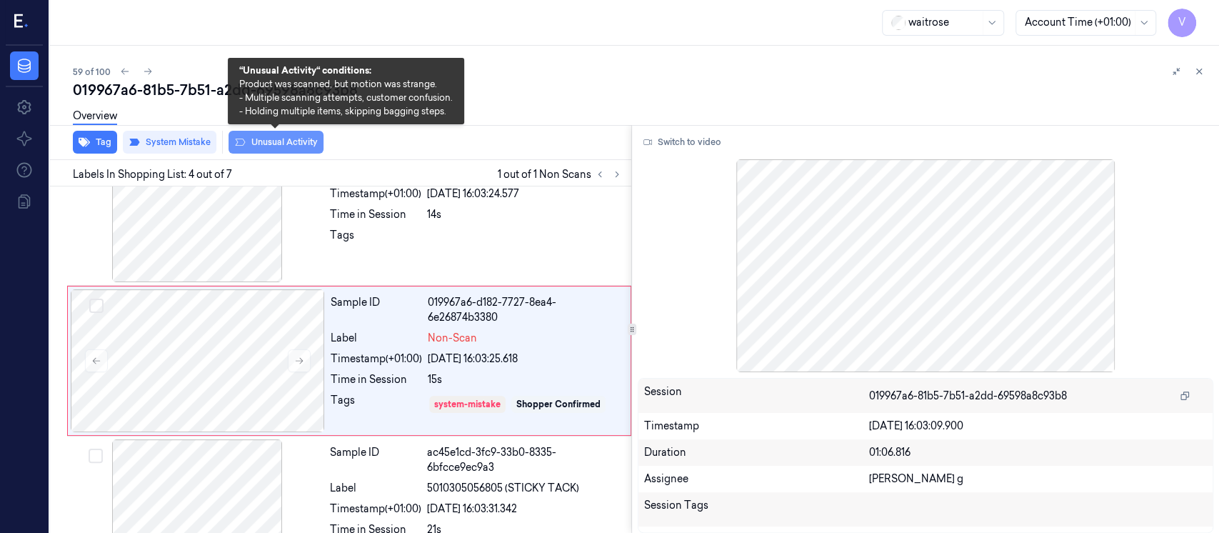
click at [263, 142] on button "Unusual Activity" at bounding box center [275, 142] width 95 height 23
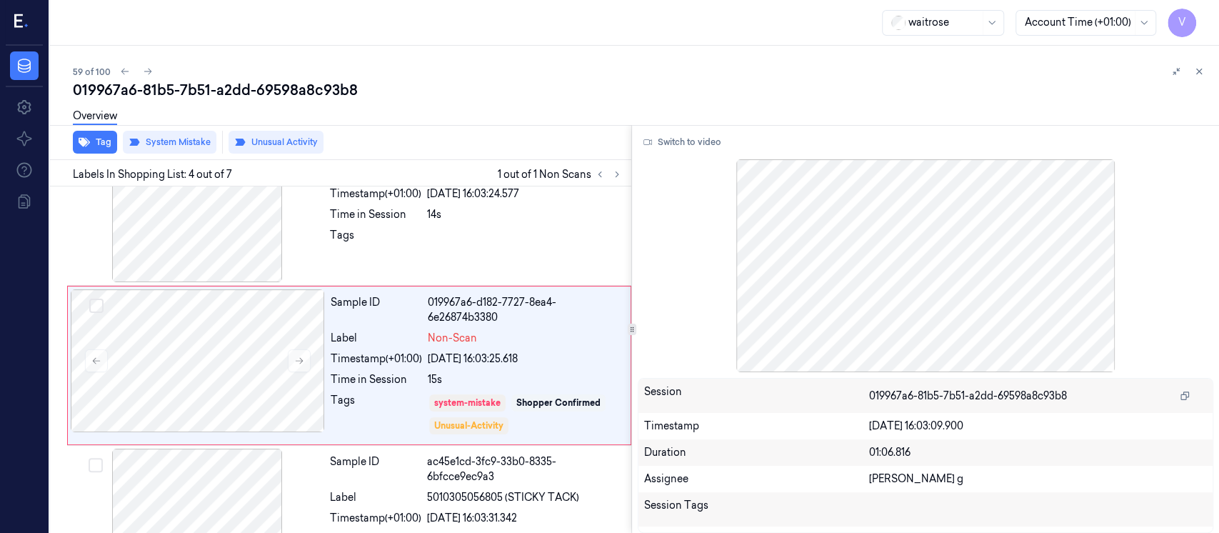
scroll to position [354, 0]
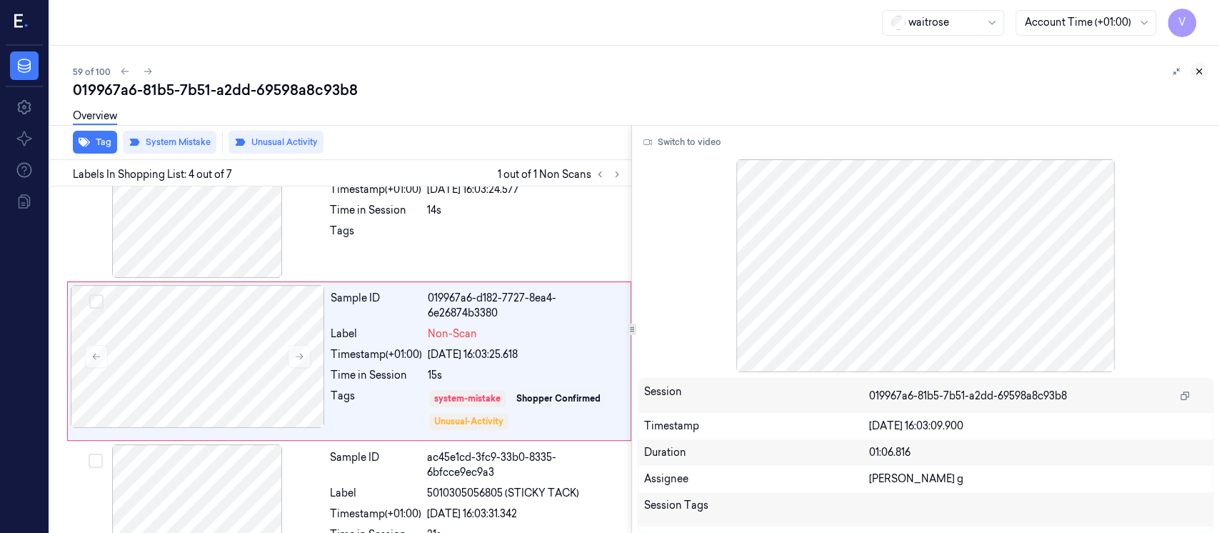
click at [1206, 68] on button at bounding box center [1198, 71] width 17 height 17
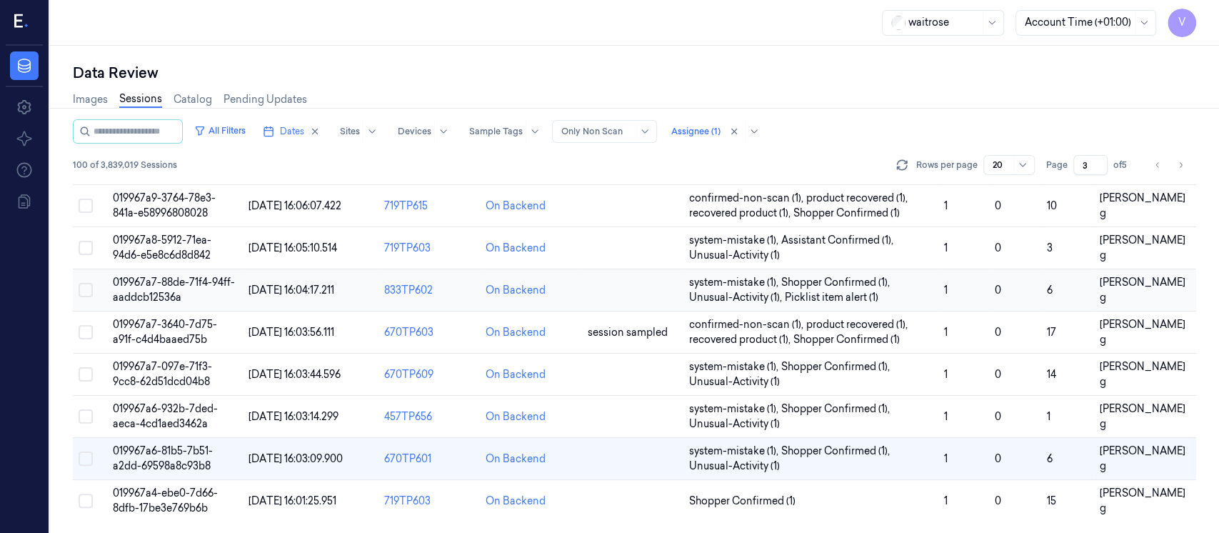
scroll to position [605, 0]
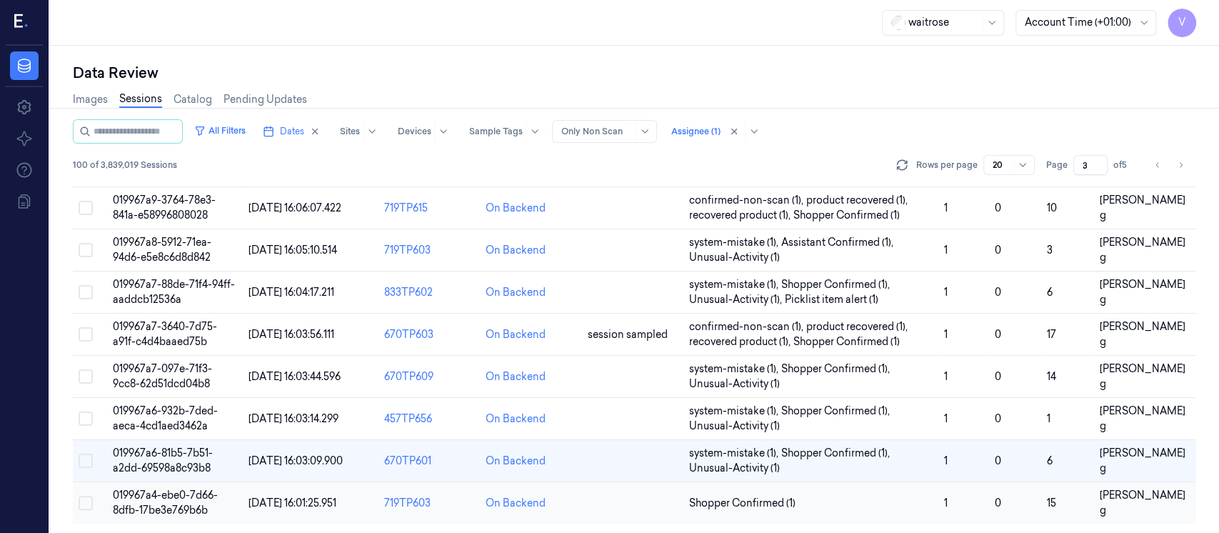
click at [571, 508] on td "On Backend" at bounding box center [530, 503] width 101 height 42
click at [607, 492] on td at bounding box center [632, 503] width 101 height 42
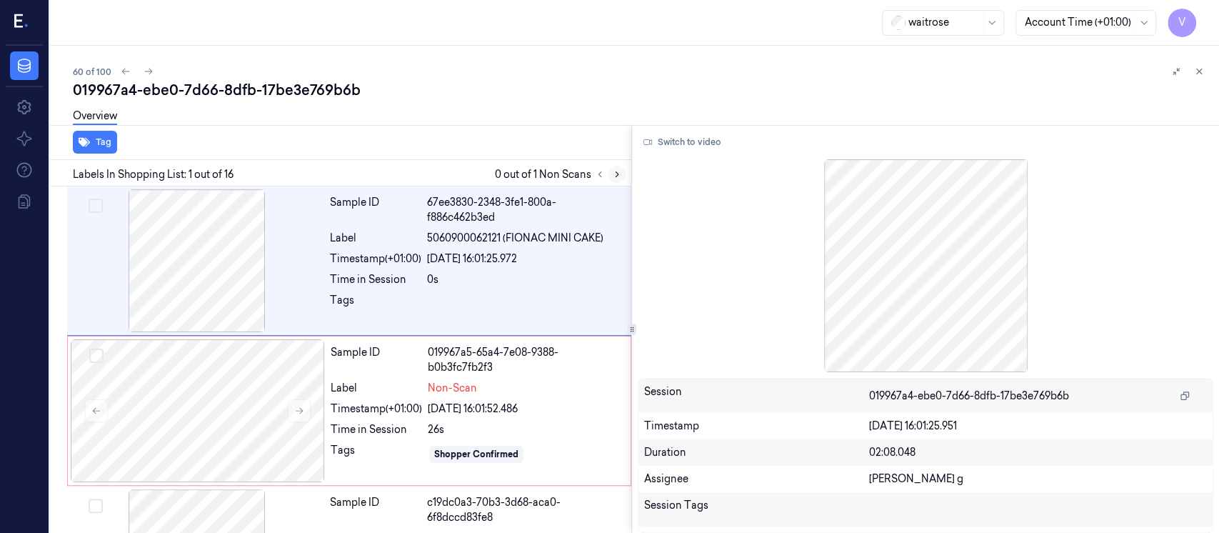
click at [615, 175] on icon at bounding box center [617, 174] width 10 height 10
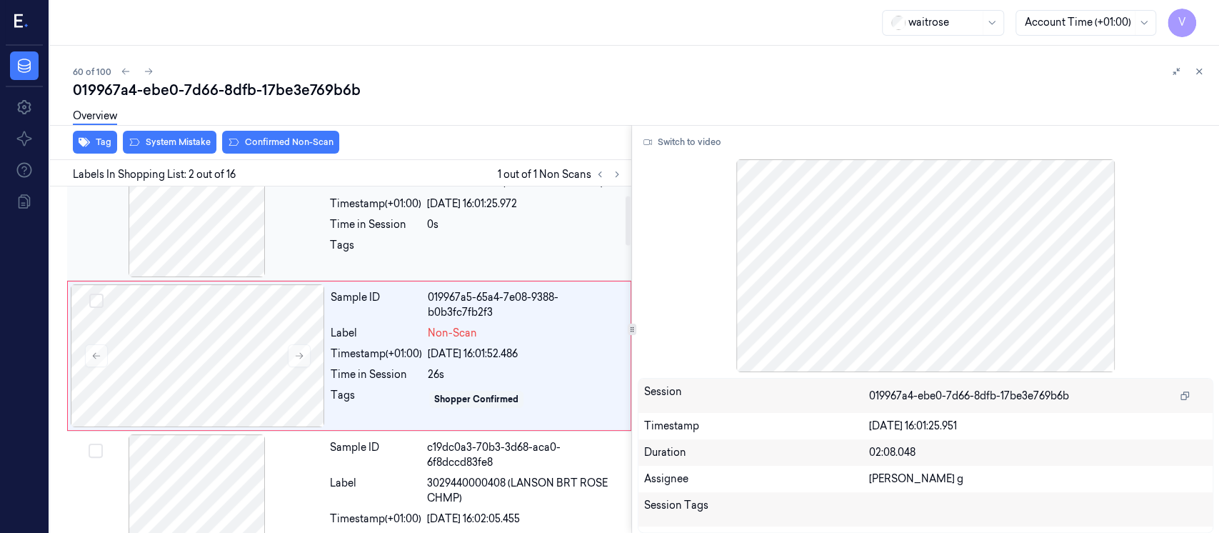
scroll to position [51, 0]
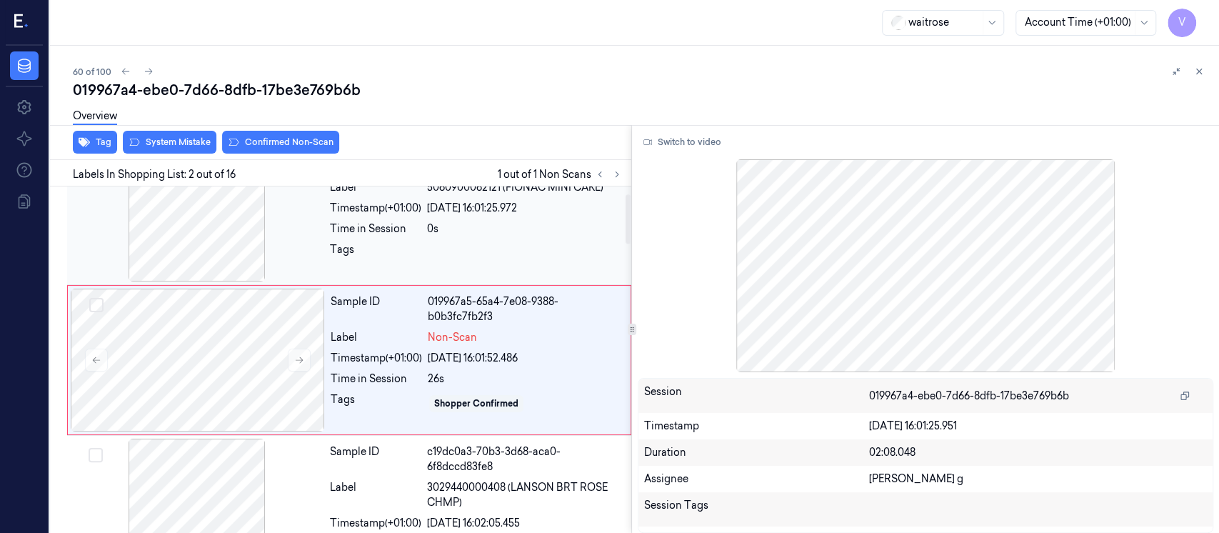
click at [383, 271] on div "Sample ID 67ee3830-2348-3fe1-800a-f886c462b3ed Label 5060900062121 (FIONAC MINI…" at bounding box center [476, 210] width 304 height 143
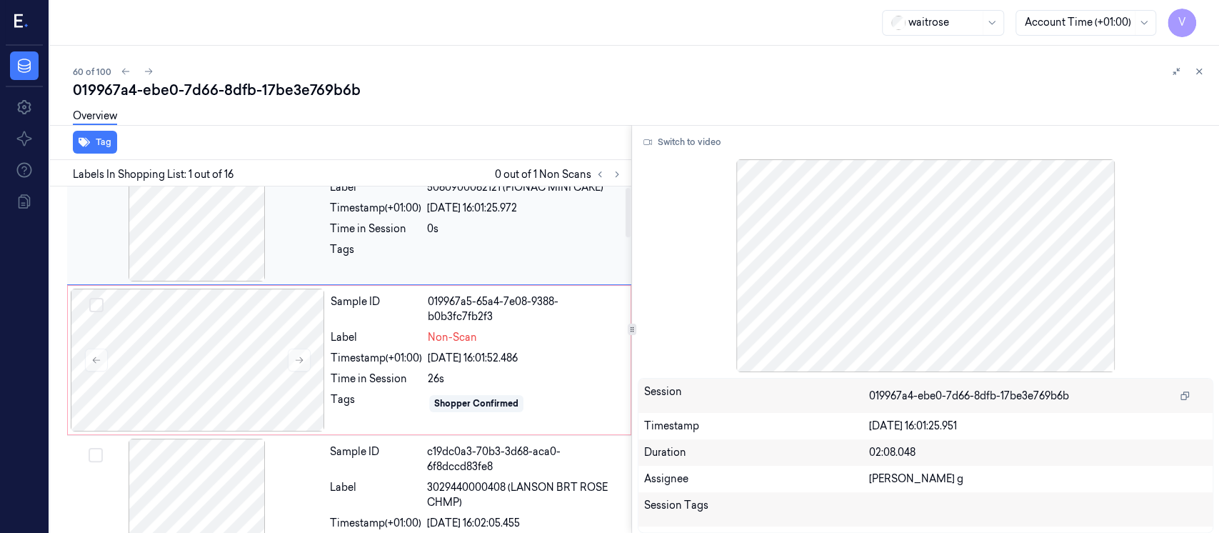
scroll to position [0, 0]
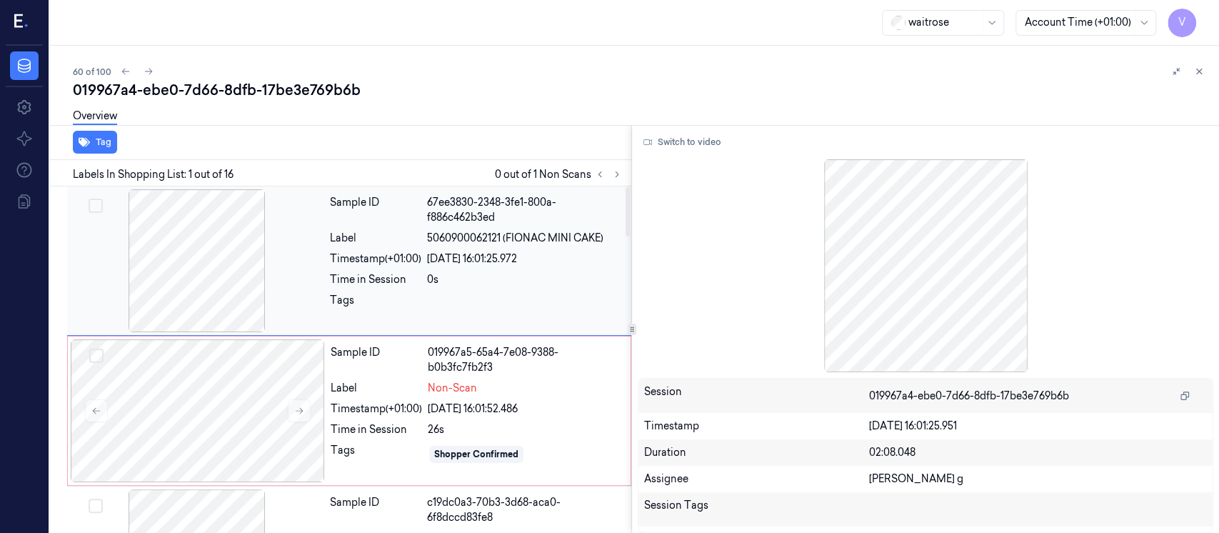
click at [408, 263] on div "Timestamp (+01:00)" at bounding box center [375, 258] width 91 height 15
click at [681, 141] on button "Switch to video" at bounding box center [682, 142] width 89 height 23
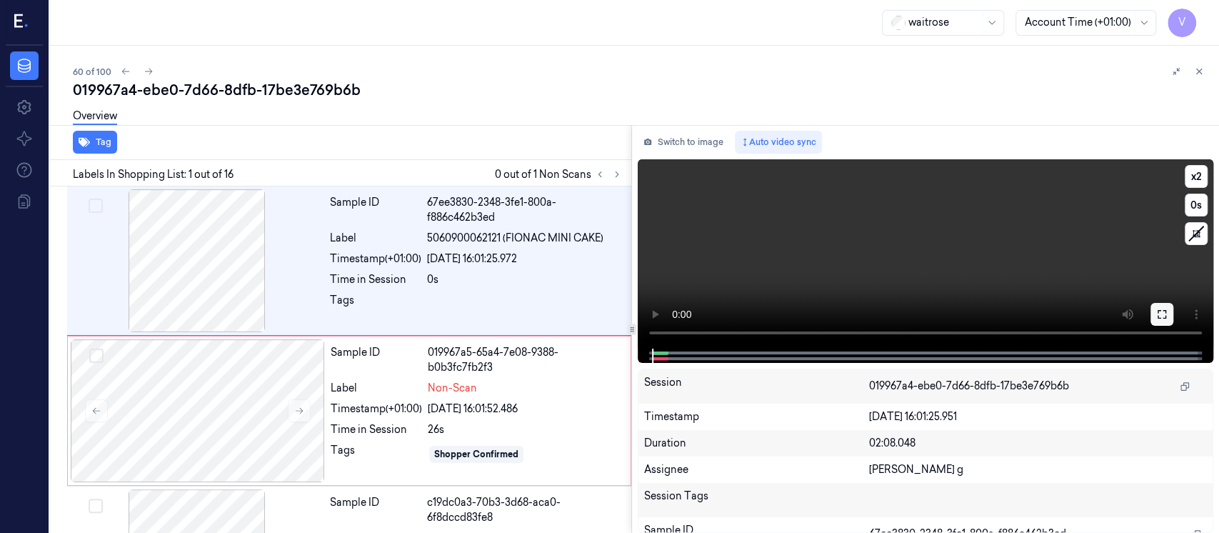
click at [1160, 303] on button at bounding box center [1161, 314] width 23 height 23
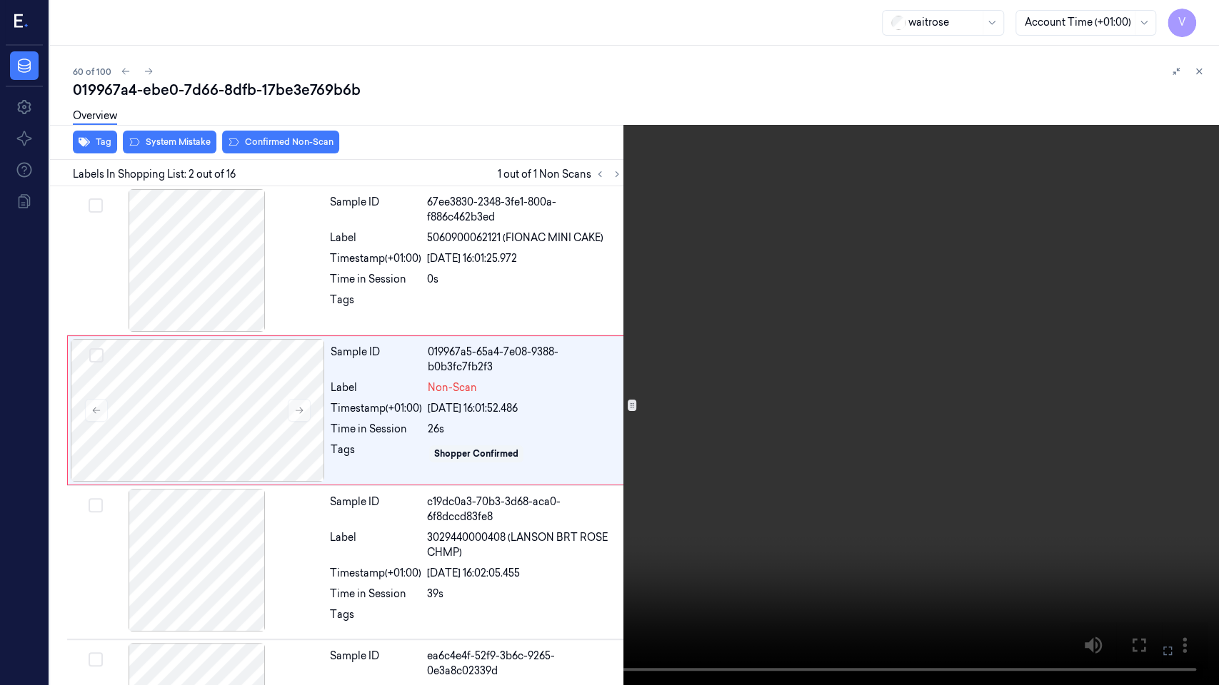
click at [0, 0] on icon at bounding box center [0, 0] width 0 height 0
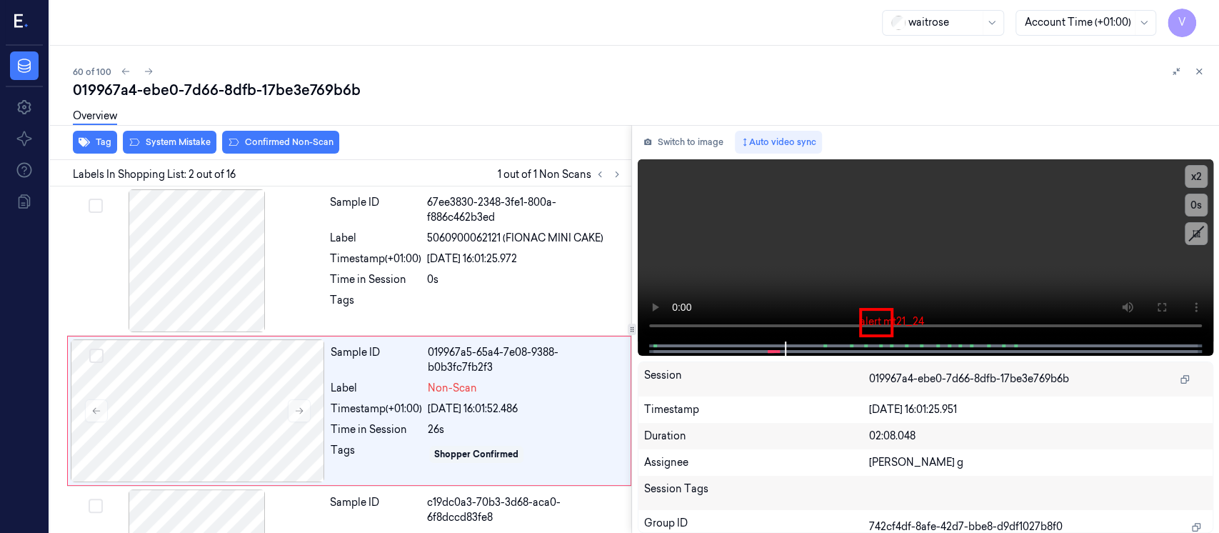
click at [677, 155] on div "Switch to image Auto video sync x 2 0 s alert mt21_24 Session 019967a4-ebe0-7d6…" at bounding box center [925, 329] width 587 height 408
click at [688, 136] on button "Switch to image" at bounding box center [683, 142] width 91 height 23
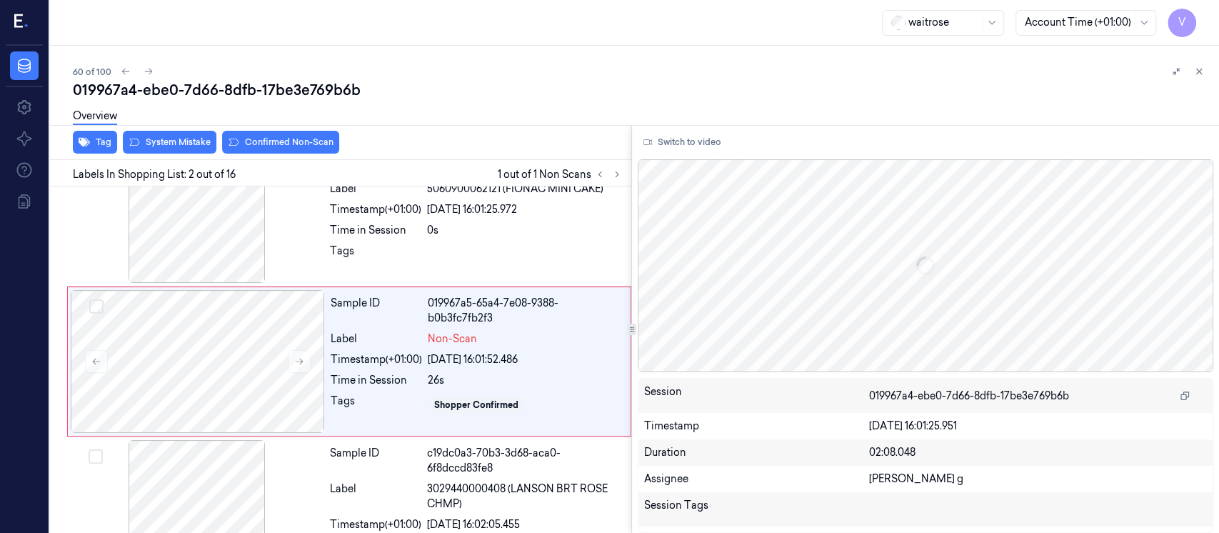
scroll to position [51, 0]
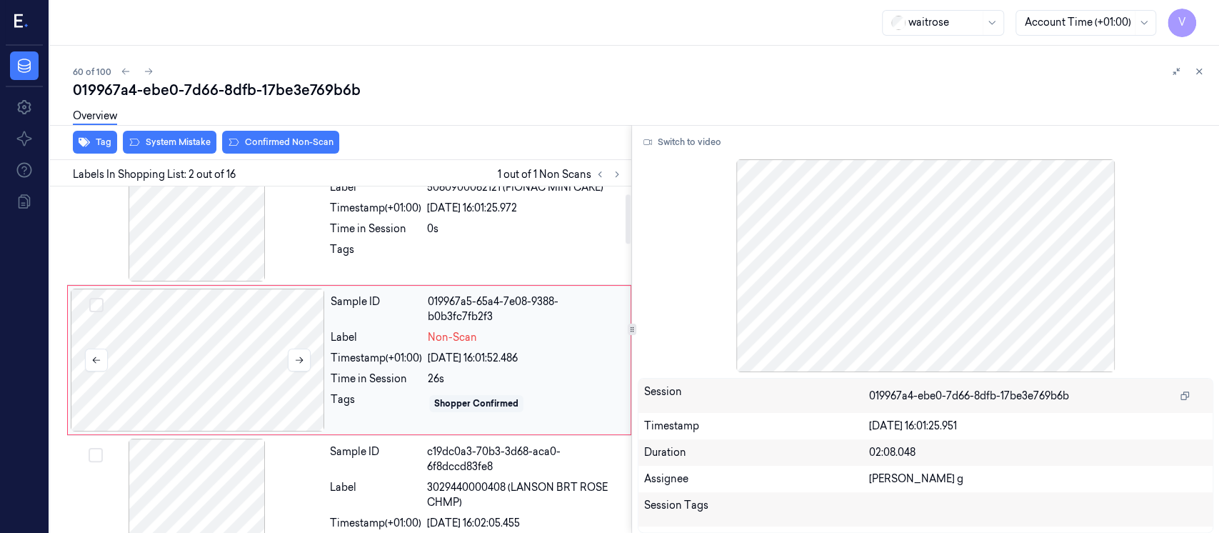
click at [219, 393] on div at bounding box center [198, 359] width 254 height 143
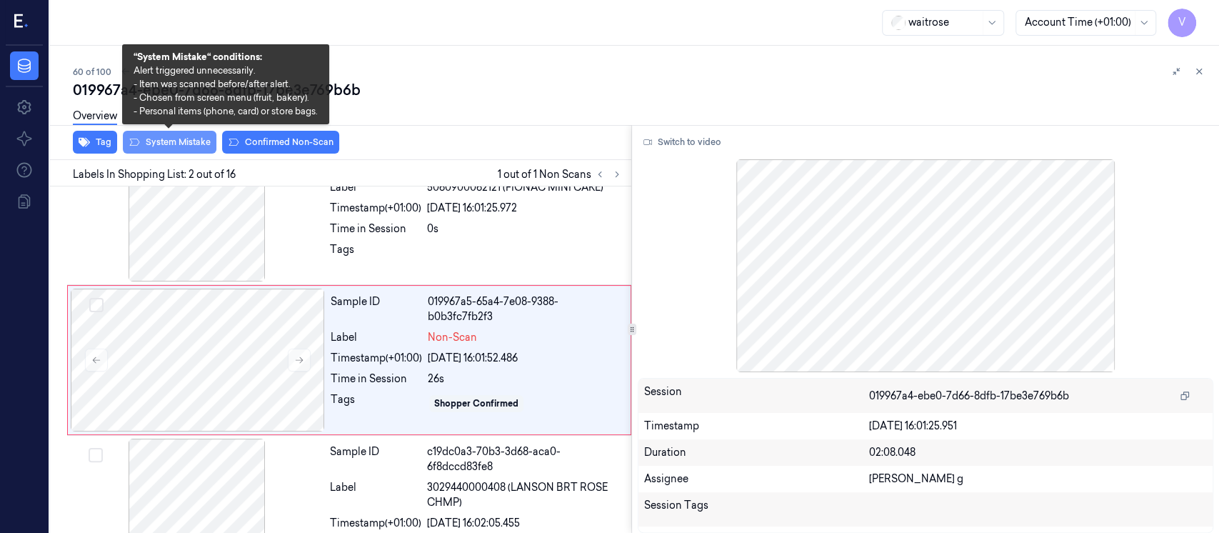
click at [161, 143] on button "System Mistake" at bounding box center [170, 142] width 94 height 23
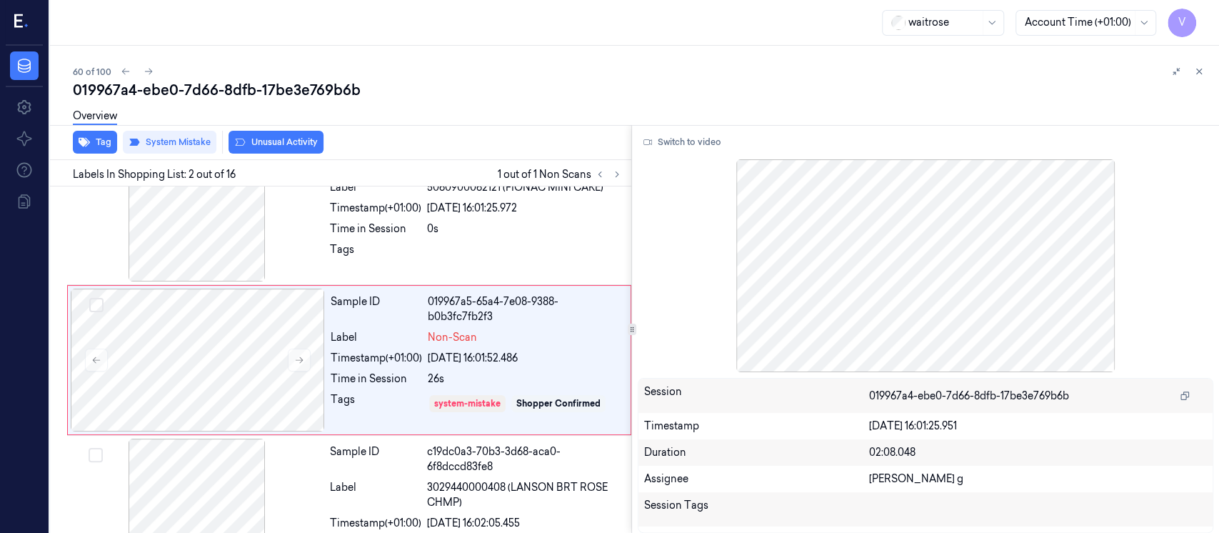
click at [278, 140] on button "Unusual Activity" at bounding box center [275, 142] width 95 height 23
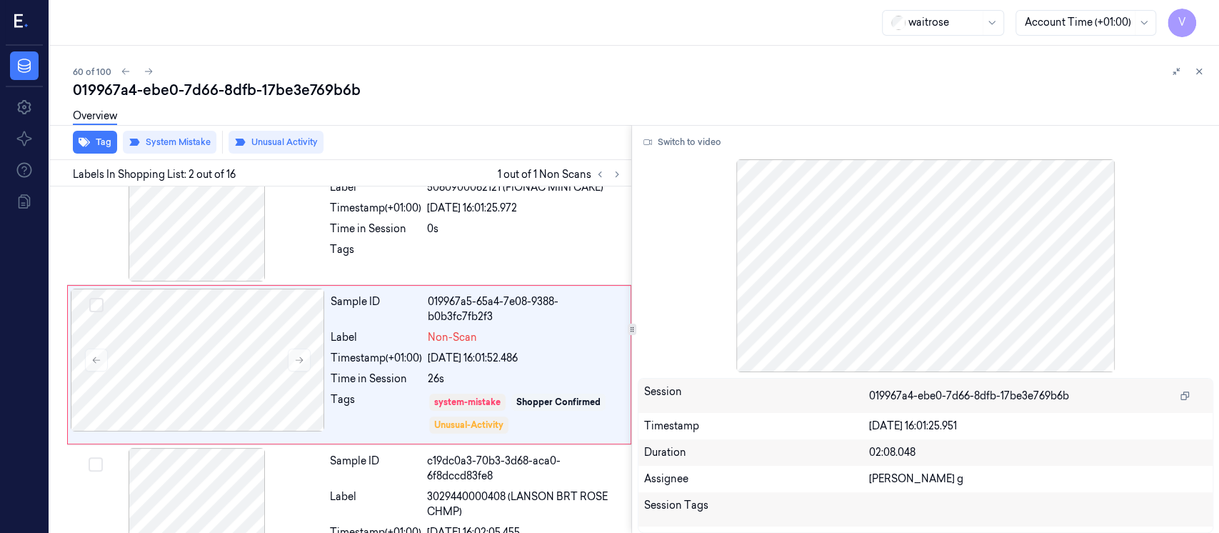
scroll to position [55, 0]
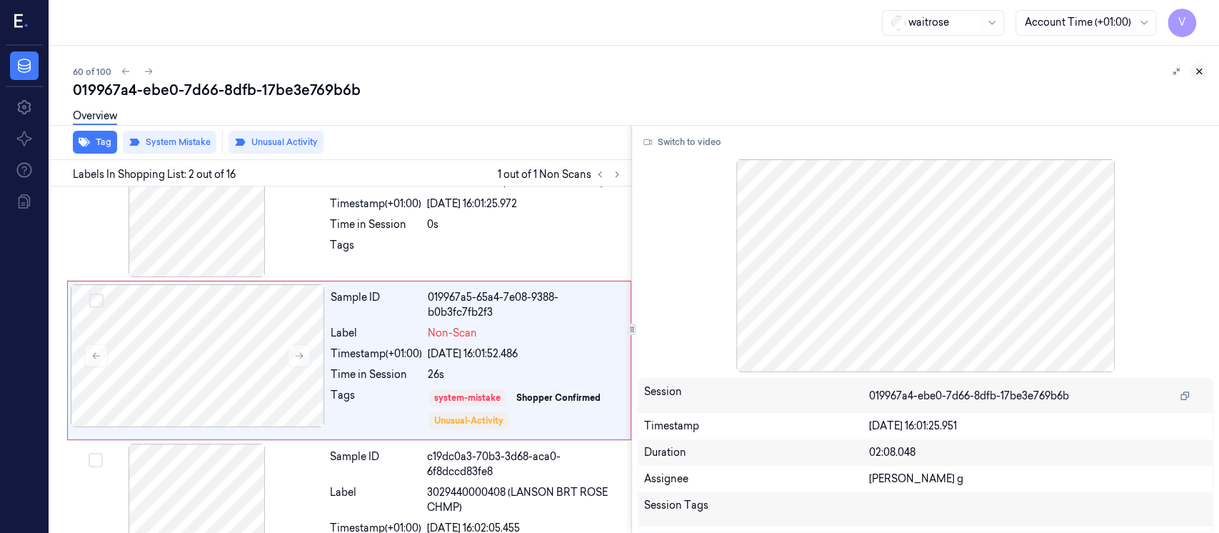
click at [1202, 72] on icon at bounding box center [1199, 71] width 10 height 10
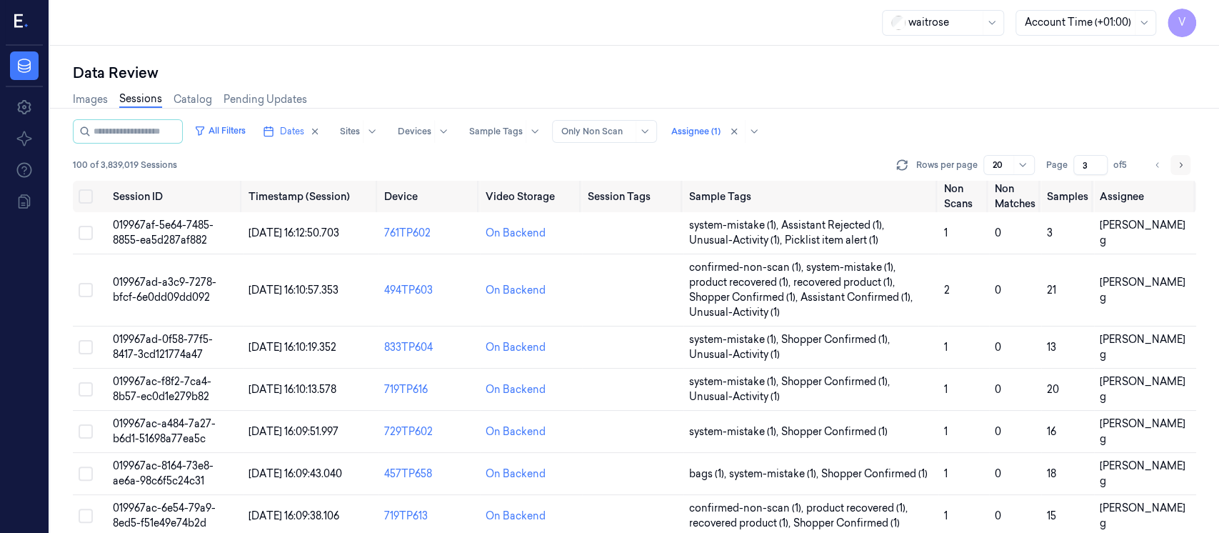
click at [1185, 164] on button "Go to next page" at bounding box center [1180, 165] width 20 height 20
type input "4"
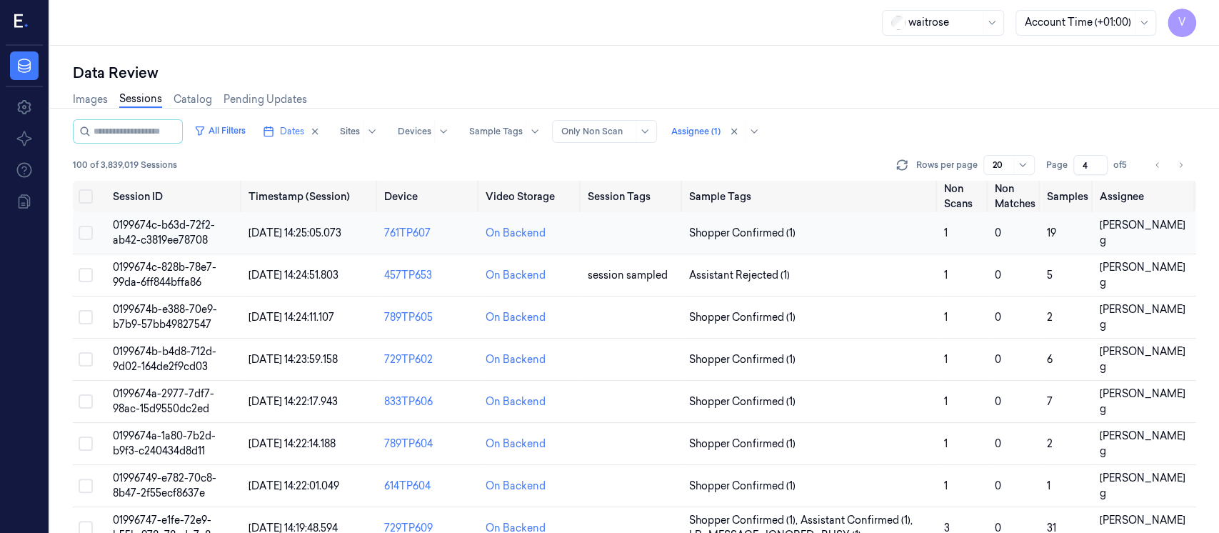
click at [625, 241] on td at bounding box center [632, 233] width 101 height 42
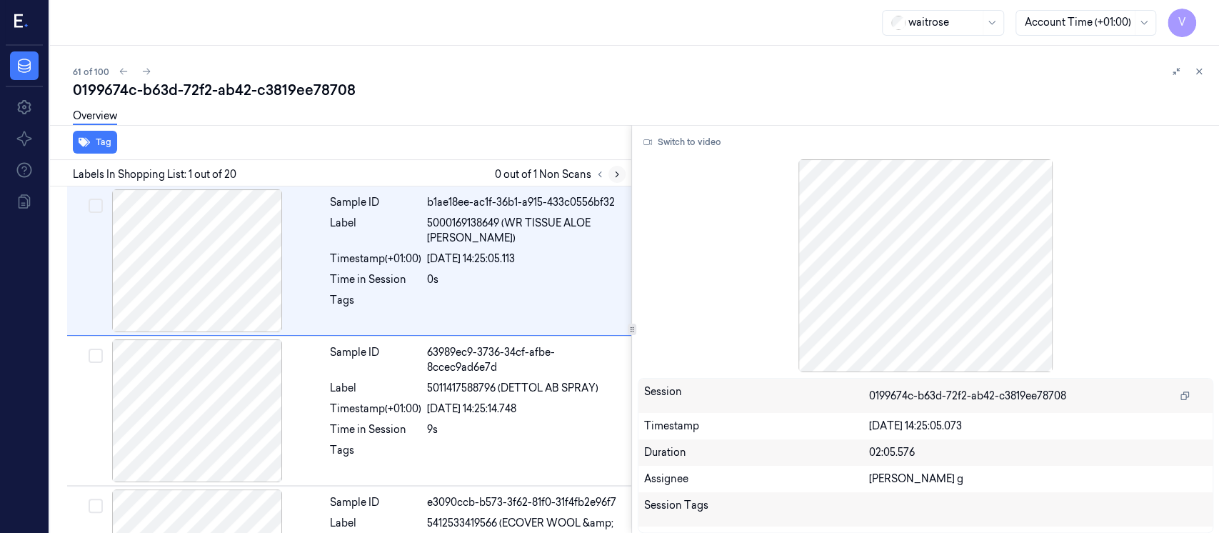
click at [614, 174] on icon at bounding box center [617, 174] width 10 height 10
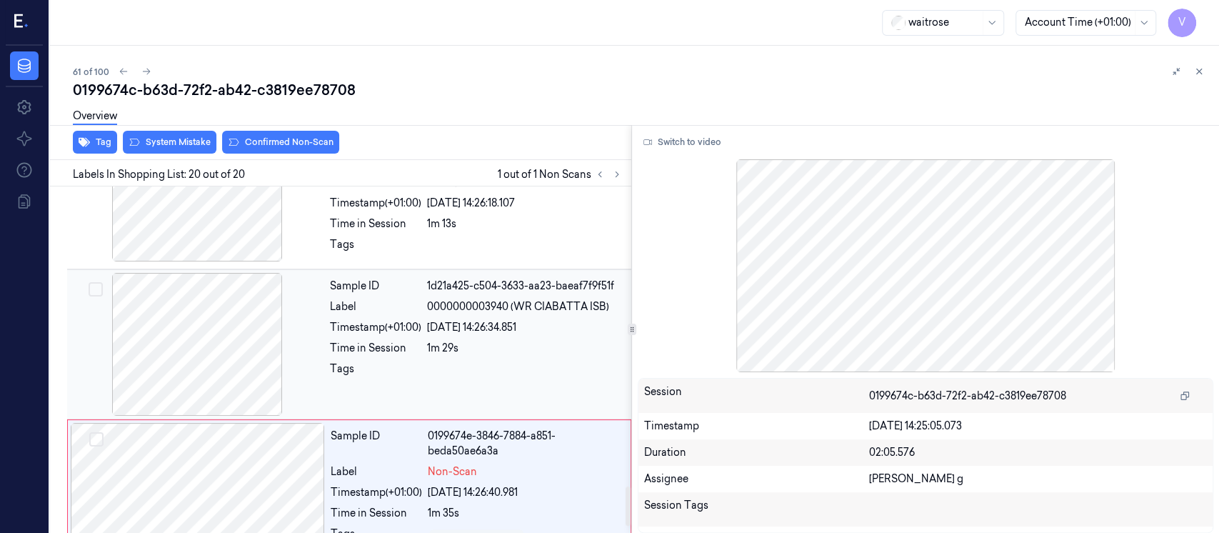
scroll to position [2675, 0]
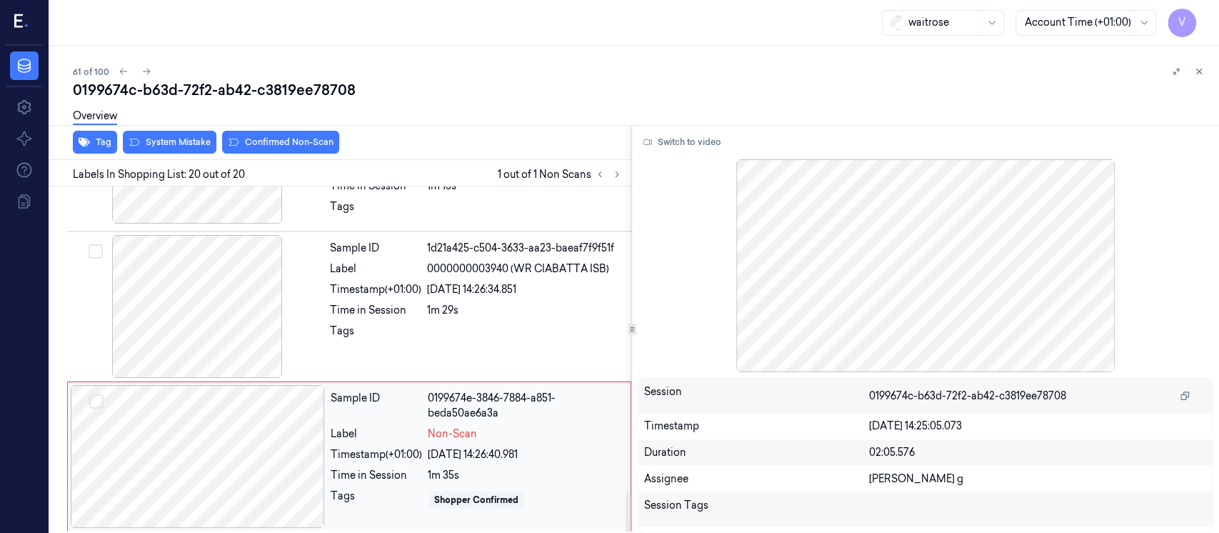
click at [235, 429] on div at bounding box center [198, 456] width 254 height 143
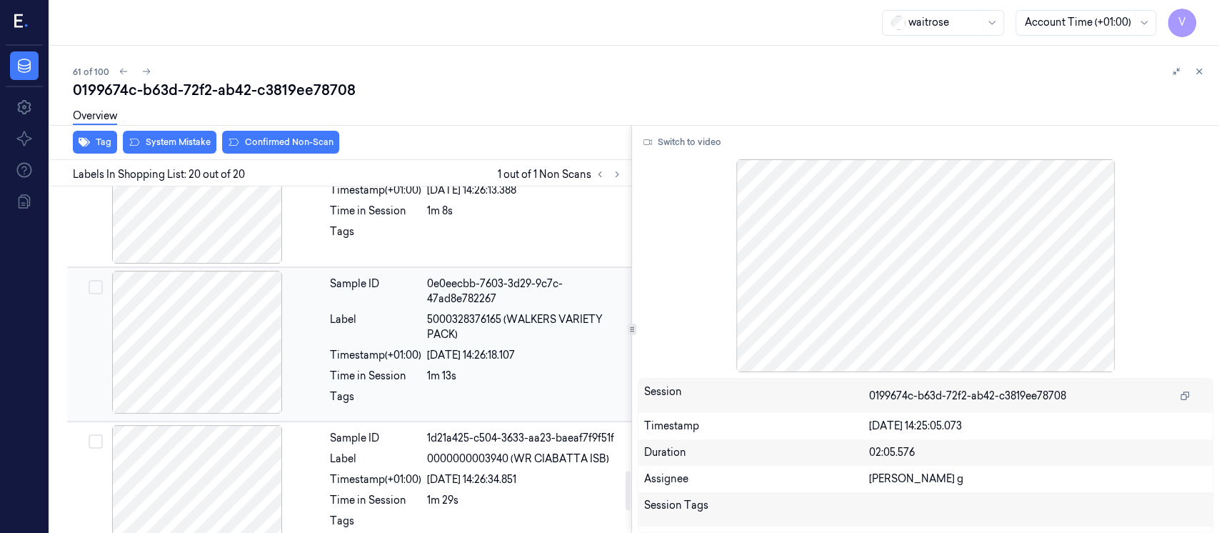
click at [490, 288] on div "0e0eecbb-7603-3d29-9c7c-47ad8e782267" at bounding box center [525, 291] width 196 height 30
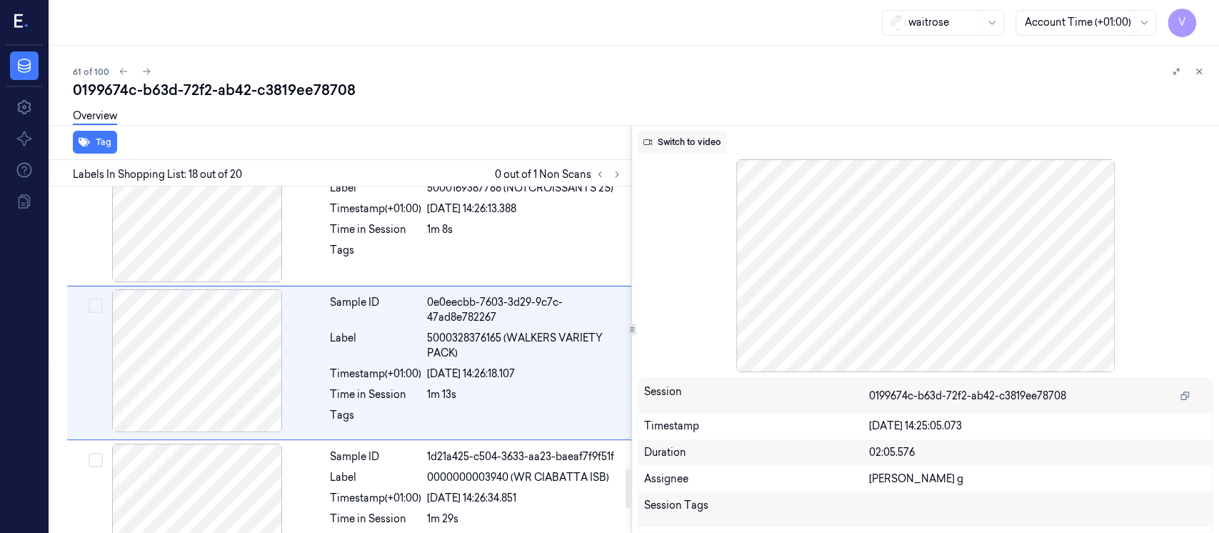
click at [675, 138] on button "Switch to video" at bounding box center [682, 142] width 89 height 23
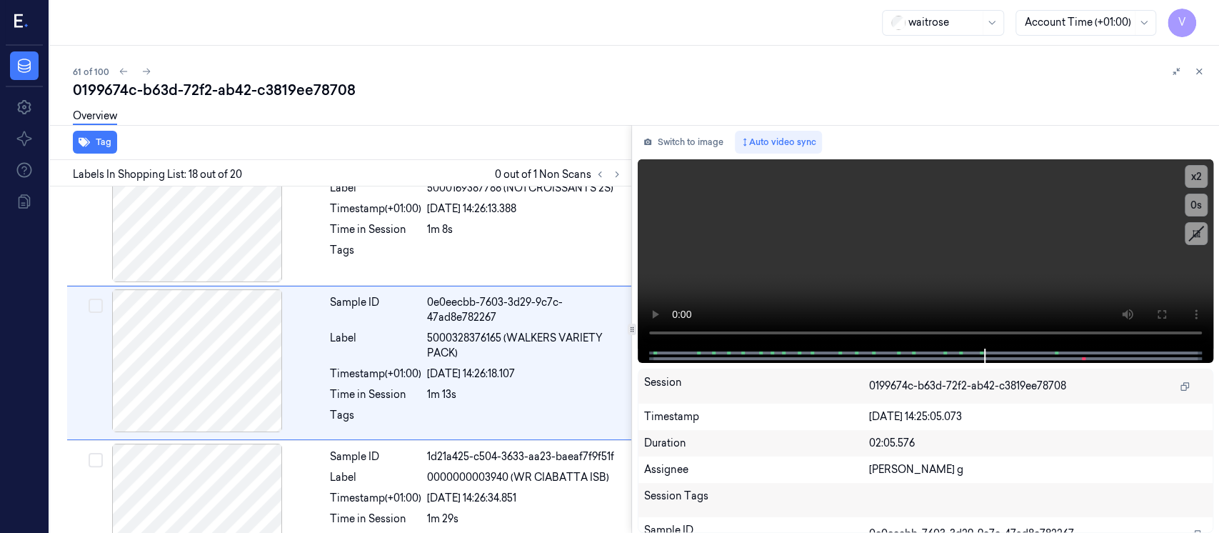
click at [301, 132] on div "Overview" at bounding box center [640, 118] width 1135 height 36
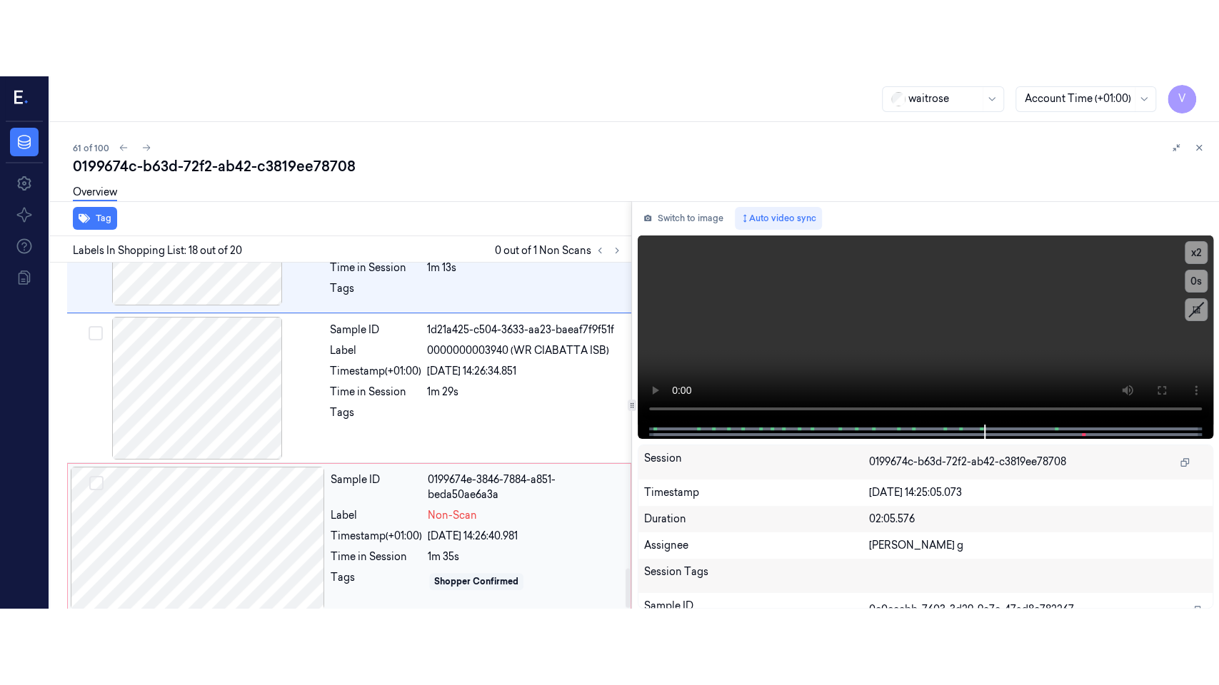
scroll to position [2675, 0]
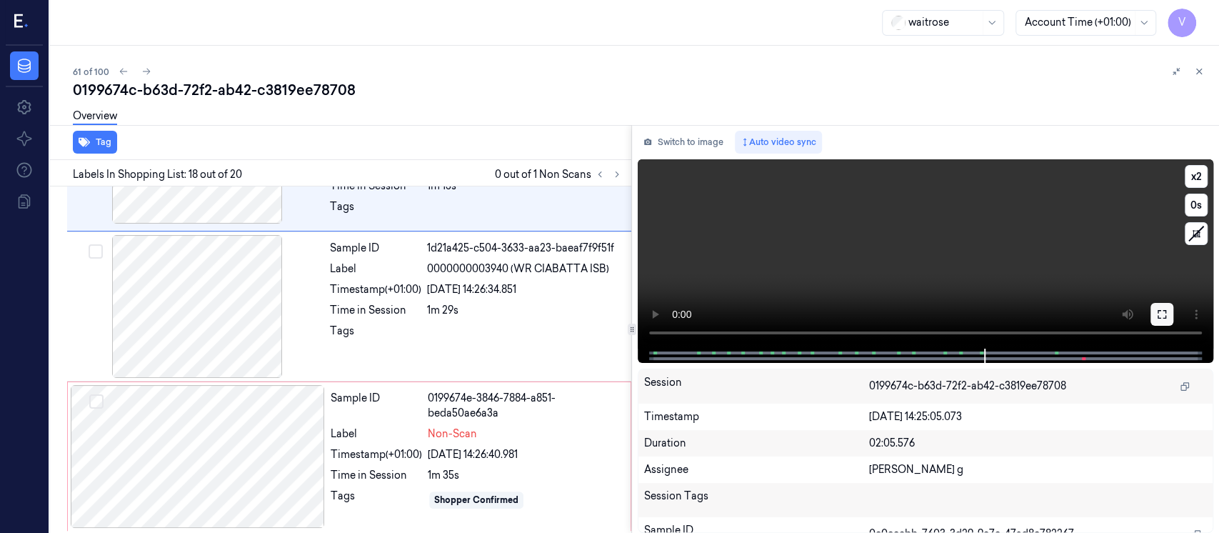
click at [1159, 317] on icon at bounding box center [1161, 314] width 9 height 9
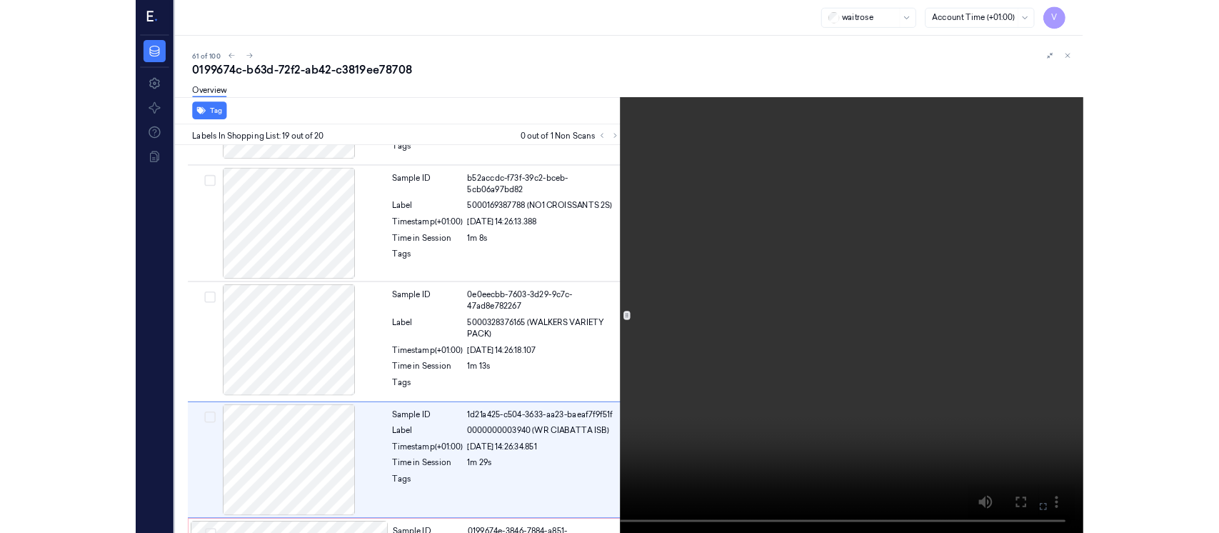
scroll to position [2522, 0]
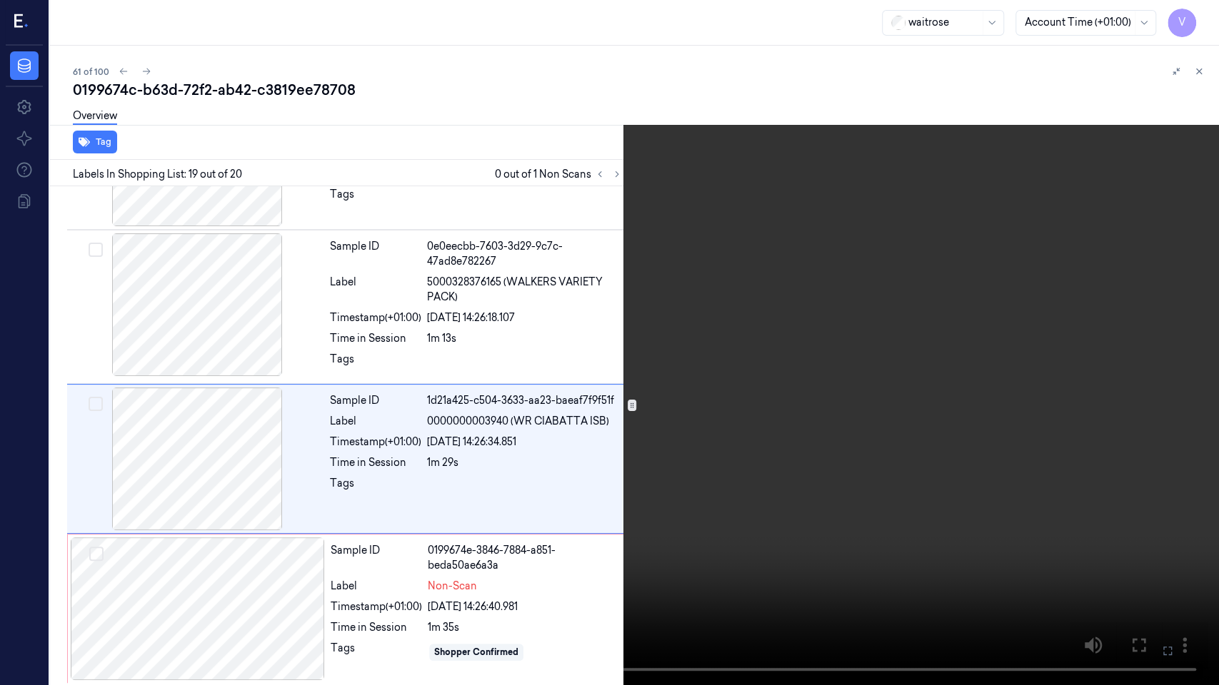
click at [0, 0] on icon at bounding box center [0, 0] width 0 height 0
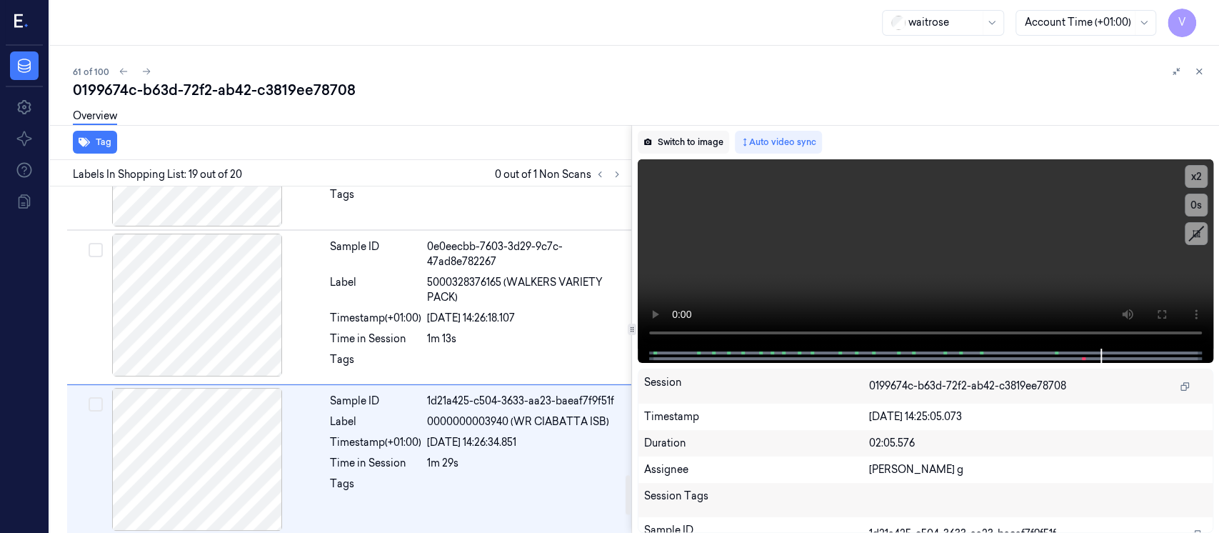
click at [674, 144] on button "Switch to image" at bounding box center [683, 142] width 91 height 23
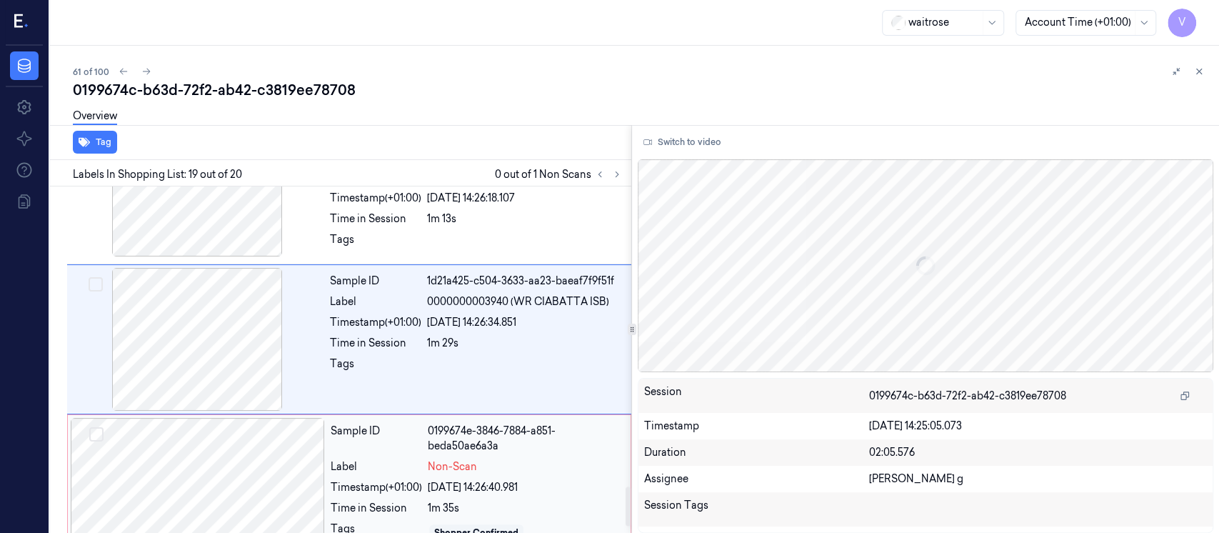
scroll to position [2675, 0]
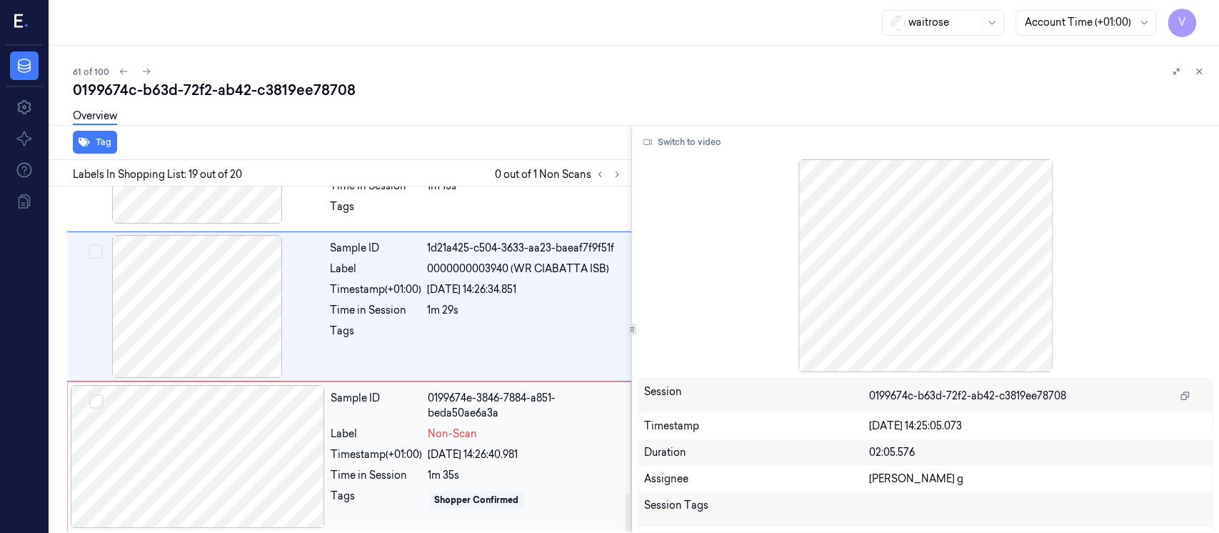
click at [249, 426] on div at bounding box center [198, 456] width 254 height 143
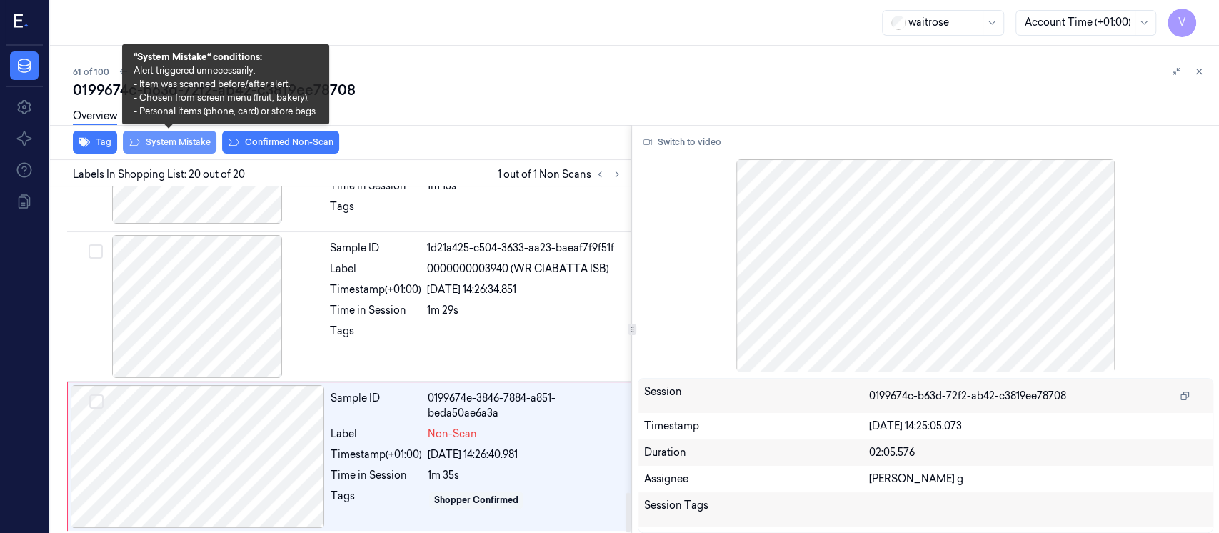
click at [188, 139] on button "System Mistake" at bounding box center [170, 142] width 94 height 23
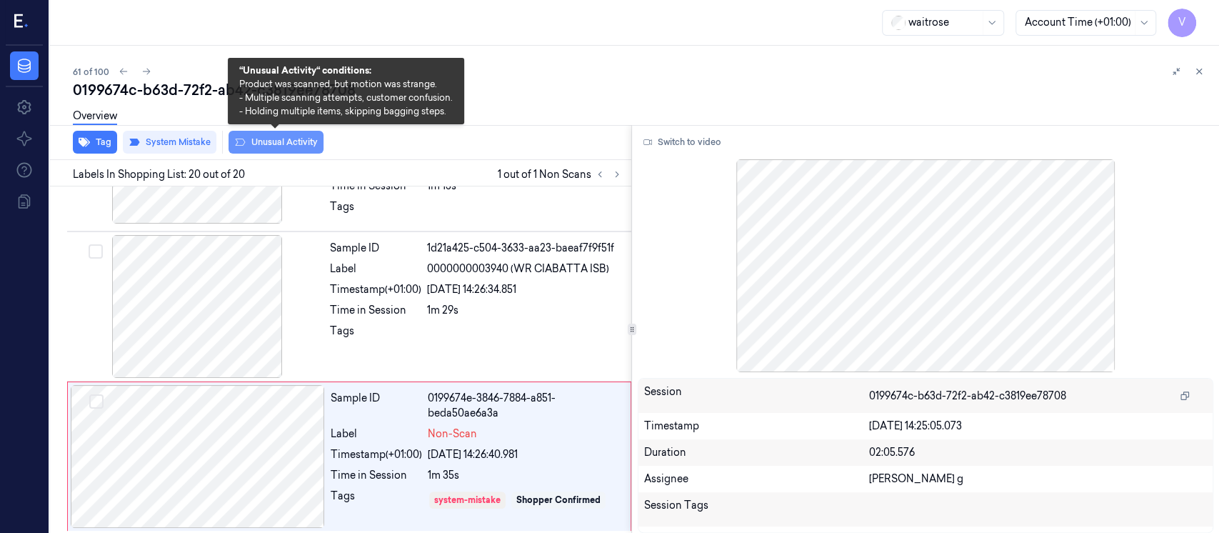
click at [277, 138] on button "Unusual Activity" at bounding box center [275, 142] width 95 height 23
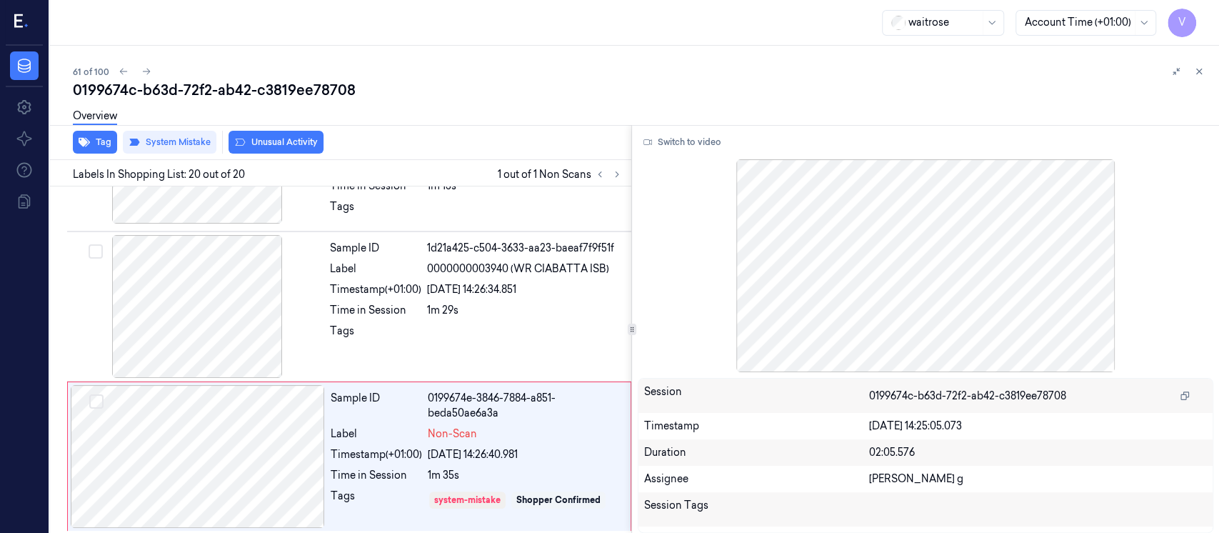
scroll to position [2684, 0]
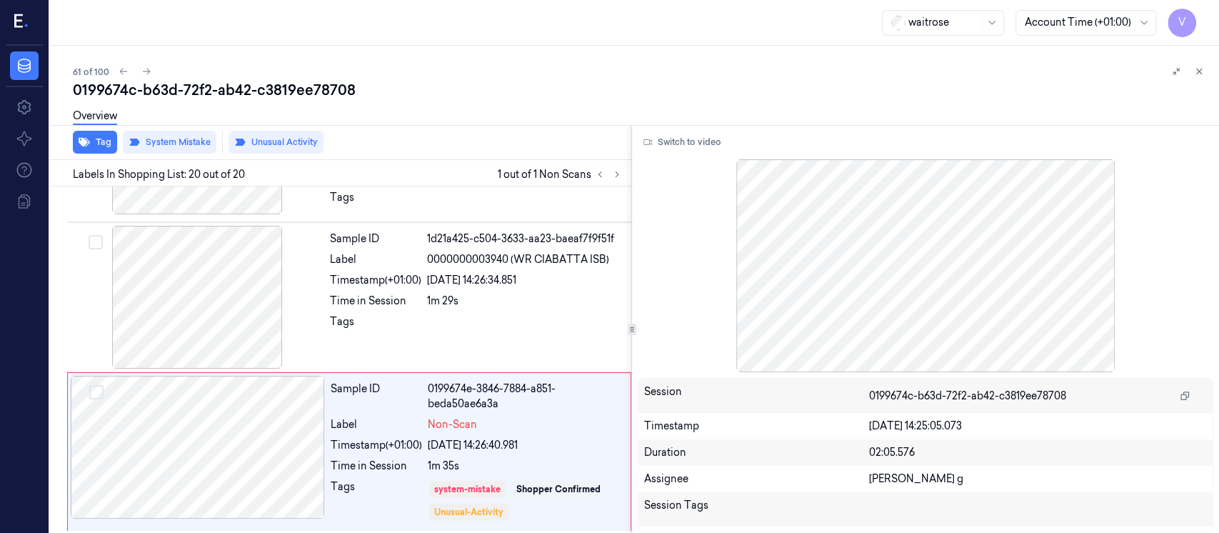
click at [120, 140] on div "Tag System Mistake Unusual Activity" at bounding box center [337, 142] width 587 height 35
click at [97, 151] on button "Tag" at bounding box center [95, 142] width 44 height 23
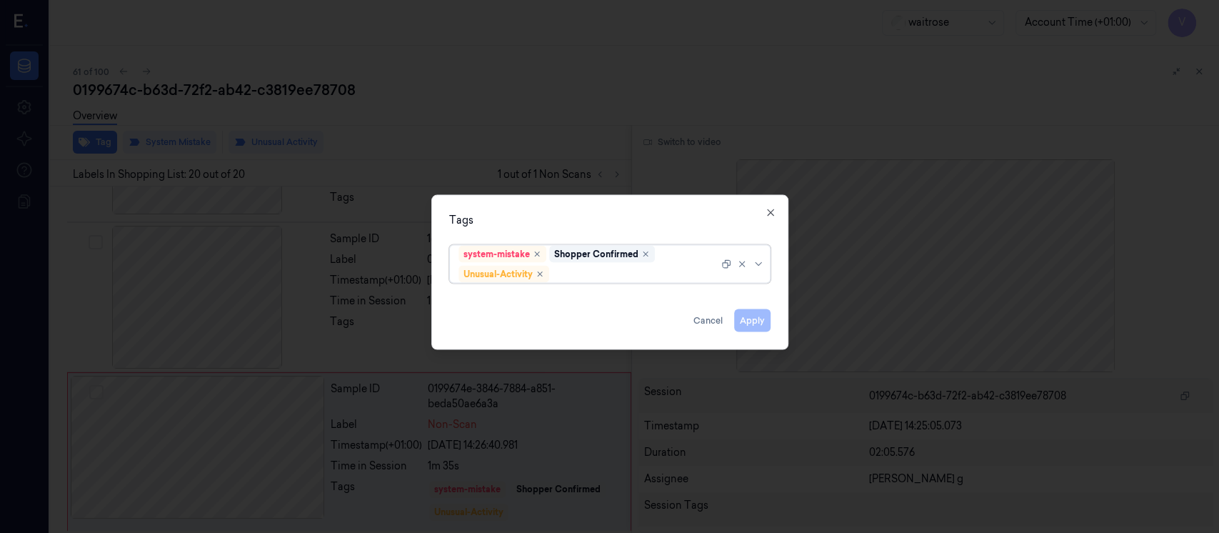
click at [647, 274] on div at bounding box center [635, 273] width 166 height 15
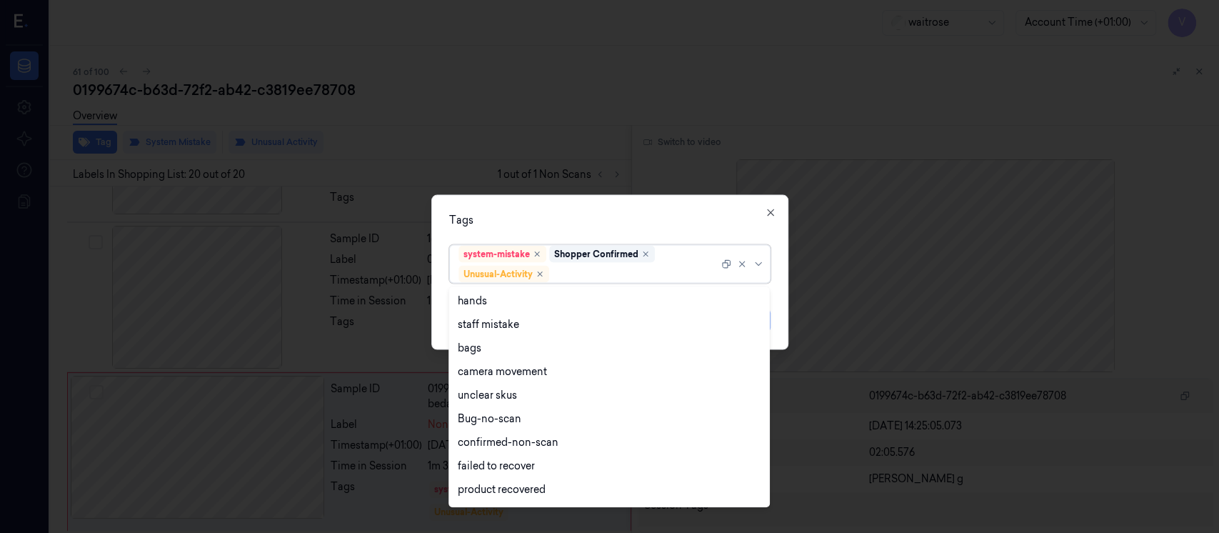
scroll to position [186, 0]
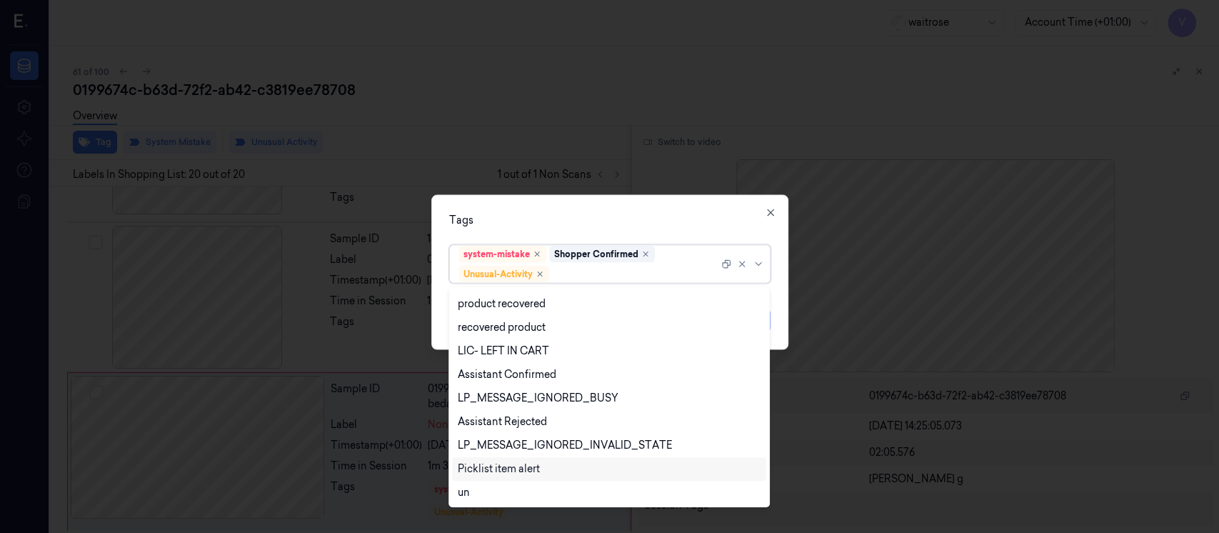
click at [482, 466] on div "Picklist item alert" at bounding box center [499, 468] width 82 height 15
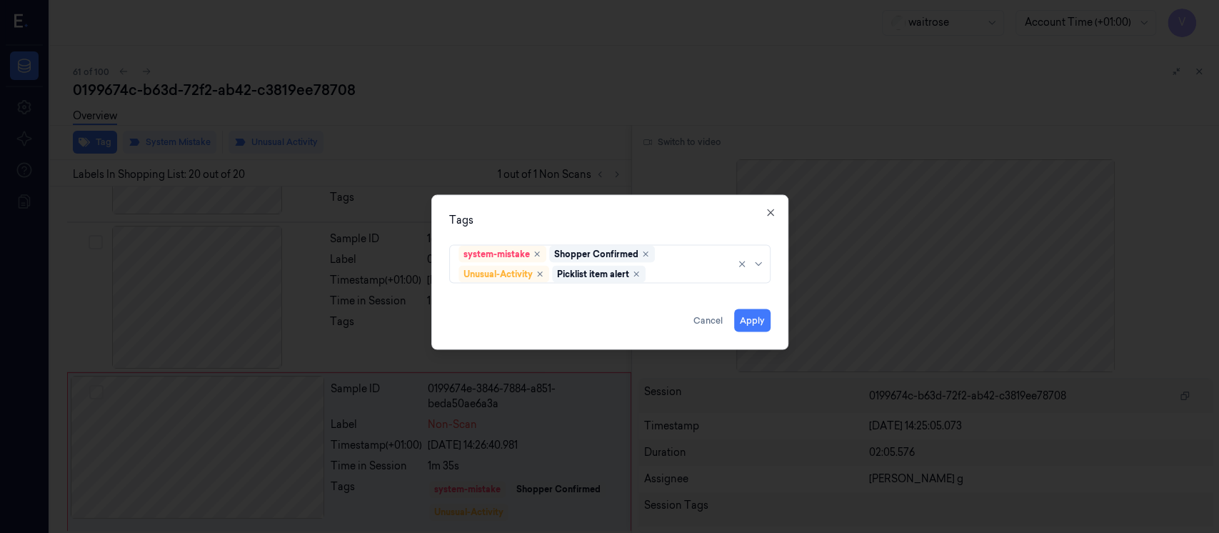
click at [580, 237] on div "Tags system-mistake Shopper Confirmed Unusual-Activity Picklist item alert Appl…" at bounding box center [609, 272] width 357 height 155
click at [768, 325] on button "Apply" at bounding box center [752, 320] width 36 height 23
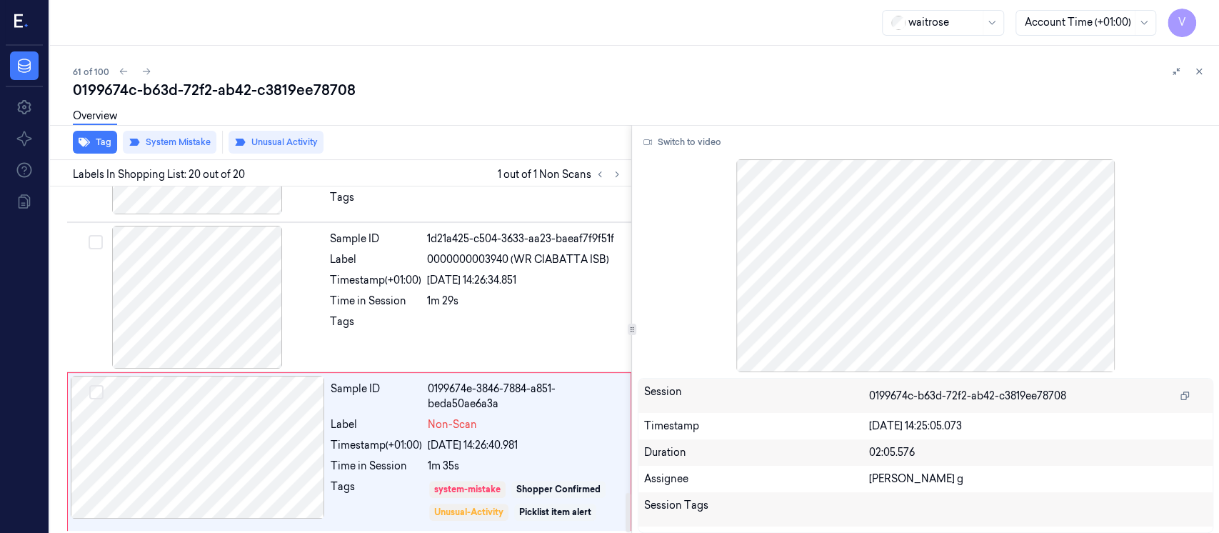
click at [440, 140] on div "Tag System Mistake Unusual Activity" at bounding box center [337, 142] width 587 height 35
click at [1203, 71] on icon at bounding box center [1199, 71] width 10 height 10
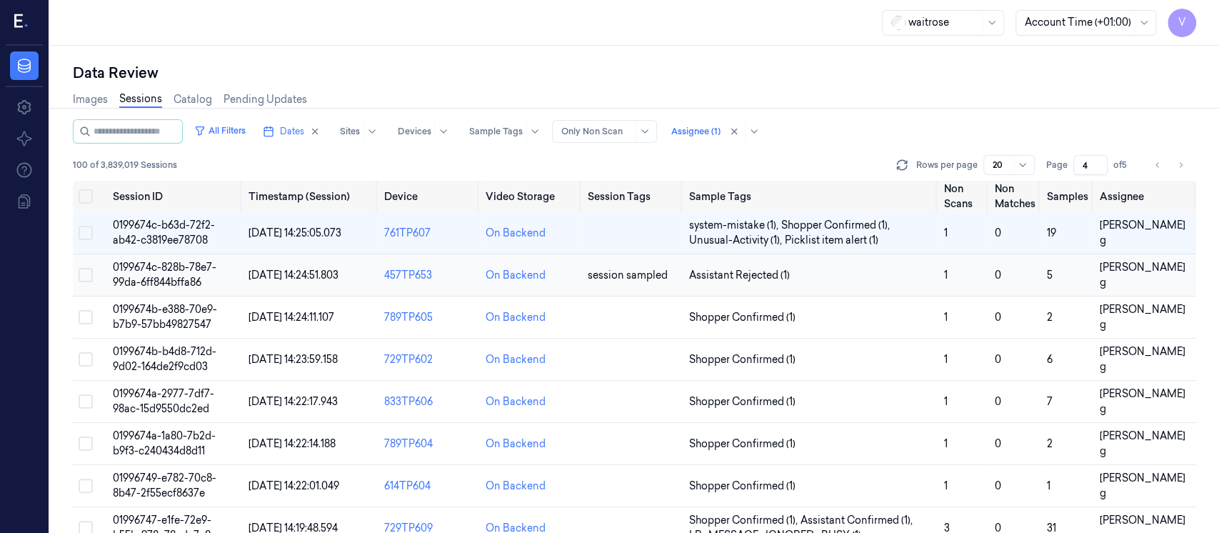
click at [589, 281] on td "session sampled" at bounding box center [632, 275] width 101 height 42
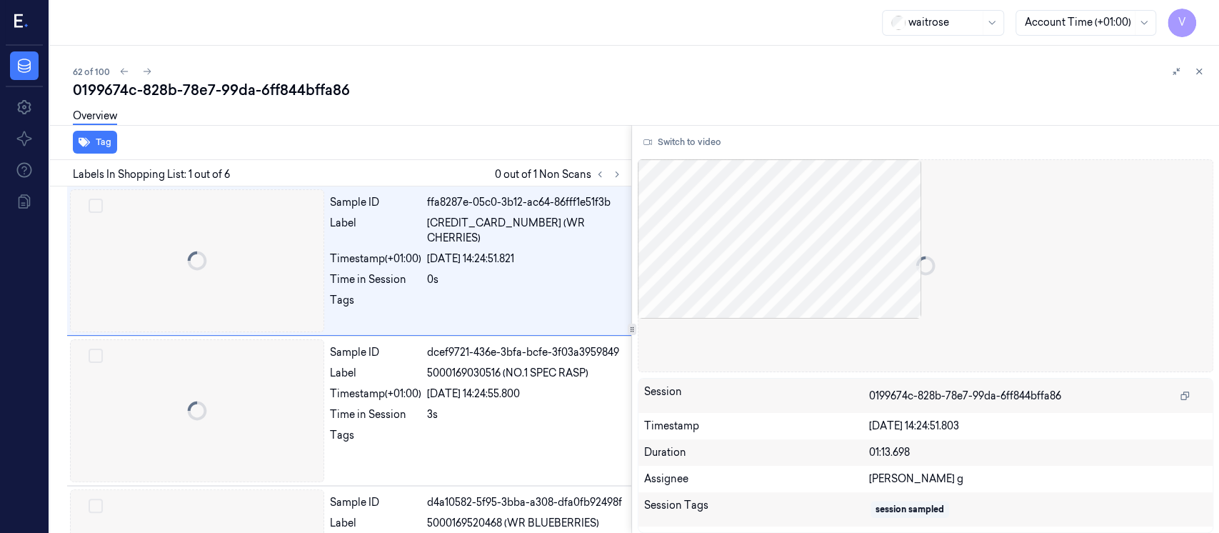
click at [568, 280] on div "62 of 100 0199674c-828b-78e7-99da-6ff844bffa86 Overview Tag Labels In Shopping …" at bounding box center [634, 289] width 1169 height 487
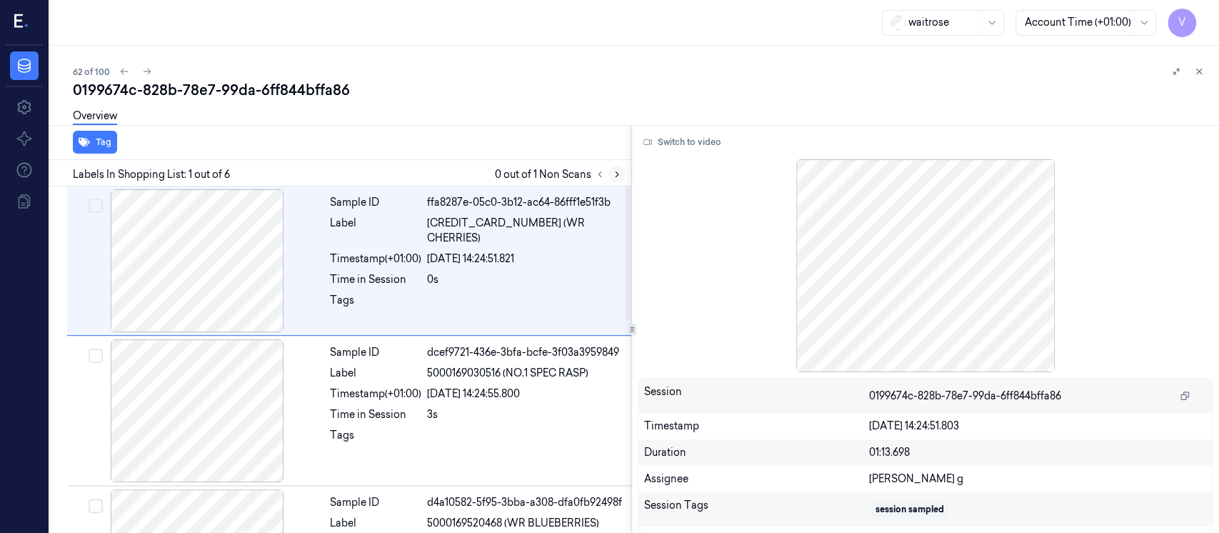
click at [617, 174] on icon at bounding box center [617, 174] width 10 height 10
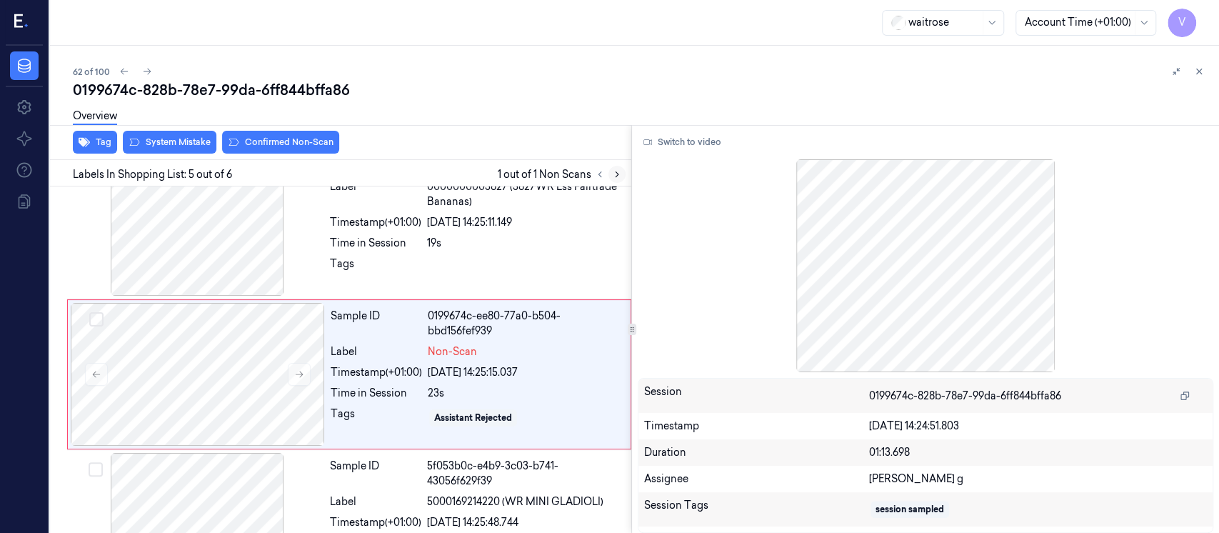
scroll to position [500, 0]
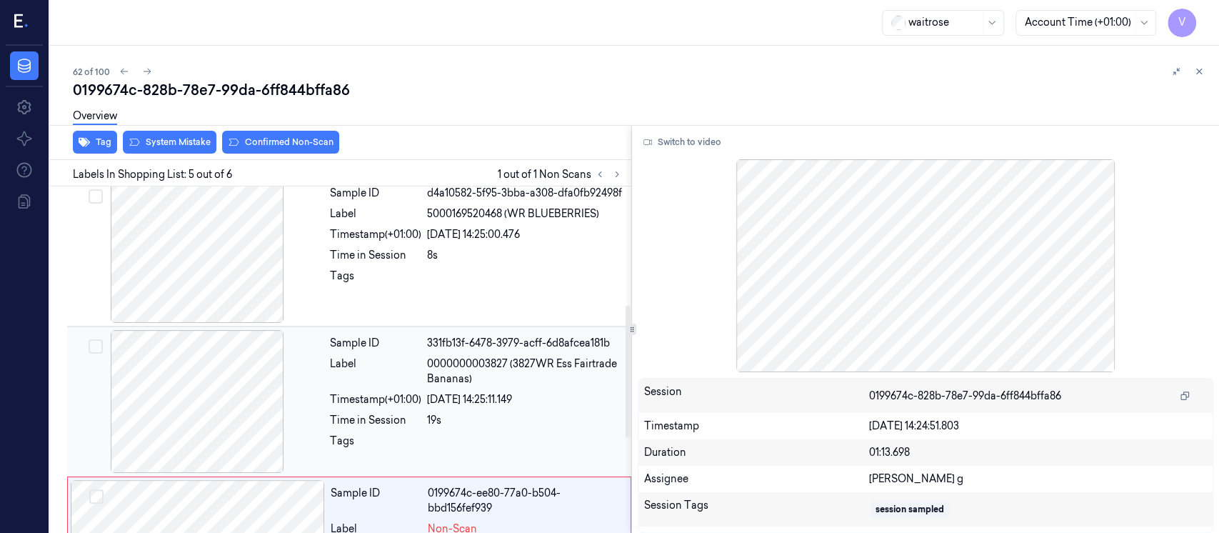
click at [186, 403] on div at bounding box center [197, 401] width 254 height 143
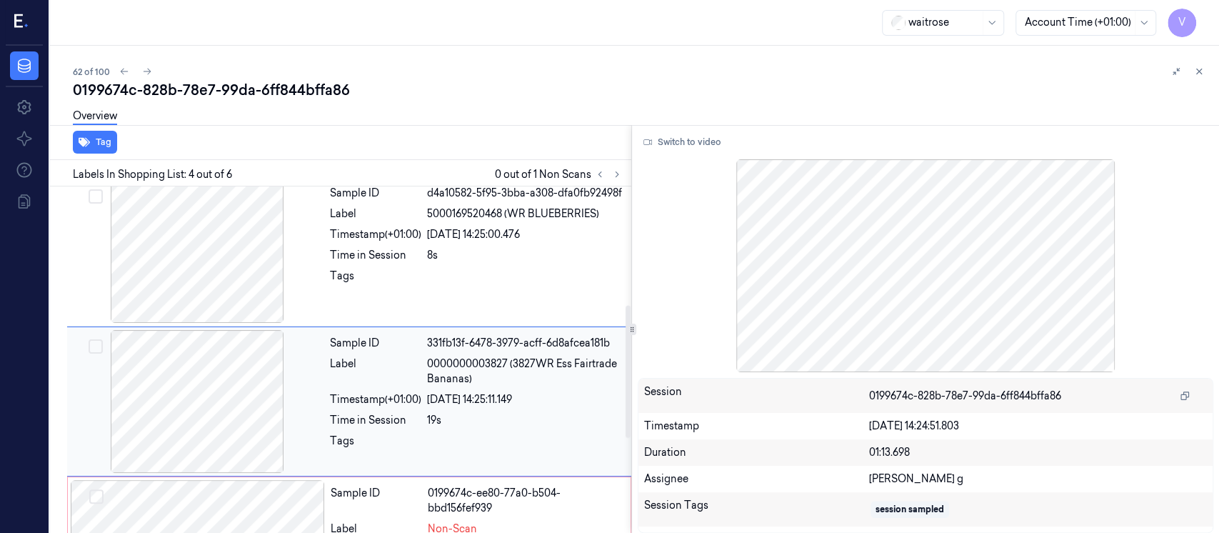
scroll to position [350, 0]
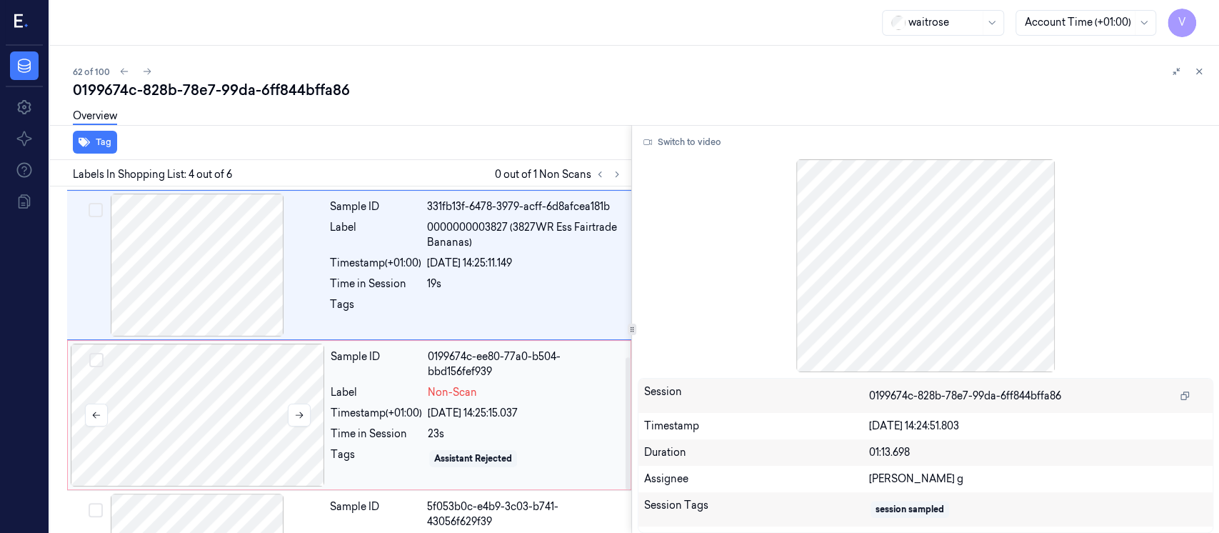
click at [196, 420] on div at bounding box center [198, 414] width 254 height 143
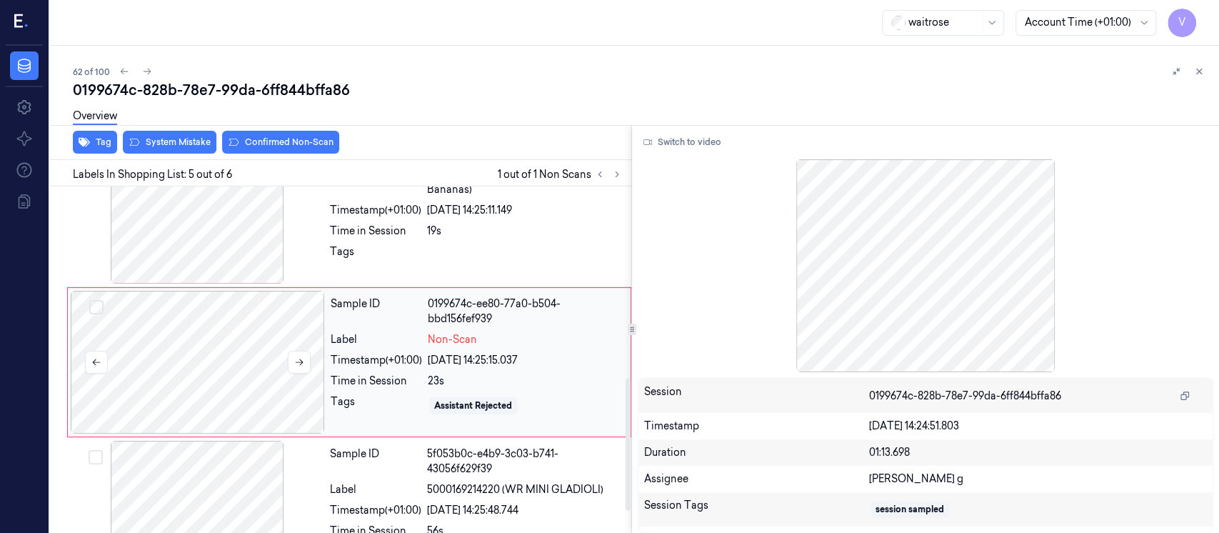
scroll to position [500, 0]
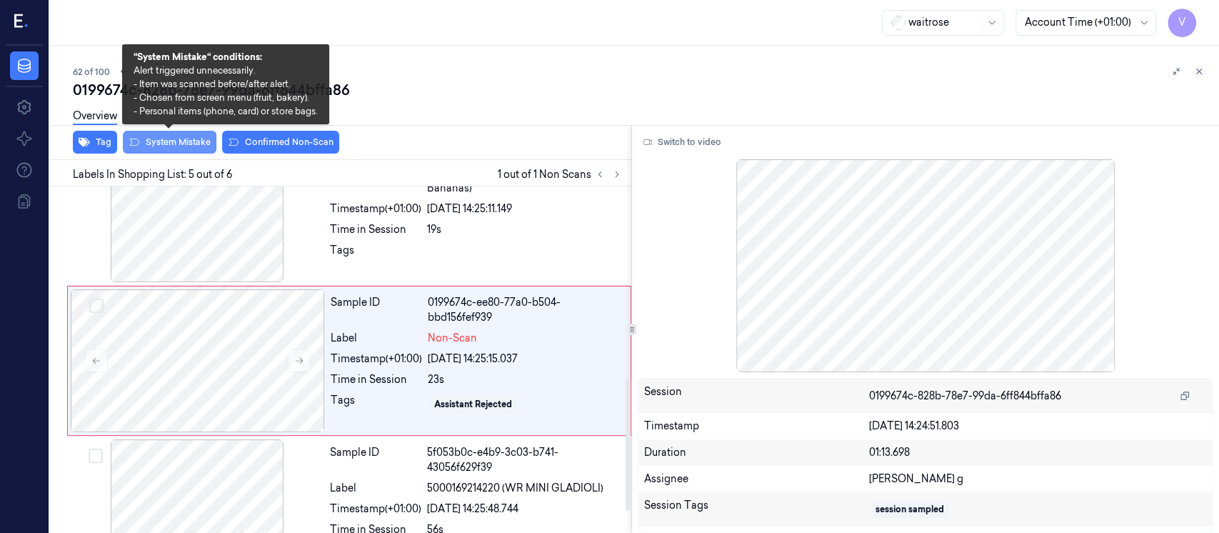
click at [174, 147] on button "System Mistake" at bounding box center [170, 142] width 94 height 23
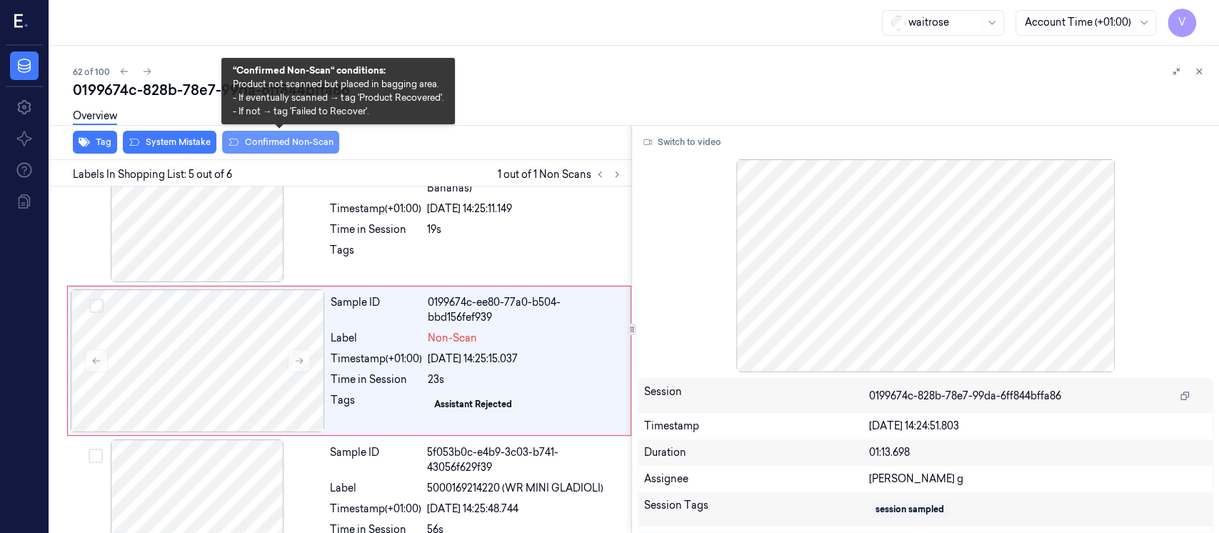
click at [285, 146] on button "Confirmed Non-Scan" at bounding box center [280, 142] width 117 height 23
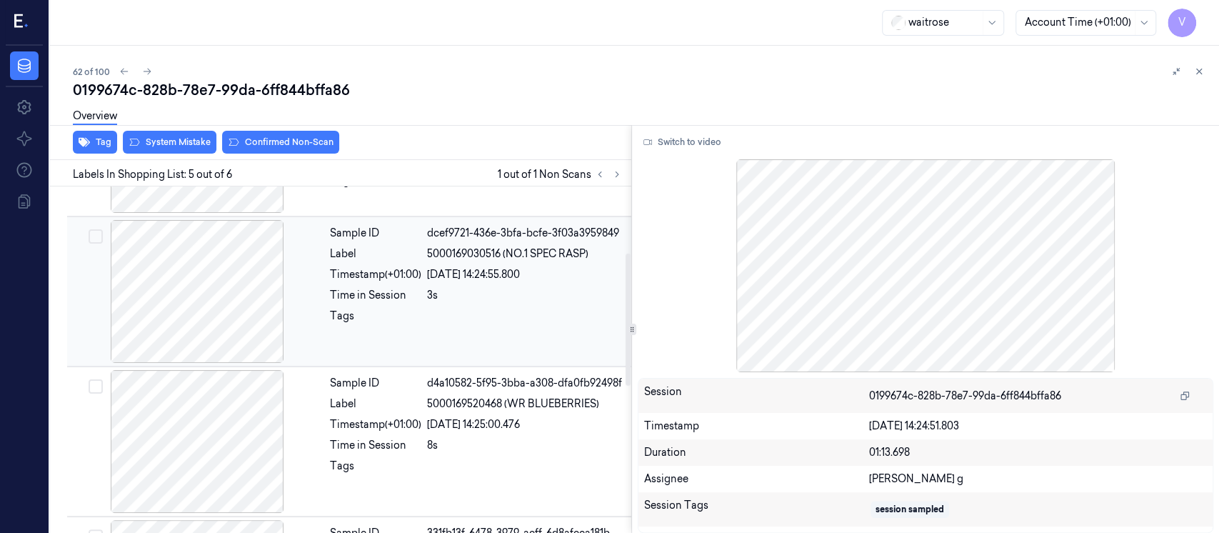
scroll to position [309, 0]
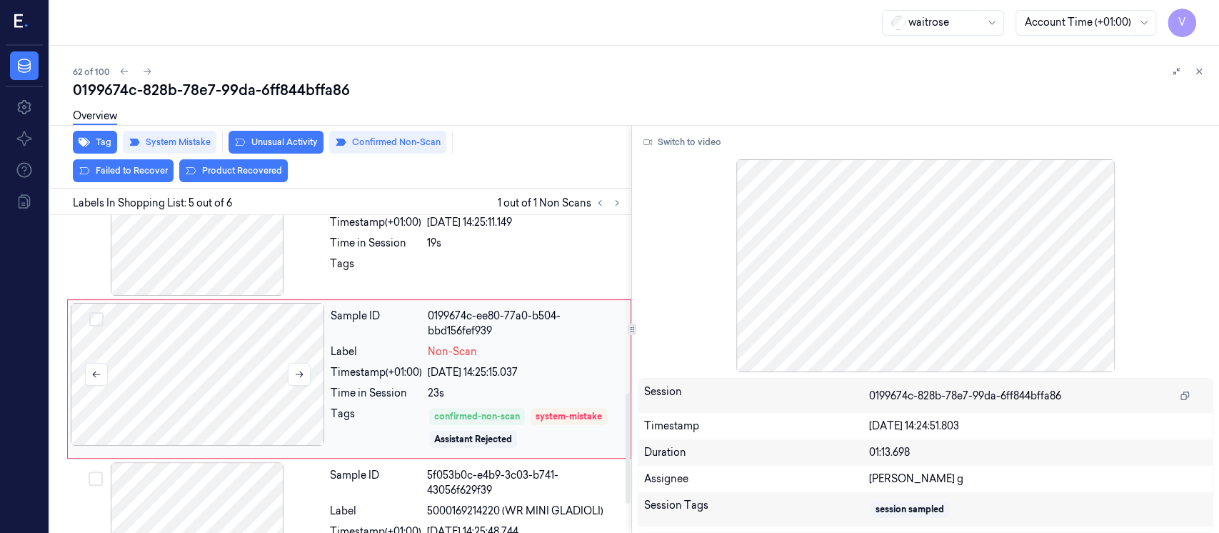
click at [220, 468] on div "Sample ID ffa8287e-05c0-3b12-ac64-86fff1e51f3b Label 5000169302002 (WR CHERRIES…" at bounding box center [337, 156] width 587 height 913
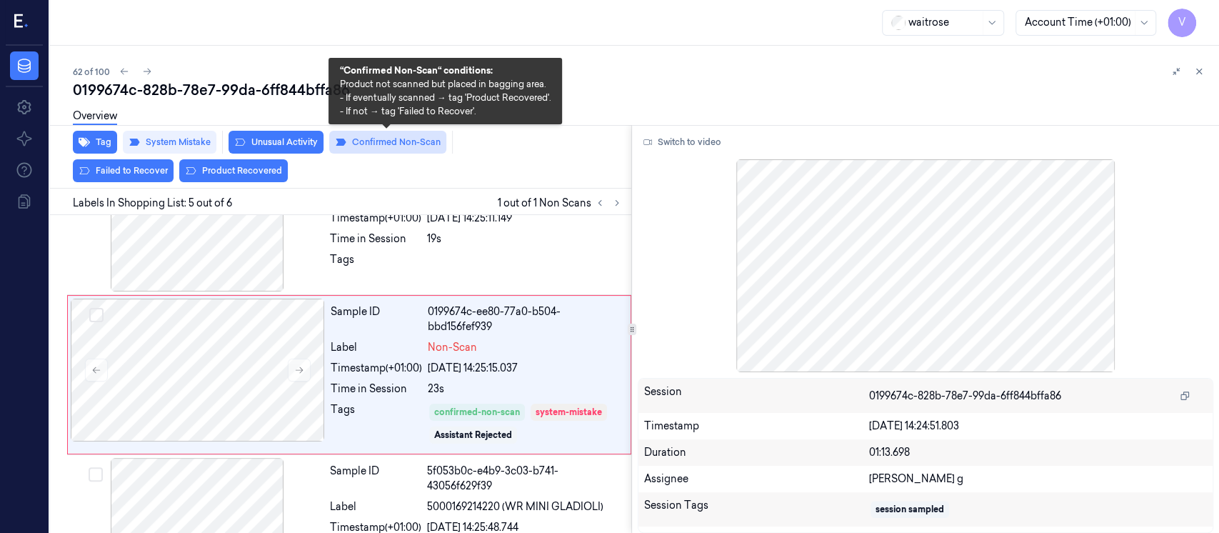
click at [403, 148] on button "Confirmed Non-Scan" at bounding box center [387, 142] width 117 height 23
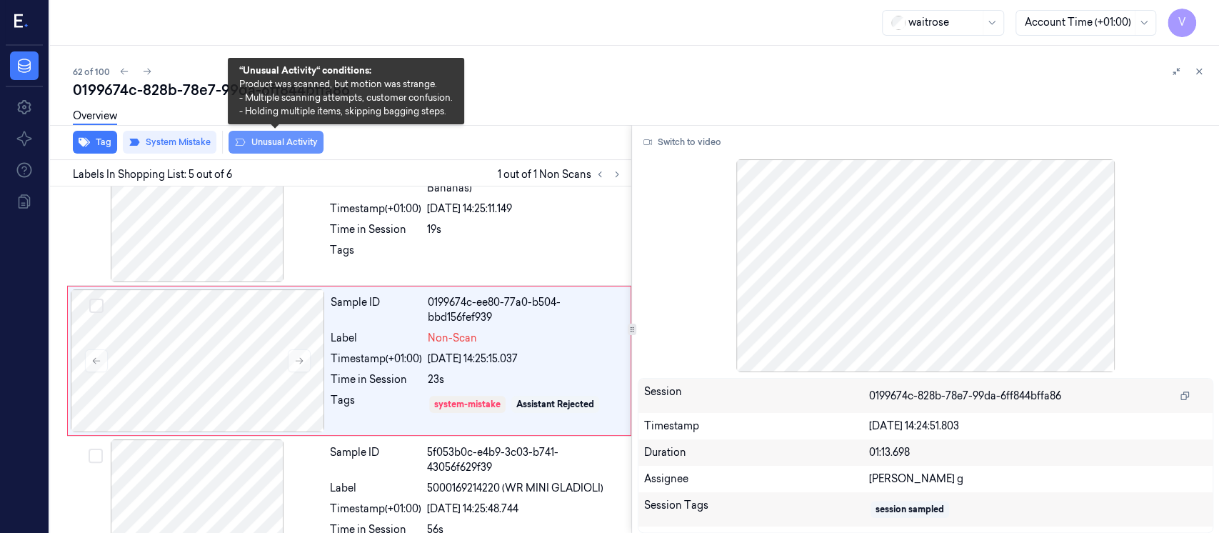
click at [276, 144] on button "Unusual Activity" at bounding box center [275, 142] width 95 height 23
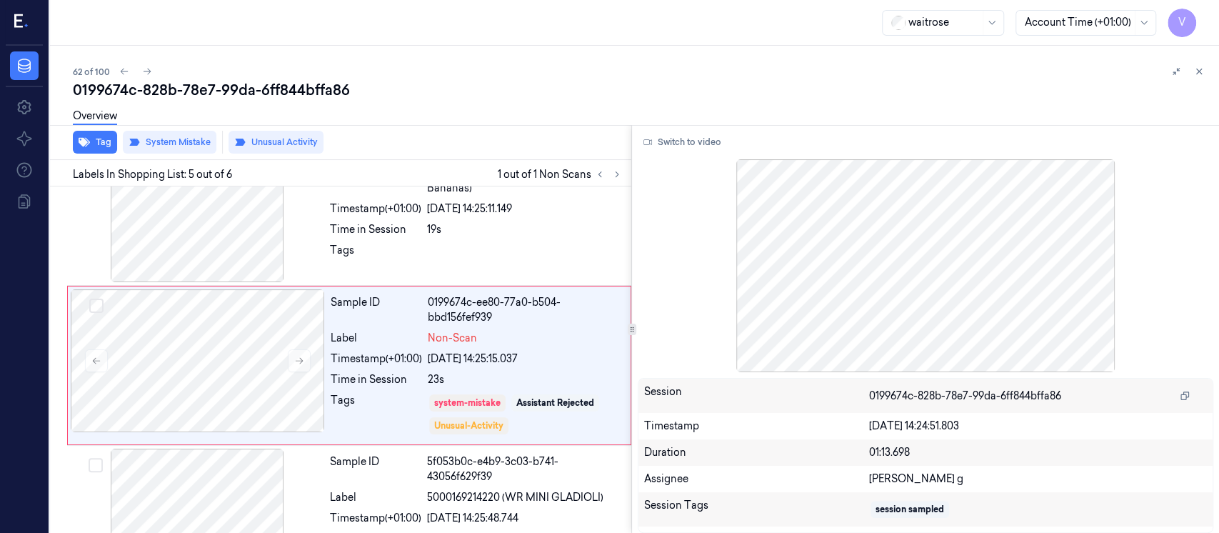
scroll to position [504, 0]
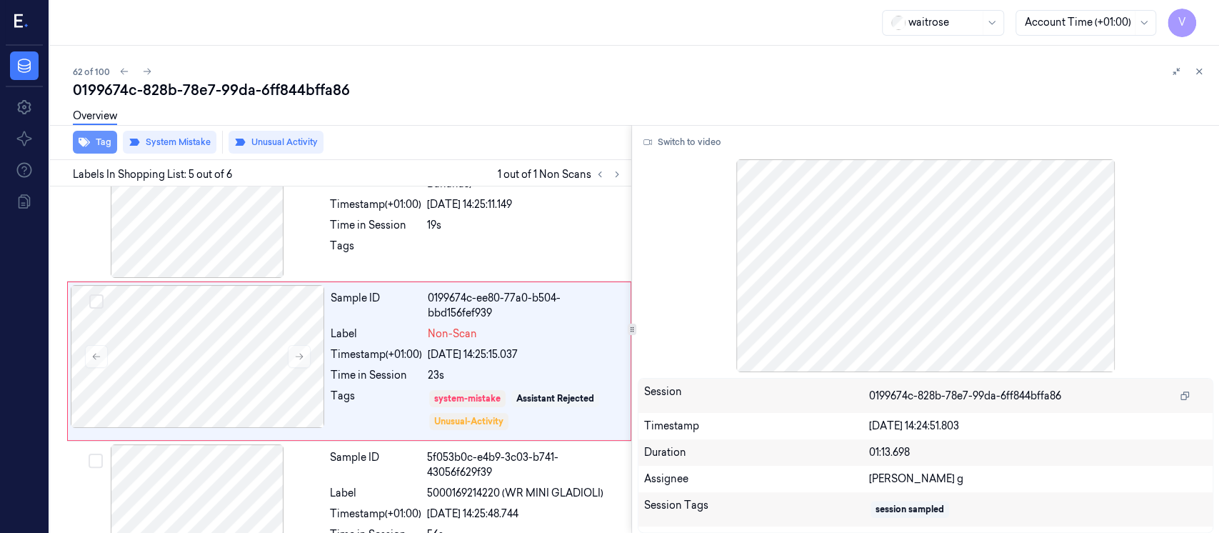
click at [88, 143] on icon "button" at bounding box center [84, 142] width 11 height 9
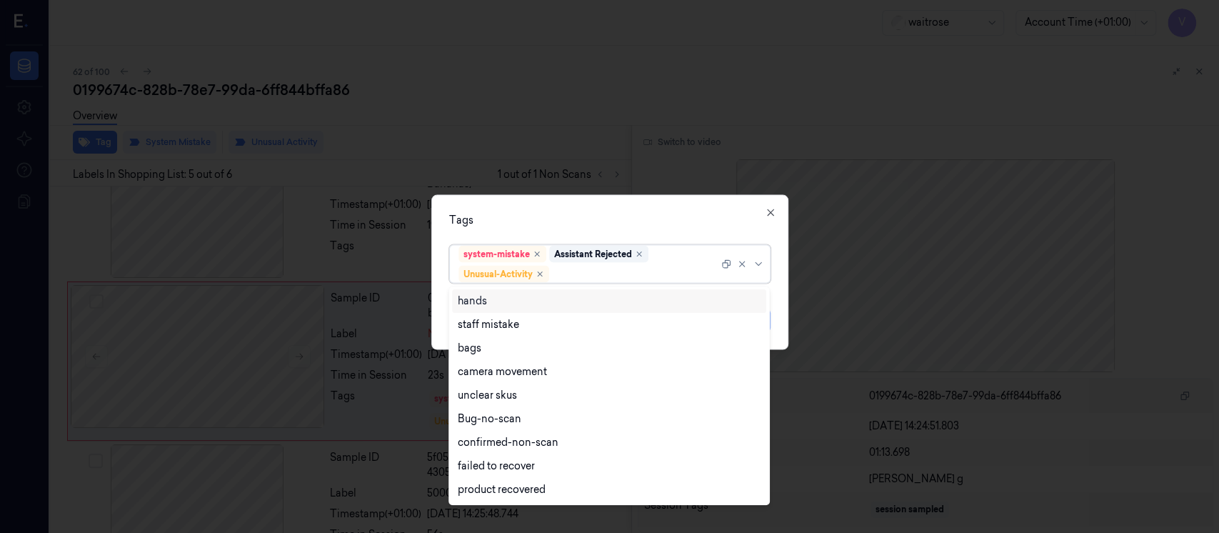
click at [610, 275] on div at bounding box center [635, 273] width 166 height 15
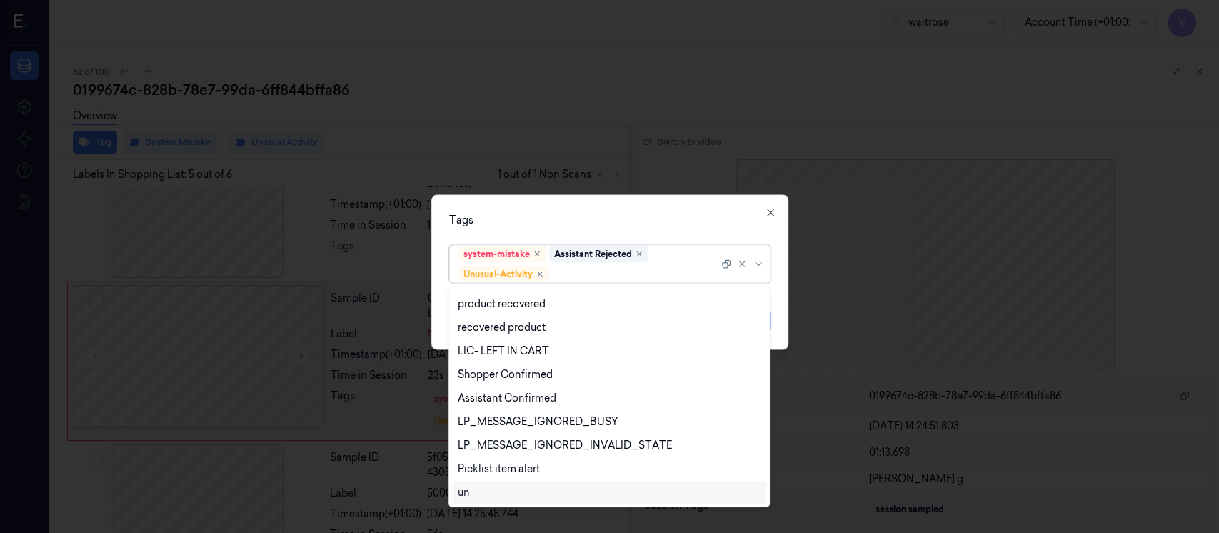
scroll to position [280, 0]
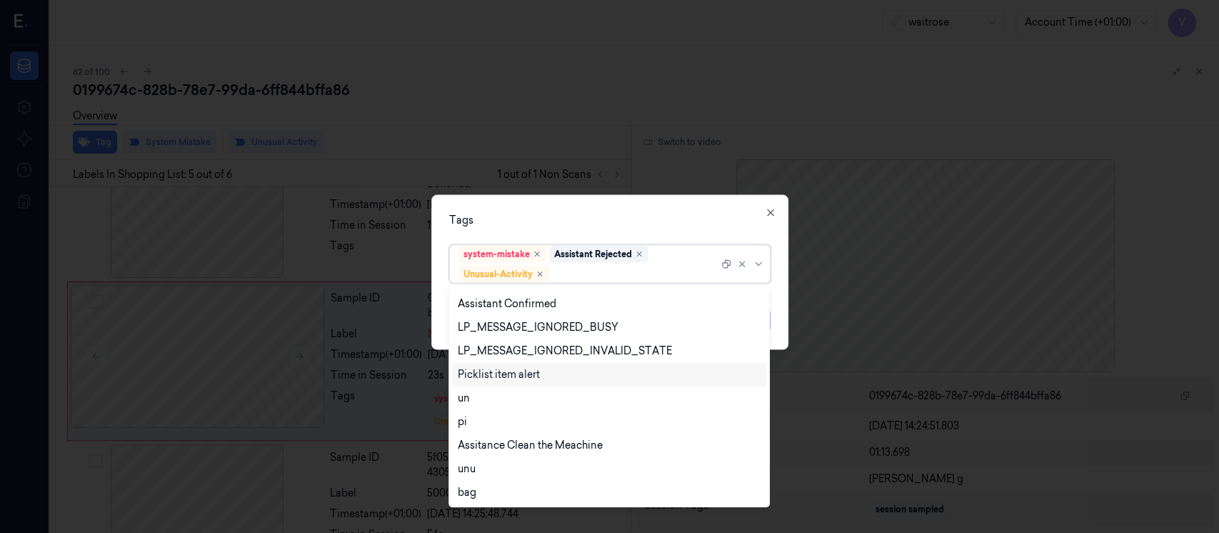
click at [486, 368] on div "Picklist item alert" at bounding box center [499, 374] width 82 height 15
click at [628, 229] on div "Tags option Picklist item alert, selected. 20 results available. Use Up and Dow…" at bounding box center [609, 272] width 357 height 155
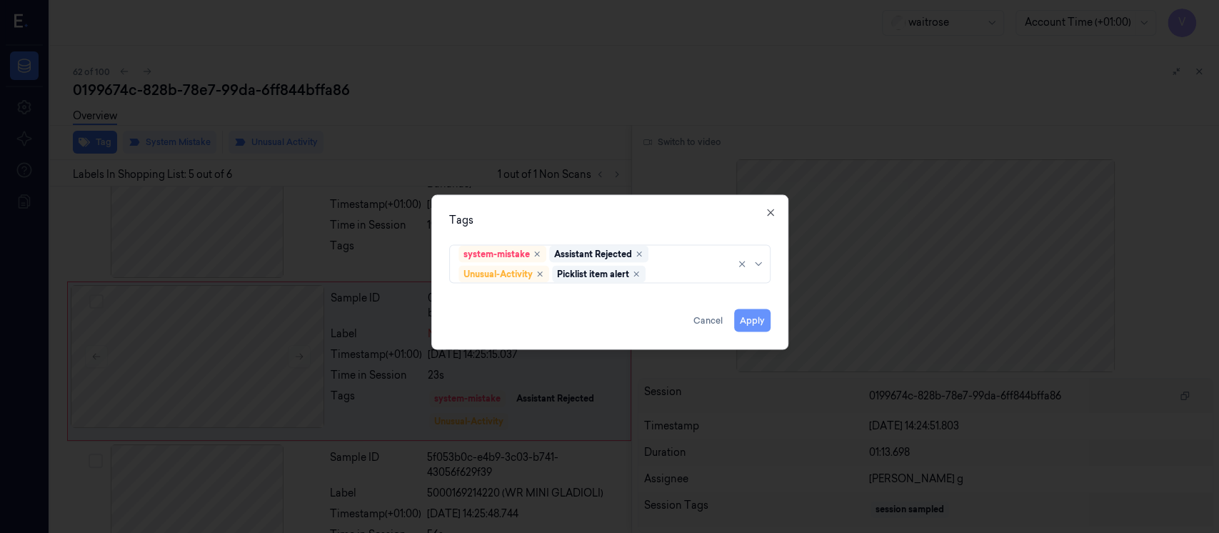
click at [762, 320] on button "Apply" at bounding box center [752, 320] width 36 height 23
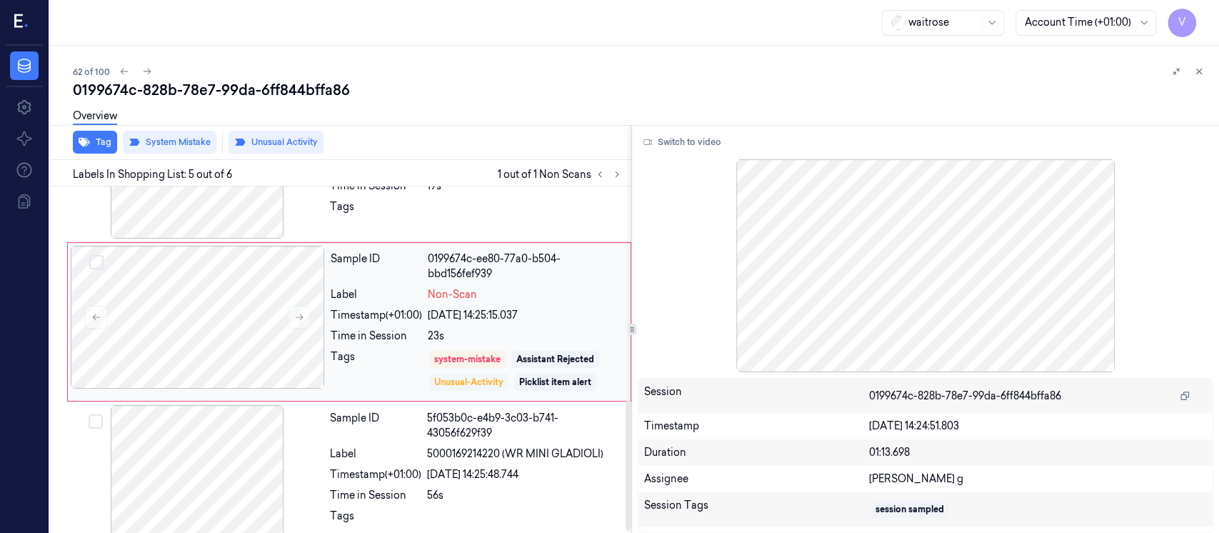
scroll to position [565, 0]
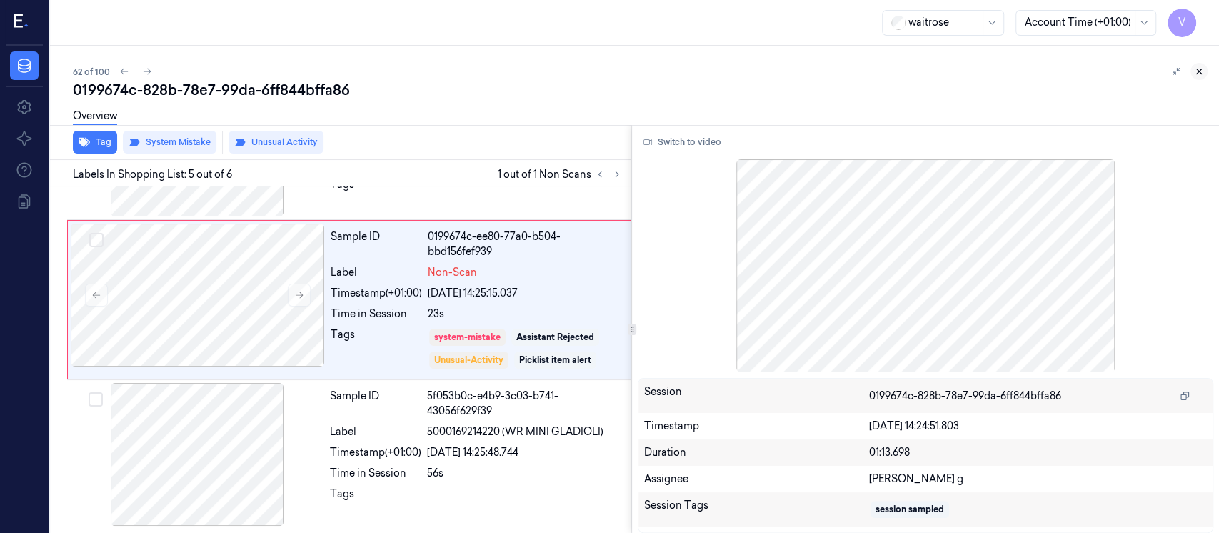
click at [1194, 69] on icon at bounding box center [1199, 71] width 10 height 10
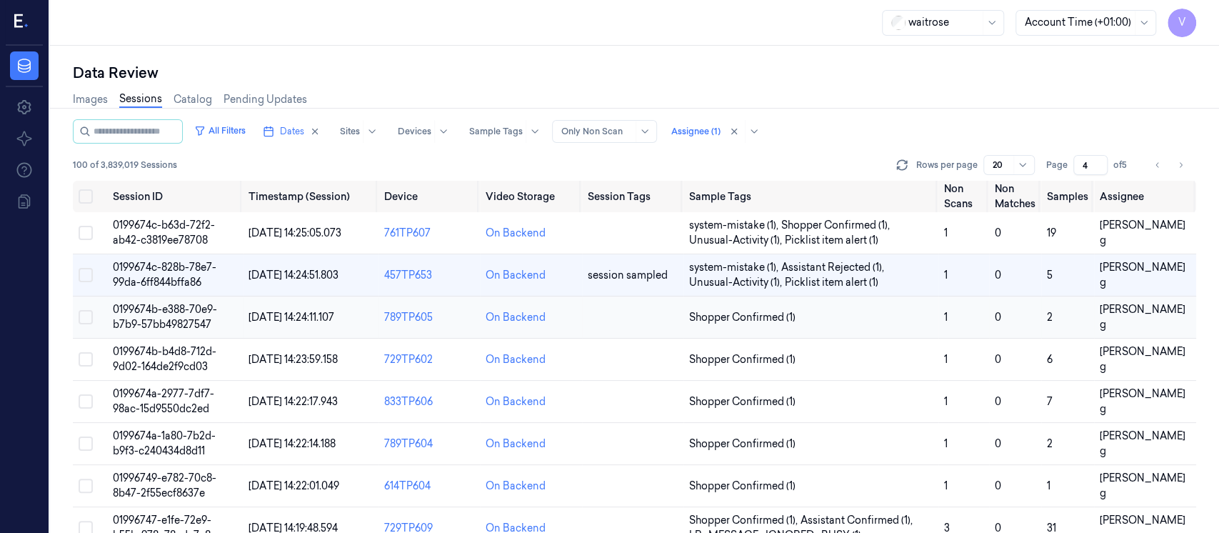
click at [590, 324] on td at bounding box center [632, 317] width 101 height 42
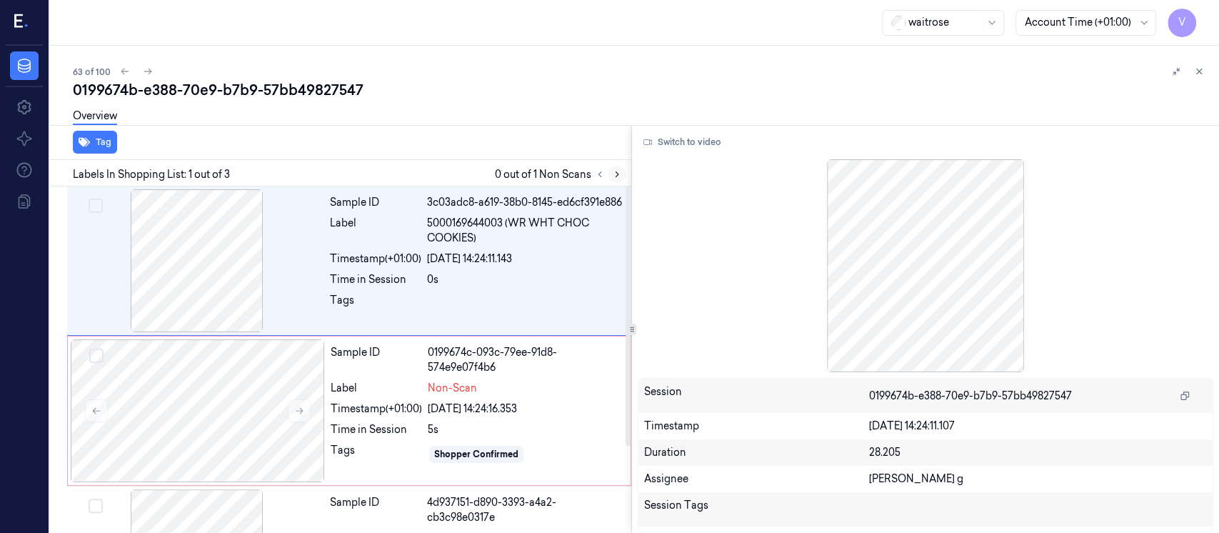
click at [614, 171] on icon at bounding box center [617, 174] width 10 height 10
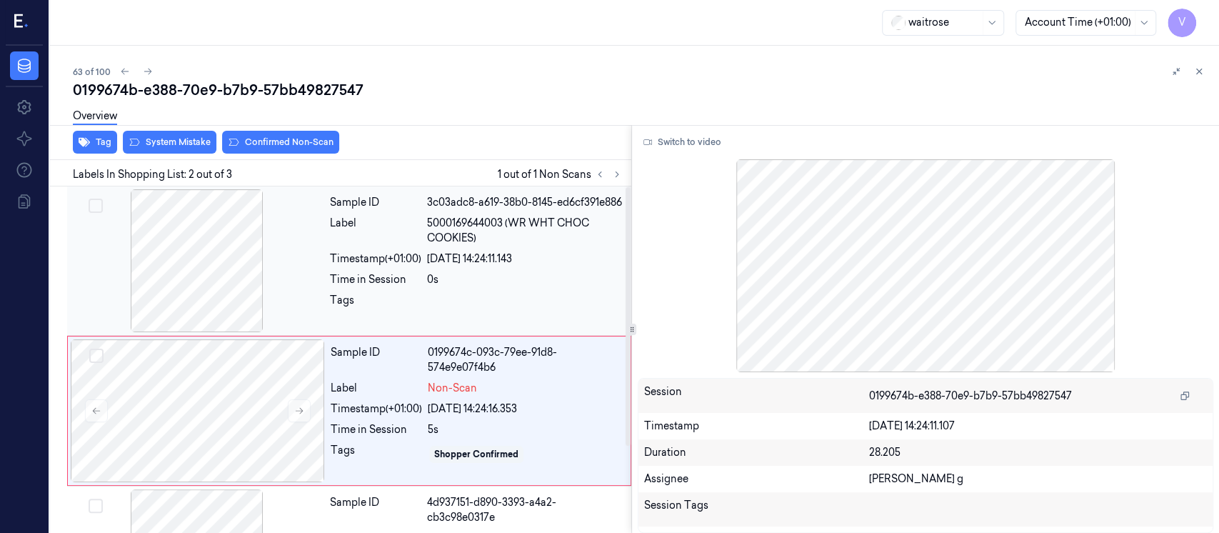
click at [428, 266] on div "20/09/2025 14:24:11.143" at bounding box center [525, 258] width 196 height 15
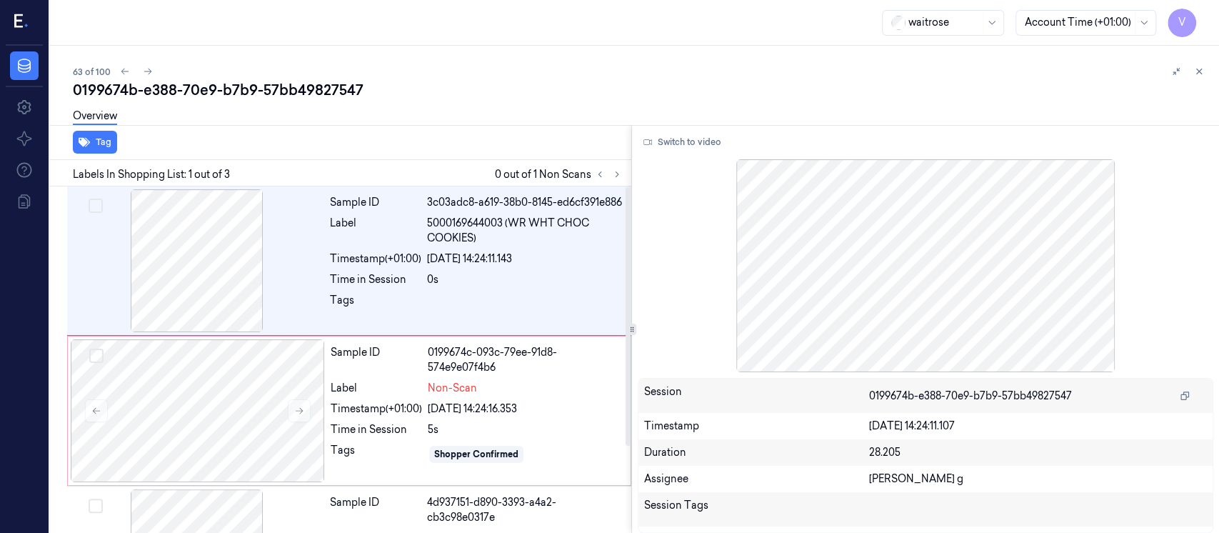
click at [636, 148] on div "Switch to video Session 0199674b-e388-70e9-b7b9-57bb49827547 Timestamp 20/09/20…" at bounding box center [925, 329] width 587 height 408
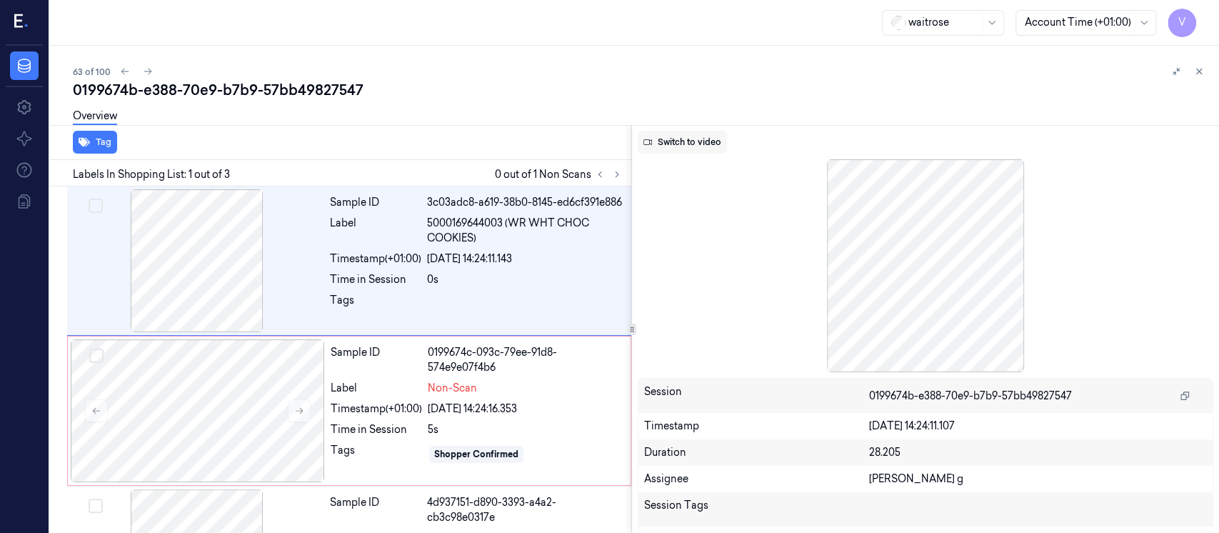
click at [690, 142] on button "Switch to video" at bounding box center [682, 142] width 89 height 23
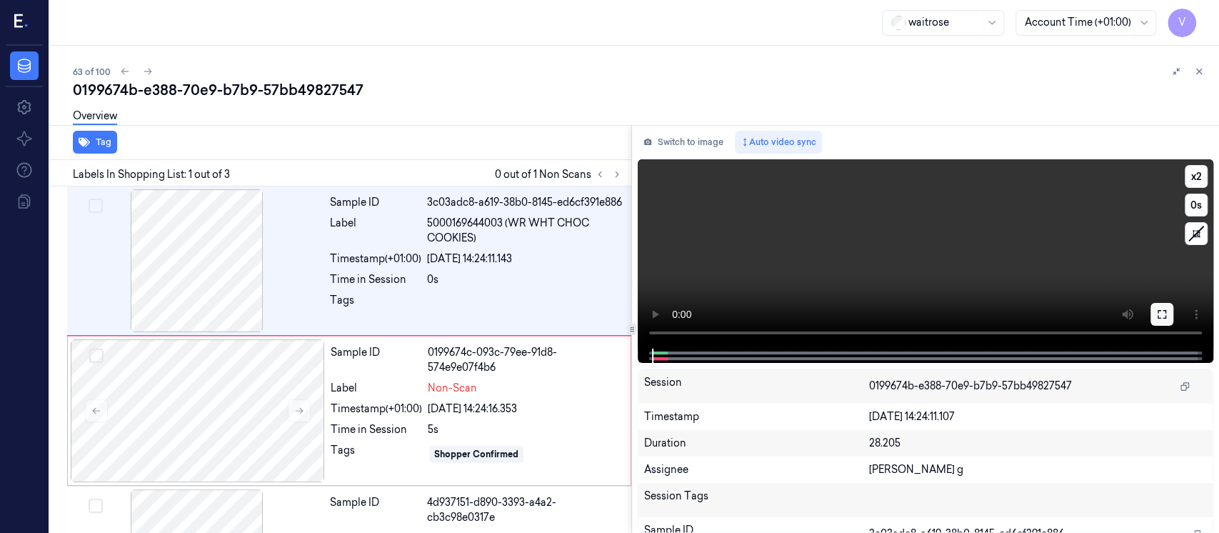
click at [1160, 316] on icon at bounding box center [1161, 313] width 11 height 11
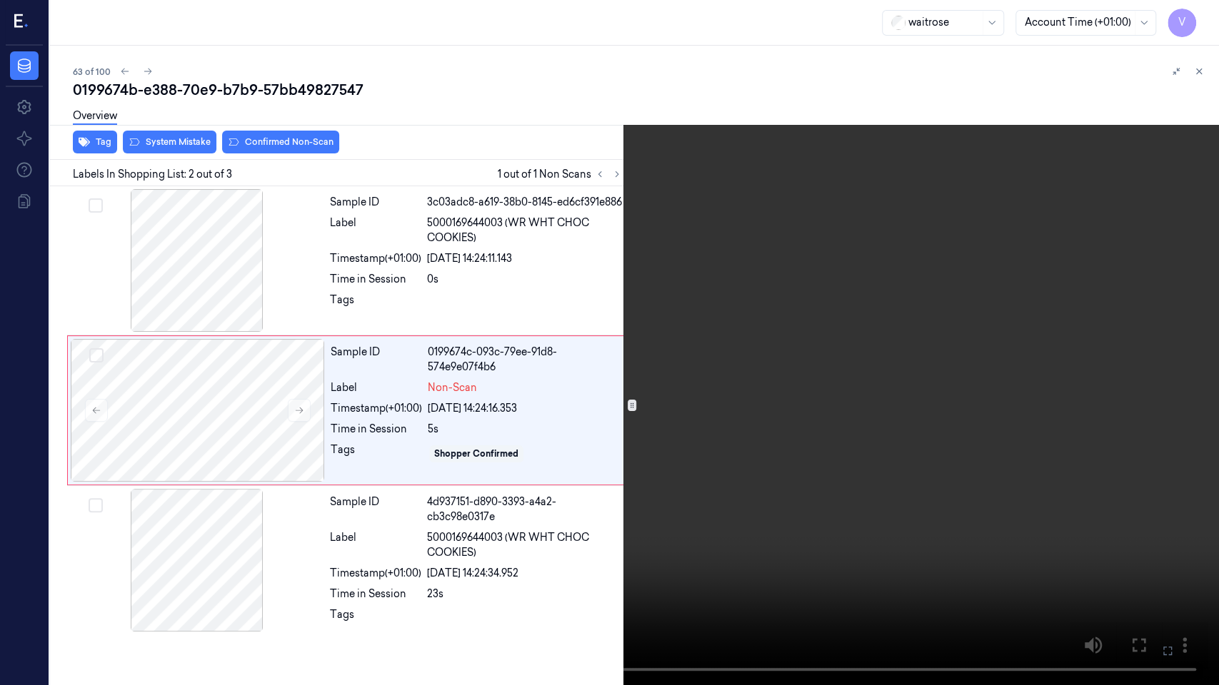
click at [0, 0] on button at bounding box center [0, 0] width 0 height 0
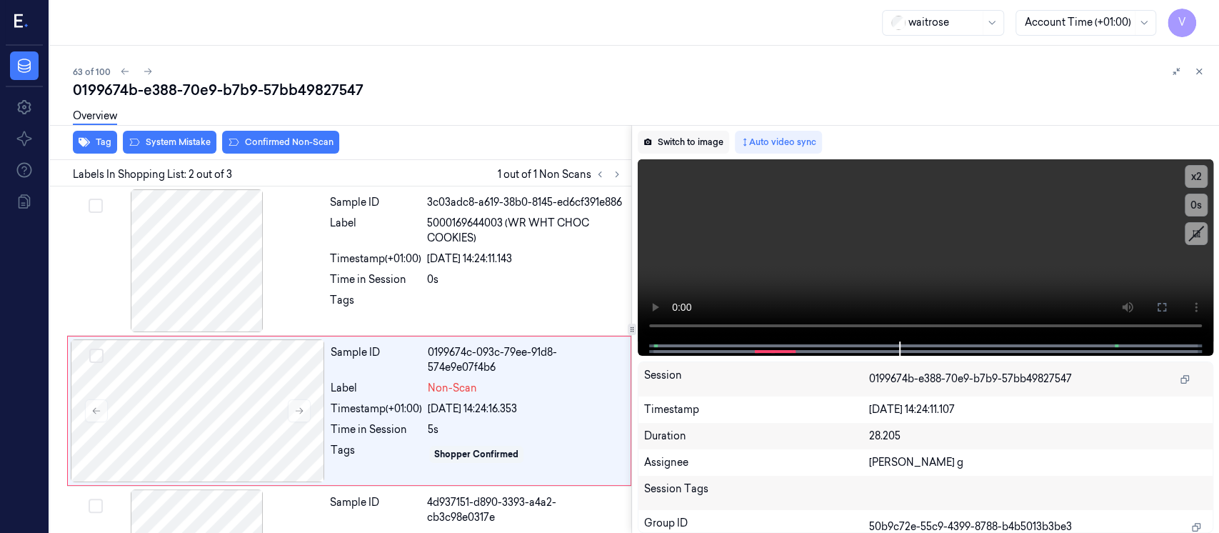
click at [688, 139] on button "Switch to image" at bounding box center [683, 142] width 91 height 23
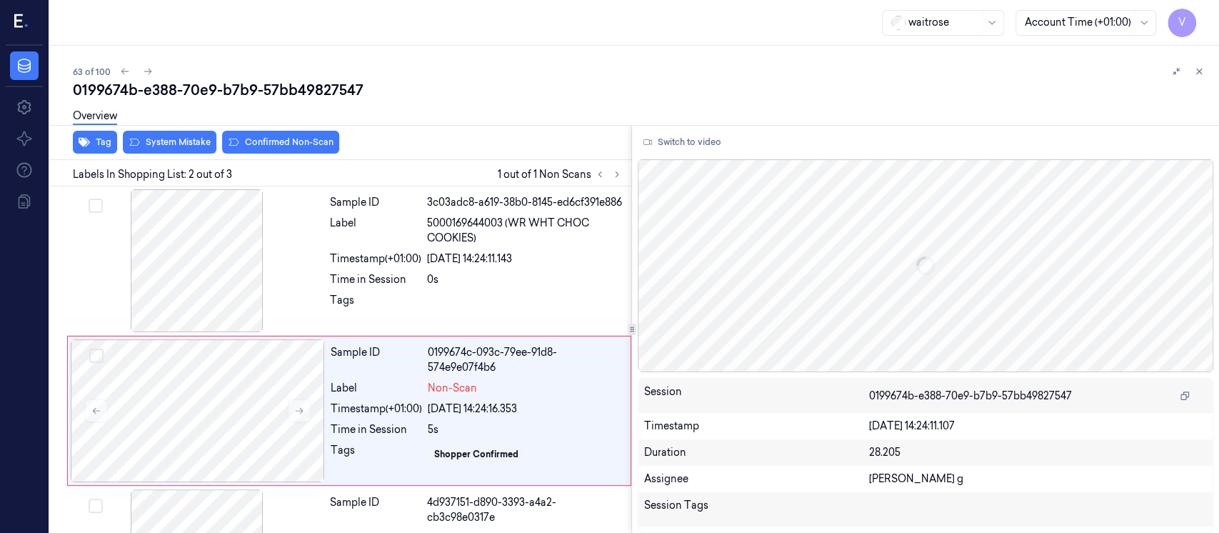
scroll to position [55, 0]
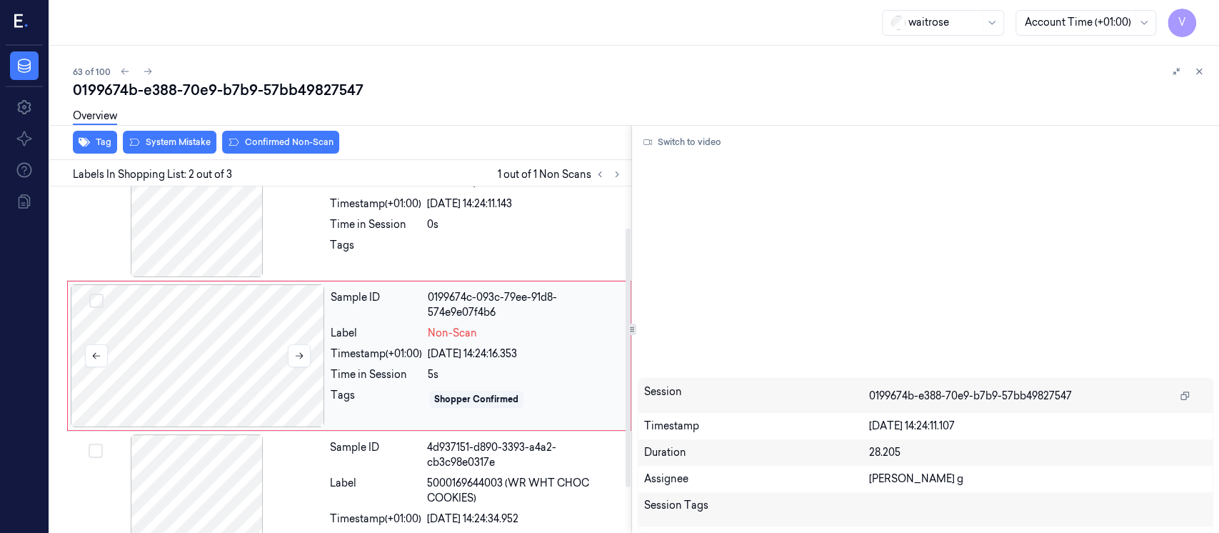
click at [206, 338] on div at bounding box center [198, 355] width 254 height 143
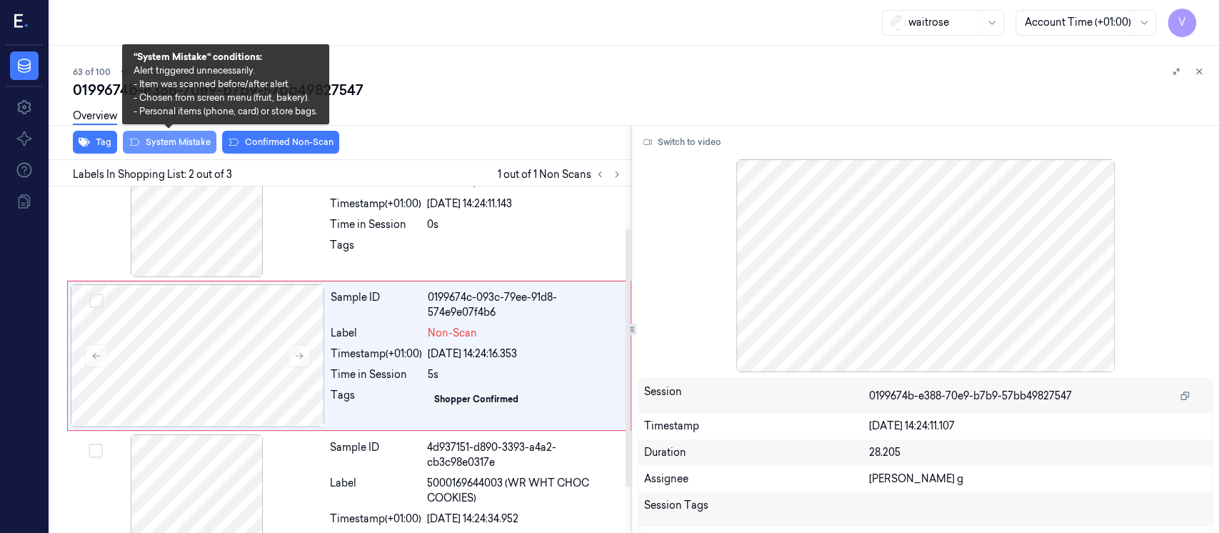
click at [181, 136] on button "System Mistake" at bounding box center [170, 142] width 94 height 23
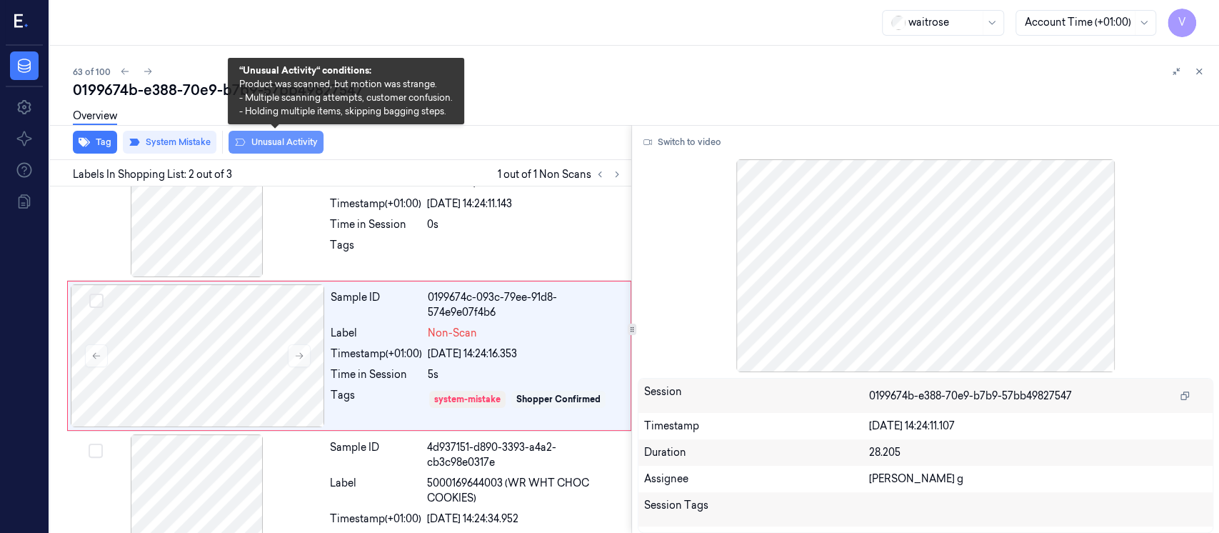
click at [261, 143] on button "Unusual Activity" at bounding box center [275, 142] width 95 height 23
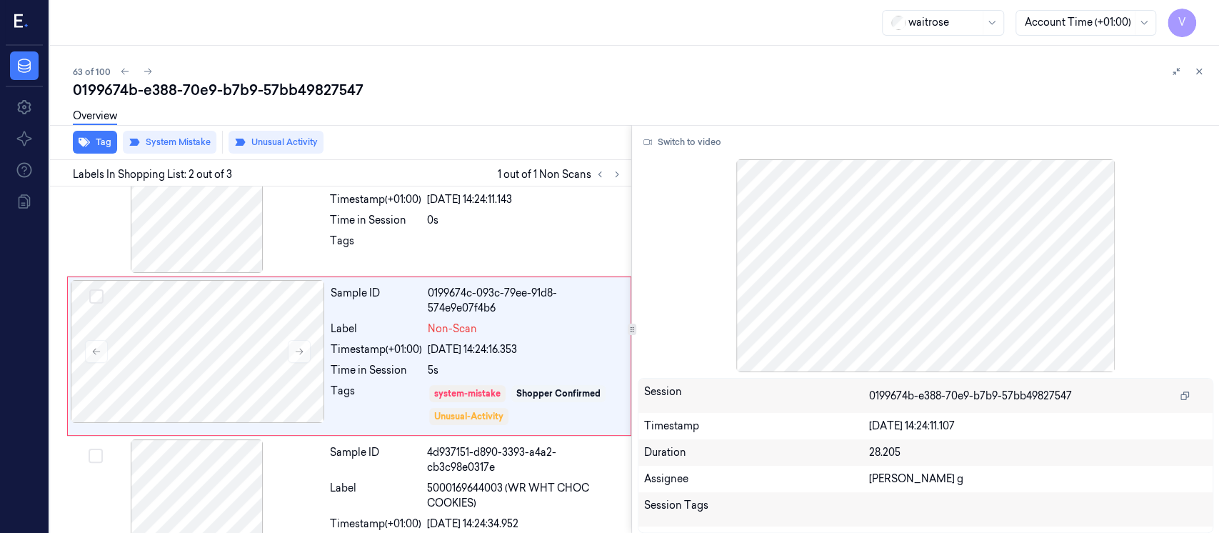
click at [493, 80] on div "0199674b-e388-70e9-b7b9-57bb49827547" at bounding box center [640, 90] width 1135 height 20
click at [1194, 76] on button at bounding box center [1198, 71] width 17 height 17
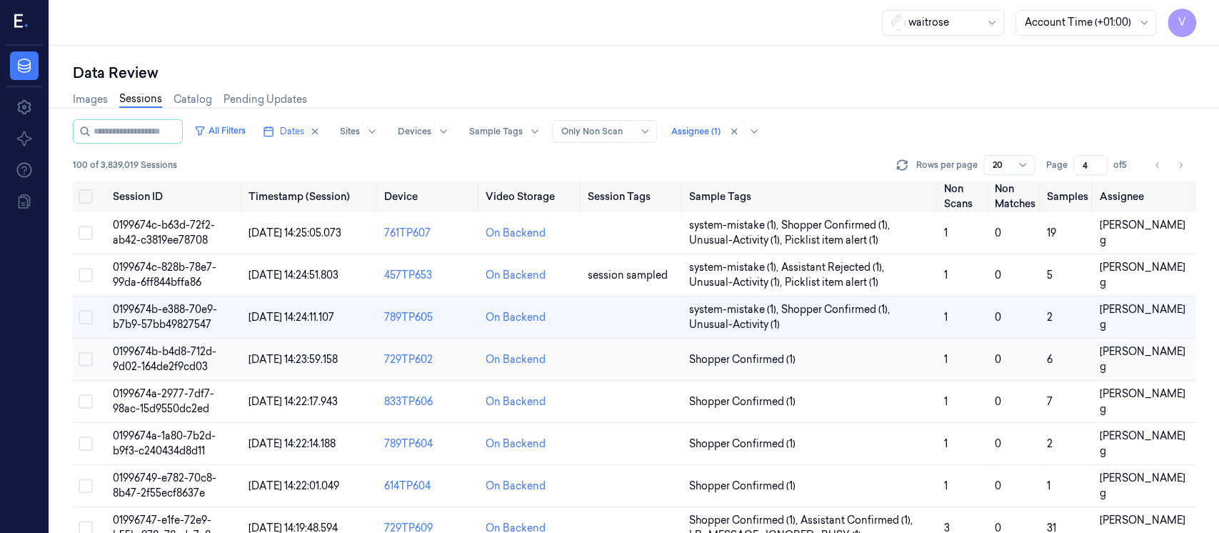
click at [628, 368] on td at bounding box center [632, 359] width 101 height 42
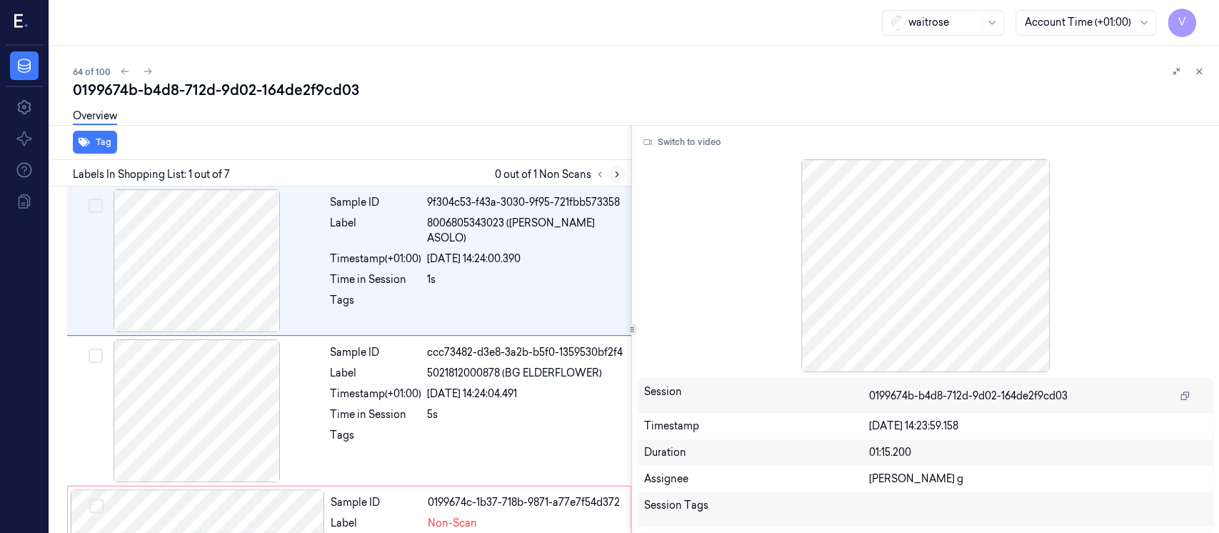
click at [620, 172] on icon at bounding box center [617, 174] width 10 height 10
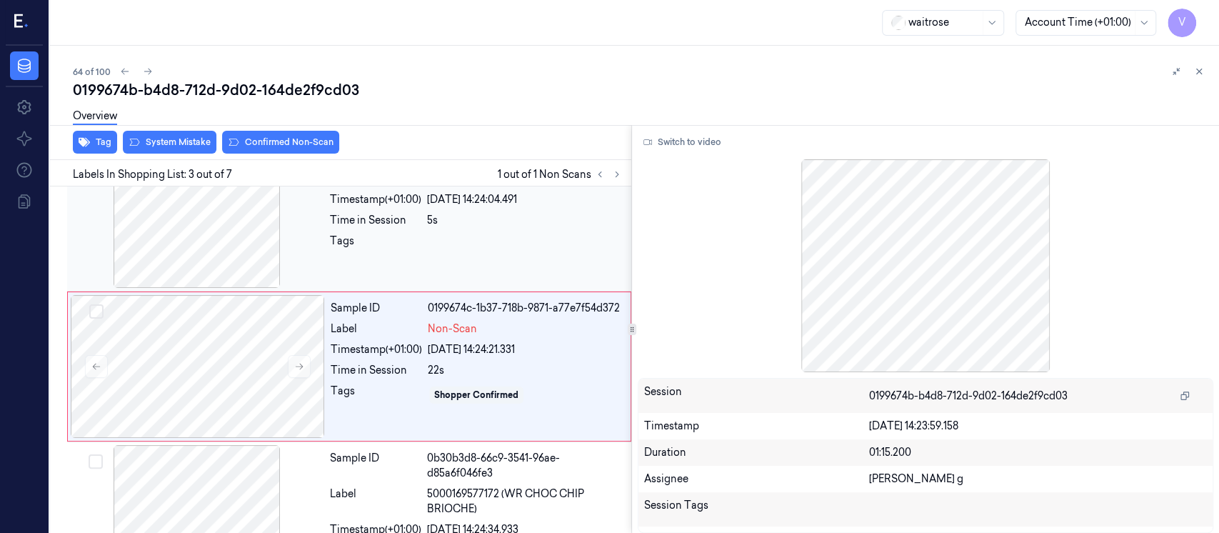
scroll to position [200, 0]
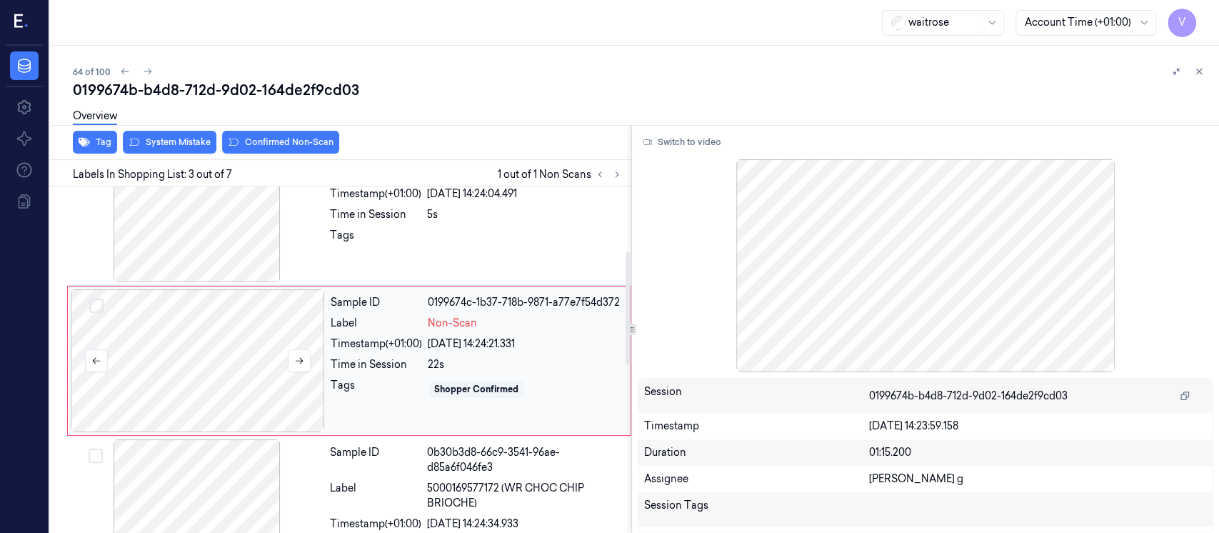
click at [268, 325] on div at bounding box center [198, 360] width 254 height 143
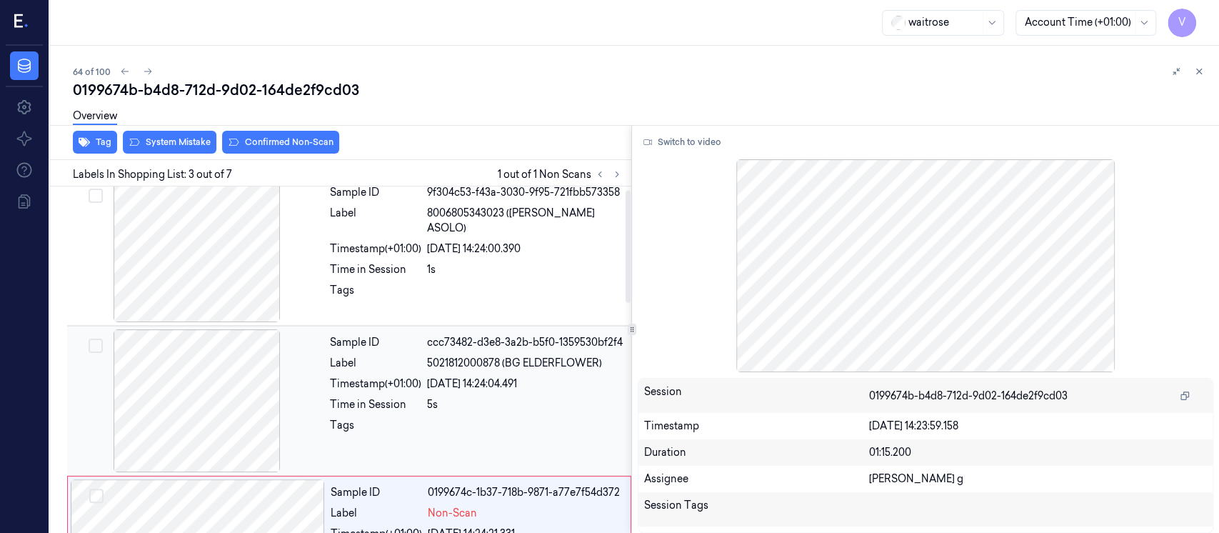
click at [211, 388] on div at bounding box center [197, 400] width 254 height 143
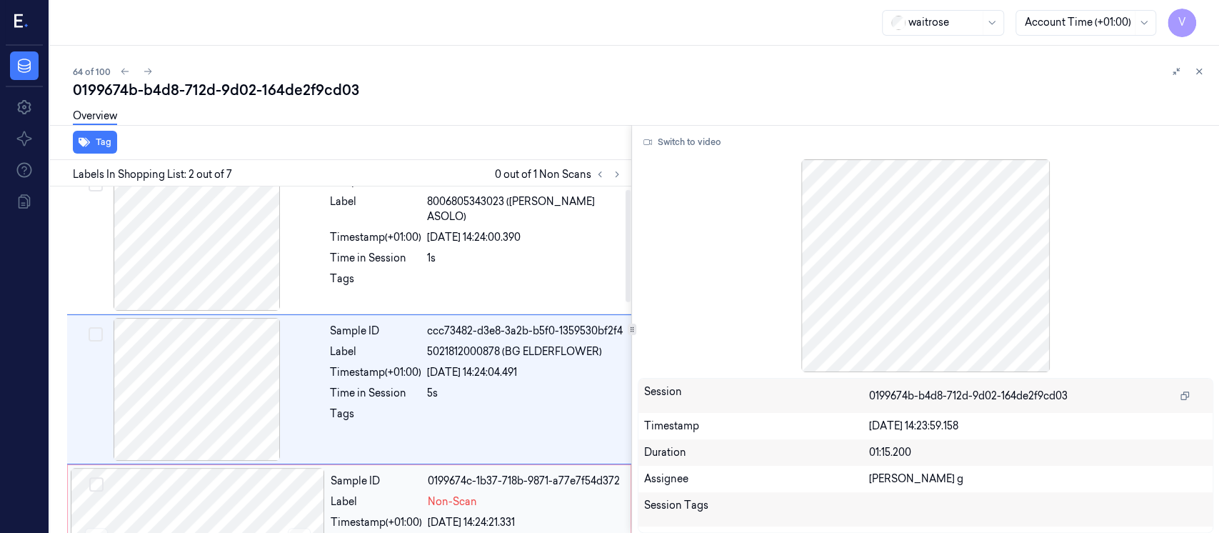
scroll to position [0, 0]
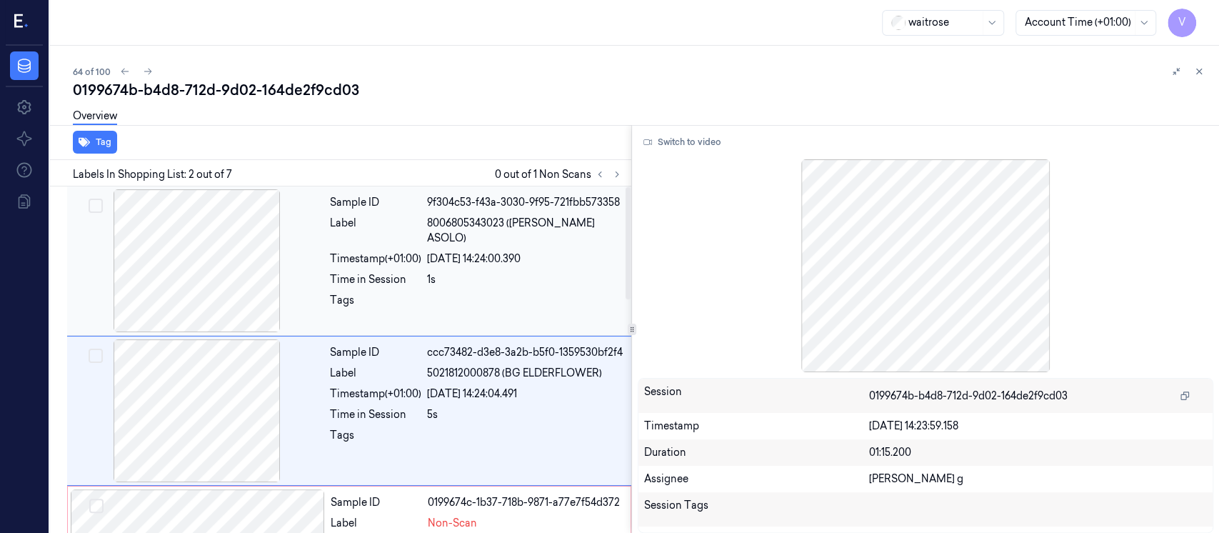
click at [441, 272] on div "1s" at bounding box center [525, 279] width 196 height 15
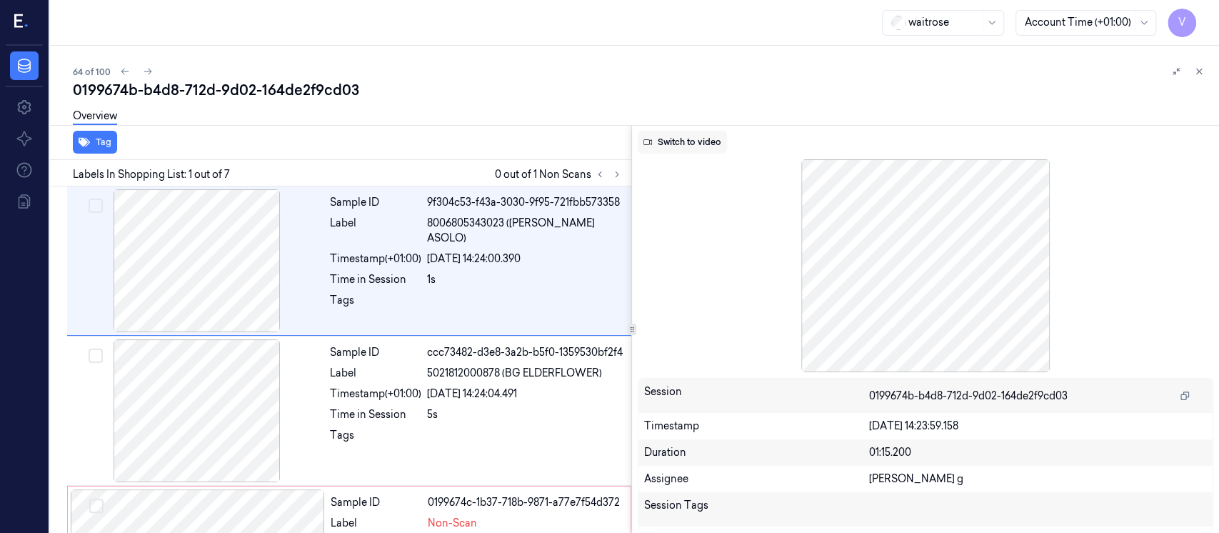
click at [680, 137] on button "Switch to video" at bounding box center [682, 142] width 89 height 23
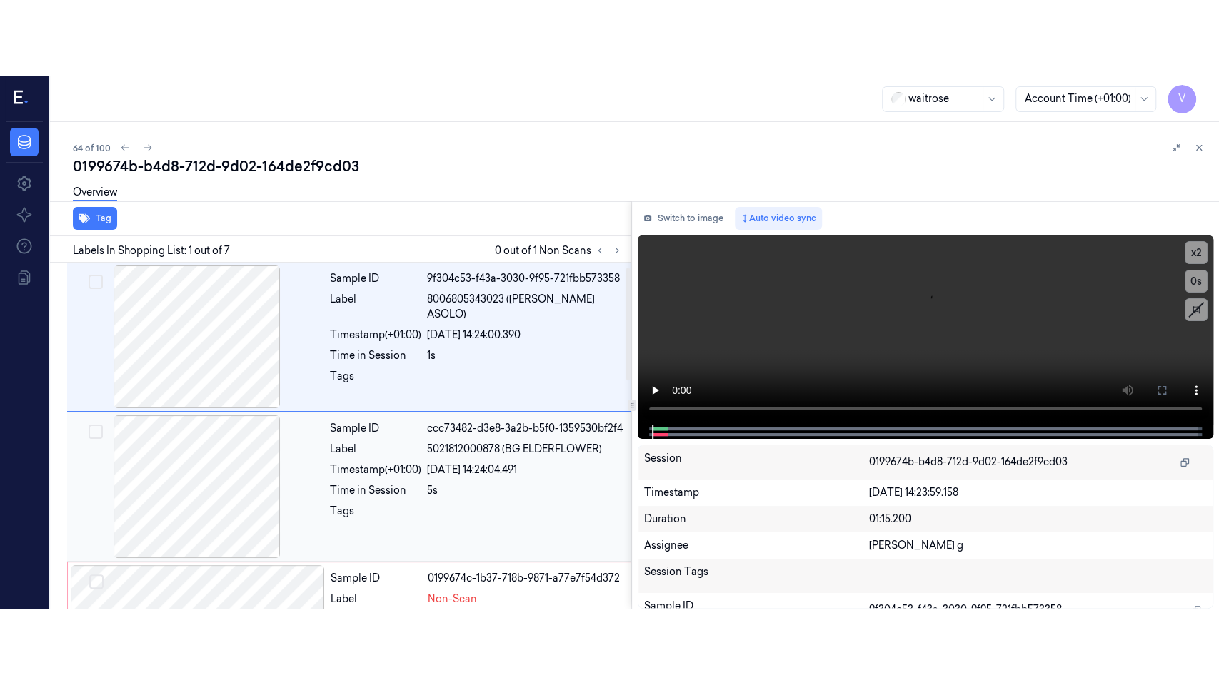
scroll to position [95, 0]
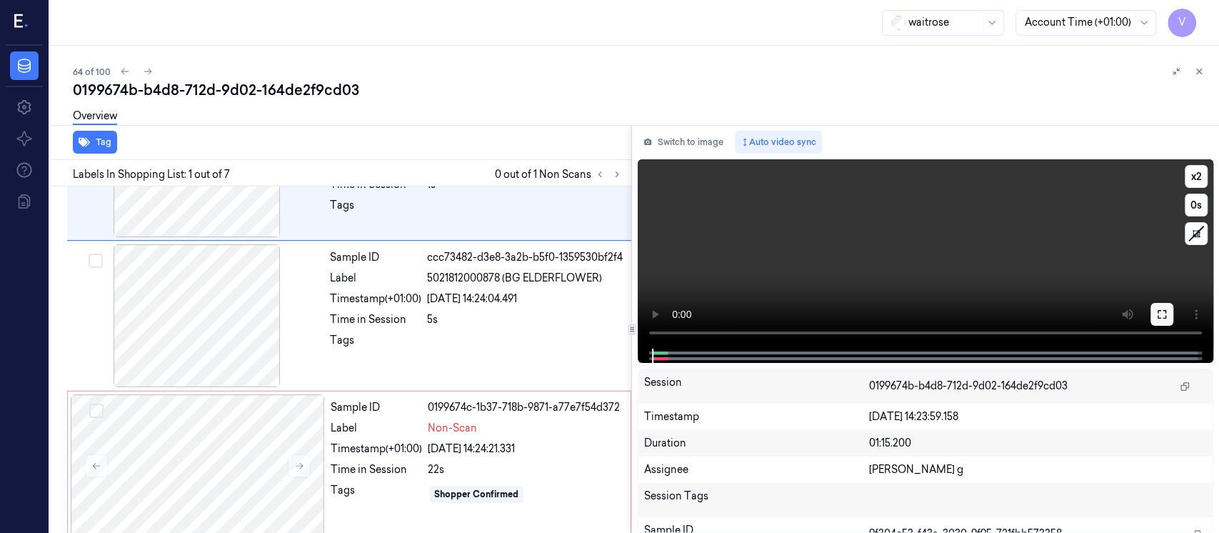
click at [1166, 313] on icon at bounding box center [1161, 313] width 11 height 11
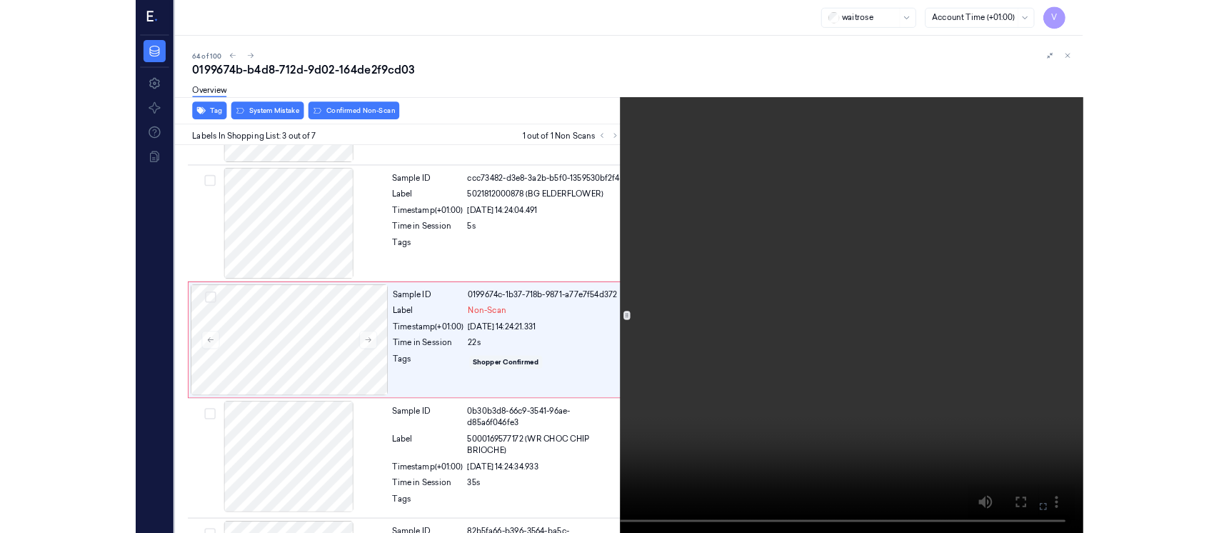
scroll to position [124, 0]
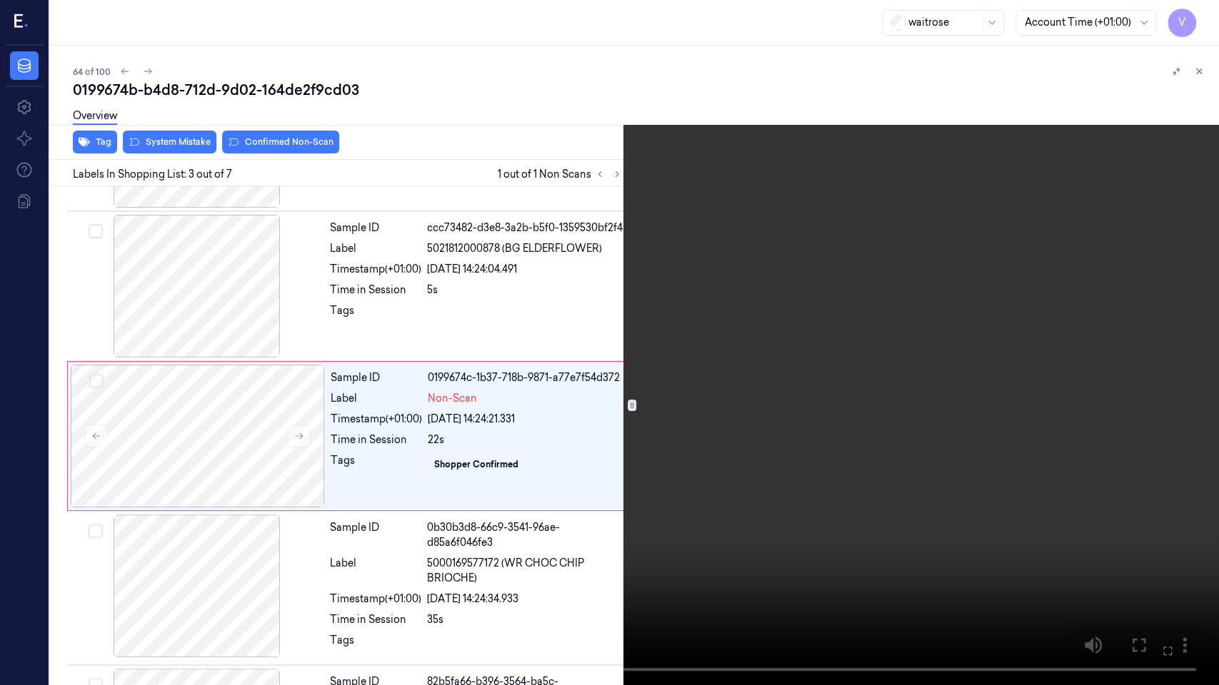
click at [0, 0] on icon at bounding box center [0, 0] width 0 height 0
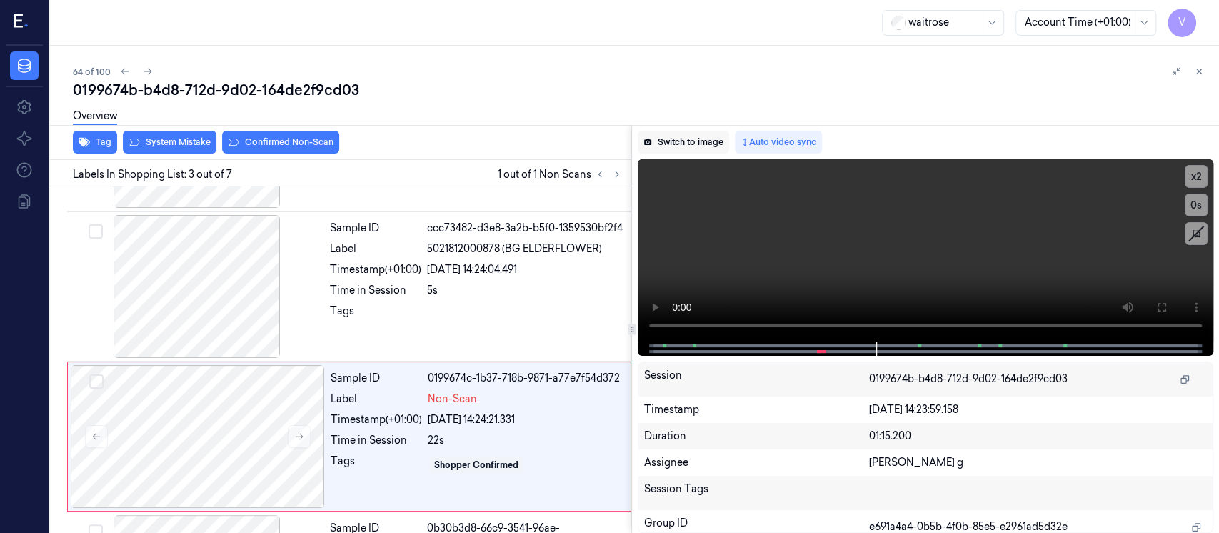
click at [667, 149] on button "Switch to image" at bounding box center [683, 142] width 91 height 23
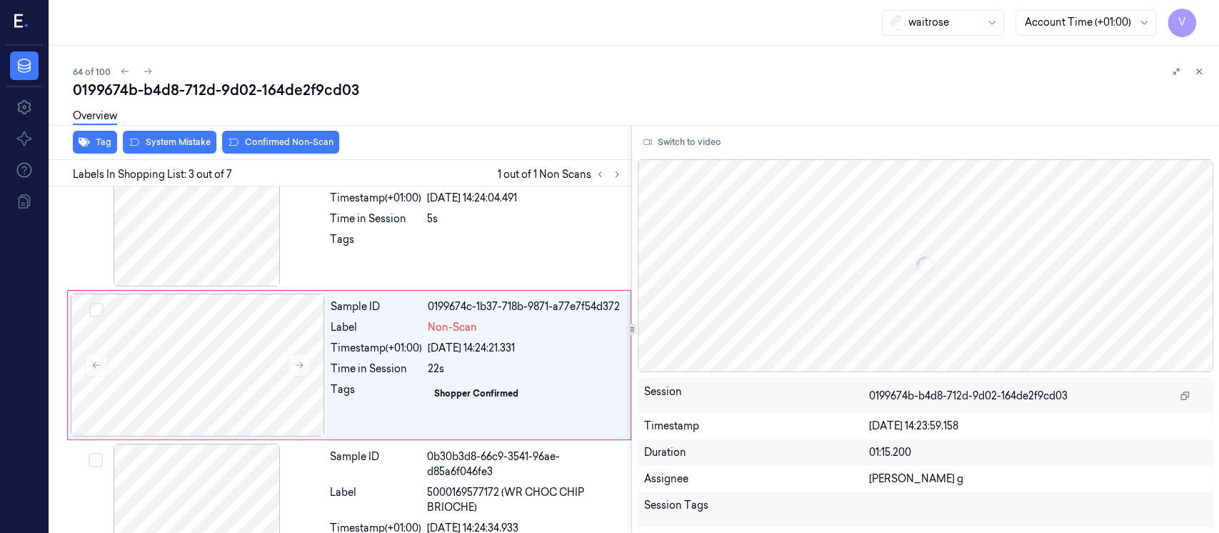
scroll to position [200, 0]
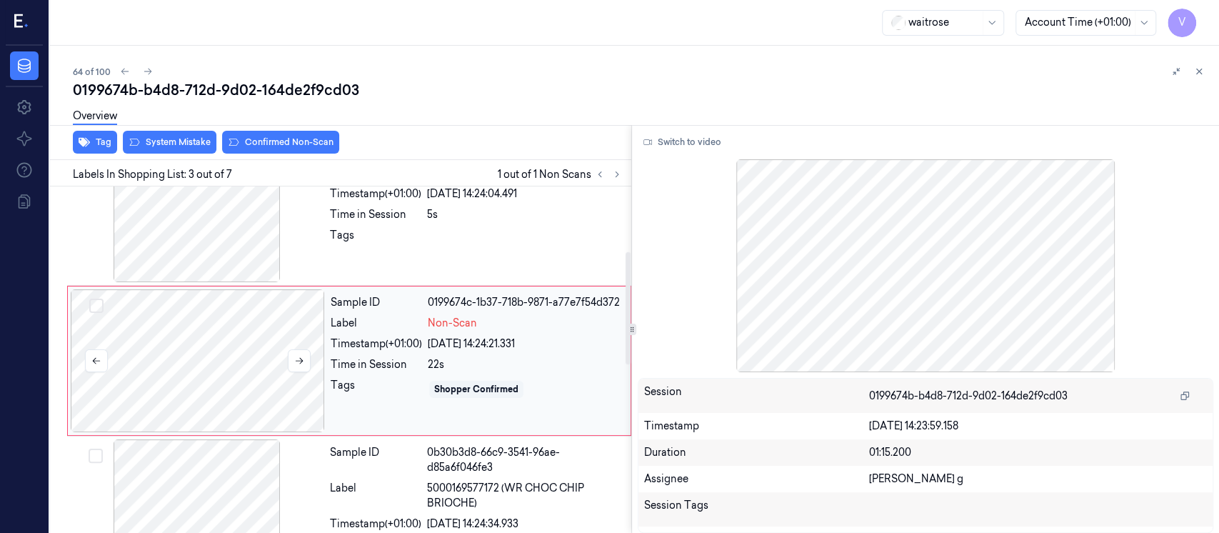
click at [231, 371] on div at bounding box center [198, 360] width 254 height 143
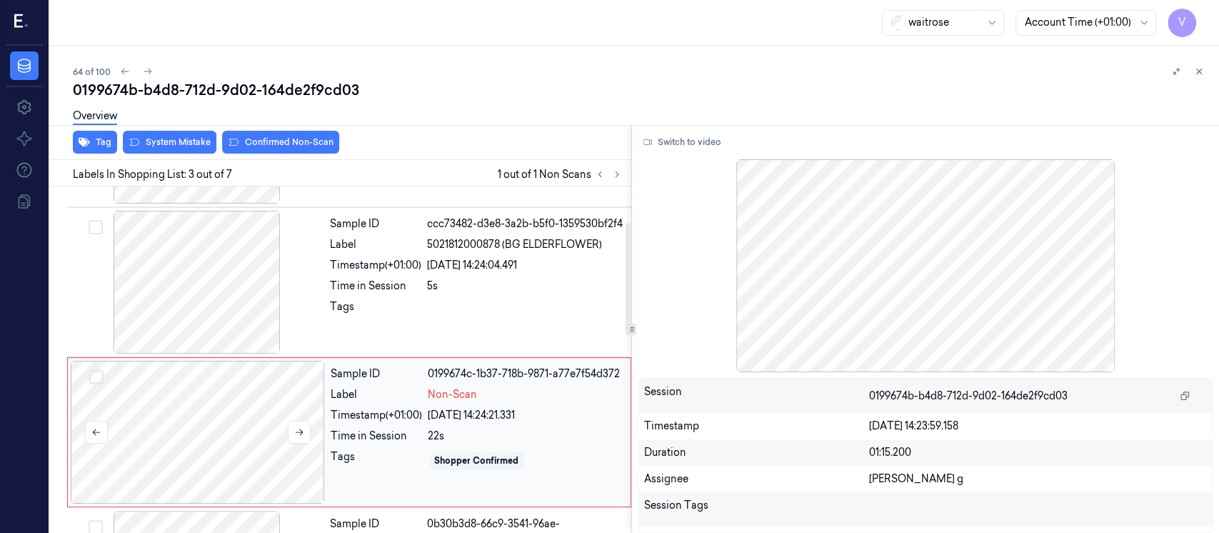
scroll to position [105, 0]
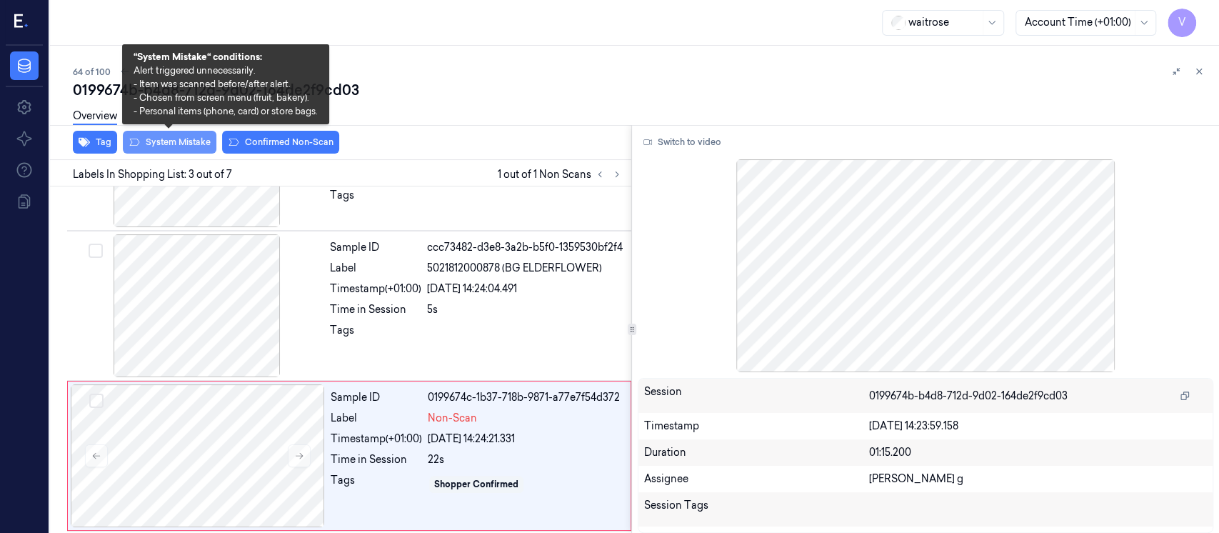
click at [178, 149] on button "System Mistake" at bounding box center [170, 142] width 94 height 23
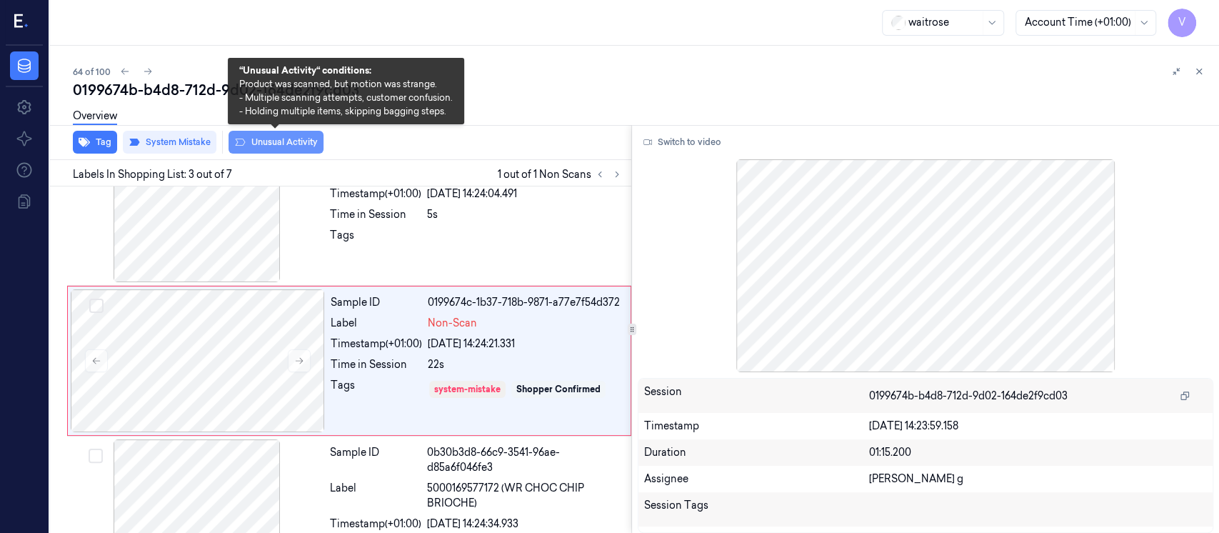
click at [250, 141] on button "Unusual Activity" at bounding box center [275, 142] width 95 height 23
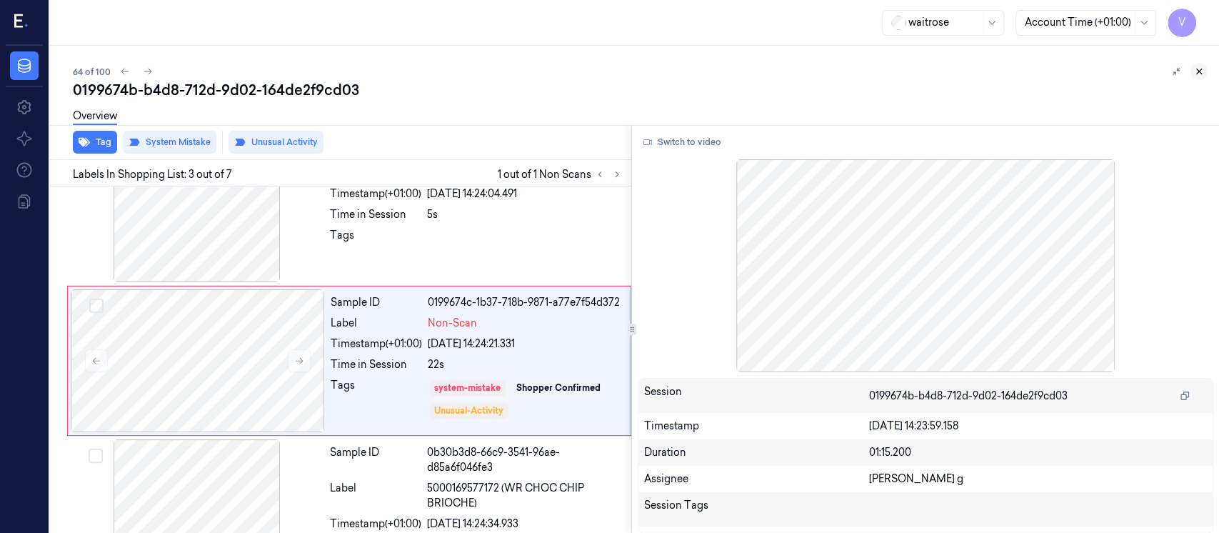
click at [1199, 71] on icon at bounding box center [1199, 71] width 5 height 5
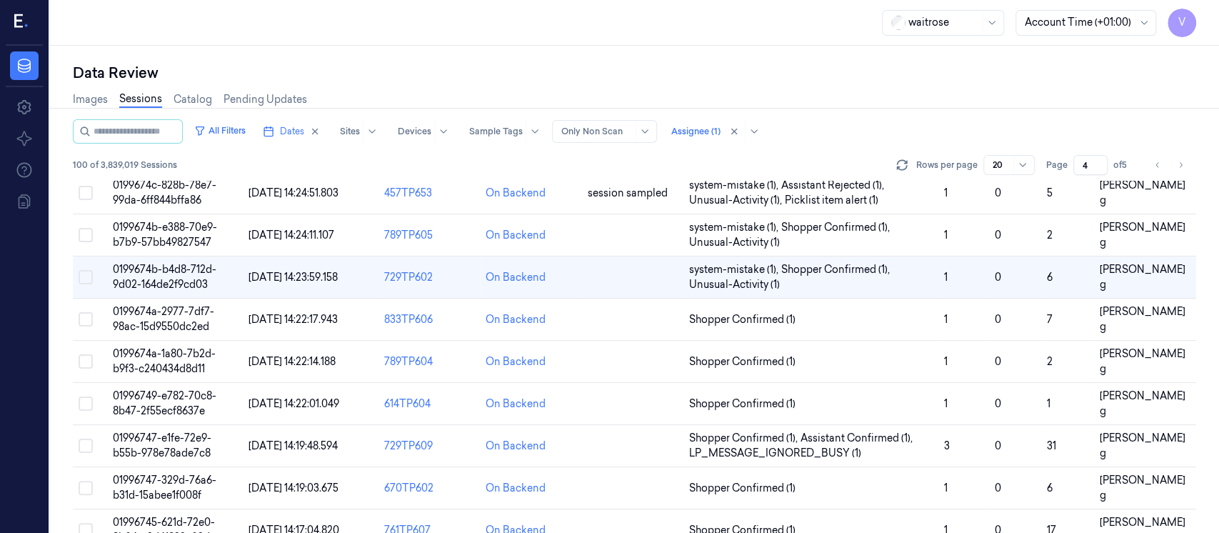
scroll to position [4, 0]
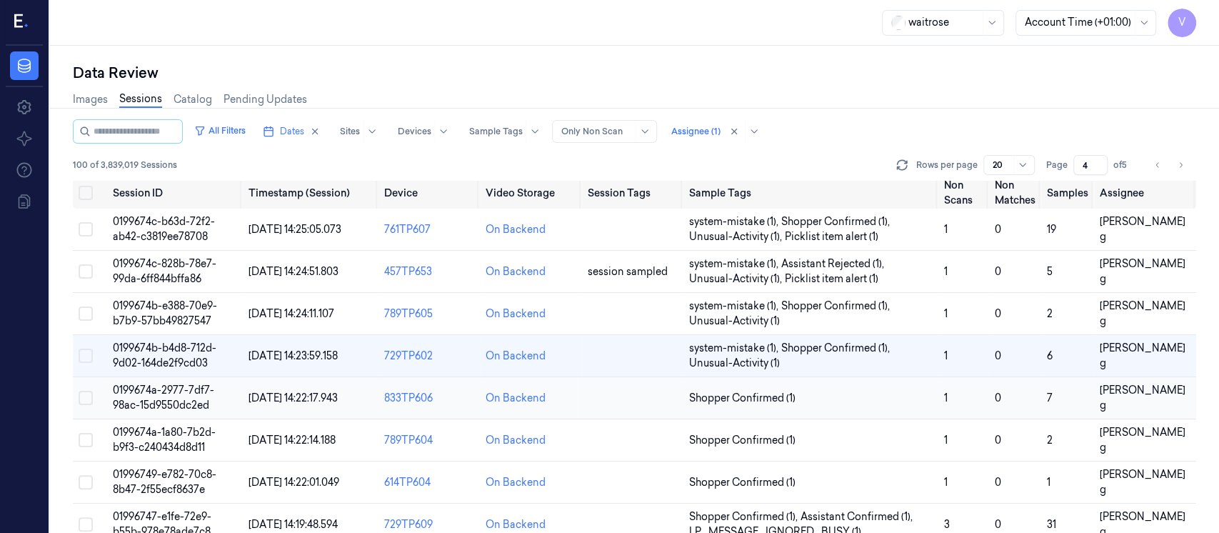
click at [630, 404] on td at bounding box center [632, 398] width 101 height 42
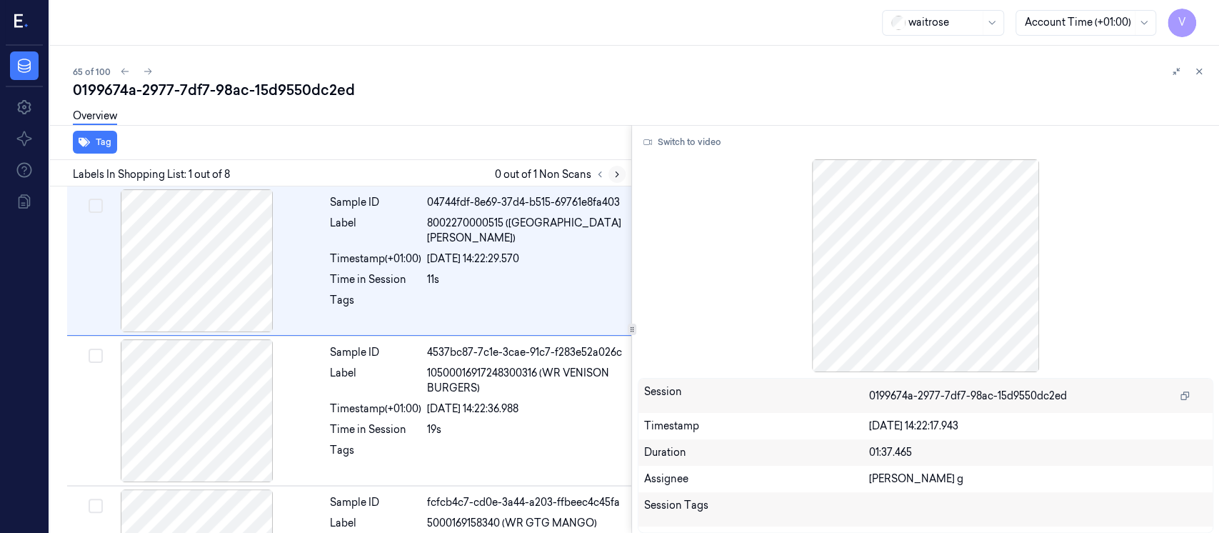
click at [623, 174] on button at bounding box center [616, 174] width 17 height 17
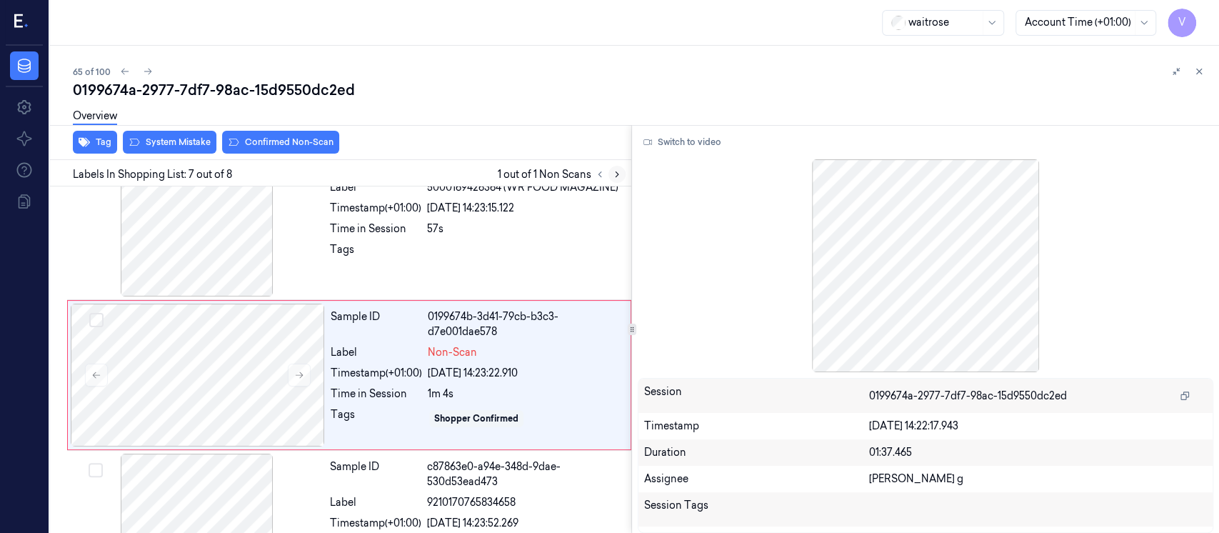
scroll to position [800, 0]
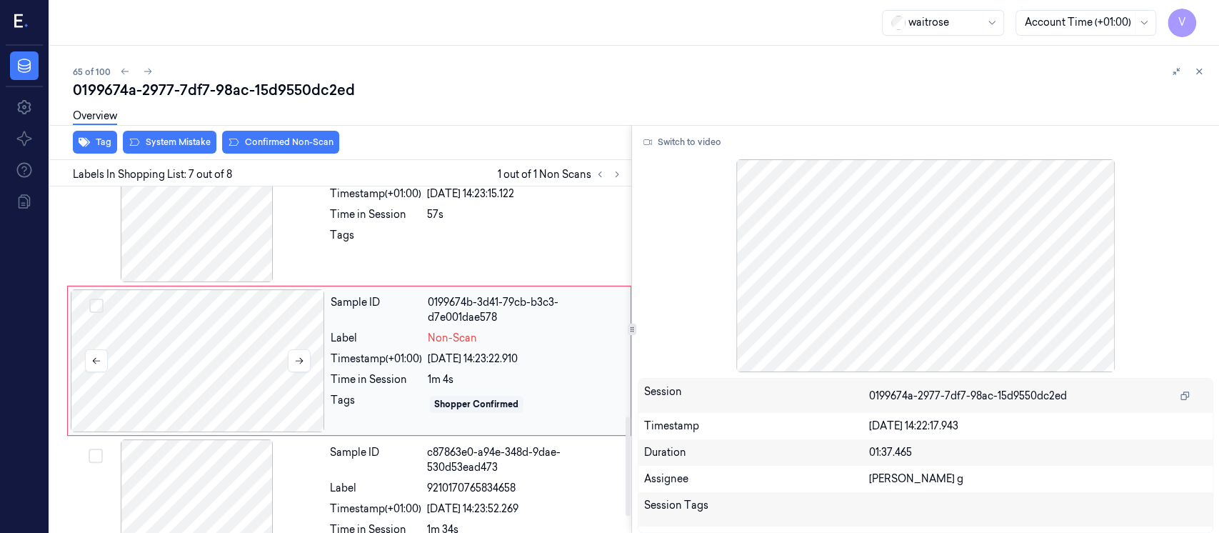
click at [248, 346] on div at bounding box center [198, 360] width 254 height 143
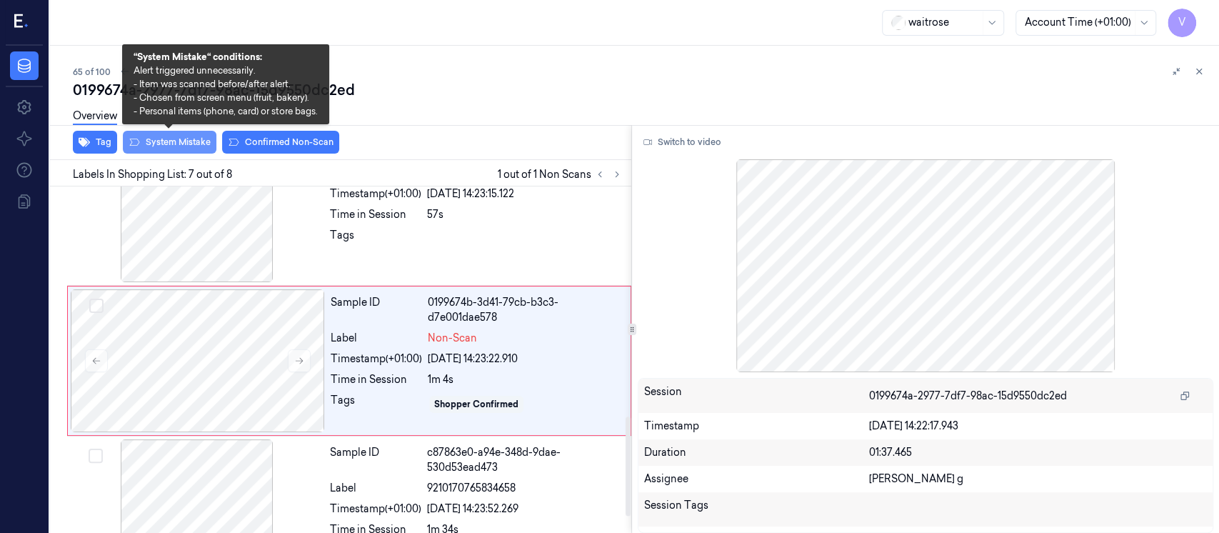
click at [147, 150] on button "System Mistake" at bounding box center [170, 142] width 94 height 23
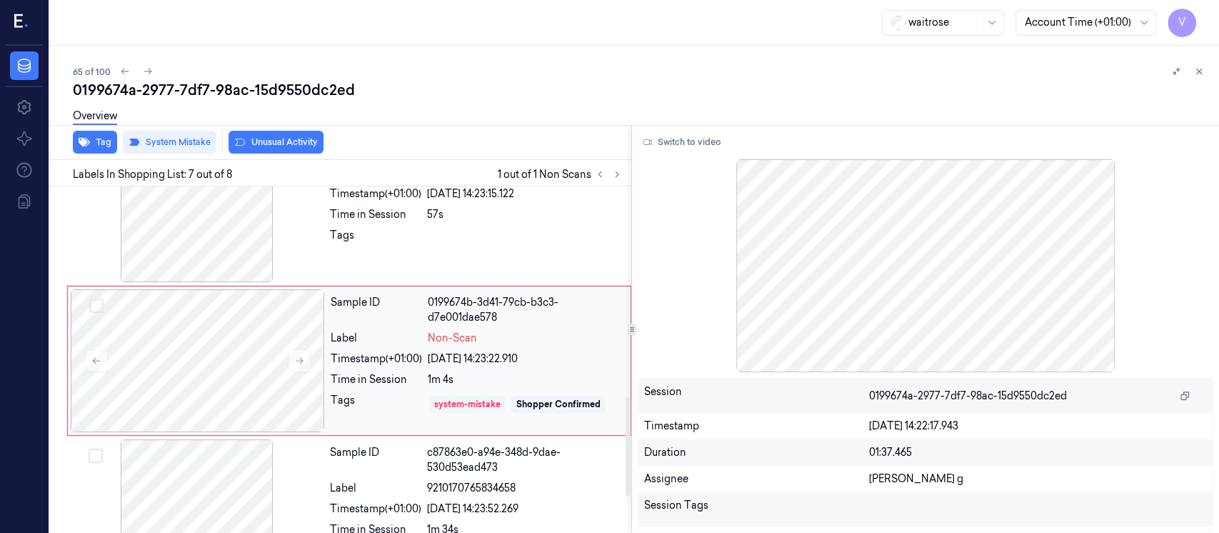
scroll to position [704, 0]
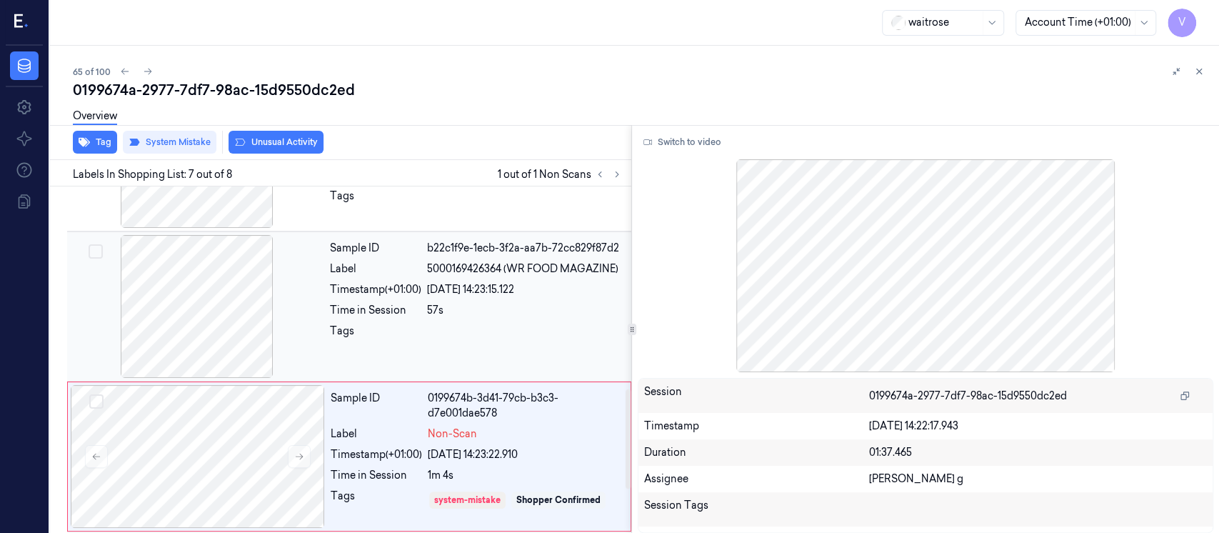
click at [468, 268] on span "5000169426364 (WR FOOD MAGAZINE)" at bounding box center [522, 268] width 191 height 15
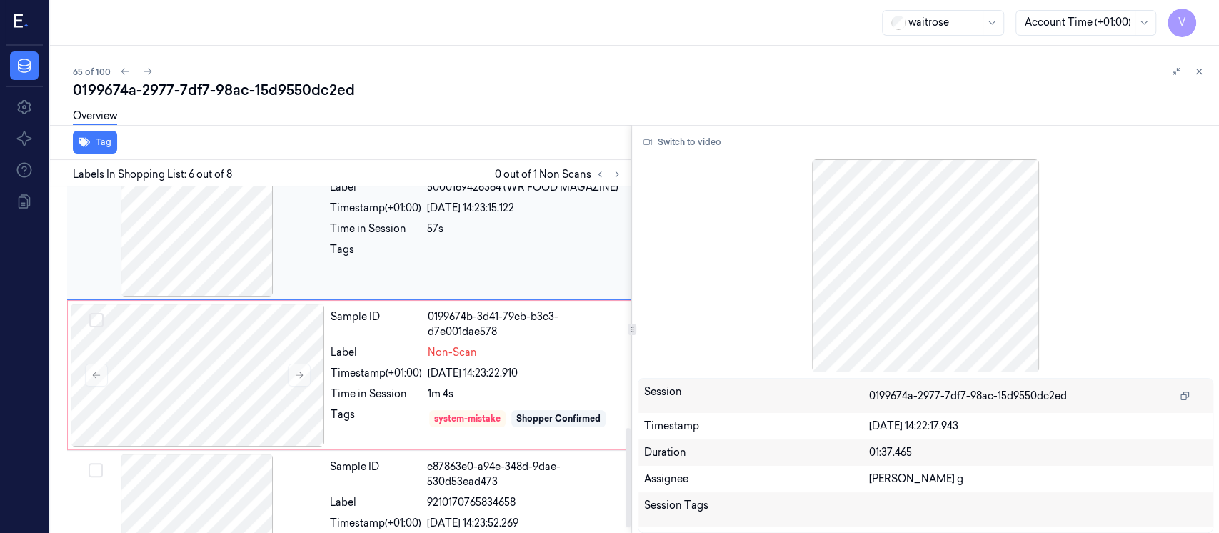
scroll to position [840, 0]
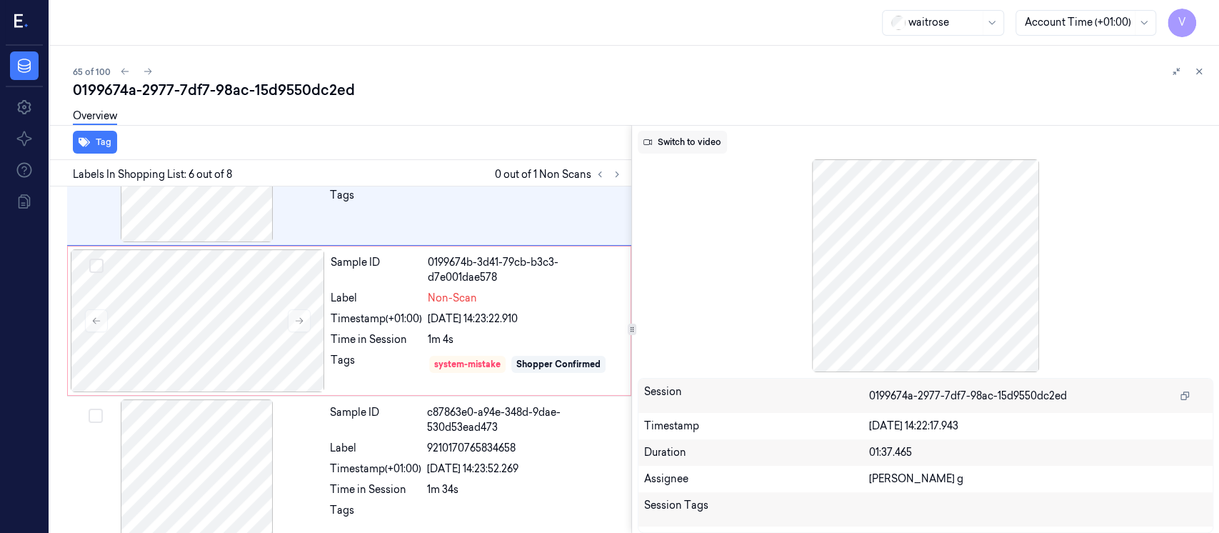
click at [679, 149] on button "Switch to video" at bounding box center [682, 142] width 89 height 23
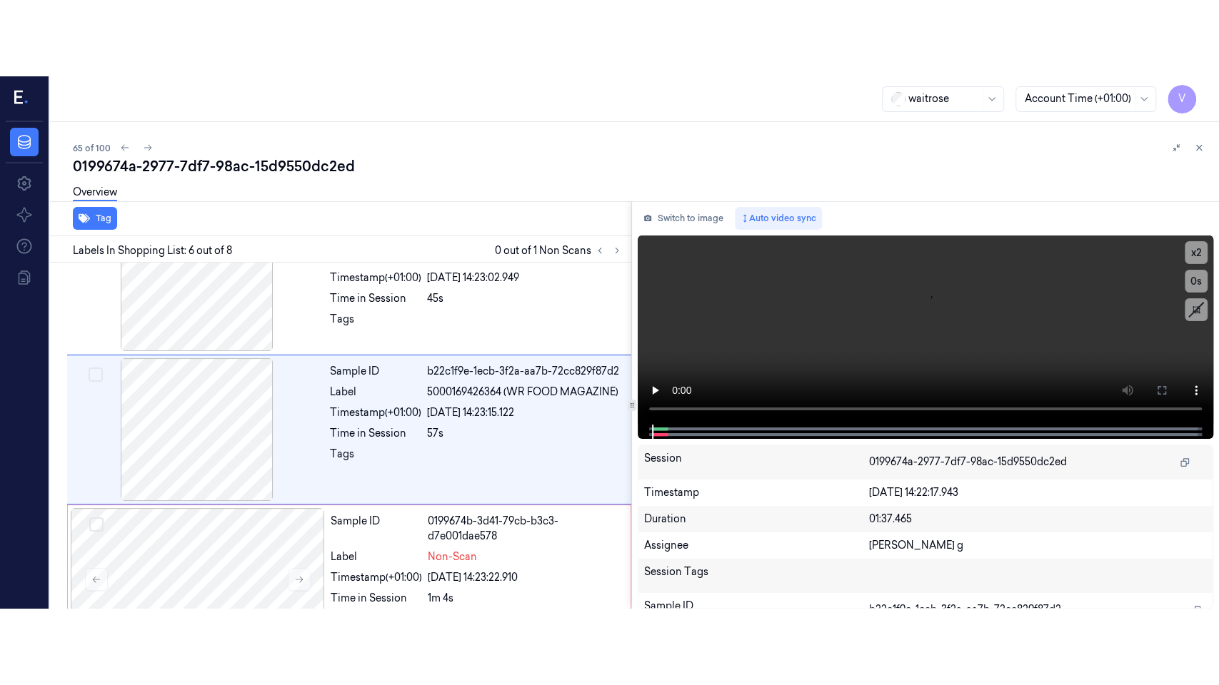
scroll to position [650, 0]
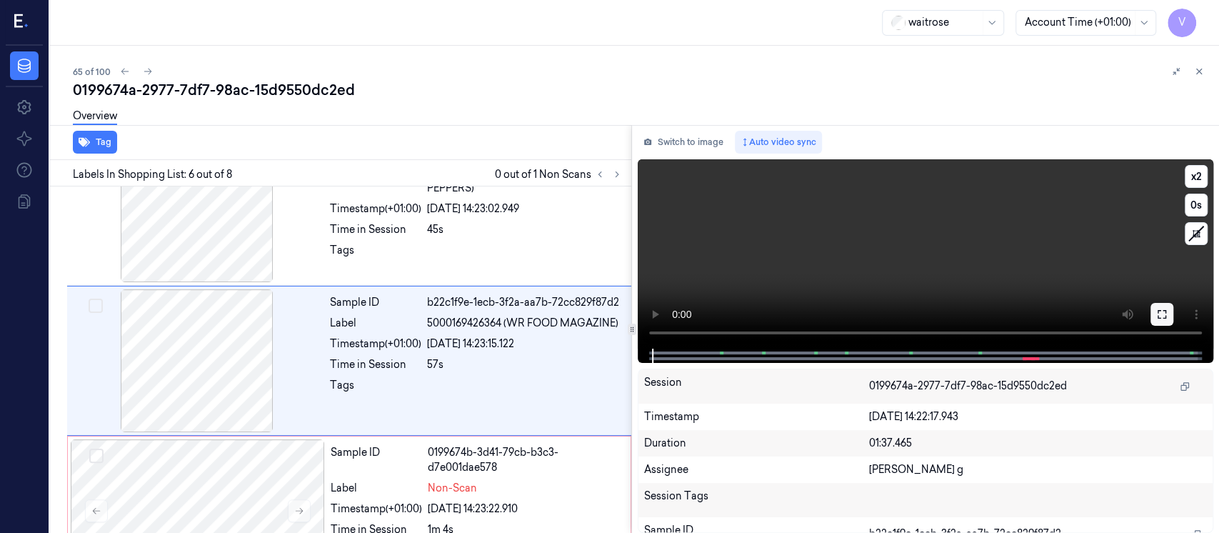
click at [1165, 320] on button at bounding box center [1161, 314] width 23 height 23
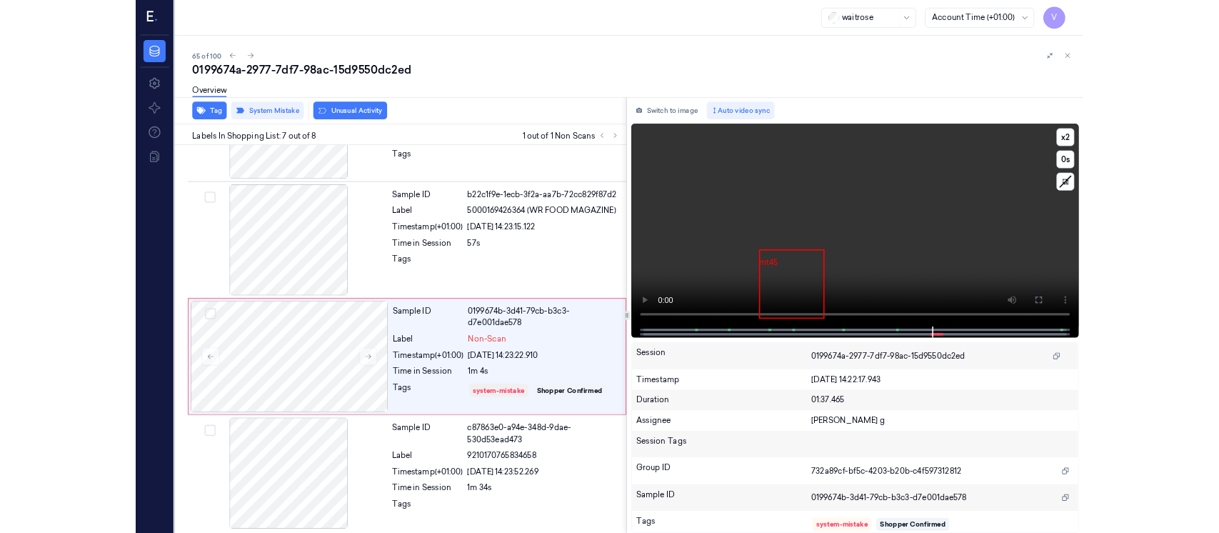
scroll to position [703, 0]
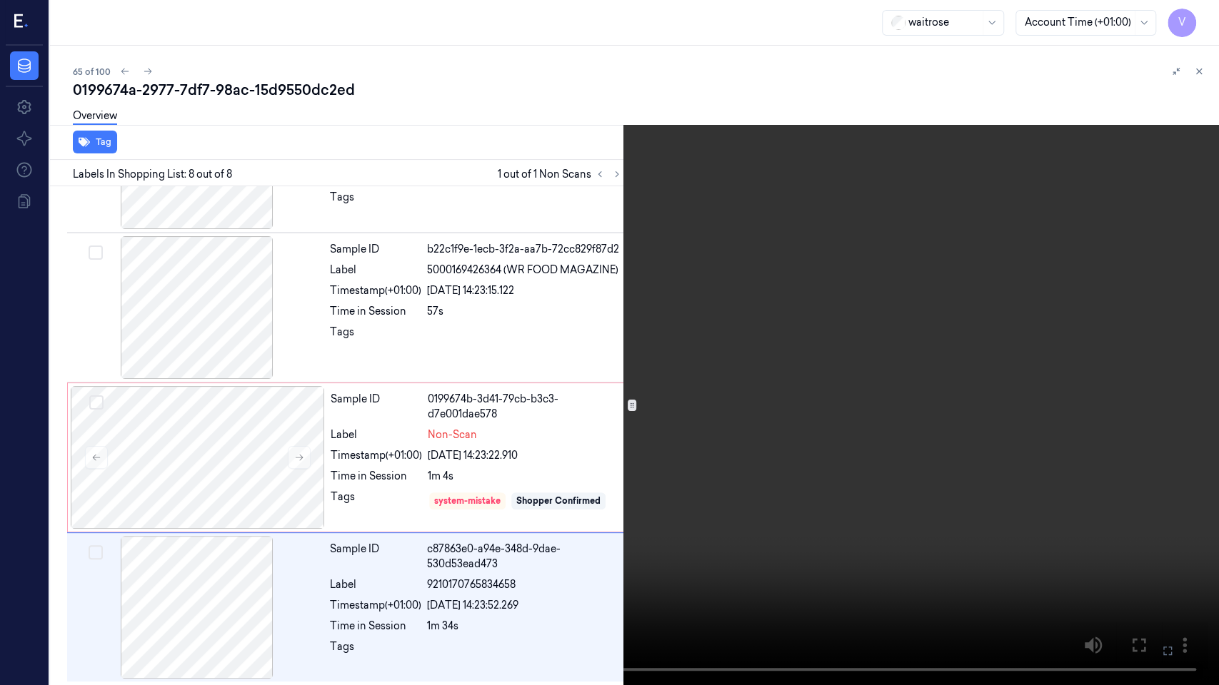
click at [0, 0] on icon at bounding box center [0, 0] width 0 height 0
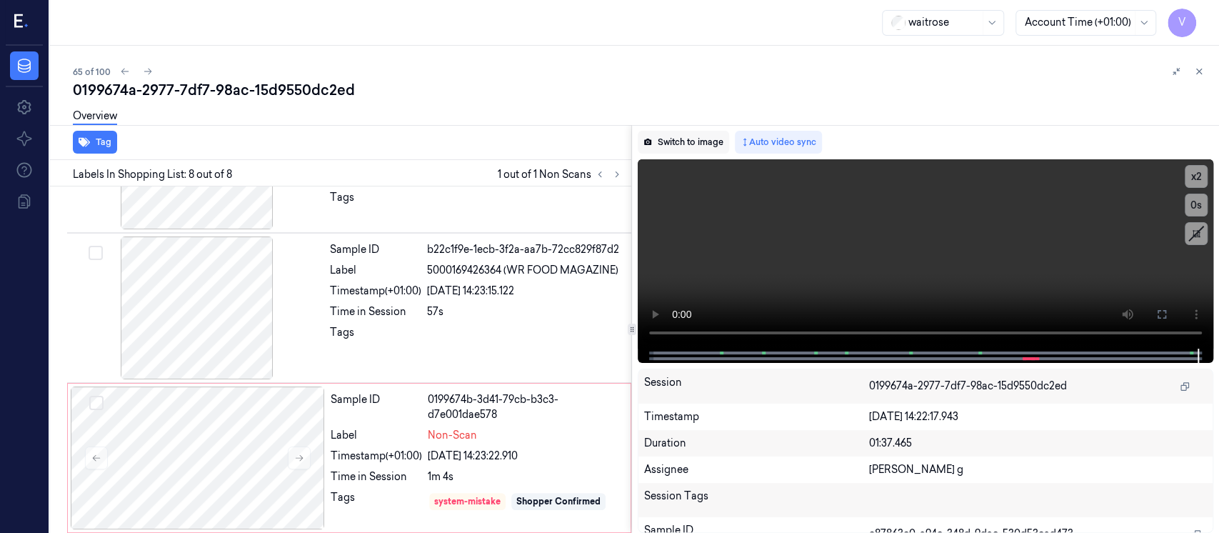
click at [669, 146] on button "Switch to image" at bounding box center [683, 142] width 91 height 23
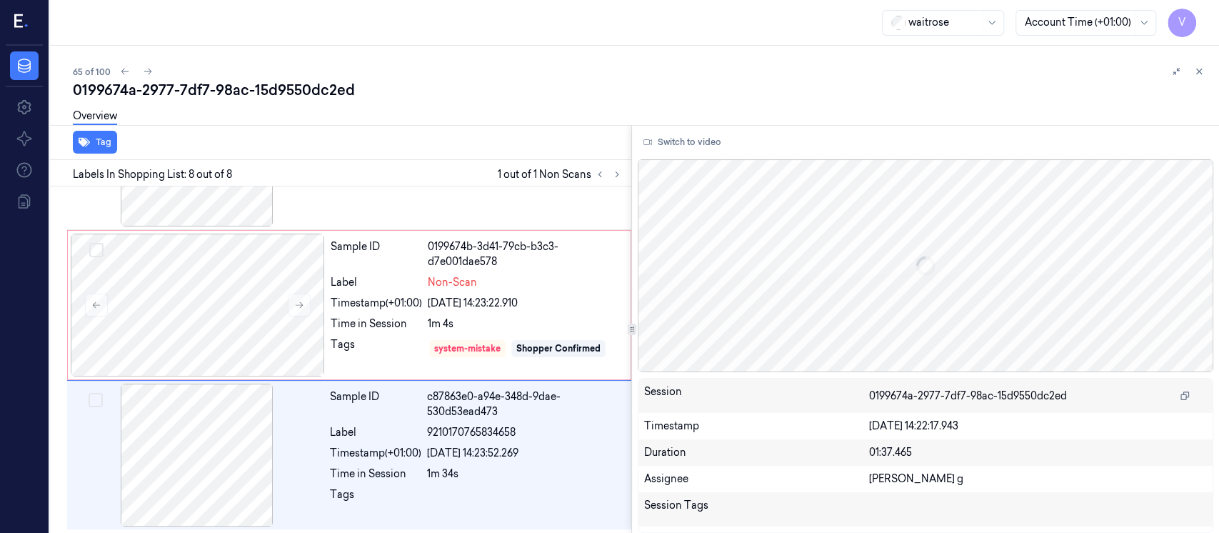
scroll to position [856, 0]
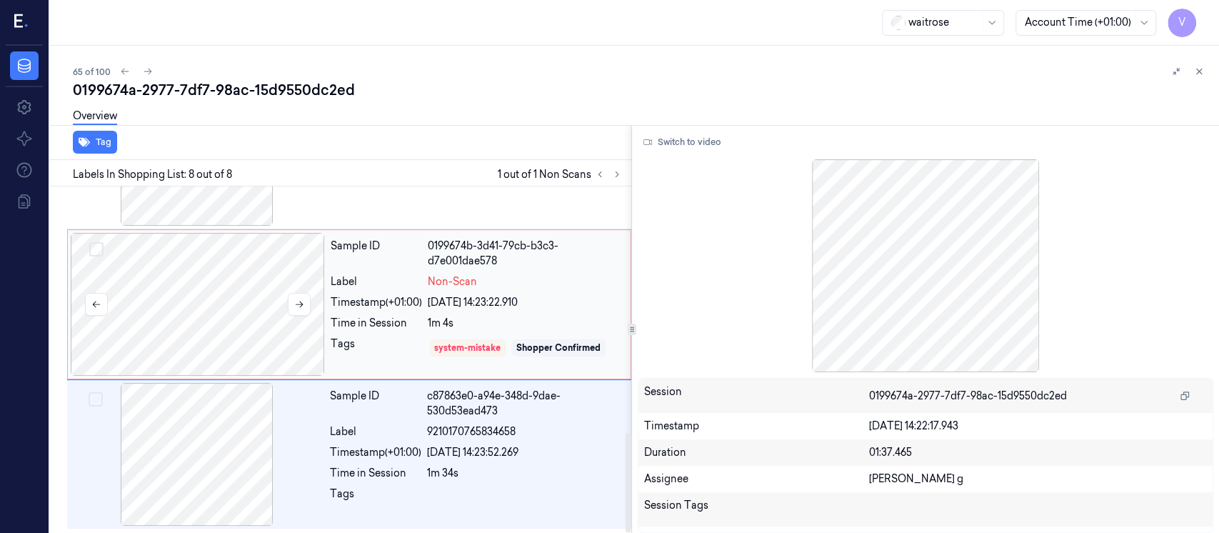
click at [273, 324] on div at bounding box center [198, 304] width 254 height 143
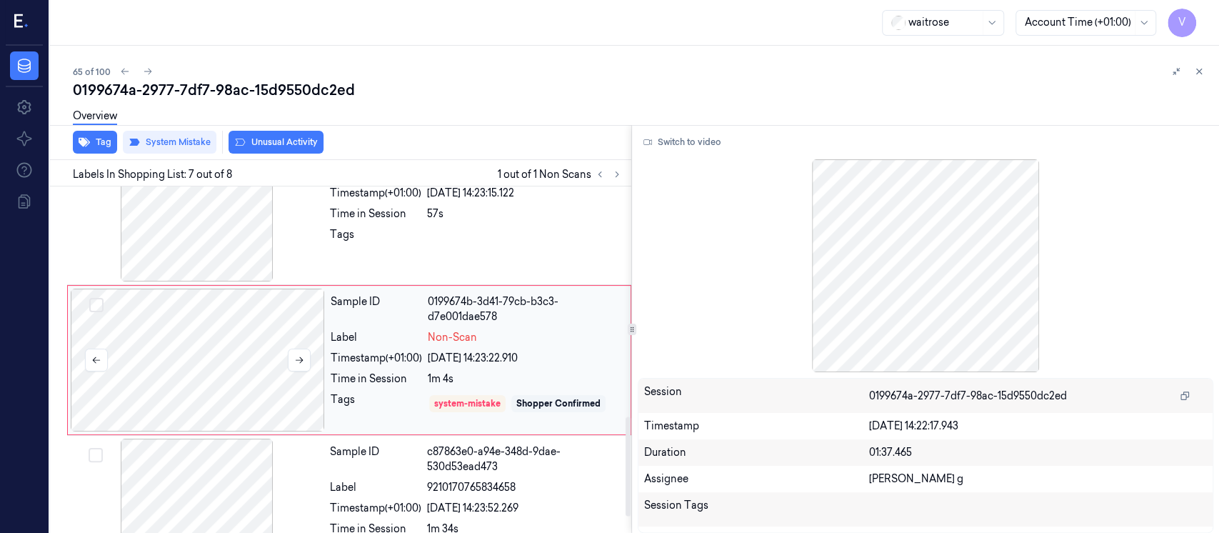
scroll to position [800, 0]
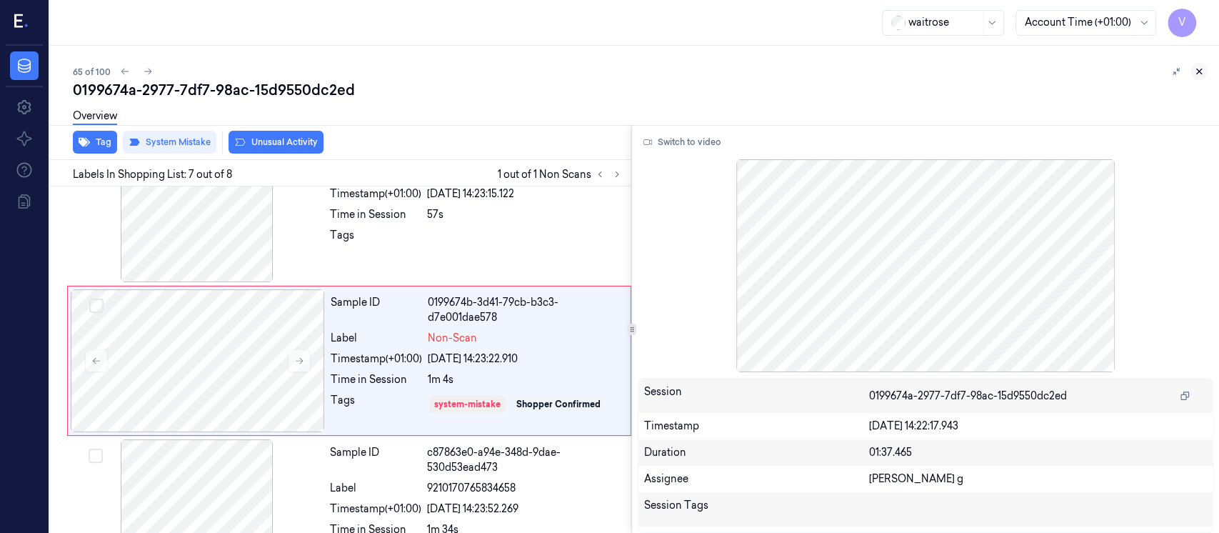
click at [1198, 71] on icon at bounding box center [1199, 71] width 5 height 5
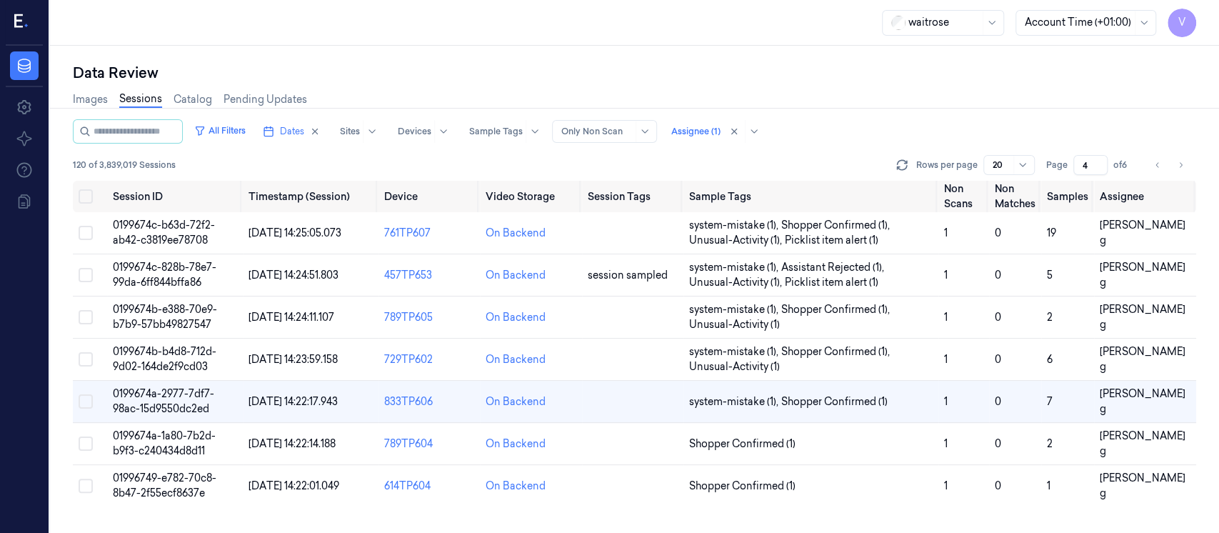
scroll to position [89, 0]
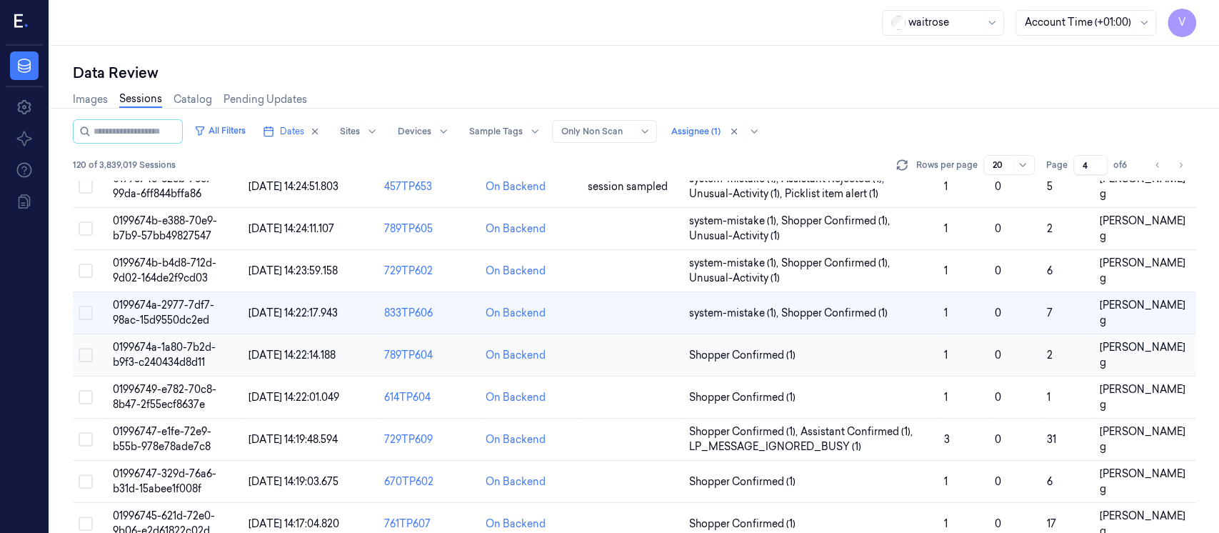
click at [612, 351] on td at bounding box center [632, 355] width 101 height 42
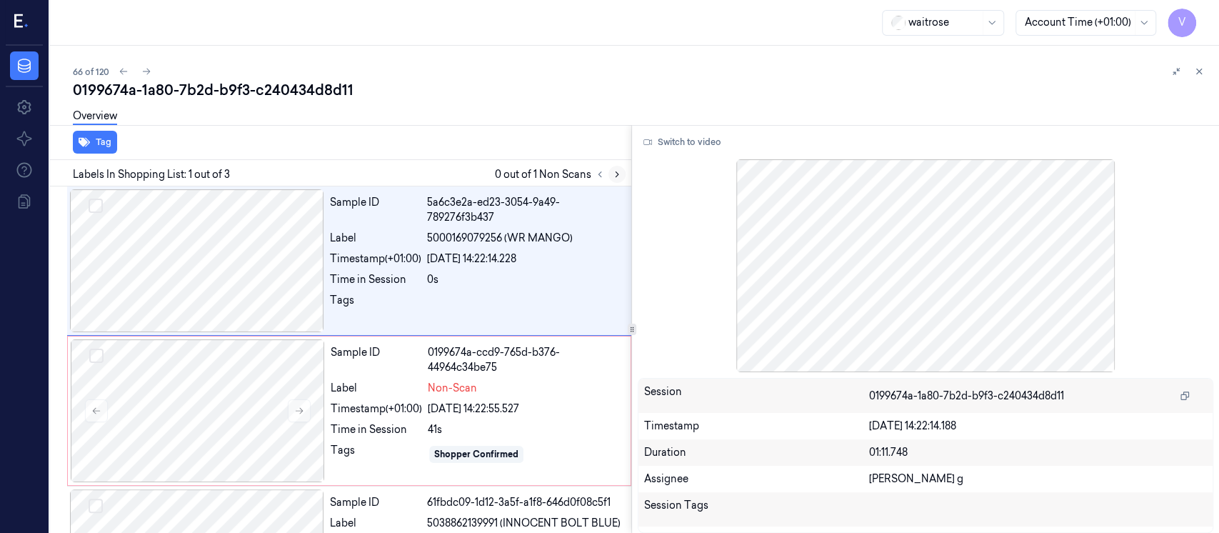
click at [618, 174] on icon at bounding box center [617, 174] width 10 height 10
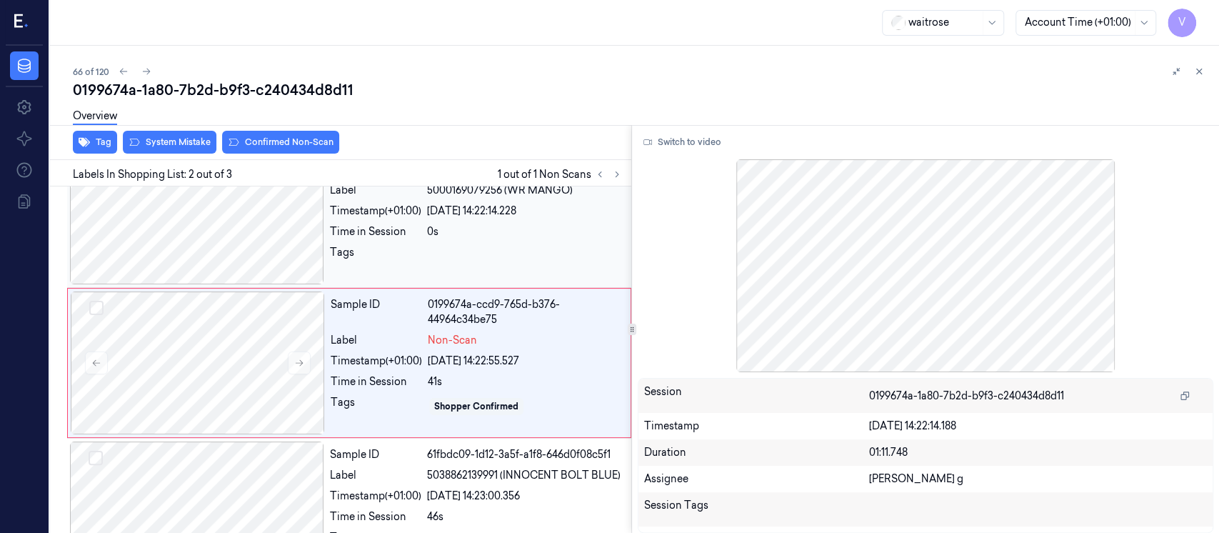
scroll to position [51, 0]
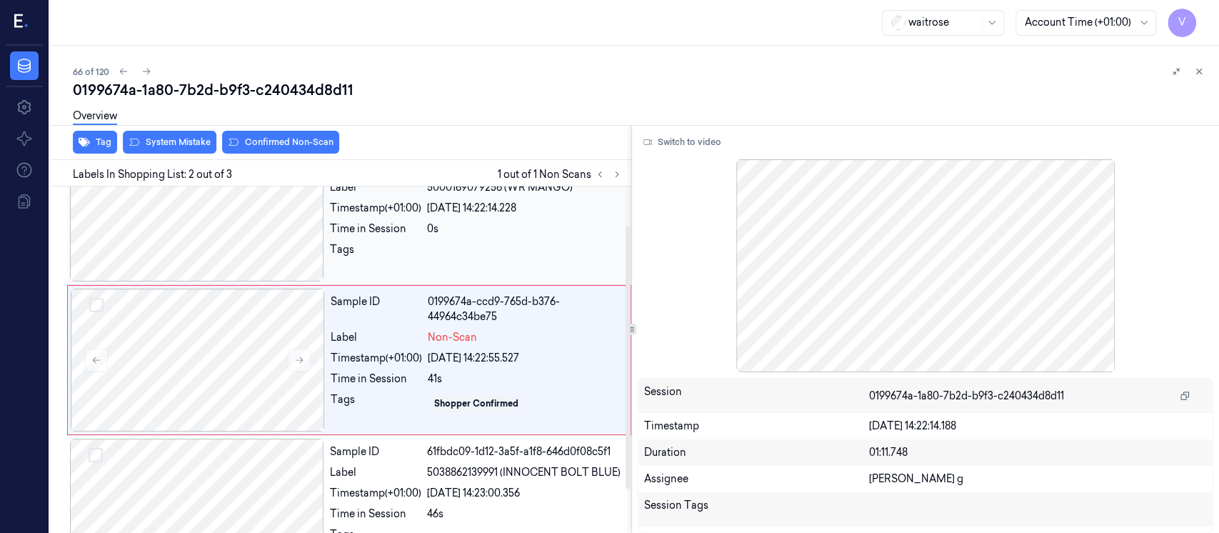
click at [216, 247] on div at bounding box center [197, 210] width 254 height 143
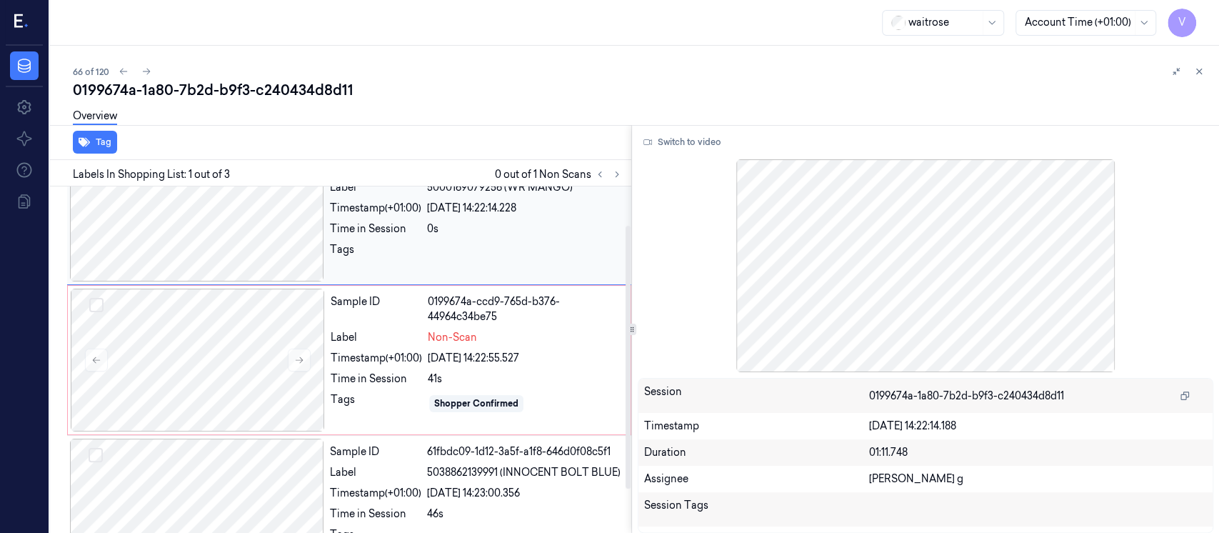
scroll to position [0, 0]
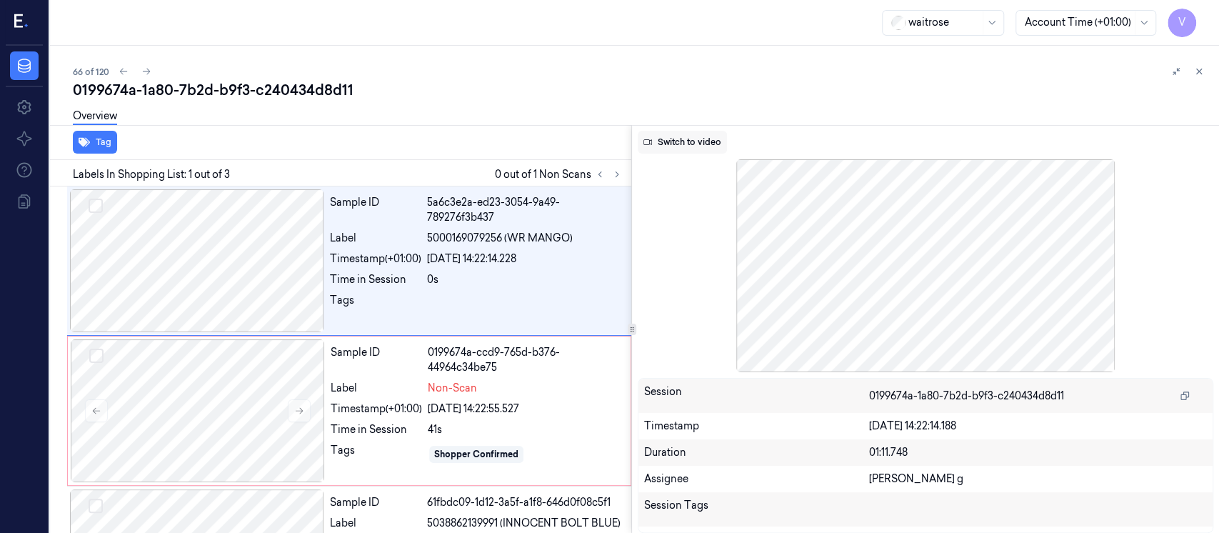
click at [706, 149] on button "Switch to video" at bounding box center [682, 142] width 89 height 23
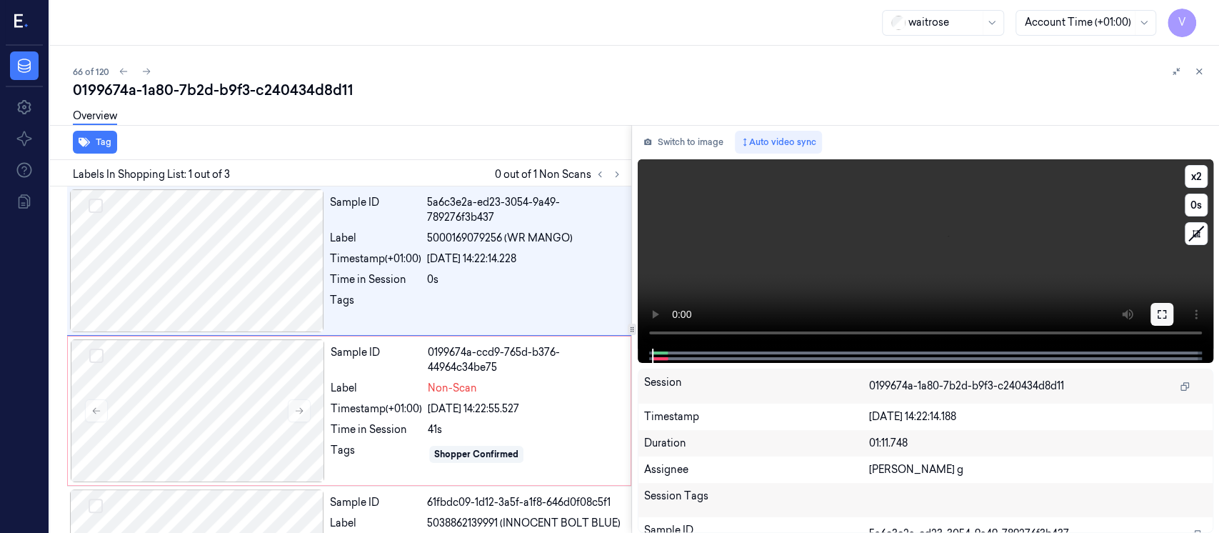
click at [1161, 311] on icon at bounding box center [1161, 313] width 11 height 11
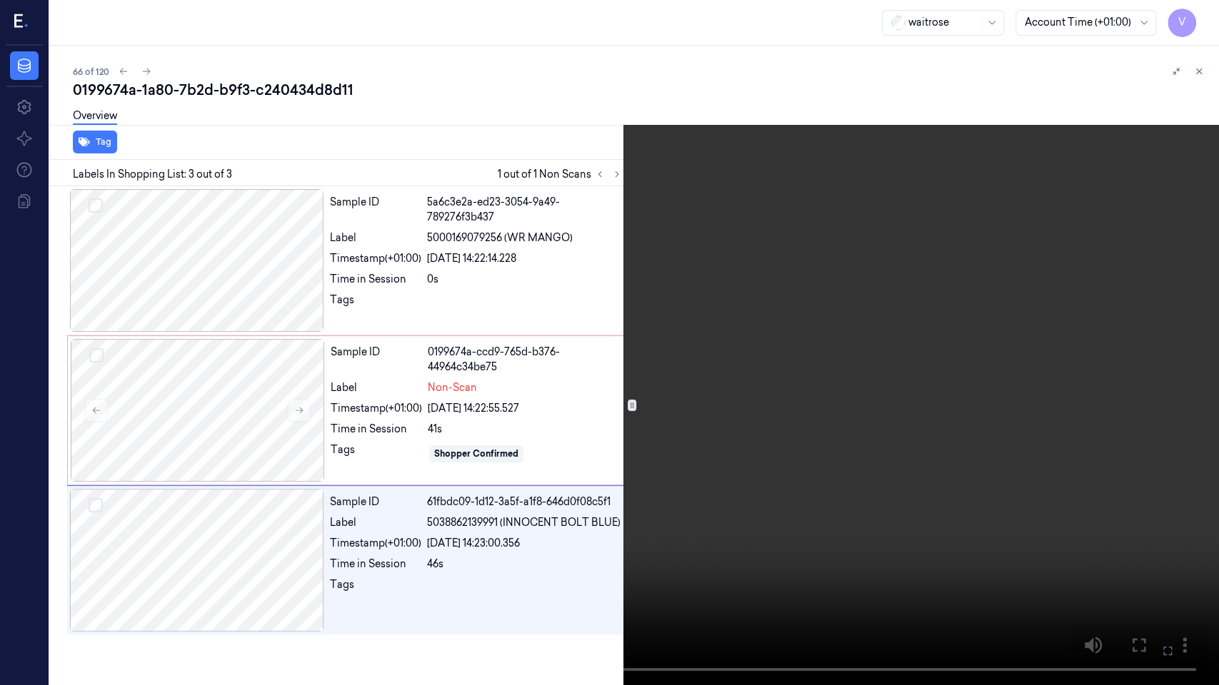
click at [980, 532] on video at bounding box center [609, 342] width 1219 height 685
click at [1140, 532] on video at bounding box center [609, 342] width 1219 height 685
click at [0, 0] on button at bounding box center [0, 0] width 0 height 0
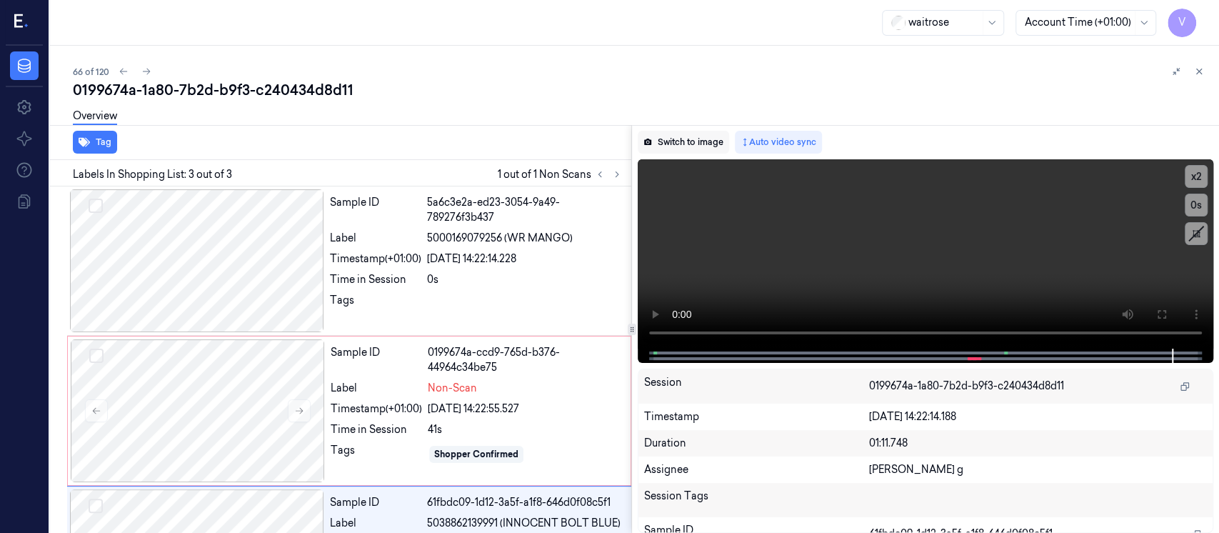
click at [691, 142] on button "Switch to image" at bounding box center [683, 142] width 91 height 23
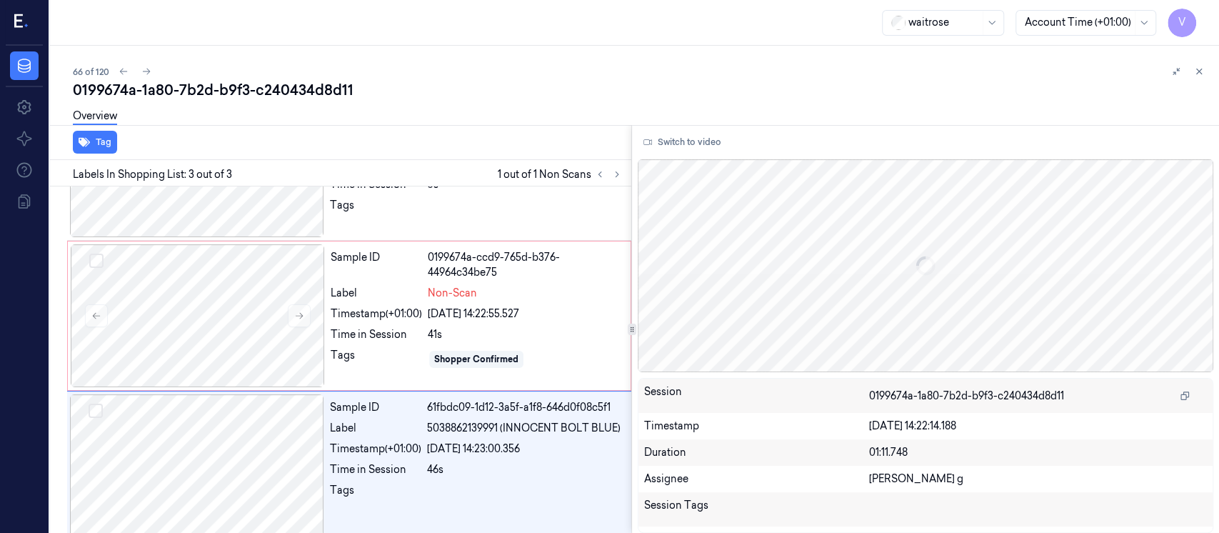
scroll to position [107, 0]
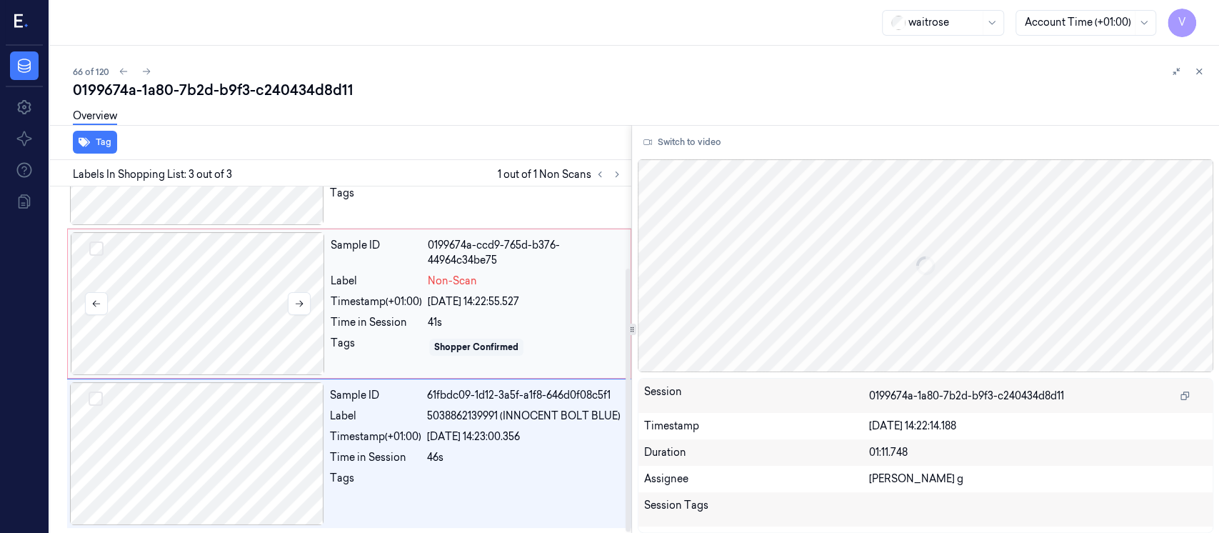
click at [223, 311] on div at bounding box center [198, 303] width 254 height 143
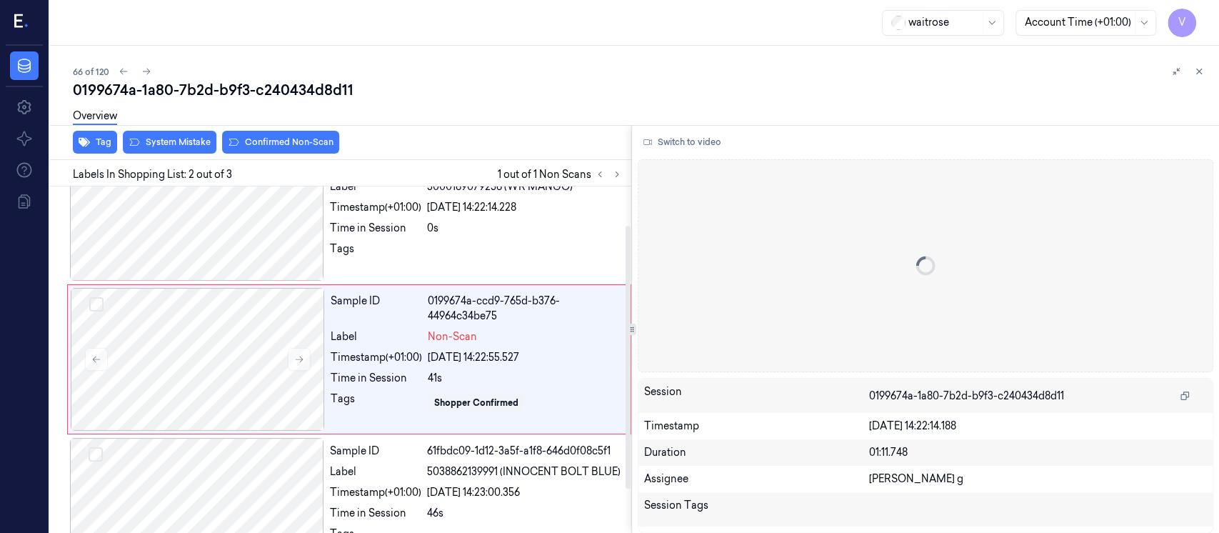
scroll to position [51, 0]
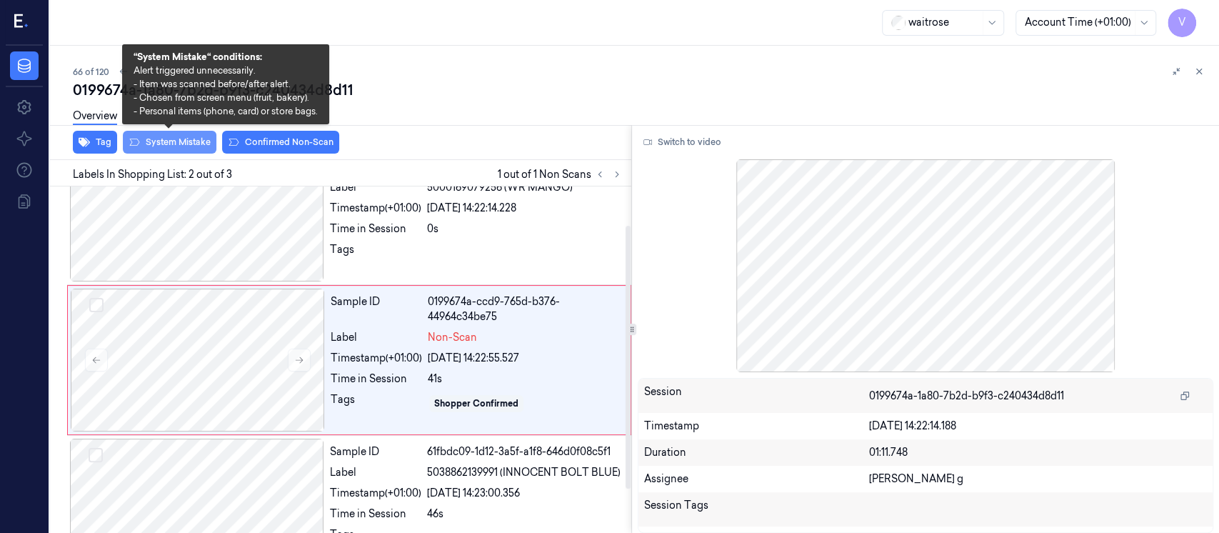
click at [164, 151] on button "System Mistake" at bounding box center [170, 142] width 94 height 23
click at [168, 146] on button "System Mistake" at bounding box center [170, 142] width 94 height 23
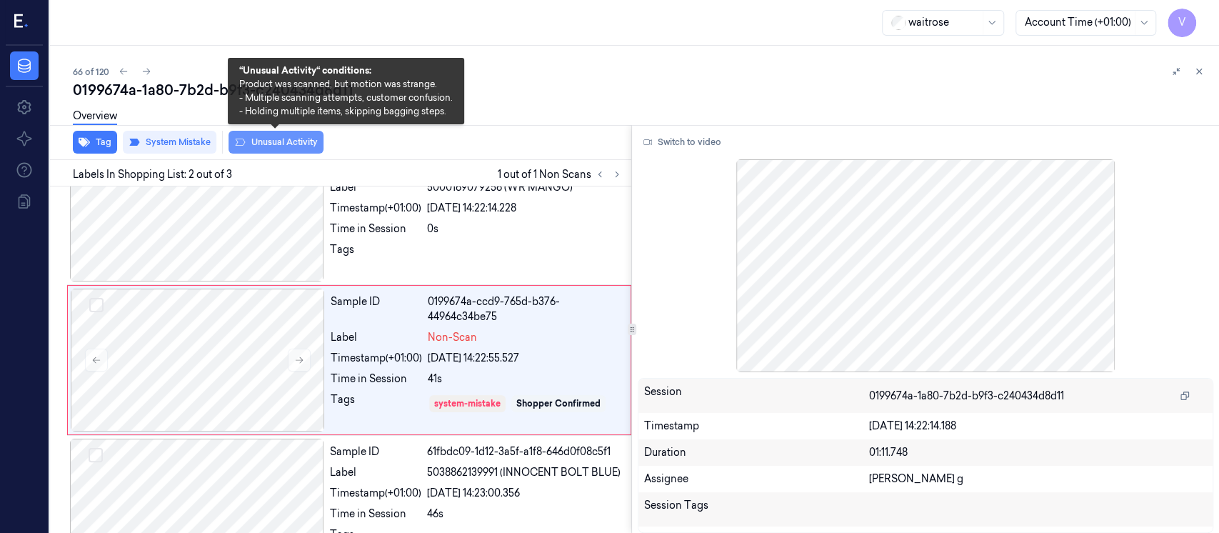
click at [294, 140] on button "Unusual Activity" at bounding box center [275, 142] width 95 height 23
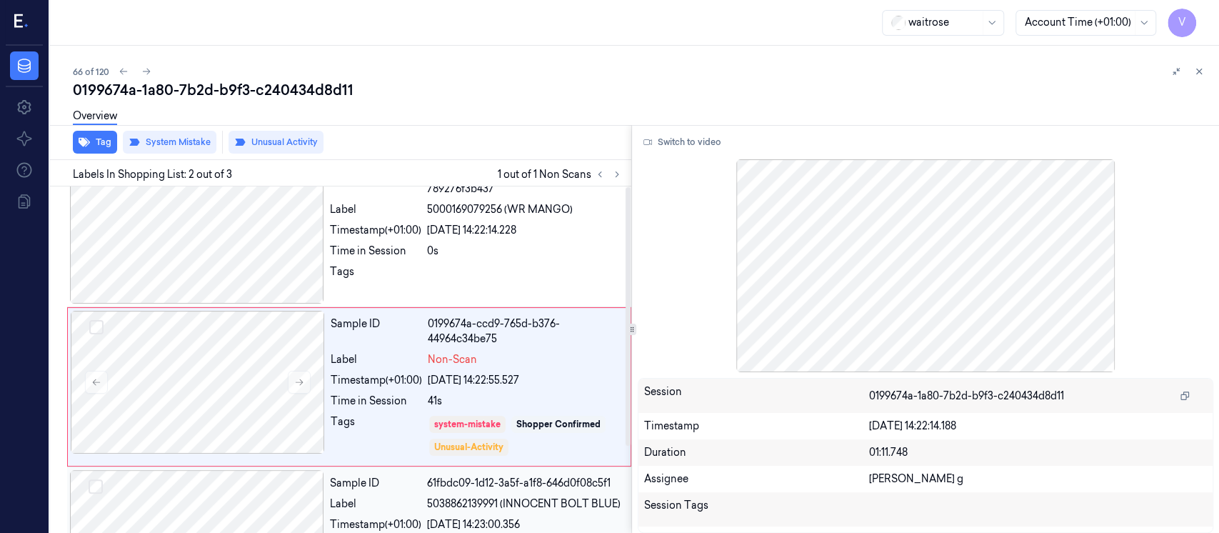
scroll to position [0, 0]
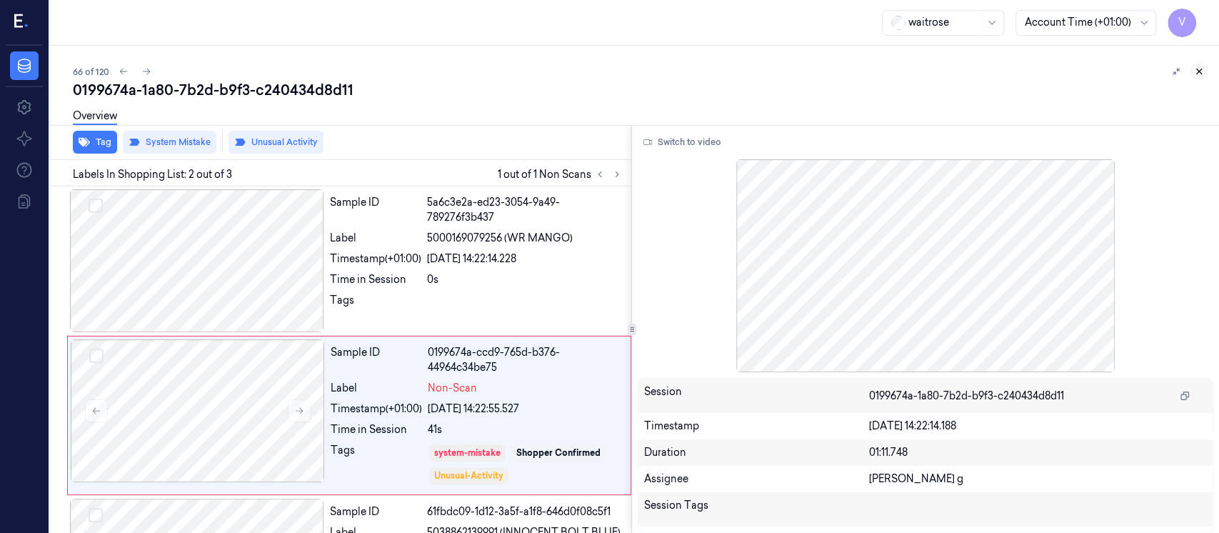
click at [1205, 69] on button at bounding box center [1198, 71] width 17 height 17
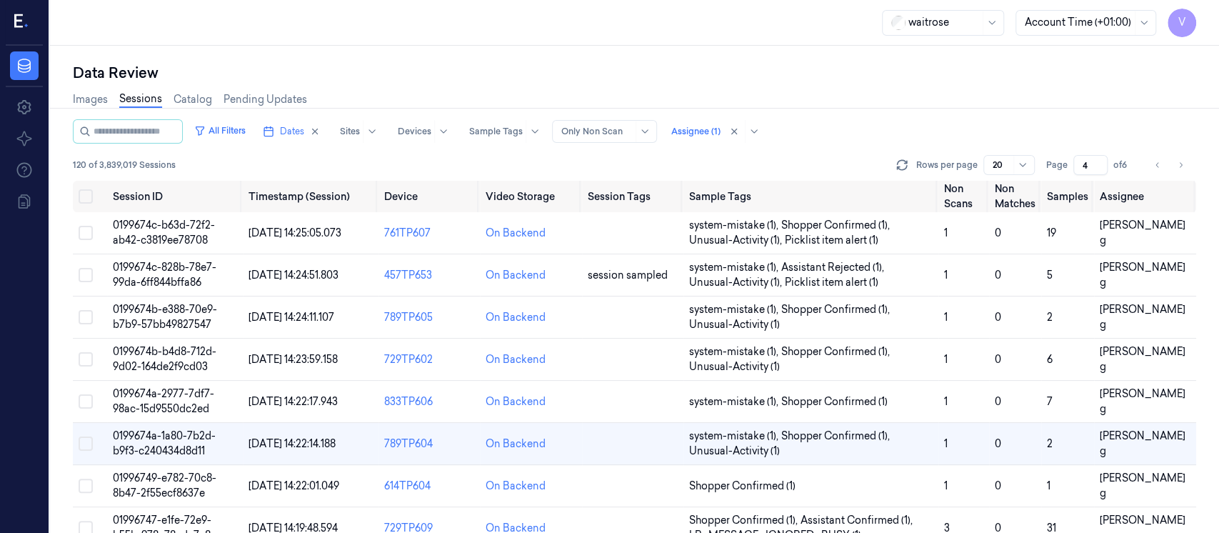
scroll to position [133, 0]
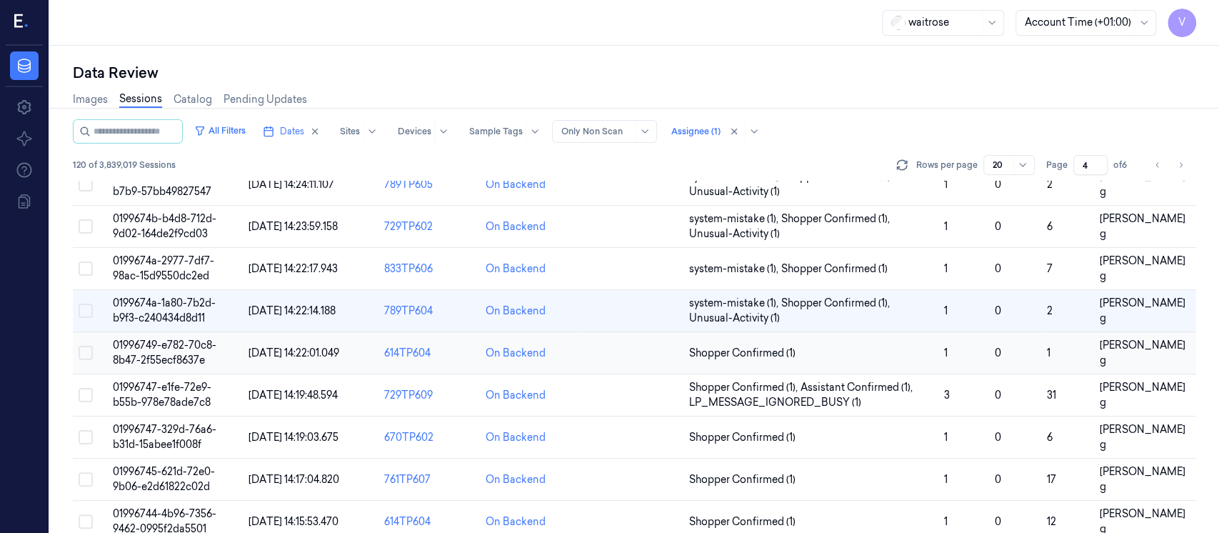
click at [612, 342] on td at bounding box center [632, 353] width 101 height 42
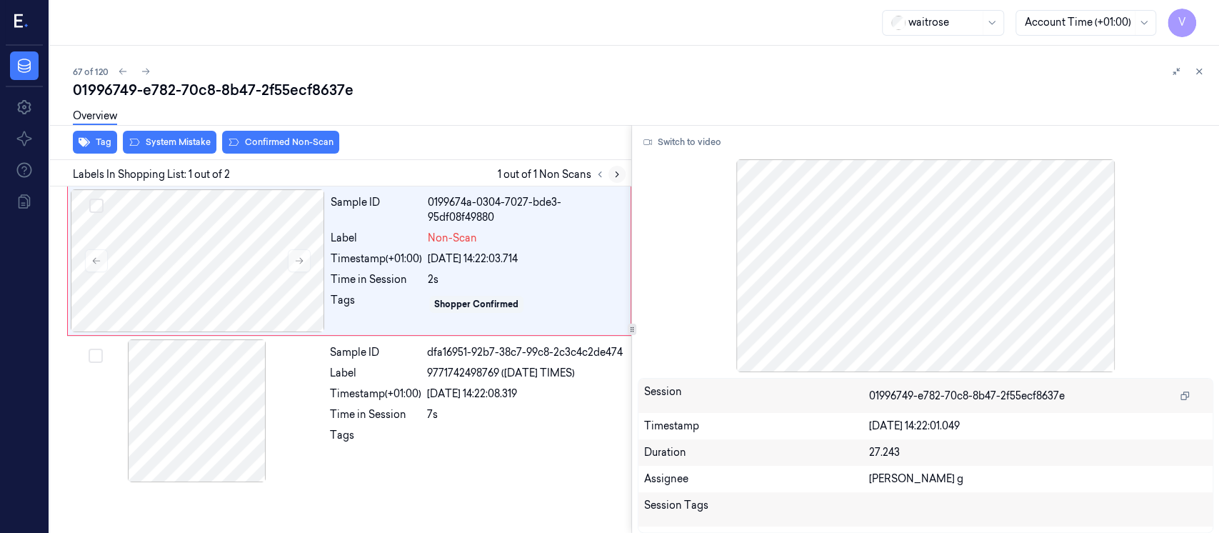
click at [616, 174] on icon at bounding box center [617, 174] width 10 height 10
click at [234, 268] on div at bounding box center [198, 260] width 254 height 143
click at [680, 143] on button "Switch to video" at bounding box center [682, 142] width 89 height 23
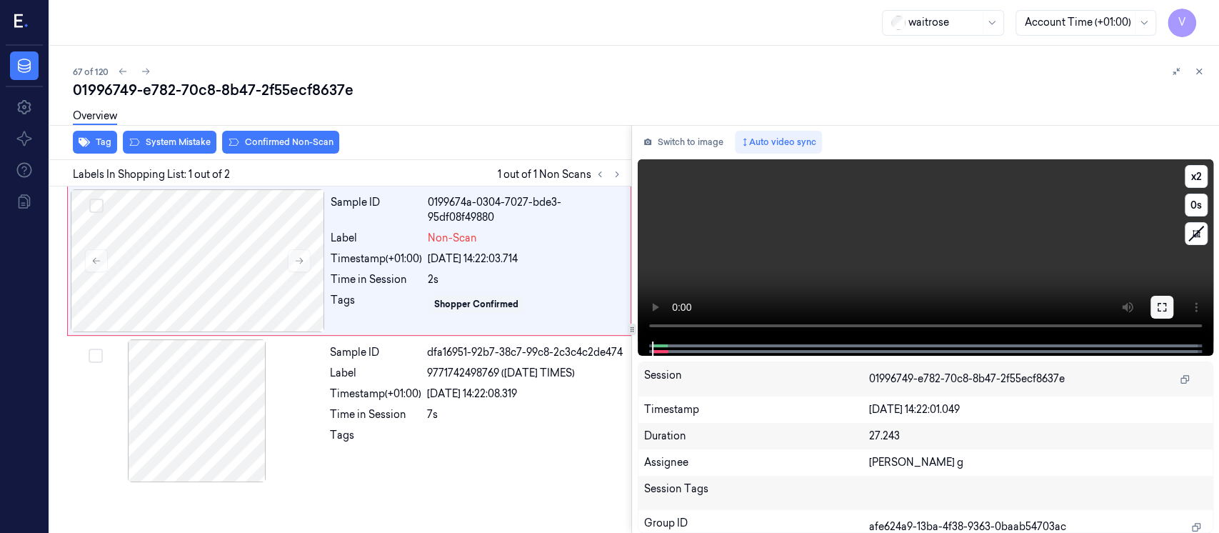
click at [1157, 306] on icon at bounding box center [1161, 306] width 11 height 11
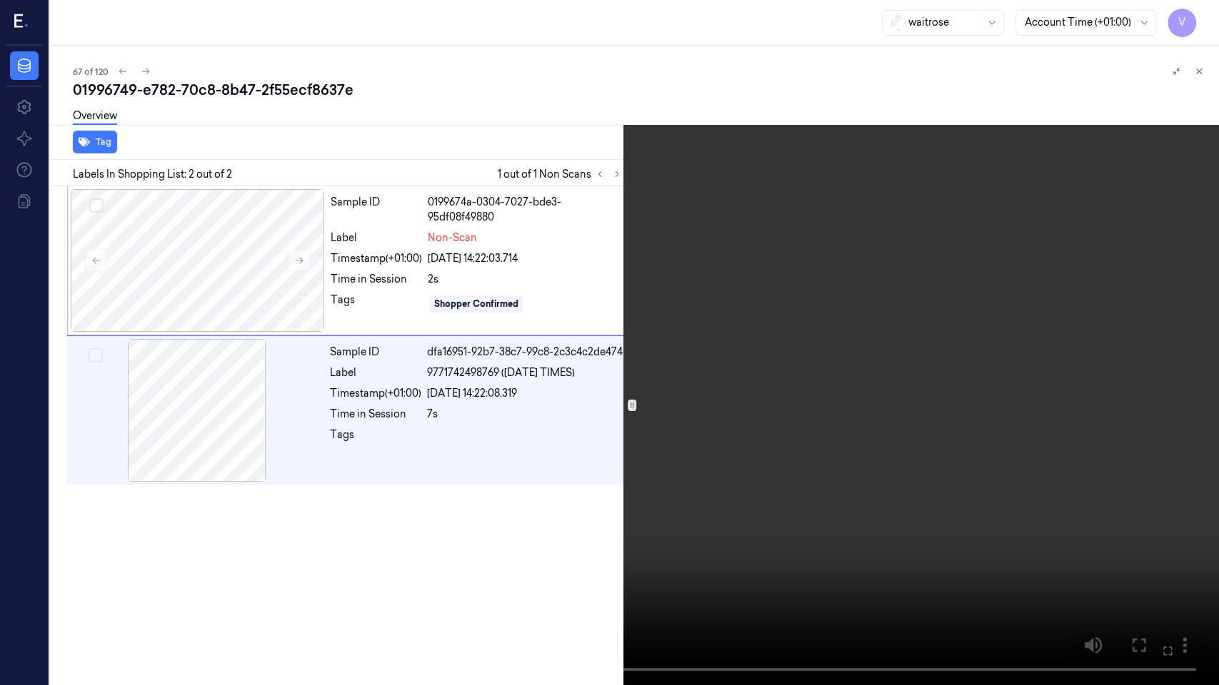
click at [0, 0] on icon at bounding box center [0, 0] width 0 height 0
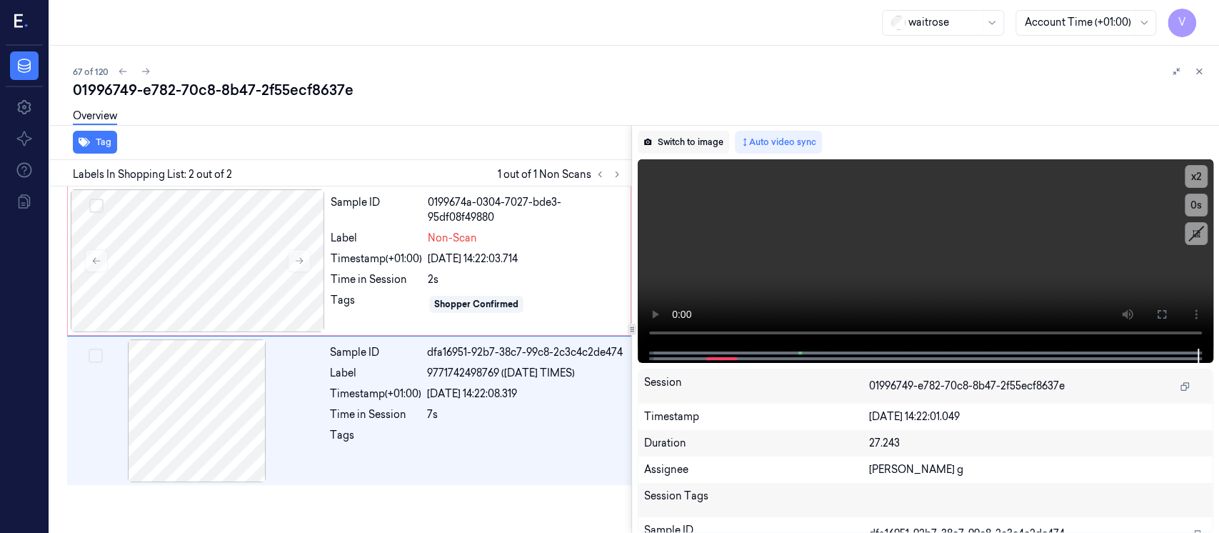
click at [678, 144] on button "Switch to image" at bounding box center [683, 142] width 91 height 23
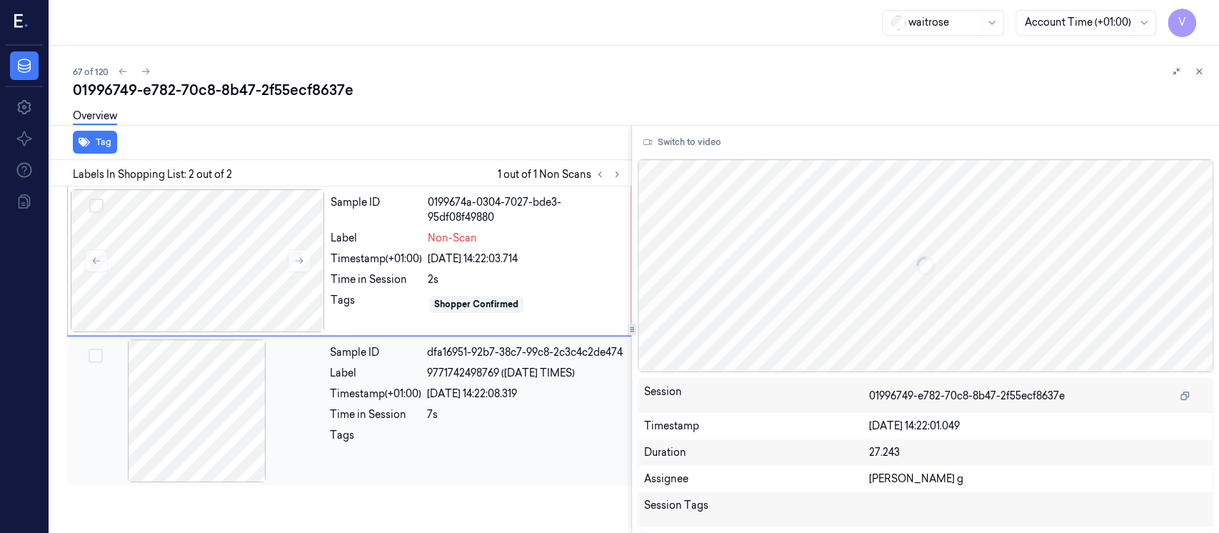
click at [237, 404] on div at bounding box center [197, 410] width 254 height 143
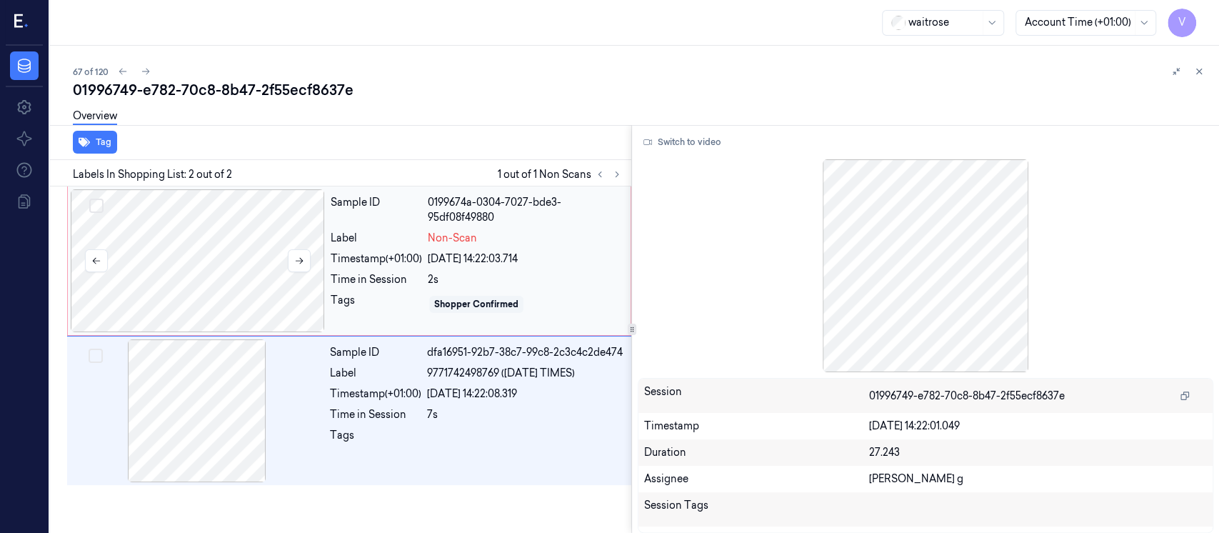
click at [242, 238] on div at bounding box center [198, 260] width 254 height 143
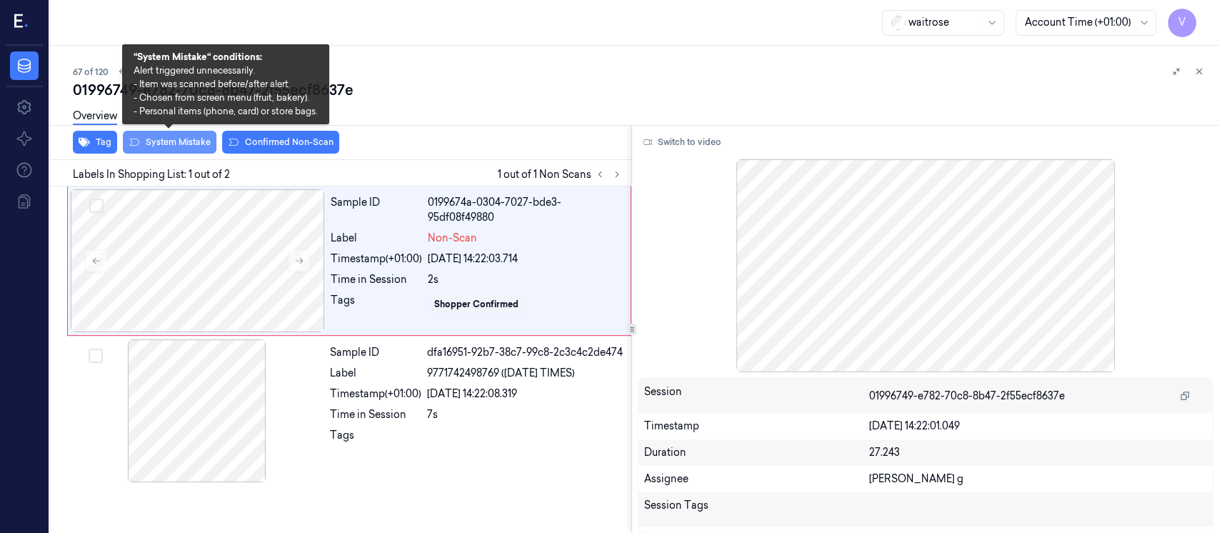
click at [176, 146] on button "System Mistake" at bounding box center [170, 142] width 94 height 23
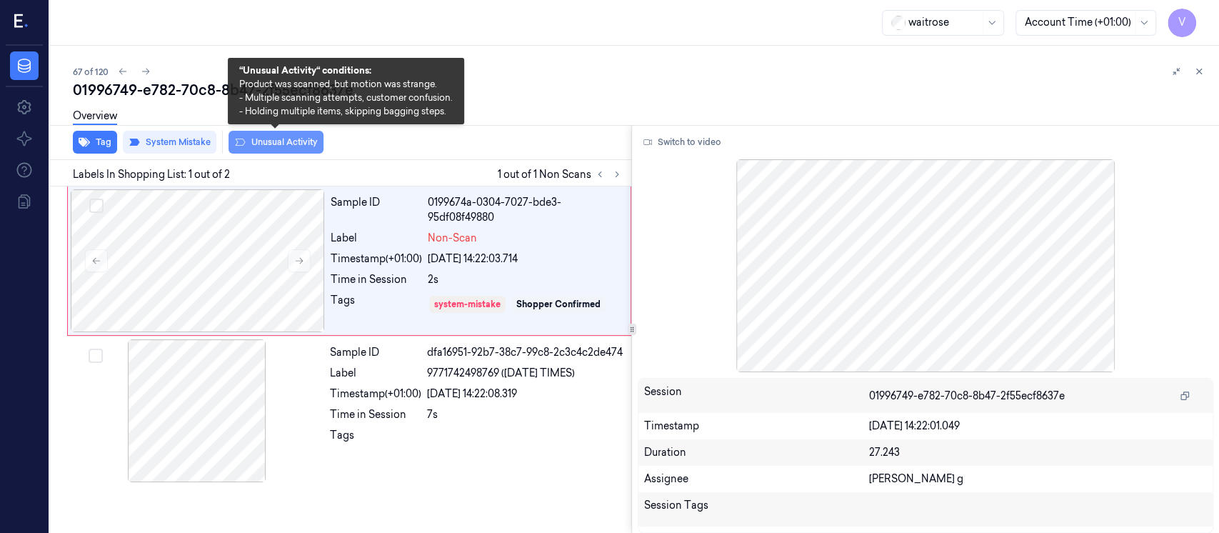
click at [294, 136] on button "Unusual Activity" at bounding box center [275, 142] width 95 height 23
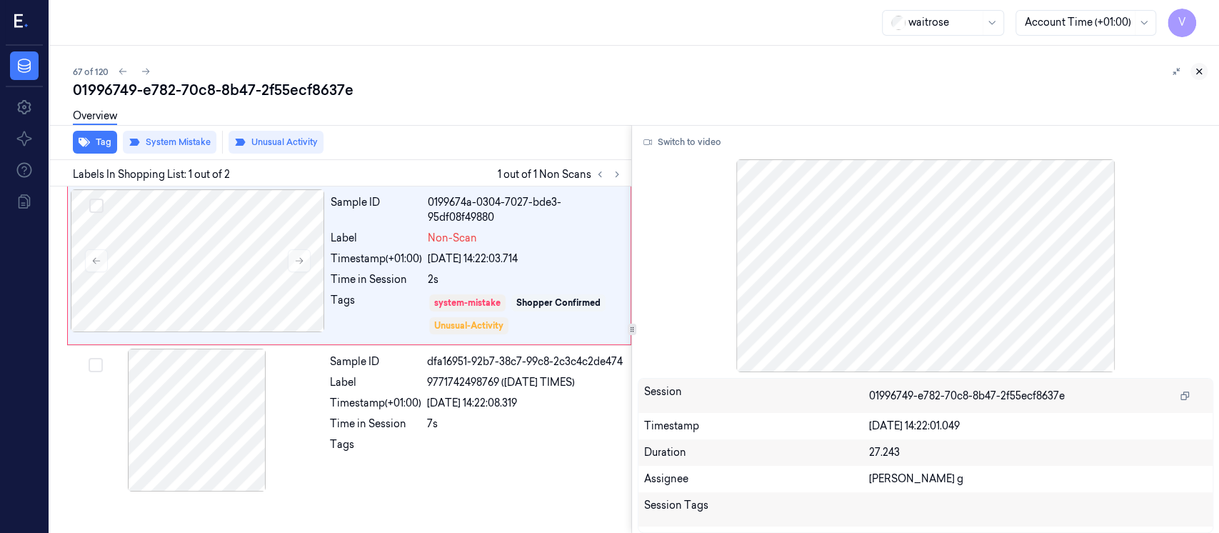
click at [1198, 77] on button at bounding box center [1198, 71] width 17 height 17
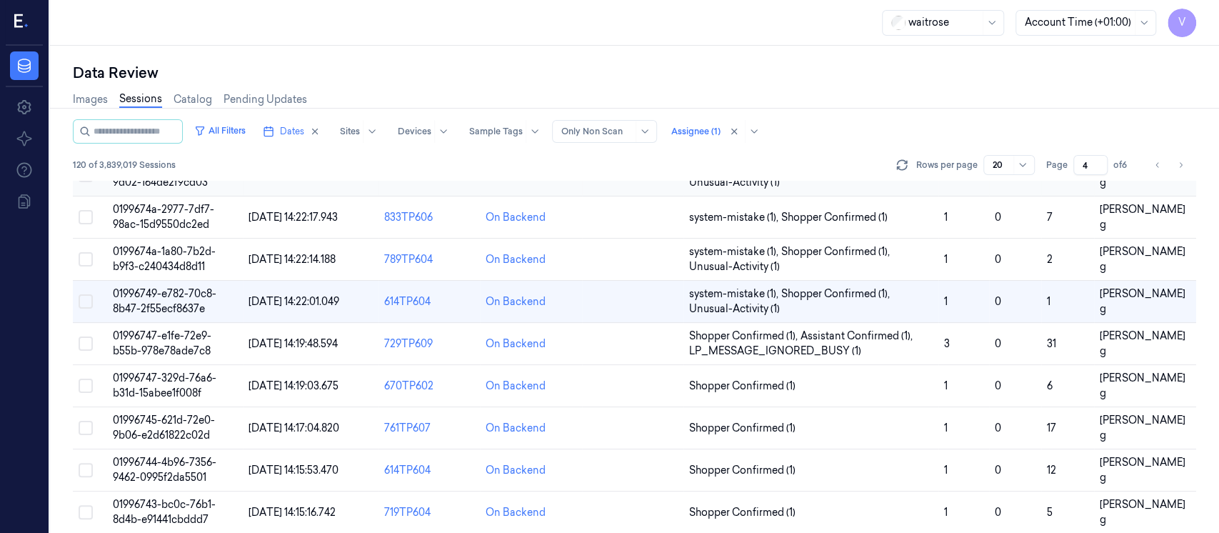
scroll to position [190, 0]
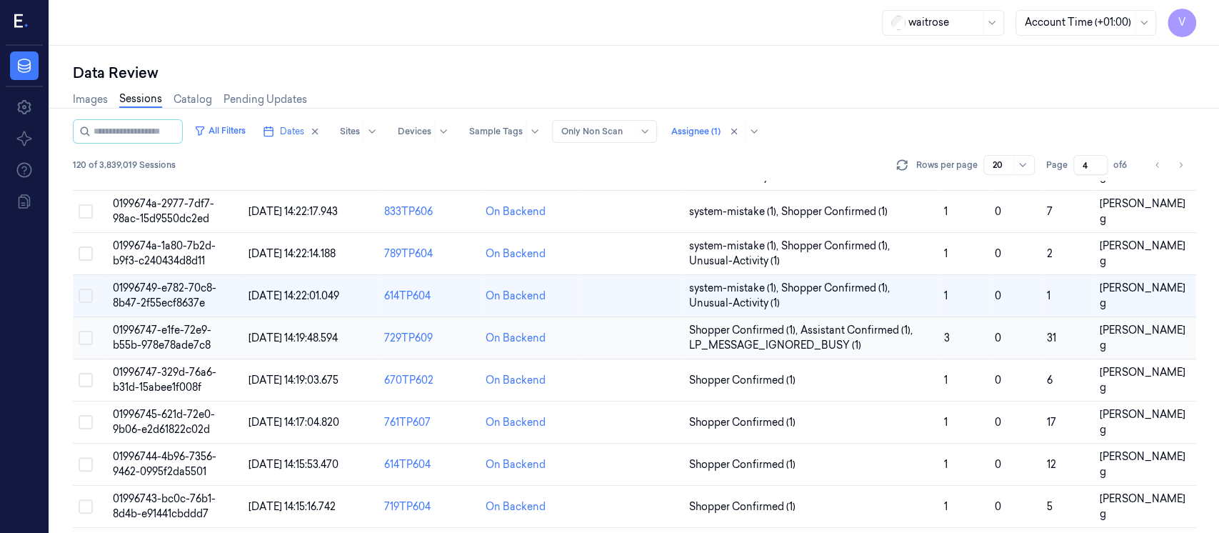
click at [633, 343] on td at bounding box center [632, 338] width 101 height 42
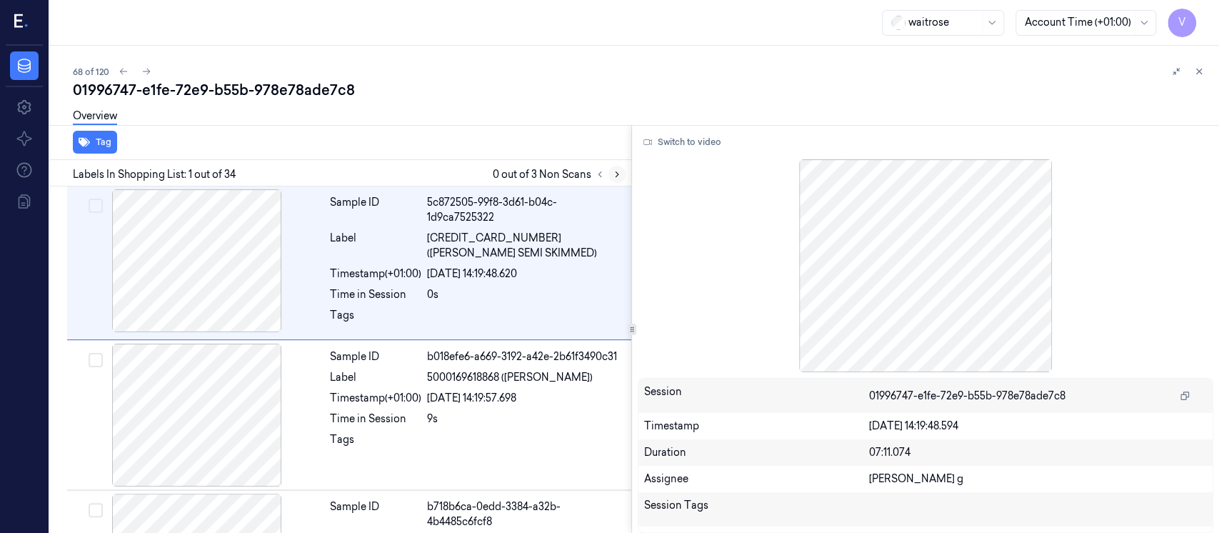
click at [616, 169] on icon at bounding box center [617, 174] width 10 height 10
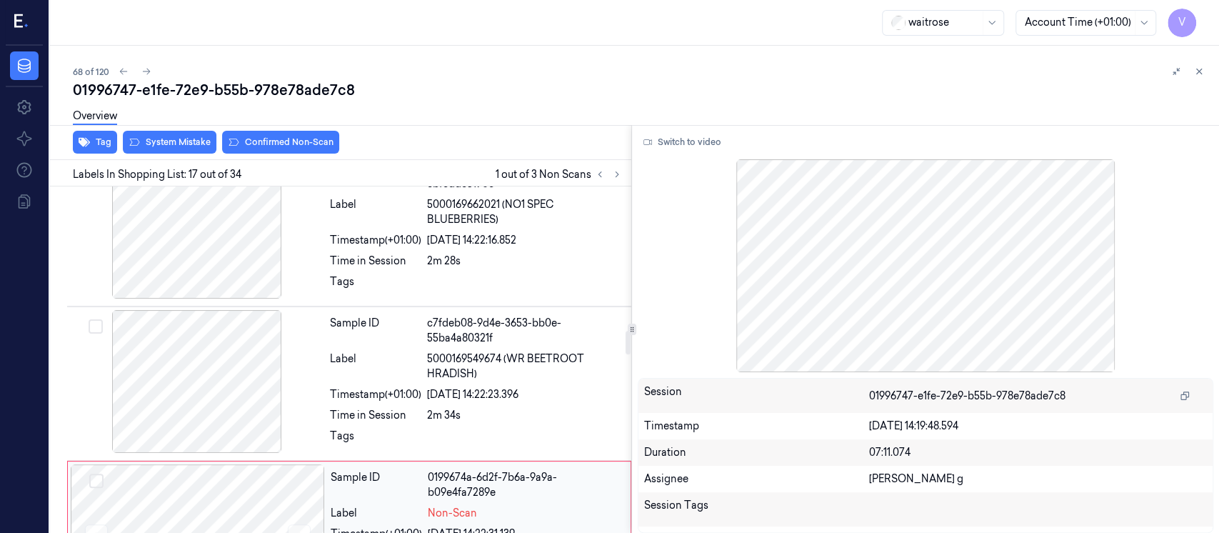
scroll to position [2133, 0]
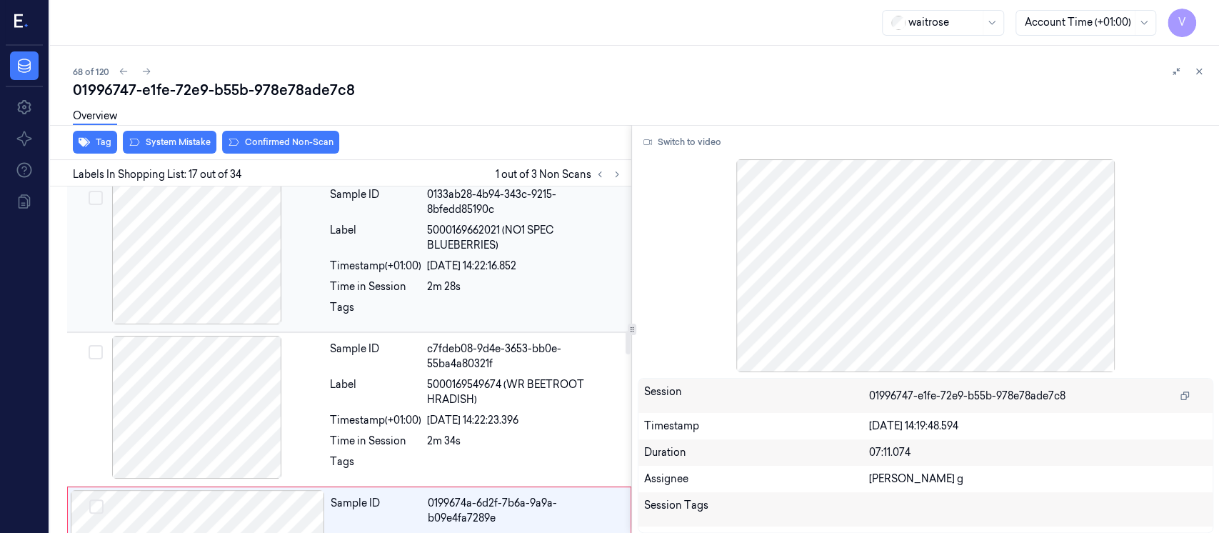
click at [468, 258] on div "20/09/2025 14:22:16.852" at bounding box center [525, 265] width 196 height 15
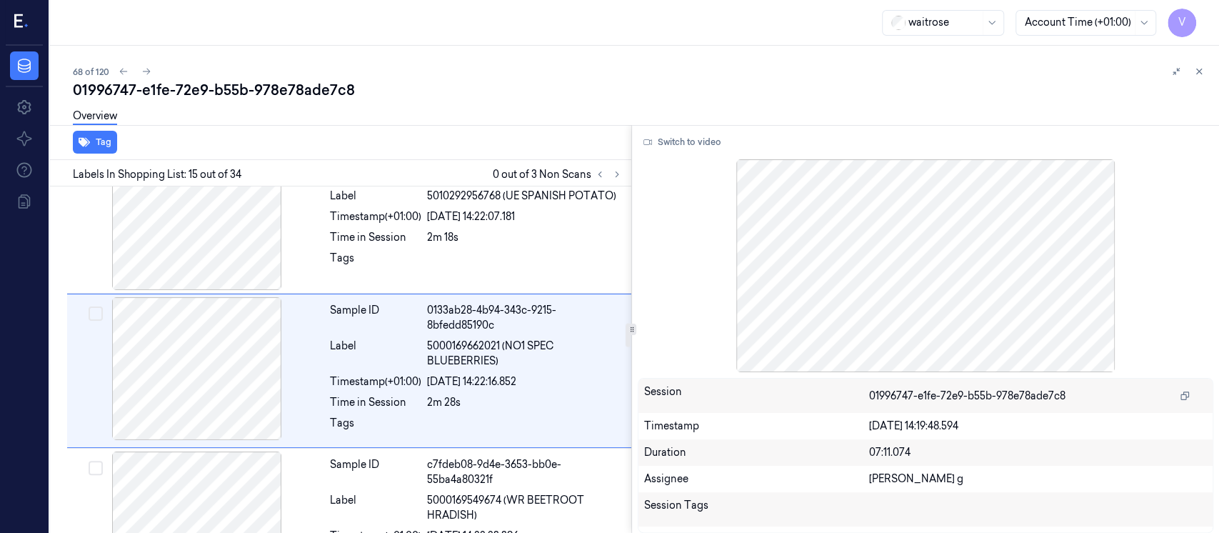
scroll to position [2016, 0]
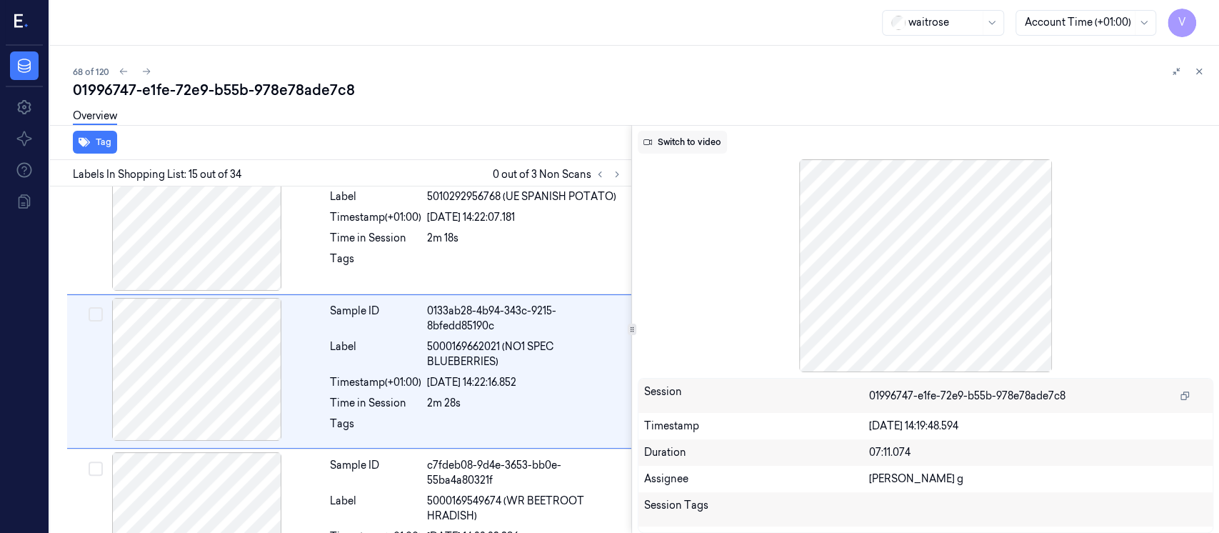
click at [671, 142] on button "Switch to video" at bounding box center [682, 142] width 89 height 23
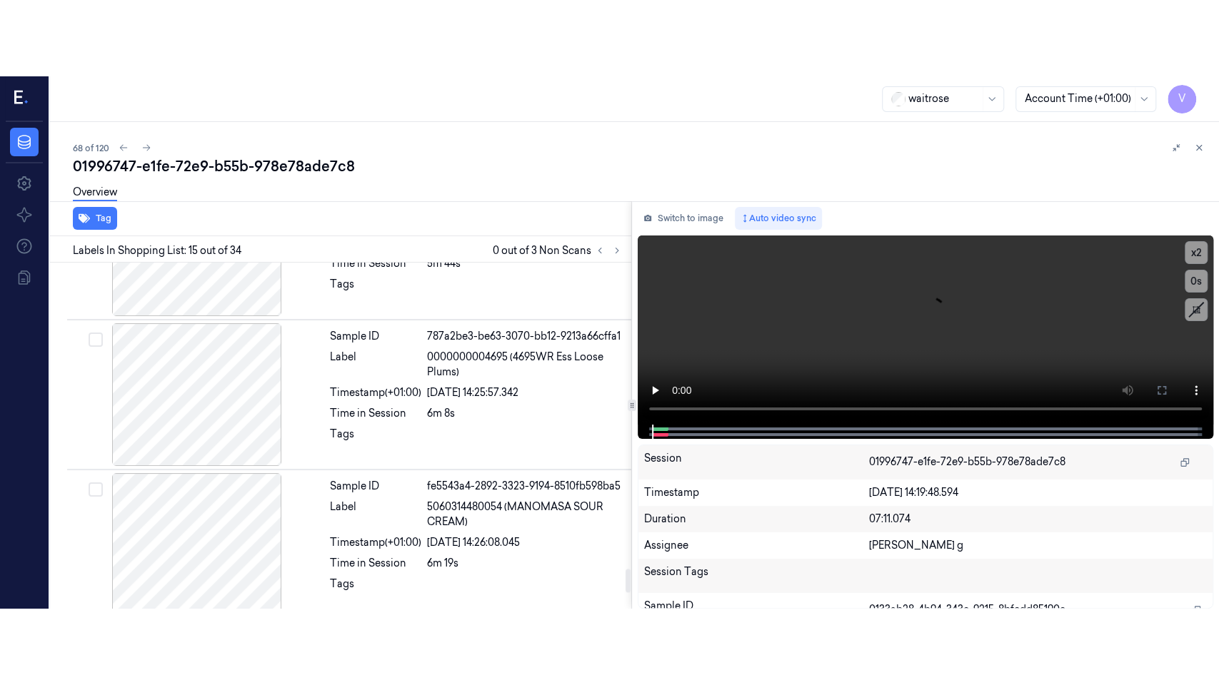
scroll to position [4785, 0]
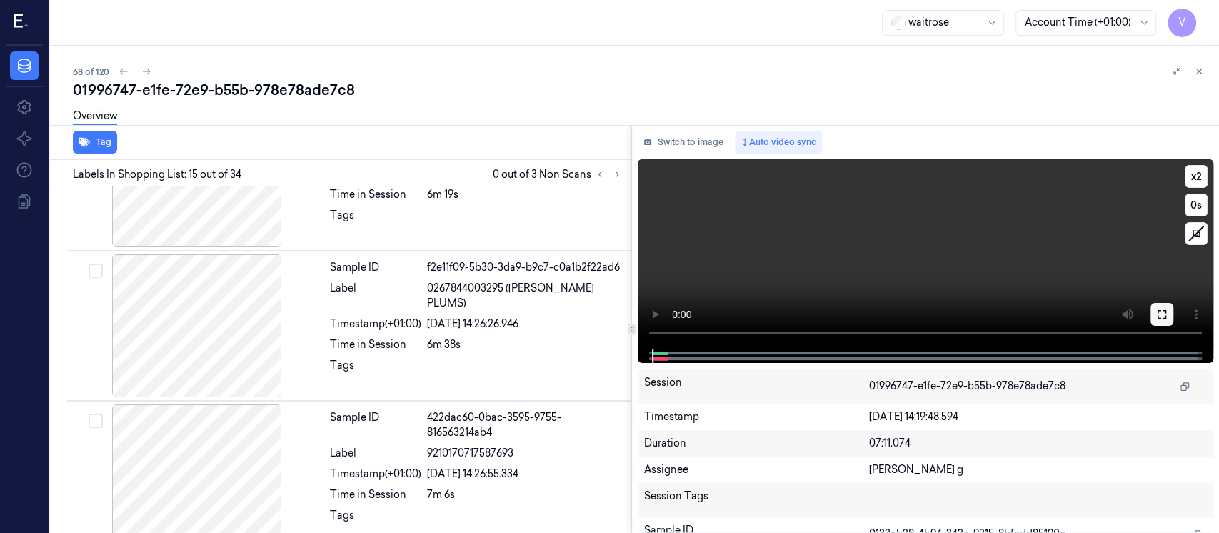
click at [1160, 310] on icon at bounding box center [1161, 314] width 9 height 9
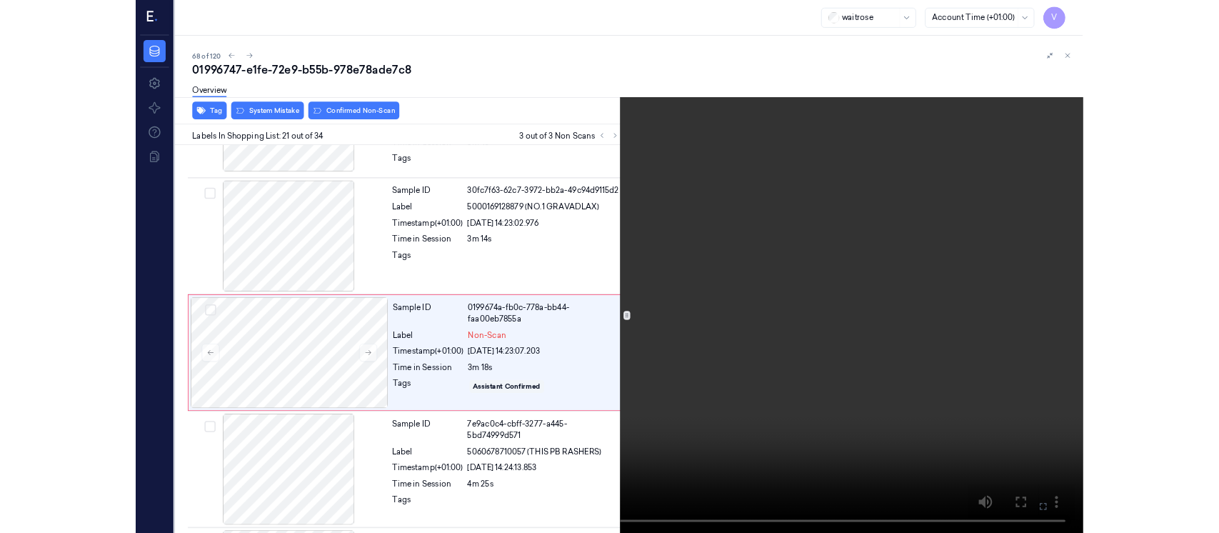
scroll to position [2845, 0]
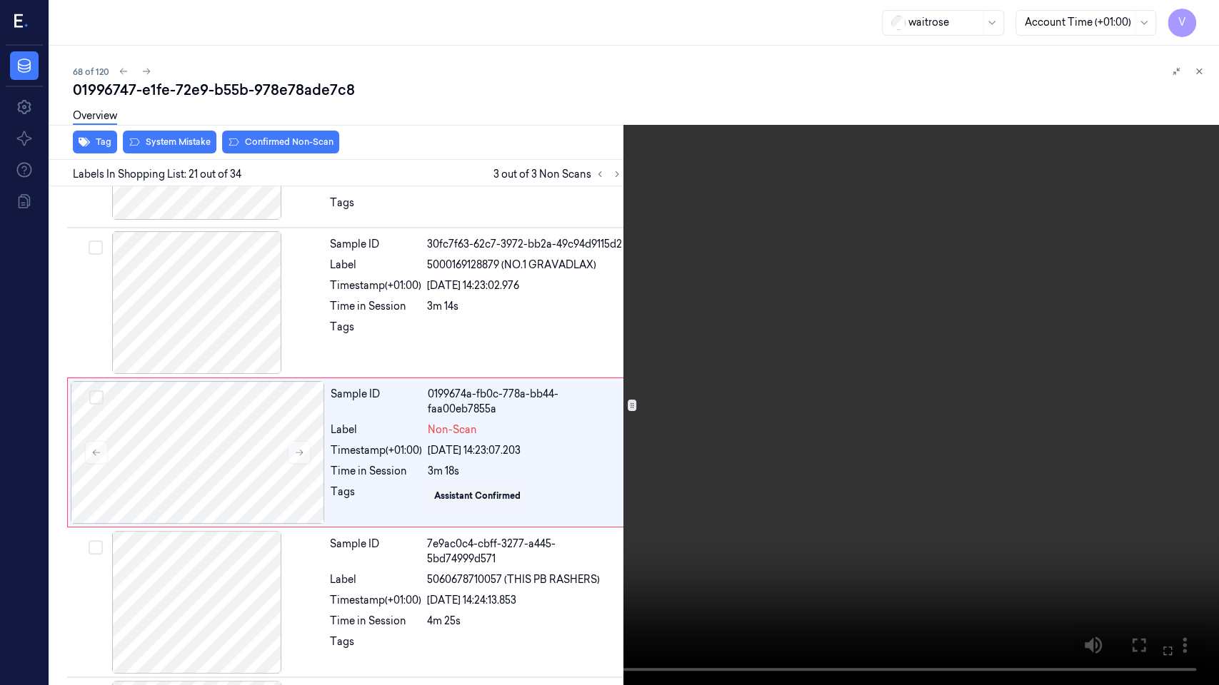
click at [0, 0] on icon at bounding box center [0, 0] width 0 height 0
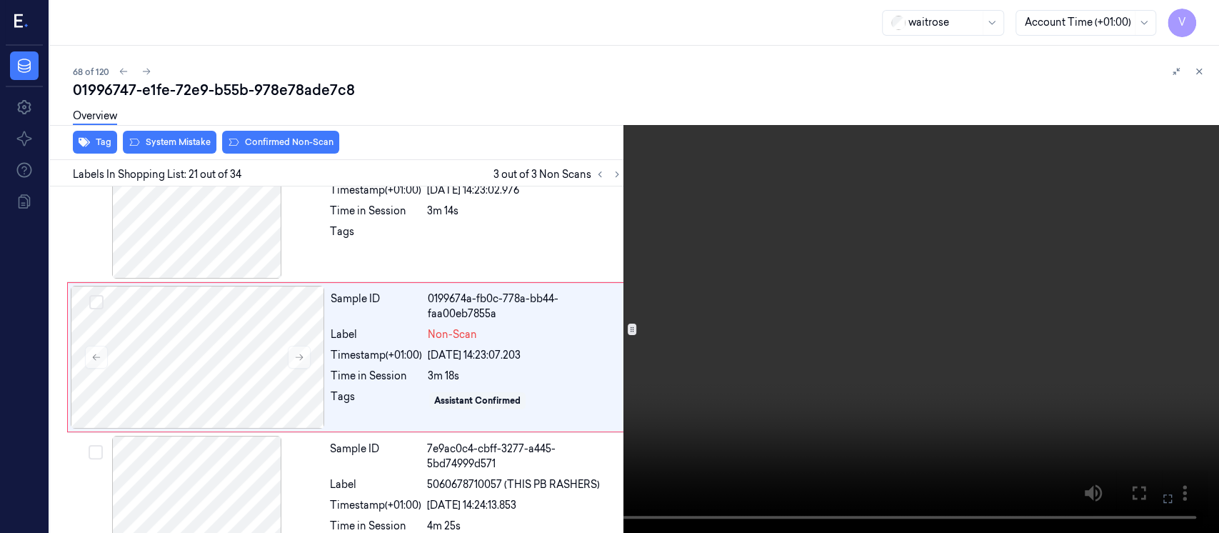
scroll to position [2922, 0]
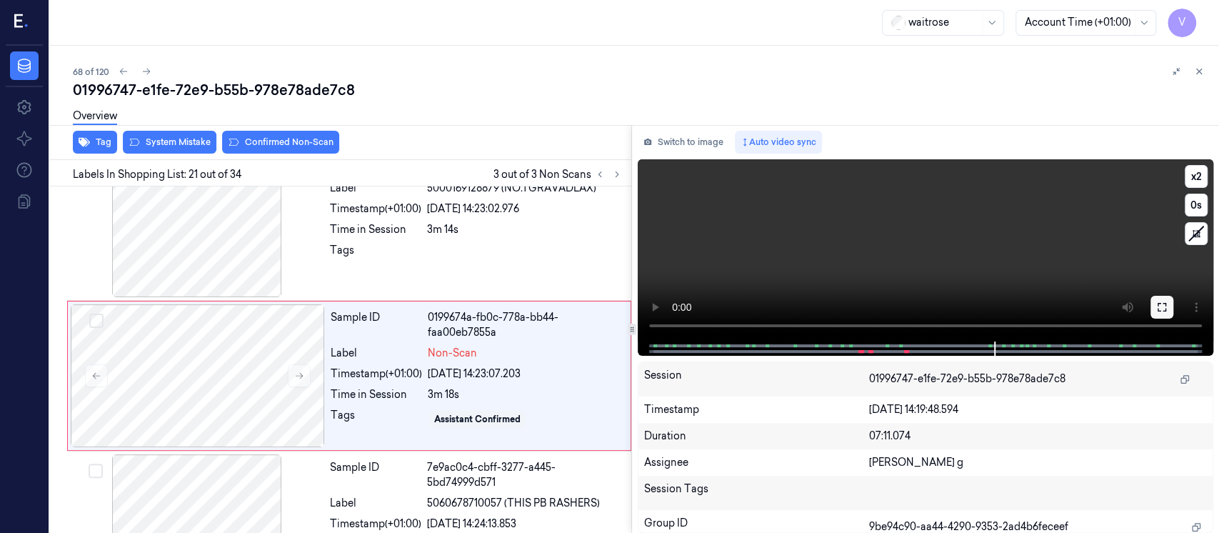
click at [1164, 310] on icon at bounding box center [1161, 307] width 9 height 9
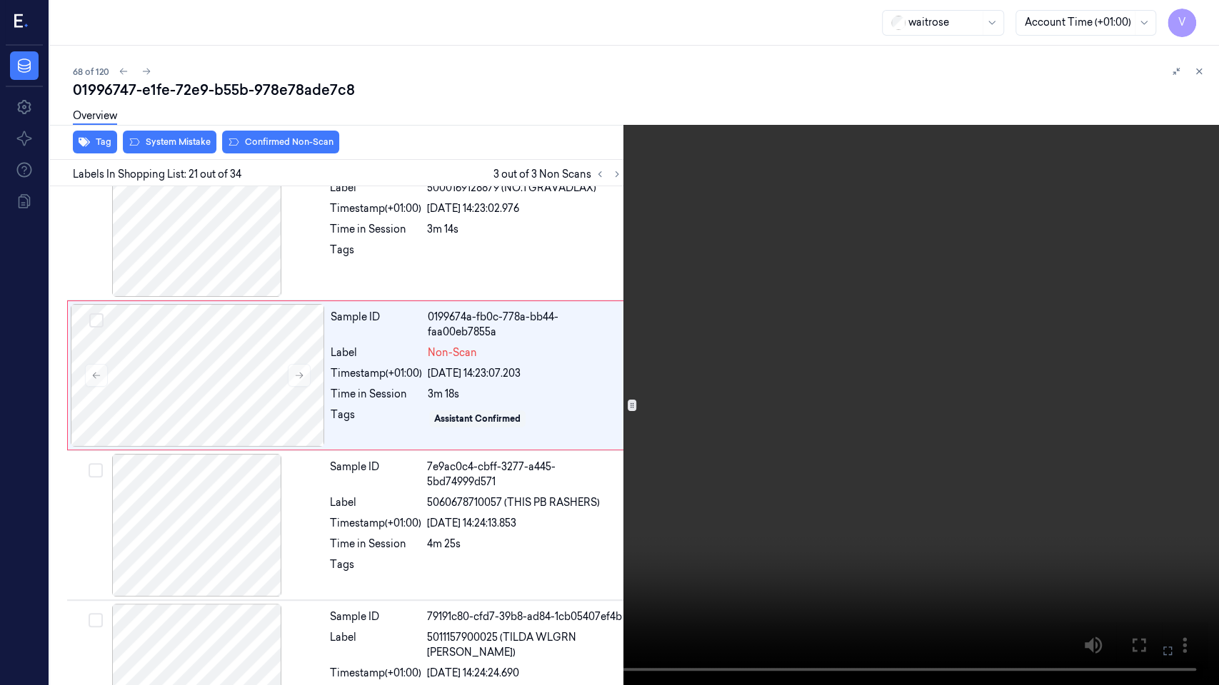
click at [0, 0] on icon at bounding box center [0, 0] width 0 height 0
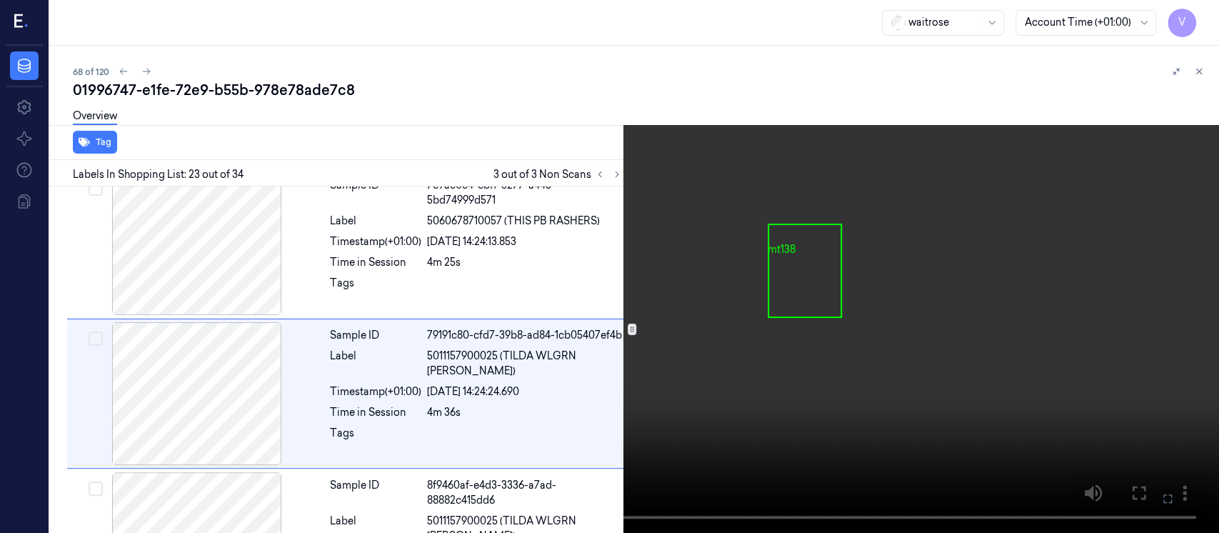
scroll to position [3222, 0]
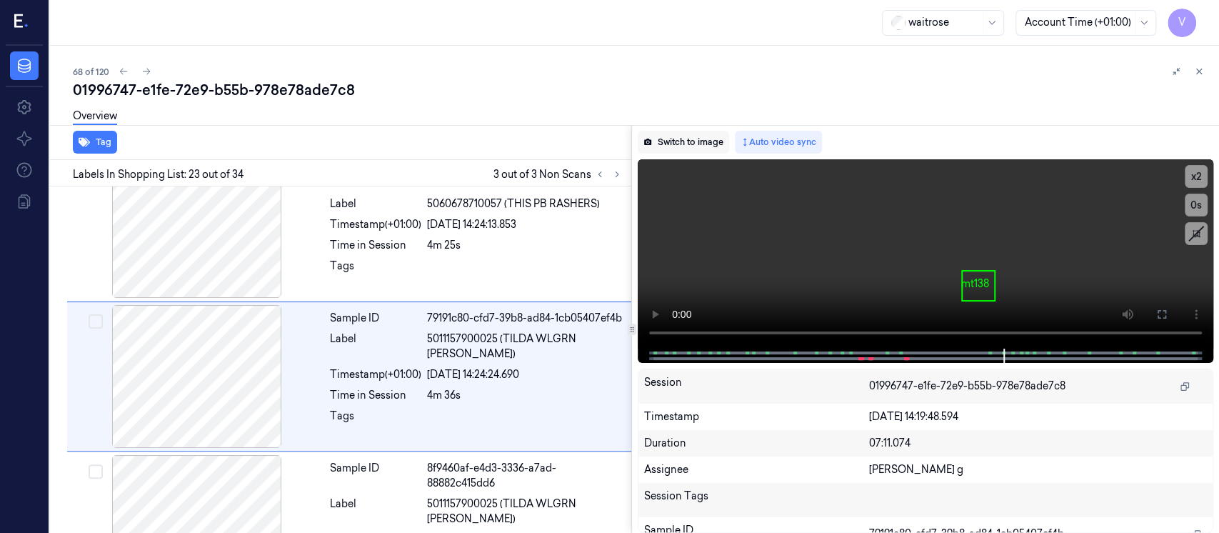
click at [675, 145] on button "Switch to image" at bounding box center [683, 142] width 91 height 23
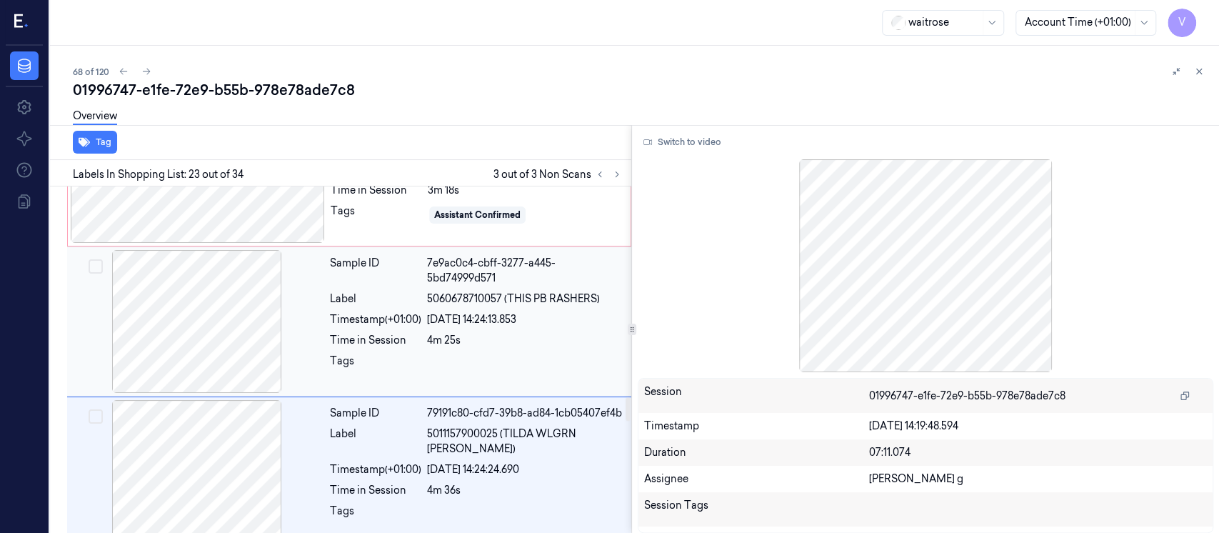
click at [395, 312] on div "Timestamp (+01:00)" at bounding box center [375, 319] width 91 height 15
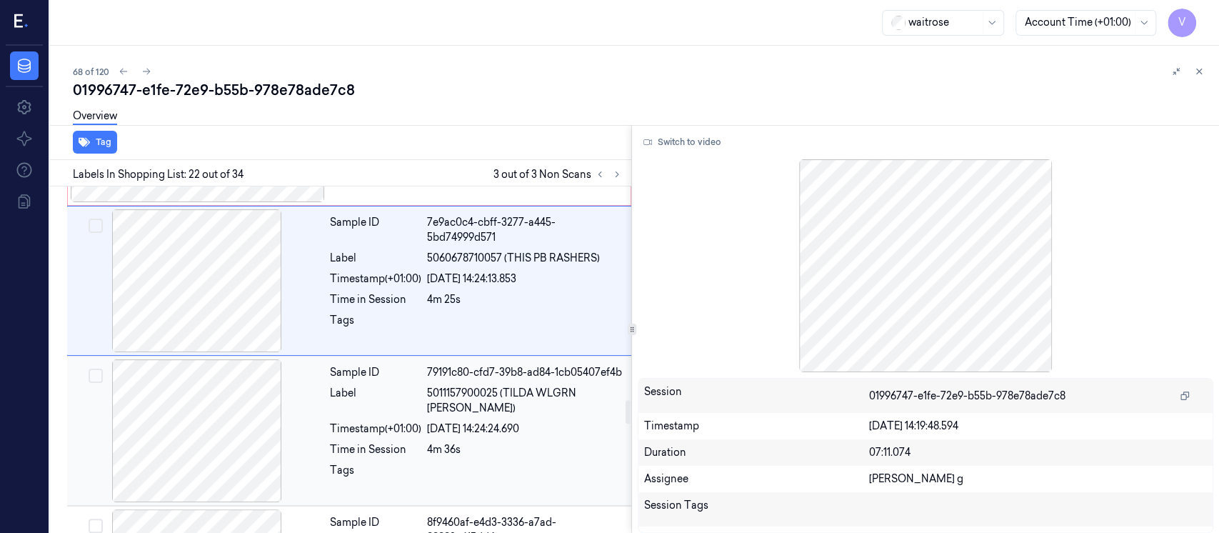
click at [198, 439] on div at bounding box center [197, 430] width 254 height 143
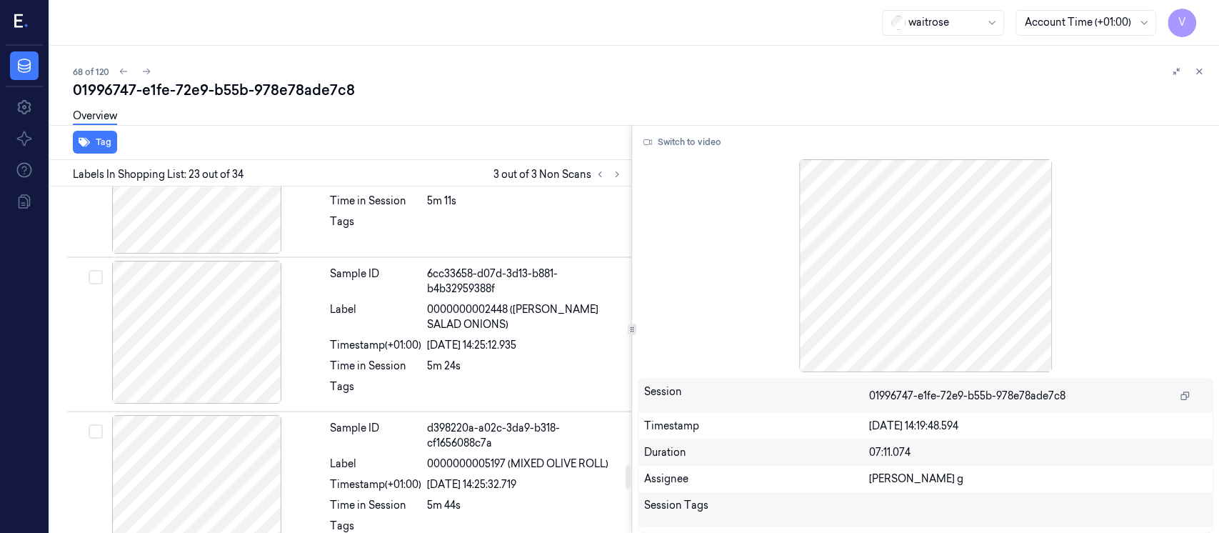
scroll to position [4078, 0]
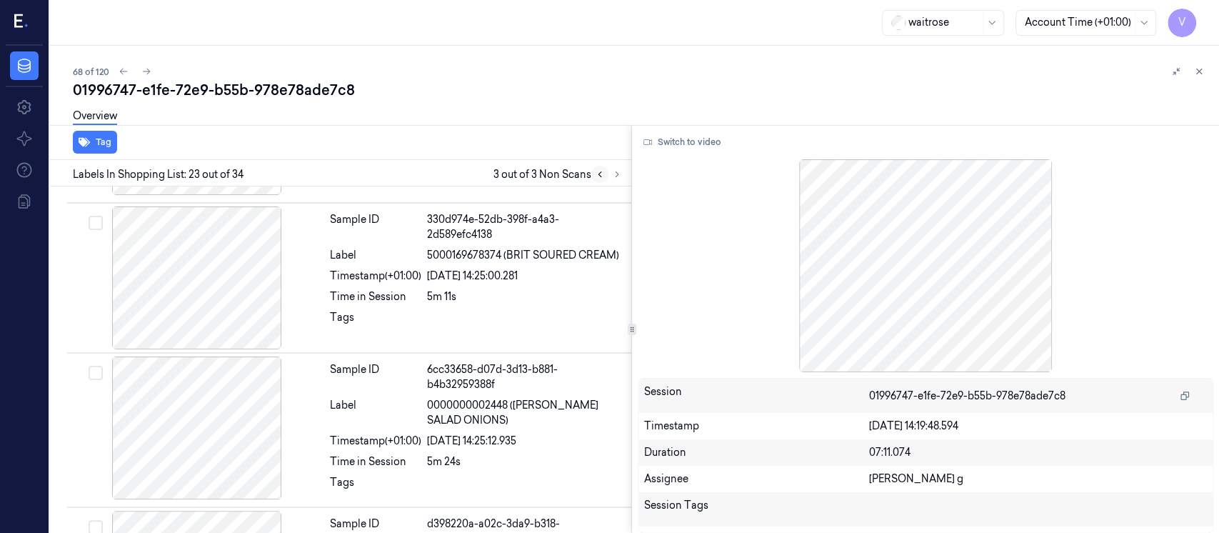
click at [604, 180] on button at bounding box center [599, 174] width 17 height 17
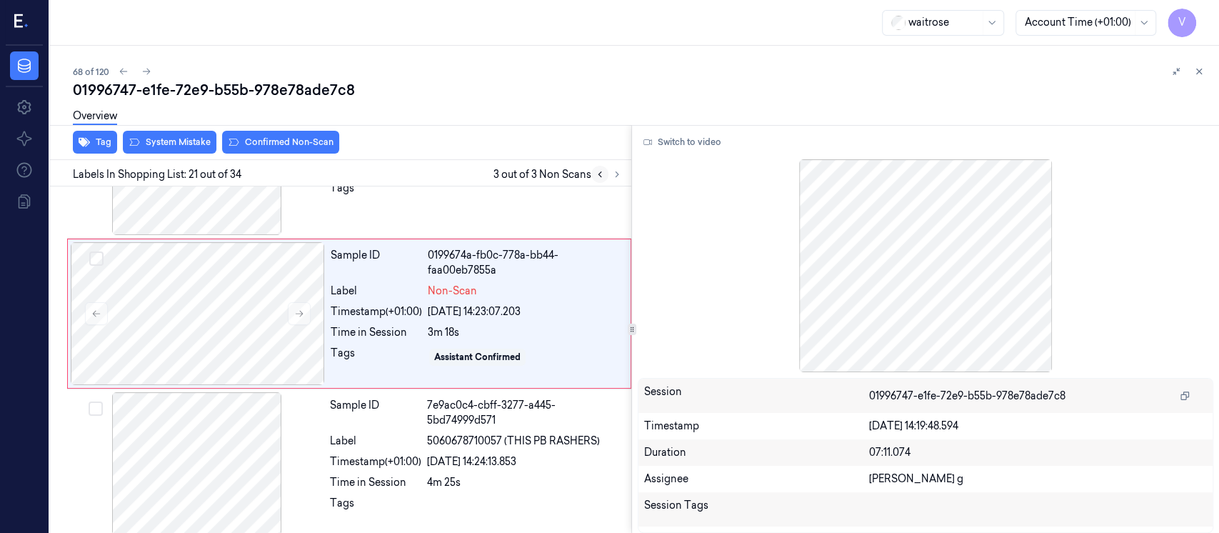
scroll to position [2922, 0]
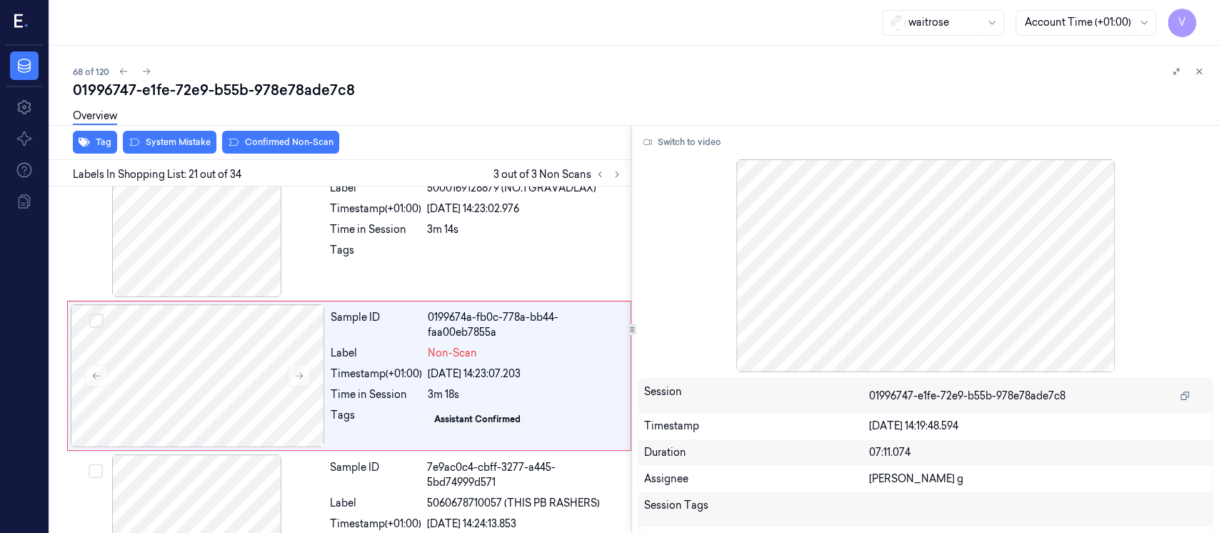
click at [608, 169] on div at bounding box center [608, 174] width 34 height 17
click at [605, 174] on button at bounding box center [599, 174] width 17 height 17
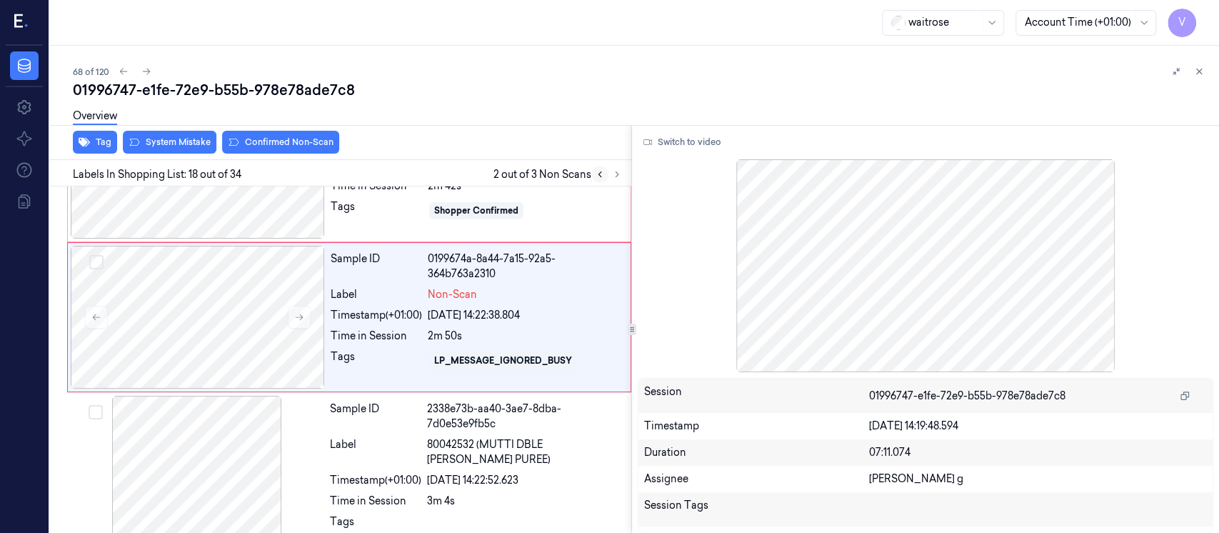
scroll to position [2473, 0]
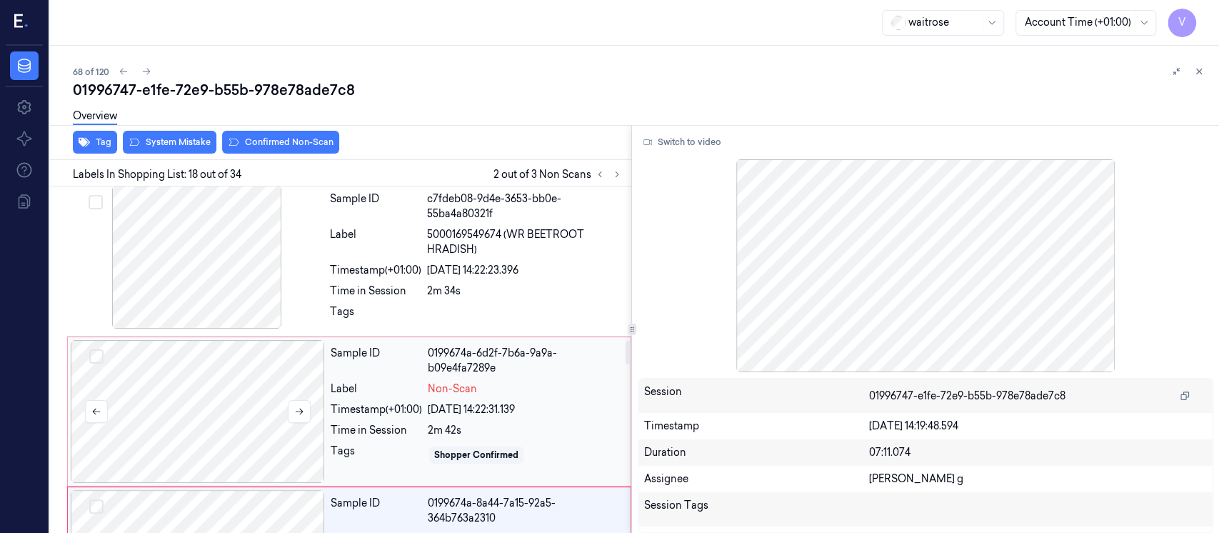
click at [243, 403] on div at bounding box center [198, 411] width 254 height 143
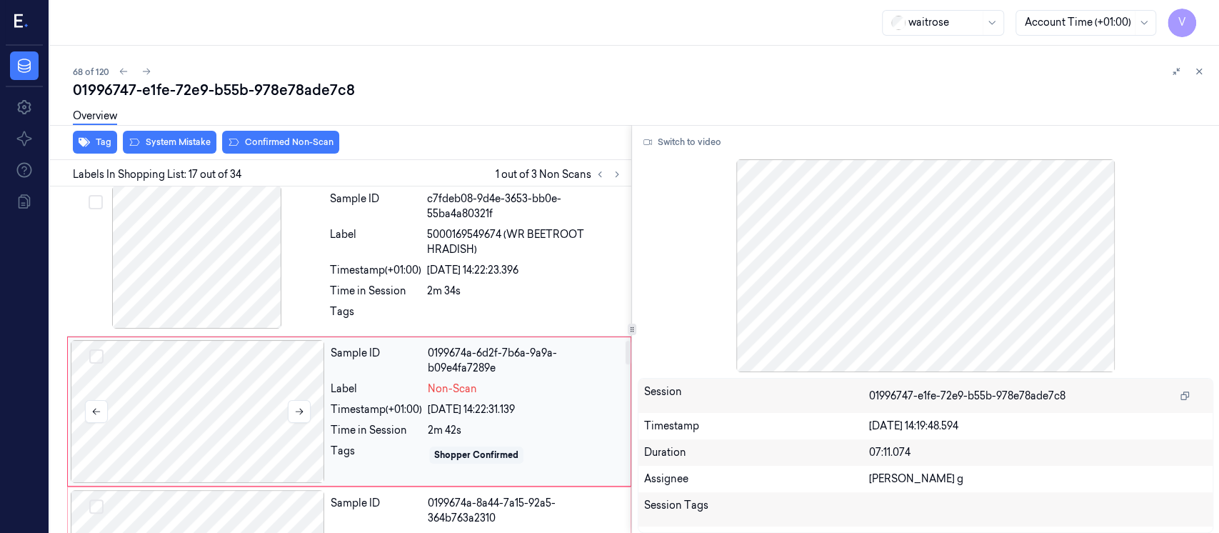
scroll to position [2323, 0]
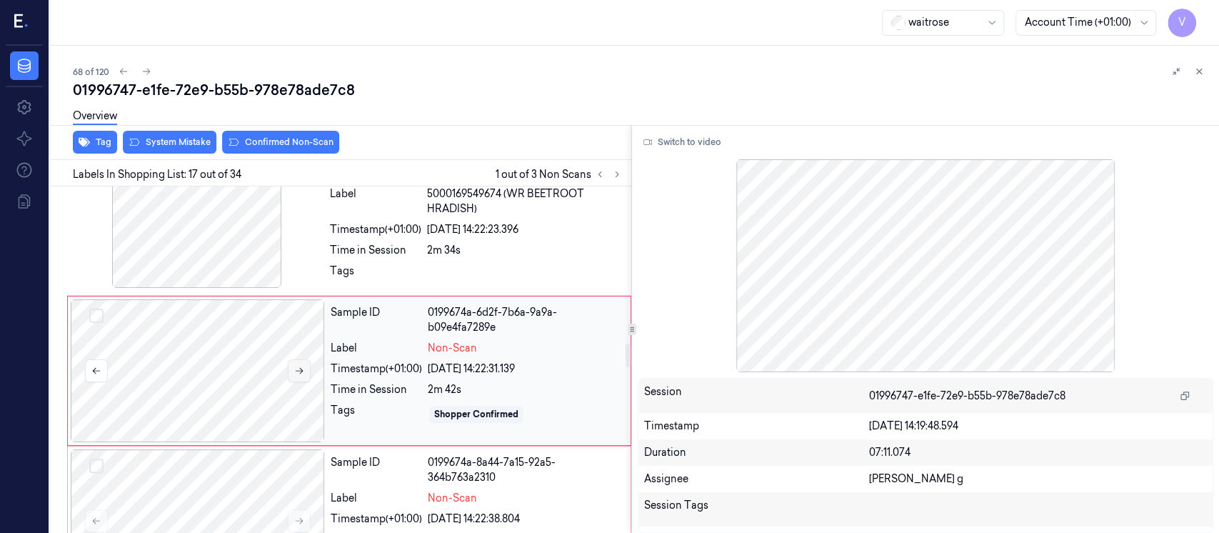
click at [306, 366] on button at bounding box center [299, 370] width 23 height 23
click at [304, 363] on button at bounding box center [299, 370] width 23 height 23
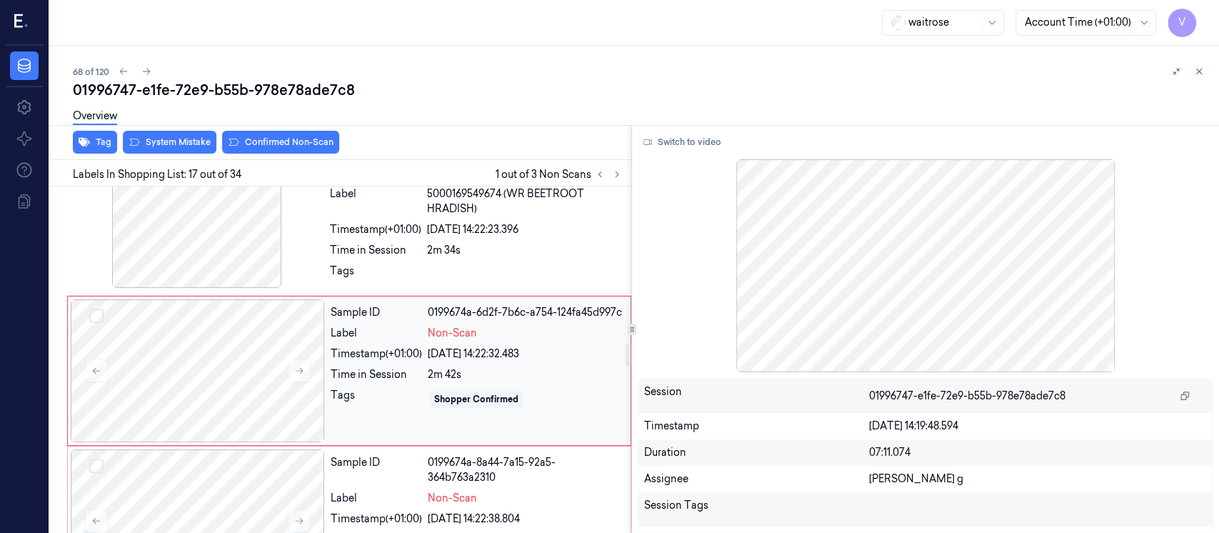
click at [501, 368] on div "2m 42s" at bounding box center [525, 374] width 194 height 15
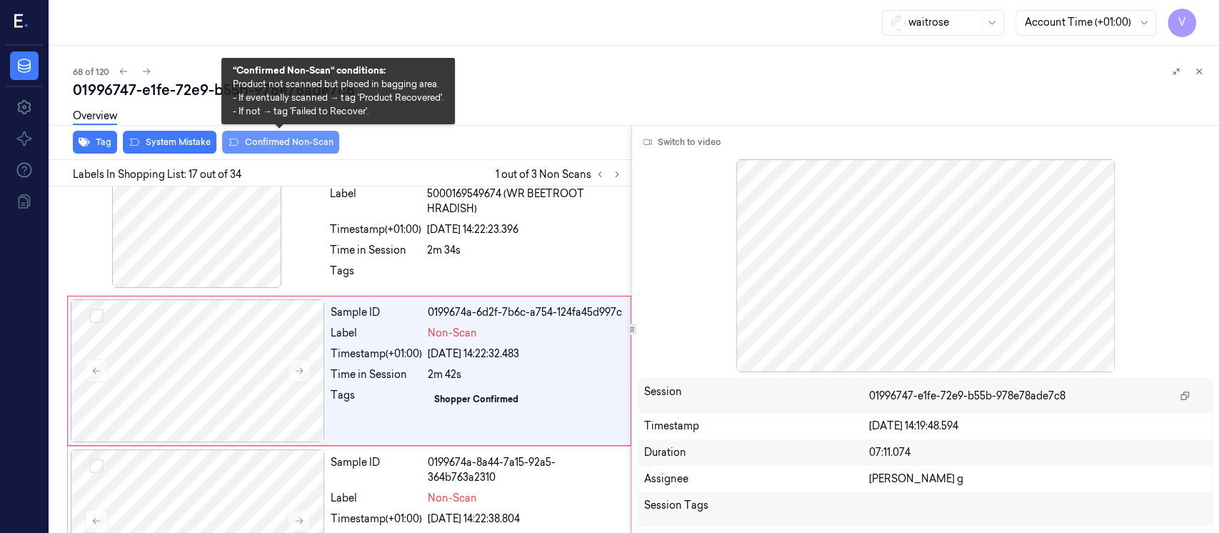
click at [261, 140] on button "Confirmed Non-Scan" at bounding box center [280, 142] width 117 height 23
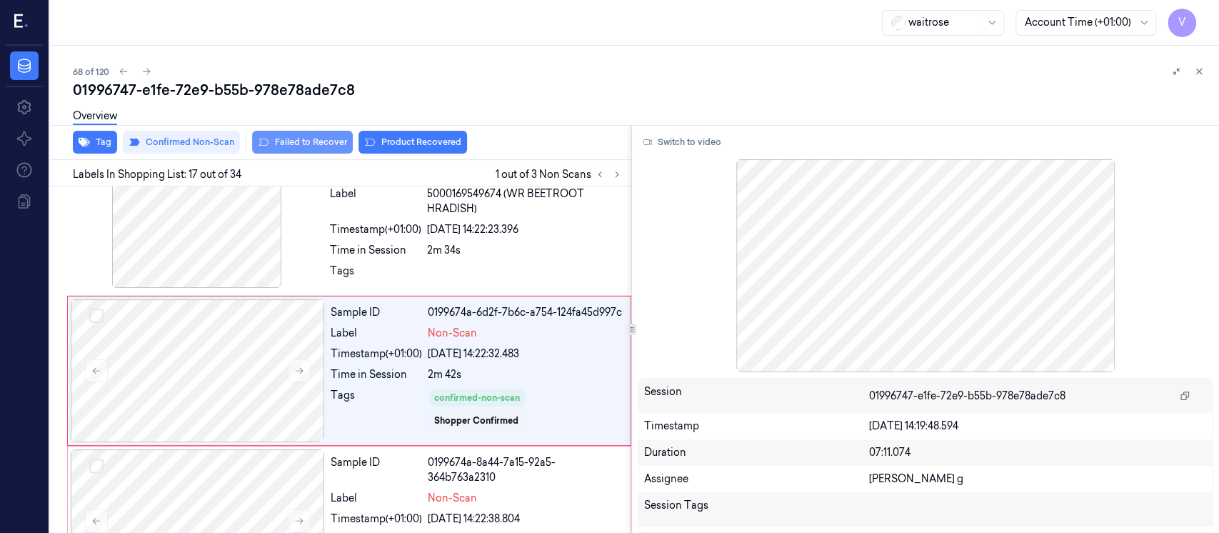
click at [315, 142] on button "Failed to Recover" at bounding box center [302, 142] width 101 height 23
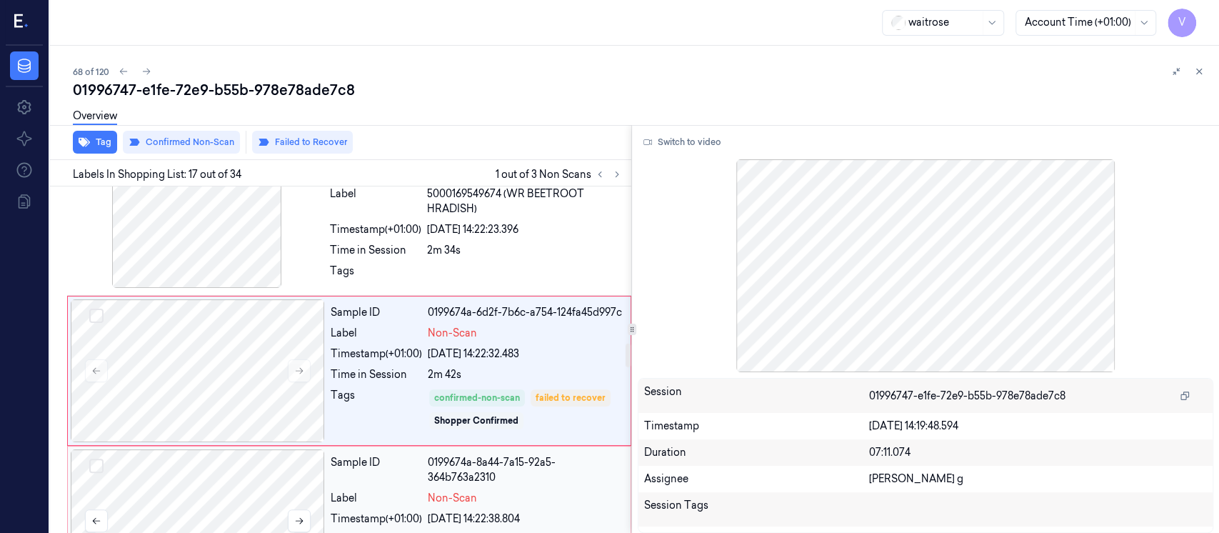
click at [238, 488] on div at bounding box center [198, 520] width 254 height 143
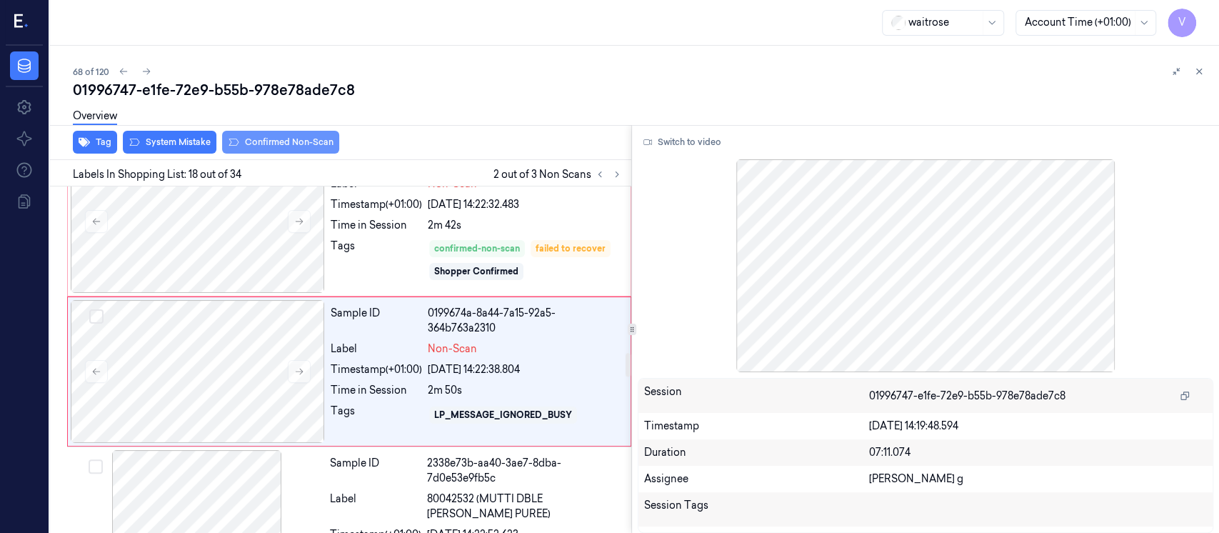
scroll to position [2473, 0]
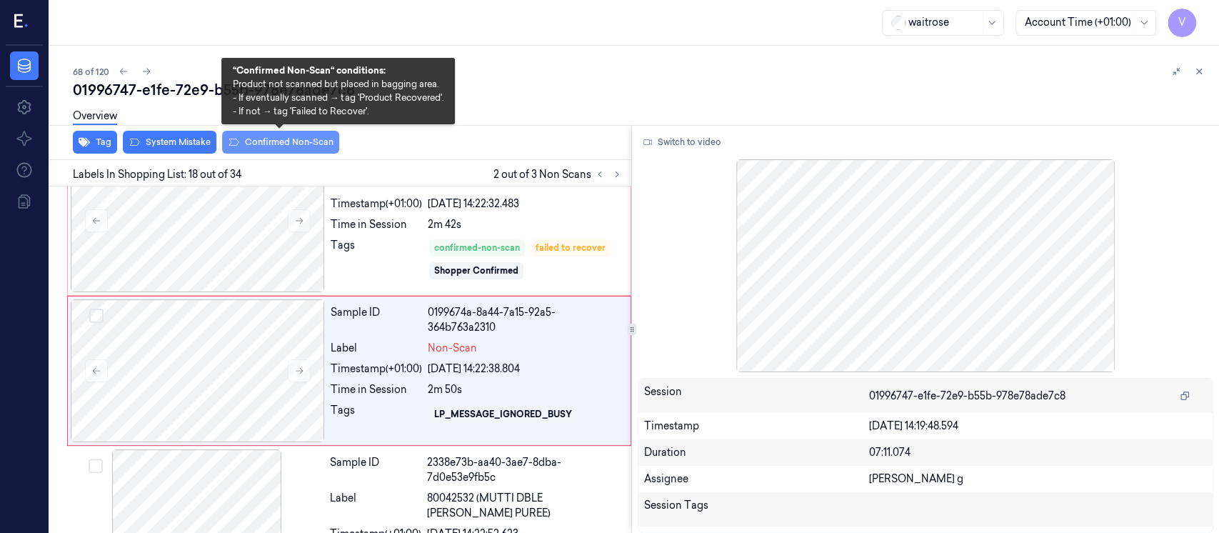
click at [273, 140] on button "Confirmed Non-Scan" at bounding box center [280, 142] width 117 height 23
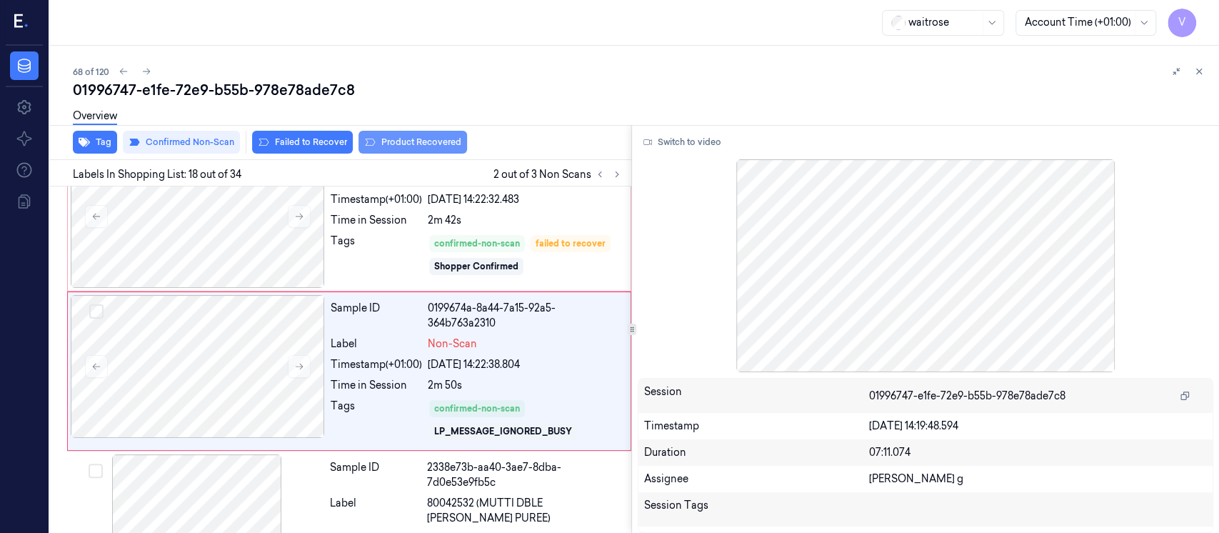
click at [428, 140] on button "Product Recovered" at bounding box center [412, 142] width 109 height 23
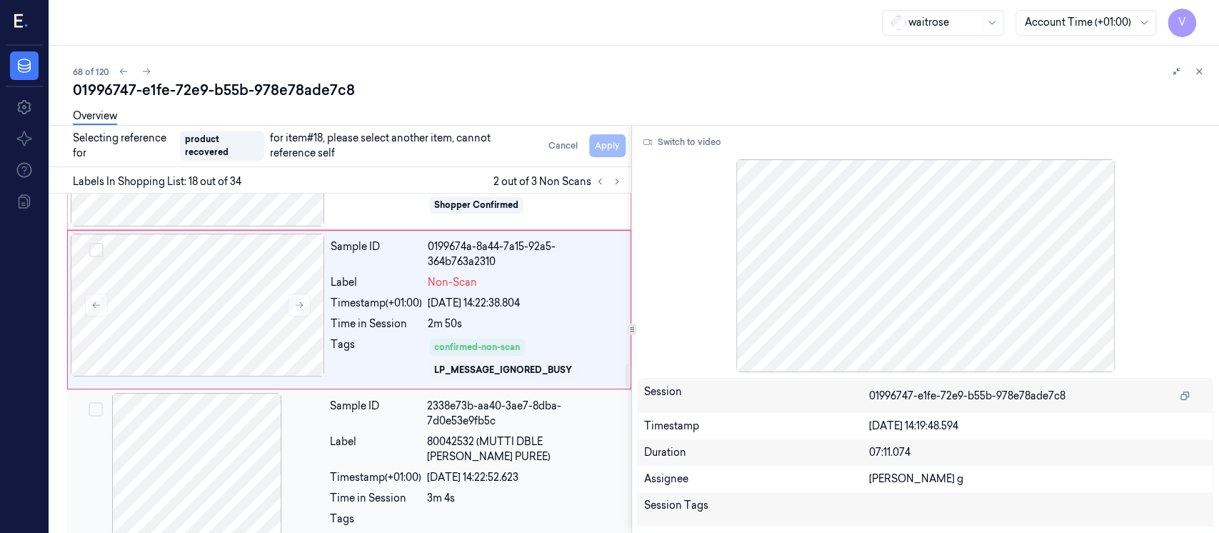
scroll to position [2573, 0]
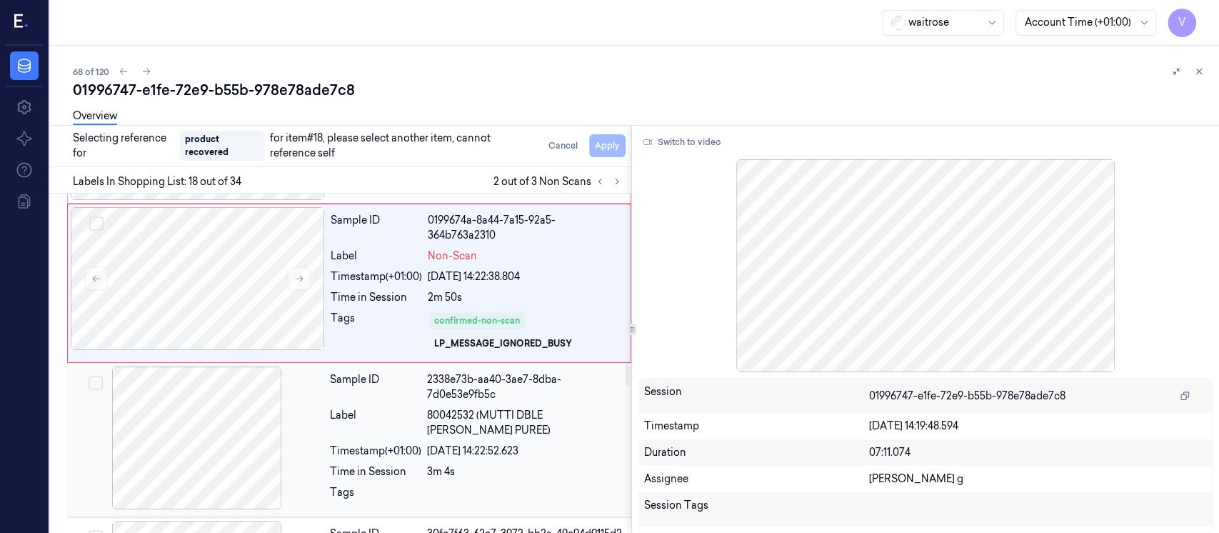
click at [241, 446] on div at bounding box center [197, 437] width 254 height 143
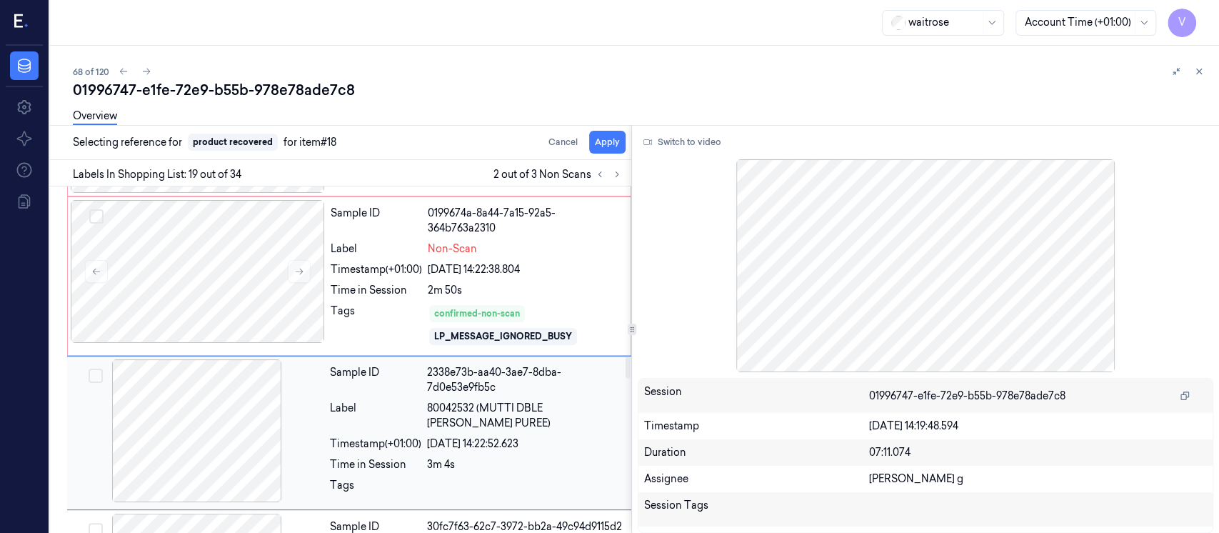
scroll to position [2632, 0]
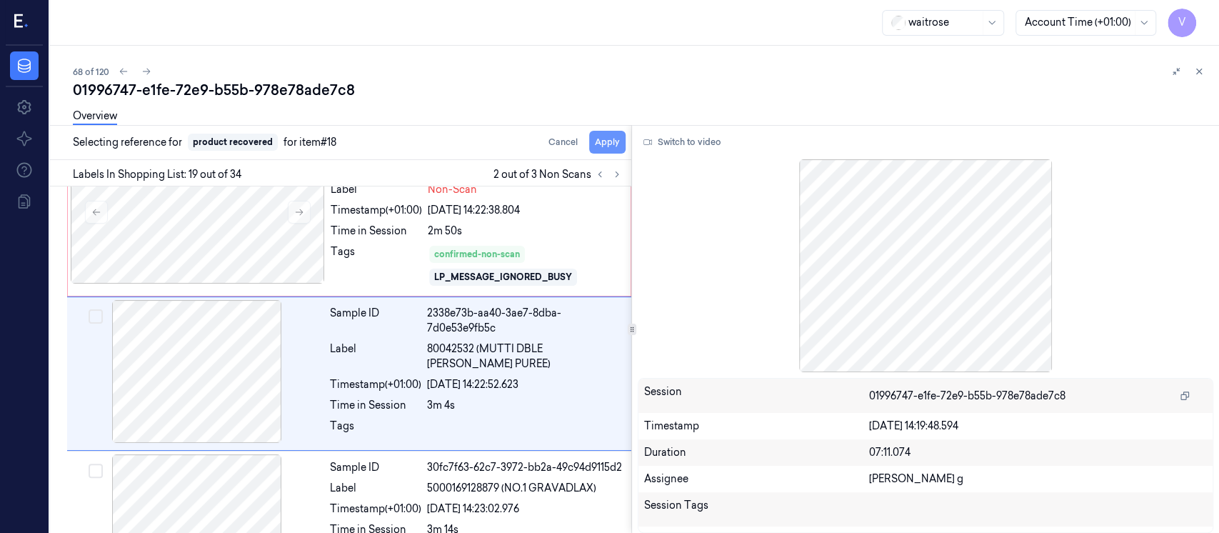
click at [600, 139] on button "Apply" at bounding box center [607, 142] width 36 height 23
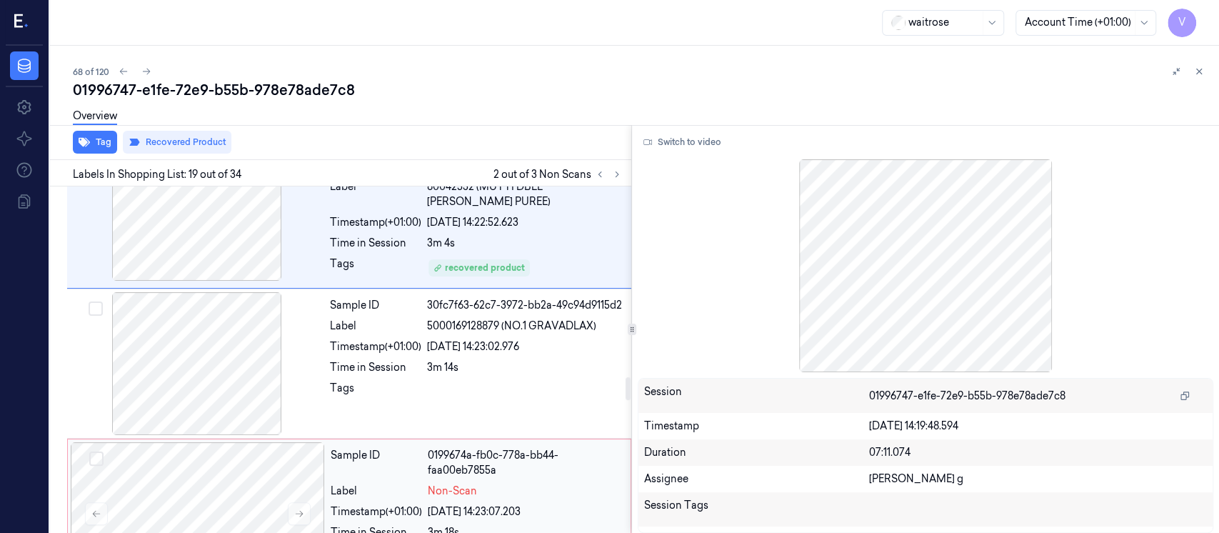
scroll to position [2839, 0]
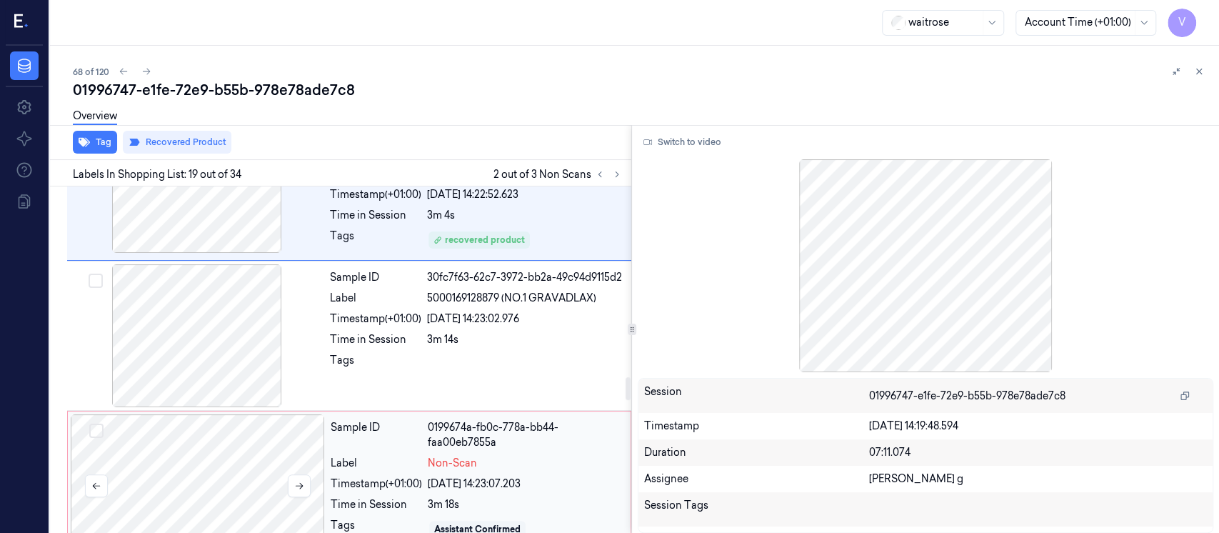
click at [229, 491] on div at bounding box center [198, 485] width 254 height 143
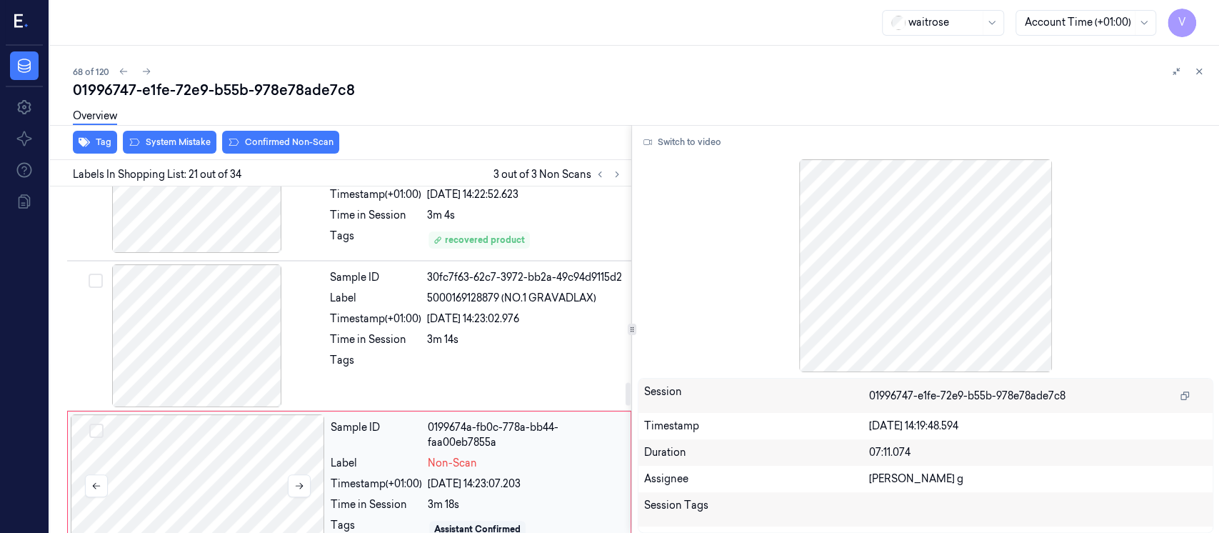
scroll to position [2948, 0]
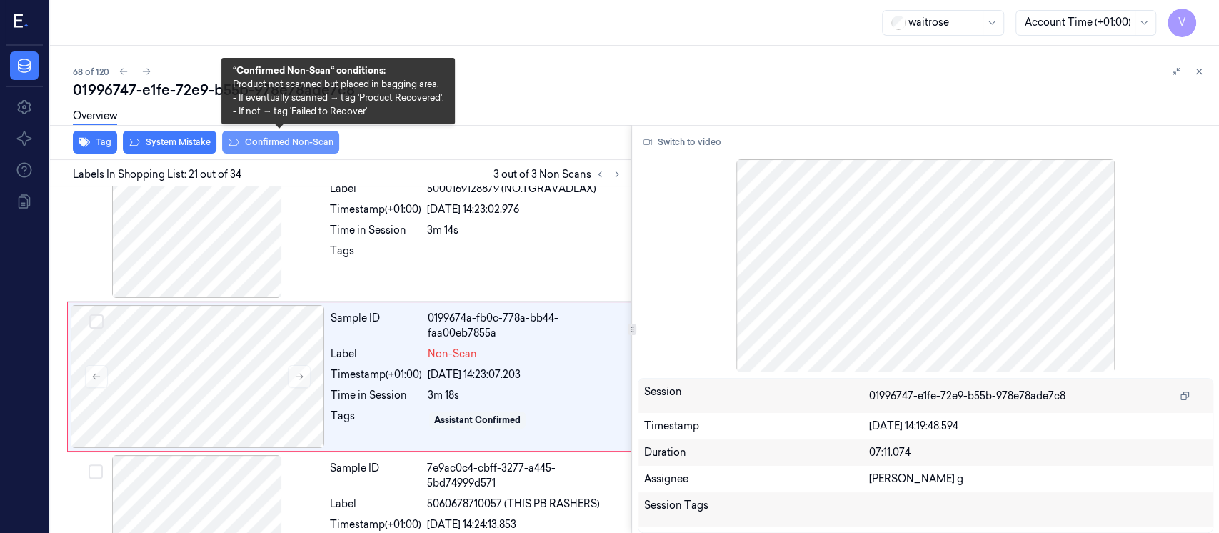
click at [284, 151] on button "Confirmed Non-Scan" at bounding box center [280, 142] width 117 height 23
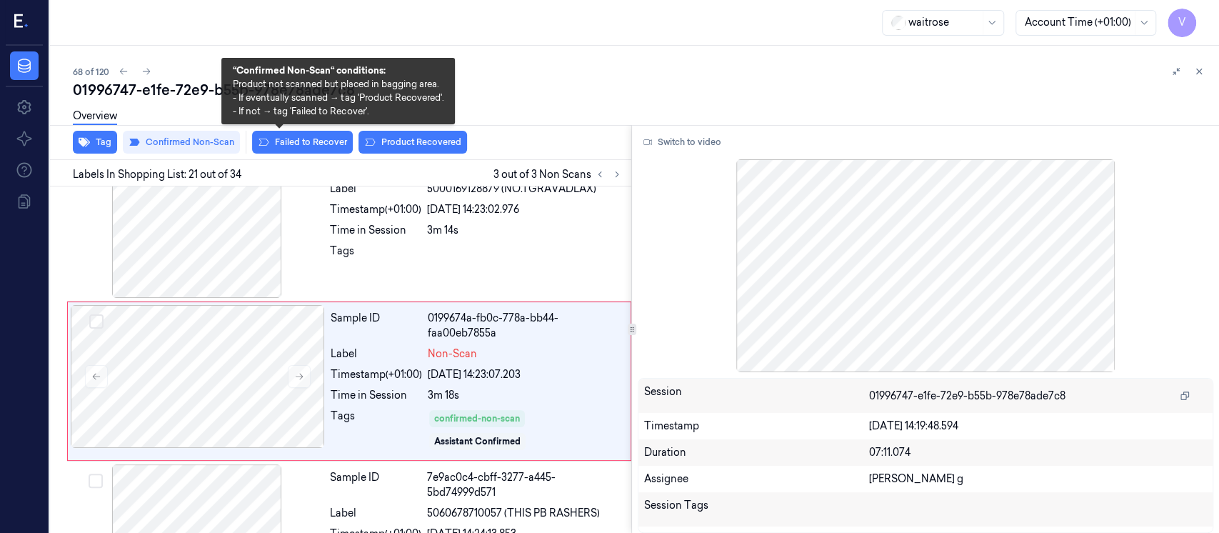
scroll to position [2953, 0]
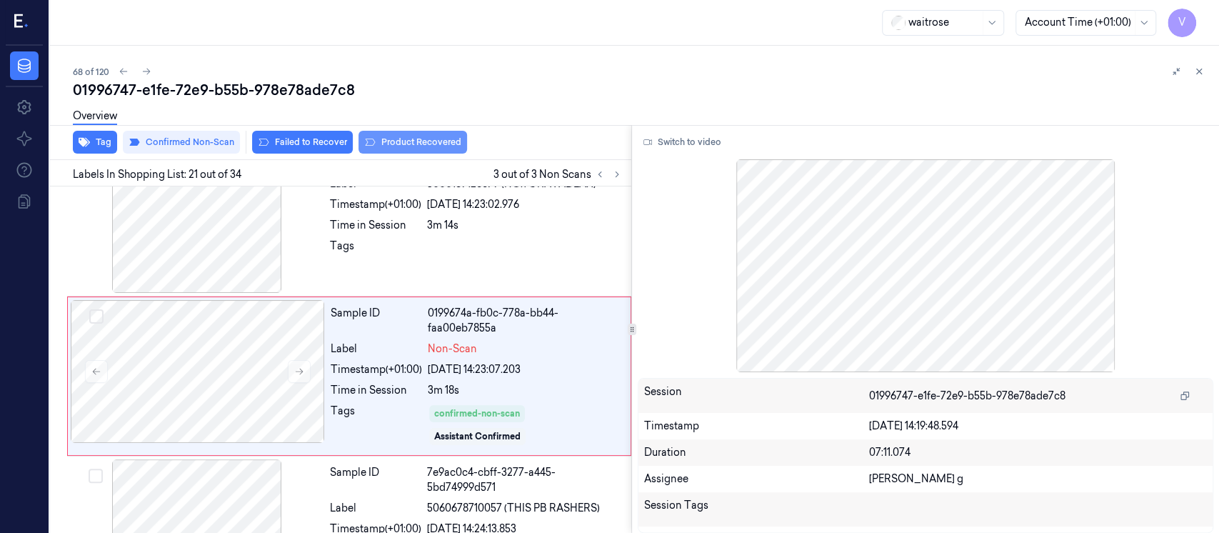
click at [410, 146] on button "Product Recovered" at bounding box center [412, 142] width 109 height 23
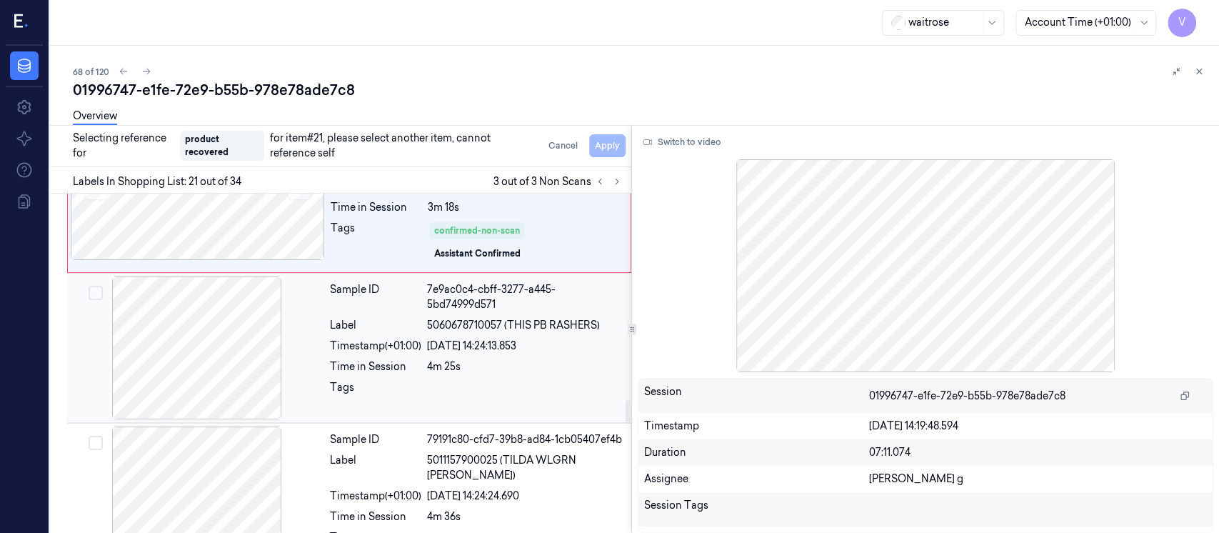
click at [181, 332] on div at bounding box center [197, 347] width 254 height 143
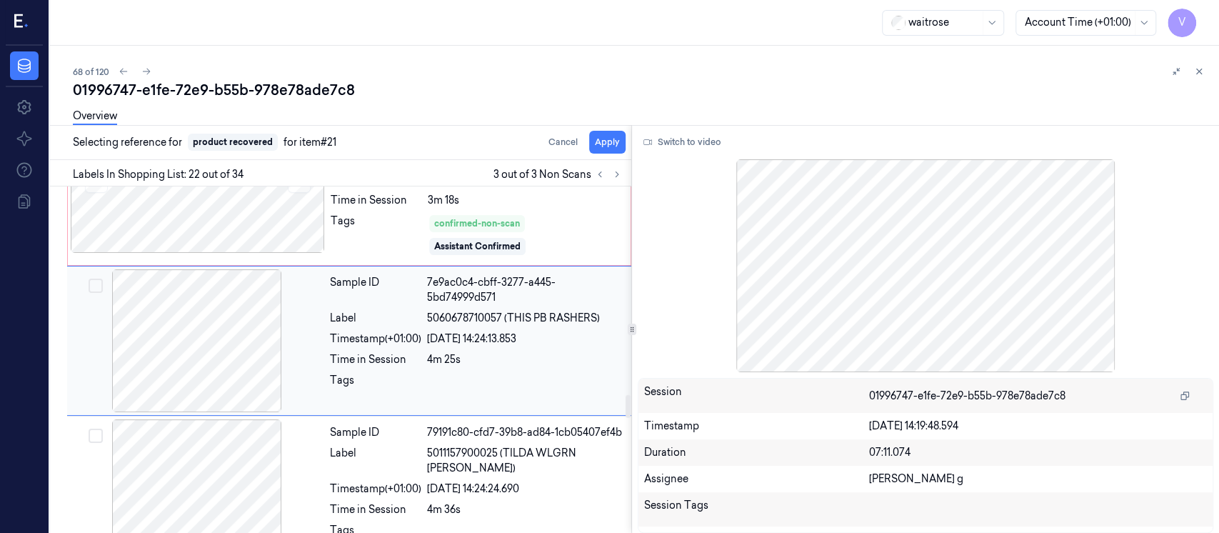
scroll to position [3107, 0]
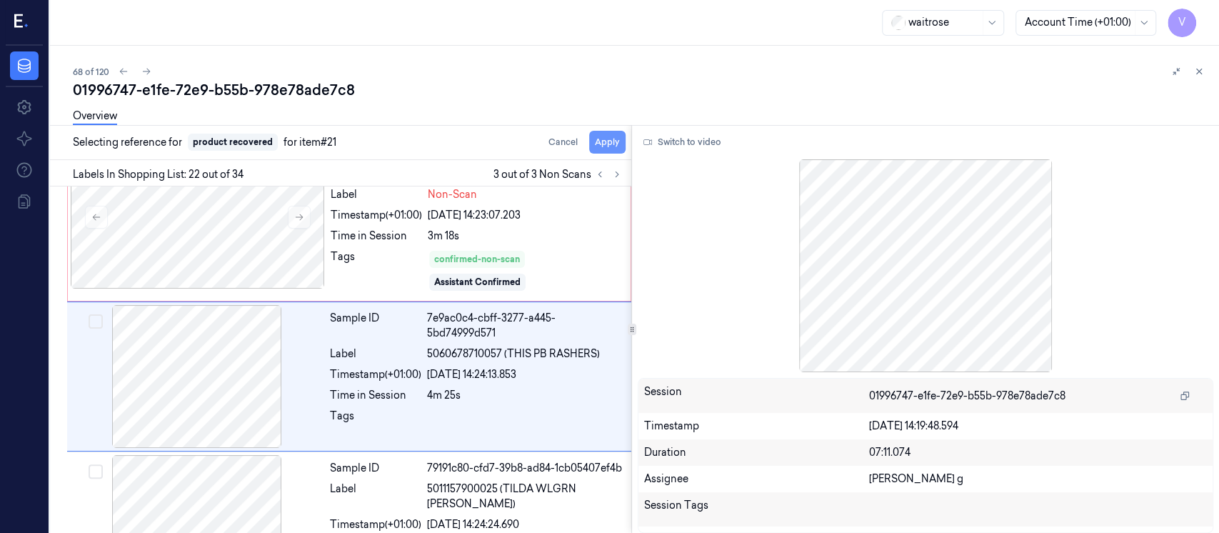
click at [598, 136] on button "Apply" at bounding box center [607, 142] width 36 height 23
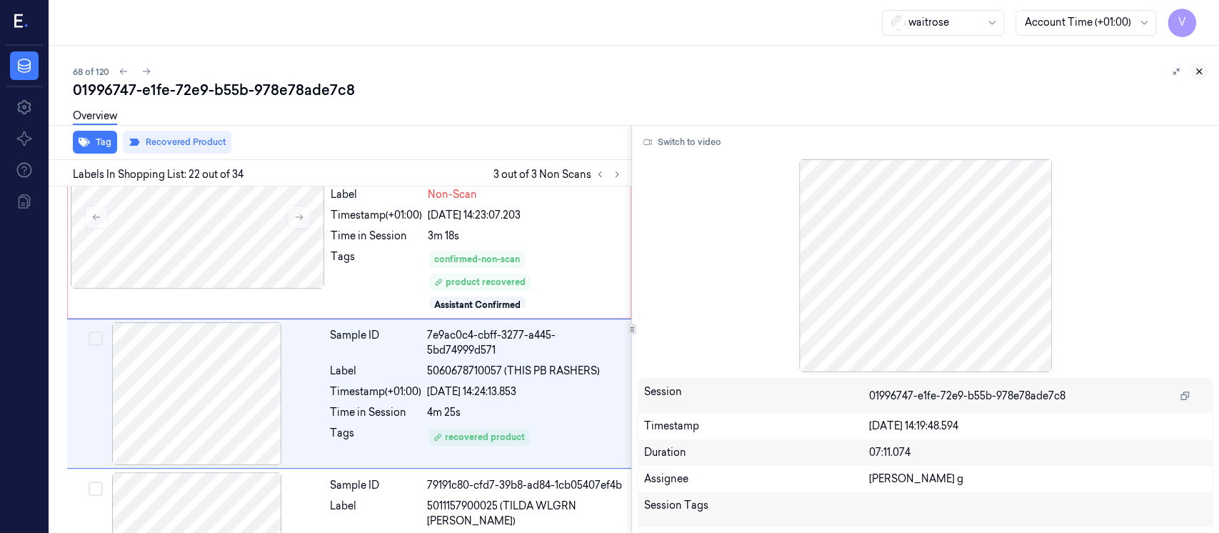
scroll to position [3124, 0]
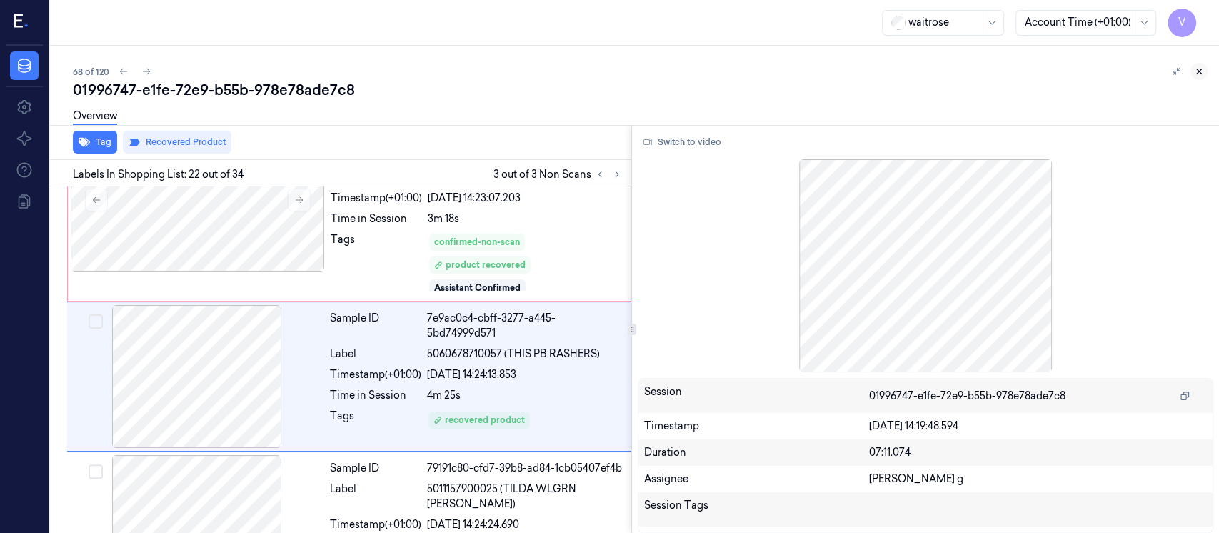
click at [1201, 66] on icon at bounding box center [1199, 71] width 10 height 10
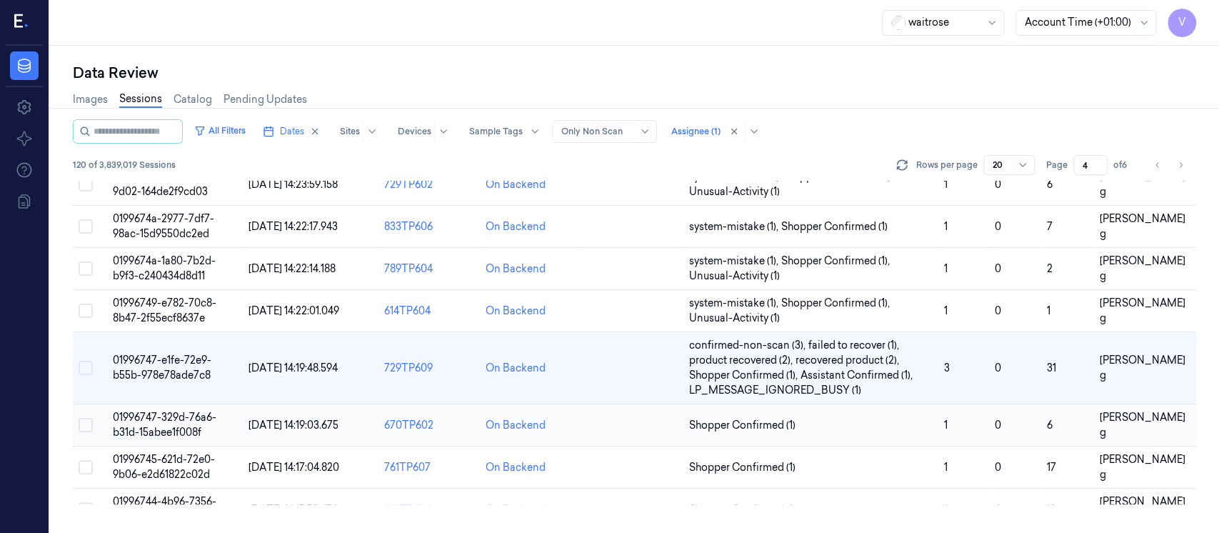
scroll to position [218, 0]
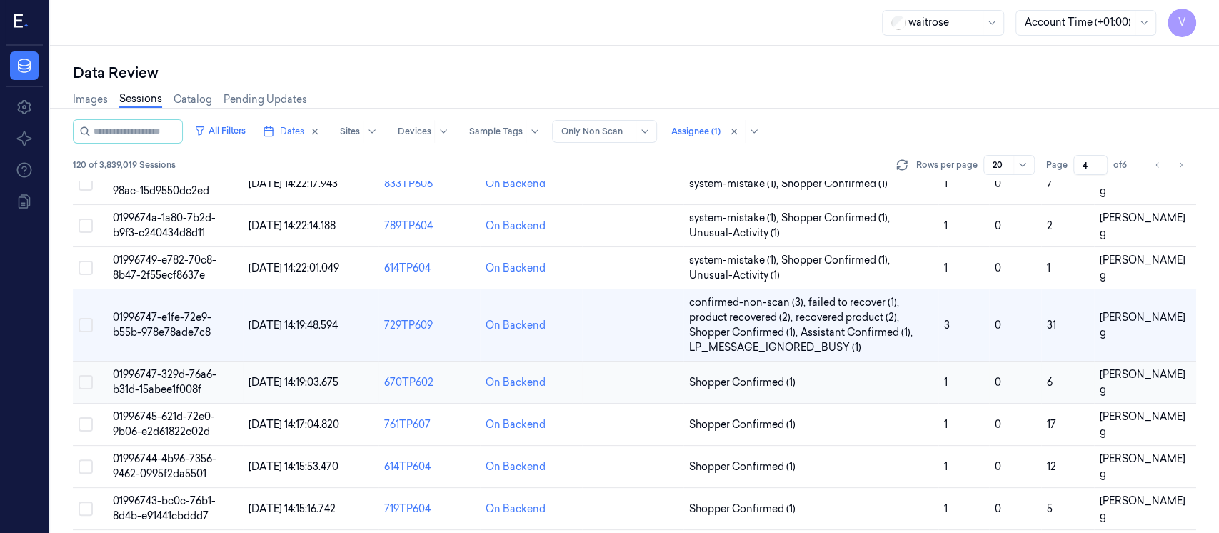
click at [617, 382] on td at bounding box center [632, 382] width 101 height 42
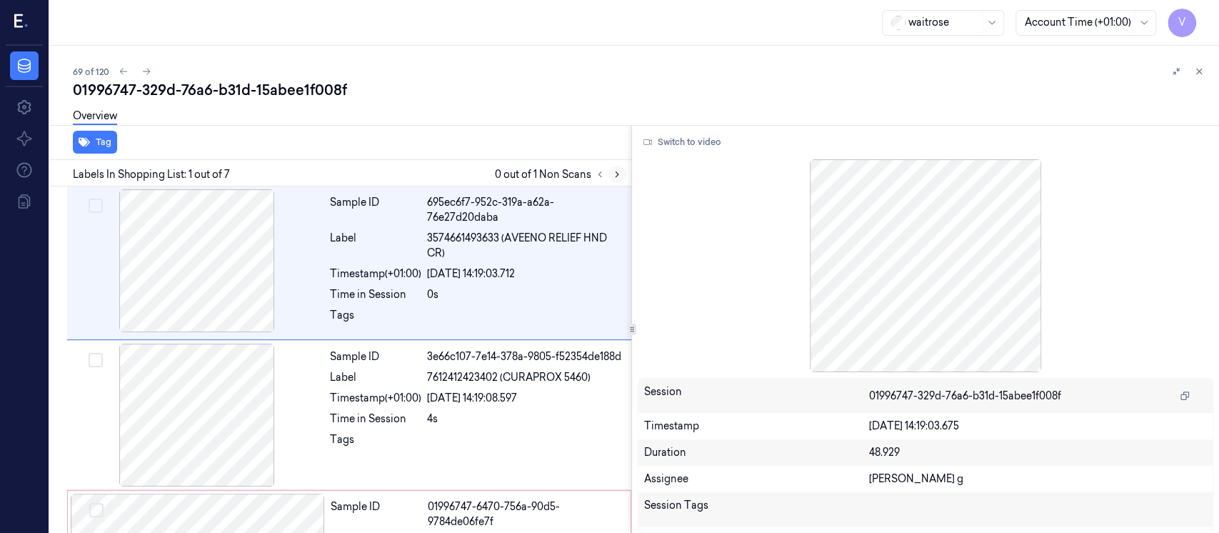
click at [617, 169] on icon at bounding box center [617, 174] width 10 height 10
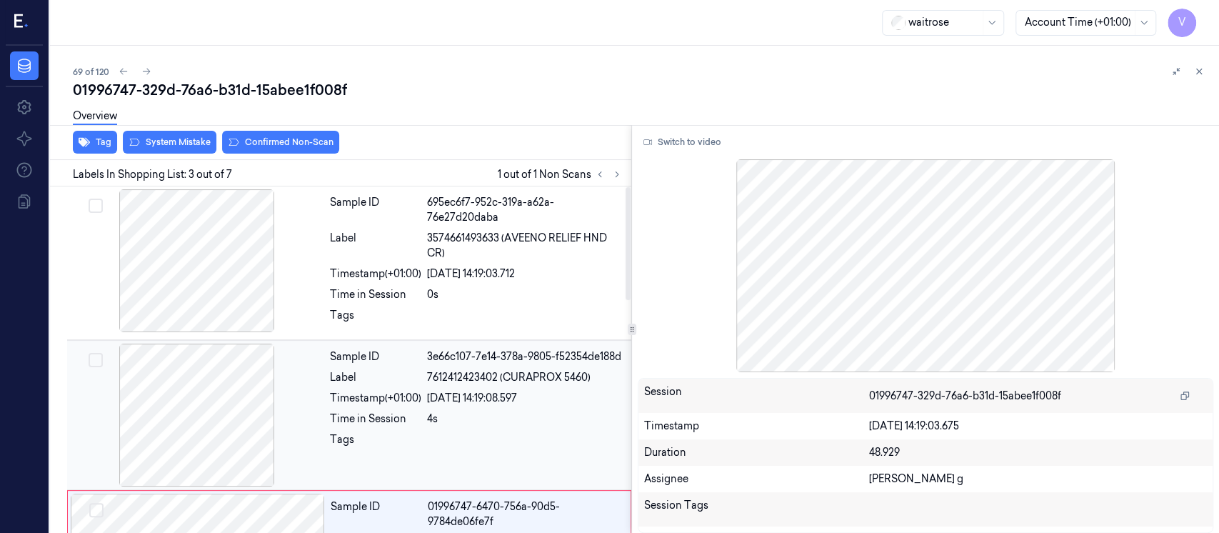
click at [296, 416] on div at bounding box center [197, 414] width 254 height 143
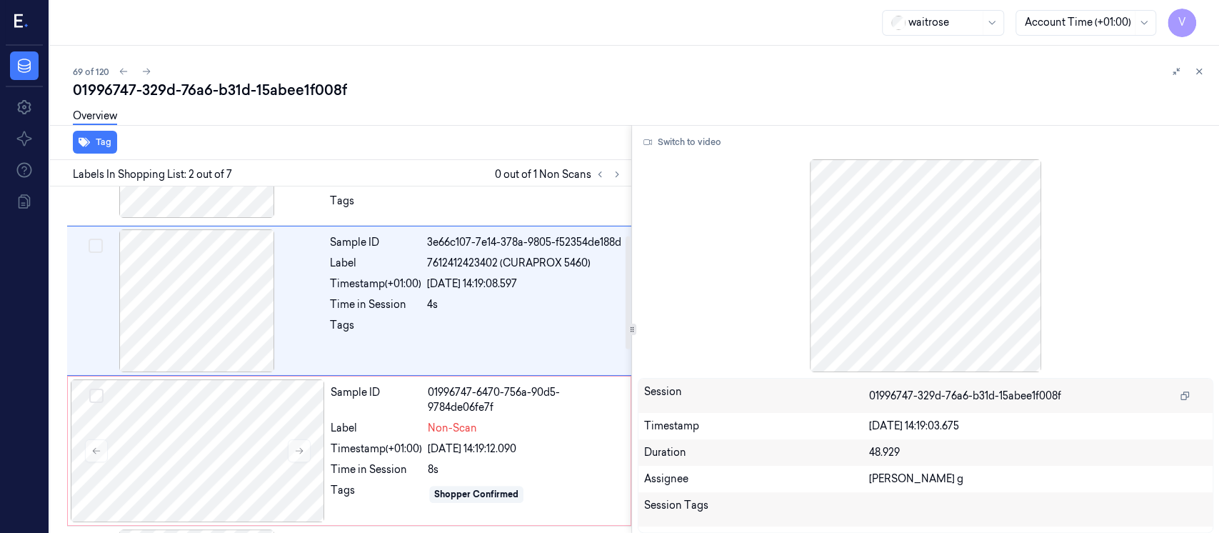
scroll to position [150, 0]
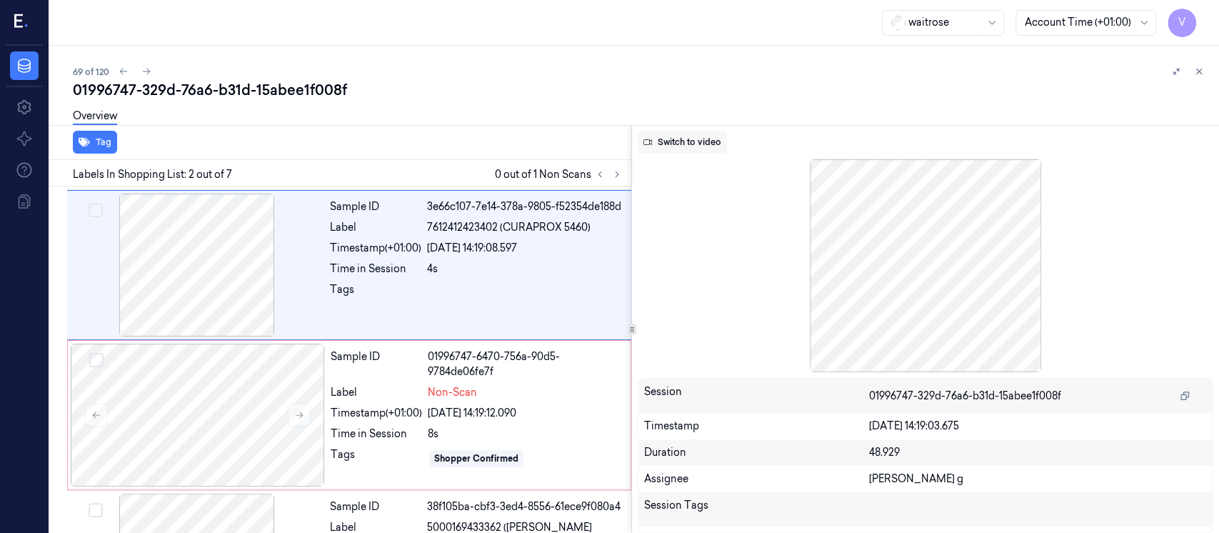
click at [680, 141] on button "Switch to video" at bounding box center [682, 142] width 89 height 23
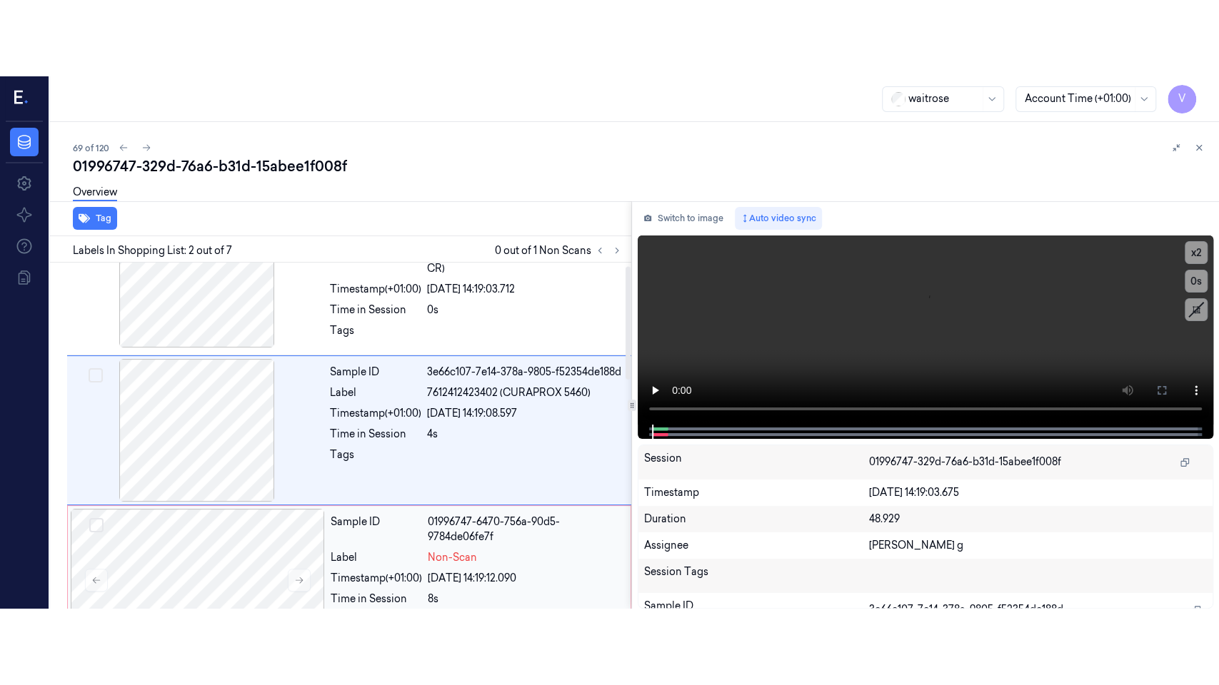
scroll to position [0, 0]
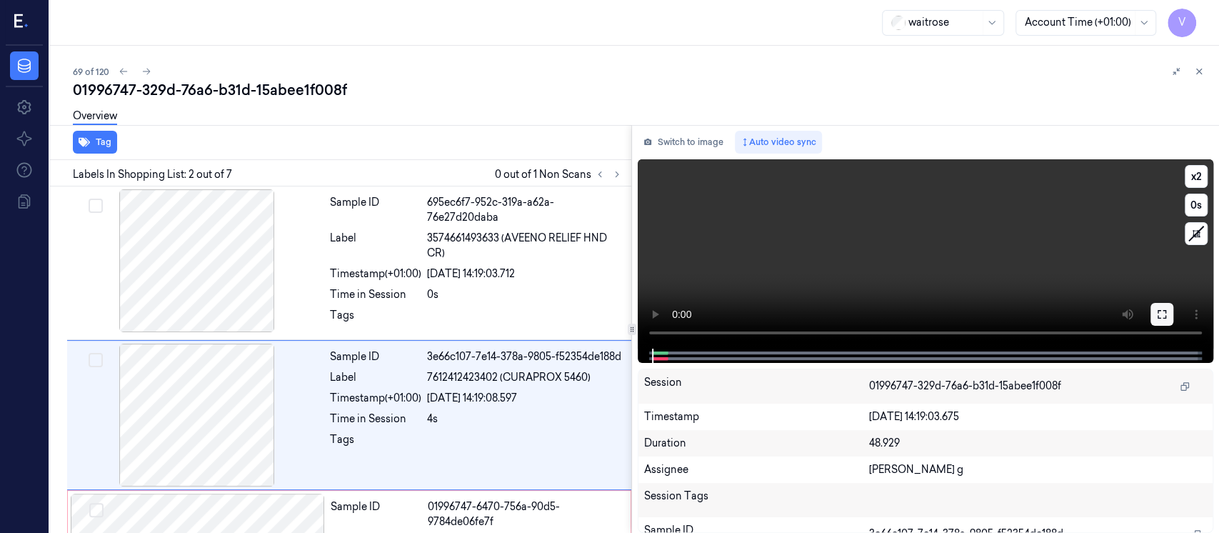
click at [1165, 318] on icon at bounding box center [1161, 313] width 11 height 11
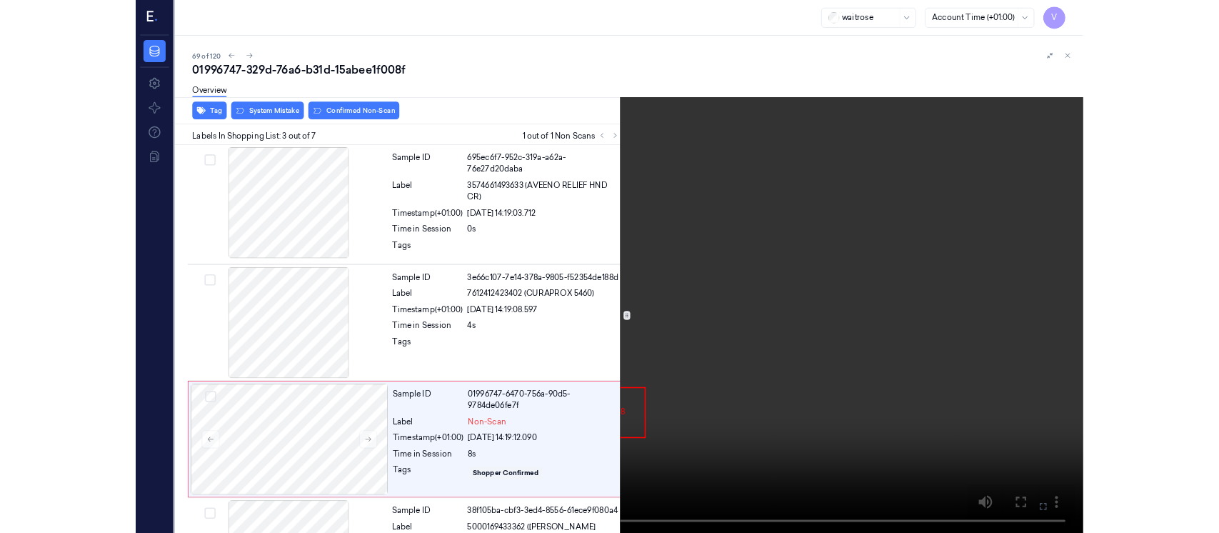
scroll to position [128, 0]
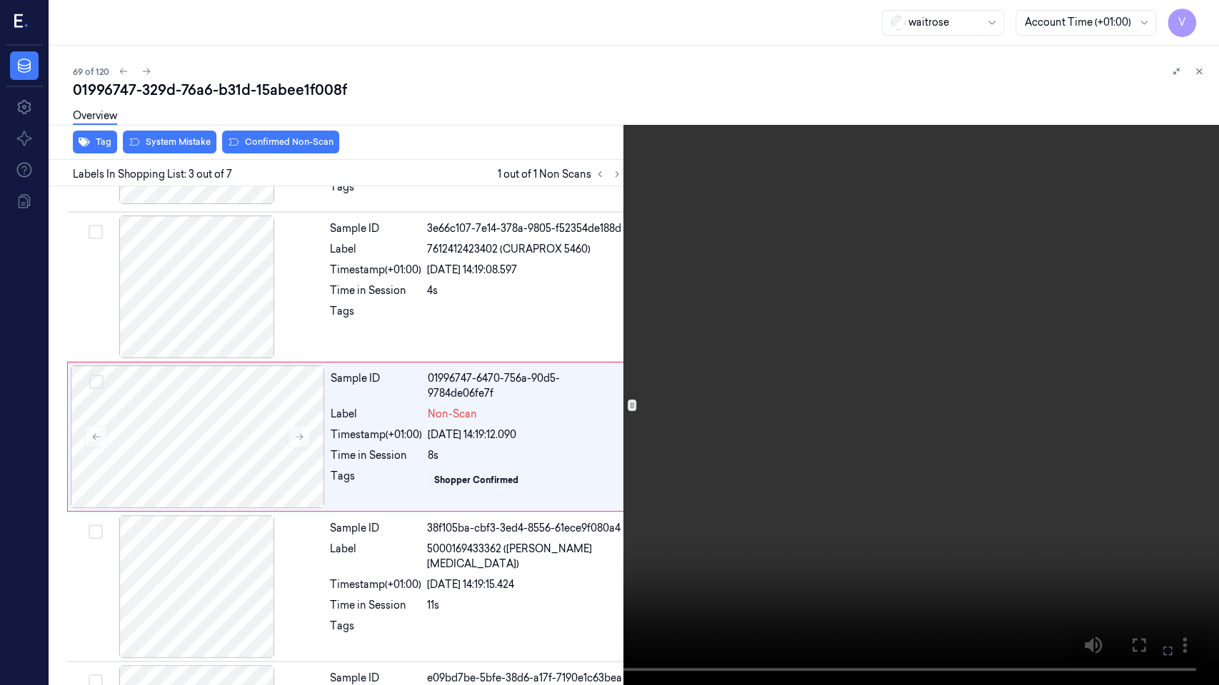
click at [0, 0] on icon at bounding box center [0, 0] width 0 height 0
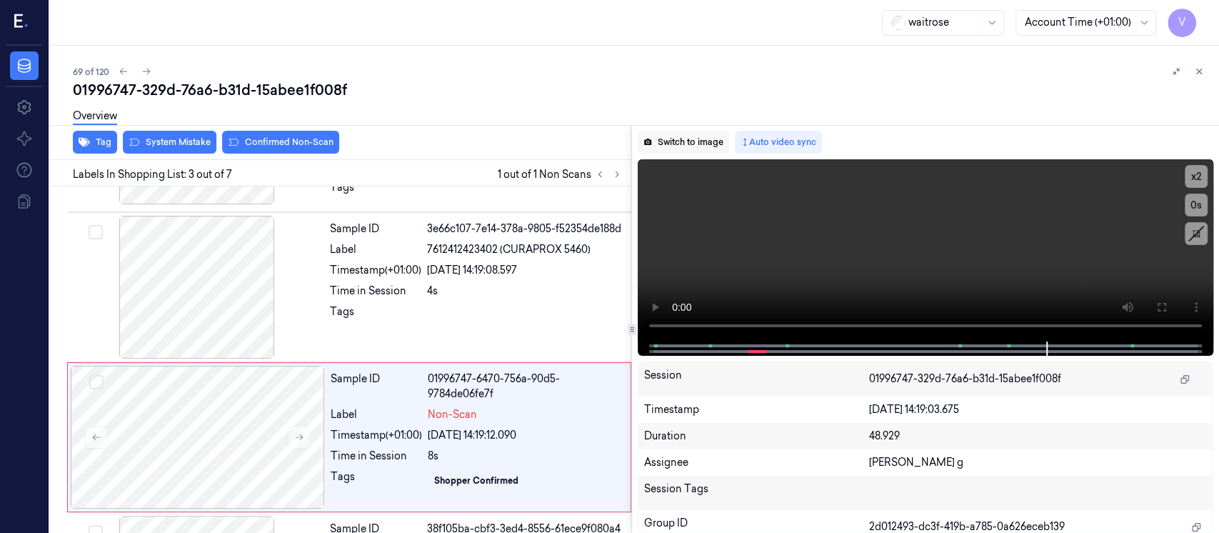
click at [685, 144] on button "Switch to image" at bounding box center [683, 142] width 91 height 23
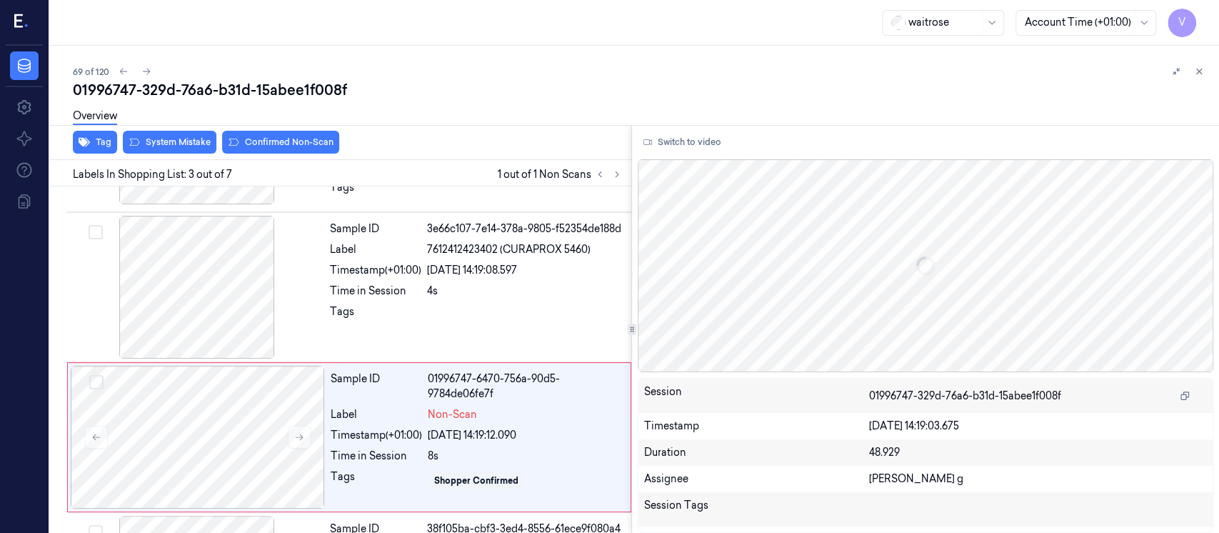
scroll to position [205, 0]
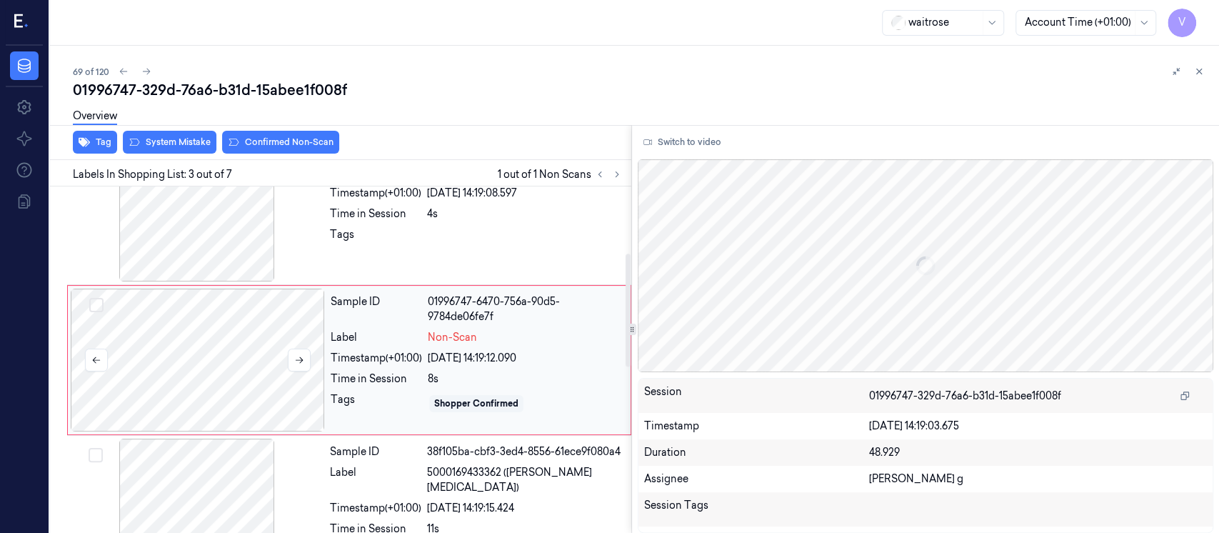
click at [286, 339] on div at bounding box center [198, 359] width 254 height 143
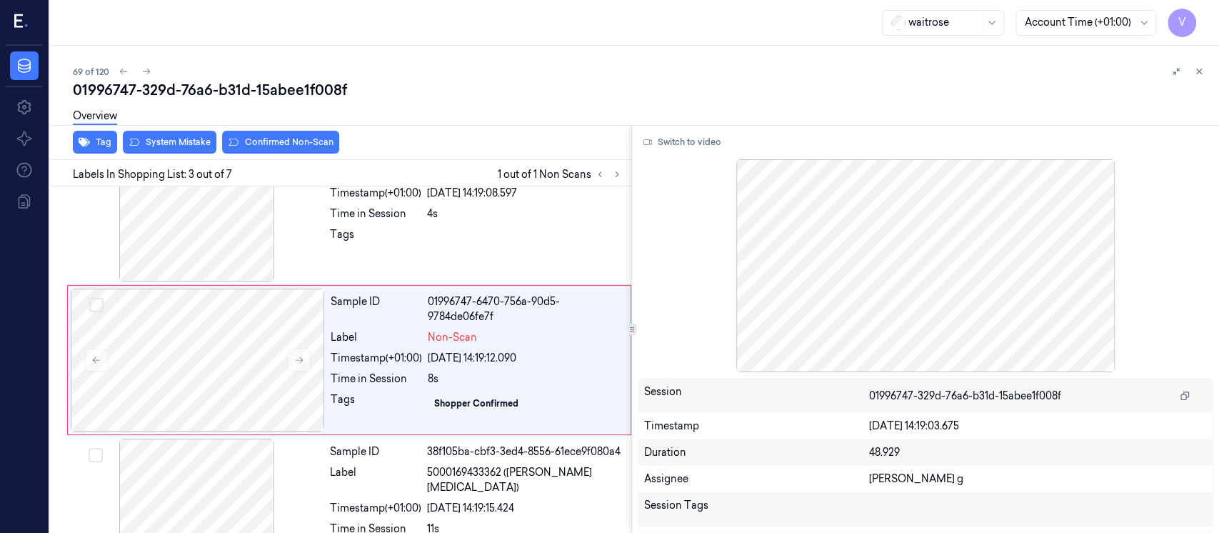
click at [295, 134] on div "Overview" at bounding box center [640, 118] width 1135 height 36
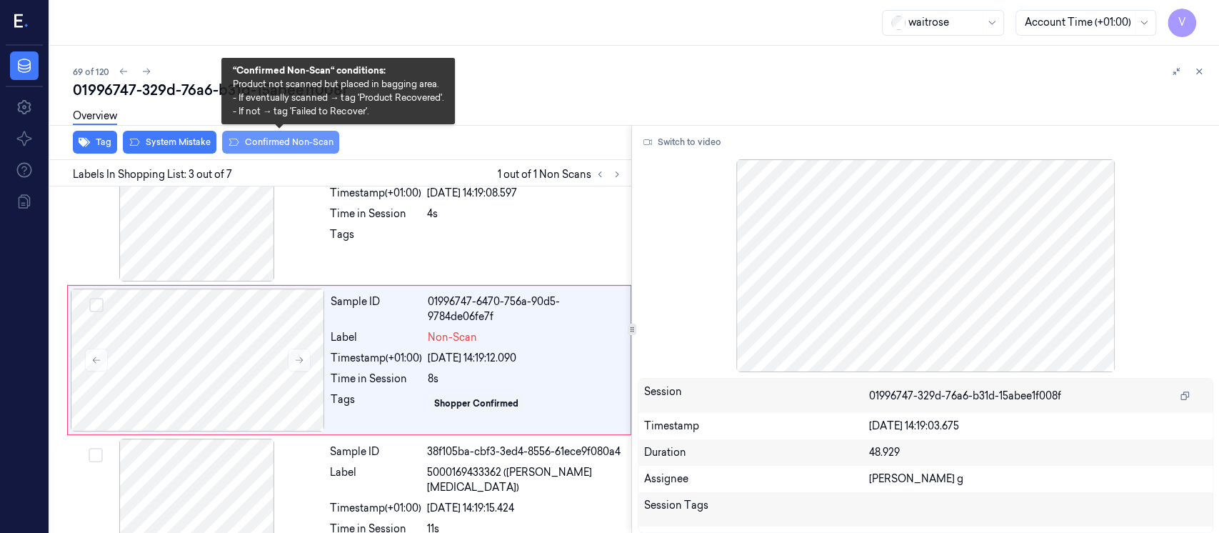
click at [256, 140] on button "Confirmed Non-Scan" at bounding box center [280, 142] width 117 height 23
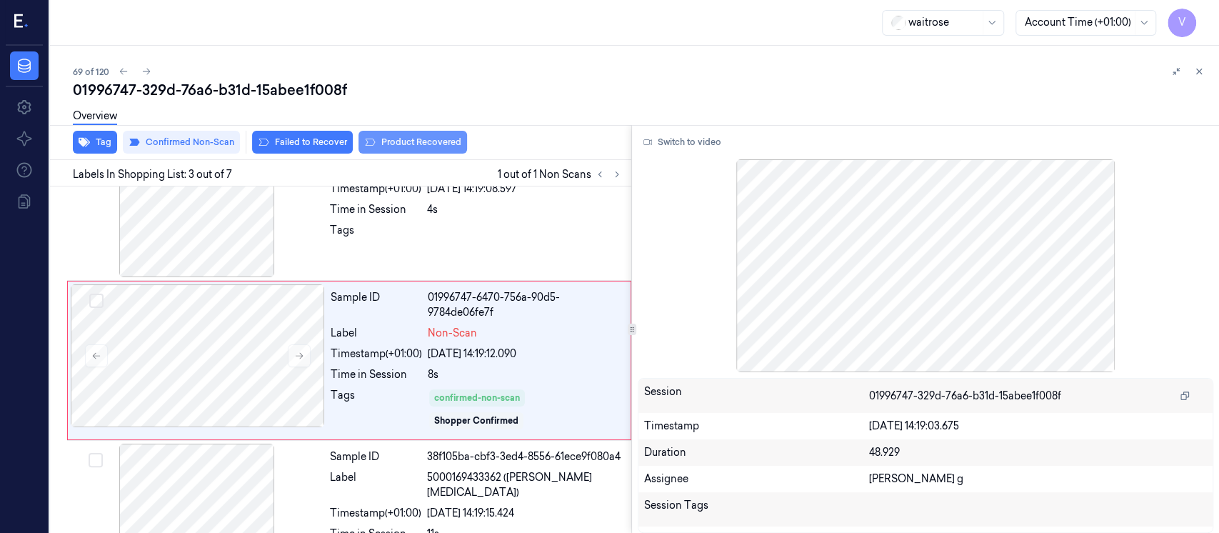
click at [406, 148] on button "Product Recovered" at bounding box center [412, 142] width 109 height 23
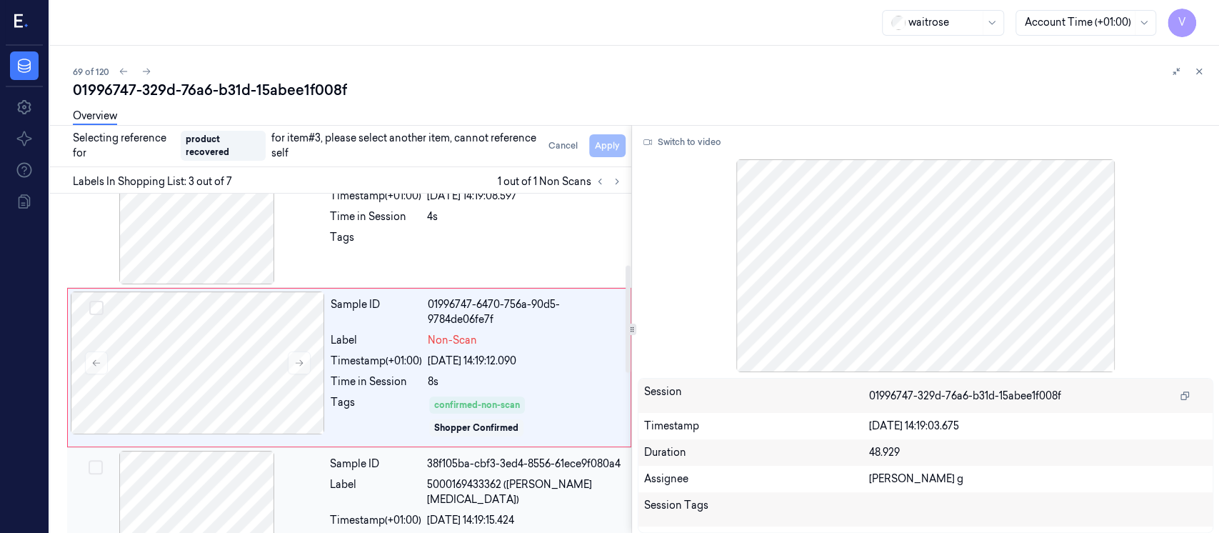
scroll to position [304, 0]
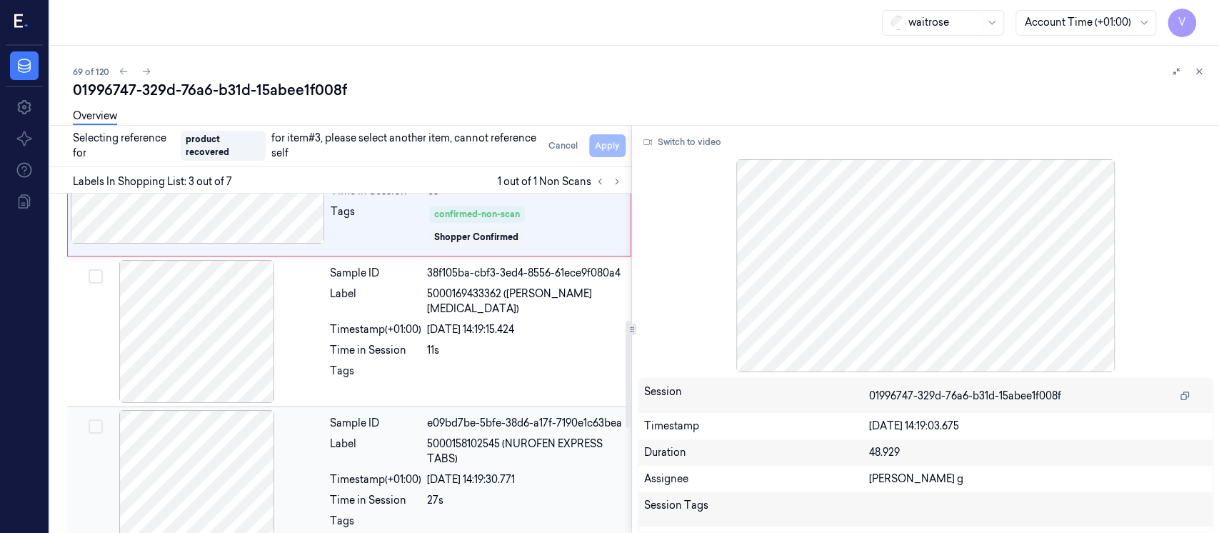
click at [206, 474] on div at bounding box center [197, 481] width 254 height 143
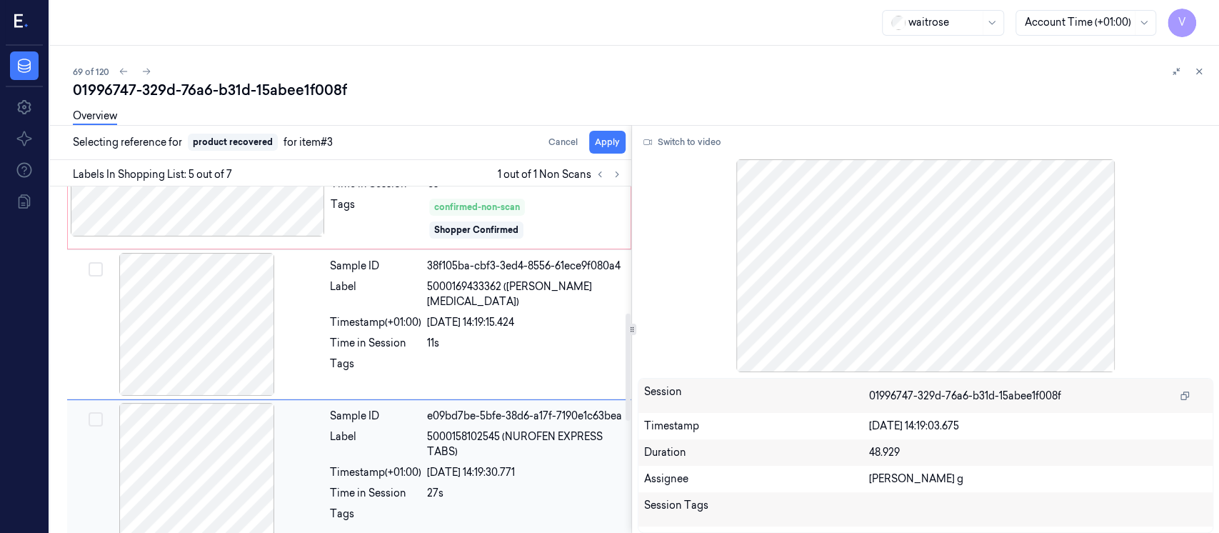
scroll to position [513, 0]
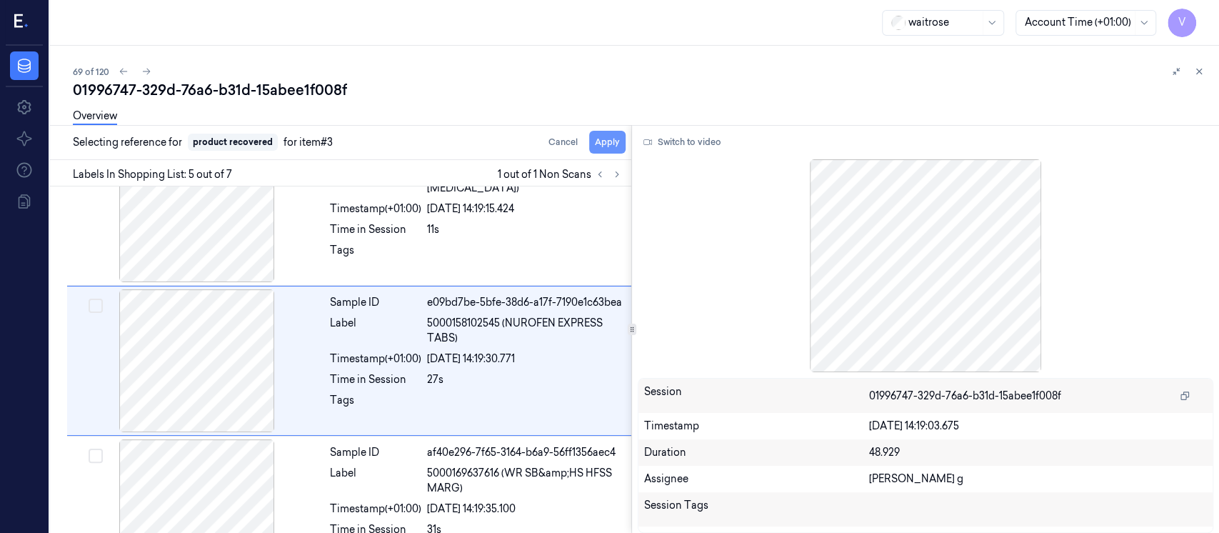
click at [610, 146] on button "Apply" at bounding box center [607, 142] width 36 height 23
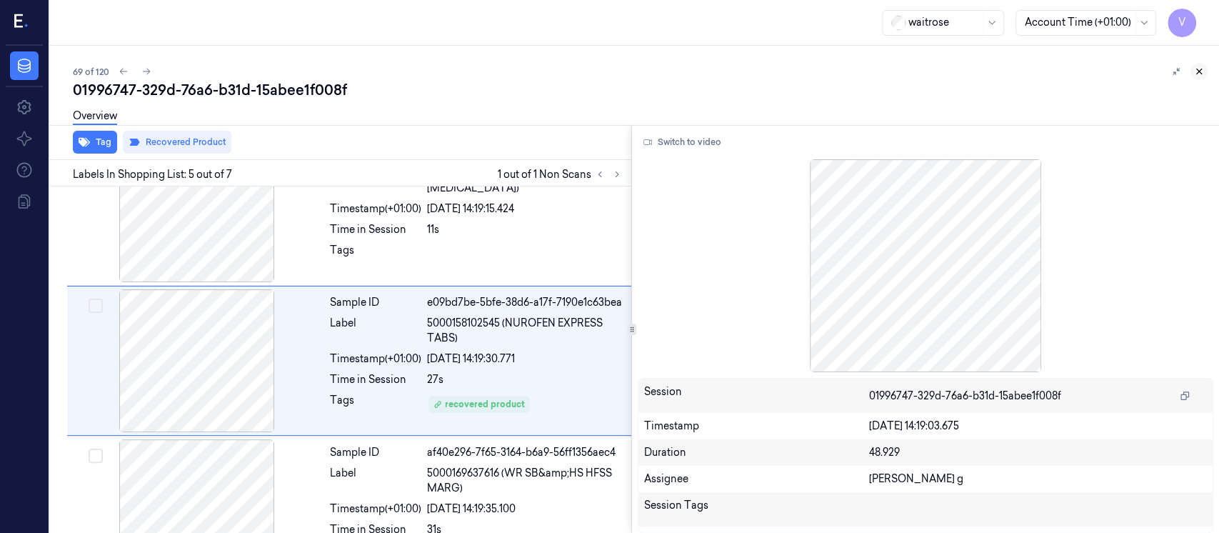
click at [1200, 70] on icon at bounding box center [1199, 71] width 5 height 5
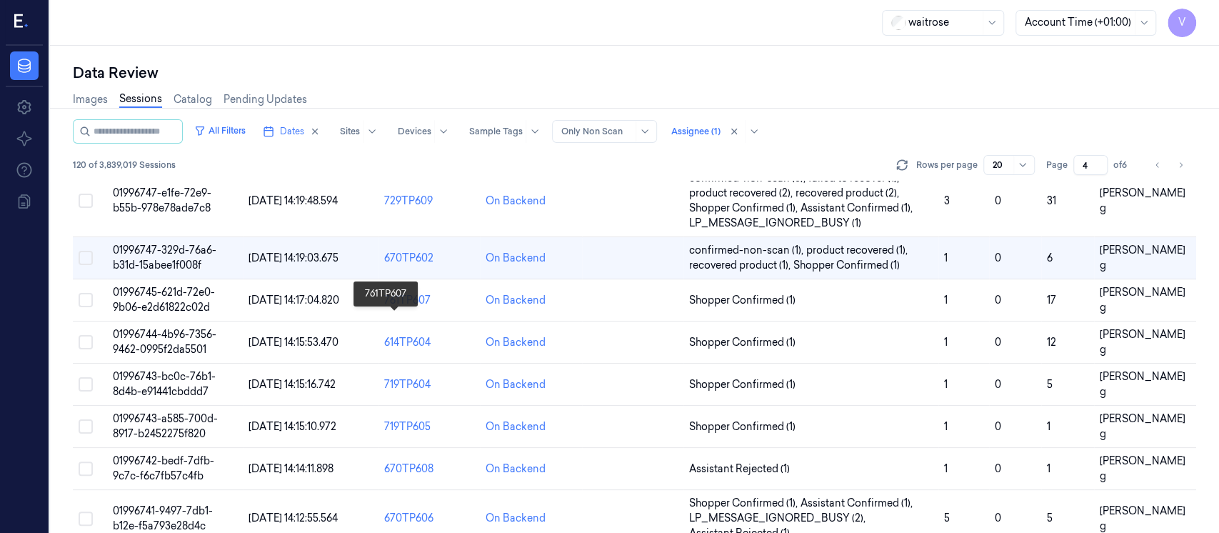
scroll to position [342, 0]
click at [625, 303] on td at bounding box center [632, 300] width 101 height 42
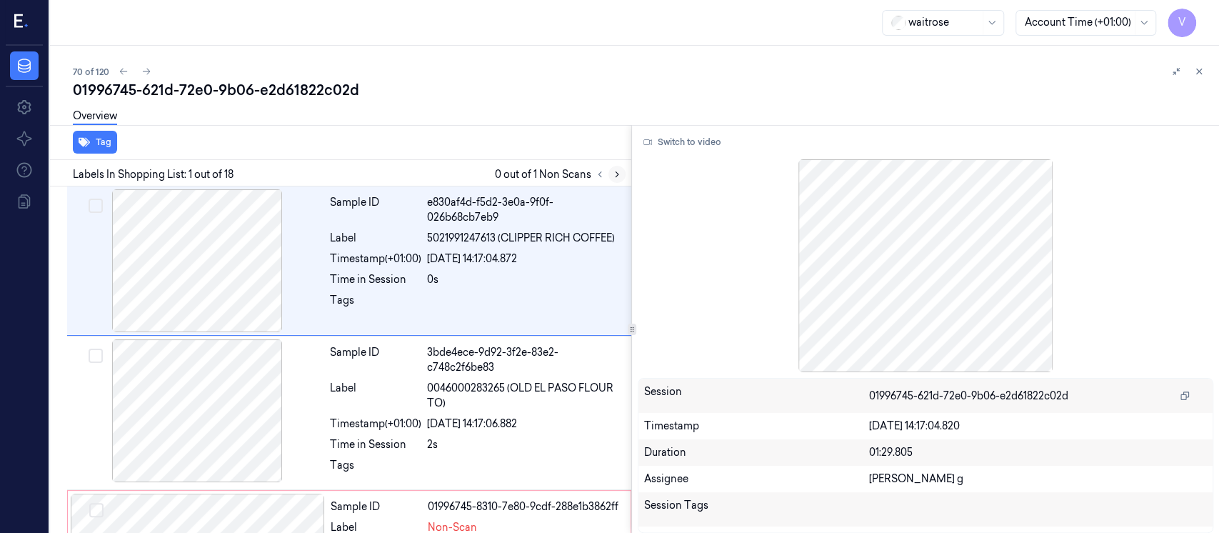
click at [618, 169] on icon at bounding box center [617, 174] width 10 height 10
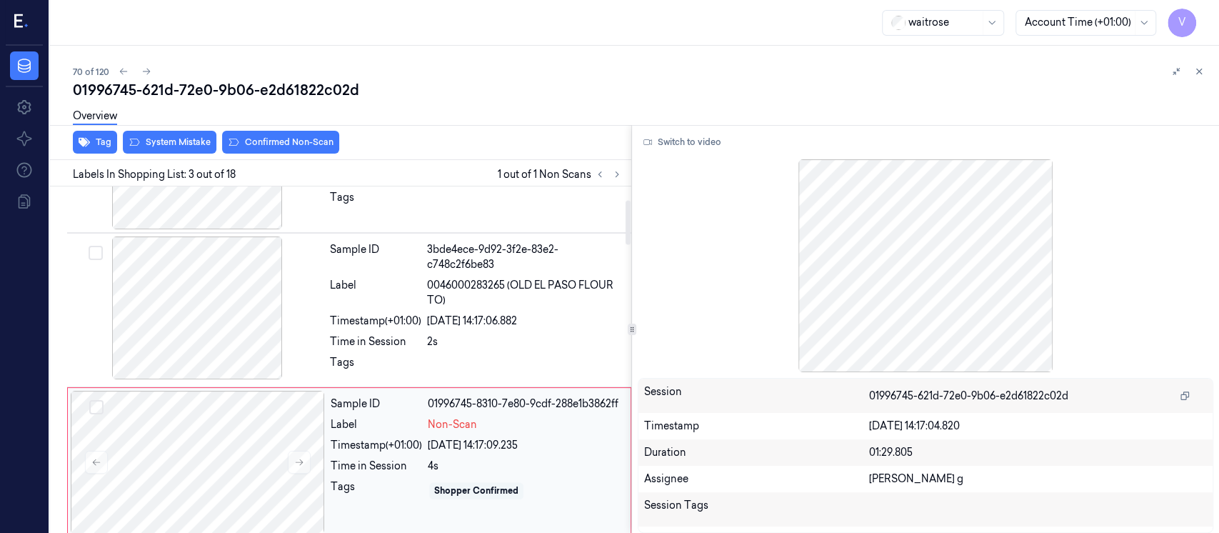
scroll to position [14, 0]
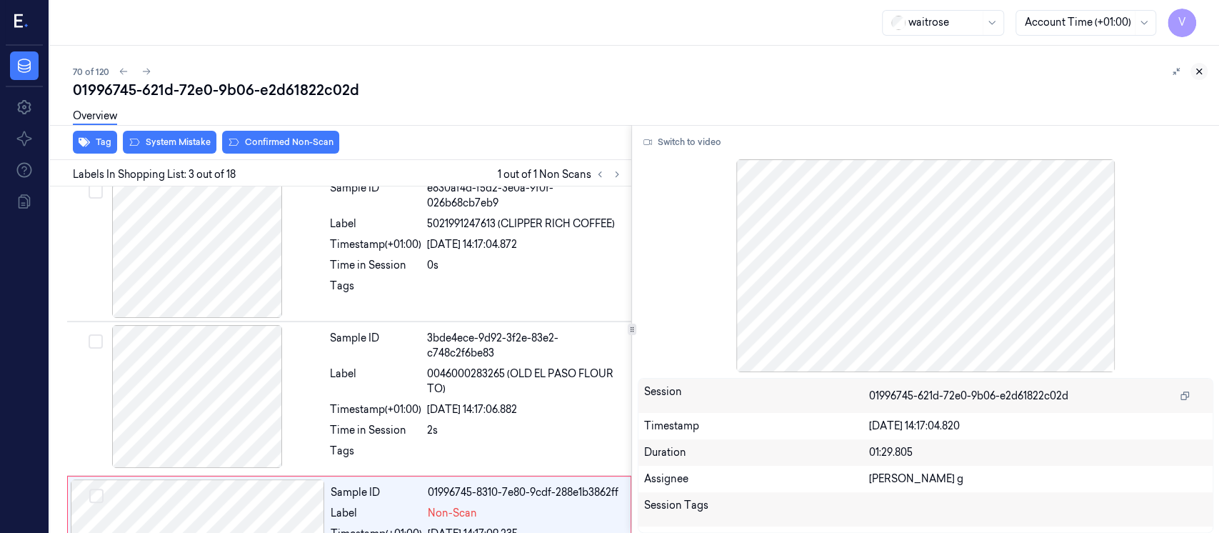
click at [1195, 69] on icon at bounding box center [1199, 71] width 10 height 10
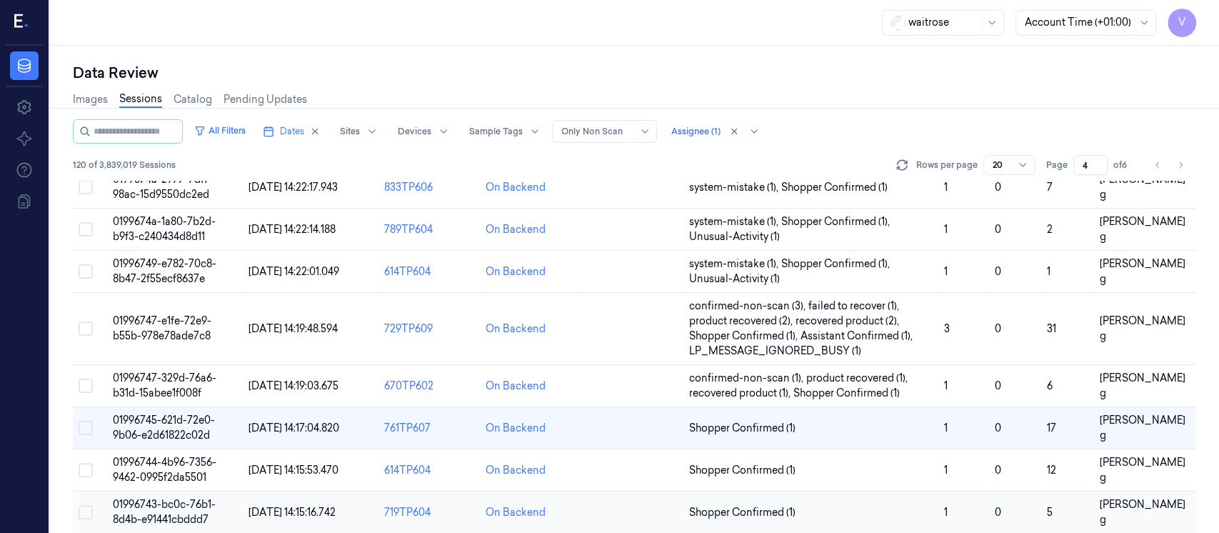
scroll to position [211, 0]
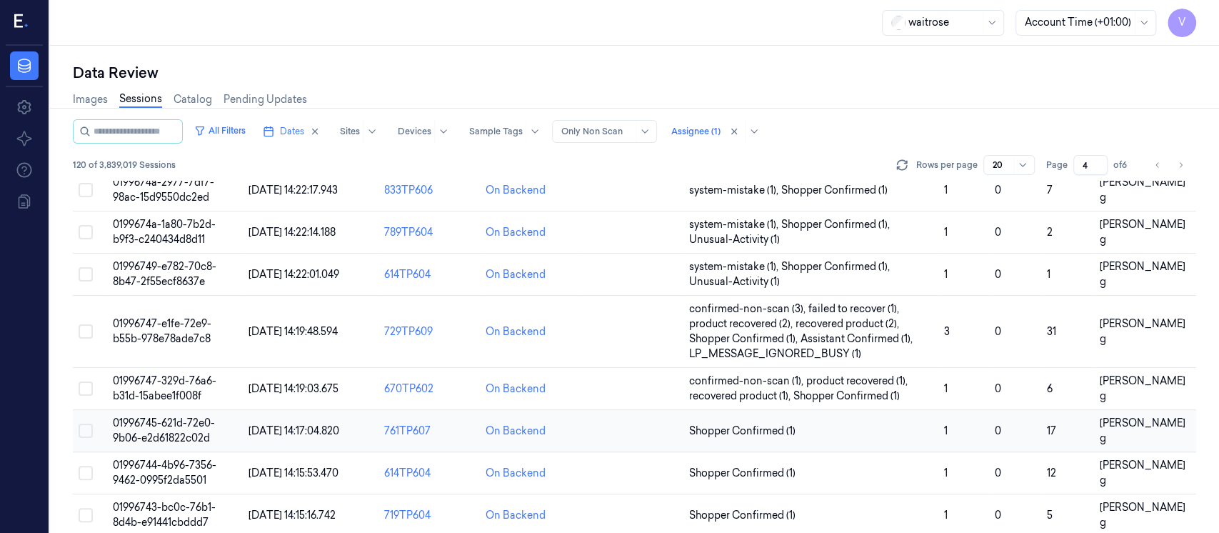
click at [598, 437] on td at bounding box center [632, 431] width 101 height 42
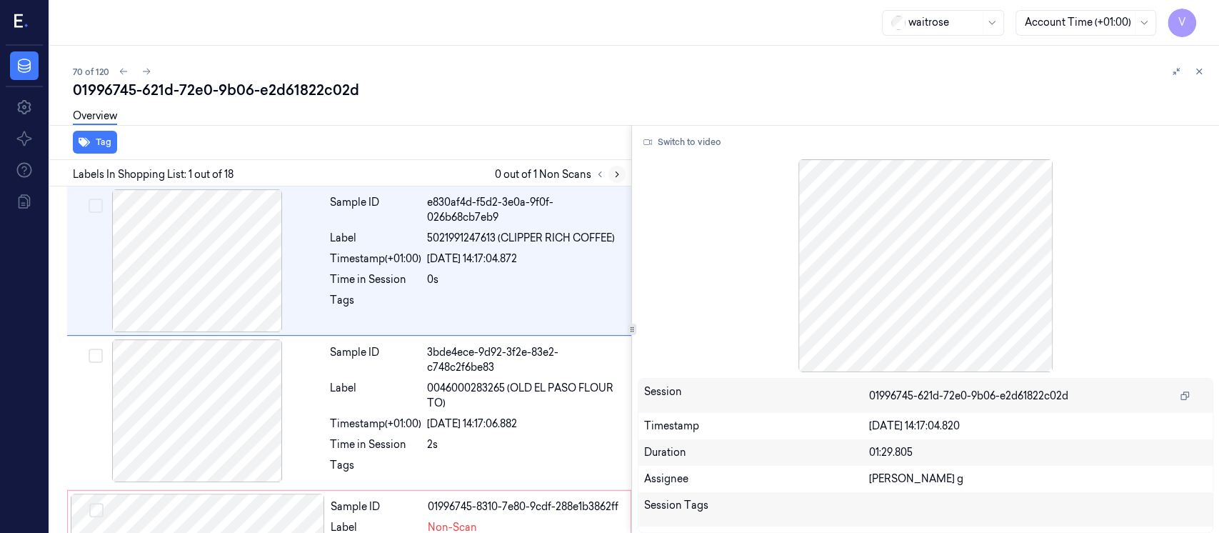
click at [619, 178] on icon at bounding box center [617, 174] width 10 height 10
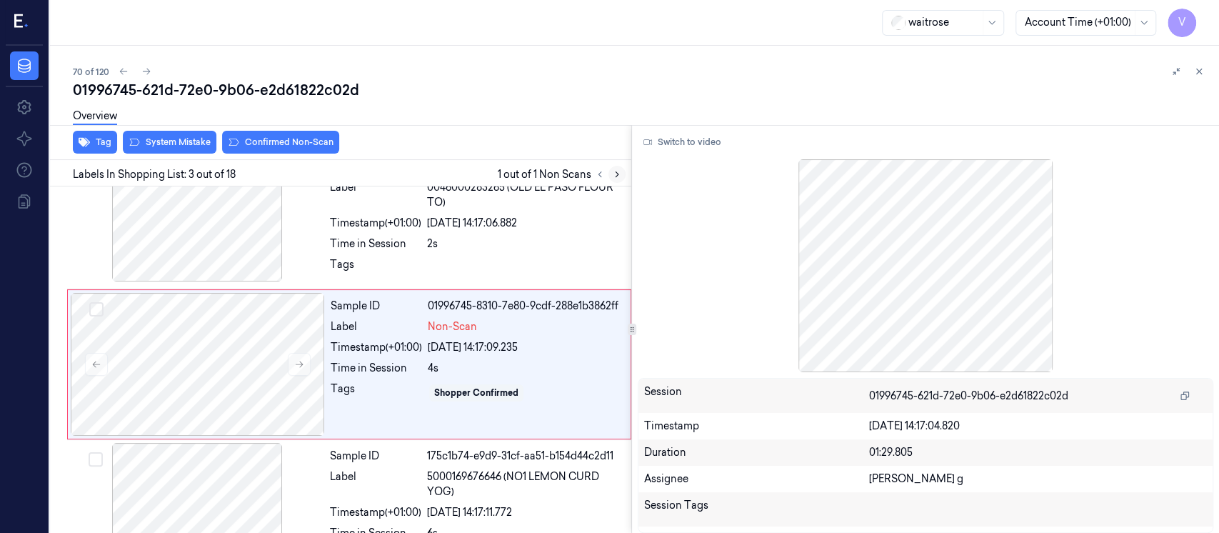
scroll to position [205, 0]
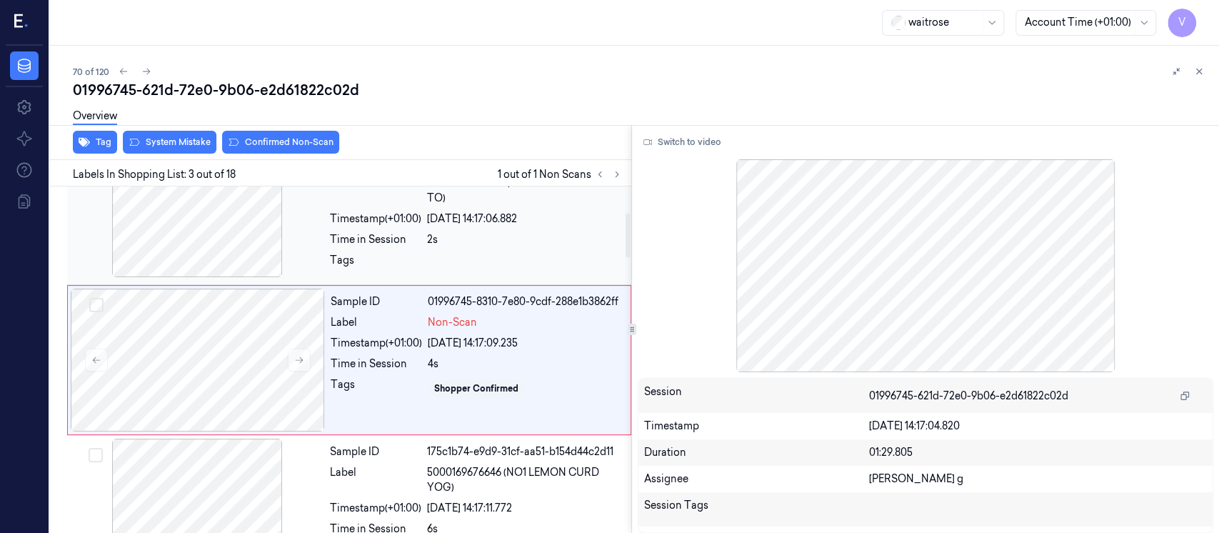
click at [354, 220] on div "Timestamp (+01:00)" at bounding box center [375, 218] width 91 height 15
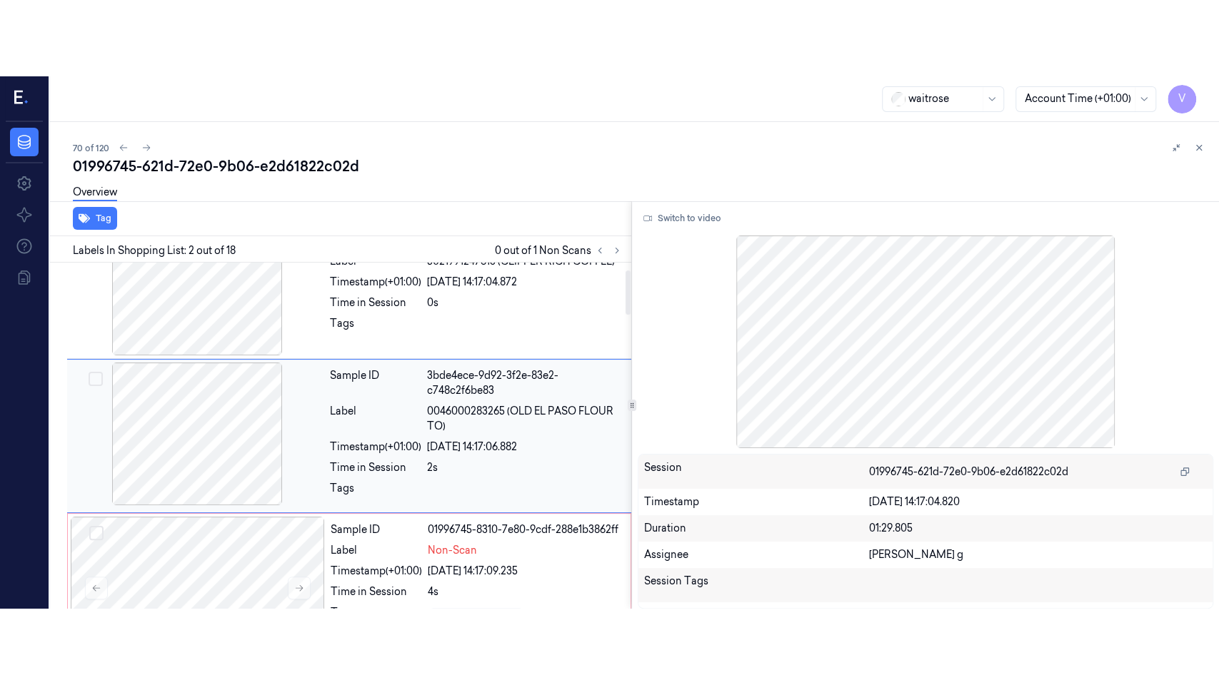
scroll to position [52, 0]
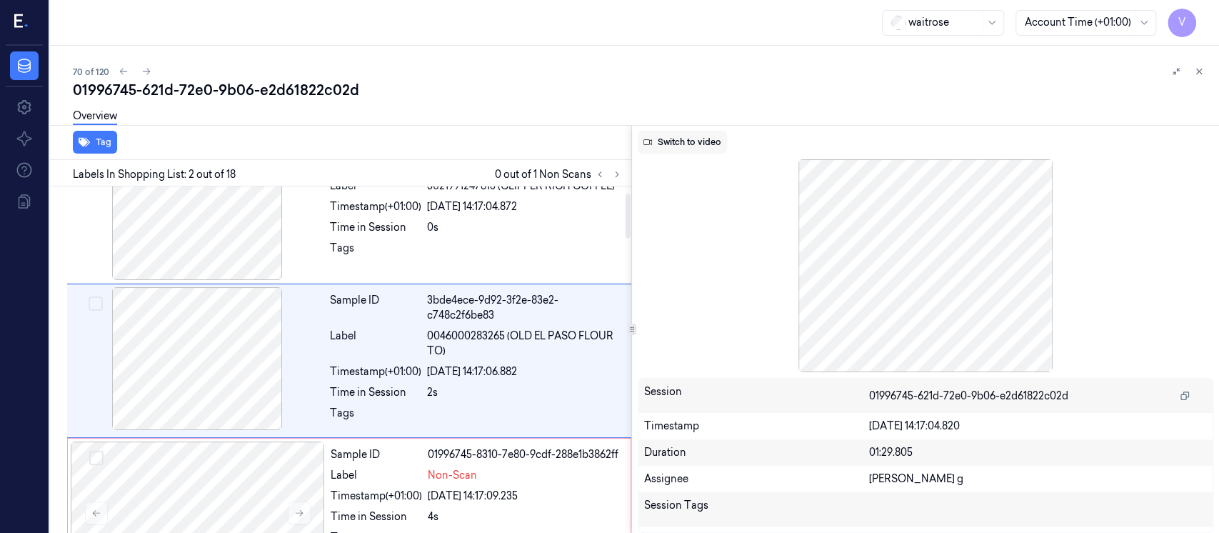
click at [693, 140] on button "Switch to video" at bounding box center [682, 142] width 89 height 23
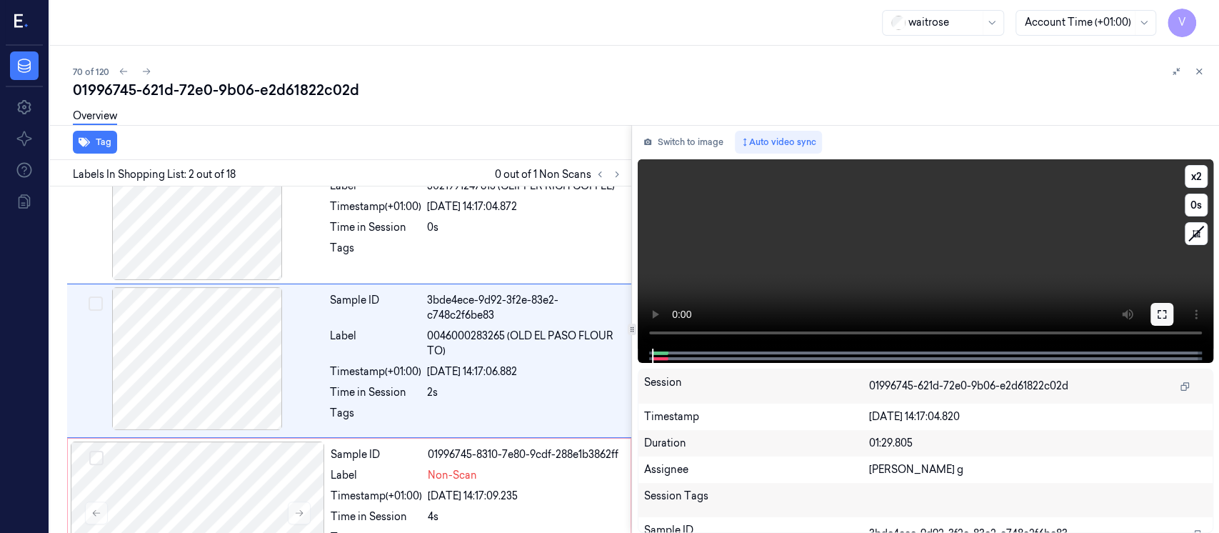
click at [1167, 314] on button at bounding box center [1161, 314] width 23 height 23
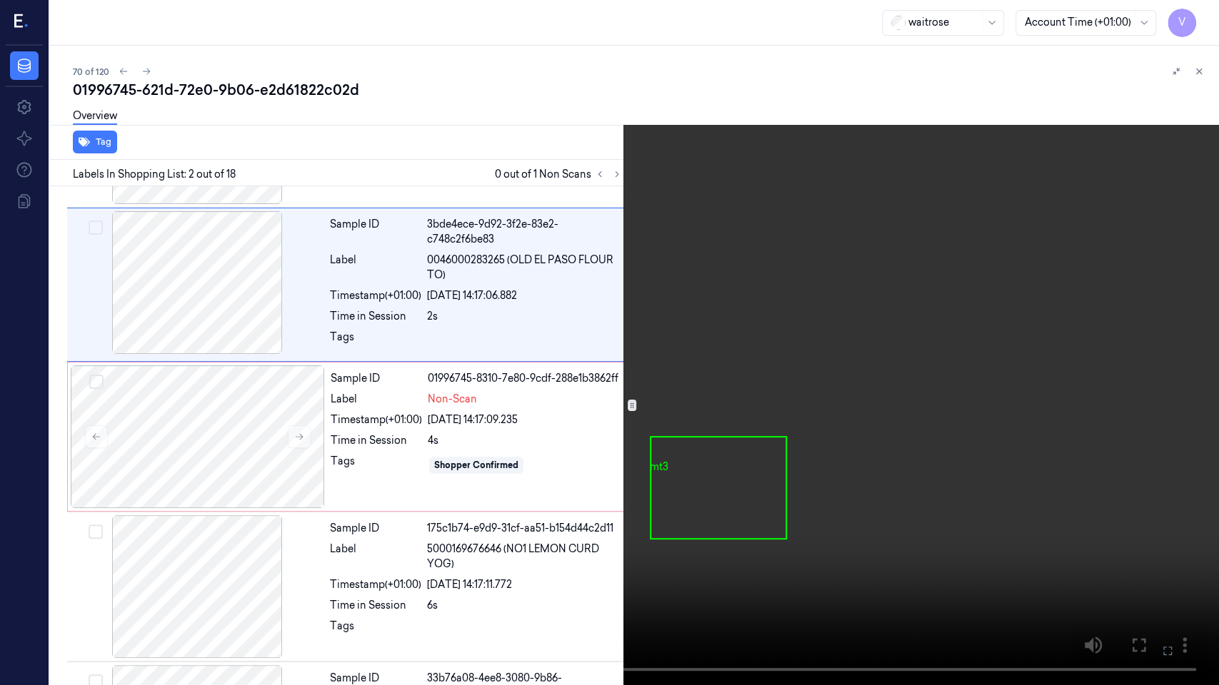
scroll to position [0, 0]
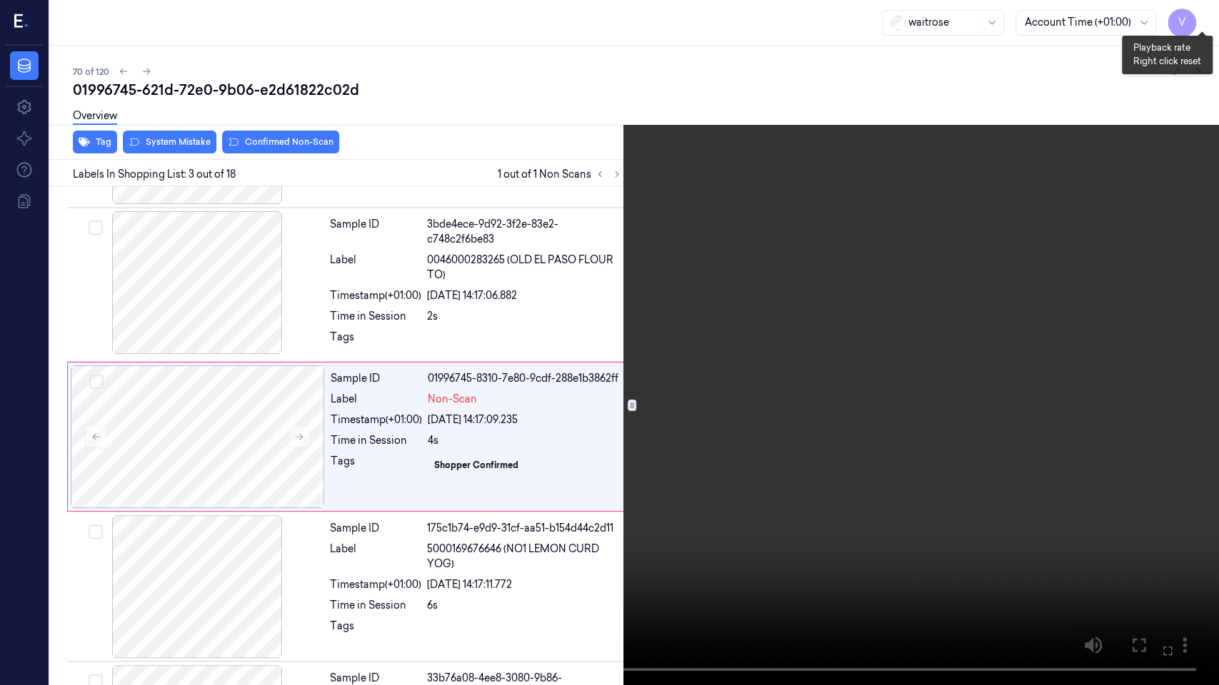
click at [1200, 18] on button "x 2" at bounding box center [1201, 17] width 23 height 23
click at [1200, 18] on button "x 4" at bounding box center [1201, 17] width 23 height 23
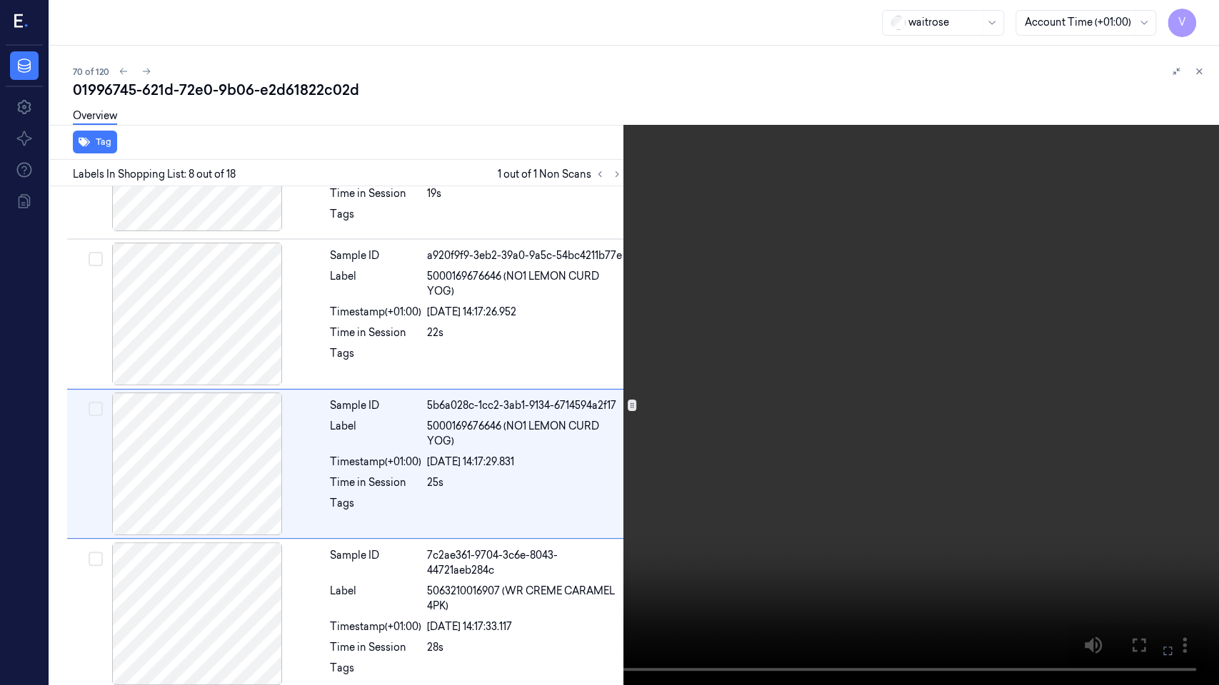
scroll to position [885, 0]
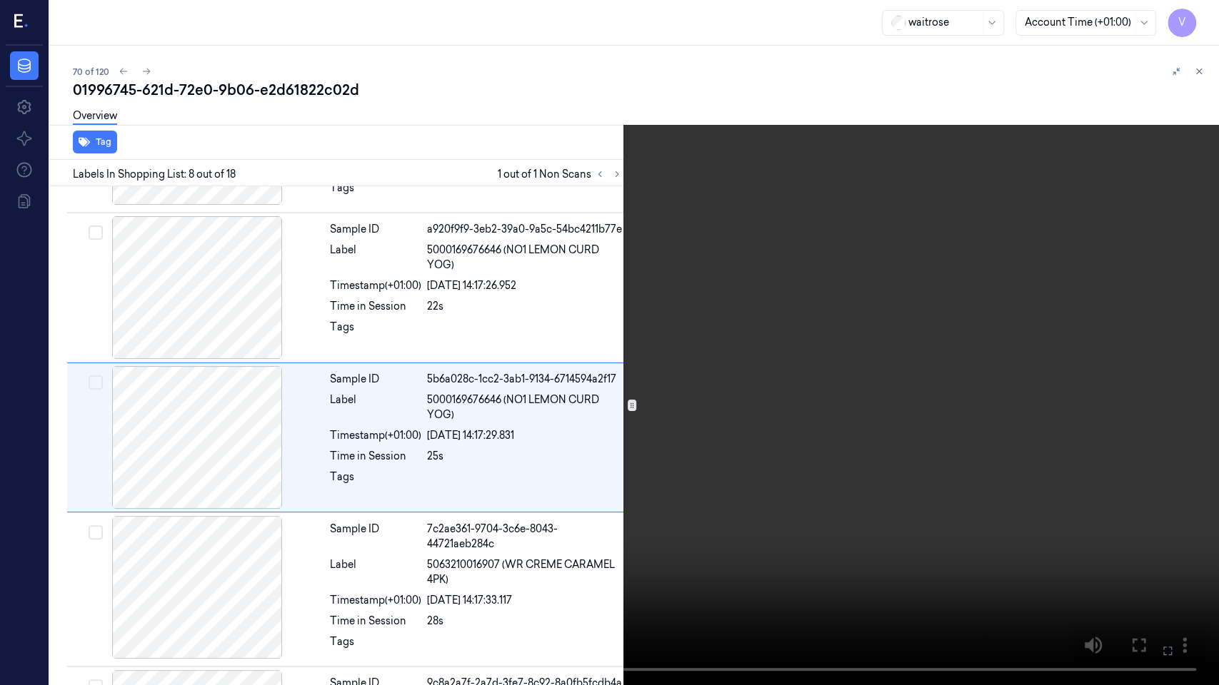
click at [1208, 4] on video at bounding box center [609, 342] width 1219 height 685
click at [1202, 20] on button "x 1" at bounding box center [1201, 17] width 23 height 23
click at [1202, 20] on button "x 2" at bounding box center [1201, 17] width 23 height 23
click at [1052, 404] on video at bounding box center [609, 342] width 1219 height 685
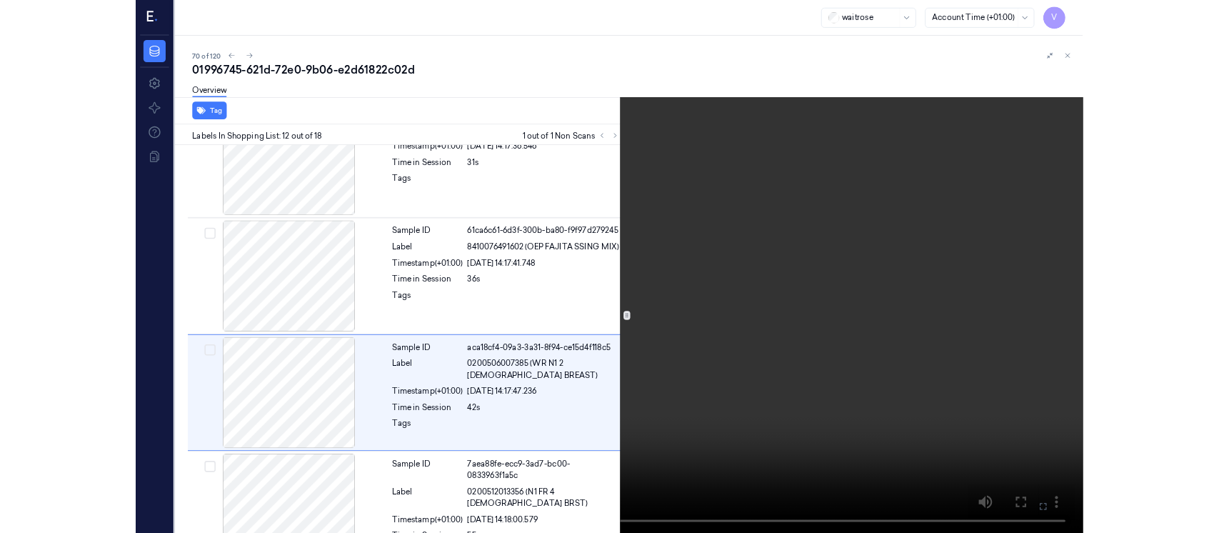
scroll to position [1489, 0]
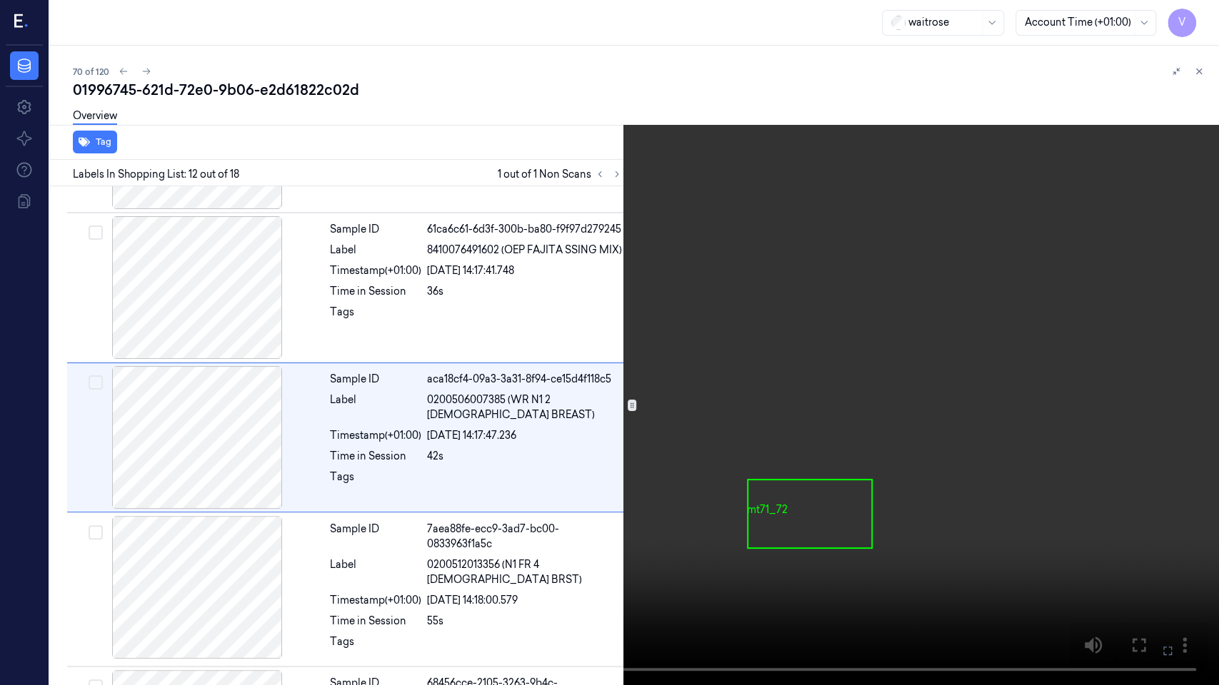
click at [0, 0] on icon at bounding box center [0, 0] width 0 height 0
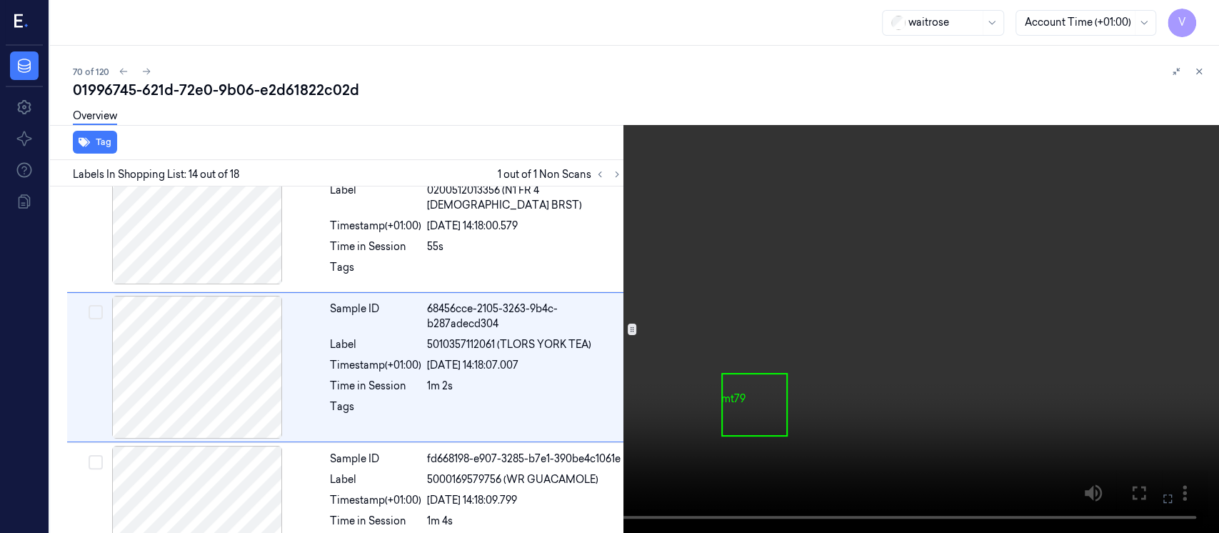
scroll to position [1865, 0]
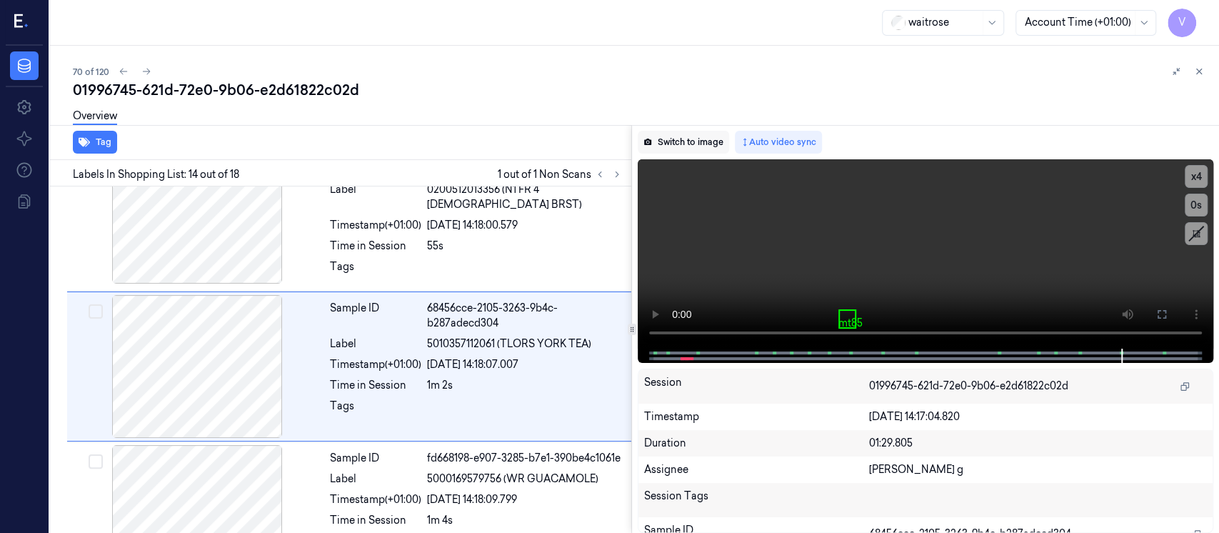
click at [677, 136] on button "Switch to image" at bounding box center [683, 142] width 91 height 23
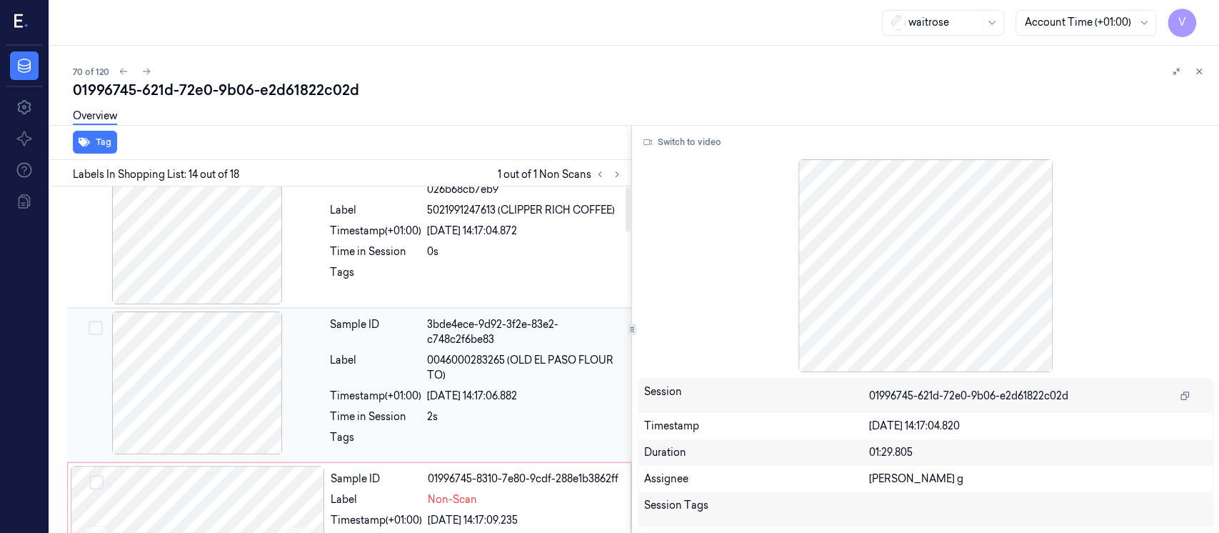
scroll to position [0, 0]
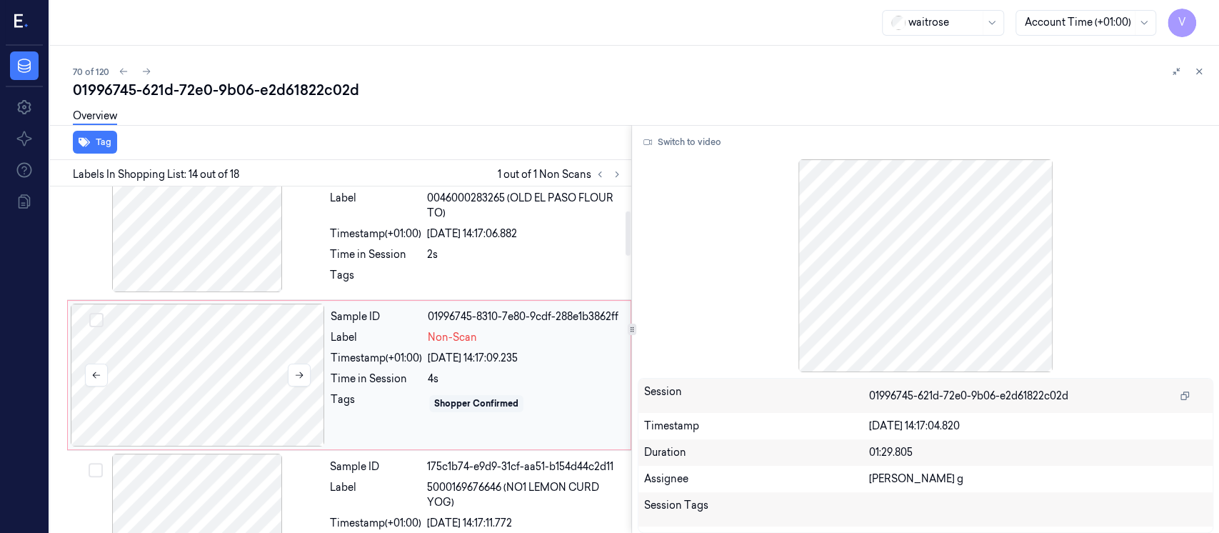
click at [213, 381] on div at bounding box center [198, 374] width 254 height 143
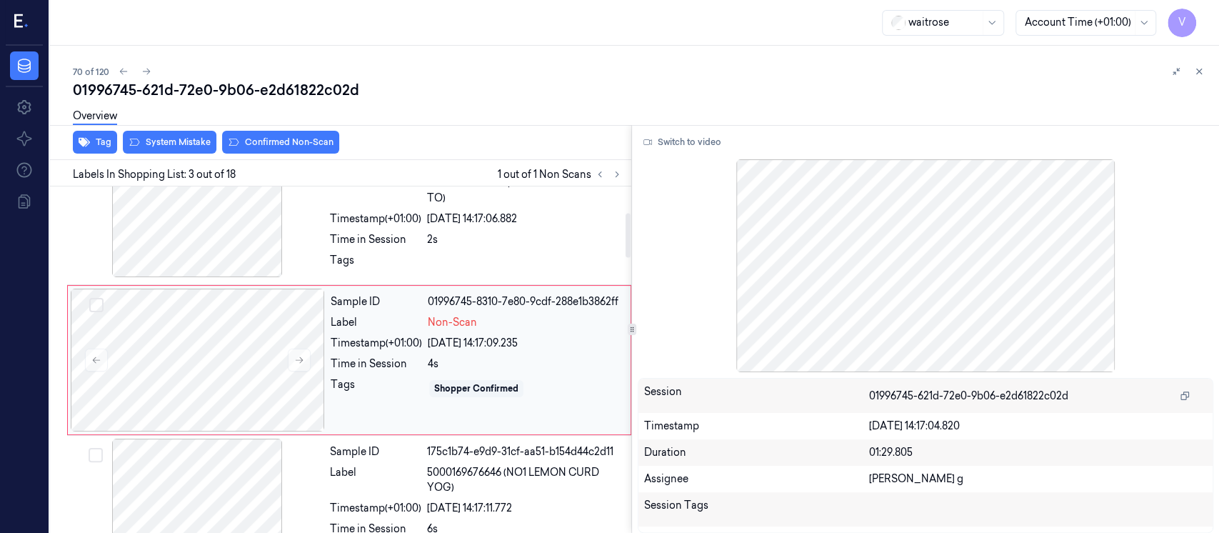
click at [411, 336] on div "Timestamp (+01:00)" at bounding box center [376, 343] width 91 height 15
click at [331, 364] on div "Time in Session" at bounding box center [376, 363] width 91 height 15
click at [348, 206] on div "Sample ID 3bde4ece-9d92-3f2e-83e2-c748c2f6be83 Label 0046000283265 (OLD EL PASO…" at bounding box center [476, 207] width 304 height 147
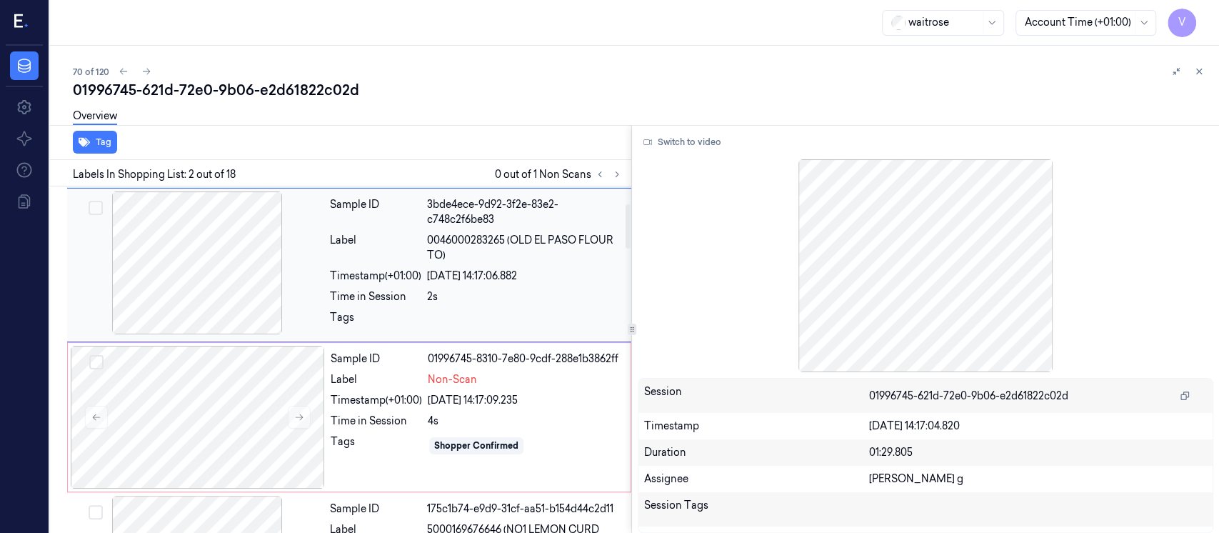
click at [444, 313] on div at bounding box center [525, 321] width 196 height 23
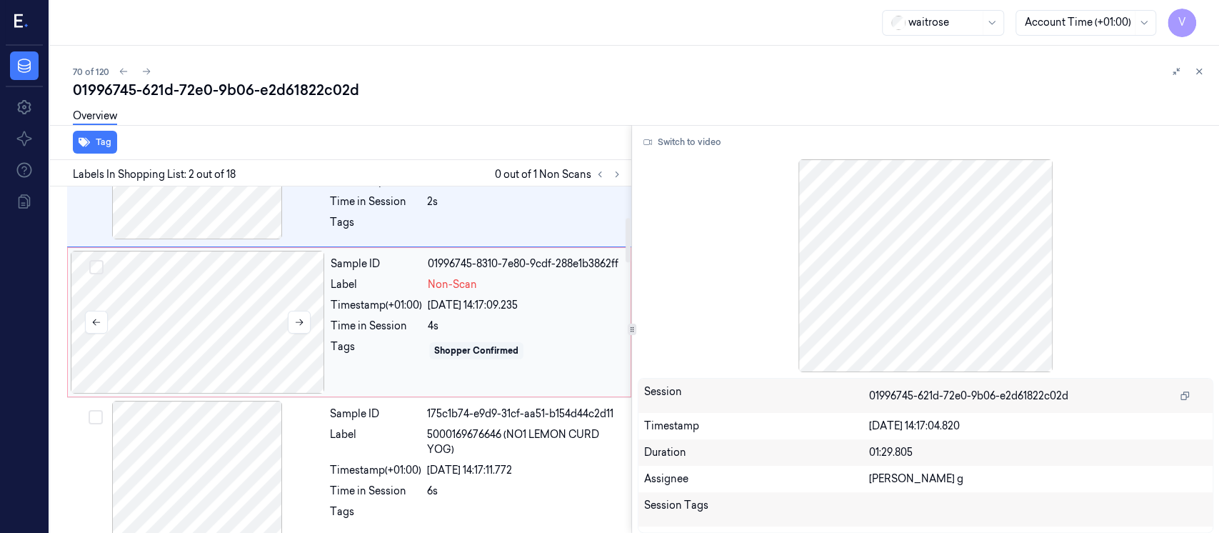
click at [253, 338] on div at bounding box center [198, 322] width 254 height 143
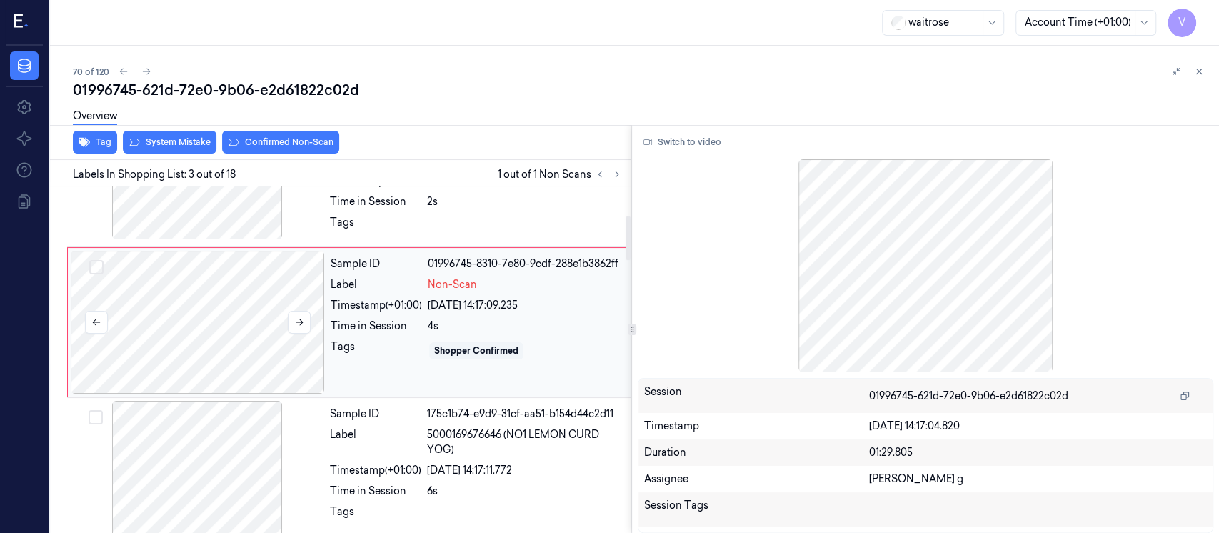
scroll to position [205, 0]
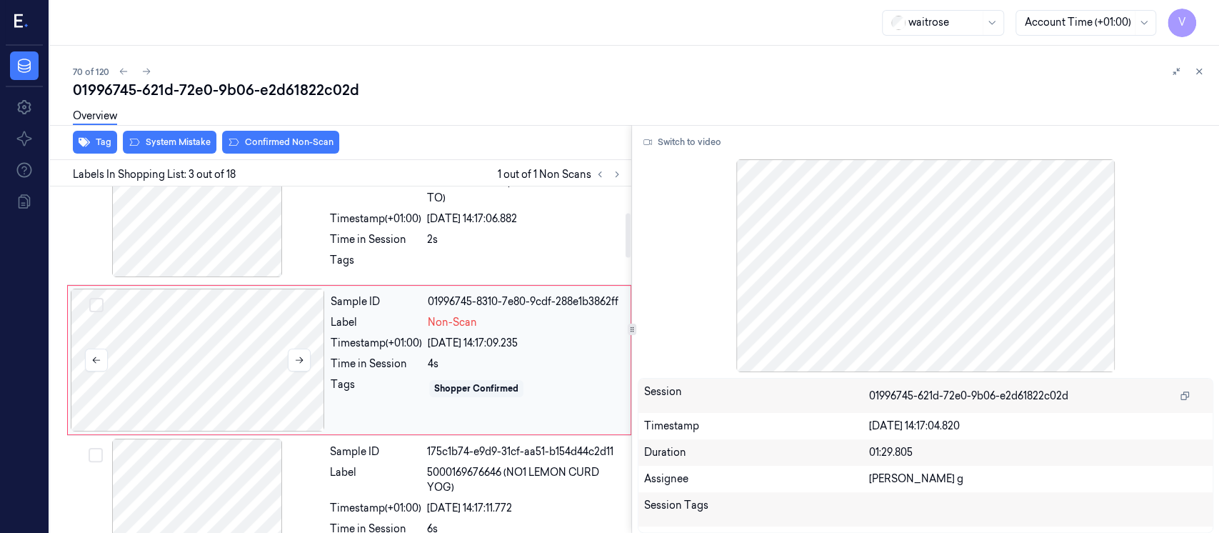
click at [201, 339] on div at bounding box center [198, 359] width 254 height 143
click at [387, 219] on div "Timestamp (+01:00)" at bounding box center [375, 218] width 91 height 15
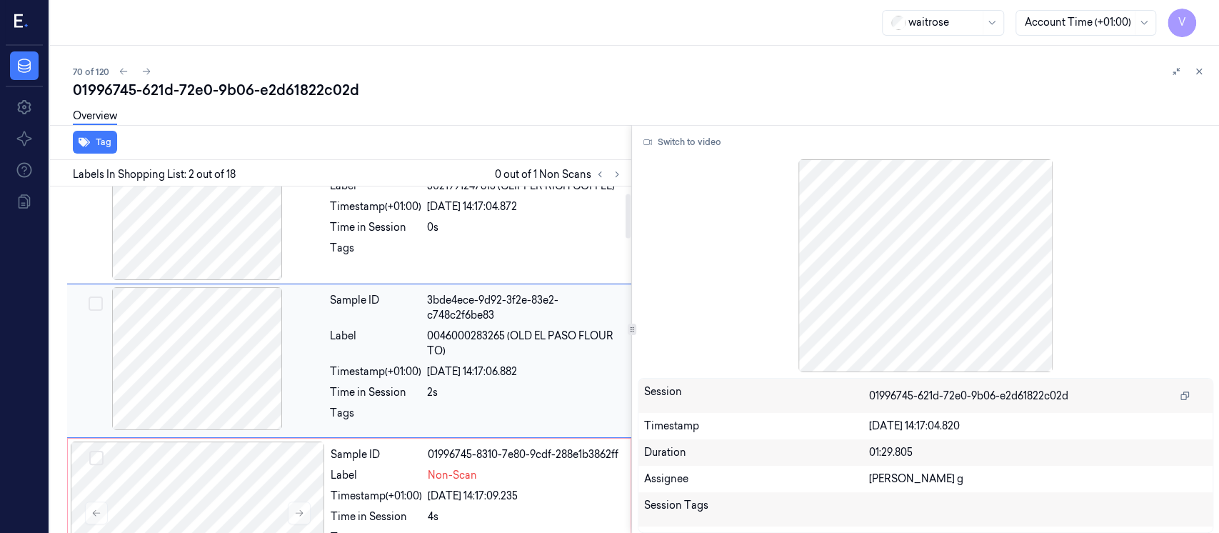
scroll to position [148, 0]
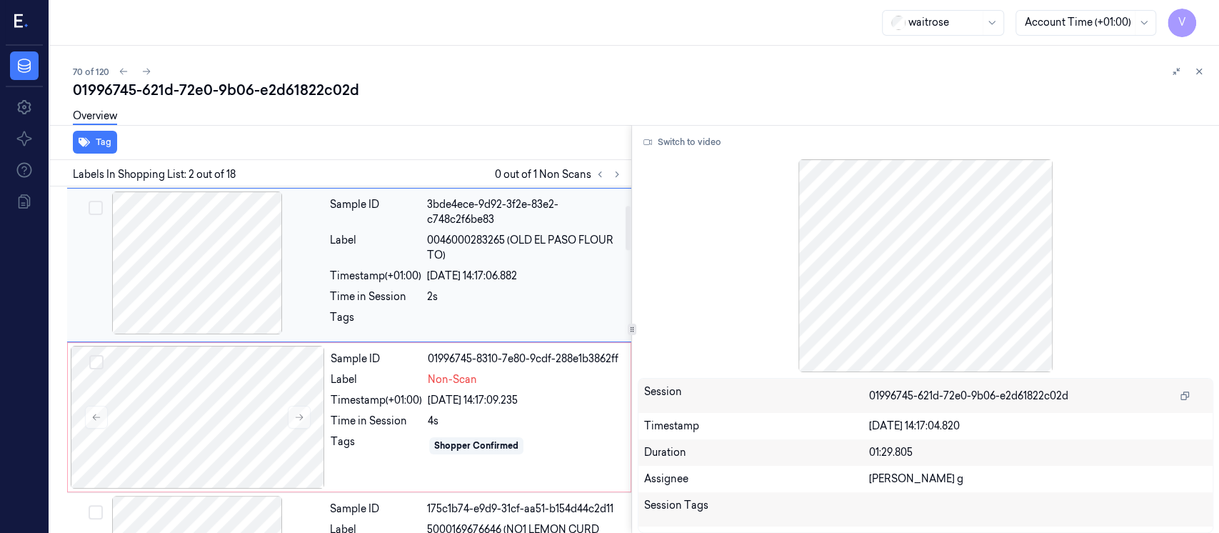
click at [540, 266] on div "Sample ID 3bde4ece-9d92-3f2e-83e2-c748c2f6be83 Label 0046000283265 (OLD EL PASO…" at bounding box center [476, 264] width 304 height 147
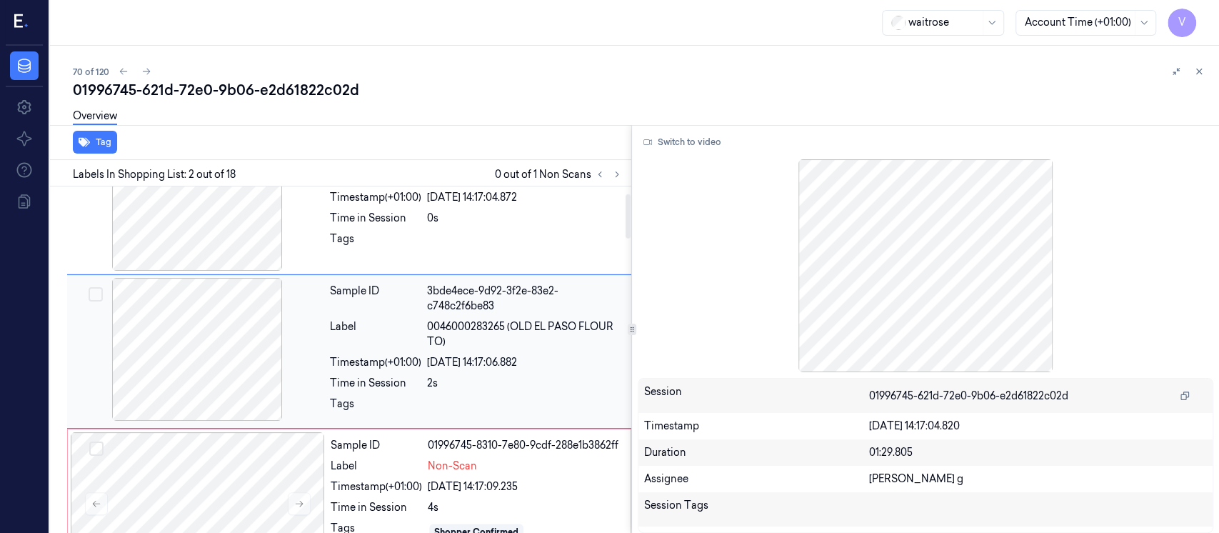
scroll to position [52, 0]
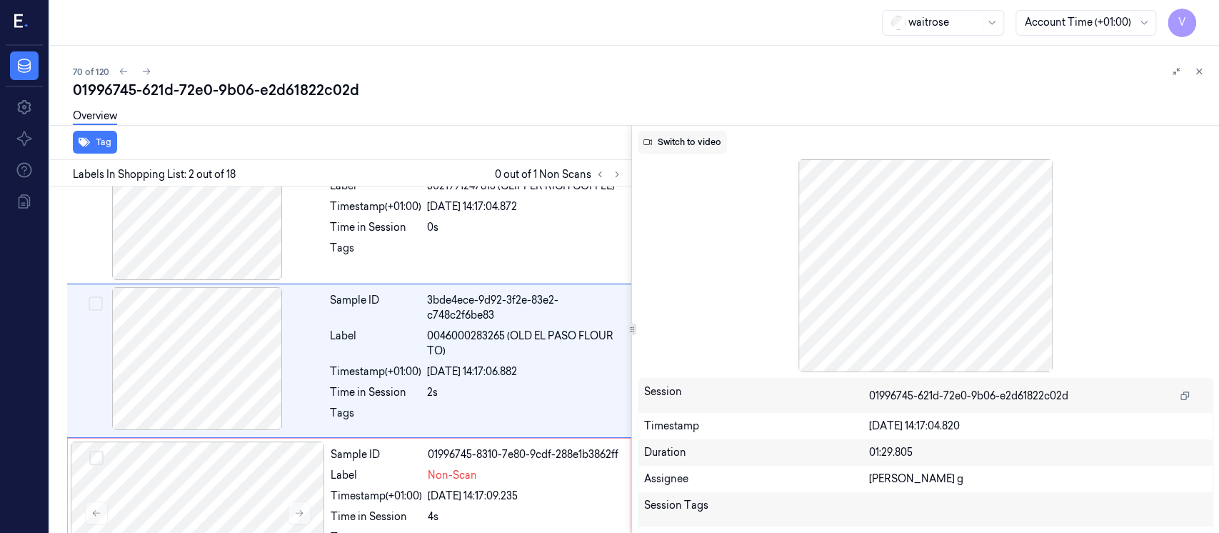
click at [703, 146] on button "Switch to video" at bounding box center [682, 142] width 89 height 23
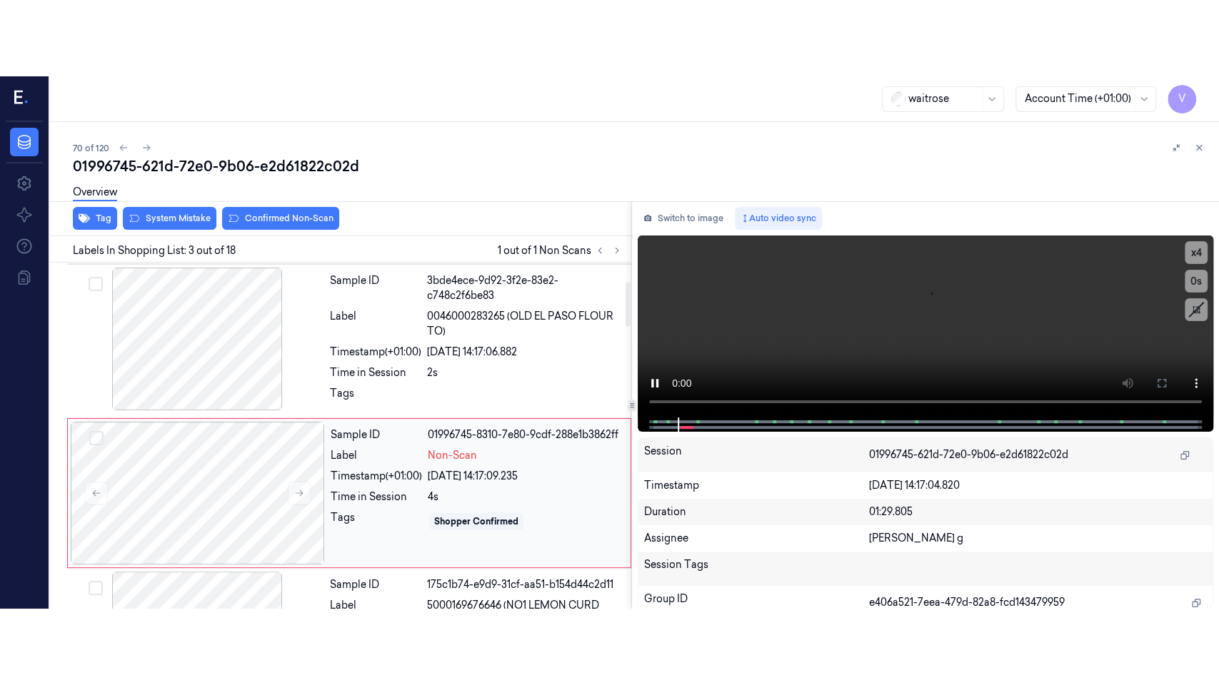
scroll to position [205, 0]
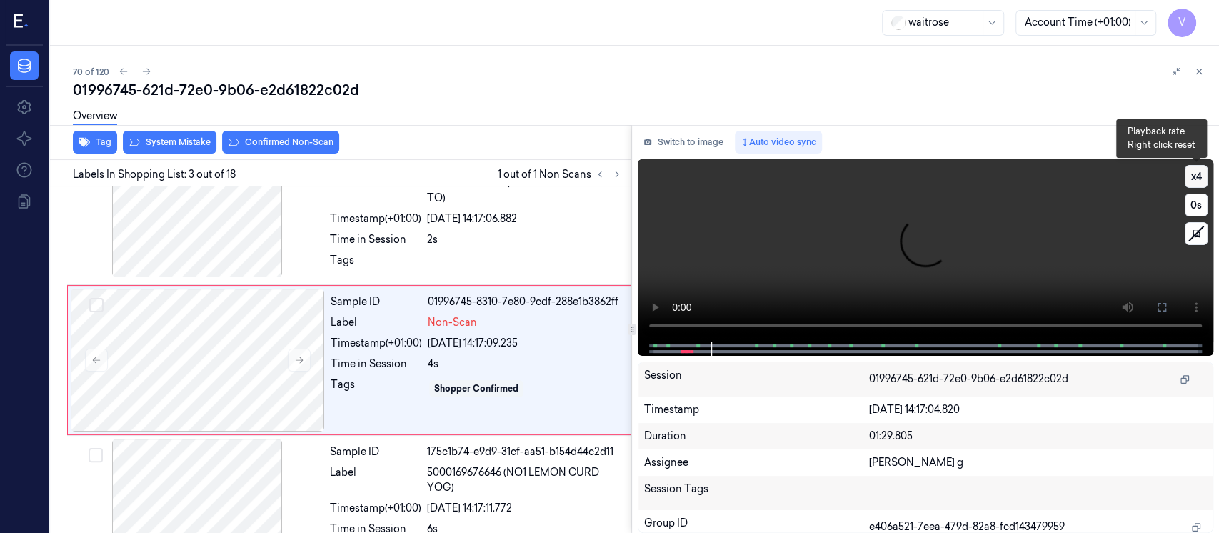
click at [1200, 180] on button "x 4" at bounding box center [1196, 176] width 23 height 23
click at [1200, 180] on button "x 1" at bounding box center [1196, 176] width 23 height 23
click at [1200, 180] on button "x 2" at bounding box center [1196, 176] width 23 height 23
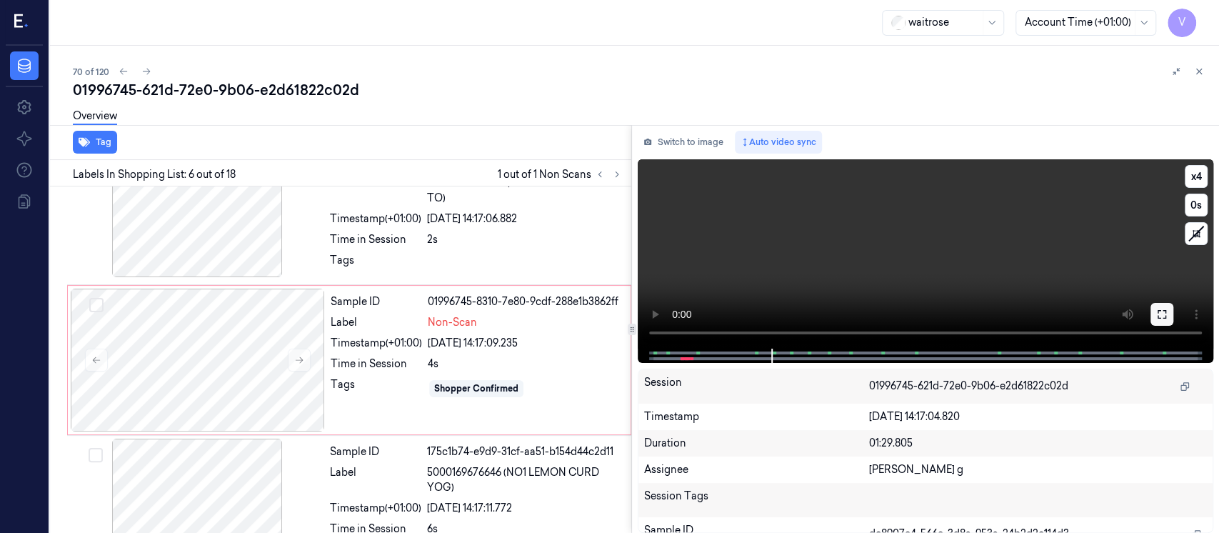
click at [1160, 308] on icon at bounding box center [1161, 313] width 11 height 11
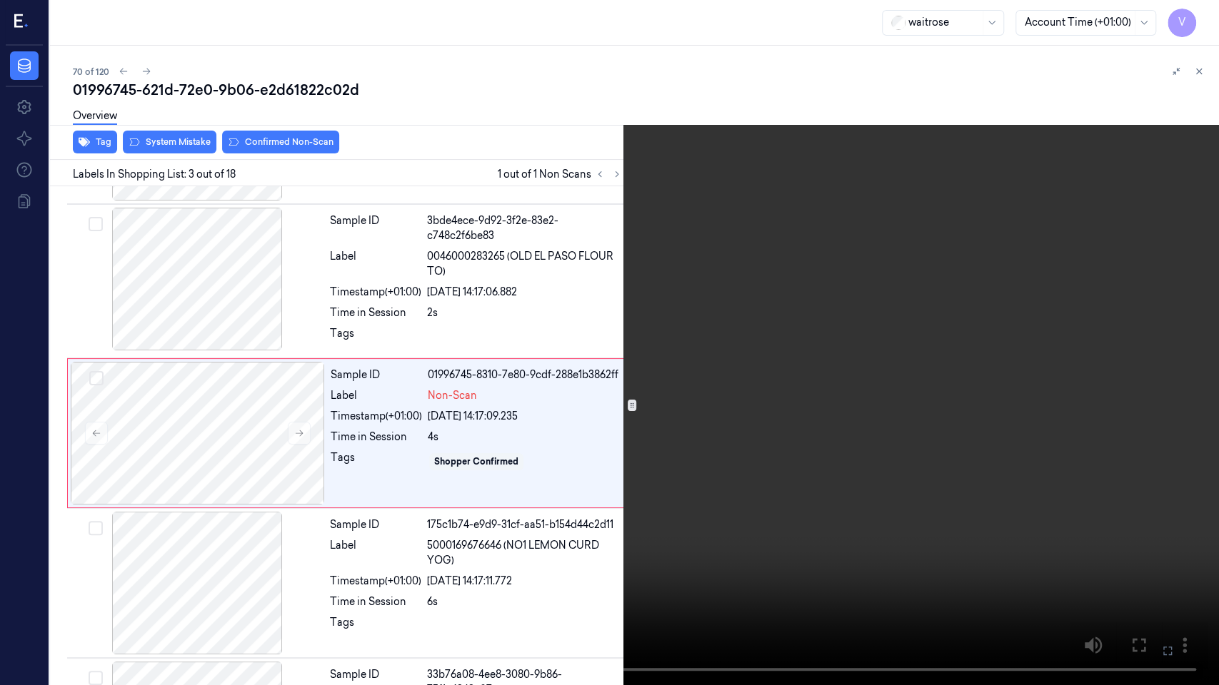
scroll to position [128, 0]
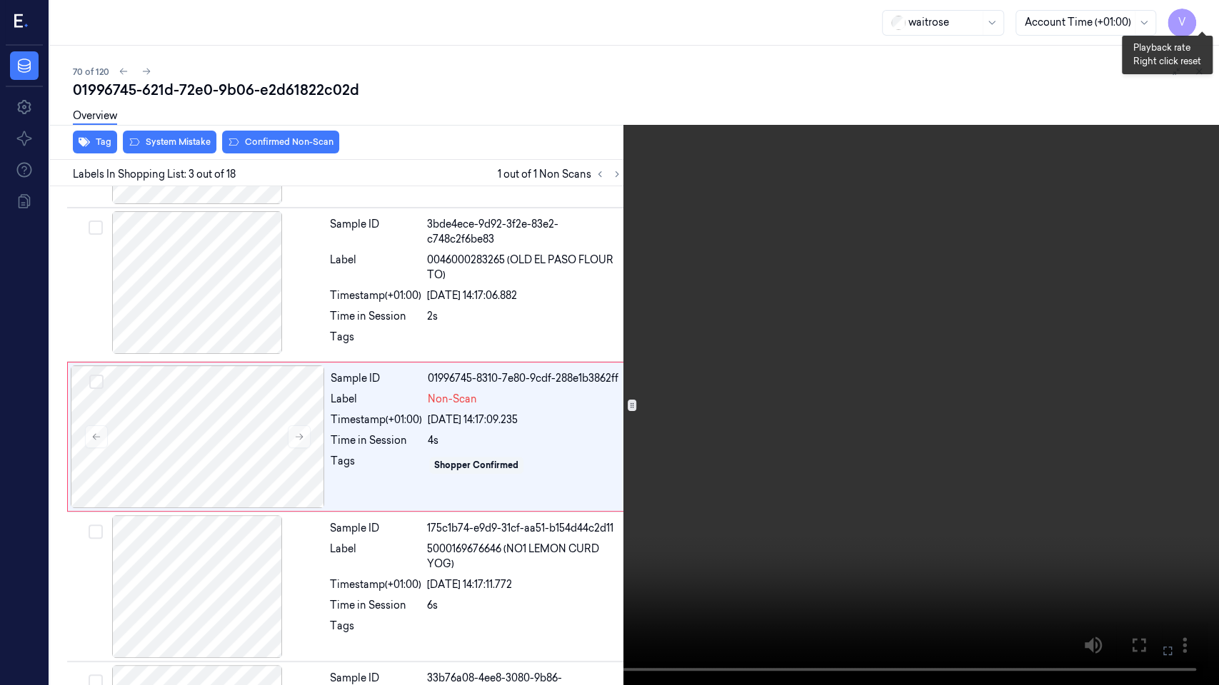
click at [1205, 9] on button "x 4" at bounding box center [1201, 17] width 23 height 23
click at [1205, 9] on button "x 1" at bounding box center [1201, 17] width 23 height 23
click at [1201, 17] on button "x 2" at bounding box center [1201, 17] width 23 height 23
click at [1201, 17] on button "x 4" at bounding box center [1201, 17] width 23 height 23
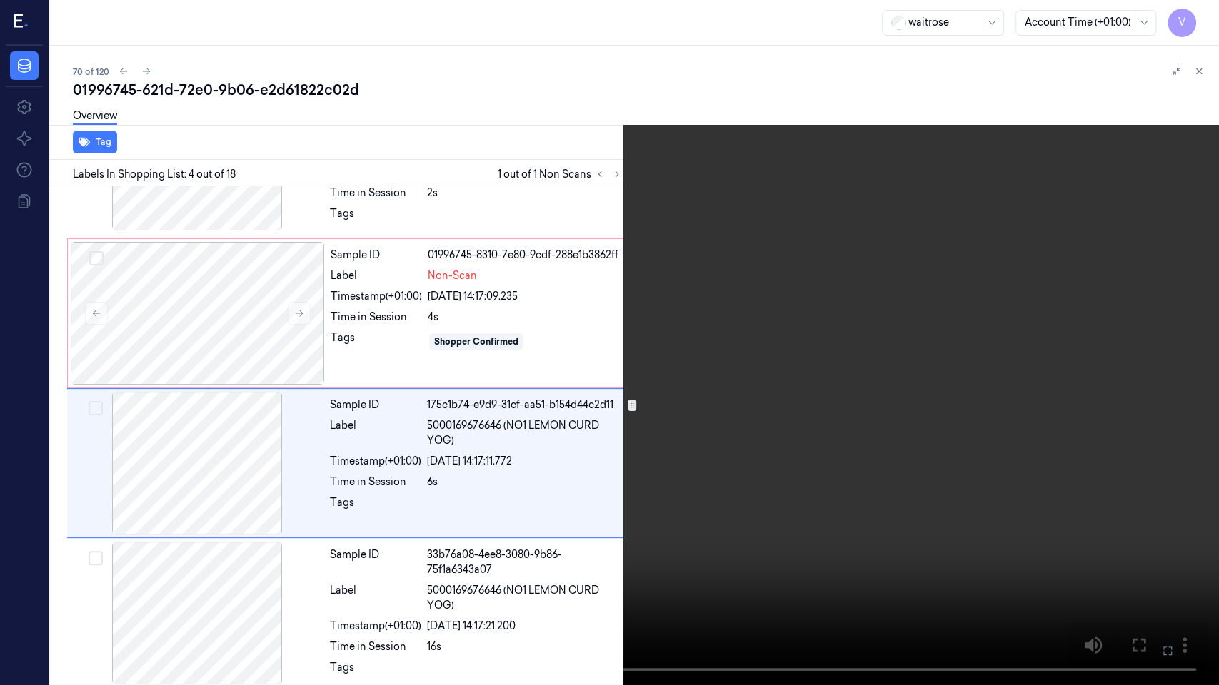
click at [0, 0] on icon at bounding box center [0, 0] width 0 height 0
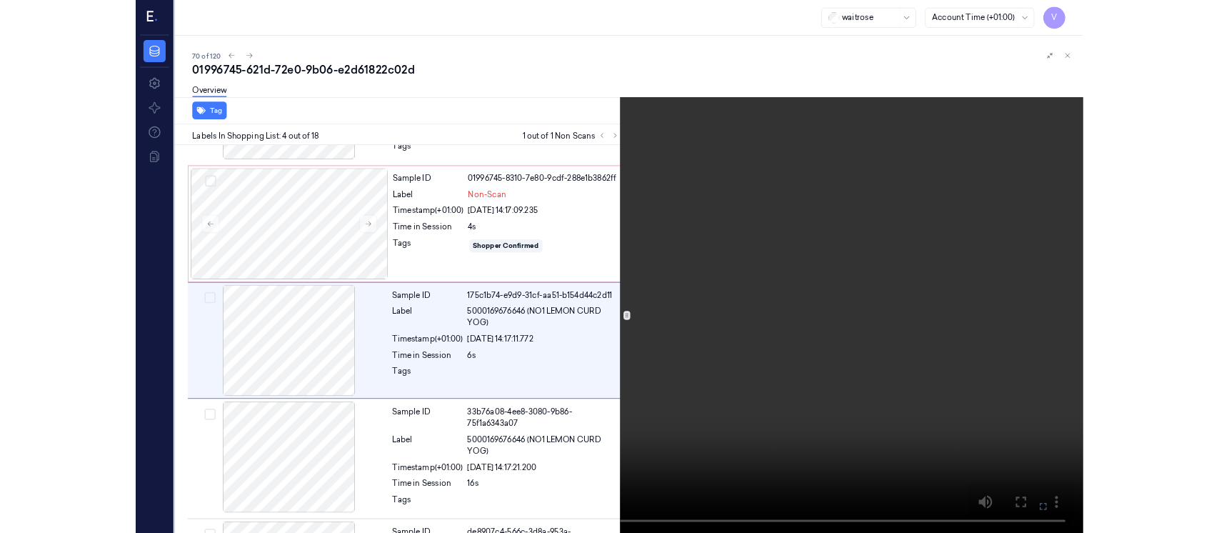
scroll to position [278, 0]
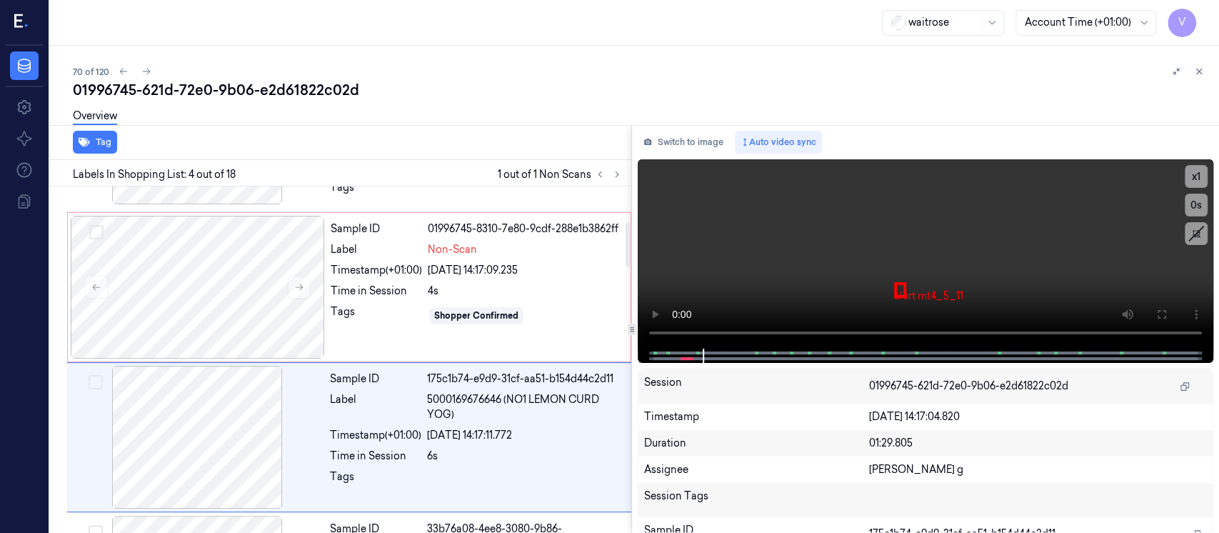
click at [687, 154] on div "Switch to image Auto video sync x 1 0 s alert mt4_5_11 Session 01996745-621d-72…" at bounding box center [925, 329] width 587 height 408
click at [673, 144] on button "Switch to image" at bounding box center [683, 142] width 91 height 23
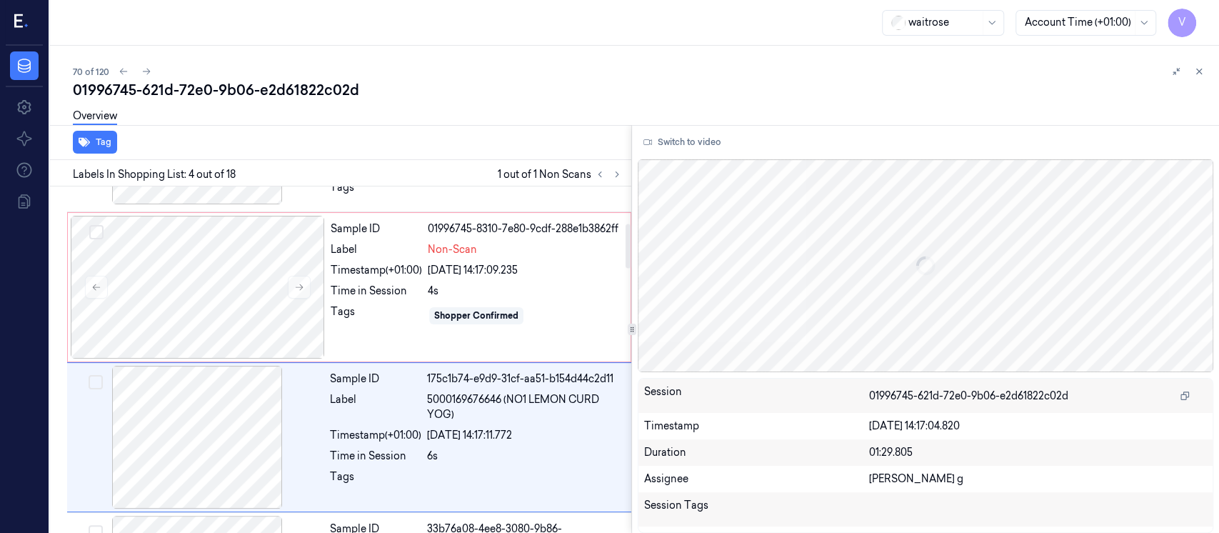
scroll to position [354, 0]
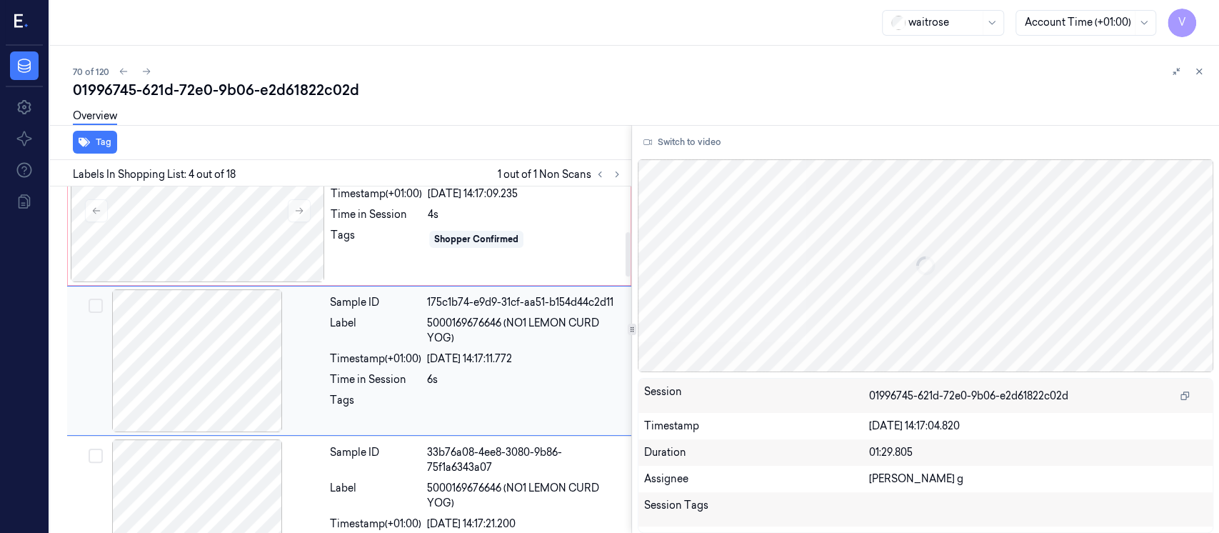
click at [205, 361] on div at bounding box center [197, 360] width 254 height 143
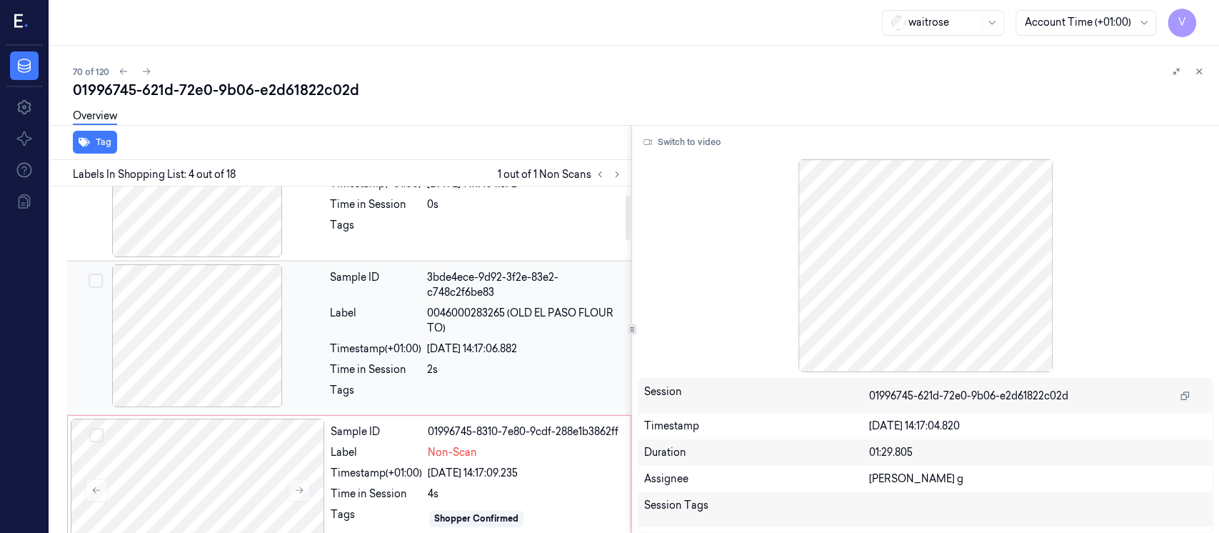
scroll to position [69, 0]
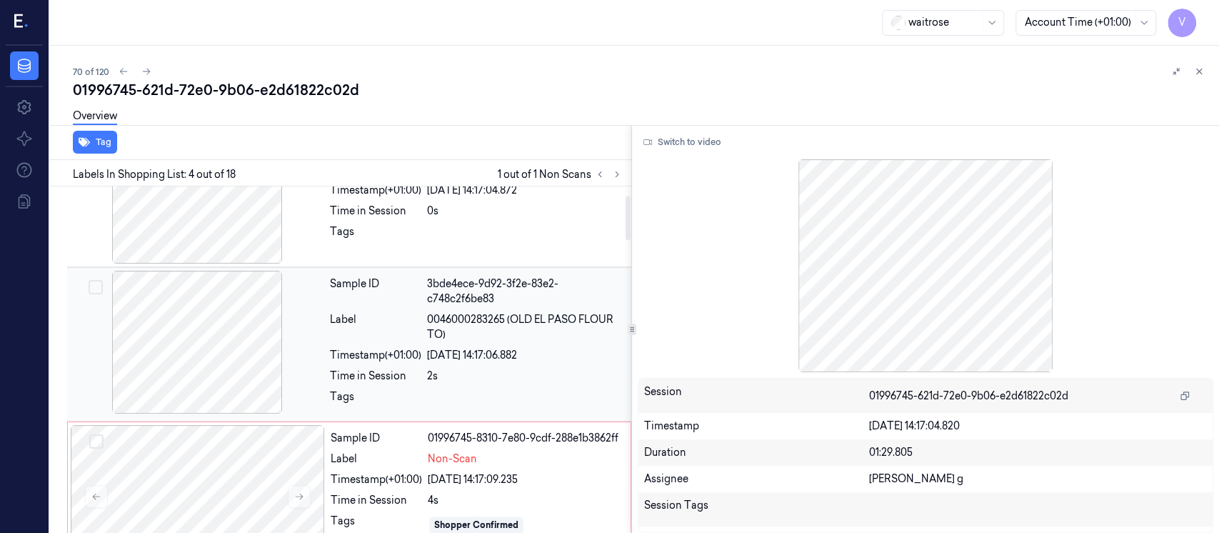
click at [485, 352] on div "20/09/2025 14:17:06.882" at bounding box center [525, 355] width 196 height 15
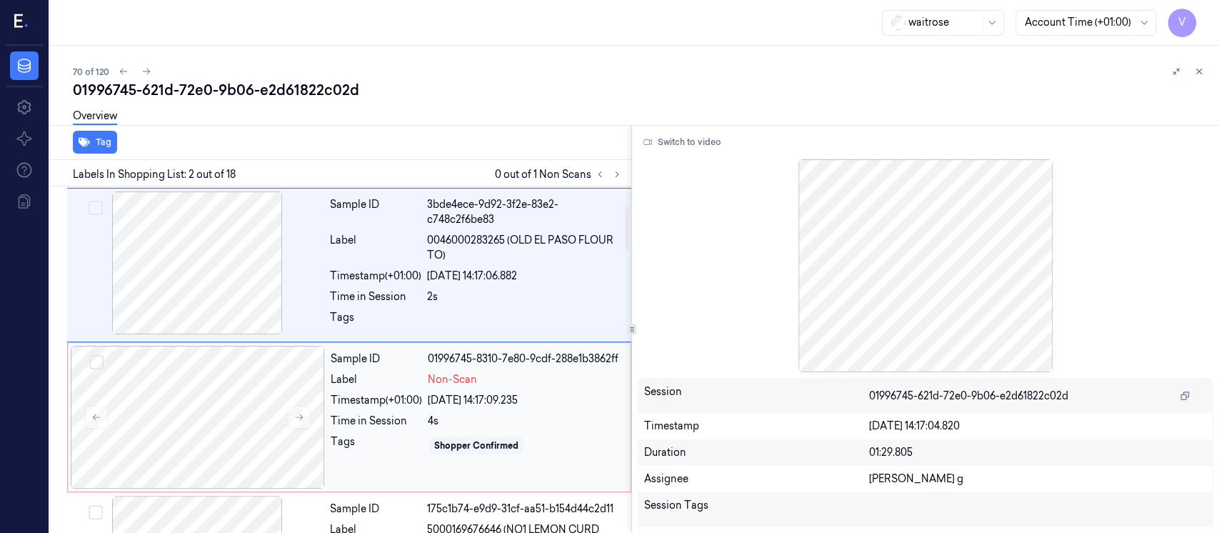
click at [417, 421] on div "Time in Session" at bounding box center [376, 420] width 91 height 15
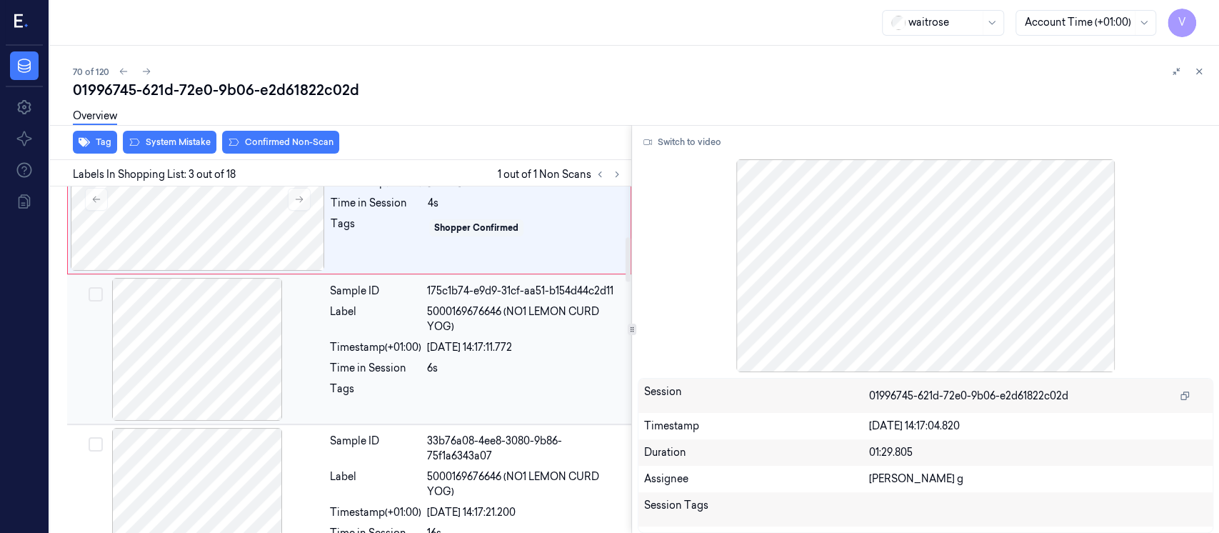
scroll to position [395, 0]
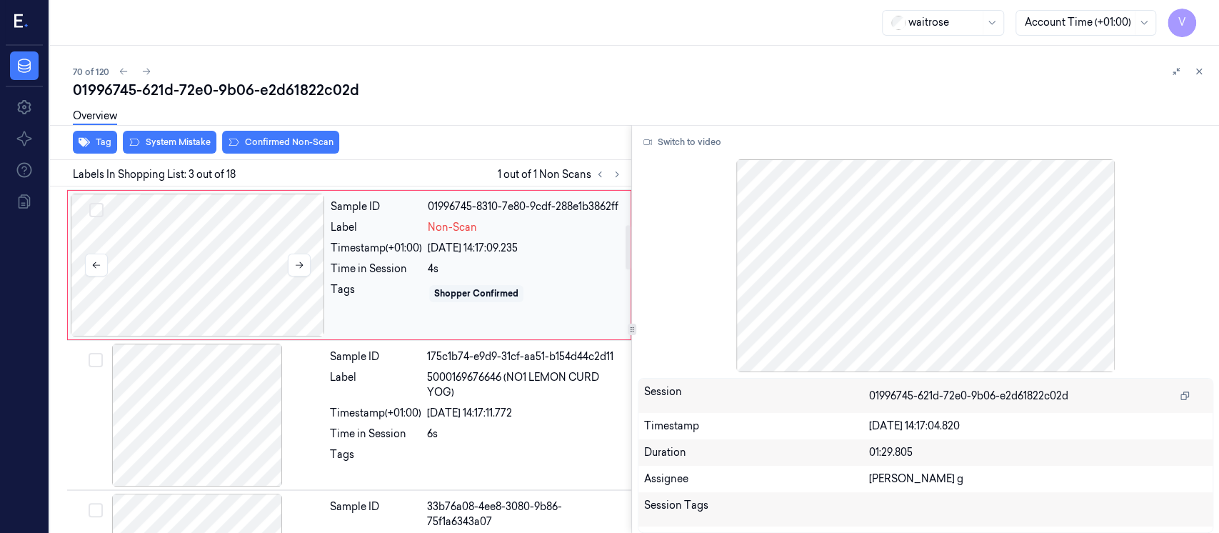
click at [177, 244] on div at bounding box center [198, 264] width 254 height 143
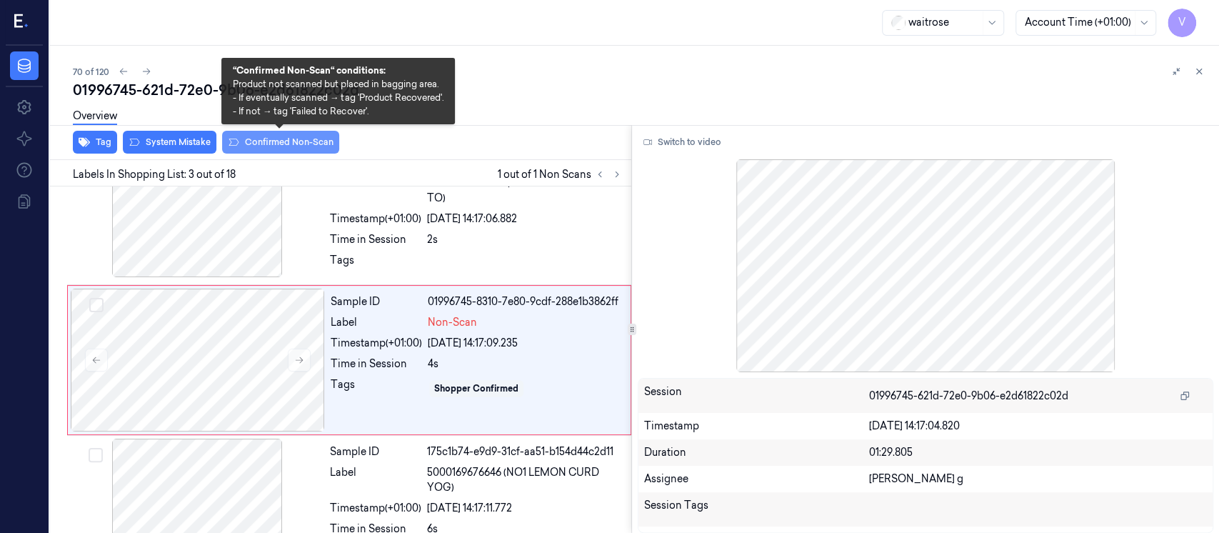
click at [252, 143] on button "Confirmed Non-Scan" at bounding box center [280, 142] width 117 height 23
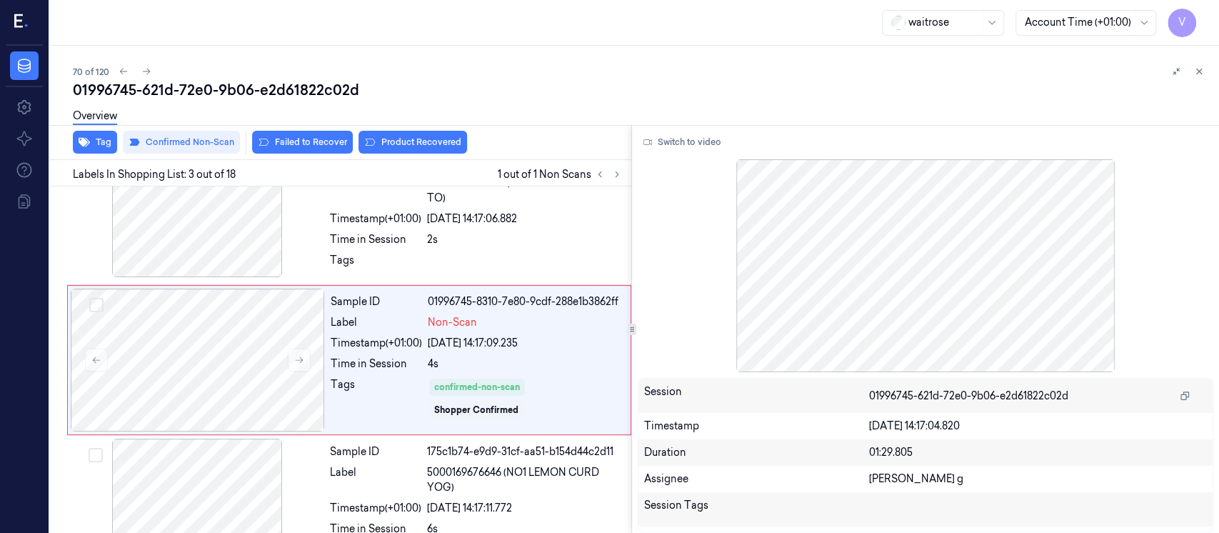
click at [303, 134] on div "Overview" at bounding box center [640, 118] width 1135 height 36
click at [296, 140] on button "Failed to Recover" at bounding box center [302, 142] width 101 height 23
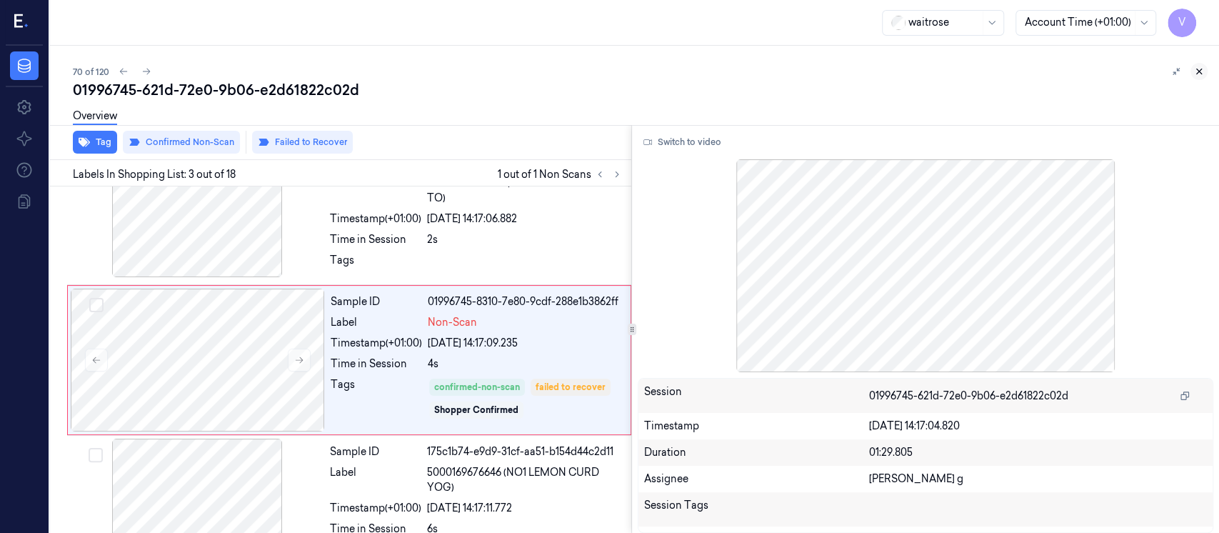
click at [1202, 71] on icon at bounding box center [1199, 71] width 10 height 10
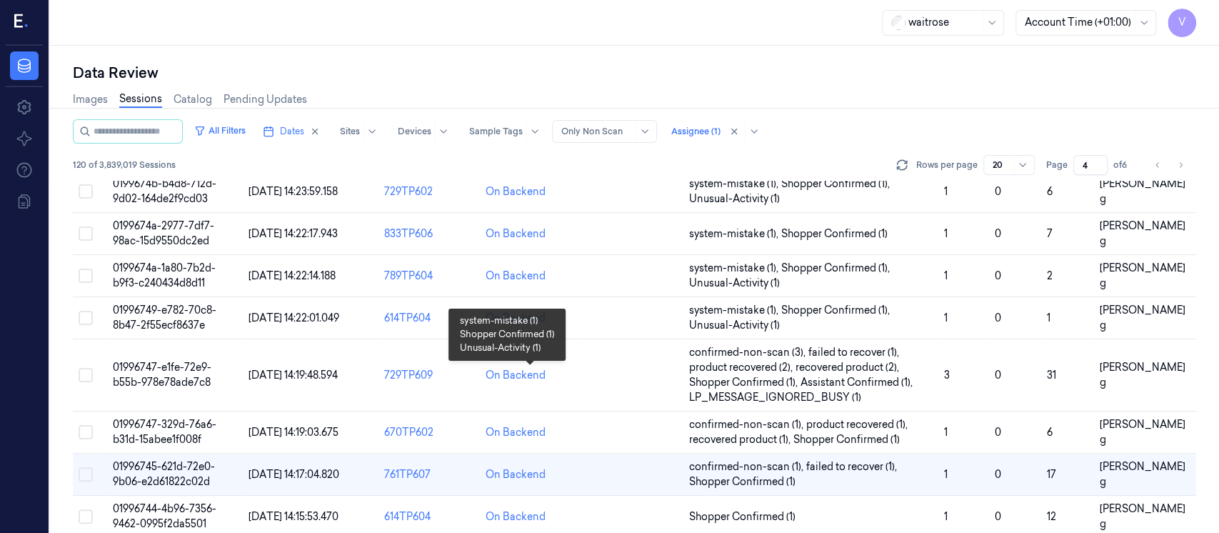
scroll to position [366, 0]
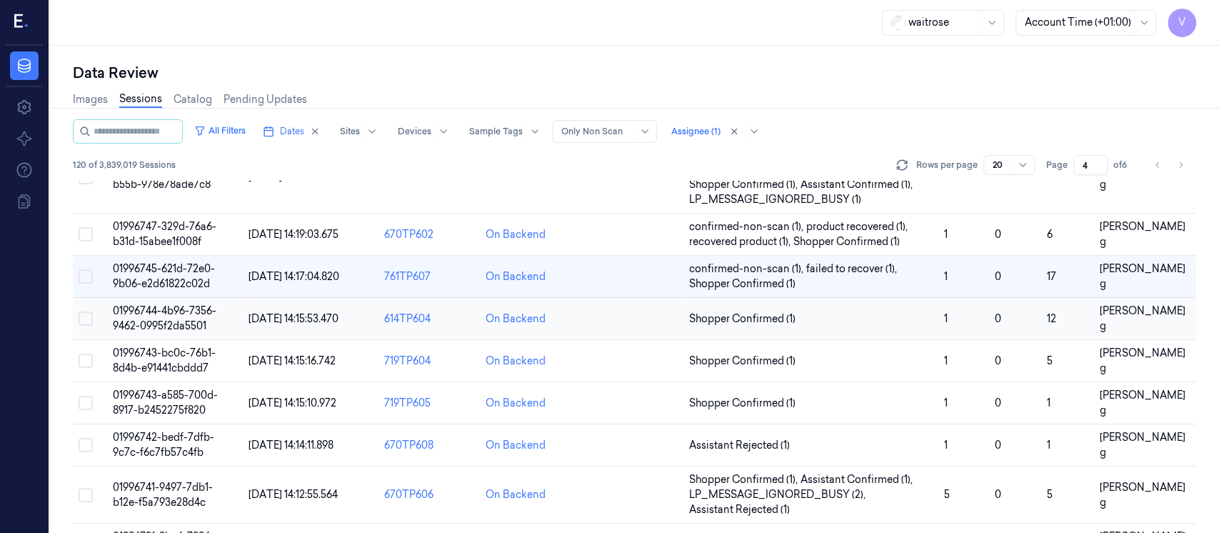
click at [625, 326] on td at bounding box center [632, 319] width 101 height 42
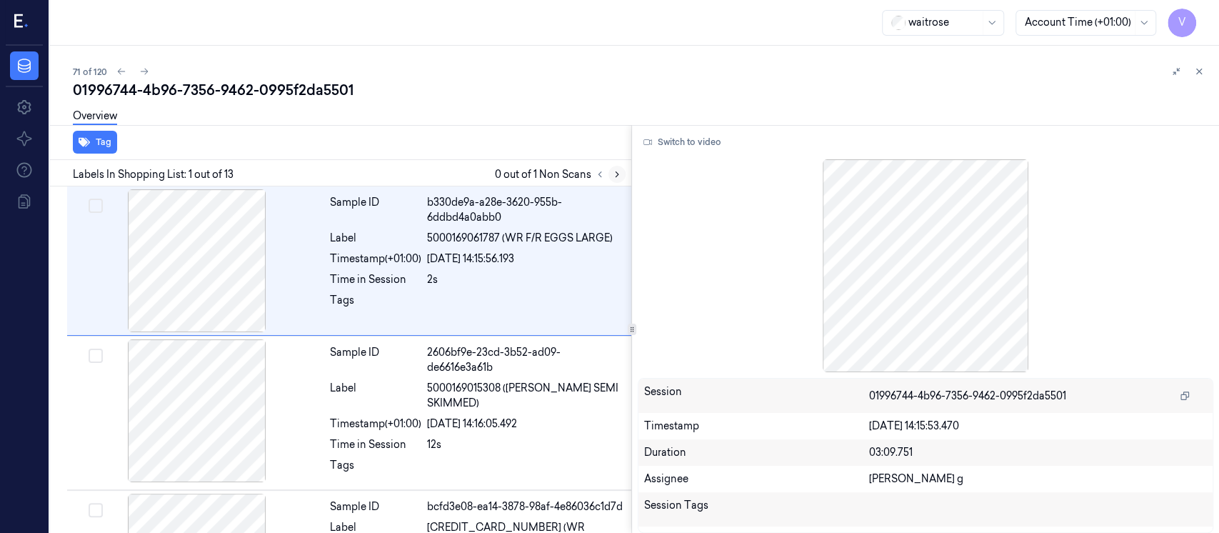
click at [615, 172] on icon at bounding box center [616, 174] width 3 height 5
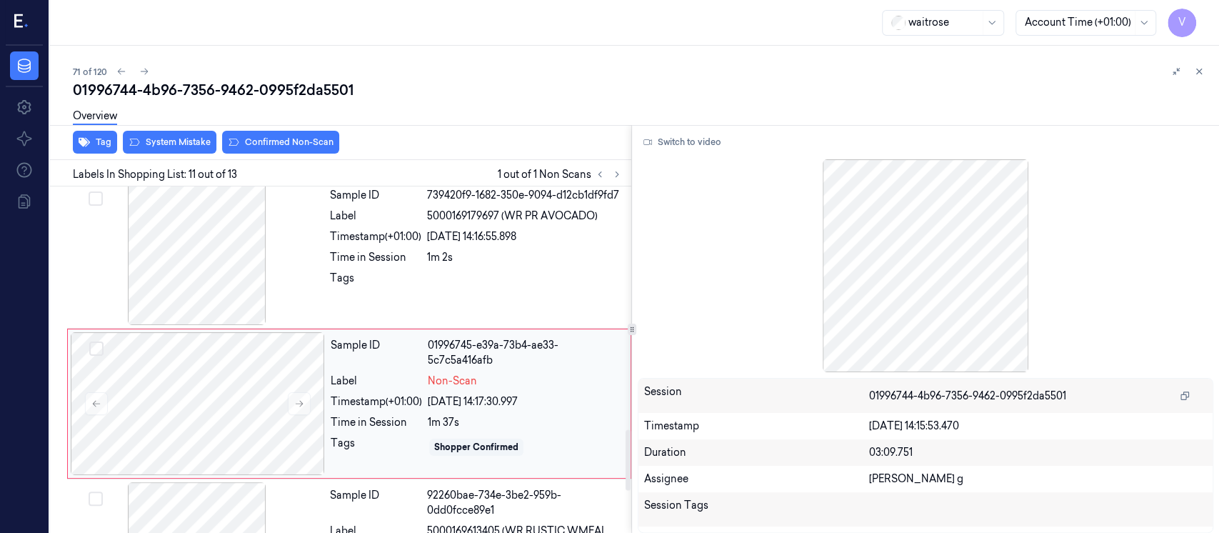
scroll to position [1403, 0]
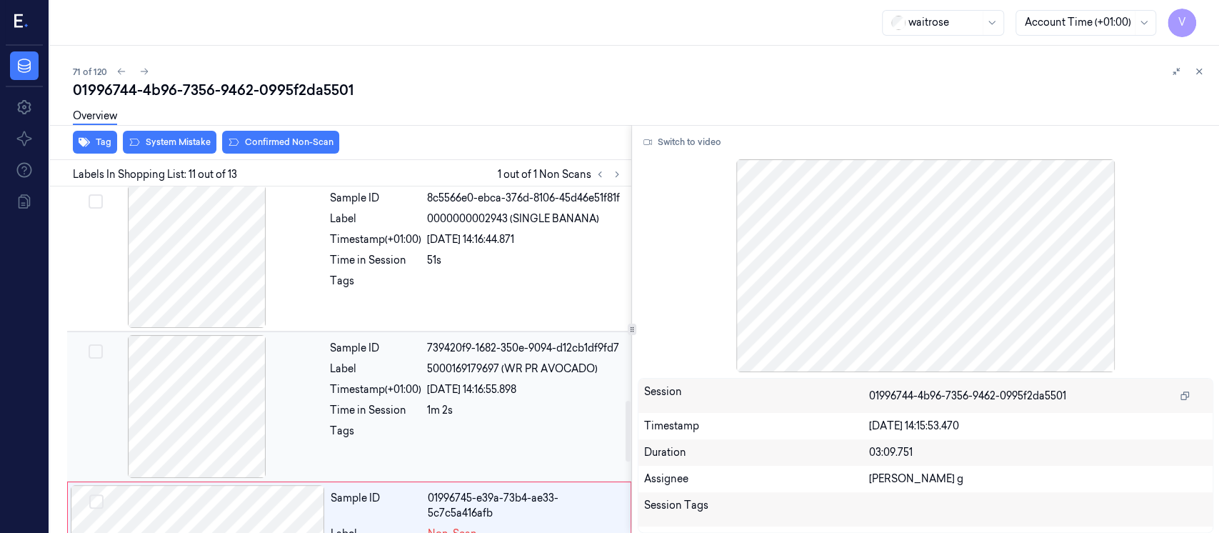
click at [223, 372] on div at bounding box center [197, 406] width 254 height 143
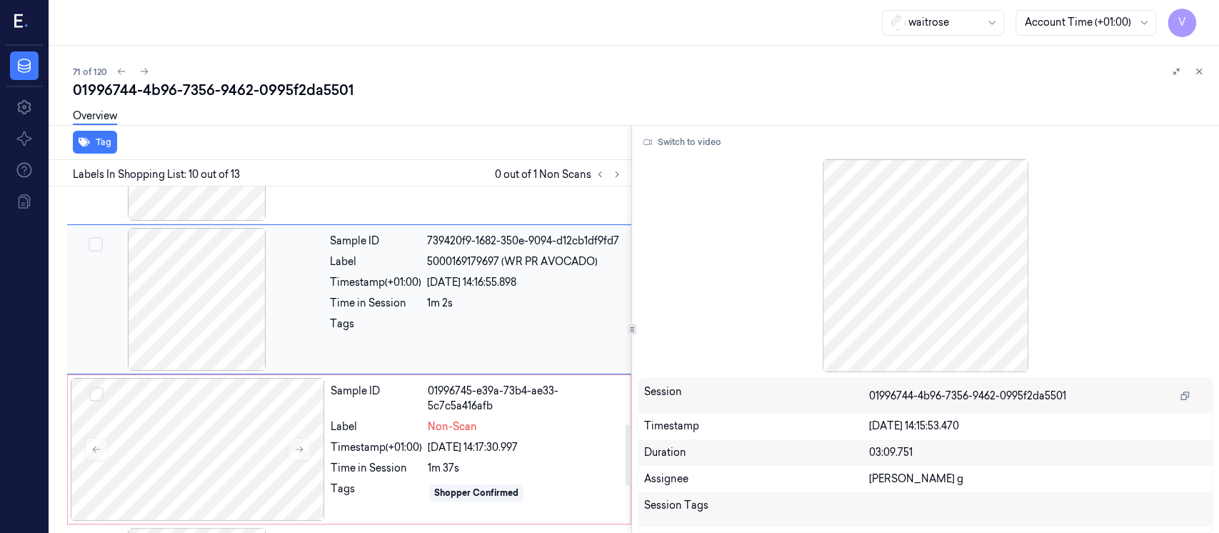
scroll to position [1348, 0]
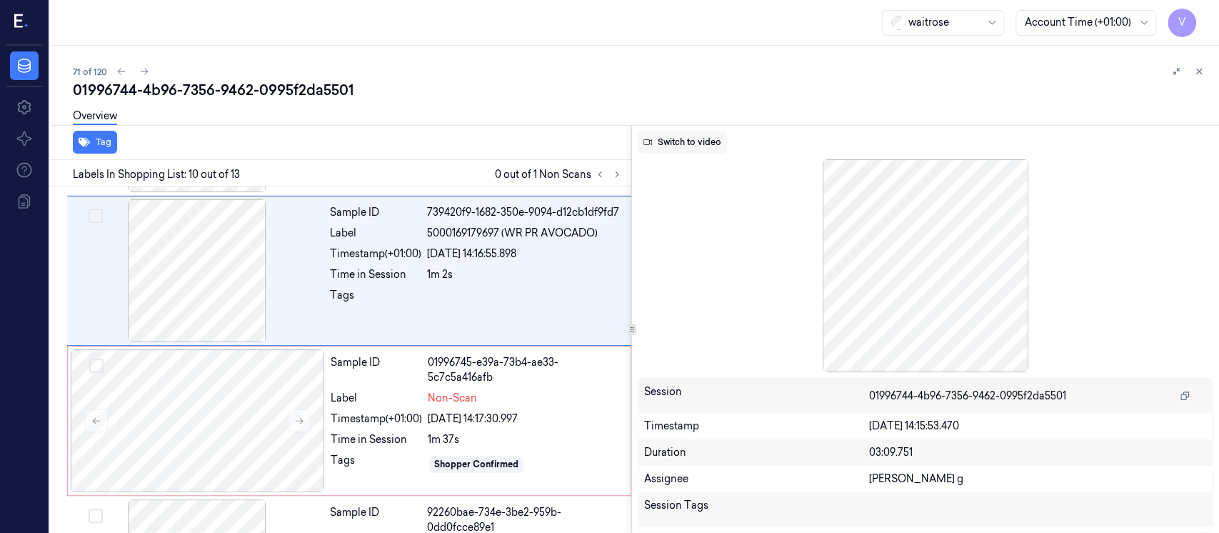
click at [708, 140] on button "Switch to video" at bounding box center [682, 142] width 89 height 23
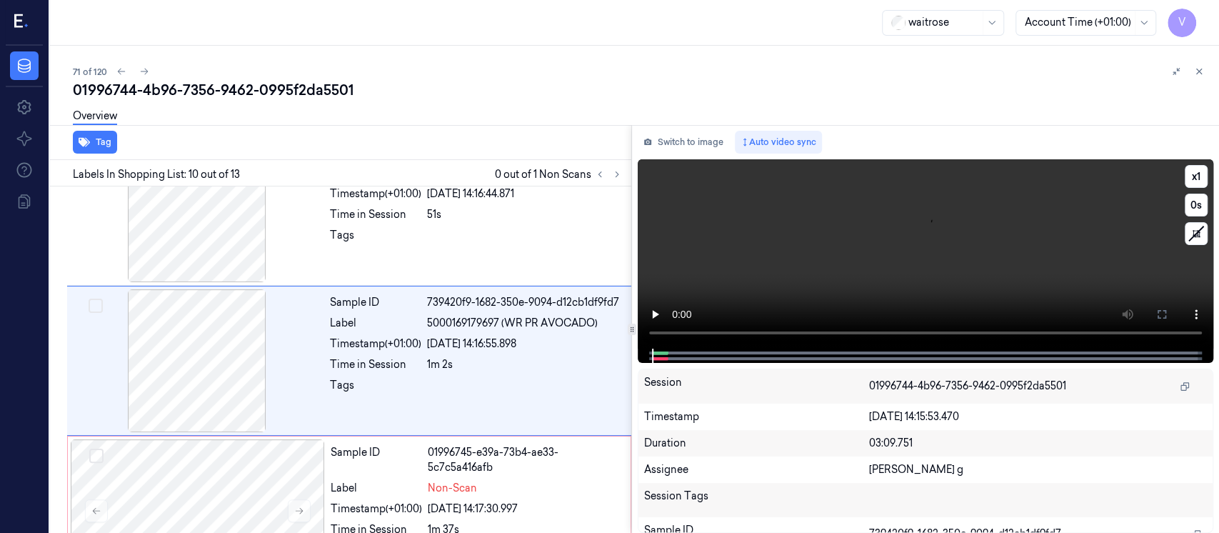
scroll to position [1253, 0]
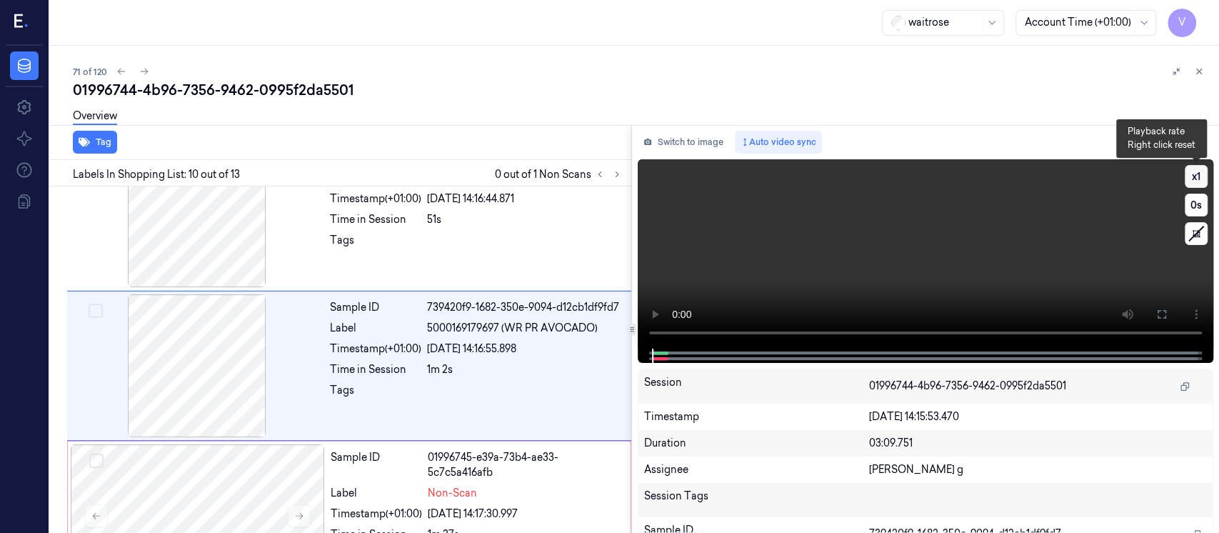
click at [1205, 171] on button "x 1" at bounding box center [1196, 176] width 23 height 23
click at [1169, 315] on button at bounding box center [1161, 314] width 23 height 23
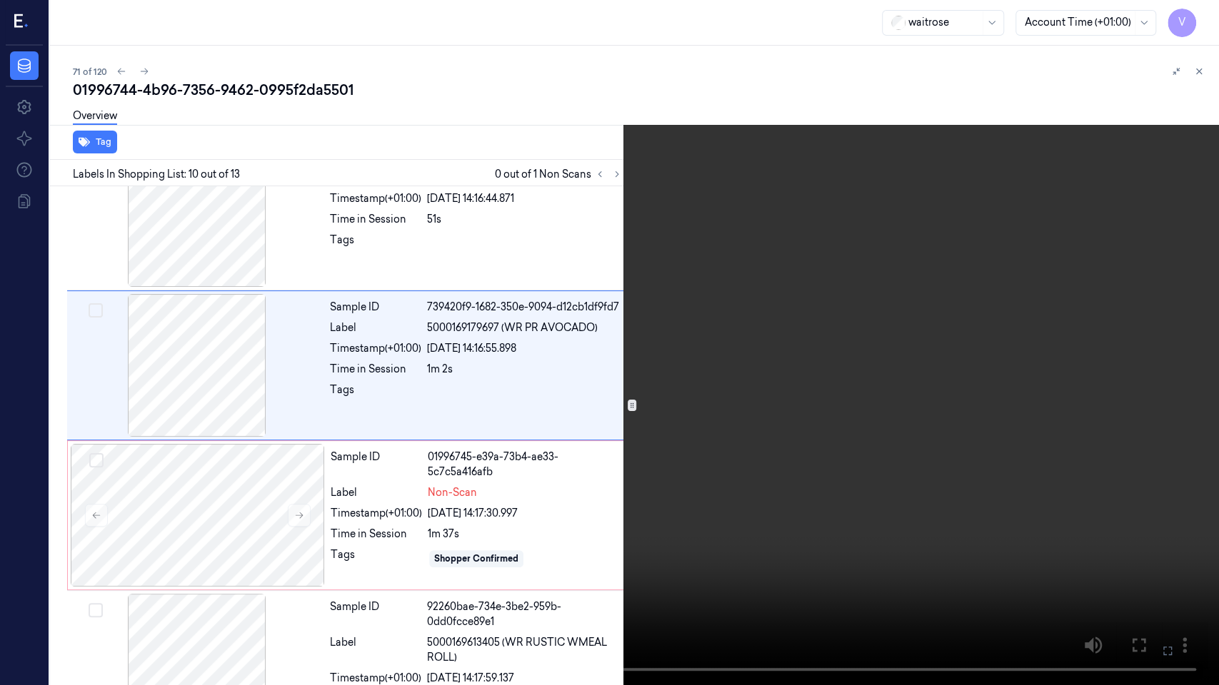
click at [0, 0] on icon at bounding box center [0, 0] width 0 height 0
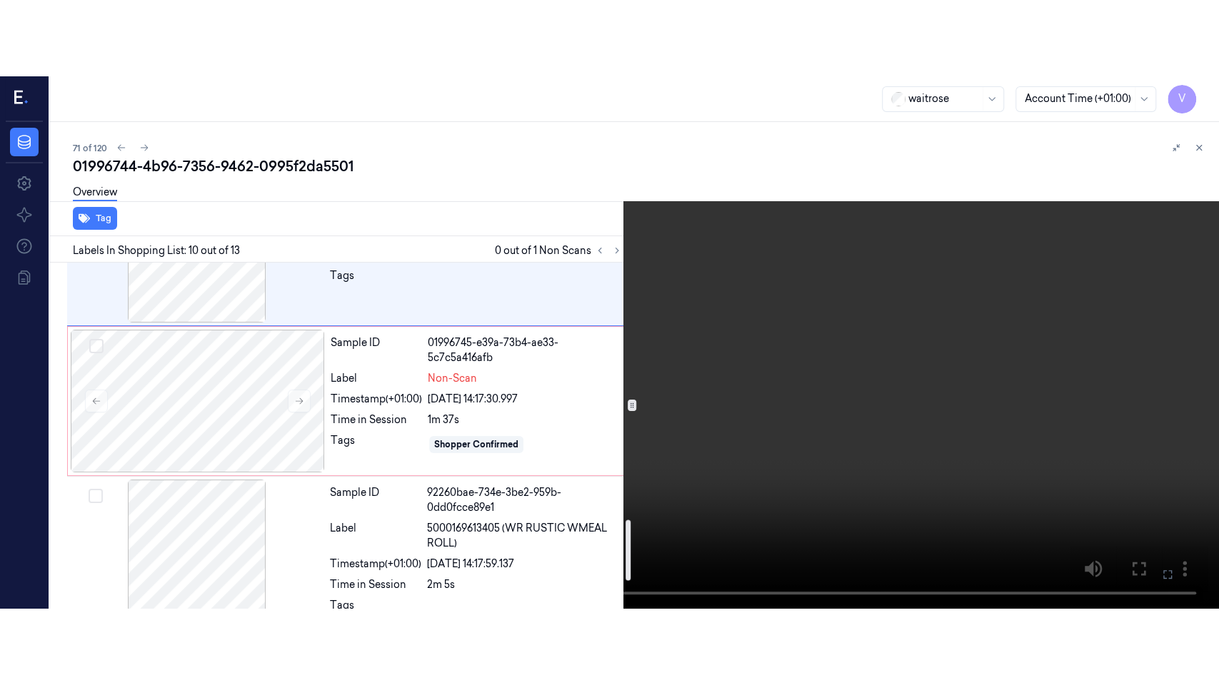
scroll to position [1539, 0]
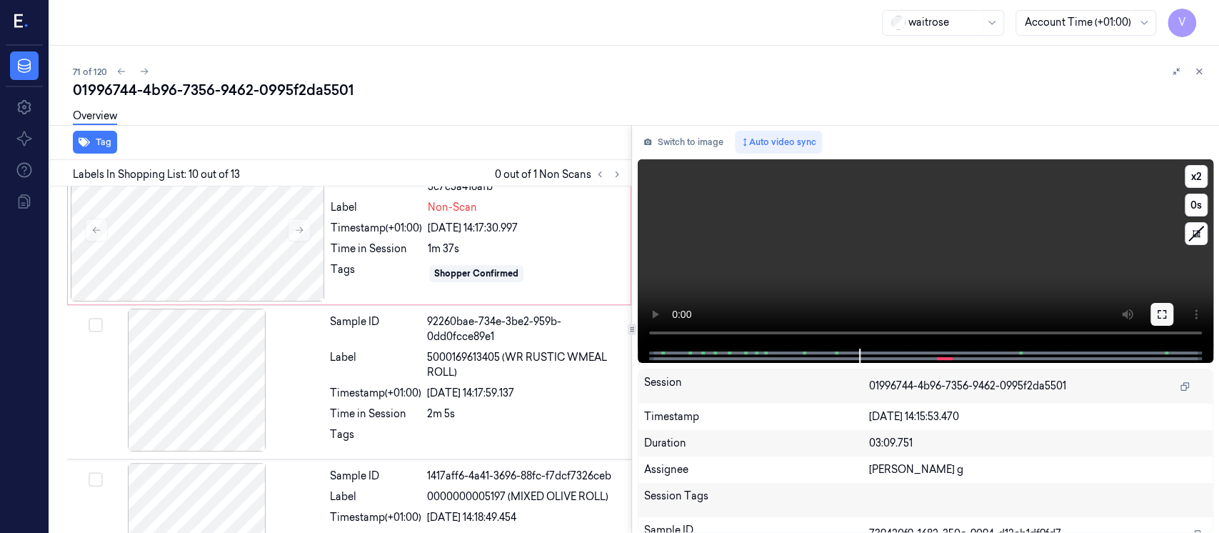
click at [1161, 313] on icon at bounding box center [1161, 313] width 11 height 11
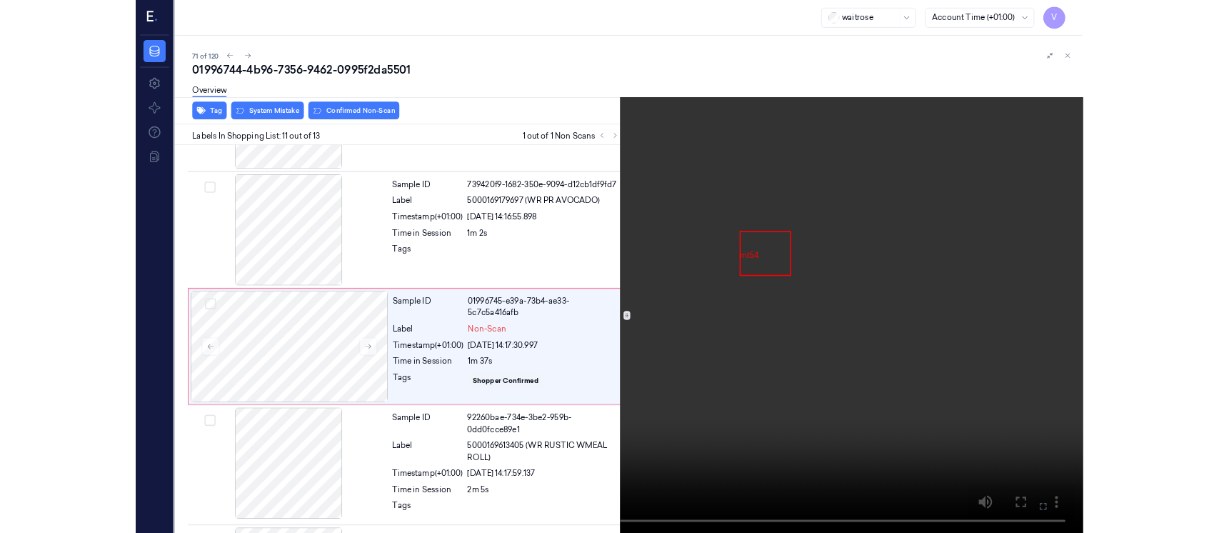
scroll to position [1326, 0]
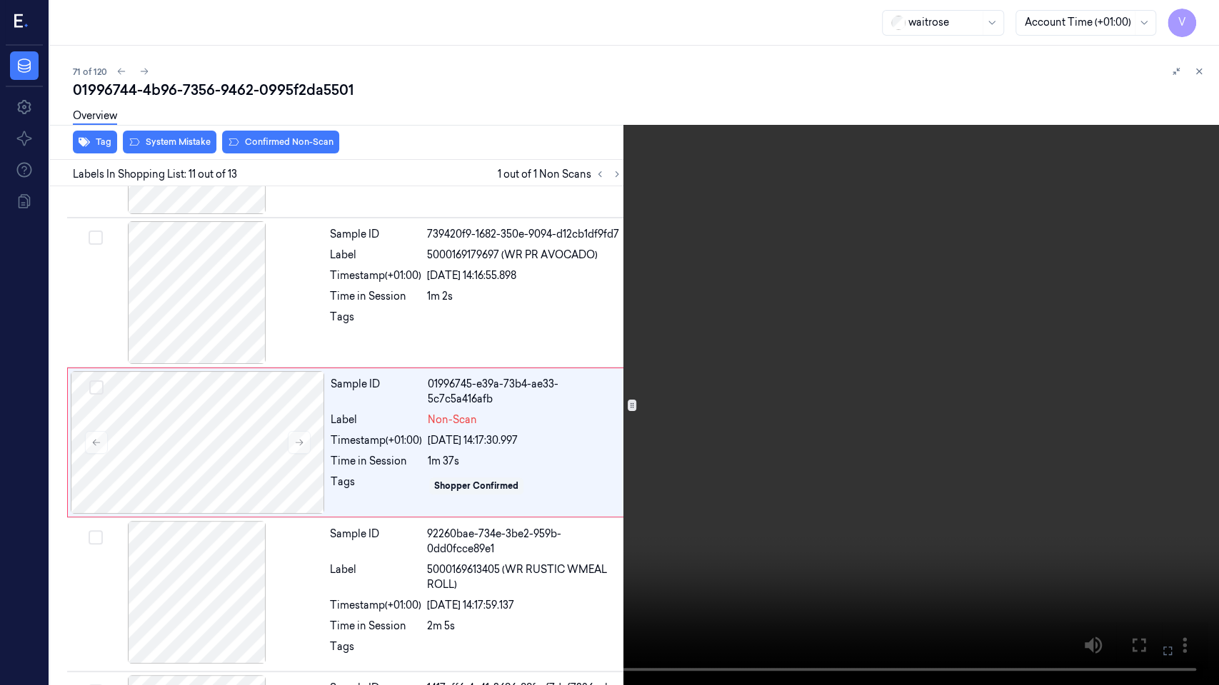
click at [0, 0] on icon at bounding box center [0, 0] width 0 height 0
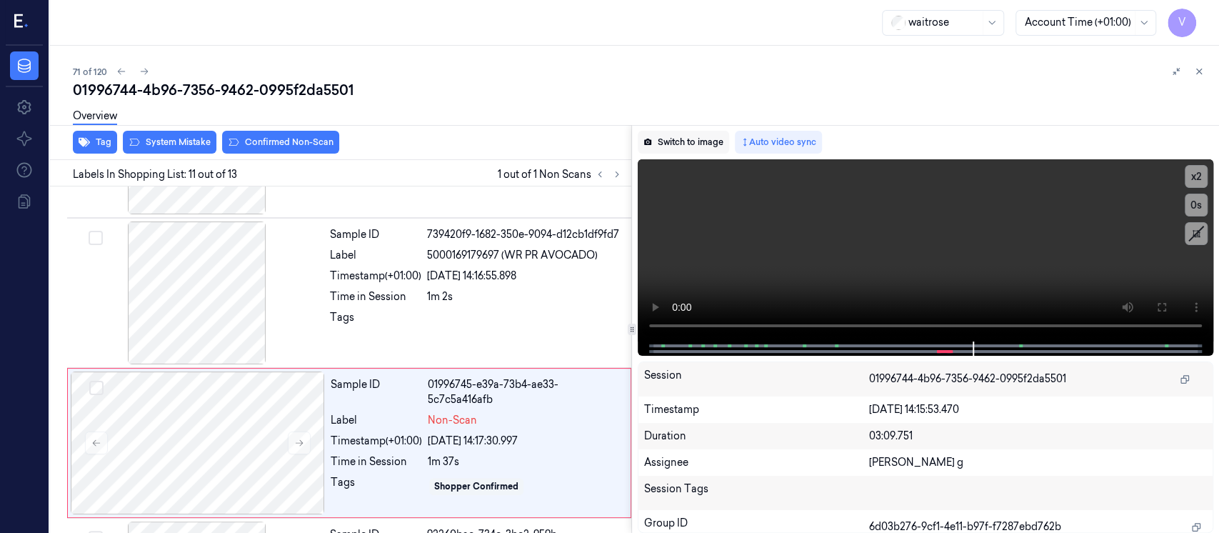
click at [692, 141] on button "Switch to image" at bounding box center [683, 142] width 91 height 23
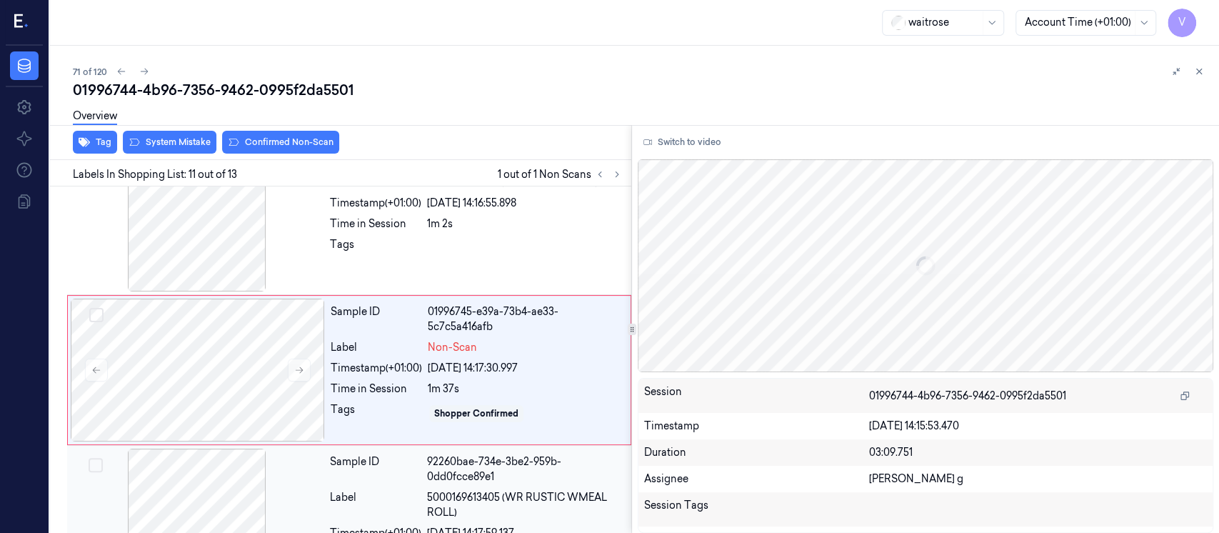
scroll to position [1403, 0]
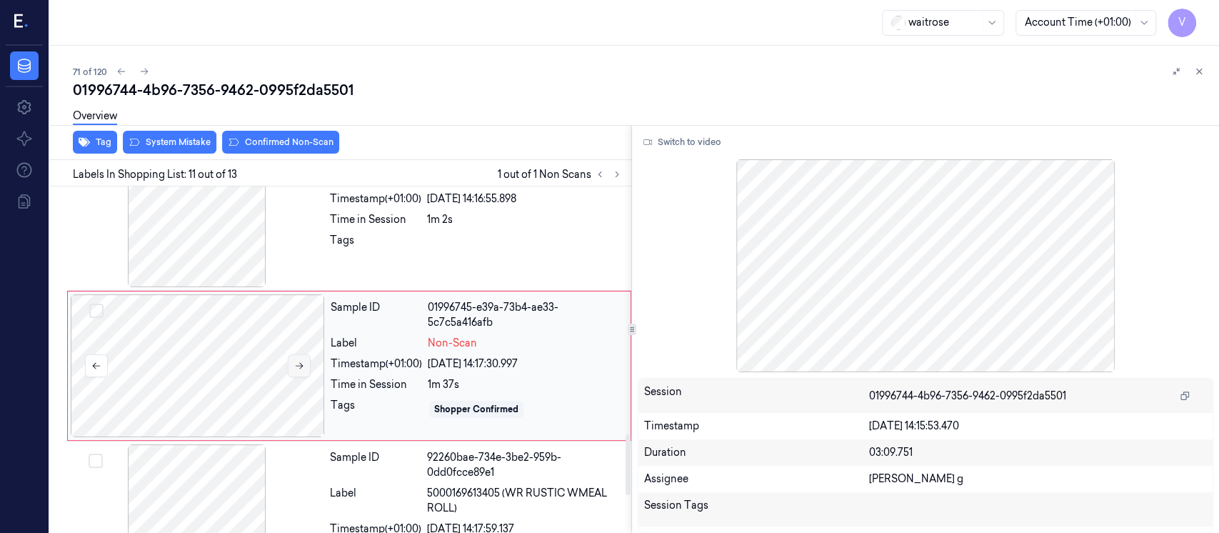
click at [298, 361] on icon at bounding box center [299, 366] width 10 height 10
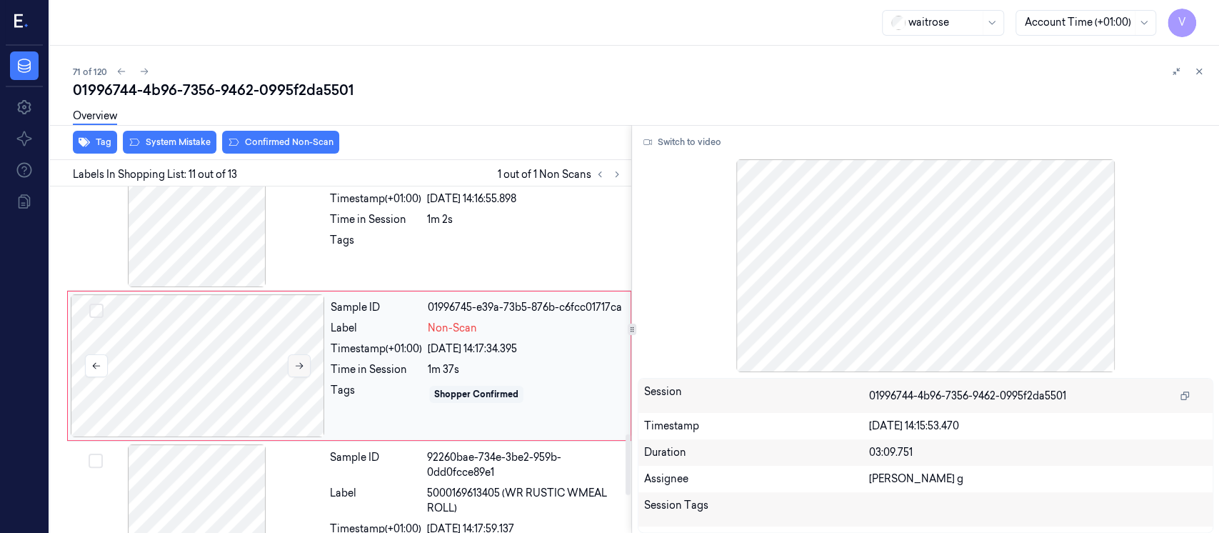
click at [298, 361] on icon at bounding box center [299, 366] width 10 height 10
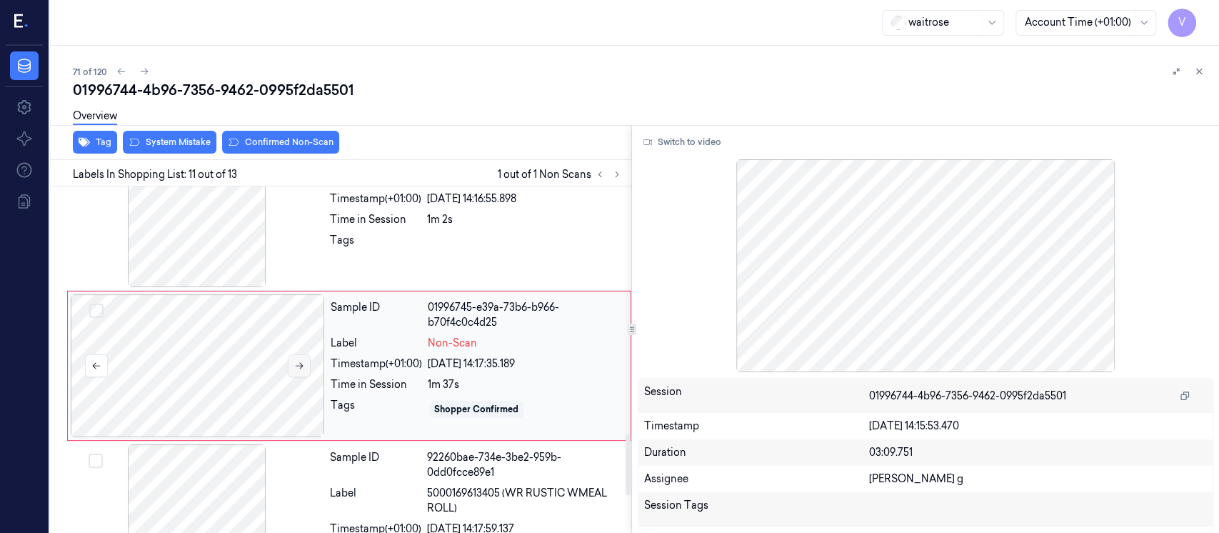
click at [298, 361] on icon at bounding box center [299, 366] width 10 height 10
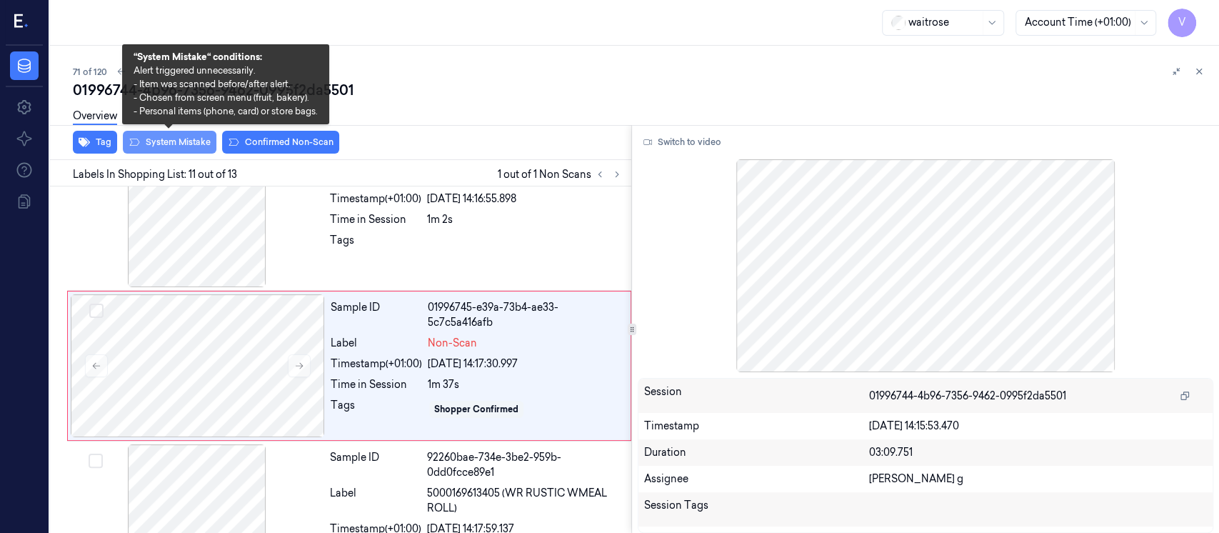
click at [177, 145] on button "System Mistake" at bounding box center [170, 142] width 94 height 23
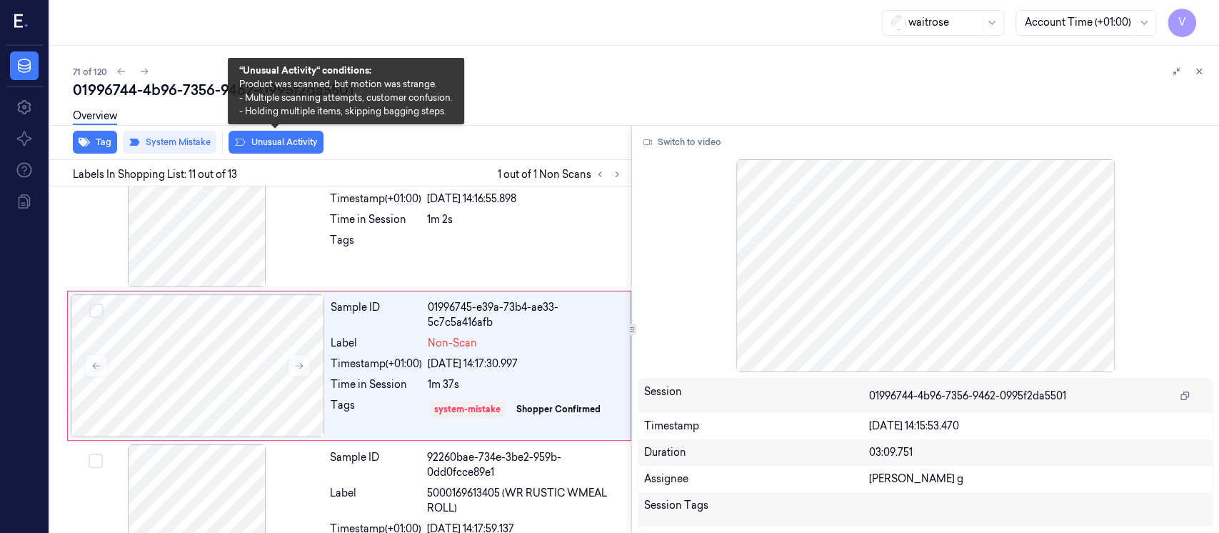
click at [316, 142] on button "Unusual Activity" at bounding box center [275, 142] width 95 height 23
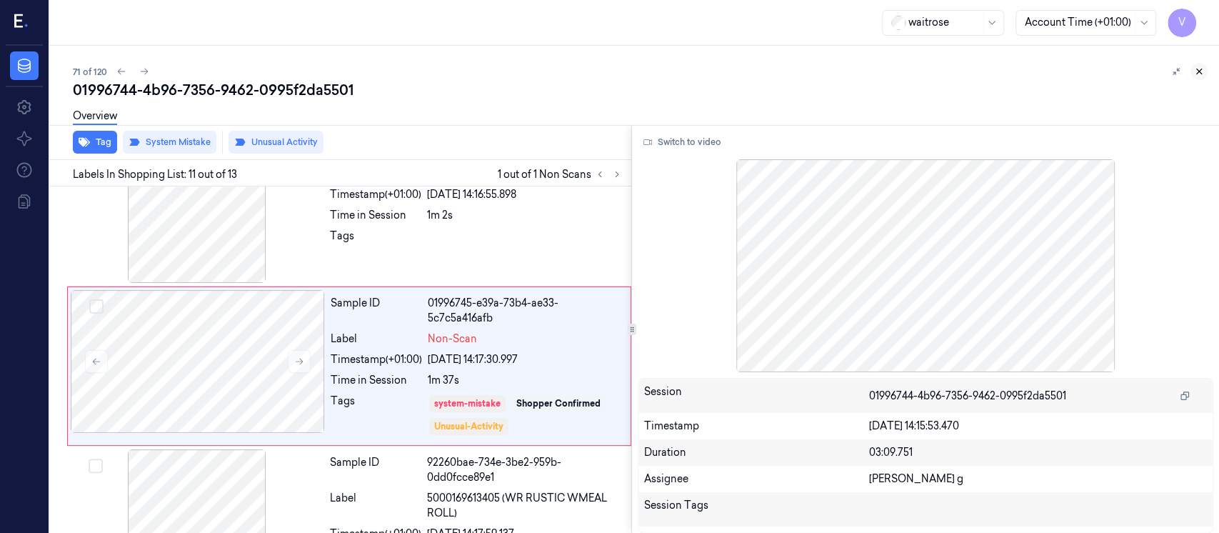
click at [1200, 65] on button at bounding box center [1198, 71] width 17 height 17
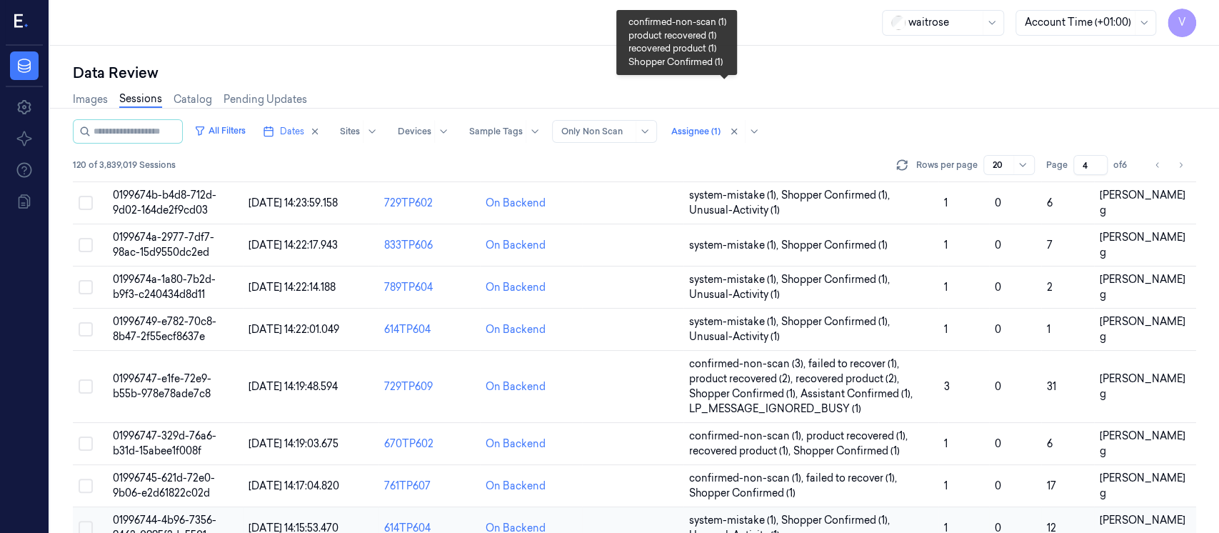
scroll to position [438, 0]
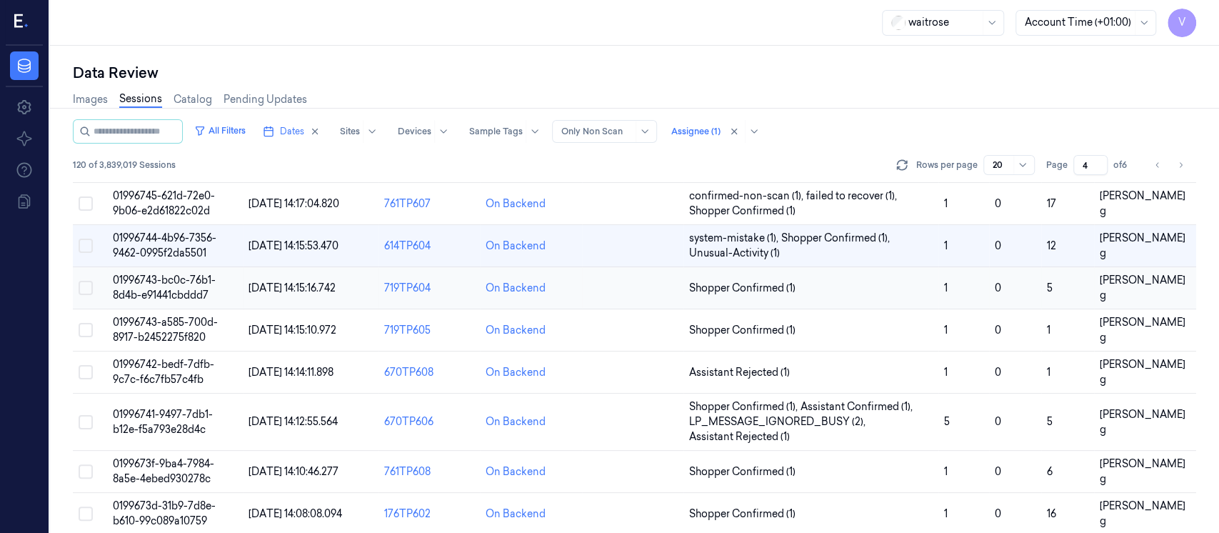
click at [590, 286] on td at bounding box center [632, 288] width 101 height 42
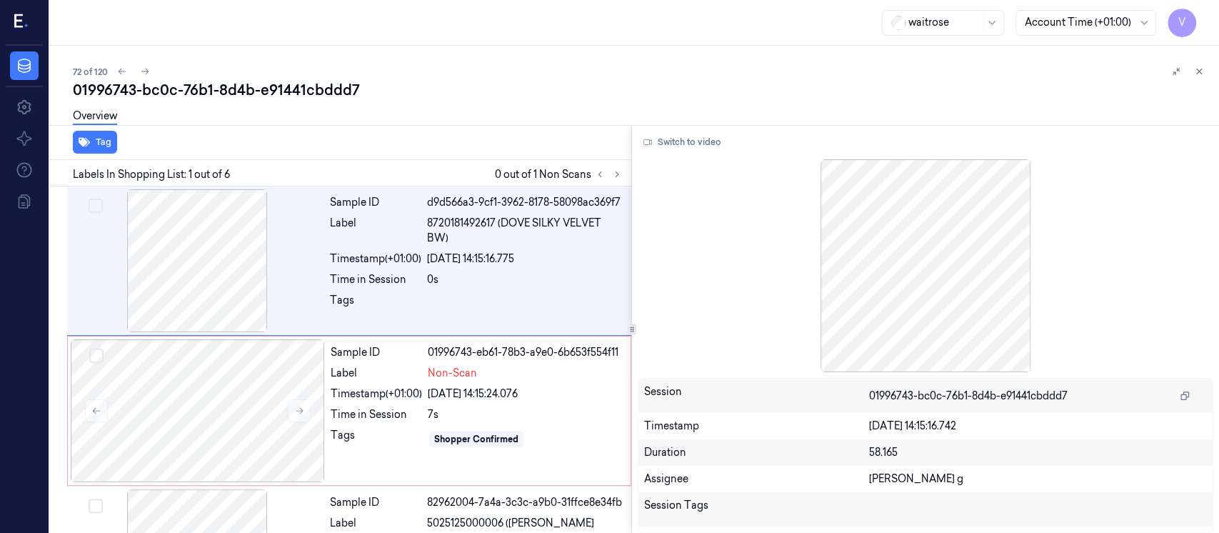
click at [537, 120] on div "Overview" at bounding box center [640, 118] width 1135 height 36
click at [623, 178] on button at bounding box center [616, 174] width 17 height 17
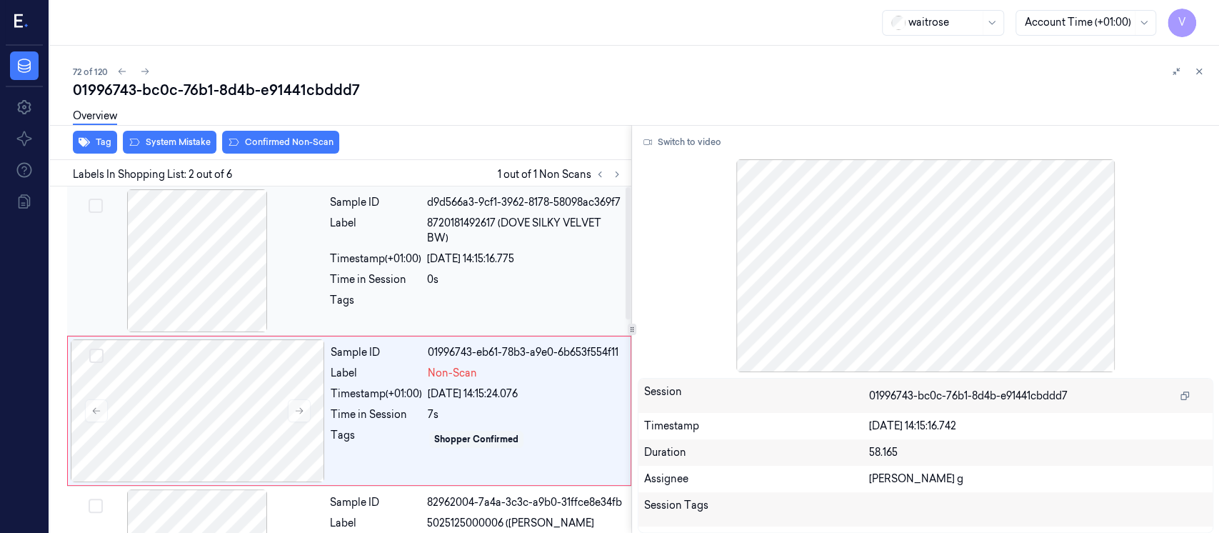
click at [394, 218] on div "Label" at bounding box center [375, 231] width 91 height 30
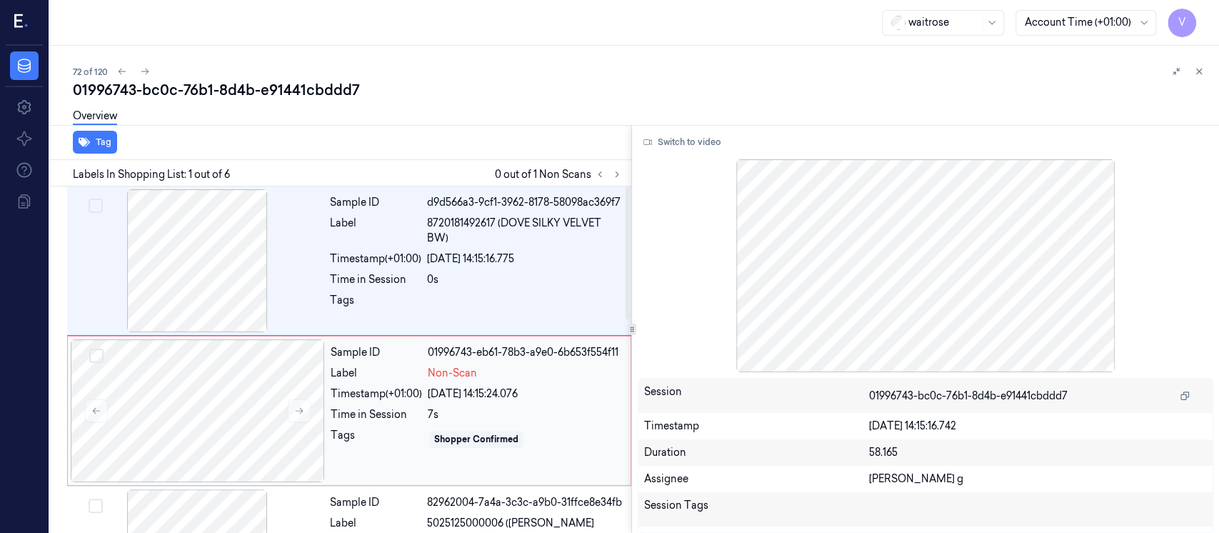
click at [374, 397] on div "Timestamp (+01:00)" at bounding box center [376, 393] width 91 height 15
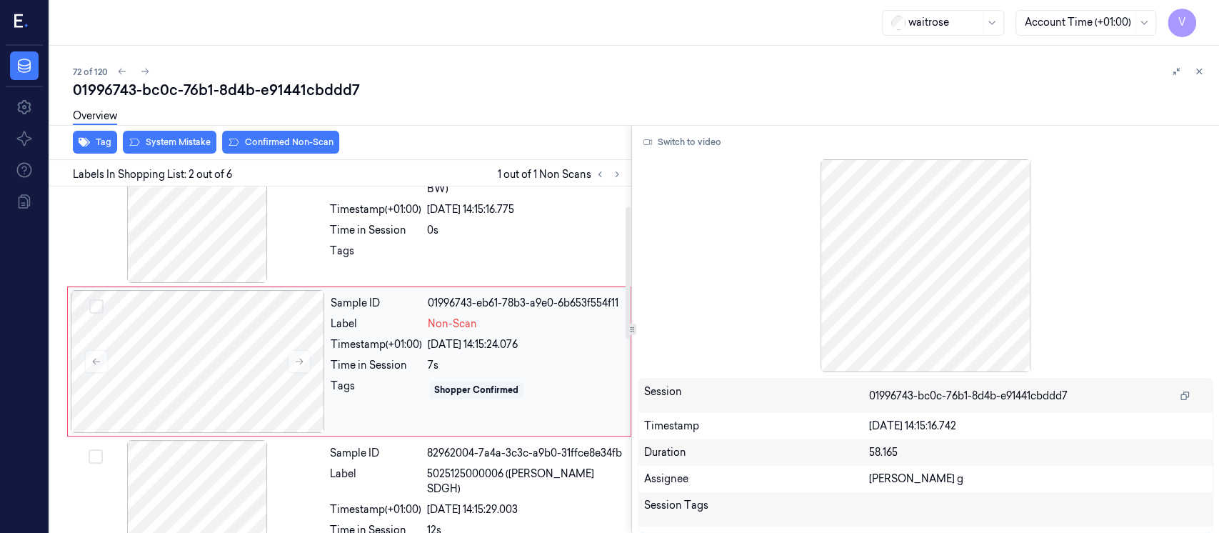
scroll to position [51, 0]
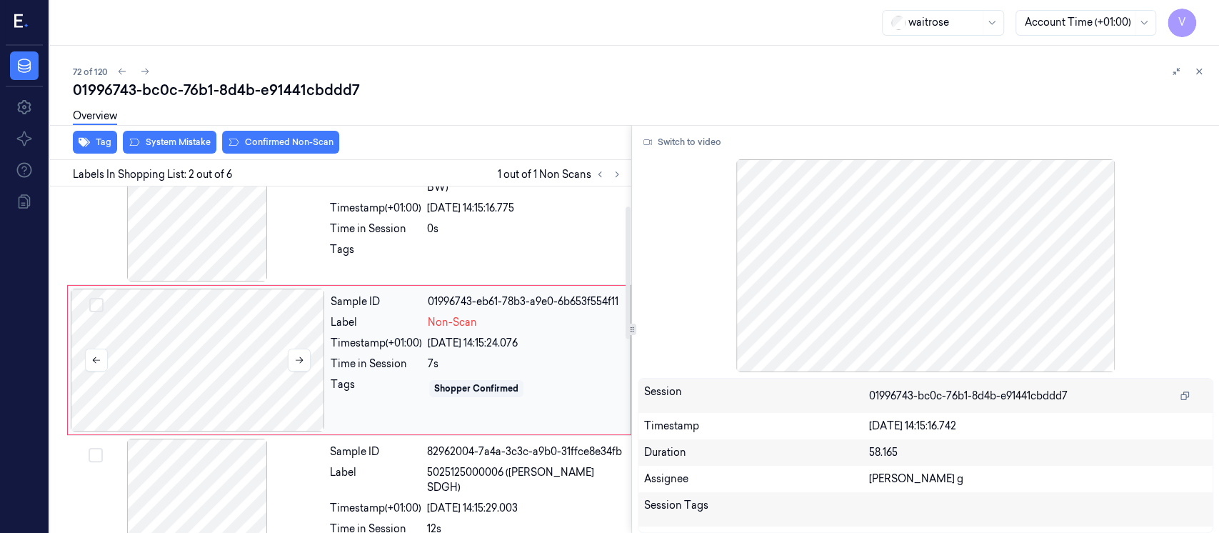
click at [170, 373] on div at bounding box center [198, 359] width 254 height 143
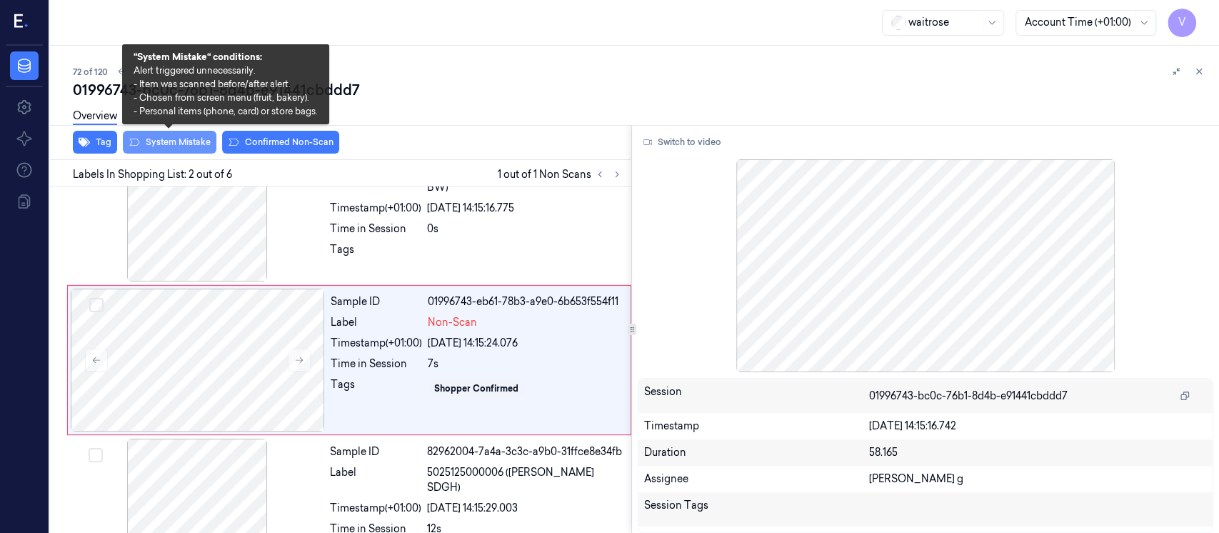
click at [165, 139] on button "System Mistake" at bounding box center [170, 142] width 94 height 23
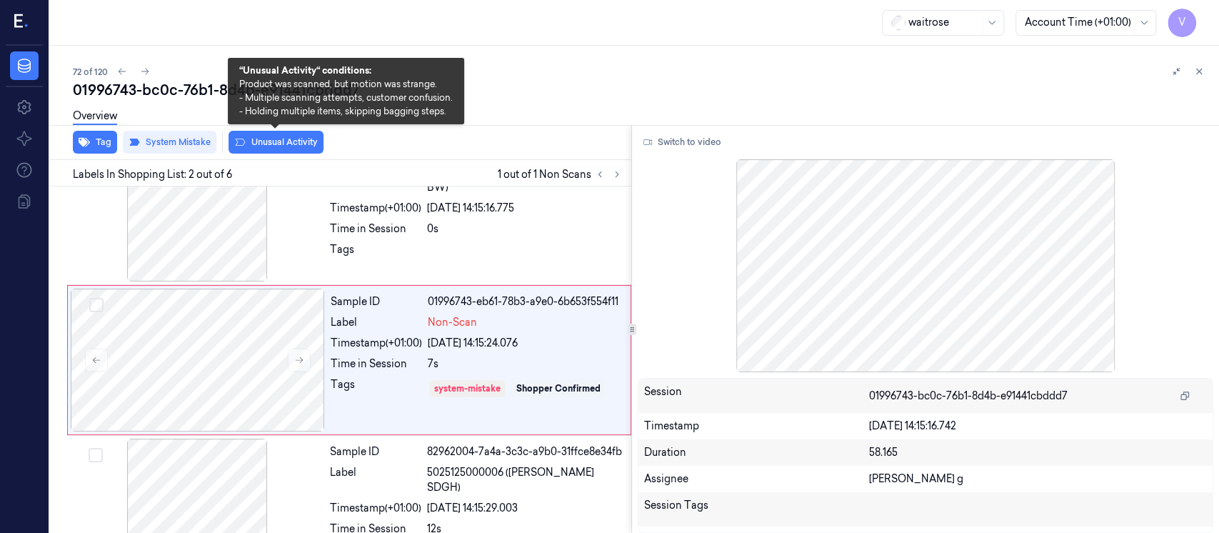
click at [265, 141] on button "Unusual Activity" at bounding box center [275, 142] width 95 height 23
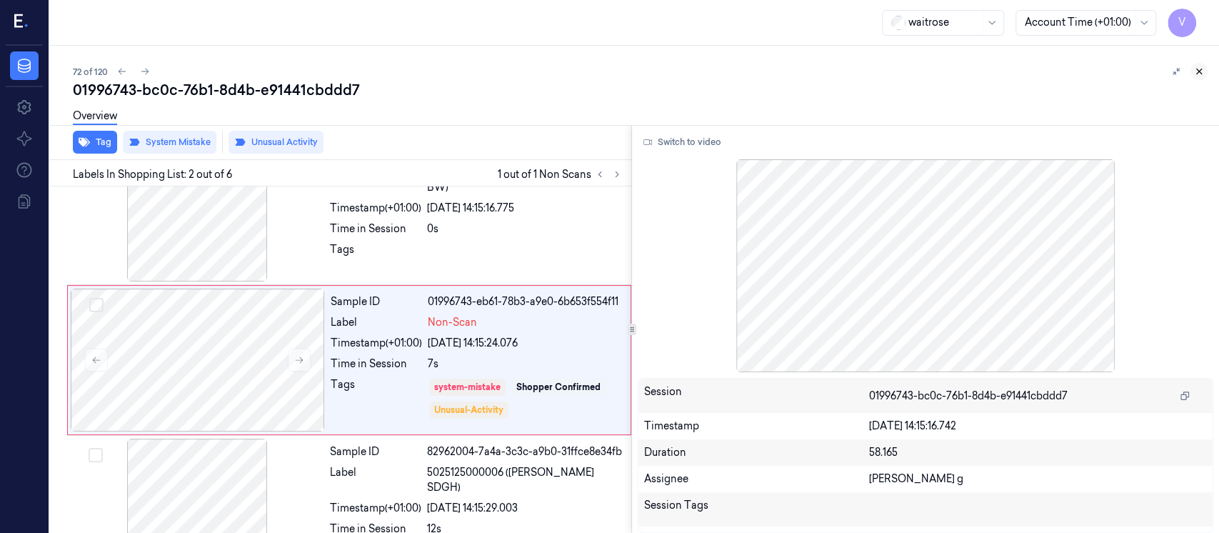
click at [1202, 73] on icon at bounding box center [1199, 71] width 10 height 10
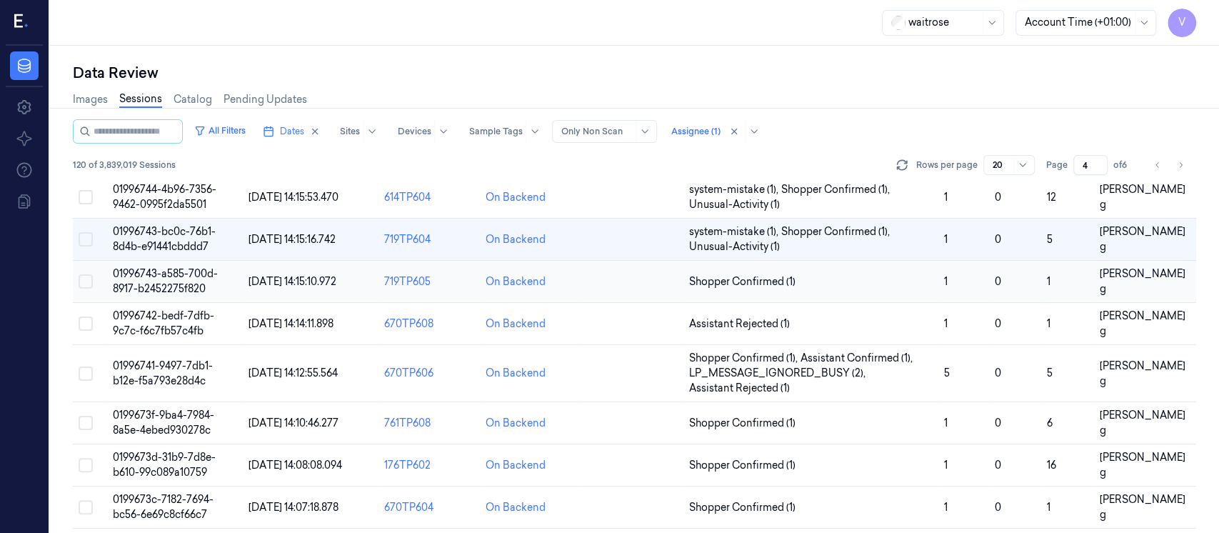
scroll to position [457, 0]
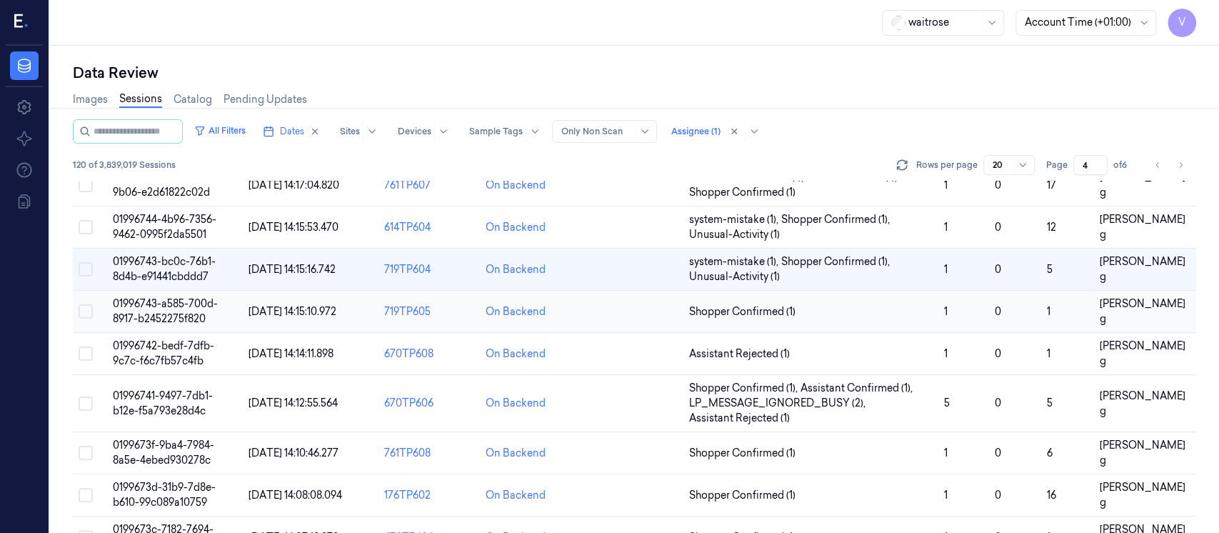
click at [626, 316] on td at bounding box center [632, 312] width 101 height 42
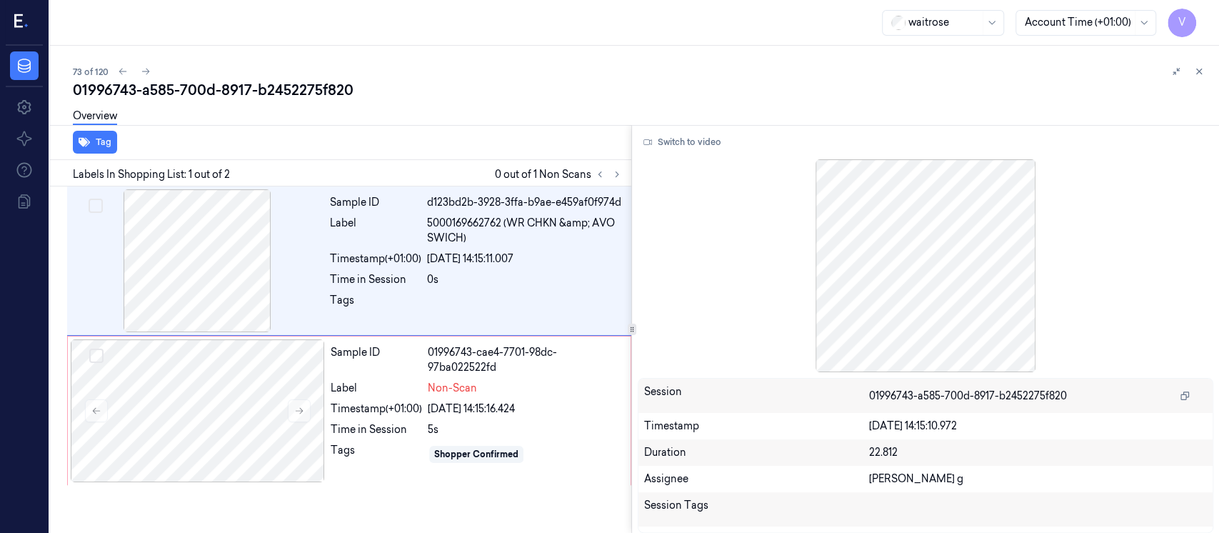
click at [470, 89] on div "01996743-a585-700d-8917-b2452275f820" at bounding box center [640, 90] width 1135 height 20
click at [291, 248] on div at bounding box center [197, 260] width 254 height 143
click at [221, 368] on div at bounding box center [198, 410] width 254 height 143
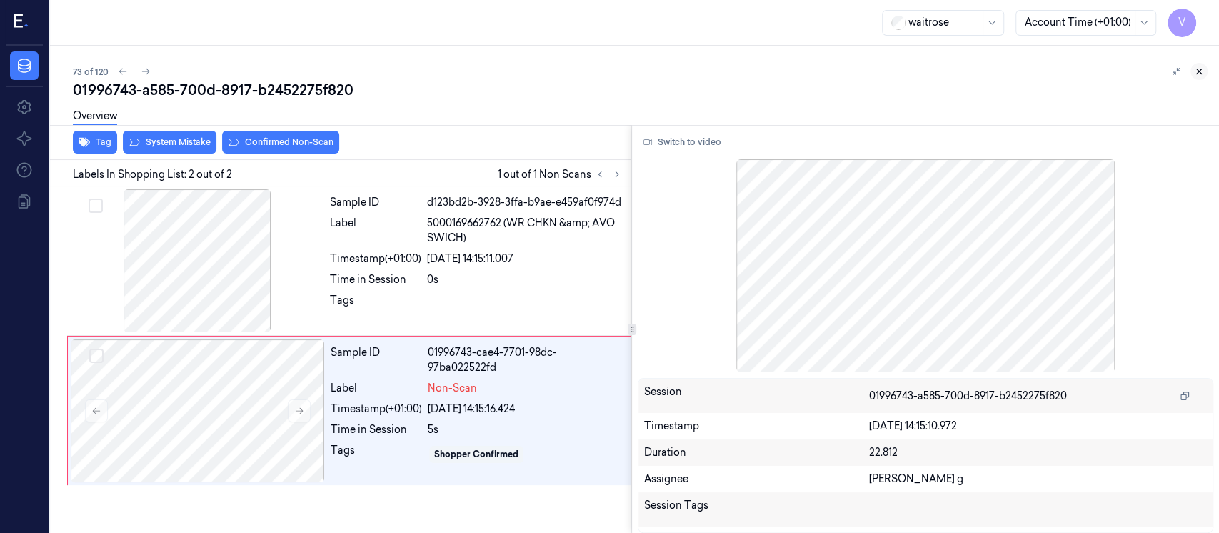
click at [1199, 71] on icon at bounding box center [1199, 71] width 5 height 5
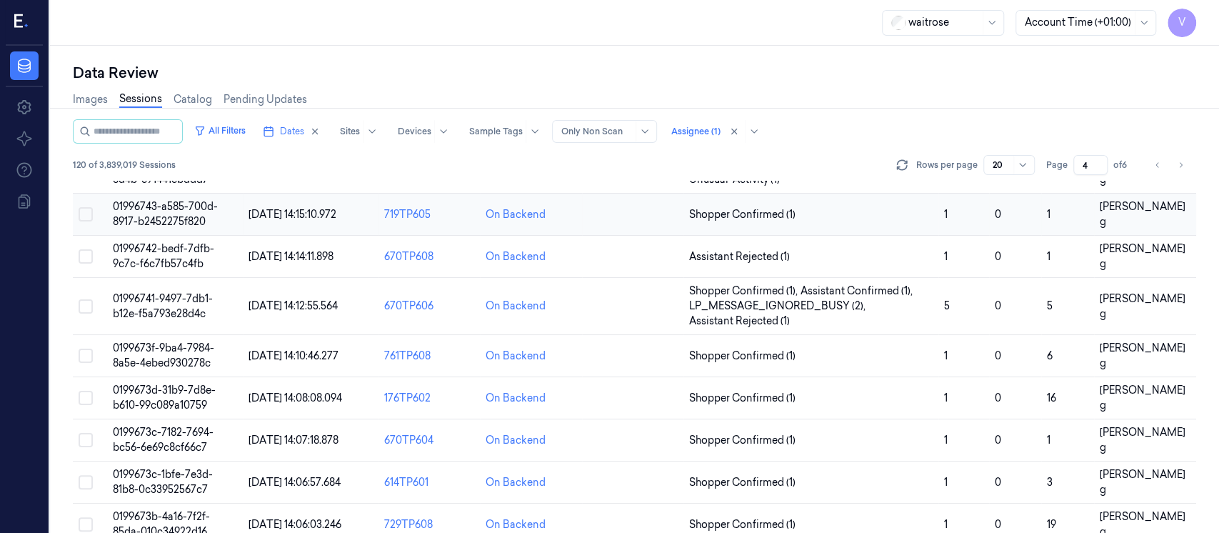
scroll to position [524, 0]
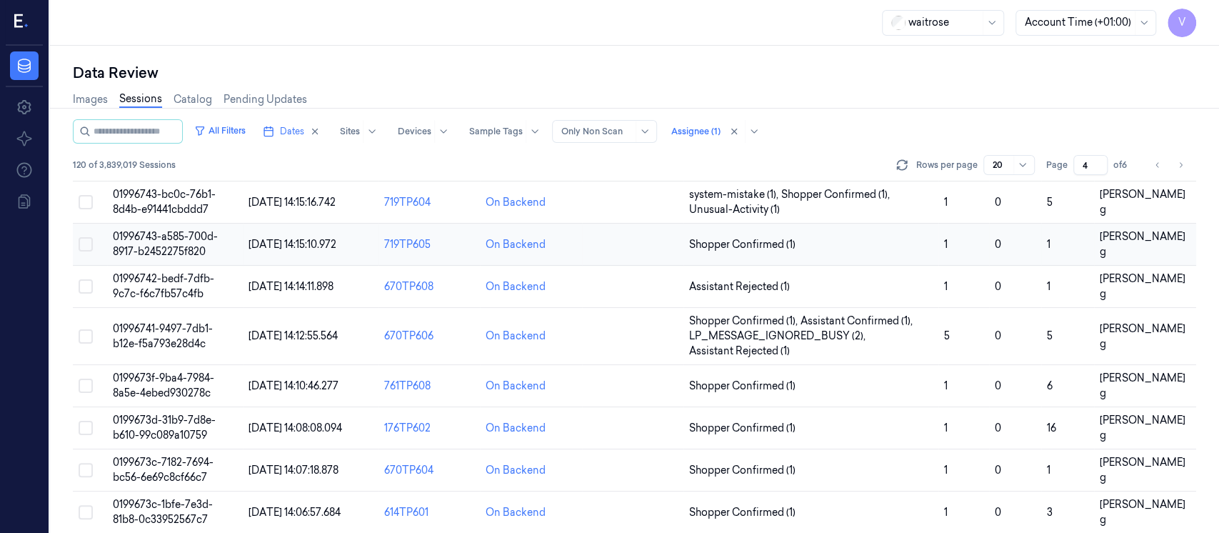
click at [615, 249] on td at bounding box center [632, 244] width 101 height 42
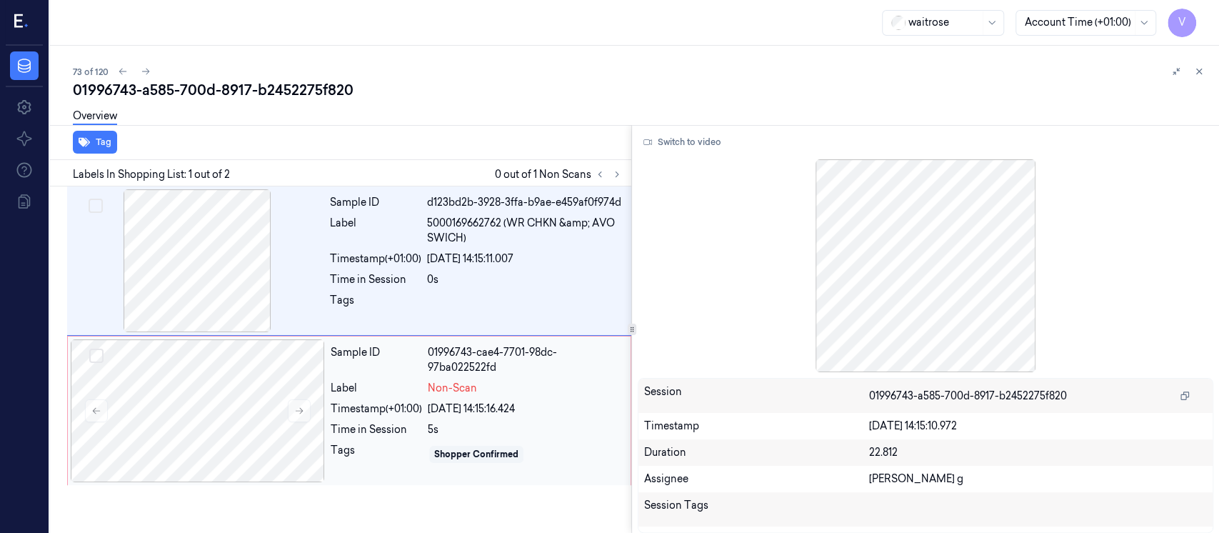
click at [341, 422] on div "Time in Session" at bounding box center [376, 429] width 91 height 15
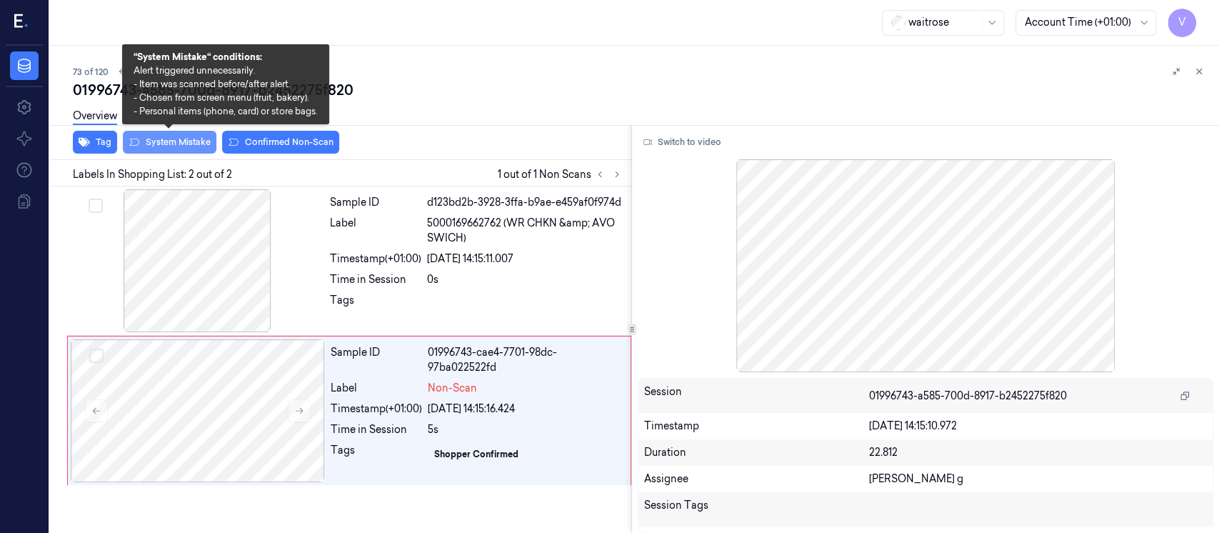
click at [161, 143] on button "System Mistake" at bounding box center [170, 142] width 94 height 23
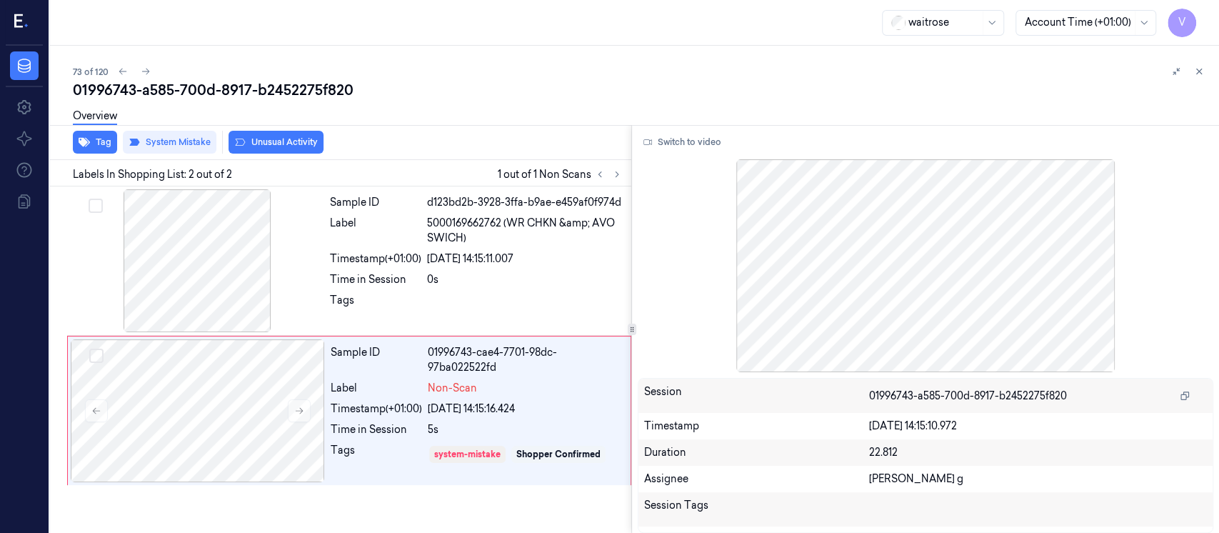
click at [254, 143] on button "Unusual Activity" at bounding box center [275, 142] width 95 height 23
click at [1197, 71] on icon at bounding box center [1199, 71] width 10 height 10
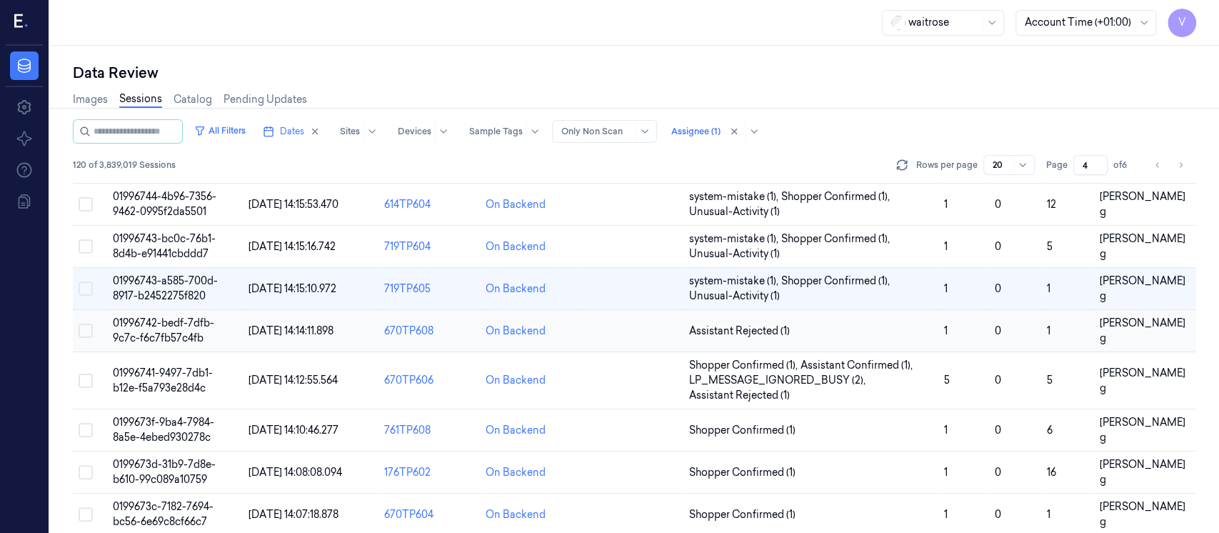
scroll to position [575, 0]
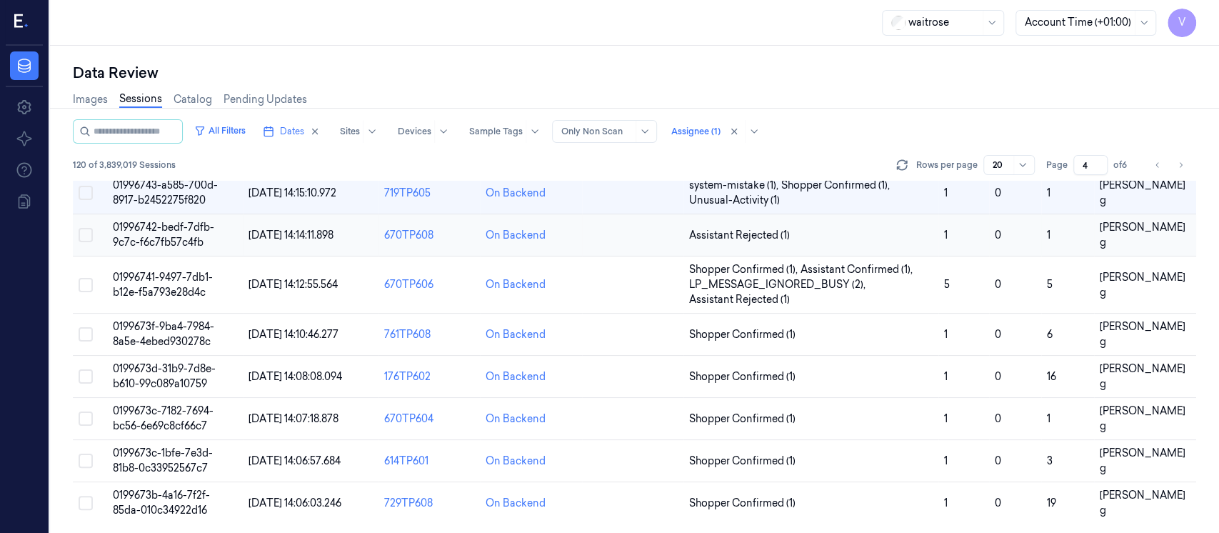
click at [635, 240] on td at bounding box center [632, 235] width 101 height 42
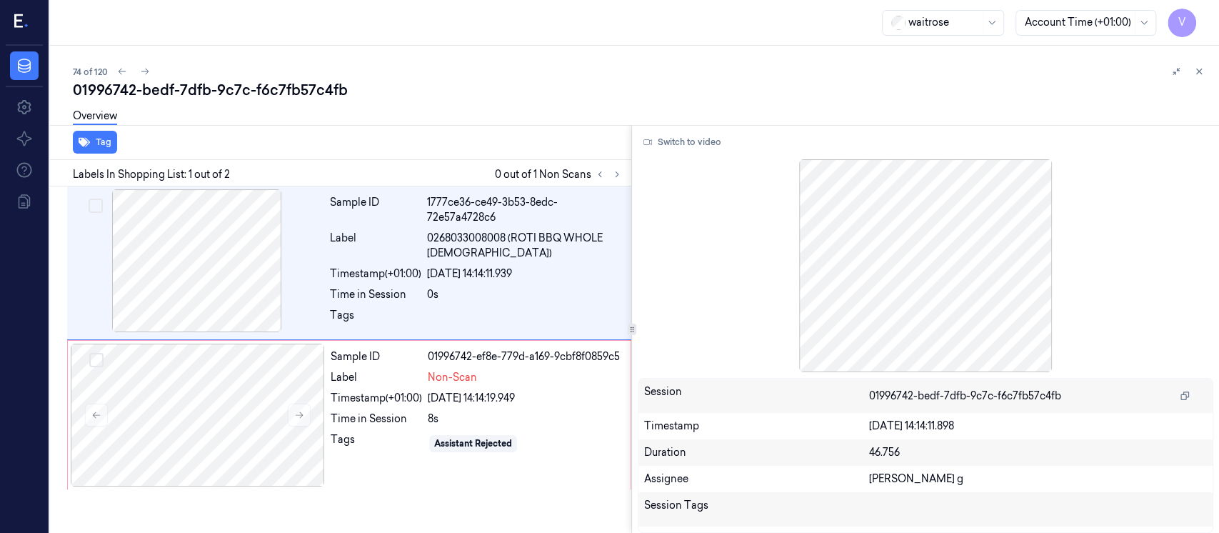
click at [568, 80] on div "01996742-bedf-7dfb-9c7c-f6c7fb57c4fb" at bounding box center [640, 90] width 1135 height 20
click at [433, 420] on div "8s" at bounding box center [525, 418] width 194 height 15
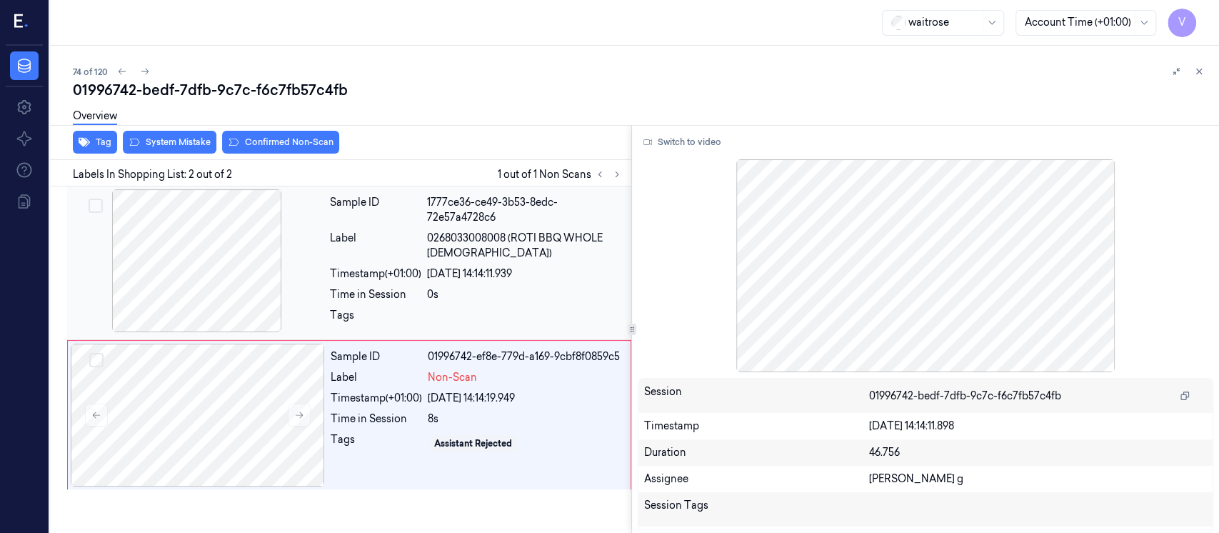
click at [500, 223] on div "1777ce36-ce49-3b53-8edc-72e57a4728c6" at bounding box center [525, 210] width 196 height 30
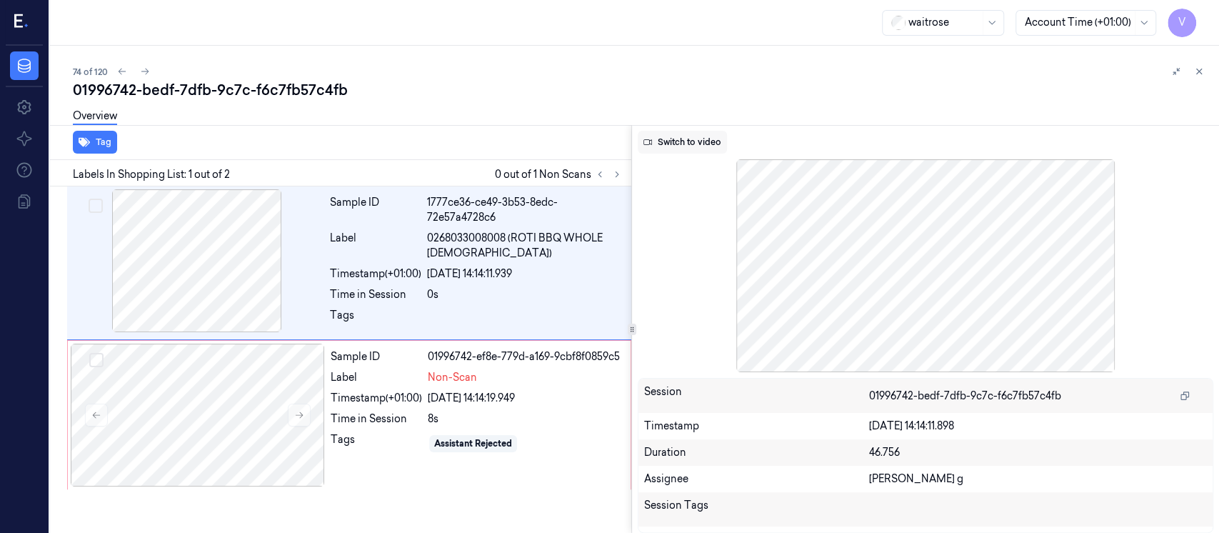
click at [680, 144] on button "Switch to video" at bounding box center [682, 142] width 89 height 23
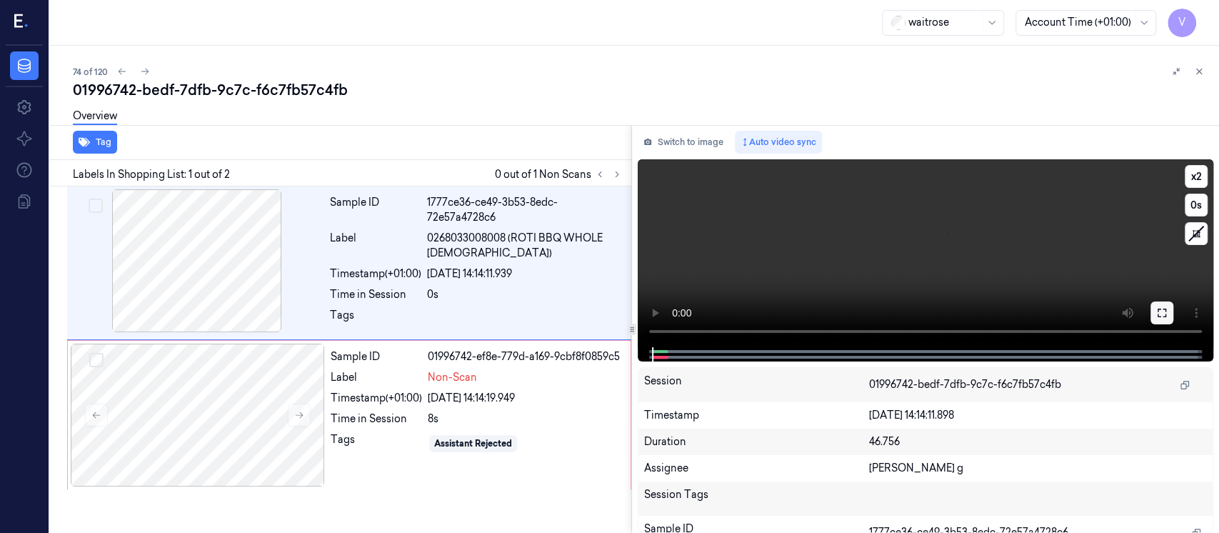
click at [1162, 313] on icon at bounding box center [1161, 312] width 11 height 11
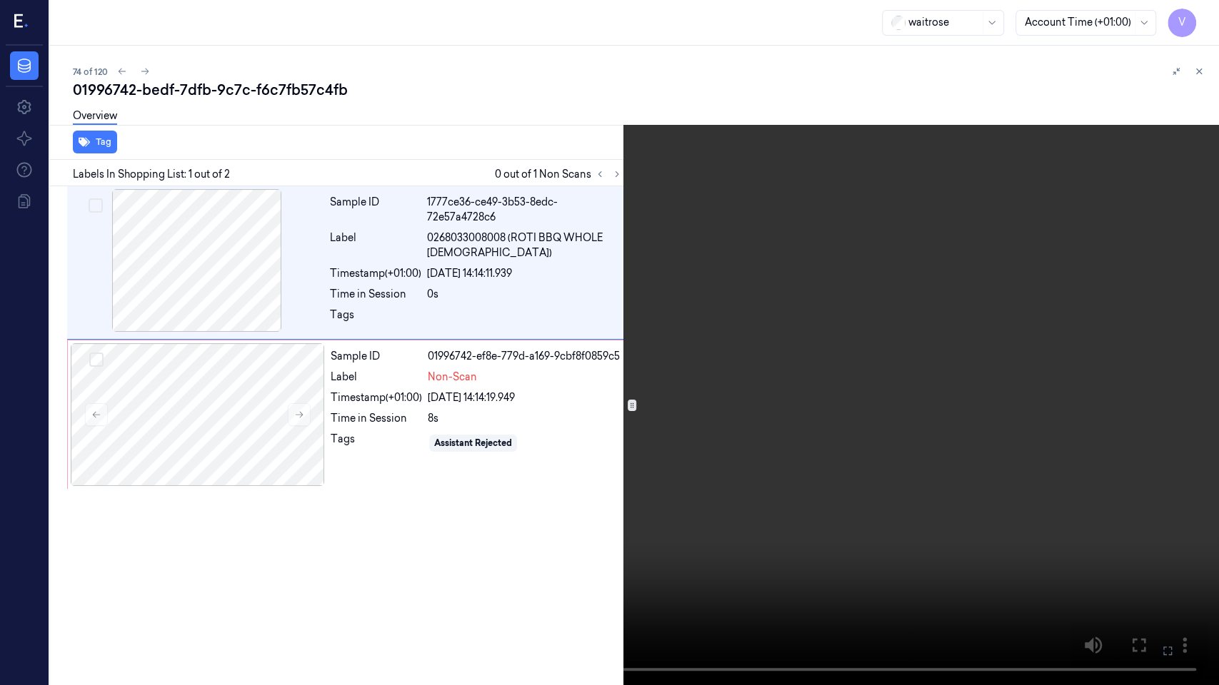
click at [0, 0] on icon at bounding box center [0, 0] width 0 height 0
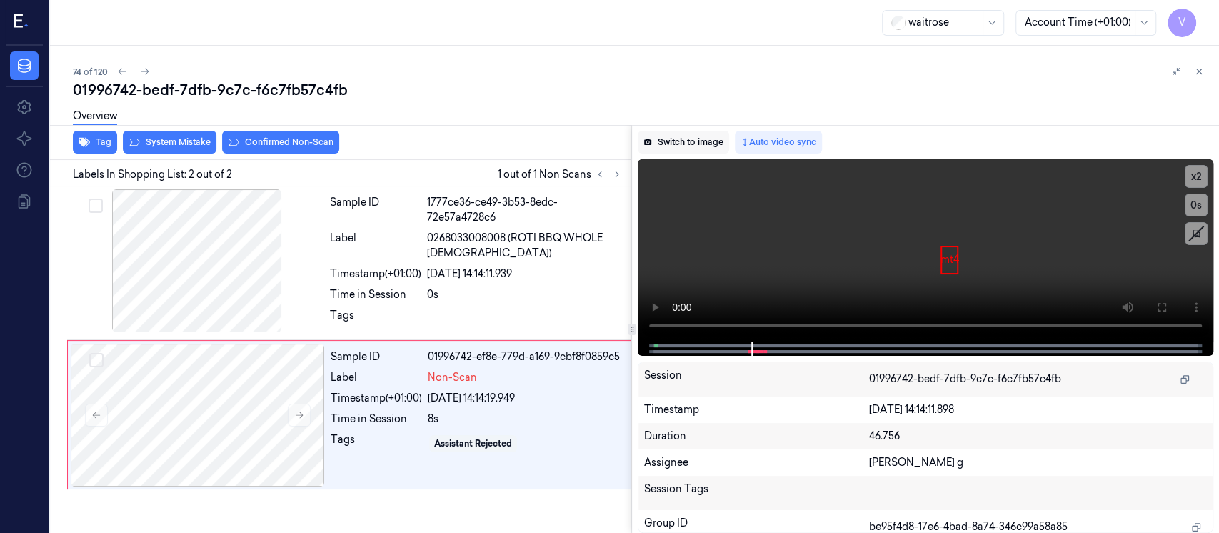
click at [683, 139] on button "Switch to image" at bounding box center [683, 142] width 91 height 23
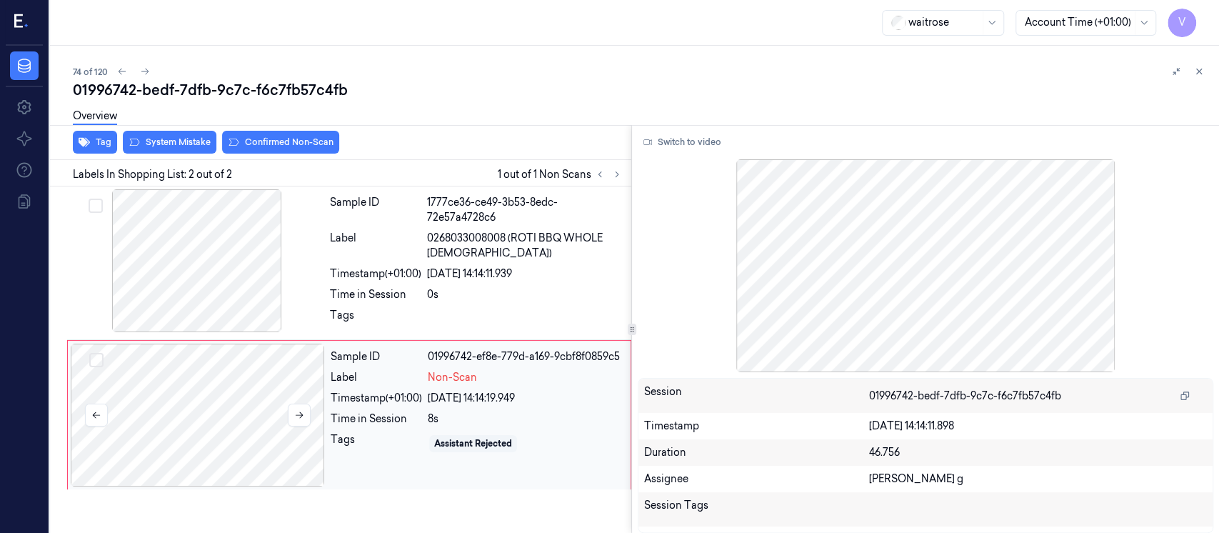
click at [154, 393] on div at bounding box center [198, 414] width 254 height 143
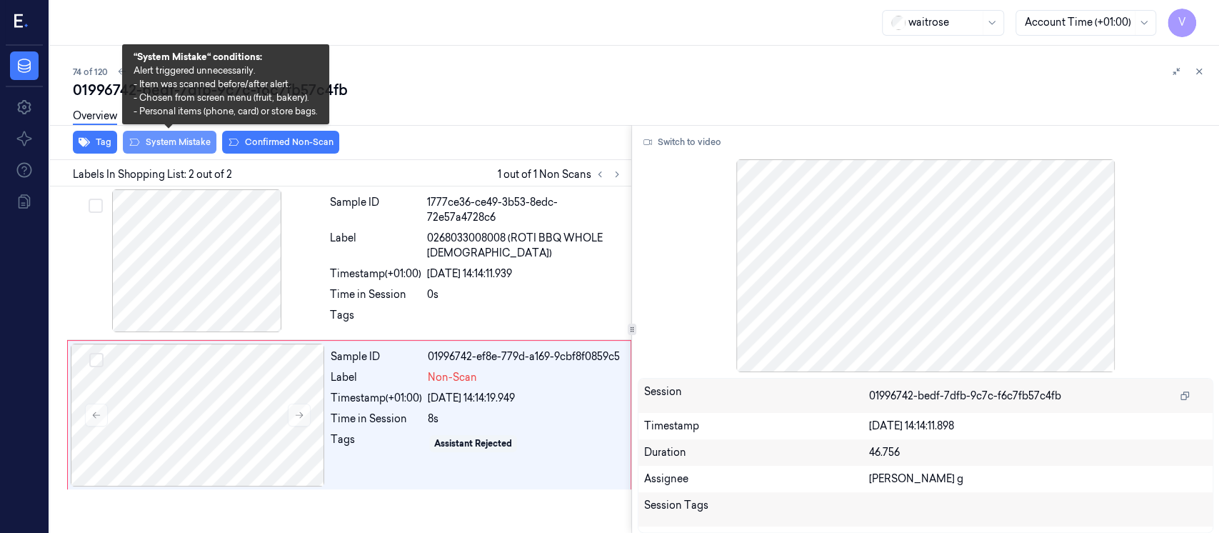
click at [170, 151] on button "System Mistake" at bounding box center [170, 142] width 94 height 23
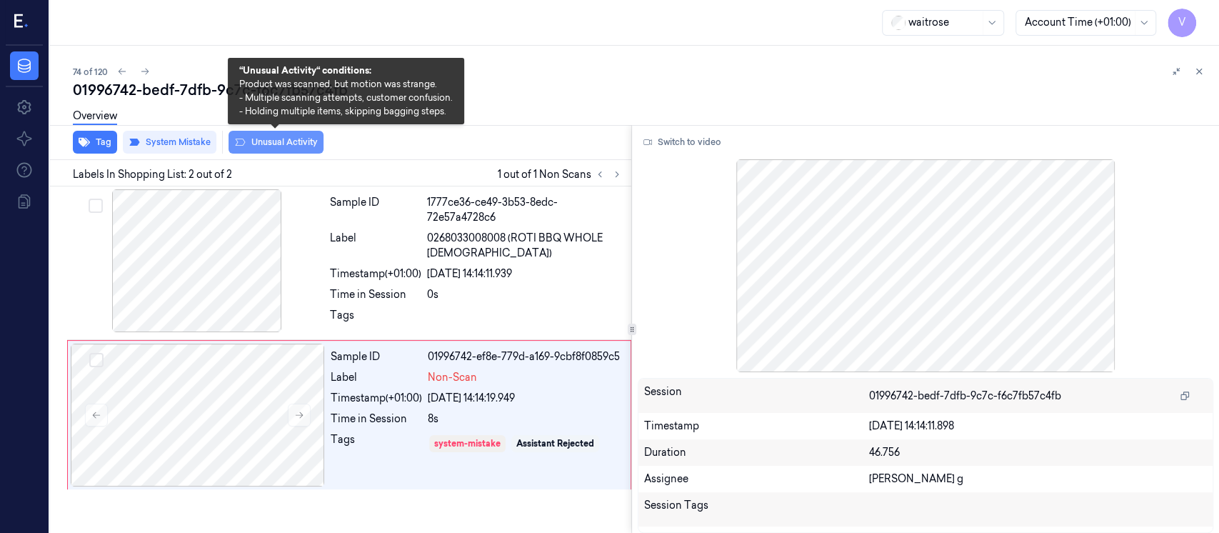
click at [271, 141] on button "Unusual Activity" at bounding box center [275, 142] width 95 height 23
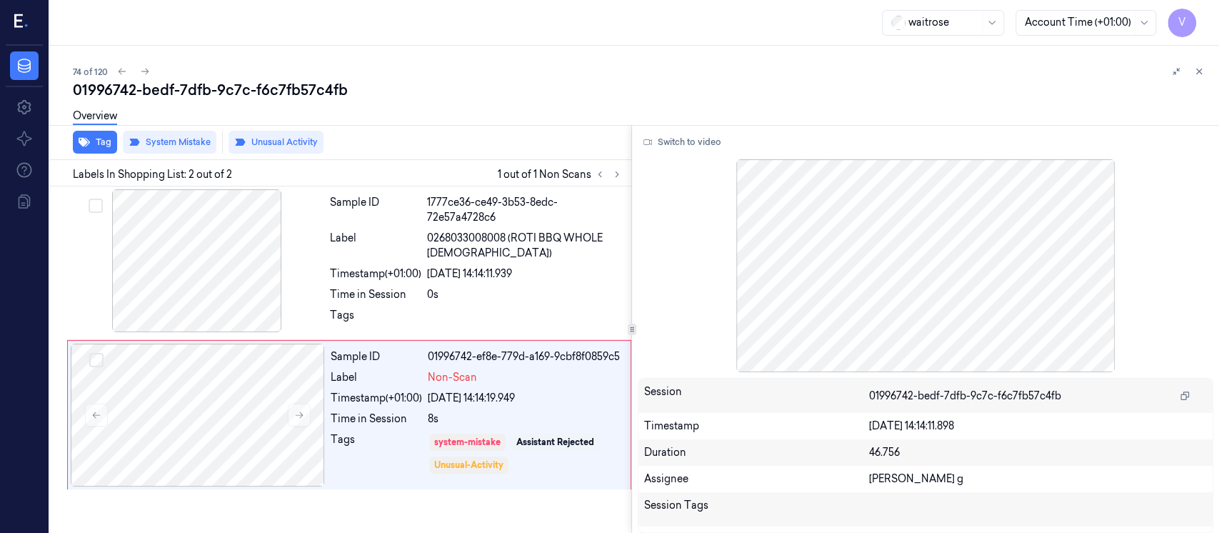
click at [488, 121] on div "Overview" at bounding box center [640, 118] width 1135 height 36
click at [1211, 74] on div "74 of 120 01996742-bedf-7dfb-9c7c-f6c7fb57c4fb Overview Tag System Mistake Unus…" at bounding box center [634, 289] width 1169 height 487
click at [1207, 71] on div "74 of 120 01996742-bedf-7dfb-9c7c-f6c7fb57c4fb Overview Tag System Mistake Unus…" at bounding box center [634, 289] width 1169 height 487
click at [1204, 71] on button at bounding box center [1198, 71] width 17 height 17
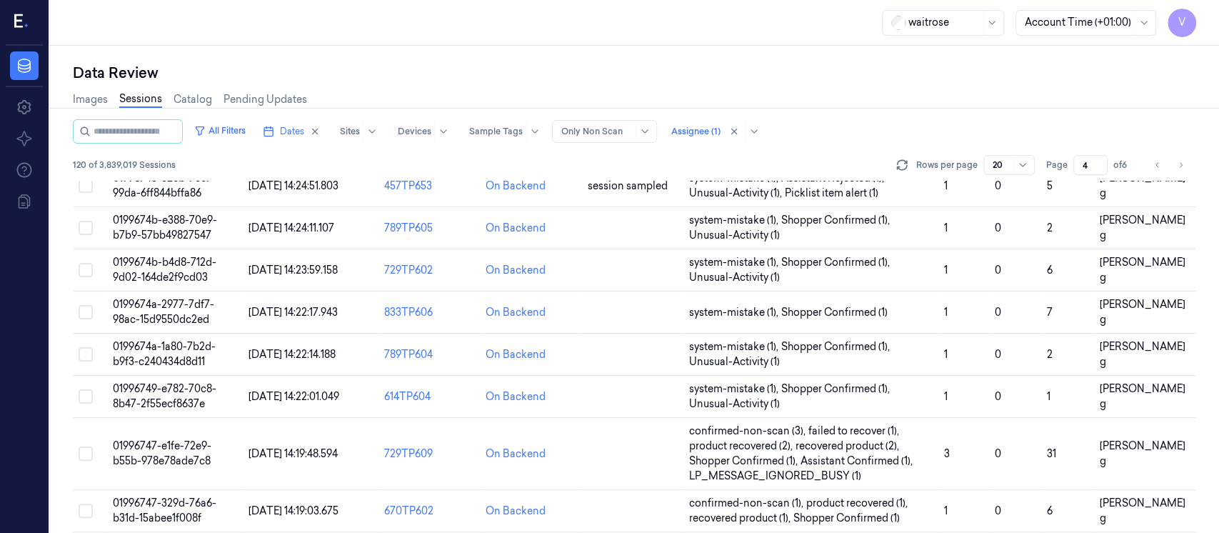
scroll to position [562, 0]
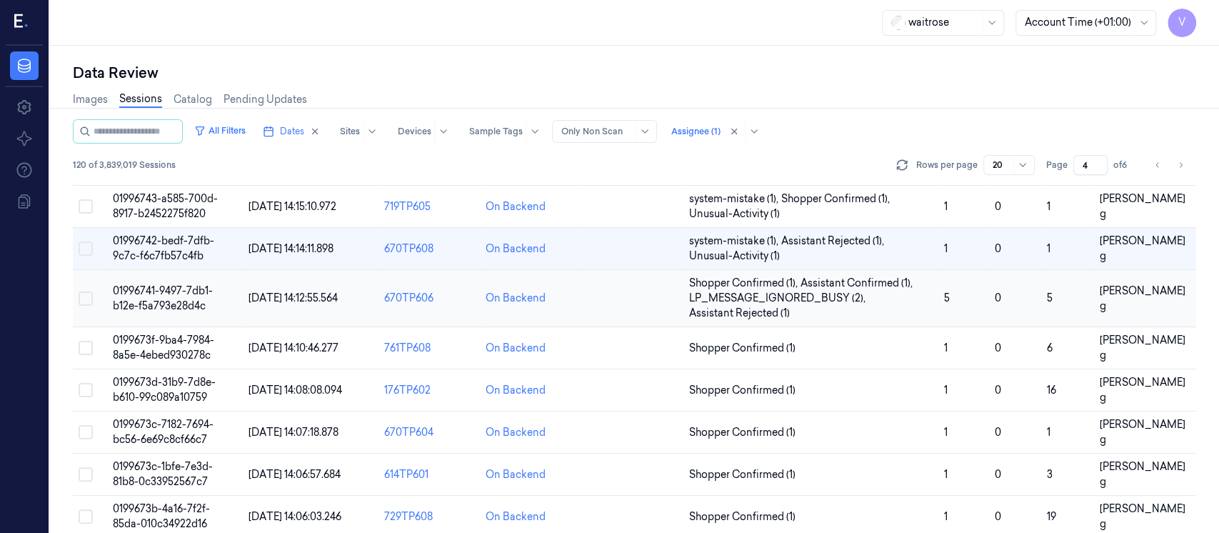
click at [609, 306] on td at bounding box center [632, 298] width 101 height 57
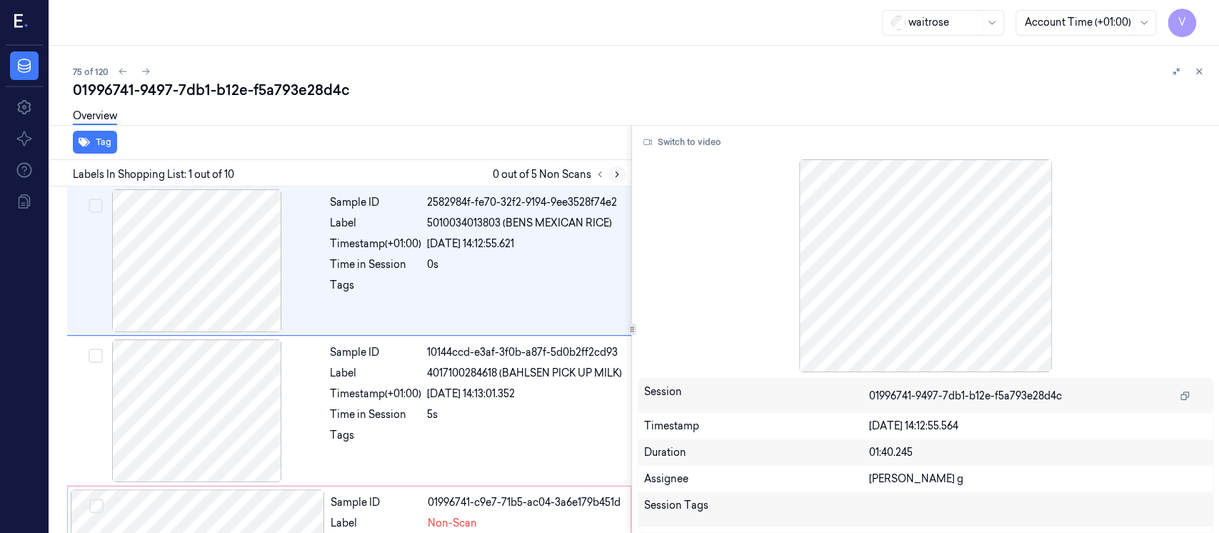
click at [623, 174] on button at bounding box center [616, 174] width 17 height 17
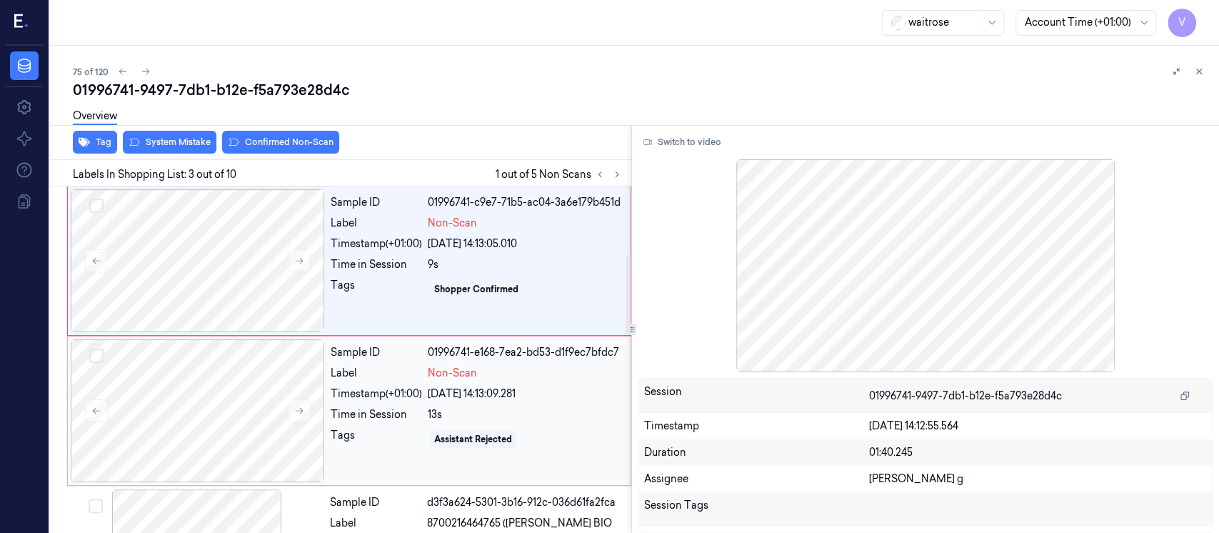
scroll to position [296, 0]
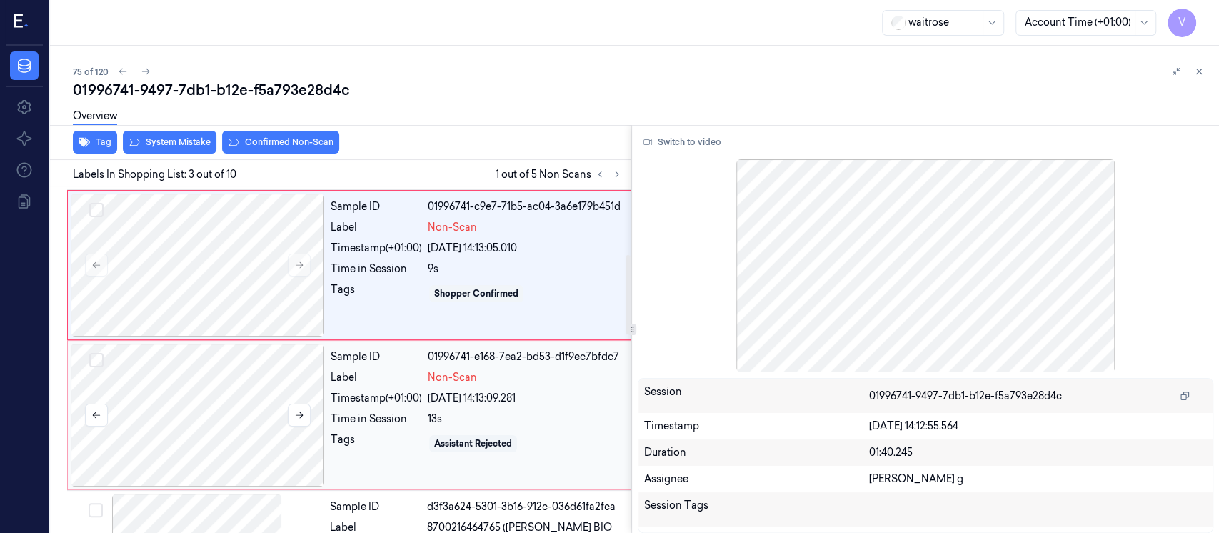
click at [315, 420] on div at bounding box center [198, 414] width 254 height 143
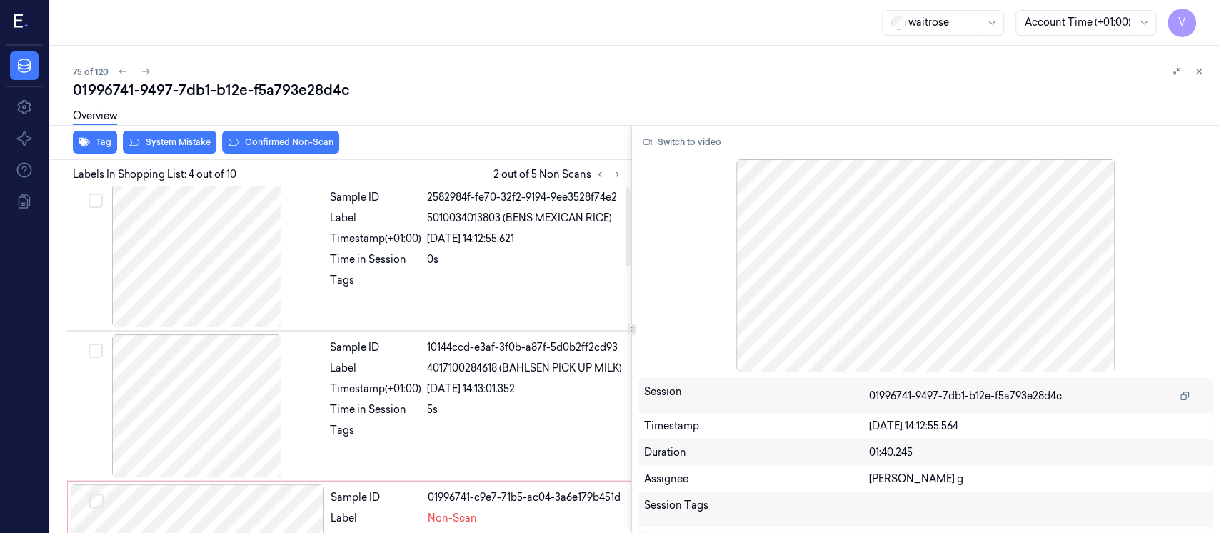
scroll to position [0, 0]
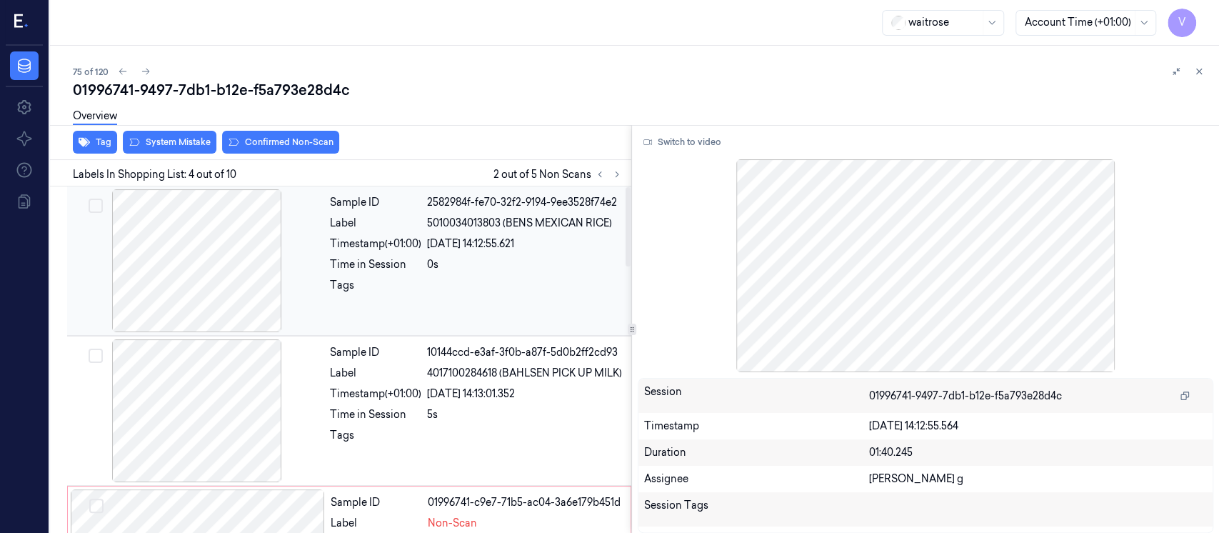
click at [446, 249] on div "20/09/2025 14:12:55.621" at bounding box center [525, 243] width 196 height 15
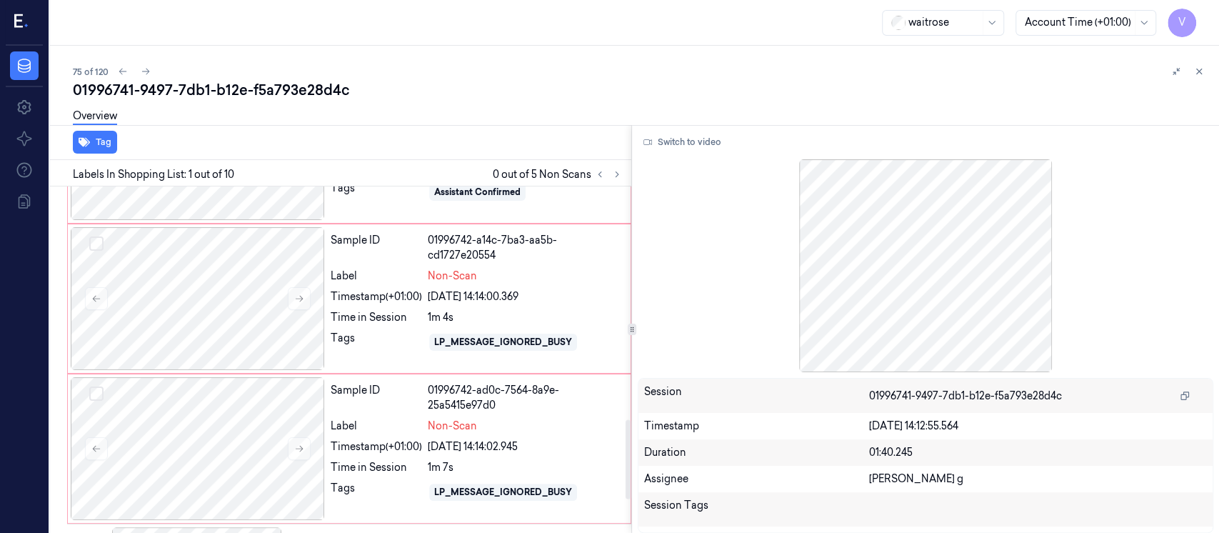
scroll to position [952, 0]
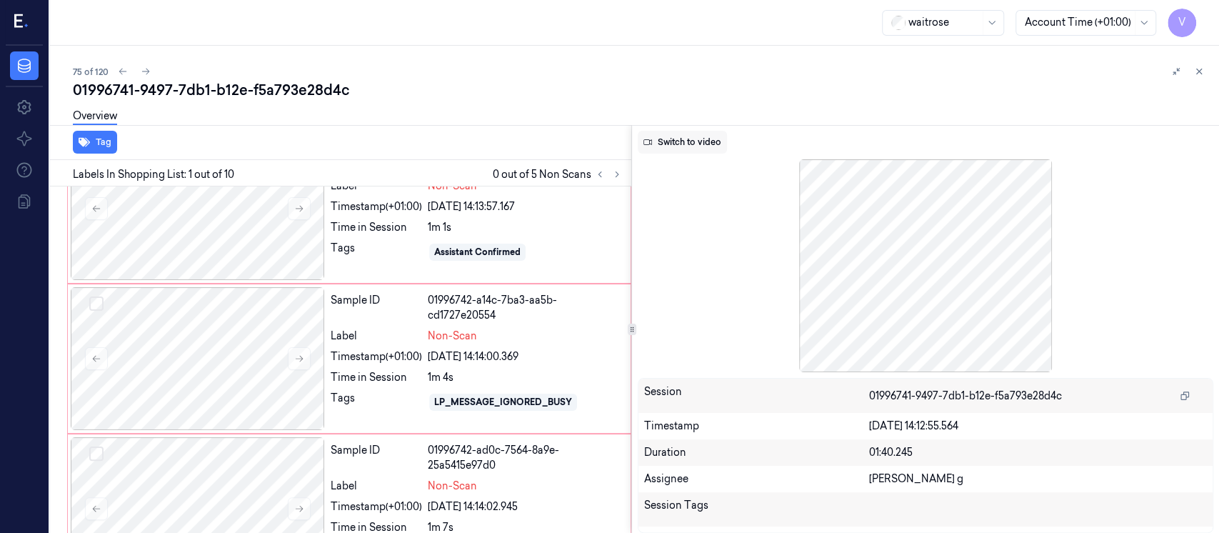
click at [665, 146] on button "Switch to video" at bounding box center [682, 142] width 89 height 23
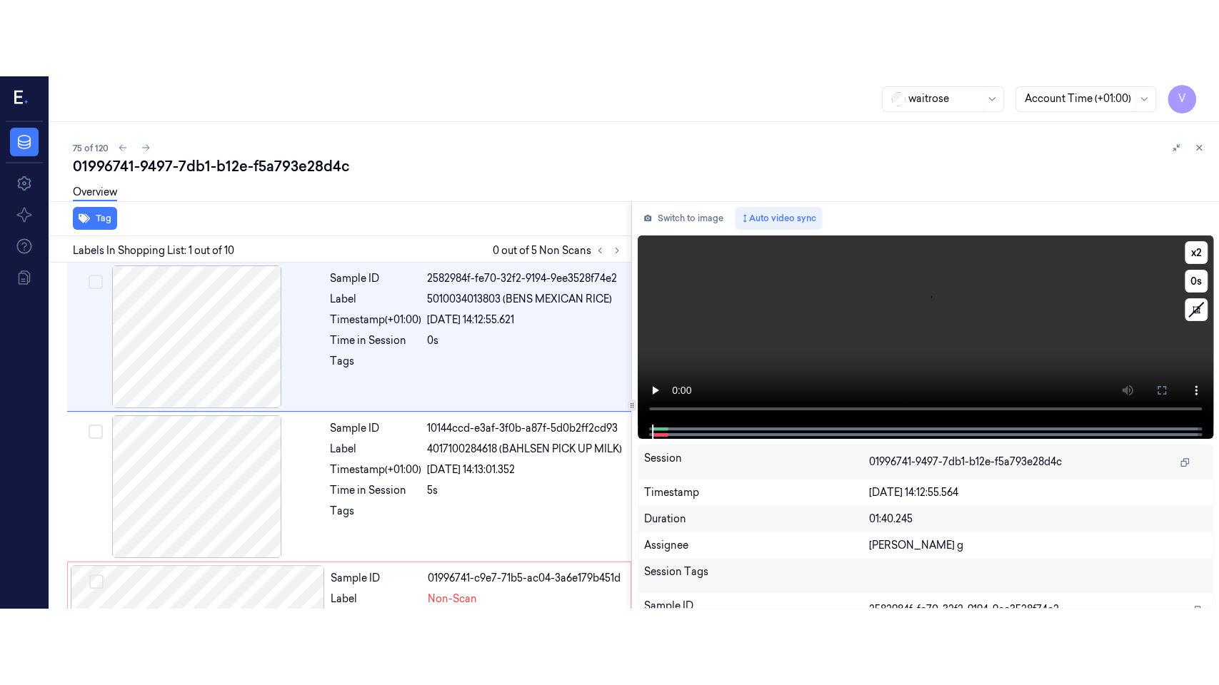
scroll to position [0, 0]
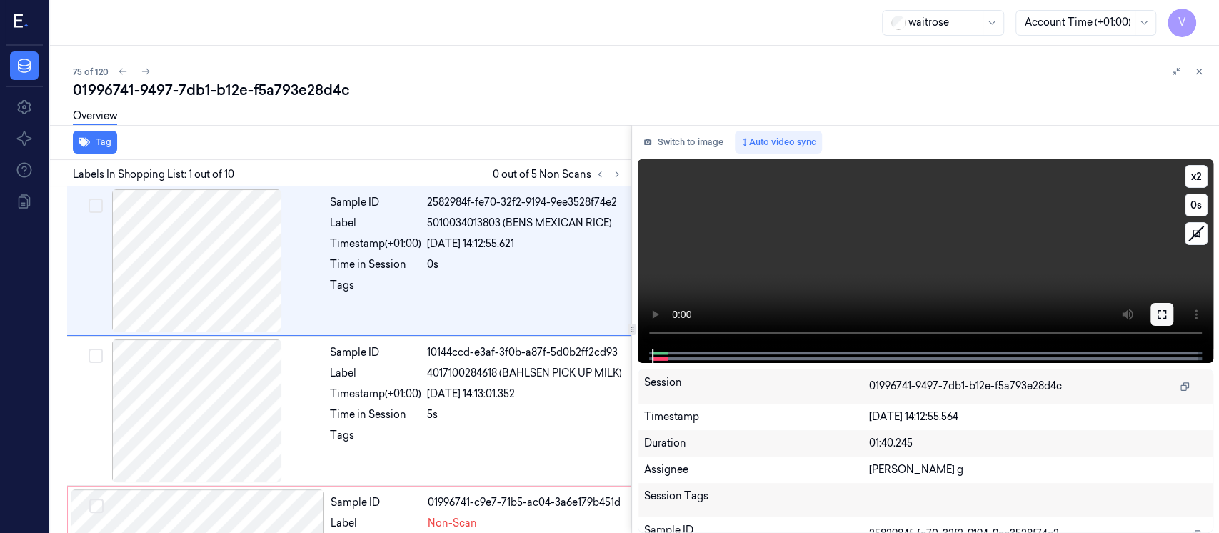
click at [1165, 311] on icon at bounding box center [1161, 314] width 9 height 9
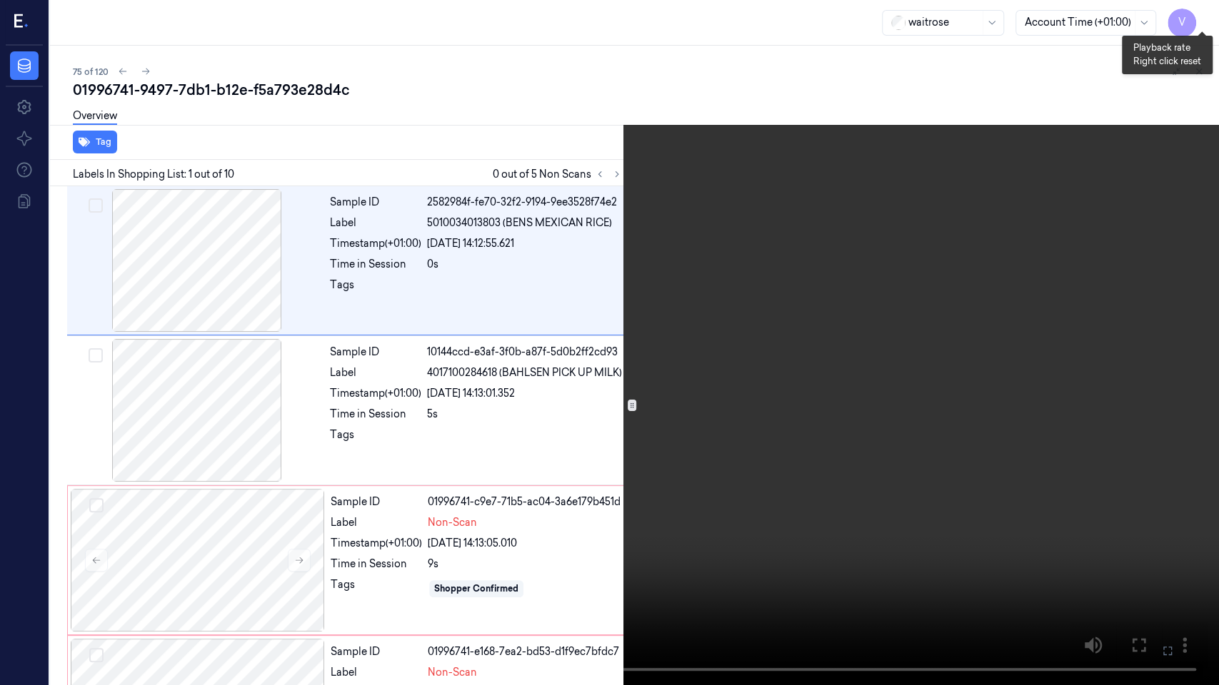
click at [1204, 10] on button "x 2" at bounding box center [1201, 17] width 23 height 23
click at [1204, 10] on button "x 4" at bounding box center [1201, 17] width 23 height 23
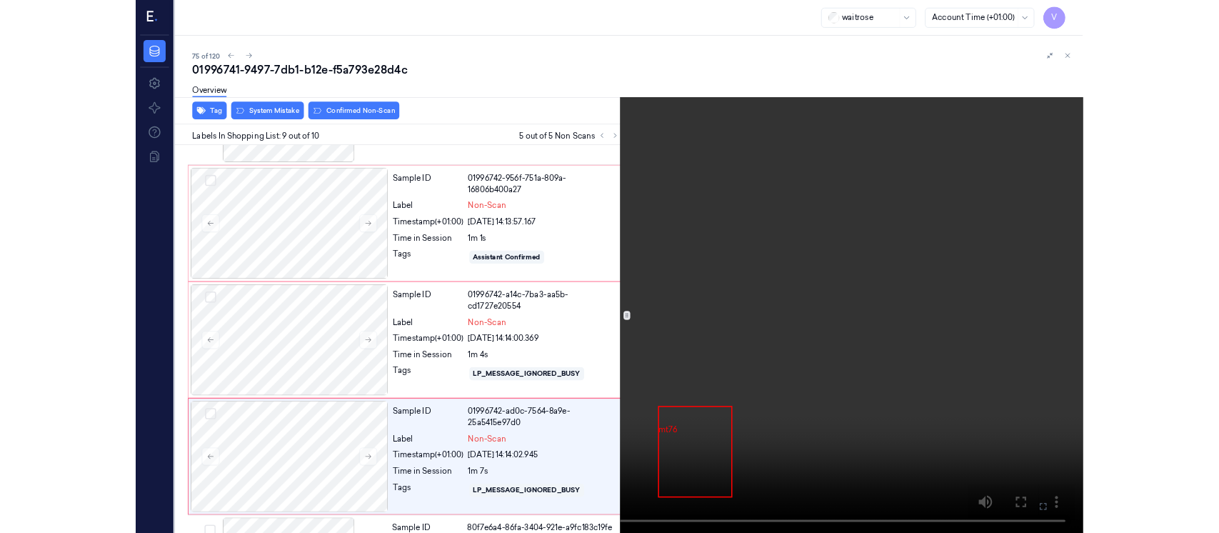
scroll to position [1002, 0]
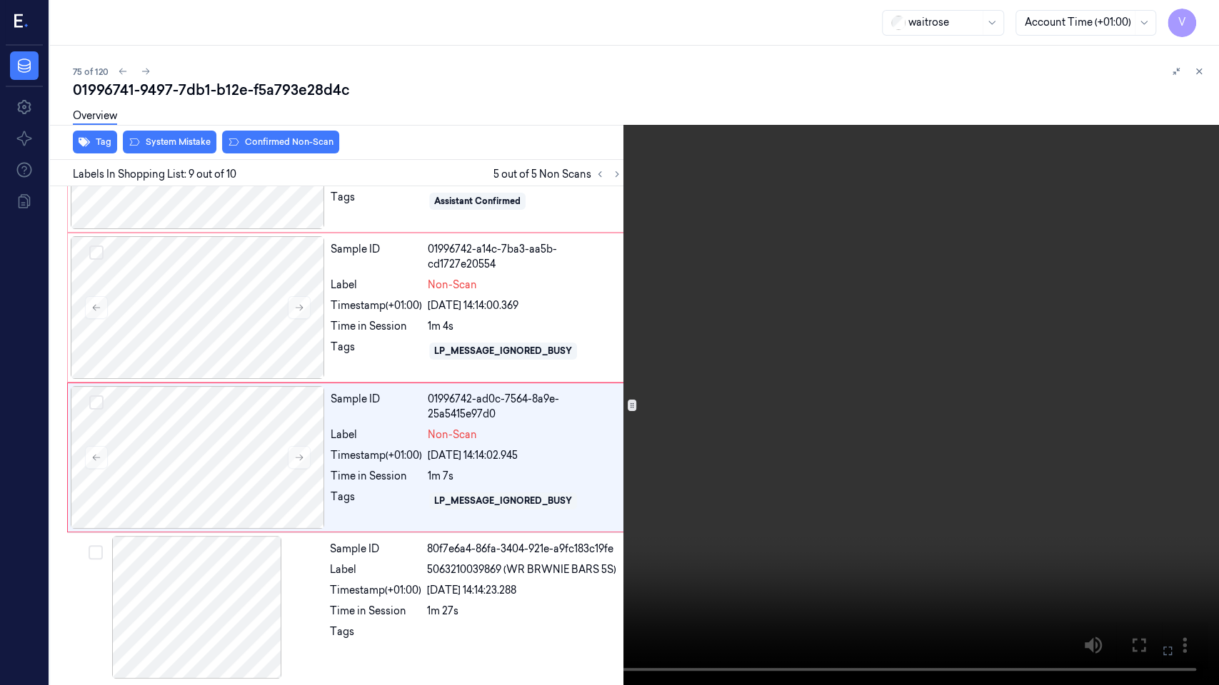
click at [0, 0] on icon at bounding box center [0, 0] width 0 height 0
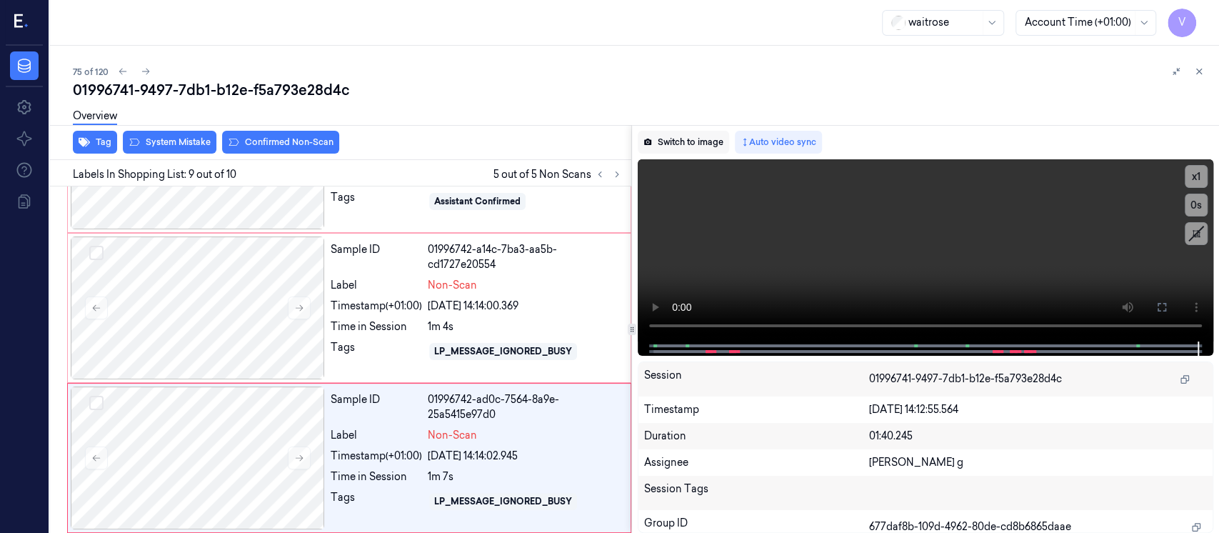
click at [683, 138] on button "Switch to image" at bounding box center [683, 142] width 91 height 23
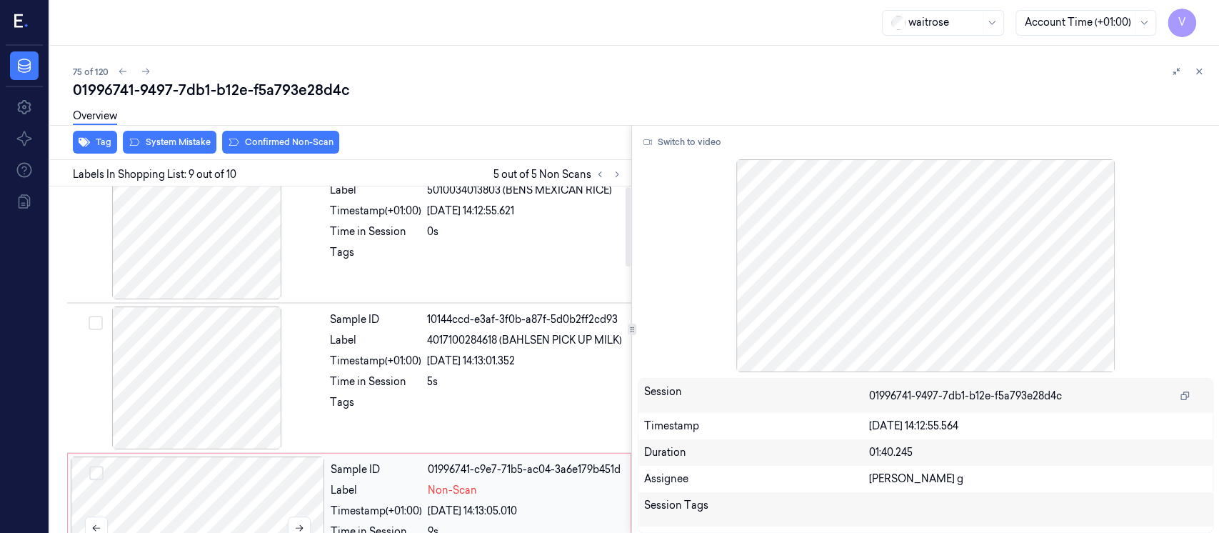
scroll to position [0, 0]
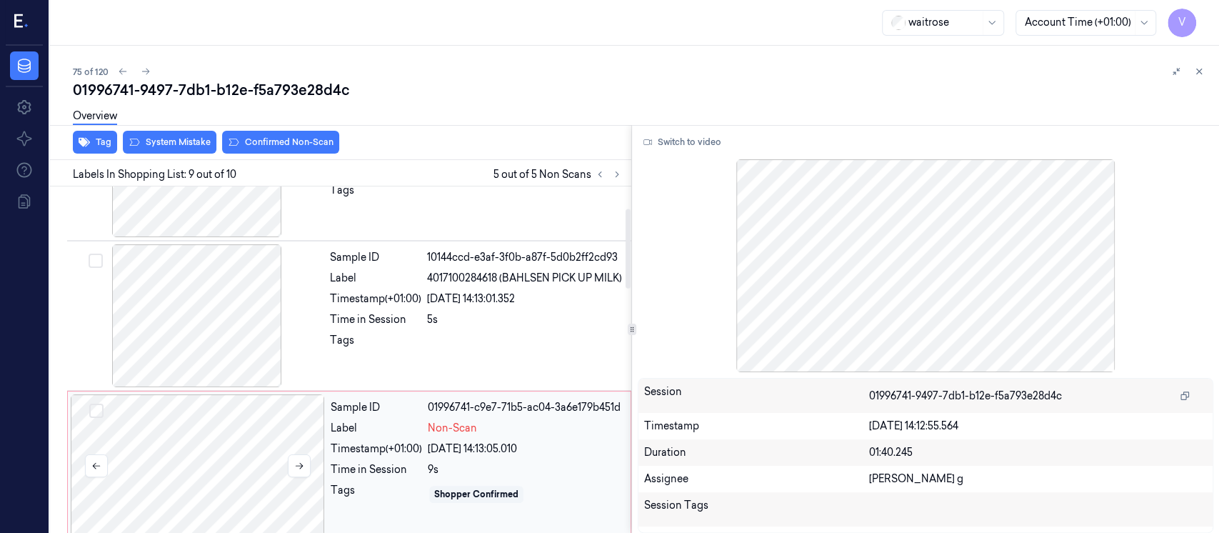
click at [160, 478] on div at bounding box center [198, 465] width 254 height 143
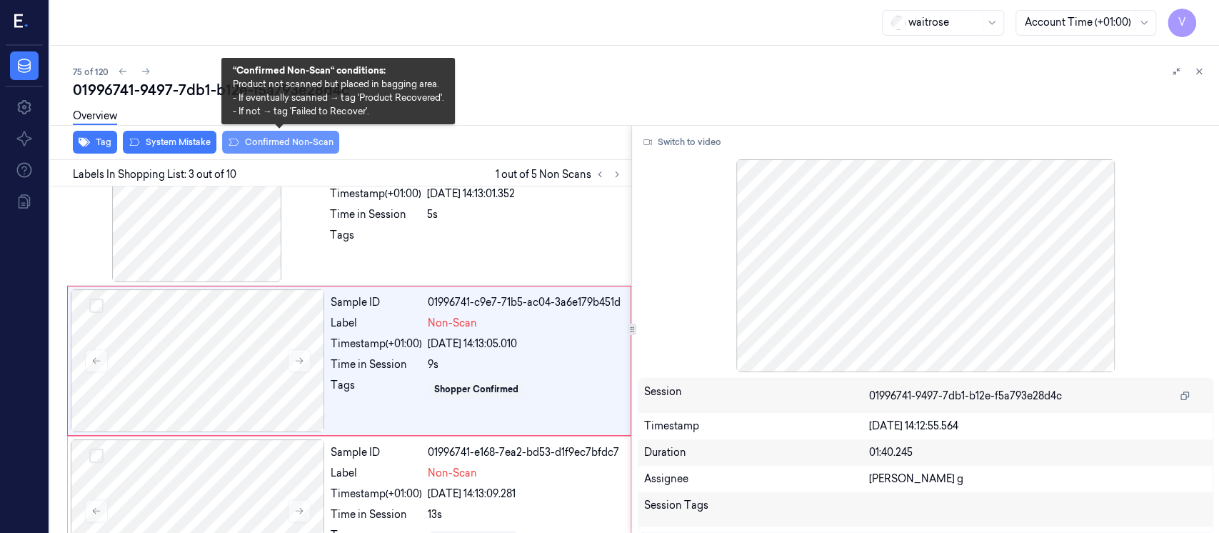
click at [272, 144] on button "Confirmed Non-Scan" at bounding box center [280, 142] width 117 height 23
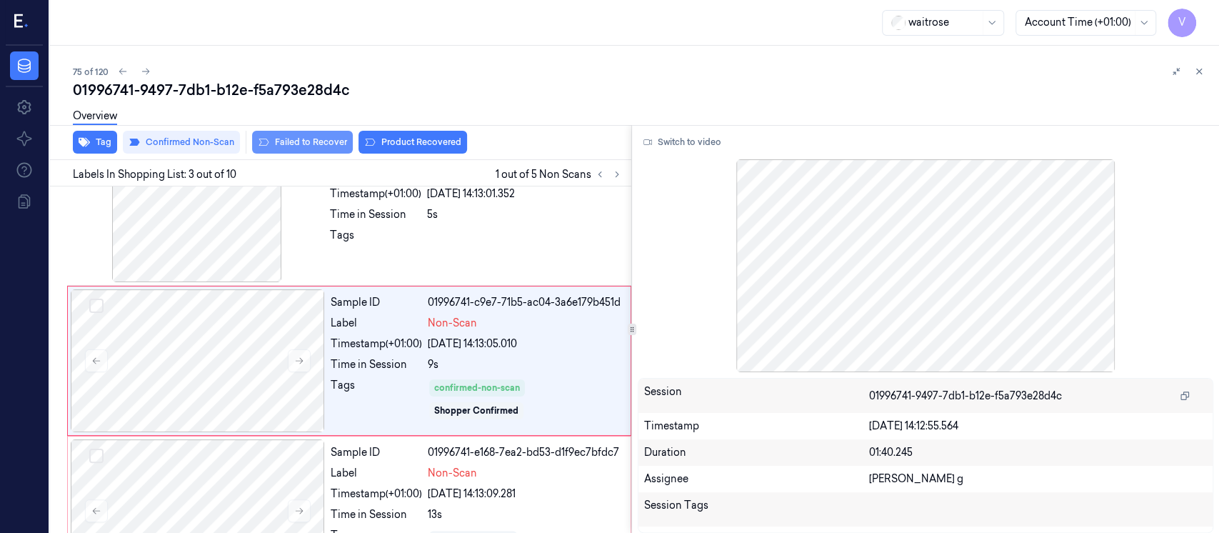
click at [314, 138] on button "Failed to Recover" at bounding box center [302, 142] width 101 height 23
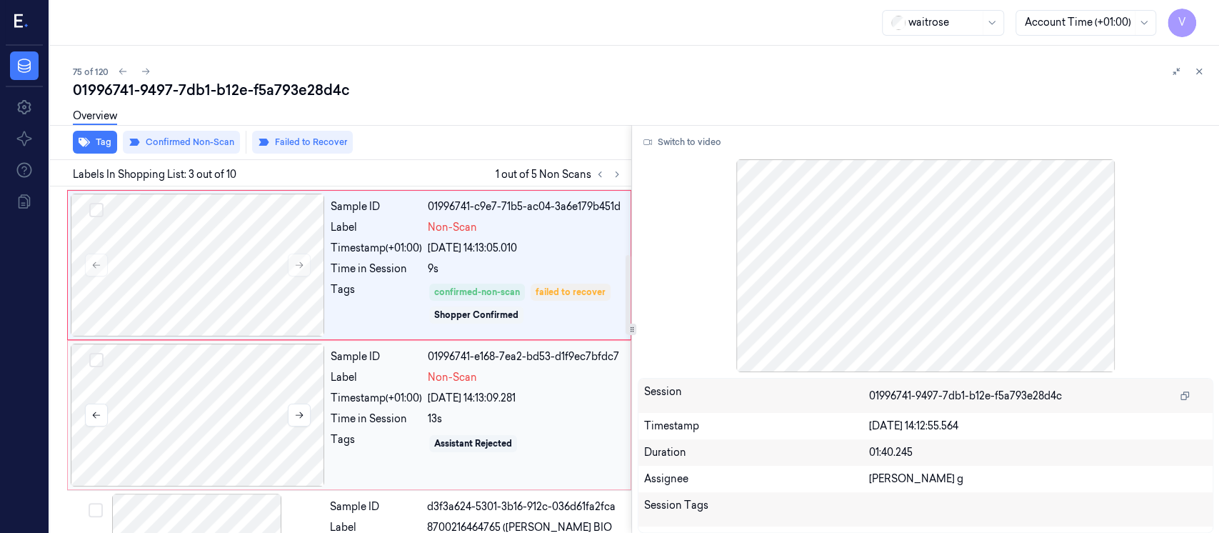
click at [214, 398] on div at bounding box center [198, 414] width 254 height 143
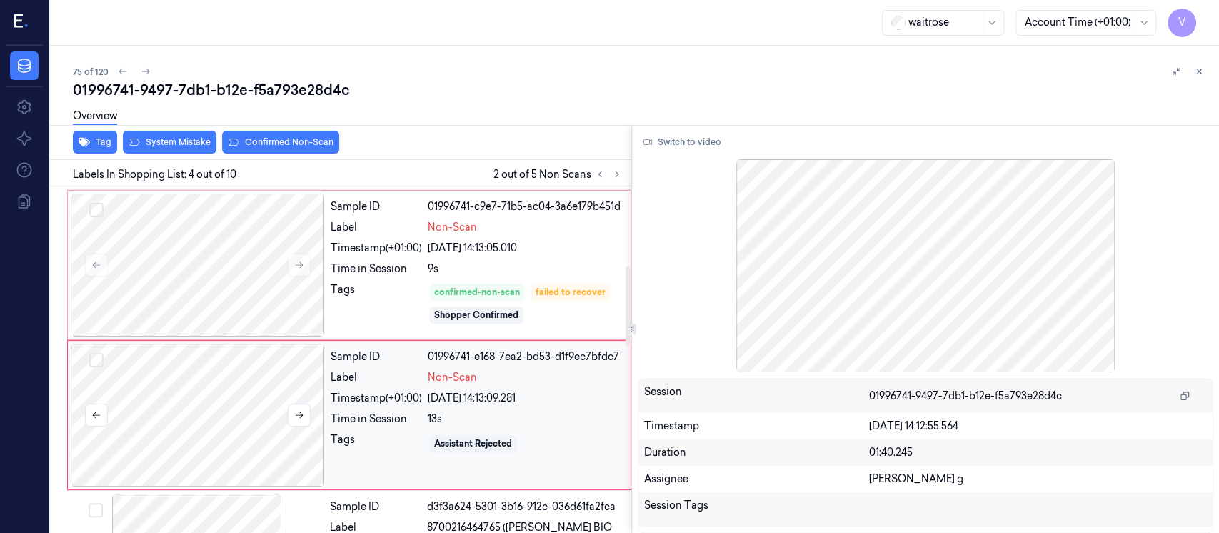
scroll to position [350, 0]
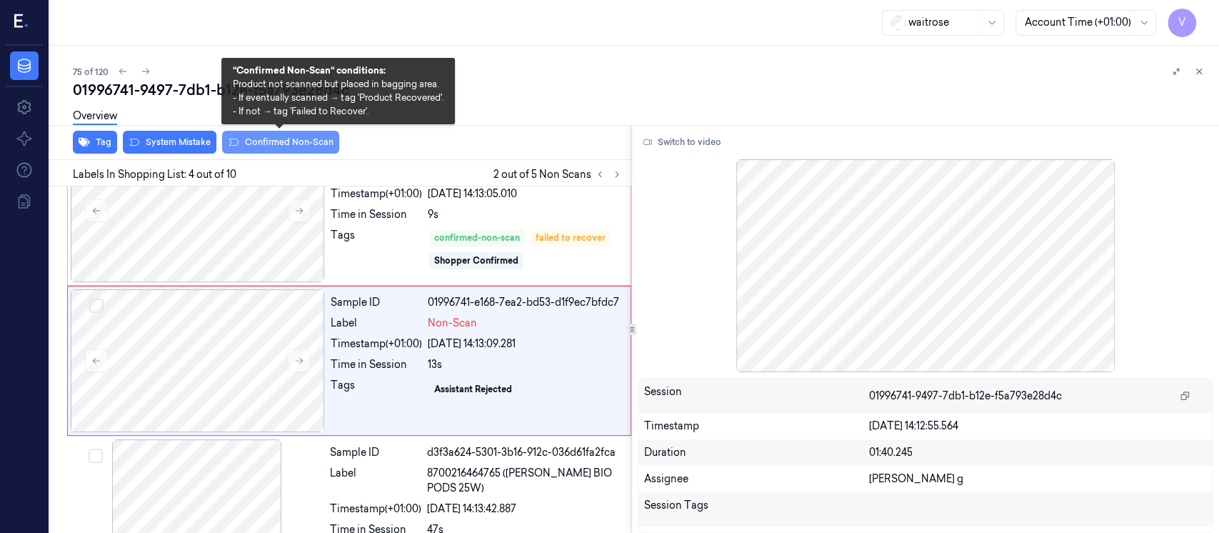
click at [271, 140] on button "Confirmed Non-Scan" at bounding box center [280, 142] width 117 height 23
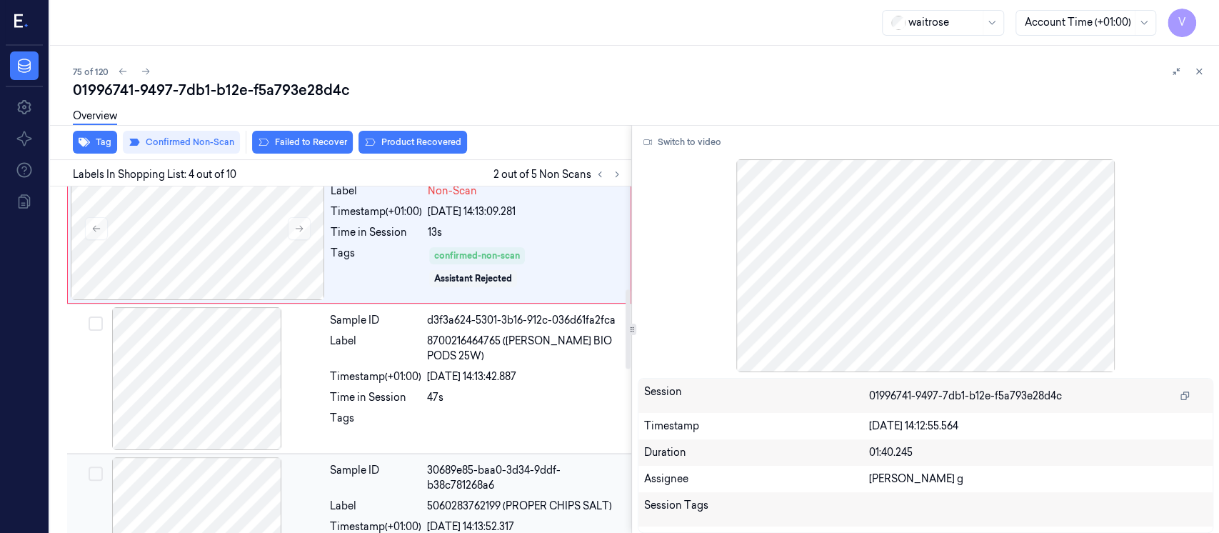
scroll to position [446, 0]
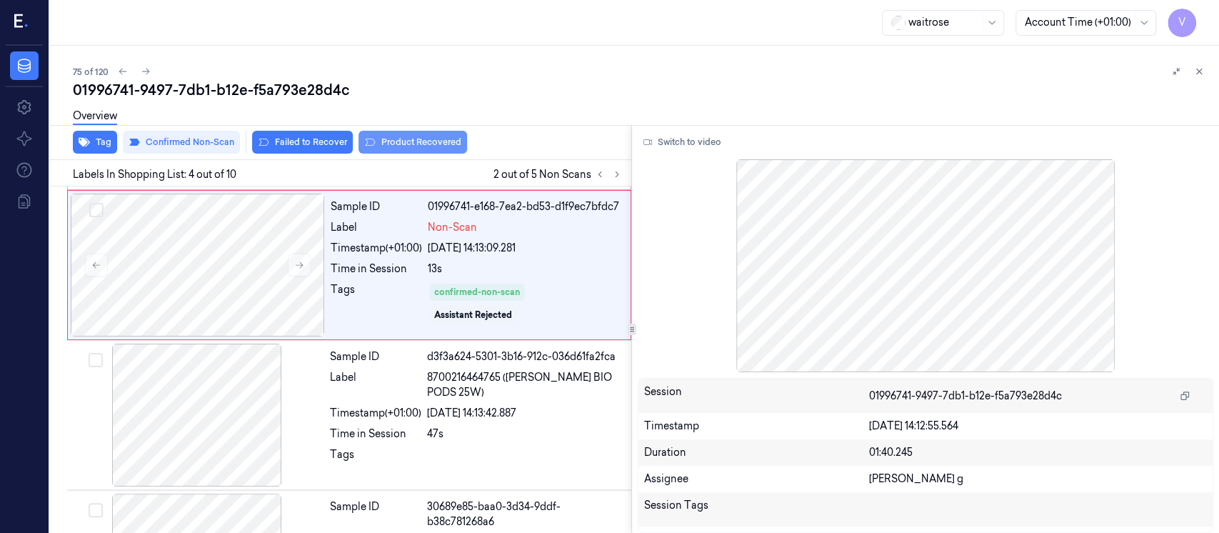
click at [422, 140] on button "Product Recovered" at bounding box center [412, 142] width 109 height 23
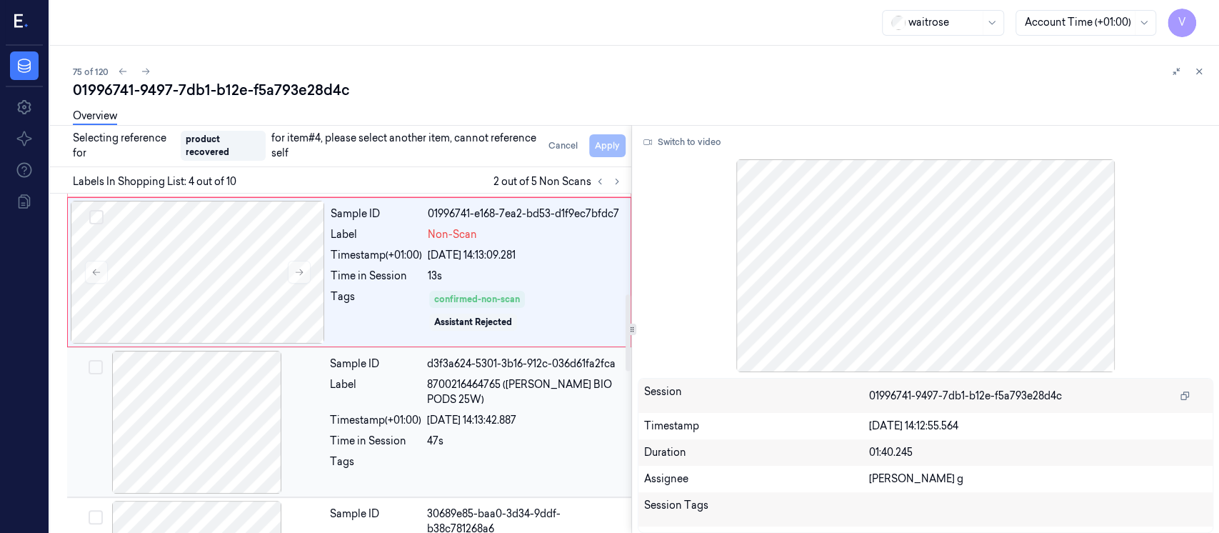
click at [193, 416] on div at bounding box center [197, 422] width 254 height 143
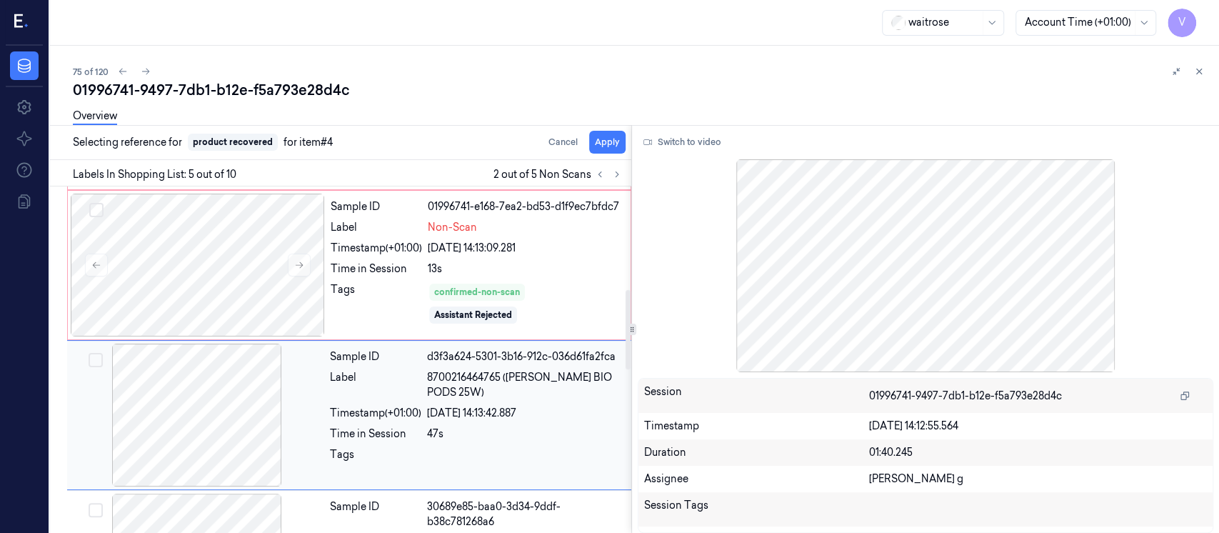
scroll to position [500, 0]
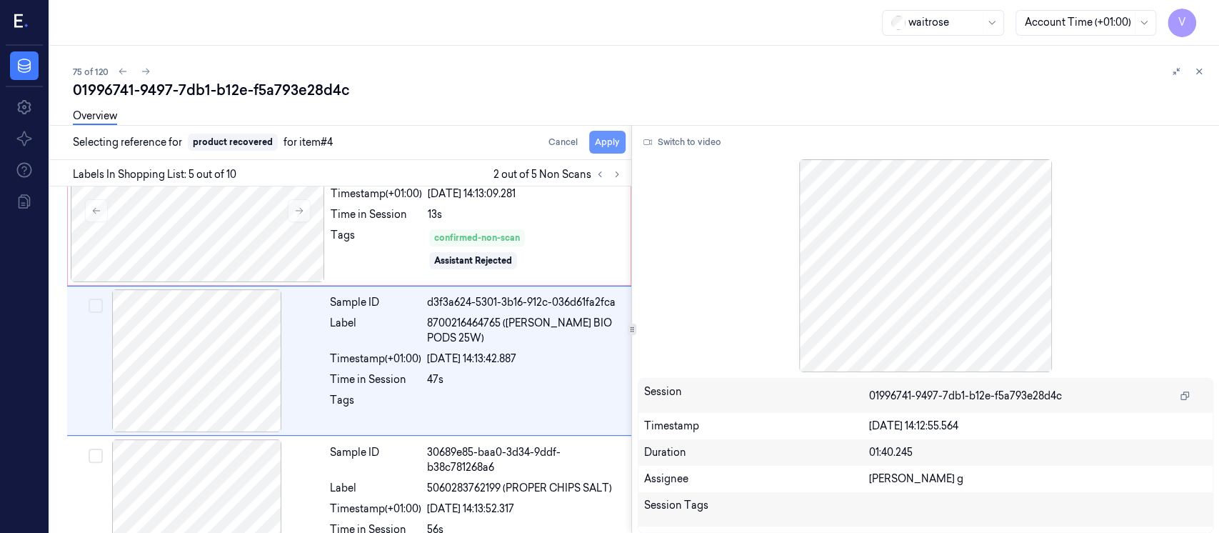
click at [607, 138] on button "Apply" at bounding box center [607, 142] width 36 height 23
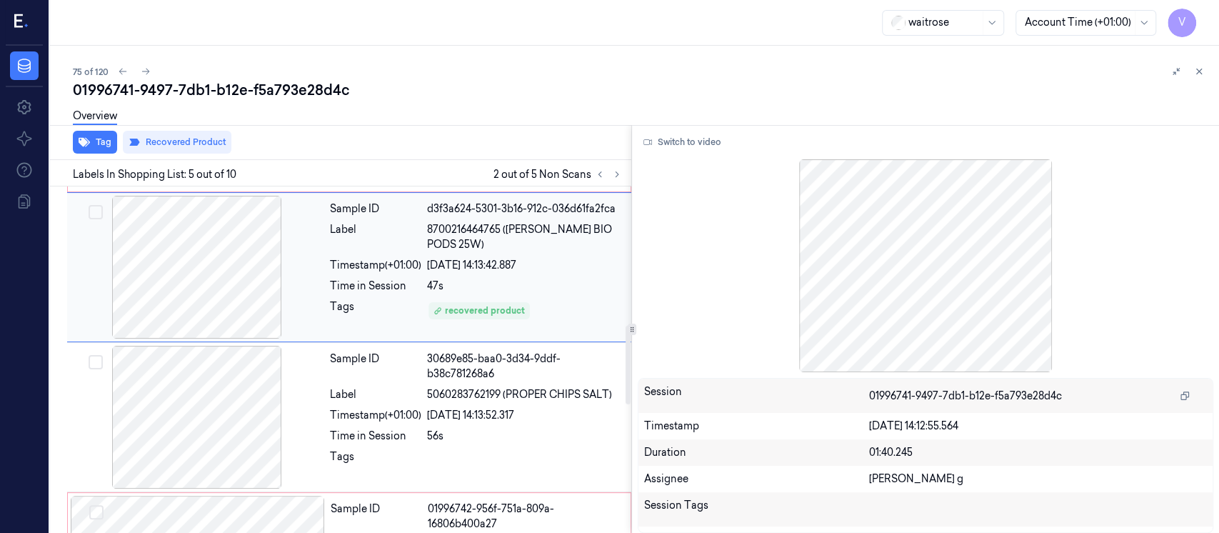
scroll to position [606, 0]
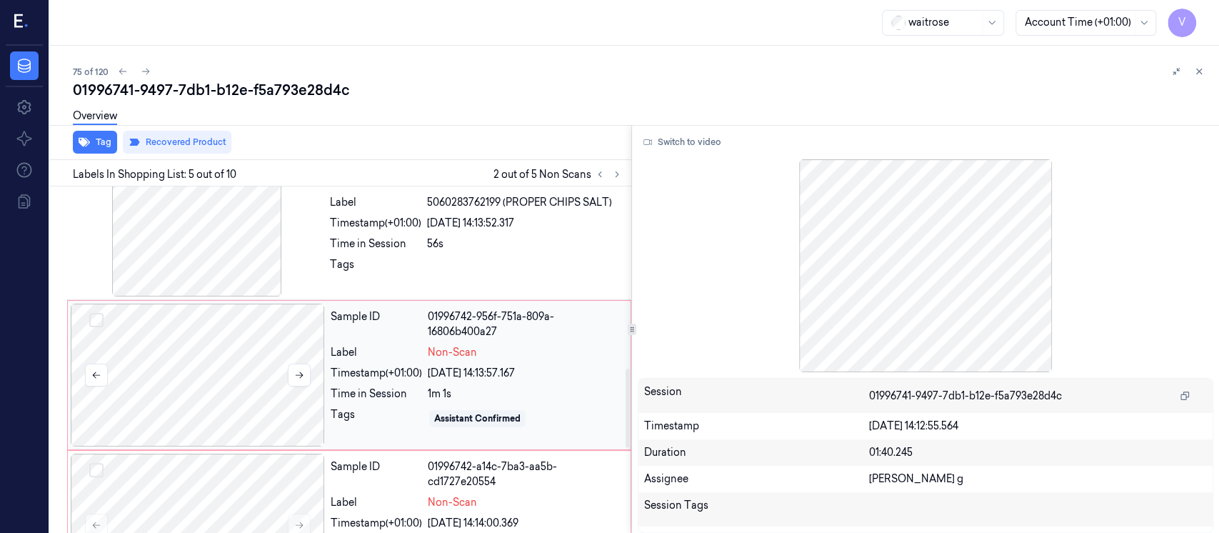
click at [225, 368] on div at bounding box center [198, 374] width 254 height 143
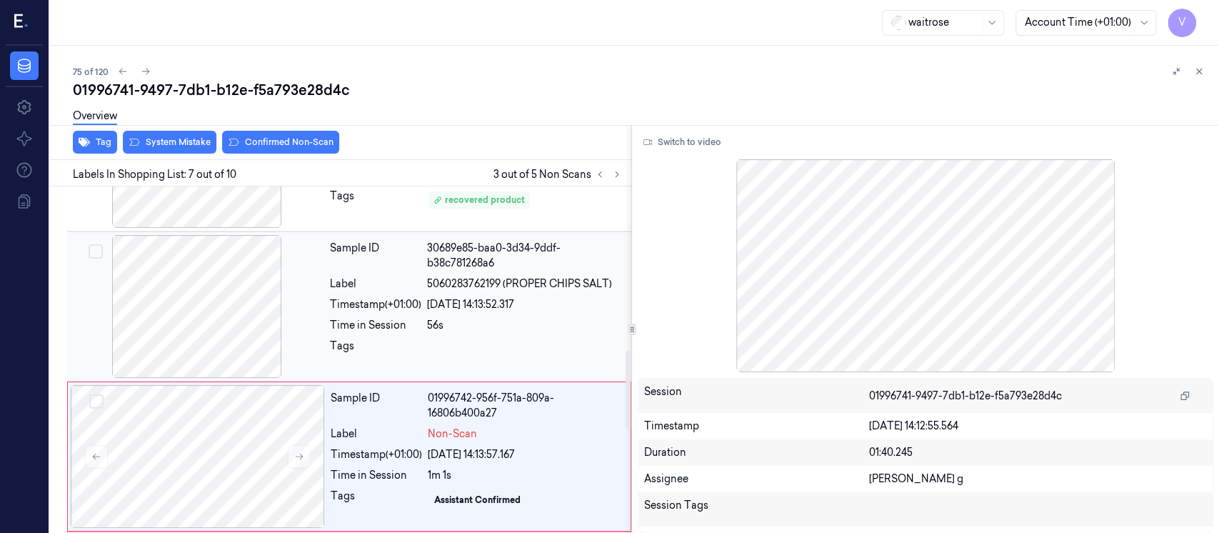
click at [221, 364] on div at bounding box center [197, 306] width 254 height 143
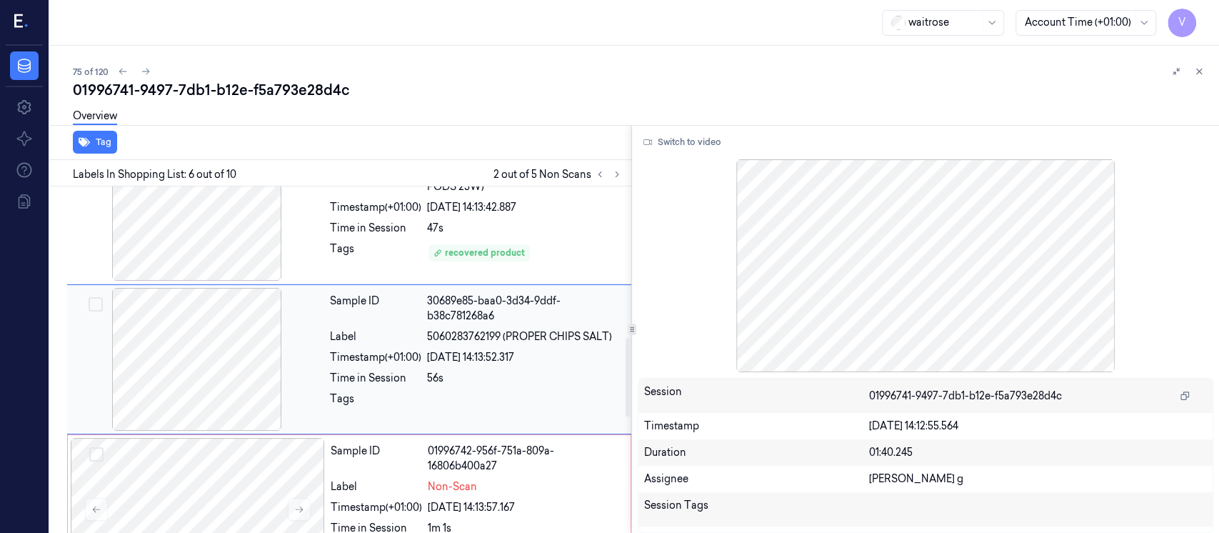
scroll to position [661, 0]
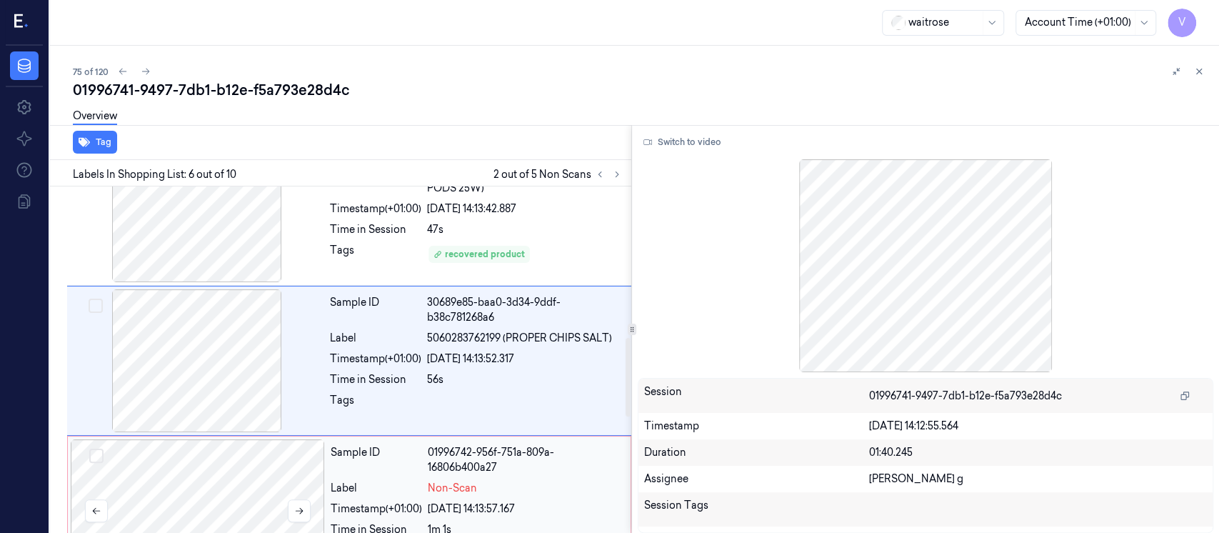
click at [201, 461] on div at bounding box center [198, 510] width 254 height 143
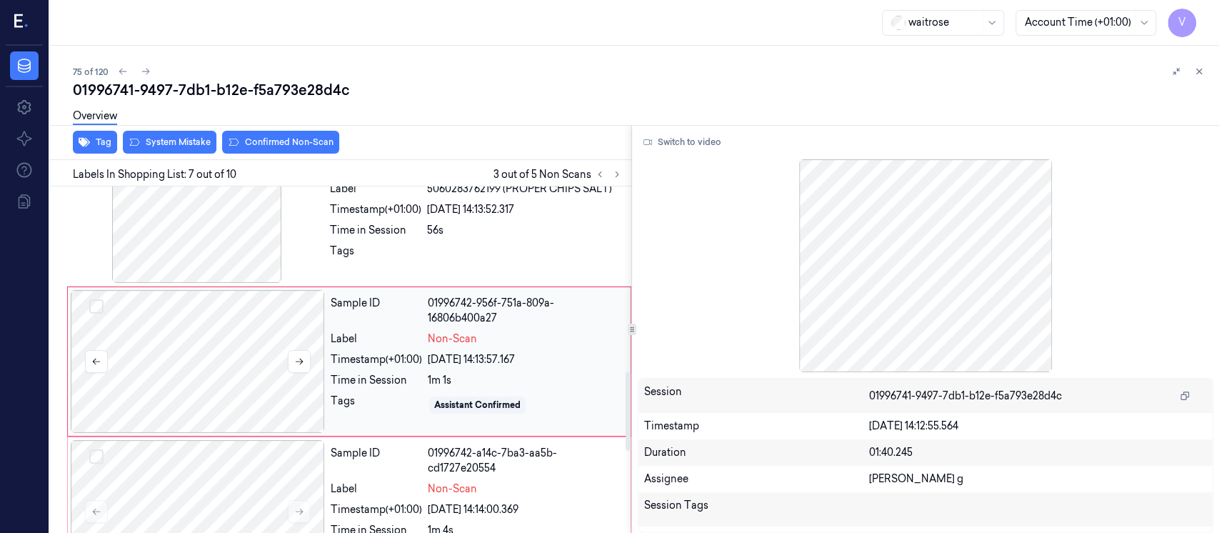
scroll to position [811, 0]
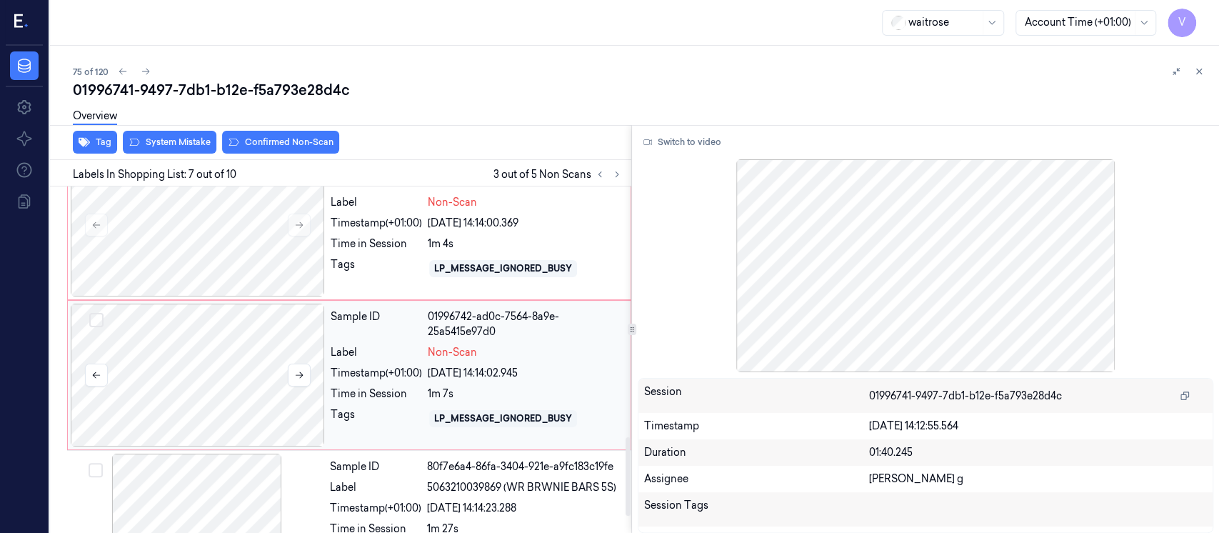
click at [218, 378] on div at bounding box center [198, 374] width 254 height 143
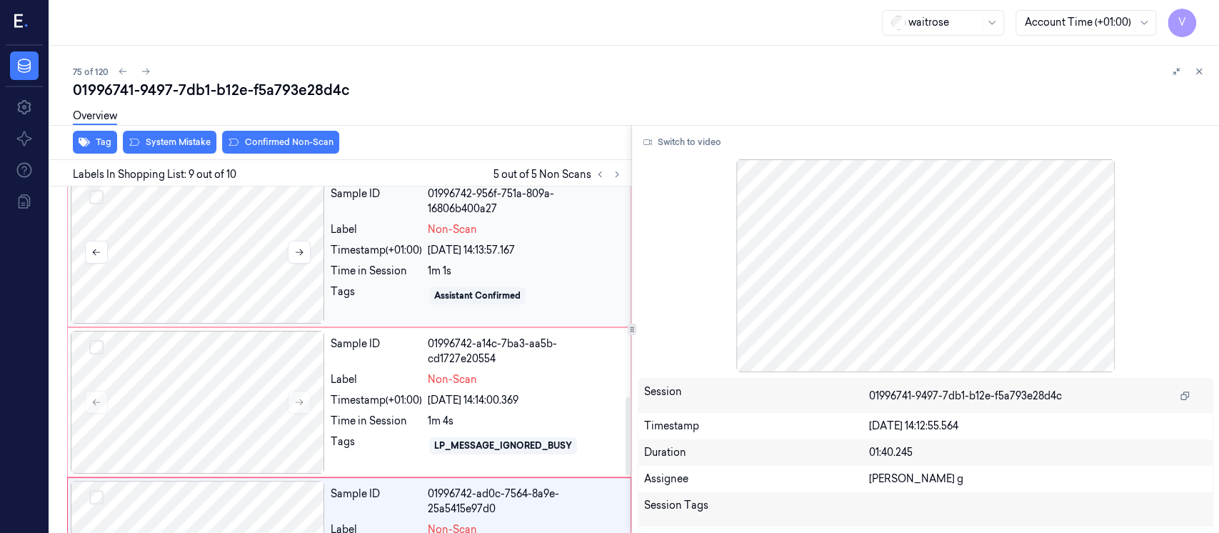
click at [246, 271] on div at bounding box center [198, 252] width 254 height 143
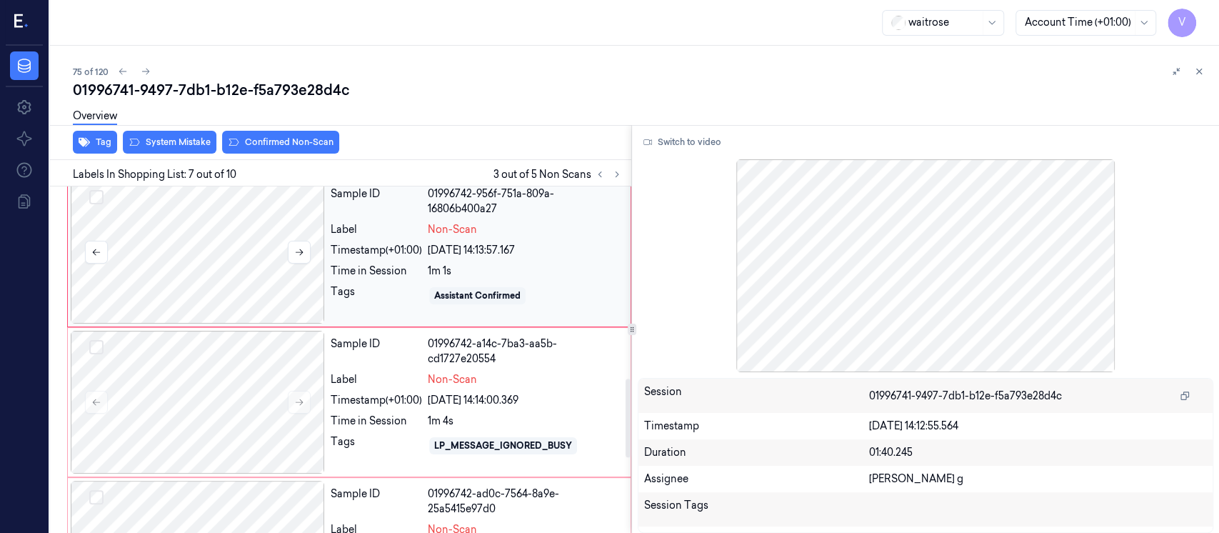
scroll to position [811, 0]
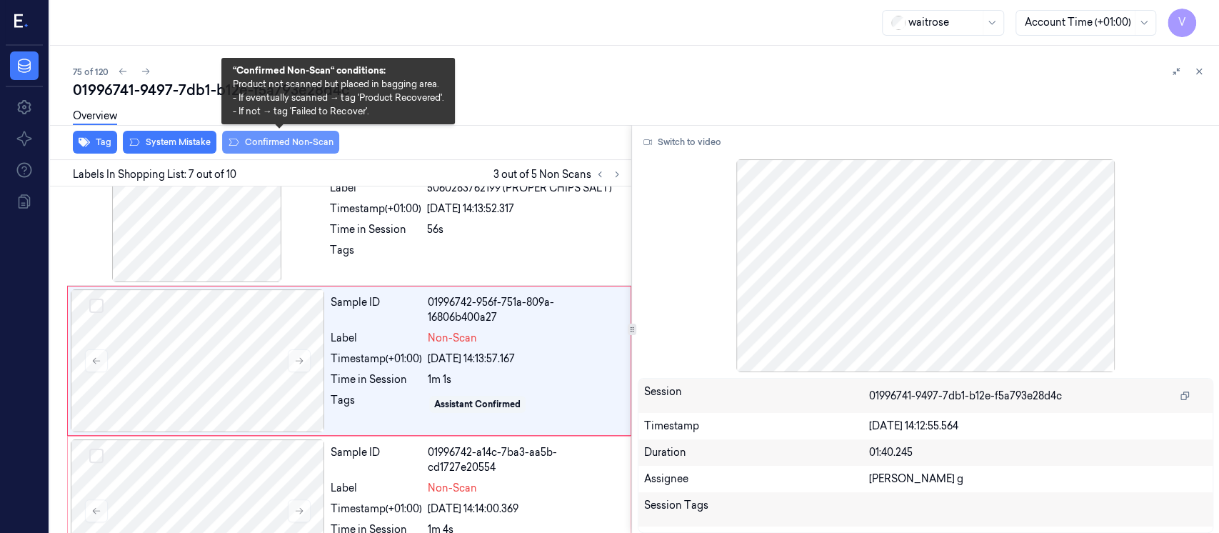
click at [297, 146] on button "Confirmed Non-Scan" at bounding box center [280, 142] width 117 height 23
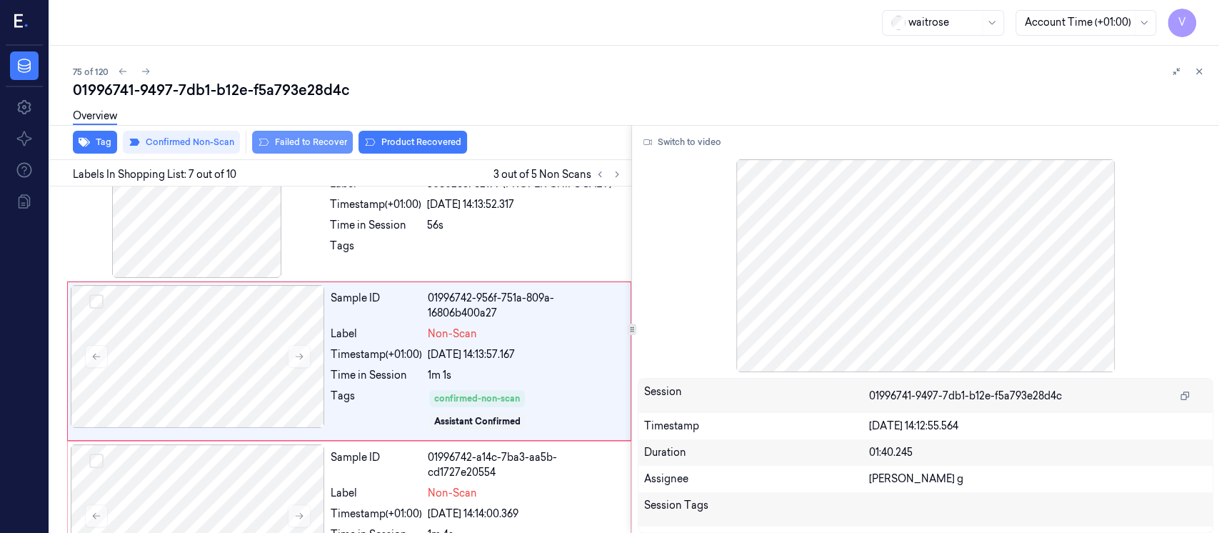
click at [293, 146] on button "Failed to Recover" at bounding box center [302, 142] width 101 height 23
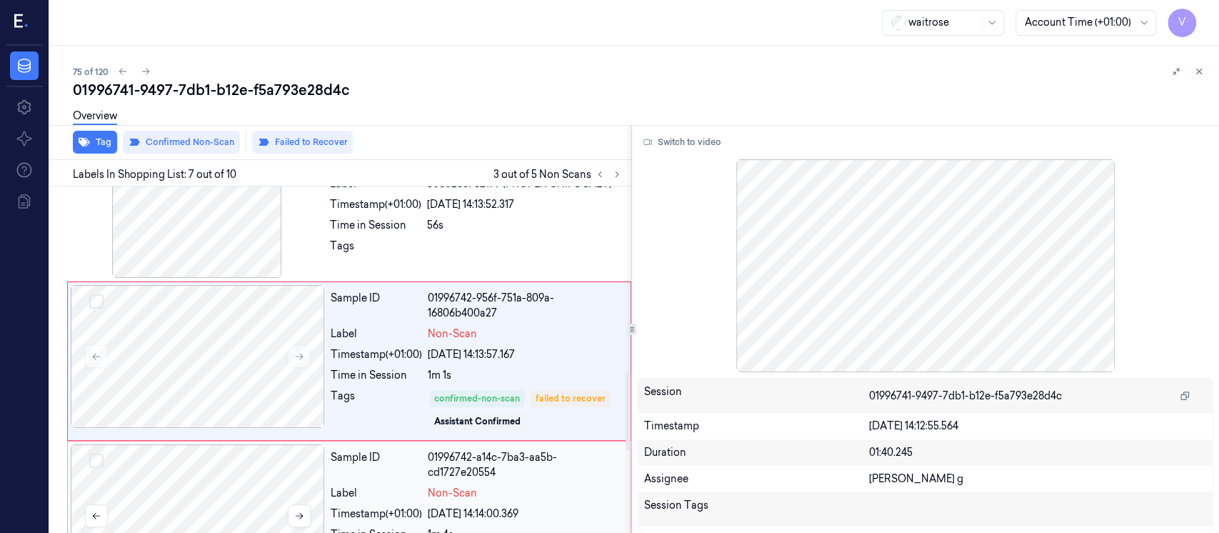
click at [183, 496] on div at bounding box center [198, 515] width 254 height 143
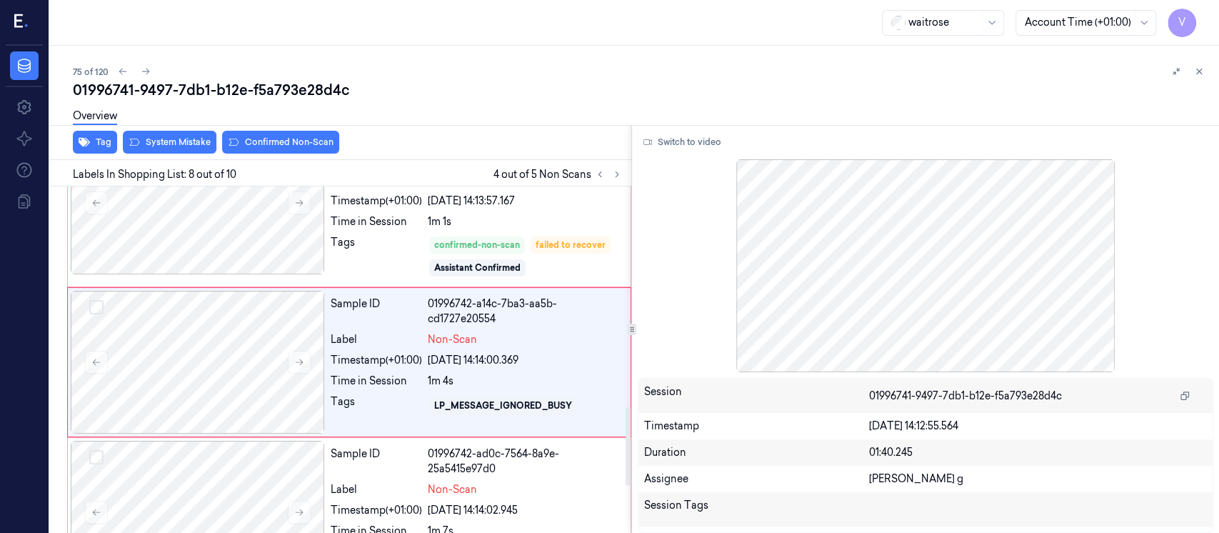
scroll to position [970, 0]
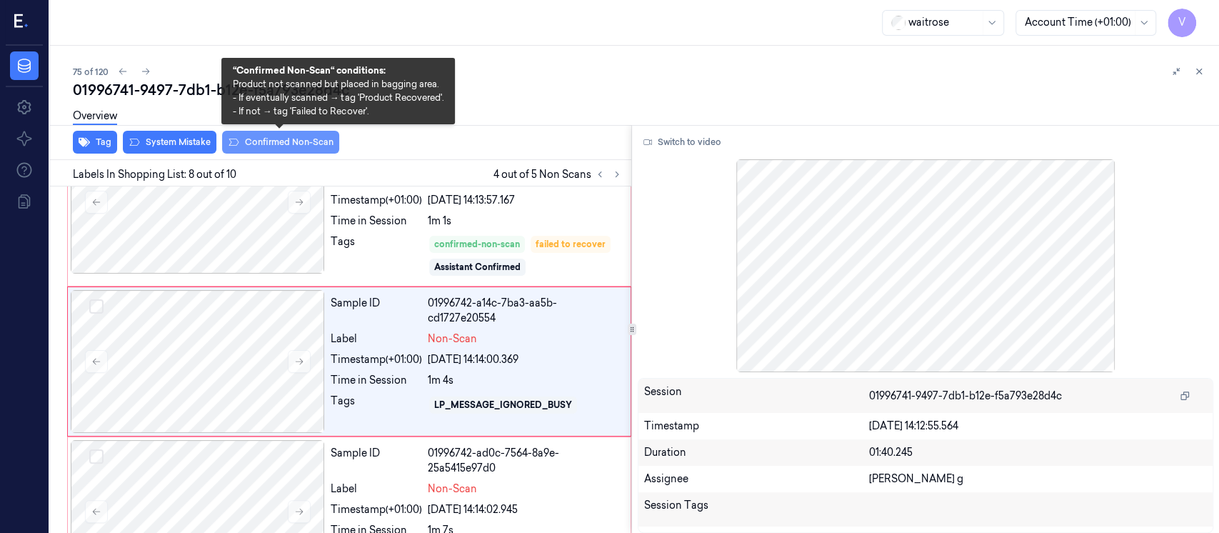
click at [257, 140] on button "Confirmed Non-Scan" at bounding box center [280, 142] width 117 height 23
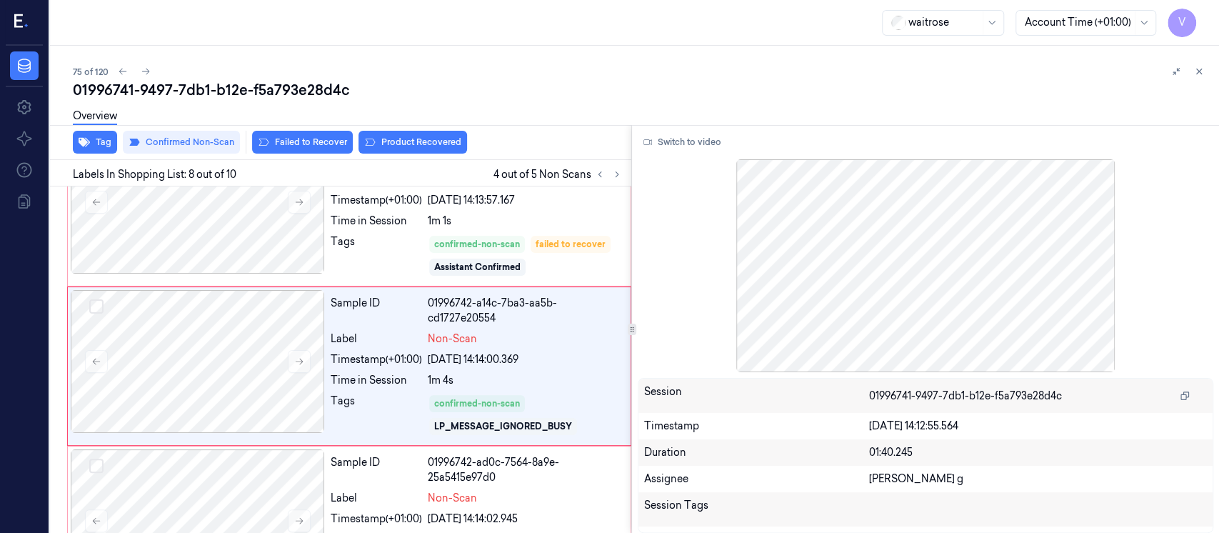
scroll to position [974, 0]
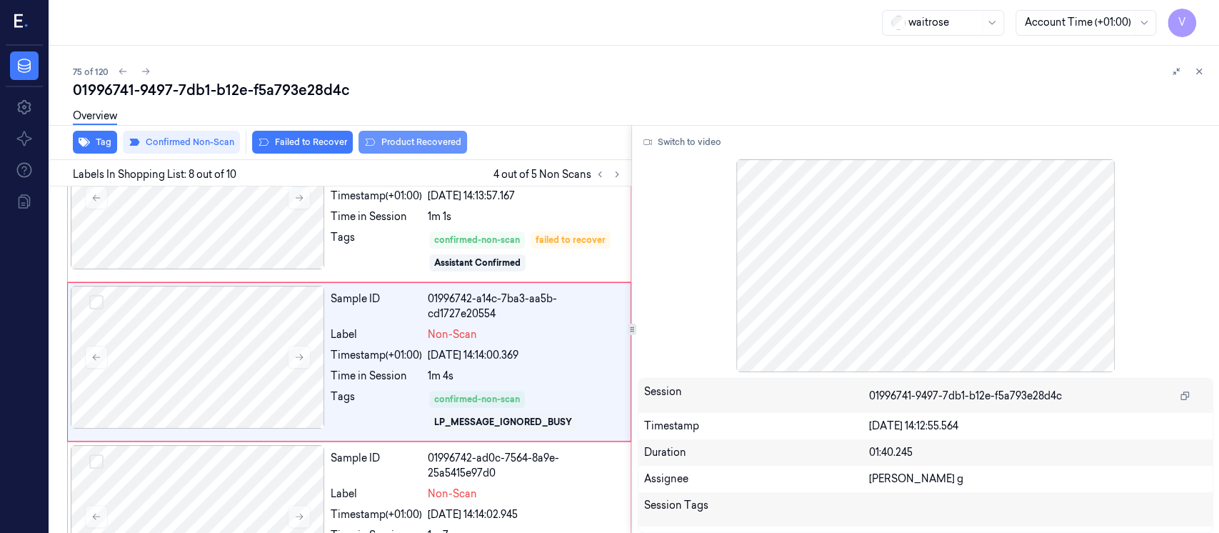
click at [417, 141] on button "Product Recovered" at bounding box center [412, 142] width 109 height 23
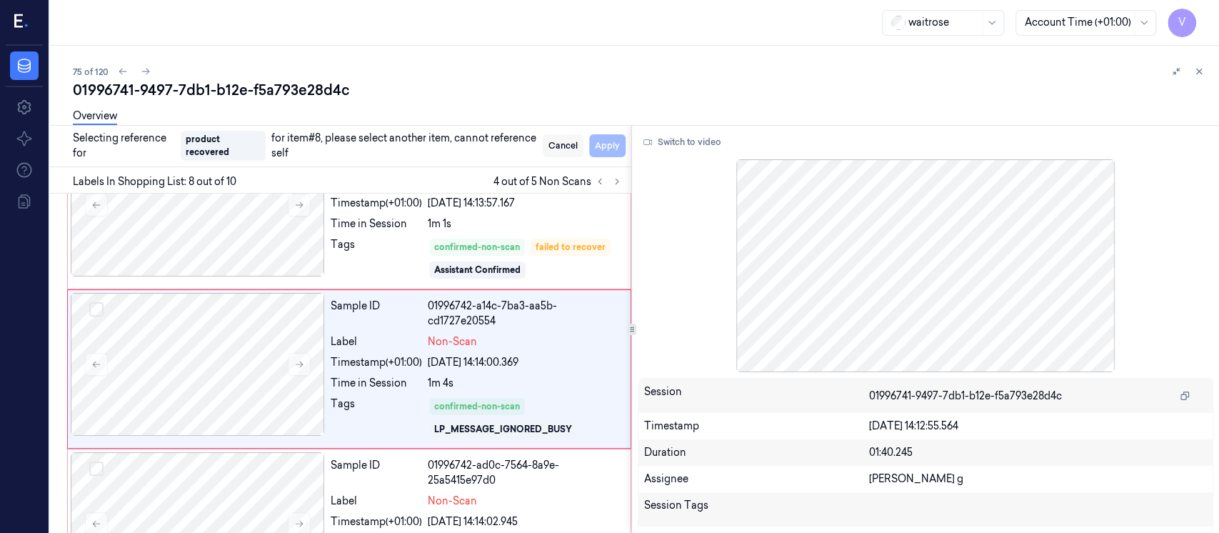
click at [567, 150] on button "Cancel" at bounding box center [563, 145] width 41 height 23
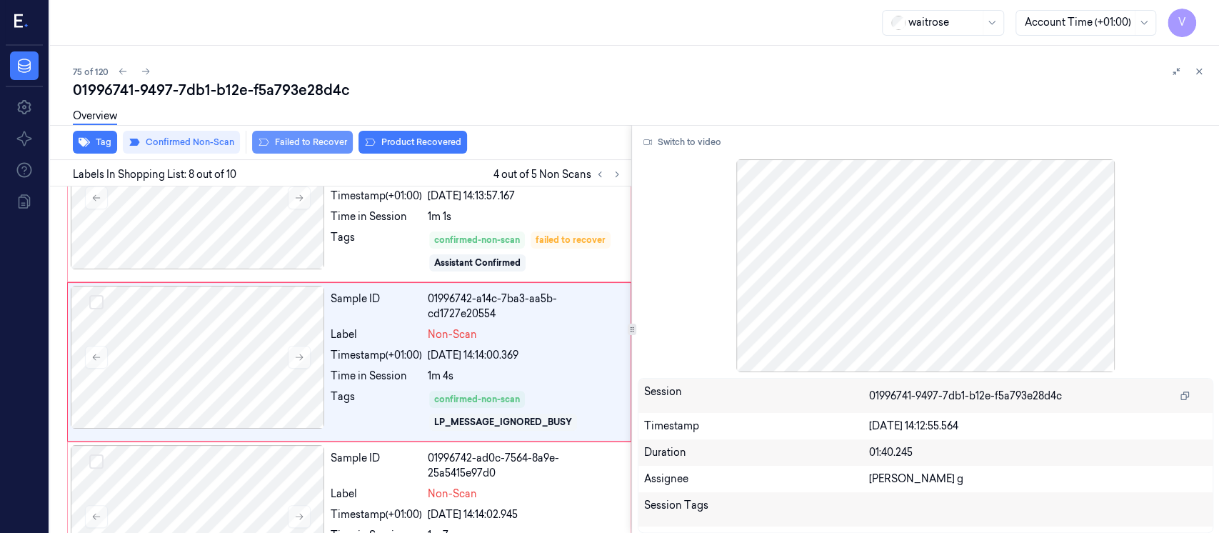
click at [291, 146] on button "Failed to Recover" at bounding box center [302, 142] width 101 height 23
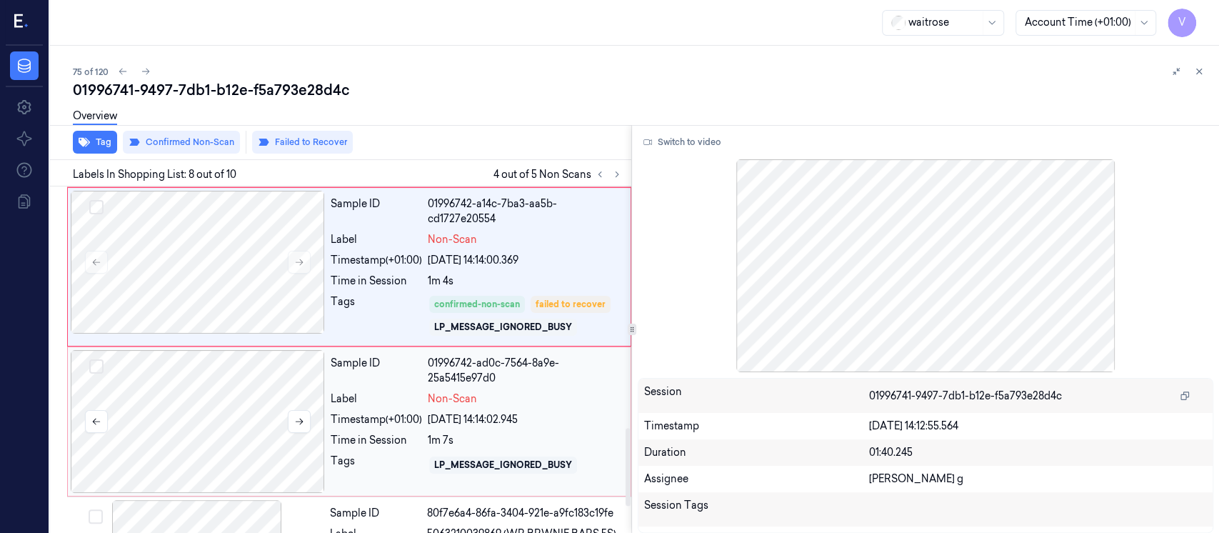
click at [225, 416] on div at bounding box center [198, 421] width 254 height 143
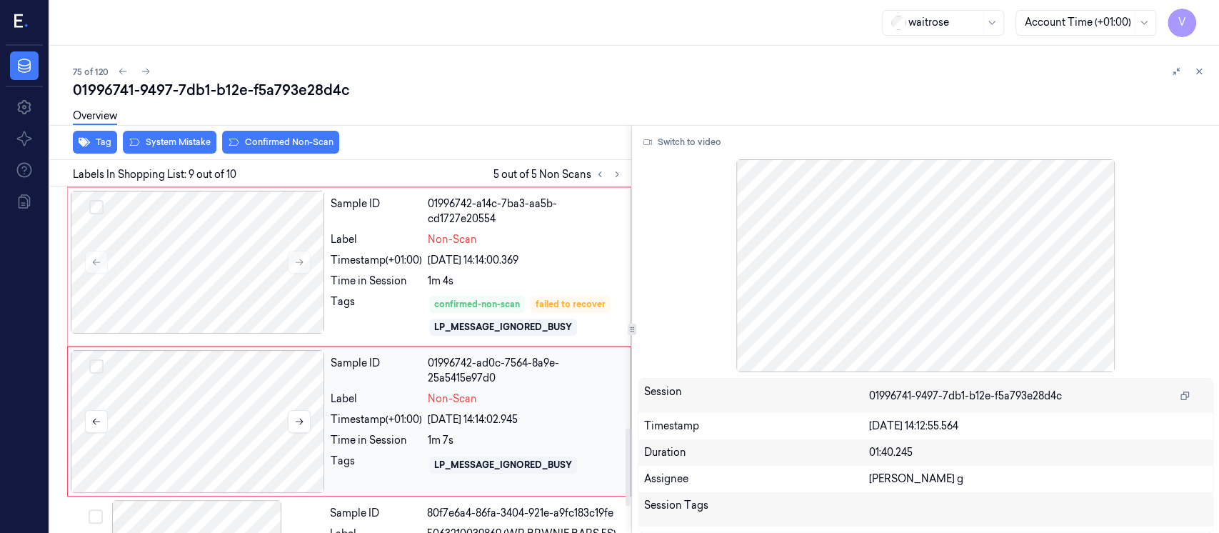
scroll to position [1128, 0]
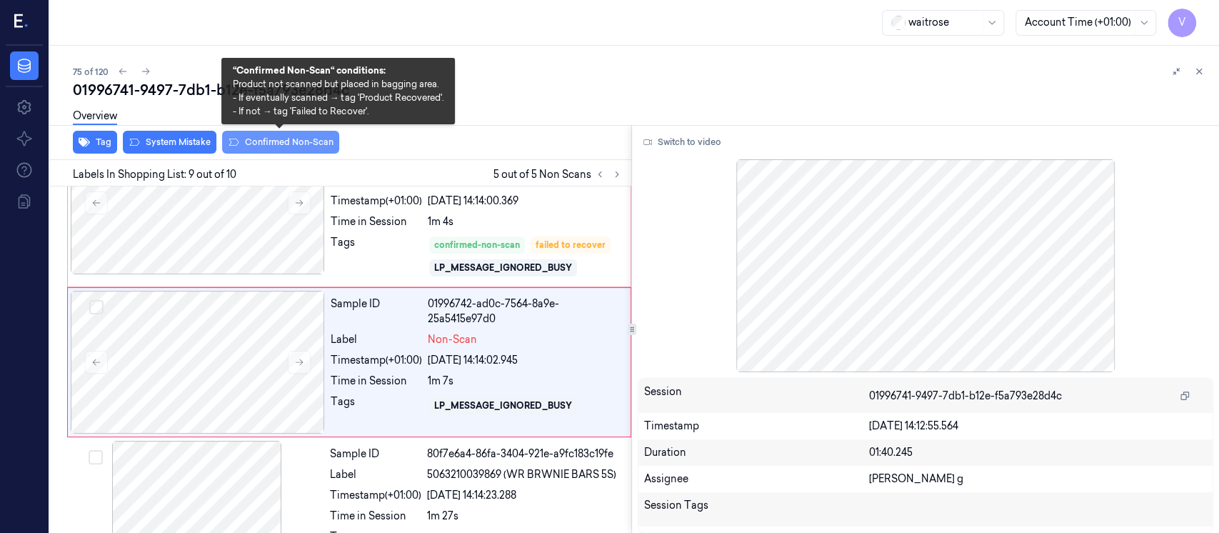
click at [326, 139] on button "Confirmed Non-Scan" at bounding box center [280, 142] width 117 height 23
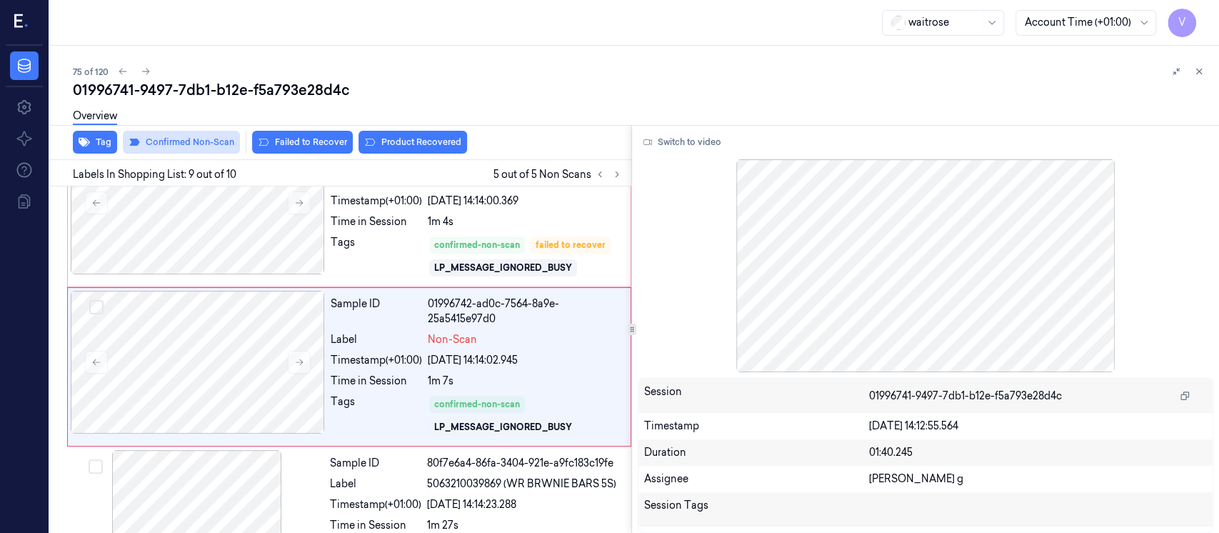
scroll to position [1132, 0]
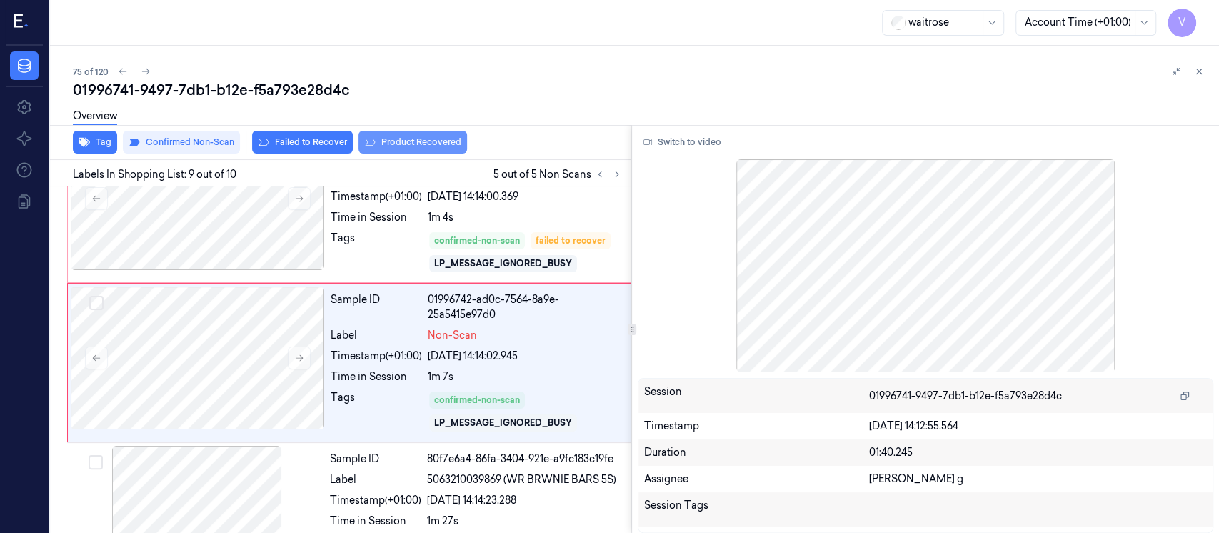
click at [378, 141] on button "Product Recovered" at bounding box center [412, 142] width 109 height 23
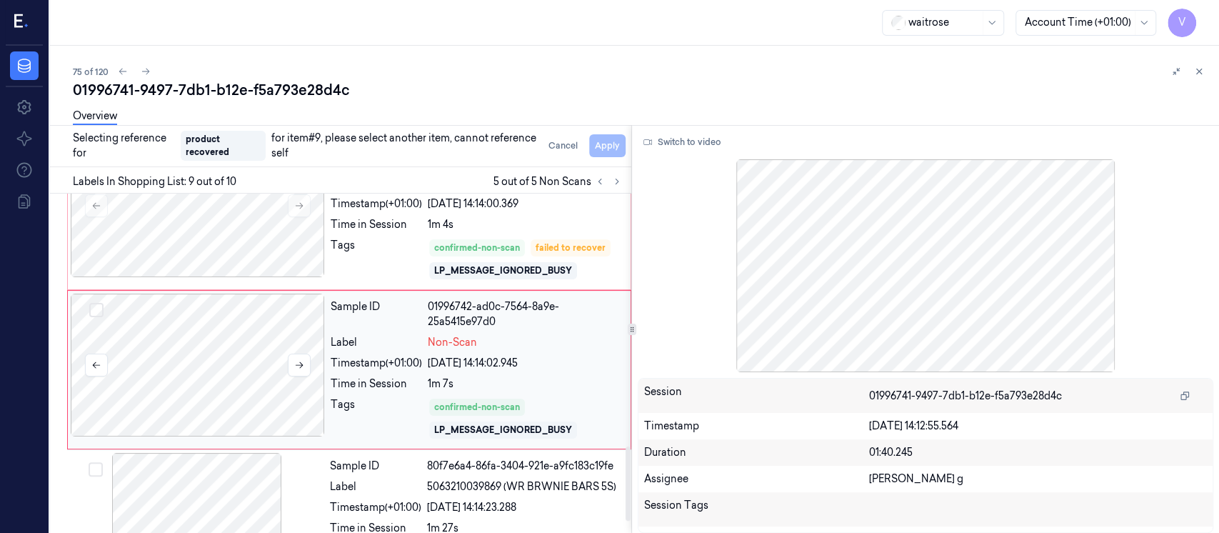
scroll to position [1200, 0]
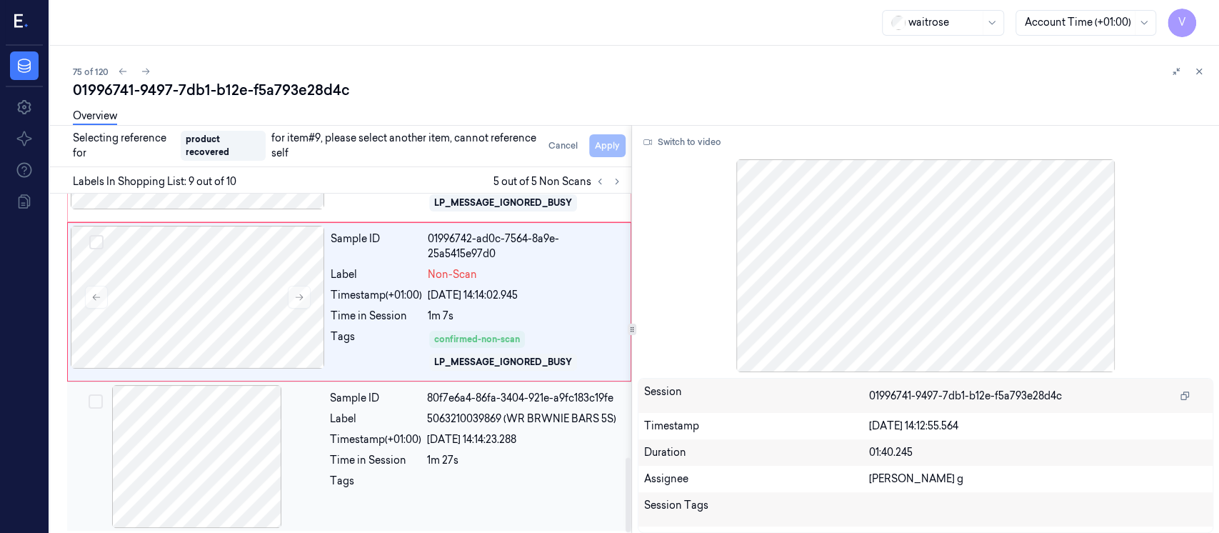
click at [188, 433] on div at bounding box center [197, 456] width 254 height 143
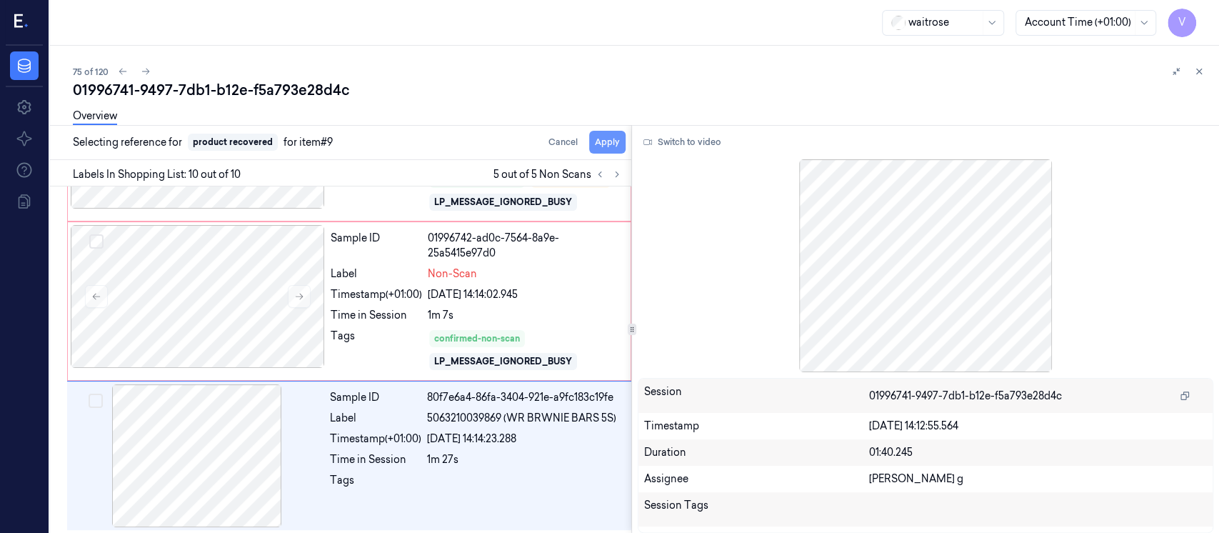
click at [603, 146] on button "Apply" at bounding box center [607, 142] width 36 height 23
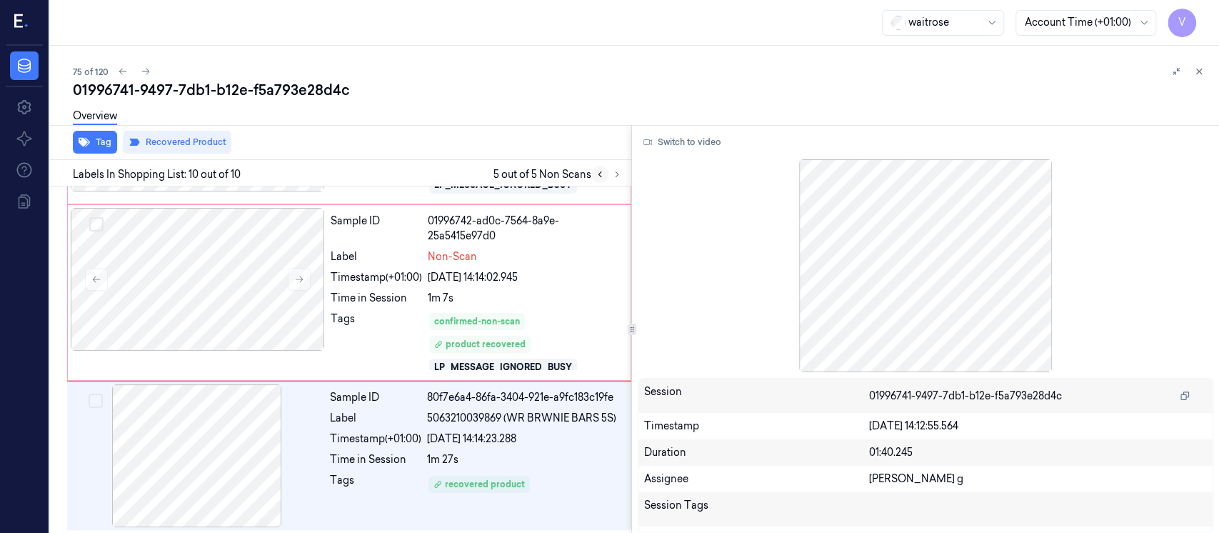
click at [599, 175] on icon at bounding box center [600, 174] width 10 height 10
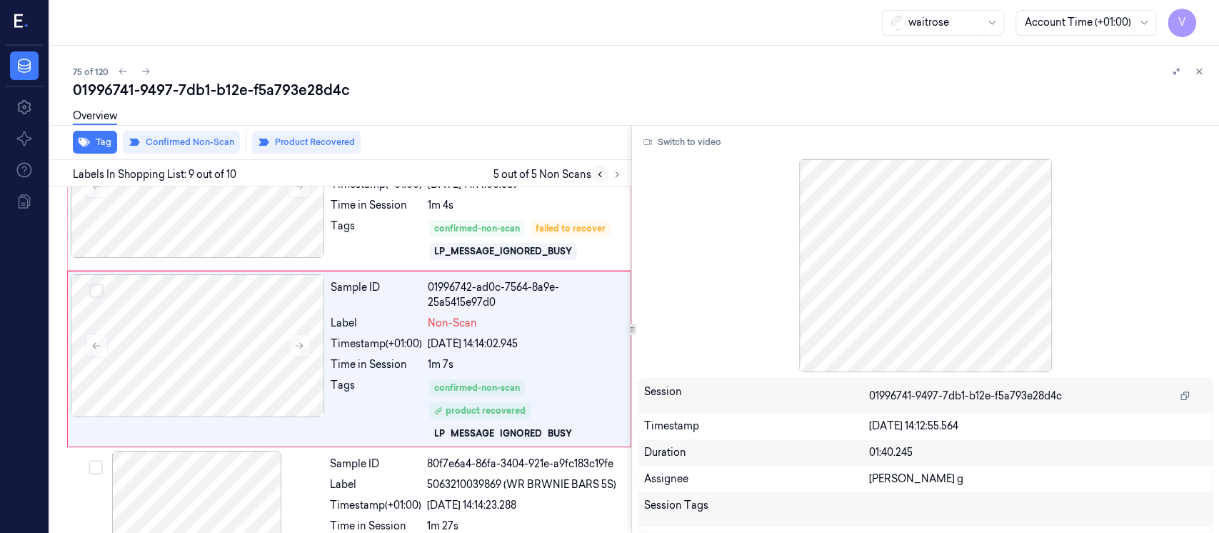
scroll to position [1142, 0]
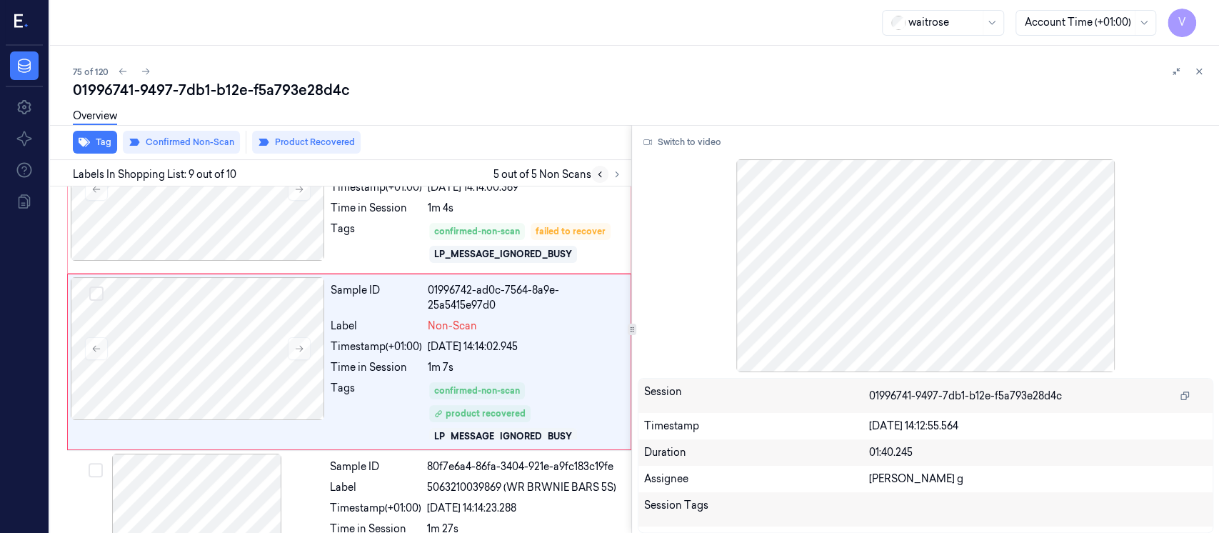
click at [599, 175] on icon at bounding box center [600, 174] width 10 height 10
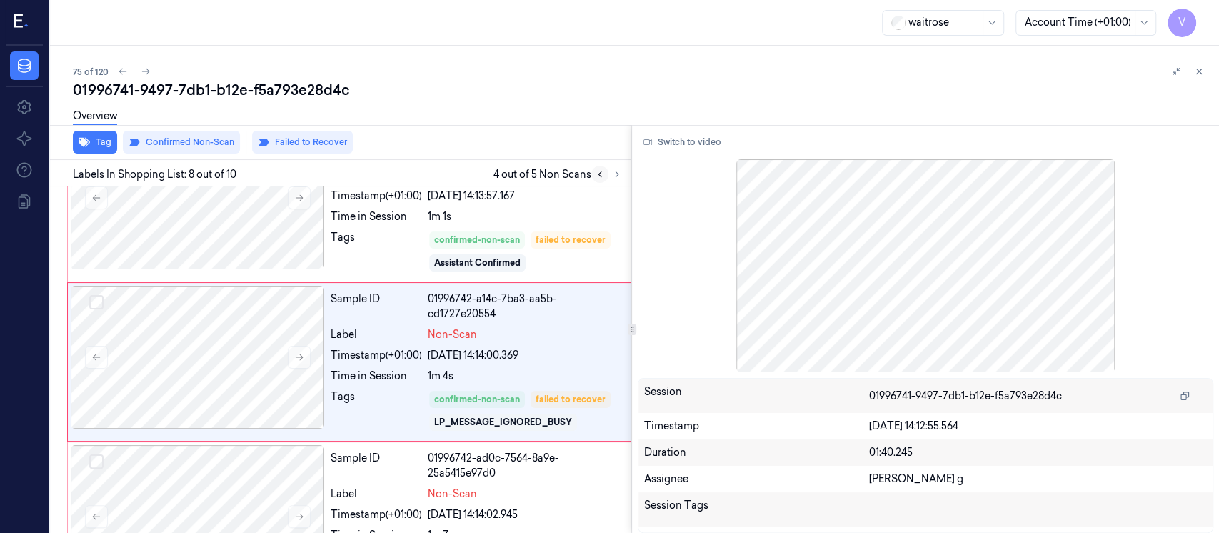
click at [599, 175] on icon at bounding box center [600, 174] width 10 height 10
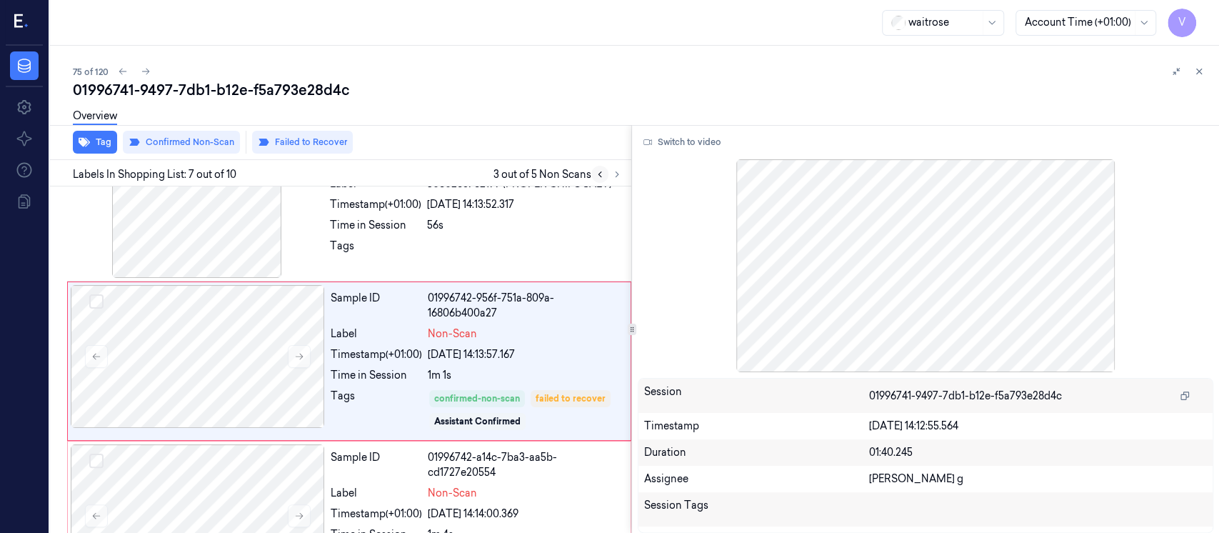
click at [599, 175] on icon at bounding box center [600, 174] width 10 height 10
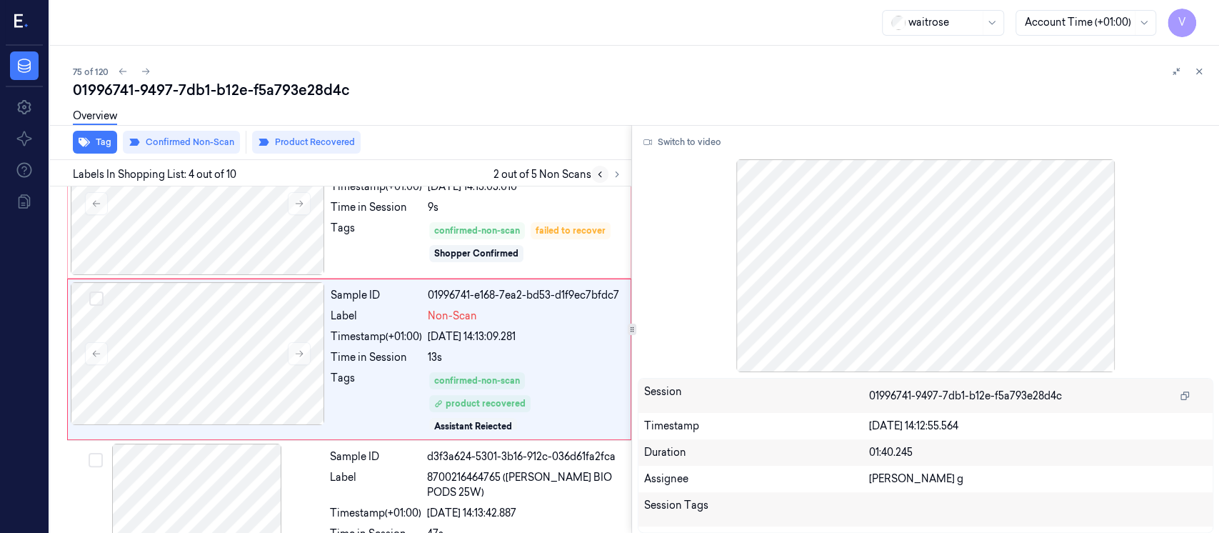
click at [599, 175] on icon at bounding box center [600, 174] width 10 height 10
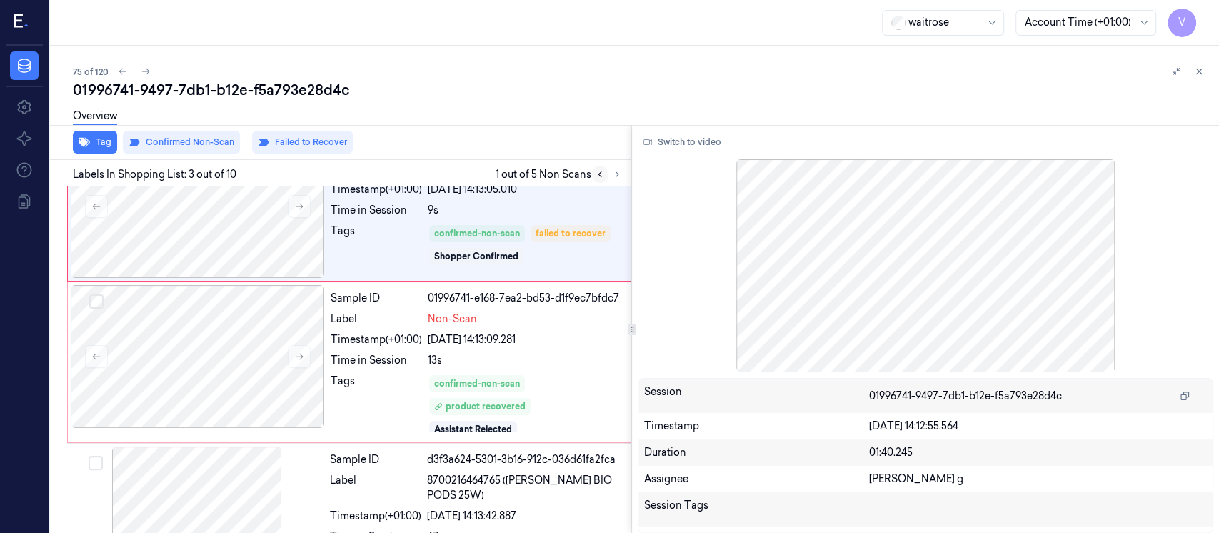
scroll to position [200, 0]
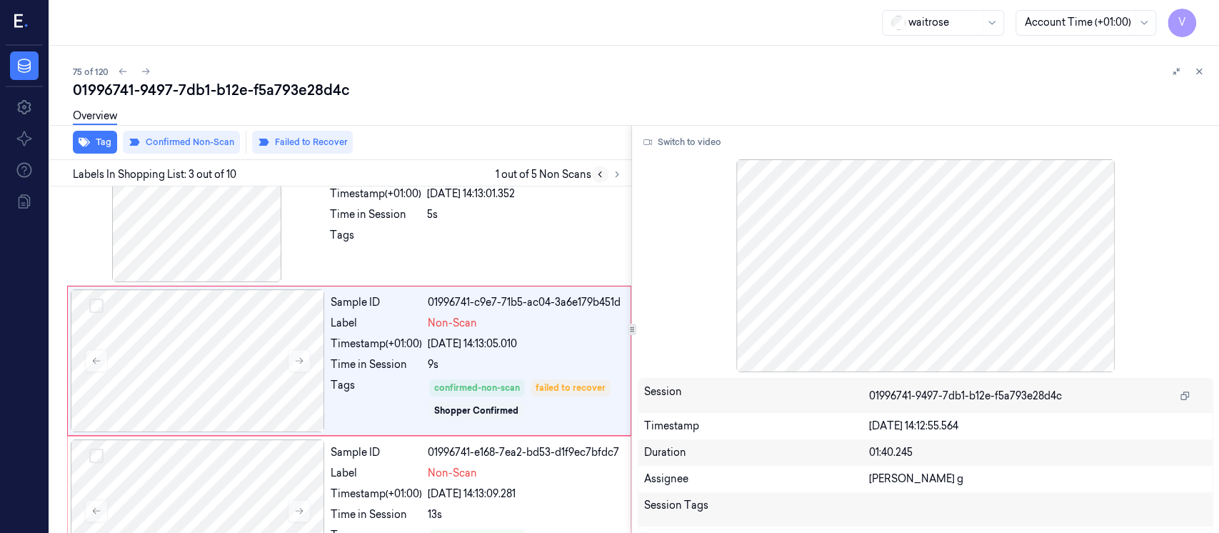
click at [599, 175] on icon at bounding box center [600, 174] width 10 height 10
click at [1197, 68] on icon at bounding box center [1199, 71] width 10 height 10
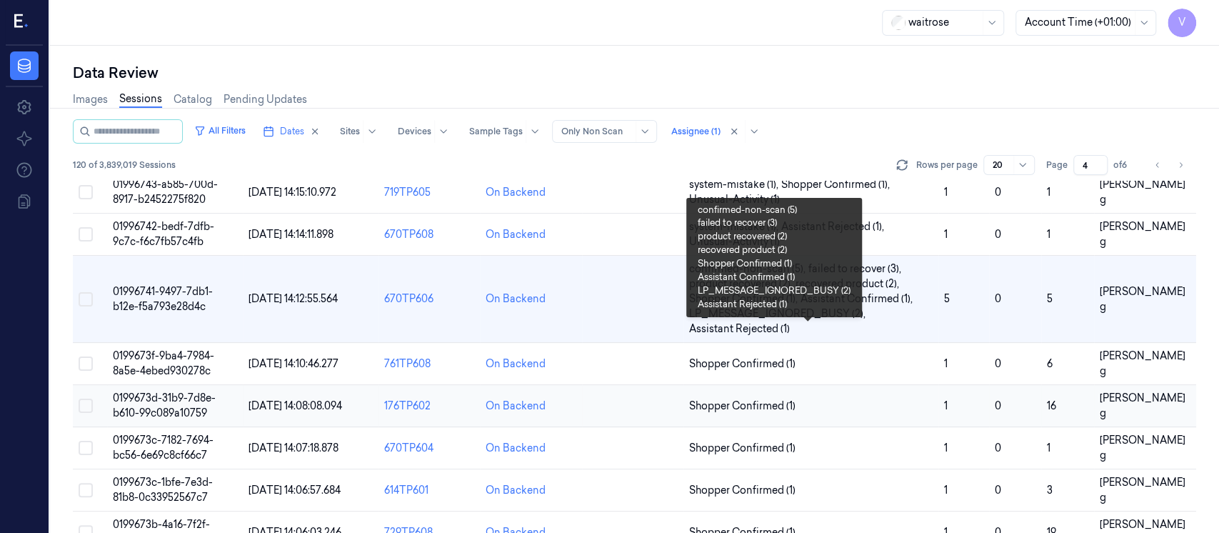
scroll to position [605, 0]
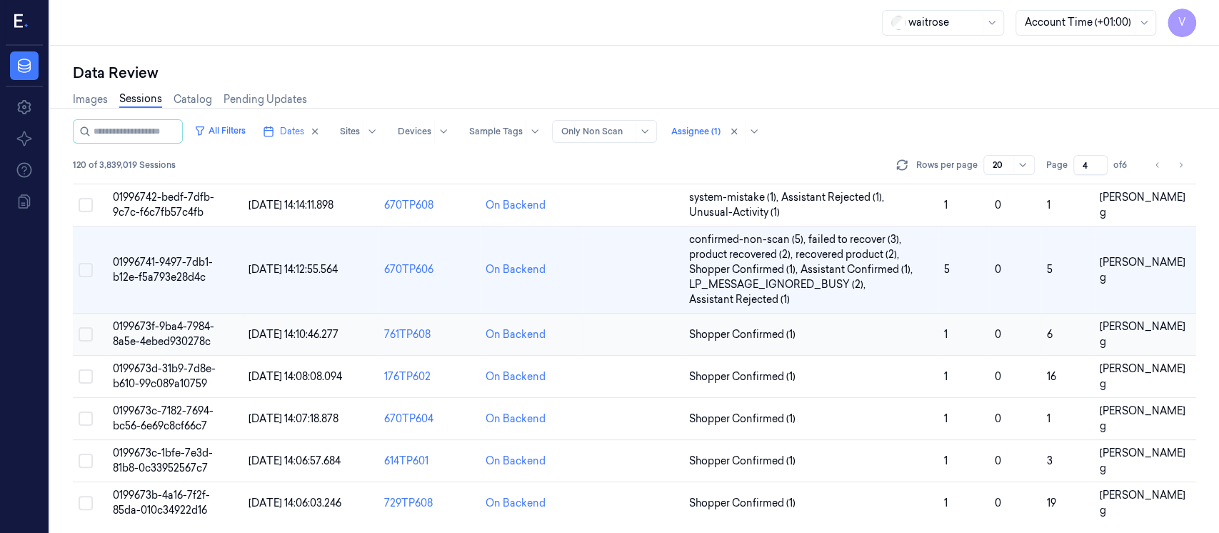
click at [631, 342] on td at bounding box center [632, 334] width 101 height 42
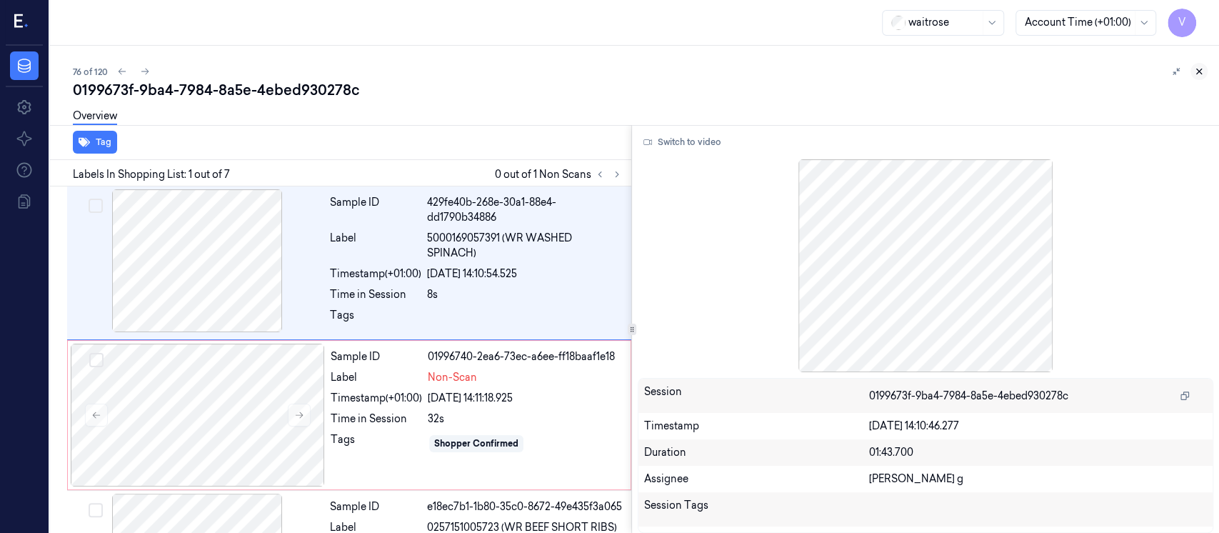
click at [1198, 71] on icon at bounding box center [1199, 71] width 5 height 5
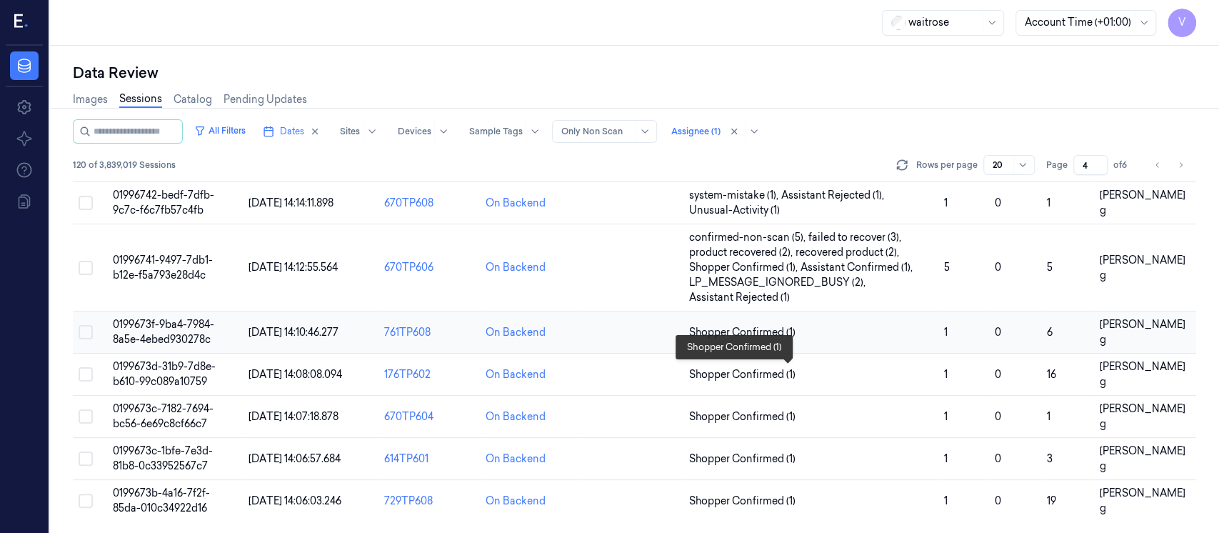
scroll to position [605, 0]
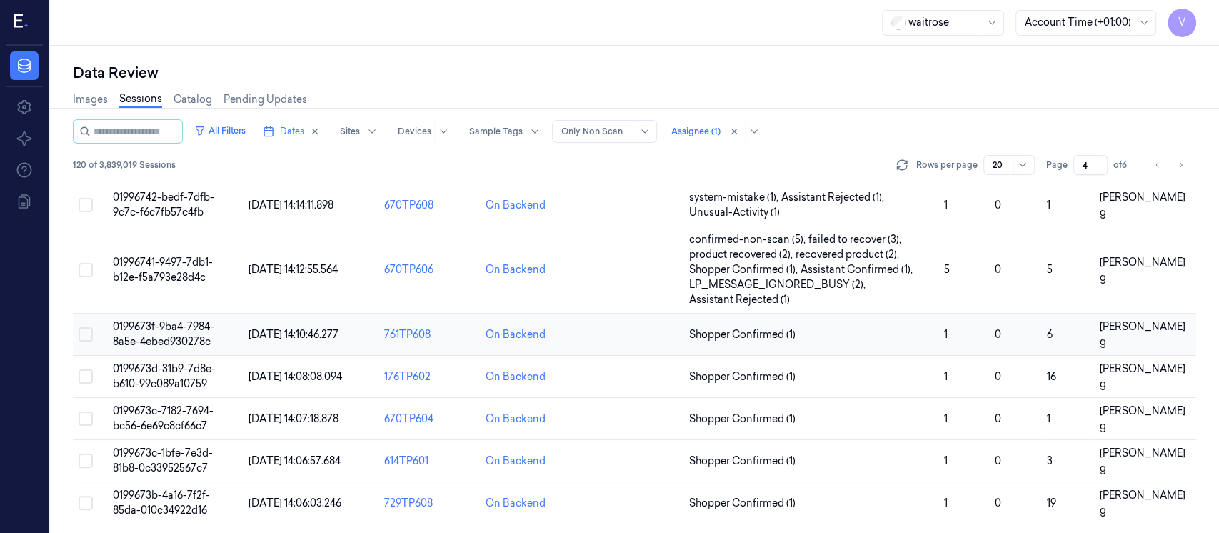
click at [638, 342] on td at bounding box center [632, 334] width 101 height 42
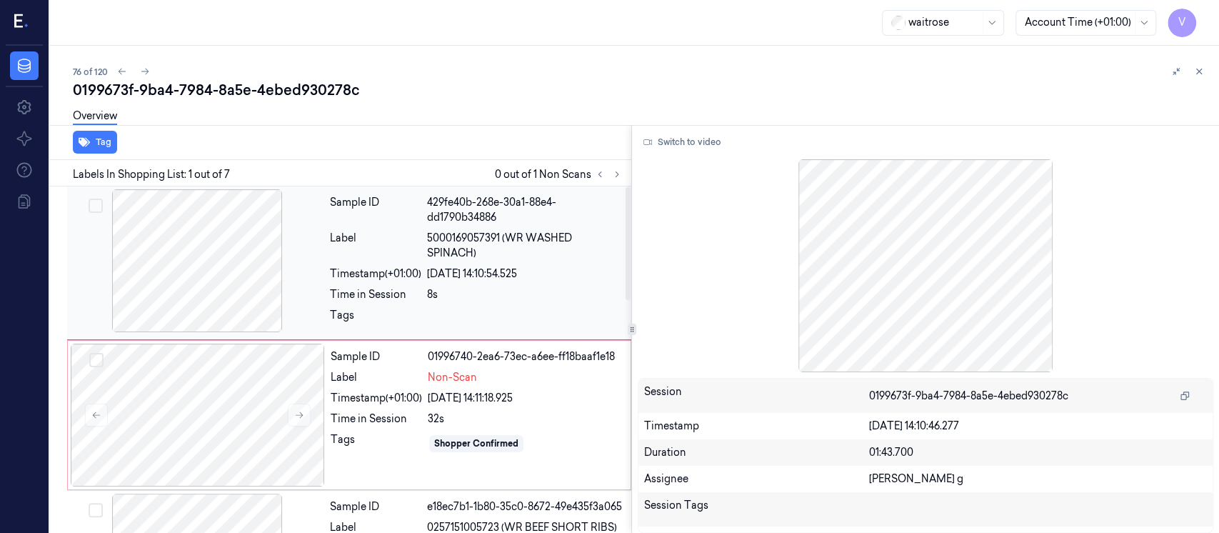
click at [490, 288] on div "8s" at bounding box center [525, 294] width 196 height 15
click at [482, 398] on div "20/09/2025 14:11:18.925" at bounding box center [525, 398] width 194 height 15
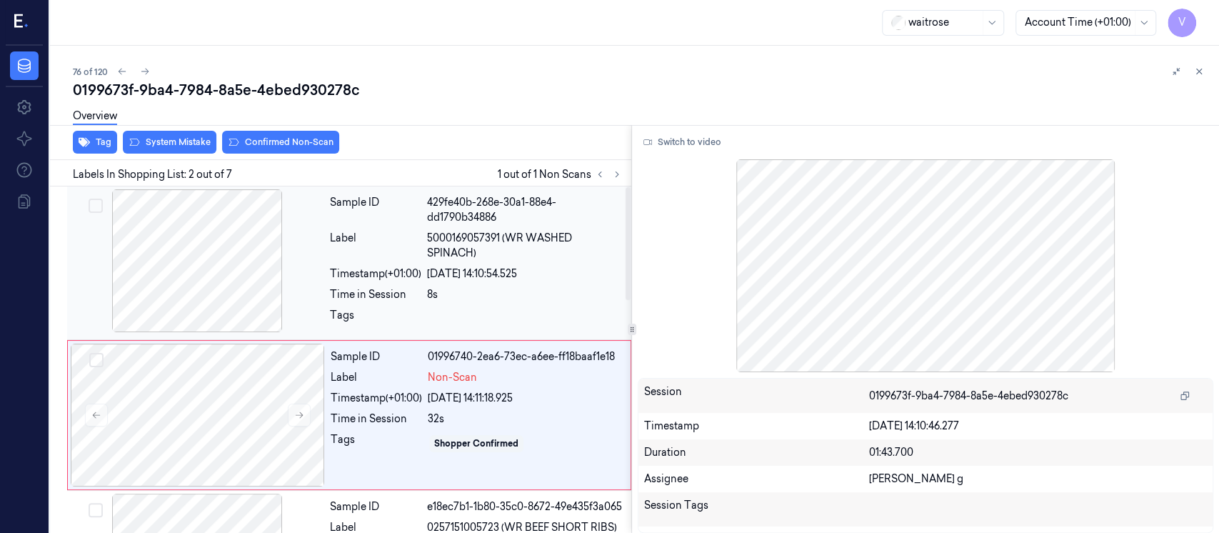
click at [555, 195] on div "429fe40b-268e-30a1-88e4-dd1790b34886" at bounding box center [525, 210] width 196 height 30
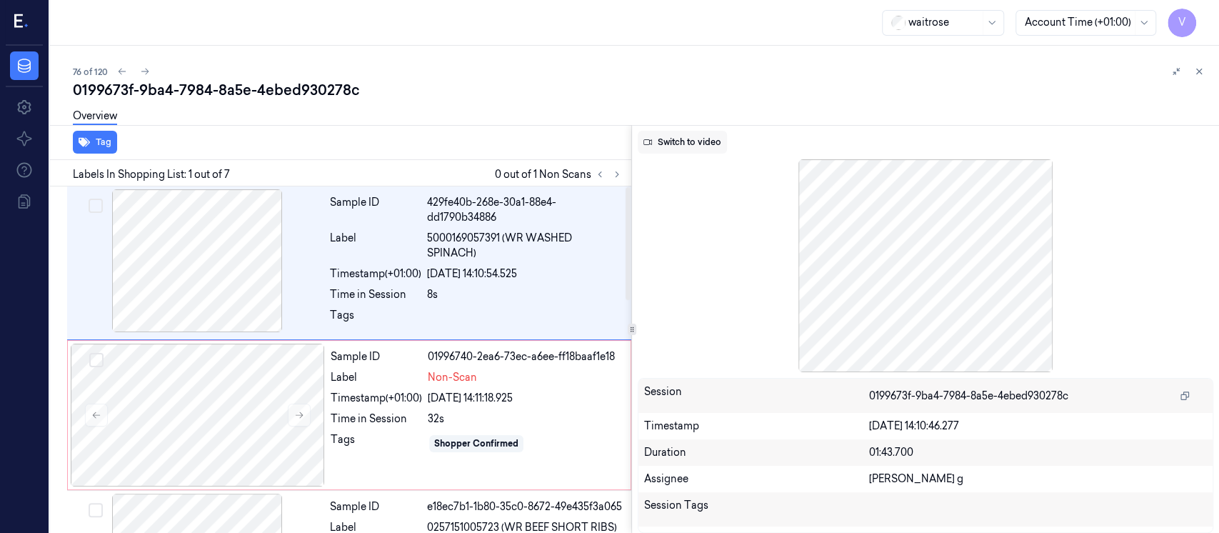
click at [665, 146] on button "Switch to video" at bounding box center [682, 142] width 89 height 23
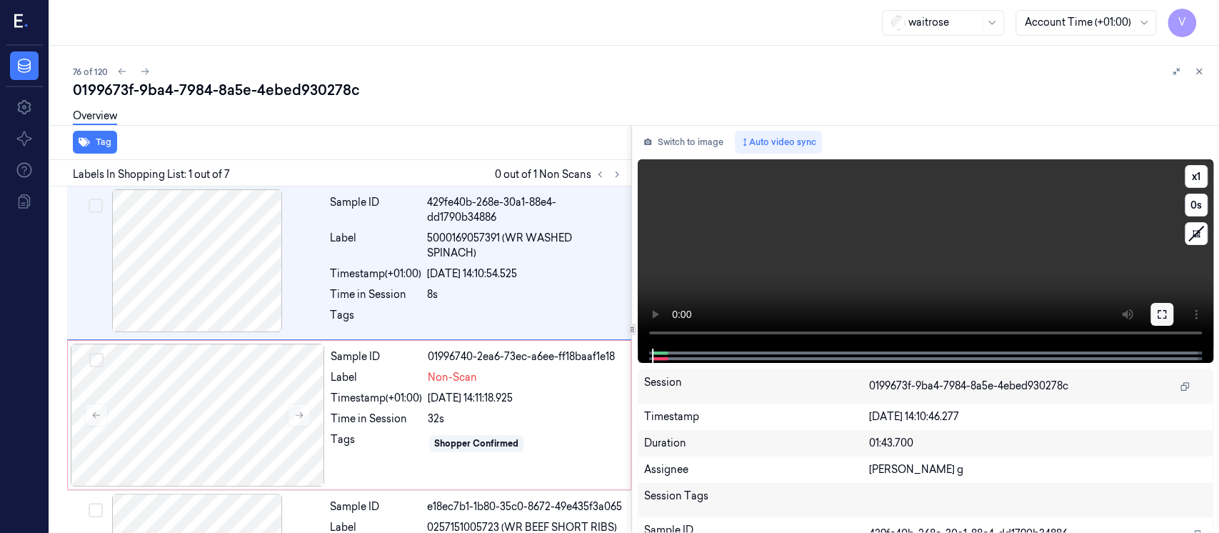
click at [1162, 320] on button at bounding box center [1161, 314] width 23 height 23
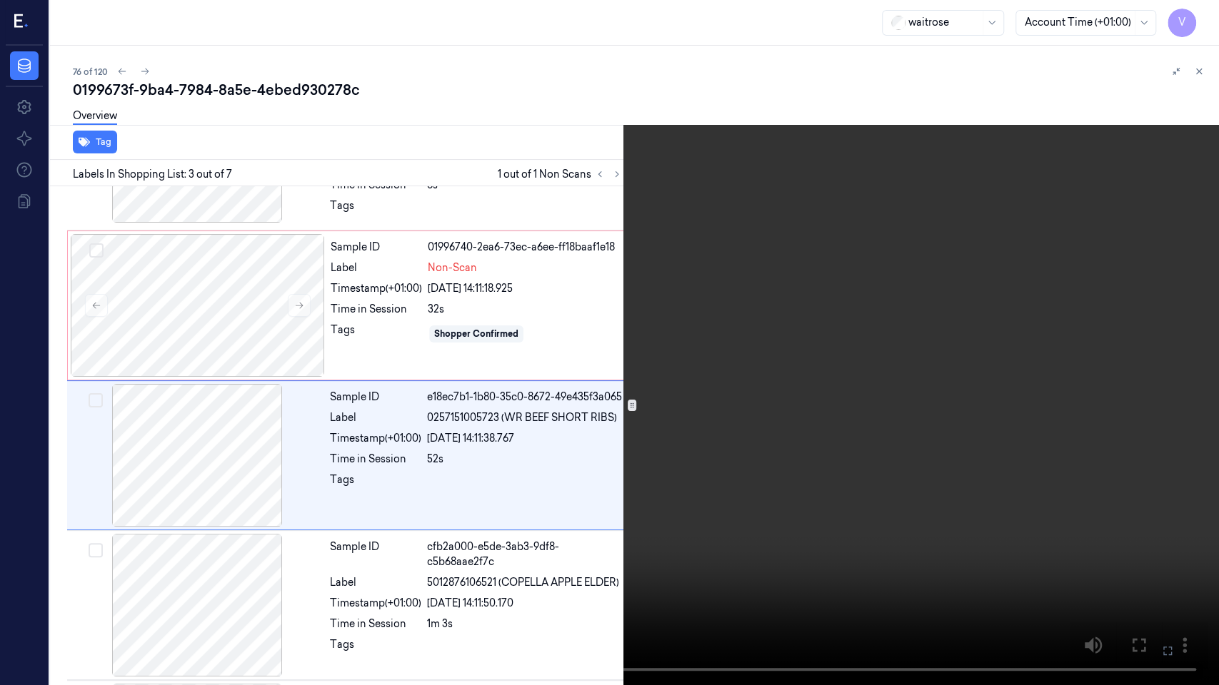
click at [0, 0] on button at bounding box center [0, 0] width 0 height 0
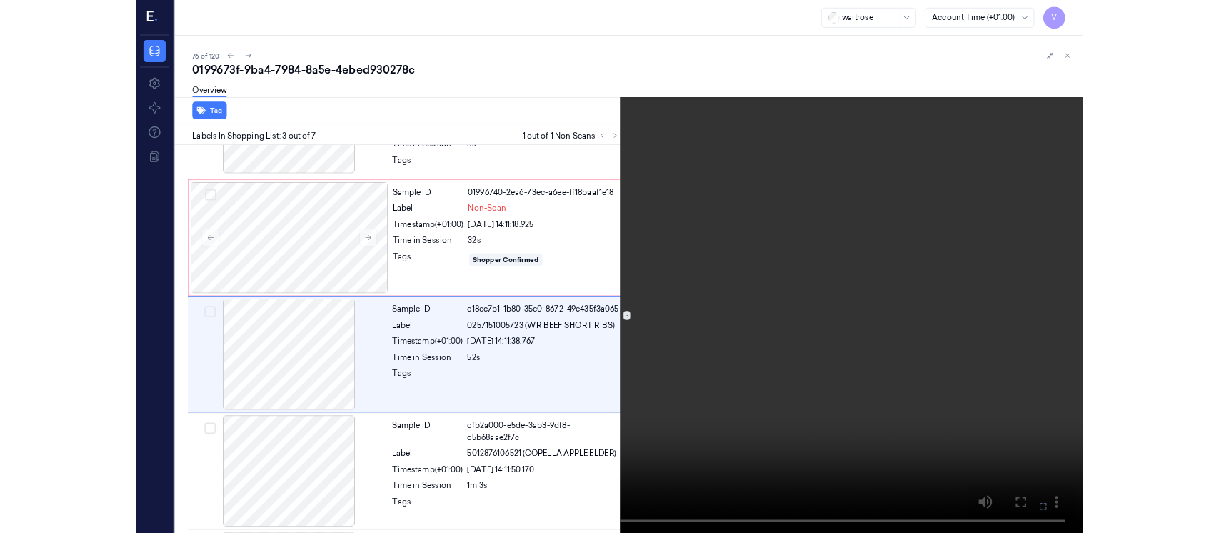
scroll to position [128, 0]
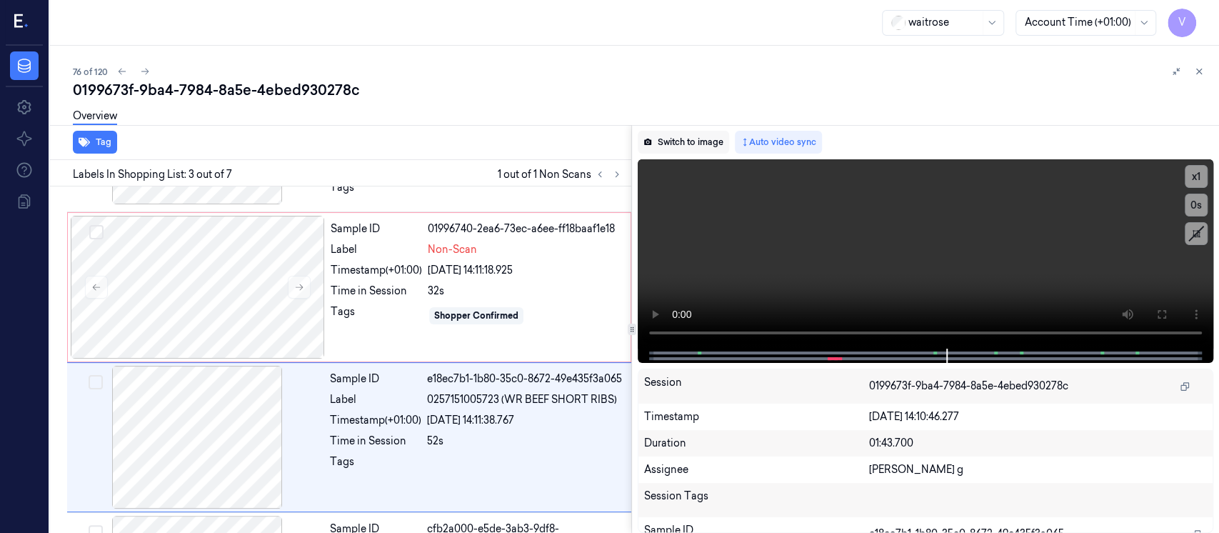
click at [675, 140] on button "Switch to image" at bounding box center [683, 142] width 91 height 23
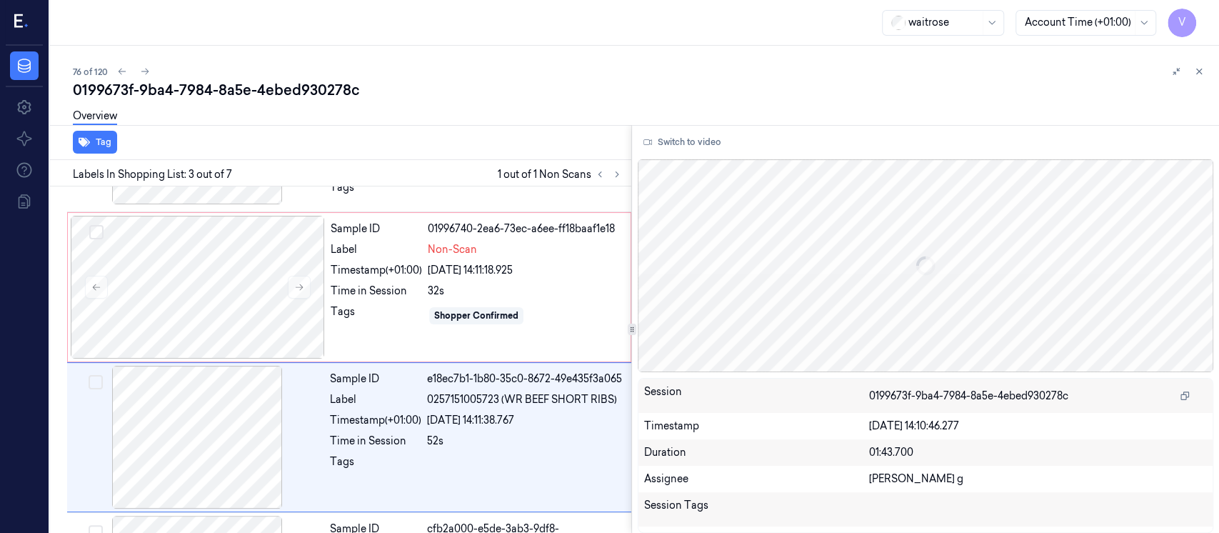
scroll to position [205, 0]
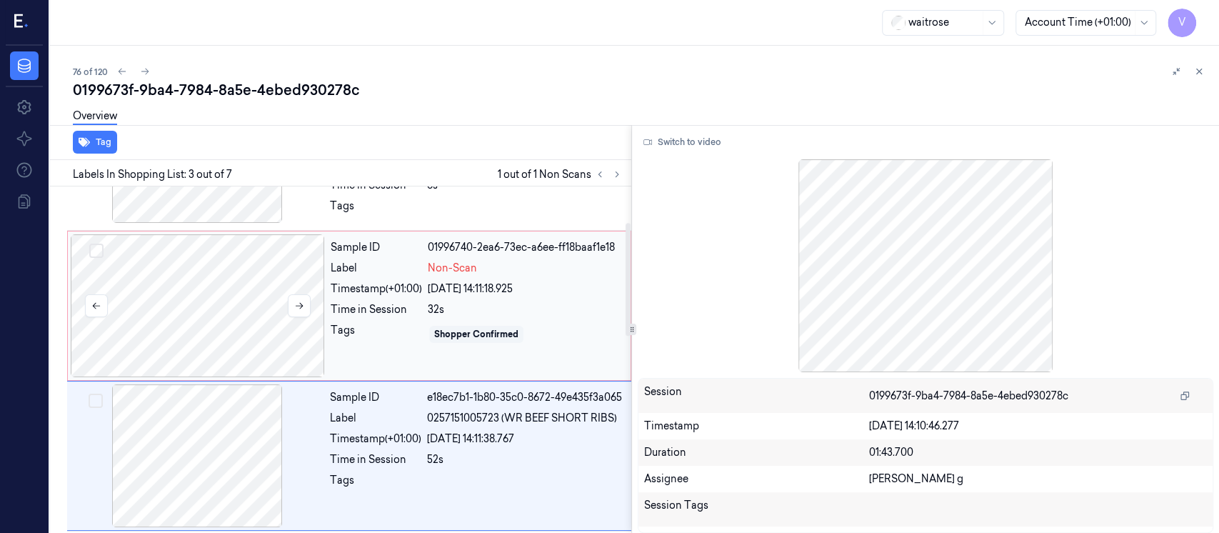
click at [243, 316] on div at bounding box center [198, 305] width 254 height 143
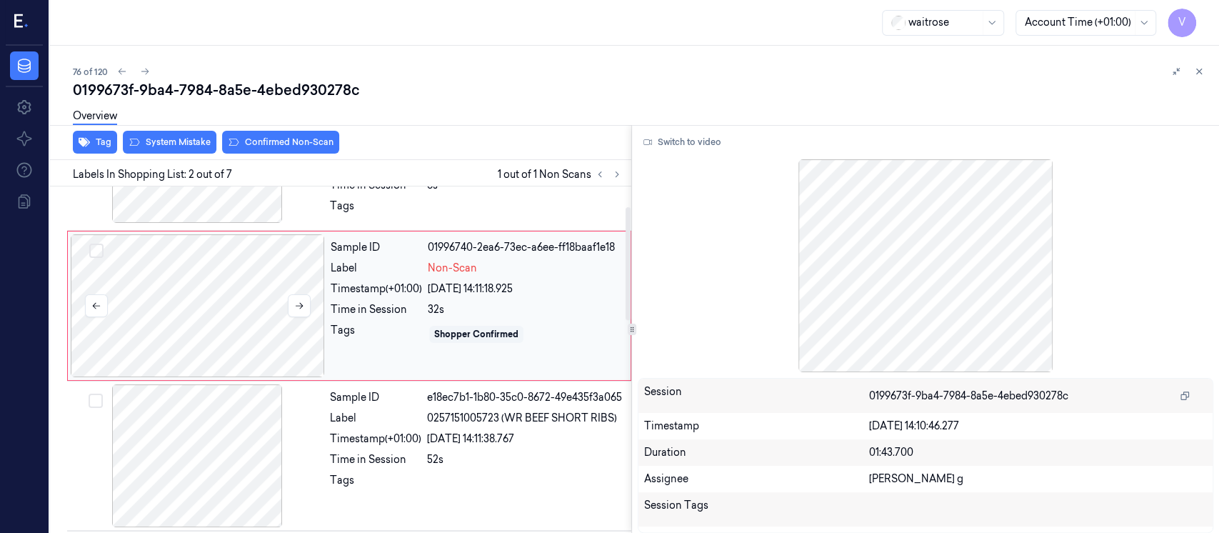
scroll to position [55, 0]
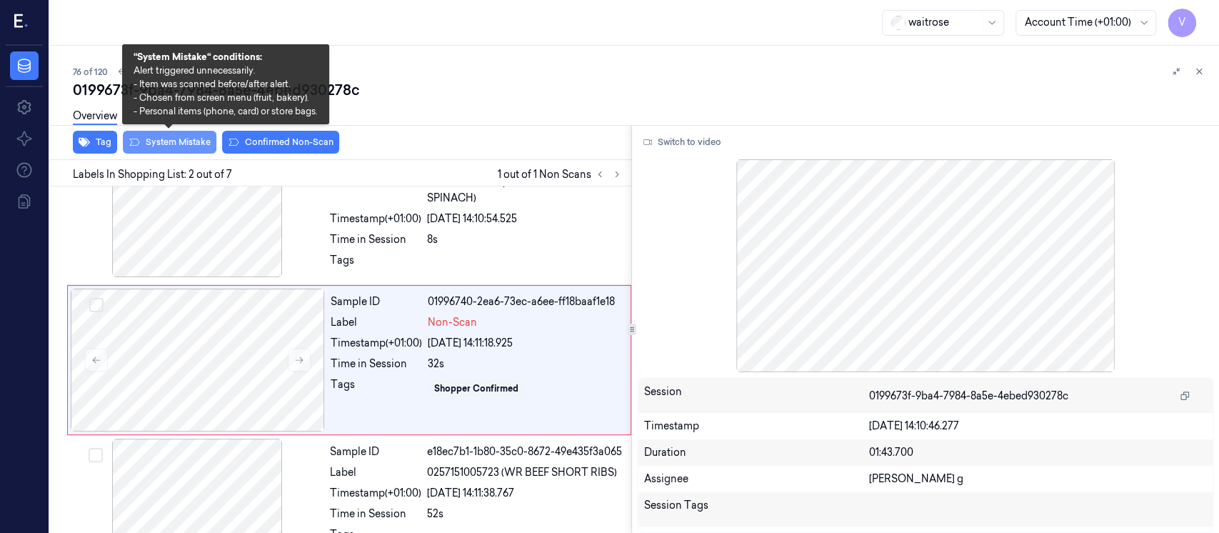
click at [171, 143] on button "System Mistake" at bounding box center [170, 142] width 94 height 23
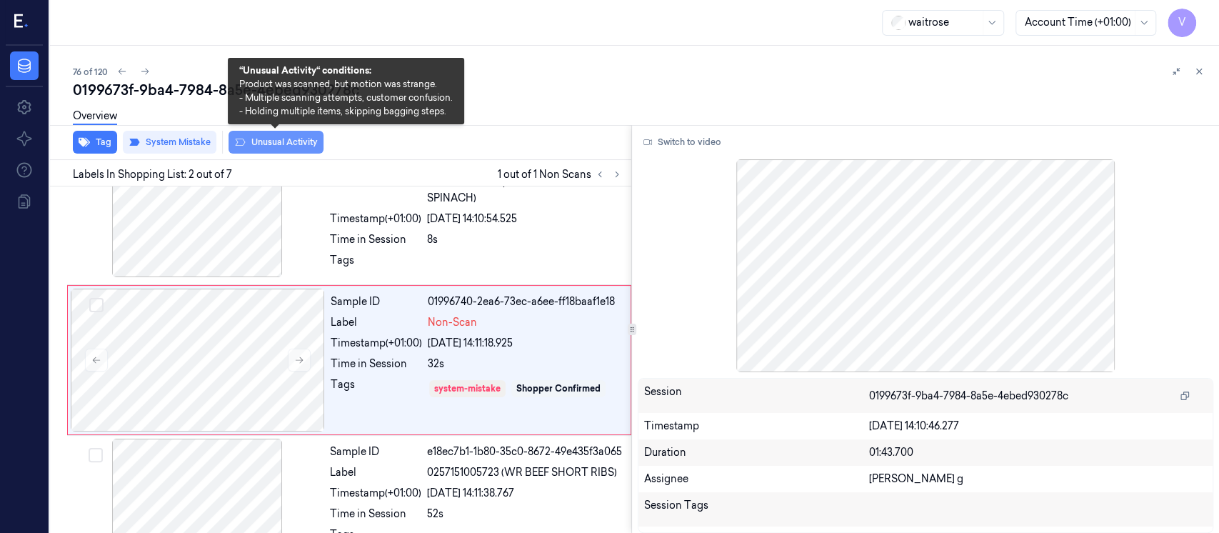
click at [293, 139] on button "Unusual Activity" at bounding box center [275, 142] width 95 height 23
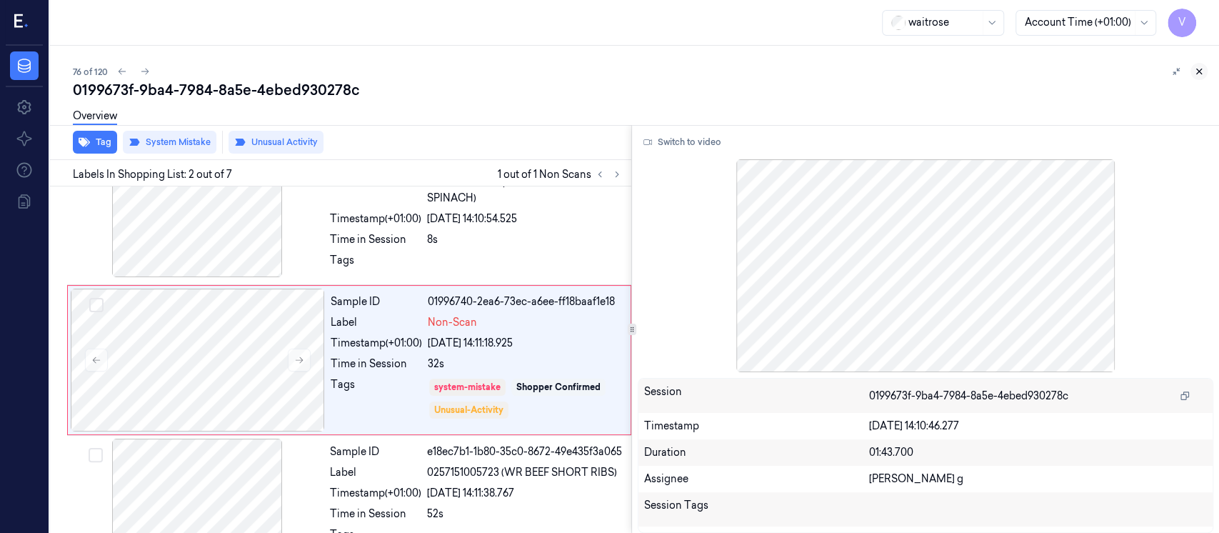
click at [1200, 71] on icon at bounding box center [1199, 71] width 10 height 10
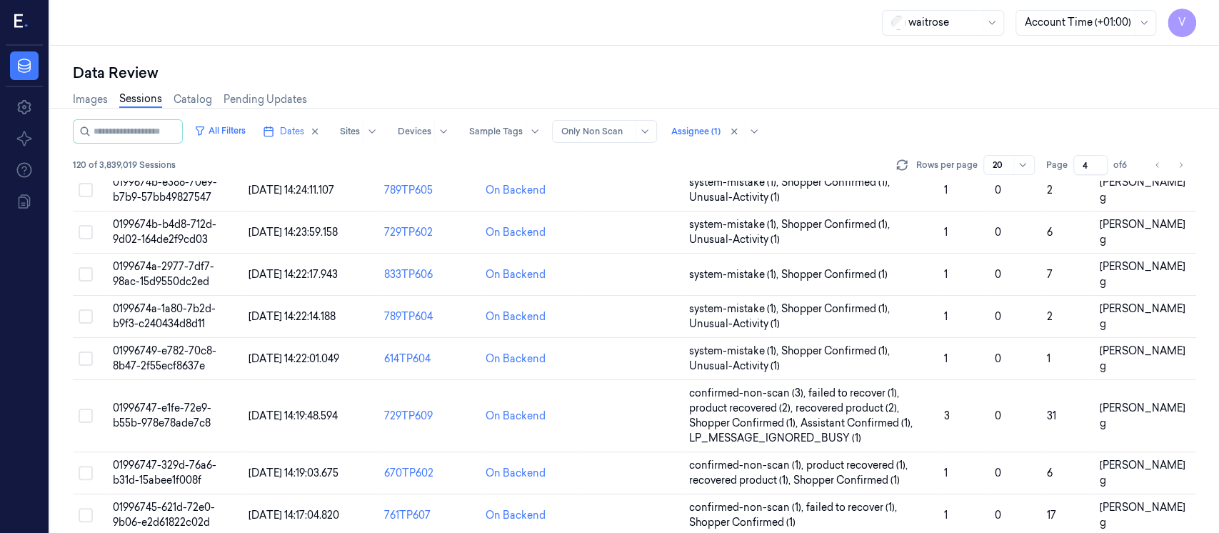
scroll to position [605, 0]
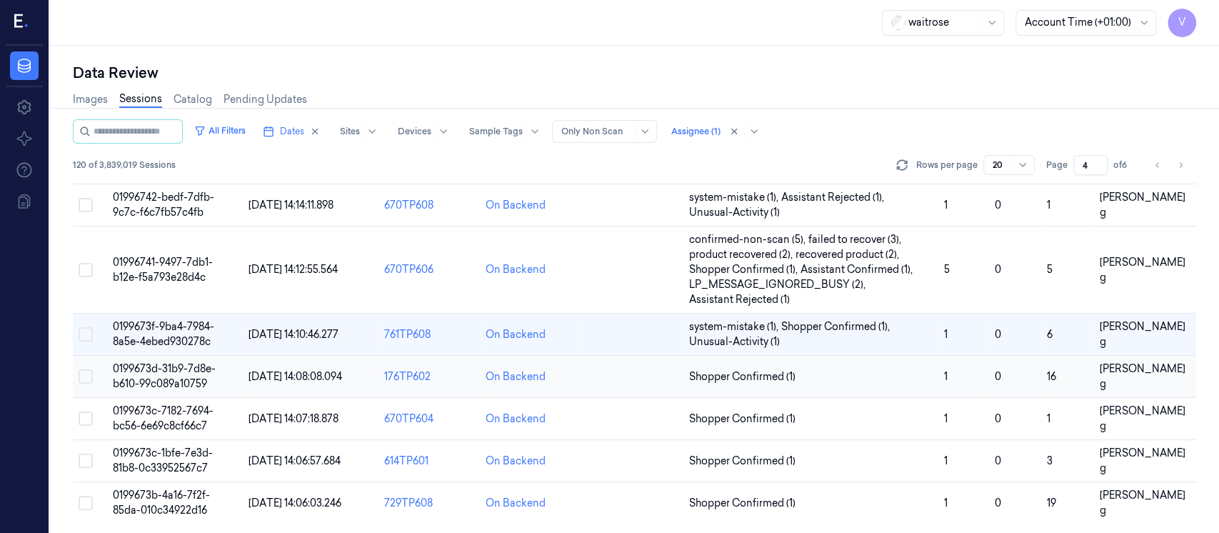
click at [625, 380] on td at bounding box center [632, 377] width 101 height 42
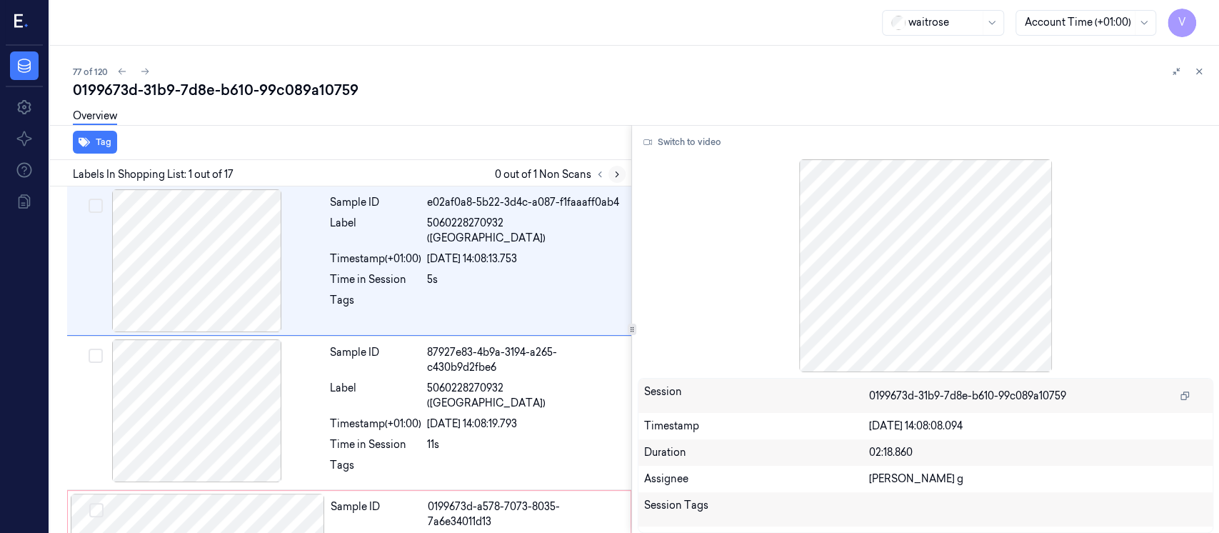
click at [613, 170] on icon at bounding box center [617, 174] width 10 height 10
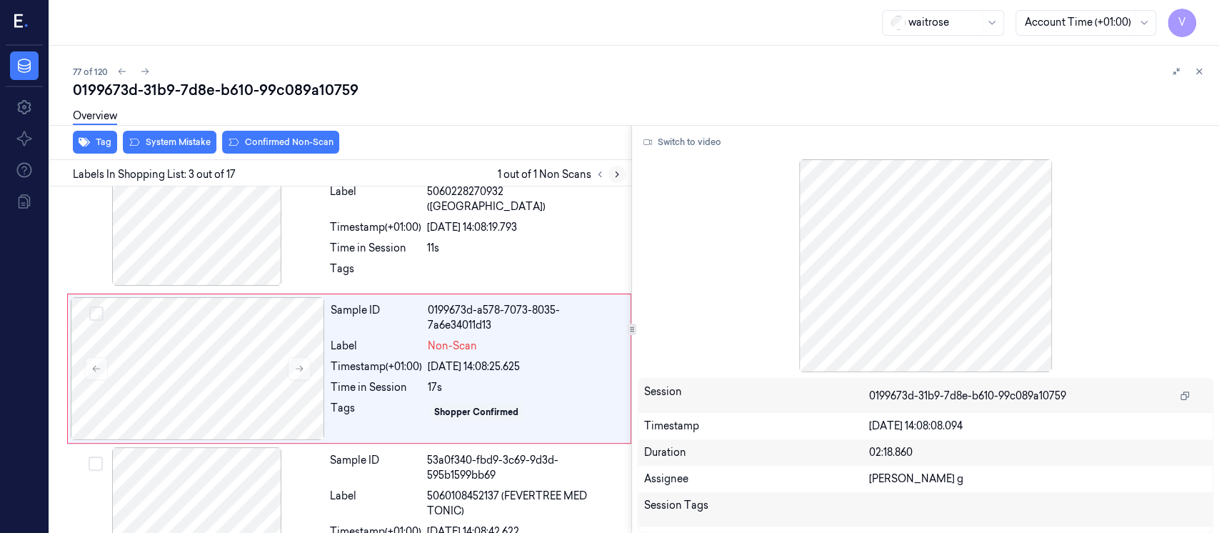
scroll to position [200, 0]
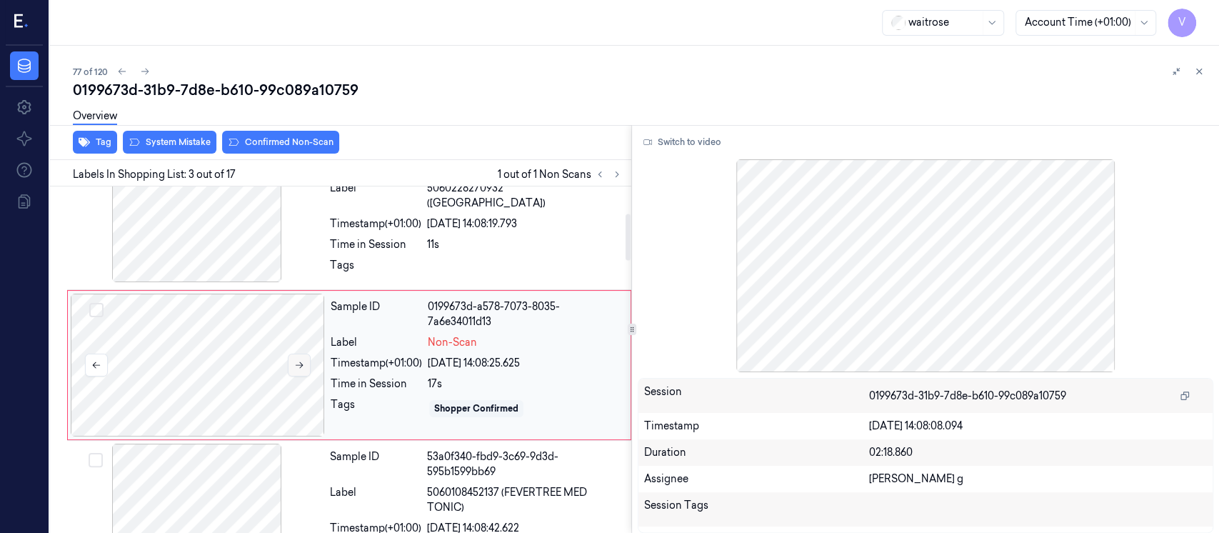
click at [302, 361] on icon at bounding box center [299, 365] width 10 height 10
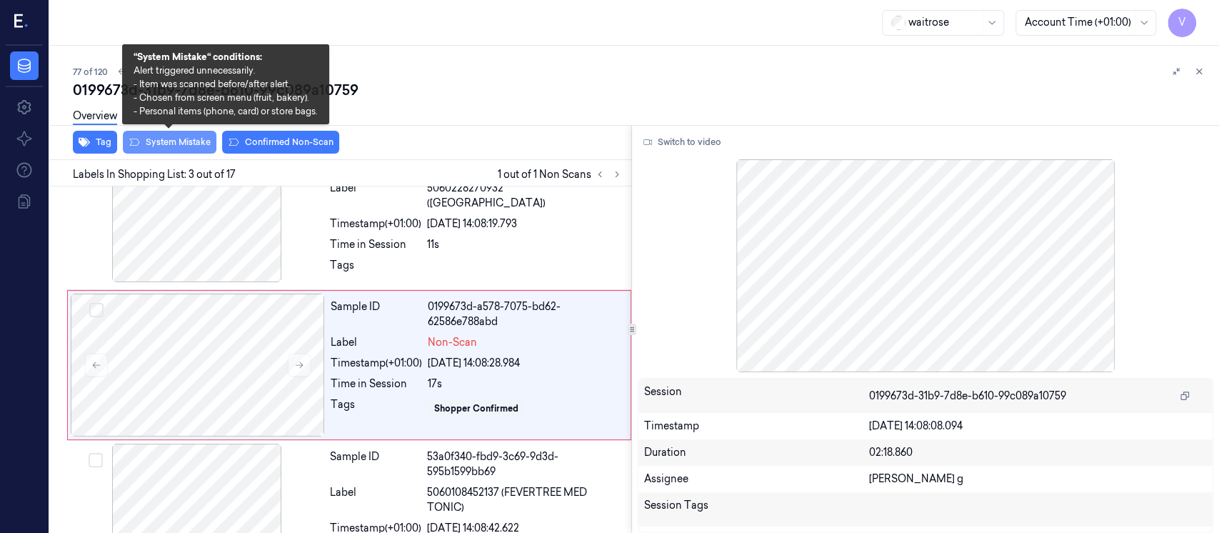
click at [188, 140] on button "System Mistake" at bounding box center [170, 142] width 94 height 23
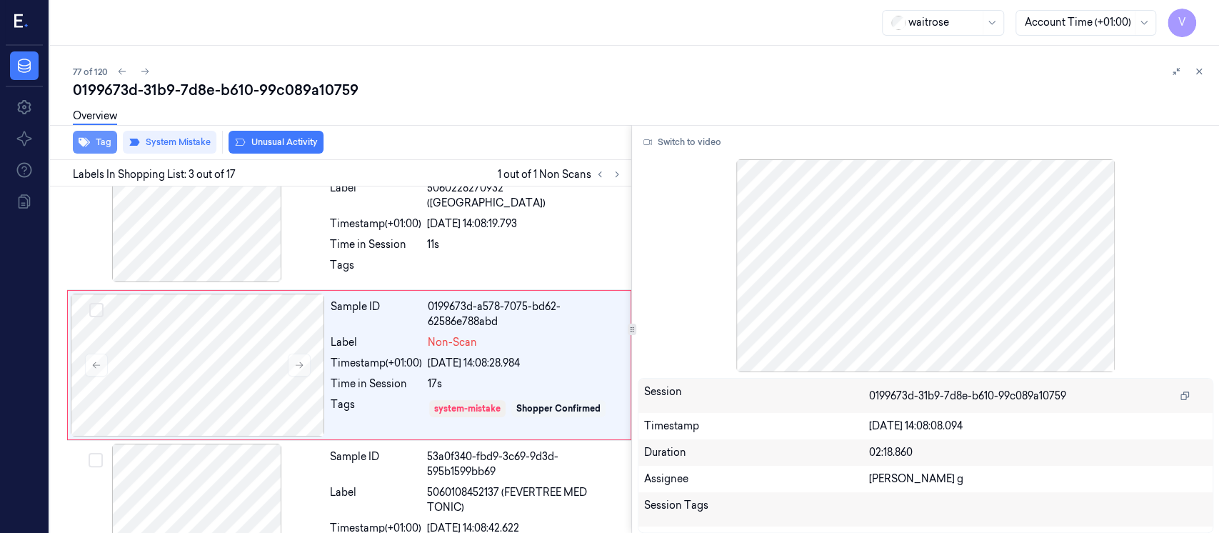
click at [102, 146] on button "Tag" at bounding box center [95, 142] width 44 height 23
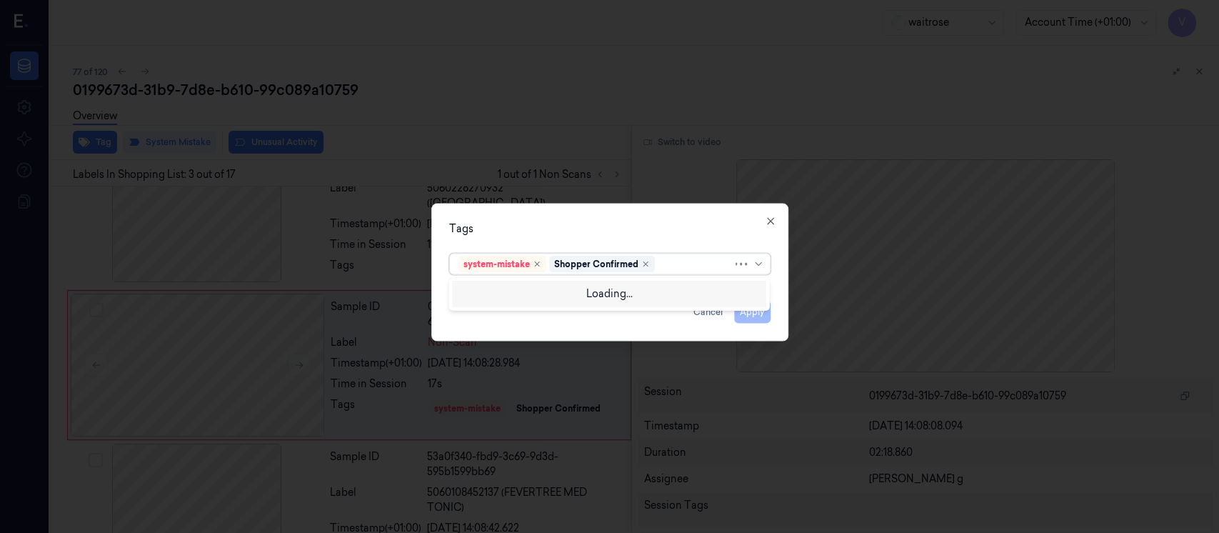
click at [675, 266] on div at bounding box center [695, 263] width 75 height 15
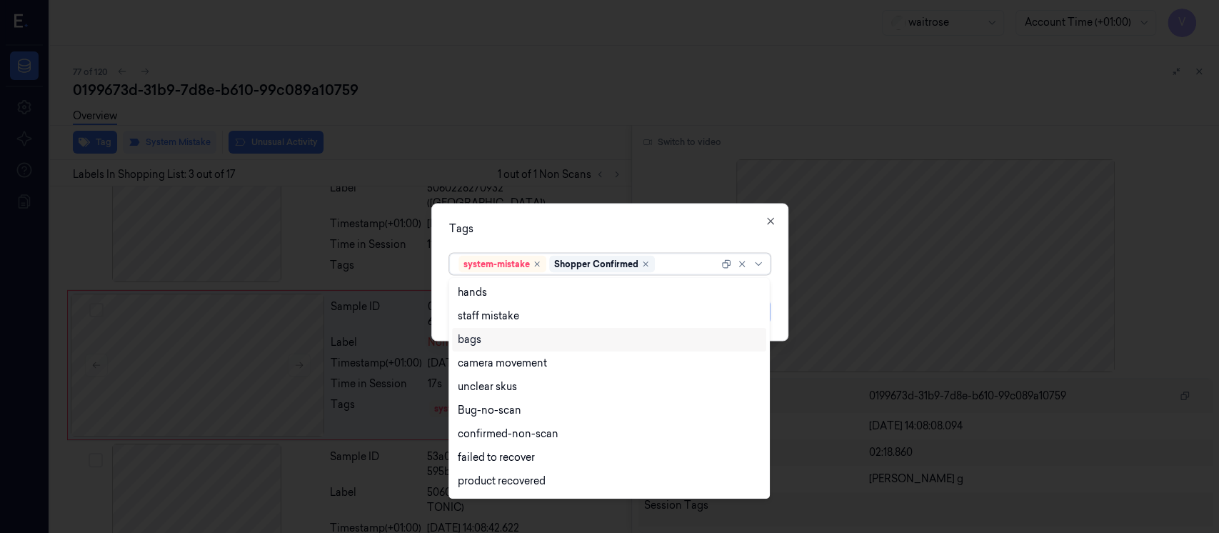
click at [478, 338] on div "bags" at bounding box center [470, 339] width 24 height 15
click at [648, 230] on div "Tags" at bounding box center [609, 228] width 321 height 15
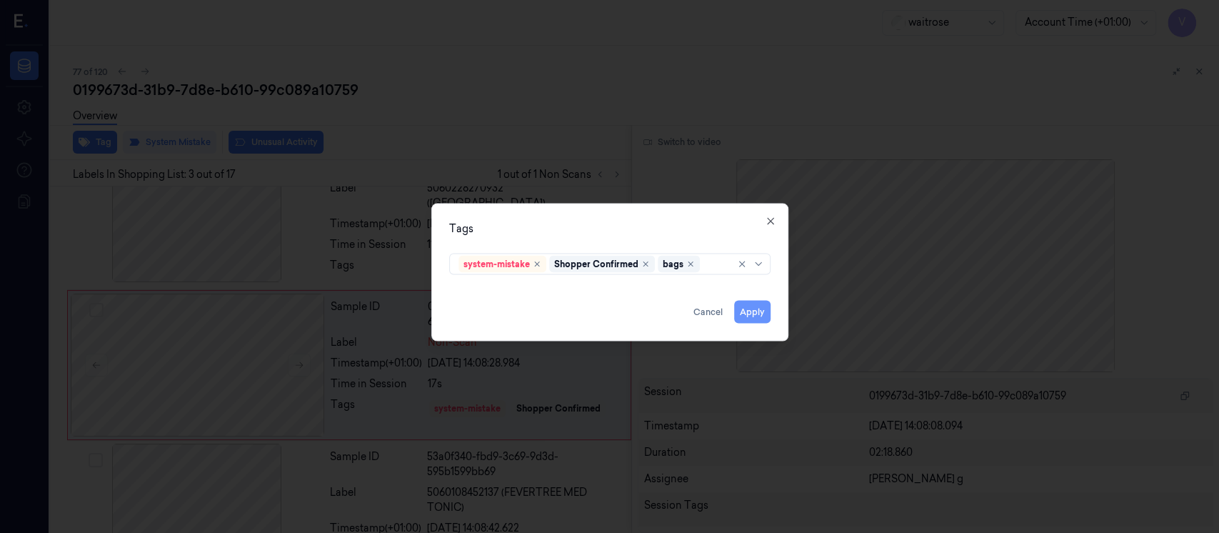
click at [765, 308] on button "Apply" at bounding box center [752, 312] width 36 height 23
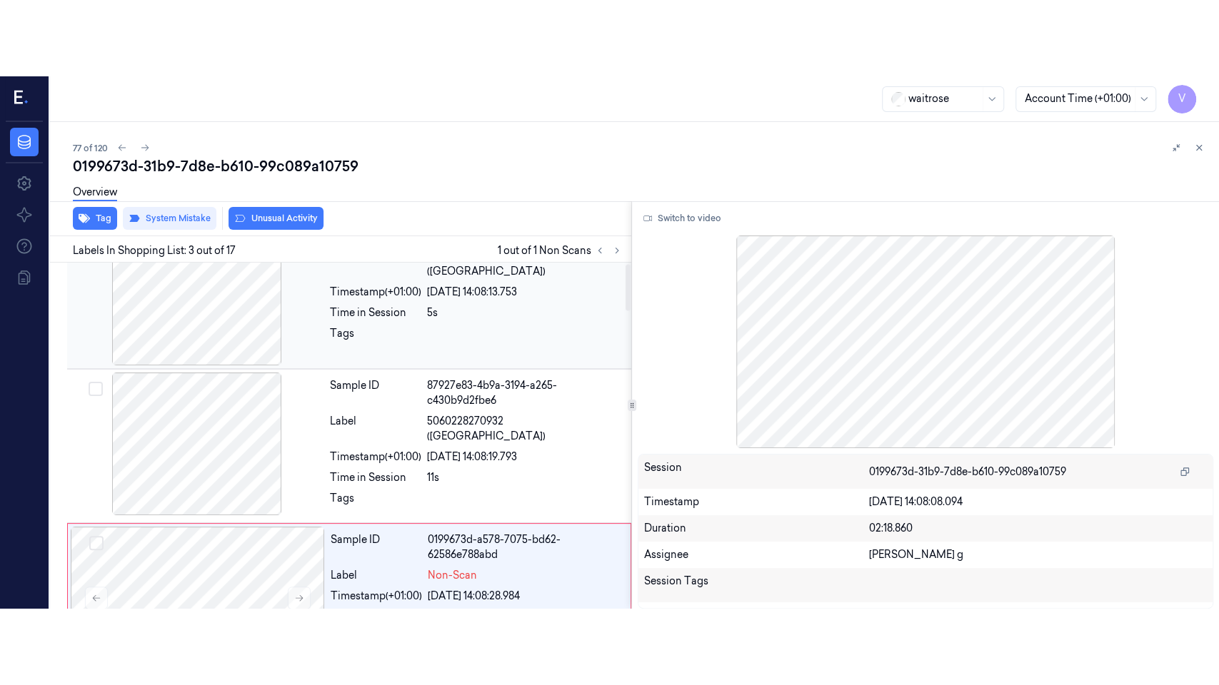
scroll to position [0, 0]
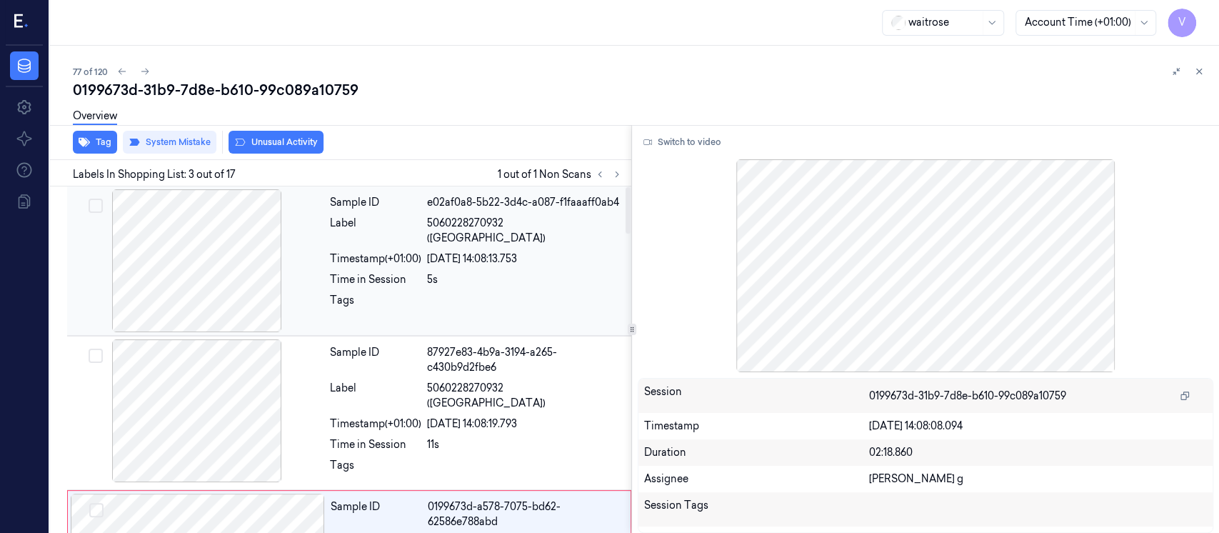
click at [457, 220] on span "5060228270932 (CAMDEN PALE ALE)" at bounding box center [525, 231] width 196 height 30
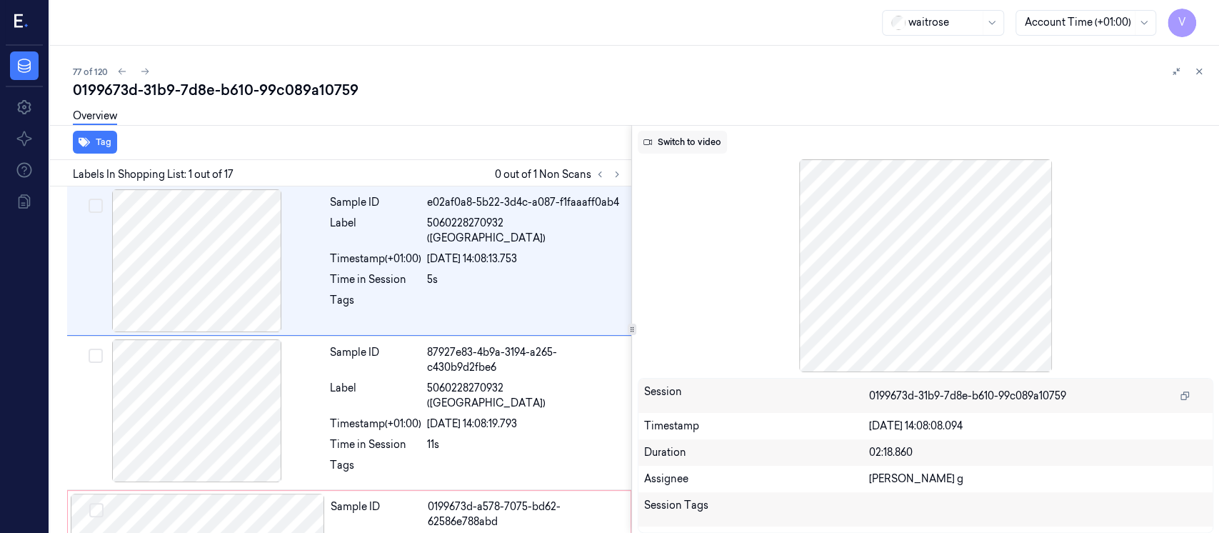
click at [683, 146] on button "Switch to video" at bounding box center [682, 142] width 89 height 23
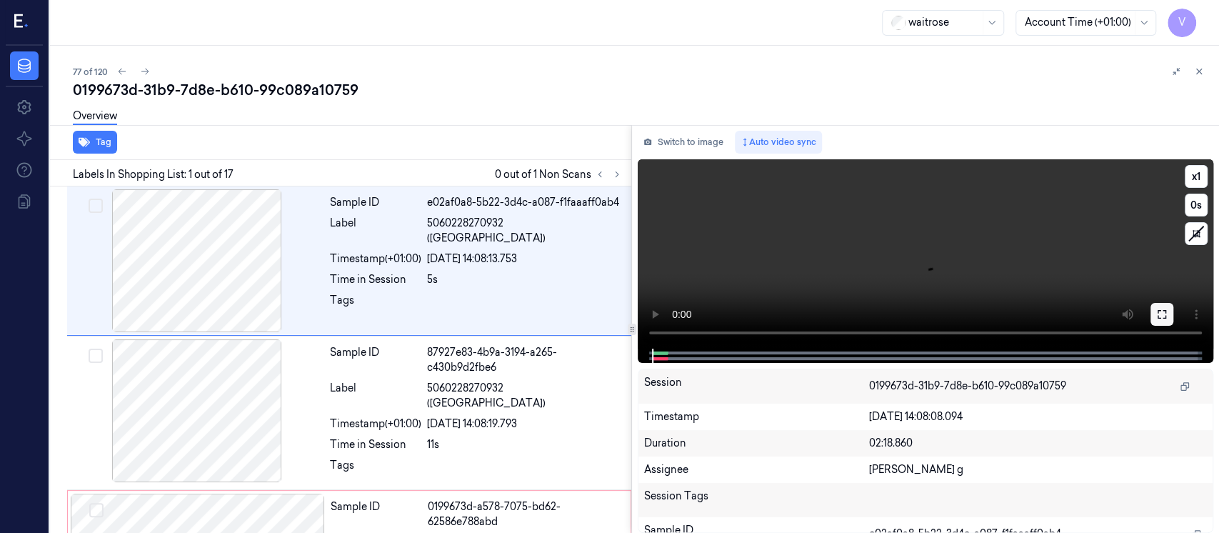
click at [1168, 313] on button at bounding box center [1161, 314] width 23 height 23
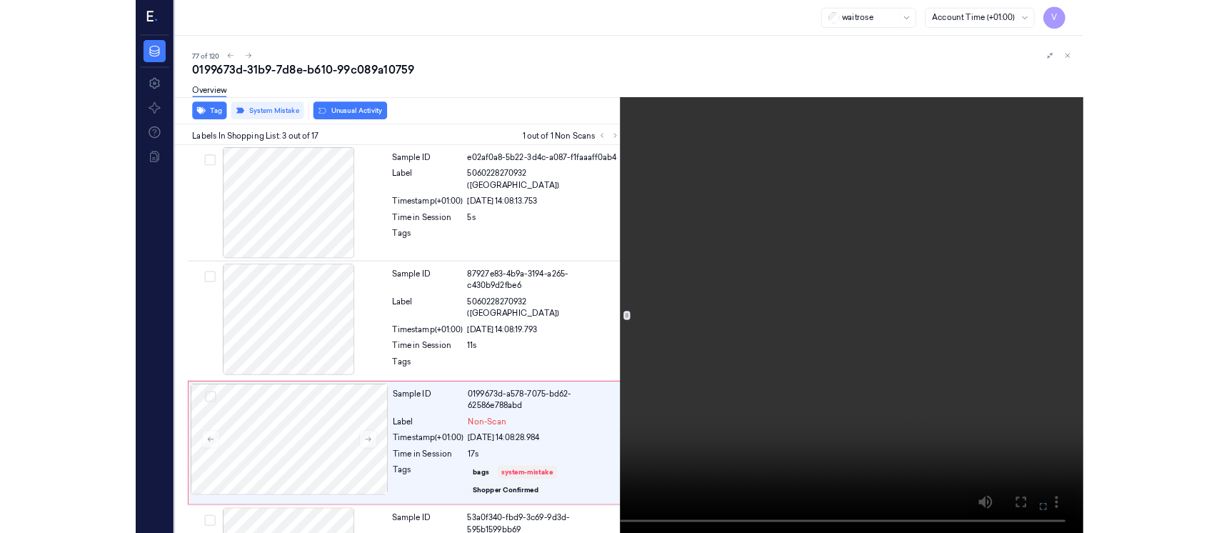
scroll to position [129, 0]
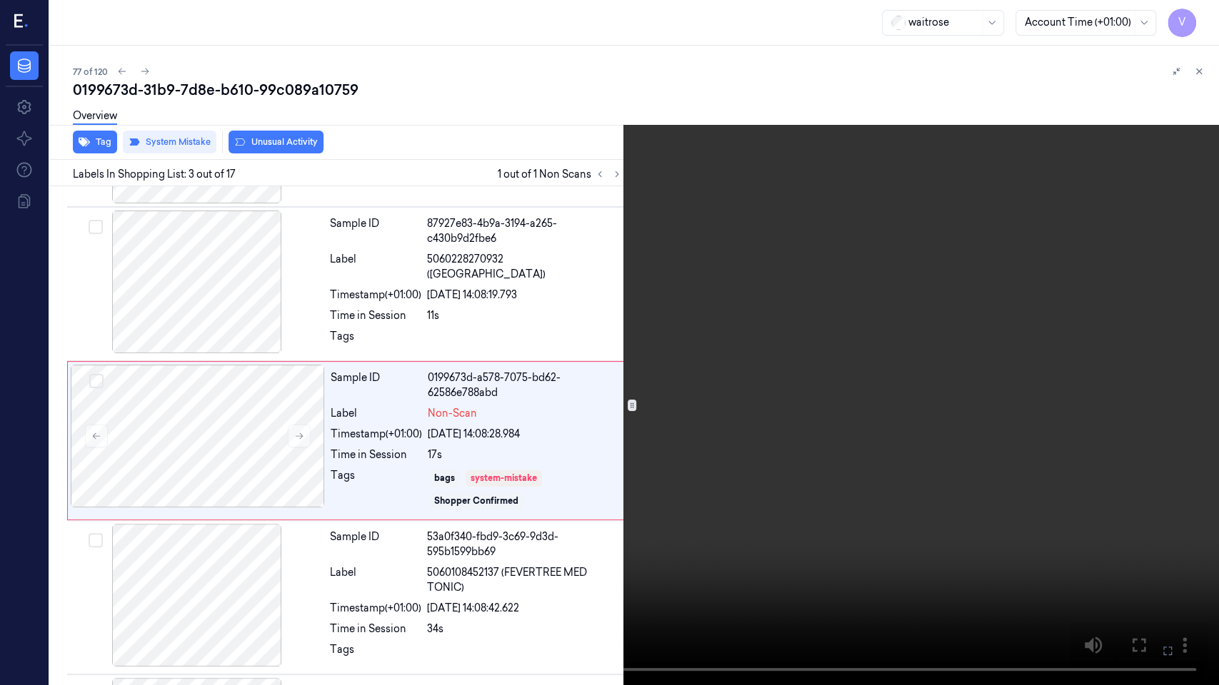
click at [0, 0] on icon at bounding box center [0, 0] width 0 height 0
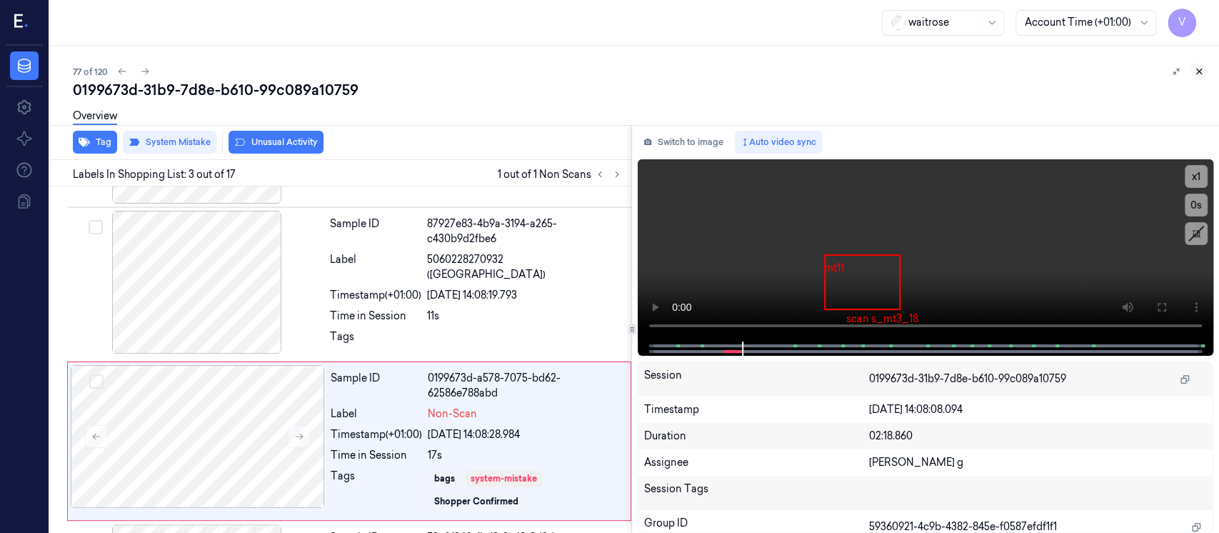
click at [1200, 66] on icon at bounding box center [1199, 71] width 10 height 10
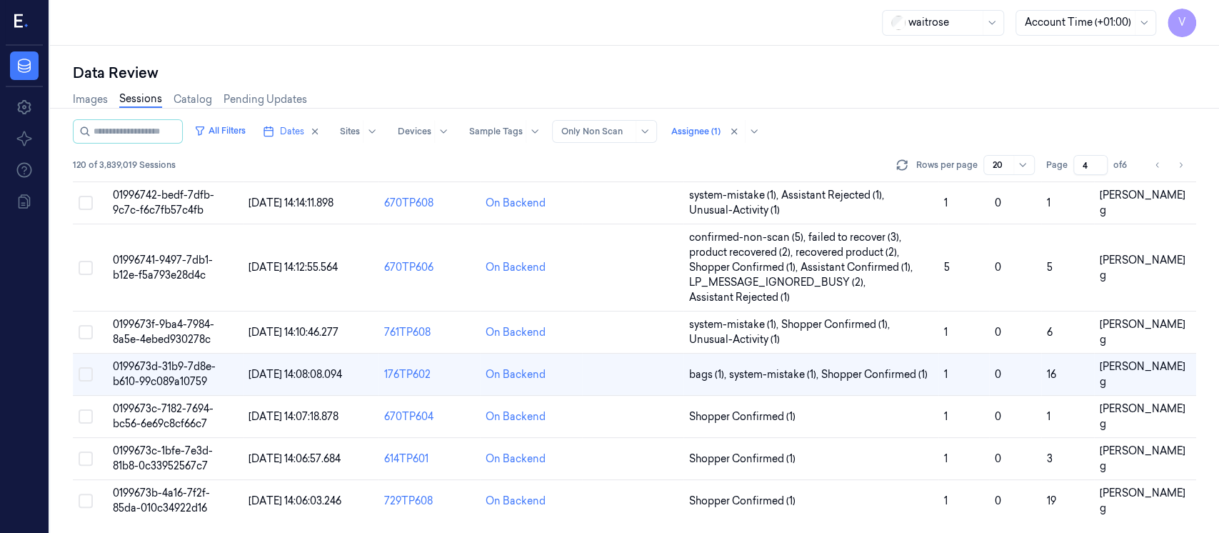
scroll to position [605, 0]
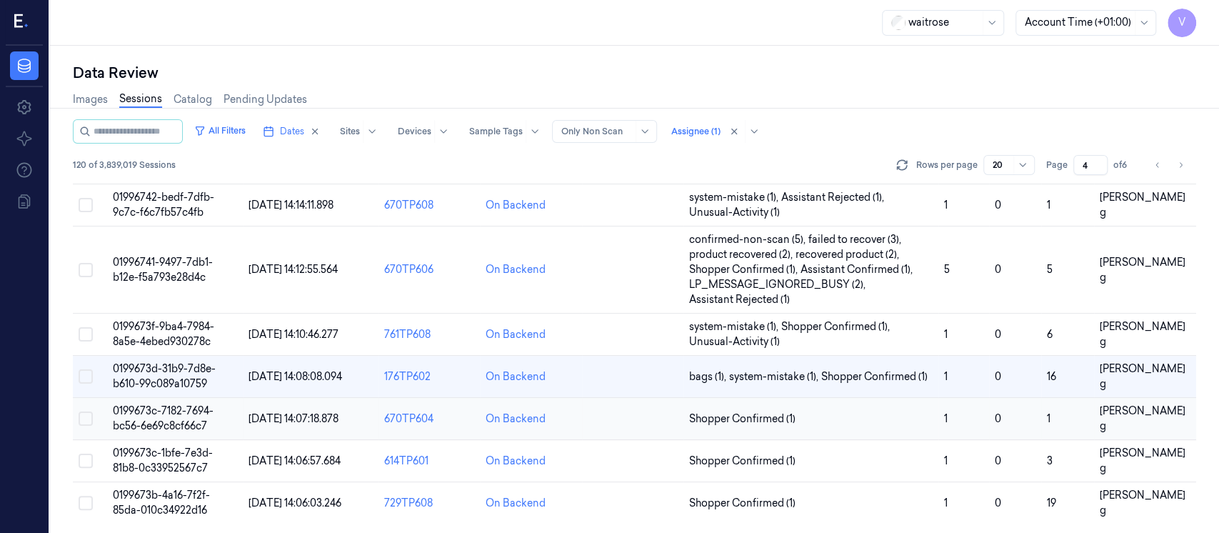
click at [640, 426] on td at bounding box center [632, 419] width 101 height 42
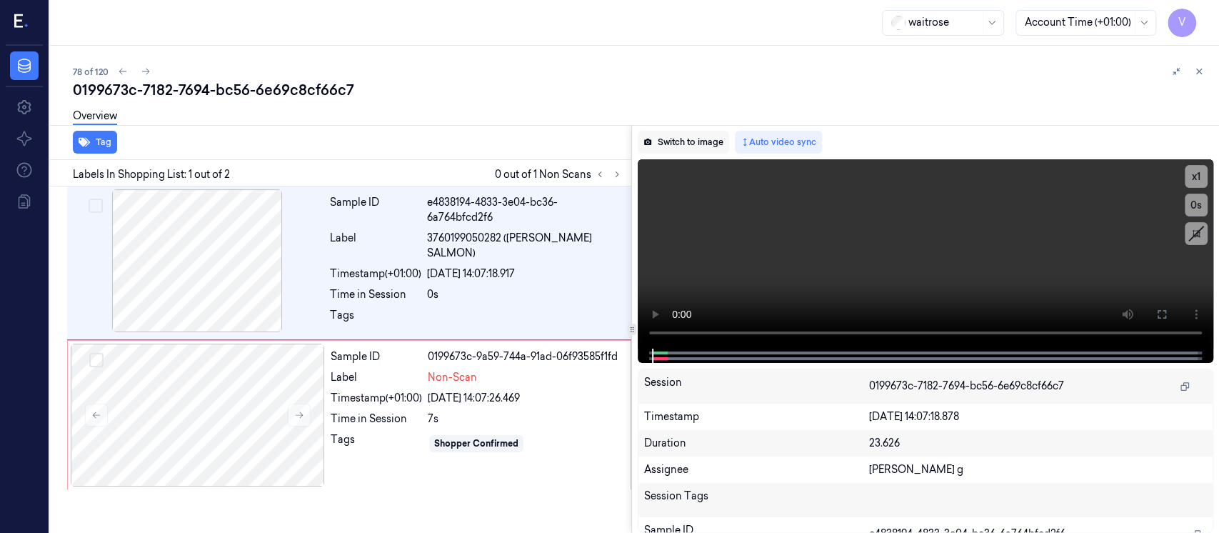
click at [668, 134] on button "Switch to image" at bounding box center [683, 142] width 91 height 23
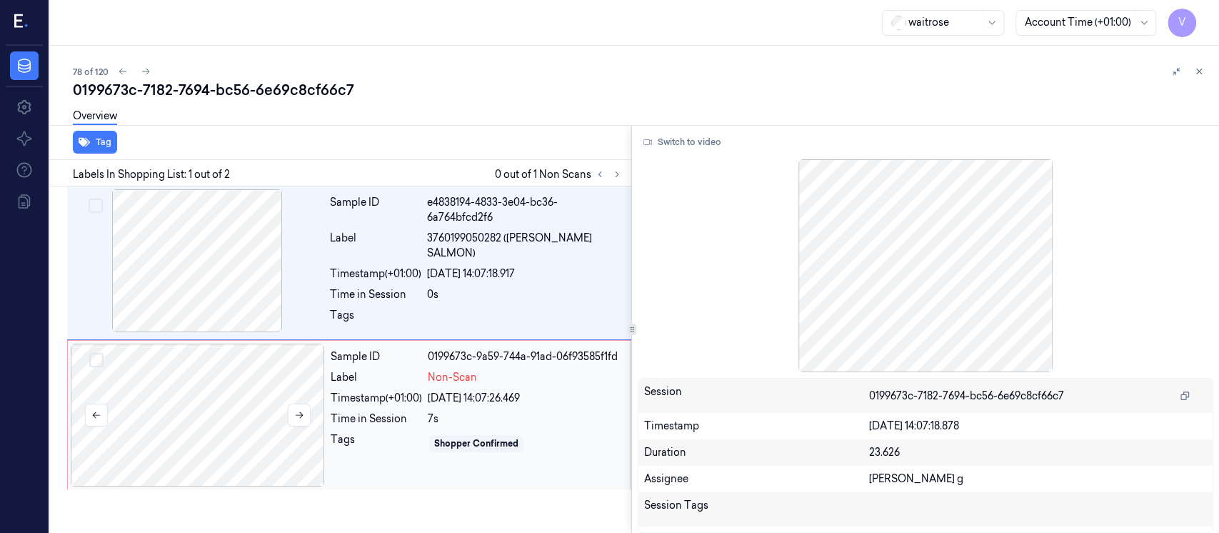
click at [226, 403] on div at bounding box center [198, 414] width 254 height 143
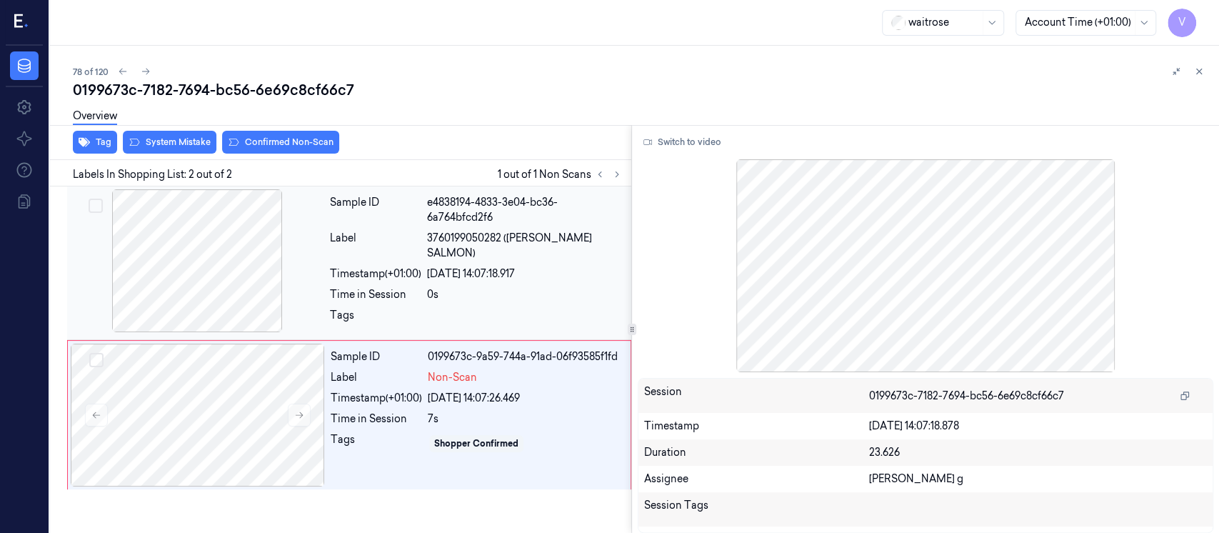
click at [431, 236] on span "3760199050282 (KD MAKI SALMON)" at bounding box center [525, 246] width 196 height 30
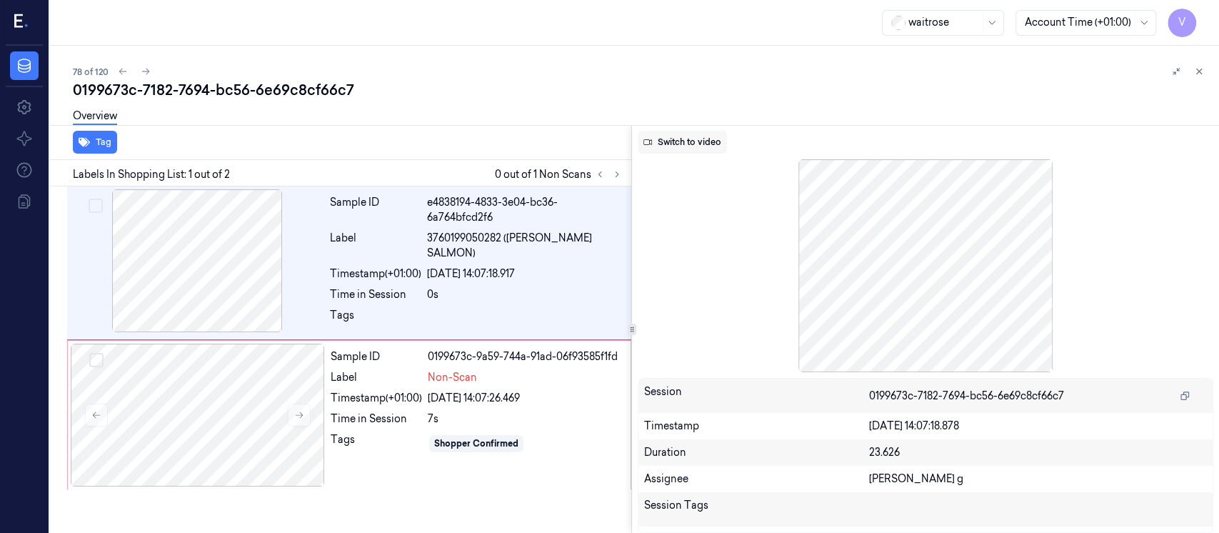
click at [675, 141] on button "Switch to video" at bounding box center [682, 142] width 89 height 23
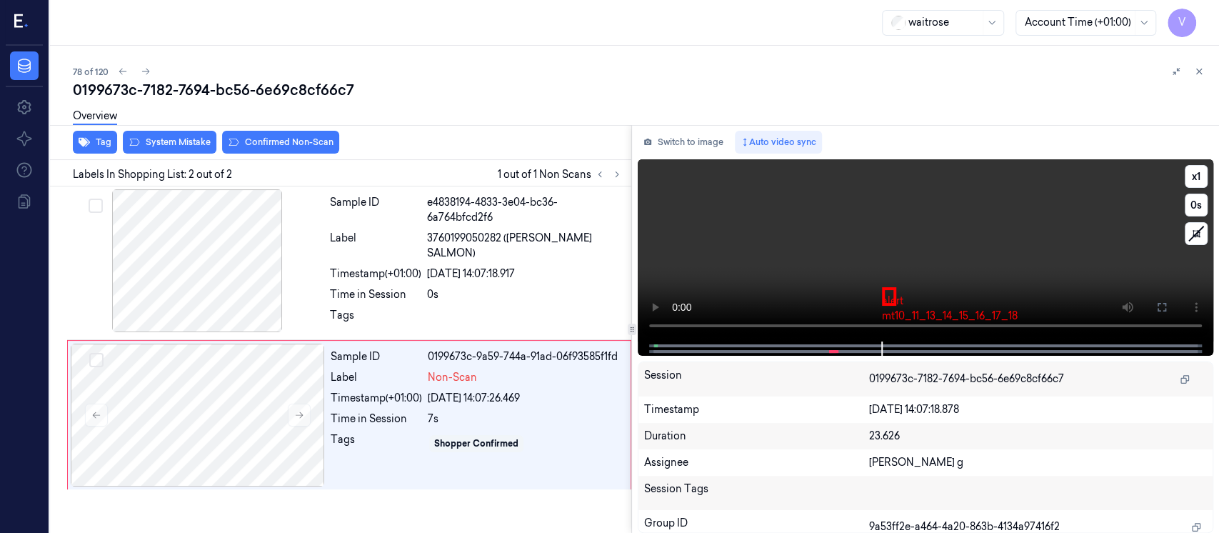
click at [658, 346] on div at bounding box center [924, 348] width 545 height 14
click at [656, 349] on div at bounding box center [924, 348] width 545 height 14
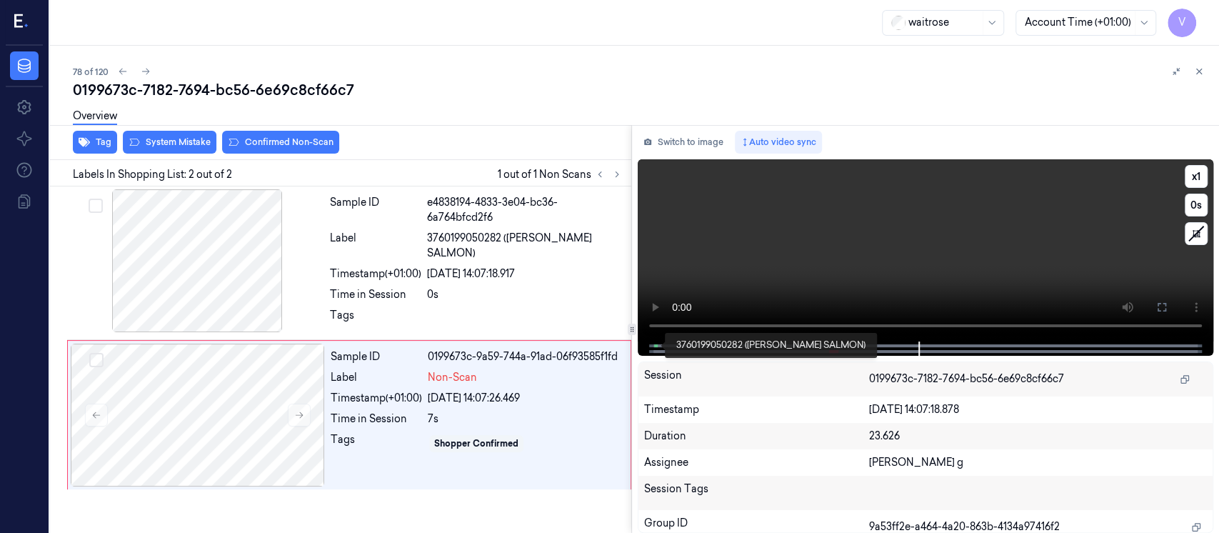
click at [656, 345] on span at bounding box center [657, 345] width 2 height 7
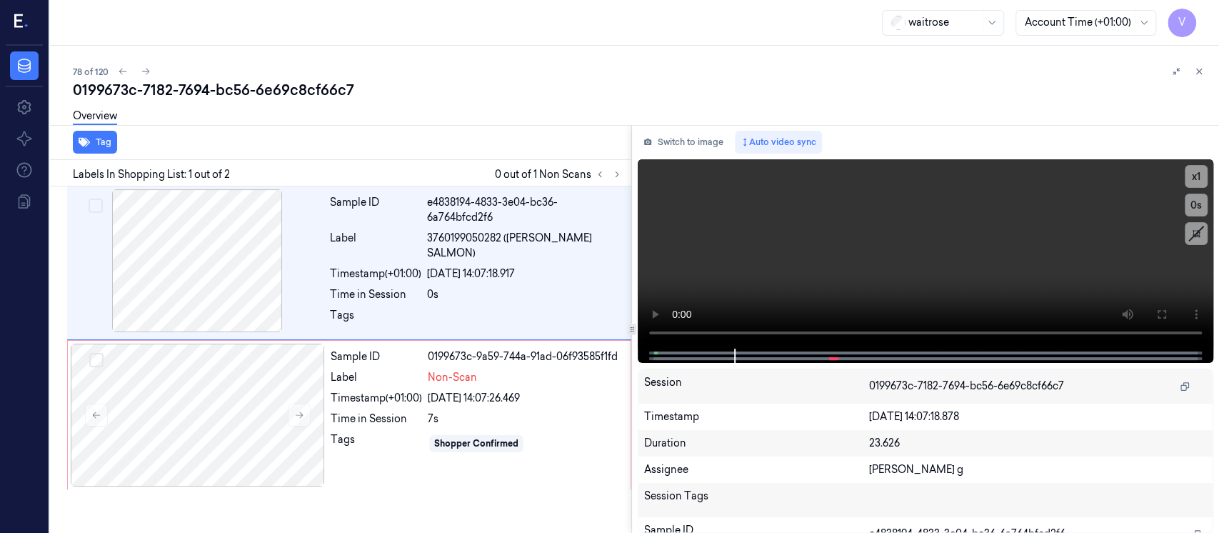
click at [685, 155] on div "Switch to image Auto video sync x 1 0 s Session 0199673c-7182-7694-bc56-6e69c8c…" at bounding box center [925, 329] width 587 height 408
click at [695, 140] on button "Switch to image" at bounding box center [683, 142] width 91 height 23
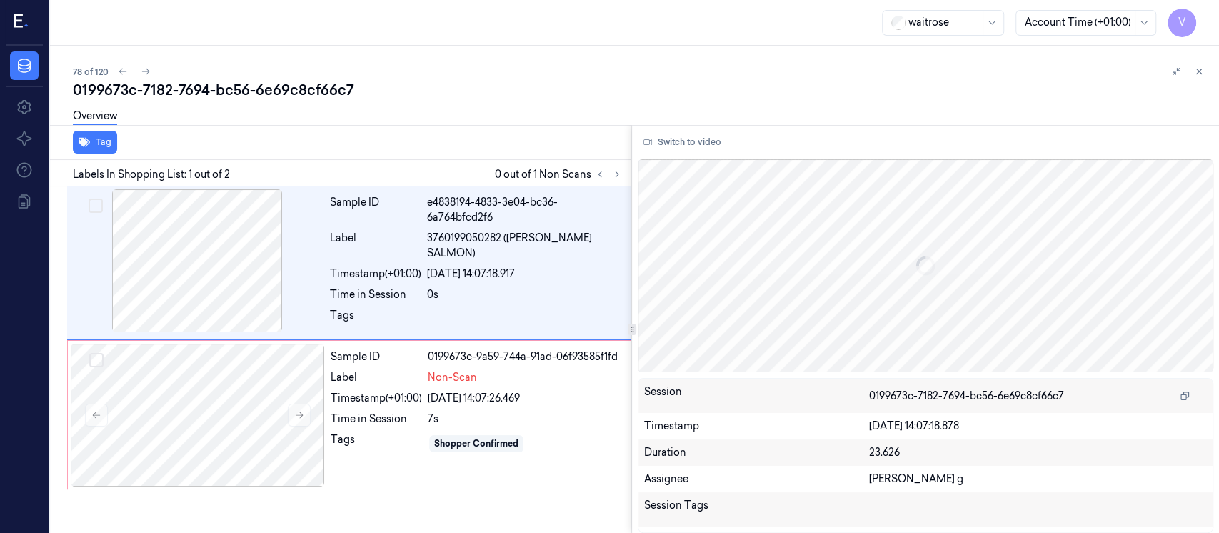
click at [695, 140] on button "Switch to video" at bounding box center [682, 142] width 89 height 23
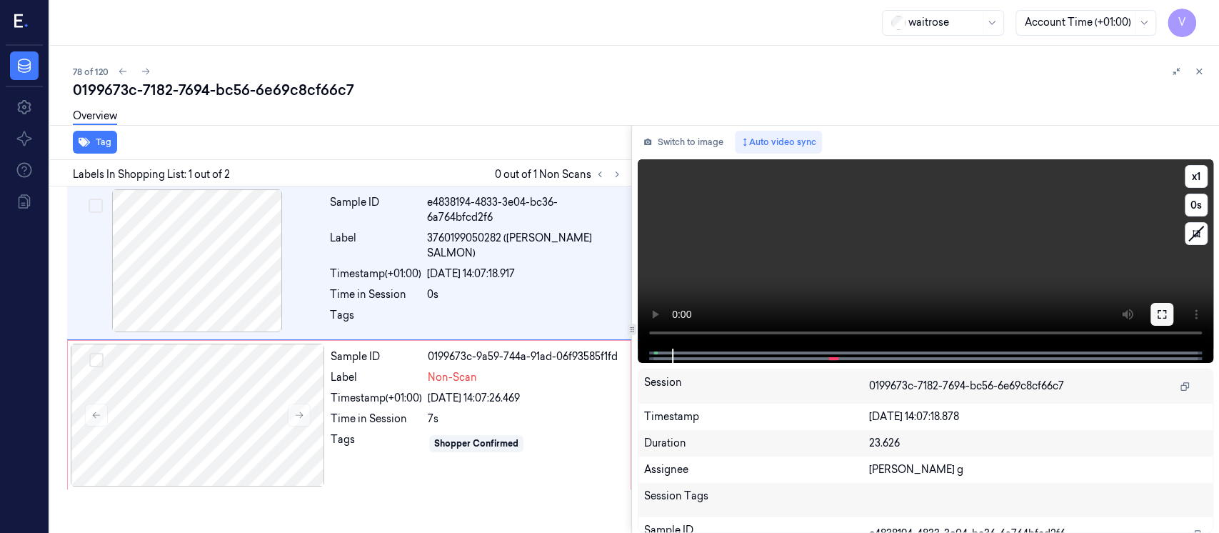
click at [1167, 311] on button at bounding box center [1161, 314] width 23 height 23
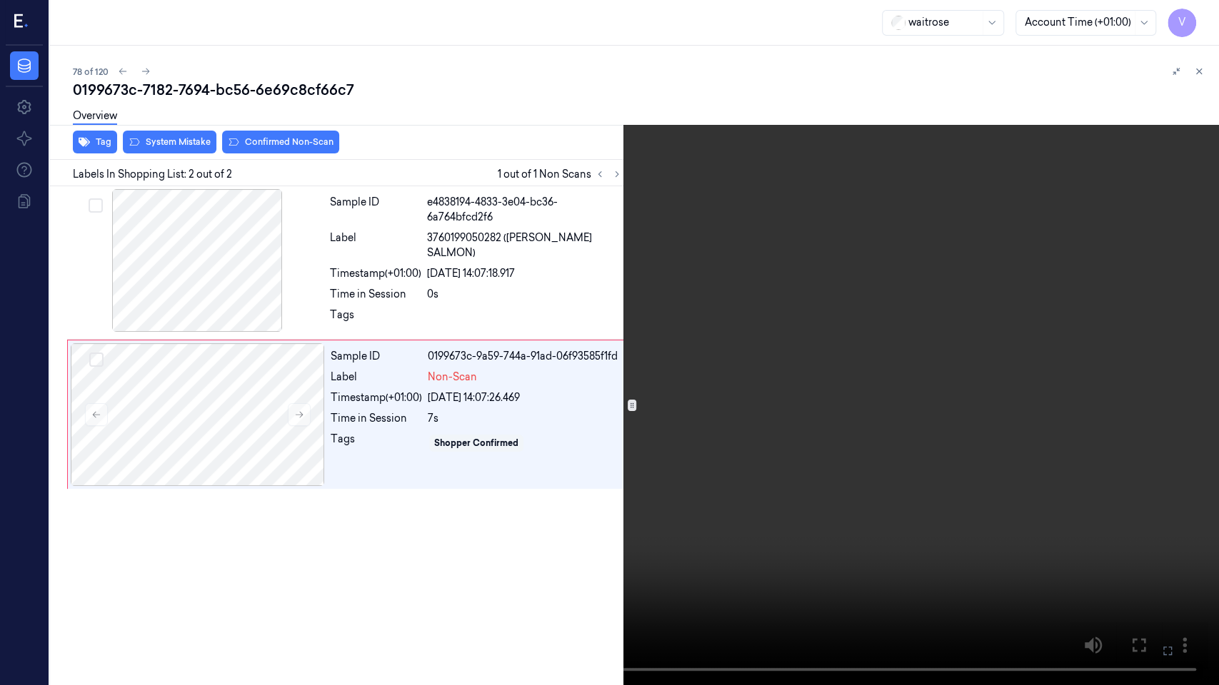
click at [0, 0] on icon at bounding box center [0, 0] width 0 height 0
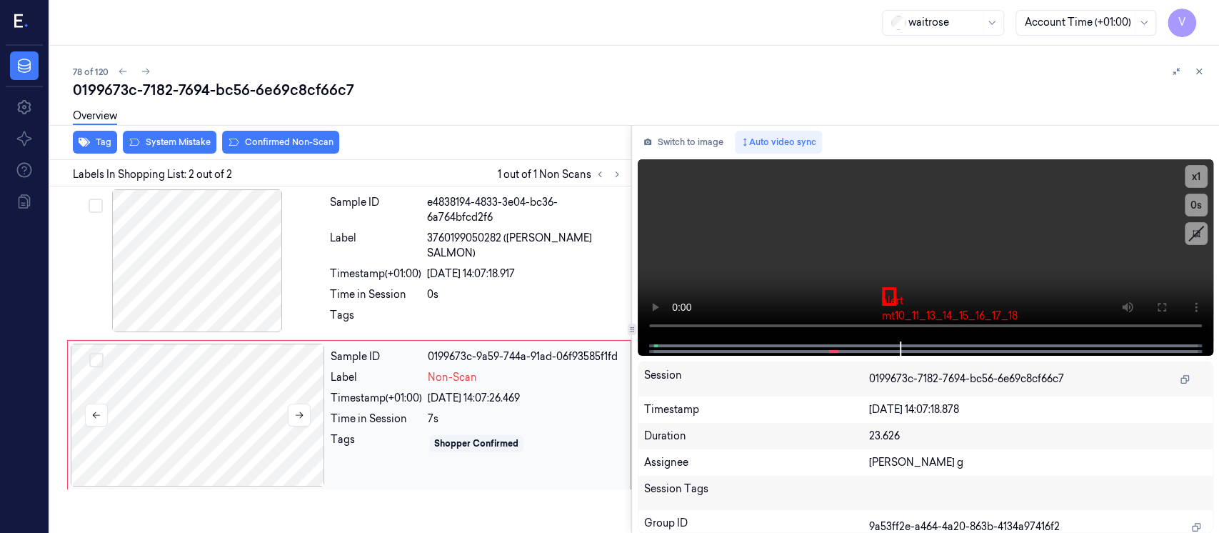
click at [164, 411] on div at bounding box center [198, 414] width 254 height 143
click at [707, 146] on button "Switch to image" at bounding box center [683, 142] width 91 height 23
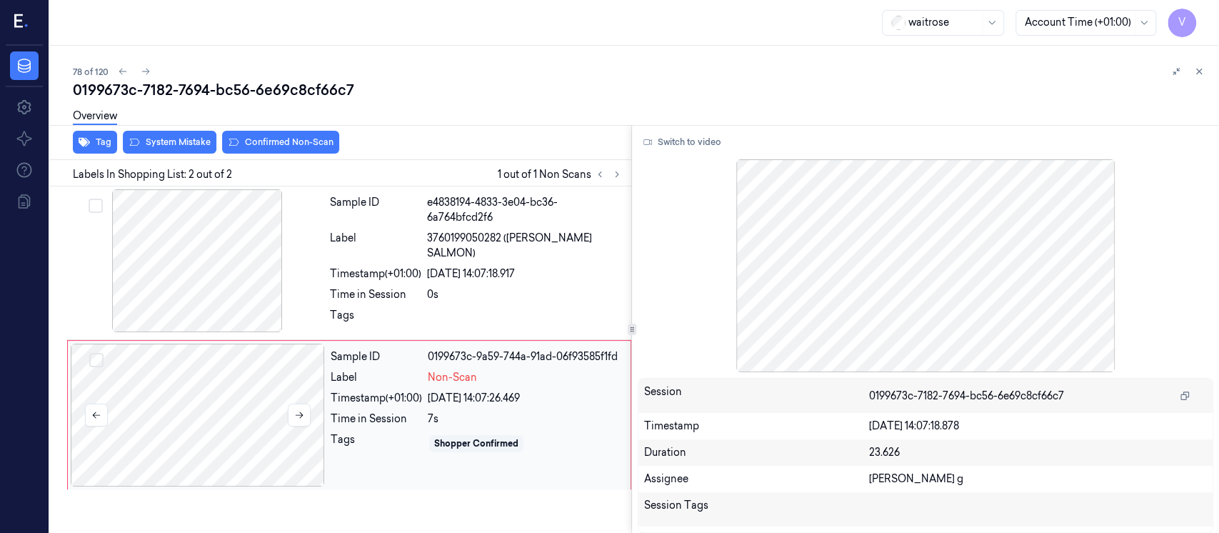
click at [208, 398] on div at bounding box center [198, 414] width 254 height 143
click at [166, 136] on div "Overview" at bounding box center [640, 118] width 1135 height 36
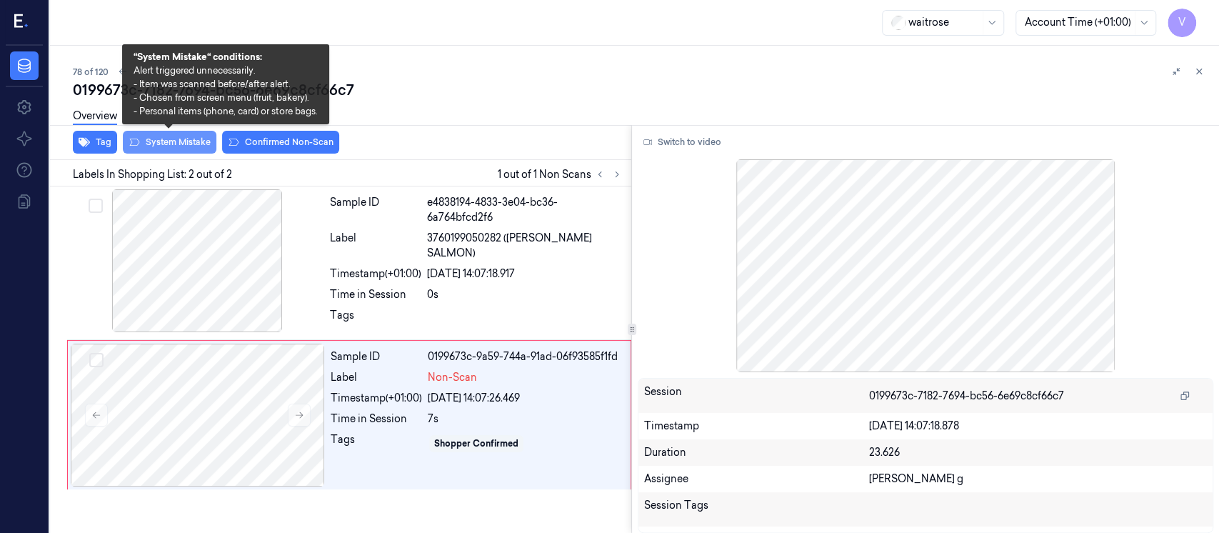
click at [169, 144] on button "System Mistake" at bounding box center [170, 142] width 94 height 23
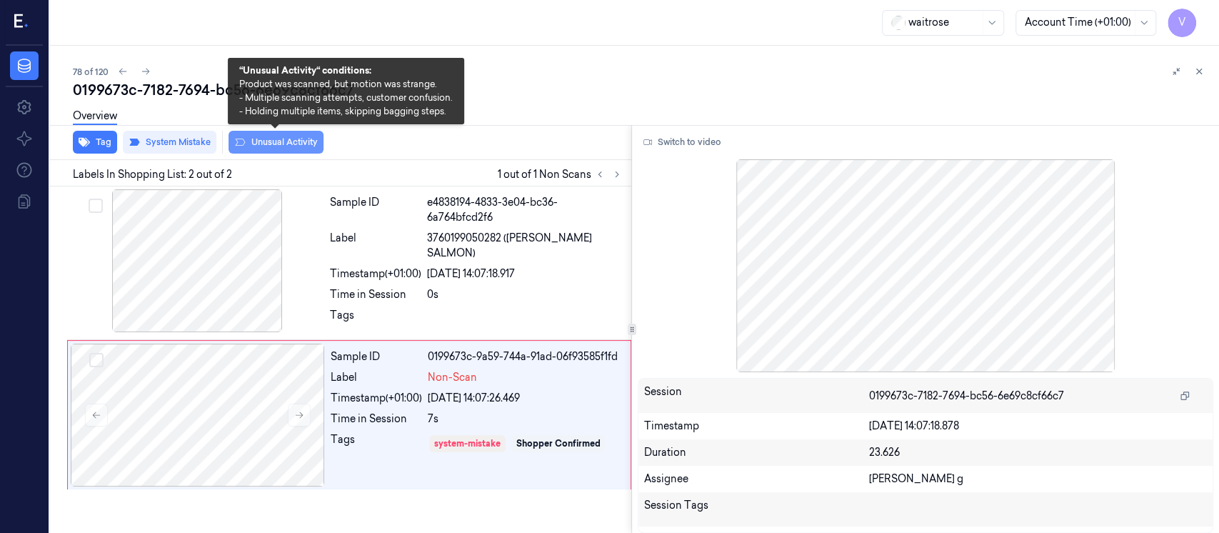
click at [276, 142] on button "Unusual Activity" at bounding box center [275, 142] width 95 height 23
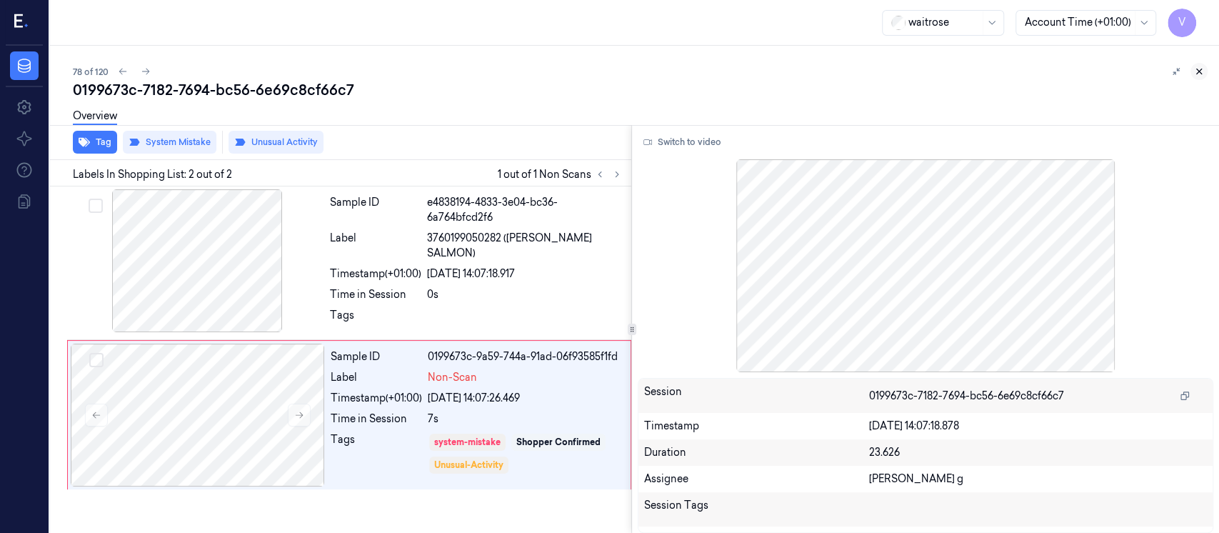
click at [1201, 70] on icon at bounding box center [1199, 71] width 10 height 10
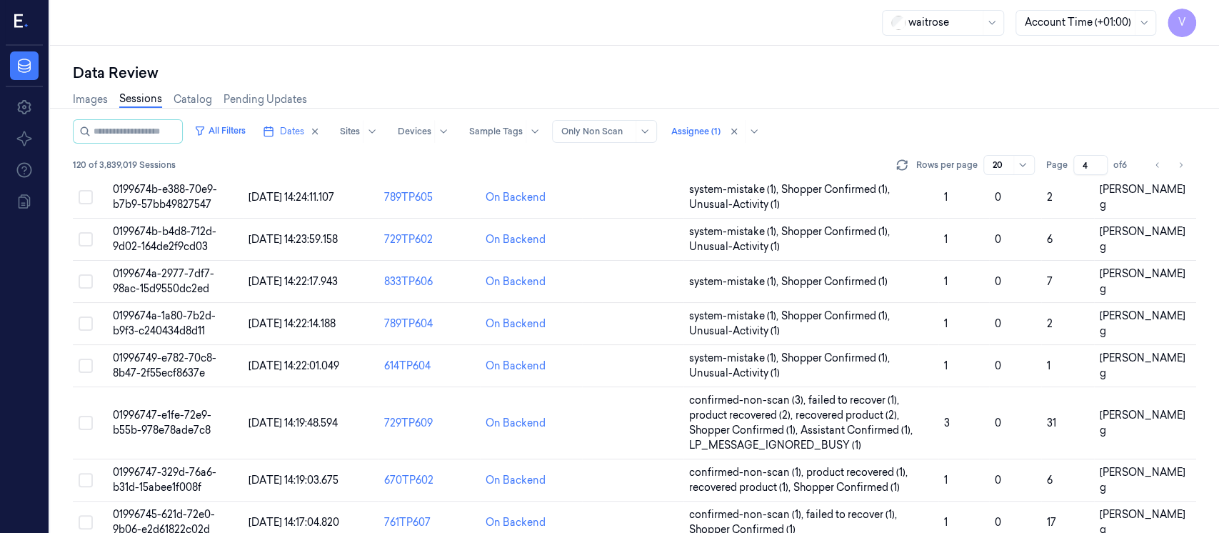
scroll to position [605, 0]
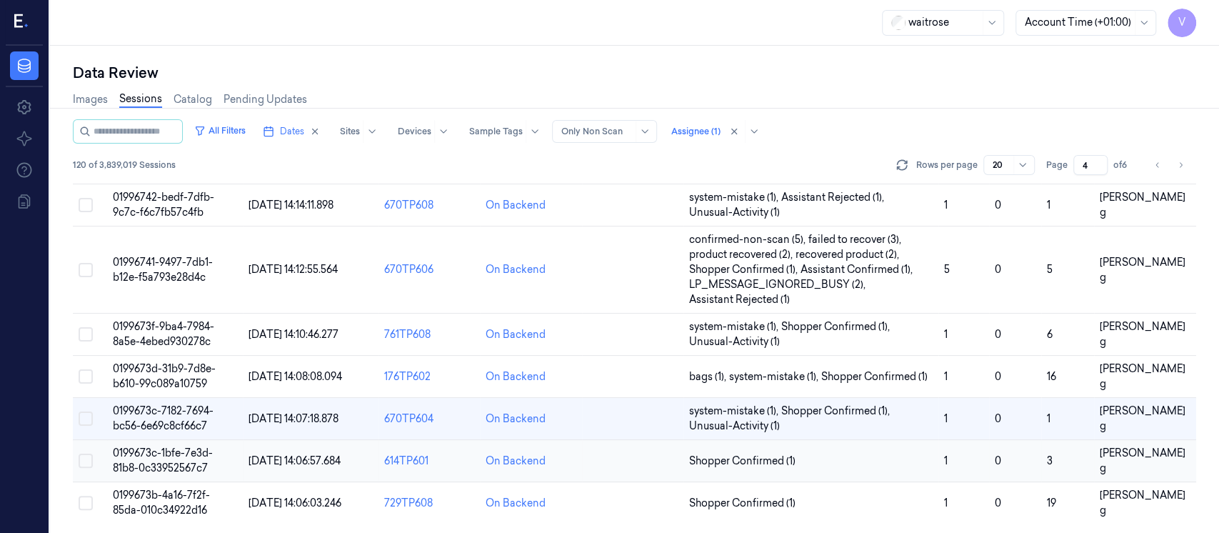
click at [577, 457] on td "On Backend" at bounding box center [530, 461] width 101 height 42
click at [608, 465] on td at bounding box center [632, 461] width 101 height 42
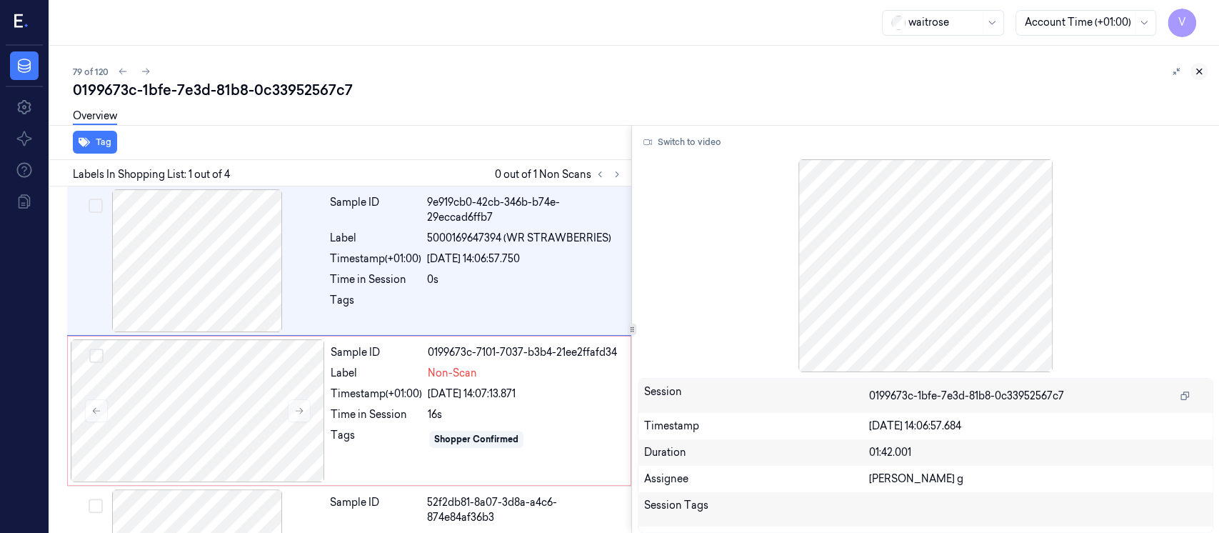
click at [1202, 66] on icon at bounding box center [1199, 71] width 10 height 10
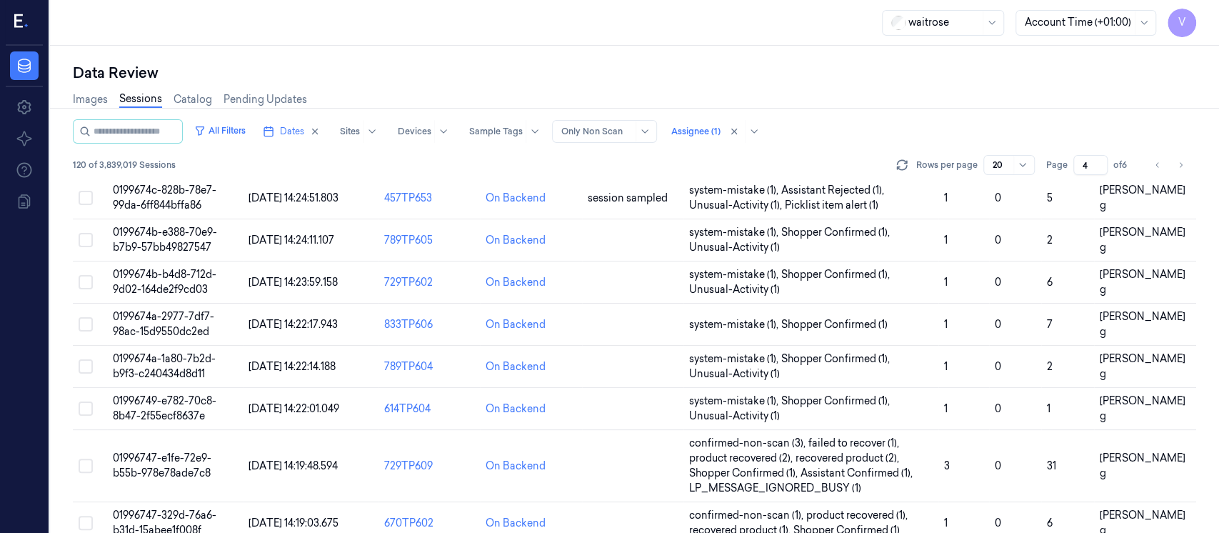
scroll to position [605, 0]
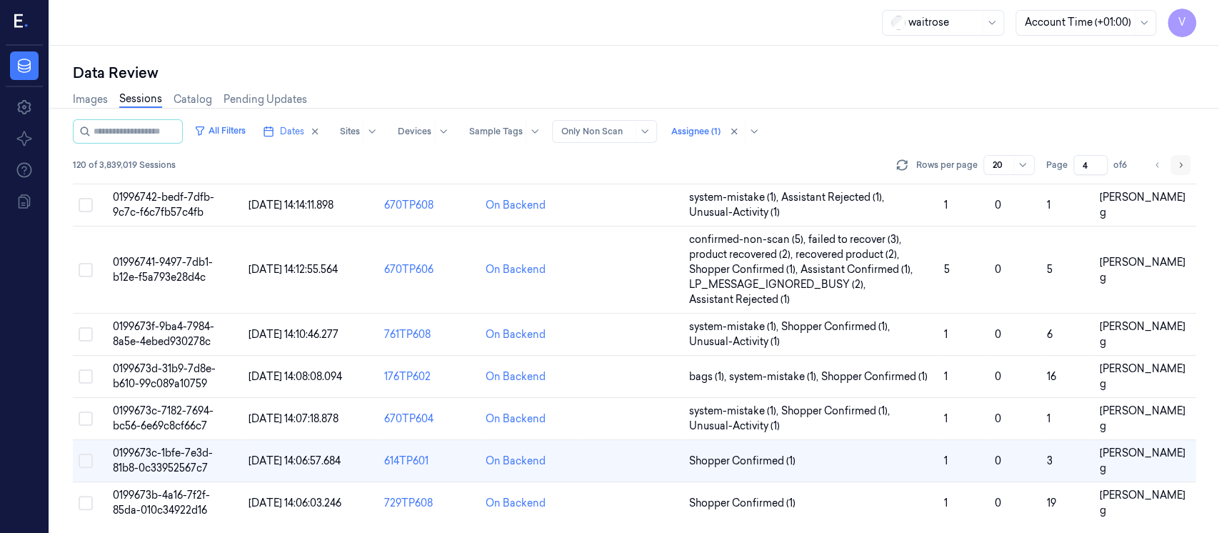
click at [1185, 163] on button "Go to next page" at bounding box center [1180, 165] width 20 height 20
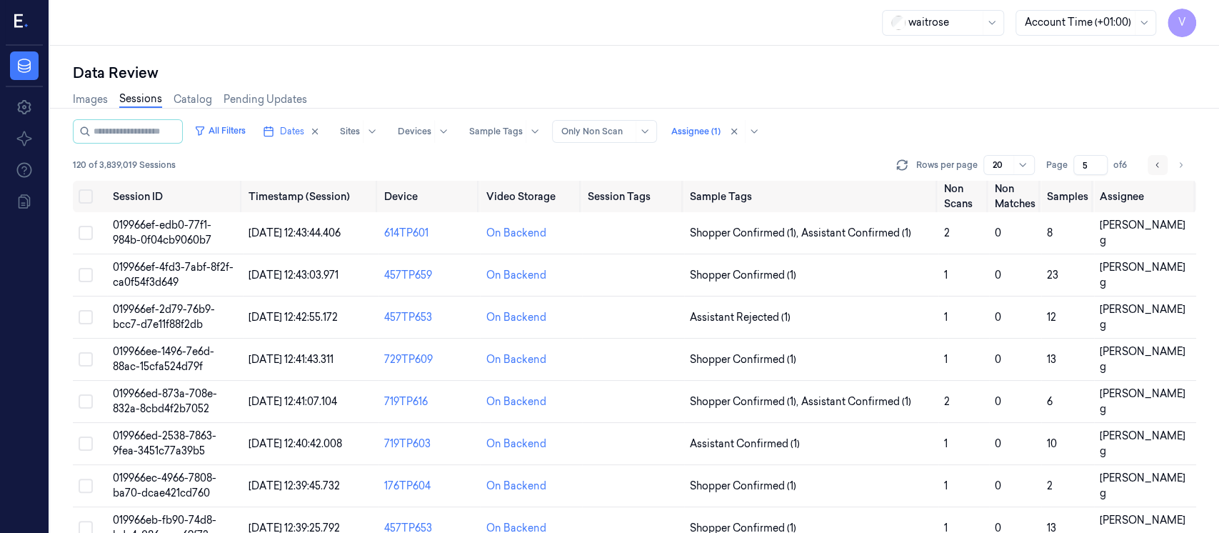
click at [1155, 159] on icon "Go to previous page" at bounding box center [1157, 164] width 9 height 11
type input "4"
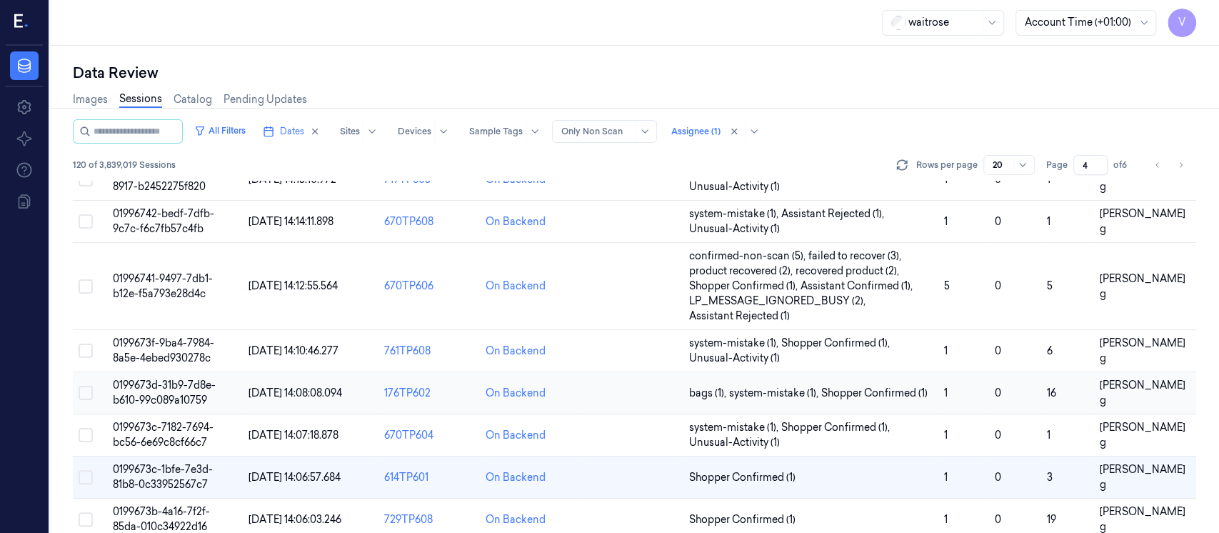
scroll to position [605, 0]
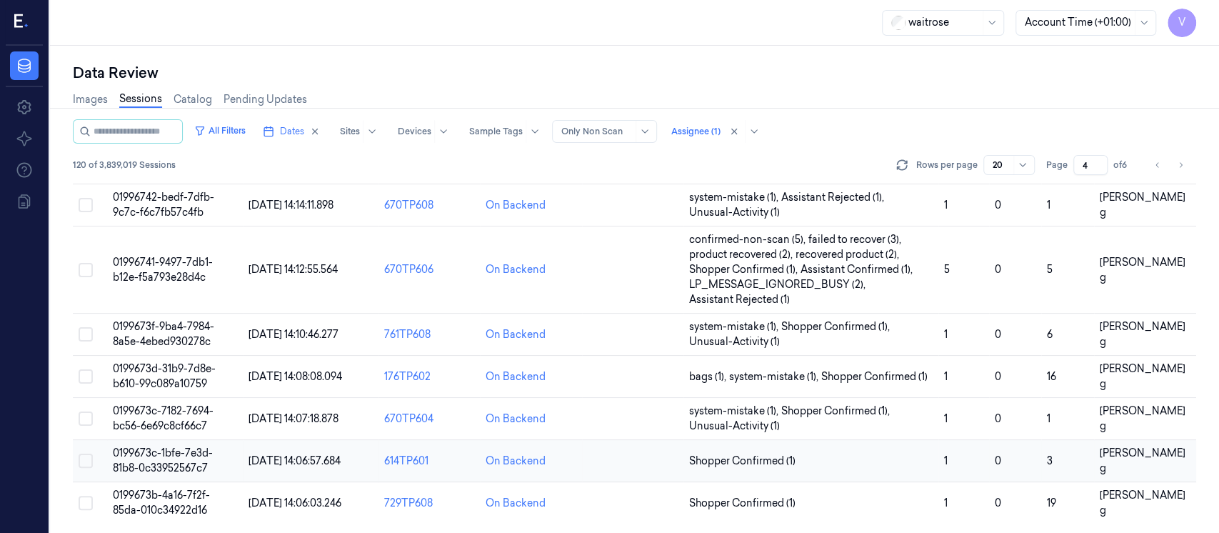
click at [595, 463] on td at bounding box center [632, 461] width 101 height 42
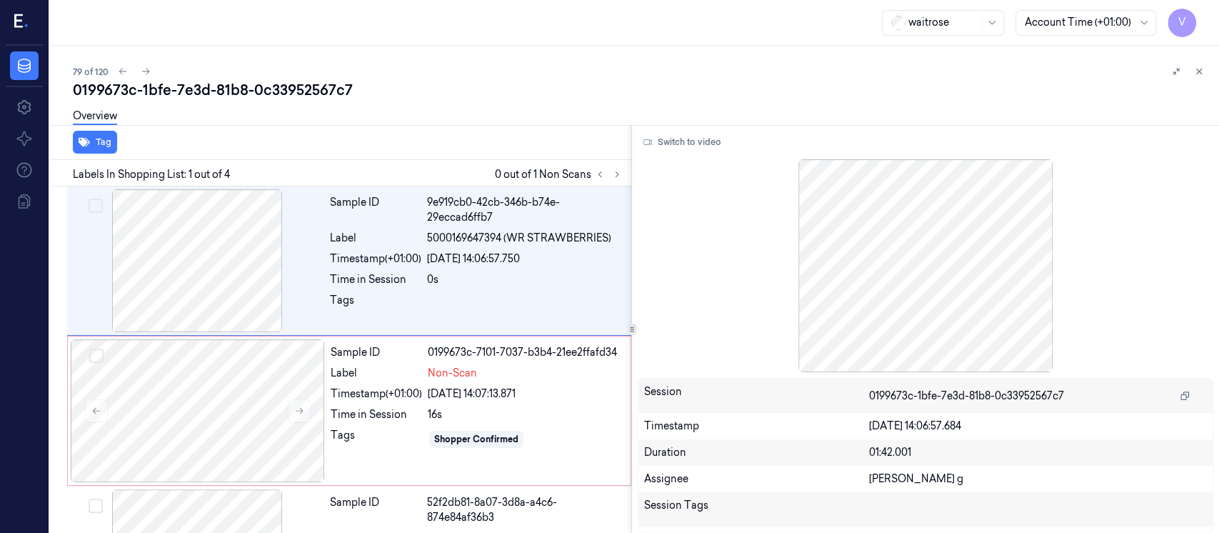
click at [617, 161] on div "Labels In Shopping List: 1 out of 4 0 out of 1 Non Scans" at bounding box center [337, 173] width 587 height 26
click at [615, 176] on icon at bounding box center [616, 174] width 3 height 5
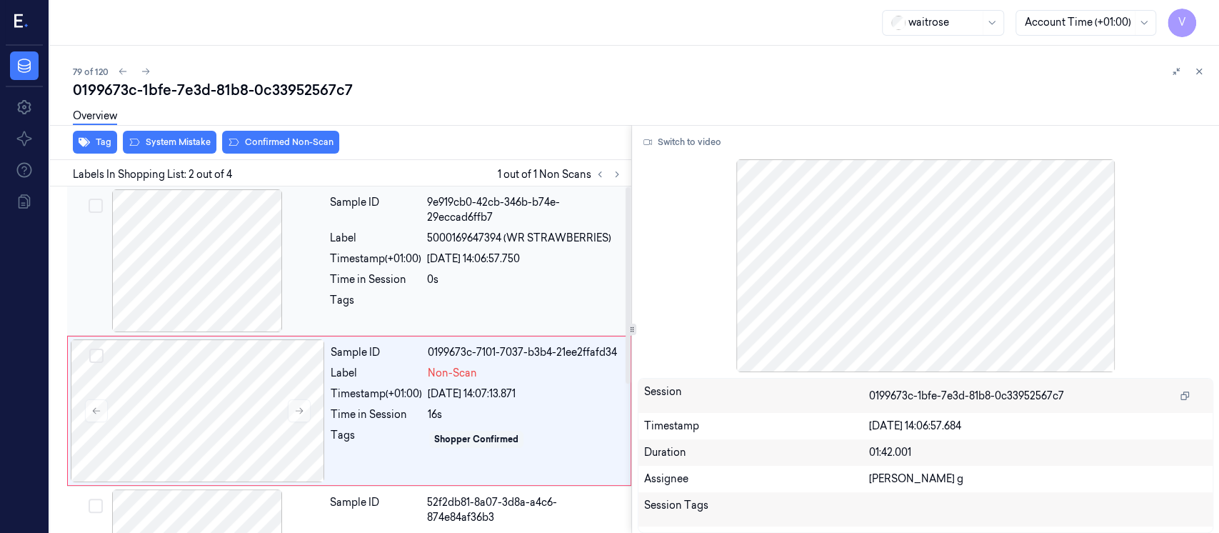
click at [197, 256] on div at bounding box center [197, 260] width 254 height 143
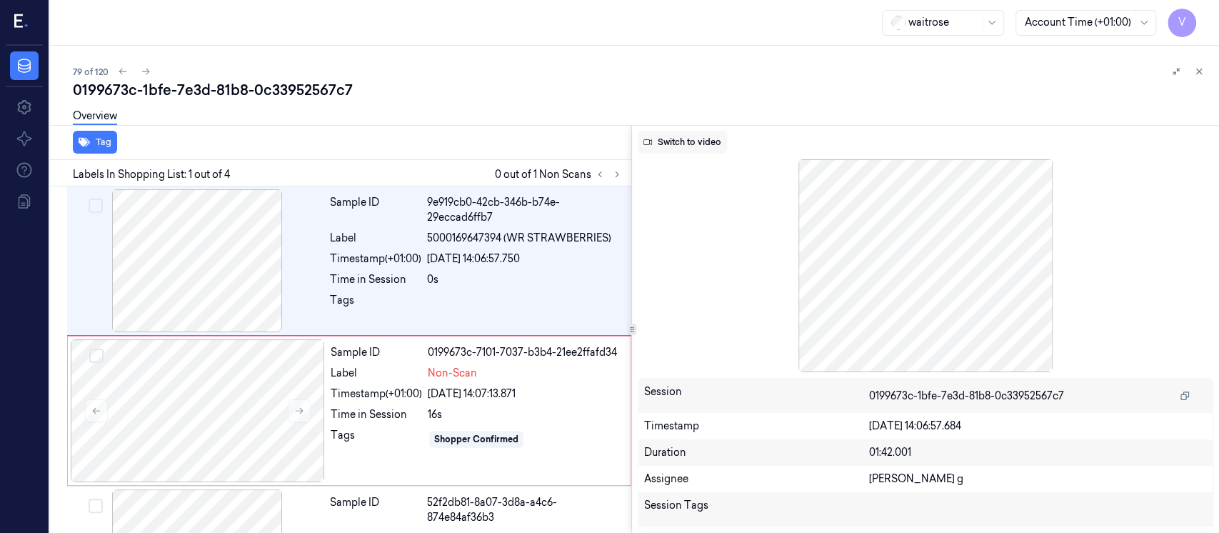
click at [690, 134] on button "Switch to video" at bounding box center [682, 142] width 89 height 23
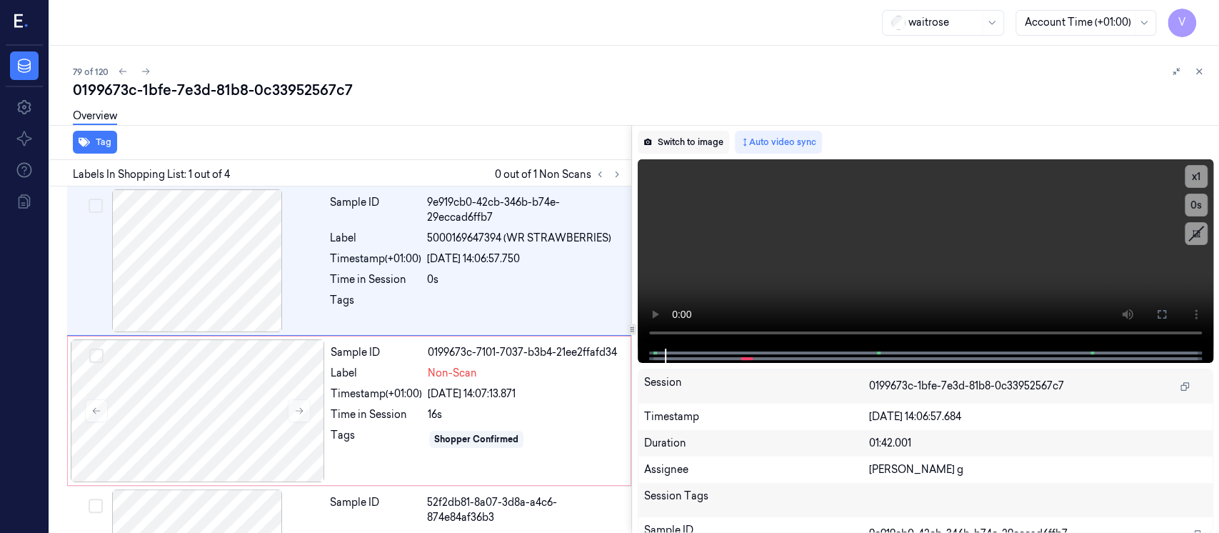
click at [658, 143] on button "Switch to image" at bounding box center [683, 142] width 91 height 23
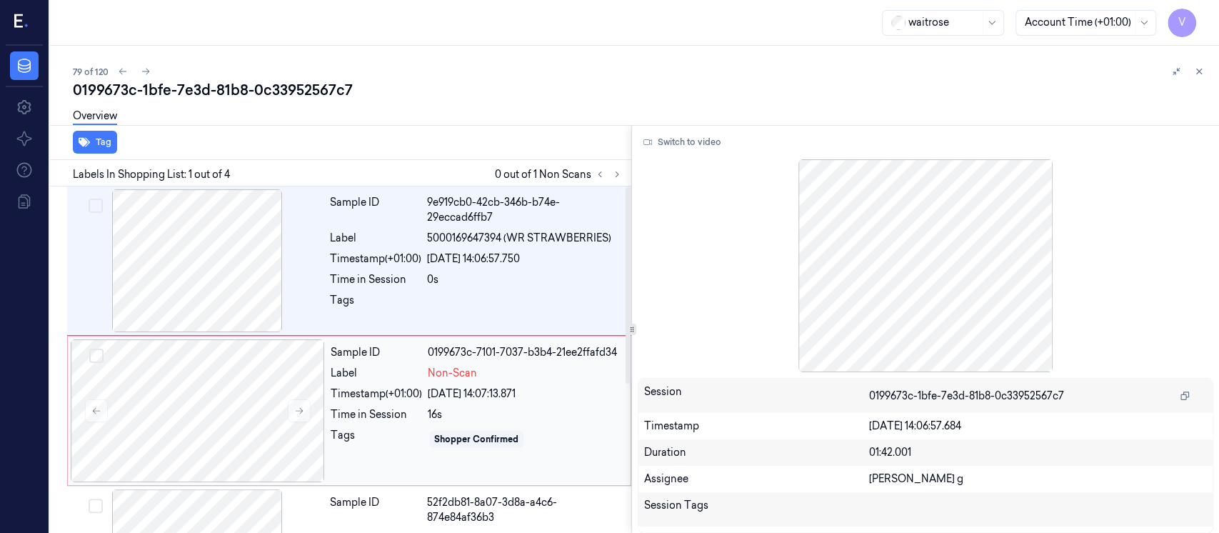
click at [399, 399] on div "Timestamp (+01:00)" at bounding box center [376, 393] width 91 height 15
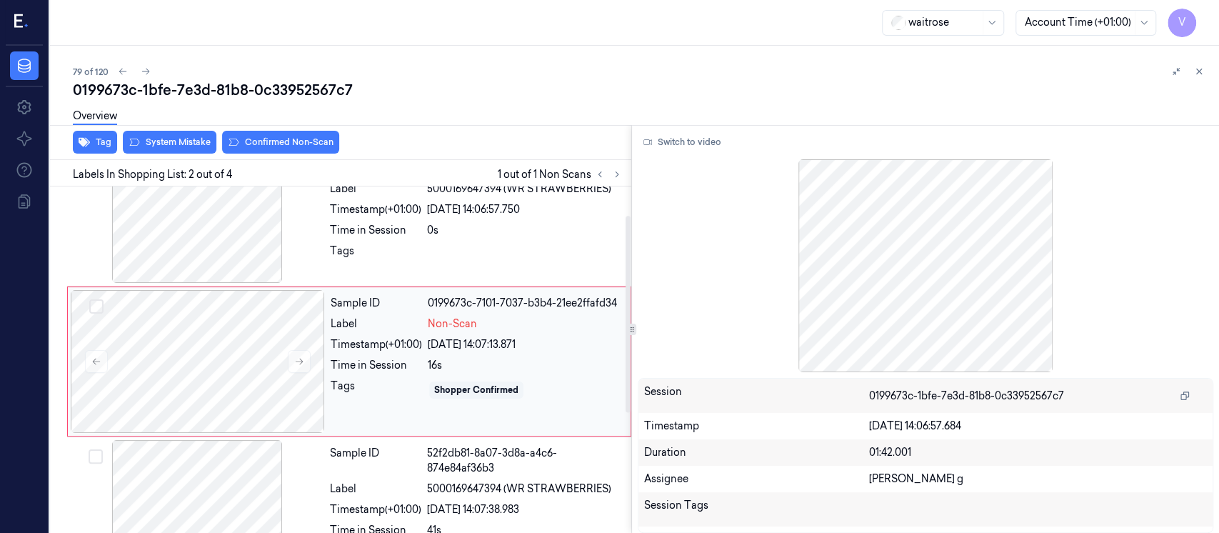
scroll to position [51, 0]
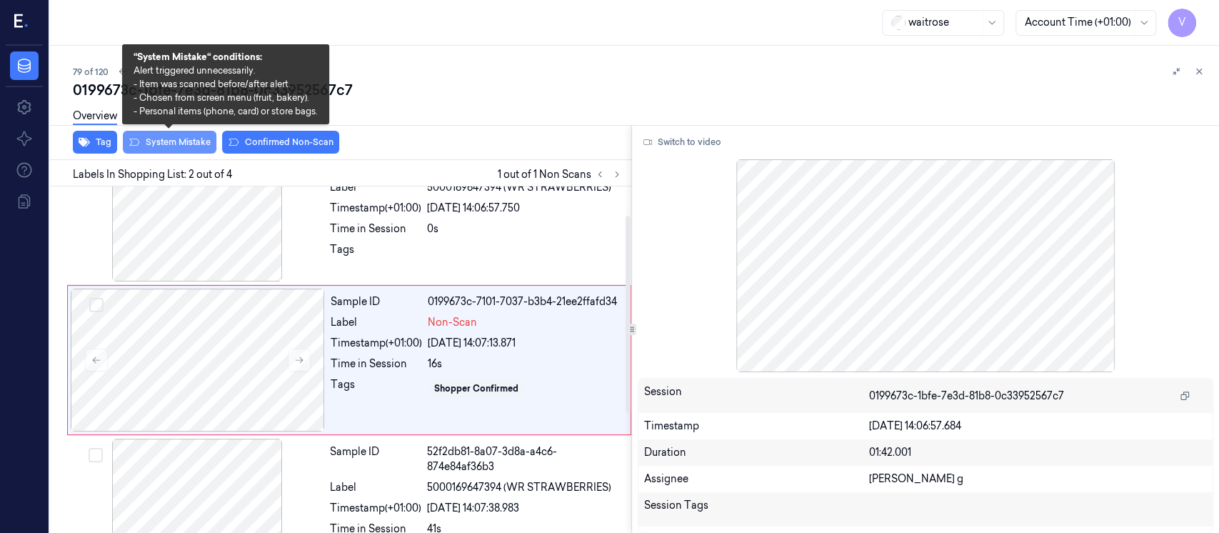
click at [167, 136] on button "System Mistake" at bounding box center [170, 142] width 94 height 23
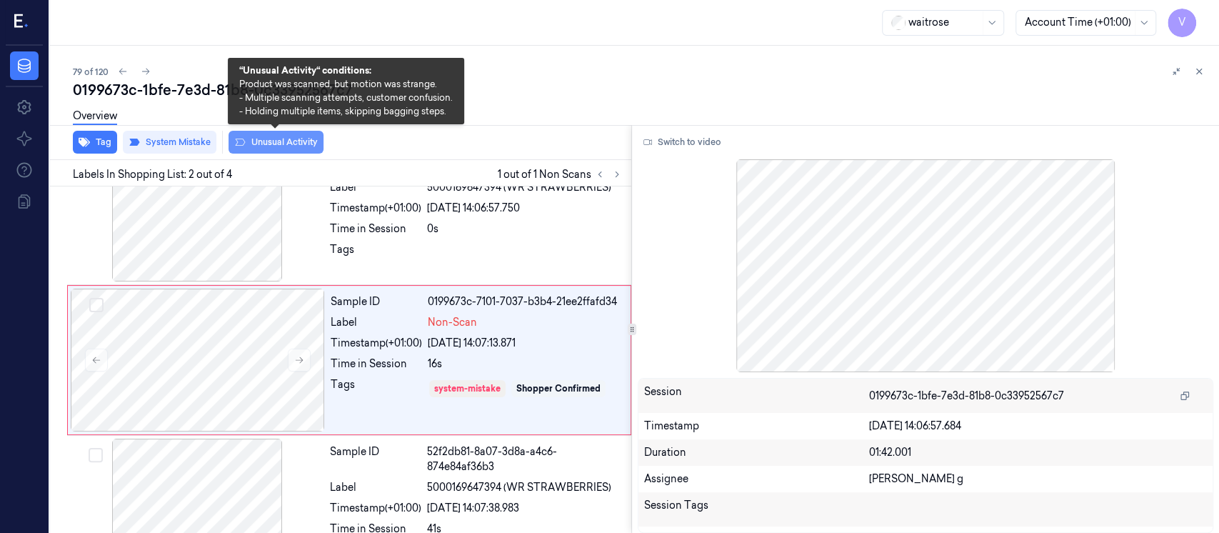
click at [288, 144] on button "Unusual Activity" at bounding box center [275, 142] width 95 height 23
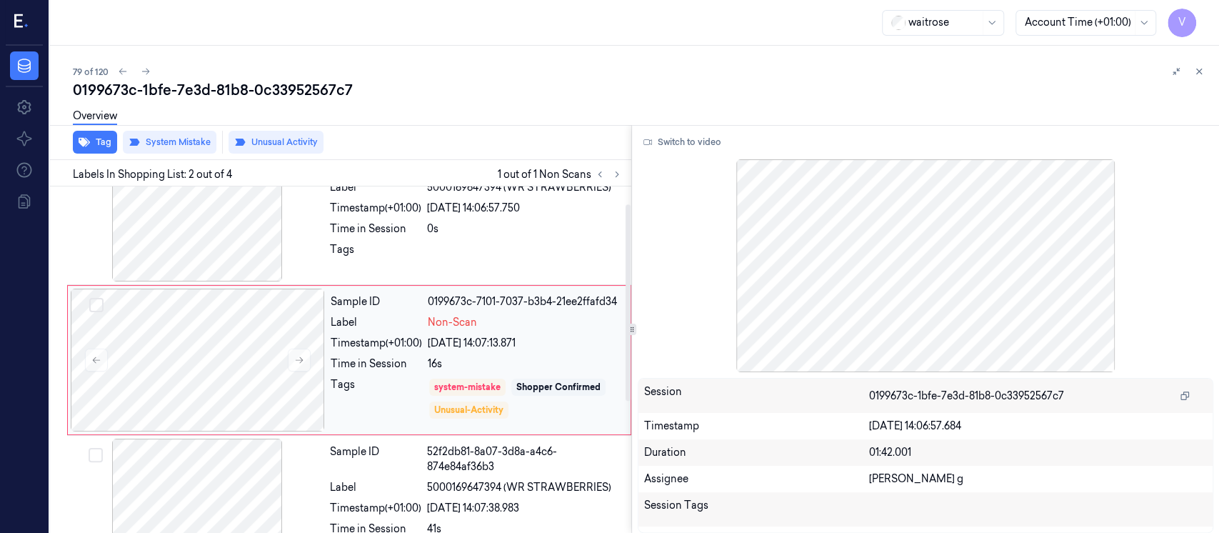
scroll to position [0, 0]
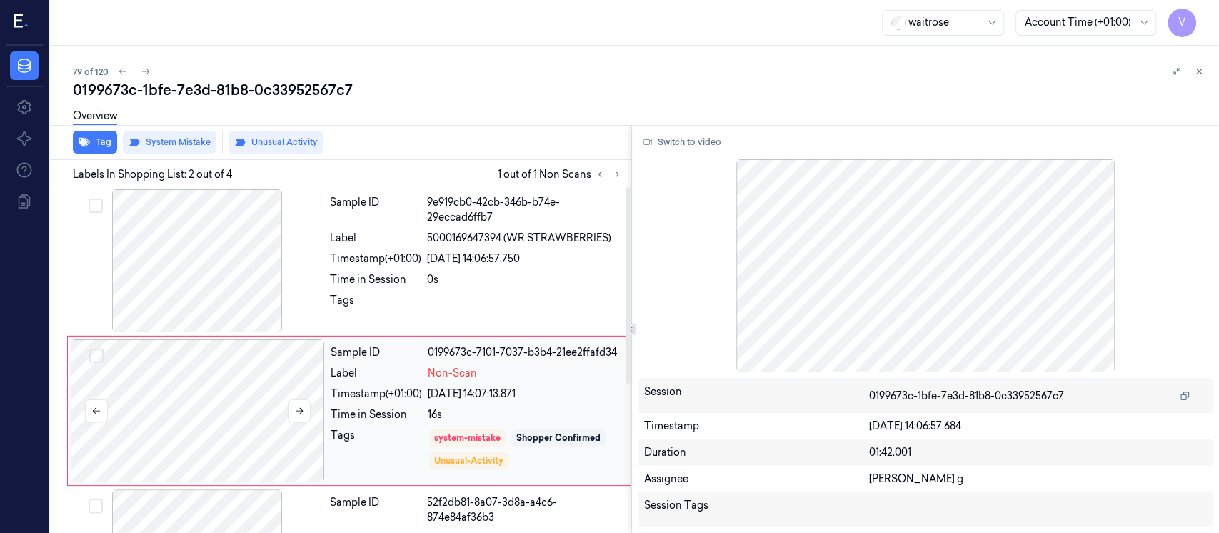
click at [167, 431] on div at bounding box center [198, 410] width 254 height 143
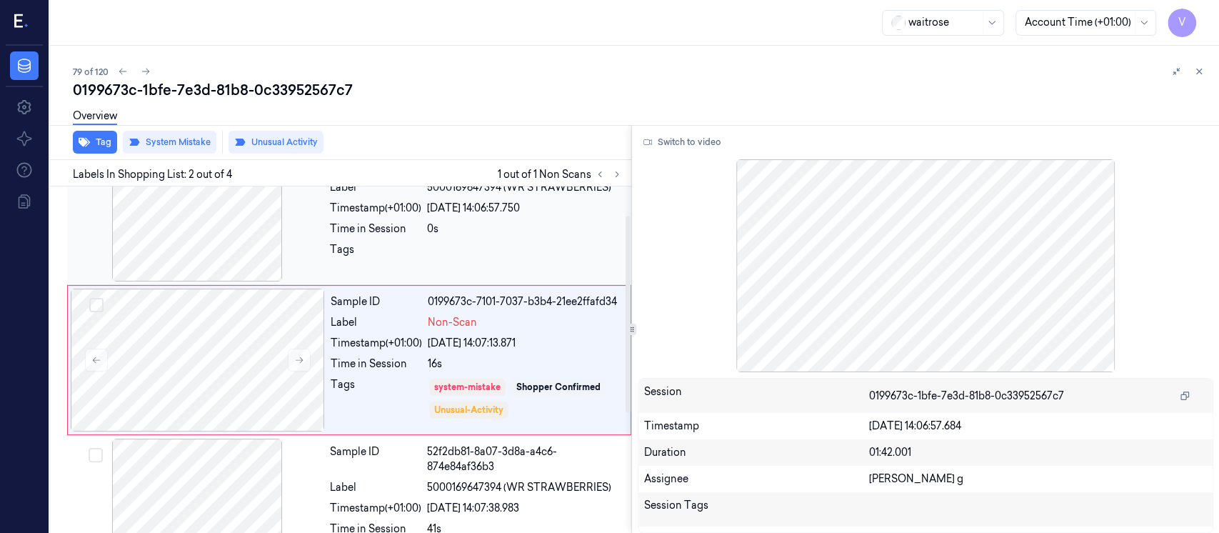
click at [477, 195] on div "Sample ID 9e919cb0-42cb-346b-b74e-29eccad6ffb7 Label 5000169647394 (WR STRAWBER…" at bounding box center [476, 210] width 304 height 143
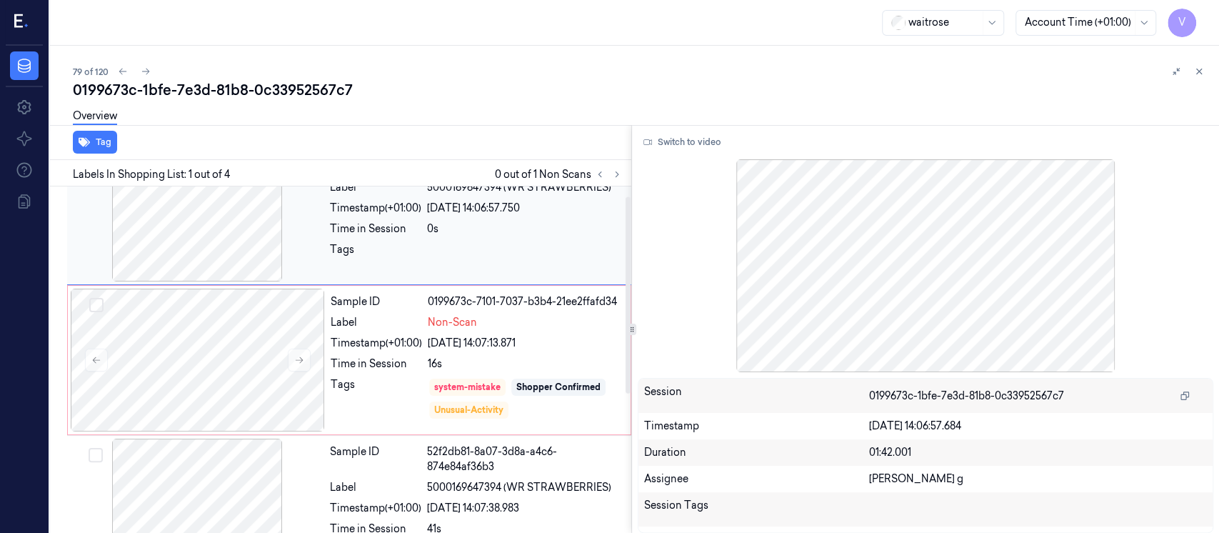
scroll to position [0, 0]
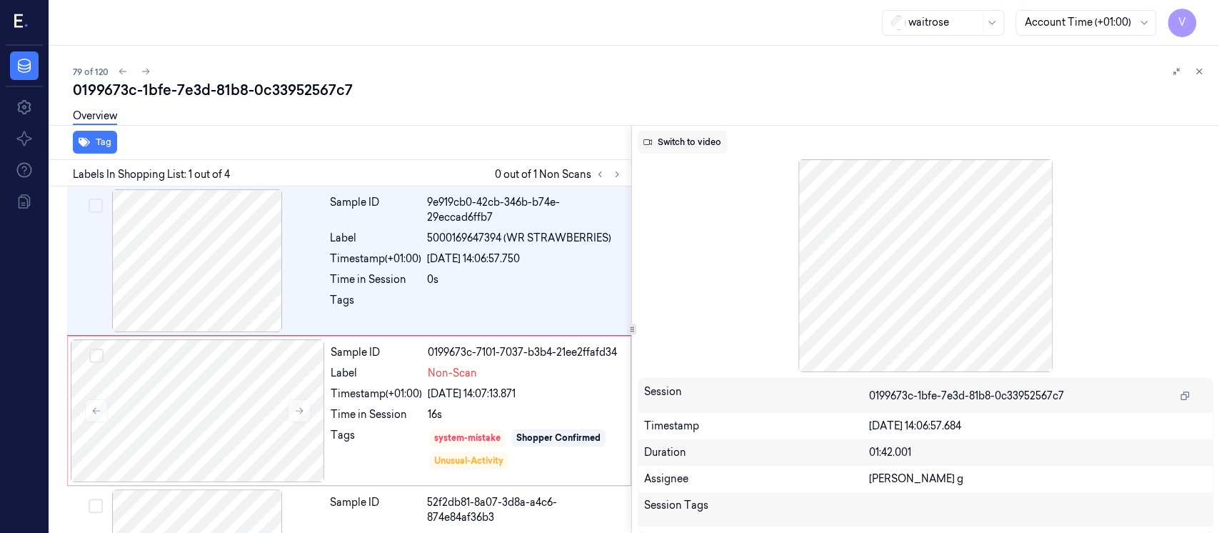
click at [698, 153] on button "Switch to video" at bounding box center [682, 142] width 89 height 23
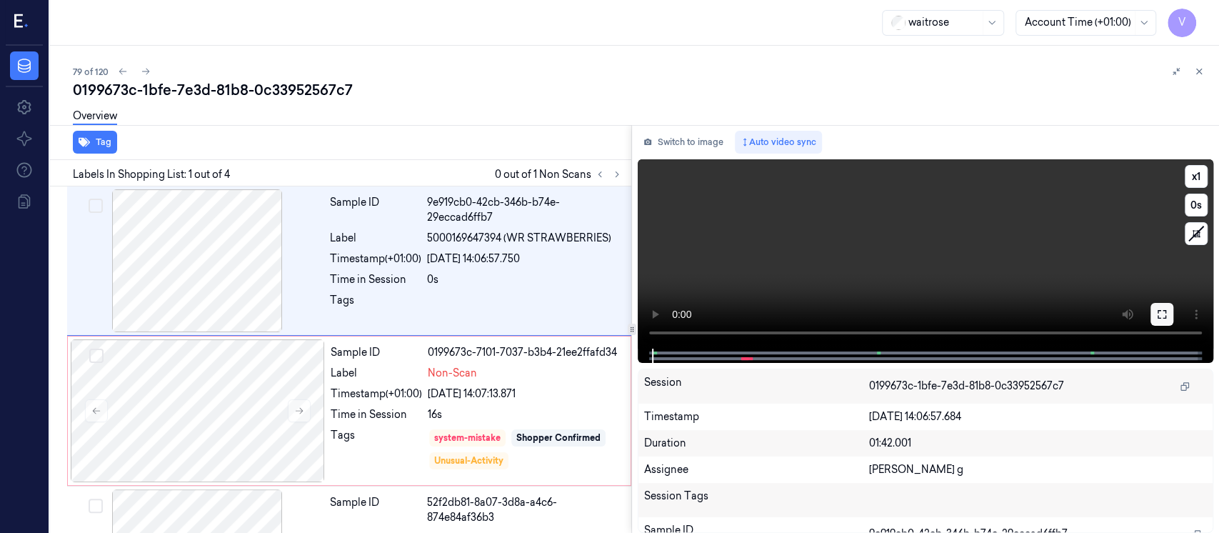
click at [1164, 317] on icon at bounding box center [1161, 314] width 9 height 9
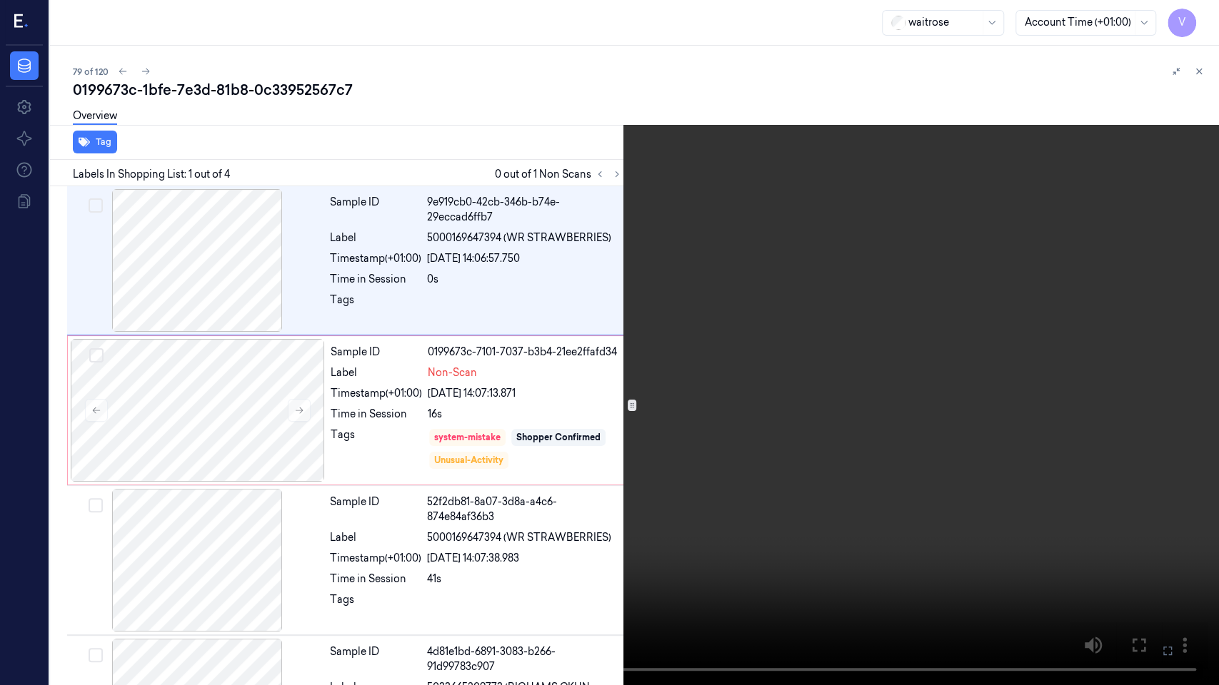
click at [0, 0] on icon at bounding box center [0, 0] width 0 height 0
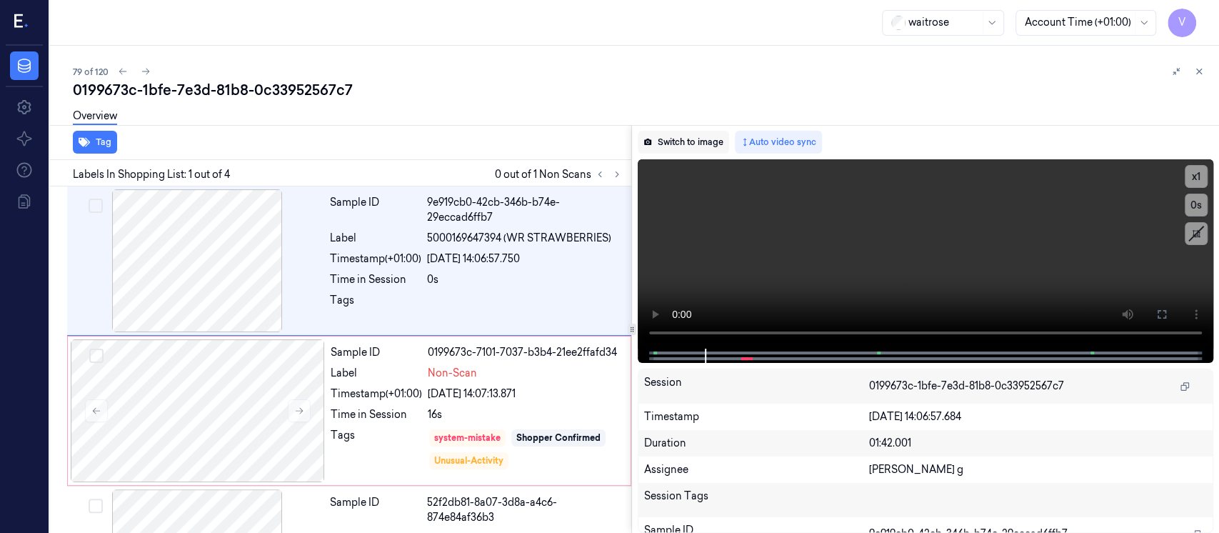
click at [663, 142] on button "Switch to image" at bounding box center [683, 142] width 91 height 23
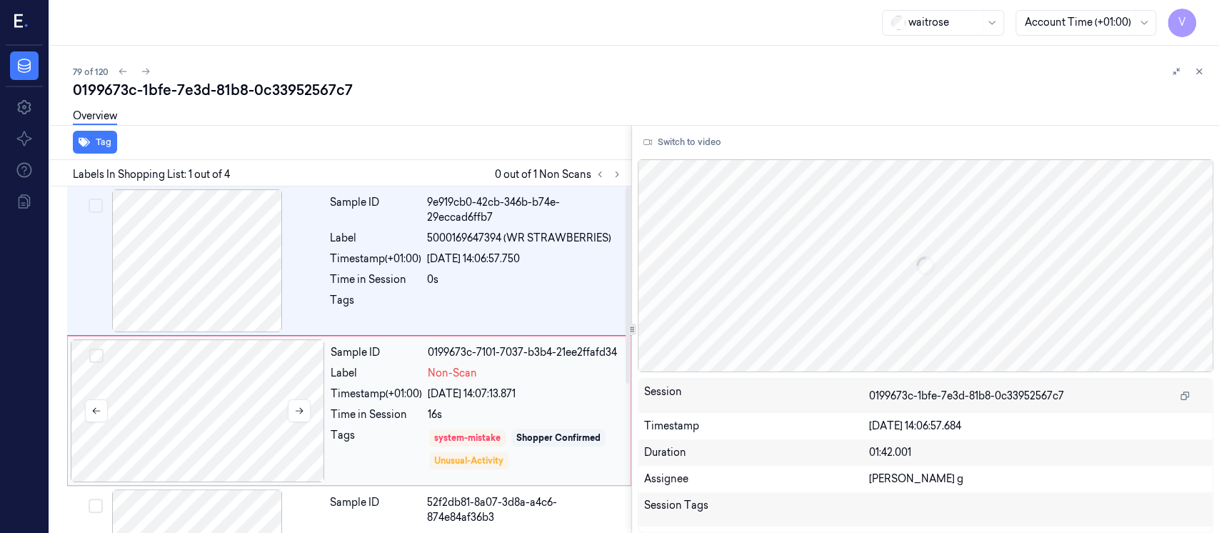
click at [221, 366] on div at bounding box center [198, 410] width 254 height 143
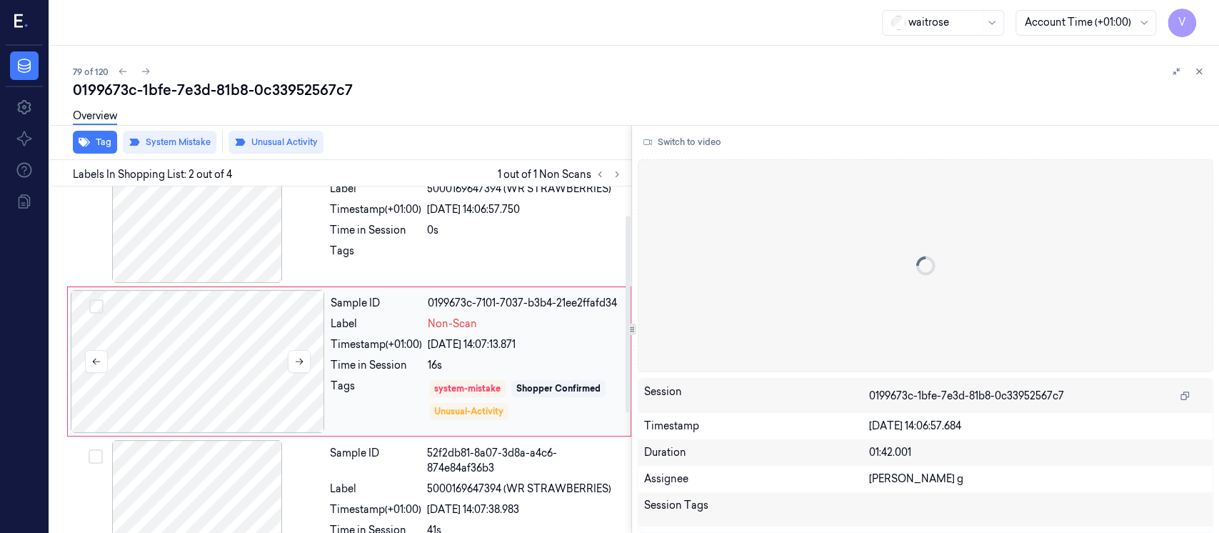
scroll to position [51, 0]
click at [1197, 75] on icon at bounding box center [1199, 71] width 10 height 10
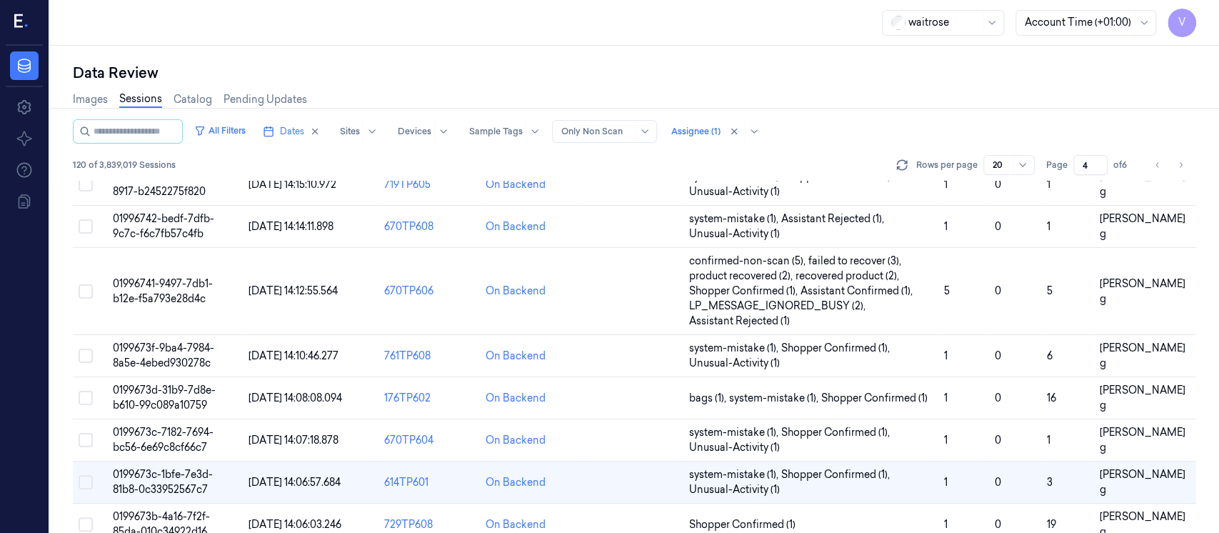
scroll to position [605, 0]
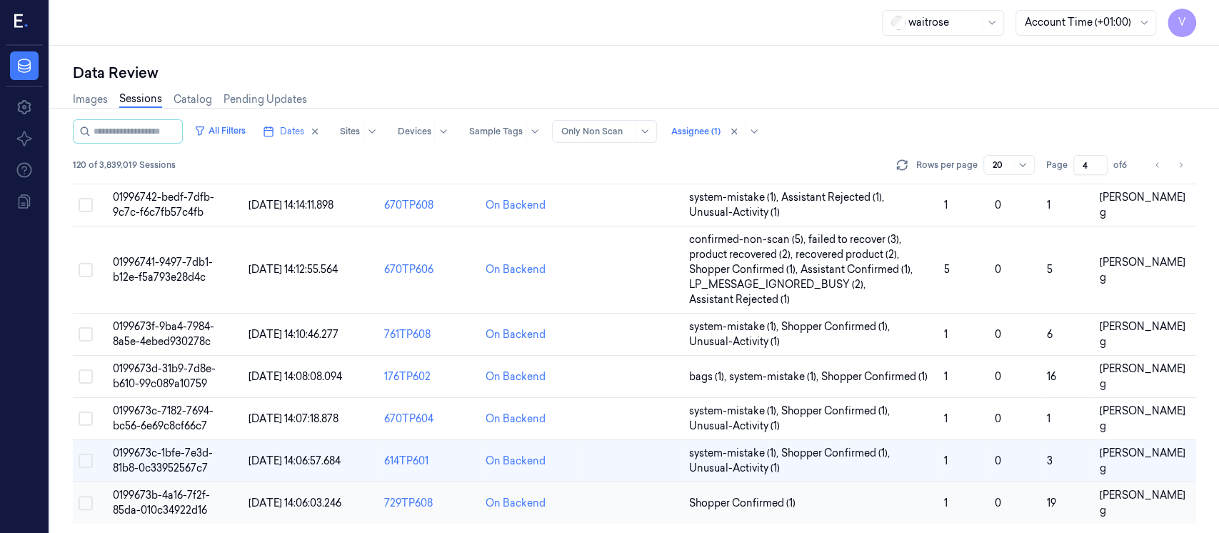
click at [622, 506] on td at bounding box center [632, 503] width 101 height 42
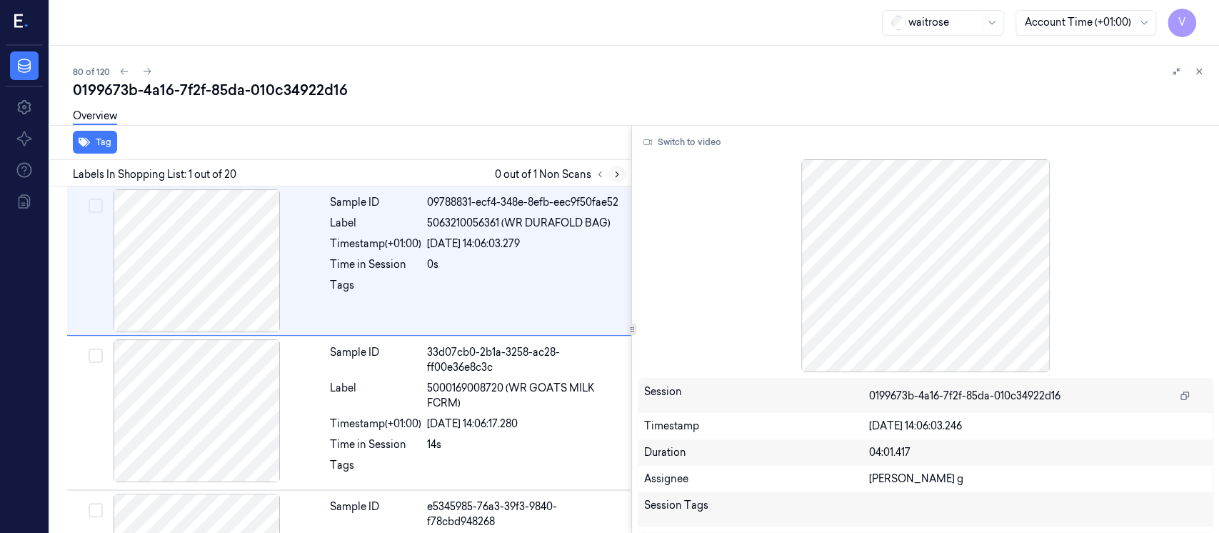
click at [620, 172] on icon at bounding box center [617, 174] width 10 height 10
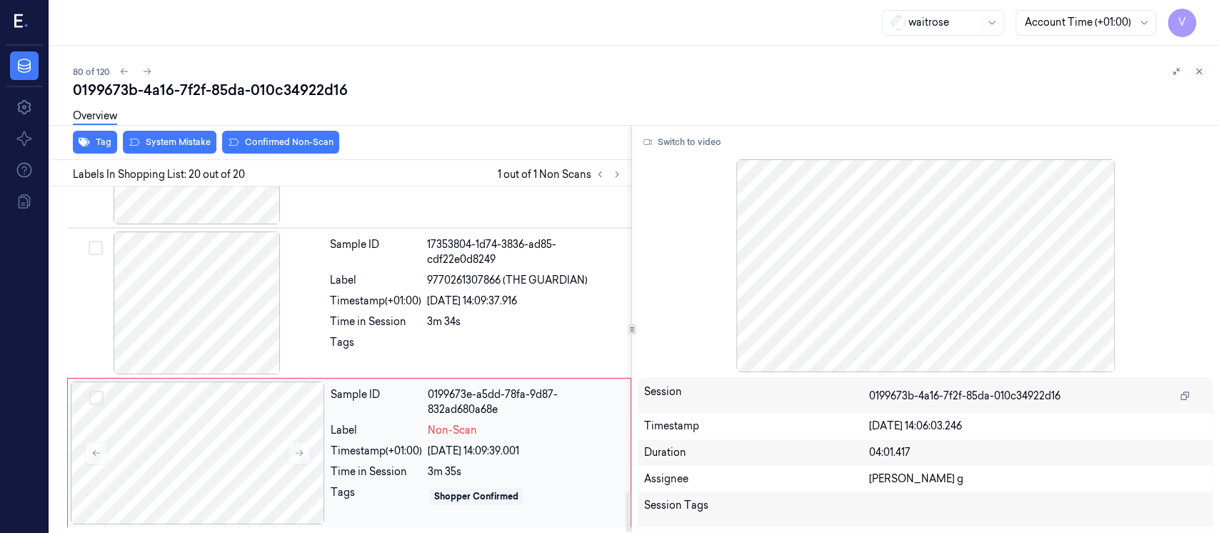
scroll to position [2687, 0]
click at [190, 468] on div at bounding box center [198, 452] width 254 height 143
click at [238, 321] on div at bounding box center [197, 302] width 254 height 143
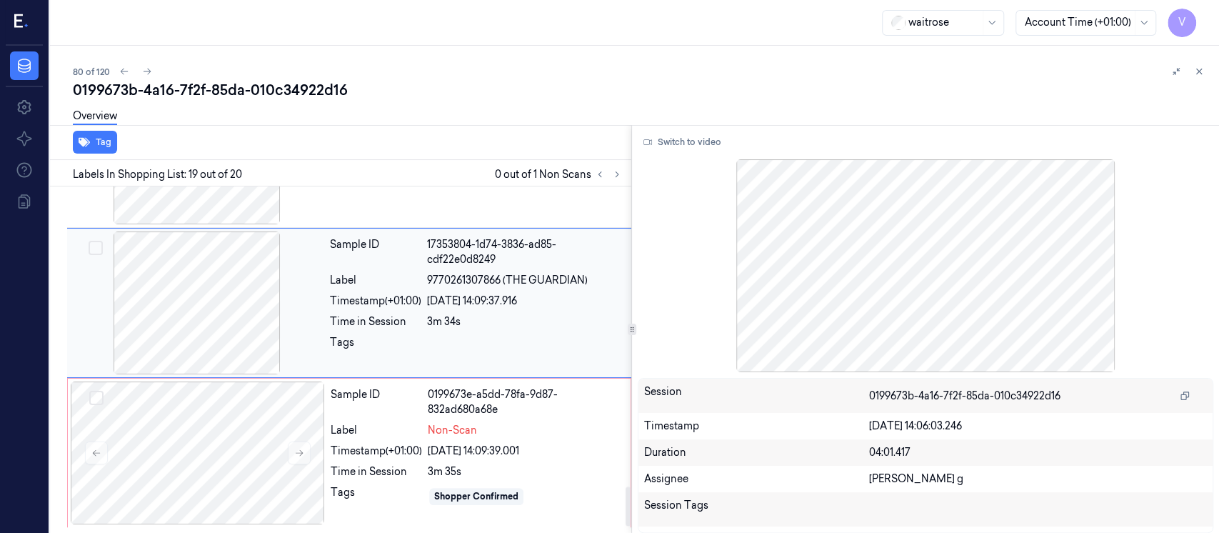
scroll to position [2631, 0]
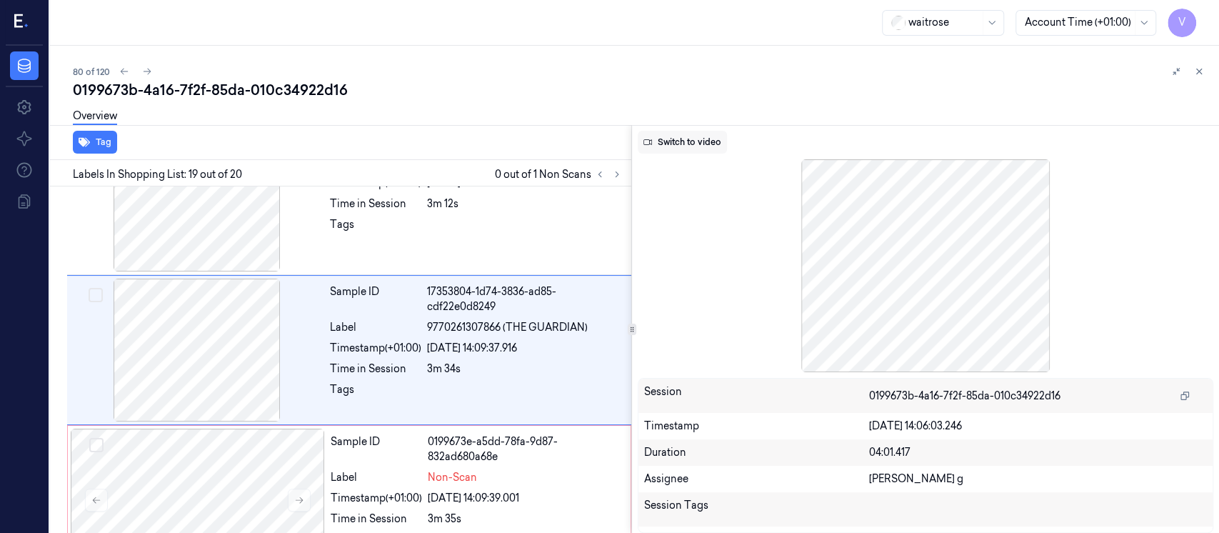
click at [673, 139] on button "Switch to video" at bounding box center [682, 142] width 89 height 23
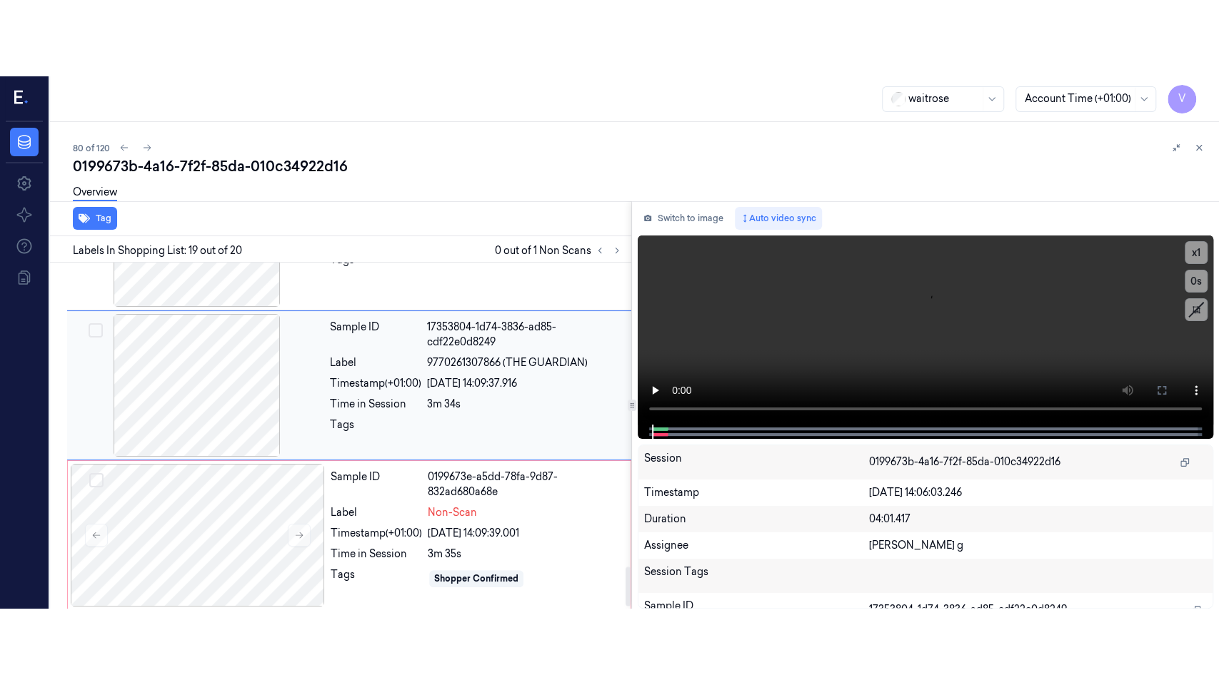
scroll to position [2687, 0]
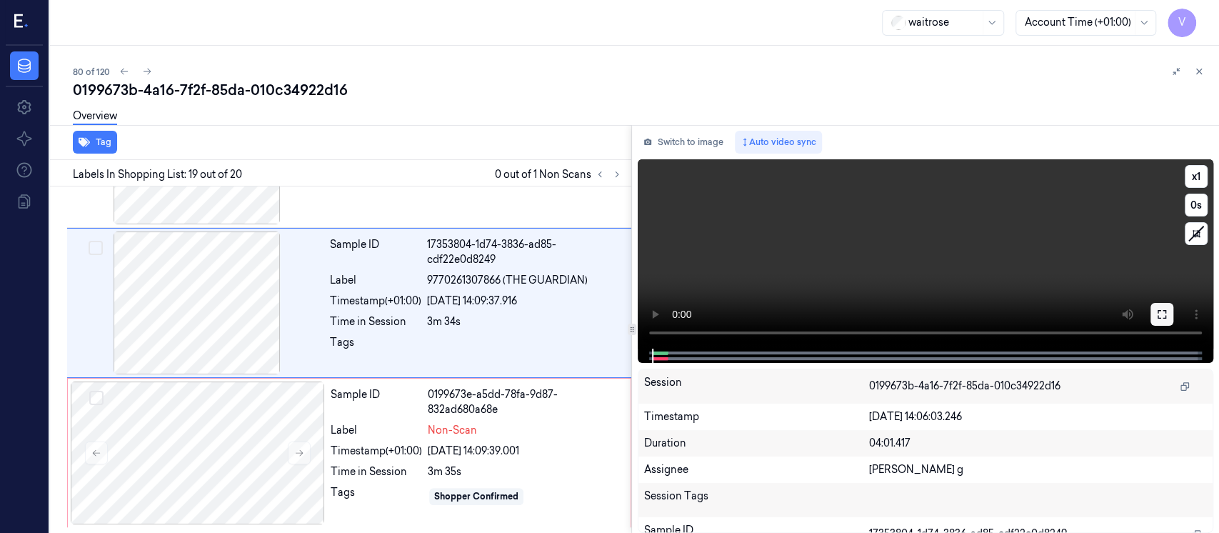
click at [1156, 317] on icon at bounding box center [1161, 313] width 11 height 11
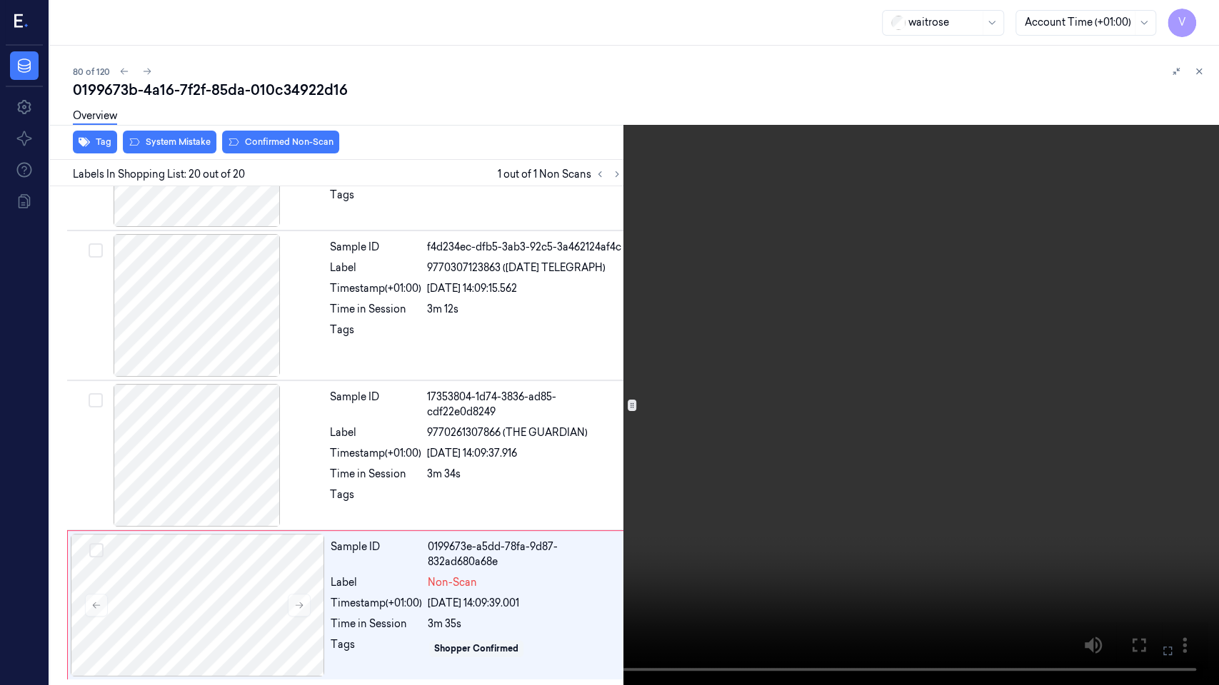
click at [0, 0] on icon at bounding box center [0, 0] width 0 height 0
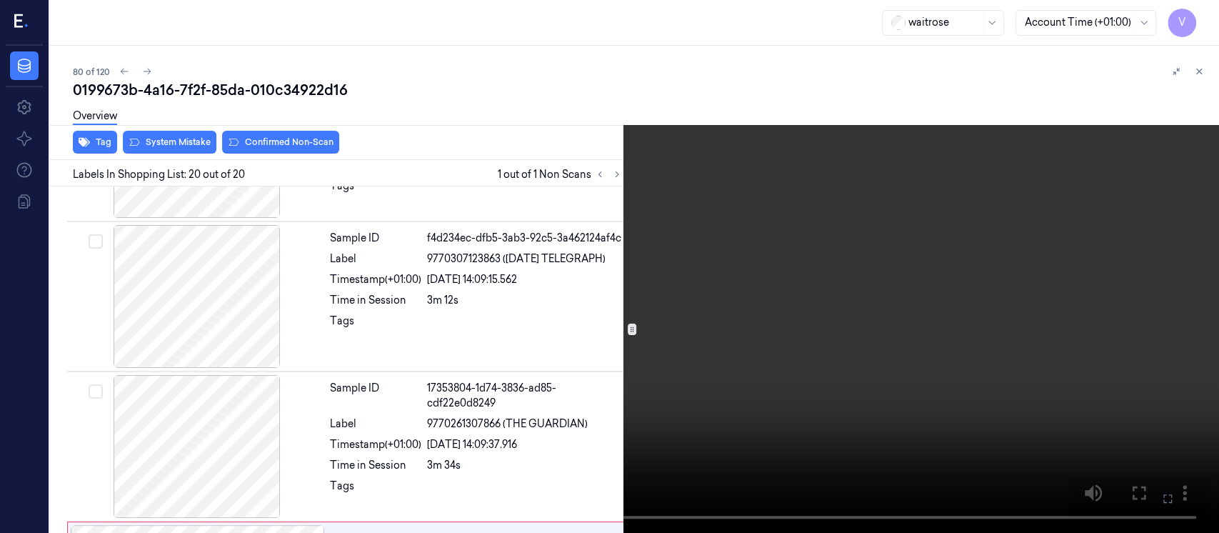
scroll to position [2687, 0]
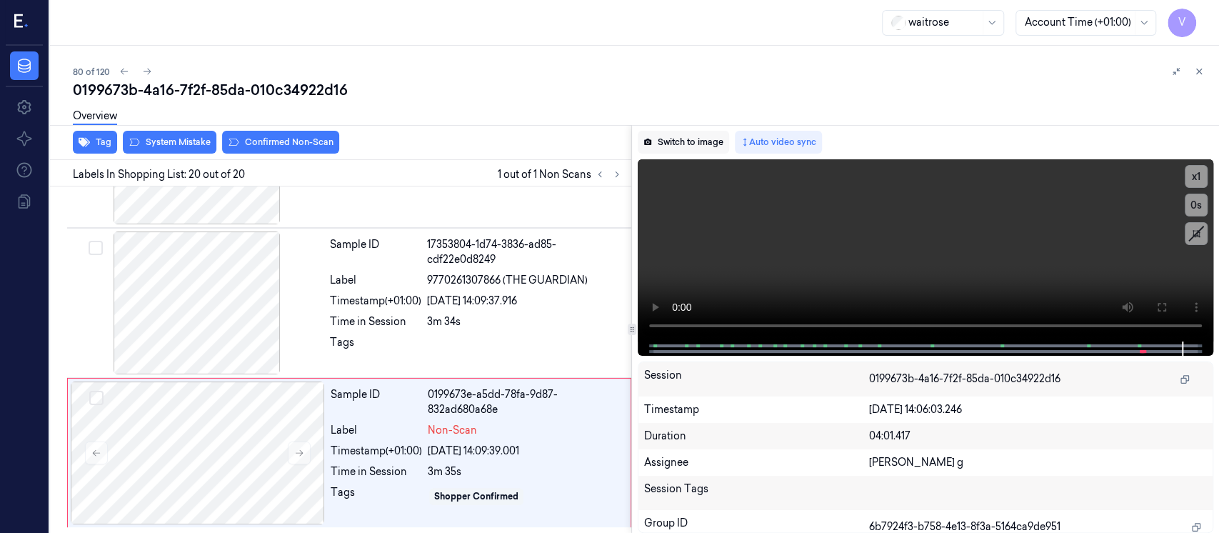
click at [680, 142] on button "Switch to image" at bounding box center [683, 142] width 91 height 23
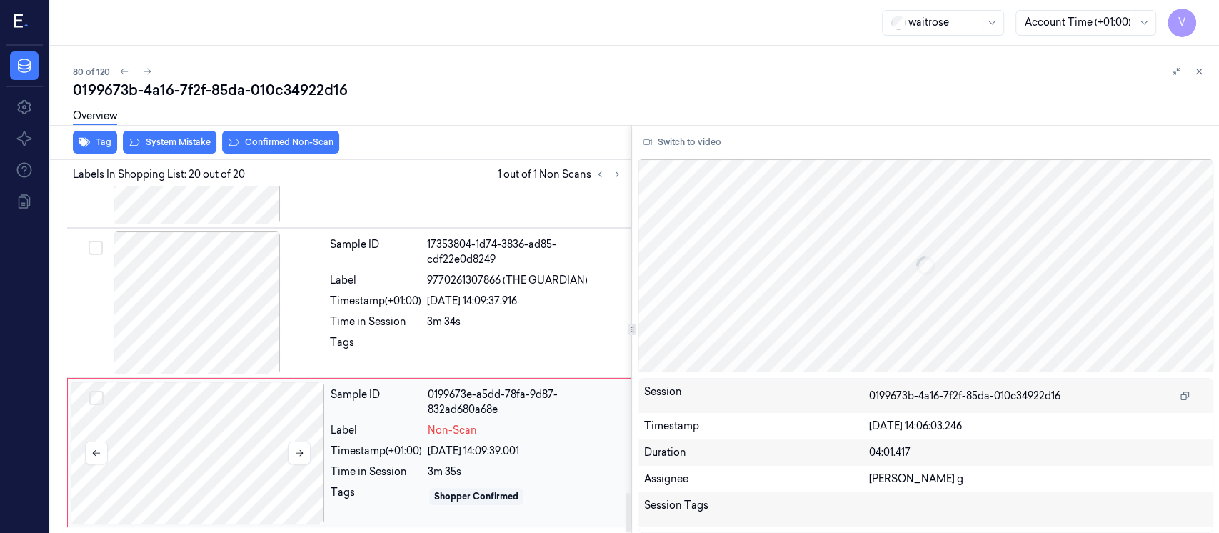
click at [228, 456] on div at bounding box center [198, 452] width 254 height 143
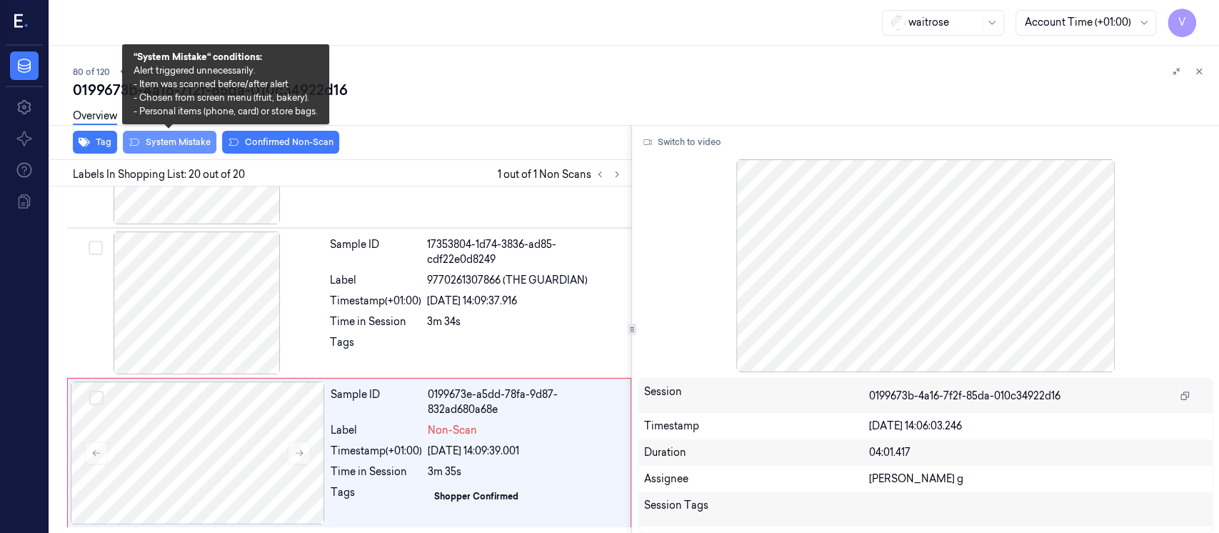
click at [165, 139] on button "System Mistake" at bounding box center [170, 142] width 94 height 23
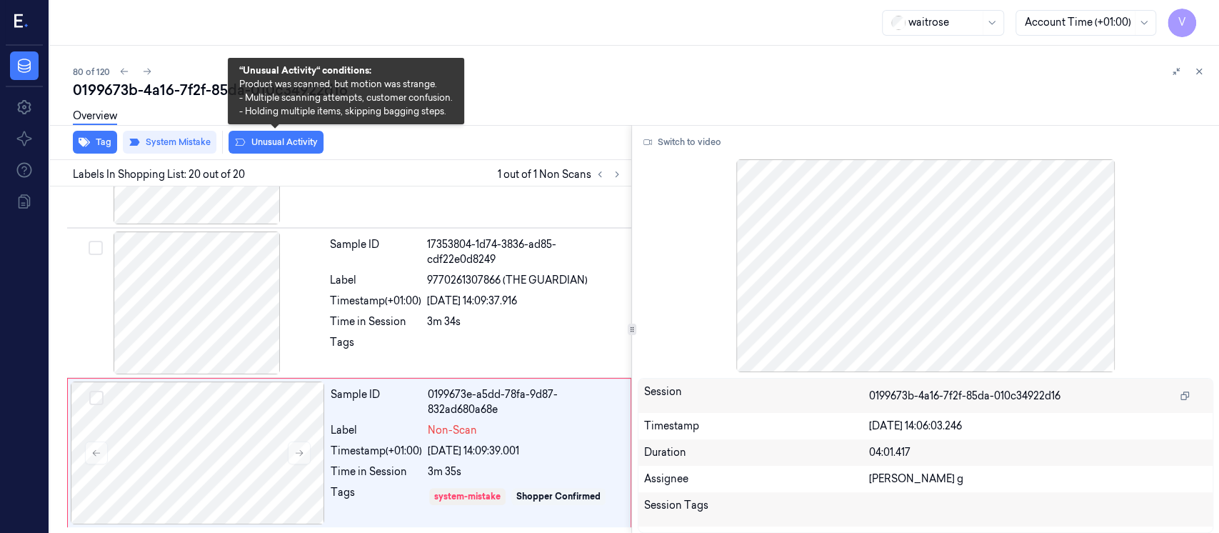
click at [253, 146] on button "Unusual Activity" at bounding box center [275, 142] width 95 height 23
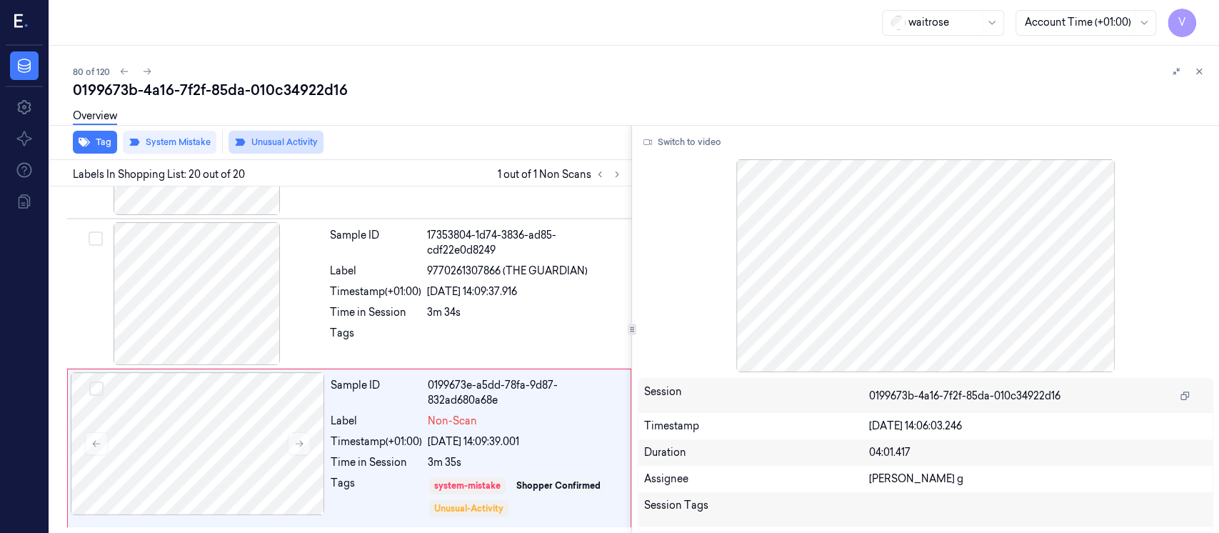
scroll to position [2696, 0]
click at [1202, 68] on icon at bounding box center [1199, 71] width 10 height 10
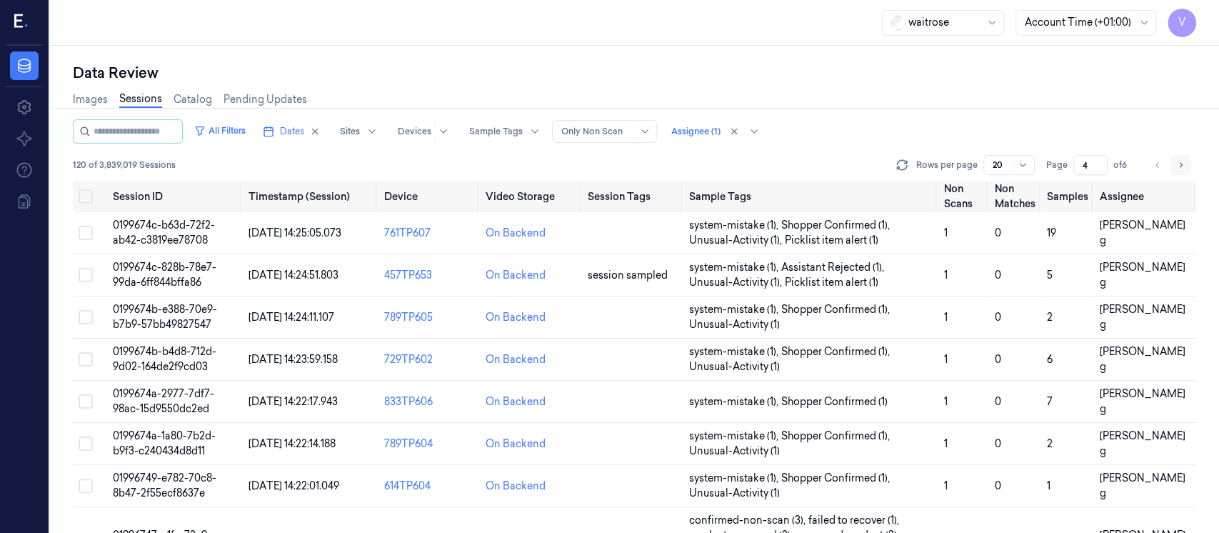
click at [1180, 164] on icon "Go to next page" at bounding box center [1180, 164] width 9 height 11
type input "5"
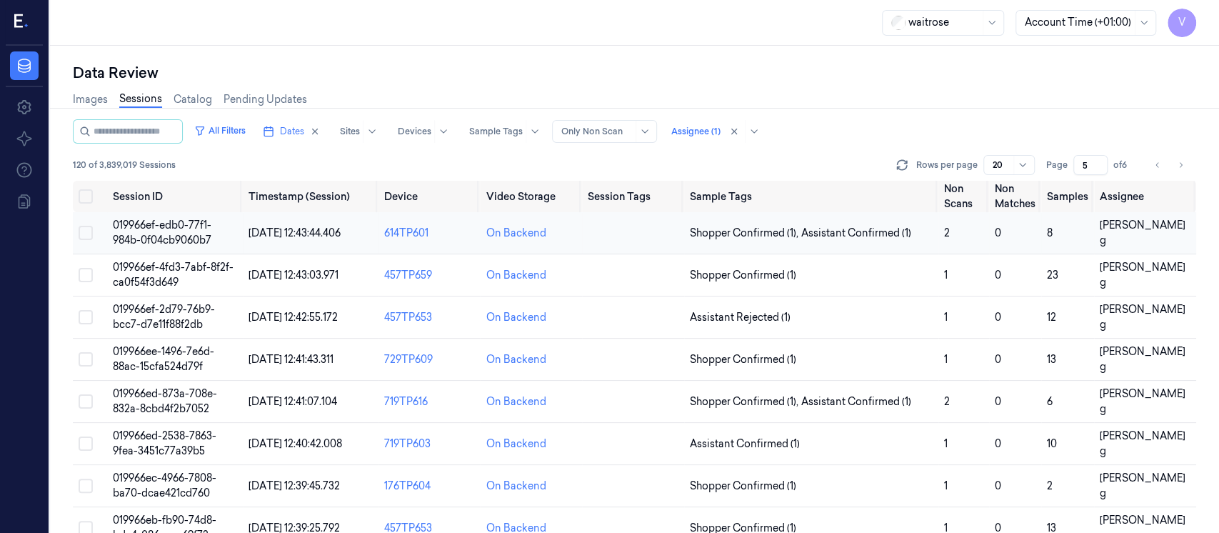
click at [609, 221] on td at bounding box center [633, 233] width 102 height 42
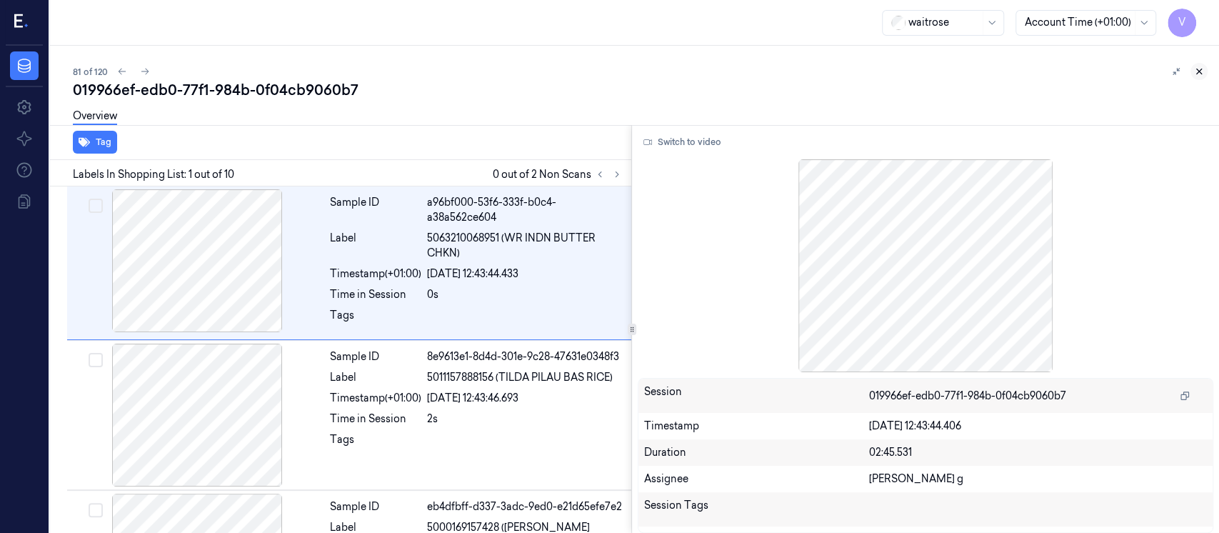
click at [1205, 73] on button at bounding box center [1198, 71] width 17 height 17
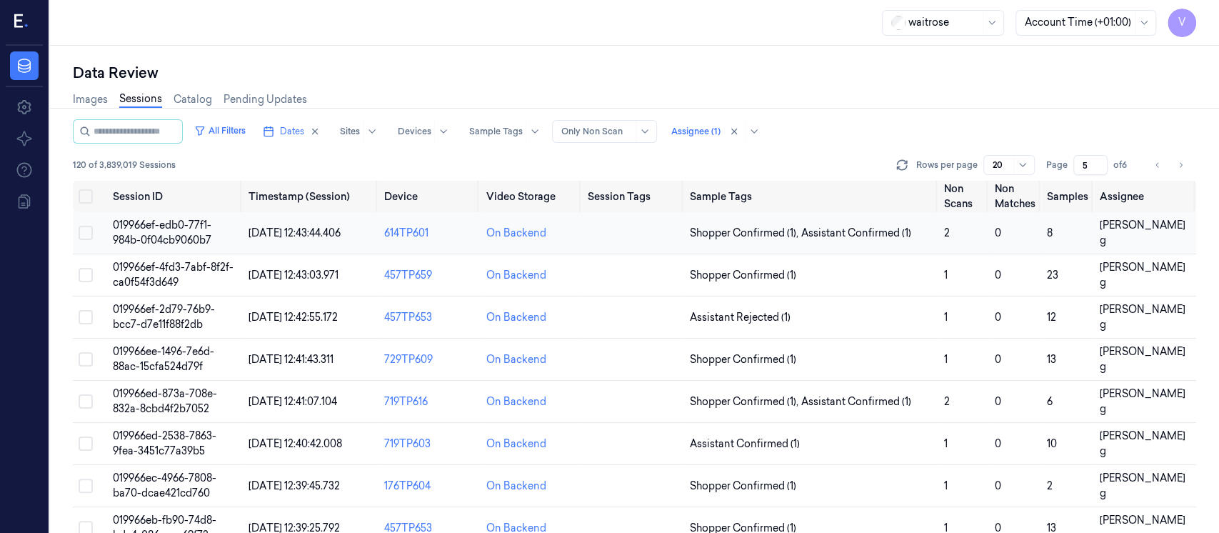
click at [608, 234] on td at bounding box center [633, 233] width 102 height 42
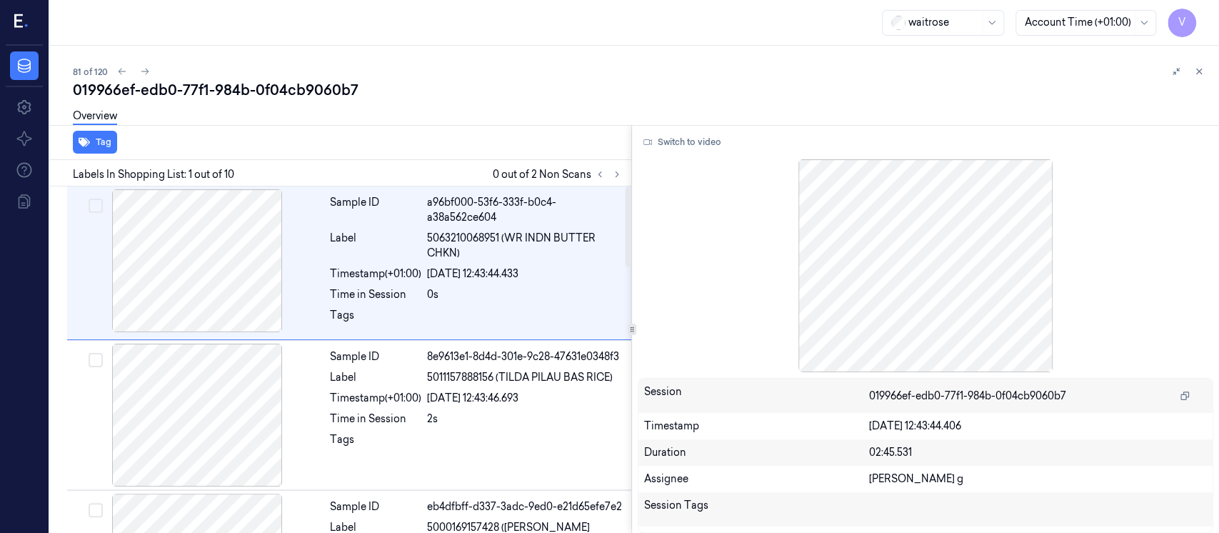
click at [625, 168] on div at bounding box center [608, 174] width 34 height 17
click at [616, 174] on icon at bounding box center [617, 174] width 10 height 10
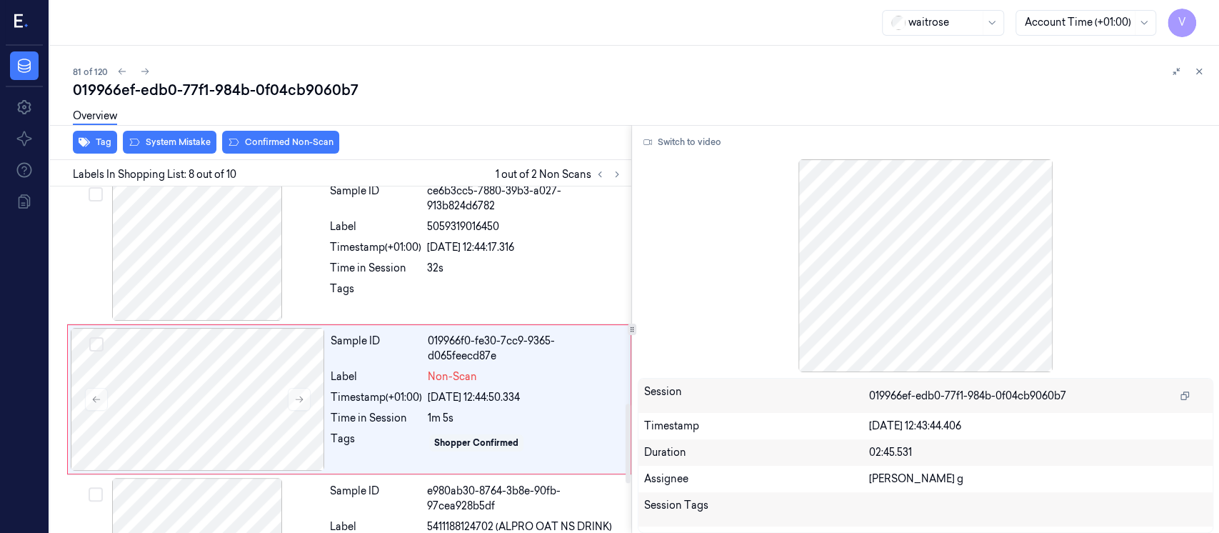
scroll to position [954, 0]
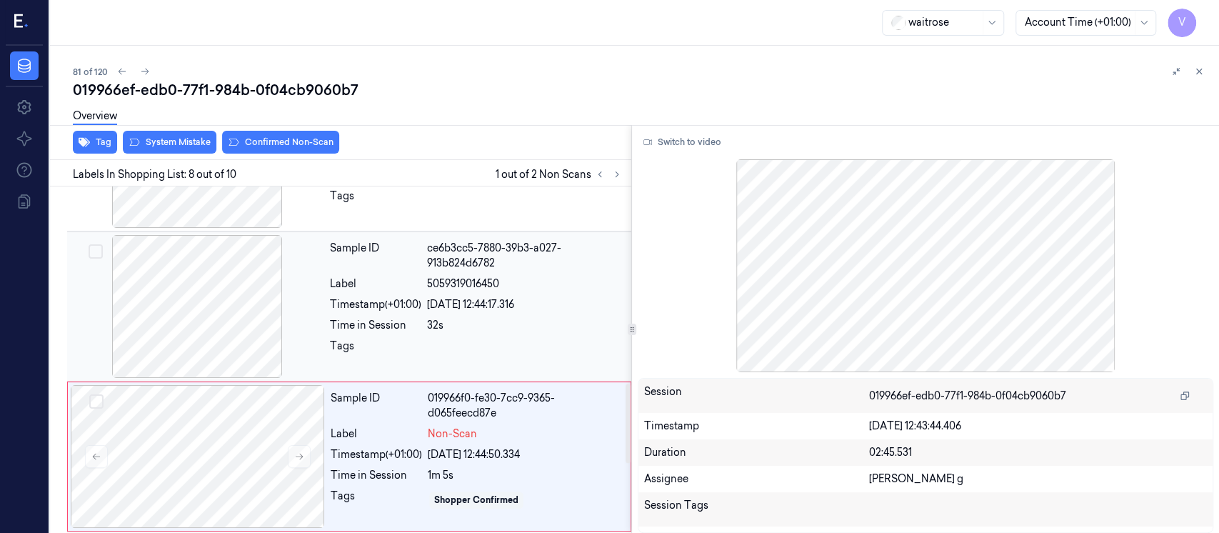
click at [436, 311] on div "Sample ID ce6b3cc5-7880-39b3-a027-913b824d6782 Label 5059319016450 Timestamp (+…" at bounding box center [476, 306] width 304 height 143
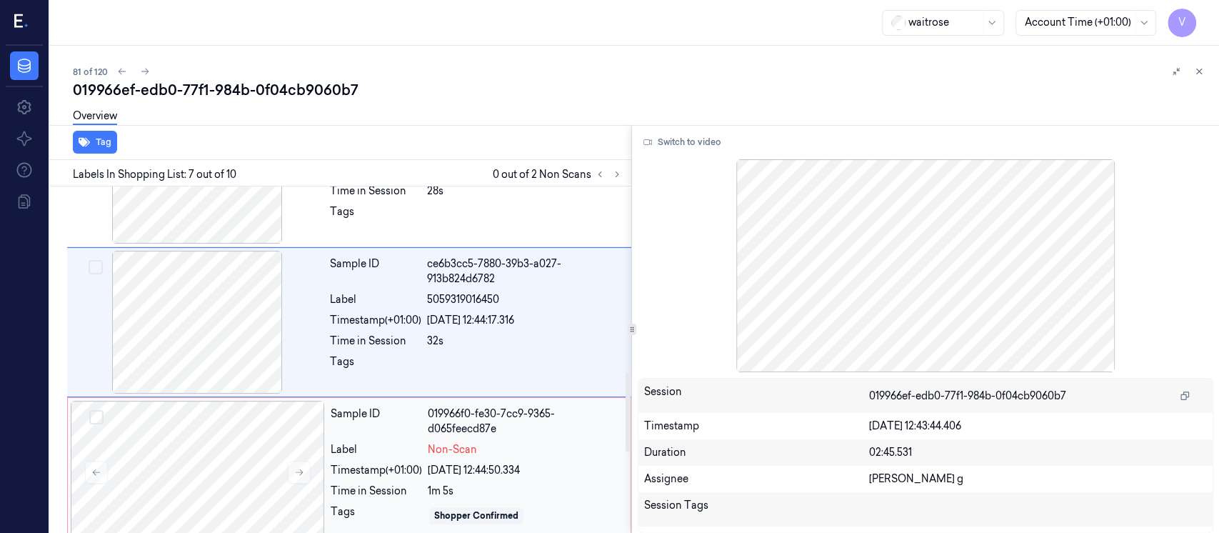
scroll to position [899, 0]
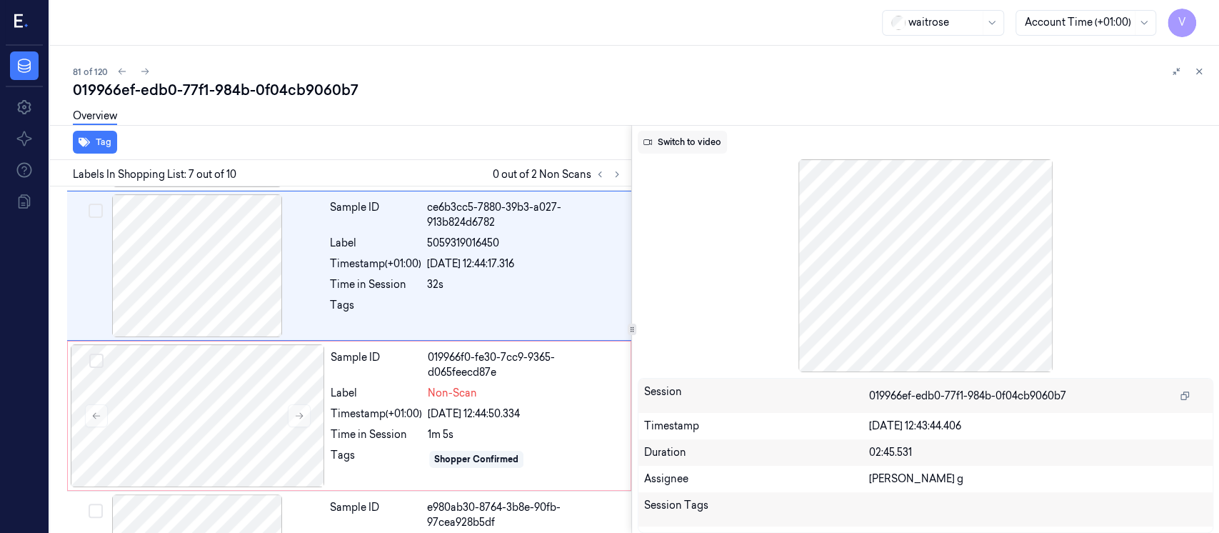
click at [681, 144] on button "Switch to video" at bounding box center [682, 142] width 89 height 23
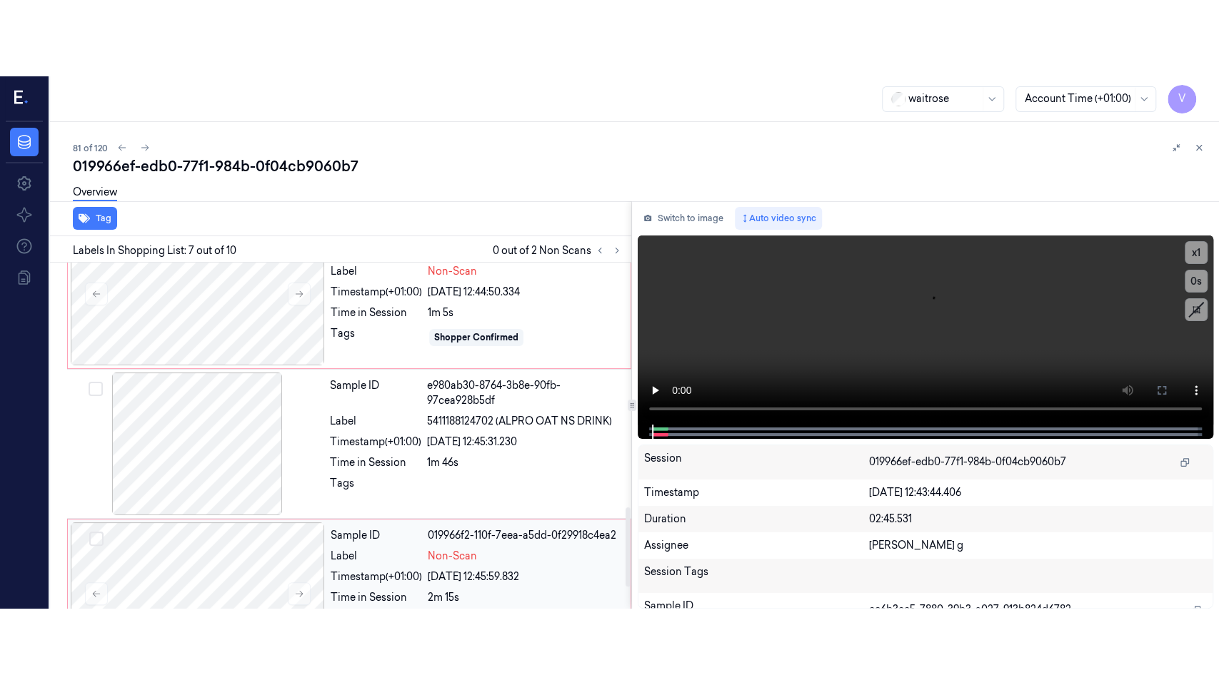
scroll to position [1160, 0]
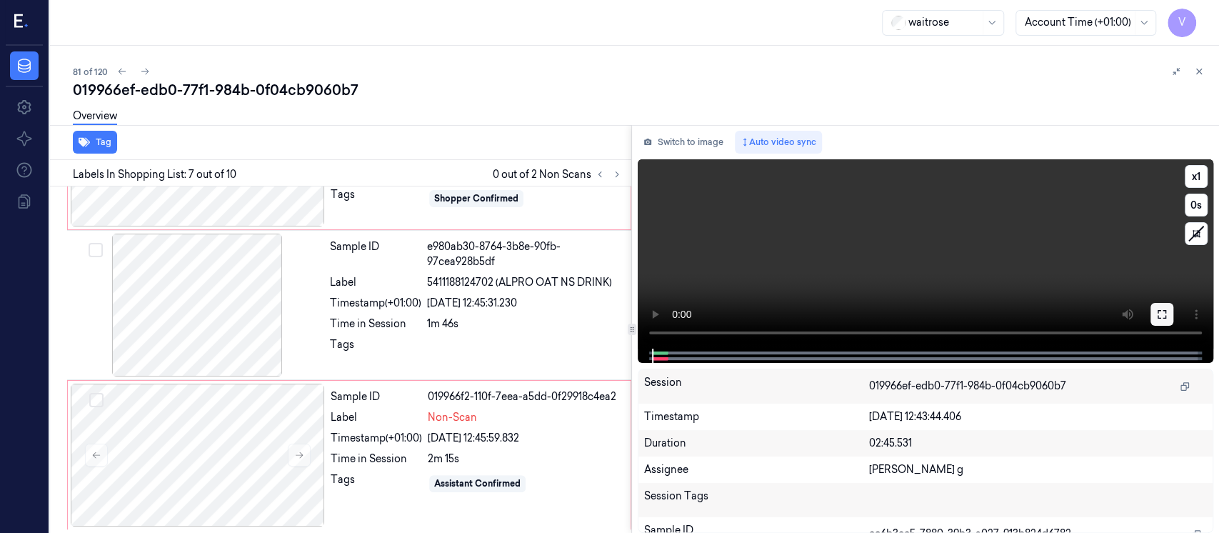
click at [1162, 313] on icon at bounding box center [1161, 313] width 11 height 11
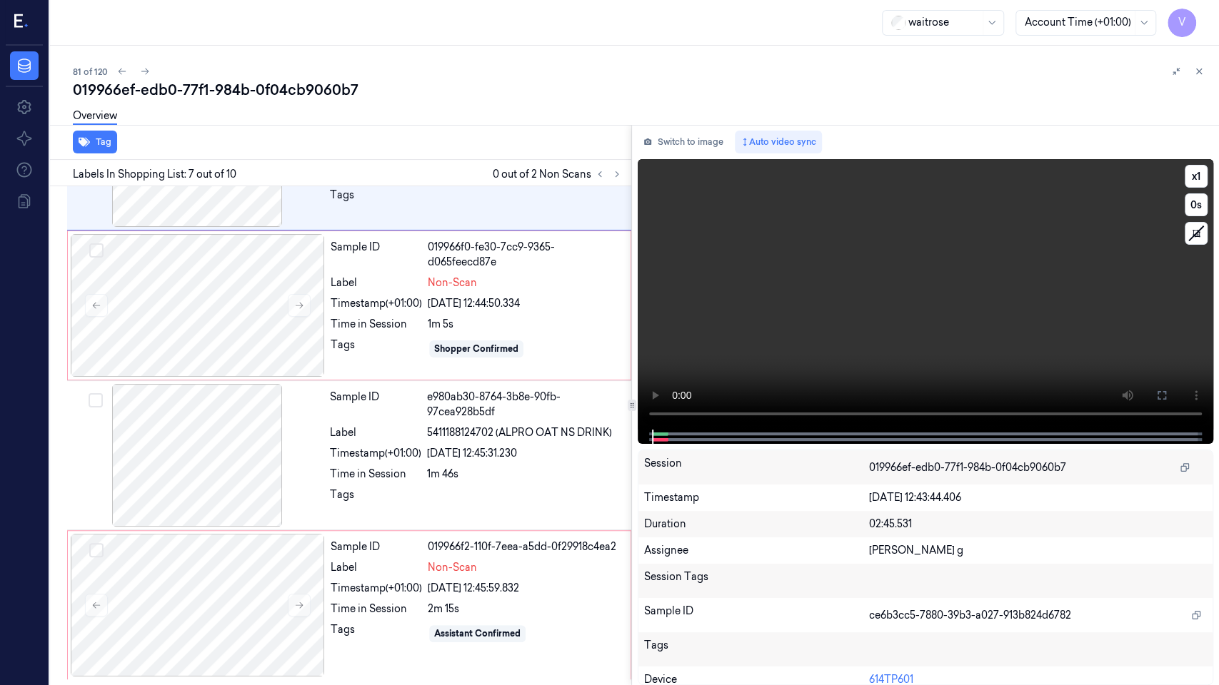
scroll to position [1007, 0]
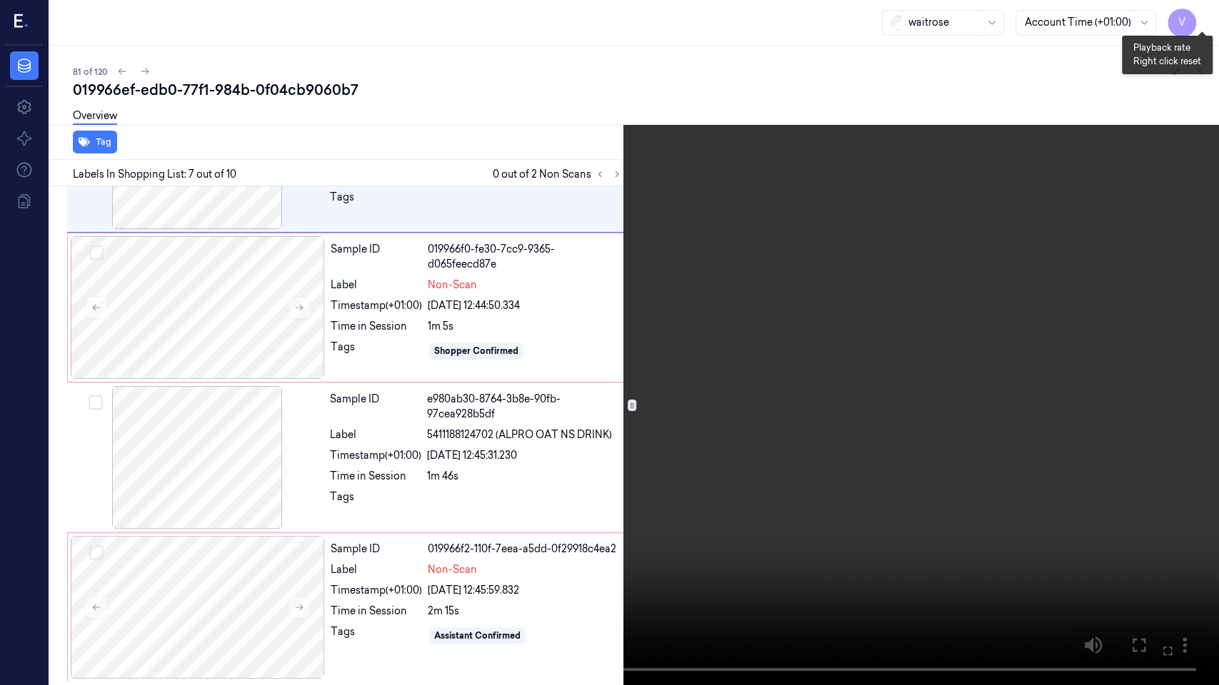
click at [1198, 10] on button "x 1" at bounding box center [1201, 17] width 23 height 23
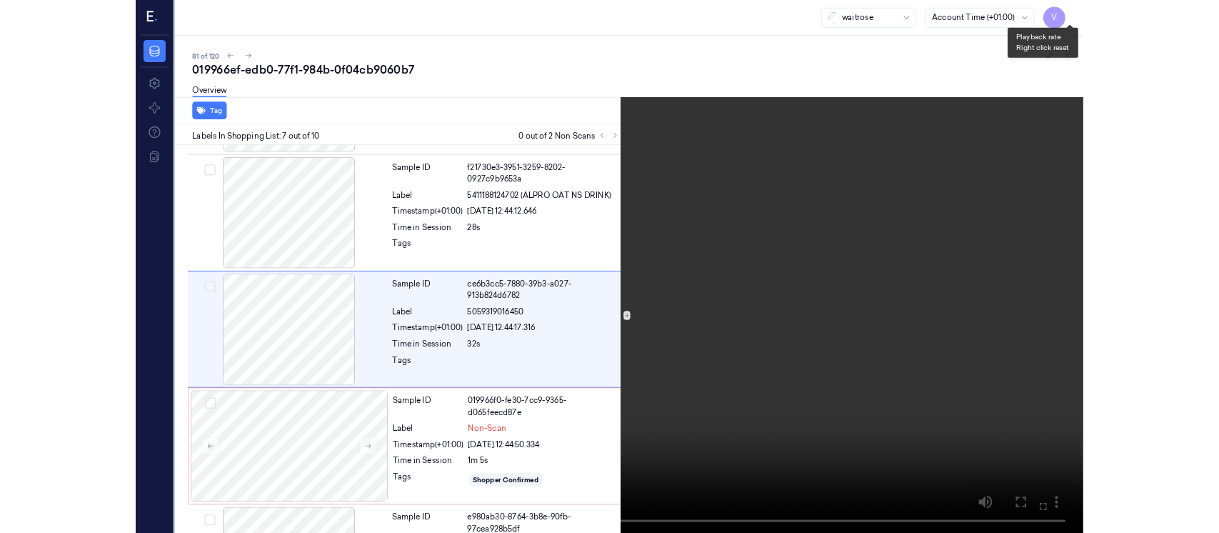
scroll to position [727, 0]
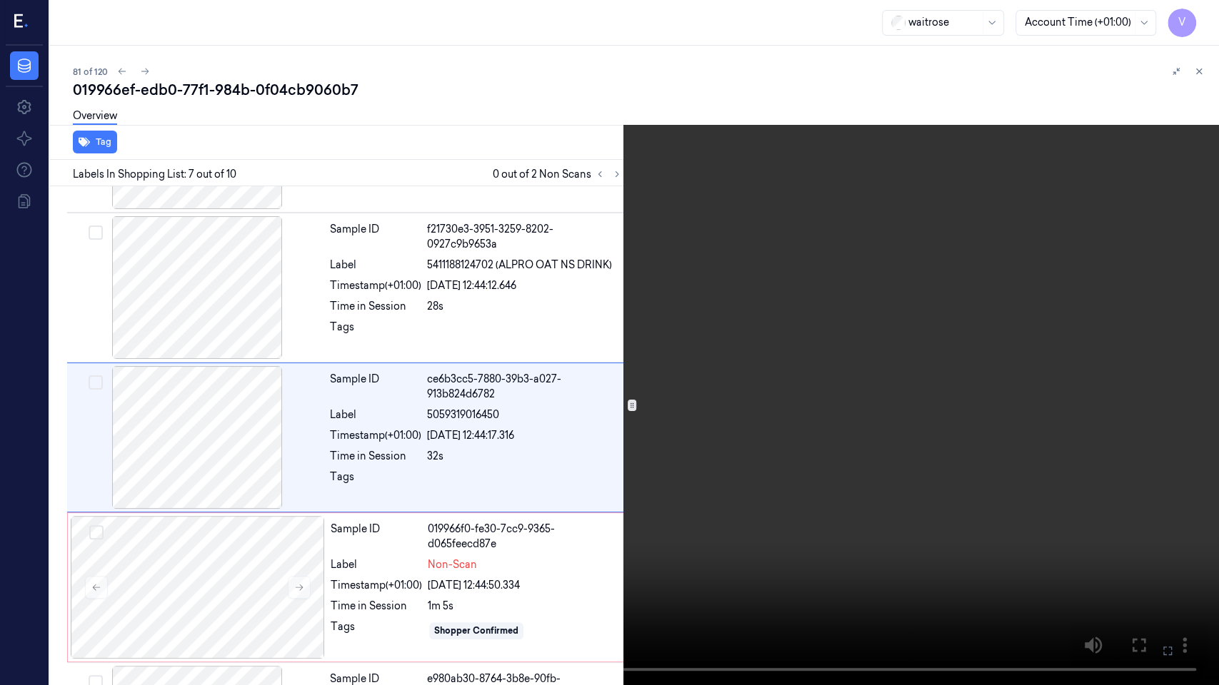
click at [0, 0] on icon at bounding box center [0, 0] width 0 height 0
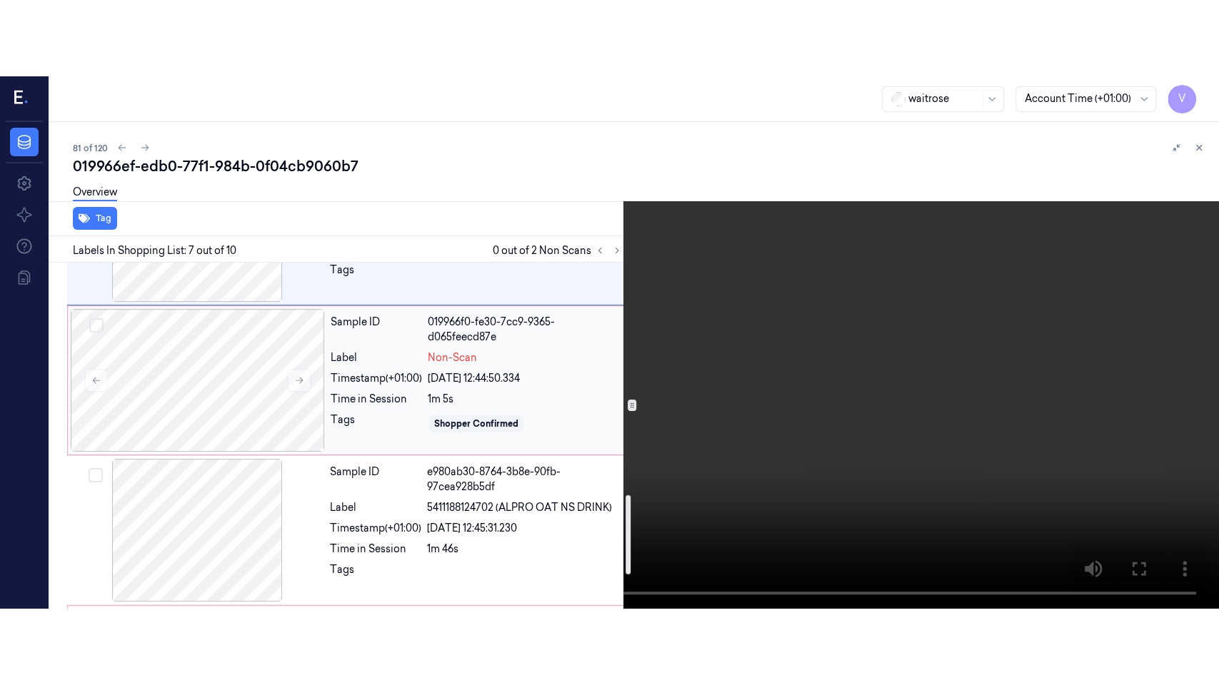
scroll to position [1012, 0]
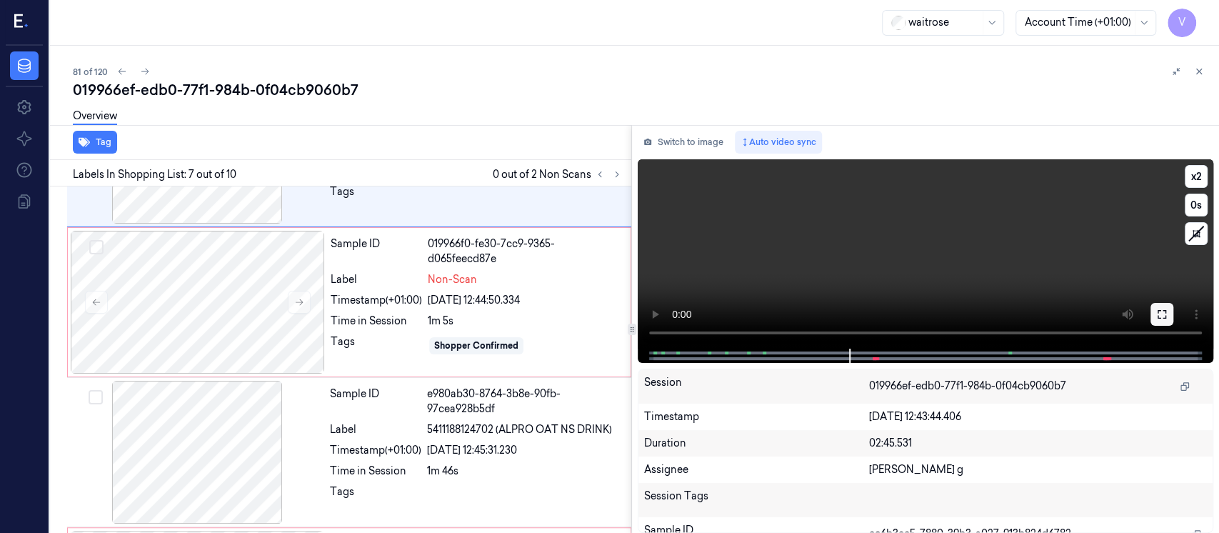
click at [1165, 311] on icon at bounding box center [1161, 314] width 9 height 9
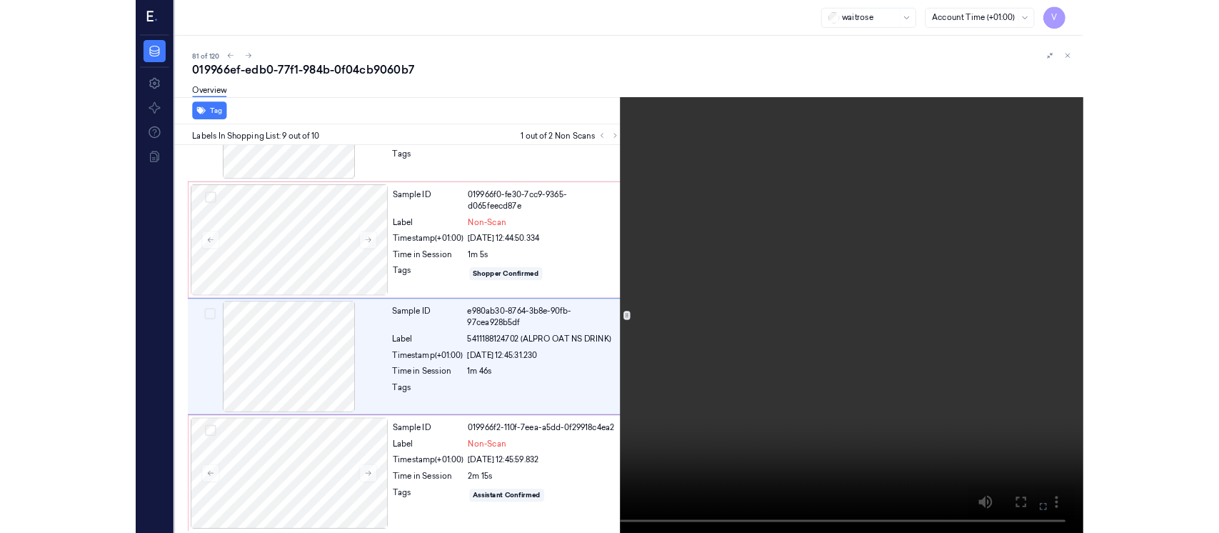
scroll to position [1007, 0]
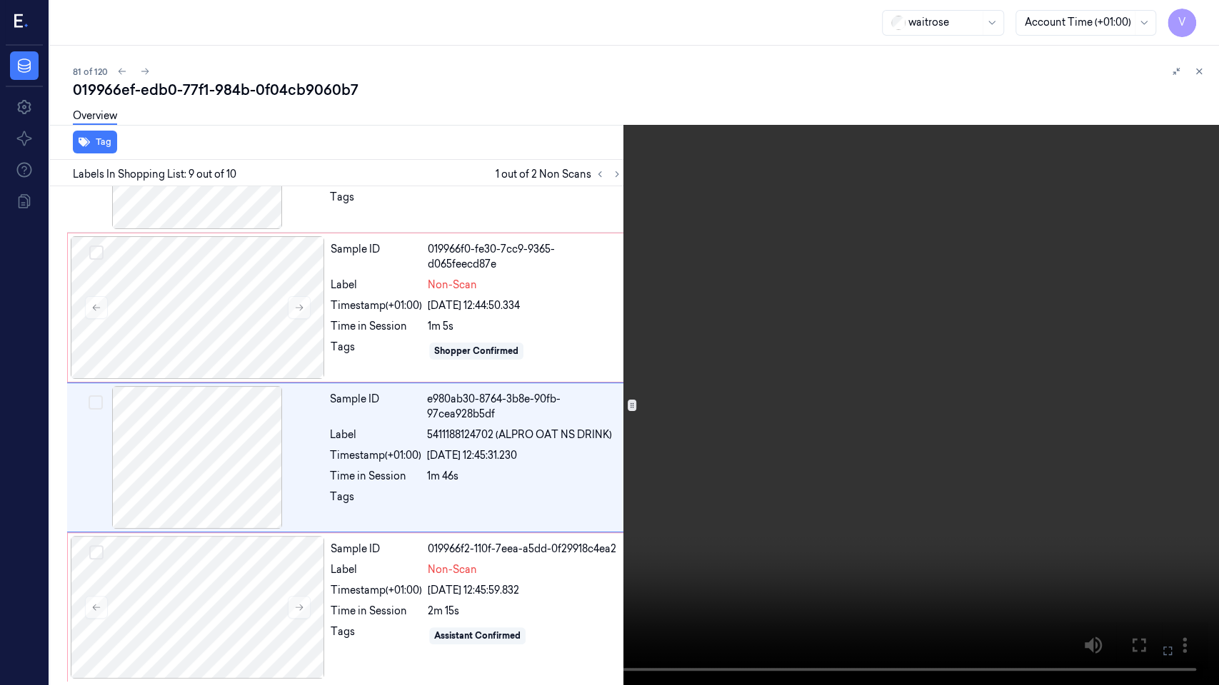
click at [0, 0] on icon at bounding box center [0, 0] width 0 height 0
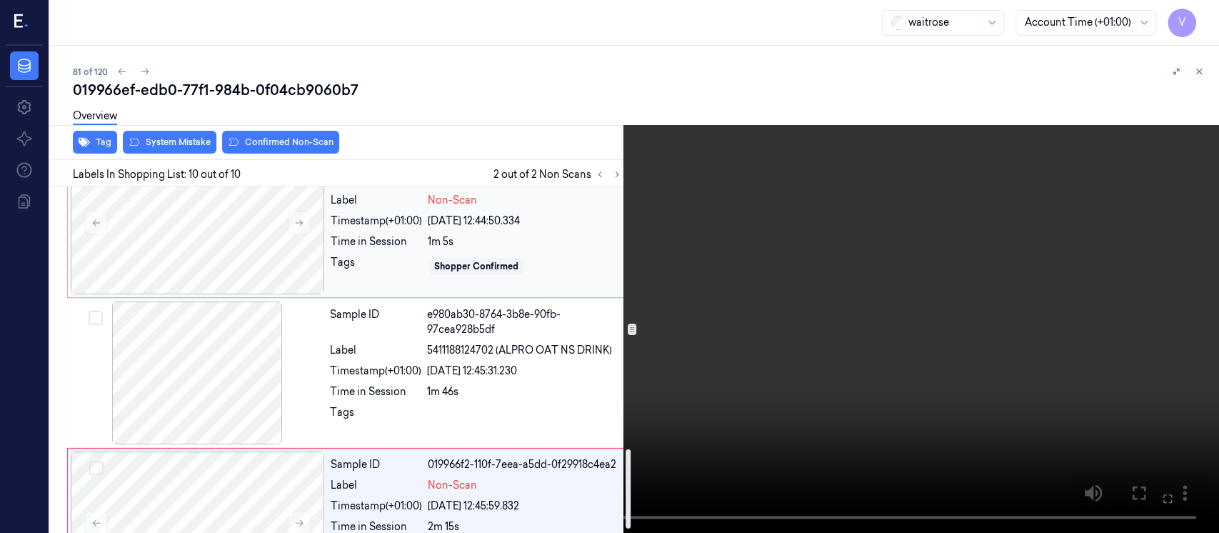
scroll to position [1160, 0]
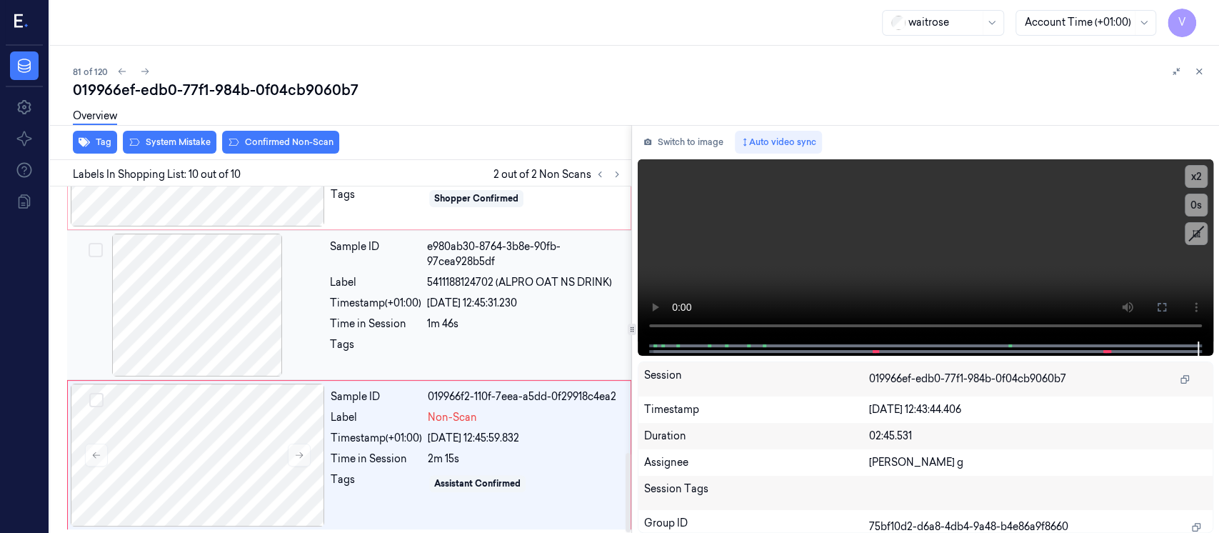
click at [439, 296] on div "20/09/2025 12:45:31.230" at bounding box center [525, 303] width 196 height 15
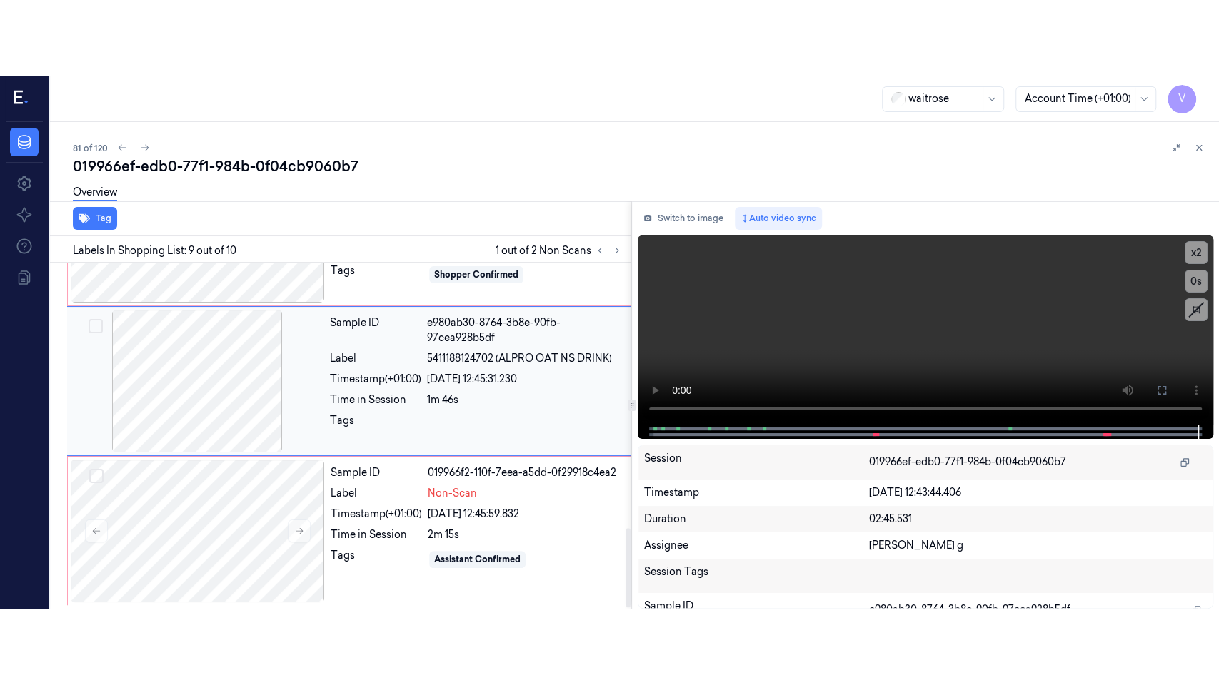
scroll to position [1103, 0]
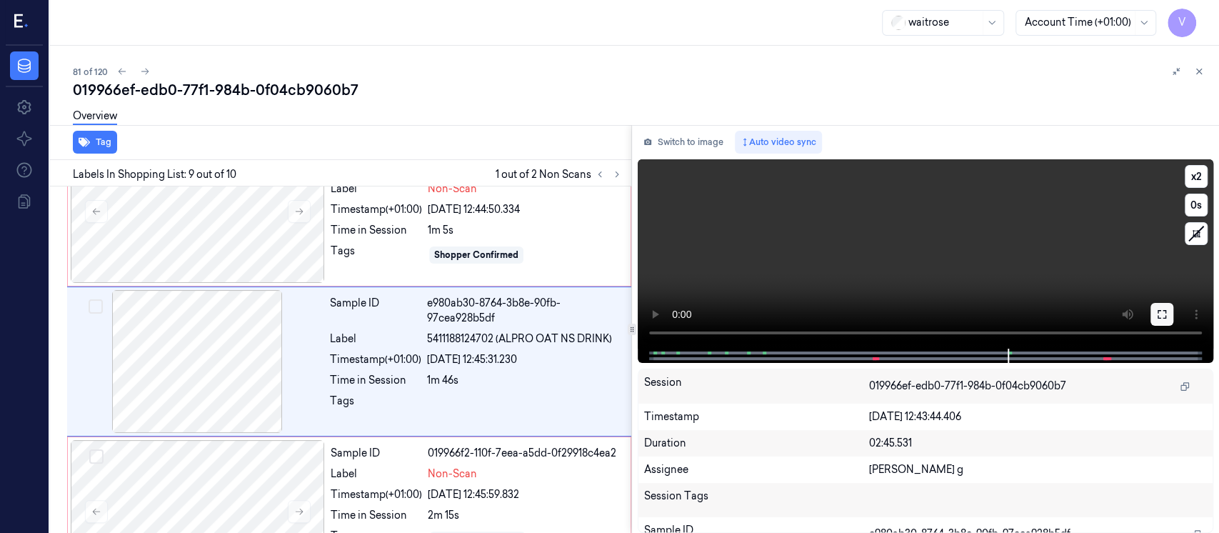
click at [1164, 318] on icon at bounding box center [1161, 313] width 11 height 11
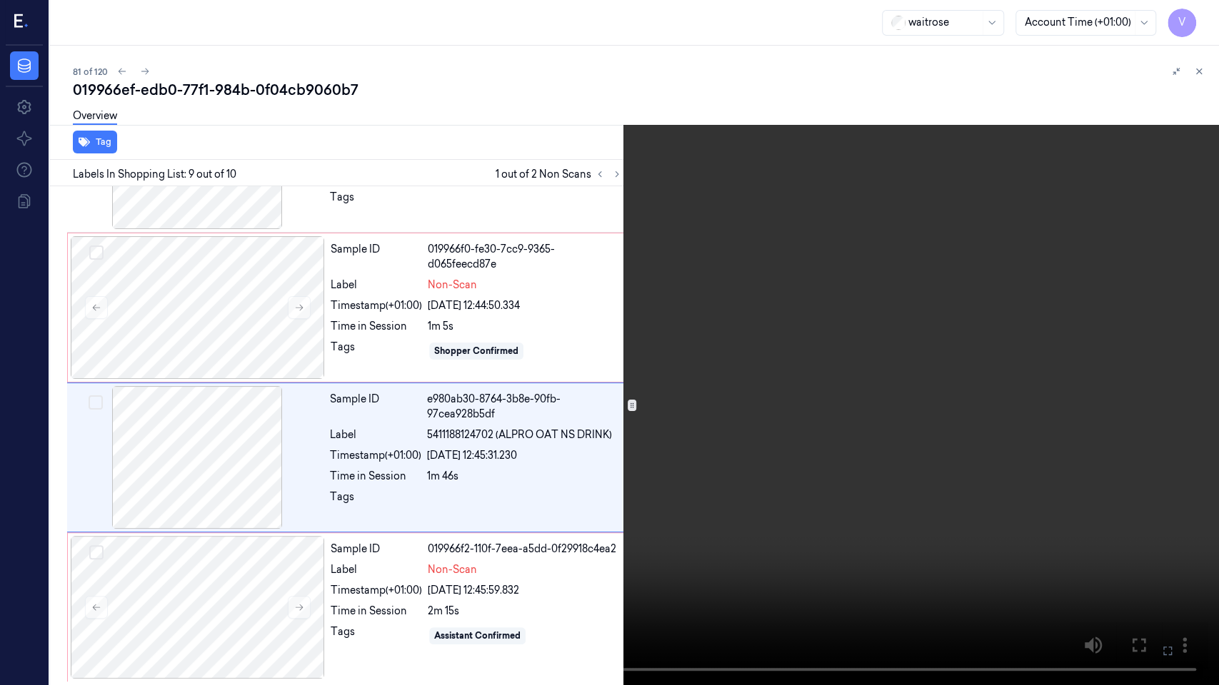
click at [0, 0] on icon at bounding box center [0, 0] width 0 height 0
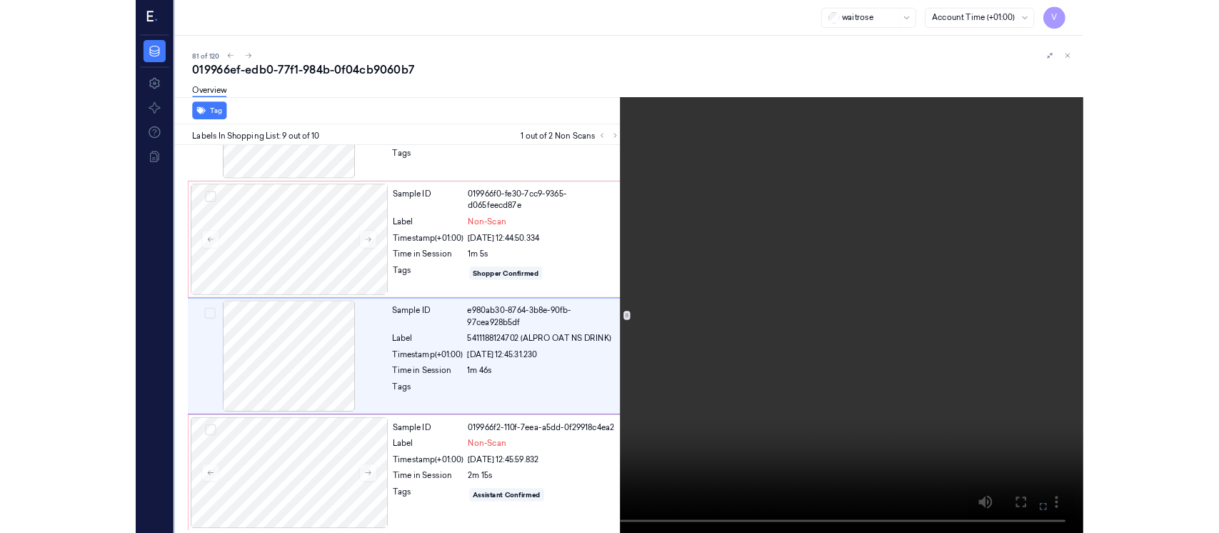
scroll to position [1103, 0]
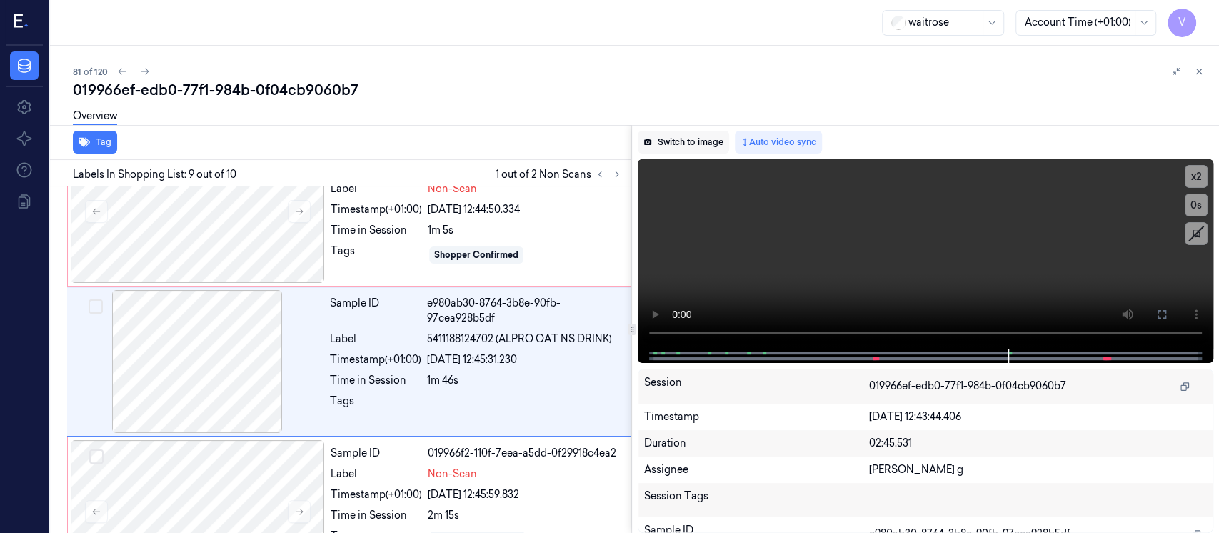
click at [674, 144] on button "Switch to image" at bounding box center [683, 142] width 91 height 23
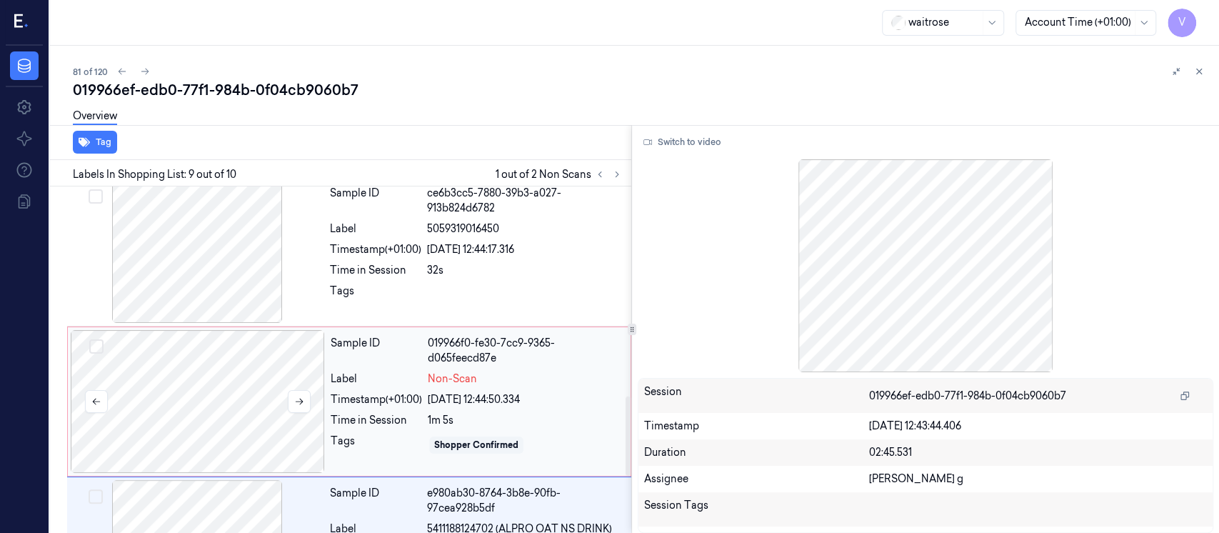
click at [286, 378] on div at bounding box center [198, 401] width 254 height 143
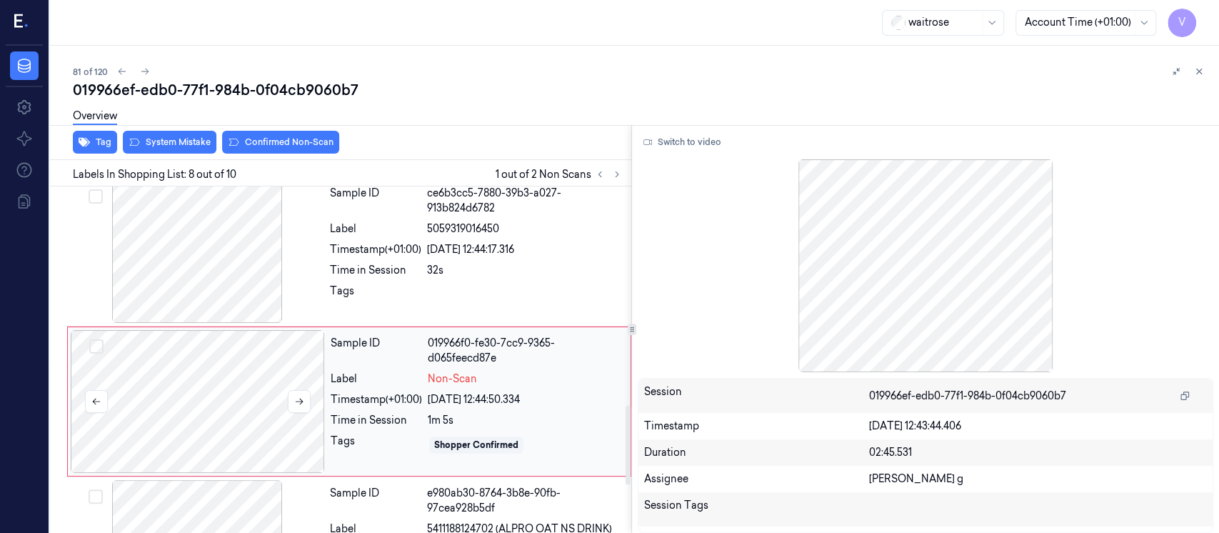
scroll to position [954, 0]
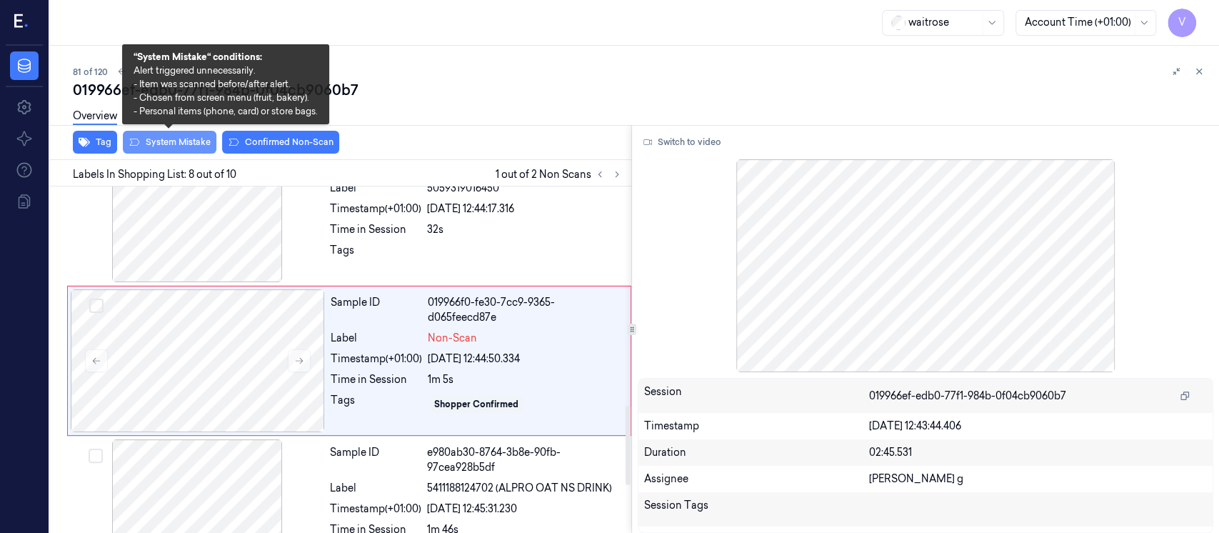
click at [190, 141] on button "System Mistake" at bounding box center [170, 142] width 94 height 23
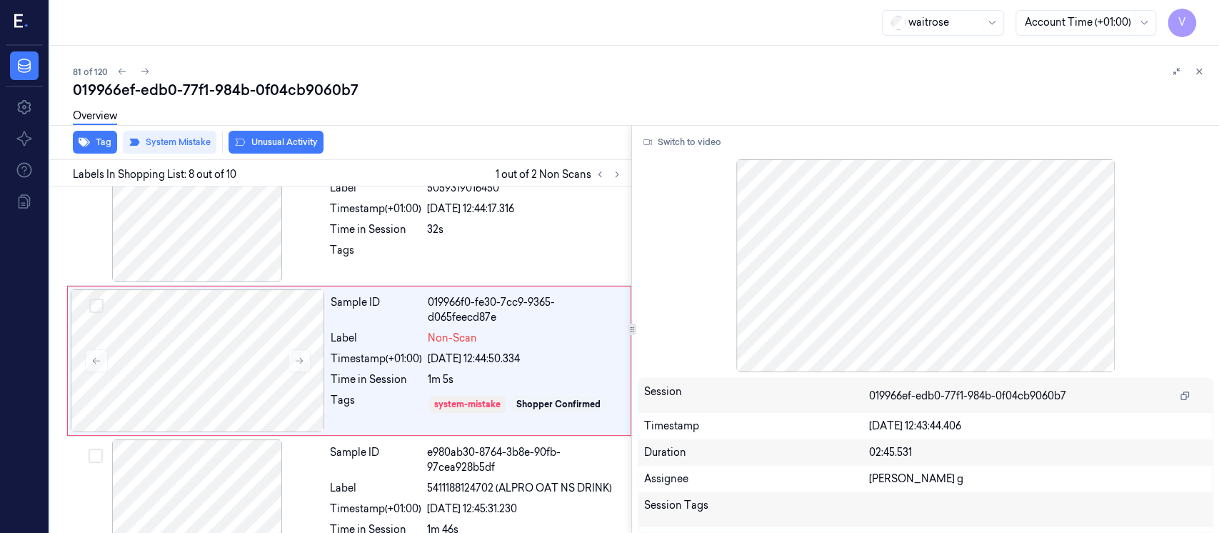
click at [316, 146] on button "Unusual Activity" at bounding box center [275, 142] width 95 height 23
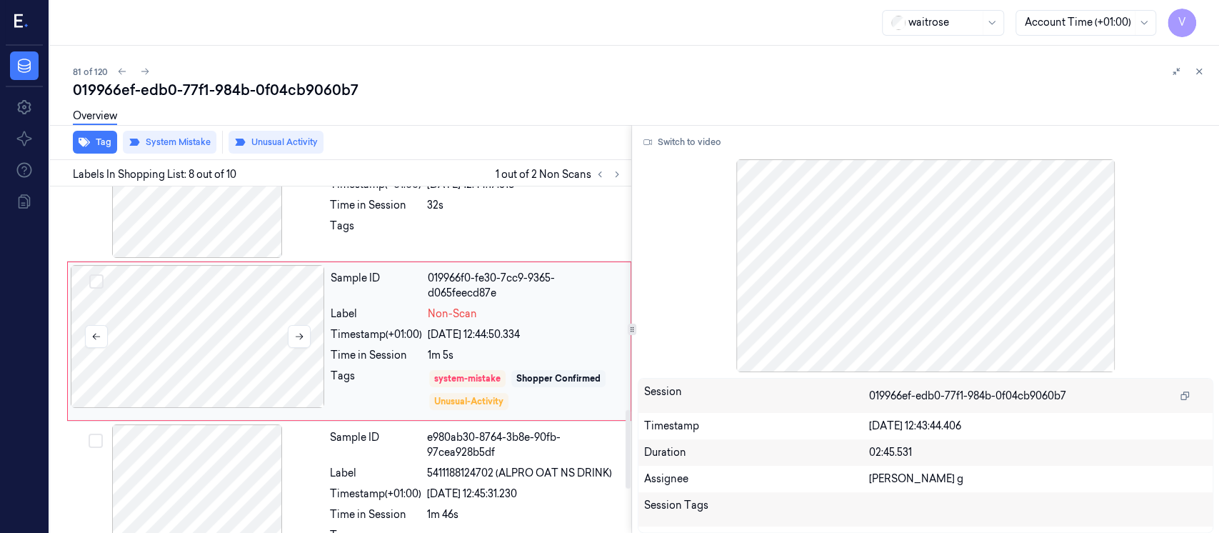
click at [199, 359] on div at bounding box center [198, 336] width 254 height 143
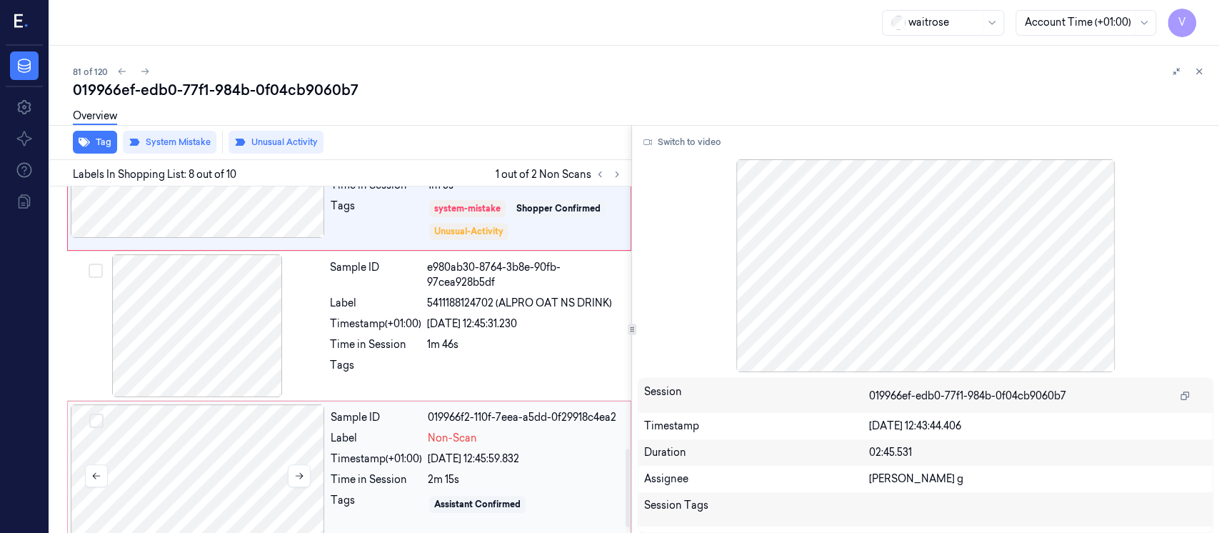
click at [237, 469] on div at bounding box center [198, 475] width 254 height 143
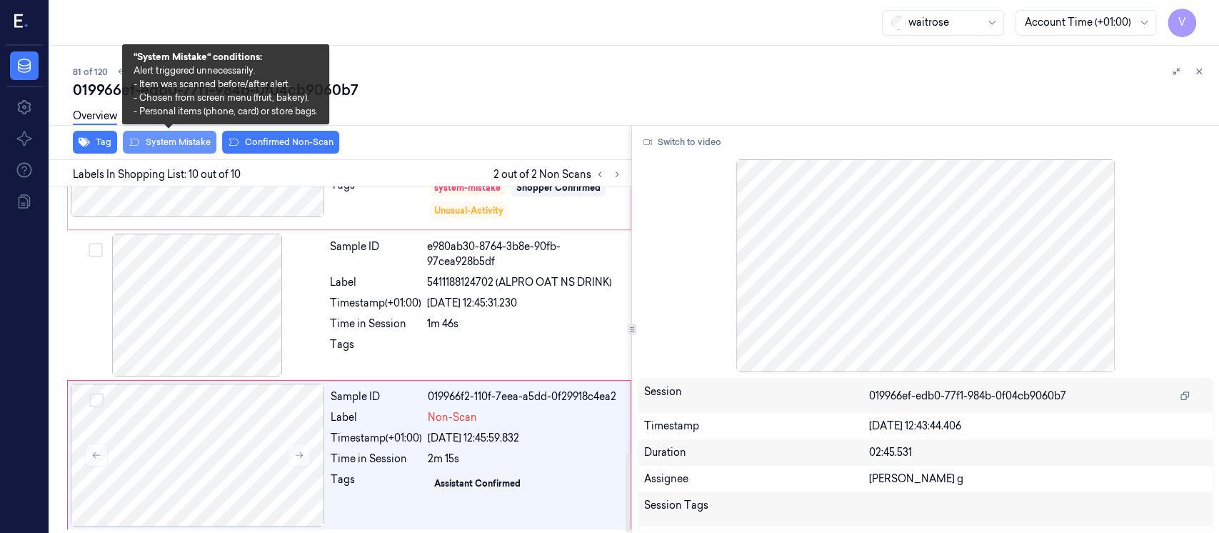
click at [169, 142] on button "System Mistake" at bounding box center [170, 142] width 94 height 23
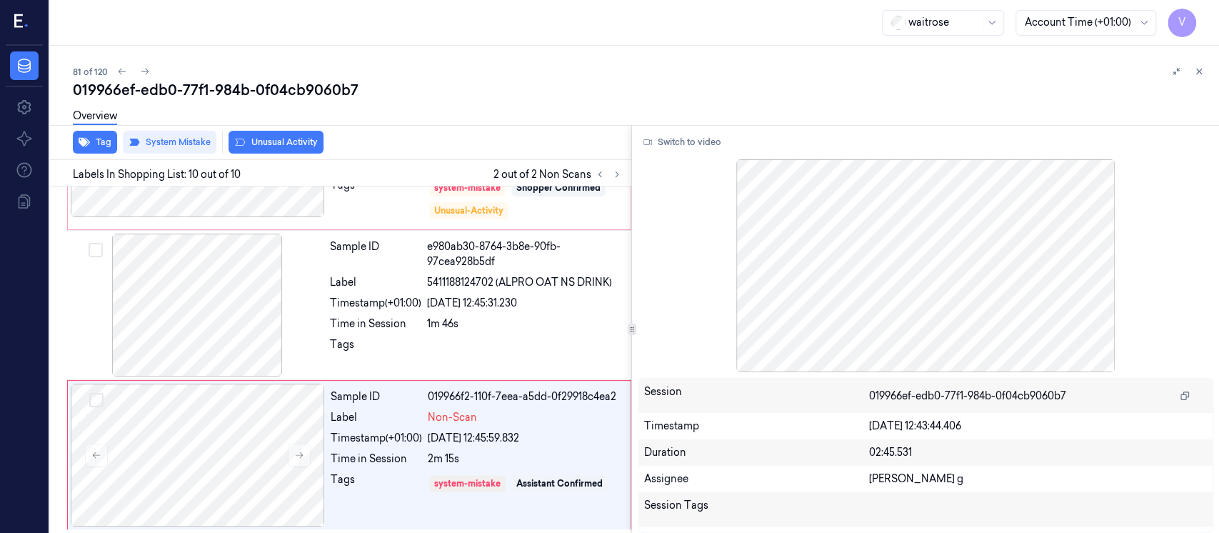
click at [298, 145] on button "Unusual Activity" at bounding box center [275, 142] width 95 height 23
click at [1204, 74] on button at bounding box center [1198, 71] width 17 height 17
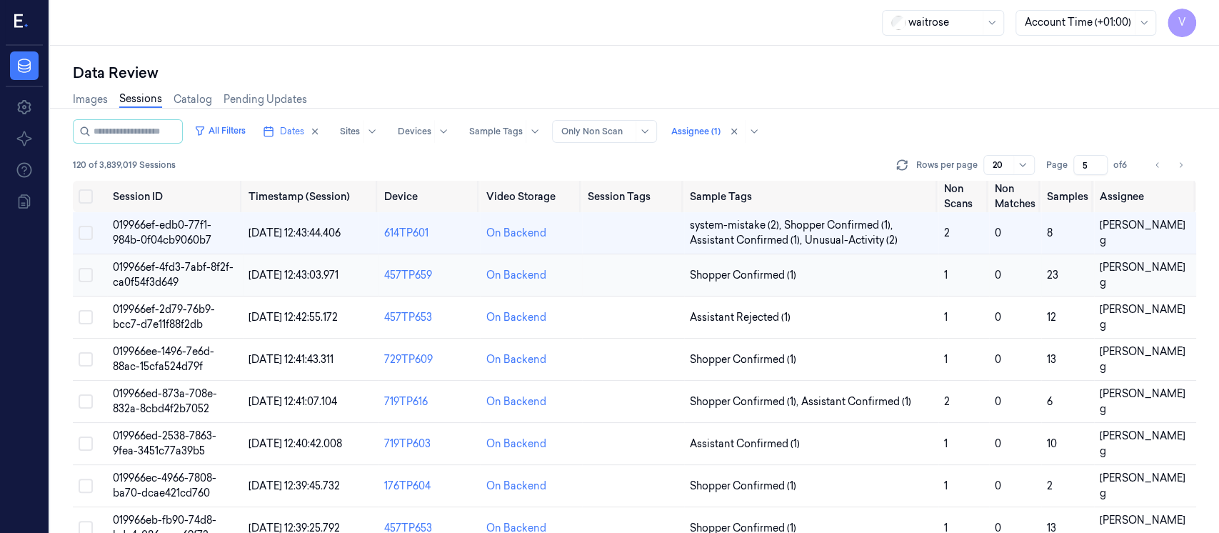
click at [623, 279] on td at bounding box center [633, 275] width 102 height 42
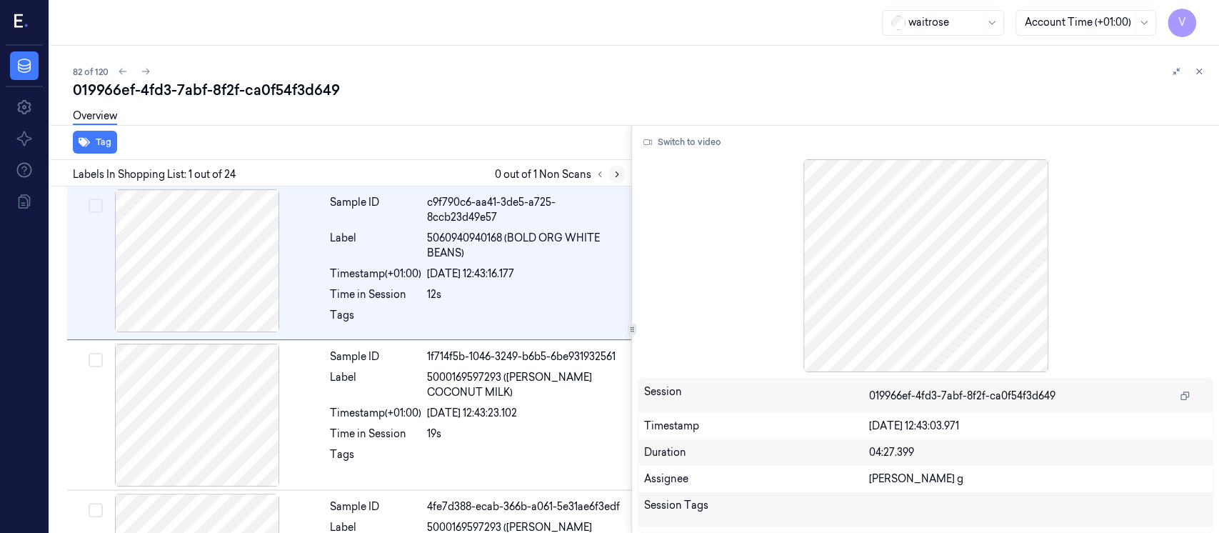
click at [615, 170] on icon at bounding box center [617, 174] width 10 height 10
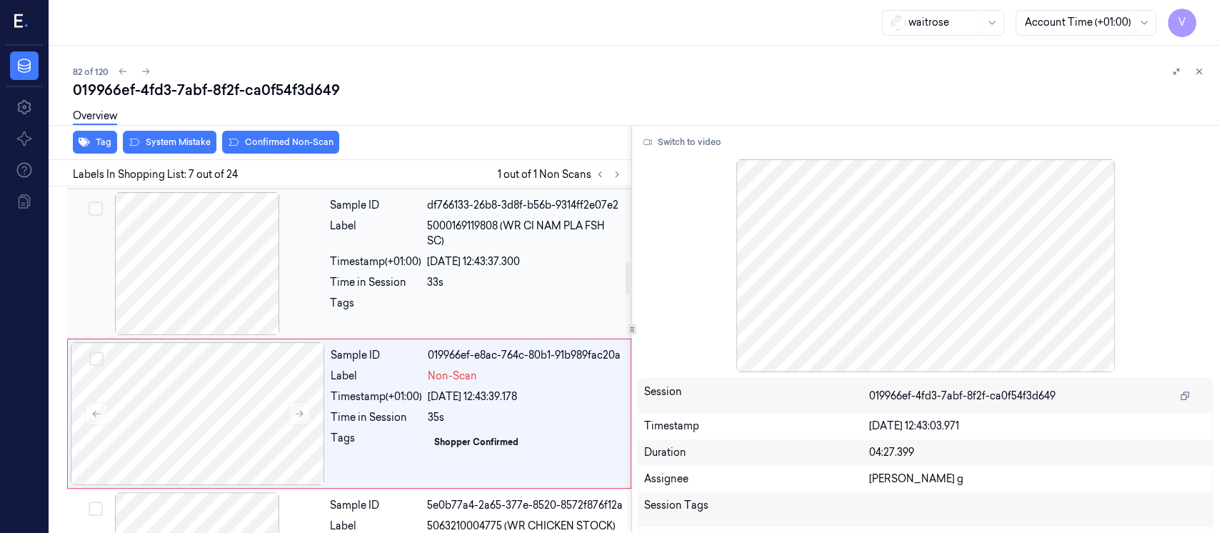
scroll to position [717, 0]
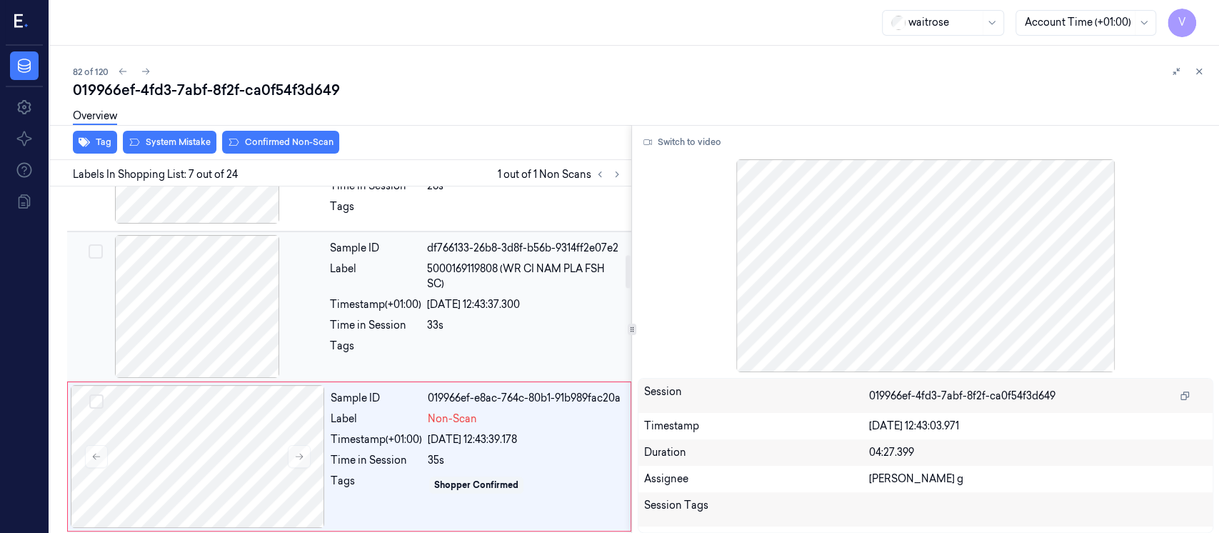
click at [498, 273] on span "5000169119808 (WR CI NAM PLA FSH SC)" at bounding box center [525, 276] width 196 height 30
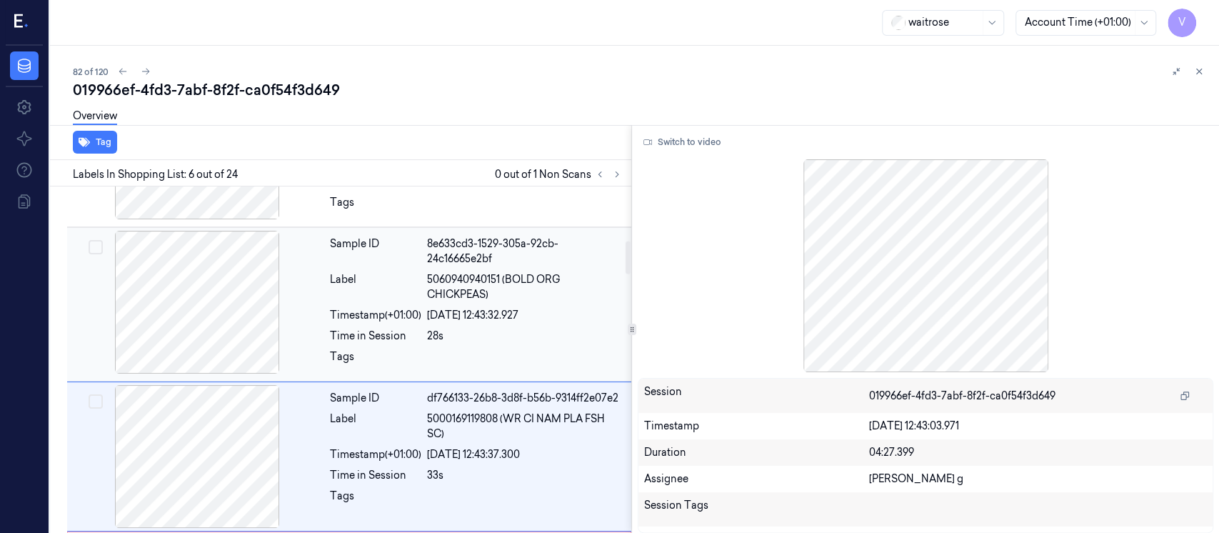
click at [475, 286] on span "5060940940151 (BOLD ORG CHICKPEAS)" at bounding box center [525, 287] width 196 height 30
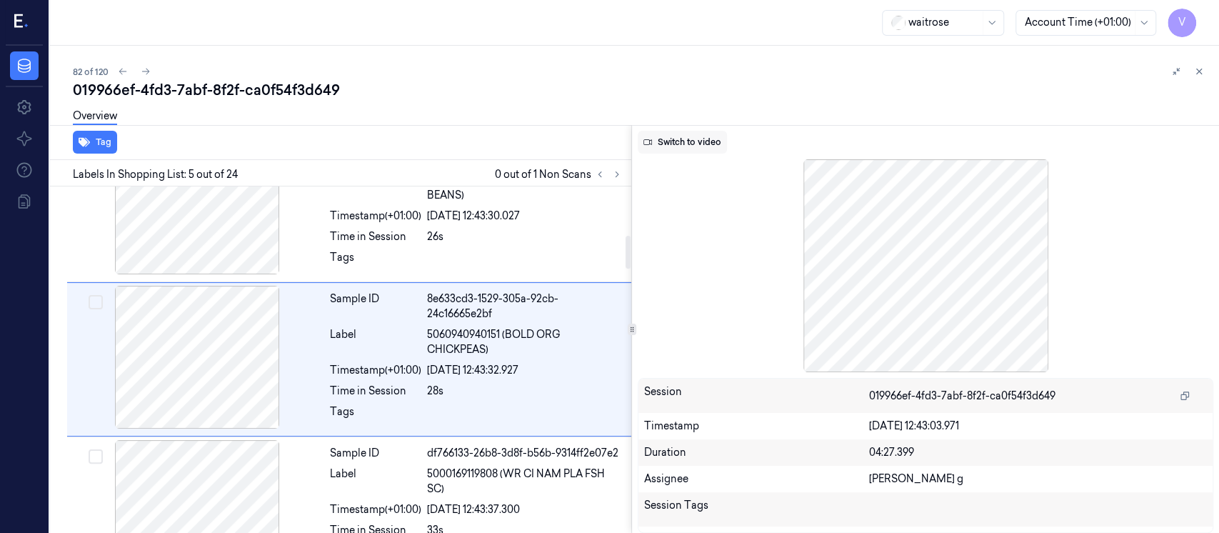
scroll to position [511, 0]
click at [668, 139] on button "Switch to video" at bounding box center [682, 142] width 89 height 23
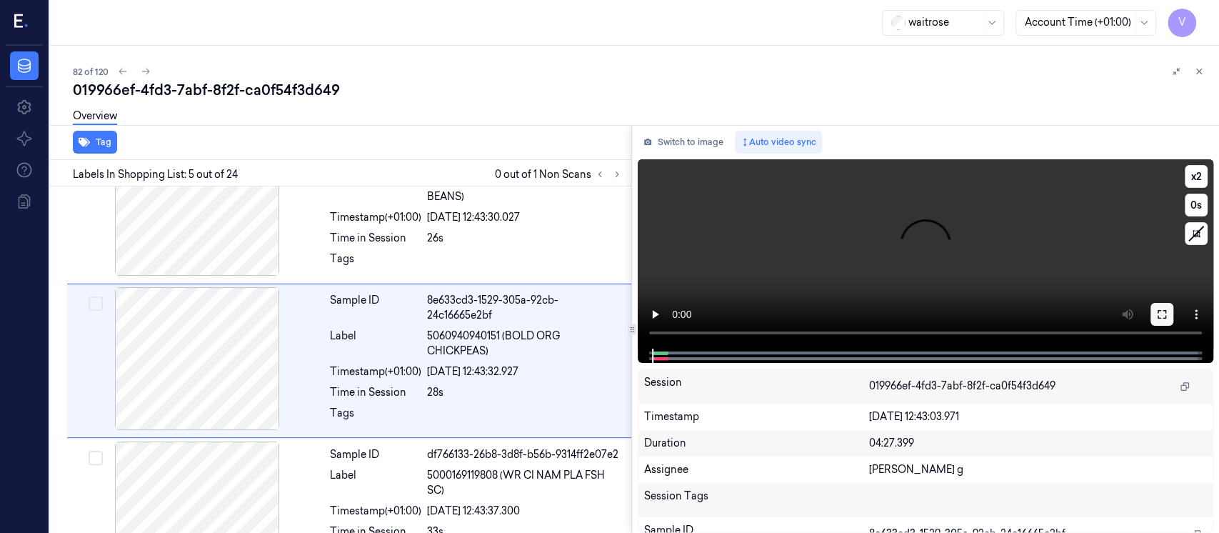
click at [1155, 318] on button at bounding box center [1161, 314] width 23 height 23
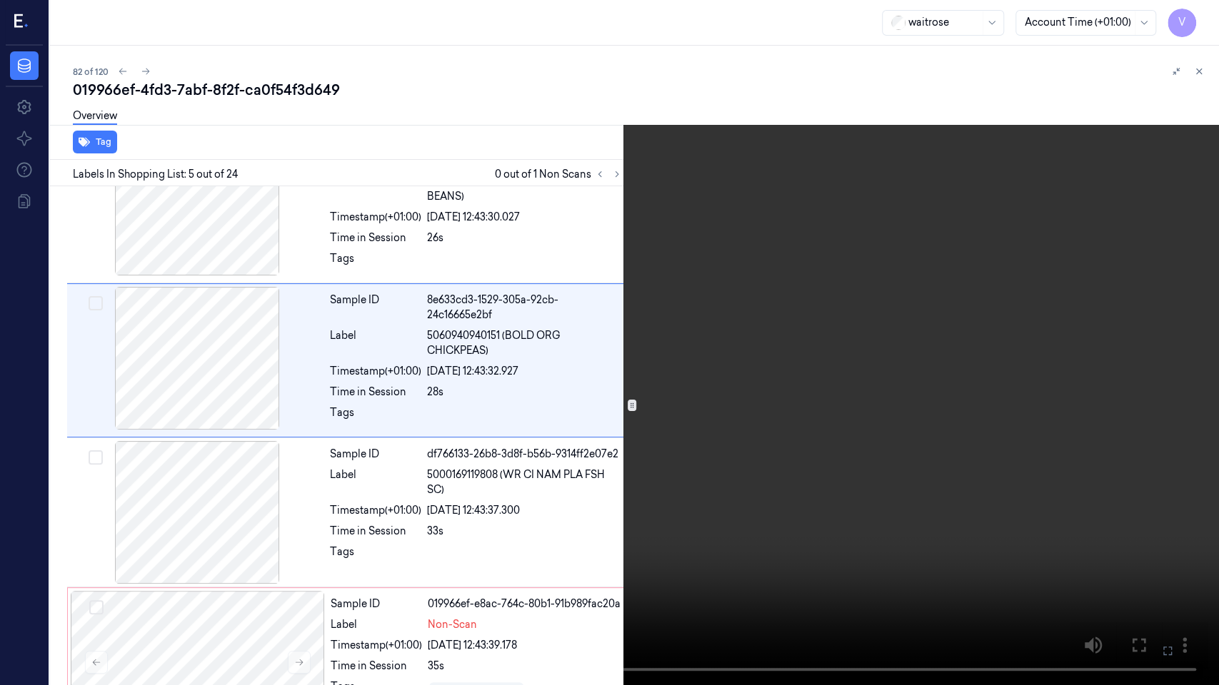
click at [0, 0] on icon at bounding box center [0, 0] width 0 height 0
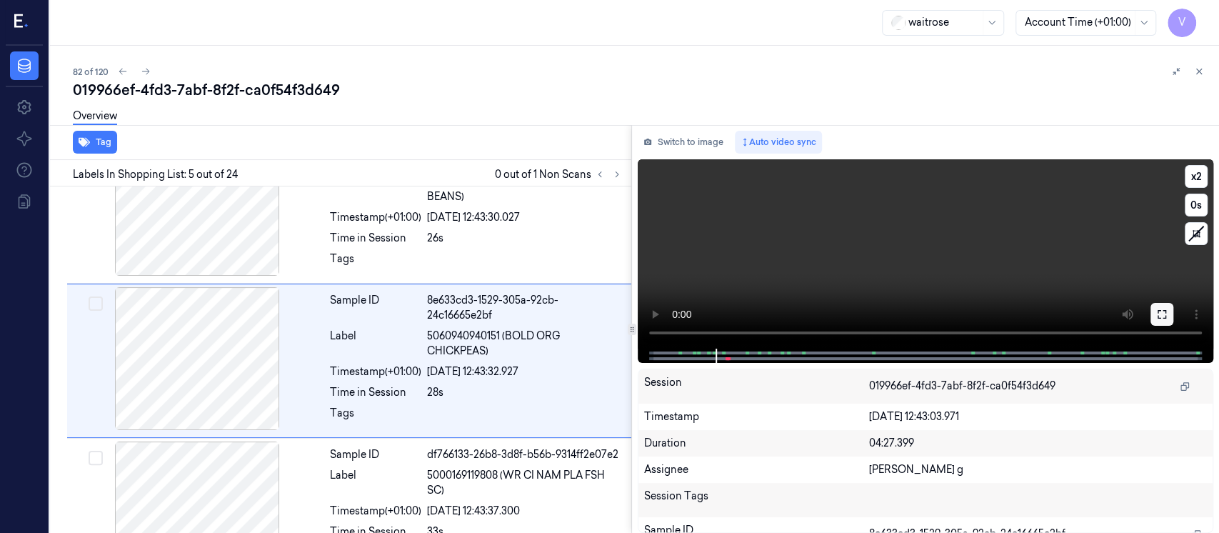
click at [1156, 312] on icon at bounding box center [1161, 313] width 11 height 11
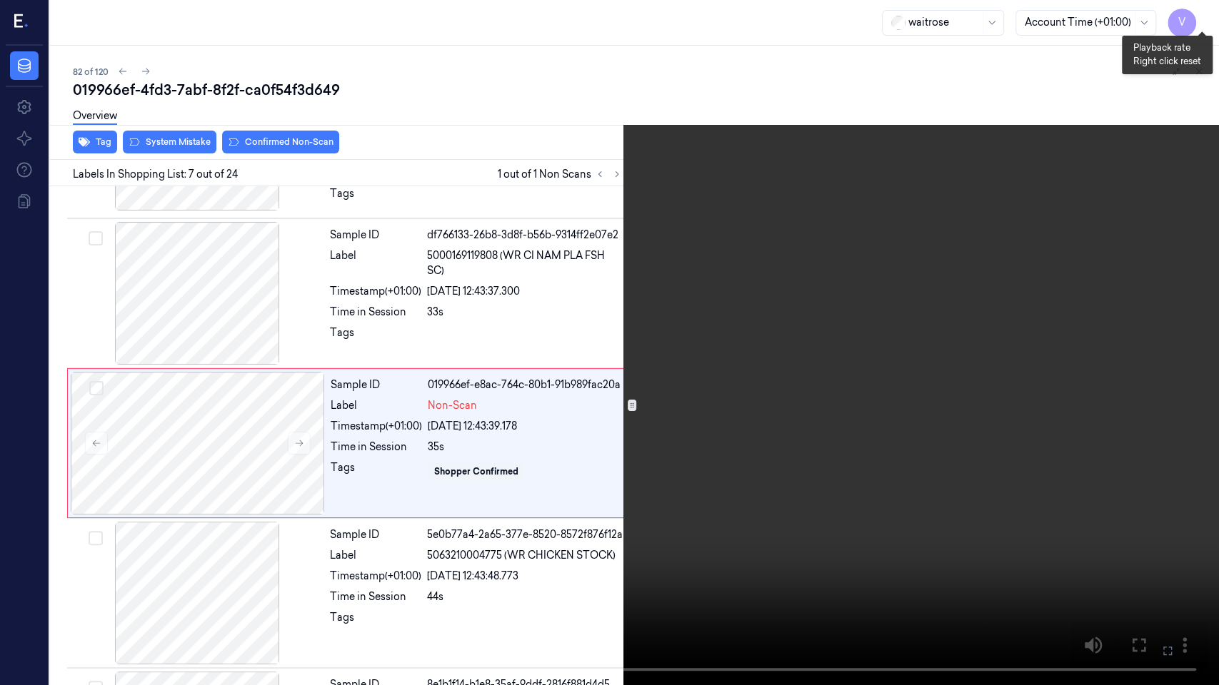
scroll to position [736, 0]
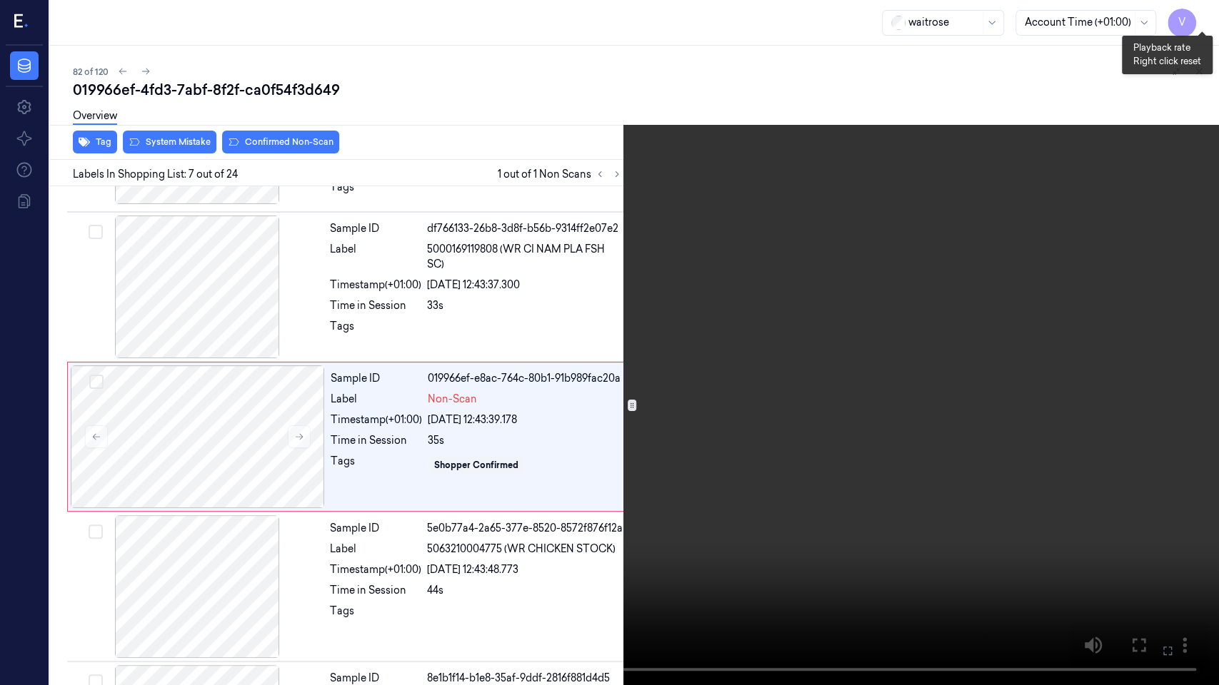
click at [1199, 20] on button "x 2" at bounding box center [1201, 17] width 23 height 23
click at [1199, 20] on button "x 4" at bounding box center [1201, 17] width 23 height 23
click at [0, 0] on icon at bounding box center [0, 0] width 0 height 0
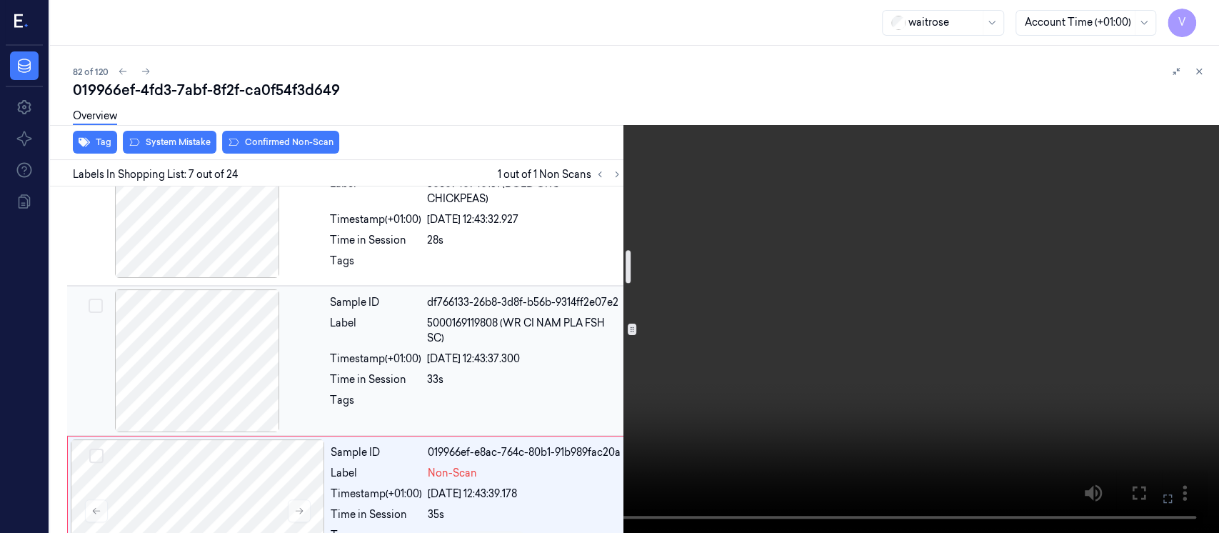
scroll to position [640, 0]
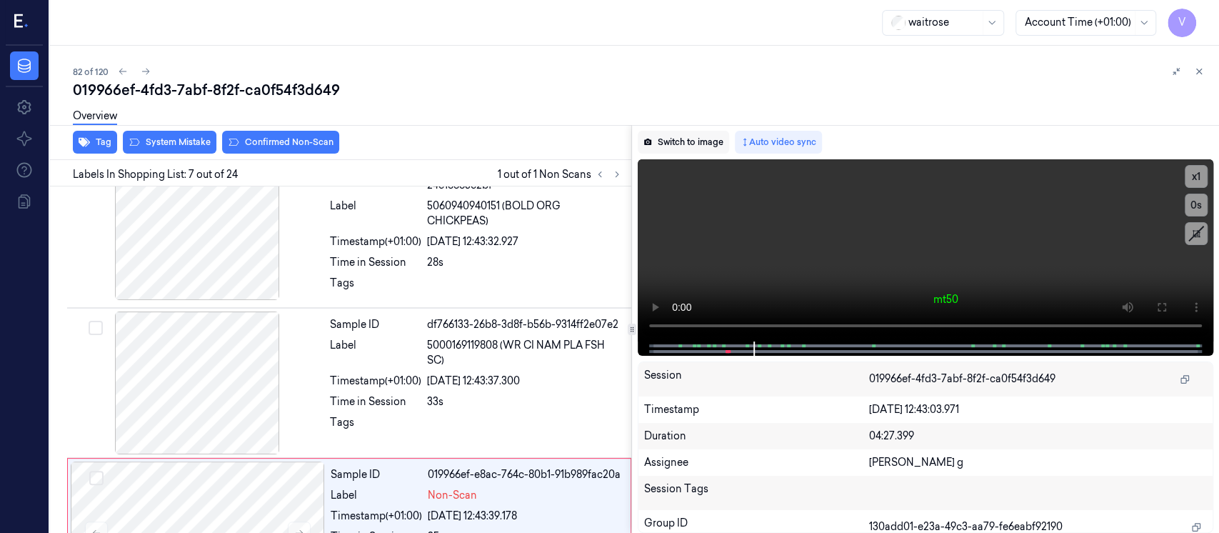
click at [692, 151] on button "Switch to image" at bounding box center [683, 142] width 91 height 23
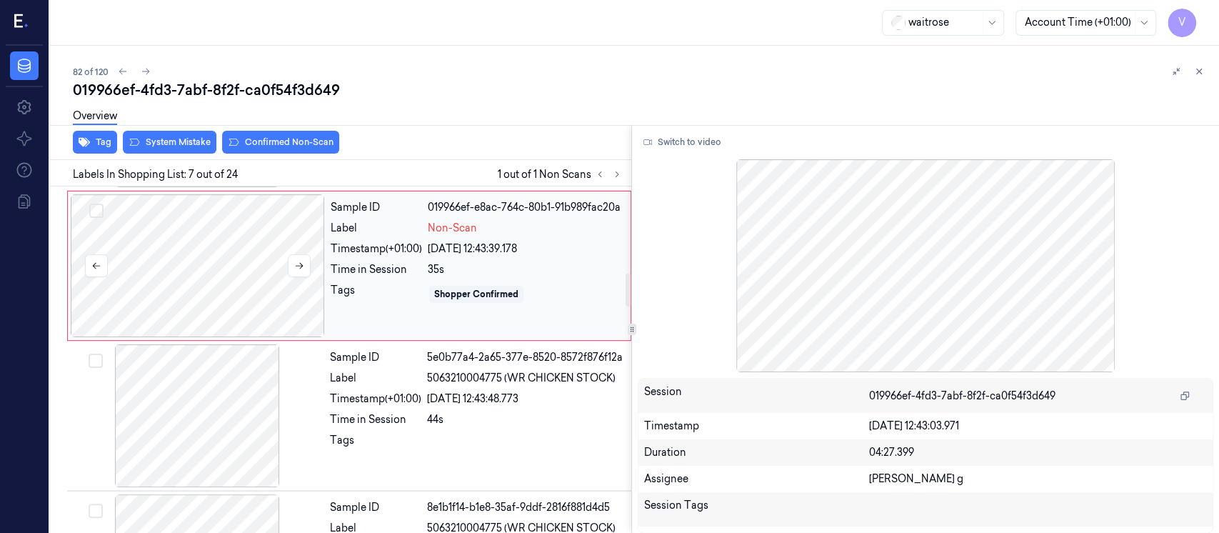
click at [214, 300] on div at bounding box center [198, 265] width 254 height 143
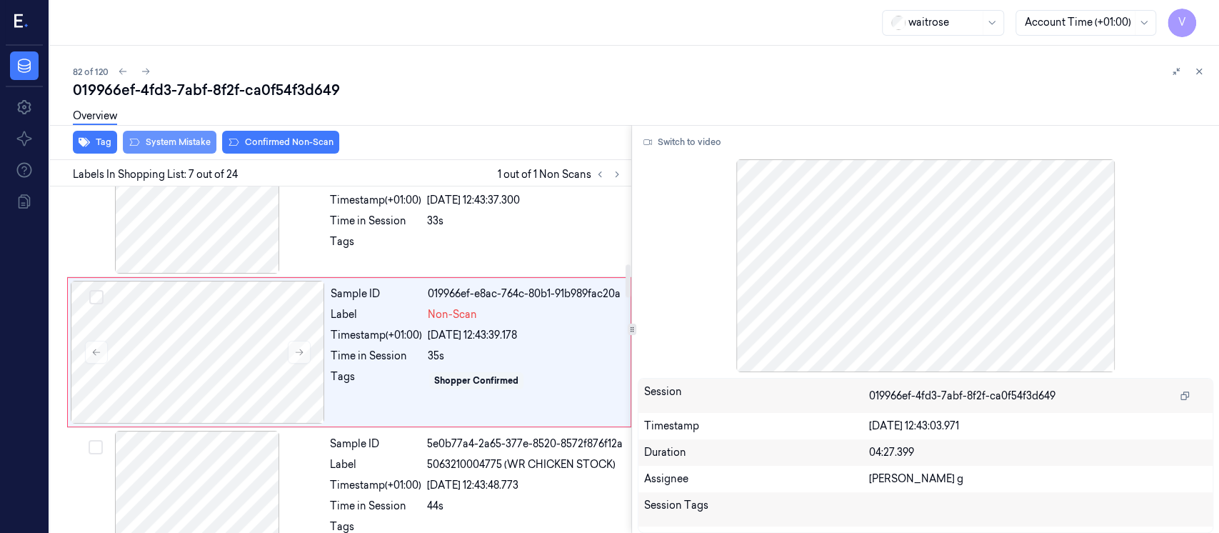
scroll to position [812, 0]
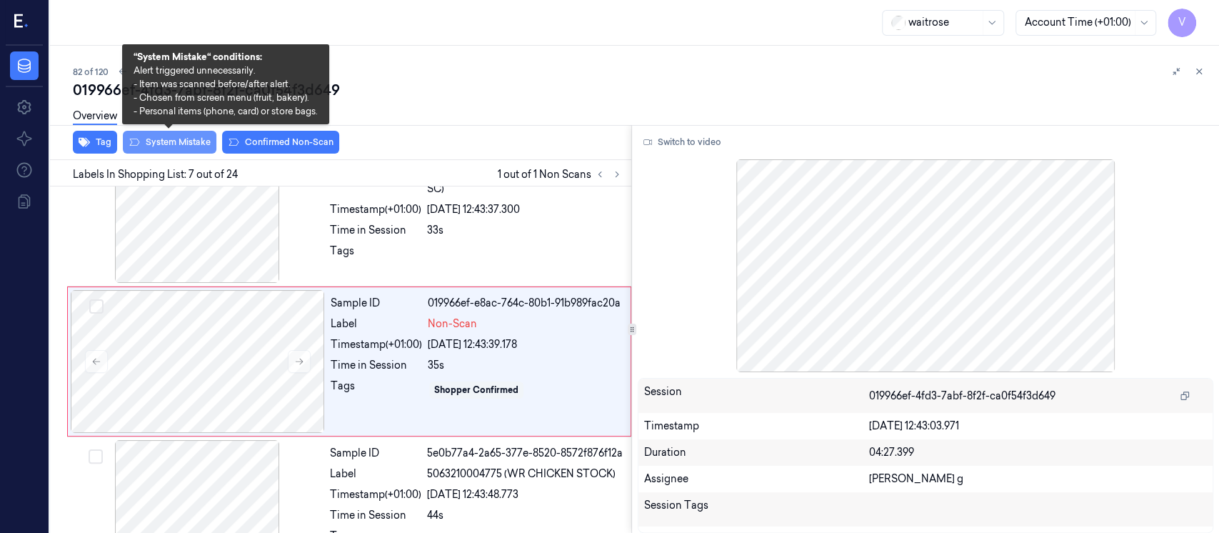
click at [159, 142] on button "System Mistake" at bounding box center [170, 142] width 94 height 23
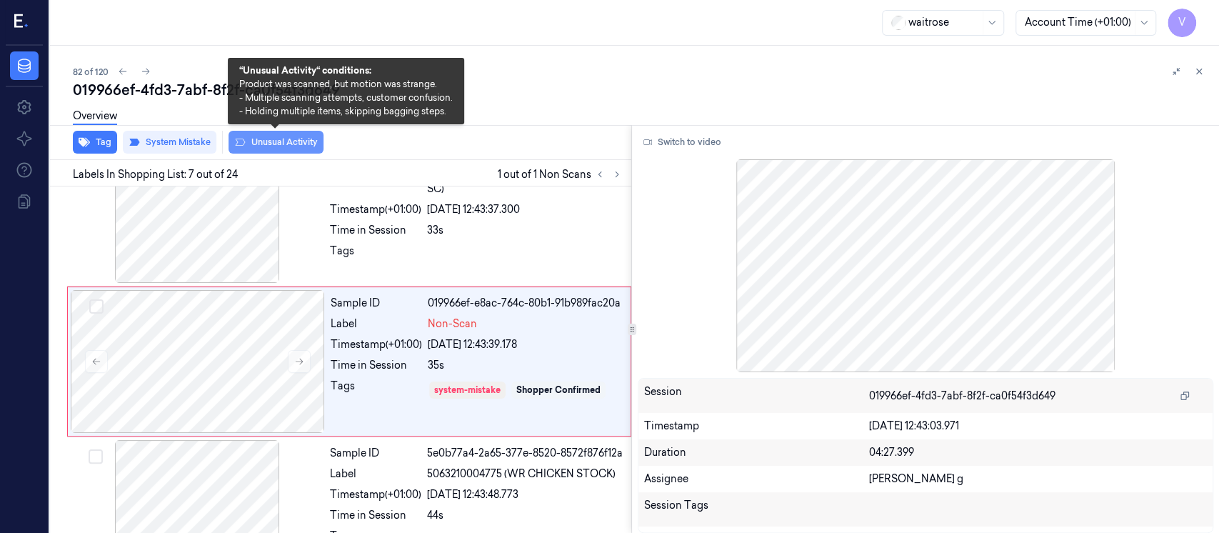
click at [260, 146] on button "Unusual Activity" at bounding box center [275, 142] width 95 height 23
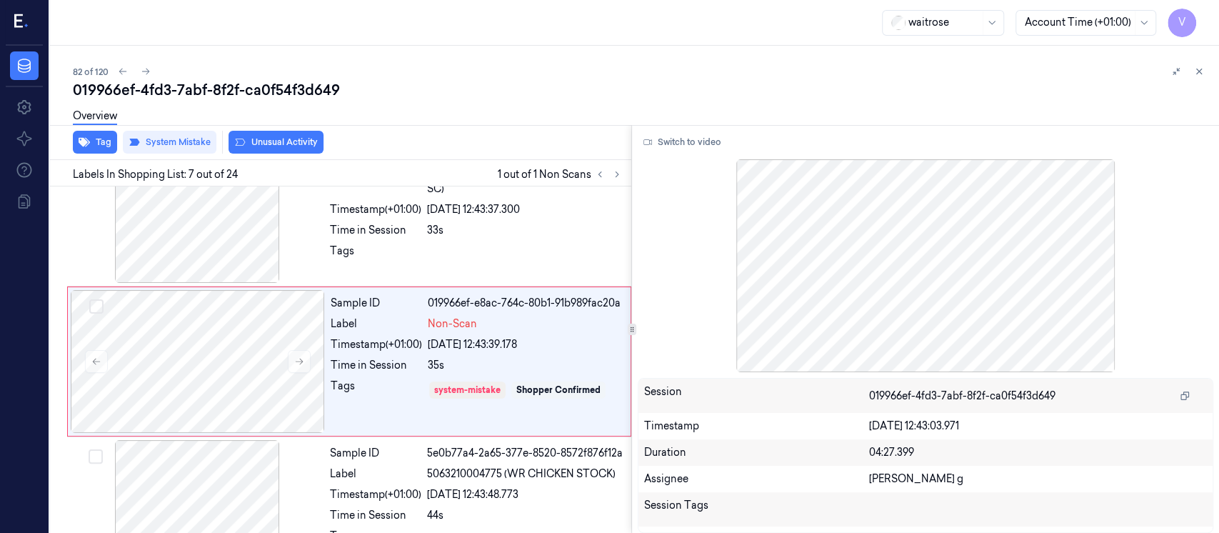
scroll to position [817, 0]
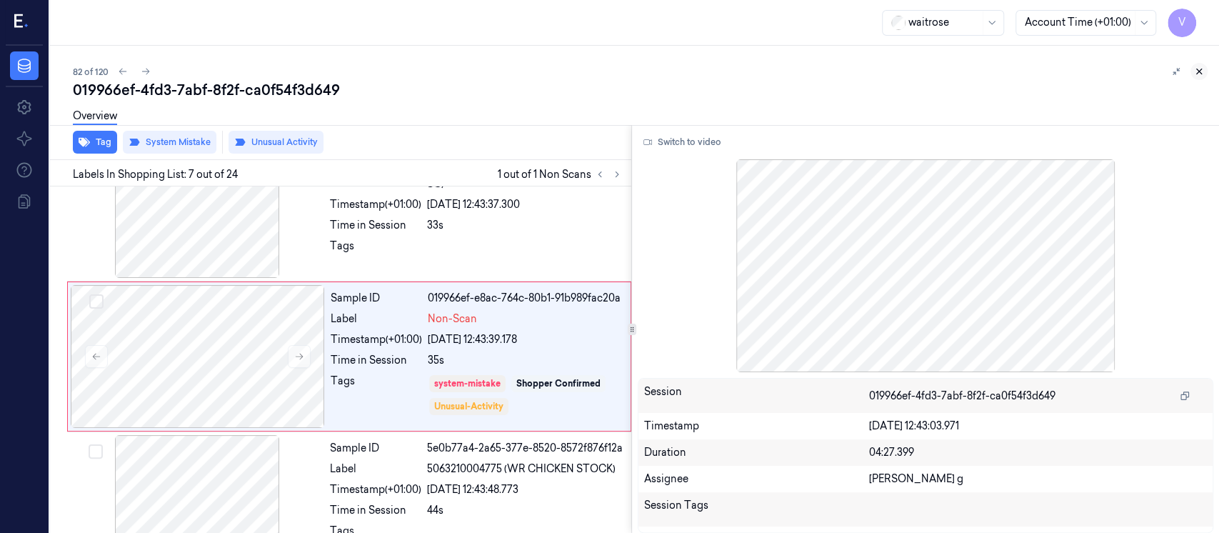
click at [1205, 74] on button at bounding box center [1198, 71] width 17 height 17
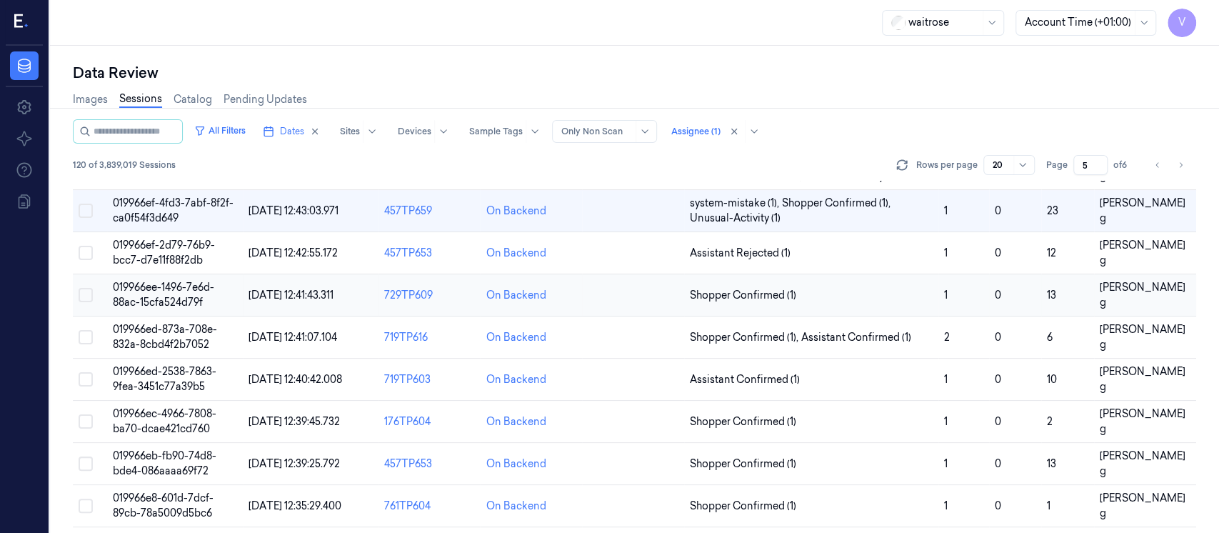
scroll to position [39, 0]
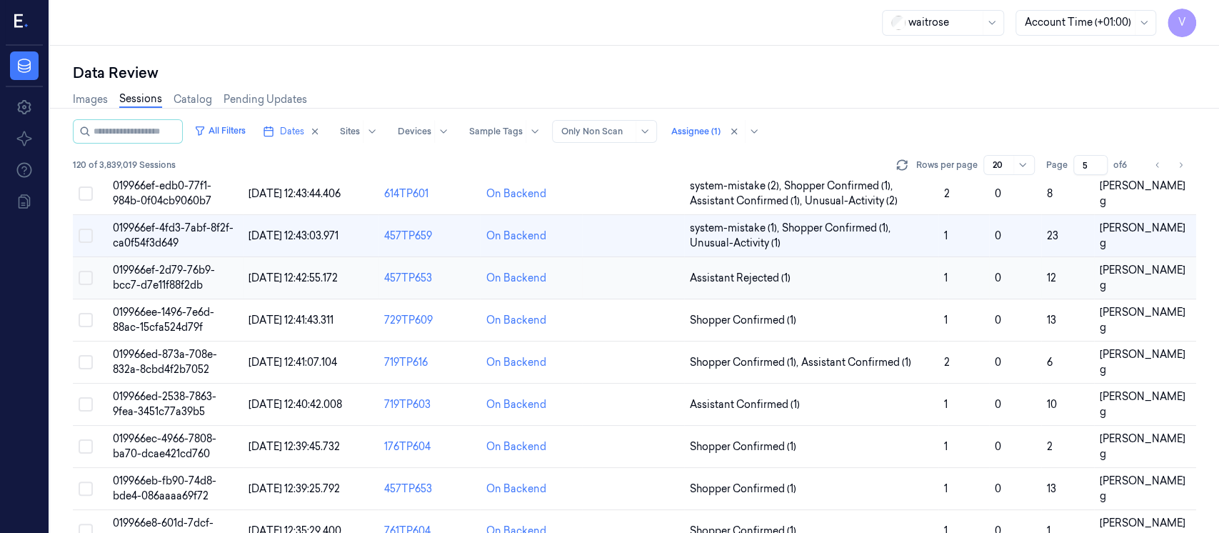
click at [630, 276] on td at bounding box center [633, 278] width 102 height 42
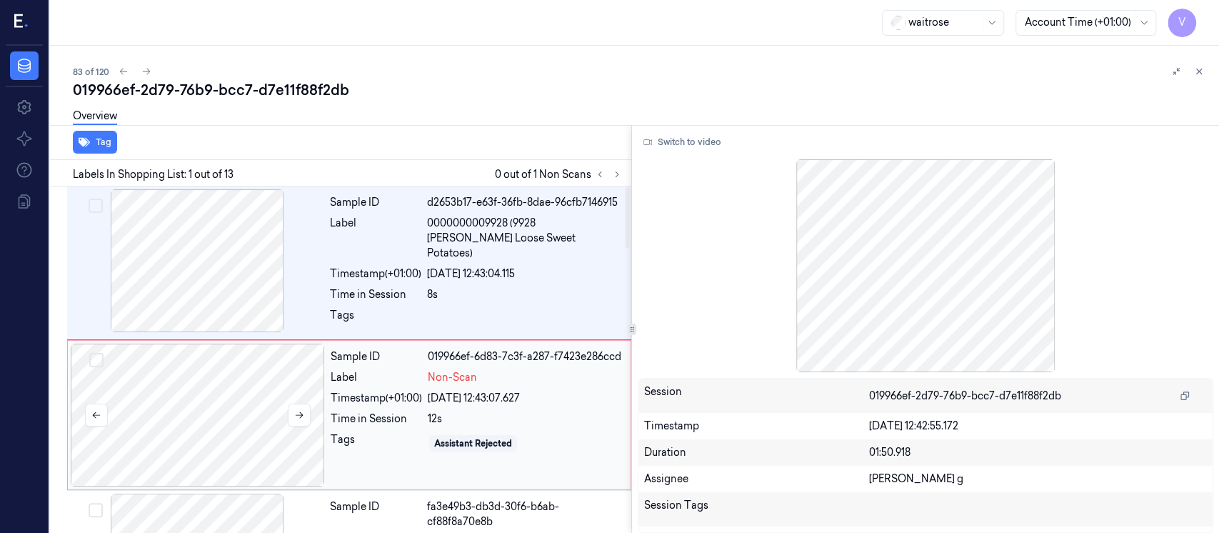
click at [248, 388] on div at bounding box center [198, 414] width 254 height 143
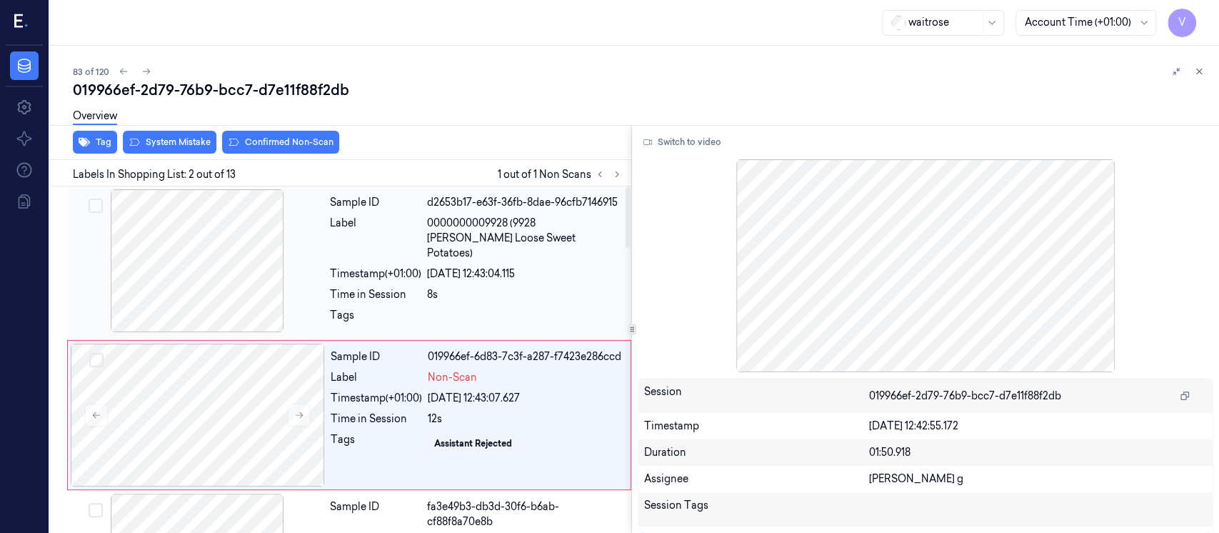
click at [516, 238] on span "0000000009928 (9928 [PERSON_NAME] Loose Sweet Potatoes)" at bounding box center [525, 238] width 196 height 45
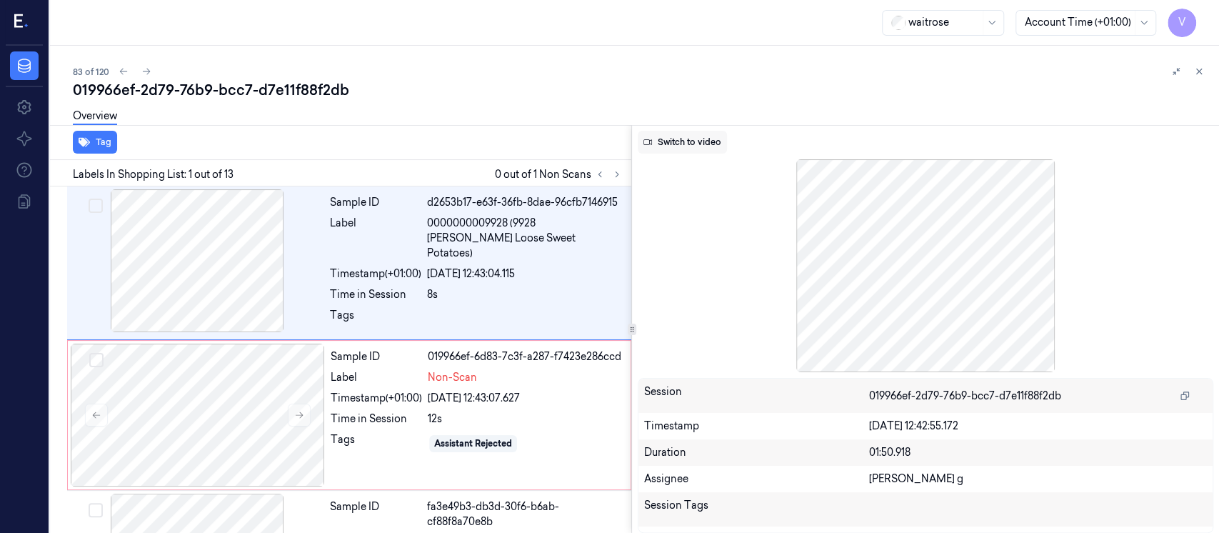
click at [674, 144] on button "Switch to video" at bounding box center [682, 142] width 89 height 23
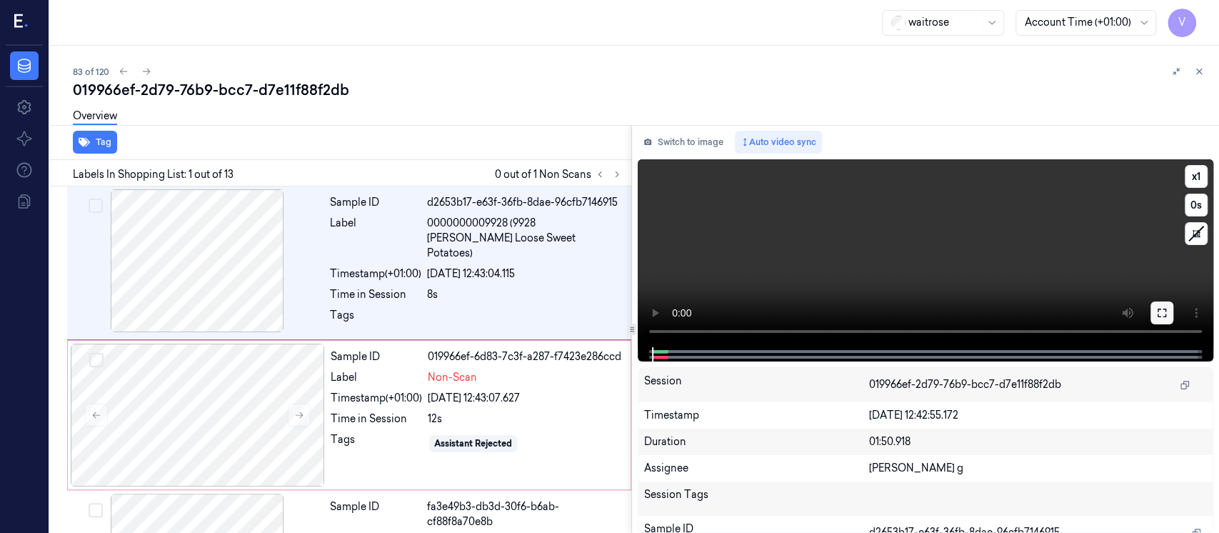
click at [1158, 311] on icon at bounding box center [1161, 312] width 11 height 11
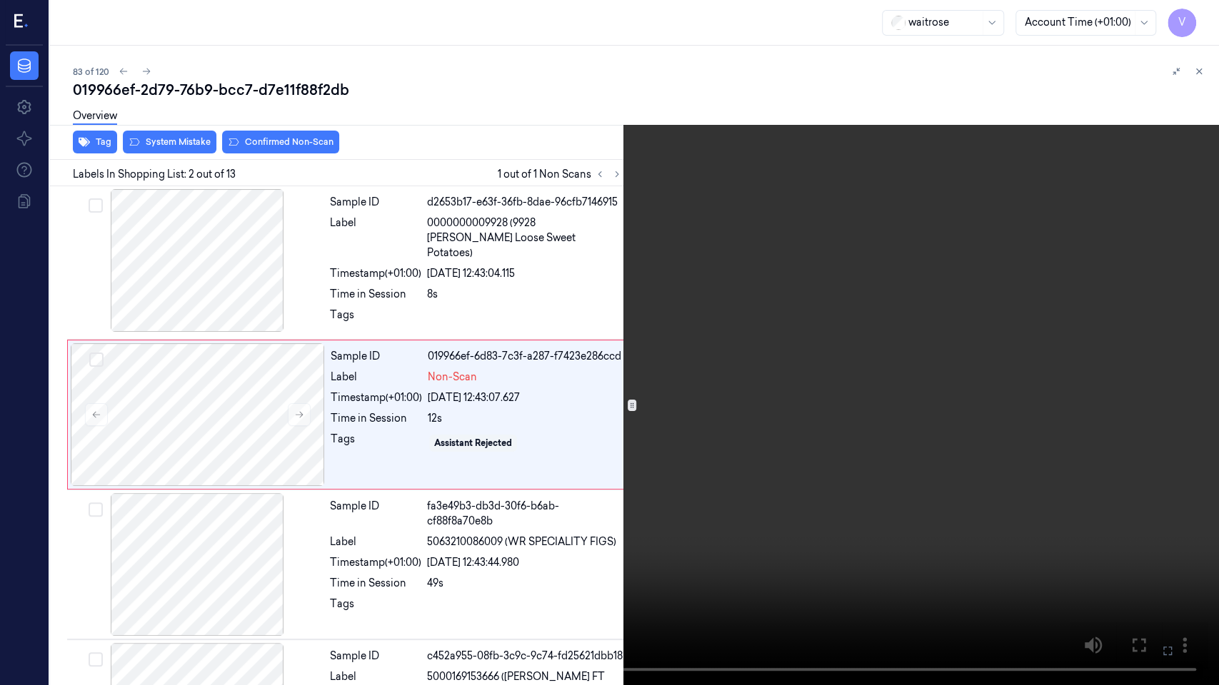
click at [0, 0] on icon at bounding box center [0, 0] width 0 height 0
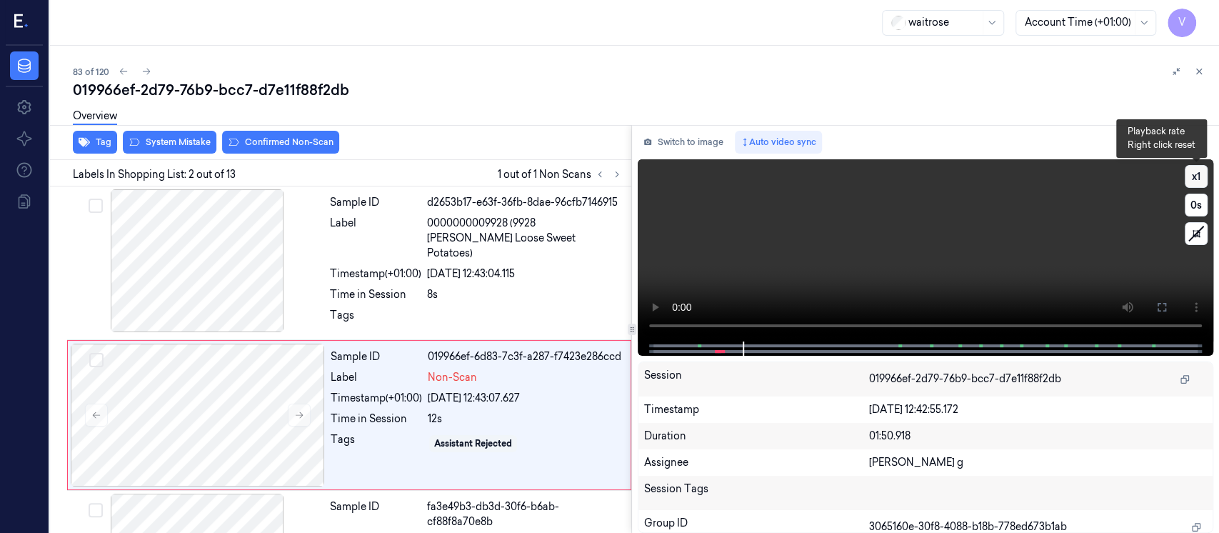
click at [1196, 175] on button "x 1" at bounding box center [1196, 176] width 23 height 23
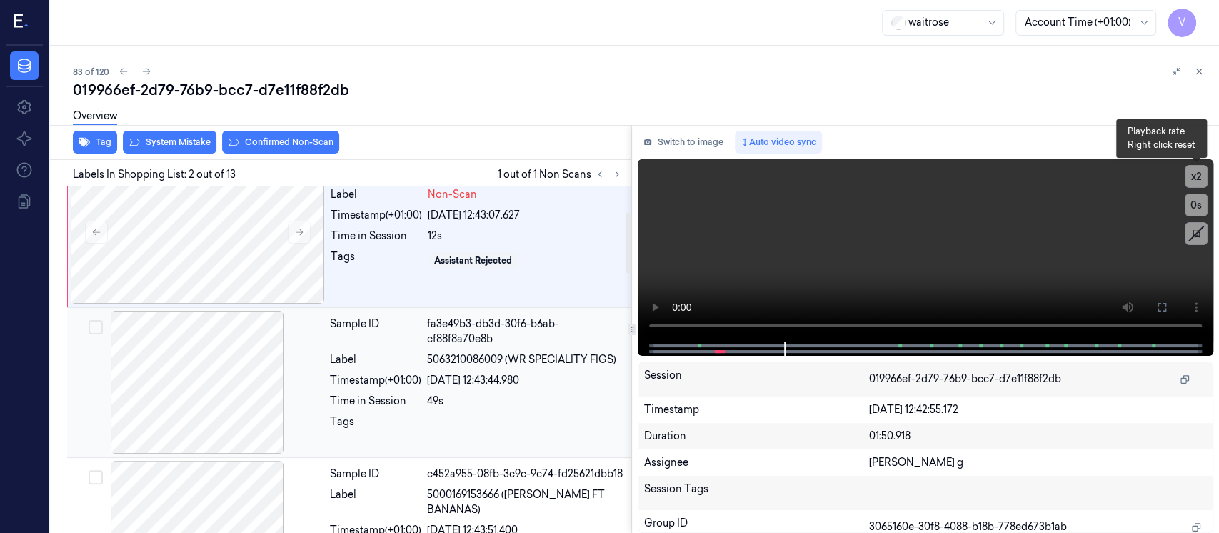
scroll to position [241, 0]
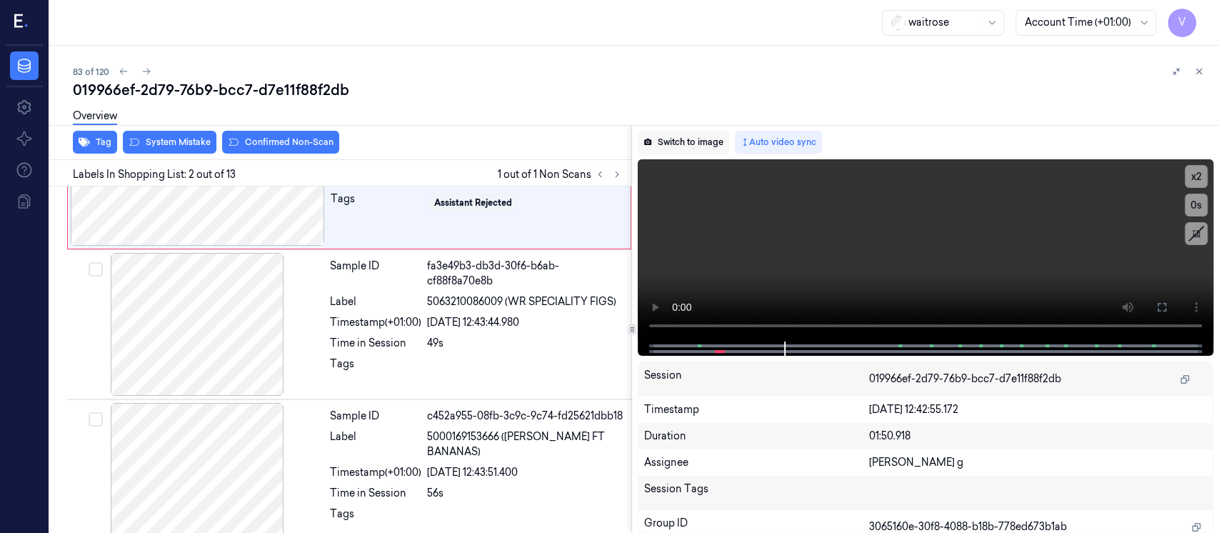
click at [685, 143] on button "Switch to image" at bounding box center [683, 142] width 91 height 23
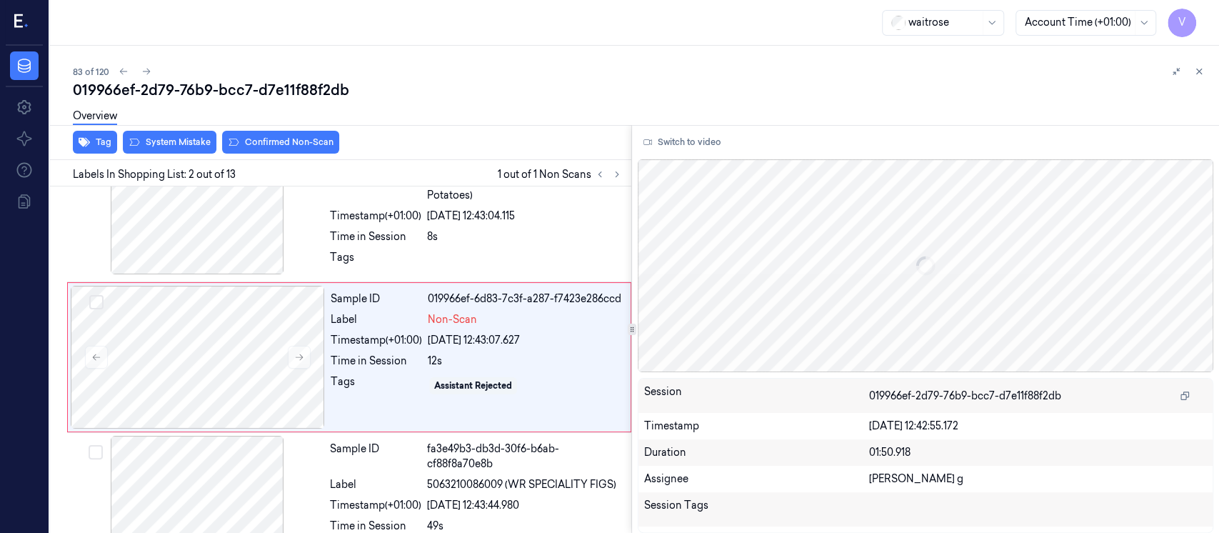
scroll to position [51, 0]
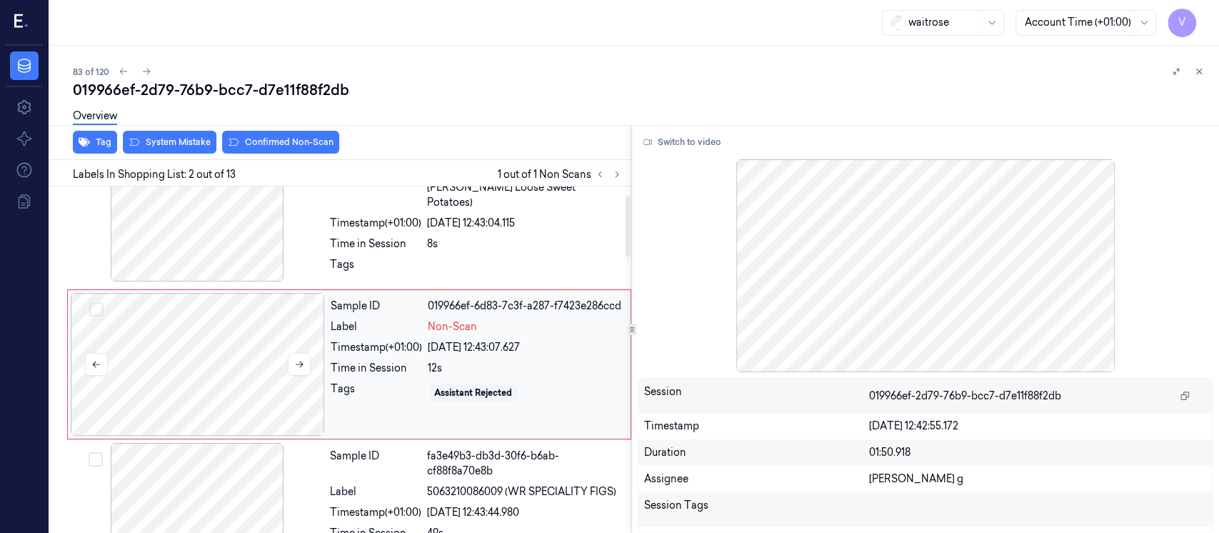
click at [206, 353] on div at bounding box center [198, 364] width 254 height 143
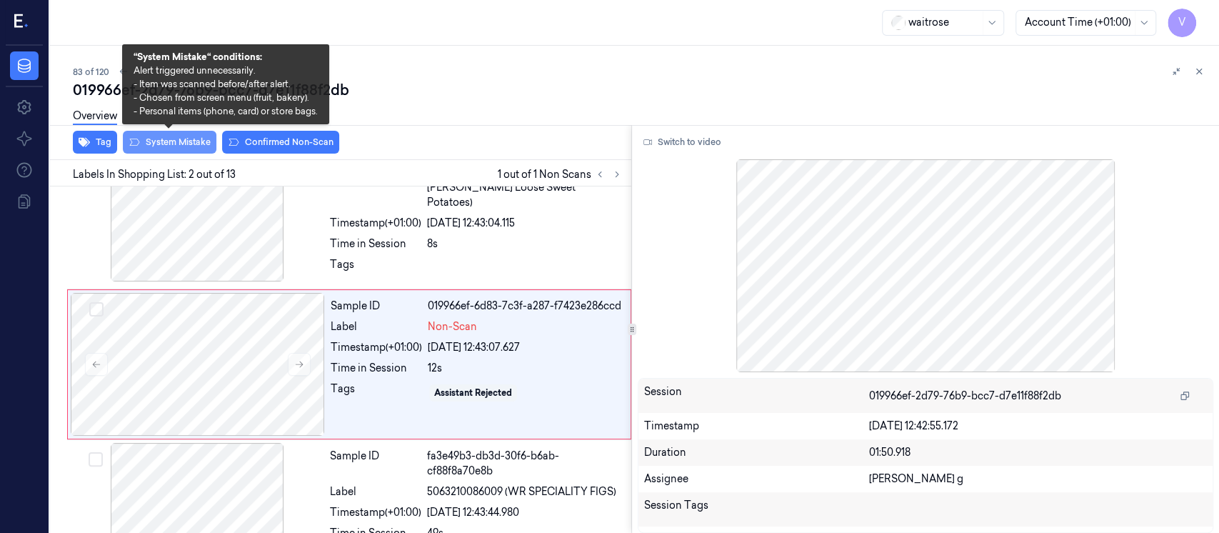
click at [161, 139] on button "System Mistake" at bounding box center [170, 142] width 94 height 23
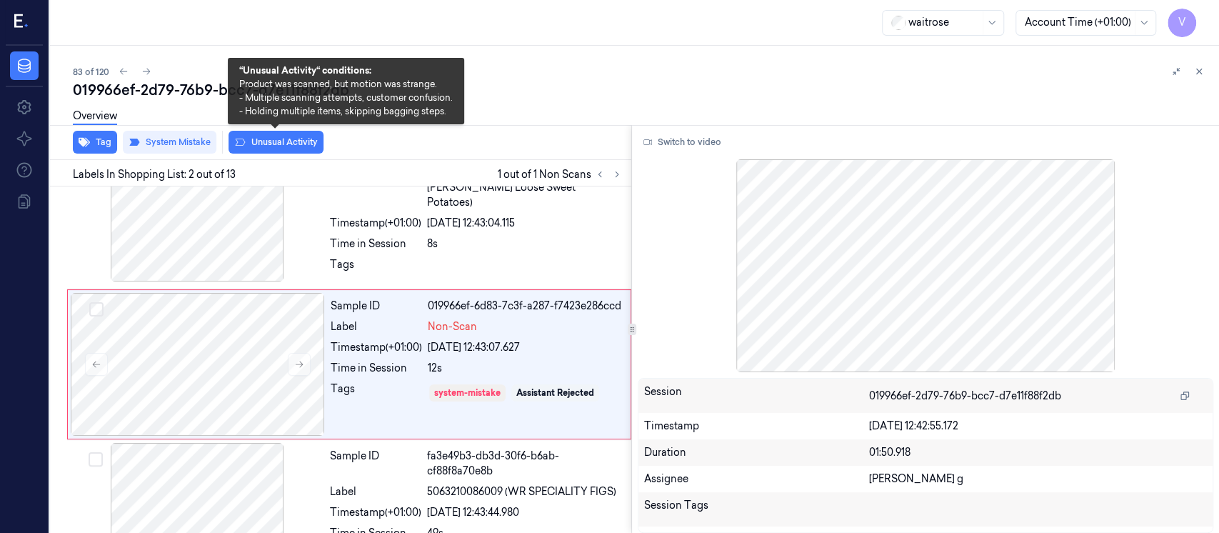
click at [258, 141] on button "Unusual Activity" at bounding box center [275, 142] width 95 height 23
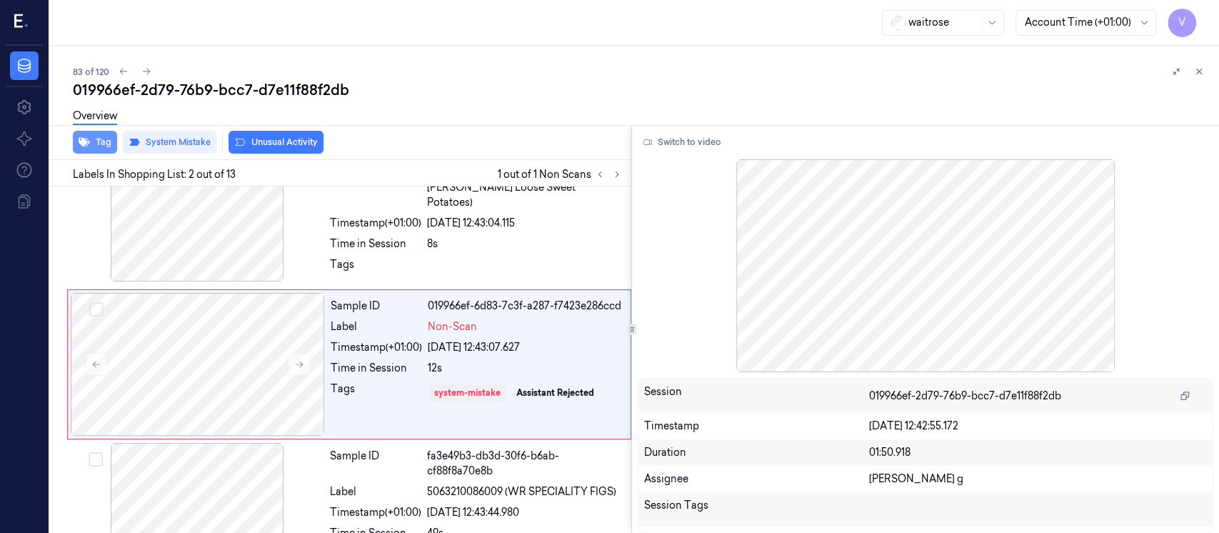
click at [85, 143] on icon "button" at bounding box center [84, 142] width 11 height 9
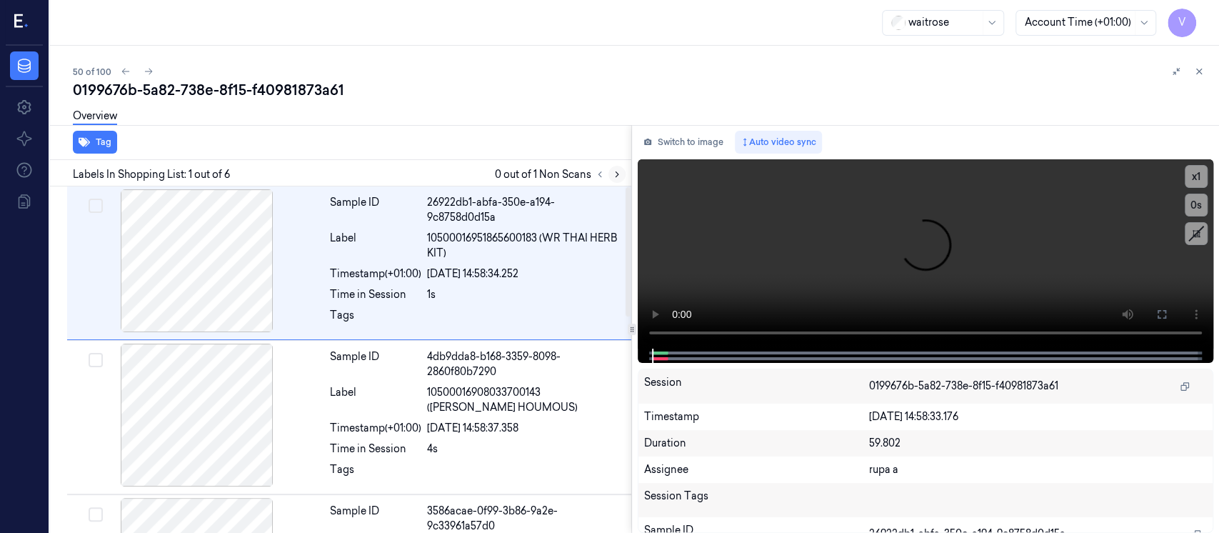
click at [623, 171] on button at bounding box center [616, 174] width 17 height 17
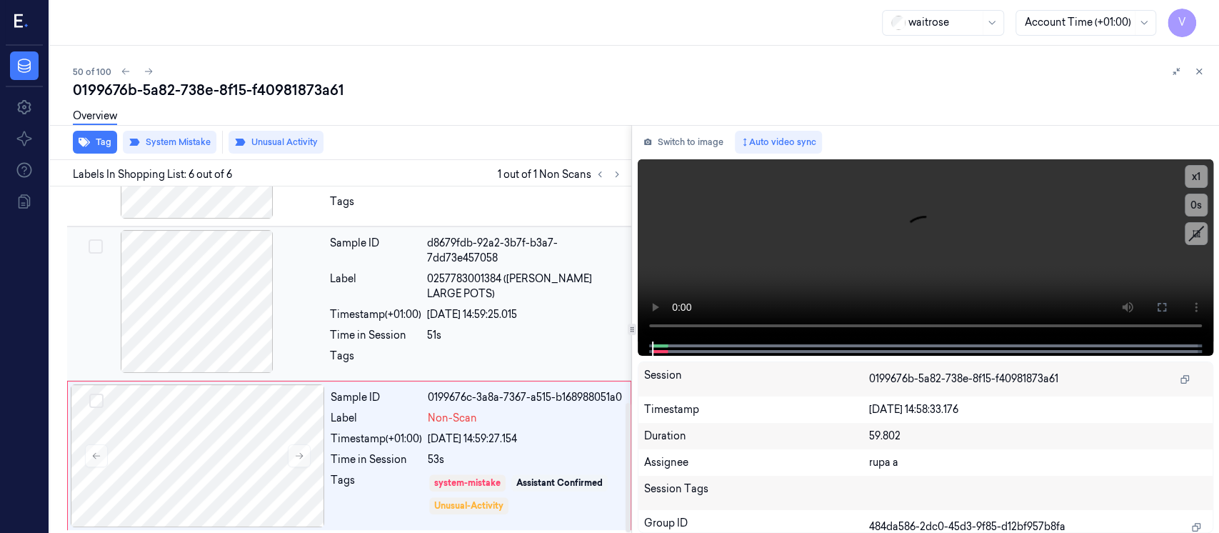
scroll to position [578, 0]
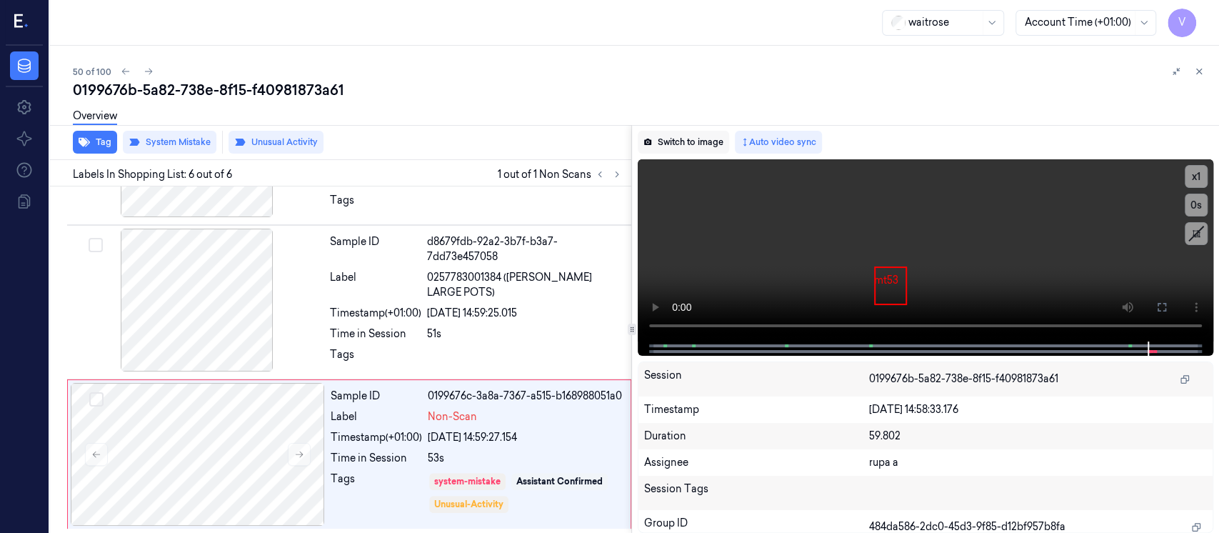
click at [674, 140] on button "Switch to image" at bounding box center [683, 142] width 91 height 23
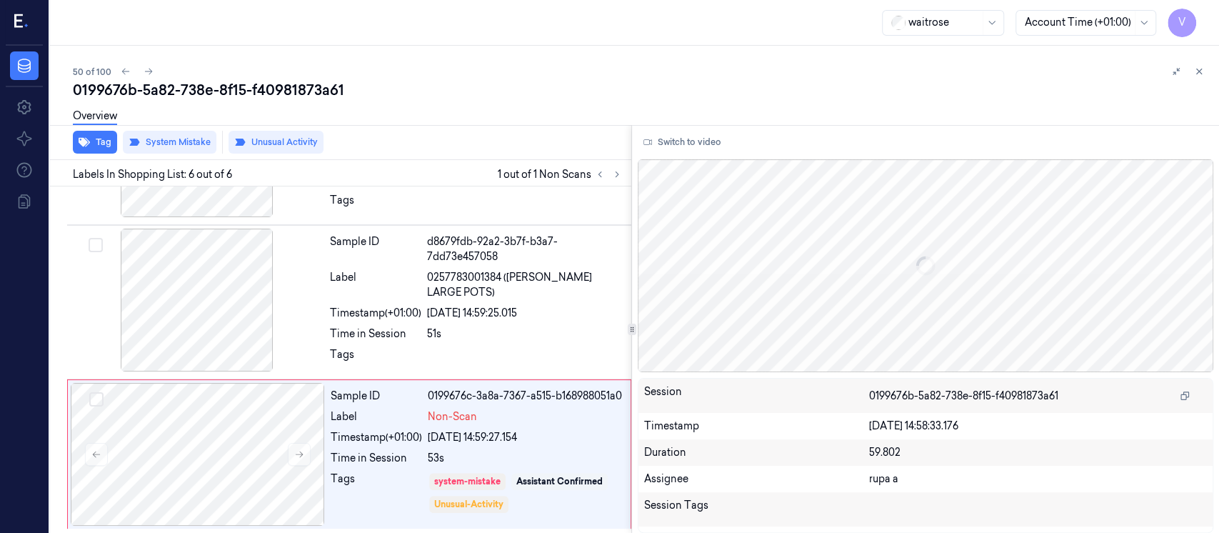
click at [667, 67] on div "50 of 100" at bounding box center [640, 71] width 1135 height 17
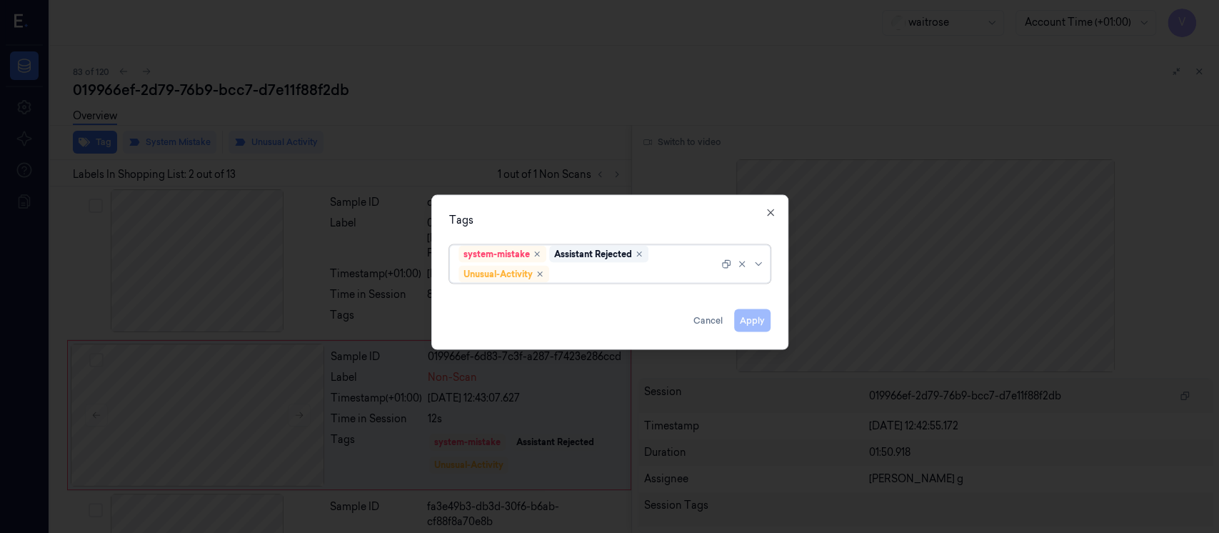
scroll to position [51, 0]
click at [600, 275] on div at bounding box center [642, 273] width 181 height 15
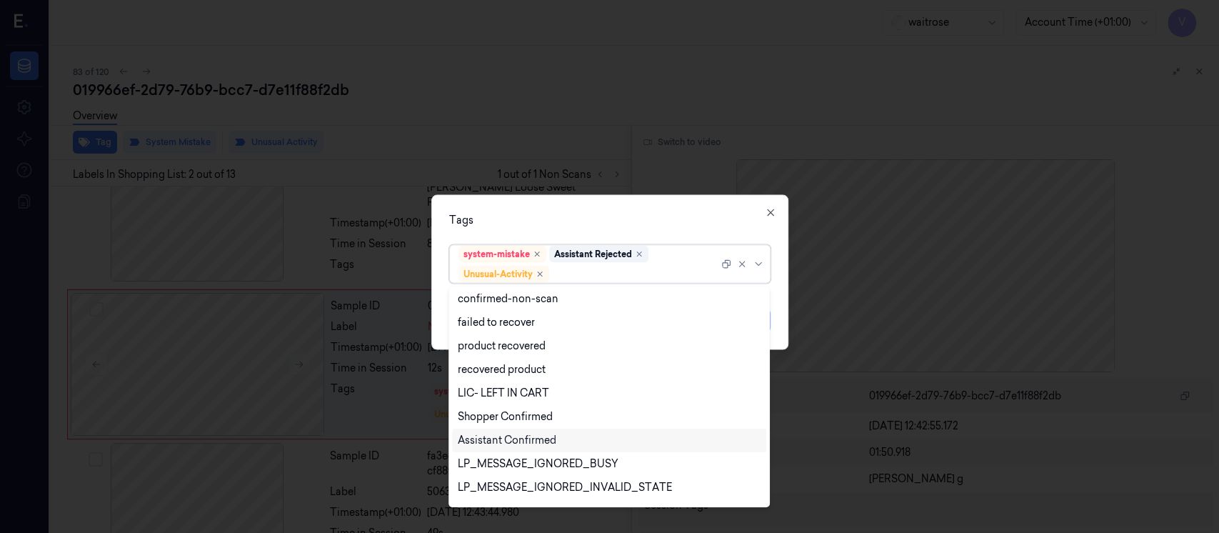
scroll to position [186, 0]
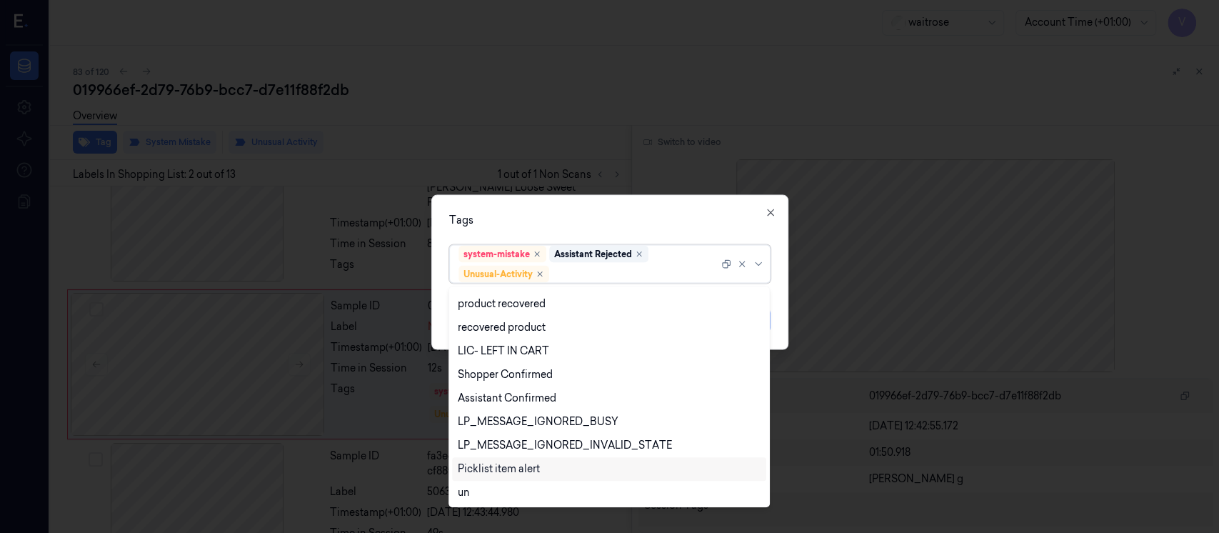
click at [483, 467] on div "Picklist item alert" at bounding box center [499, 468] width 82 height 15
click at [600, 224] on div "Tags" at bounding box center [609, 220] width 321 height 15
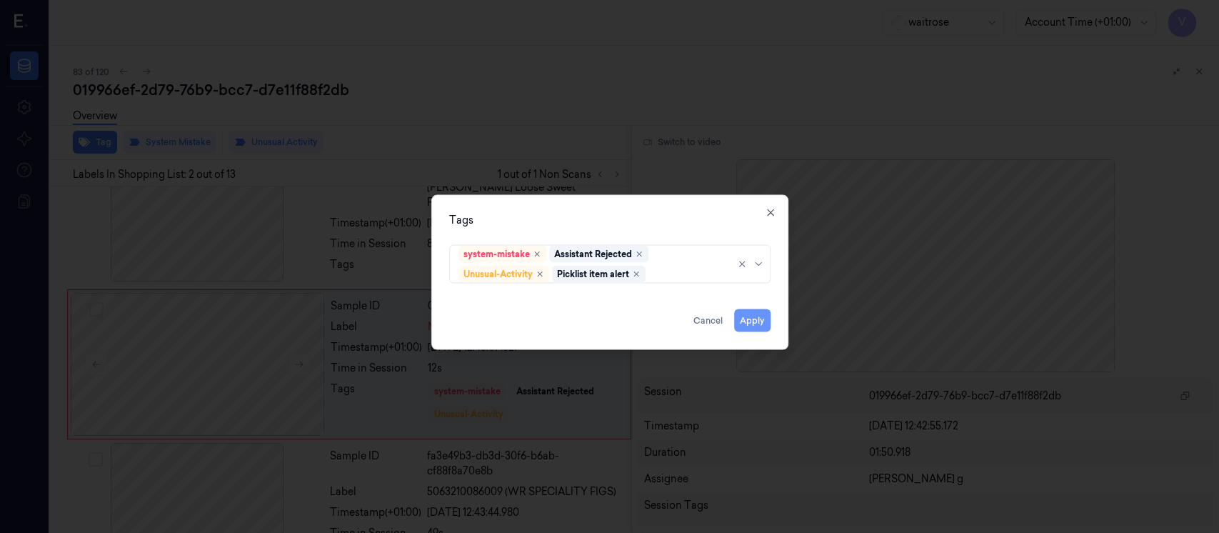
click at [745, 325] on button "Apply" at bounding box center [752, 320] width 36 height 23
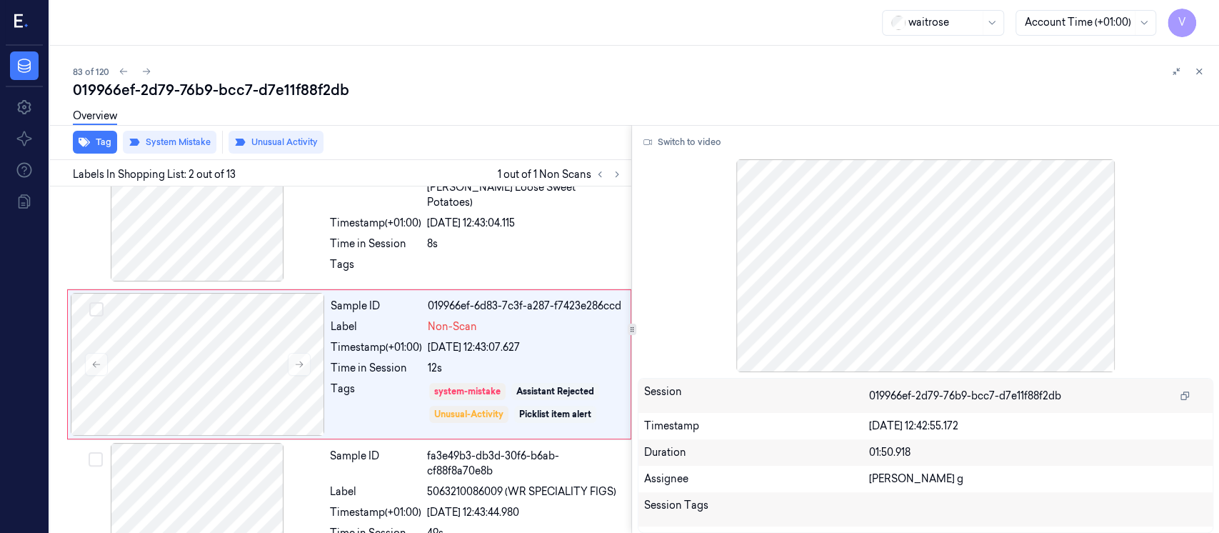
click at [900, 115] on div "Overview" at bounding box center [640, 118] width 1135 height 36
click at [1200, 74] on icon at bounding box center [1199, 71] width 10 height 10
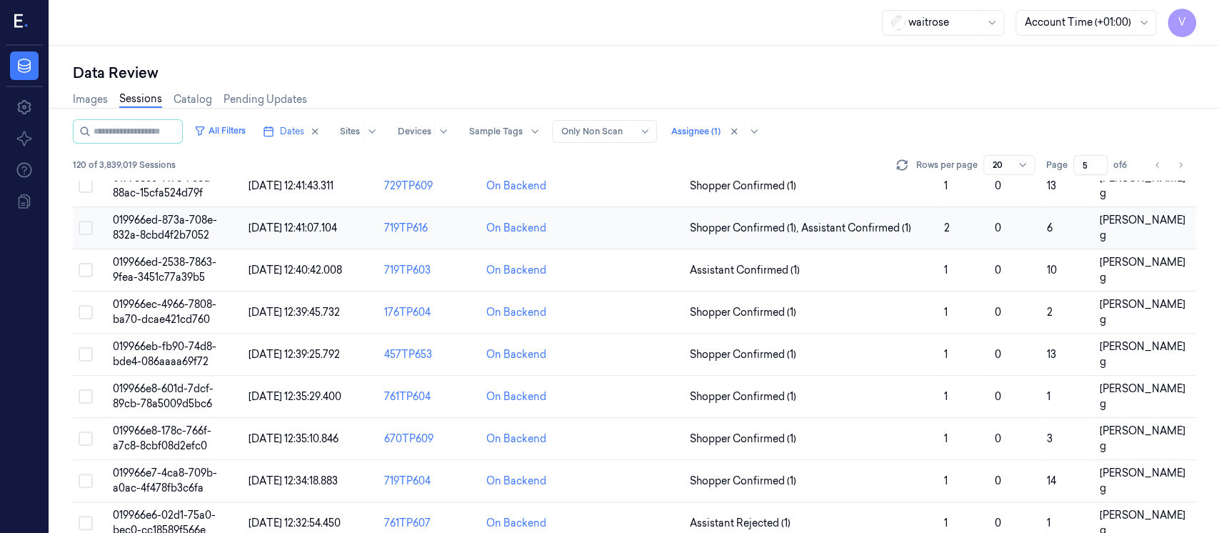
scroll to position [6, 0]
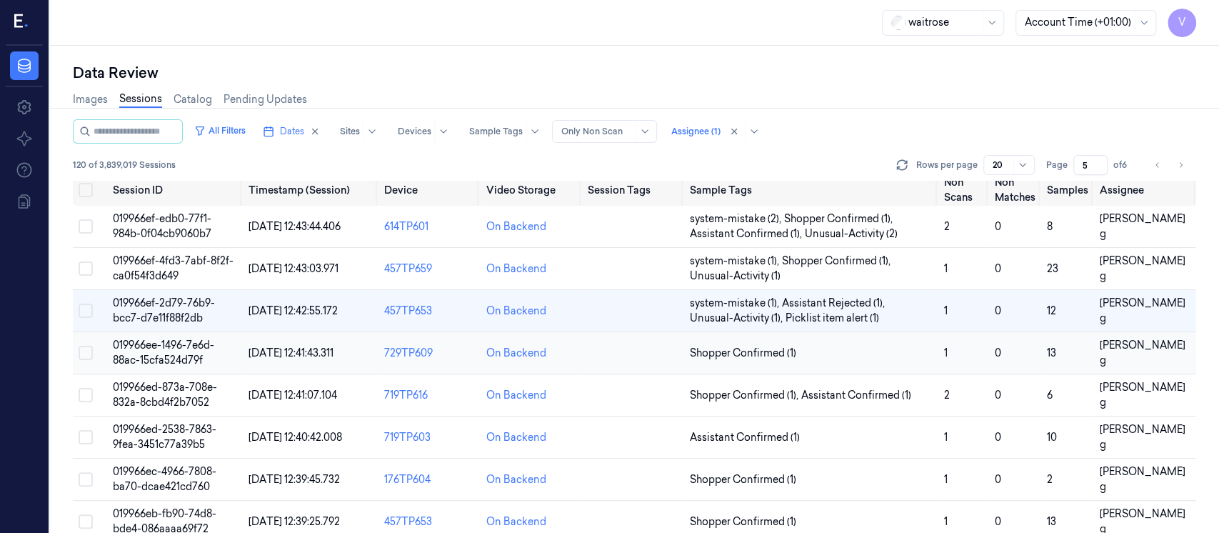
click at [628, 352] on td at bounding box center [633, 353] width 102 height 42
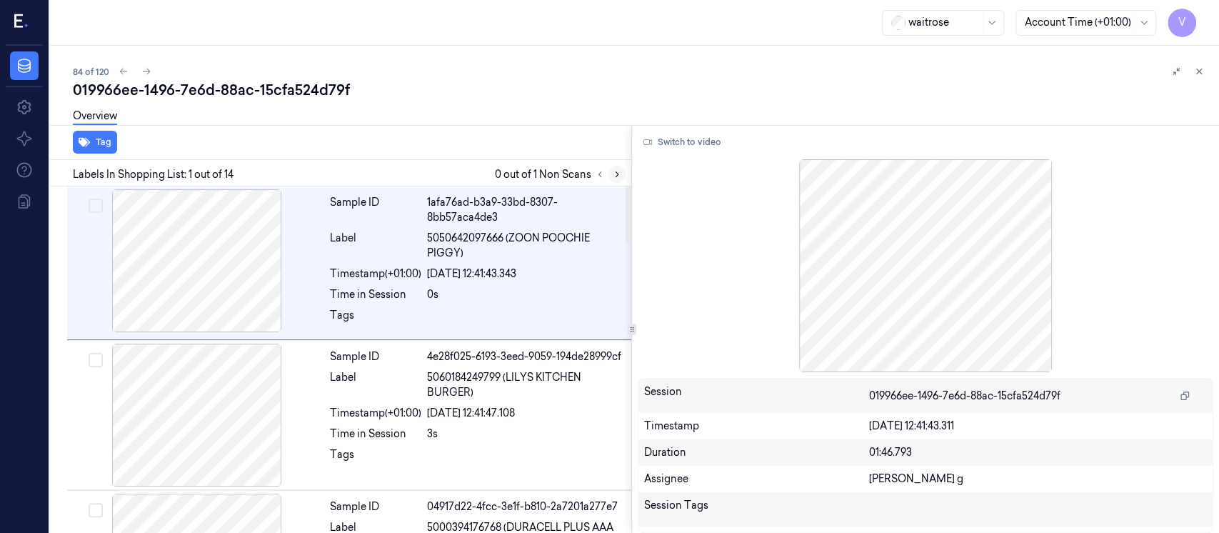
click at [616, 171] on icon at bounding box center [617, 174] width 10 height 10
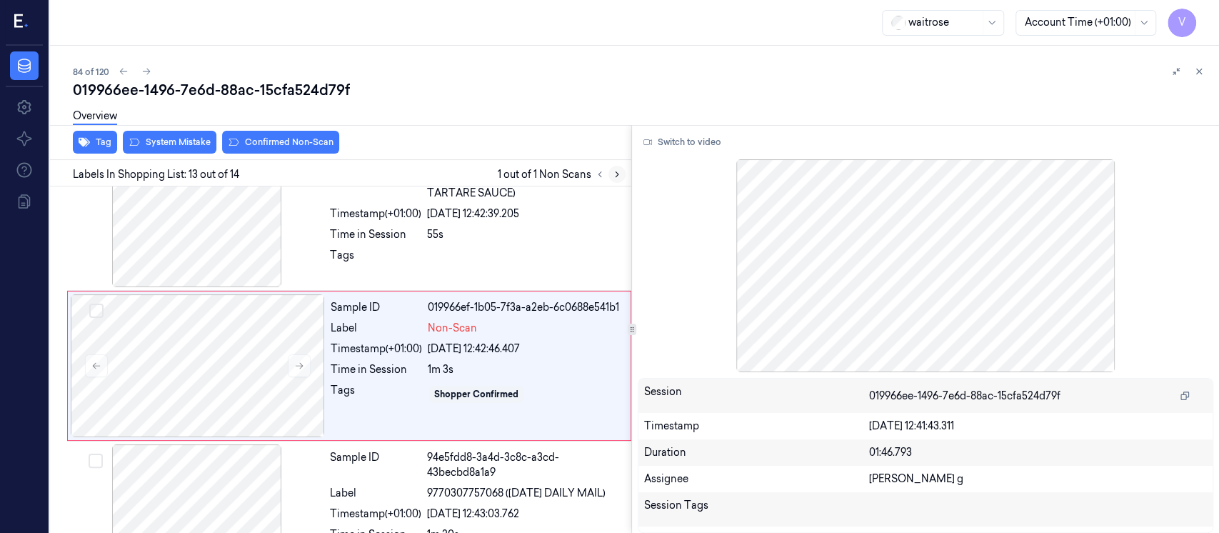
scroll to position [1719, 0]
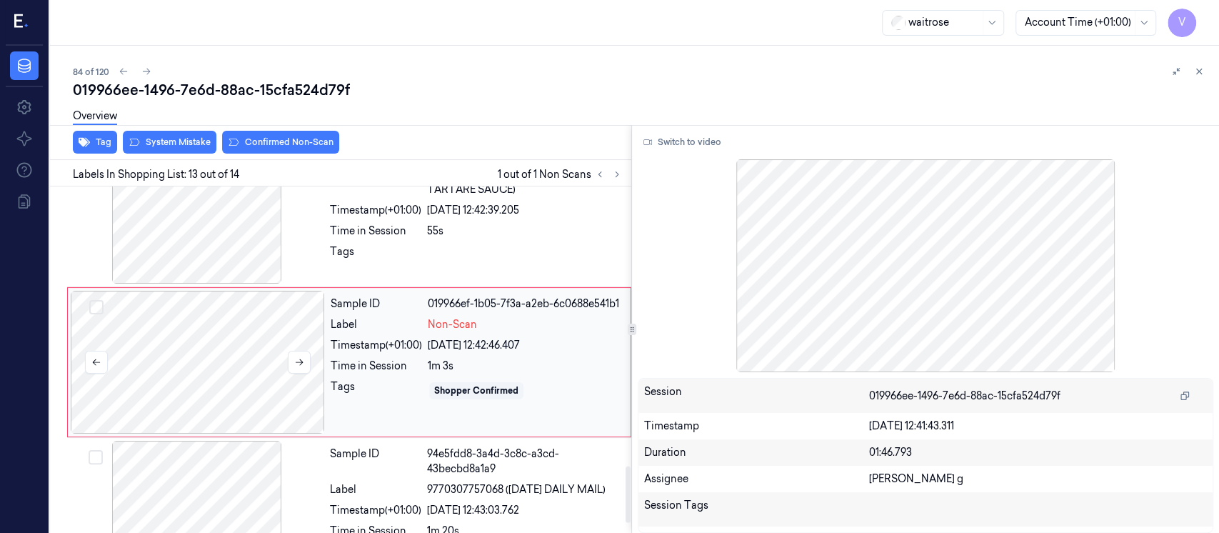
click at [210, 375] on div at bounding box center [198, 362] width 254 height 143
click at [300, 357] on icon at bounding box center [299, 362] width 10 height 10
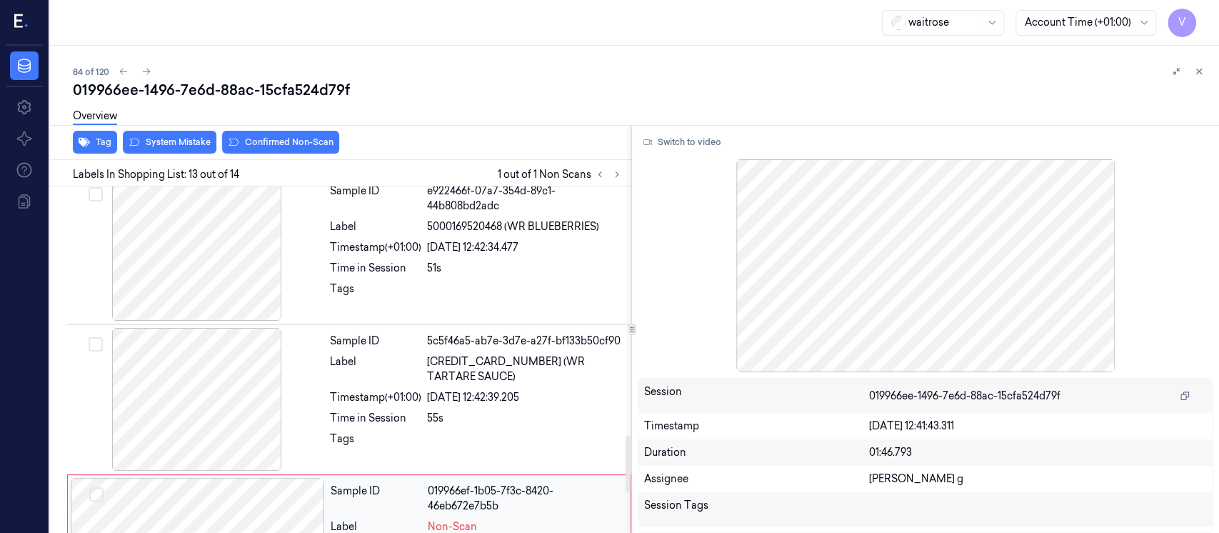
scroll to position [1529, 0]
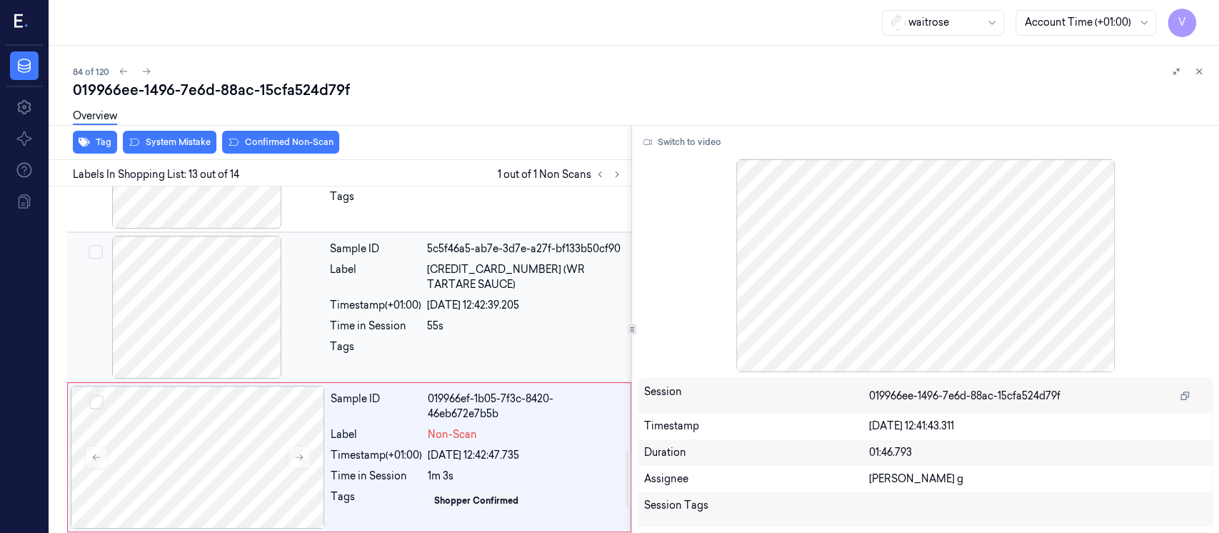
click at [463, 298] on div "[DATE] 12:42:39.205" at bounding box center [525, 305] width 196 height 15
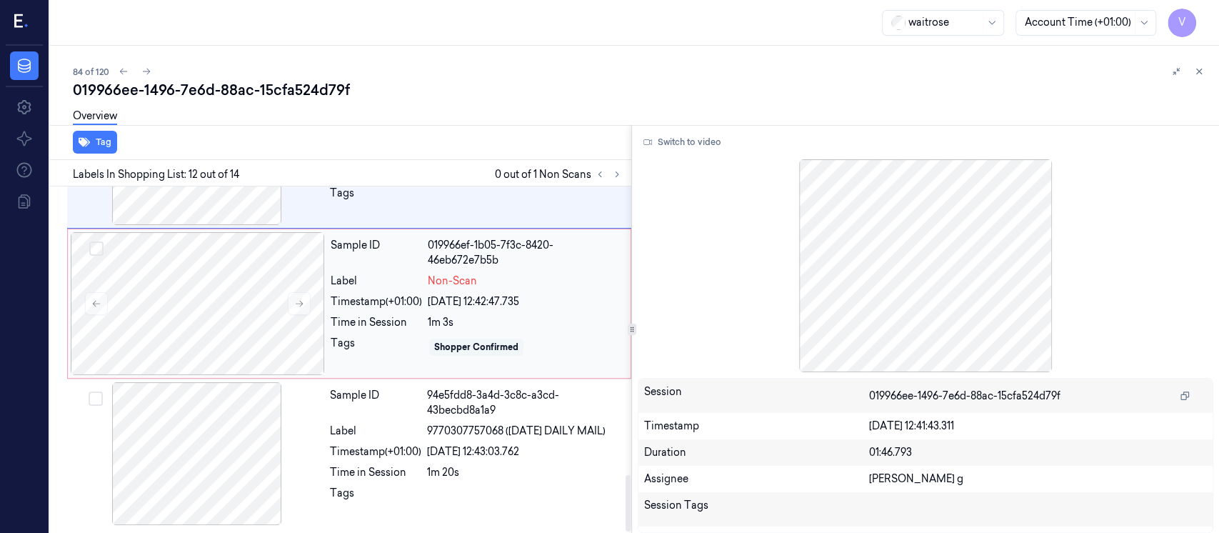
scroll to position [1781, 0]
click at [672, 146] on button "Switch to video" at bounding box center [682, 142] width 89 height 23
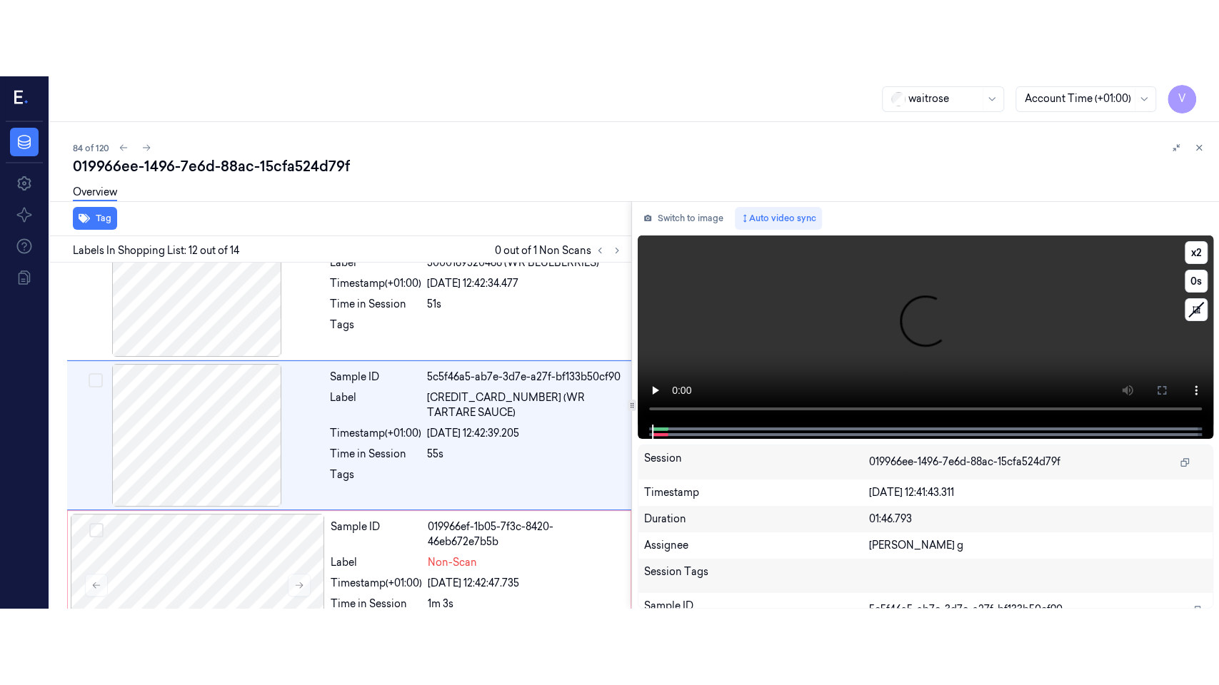
scroll to position [1570, 0]
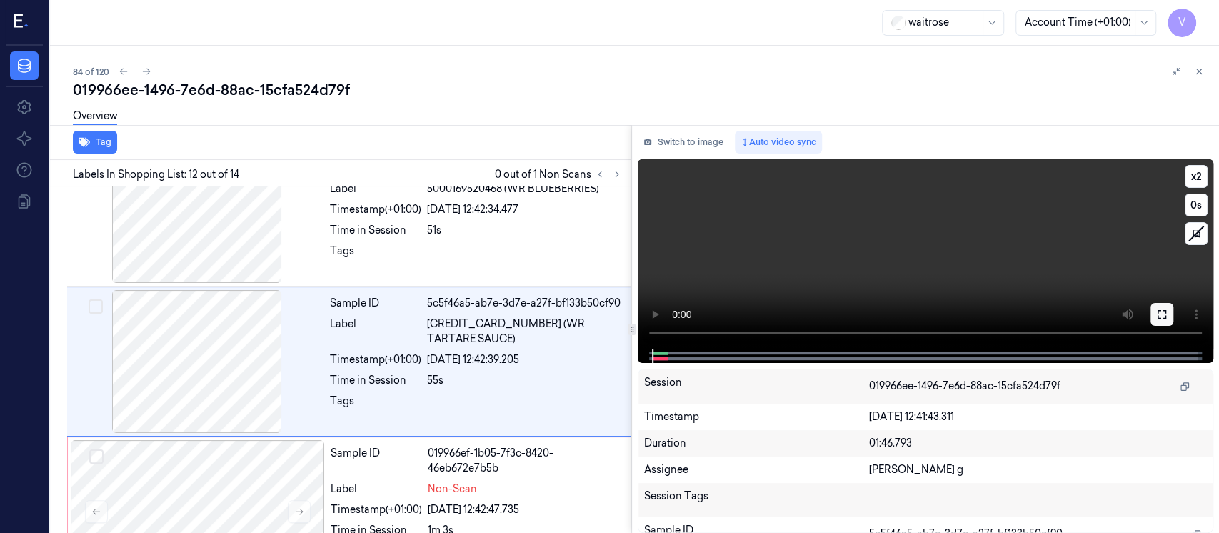
click at [1162, 313] on icon at bounding box center [1161, 313] width 11 height 11
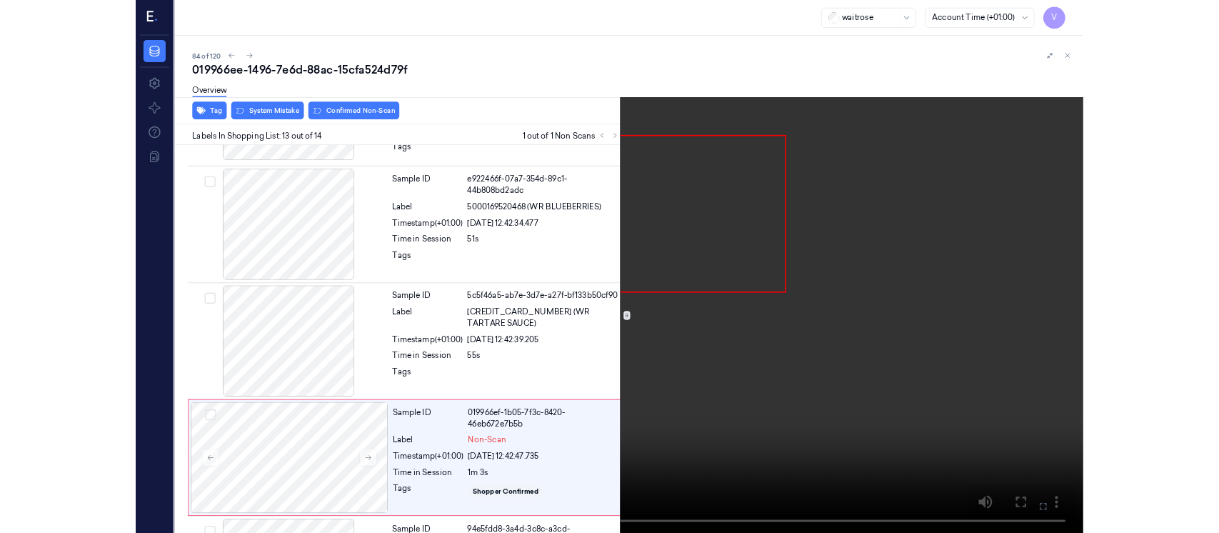
scroll to position [1628, 0]
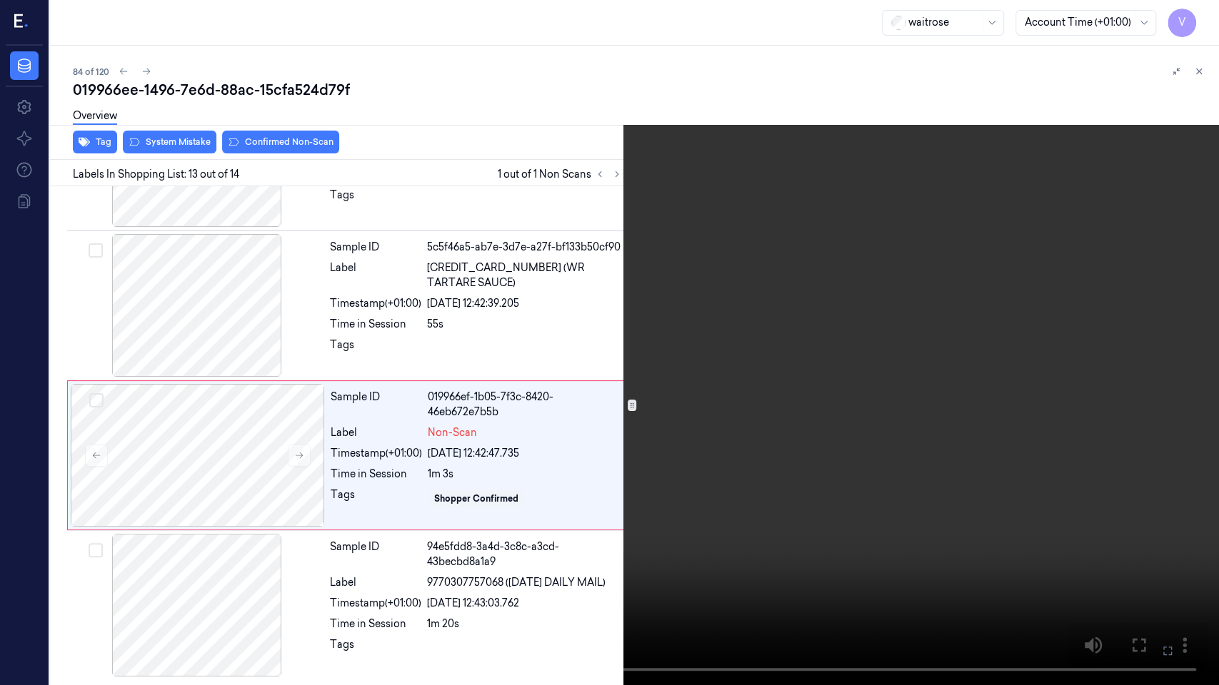
click at [0, 0] on icon at bounding box center [0, 0] width 0 height 0
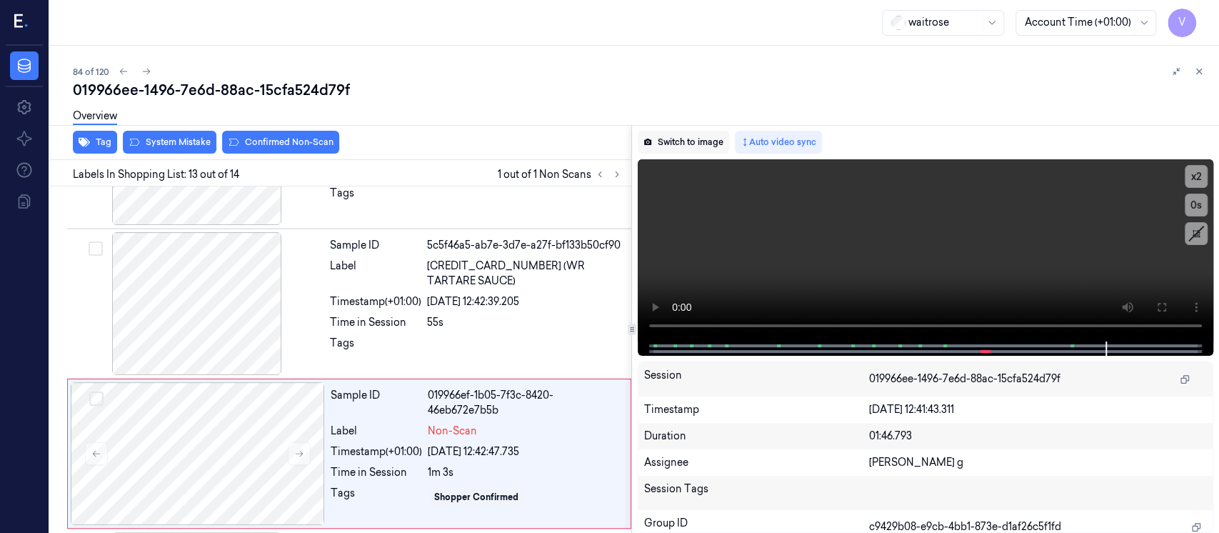
click at [679, 146] on button "Switch to image" at bounding box center [683, 142] width 91 height 23
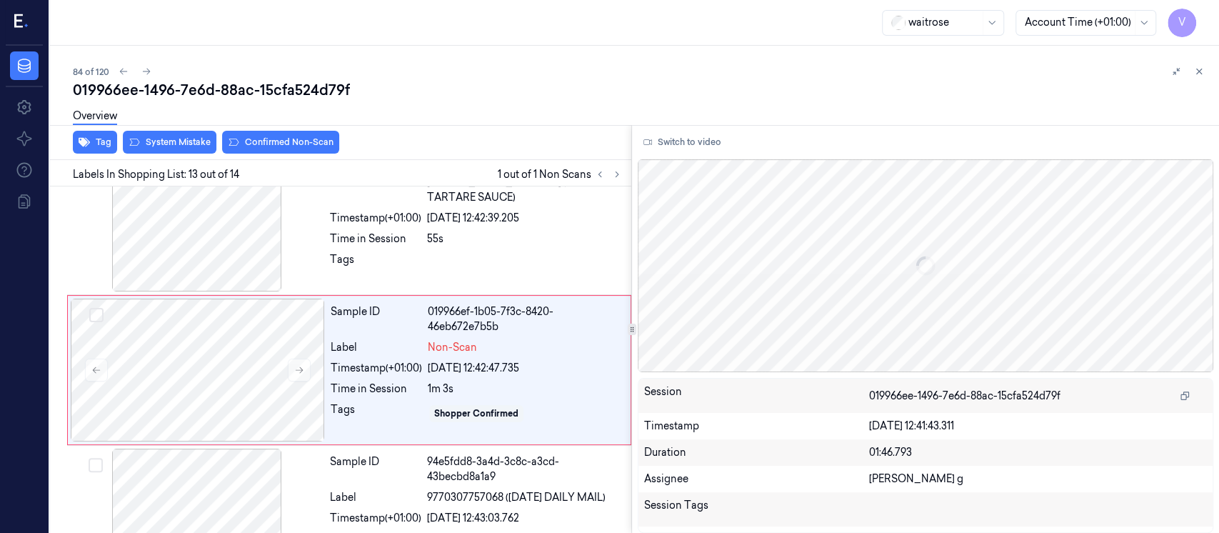
scroll to position [1719, 0]
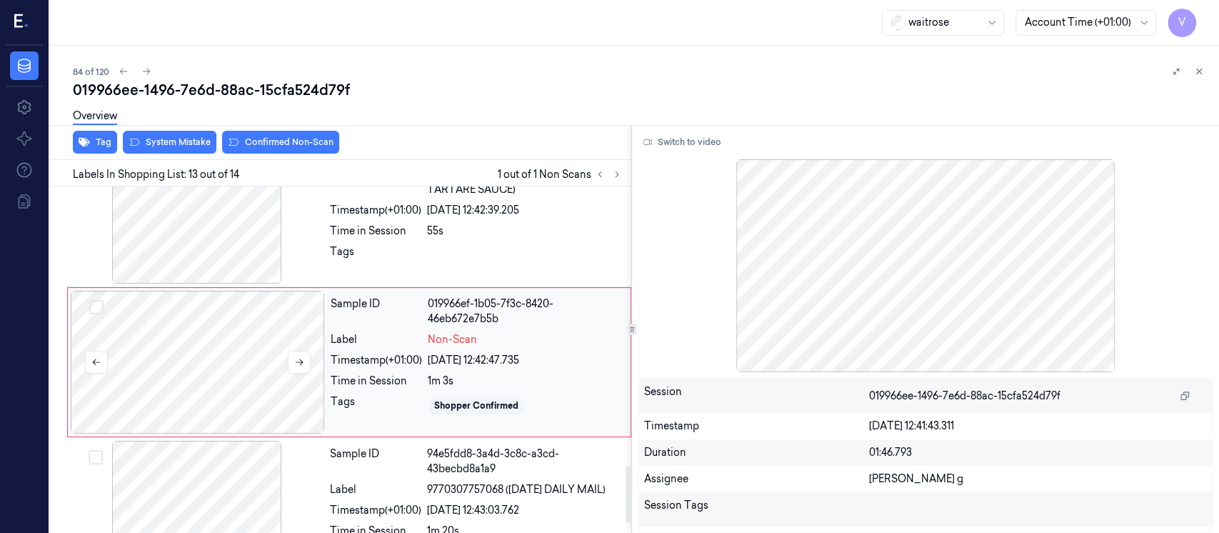
click at [158, 346] on div at bounding box center [198, 362] width 254 height 143
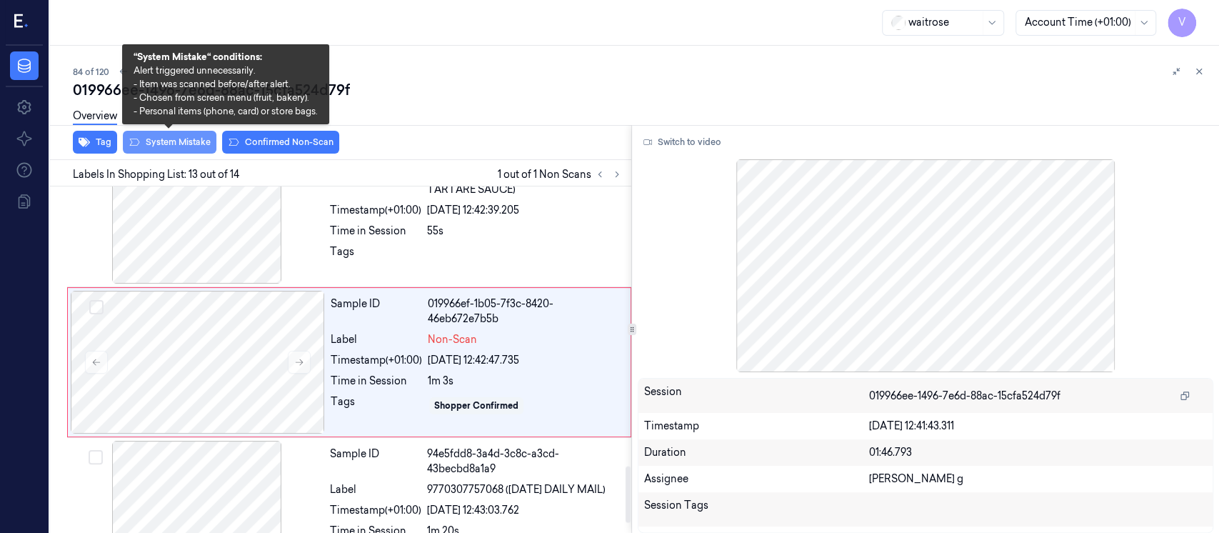
click at [143, 146] on button "System Mistake" at bounding box center [170, 142] width 94 height 23
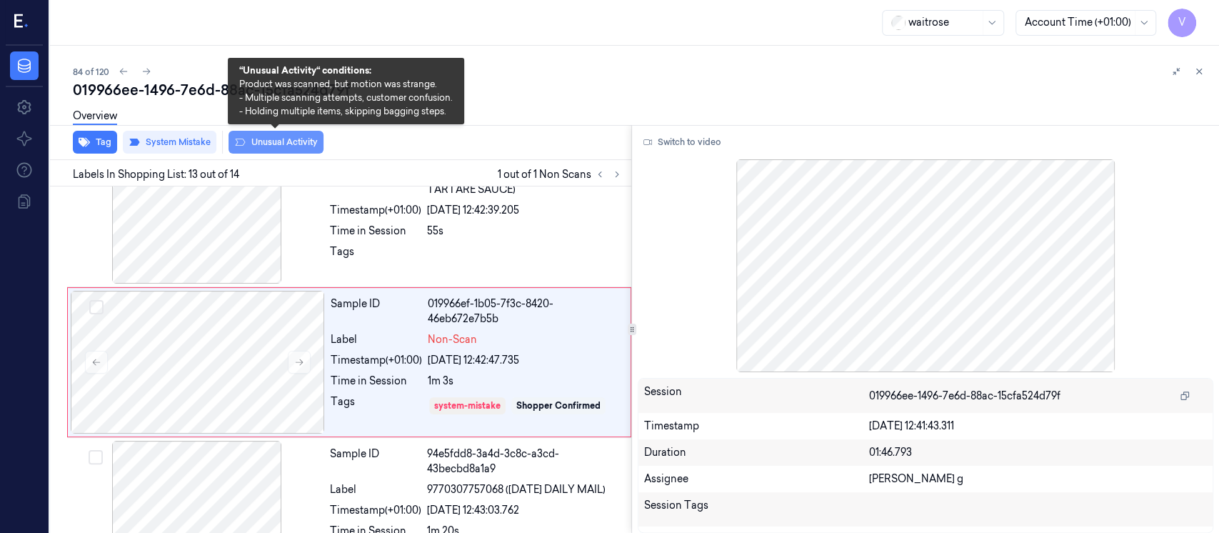
click at [271, 142] on button "Unusual Activity" at bounding box center [275, 142] width 95 height 23
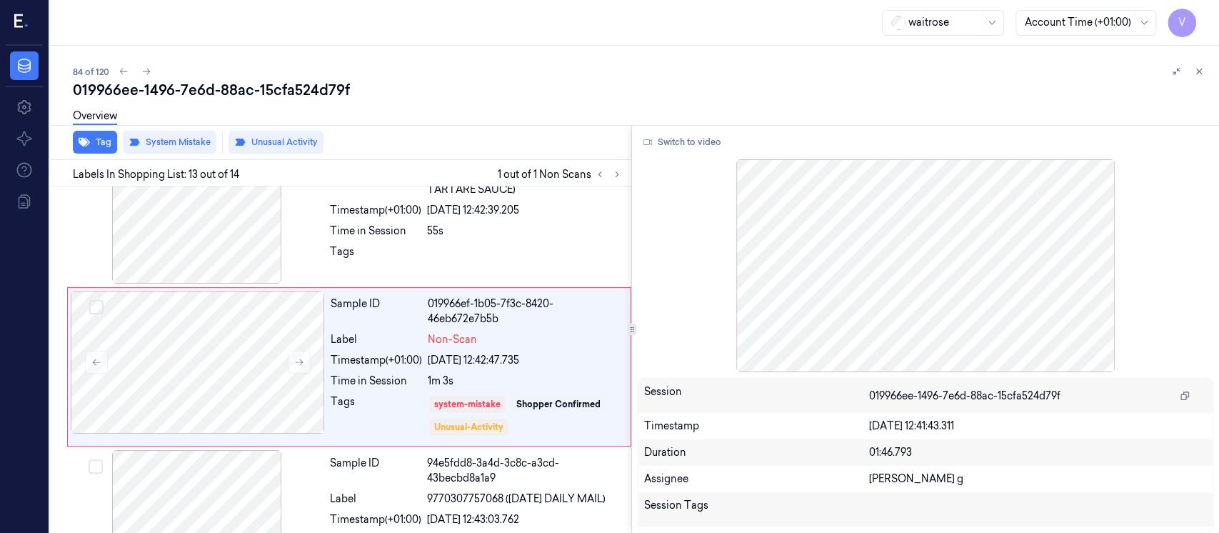
scroll to position [1724, 0]
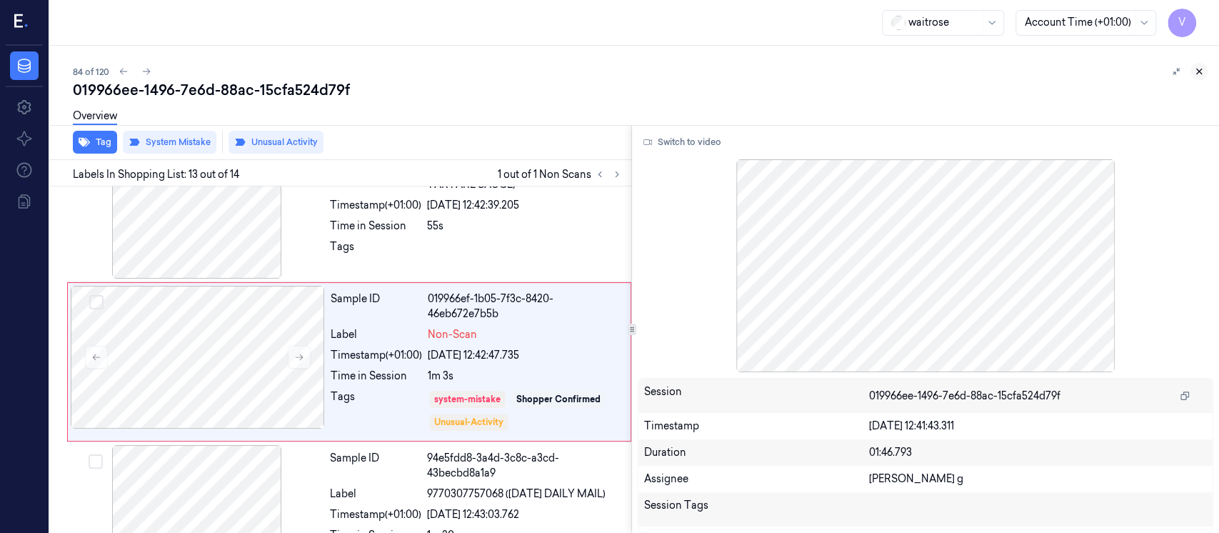
click at [1194, 76] on button at bounding box center [1198, 71] width 17 height 17
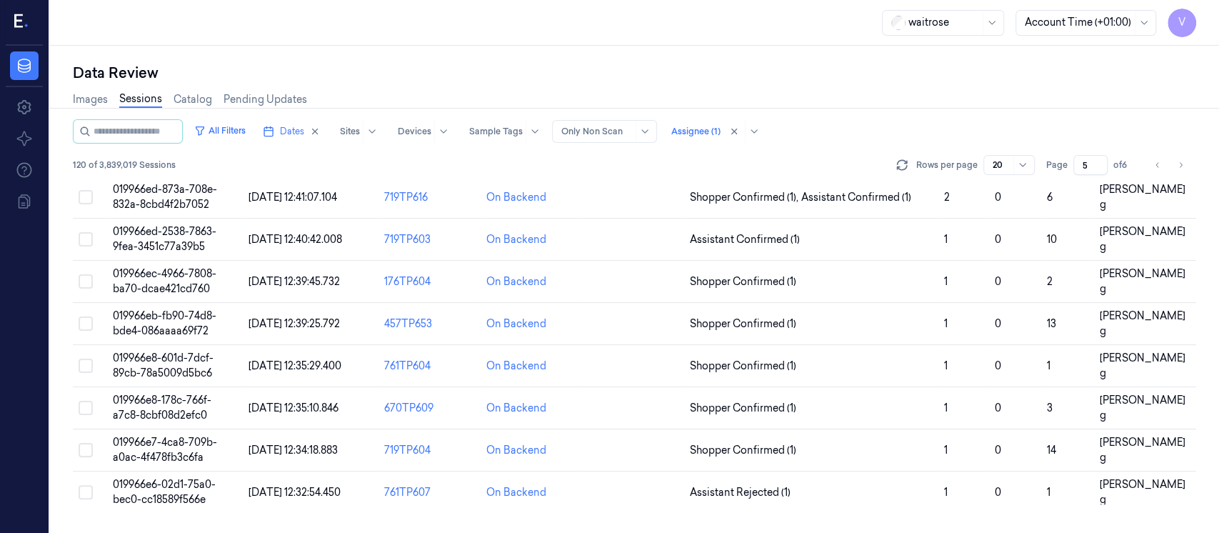
scroll to position [77, 0]
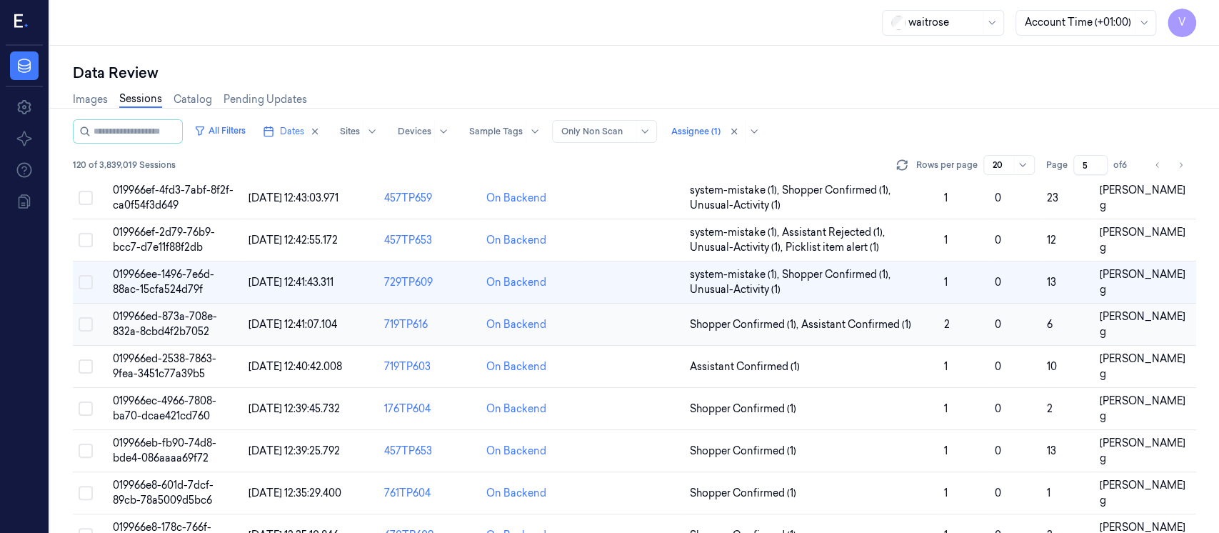
click at [630, 328] on td at bounding box center [633, 324] width 102 height 42
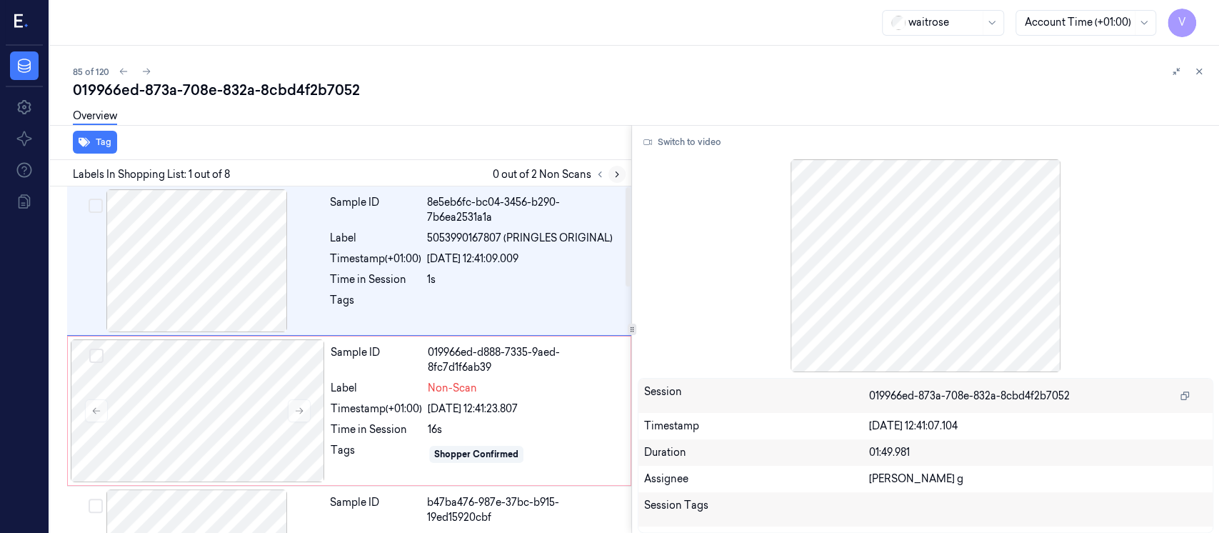
click at [618, 173] on icon at bounding box center [617, 174] width 10 height 10
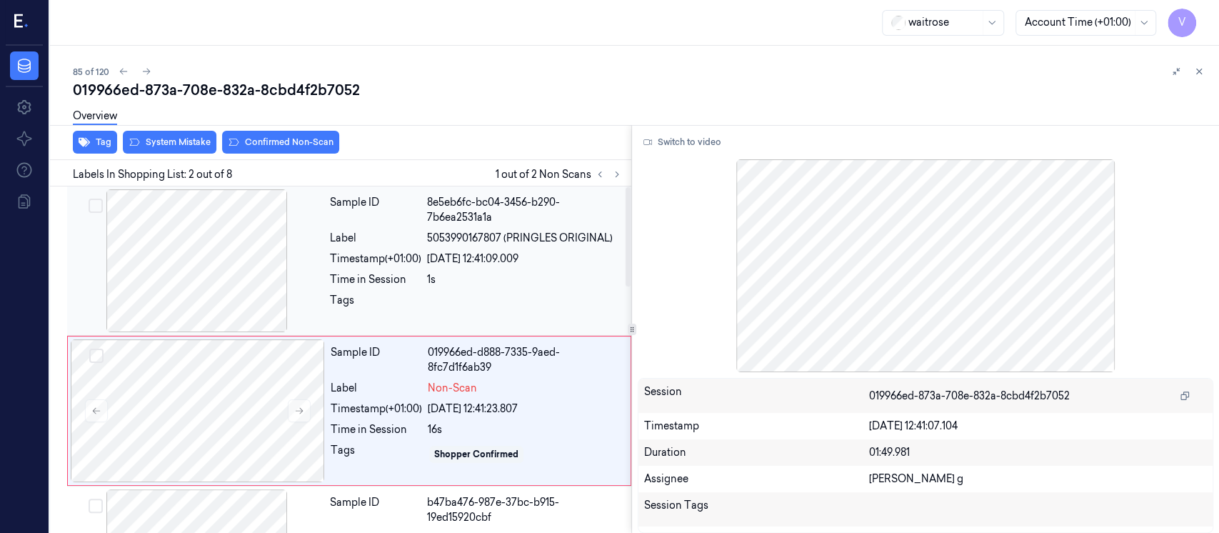
click at [488, 253] on div "[DATE] 12:41:09.009" at bounding box center [525, 258] width 196 height 15
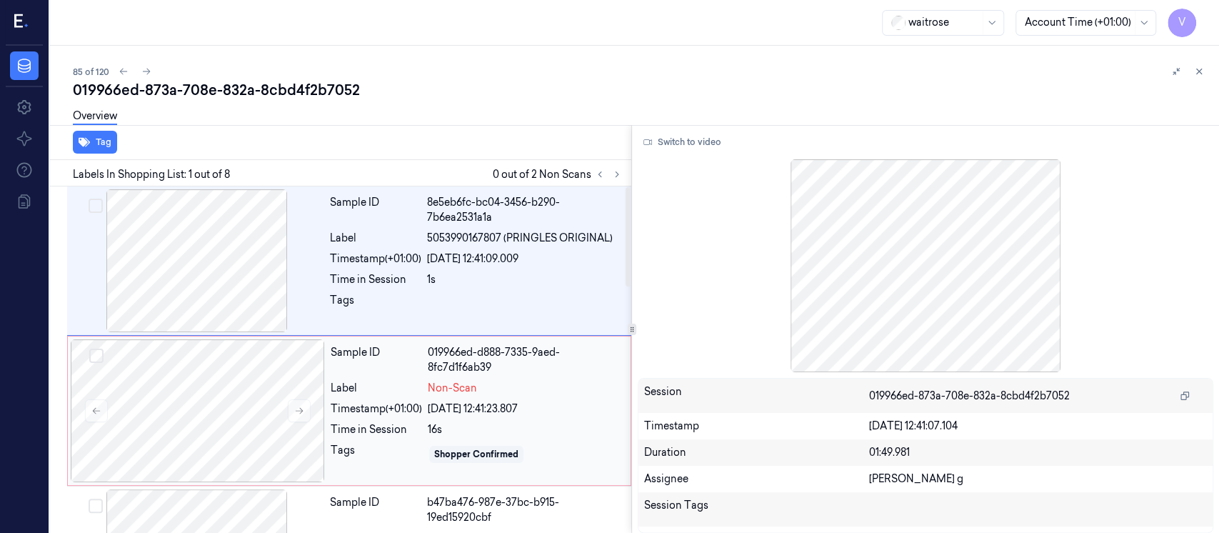
click at [431, 386] on span "Non-Scan" at bounding box center [452, 388] width 49 height 15
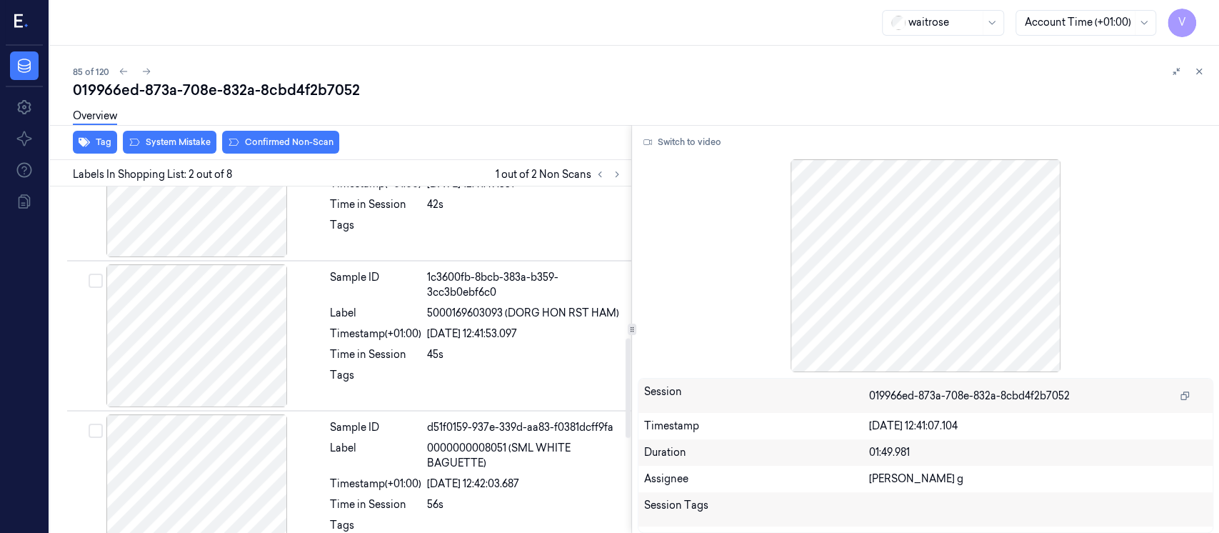
scroll to position [526, 0]
click at [615, 174] on icon at bounding box center [617, 174] width 10 height 10
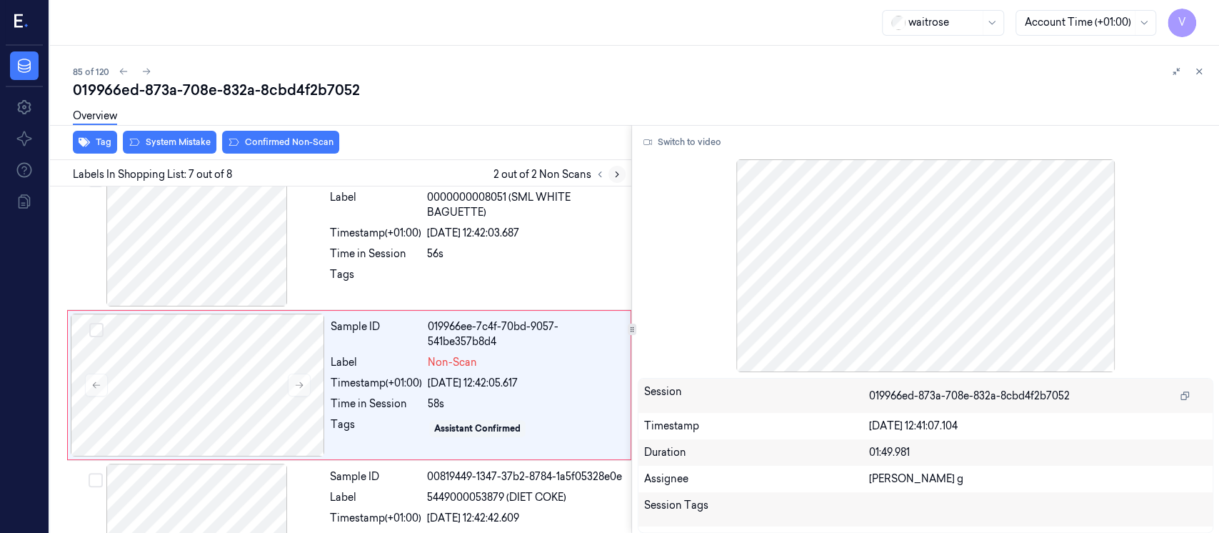
scroll to position [800, 0]
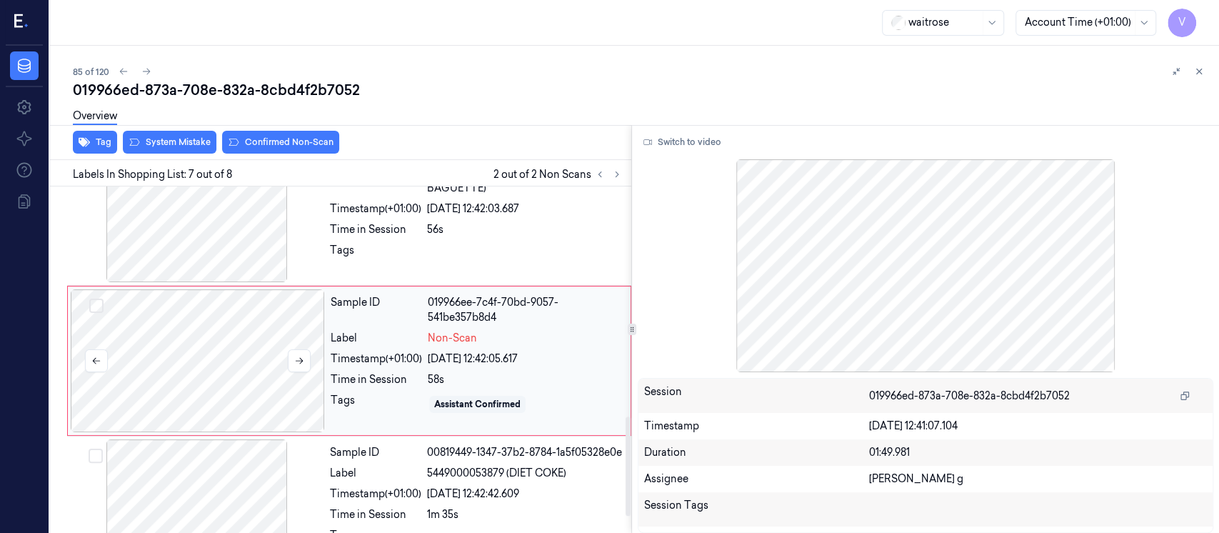
click at [310, 370] on div at bounding box center [299, 360] width 23 height 23
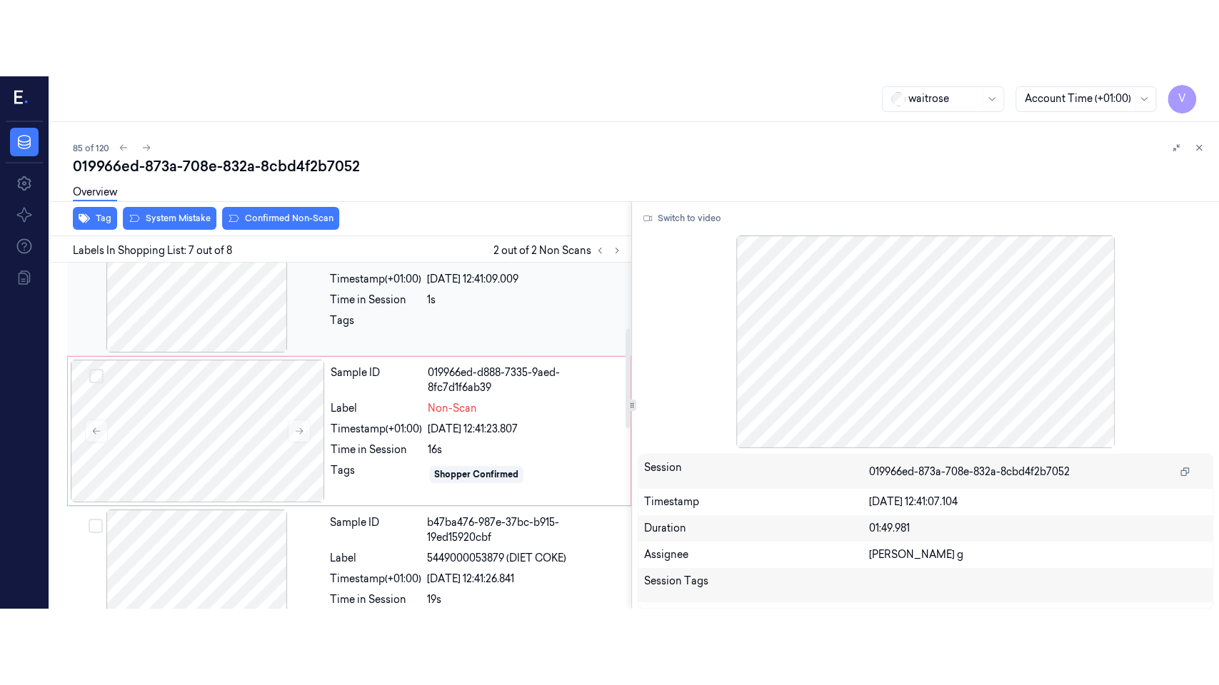
scroll to position [0, 0]
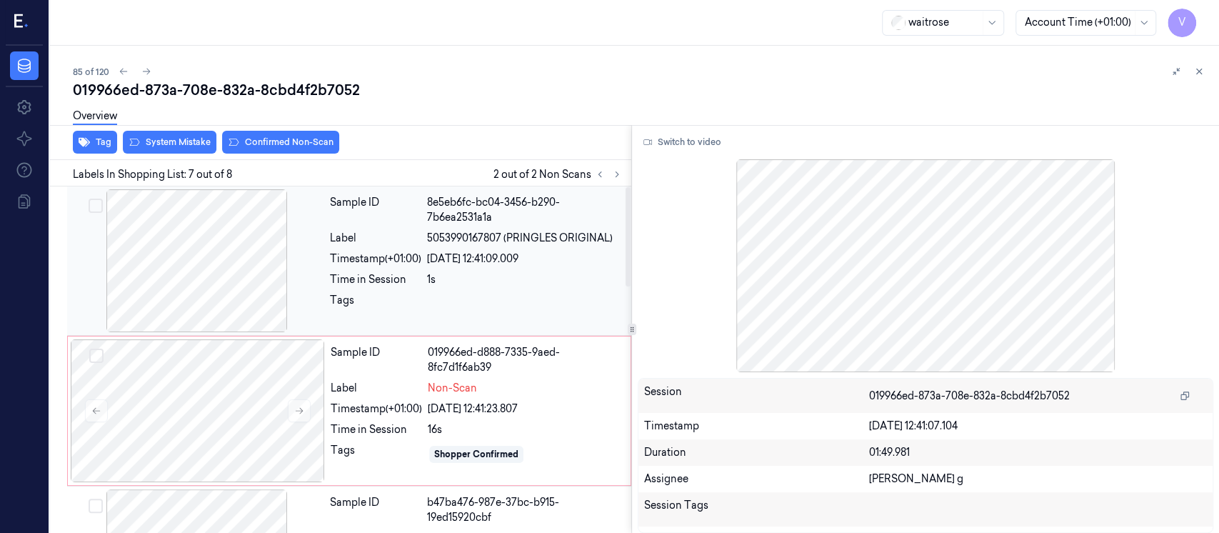
click at [421, 231] on div "Label" at bounding box center [375, 238] width 91 height 15
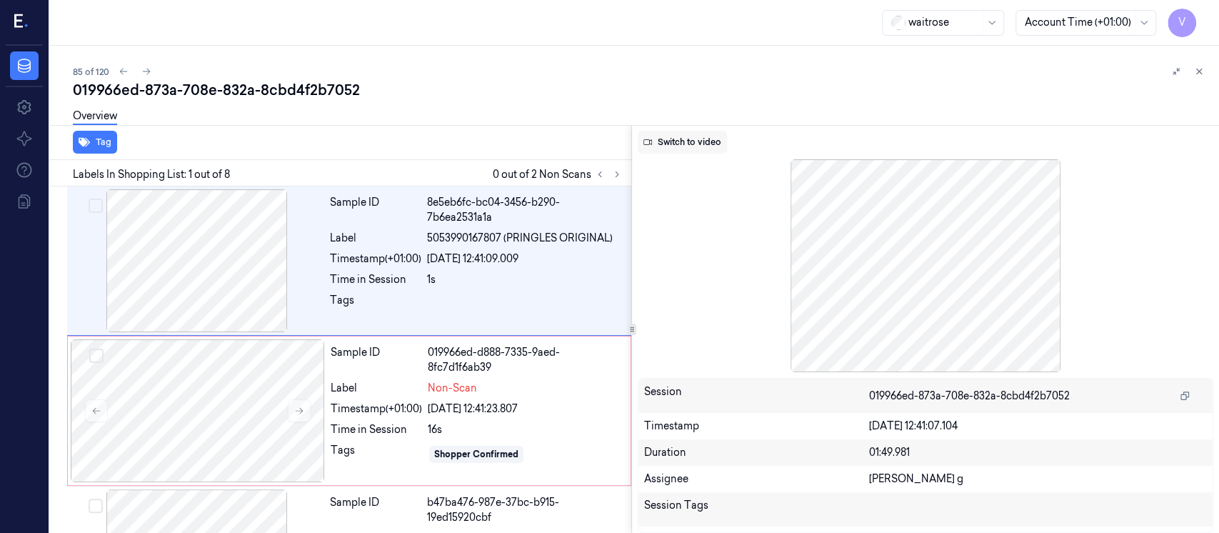
click at [660, 142] on button "Switch to video" at bounding box center [682, 142] width 89 height 23
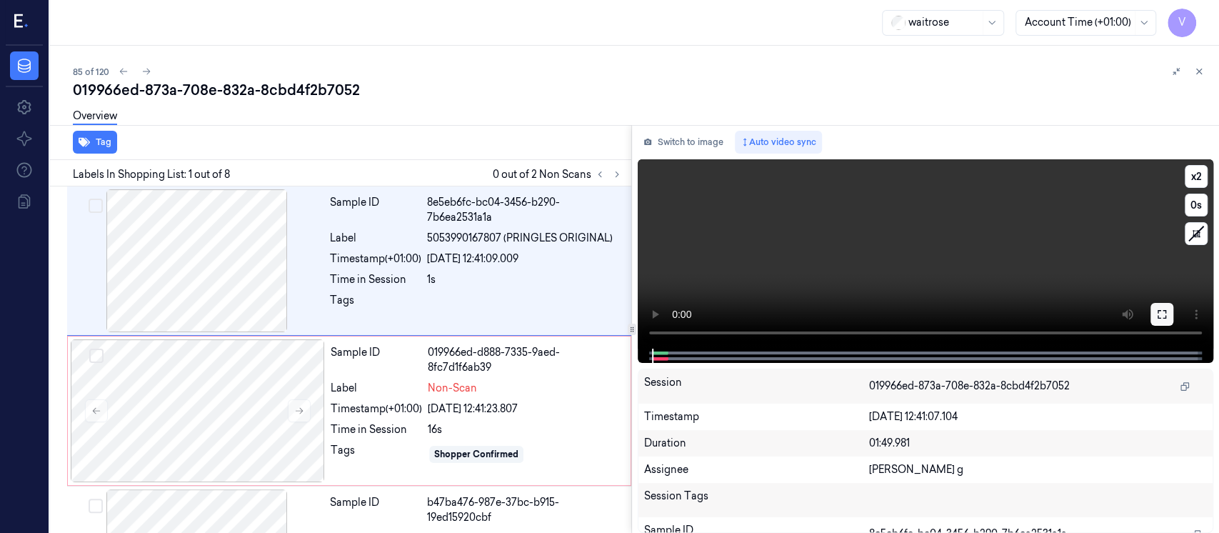
click at [1153, 313] on button at bounding box center [1161, 314] width 23 height 23
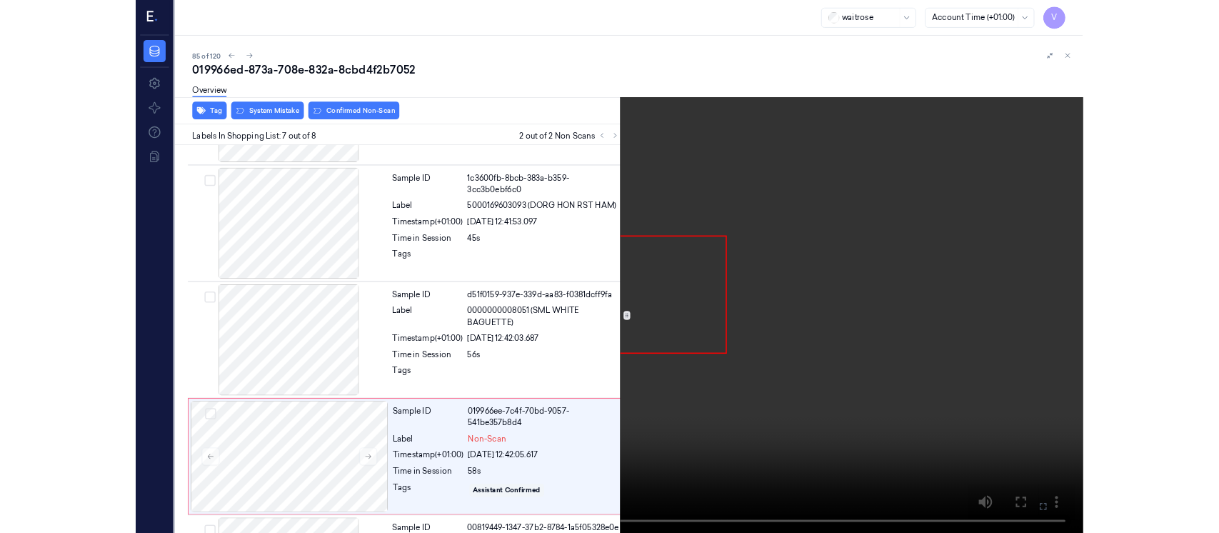
scroll to position [703, 0]
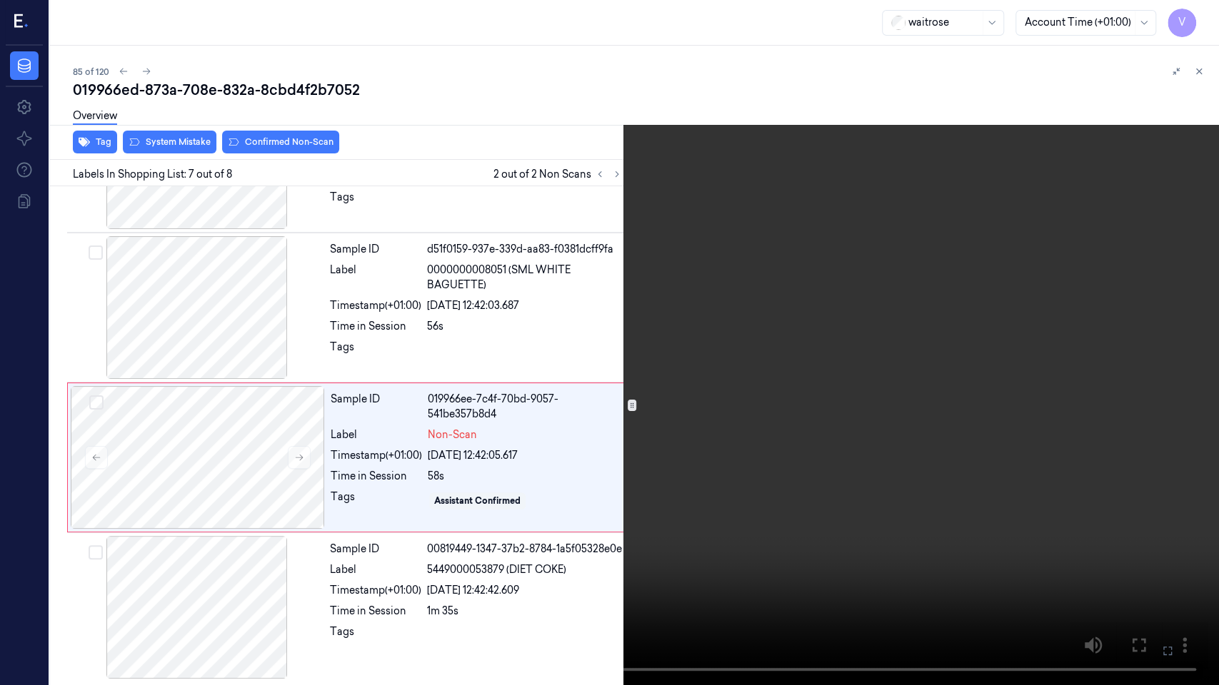
click at [0, 0] on icon at bounding box center [0, 0] width 0 height 0
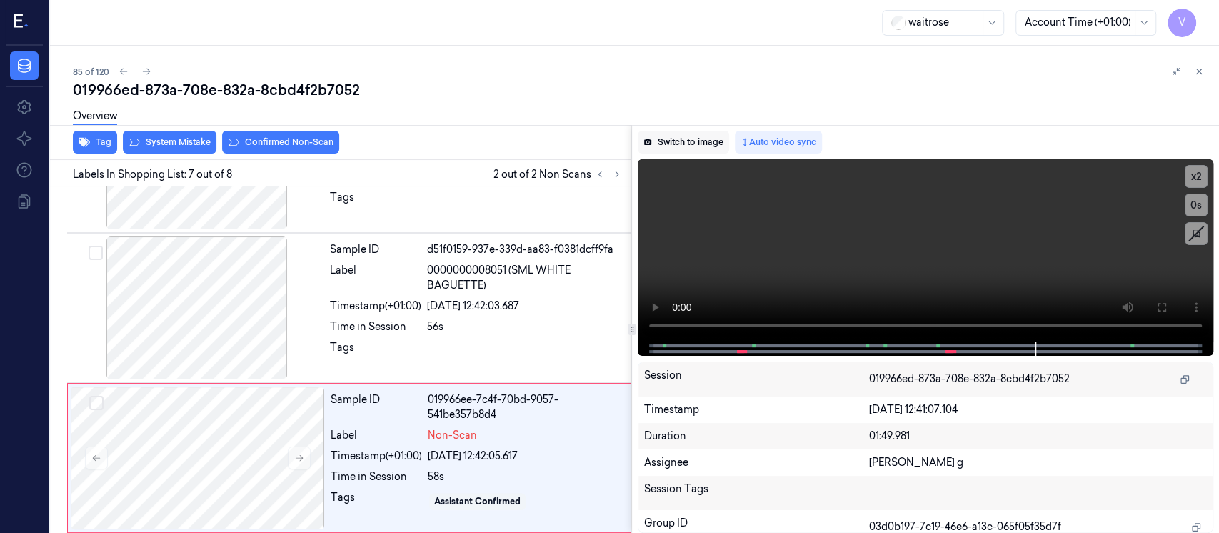
click at [678, 144] on button "Switch to image" at bounding box center [683, 142] width 91 height 23
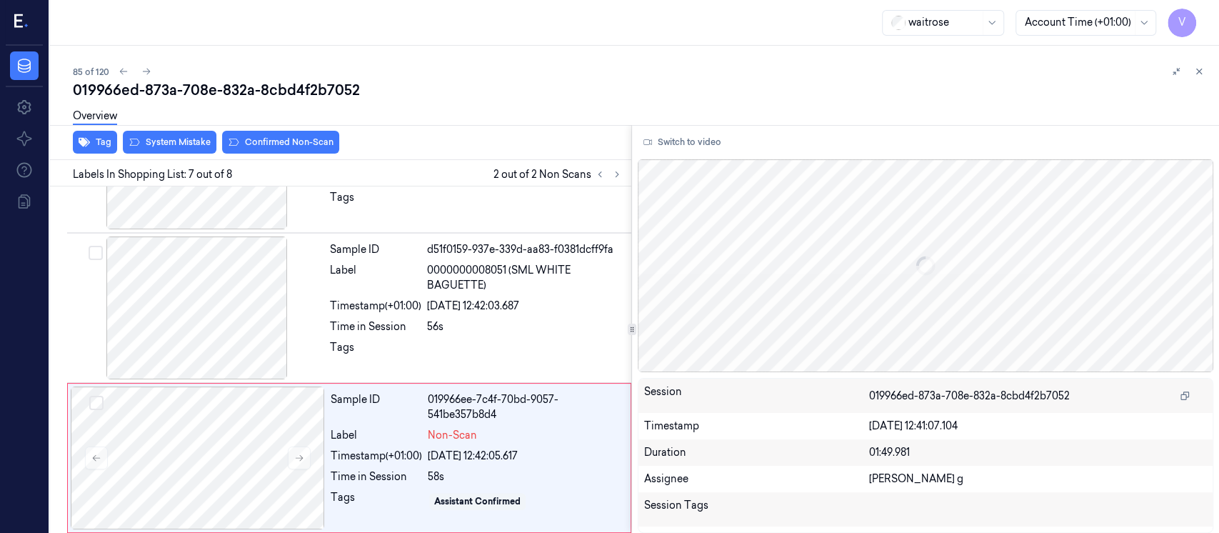
scroll to position [800, 0]
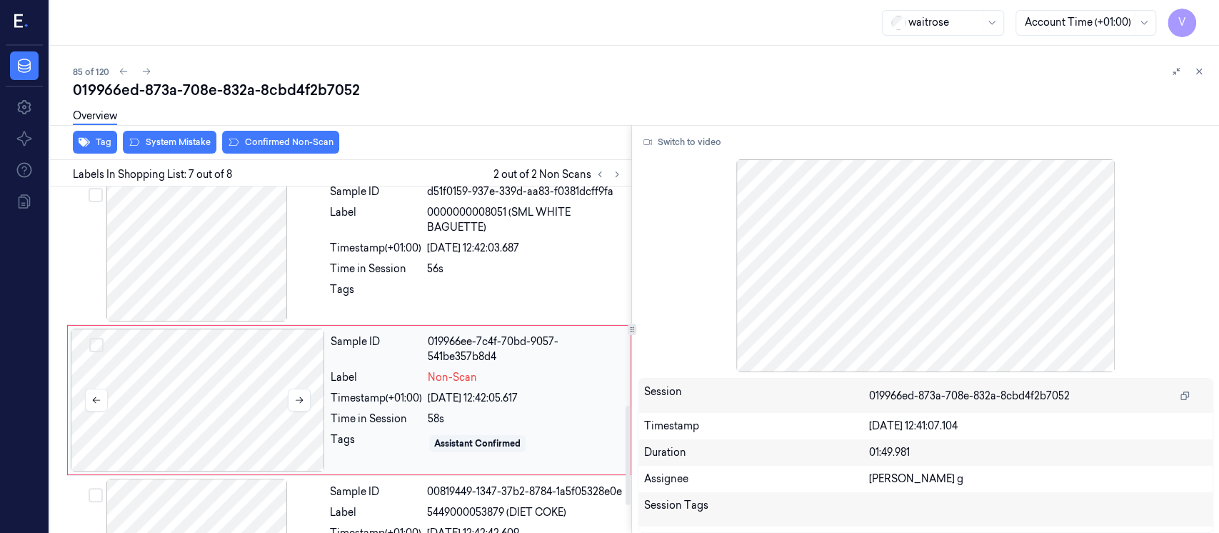
click at [216, 384] on div at bounding box center [198, 399] width 254 height 143
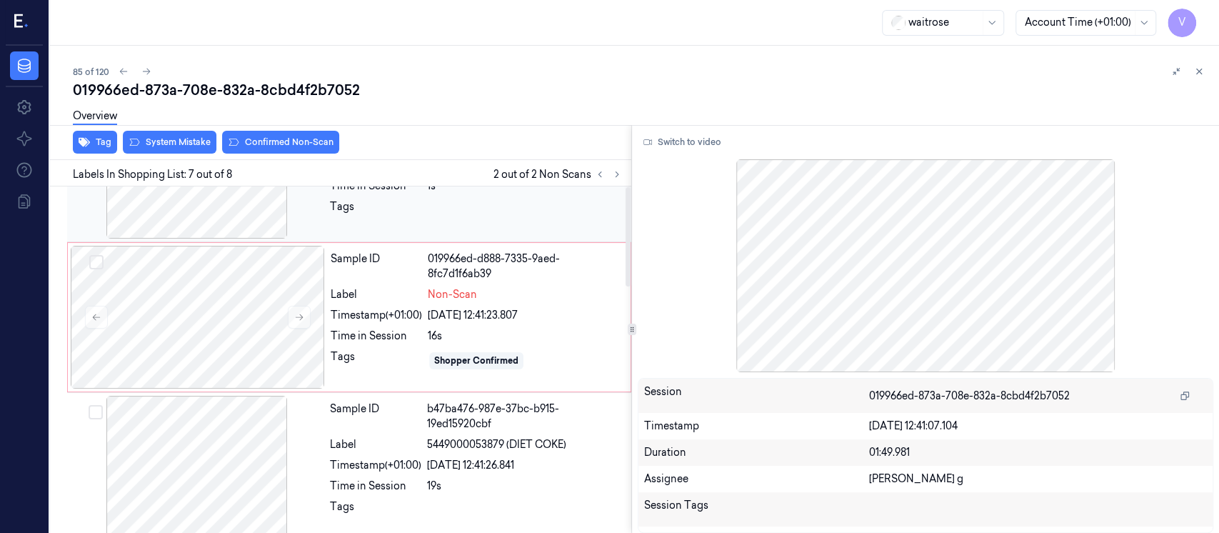
scroll to position [0, 0]
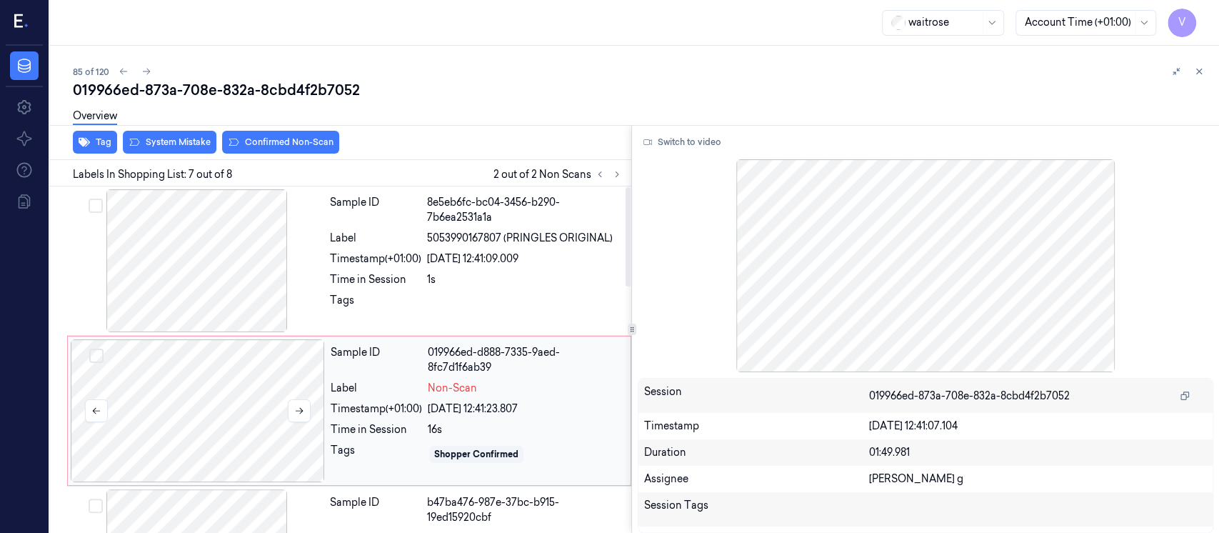
click at [171, 408] on div at bounding box center [198, 410] width 254 height 143
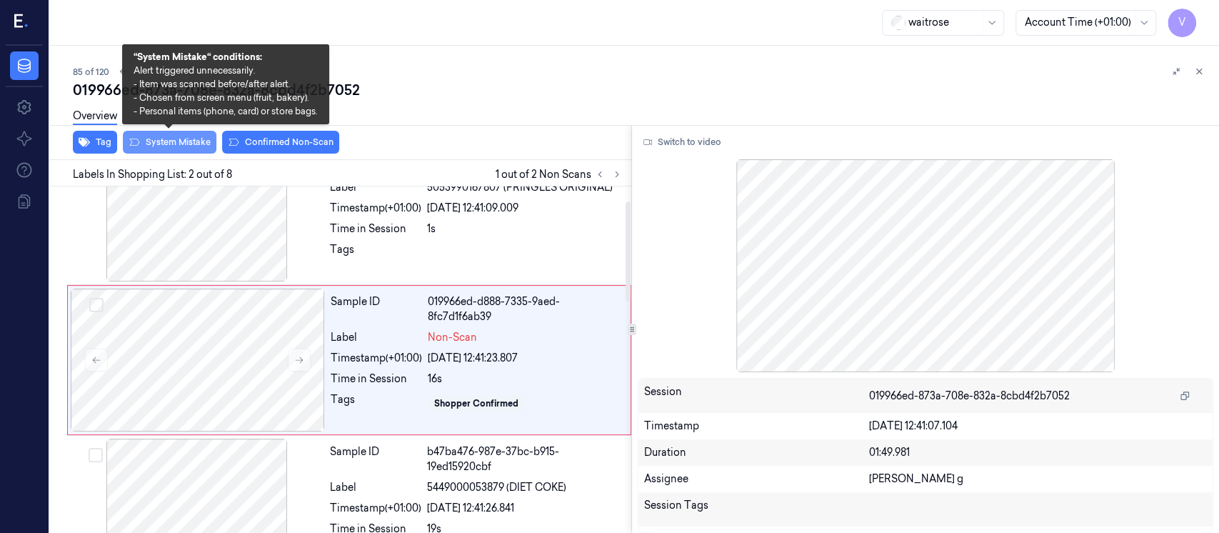
click at [166, 137] on button "System Mistake" at bounding box center [170, 142] width 94 height 23
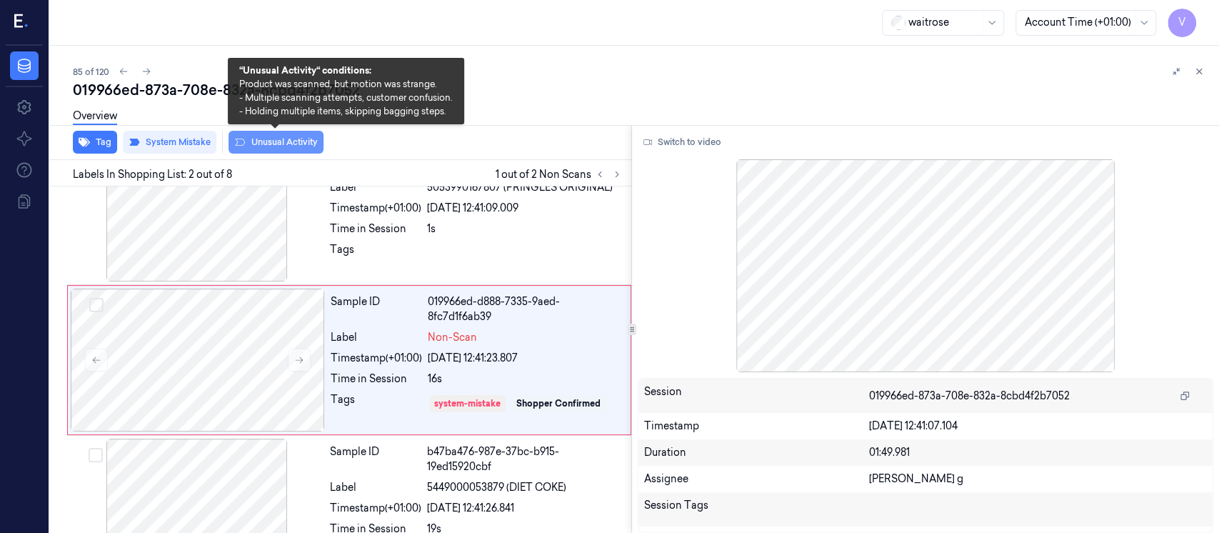
click at [273, 144] on button "Unusual Activity" at bounding box center [275, 142] width 95 height 23
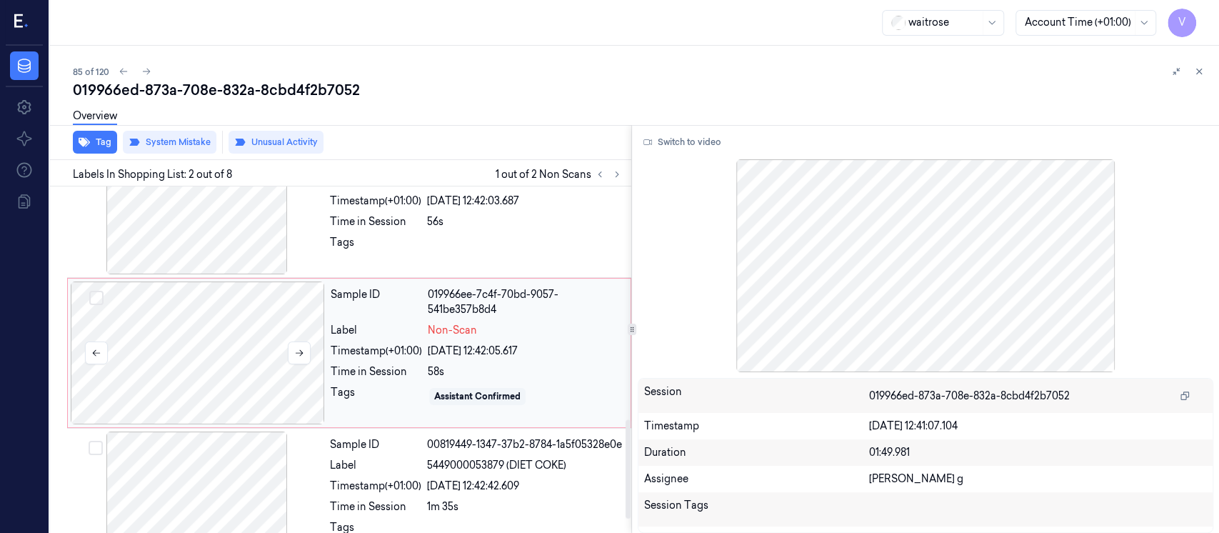
click at [186, 353] on div at bounding box center [198, 352] width 254 height 143
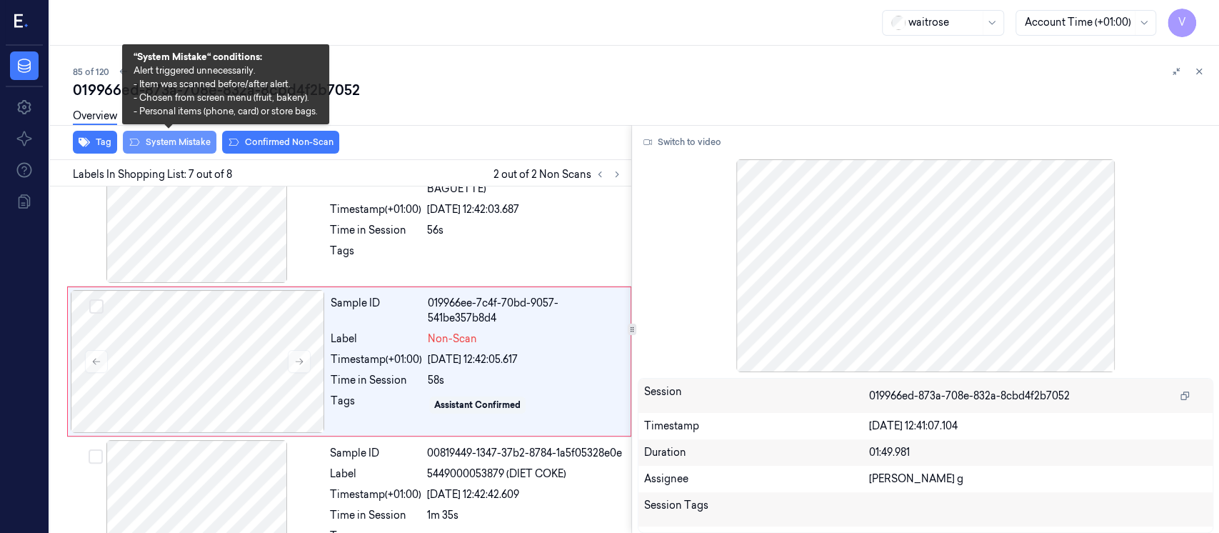
click at [181, 137] on button "System Mistake" at bounding box center [170, 142] width 94 height 23
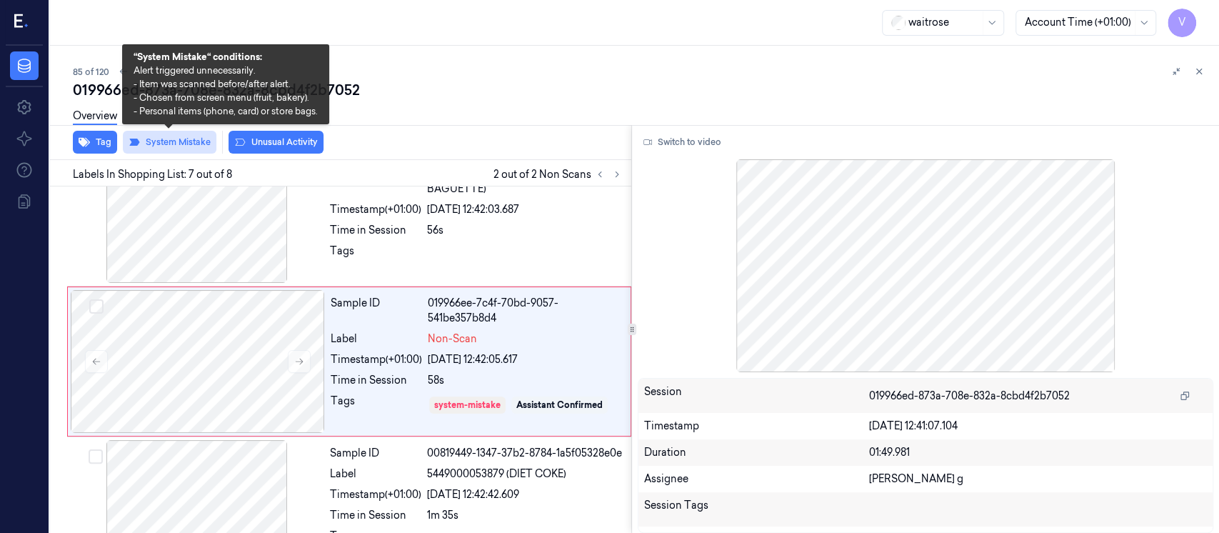
scroll to position [812, 0]
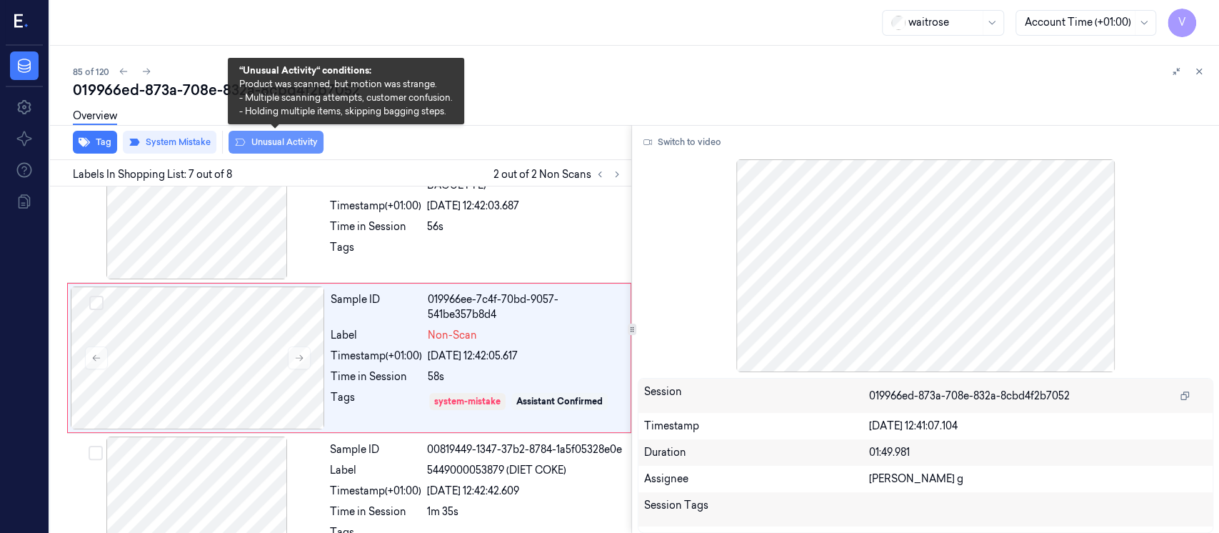
click at [277, 142] on button "Unusual Activity" at bounding box center [275, 142] width 95 height 23
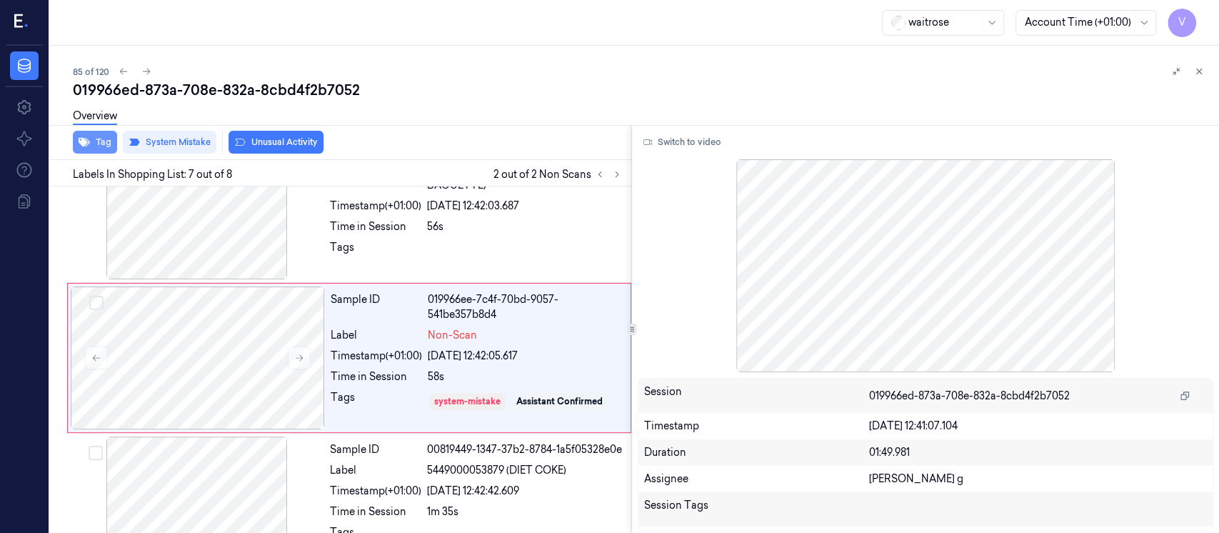
scroll to position [813, 0]
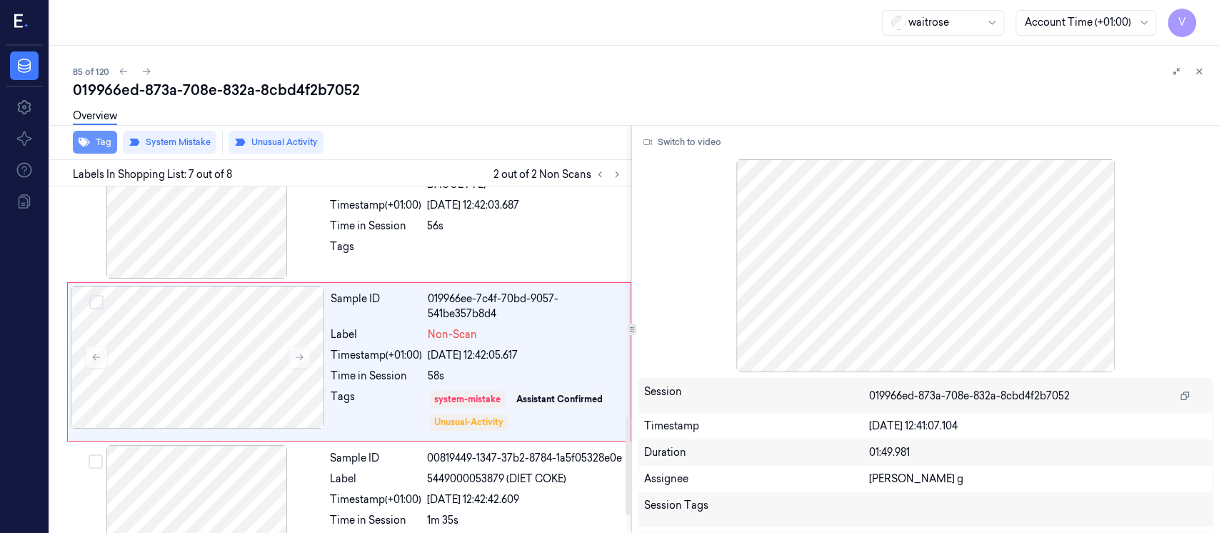
click at [91, 141] on button "Tag" at bounding box center [95, 142] width 44 height 23
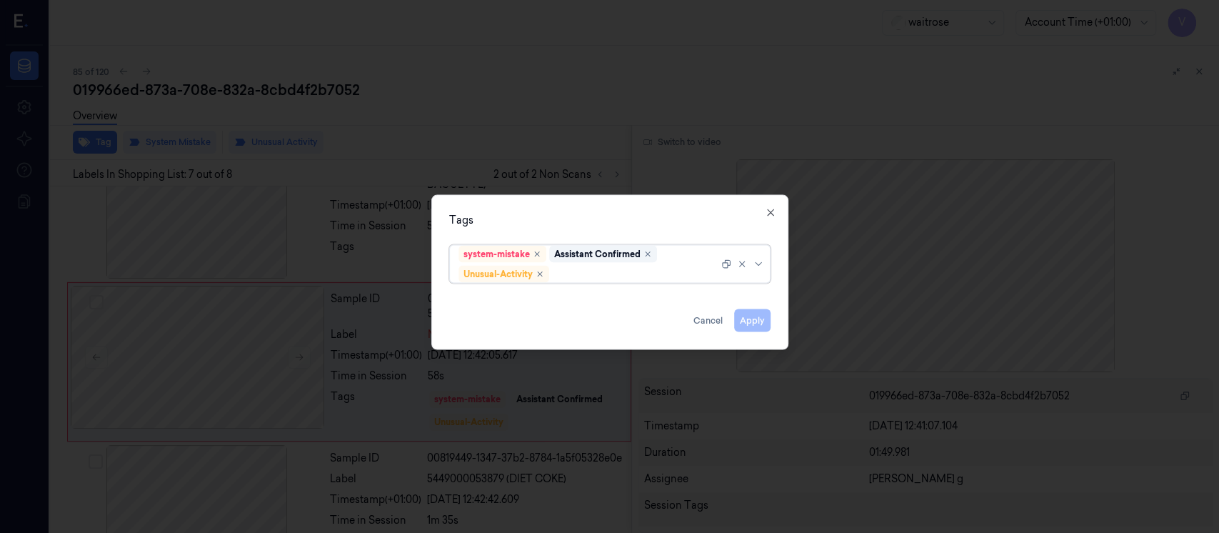
click at [595, 277] on div at bounding box center [635, 273] width 166 height 15
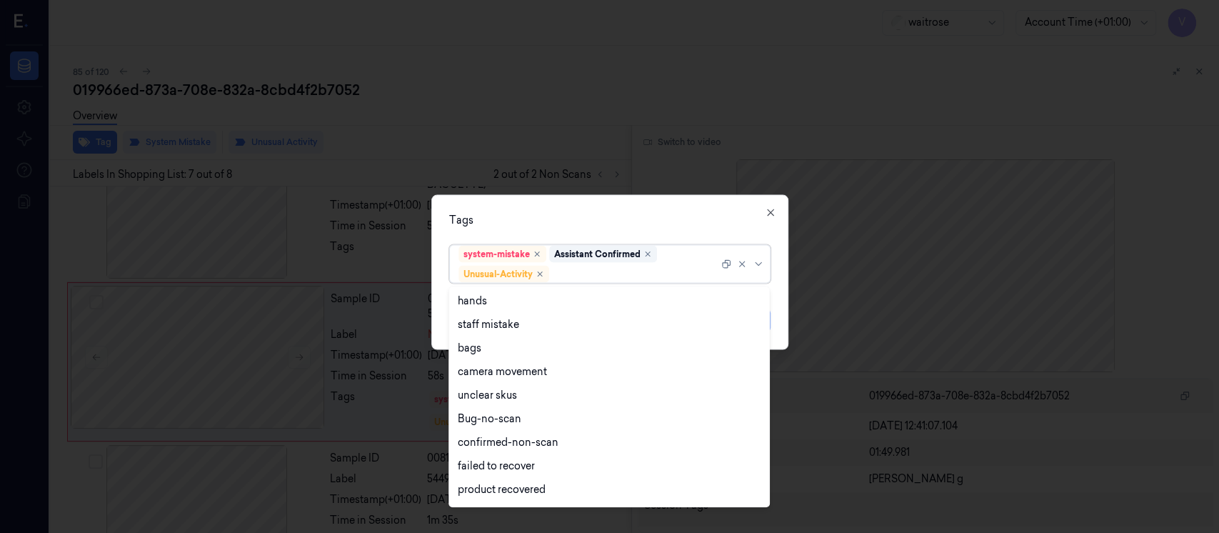
scroll to position [280, 0]
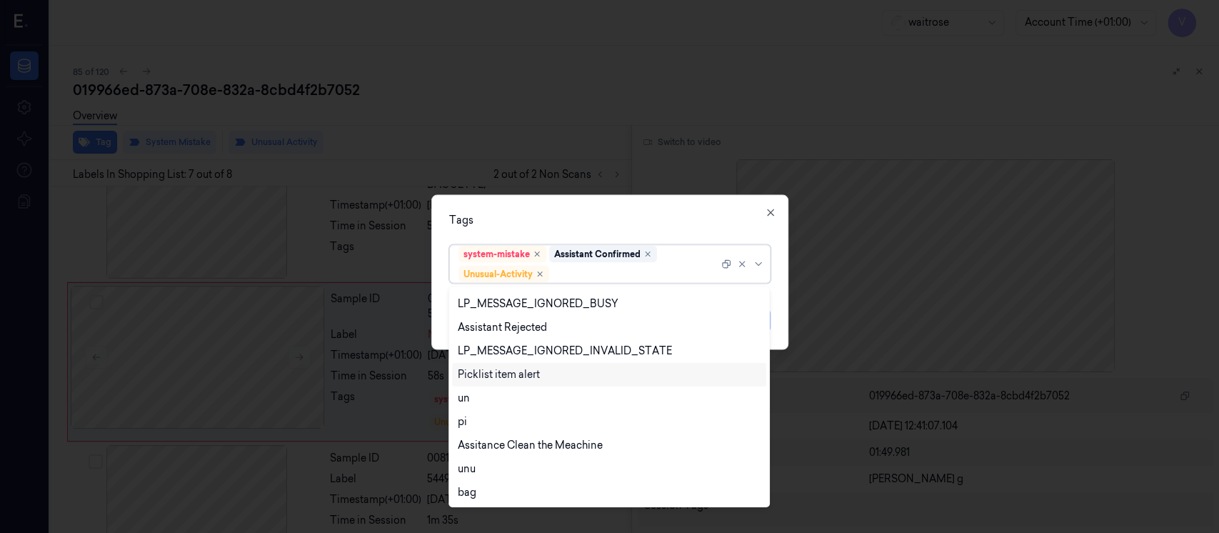
click at [502, 378] on div "Picklist item alert" at bounding box center [499, 374] width 82 height 15
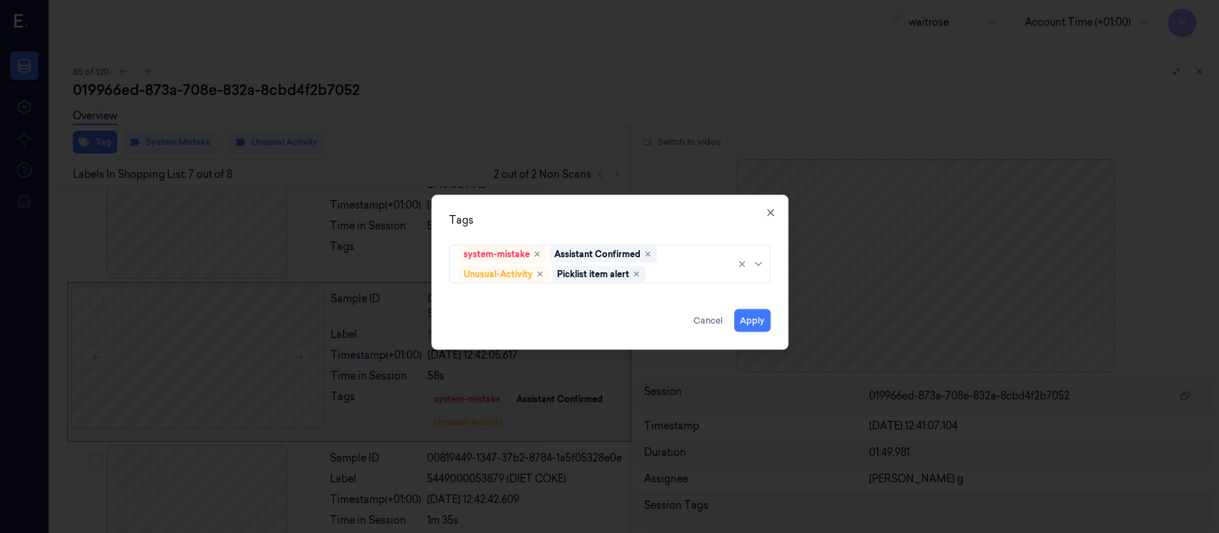
click at [633, 208] on div "Tags system-mistake Assistant Confirmed Unusual-Activity Picklist item alert Ap…" at bounding box center [609, 272] width 357 height 155
click at [743, 323] on button "Apply" at bounding box center [752, 320] width 36 height 23
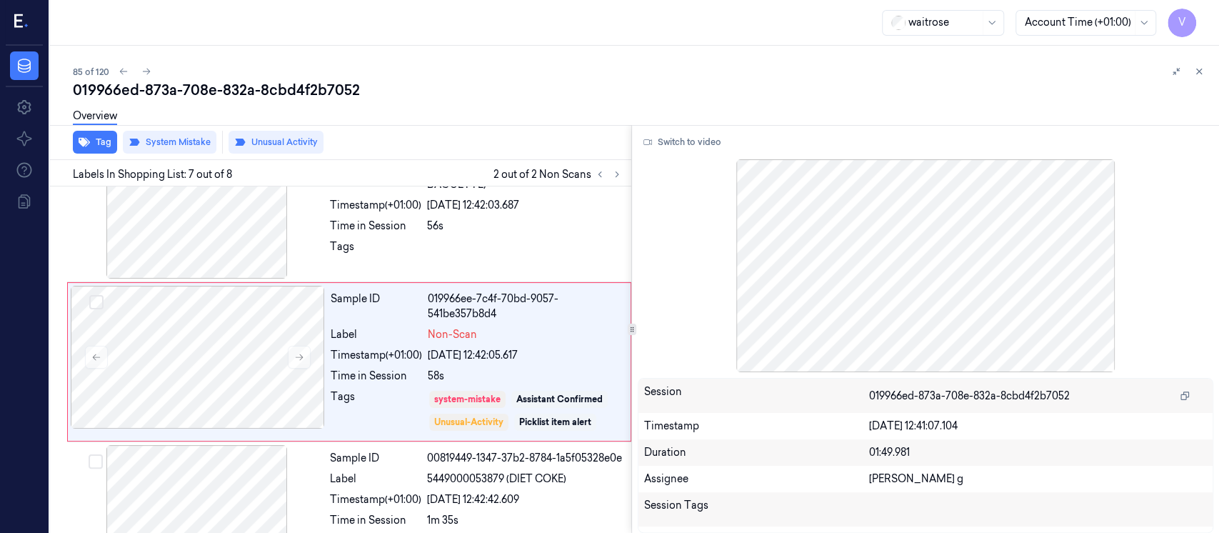
click at [833, 82] on div "019966ed-873a-708e-832a-8cbd4f2b7052" at bounding box center [640, 90] width 1135 height 20
click at [1200, 72] on icon at bounding box center [1199, 71] width 10 height 10
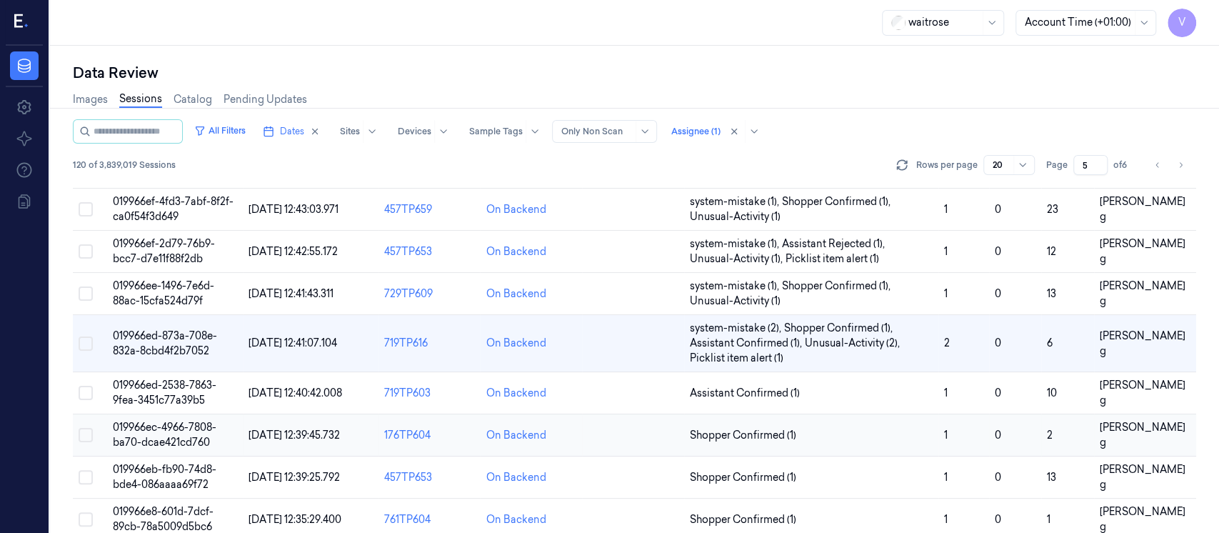
scroll to position [161, 0]
